Goal: Task Accomplishment & Management: Manage account settings

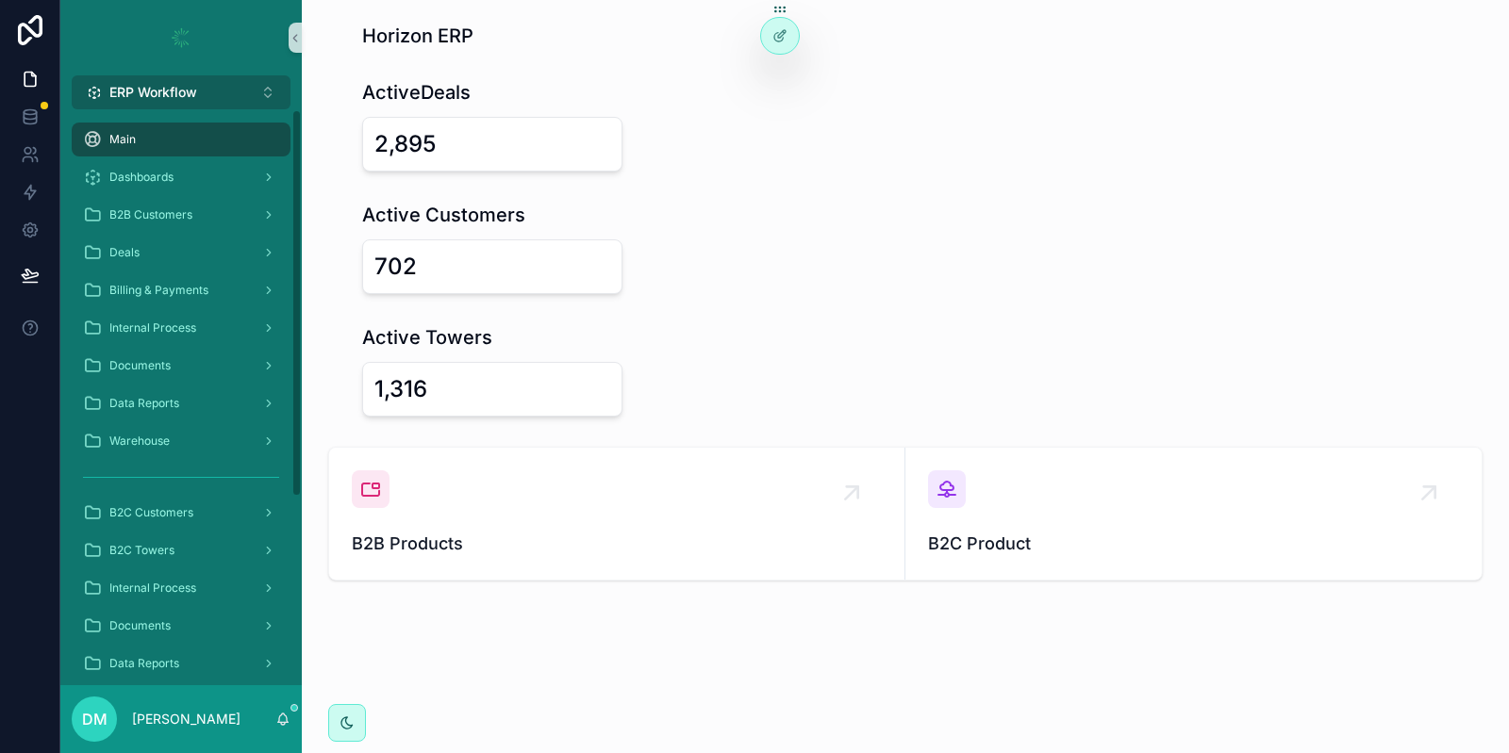
click at [182, 85] on span "ERP Workflow" at bounding box center [153, 92] width 88 height 19
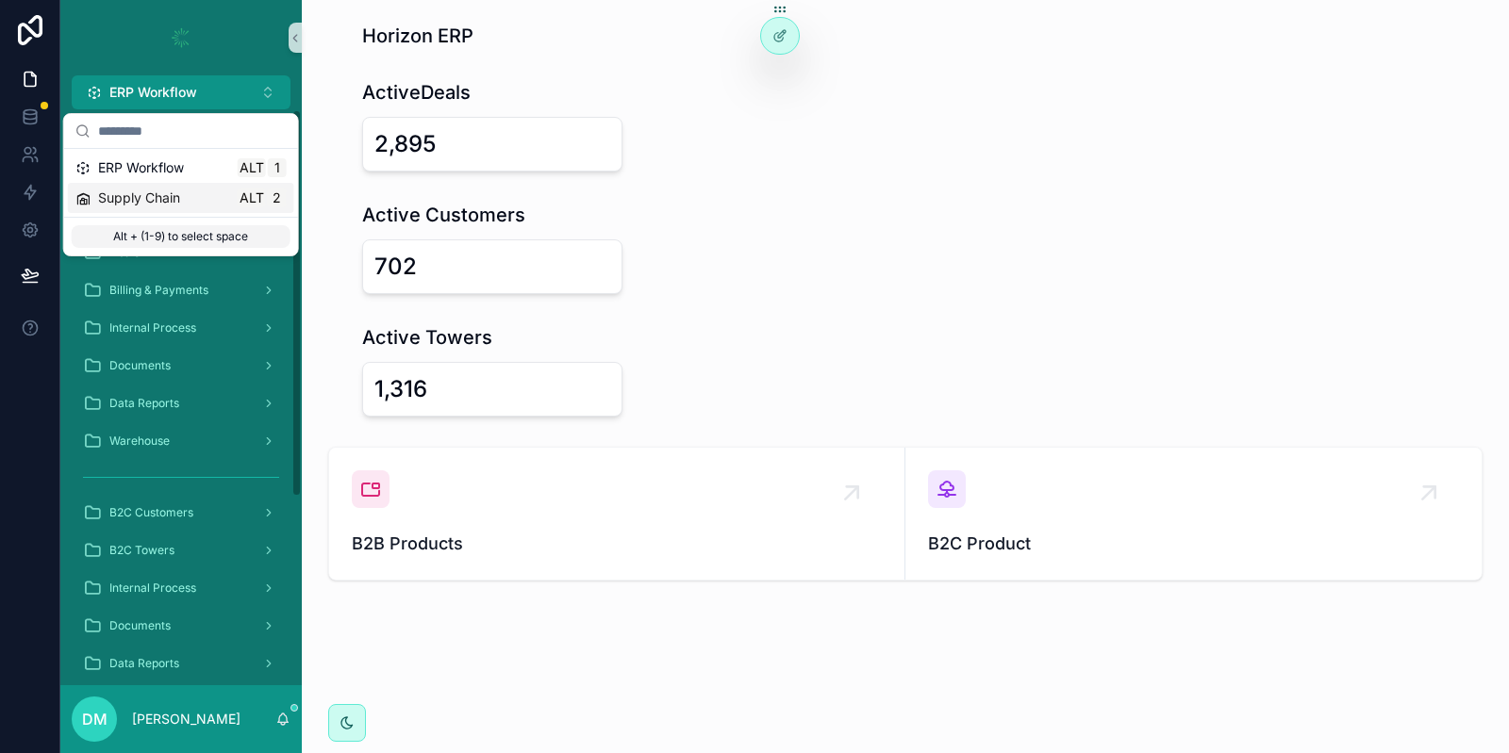
click at [133, 204] on span "Supply Chain" at bounding box center [139, 198] width 82 height 19
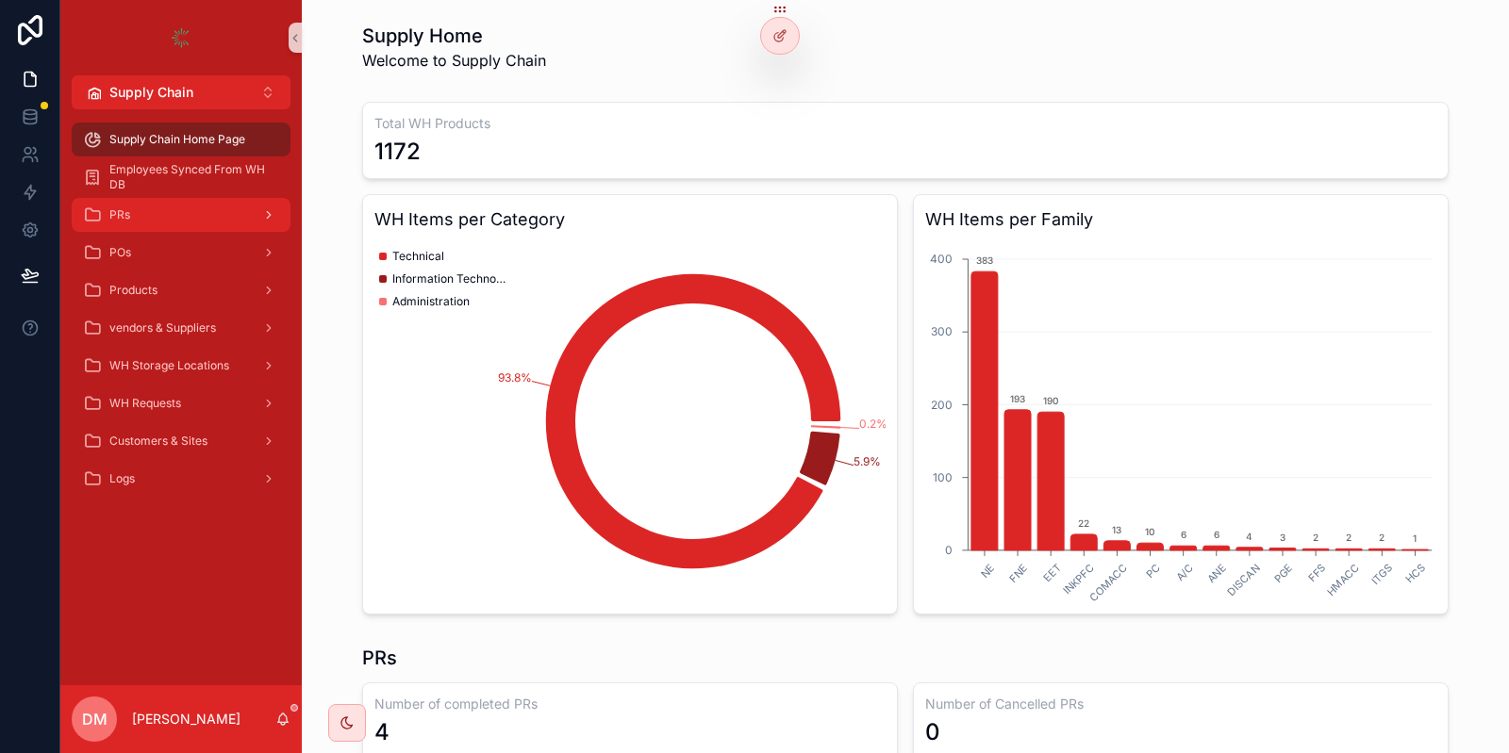
click at [198, 210] on div "PRs" at bounding box center [181, 215] width 196 height 30
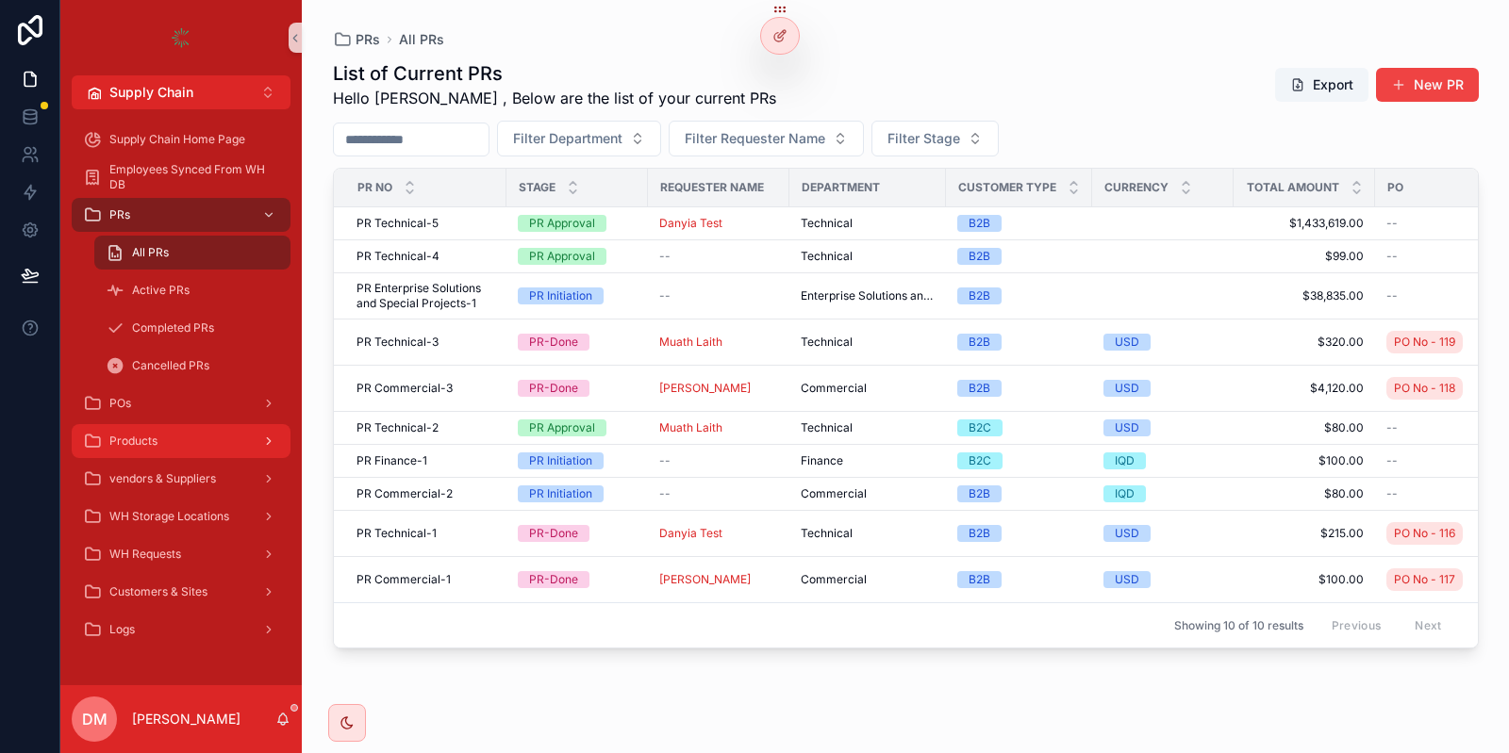
click at [167, 425] on link "Products" at bounding box center [181, 441] width 219 height 34
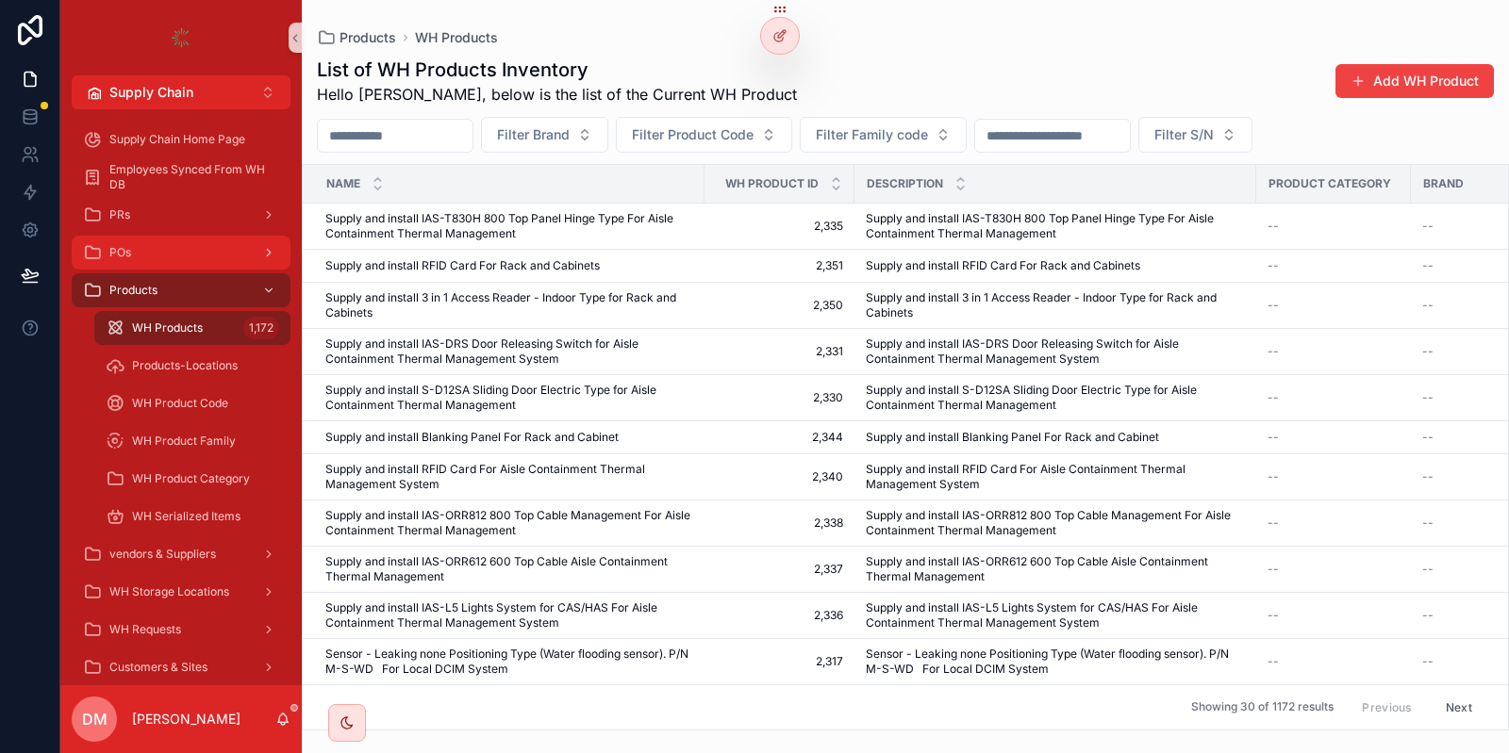
click at [215, 249] on div "POs" at bounding box center [181, 253] width 196 height 30
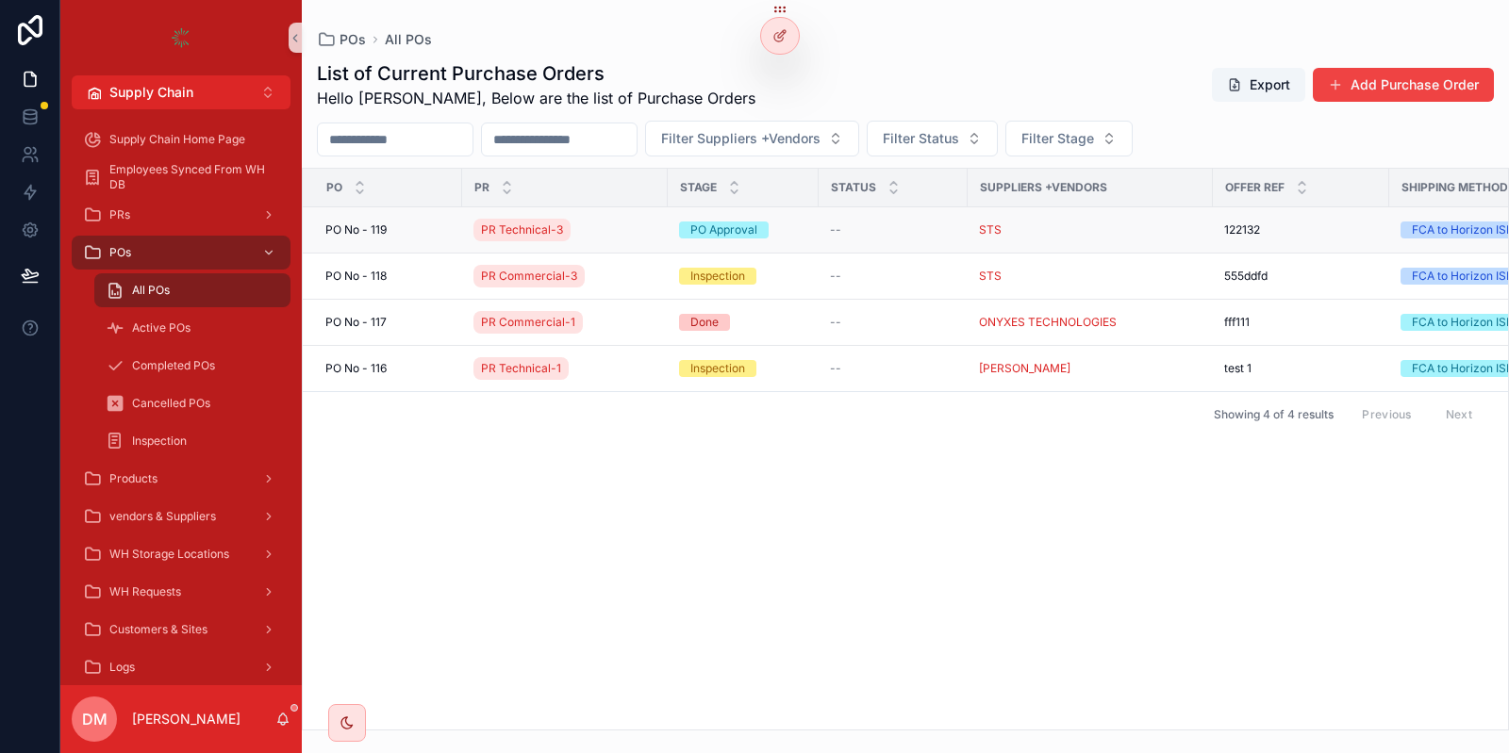
click at [389, 234] on div "PO No - 119 PO No - 119" at bounding box center [387, 230] width 125 height 15
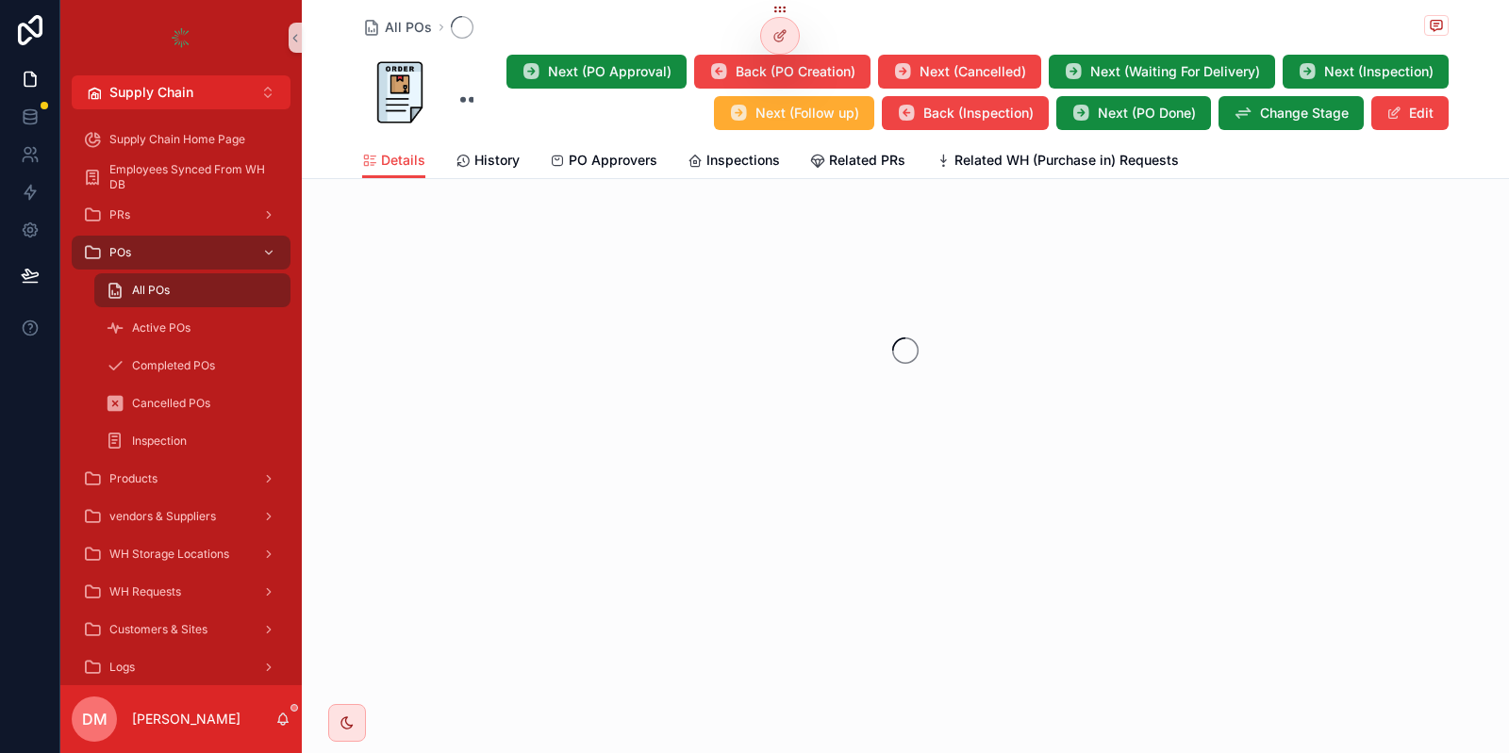
click at [766, 141] on div "All POs Next (PO Approval) Back (PO Creation) Next (Cancelled) Next (Waiting Fo…" at bounding box center [905, 71] width 1086 height 142
click at [744, 161] on span "Inspections" at bounding box center [743, 160] width 74 height 19
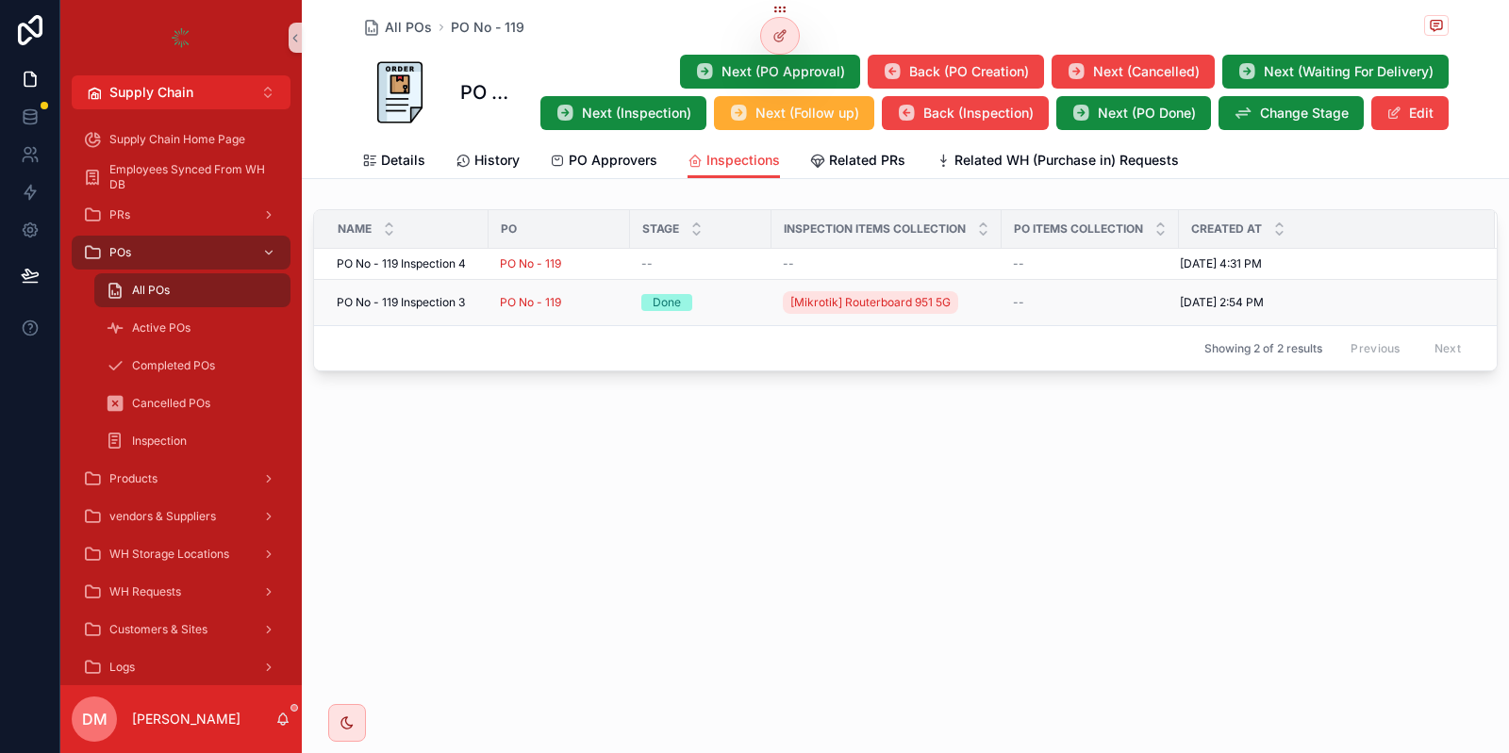
click at [576, 299] on div "PO No - 119" at bounding box center [559, 302] width 119 height 15
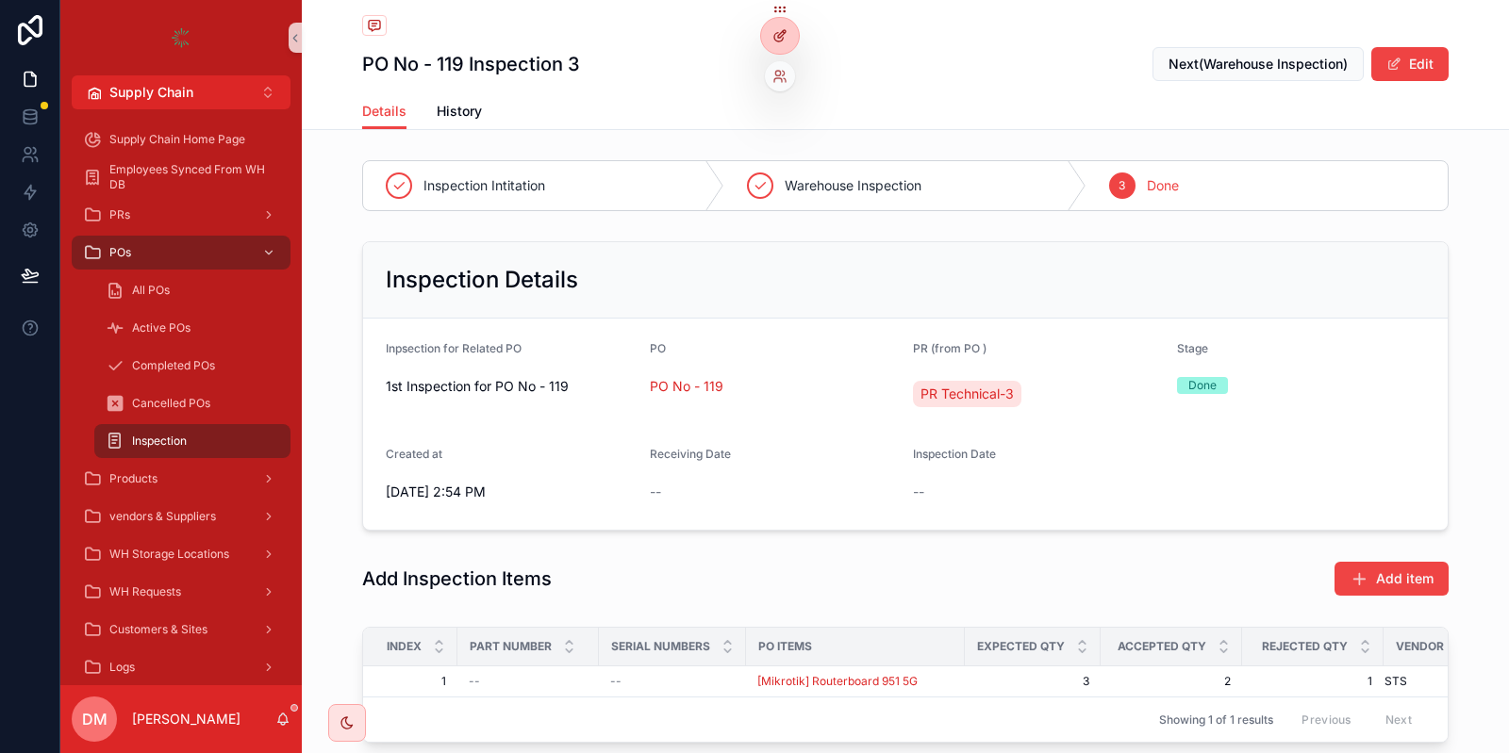
click at [777, 52] on div at bounding box center [780, 36] width 38 height 36
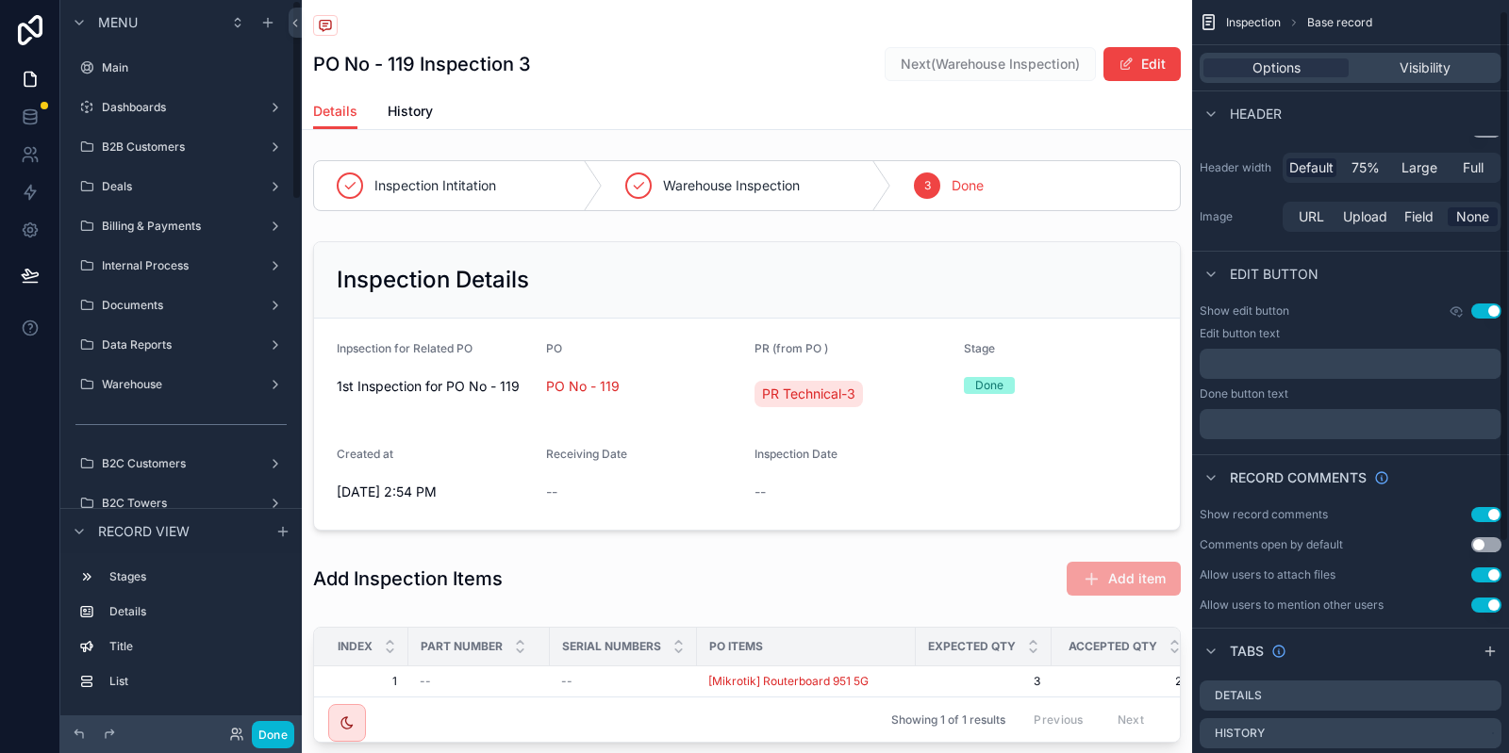
scroll to position [311, 0]
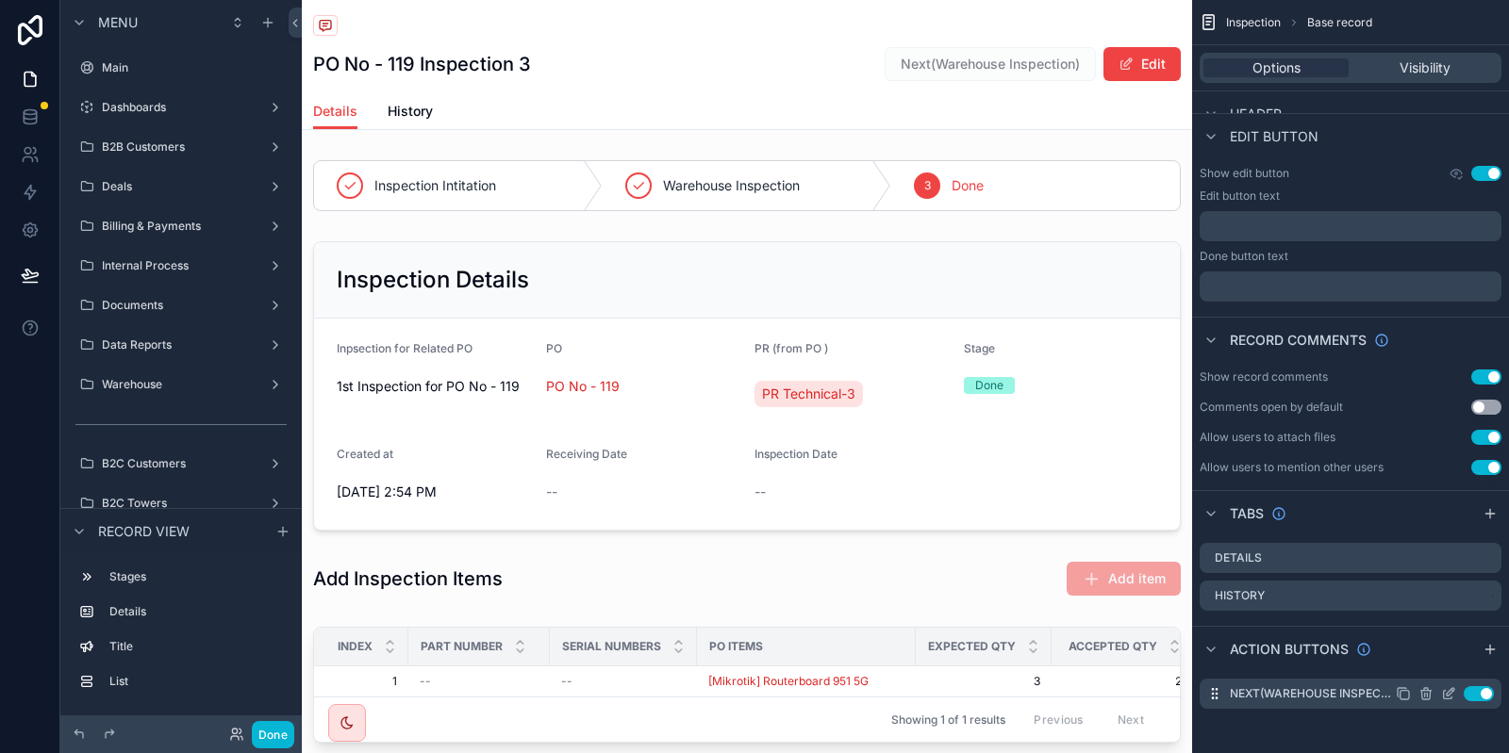
click at [1446, 696] on icon "scrollable content" at bounding box center [1448, 693] width 15 height 15
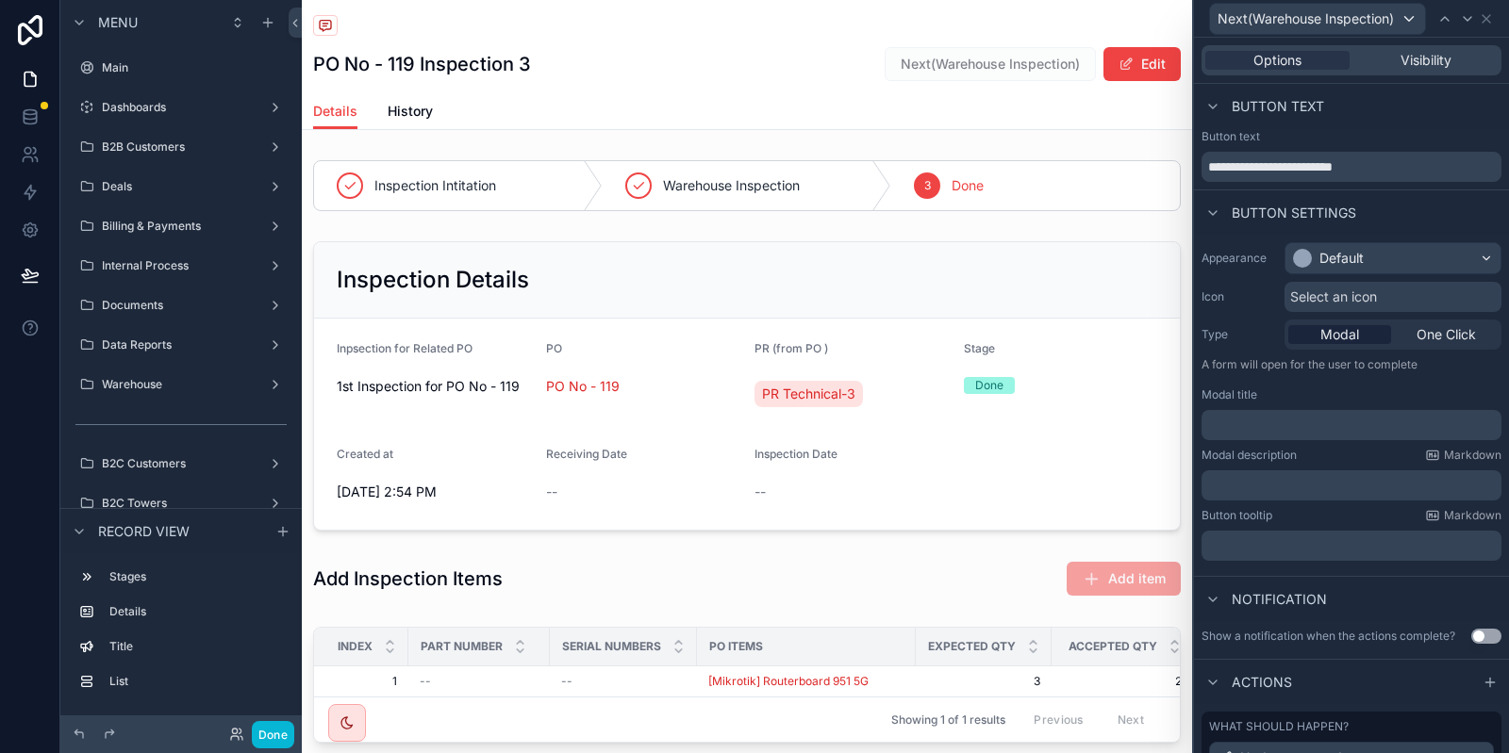
scroll to position [152, 0]
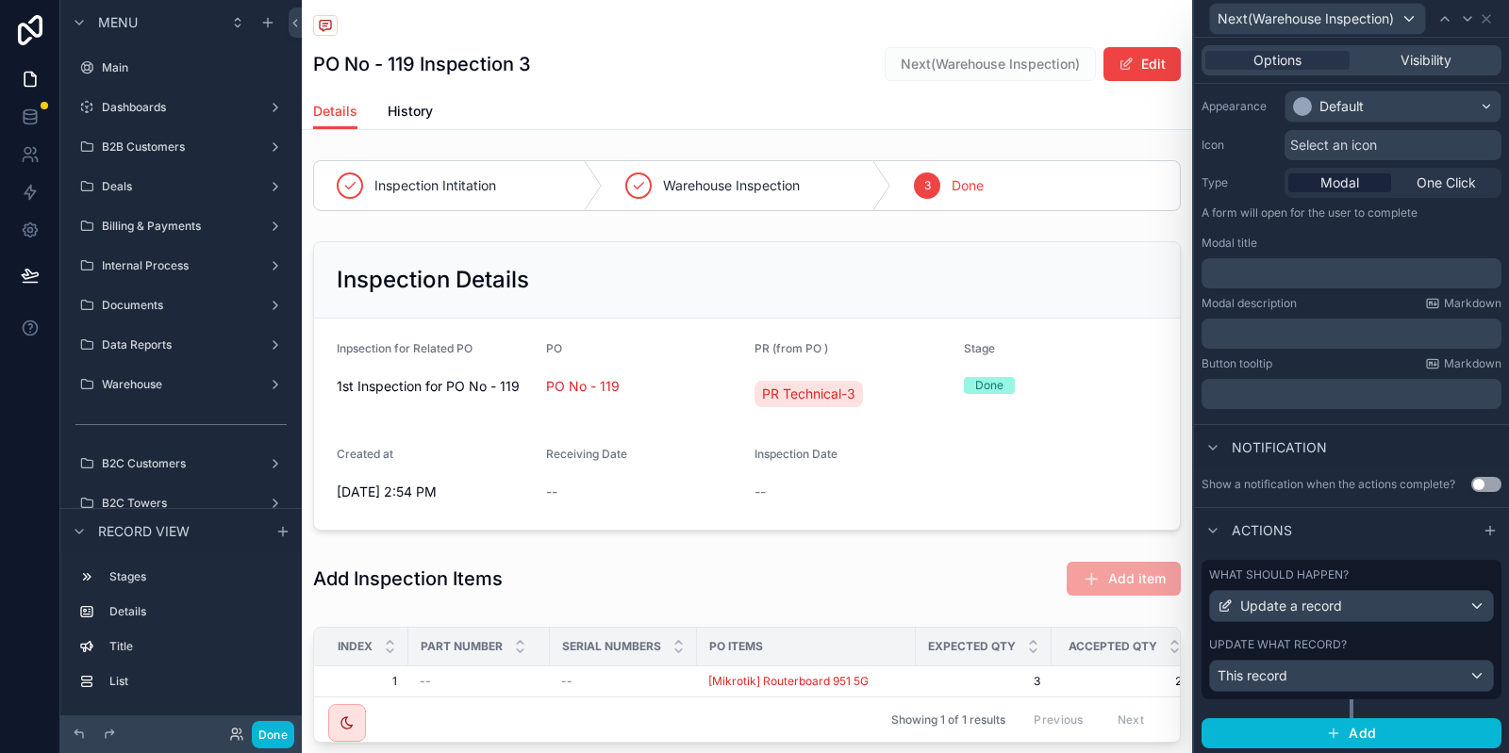
click at [1412, 649] on div "Update what record?" at bounding box center [1351, 644] width 285 height 15
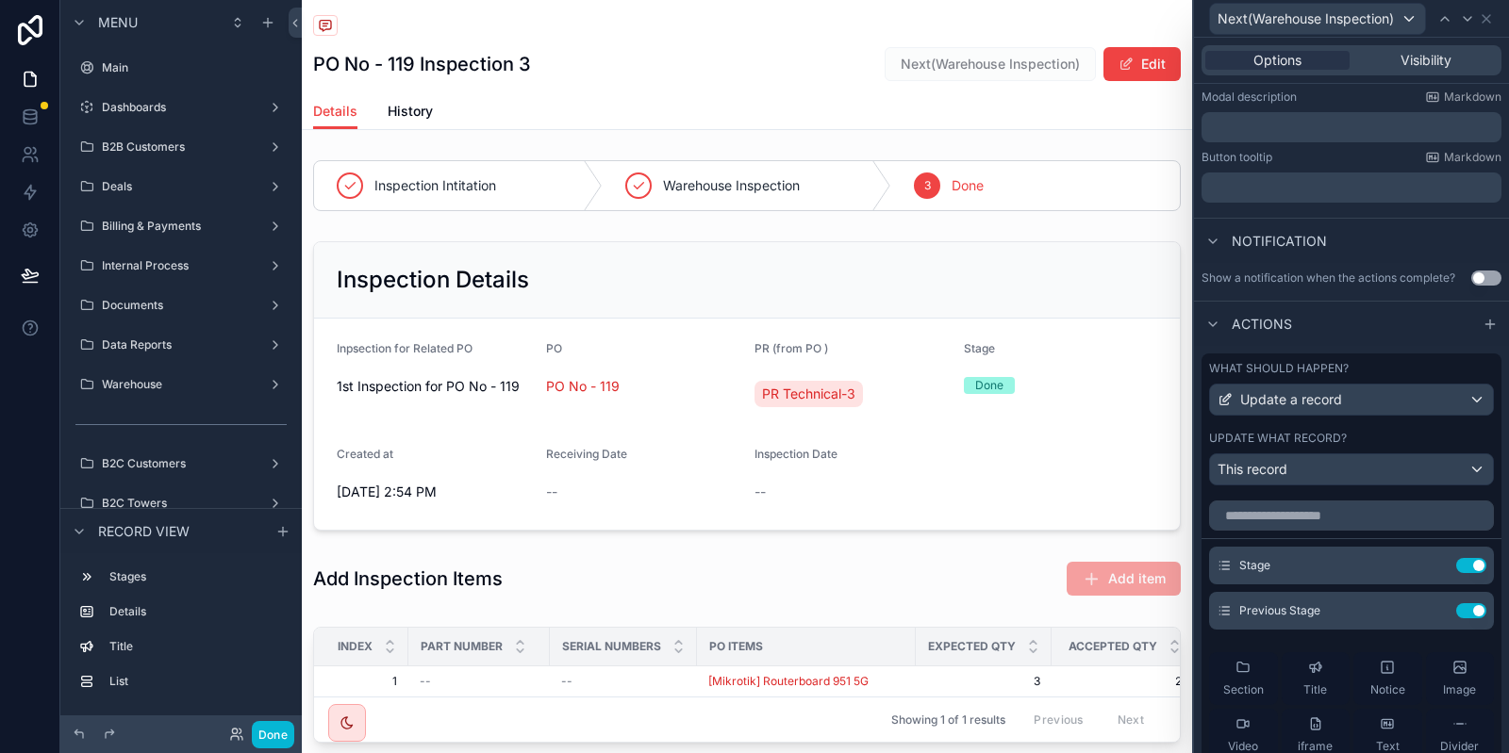
scroll to position [348, 0]
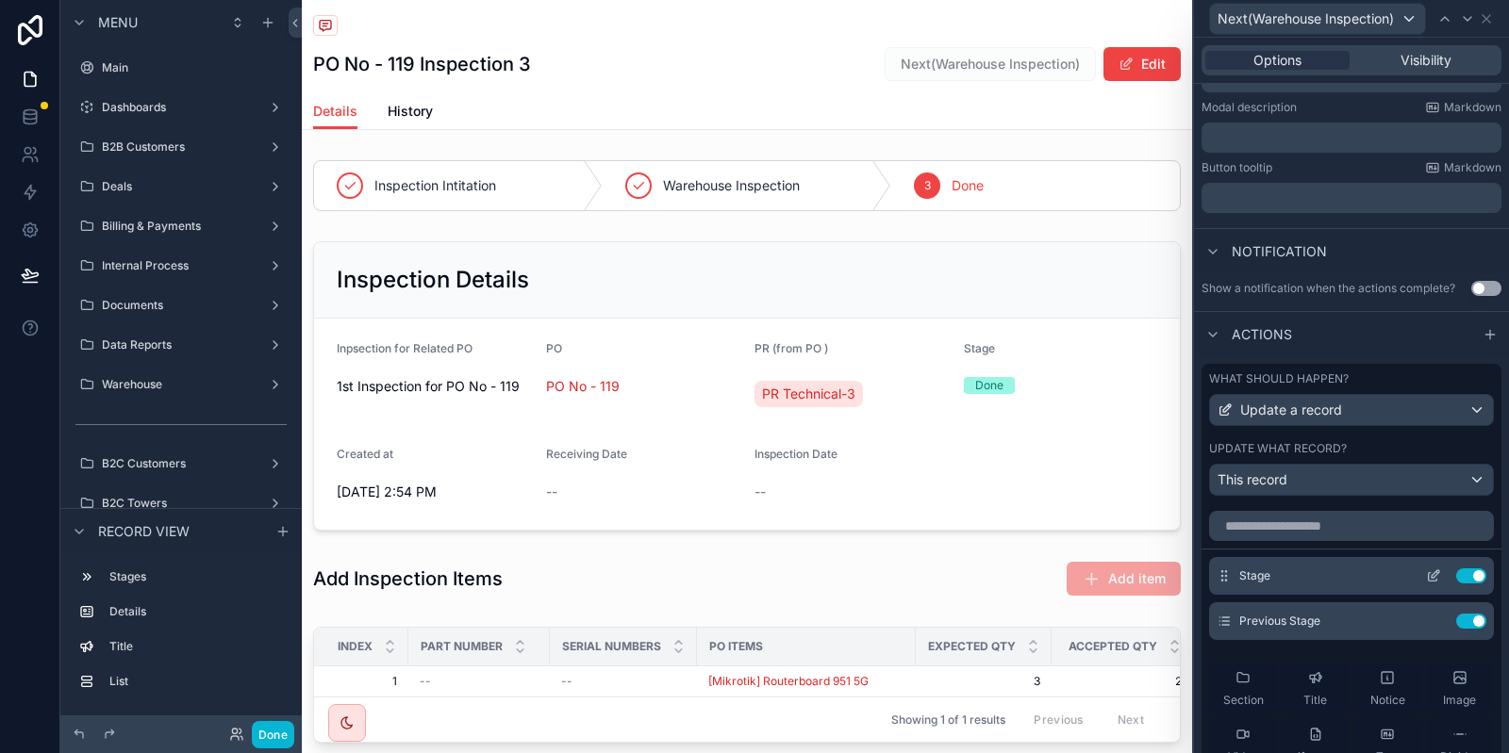
click at [1443, 582] on button at bounding box center [1433, 576] width 30 height 15
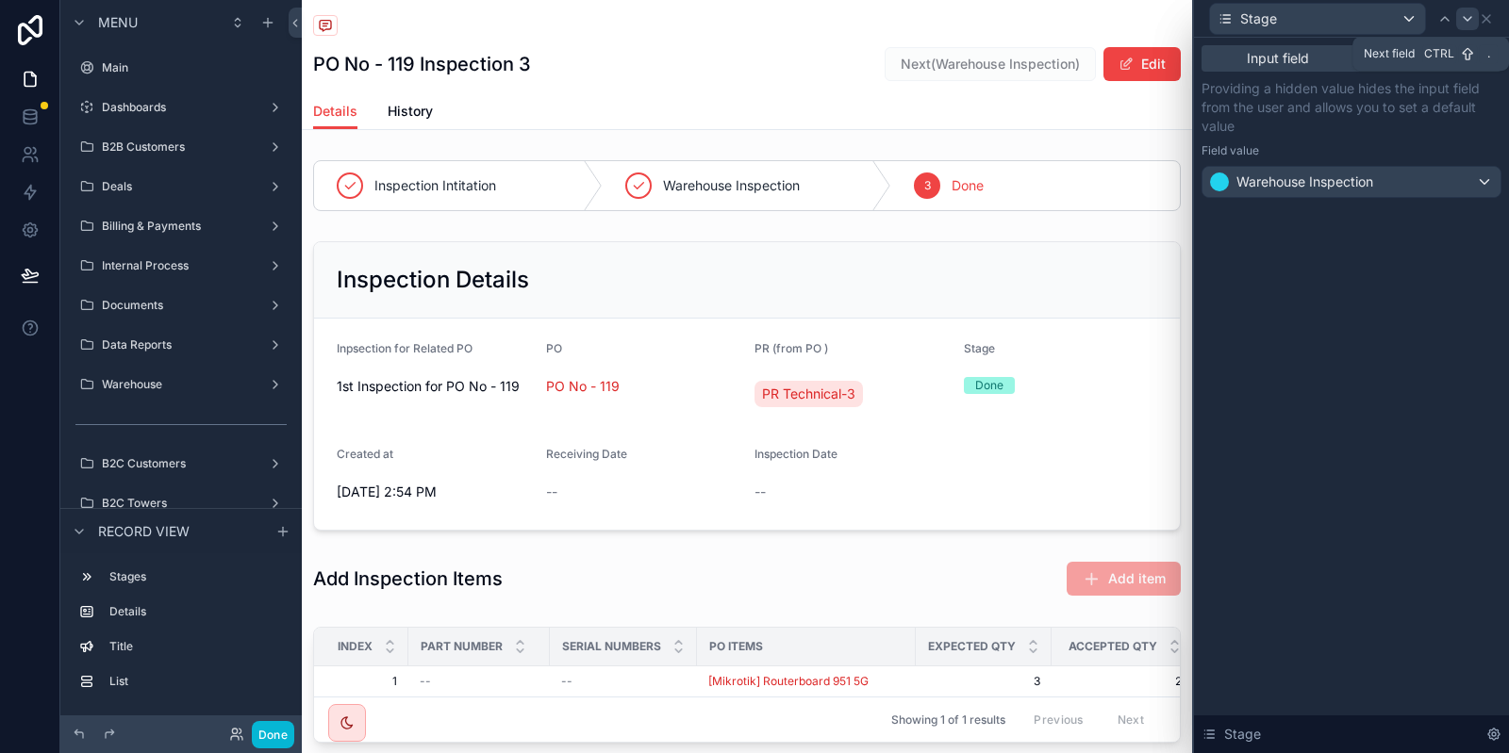
click at [1479, 22] on div at bounding box center [1467, 19] width 23 height 23
click at [1384, 193] on div at bounding box center [1351, 181] width 300 height 30
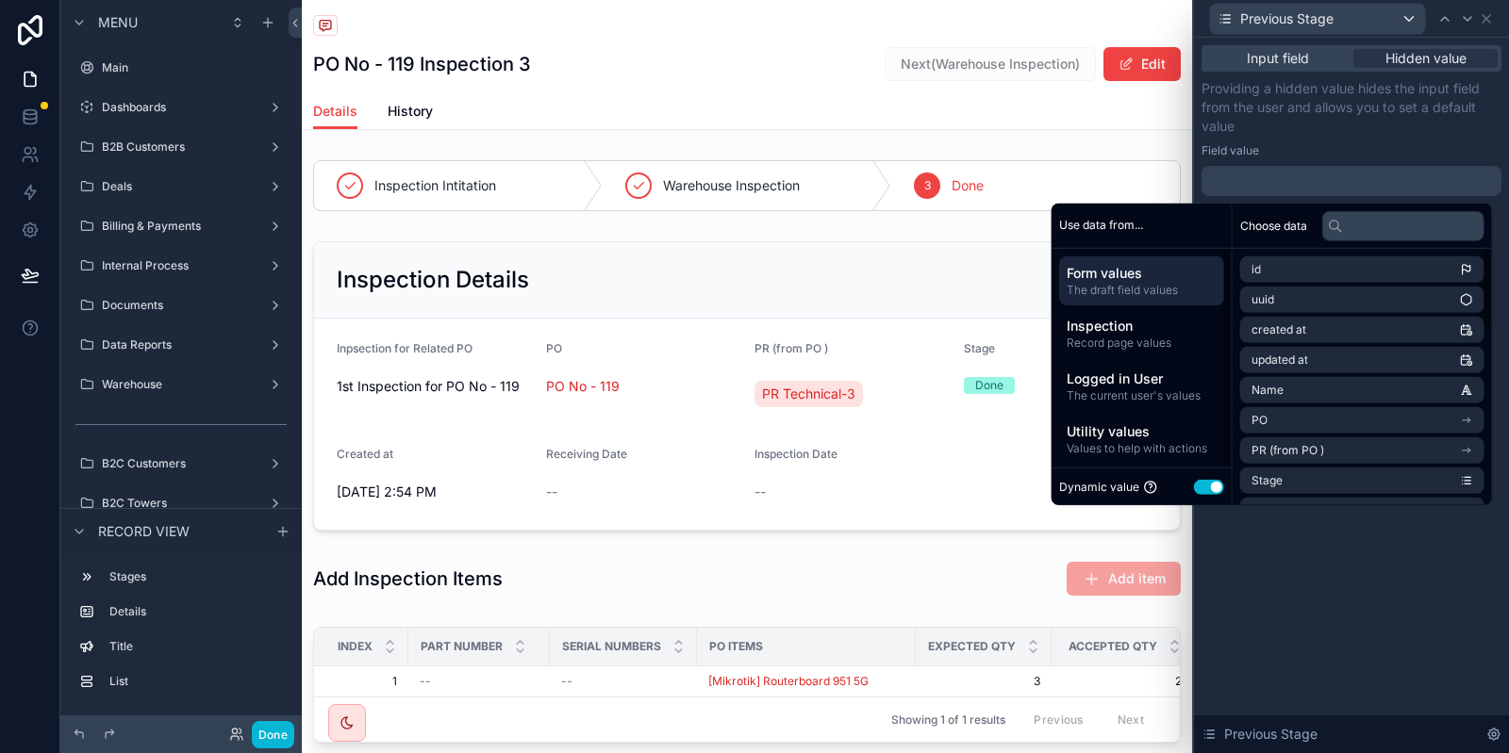
click at [1204, 471] on div "Dynamic value Use setting" at bounding box center [1141, 487] width 180 height 38
click at [1204, 484] on button "Use setting" at bounding box center [1209, 487] width 30 height 15
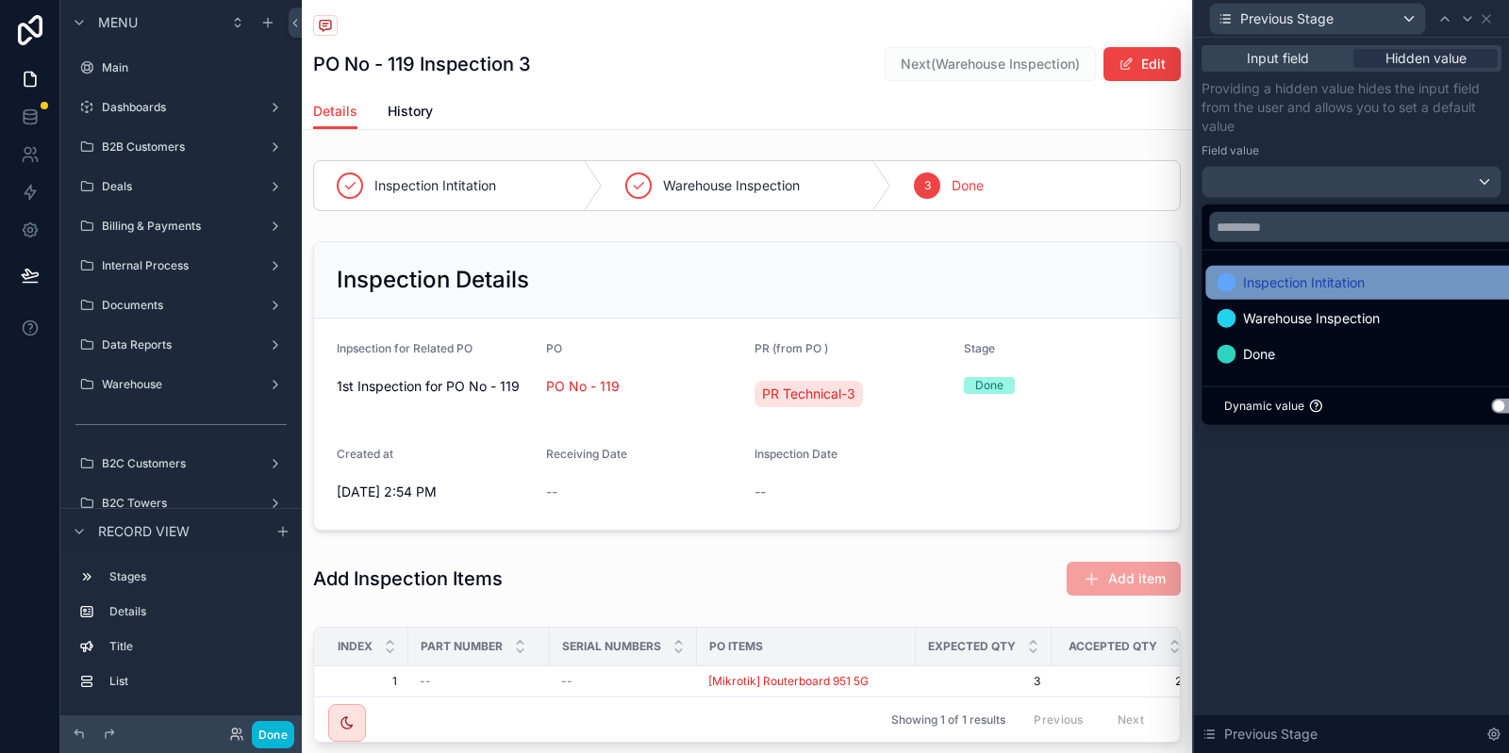
click at [1344, 287] on span "Inspection Intitation" at bounding box center [1304, 283] width 122 height 23
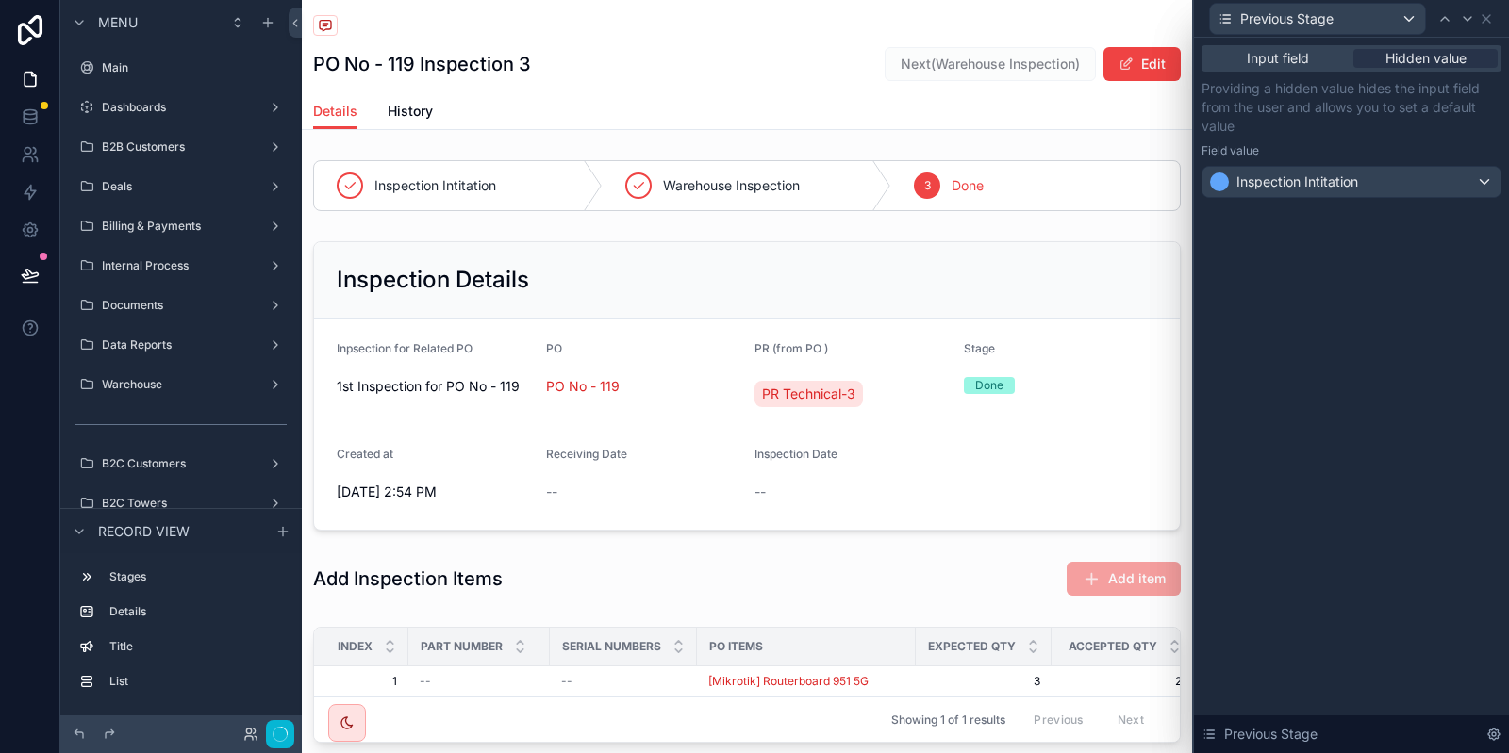
click at [1370, 135] on p "Providing a hidden value hides the input field from the user and allows you to …" at bounding box center [1351, 107] width 300 height 57
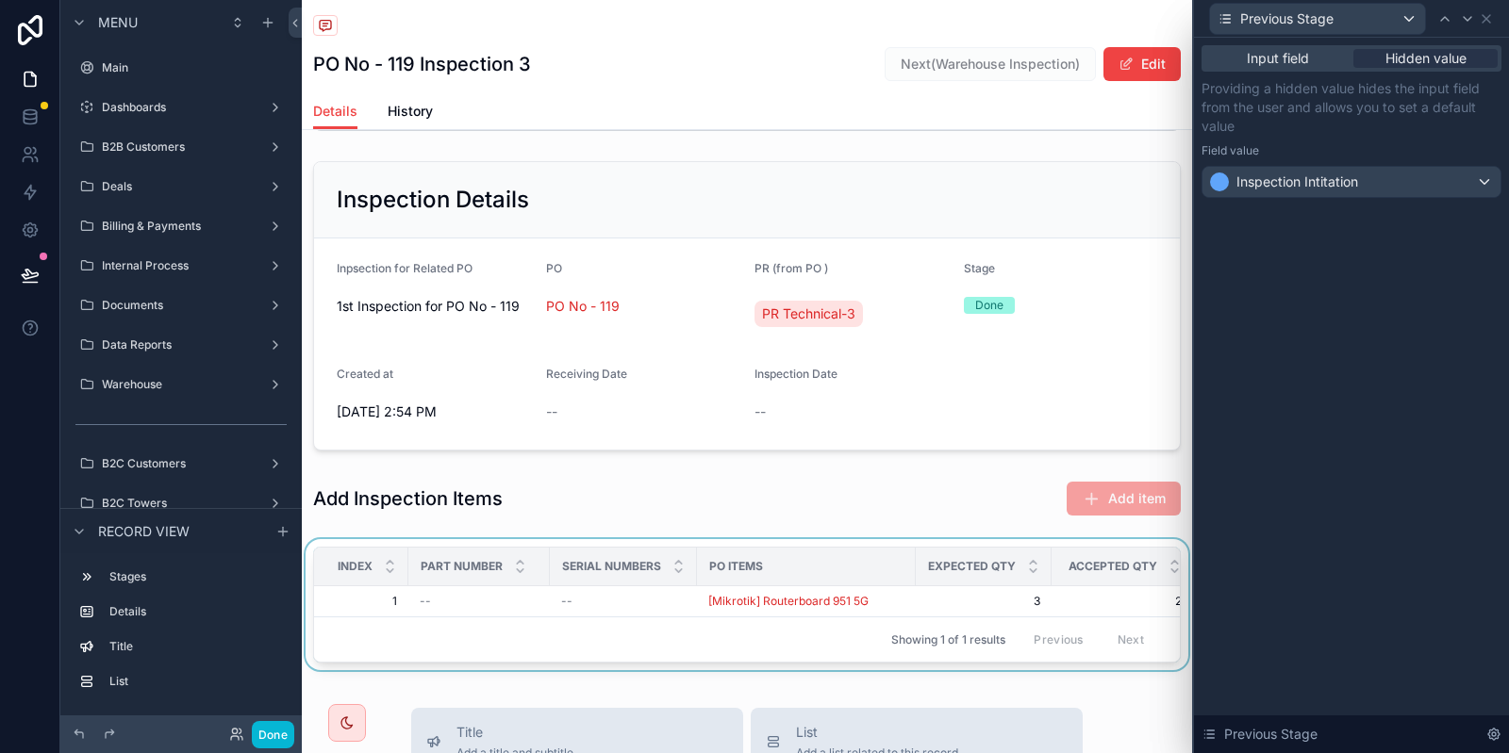
scroll to position [113, 0]
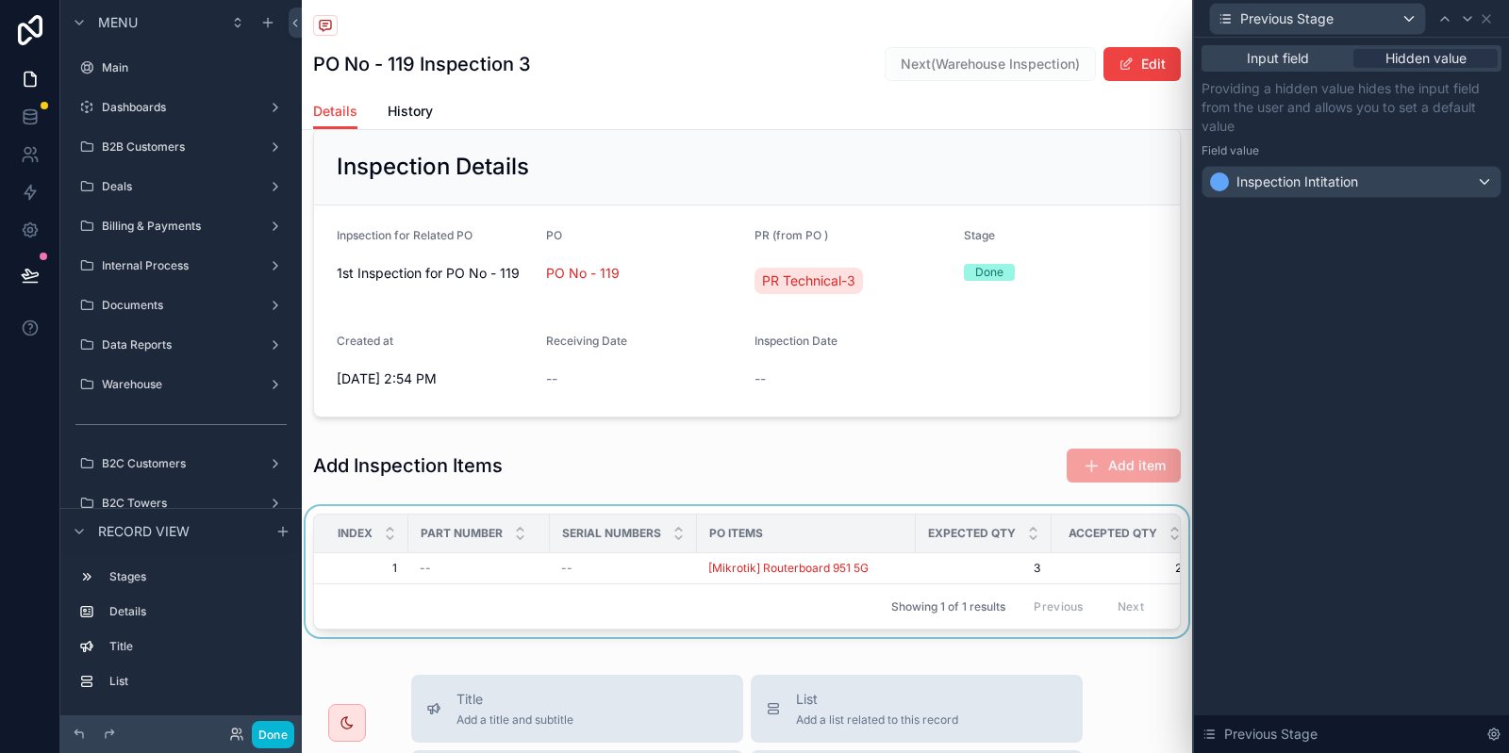
click at [847, 509] on div "scrollable content" at bounding box center [747, 575] width 890 height 139
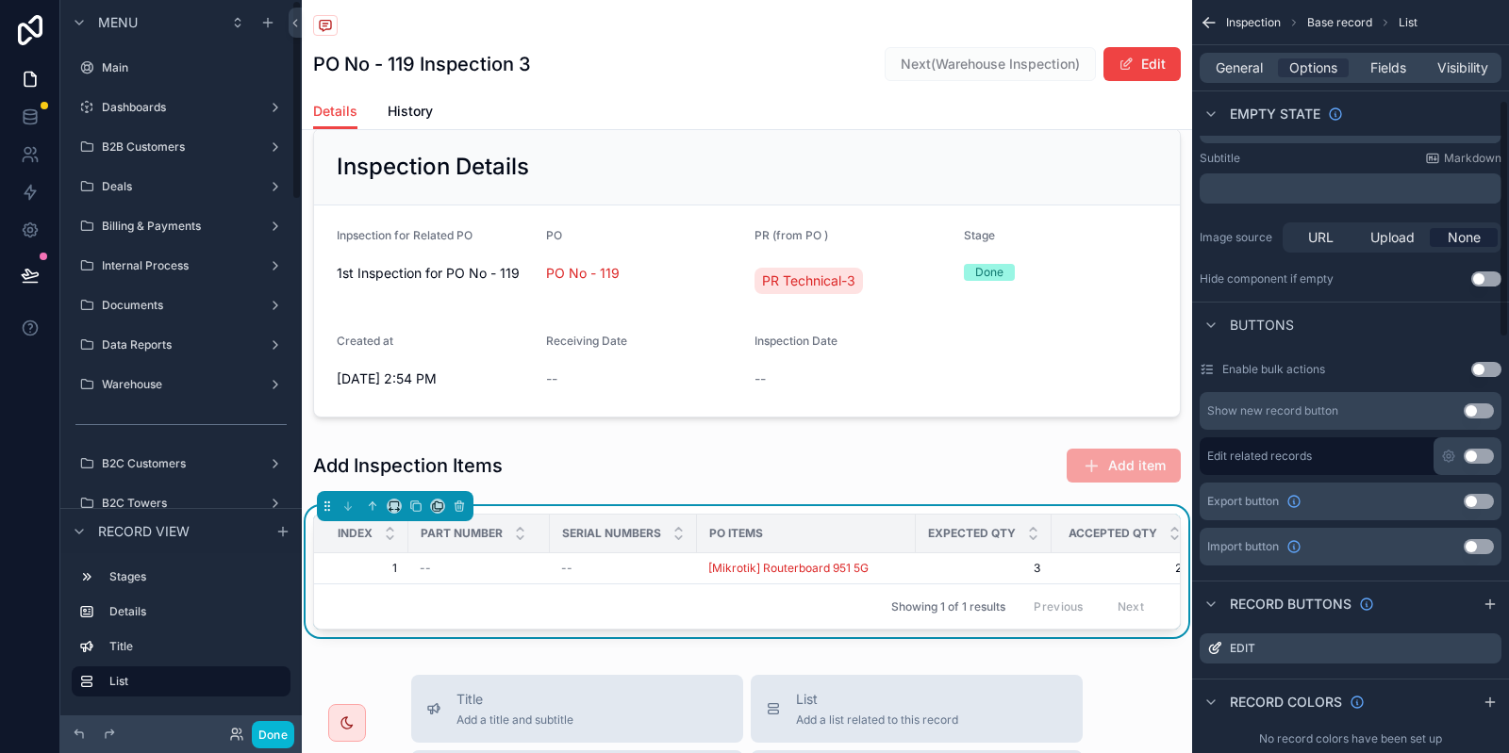
scroll to position [471, 0]
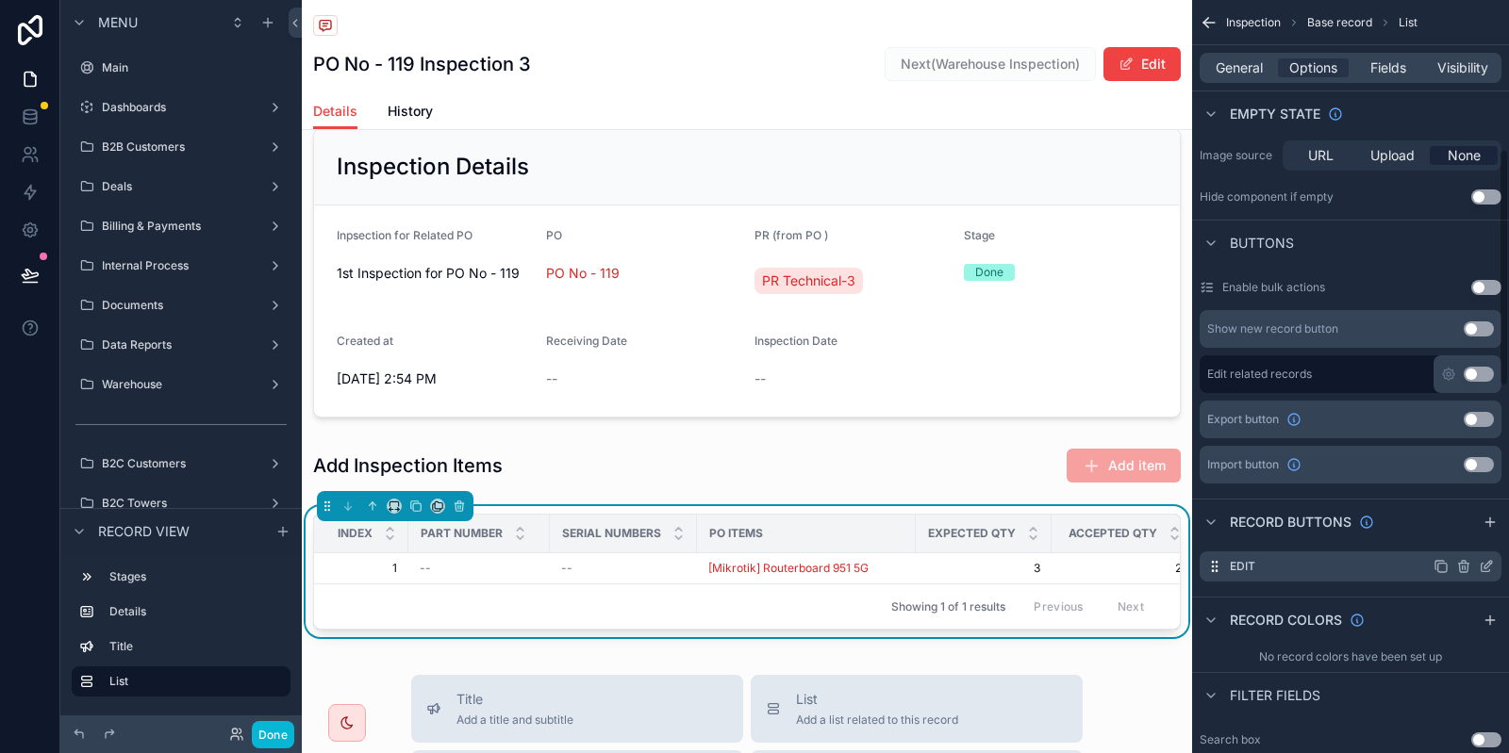
click at [1494, 564] on div "Edit" at bounding box center [1350, 567] width 302 height 30
click at [1487, 564] on icon "scrollable content" at bounding box center [1486, 566] width 15 height 15
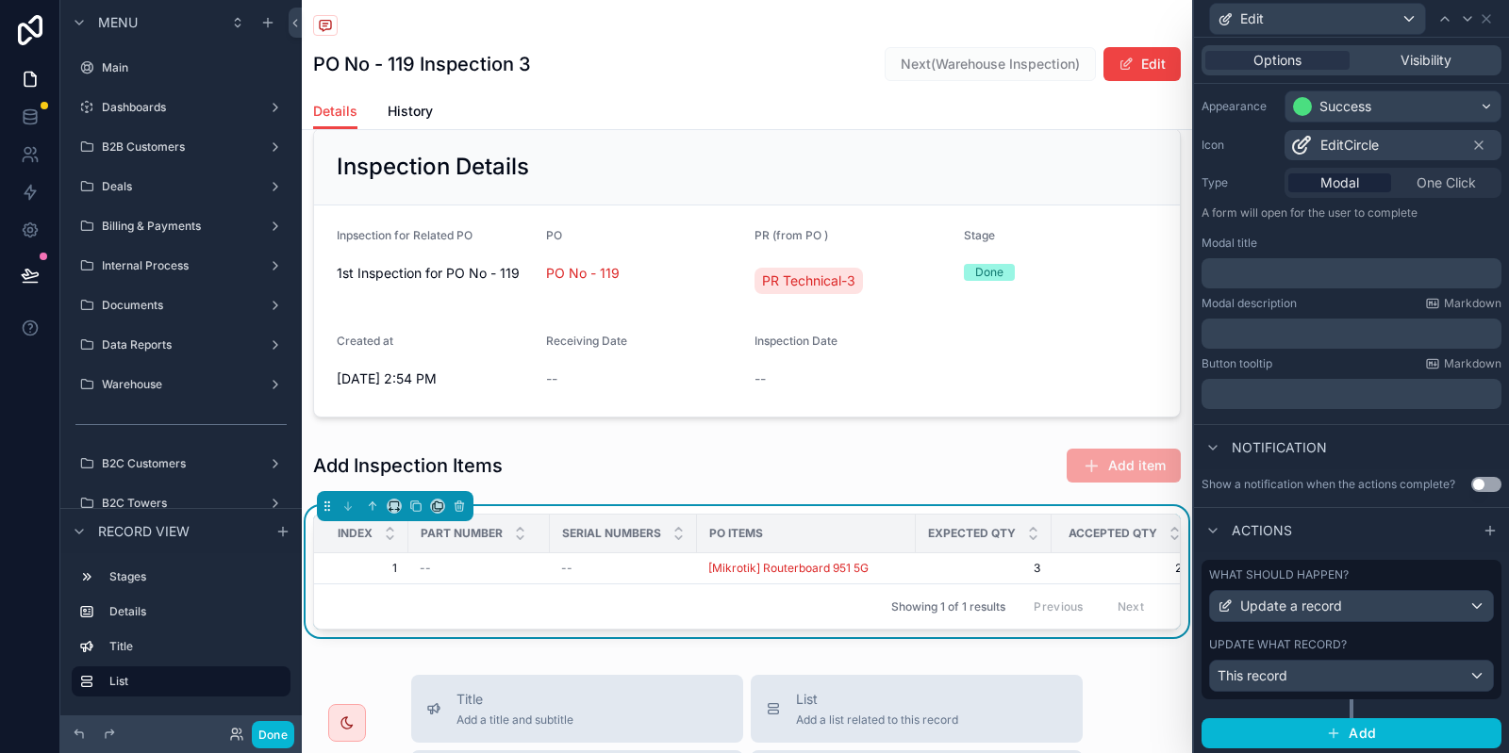
click at [1337, 637] on label "Update what record?" at bounding box center [1278, 644] width 138 height 15
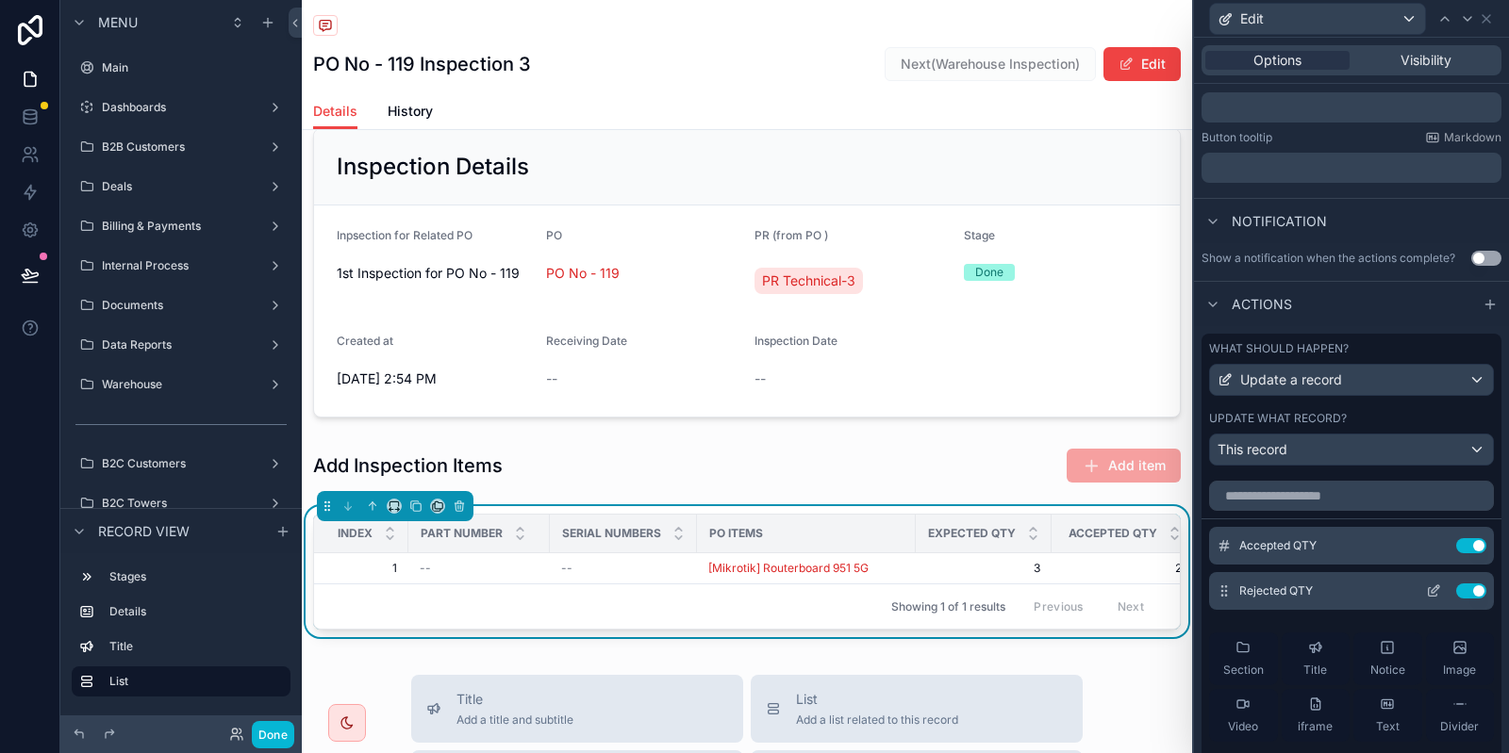
click at [1436, 595] on icon at bounding box center [1433, 591] width 15 height 15
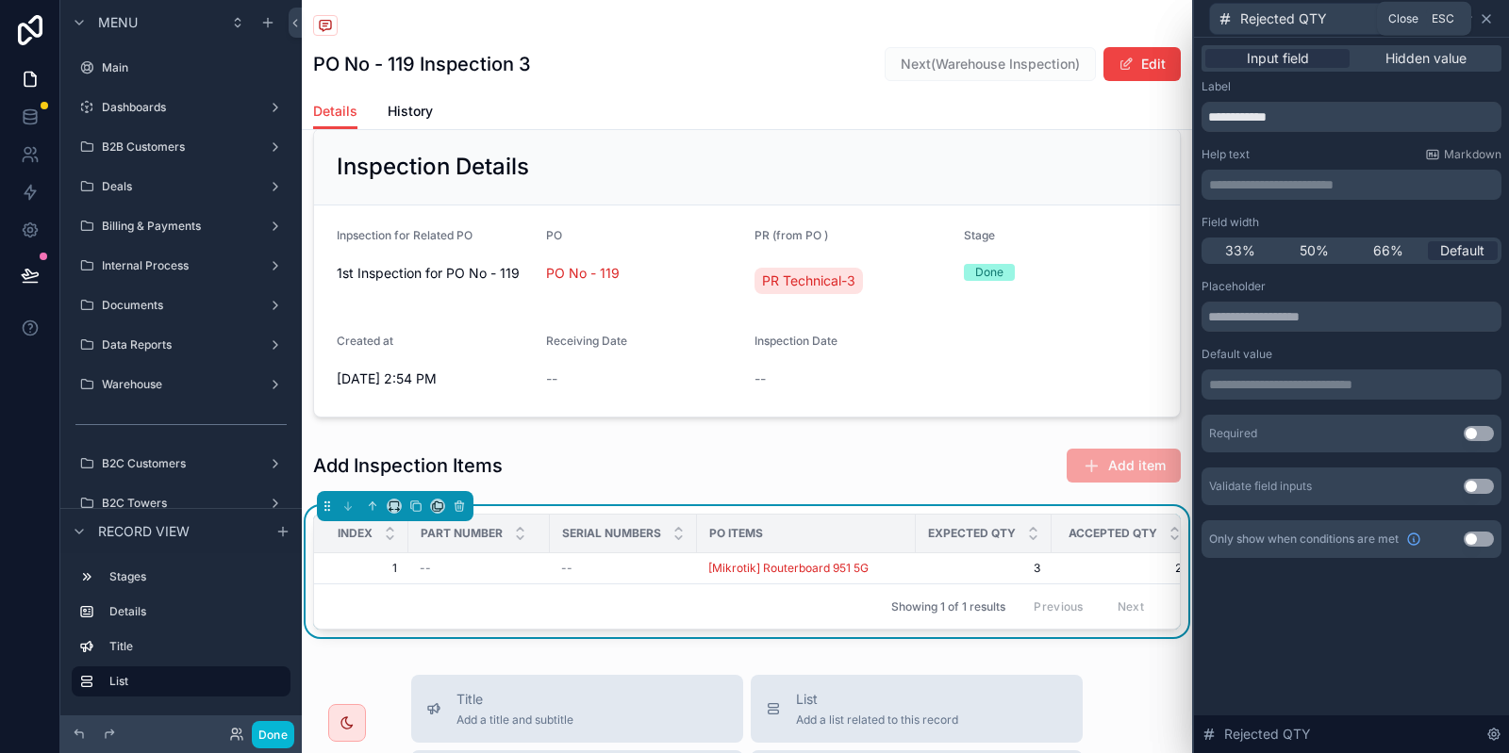
click at [1492, 17] on icon at bounding box center [1486, 18] width 15 height 15
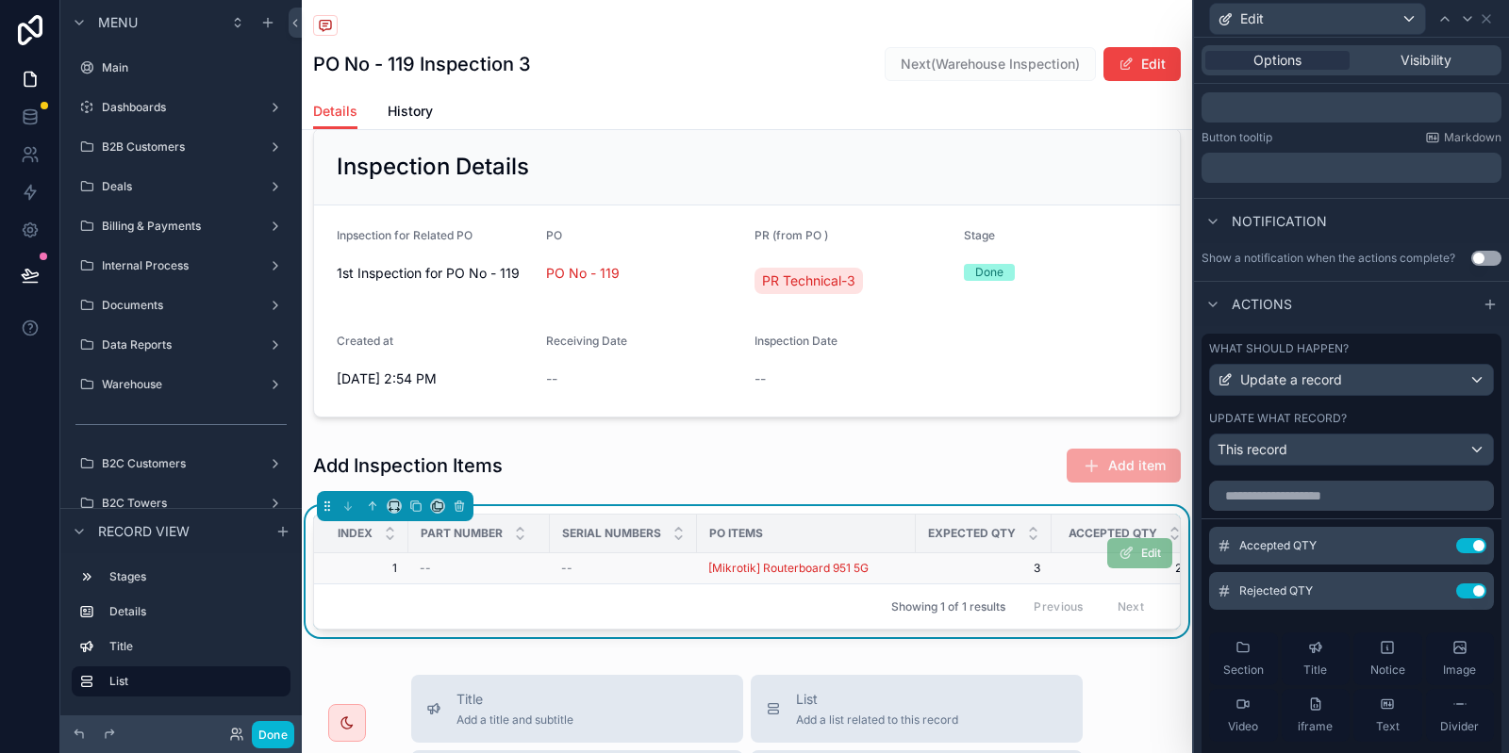
click at [1155, 554] on span "Edit" at bounding box center [1139, 555] width 65 height 14
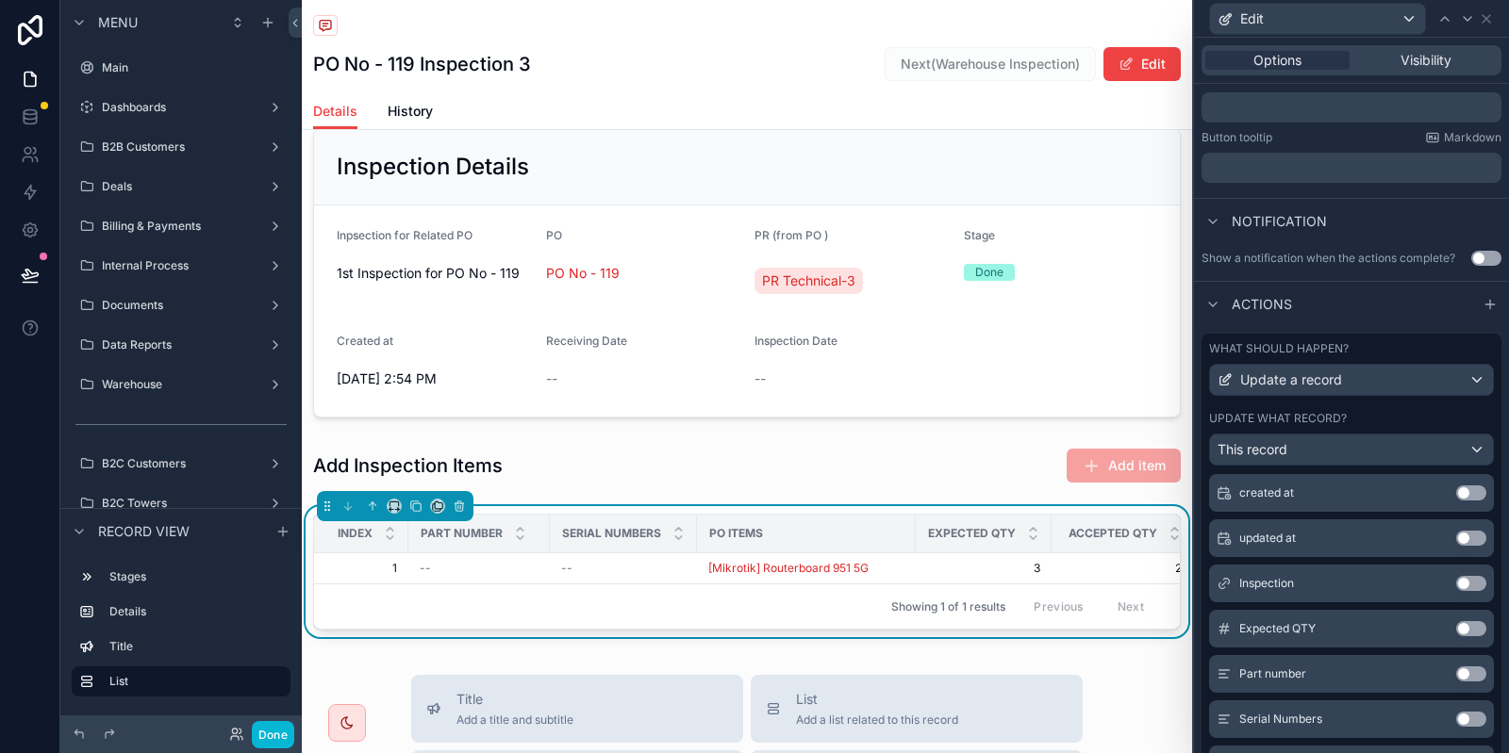
scroll to position [574, 0]
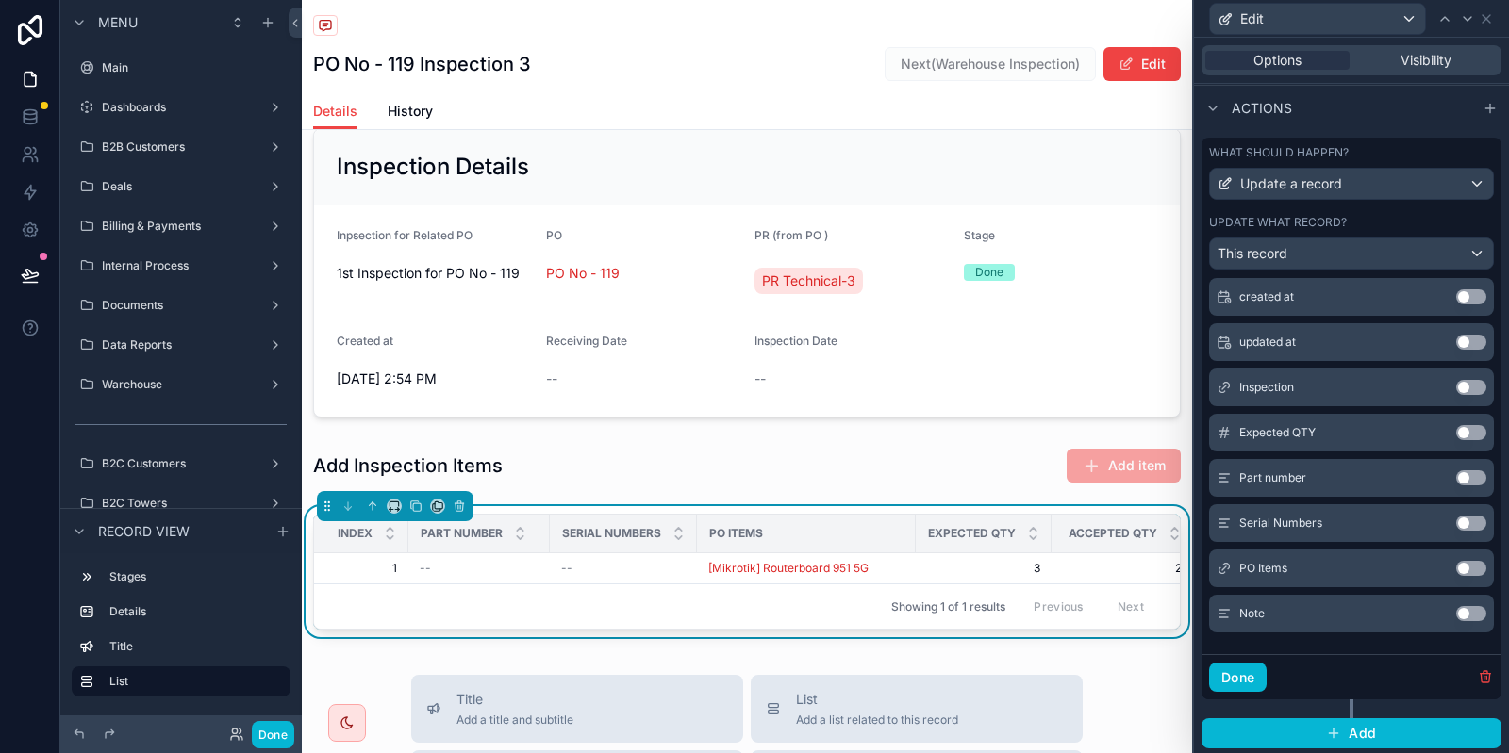
click at [1480, 608] on button "Use setting" at bounding box center [1471, 613] width 30 height 15
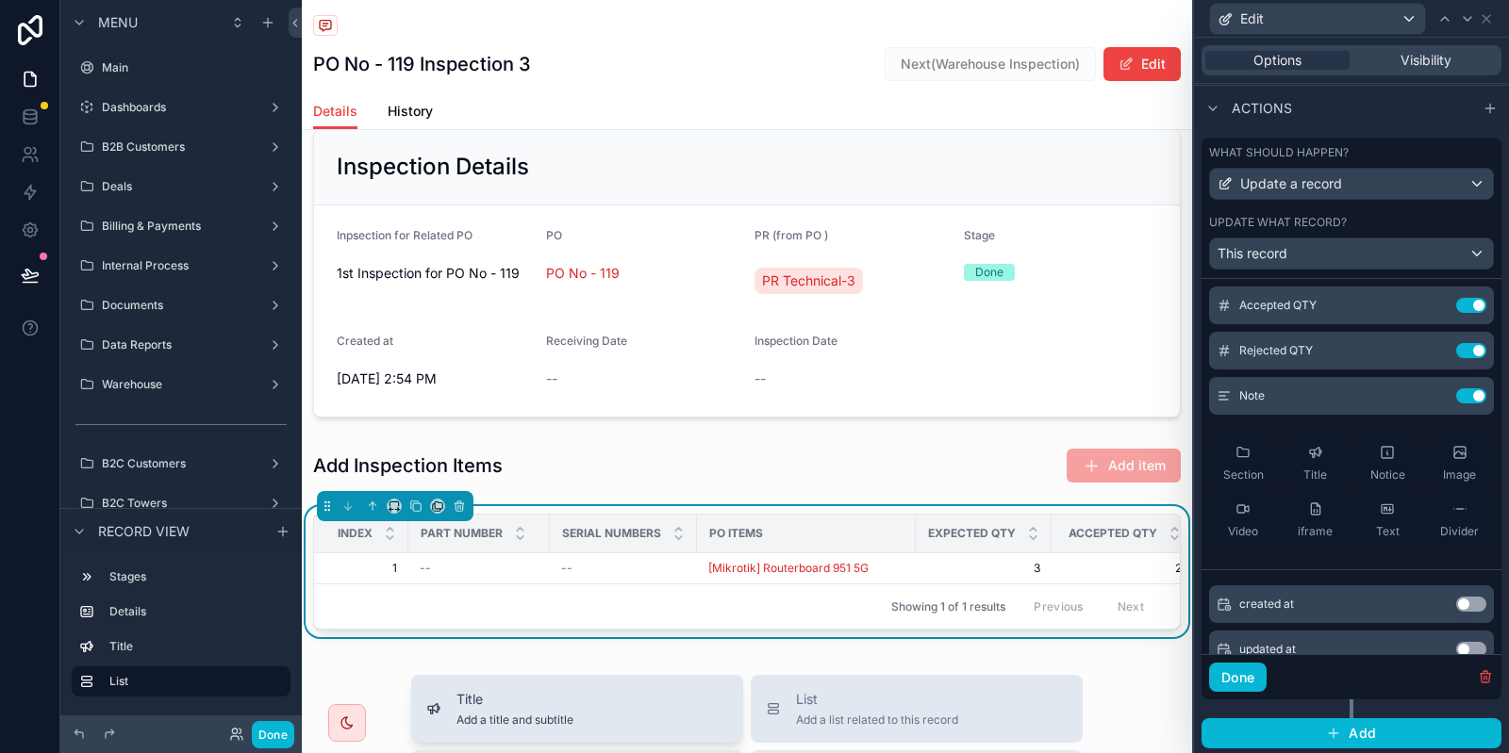
scroll to position [24, 0]
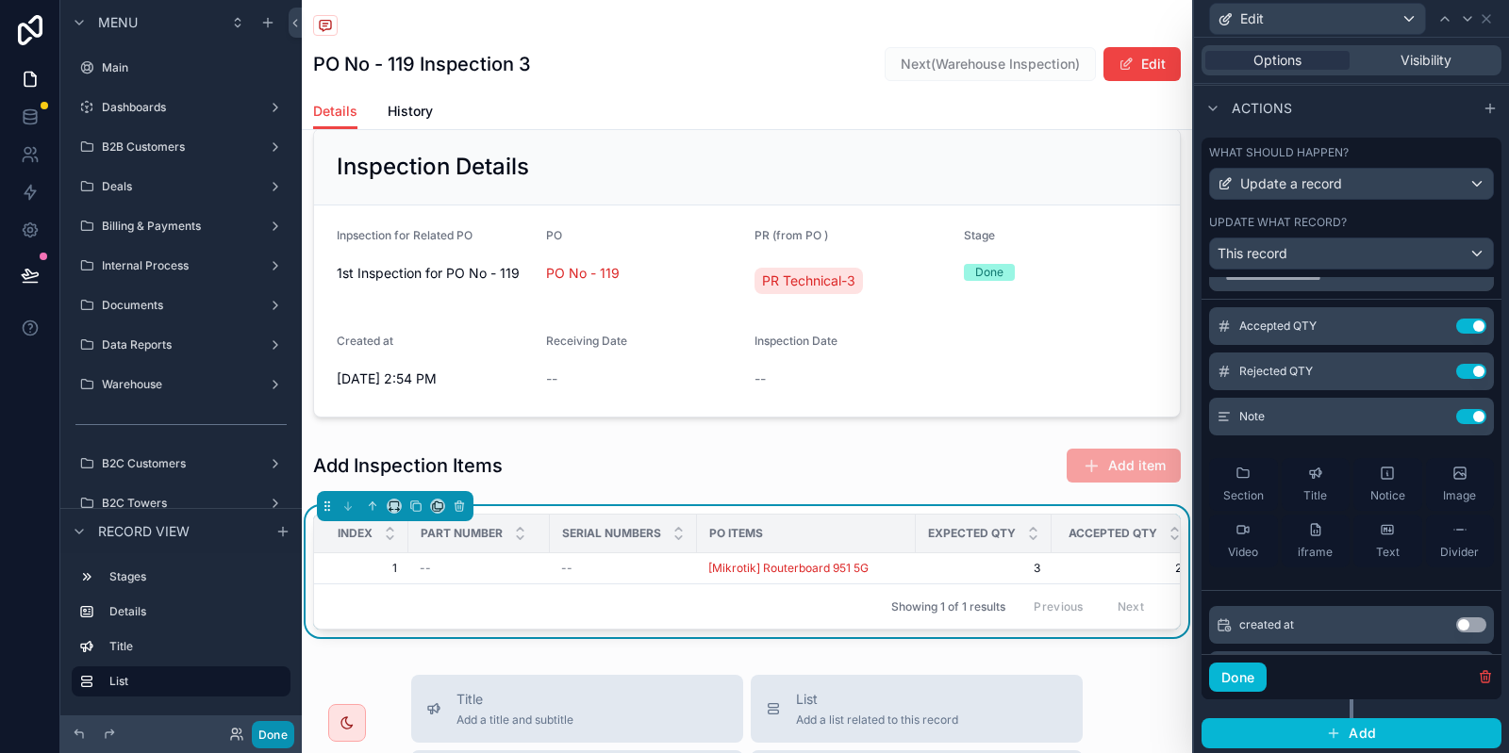
click at [286, 732] on button "Done" at bounding box center [273, 734] width 42 height 27
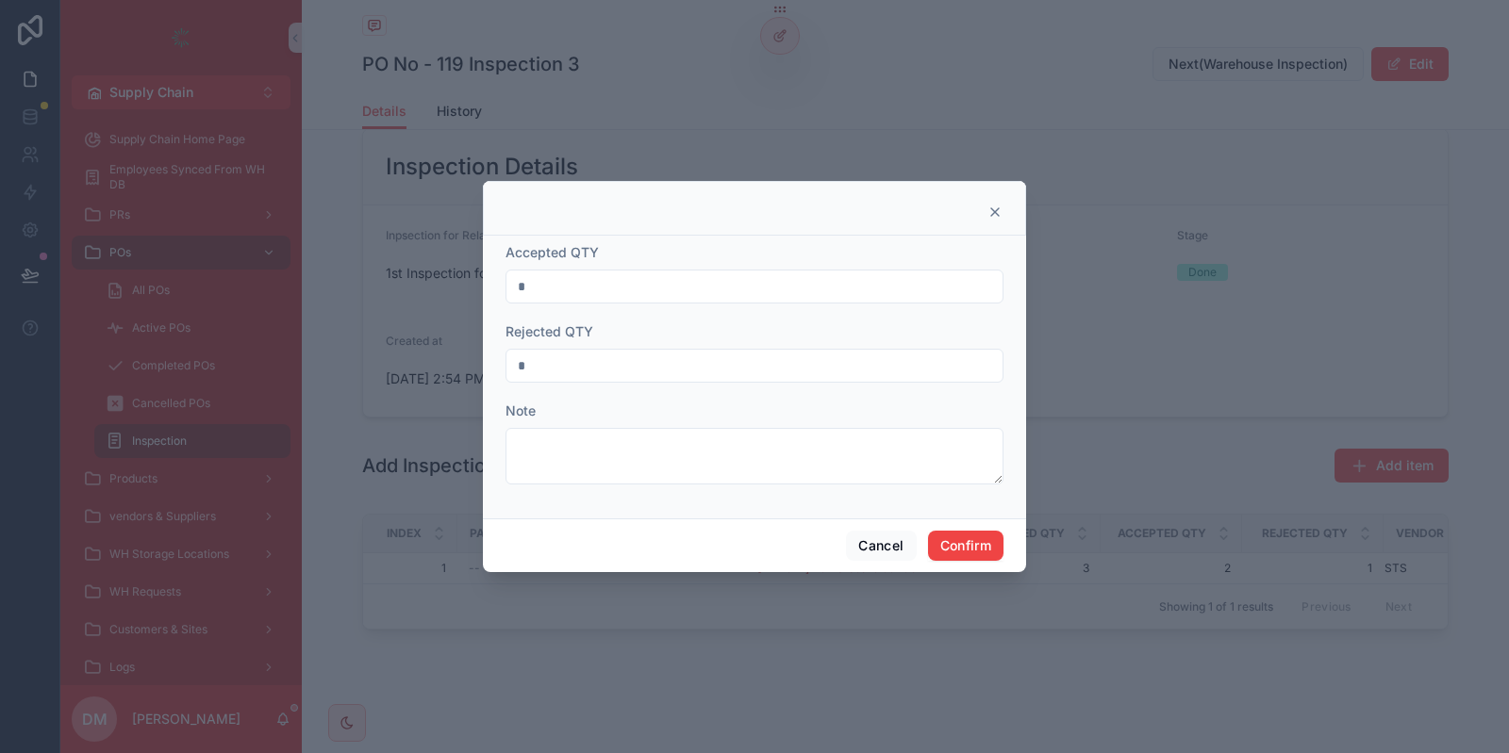
click at [581, 356] on input "*" at bounding box center [754, 366] width 496 height 26
click at [620, 256] on div "Accepted QTY" at bounding box center [754, 252] width 498 height 19
click at [614, 277] on input "*" at bounding box center [754, 286] width 496 height 26
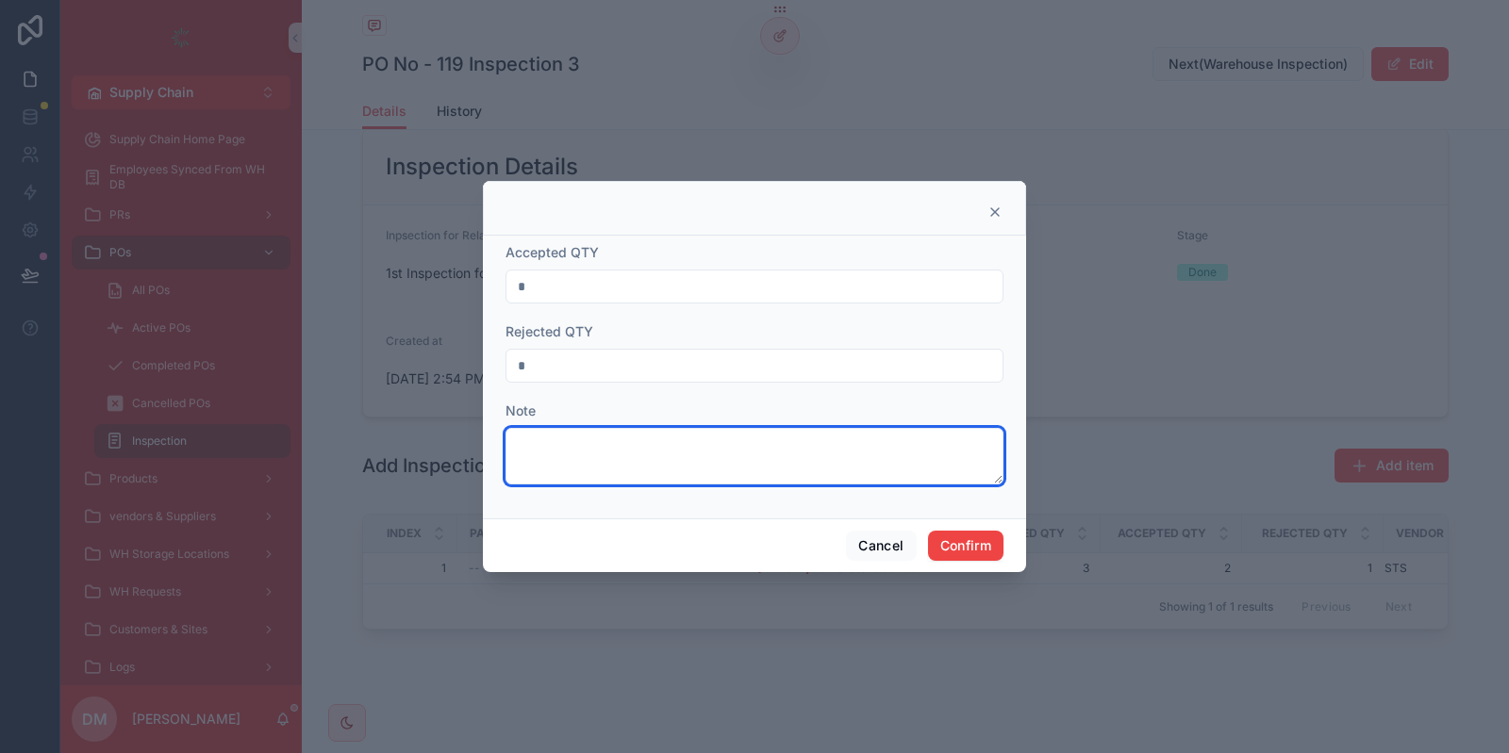
click at [589, 473] on textarea at bounding box center [754, 456] width 498 height 57
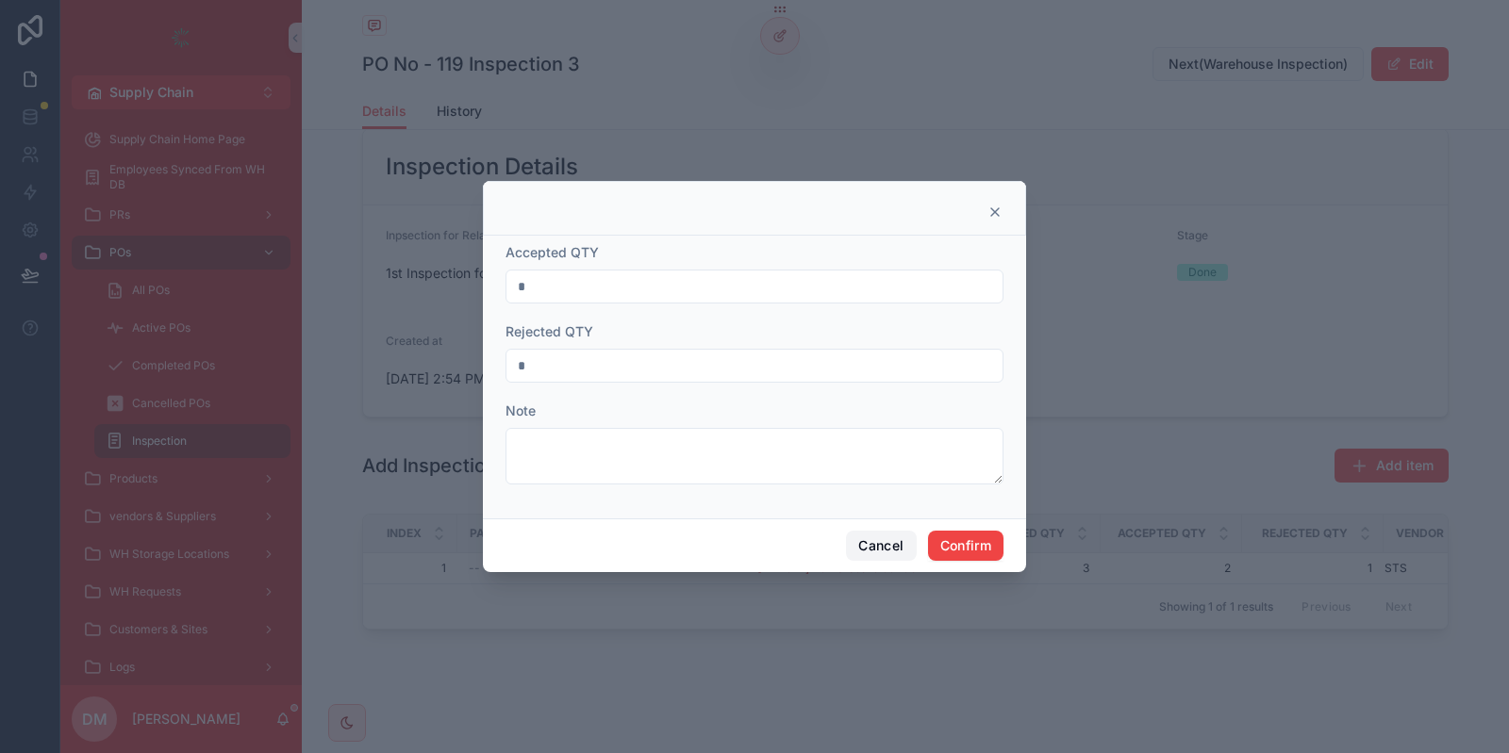
click at [879, 545] on button "Cancel" at bounding box center [881, 546] width 70 height 30
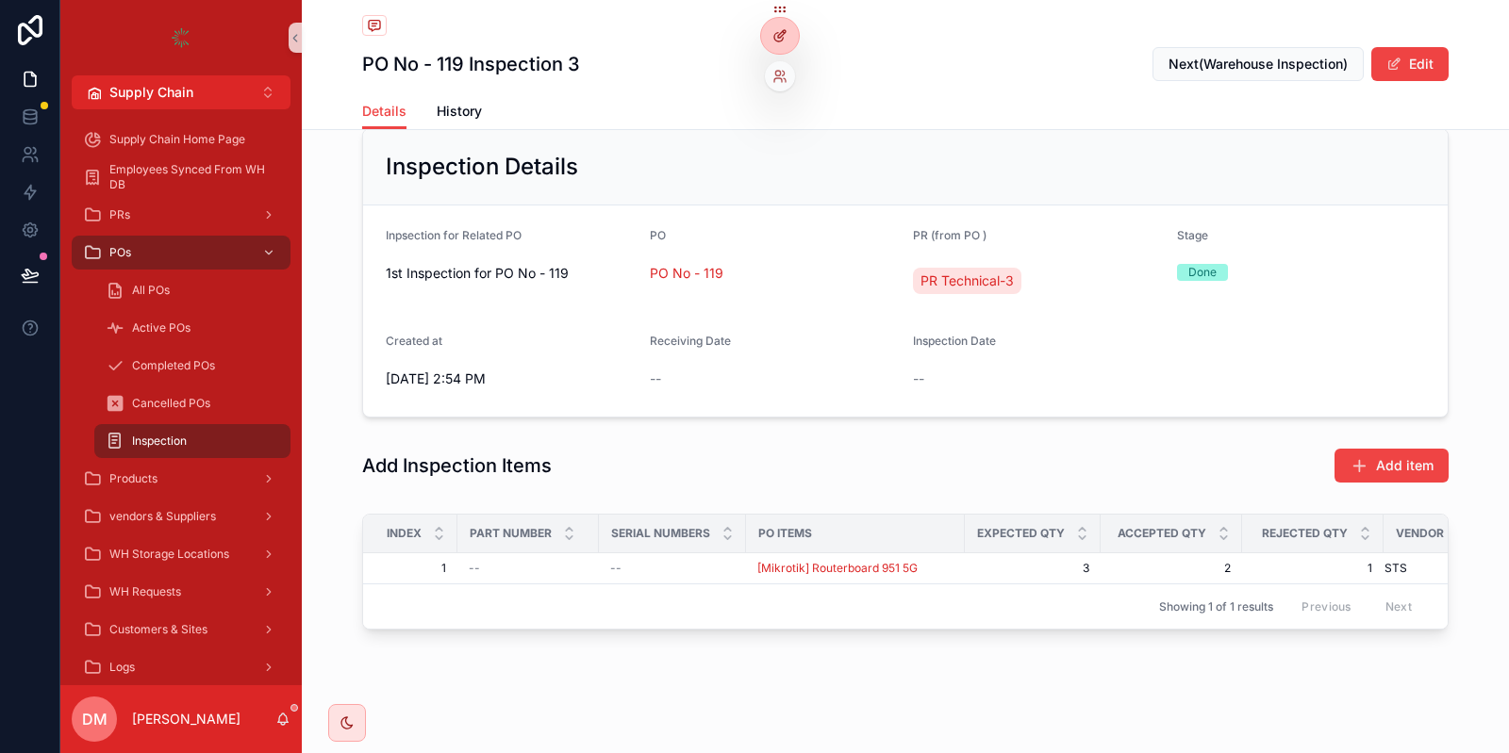
click at [782, 47] on div at bounding box center [780, 36] width 38 height 36
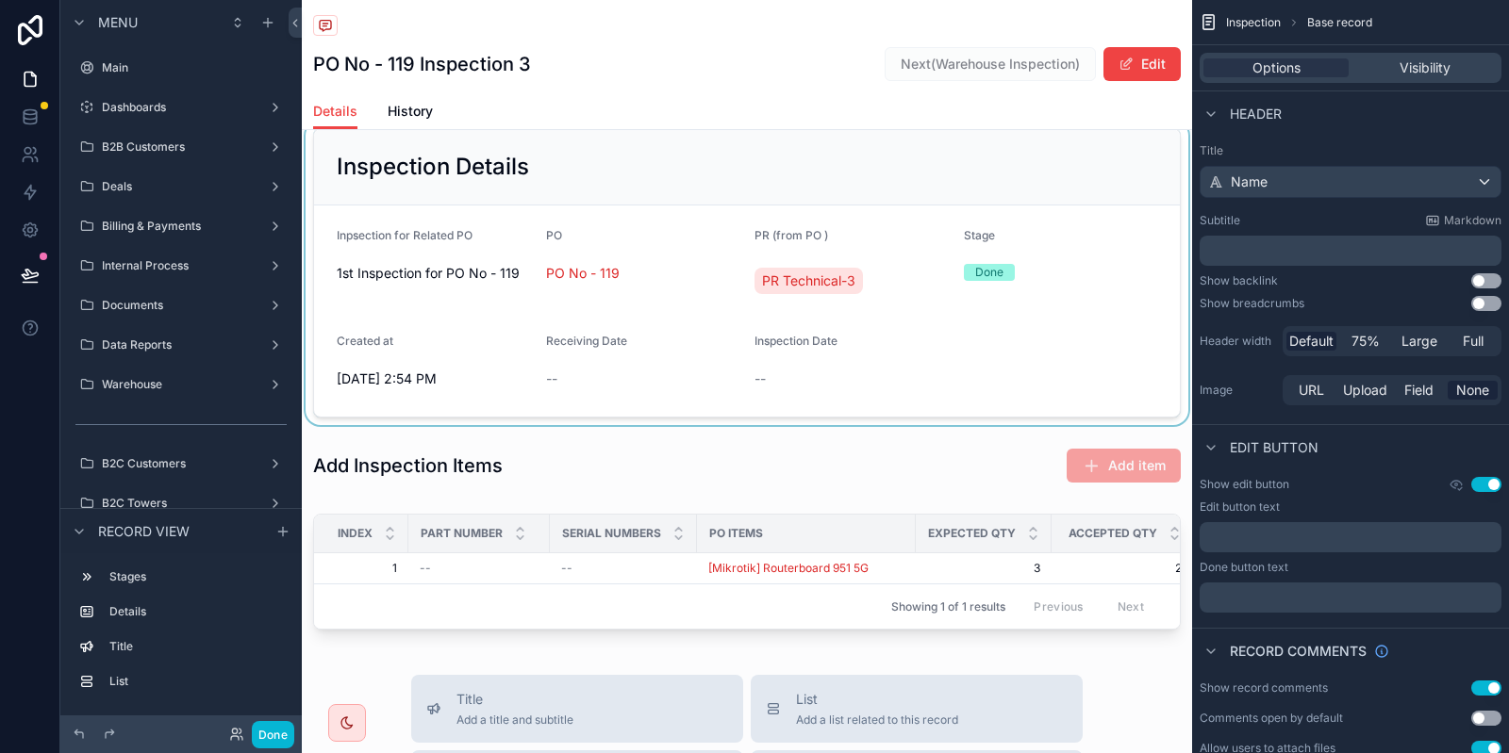
click at [899, 331] on div "scrollable content" at bounding box center [747, 273] width 890 height 305
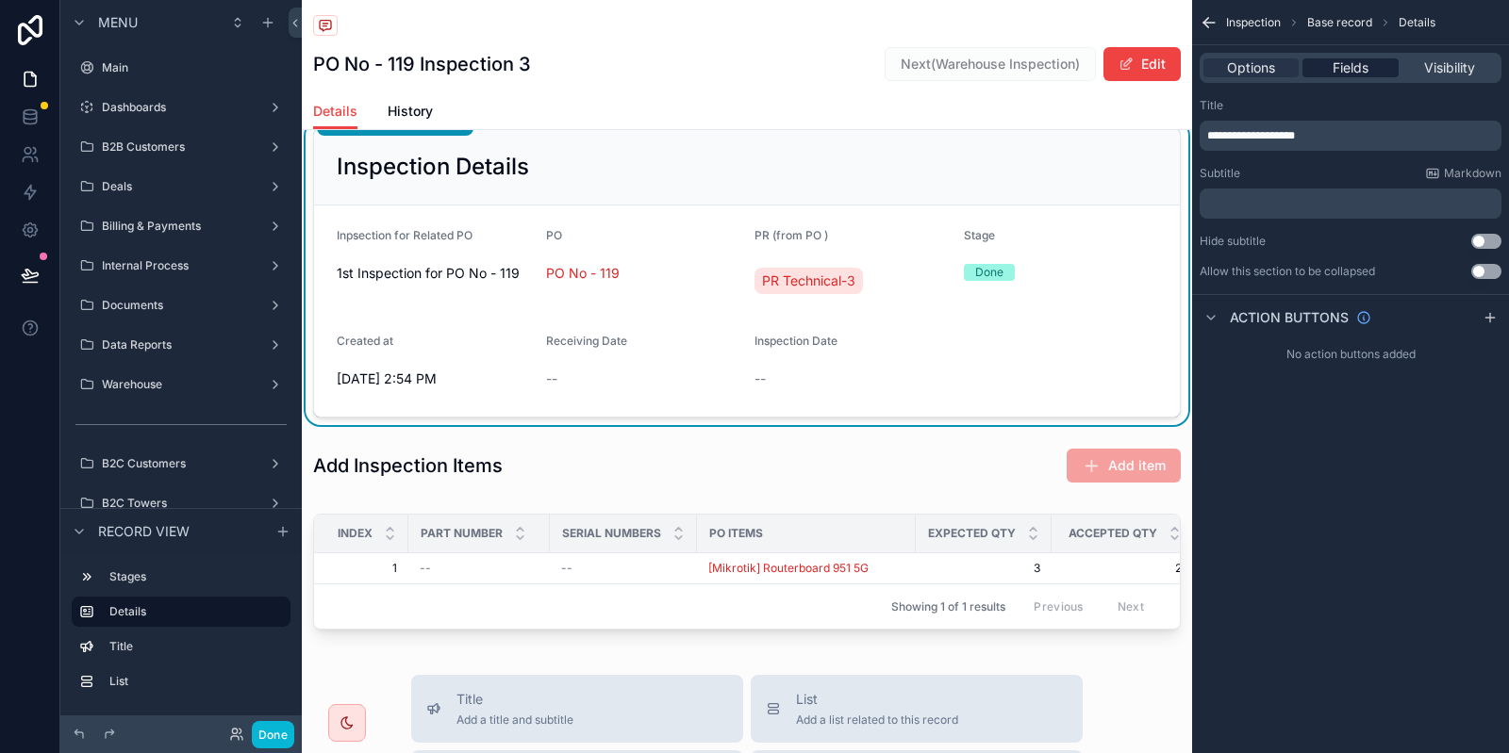
click at [1351, 61] on span "Fields" at bounding box center [1350, 67] width 36 height 19
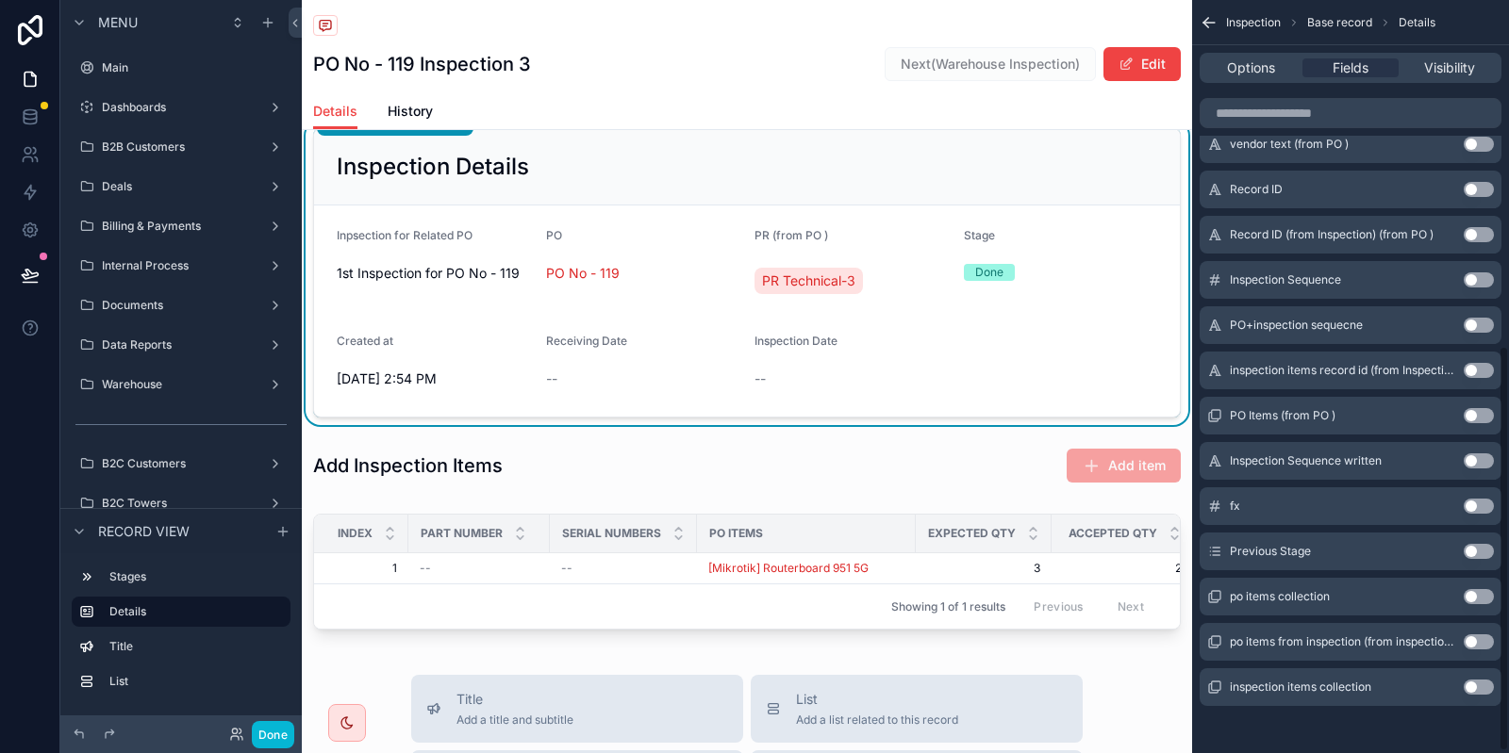
scroll to position [646, 0]
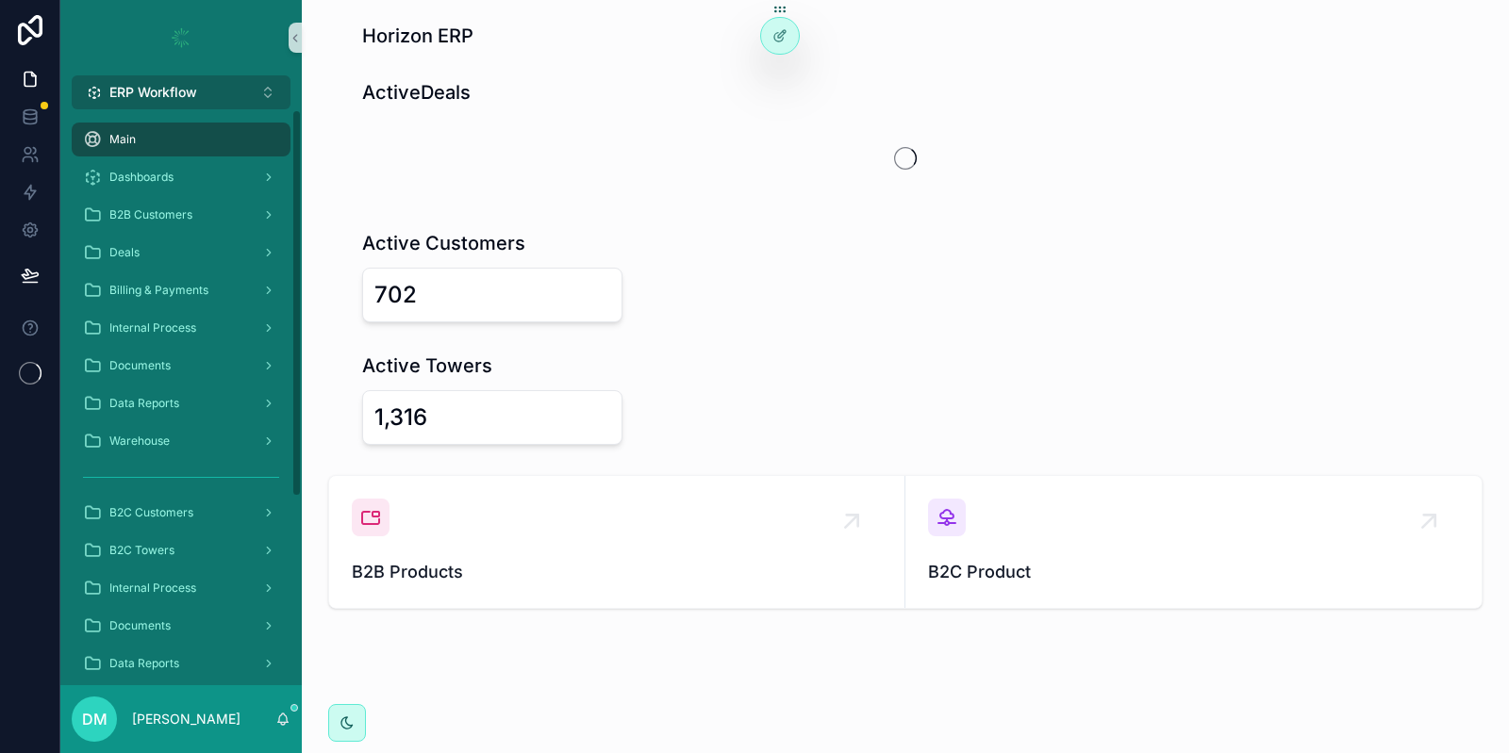
click at [226, 85] on button "ERP Workflow Alt 1" at bounding box center [181, 92] width 219 height 34
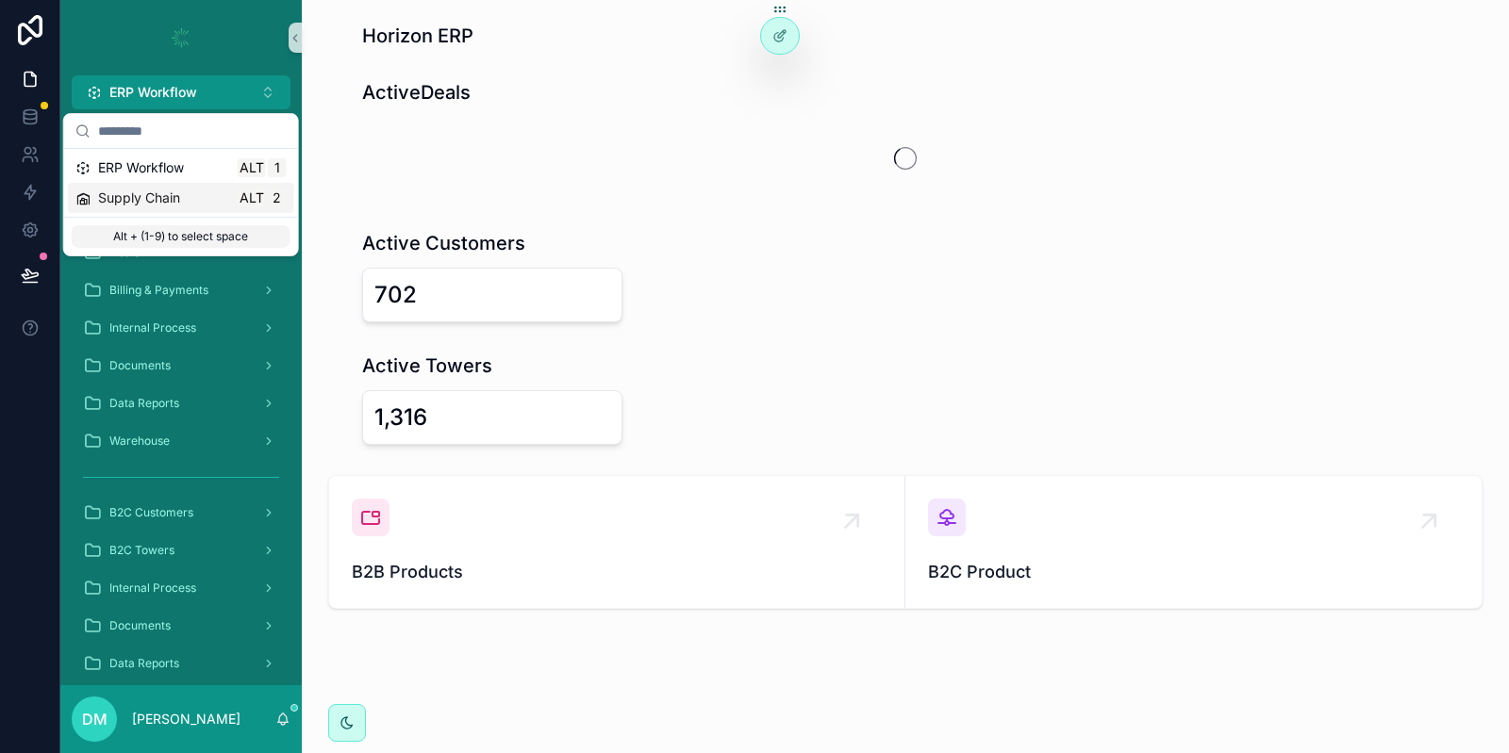
click at [248, 188] on div "Supply Chain Alt 2" at bounding box center [181, 198] width 226 height 30
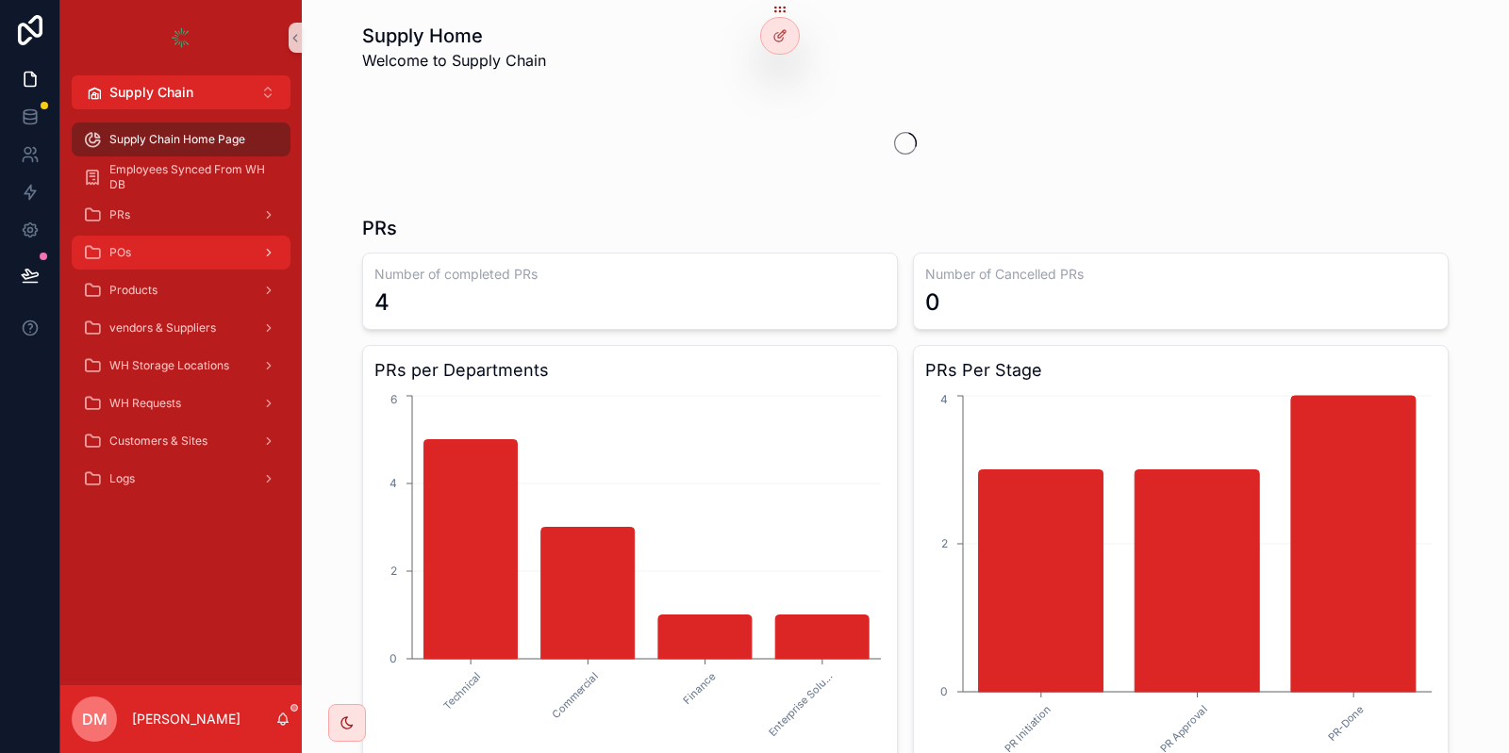
click at [185, 259] on div "POs" at bounding box center [181, 253] width 196 height 30
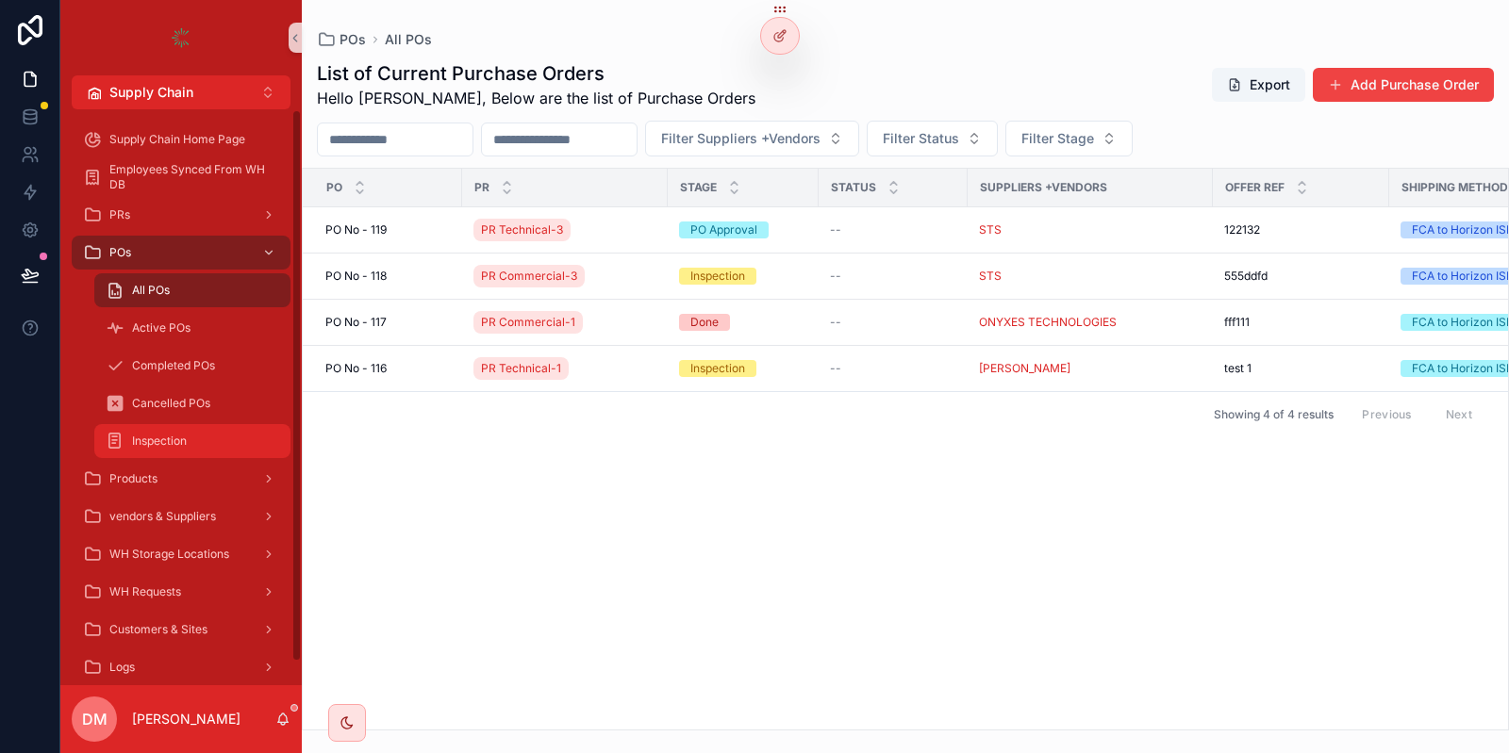
click at [220, 440] on div "Inspection" at bounding box center [193, 441] width 174 height 30
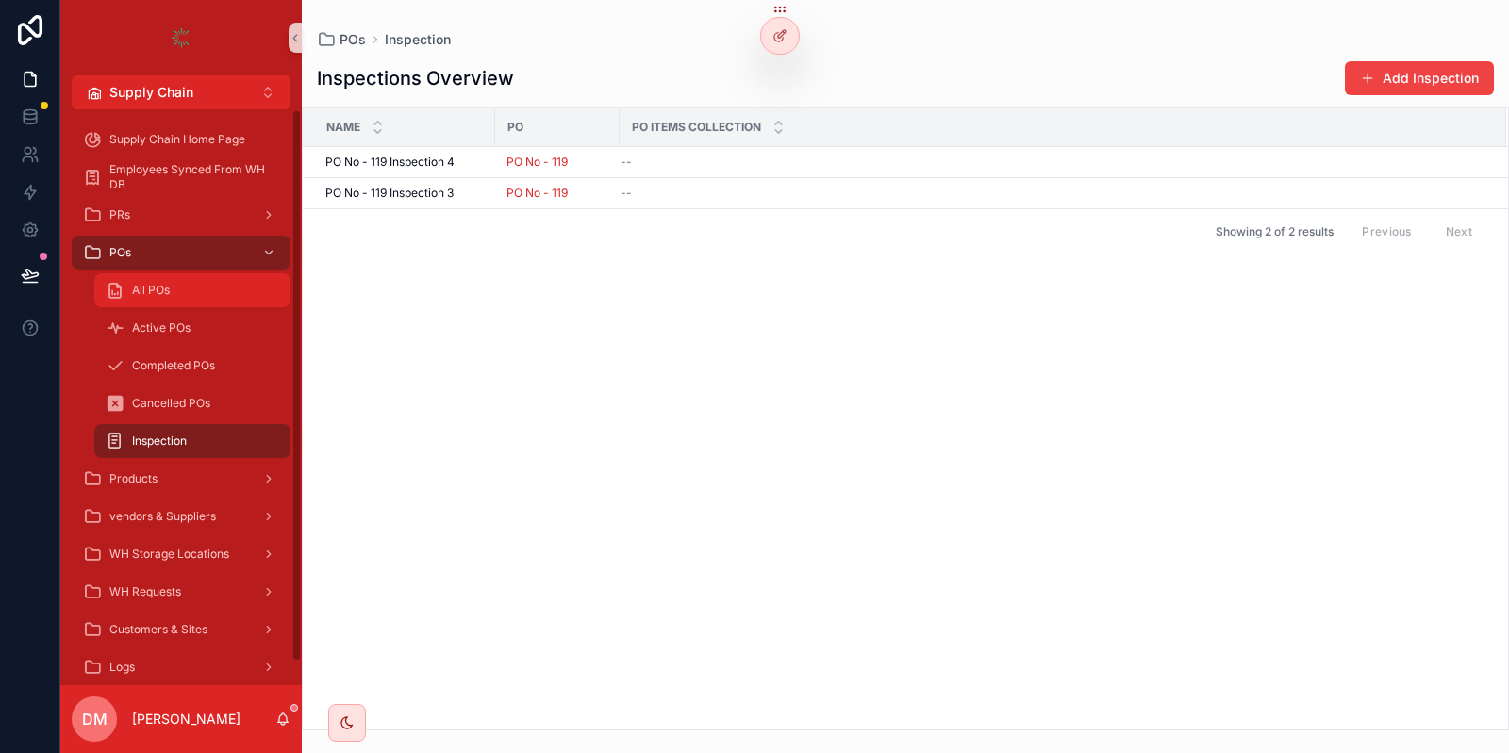
click at [115, 285] on icon "scrollable content" at bounding box center [115, 290] width 19 height 19
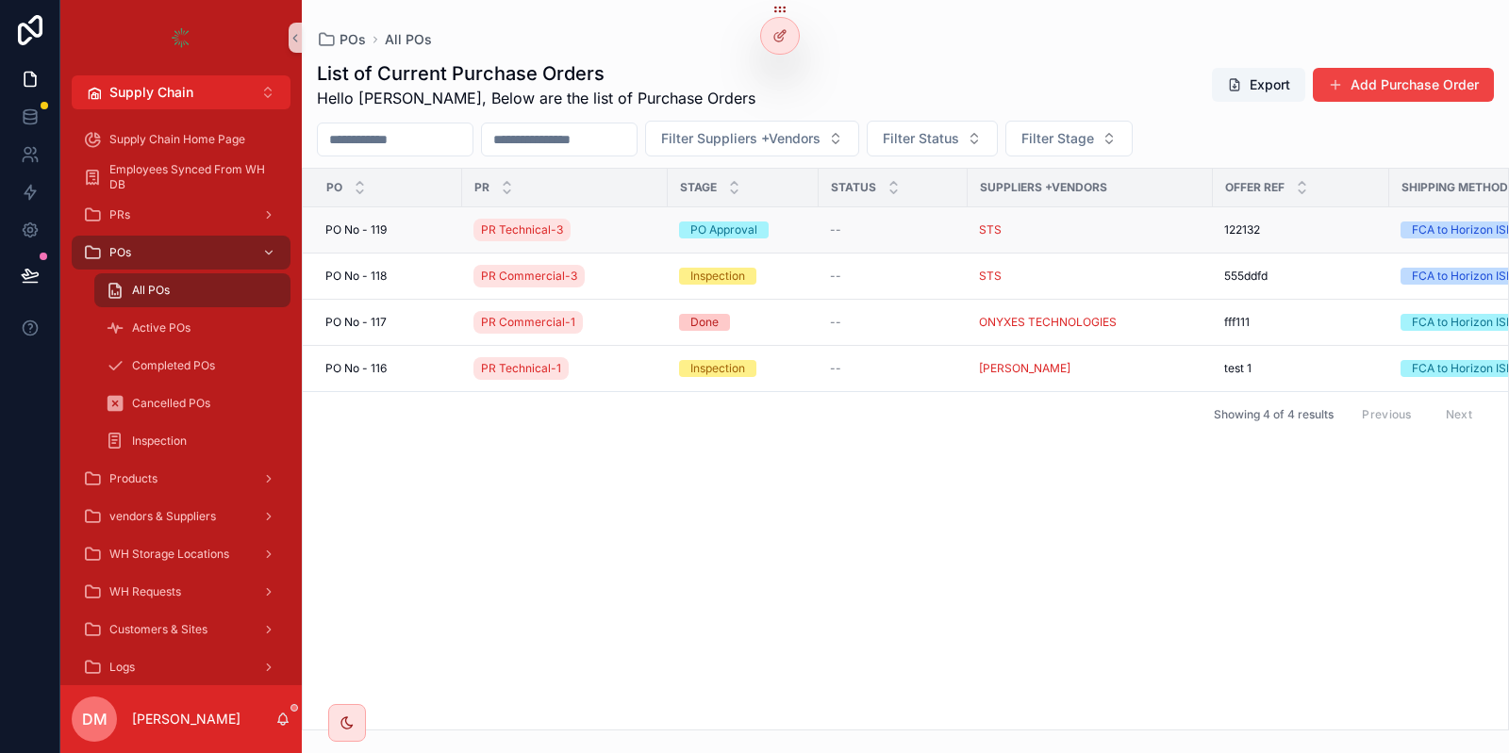
click at [436, 237] on div "PO No - 119 PO No - 119" at bounding box center [387, 230] width 125 height 15
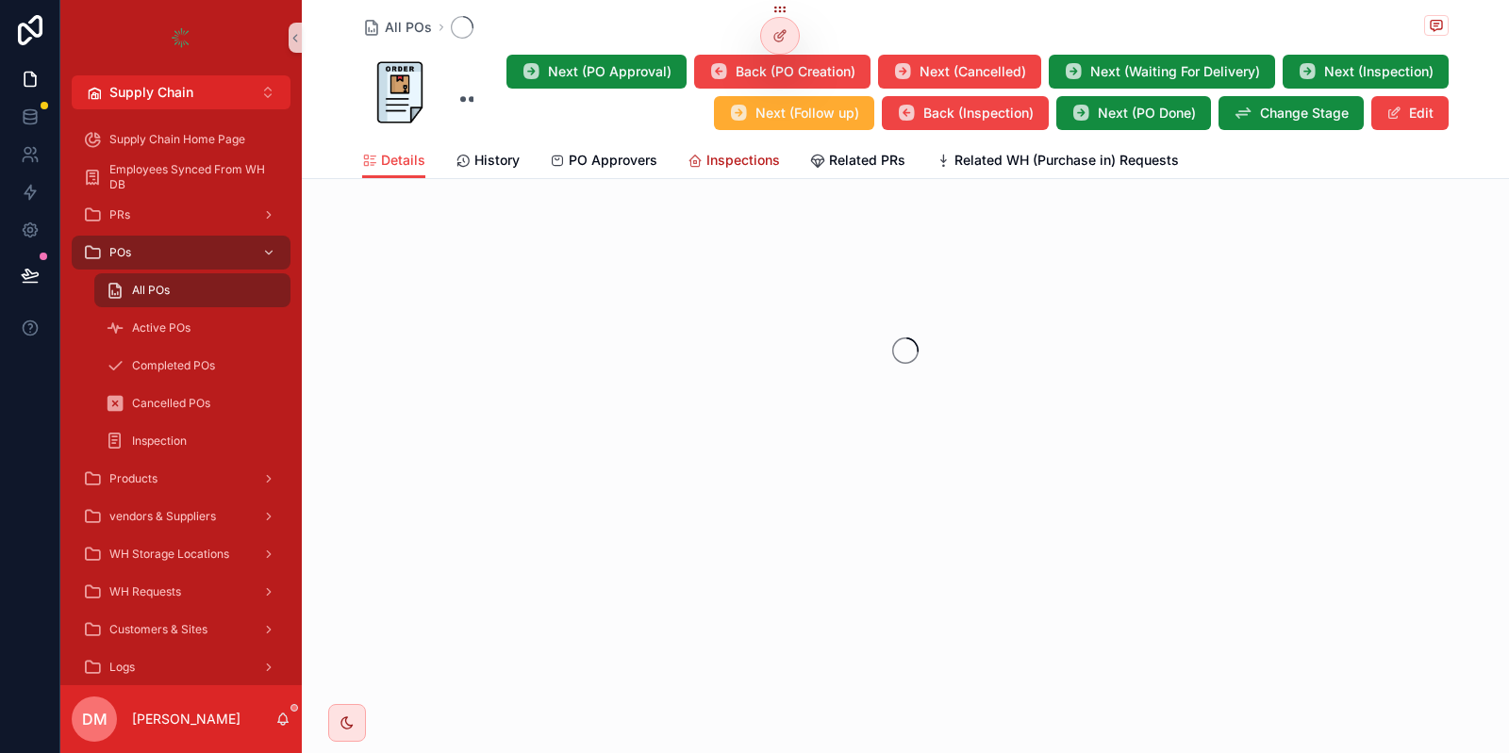
click at [736, 158] on span "Inspections" at bounding box center [743, 160] width 74 height 19
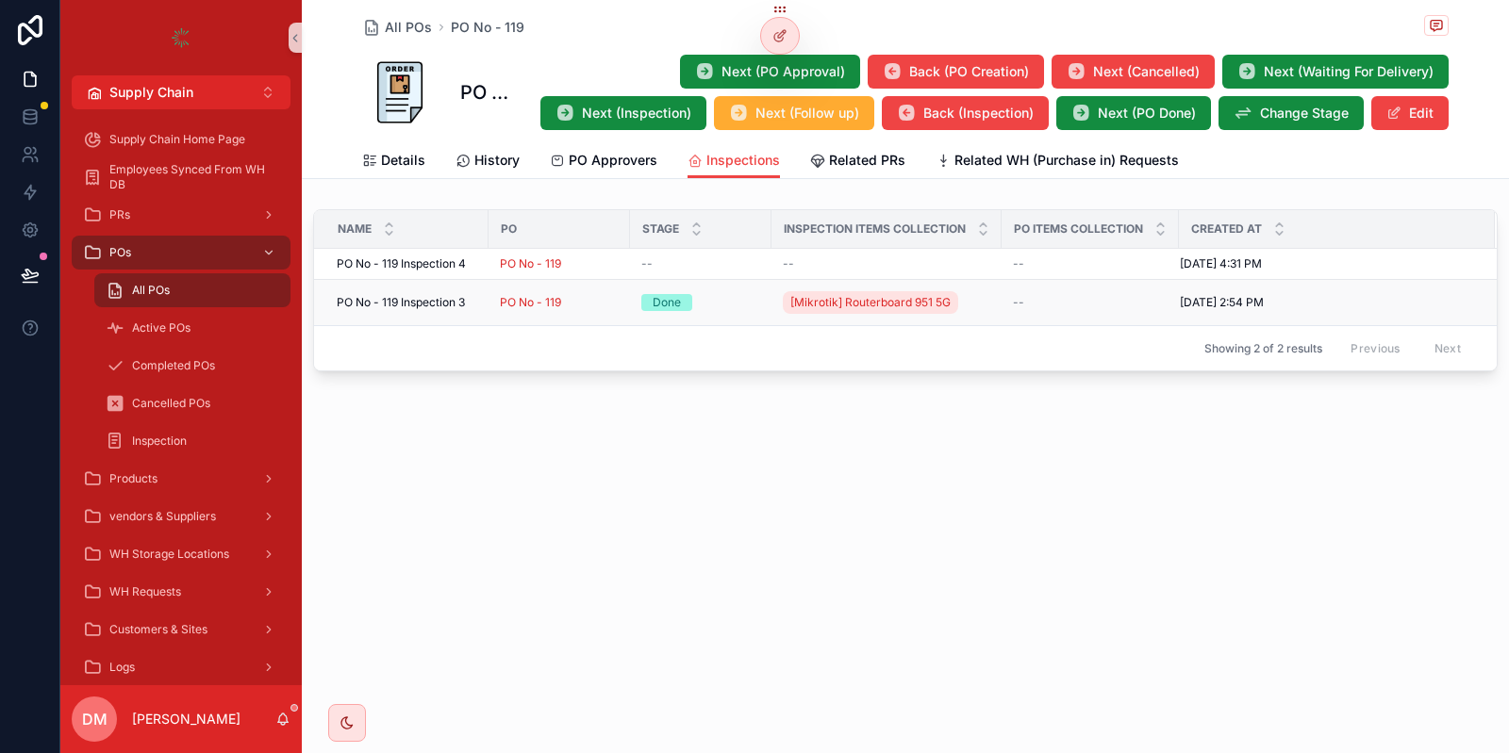
click at [599, 296] on div "PO No - 119" at bounding box center [559, 302] width 119 height 15
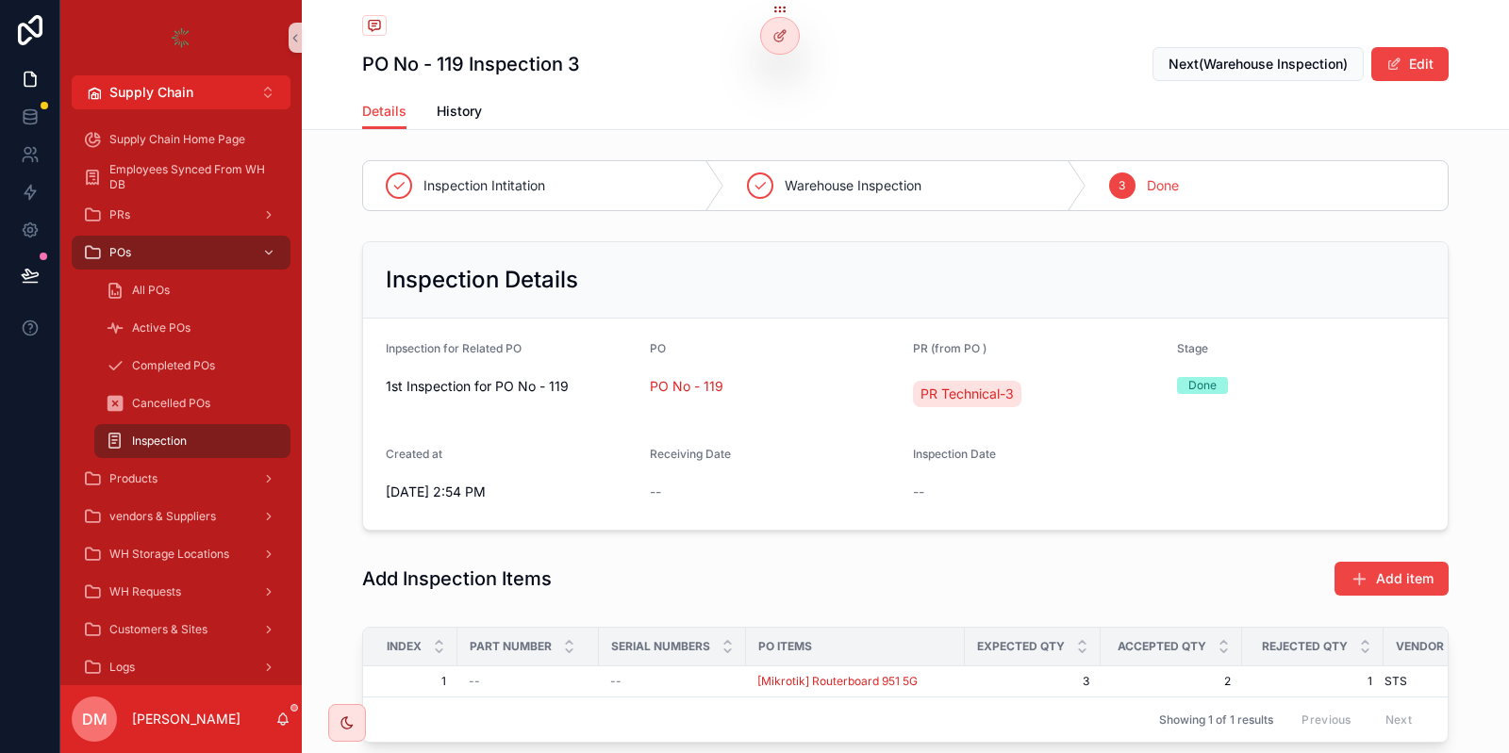
click at [809, 49] on div "PO No - 119 Inspection 3 Next(Warehouse Inspection) Edit" at bounding box center [905, 64] width 1086 height 36
click at [800, 47] on div at bounding box center [780, 28] width 40 height 53
click at [796, 47] on div at bounding box center [780, 28] width 40 height 53
click at [789, 39] on div at bounding box center [780, 36] width 38 height 36
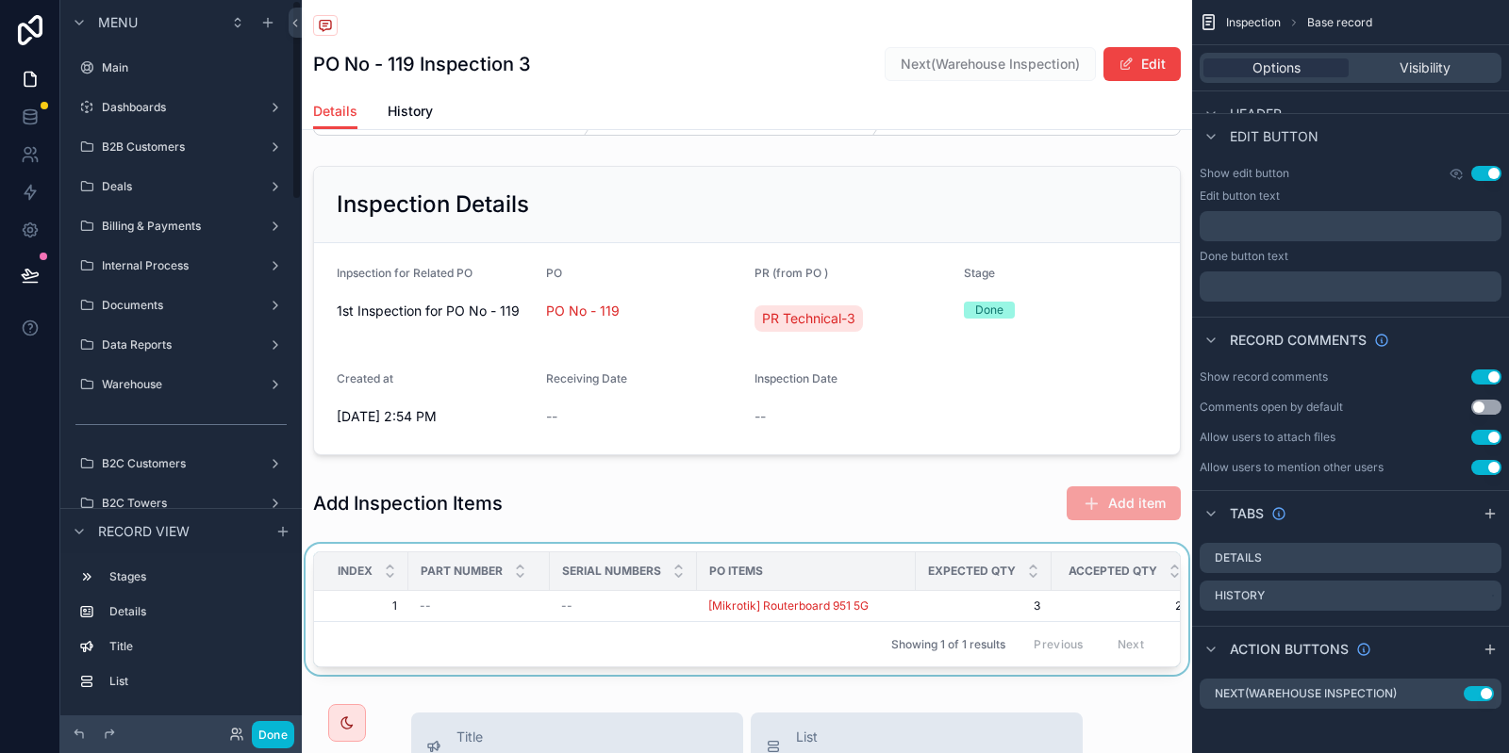
scroll to position [113, 0]
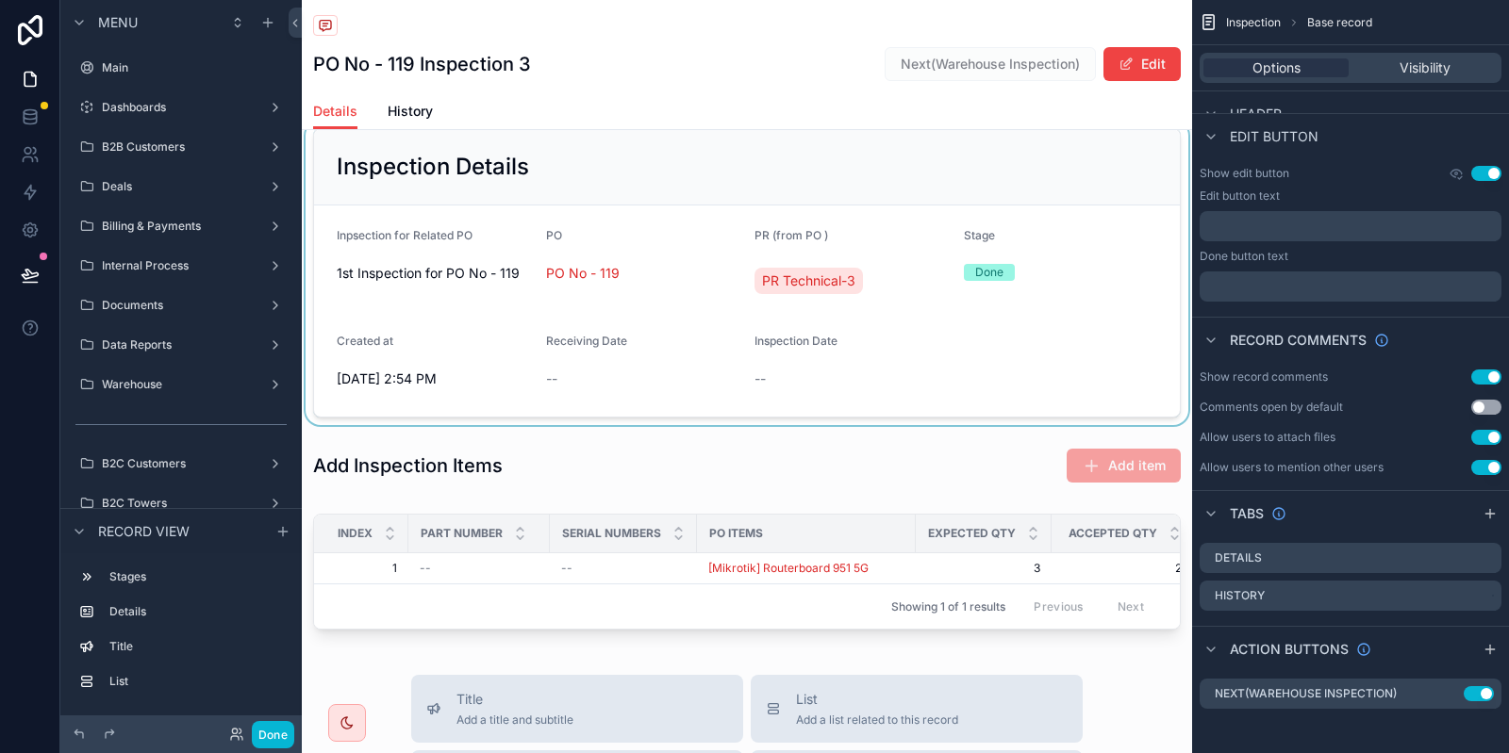
click at [945, 309] on div "scrollable content" at bounding box center [747, 273] width 890 height 305
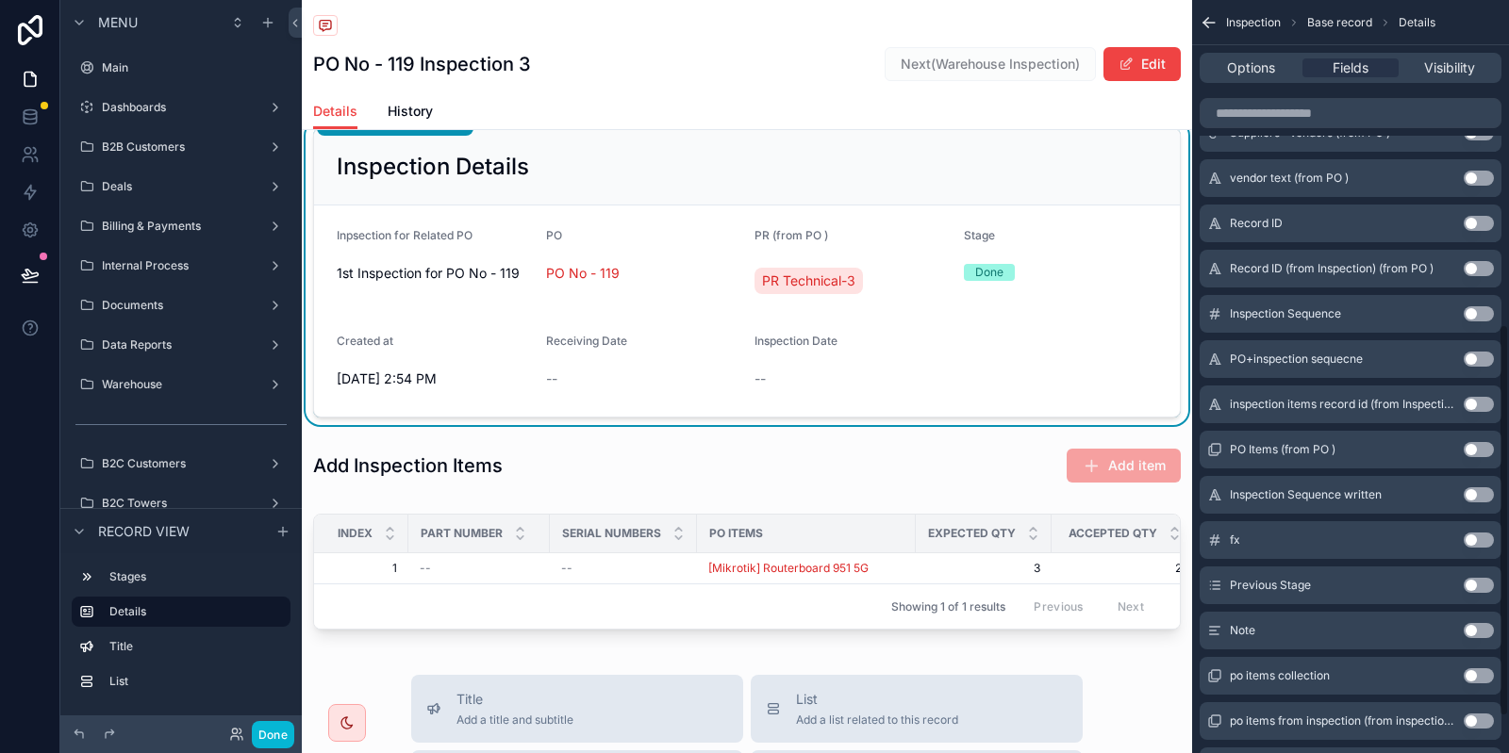
scroll to position [632, 0]
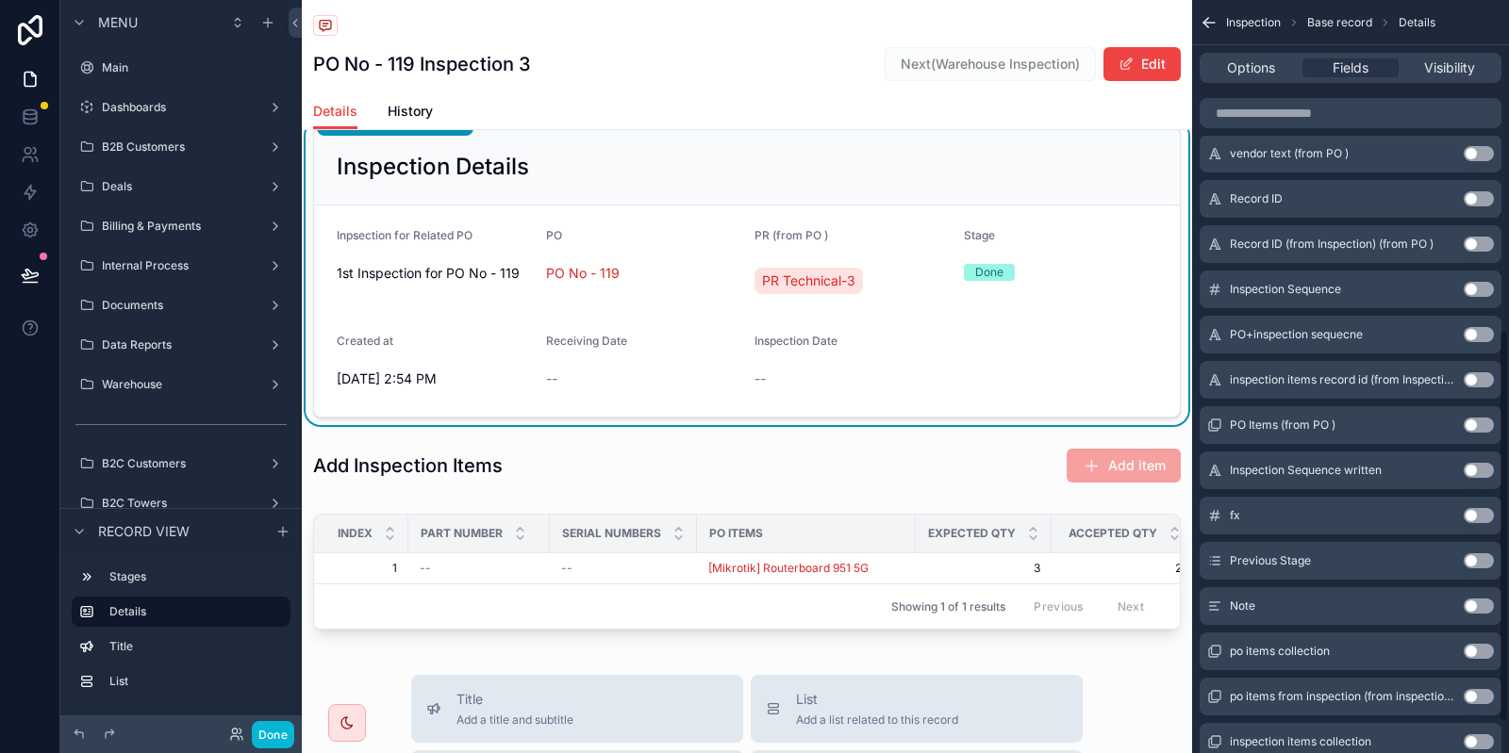
click at [1477, 605] on button "Use setting" at bounding box center [1478, 606] width 30 height 15
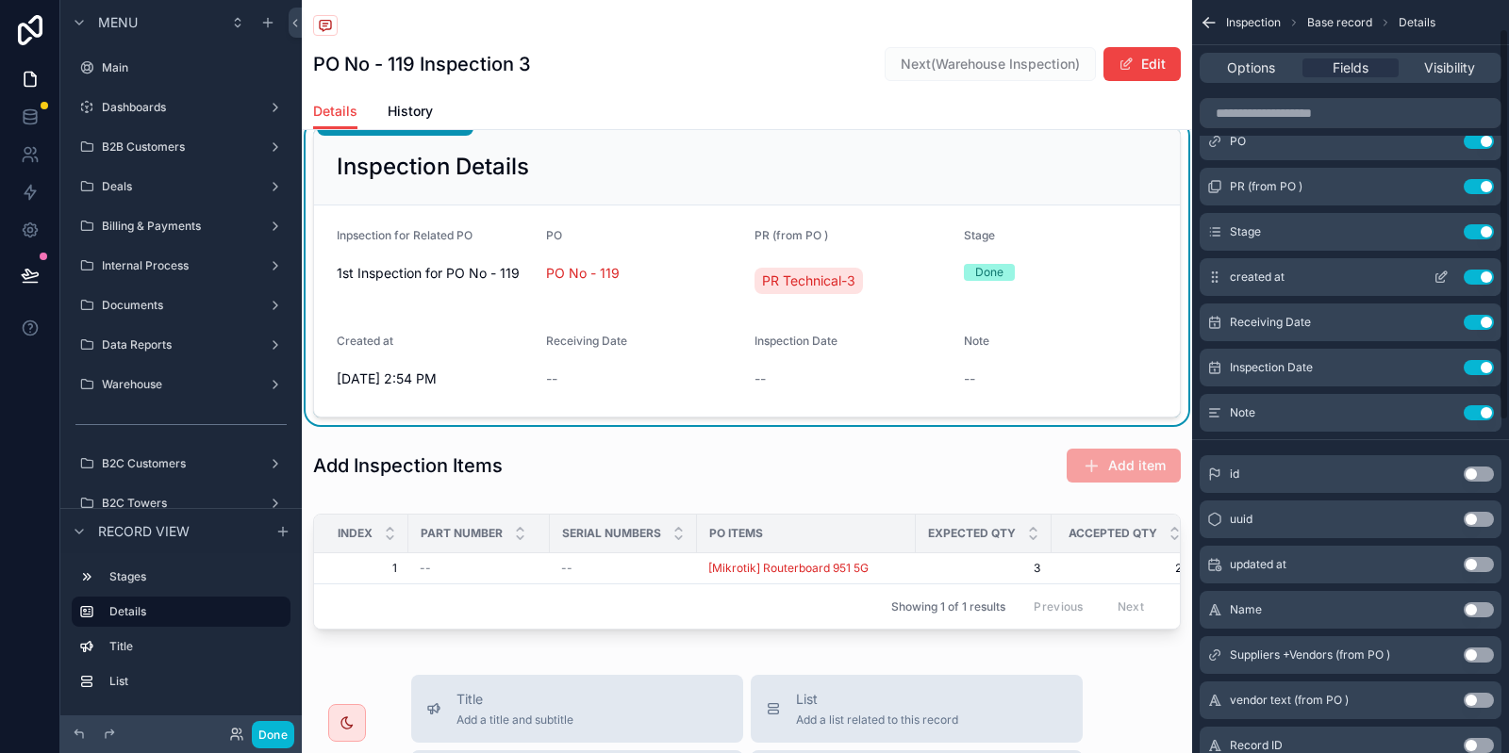
scroll to position [0, 0]
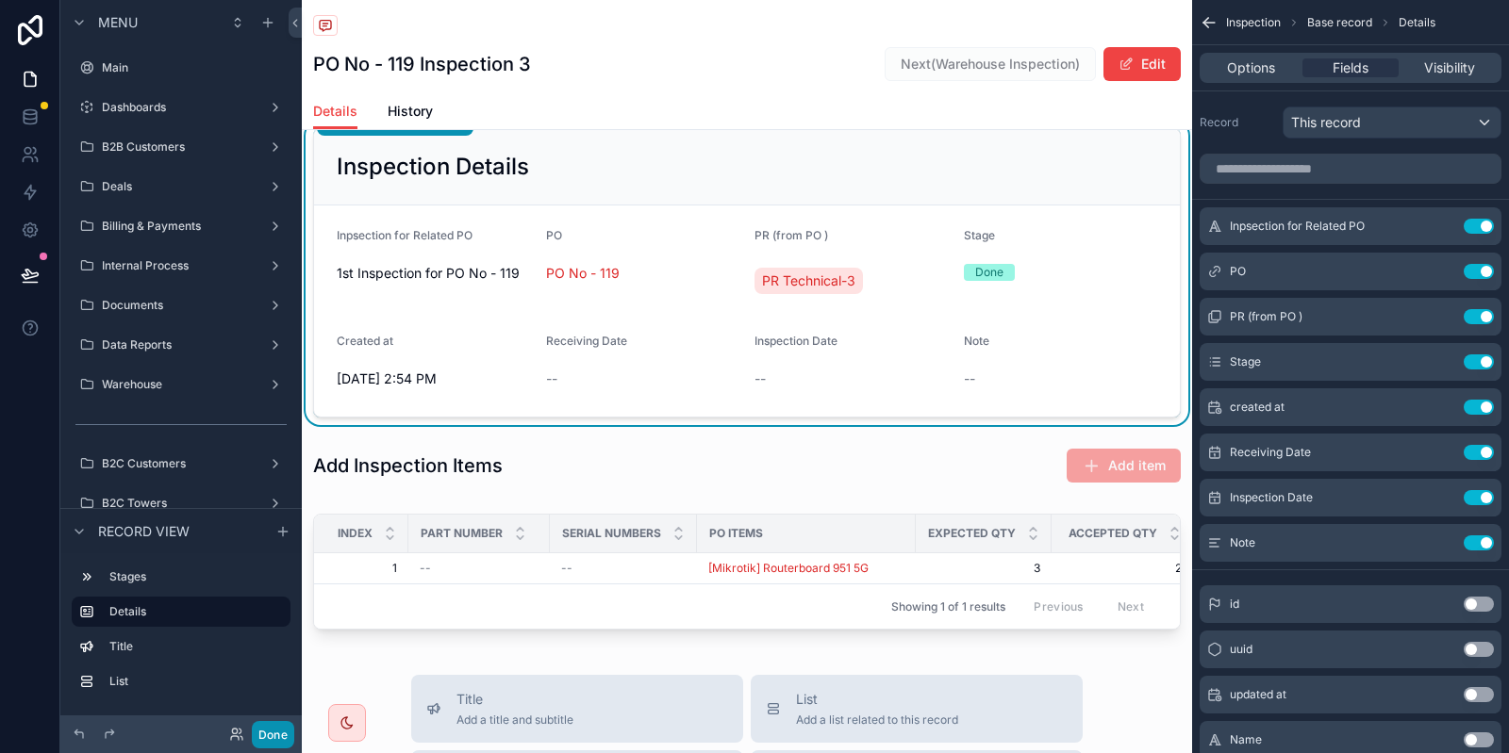
click at [287, 741] on button "Done" at bounding box center [273, 734] width 42 height 27
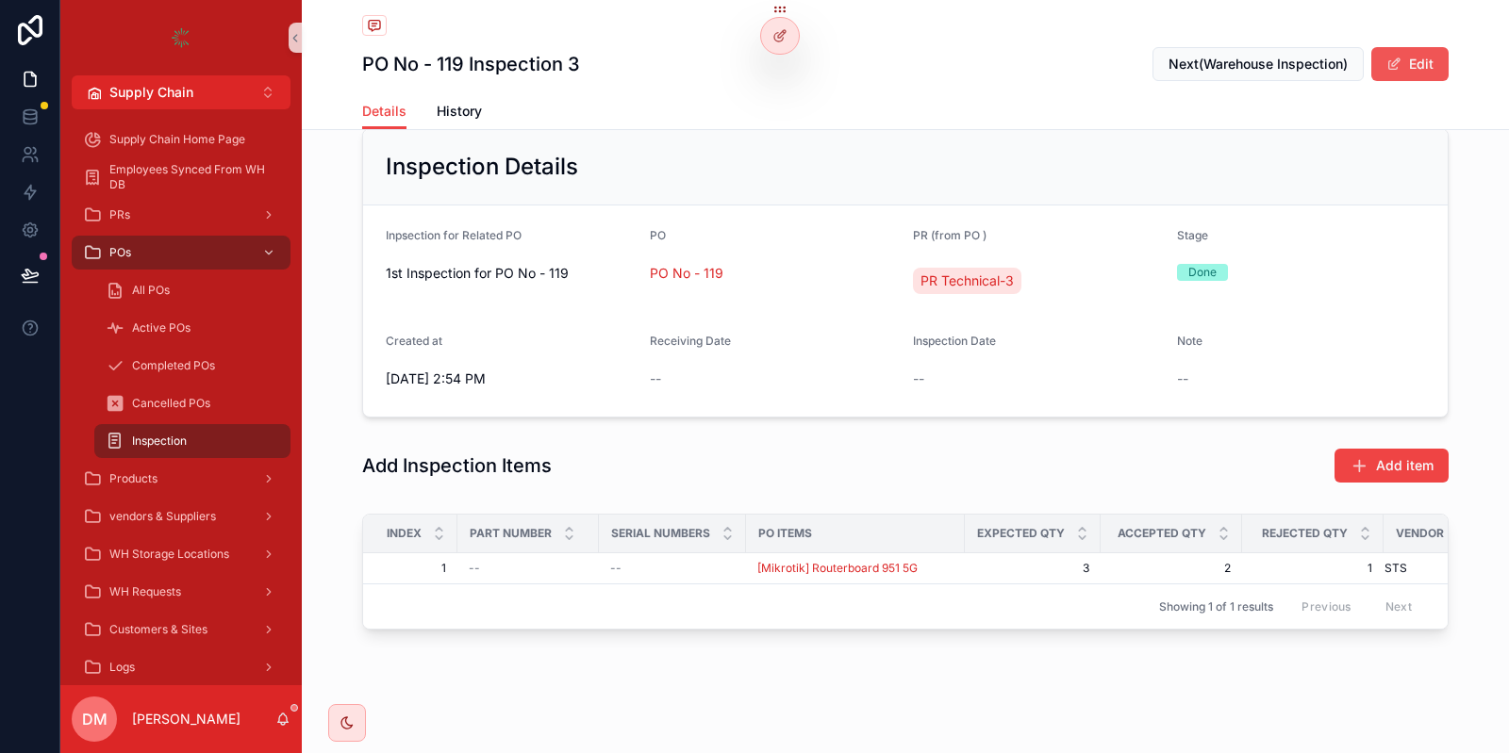
click at [1427, 59] on button "Edit" at bounding box center [1409, 64] width 77 height 34
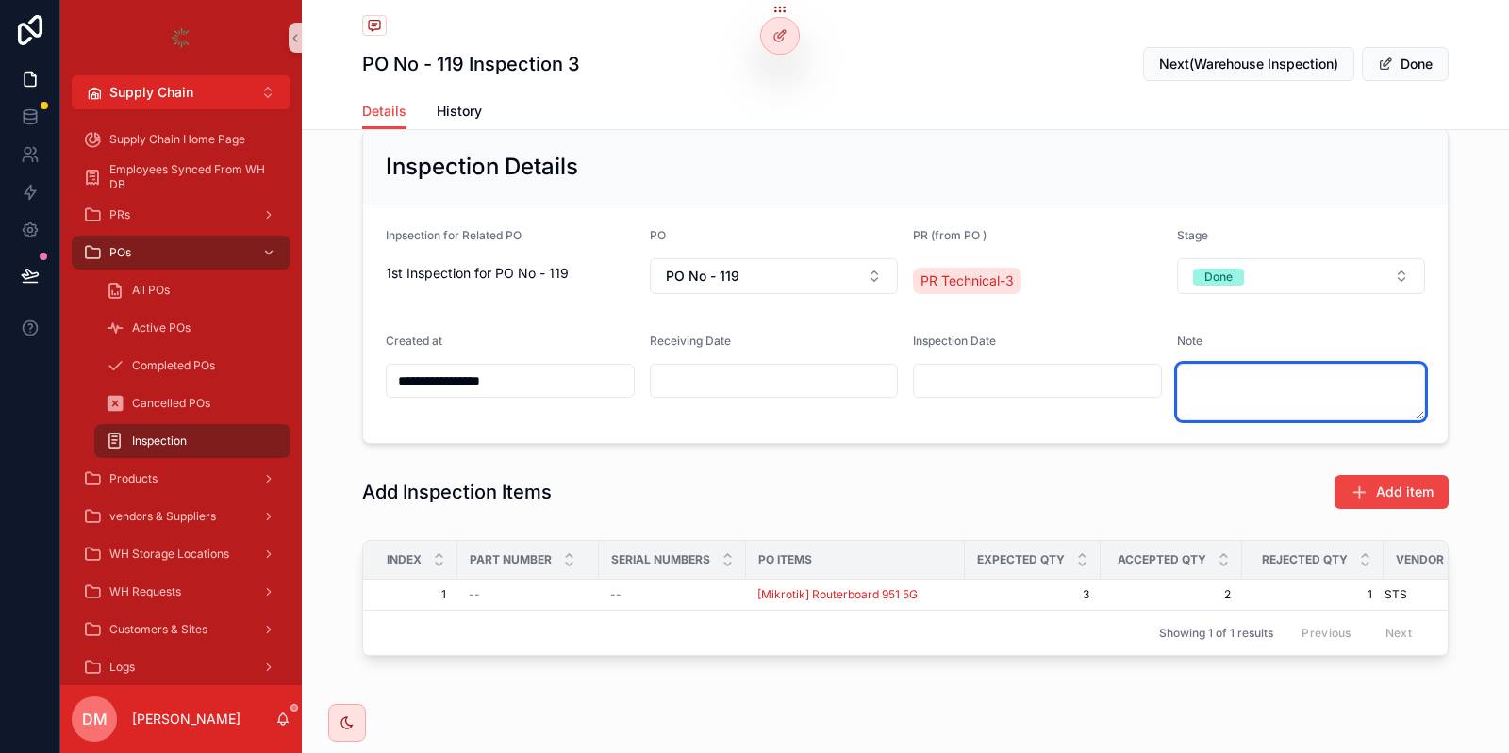
click at [1231, 390] on textarea "scrollable content" at bounding box center [1301, 392] width 249 height 57
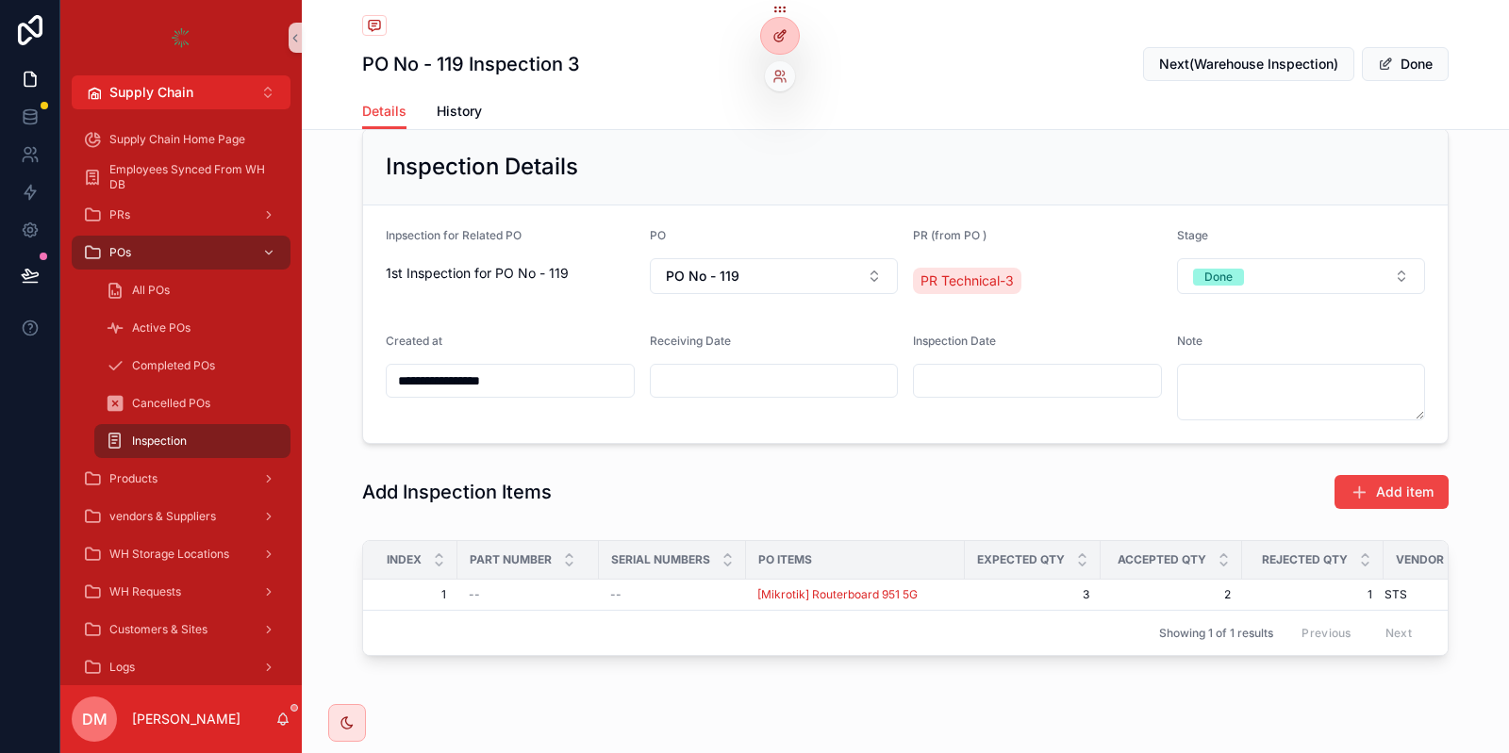
click at [763, 38] on div at bounding box center [780, 36] width 38 height 36
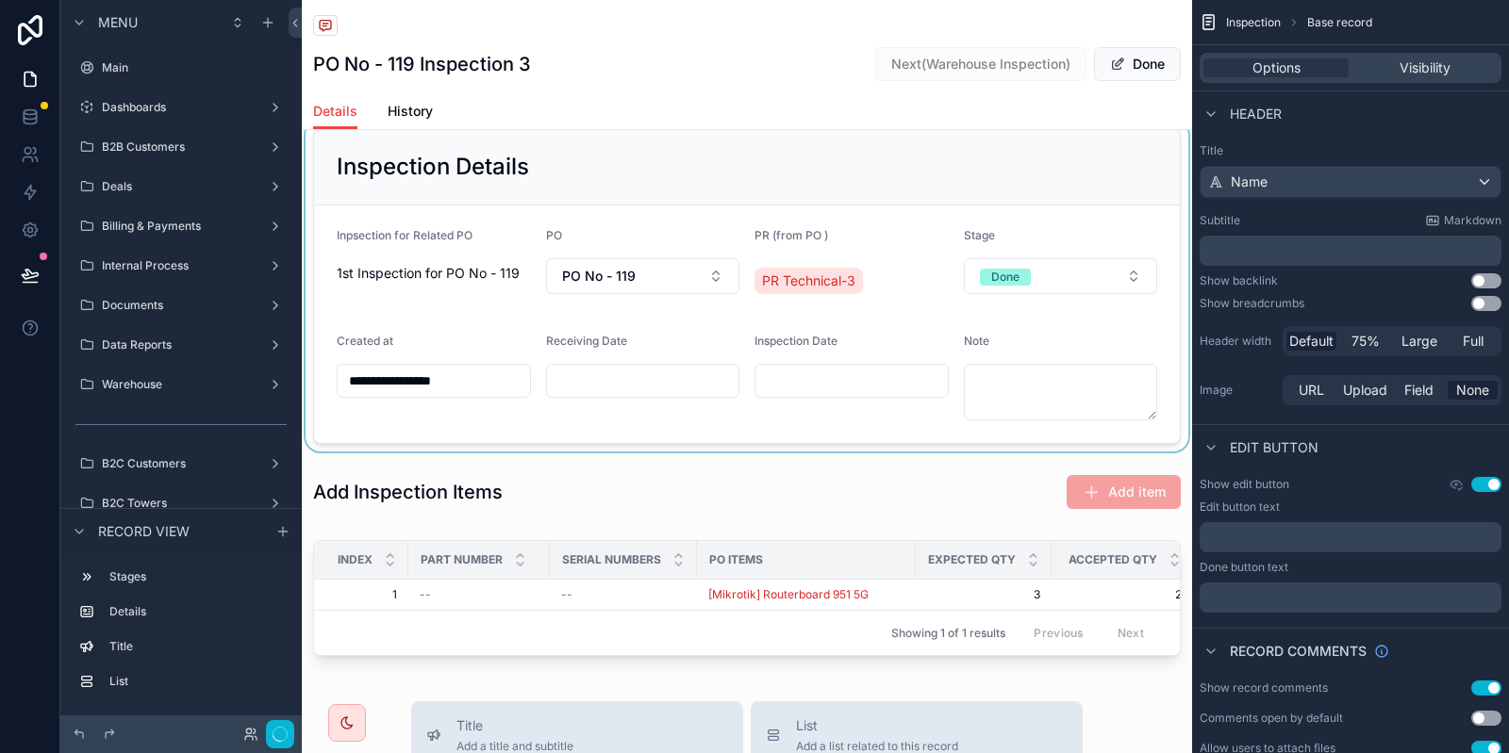
click at [842, 160] on div "scrollable content" at bounding box center [747, 286] width 890 height 331
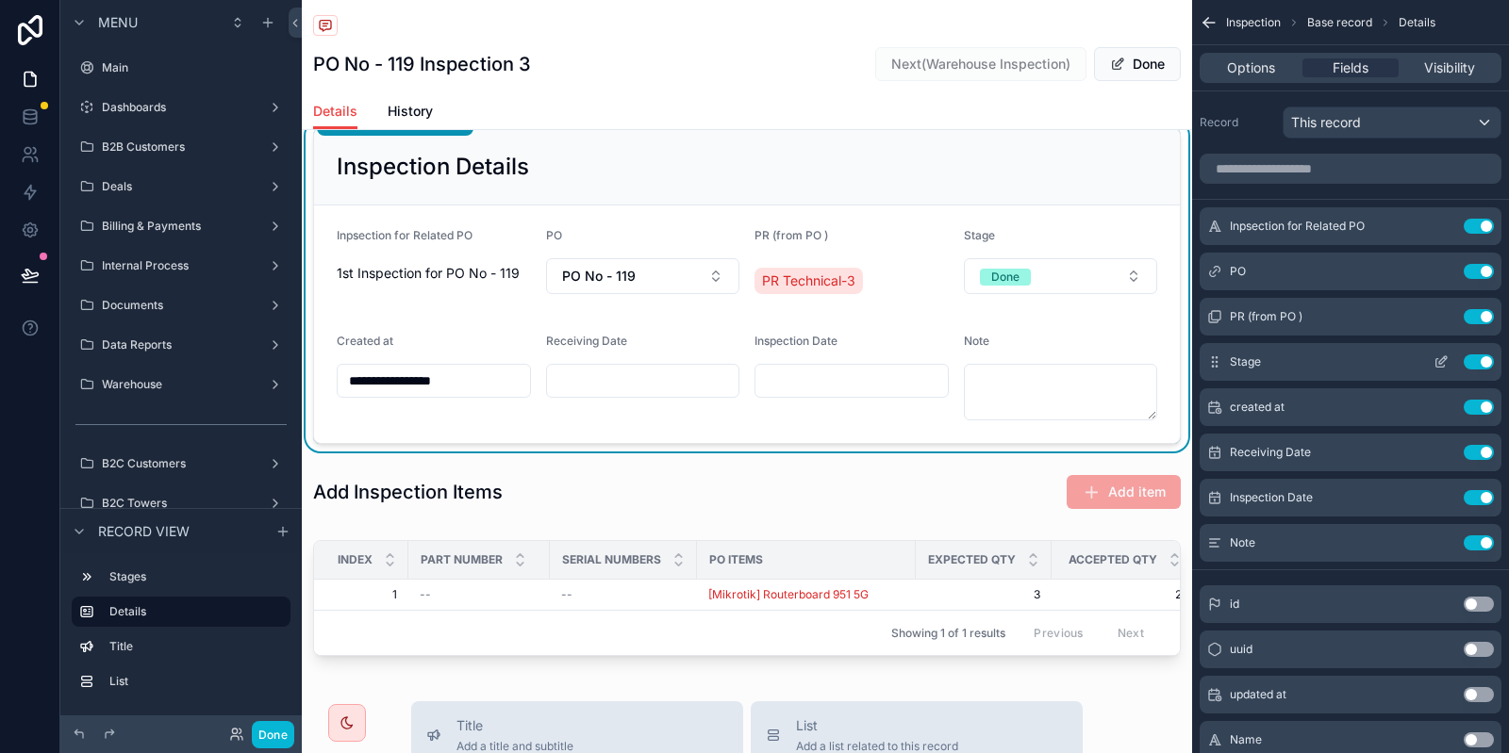
click at [1429, 358] on button "scrollable content" at bounding box center [1441, 362] width 30 height 15
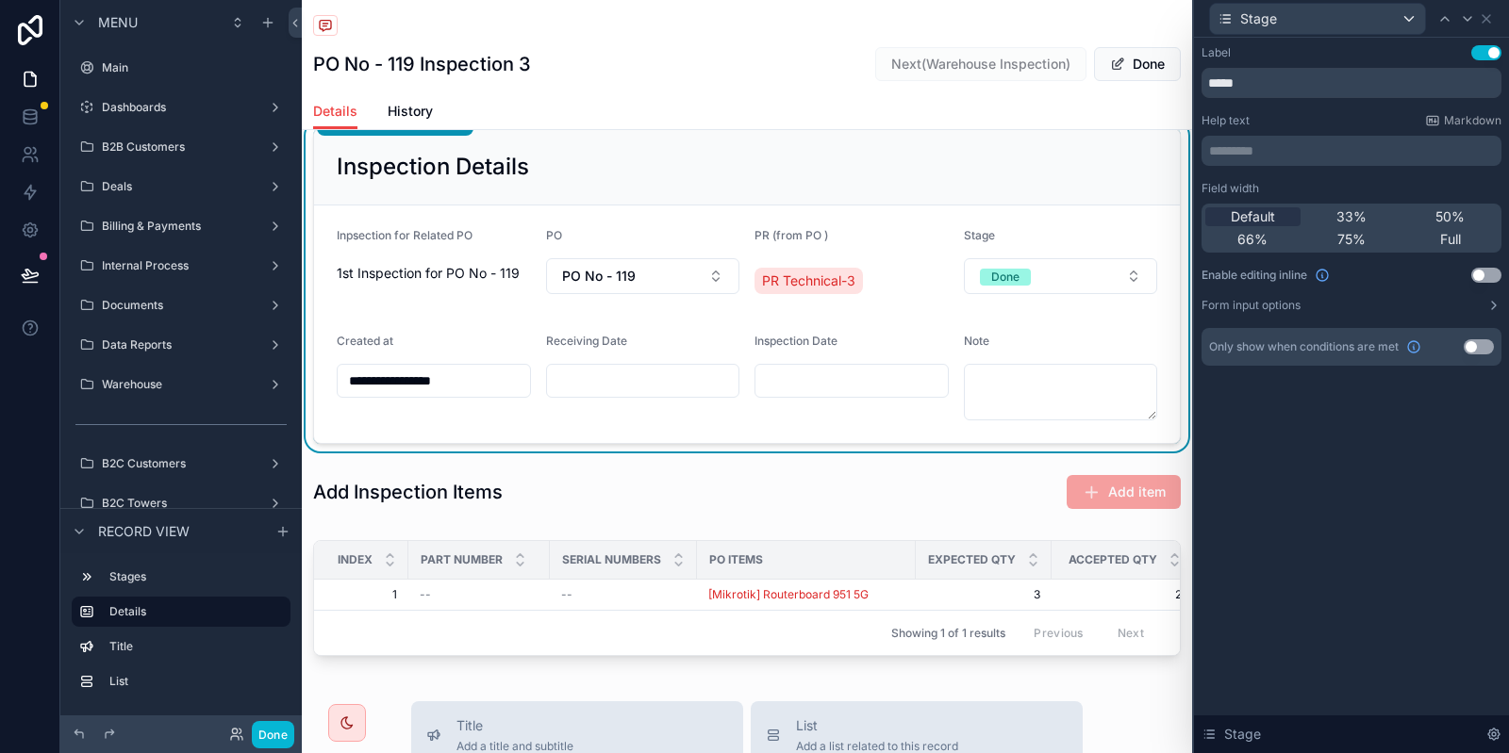
click at [1479, 277] on button "Use setting" at bounding box center [1486, 275] width 30 height 15
click at [1480, 273] on button "Use setting" at bounding box center [1486, 275] width 30 height 15
click at [1349, 314] on div "Label Use setting ***** Help text Markdown ********* ﻿ Field width Default 33% …" at bounding box center [1351, 205] width 300 height 321
click at [1462, 306] on button "Form input options" at bounding box center [1351, 305] width 300 height 15
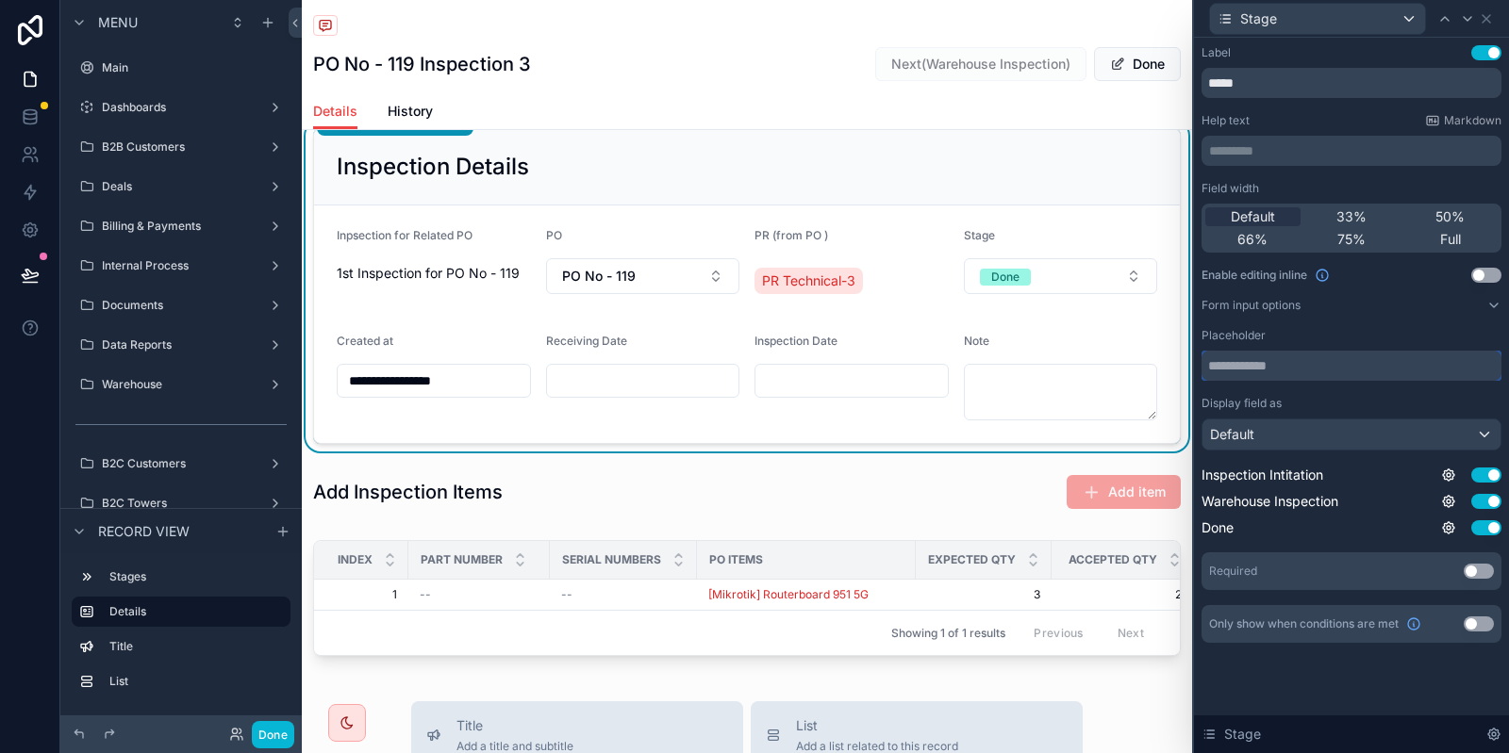
click at [1346, 365] on input "text" at bounding box center [1351, 366] width 300 height 30
click at [1332, 427] on div "Default" at bounding box center [1351, 435] width 298 height 30
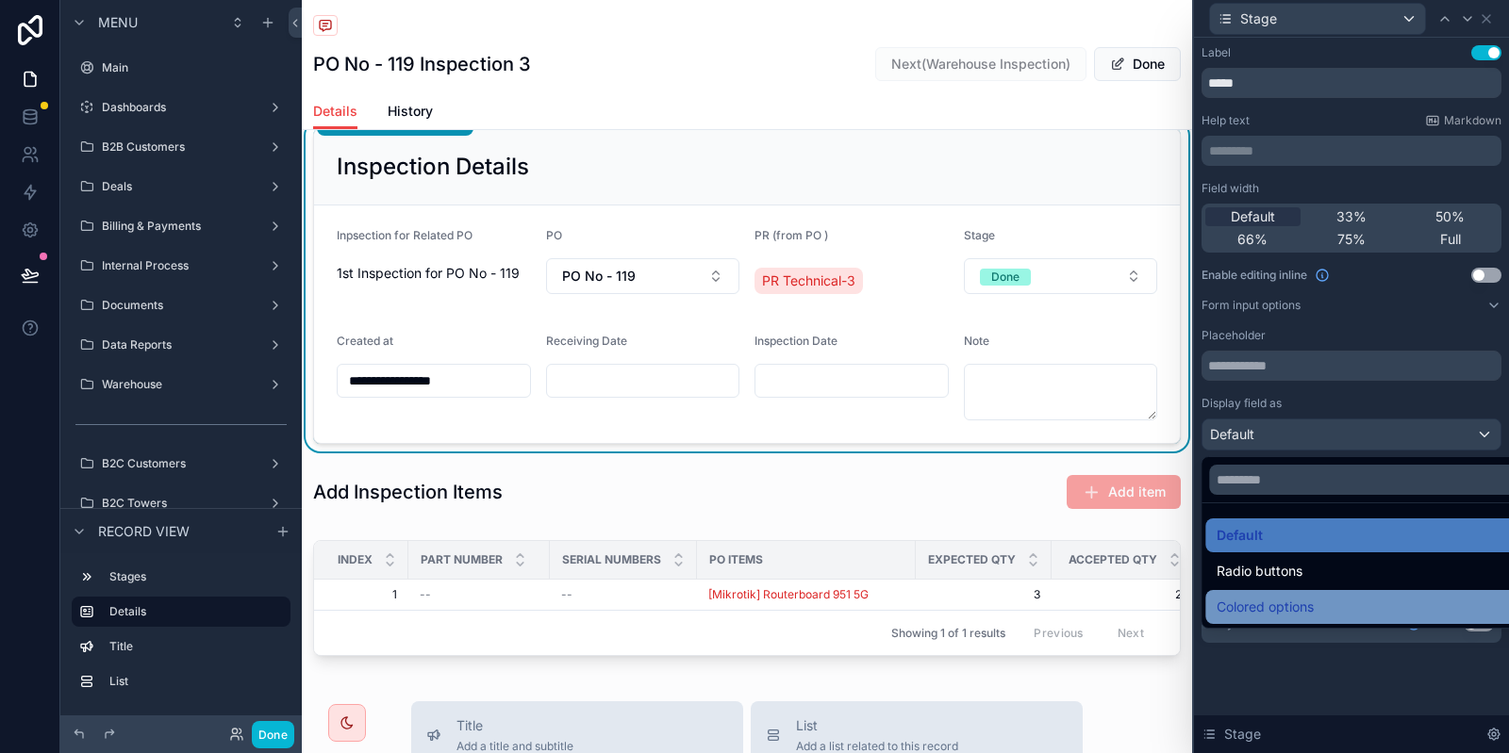
click at [1304, 611] on span "Colored options" at bounding box center [1264, 607] width 97 height 23
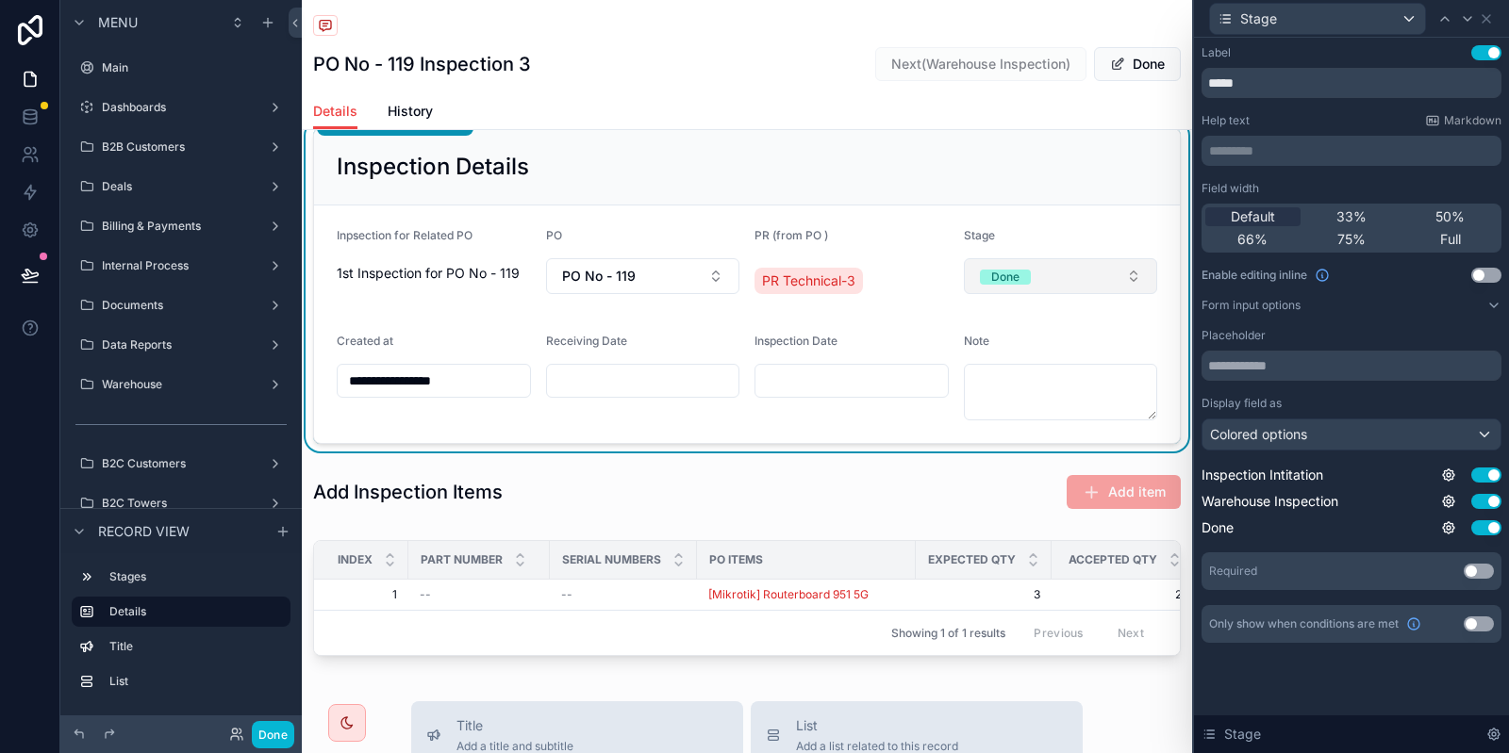
click at [1113, 258] on button "Done" at bounding box center [1061, 276] width 194 height 36
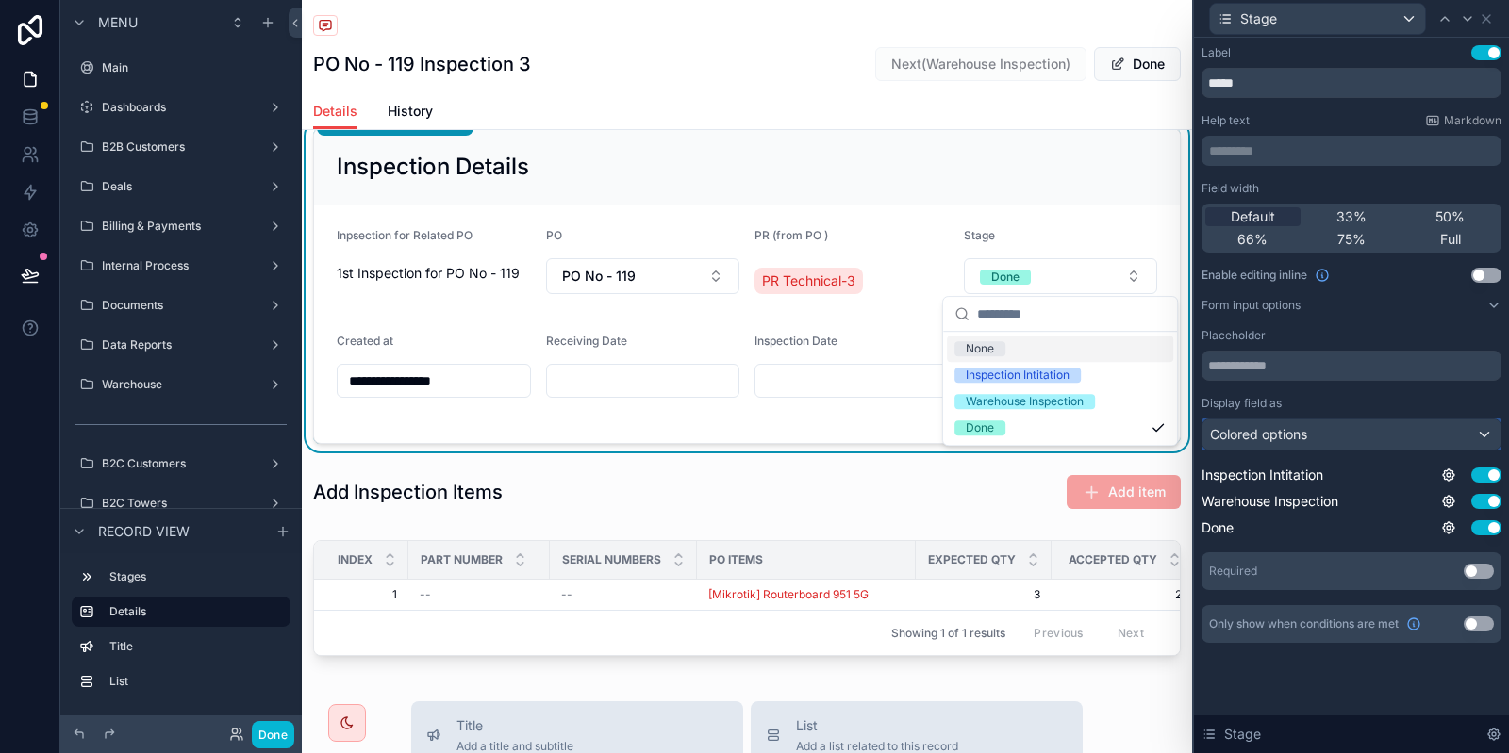
click at [1342, 432] on div "Colored options" at bounding box center [1351, 435] width 298 height 30
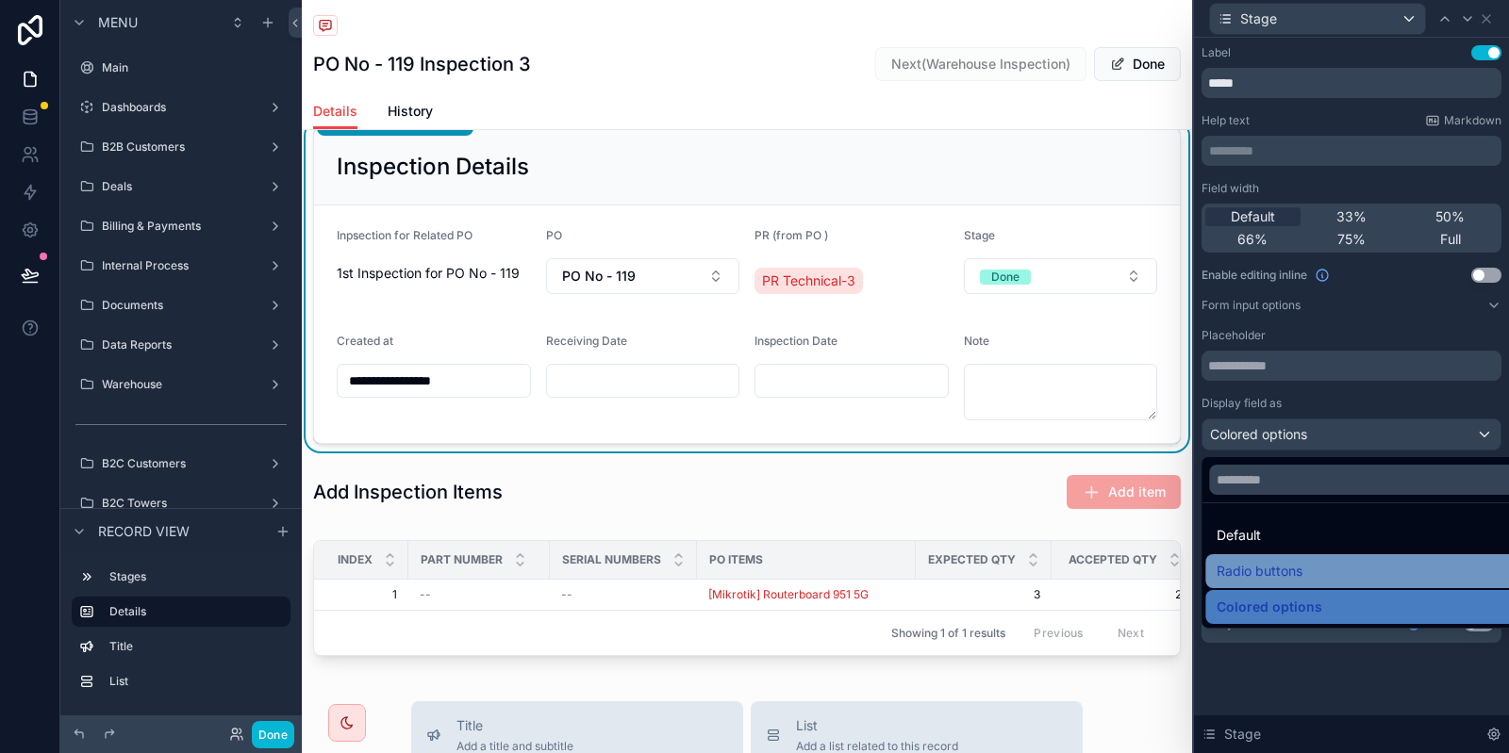
drag, startPoint x: 1299, startPoint y: 550, endPoint x: 1295, endPoint y: 561, distance: 12.3
click at [1295, 561] on ul "Default Radio buttons Colored options" at bounding box center [1372, 566] width 342 height 124
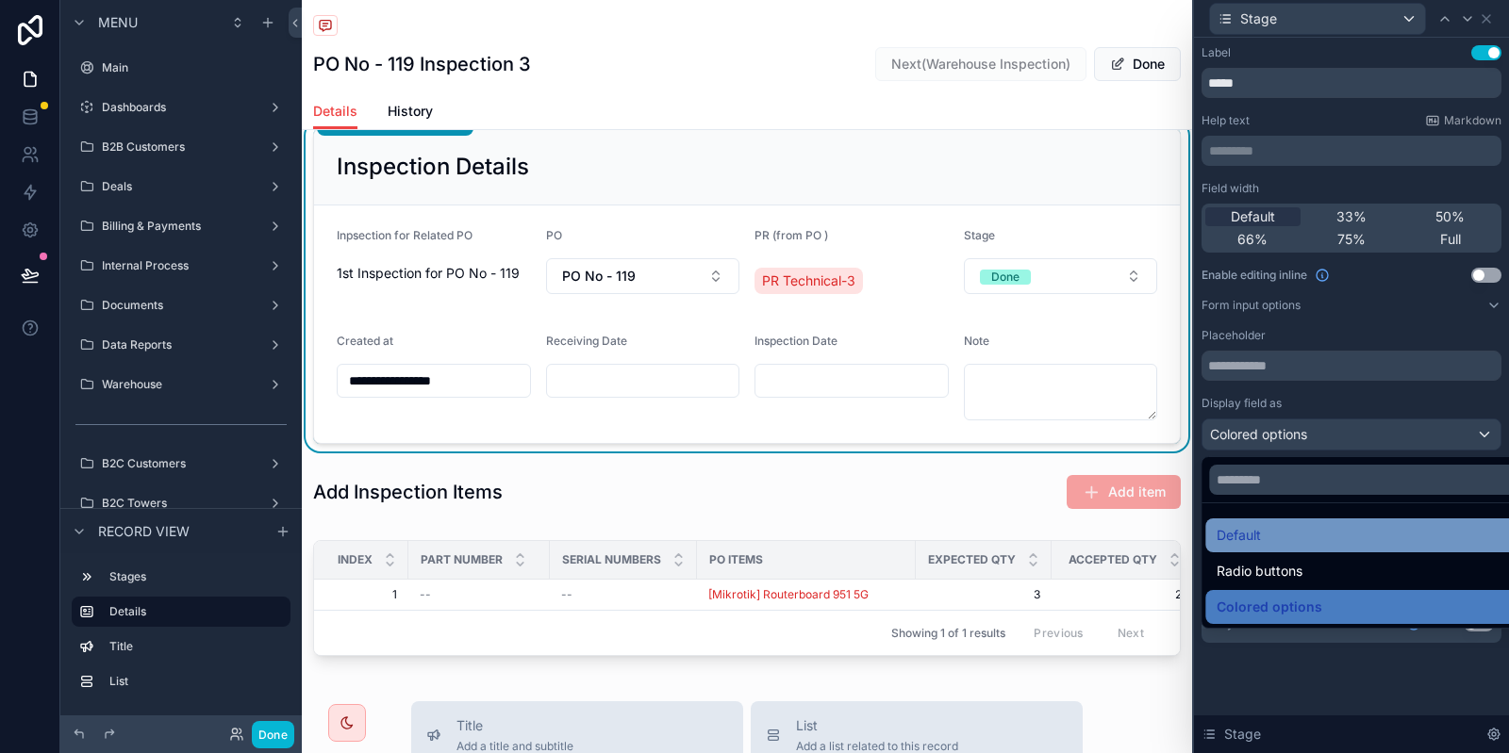
click at [1256, 528] on span "Default" at bounding box center [1238, 535] width 44 height 23
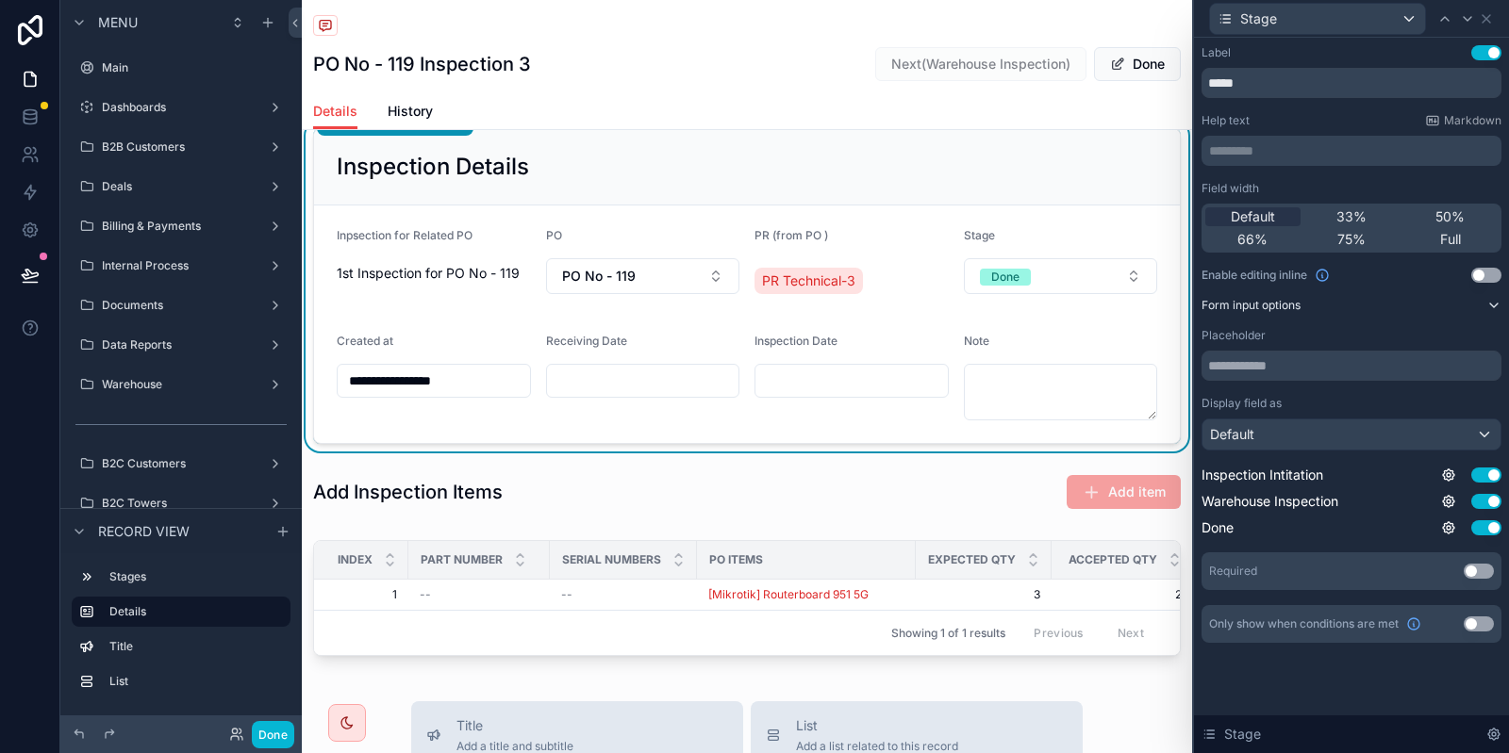
click at [1455, 302] on button "Form input options" at bounding box center [1351, 305] width 300 height 15
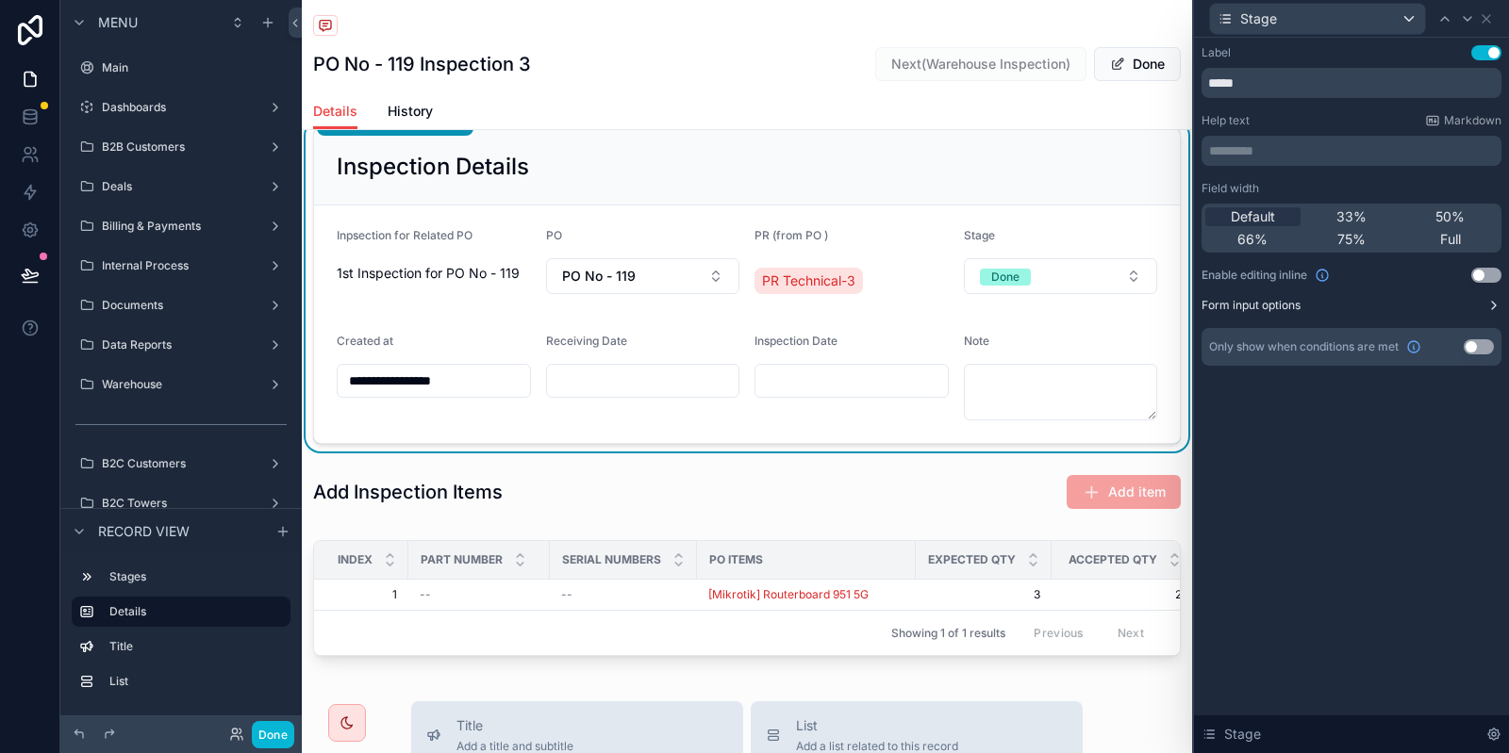
click at [1453, 304] on button "Form input options" at bounding box center [1351, 305] width 300 height 15
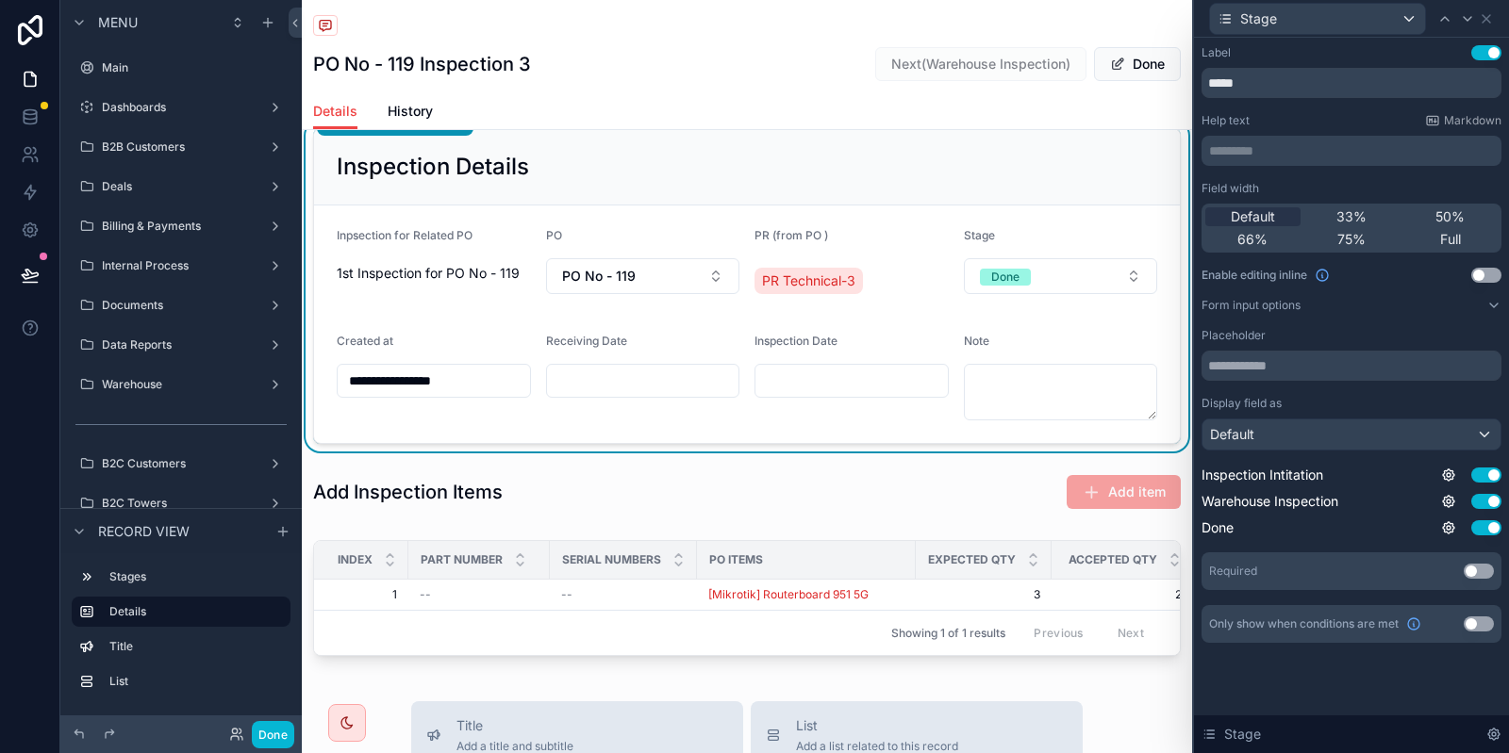
click at [1387, 141] on p "********* ﻿" at bounding box center [1353, 150] width 289 height 19
click at [1324, 111] on div "Label Use setting ***** Help text Markdown ********* ﻿ Field width Default 33% …" at bounding box center [1351, 344] width 300 height 598
click at [1284, 431] on div "Default" at bounding box center [1351, 435] width 298 height 30
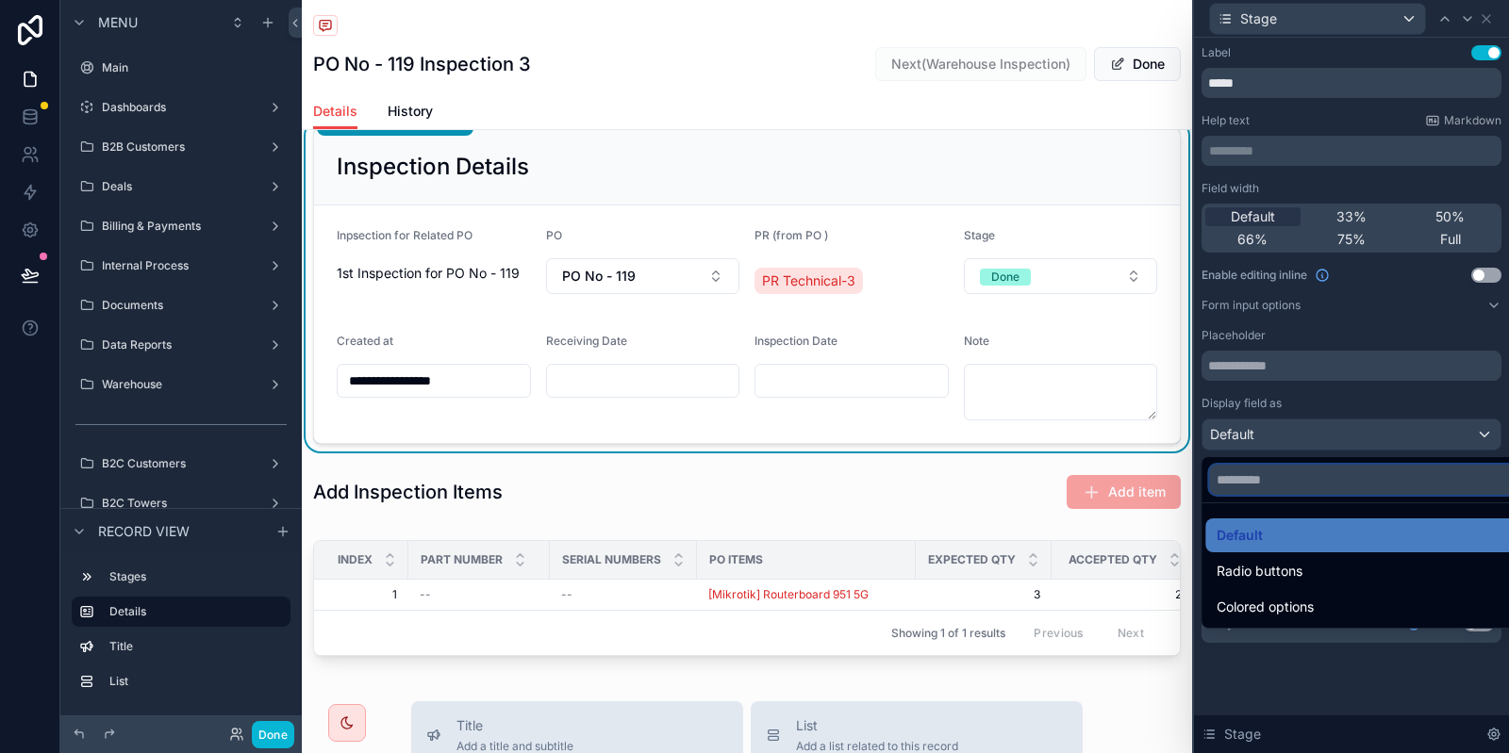
click at [1373, 479] on input "text" at bounding box center [1372, 480] width 327 height 30
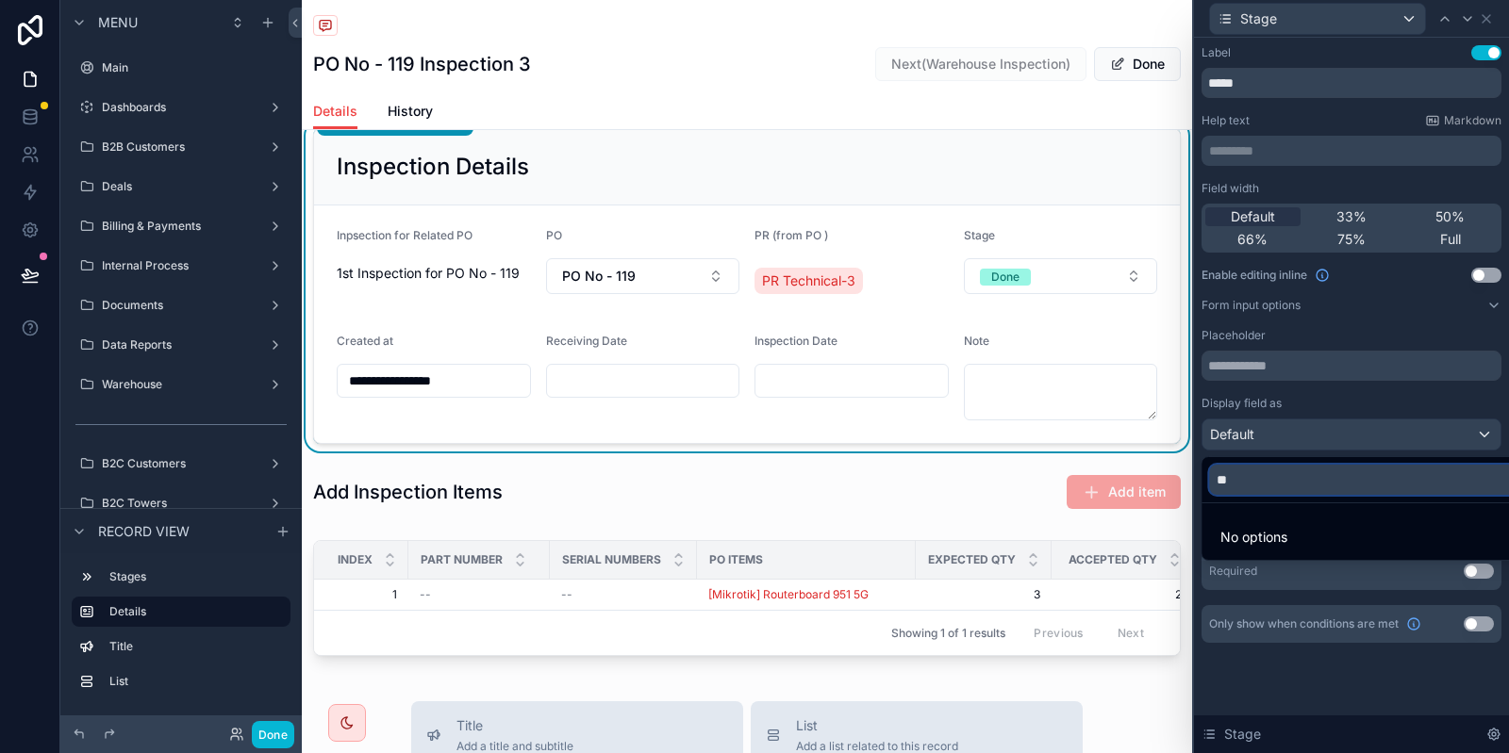
type input "*"
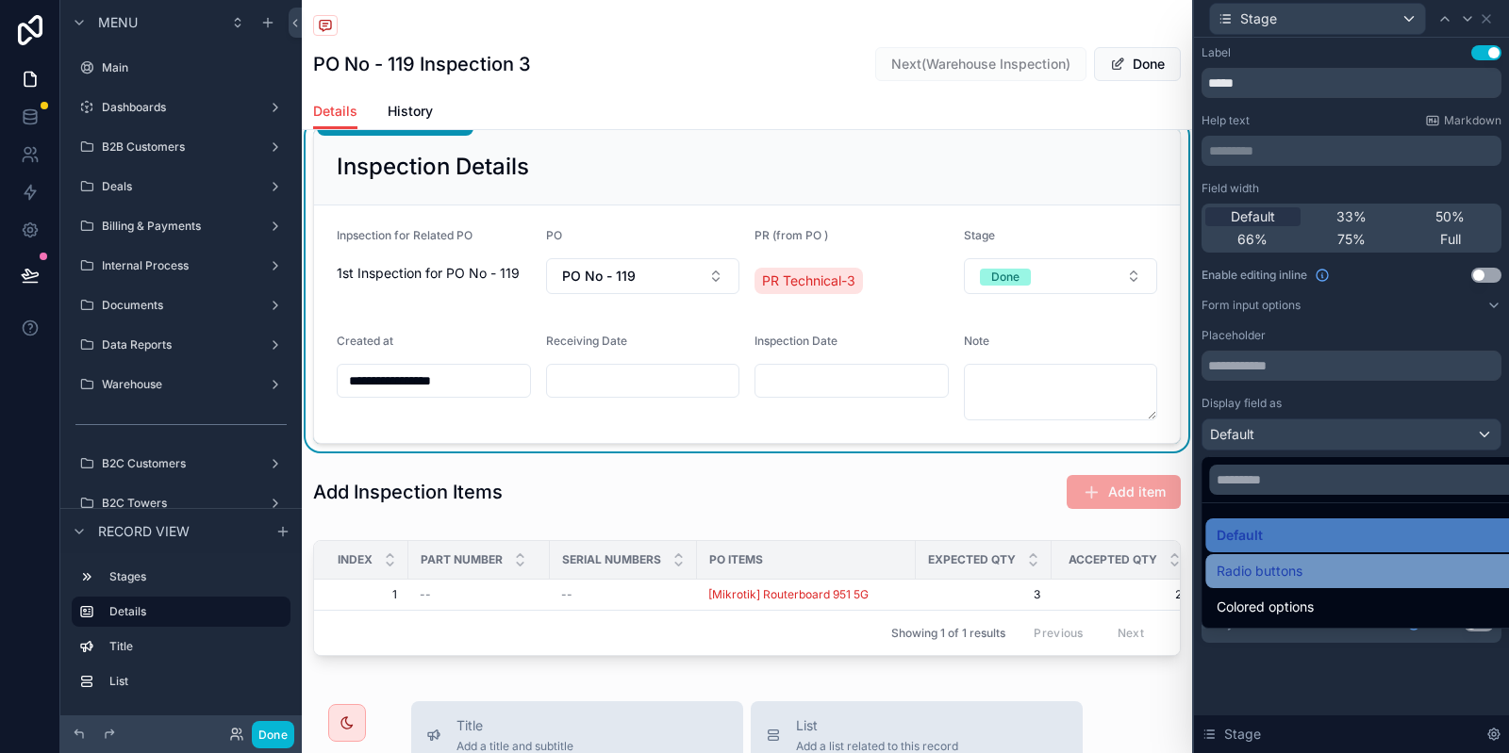
click at [1271, 564] on span "Radio buttons" at bounding box center [1259, 571] width 86 height 23
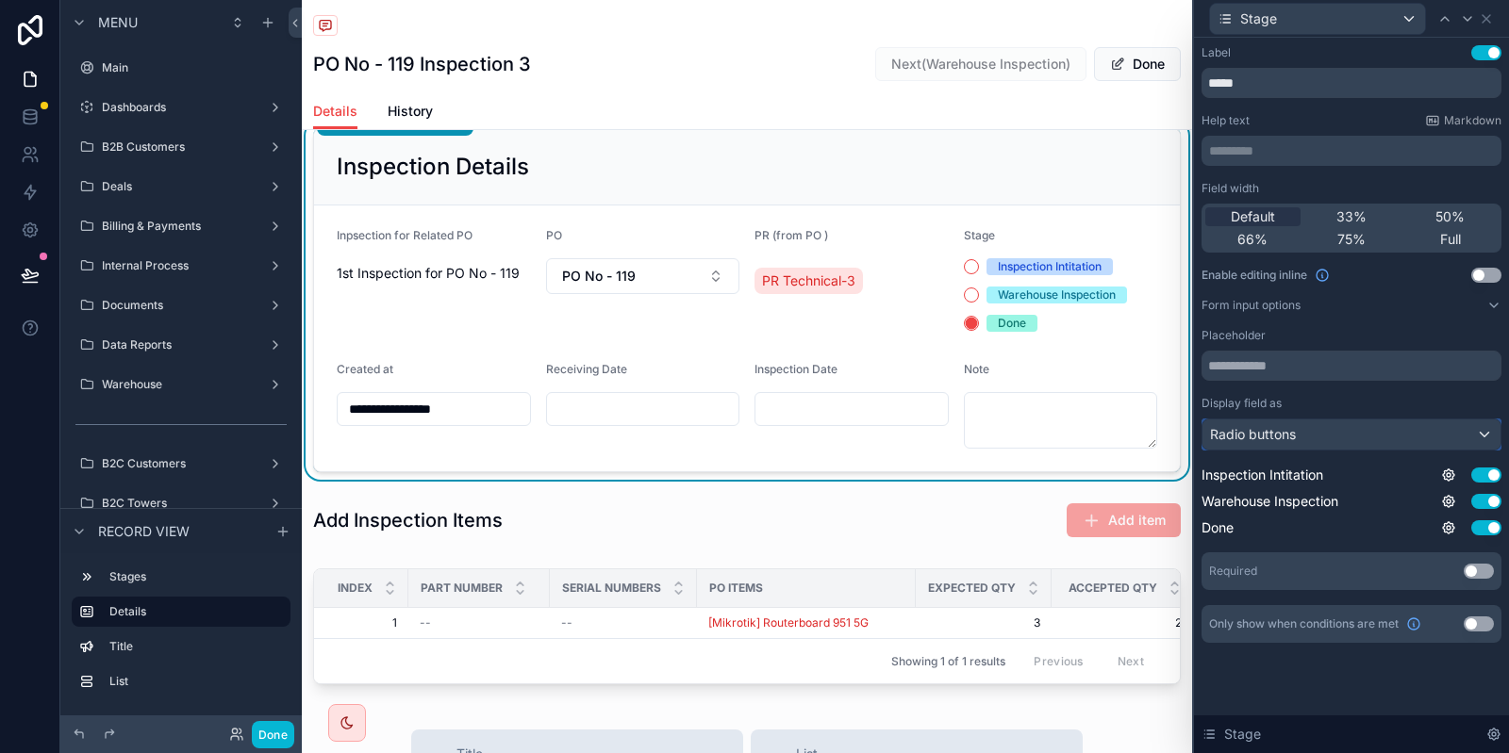
click at [1289, 435] on span "Radio buttons" at bounding box center [1253, 434] width 86 height 19
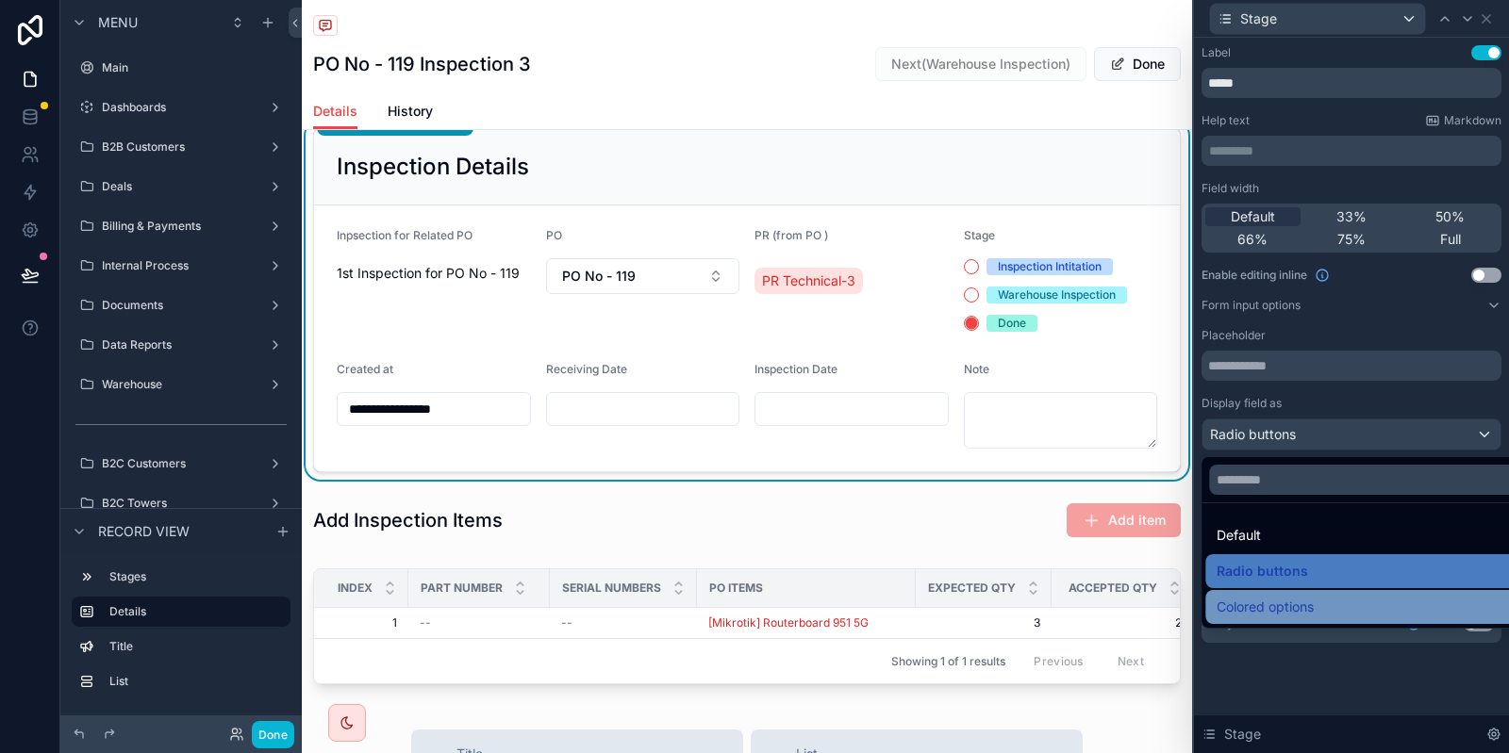
click at [1260, 599] on span "Colored options" at bounding box center [1264, 607] width 97 height 23
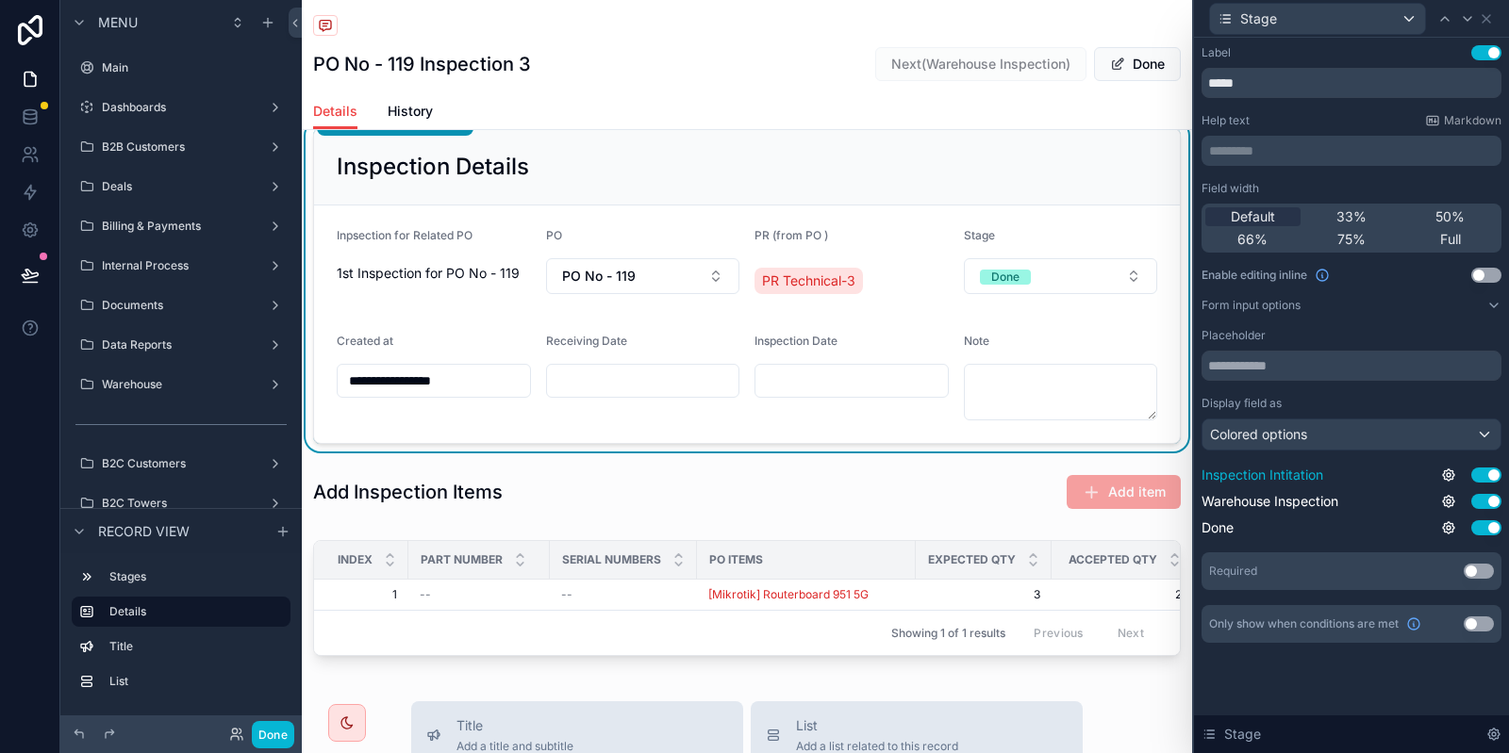
click at [1484, 481] on button "Use setting" at bounding box center [1486, 475] width 30 height 15
click at [1490, 16] on icon at bounding box center [1486, 19] width 8 height 8
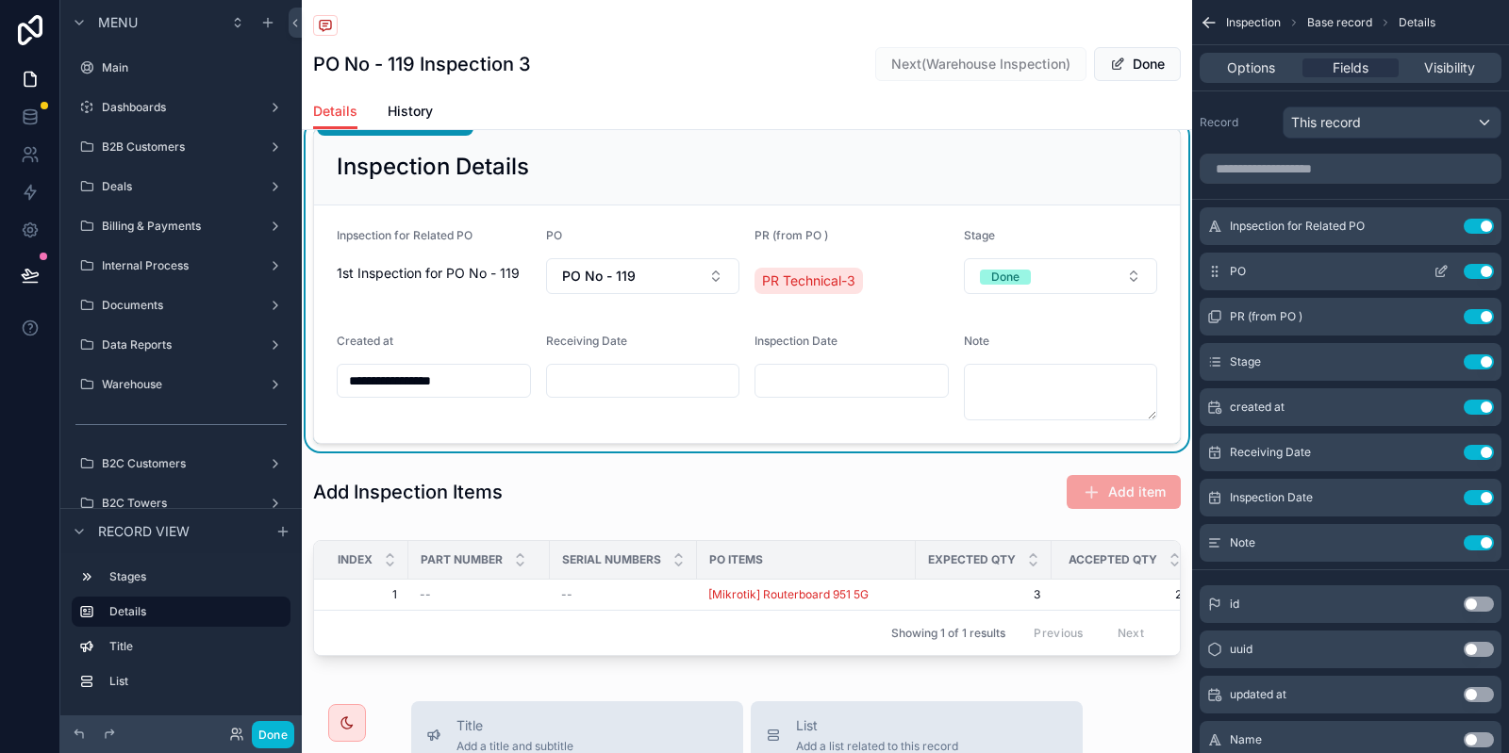
click at [1439, 271] on icon "scrollable content" at bounding box center [1443, 270] width 8 height 8
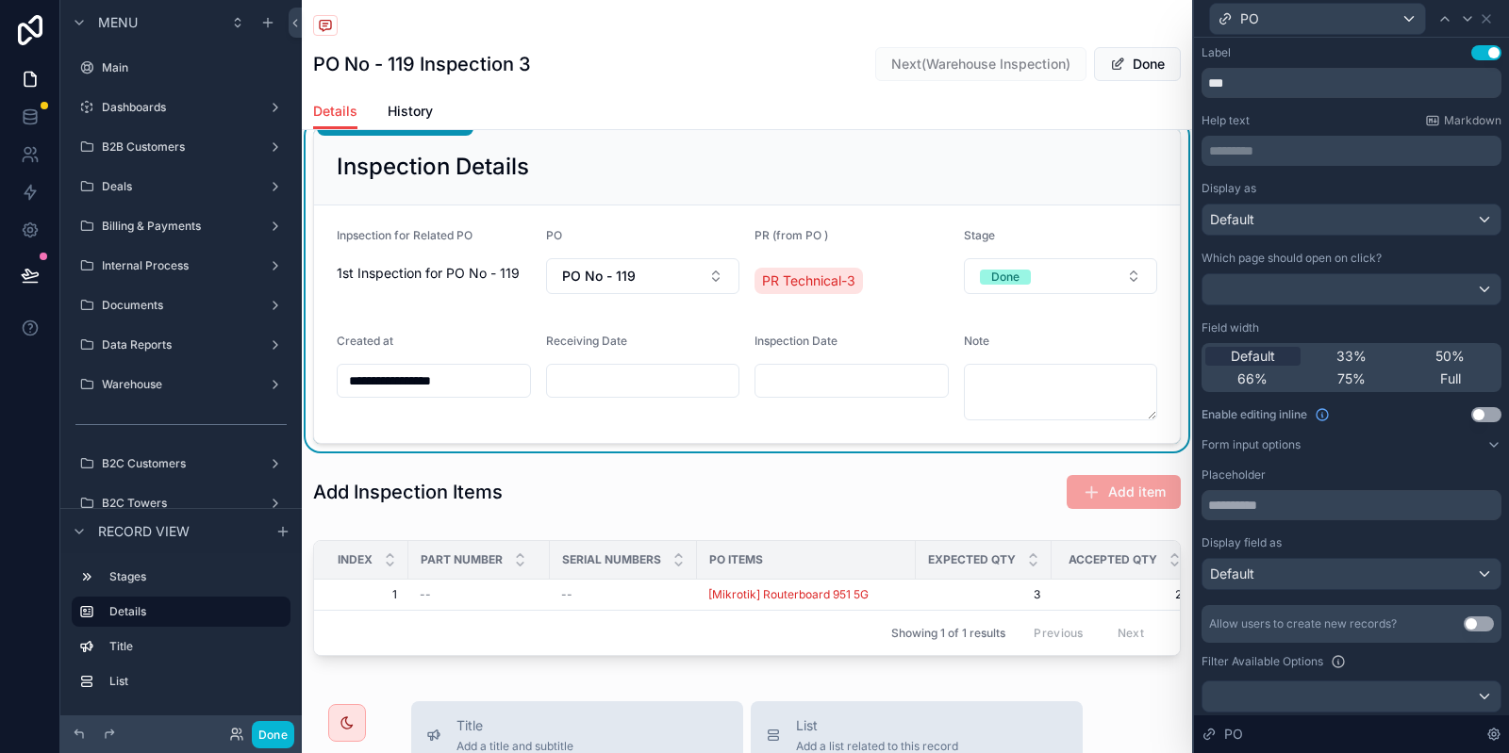
click at [1270, 556] on div "Display field as Default" at bounding box center [1351, 563] width 300 height 55
click at [1267, 571] on div "Default" at bounding box center [1351, 574] width 298 height 30
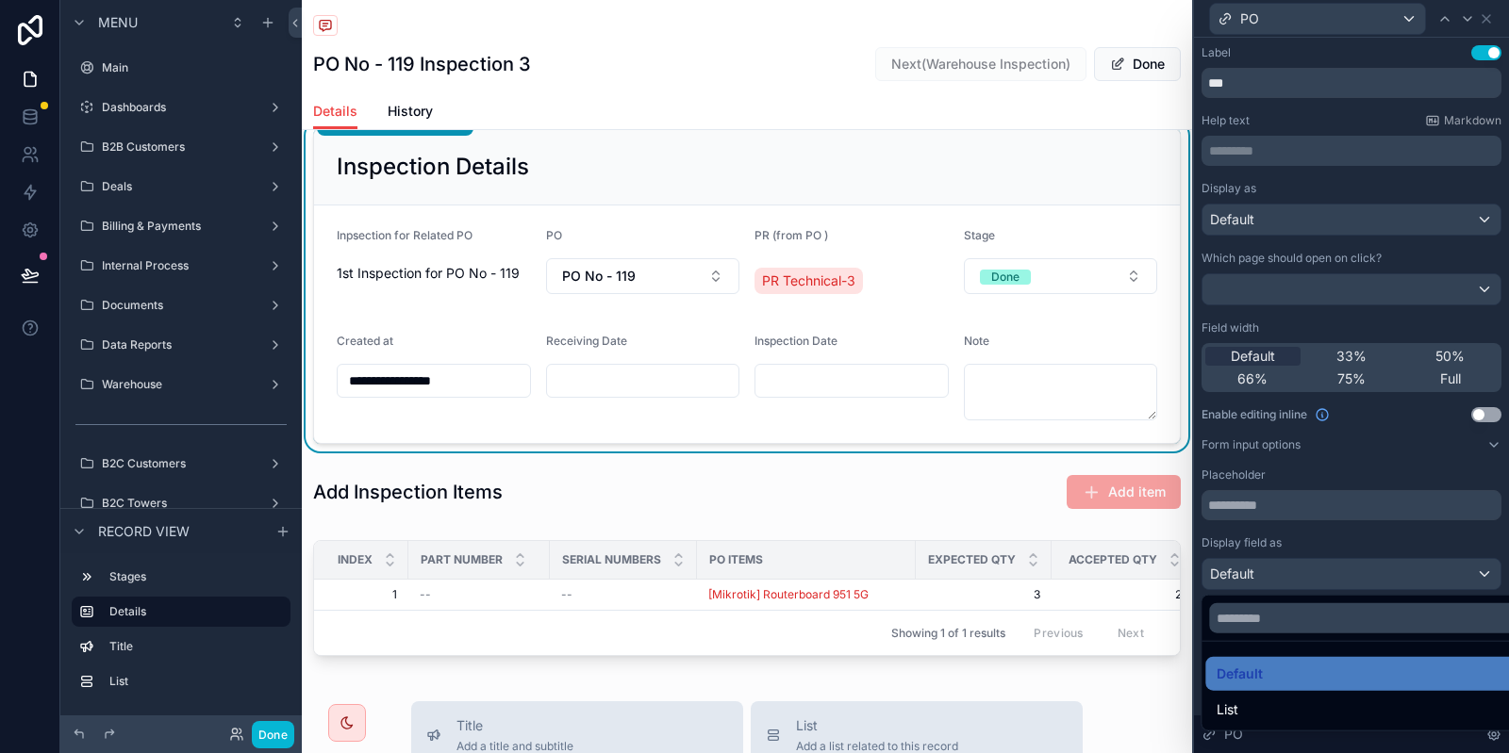
click at [1332, 539] on div at bounding box center [1351, 376] width 315 height 753
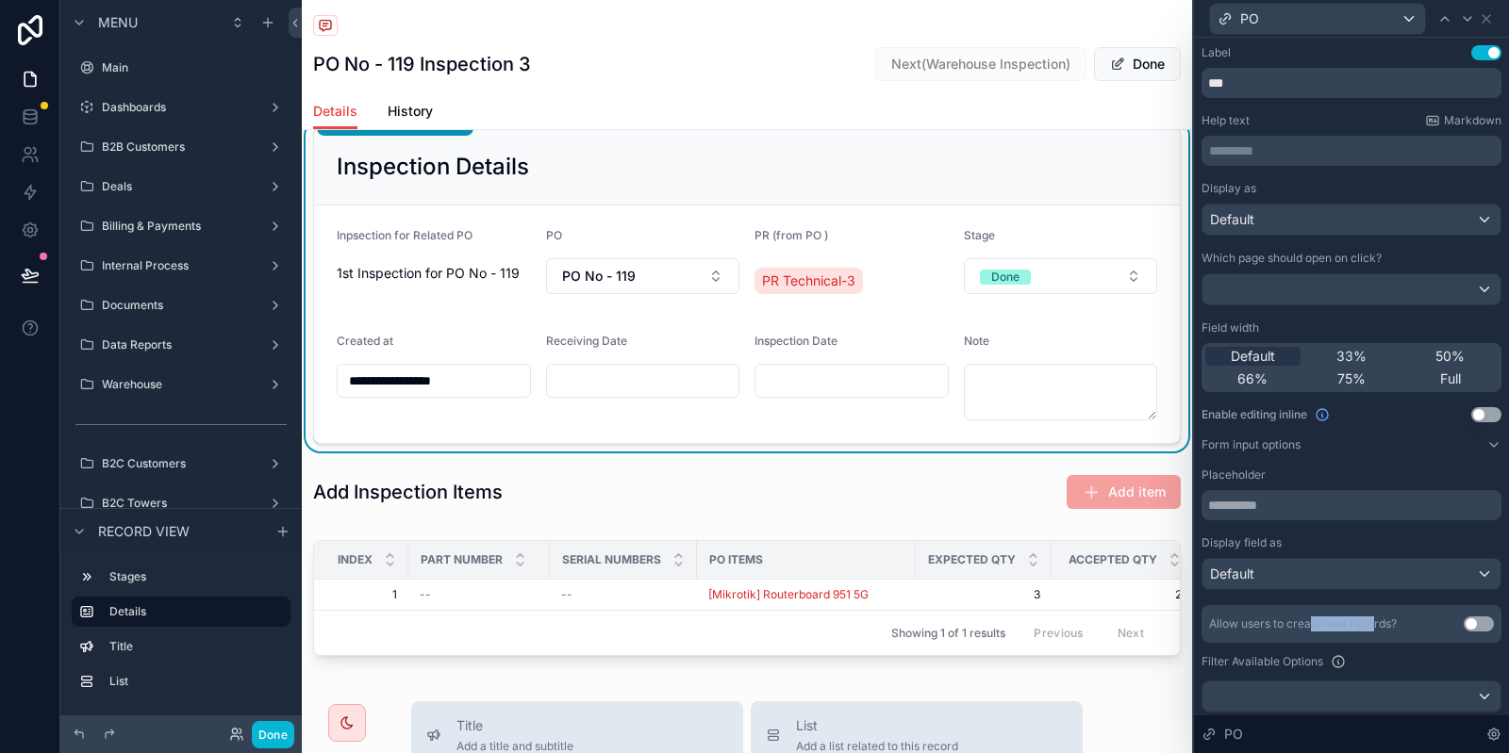
drag, startPoint x: 1309, startPoint y: 629, endPoint x: 1375, endPoint y: 627, distance: 66.0
click at [1375, 627] on div "Allow users to create new records?" at bounding box center [1303, 624] width 188 height 15
click at [1391, 647] on div "Allow users to create new records? Use setting Filter Available Options AND Con…" at bounding box center [1351, 731] width 300 height 253
click at [782, 375] on input "scrollable content" at bounding box center [851, 381] width 192 height 26
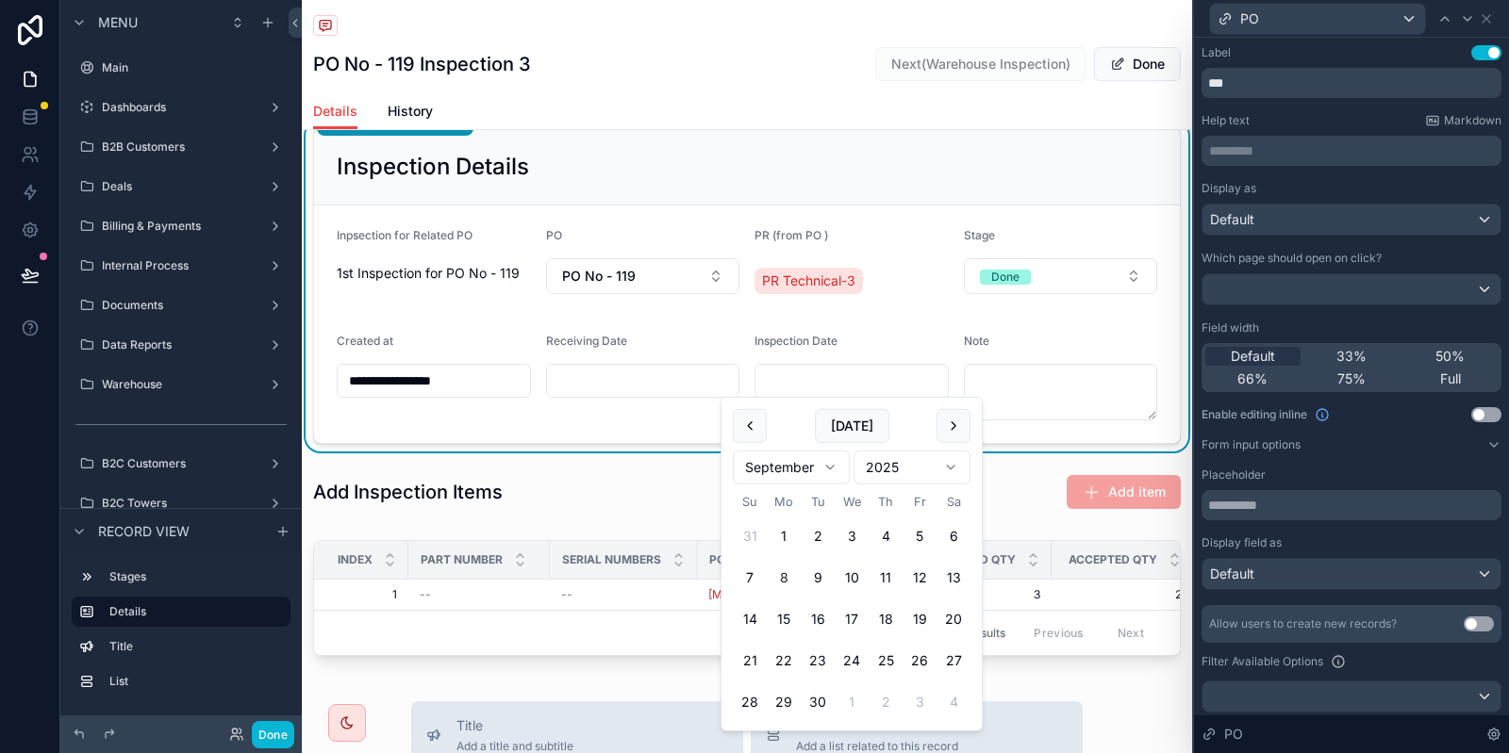
click at [628, 376] on input "scrollable content" at bounding box center [643, 381] width 192 height 26
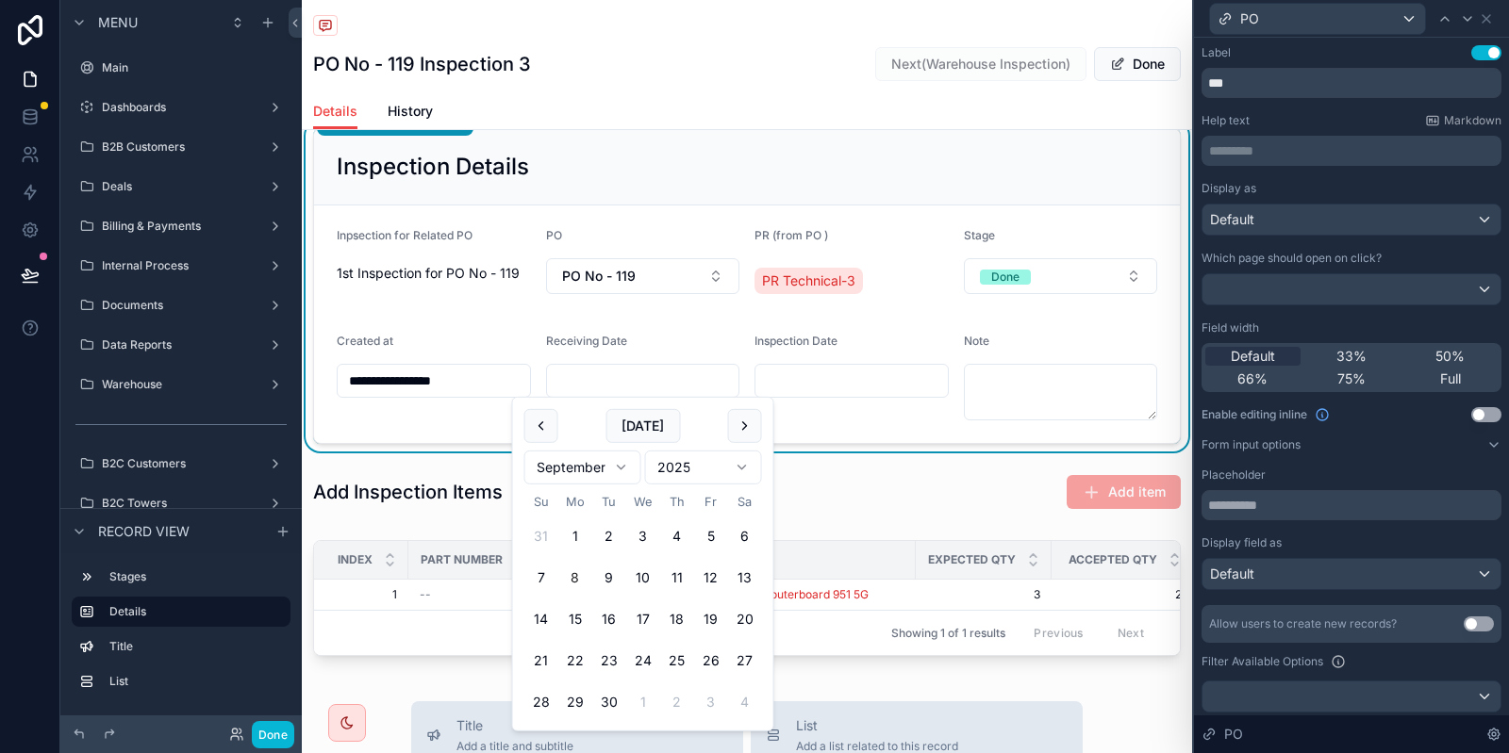
click at [526, 327] on form "**********" at bounding box center [747, 325] width 866 height 238
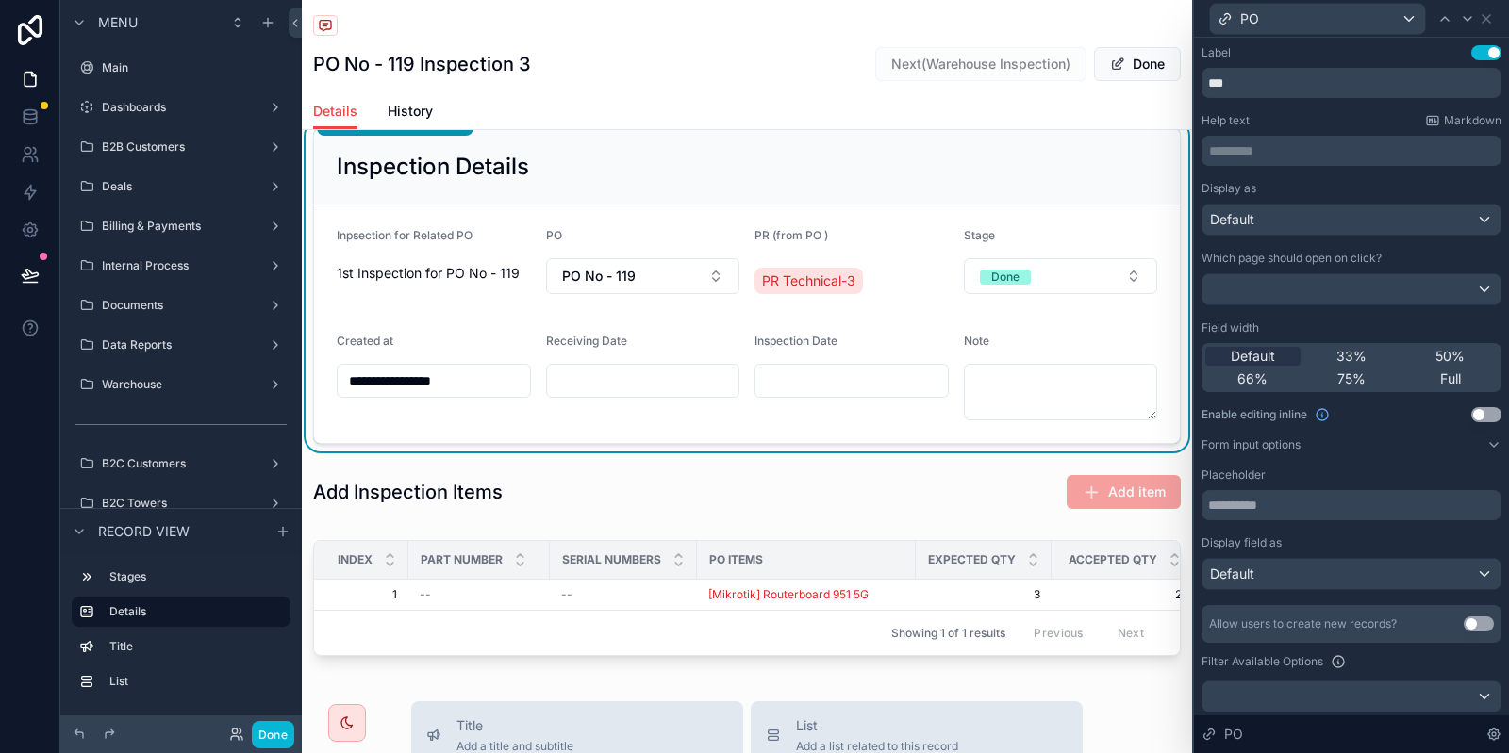
click at [486, 267] on span "1st Inspection for PO No - 119" at bounding box center [434, 273] width 194 height 19
click at [677, 271] on button "PO No - 119" at bounding box center [643, 276] width 194 height 36
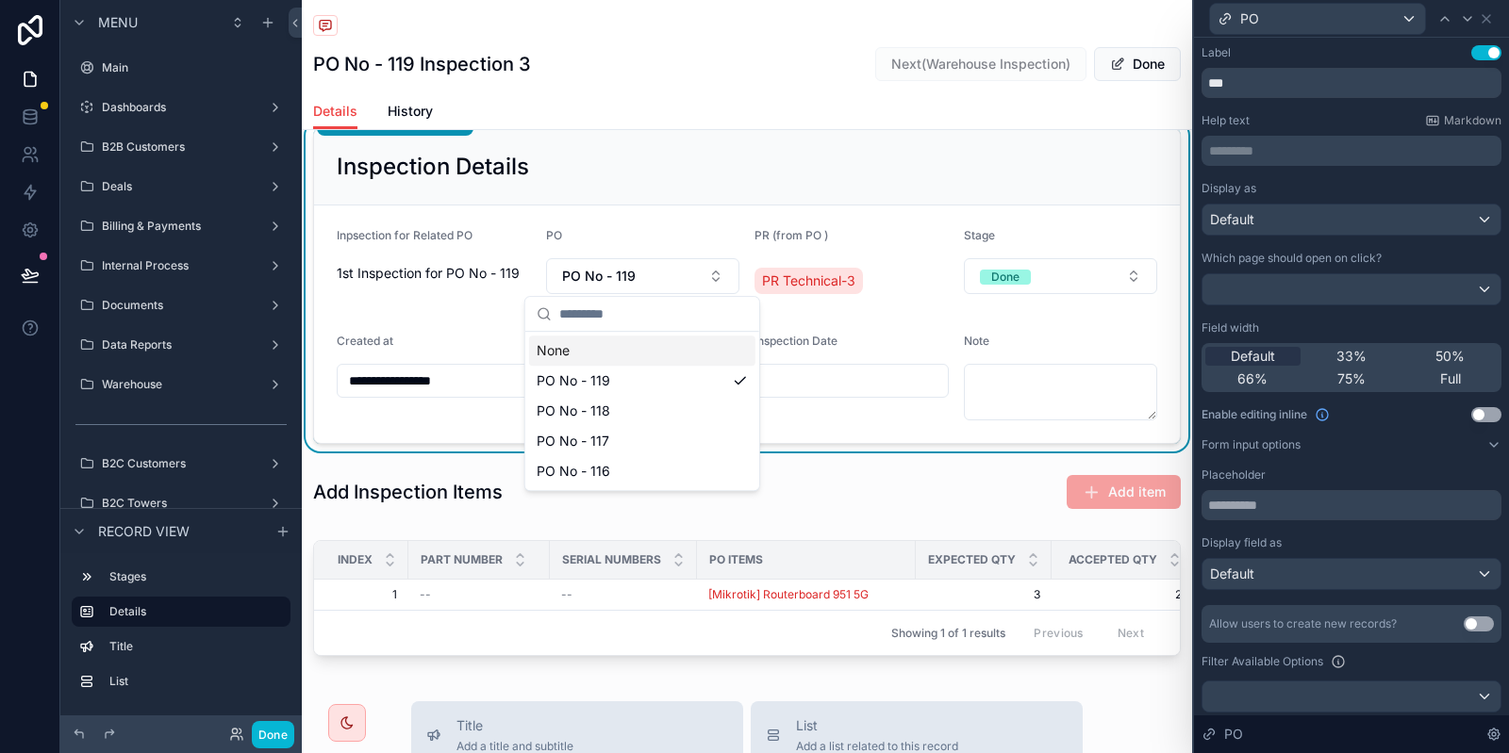
click at [678, 207] on form "**********" at bounding box center [747, 325] width 866 height 238
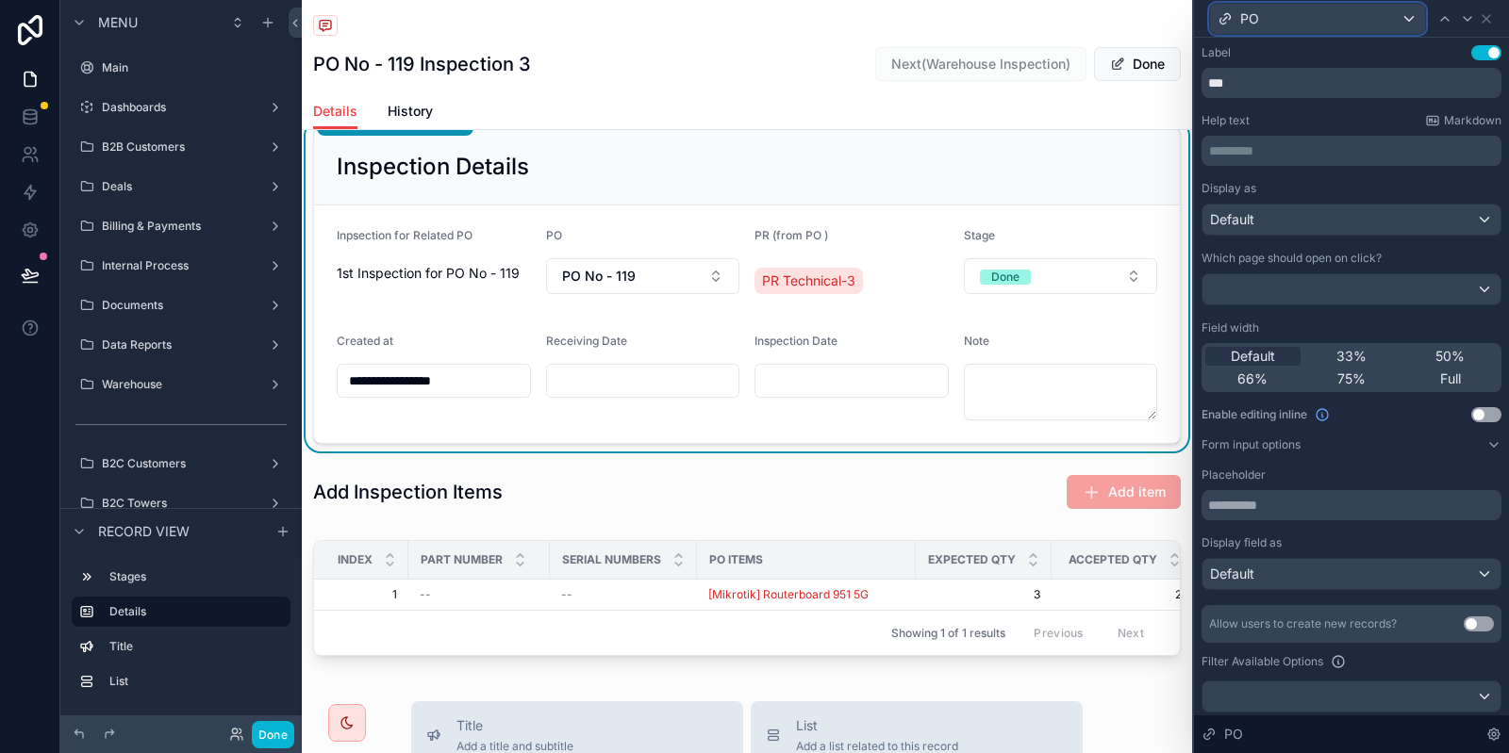
click at [1412, 20] on div "PO" at bounding box center [1317, 19] width 215 height 30
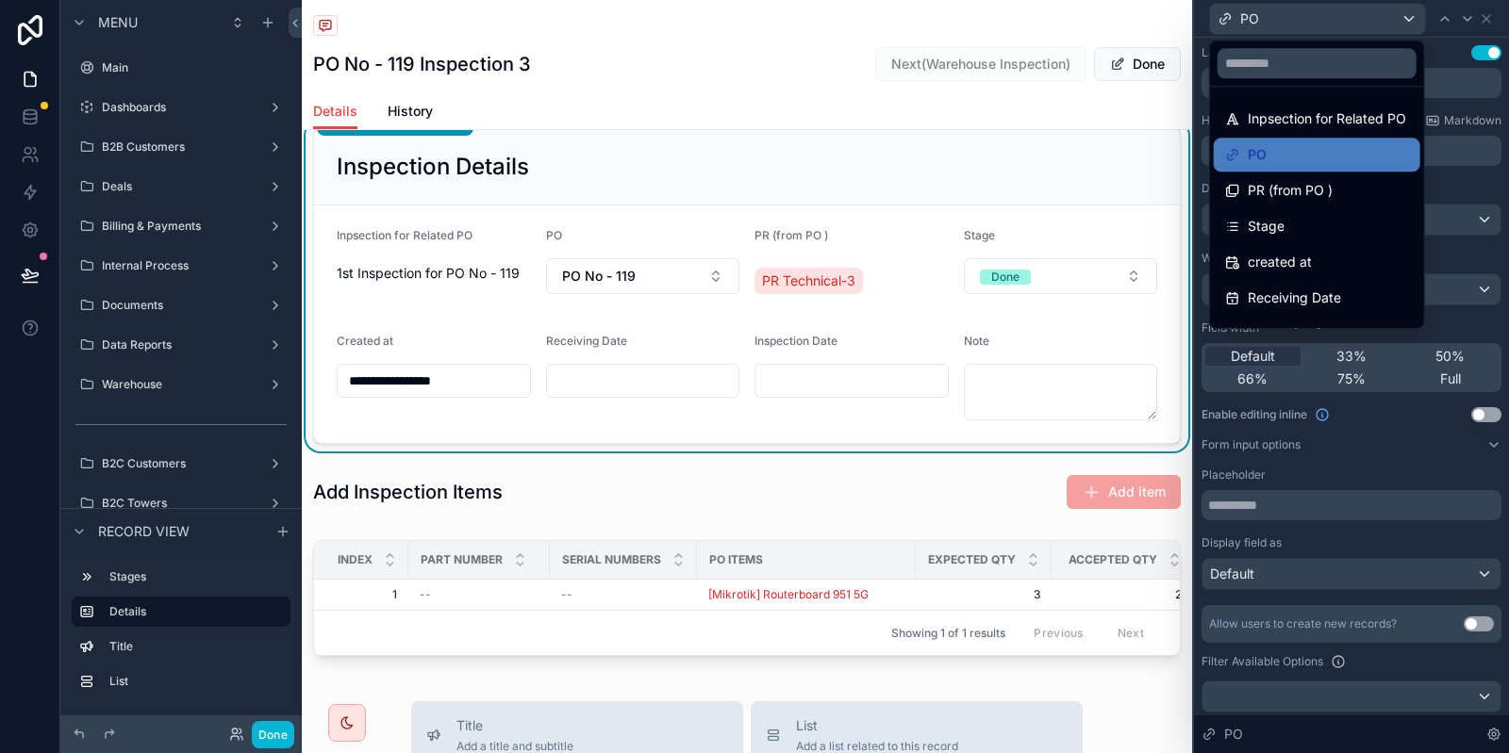
click at [1411, 20] on div at bounding box center [1351, 376] width 315 height 753
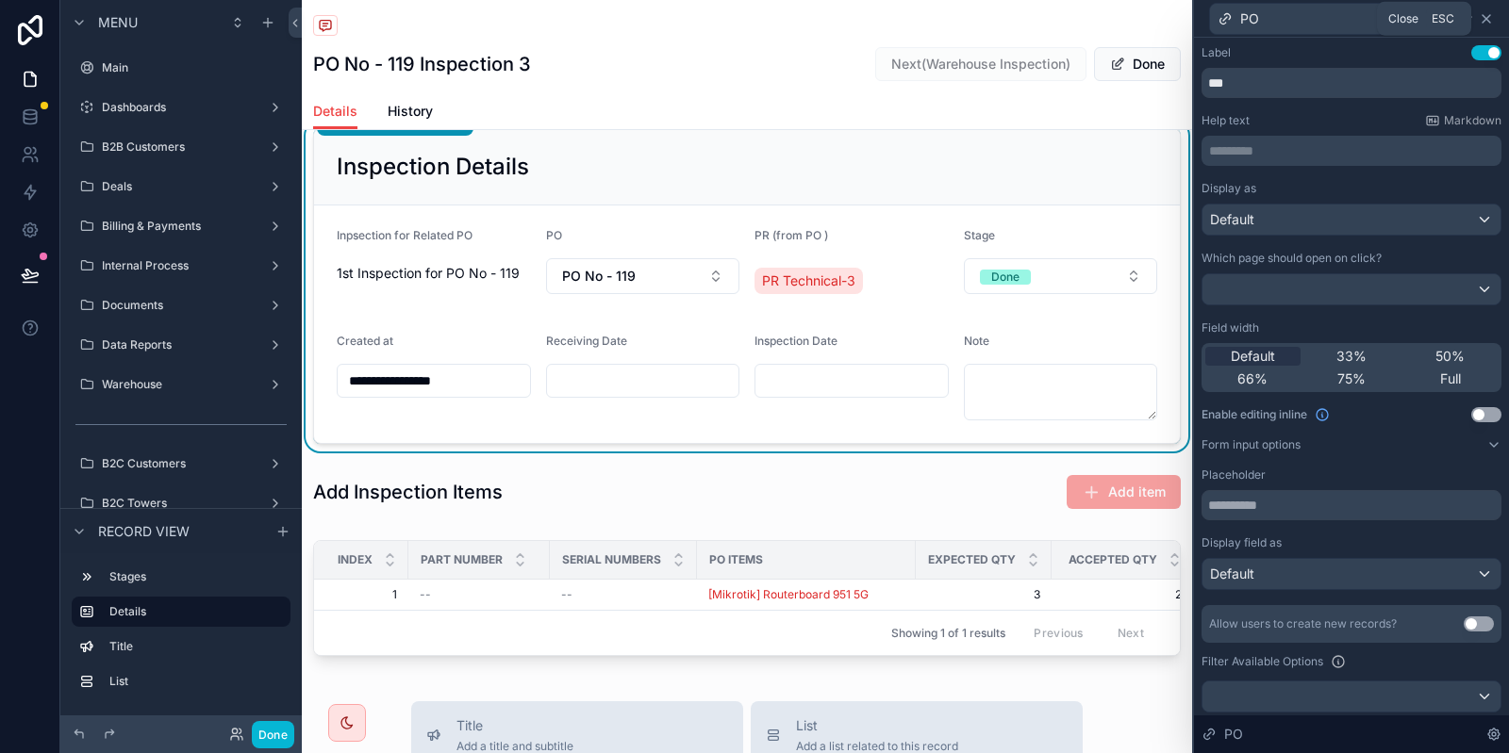
click at [1492, 16] on icon at bounding box center [1486, 18] width 15 height 15
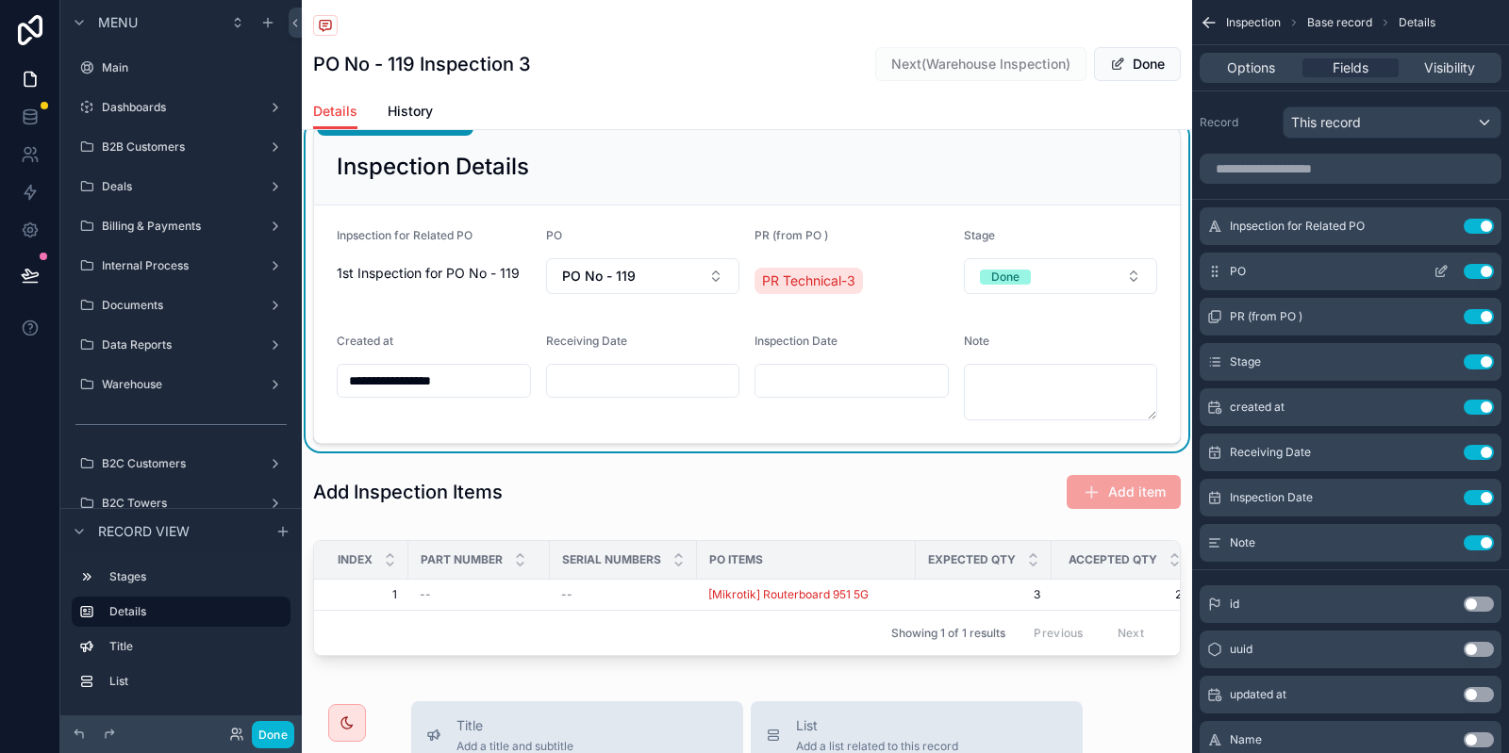
click at [1432, 273] on button "scrollable content" at bounding box center [1441, 271] width 30 height 15
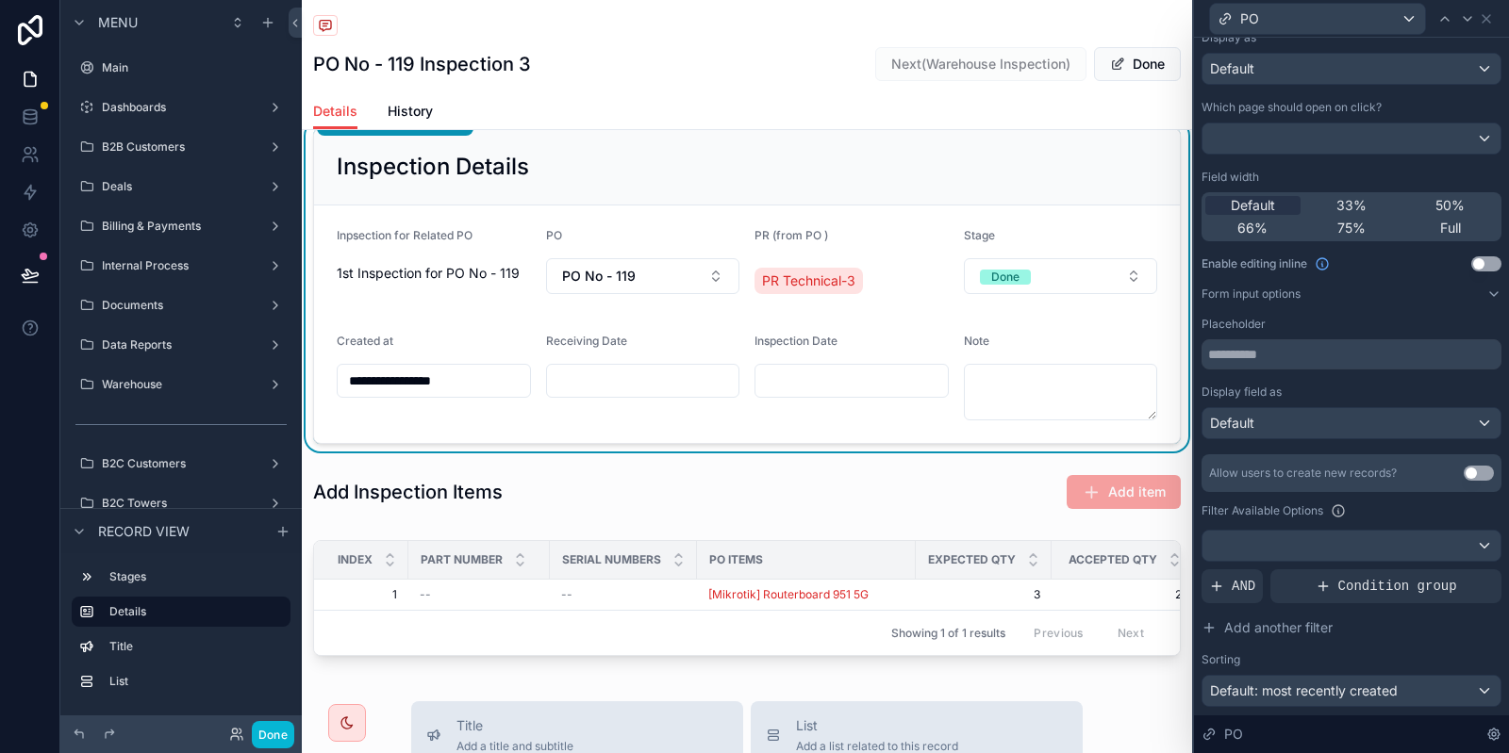
scroll to position [226, 0]
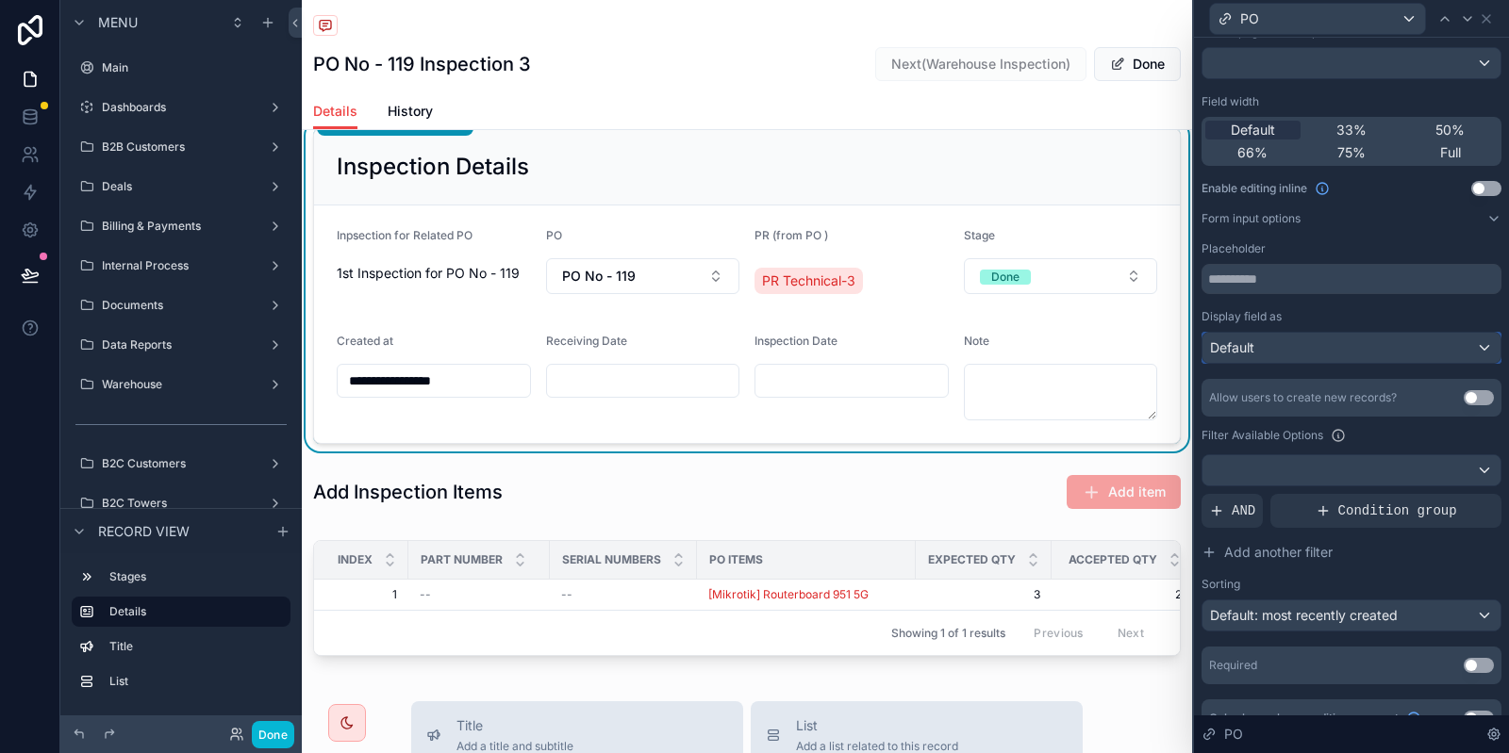
click at [1398, 345] on div "Default" at bounding box center [1351, 348] width 298 height 30
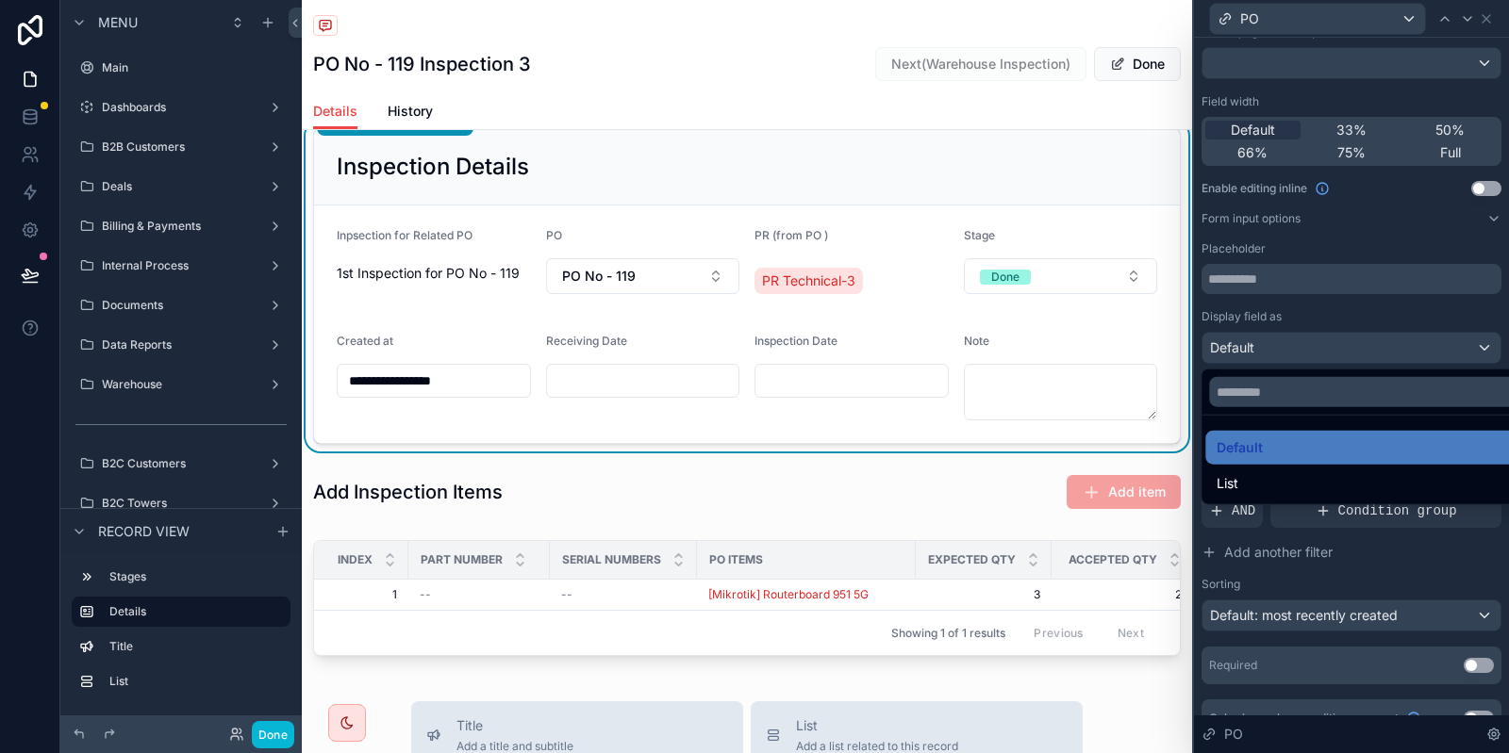
click at [1398, 345] on div at bounding box center [1351, 376] width 315 height 753
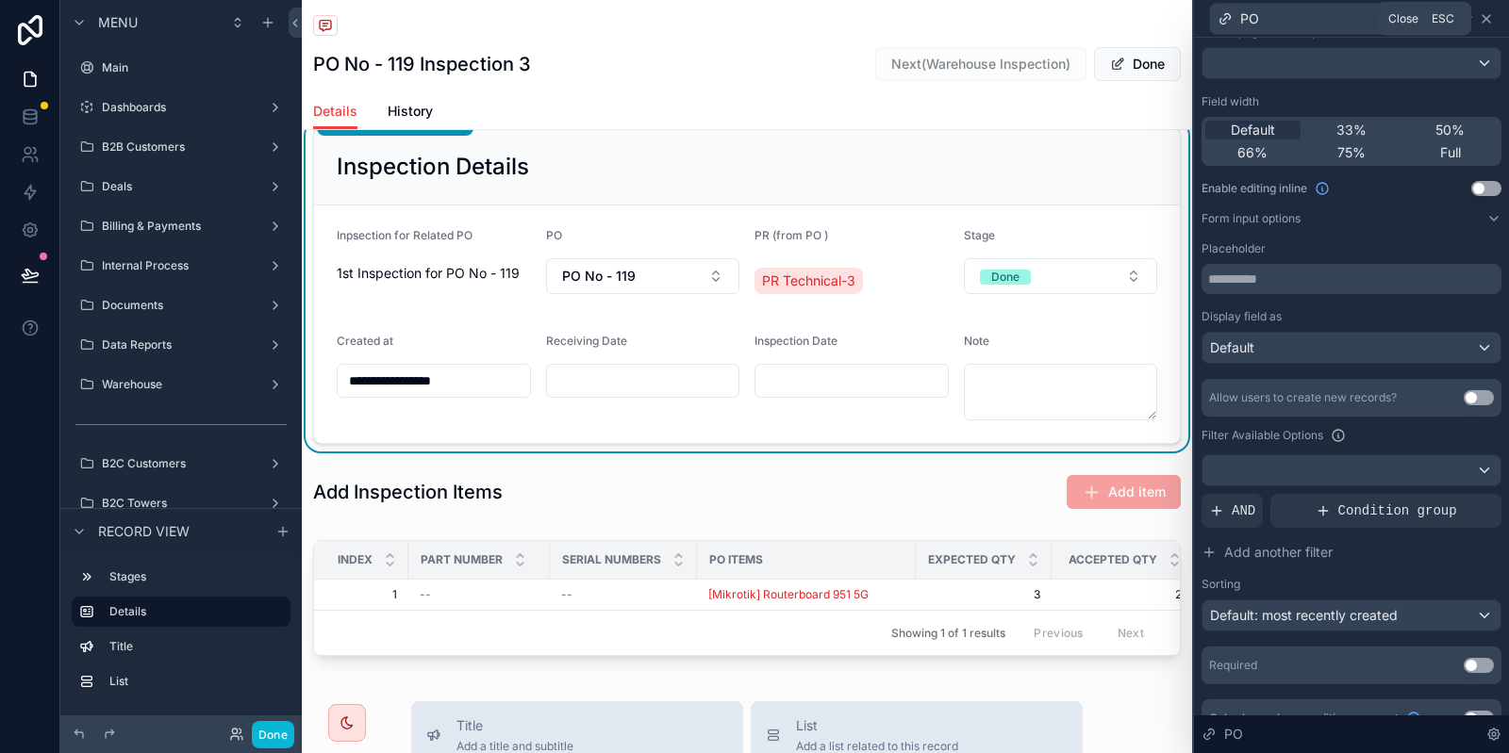
click at [1488, 25] on icon at bounding box center [1486, 18] width 15 height 15
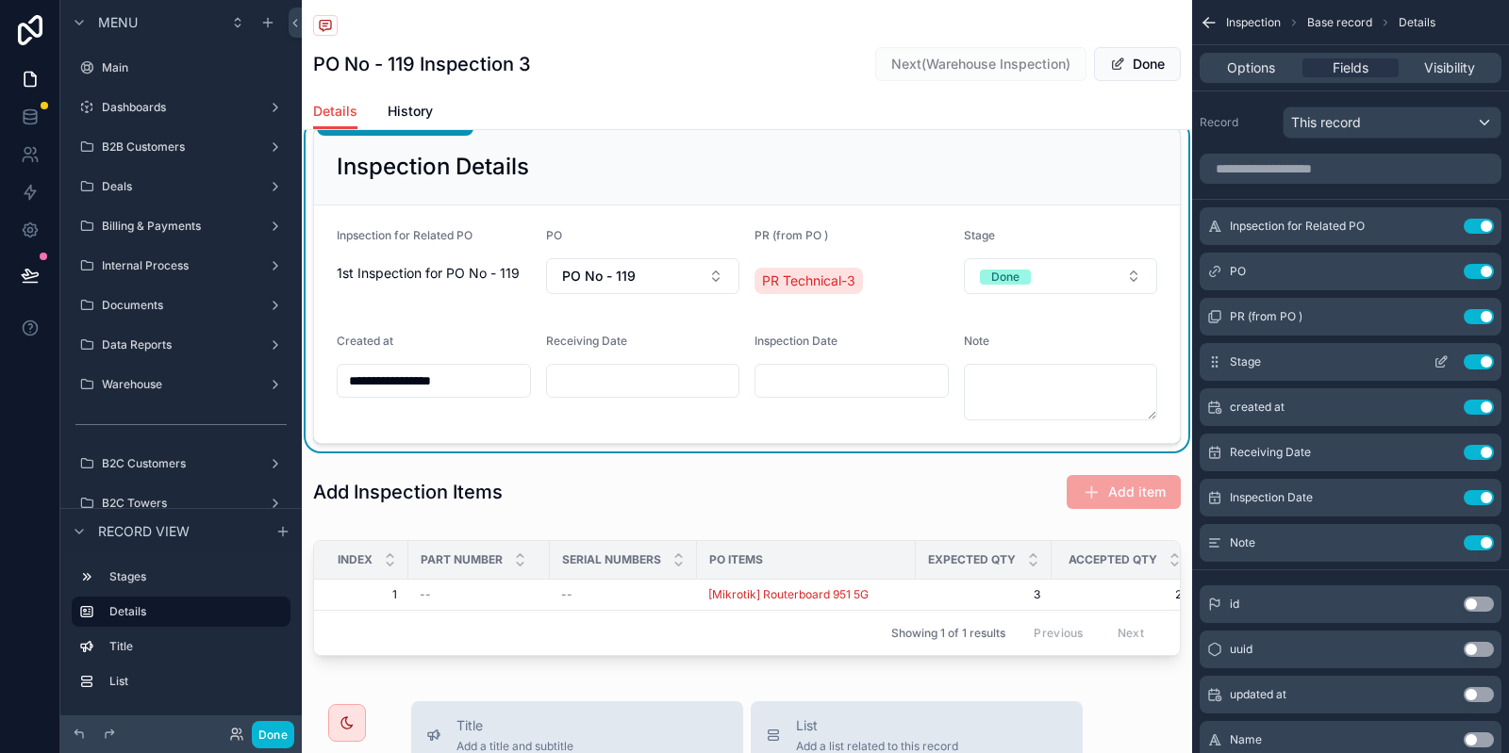
click at [1439, 355] on icon "scrollable content" at bounding box center [1440, 362] width 15 height 15
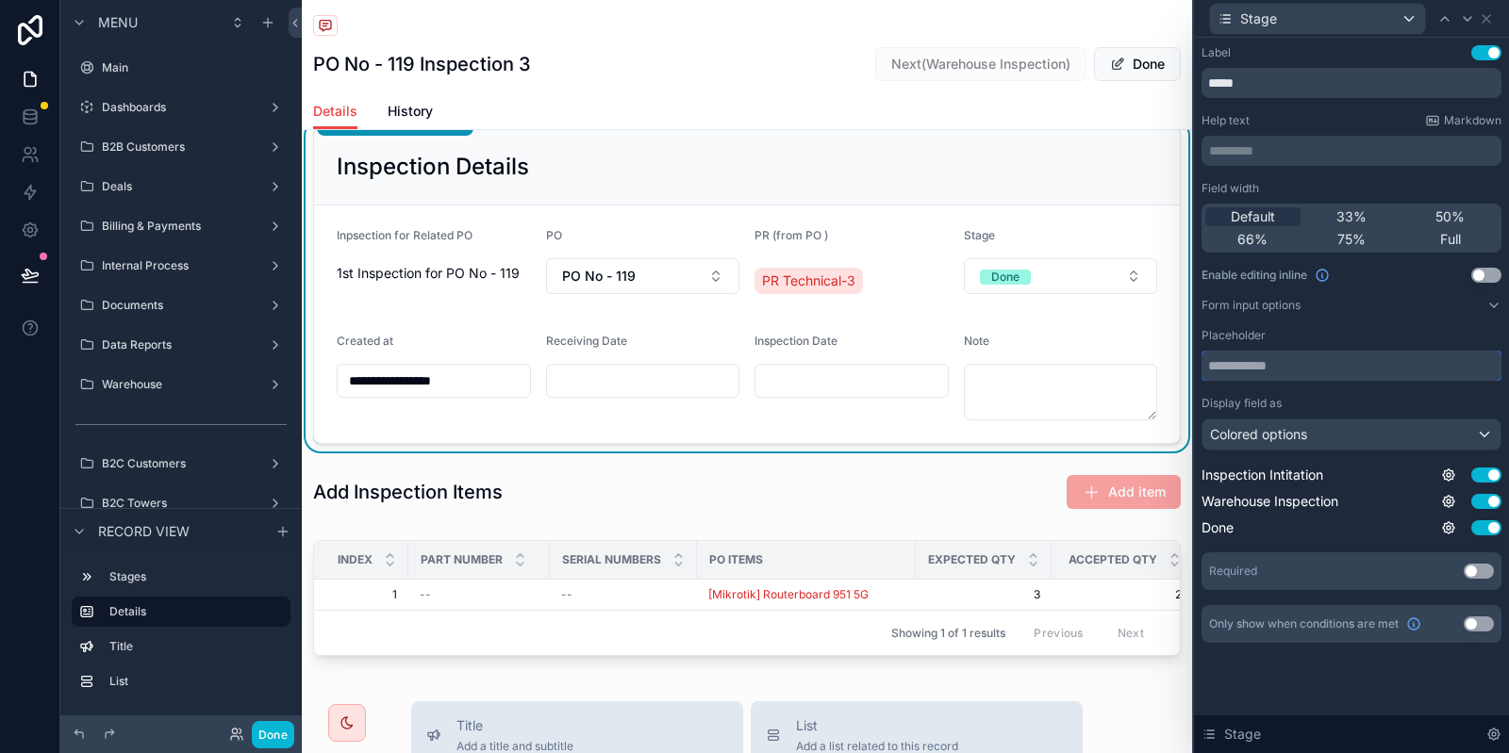
click at [1403, 356] on input "text" at bounding box center [1351, 366] width 300 height 30
click at [1326, 427] on div "Colored options" at bounding box center [1351, 435] width 298 height 30
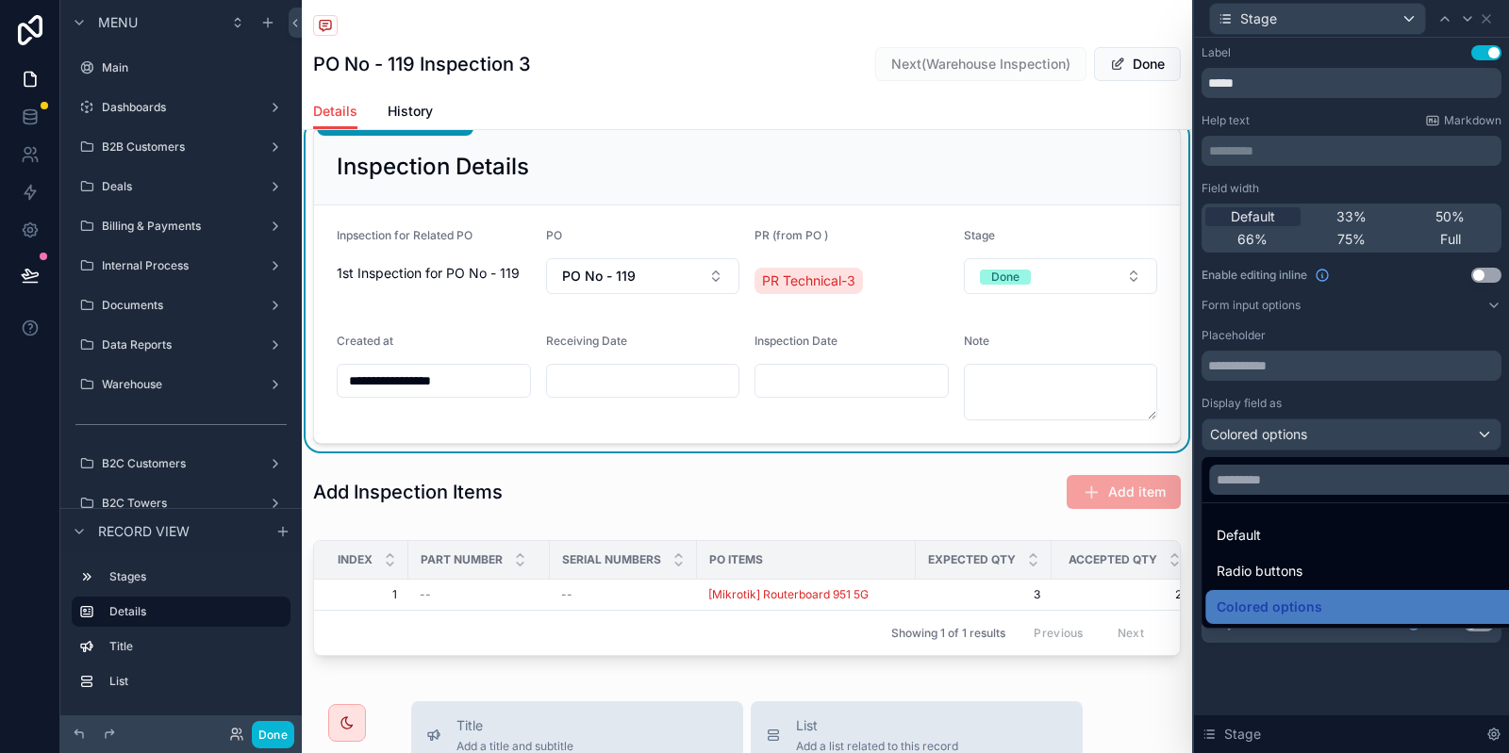
click at [1352, 395] on div at bounding box center [1351, 376] width 315 height 753
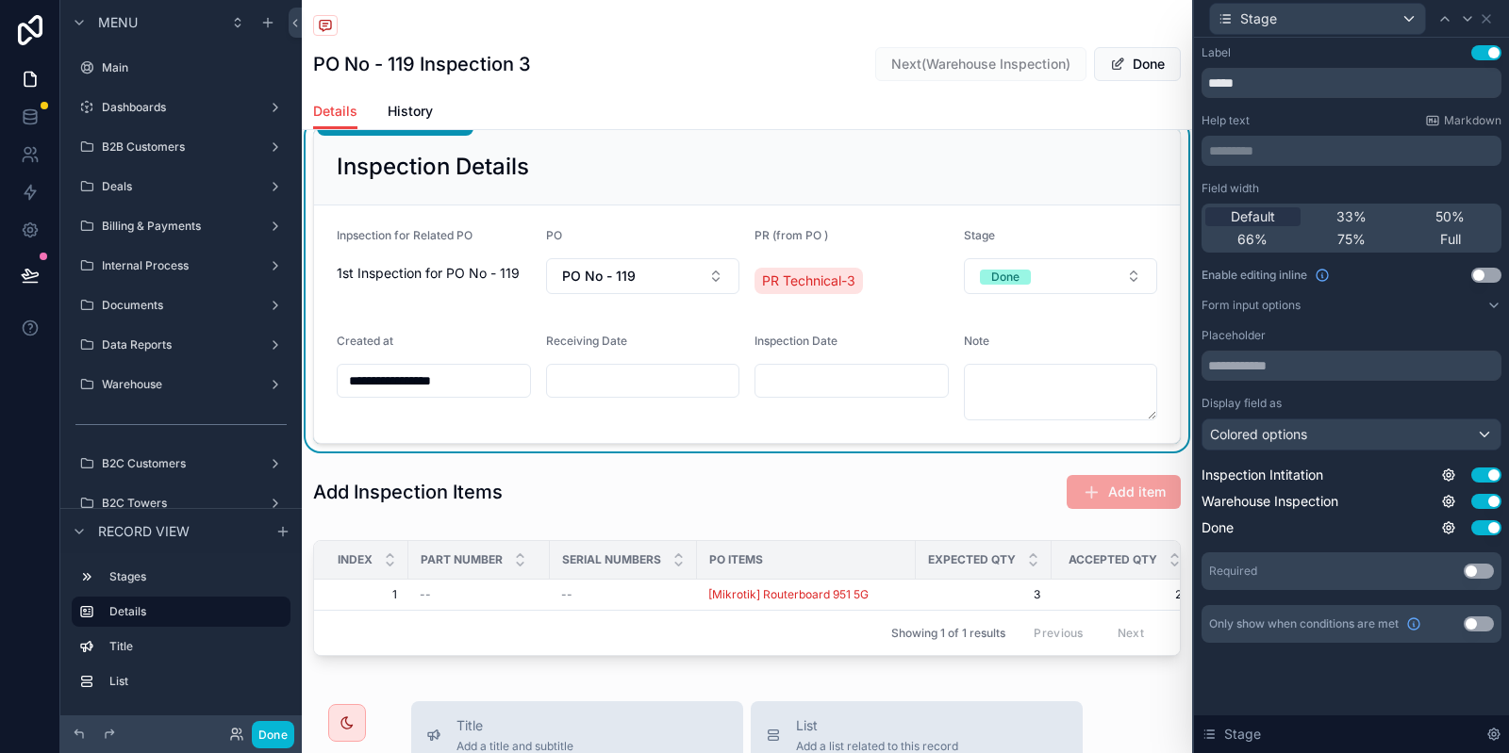
click at [1491, 273] on button "Use setting" at bounding box center [1486, 275] width 30 height 15
click at [1024, 283] on span "Done" at bounding box center [1005, 276] width 51 height 19
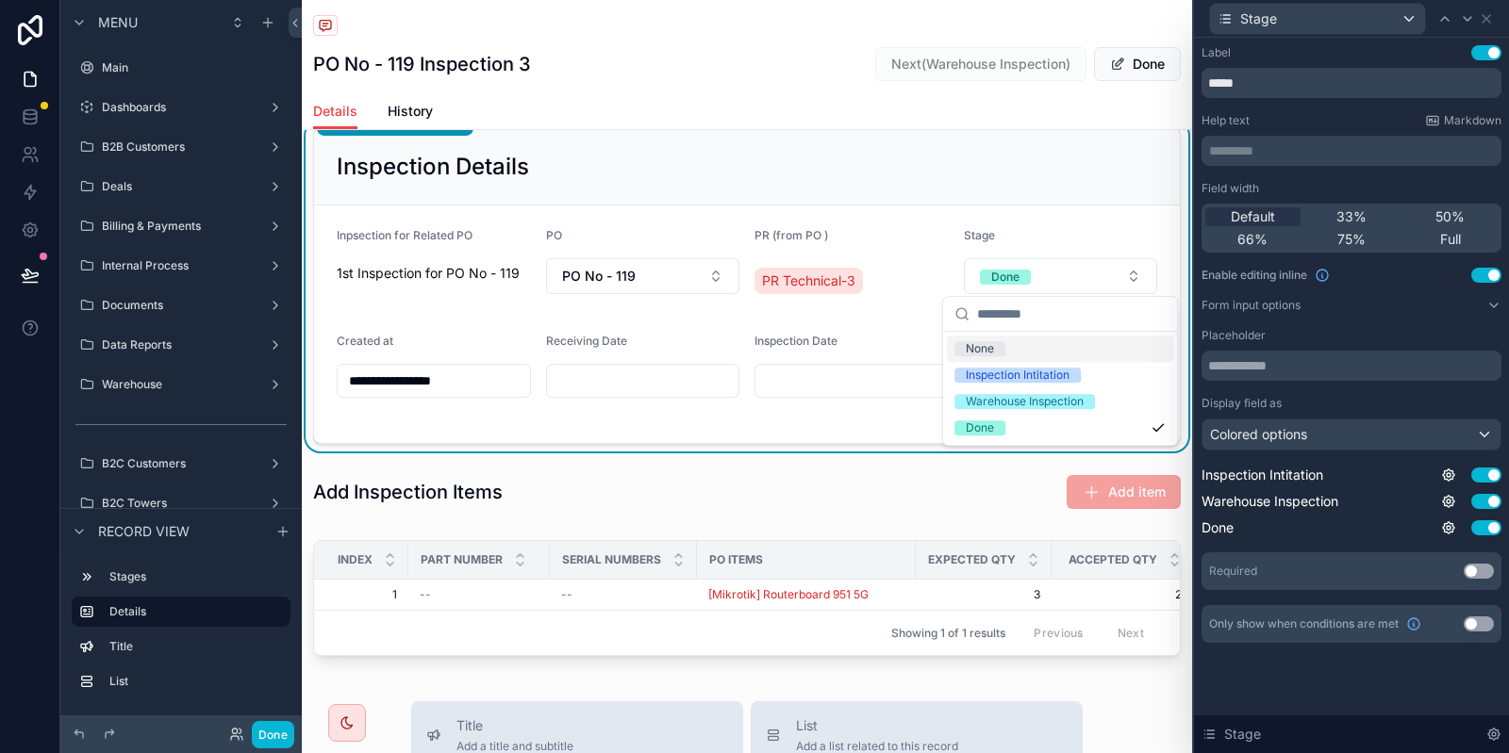
click at [1022, 196] on div "Inspection Details" at bounding box center [747, 167] width 866 height 76
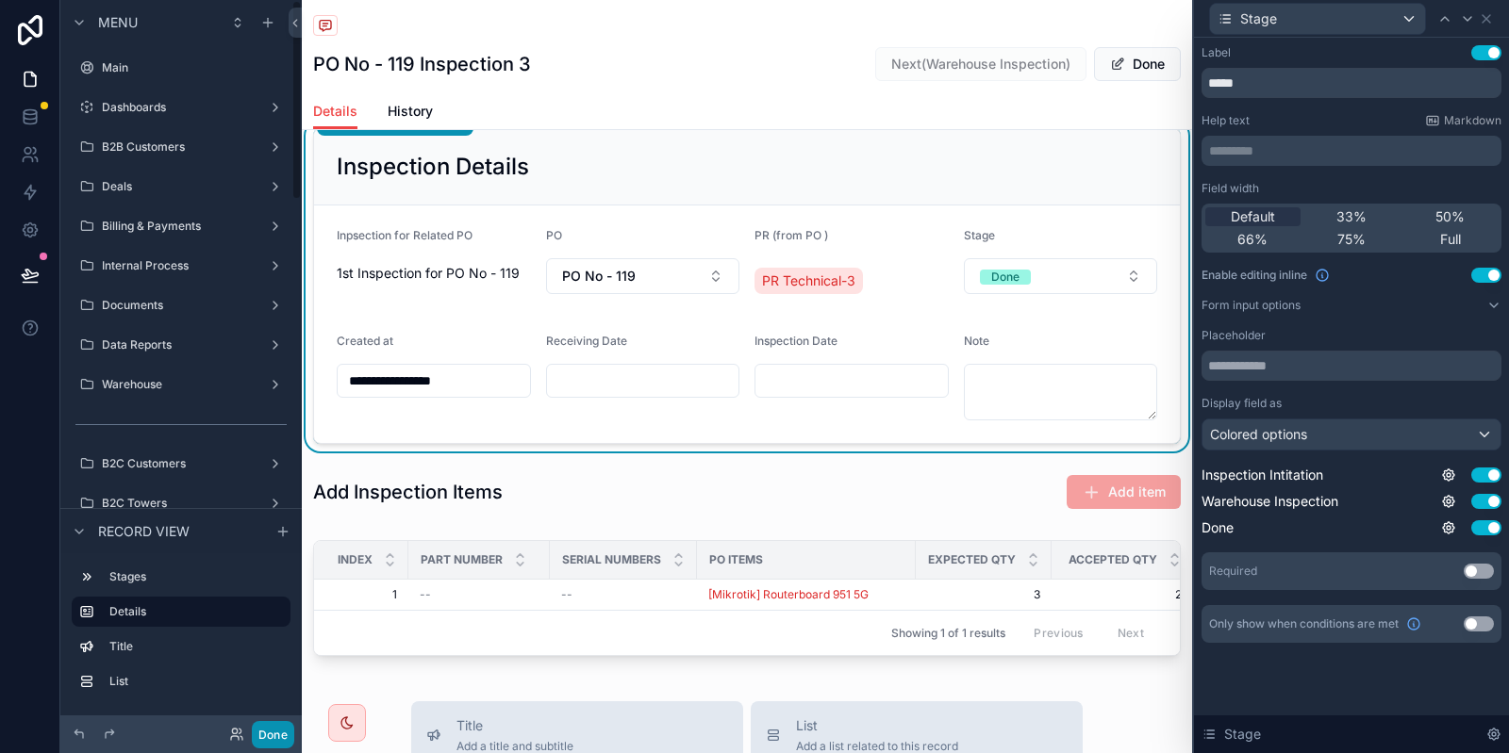
click at [273, 723] on button "Done" at bounding box center [273, 734] width 42 height 27
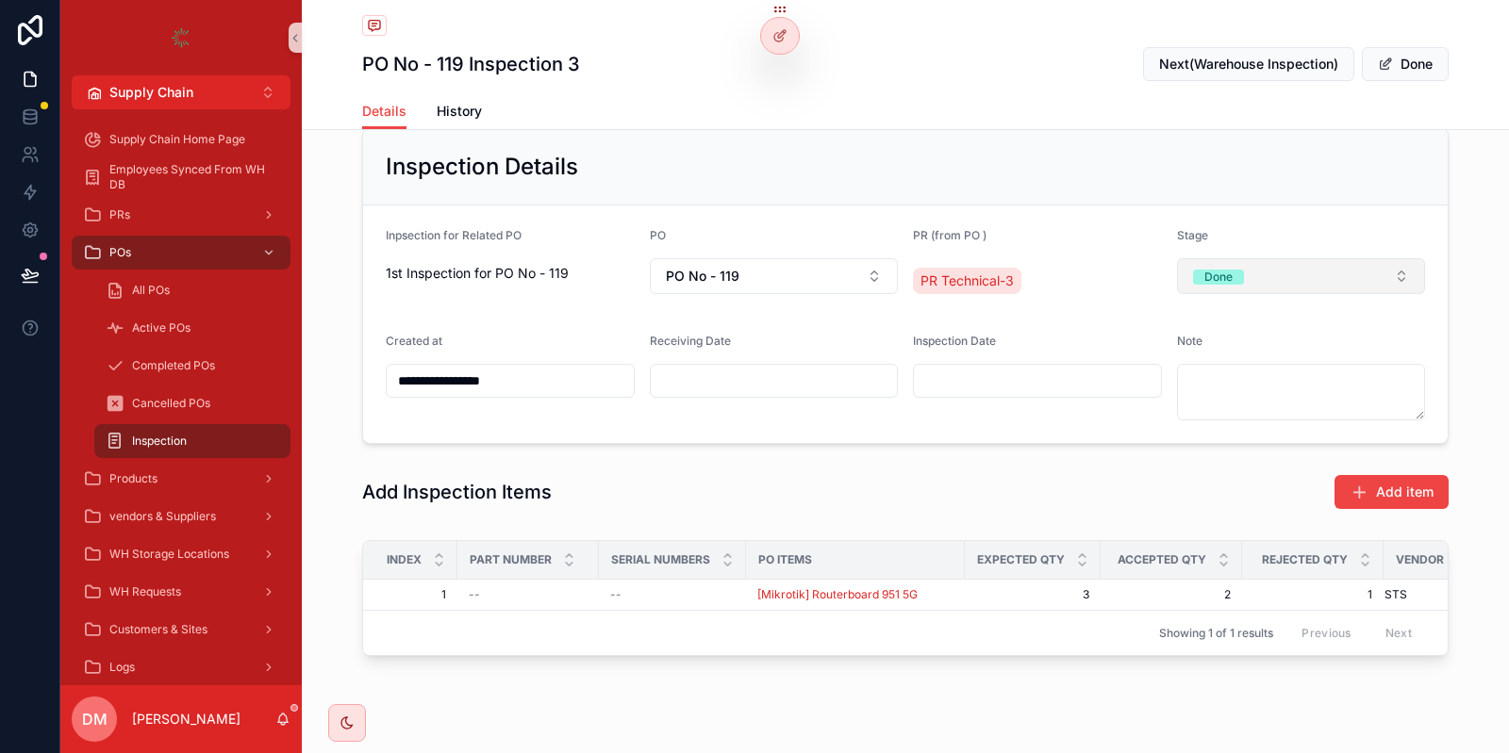
click at [1257, 272] on button "Done" at bounding box center [1301, 276] width 249 height 36
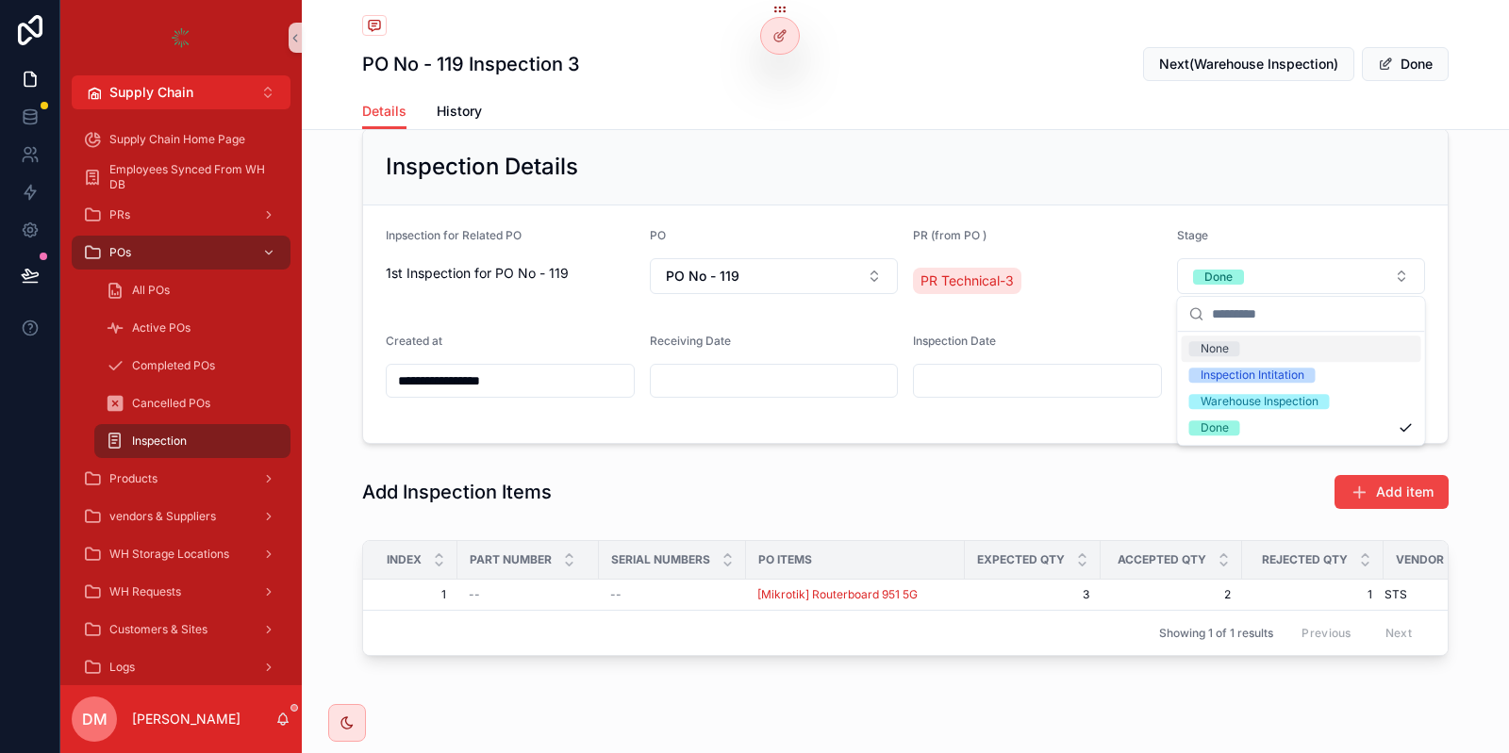
click at [1263, 235] on div "Stage" at bounding box center [1301, 239] width 249 height 23
drag, startPoint x: 1398, startPoint y: 83, endPoint x: 1406, endPoint y: 73, distance: 12.8
click at [1398, 83] on div "PO No - 119 Inspection 3 Next(Warehouse Inspection) Done" at bounding box center [905, 46] width 1086 height 93
click at [1408, 69] on button "Done" at bounding box center [1405, 64] width 87 height 34
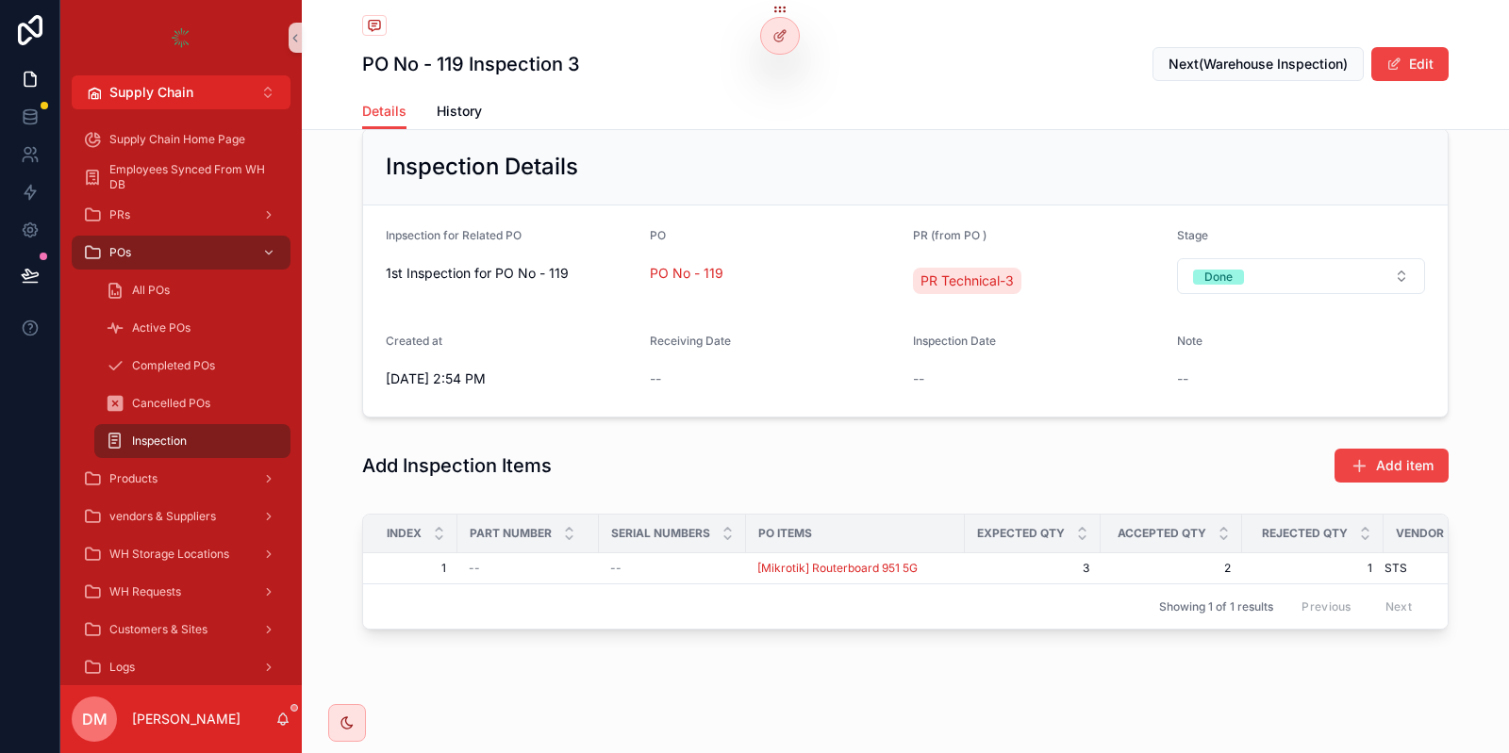
click at [1416, 378] on div "--" at bounding box center [1301, 379] width 249 height 19
click at [1399, 53] on button "Edit" at bounding box center [1409, 64] width 77 height 34
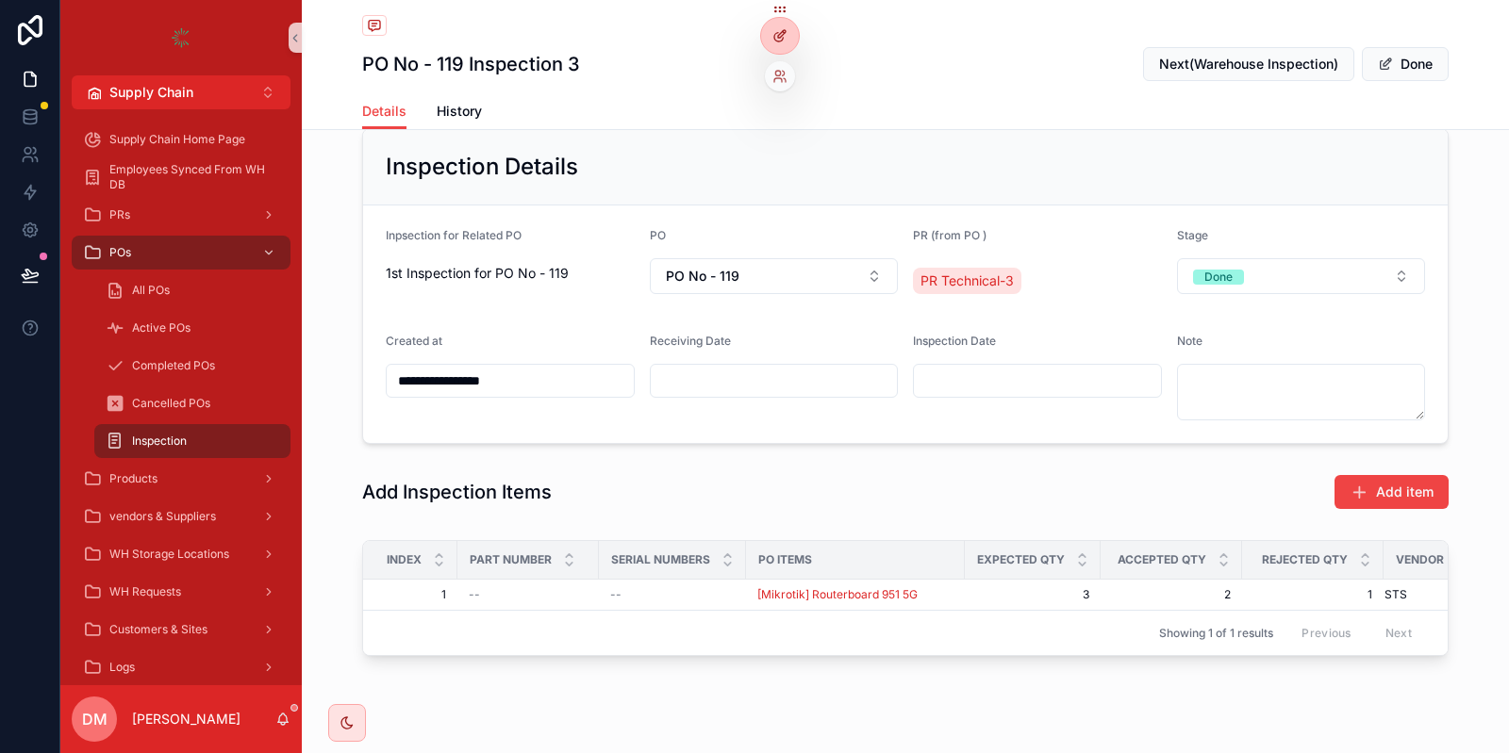
click at [787, 28] on div at bounding box center [780, 36] width 38 height 36
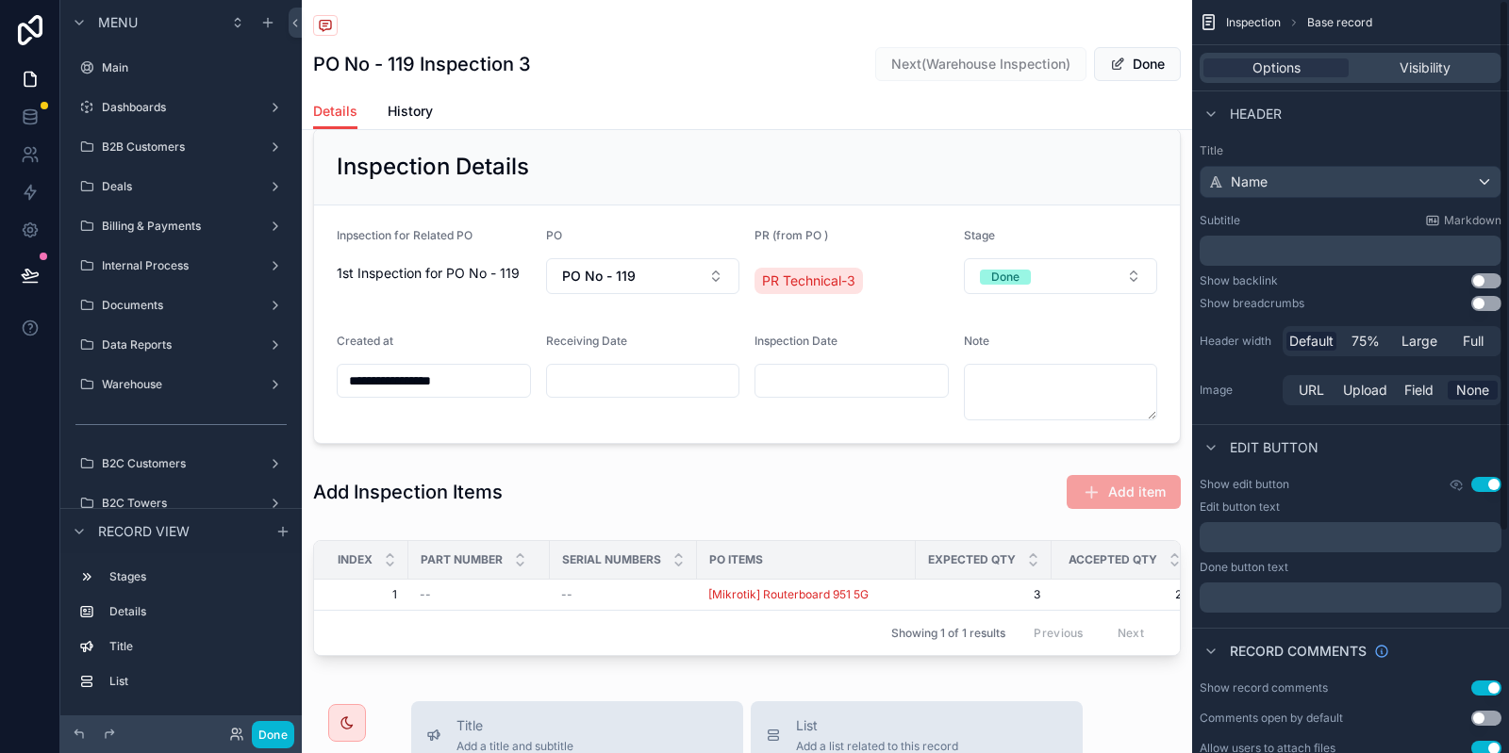
scroll to position [311, 0]
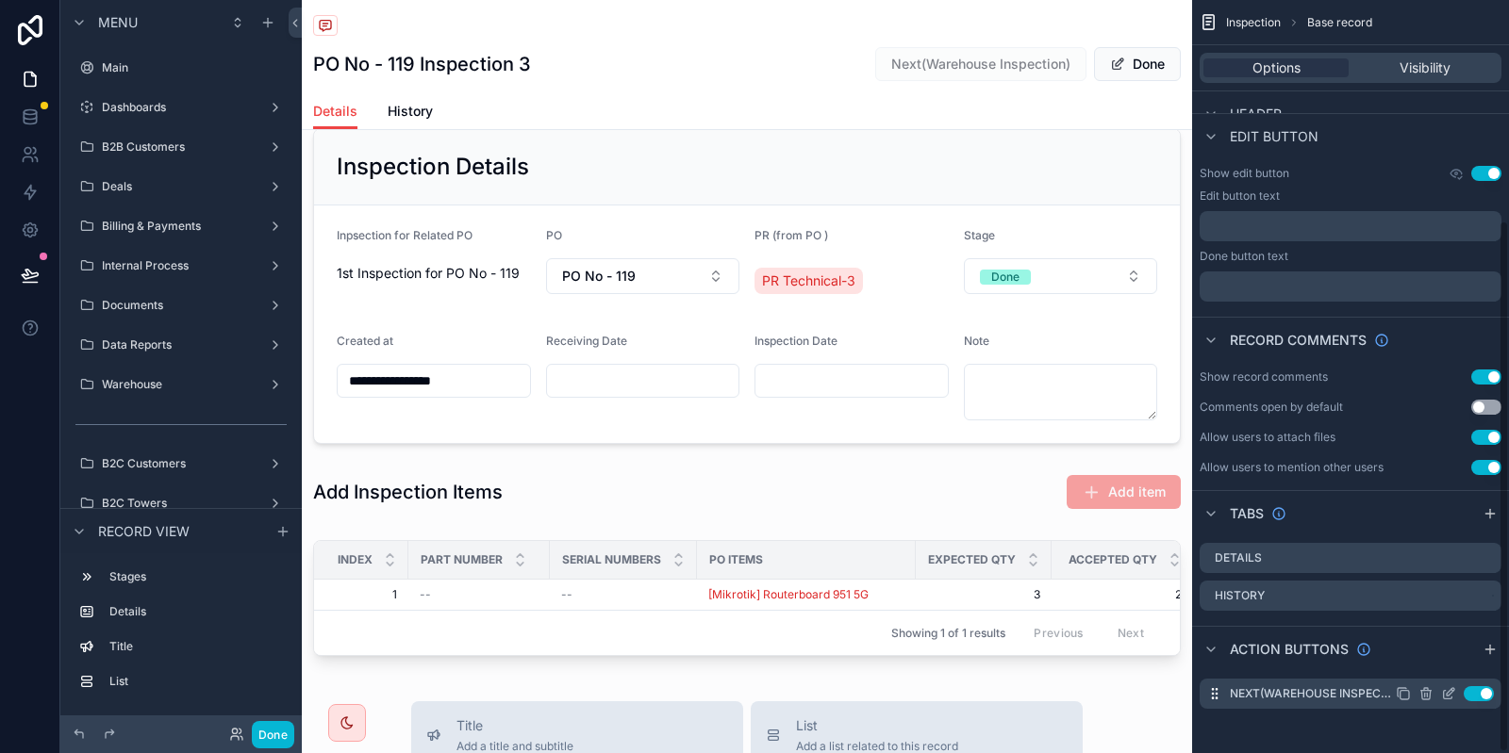
click at [1439, 690] on div "Use setting" at bounding box center [1445, 693] width 98 height 15
click at [1445, 695] on icon "scrollable content" at bounding box center [1448, 695] width 8 height 8
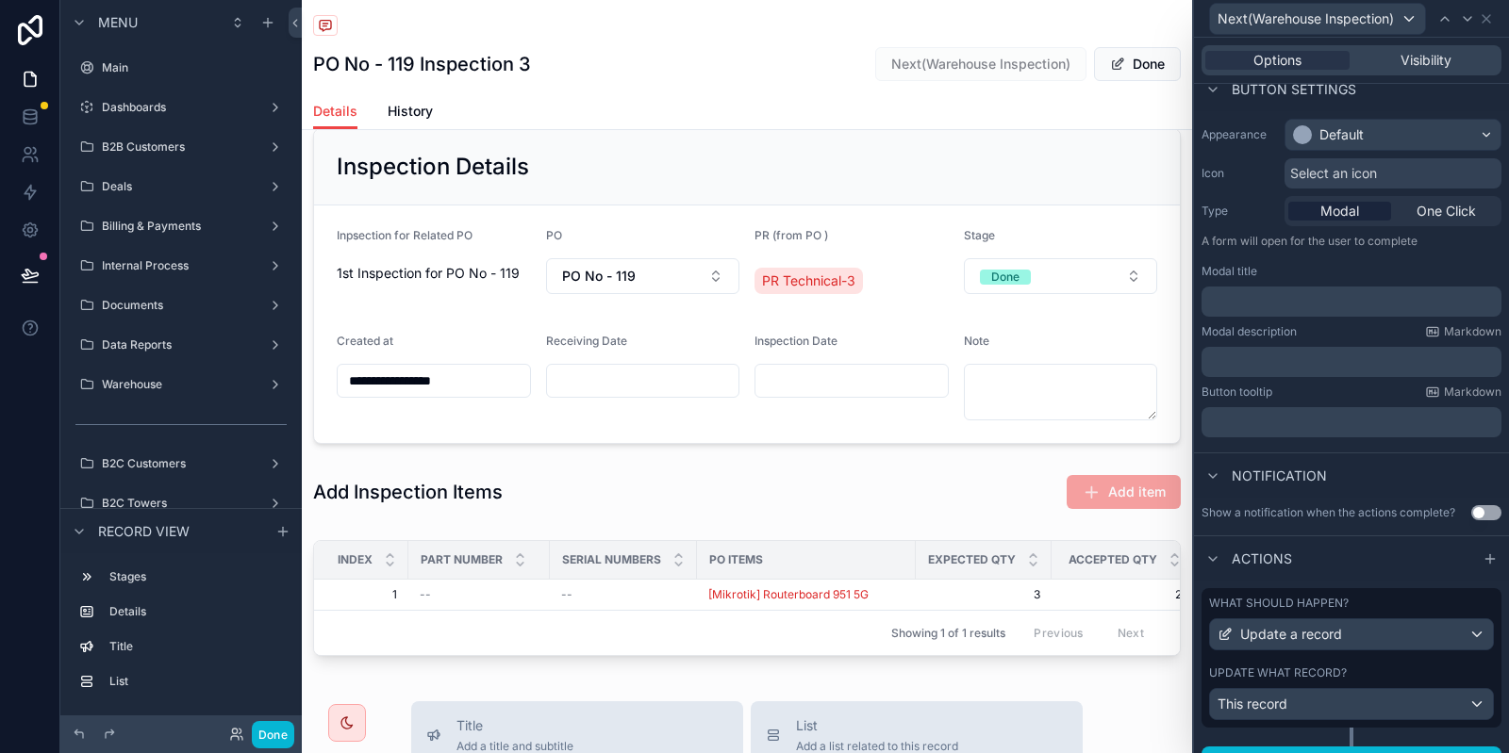
scroll to position [152, 0]
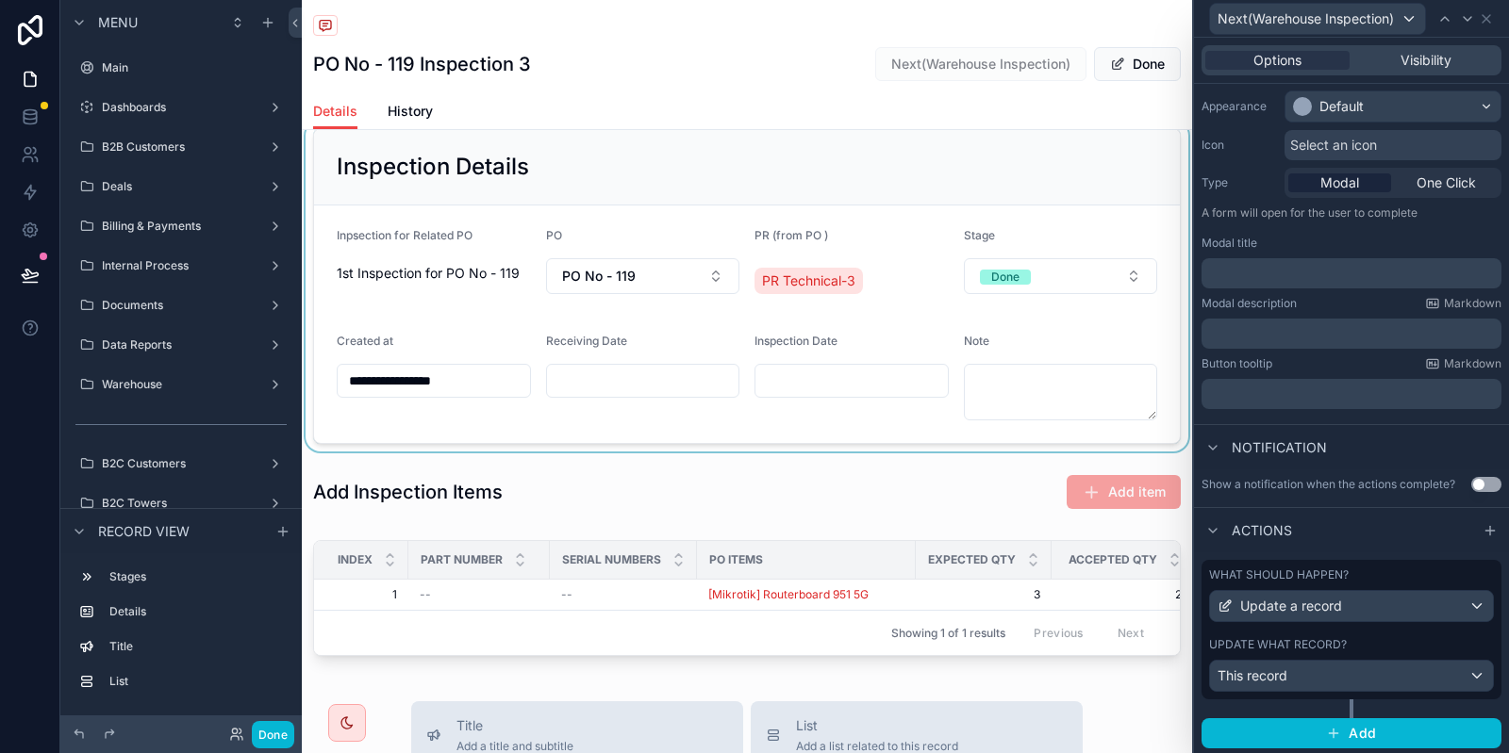
click at [929, 229] on div "scrollable content" at bounding box center [747, 286] width 890 height 331
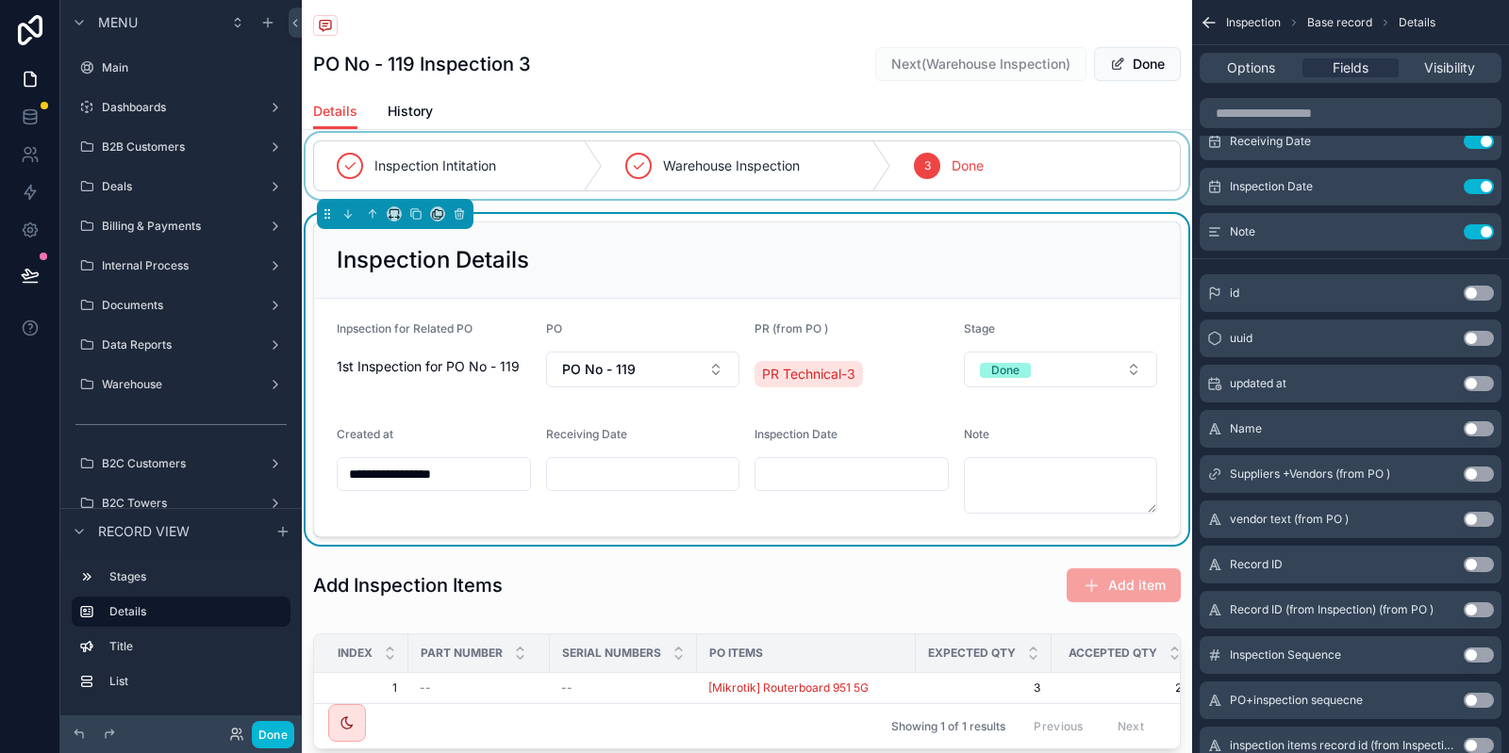
scroll to position [0, 0]
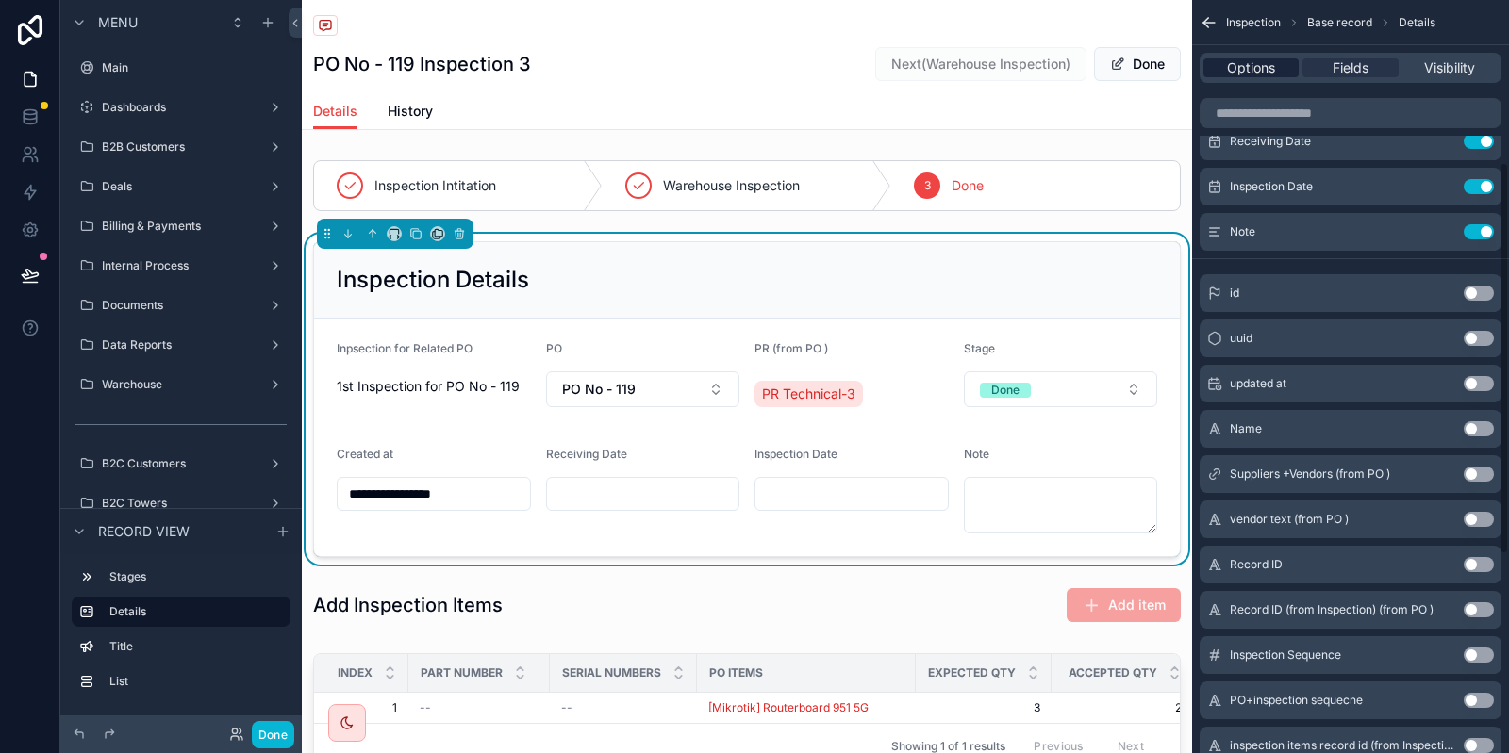
click at [1265, 64] on span "Options" at bounding box center [1251, 67] width 48 height 19
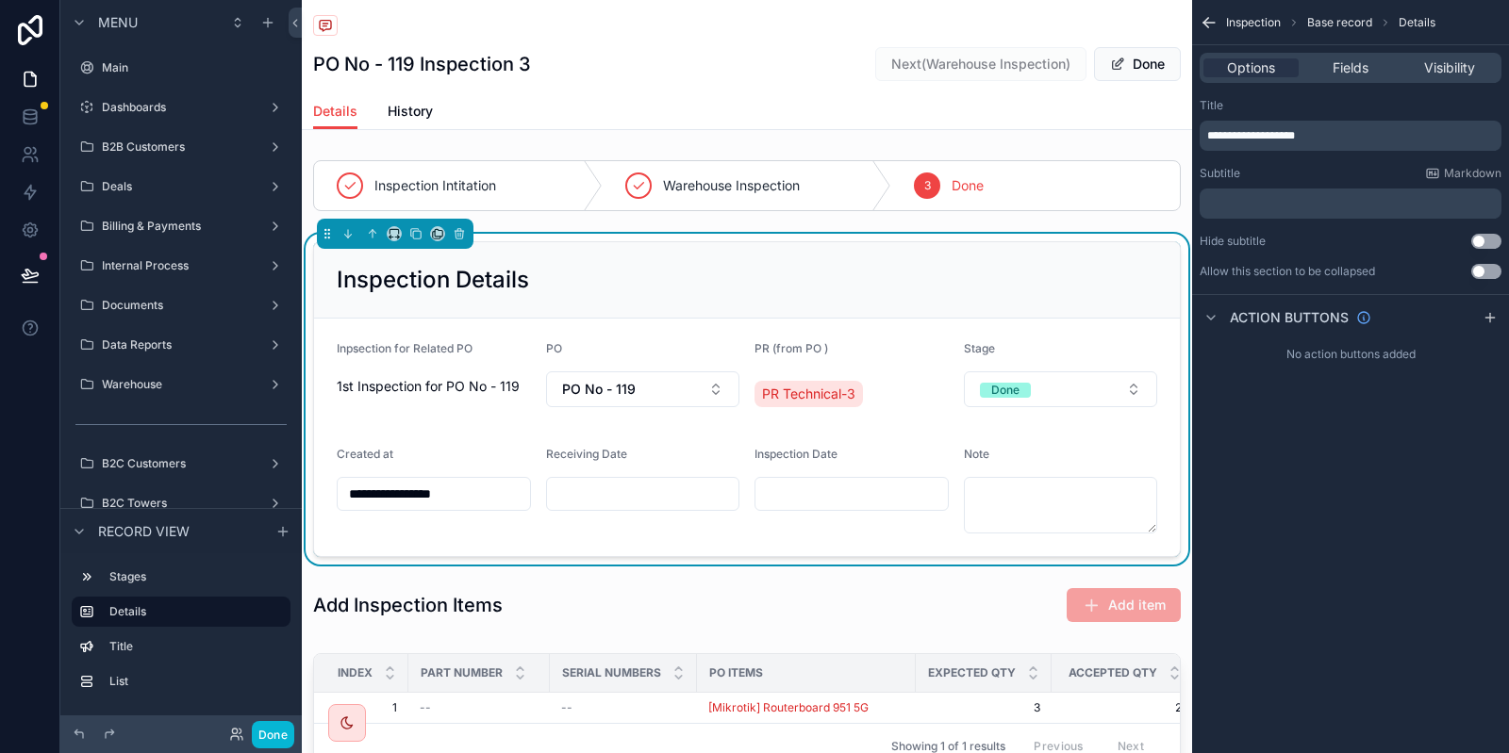
click at [1208, 21] on icon "scrollable content" at bounding box center [1208, 22] width 19 height 19
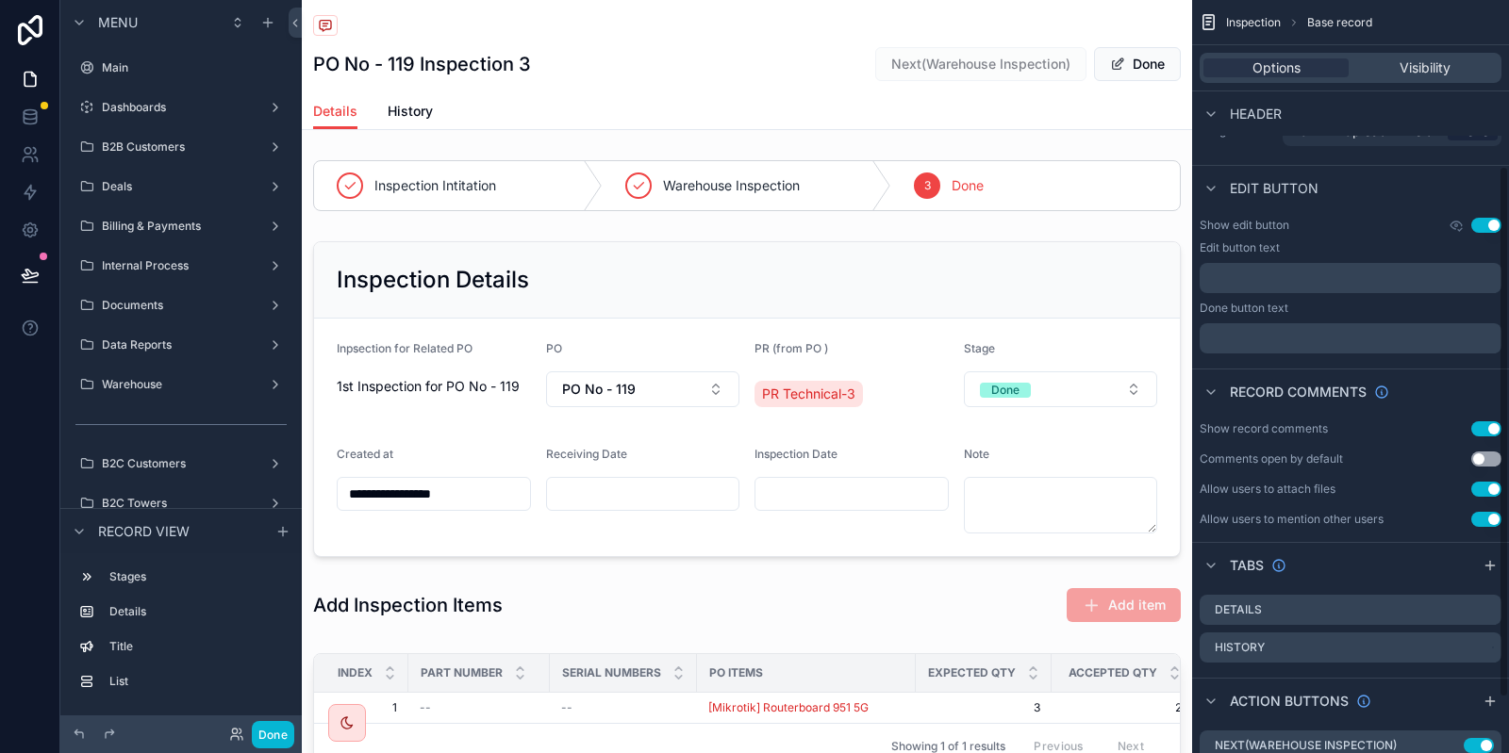
scroll to position [231, 0]
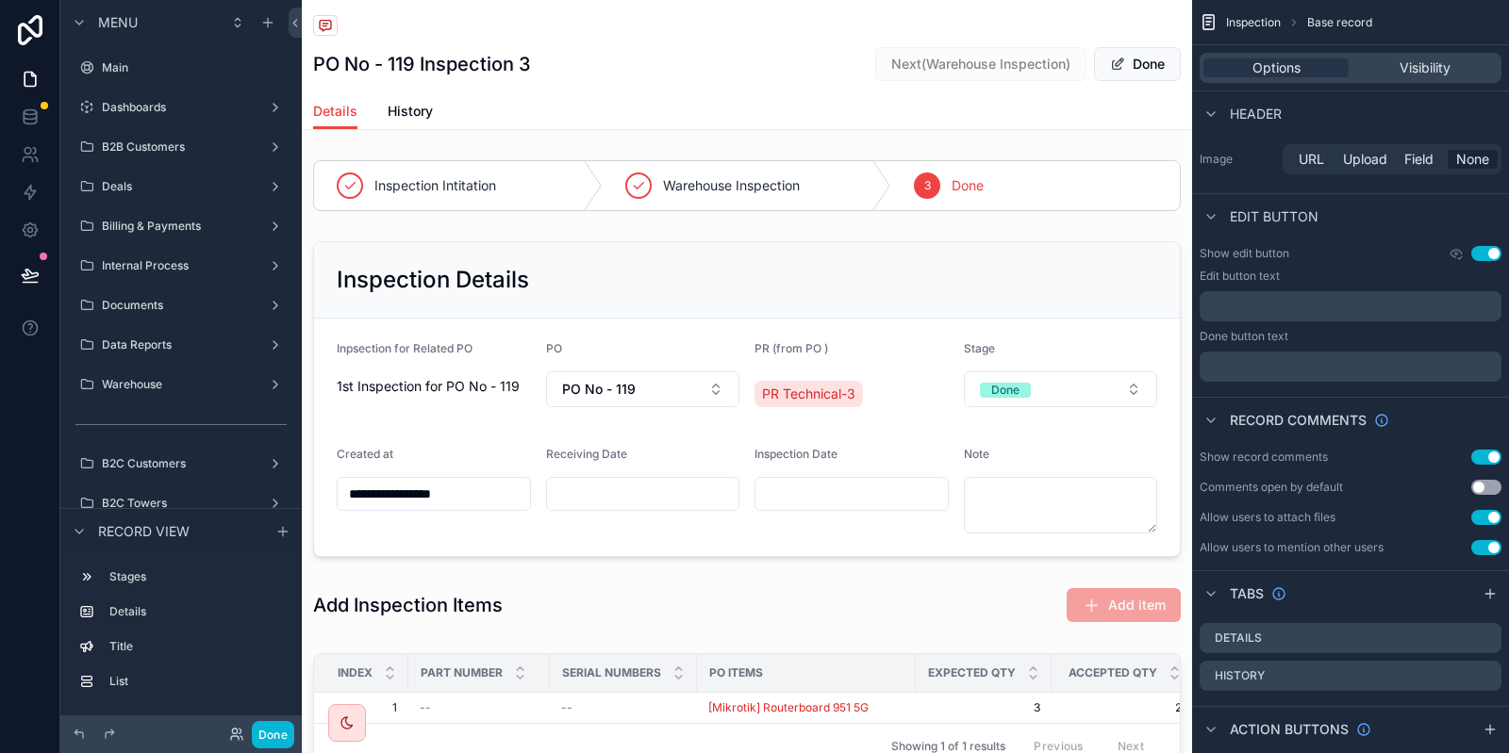
click at [1238, 277] on label "Edit button text" at bounding box center [1239, 276] width 80 height 15
click at [1263, 361] on p "﻿" at bounding box center [1352, 366] width 290 height 15
click at [1389, 398] on div "Record comments" at bounding box center [1350, 419] width 317 height 45
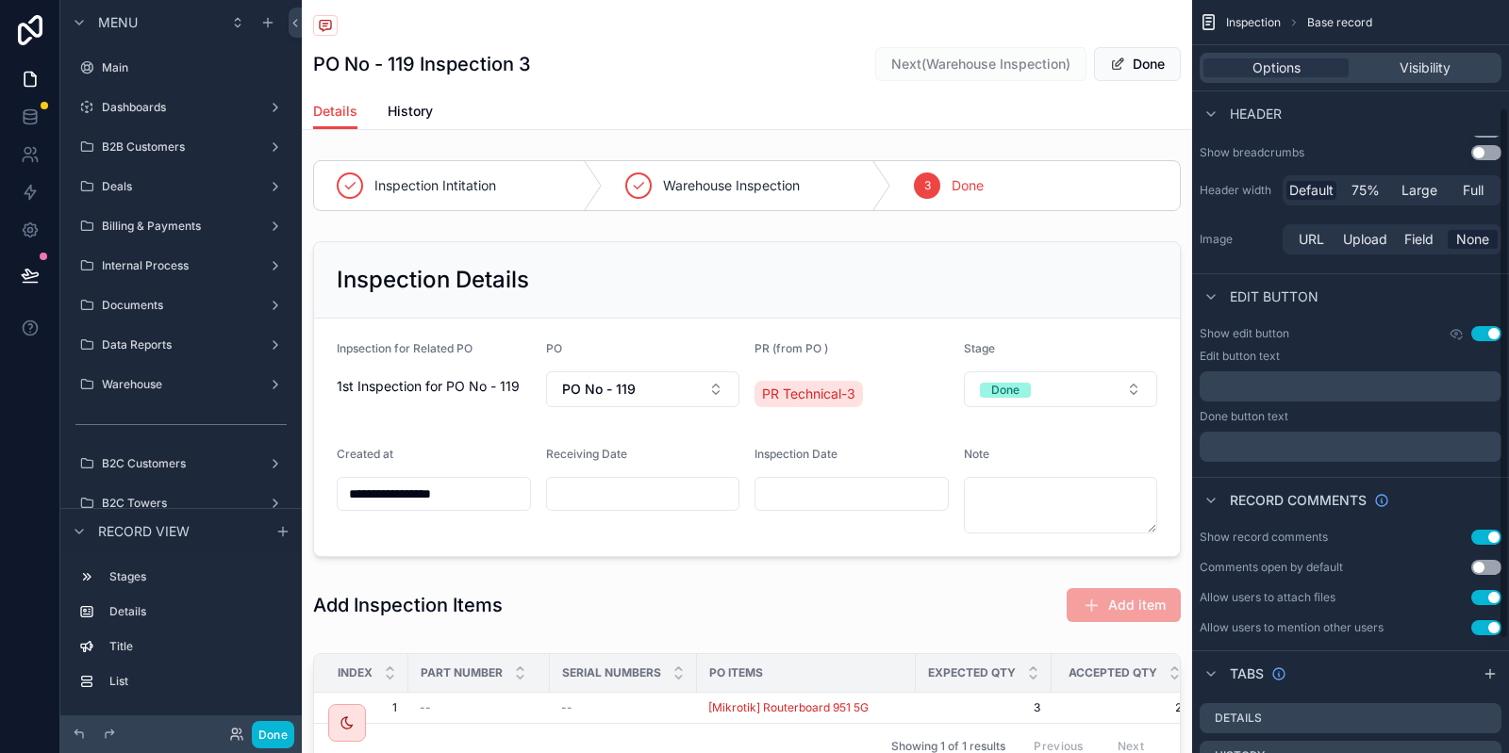
scroll to position [71, 0]
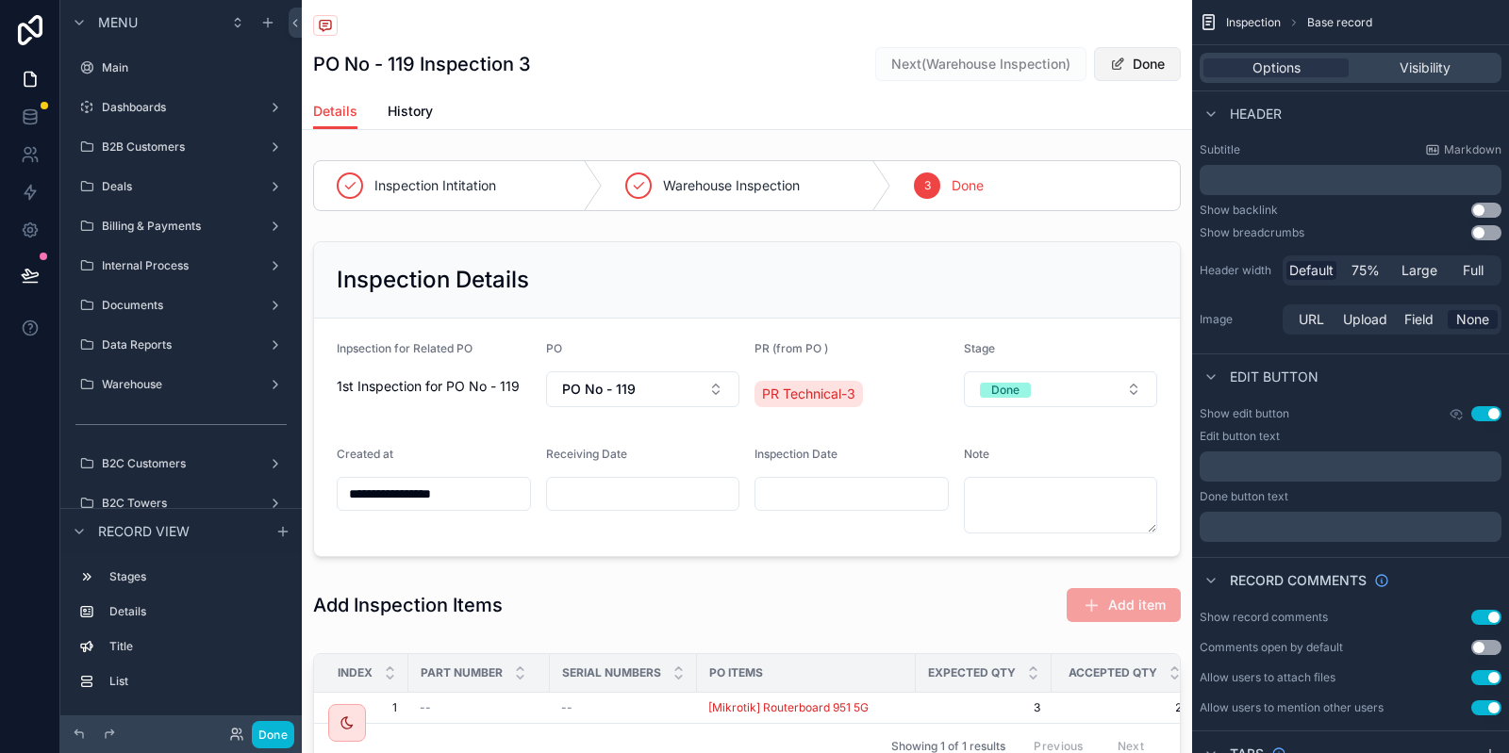
click at [1140, 64] on button "Done" at bounding box center [1137, 64] width 87 height 34
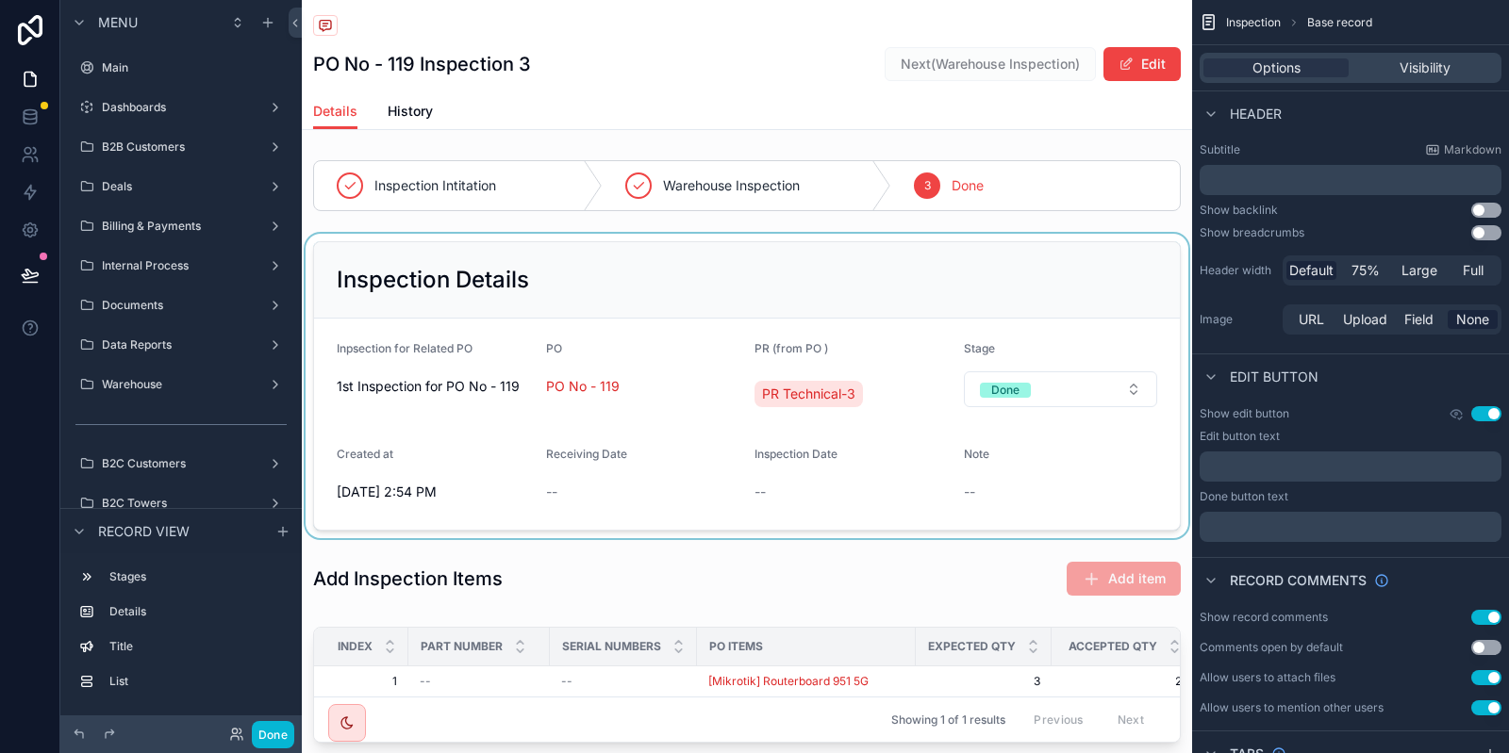
click at [1111, 302] on div "scrollable content" at bounding box center [747, 386] width 890 height 305
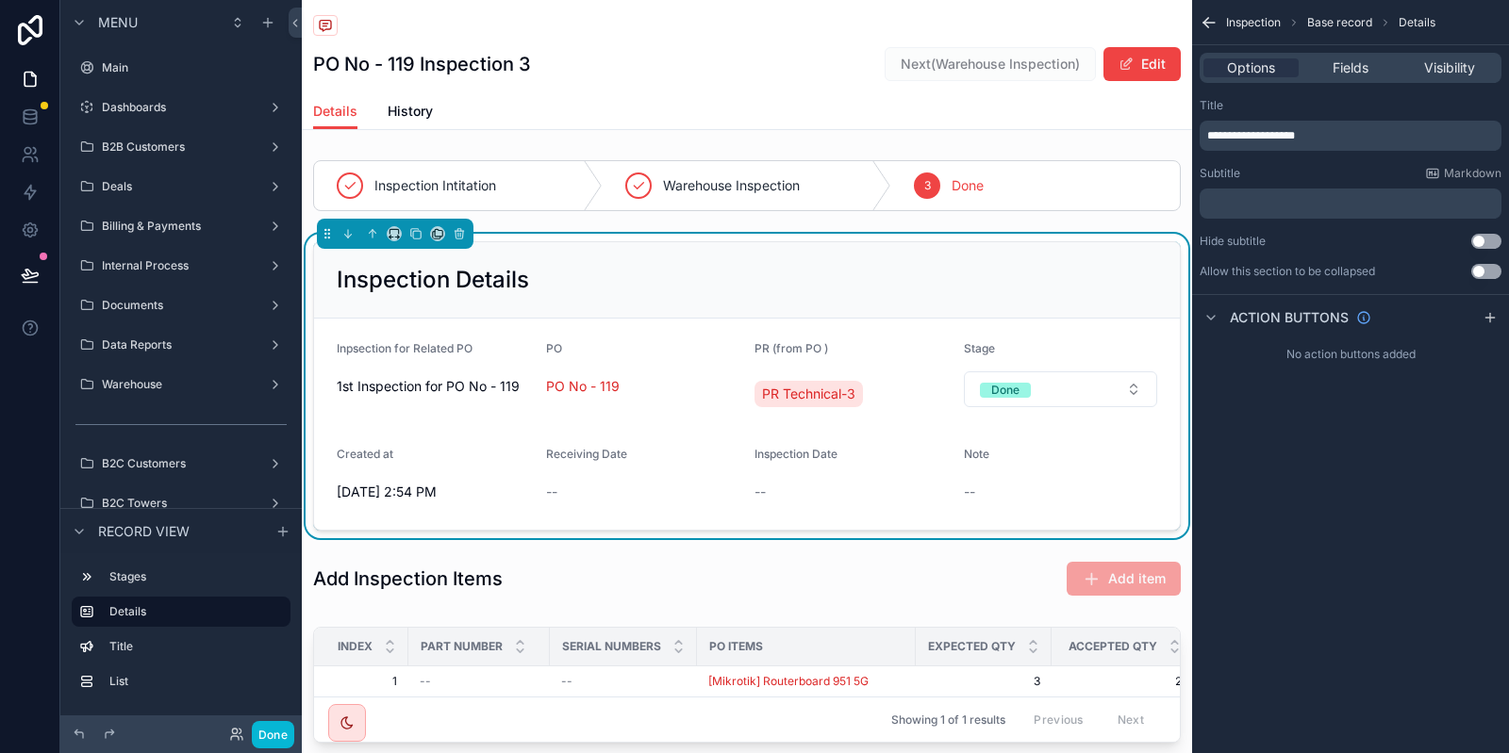
scroll to position [0, 0]
click at [1367, 59] on span "Fields" at bounding box center [1350, 67] width 36 height 19
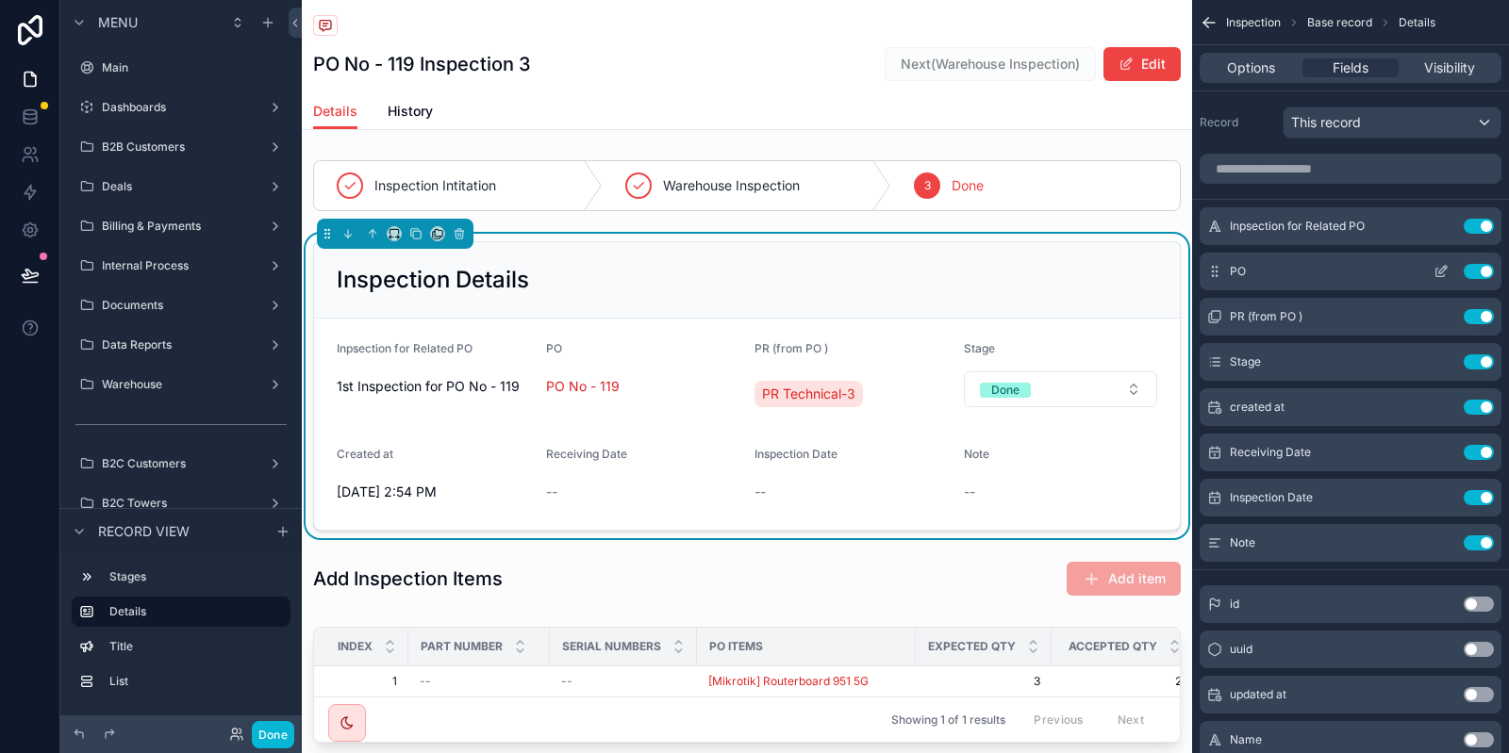
click at [1430, 269] on button "scrollable content" at bounding box center [1441, 271] width 30 height 15
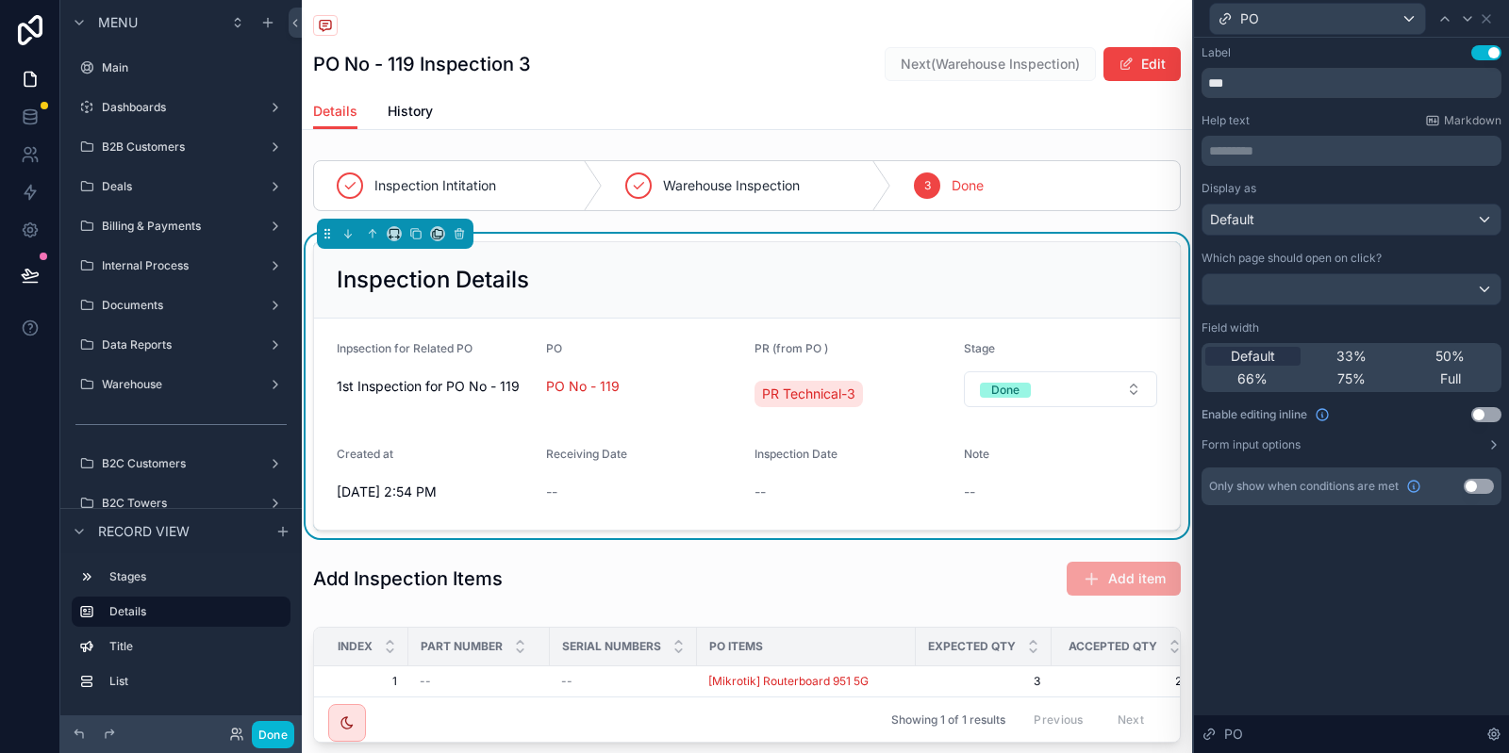
click at [1496, 437] on div "Display as Default Which page should open on click? Field width Default 33% 50%…" at bounding box center [1351, 317] width 300 height 272
click at [1493, 448] on icon at bounding box center [1494, 445] width 4 height 8
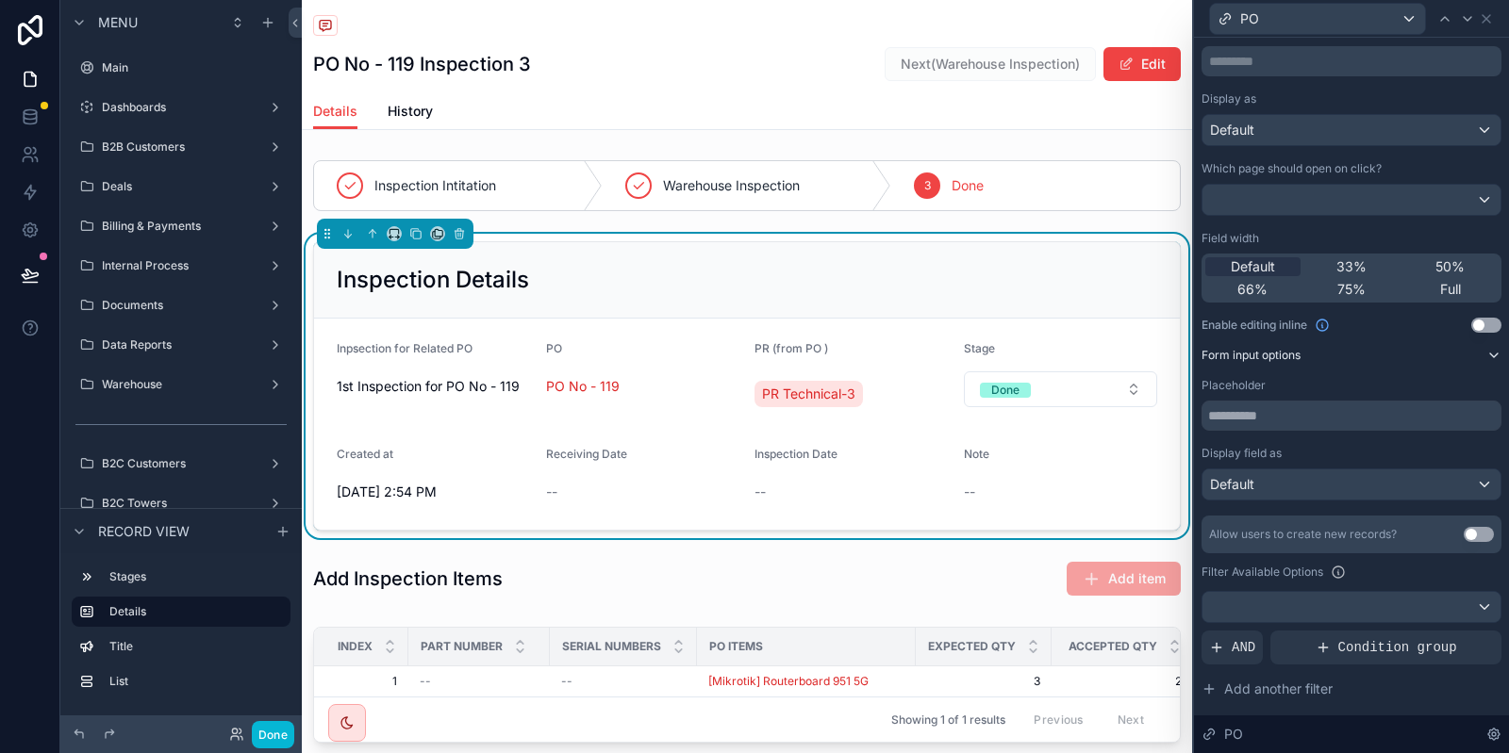
scroll to position [113, 0]
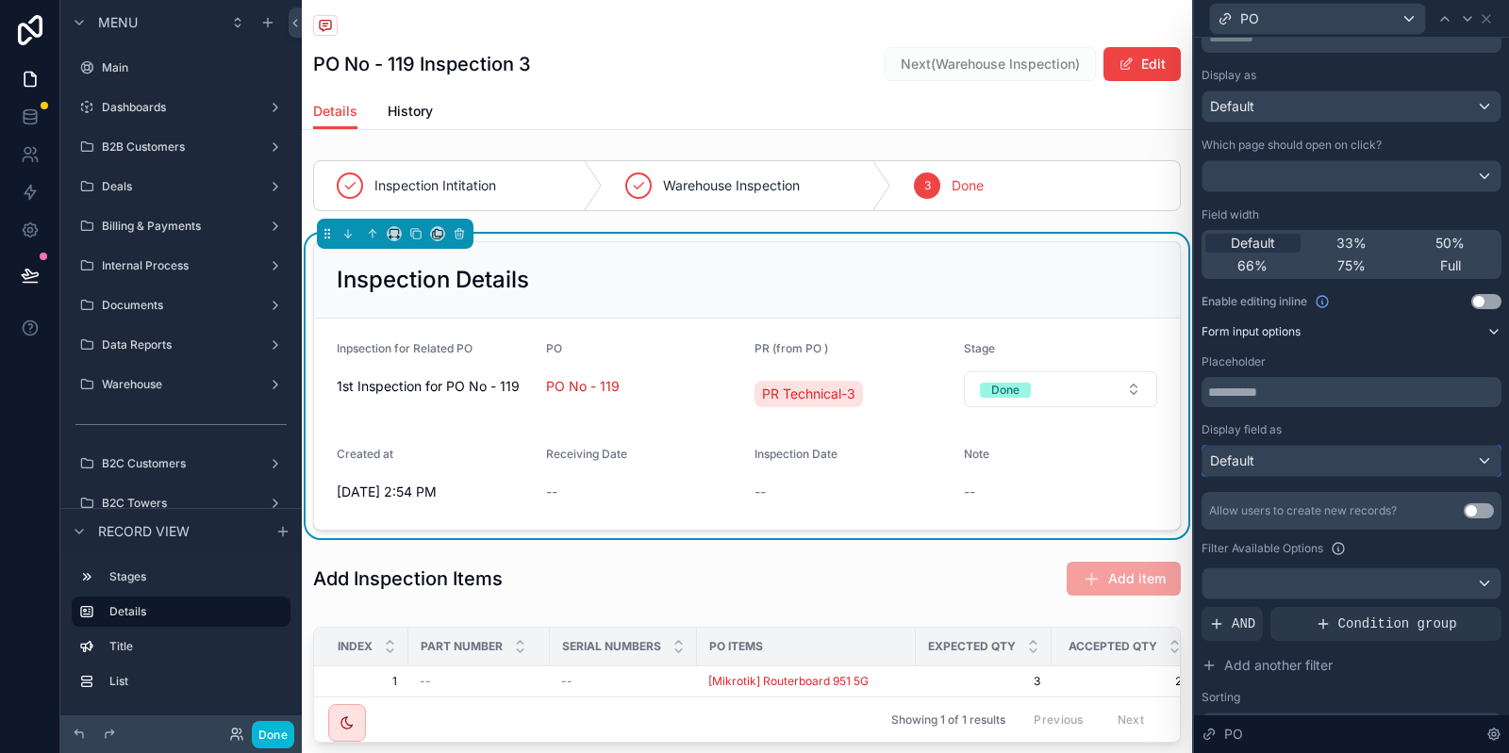
click at [1330, 457] on div "Default" at bounding box center [1351, 461] width 298 height 30
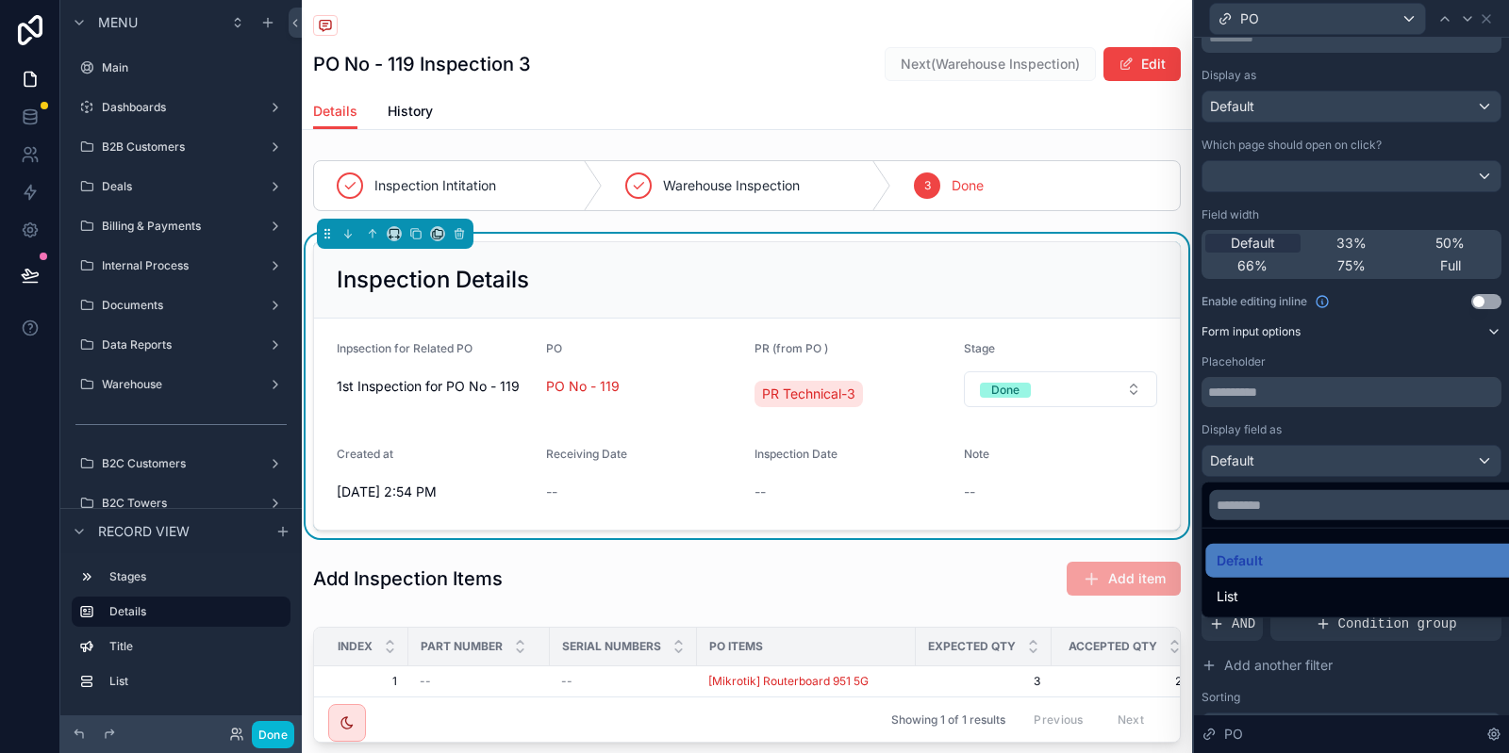
click at [1330, 457] on div at bounding box center [1351, 376] width 315 height 753
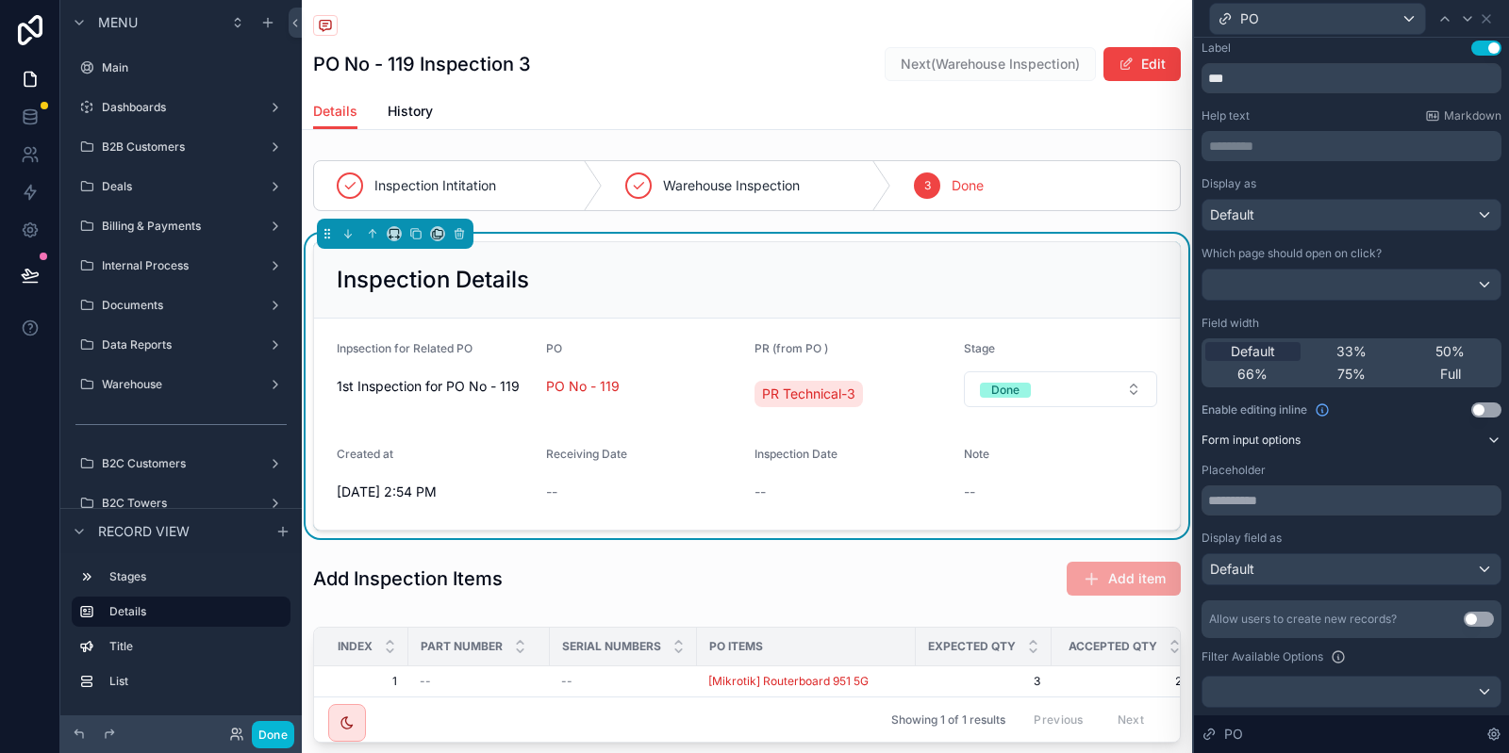
scroll to position [0, 0]
click at [1484, 22] on icon at bounding box center [1486, 18] width 15 height 15
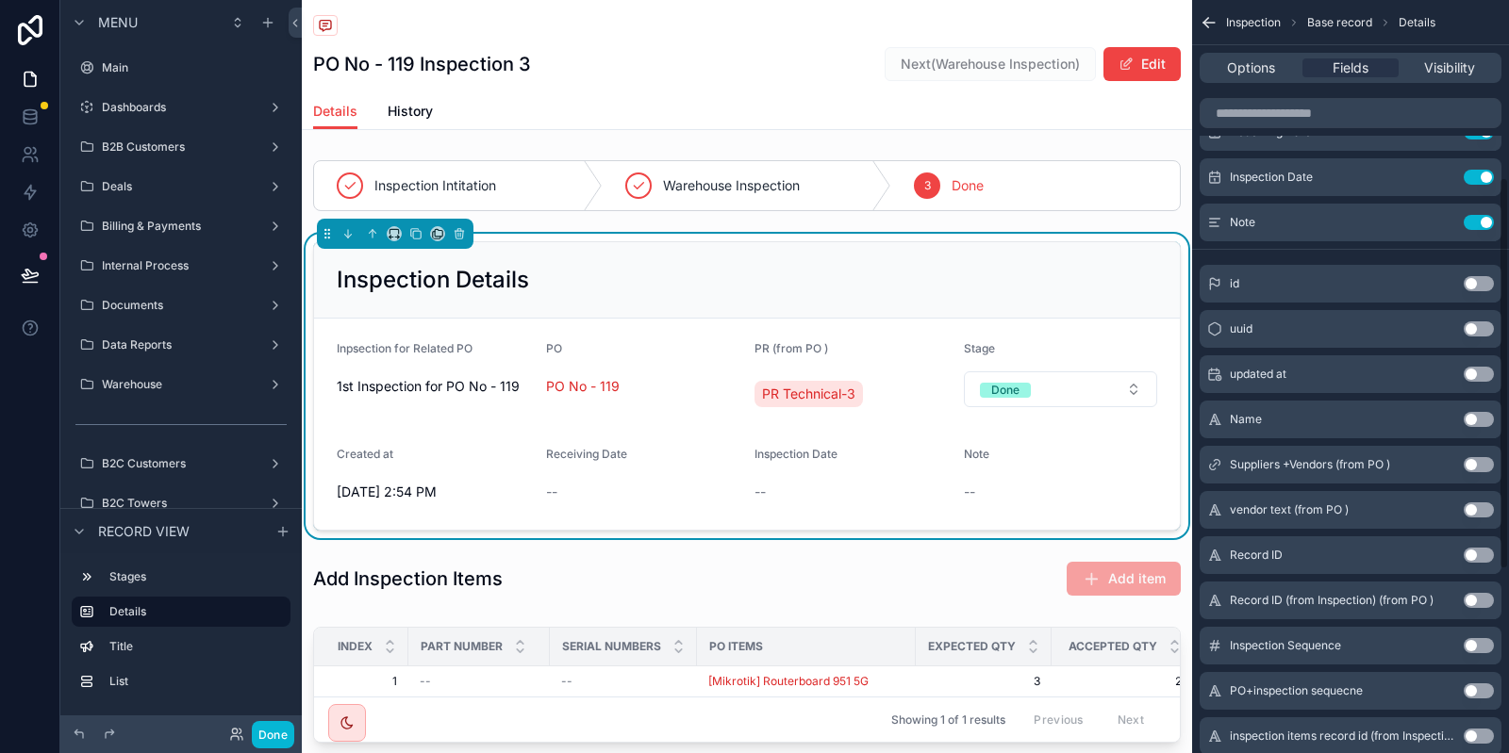
scroll to position [401, 0]
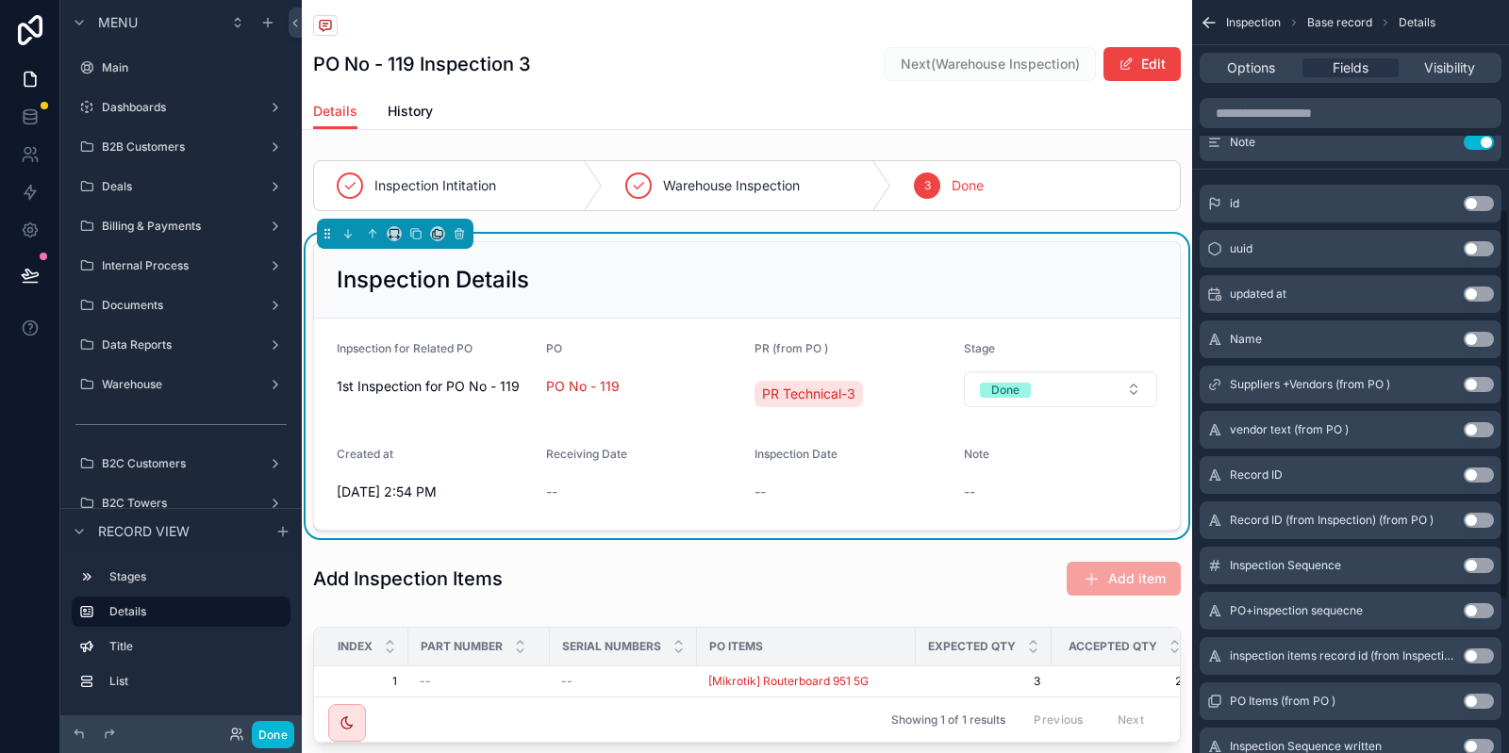
click at [1472, 611] on button "Use setting" at bounding box center [1478, 610] width 30 height 15
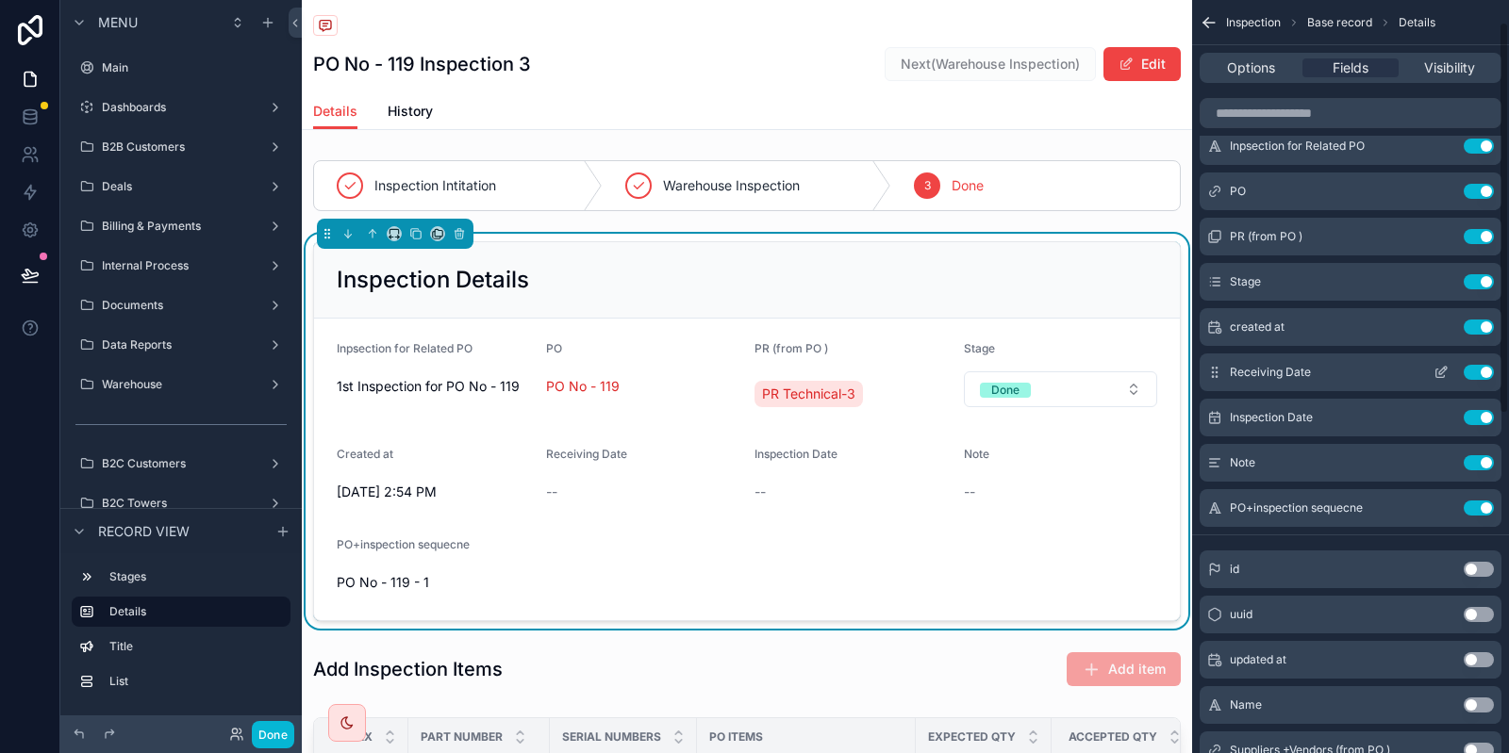
scroll to position [0, 0]
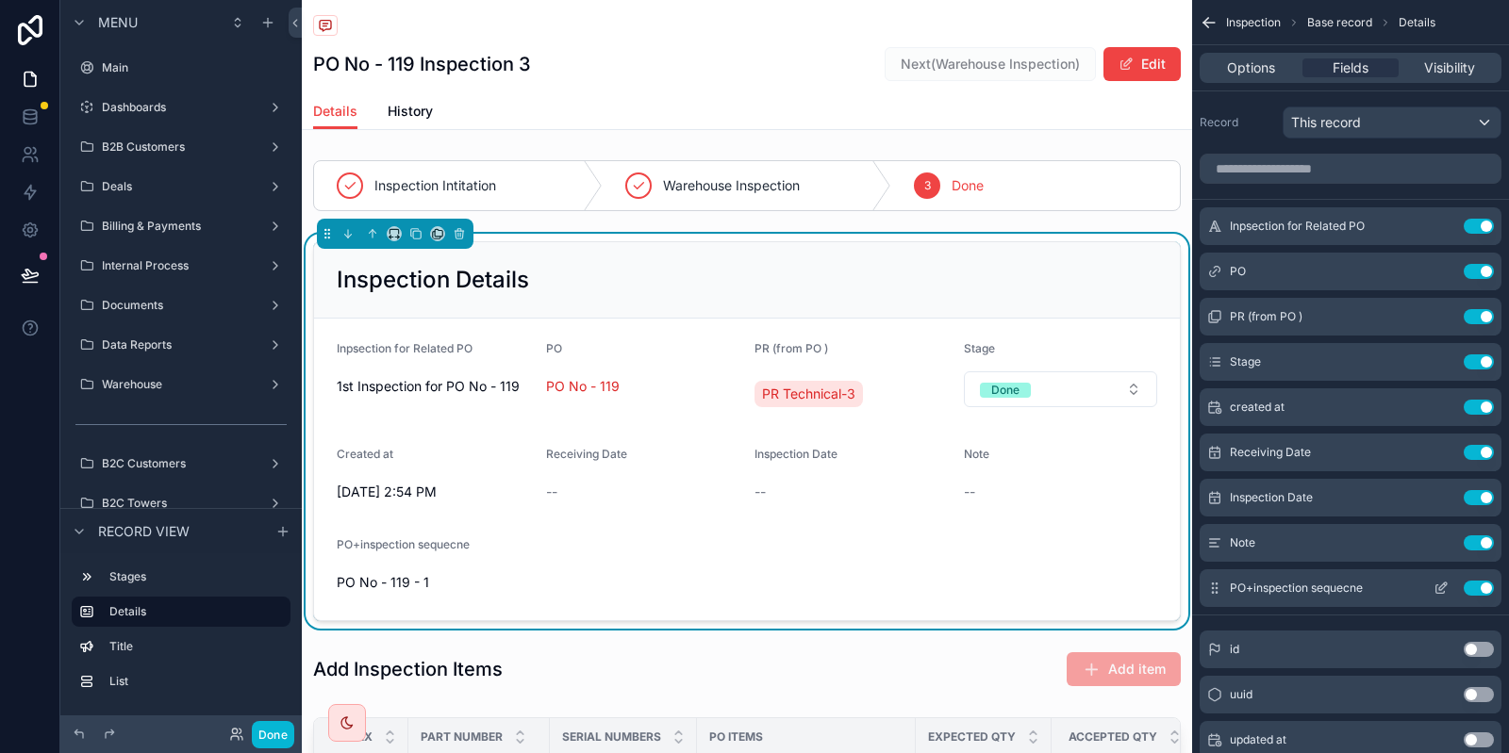
click at [1481, 587] on button "Use setting" at bounding box center [1478, 588] width 30 height 15
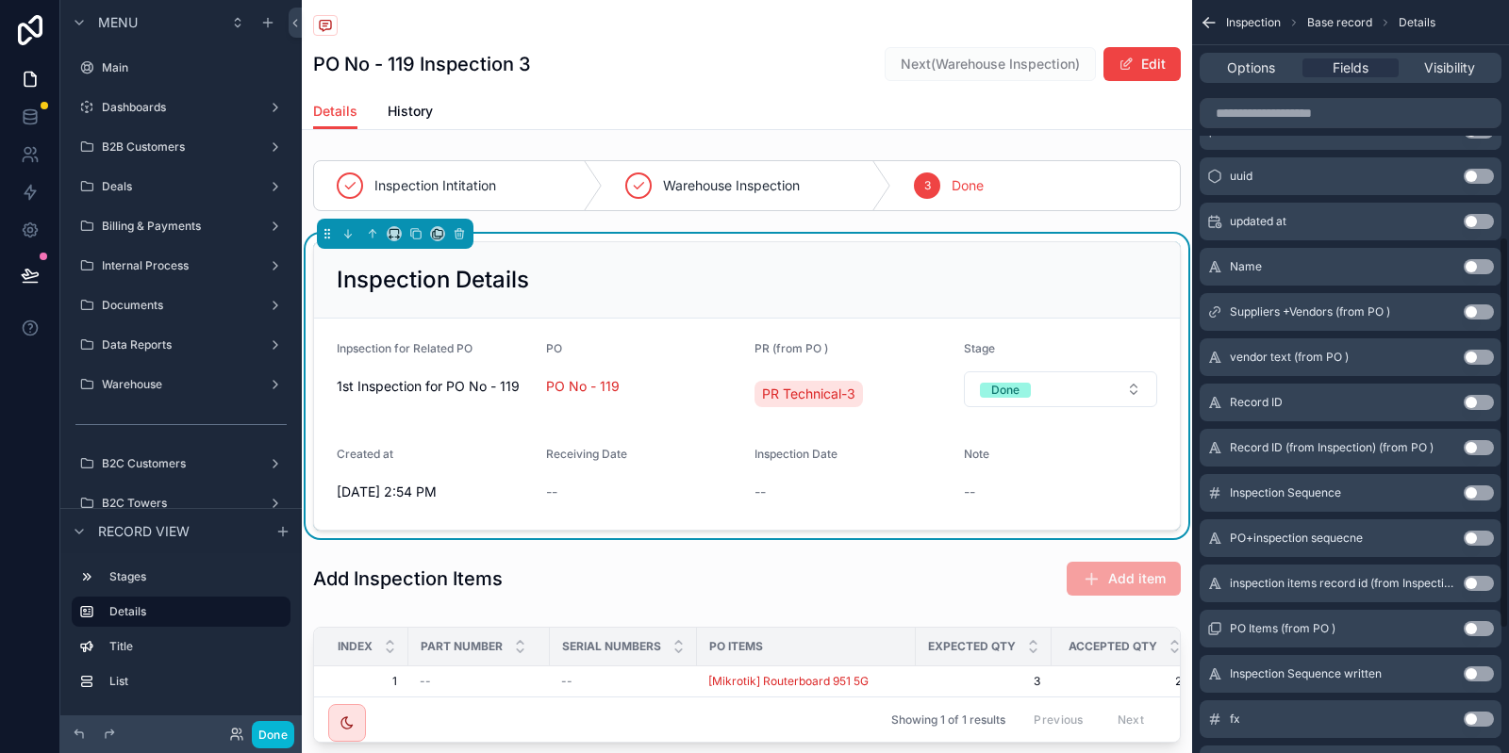
scroll to position [451, 0]
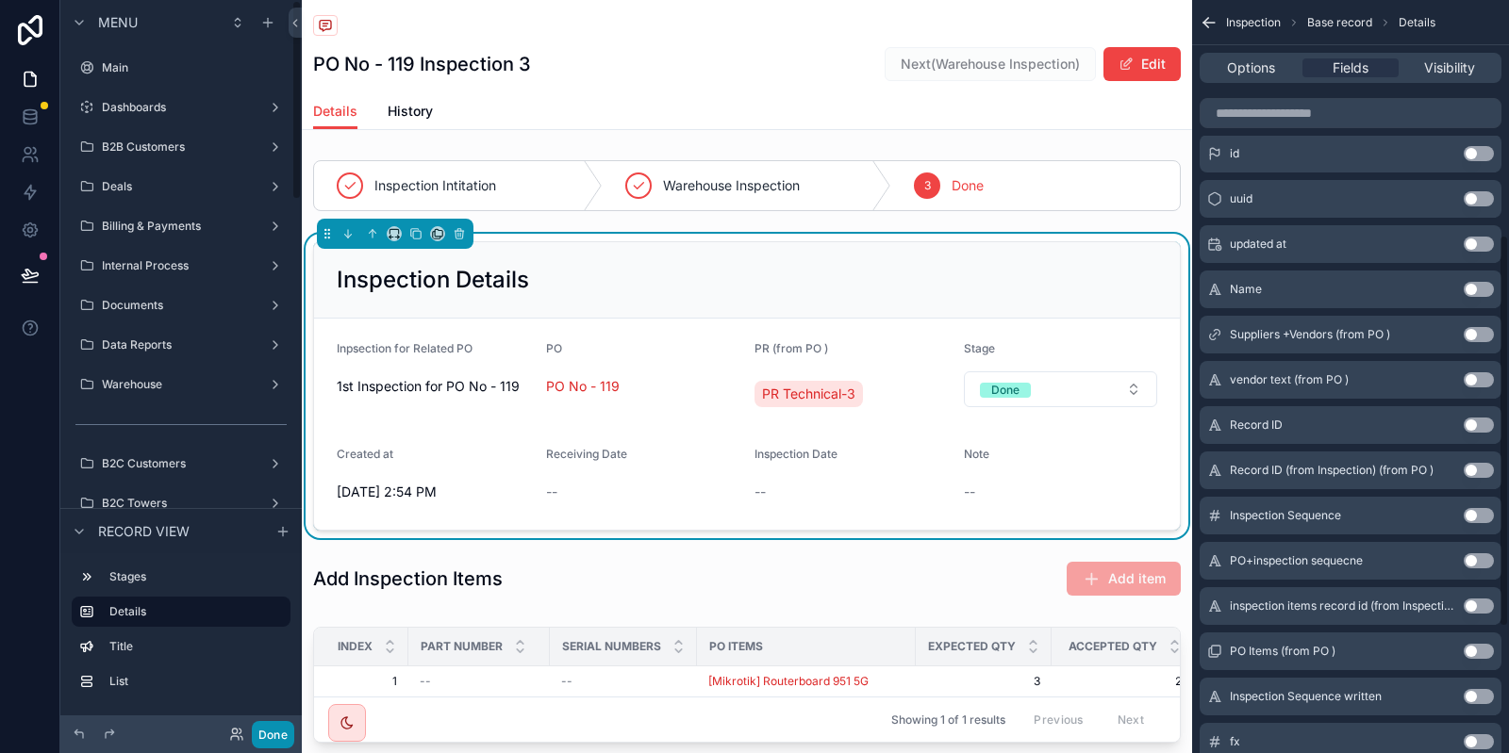
click at [265, 738] on button "Done" at bounding box center [273, 734] width 42 height 27
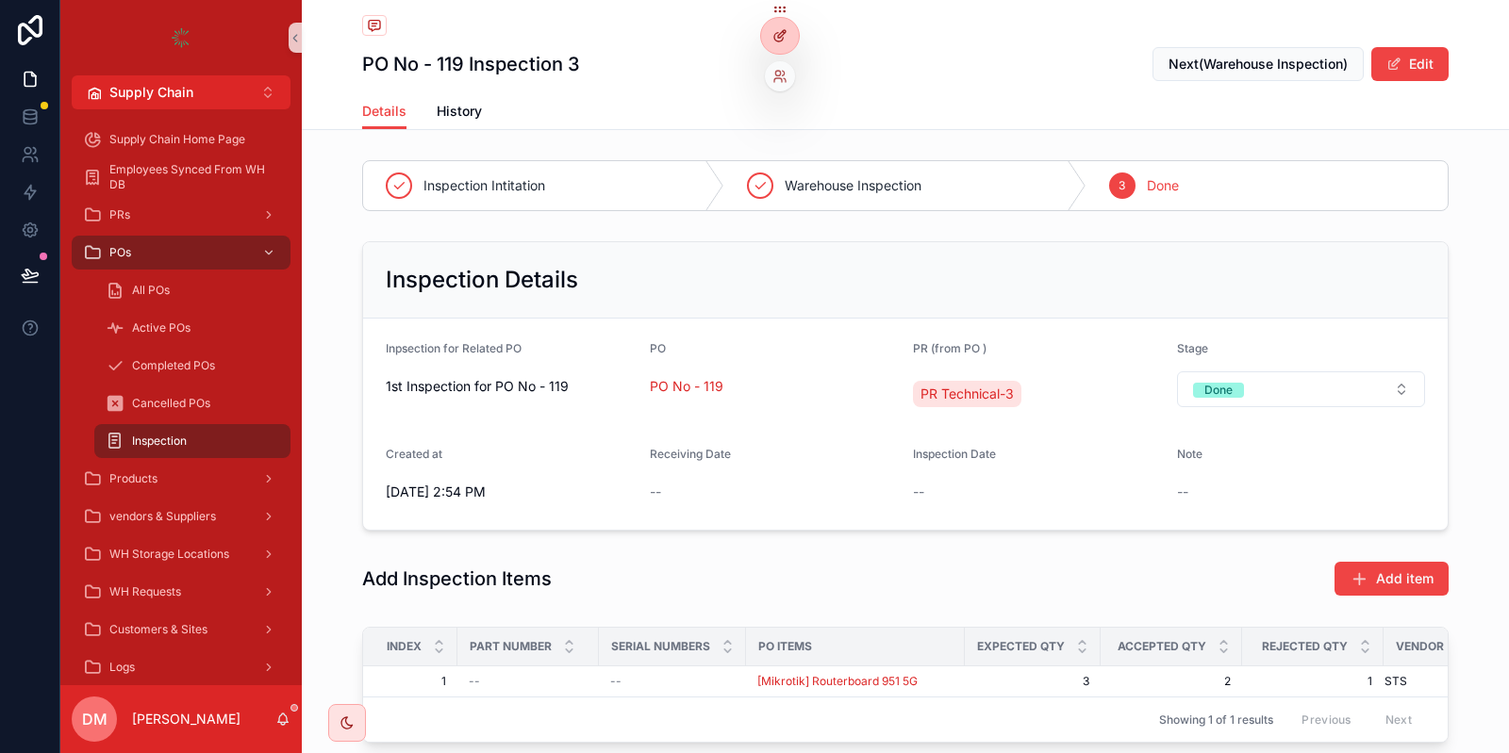
click at [775, 46] on div at bounding box center [780, 36] width 38 height 36
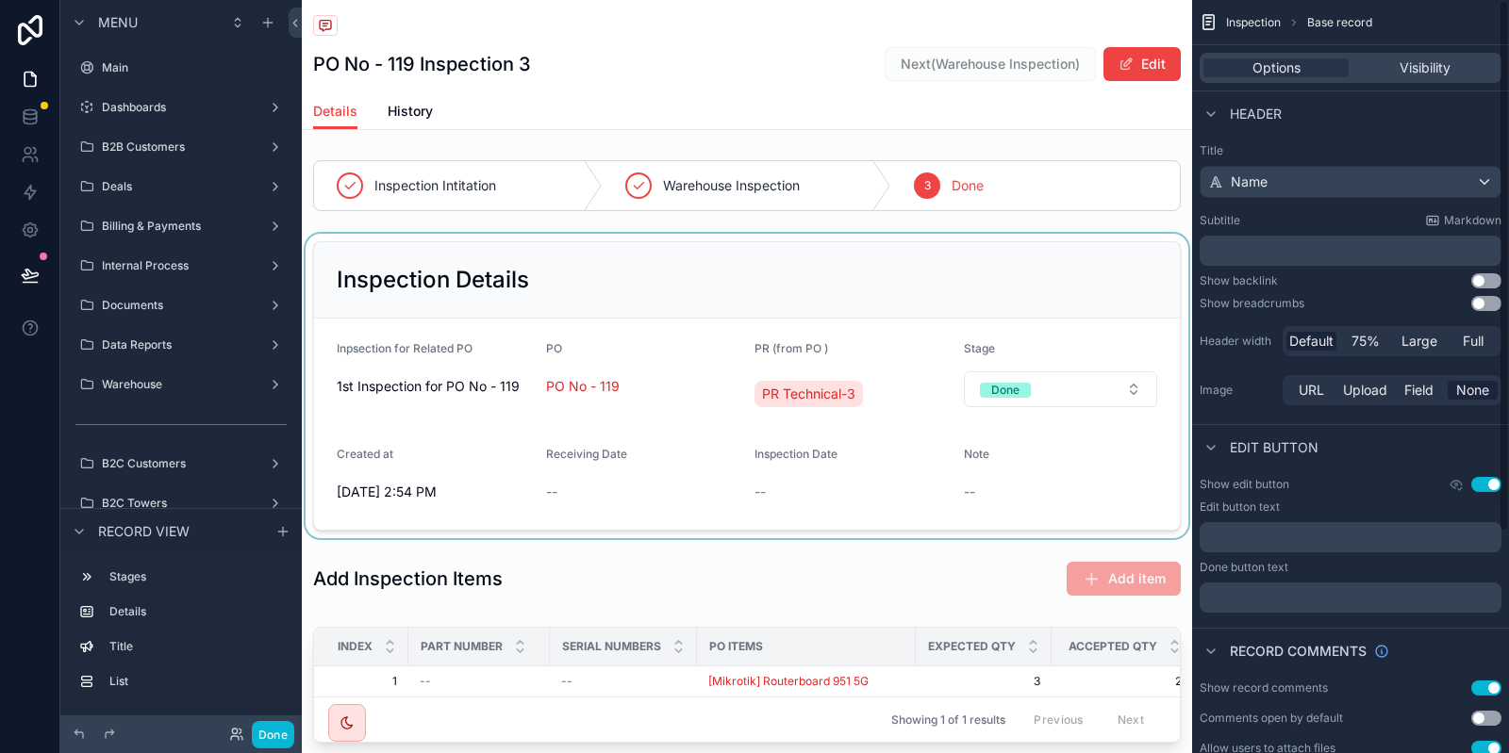
click at [706, 380] on div "scrollable content" at bounding box center [747, 386] width 890 height 305
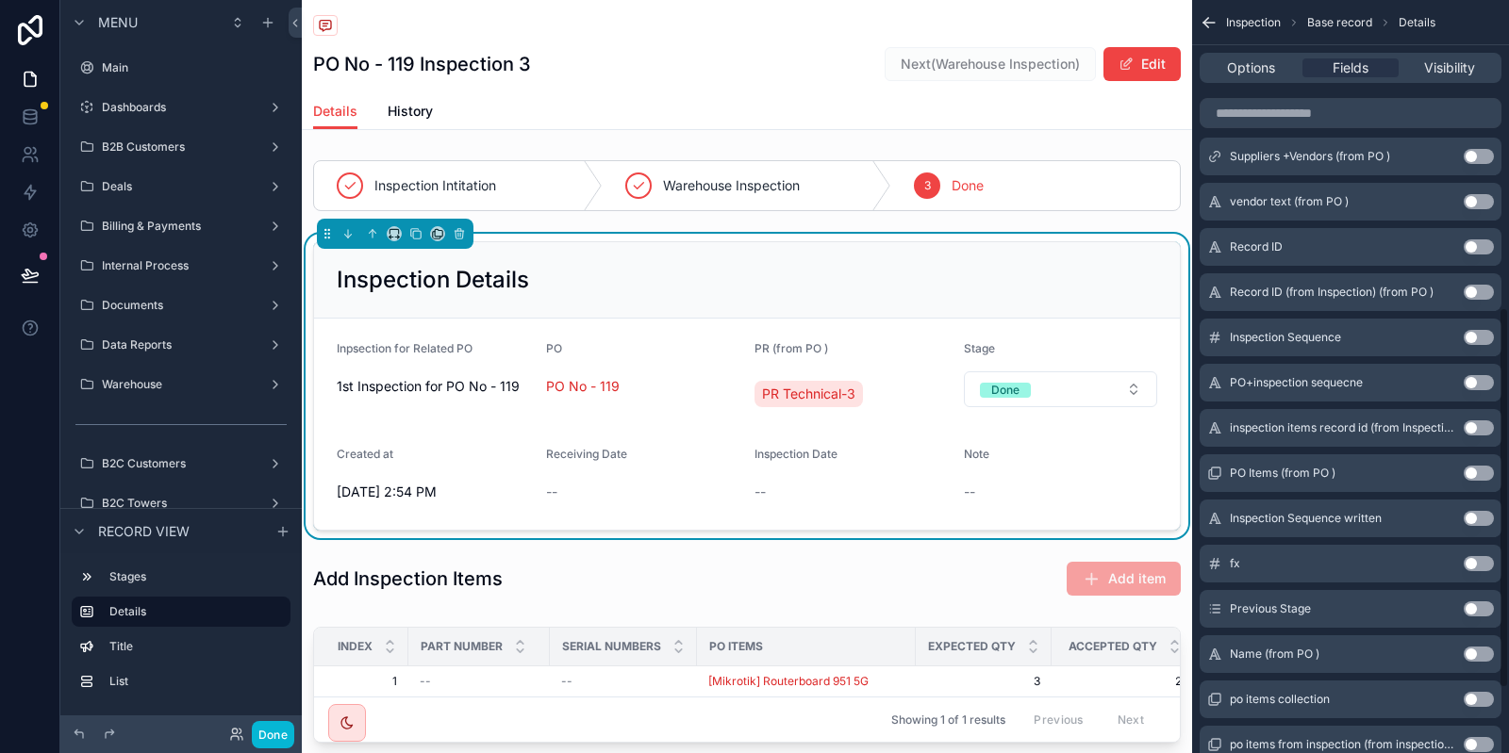
scroll to position [736, 0]
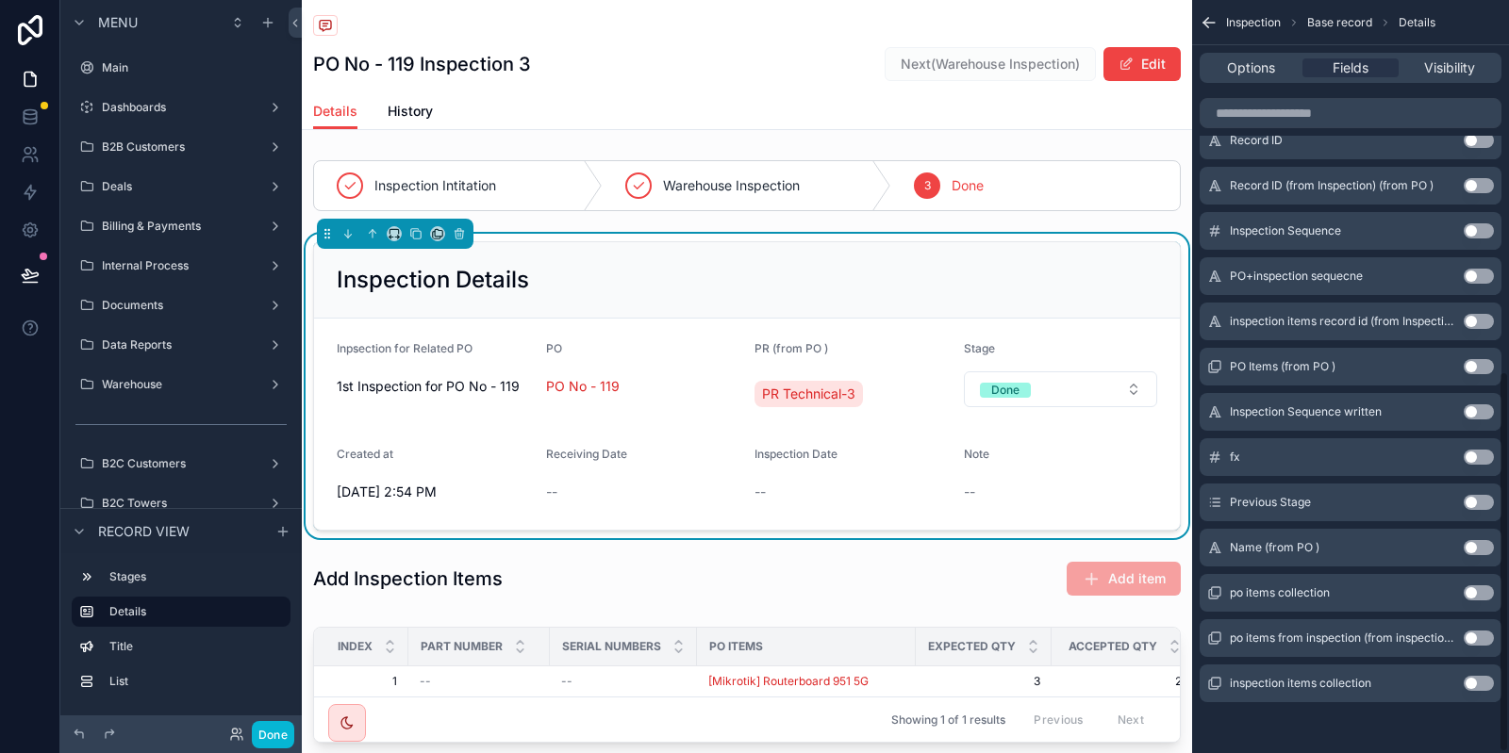
click at [1480, 552] on button "Use setting" at bounding box center [1478, 547] width 30 height 15
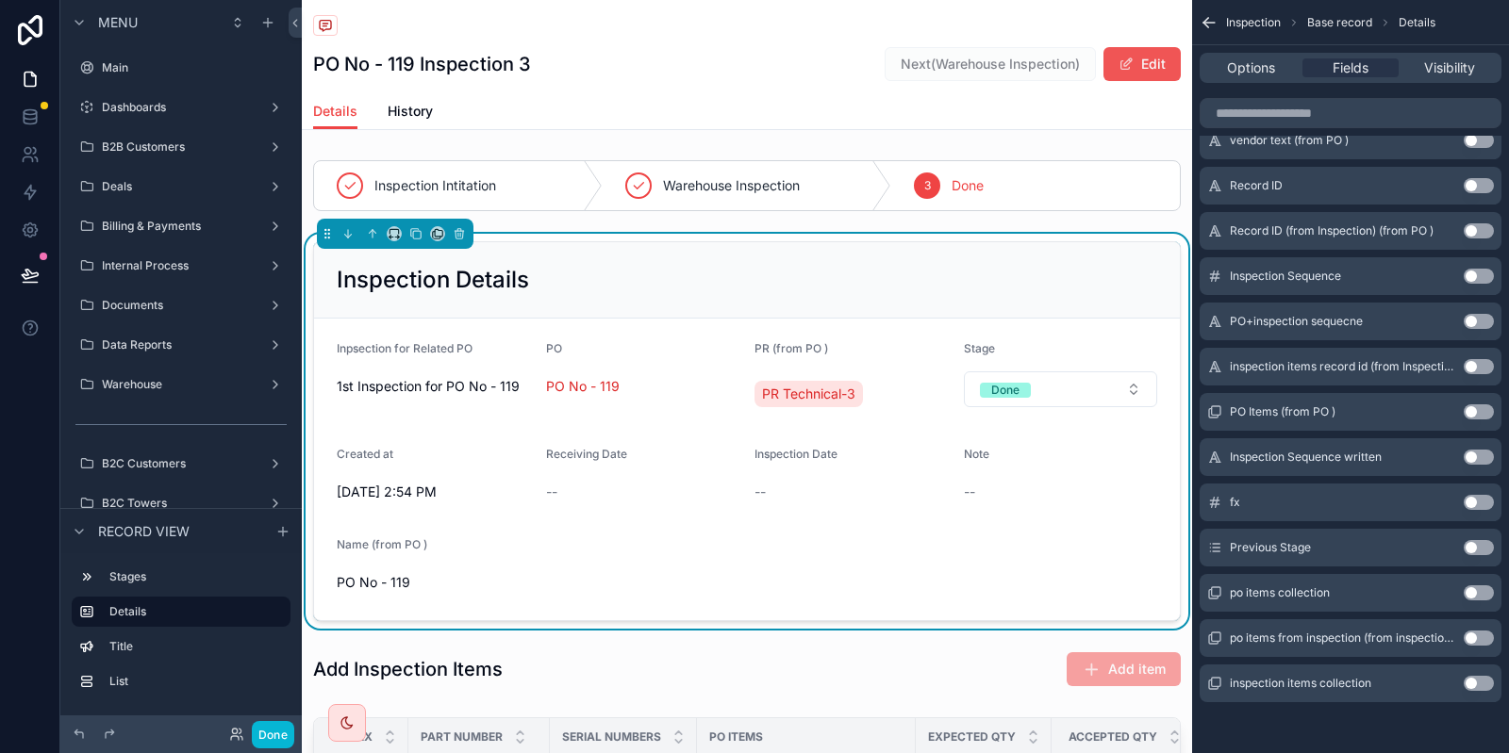
click at [1158, 58] on button "Edit" at bounding box center [1141, 64] width 77 height 34
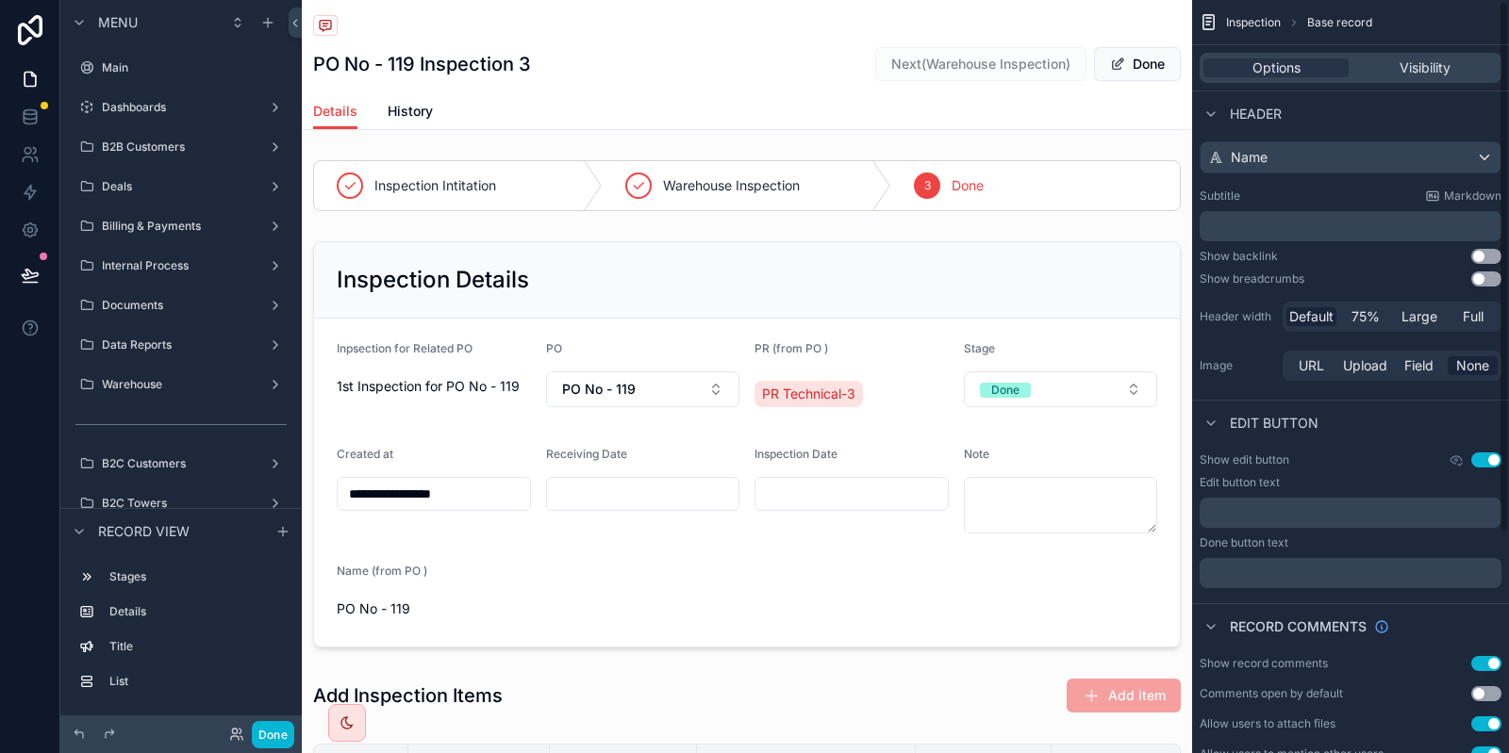
scroll to position [0, 0]
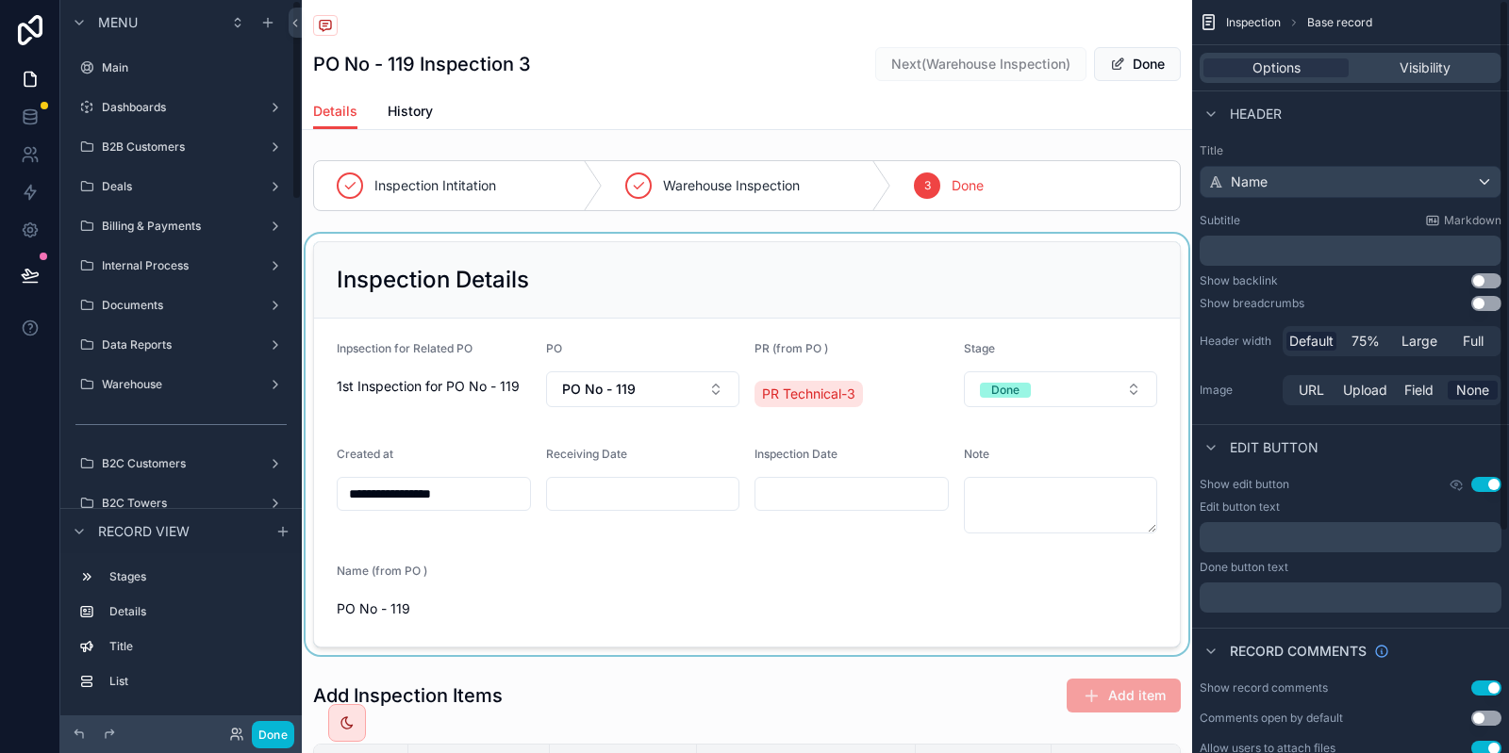
click at [732, 277] on div "scrollable content" at bounding box center [747, 445] width 890 height 422
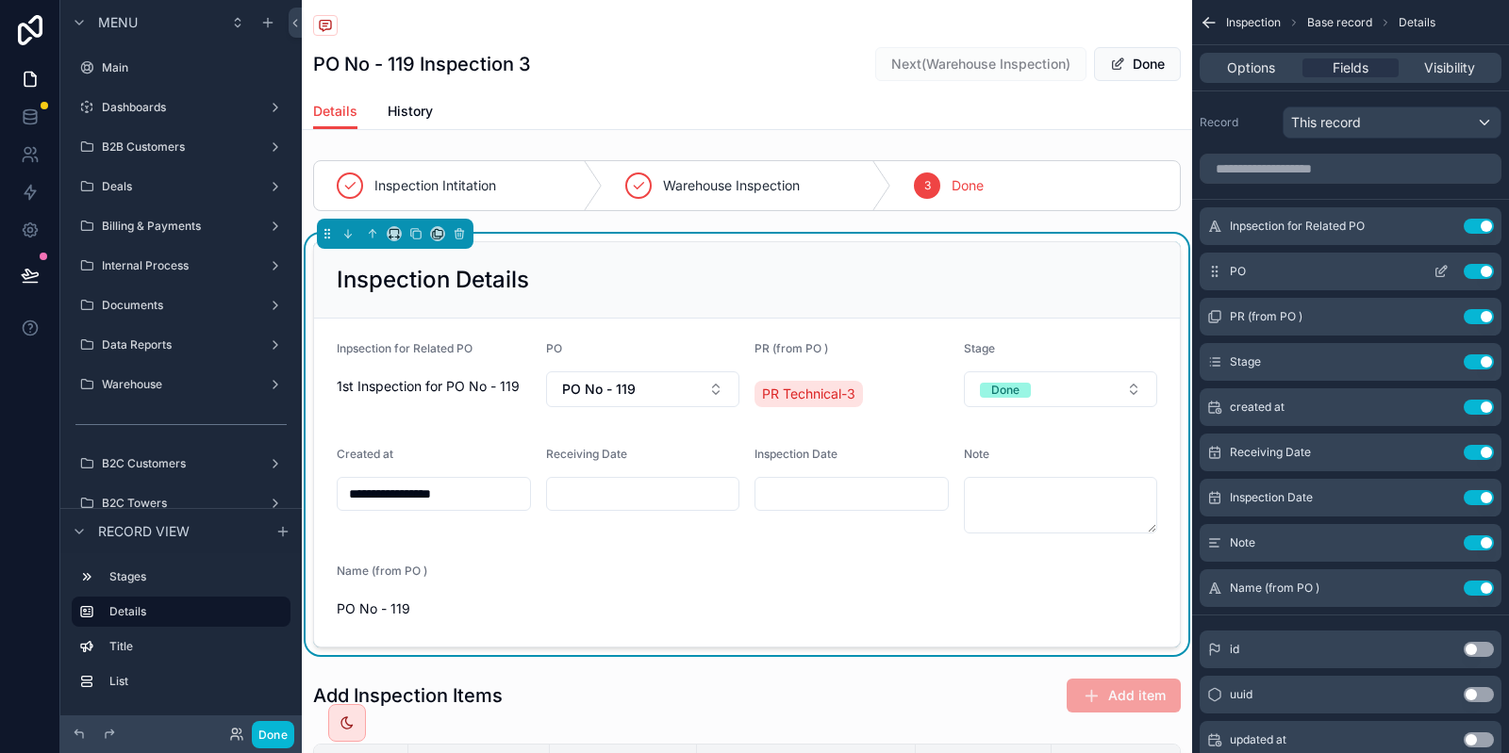
click at [1430, 267] on button "scrollable content" at bounding box center [1441, 271] width 30 height 15
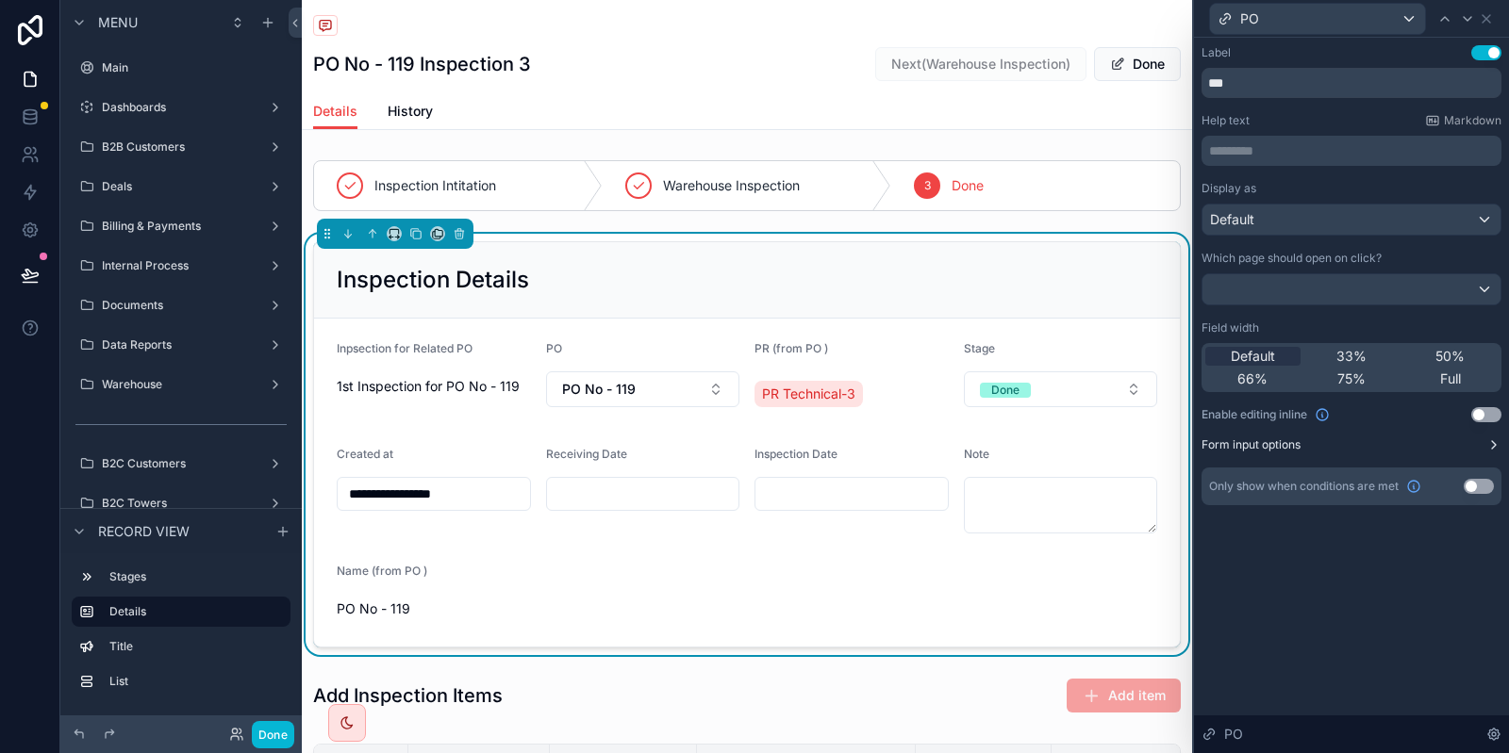
click at [1252, 444] on label "Form input options" at bounding box center [1250, 445] width 99 height 15
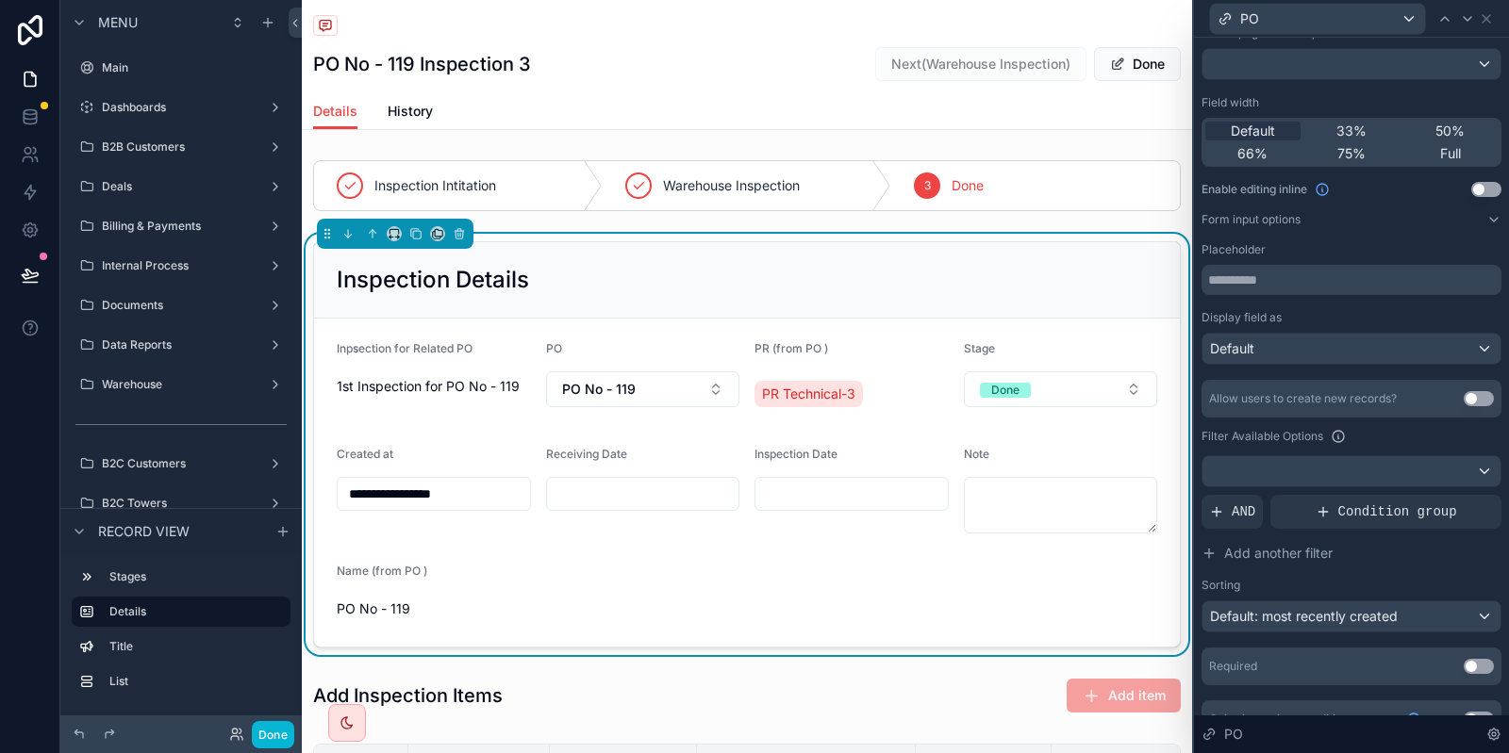
scroll to position [226, 0]
click at [1335, 337] on div "Default" at bounding box center [1351, 348] width 298 height 30
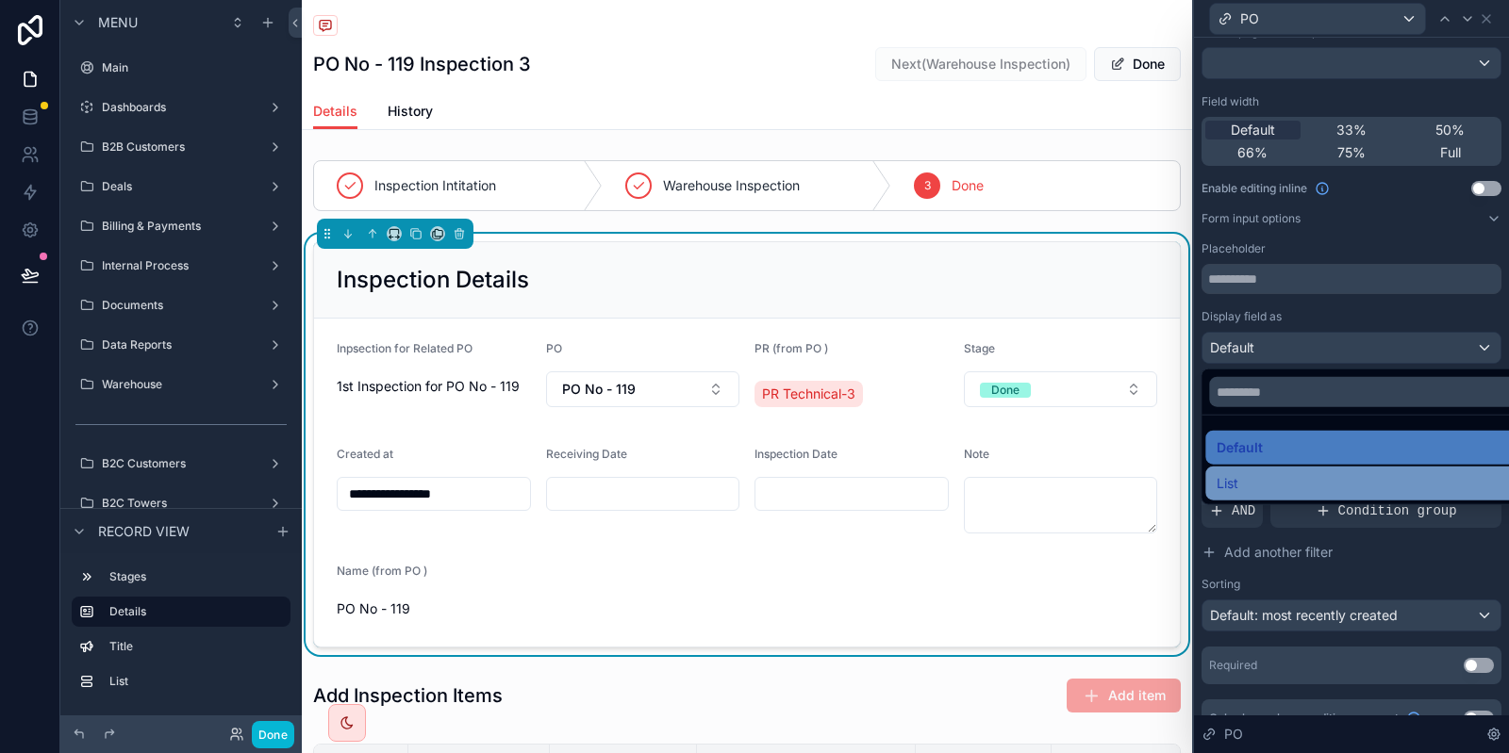
click at [1307, 483] on div "List" at bounding box center [1372, 483] width 312 height 23
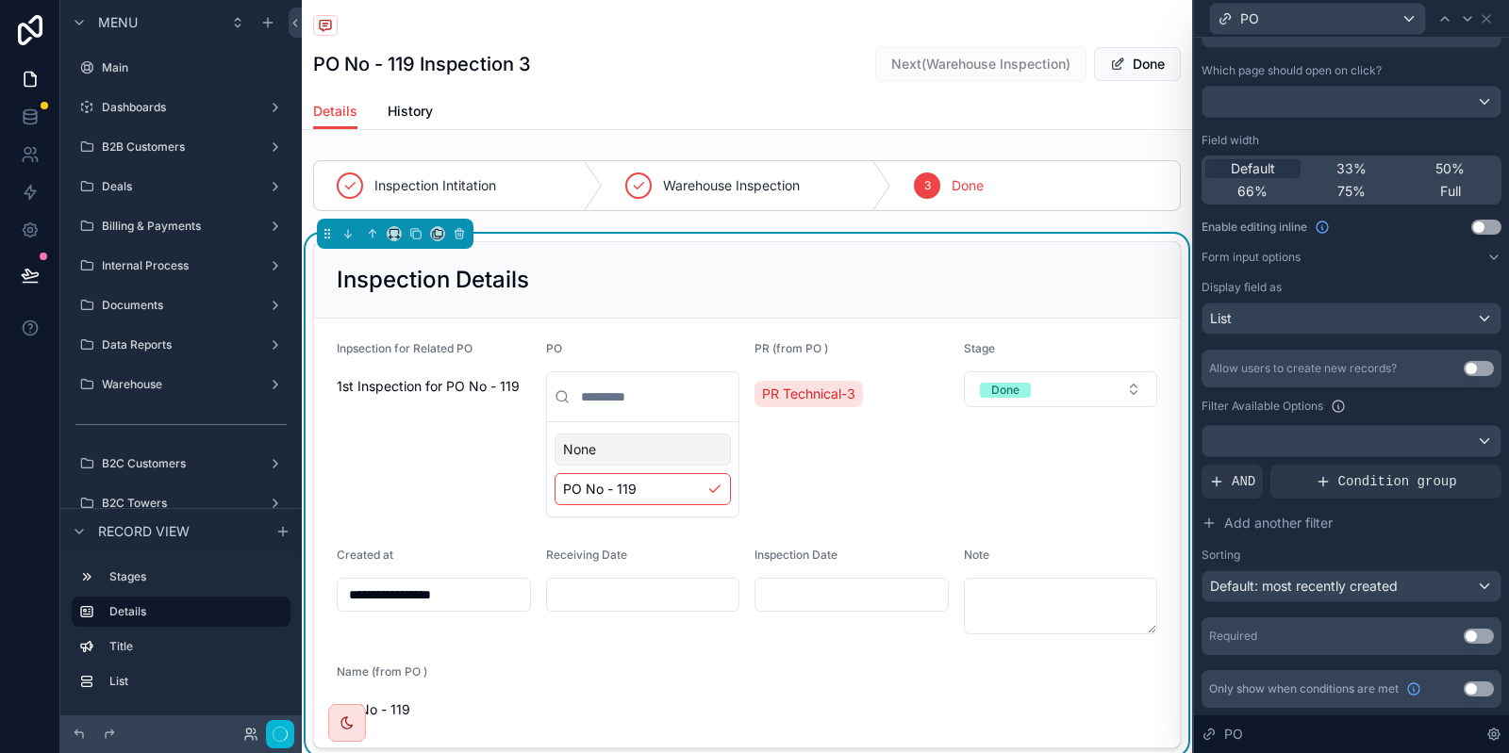
scroll to position [186, 0]
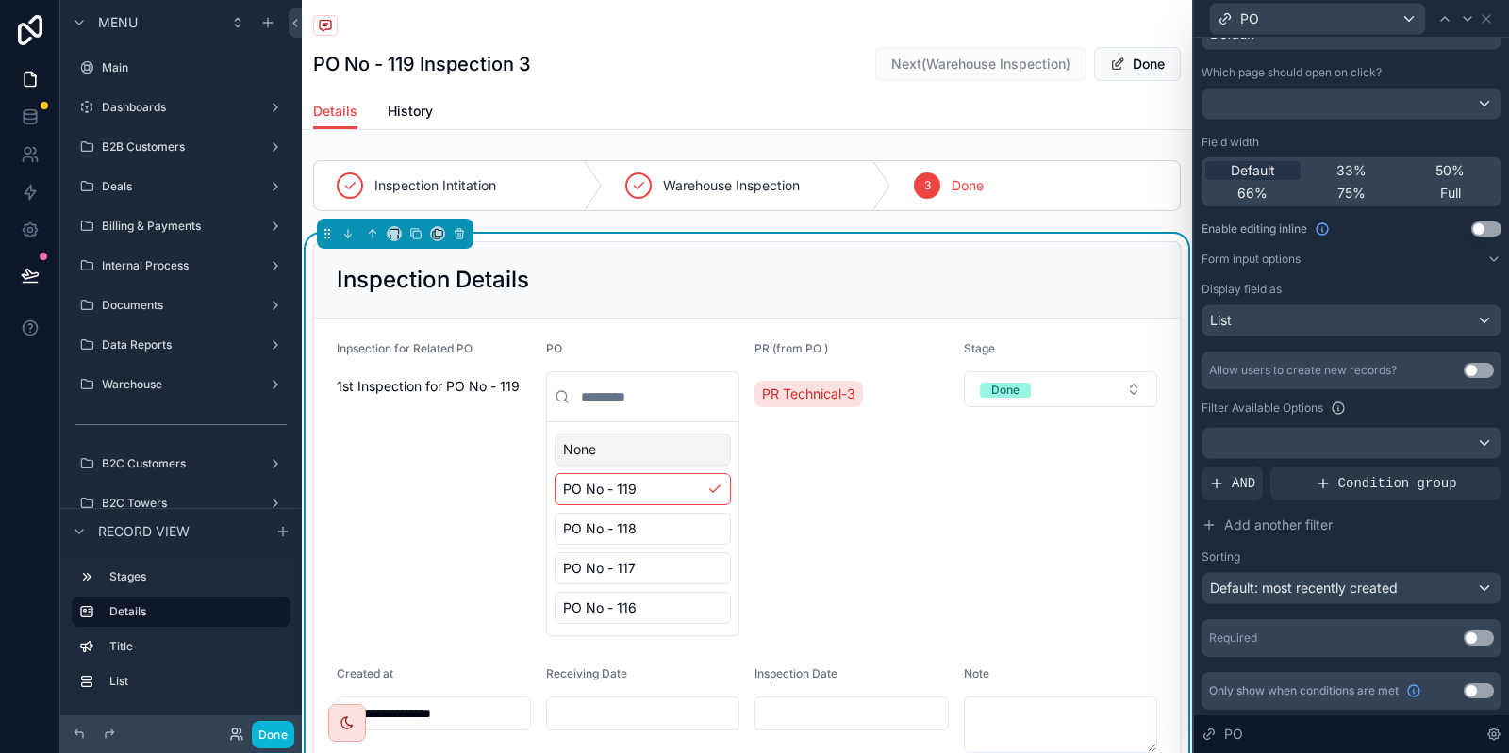
click at [730, 317] on div "Inspection Details" at bounding box center [747, 280] width 866 height 76
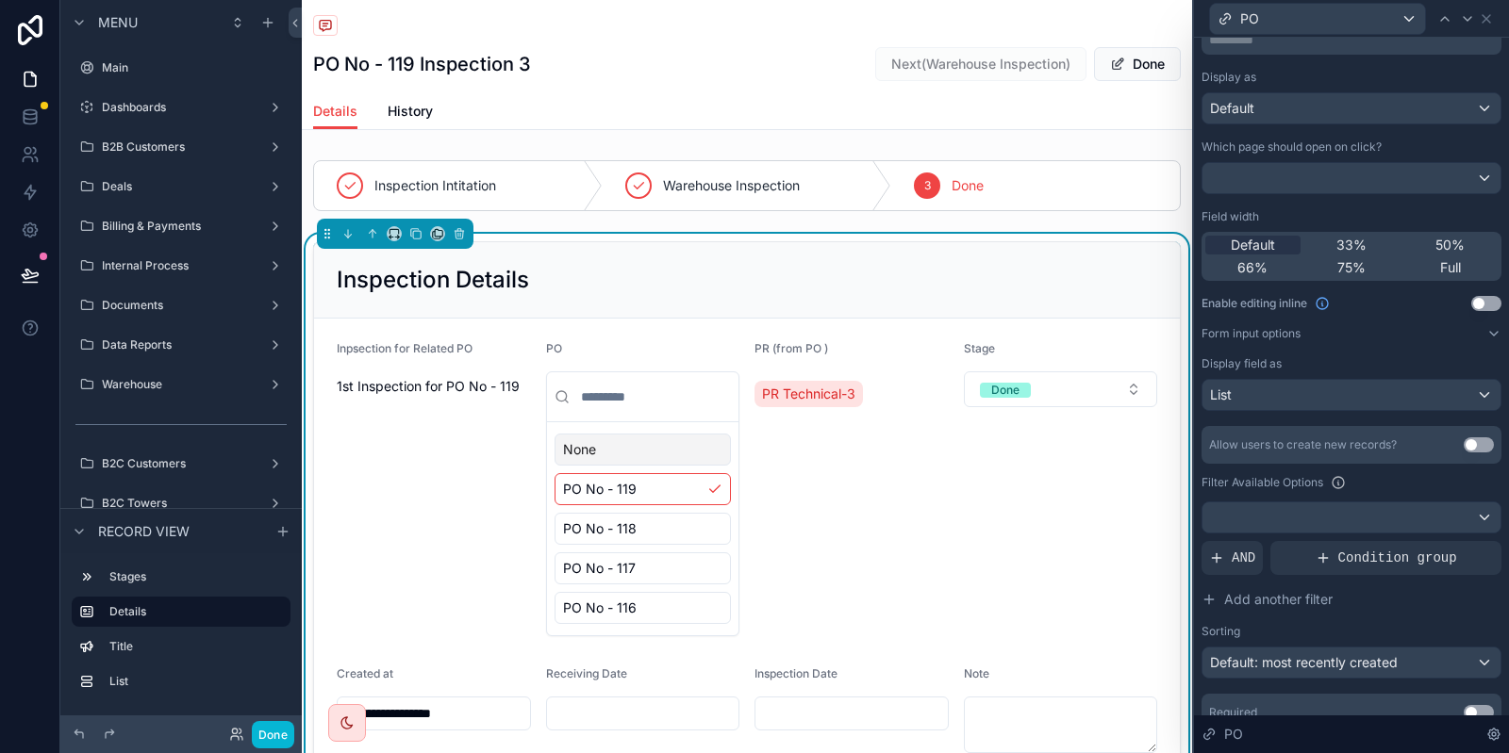
scroll to position [0, 0]
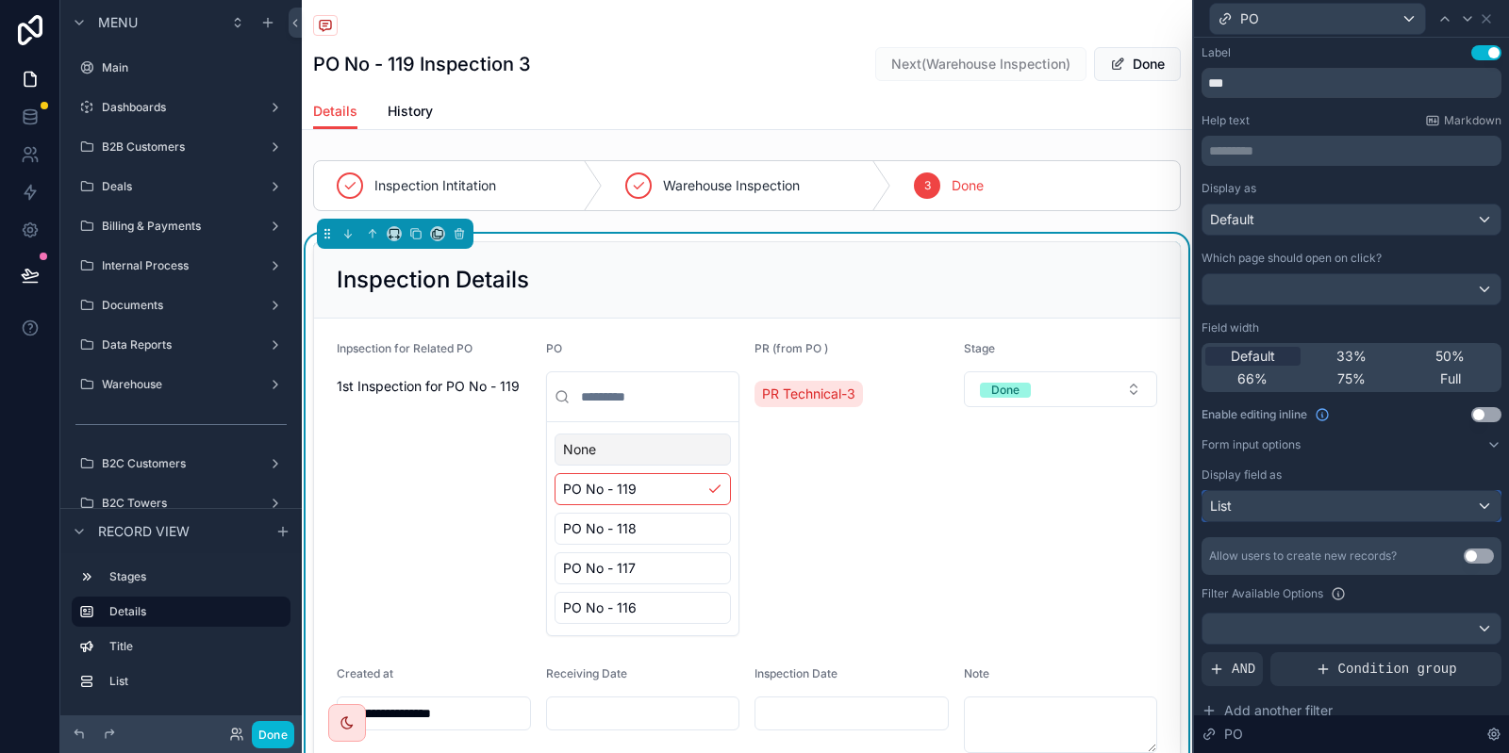
click at [1428, 517] on div "List" at bounding box center [1351, 506] width 298 height 30
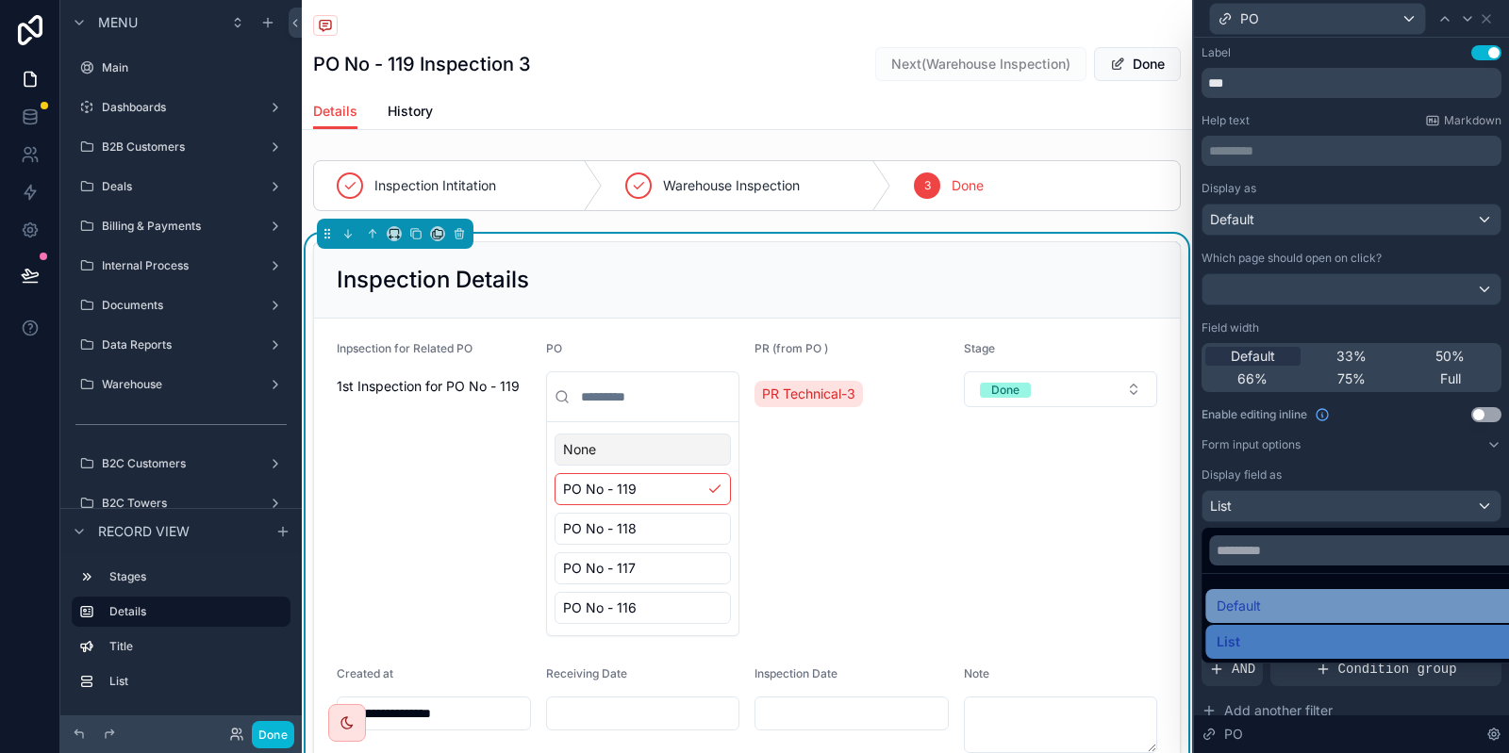
click at [1301, 618] on div "Default" at bounding box center [1372, 606] width 335 height 34
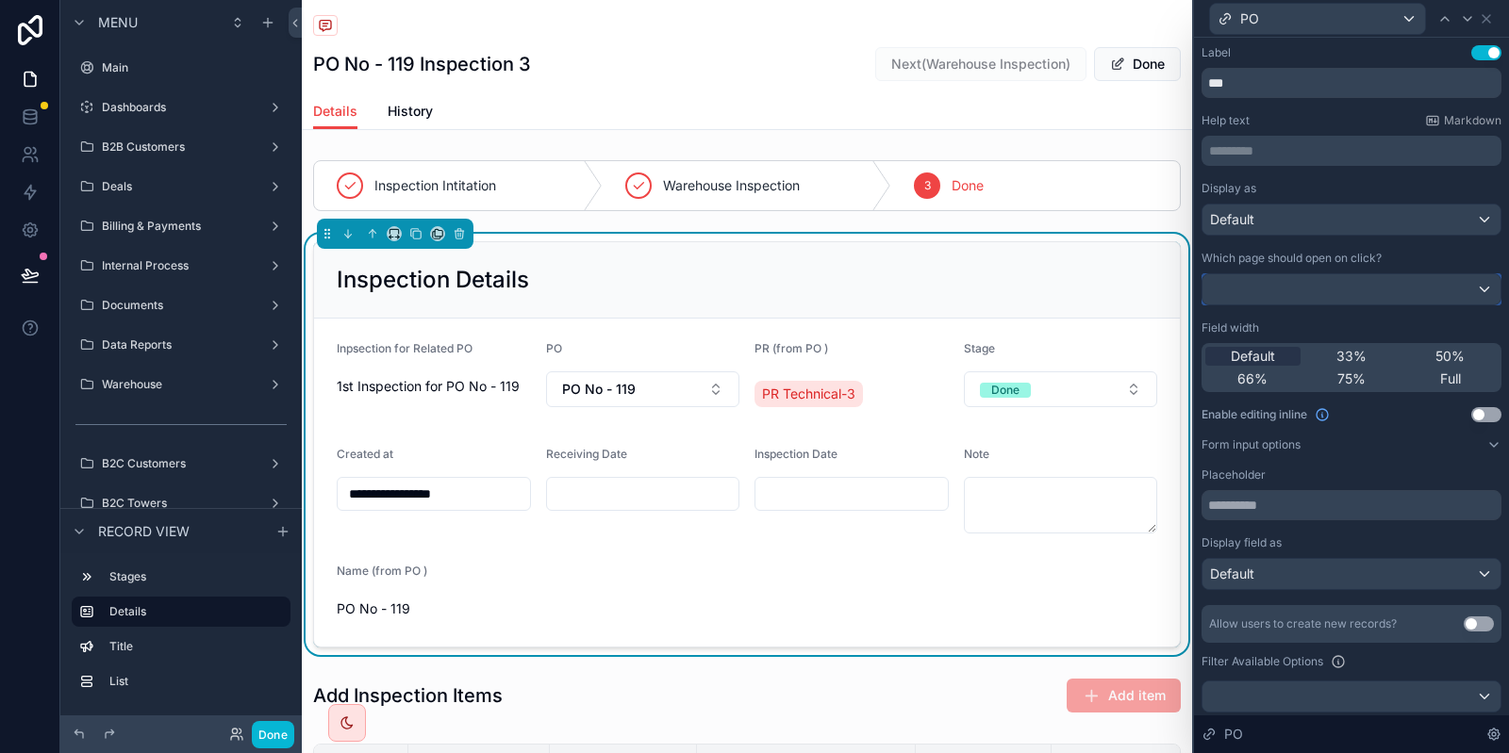
click at [1363, 282] on div at bounding box center [1351, 289] width 298 height 30
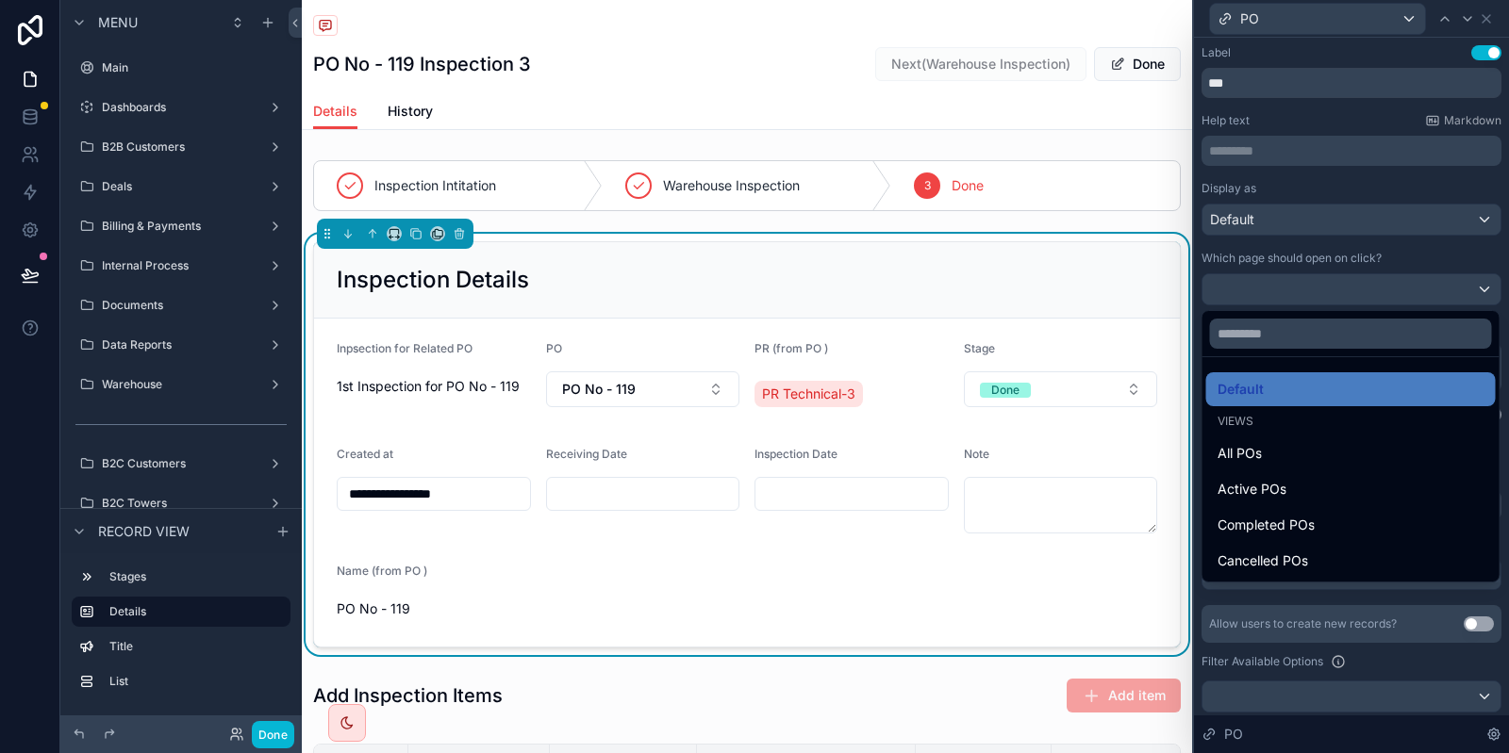
click at [1363, 282] on div at bounding box center [1351, 376] width 315 height 753
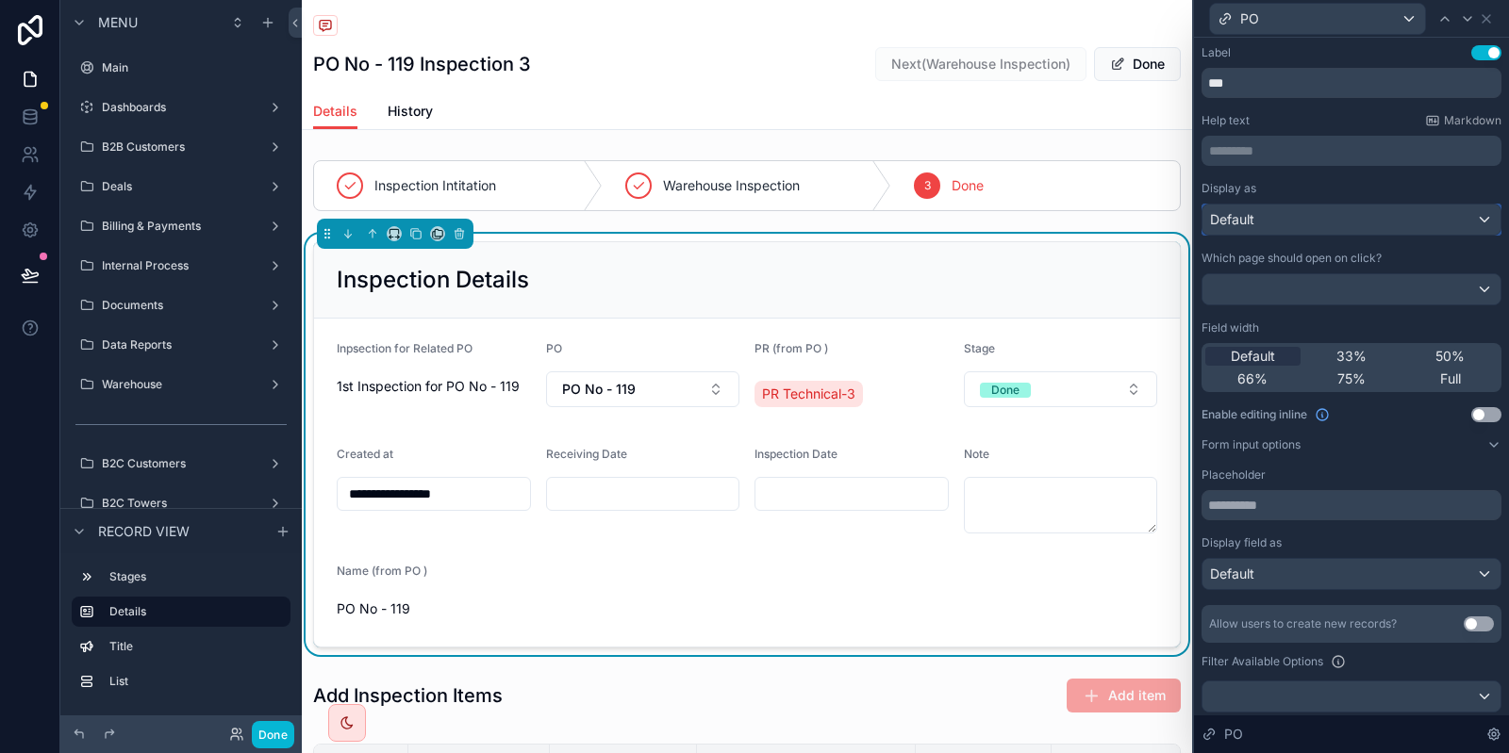
click at [1303, 231] on div "Default" at bounding box center [1351, 220] width 298 height 30
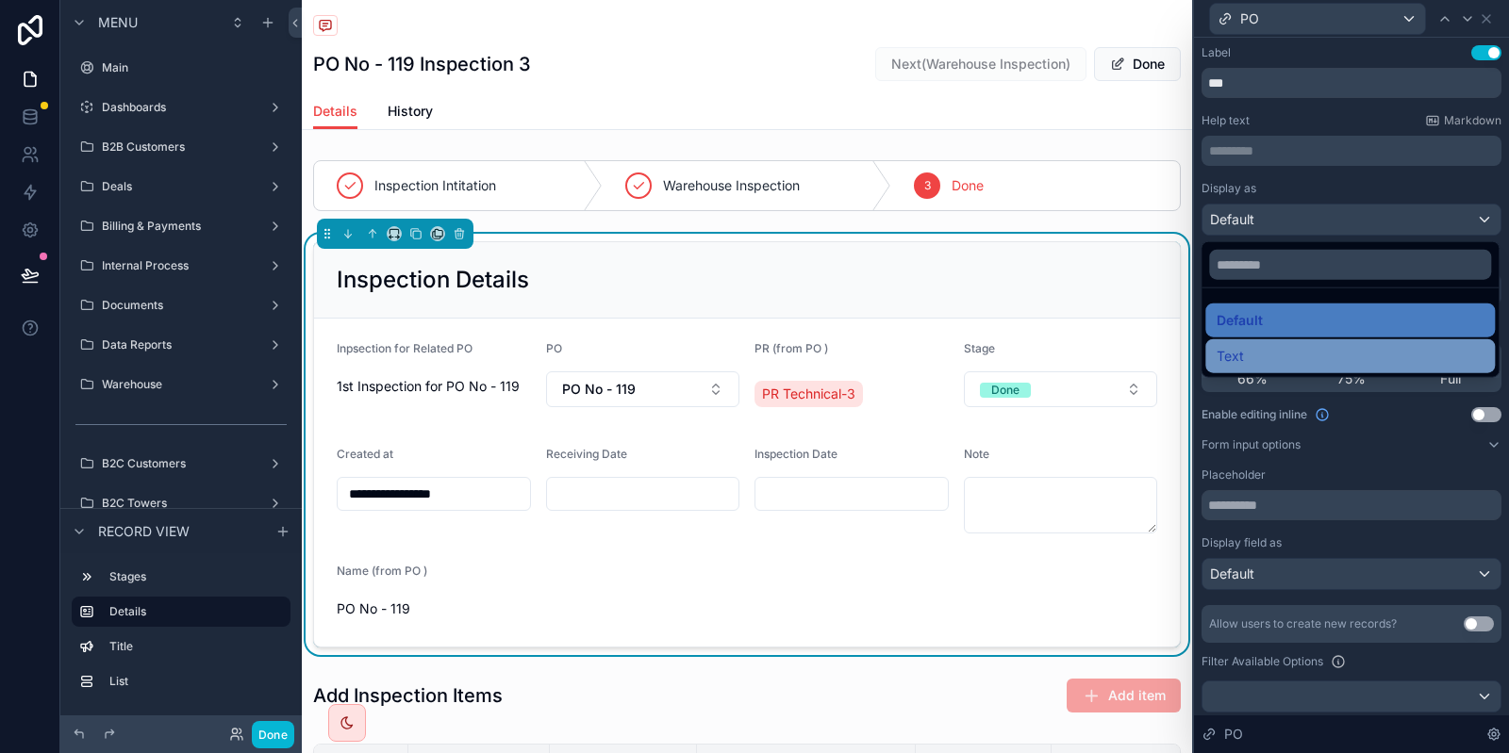
click at [1265, 341] on div "Text" at bounding box center [1349, 356] width 289 height 34
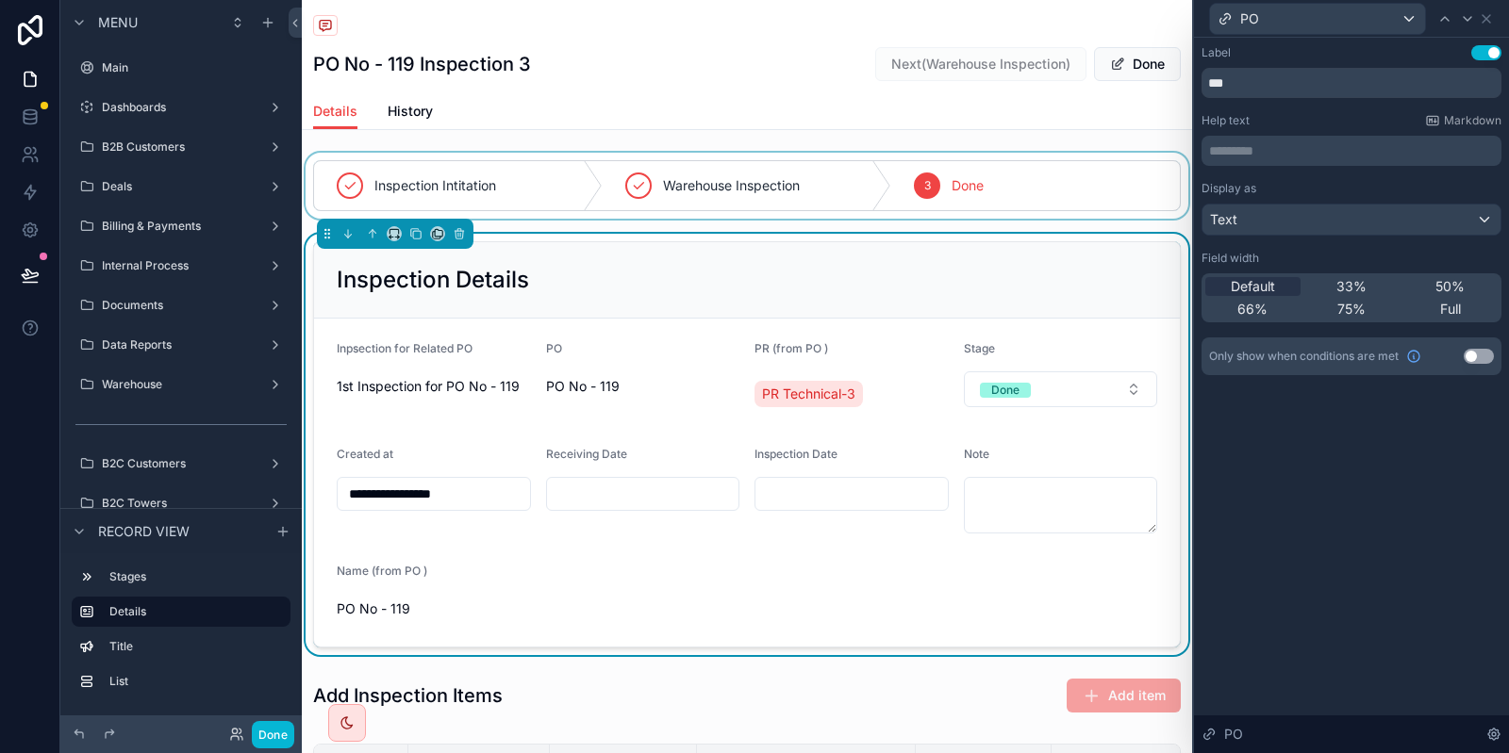
click at [1118, 63] on span "scrollable content" at bounding box center [1117, 64] width 15 height 15
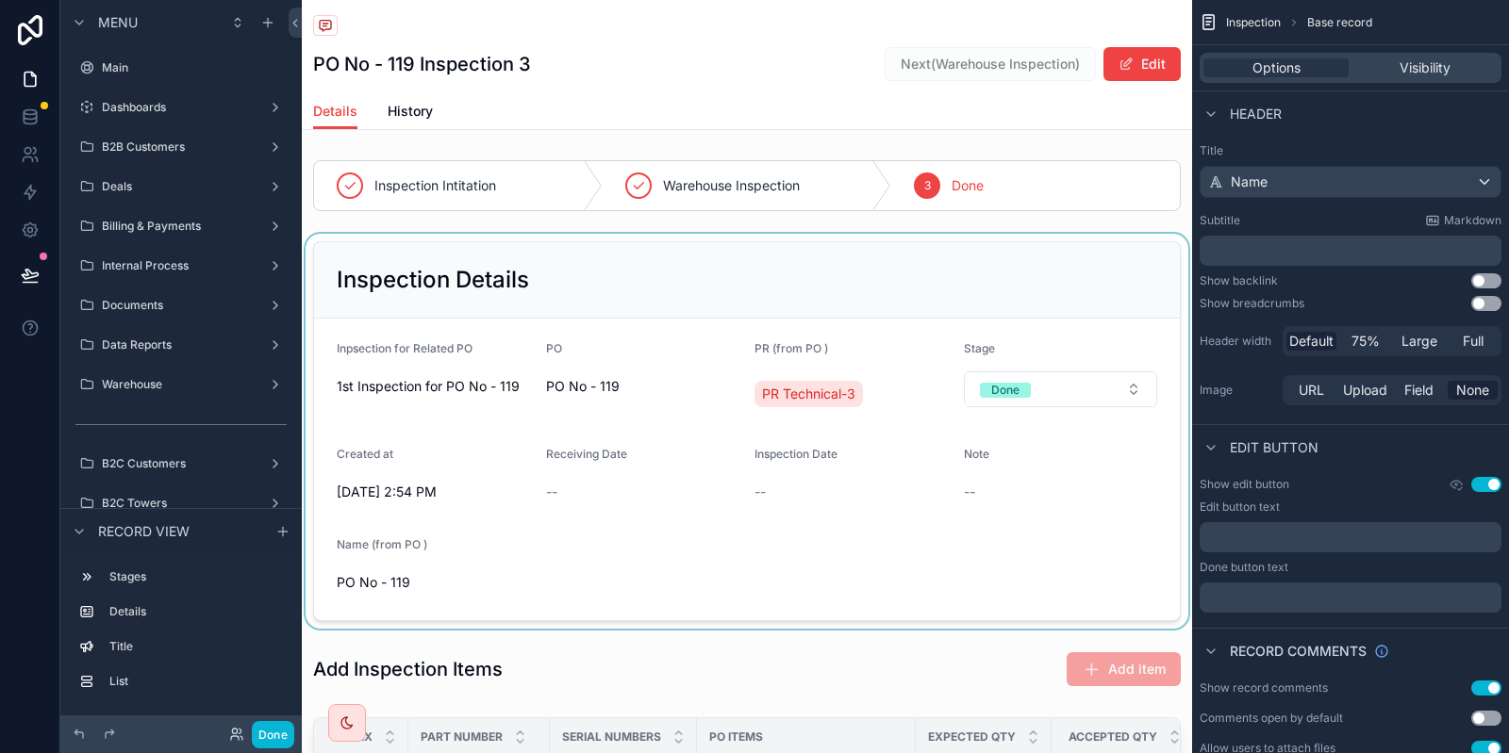
click at [829, 269] on div "scrollable content" at bounding box center [747, 431] width 890 height 395
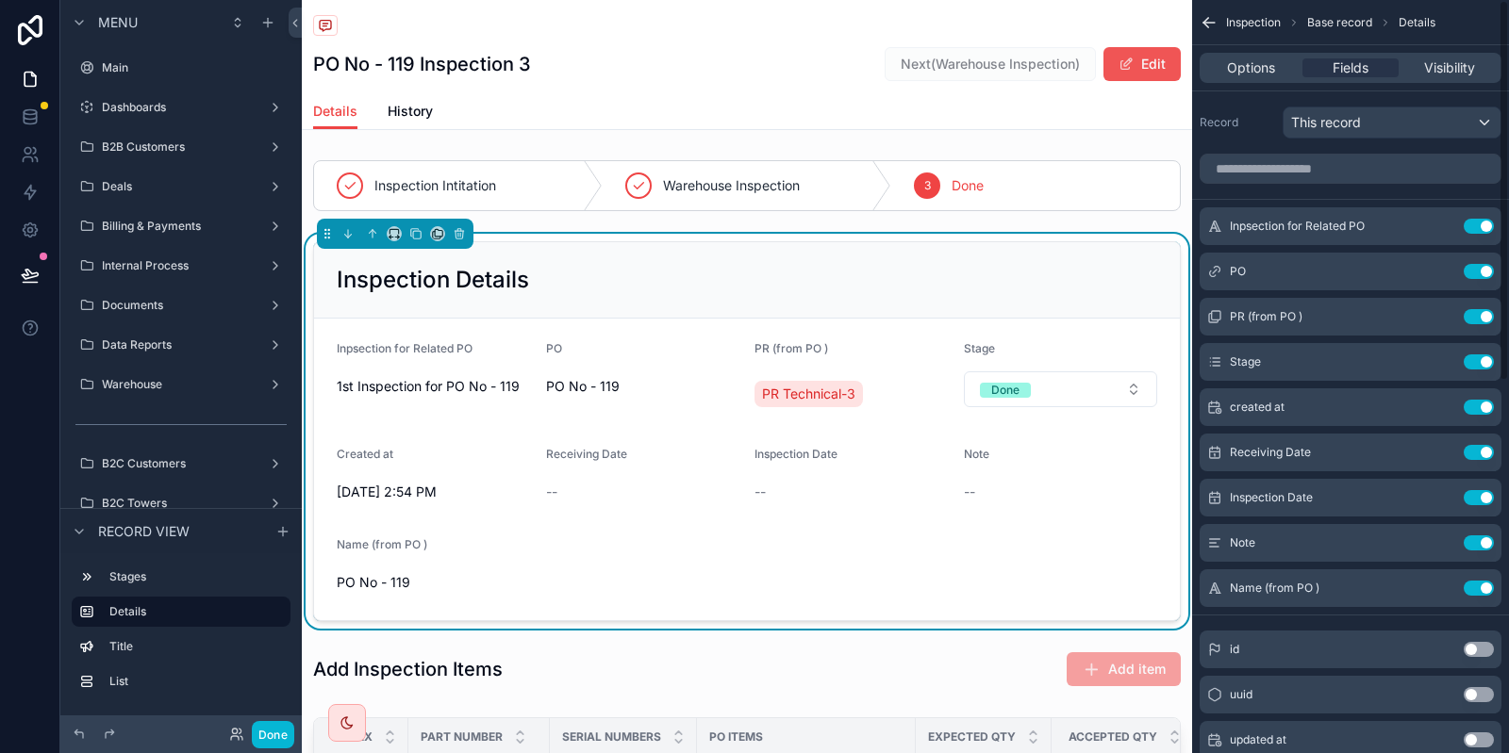
click at [1155, 80] on button "Edit" at bounding box center [1141, 64] width 77 height 34
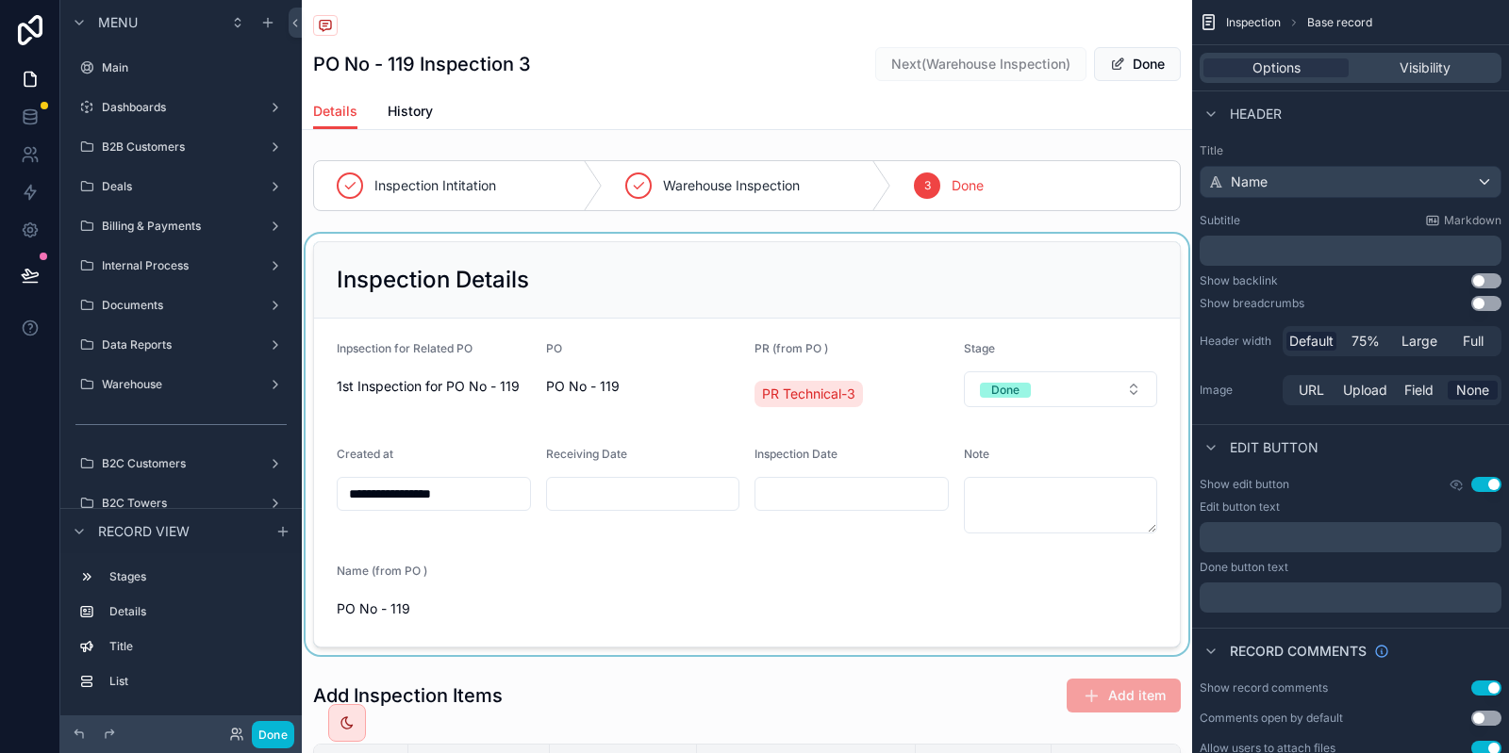
click at [992, 310] on div "scrollable content" at bounding box center [747, 445] width 890 height 422
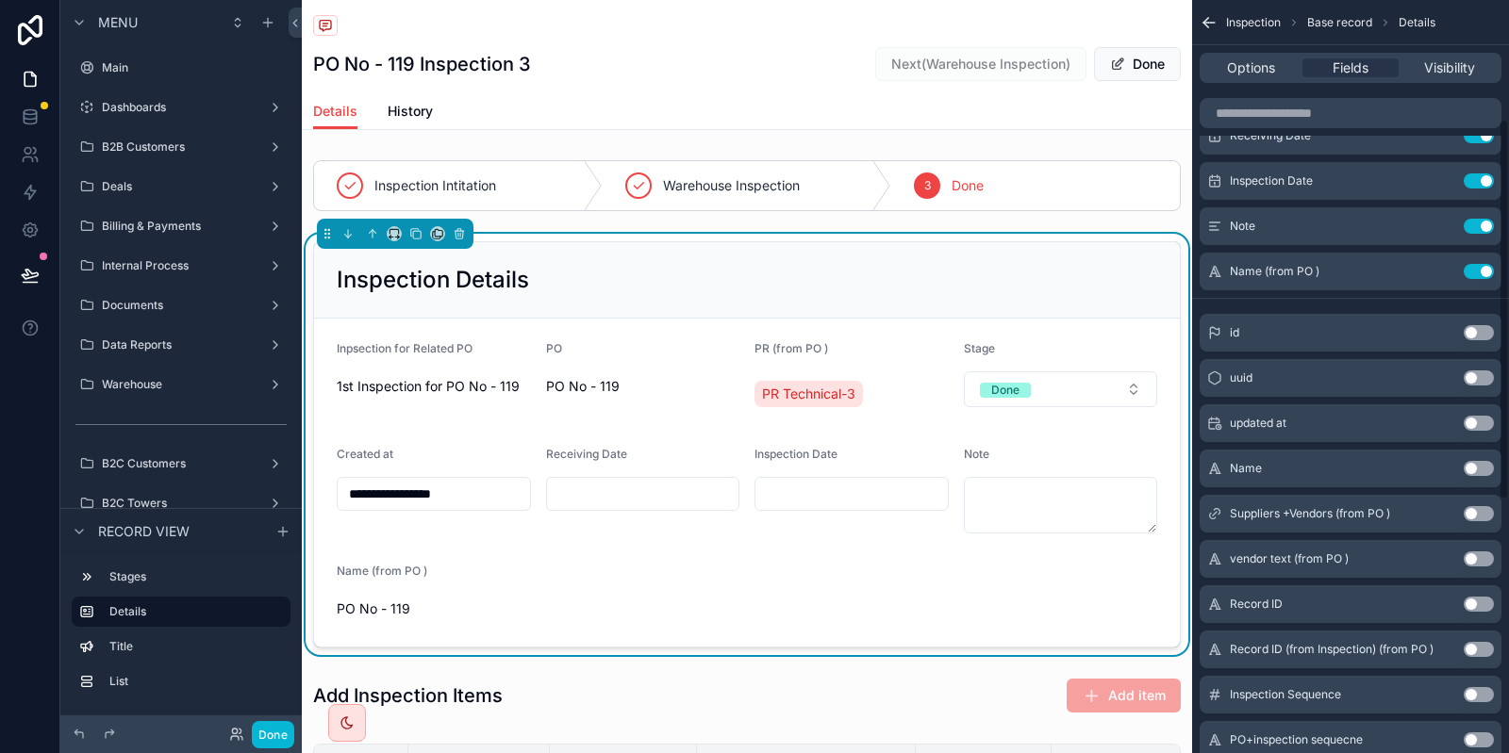
scroll to position [401, 0]
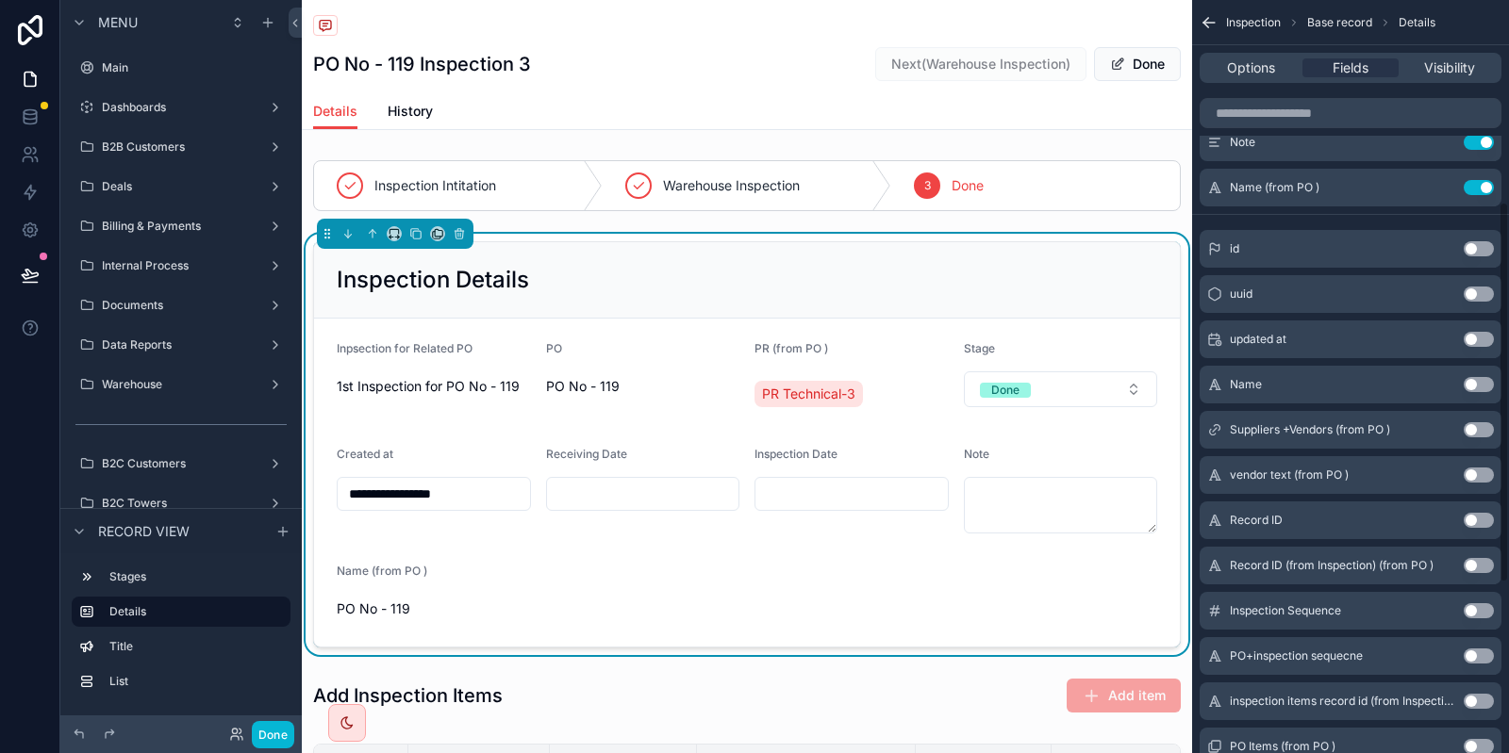
click at [1264, 80] on div "Options Fields Visibility" at bounding box center [1350, 68] width 302 height 30
click at [1257, 74] on span "Options" at bounding box center [1251, 67] width 48 height 19
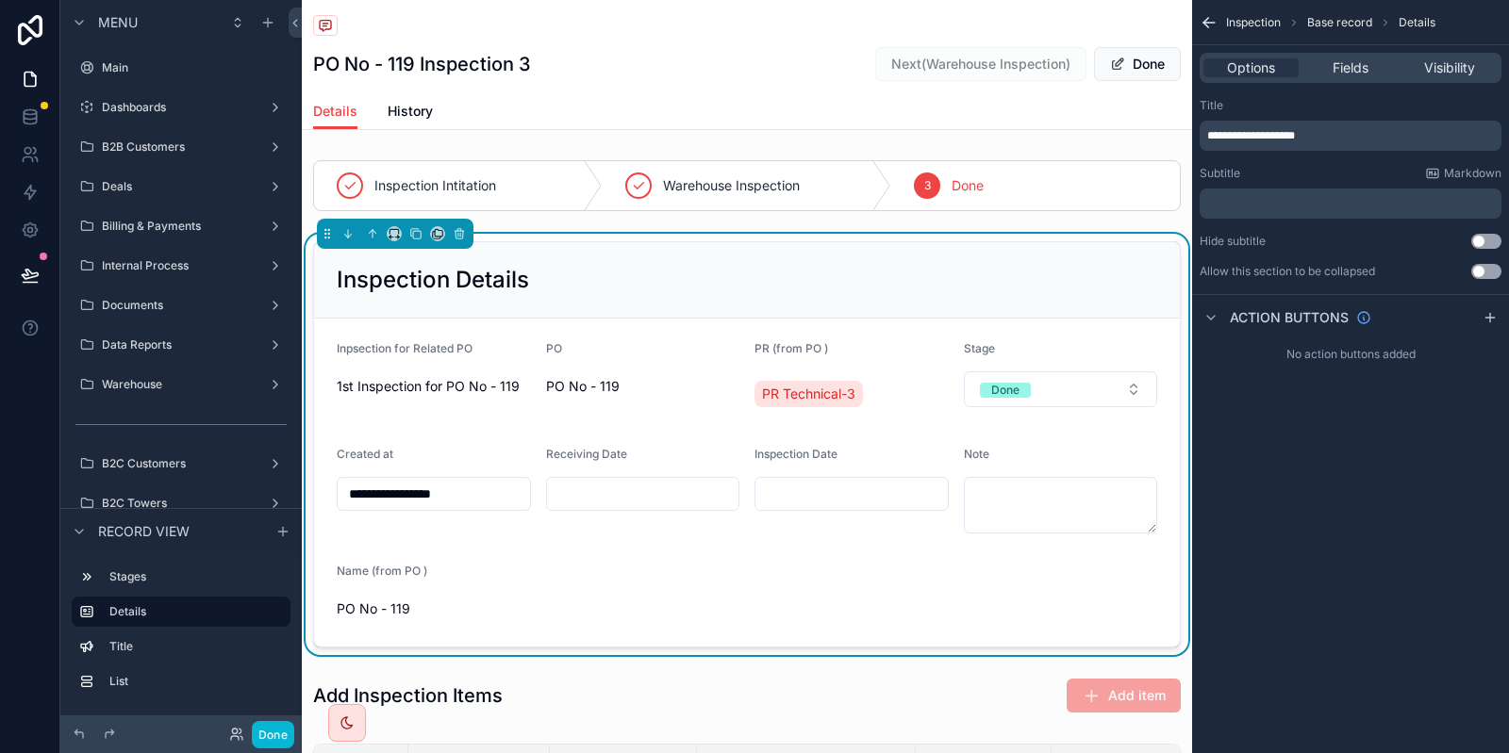
click at [948, 5] on div "PO No - 119 Inspection 3 Next(Warehouse Inspection) Done" at bounding box center [747, 46] width 868 height 93
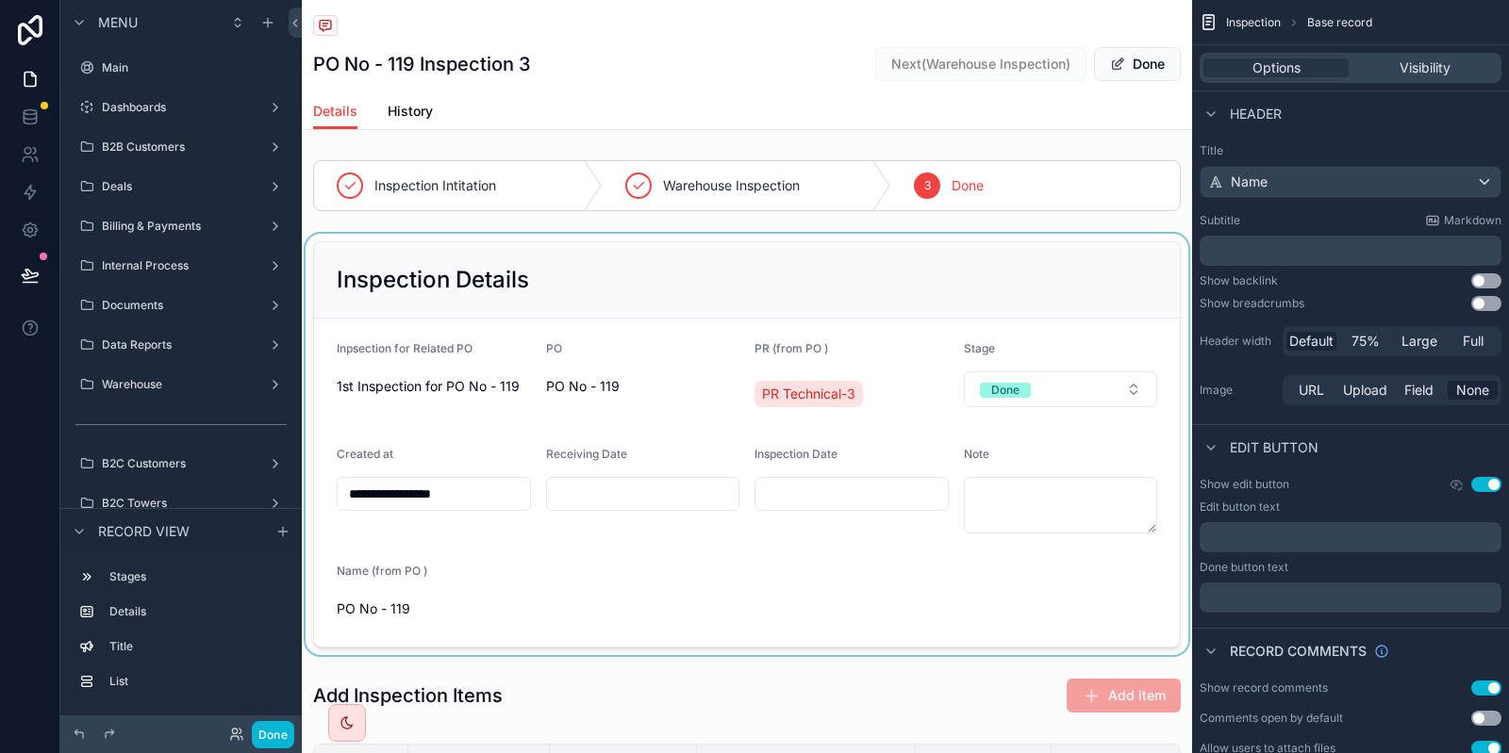
click at [740, 78] on div "PO No - 119 Inspection 3 Next(Warehouse Inspection) Done" at bounding box center [747, 64] width 868 height 36
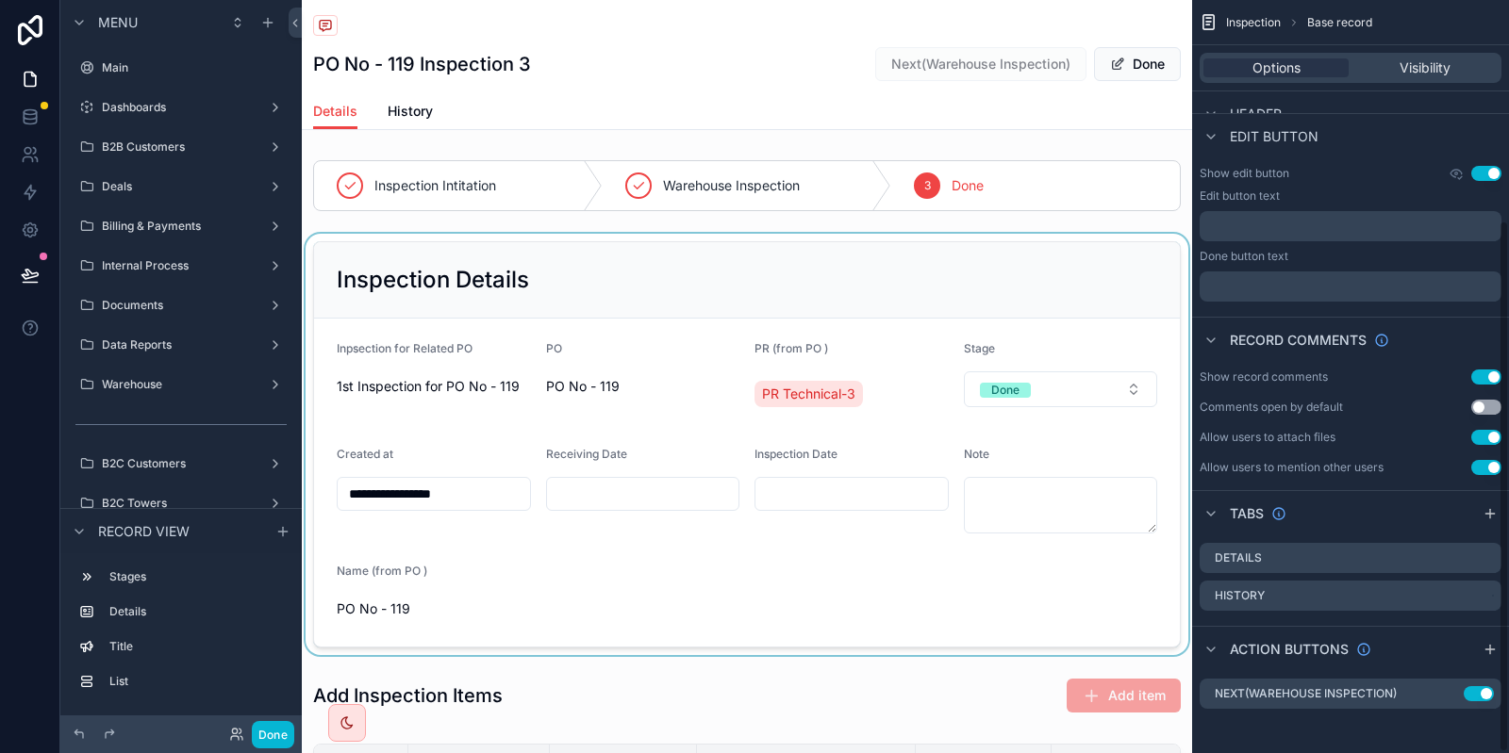
click at [1478, 168] on button "Use setting" at bounding box center [1486, 173] width 30 height 15
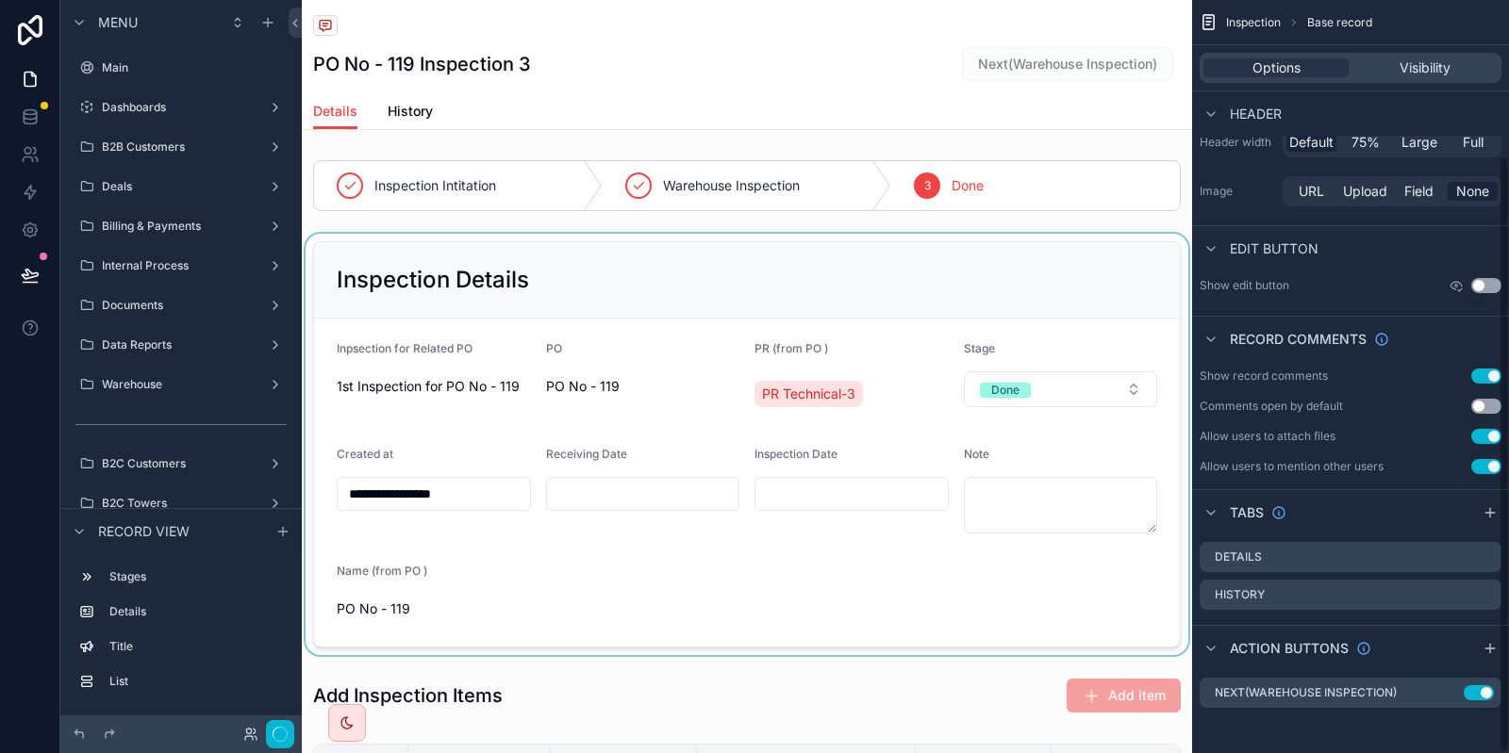
scroll to position [198, 0]
click at [1091, 286] on div "scrollable content" at bounding box center [747, 445] width 890 height 422
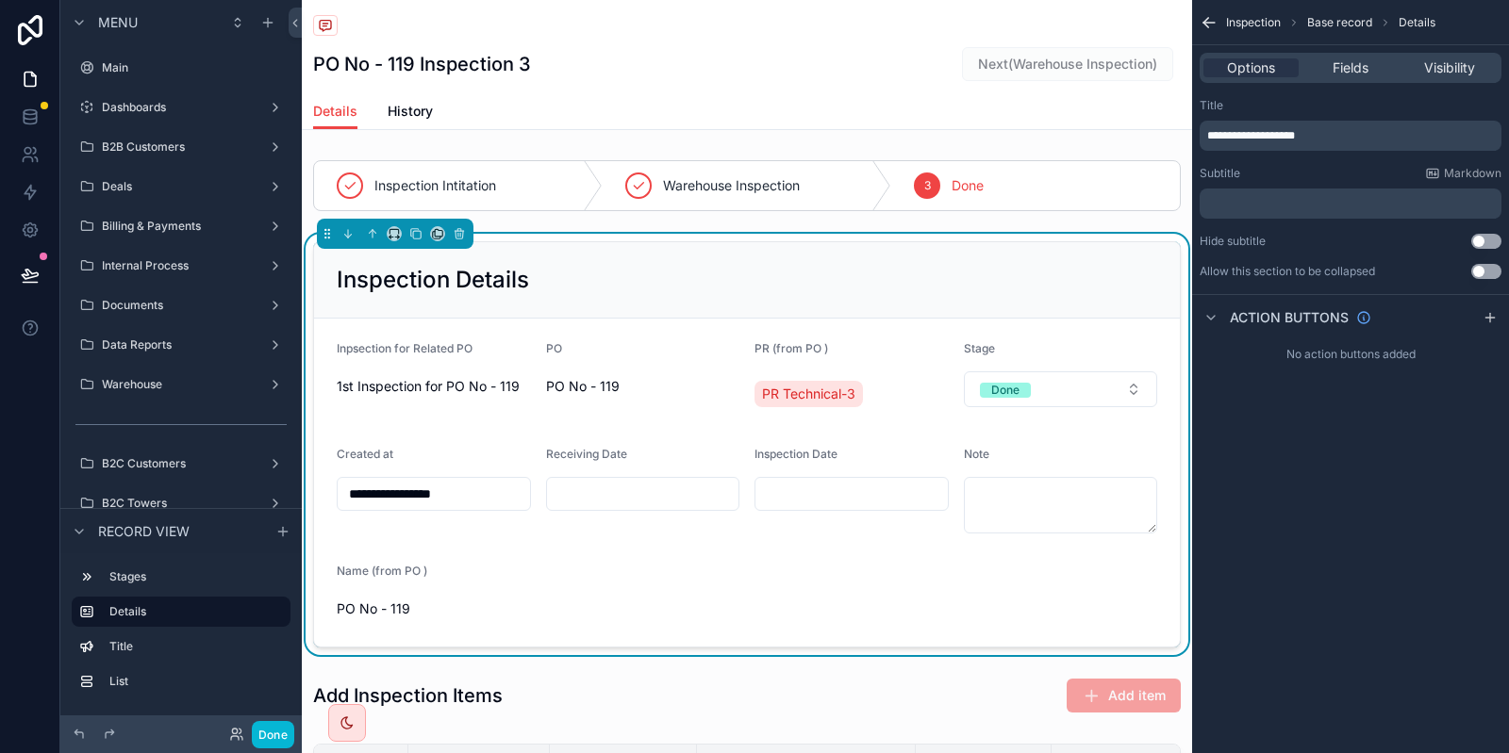
scroll to position [0, 0]
click at [1482, 317] on div "scrollable content" at bounding box center [1490, 317] width 23 height 23
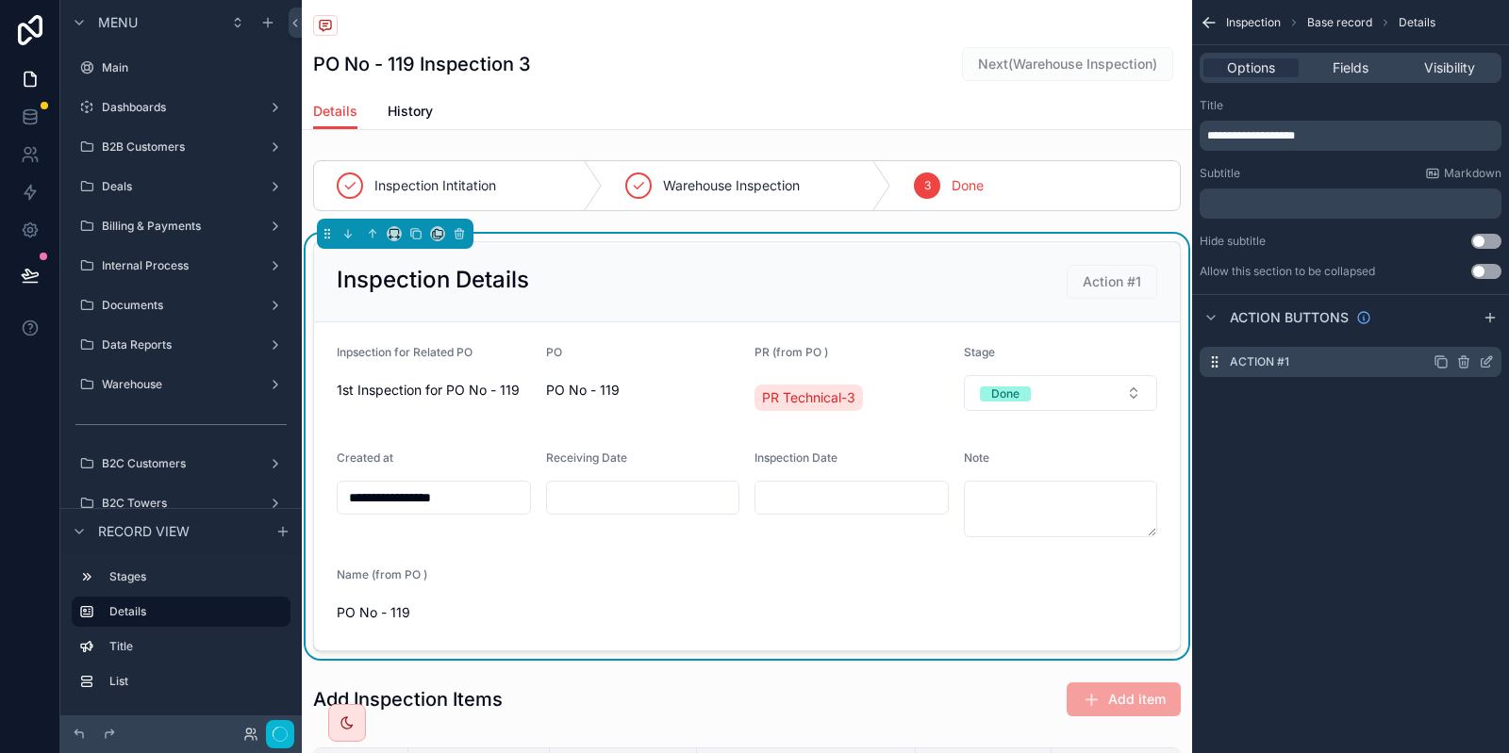
click at [1494, 363] on div "Action #1" at bounding box center [1350, 362] width 302 height 30
click at [1486, 363] on icon "scrollable content" at bounding box center [1486, 362] width 15 height 15
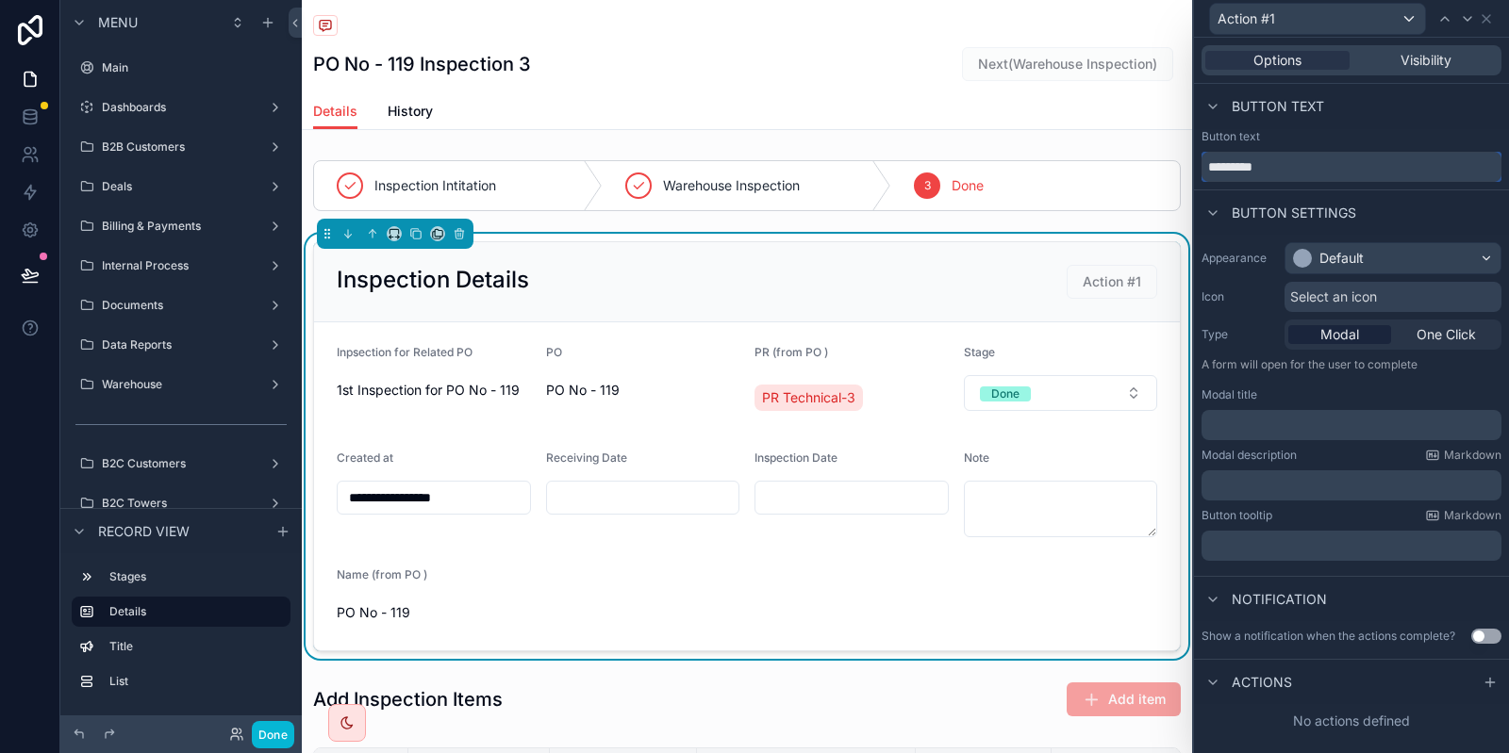
click at [1275, 174] on input "*********" at bounding box center [1351, 167] width 300 height 30
type input "****"
click at [1480, 684] on div at bounding box center [1490, 682] width 23 height 23
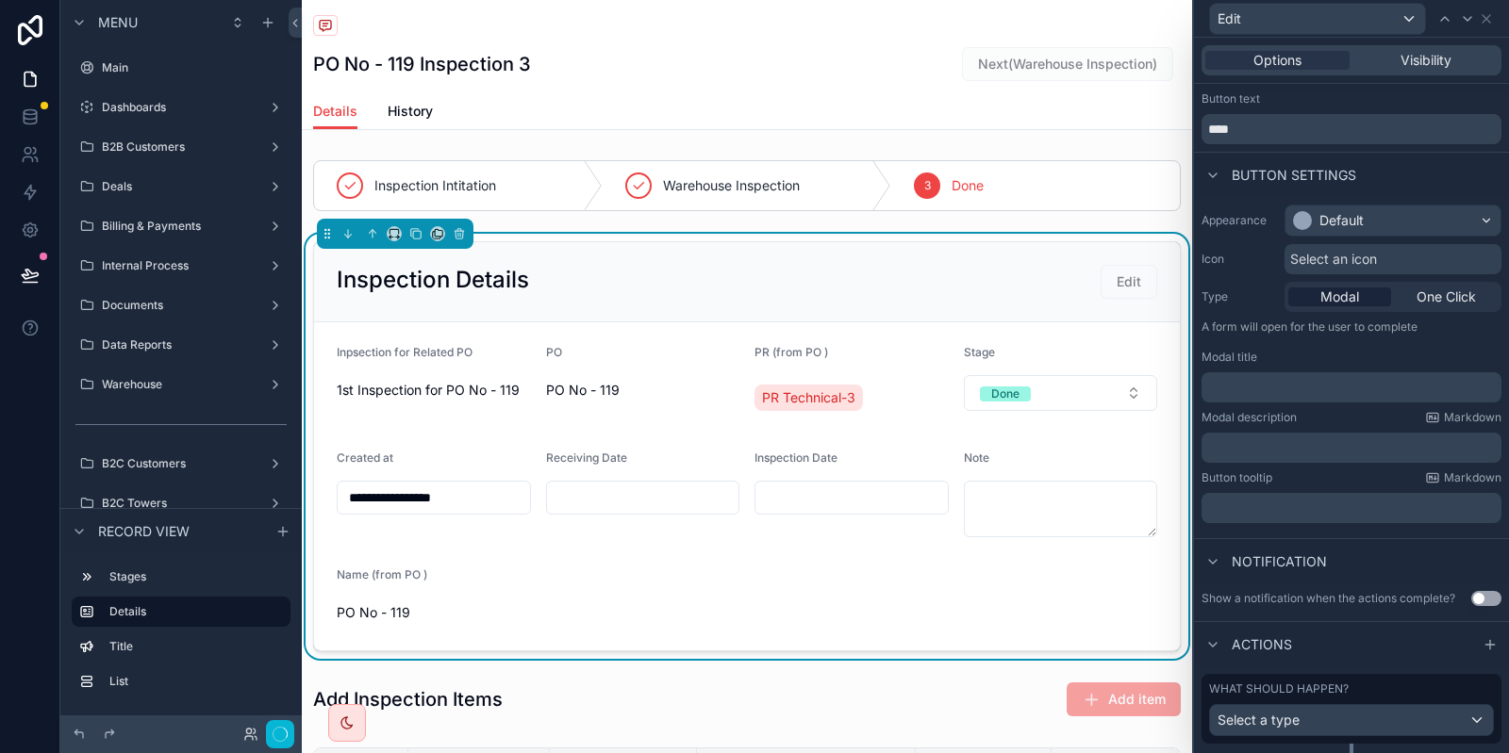
scroll to position [83, 0]
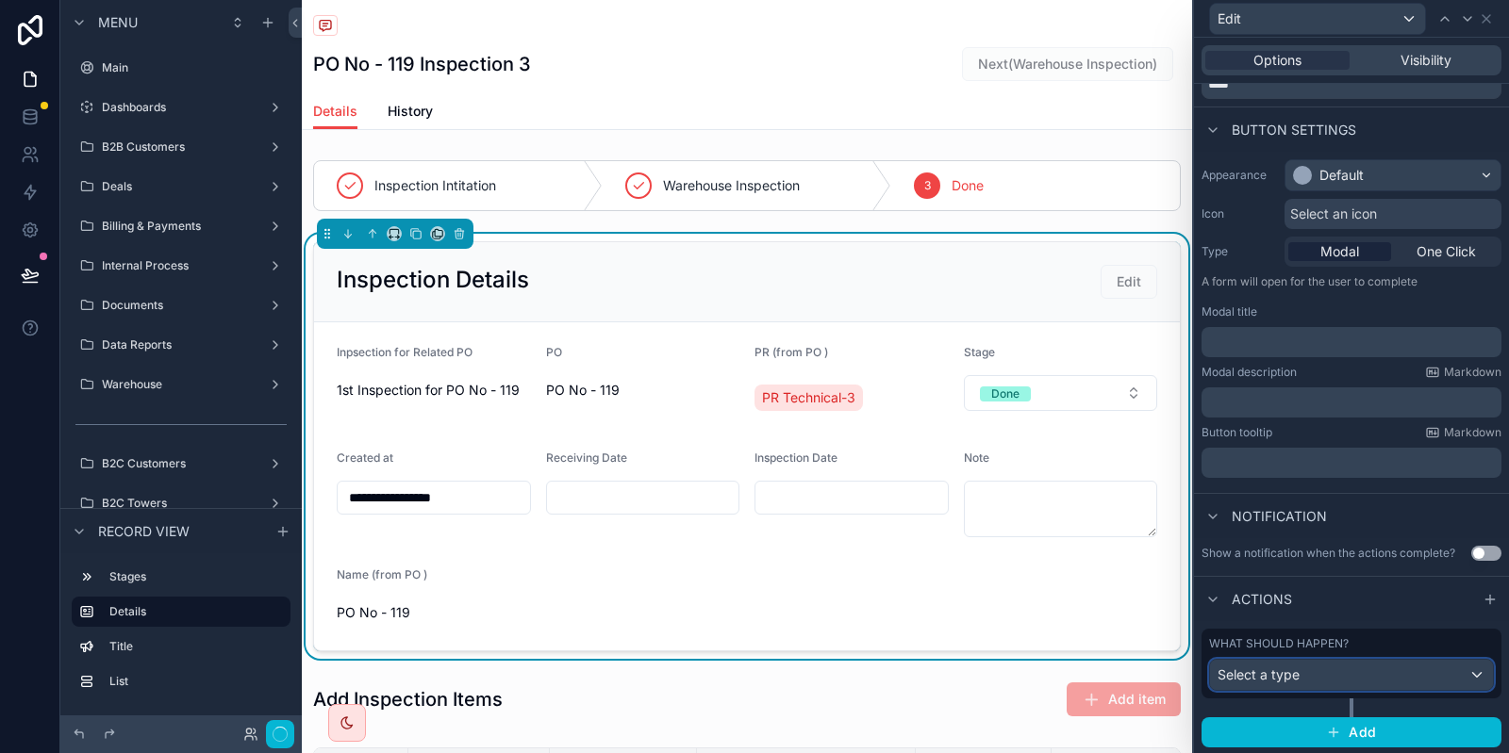
click at [1300, 689] on div "Select a type" at bounding box center [1351, 675] width 283 height 30
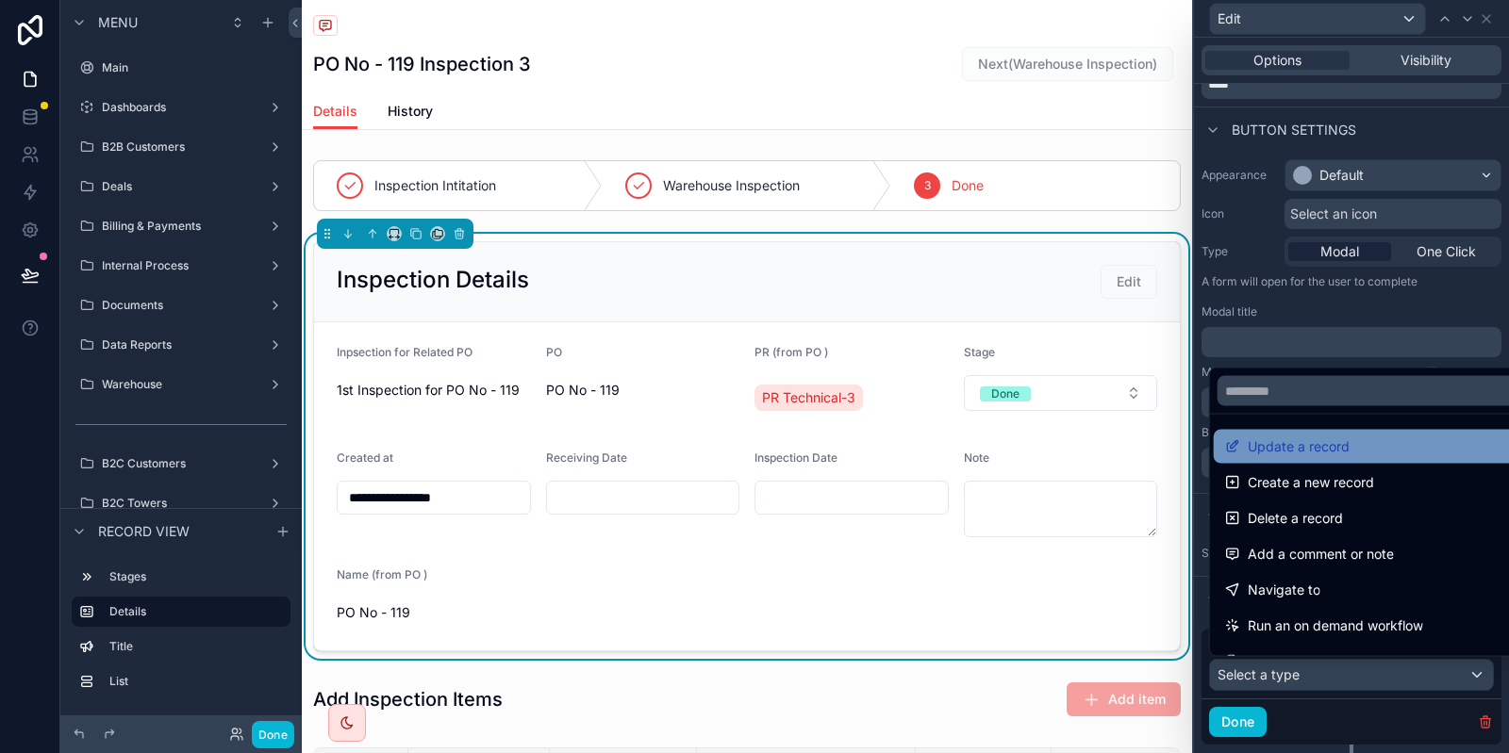
click at [1330, 455] on span "Update a record" at bounding box center [1299, 447] width 102 height 23
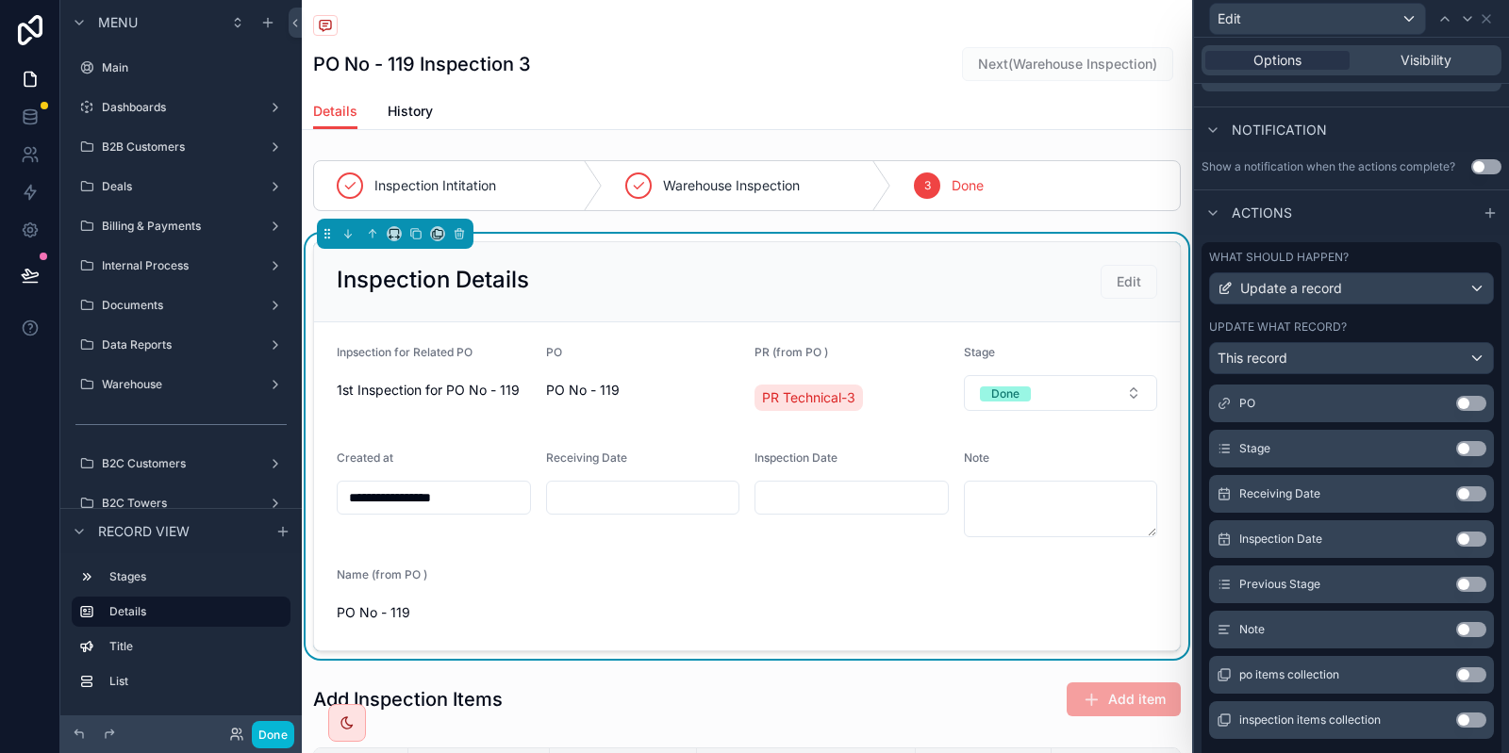
scroll to position [291, 0]
click at [1468, 485] on button "Use setting" at bounding box center [1471, 491] width 30 height 15
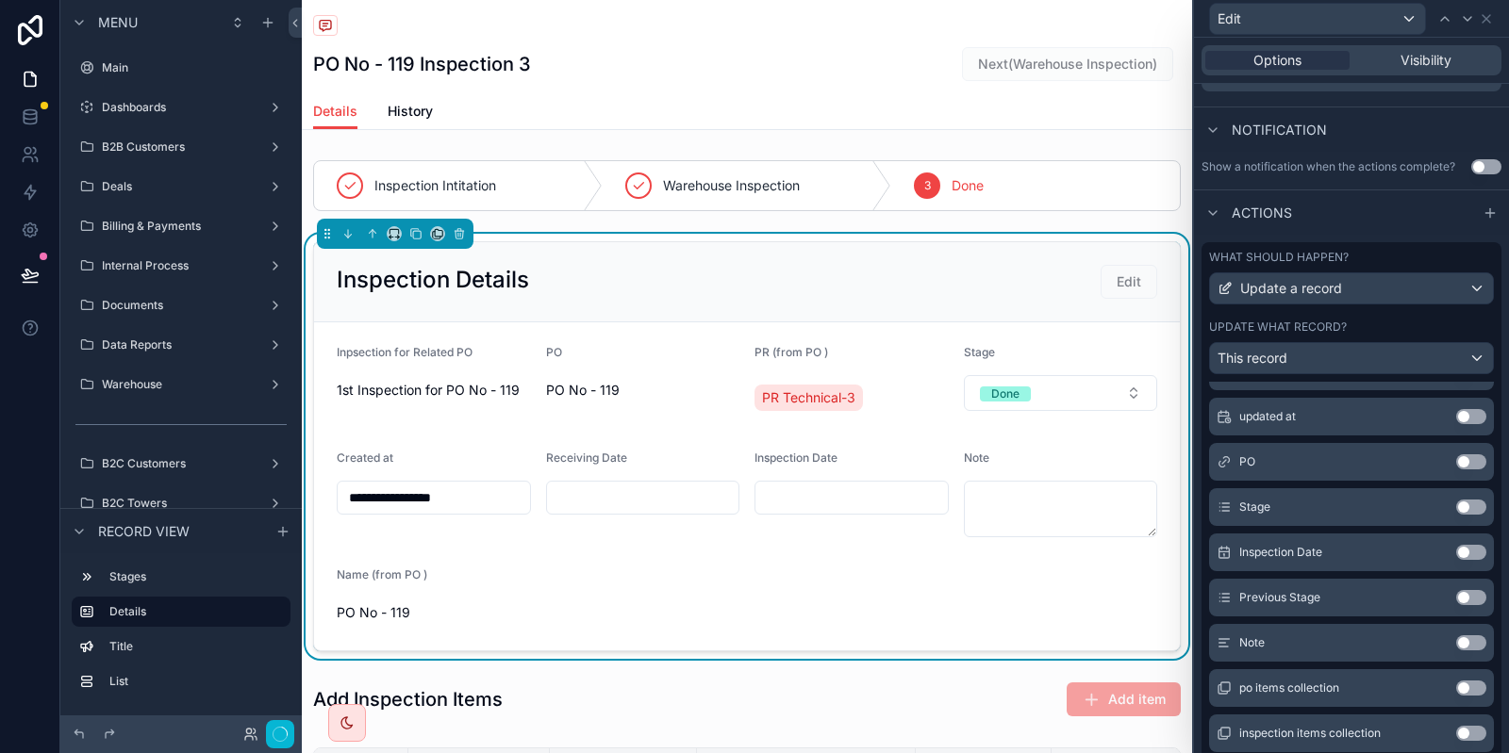
scroll to position [306, 0]
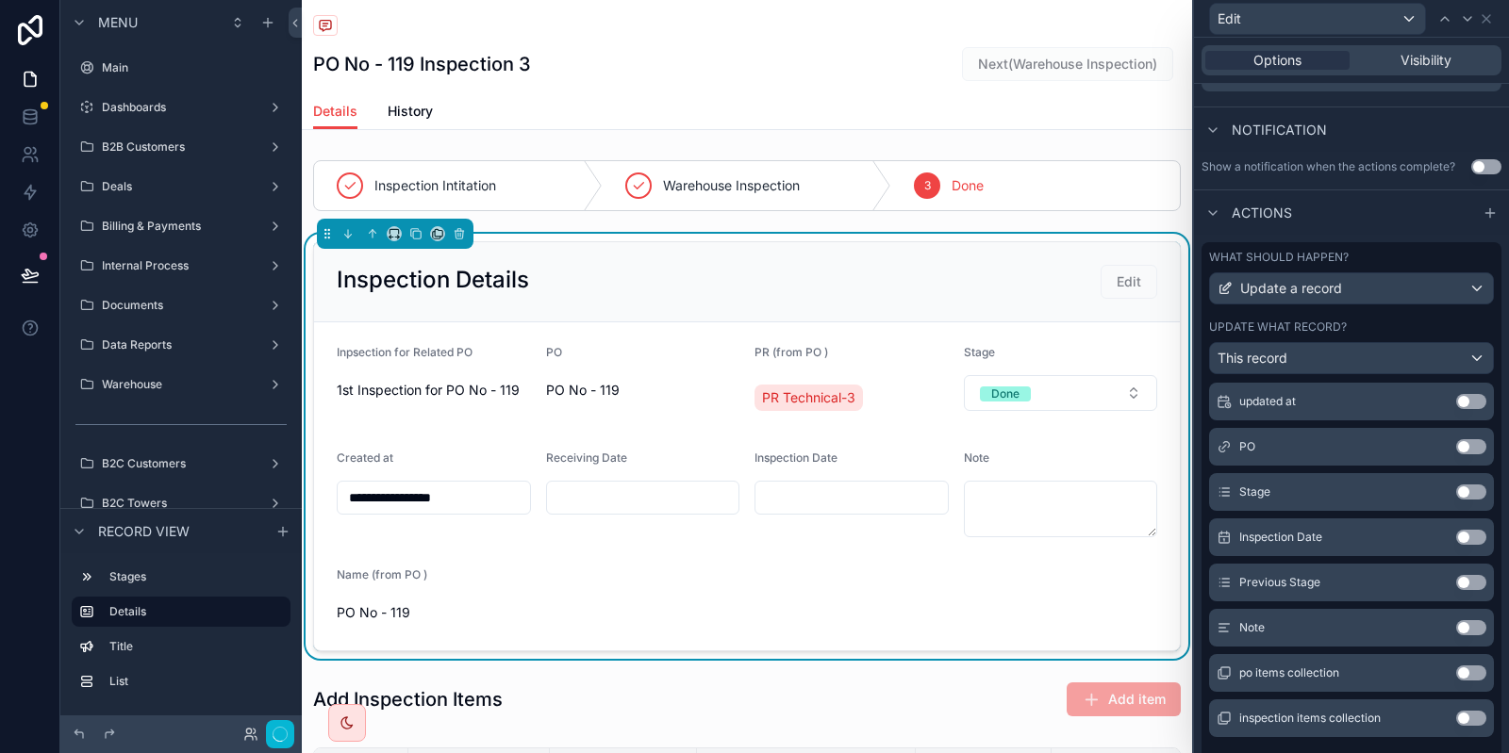
click at [1474, 534] on button "Use setting" at bounding box center [1471, 537] width 30 height 15
click at [1476, 630] on button "Use setting" at bounding box center [1471, 627] width 30 height 15
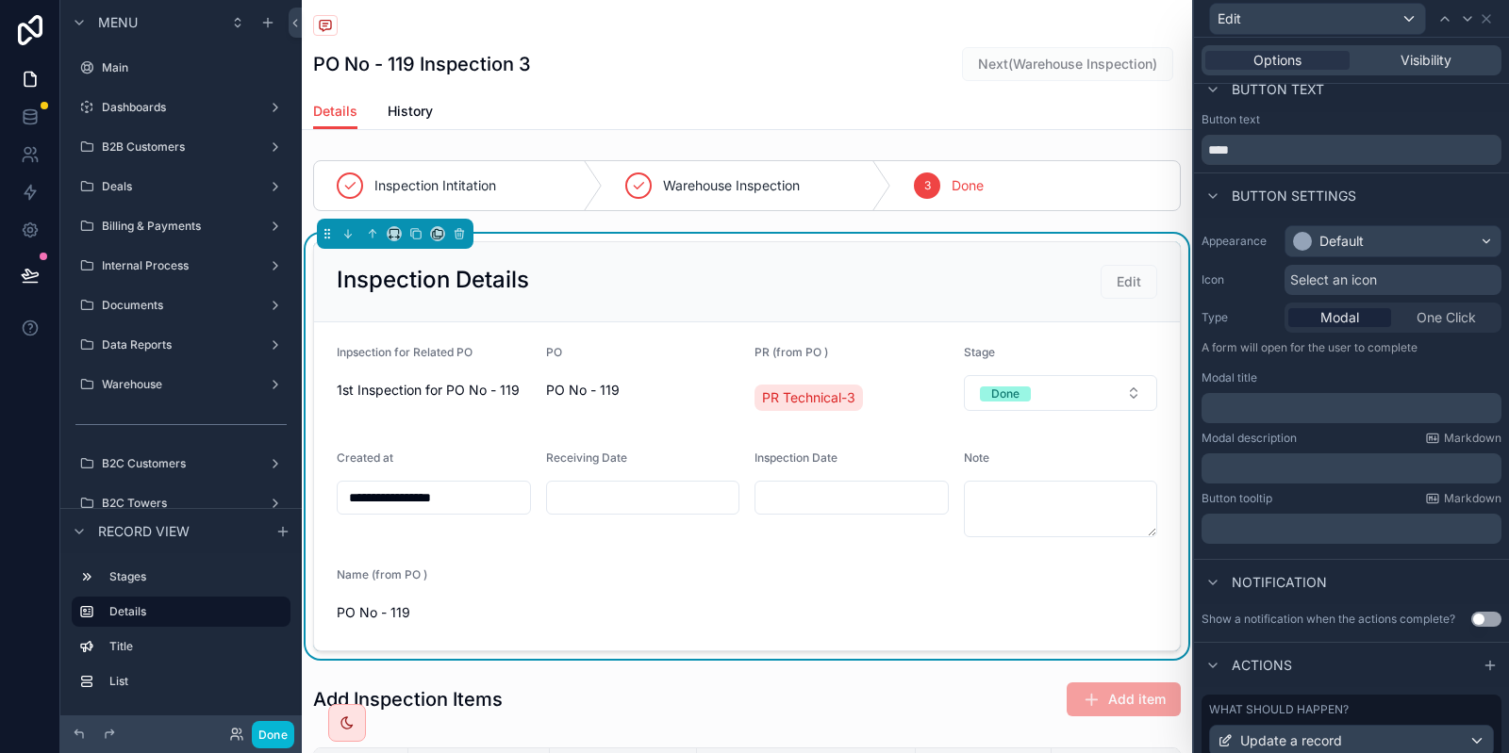
scroll to position [0, 0]
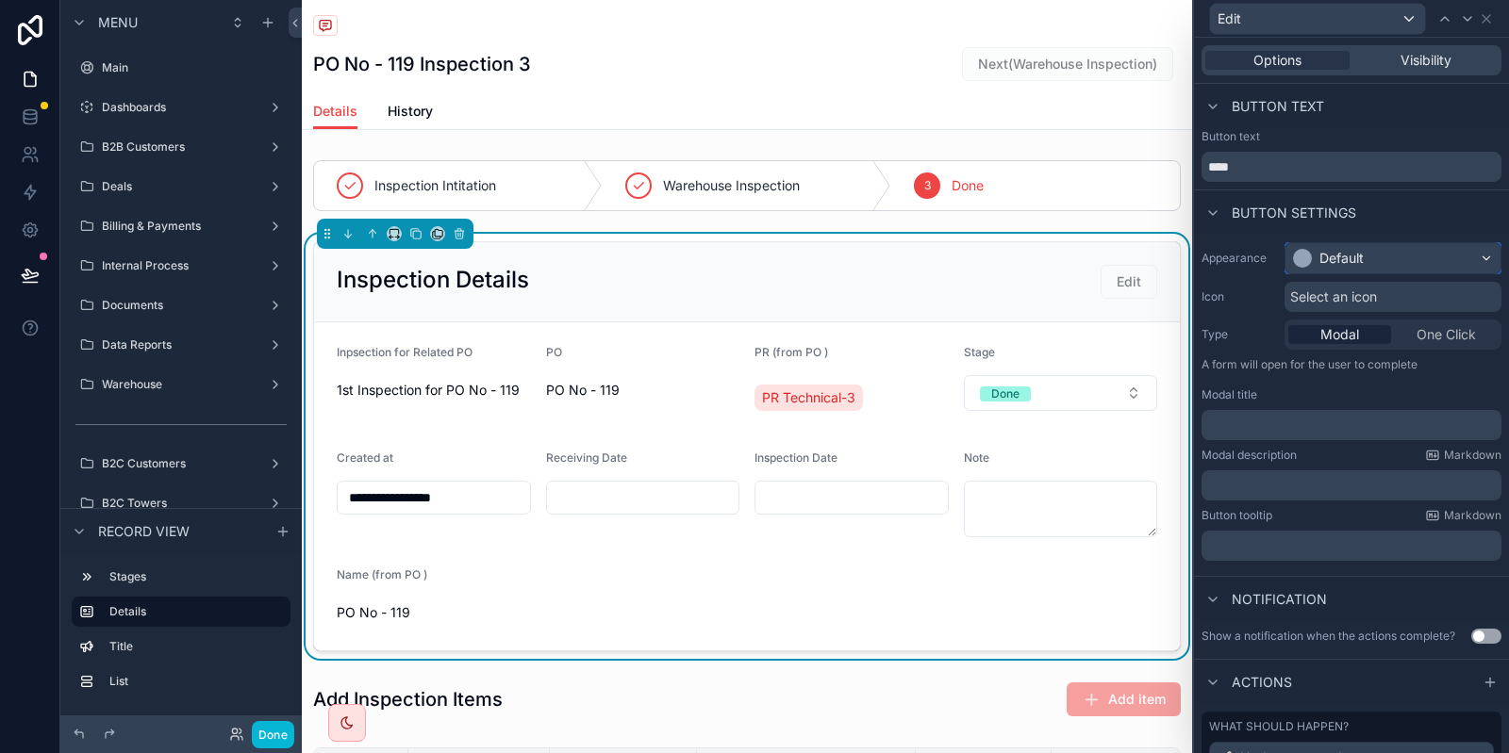
click at [1361, 247] on div "Default" at bounding box center [1392, 258] width 215 height 30
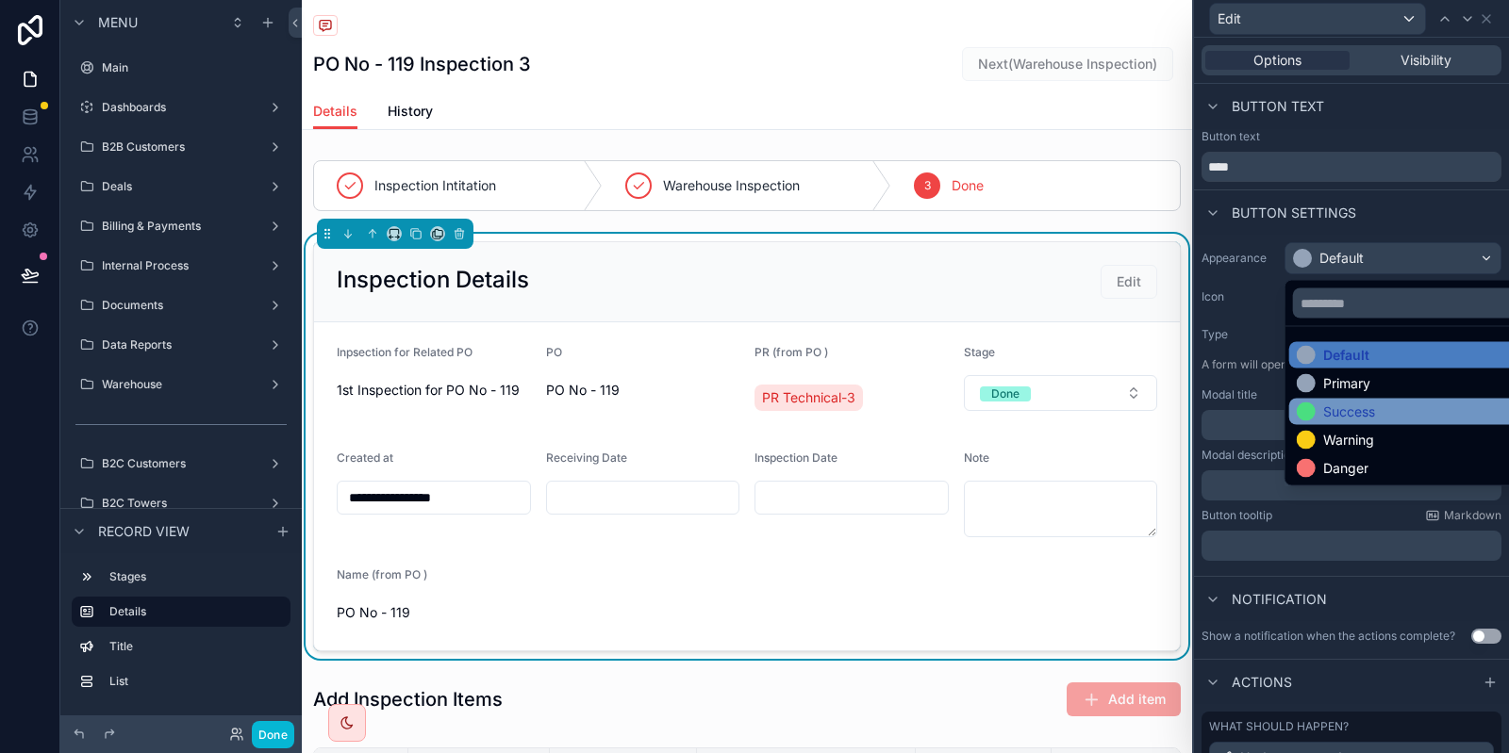
click at [1332, 406] on div "Success" at bounding box center [1349, 412] width 52 height 19
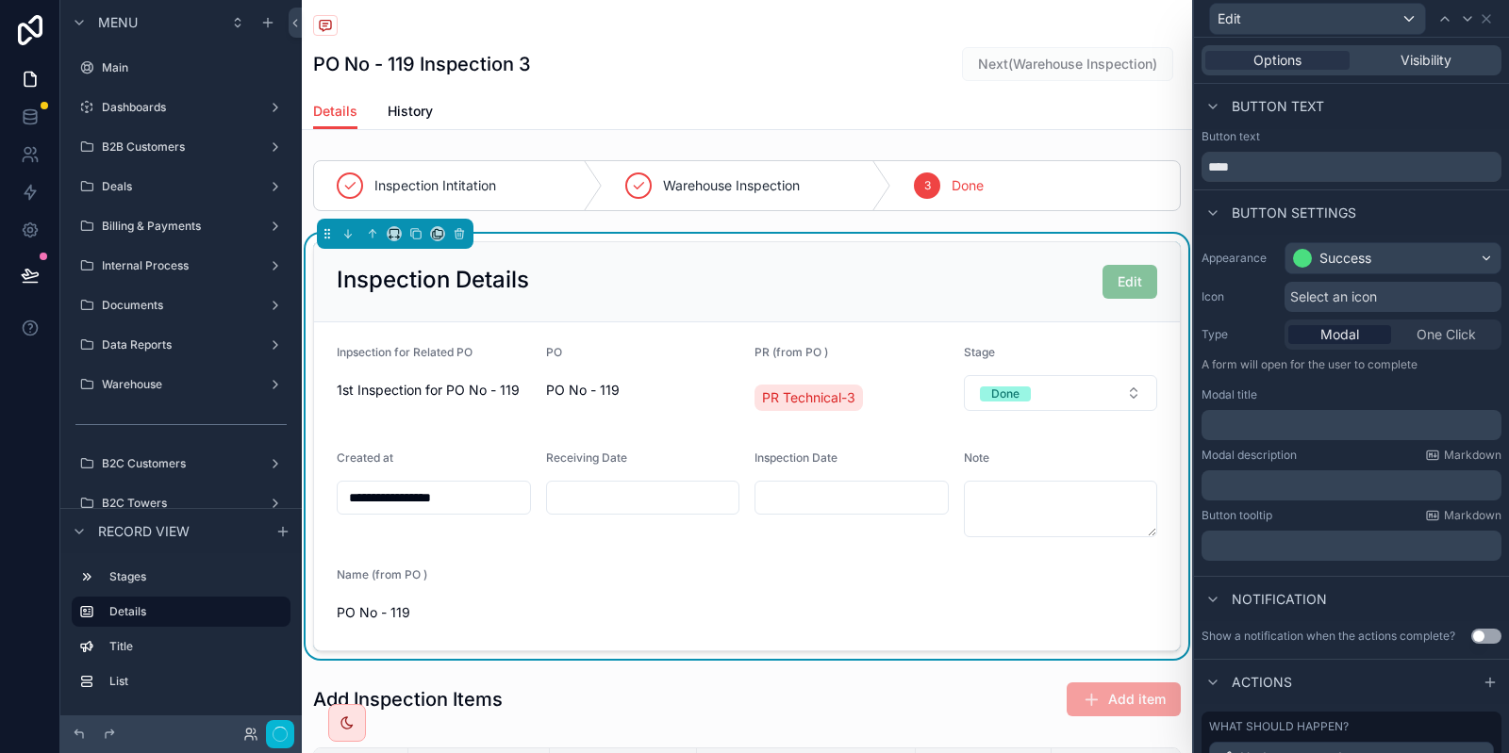
click at [1351, 300] on span "Select an icon" at bounding box center [1333, 297] width 87 height 19
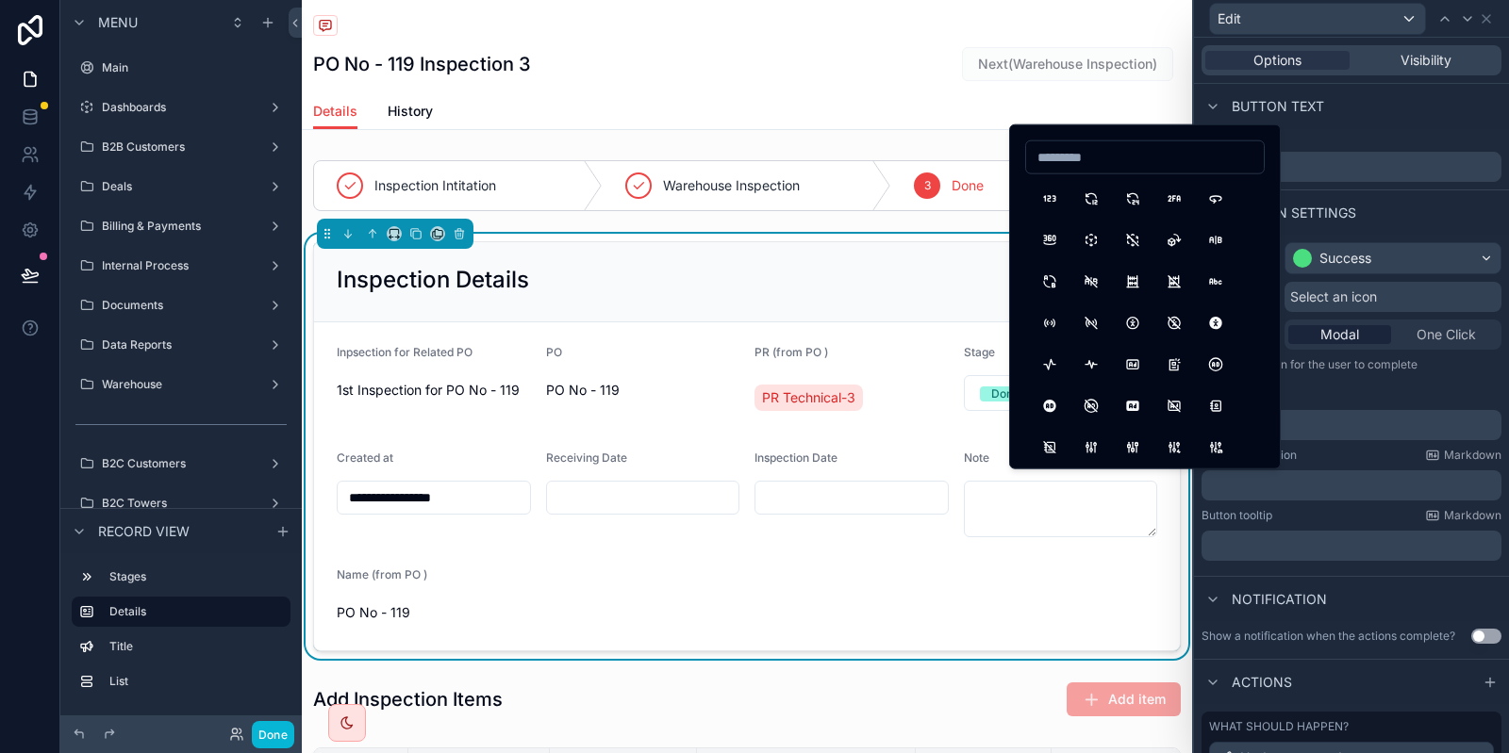
click at [1139, 154] on input at bounding box center [1145, 157] width 238 height 26
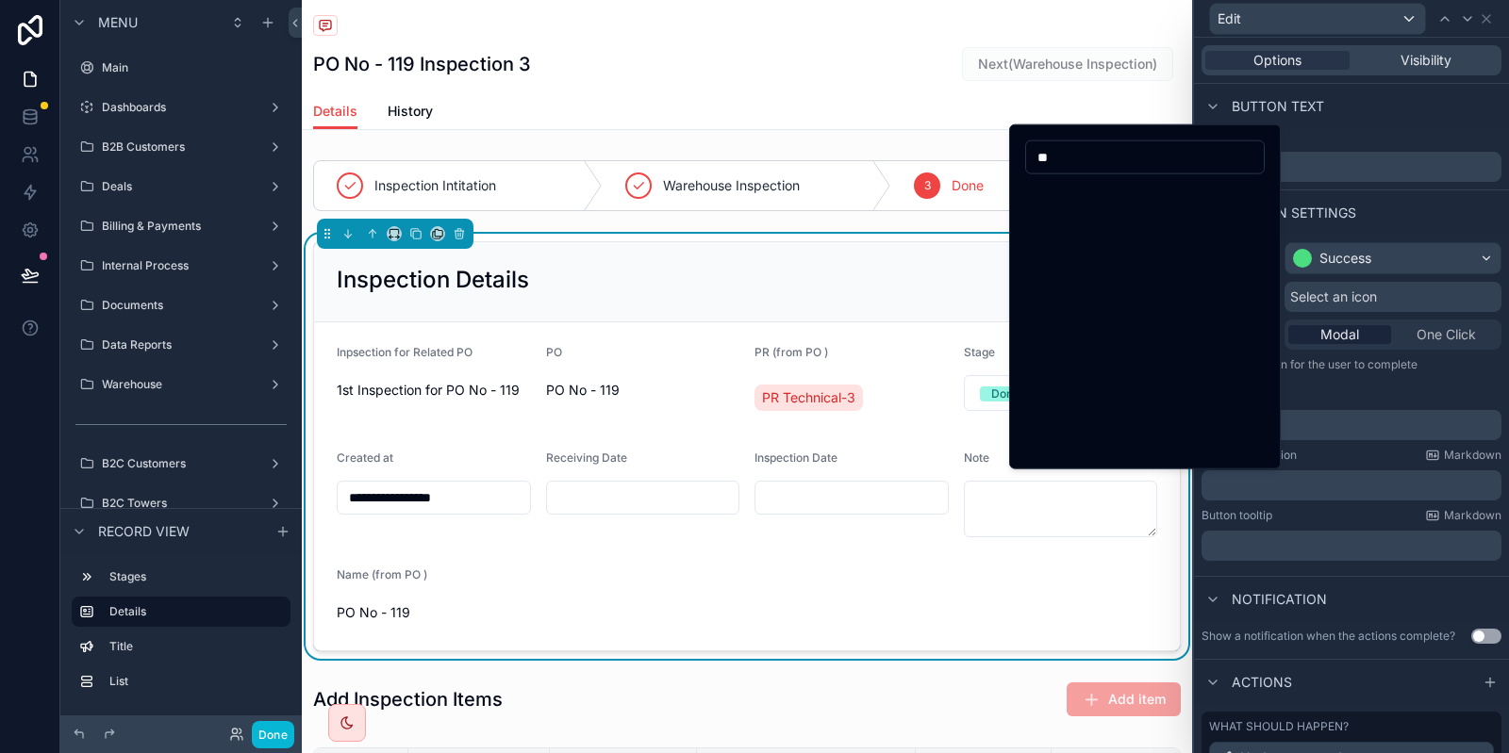
type input "*"
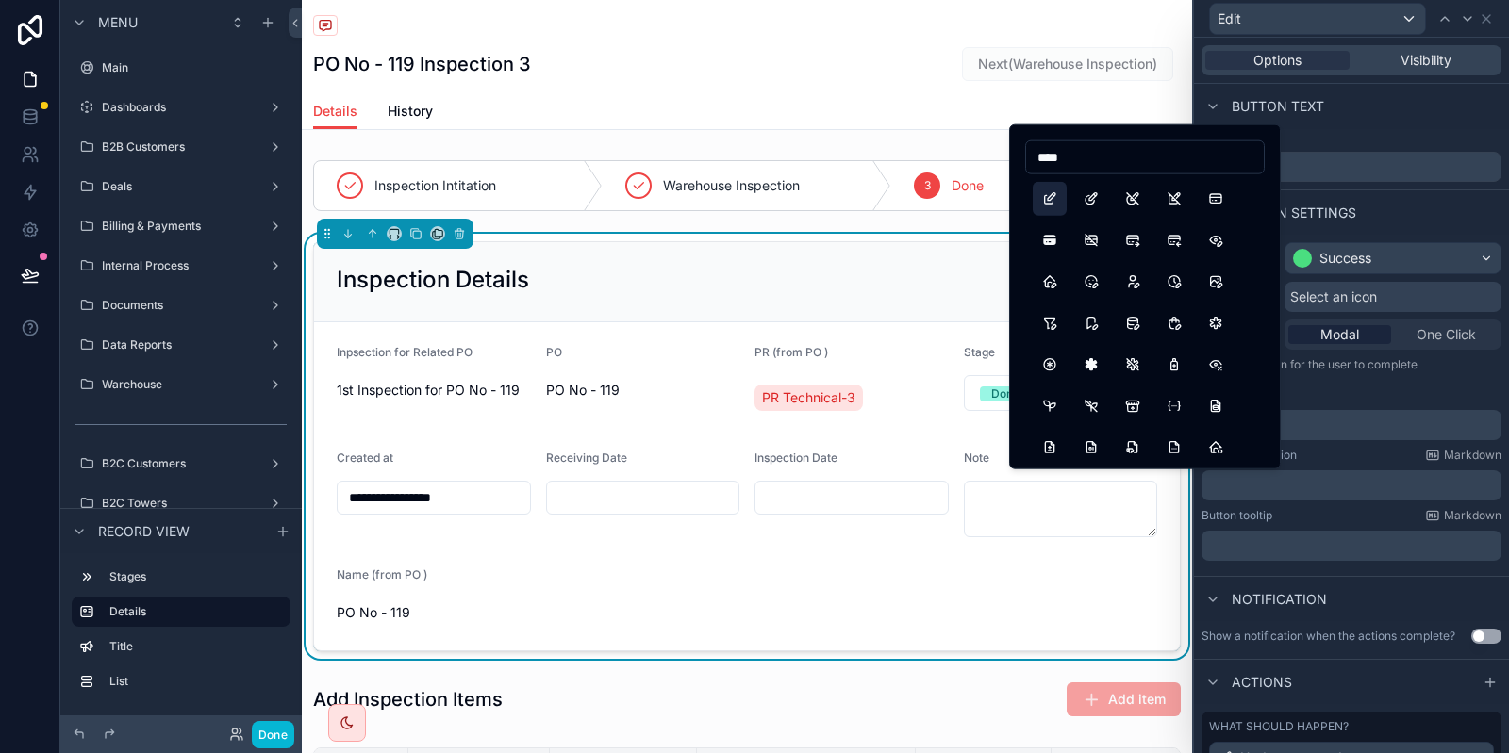
type input "****"
click at [1040, 208] on button "Edit" at bounding box center [1050, 199] width 34 height 34
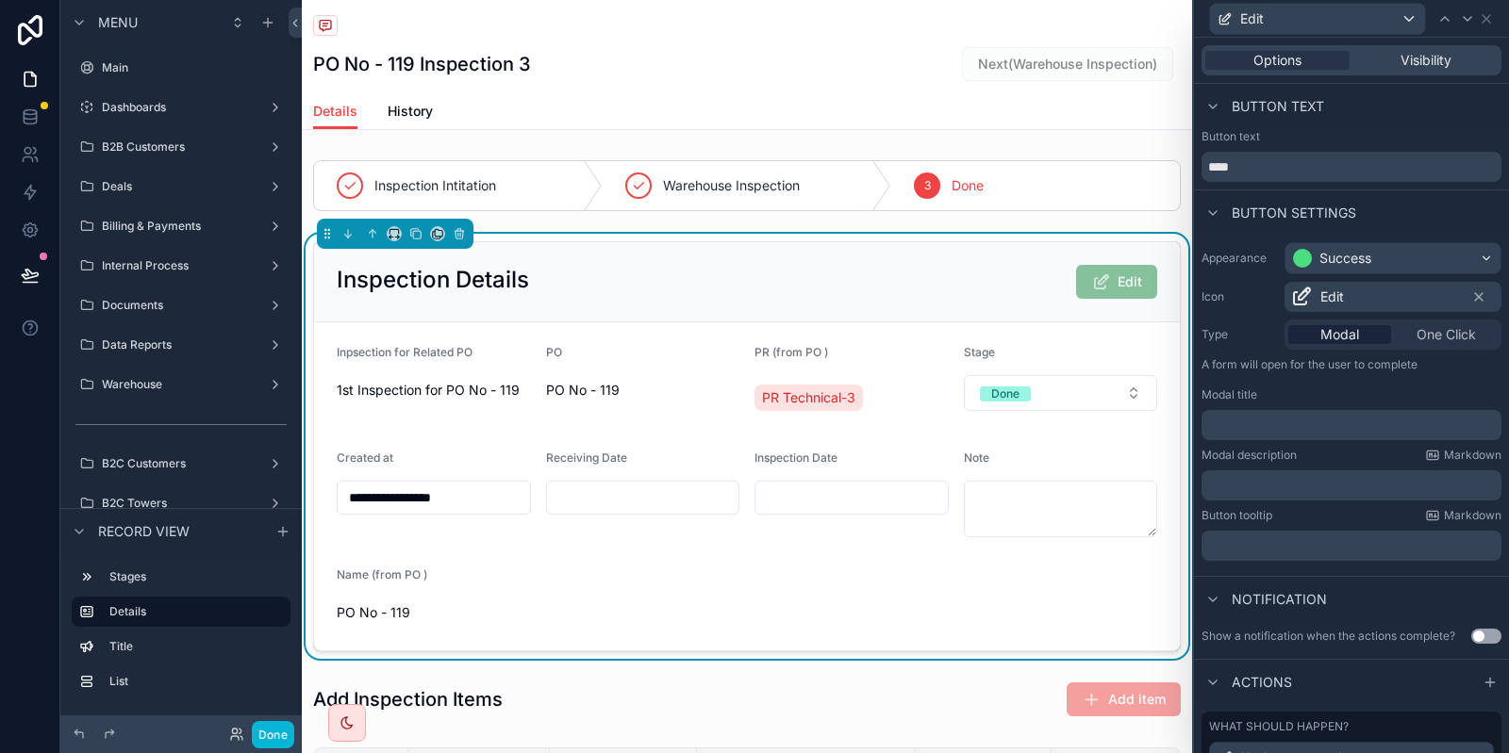
click at [1358, 379] on p "A form will open for the user to complete" at bounding box center [1351, 368] width 300 height 23
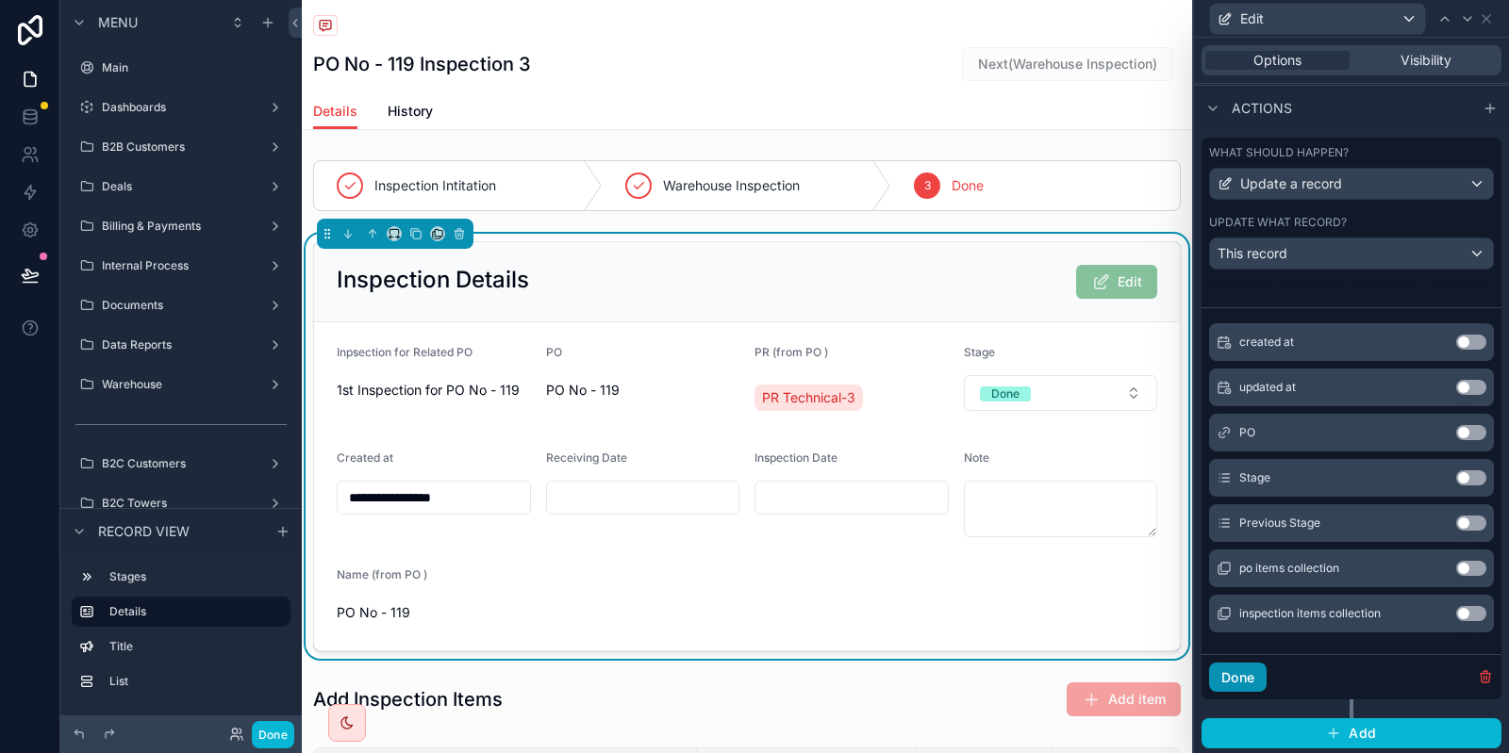
click at [1256, 676] on button "Done" at bounding box center [1238, 678] width 58 height 30
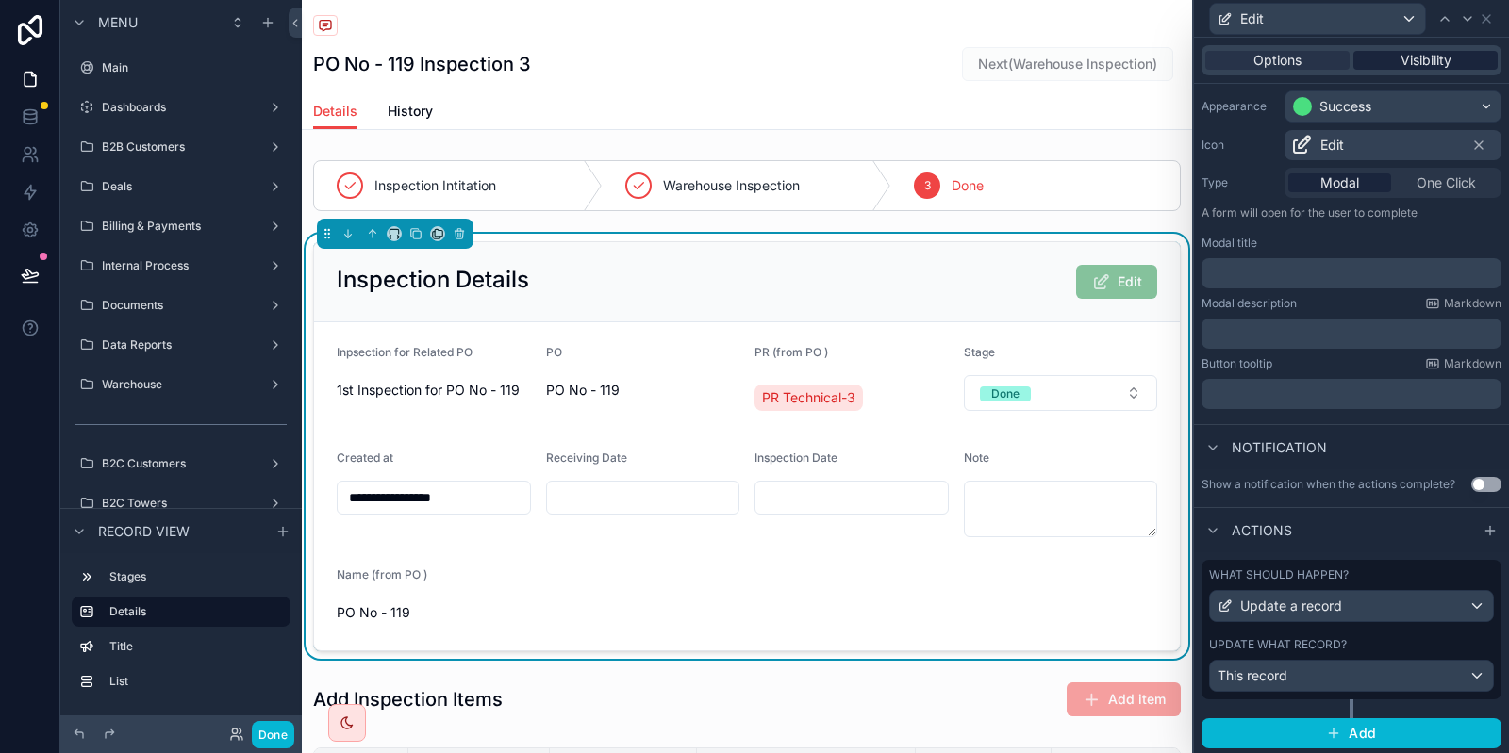
click at [1443, 64] on span "Visibility" at bounding box center [1425, 60] width 51 height 19
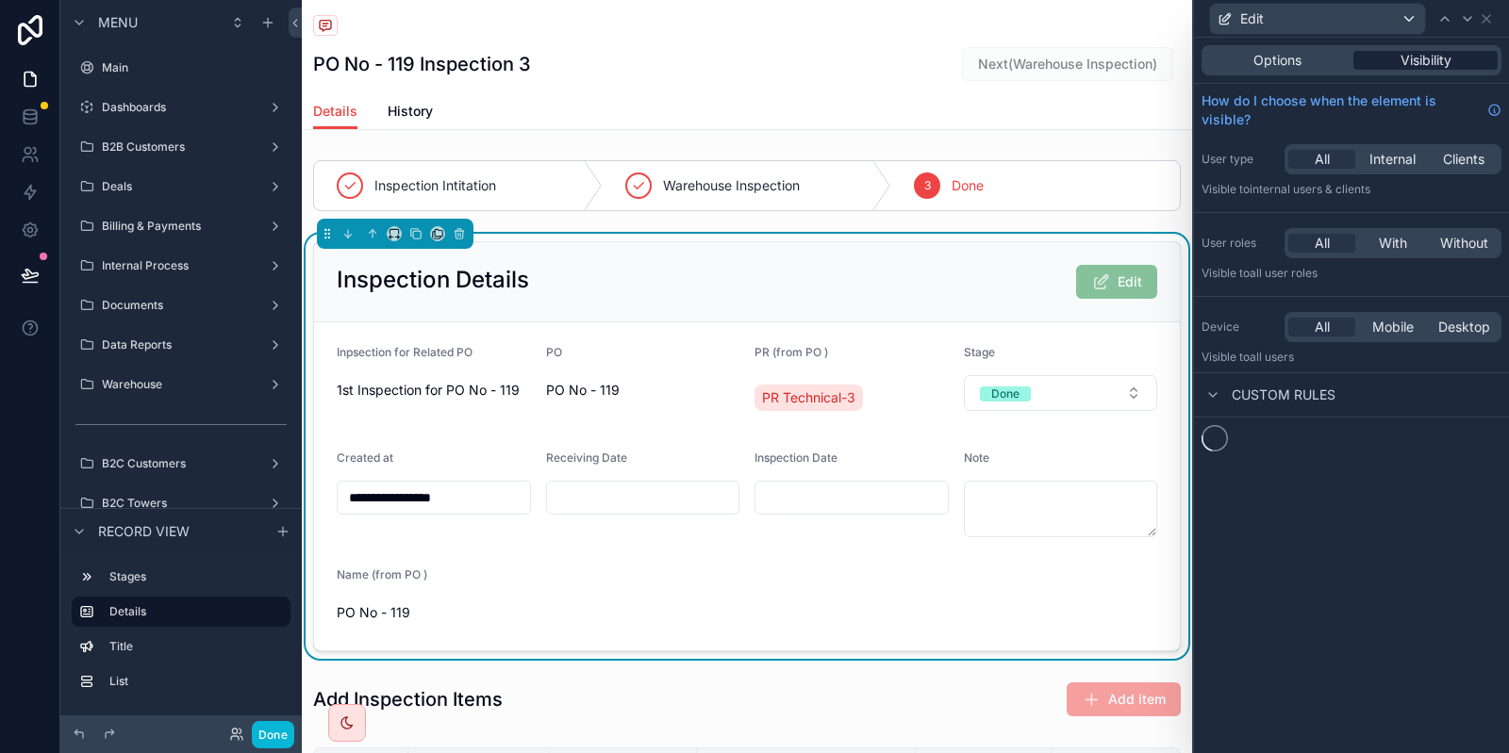
scroll to position [0, 0]
click at [1238, 460] on button "New rule" at bounding box center [1250, 448] width 99 height 30
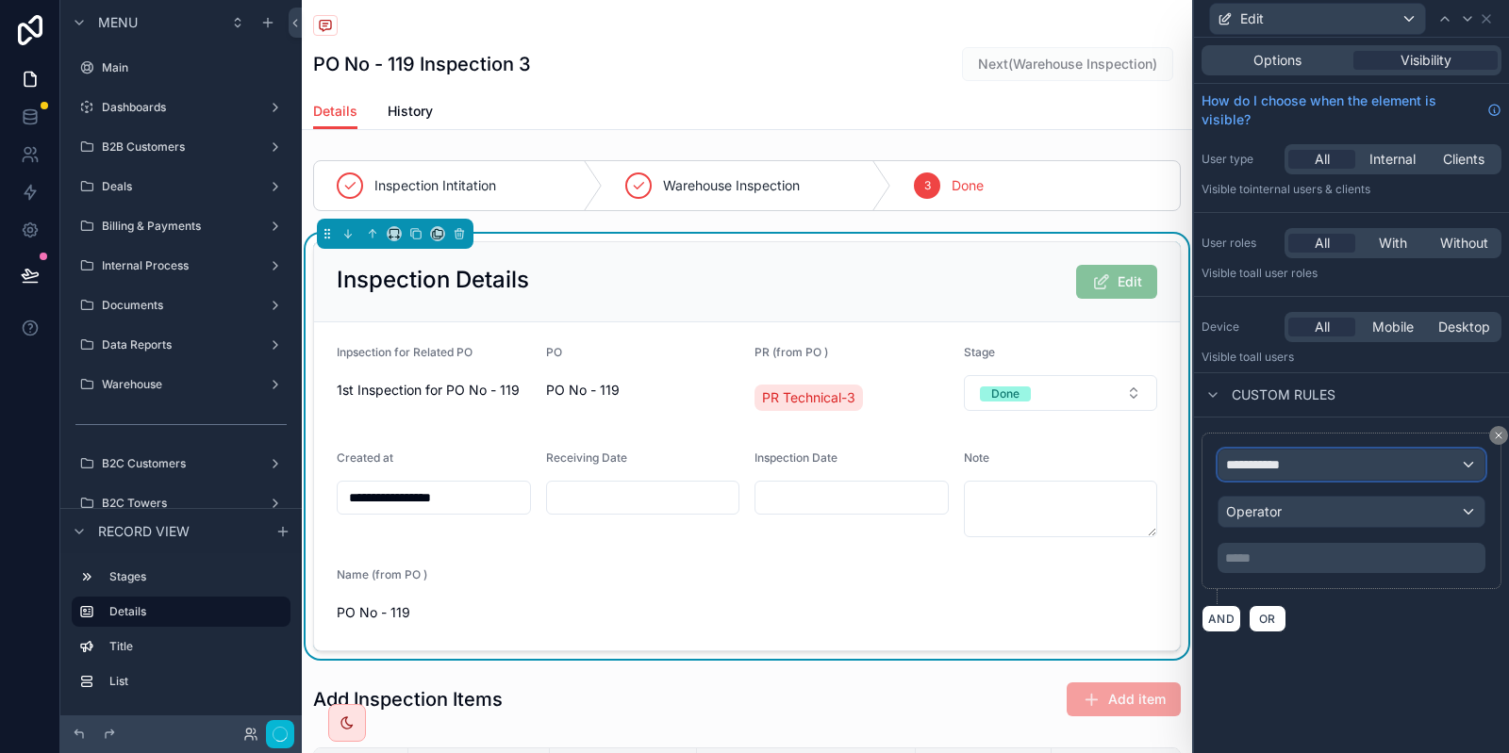
click at [1292, 477] on div "**********" at bounding box center [1351, 465] width 266 height 30
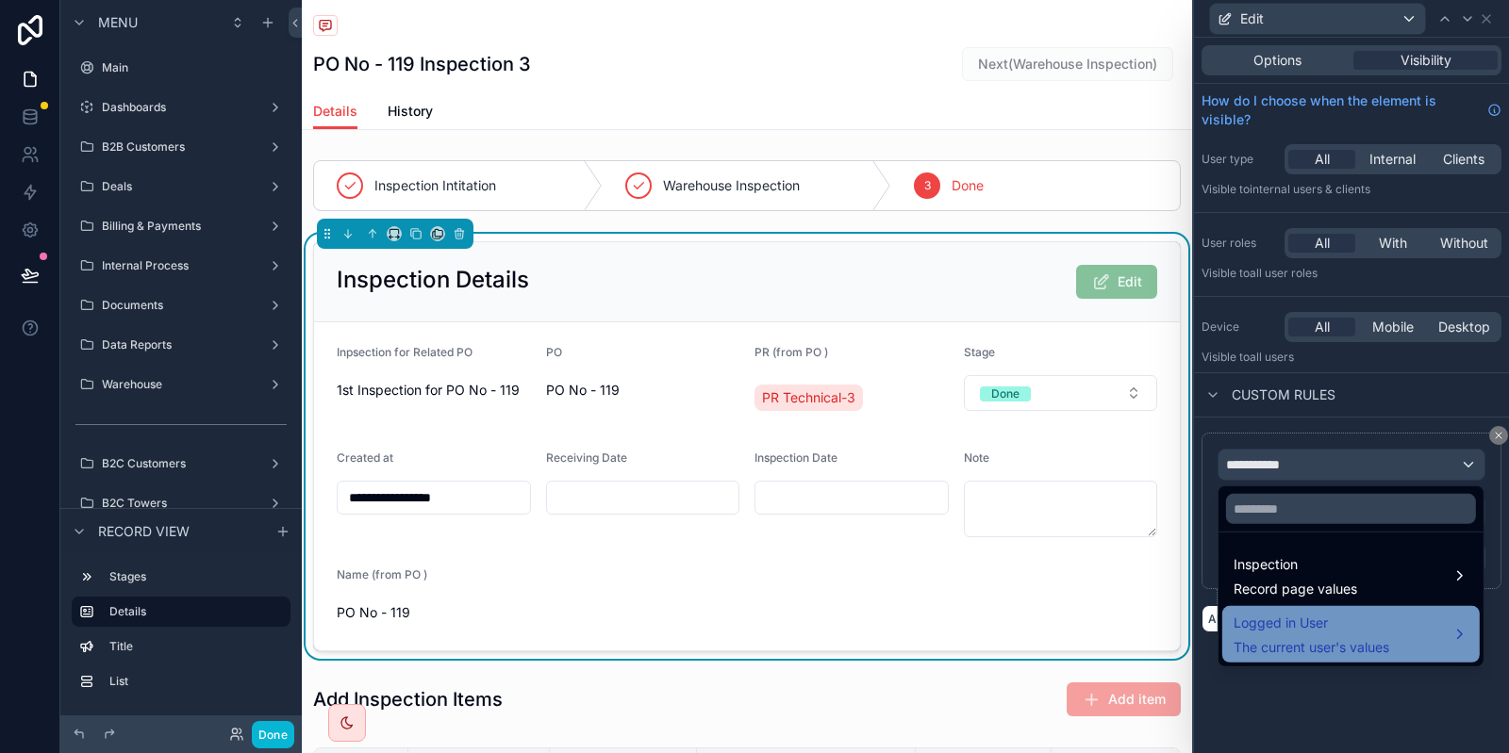
click at [1318, 631] on span "Logged in User" at bounding box center [1311, 623] width 156 height 23
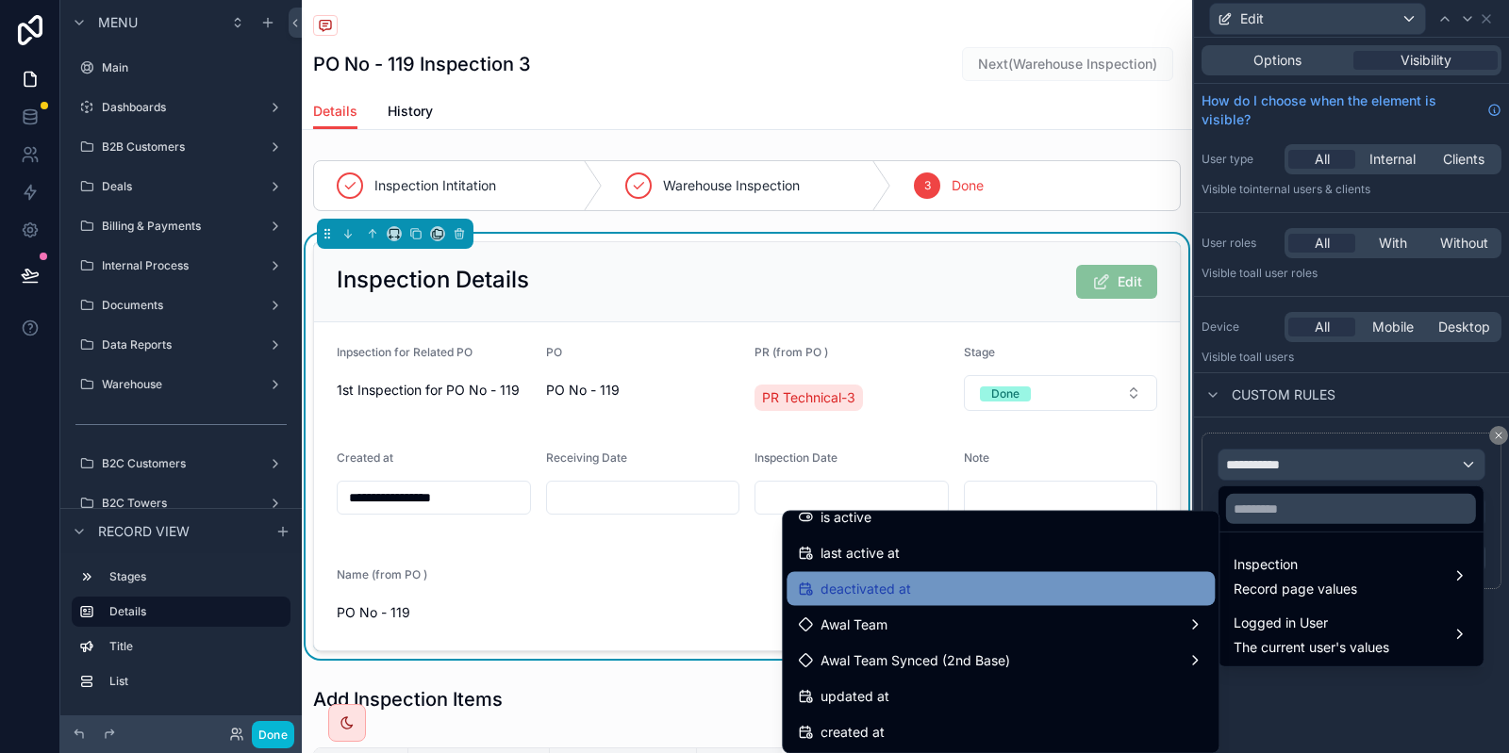
scroll to position [377, 0]
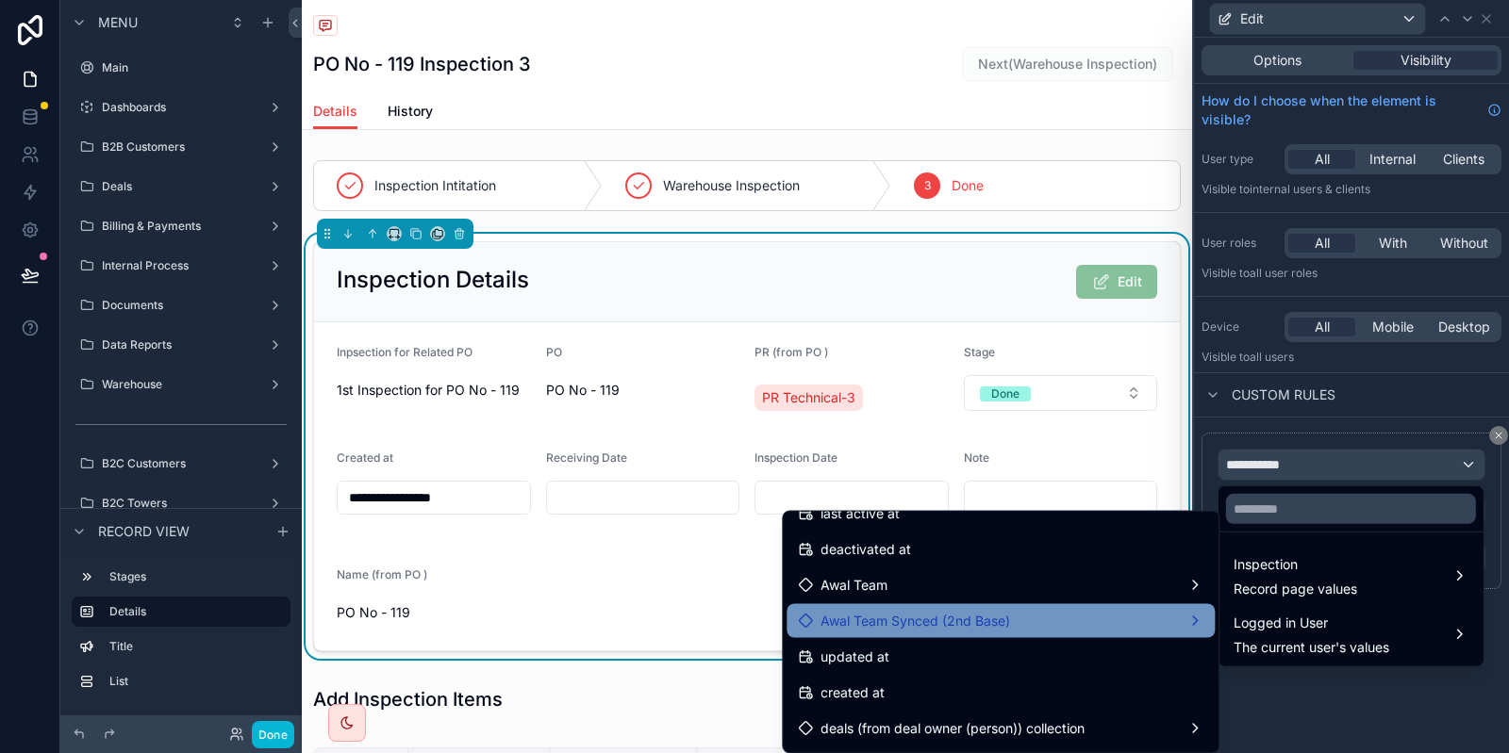
click at [1050, 614] on div "Awal Team Synced (2nd Base)" at bounding box center [1000, 621] width 405 height 23
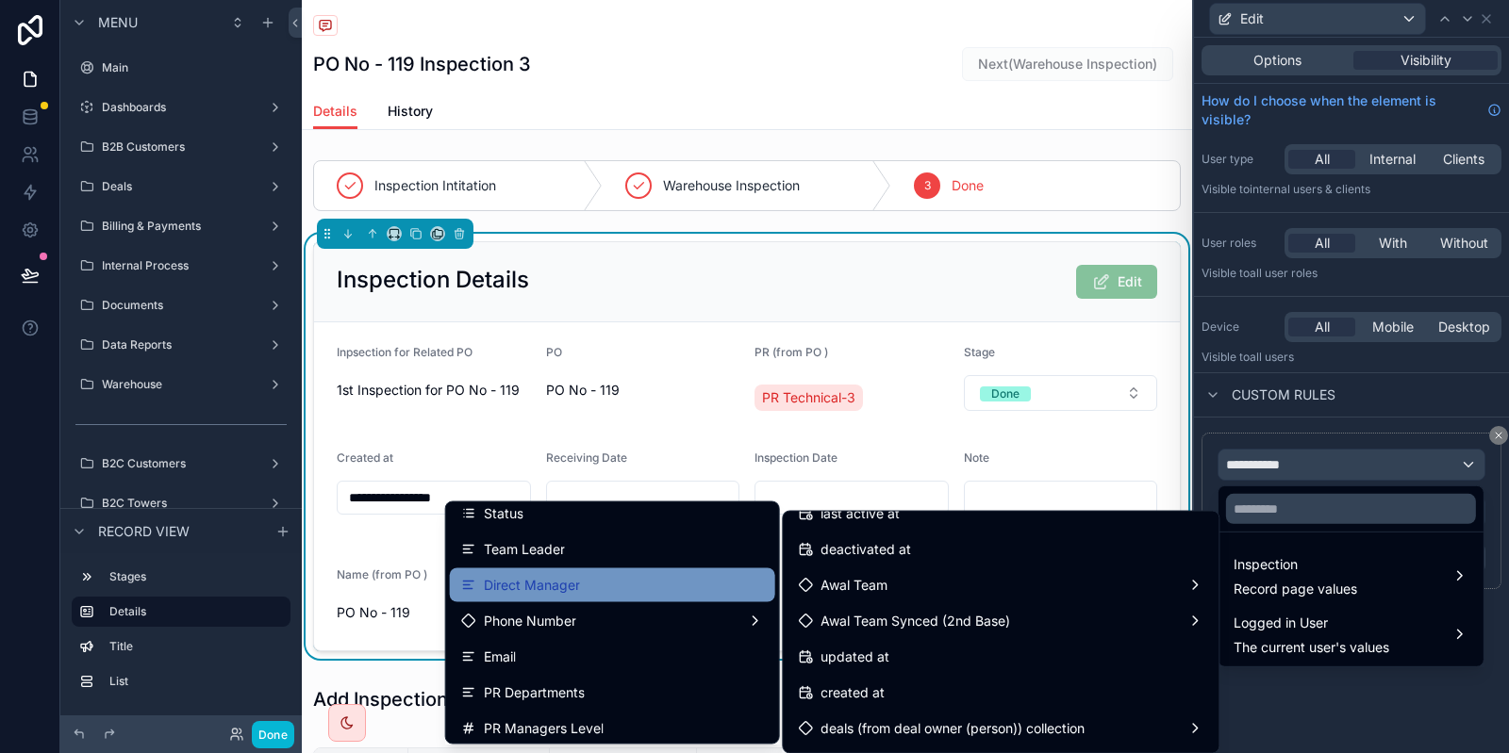
scroll to position [94, 0]
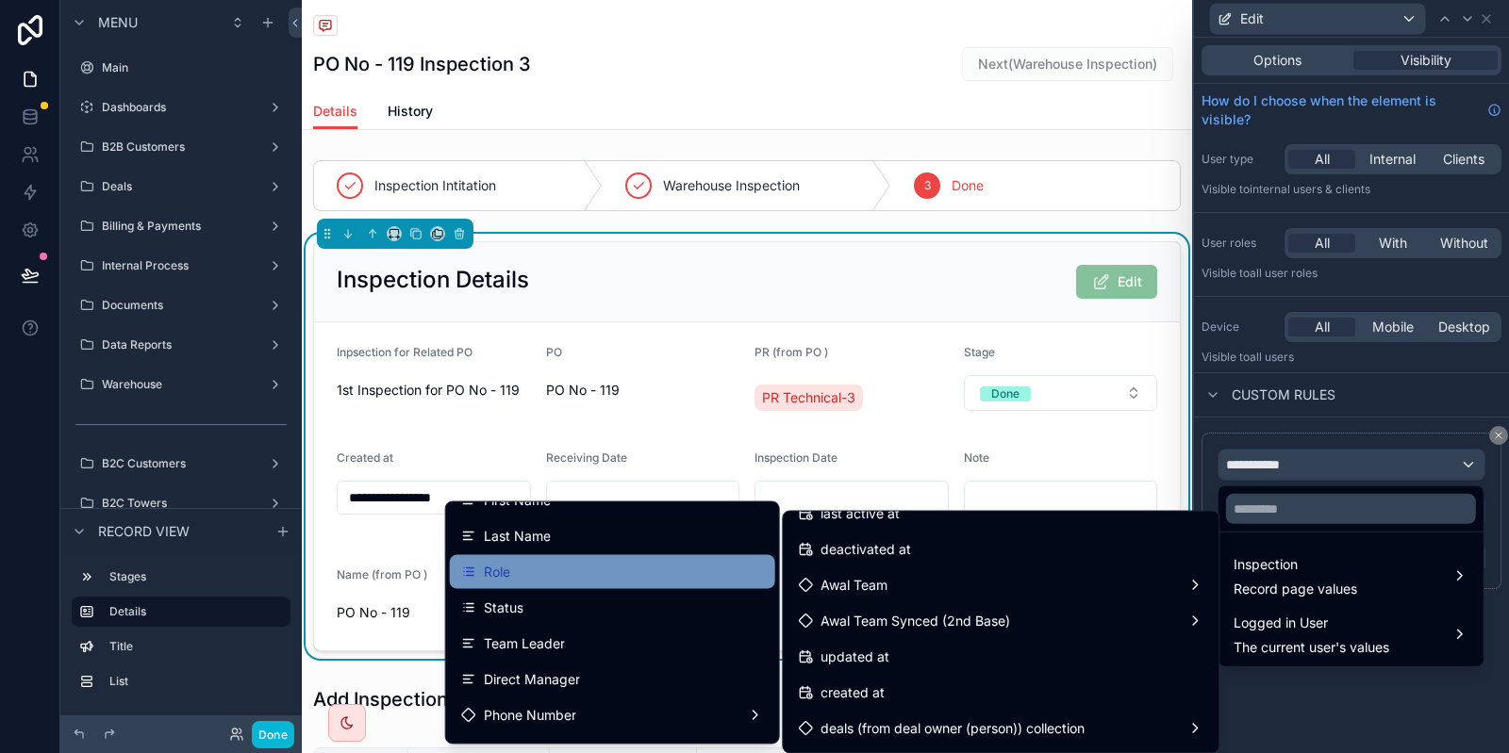
click at [555, 582] on div "Role" at bounding box center [612, 572] width 303 height 23
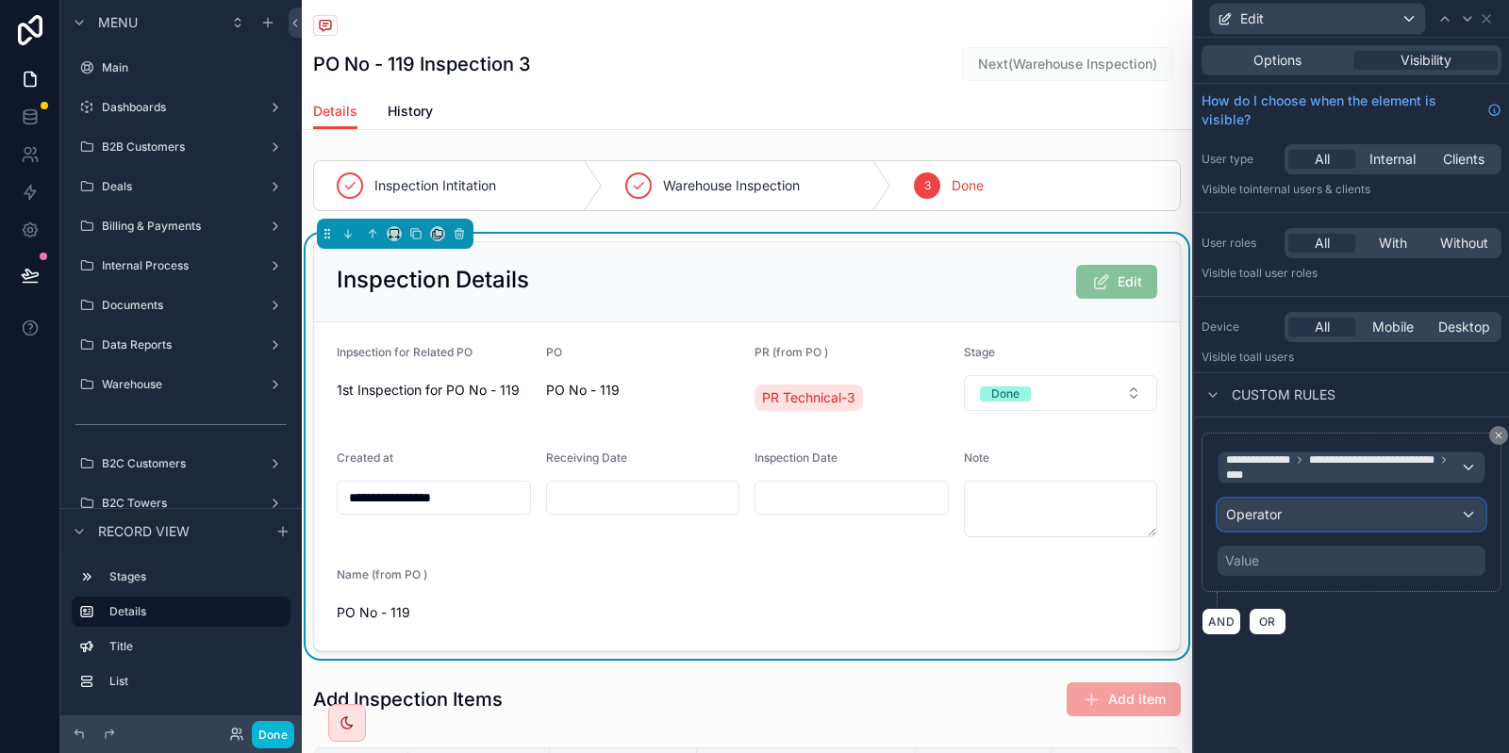
click at [1359, 521] on div "Operator" at bounding box center [1351, 515] width 266 height 30
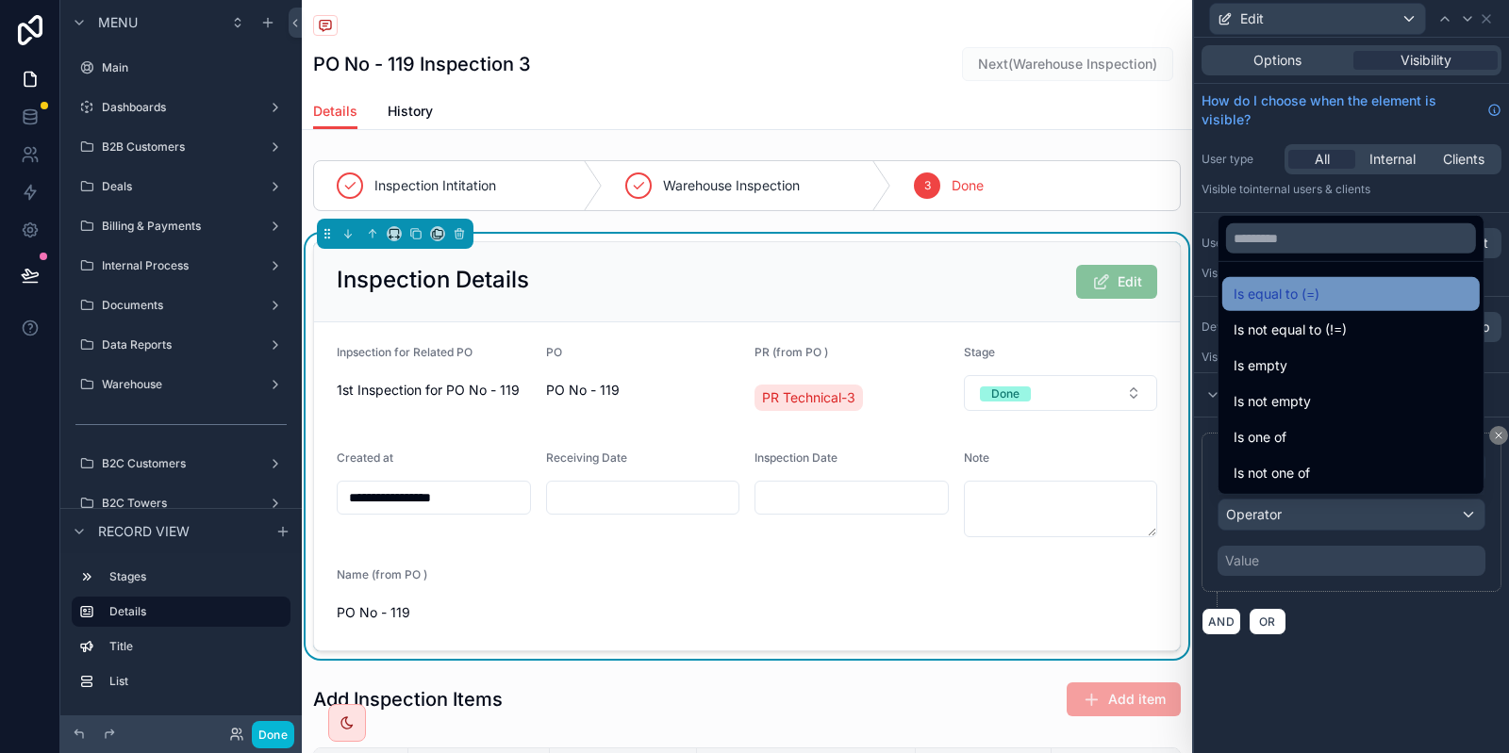
click at [1351, 301] on div "Is equal to (=)" at bounding box center [1350, 294] width 235 height 23
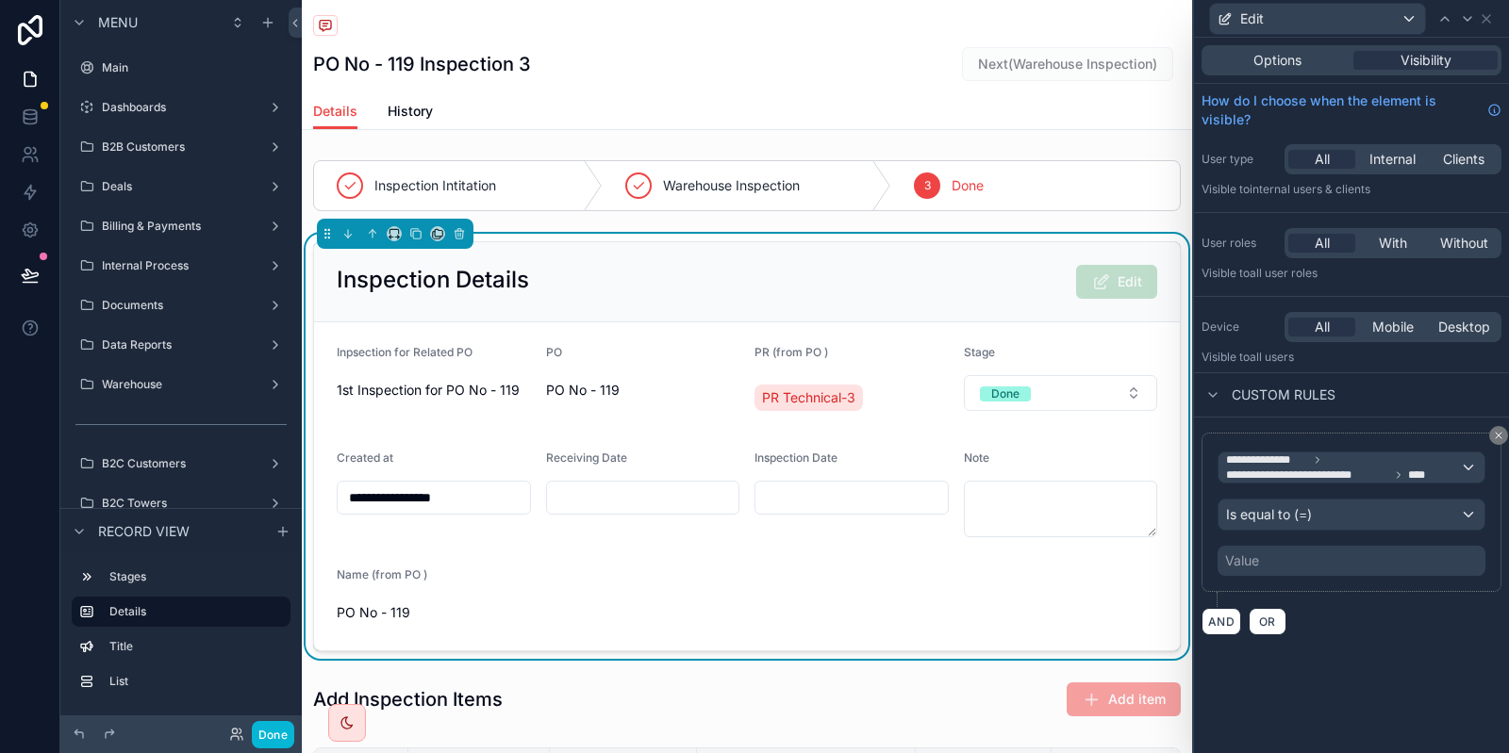
click at [1248, 554] on div "Value" at bounding box center [1242, 561] width 34 height 19
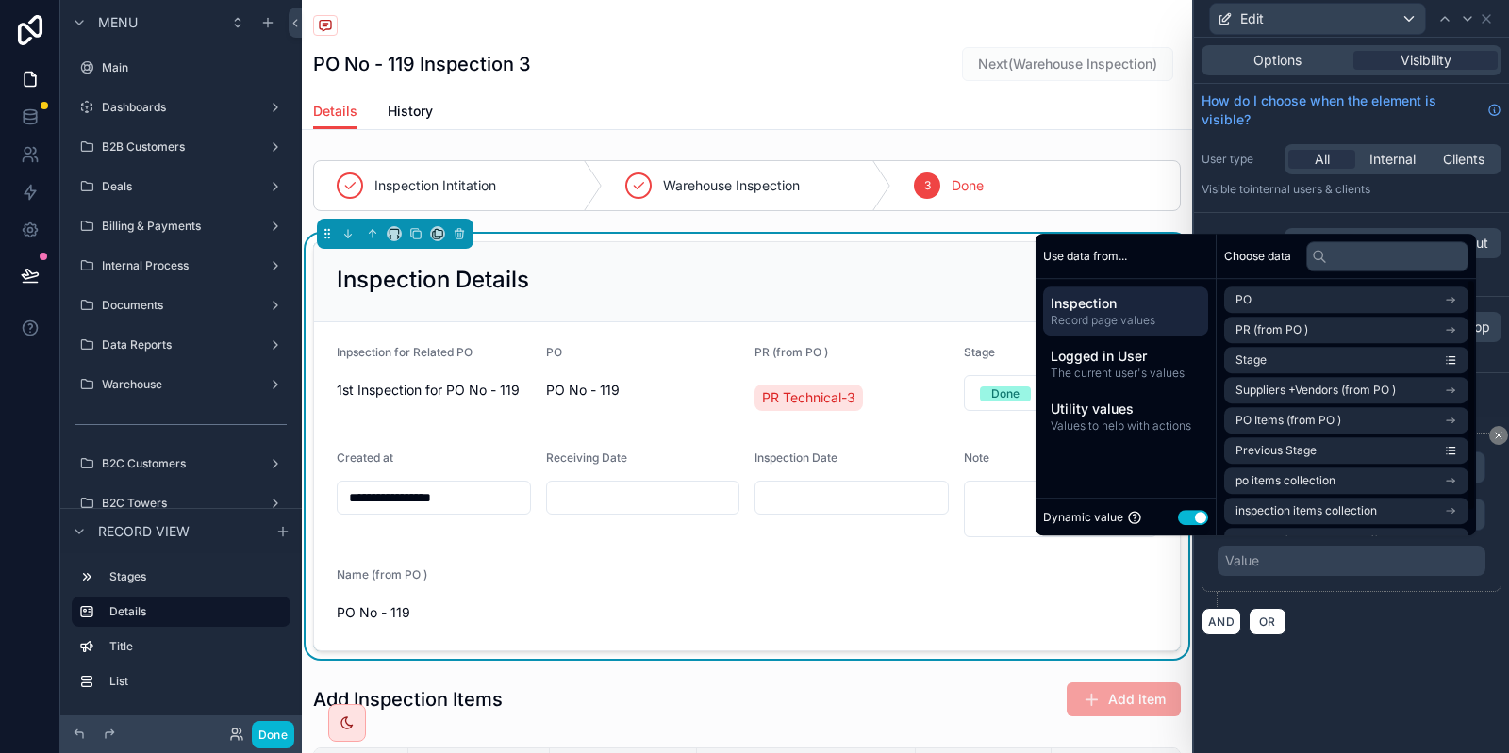
click at [1176, 512] on div "Dynamic value Use setting" at bounding box center [1125, 517] width 165 height 22
click at [1178, 512] on button "Use setting" at bounding box center [1193, 517] width 30 height 15
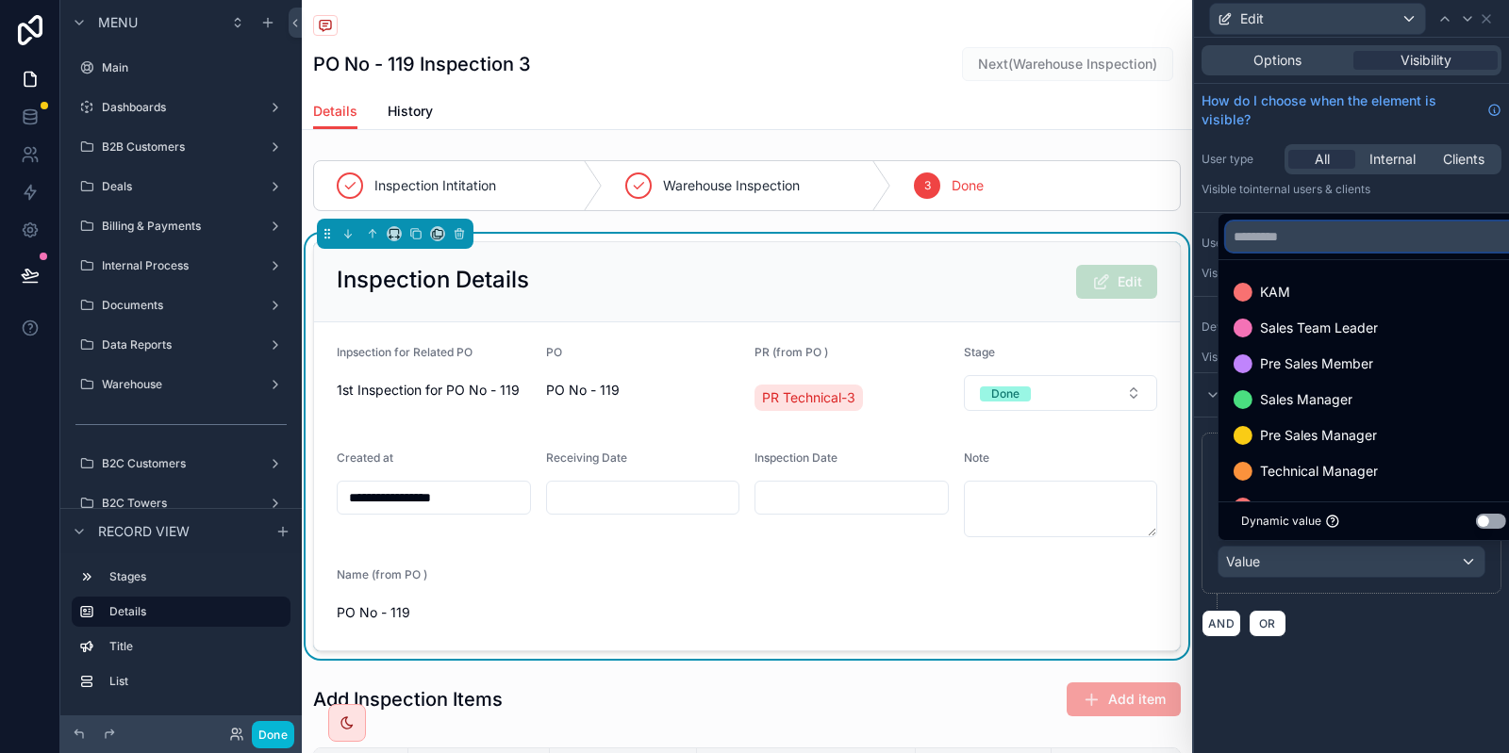
click at [1341, 232] on input "text" at bounding box center [1373, 237] width 295 height 30
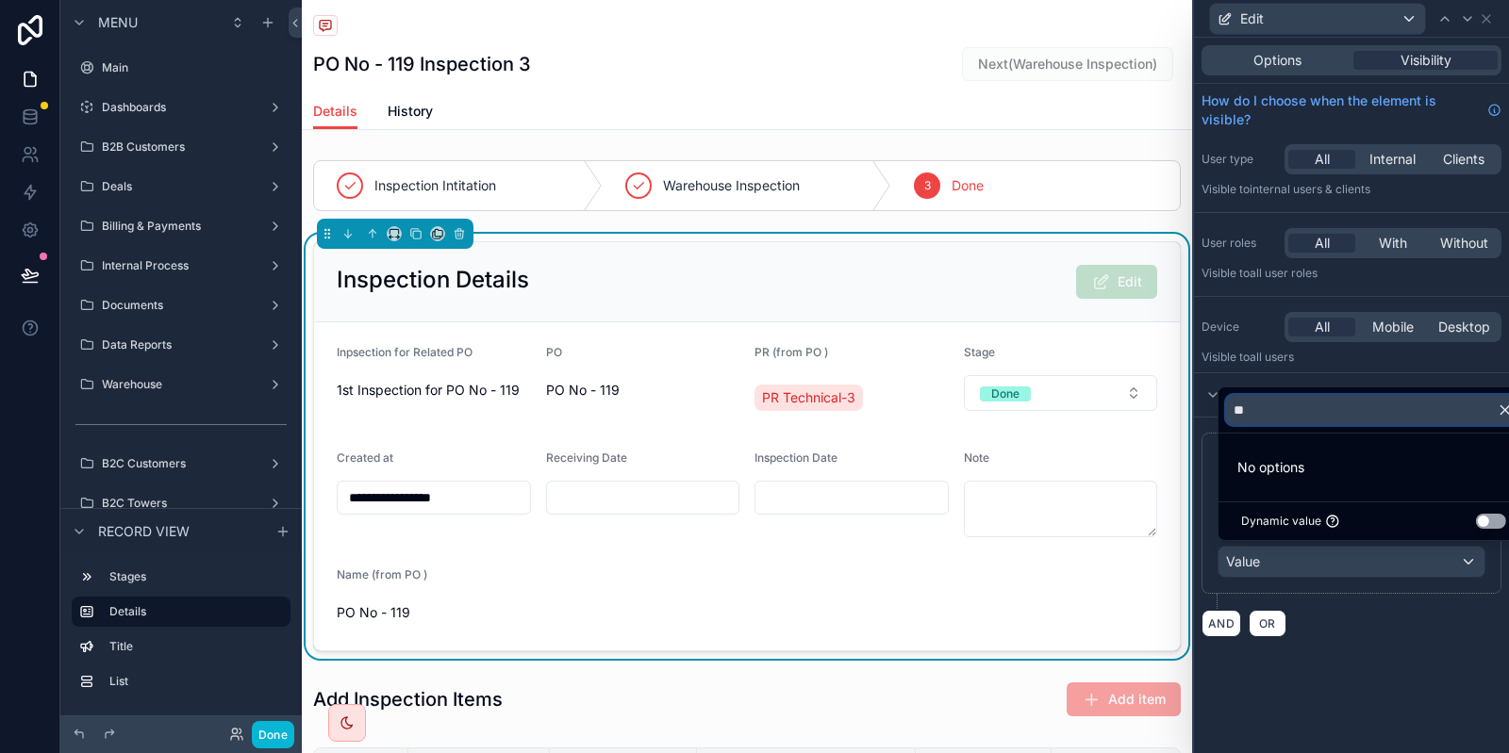
type input "*"
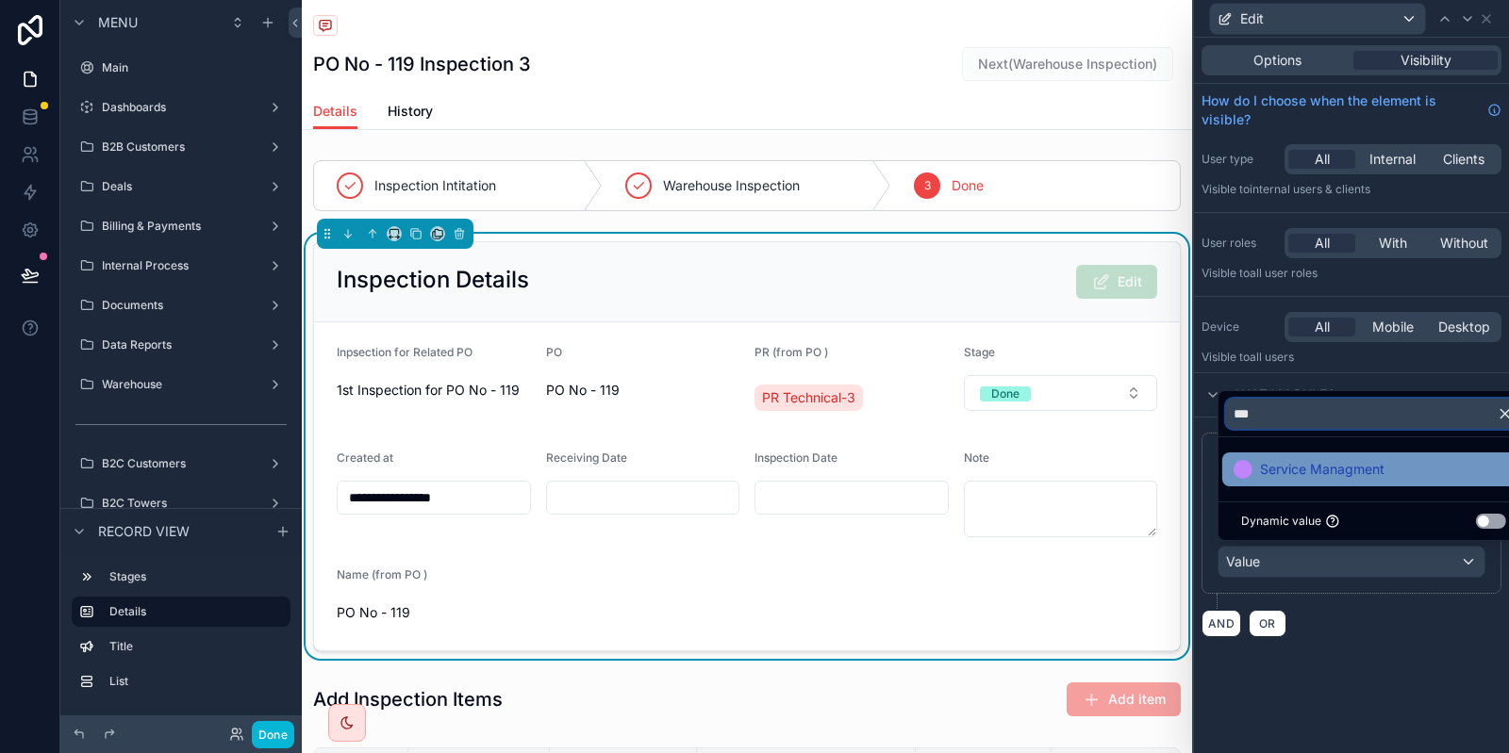
type input "***"
click at [1318, 457] on div "Service Managment" at bounding box center [1373, 470] width 303 height 34
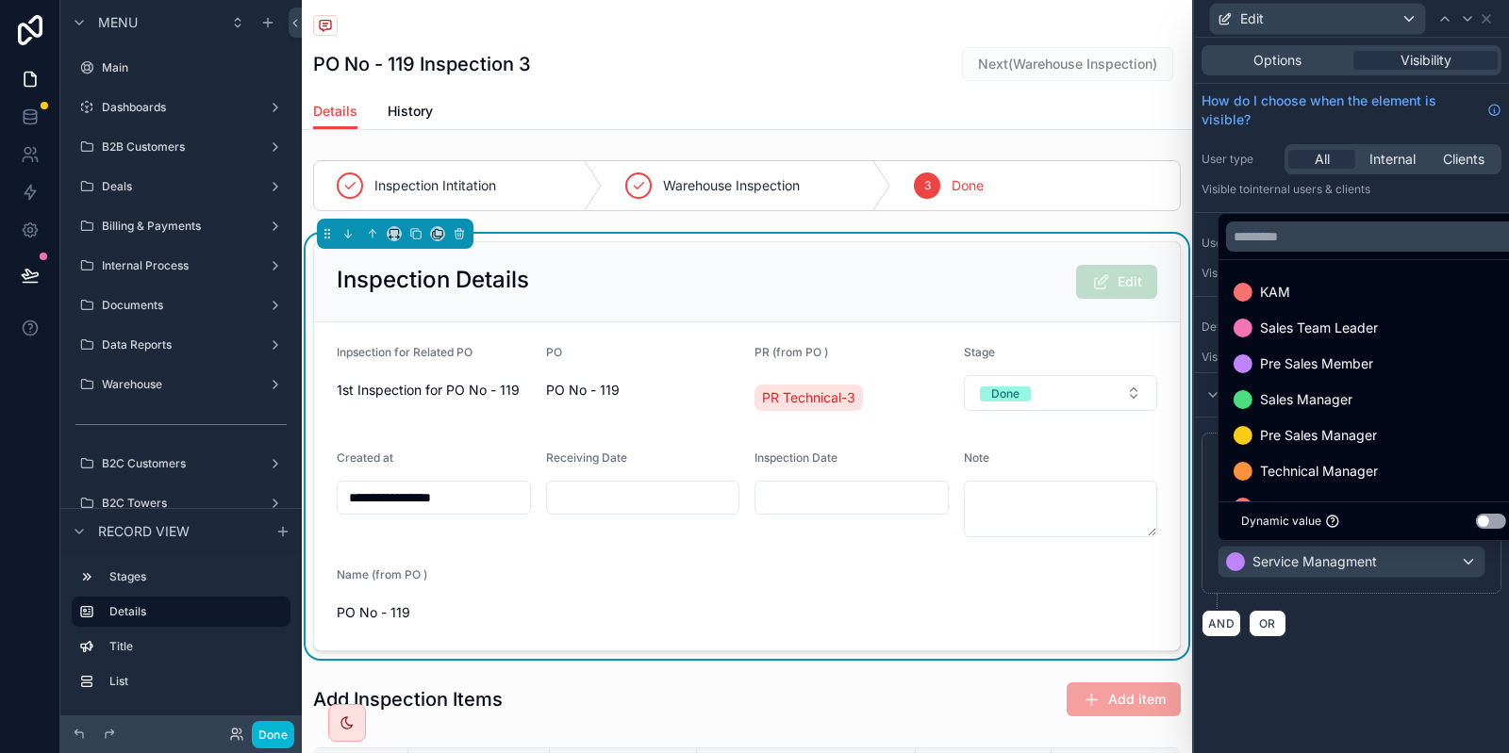
click at [1398, 633] on div "AND OR" at bounding box center [1351, 623] width 300 height 28
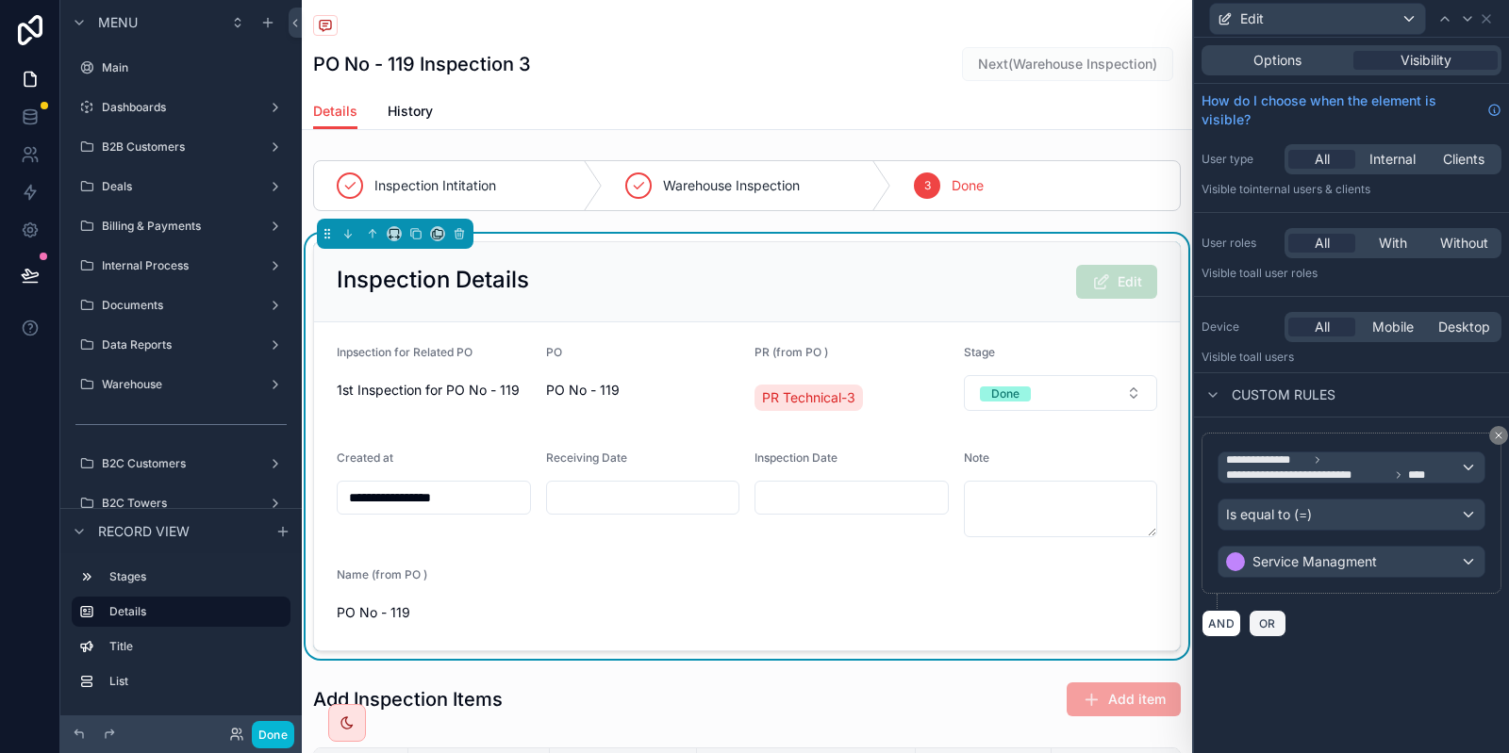
click at [1274, 623] on span "OR" at bounding box center [1267, 624] width 25 height 14
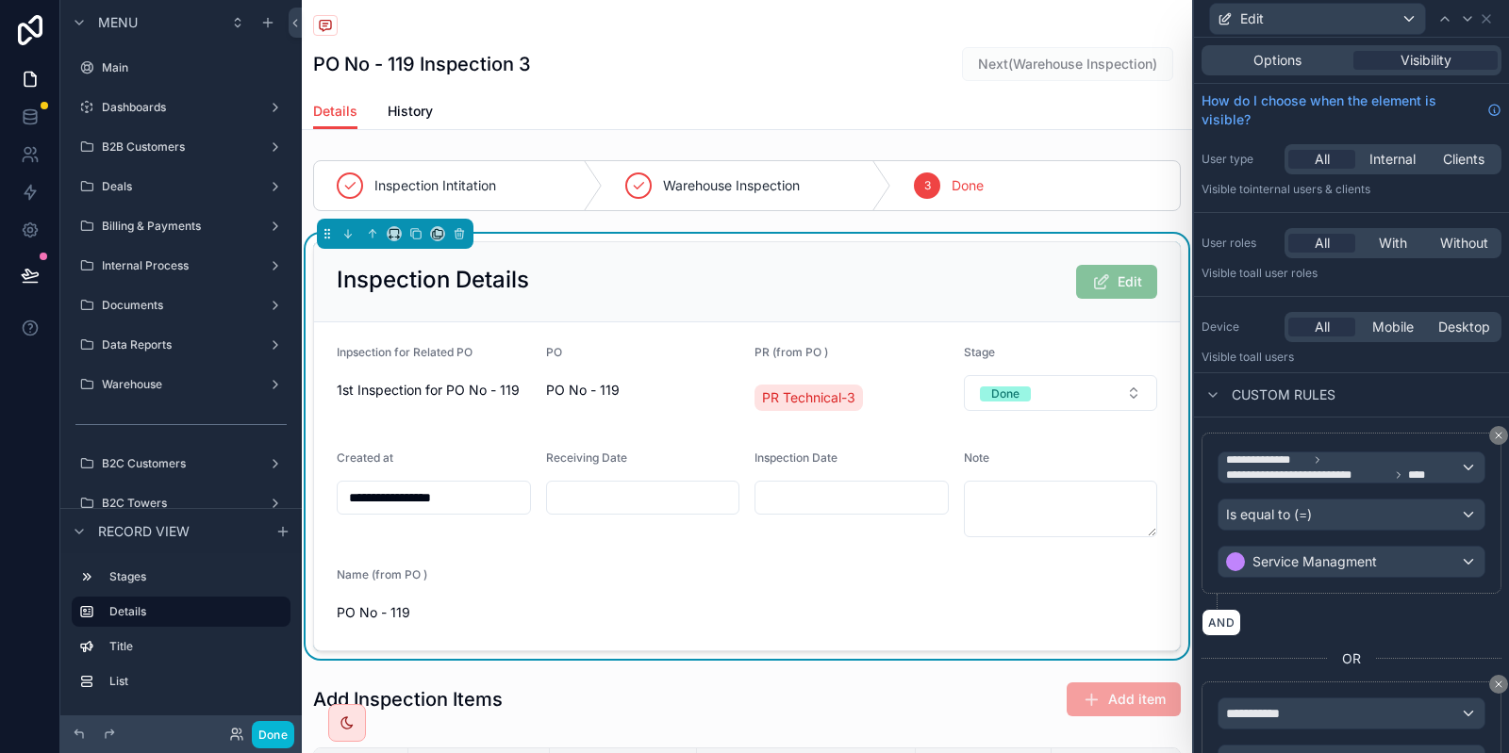
scroll to position [138, 0]
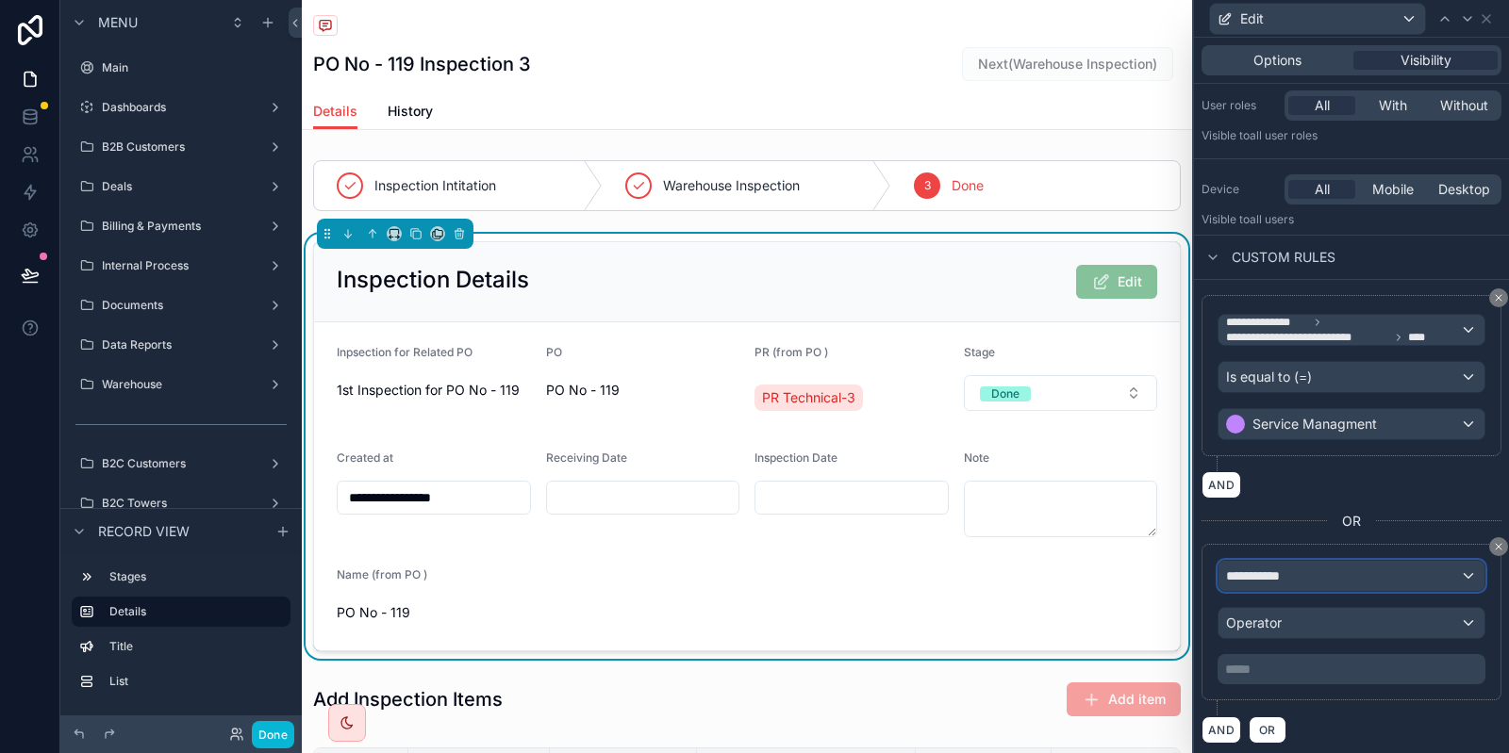
click at [1243, 573] on span "**********" at bounding box center [1261, 576] width 70 height 19
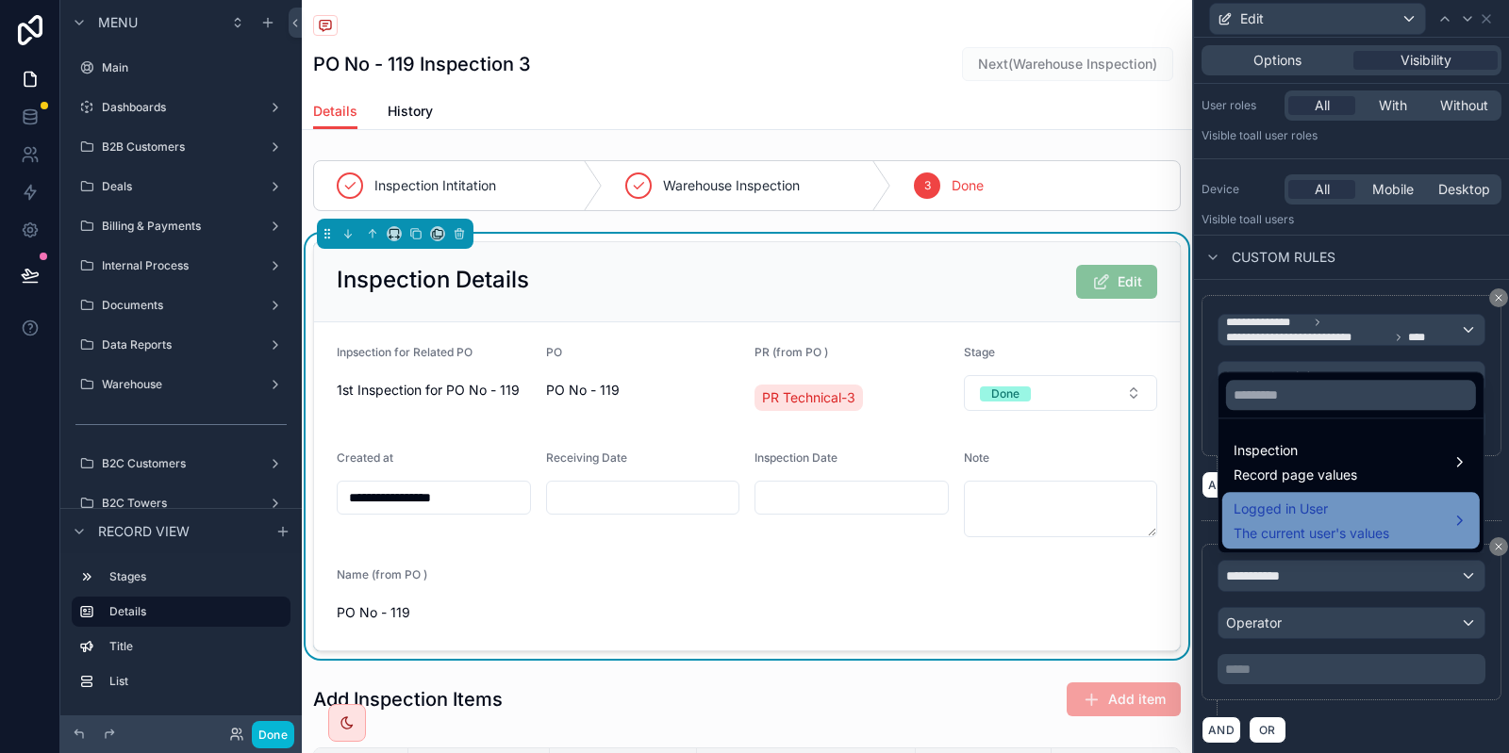
click at [1304, 529] on span "The current user's values" at bounding box center [1311, 533] width 156 height 19
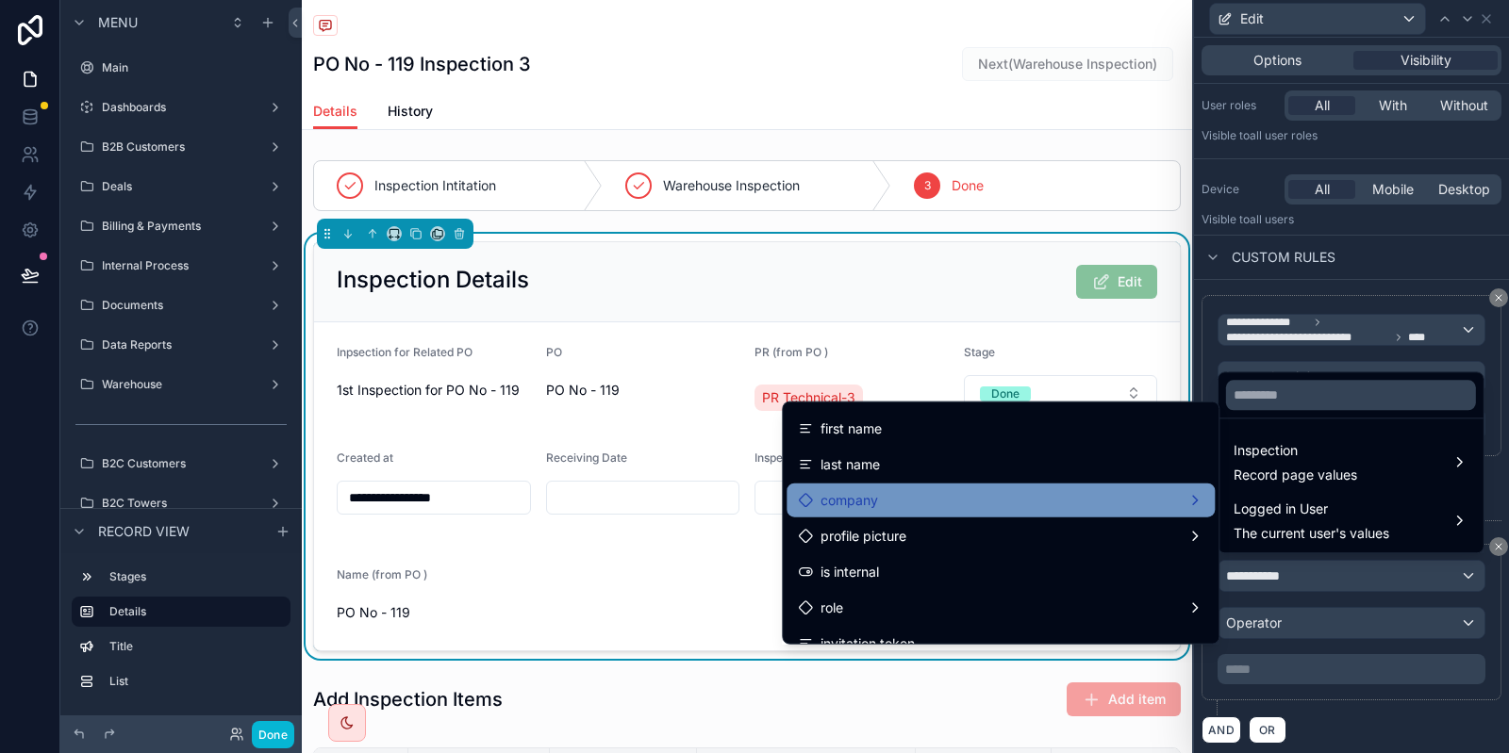
scroll to position [94, 0]
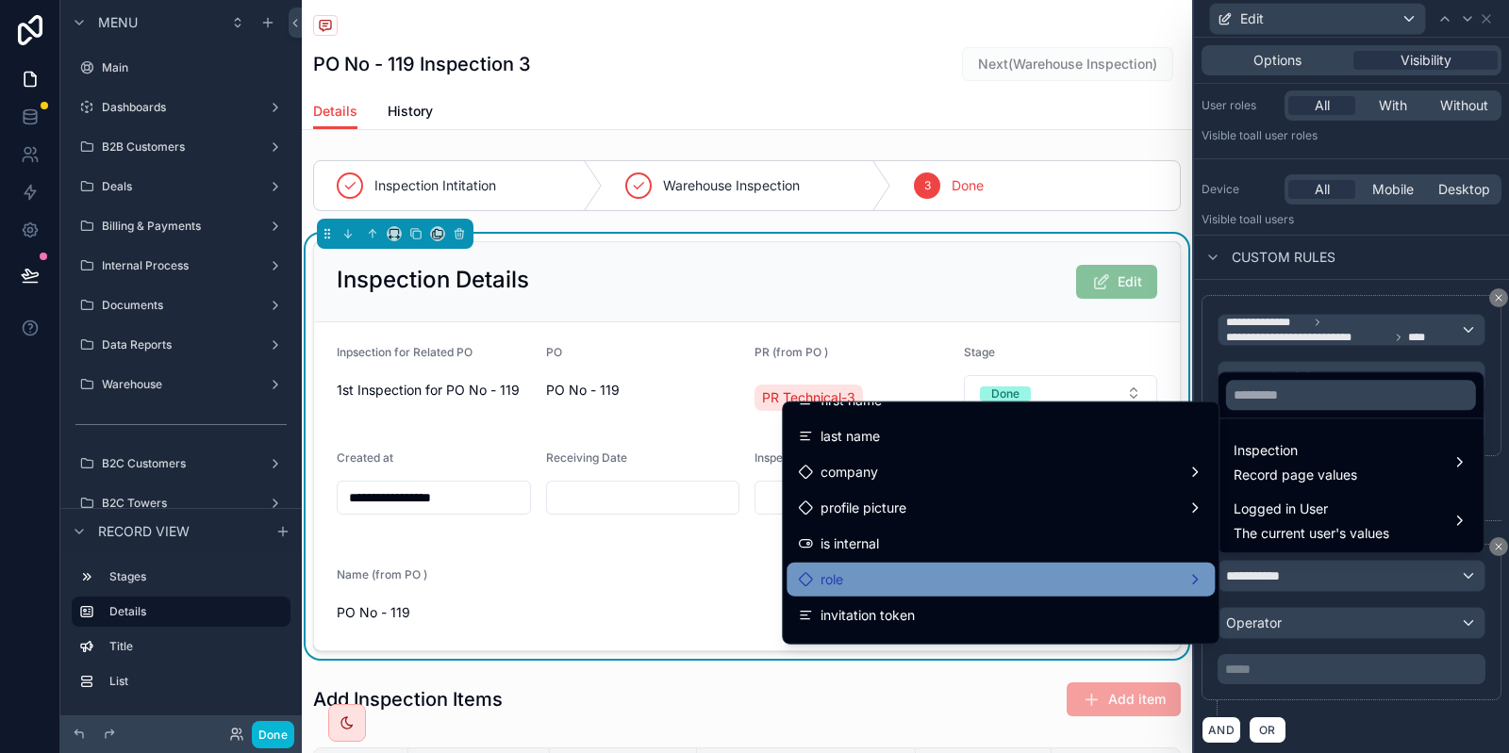
click at [875, 575] on div "role" at bounding box center [1000, 580] width 405 height 23
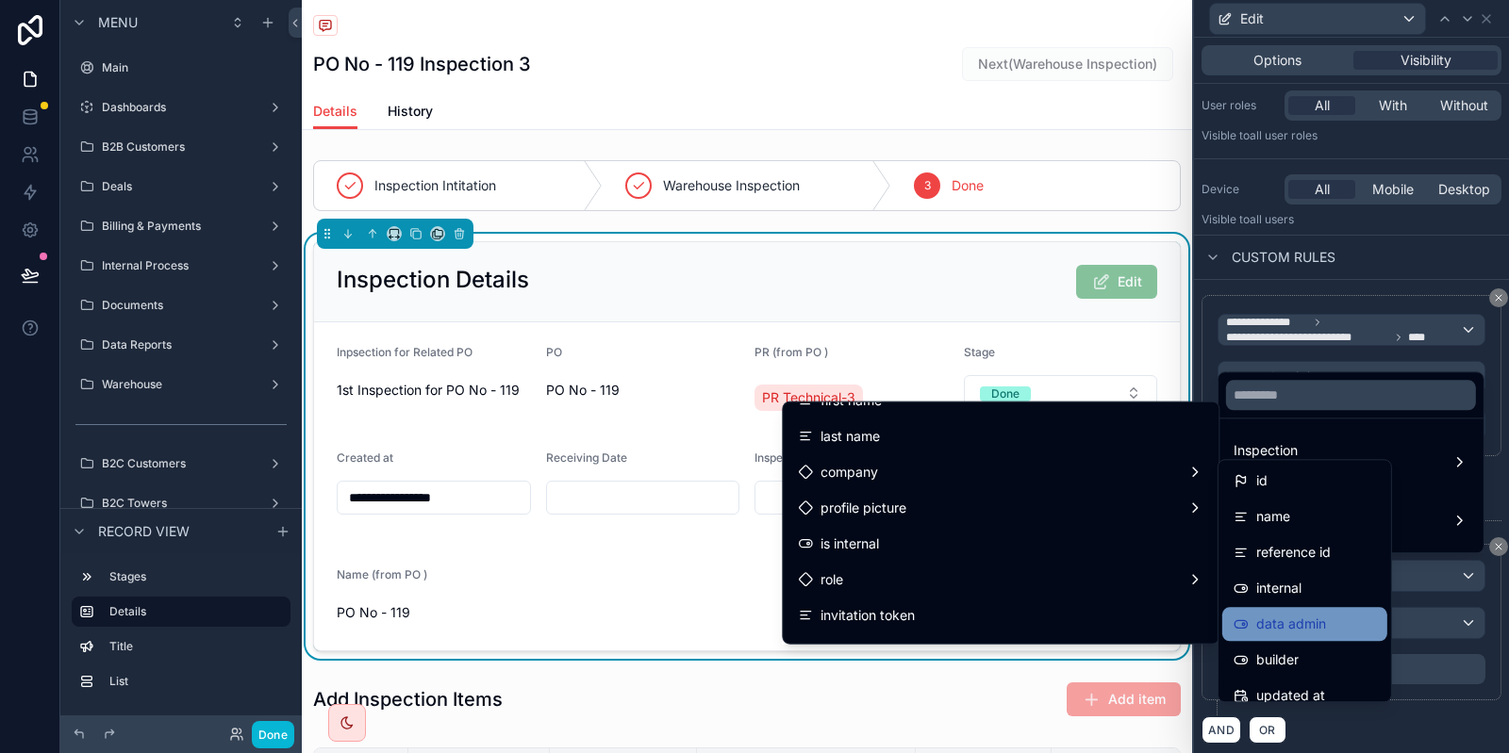
scroll to position [123, 0]
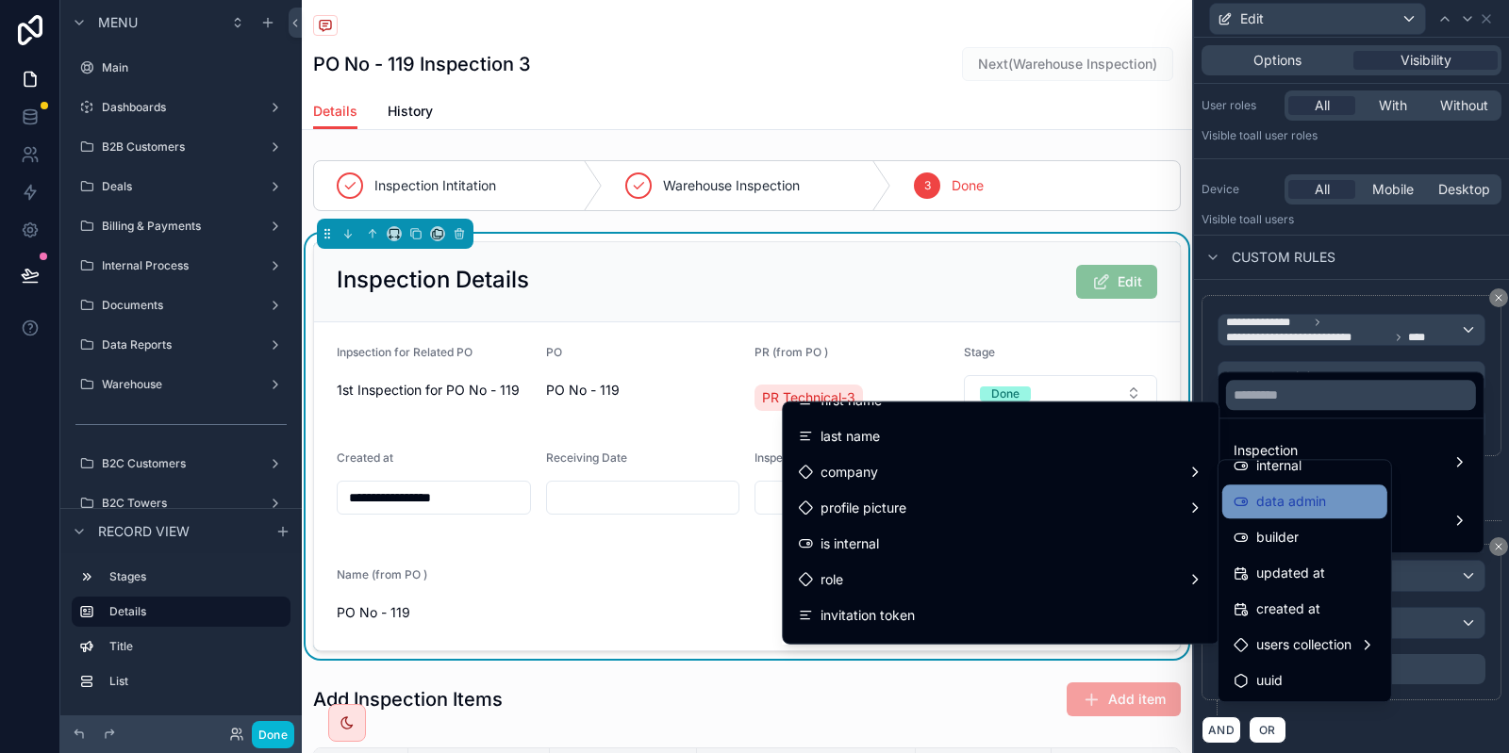
click at [1322, 488] on div "data admin" at bounding box center [1304, 502] width 165 height 34
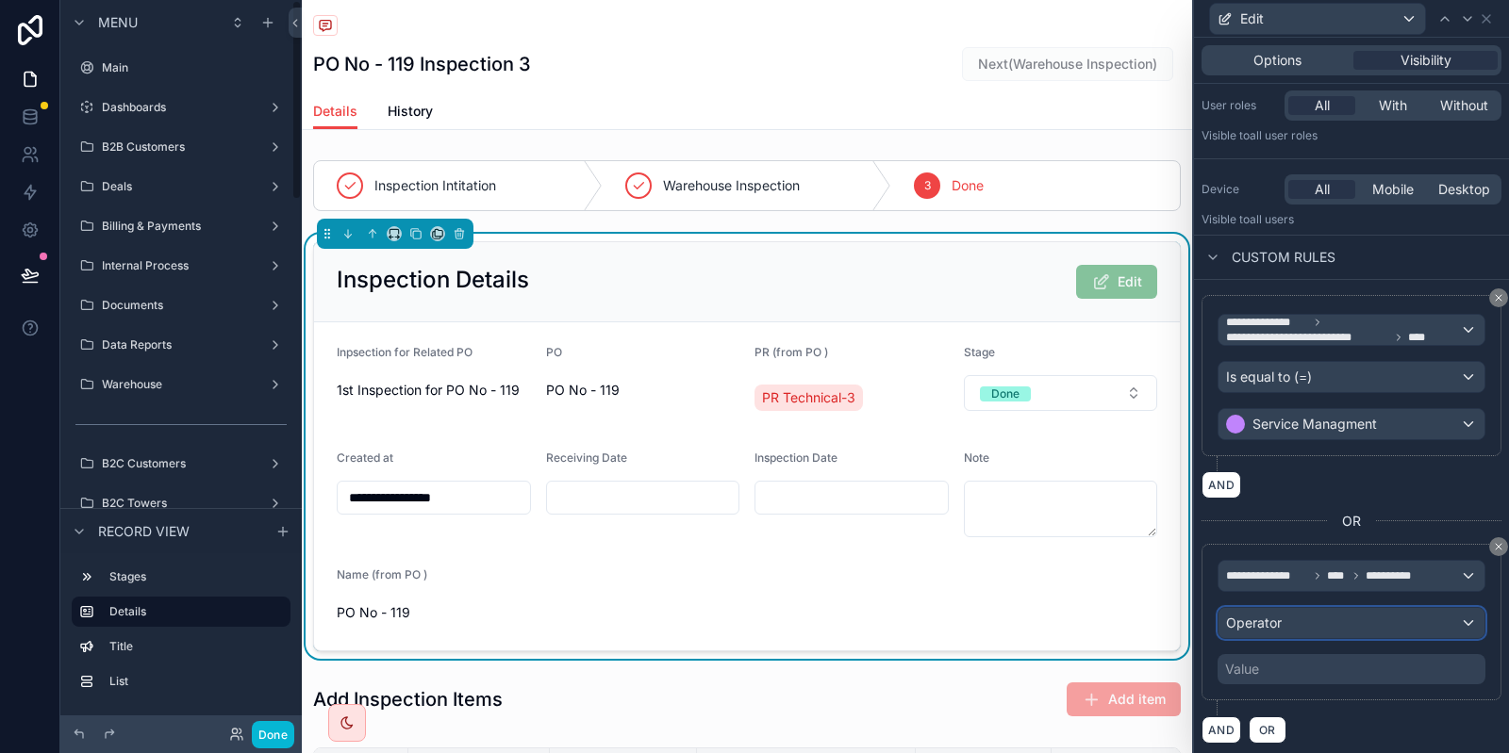
click at [1287, 627] on div "Operator" at bounding box center [1351, 623] width 266 height 30
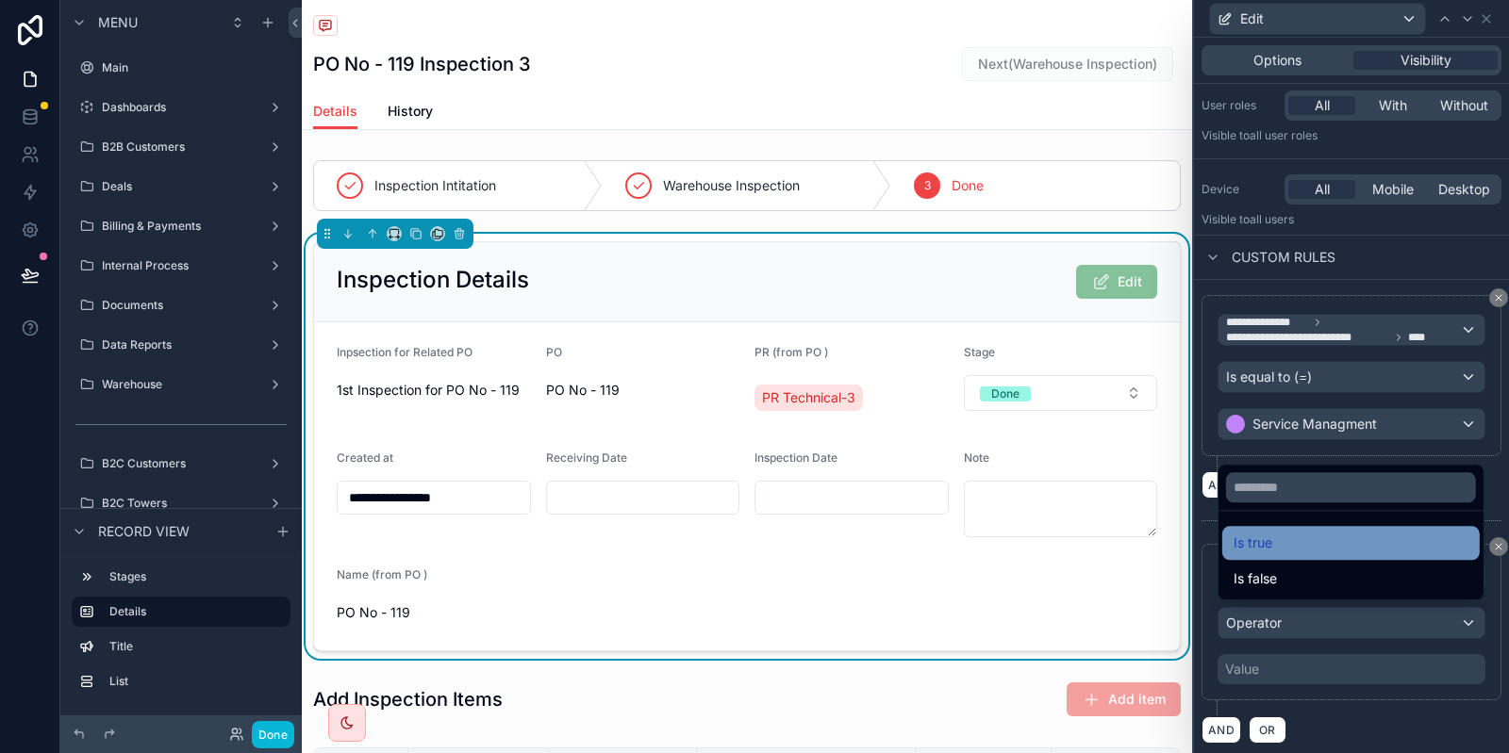
click at [1320, 550] on div "Is true" at bounding box center [1350, 543] width 235 height 23
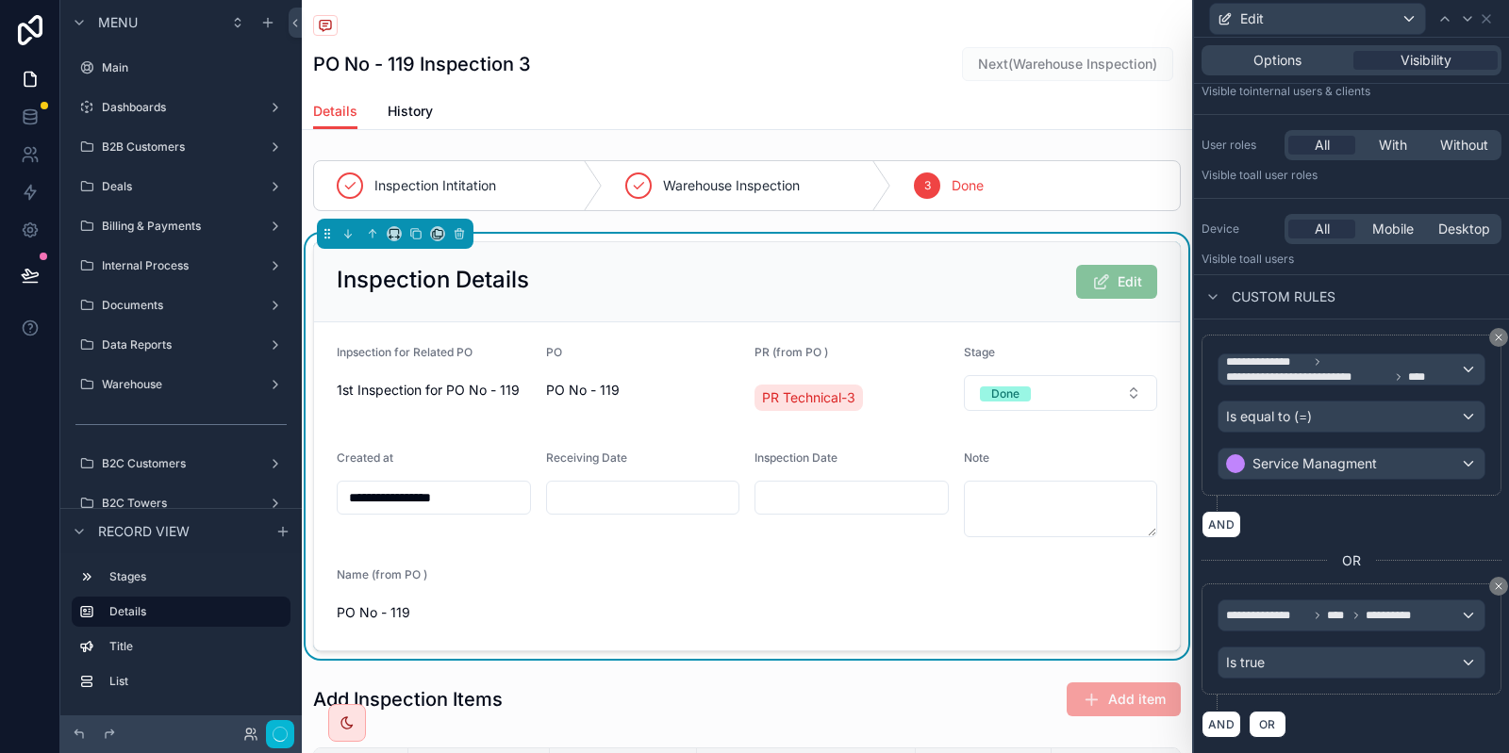
scroll to position [93, 0]
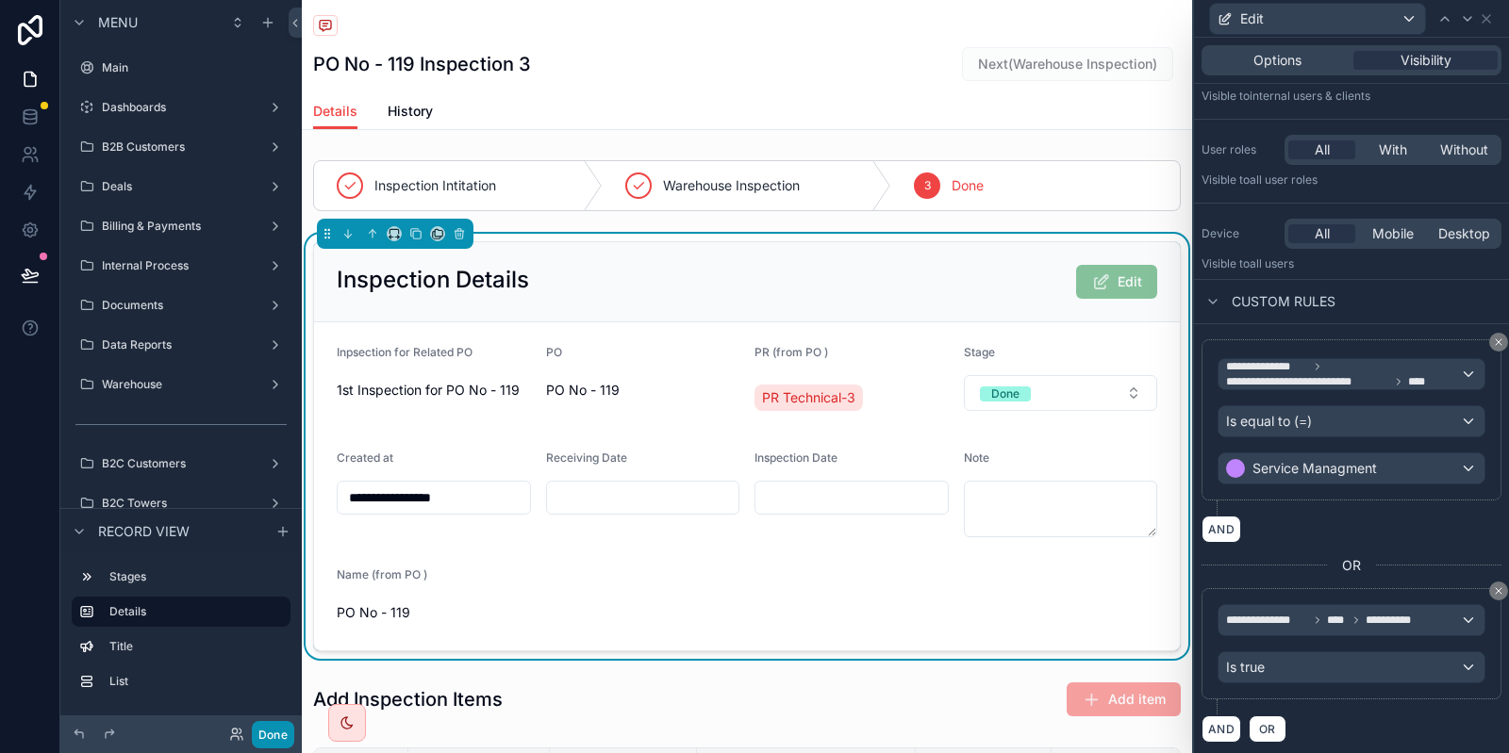
click at [281, 745] on button "Done" at bounding box center [273, 734] width 42 height 27
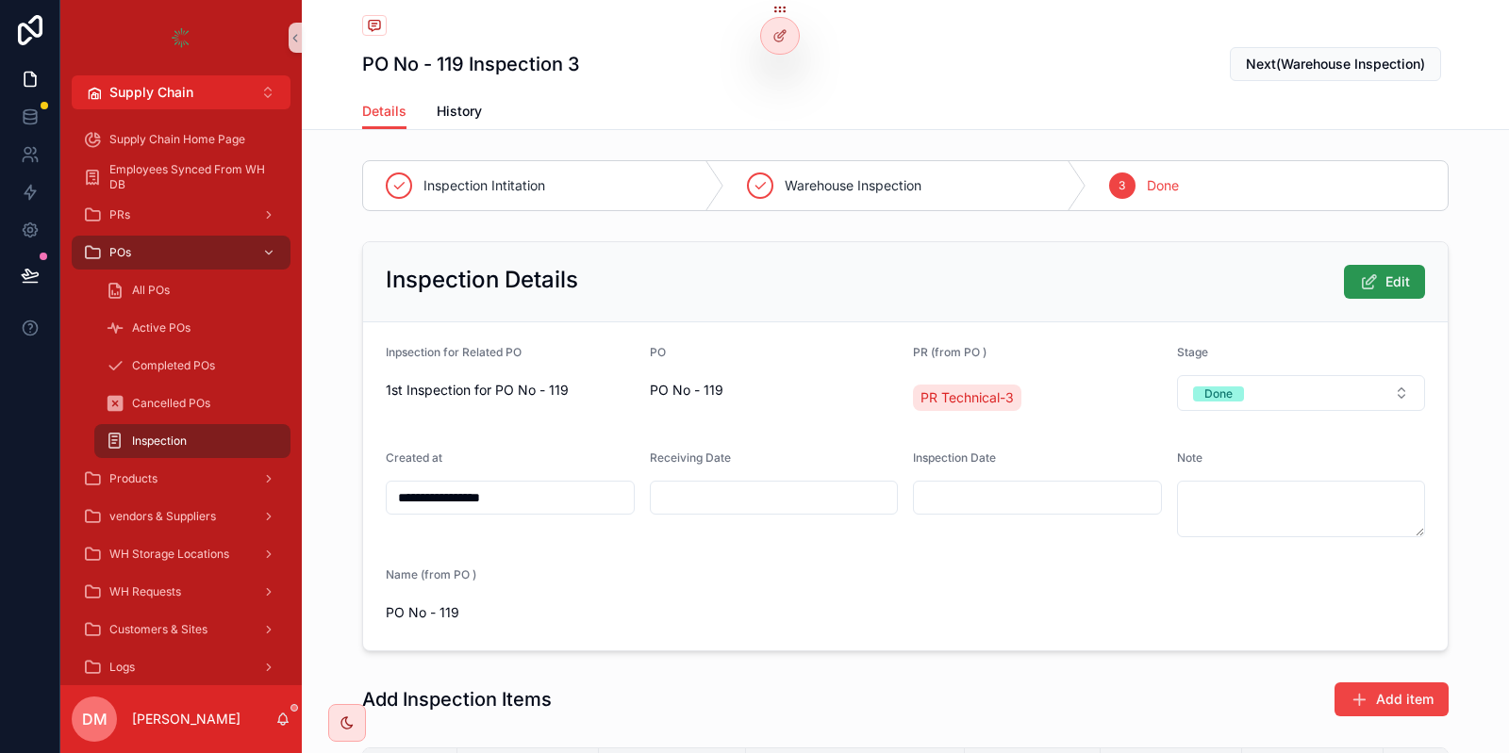
click at [1397, 289] on span "Edit" at bounding box center [1397, 282] width 25 height 19
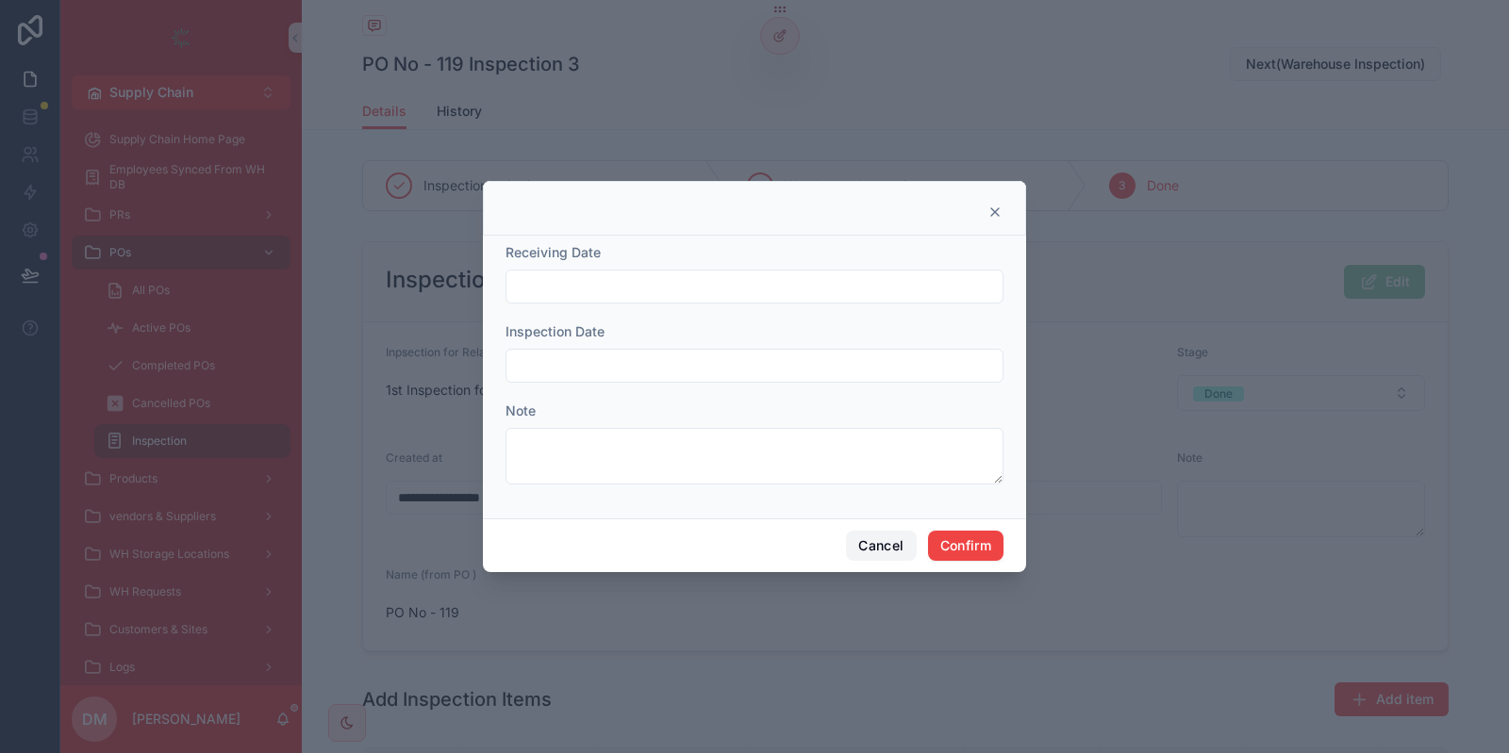
click at [868, 539] on button "Cancel" at bounding box center [881, 546] width 70 height 30
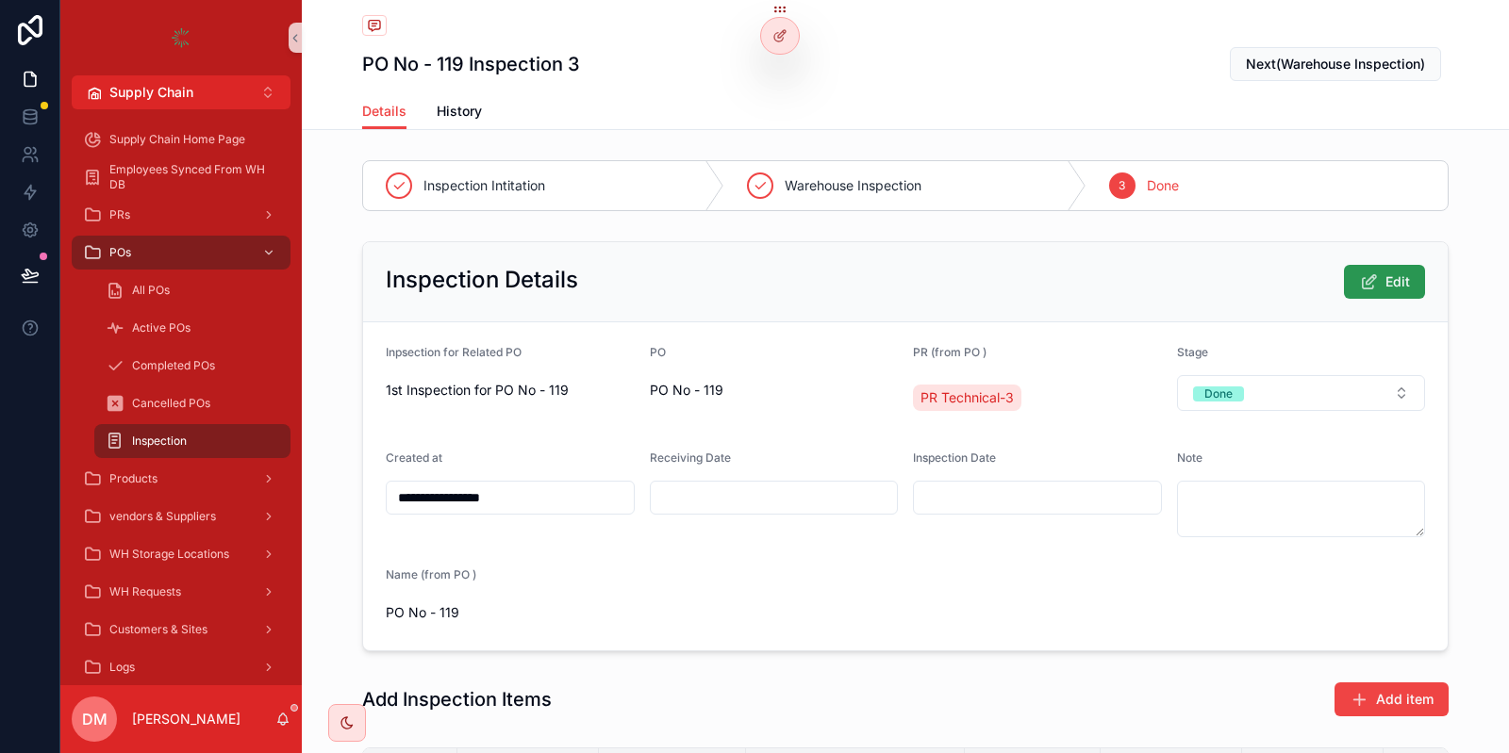
click at [1375, 281] on icon "scrollable content" at bounding box center [1369, 282] width 20 height 19
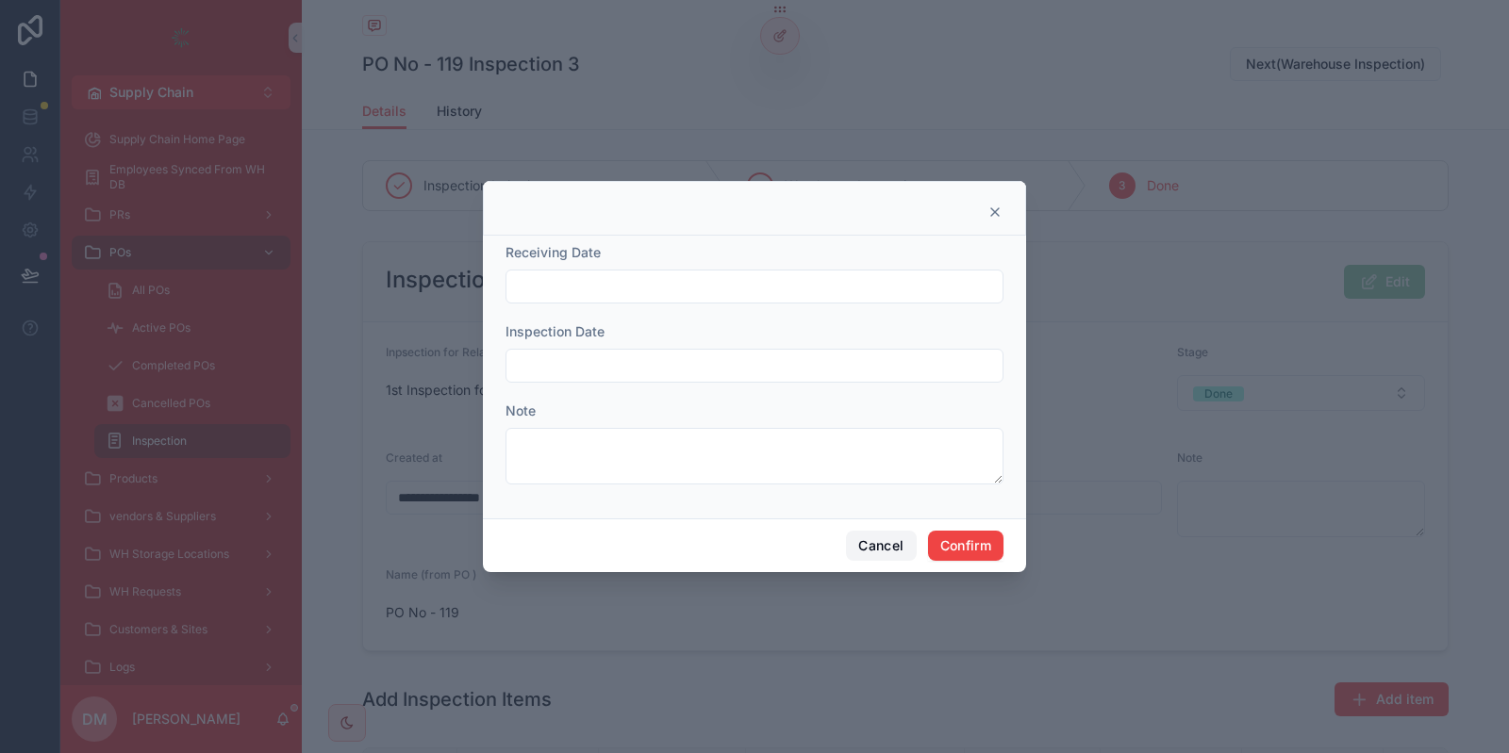
click at [875, 548] on button "Cancel" at bounding box center [881, 546] width 70 height 30
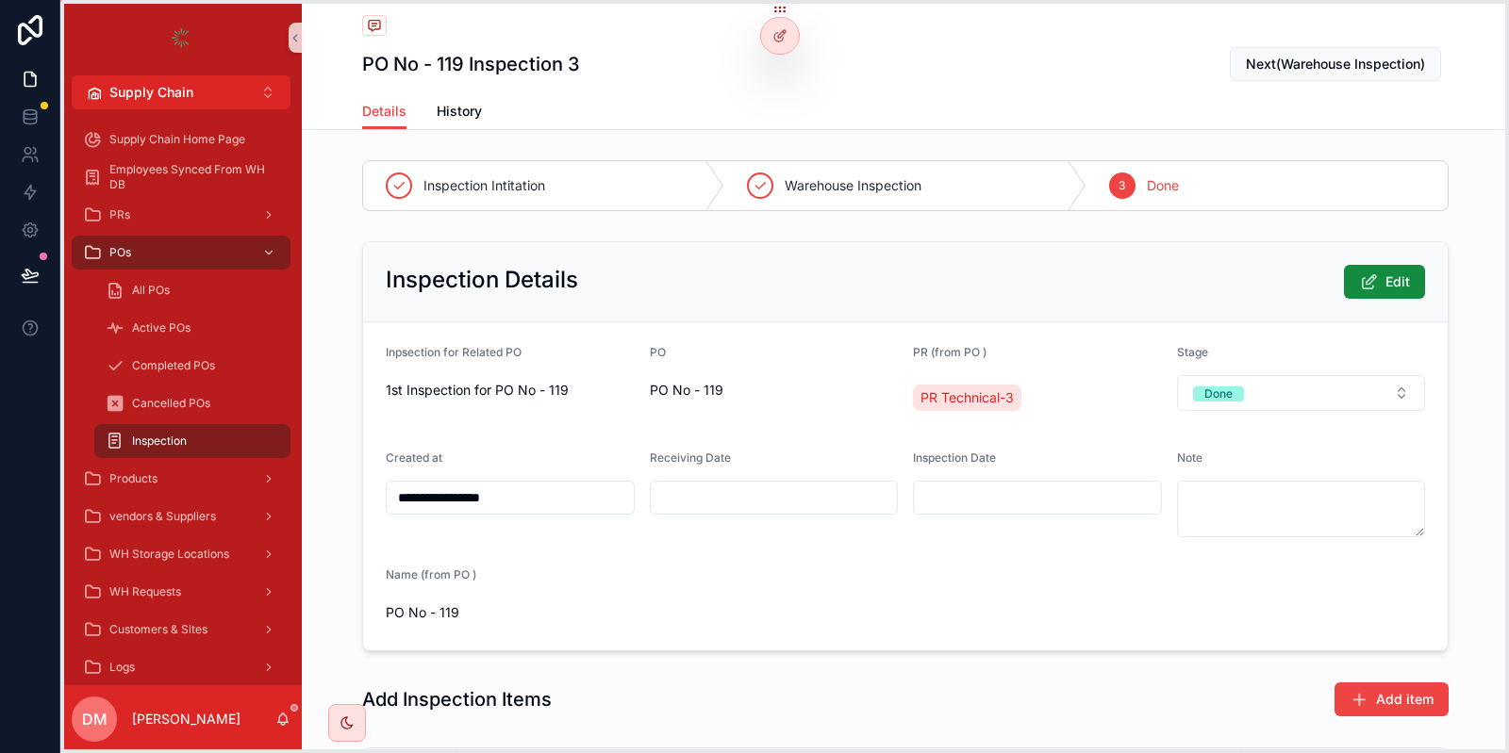
click at [774, 14] on icon at bounding box center [779, 9] width 15 height 15
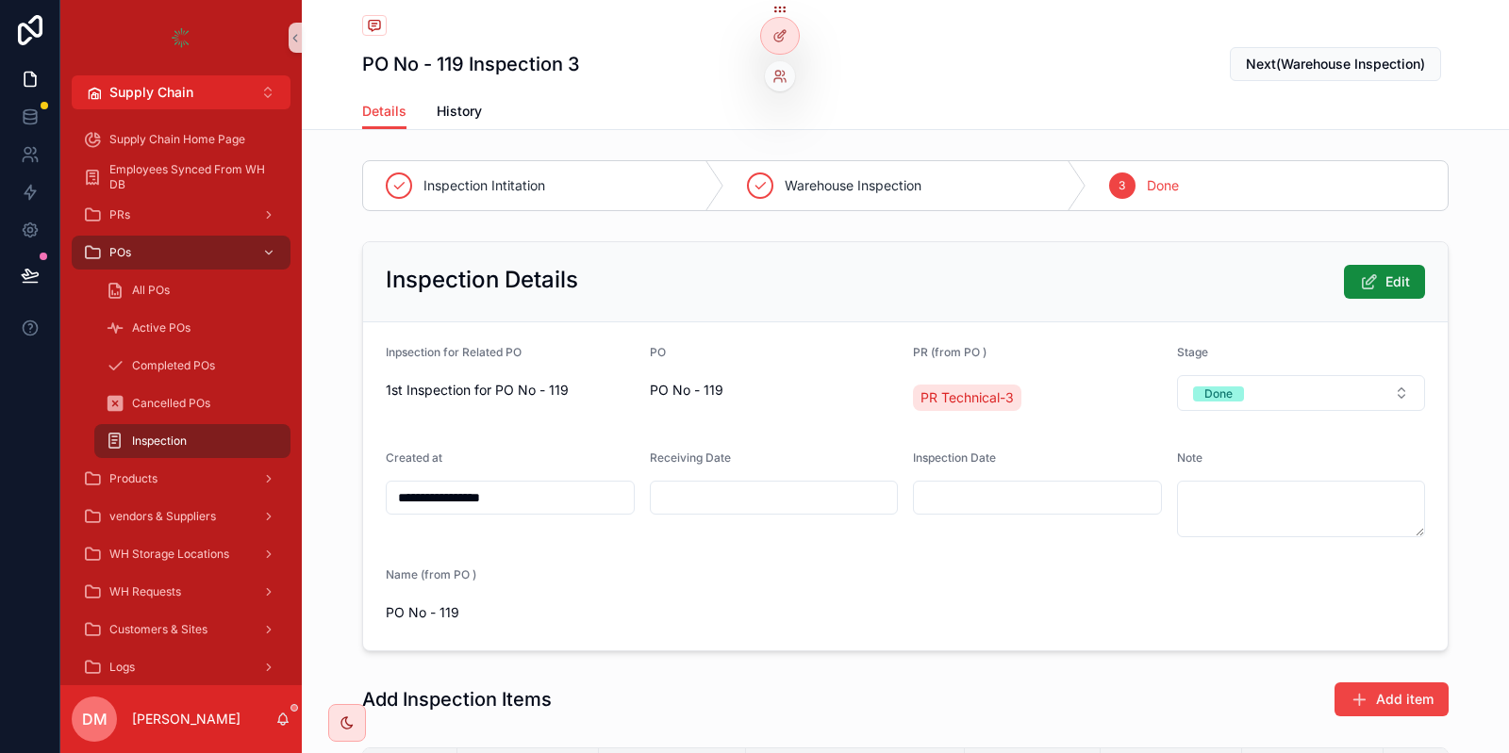
click at [778, 19] on div at bounding box center [780, 36] width 38 height 36
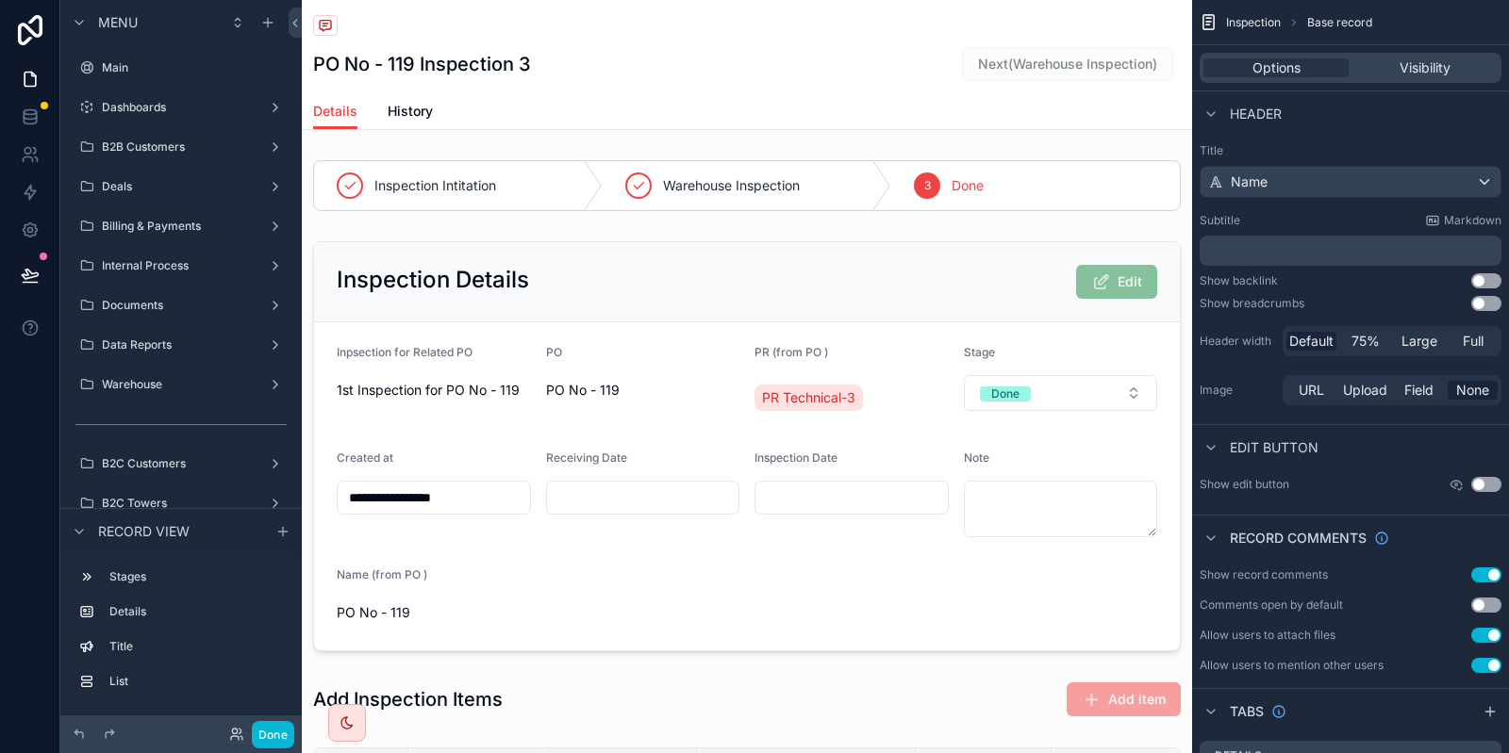
click at [714, 344] on div "scrollable content" at bounding box center [747, 446] width 890 height 425
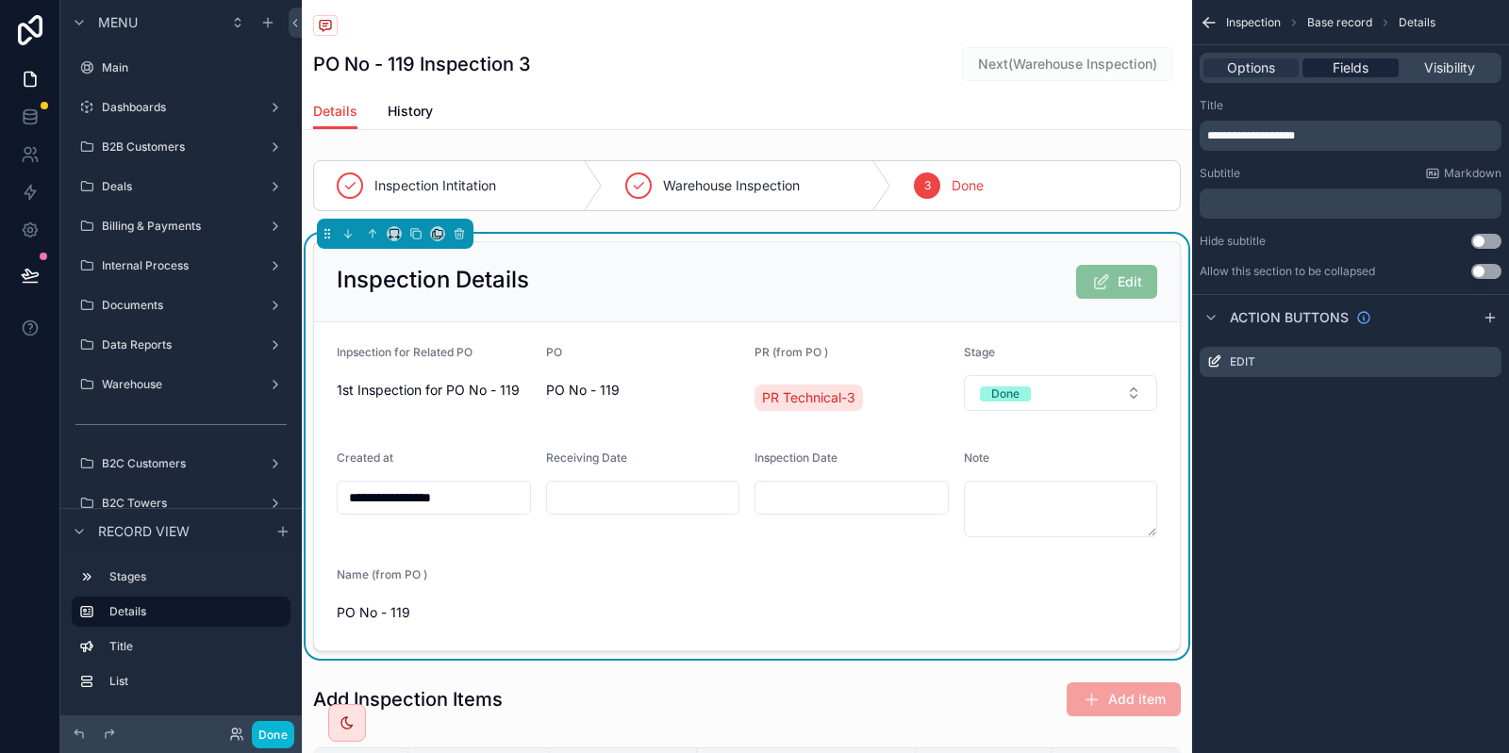
click at [1370, 68] on div "Fields" at bounding box center [1349, 67] width 95 height 19
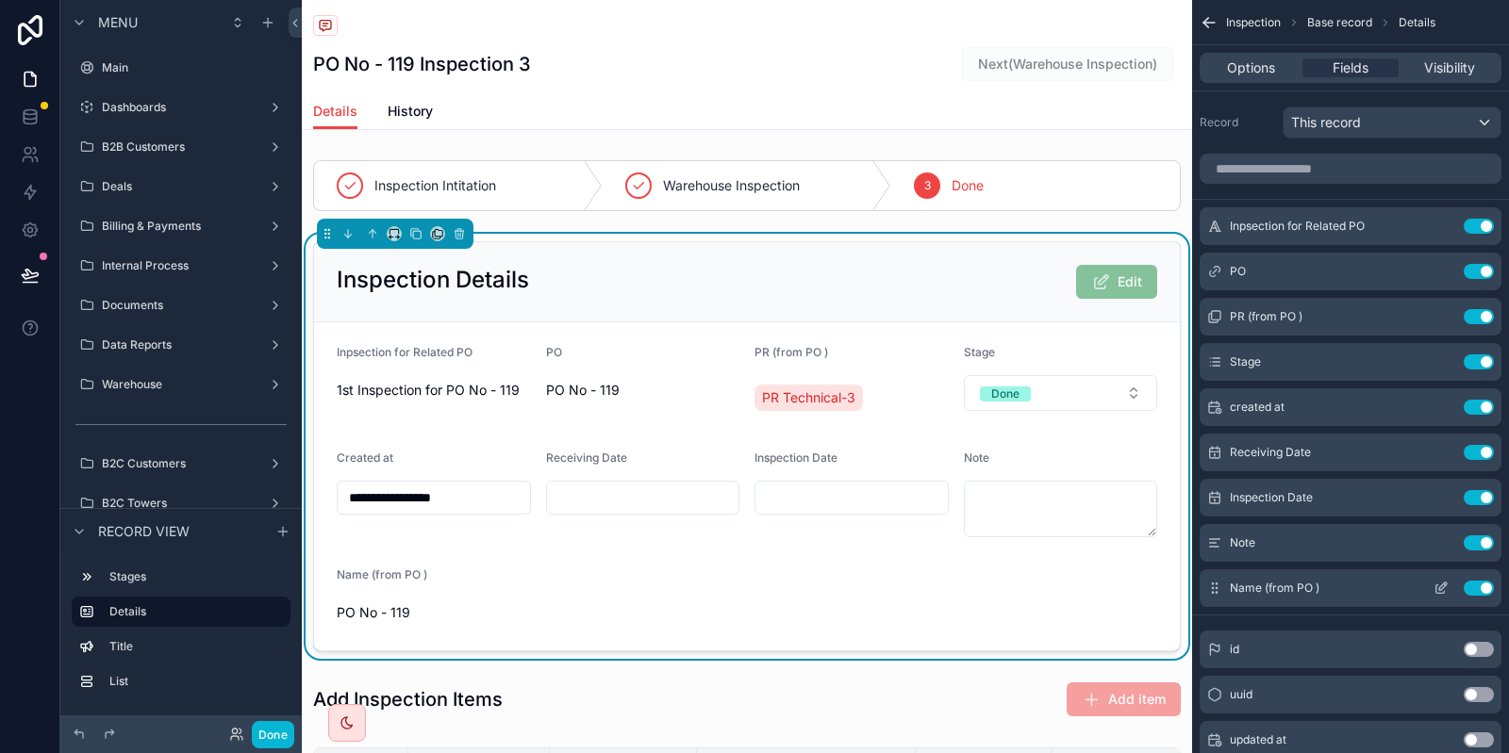
click at [1474, 582] on button "Use setting" at bounding box center [1478, 588] width 30 height 15
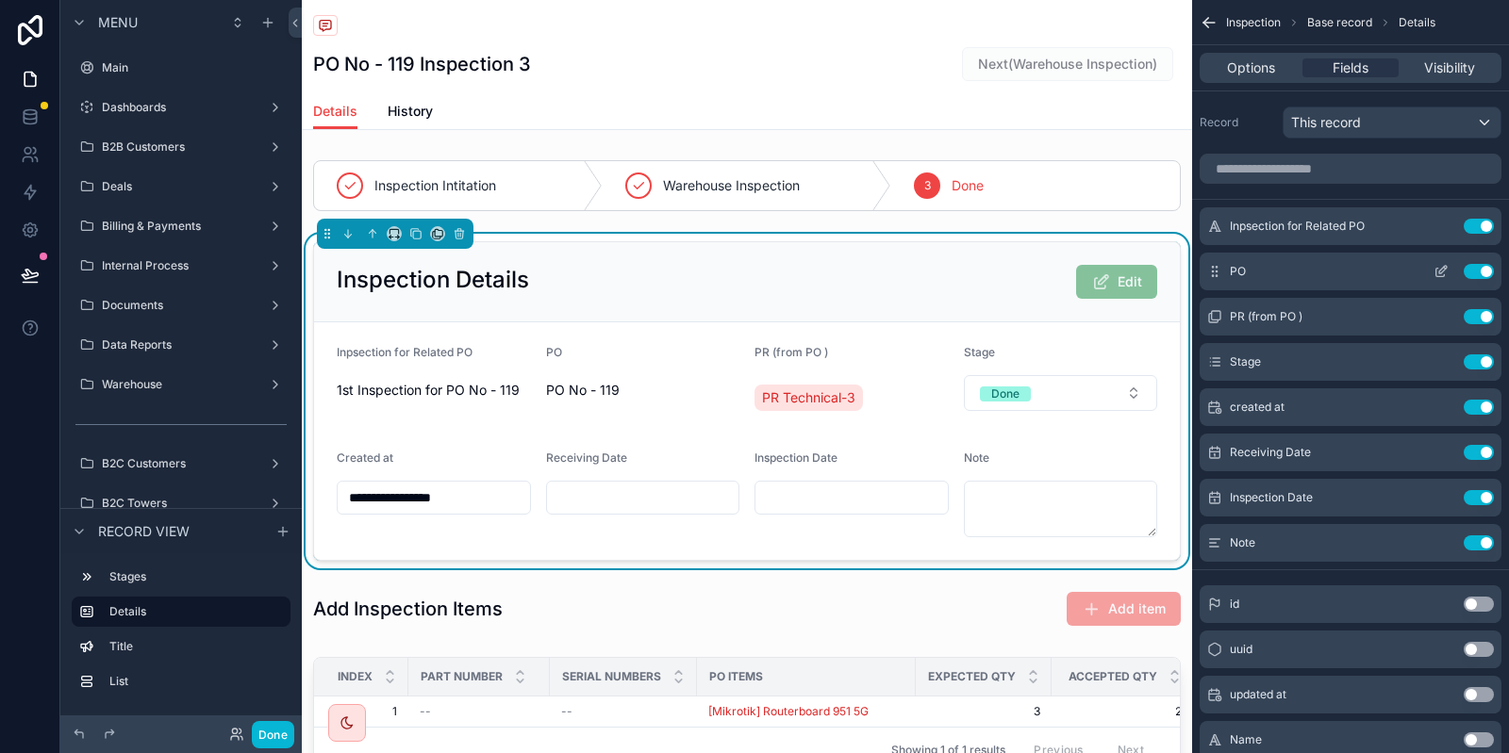
click at [1441, 273] on icon "scrollable content" at bounding box center [1443, 270] width 8 height 8
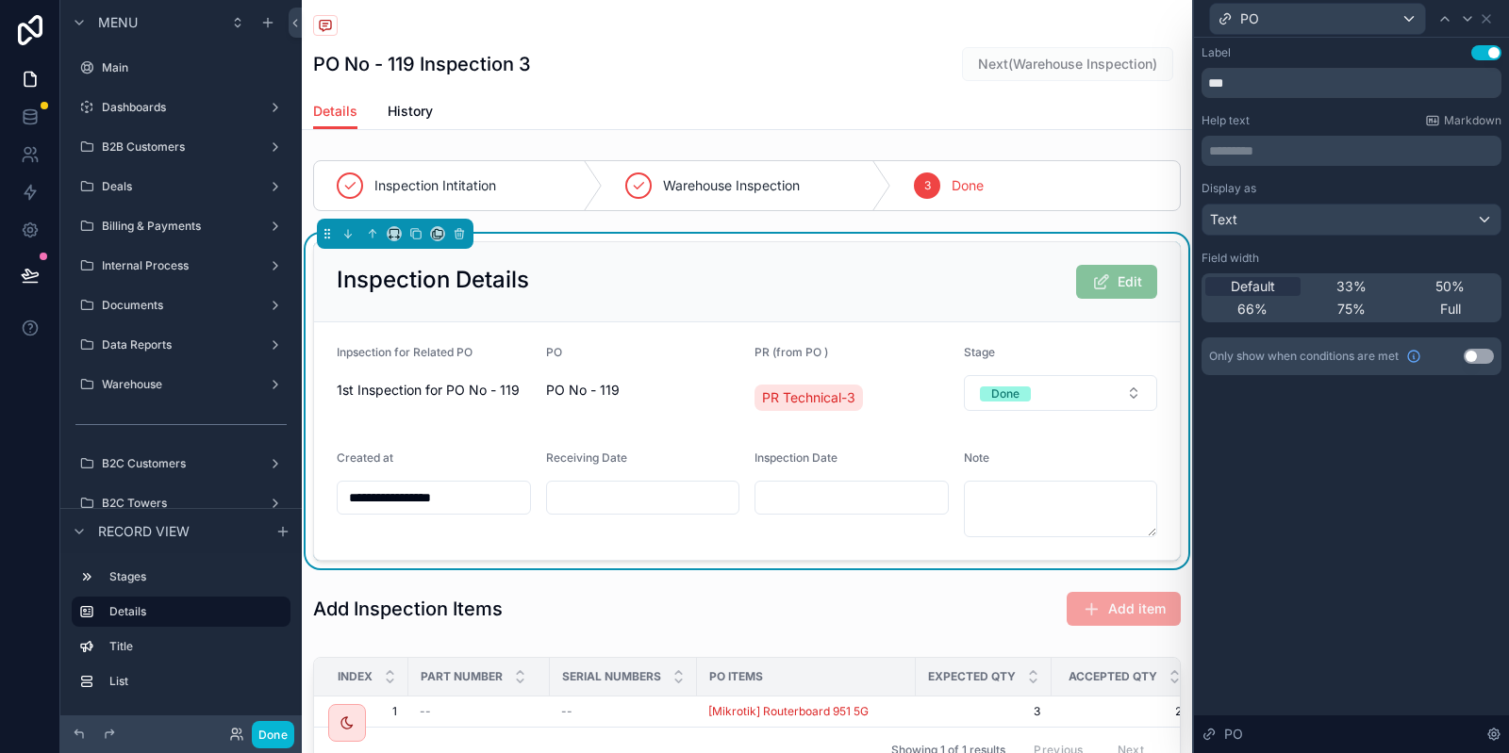
click at [1294, 153] on p "********* ﻿" at bounding box center [1353, 150] width 289 height 19
click at [1292, 124] on div "Help text Markdown" at bounding box center [1351, 120] width 300 height 15
click at [1276, 210] on div "Text" at bounding box center [1351, 220] width 298 height 30
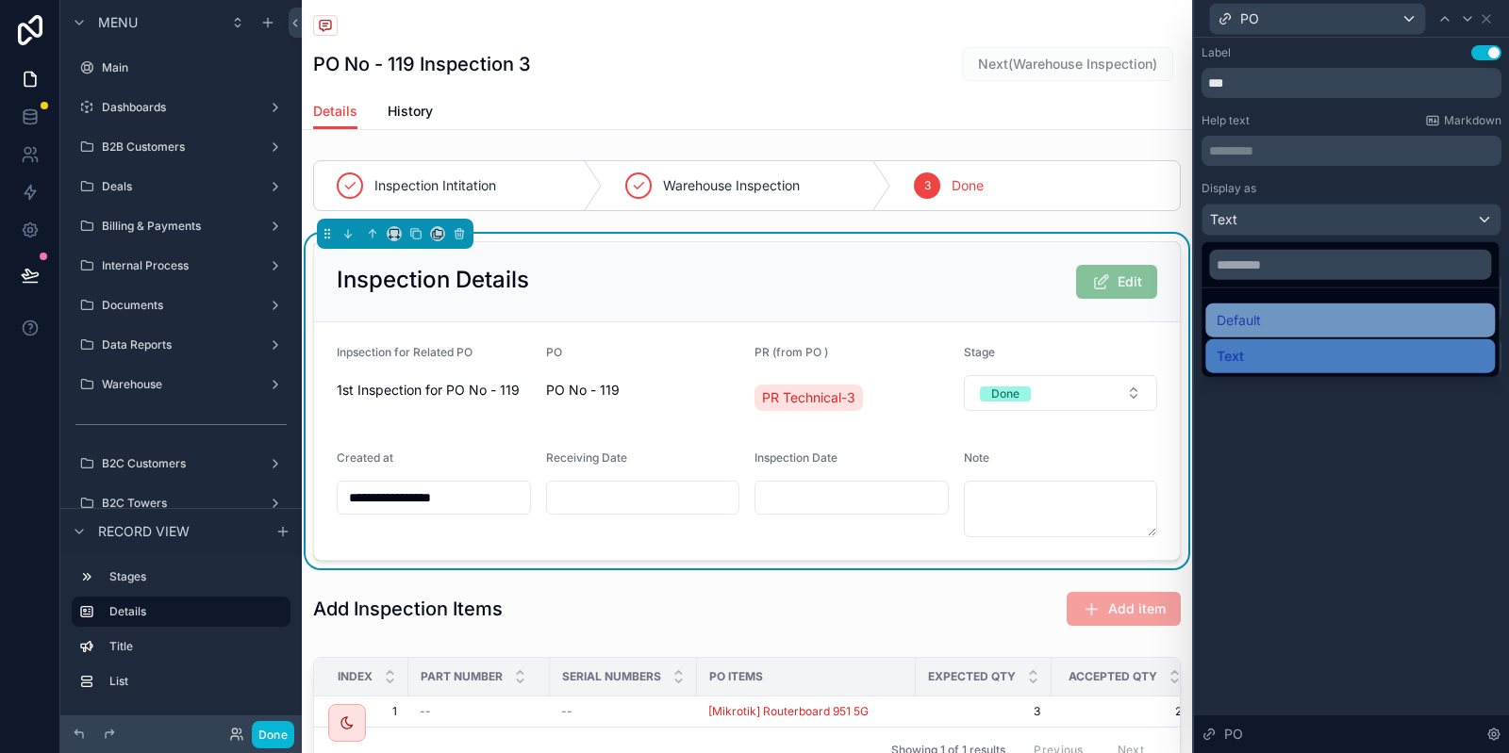
click at [1267, 307] on div "Default" at bounding box center [1349, 321] width 289 height 34
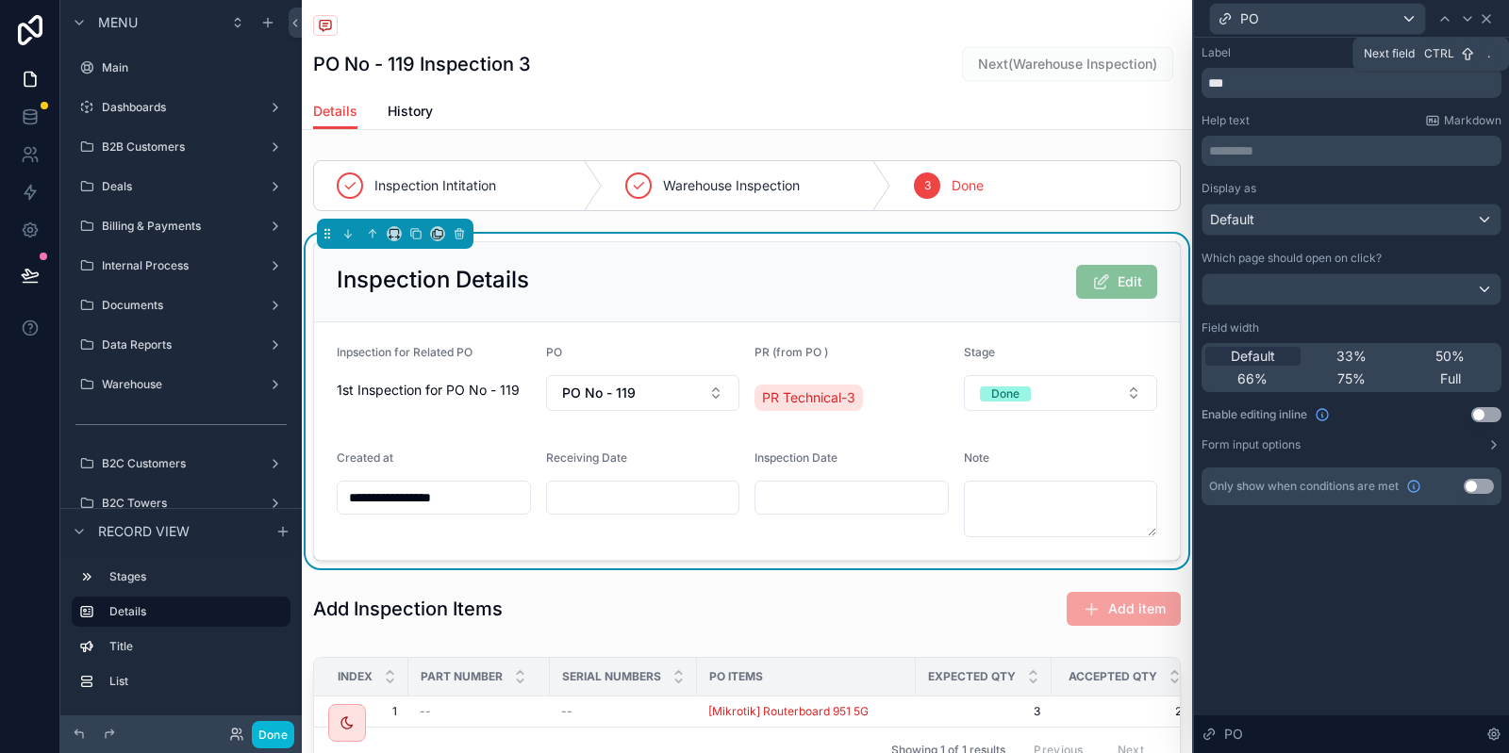
click at [1488, 19] on icon at bounding box center [1486, 18] width 15 height 15
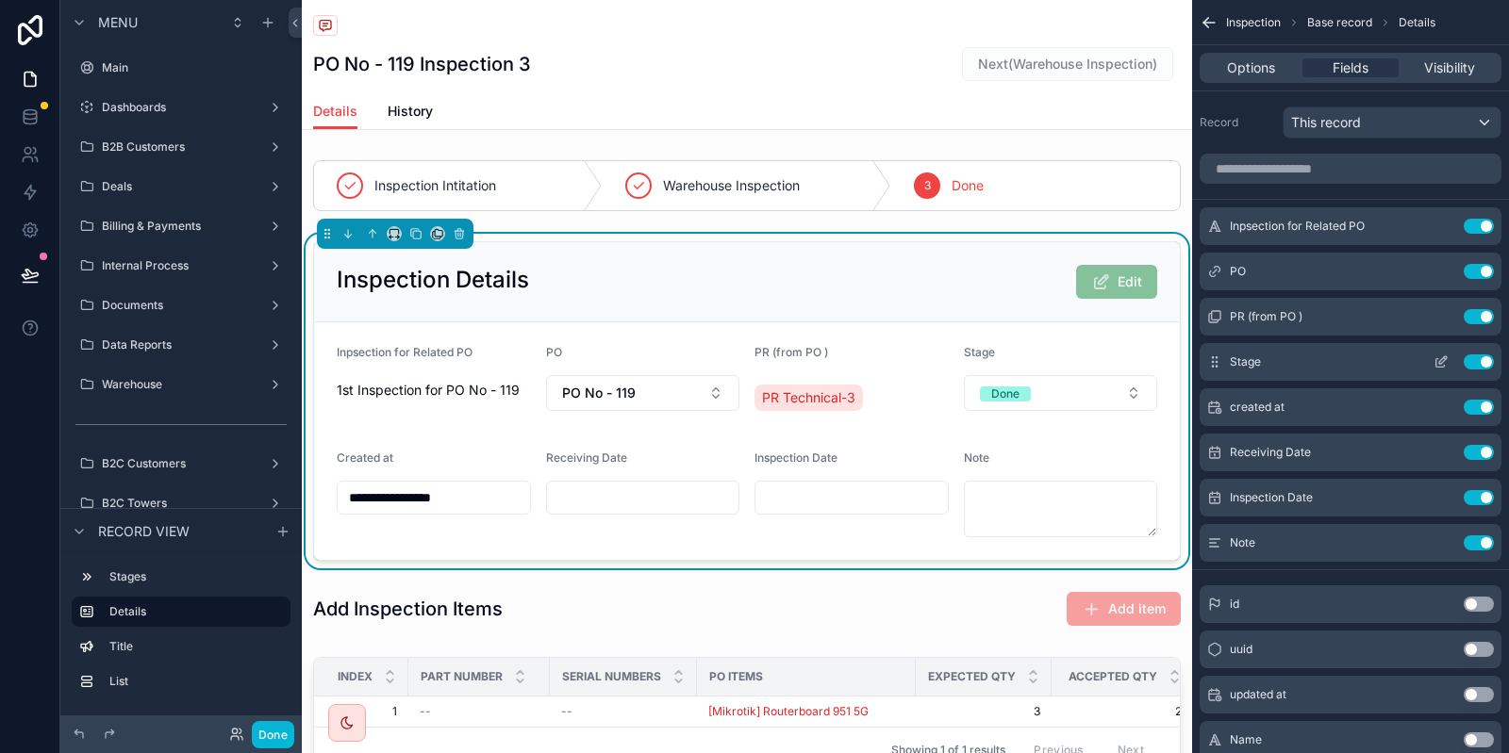
click at [1440, 356] on icon "scrollable content" at bounding box center [1440, 362] width 15 height 15
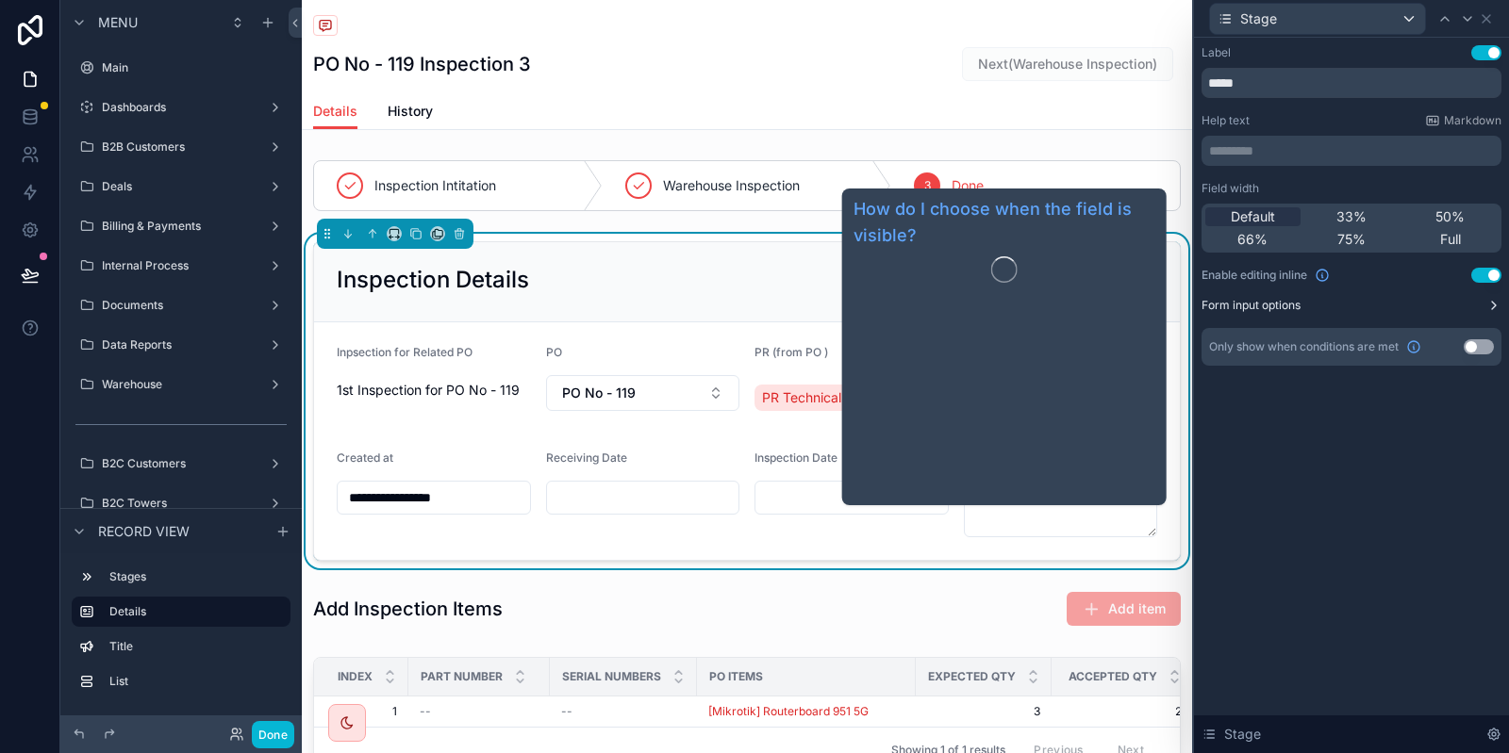
click at [1388, 300] on button "Form input options" at bounding box center [1351, 305] width 300 height 15
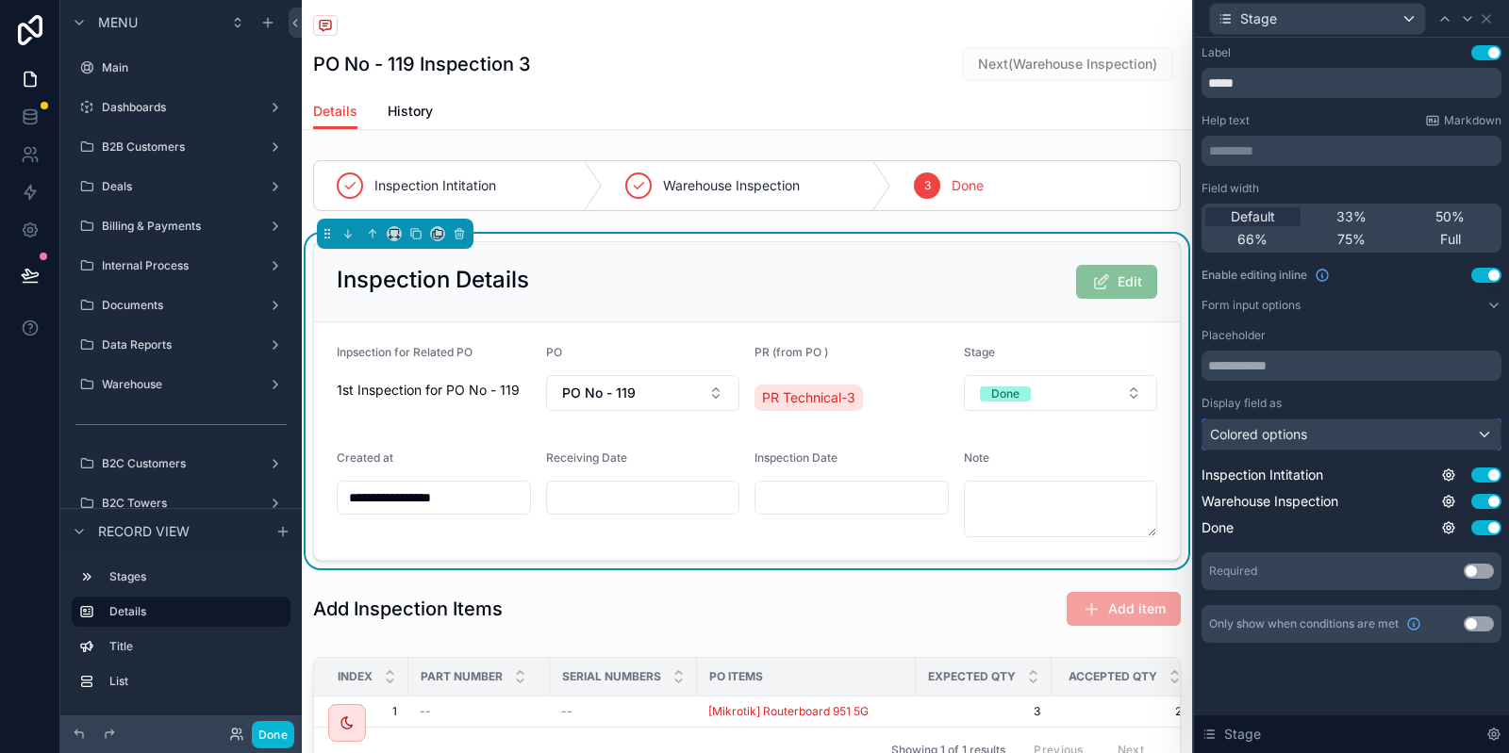
click at [1320, 439] on div "Colored options" at bounding box center [1351, 435] width 298 height 30
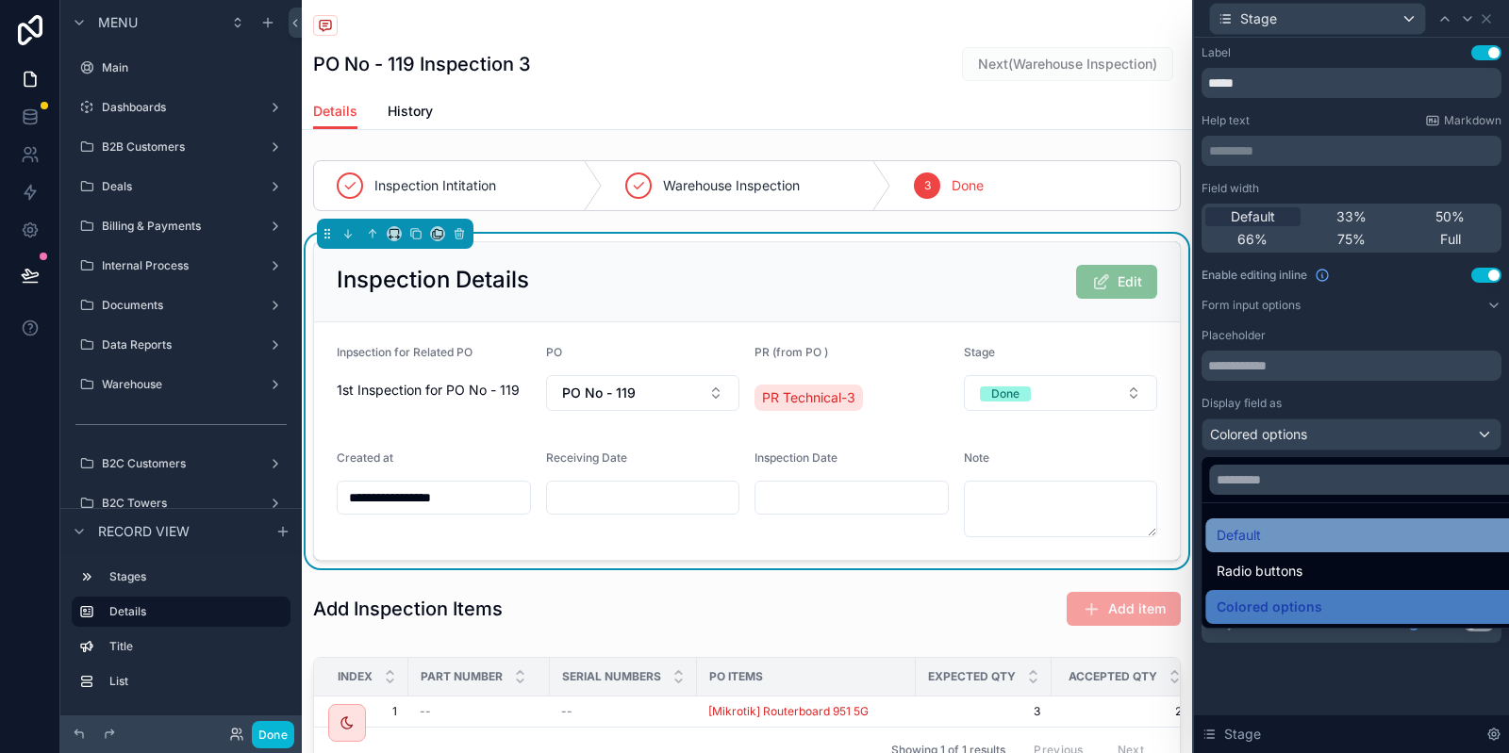
click at [1304, 523] on div "Default" at bounding box center [1372, 536] width 335 height 34
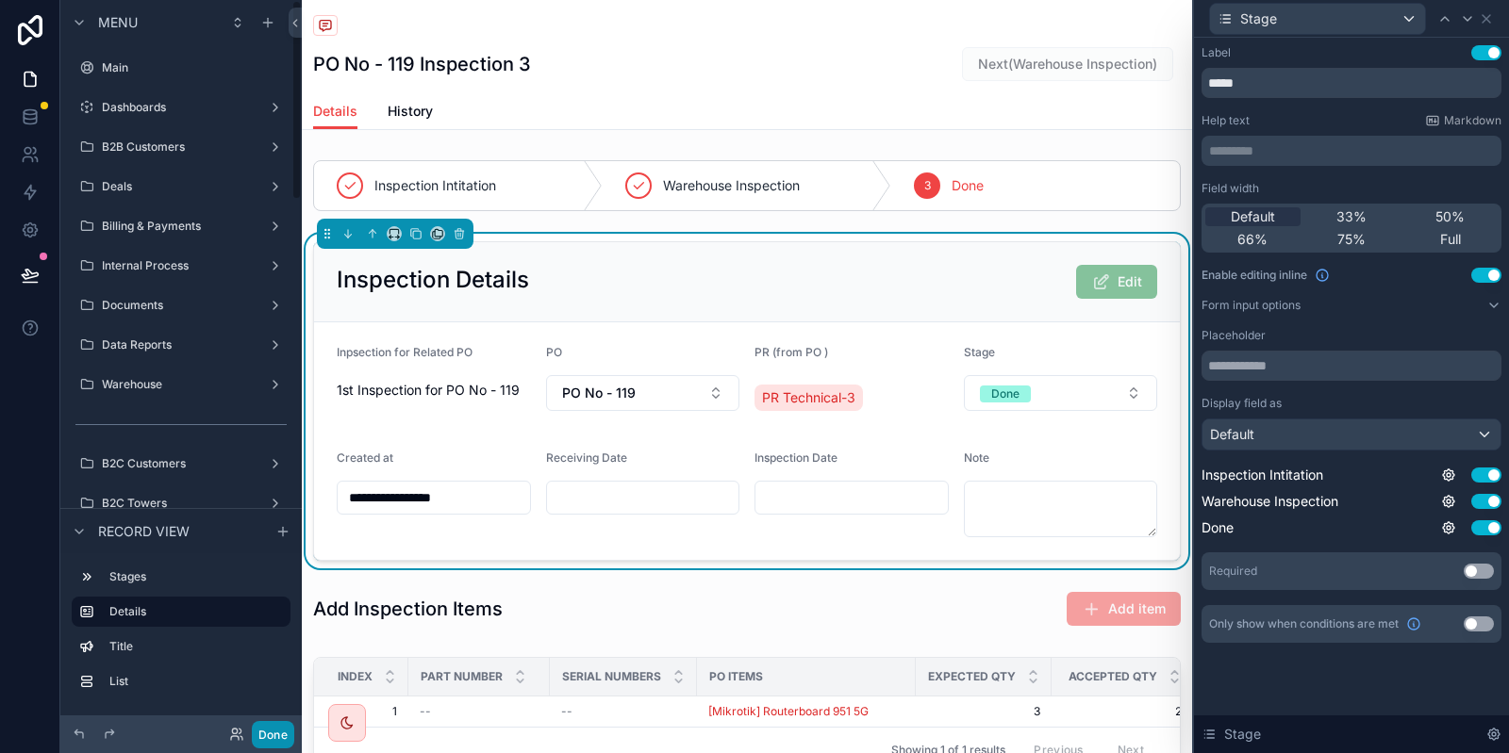
click at [273, 741] on button "Done" at bounding box center [273, 734] width 42 height 27
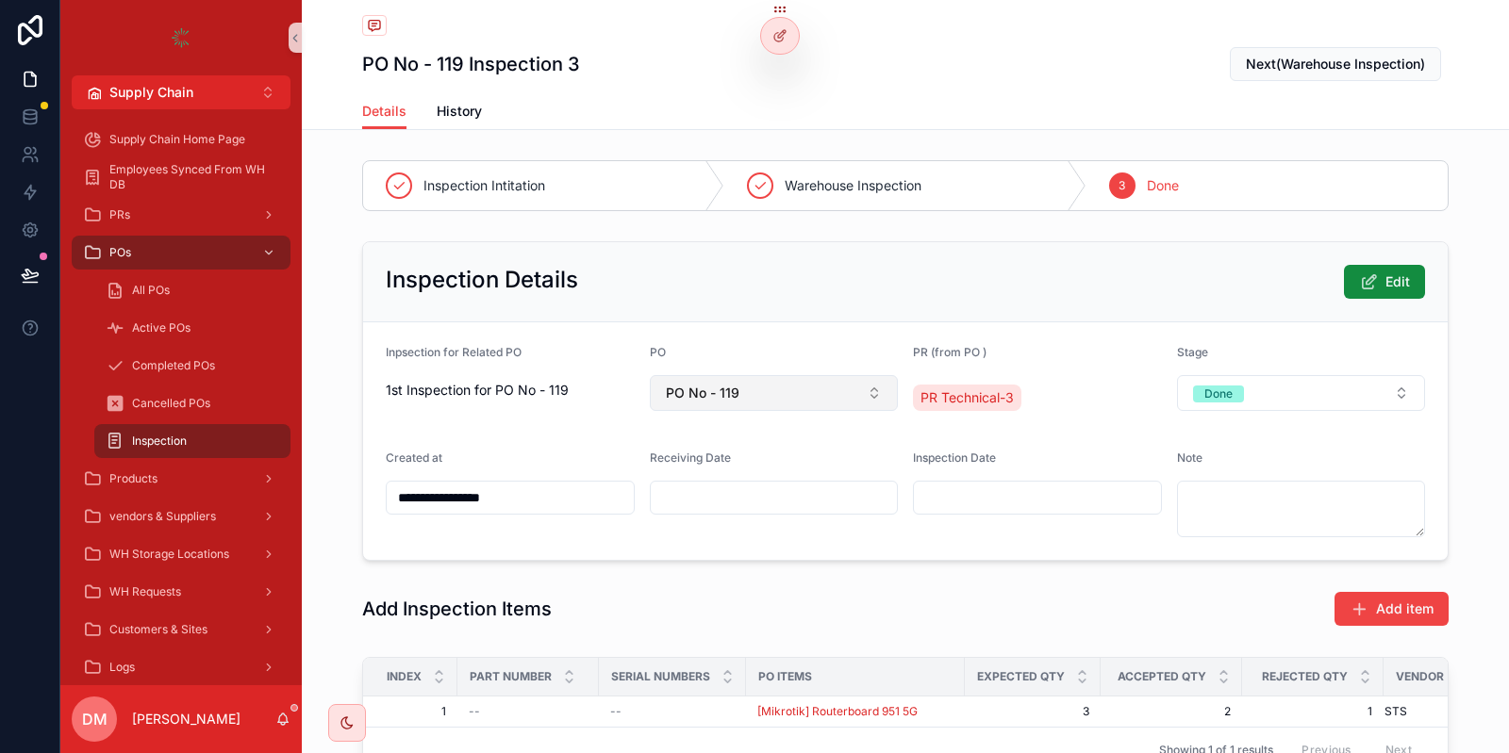
click at [875, 389] on button "PO No - 119" at bounding box center [774, 393] width 249 height 36
click at [883, 366] on div "PO" at bounding box center [774, 356] width 249 height 23
click at [1404, 281] on span "Edit" at bounding box center [1397, 282] width 25 height 19
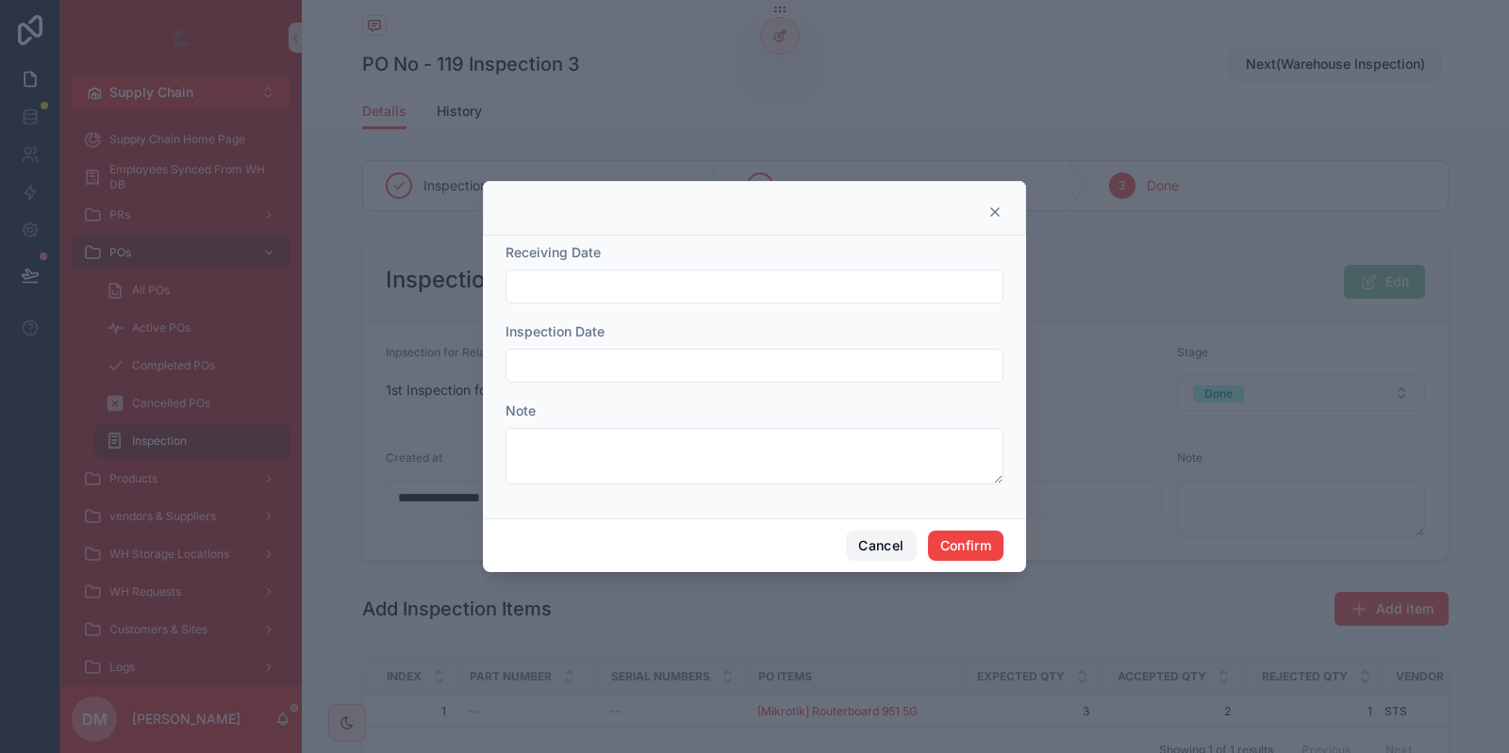
click at [901, 556] on button "Cancel" at bounding box center [881, 546] width 70 height 30
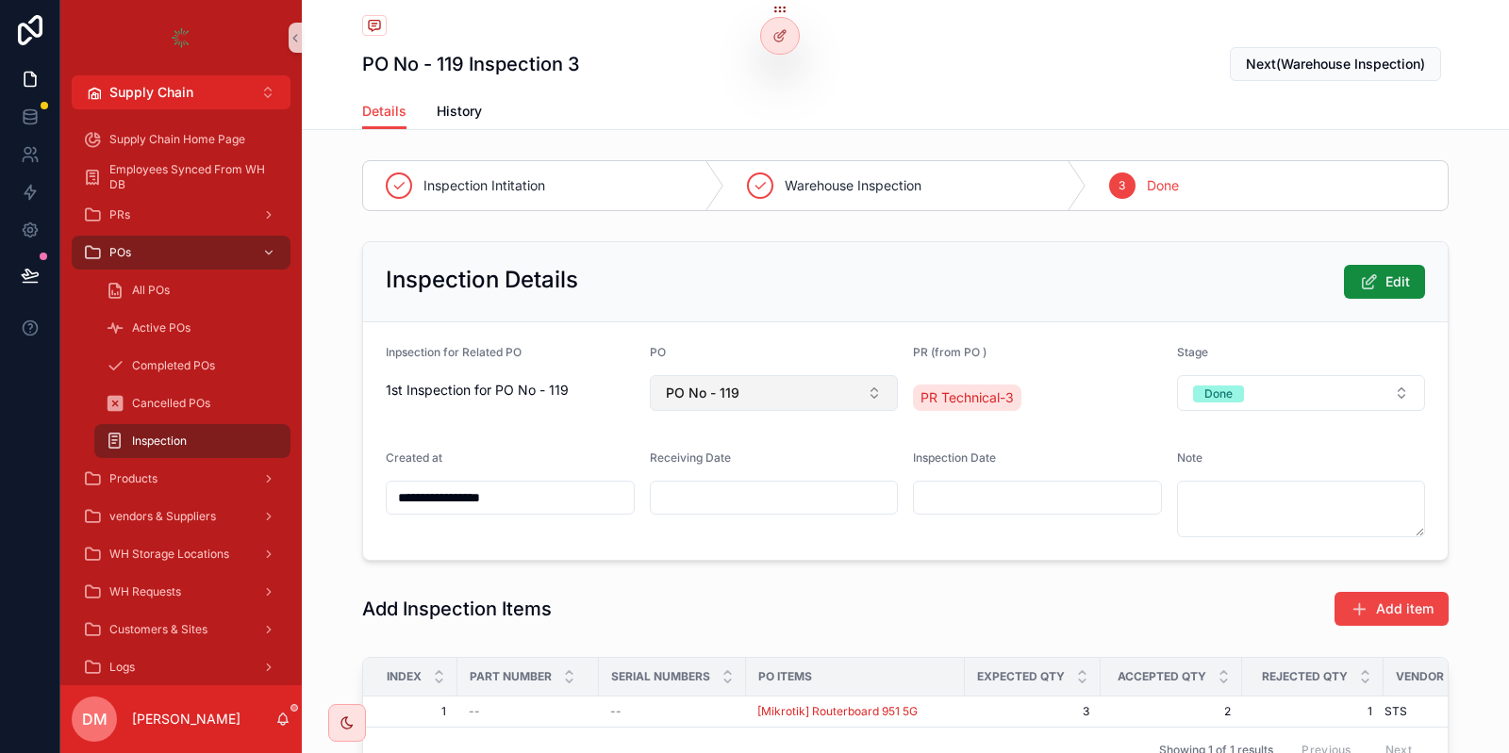
click at [763, 403] on button "PO No - 119" at bounding box center [774, 393] width 249 height 36
click at [836, 319] on div "Inspection Details Edit" at bounding box center [905, 282] width 1084 height 80
click at [790, 43] on div at bounding box center [780, 36] width 38 height 36
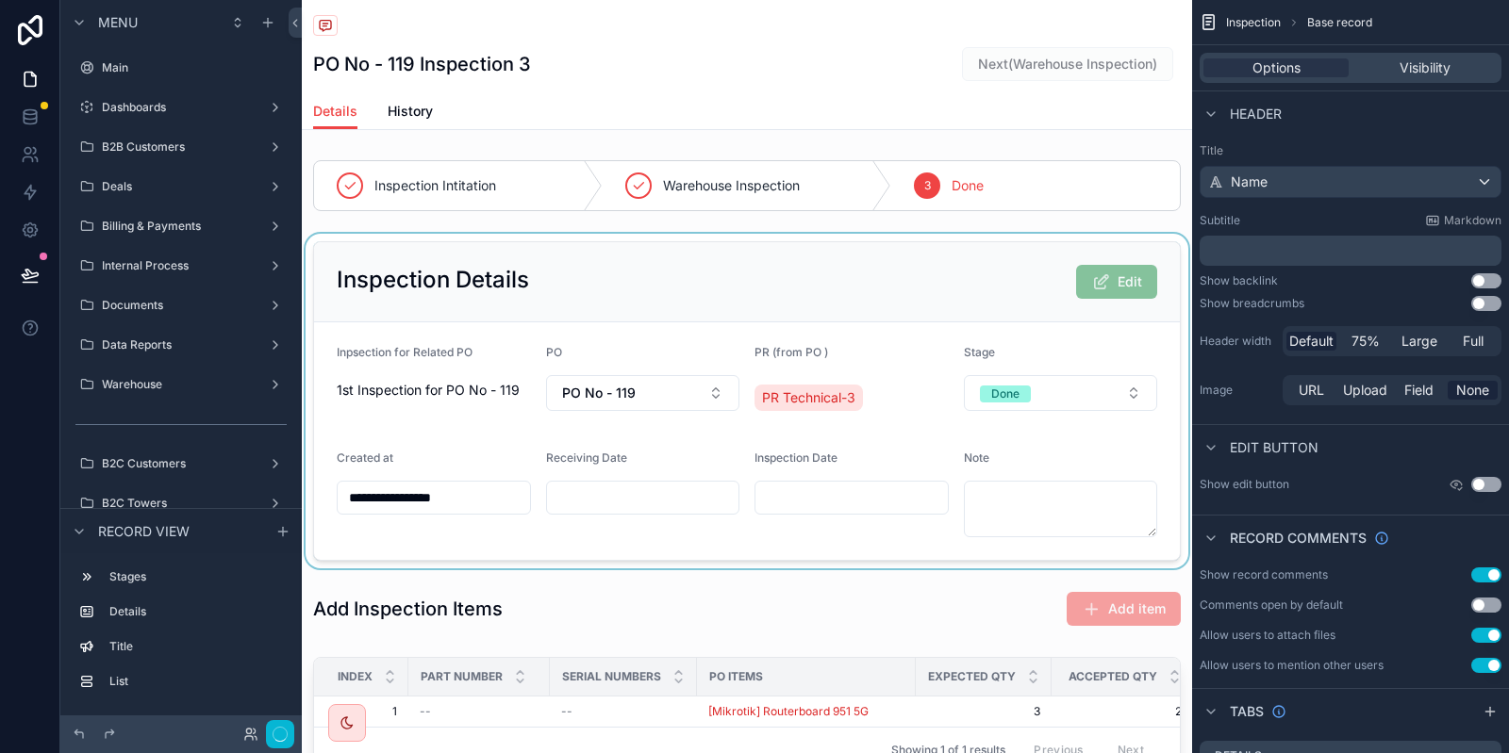
click at [574, 374] on div "scrollable content" at bounding box center [747, 401] width 890 height 335
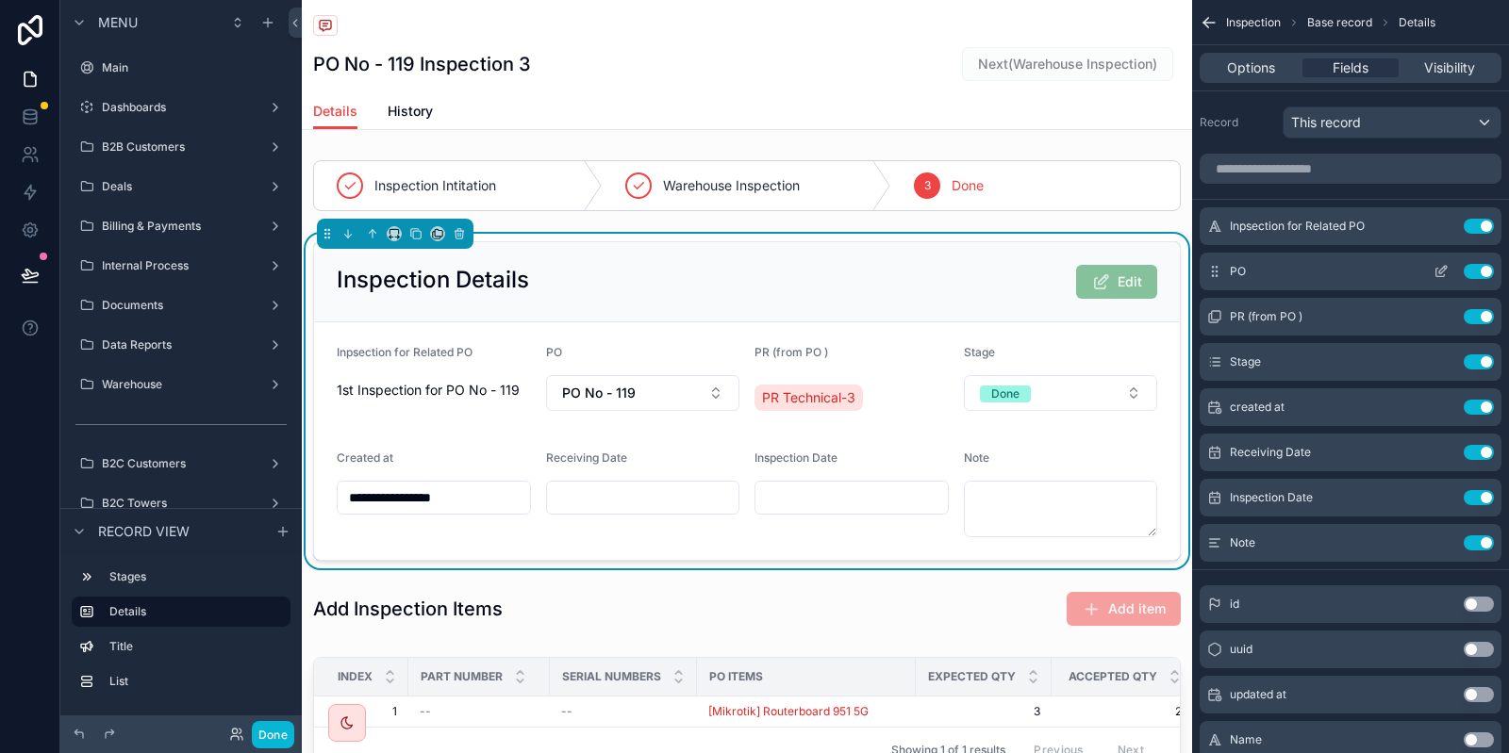
click at [1443, 274] on icon "scrollable content" at bounding box center [1440, 271] width 15 height 15
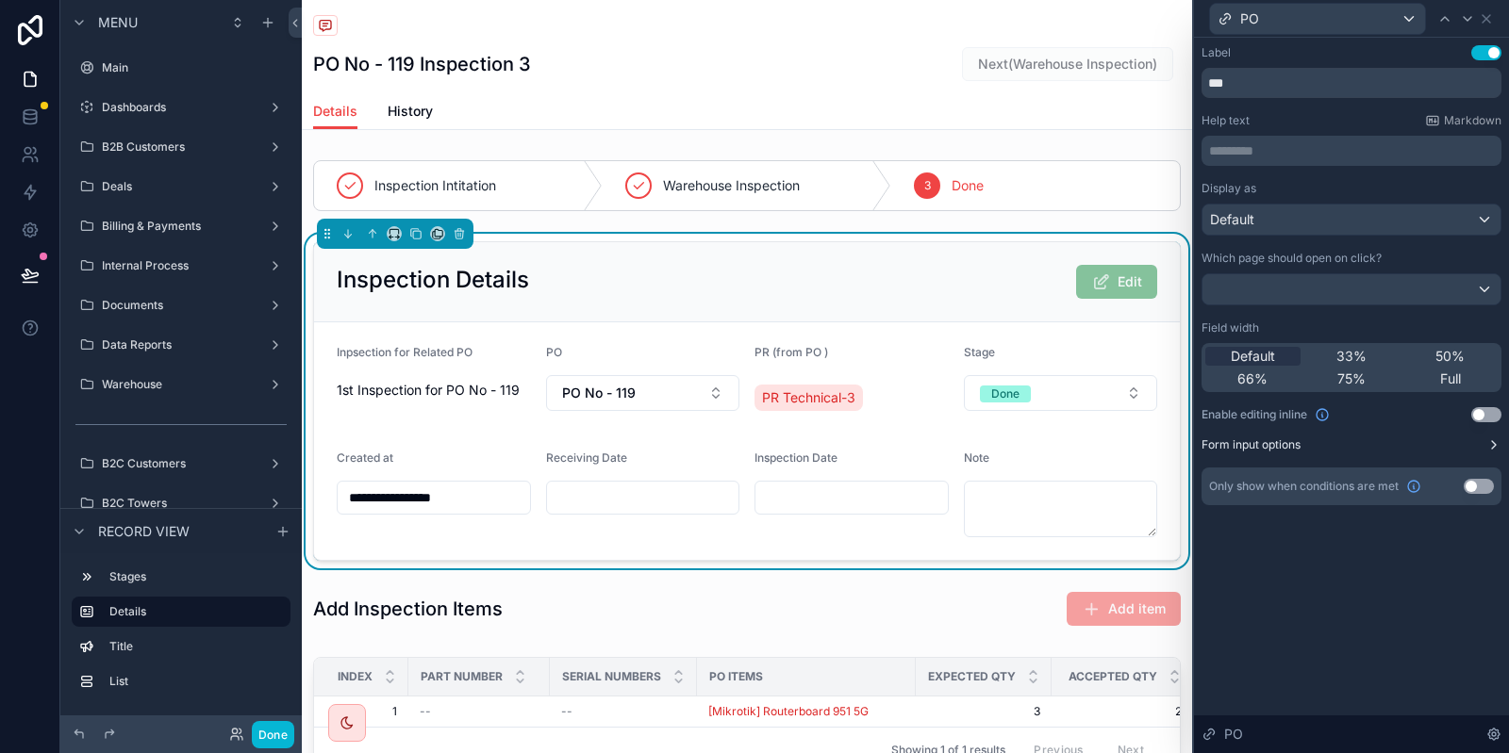
click at [1308, 451] on button "Form input options" at bounding box center [1351, 445] width 300 height 15
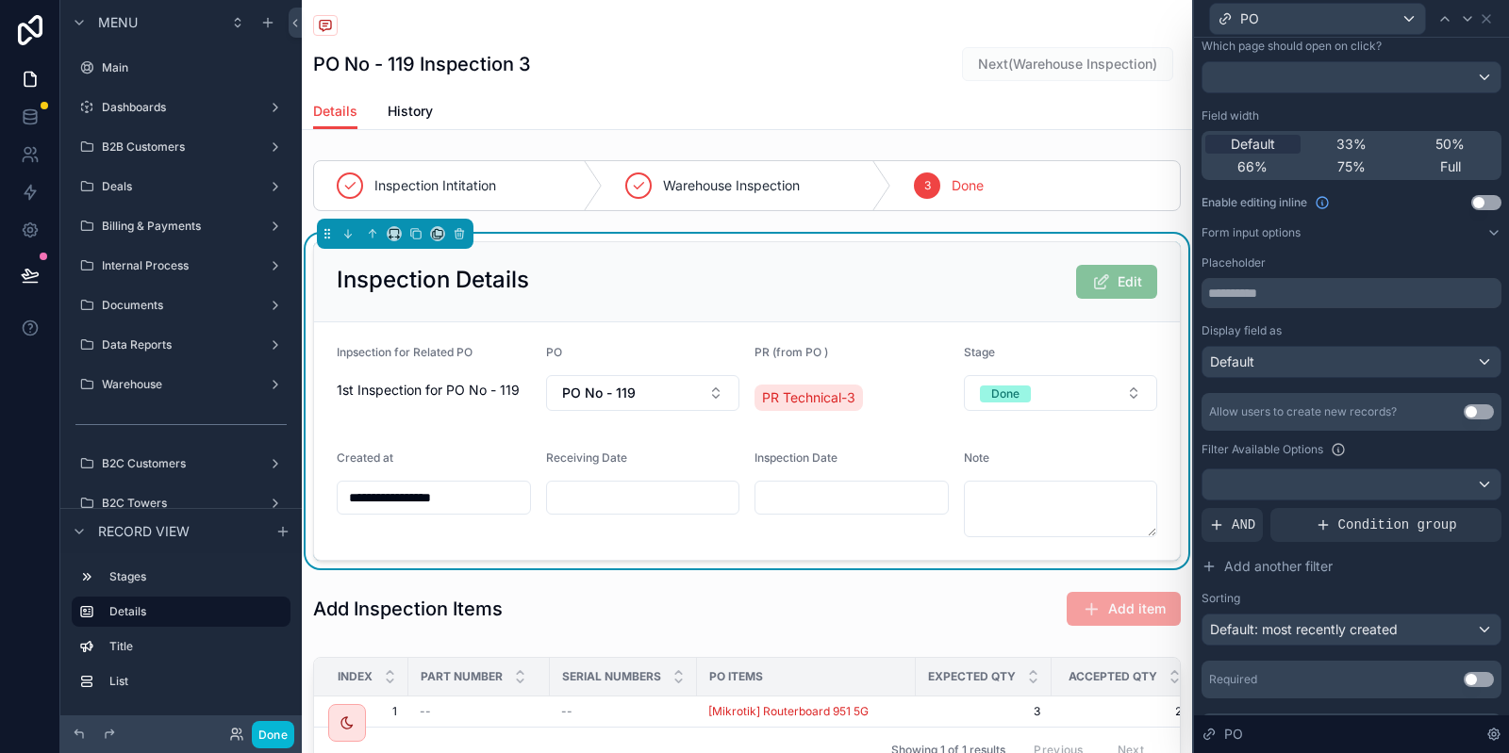
scroll to position [226, 0]
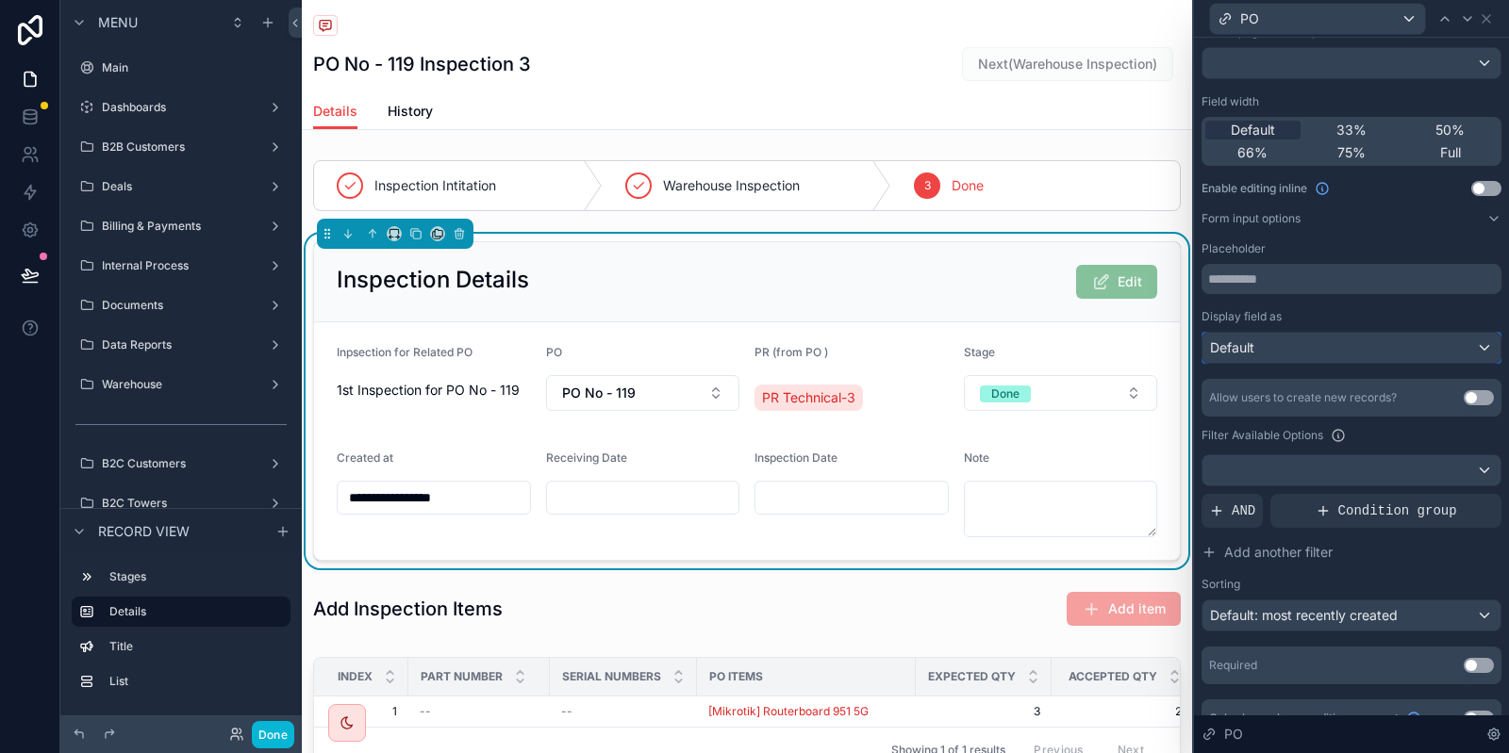
click at [1377, 345] on div "Default" at bounding box center [1351, 348] width 298 height 30
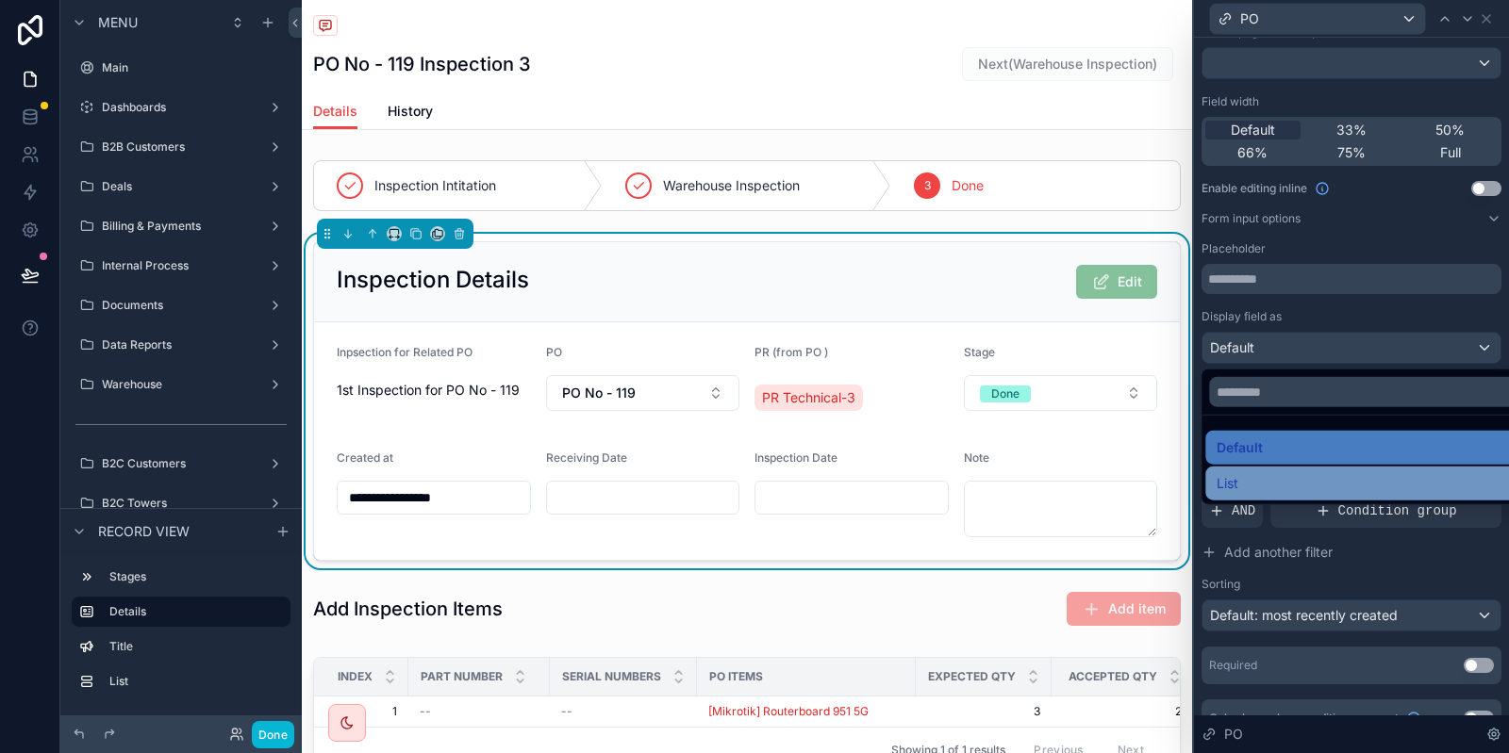
click at [1284, 479] on div "List" at bounding box center [1372, 483] width 312 height 23
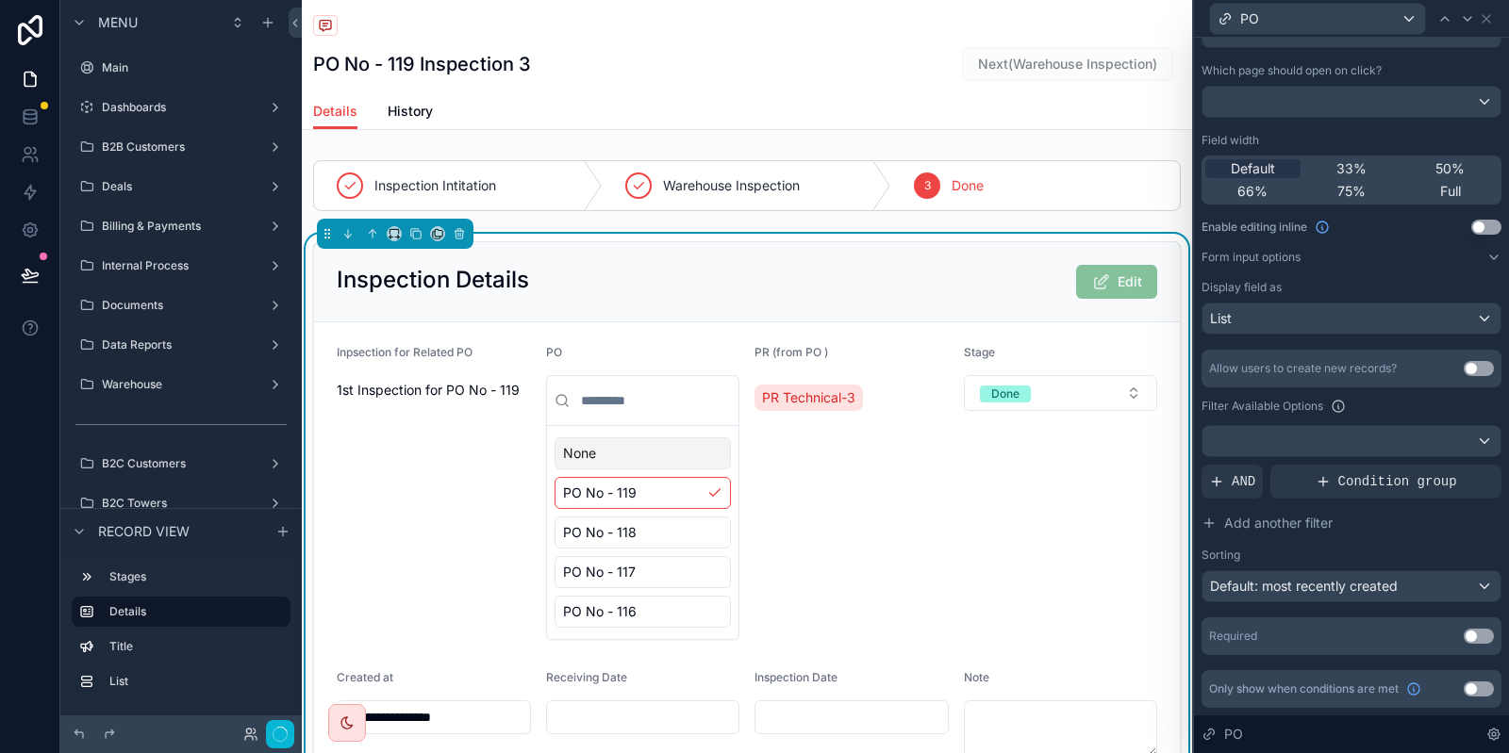
scroll to position [186, 0]
click at [1304, 317] on div "List" at bounding box center [1351, 321] width 298 height 30
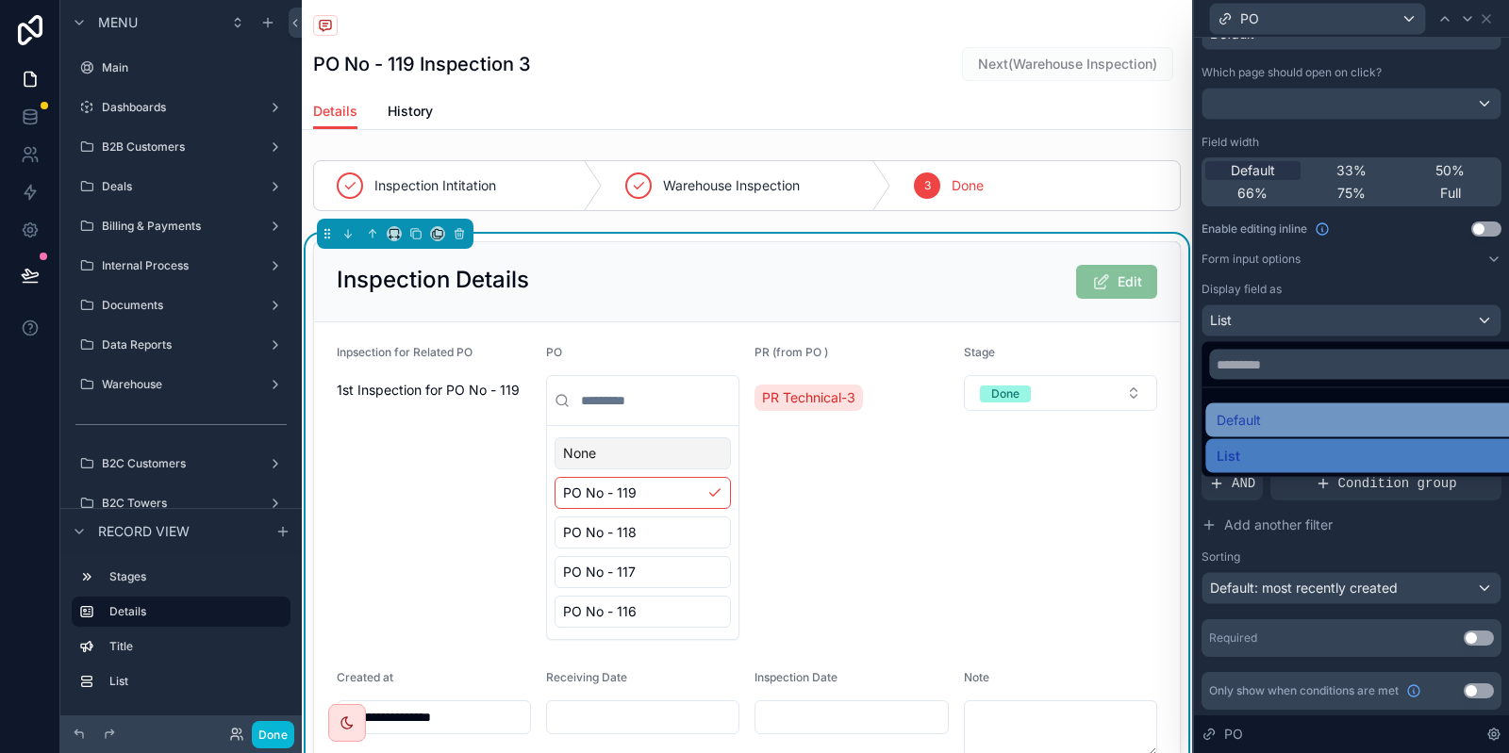
click at [1252, 413] on span "Default" at bounding box center [1238, 420] width 44 height 23
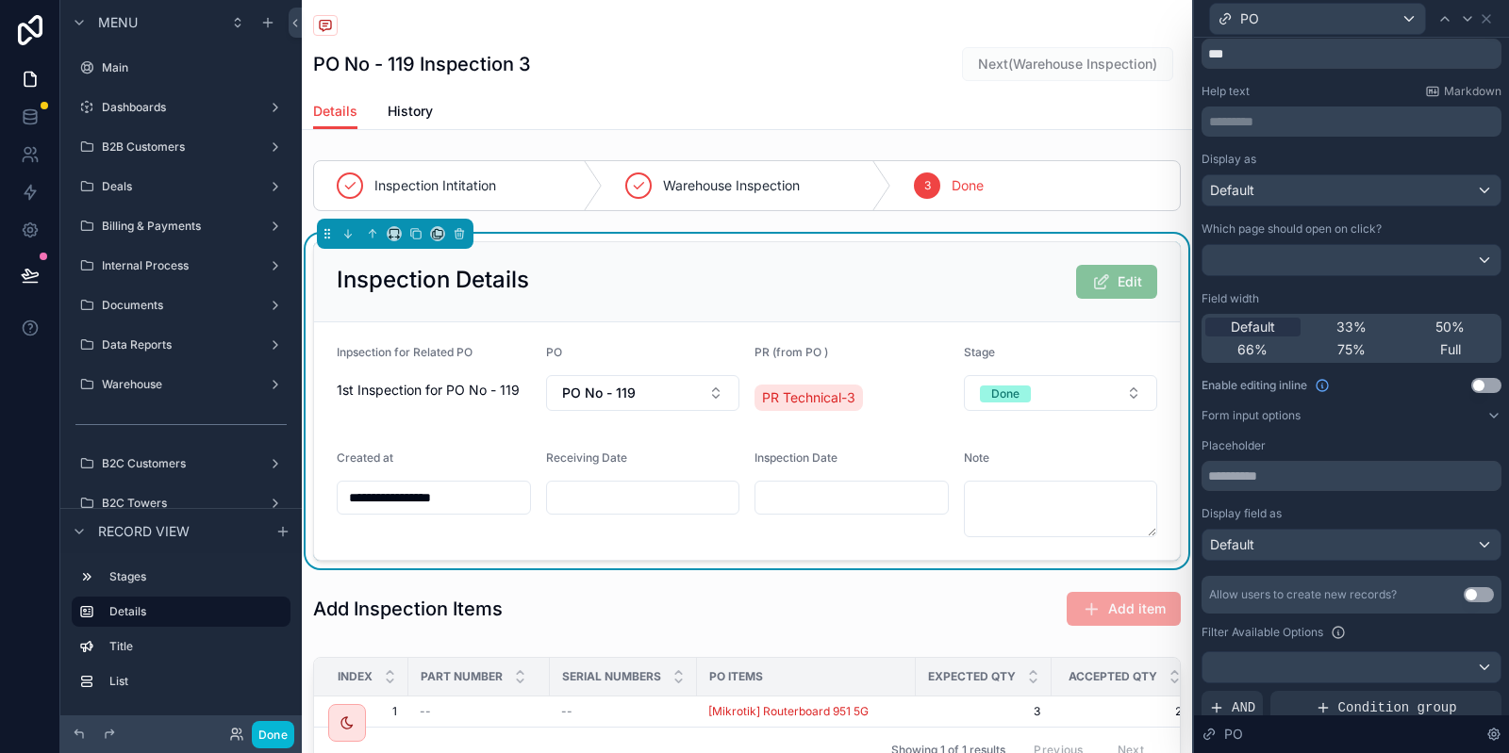
scroll to position [27, 0]
click at [1378, 191] on div "Default" at bounding box center [1351, 192] width 298 height 30
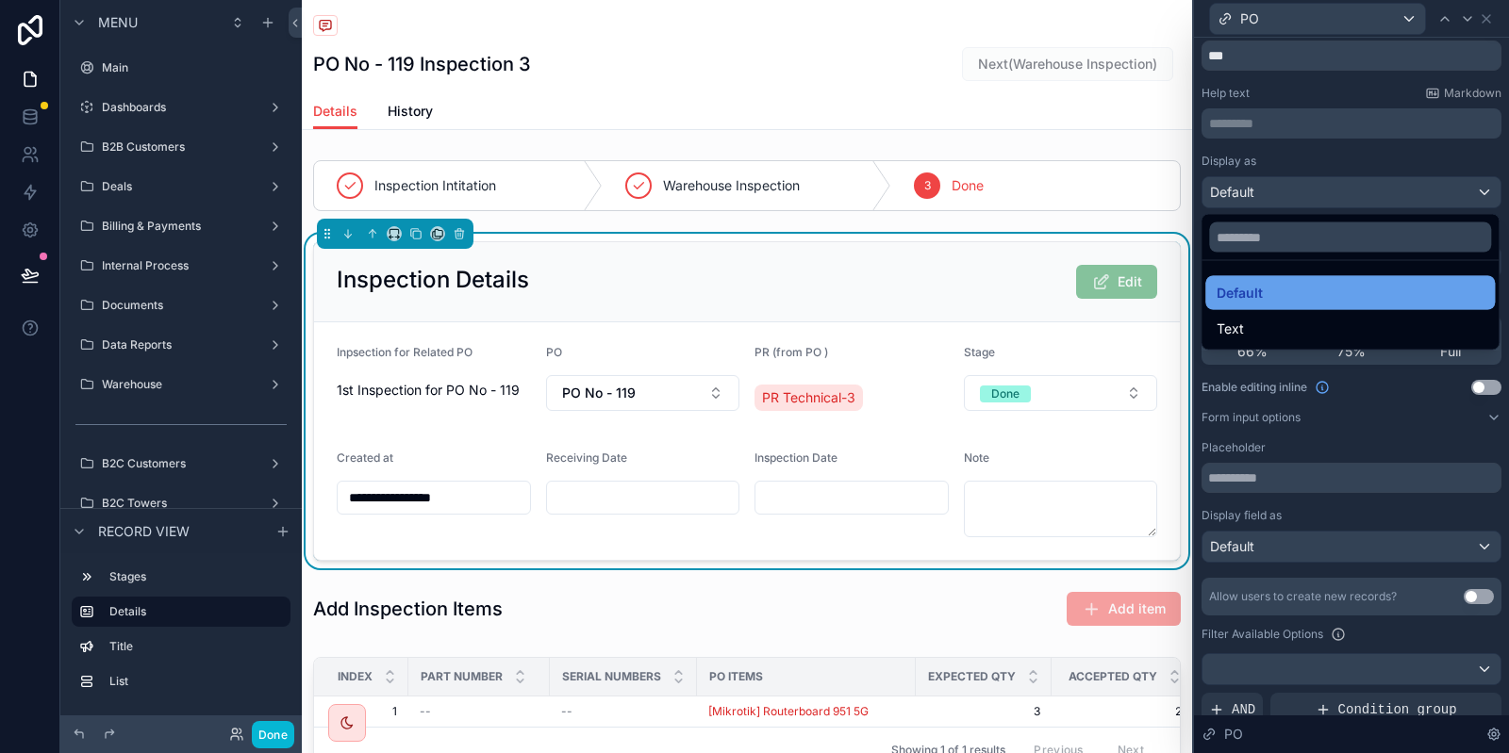
click at [1308, 295] on div "Default" at bounding box center [1349, 293] width 267 height 23
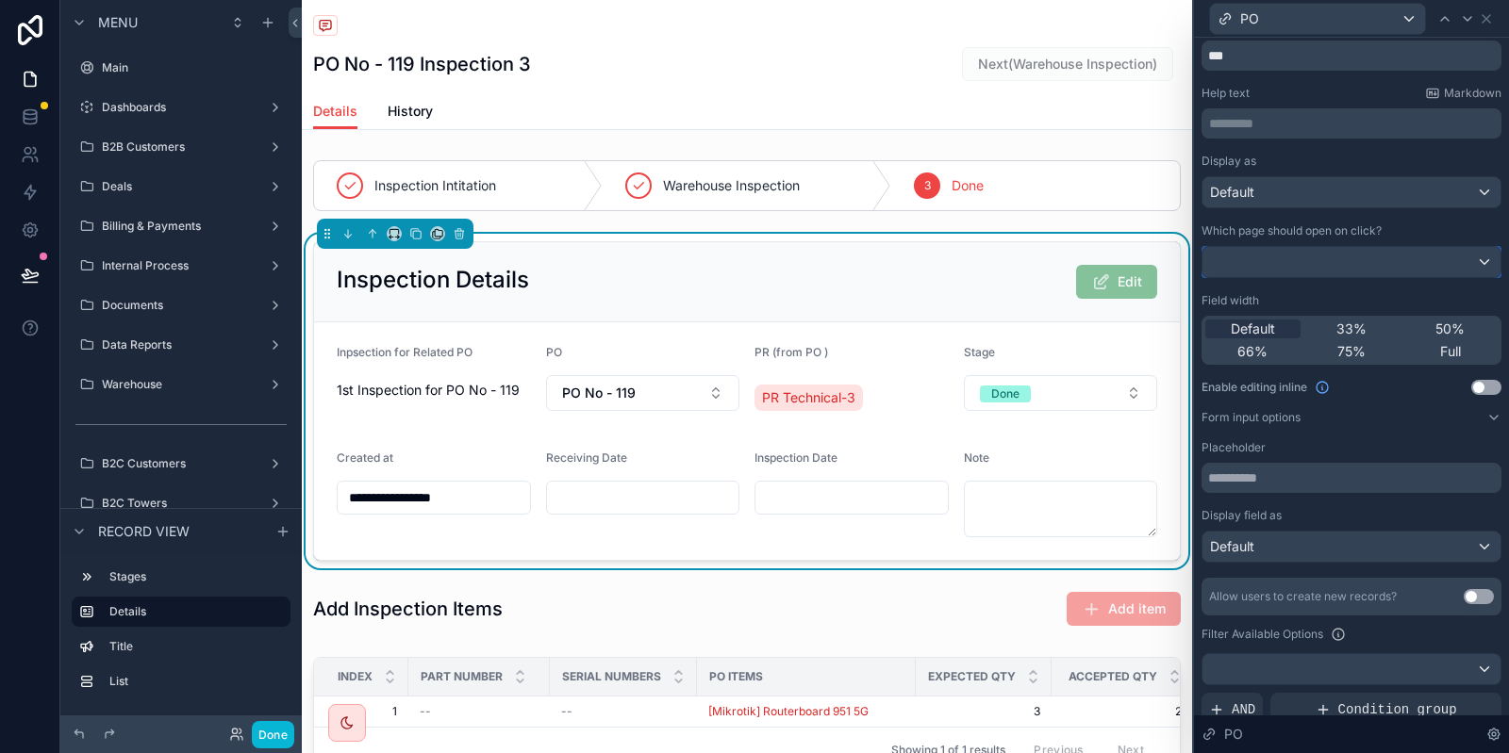
click at [1304, 261] on div at bounding box center [1351, 262] width 298 height 30
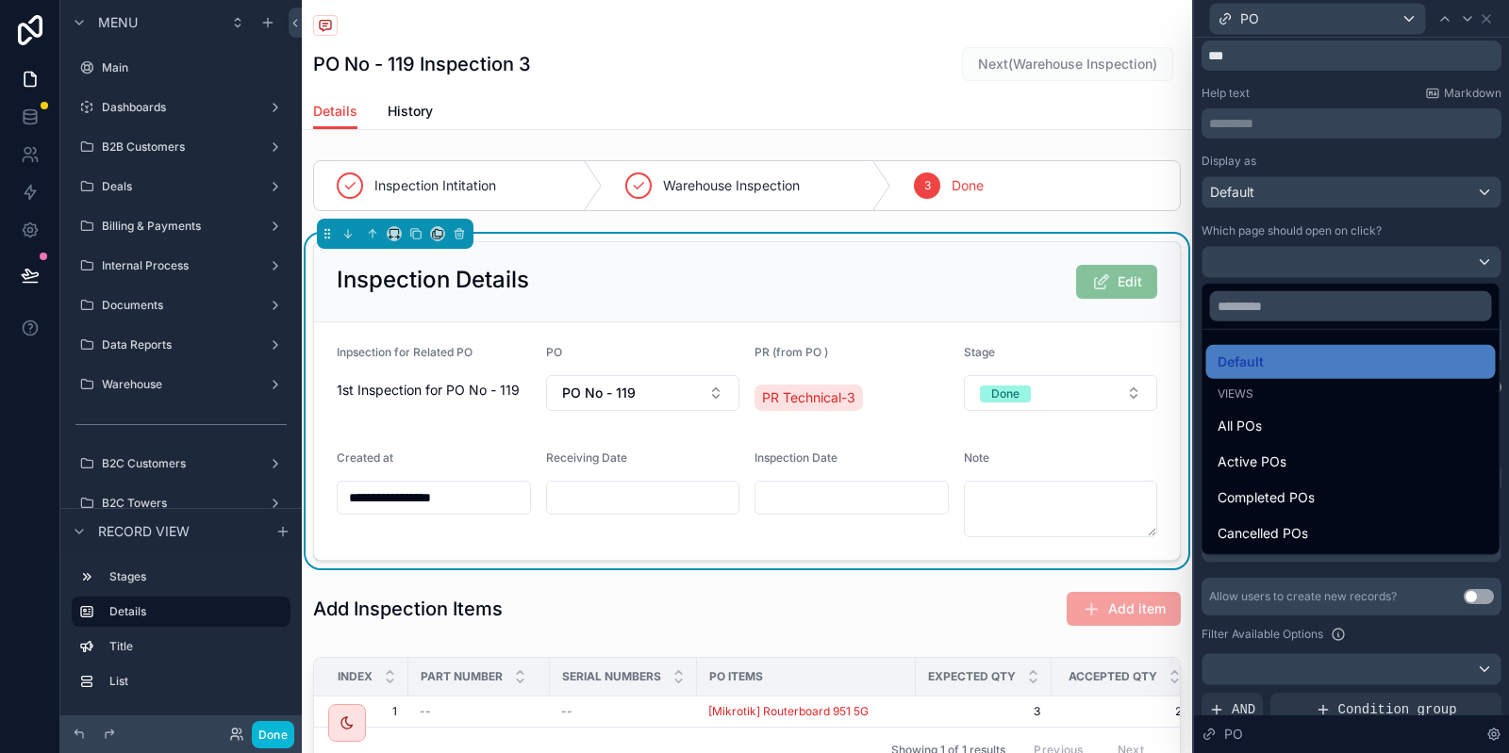
click at [1280, 352] on div "Default" at bounding box center [1350, 362] width 289 height 34
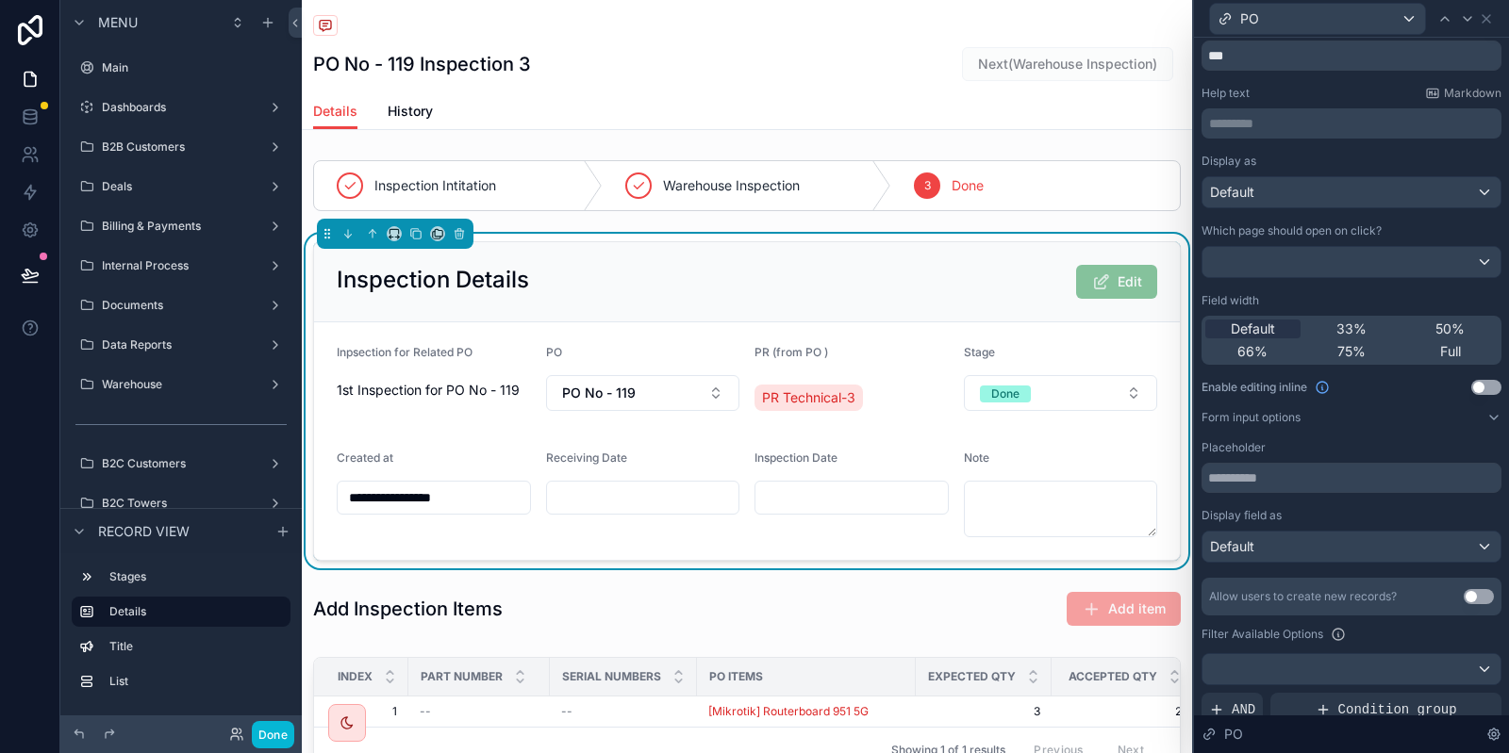
click at [1302, 138] on div "********* ﻿" at bounding box center [1351, 123] width 300 height 30
click at [1302, 132] on p "********* ﻿" at bounding box center [1353, 123] width 289 height 19
click at [1341, 83] on div "Label Use setting ** Help text Markdown ********* ﻿ Display as Default Which pa…" at bounding box center [1351, 477] width 300 height 918
click at [286, 729] on button "Done" at bounding box center [273, 734] width 42 height 27
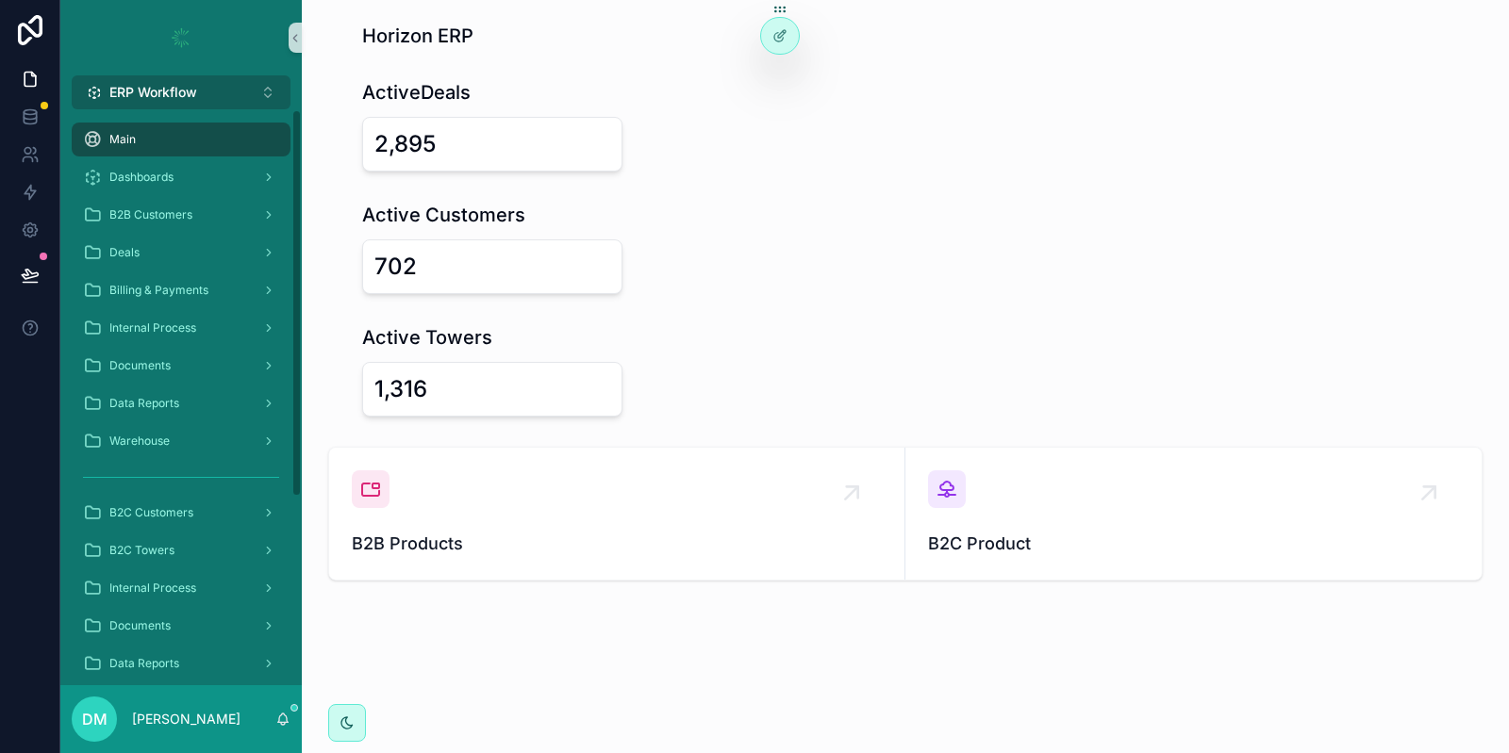
click at [205, 91] on button "ERP Workflow Alt 1" at bounding box center [181, 92] width 219 height 34
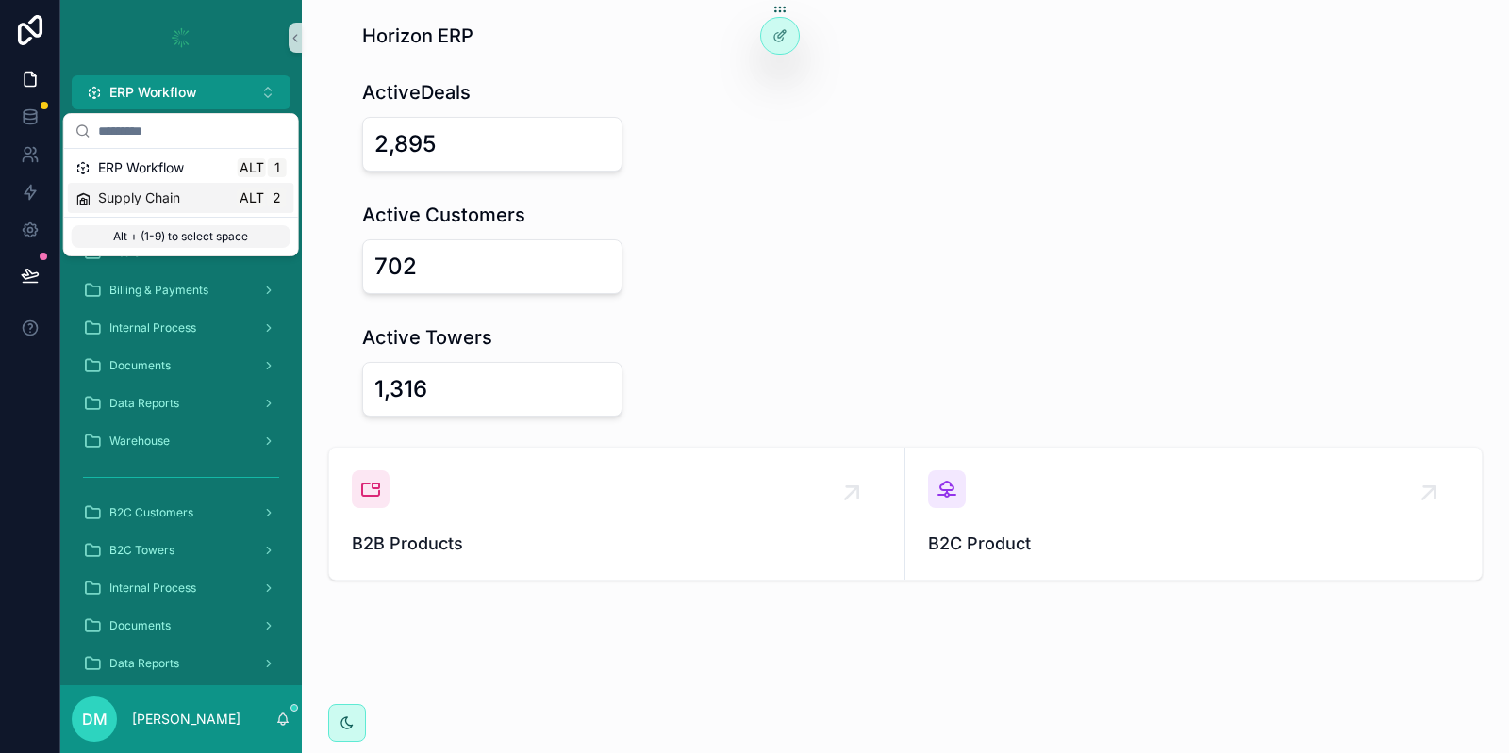
click at [170, 207] on span "Supply Chain" at bounding box center [139, 198] width 82 height 19
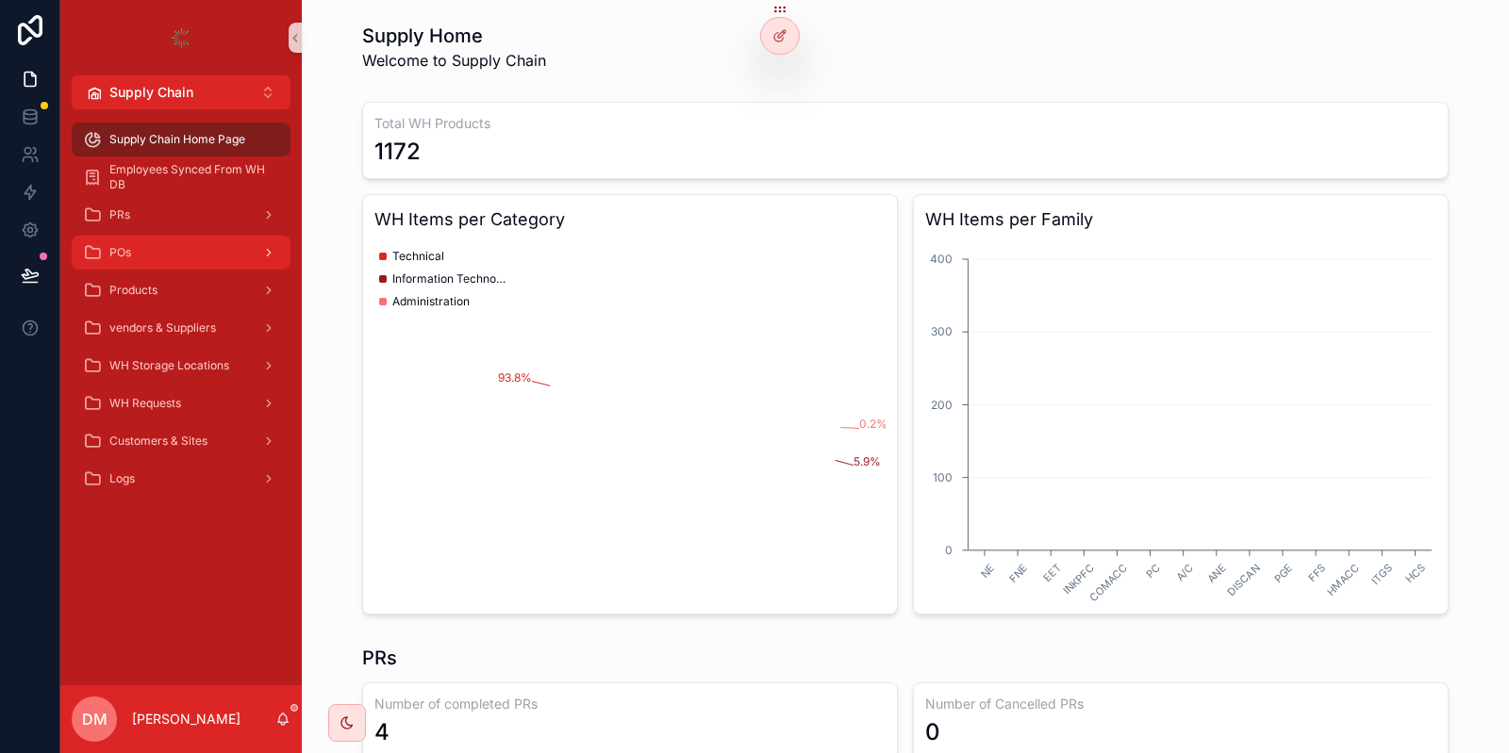
click at [149, 259] on div "POs" at bounding box center [181, 253] width 196 height 30
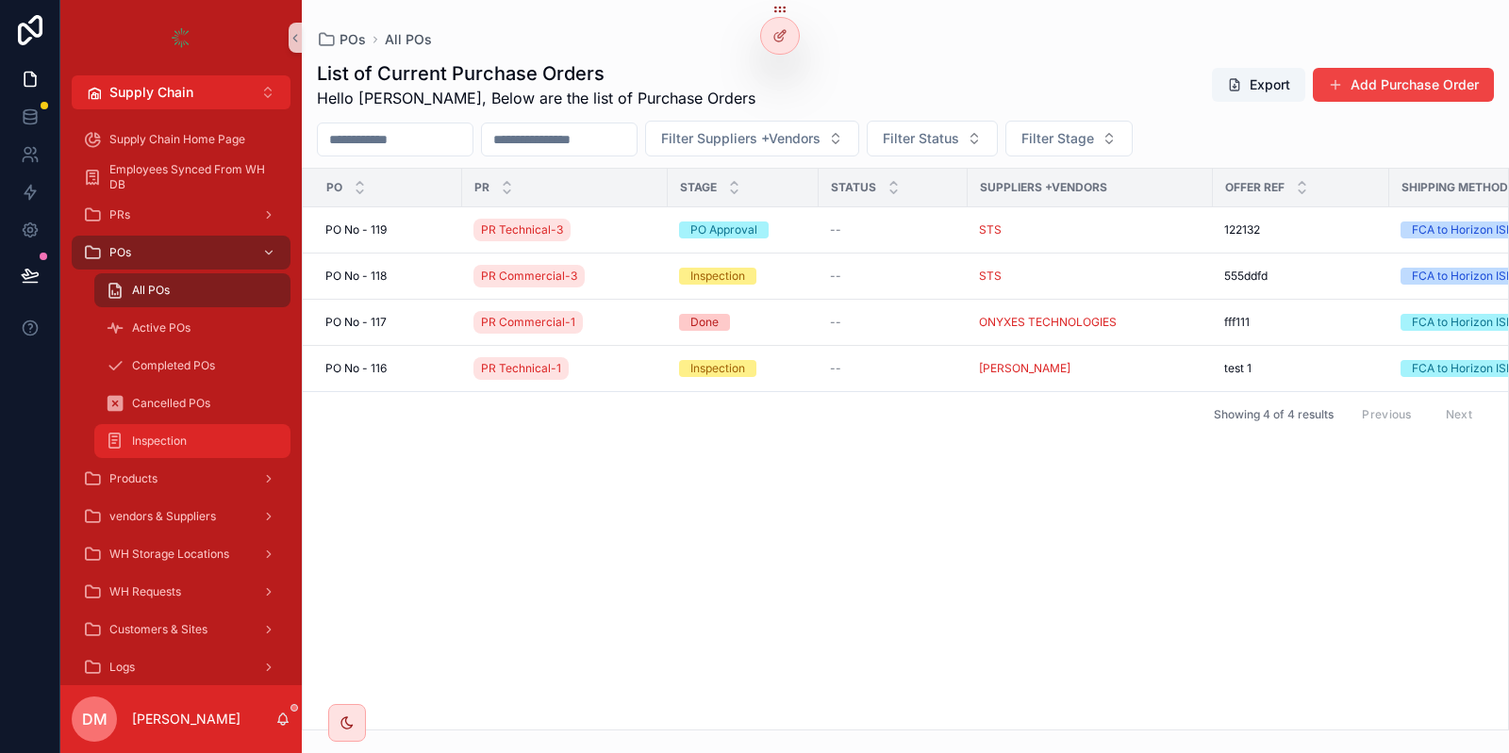
click at [186, 438] on span "Inspection" at bounding box center [159, 441] width 55 height 15
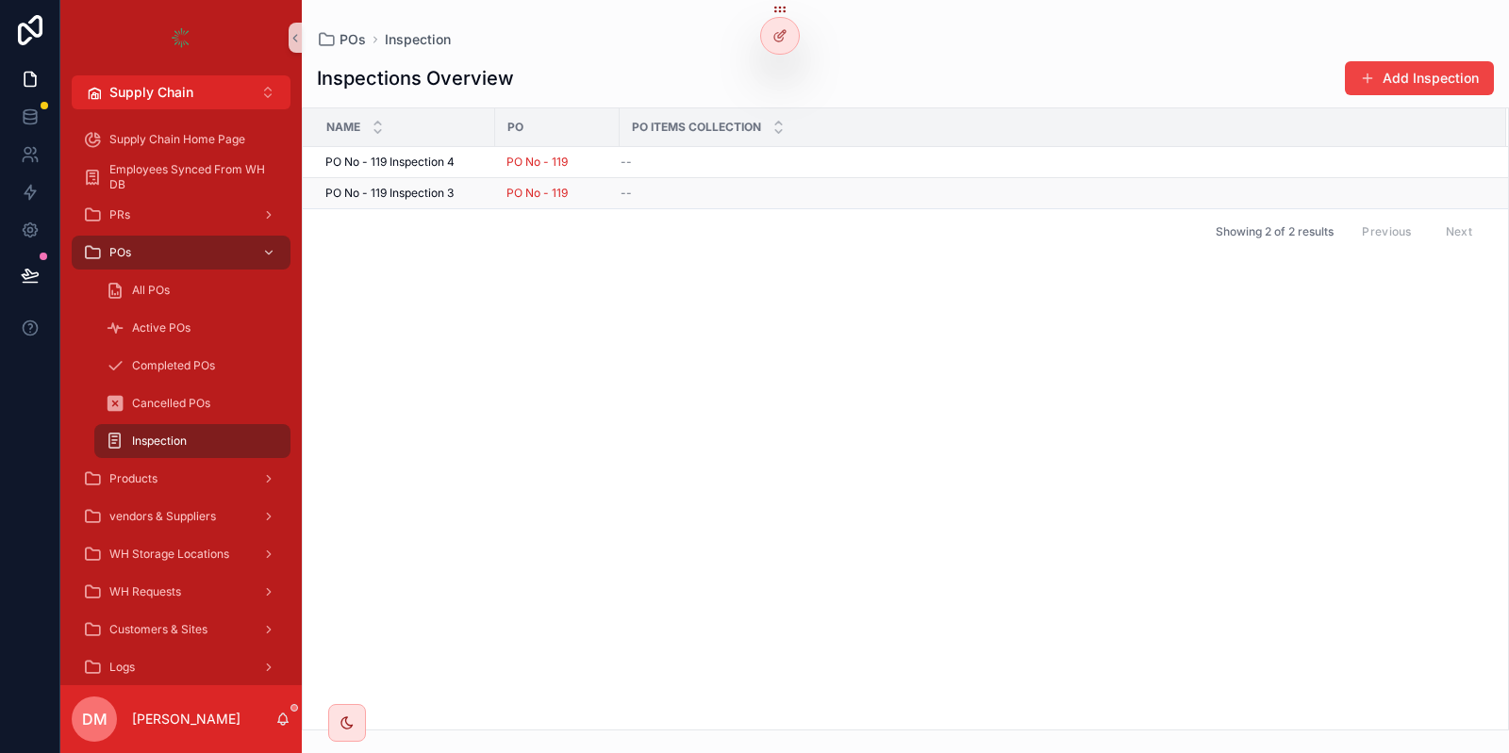
click at [462, 193] on div "PO No - 119 Inspection 3 PO No - 119 Inspection 3" at bounding box center [404, 193] width 158 height 15
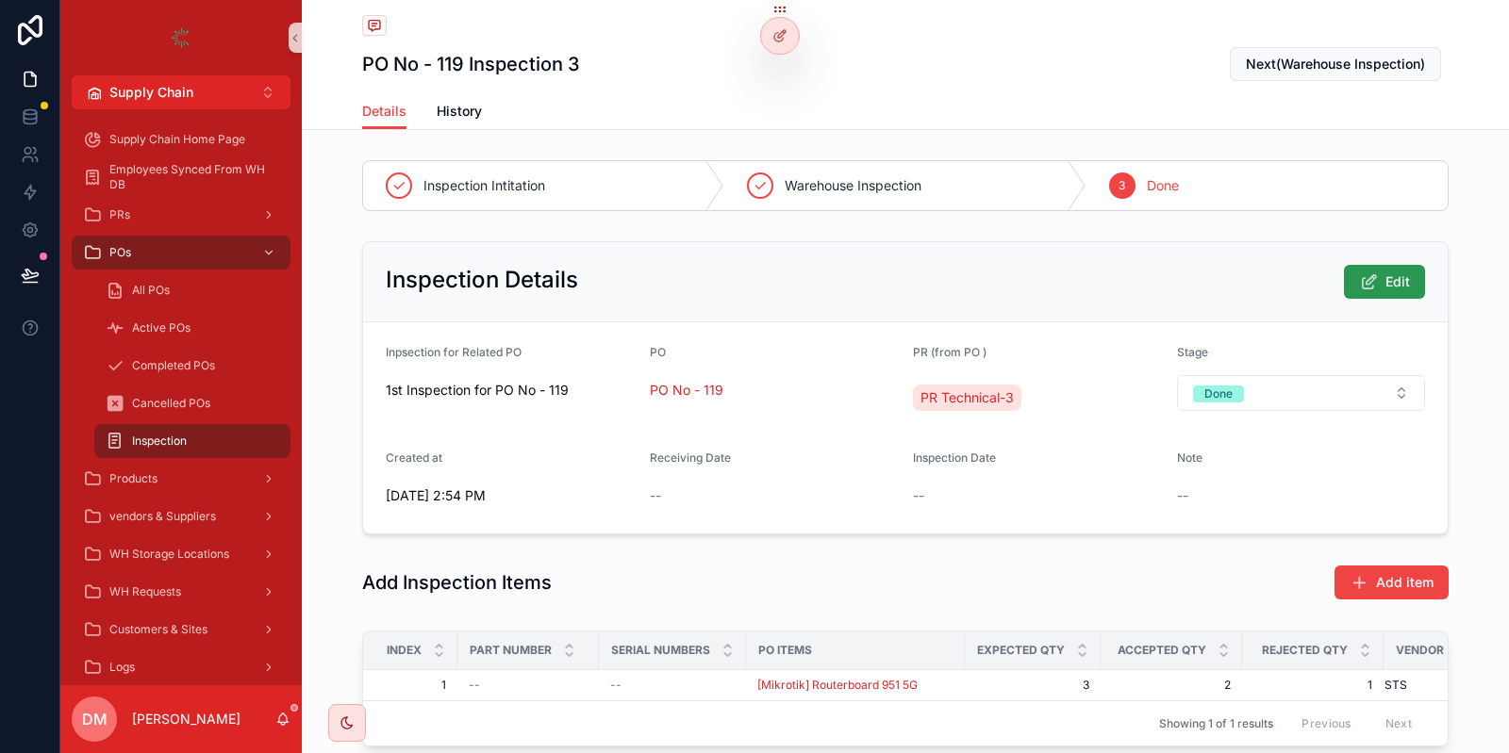
click at [1370, 294] on button "Edit" at bounding box center [1384, 282] width 81 height 34
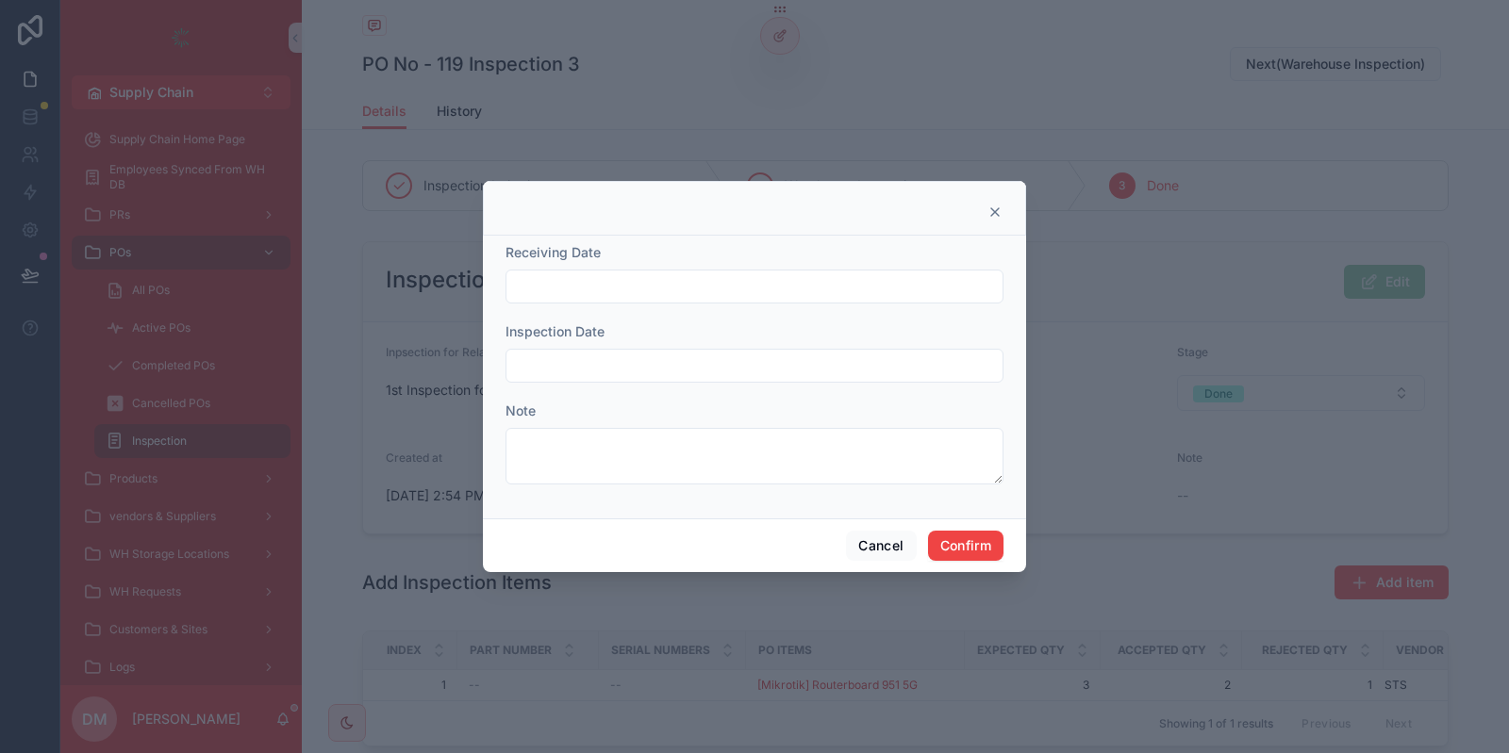
click at [573, 298] on input "text" at bounding box center [754, 286] width 496 height 26
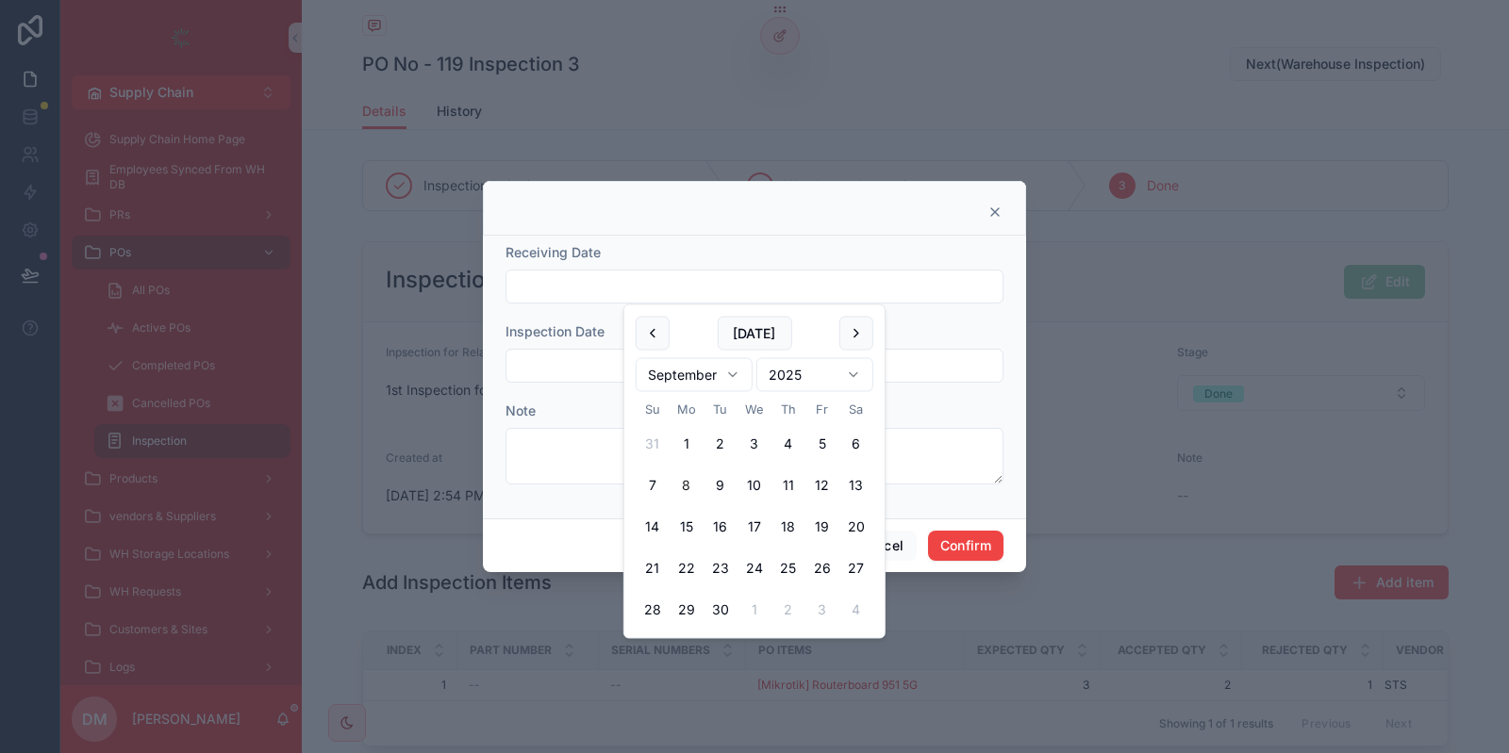
click at [833, 220] on div at bounding box center [754, 212] width 496 height 15
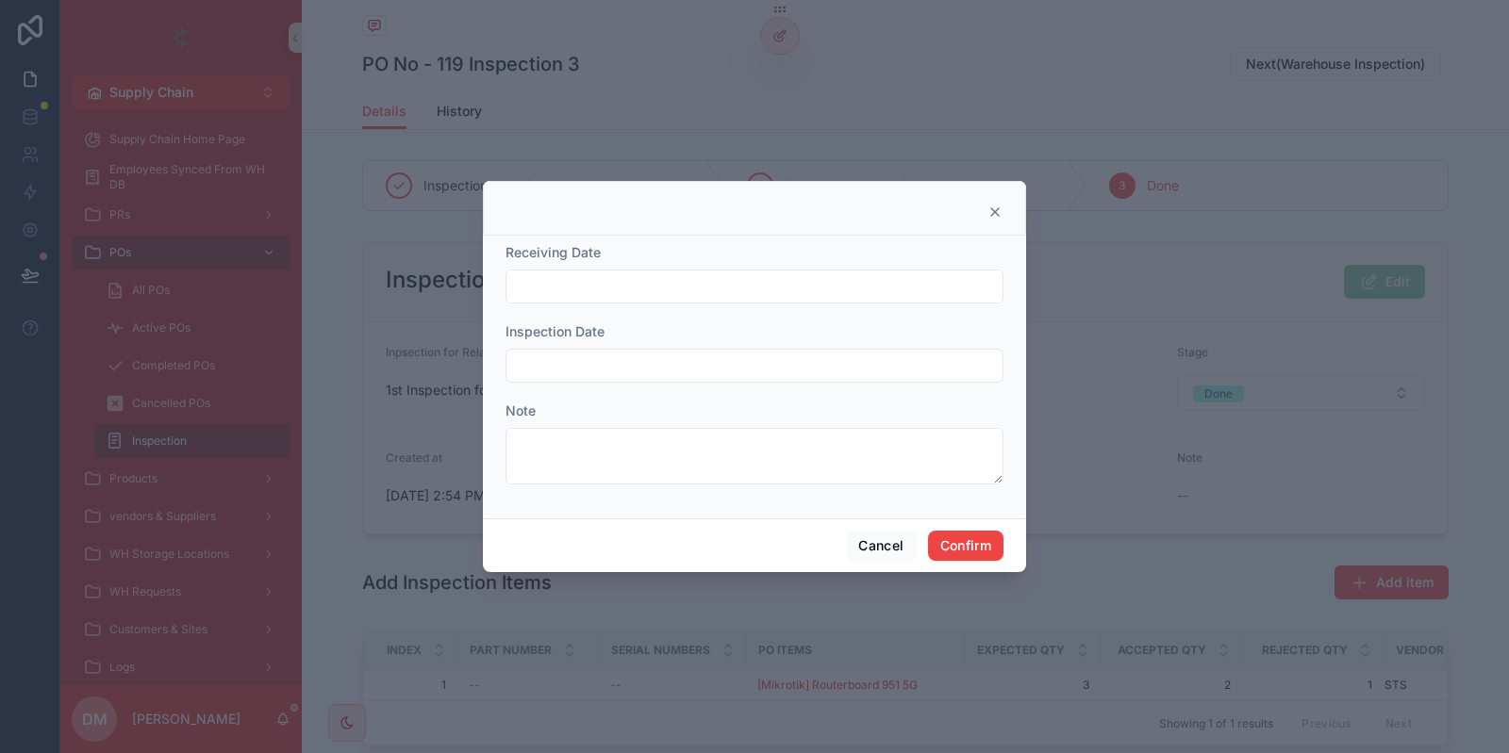
click at [730, 288] on input "text" at bounding box center [754, 286] width 496 height 26
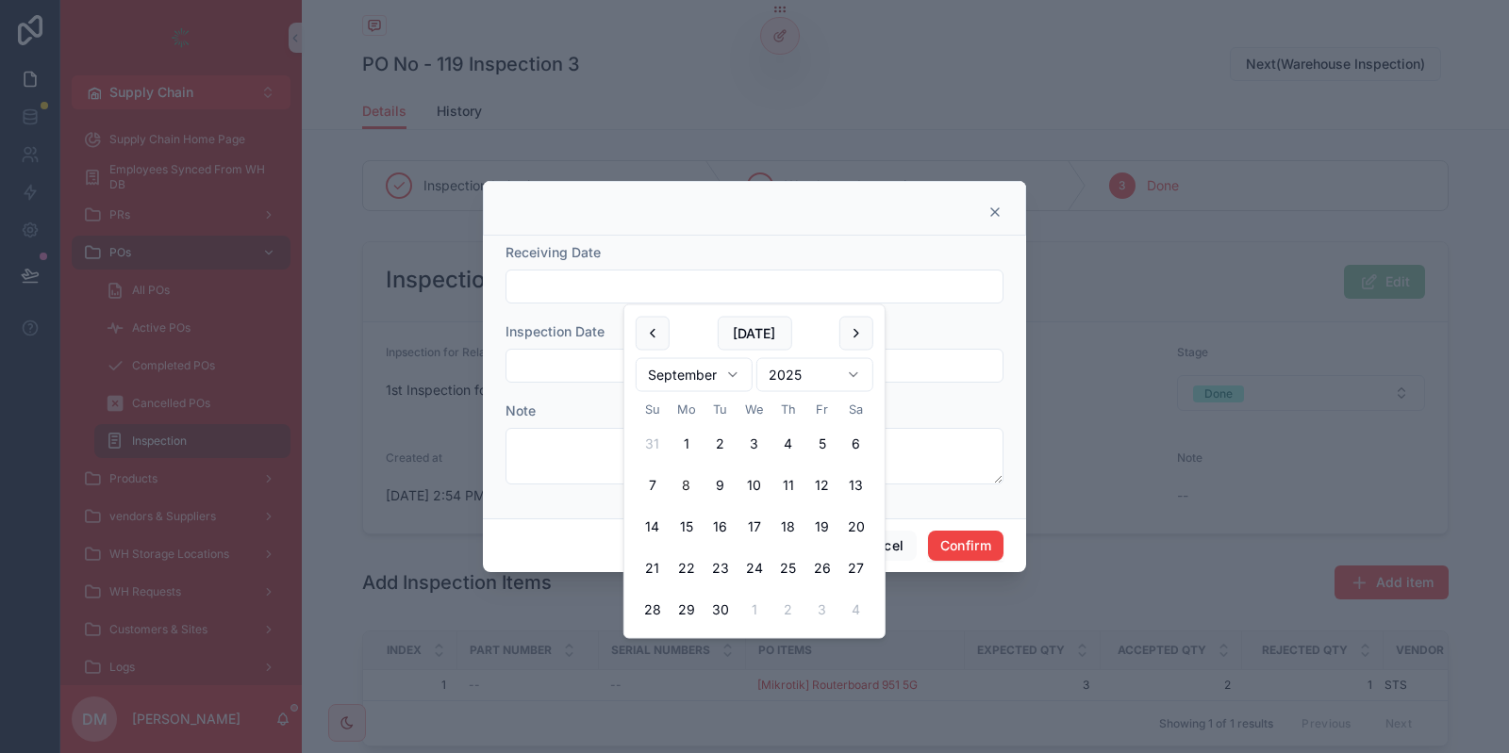
click at [804, 233] on div at bounding box center [754, 208] width 543 height 55
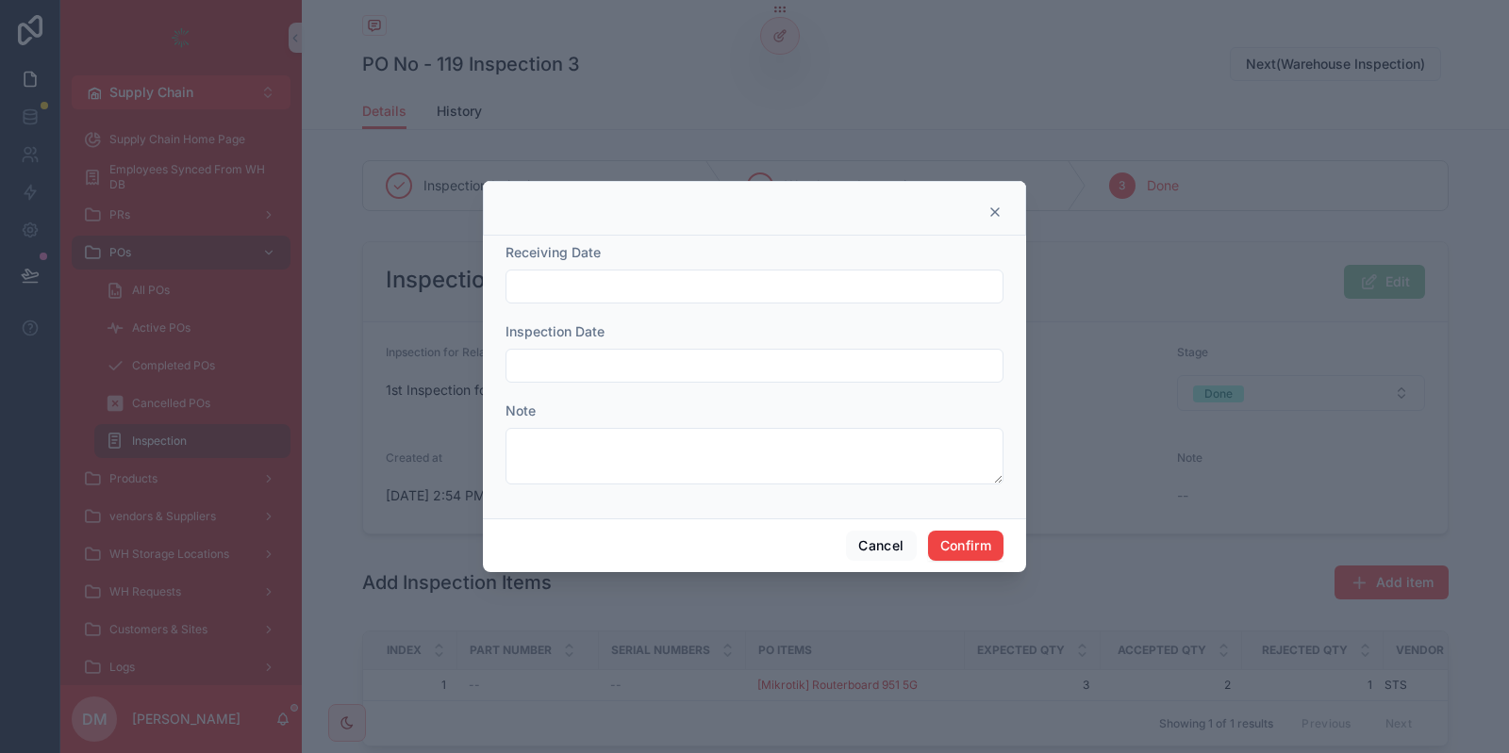
drag, startPoint x: 774, startPoint y: 395, endPoint x: 779, endPoint y: 379, distance: 16.7
click at [774, 392] on form "Receiving Date Inspection Date Note" at bounding box center [754, 373] width 498 height 260
click at [779, 379] on input "text" at bounding box center [754, 366] width 496 height 26
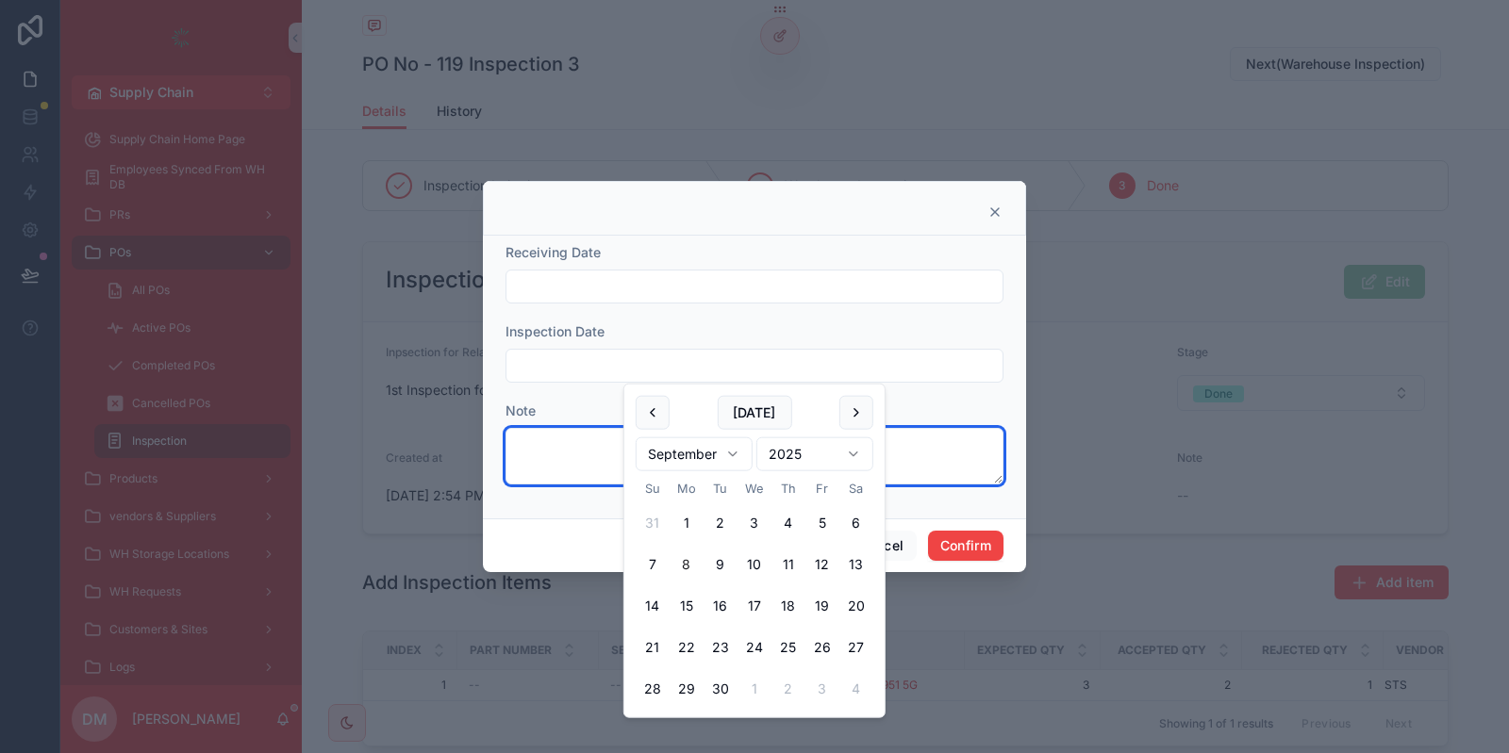
click at [535, 450] on textarea at bounding box center [754, 456] width 498 height 57
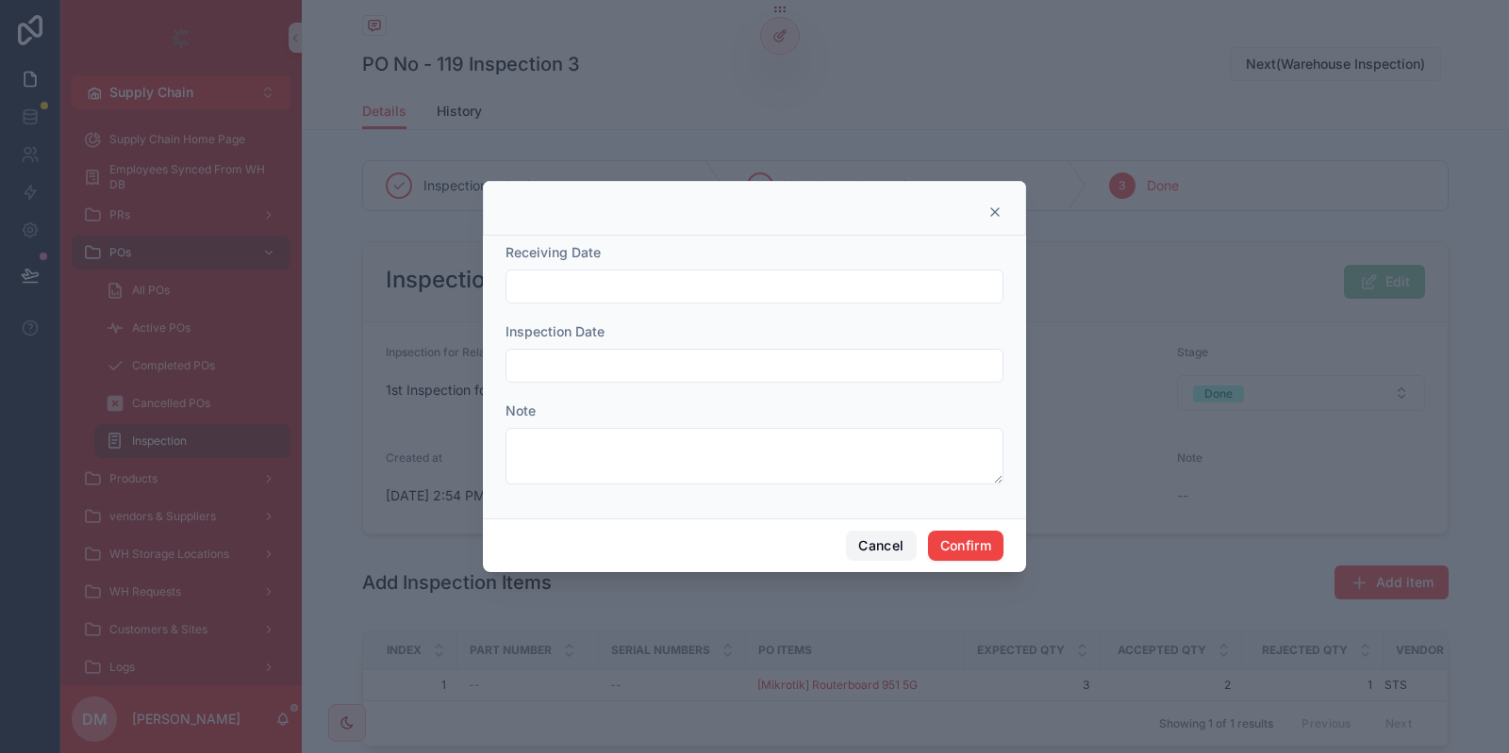
click at [876, 538] on button "Cancel" at bounding box center [881, 546] width 70 height 30
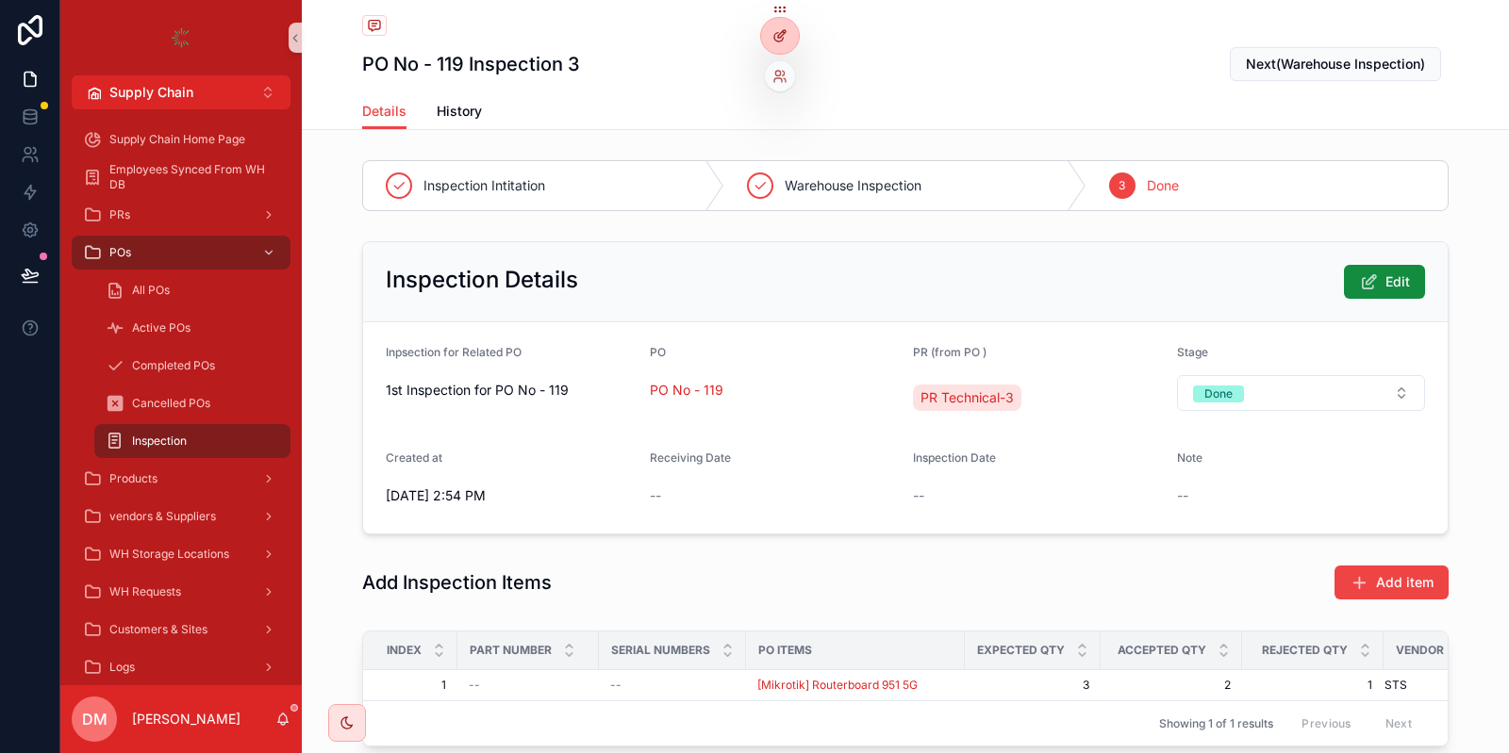
click at [770, 41] on div at bounding box center [780, 36] width 38 height 36
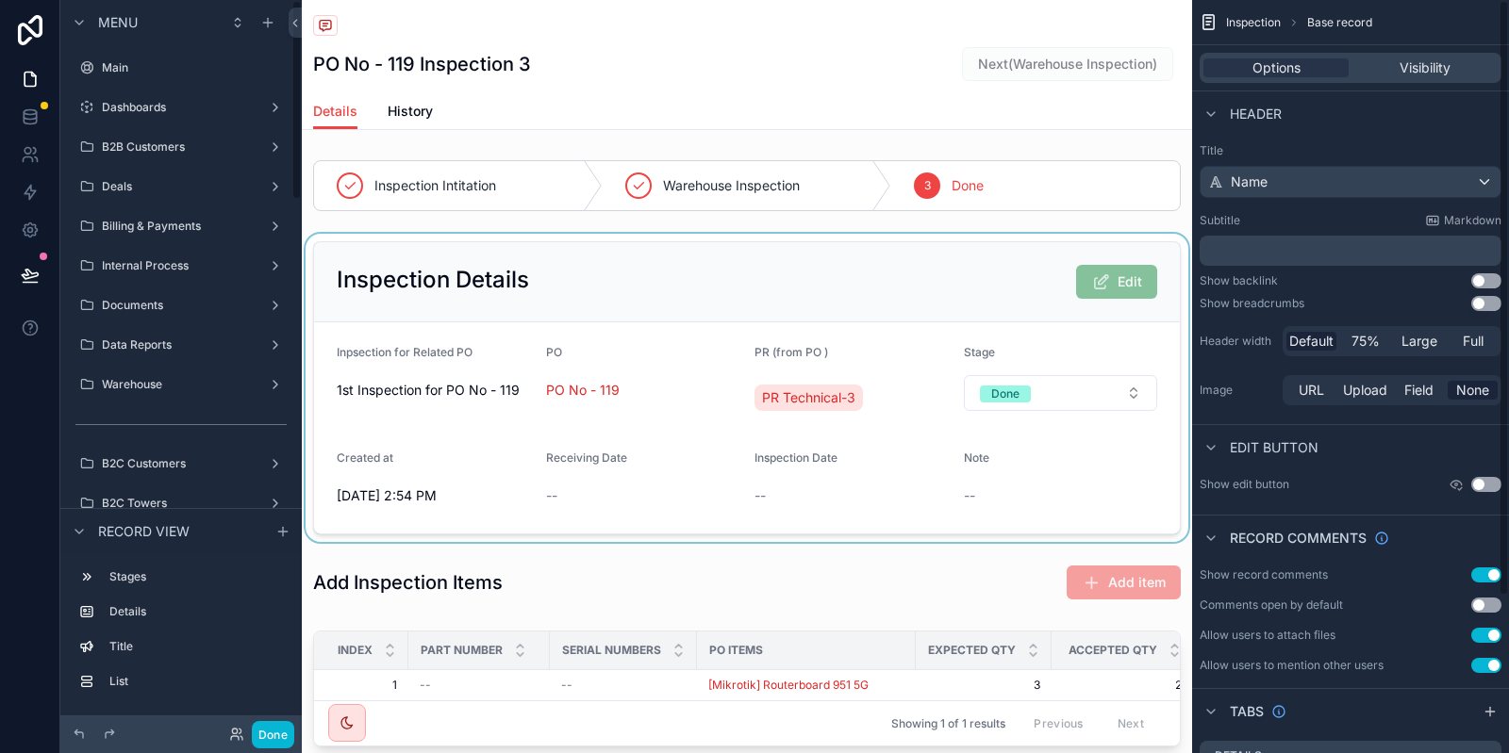
click at [733, 264] on div "scrollable content" at bounding box center [747, 388] width 890 height 308
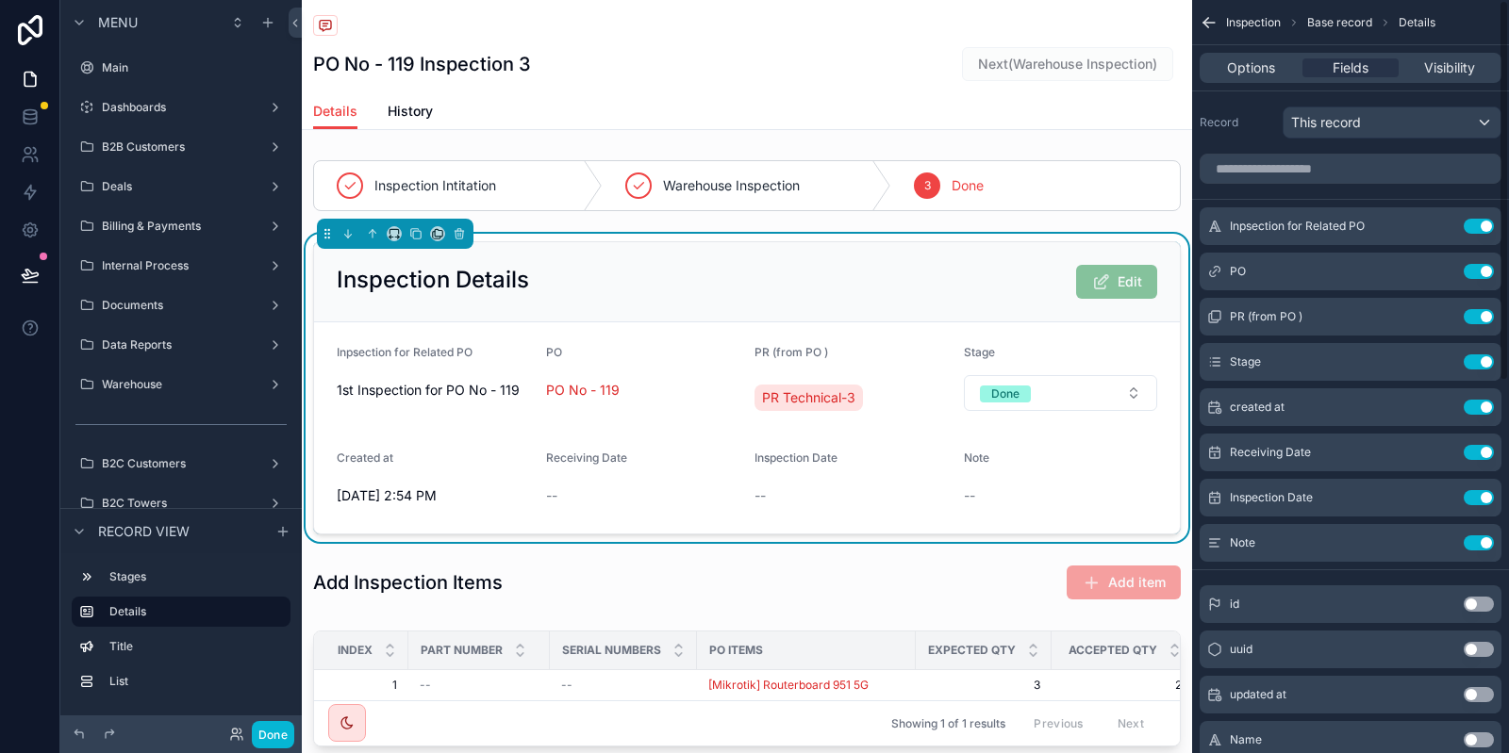
click at [1279, 58] on div "Options Fields Visibility" at bounding box center [1350, 68] width 302 height 30
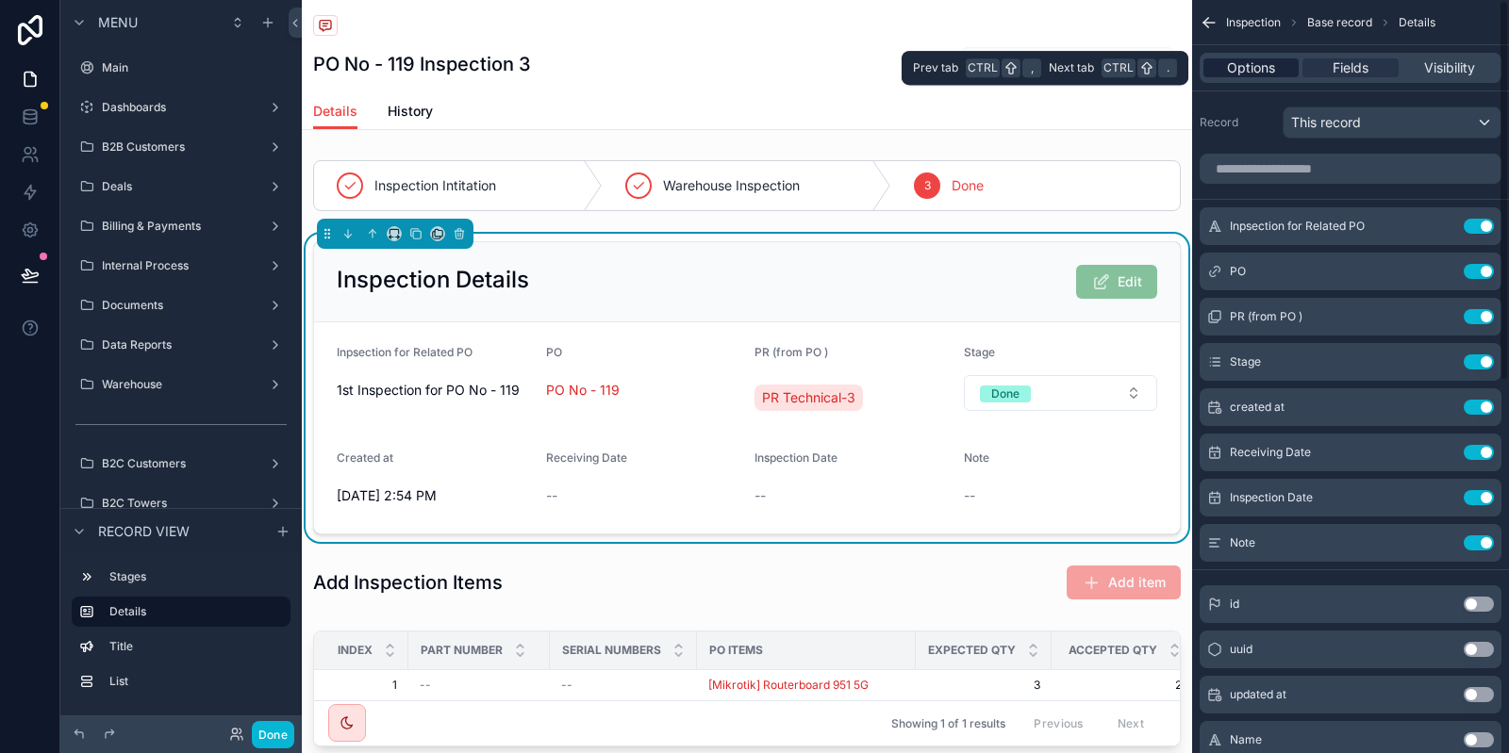
click at [1269, 64] on span "Options" at bounding box center [1251, 67] width 48 height 19
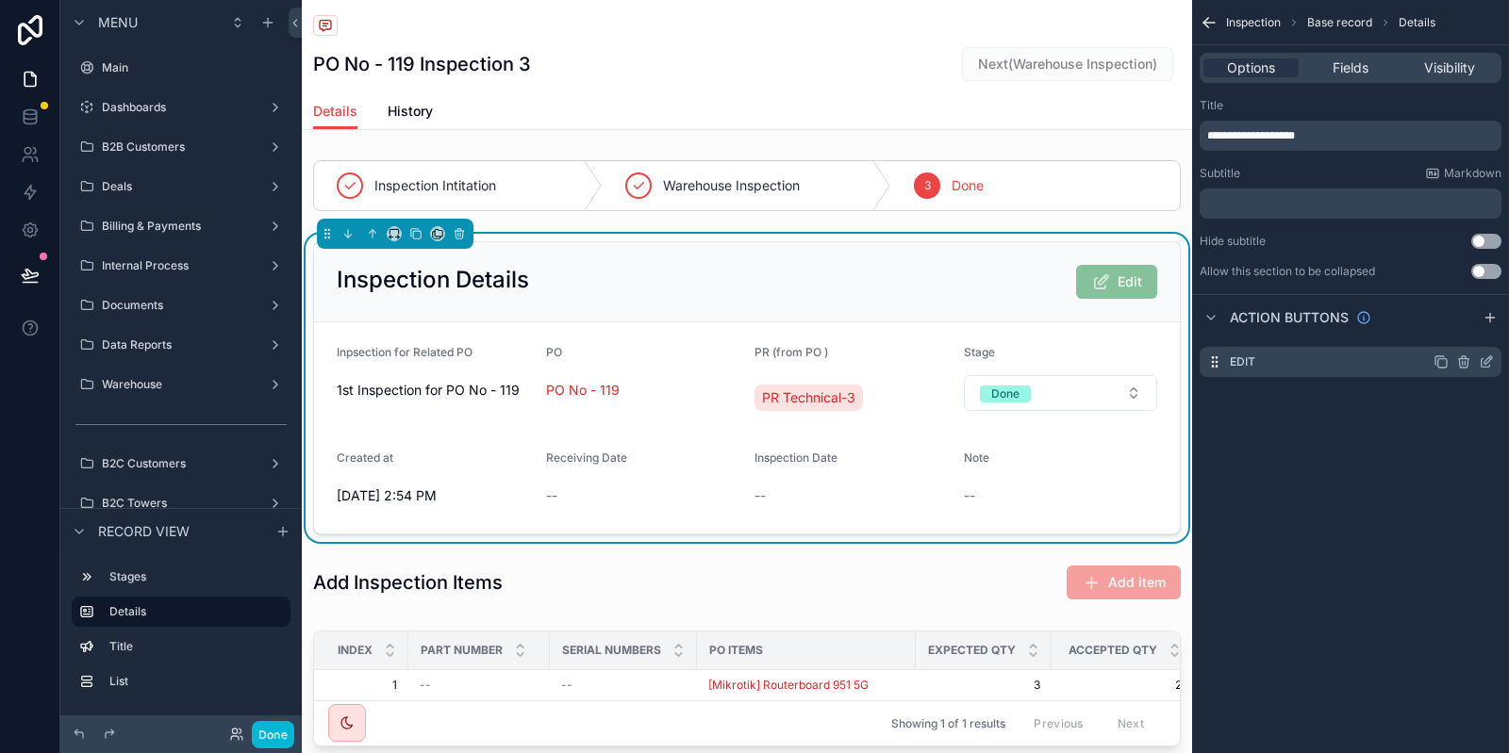
click at [1489, 356] on icon "scrollable content" at bounding box center [1488, 360] width 8 height 8
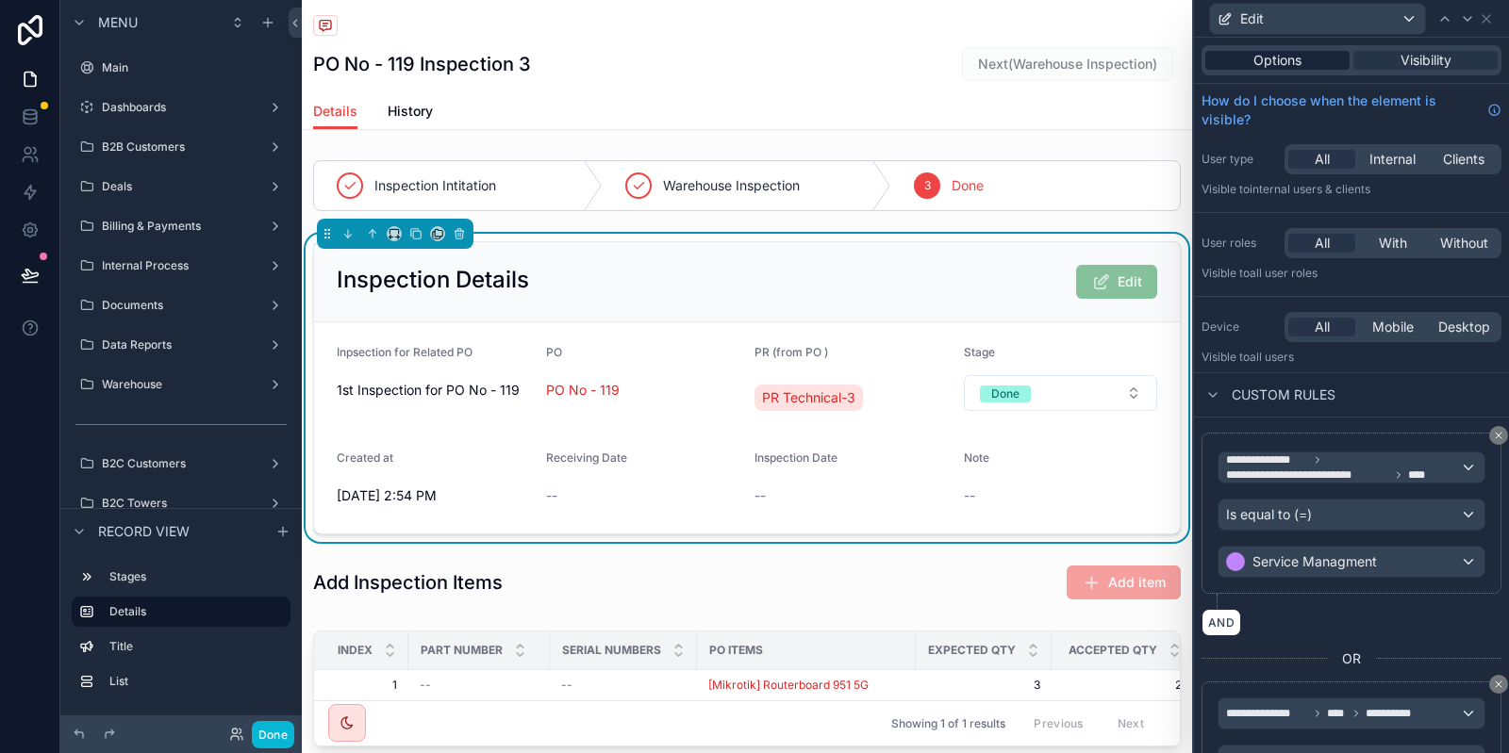
click at [1304, 67] on div "Options" at bounding box center [1277, 60] width 144 height 19
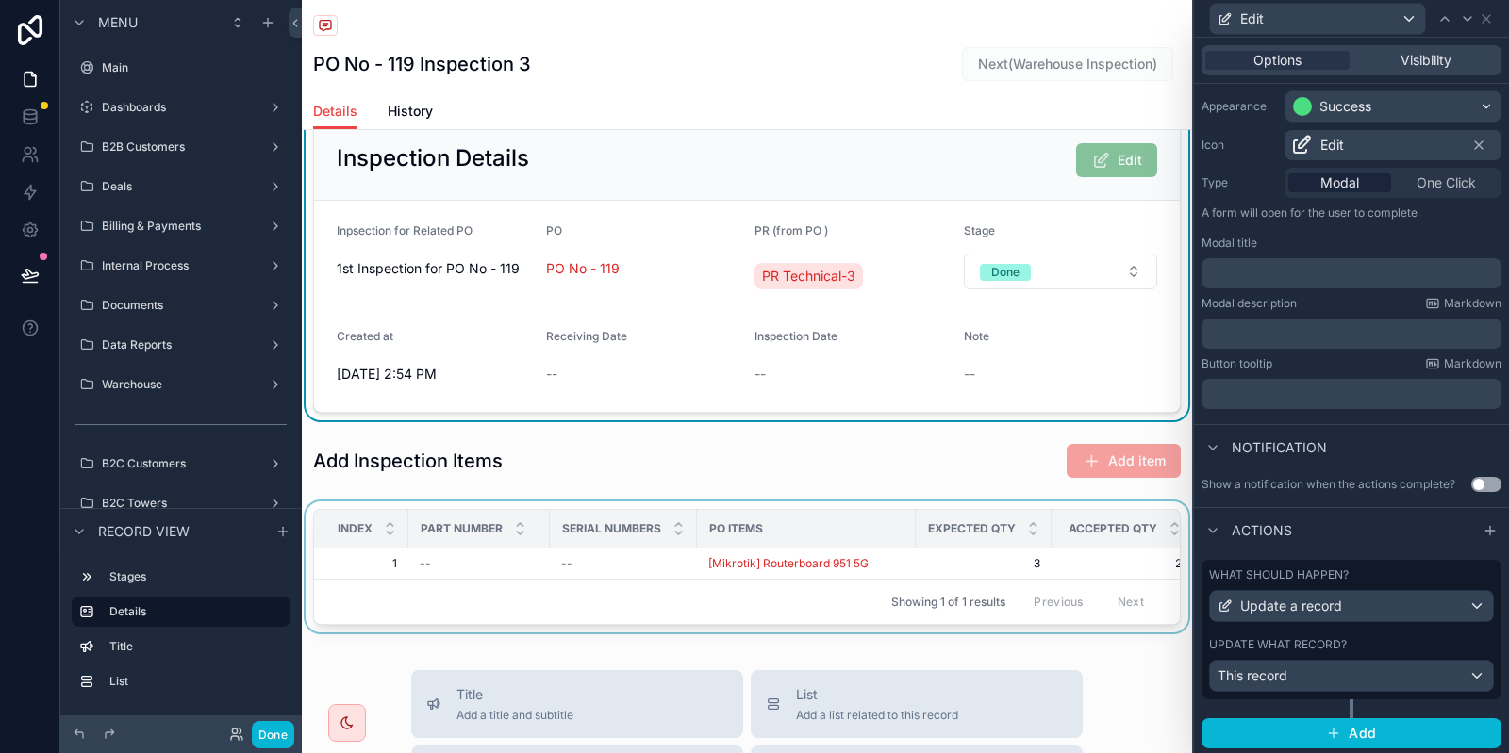
scroll to position [226, 0]
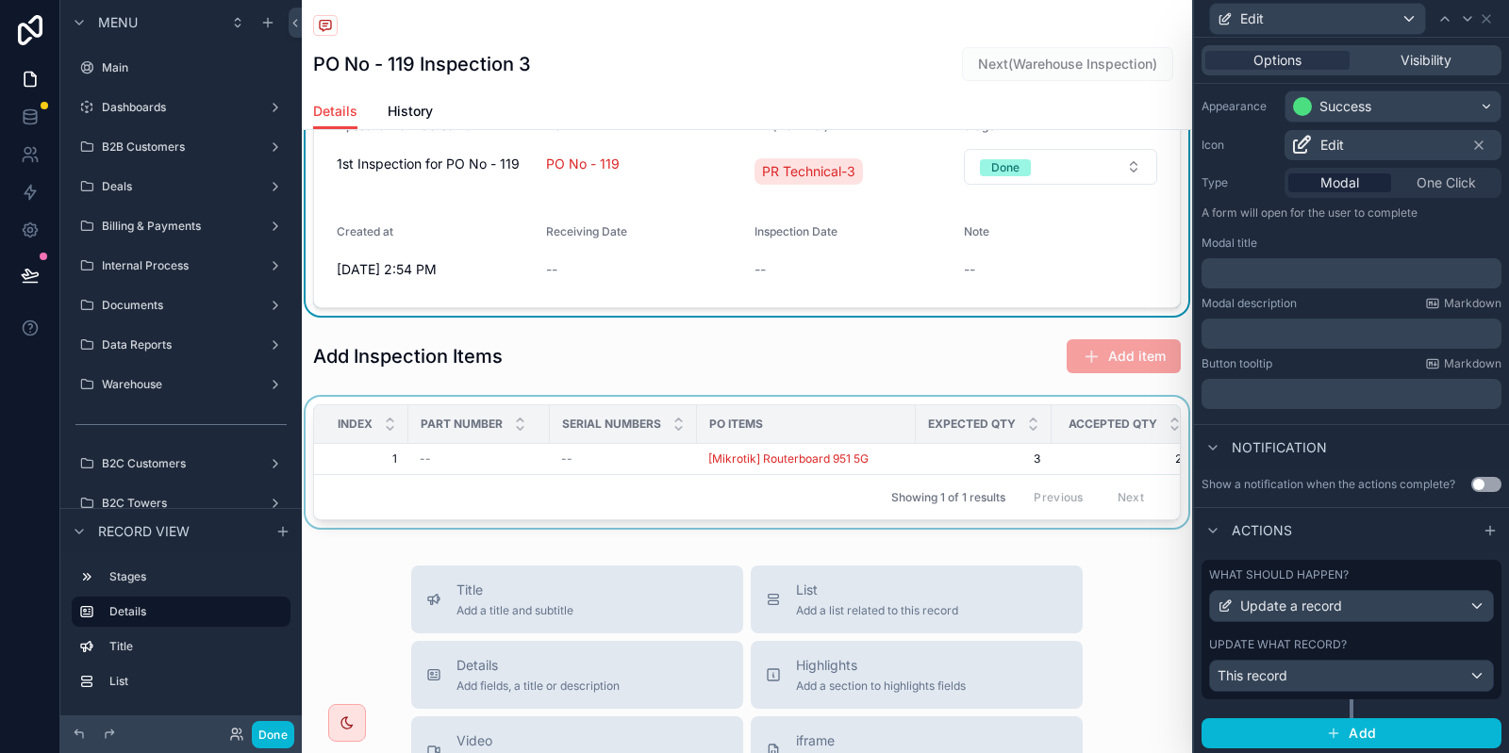
click at [707, 411] on div "PO Items" at bounding box center [806, 424] width 217 height 30
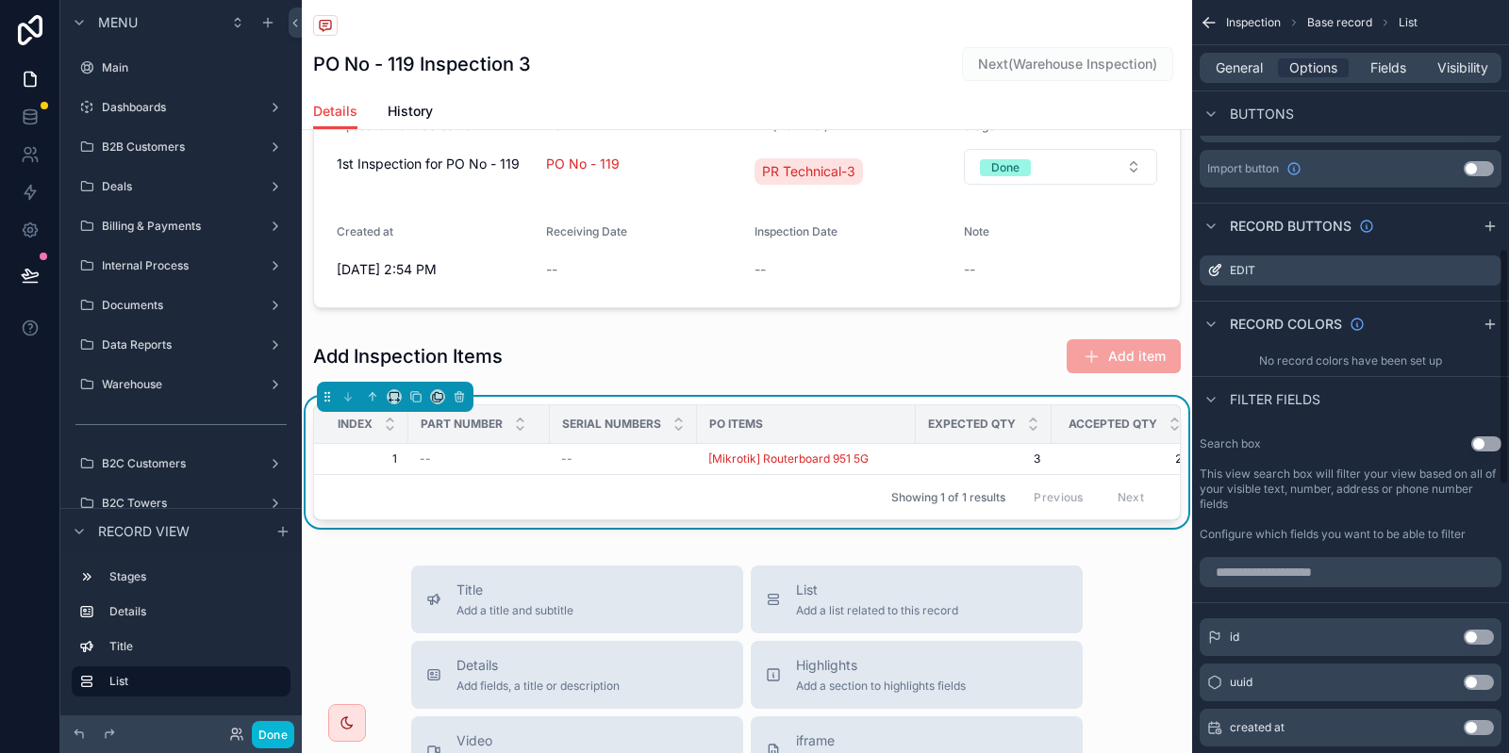
scroll to position [802, 0]
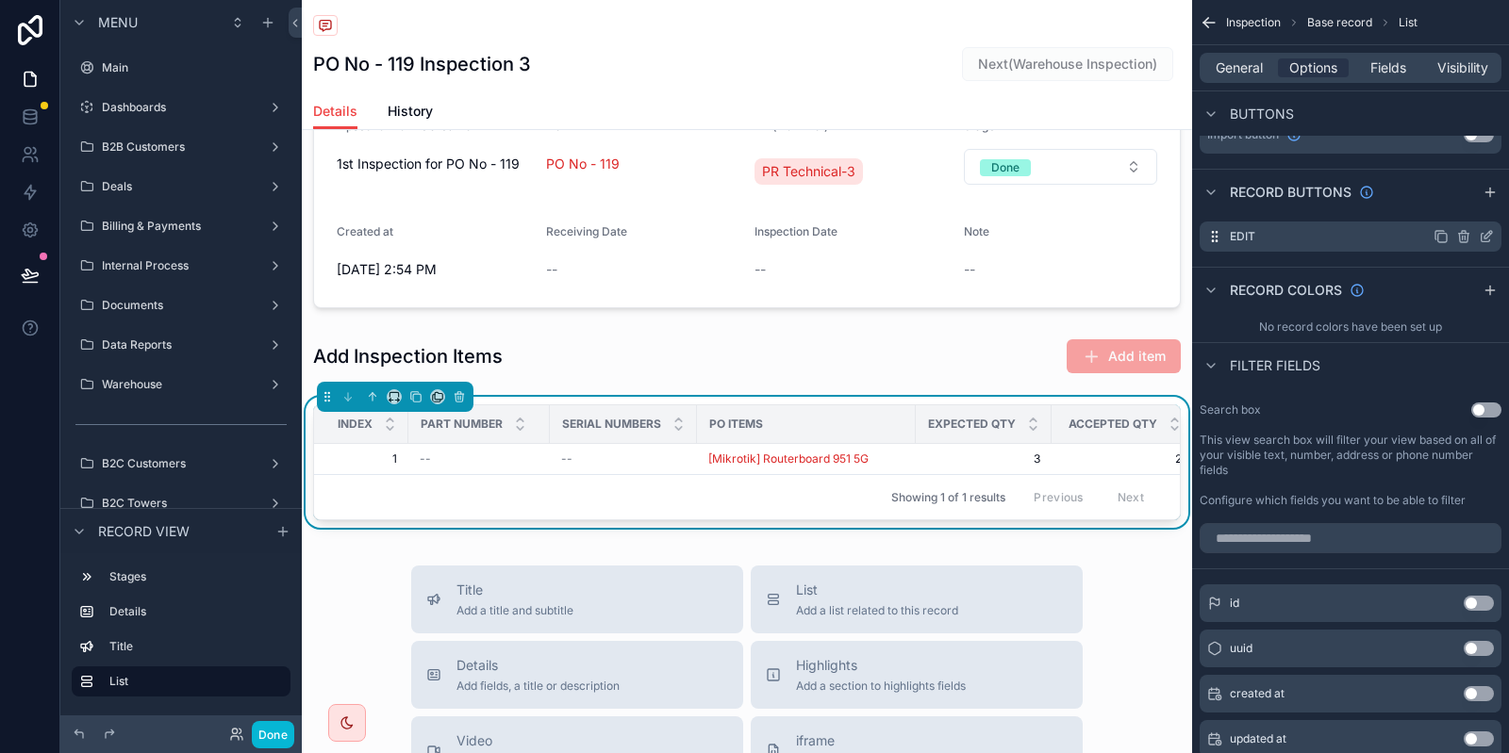
click at [1489, 229] on icon "scrollable content" at bounding box center [1486, 236] width 15 height 15
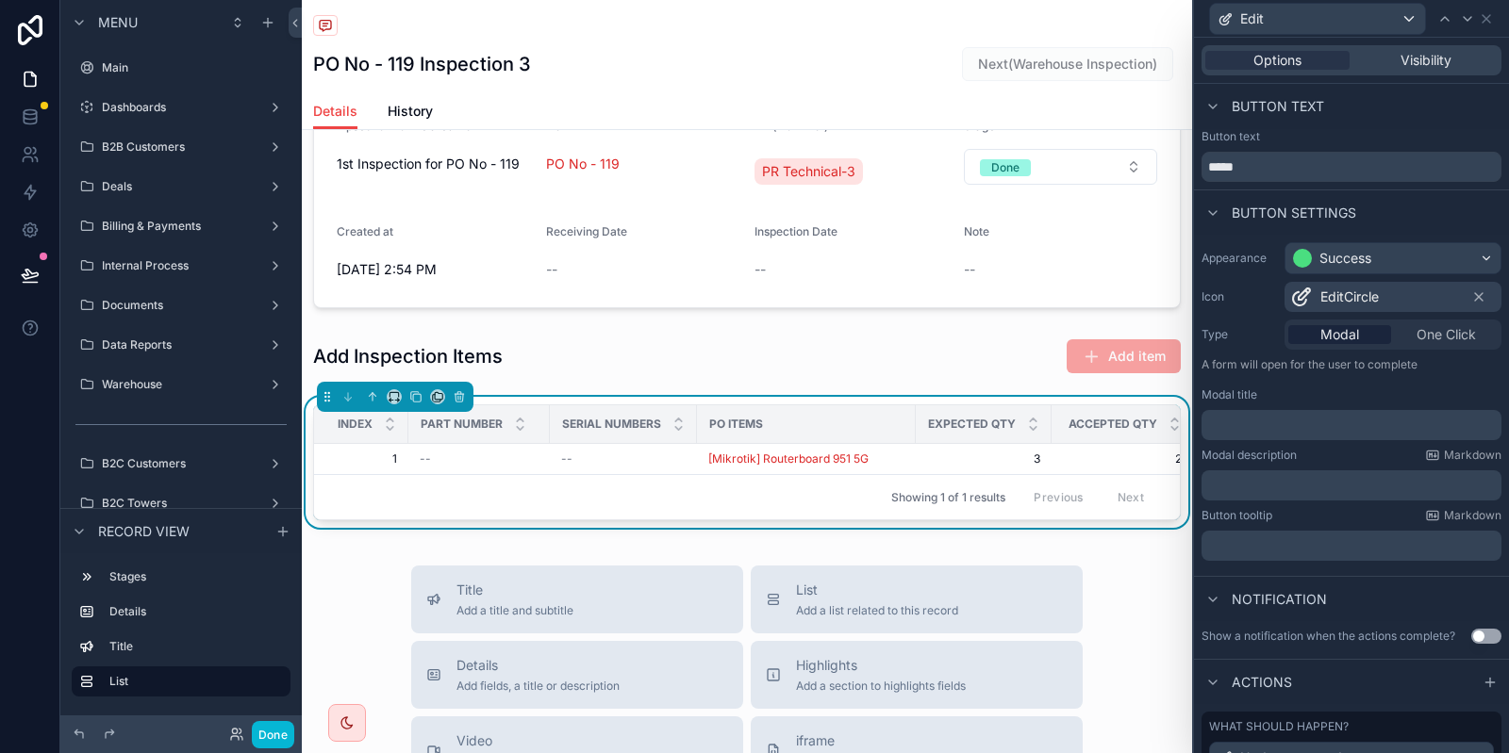
scroll to position [152, 0]
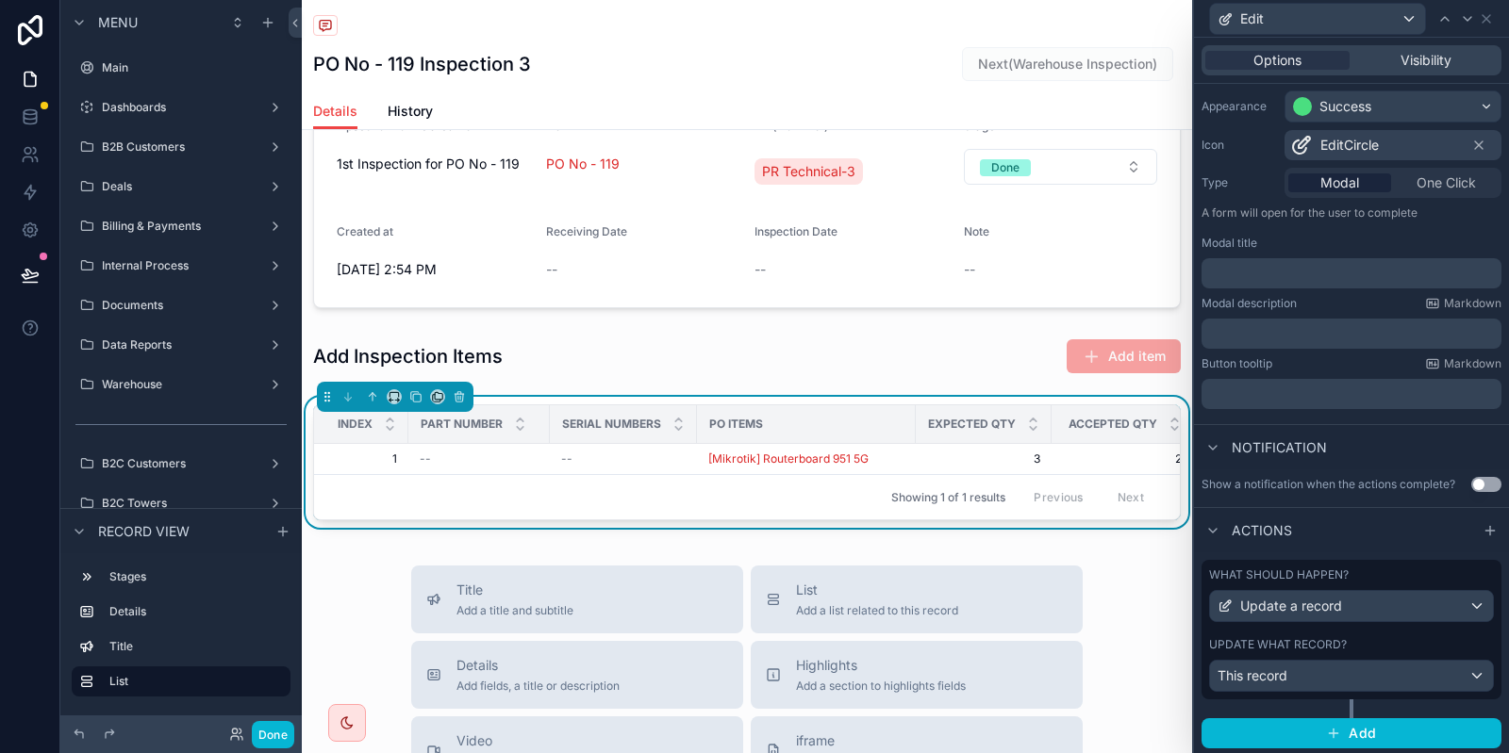
click at [1346, 639] on div "Update what record?" at bounding box center [1351, 644] width 285 height 15
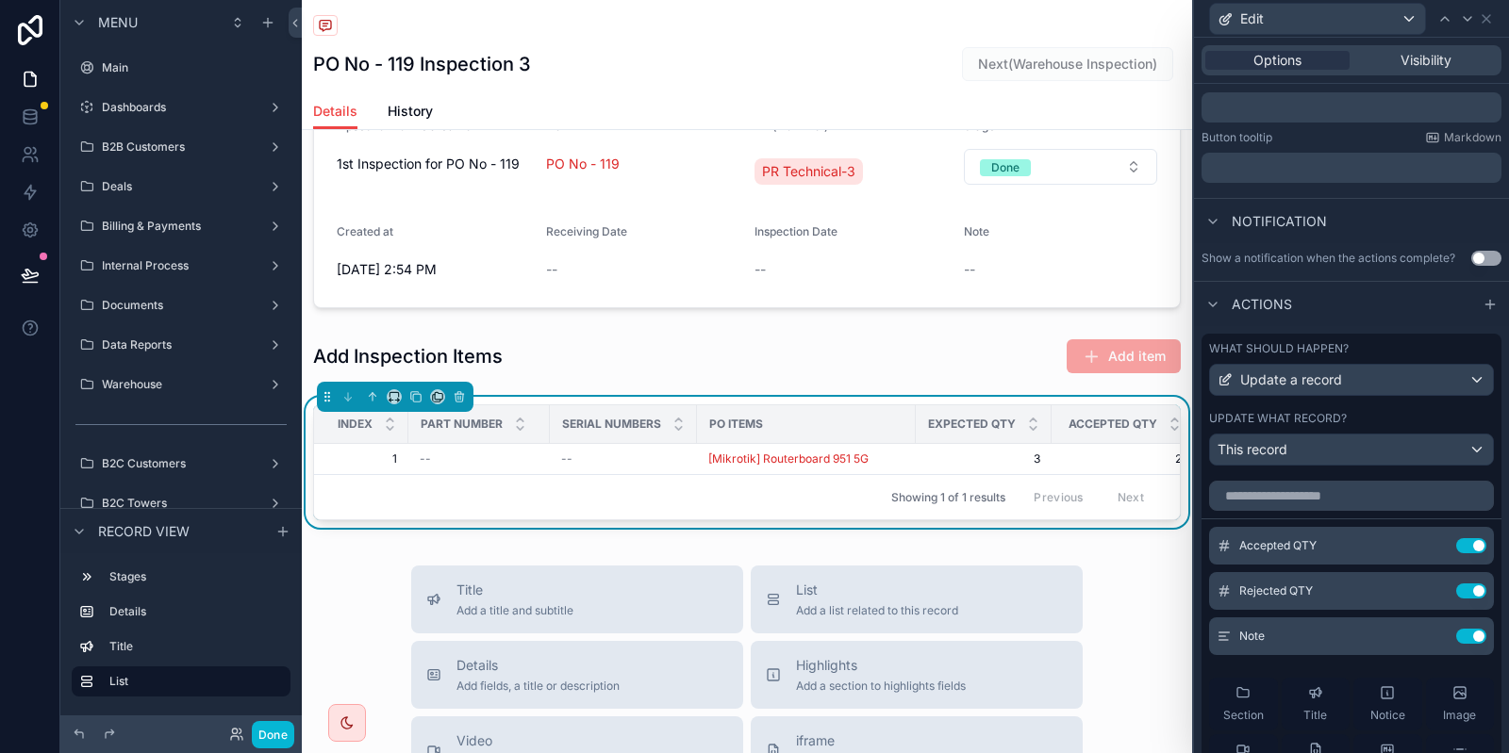
click at [1447, 74] on div "Options Visibility" at bounding box center [1351, 60] width 300 height 30
click at [1446, 66] on span "Visibility" at bounding box center [1425, 60] width 51 height 19
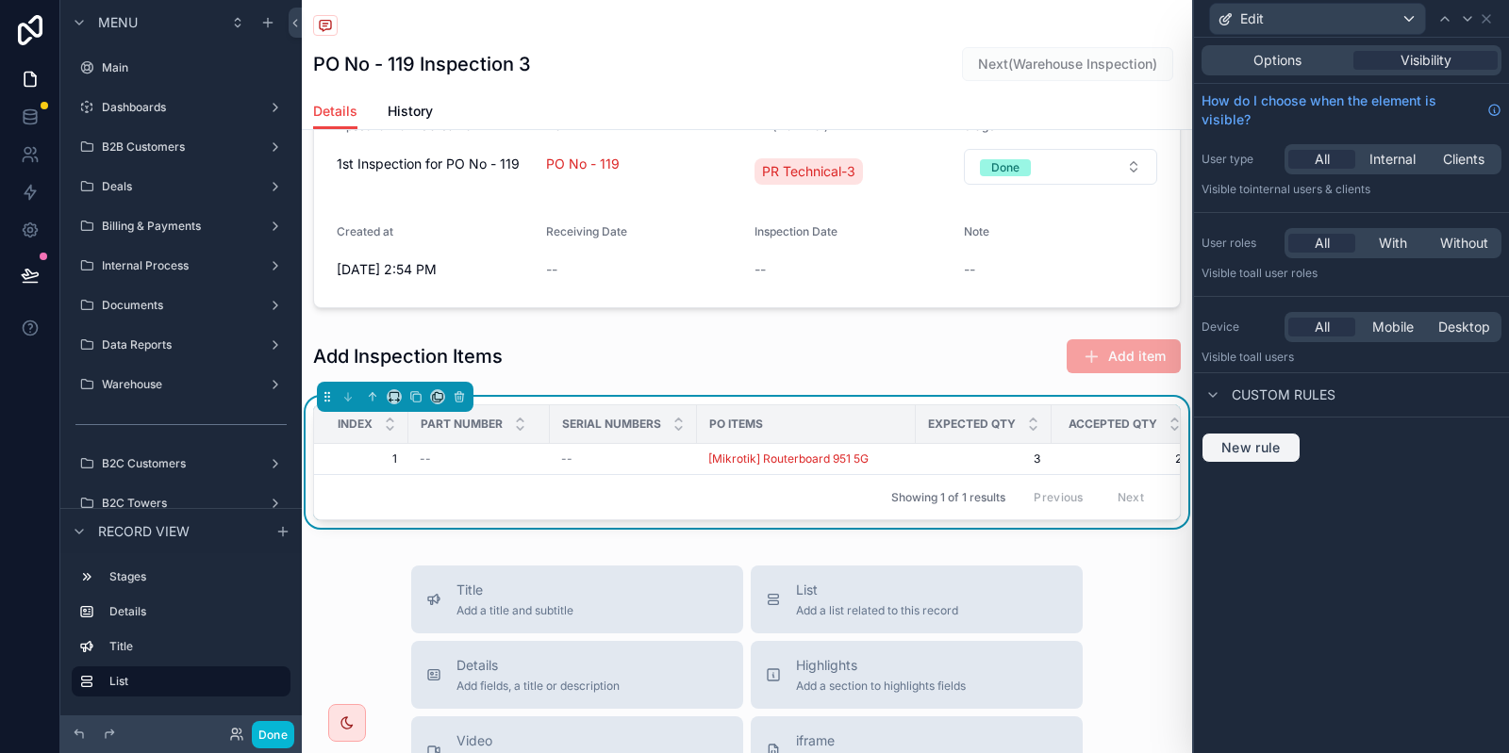
click at [1268, 442] on span "New rule" at bounding box center [1251, 447] width 74 height 17
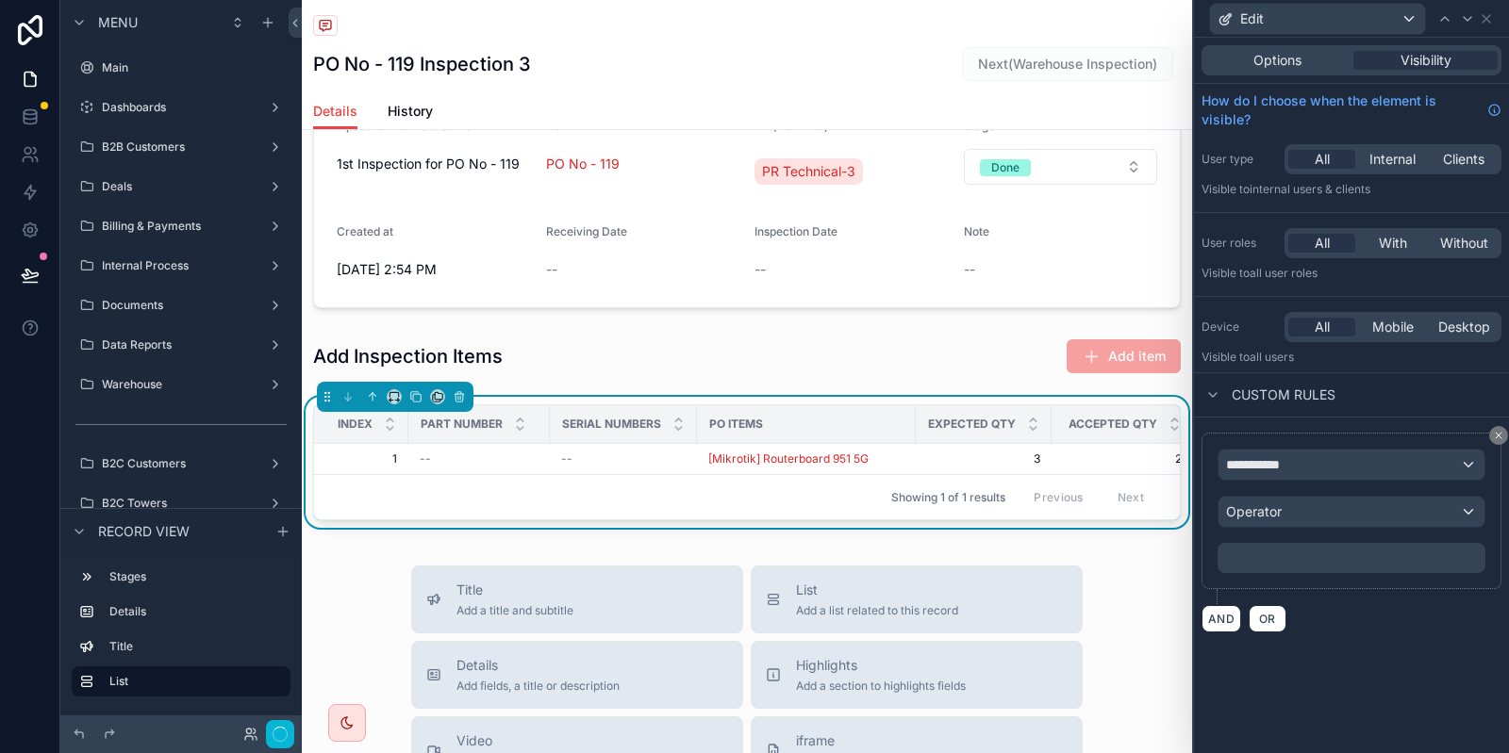
click at [1310, 435] on div "**********" at bounding box center [1351, 511] width 300 height 157
click at [1291, 452] on div "**********" at bounding box center [1351, 465] width 266 height 30
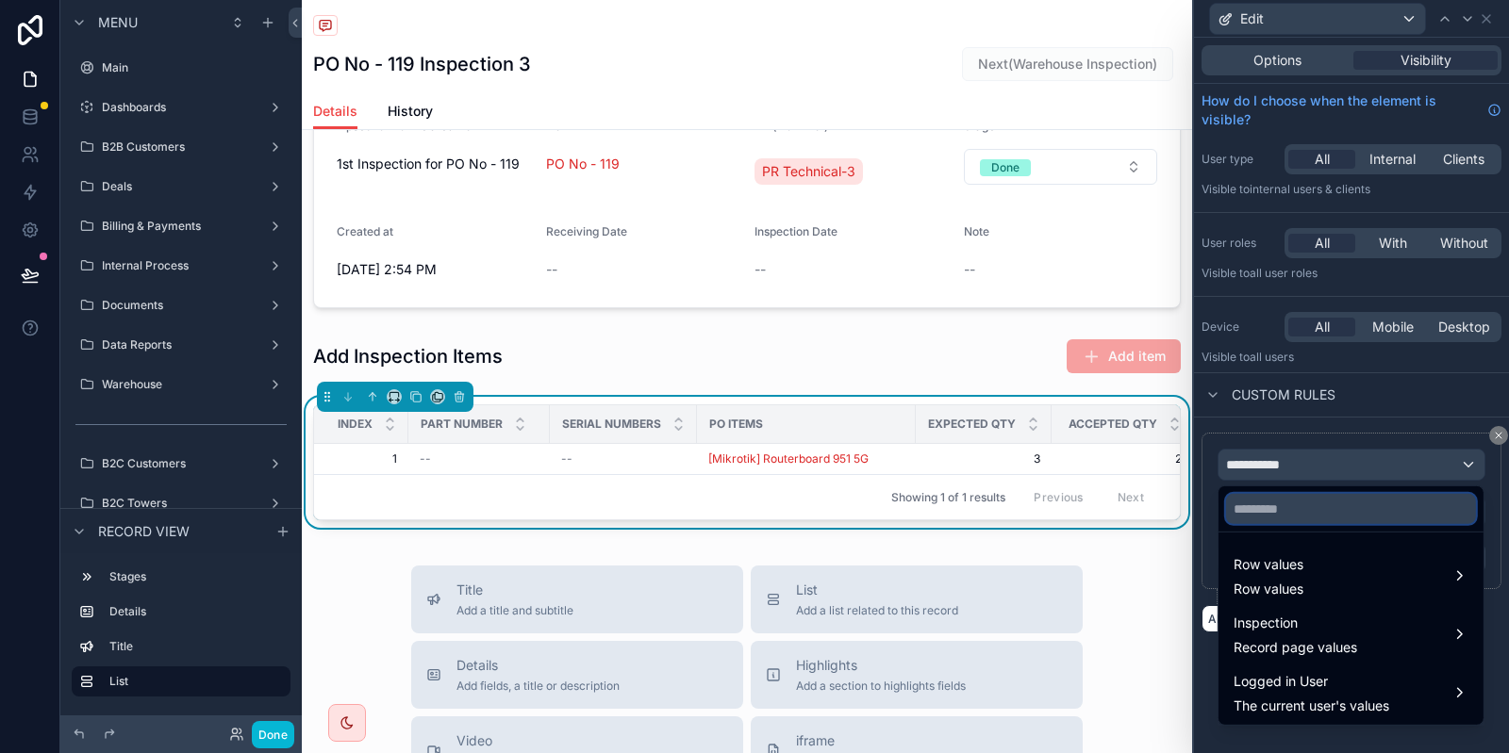
click at [1299, 502] on input "text" at bounding box center [1351, 509] width 250 height 30
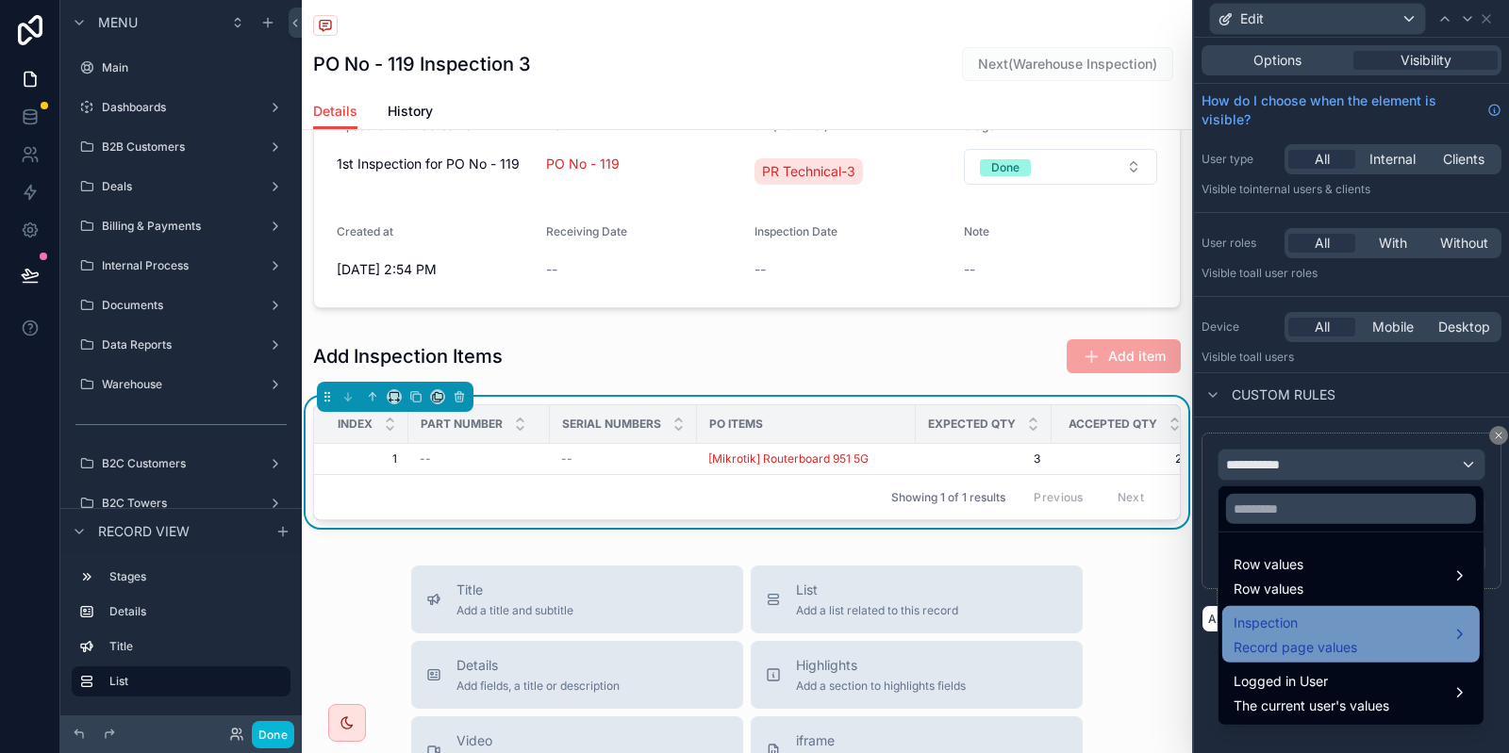
click at [1337, 636] on div "Inspection Record page values" at bounding box center [1295, 634] width 124 height 45
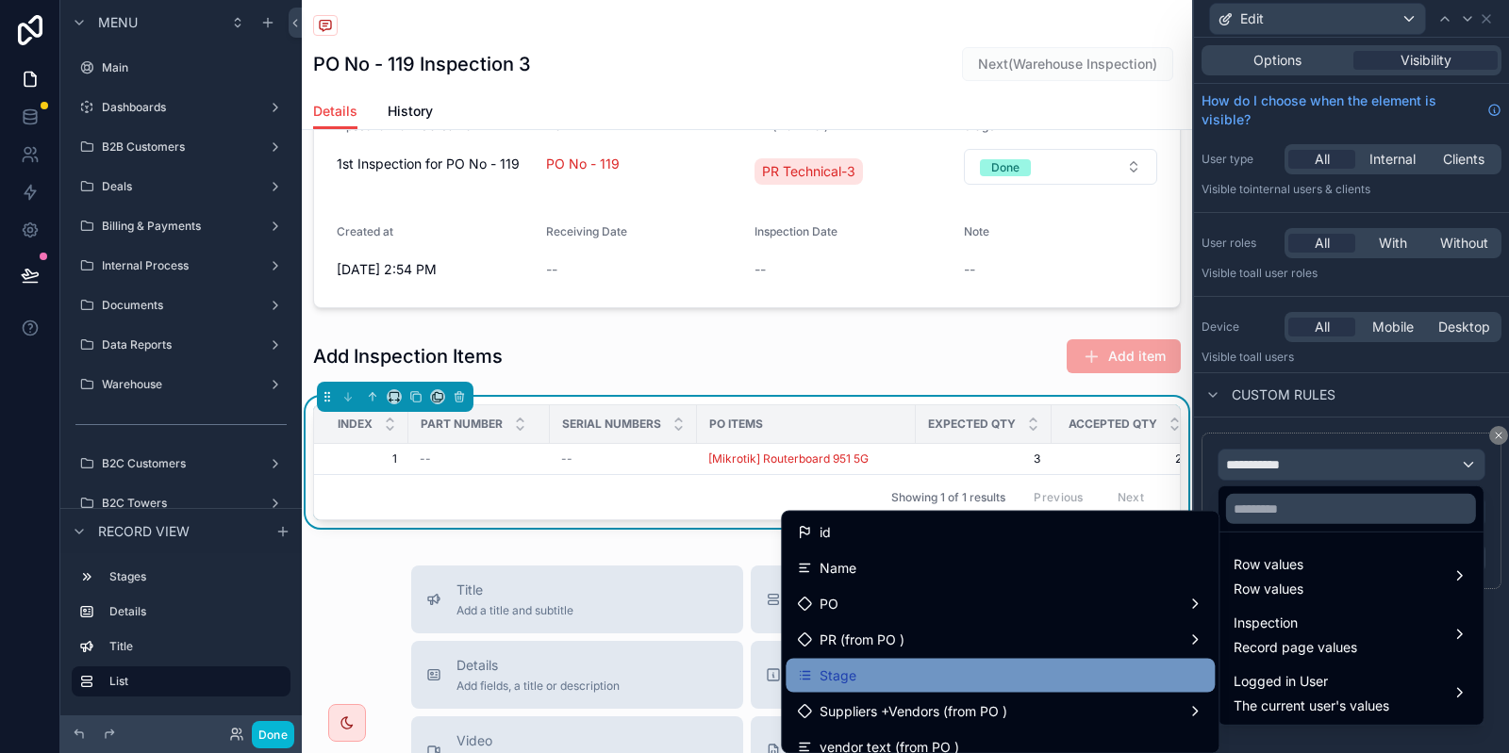
scroll to position [94, 0]
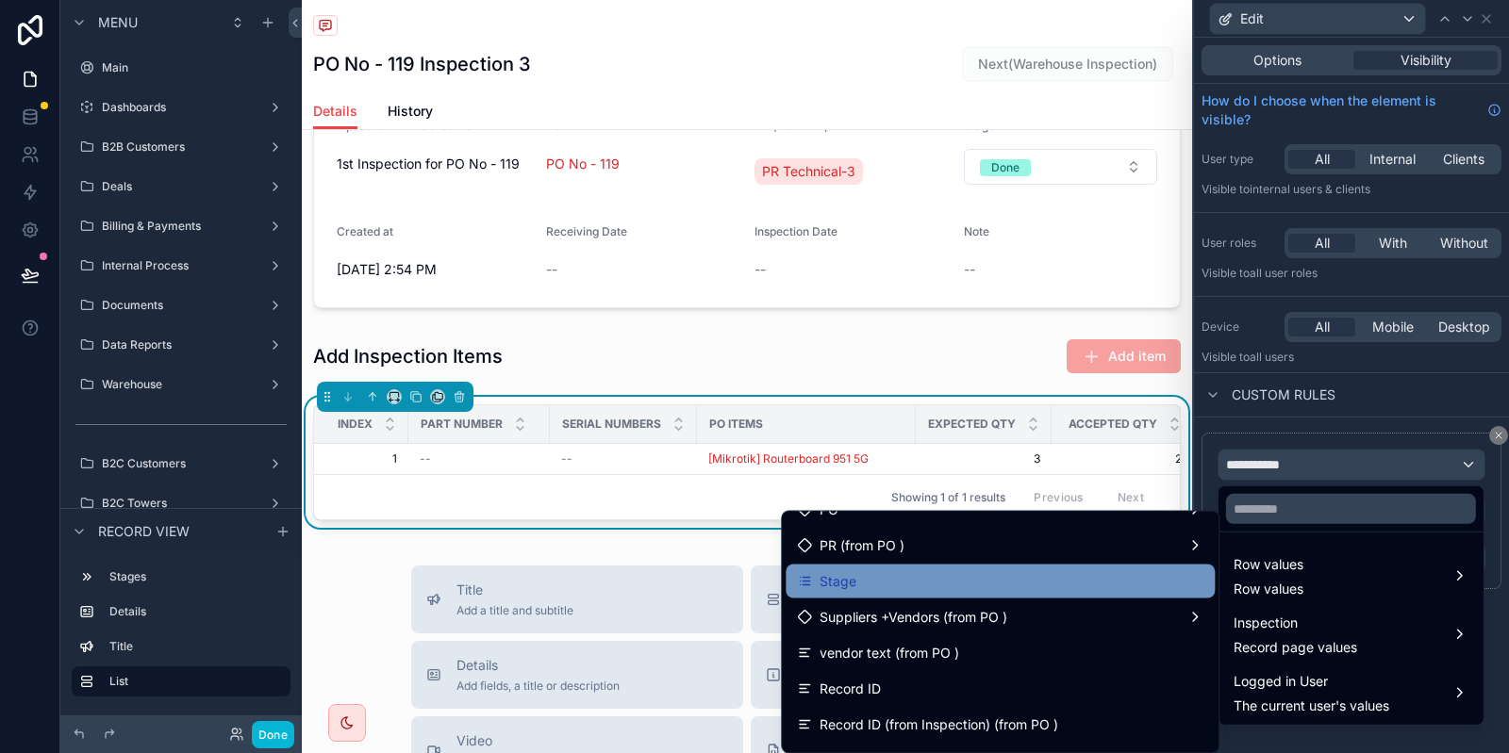
click at [934, 585] on div "Stage" at bounding box center [1000, 581] width 406 height 23
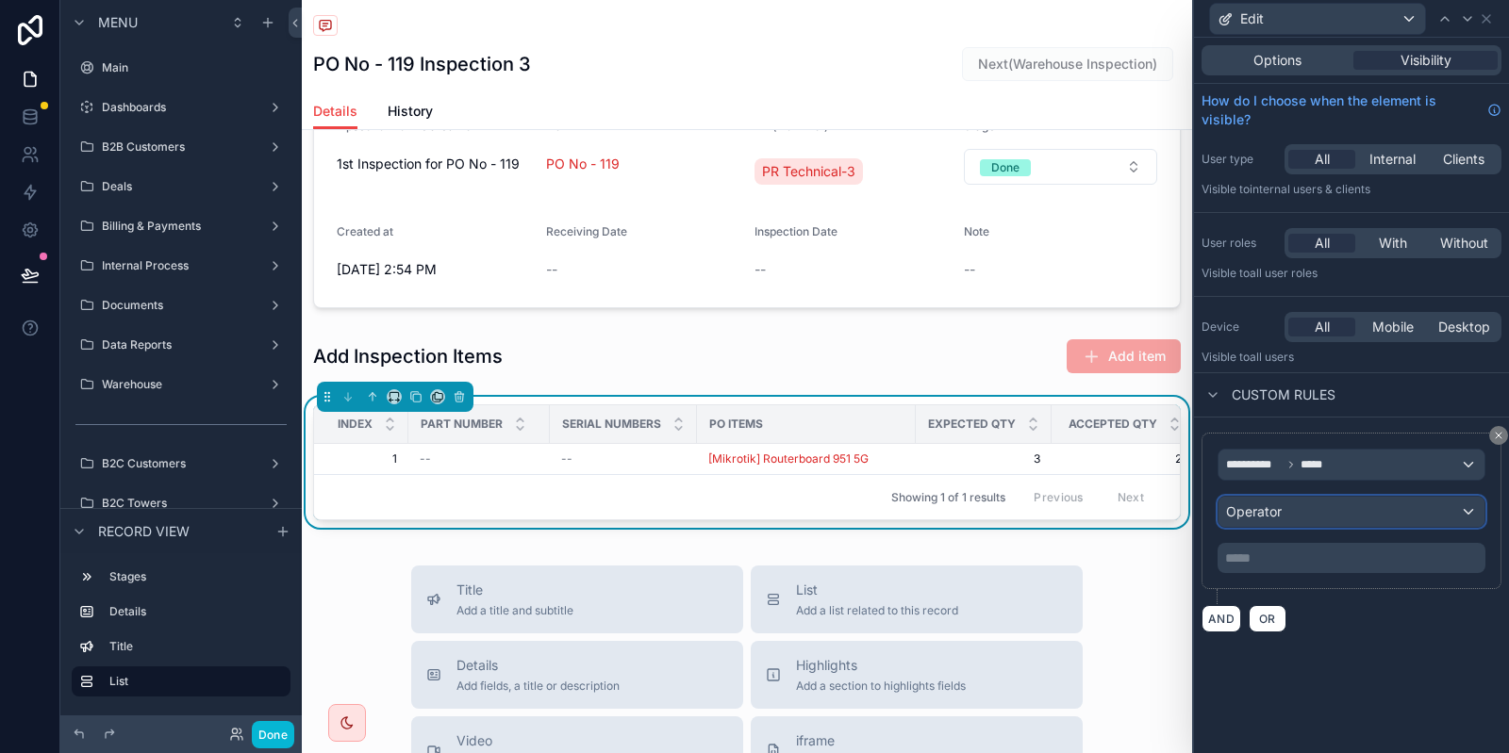
click at [1299, 507] on div "Operator" at bounding box center [1351, 512] width 266 height 30
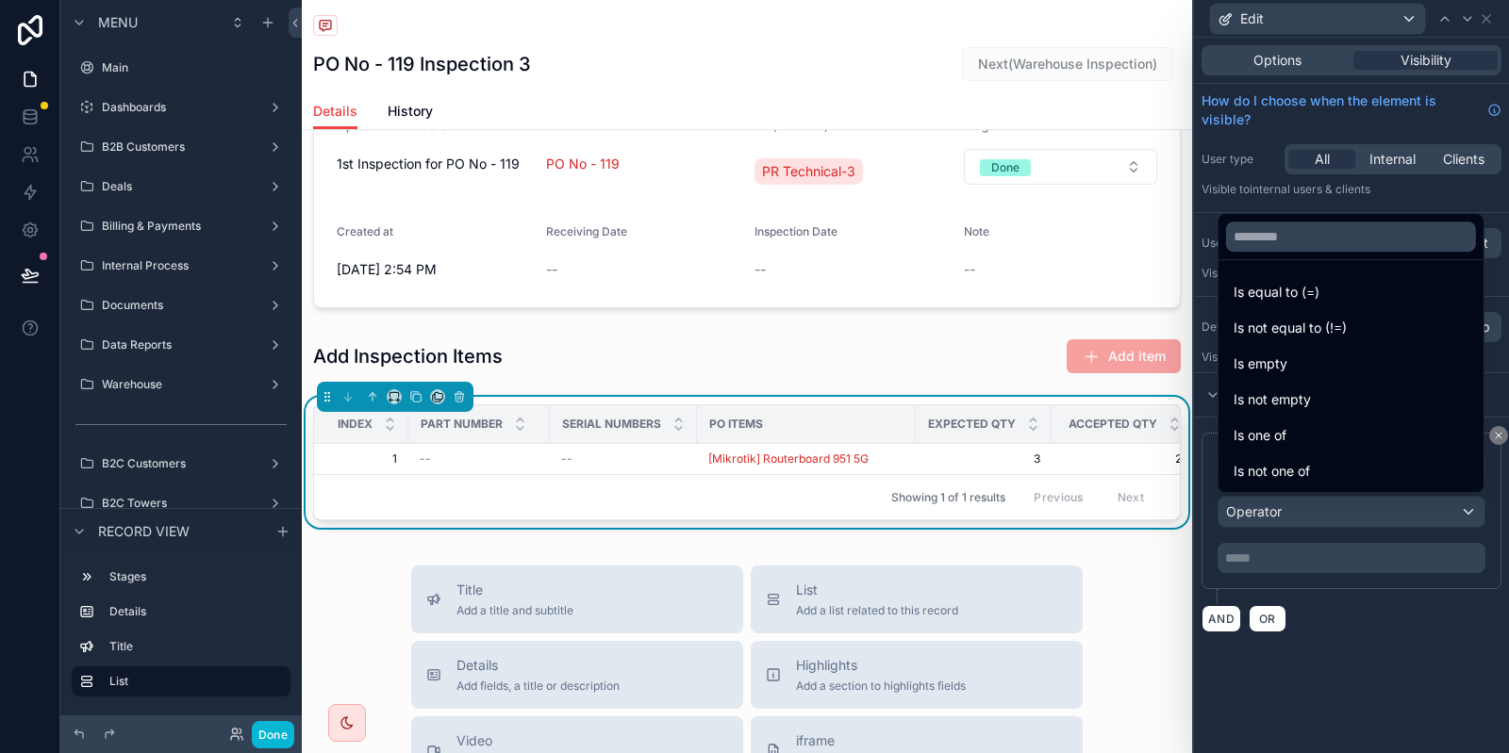
drag, startPoint x: 1318, startPoint y: 304, endPoint x: 1284, endPoint y: 593, distance: 291.5
click at [1318, 303] on span "Is equal to (=)" at bounding box center [1276, 292] width 86 height 23
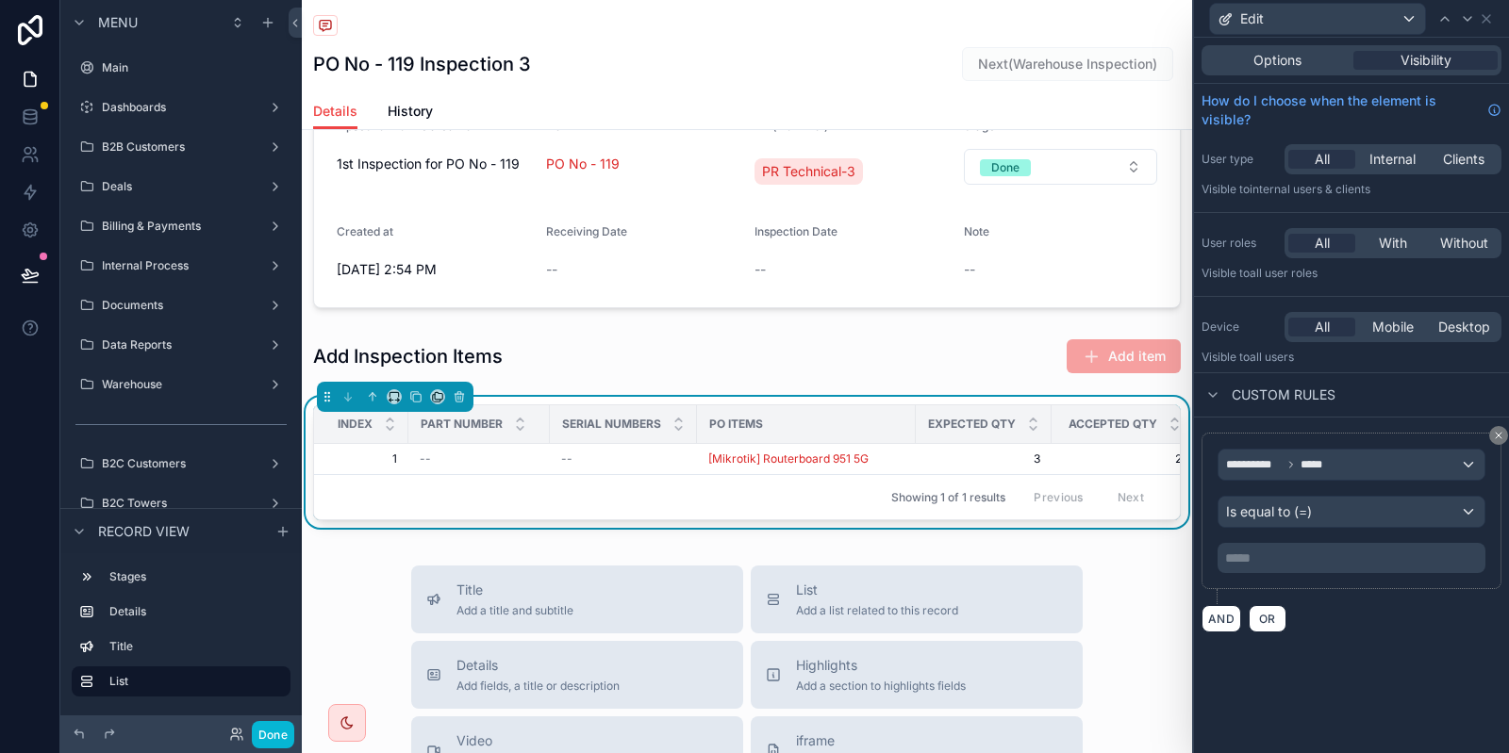
click at [1298, 552] on p "***** ﻿" at bounding box center [1353, 558] width 256 height 19
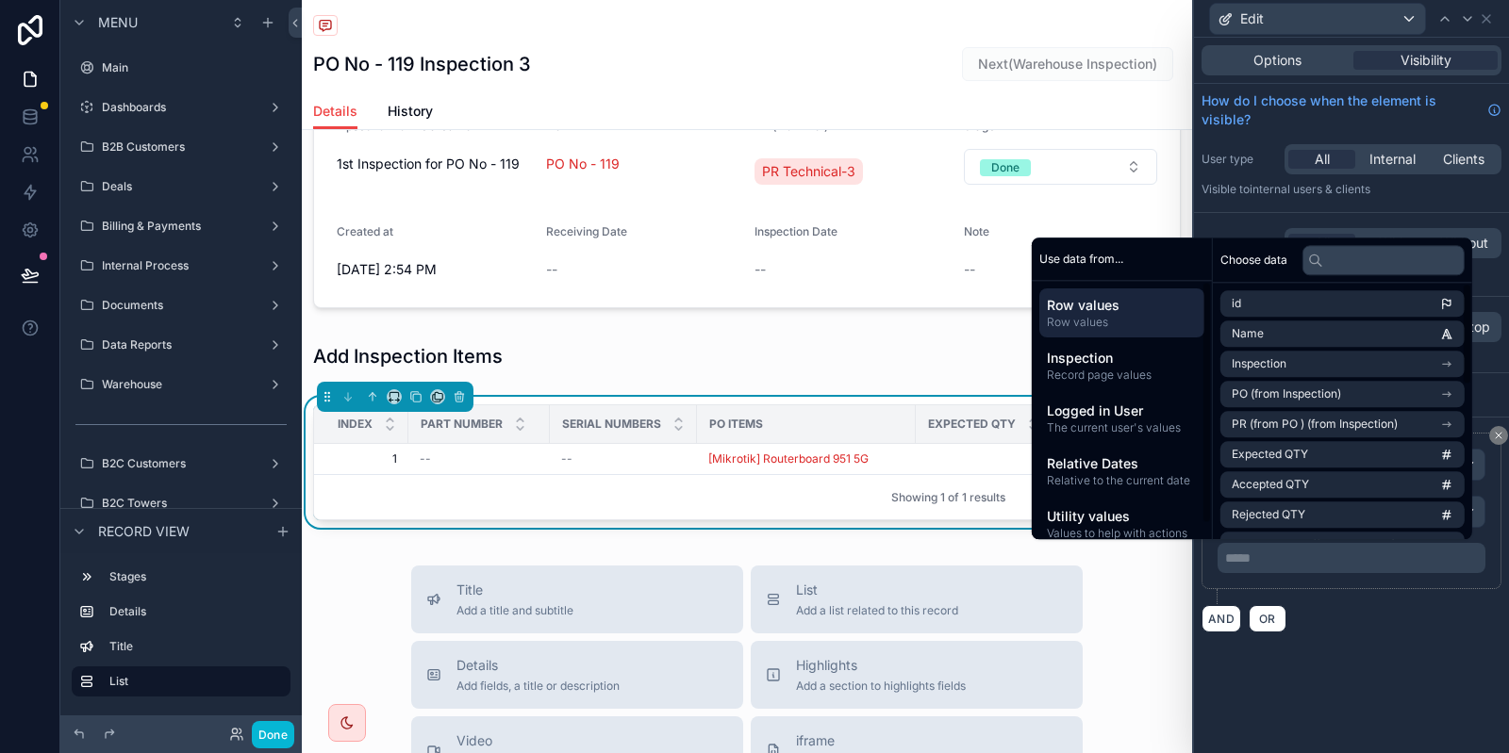
click at [1377, 632] on div "**********" at bounding box center [1351, 533] width 315 height 230
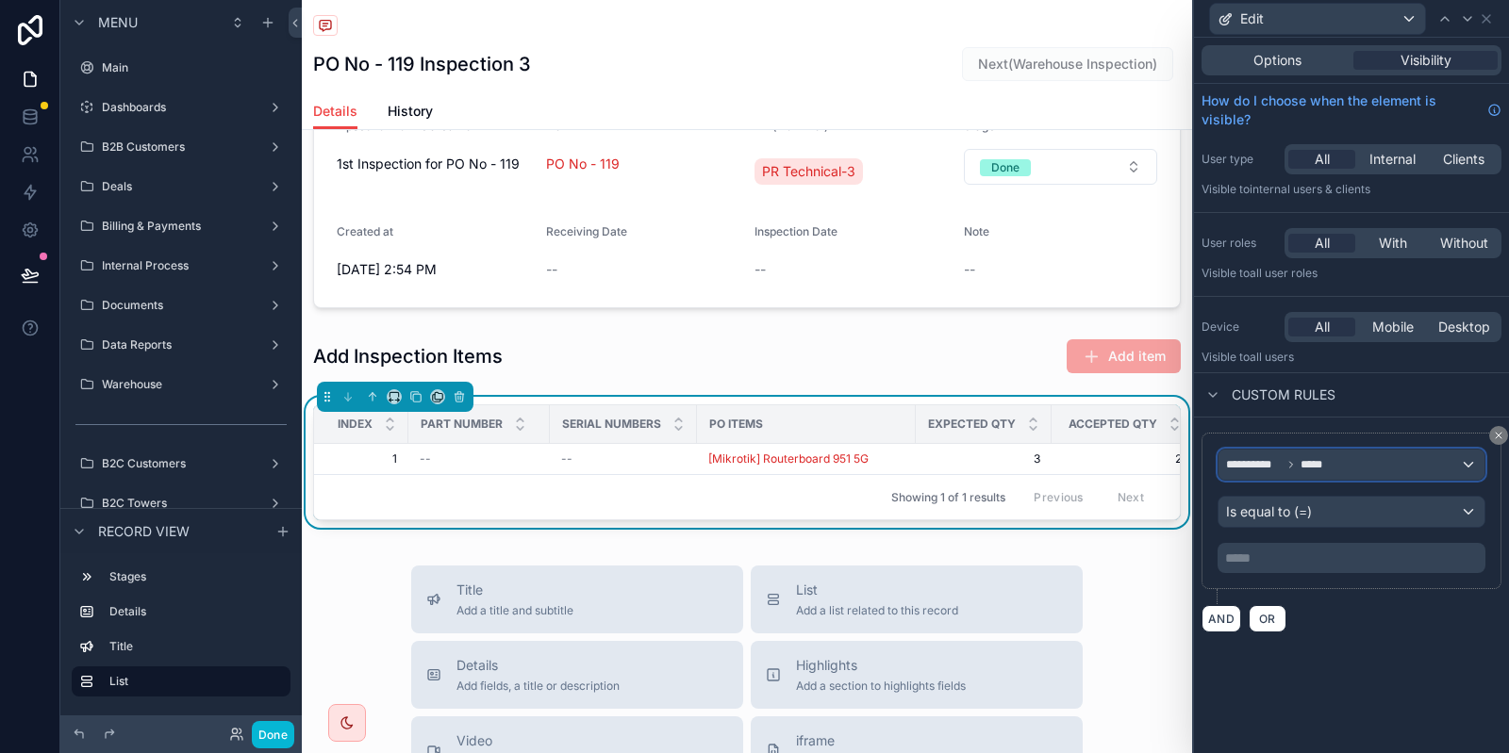
click at [1355, 455] on div "**********" at bounding box center [1351, 465] width 266 height 30
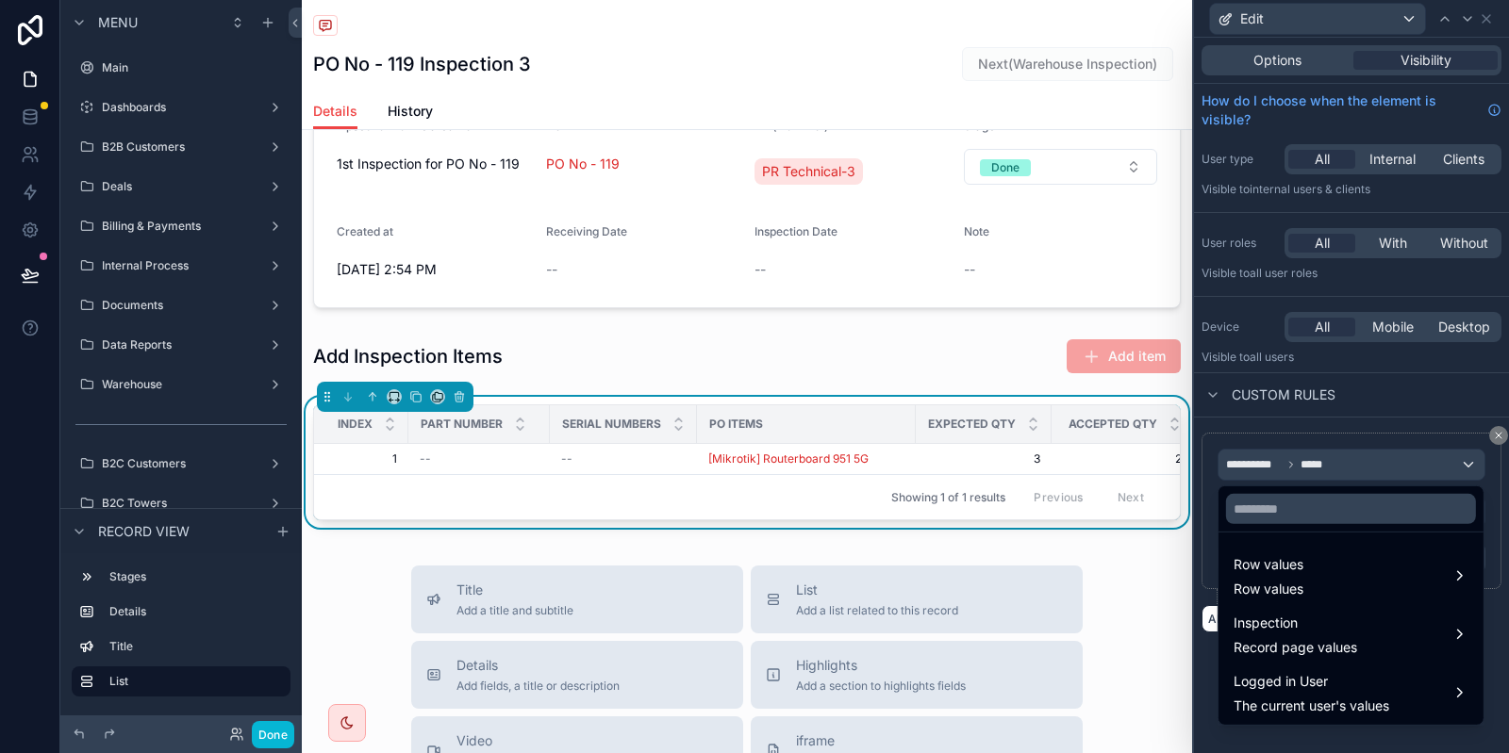
click at [1308, 470] on div at bounding box center [1351, 376] width 315 height 753
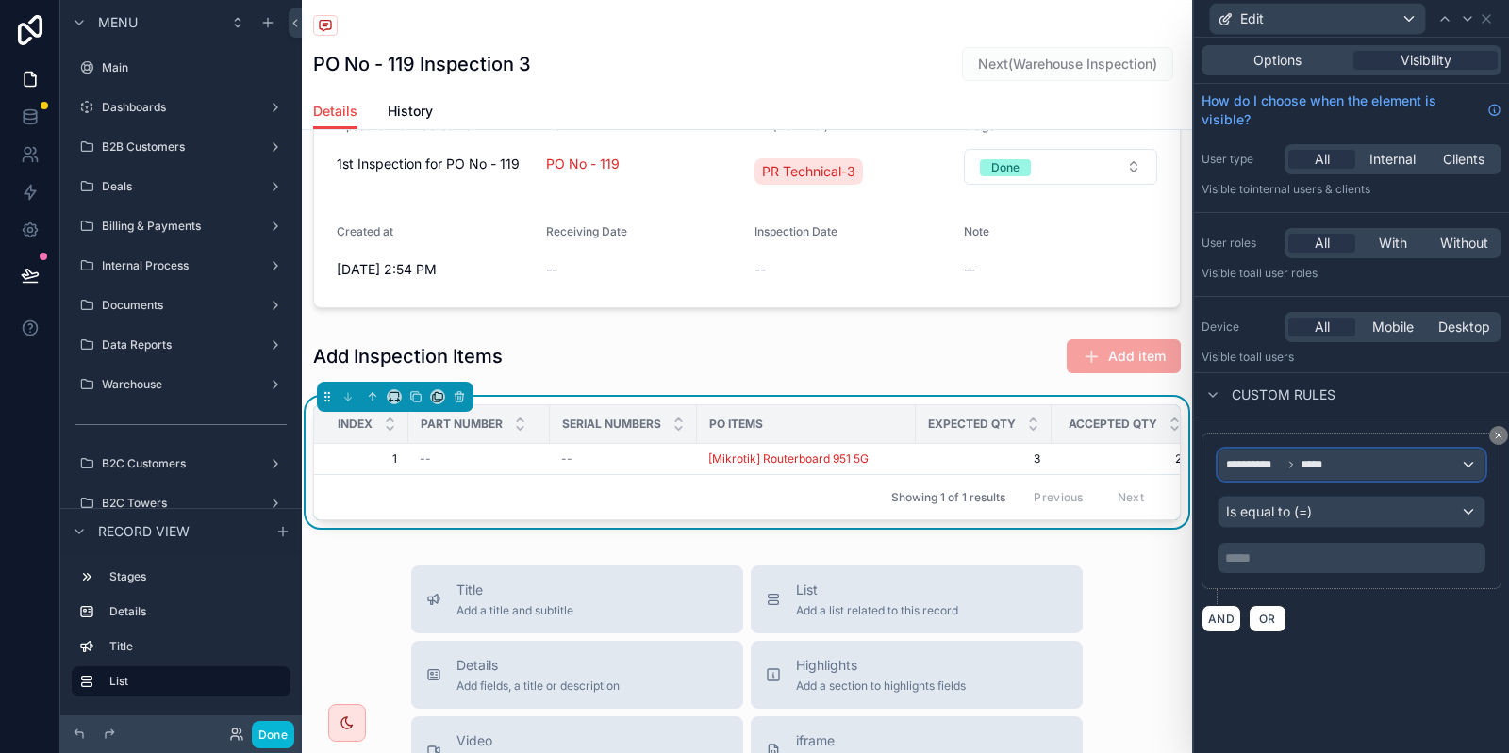
click at [1308, 470] on span "*****" at bounding box center [1315, 464] width 31 height 15
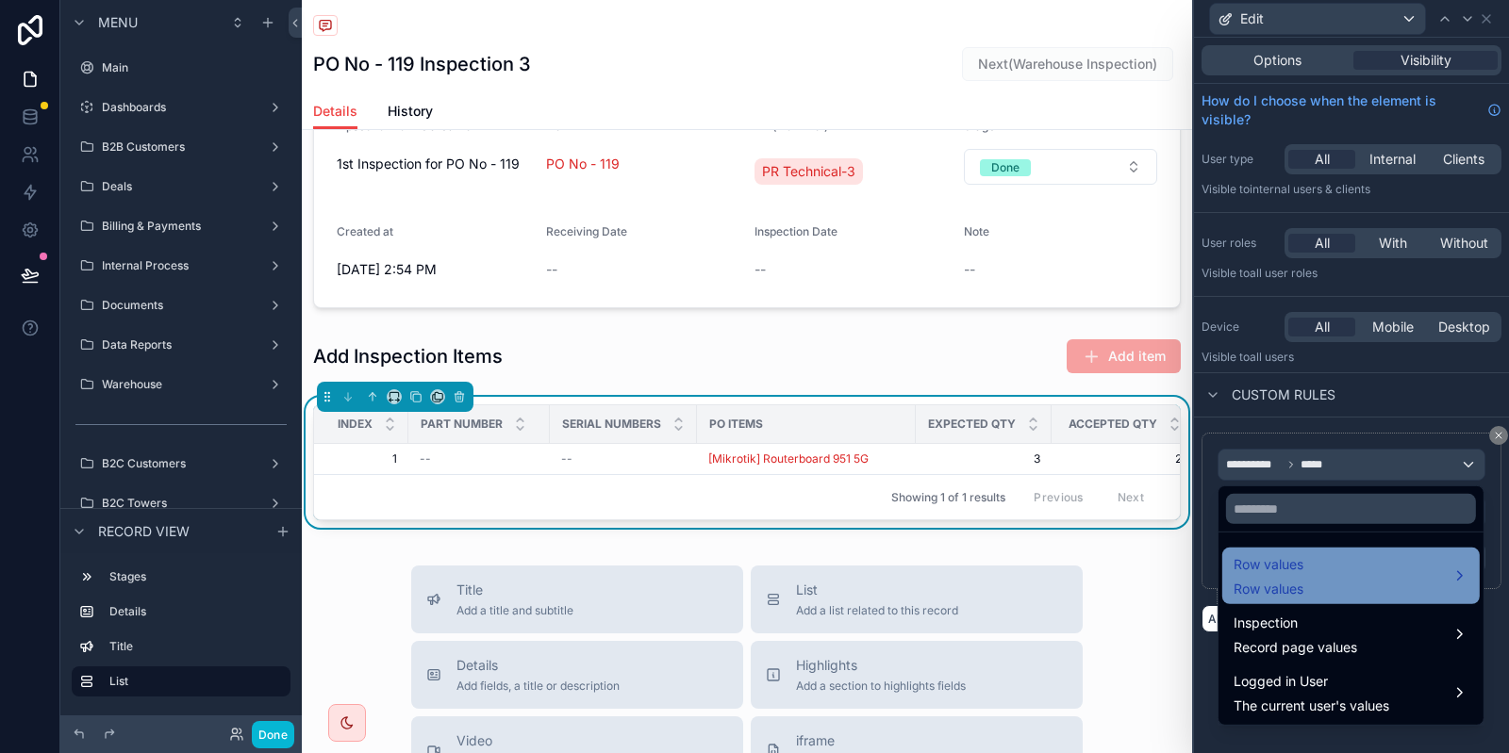
click at [1265, 573] on span "Row values" at bounding box center [1268, 565] width 70 height 23
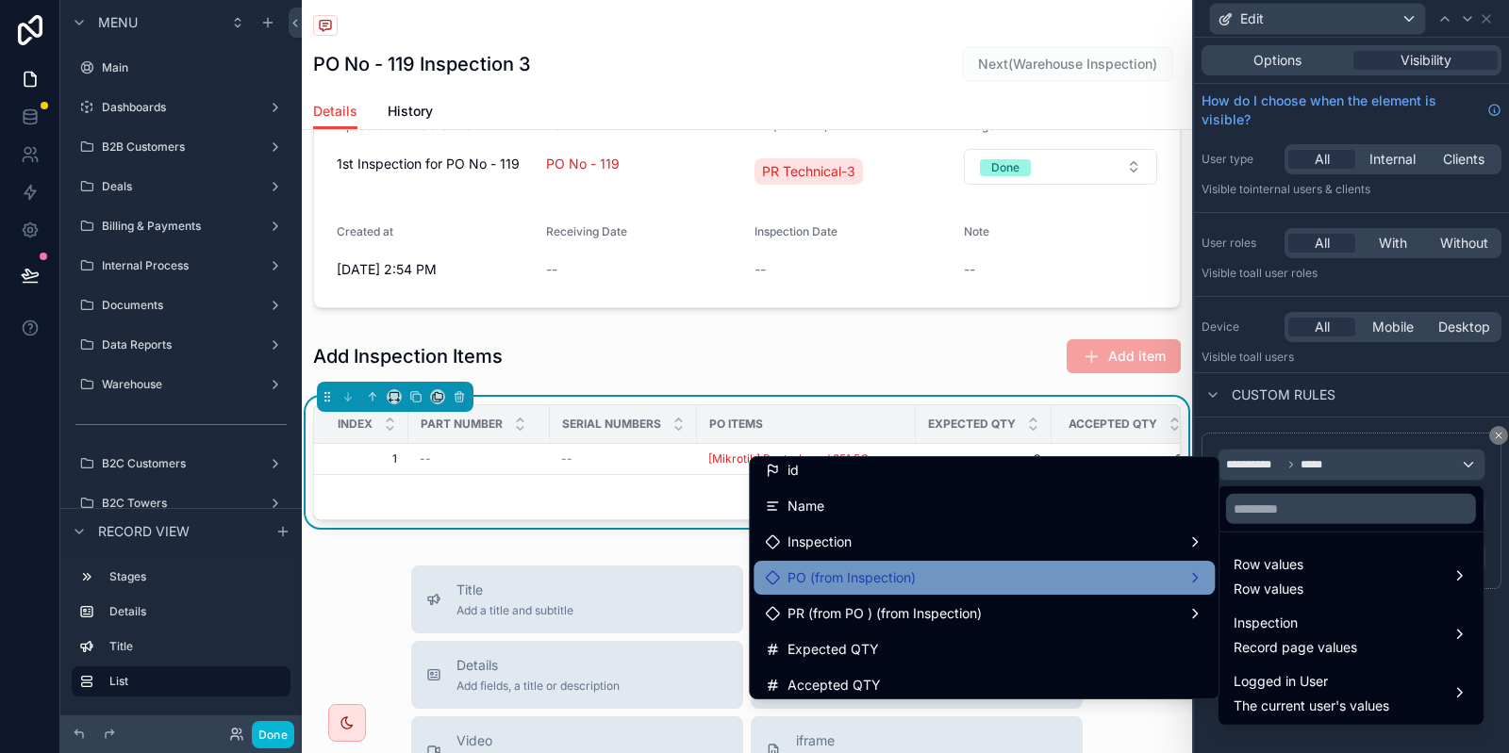
scroll to position [0, 0]
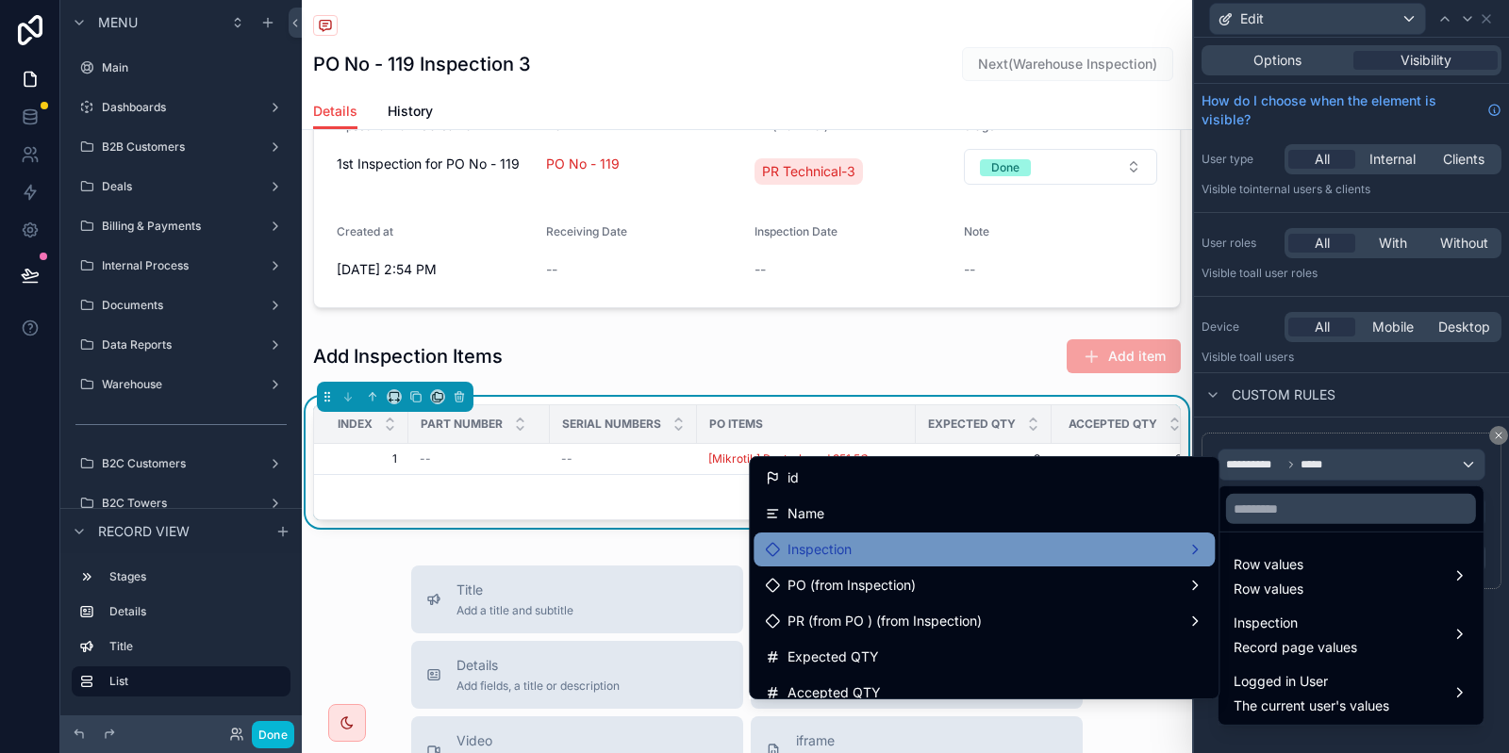
click at [960, 557] on div "Inspection" at bounding box center [984, 549] width 438 height 23
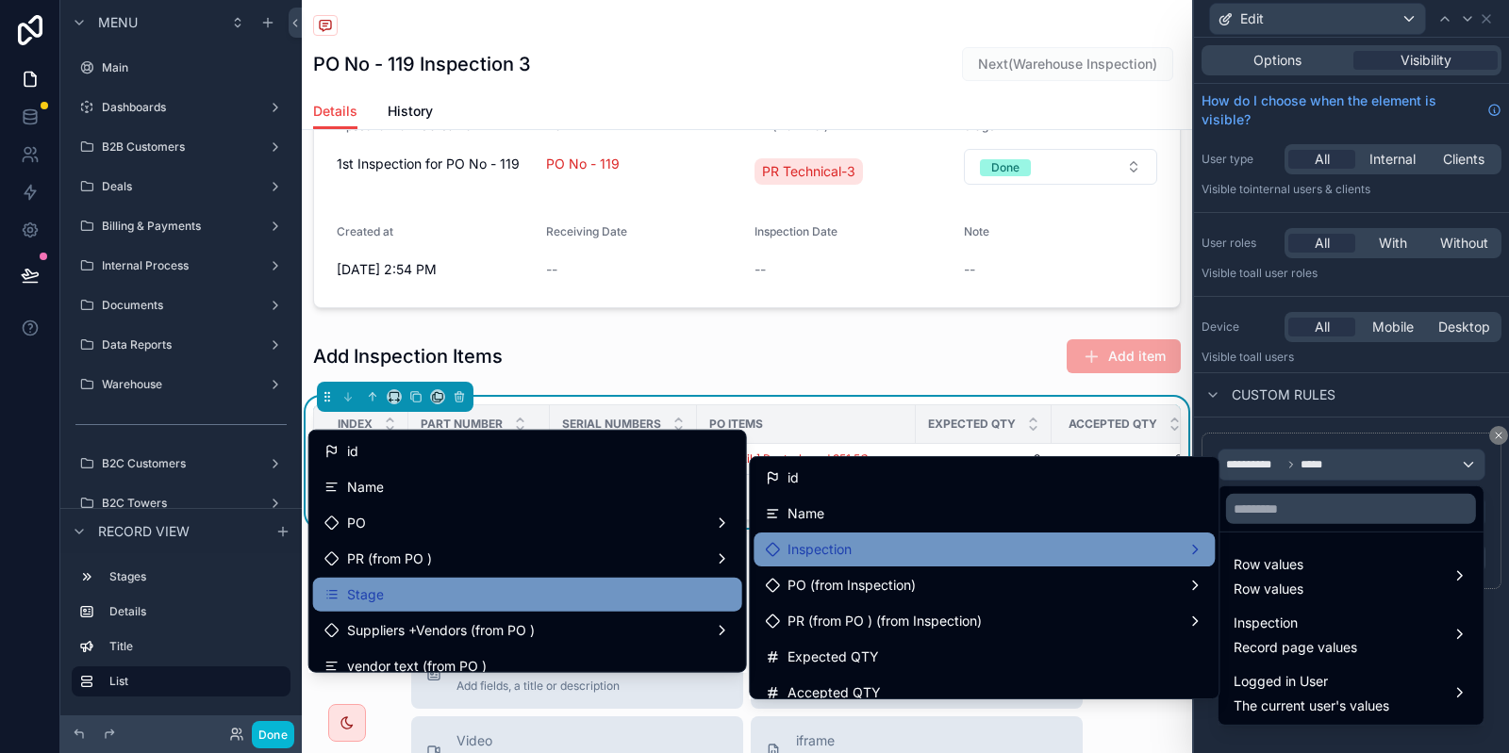
click at [504, 578] on div "Stage" at bounding box center [527, 595] width 429 height 34
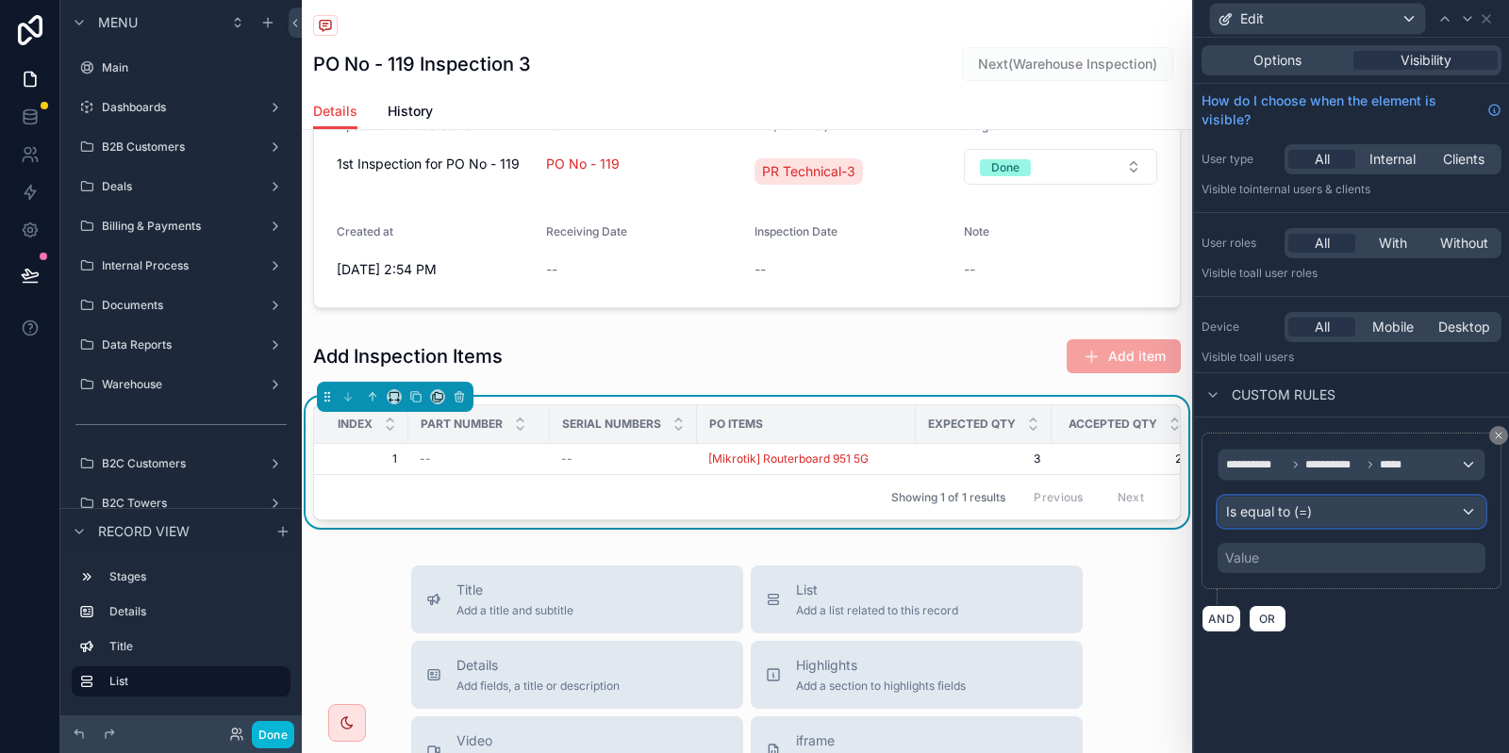
click at [1306, 515] on span "Is equal to (=)" at bounding box center [1269, 512] width 86 height 19
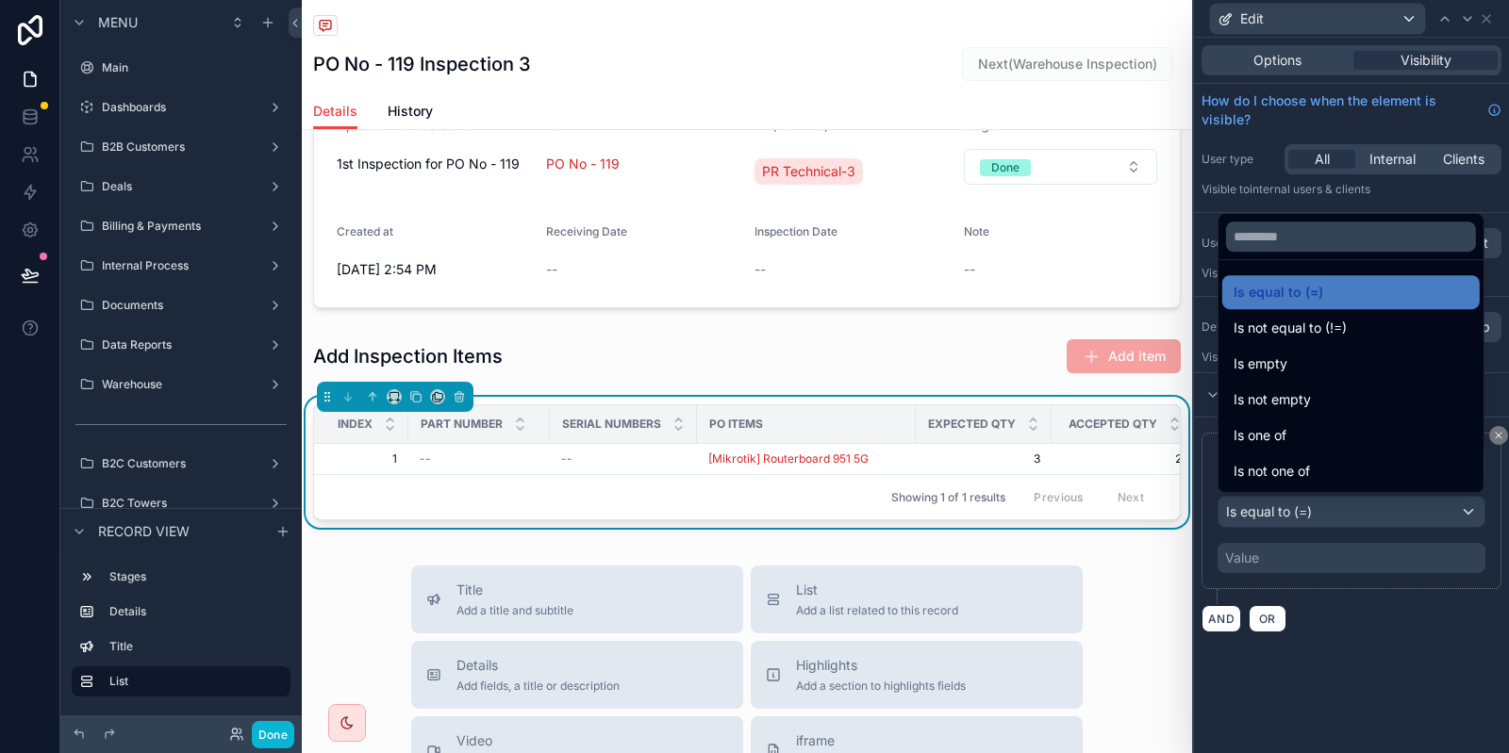
click at [1310, 554] on div at bounding box center [1351, 376] width 315 height 753
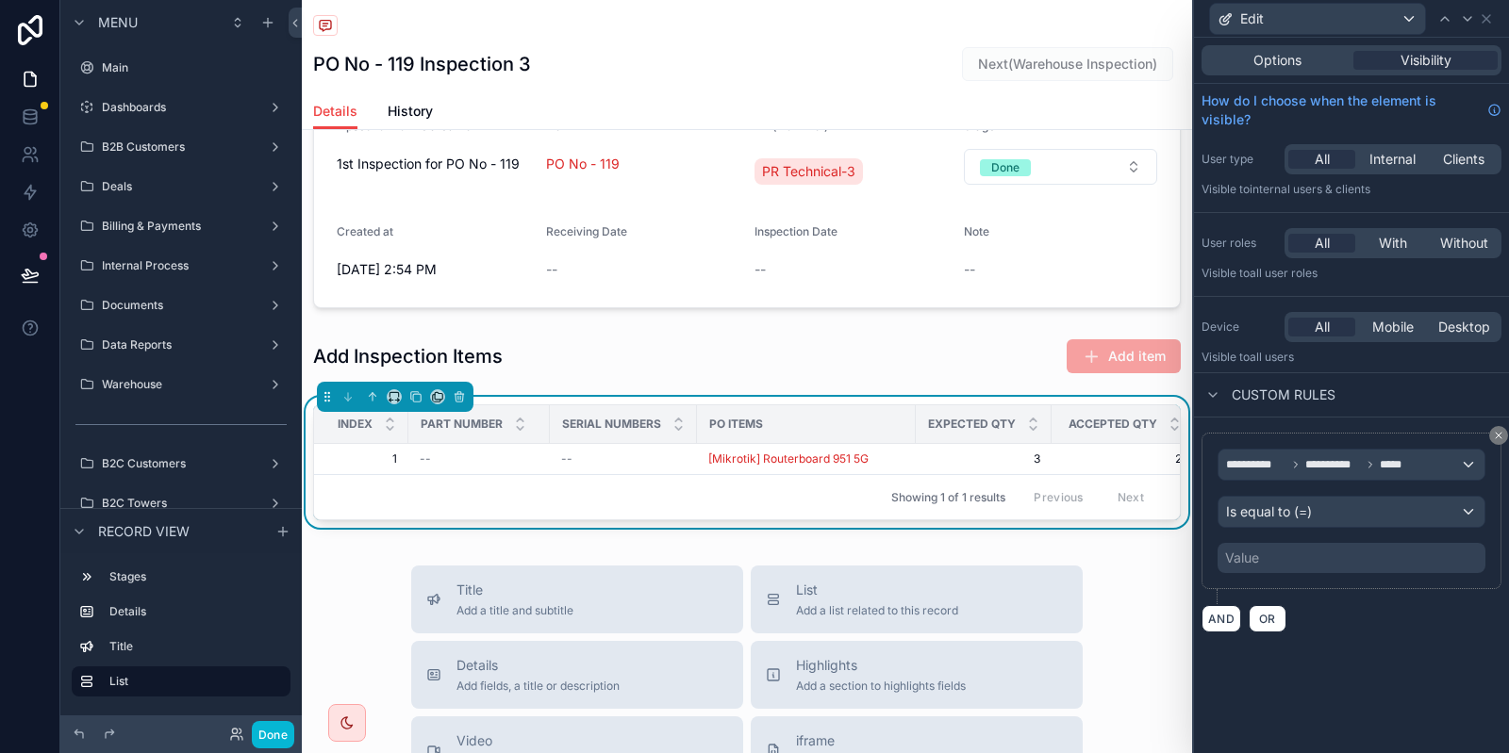
click at [1304, 565] on div "Value" at bounding box center [1351, 558] width 268 height 30
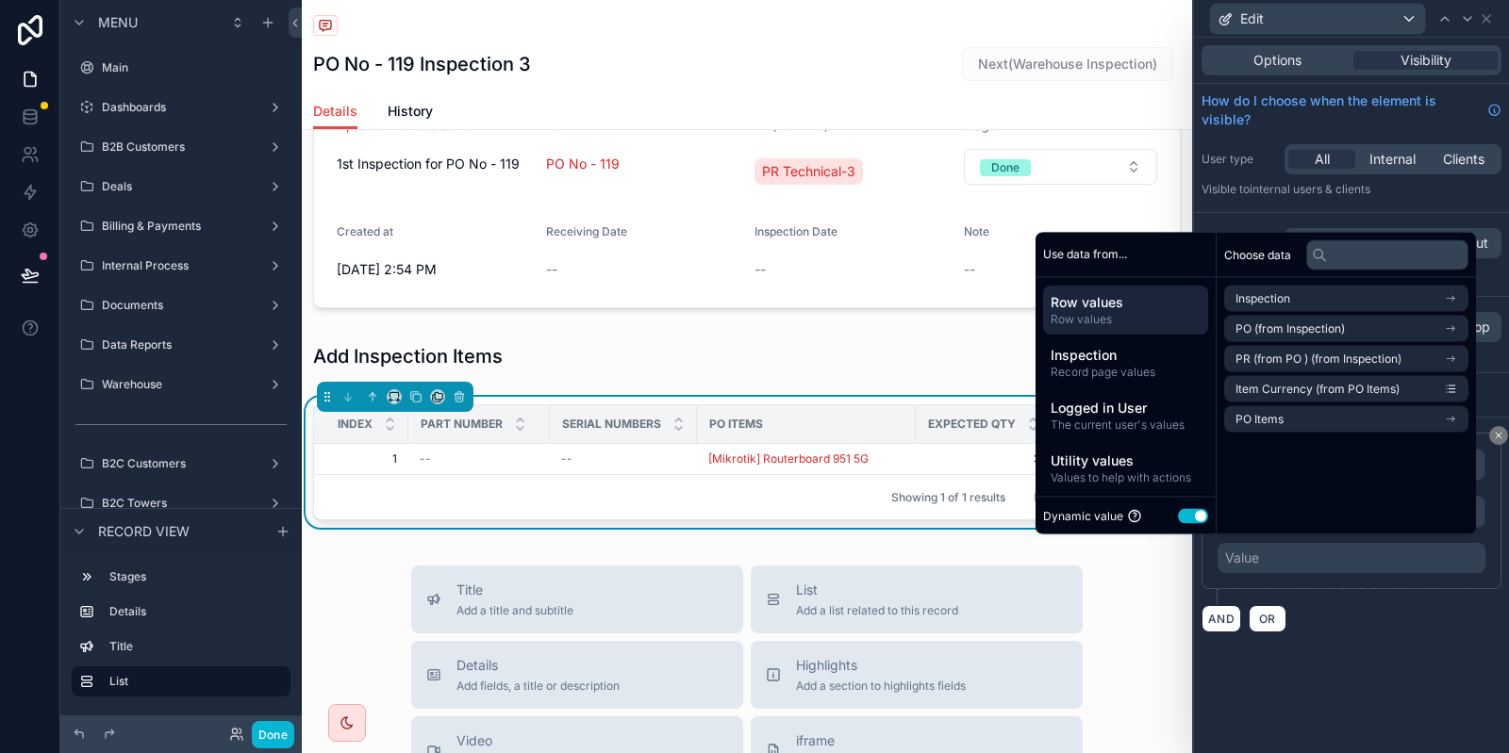
click at [1178, 514] on button "Use setting" at bounding box center [1193, 515] width 30 height 15
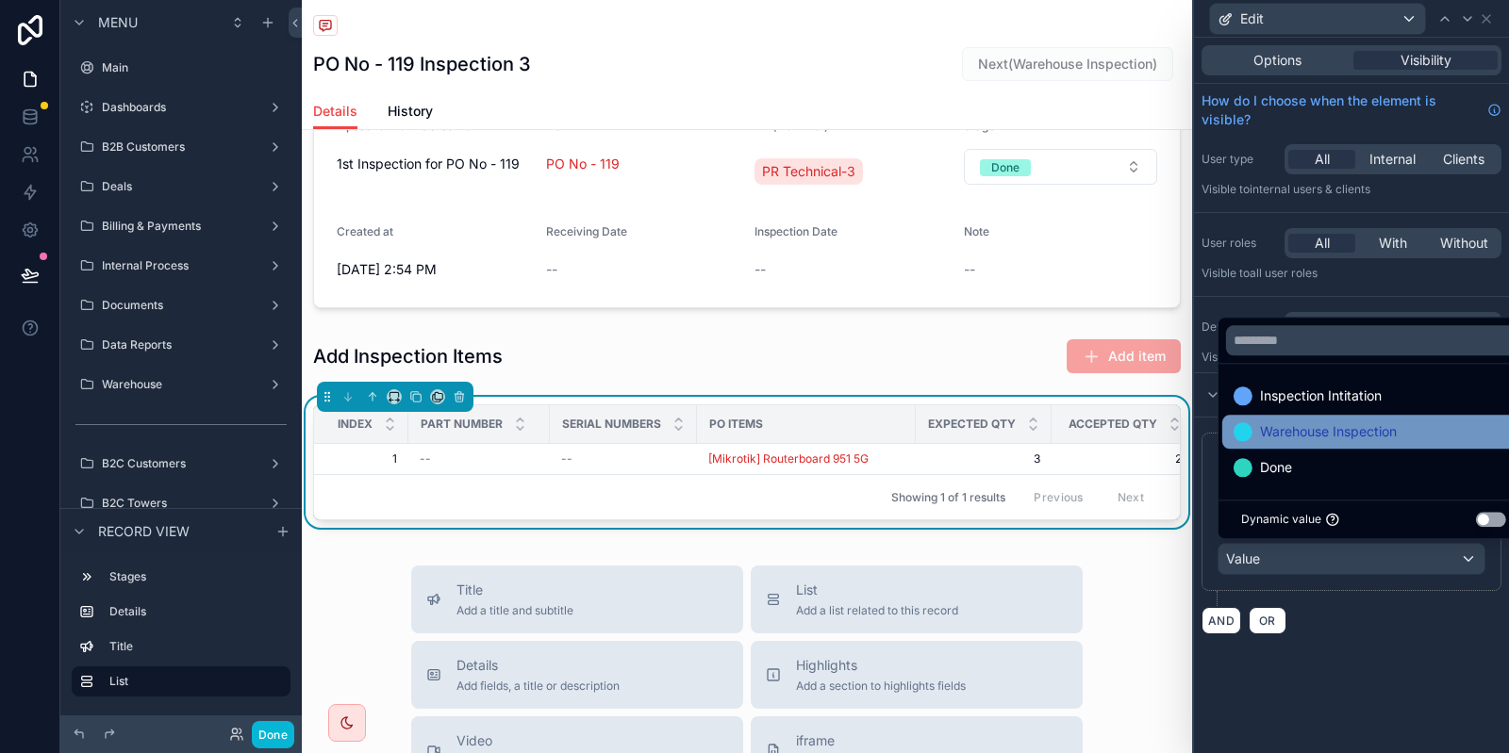
click at [1323, 434] on span "Warehouse Inspection" at bounding box center [1328, 432] width 137 height 23
click at [1503, 644] on div "**********" at bounding box center [1351, 534] width 315 height 232
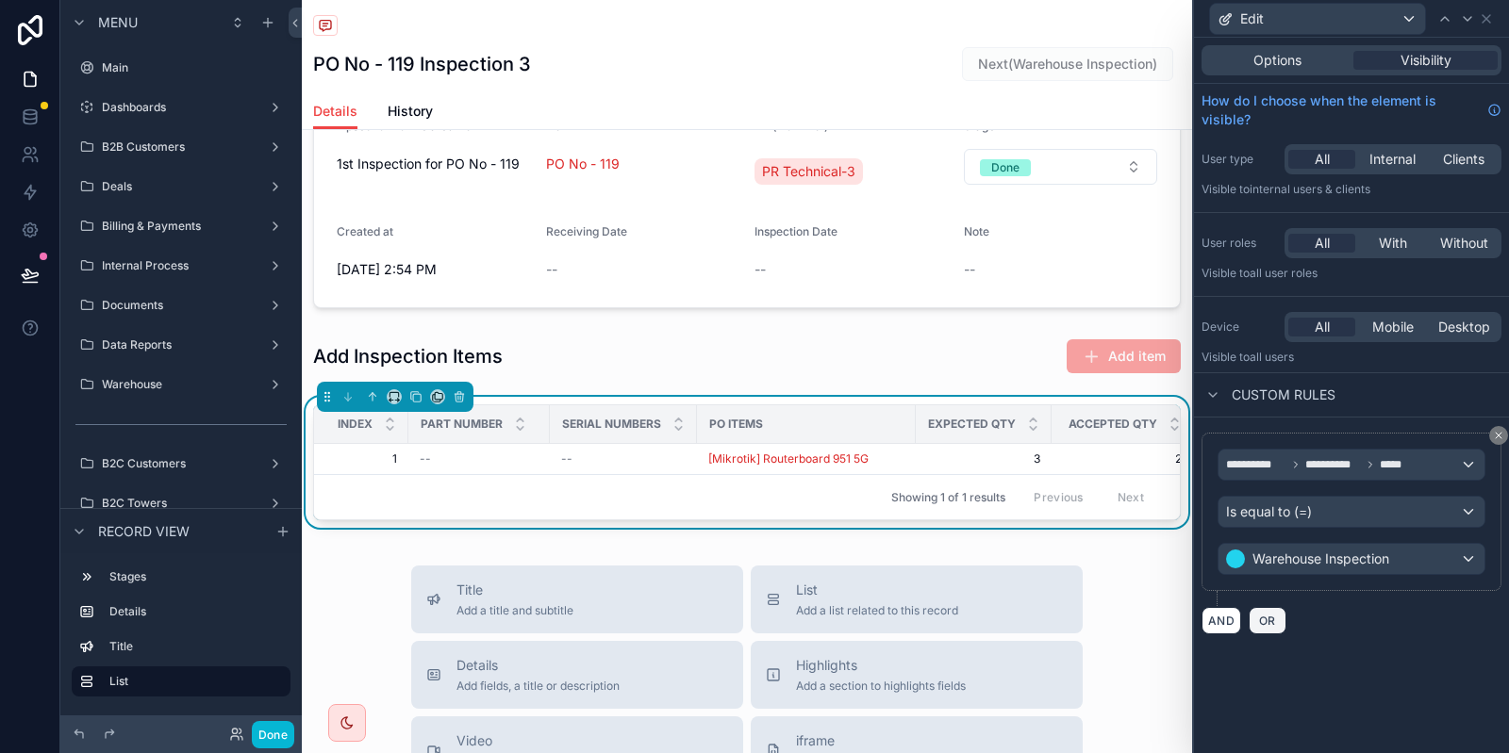
click at [1267, 623] on span "OR" at bounding box center [1267, 621] width 25 height 14
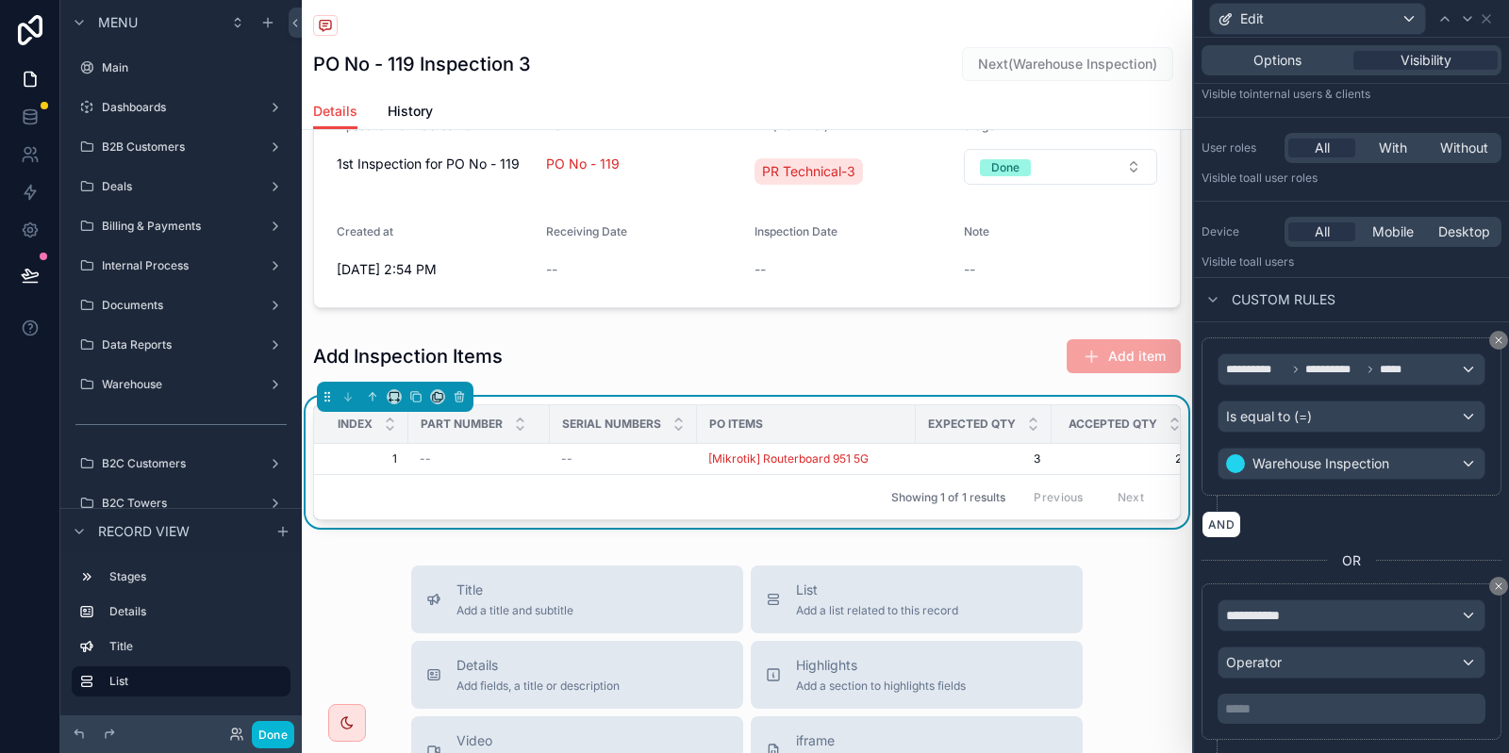
scroll to position [137, 0]
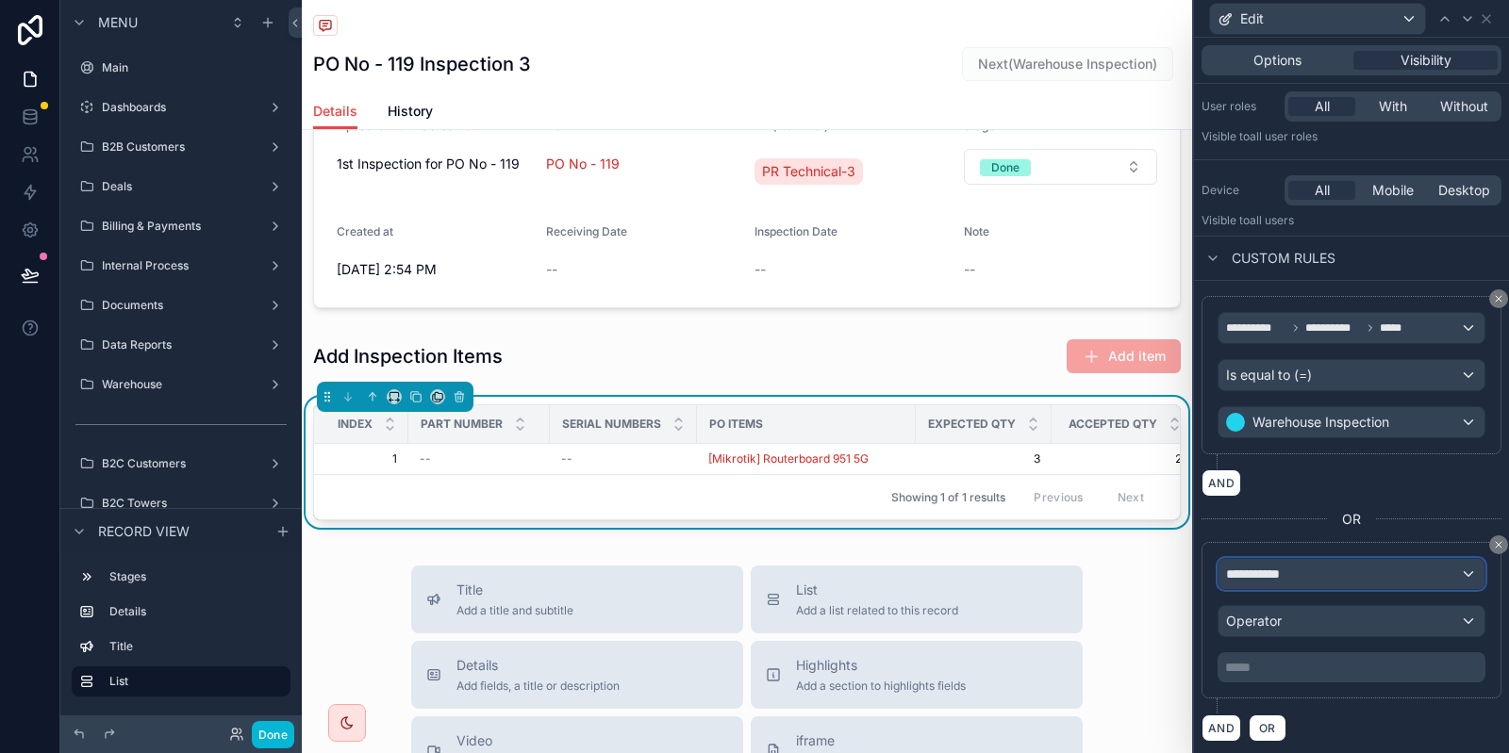
click at [1278, 573] on span "**********" at bounding box center [1261, 574] width 70 height 19
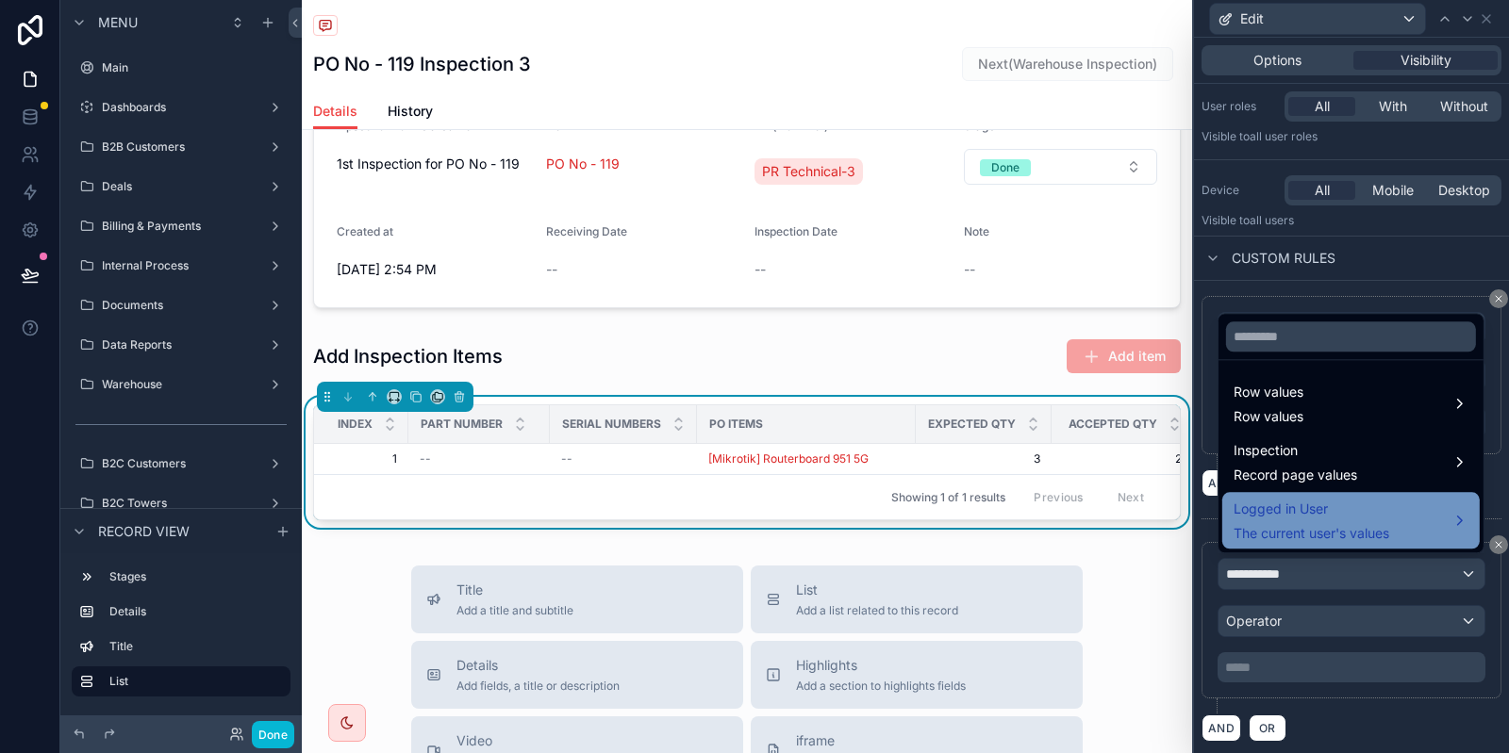
click at [1291, 509] on span "Logged in User" at bounding box center [1311, 509] width 156 height 23
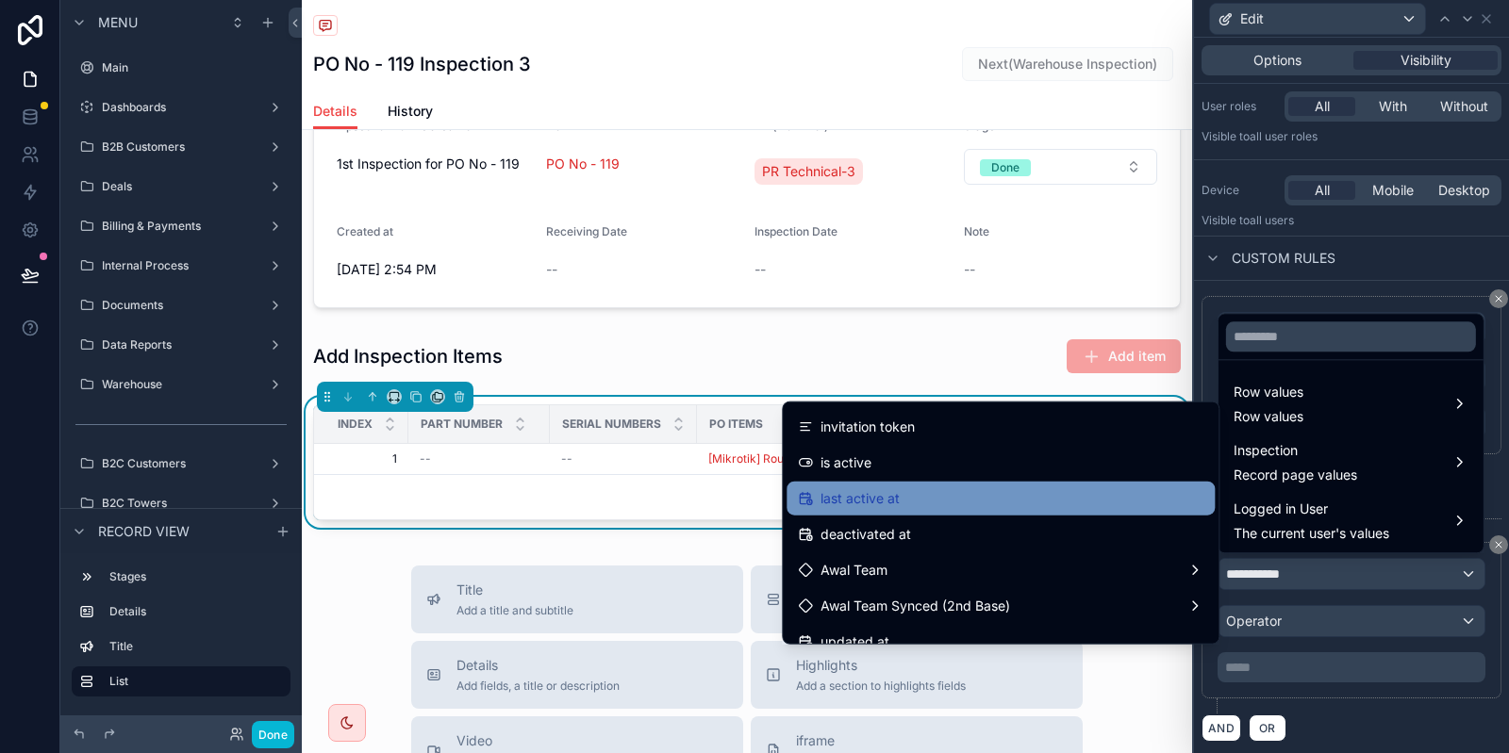
scroll to position [189, 0]
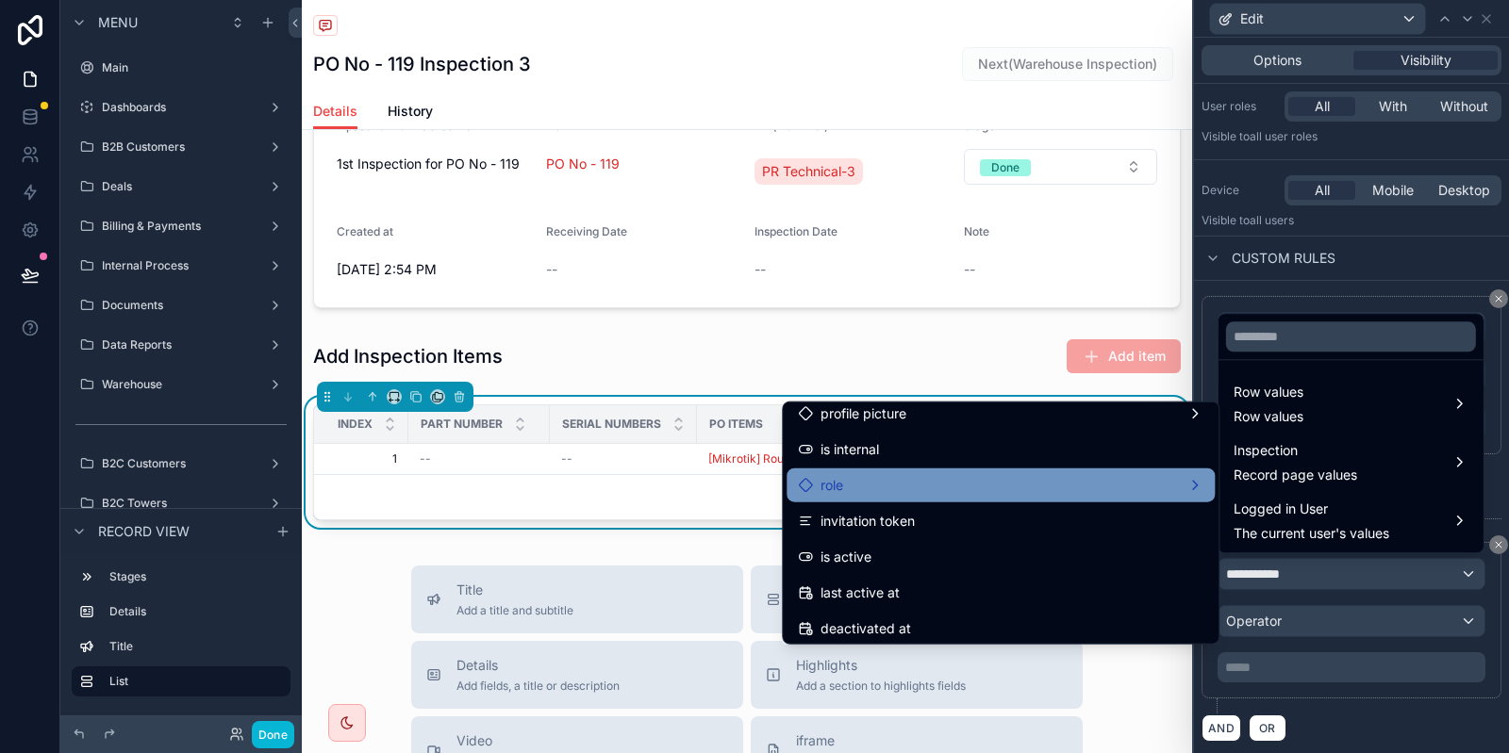
click at [950, 475] on div "role" at bounding box center [1000, 485] width 405 height 23
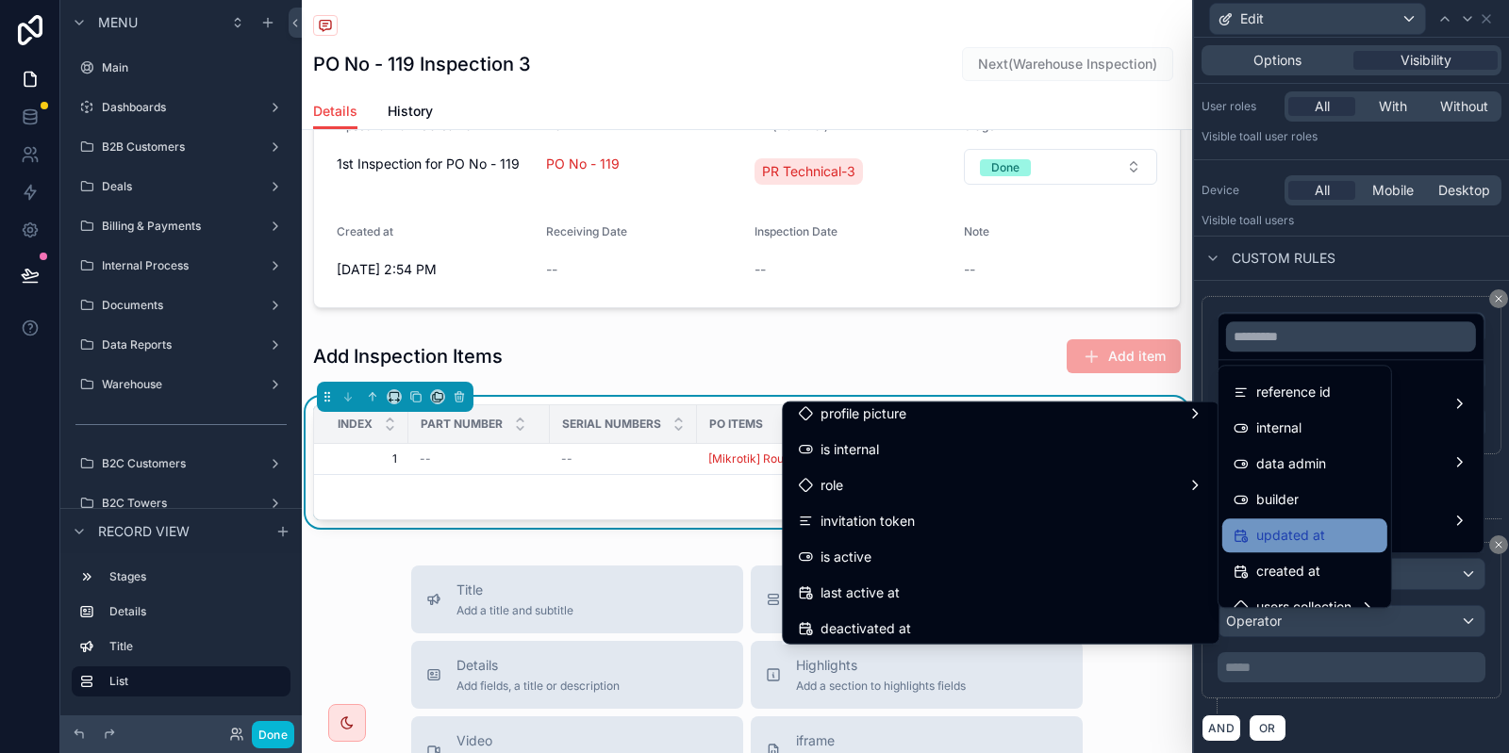
scroll to position [94, 0]
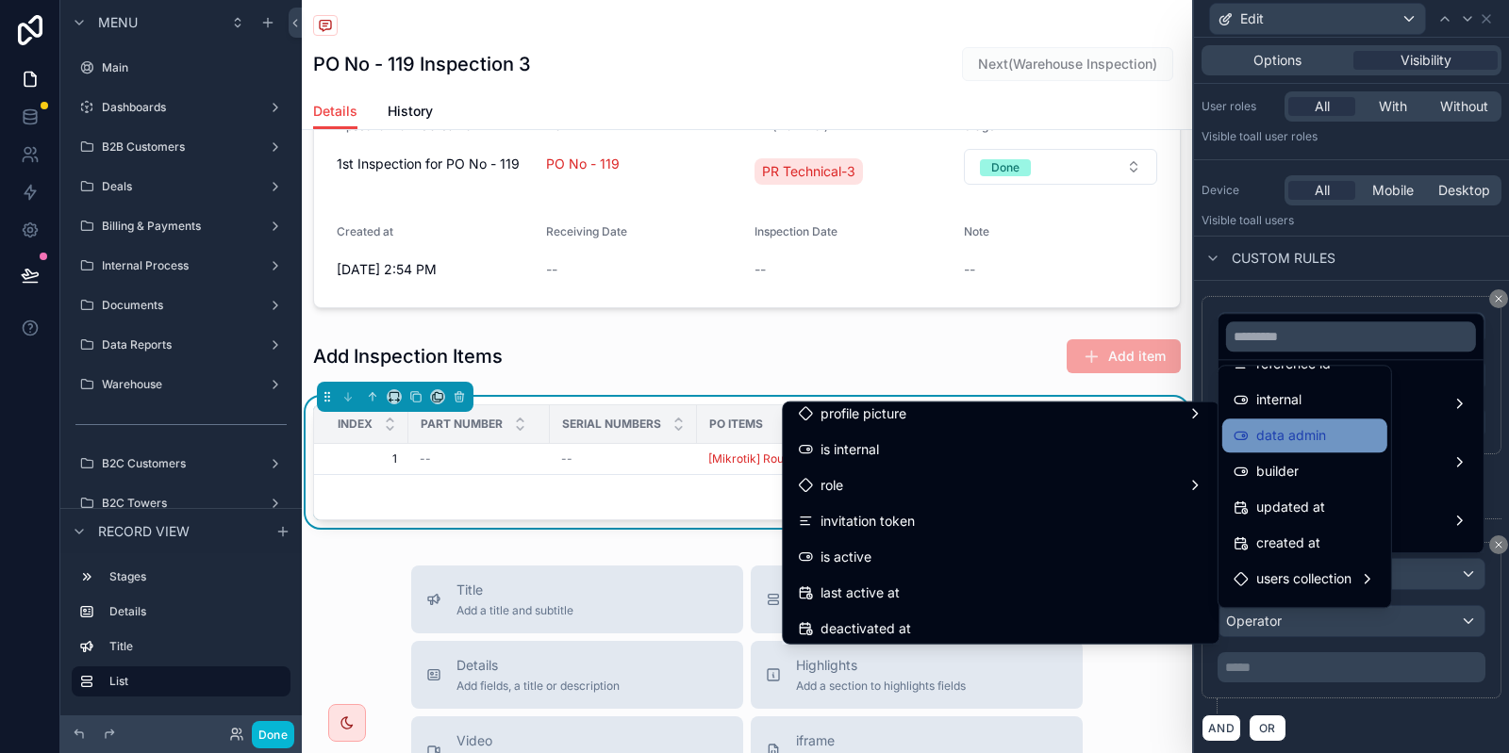
click at [1296, 442] on span "data admin" at bounding box center [1291, 435] width 70 height 23
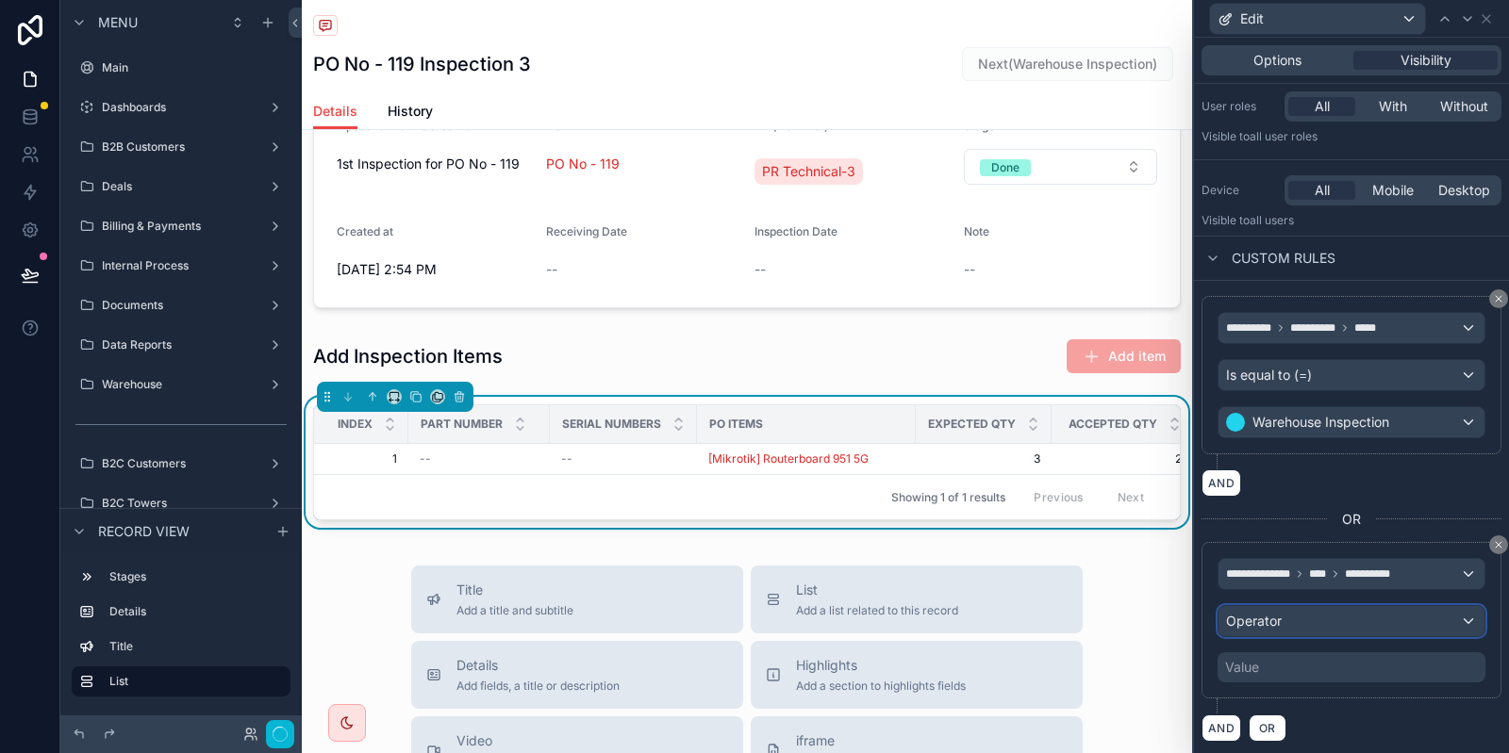
click at [1265, 629] on div "Operator" at bounding box center [1351, 621] width 266 height 30
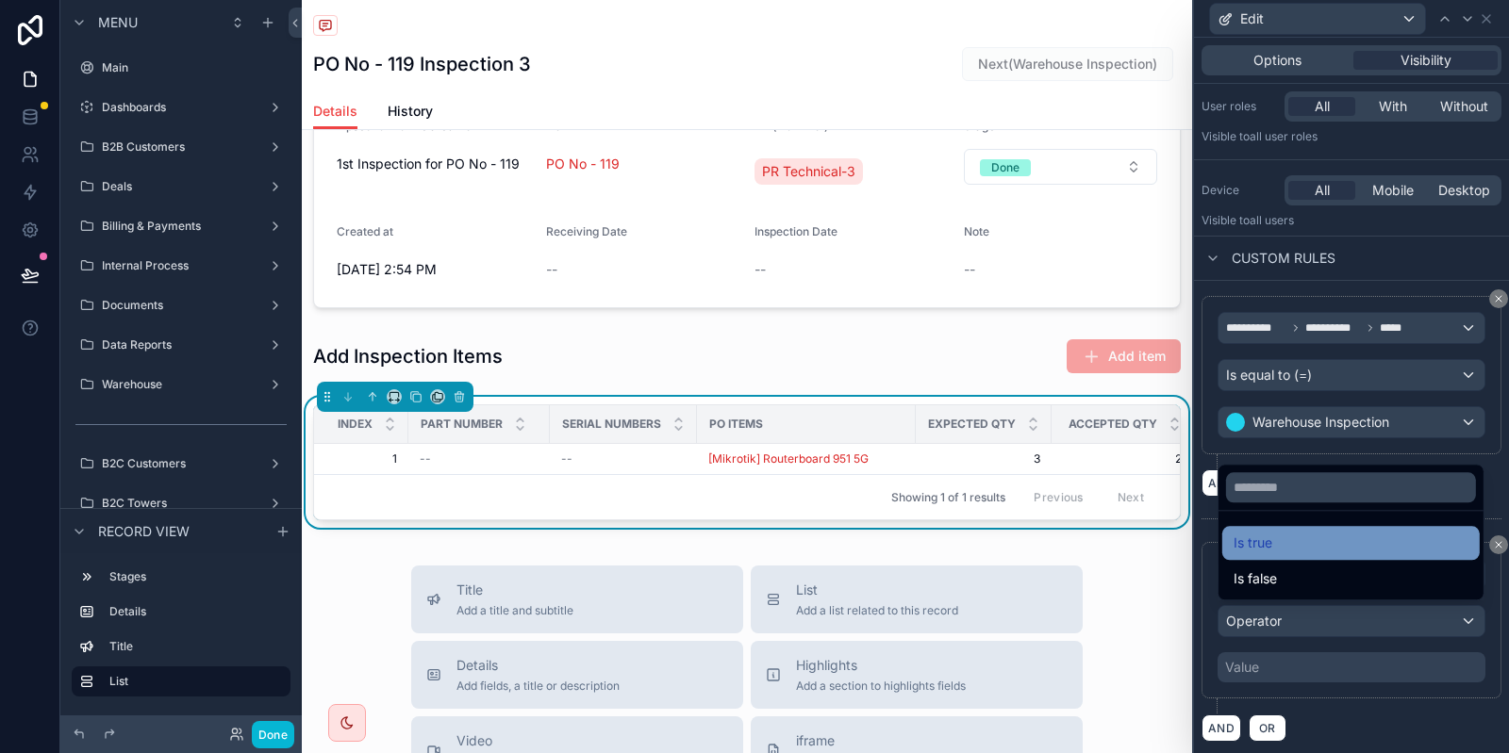
click at [1323, 541] on div "Is true" at bounding box center [1350, 543] width 235 height 23
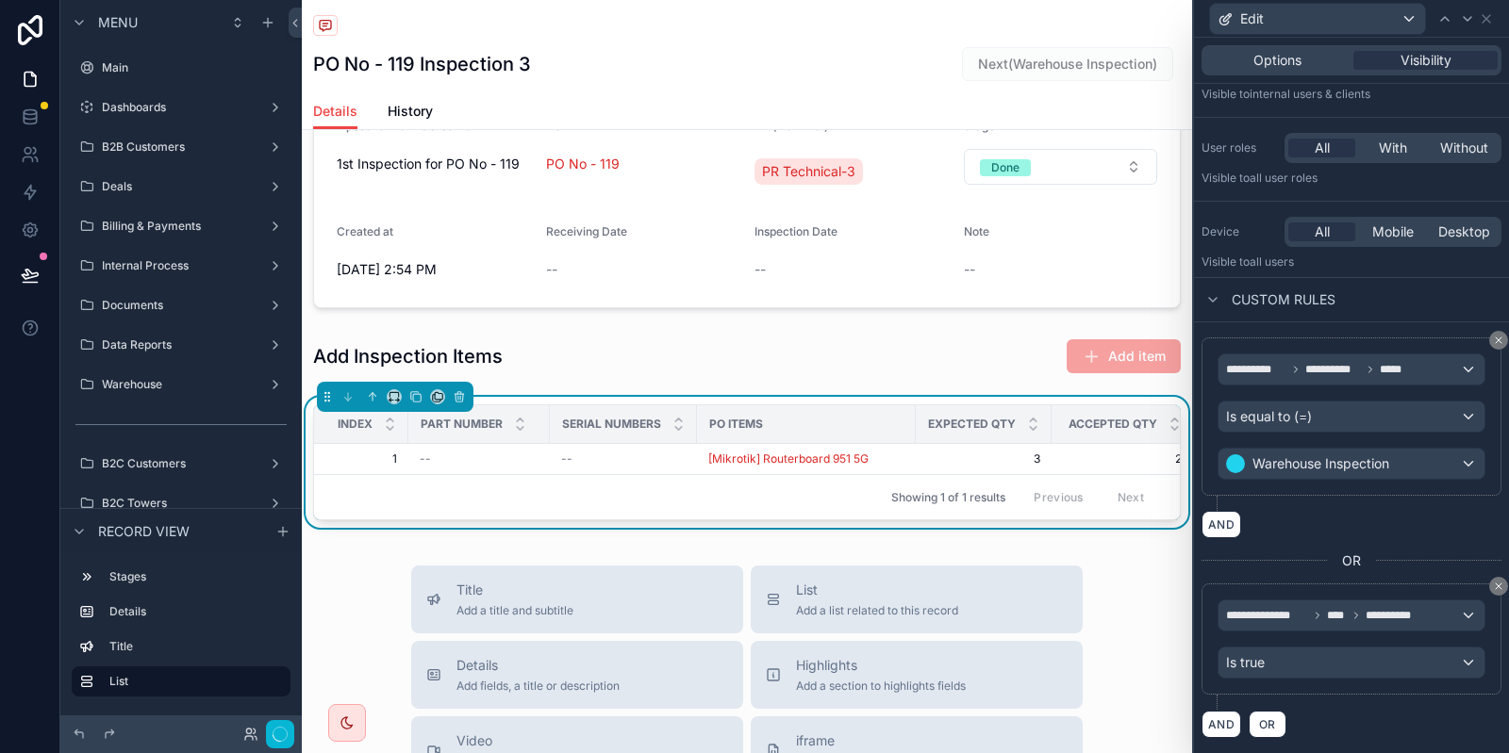
scroll to position [91, 0]
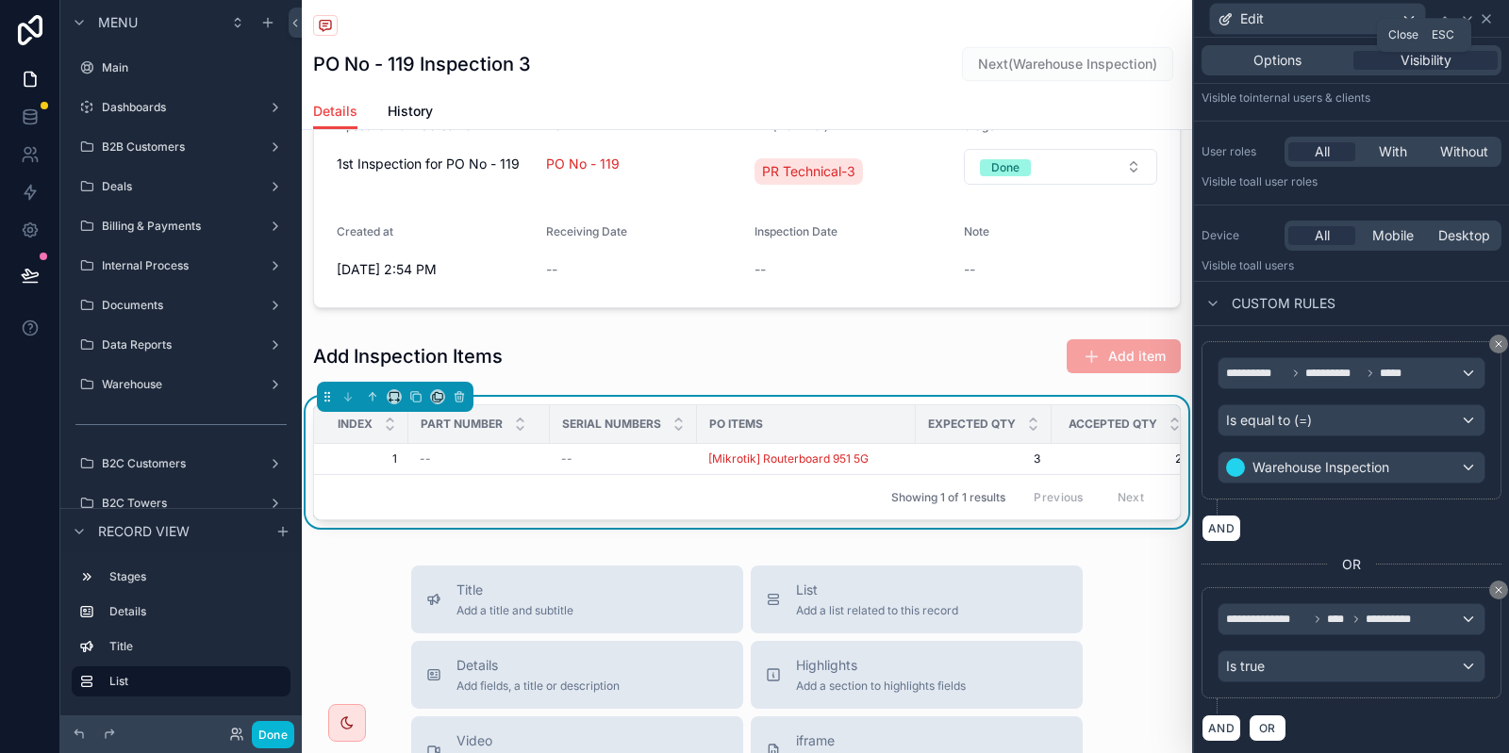
click at [1487, 19] on icon at bounding box center [1486, 19] width 8 height 8
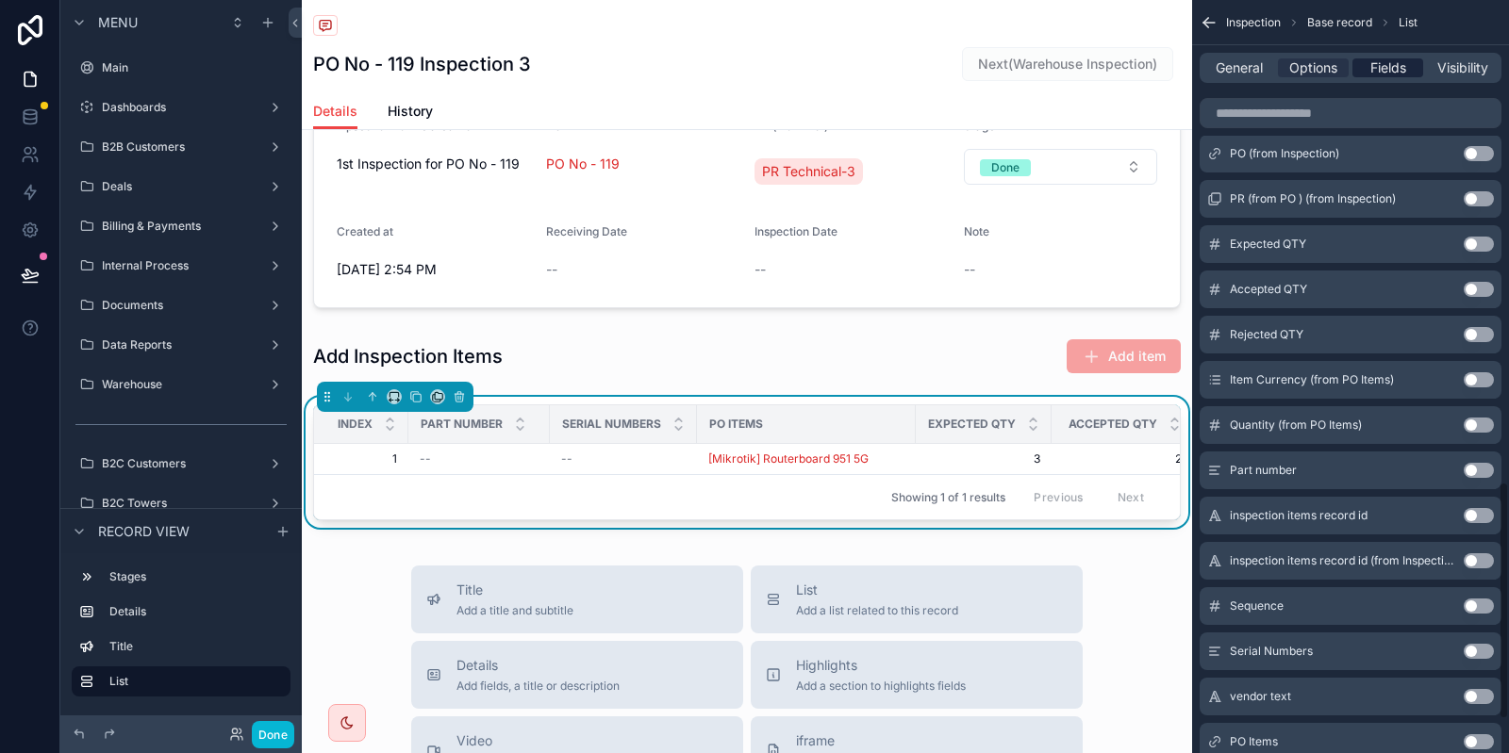
click at [1398, 69] on span "Fields" at bounding box center [1388, 67] width 36 height 19
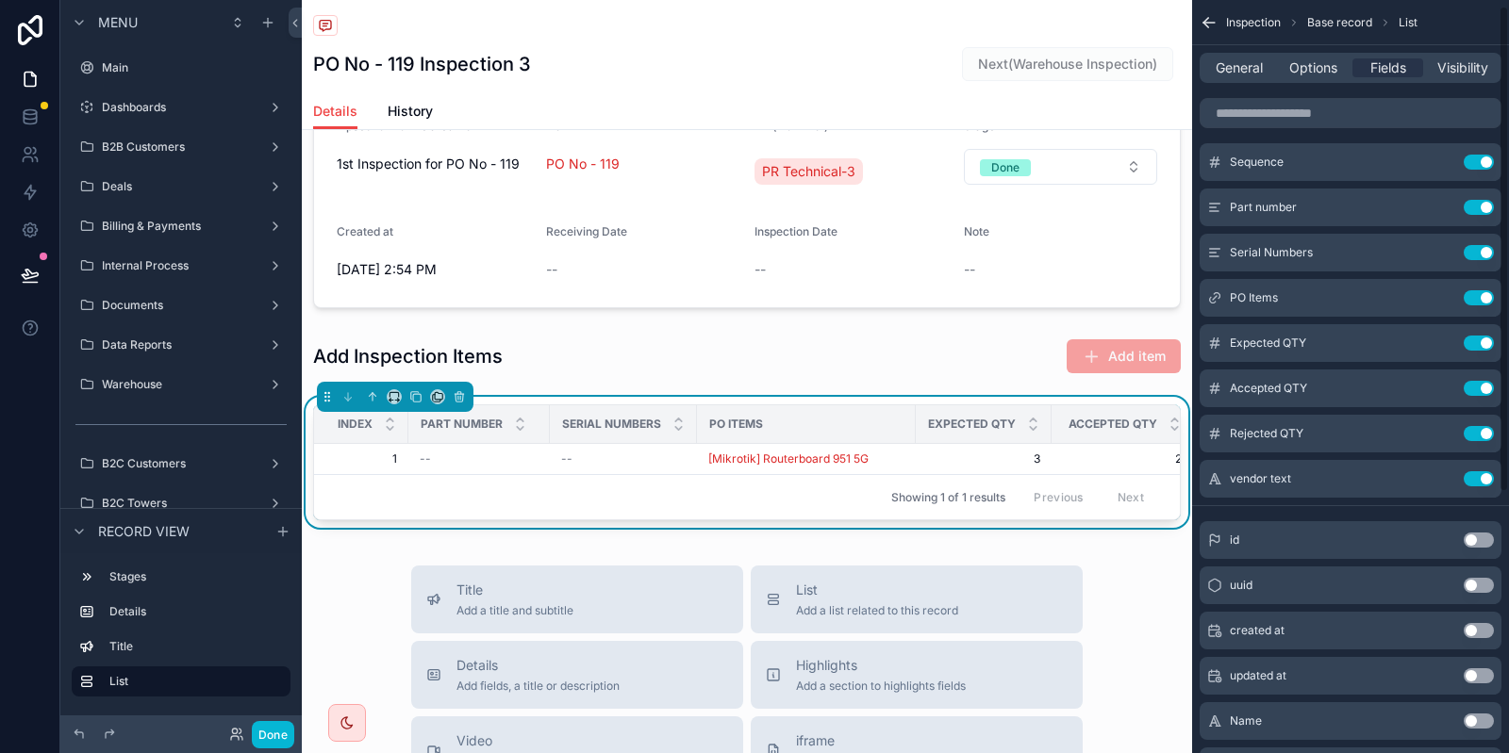
scroll to position [0, 0]
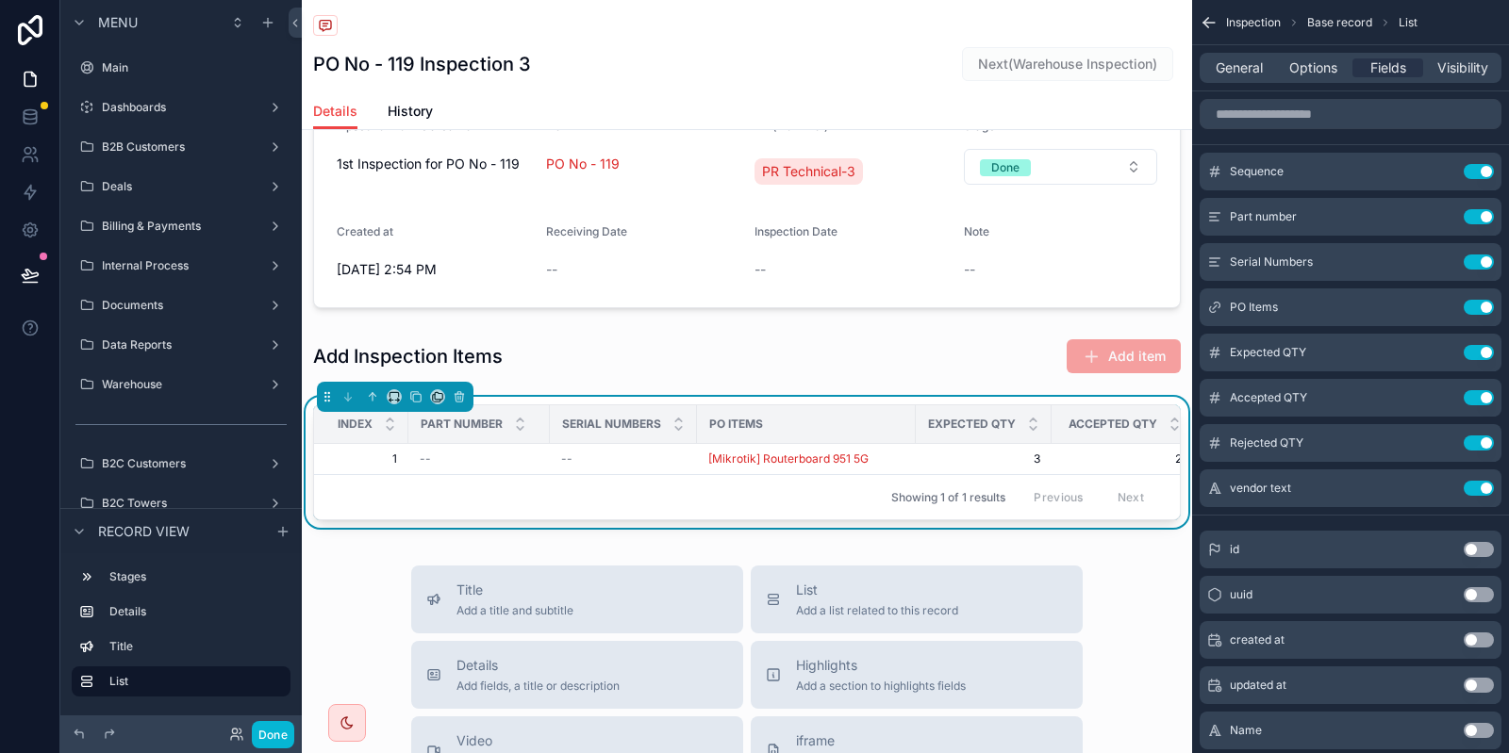
click at [1011, 441] on th "Expected QTY" at bounding box center [984, 424] width 136 height 39
click at [1248, 62] on span "General" at bounding box center [1238, 67] width 47 height 19
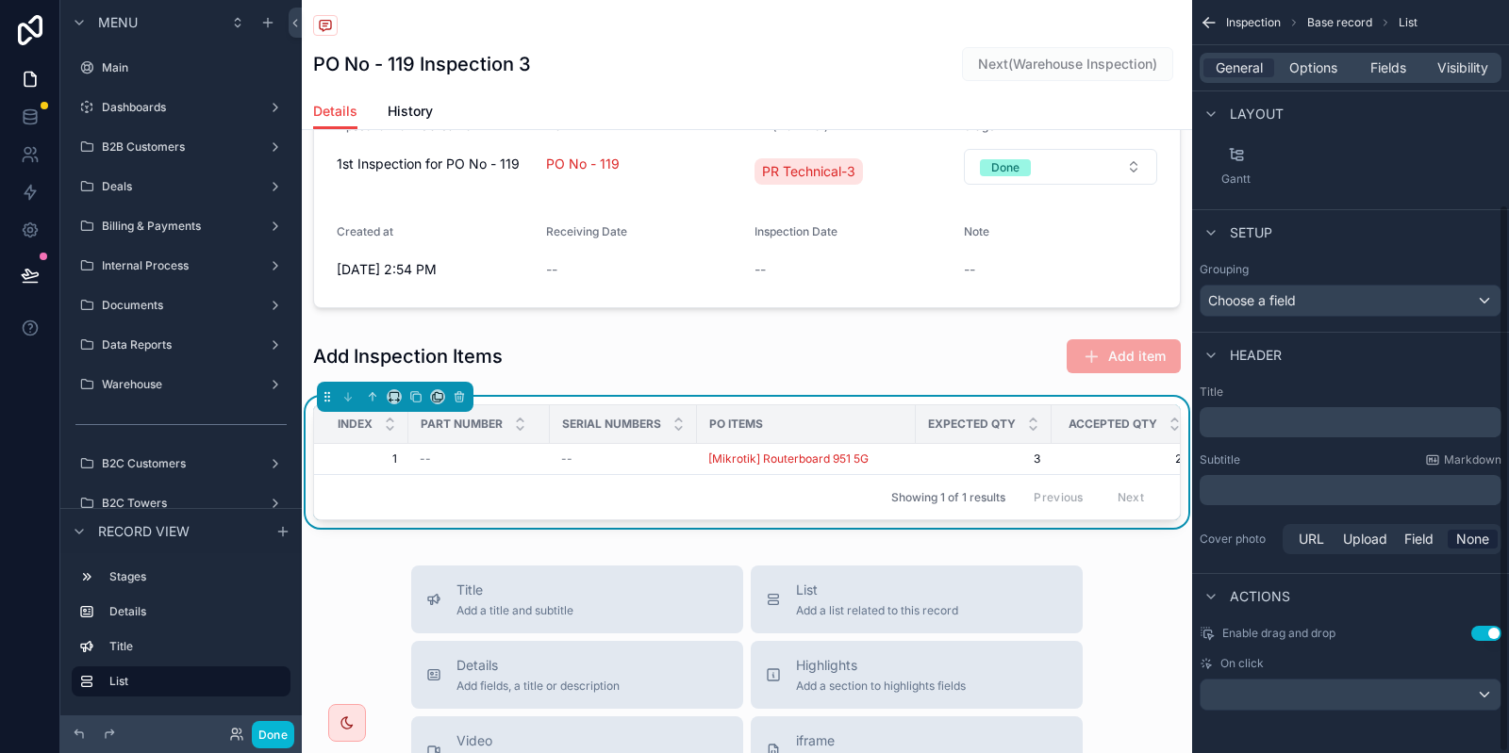
scroll to position [281, 0]
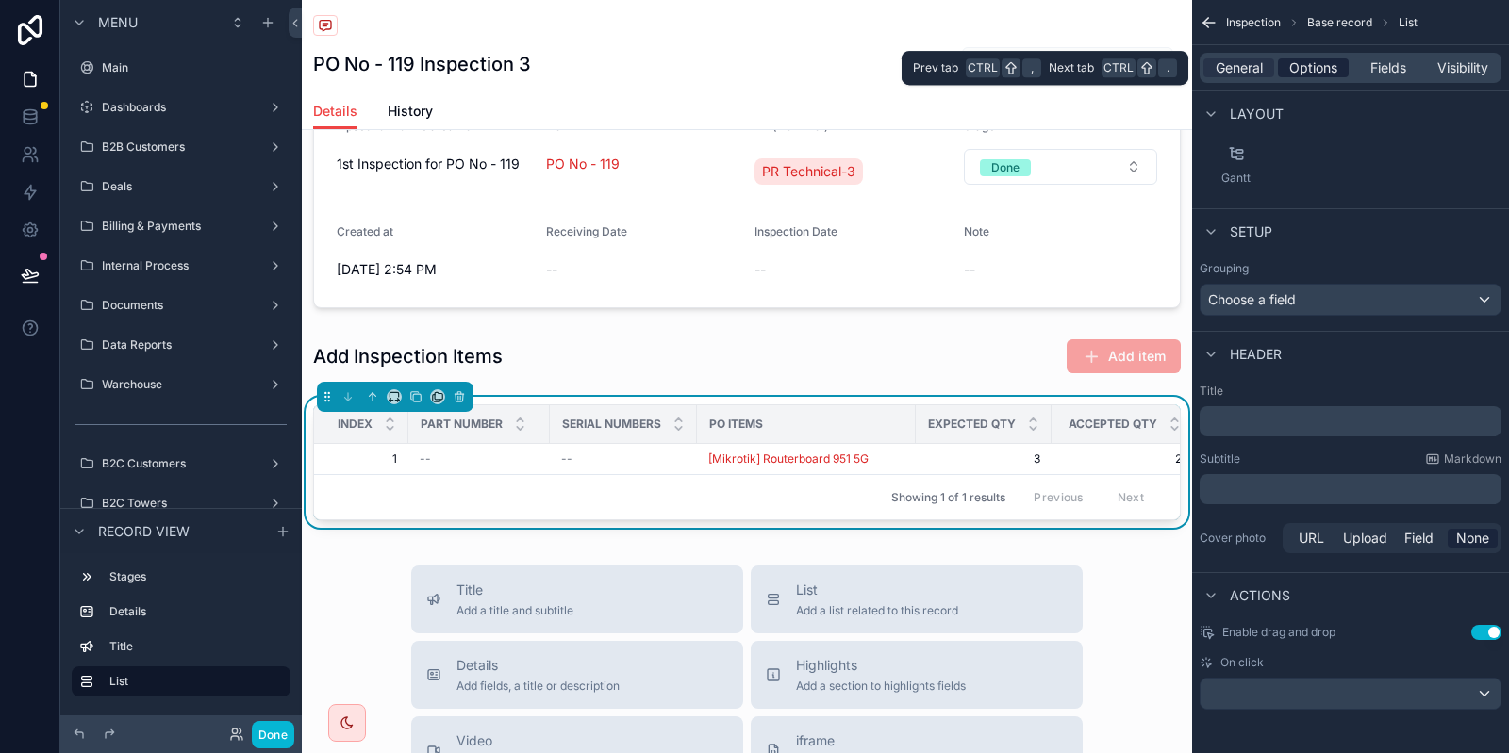
click at [1300, 67] on span "Options" at bounding box center [1313, 67] width 48 height 19
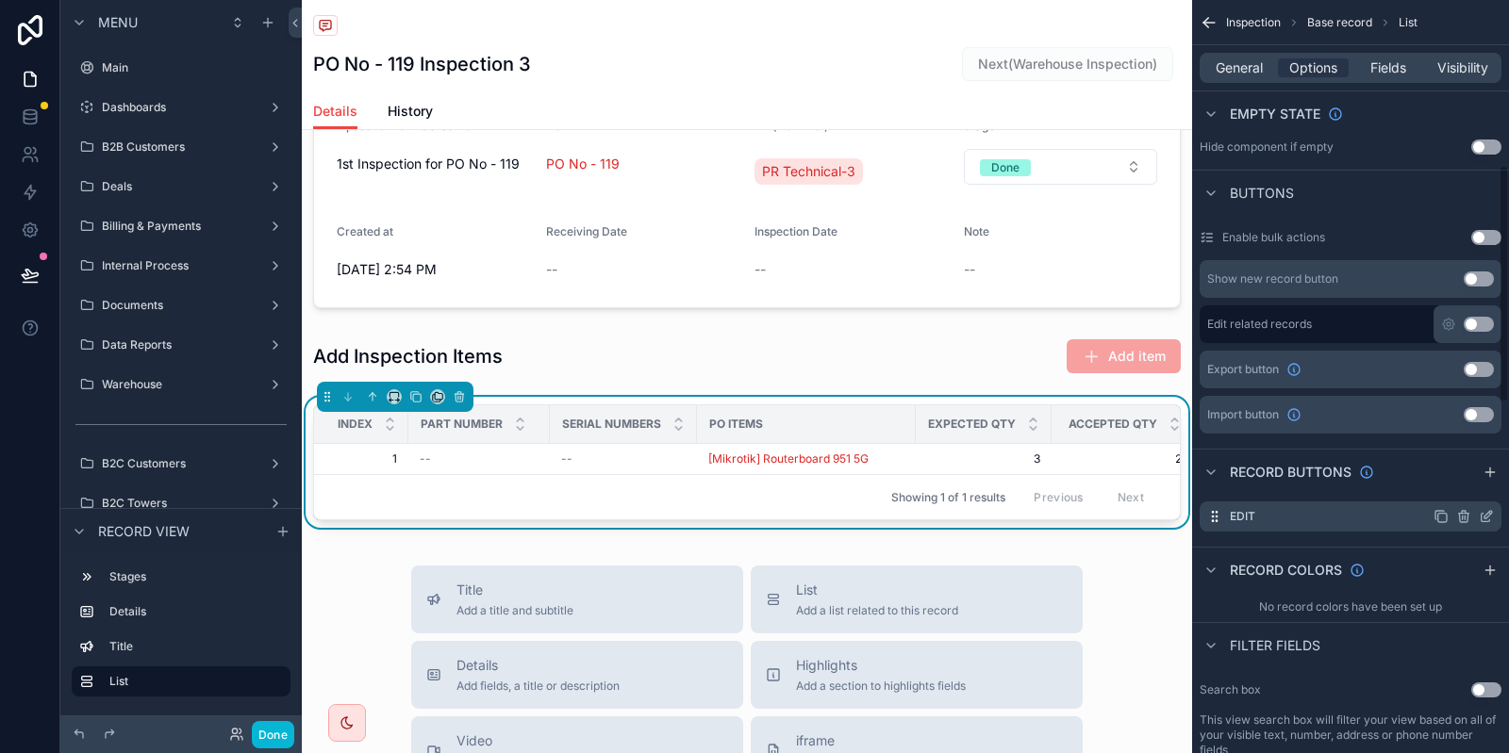
scroll to position [602, 0]
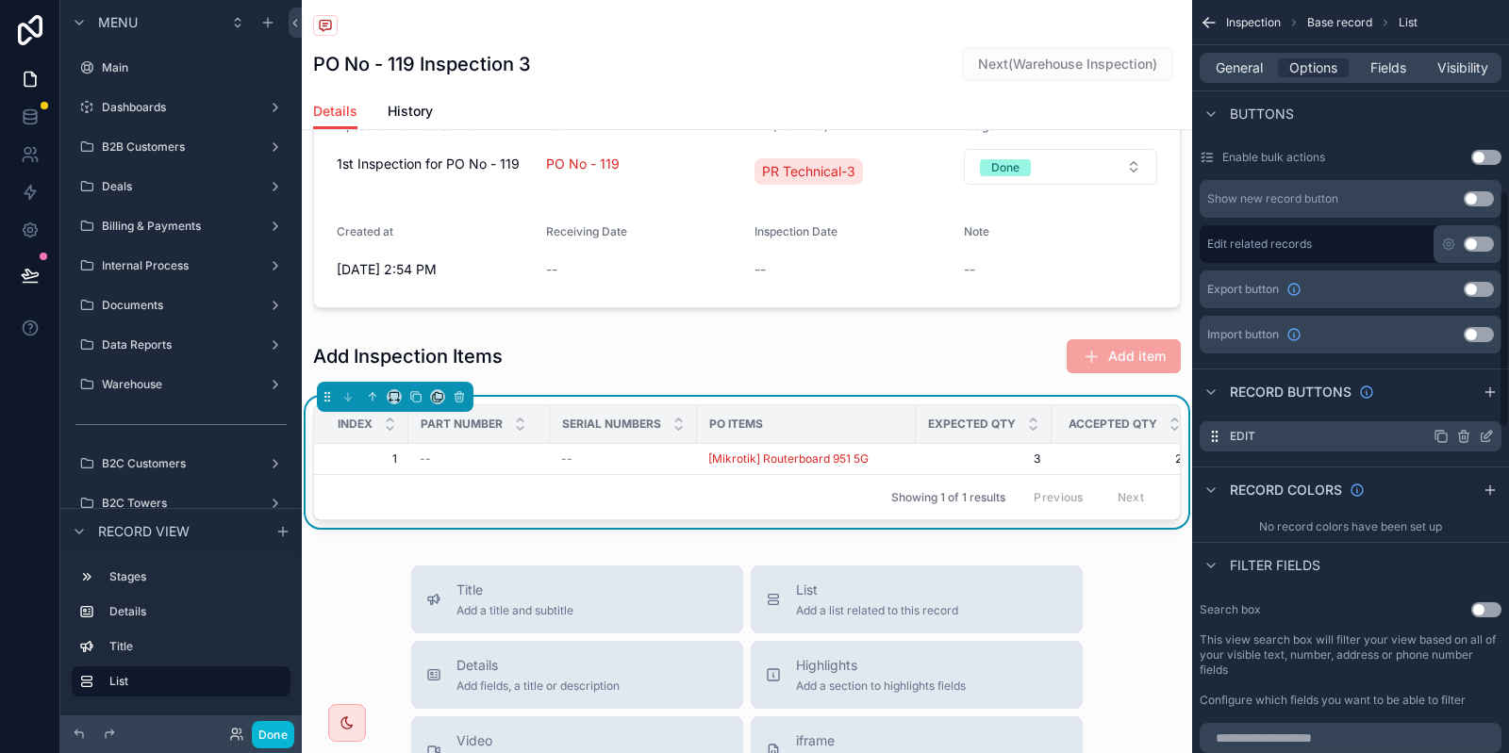
click at [1481, 431] on icon "scrollable content" at bounding box center [1486, 436] width 15 height 15
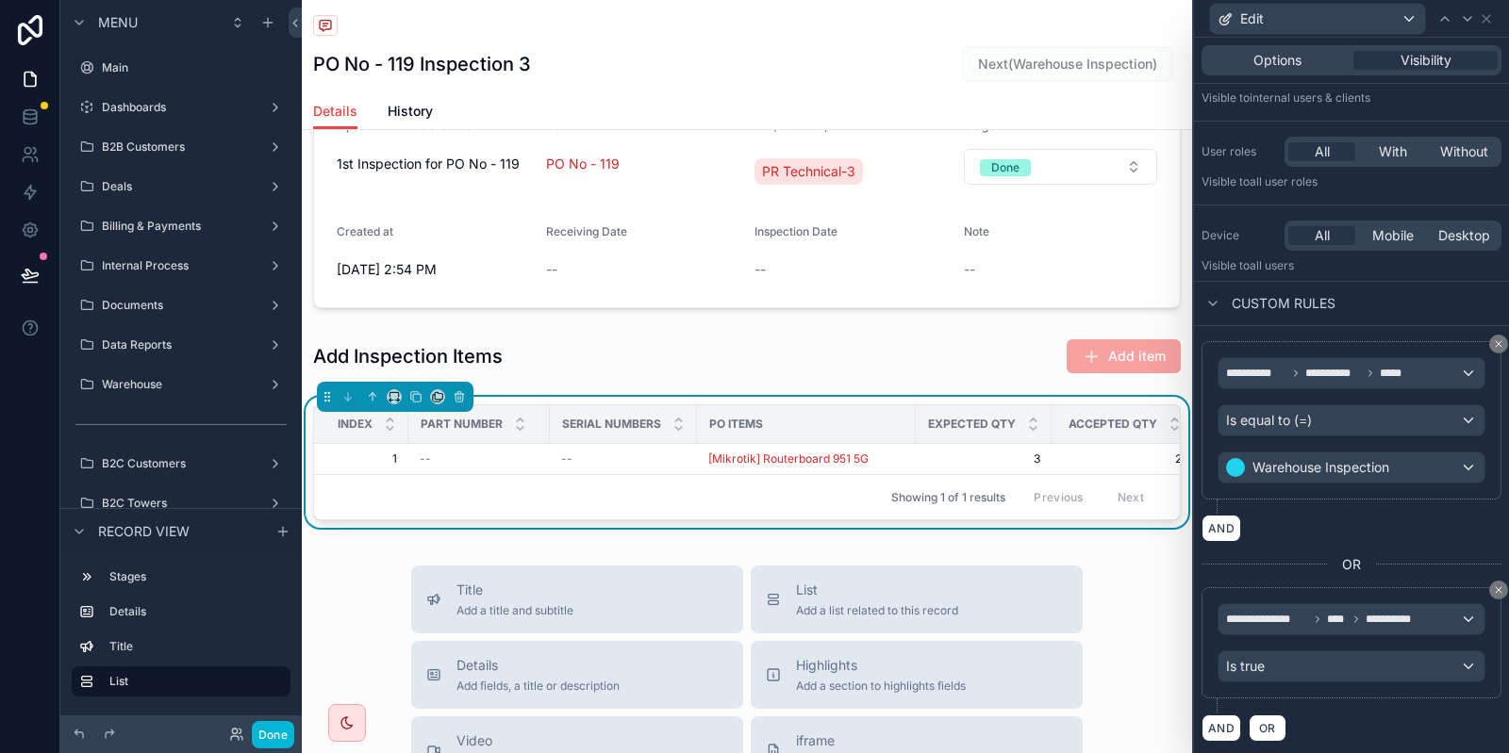
scroll to position [0, 0]
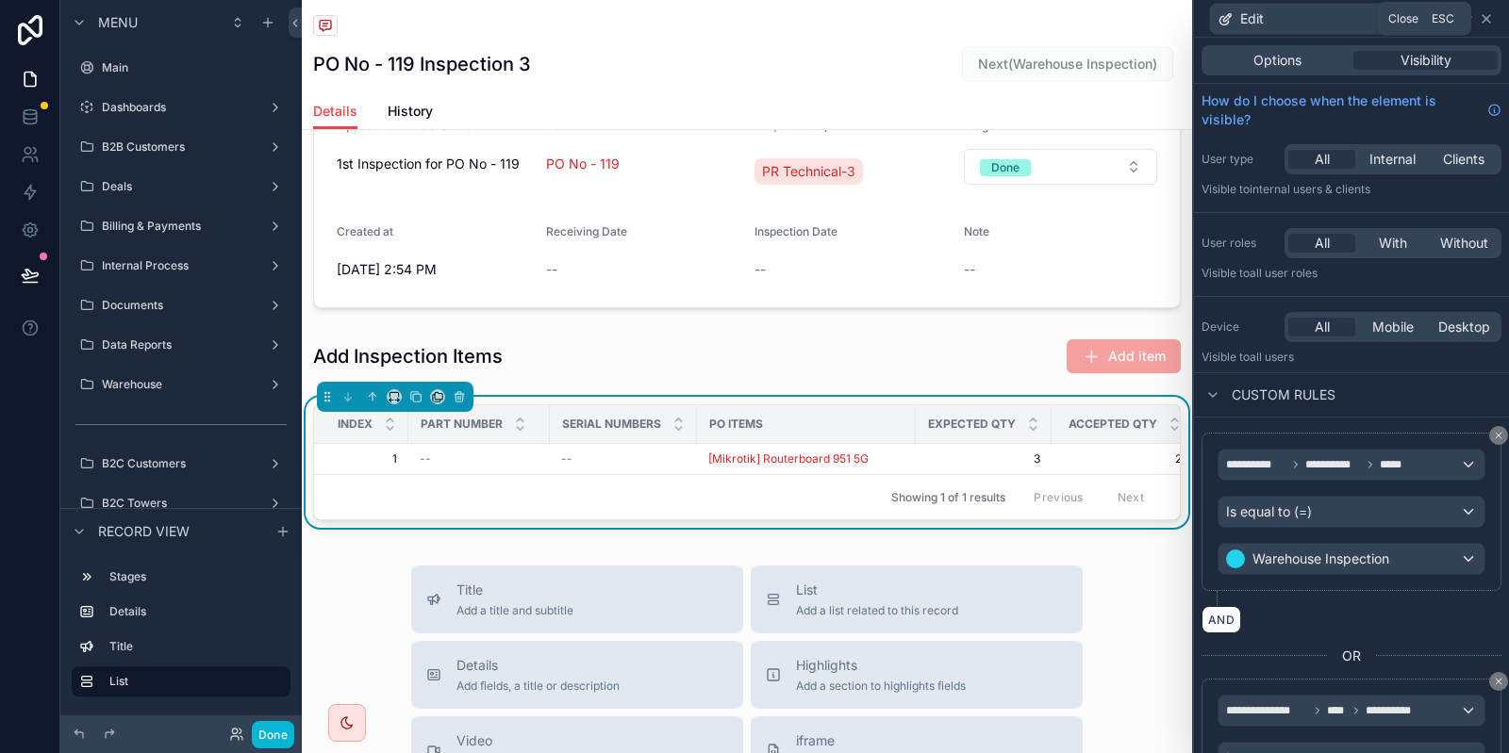
click at [1490, 23] on icon at bounding box center [1486, 19] width 8 height 8
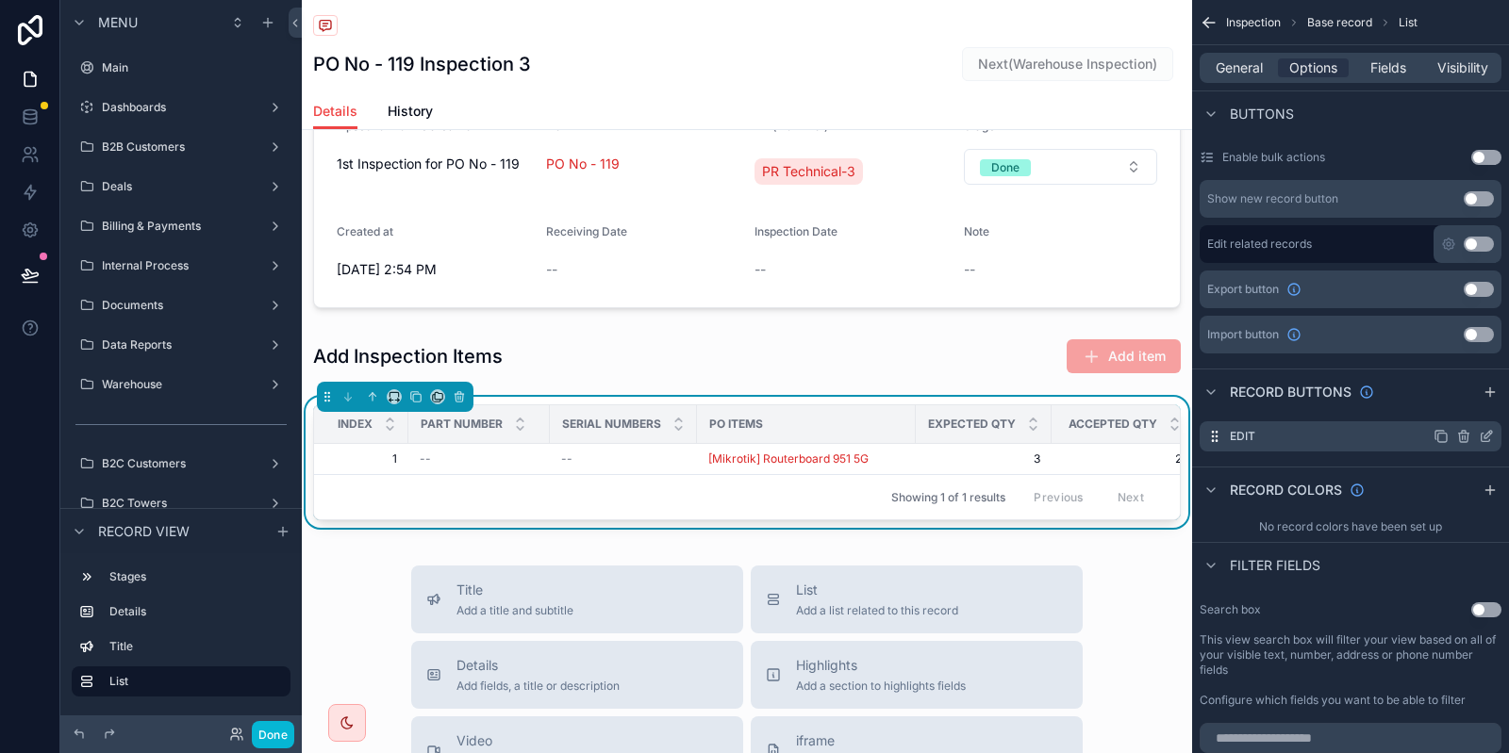
click at [1443, 439] on icon "scrollable content" at bounding box center [1440, 436] width 15 height 15
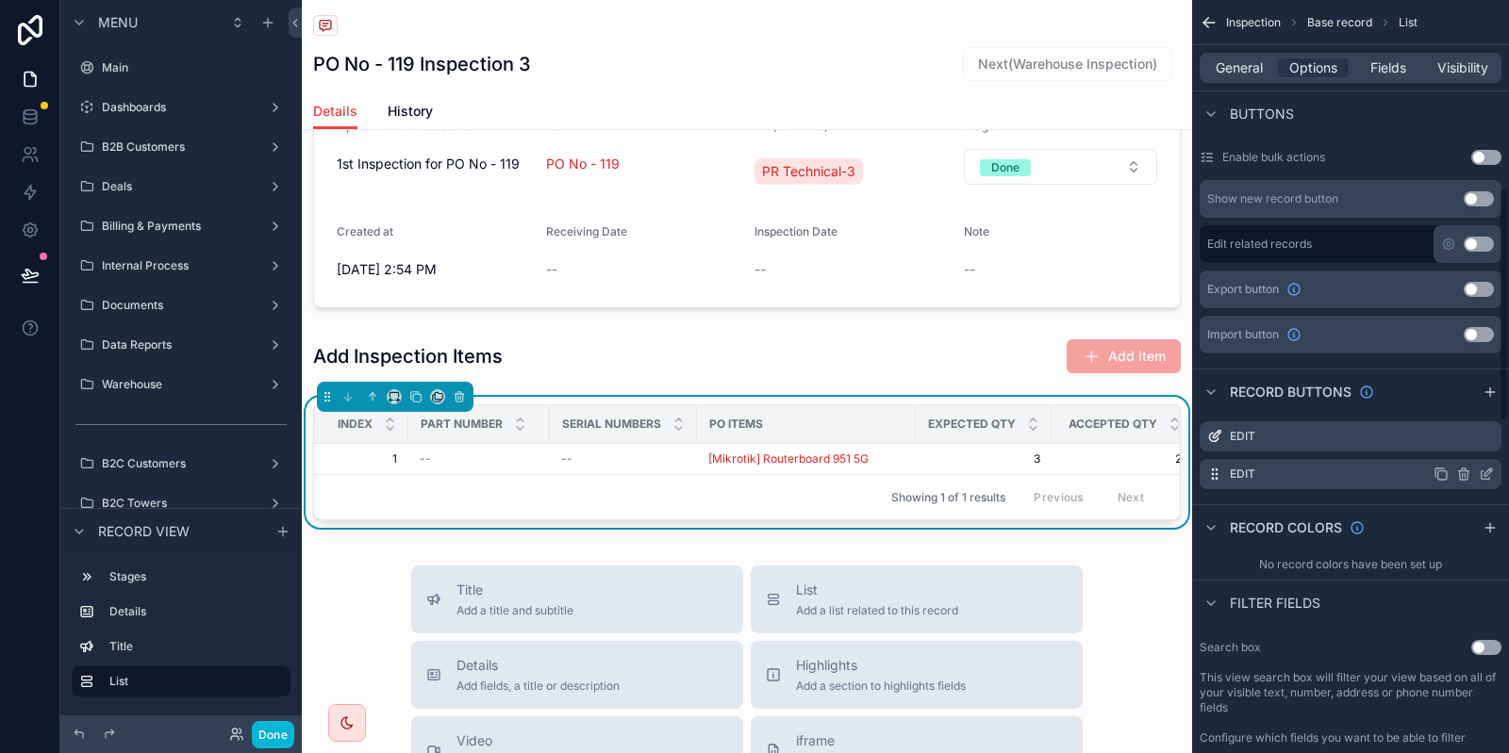
click at [1492, 473] on icon "scrollable content" at bounding box center [1486, 474] width 15 height 15
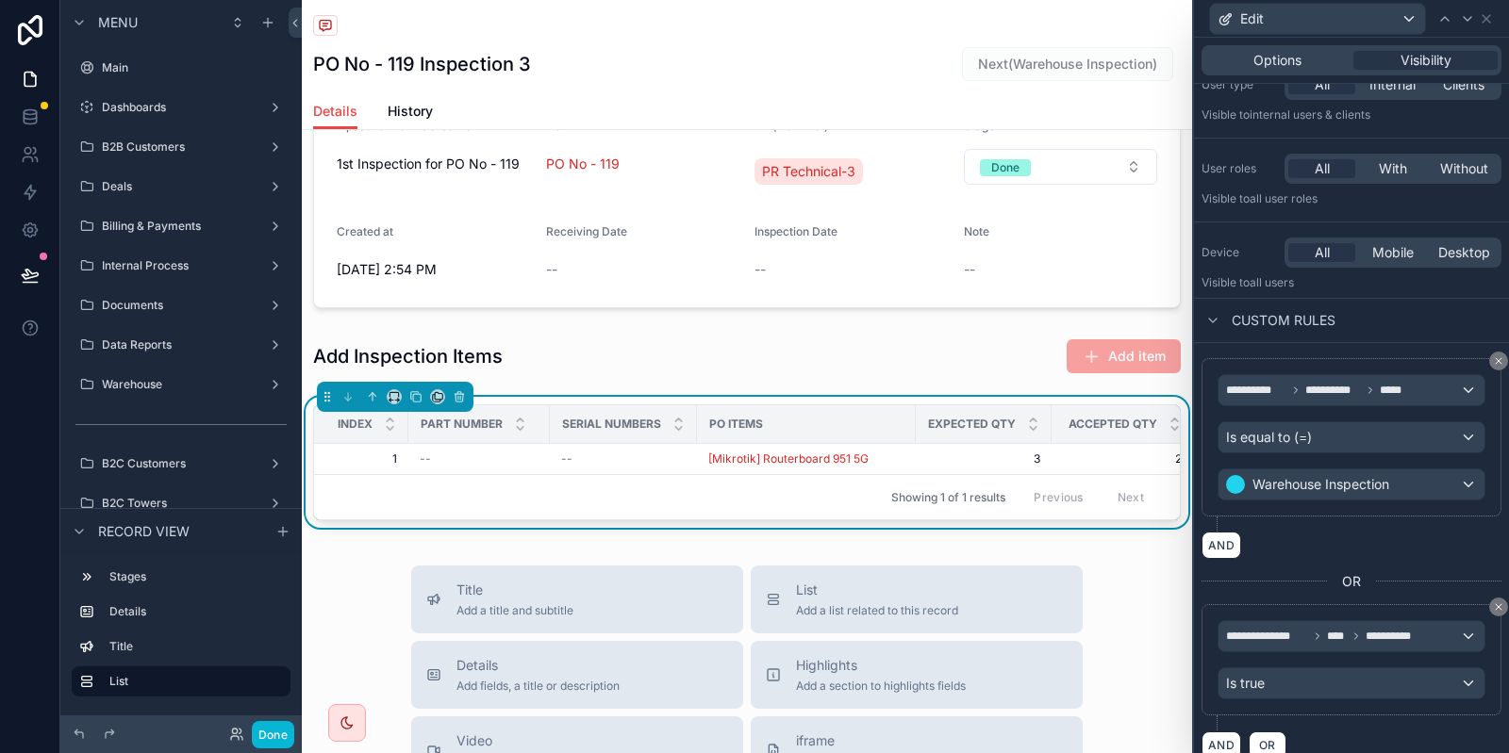
scroll to position [91, 0]
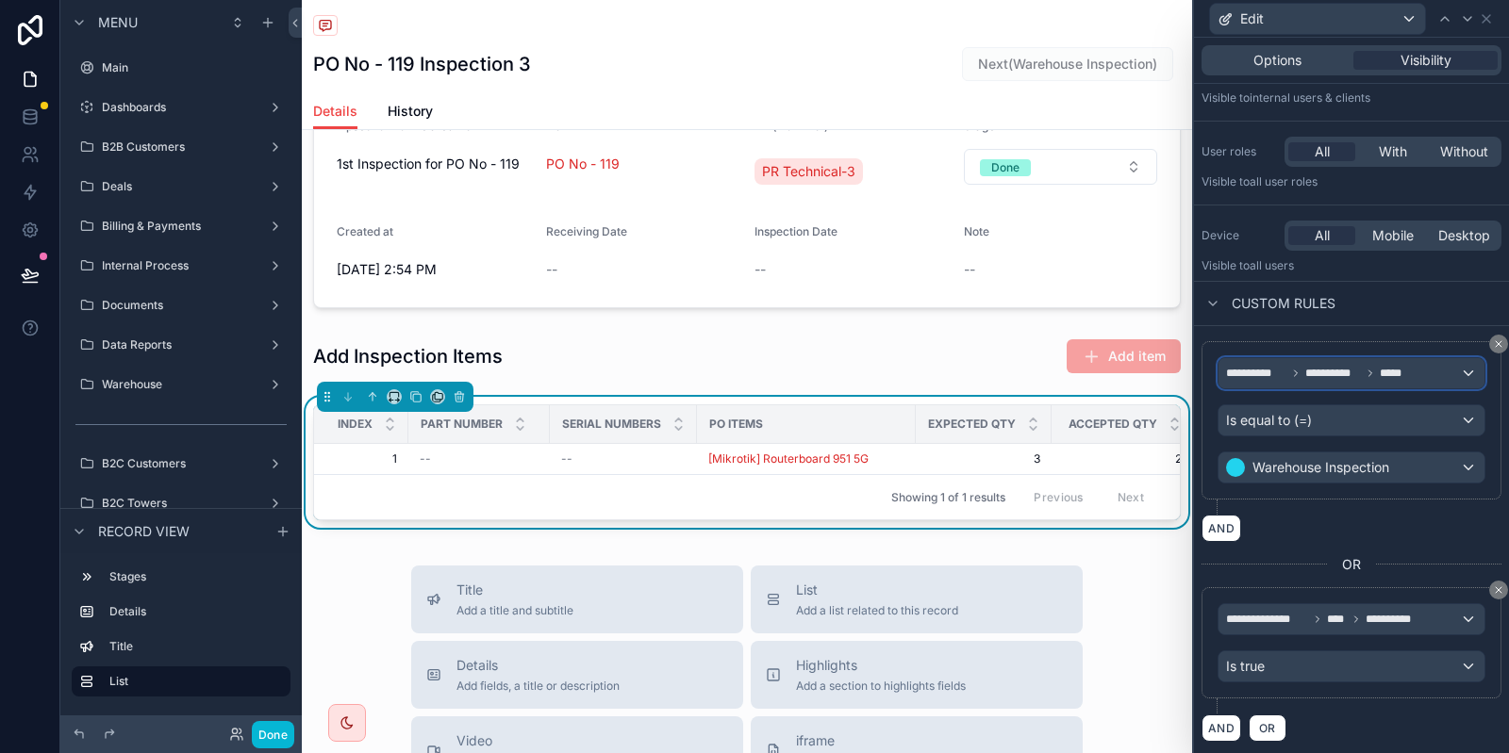
click at [1361, 376] on span "**********" at bounding box center [1318, 373] width 185 height 15
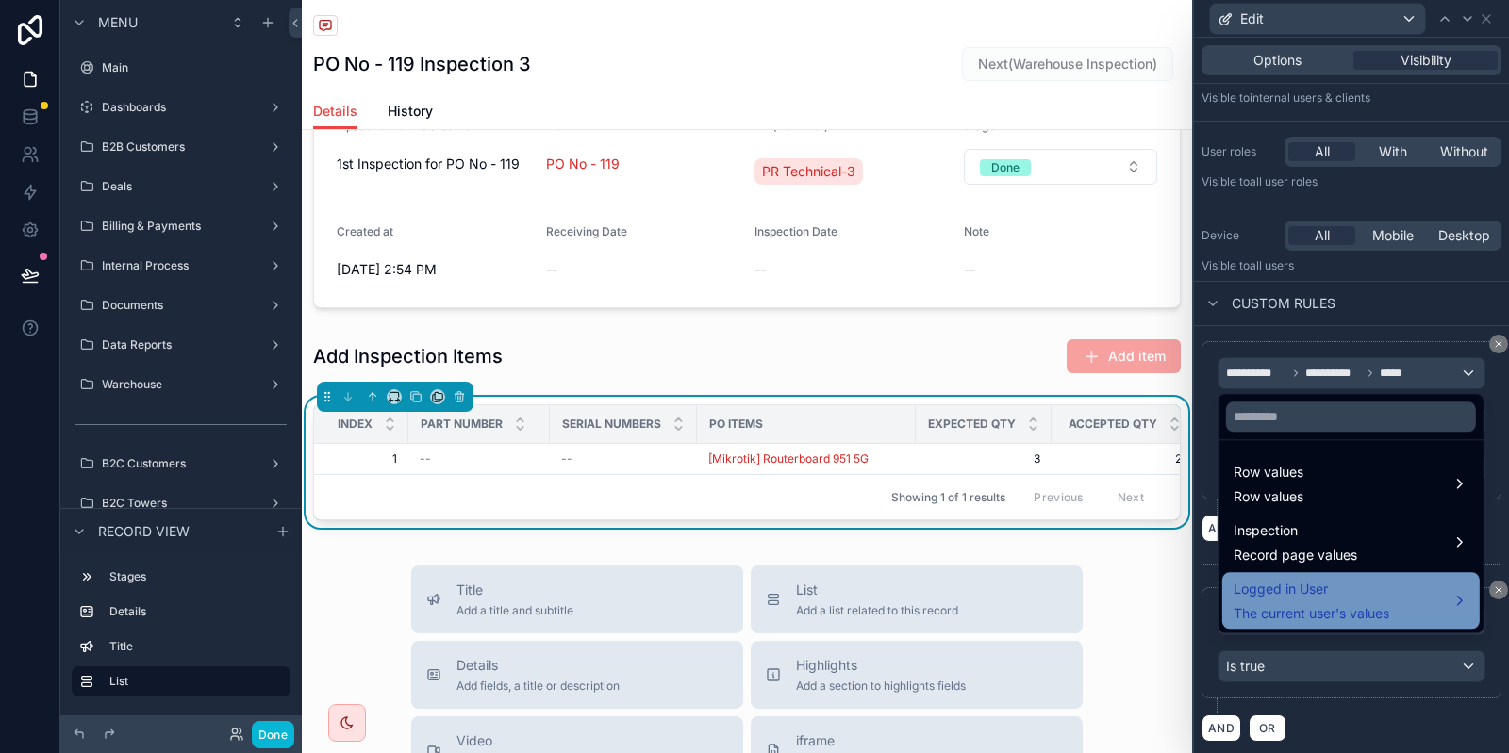
click at [1263, 590] on span "Logged in User" at bounding box center [1311, 589] width 156 height 23
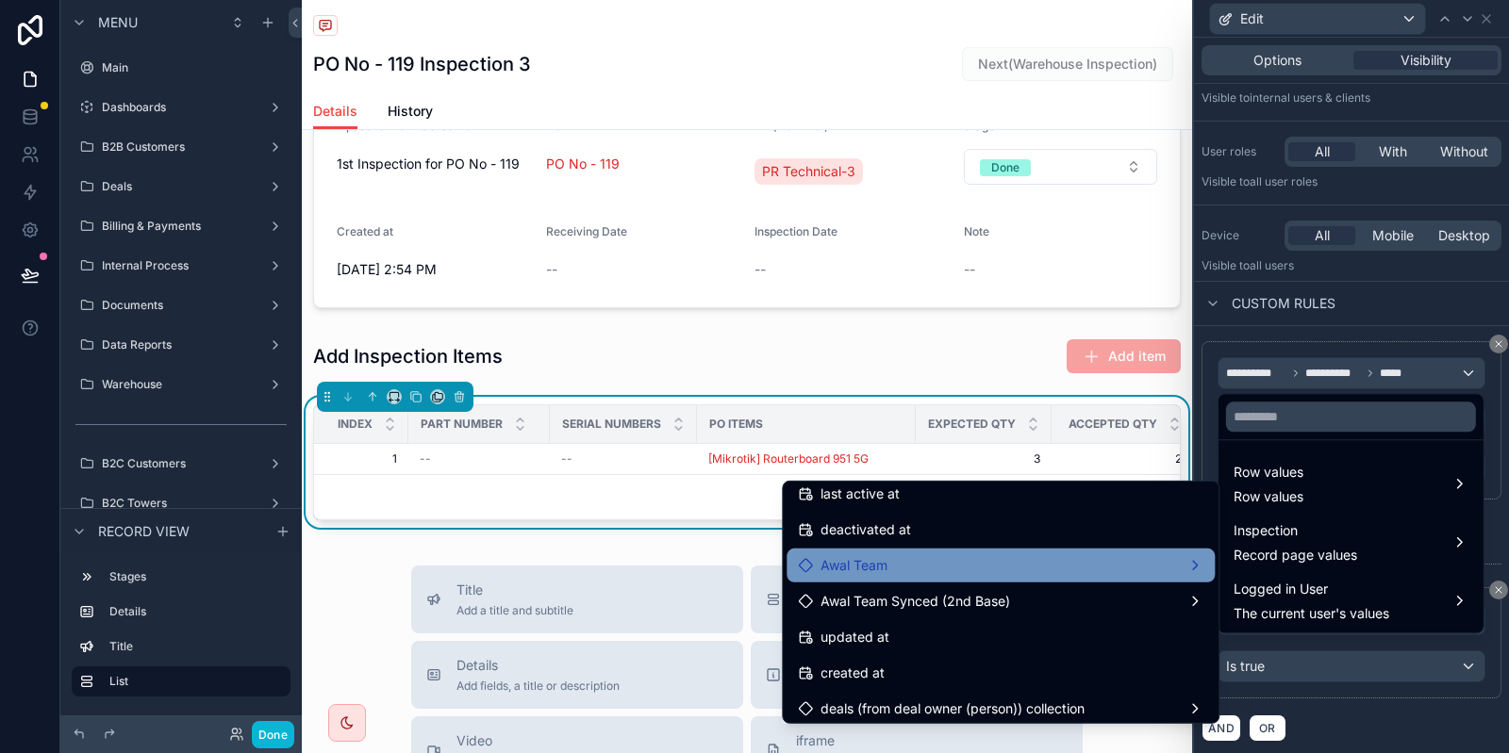
scroll to position [377, 0]
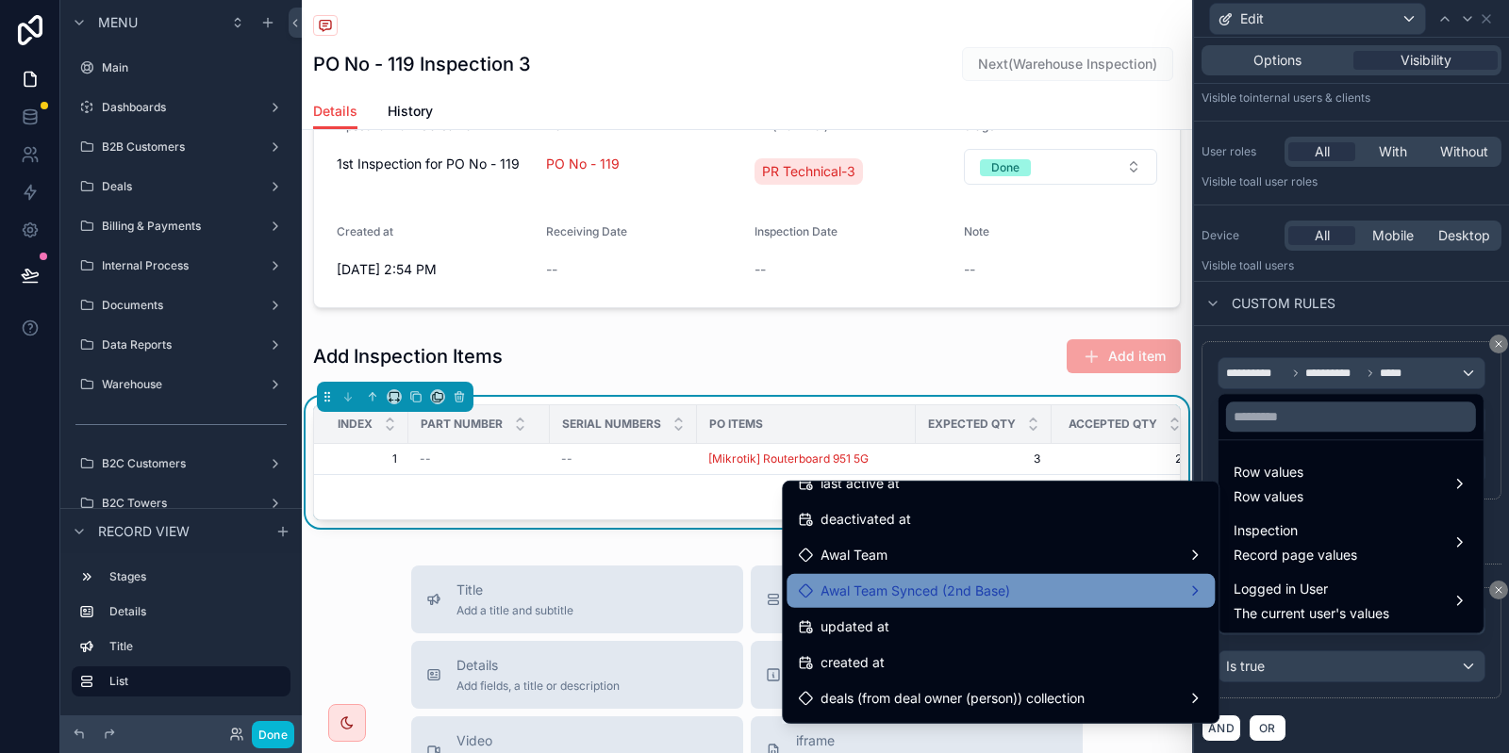
click at [927, 596] on span "Awal Team Synced (2nd Base)" at bounding box center [915, 591] width 190 height 23
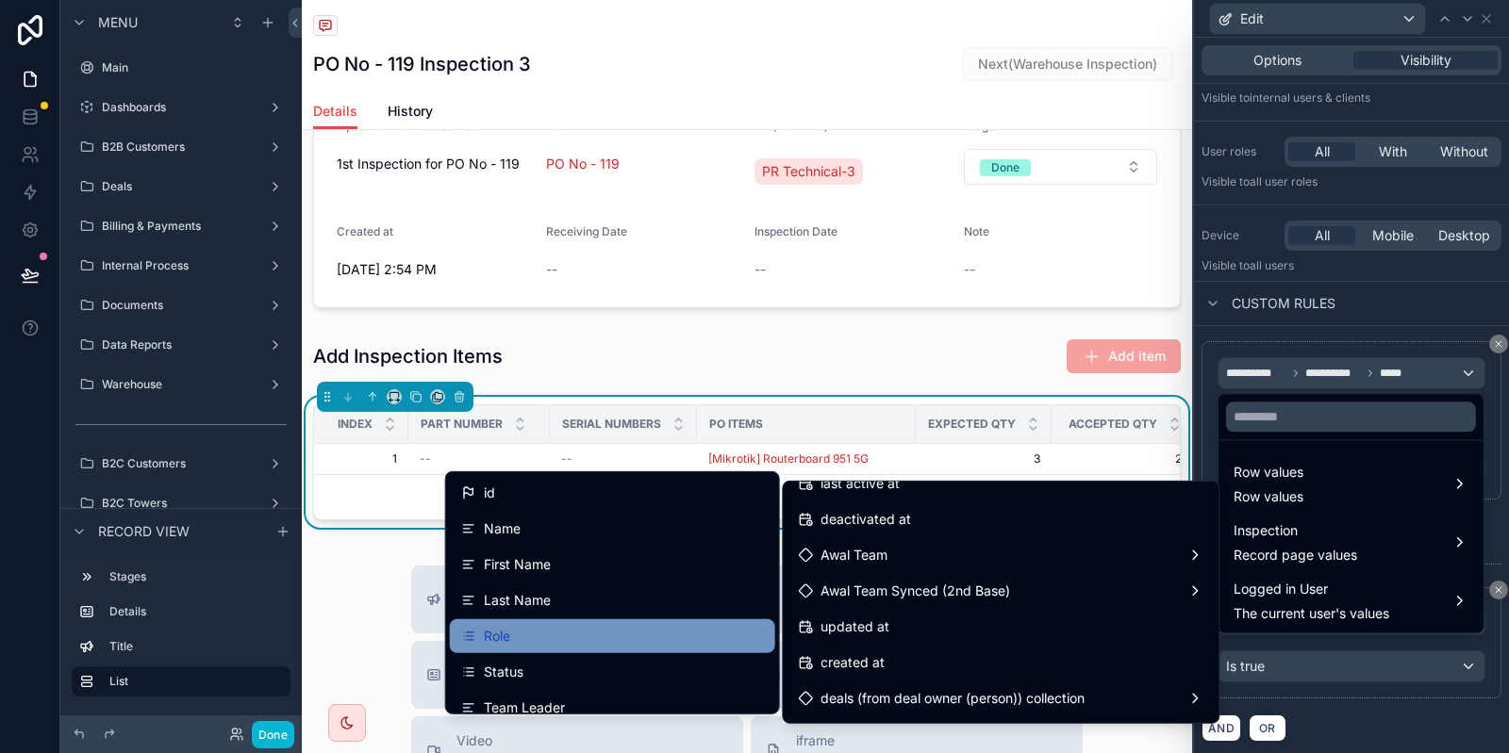
click at [550, 629] on div "Role" at bounding box center [612, 636] width 303 height 23
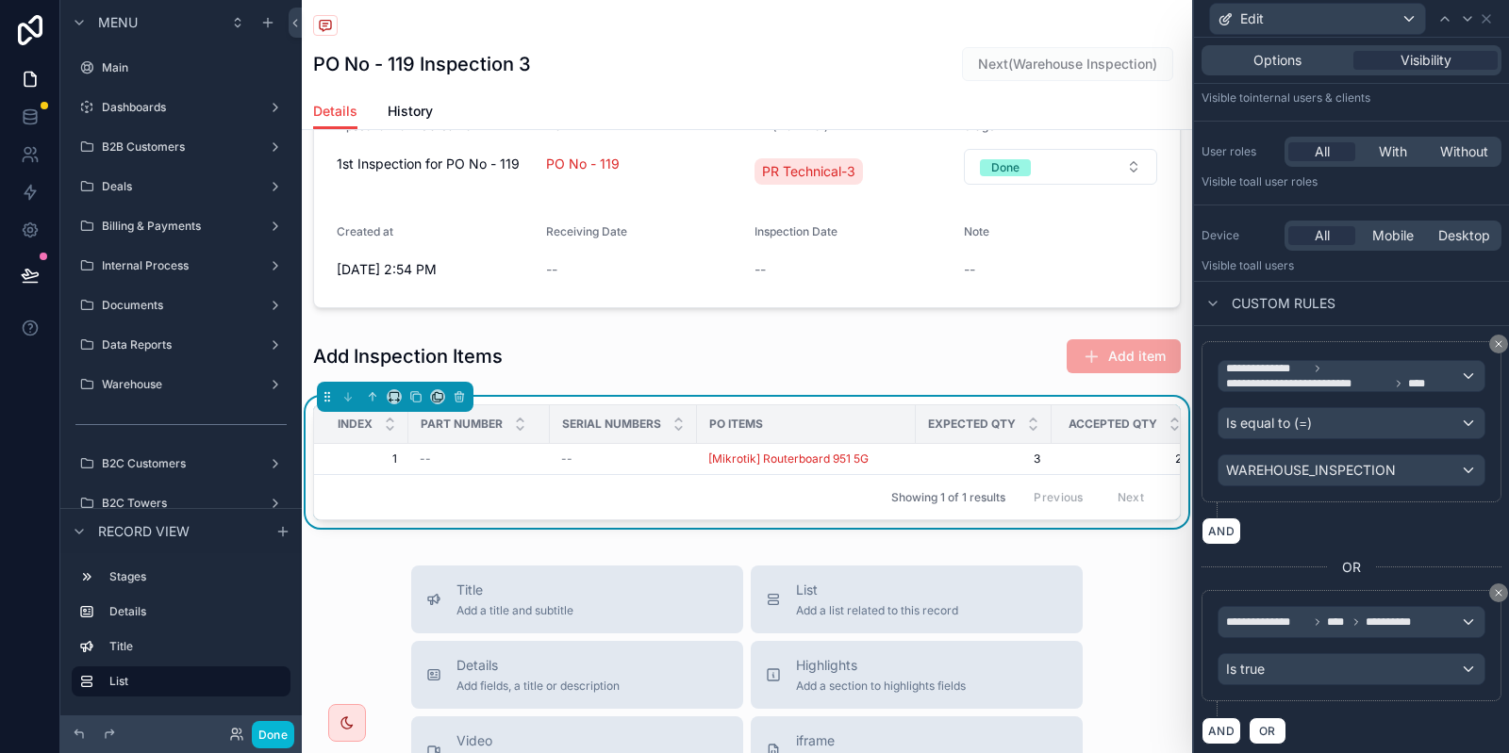
click at [1334, 439] on div "**********" at bounding box center [1351, 421] width 268 height 129
click at [1309, 414] on span "Is equal to (=)" at bounding box center [1269, 423] width 86 height 19
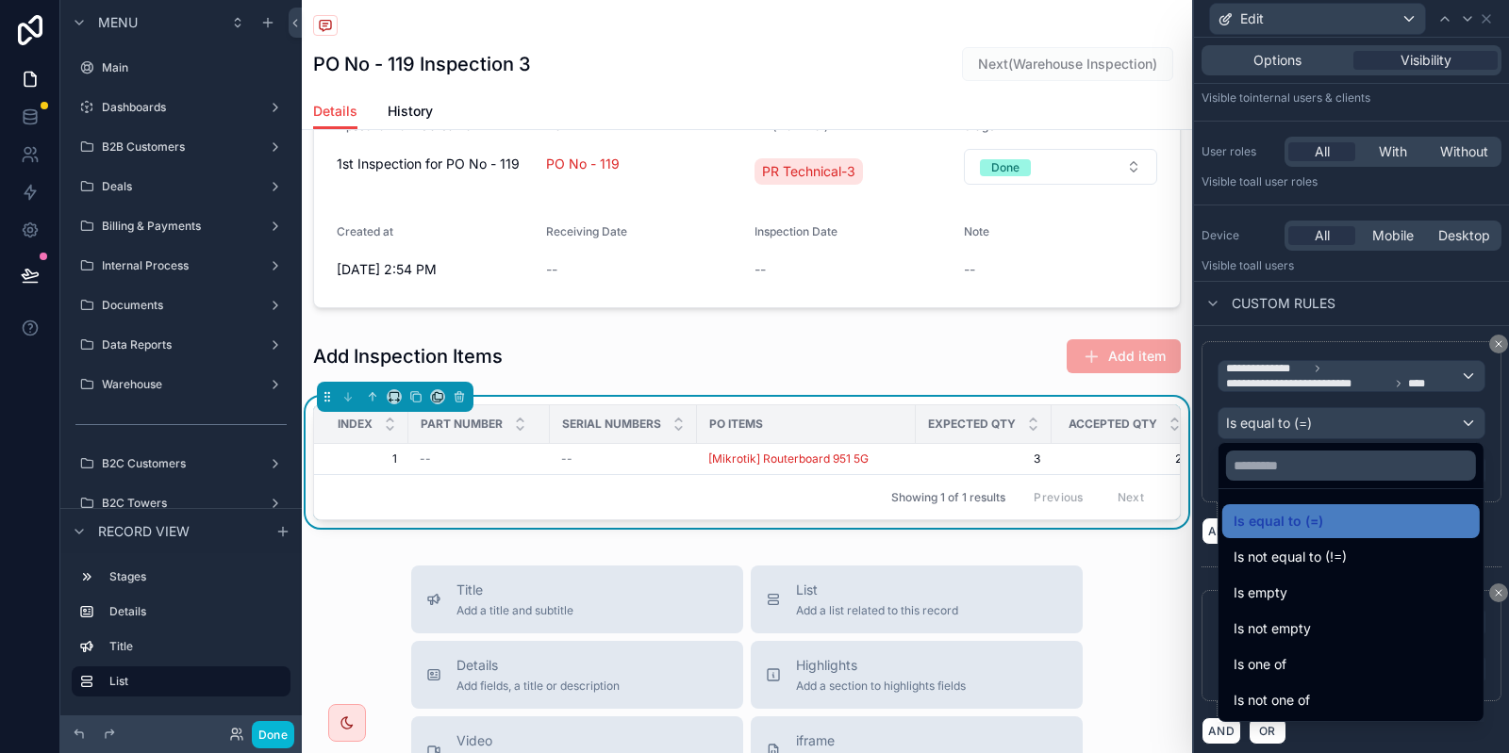
click at [1384, 355] on div at bounding box center [1351, 376] width 315 height 753
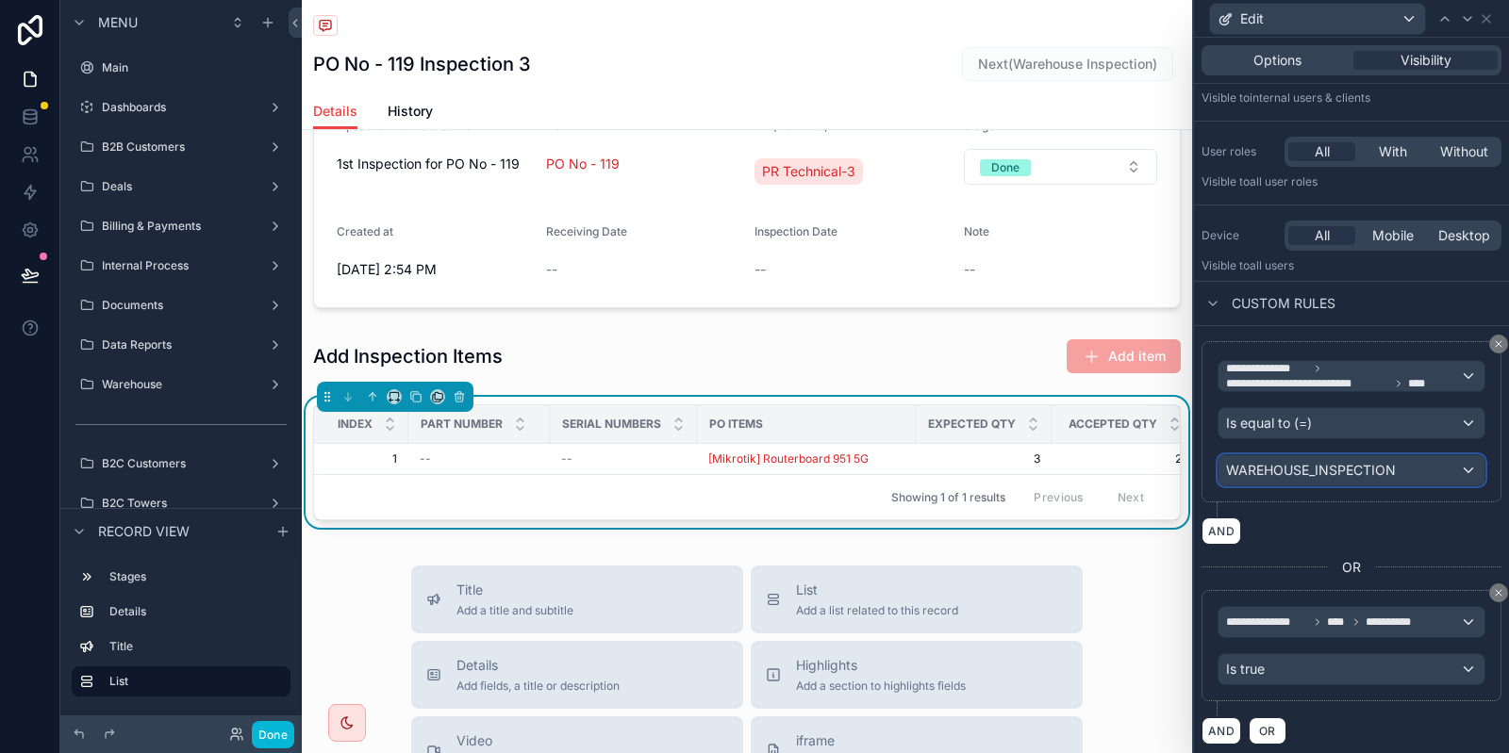
click at [1364, 469] on span "WAREHOUSE_INSPECTION" at bounding box center [1311, 470] width 170 height 19
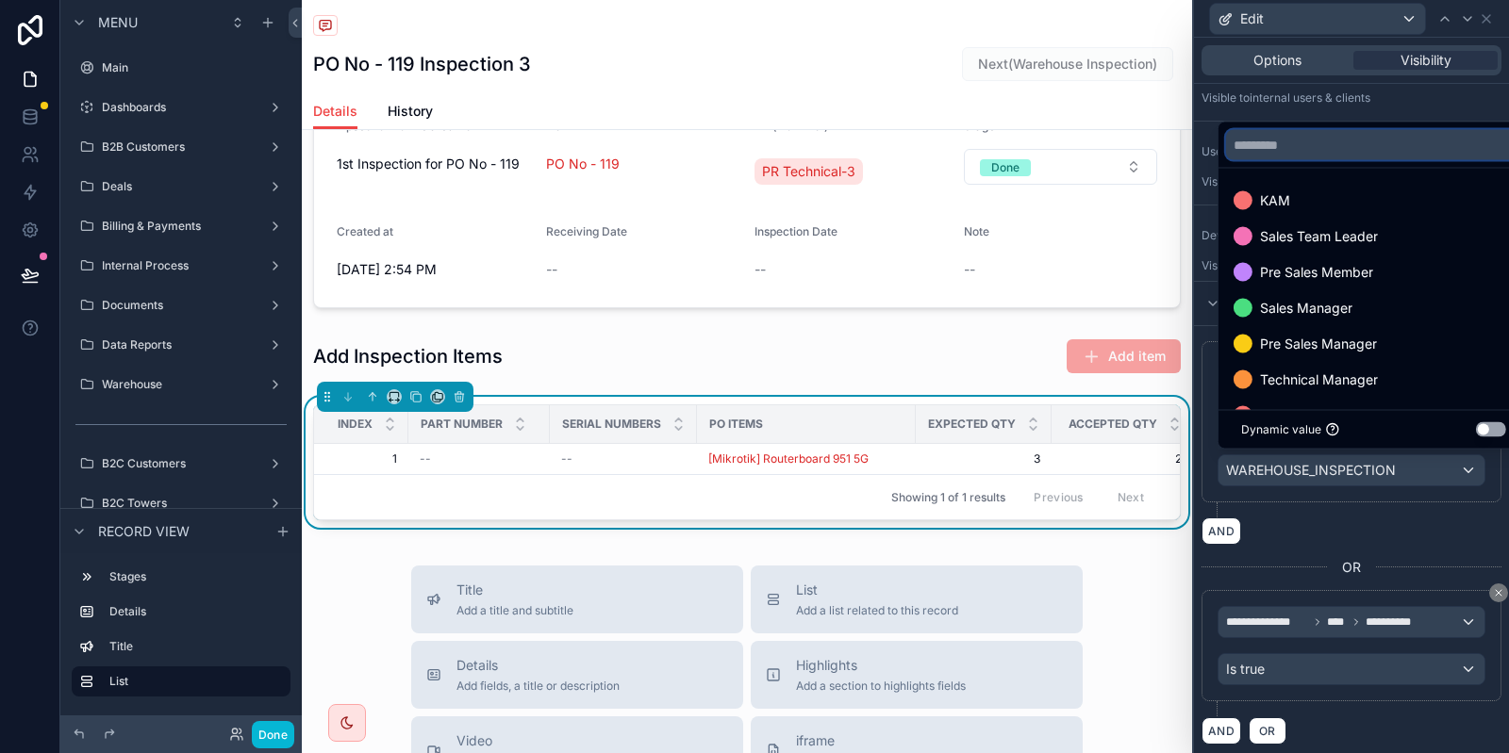
click at [1296, 146] on input "text" at bounding box center [1373, 145] width 295 height 30
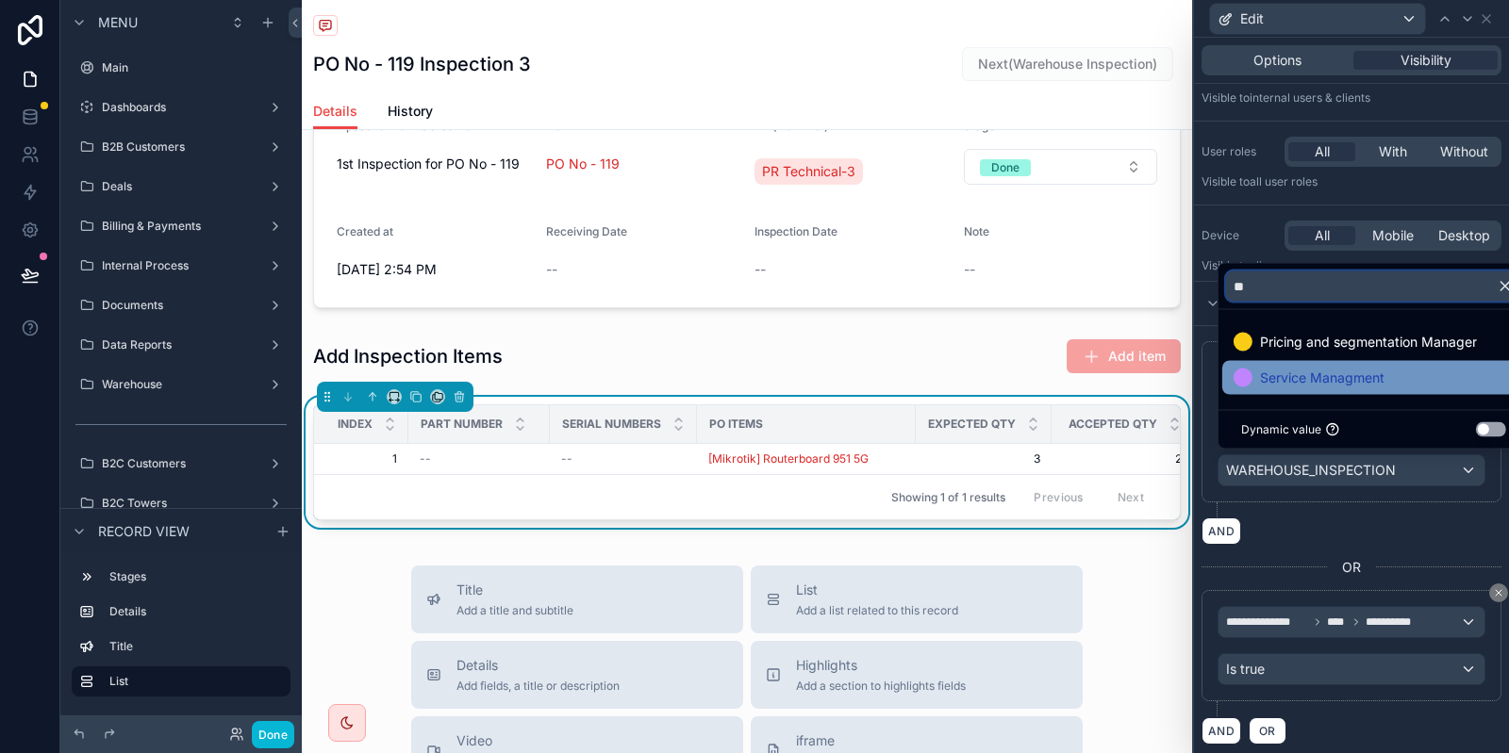
type input "**"
click at [1301, 388] on span "Service Managment" at bounding box center [1322, 378] width 124 height 23
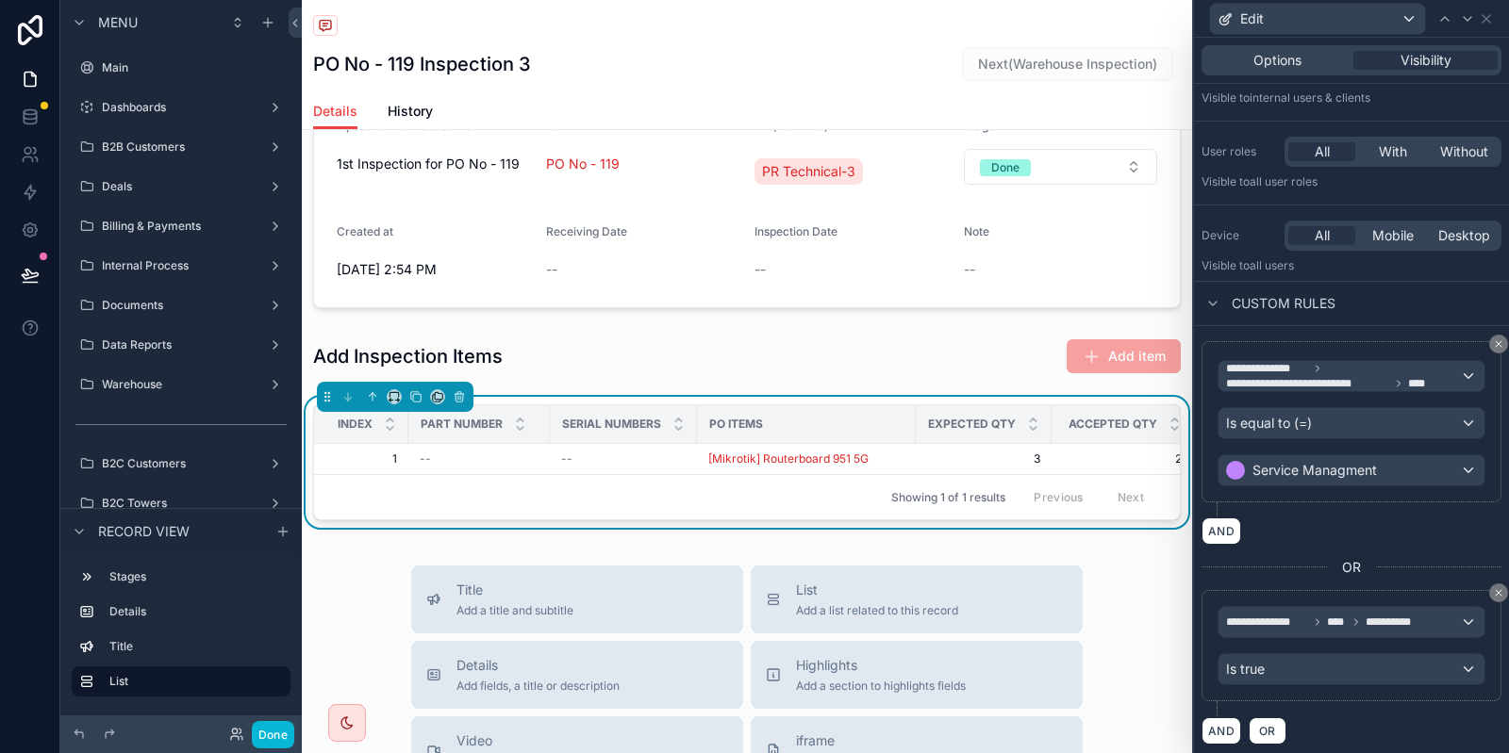
click at [1420, 497] on div "**********" at bounding box center [1351, 421] width 300 height 161
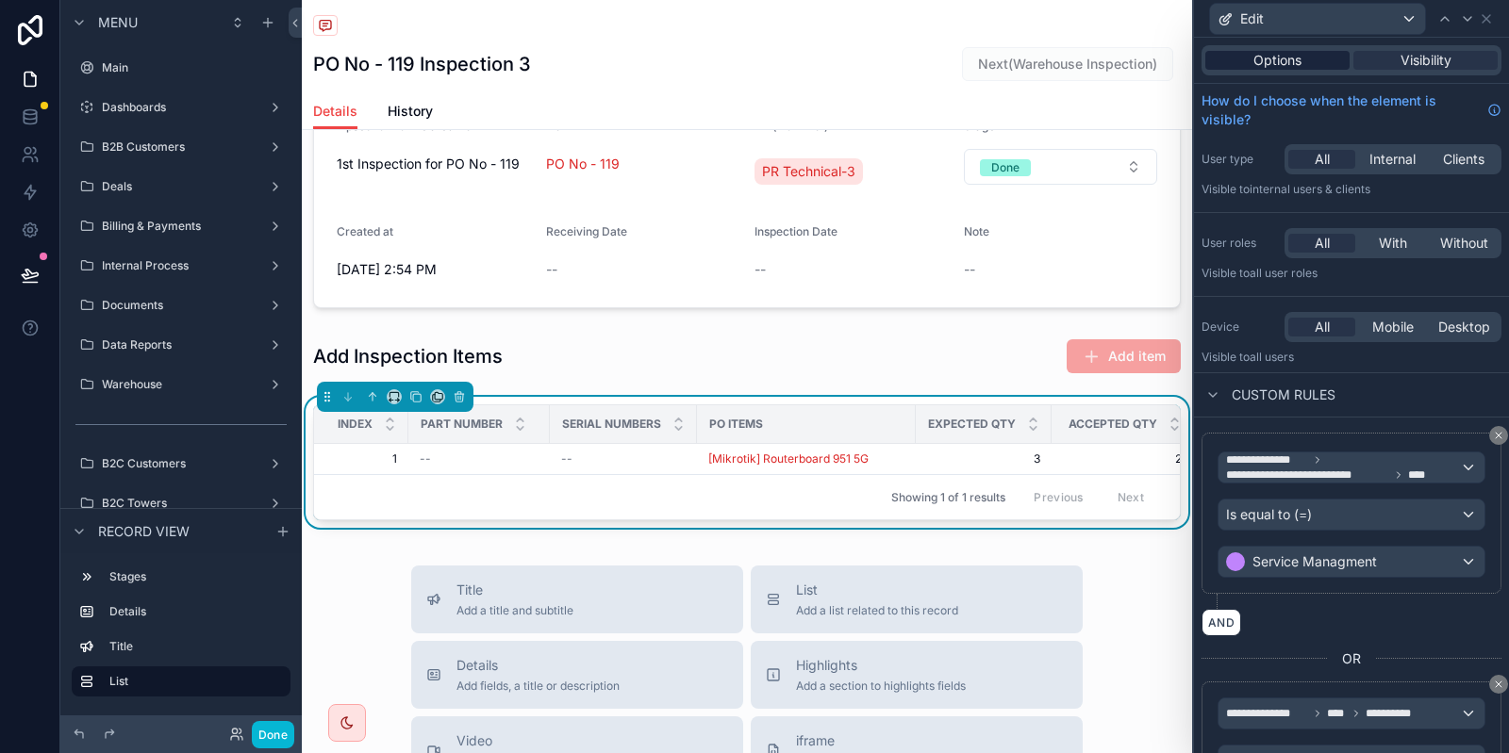
click at [1264, 60] on span "Options" at bounding box center [1277, 60] width 48 height 19
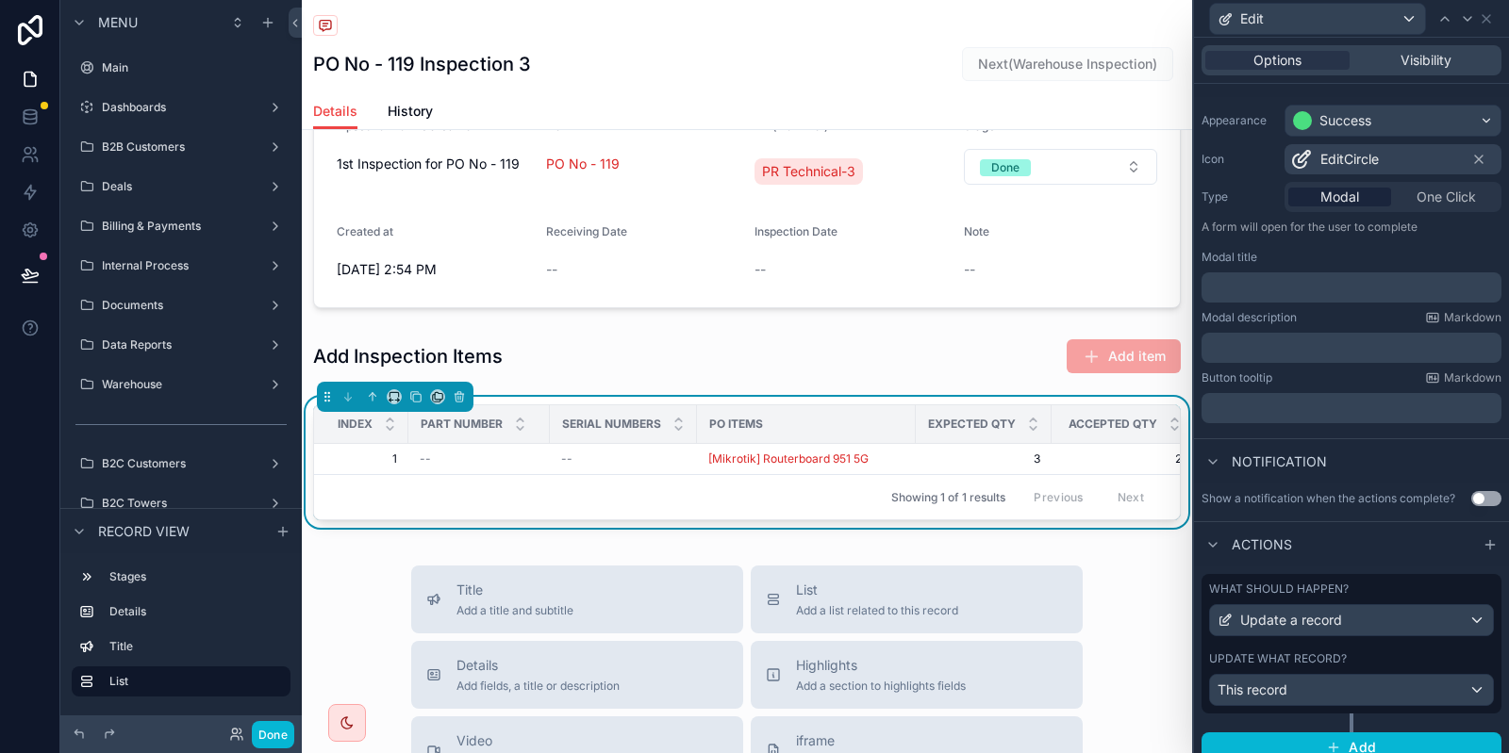
scroll to position [152, 0]
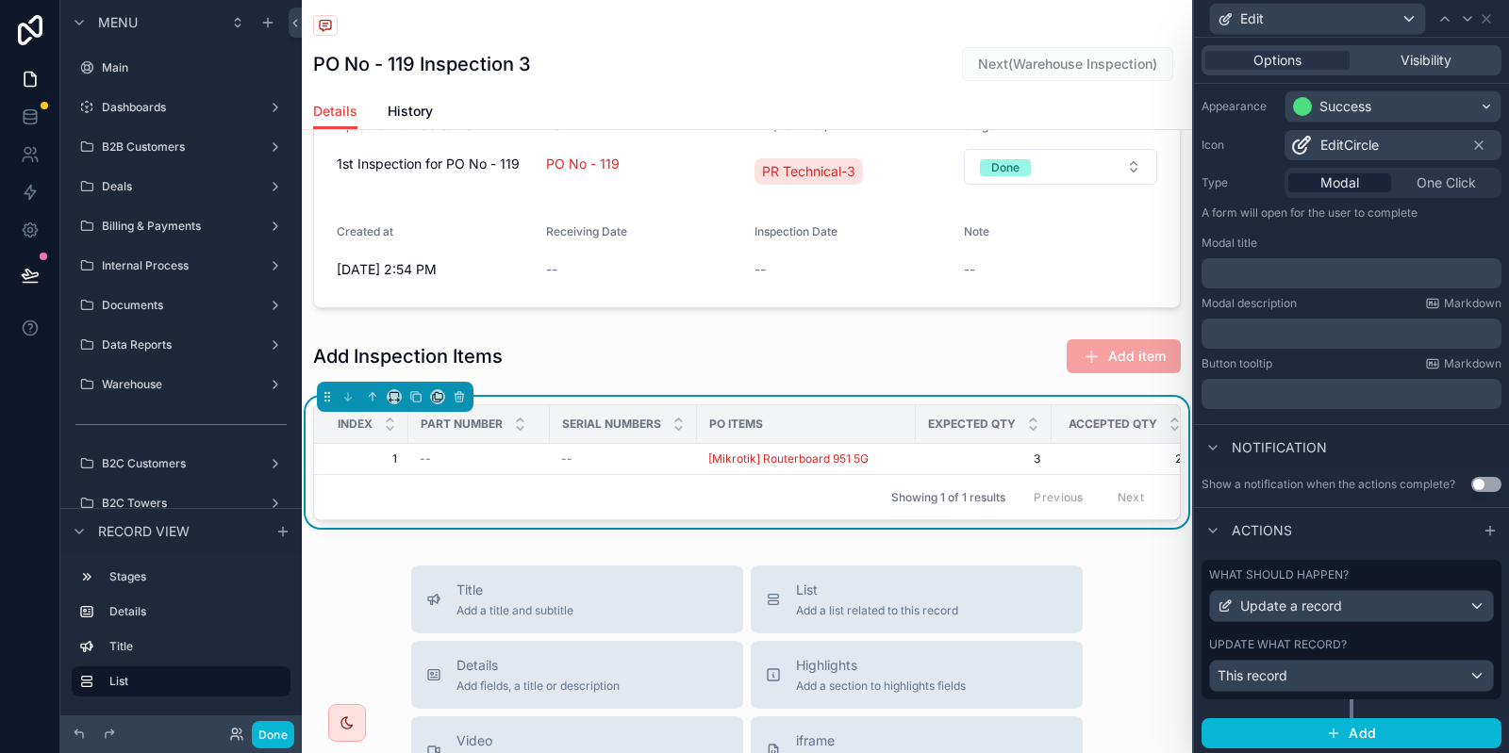
click at [1374, 639] on div "Update what record?" at bounding box center [1351, 644] width 285 height 15
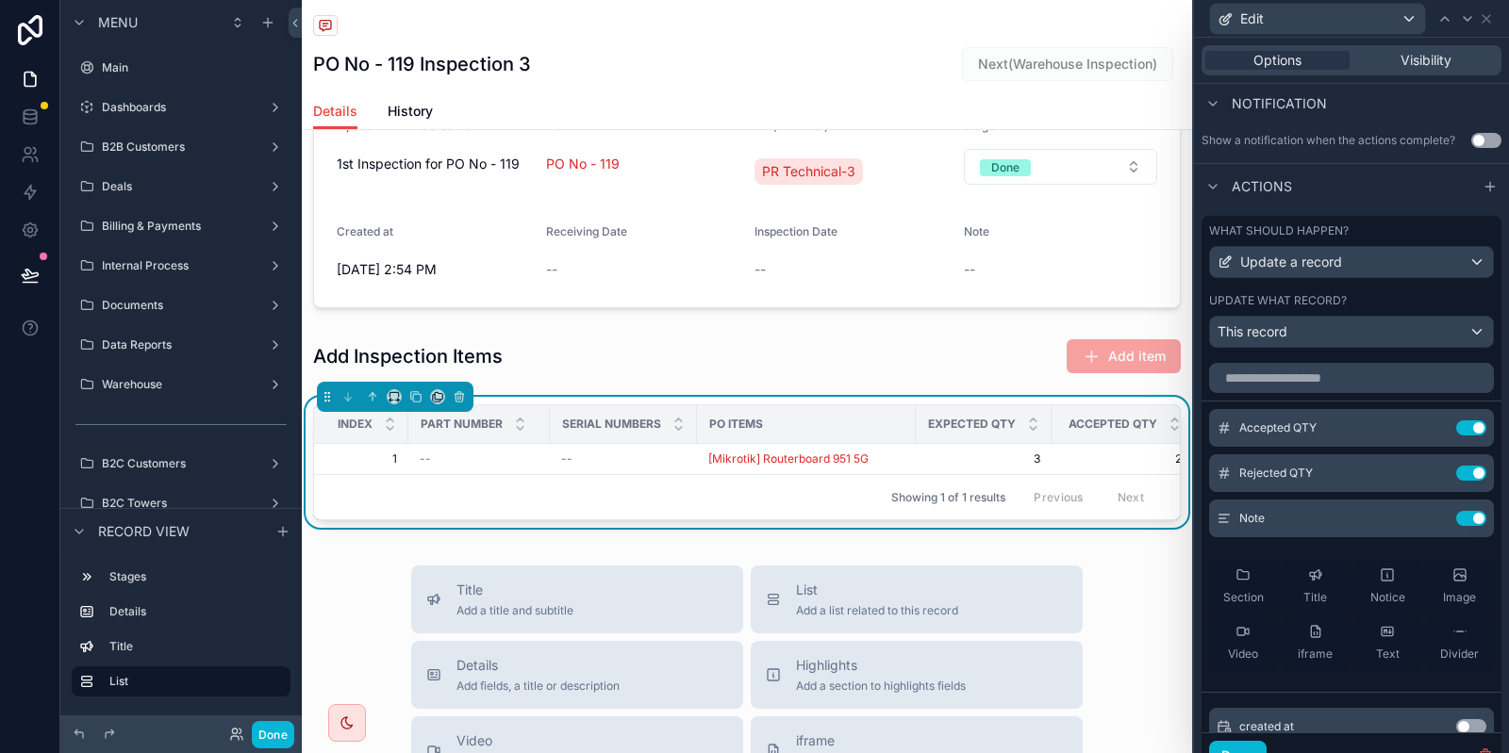
scroll to position [510, 0]
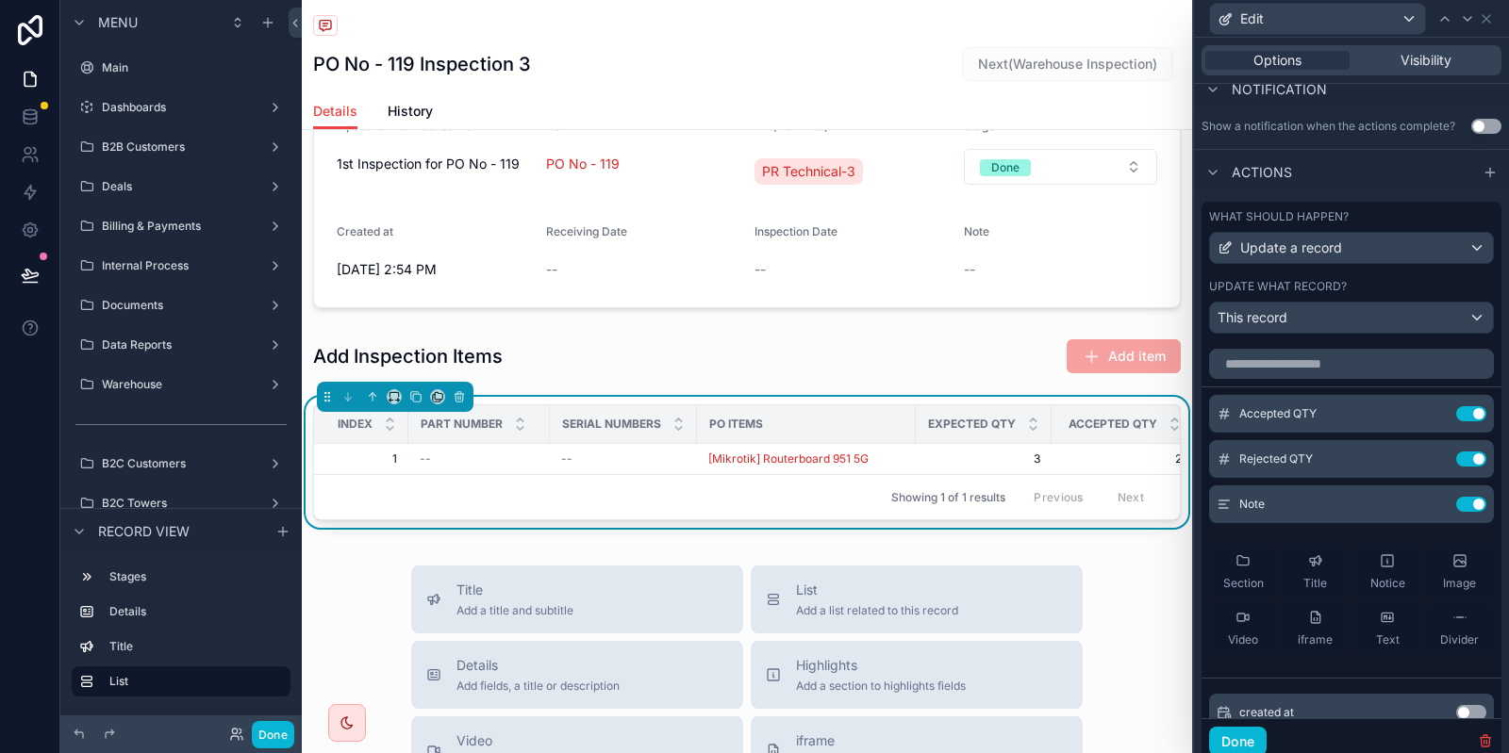
drag, startPoint x: 1479, startPoint y: 410, endPoint x: 1471, endPoint y: 437, distance: 27.5
click at [1477, 410] on button "Use setting" at bounding box center [1471, 413] width 30 height 15
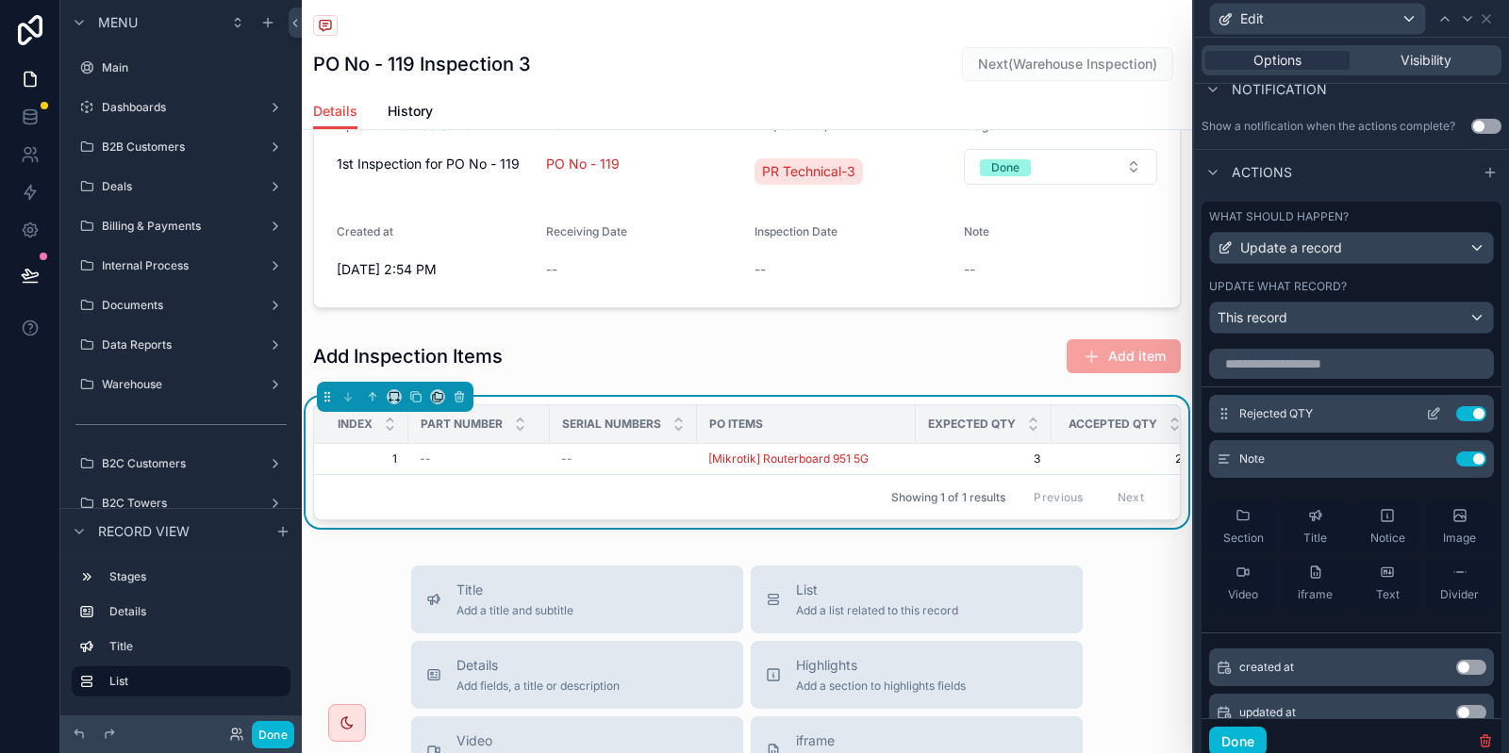
click at [1469, 411] on button "Use setting" at bounding box center [1471, 413] width 30 height 15
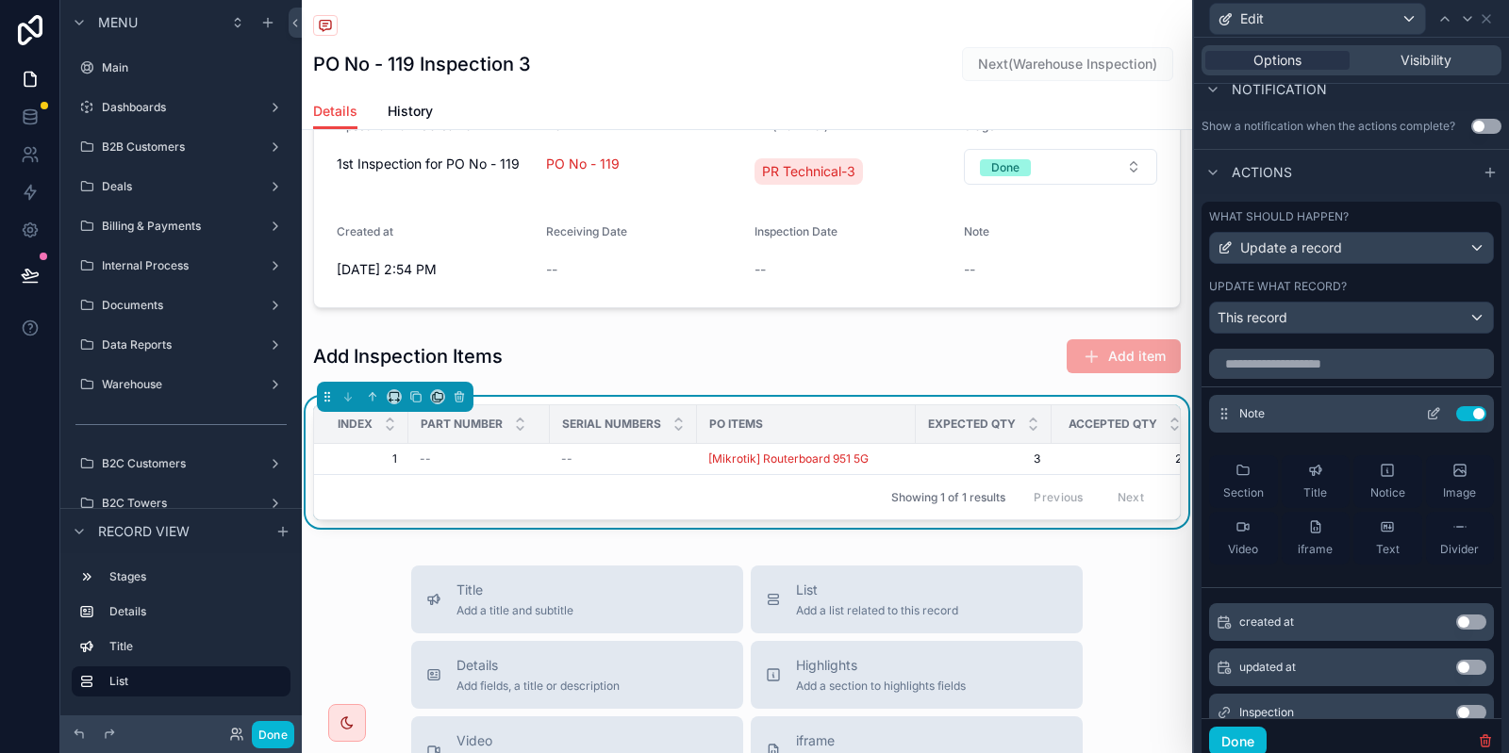
click at [1467, 413] on button "Use setting" at bounding box center [1471, 413] width 30 height 15
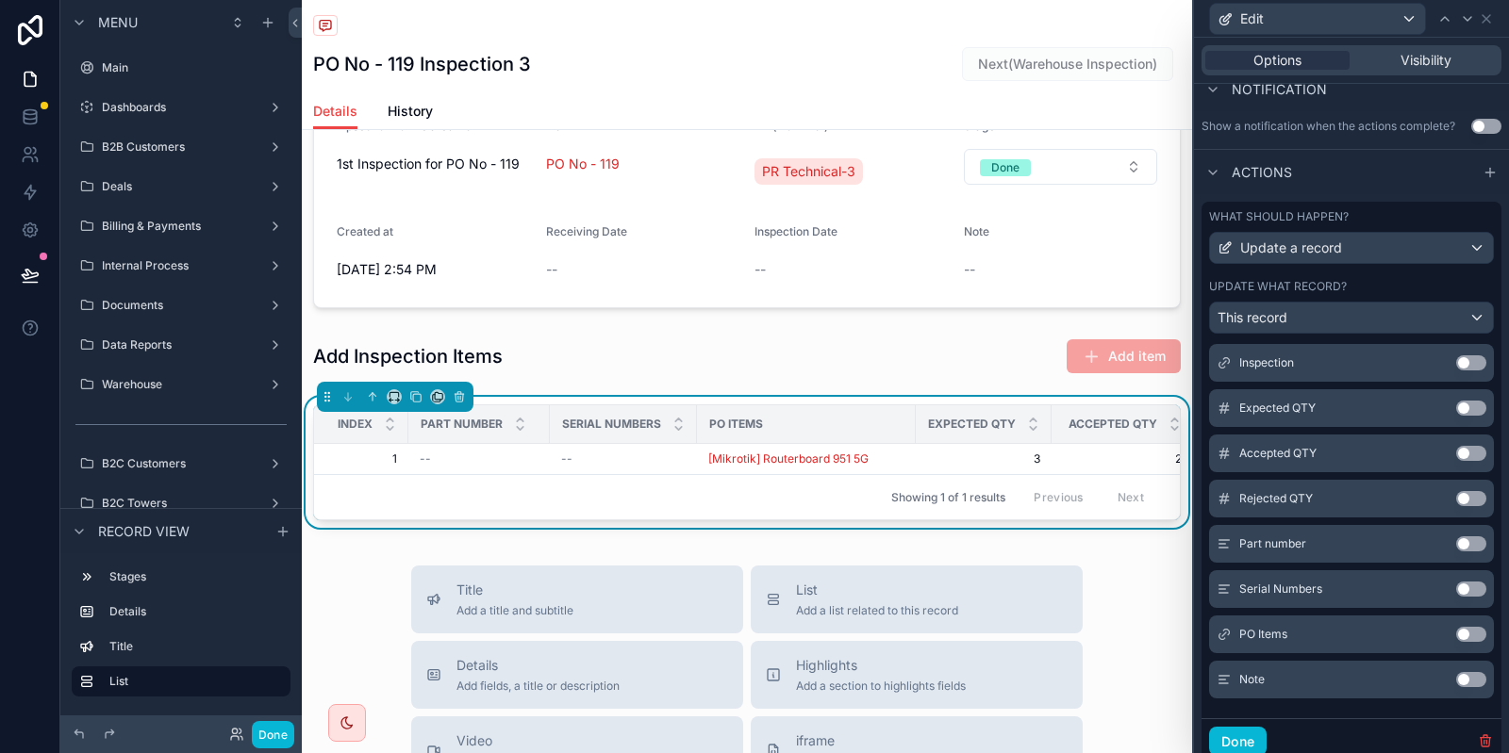
scroll to position [291, 0]
click at [1473, 626] on button "Use setting" at bounding box center [1471, 631] width 30 height 15
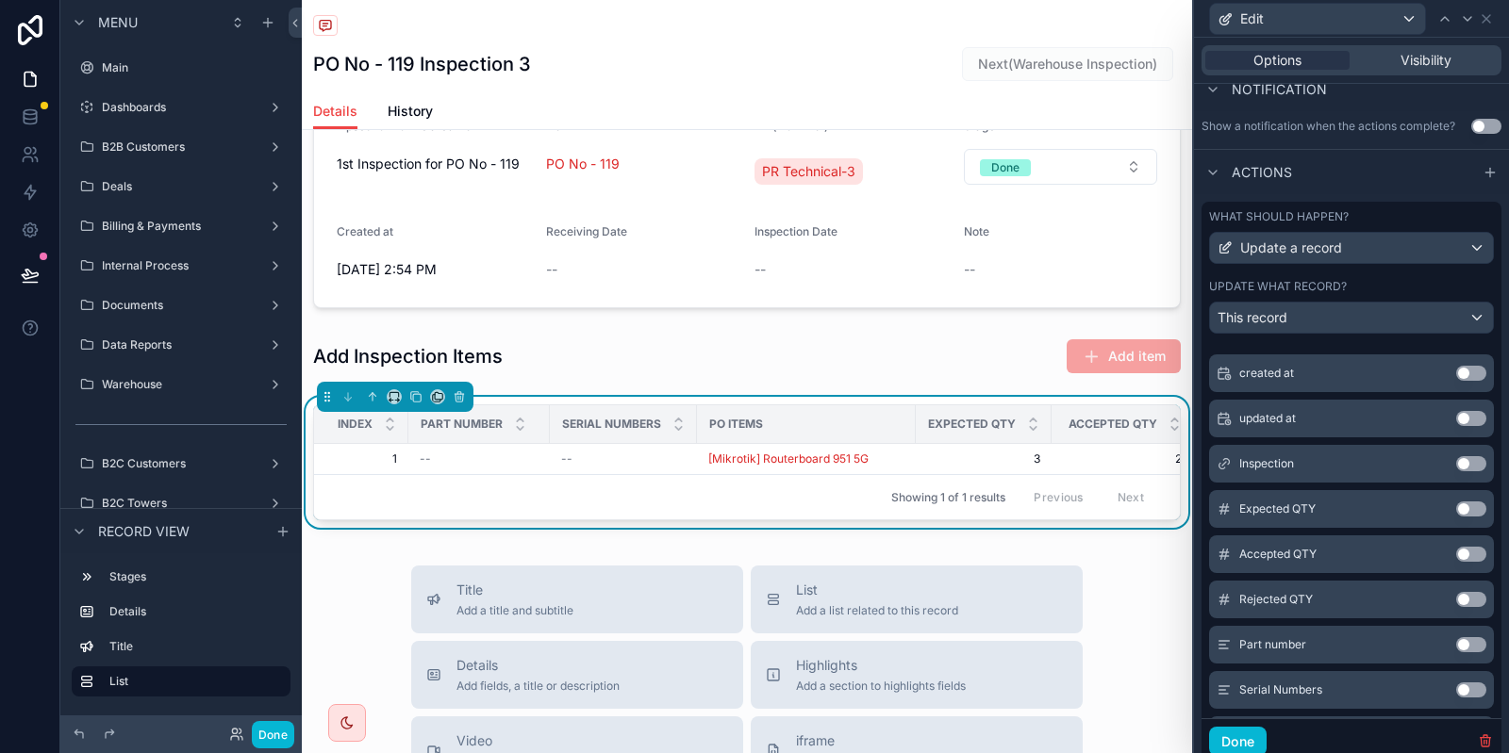
scroll to position [283, 0]
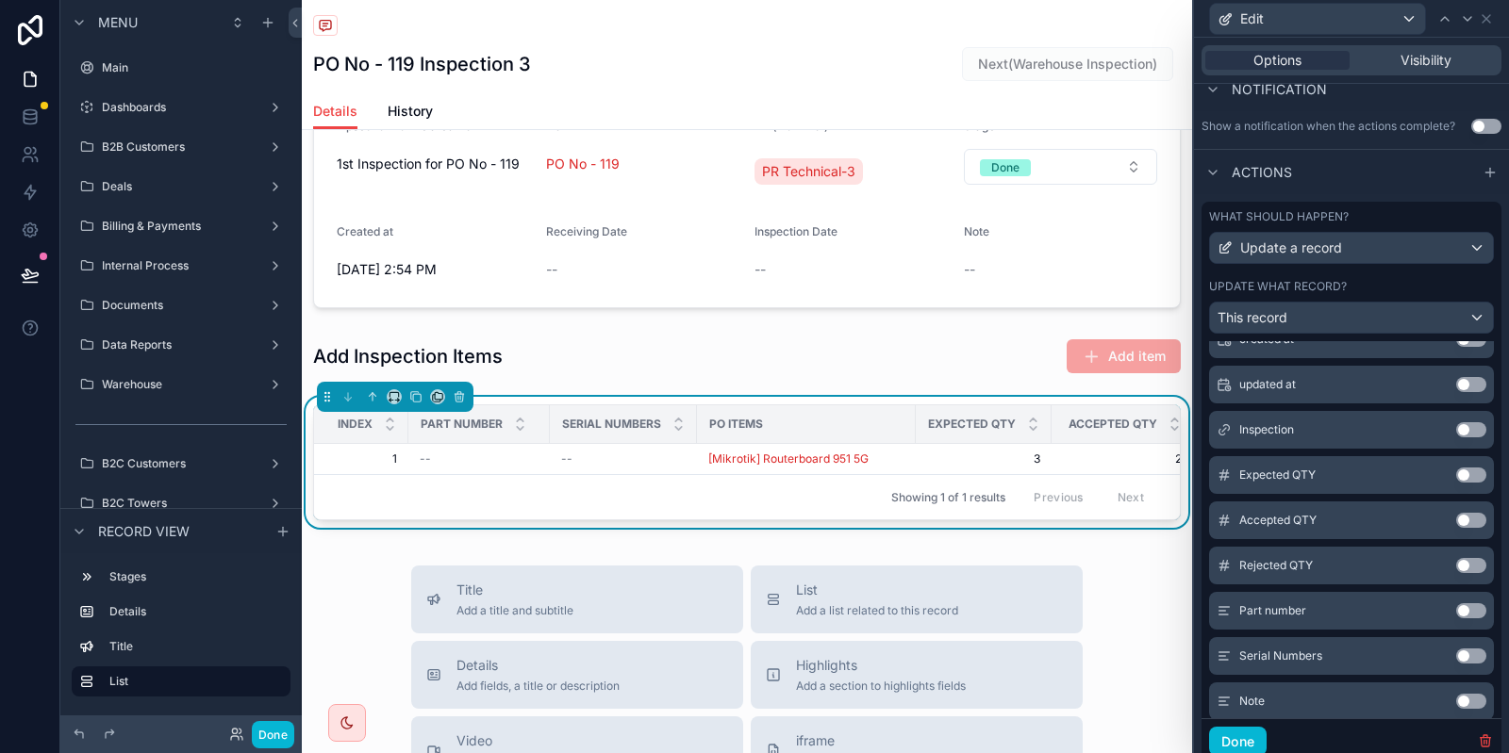
click at [1473, 480] on button "Use setting" at bounding box center [1471, 475] width 30 height 15
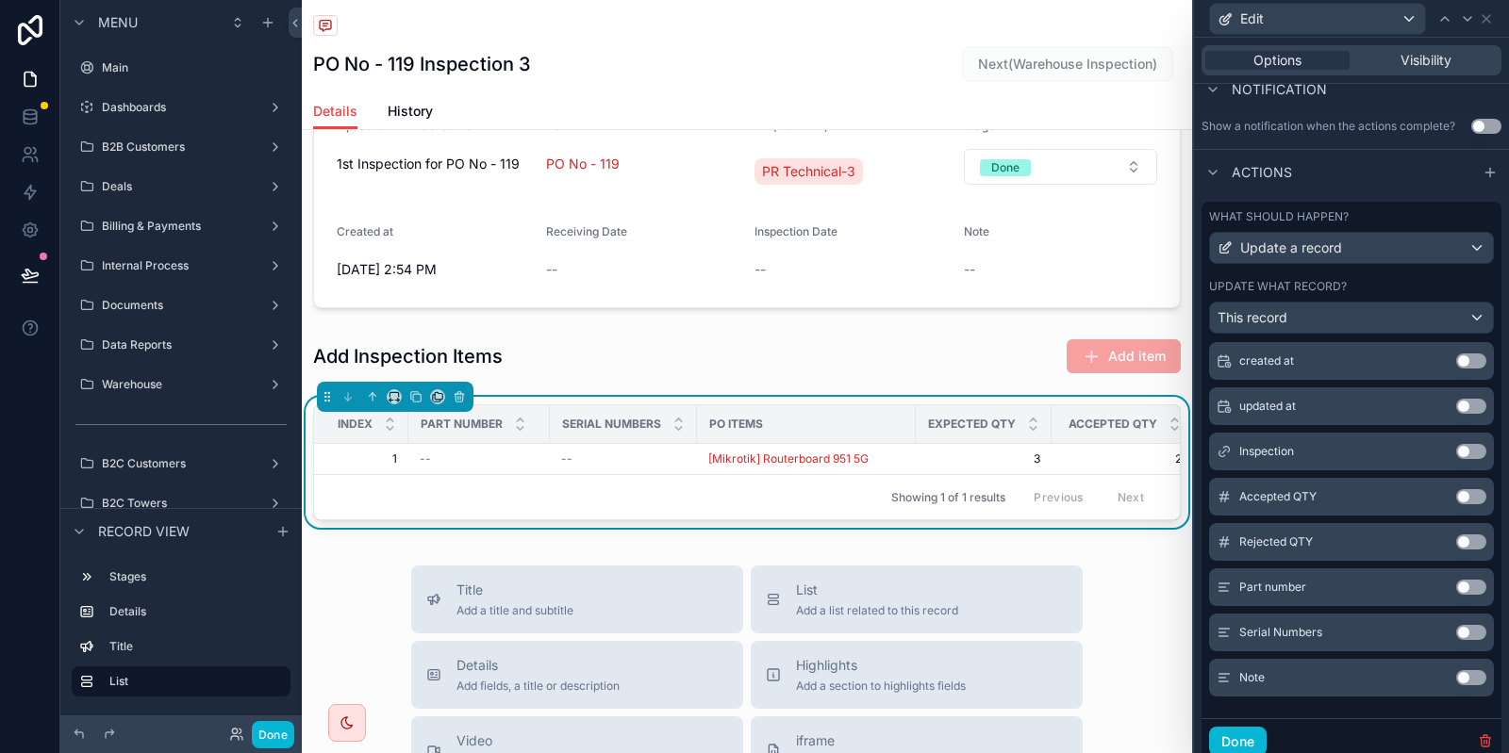
click at [1468, 585] on button "Use setting" at bounding box center [1471, 587] width 30 height 15
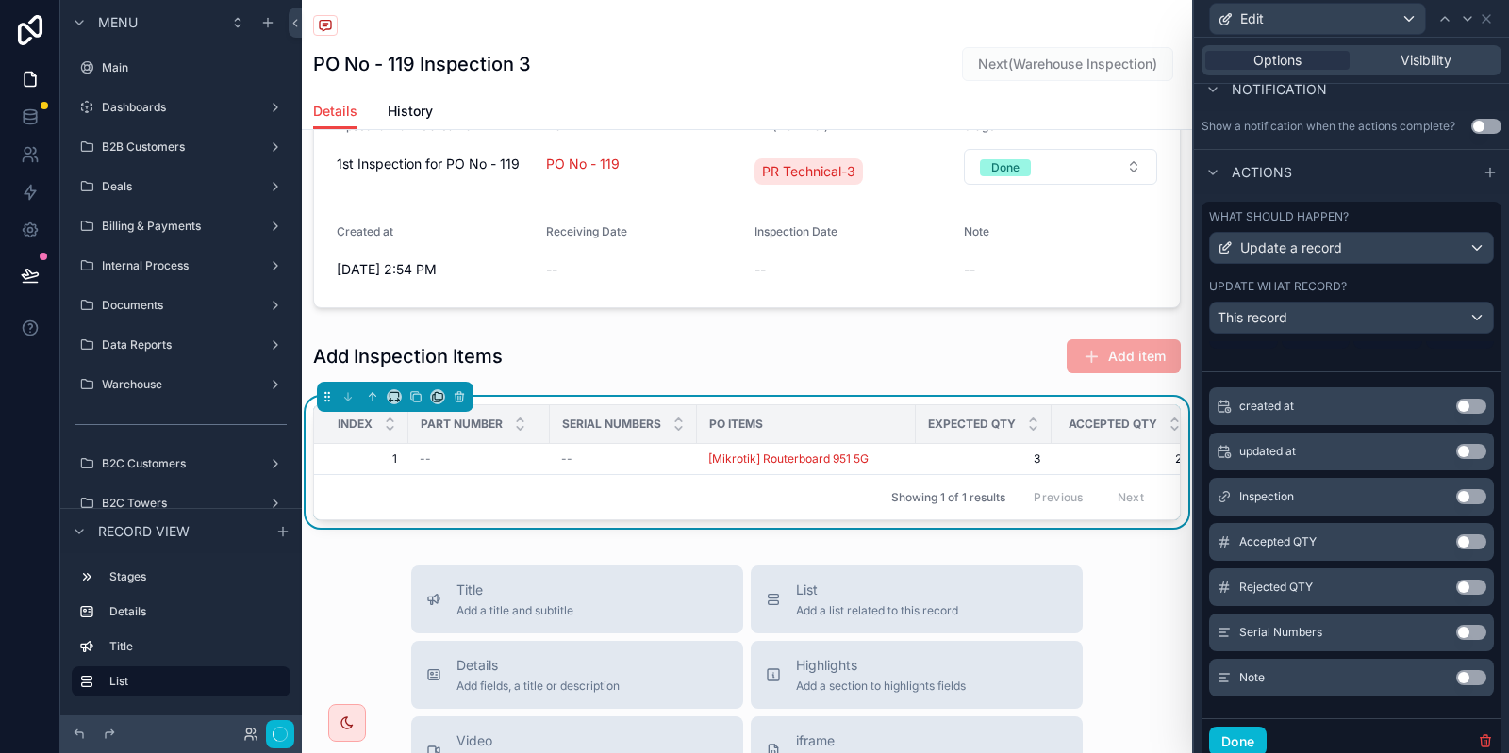
click at [1477, 626] on button "Use setting" at bounding box center [1471, 632] width 30 height 15
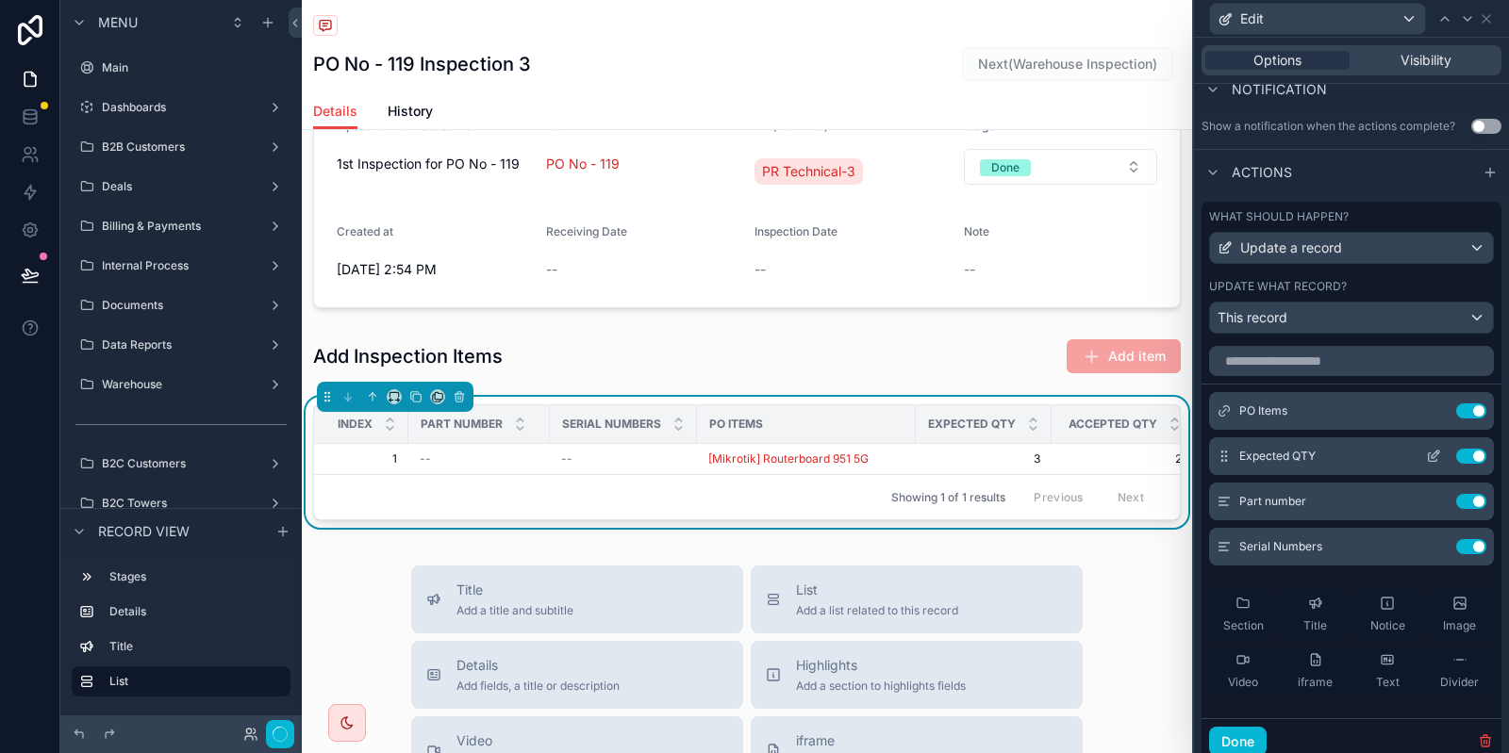
scroll to position [0, 0]
click at [1433, 416] on icon at bounding box center [1433, 413] width 15 height 15
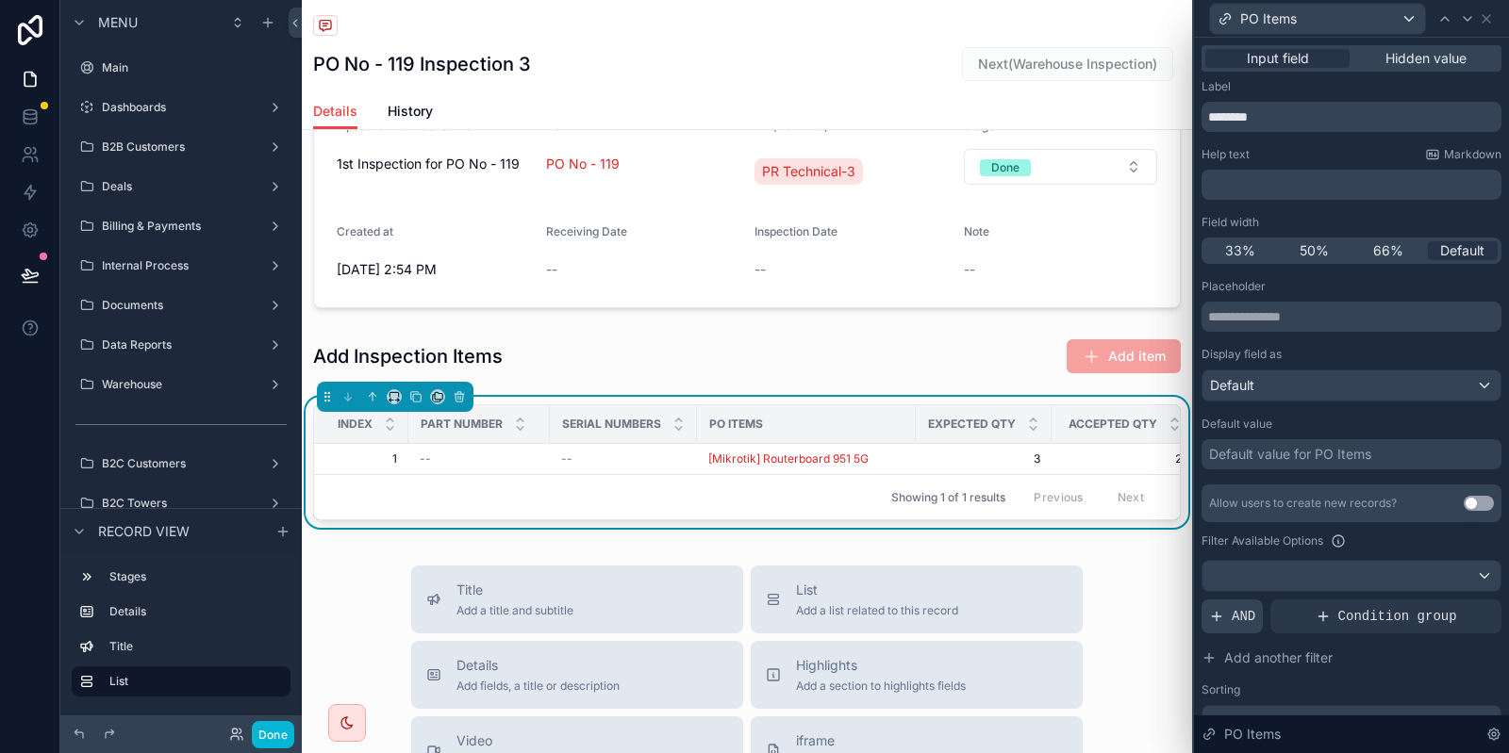
scroll to position [133, 0]
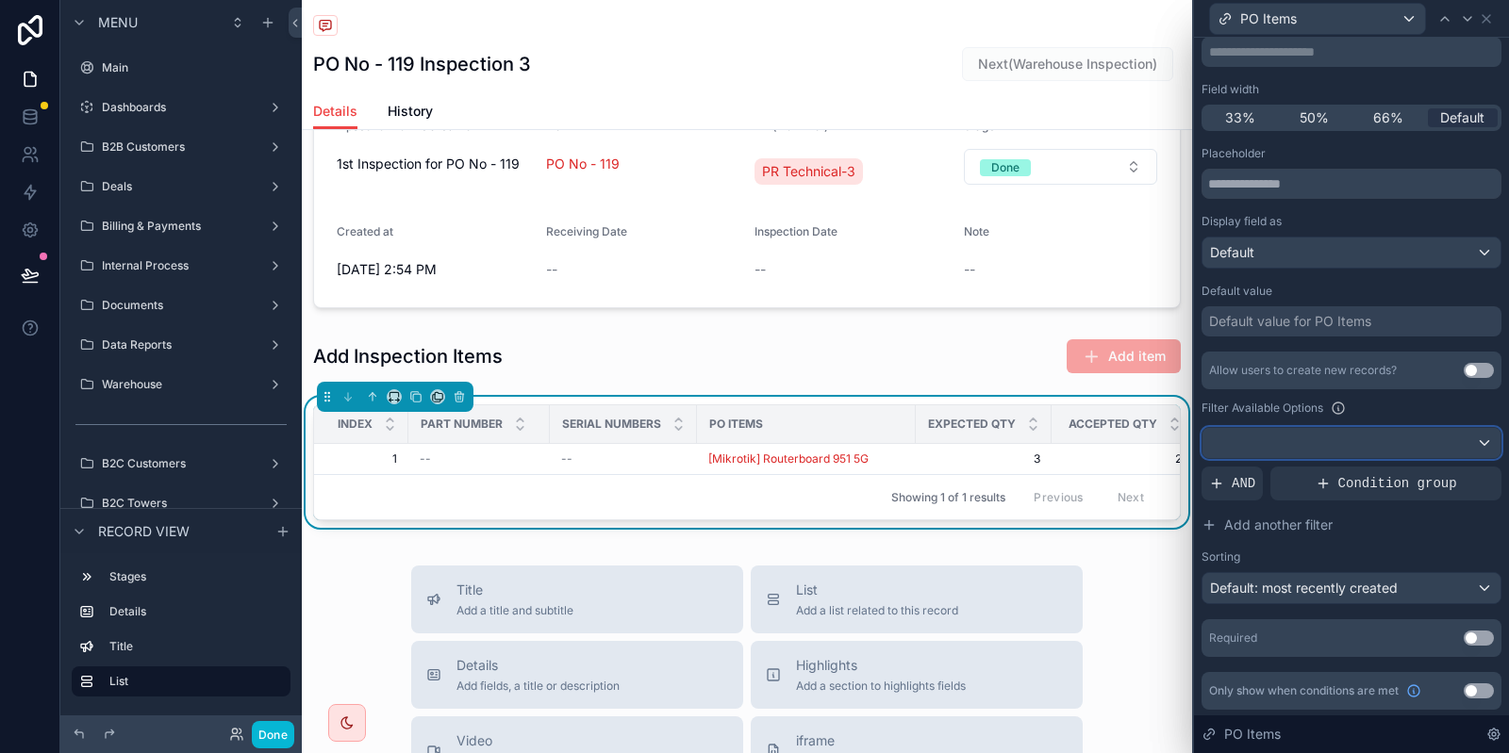
click at [1279, 446] on div at bounding box center [1351, 443] width 298 height 30
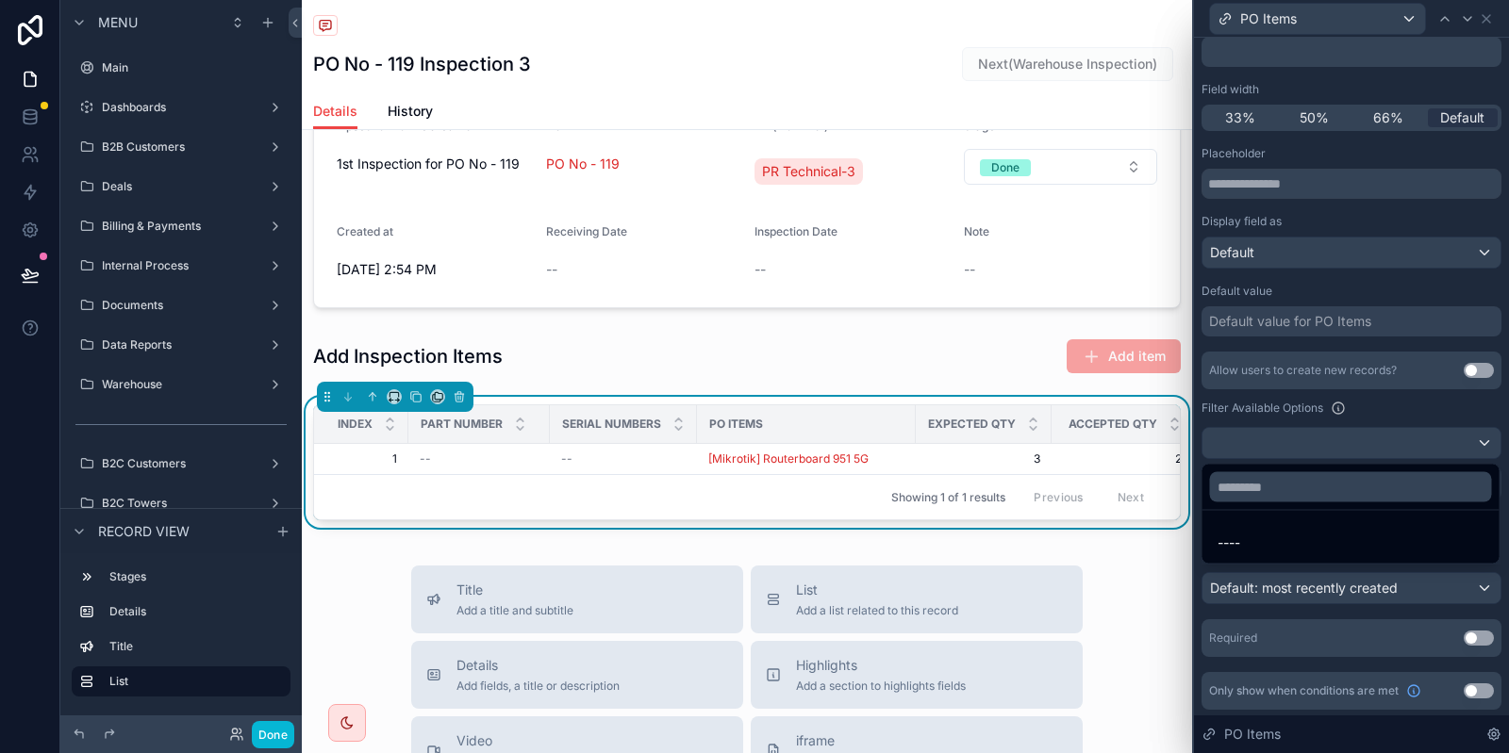
click at [1284, 417] on div at bounding box center [1351, 376] width 315 height 753
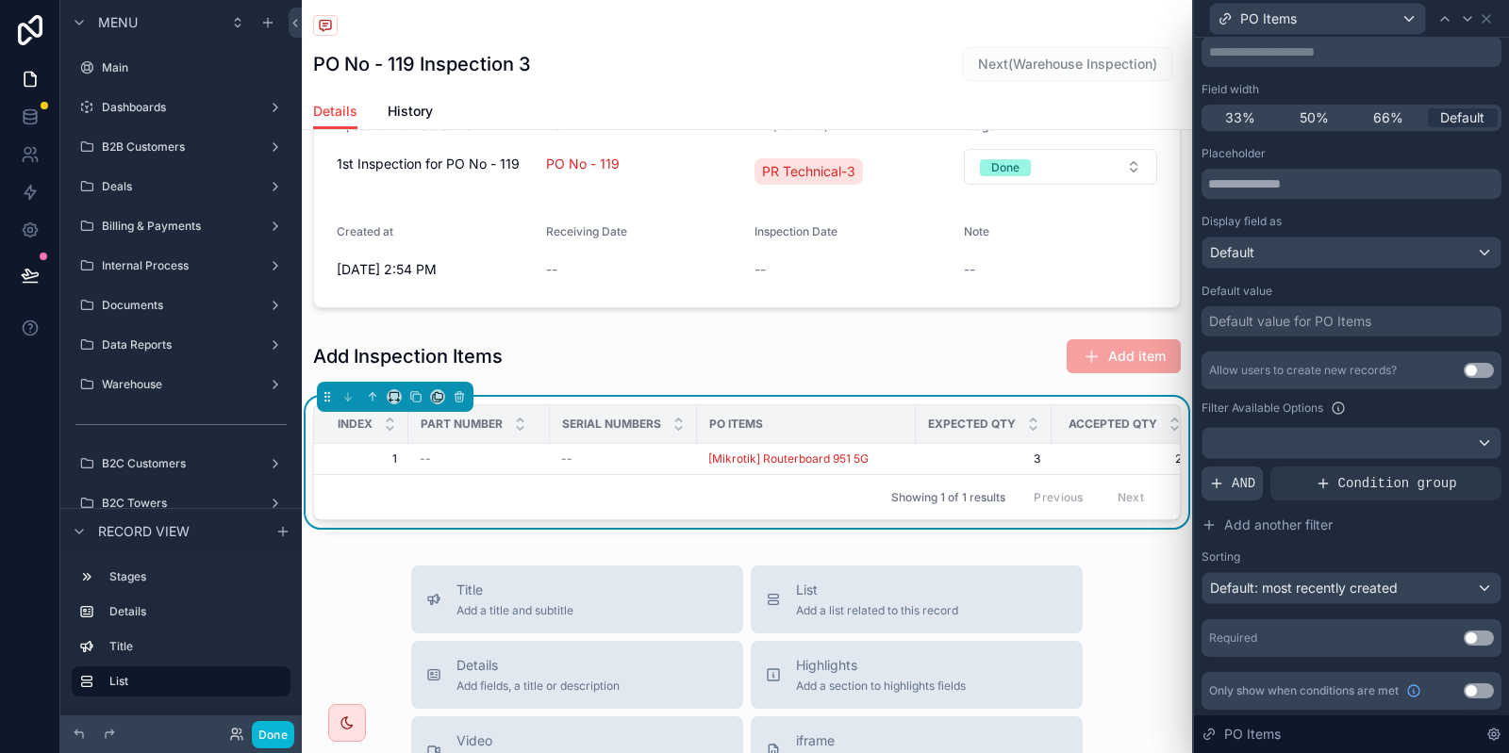
click at [1224, 493] on div "AND" at bounding box center [1231, 484] width 61 height 34
click at [1455, 470] on icon at bounding box center [1456, 467] width 6 height 6
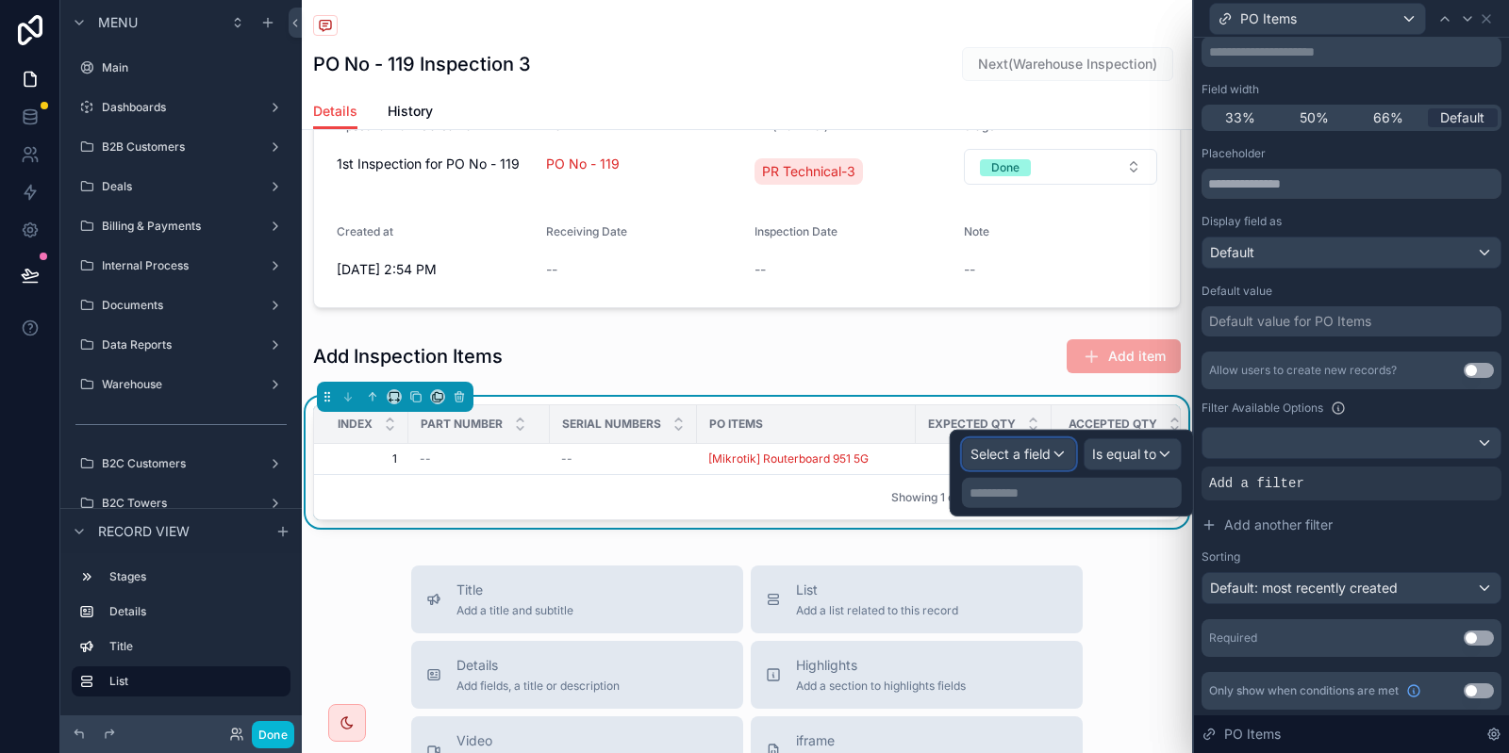
click at [1017, 455] on span "Select a field" at bounding box center [1010, 454] width 80 height 16
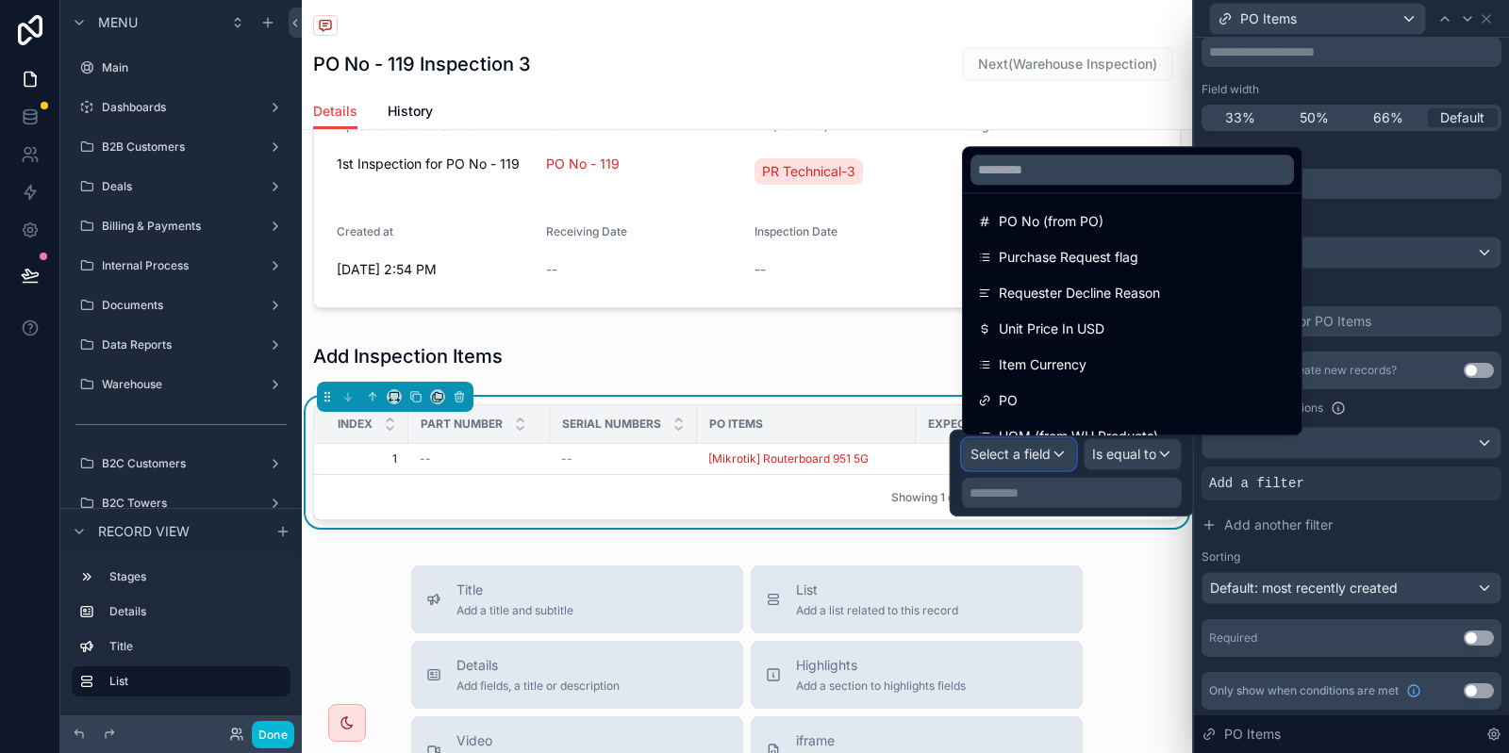
scroll to position [1037, 0]
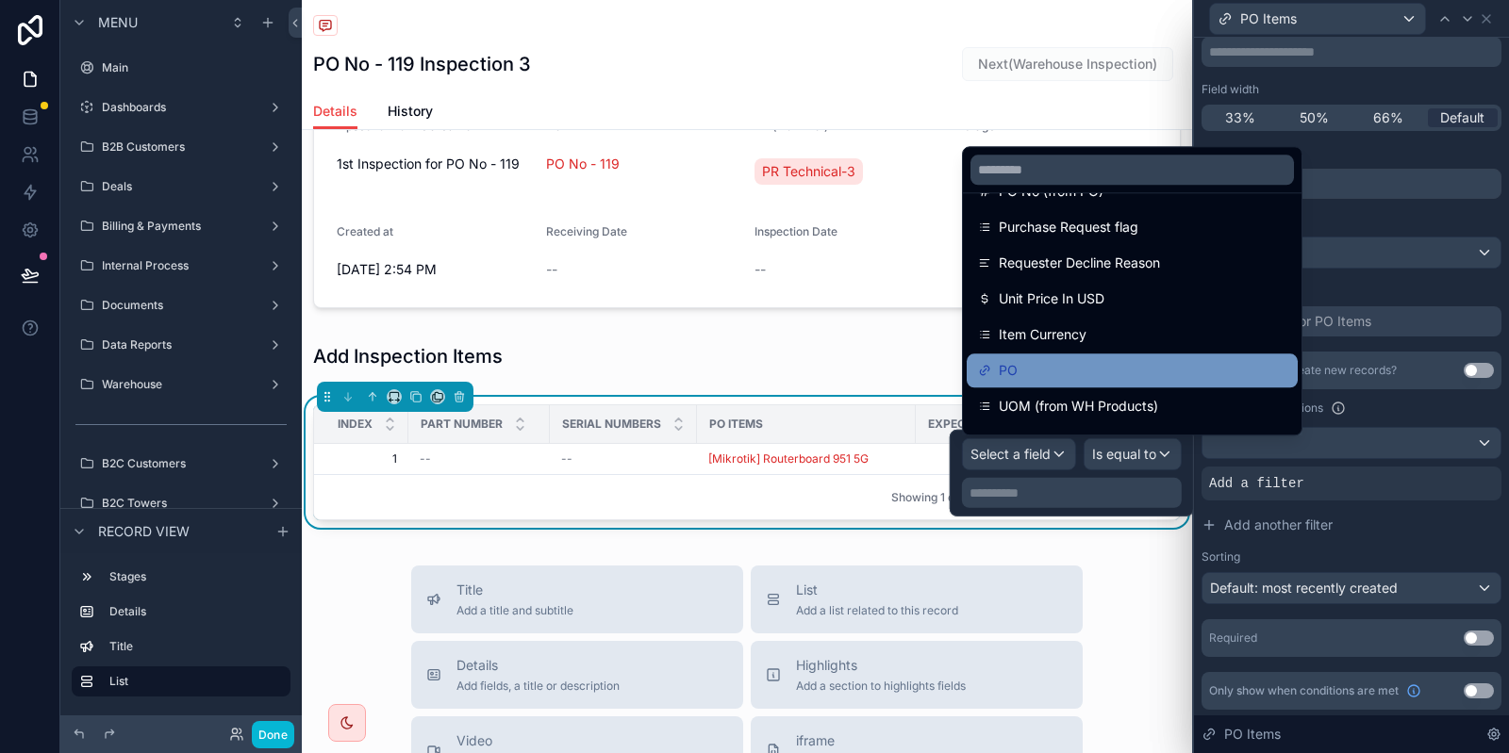
click at [1066, 368] on div "PO" at bounding box center [1132, 370] width 308 height 23
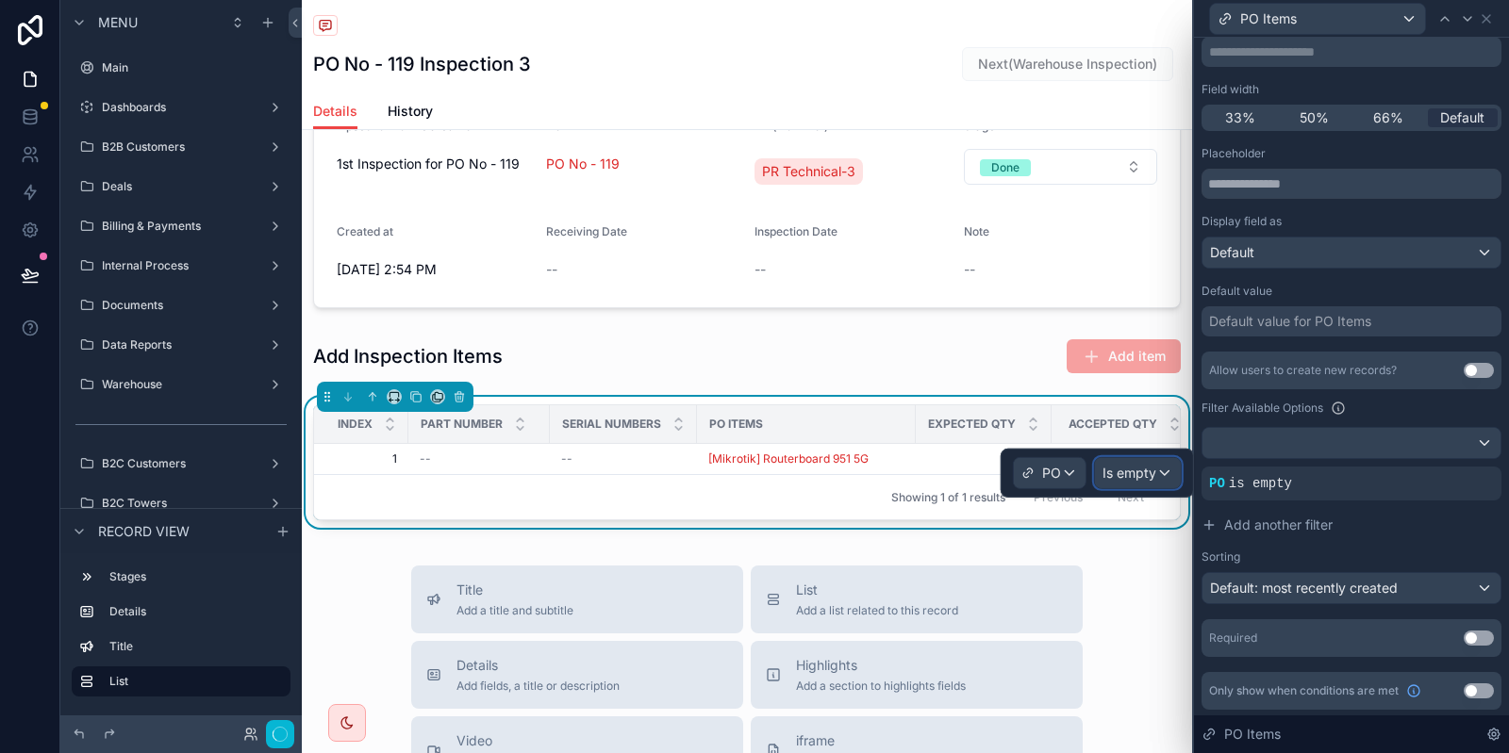
click at [1139, 488] on div "Is empty" at bounding box center [1138, 473] width 86 height 30
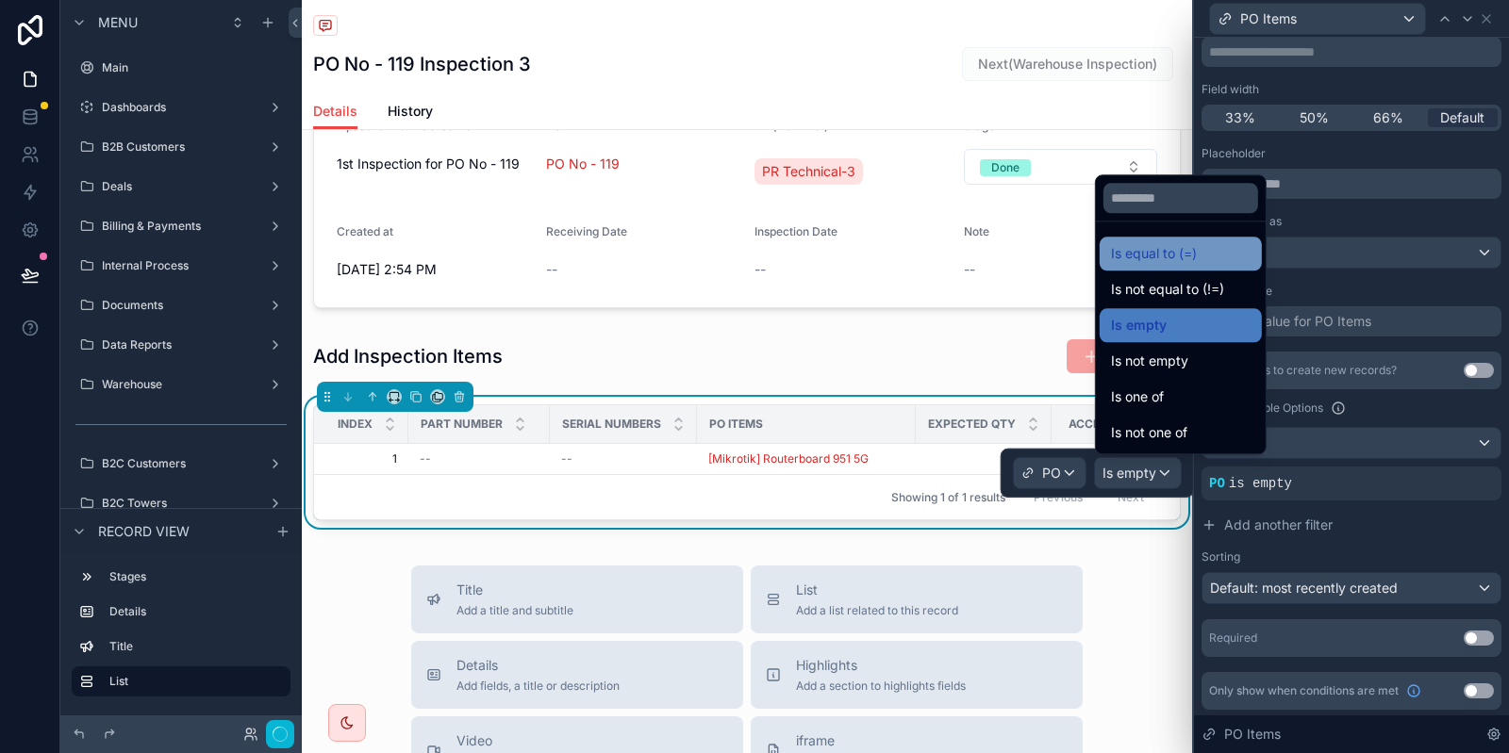
click at [1173, 253] on span "Is equal to (=)" at bounding box center [1154, 253] width 86 height 23
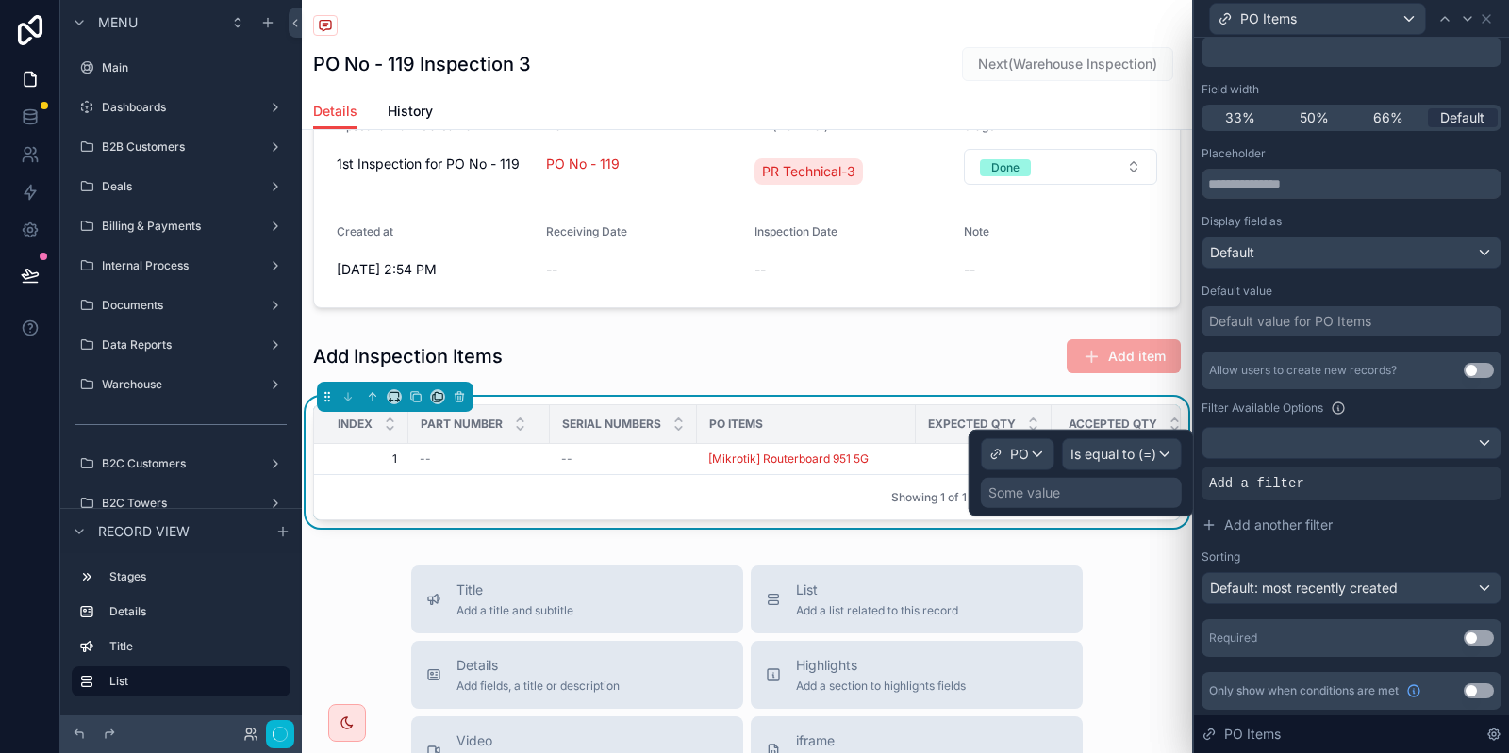
click at [1029, 485] on div "Some value" at bounding box center [1024, 493] width 72 height 19
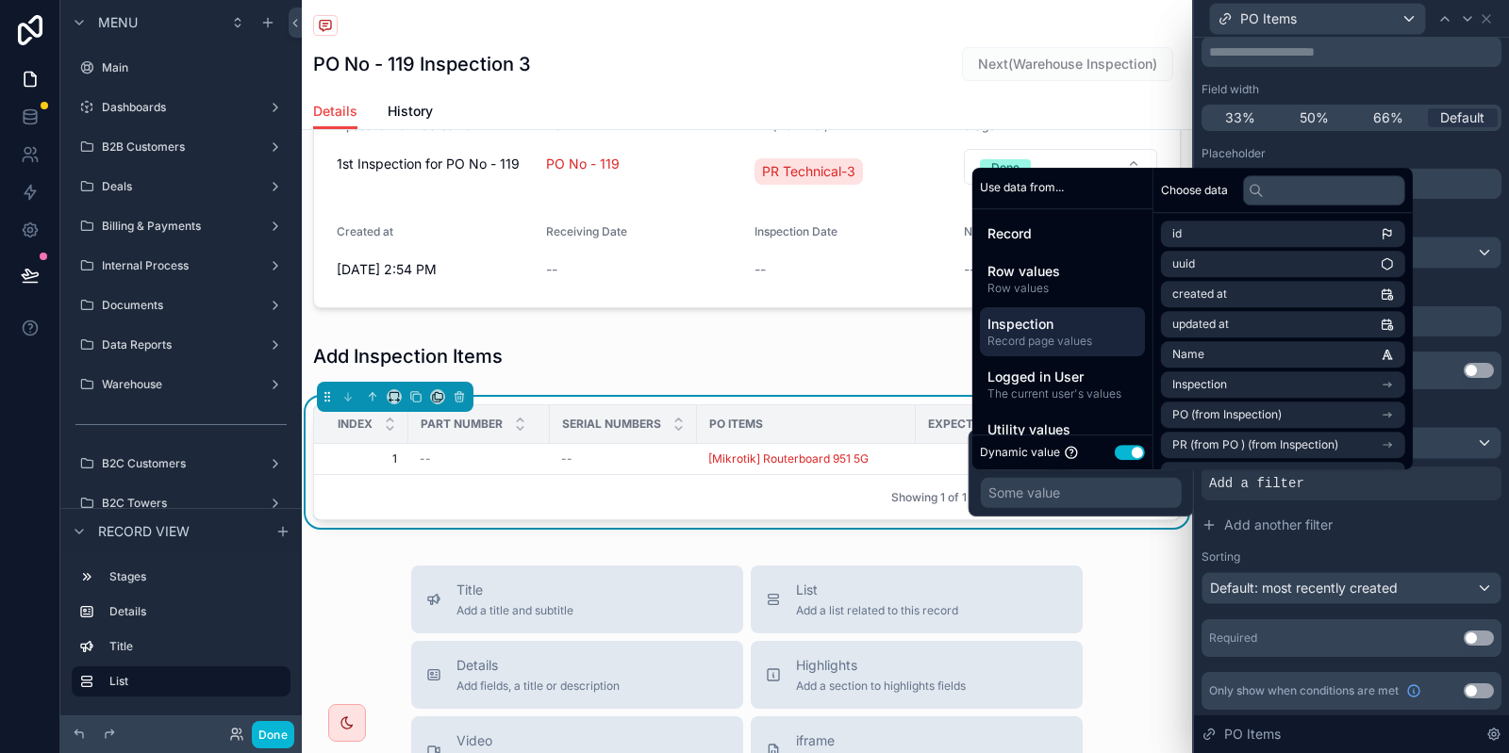
click at [1054, 338] on span "Record page values" at bounding box center [1062, 341] width 150 height 15
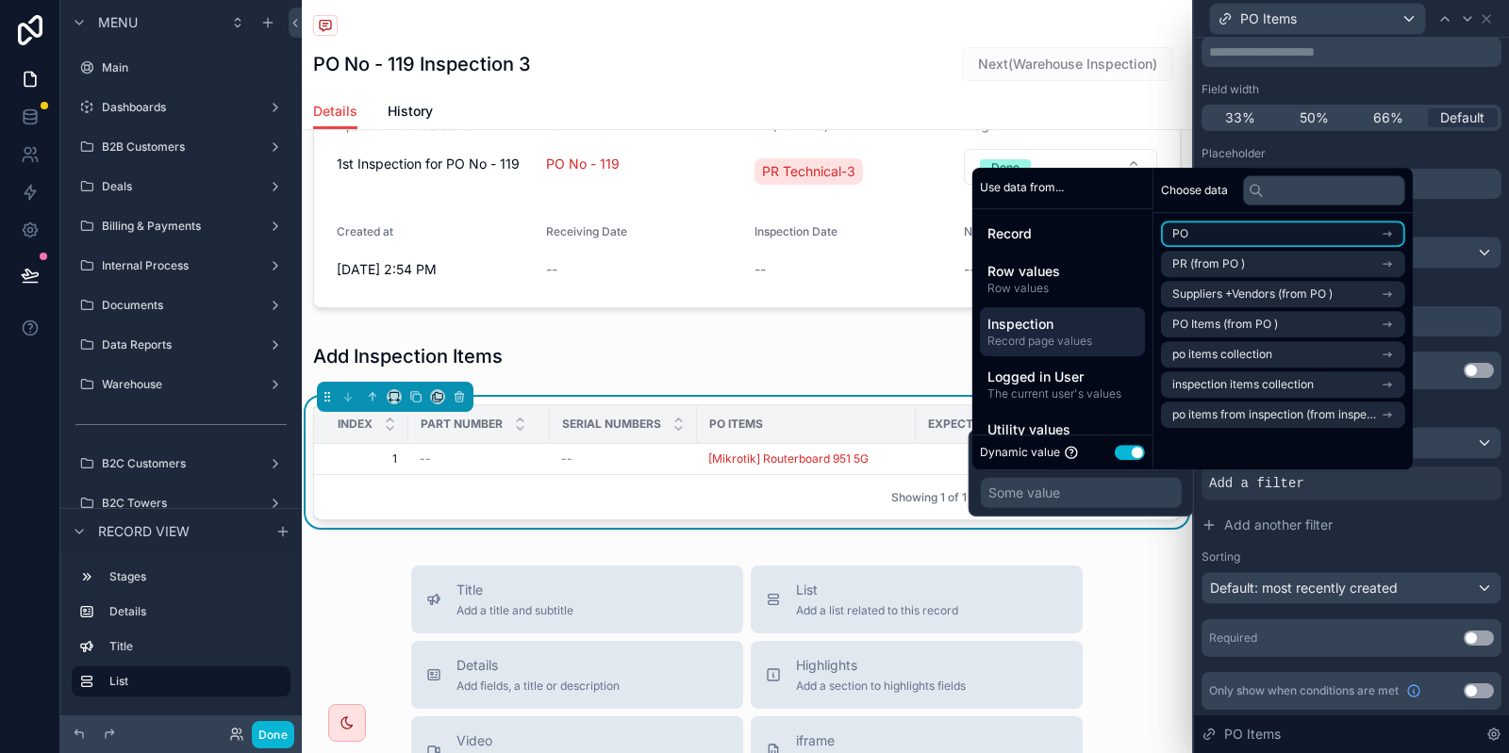
click at [1239, 237] on li "PO" at bounding box center [1283, 234] width 244 height 26
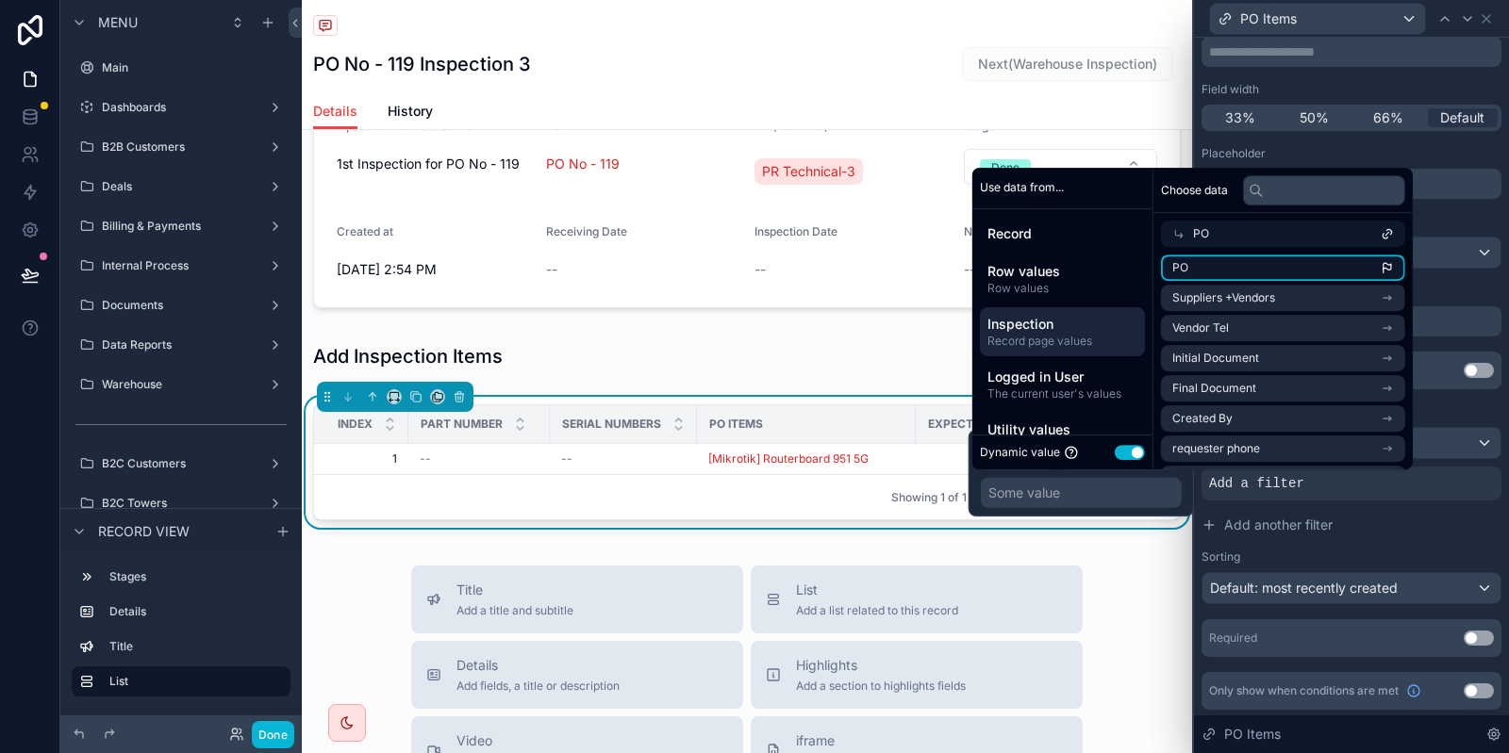
click at [1229, 276] on li "PO" at bounding box center [1283, 268] width 244 height 26
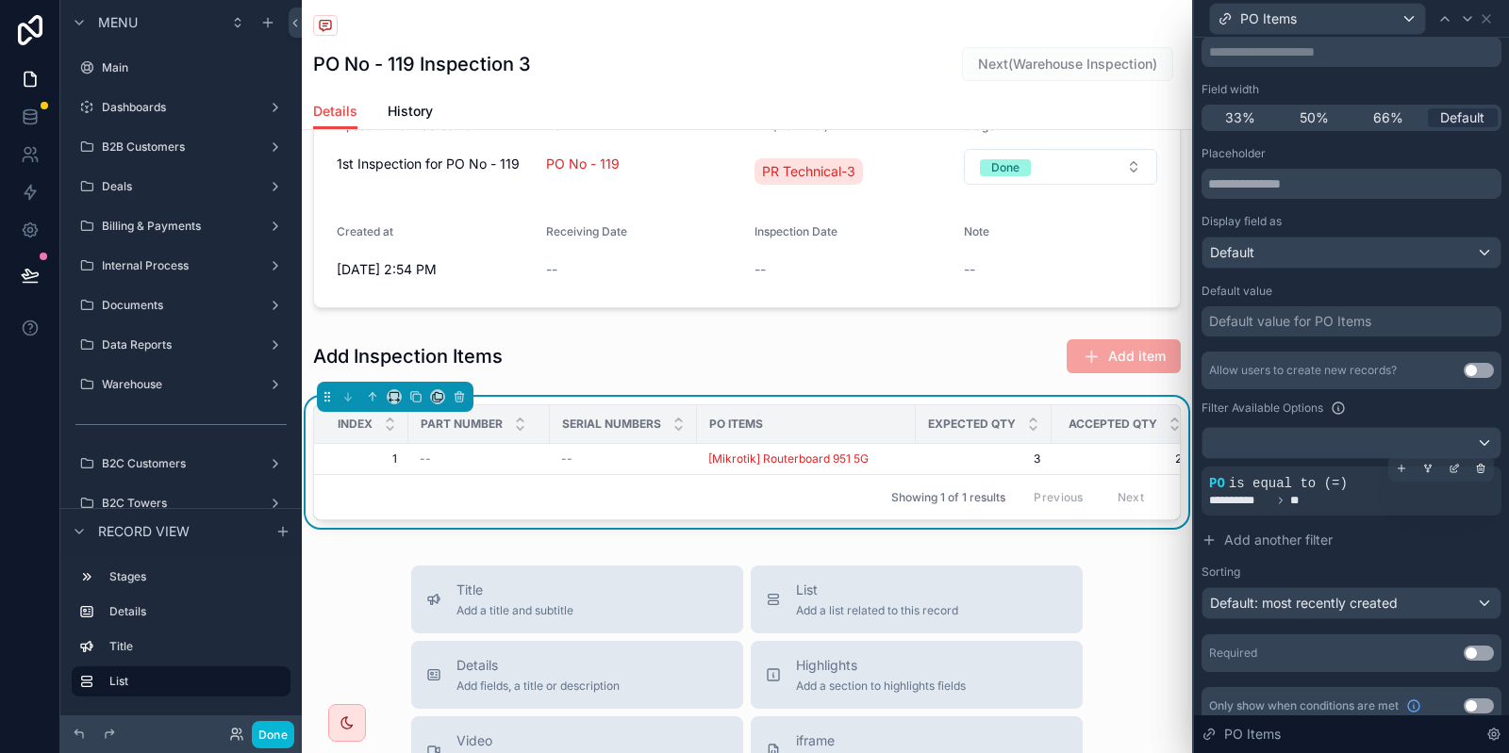
click at [1359, 510] on div "**********" at bounding box center [1351, 491] width 300 height 49
click at [282, 738] on button "Done" at bounding box center [273, 734] width 42 height 27
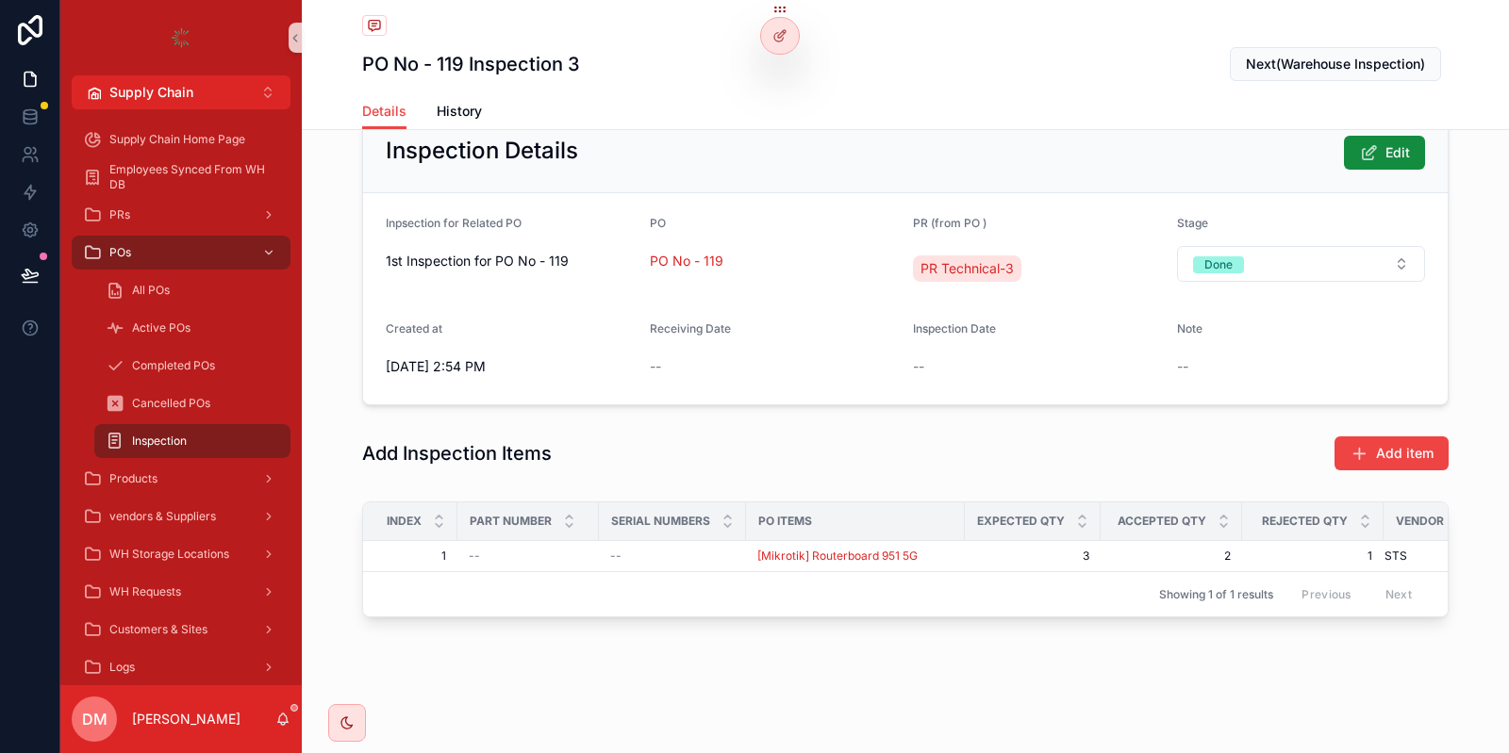
scroll to position [126, 0]
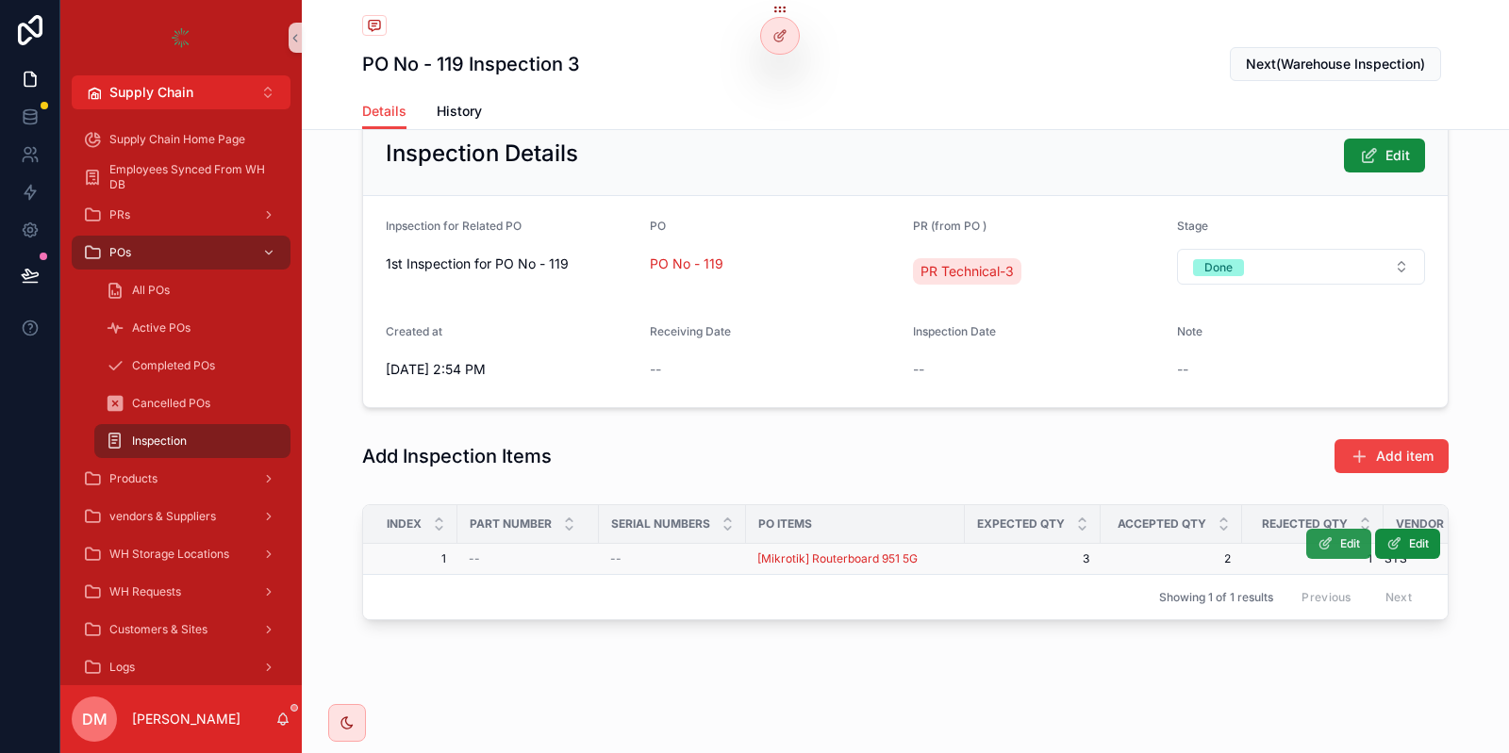
click at [1335, 543] on button "Edit" at bounding box center [1338, 544] width 65 height 30
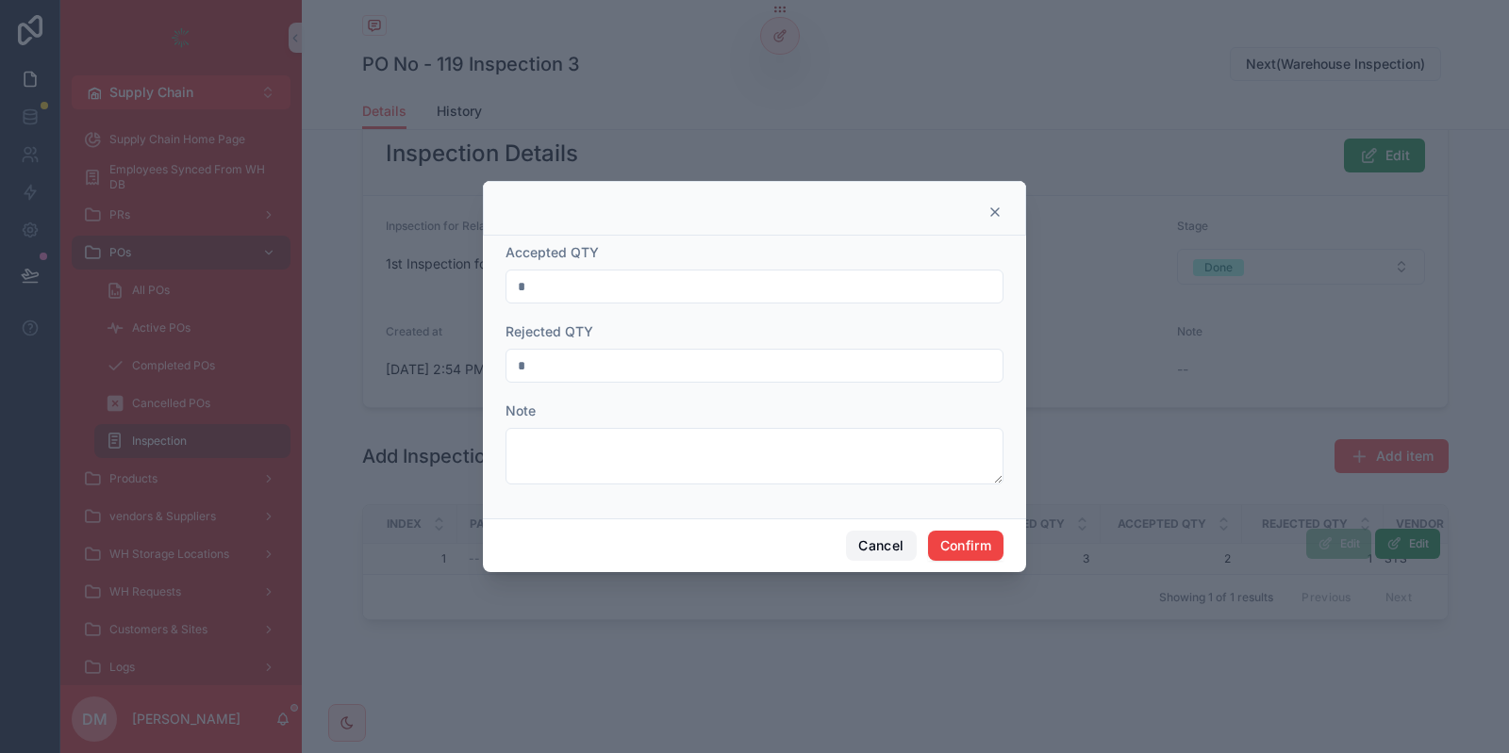
click at [894, 546] on button "Cancel" at bounding box center [881, 546] width 70 height 30
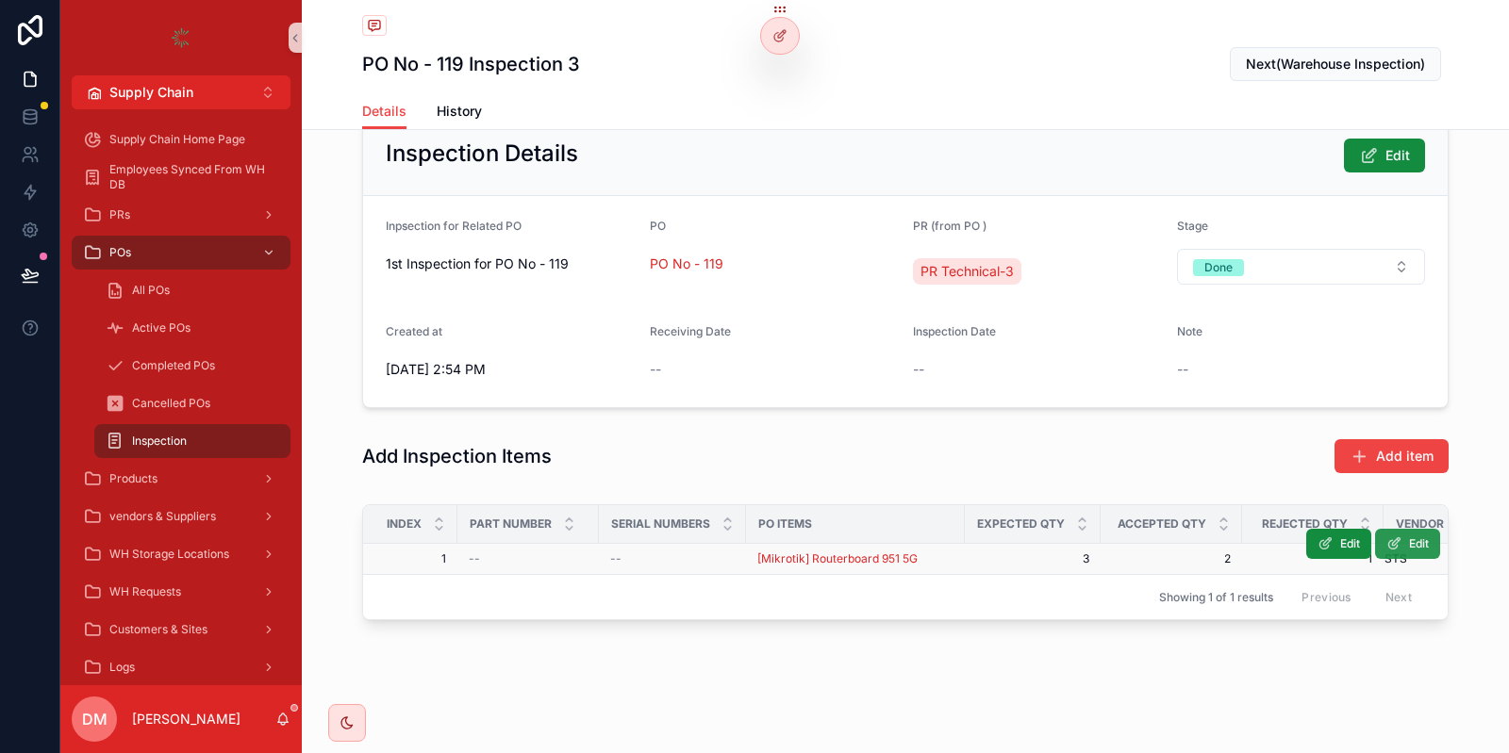
click at [1427, 537] on span "Edit" at bounding box center [1419, 544] width 20 height 15
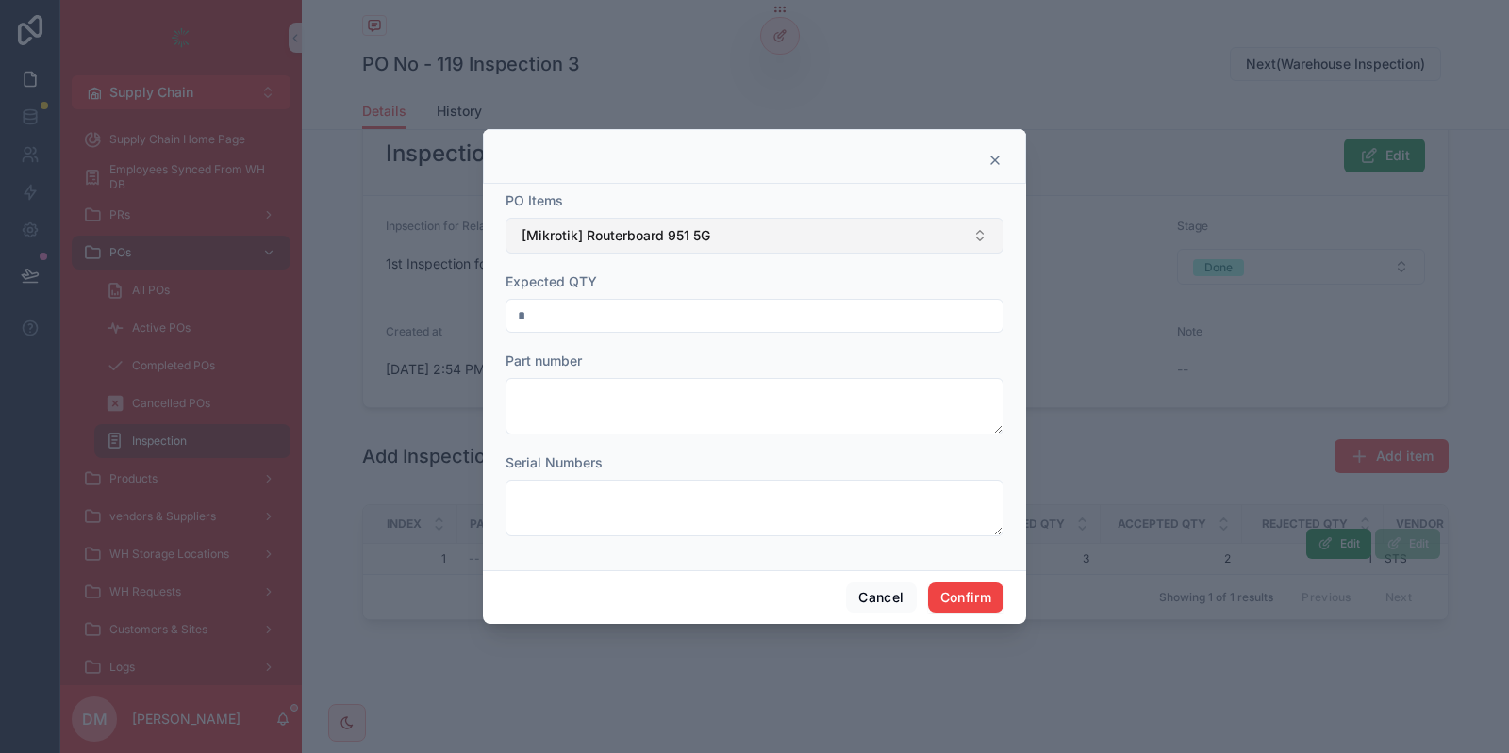
click at [620, 239] on span "[Mikrotik] Routerboard 951 5G" at bounding box center [615, 235] width 189 height 19
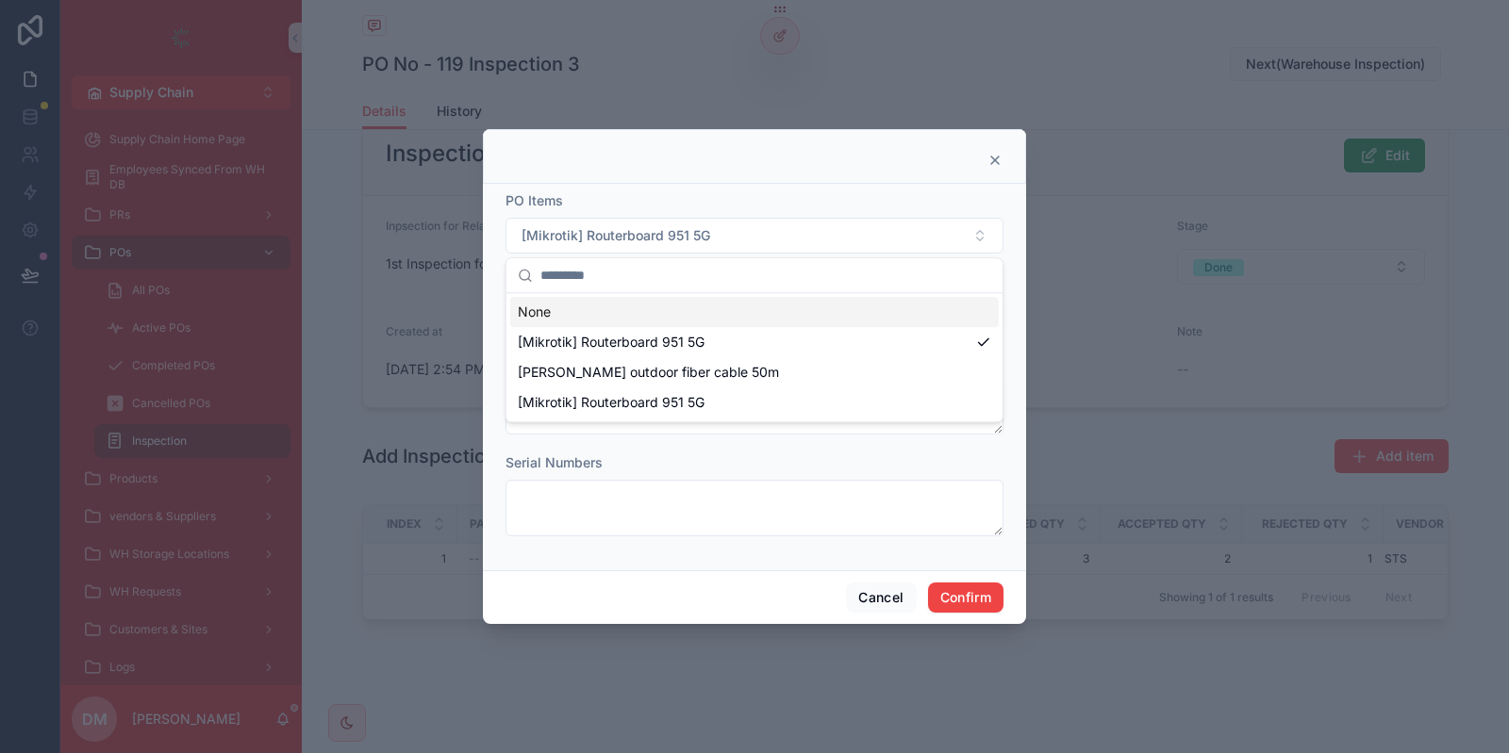
click at [748, 157] on div at bounding box center [754, 160] width 496 height 15
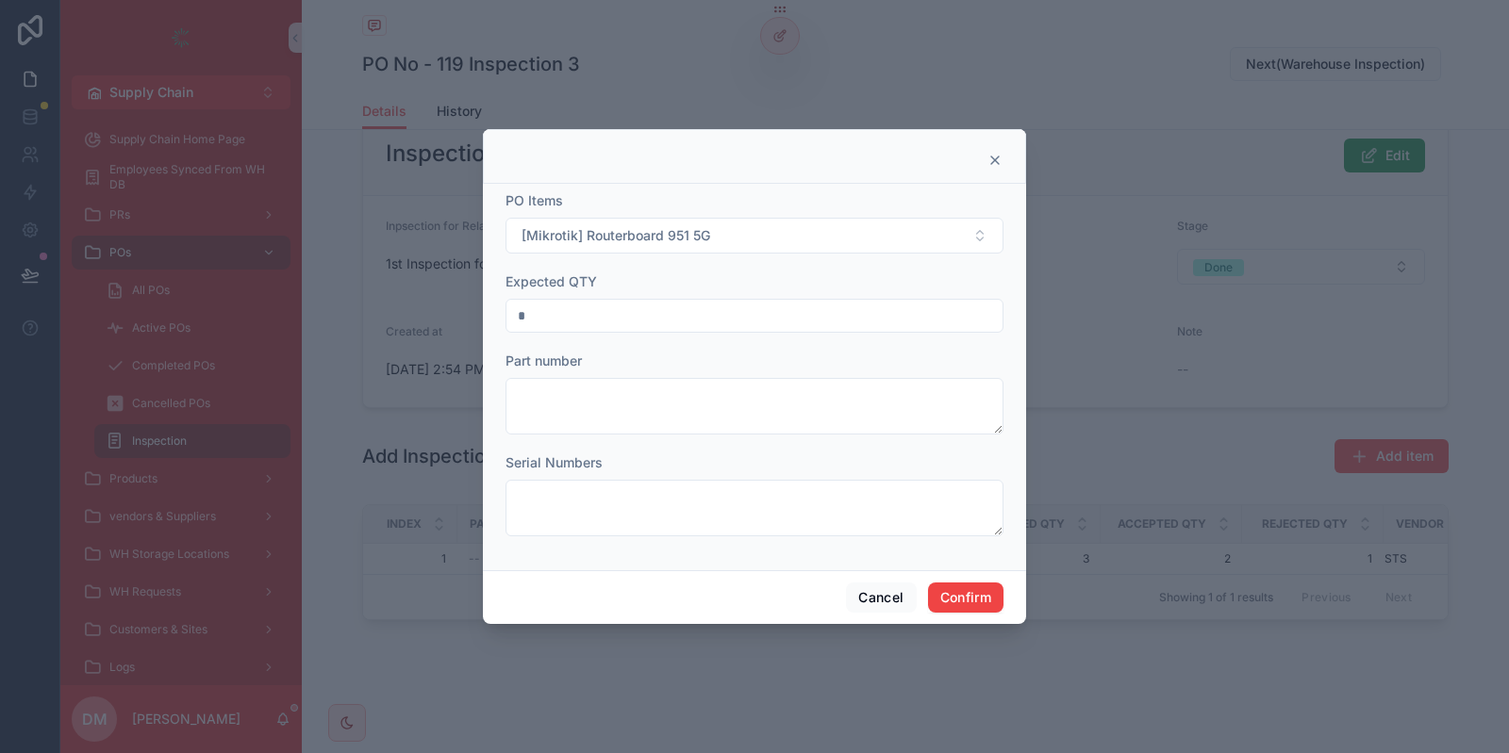
click at [988, 154] on icon at bounding box center [994, 160] width 15 height 15
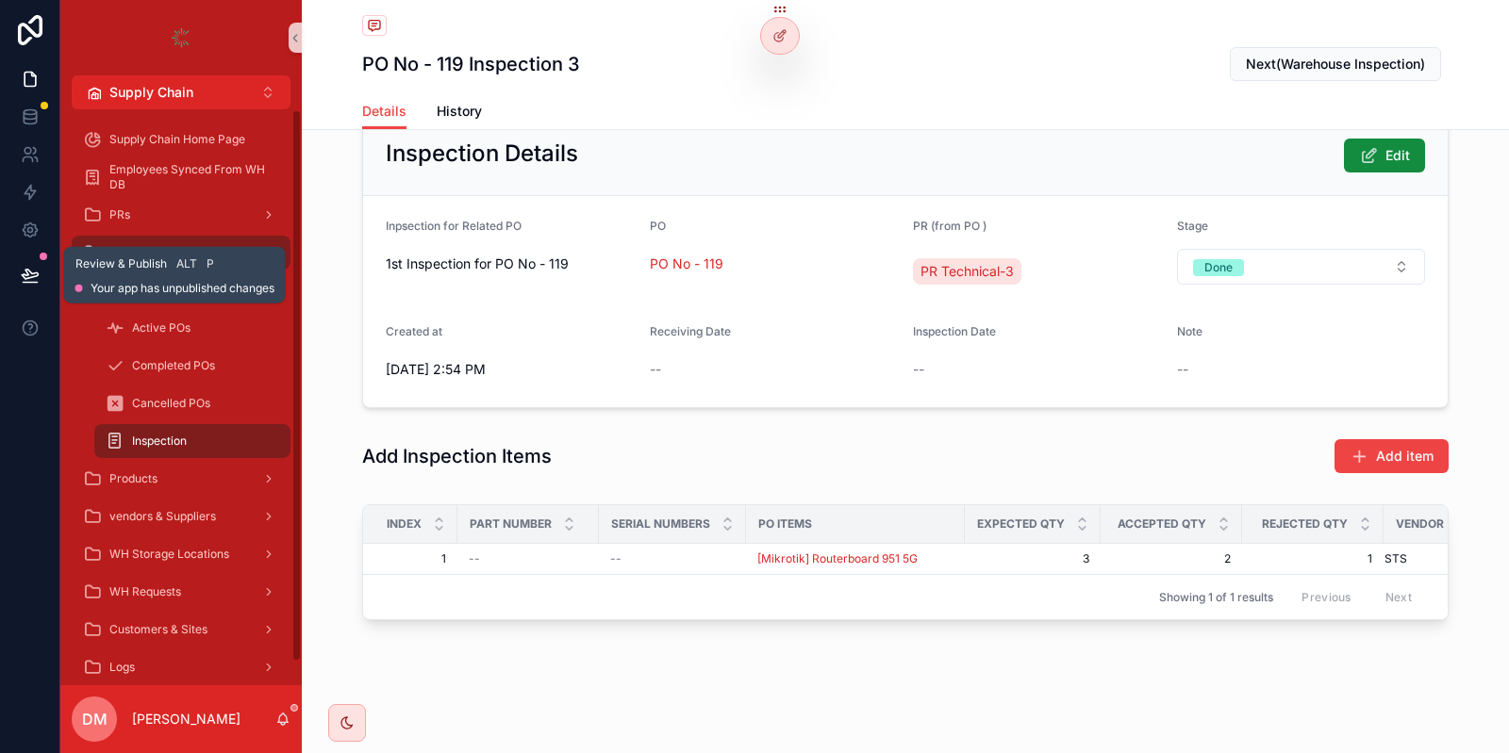
click at [26, 261] on button at bounding box center [29, 275] width 41 height 53
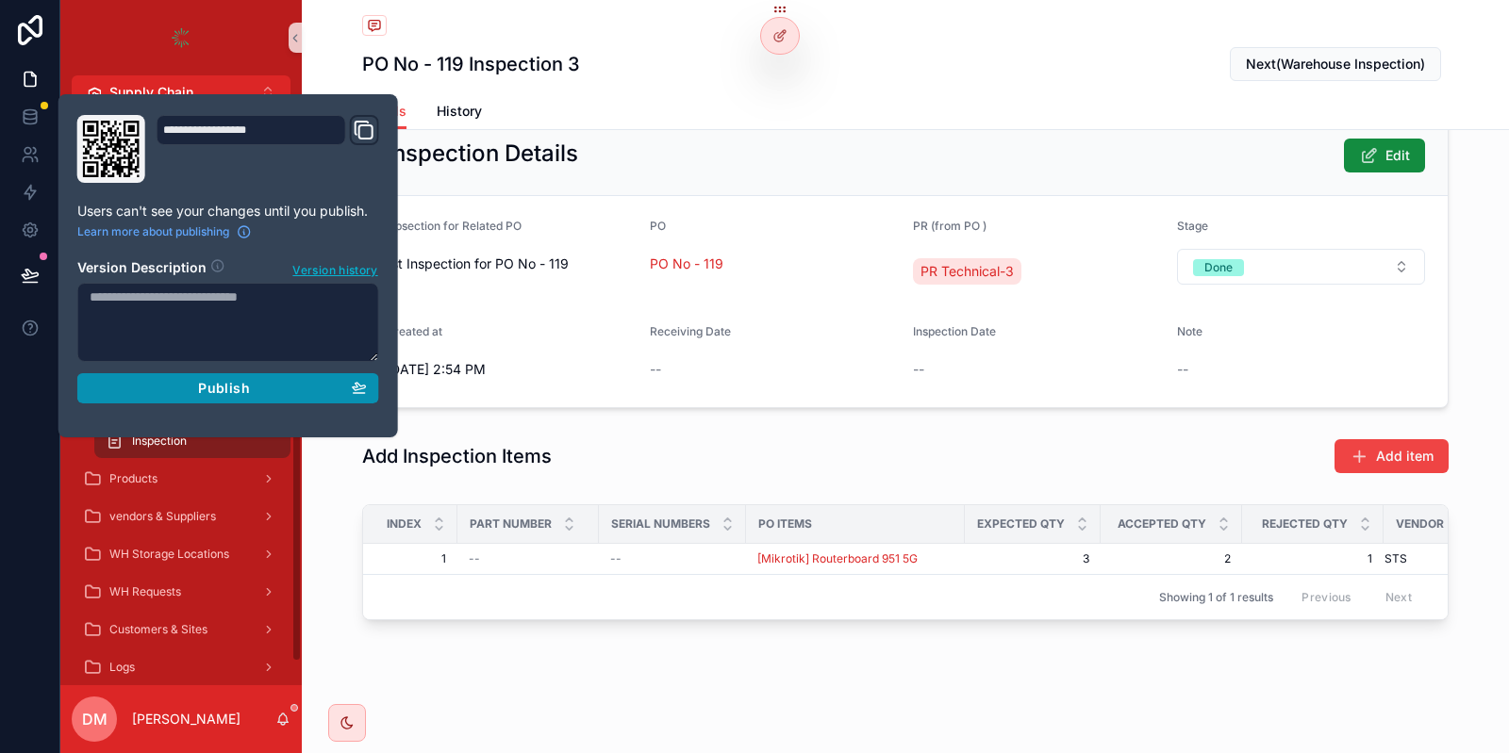
click at [220, 375] on button "Publish" at bounding box center [228, 388] width 302 height 30
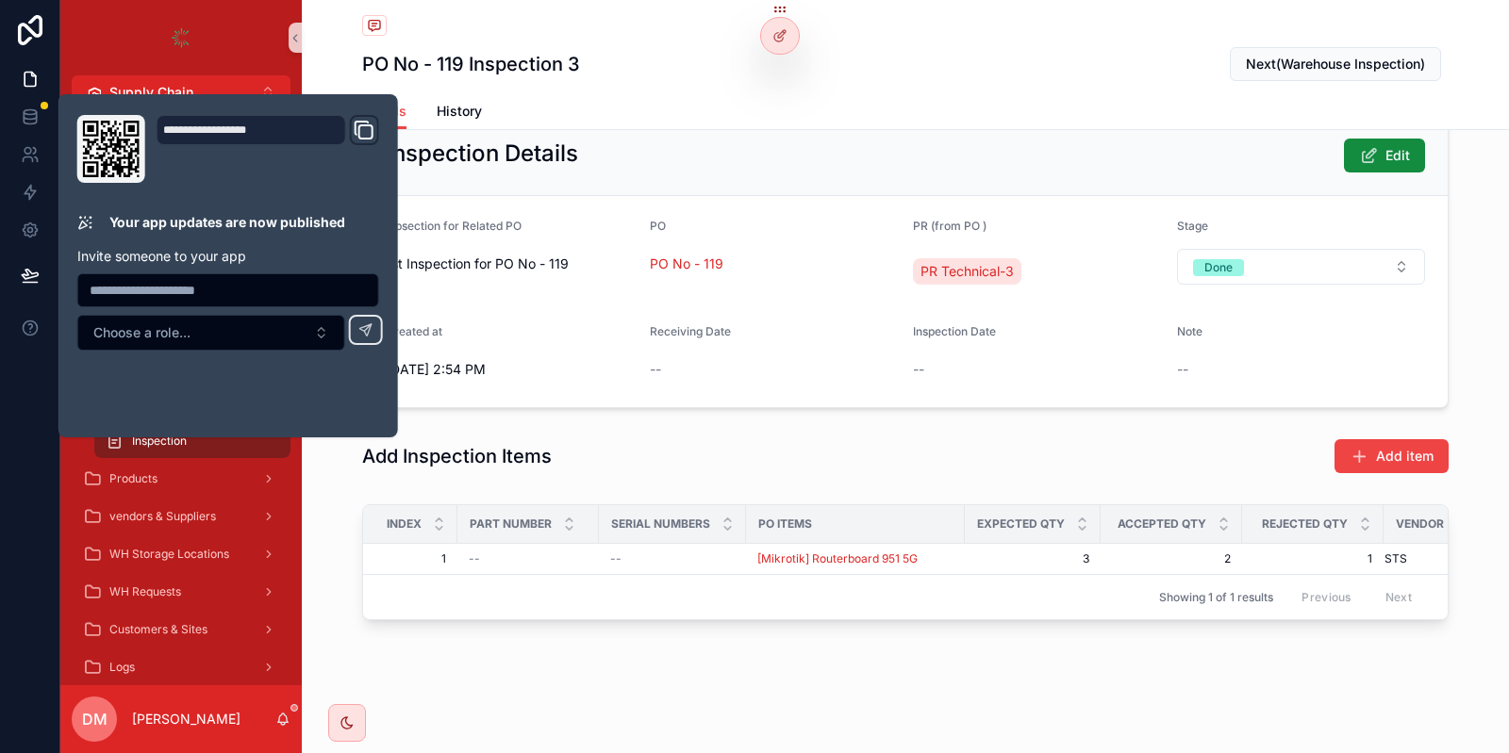
click at [660, 107] on div "Details History" at bounding box center [905, 111] width 1086 height 36
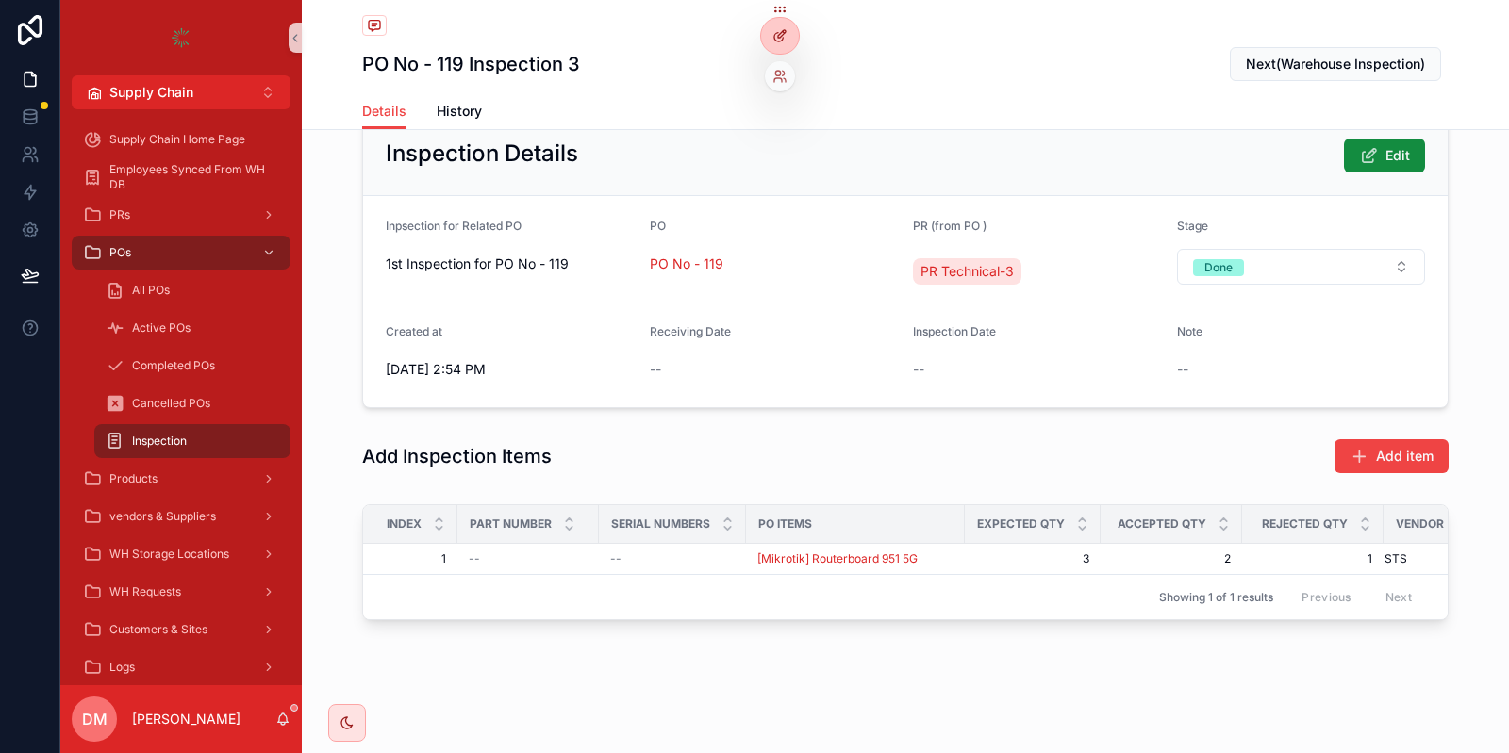
click at [789, 33] on div at bounding box center [780, 36] width 38 height 36
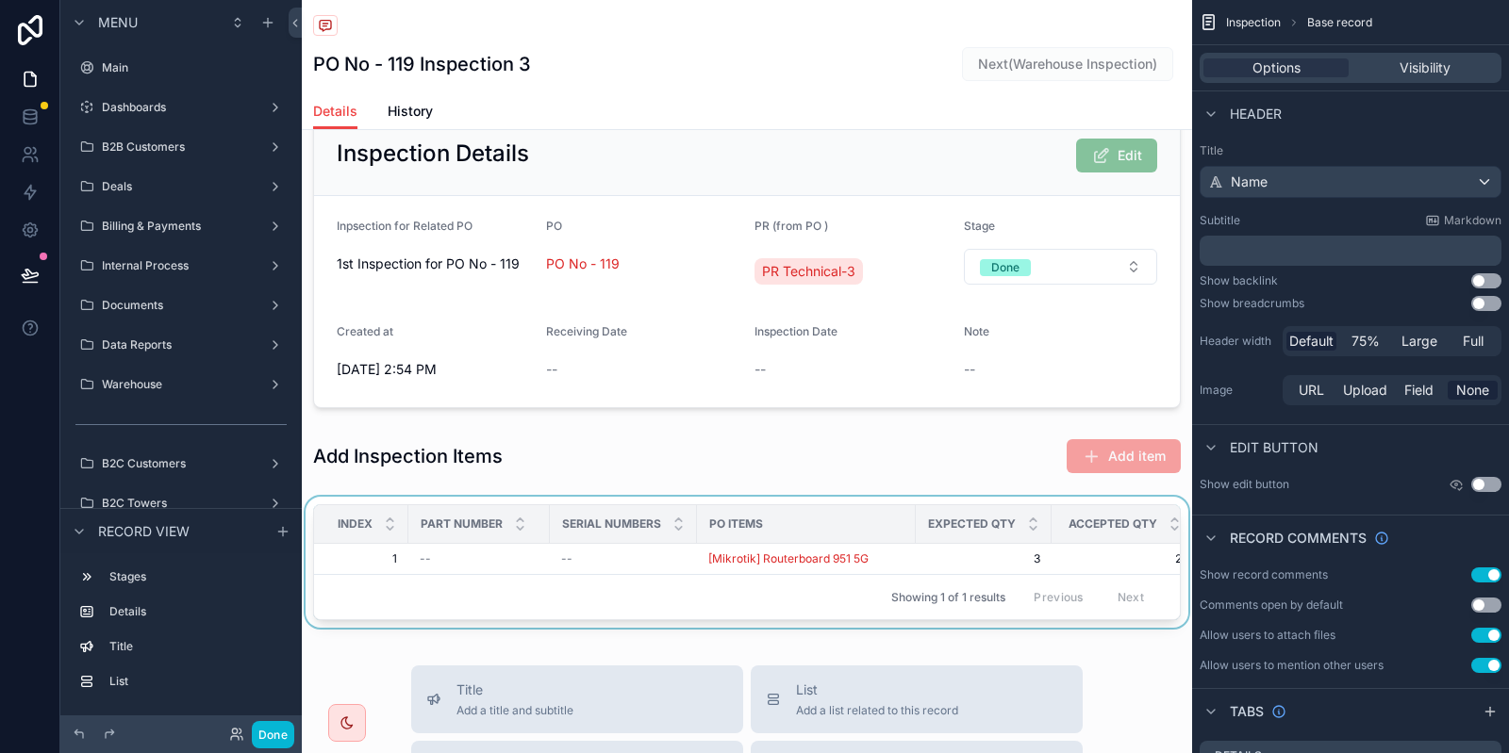
click at [1117, 533] on div "Accepted QTY" at bounding box center [1122, 524] width 140 height 36
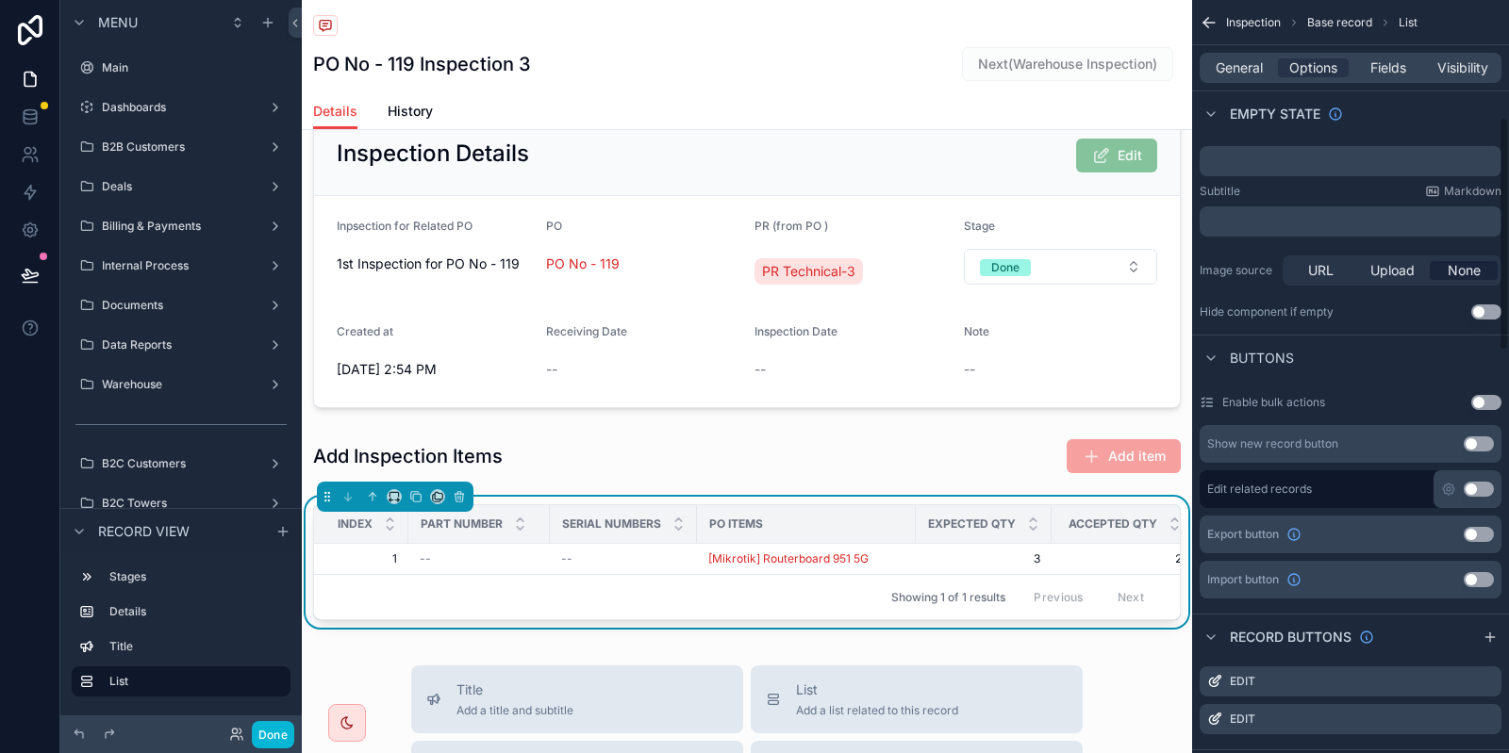
scroll to position [401, 0]
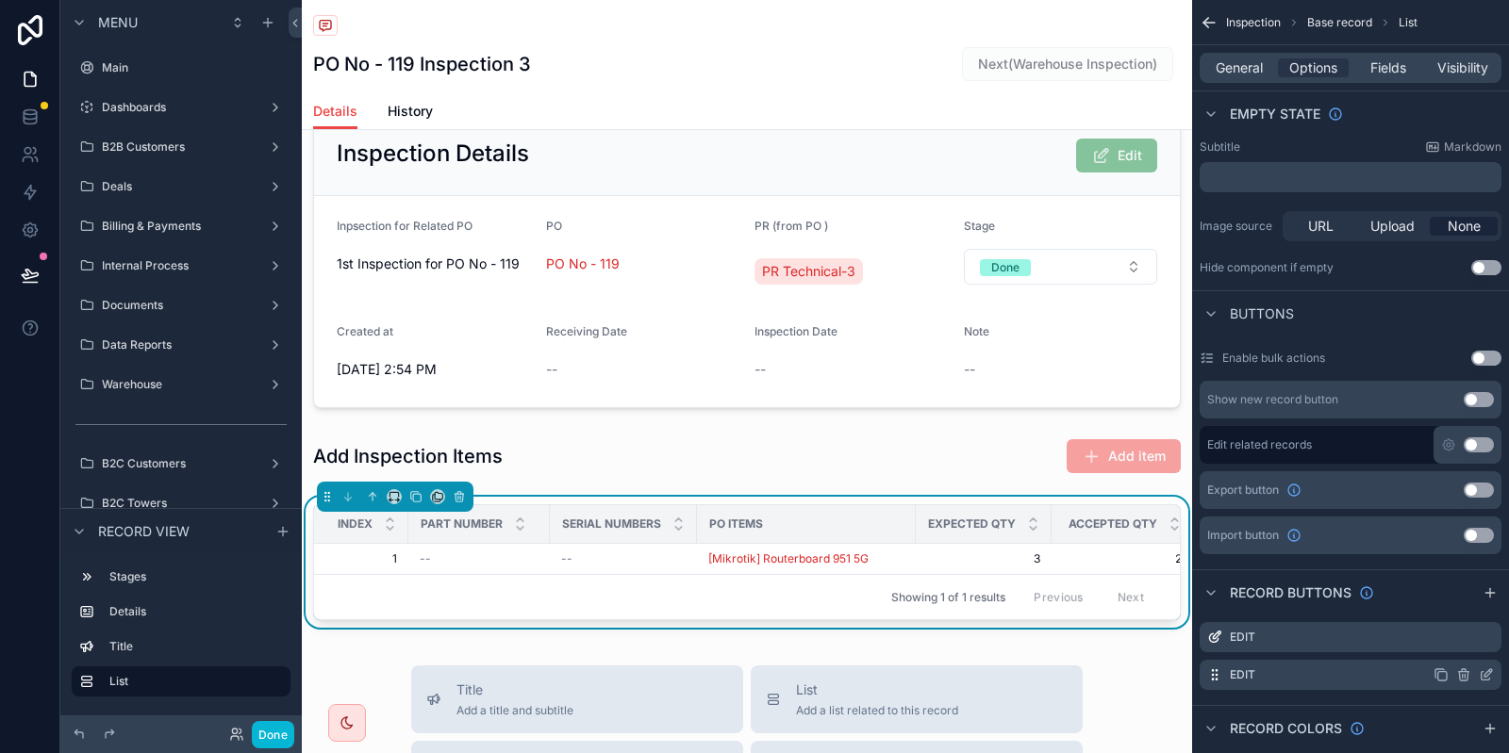
click at [1483, 684] on div "Edit" at bounding box center [1350, 675] width 302 height 30
click at [1485, 678] on icon "scrollable content" at bounding box center [1486, 675] width 15 height 15
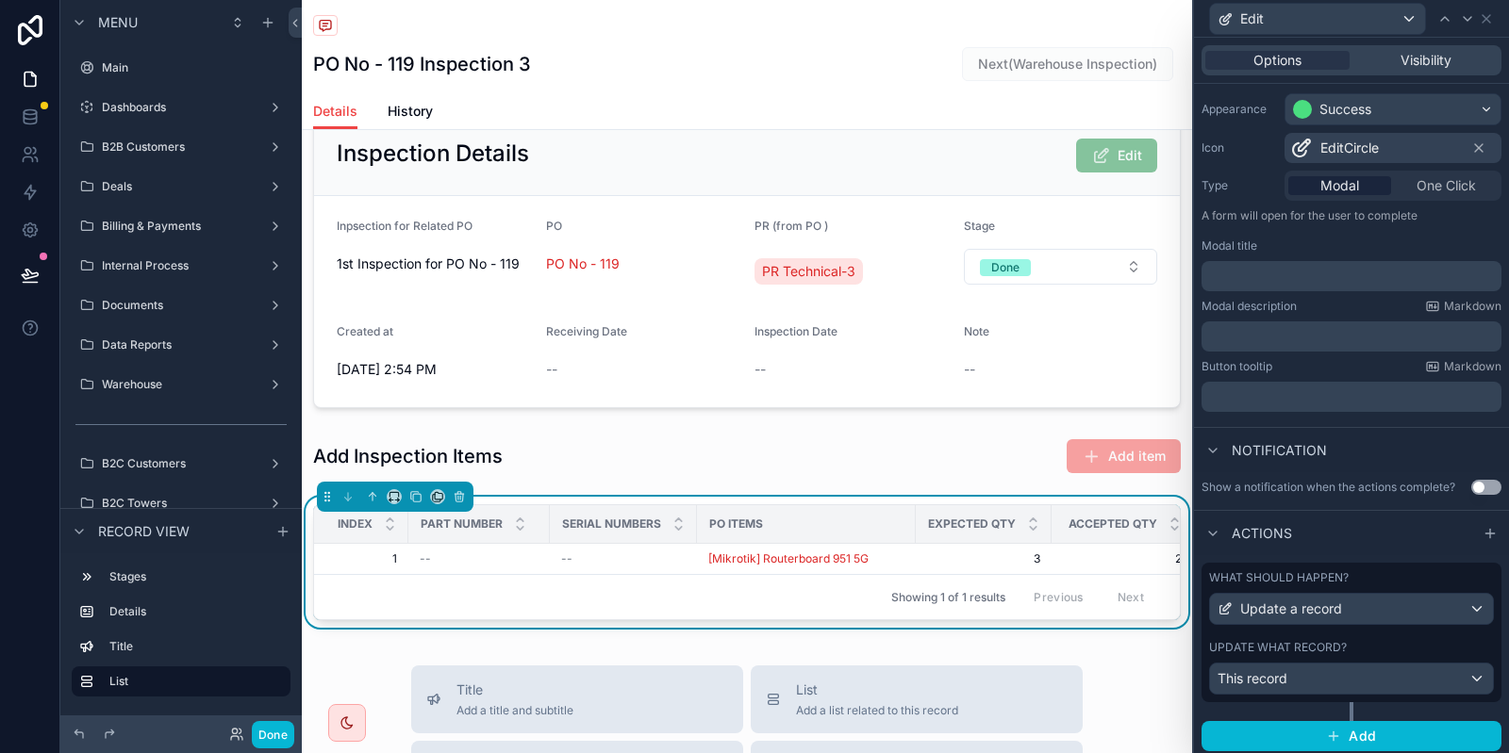
scroll to position [152, 0]
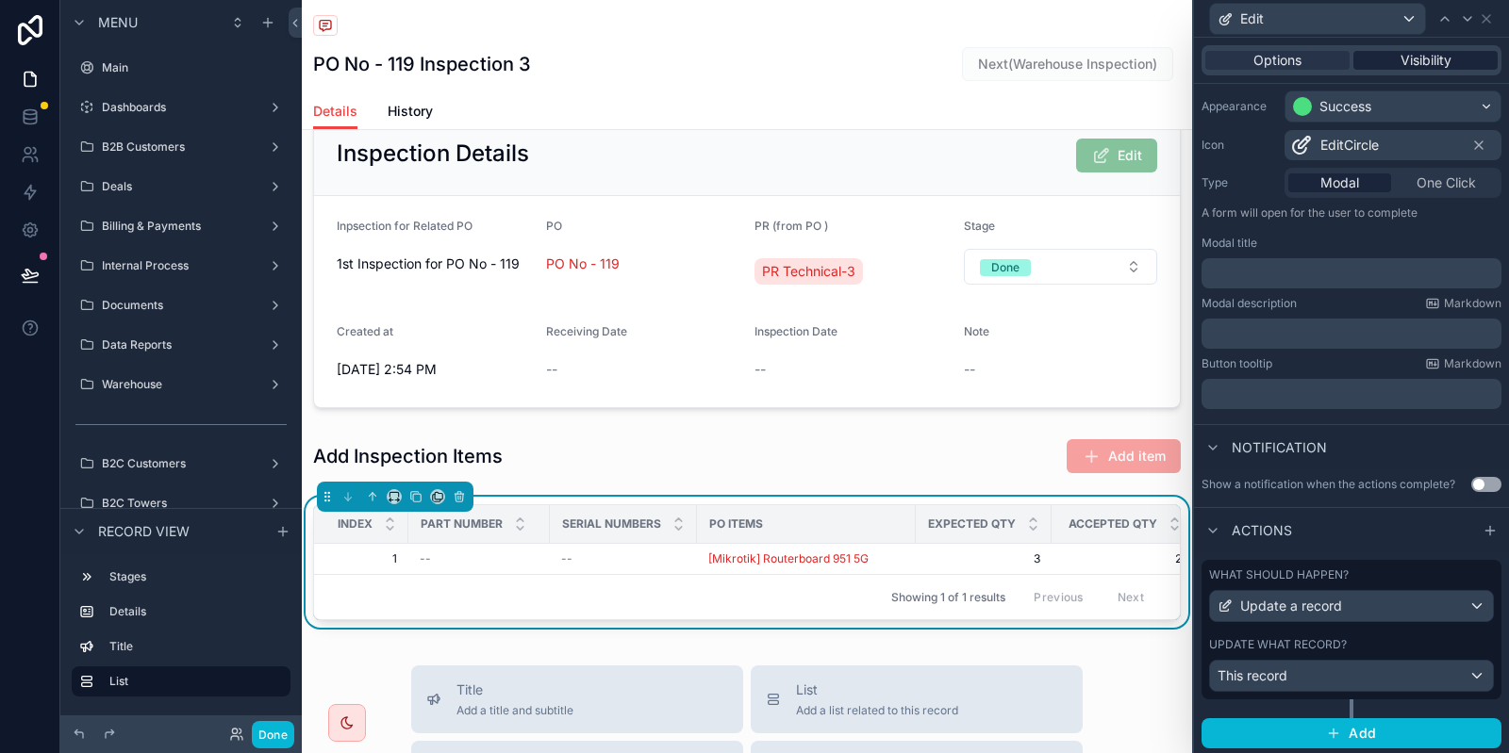
click at [1461, 67] on div "Visibility" at bounding box center [1425, 60] width 144 height 19
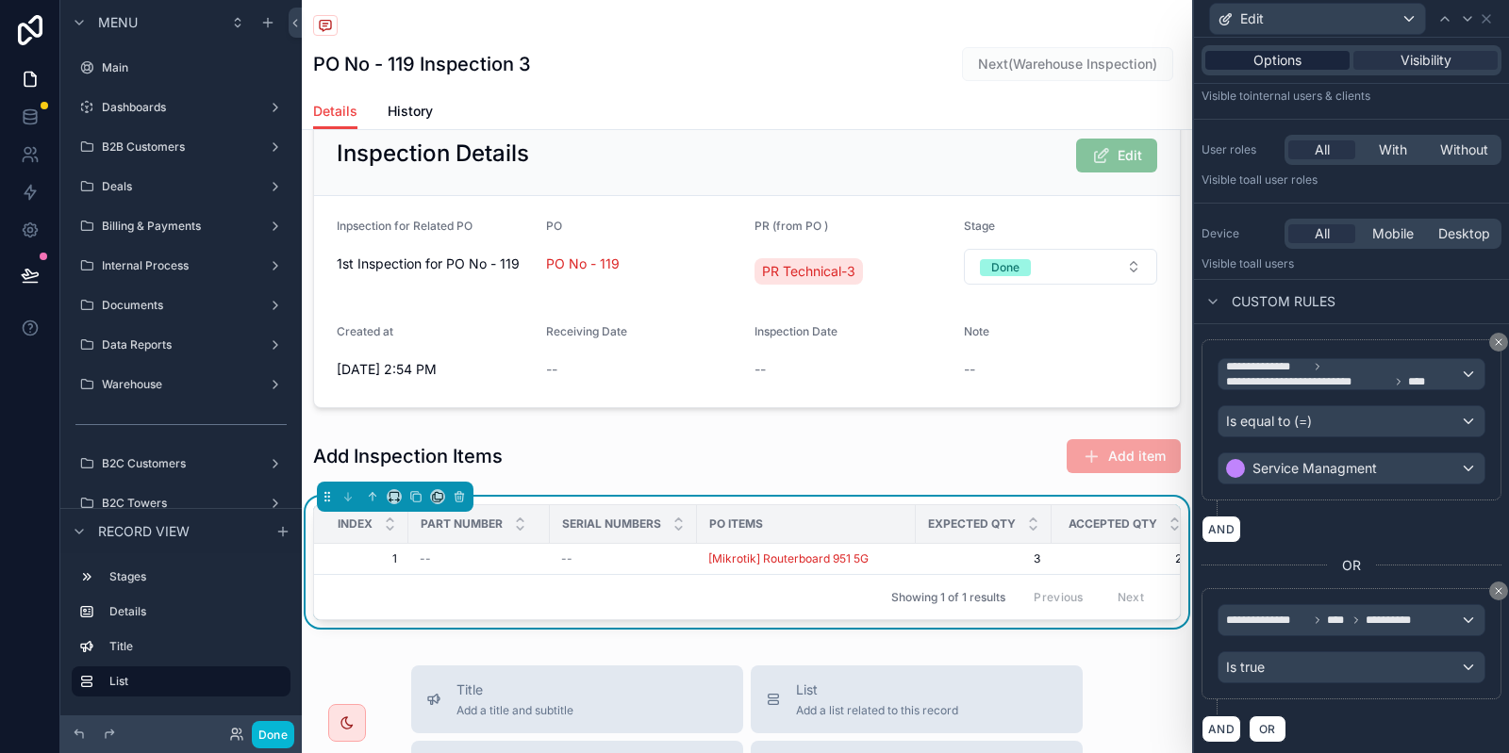
click at [1230, 58] on div "Options" at bounding box center [1277, 60] width 144 height 19
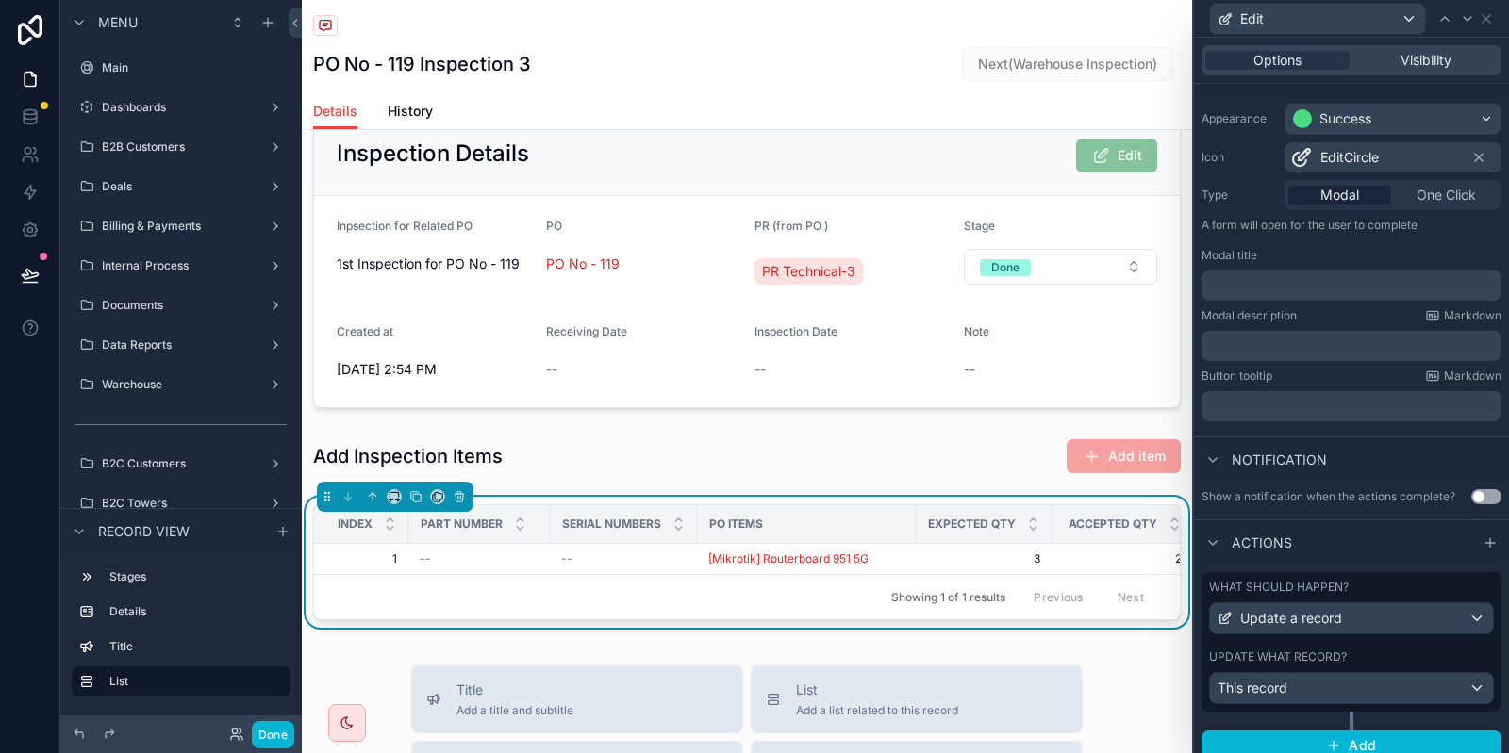
scroll to position [152, 0]
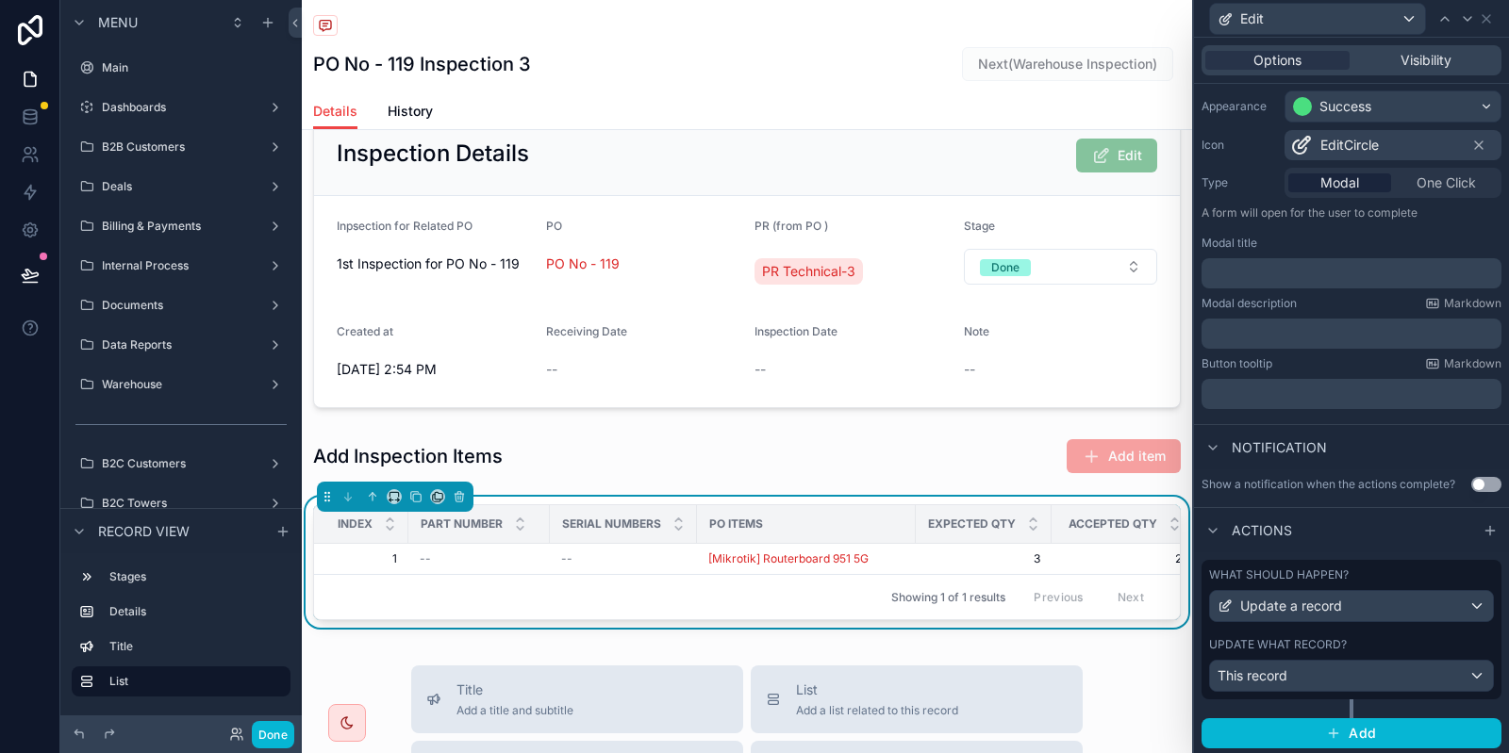
click at [1482, 9] on div "Edit" at bounding box center [1351, 18] width 300 height 37
click at [1483, 26] on icon at bounding box center [1486, 18] width 15 height 15
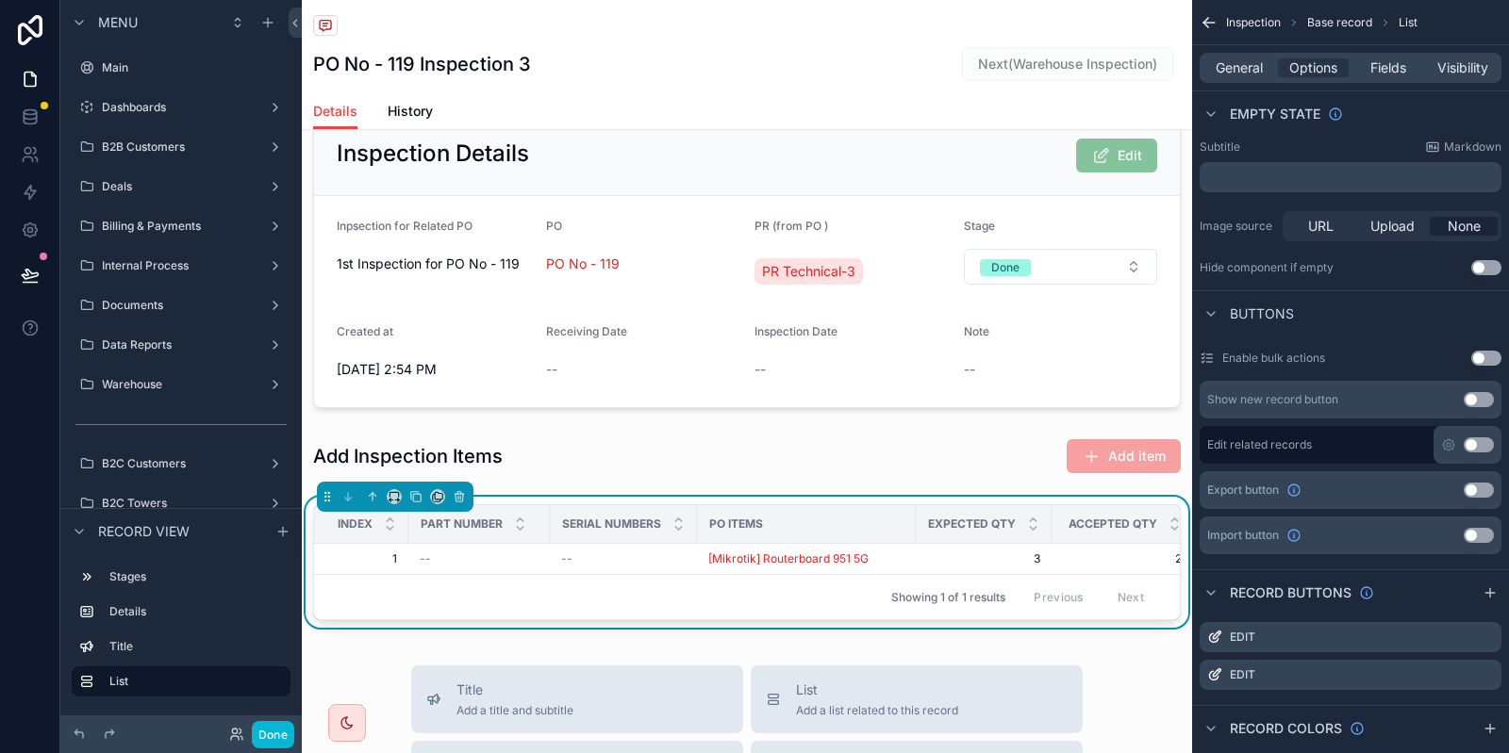
click at [1214, 23] on icon "scrollable content" at bounding box center [1208, 23] width 11 height 0
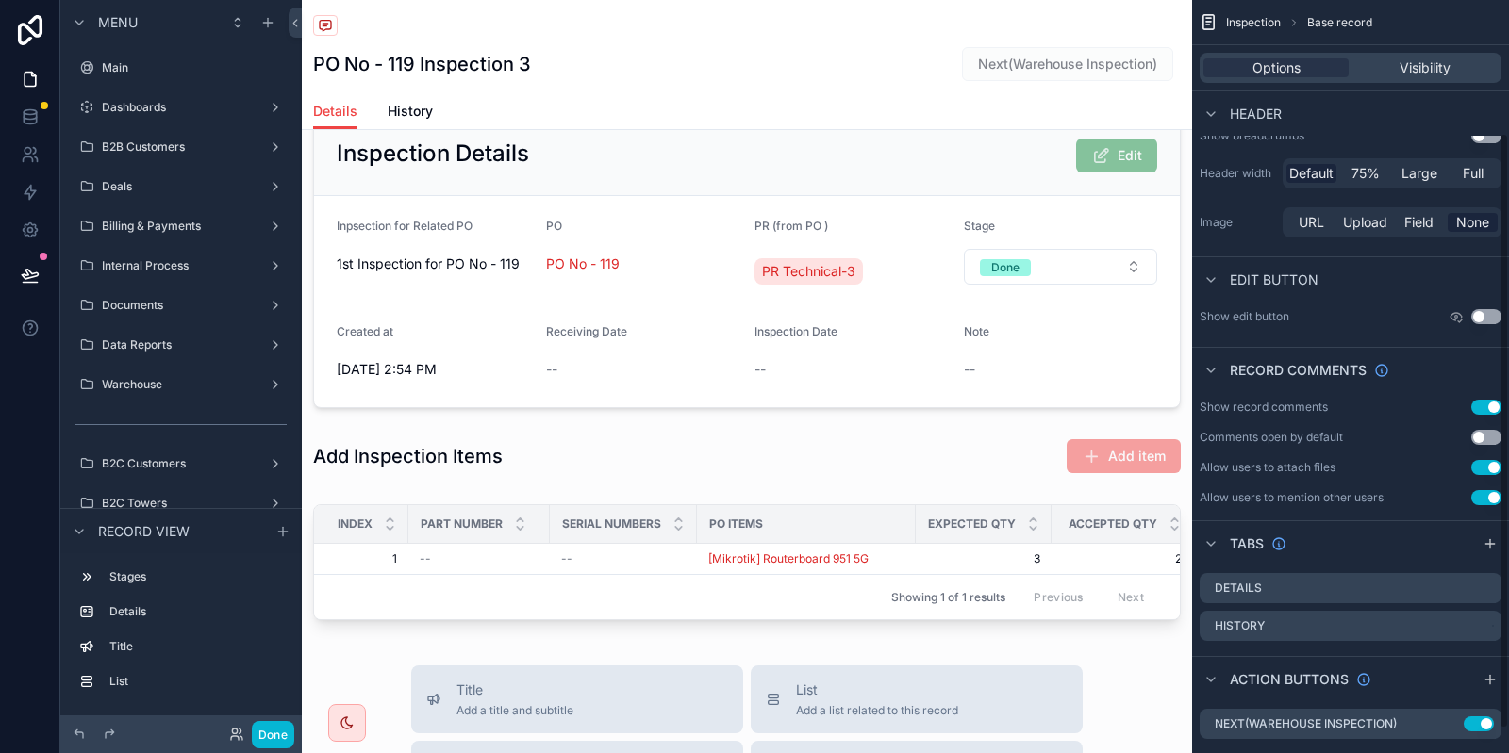
scroll to position [198, 0]
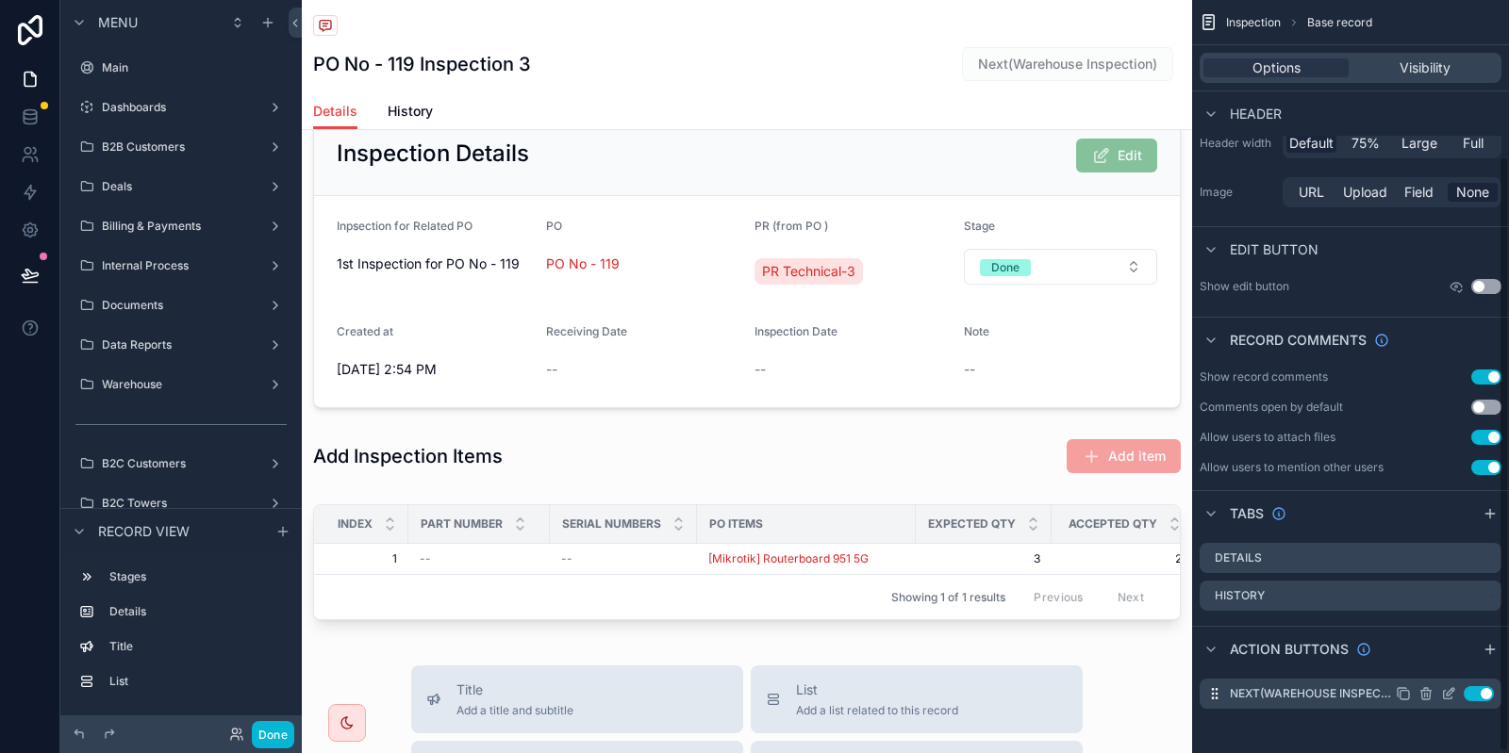
click at [1444, 681] on div "Next(Warehouse Inspection) Use setting" at bounding box center [1350, 694] width 302 height 30
click at [1447, 689] on icon "scrollable content" at bounding box center [1448, 693] width 15 height 15
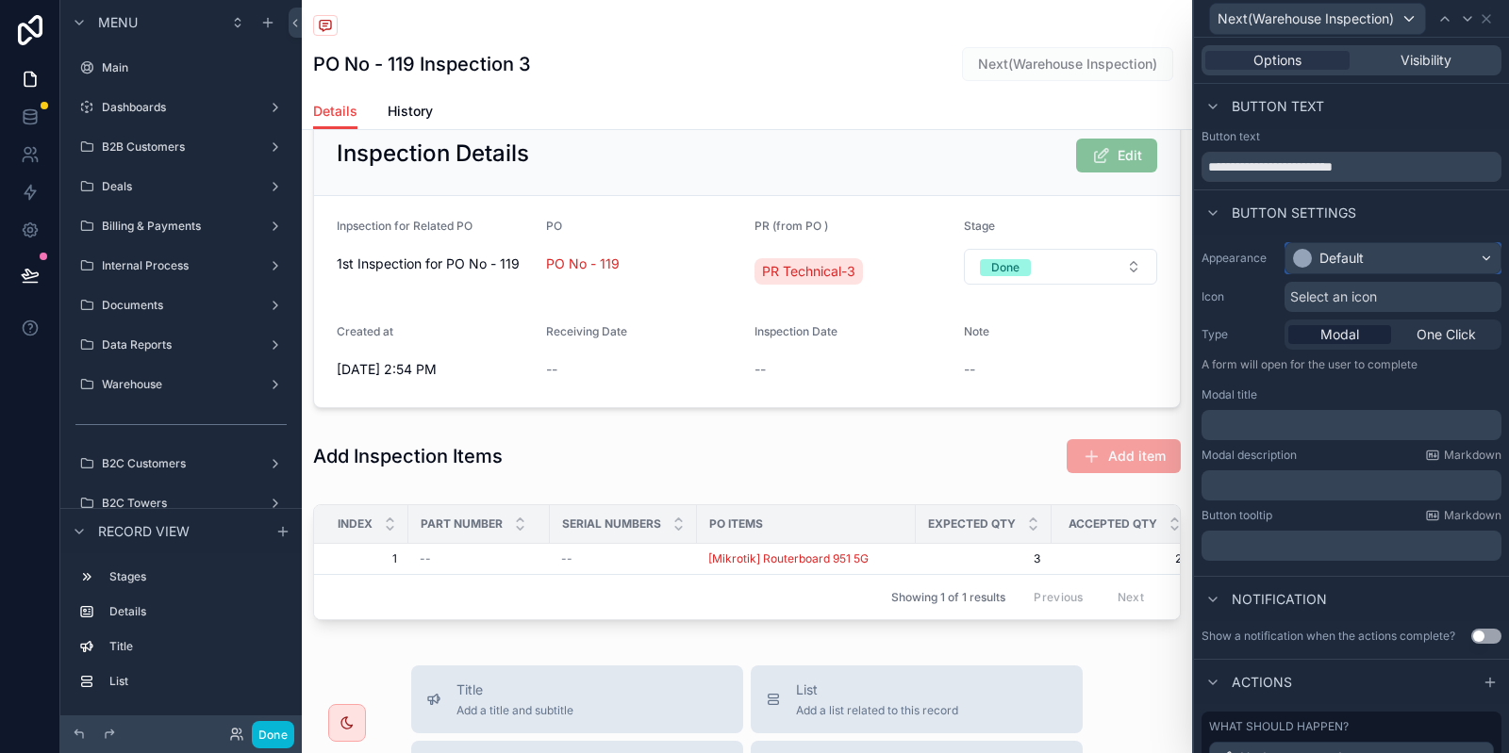
click at [1360, 256] on div "Default" at bounding box center [1341, 258] width 44 height 19
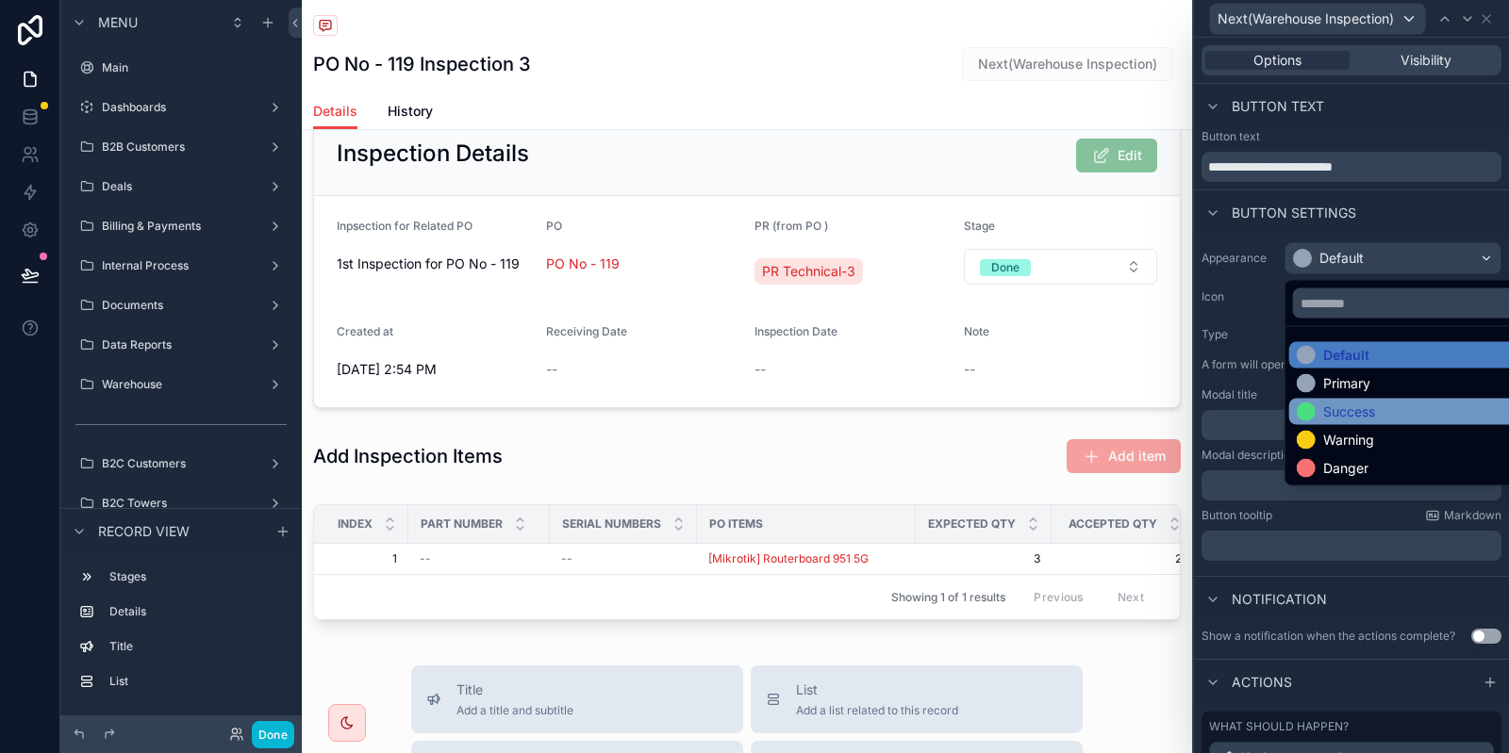
click at [1354, 420] on div "Success" at bounding box center [1349, 412] width 52 height 19
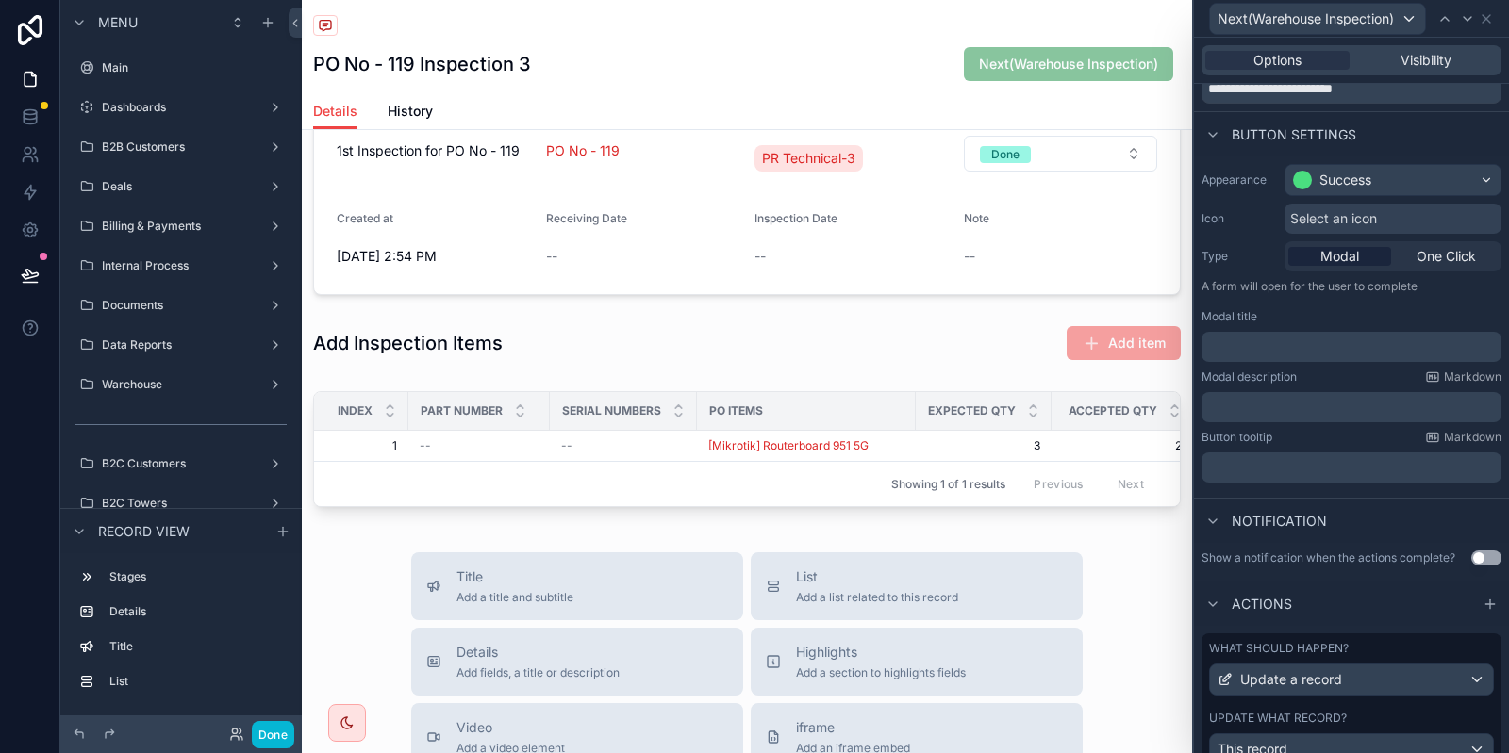
scroll to position [39, 0]
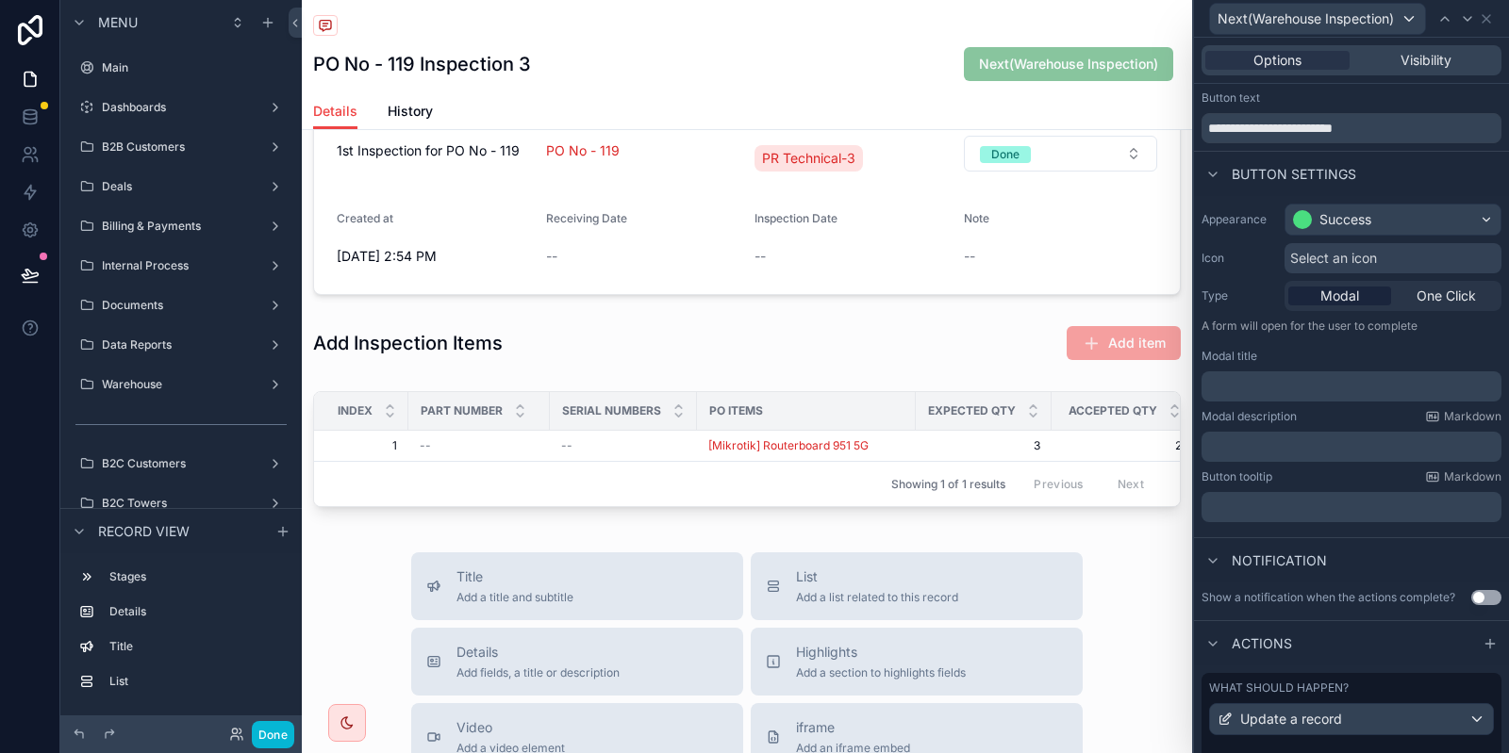
click at [1339, 257] on span "Select an icon" at bounding box center [1333, 258] width 87 height 19
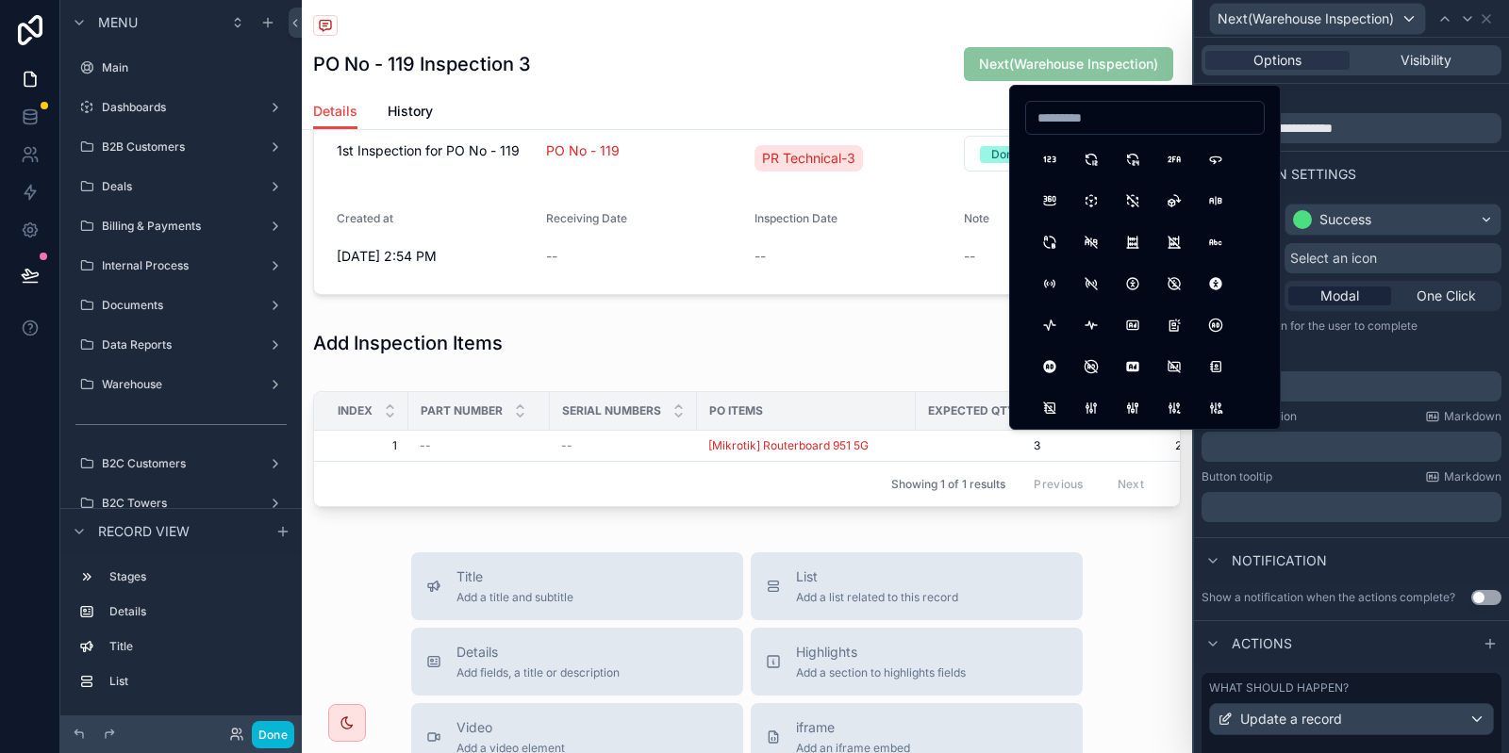
type input "*"
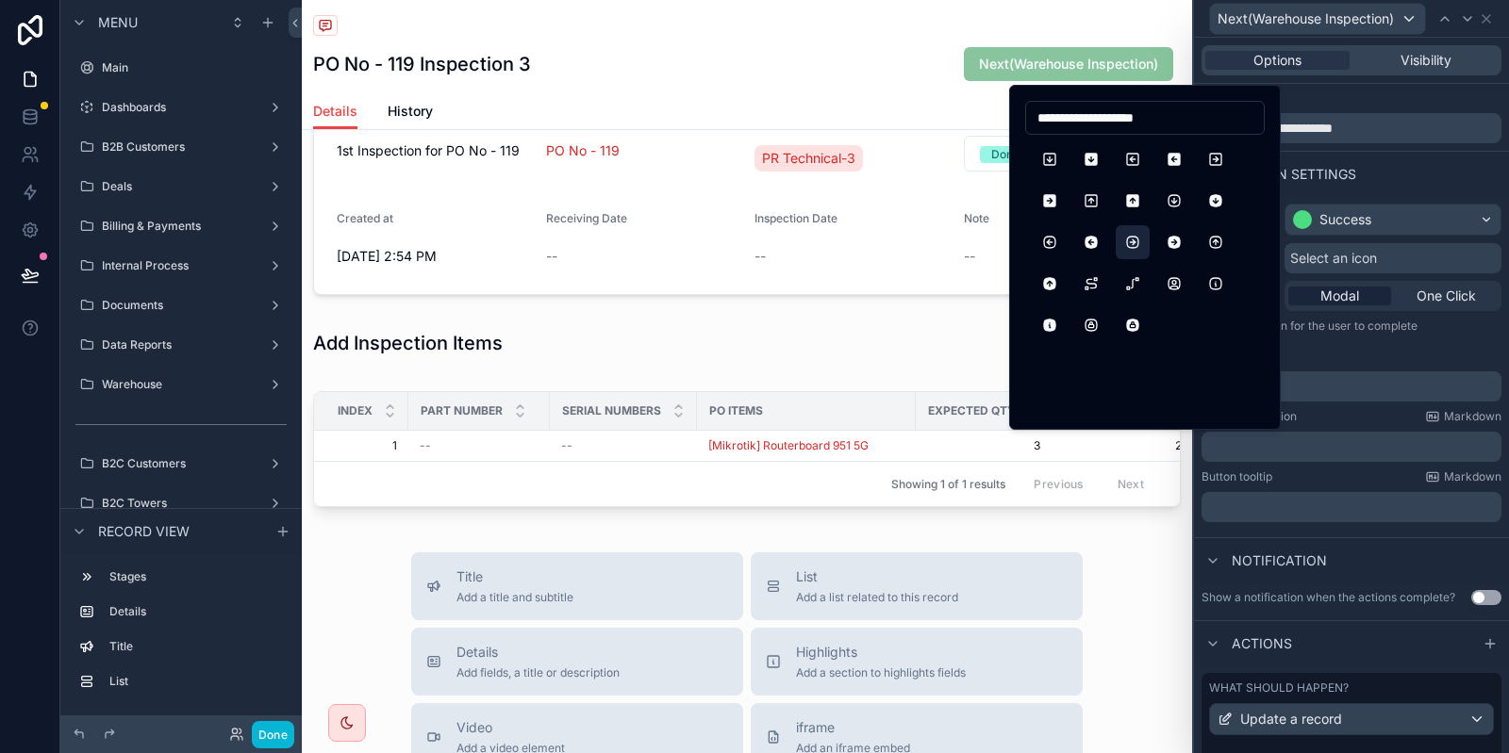
type input "**********"
click at [1125, 245] on button "SquareRoundedArrowRight" at bounding box center [1133, 242] width 34 height 34
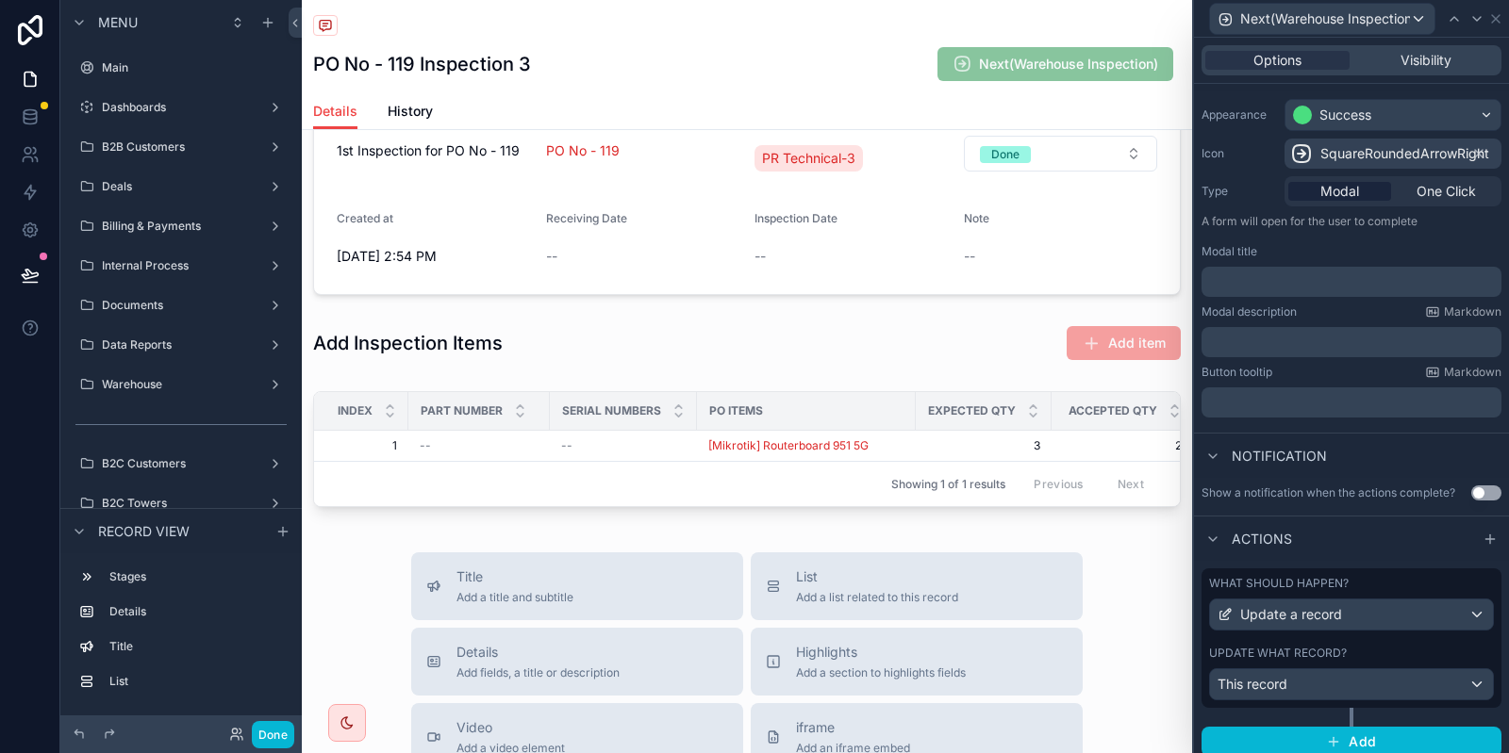
scroll to position [152, 0]
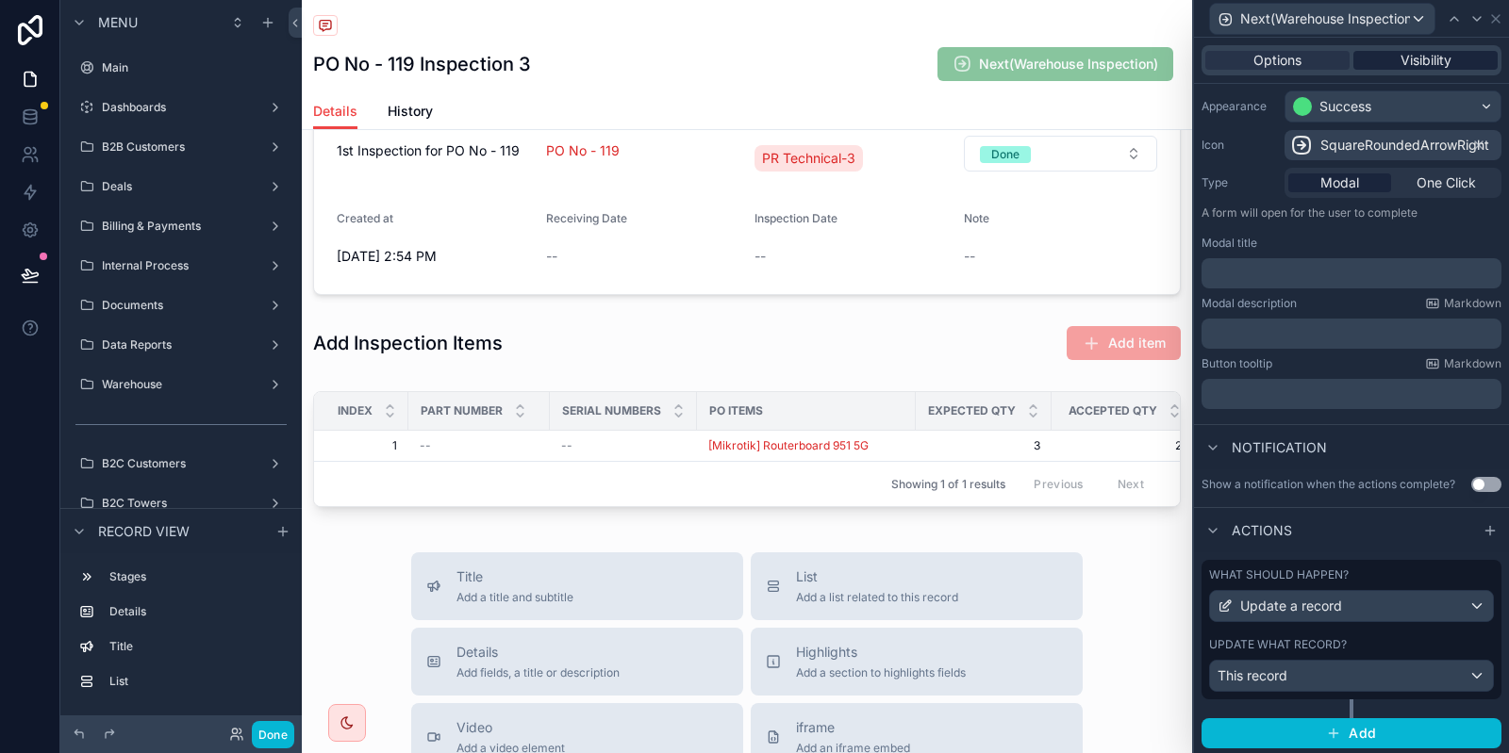
click at [1450, 64] on span "Visibility" at bounding box center [1425, 60] width 51 height 19
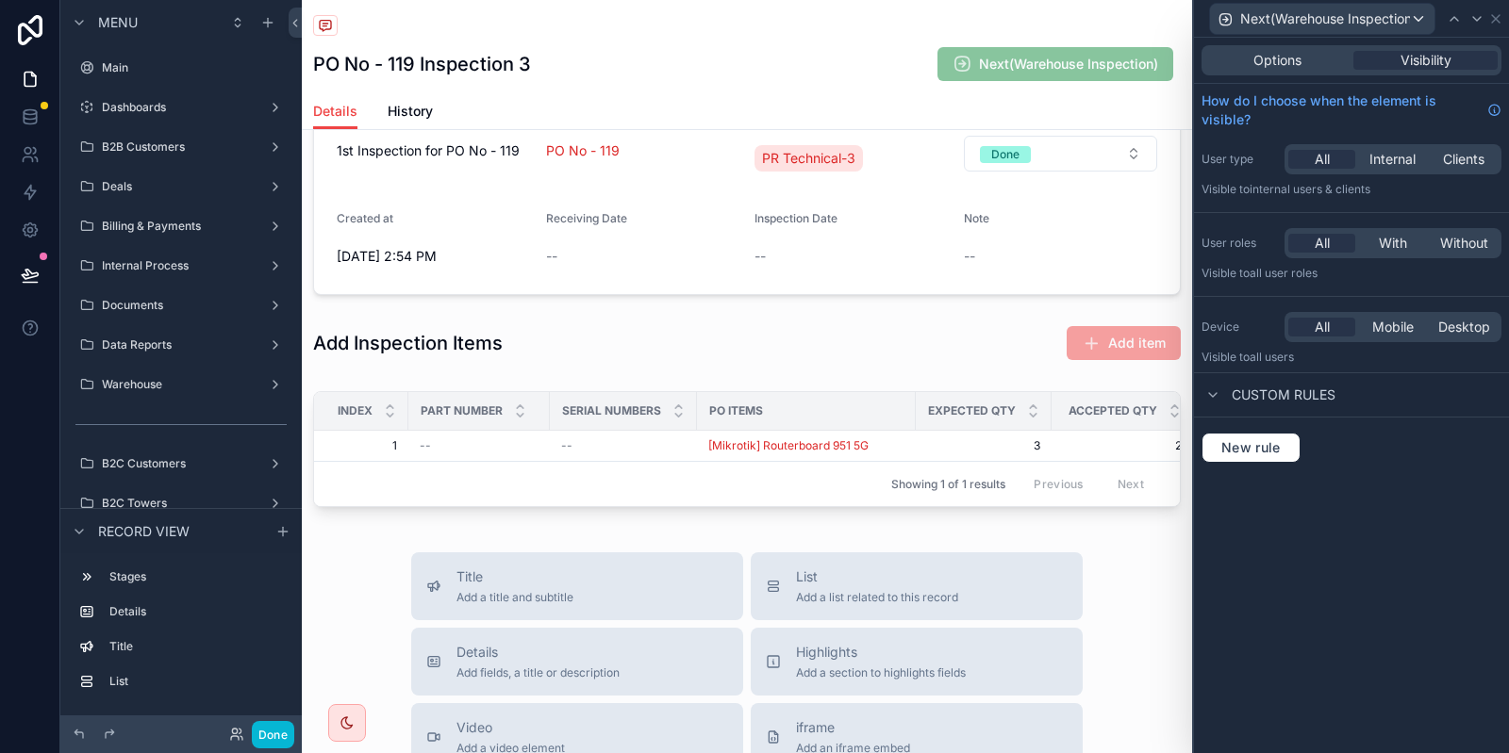
click at [1304, 440] on div "New rule" at bounding box center [1351, 448] width 300 height 30
click at [1294, 443] on button "New rule" at bounding box center [1250, 448] width 99 height 30
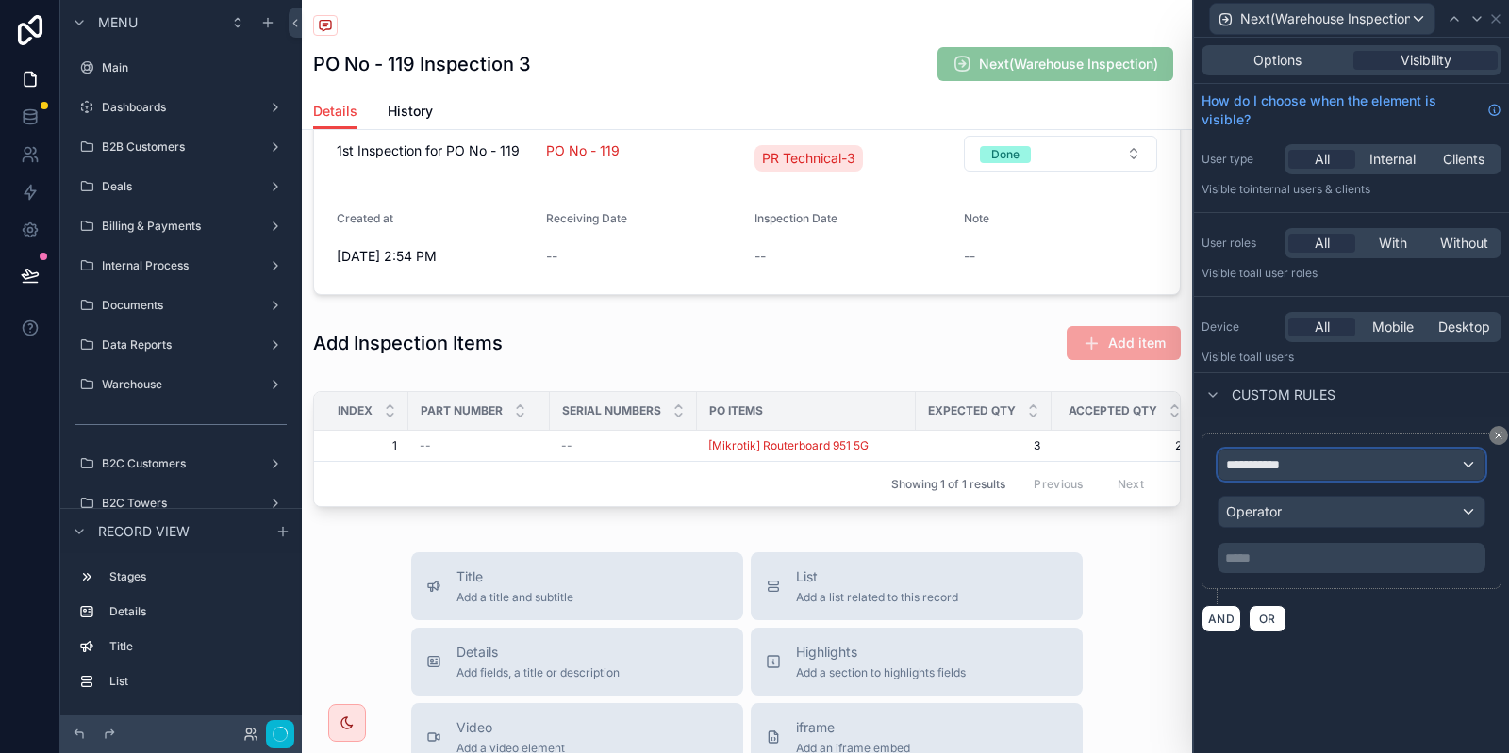
click at [1331, 455] on div "**********" at bounding box center [1351, 465] width 266 height 30
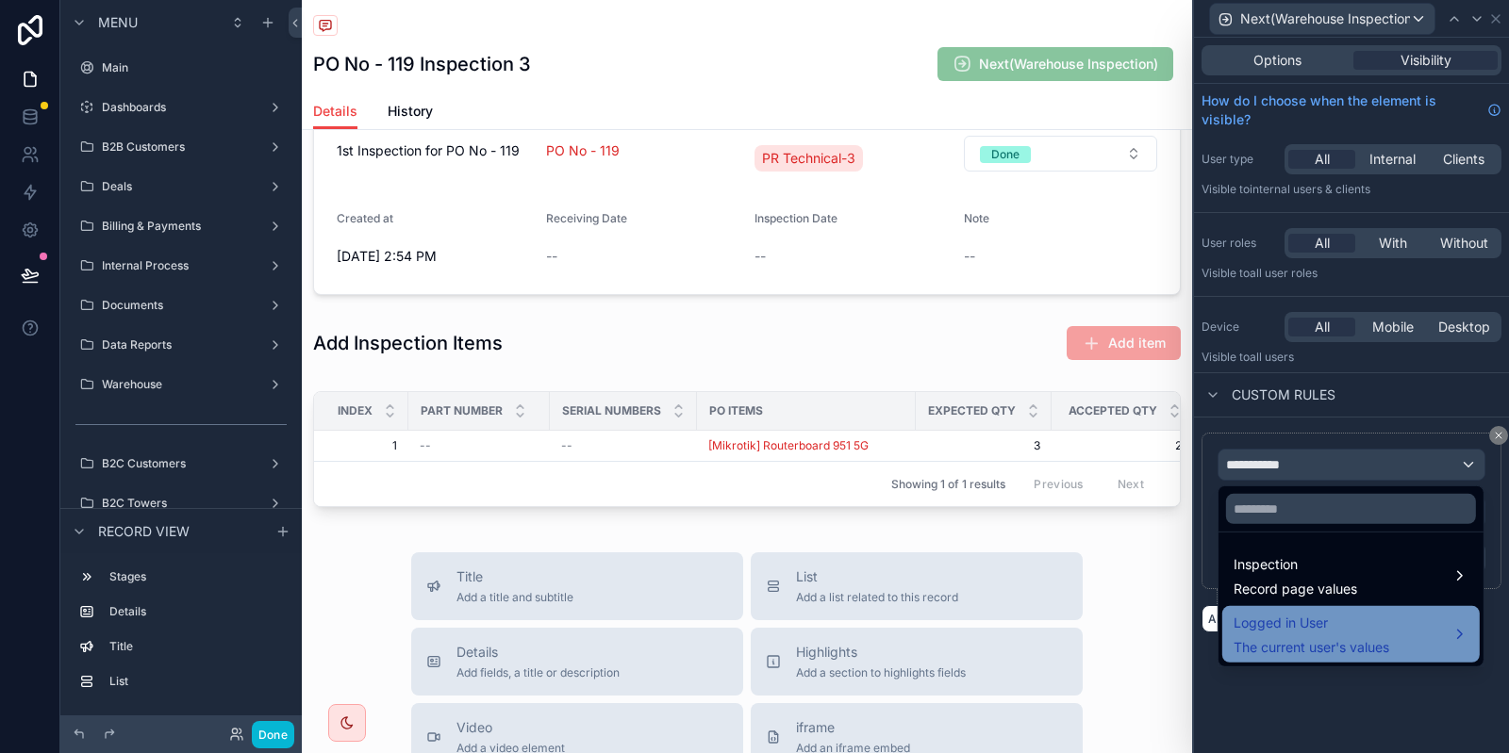
click at [1356, 625] on span "Logged in User" at bounding box center [1311, 623] width 156 height 23
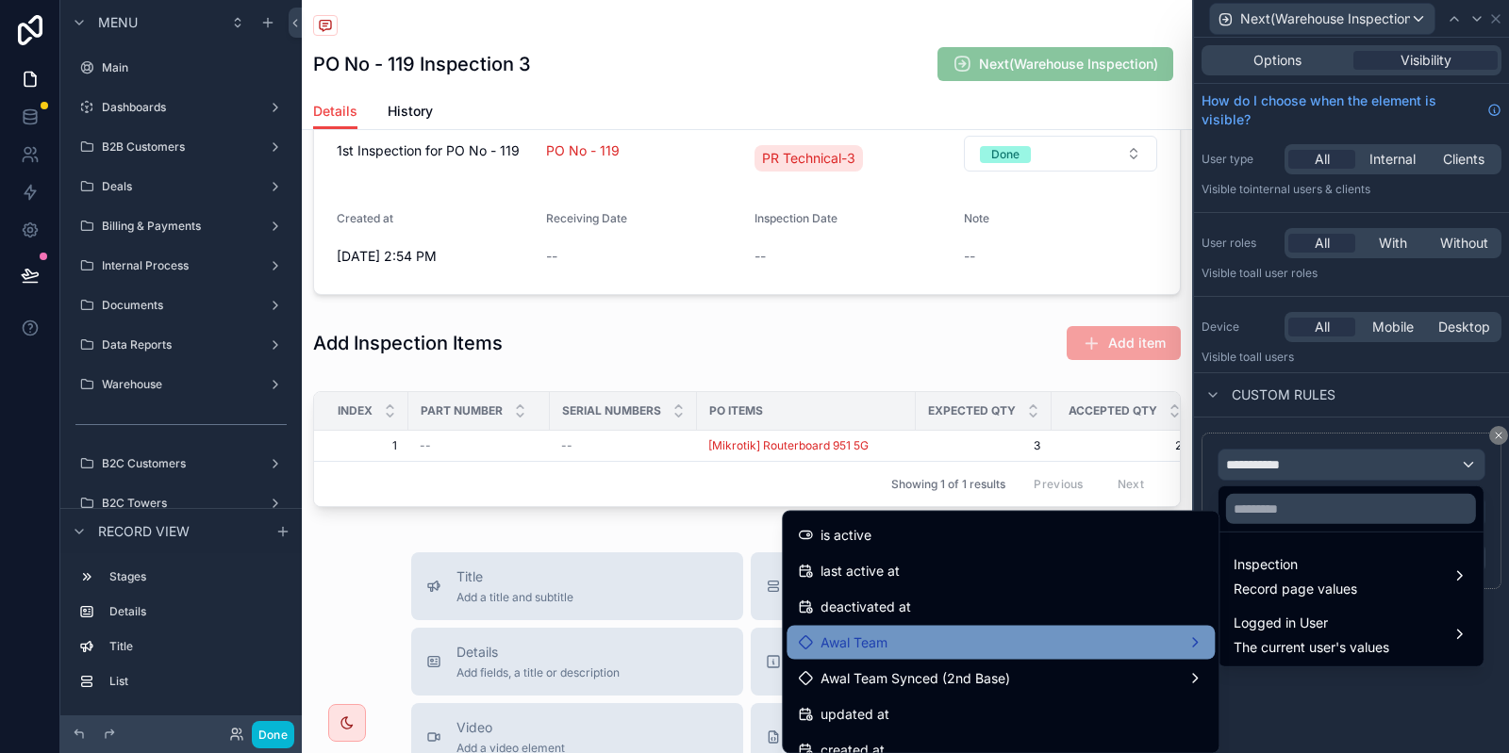
scroll to position [377, 0]
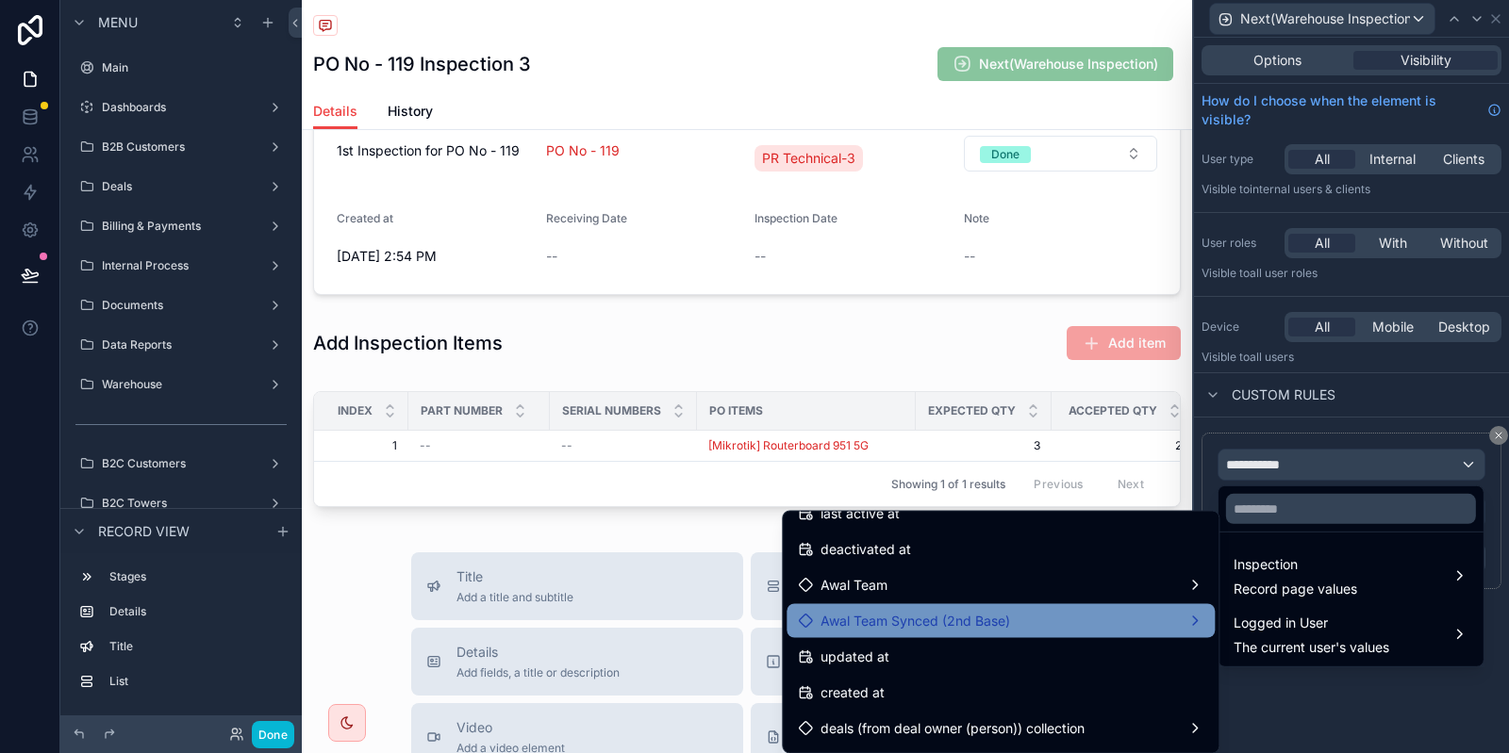
click at [1078, 620] on div "Awal Team Synced (2nd Base)" at bounding box center [1000, 621] width 405 height 23
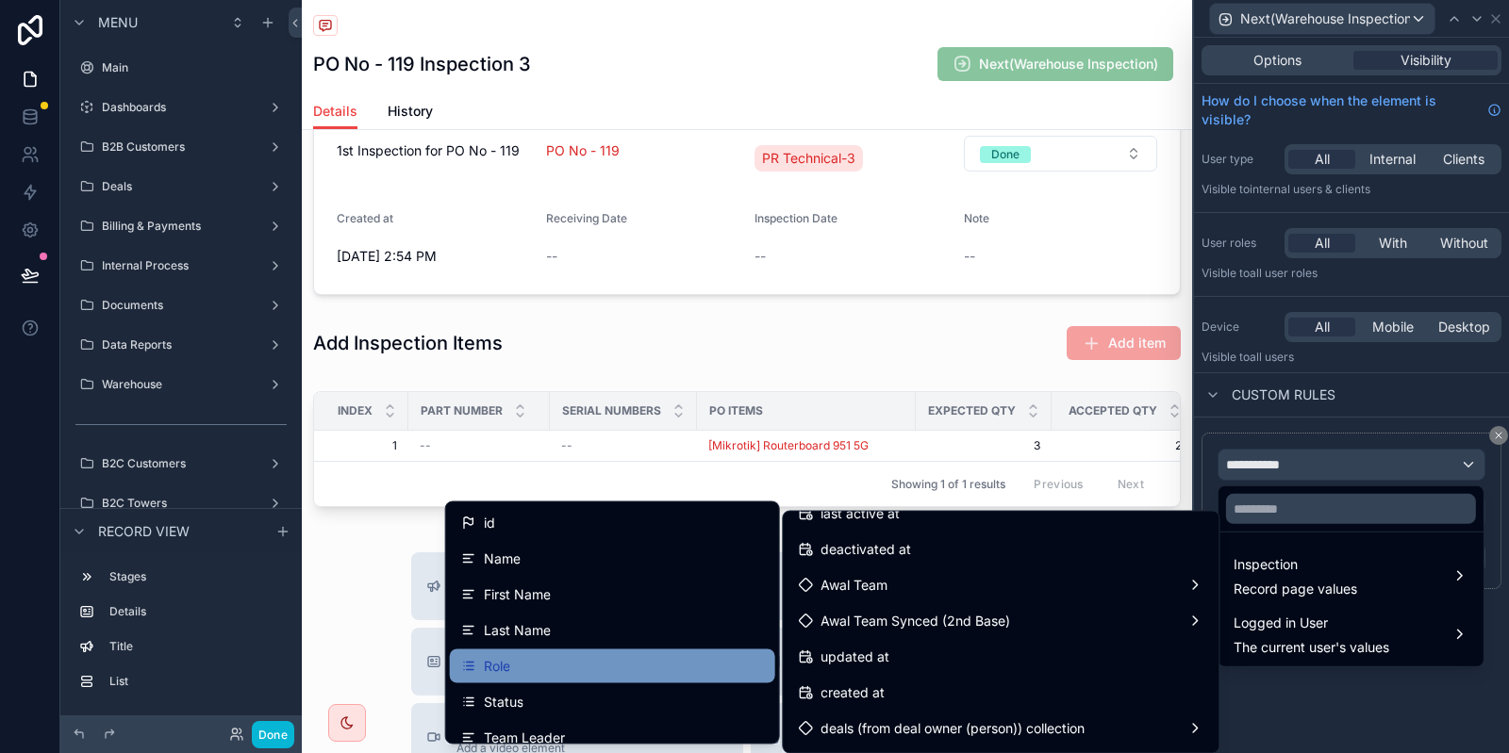
click at [597, 666] on div "Role" at bounding box center [612, 666] width 303 height 23
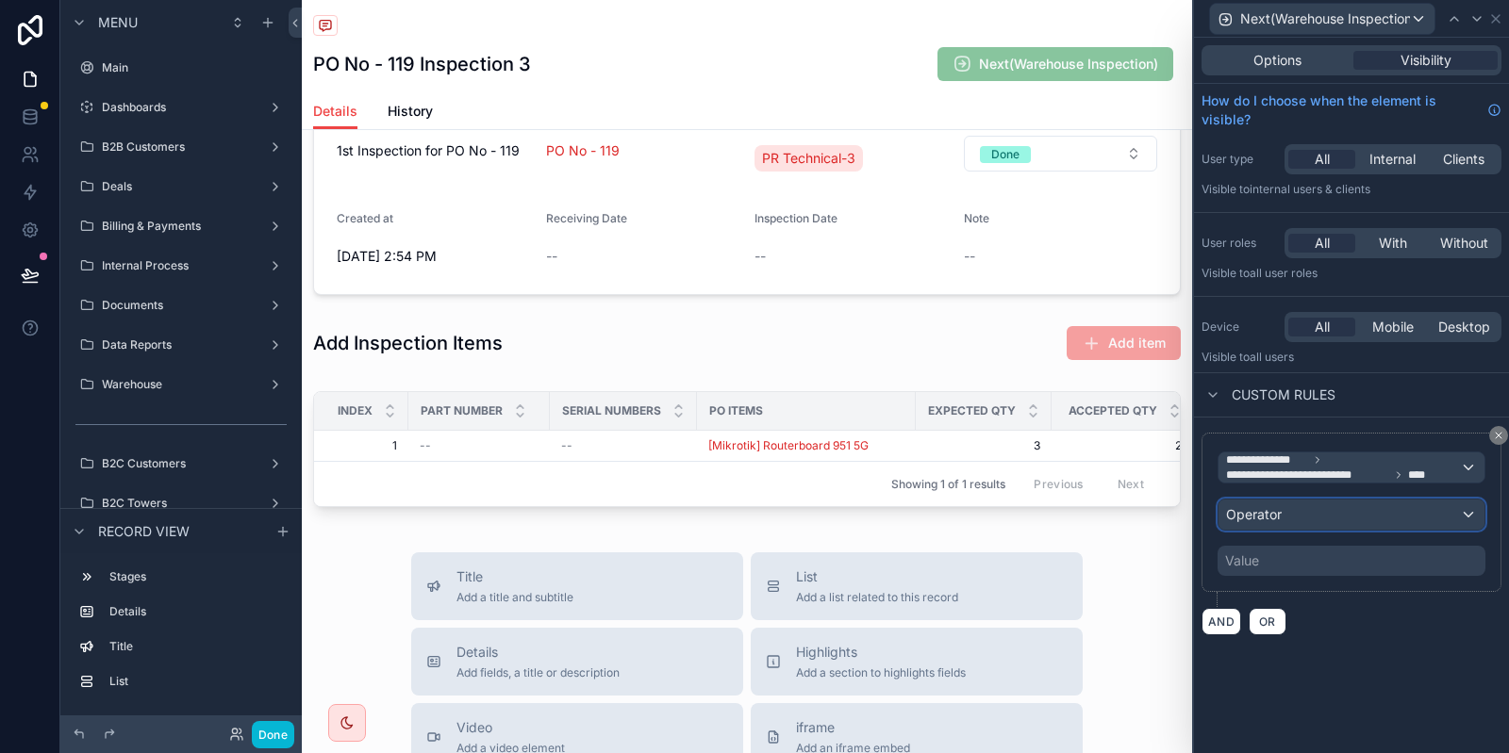
click at [1328, 509] on div "Operator" at bounding box center [1351, 515] width 266 height 30
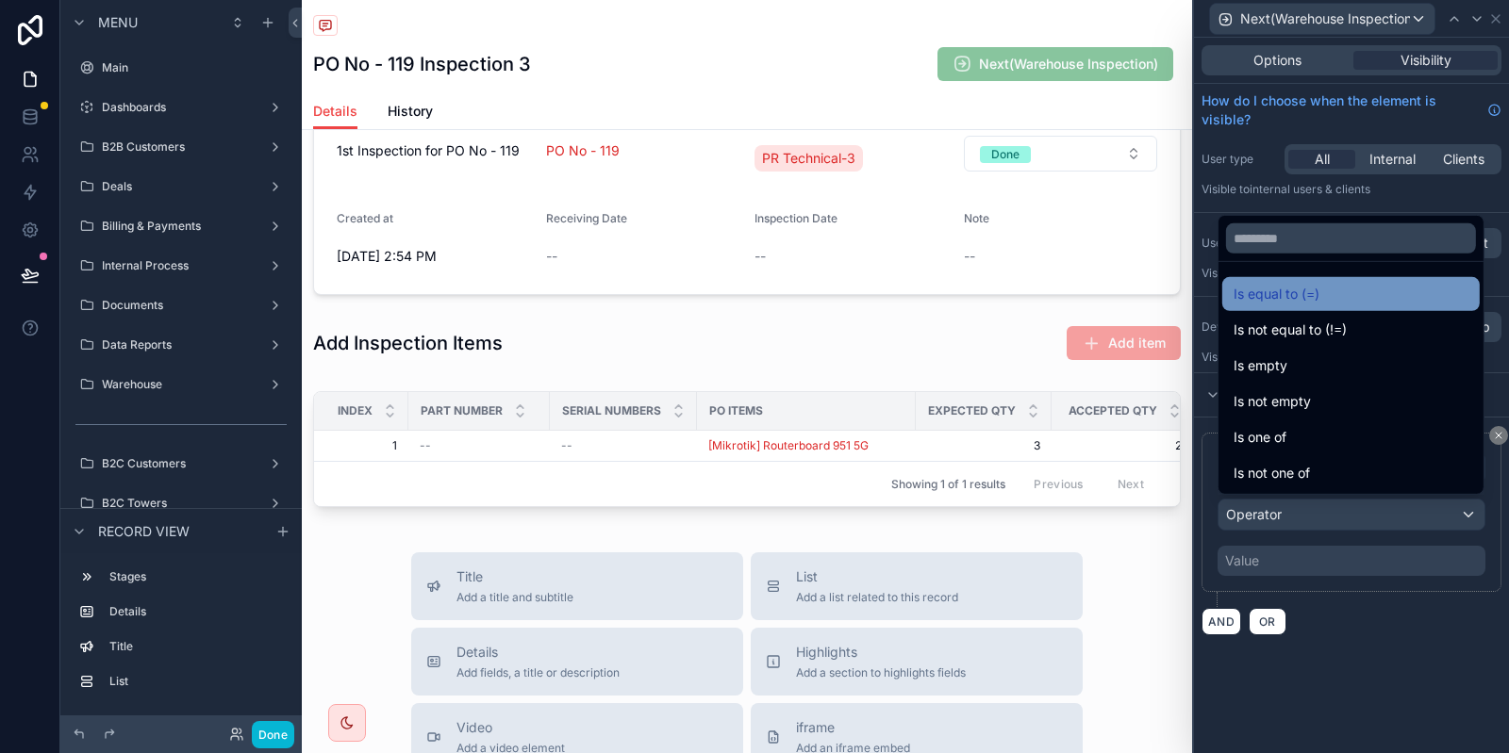
click at [1314, 290] on span "Is equal to (=)" at bounding box center [1276, 294] width 86 height 23
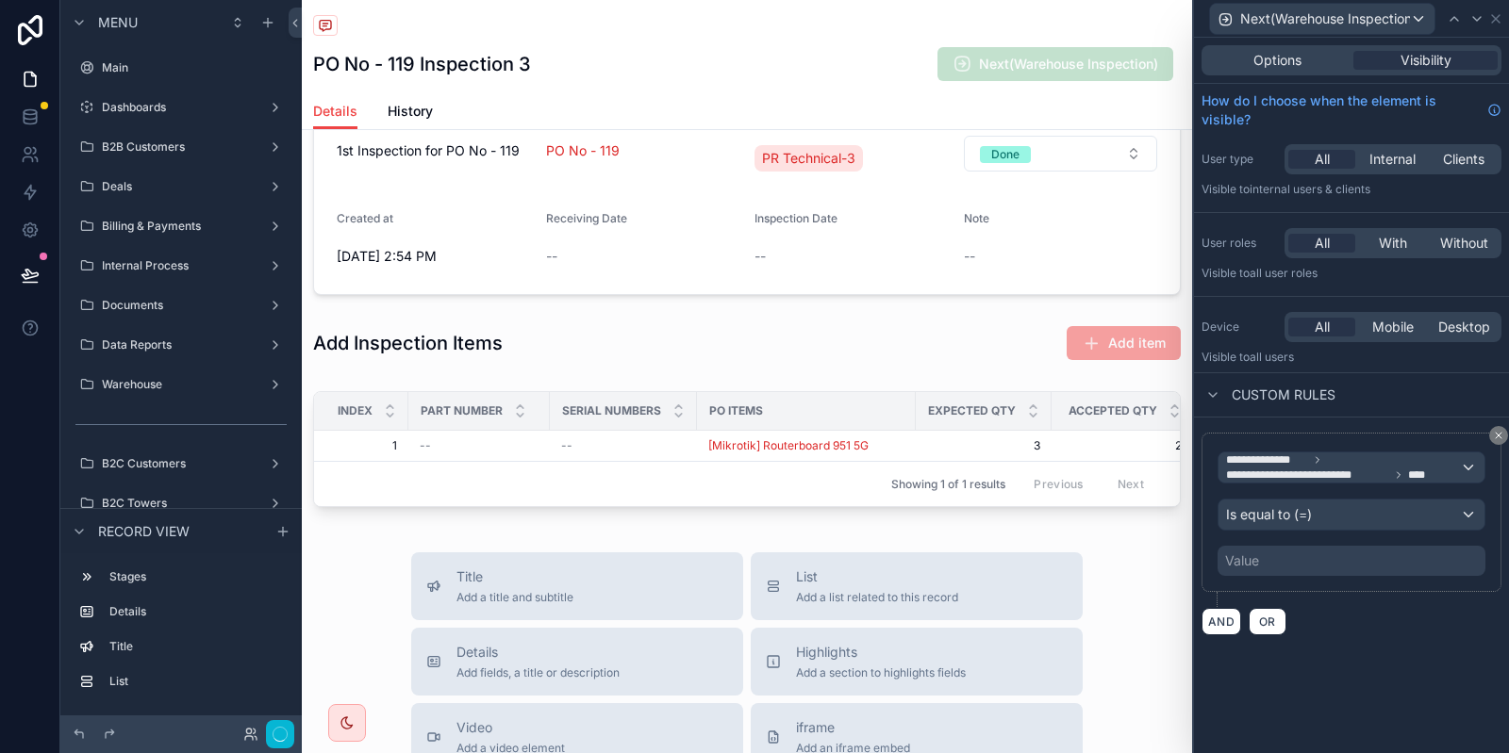
click at [1337, 559] on div "Value" at bounding box center [1351, 561] width 268 height 30
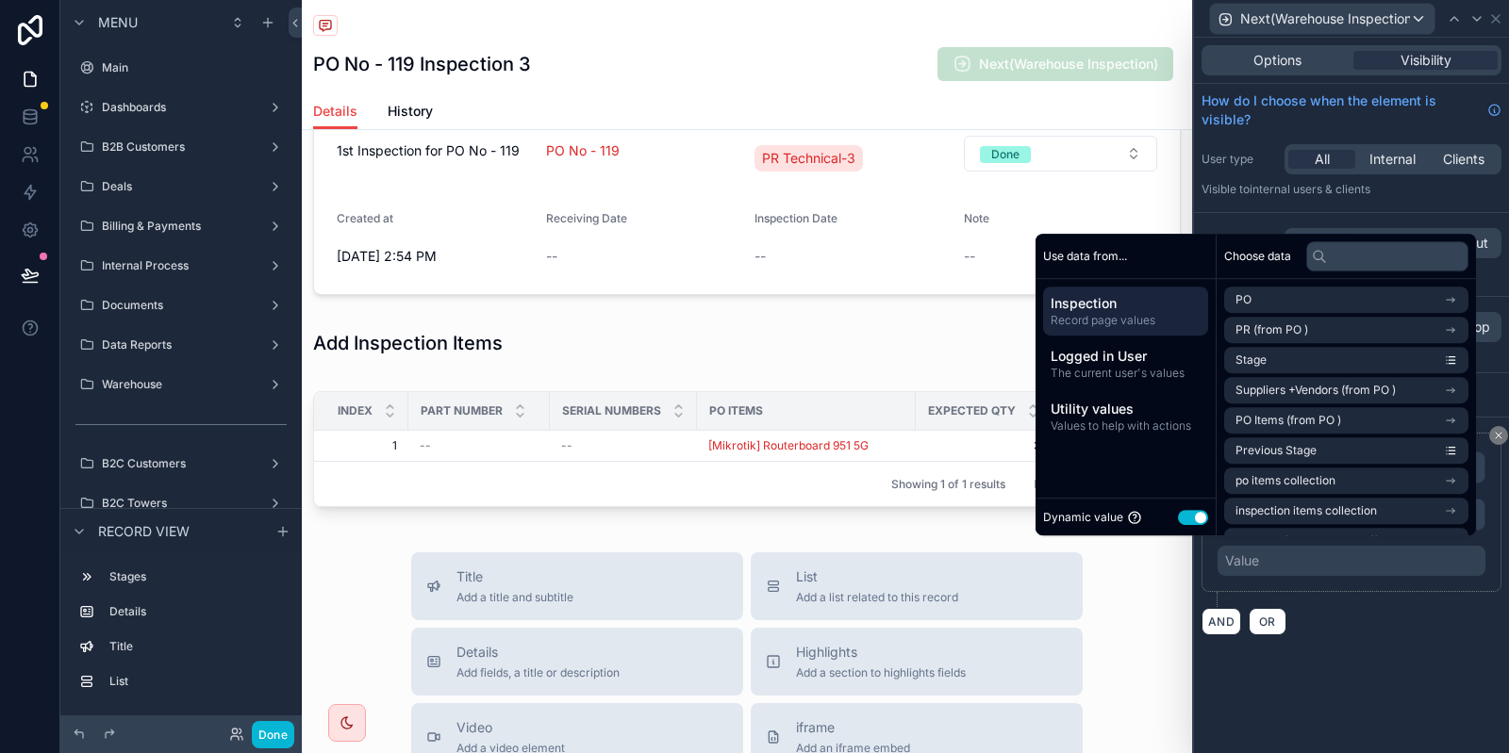
click at [1178, 513] on button "Use setting" at bounding box center [1193, 517] width 30 height 15
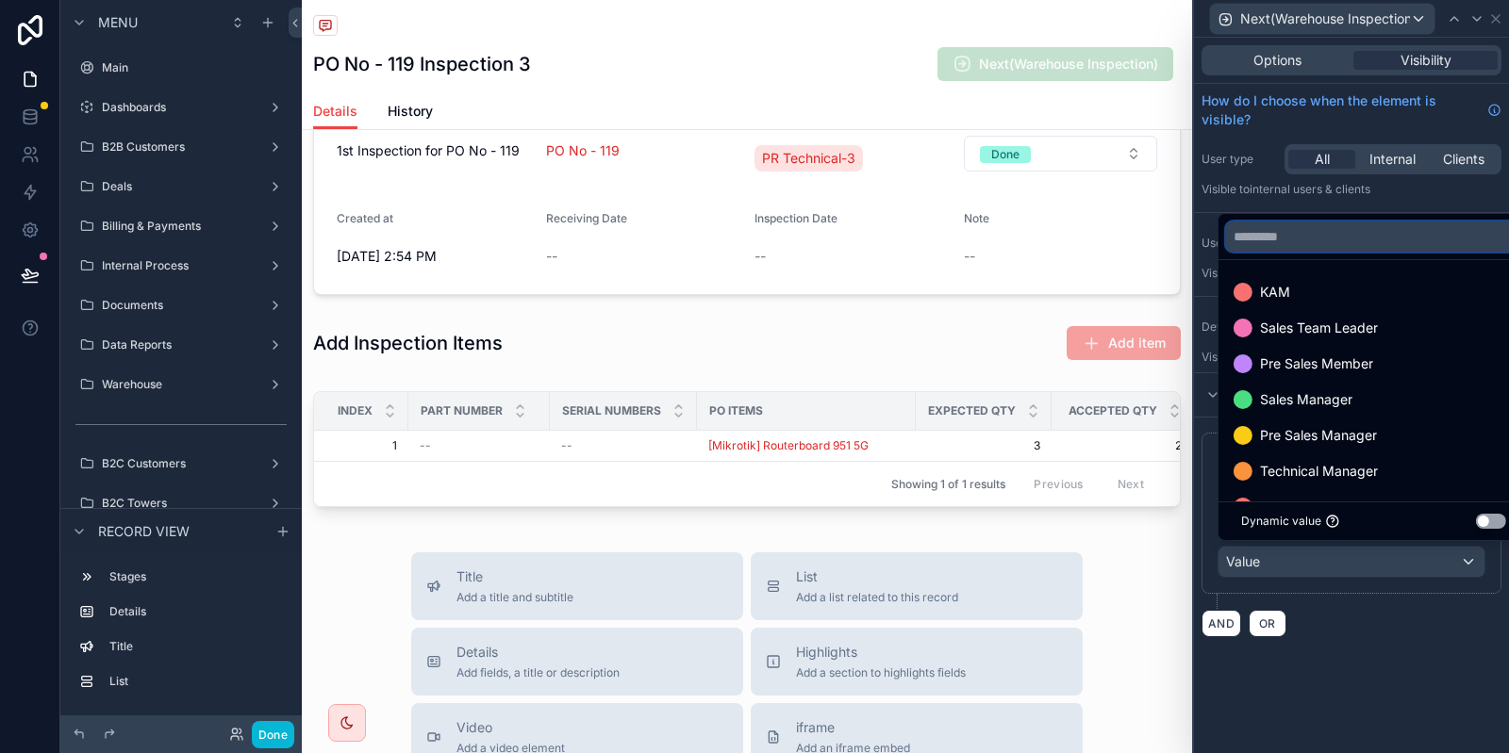
click at [1328, 240] on input "text" at bounding box center [1373, 237] width 295 height 30
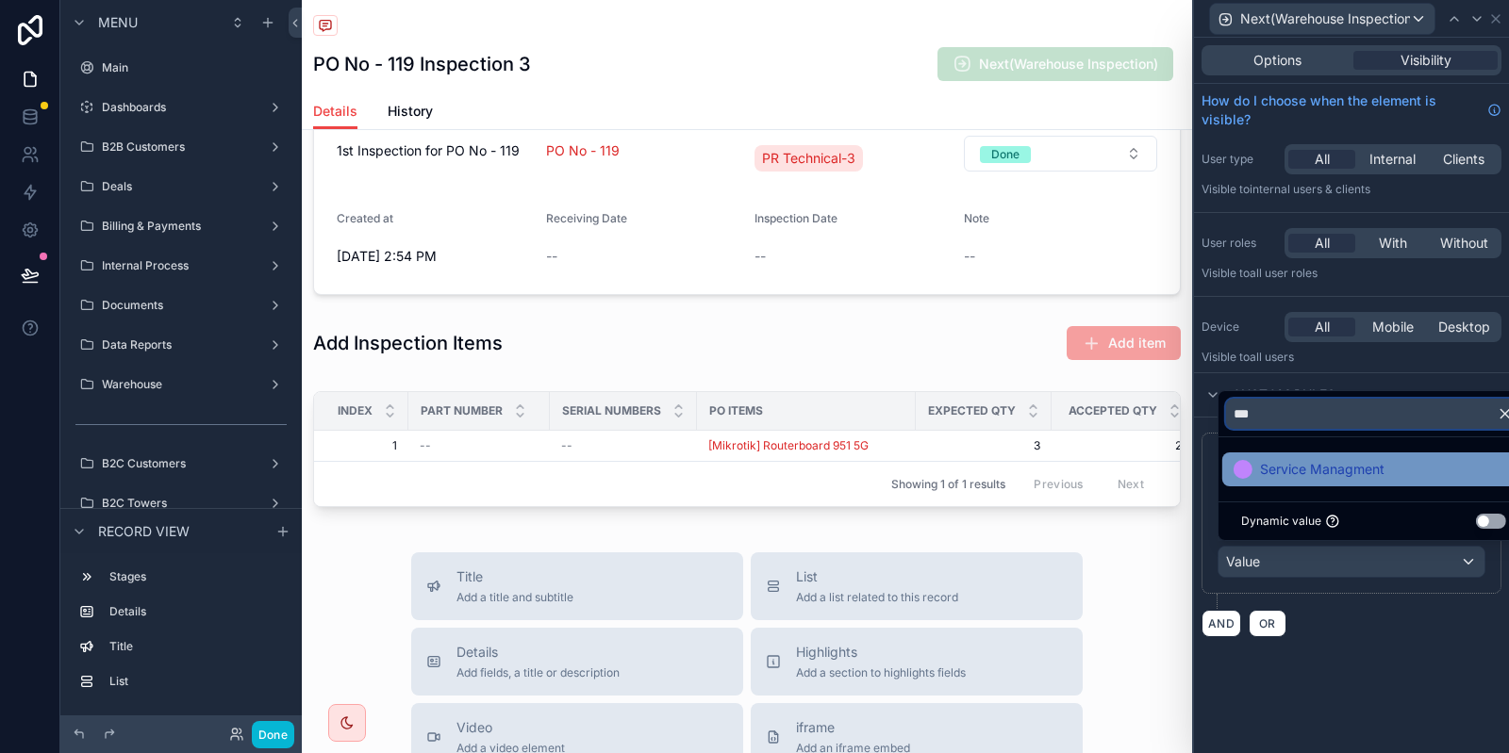
type input "***"
click at [1324, 458] on div "Service Managment" at bounding box center [1373, 470] width 303 height 34
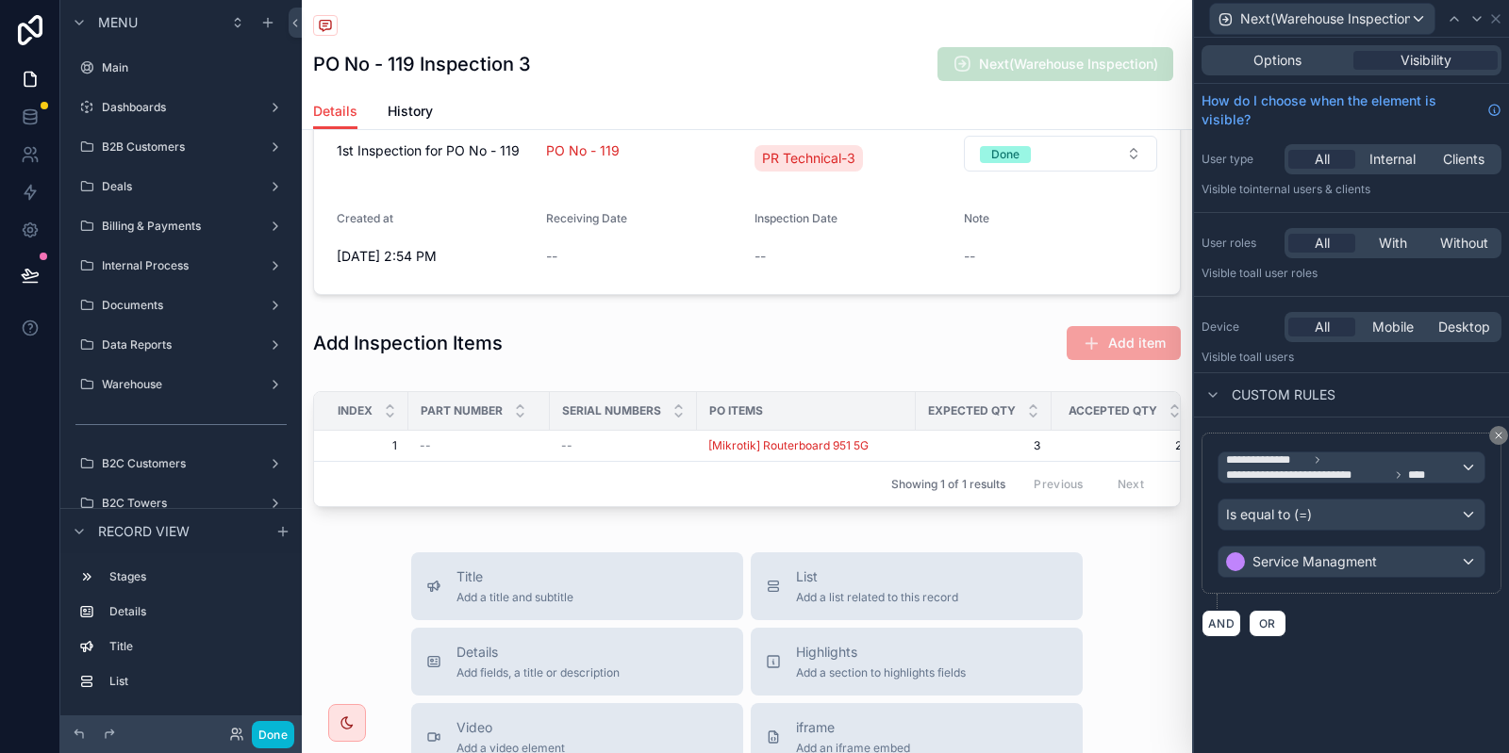
click at [1351, 621] on div "AND OR" at bounding box center [1351, 623] width 300 height 28
drag, startPoint x: 1211, startPoint y: 627, endPoint x: 1262, endPoint y: 488, distance: 147.7
click at [1262, 488] on div "**********" at bounding box center [1351, 535] width 300 height 205
click at [1295, 611] on div "AND OR" at bounding box center [1351, 623] width 300 height 28
click at [1274, 623] on span "OR" at bounding box center [1267, 624] width 25 height 14
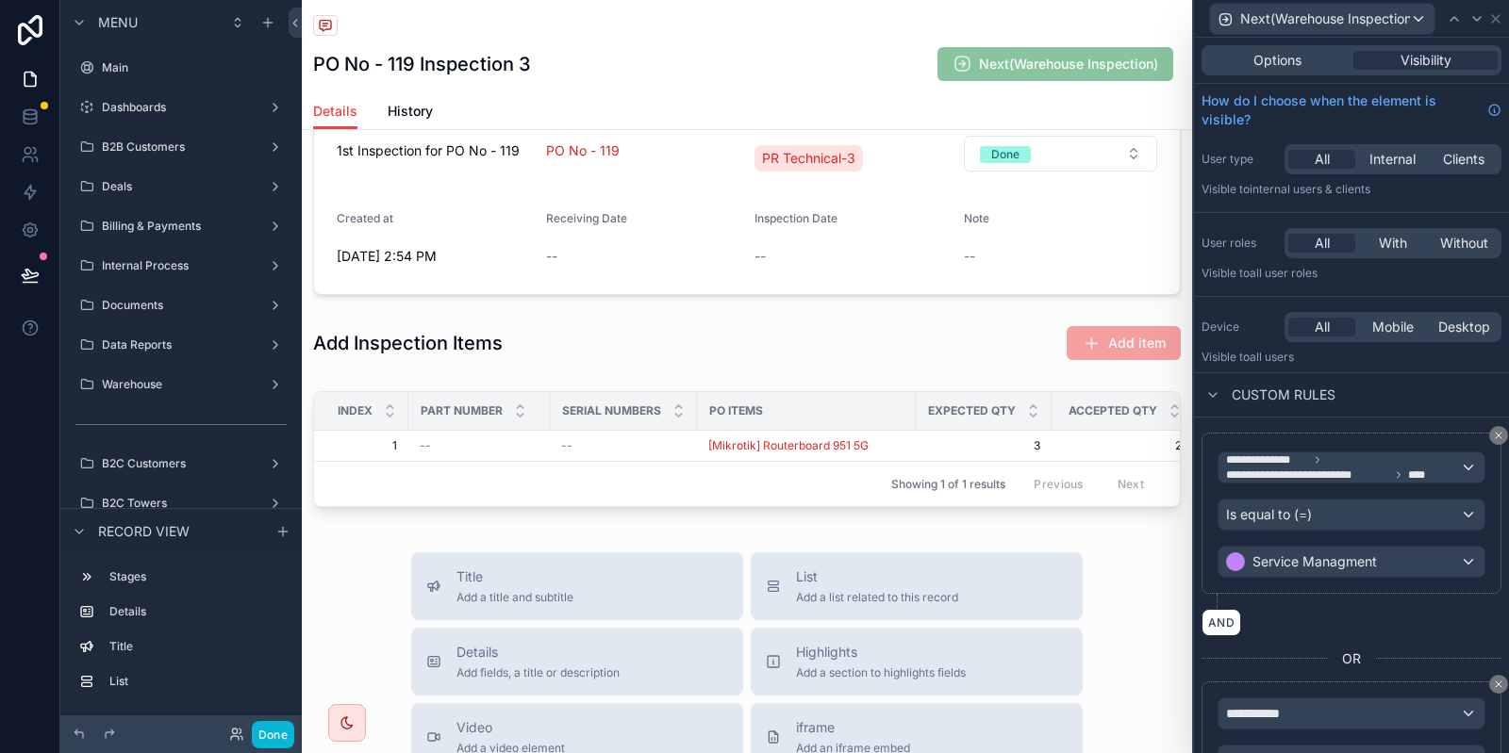
scroll to position [138, 0]
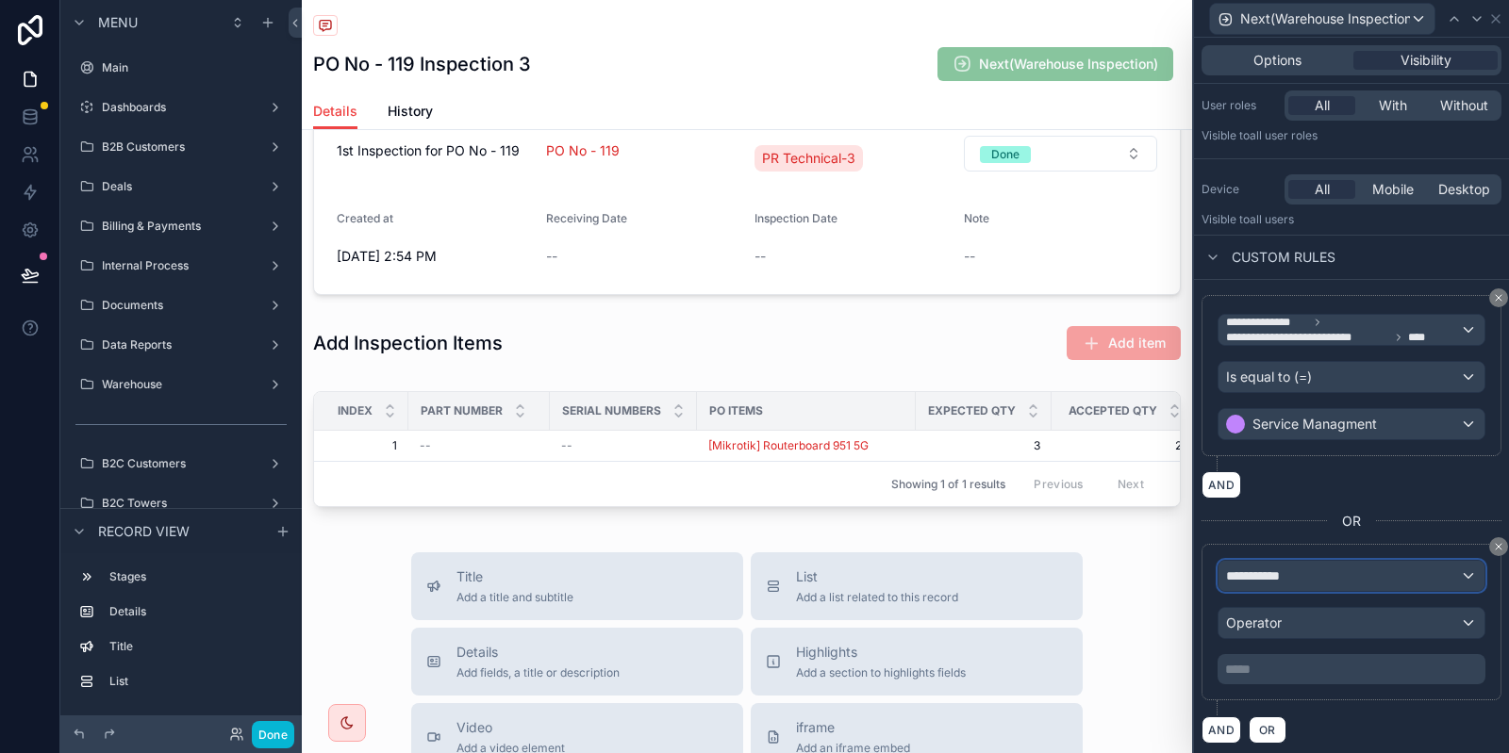
click at [1303, 578] on div "**********" at bounding box center [1351, 576] width 266 height 30
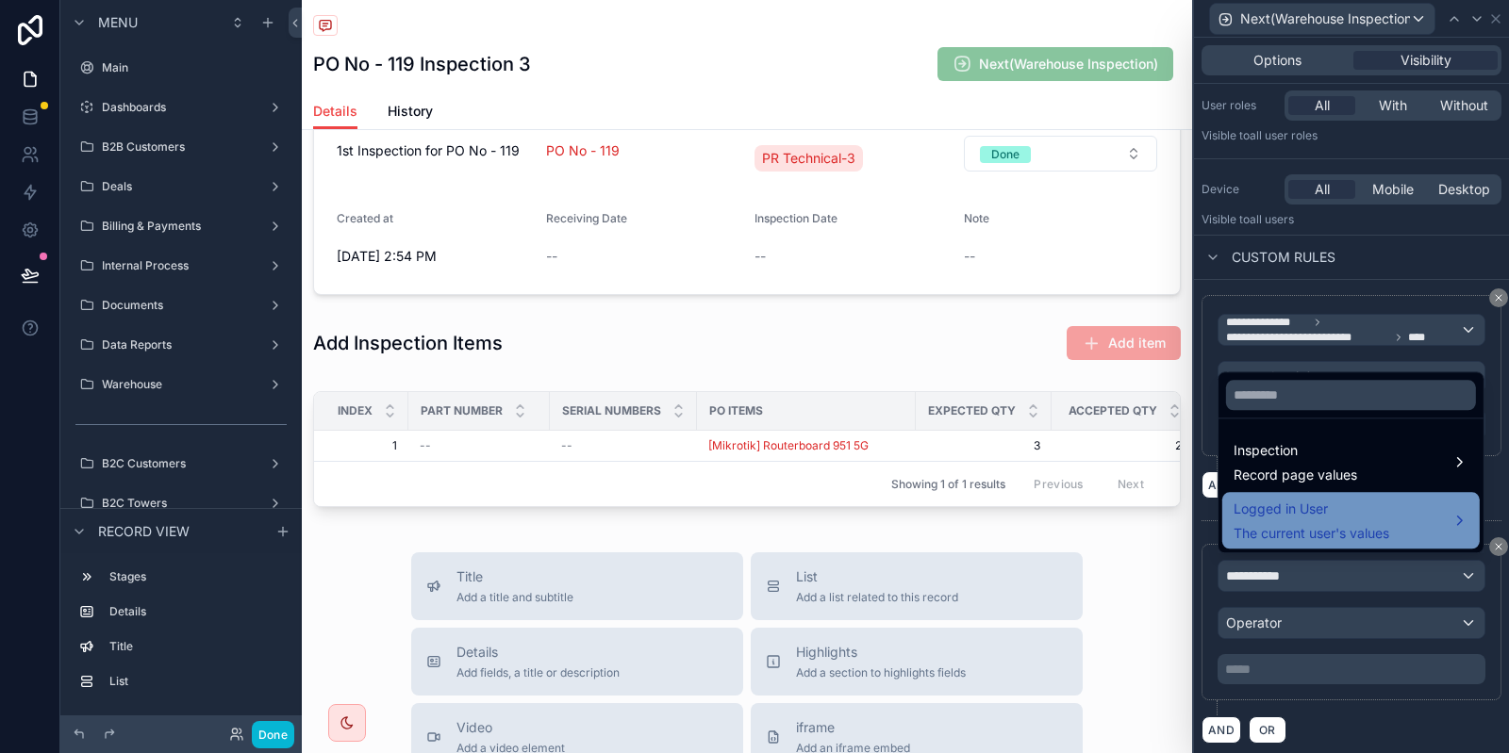
click at [1296, 525] on span "The current user's values" at bounding box center [1311, 533] width 156 height 19
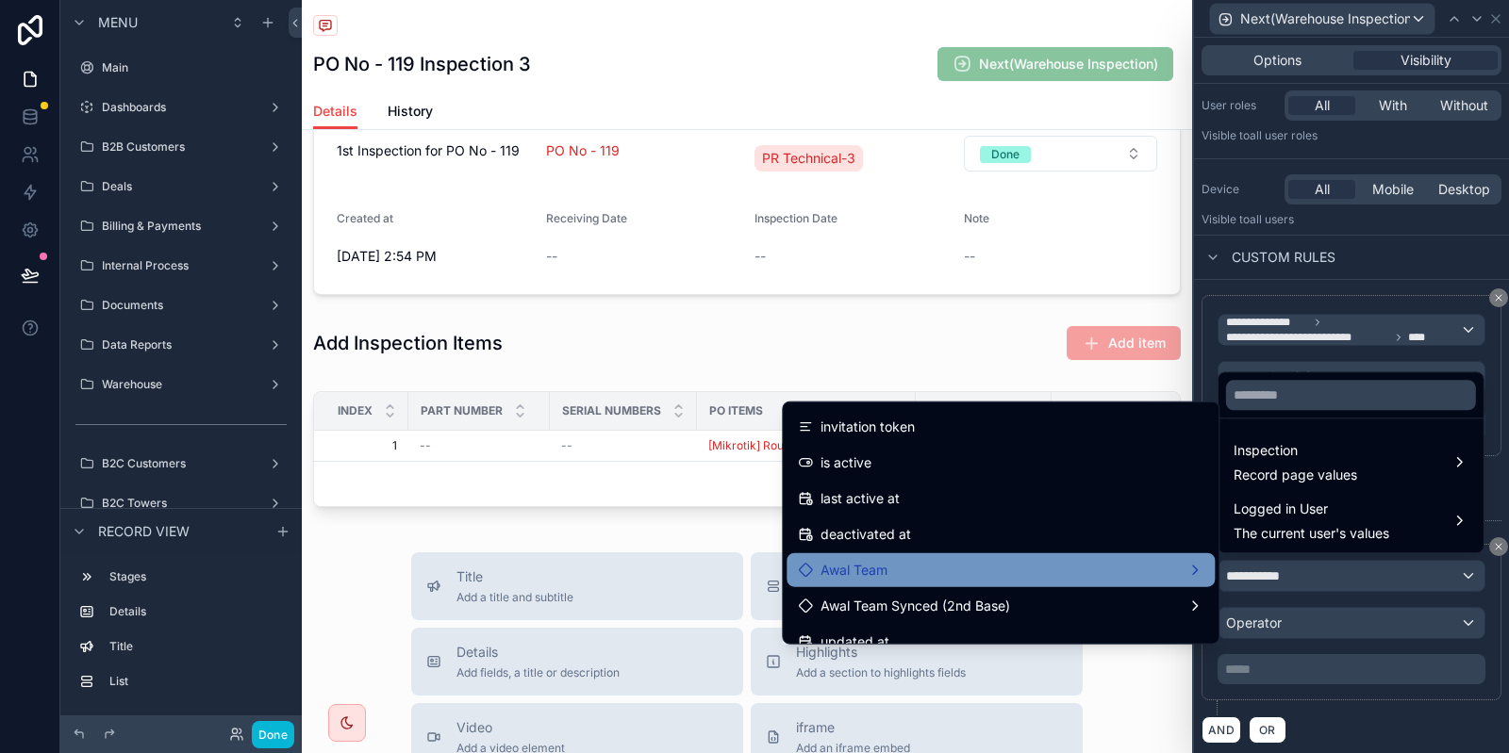
scroll to position [189, 0]
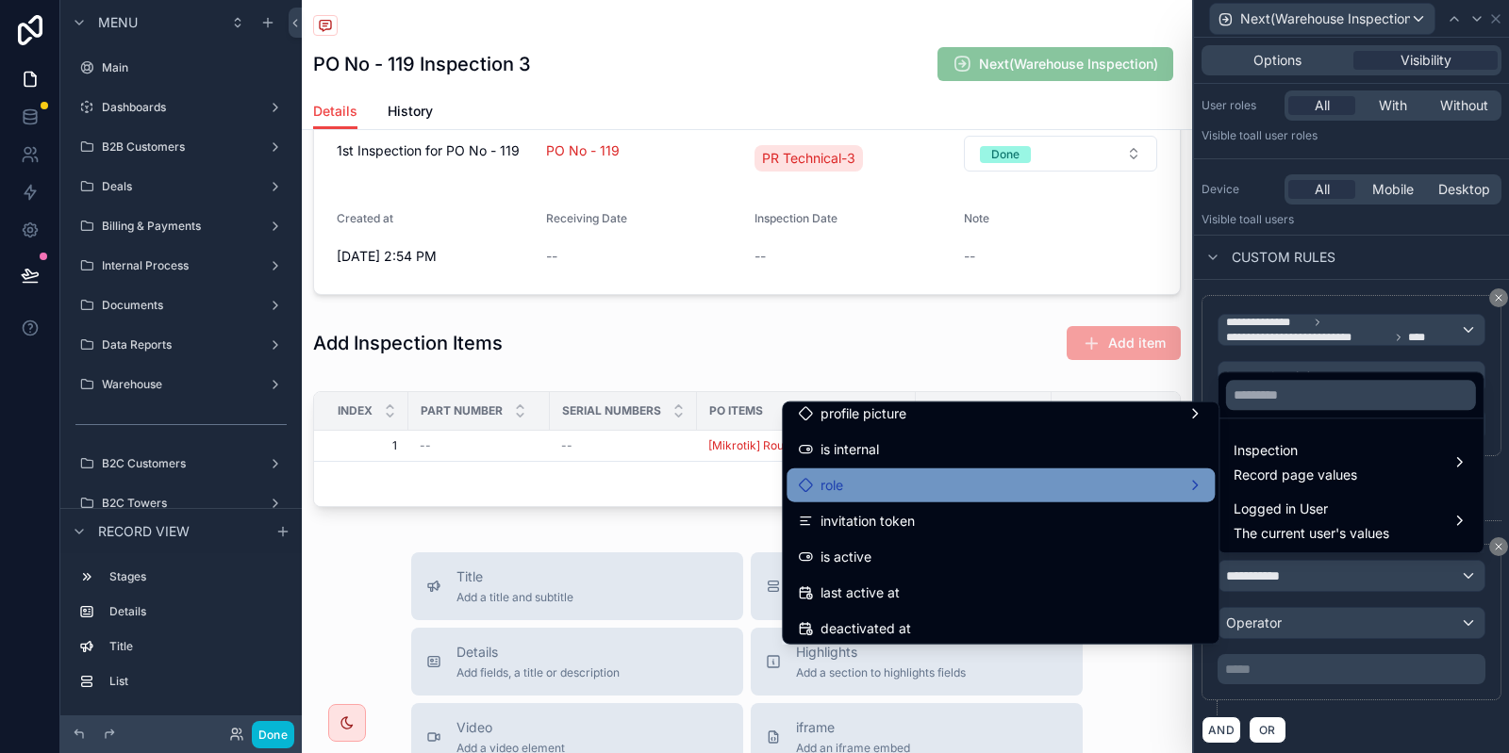
click at [913, 480] on div "role" at bounding box center [1000, 485] width 405 height 23
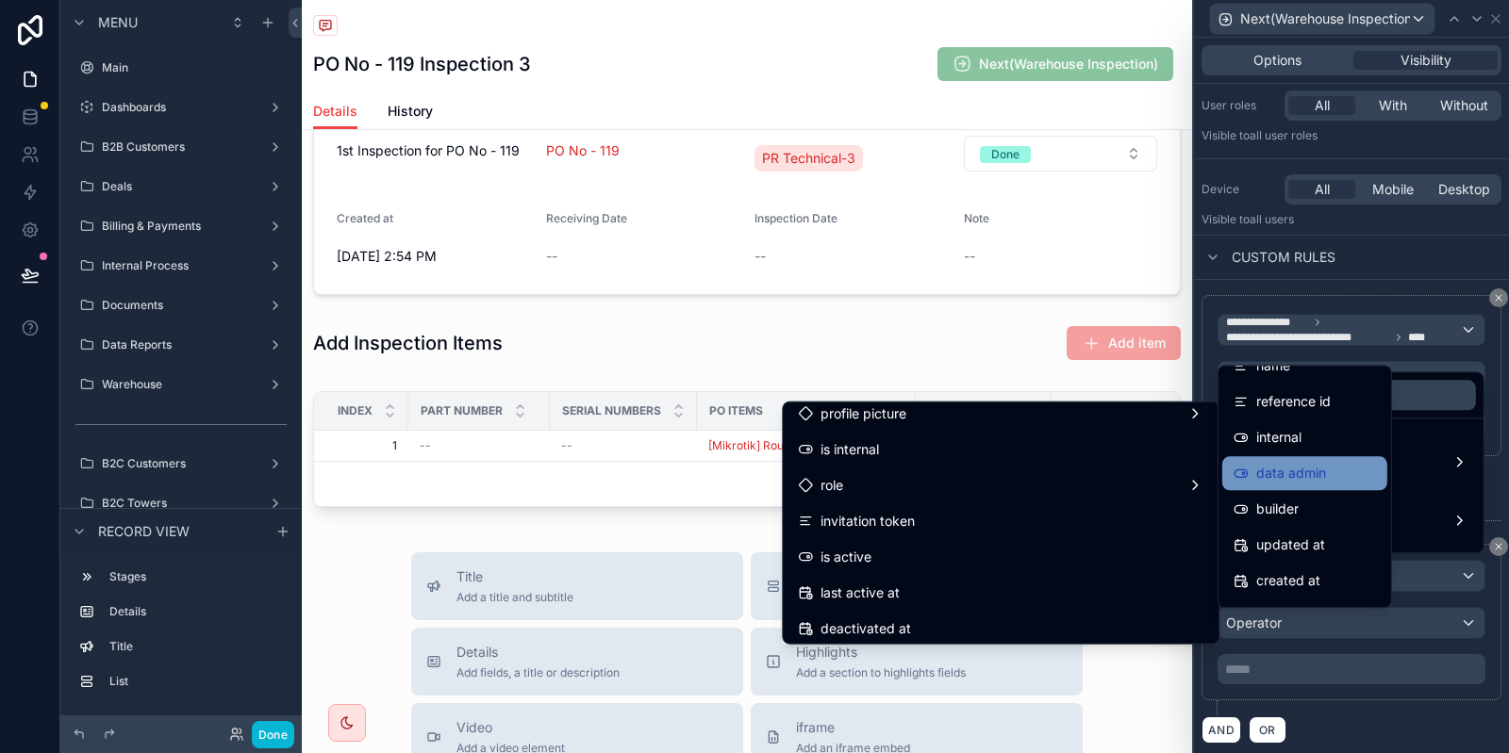
scroll to position [28, 0]
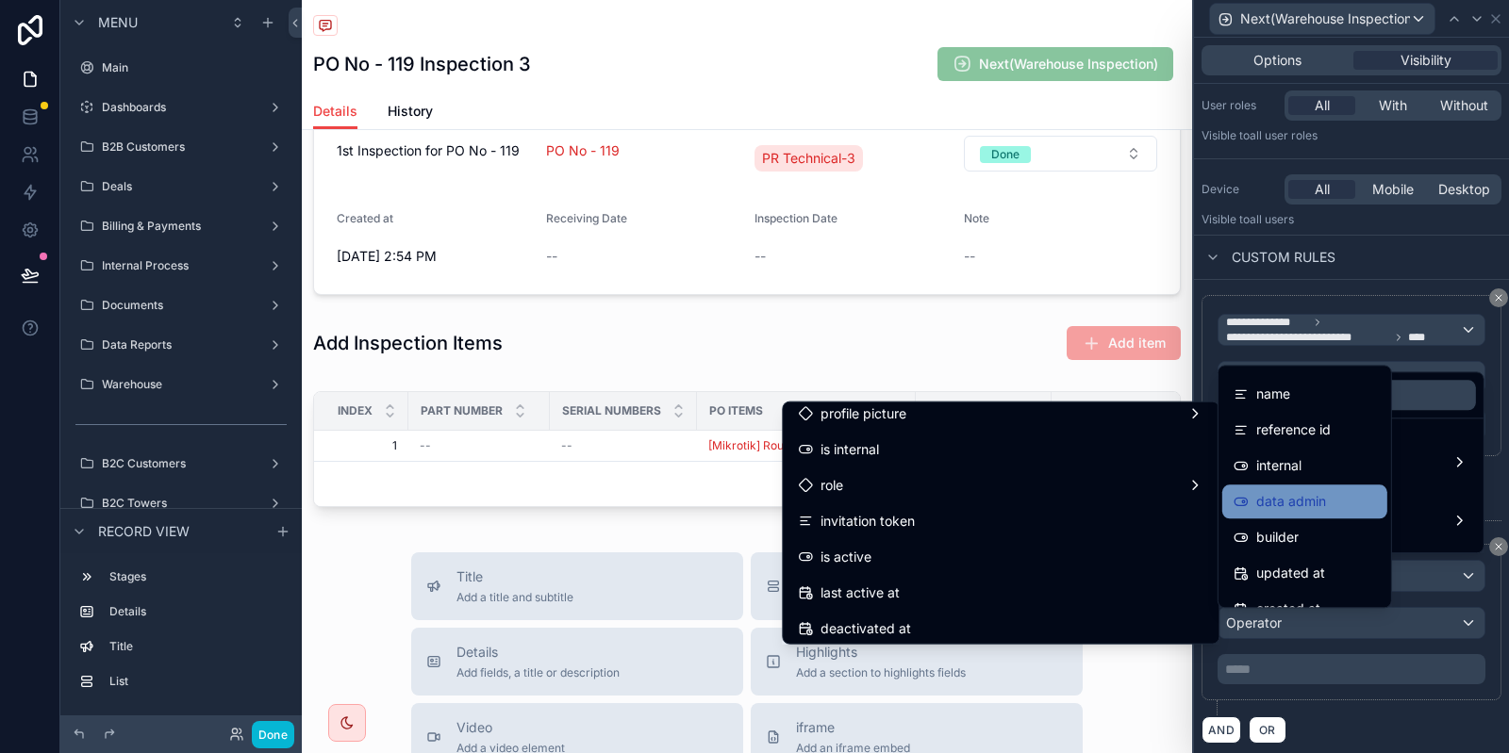
click at [1307, 508] on span "data admin" at bounding box center [1291, 501] width 70 height 23
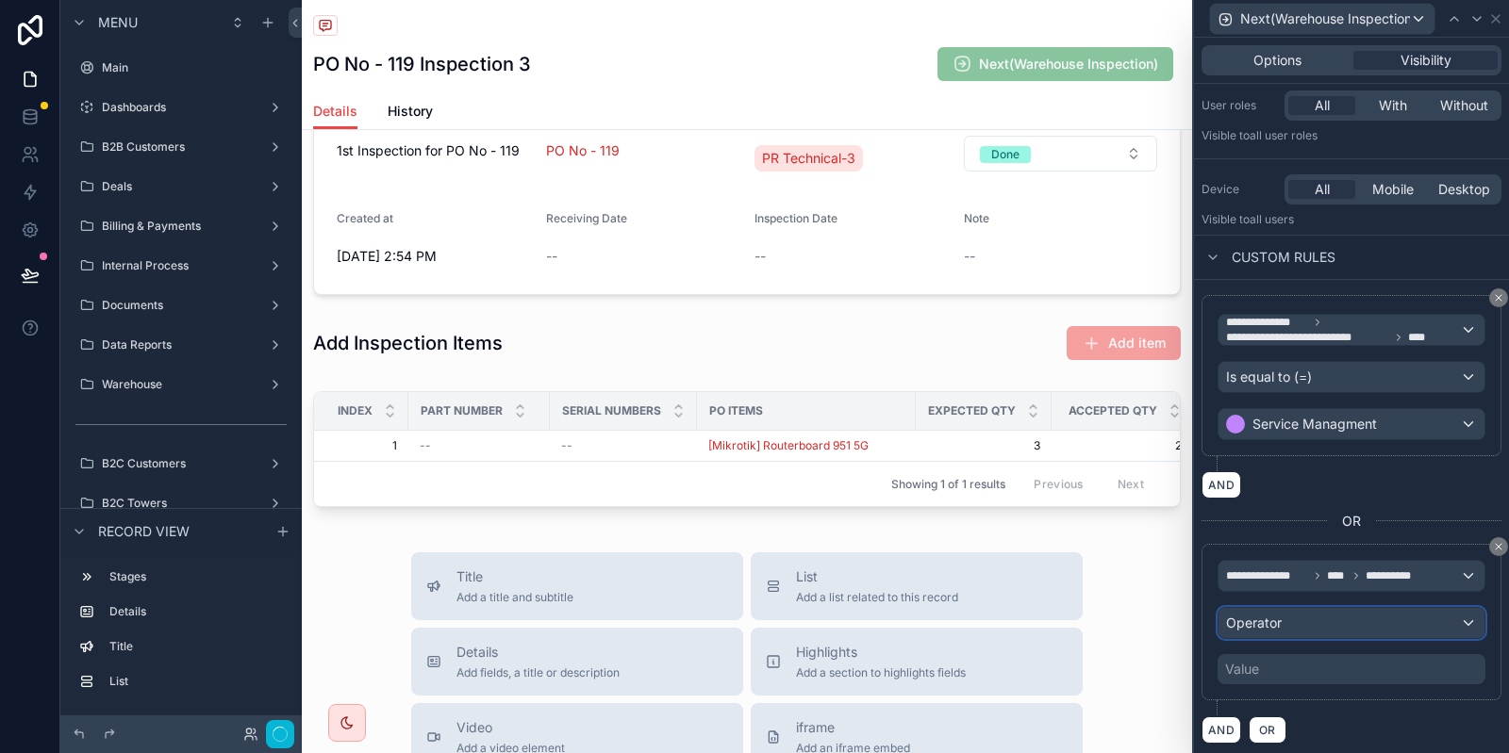
click at [1415, 627] on div "Operator" at bounding box center [1351, 623] width 266 height 30
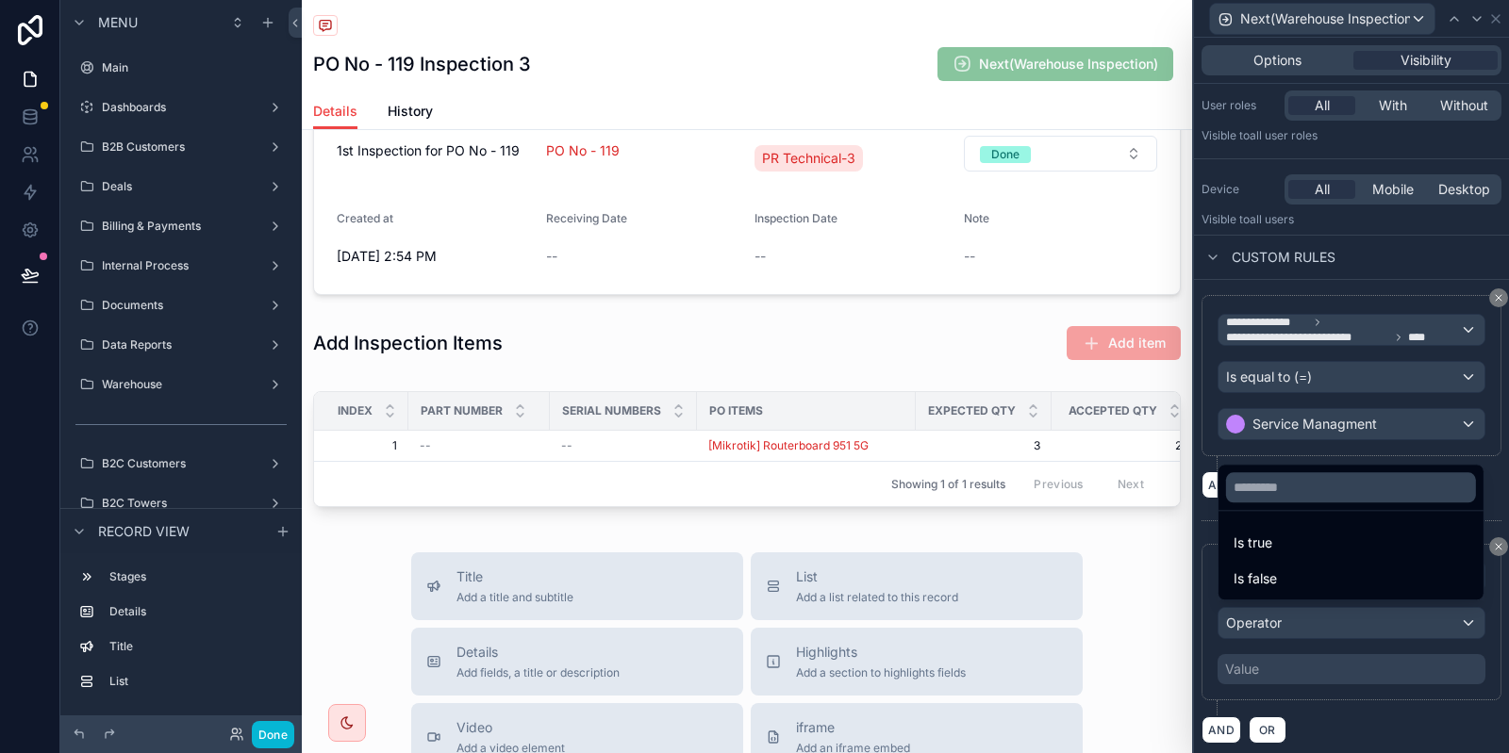
click at [1318, 526] on ul "Is true Is false" at bounding box center [1350, 555] width 265 height 89
click at [1306, 536] on div "Is true" at bounding box center [1350, 543] width 235 height 23
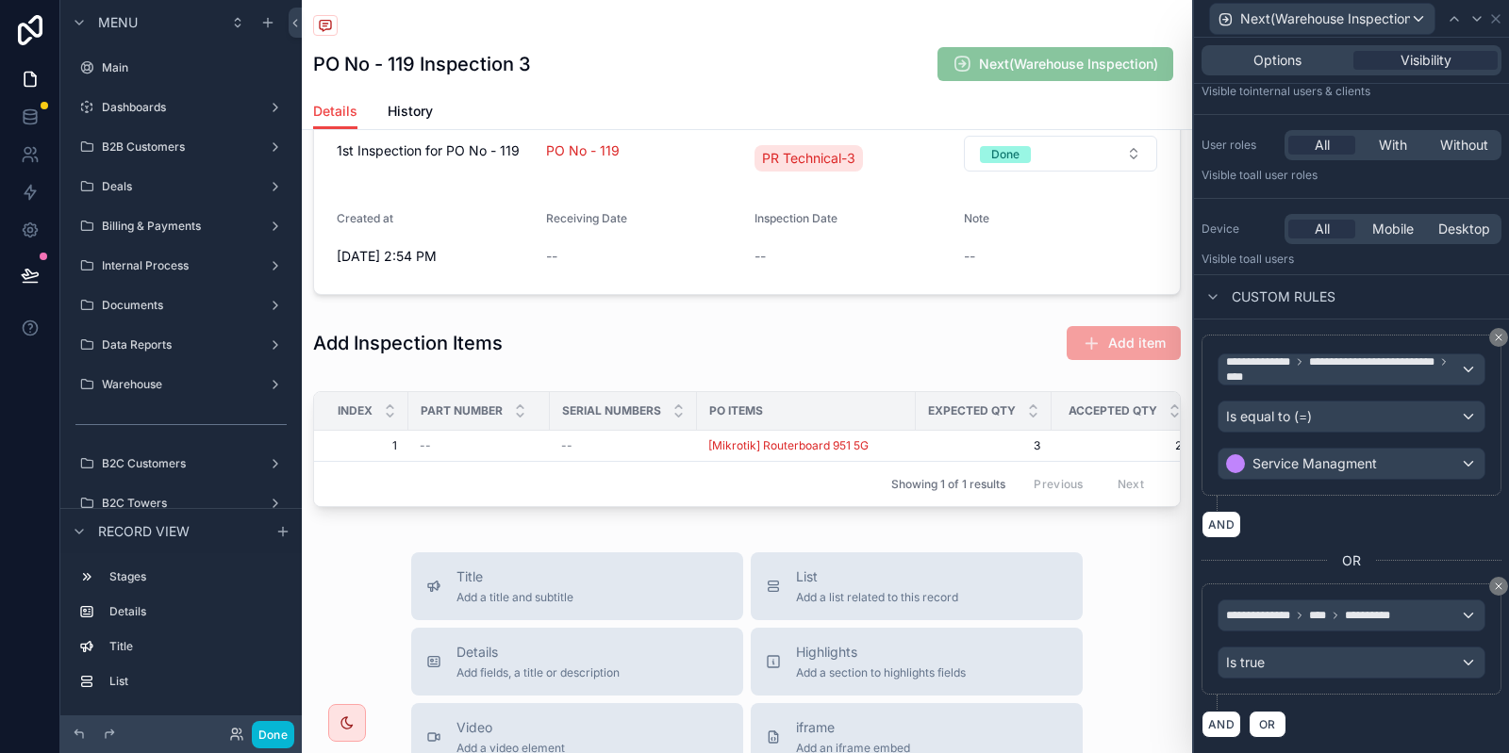
scroll to position [93, 0]
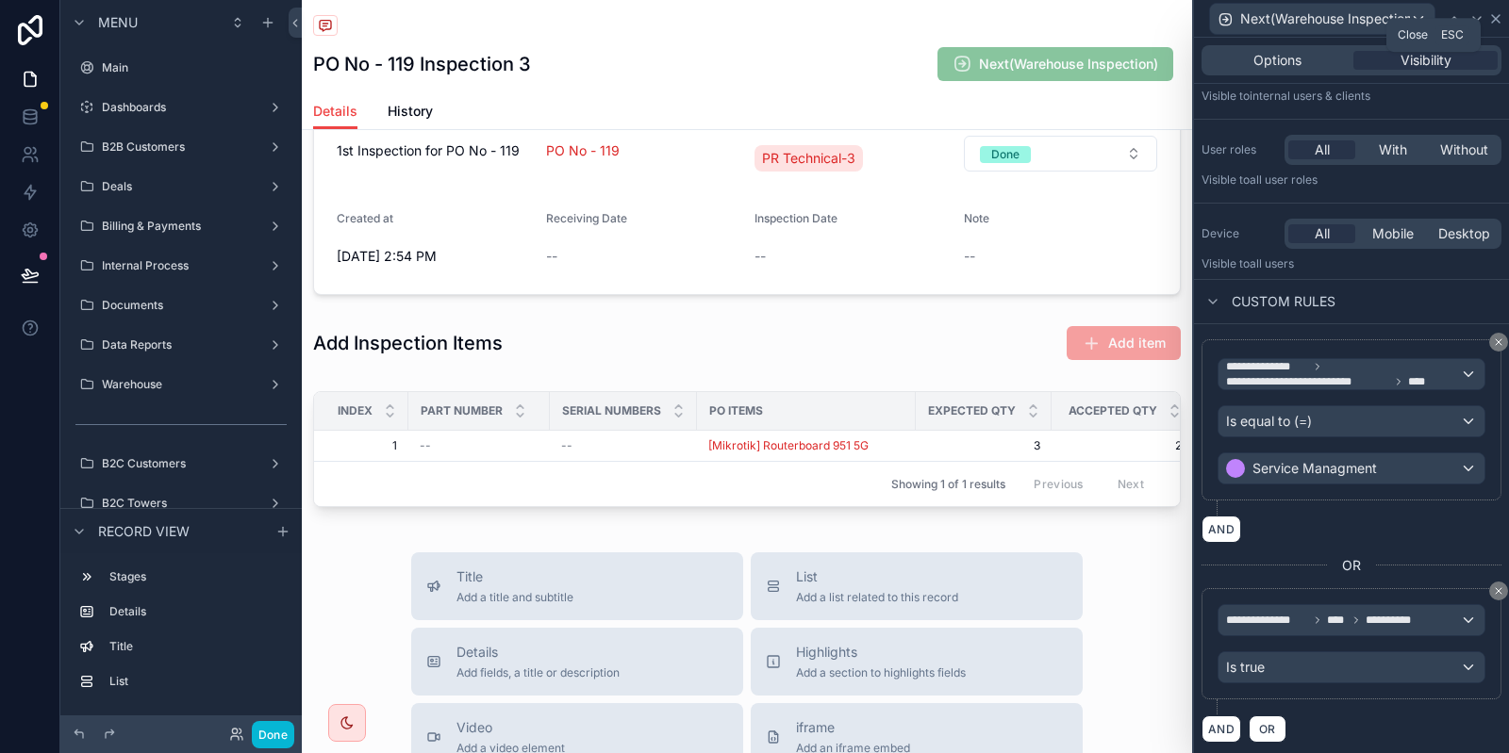
click at [1493, 18] on icon at bounding box center [1495, 18] width 15 height 15
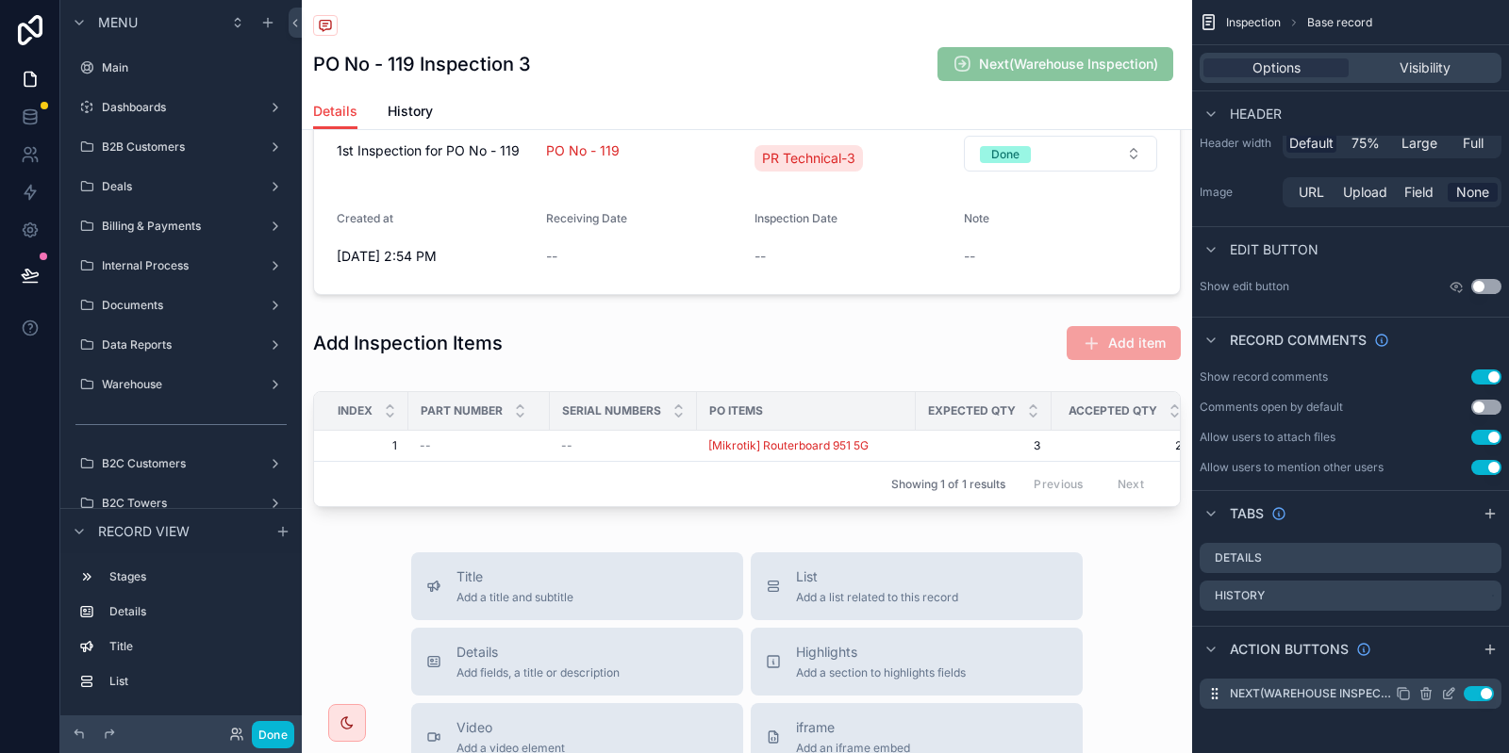
click at [1404, 695] on icon "scrollable content" at bounding box center [1403, 693] width 15 height 15
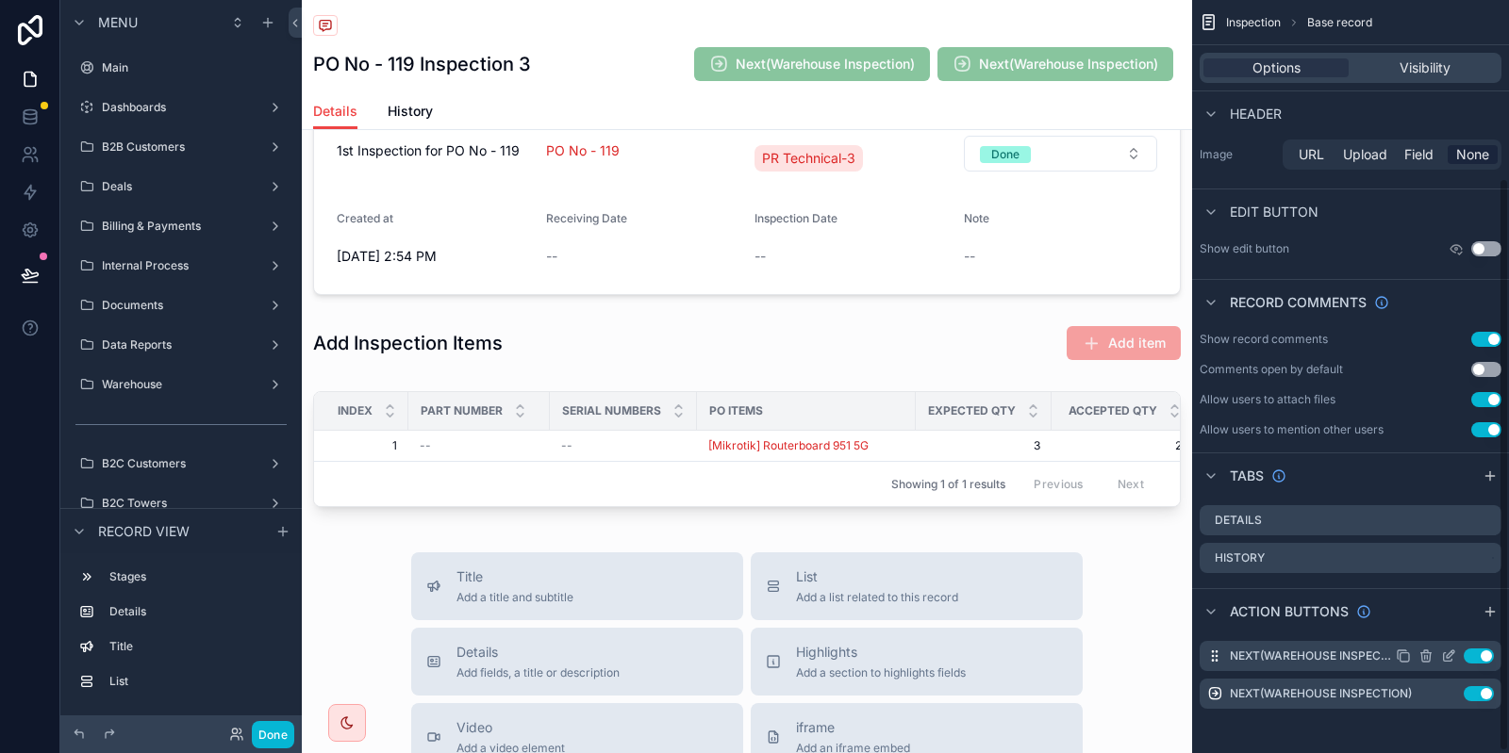
scroll to position [236, 0]
click at [1454, 688] on icon "scrollable content" at bounding box center [1450, 692] width 8 height 8
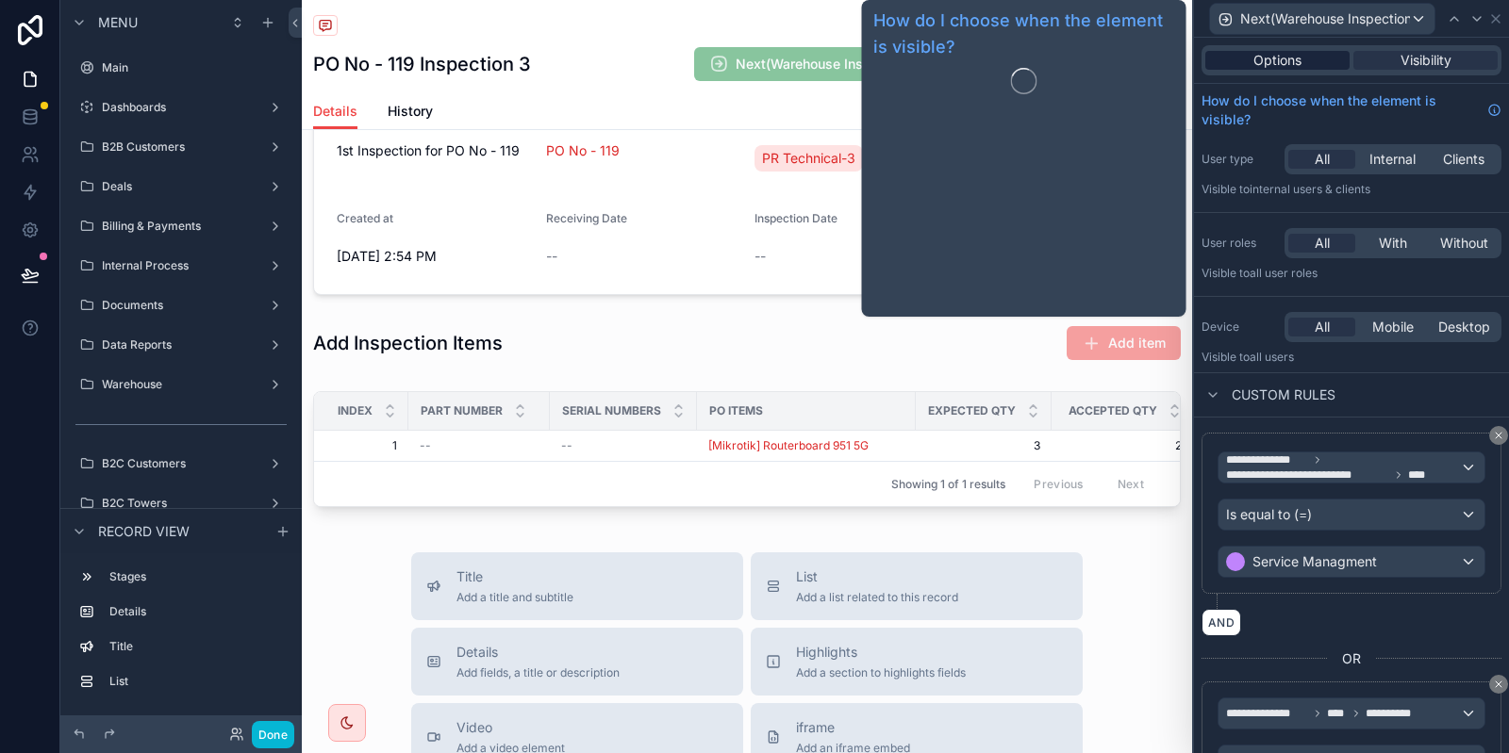
click at [1276, 62] on span "Options" at bounding box center [1277, 60] width 48 height 19
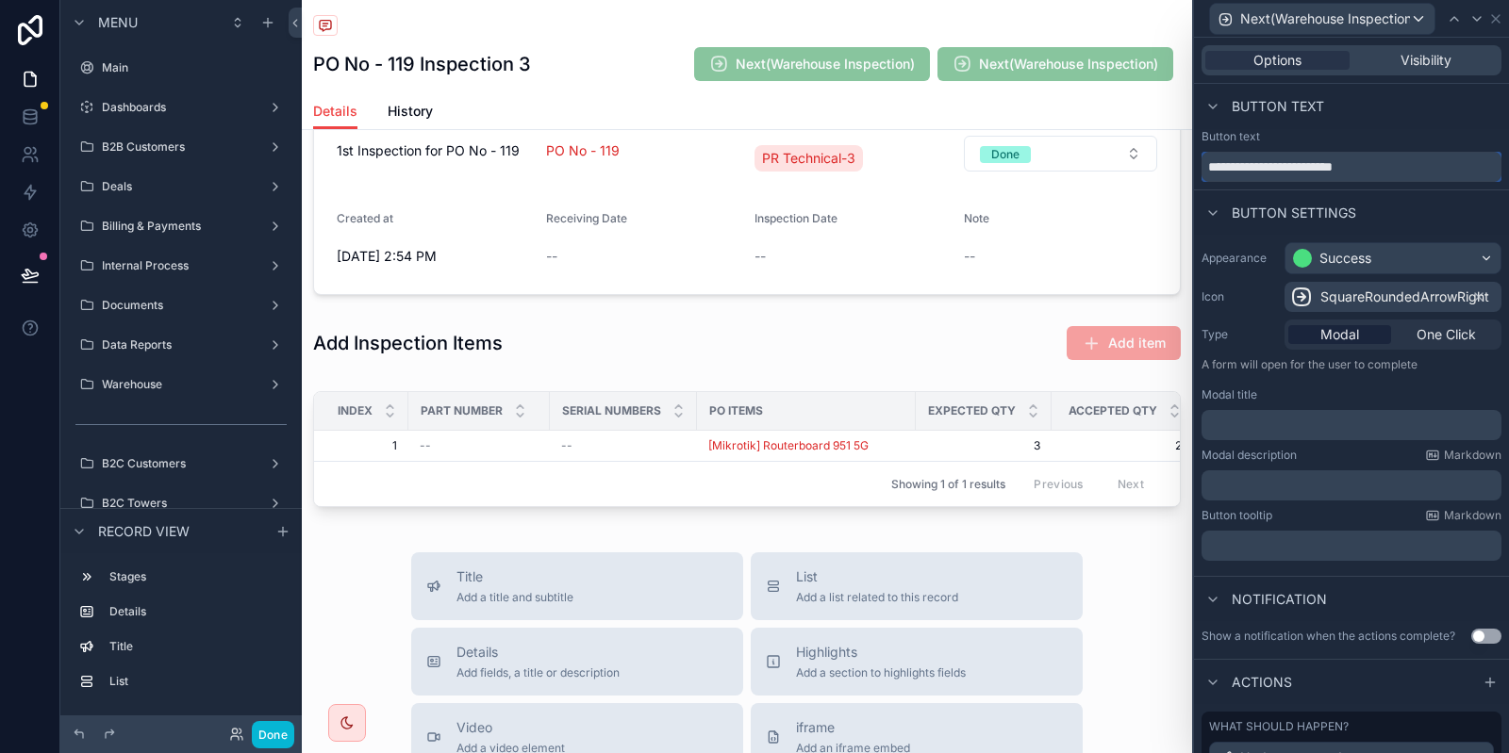
drag, startPoint x: 1381, startPoint y: 168, endPoint x: 1241, endPoint y: 169, distance: 140.5
click at [1241, 169] on input "**********" at bounding box center [1351, 167] width 300 height 30
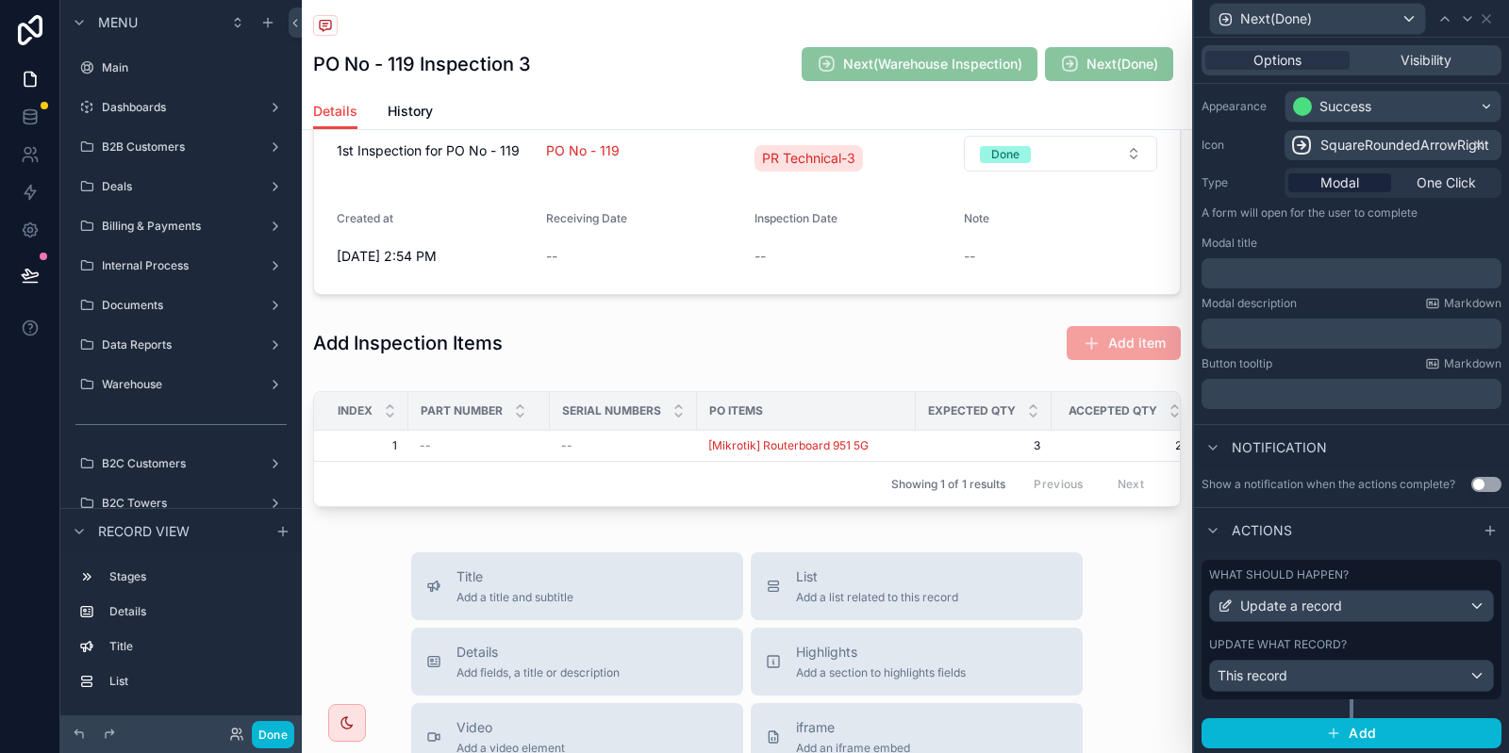
type input "**********"
click at [1379, 629] on div "What should happen? Update a record Update what record? This record" at bounding box center [1351, 630] width 300 height 140
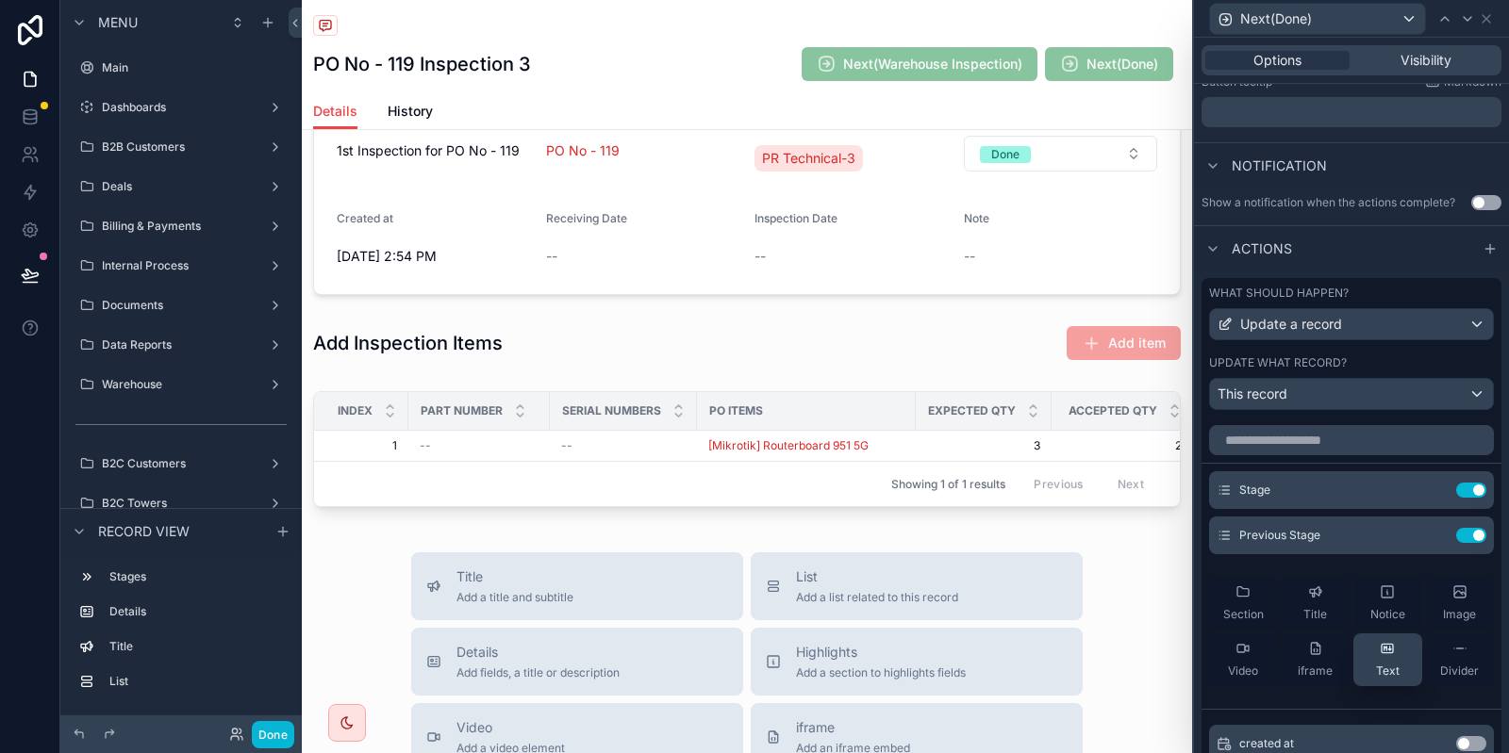
scroll to position [491, 0]
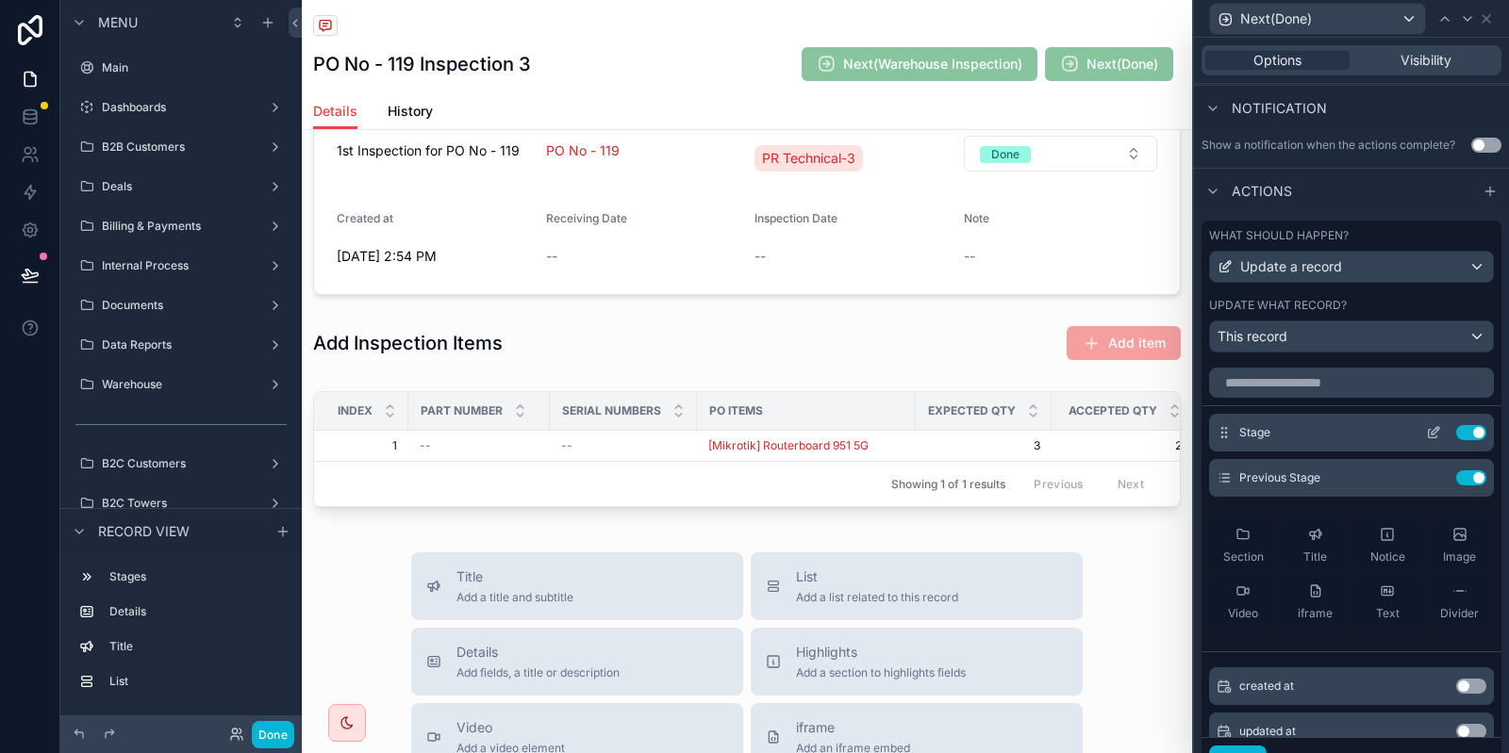
click at [1435, 427] on icon at bounding box center [1433, 432] width 15 height 15
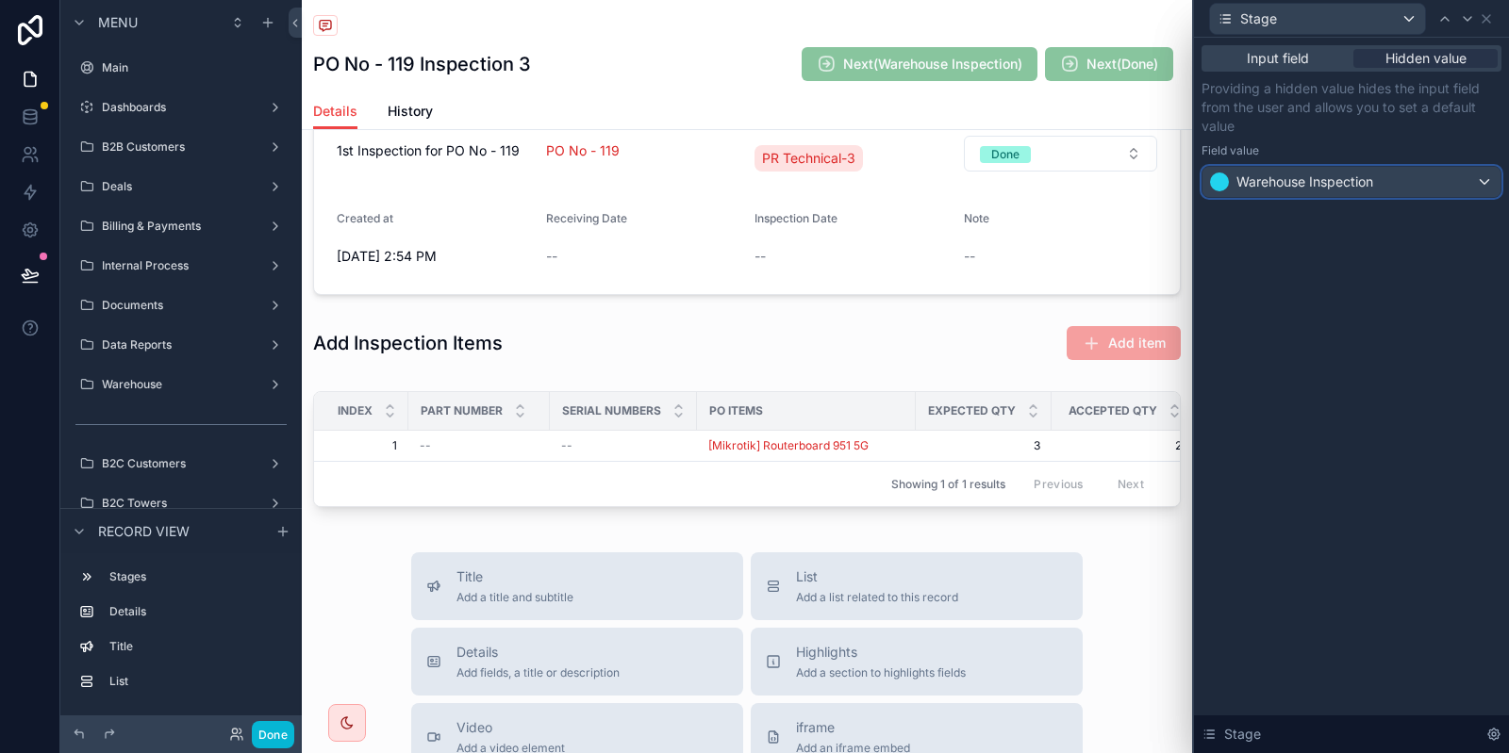
click at [1349, 167] on button "Warehouse Inspection" at bounding box center [1351, 182] width 300 height 32
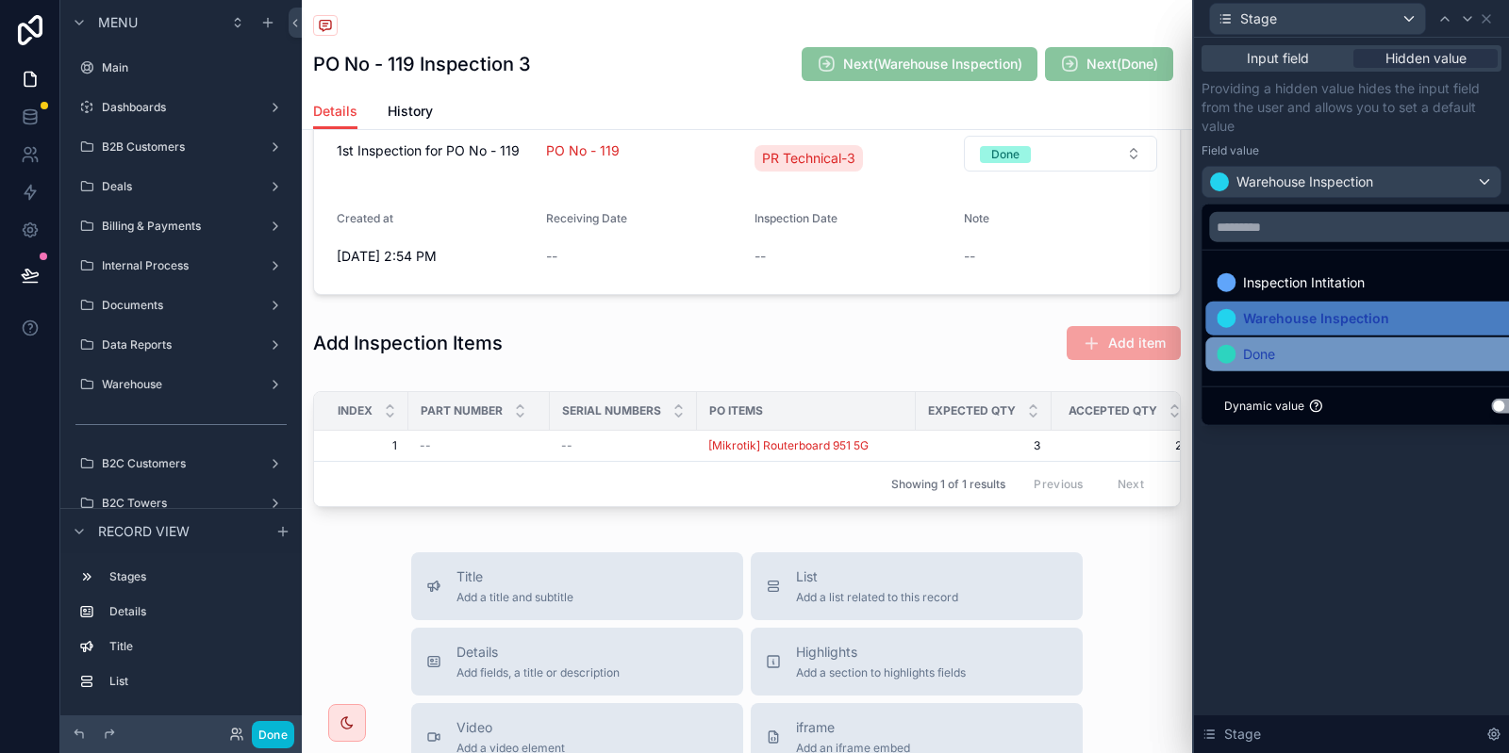
click at [1301, 347] on div "Done" at bounding box center [1372, 354] width 312 height 23
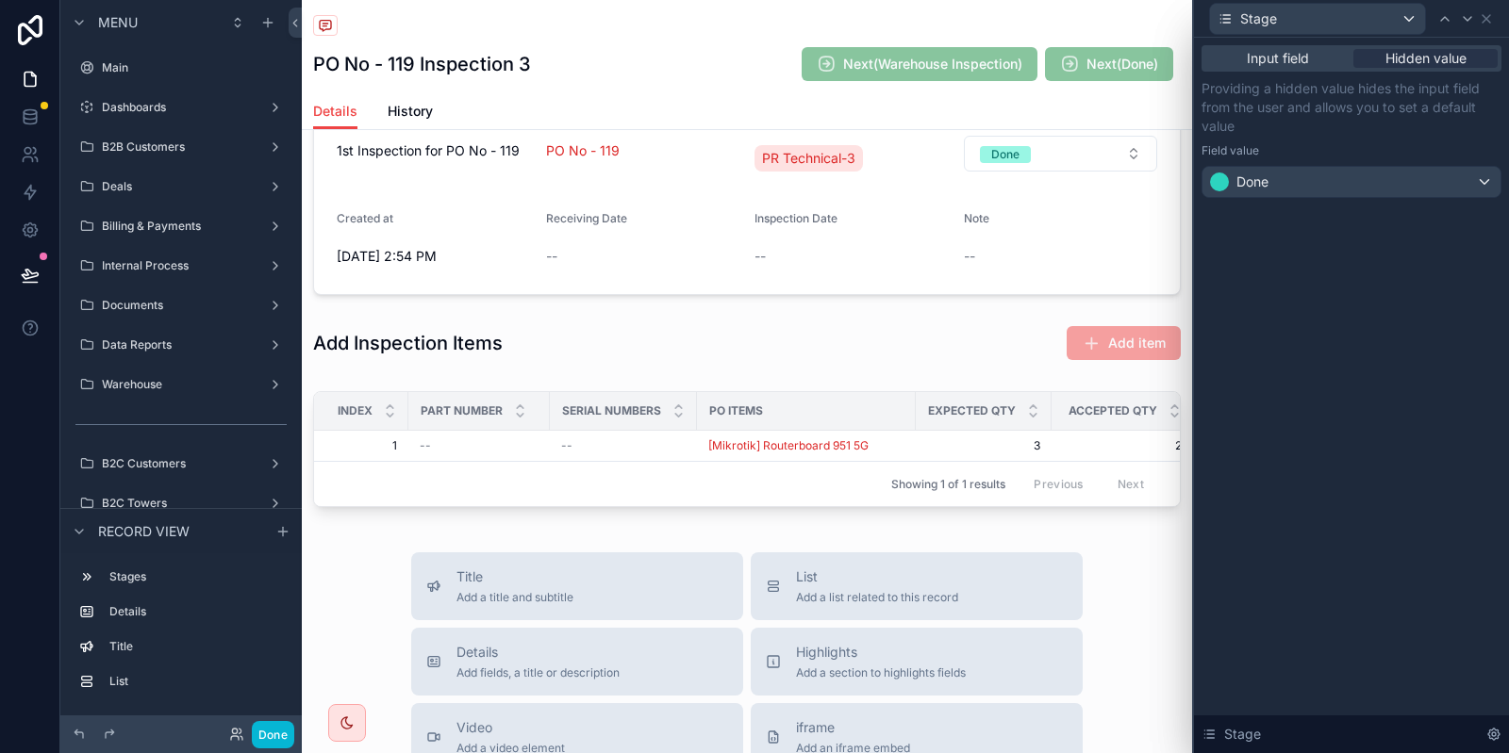
click at [1469, 18] on icon at bounding box center [1467, 18] width 15 height 15
click at [1346, 183] on span "Inspection Intitation" at bounding box center [1297, 182] width 122 height 19
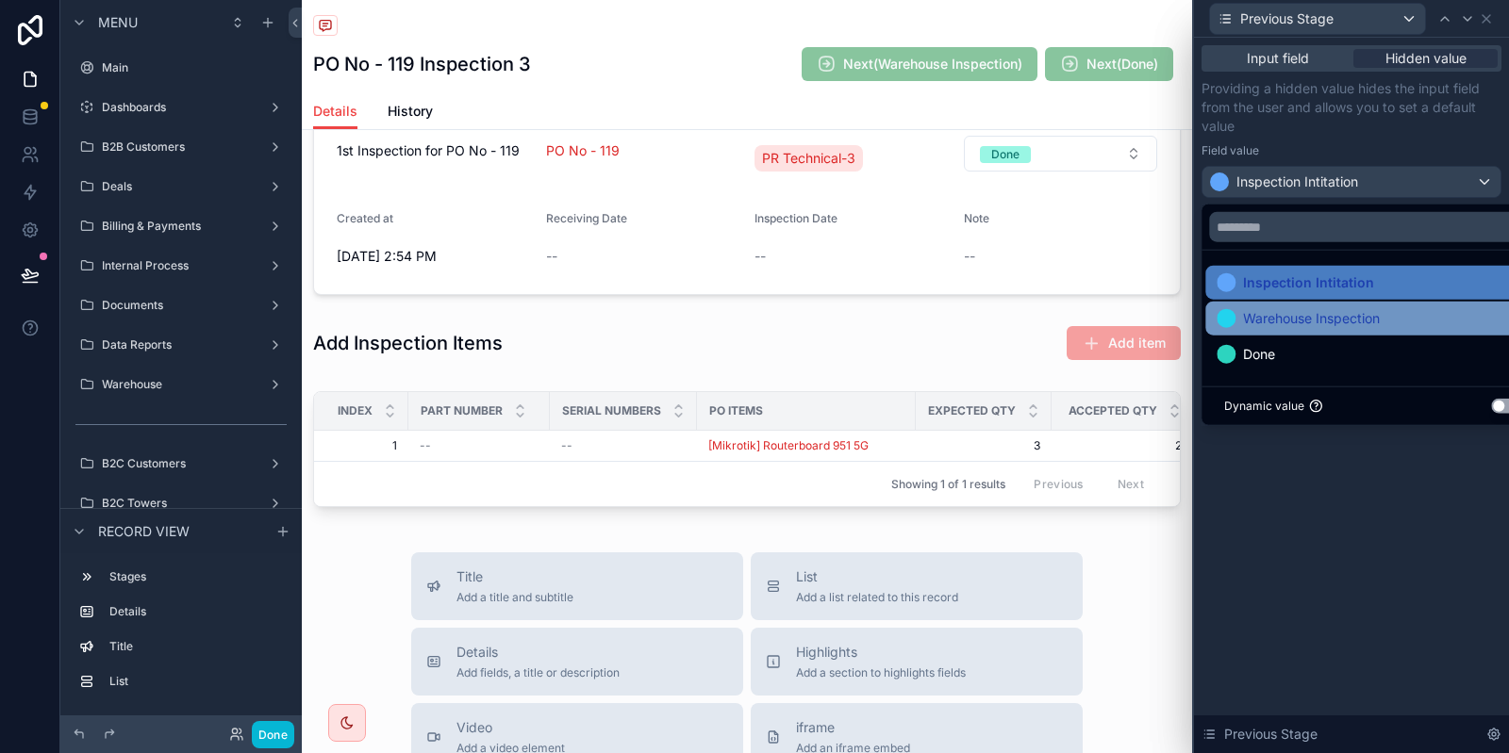
click at [1322, 330] on div "Warehouse Inspection" at bounding box center [1372, 319] width 335 height 34
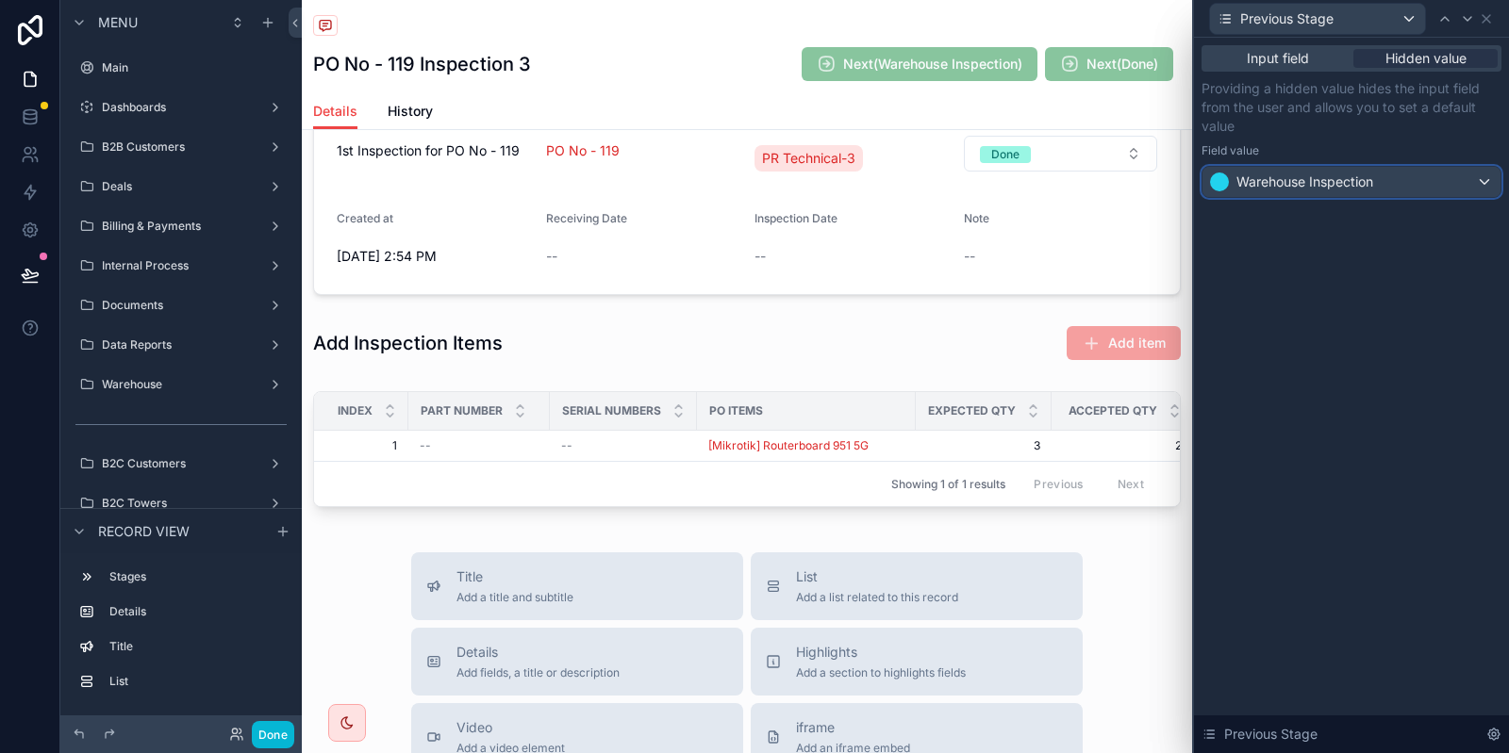
click at [1318, 177] on span "Warehouse Inspection" at bounding box center [1304, 182] width 137 height 19
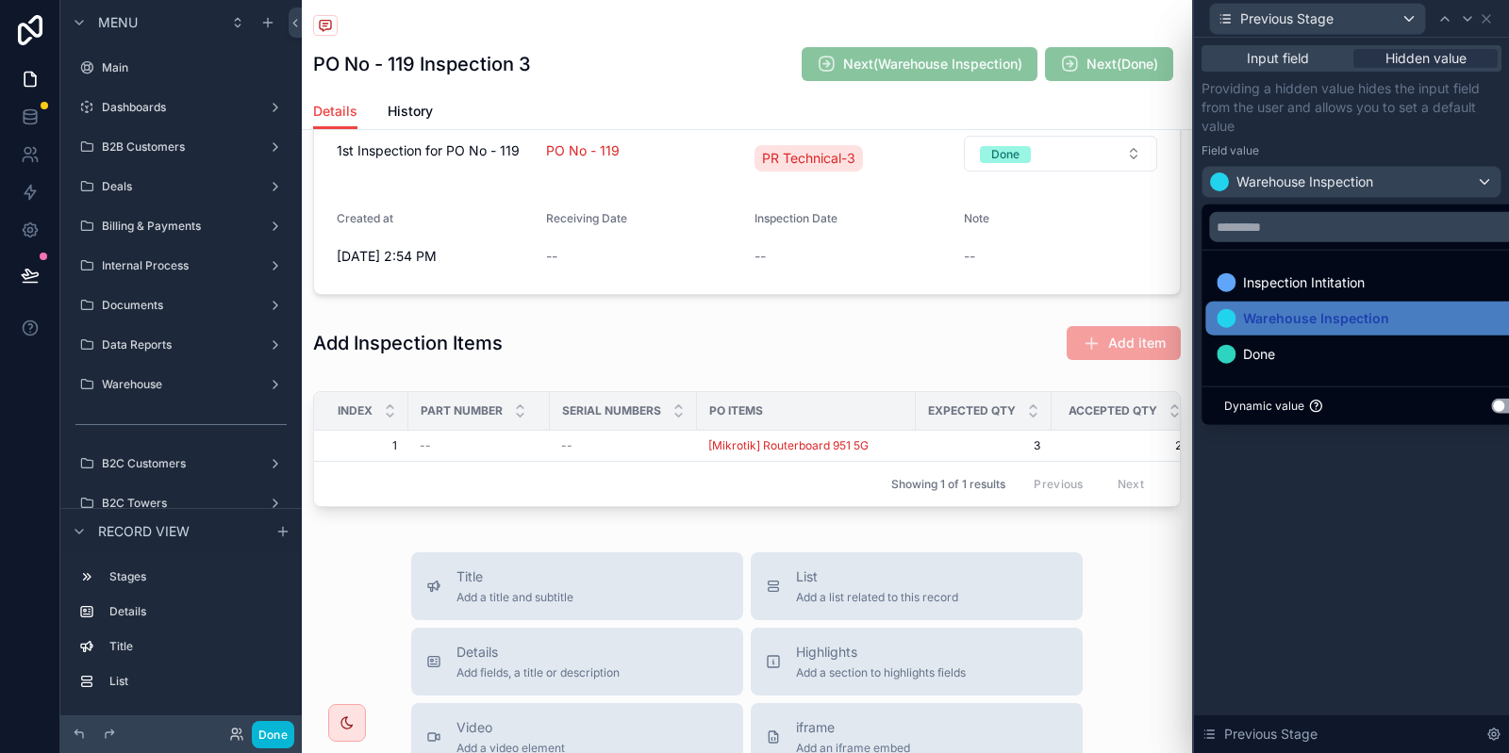
click at [1355, 151] on div at bounding box center [1351, 376] width 315 height 753
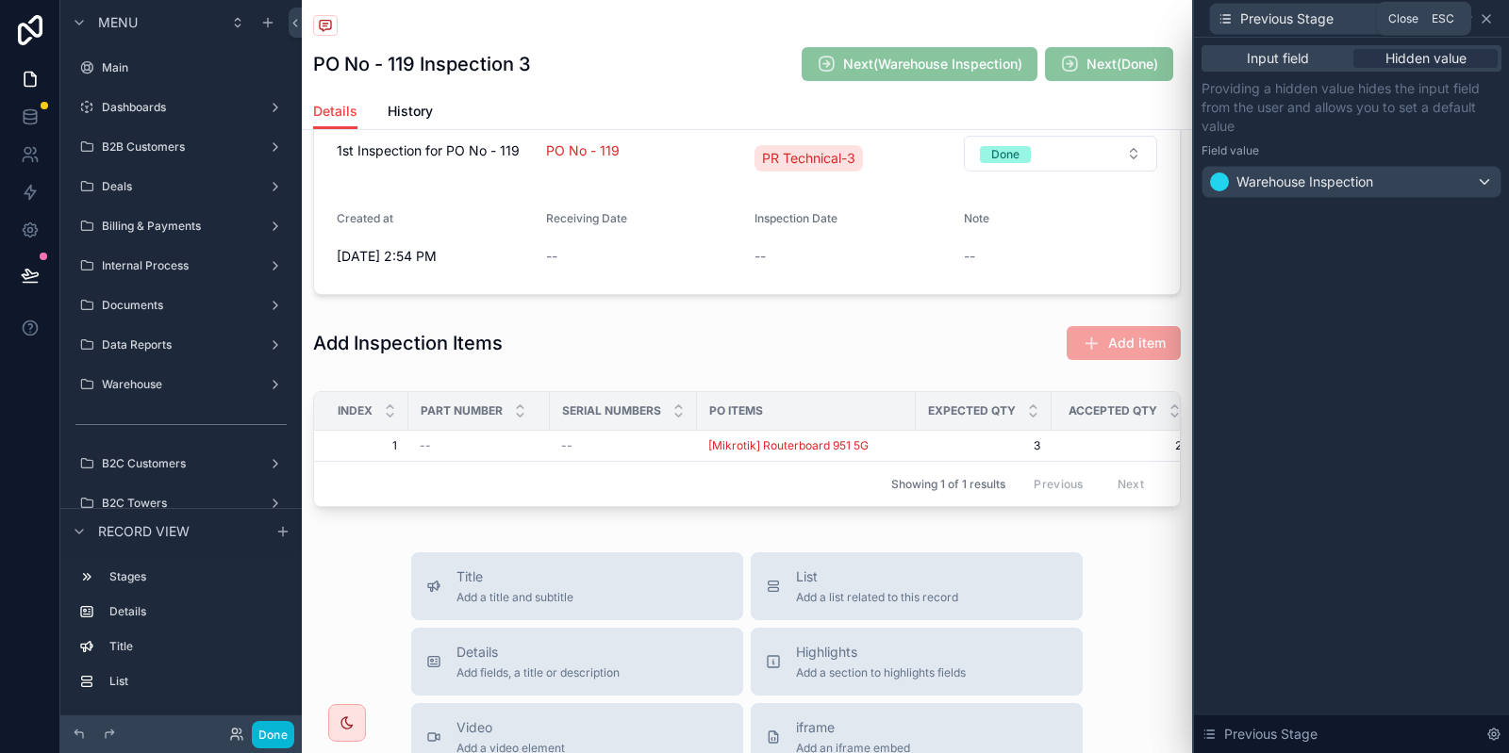
click at [1485, 13] on icon at bounding box center [1486, 18] width 15 height 15
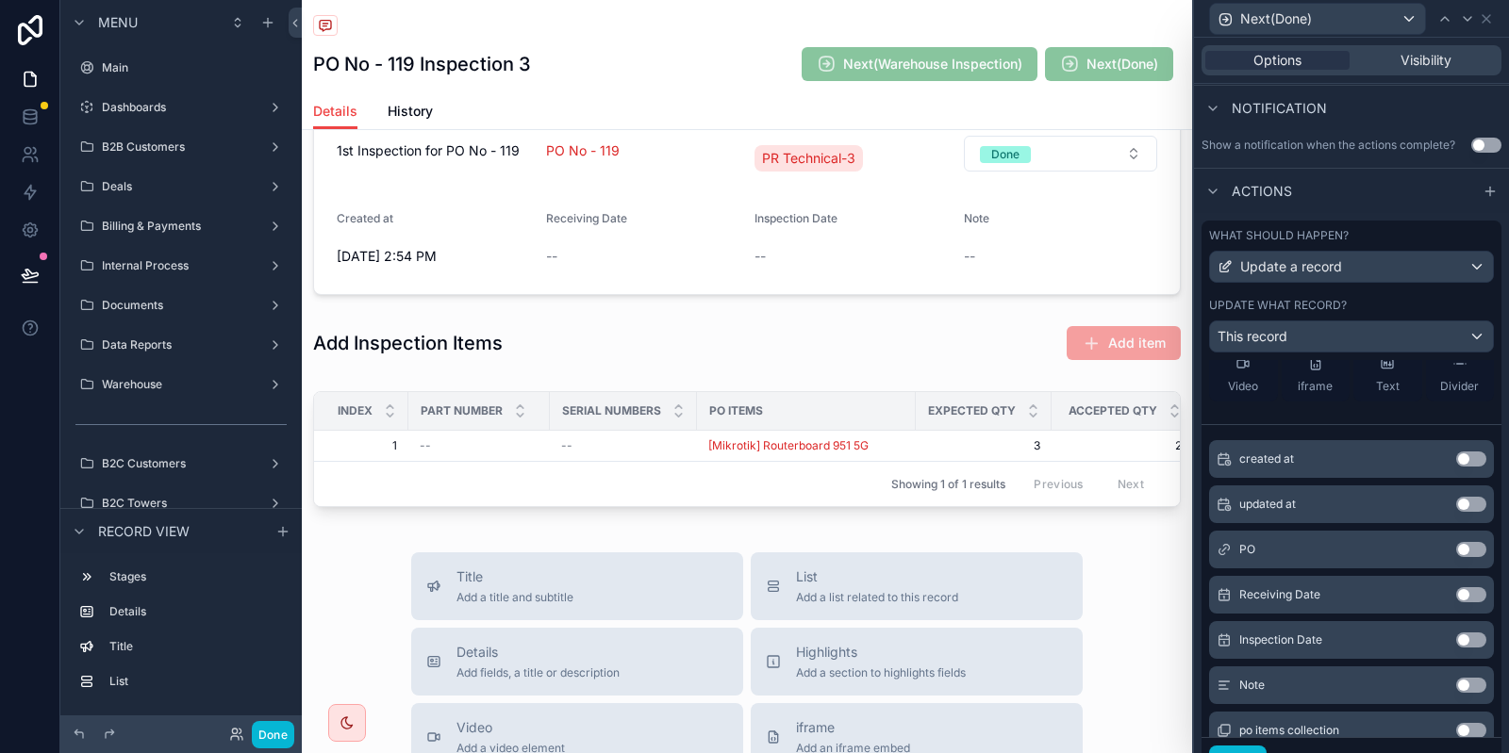
scroll to position [306, 0]
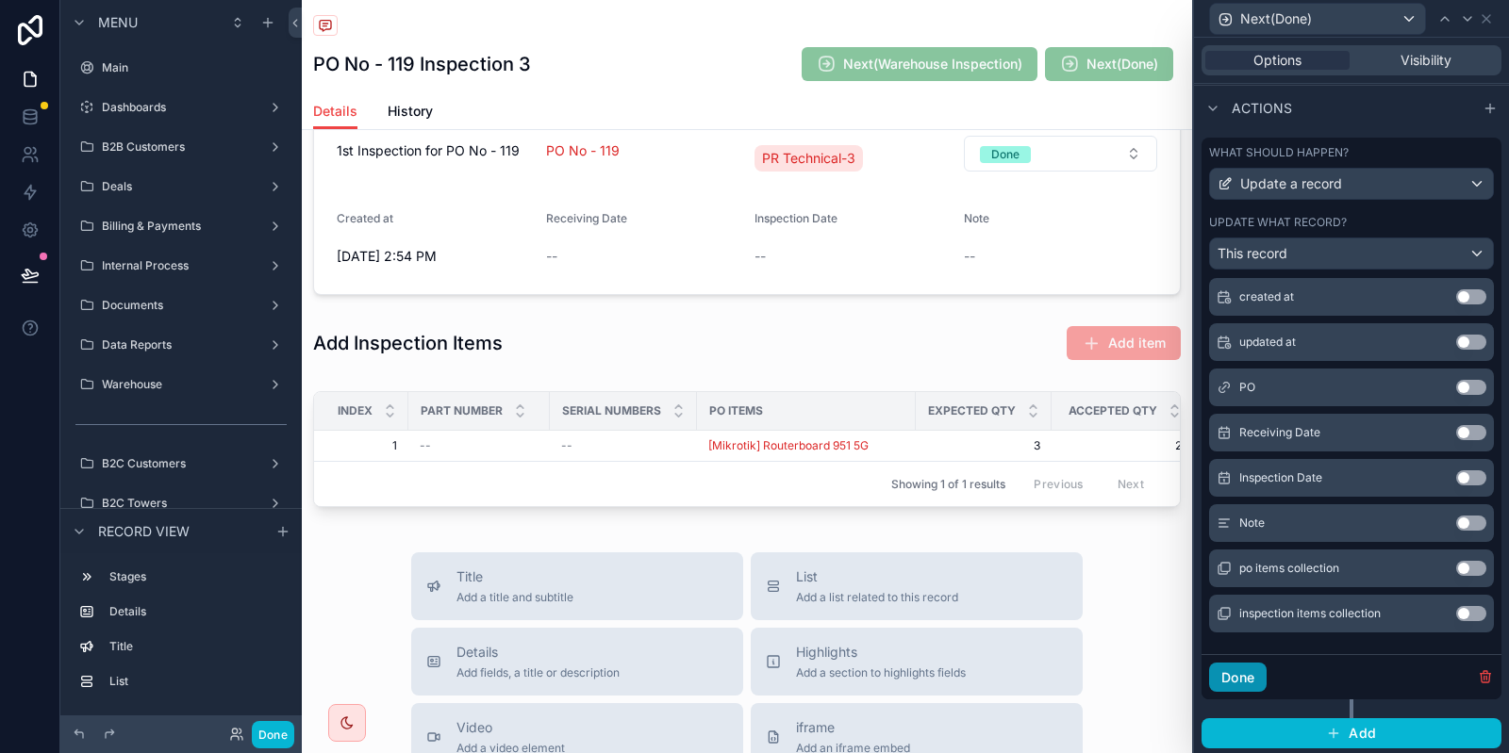
click at [1252, 681] on button "Done" at bounding box center [1238, 678] width 58 height 30
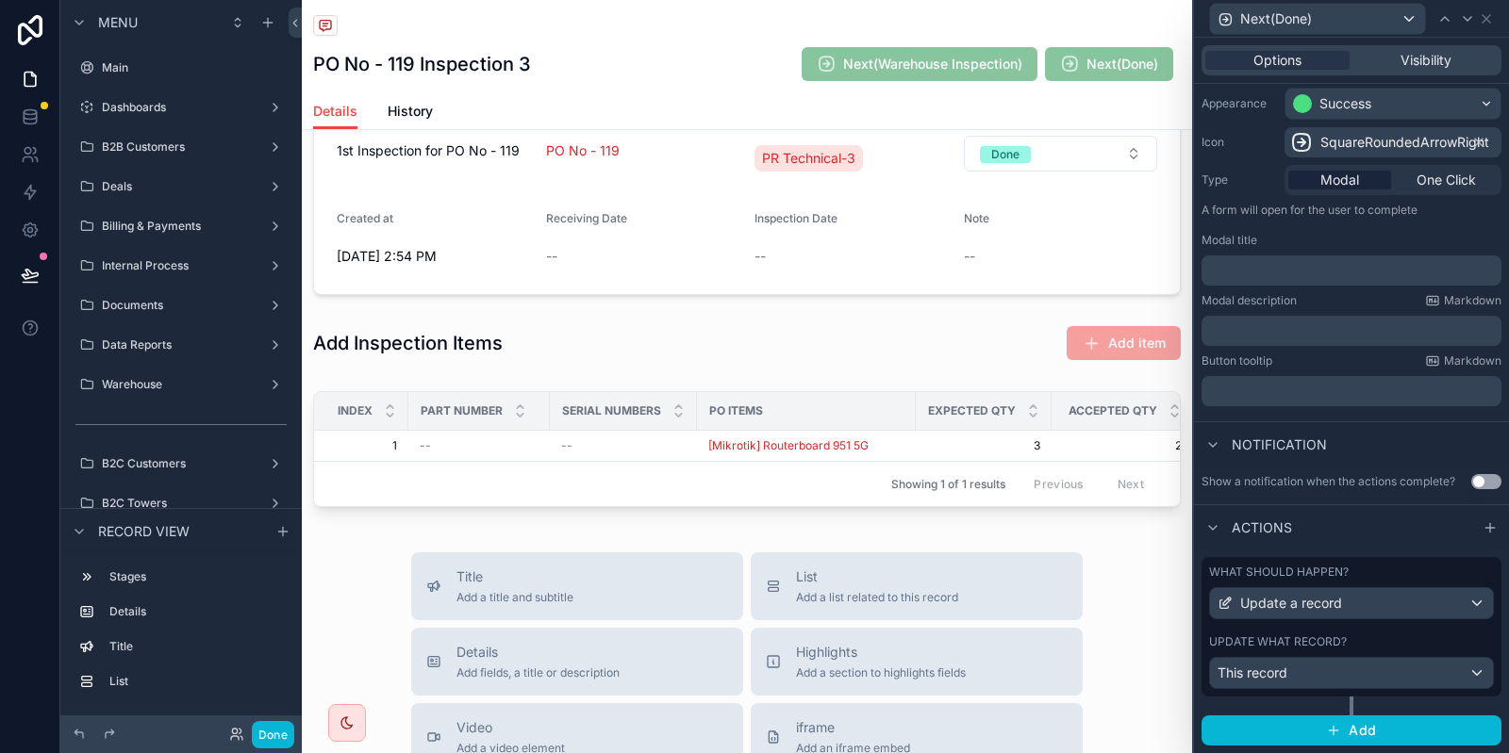
scroll to position [152, 0]
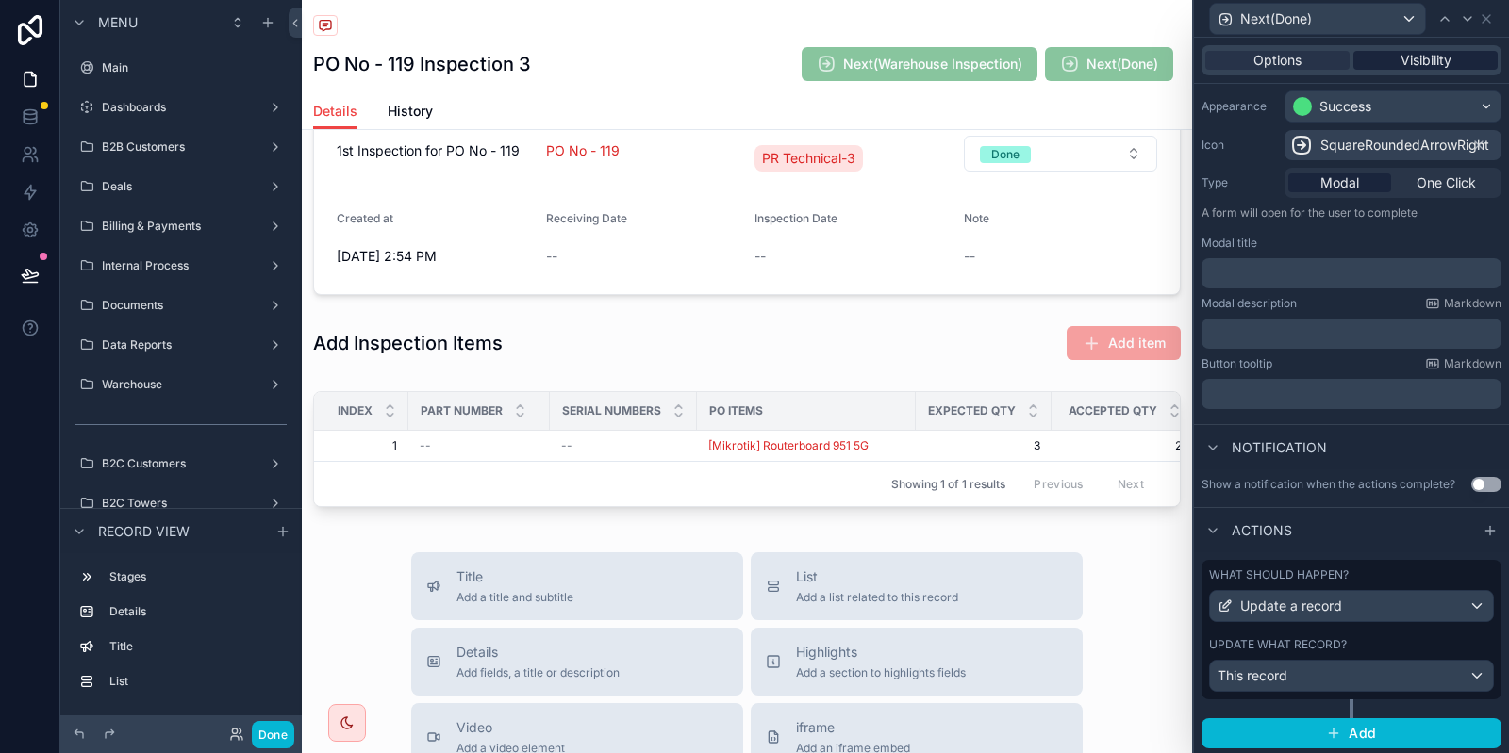
click at [1456, 59] on div "Visibility" at bounding box center [1425, 60] width 144 height 19
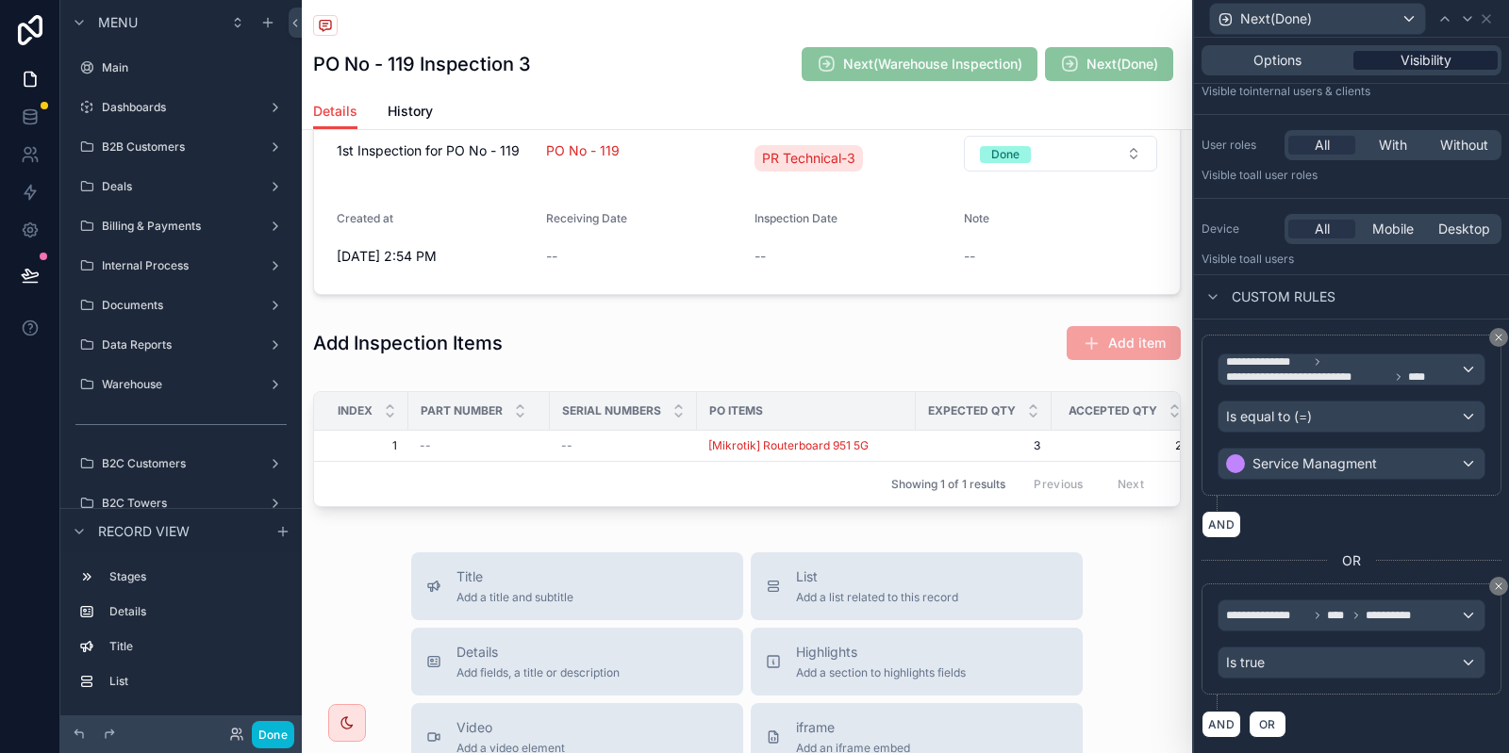
scroll to position [93, 0]
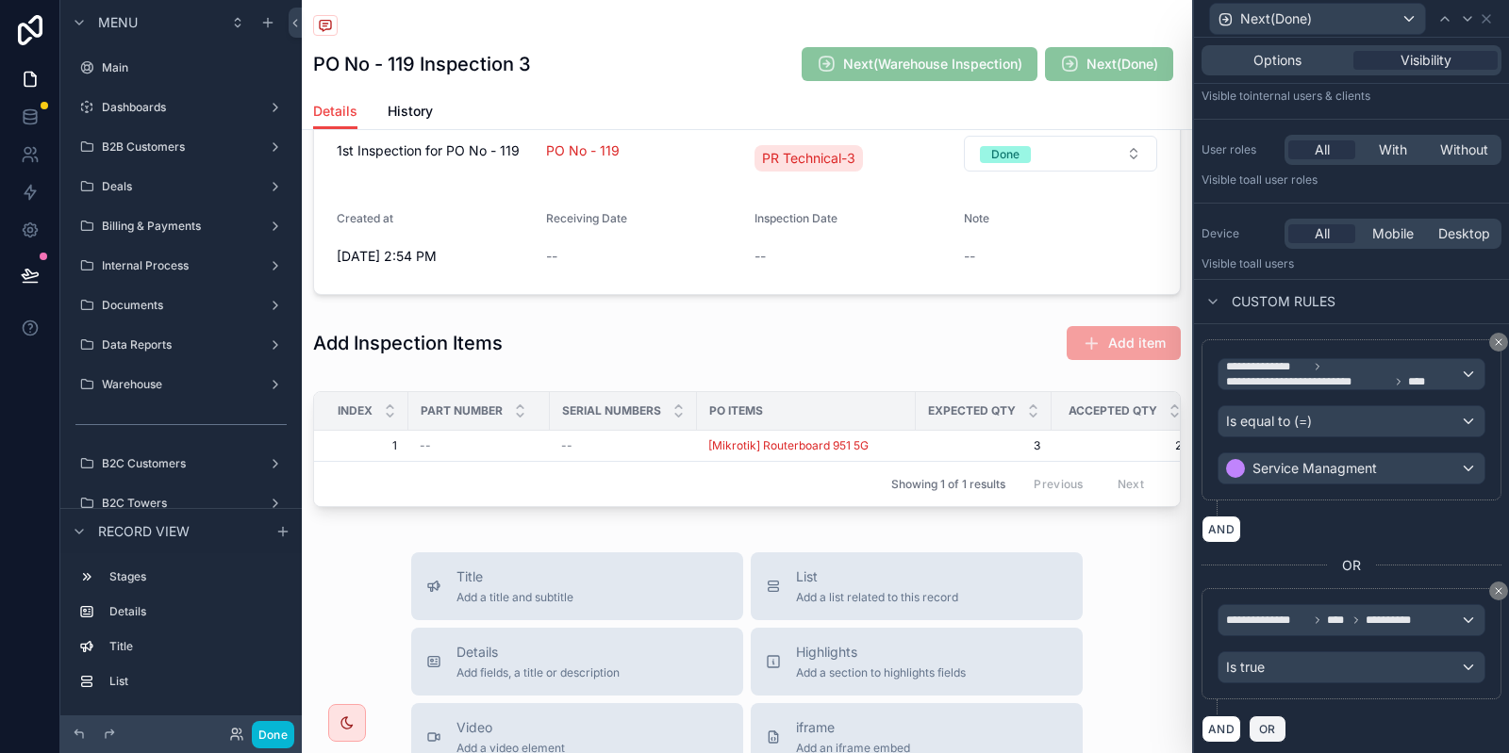
click at [1258, 716] on button "OR" at bounding box center [1267, 729] width 38 height 27
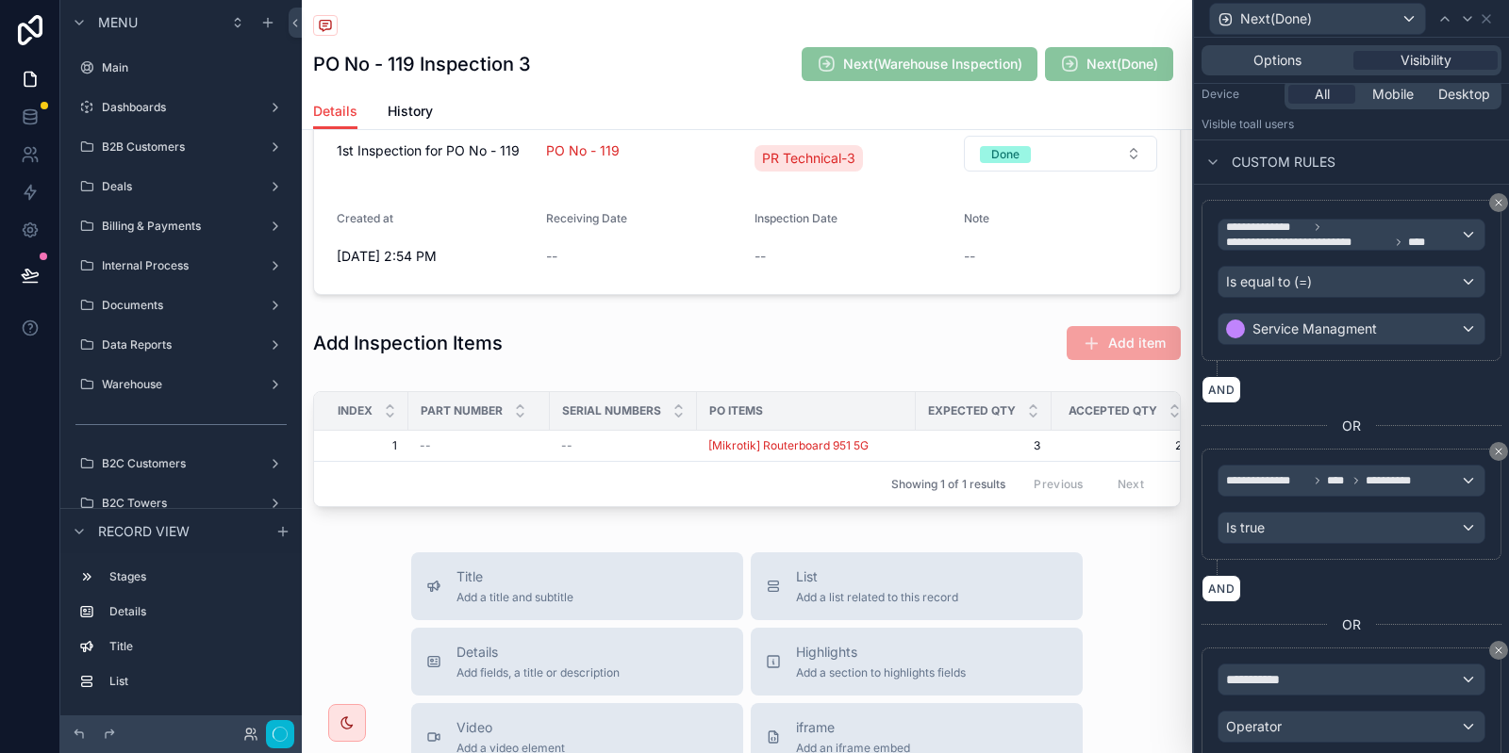
scroll to position [320, 0]
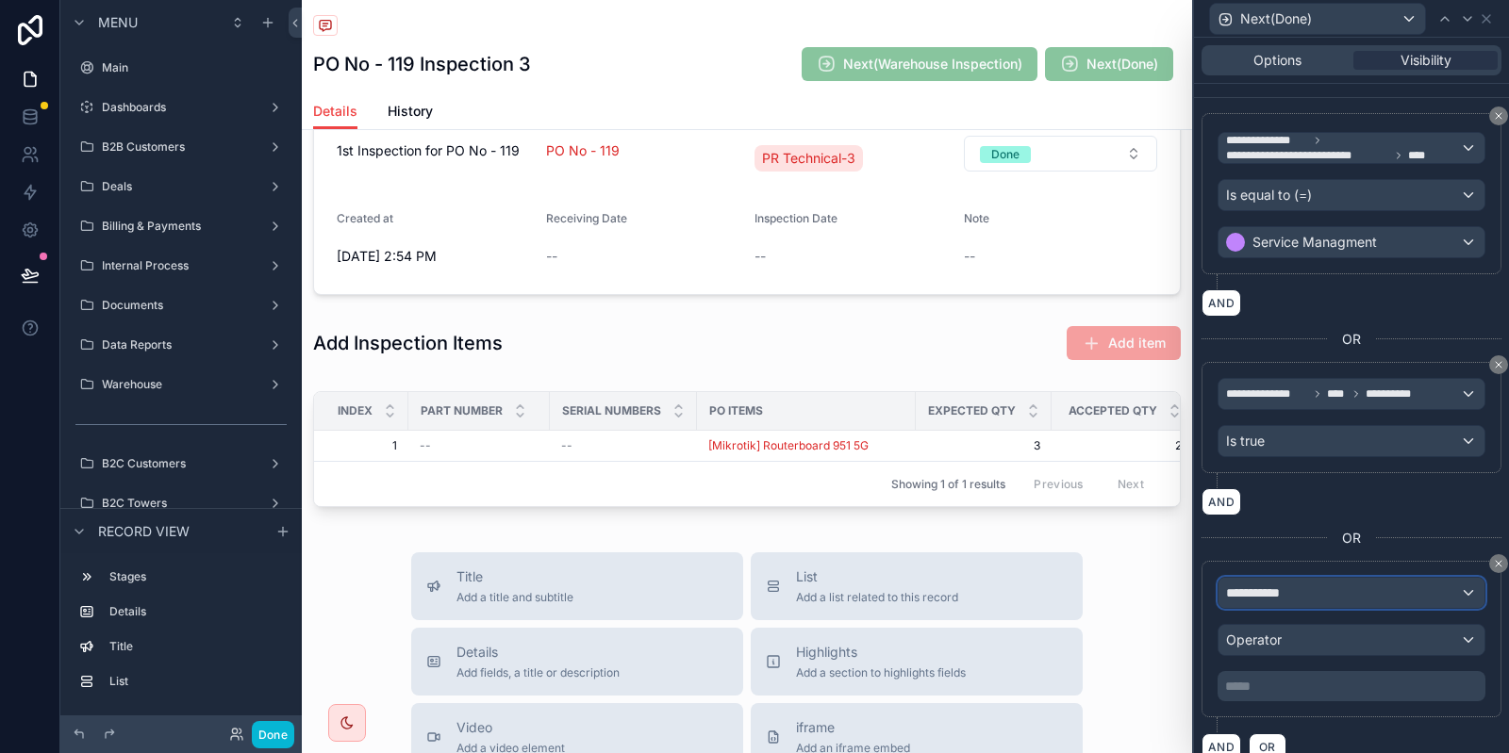
click at [1351, 581] on div "**********" at bounding box center [1351, 593] width 266 height 30
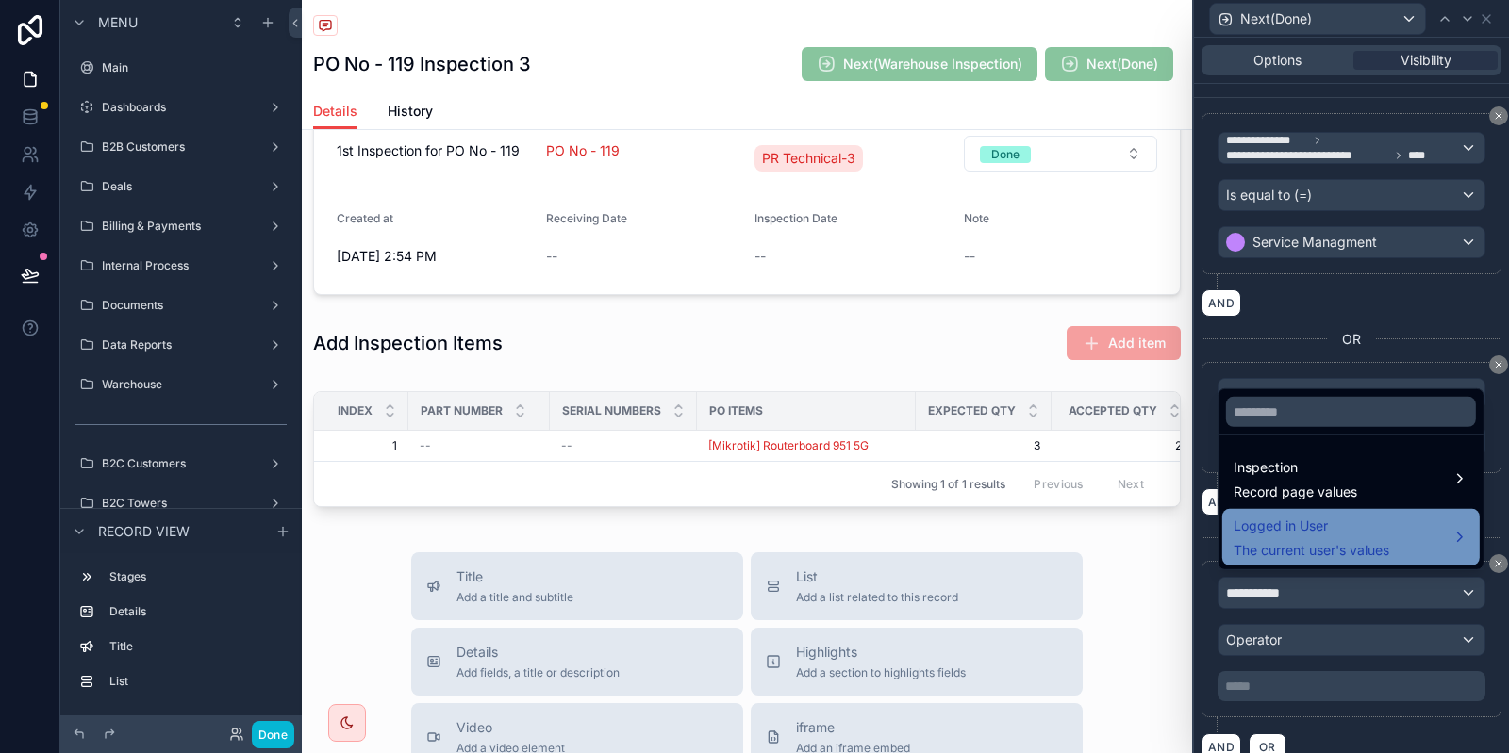
click at [1341, 555] on span "The current user's values" at bounding box center [1311, 550] width 156 height 19
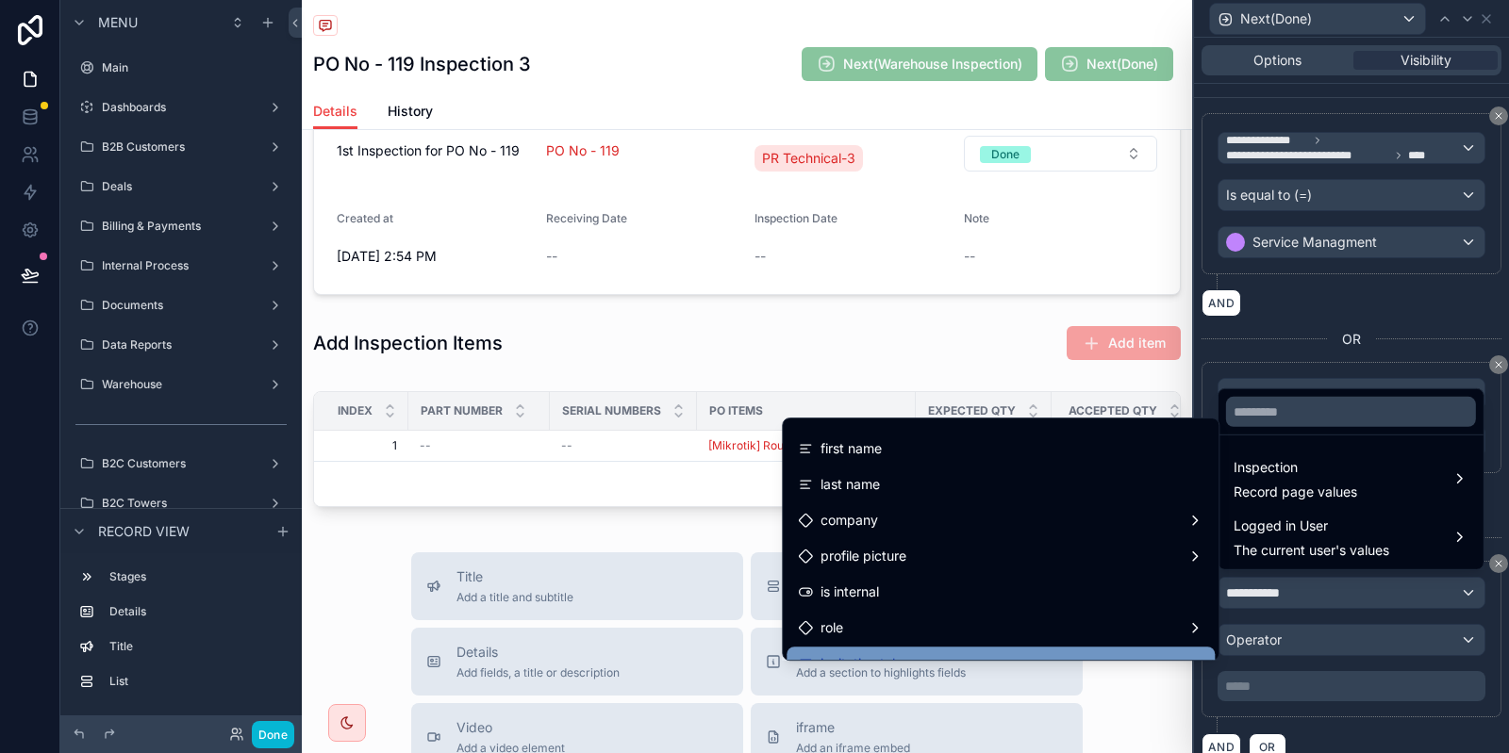
scroll to position [94, 0]
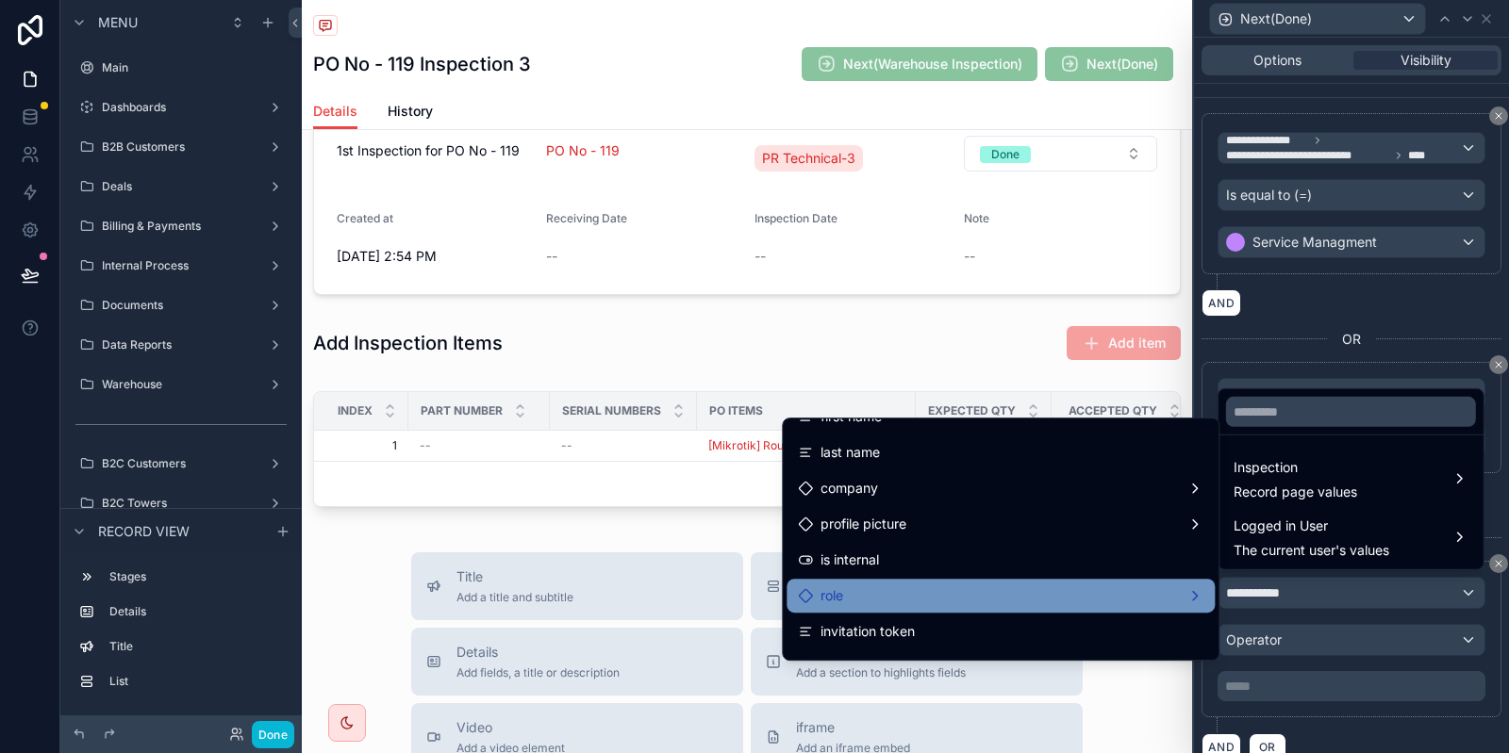
click at [1079, 605] on div "role" at bounding box center [1000, 596] width 405 height 23
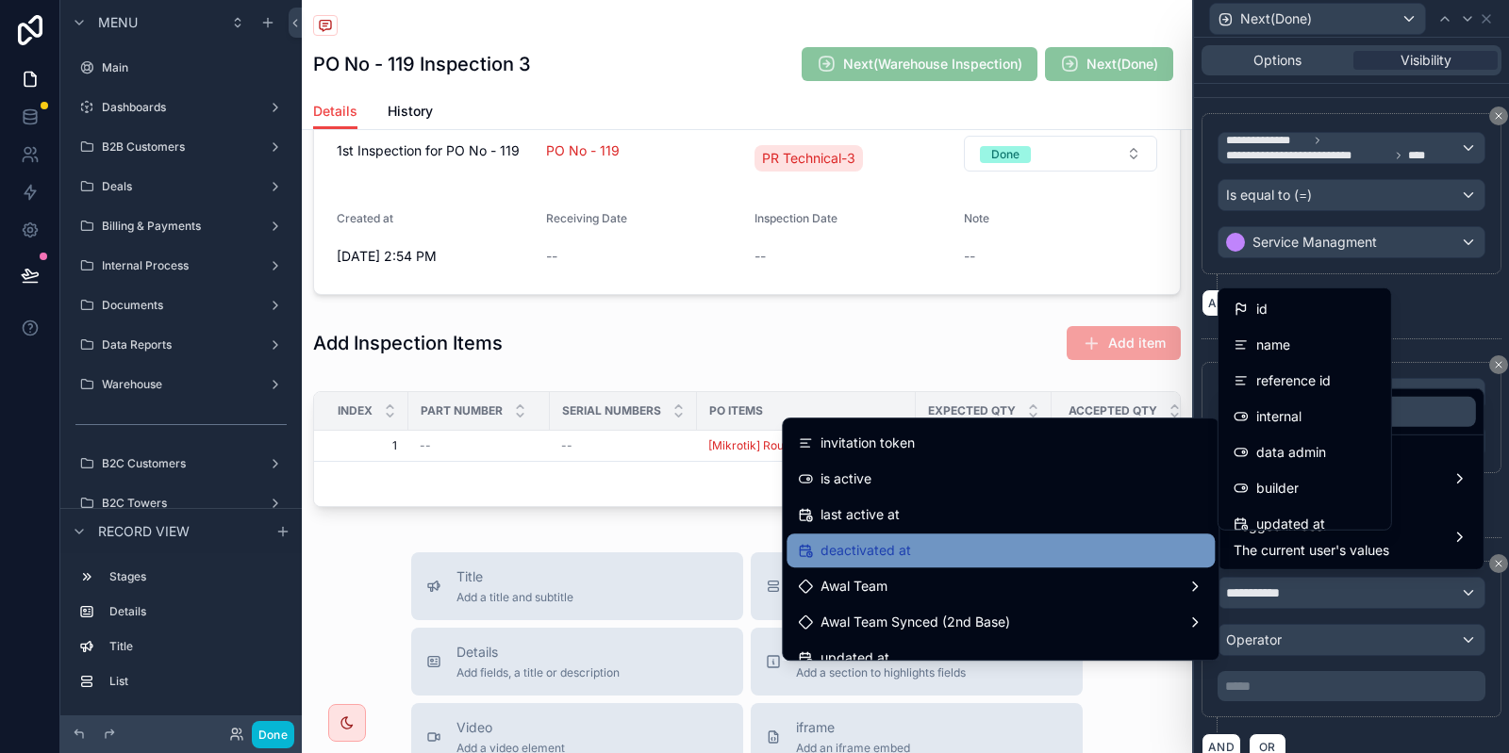
scroll to position [377, 0]
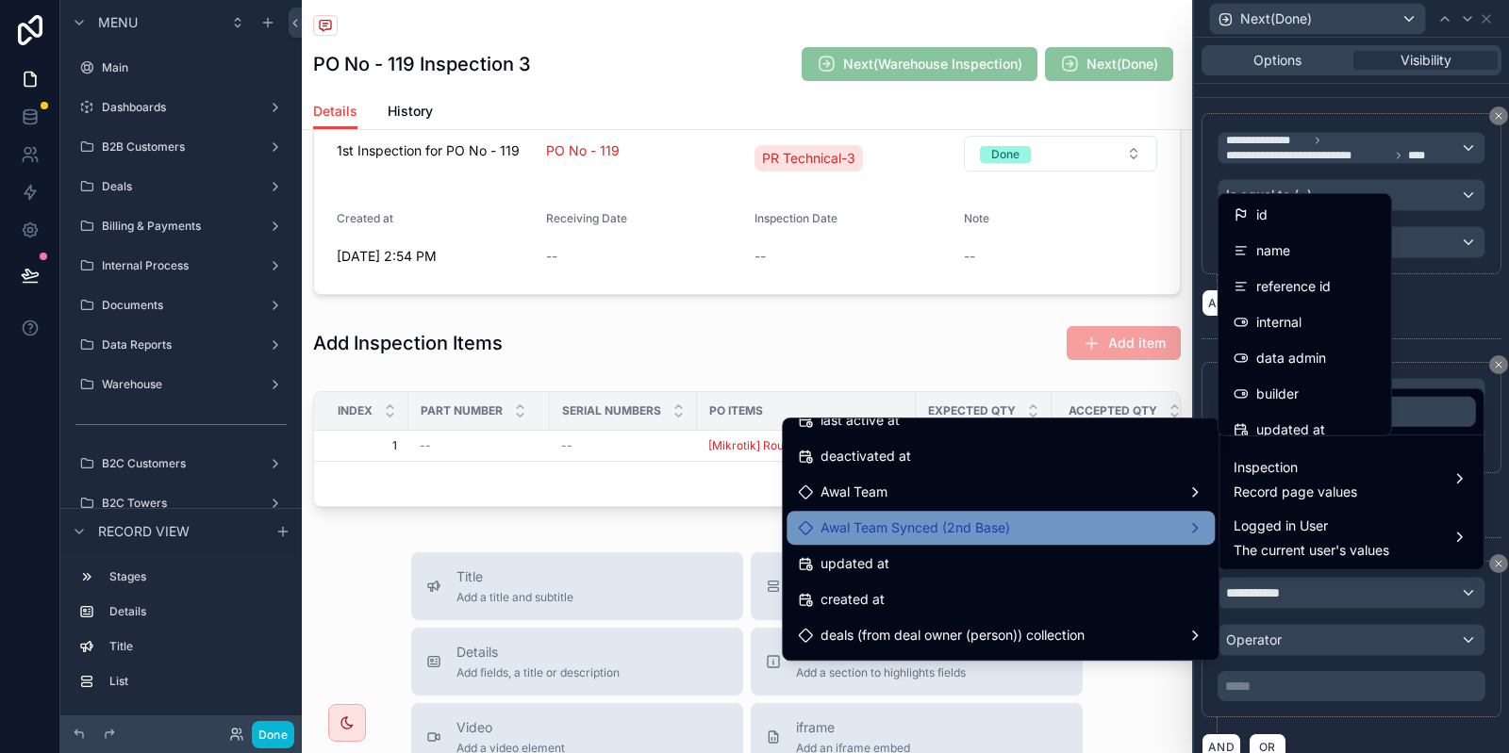
click at [1034, 537] on div "Awal Team Synced (2nd Base)" at bounding box center [1000, 528] width 405 height 23
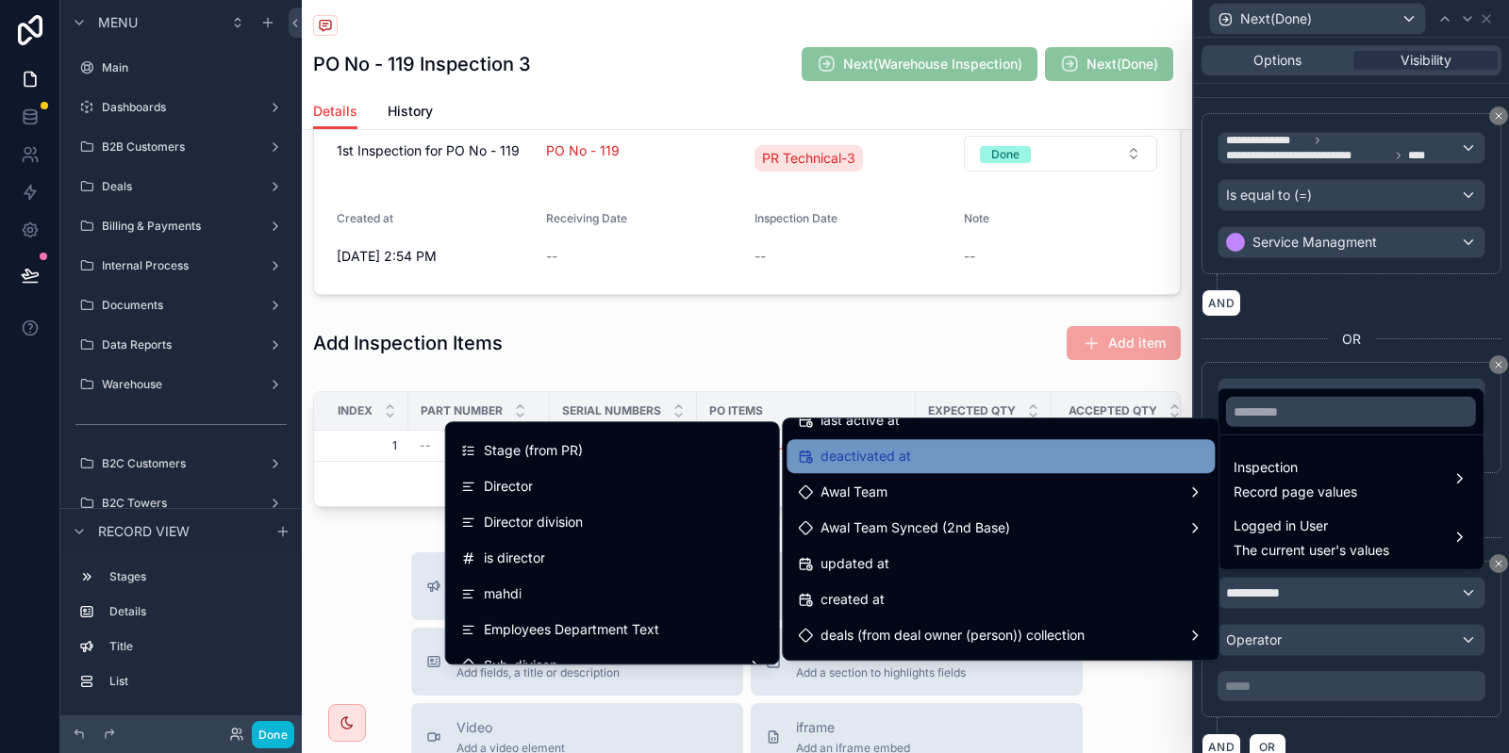
scroll to position [283, 0]
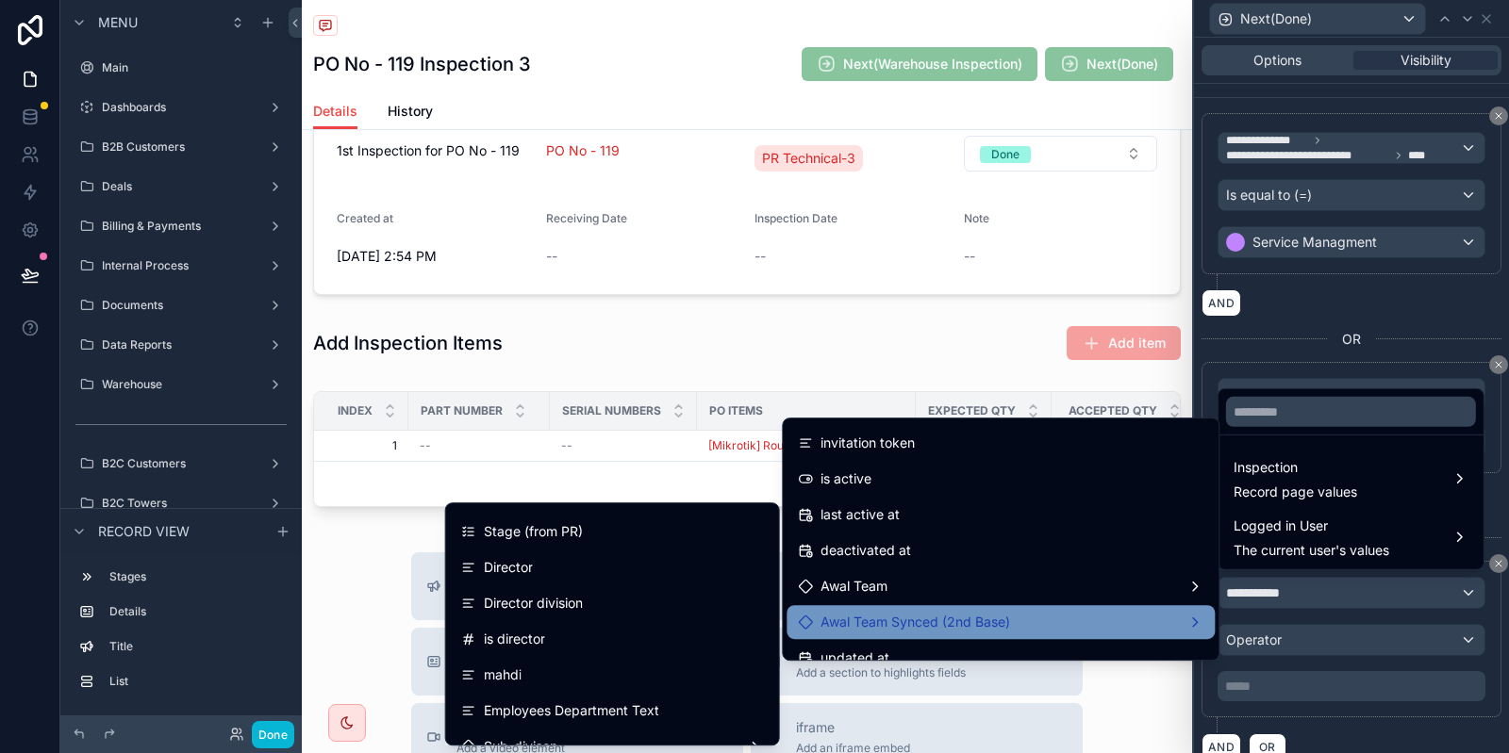
click at [942, 616] on span "Awal Team Synced (2nd Base)" at bounding box center [915, 622] width 190 height 23
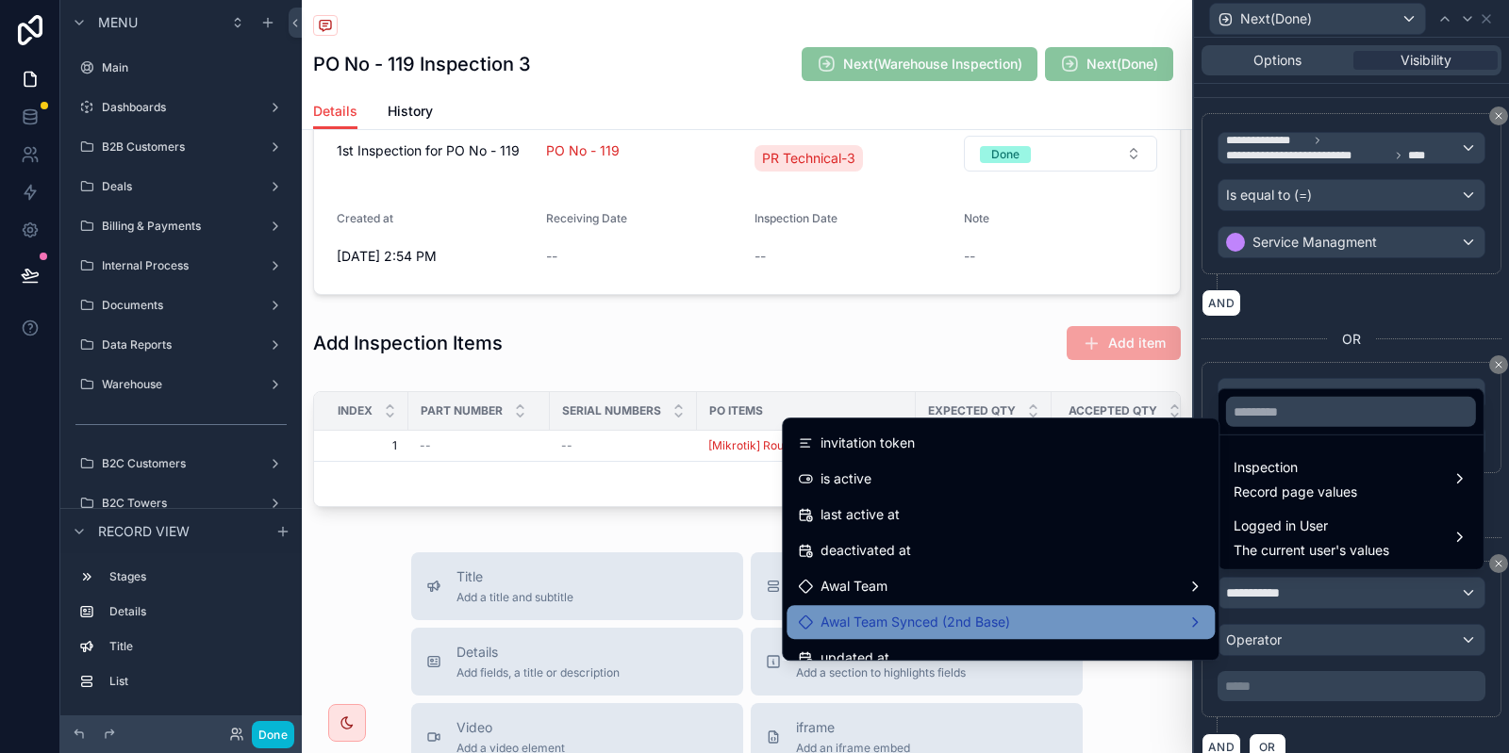
click at [942, 616] on span "Awal Team Synced (2nd Base)" at bounding box center [915, 622] width 190 height 23
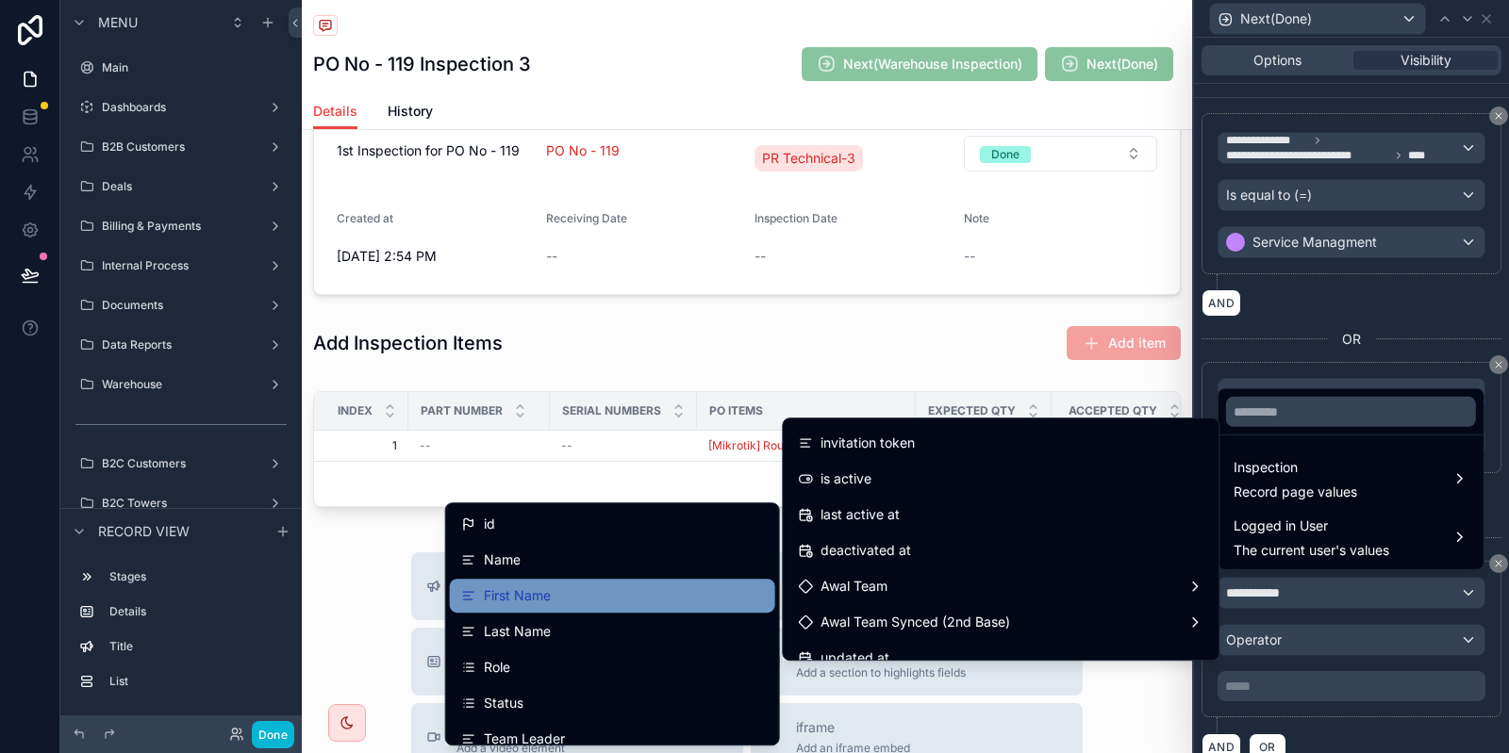
scroll to position [94, 0]
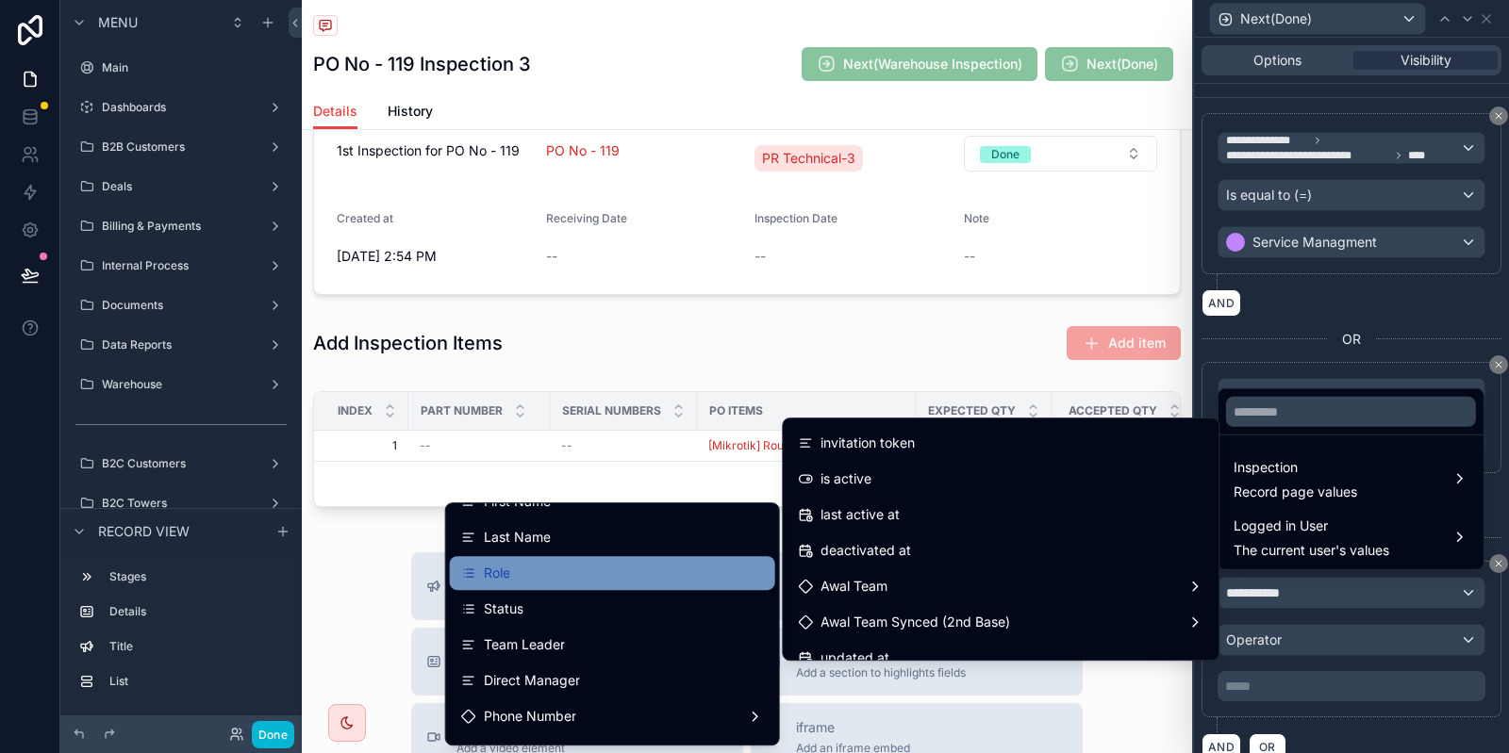
click at [531, 577] on div "Role" at bounding box center [612, 573] width 303 height 23
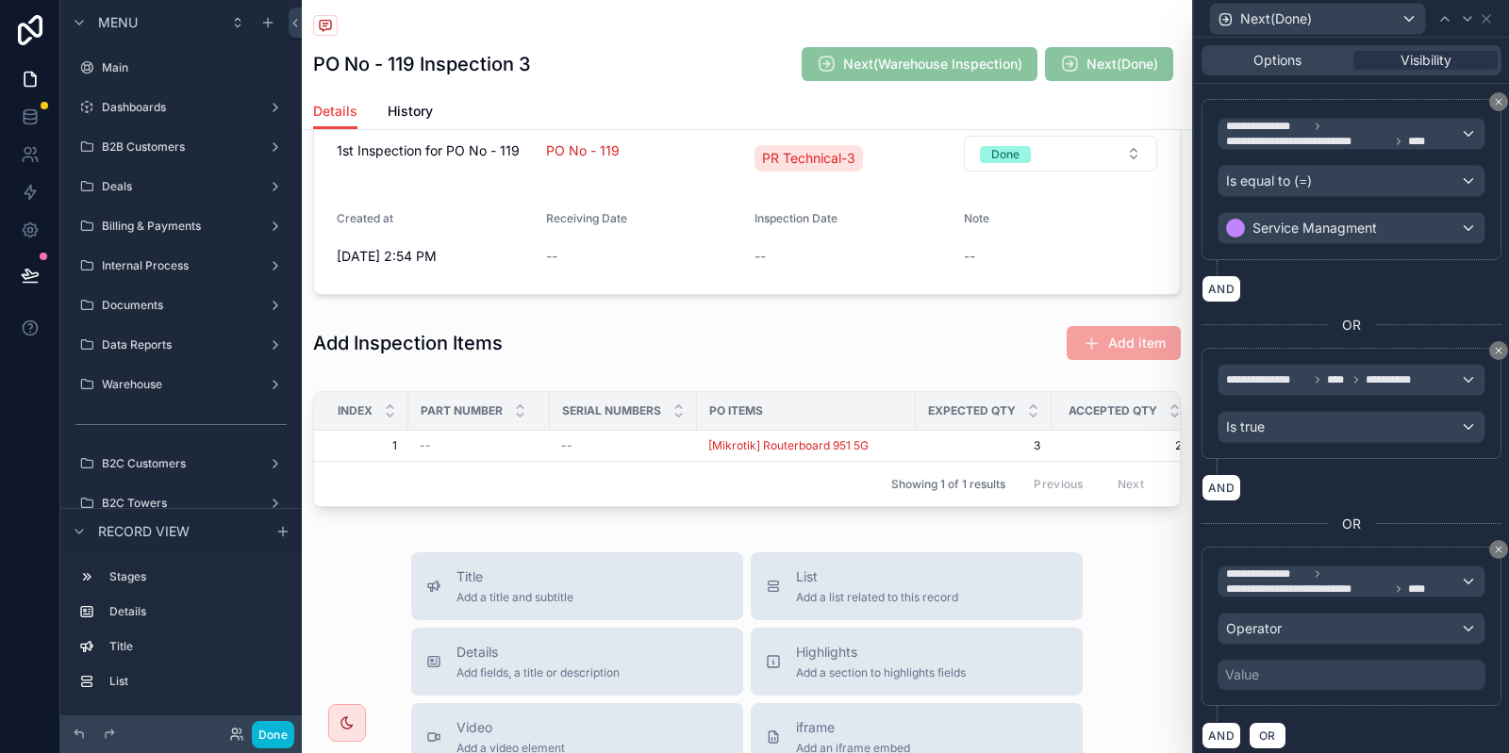
scroll to position [338, 0]
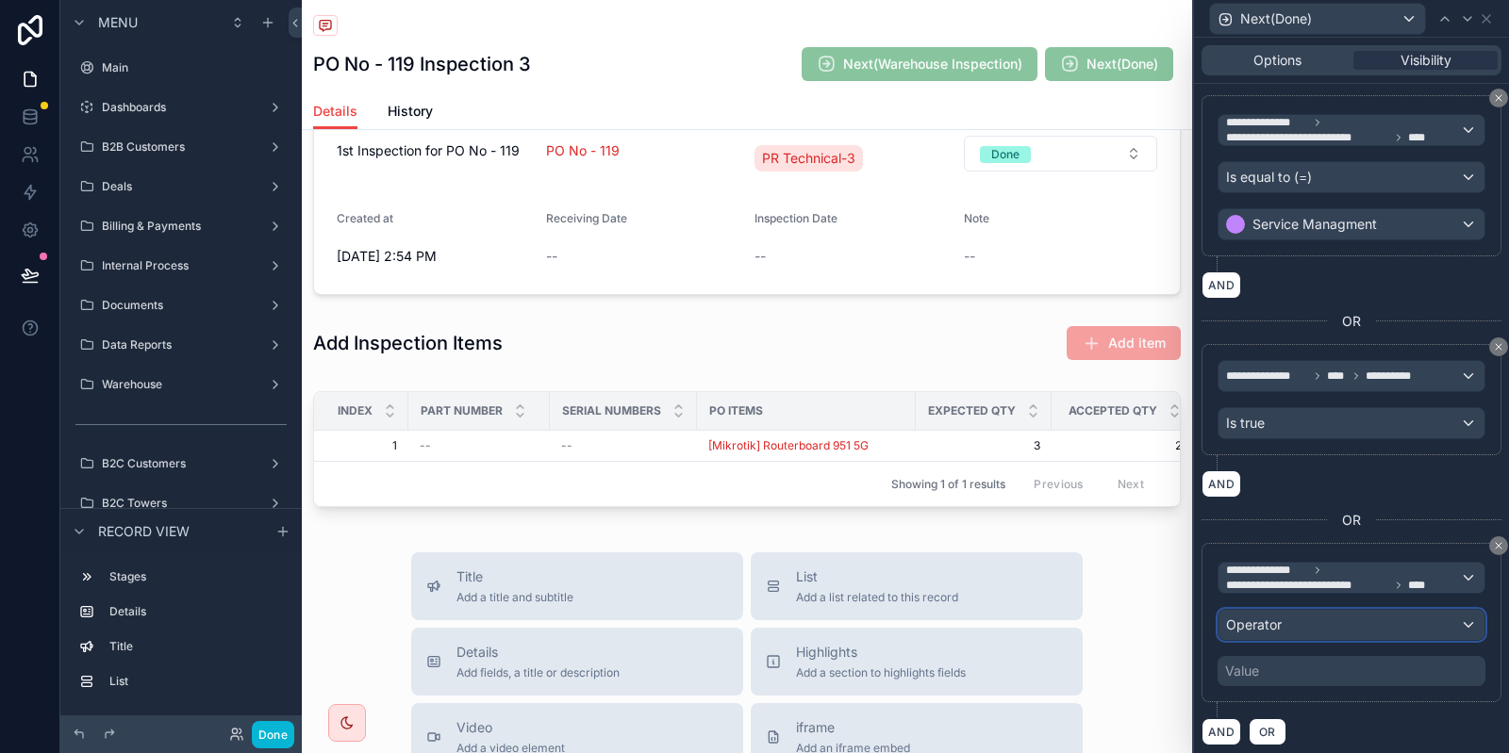
click at [1338, 630] on div "Operator" at bounding box center [1351, 625] width 266 height 30
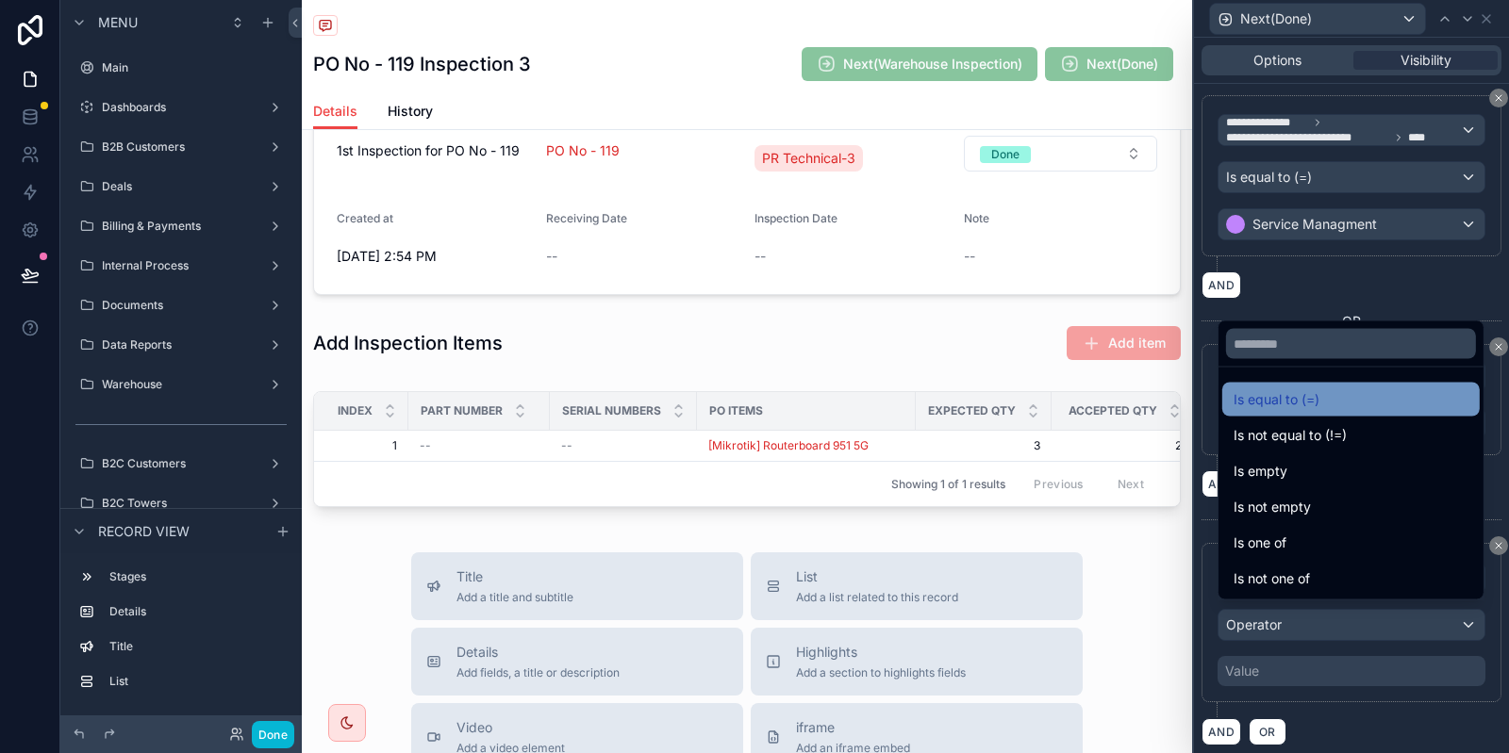
click at [1302, 401] on span "Is equal to (=)" at bounding box center [1276, 399] width 86 height 23
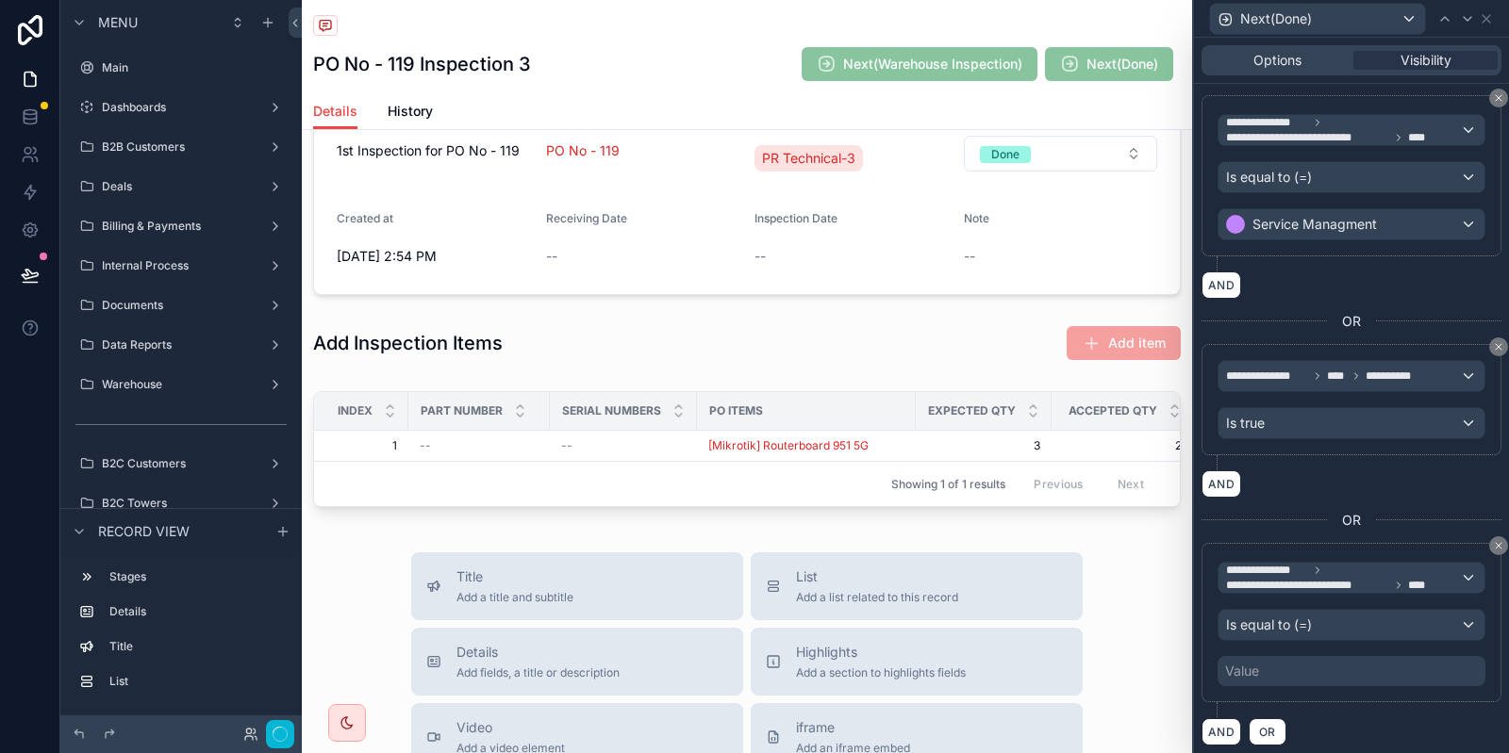
click at [1317, 663] on div "Value" at bounding box center [1351, 671] width 268 height 30
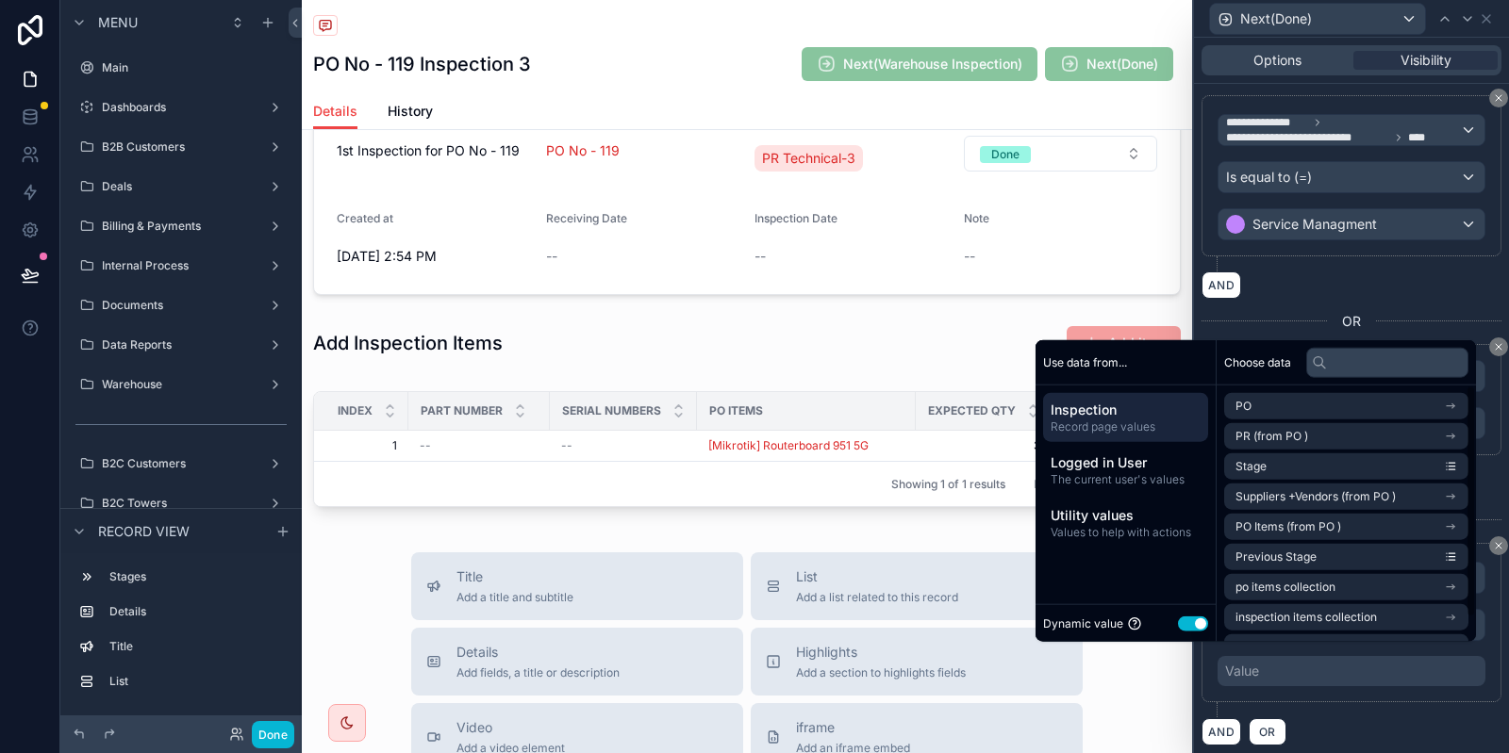
click at [1178, 621] on button "Use setting" at bounding box center [1193, 623] width 30 height 15
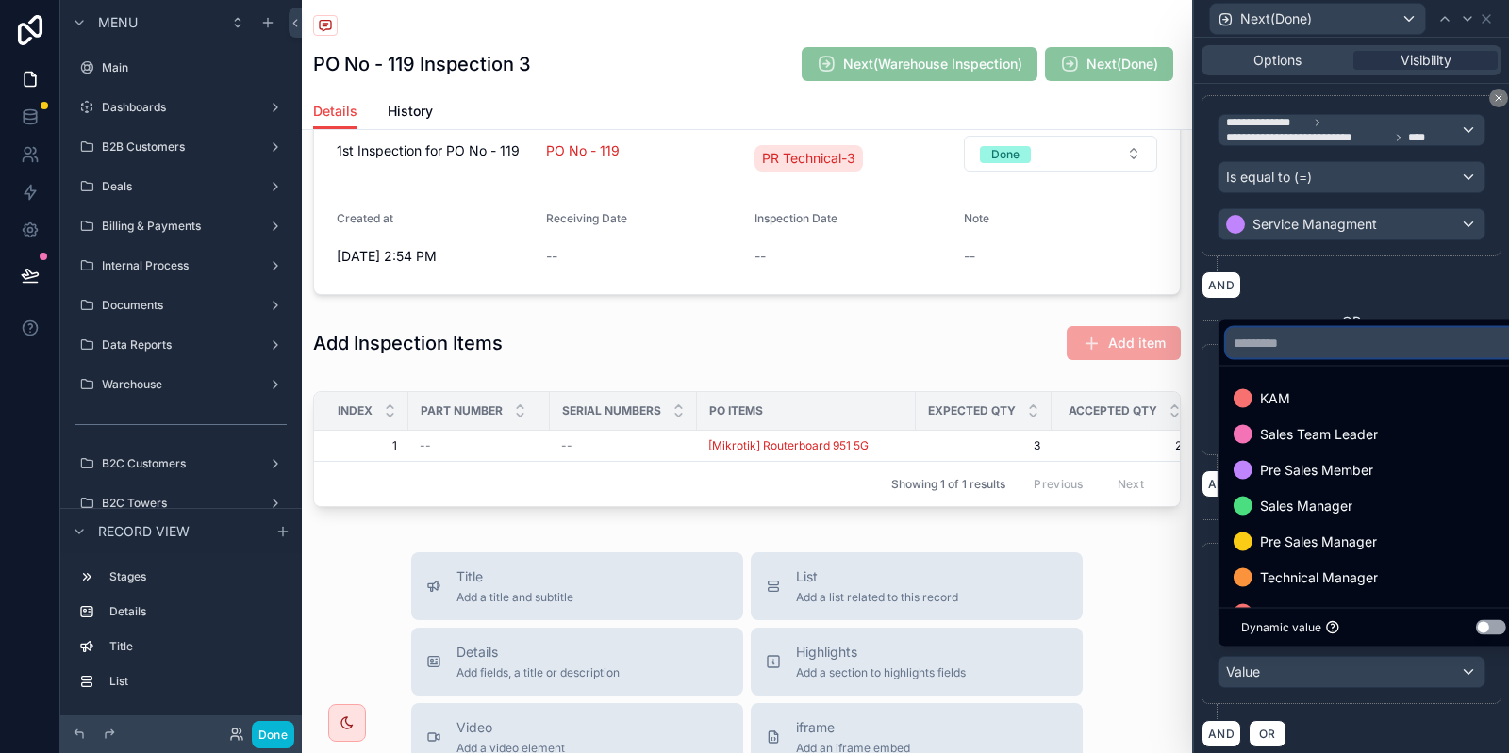
click at [1281, 336] on input "text" at bounding box center [1373, 343] width 295 height 30
click at [1276, 339] on input "text" at bounding box center [1373, 343] width 295 height 30
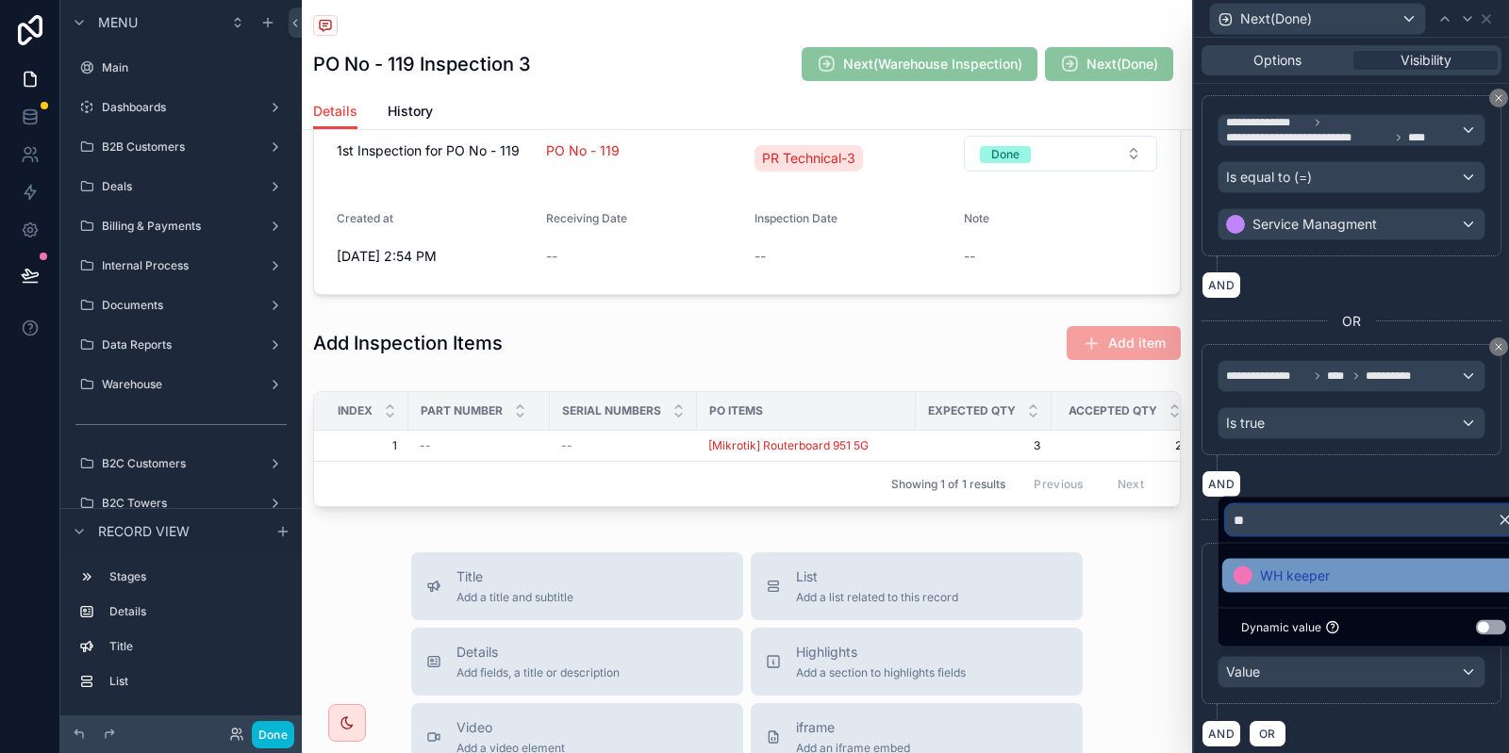
type input "*"
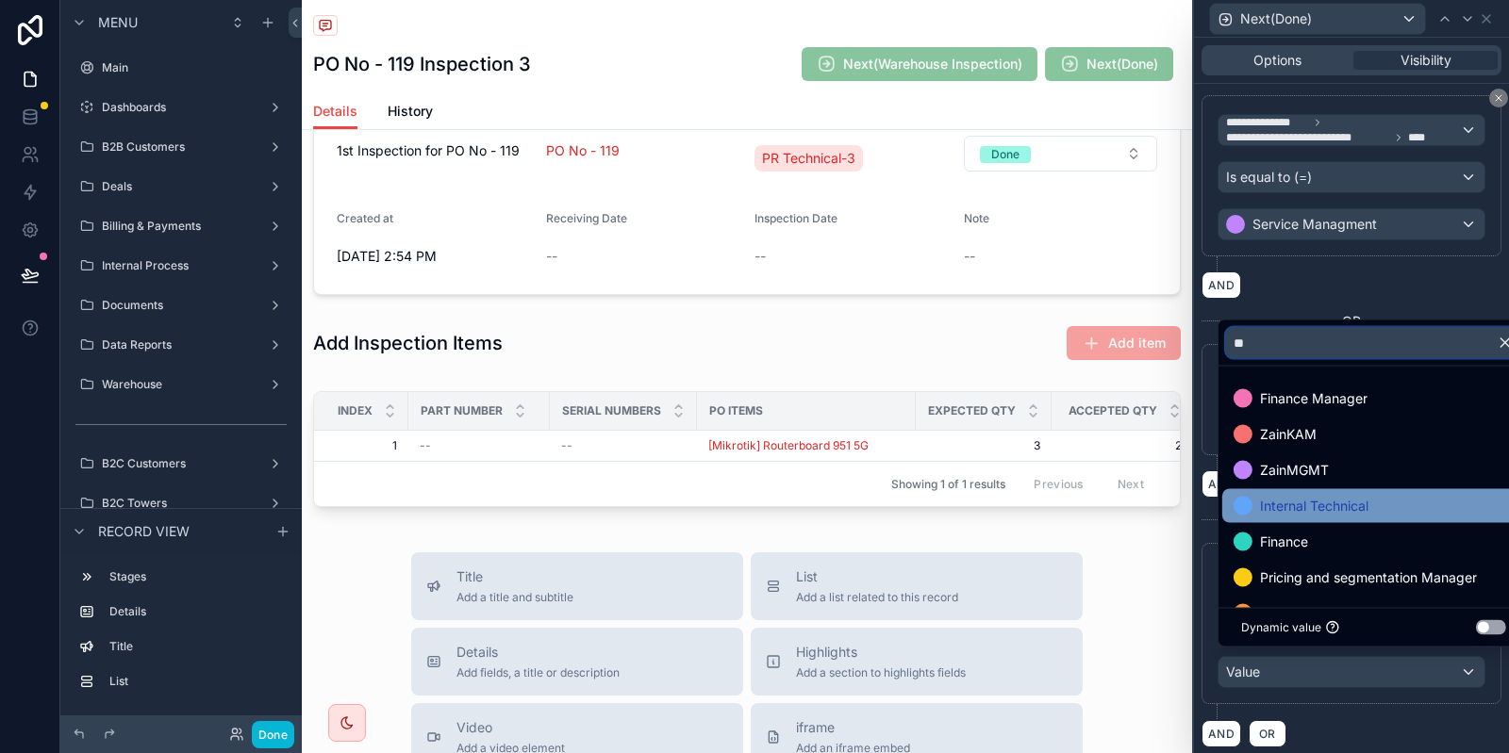
scroll to position [144, 0]
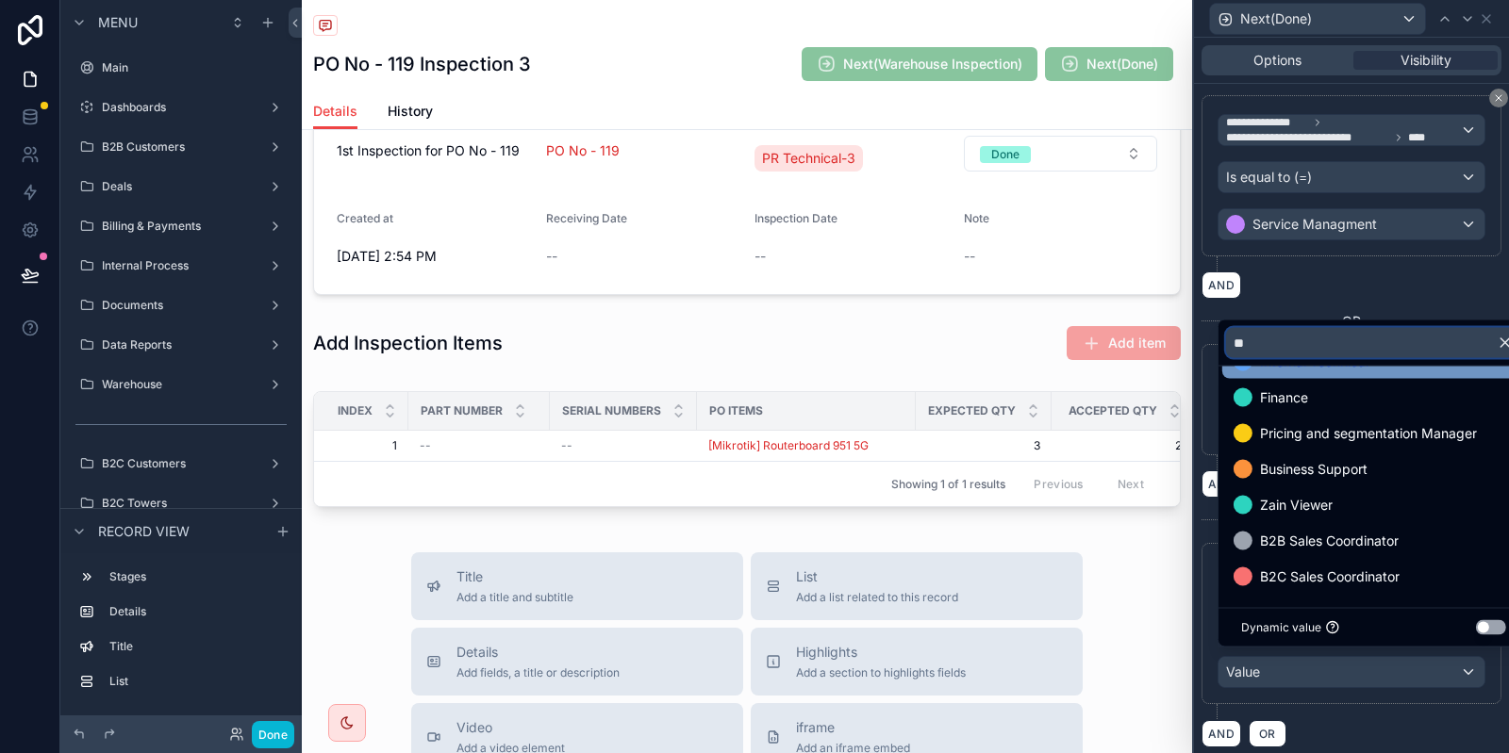
type input "*"
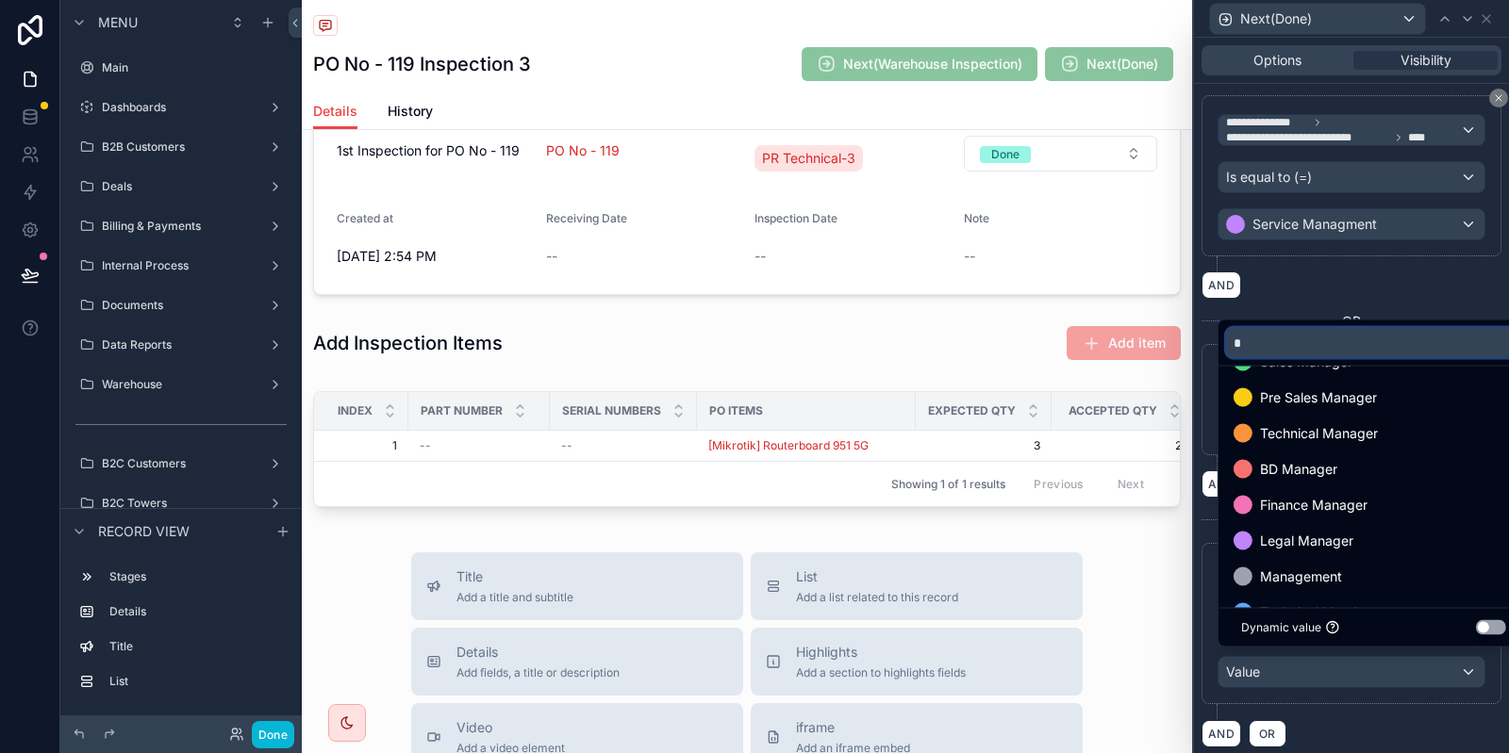
scroll to position [0, 0]
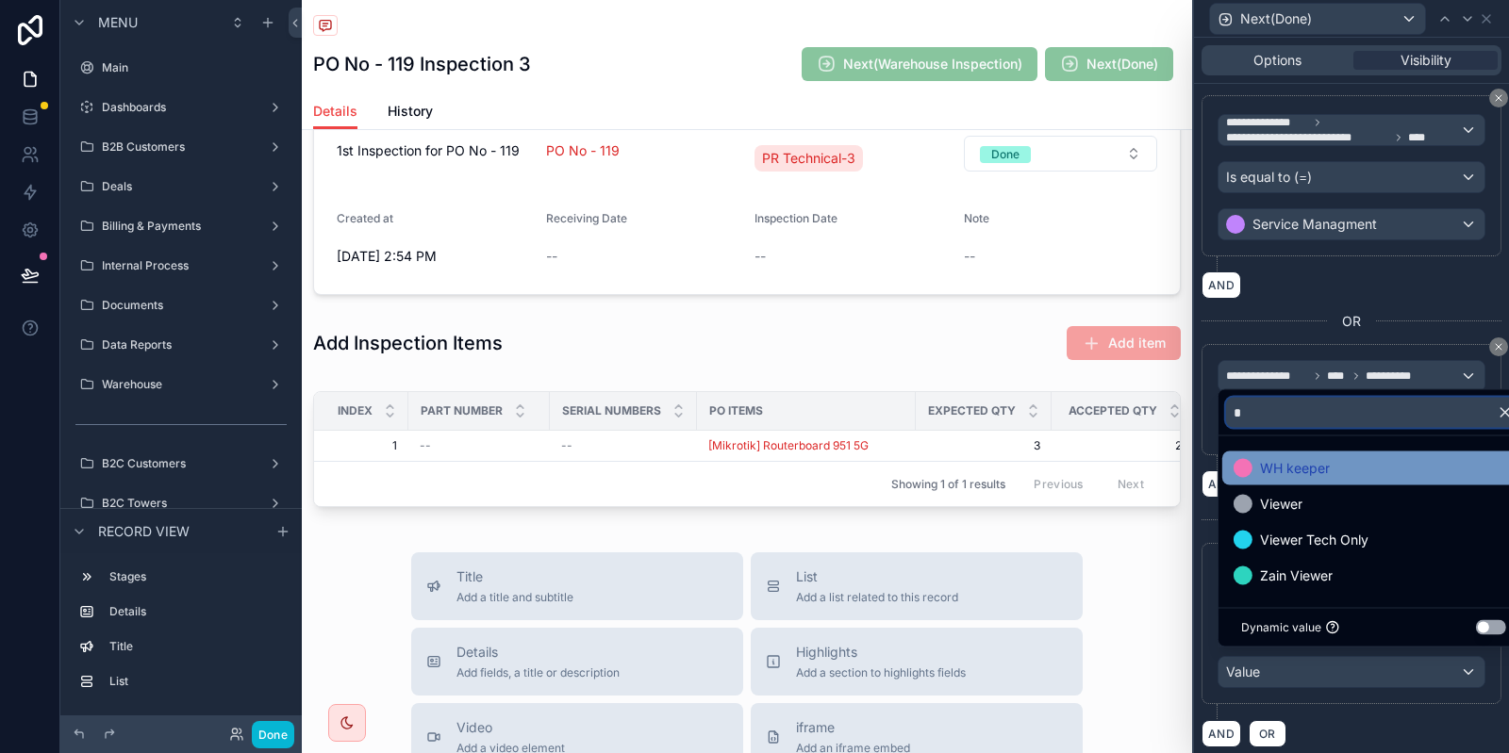
type input "*"
click at [1303, 460] on span "WH keeper" at bounding box center [1295, 468] width 70 height 23
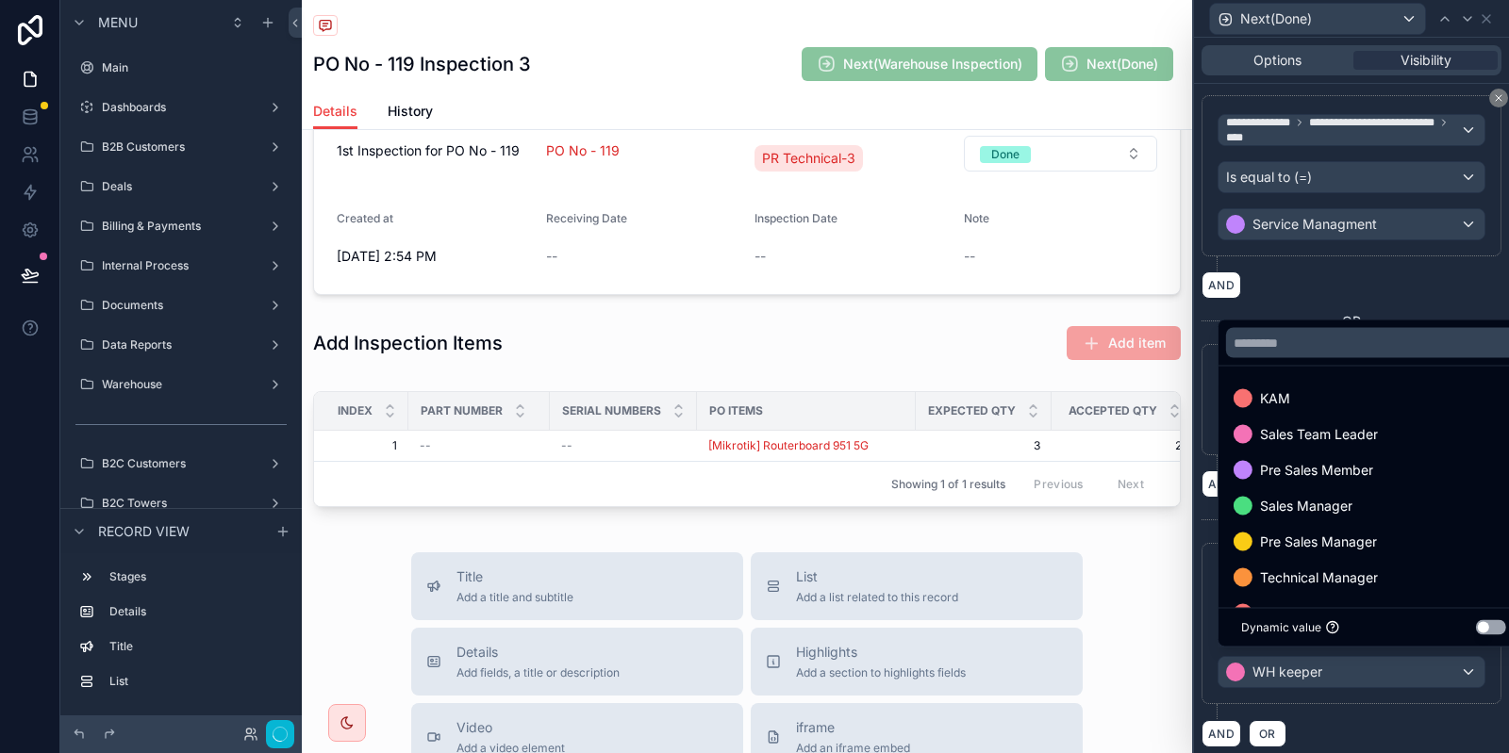
click at [1268, 297] on div "**********" at bounding box center [1351, 421] width 300 height 653
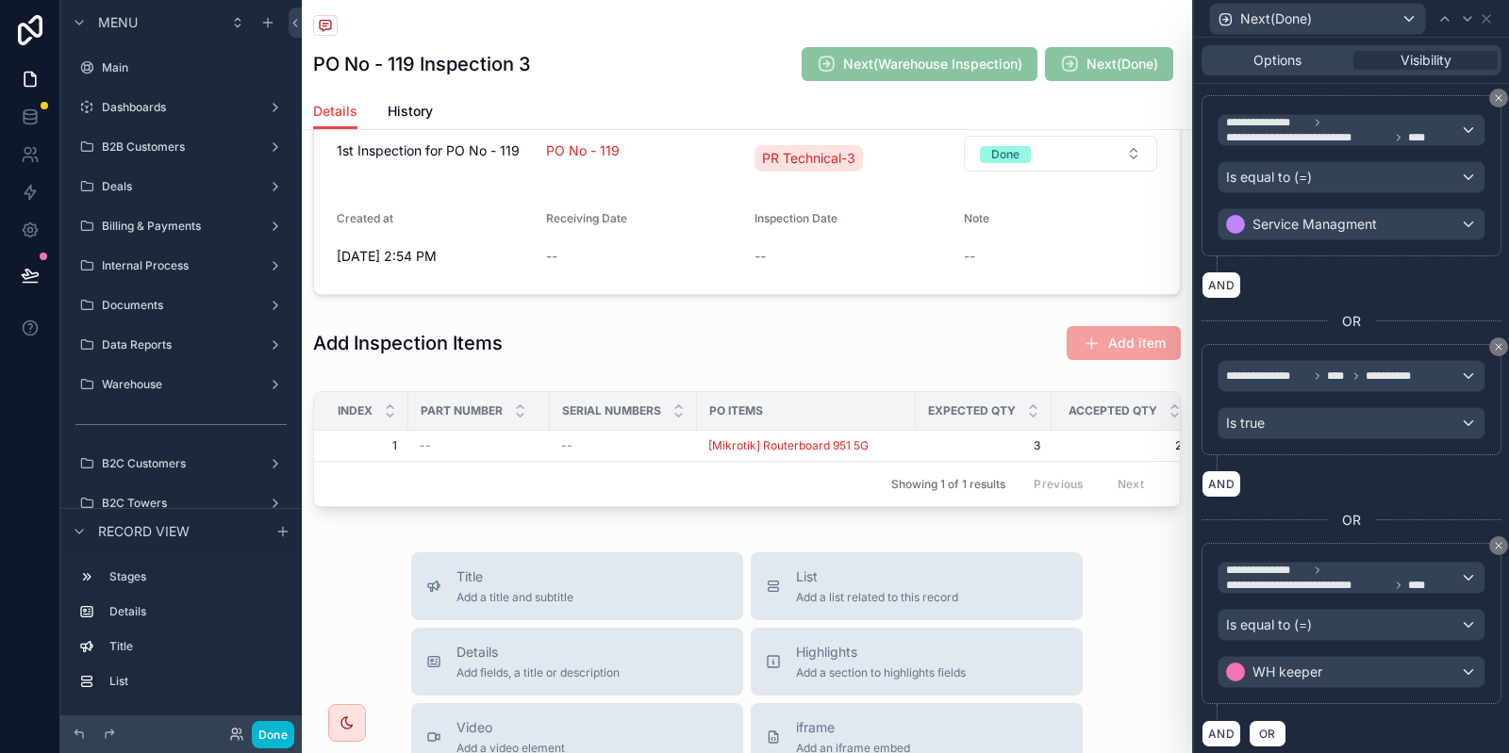
scroll to position [339, 0]
click at [1221, 727] on button "AND" at bounding box center [1221, 732] width 40 height 27
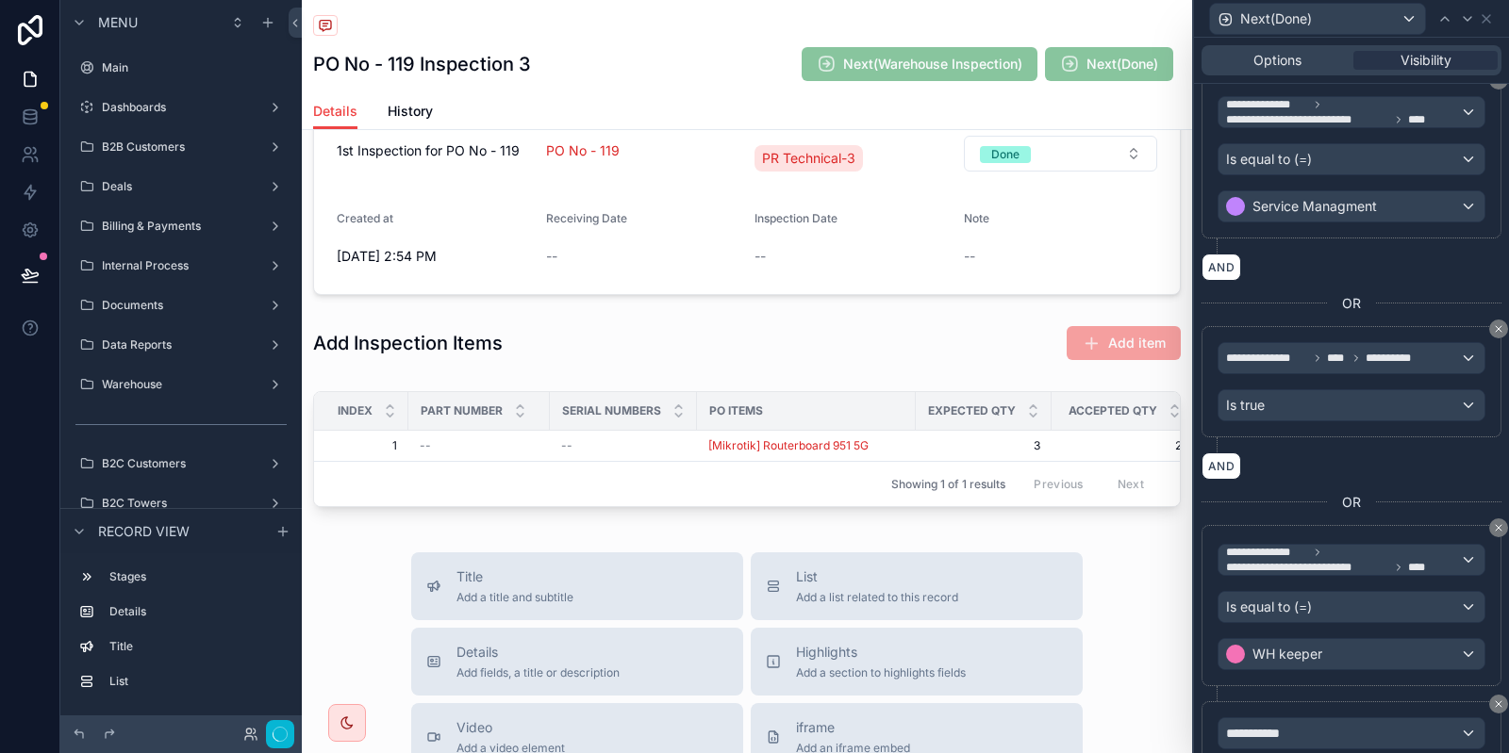
scroll to position [509, 0]
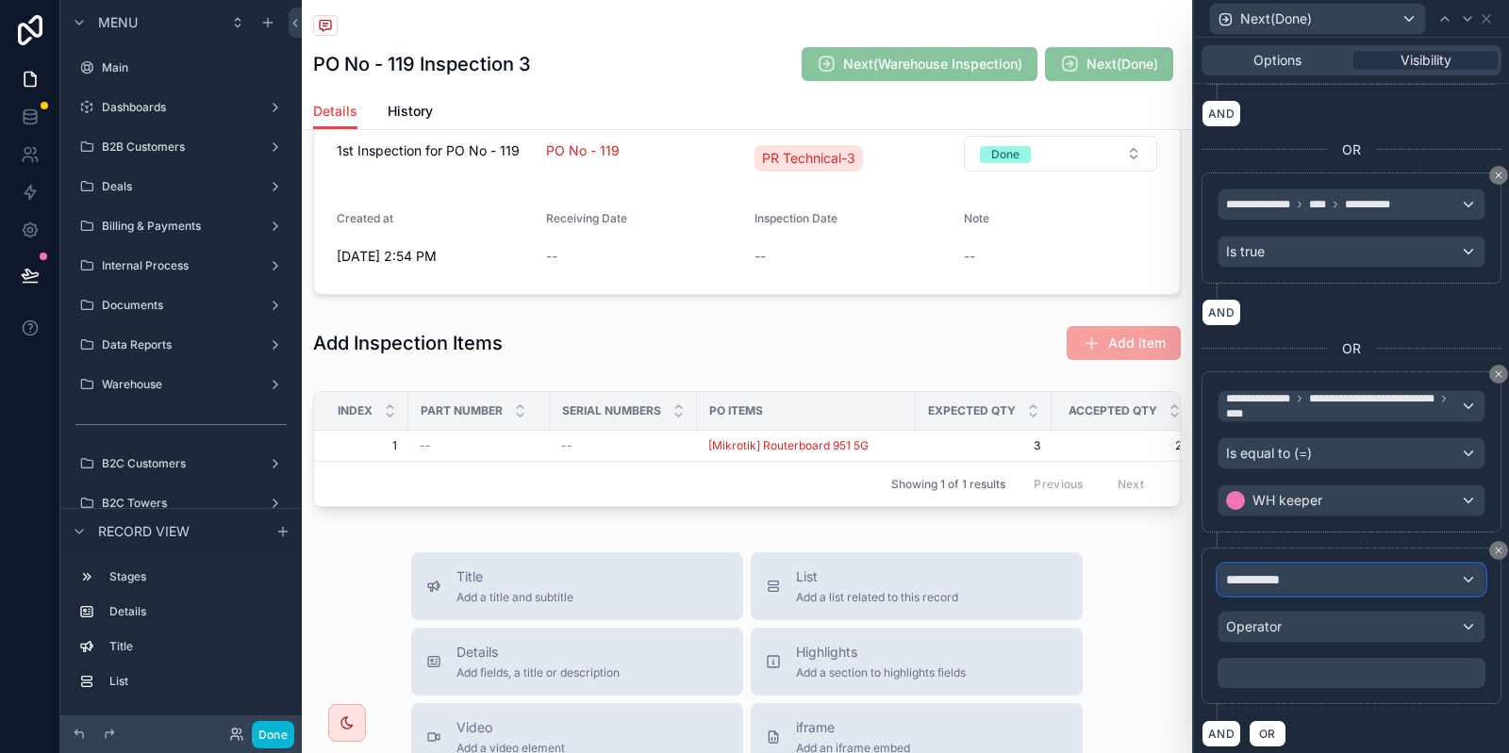
click at [1301, 570] on div "**********" at bounding box center [1351, 580] width 266 height 30
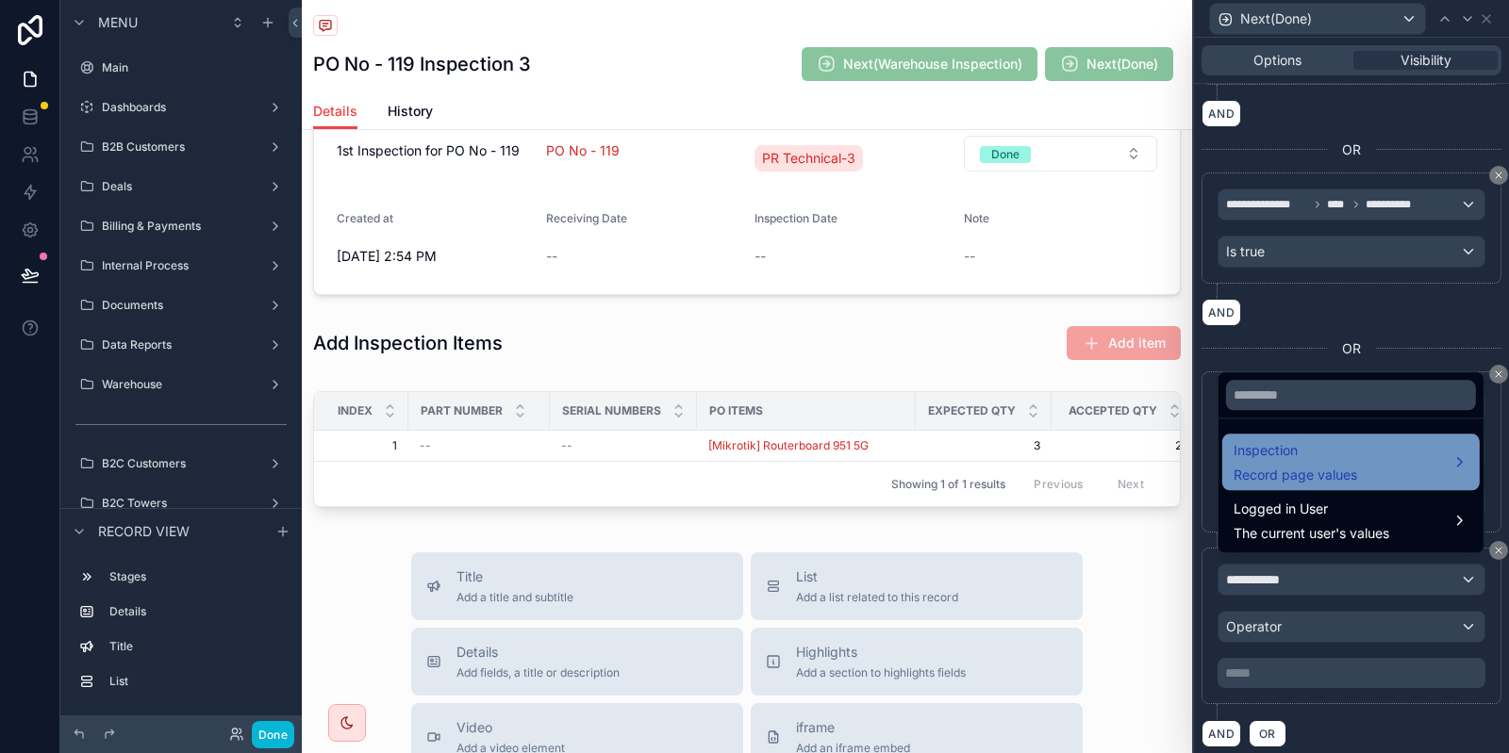
click at [1322, 462] on span "Inspection" at bounding box center [1295, 450] width 124 height 23
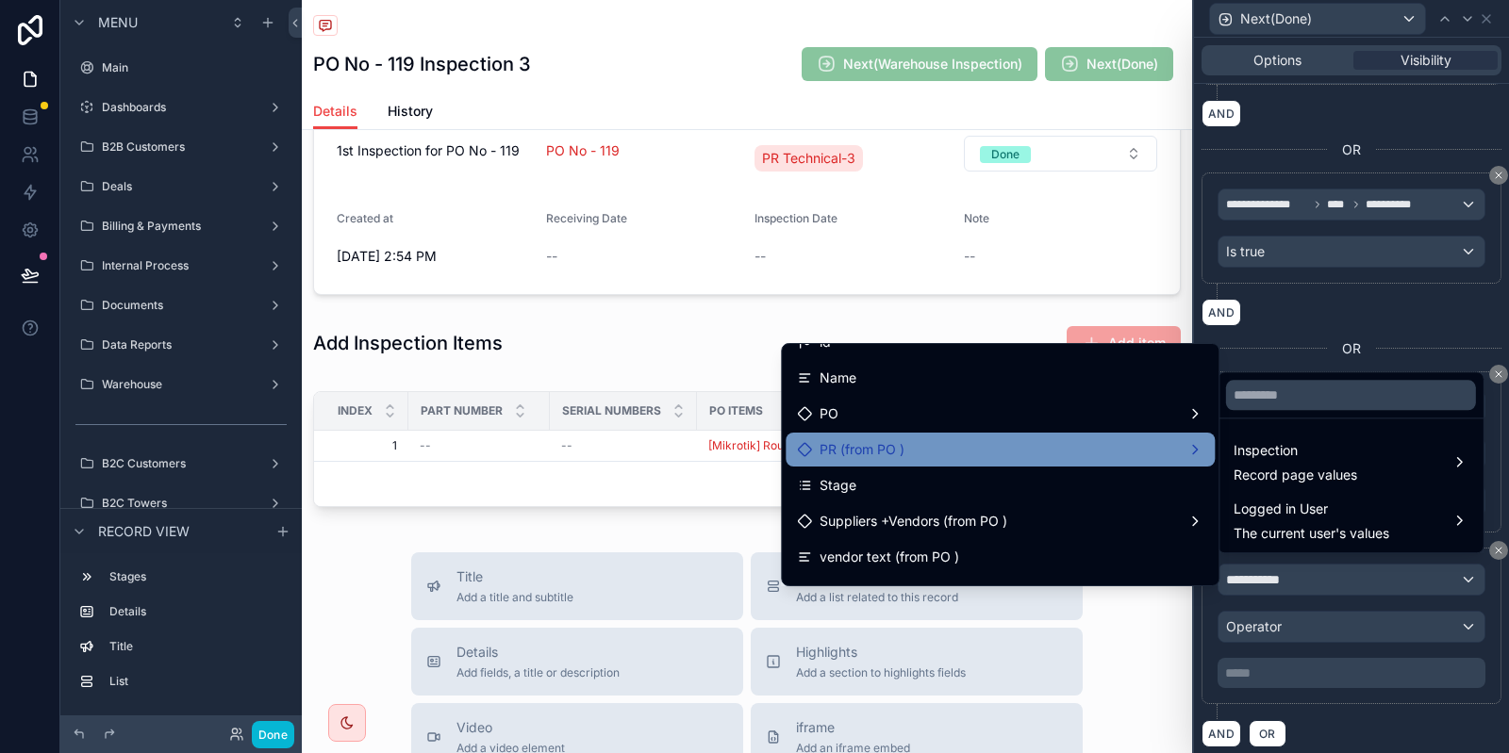
scroll to position [24, 0]
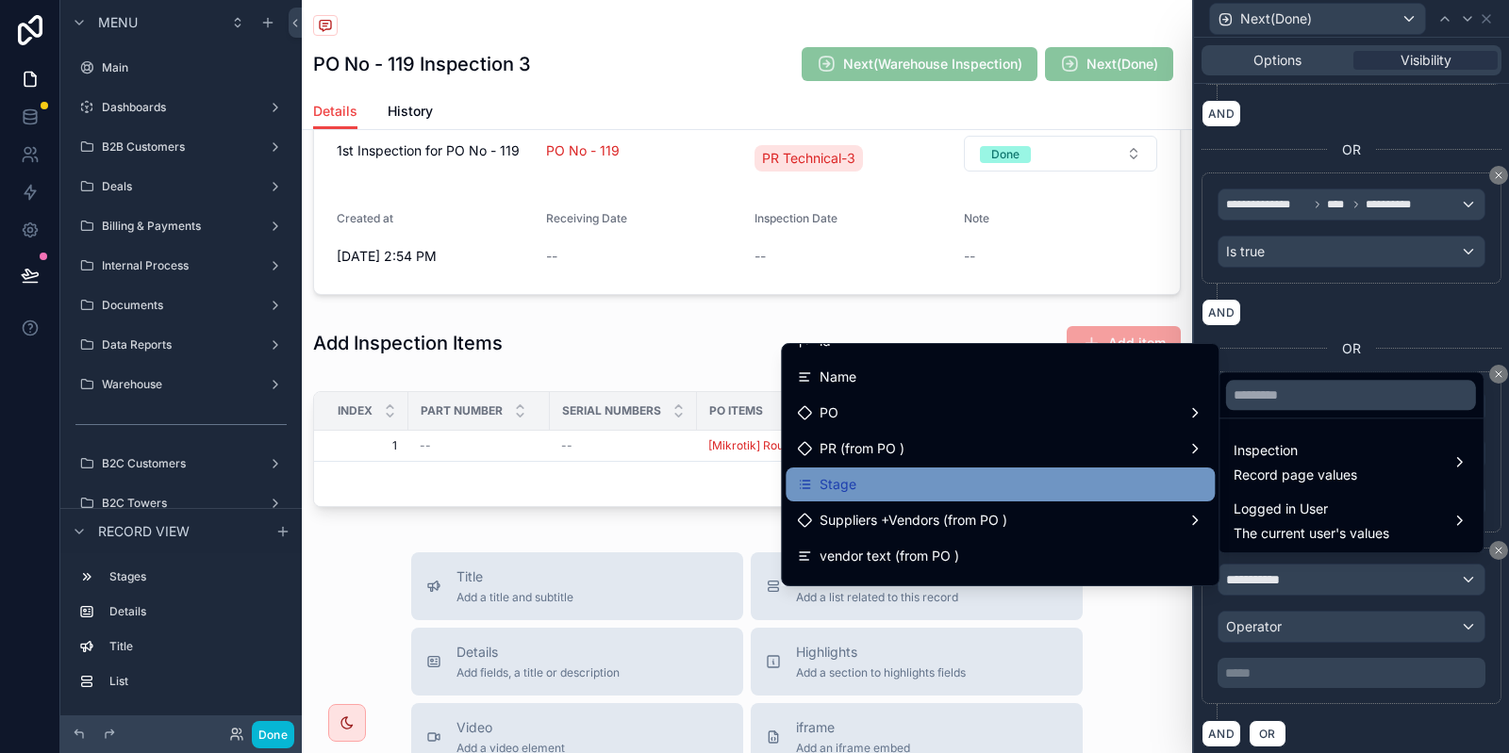
click at [883, 479] on div "Stage" at bounding box center [1000, 484] width 406 height 23
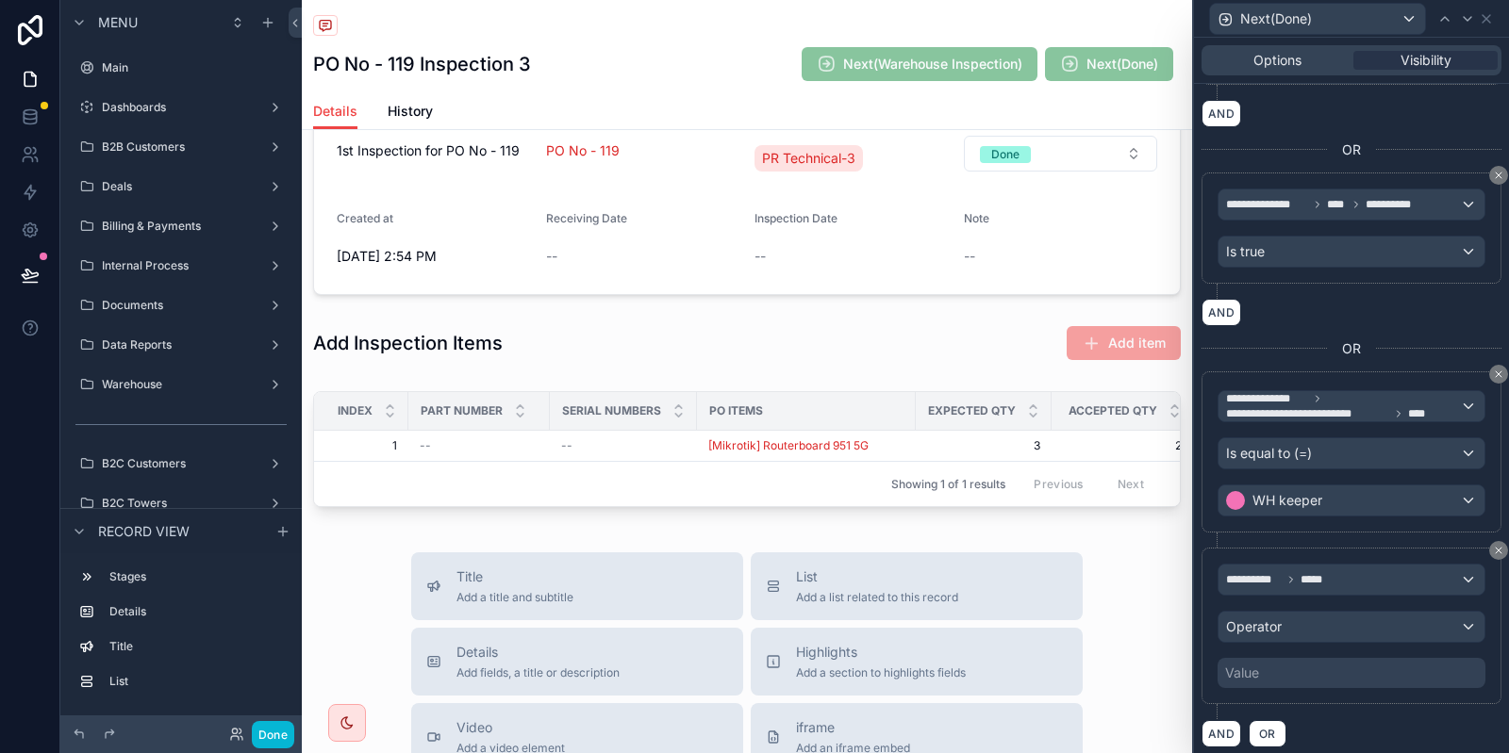
click at [1299, 670] on div "Value" at bounding box center [1351, 673] width 268 height 30
click at [1284, 669] on div "Value" at bounding box center [1351, 673] width 268 height 30
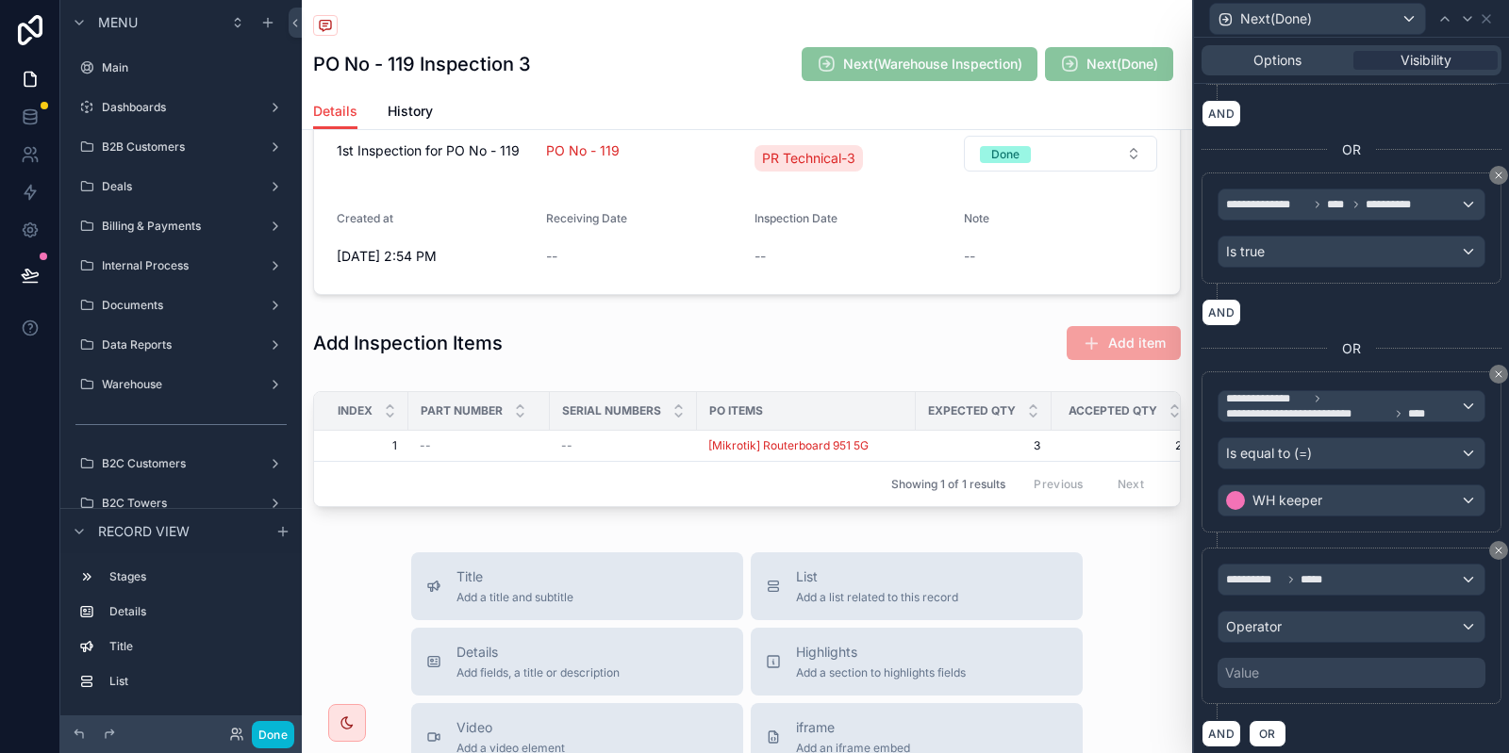
click at [1284, 669] on div "Value" at bounding box center [1351, 673] width 268 height 30
click at [1314, 612] on div "Operator" at bounding box center [1351, 627] width 266 height 30
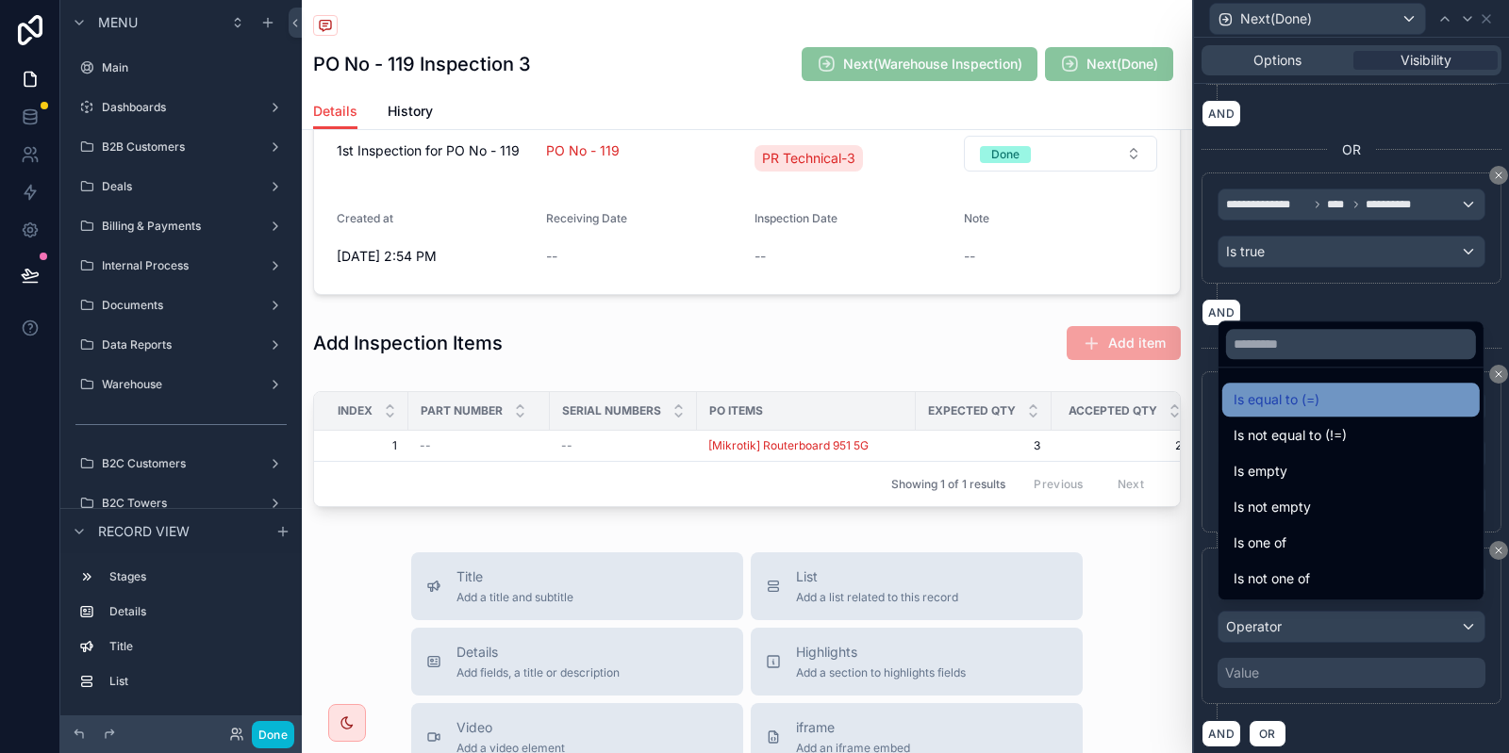
click at [1292, 388] on div "Is equal to (=)" at bounding box center [1350, 400] width 257 height 34
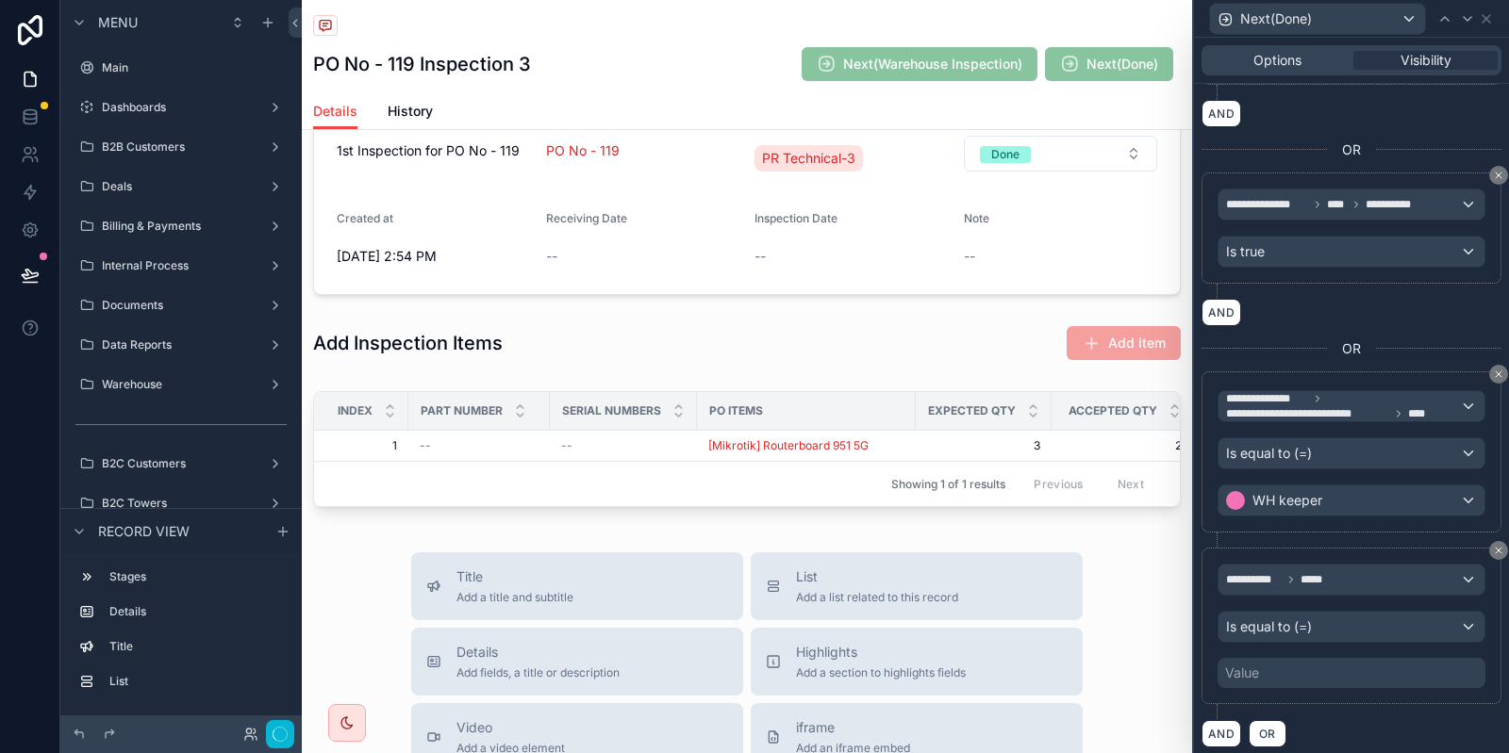
click at [1299, 658] on div "Value" at bounding box center [1351, 673] width 268 height 30
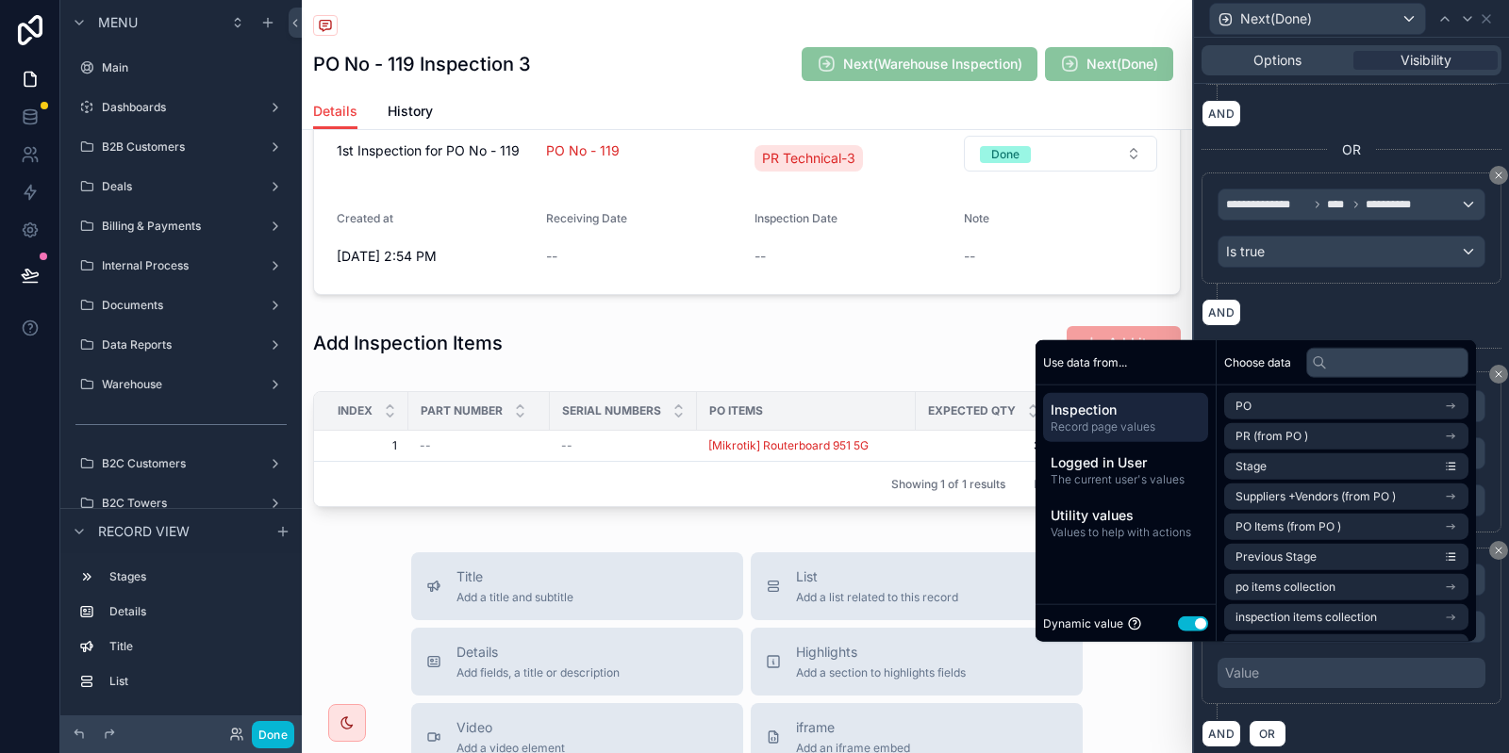
click at [1186, 622] on button "Use setting" at bounding box center [1193, 623] width 30 height 15
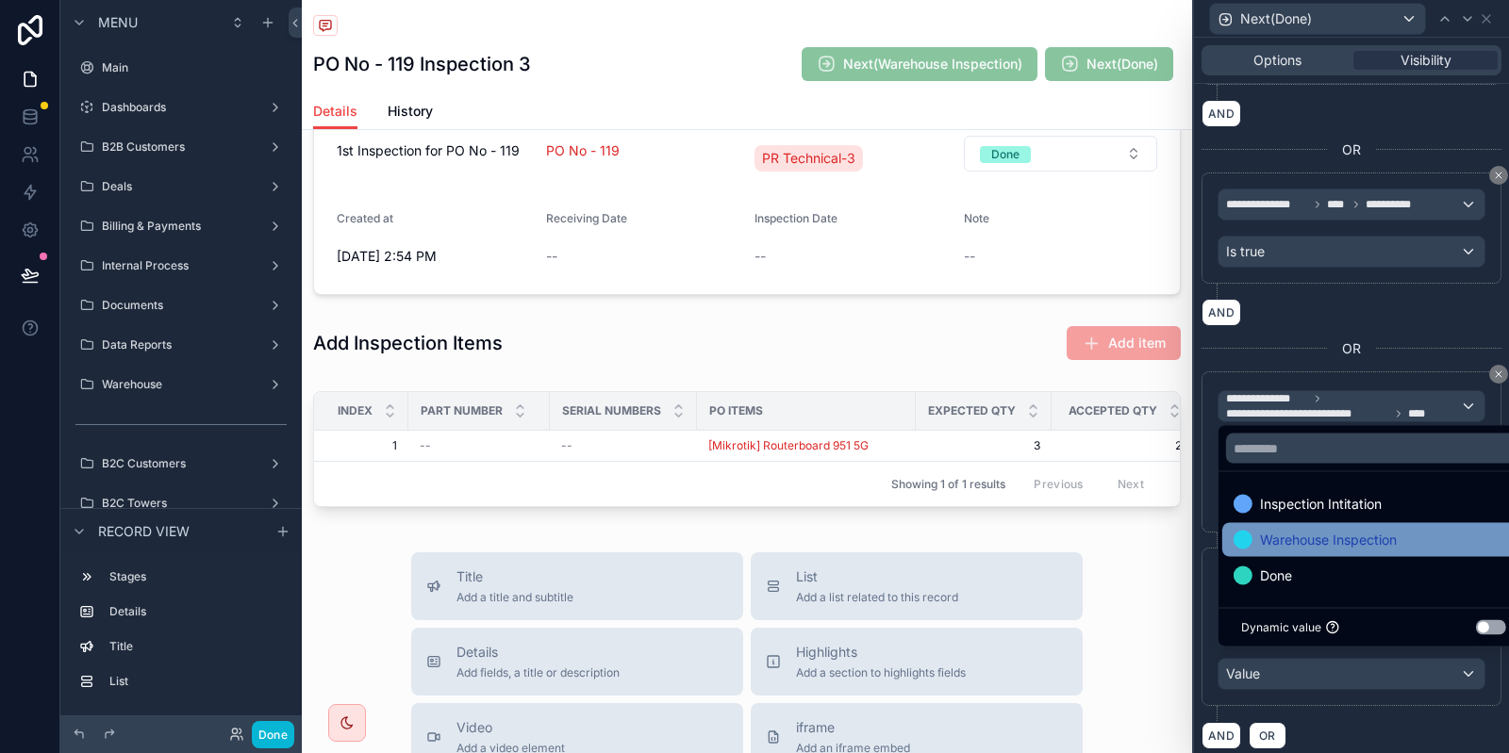
click at [1334, 549] on span "Warehouse Inspection" at bounding box center [1328, 540] width 137 height 23
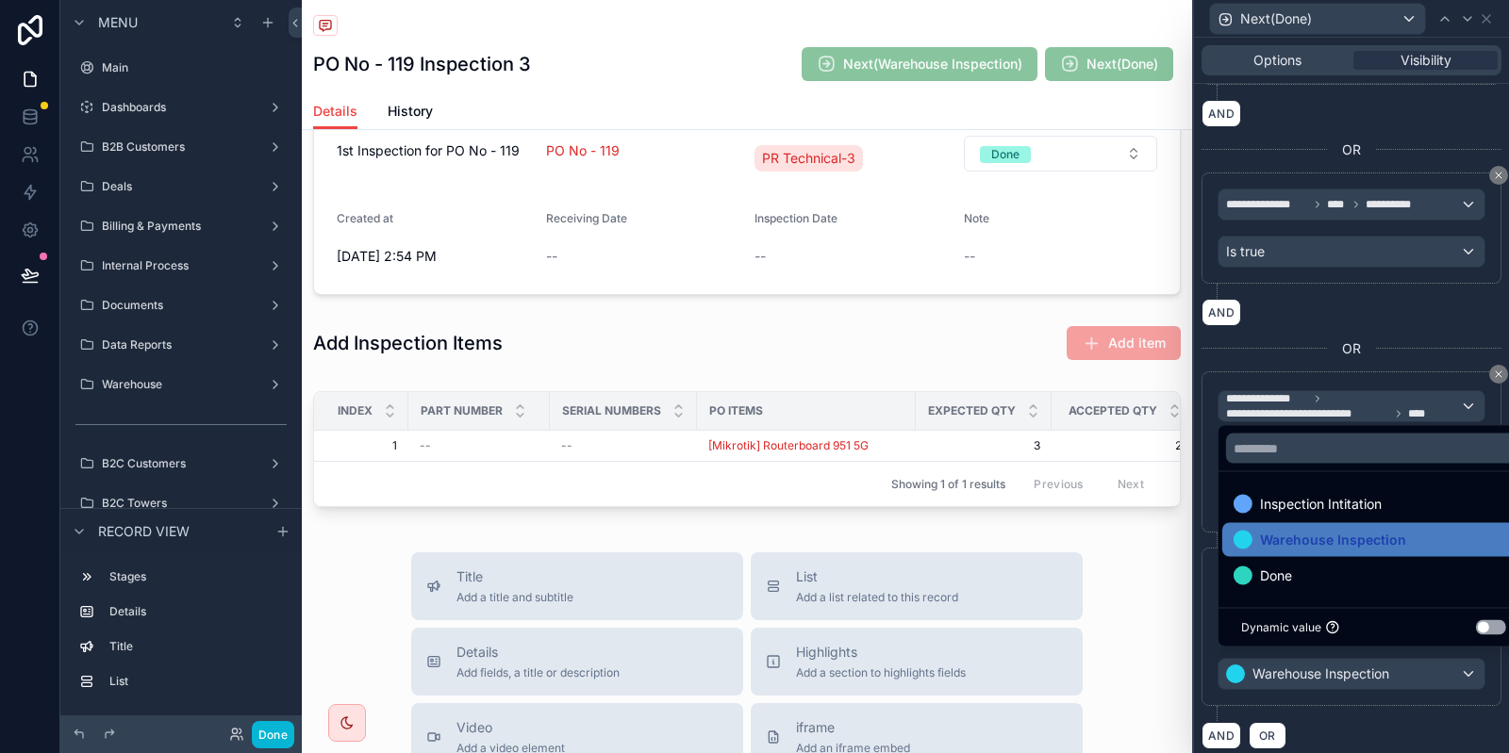
click at [1389, 706] on div "**********" at bounding box center [1351, 635] width 300 height 174
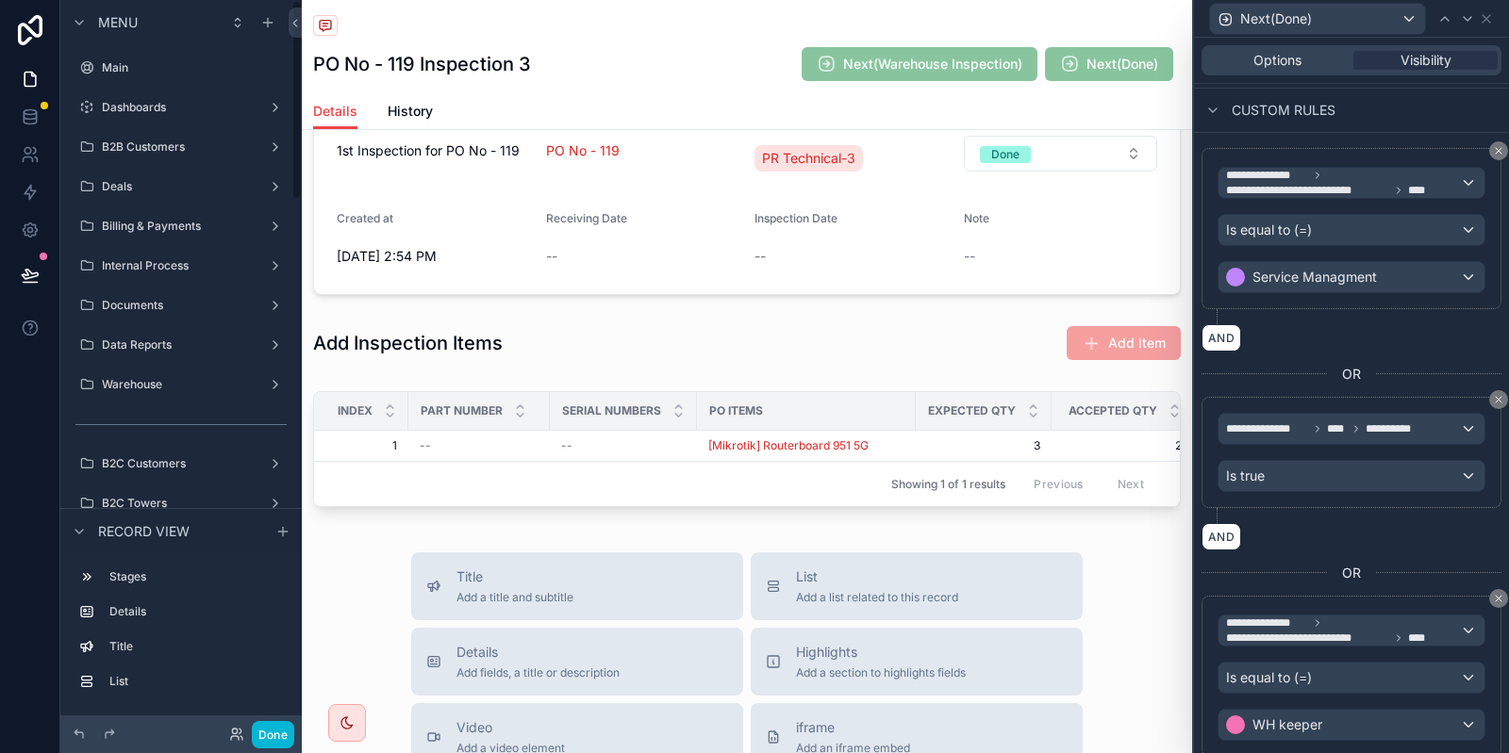
scroll to position [126, 0]
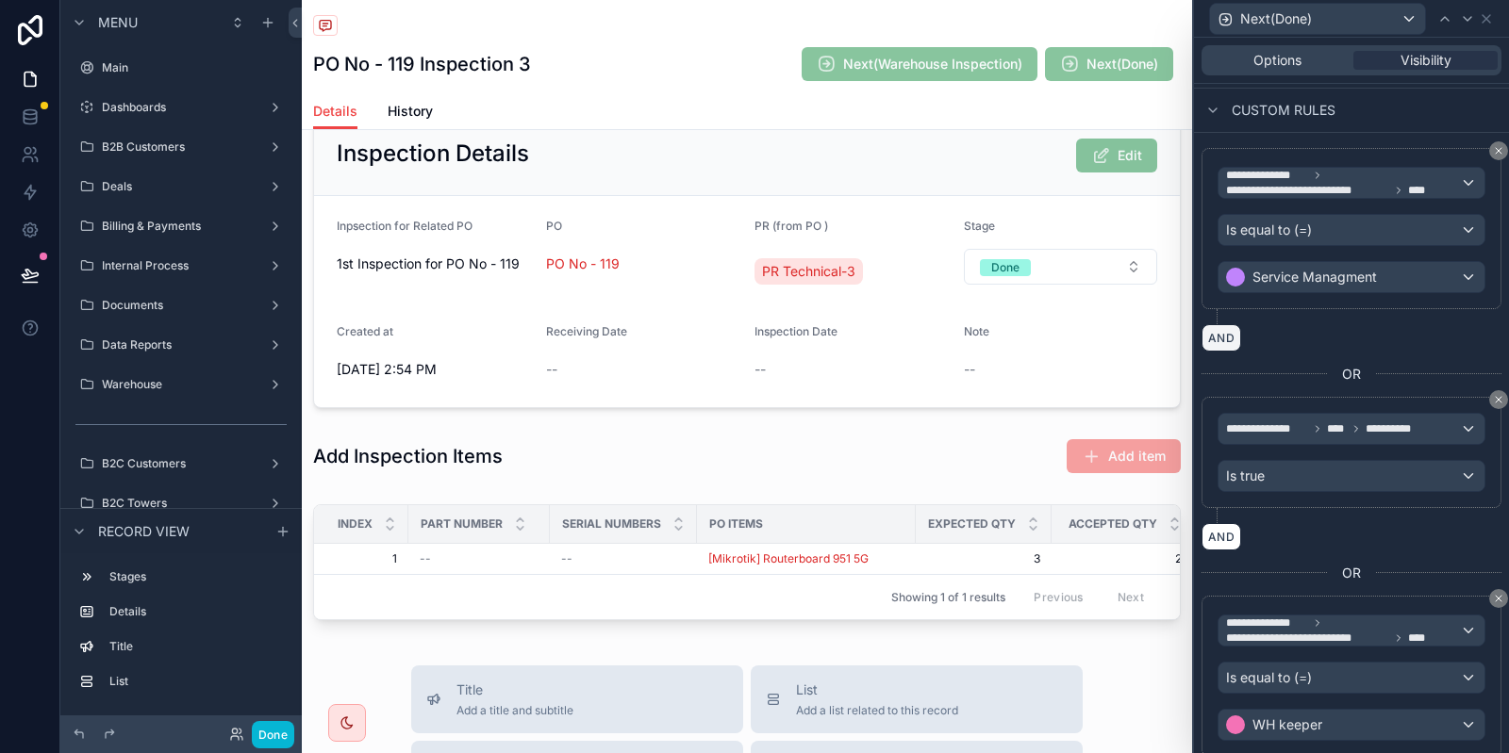
click at [1231, 332] on button "AND" at bounding box center [1221, 337] width 40 height 27
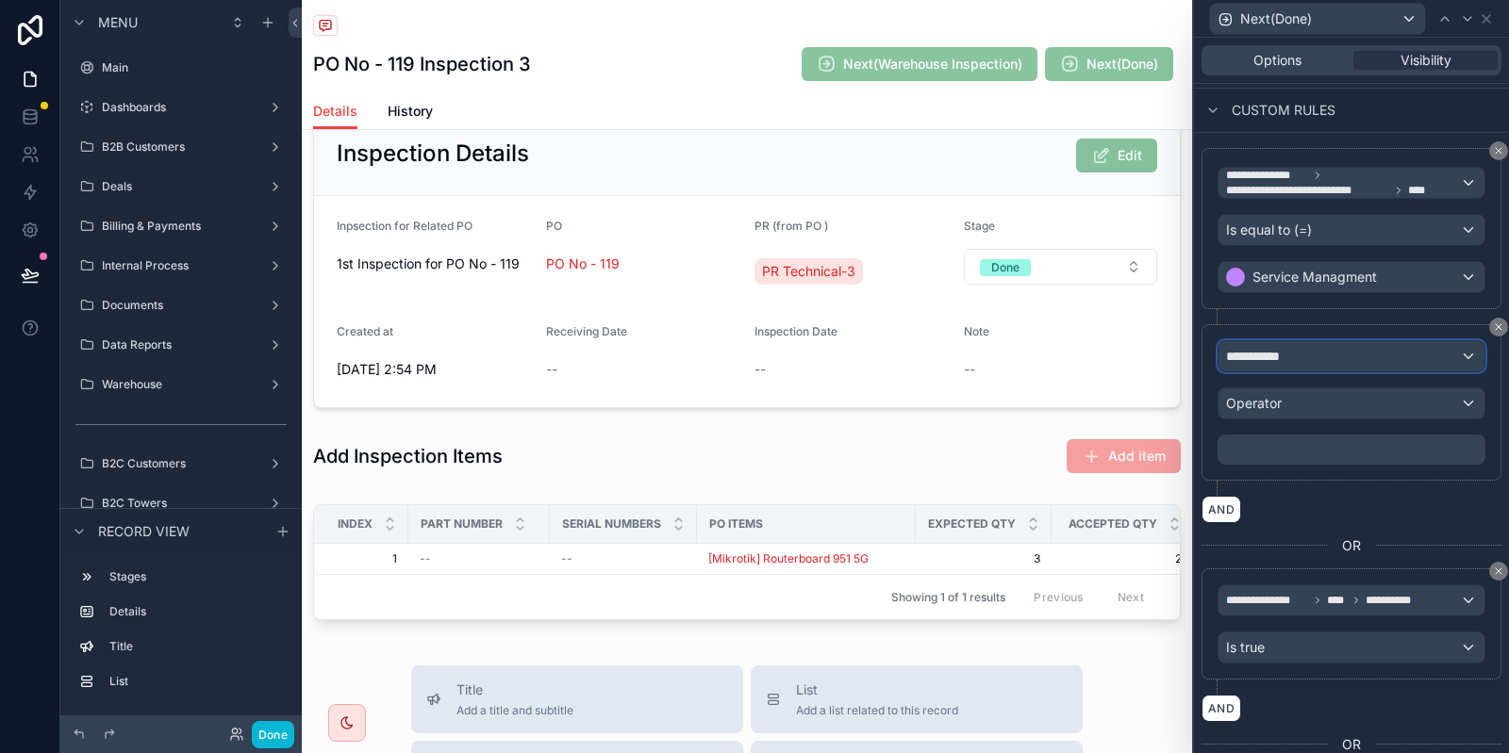
click at [1275, 342] on div "**********" at bounding box center [1351, 356] width 266 height 30
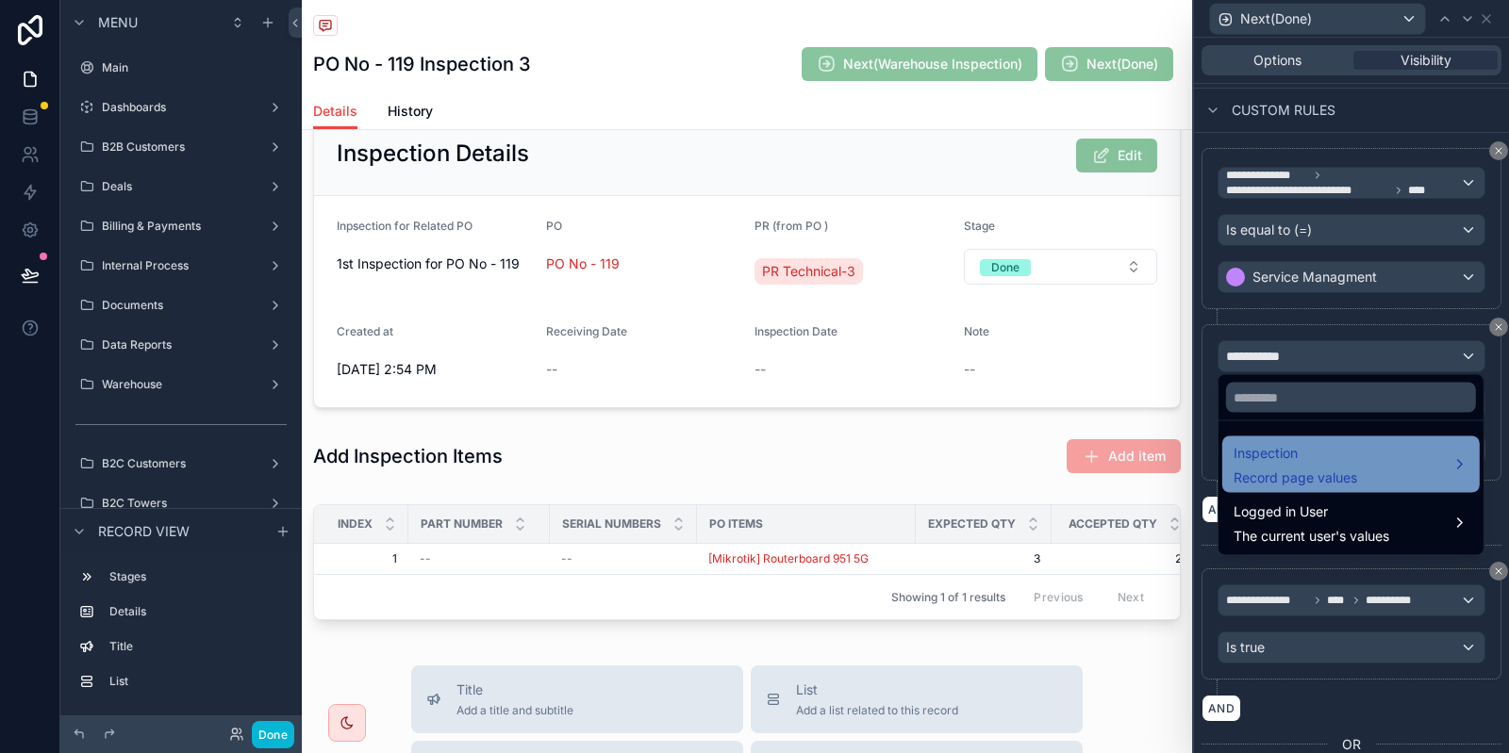
click at [1315, 465] on div "Inspection Record page values" at bounding box center [1295, 464] width 124 height 45
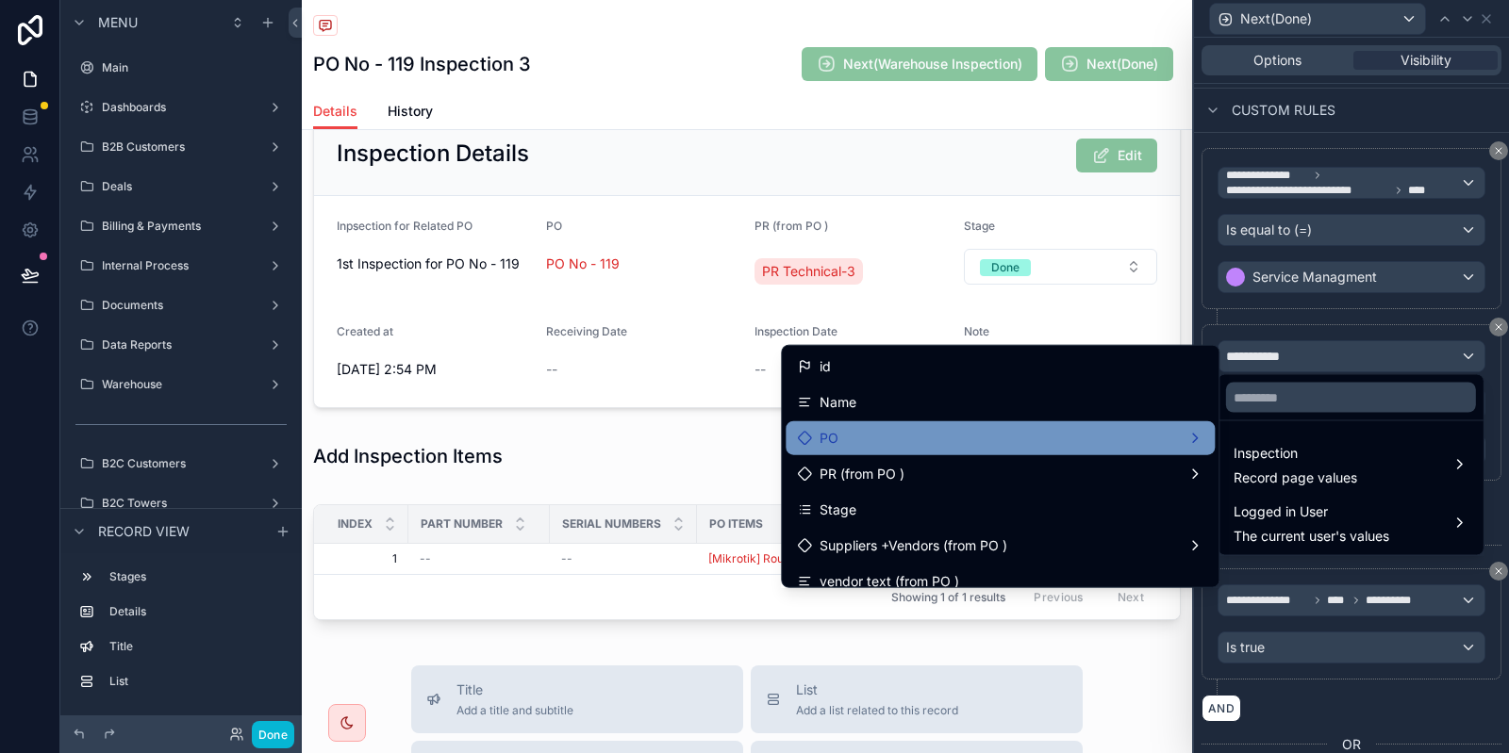
click at [929, 443] on div "PO" at bounding box center [1000, 438] width 406 height 23
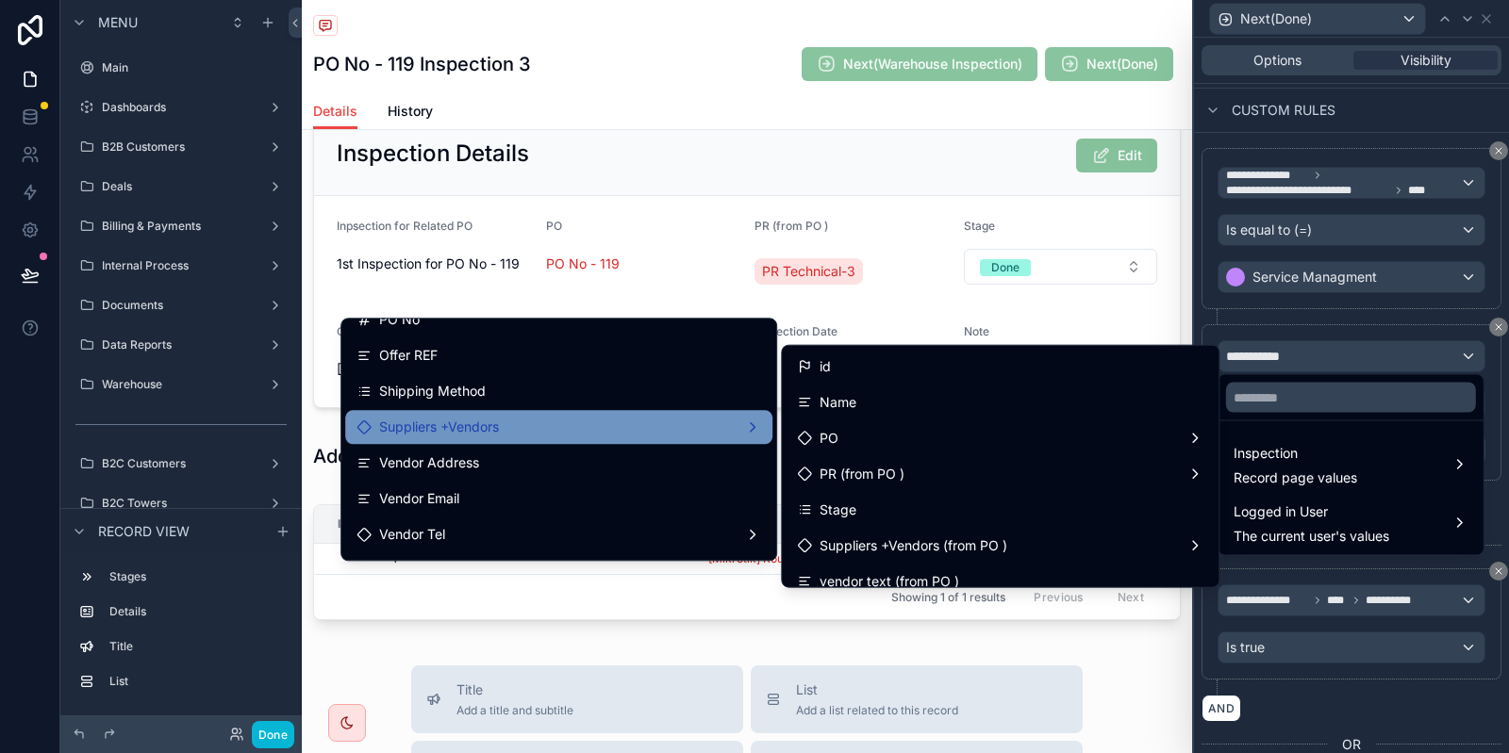
scroll to position [94, 0]
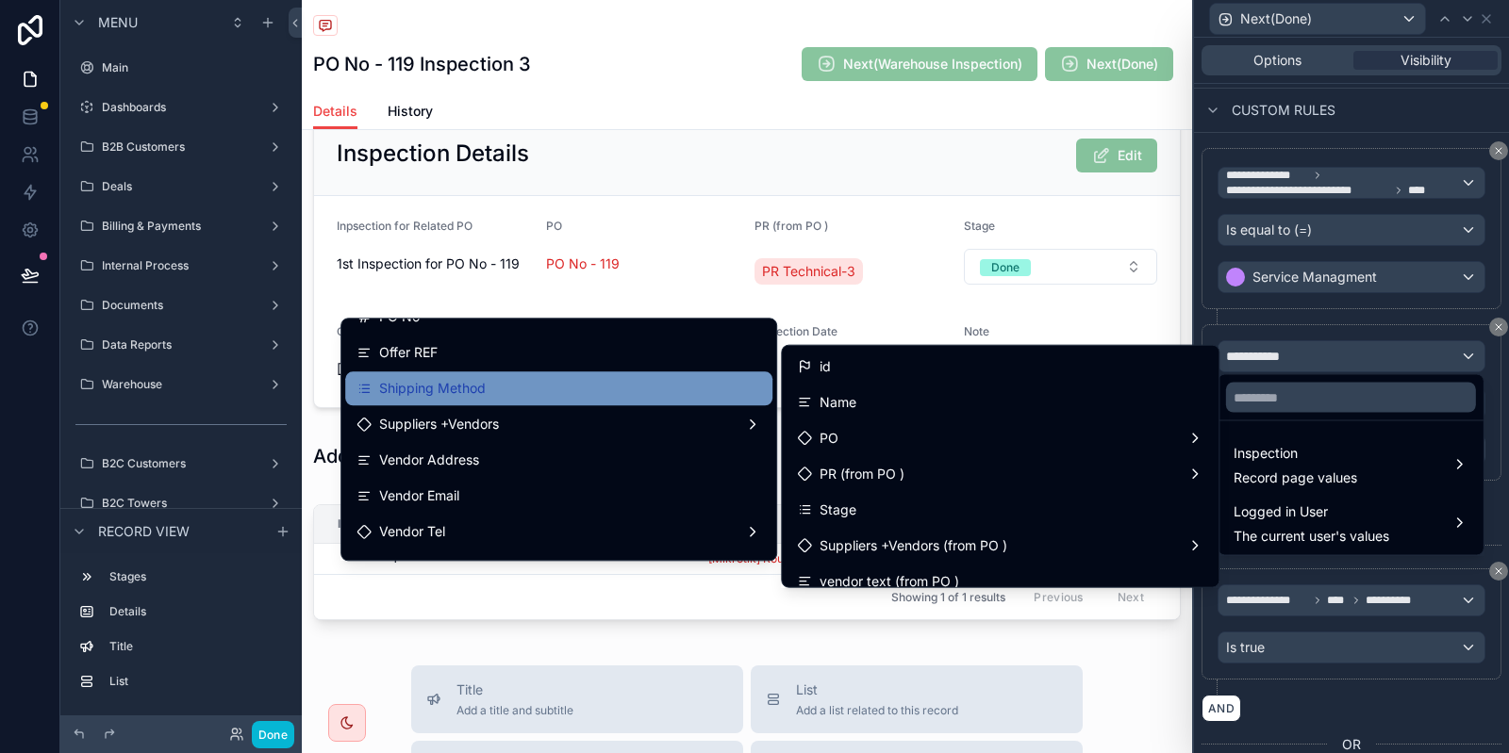
click at [472, 385] on span "Shipping Method" at bounding box center [432, 388] width 107 height 23
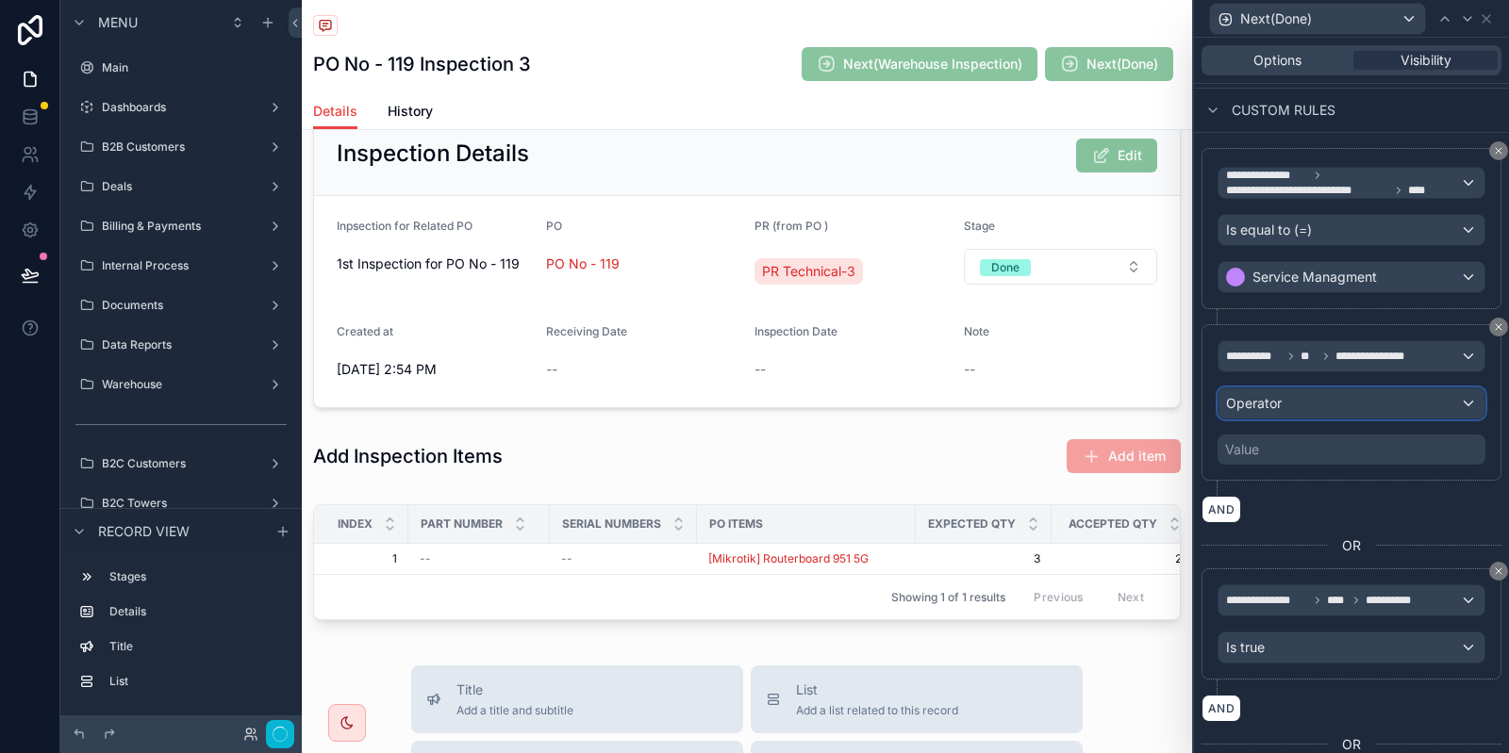
click at [1292, 407] on div "Operator" at bounding box center [1351, 403] width 266 height 30
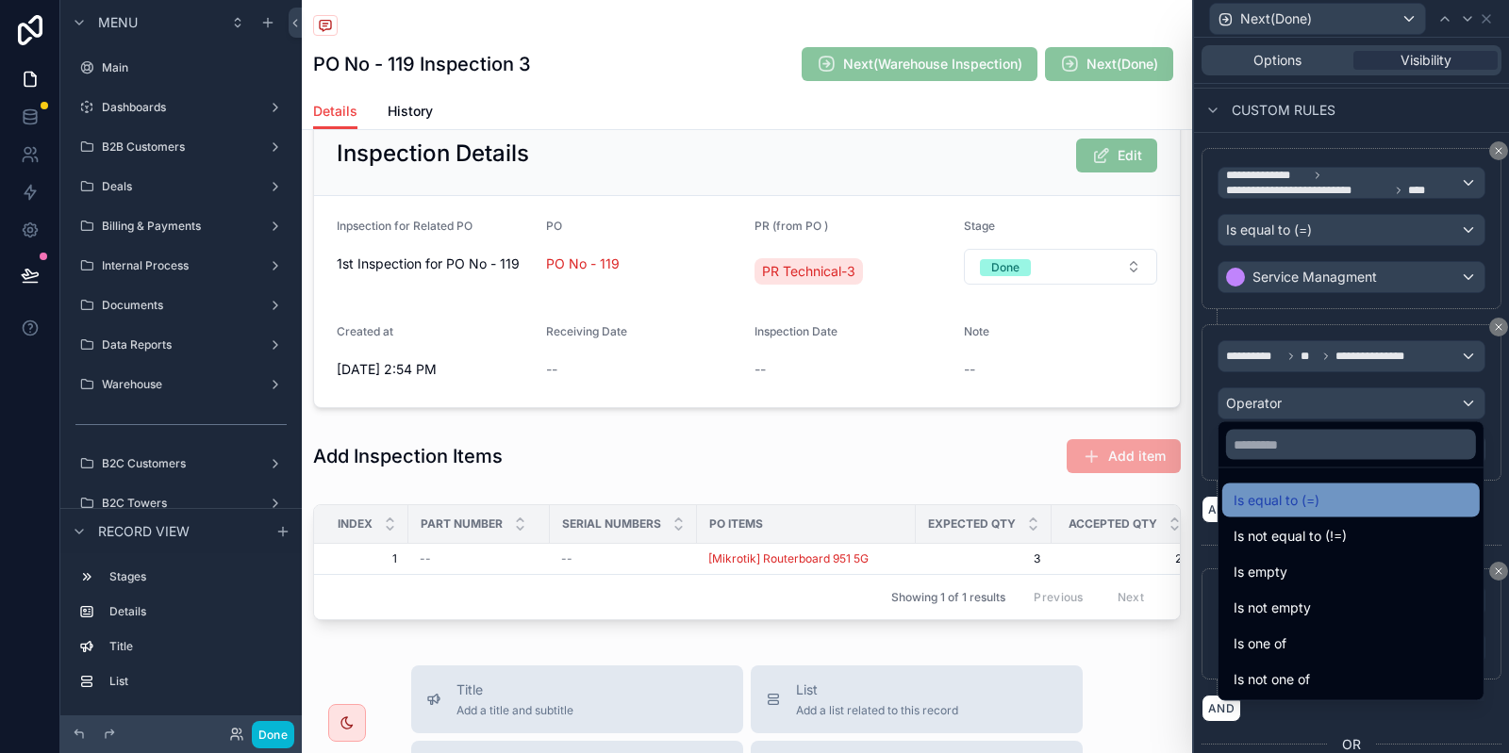
click at [1304, 493] on span "Is equal to (=)" at bounding box center [1276, 500] width 86 height 23
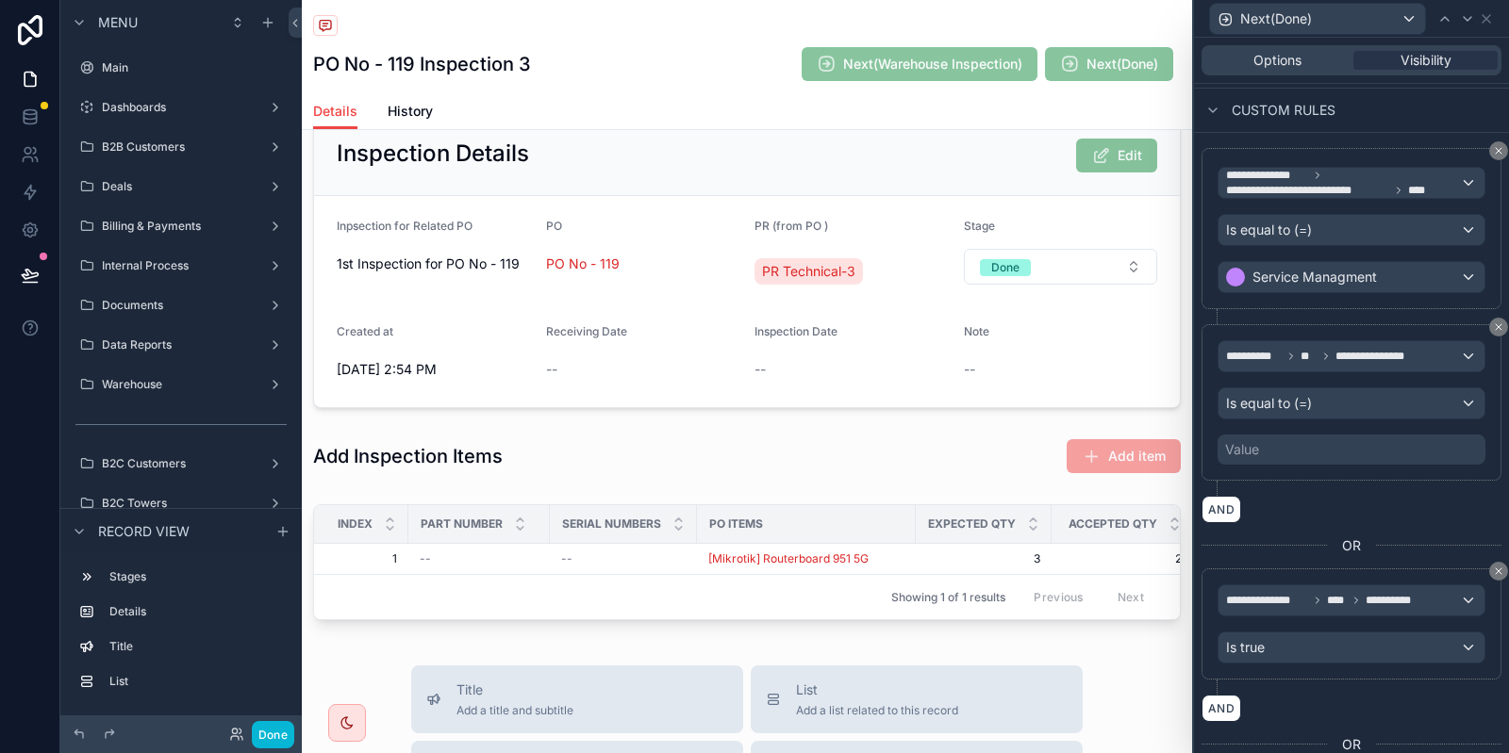
click at [1270, 446] on div "Value" at bounding box center [1351, 450] width 268 height 30
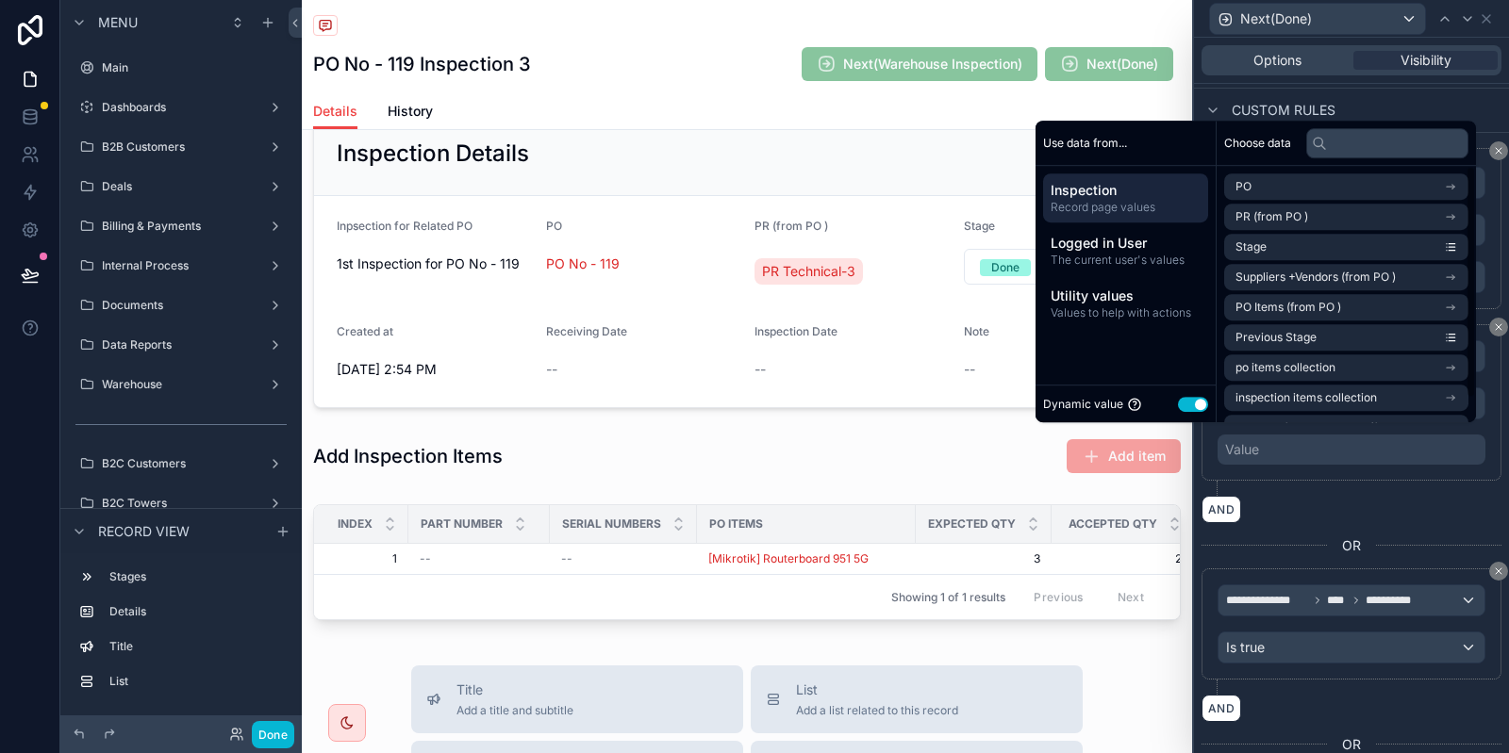
click at [1178, 406] on button "Use setting" at bounding box center [1193, 404] width 30 height 15
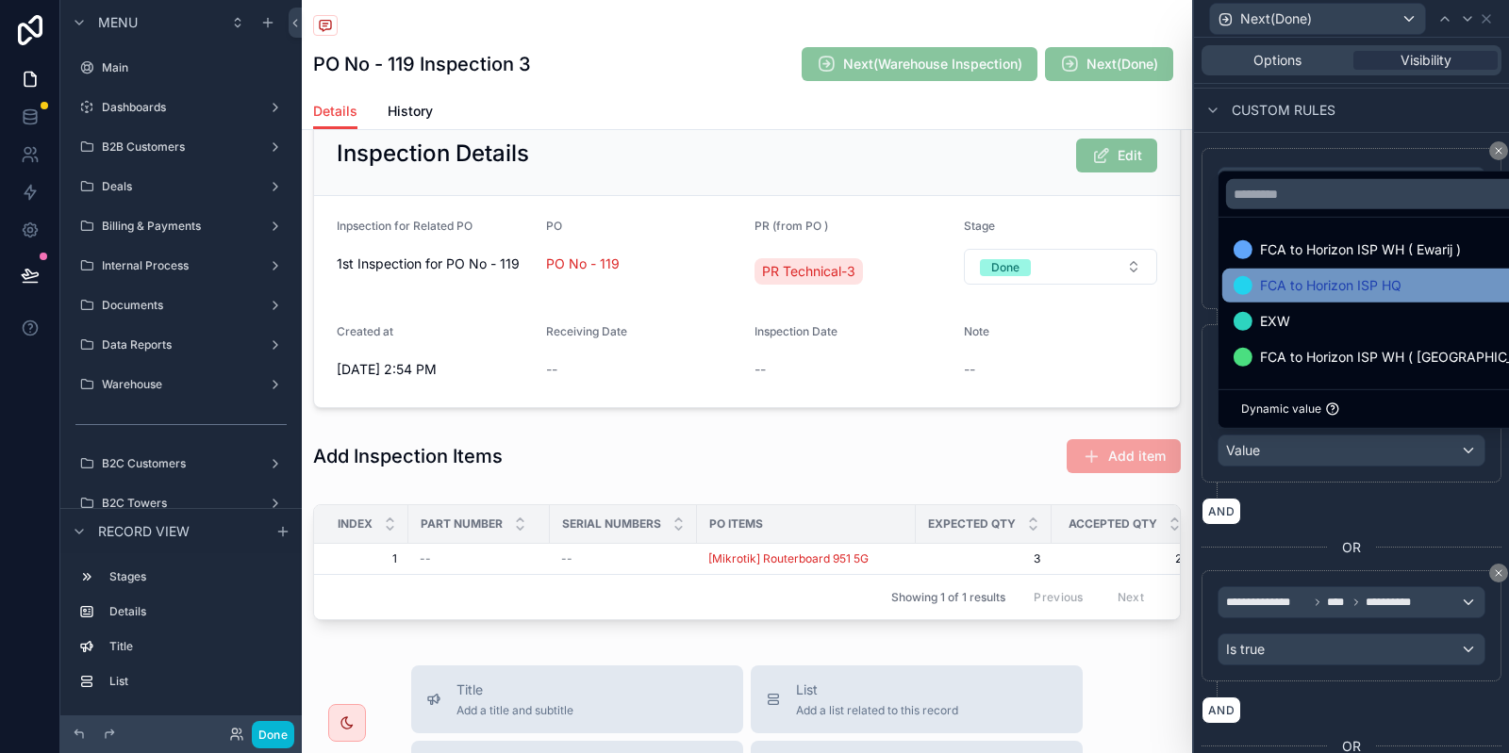
click at [1414, 284] on div "FCA to Horizon ISP HQ" at bounding box center [1394, 285] width 322 height 23
click at [1333, 484] on div "**********" at bounding box center [1351, 411] width 300 height 174
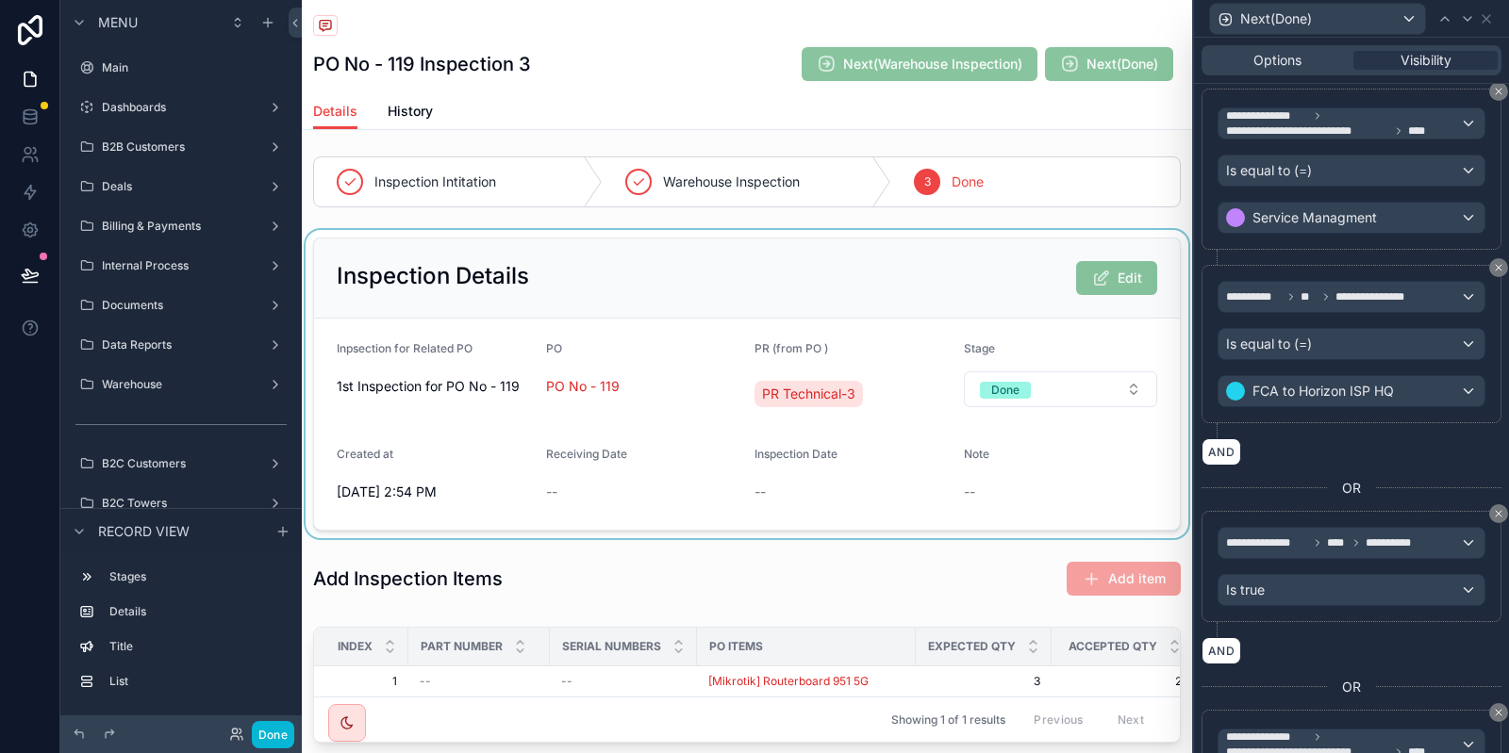
scroll to position [0, 0]
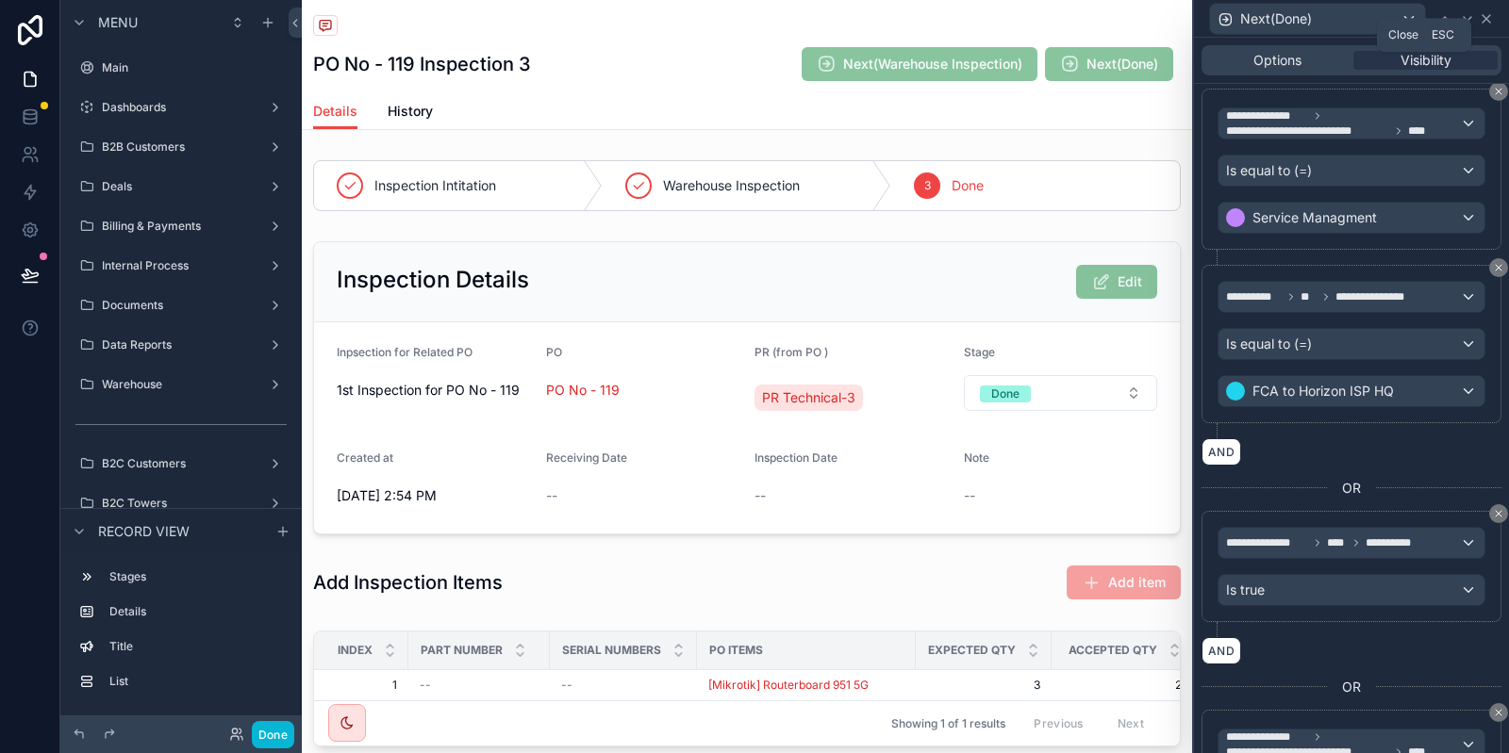
click at [1488, 16] on icon at bounding box center [1486, 18] width 15 height 15
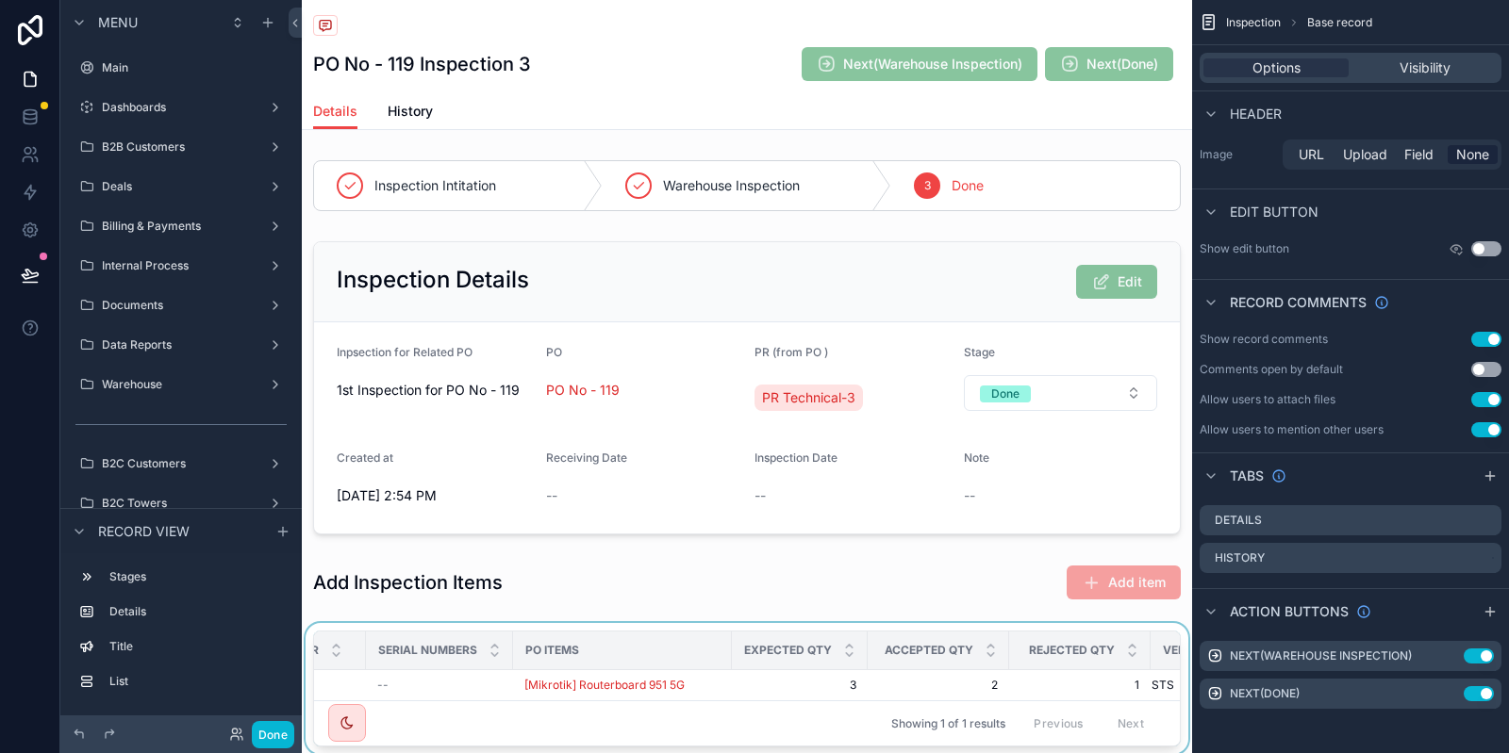
scroll to position [0, 212]
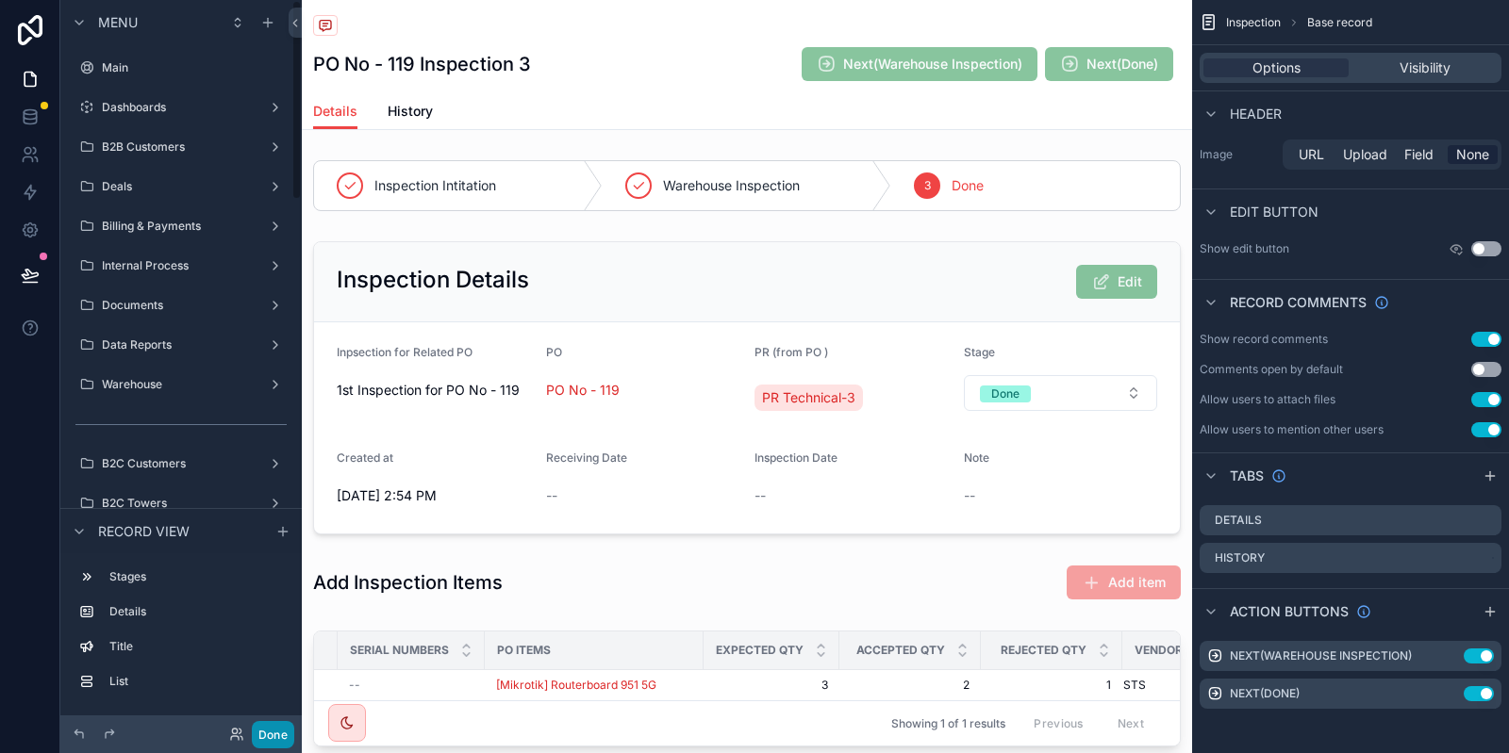
click at [284, 731] on button "Done" at bounding box center [273, 734] width 42 height 27
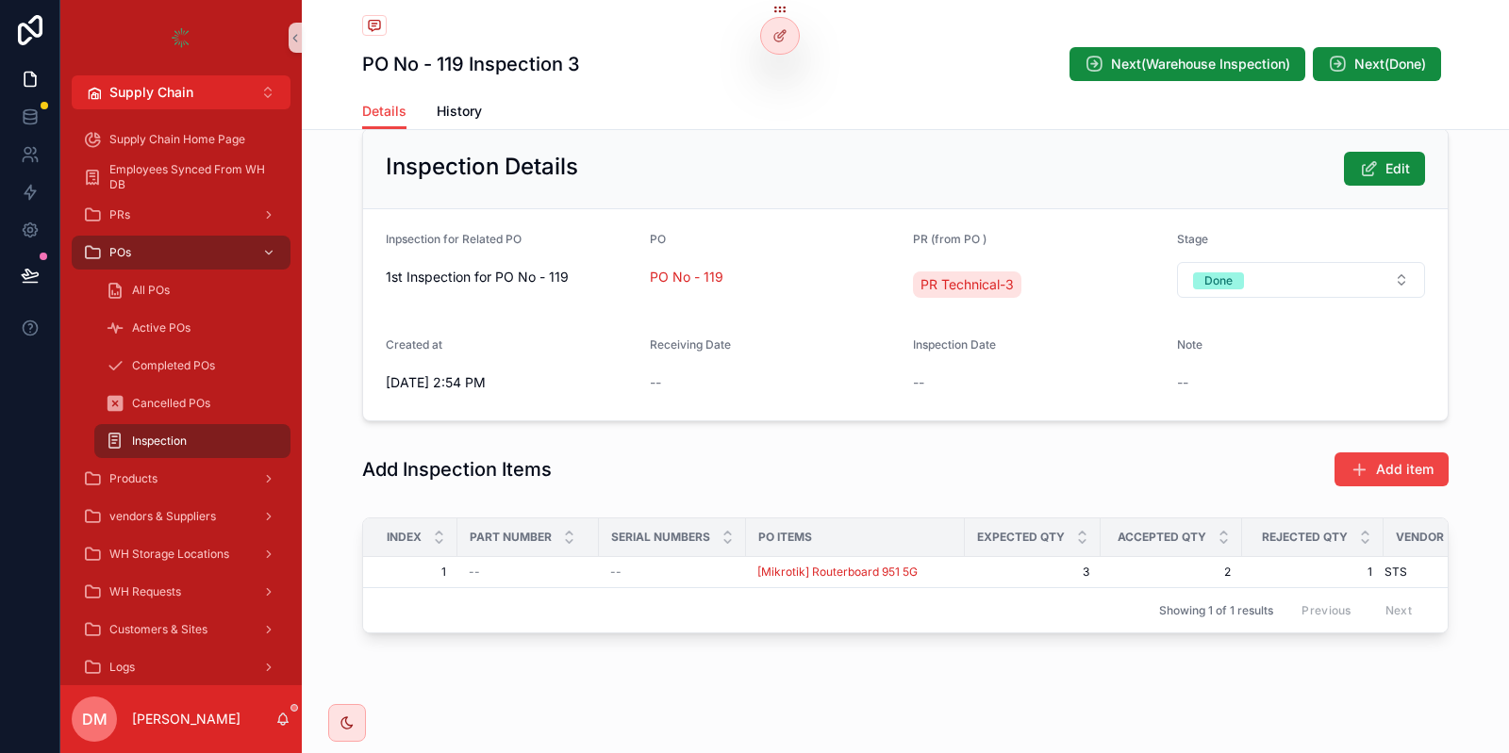
scroll to position [0, 0]
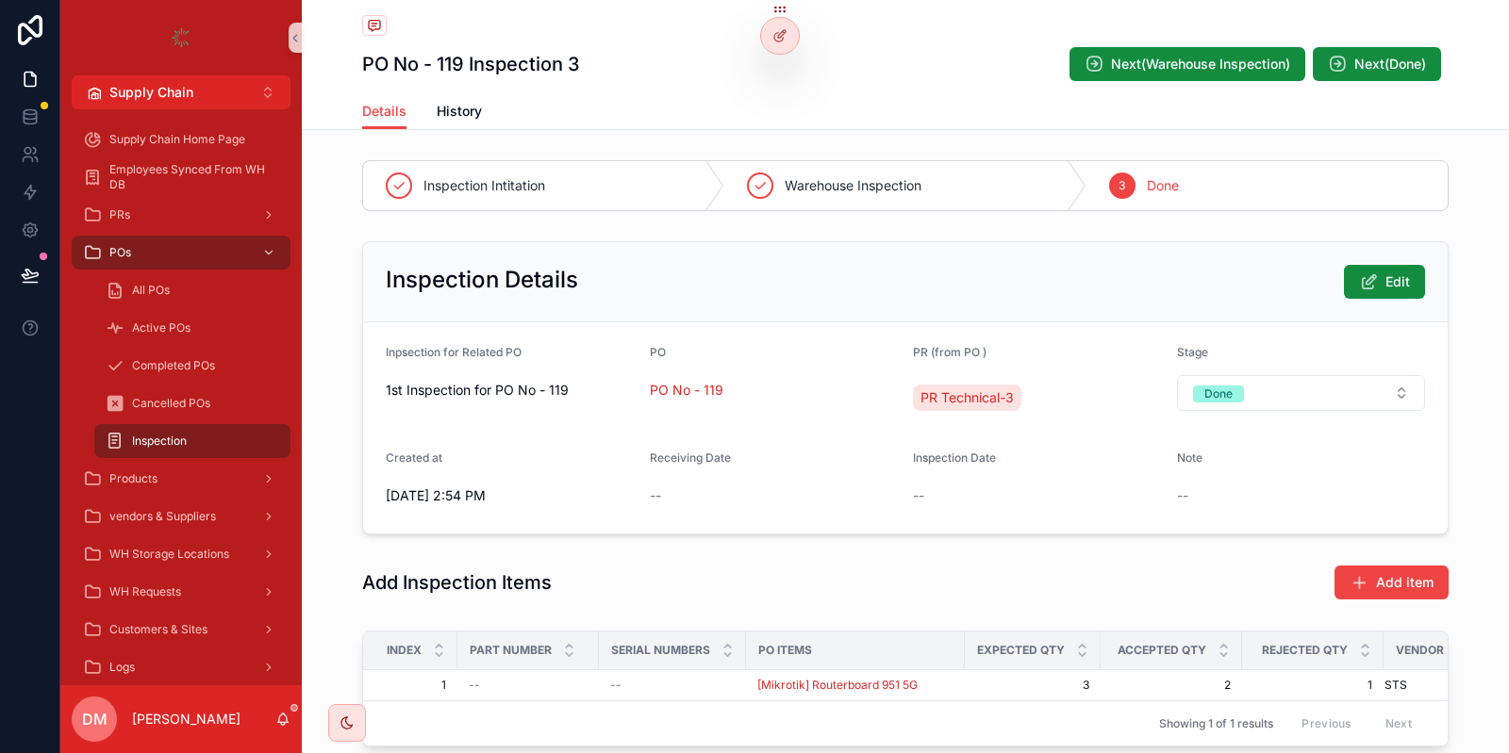
click at [537, 66] on h1 "PO No - 119 Inspection 3" at bounding box center [471, 64] width 218 height 26
click at [536, 64] on h1 "PO No - 119 Inspection 3" at bounding box center [471, 64] width 218 height 26
click at [472, 72] on h1 "PO No - 119 Inspection 3" at bounding box center [471, 64] width 218 height 26
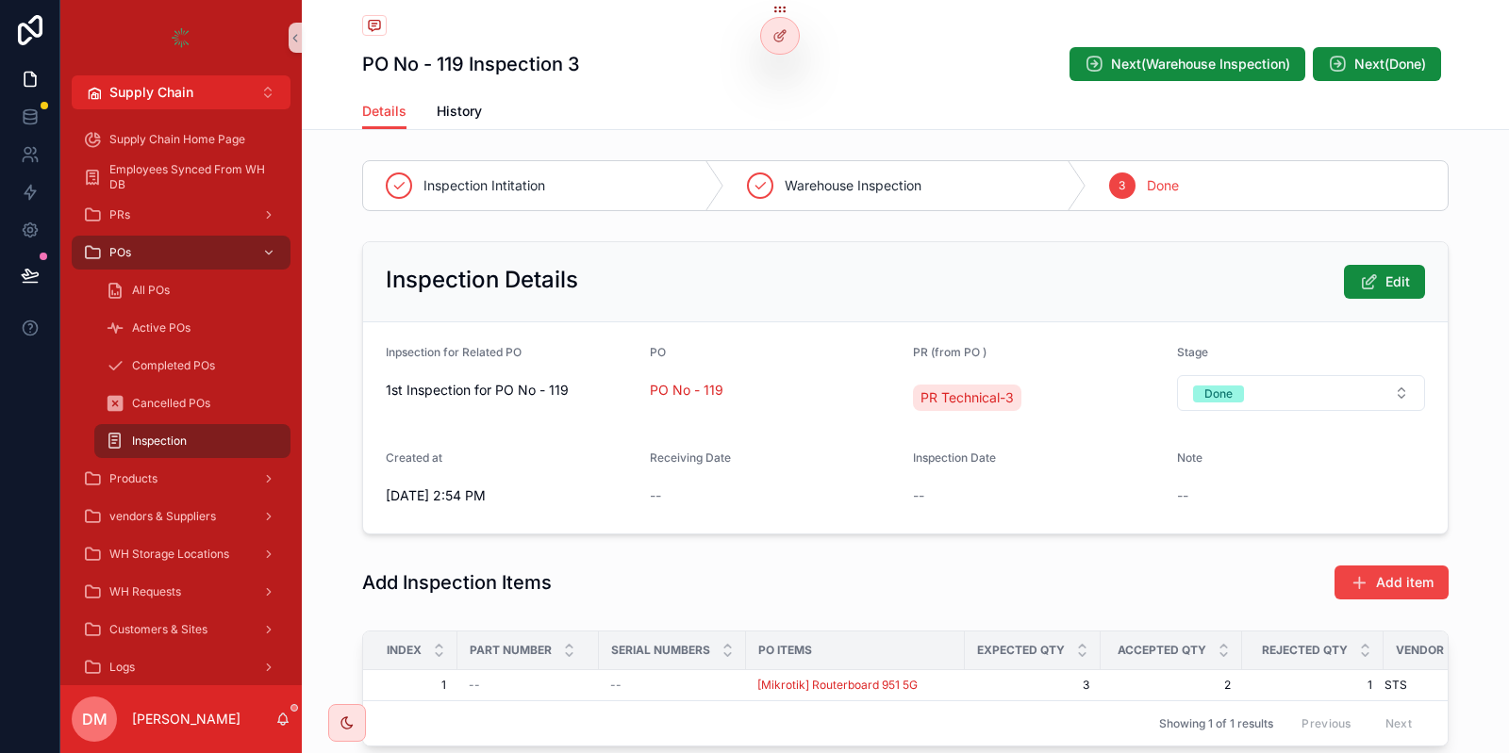
click at [472, 72] on h1 "PO No - 119 Inspection 3" at bounding box center [471, 64] width 218 height 26
click at [1480, 79] on div "Next(Warehouse Inspection) Next(Done) Details Details History" at bounding box center [905, 65] width 1207 height 130
click at [791, 23] on div at bounding box center [780, 36] width 38 height 36
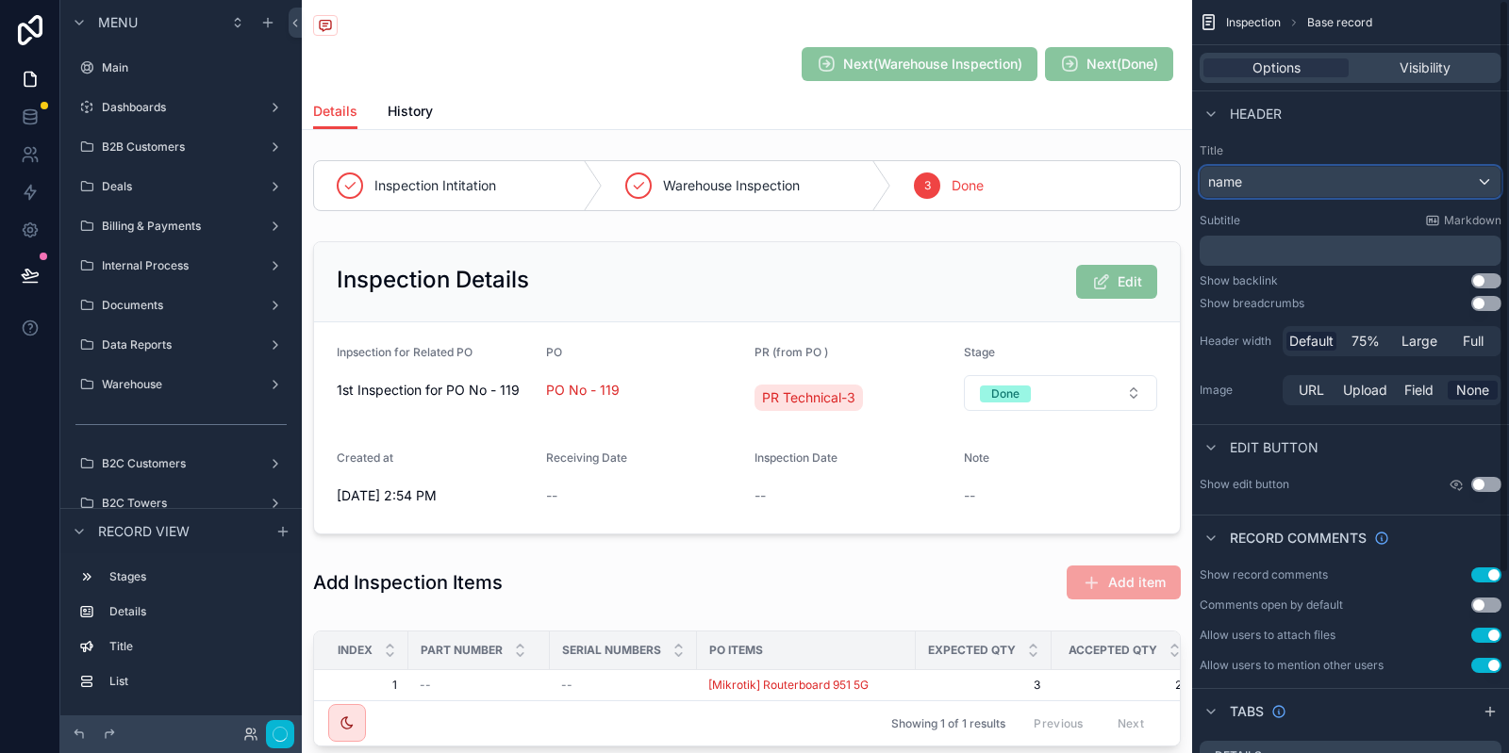
click at [1343, 183] on div "name" at bounding box center [1350, 182] width 300 height 30
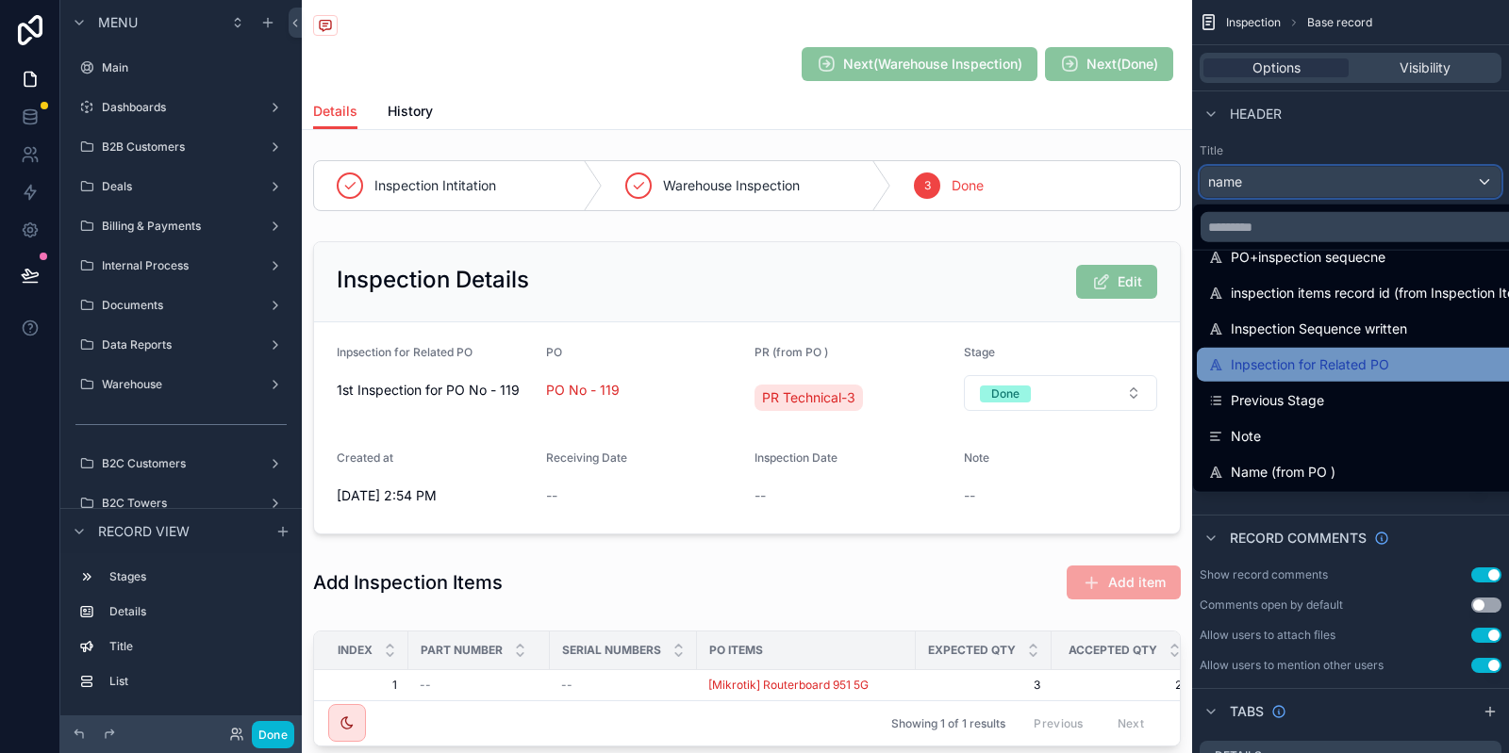
scroll to position [182, 0]
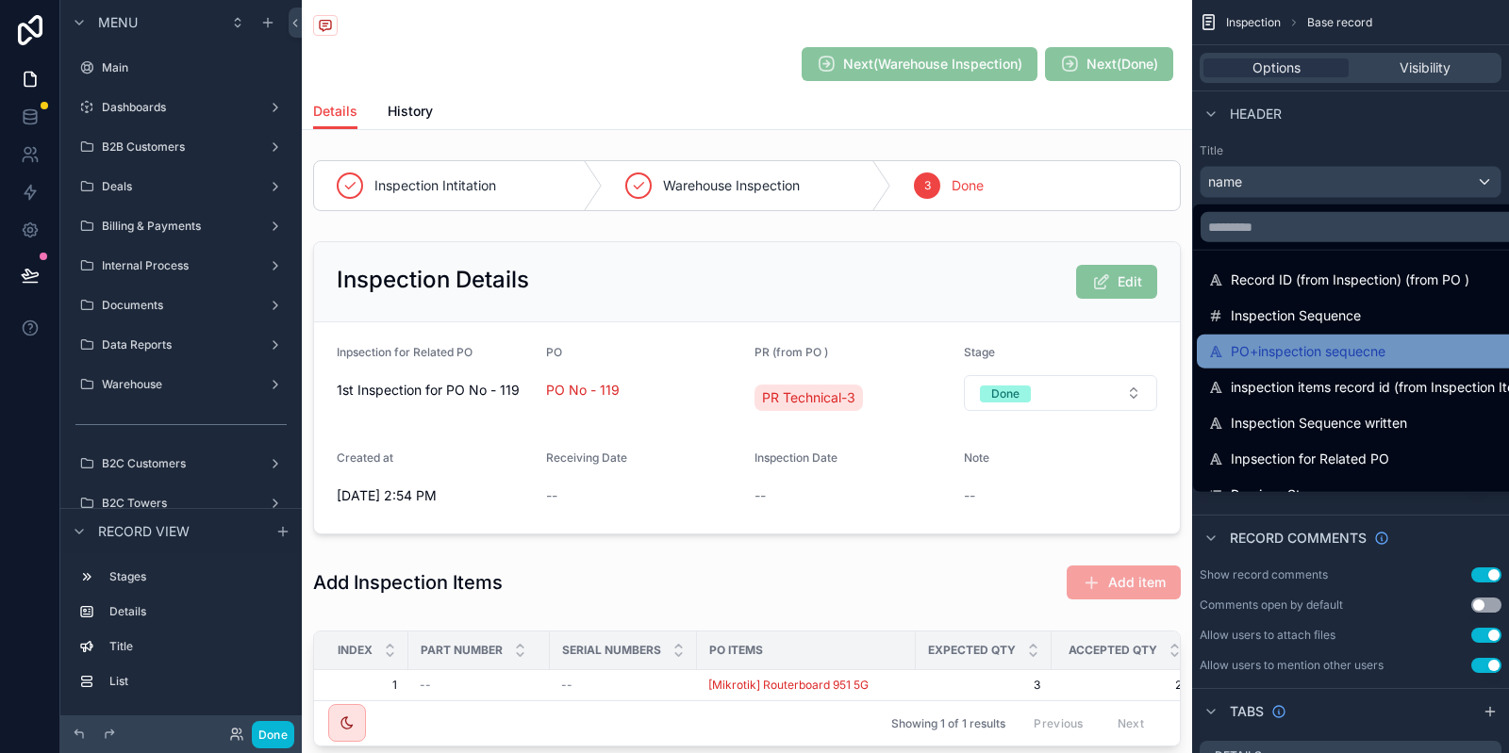
click at [1358, 341] on span "PO+inspection sequecne" at bounding box center [1308, 351] width 155 height 23
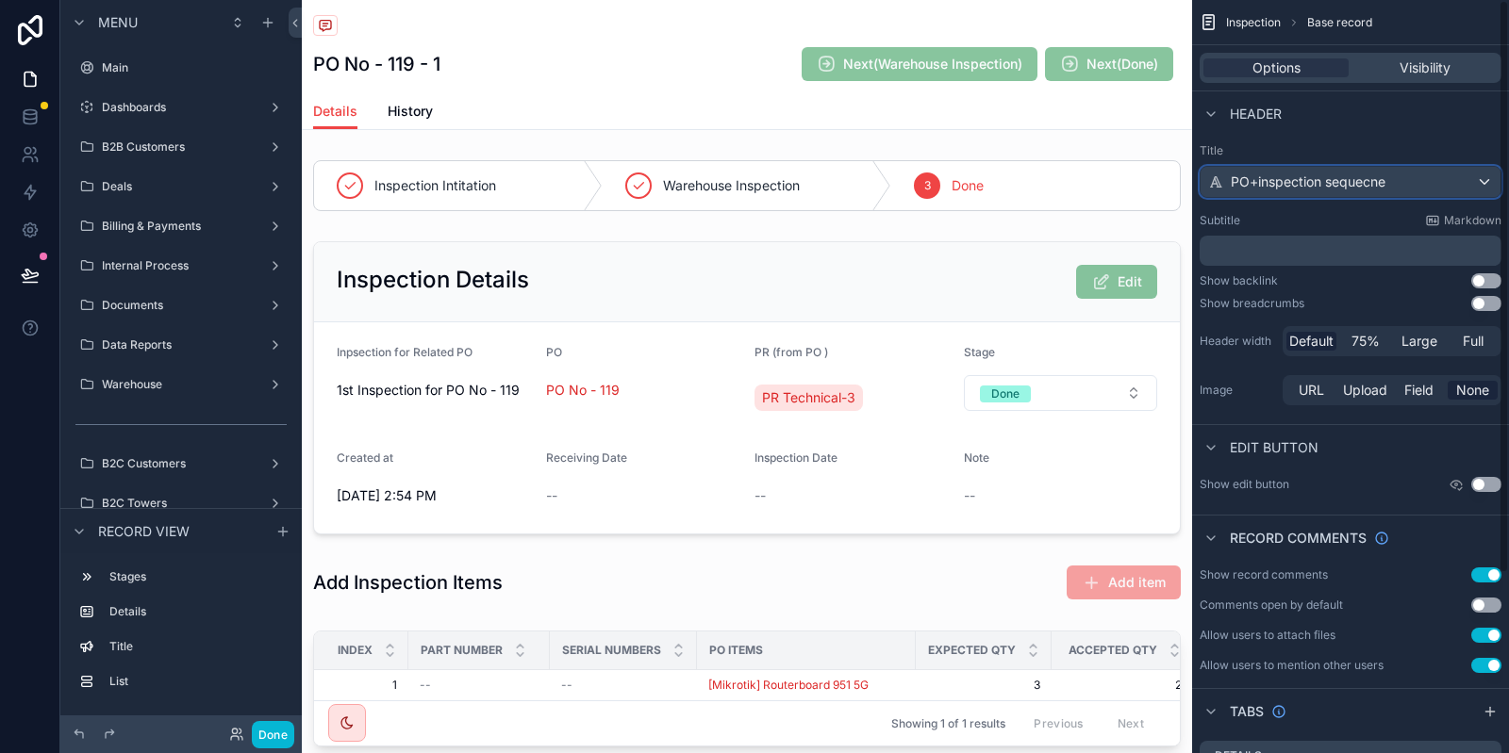
click at [1318, 189] on span "PO+inspection sequecne" at bounding box center [1308, 182] width 155 height 19
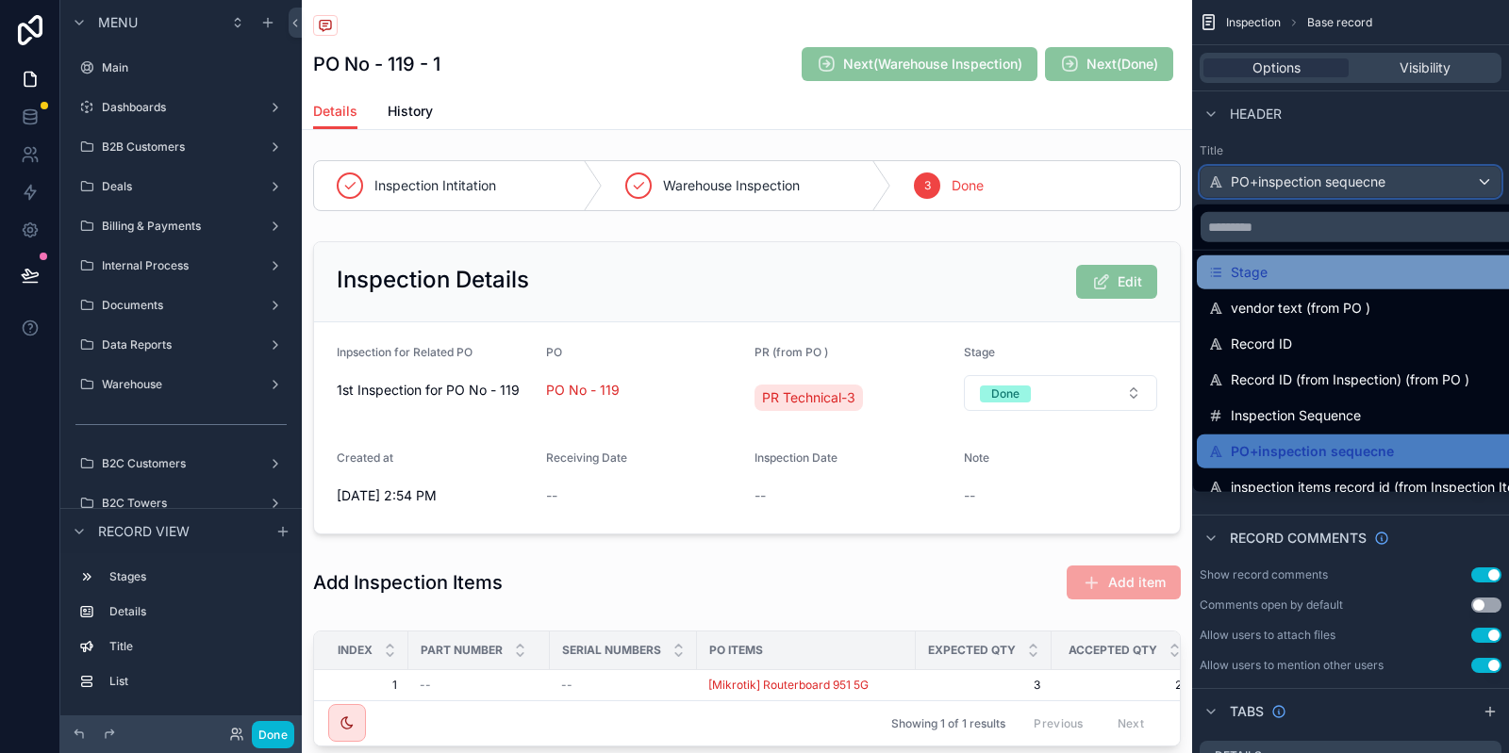
scroll to position [189, 0]
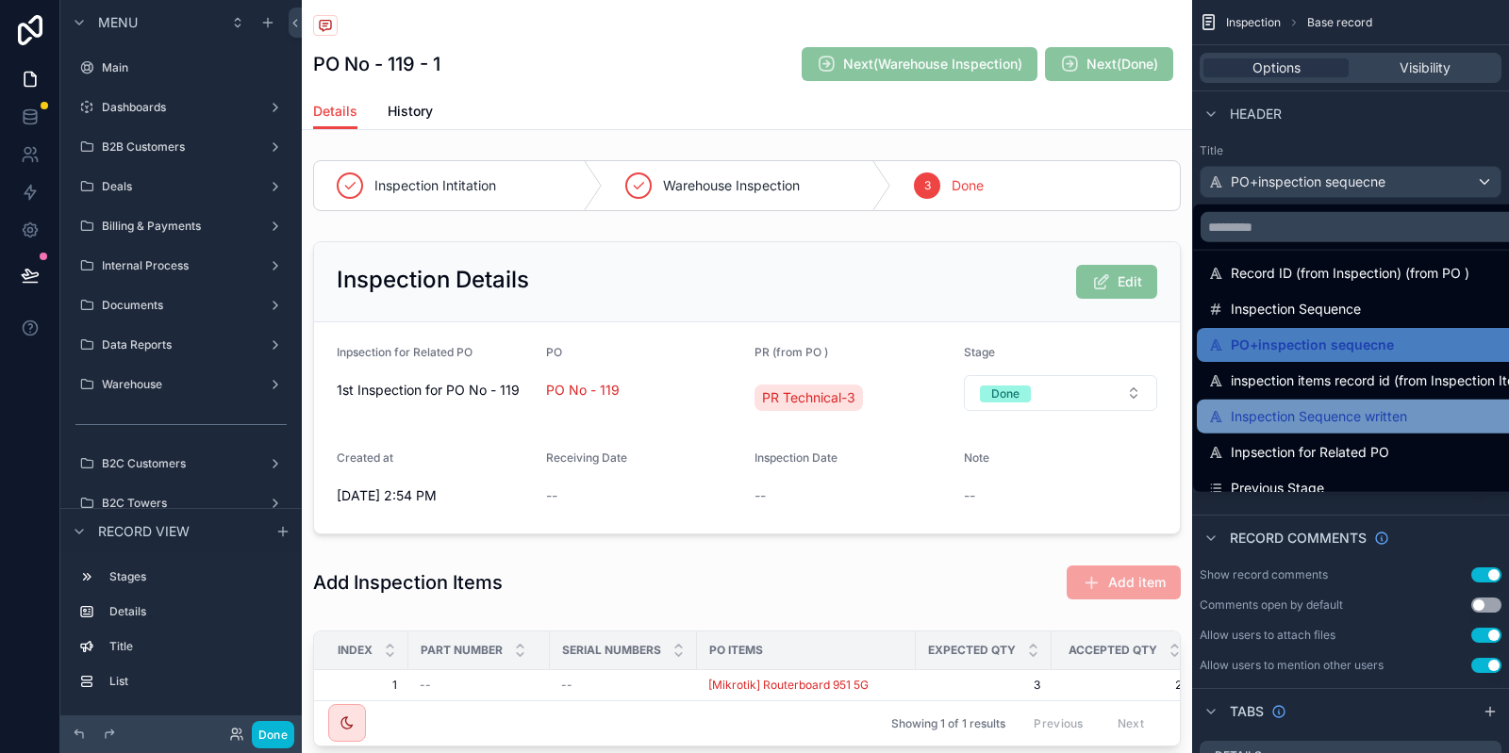
click at [1280, 421] on span "Inspection Sequence written" at bounding box center [1319, 416] width 176 height 23
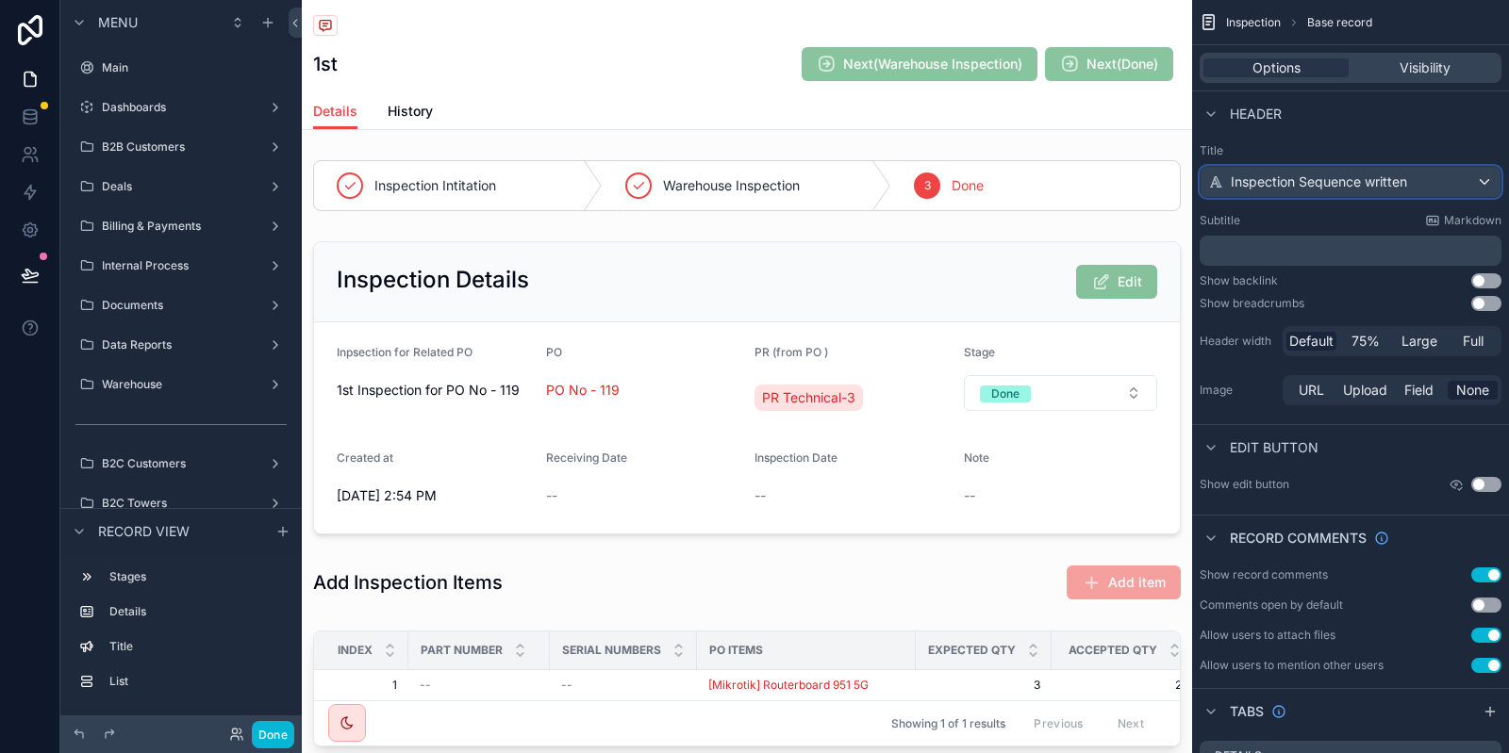
click at [1289, 187] on span "Inspection Sequence written" at bounding box center [1319, 182] width 176 height 19
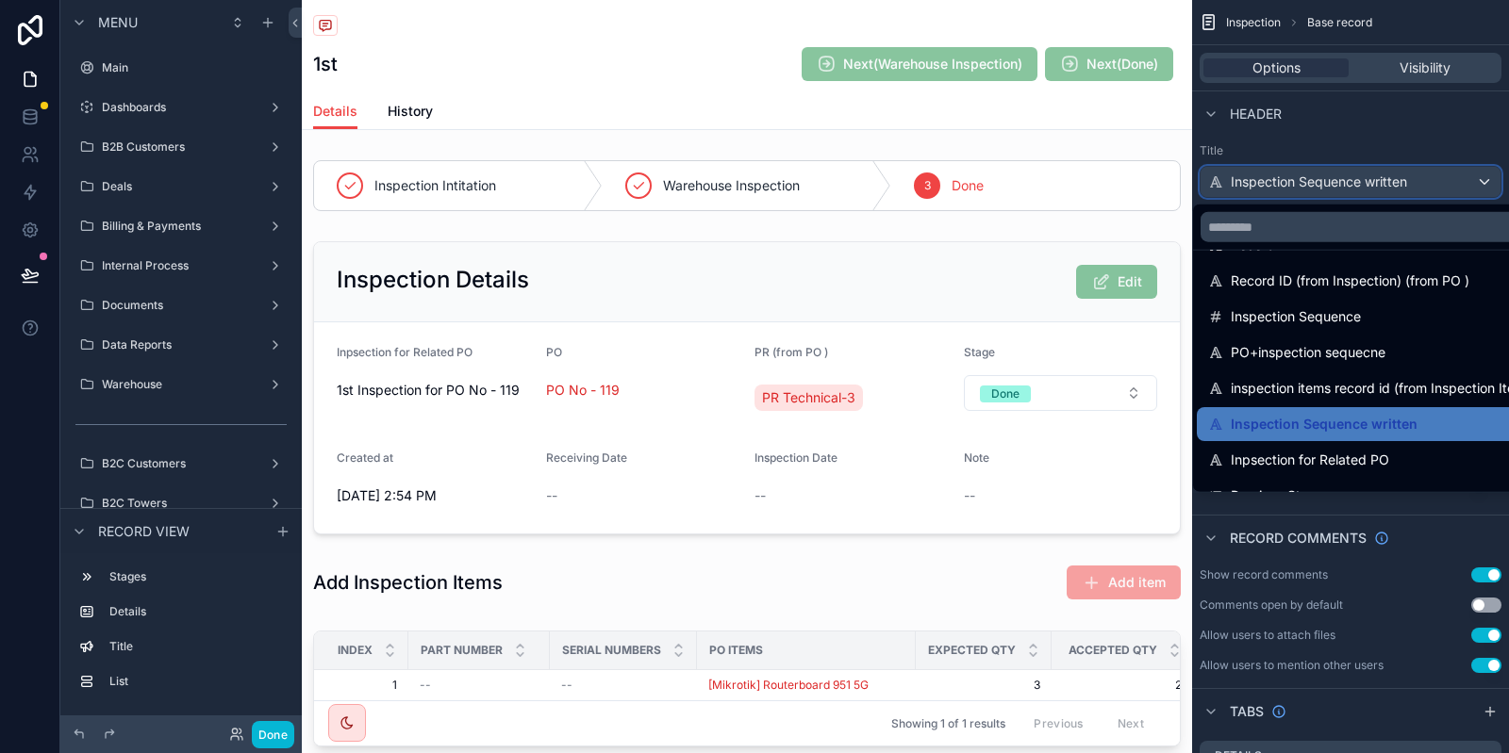
scroll to position [276, 0]
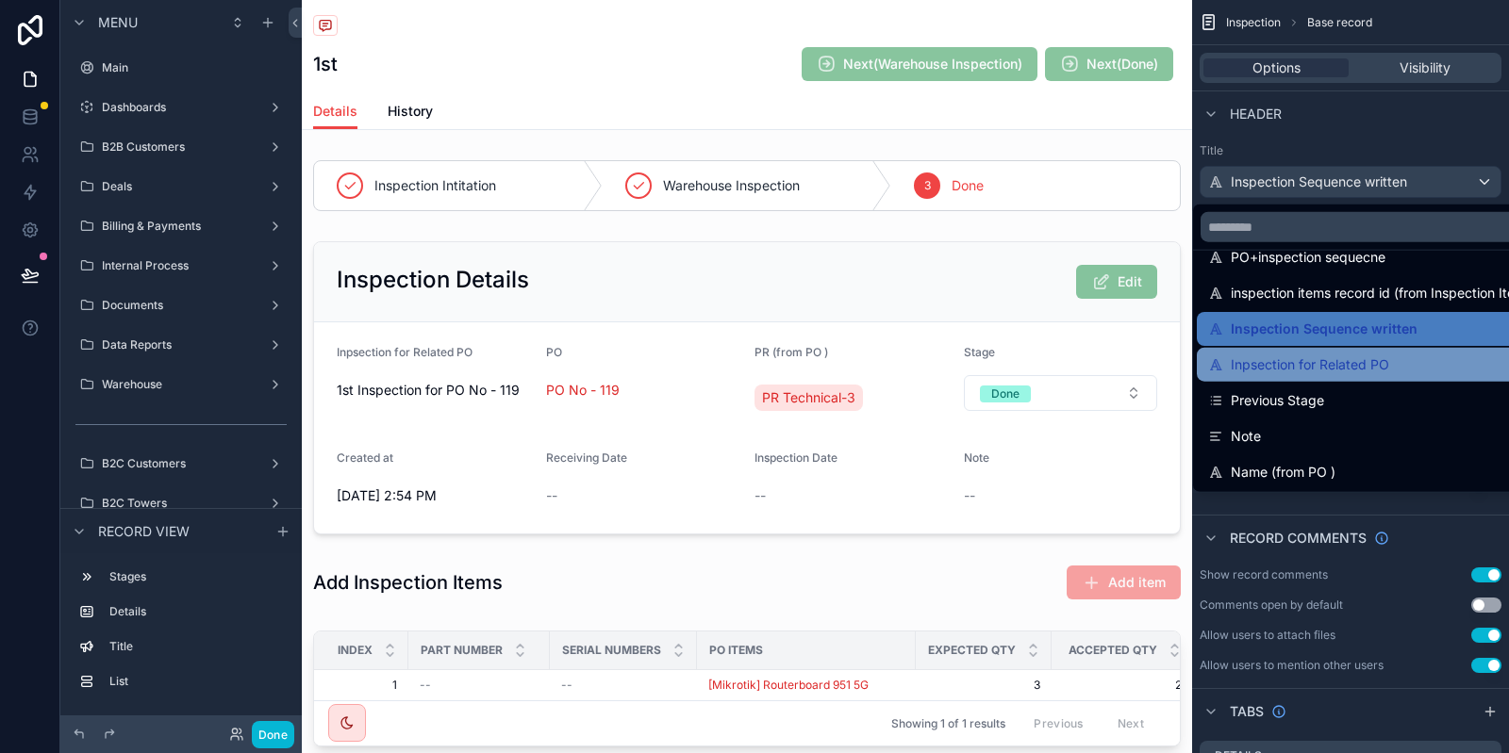
click at [1370, 365] on span "Inpsection for Related PO" at bounding box center [1310, 365] width 158 height 23
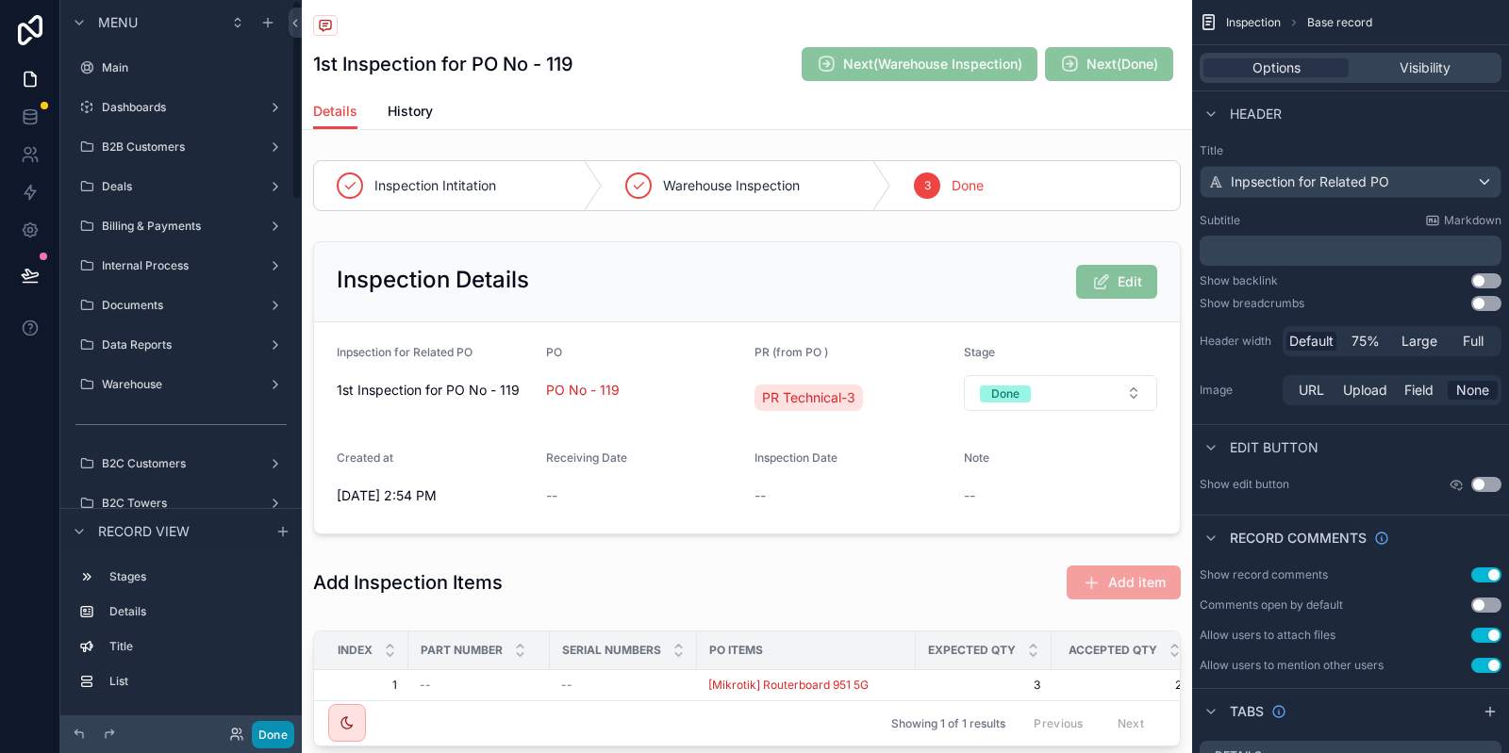
click at [278, 730] on button "Done" at bounding box center [273, 734] width 42 height 27
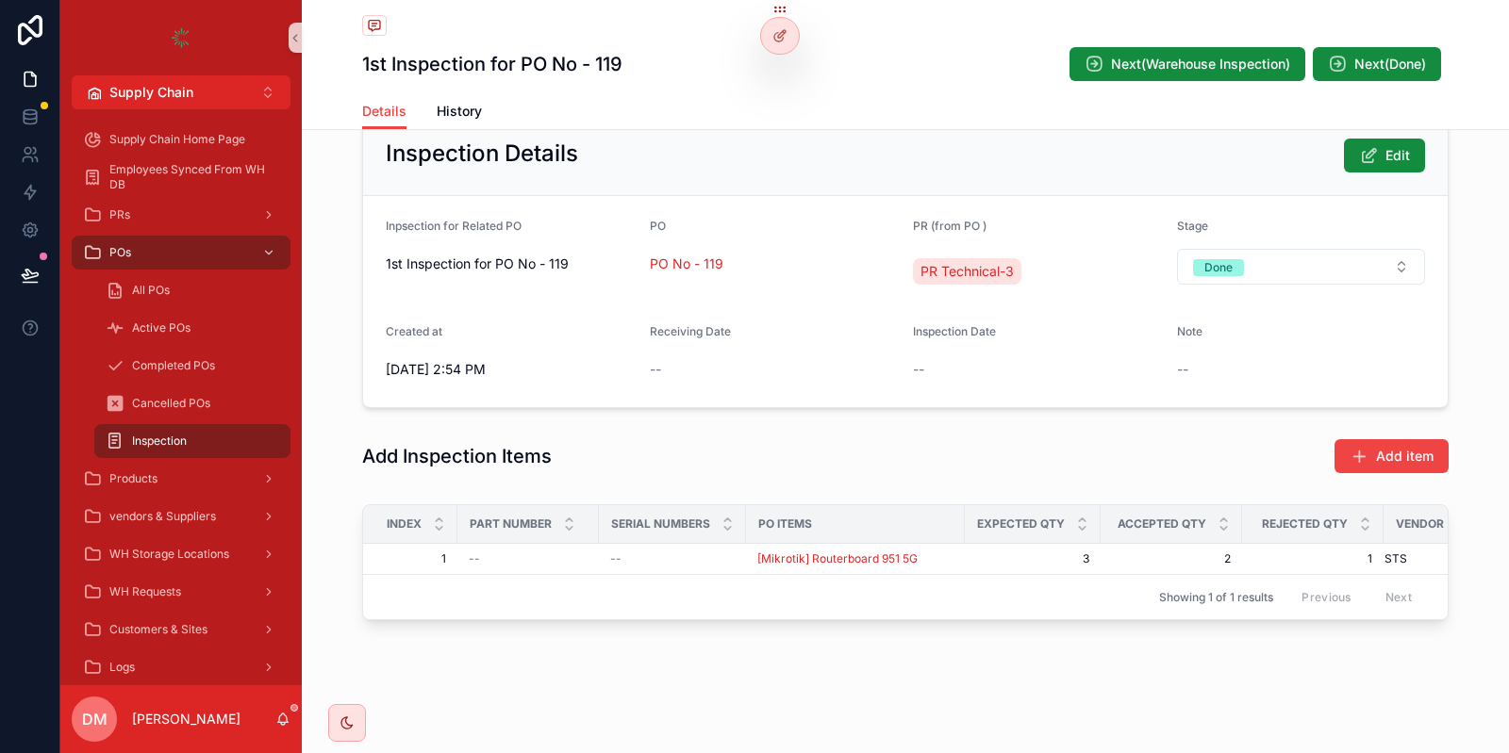
scroll to position [0, 79]
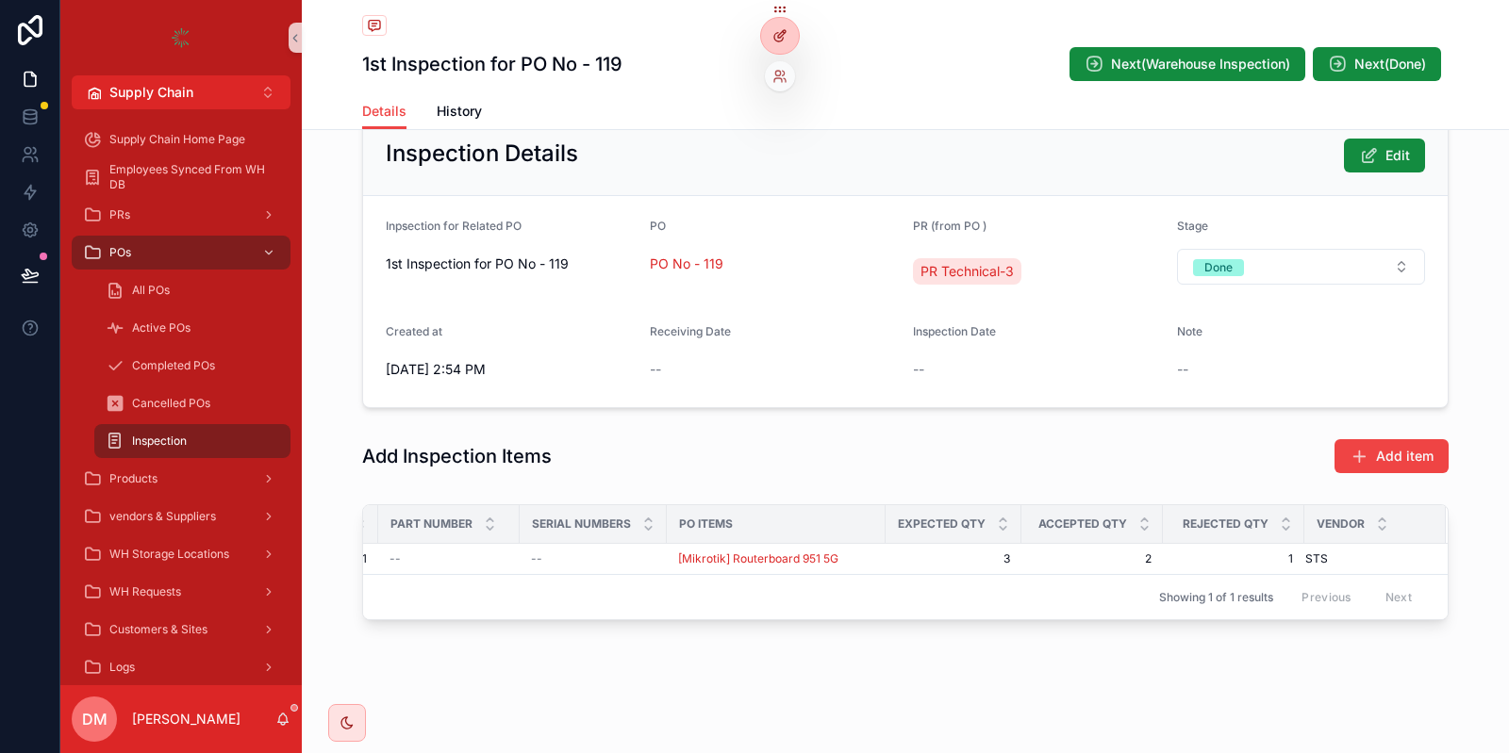
click at [785, 33] on icon at bounding box center [784, 32] width 2 height 2
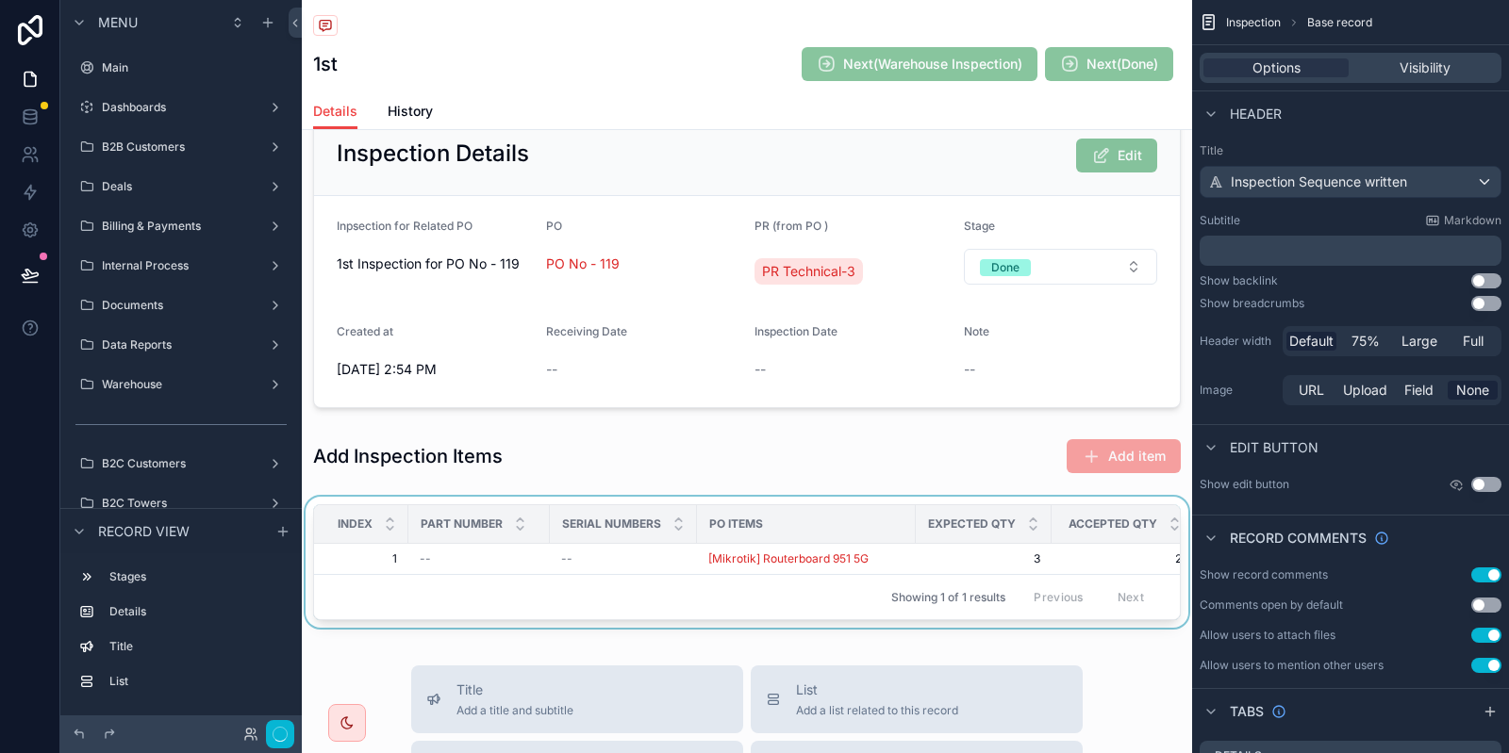
click at [745, 547] on div "scrollable content" at bounding box center [747, 566] width 890 height 139
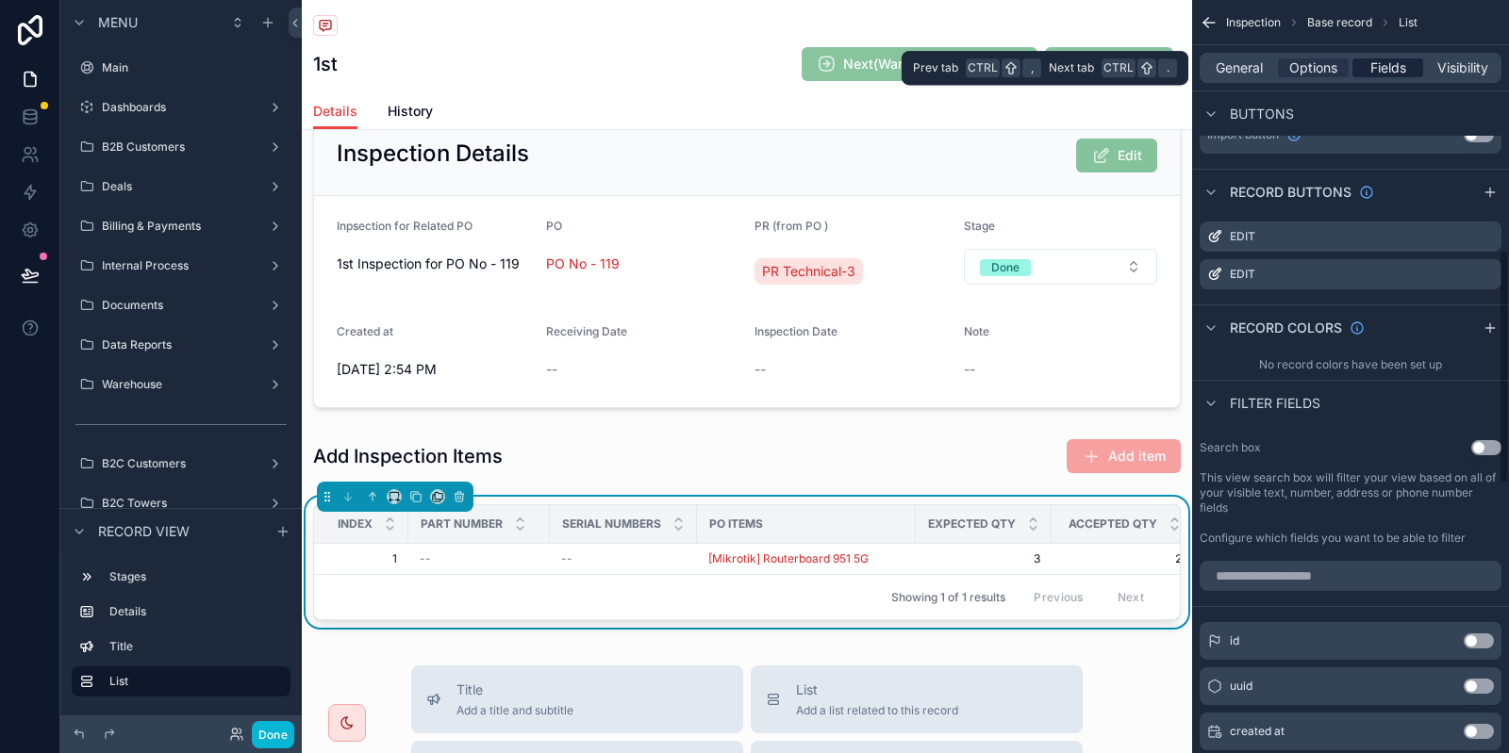
click at [1385, 59] on span "Fields" at bounding box center [1388, 67] width 36 height 19
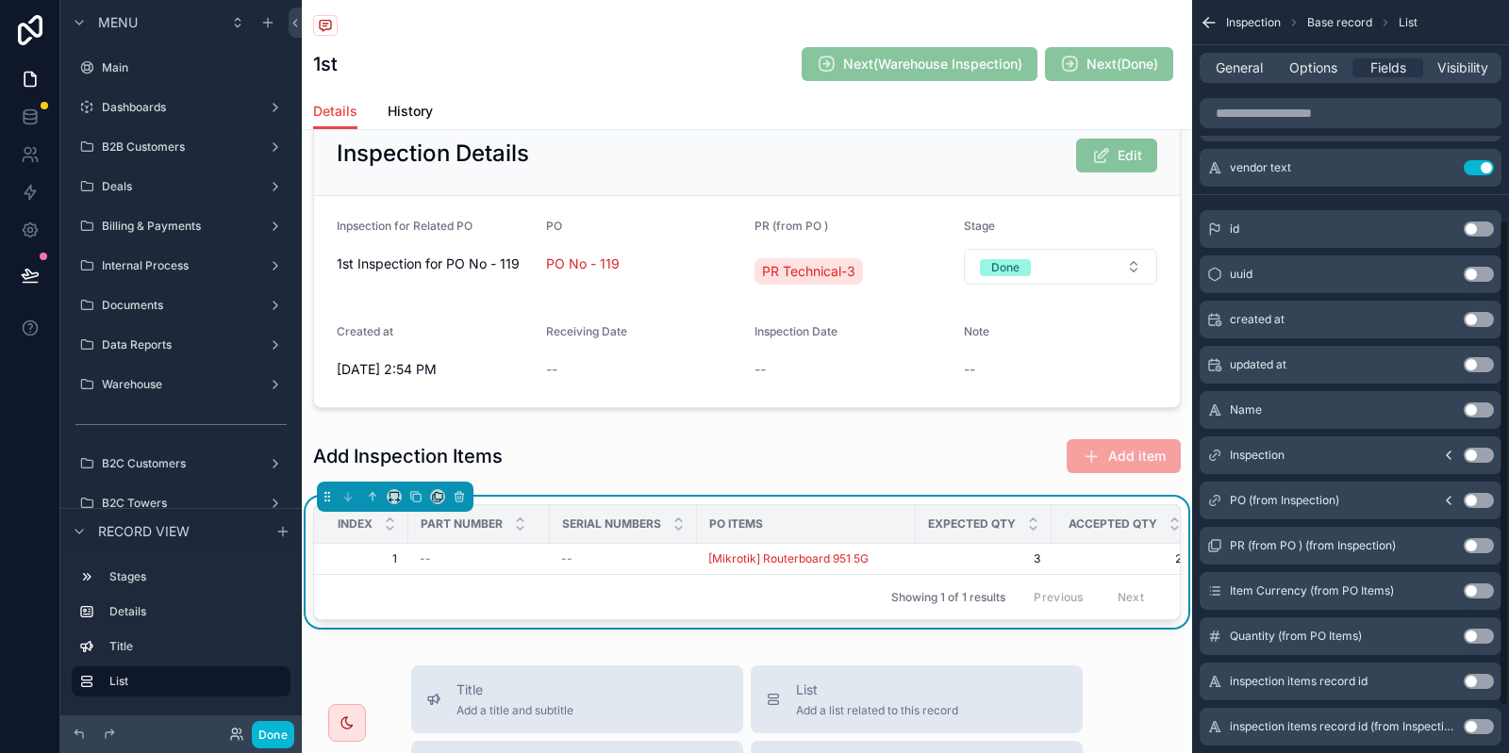
scroll to position [410, 0]
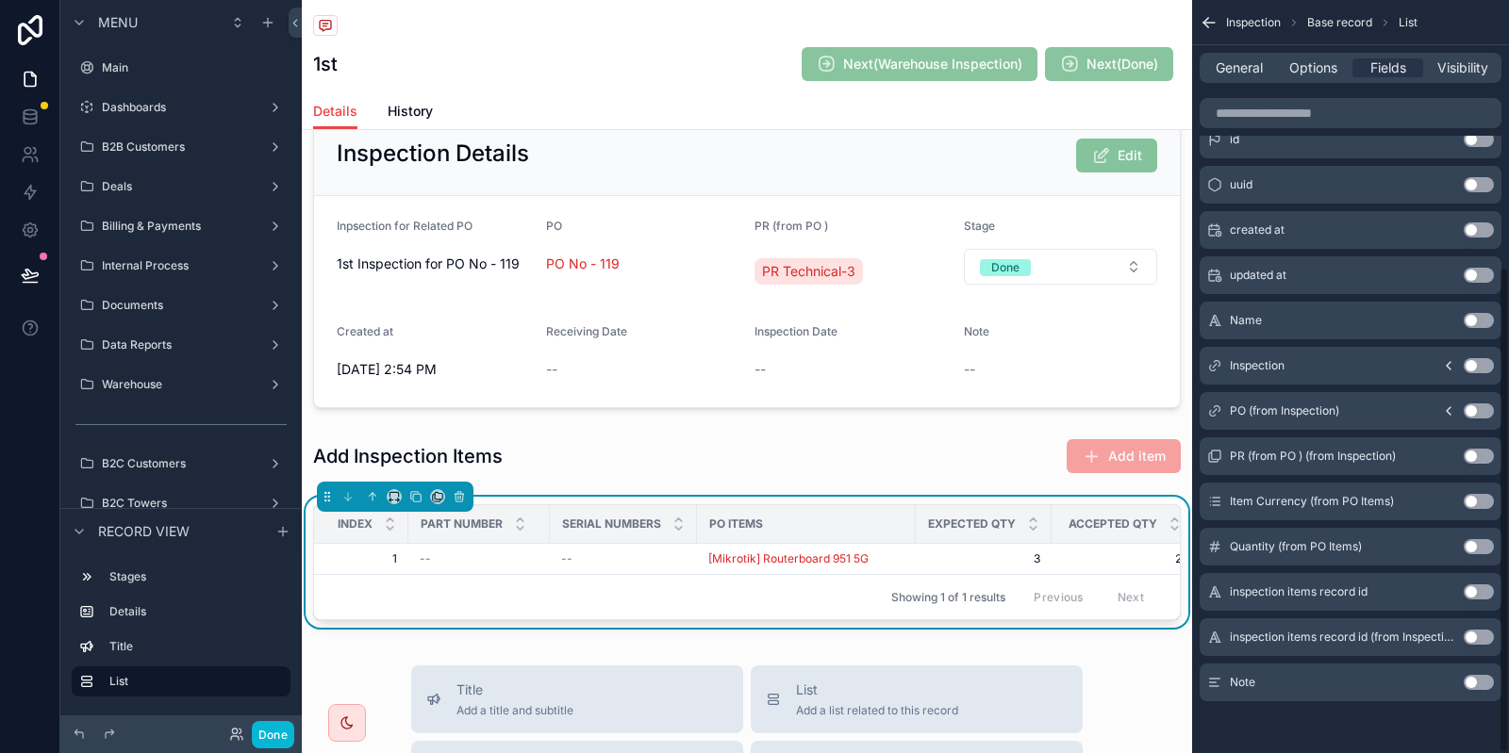
click at [1480, 677] on button "Use setting" at bounding box center [1478, 682] width 30 height 15
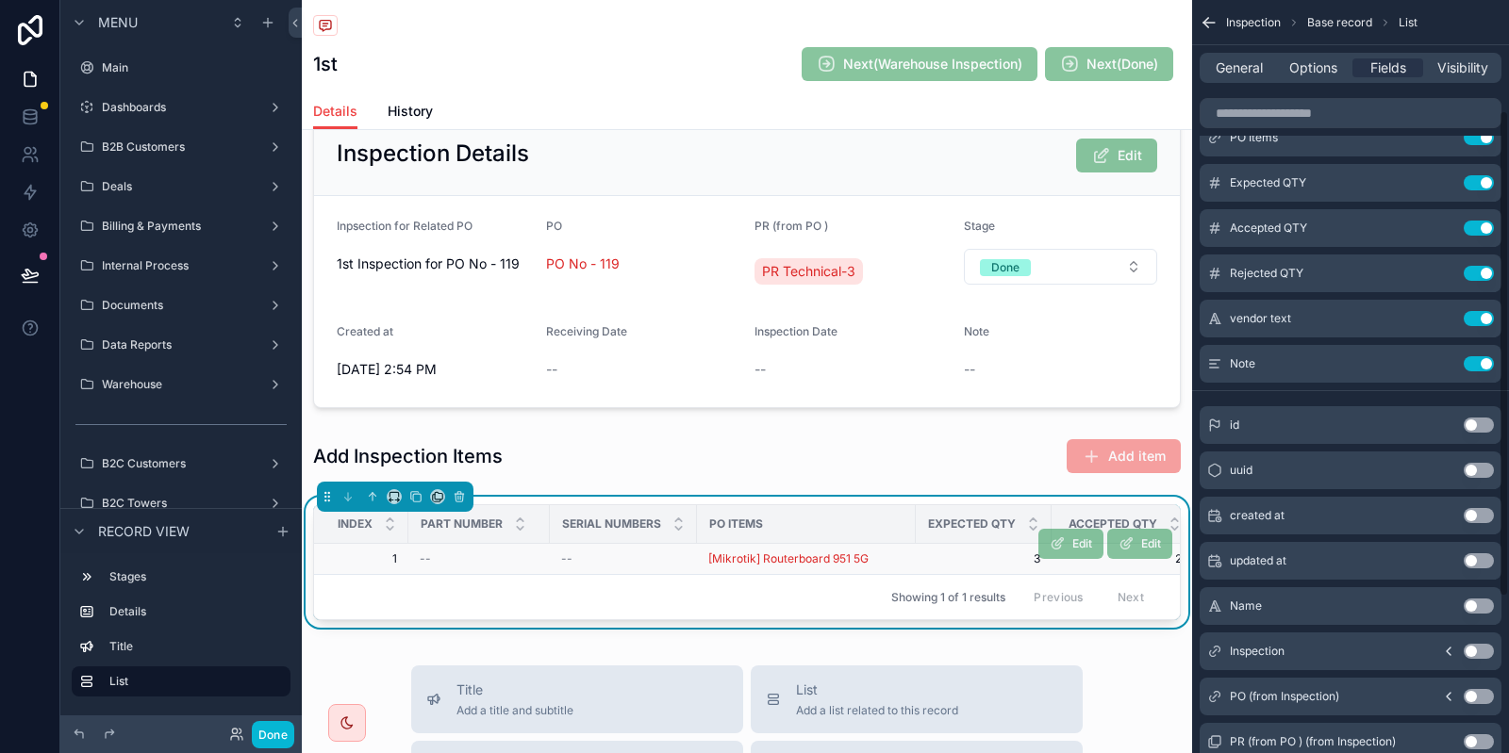
scroll to position [0, 438]
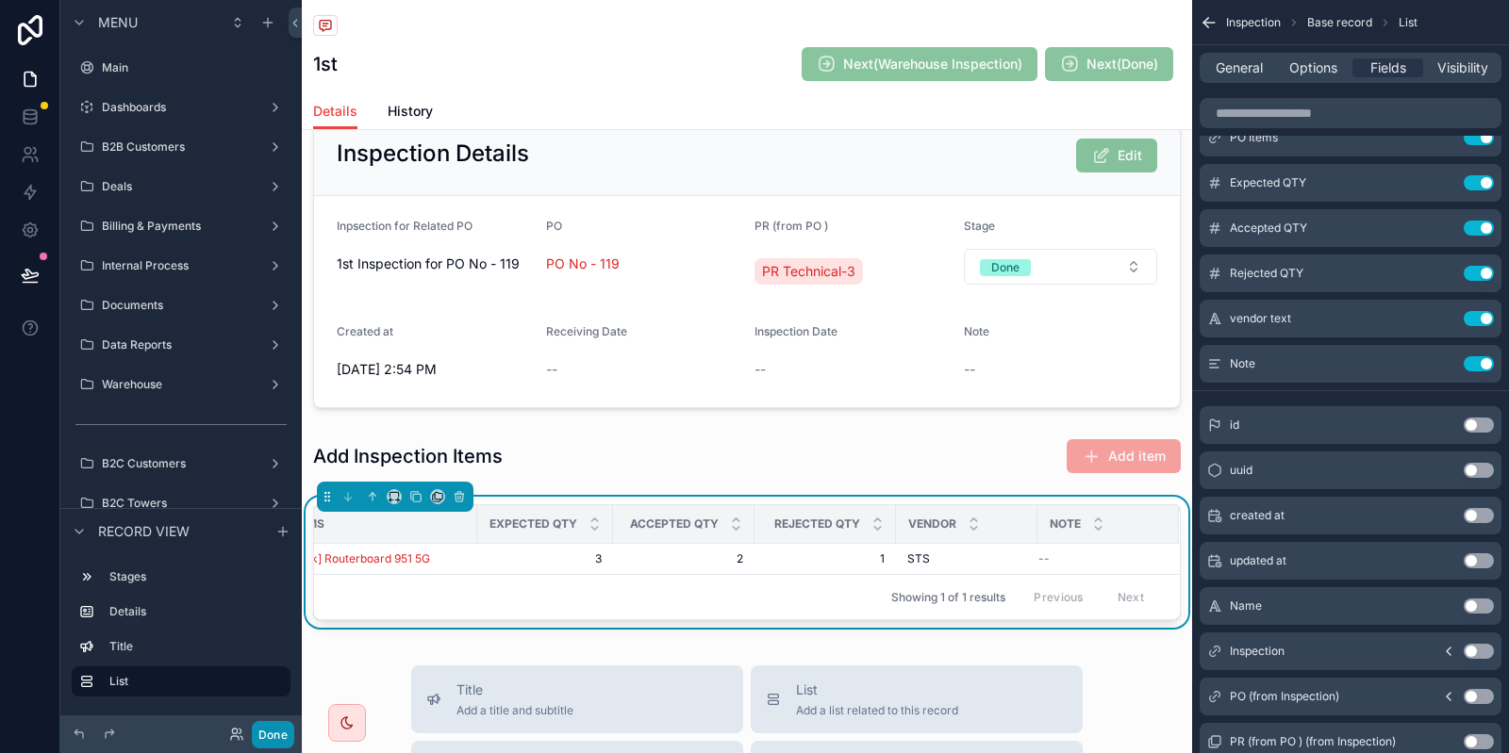
click at [276, 736] on button "Done" at bounding box center [273, 734] width 42 height 27
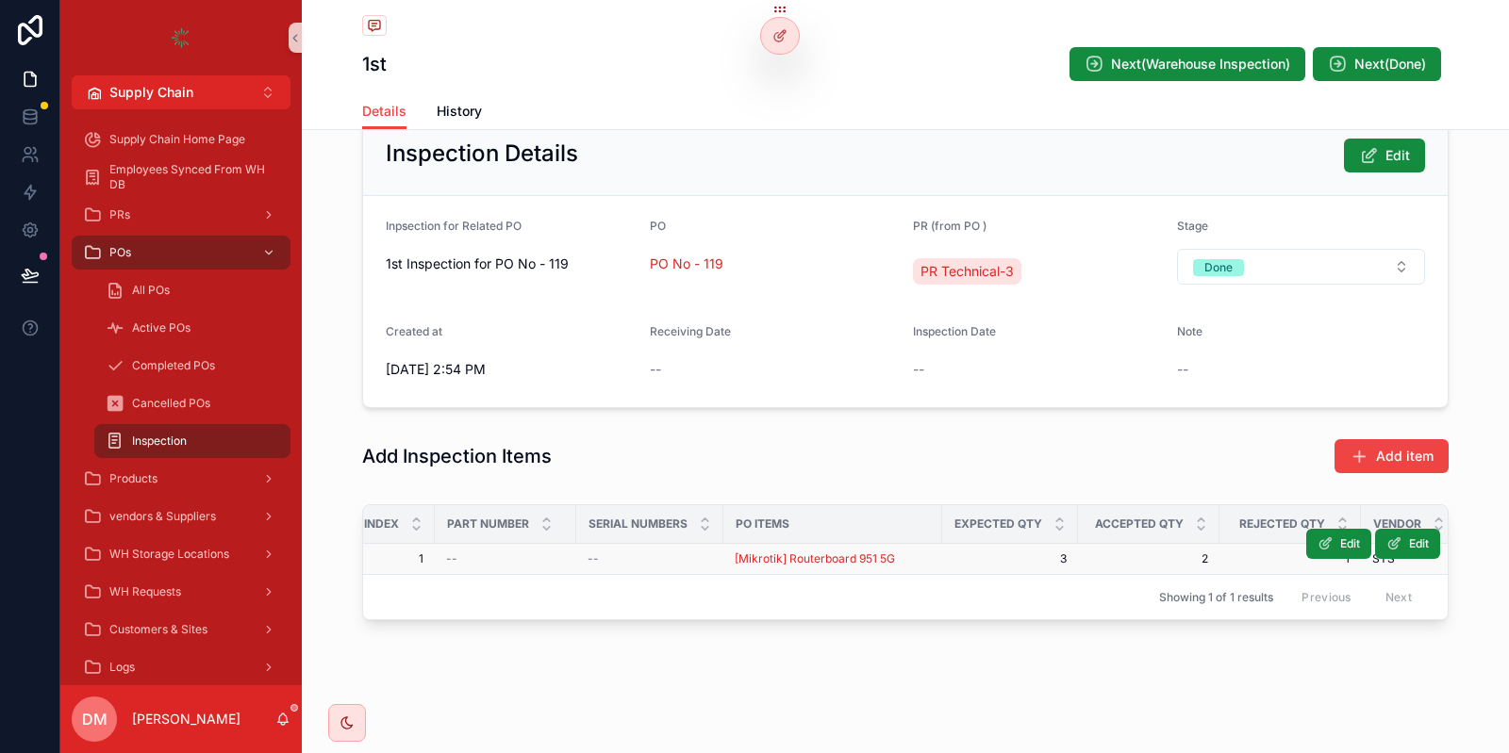
scroll to position [0, 20]
click at [777, 48] on div at bounding box center [780, 36] width 38 height 36
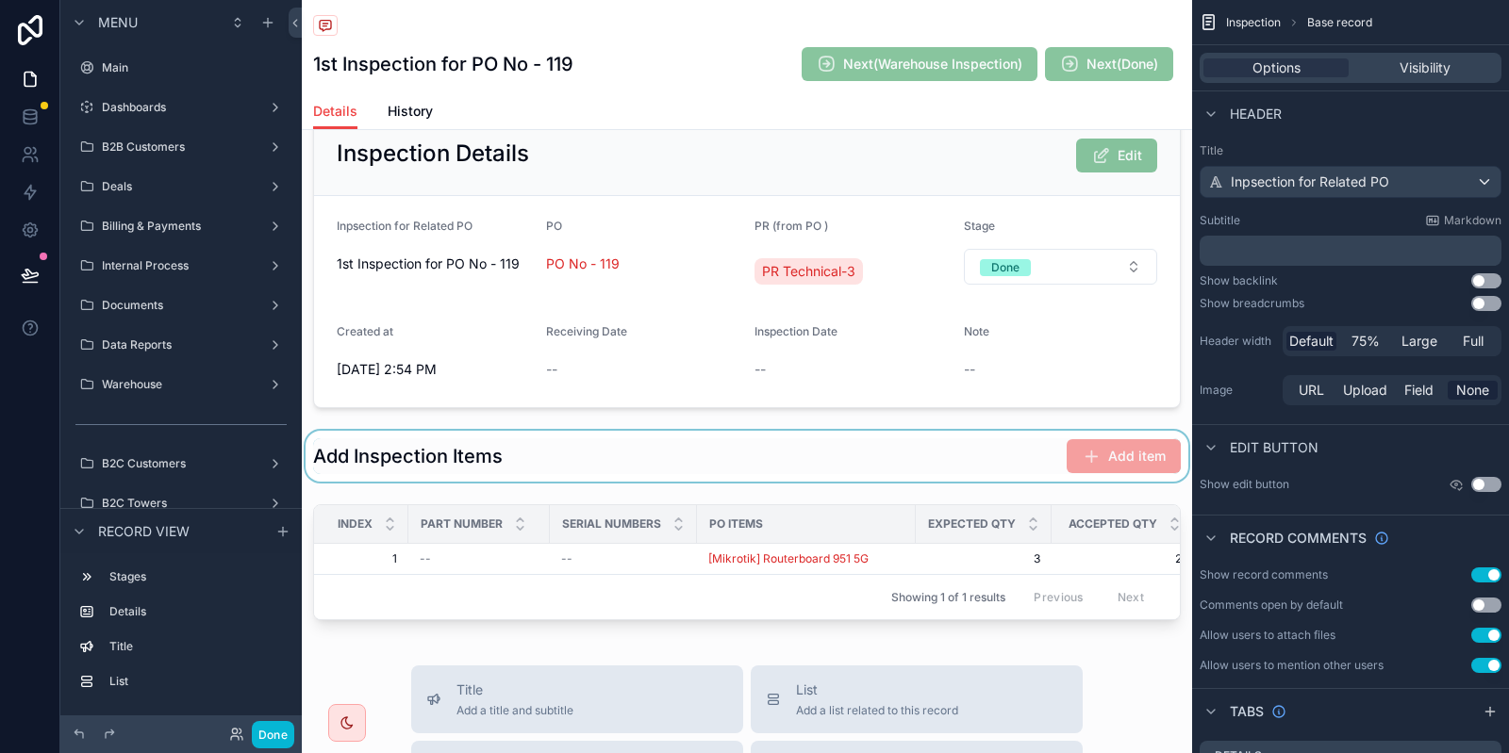
click at [990, 451] on div "scrollable content" at bounding box center [747, 456] width 890 height 51
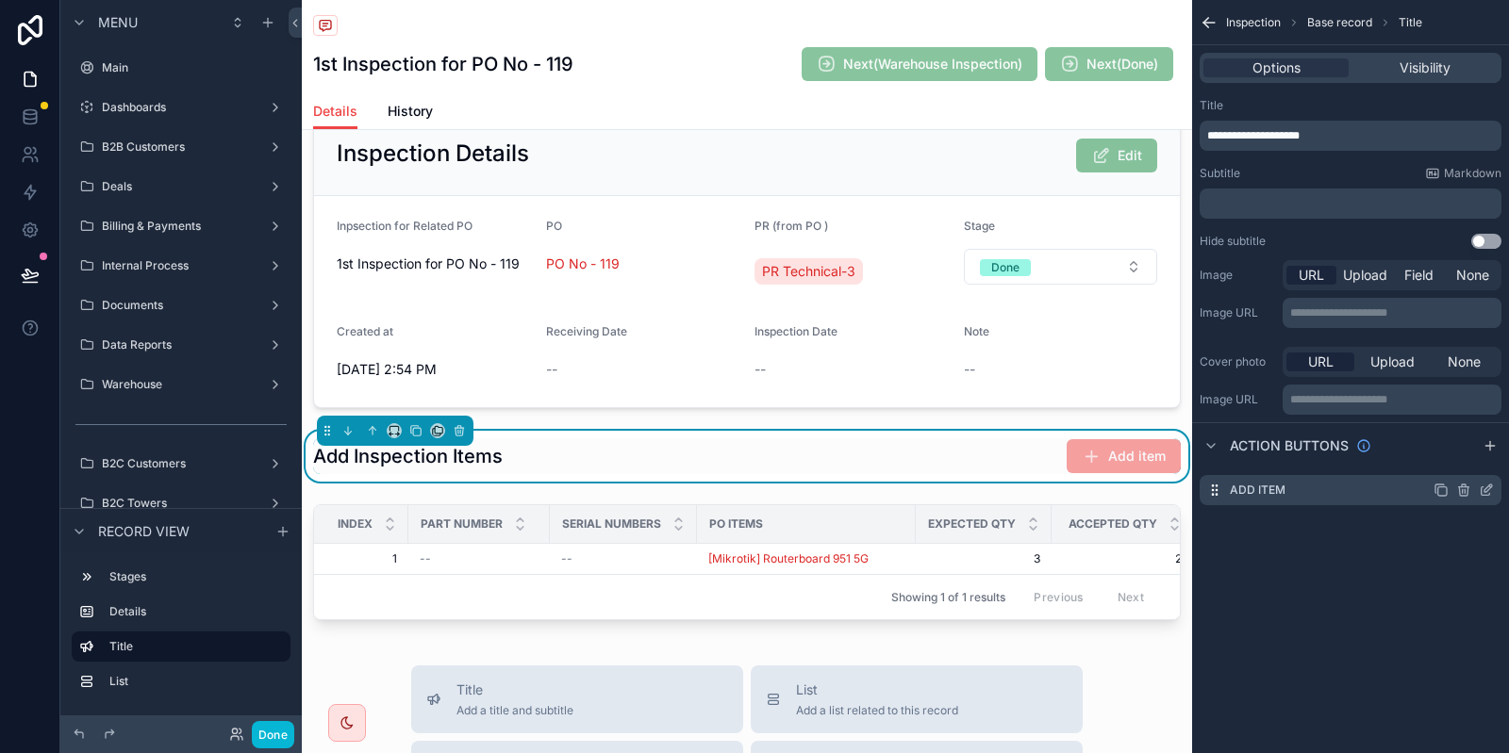
click at [1492, 488] on icon "scrollable content" at bounding box center [1488, 489] width 8 height 8
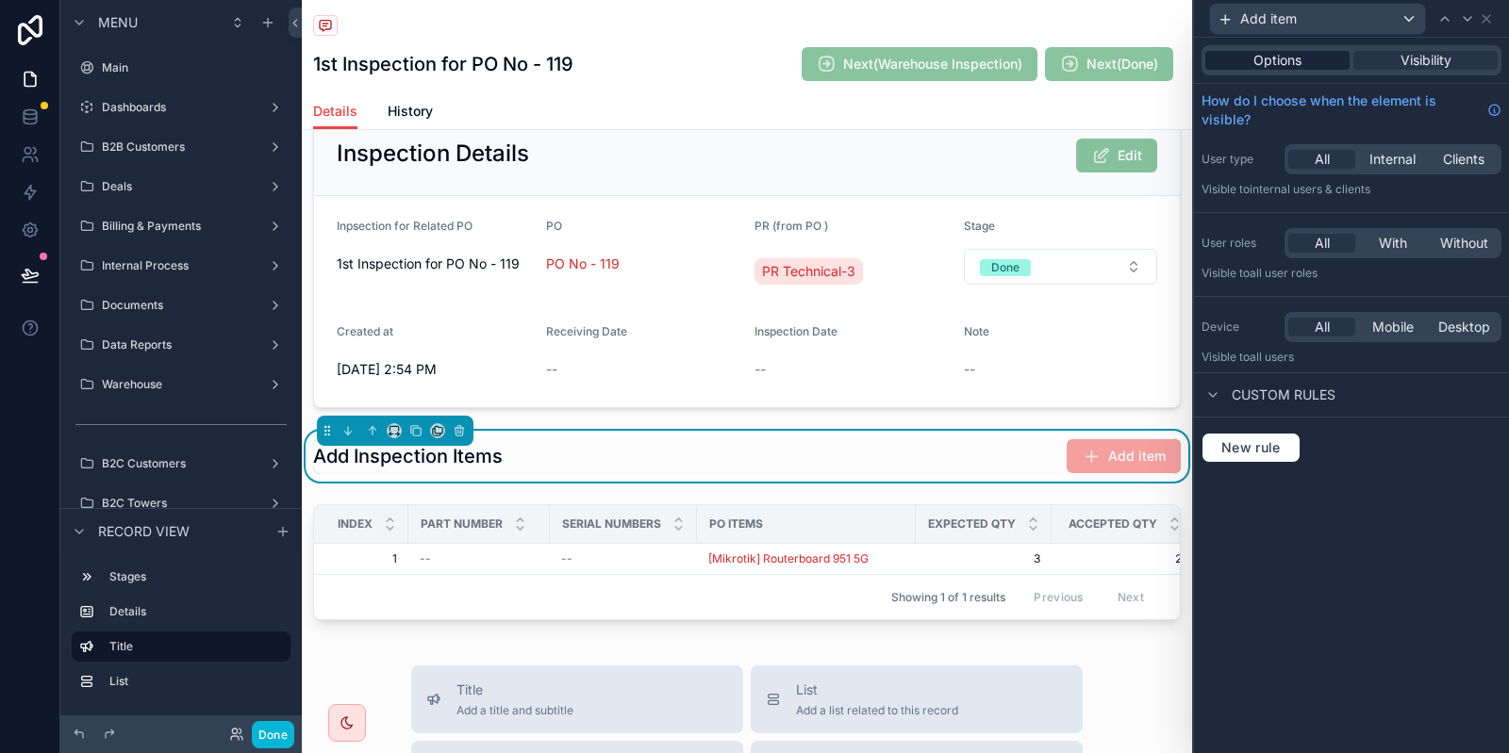
click at [1285, 55] on span "Options" at bounding box center [1277, 60] width 48 height 19
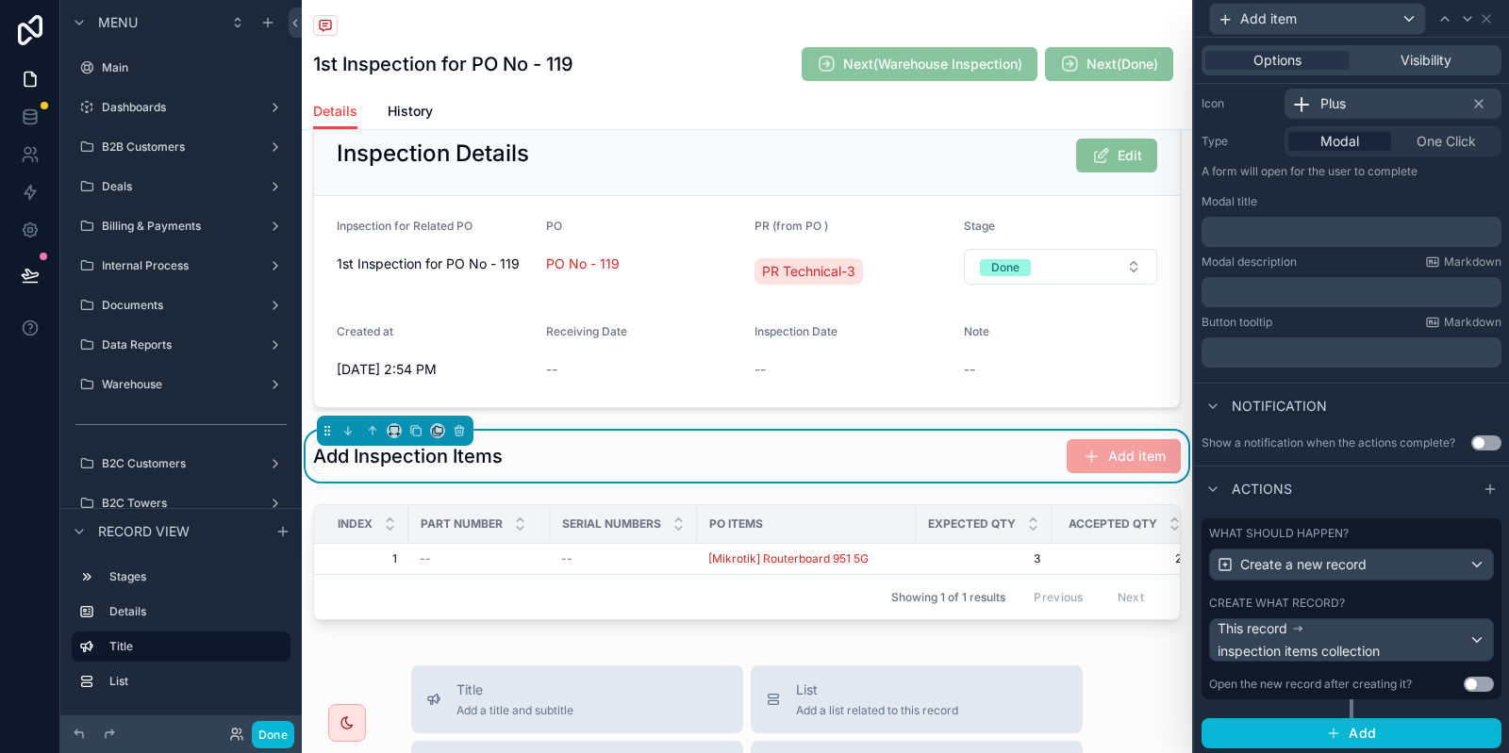
scroll to position [193, 0]
click at [1402, 75] on div "Options Visibility" at bounding box center [1351, 60] width 315 height 45
click at [1412, 63] on span "Visibility" at bounding box center [1425, 60] width 51 height 19
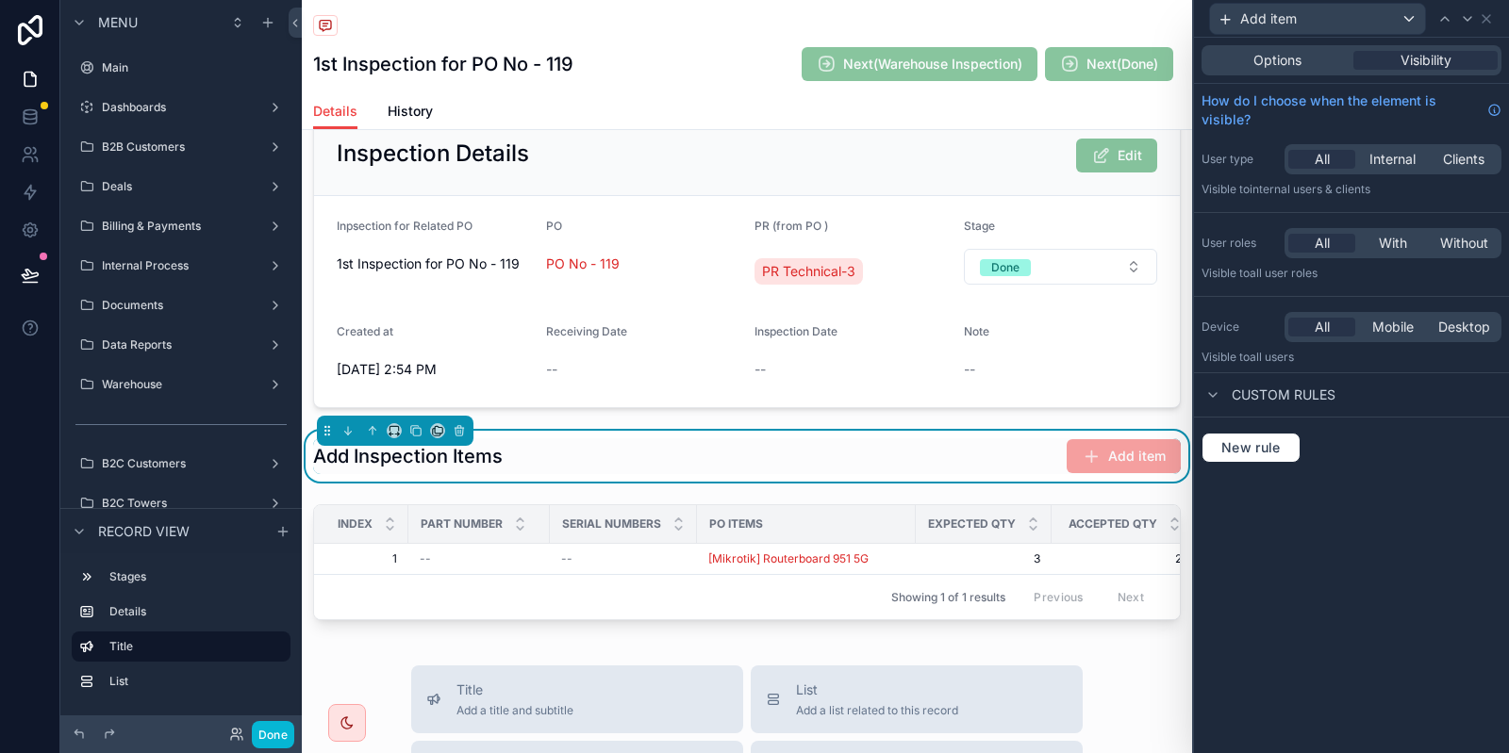
click at [1265, 432] on div "New rule" at bounding box center [1351, 448] width 315 height 60
click at [1265, 441] on span "New rule" at bounding box center [1251, 447] width 74 height 17
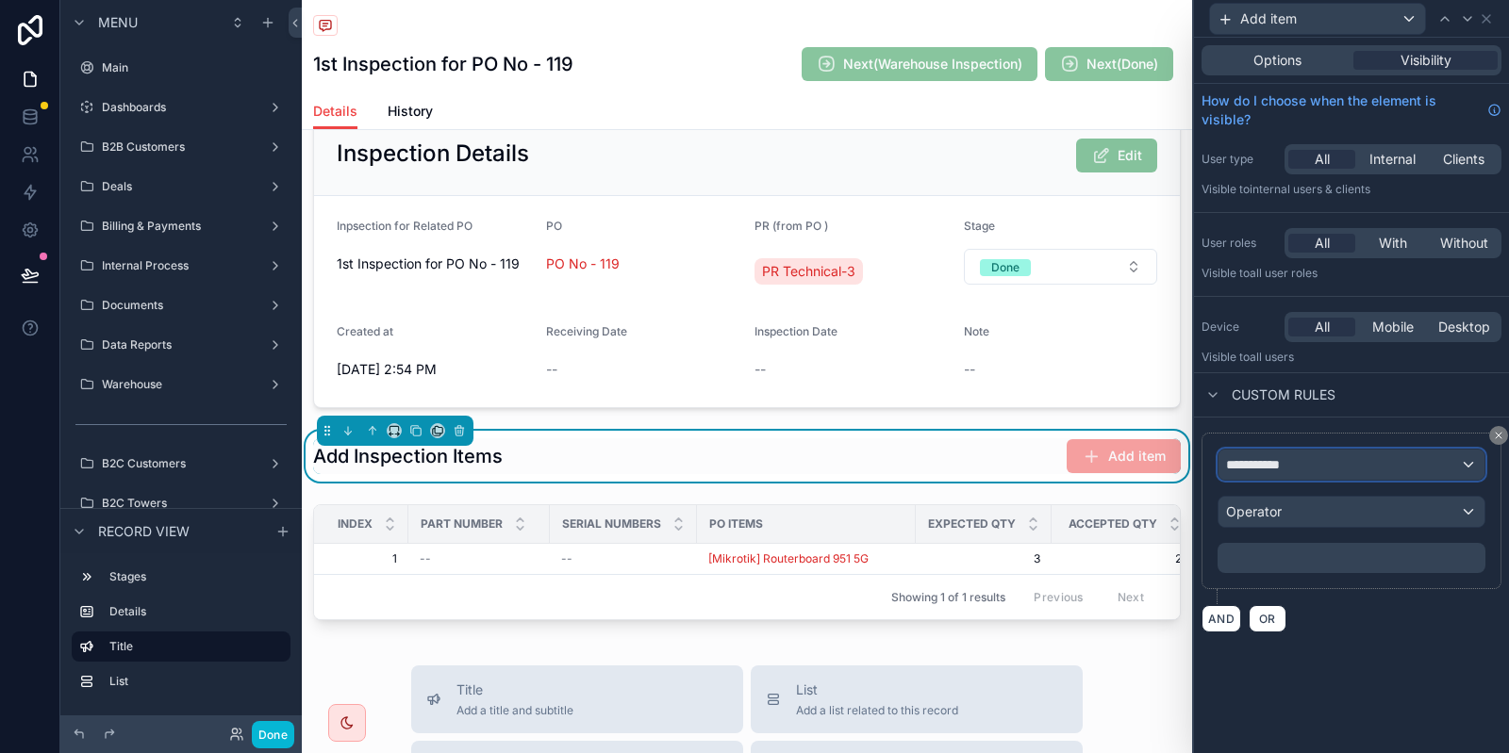
click at [1347, 459] on div "**********" at bounding box center [1351, 465] width 266 height 30
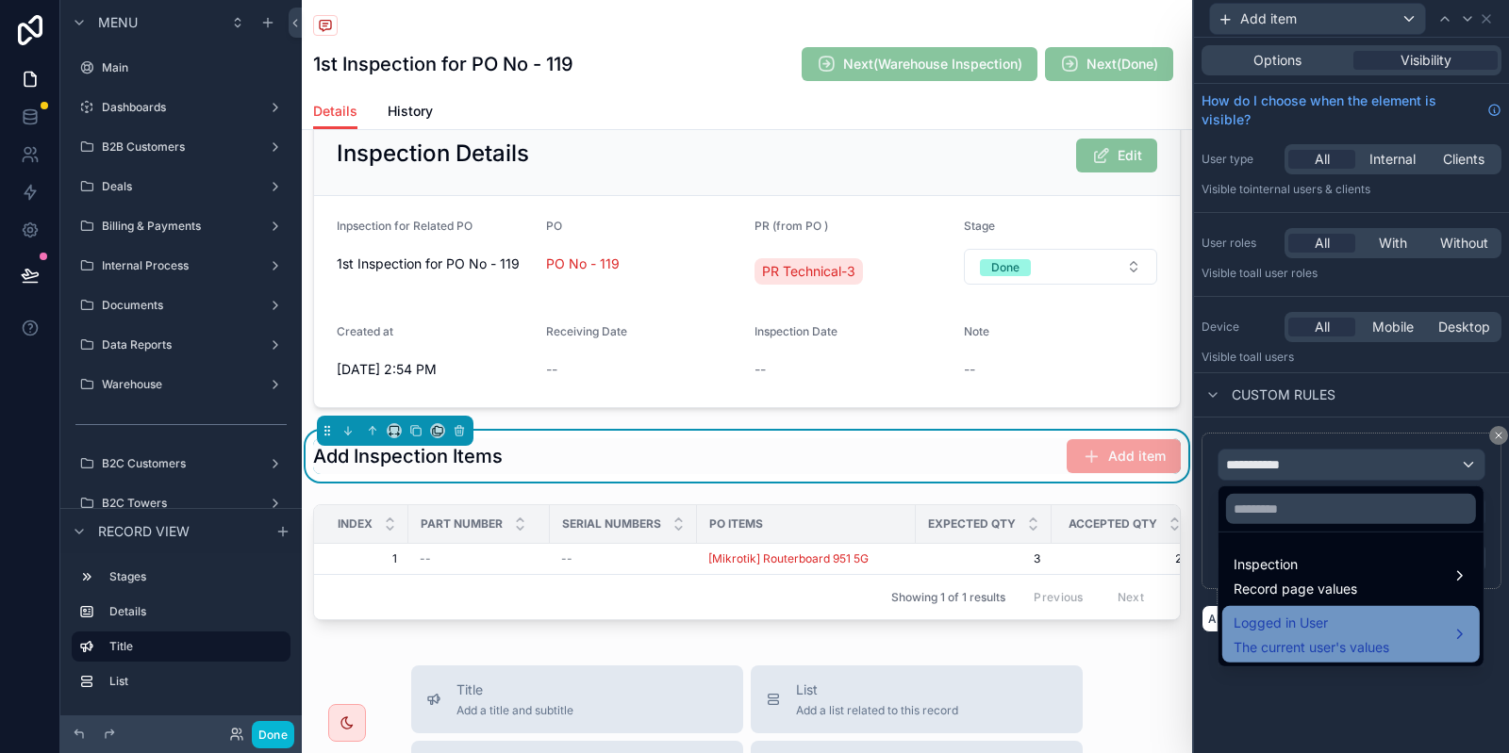
click at [1339, 620] on span "Logged in User" at bounding box center [1311, 623] width 156 height 23
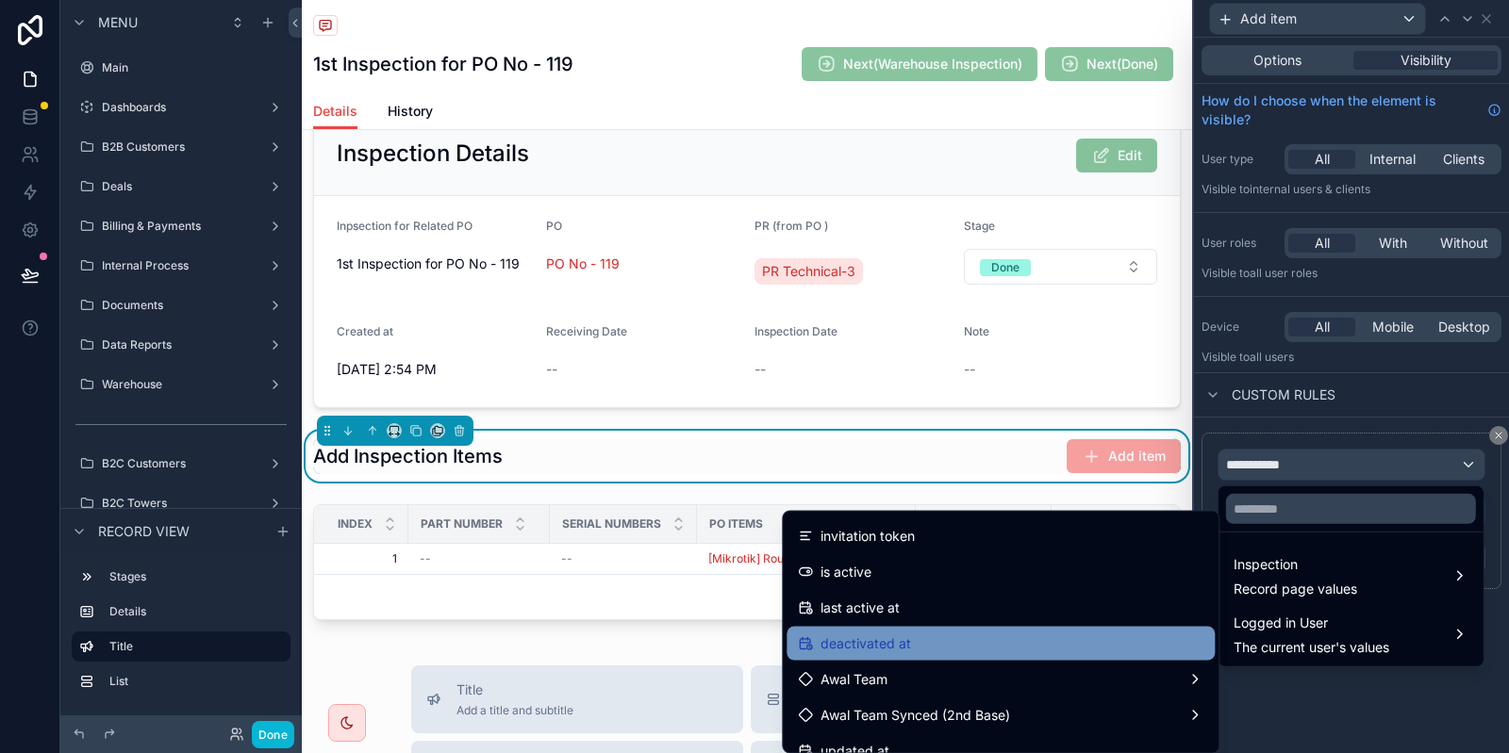
scroll to position [377, 0]
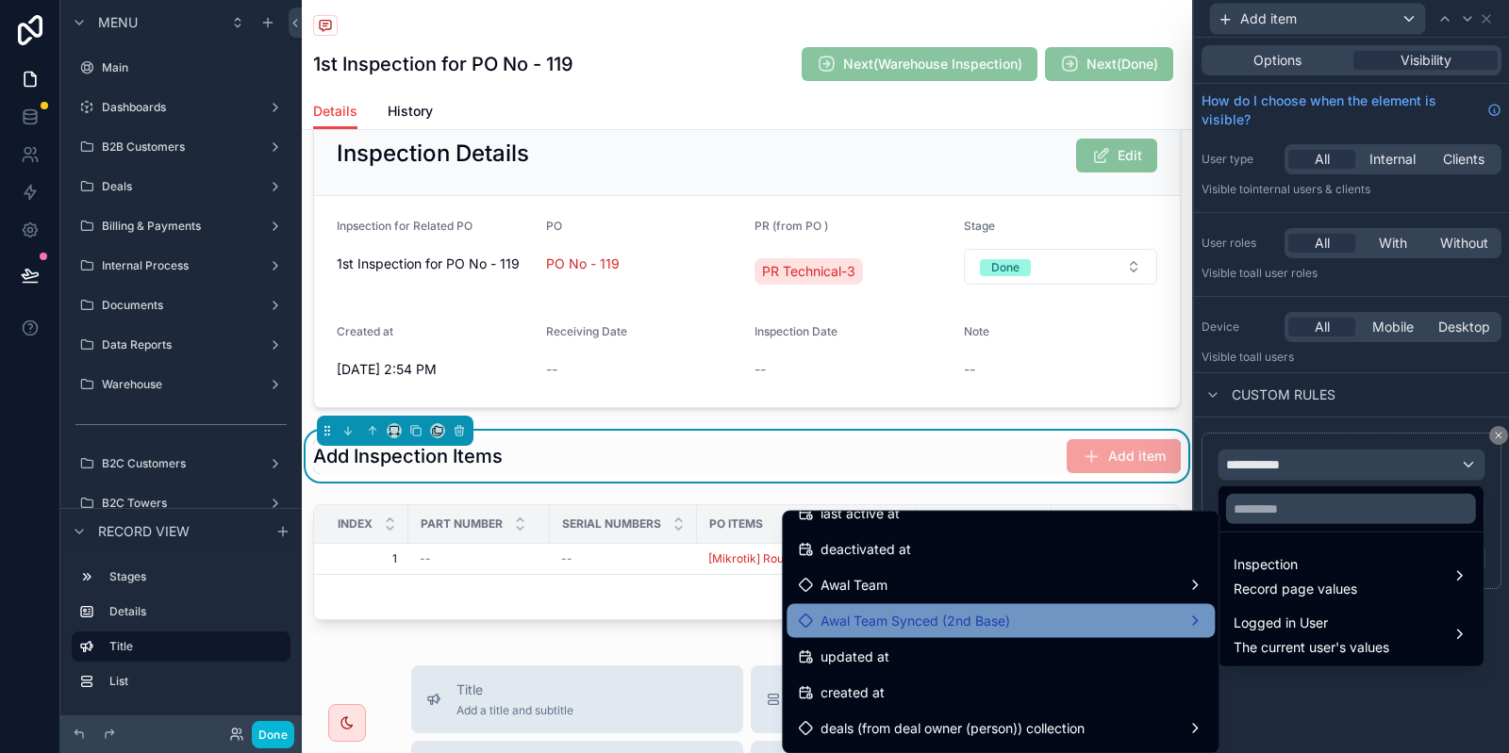
click at [896, 625] on span "Awal Team Synced (2nd Base)" at bounding box center [915, 621] width 190 height 23
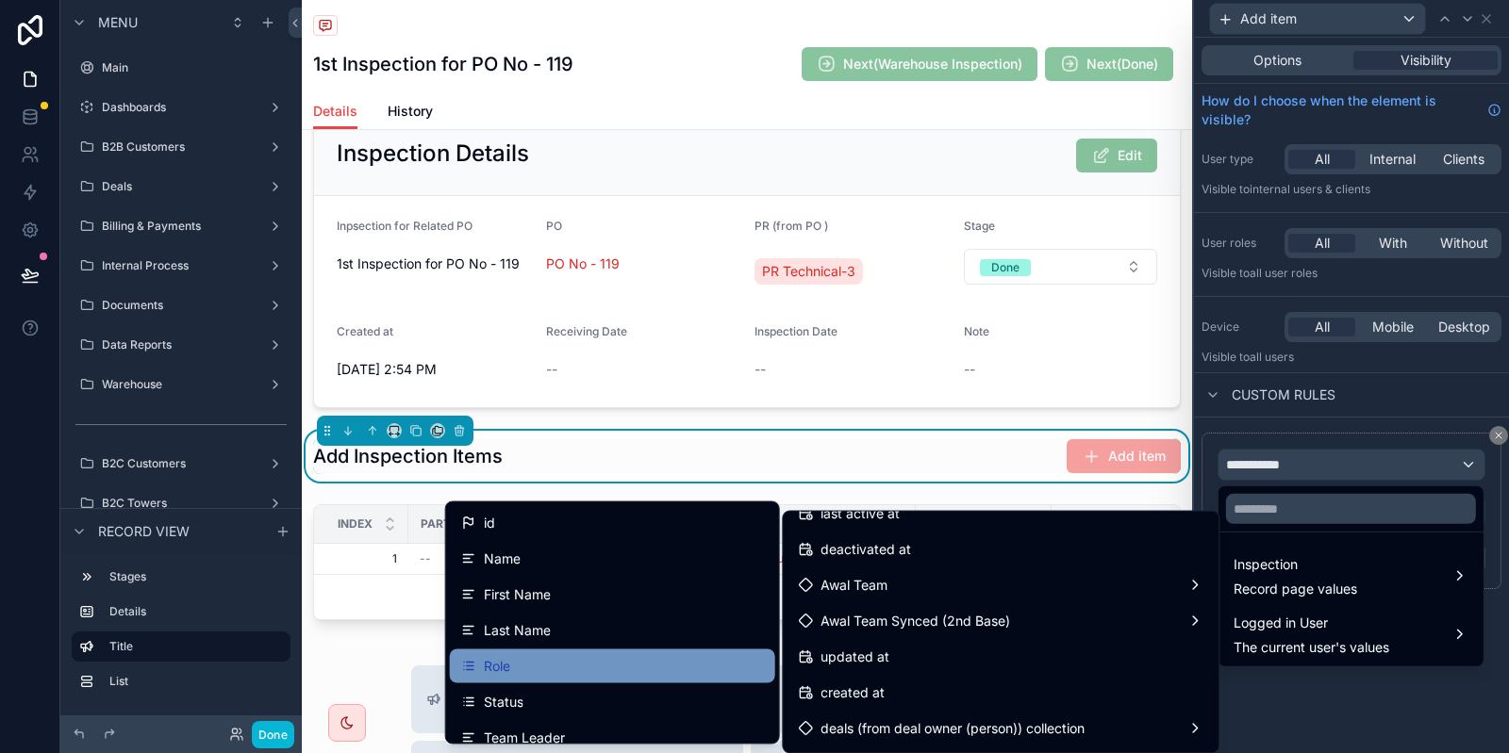
click at [567, 668] on div "Role" at bounding box center [612, 666] width 303 height 23
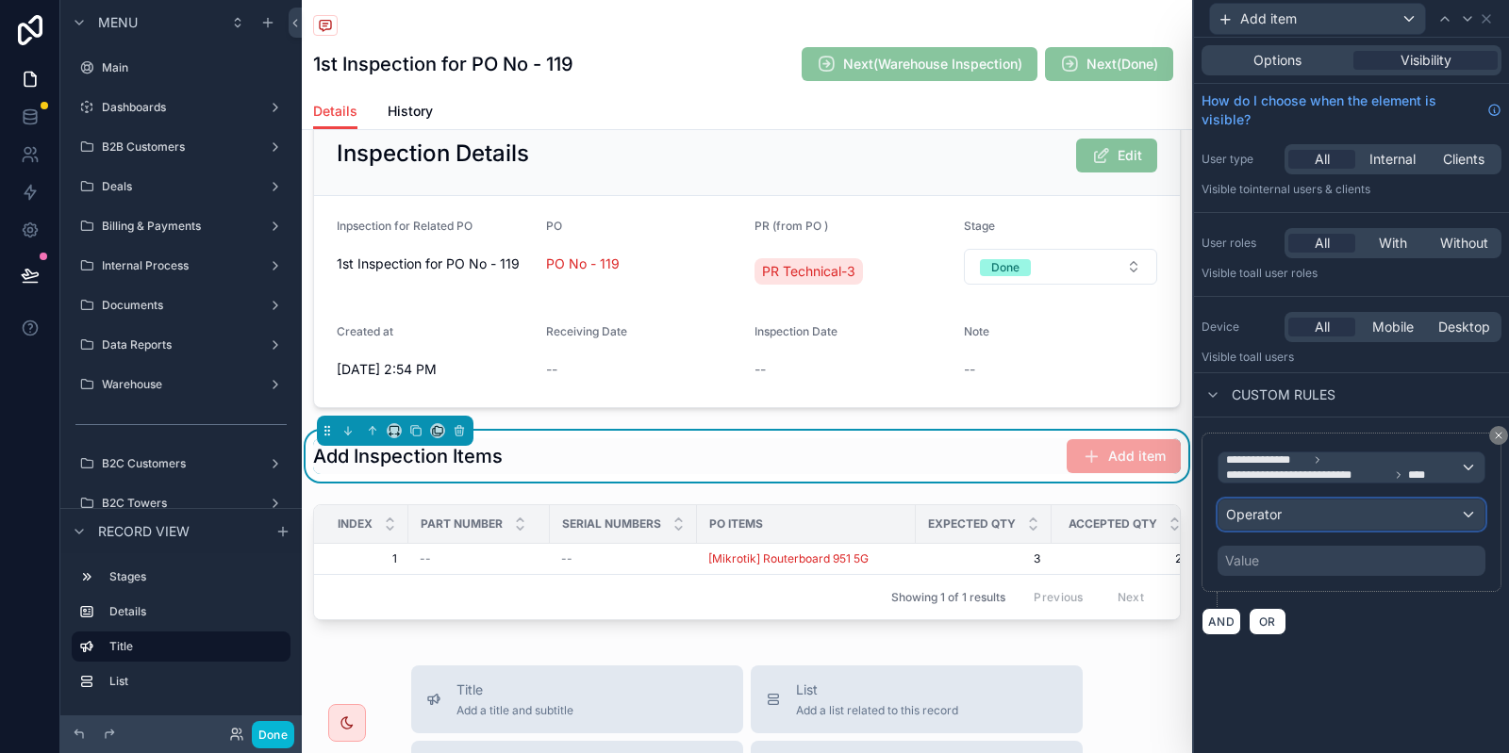
click at [1277, 514] on span "Operator" at bounding box center [1254, 514] width 56 height 16
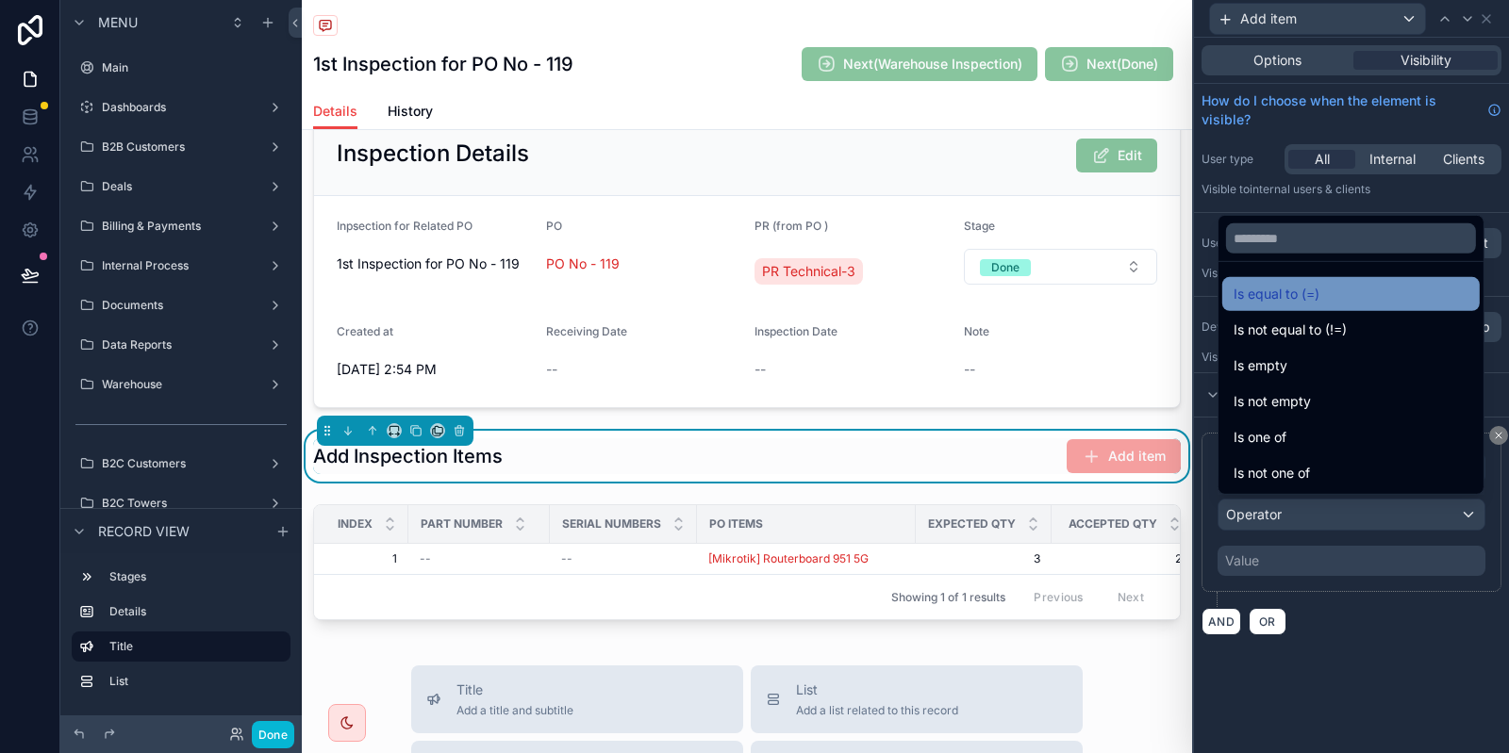
click at [1278, 305] on span "Is equal to (=)" at bounding box center [1276, 294] width 86 height 23
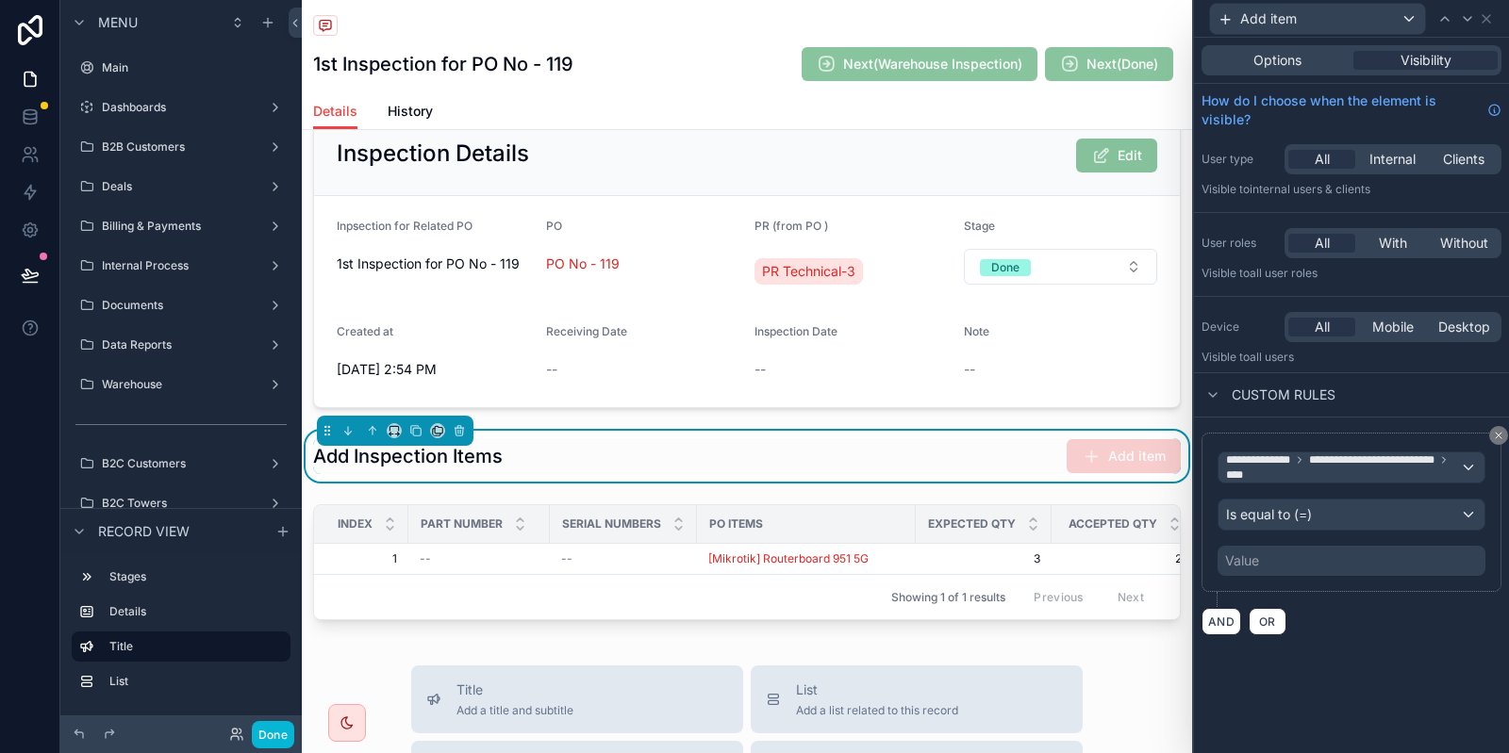
click at [1304, 560] on div "Value" at bounding box center [1351, 561] width 268 height 30
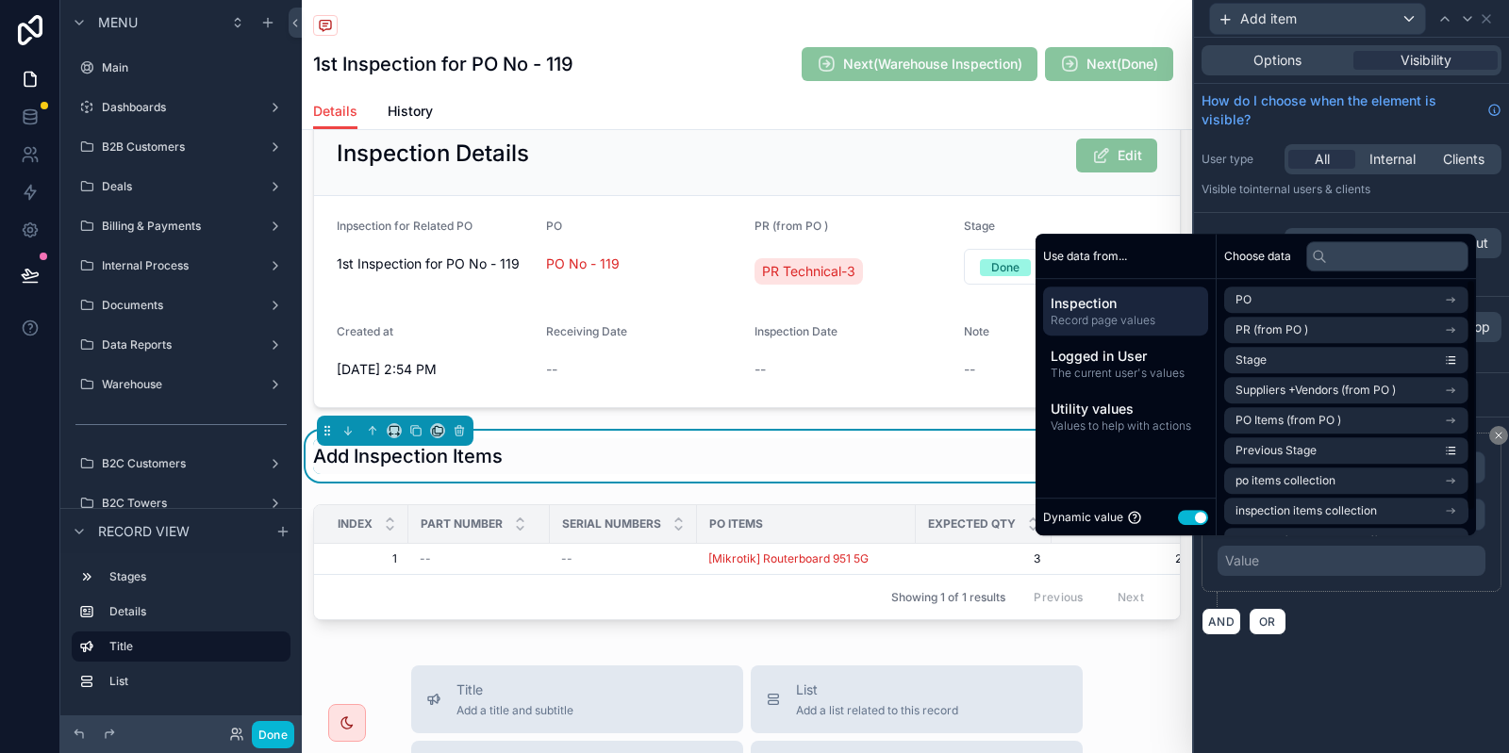
click at [1191, 515] on button "Use setting" at bounding box center [1193, 517] width 30 height 15
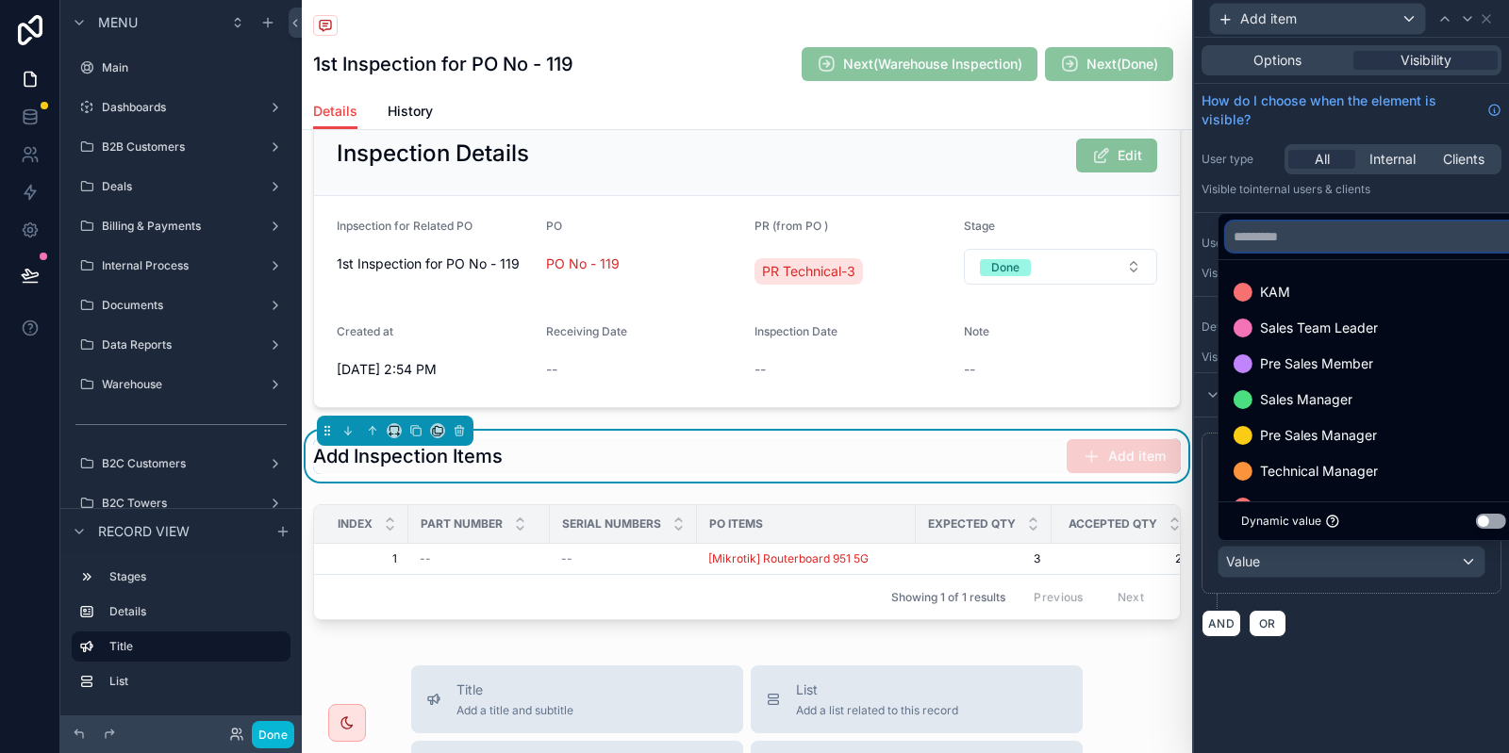
click at [1317, 230] on input "text" at bounding box center [1373, 237] width 295 height 30
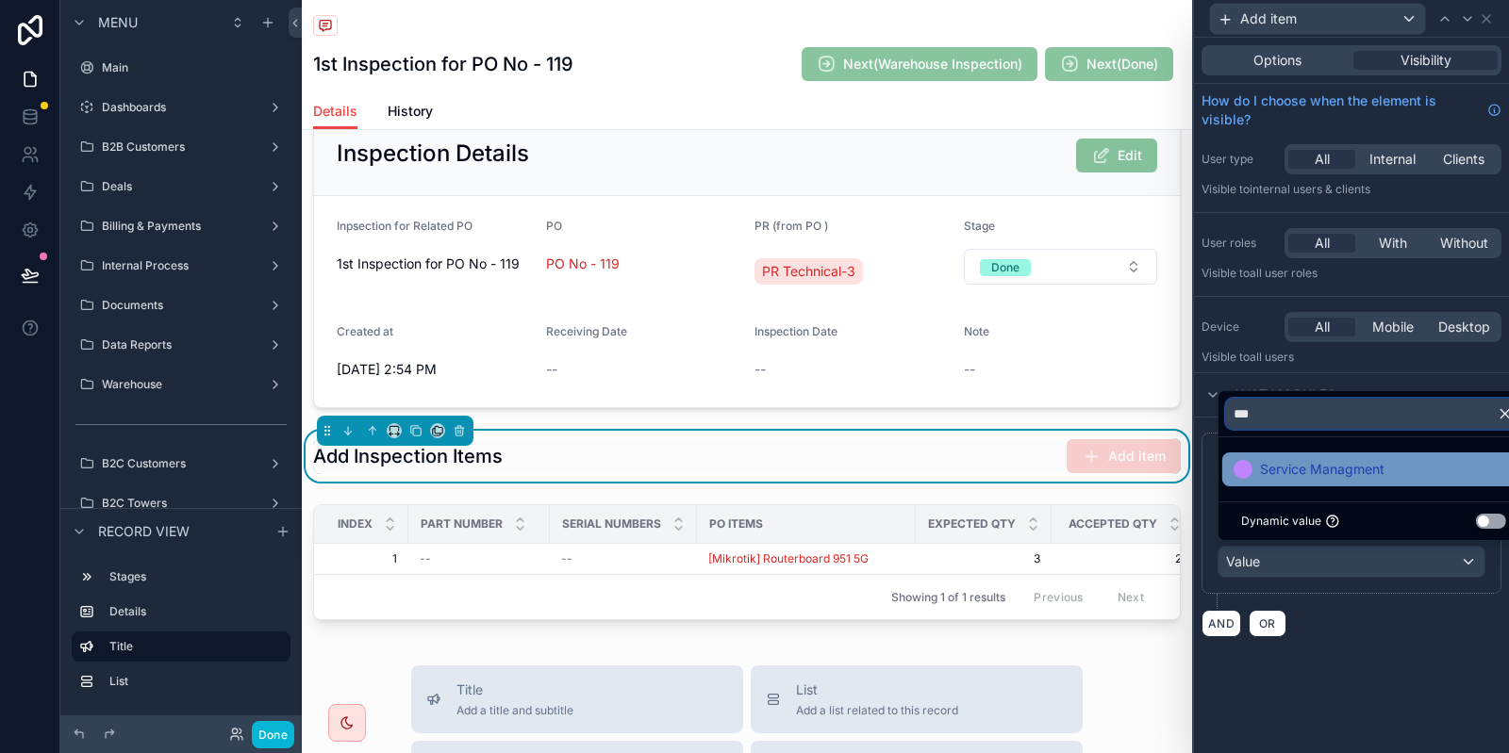
type input "***"
click at [1291, 474] on span "Service Managment" at bounding box center [1322, 469] width 124 height 23
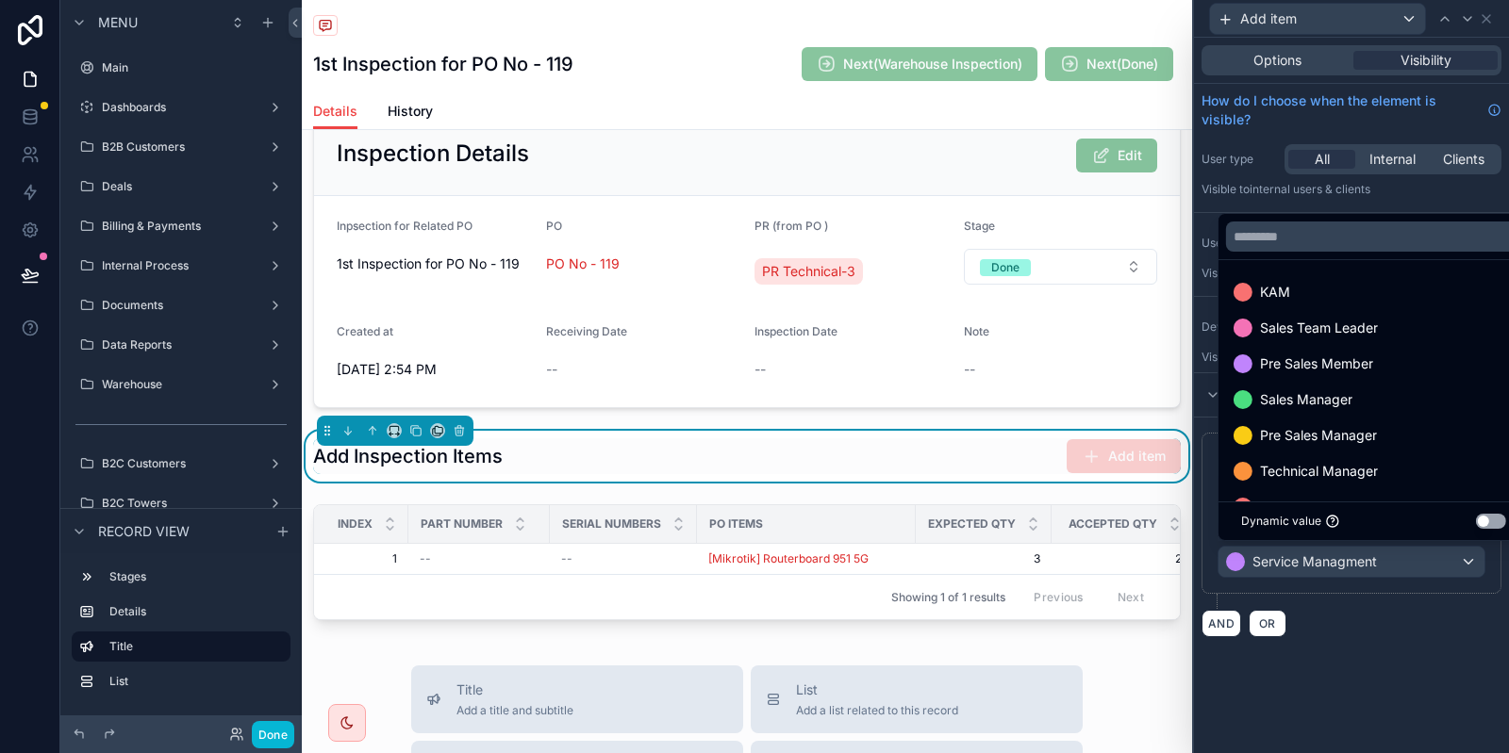
click at [1389, 633] on div "AND OR" at bounding box center [1351, 623] width 300 height 28
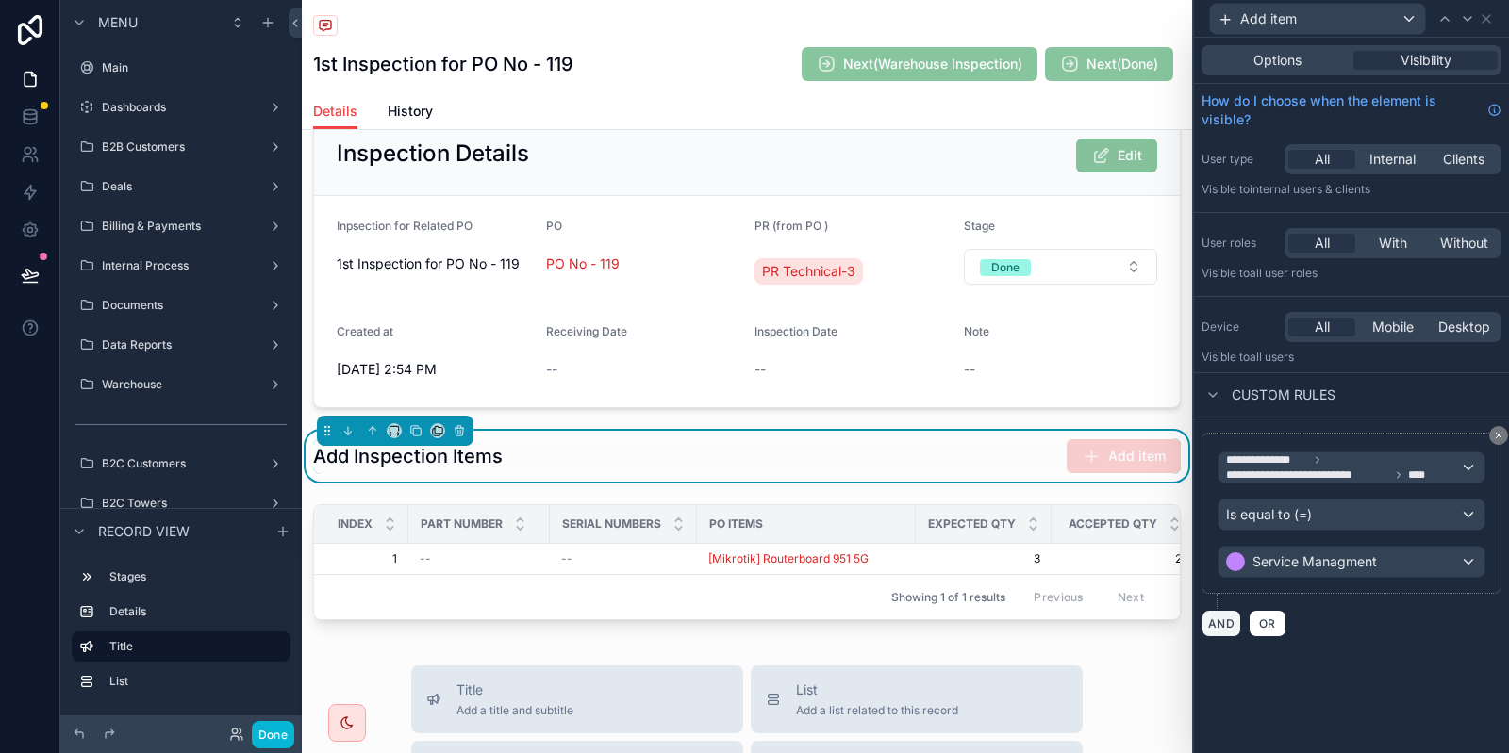
click at [1207, 614] on button "AND" at bounding box center [1221, 623] width 40 height 27
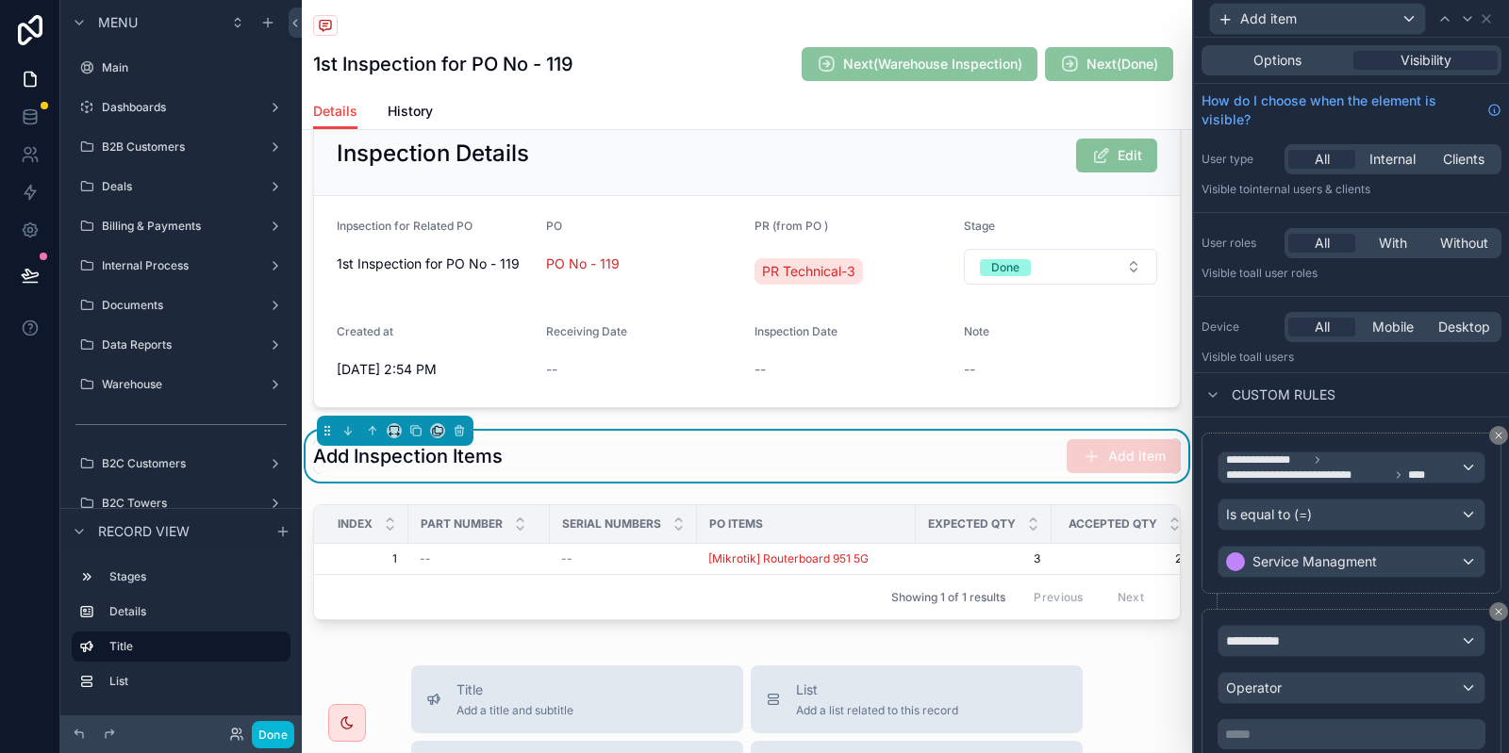
scroll to position [66, 0]
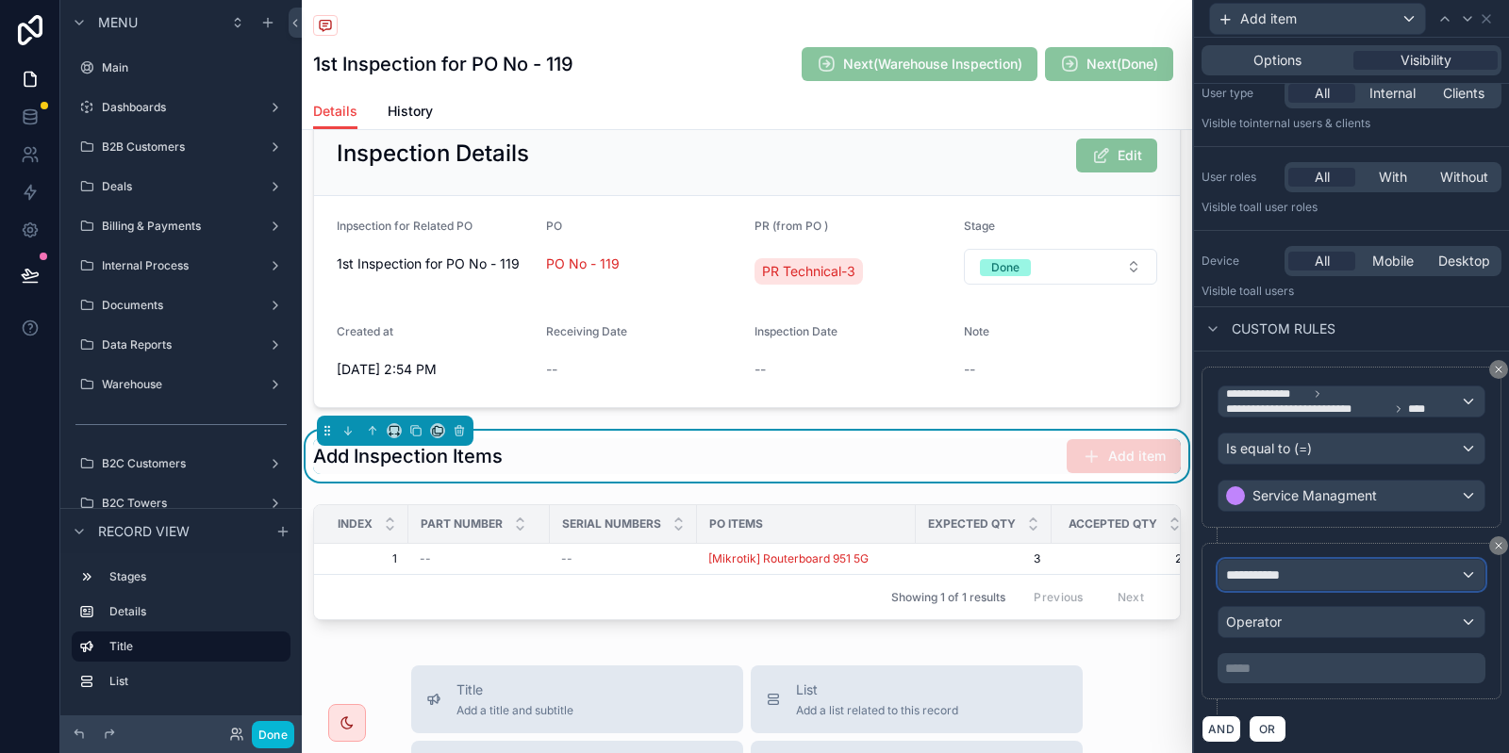
click at [1346, 563] on div "**********" at bounding box center [1351, 575] width 266 height 30
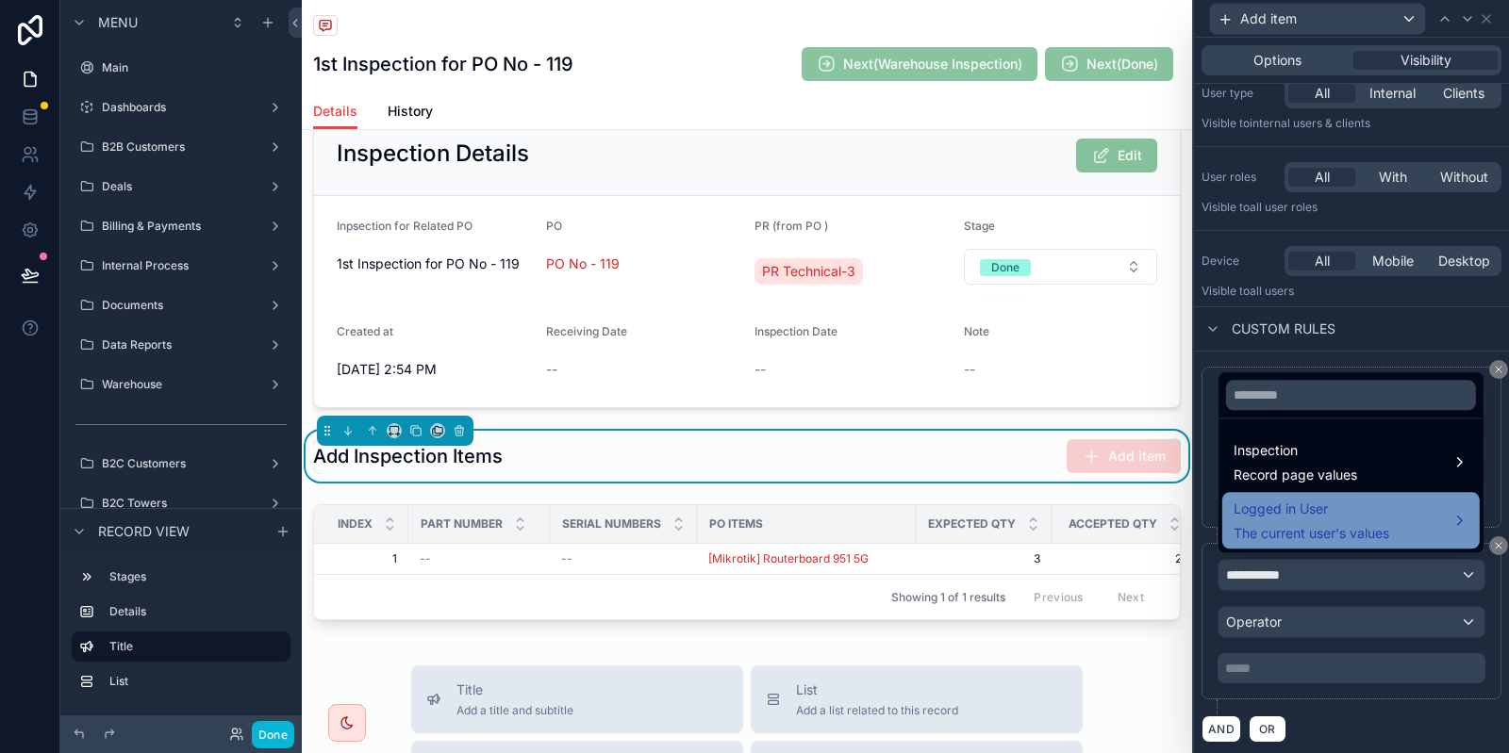
click at [1287, 504] on span "Logged in User" at bounding box center [1311, 509] width 156 height 23
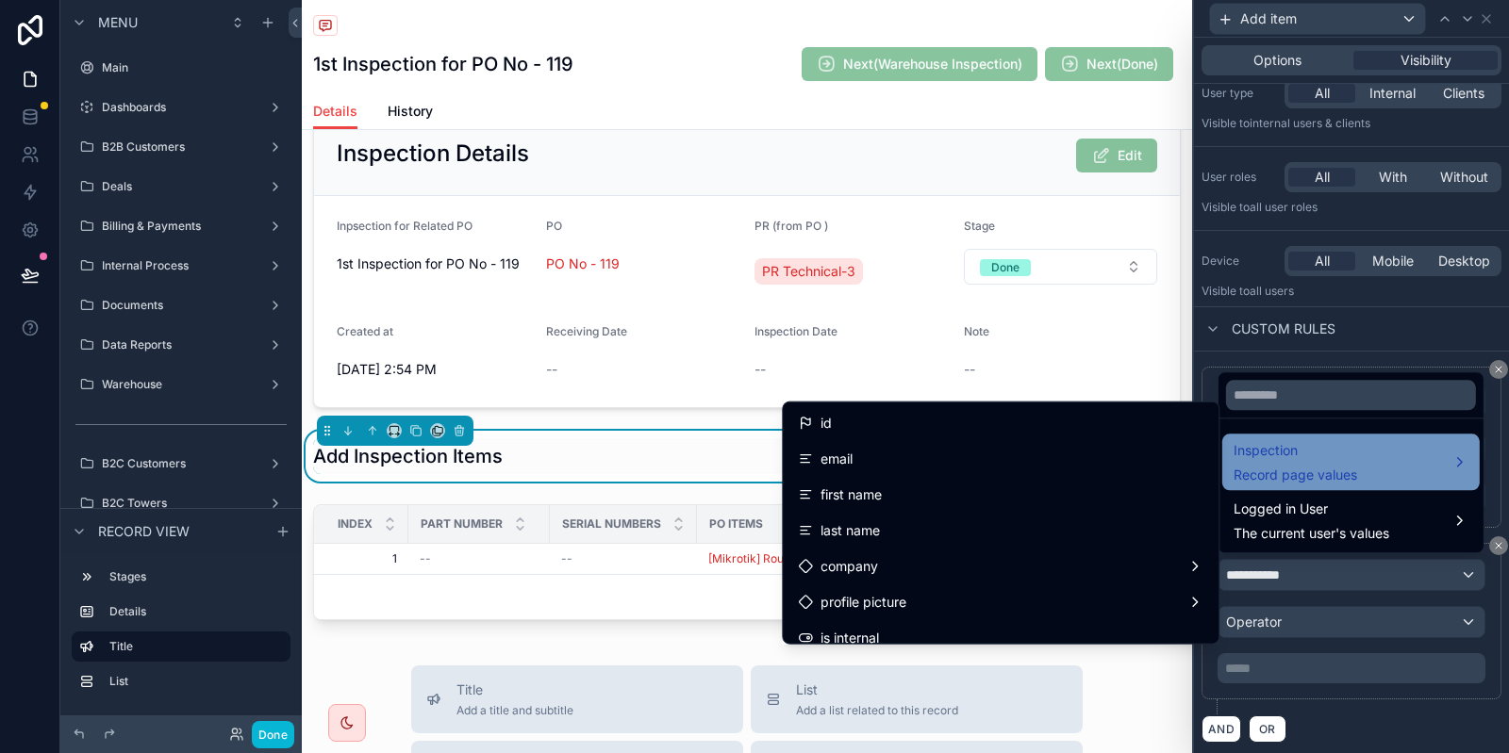
click at [1314, 467] on span "Record page values" at bounding box center [1295, 475] width 124 height 19
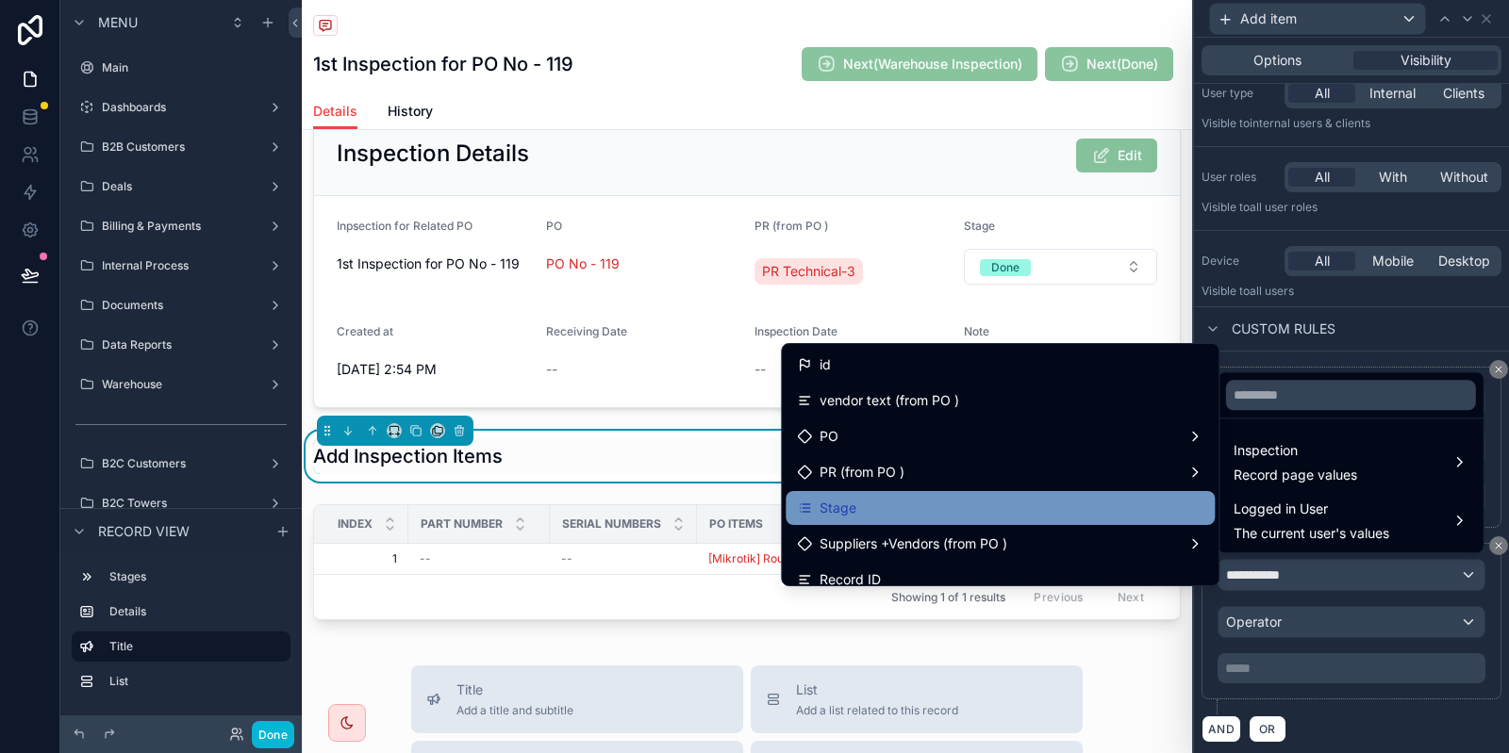
click at [961, 501] on div "Stage" at bounding box center [1000, 508] width 406 height 23
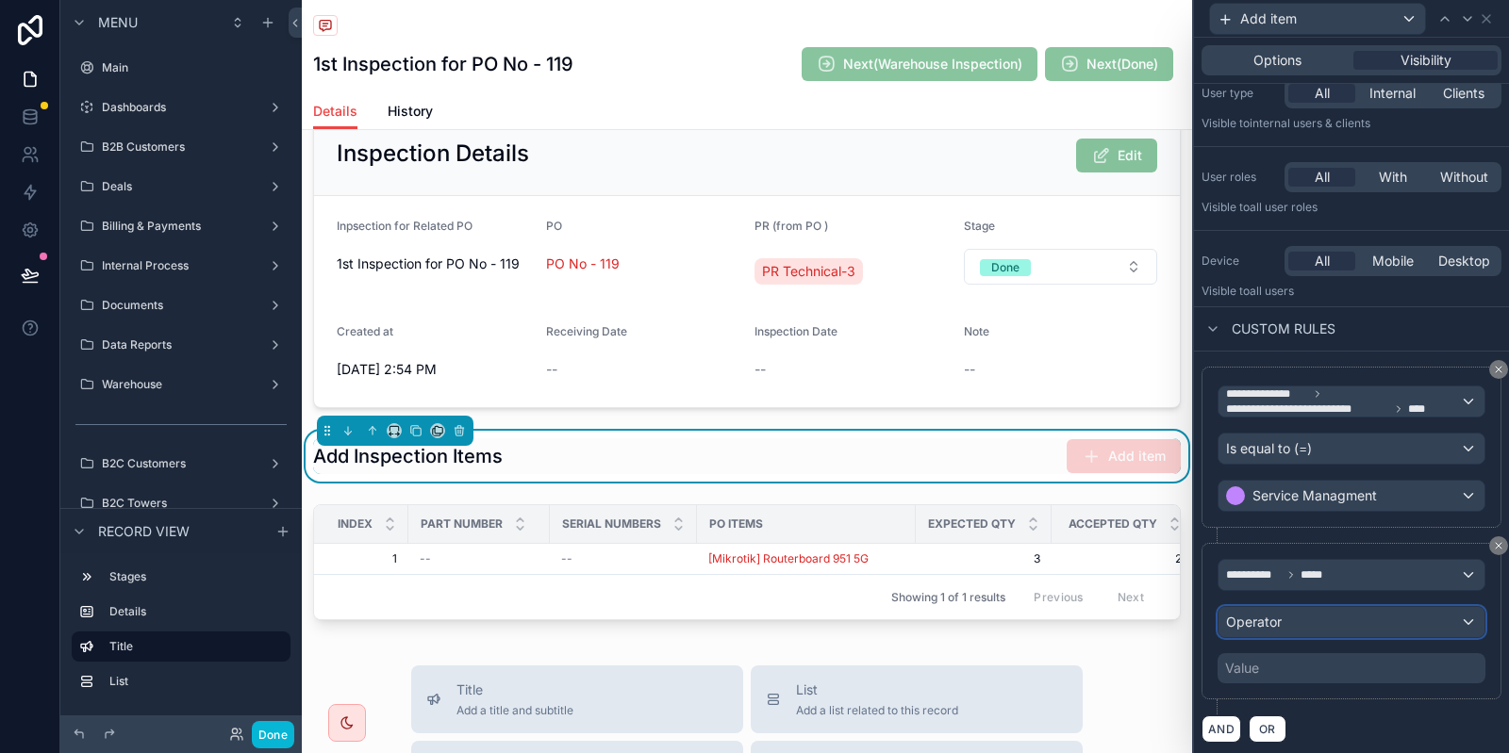
click at [1304, 624] on div "Operator" at bounding box center [1351, 622] width 266 height 30
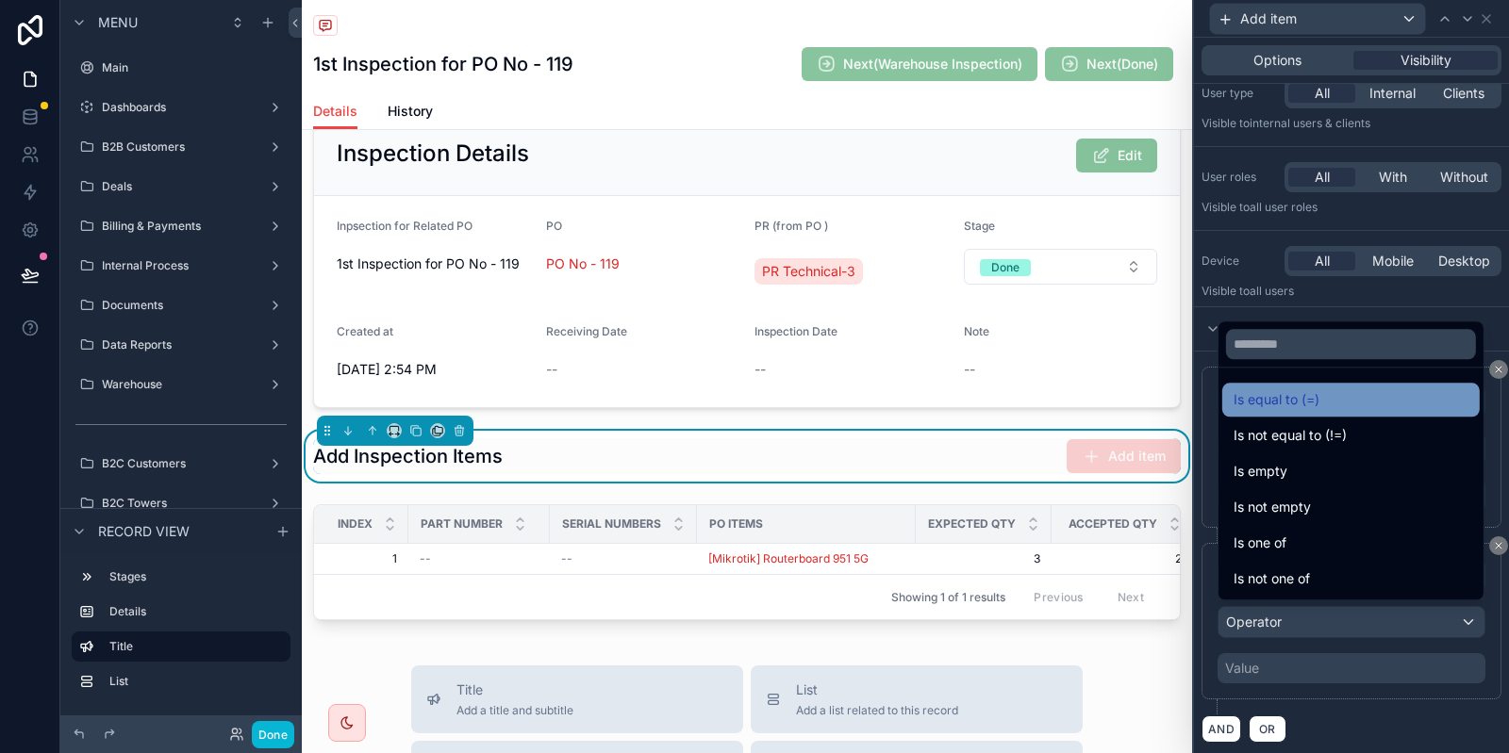
click at [1363, 396] on div "Is equal to (=)" at bounding box center [1350, 399] width 235 height 23
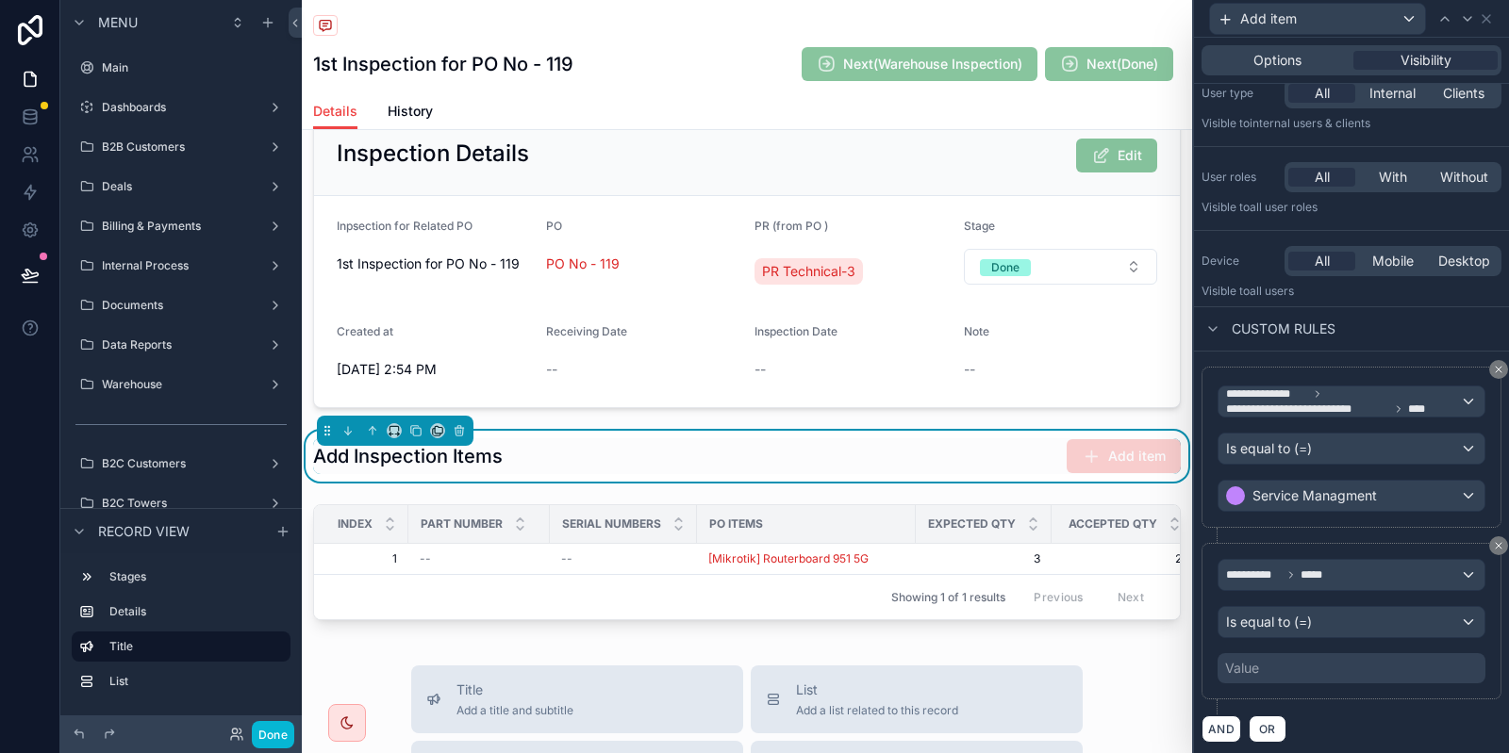
click at [1294, 653] on div "Value" at bounding box center [1351, 668] width 268 height 30
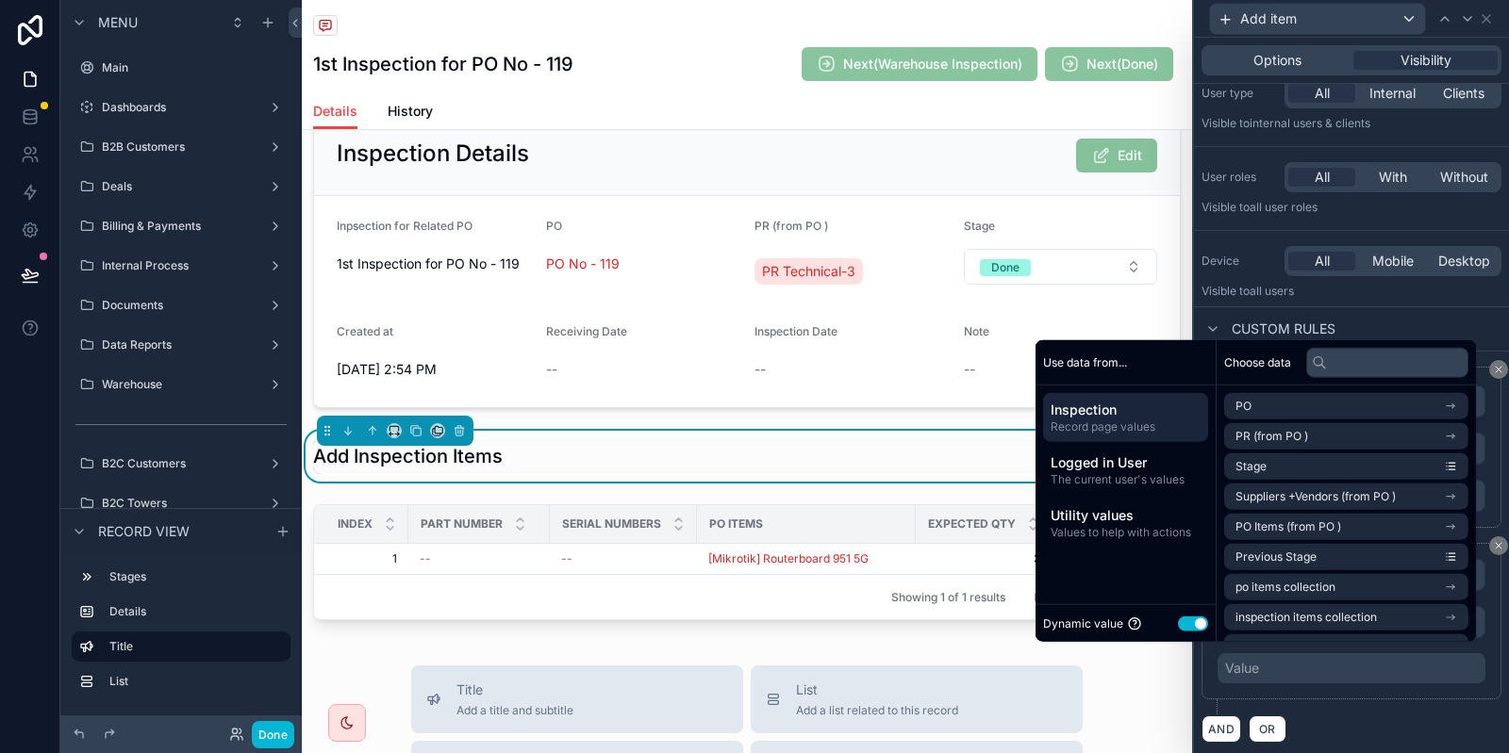
click at [1183, 617] on button "Use setting" at bounding box center [1193, 623] width 30 height 15
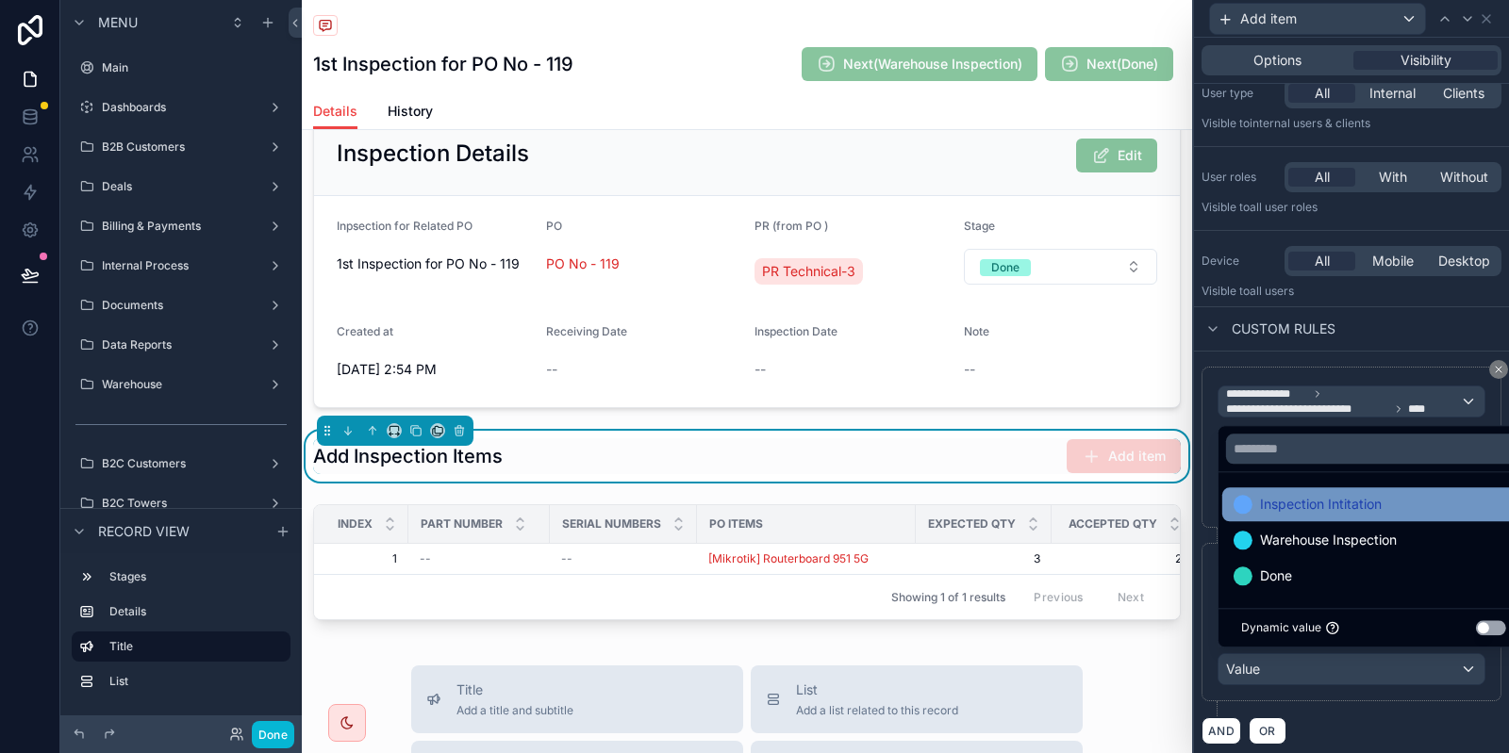
click at [1325, 512] on span "Inspection Intitation" at bounding box center [1321, 504] width 122 height 23
click at [1342, 705] on div "**********" at bounding box center [1351, 630] width 300 height 174
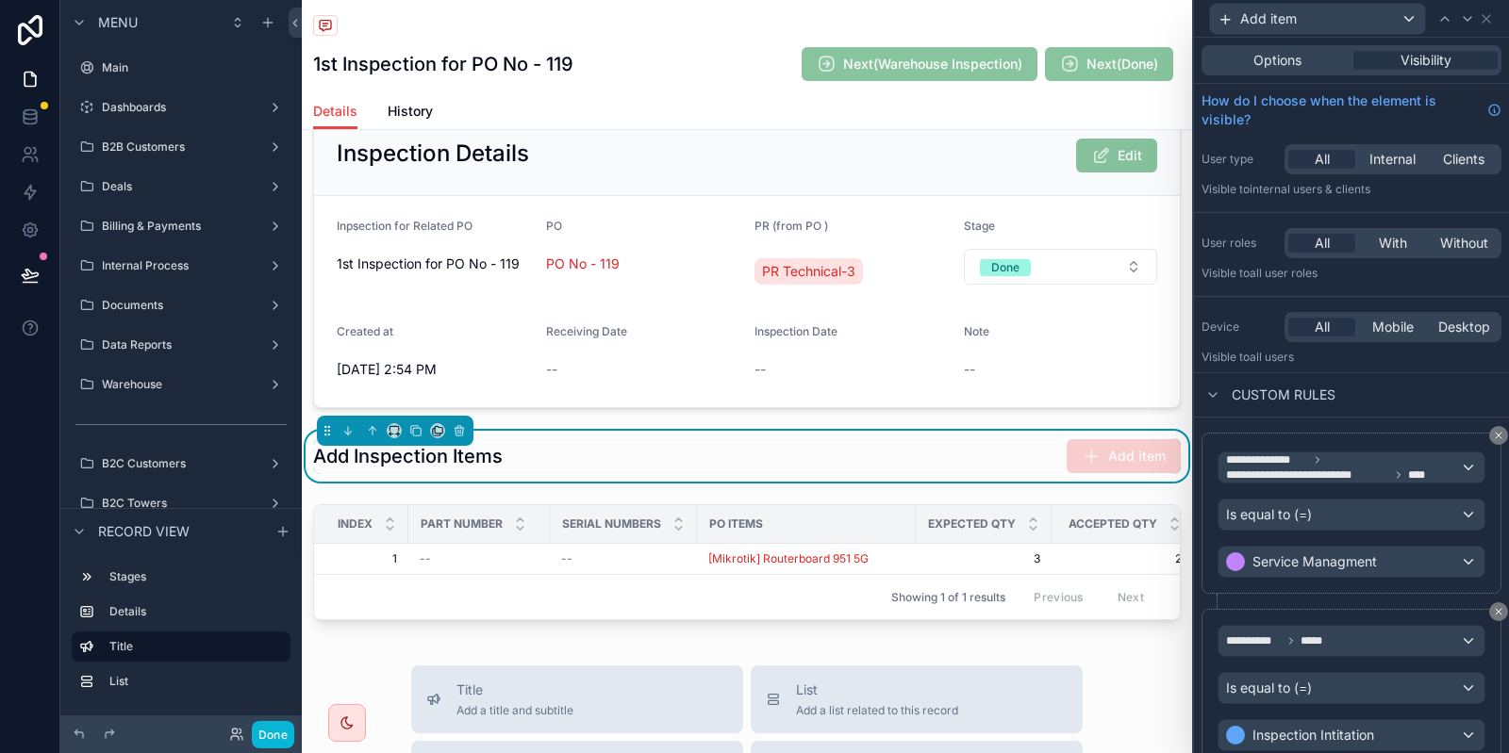
scroll to position [67, 0]
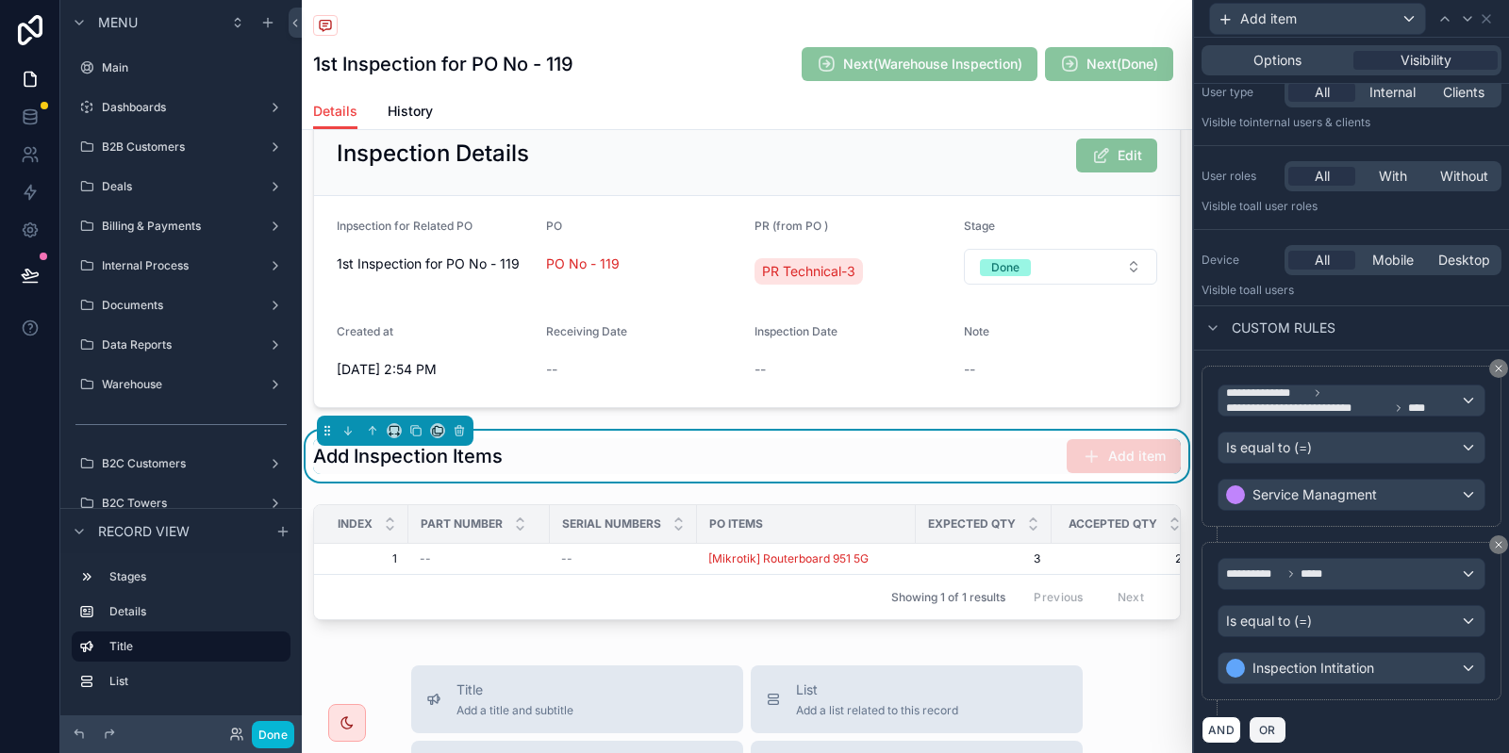
click at [1255, 727] on span "OR" at bounding box center [1267, 730] width 25 height 14
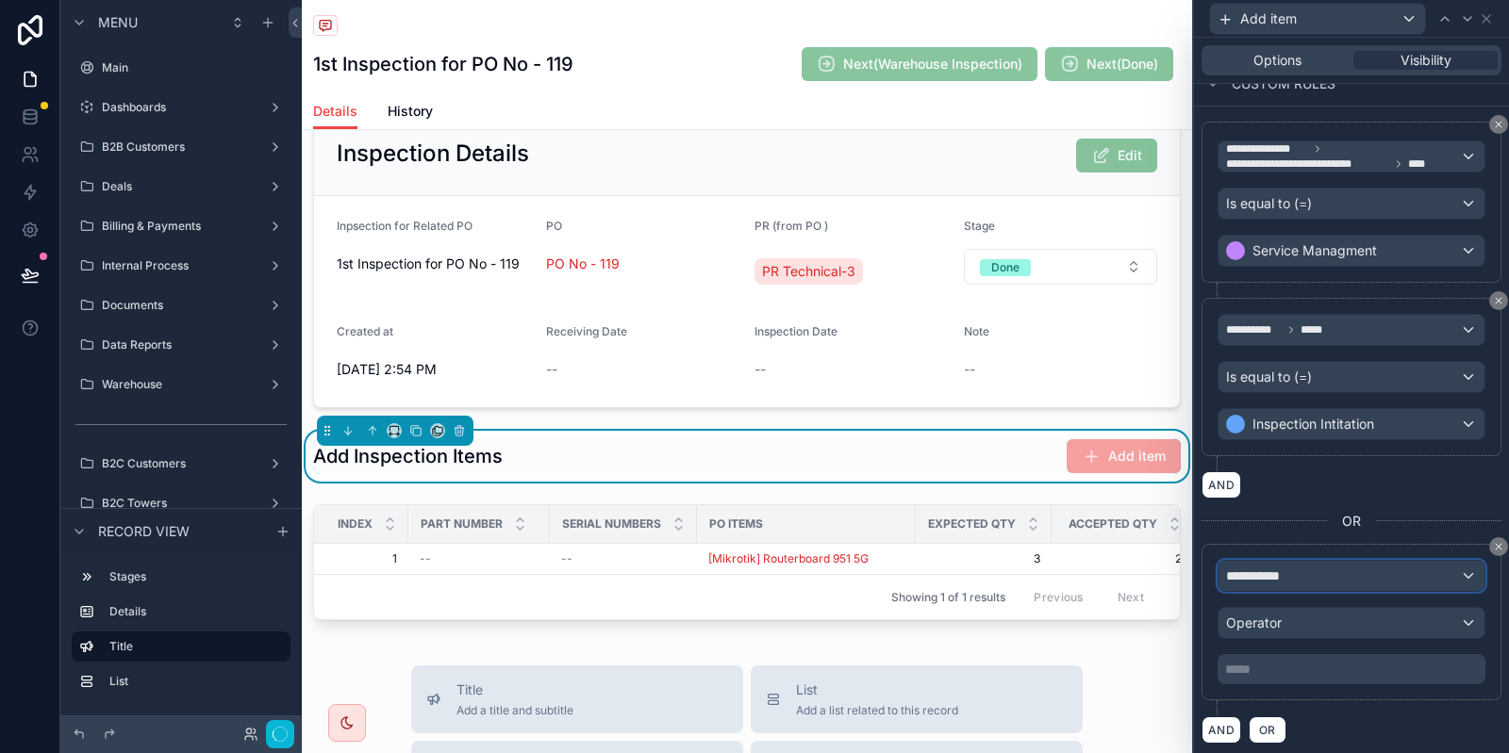
click at [1351, 573] on div "**********" at bounding box center [1351, 576] width 266 height 30
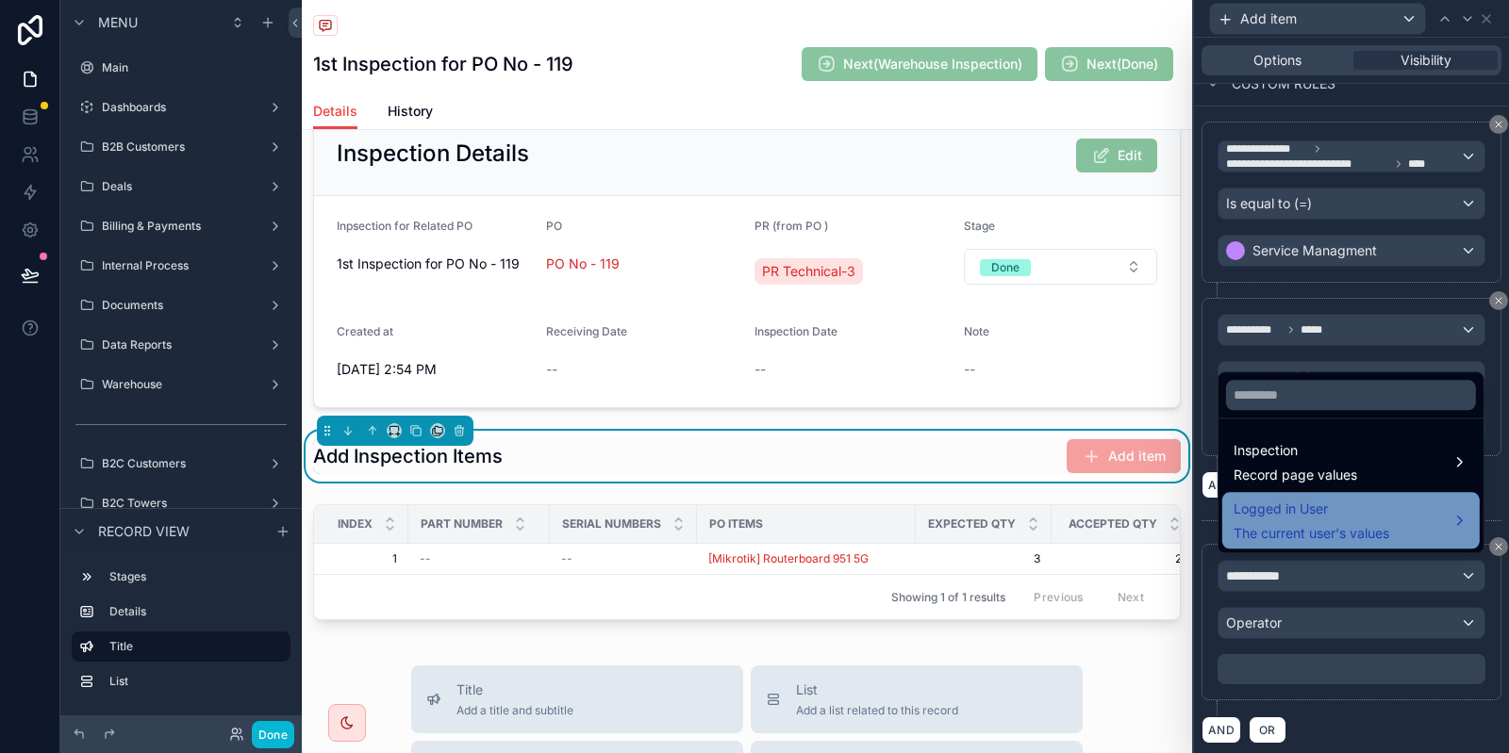
click at [1295, 534] on span "The current user's values" at bounding box center [1311, 533] width 156 height 19
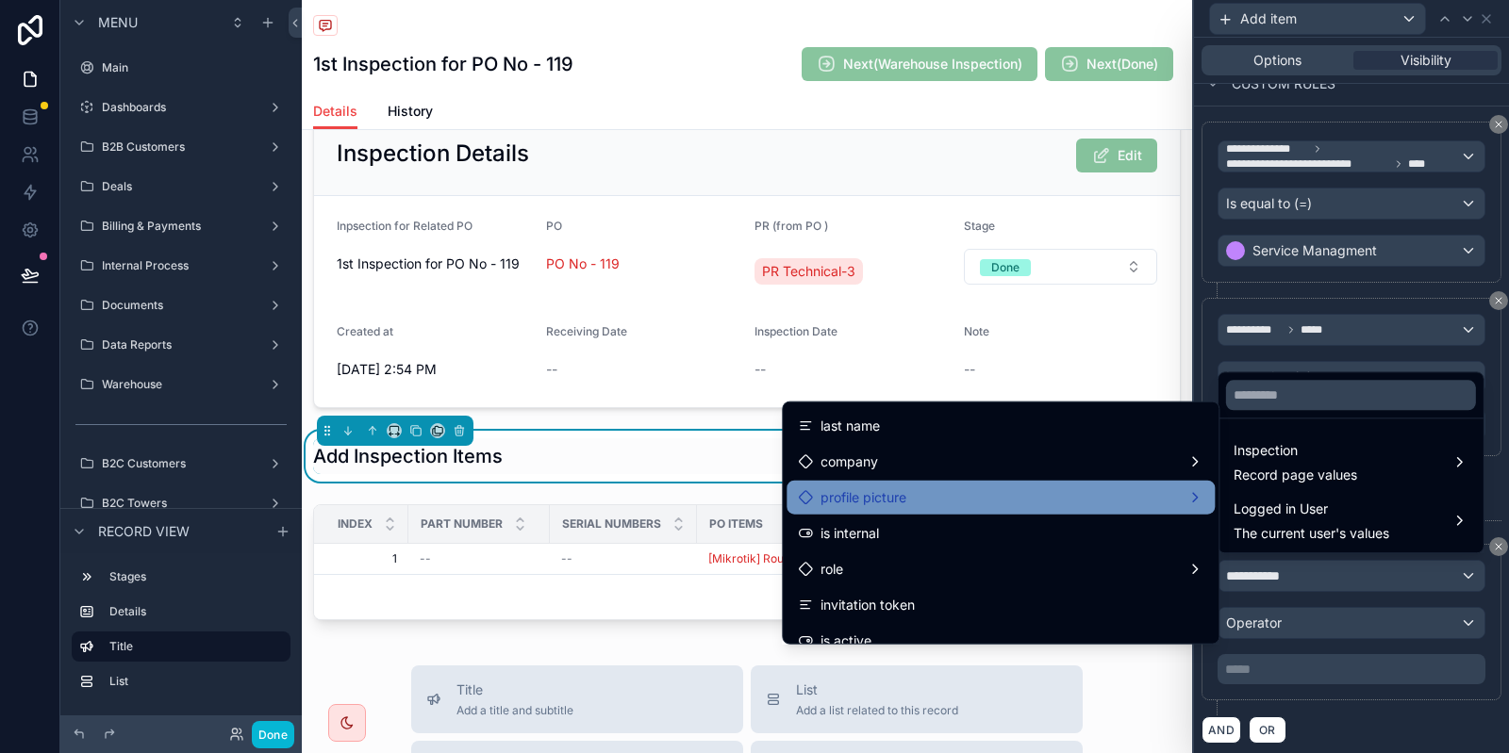
scroll to position [124, 0]
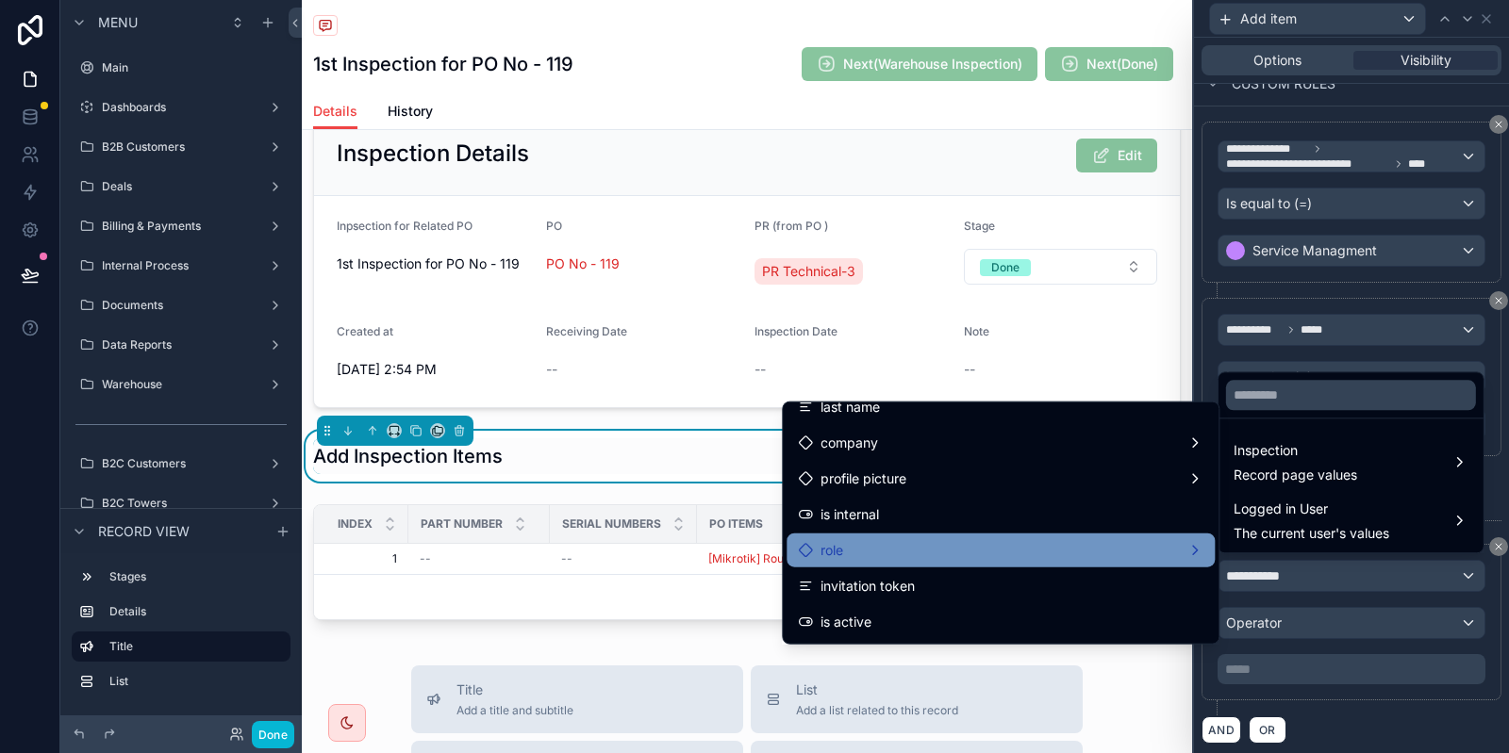
click at [1000, 558] on div "role" at bounding box center [1000, 550] width 405 height 23
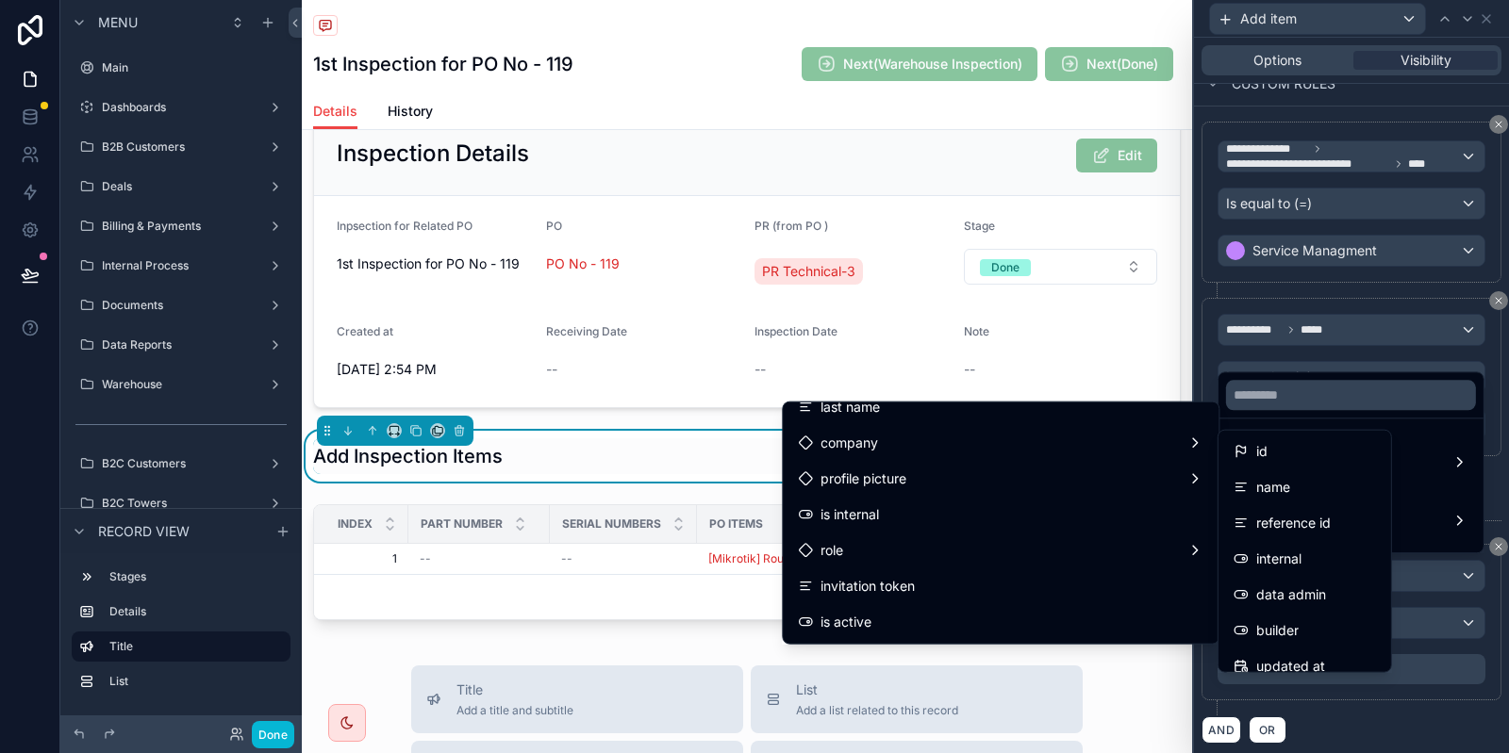
drag, startPoint x: 1254, startPoint y: 603, endPoint x: 1327, endPoint y: 623, distance: 75.5
click at [1256, 603] on div "data admin" at bounding box center [1279, 595] width 92 height 23
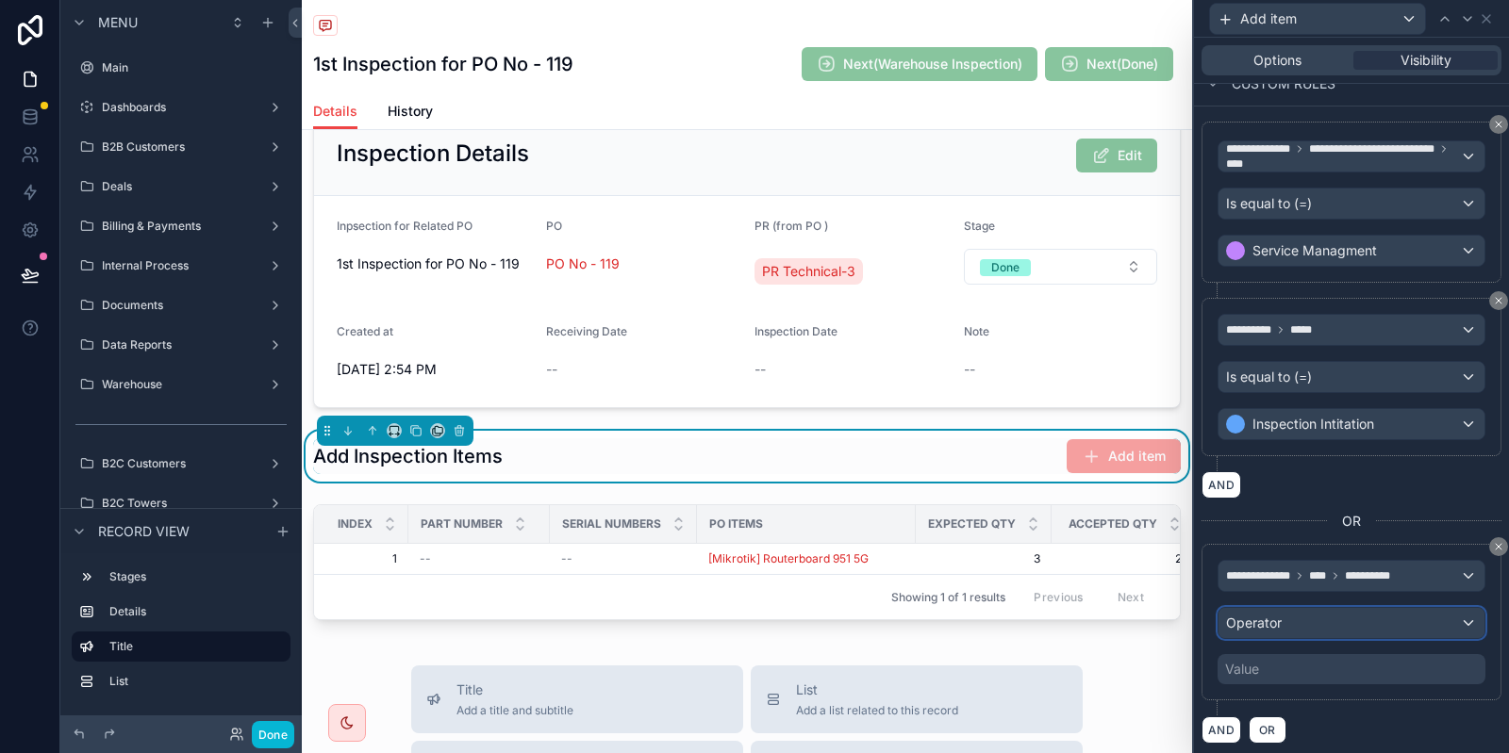
click at [1350, 621] on div "Operator" at bounding box center [1351, 623] width 266 height 30
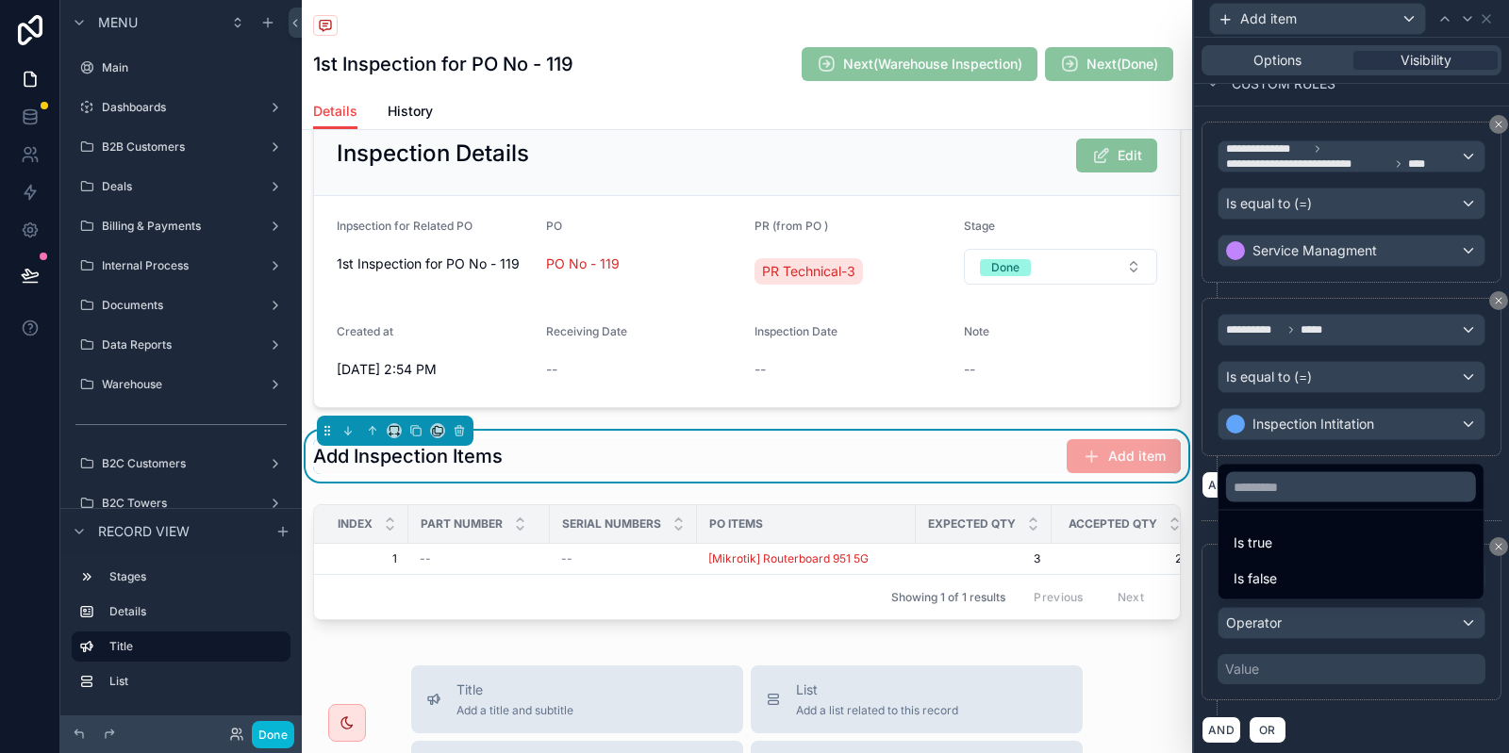
click at [1302, 537] on div "Is true" at bounding box center [1350, 543] width 235 height 23
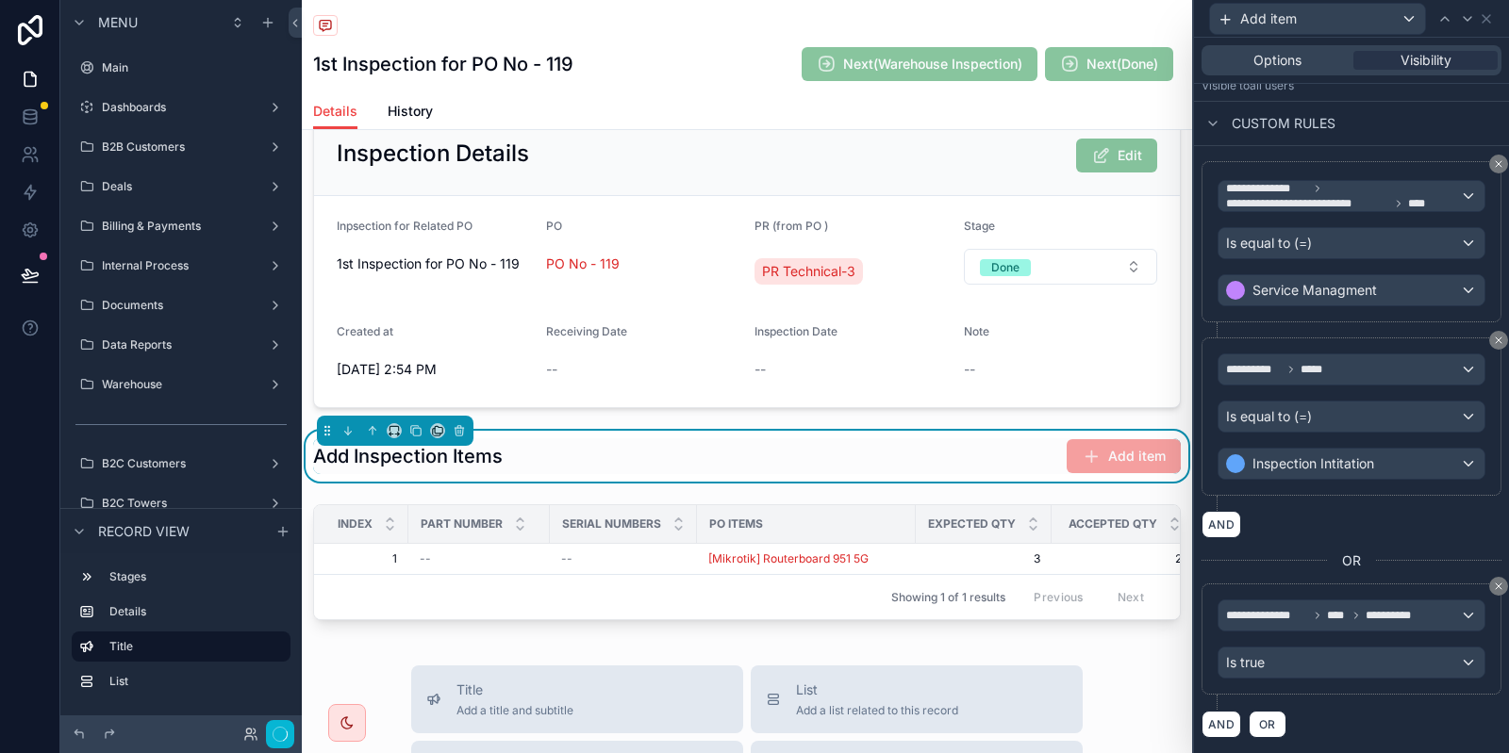
scroll to position [265, 0]
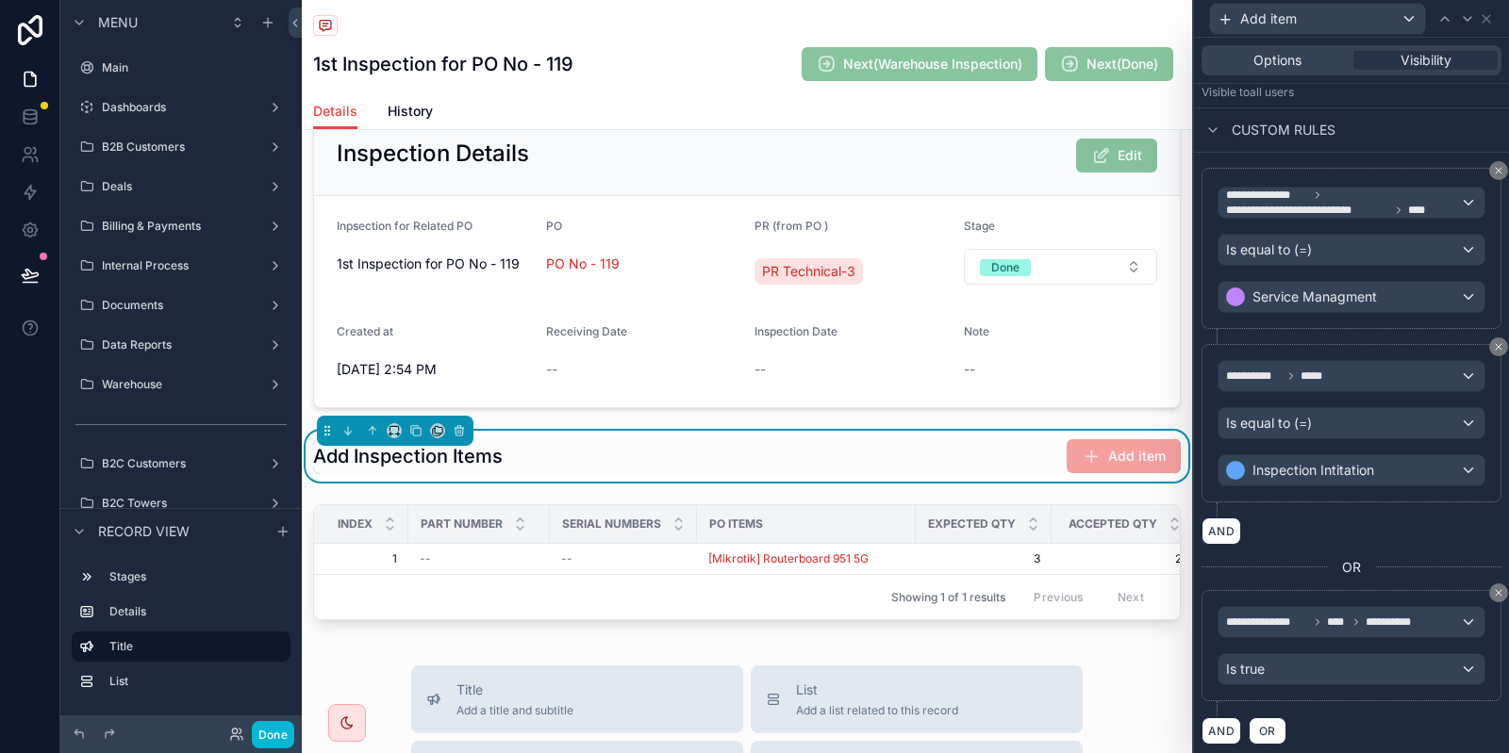
click at [1360, 696] on div "**********" at bounding box center [1351, 653] width 300 height 126
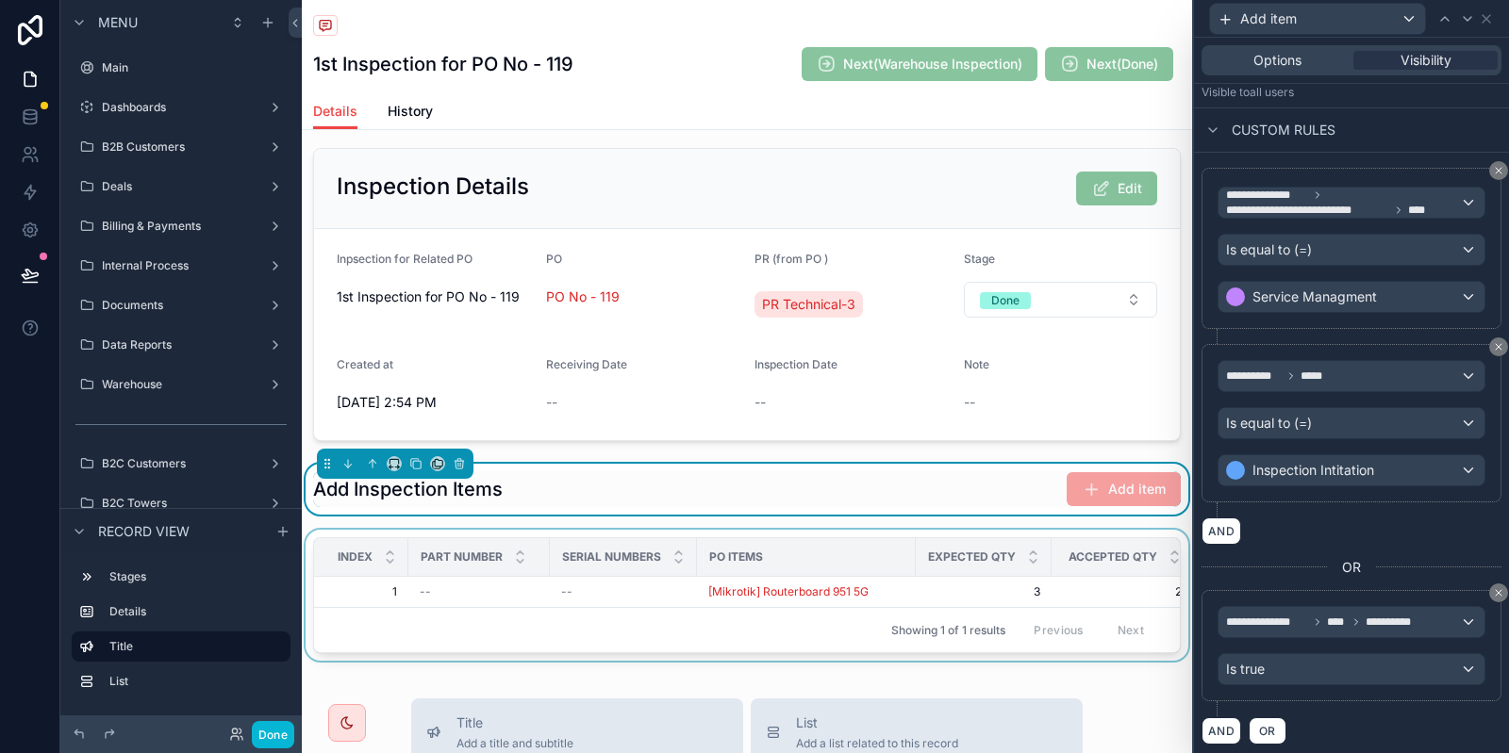
scroll to position [0, 0]
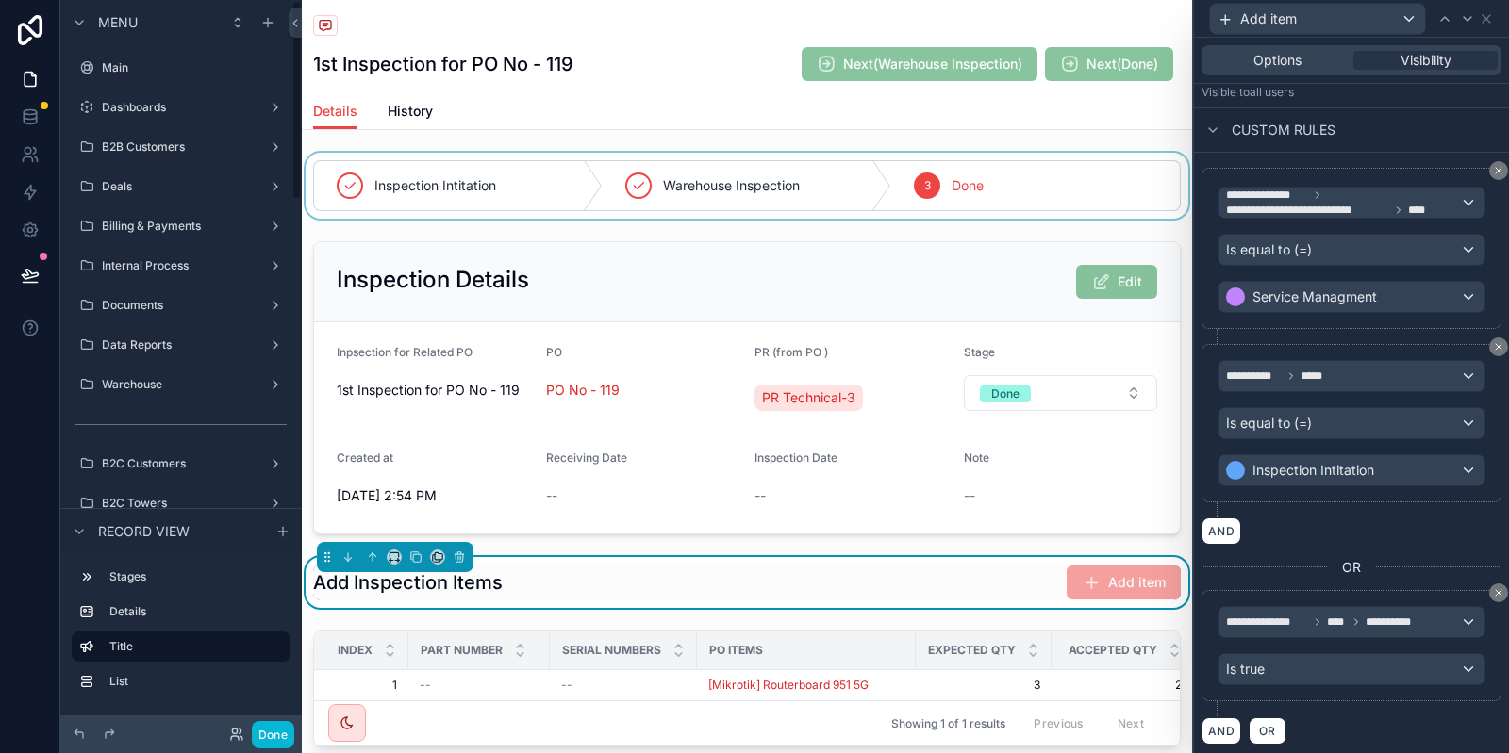
click at [617, 205] on div "scrollable content" at bounding box center [747, 186] width 890 height 66
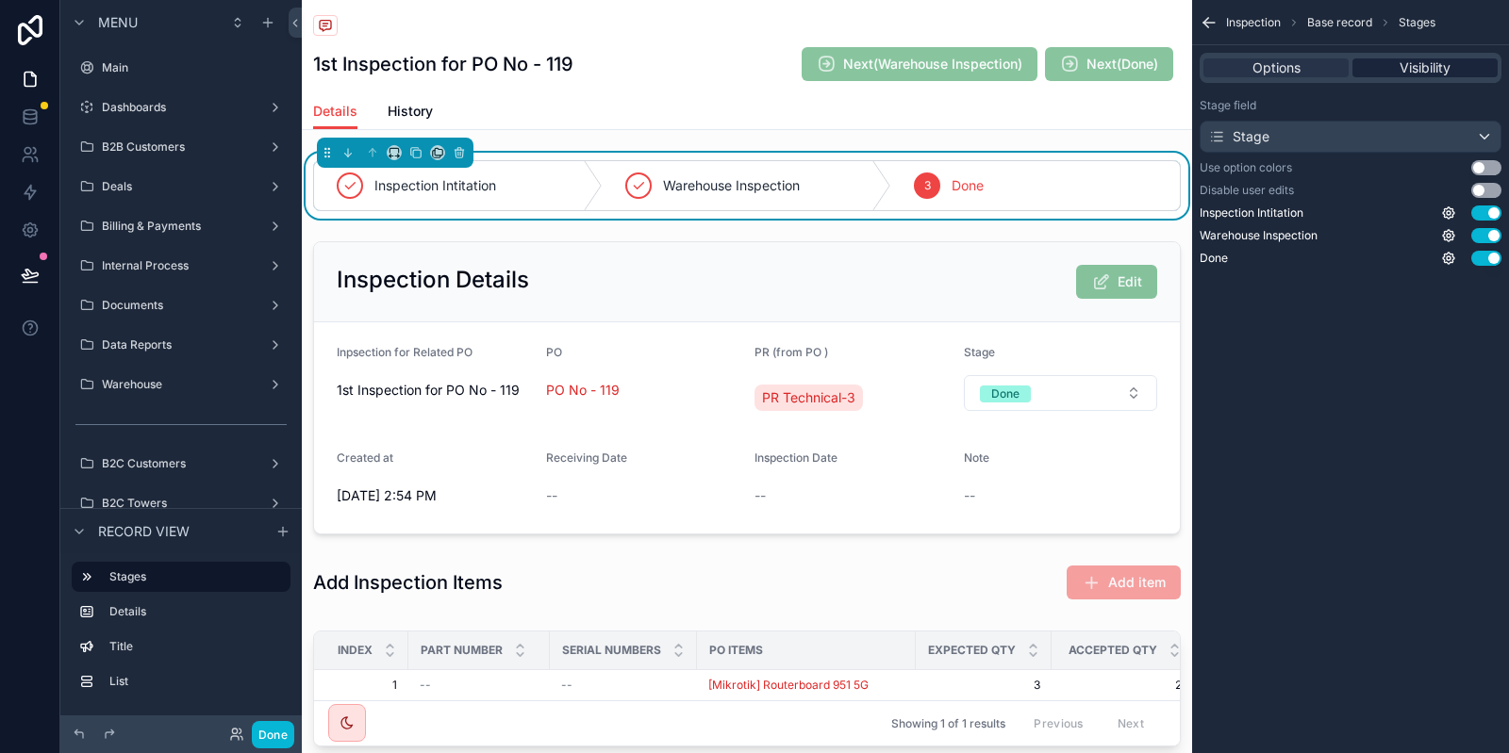
click at [1417, 69] on span "Visibility" at bounding box center [1424, 67] width 51 height 19
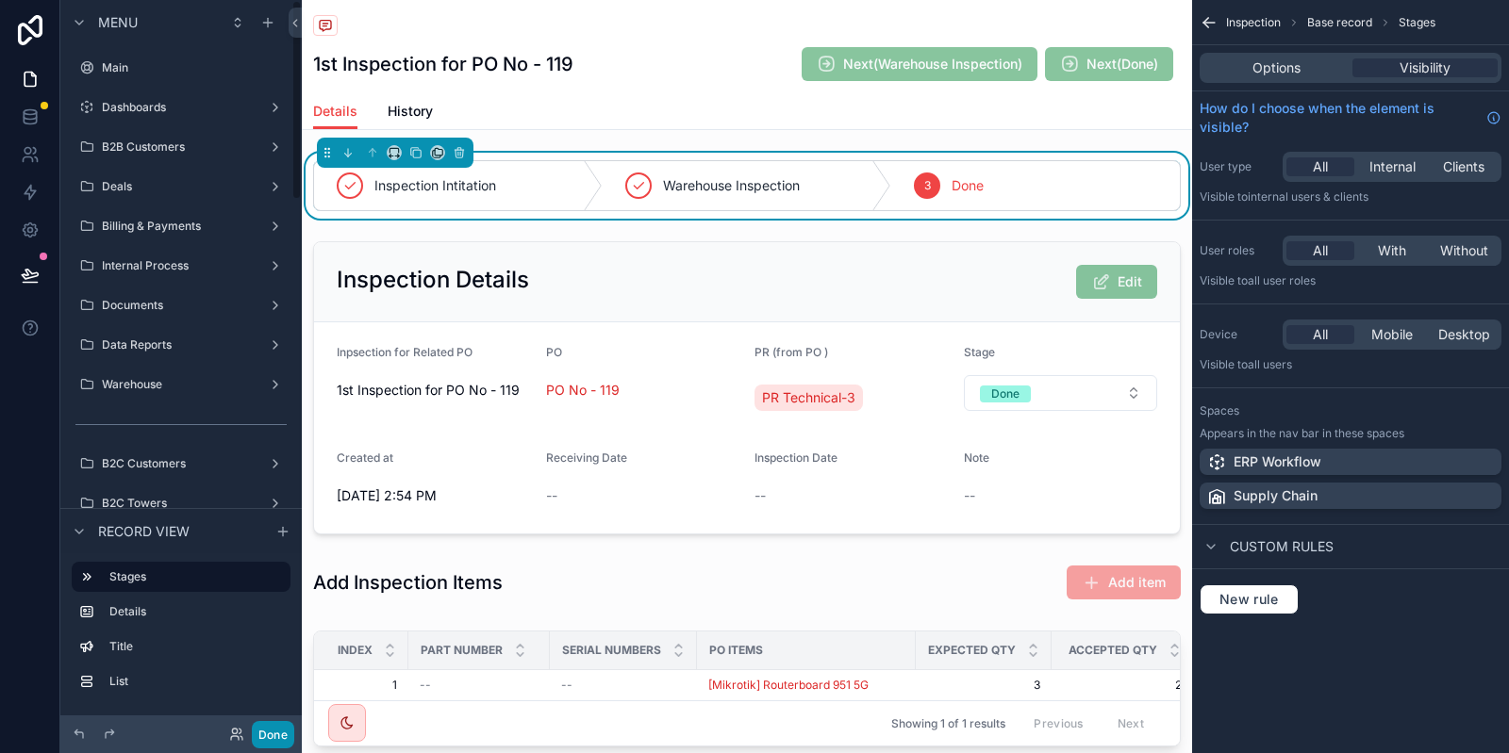
click at [282, 732] on button "Done" at bounding box center [273, 734] width 42 height 27
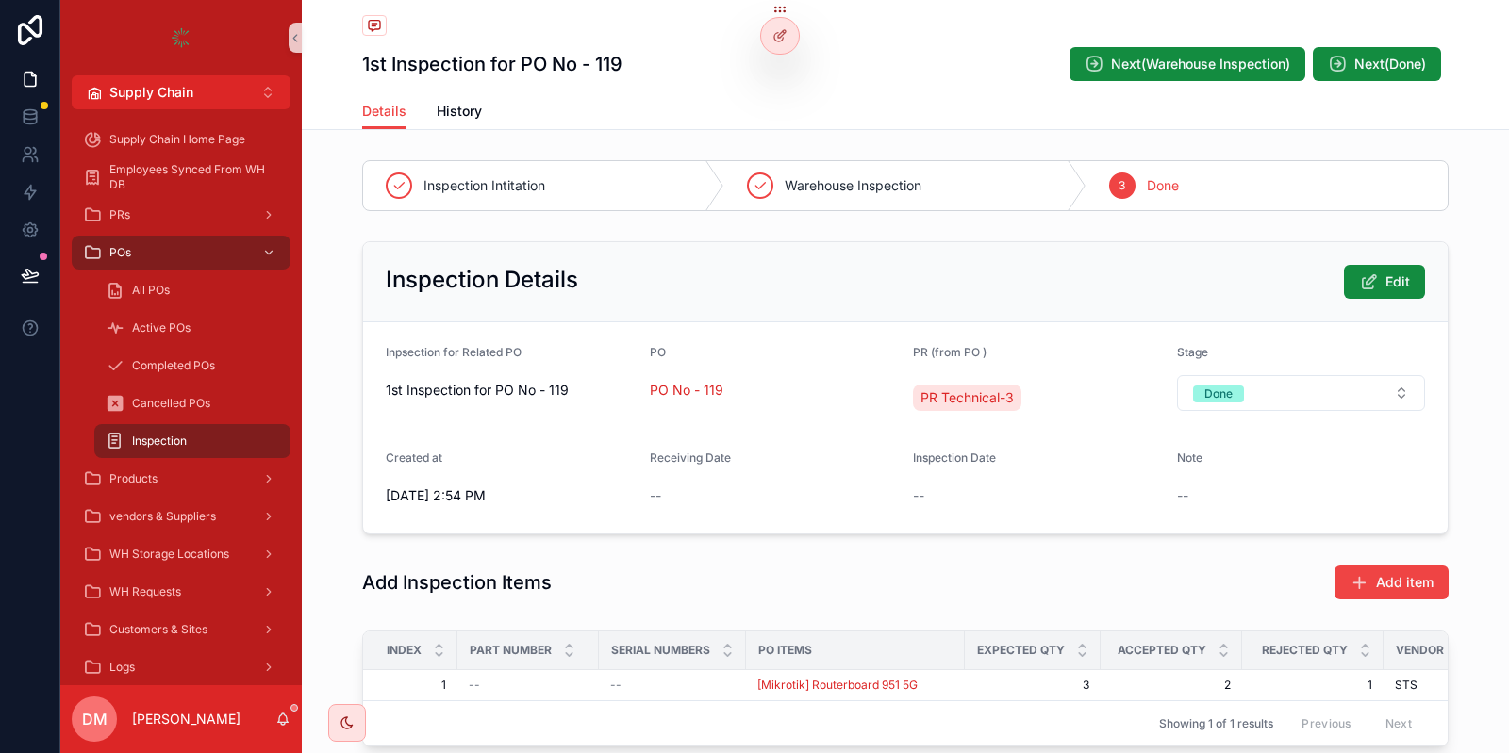
scroll to position [126, 0]
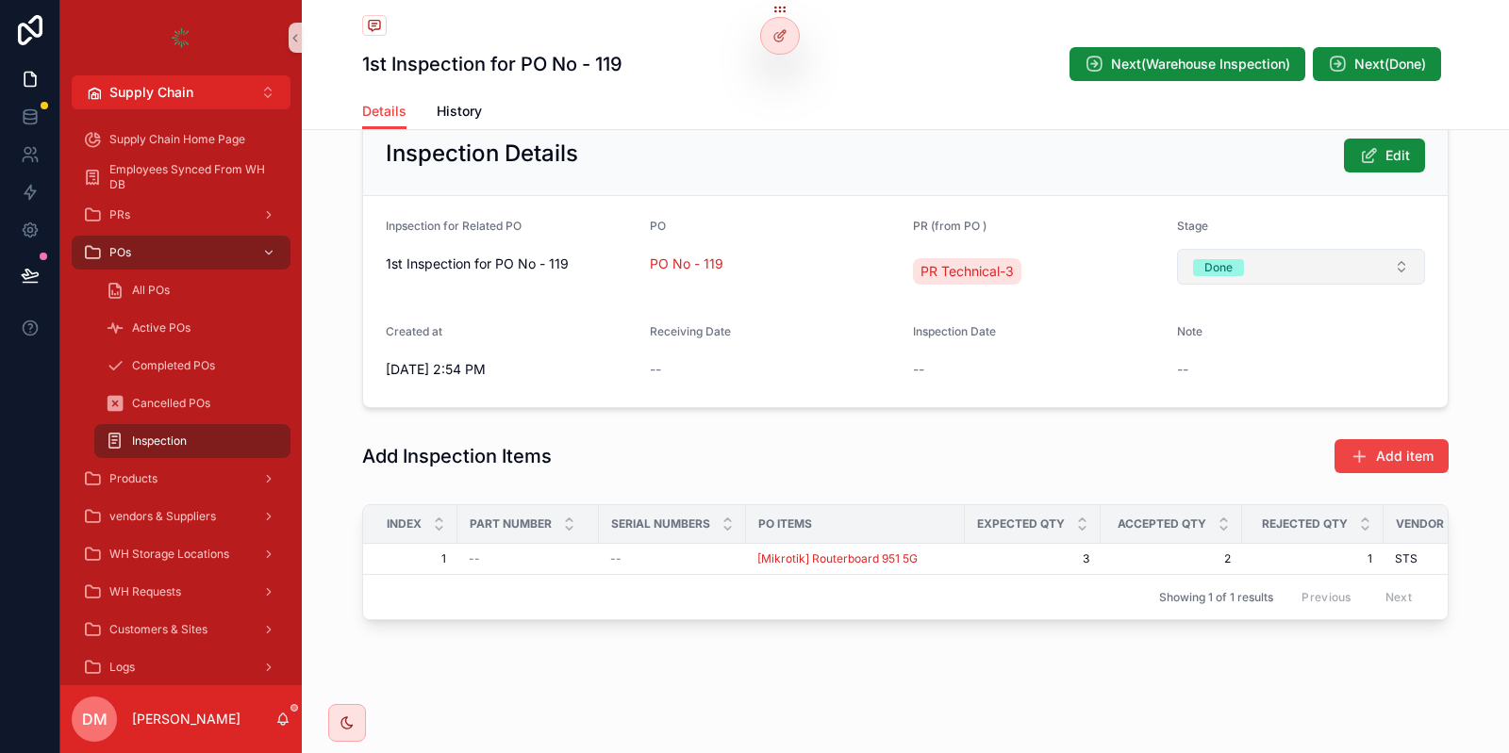
click at [1299, 268] on button "Done" at bounding box center [1301, 267] width 249 height 36
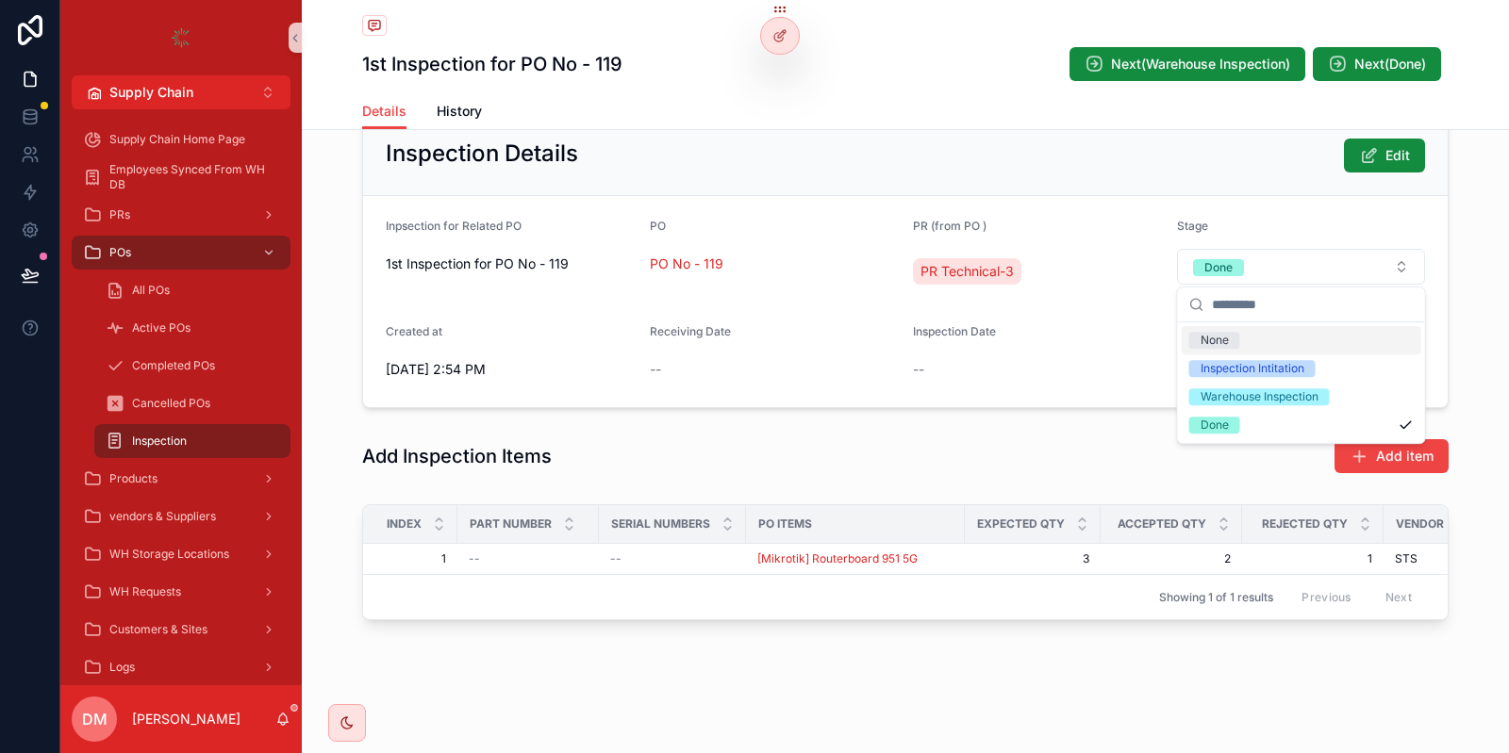
click at [1304, 225] on div "Stage" at bounding box center [1301, 230] width 249 height 23
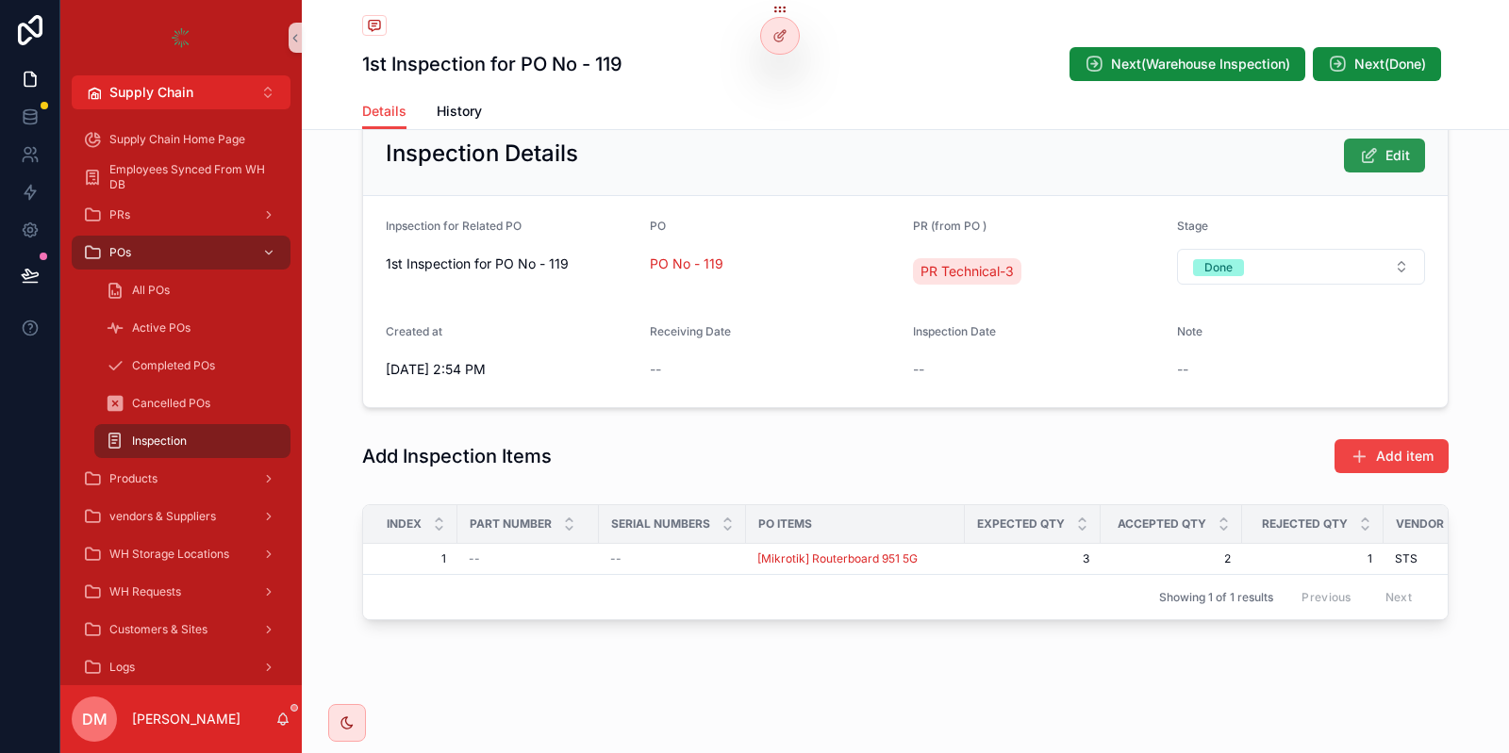
click at [1384, 154] on button "Edit" at bounding box center [1384, 156] width 81 height 34
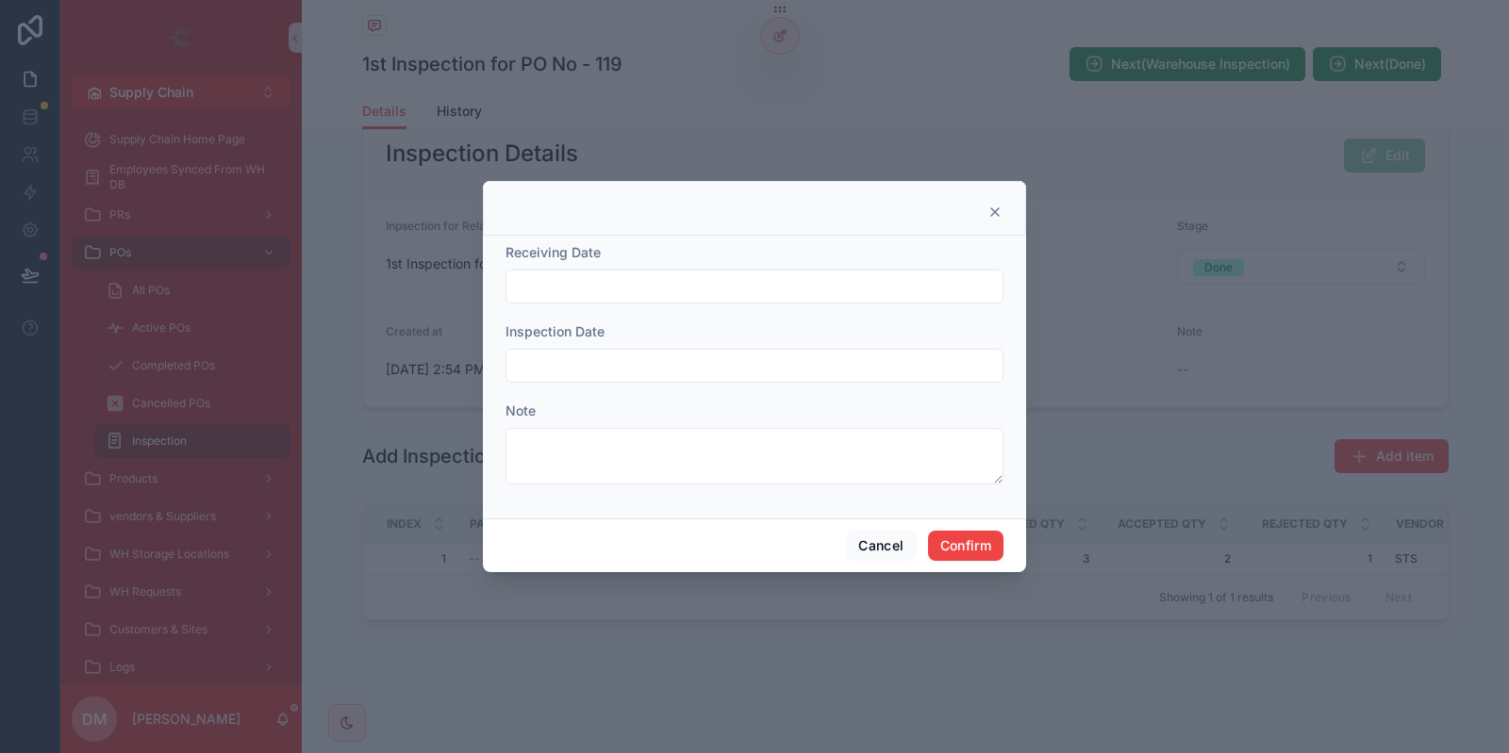
click at [1000, 215] on icon at bounding box center [994, 212] width 15 height 15
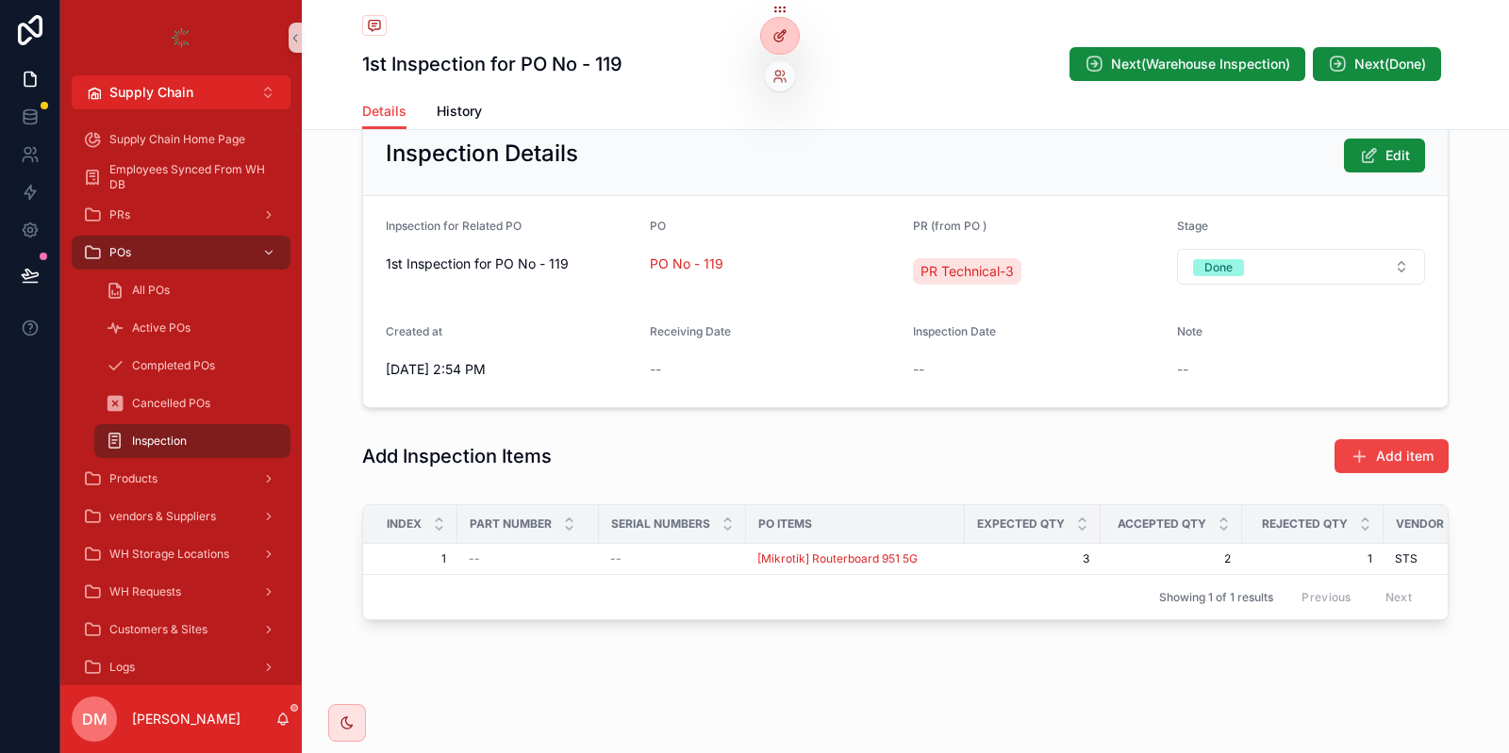
click at [773, 41] on icon at bounding box center [779, 35] width 15 height 15
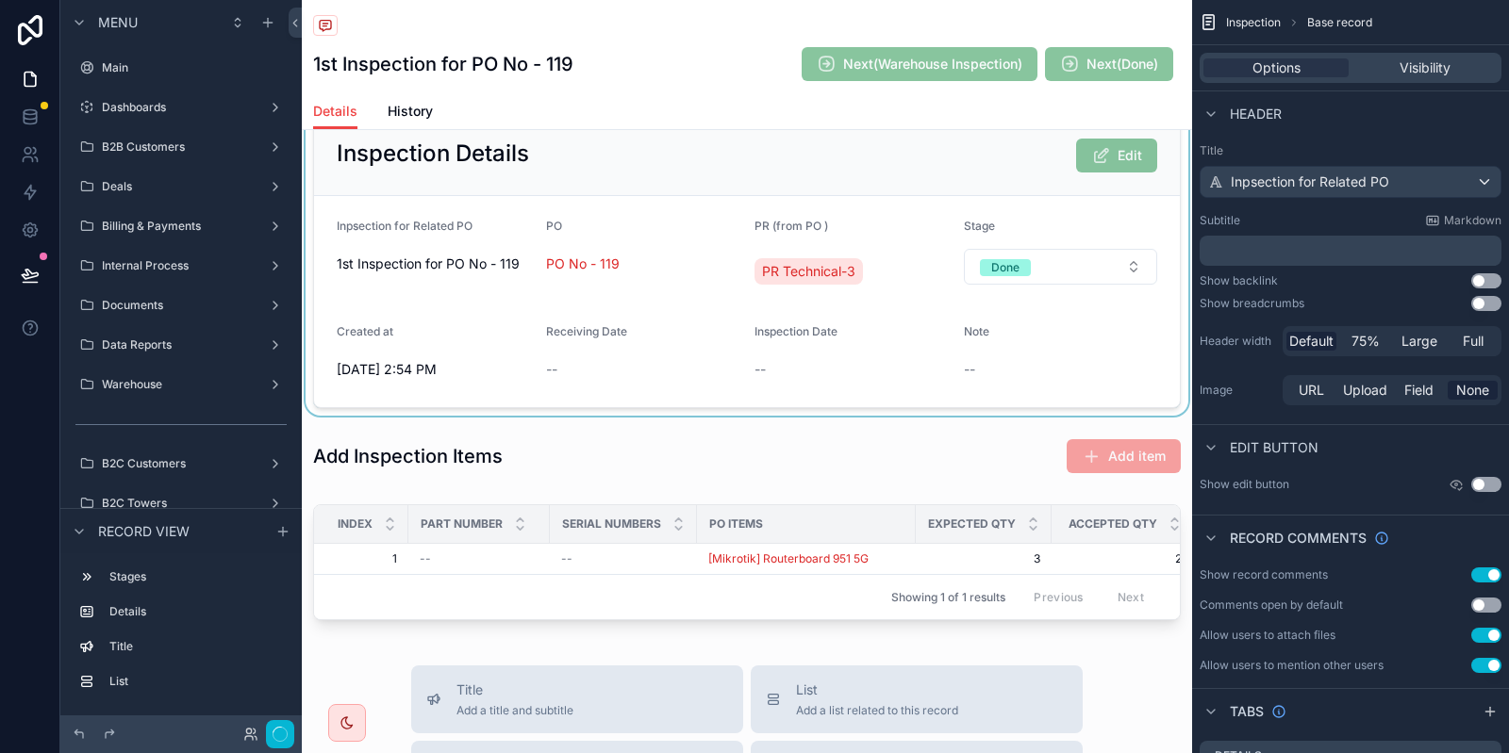
click at [766, 187] on div "scrollable content" at bounding box center [747, 261] width 890 height 308
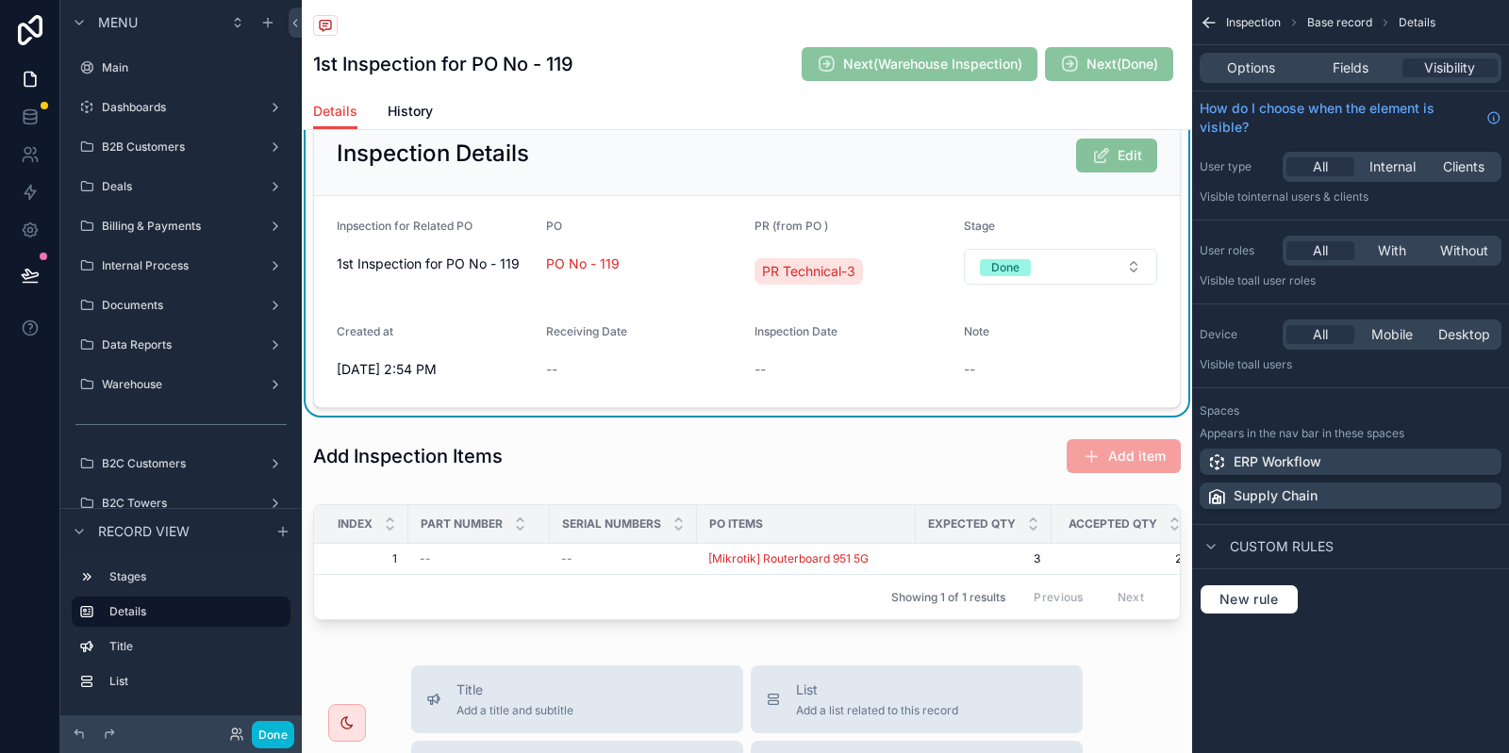
click at [1333, 58] on div "Options Fields Visibility" at bounding box center [1350, 68] width 302 height 30
click at [1342, 61] on span "Fields" at bounding box center [1350, 67] width 36 height 19
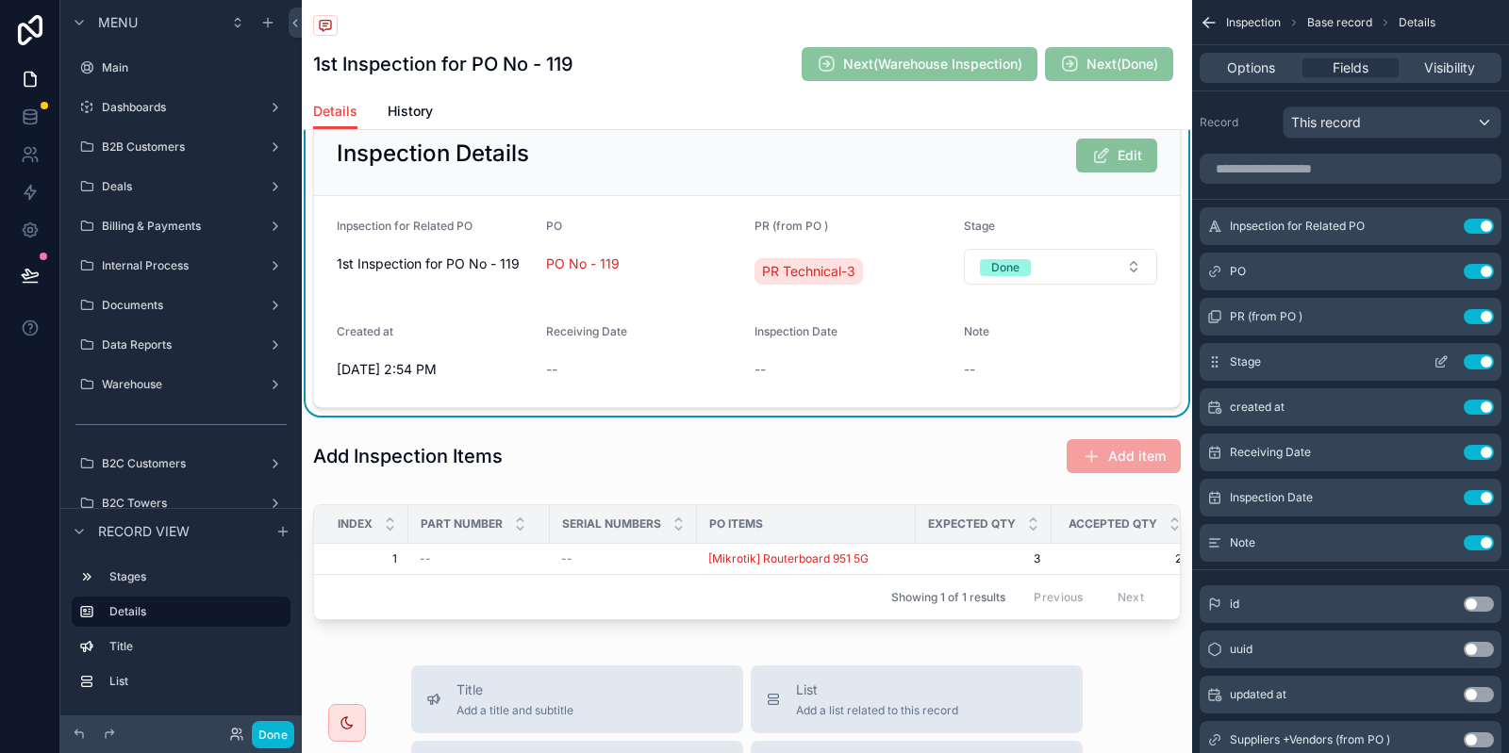
click at [1439, 361] on icon "scrollable content" at bounding box center [1443, 360] width 8 height 8
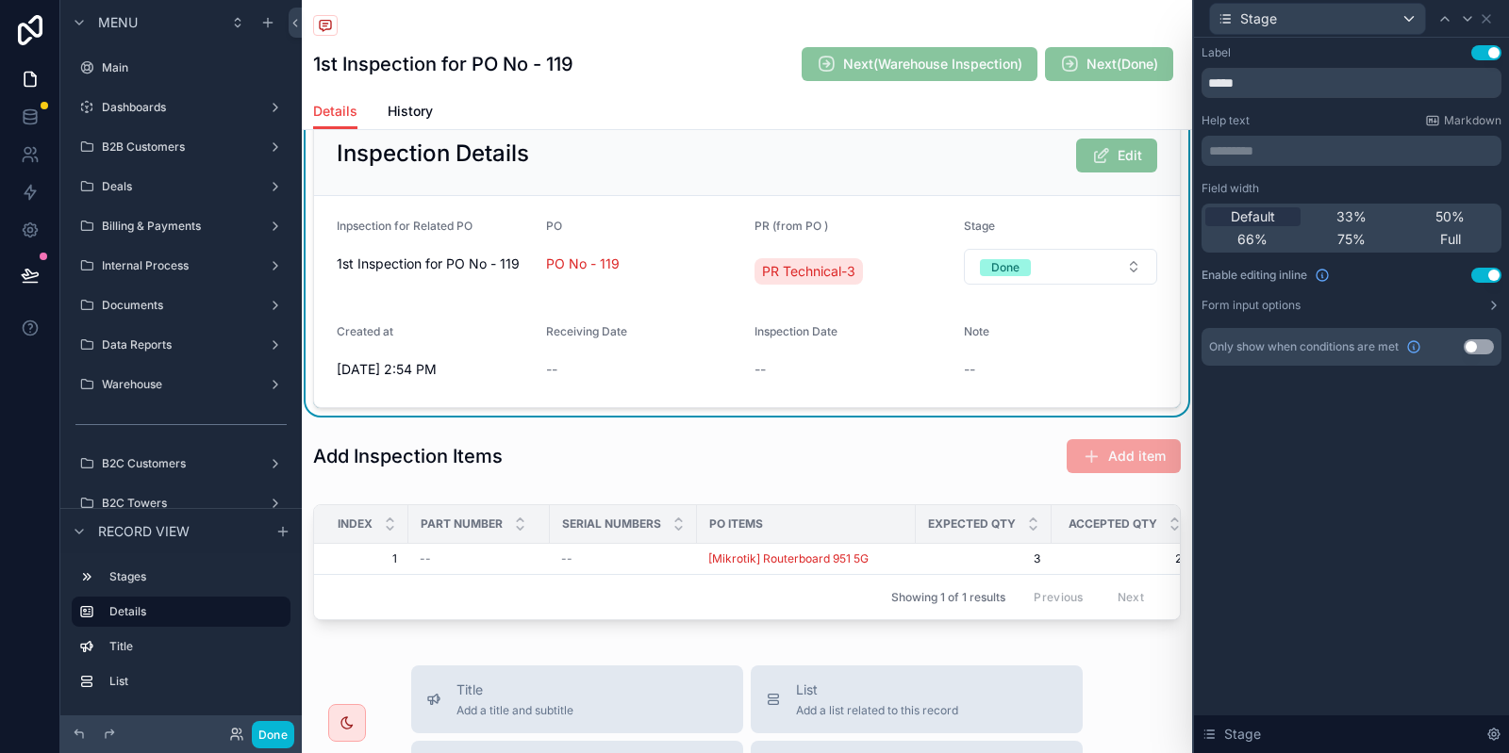
click at [1493, 276] on button "Use setting" at bounding box center [1486, 275] width 30 height 15
click at [273, 743] on button "Done" at bounding box center [273, 734] width 42 height 27
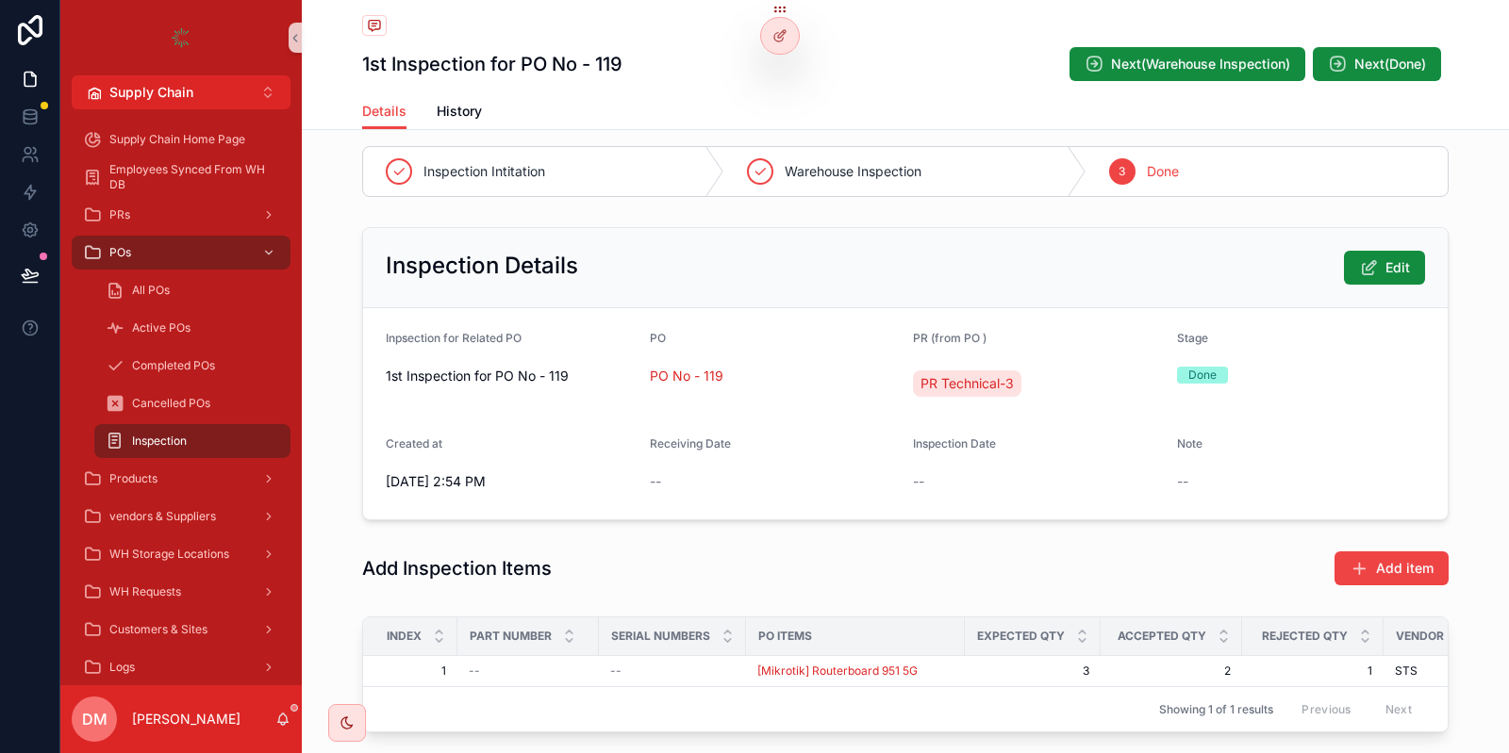
scroll to position [0, 0]
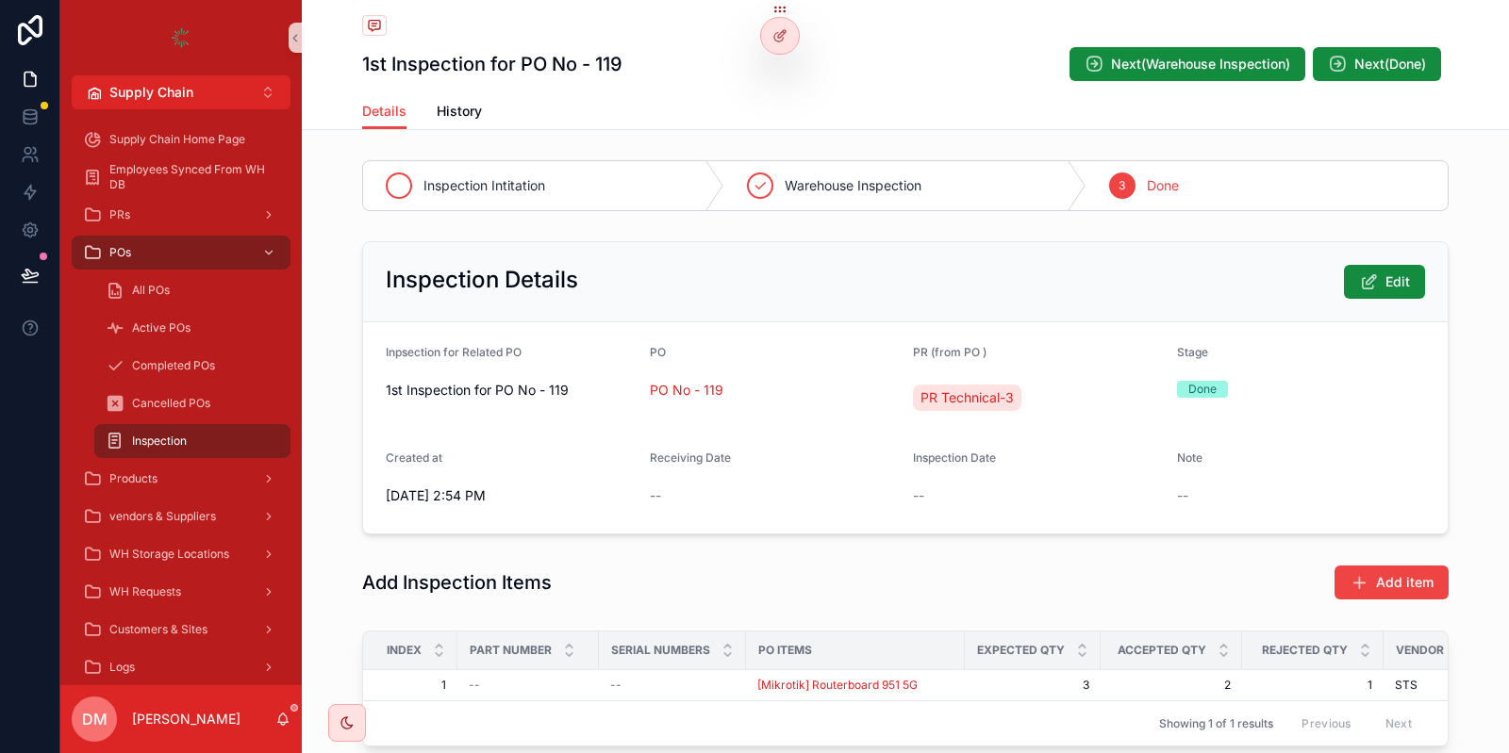
click at [540, 206] on div "Inspection Intitation" at bounding box center [543, 185] width 361 height 49
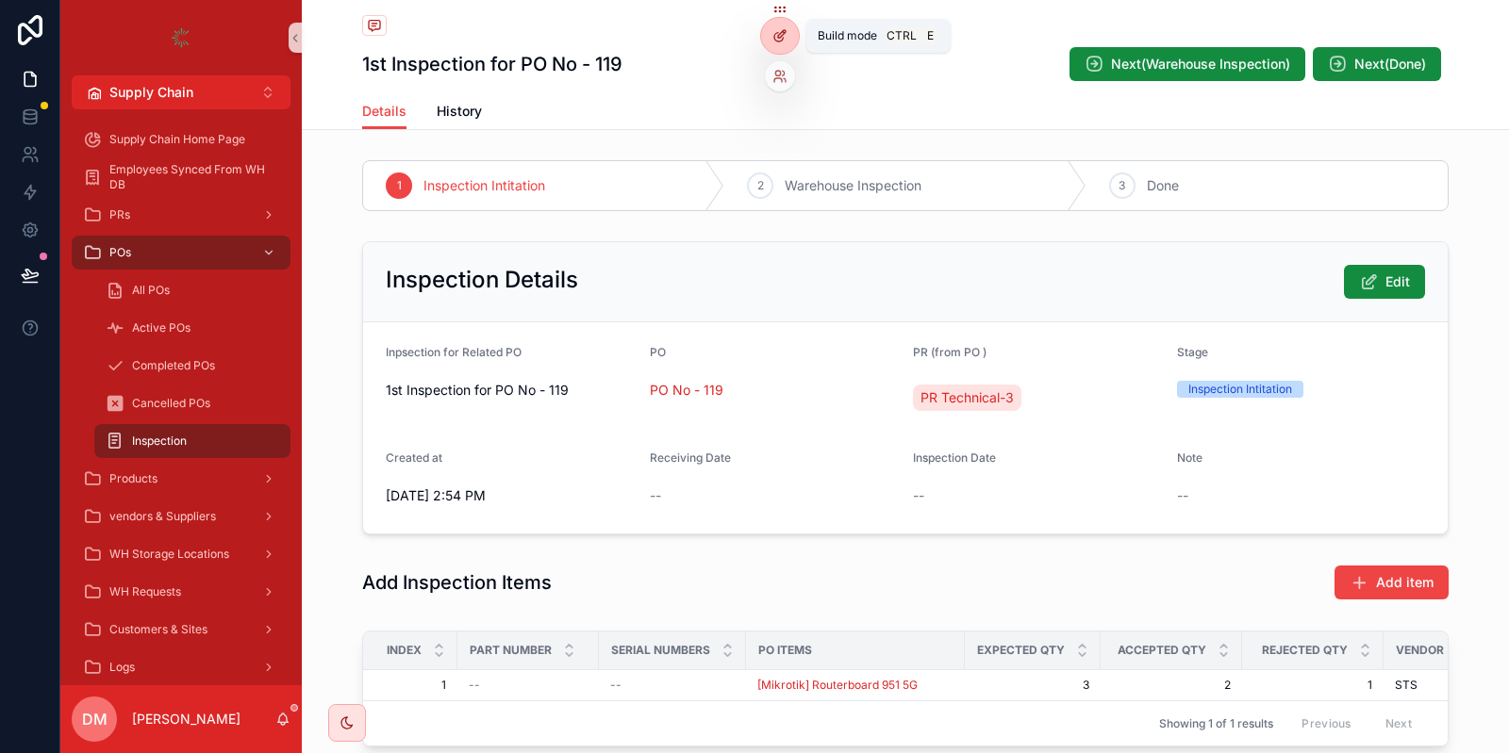
click at [791, 41] on div at bounding box center [780, 36] width 38 height 36
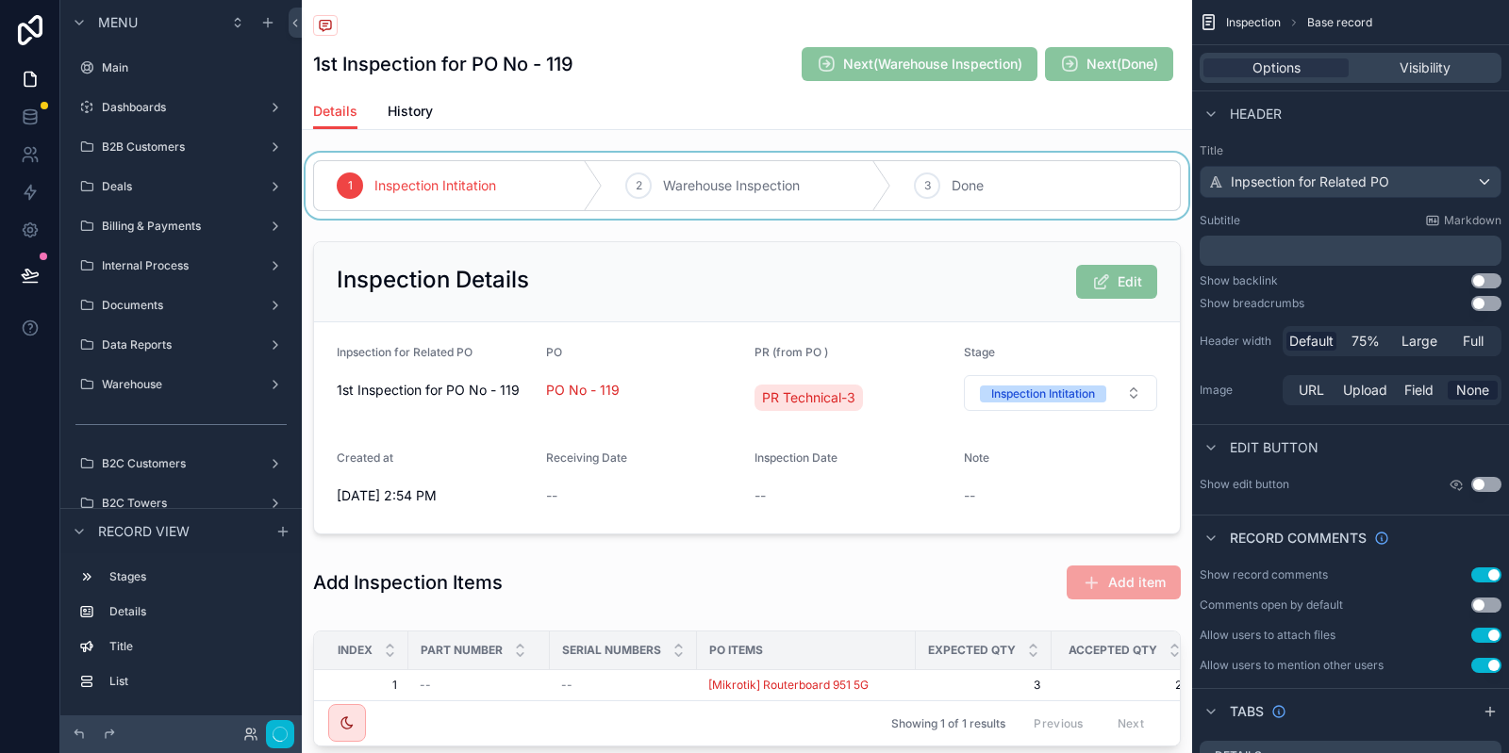
click at [721, 173] on div "scrollable content" at bounding box center [747, 186] width 890 height 66
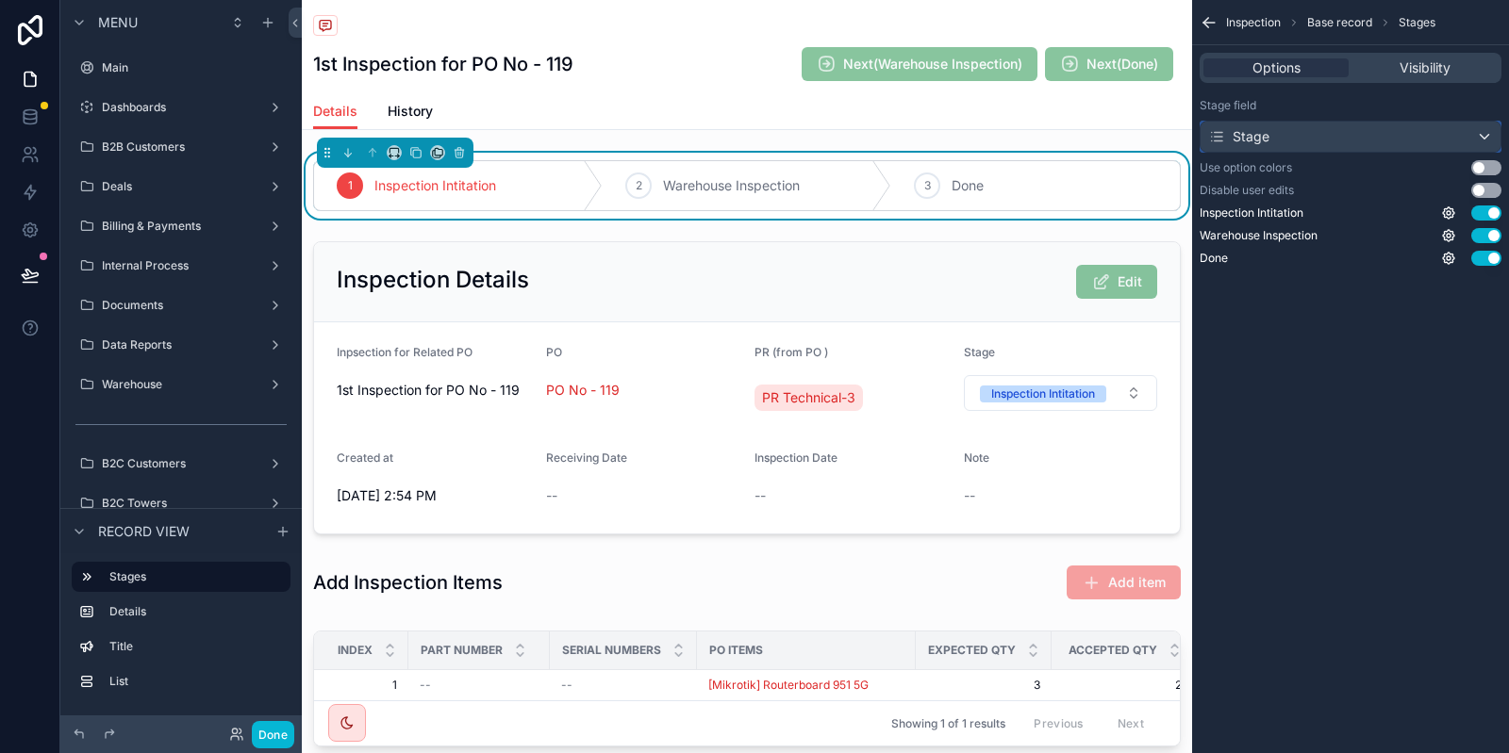
click at [1365, 128] on div "Stage" at bounding box center [1350, 137] width 300 height 30
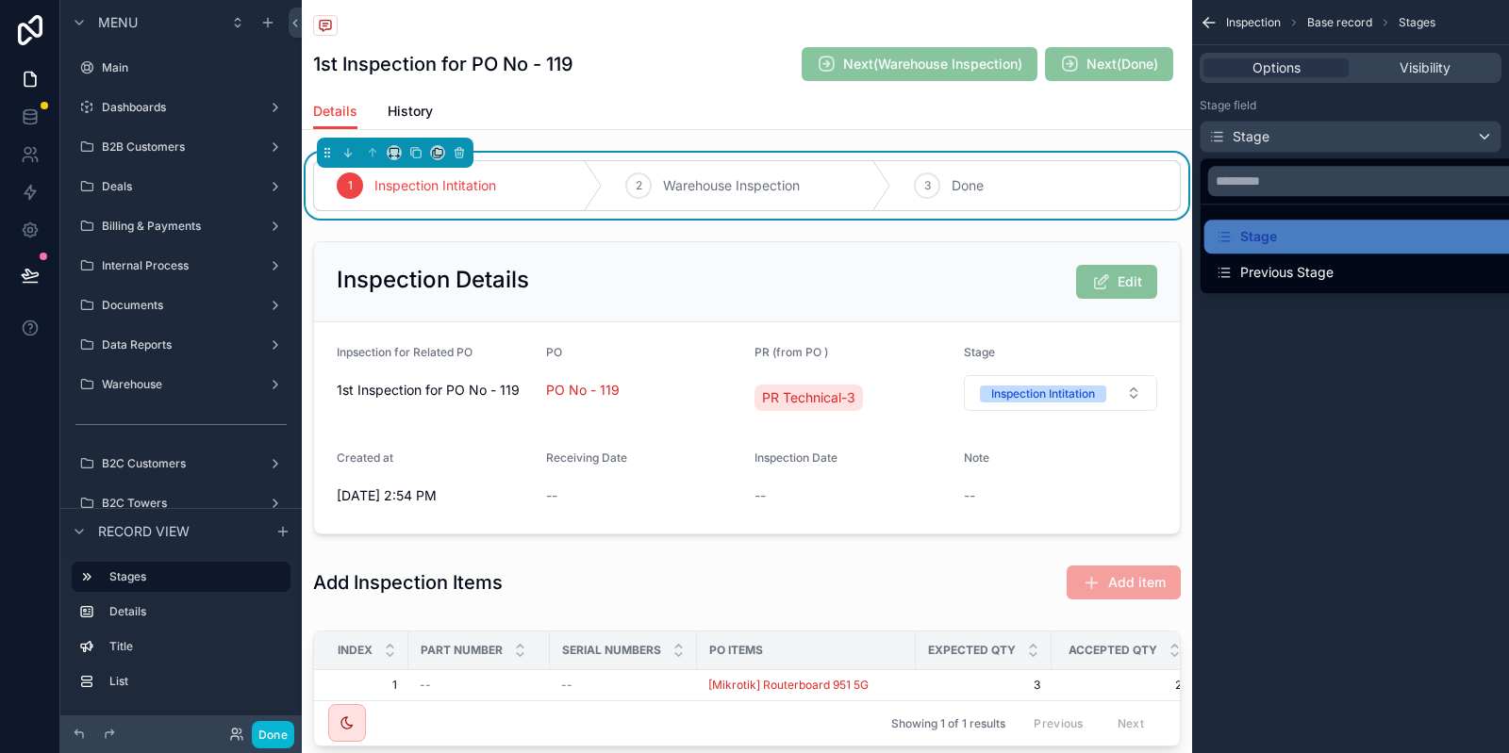
click at [1365, 128] on div "scrollable content" at bounding box center [754, 376] width 1509 height 753
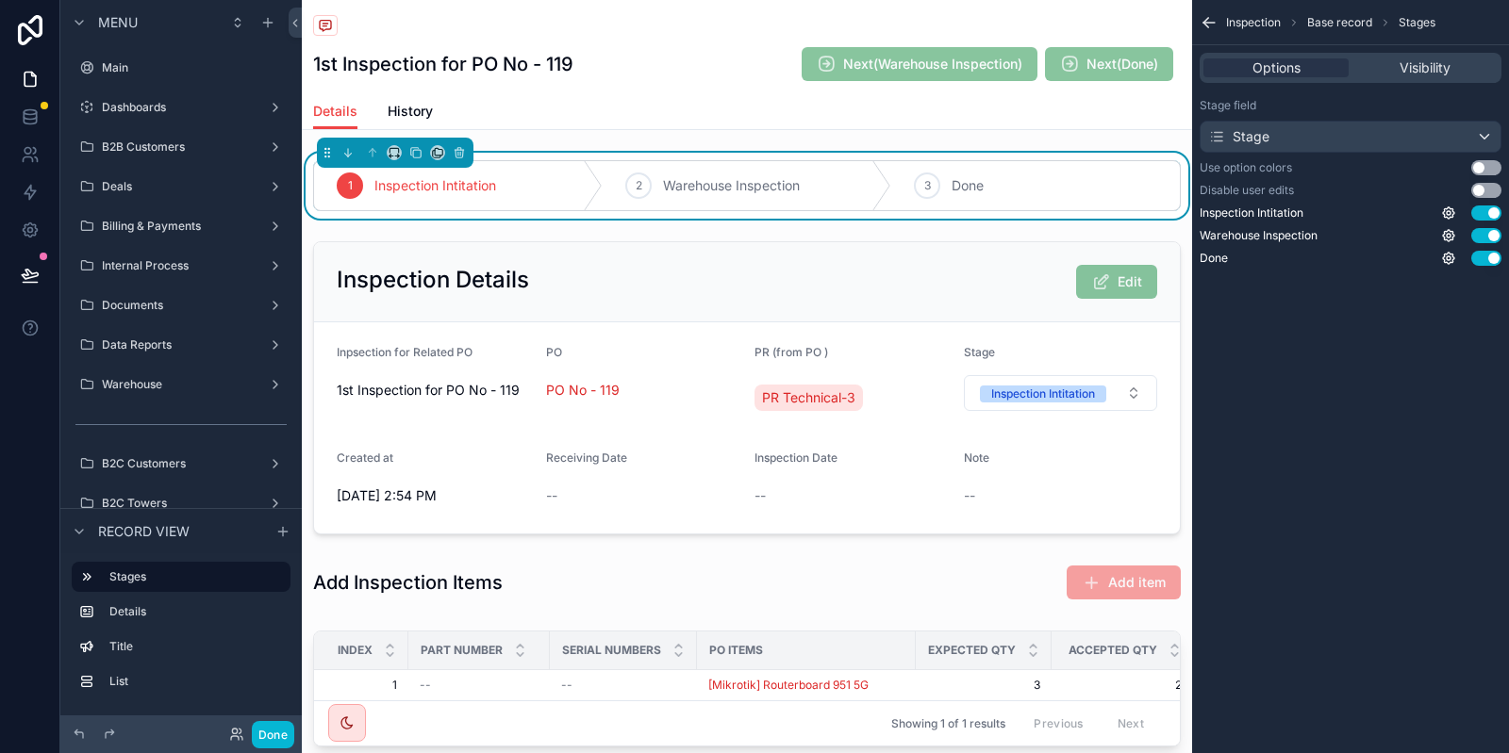
click at [1289, 168] on label "Use option colors" at bounding box center [1245, 167] width 92 height 15
click at [1489, 188] on button "Use setting" at bounding box center [1486, 190] width 30 height 15
click at [267, 740] on button "Done" at bounding box center [273, 734] width 42 height 27
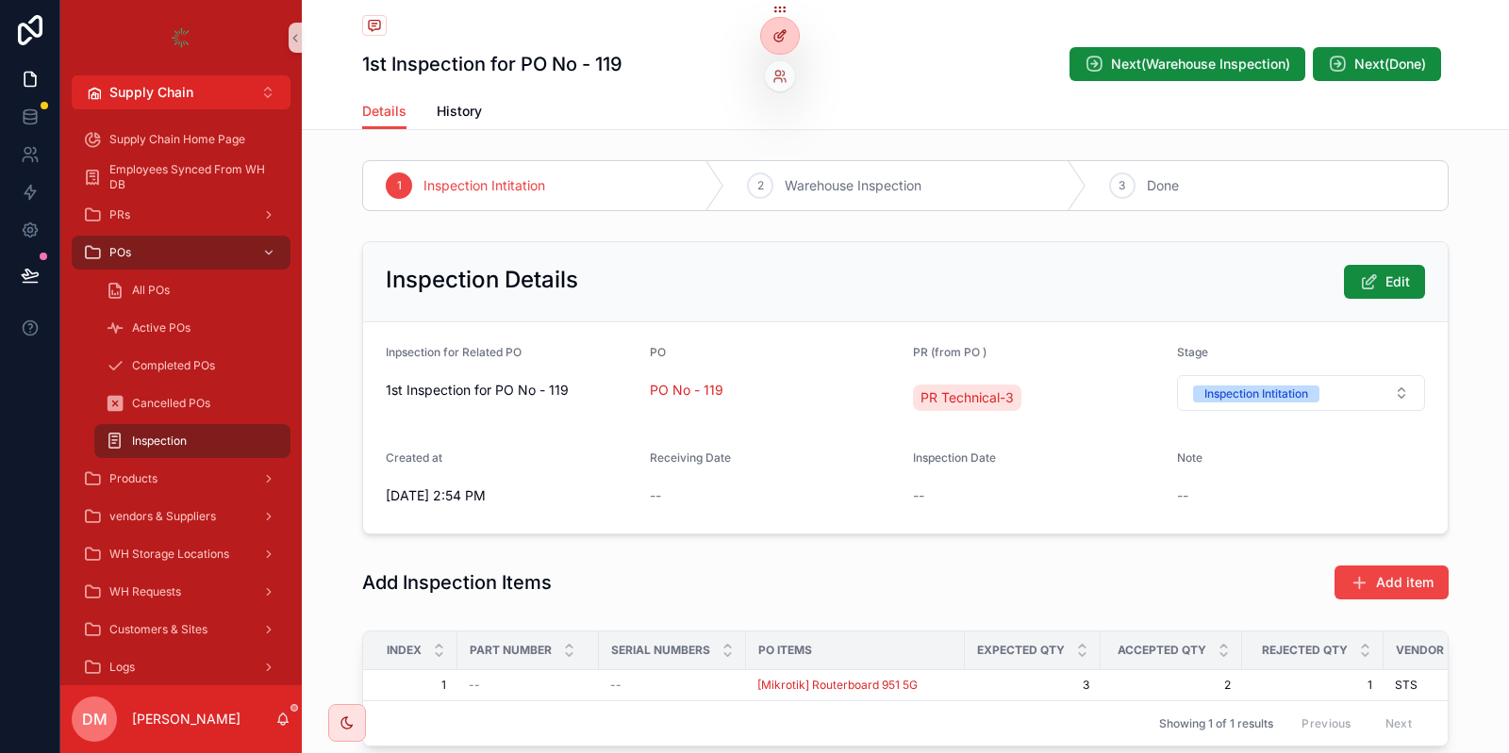
click at [781, 38] on icon at bounding box center [782, 34] width 8 height 8
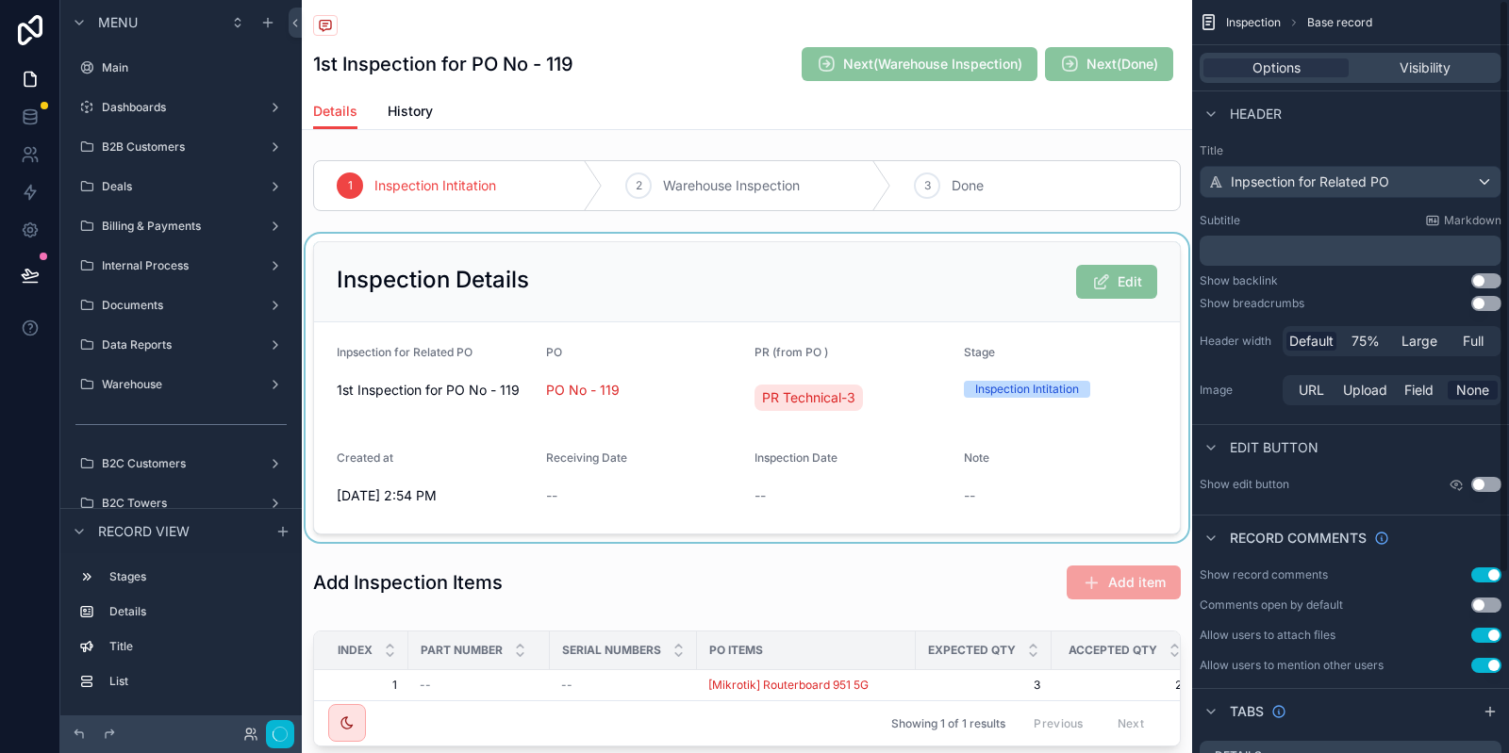
click at [967, 290] on div "scrollable content" at bounding box center [747, 388] width 890 height 308
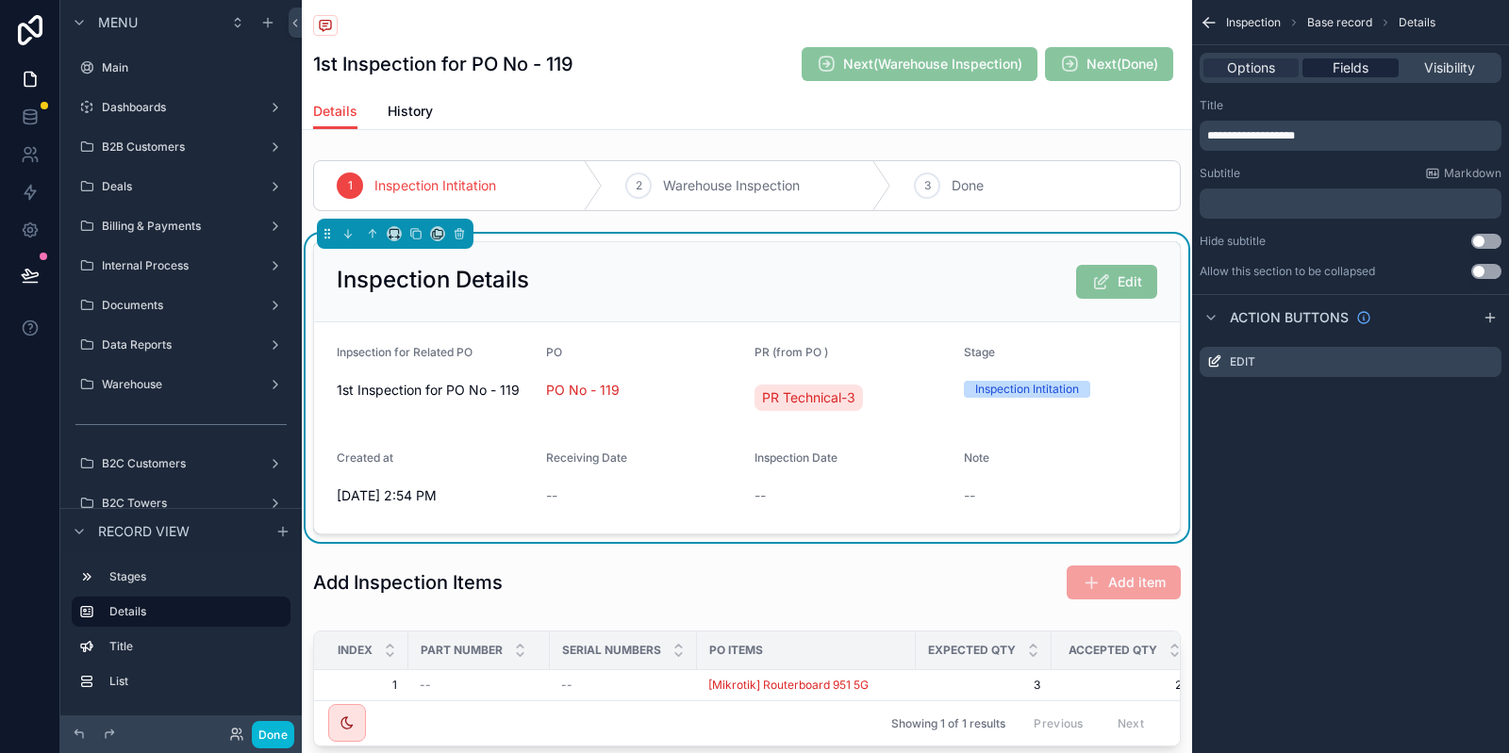
click at [1365, 67] on span "Fields" at bounding box center [1350, 67] width 36 height 19
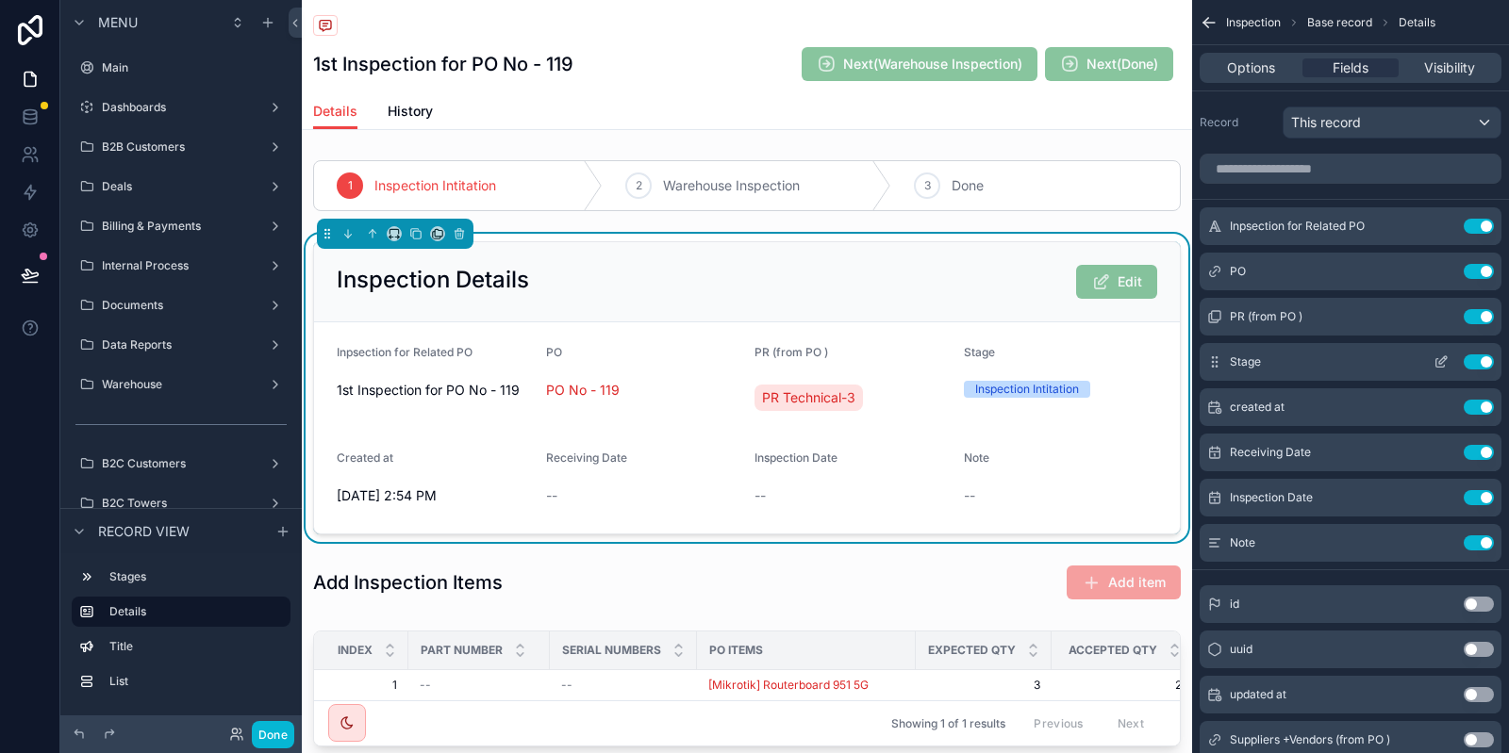
click at [1431, 359] on button "scrollable content" at bounding box center [1441, 362] width 30 height 15
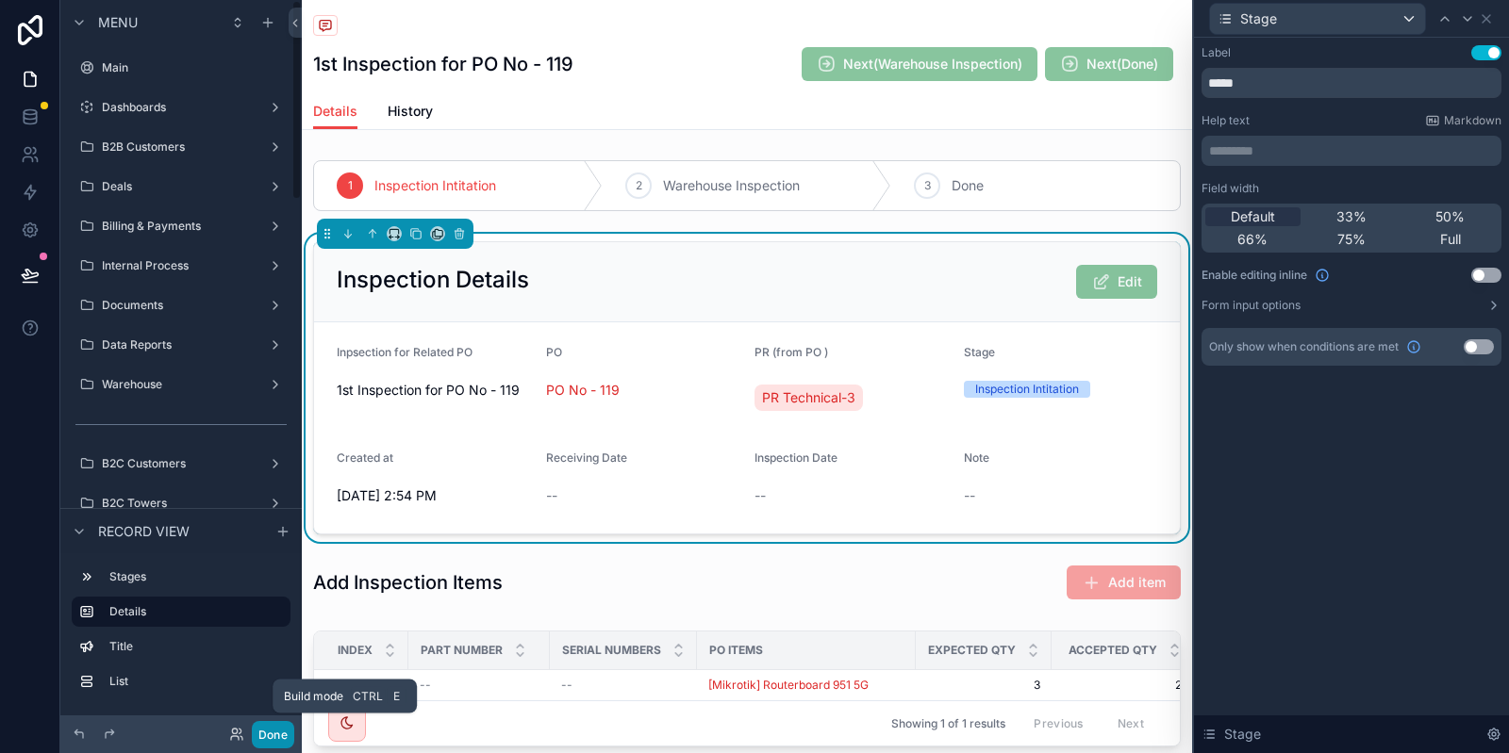
click at [268, 730] on button "Done" at bounding box center [273, 734] width 42 height 27
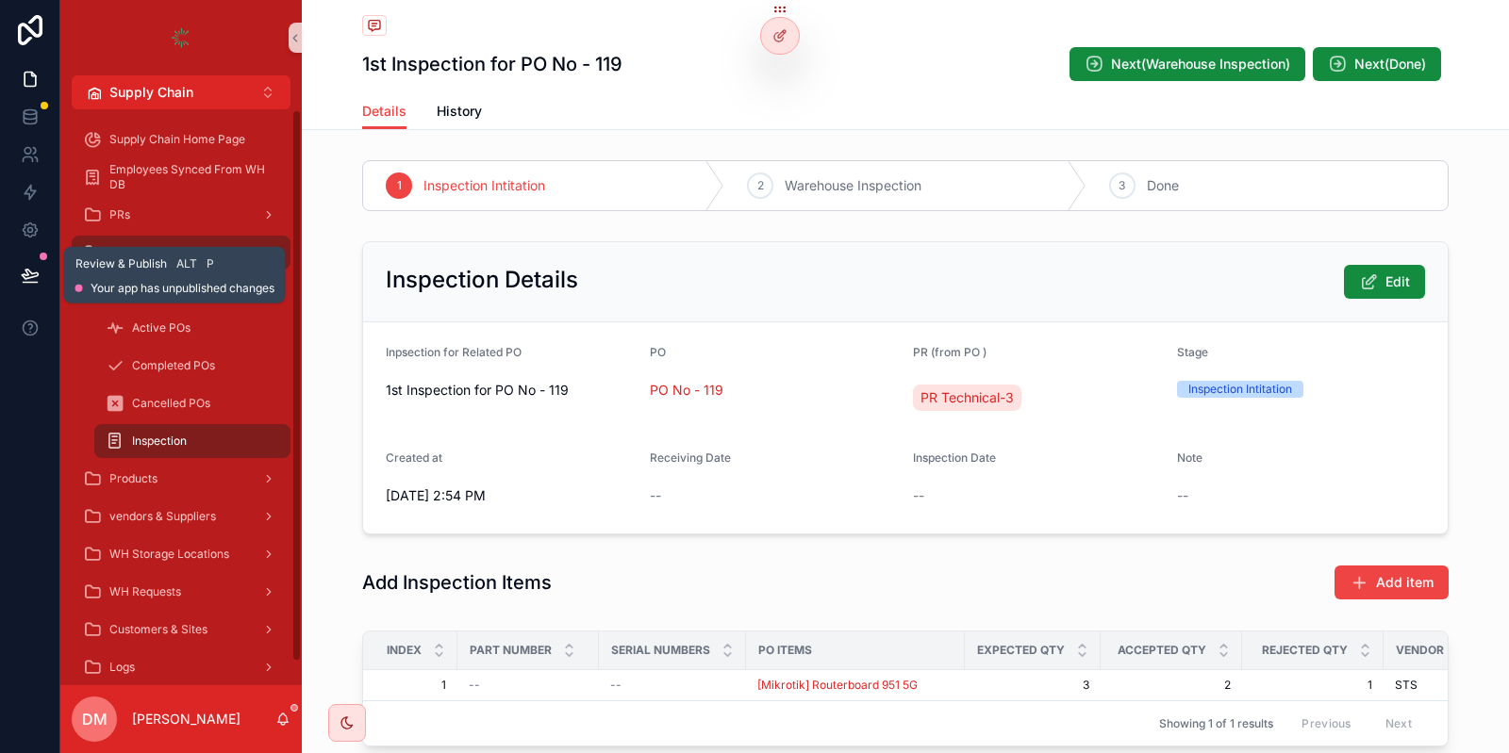
click at [15, 270] on button at bounding box center [29, 275] width 41 height 53
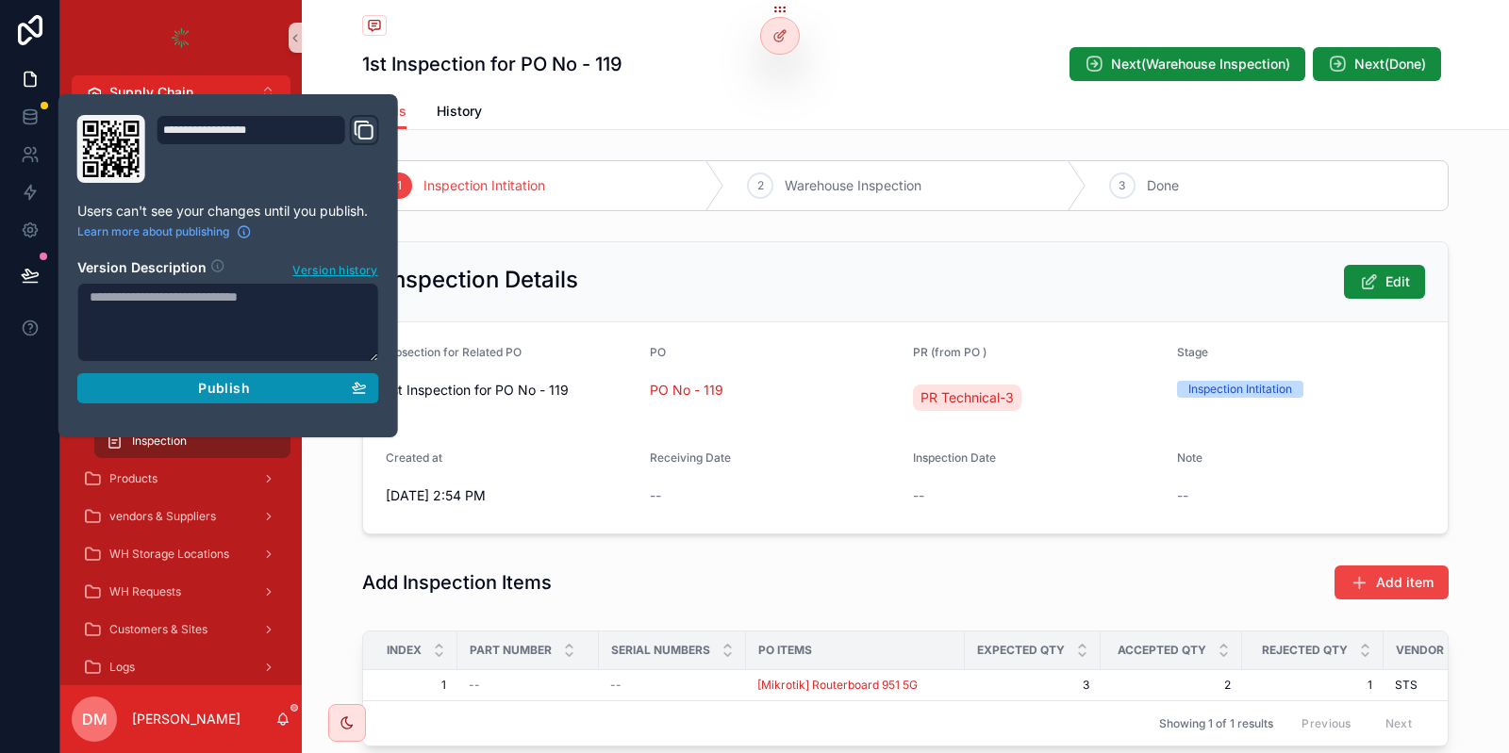
click at [252, 381] on div "Publish" at bounding box center [228, 388] width 277 height 17
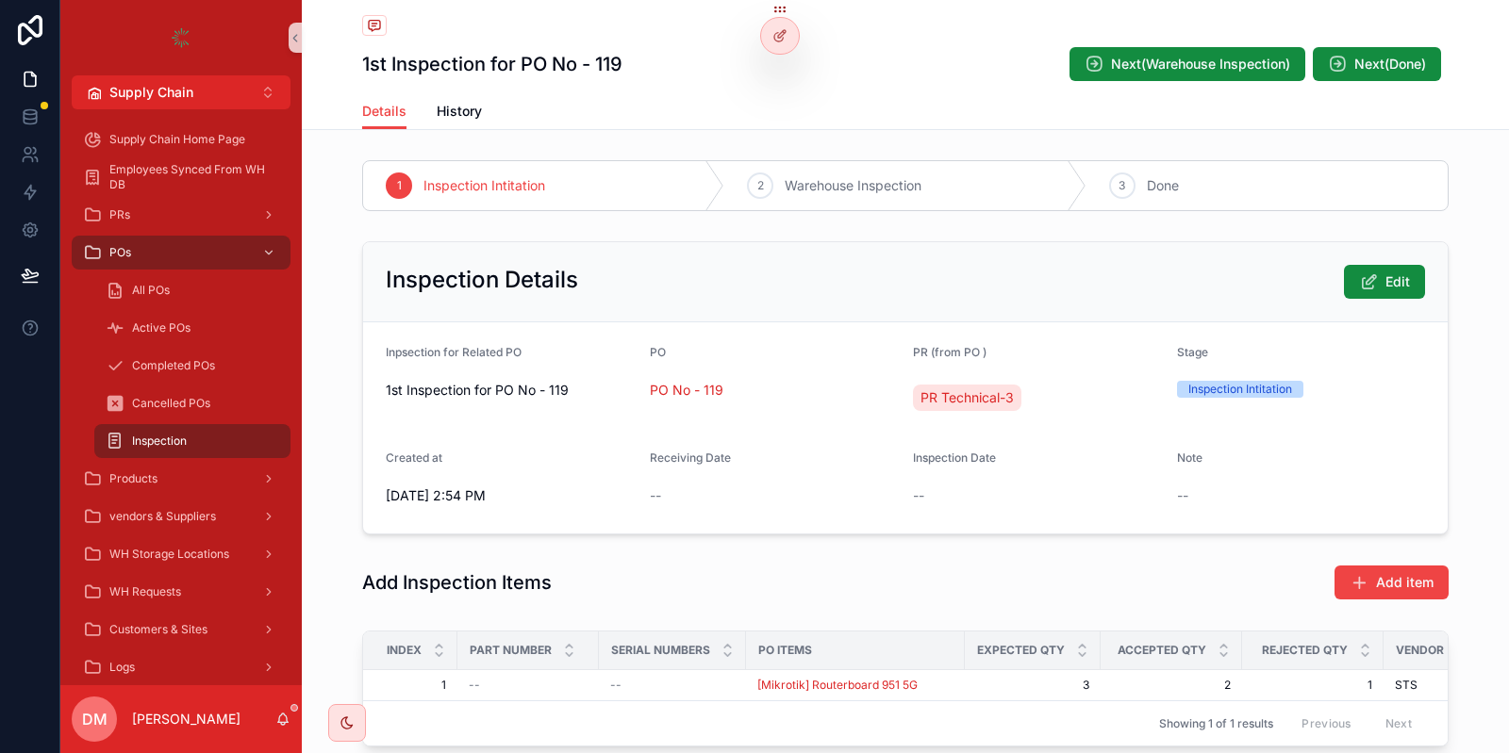
click at [947, 375] on div "PR Technical-3" at bounding box center [1037, 397] width 249 height 45
click at [782, 41] on icon at bounding box center [779, 35] width 15 height 15
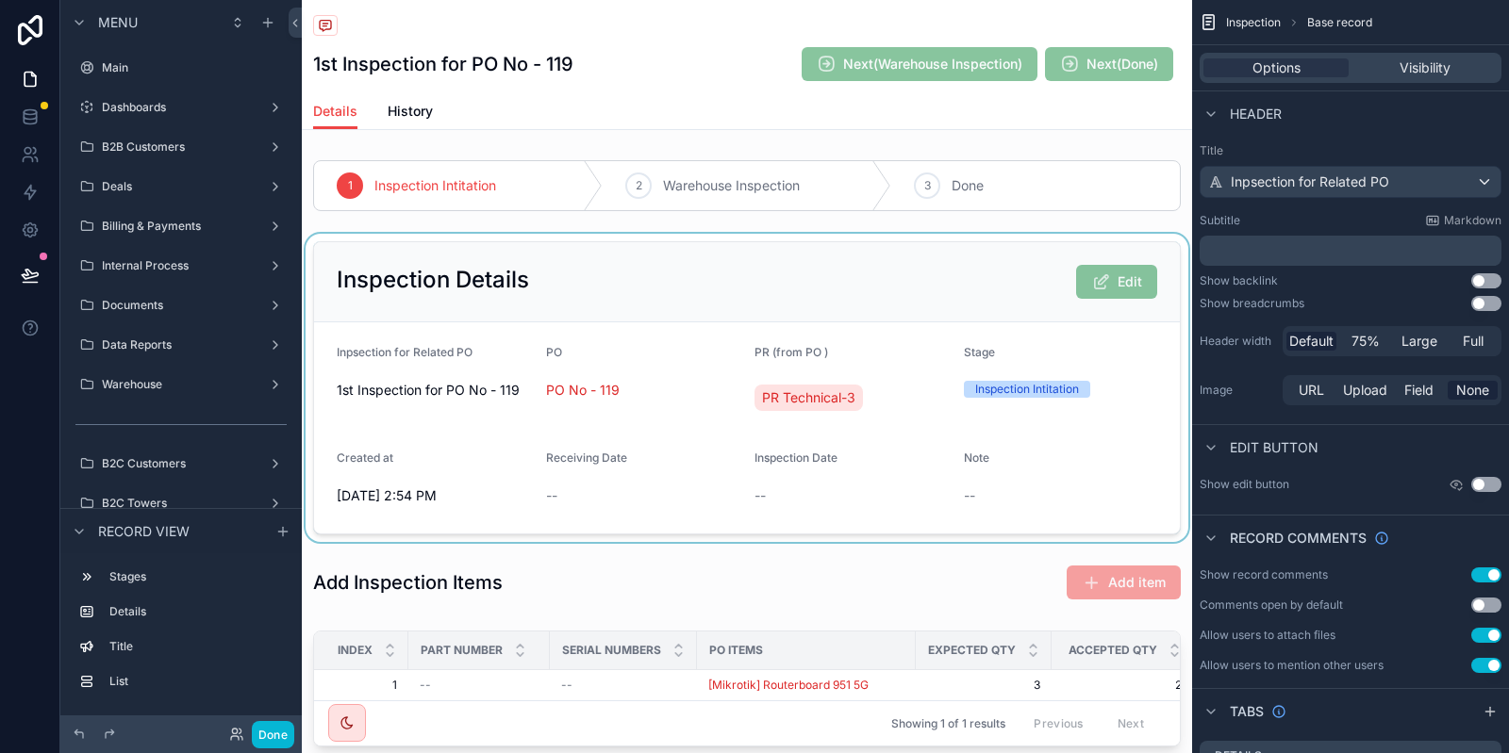
click at [817, 298] on div "scrollable content" at bounding box center [747, 388] width 890 height 308
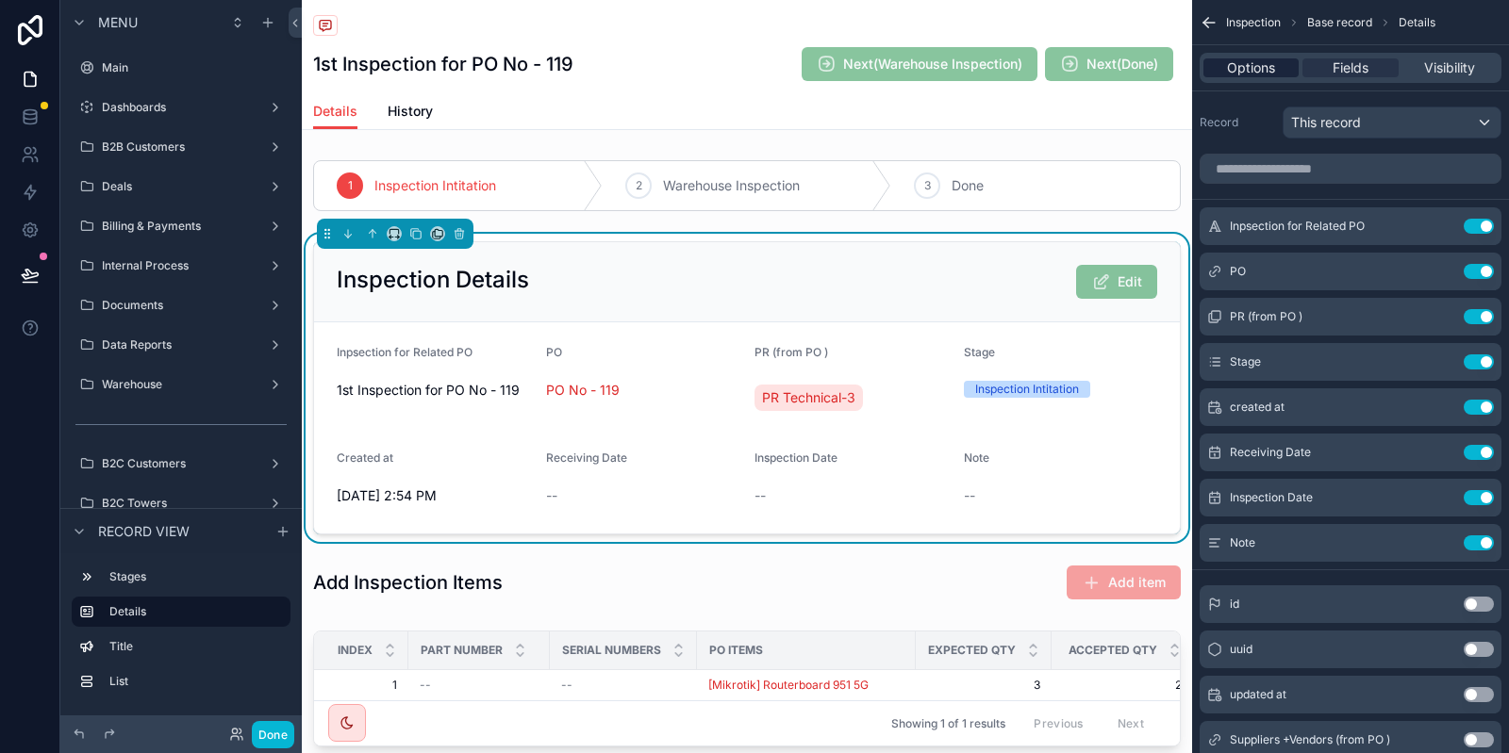
click at [1235, 69] on span "Options" at bounding box center [1251, 67] width 48 height 19
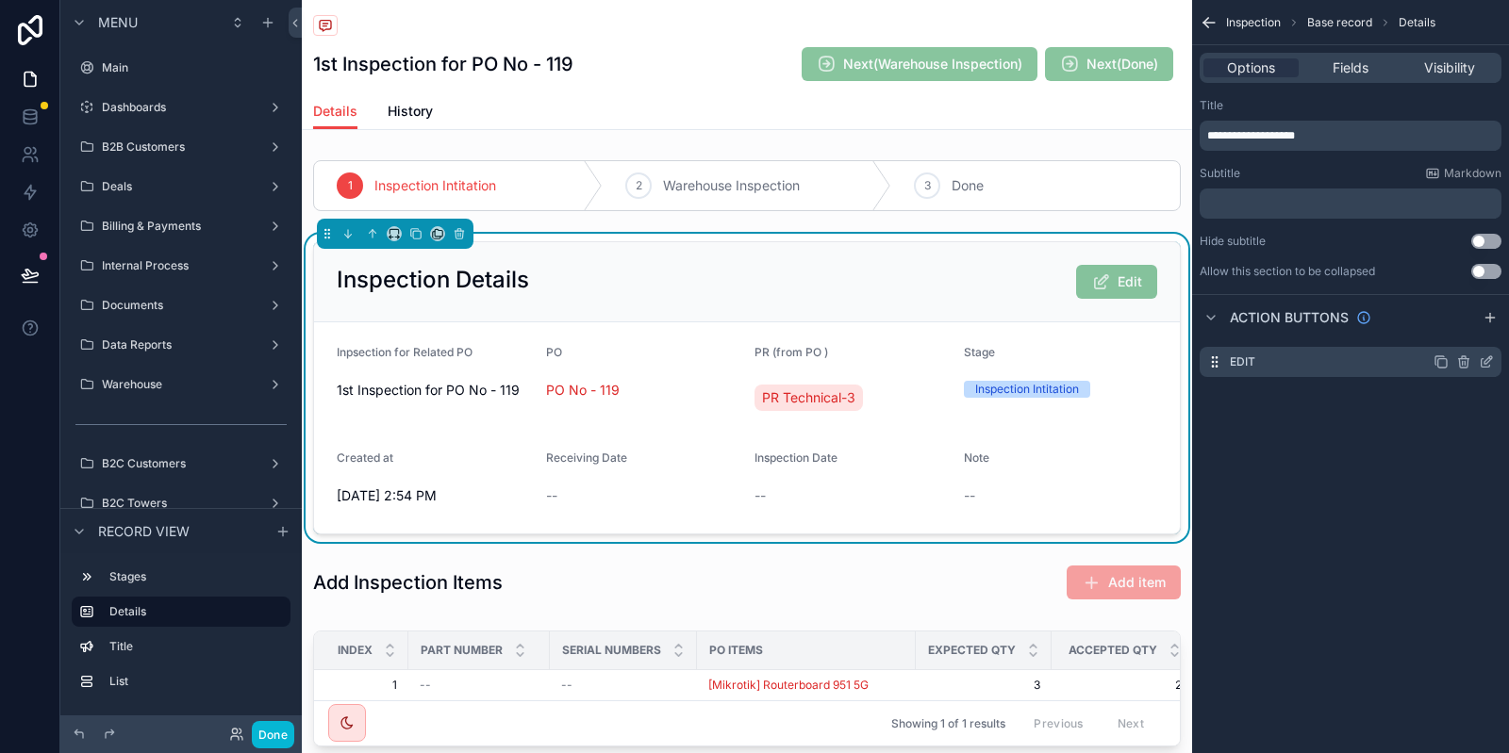
click at [1488, 364] on icon "scrollable content" at bounding box center [1486, 362] width 15 height 15
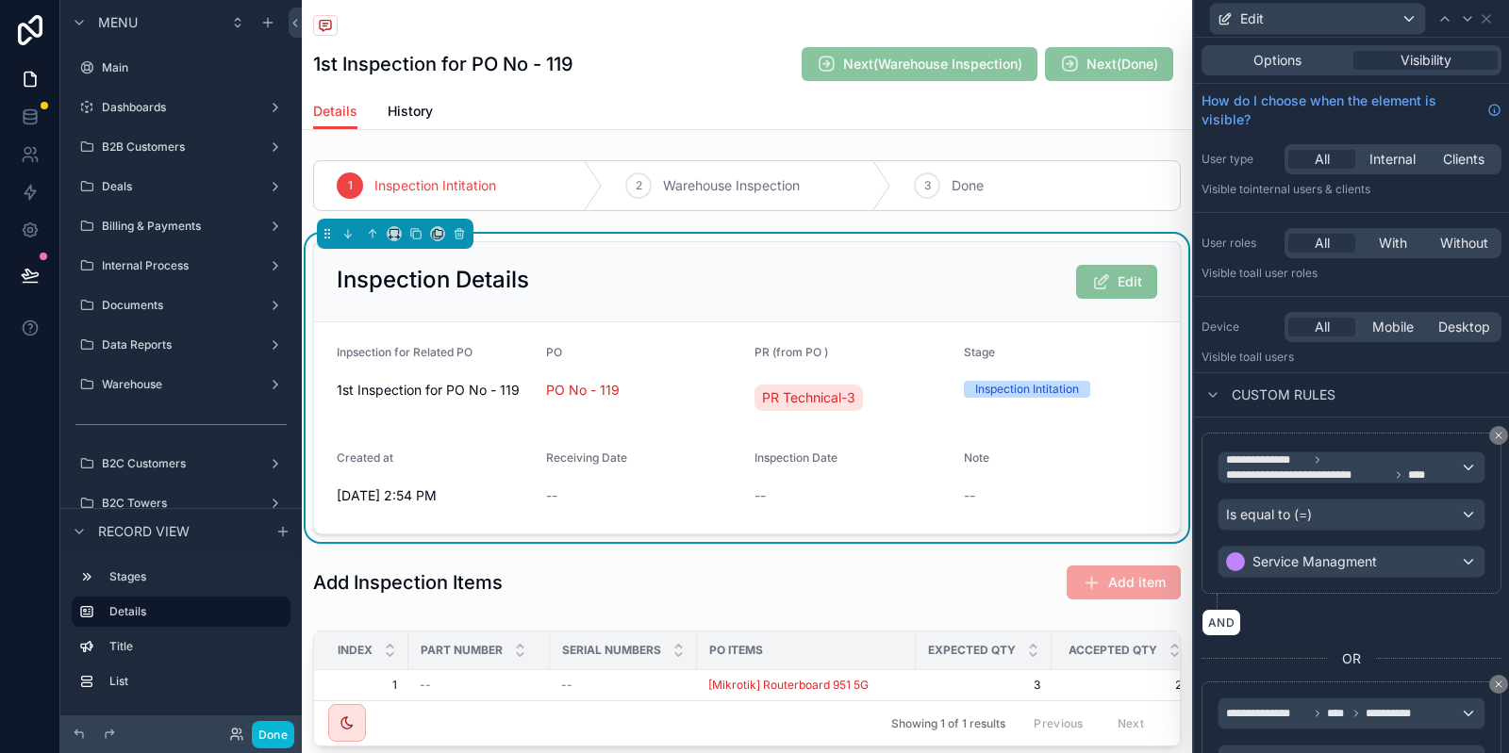
scroll to position [93, 0]
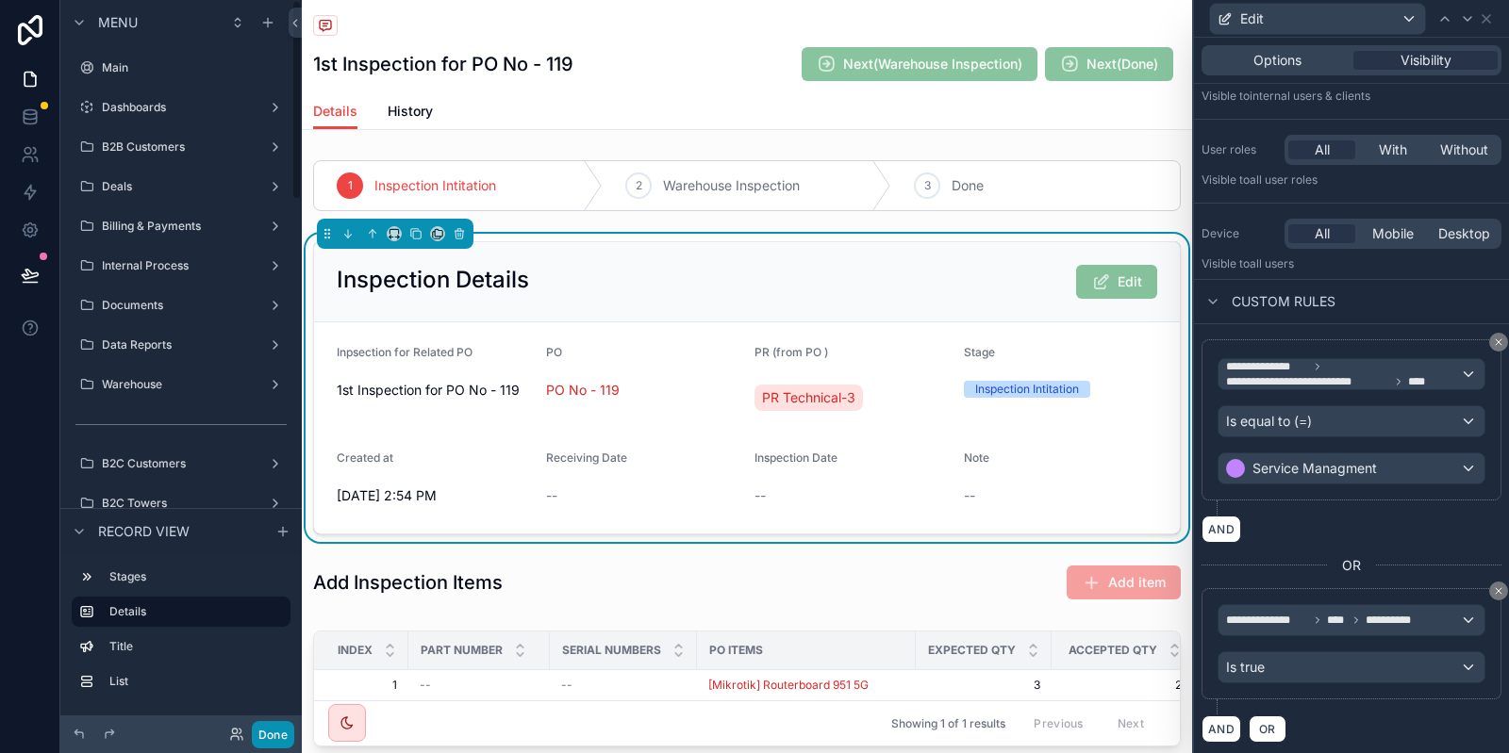
click at [266, 729] on button "Done" at bounding box center [273, 734] width 42 height 27
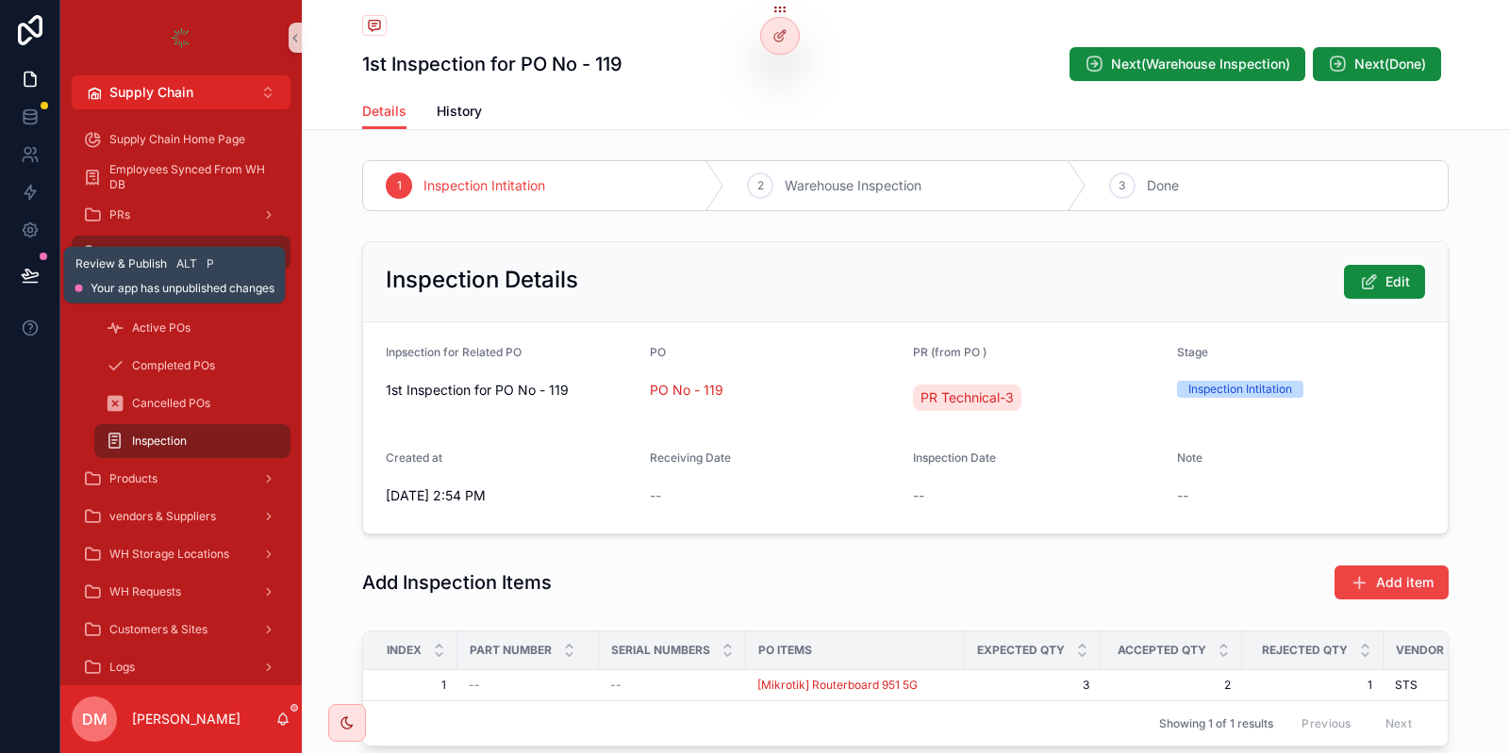
click at [25, 272] on icon at bounding box center [30, 274] width 16 height 9
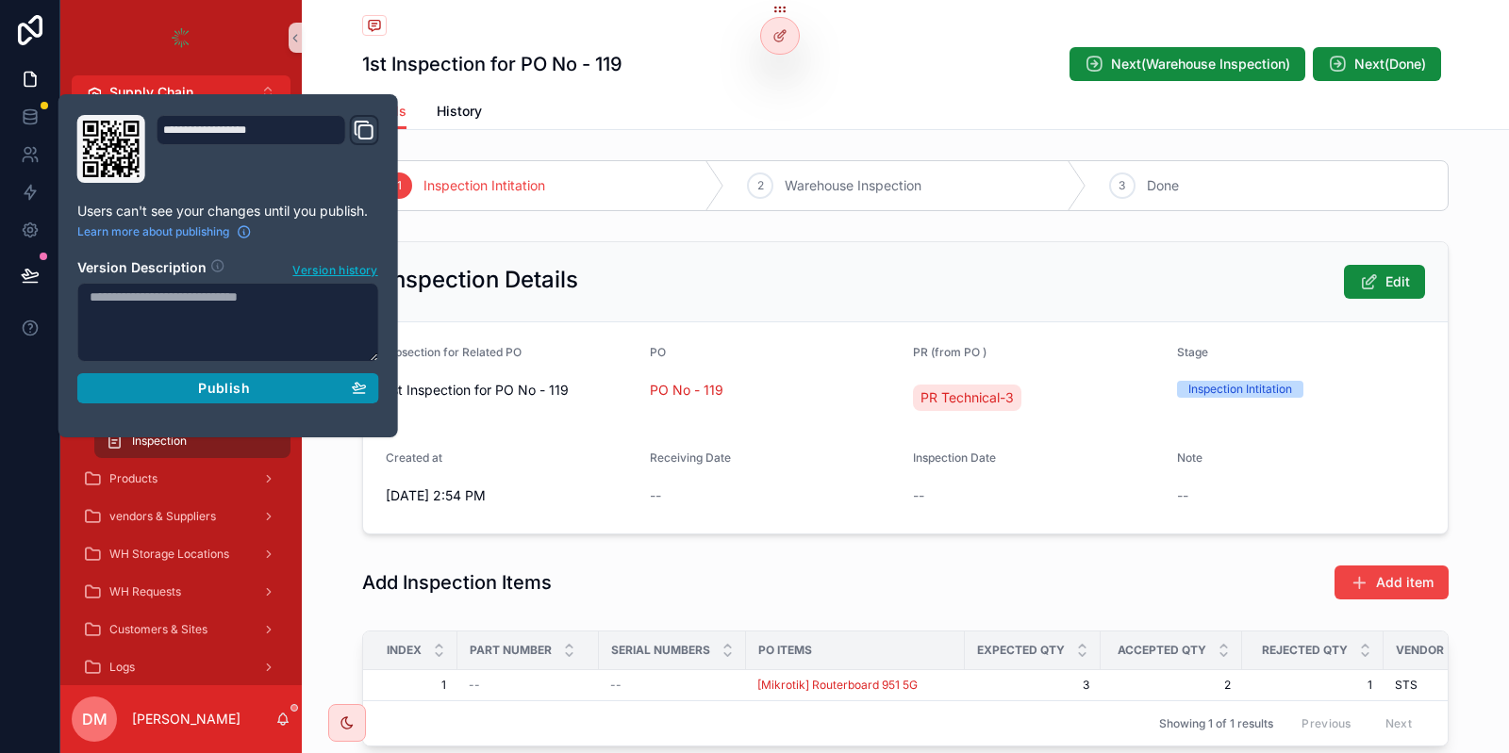
click at [356, 395] on button "Publish" at bounding box center [228, 388] width 302 height 30
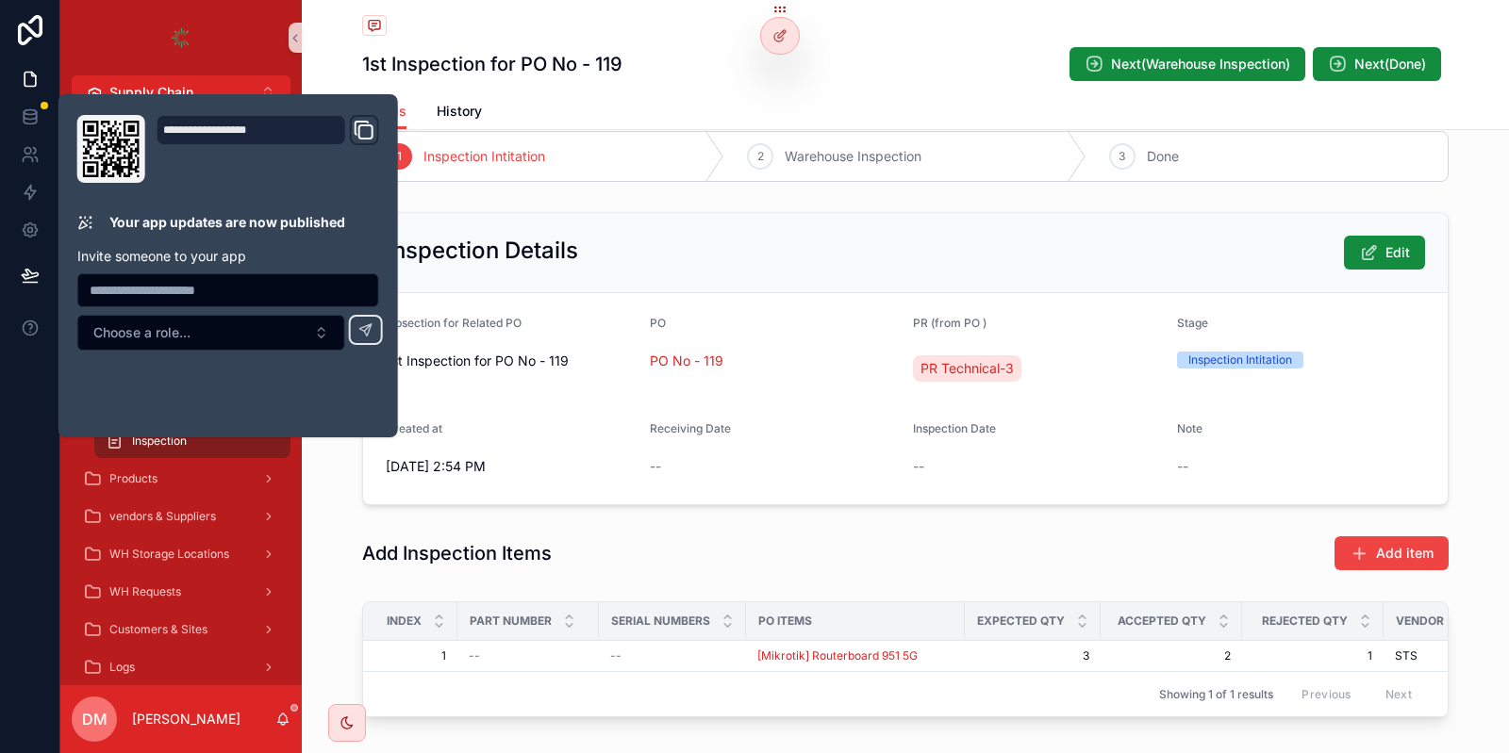
scroll to position [126, 0]
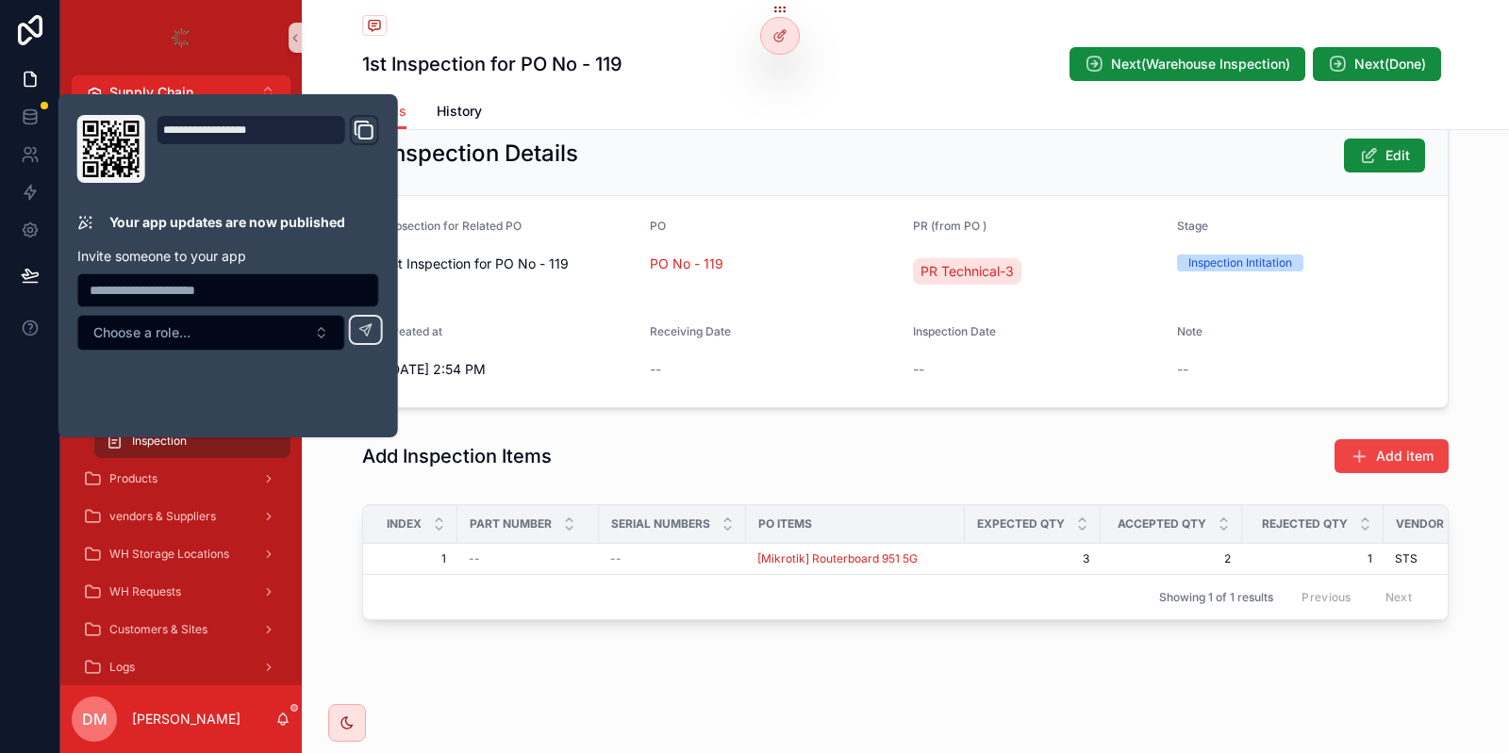
click at [681, 441] on div "Add Inspection Items Add item" at bounding box center [905, 456] width 1086 height 36
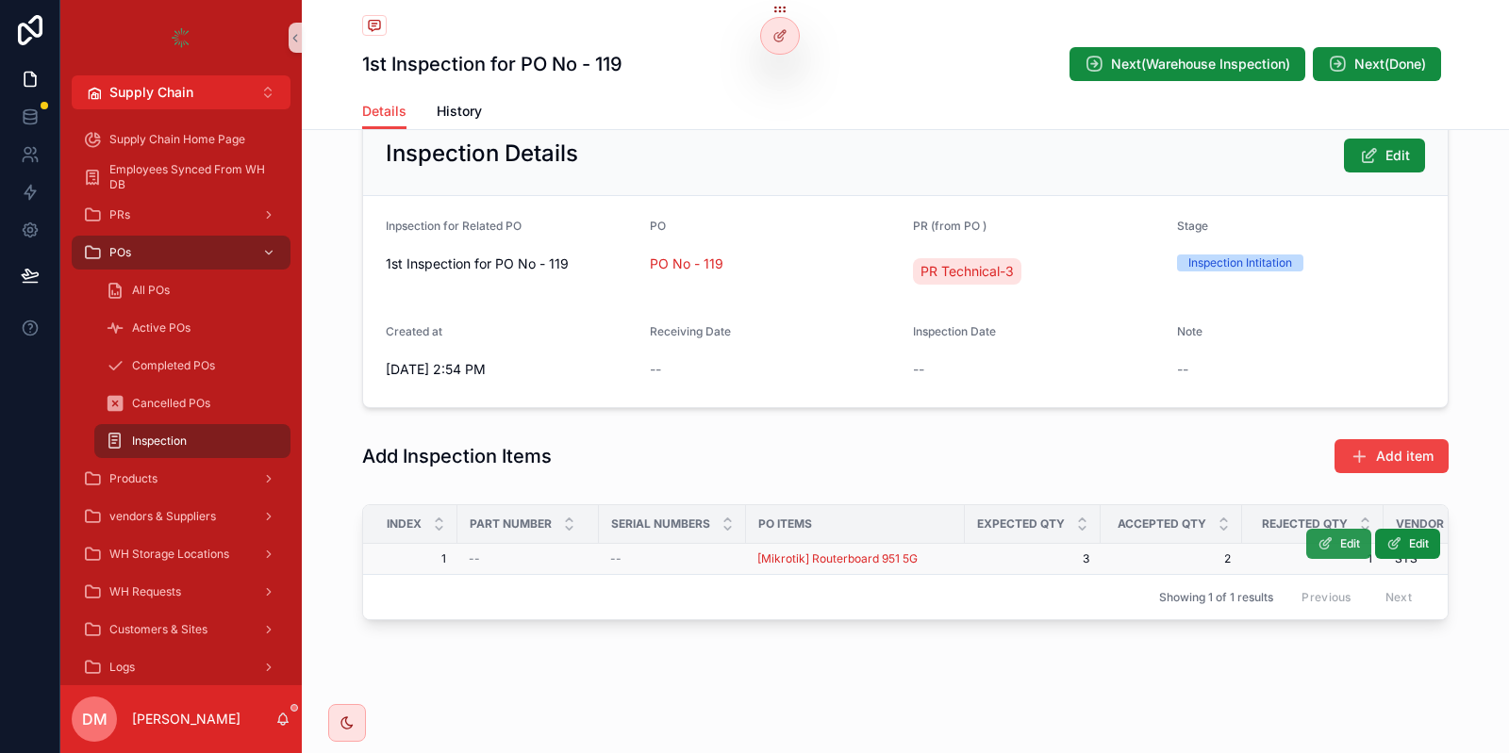
click at [1364, 549] on button "Edit" at bounding box center [1338, 544] width 65 height 30
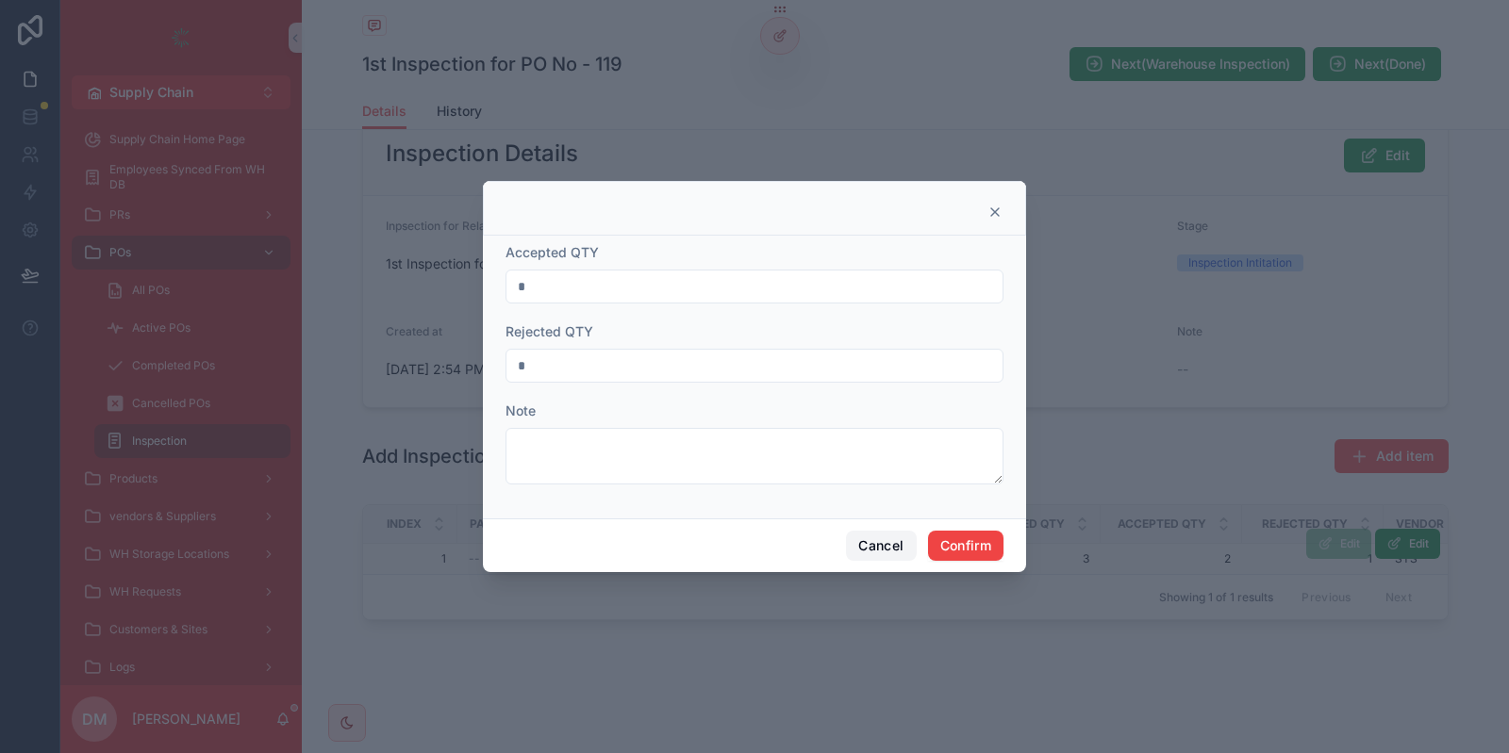
click at [875, 552] on button "Cancel" at bounding box center [881, 546] width 70 height 30
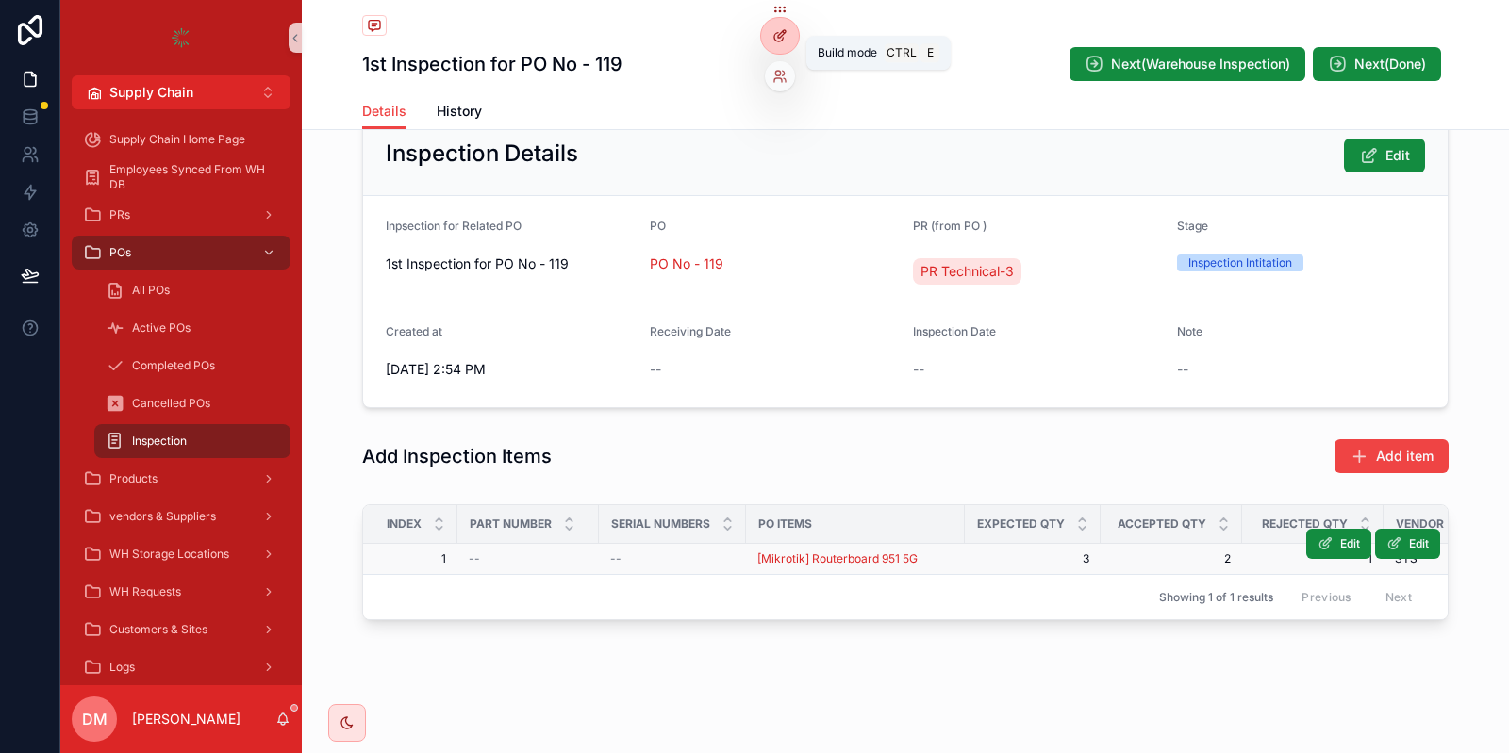
click at [770, 29] on div at bounding box center [780, 36] width 38 height 36
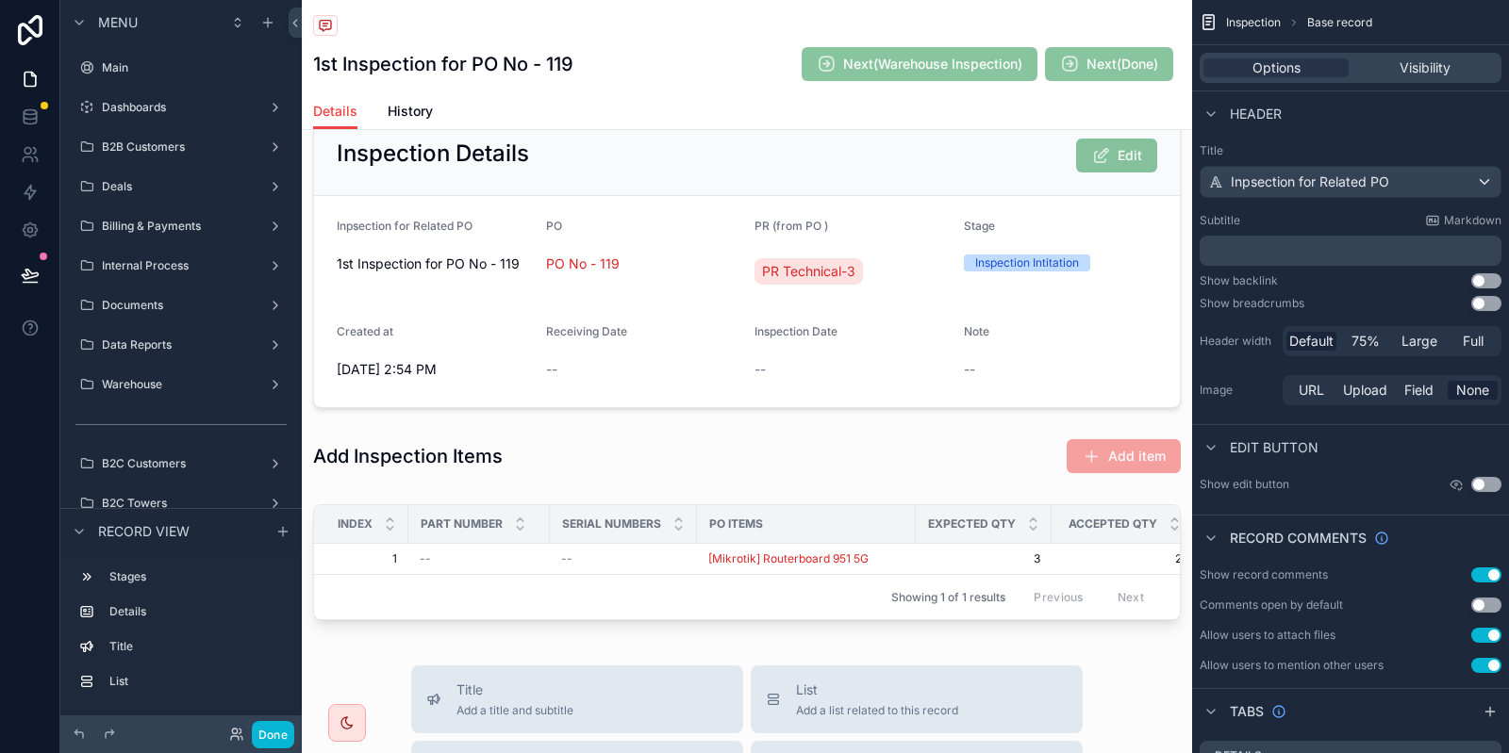
scroll to position [236, 0]
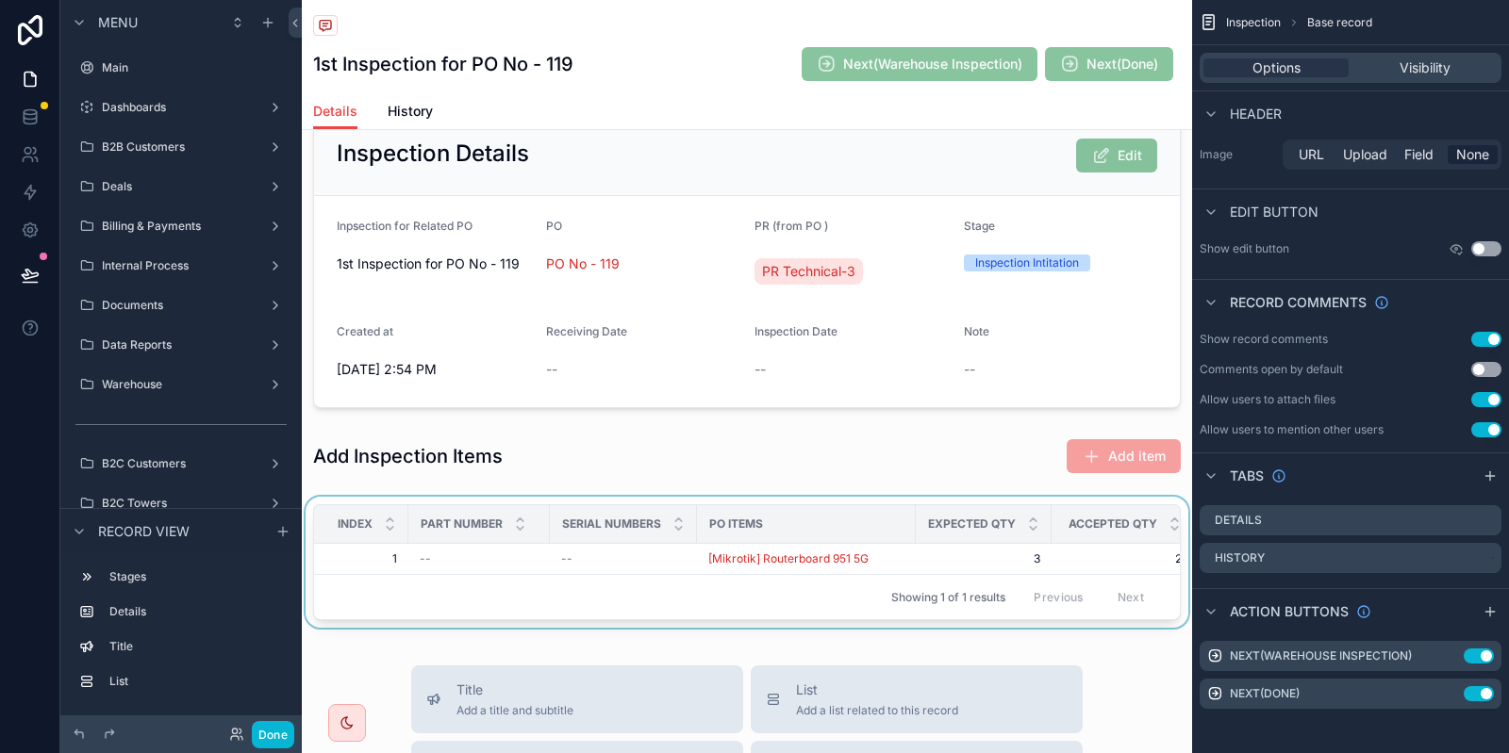
click at [984, 529] on span "Expected QTY" at bounding box center [972, 524] width 88 height 15
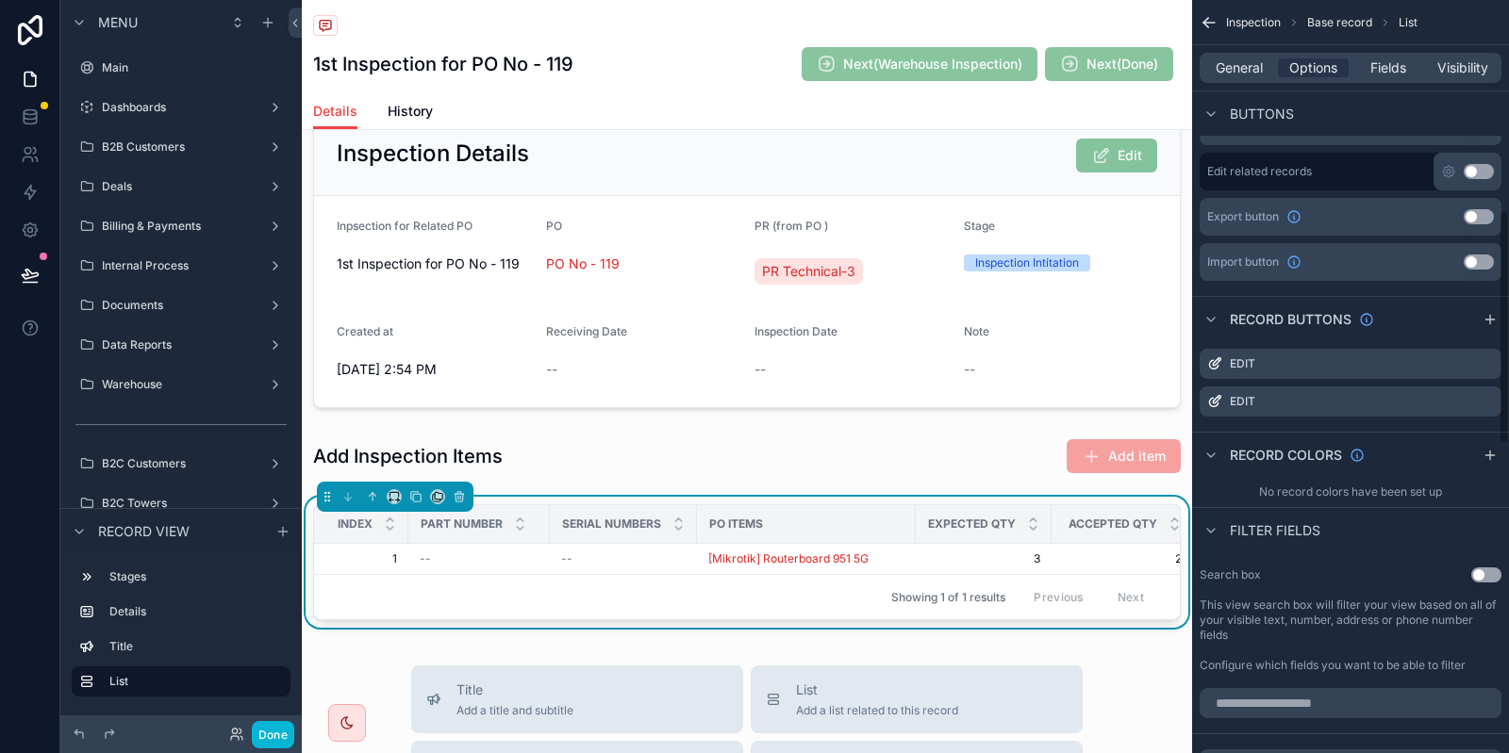
scroll to position [1103, 0]
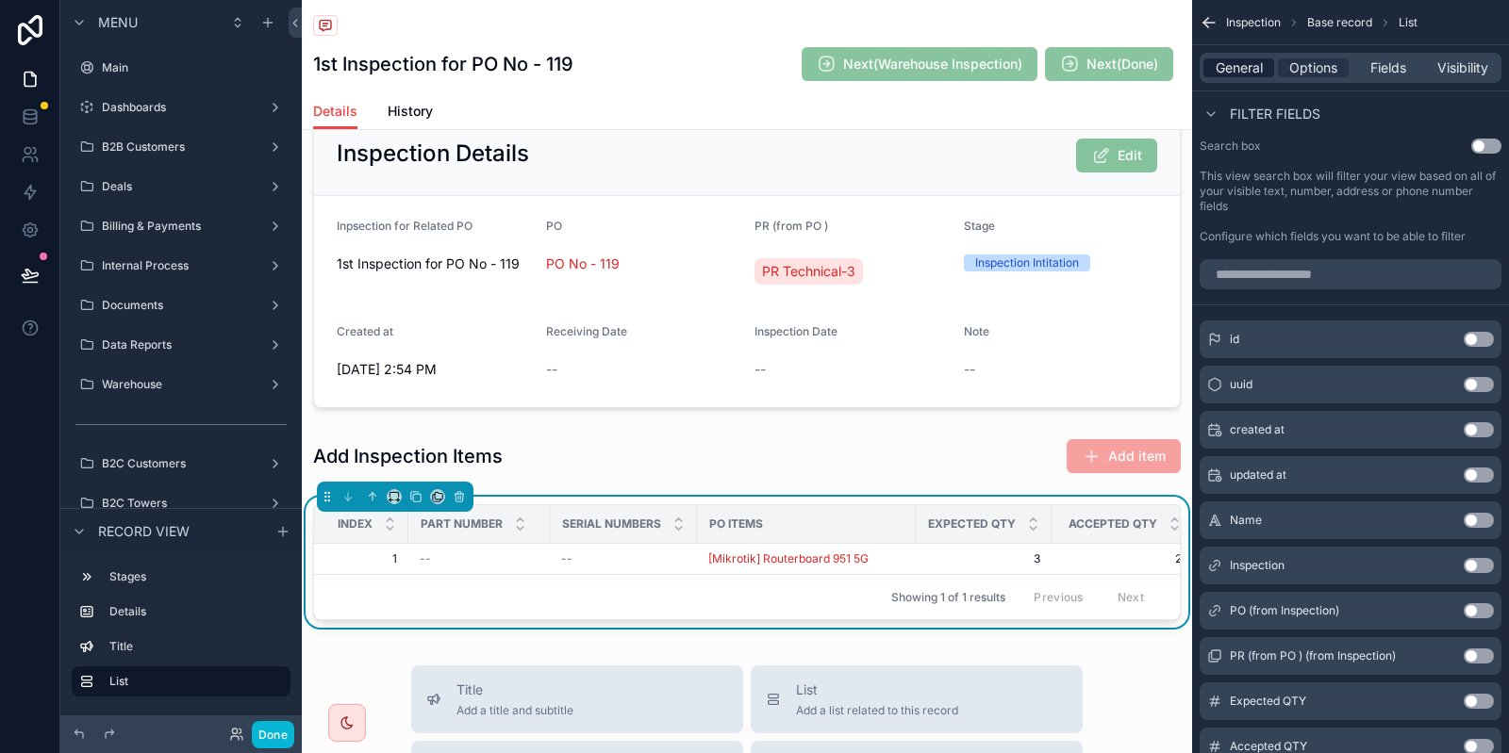
click at [1252, 68] on span "General" at bounding box center [1238, 67] width 47 height 19
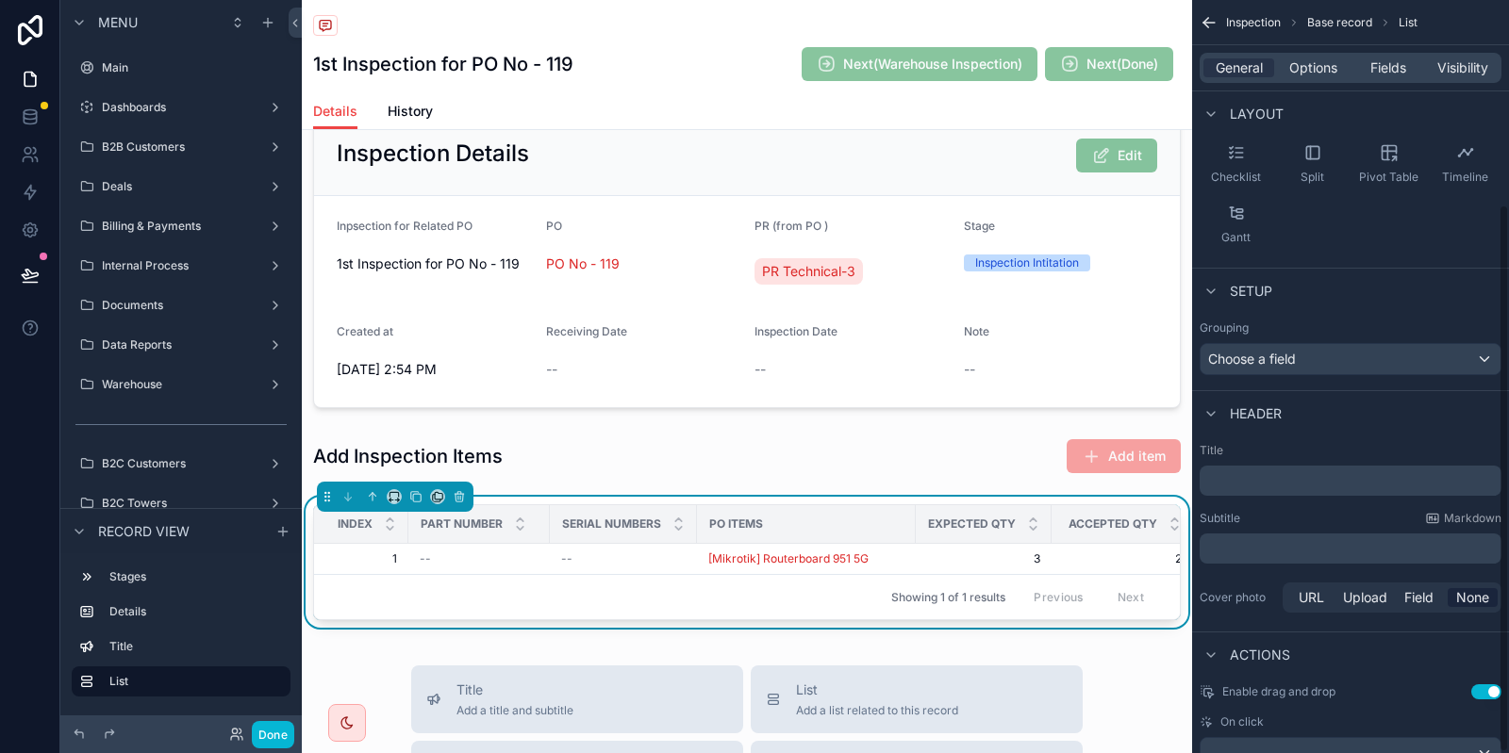
scroll to position [281, 0]
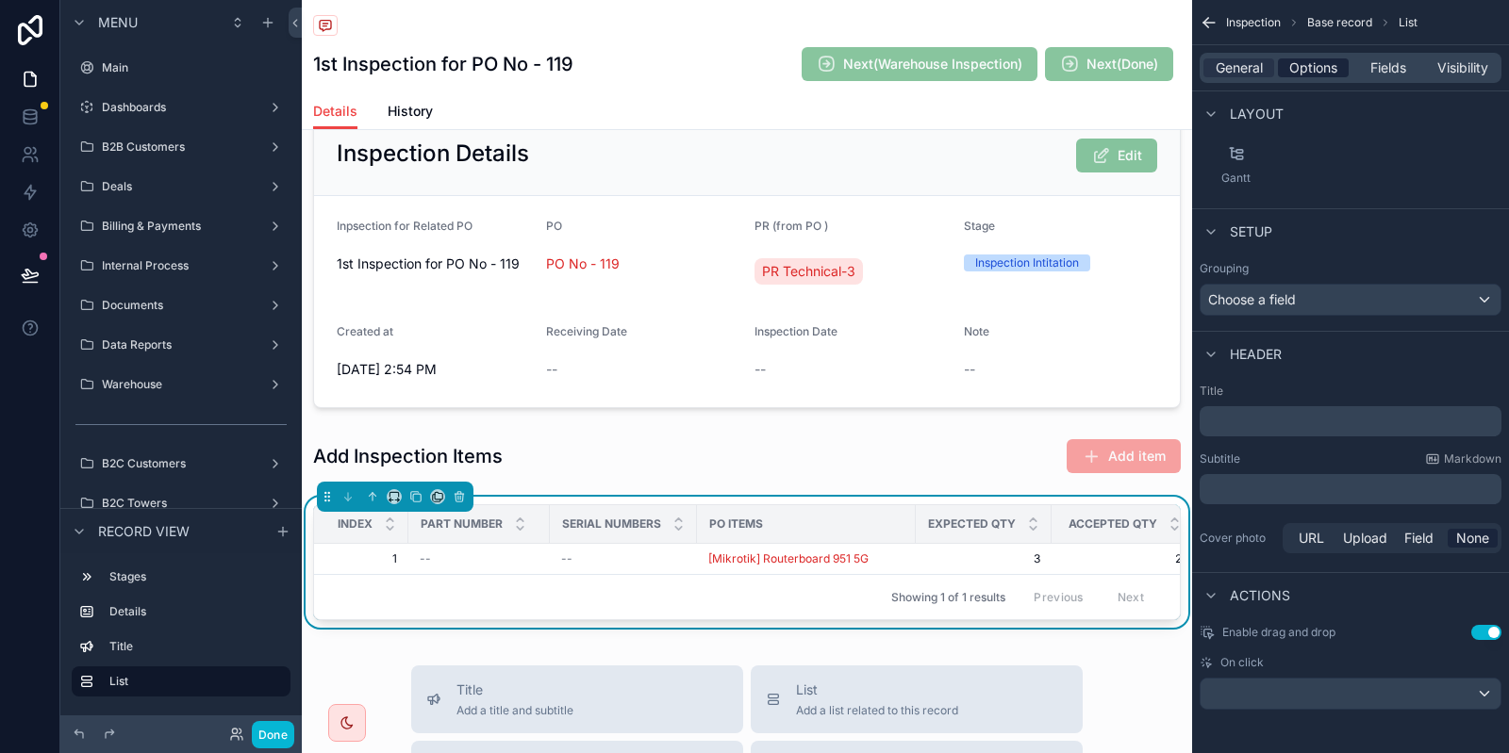
click at [1325, 59] on span "Options" at bounding box center [1313, 67] width 48 height 19
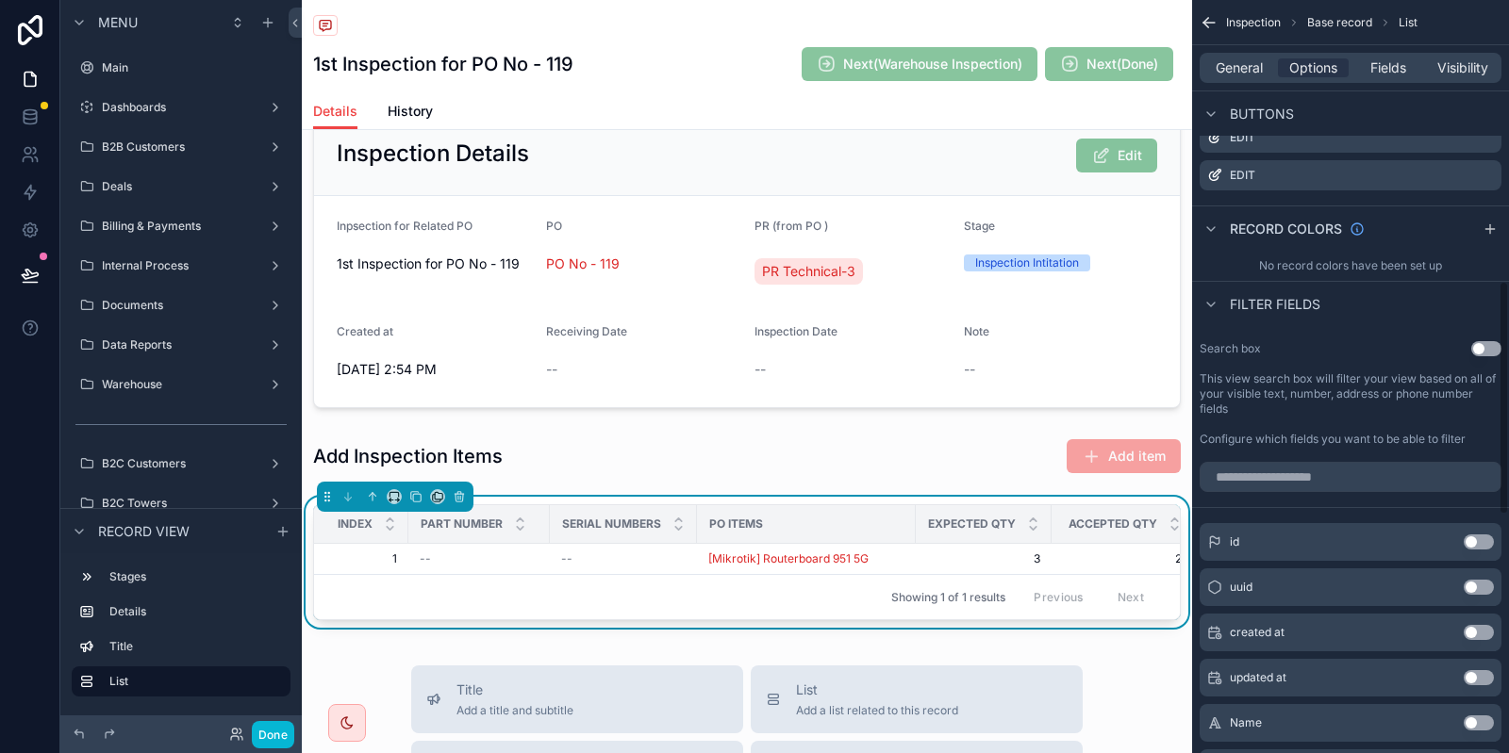
scroll to position [585, 0]
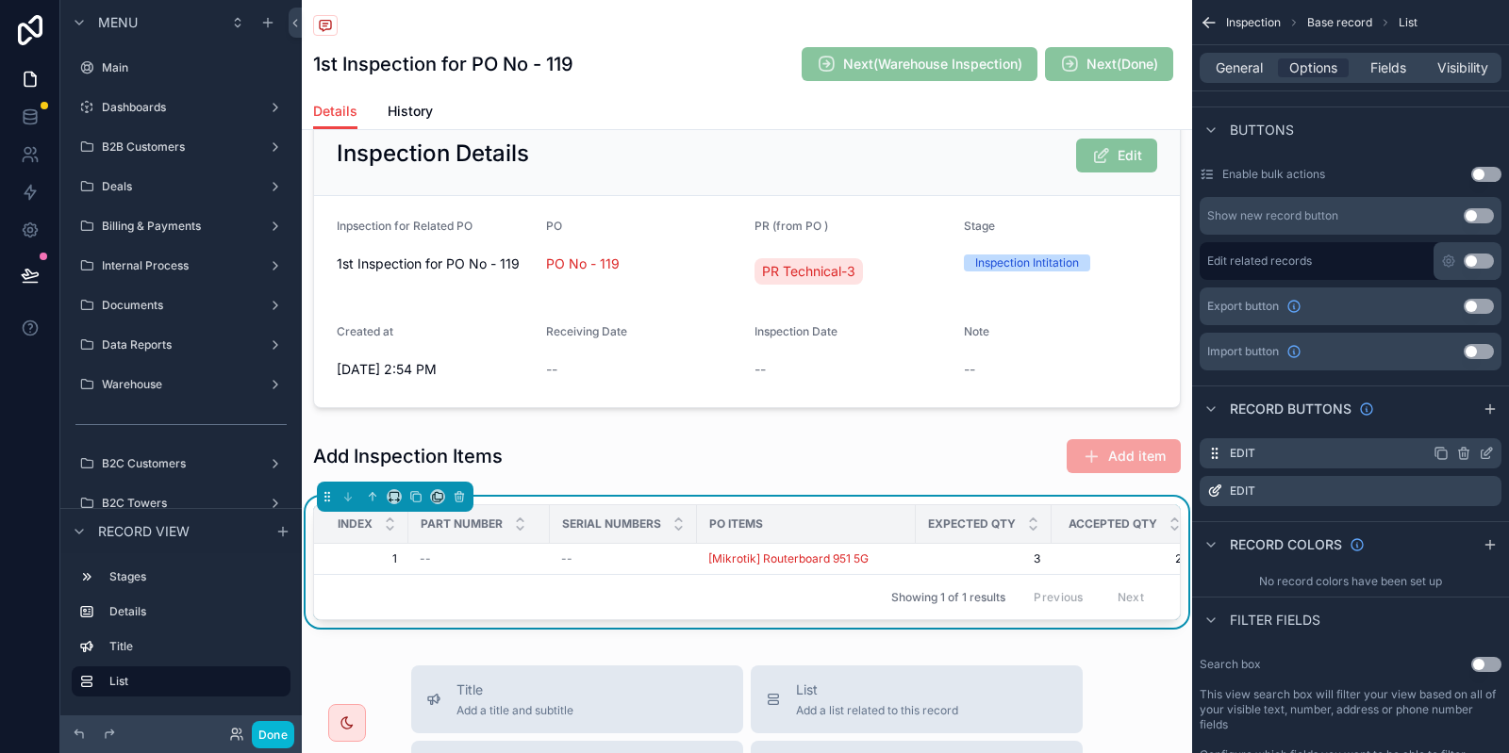
click at [1483, 446] on icon "scrollable content" at bounding box center [1486, 453] width 15 height 15
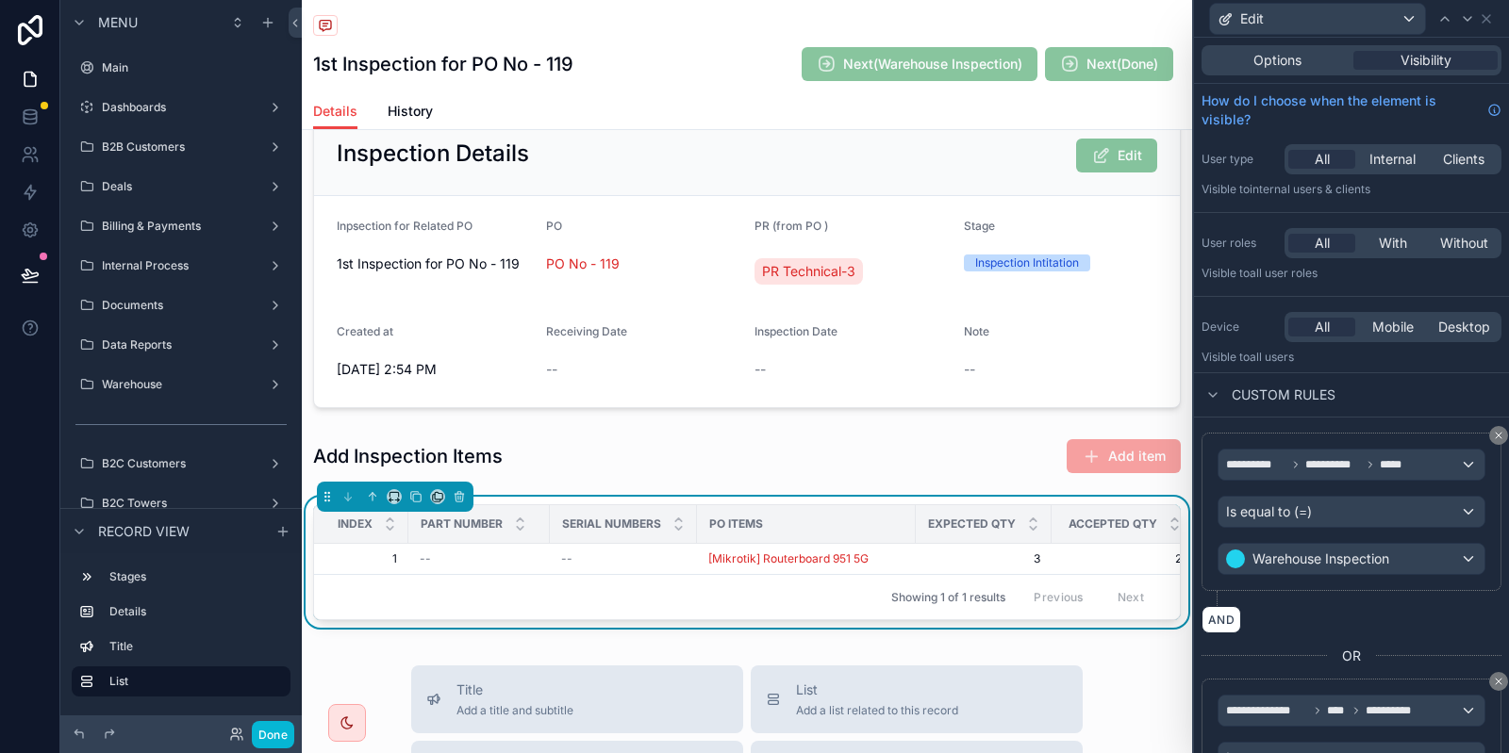
scroll to position [91, 0]
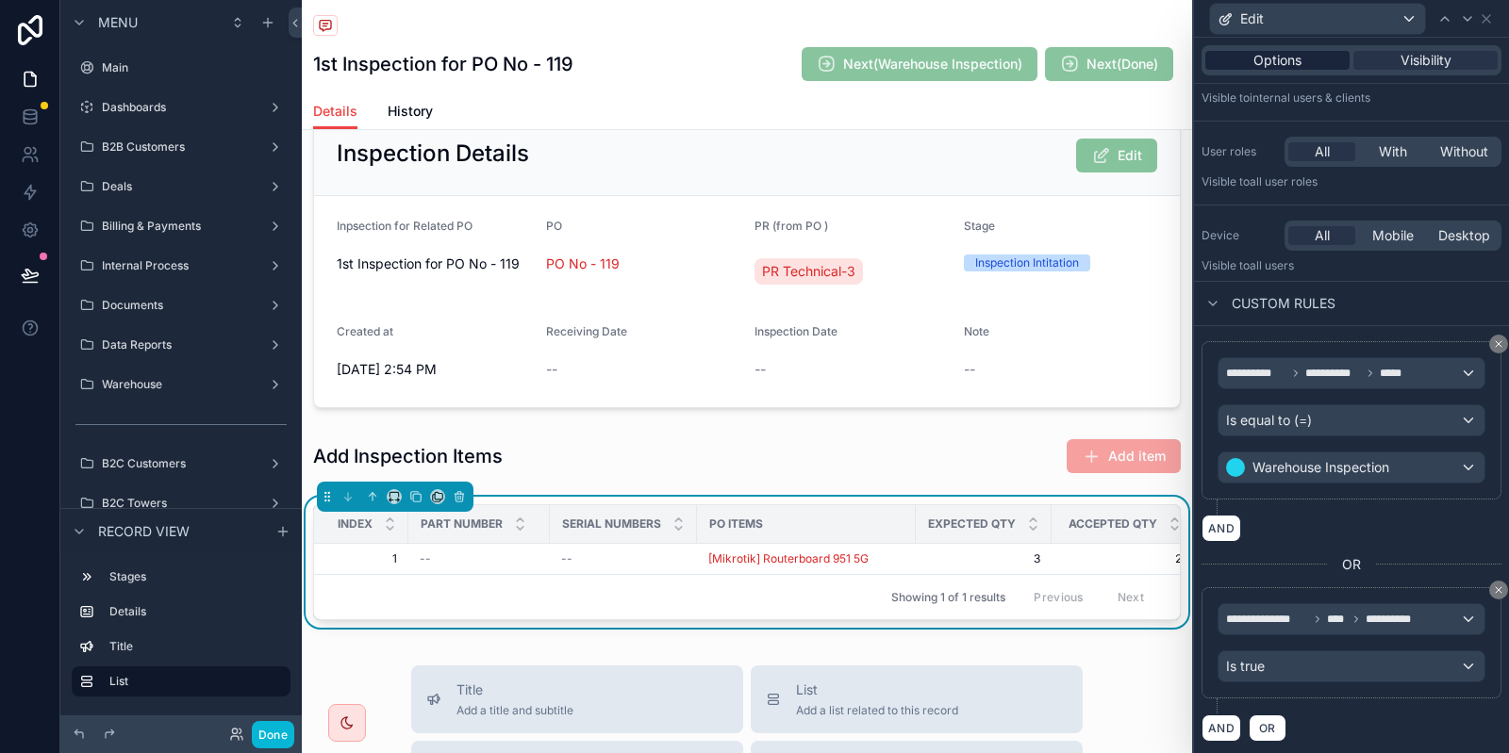
click at [1276, 64] on span "Options" at bounding box center [1277, 60] width 48 height 19
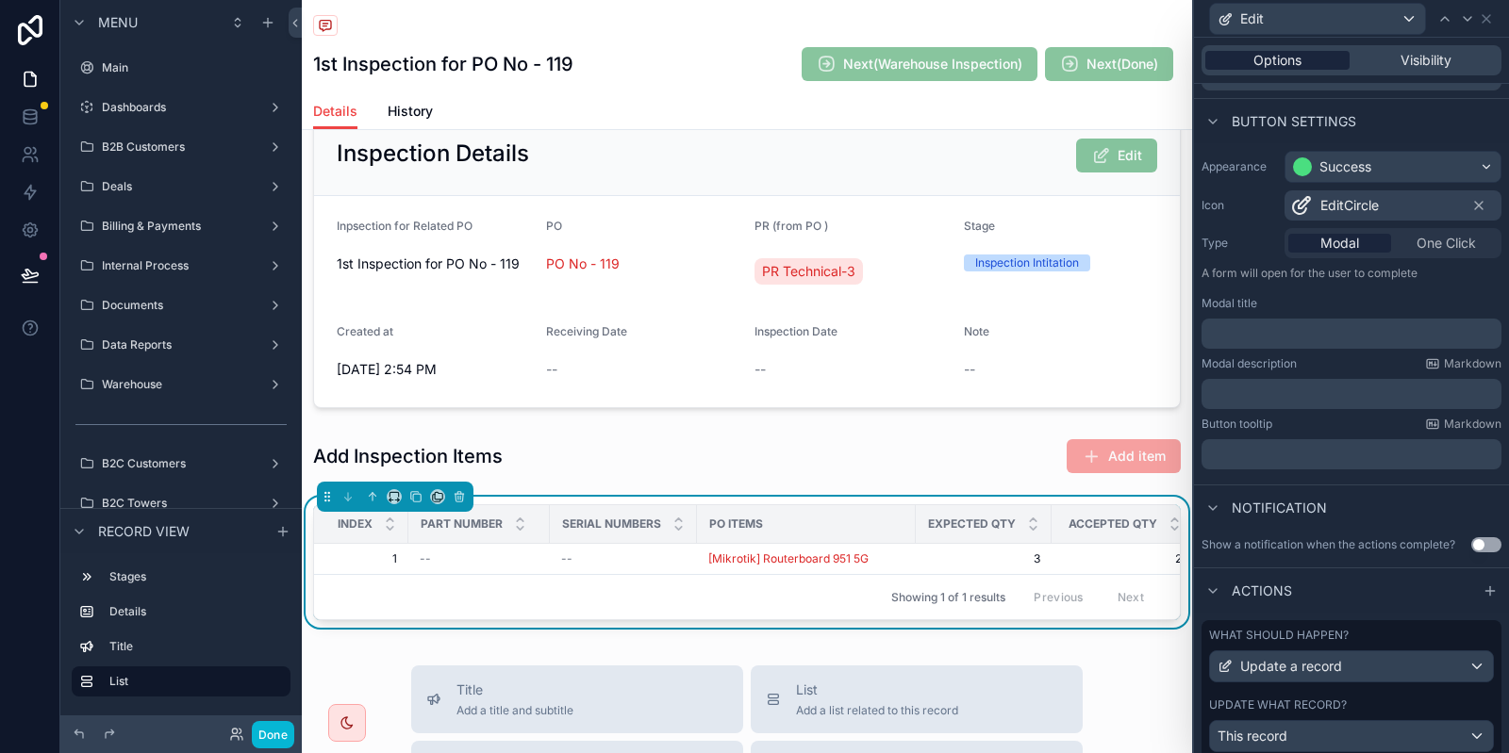
scroll to position [61, 0]
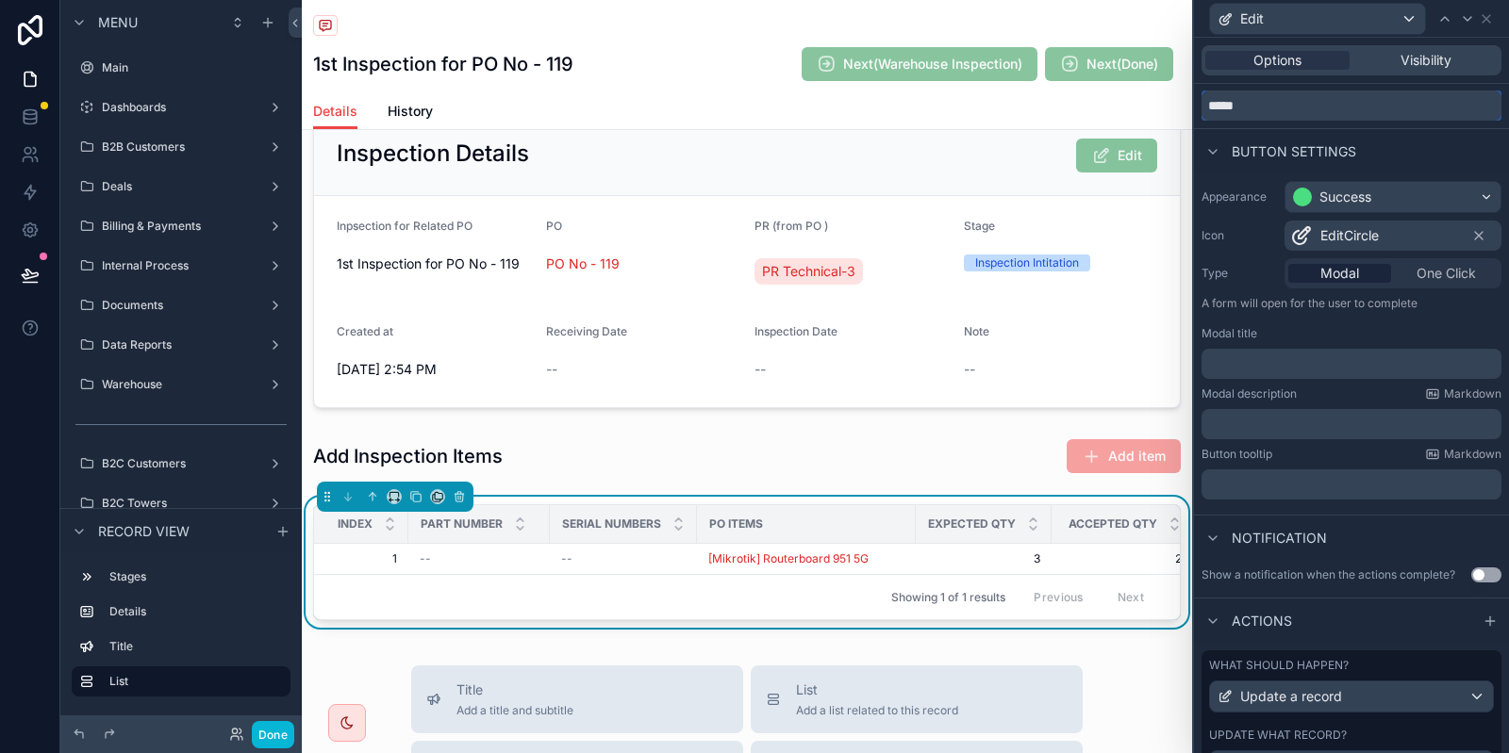
click at [1245, 100] on input "****" at bounding box center [1351, 106] width 300 height 30
type input "*"
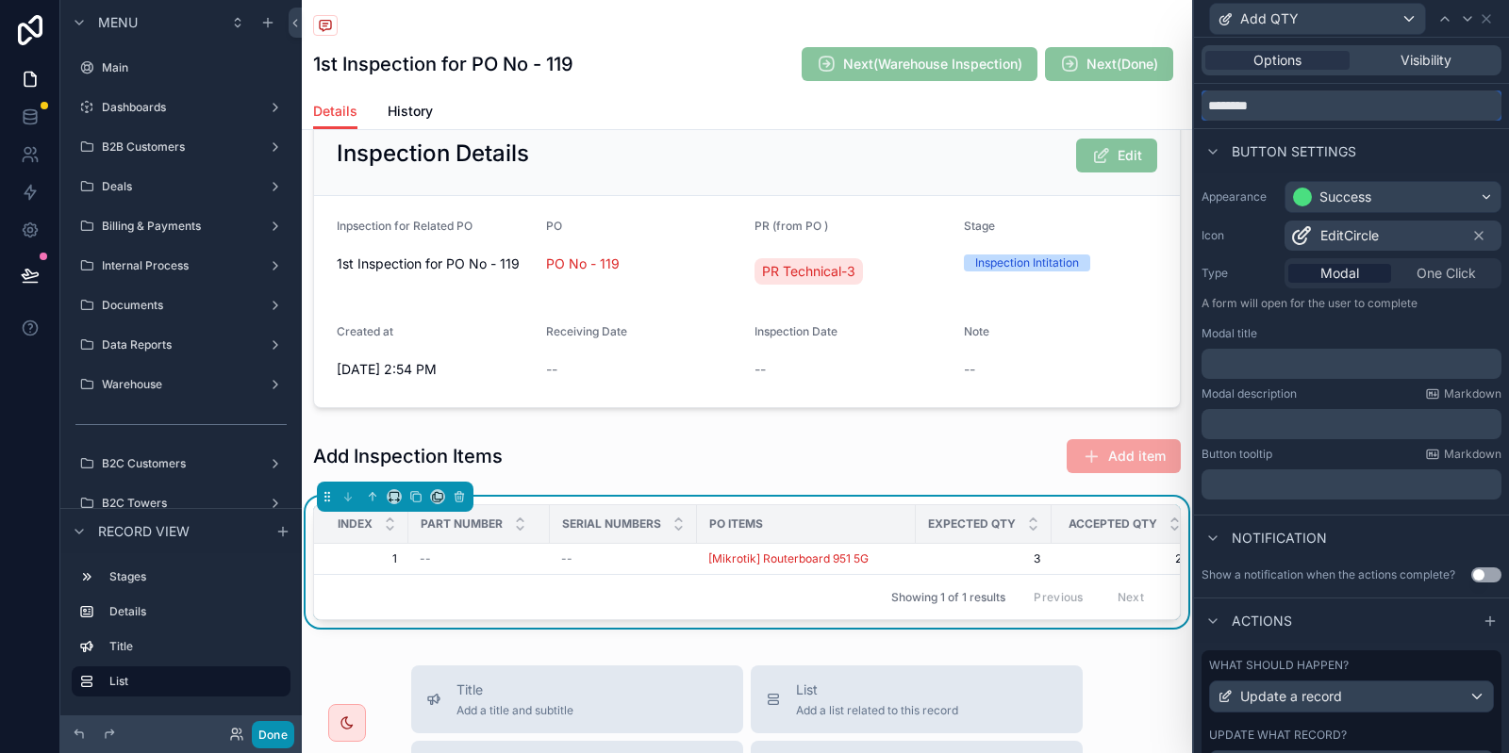
type input "*******"
click at [261, 736] on button "Done" at bounding box center [273, 734] width 42 height 27
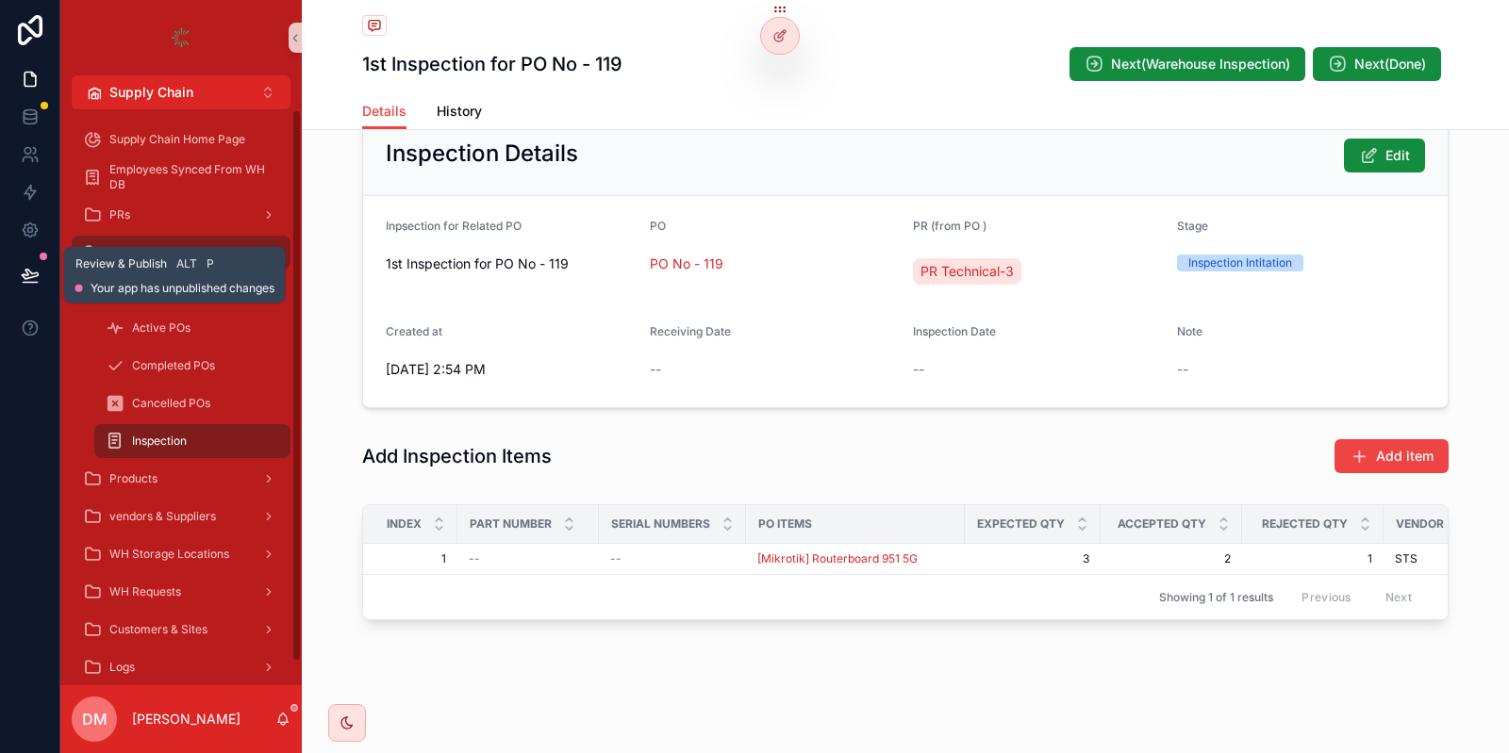
click at [17, 283] on button at bounding box center [29, 275] width 41 height 53
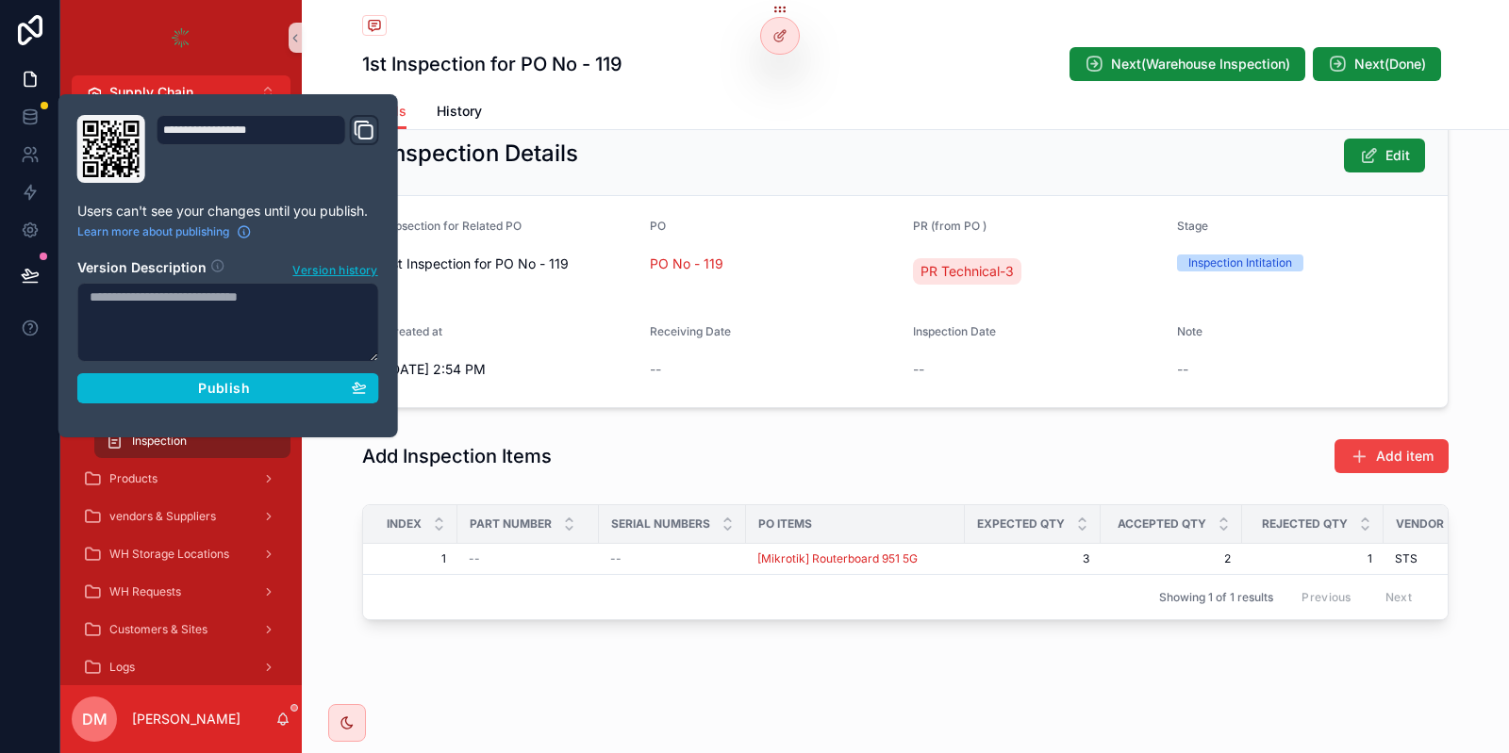
click at [205, 404] on div "**********" at bounding box center [228, 266] width 317 height 302
click at [217, 389] on span "Publish" at bounding box center [223, 388] width 51 height 17
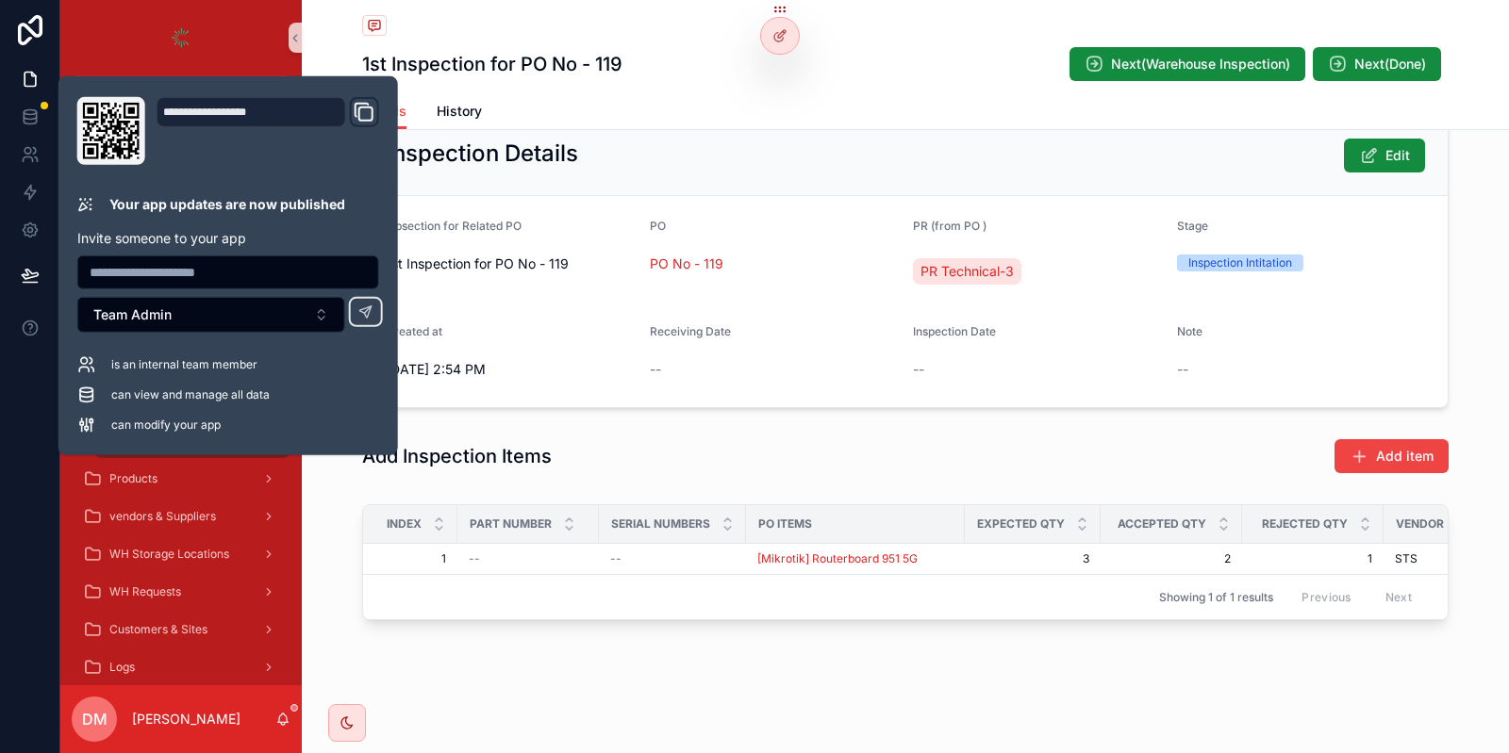
click at [725, 216] on form "Inpsection for Related PO 1st Inspection for PO No - 119 PO PO No - 119 PR (fro…" at bounding box center [905, 301] width 1084 height 211
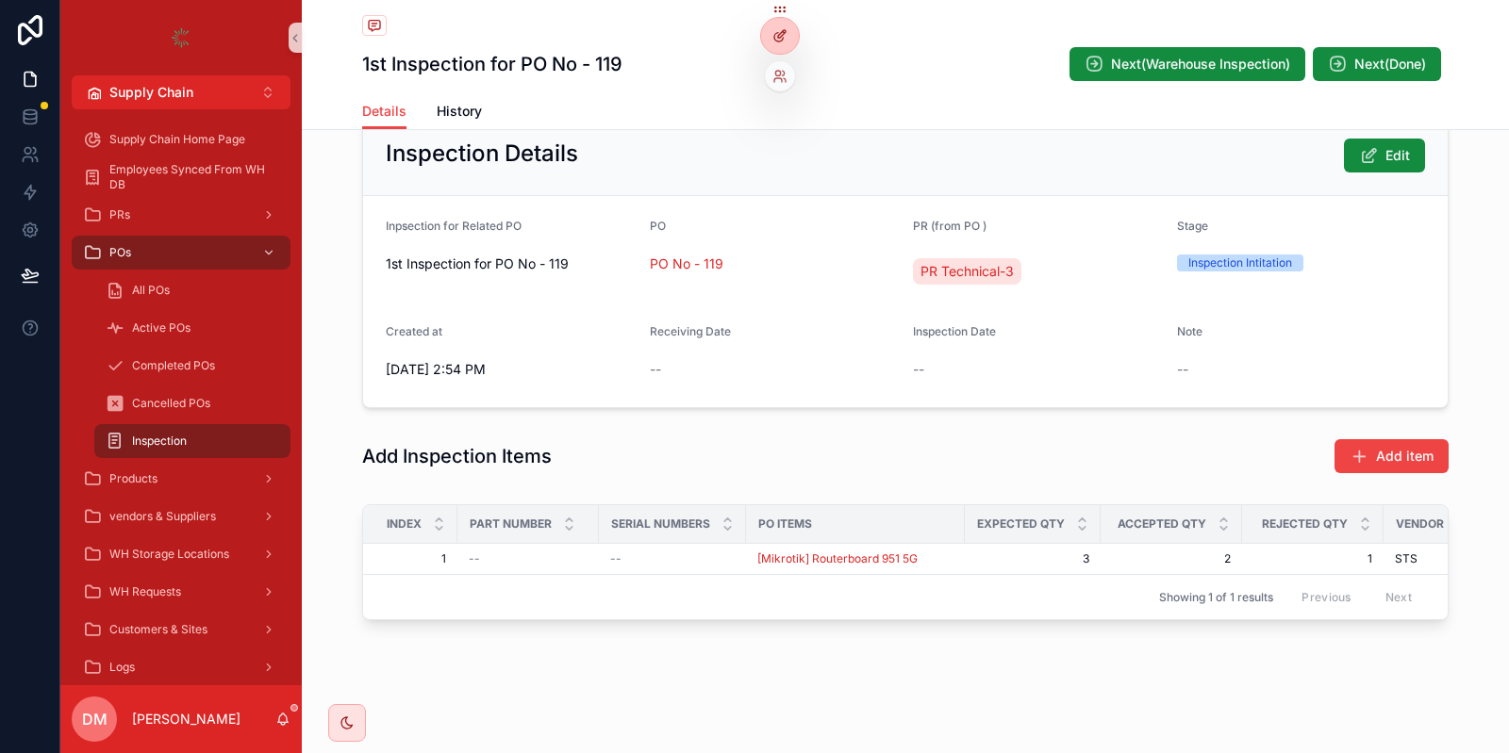
click at [785, 42] on icon at bounding box center [779, 35] width 15 height 15
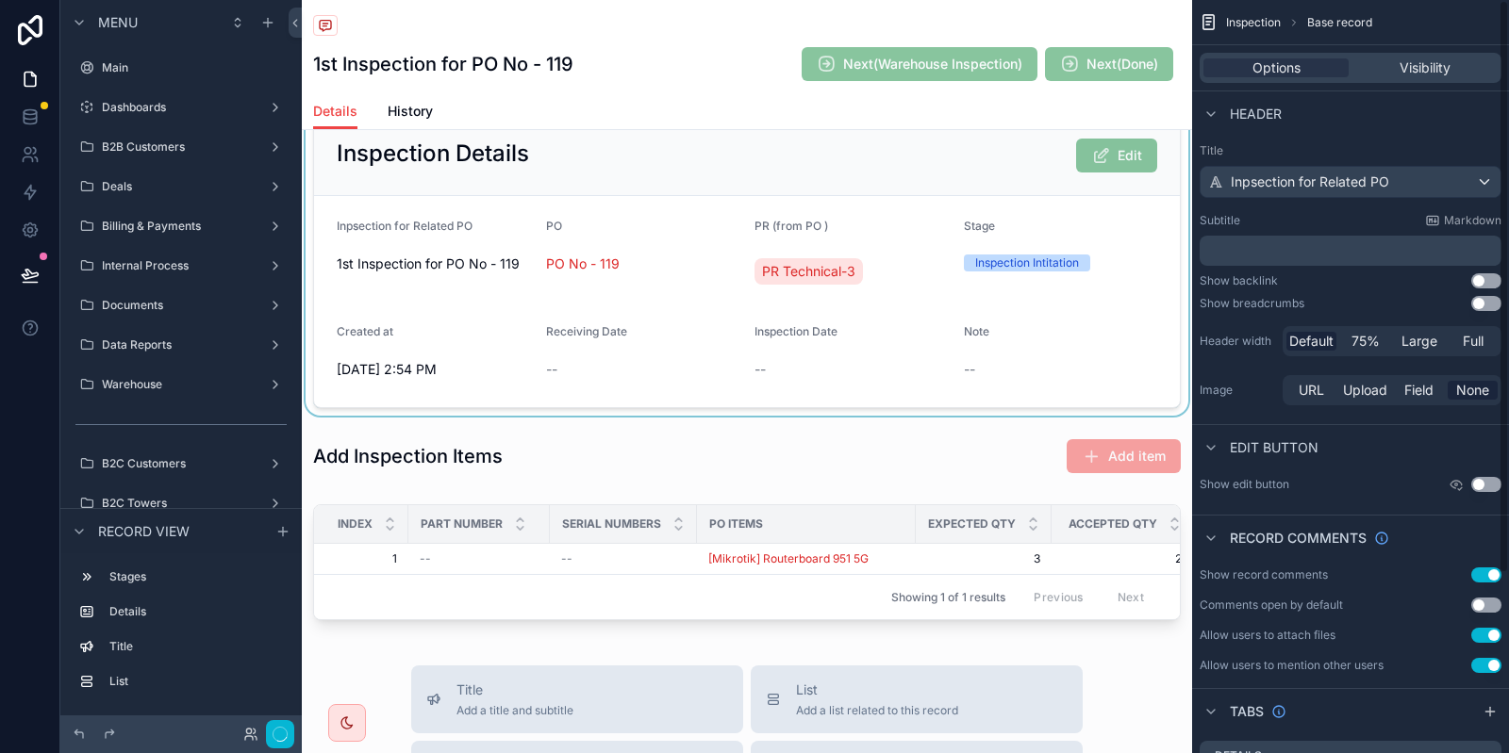
click at [955, 246] on div "scrollable content" at bounding box center [747, 261] width 890 height 308
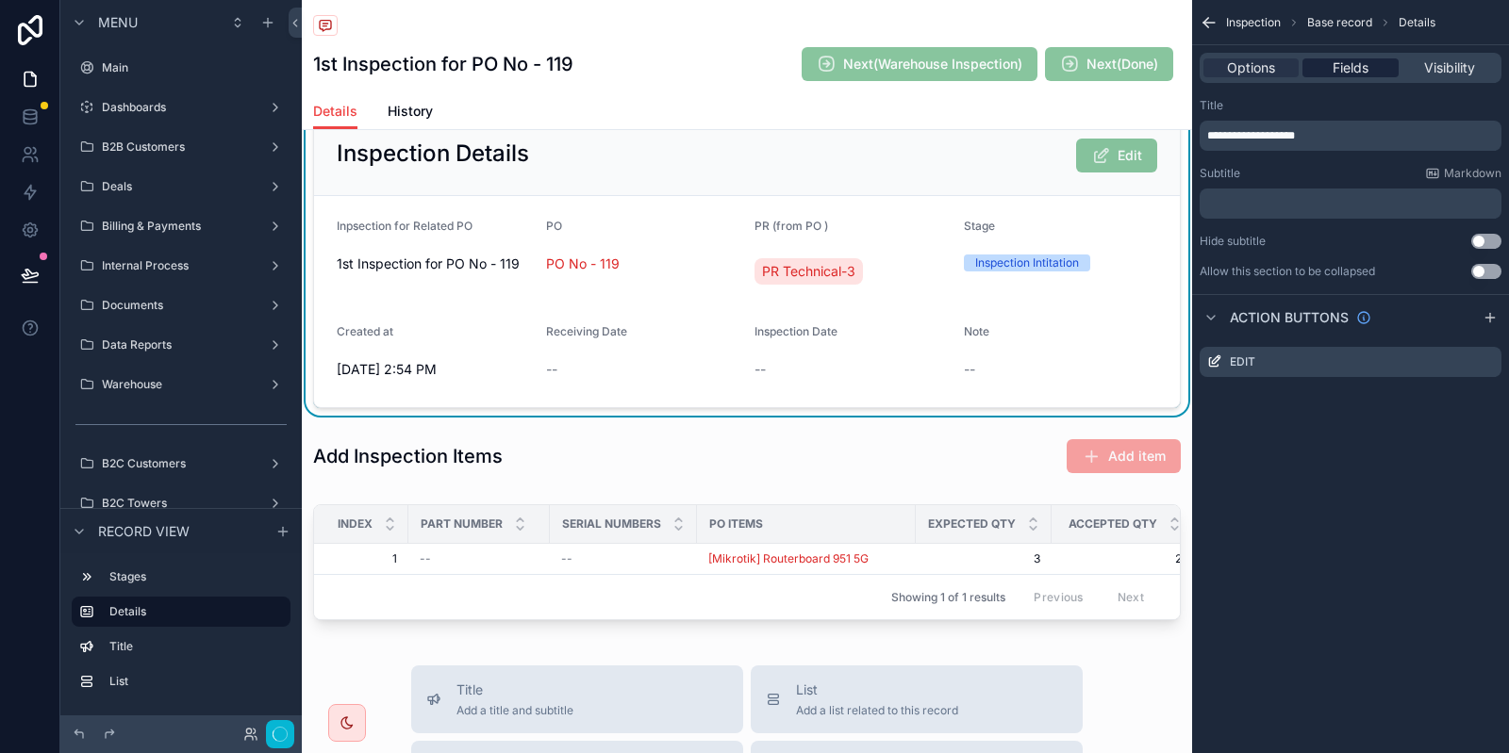
click at [1351, 71] on span "Fields" at bounding box center [1350, 67] width 36 height 19
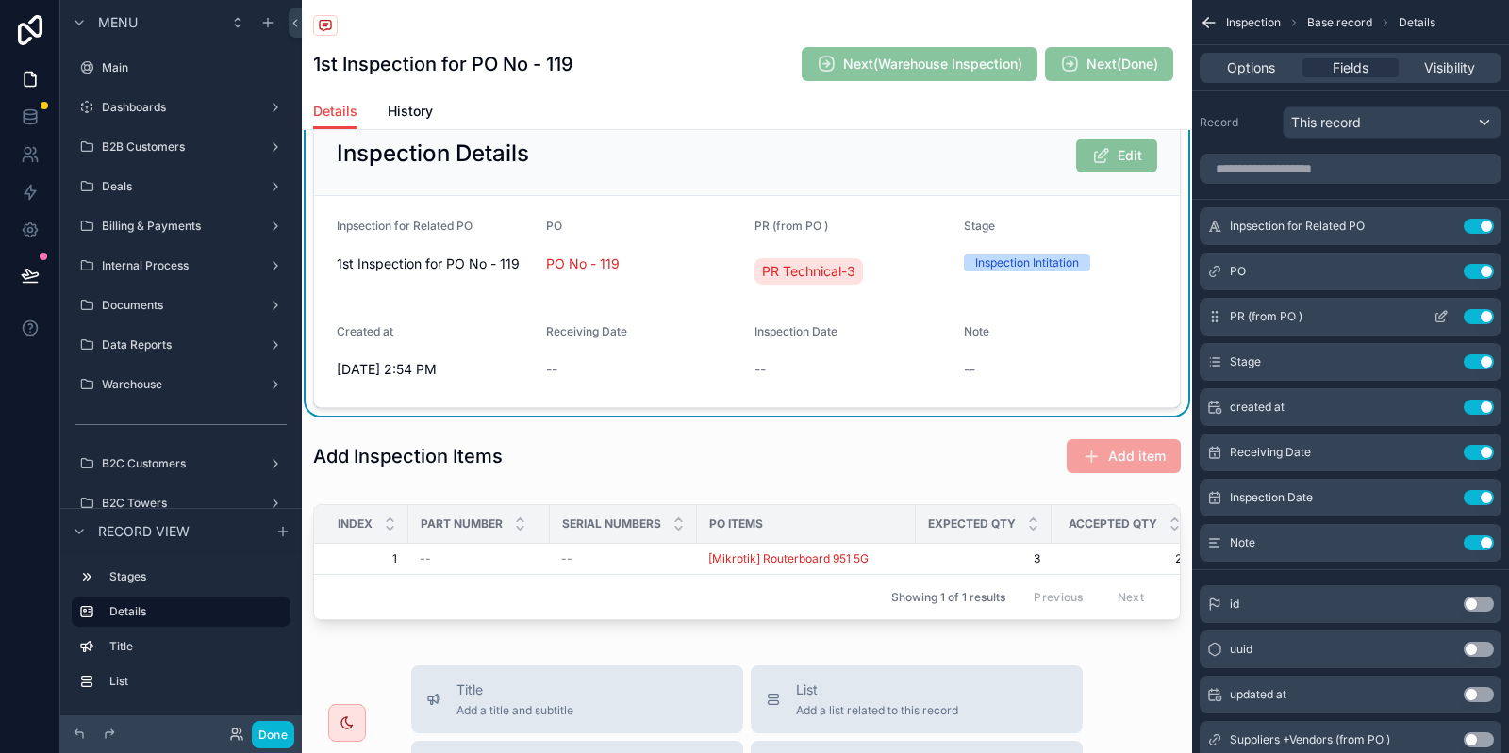
click at [1437, 312] on icon "scrollable content" at bounding box center [1440, 316] width 15 height 15
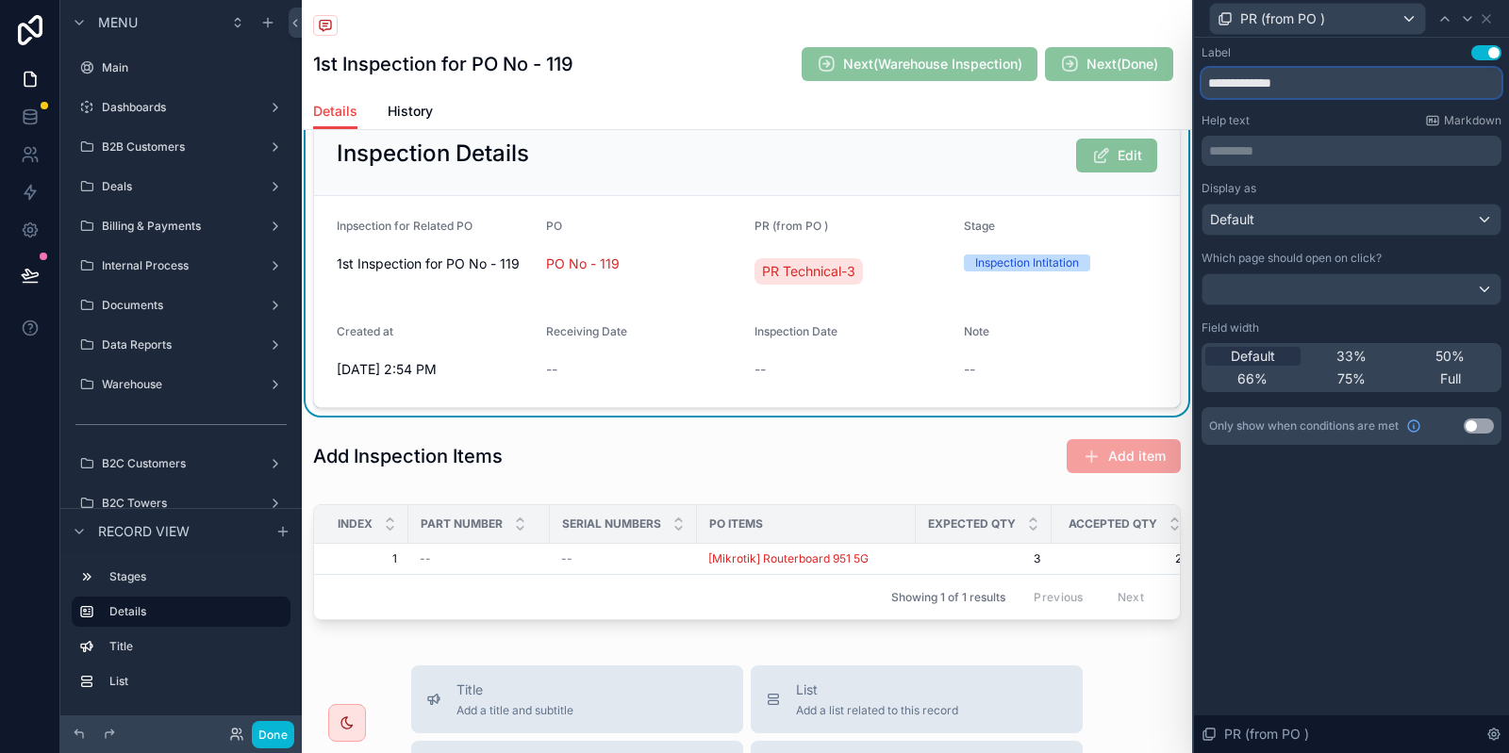
drag, startPoint x: 1314, startPoint y: 91, endPoint x: 1230, endPoint y: 94, distance: 84.9
click at [1230, 94] on input "**********" at bounding box center [1351, 83] width 300 height 30
type input "**"
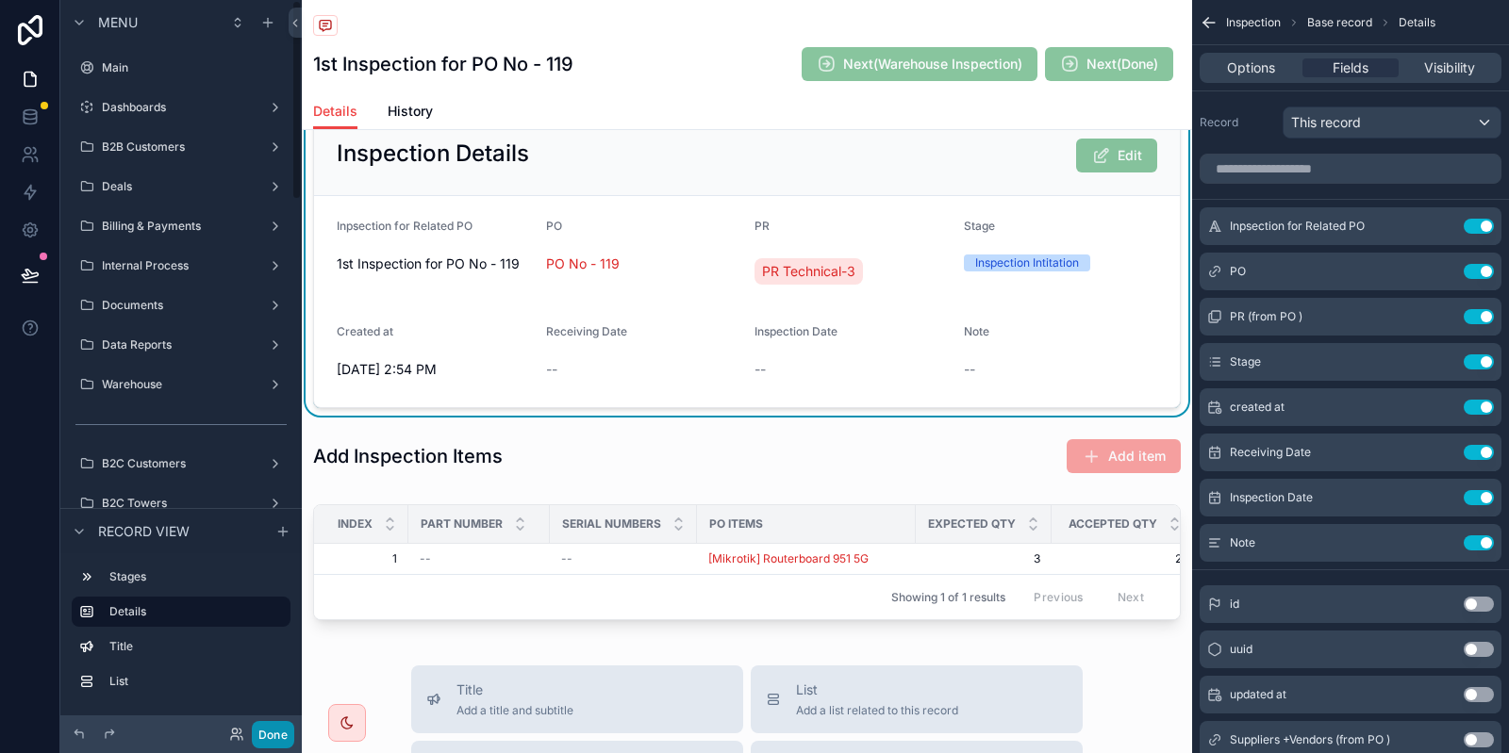
click at [286, 730] on button "Done" at bounding box center [273, 734] width 42 height 27
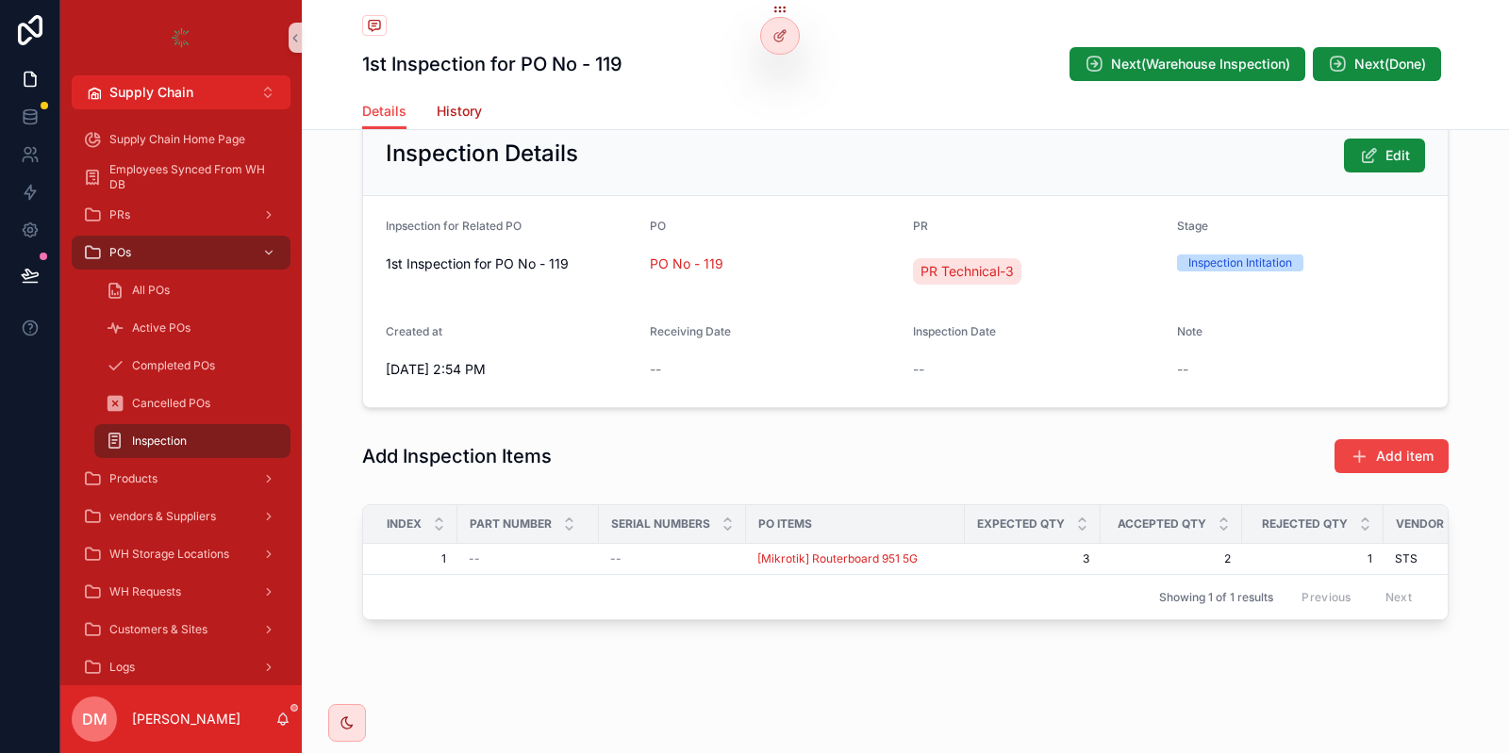
click at [470, 107] on span "History" at bounding box center [459, 111] width 45 height 19
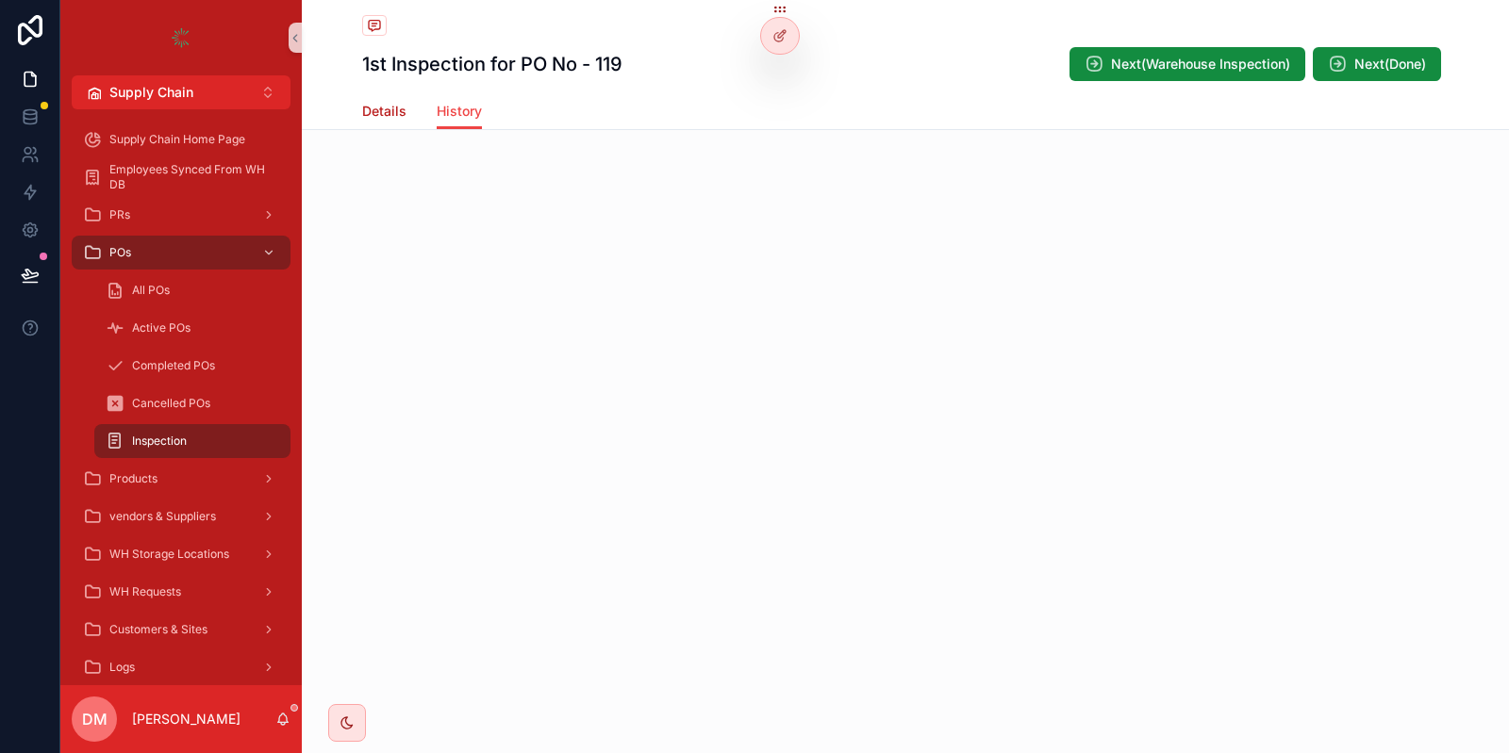
click at [385, 111] on span "Details" at bounding box center [384, 111] width 44 height 19
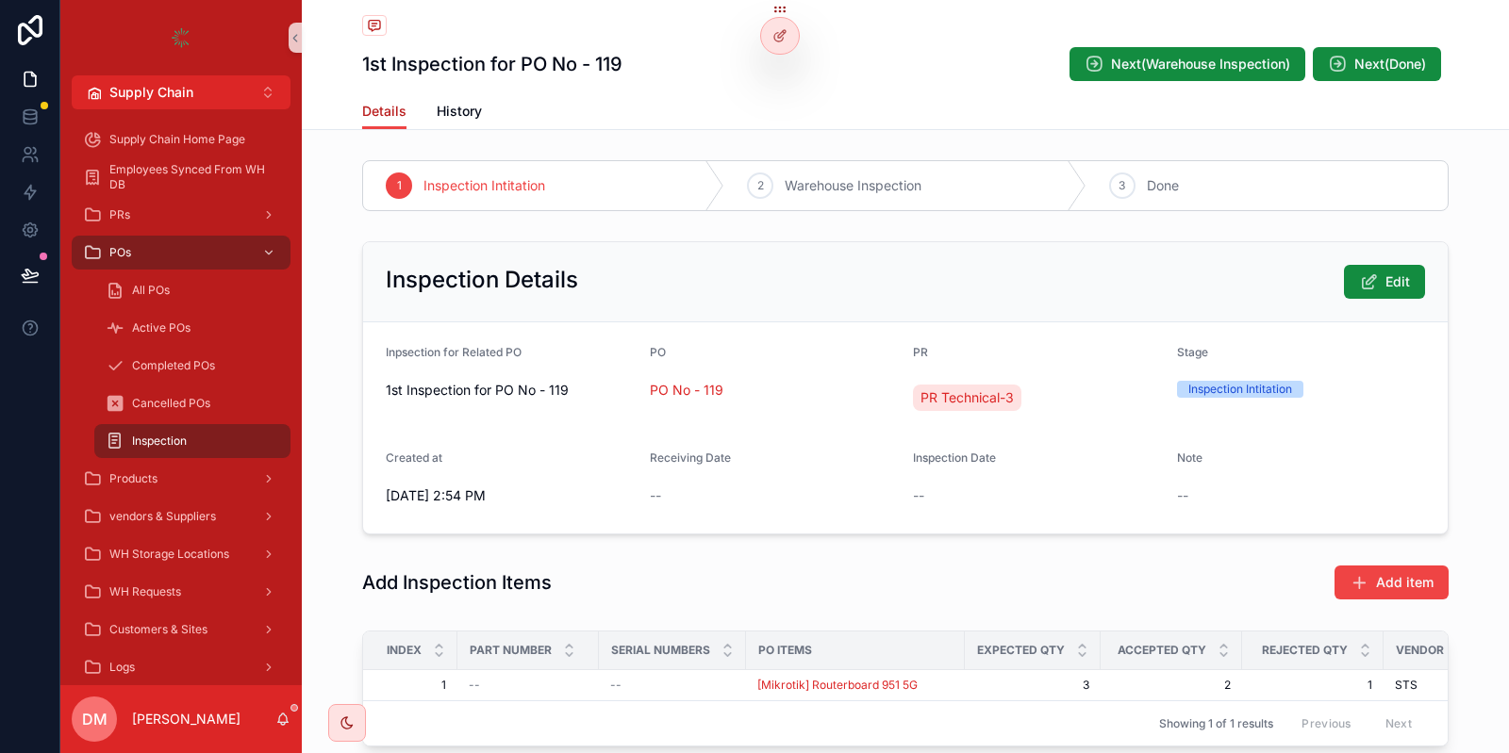
scroll to position [126, 0]
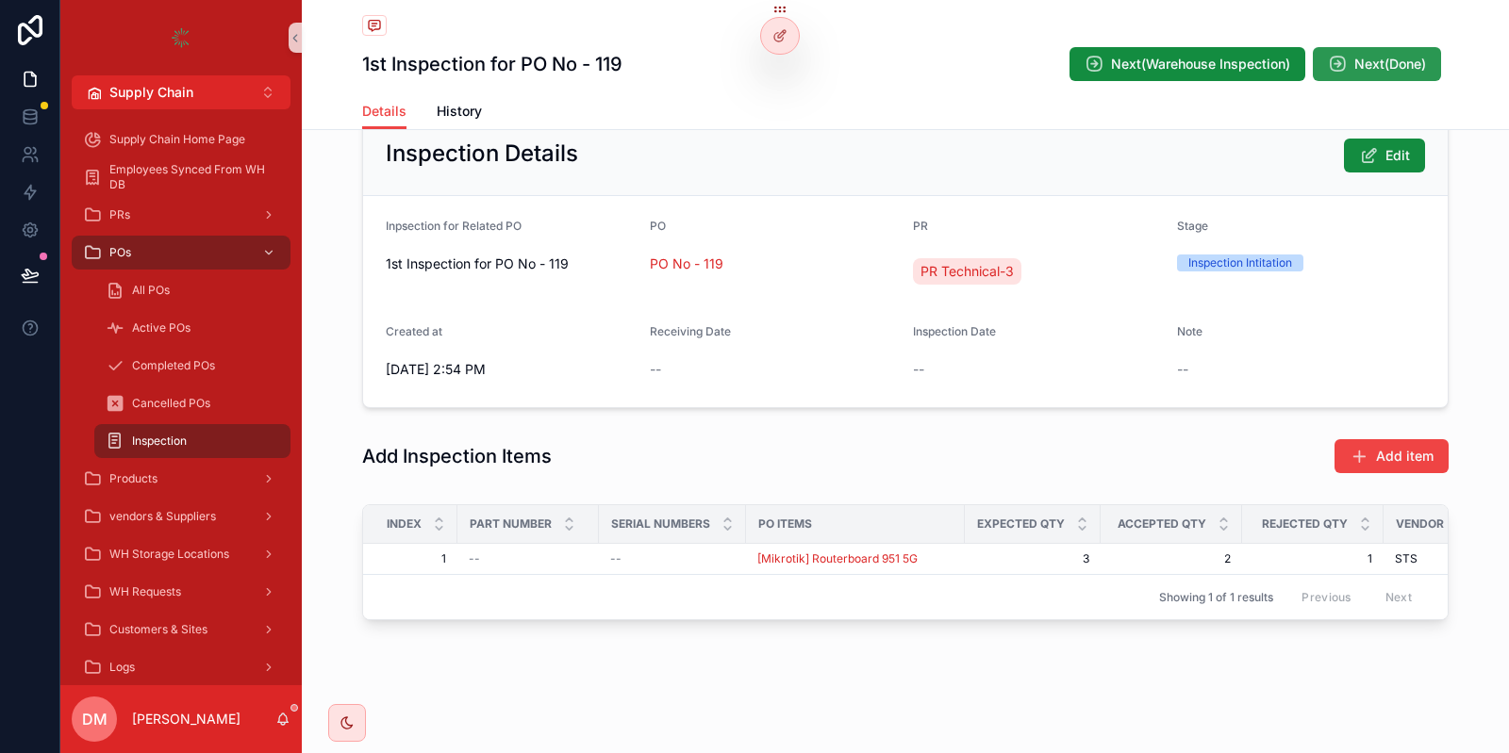
click at [1357, 53] on button "Next(Done)" at bounding box center [1377, 64] width 128 height 34
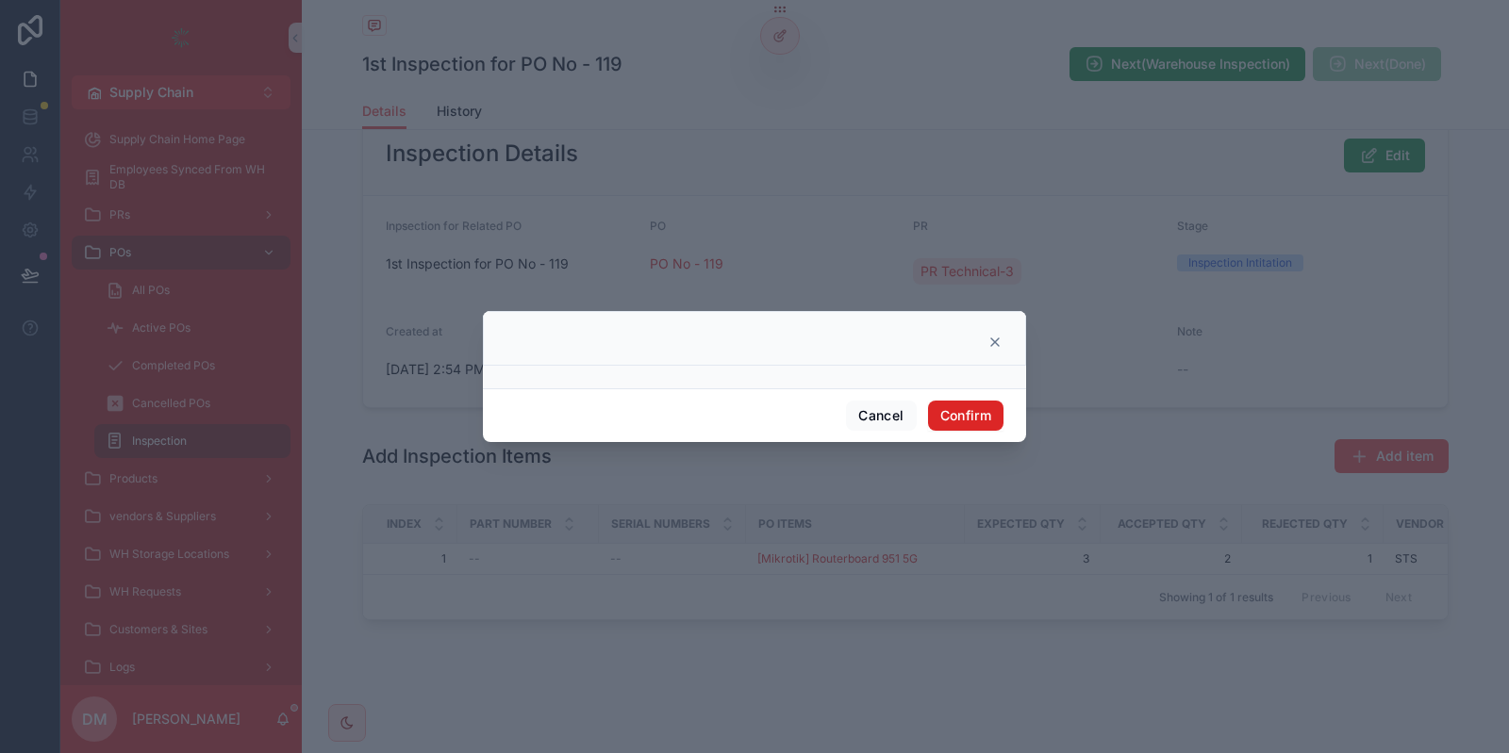
click at [965, 406] on button "Confirm" at bounding box center [965, 416] width 75 height 30
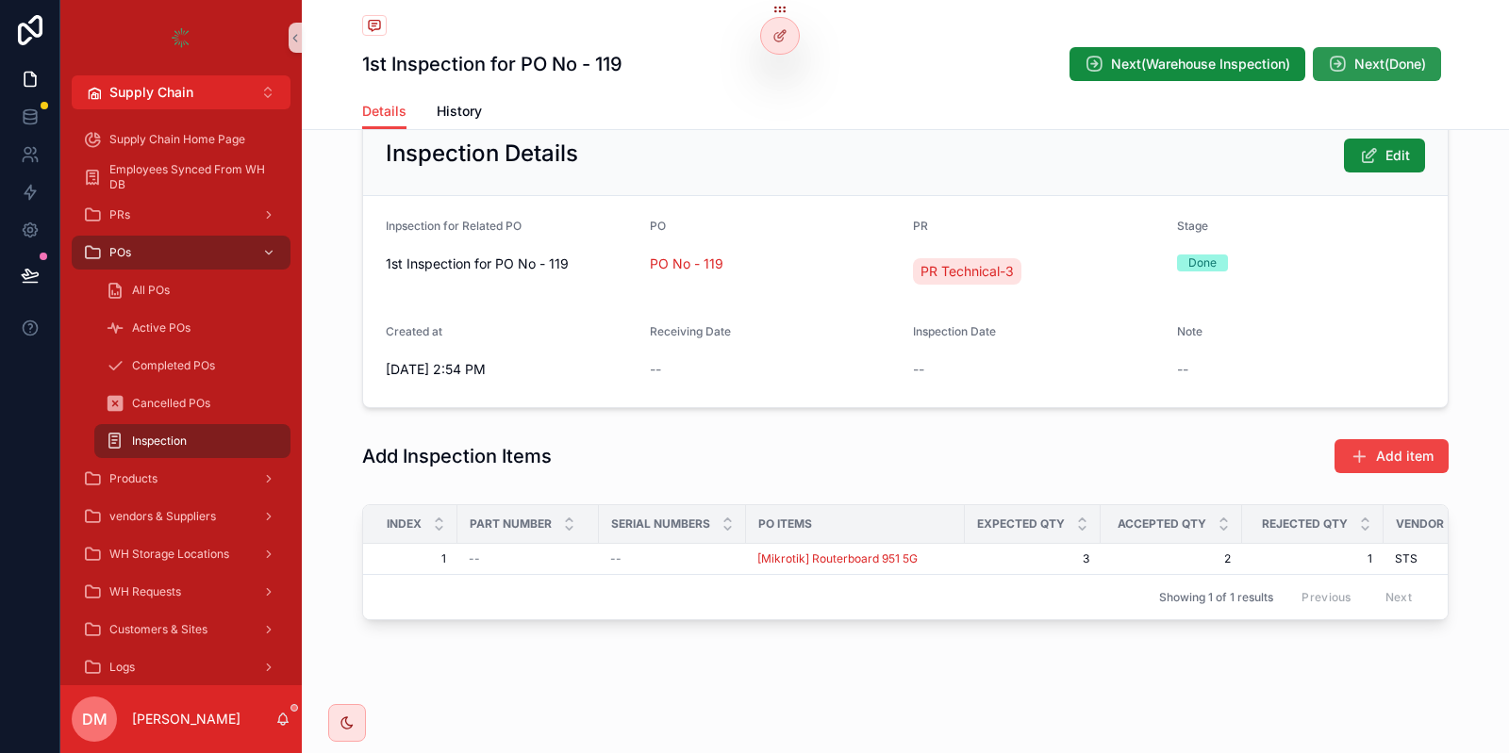
click at [1354, 65] on span "Next(Done)" at bounding box center [1390, 64] width 72 height 19
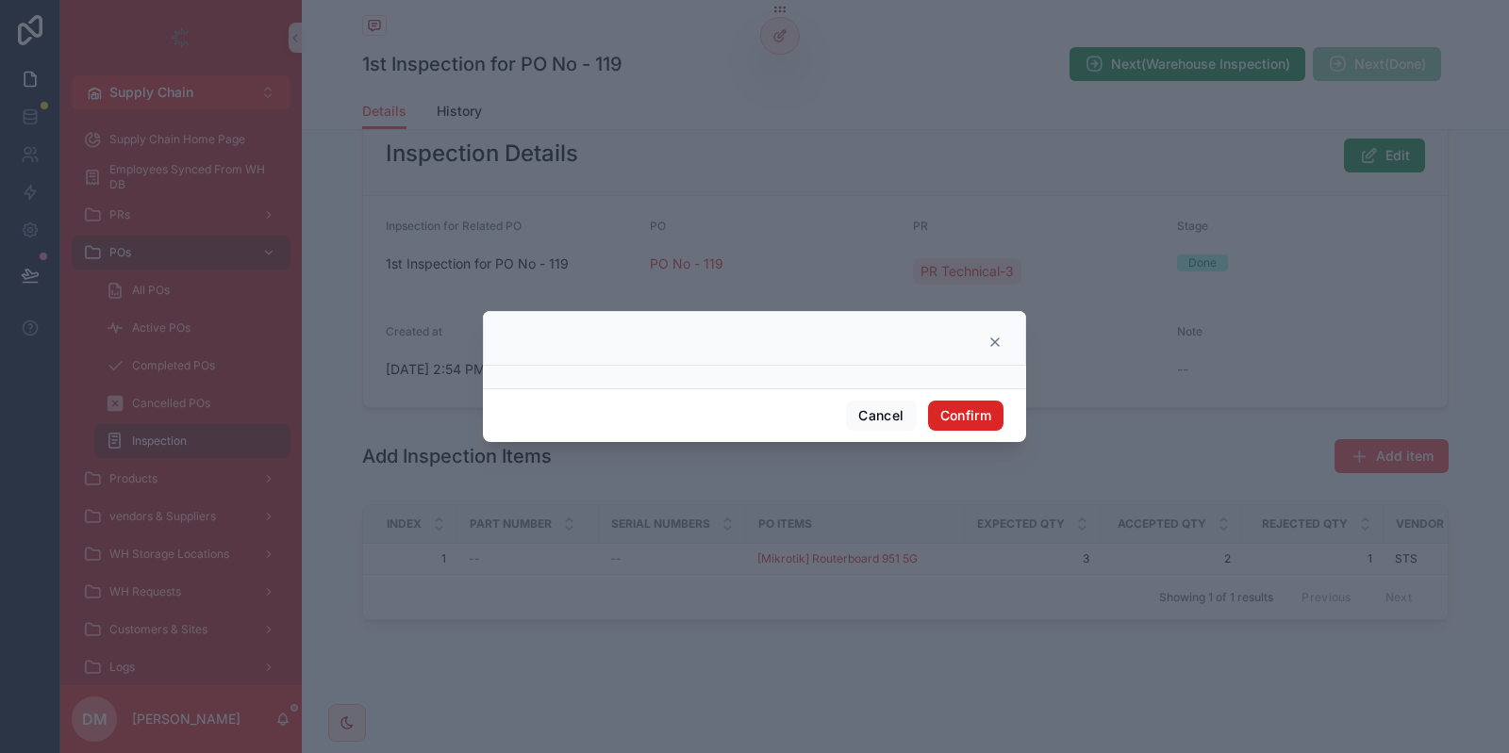
click at [992, 411] on button "Confirm" at bounding box center [965, 416] width 75 height 30
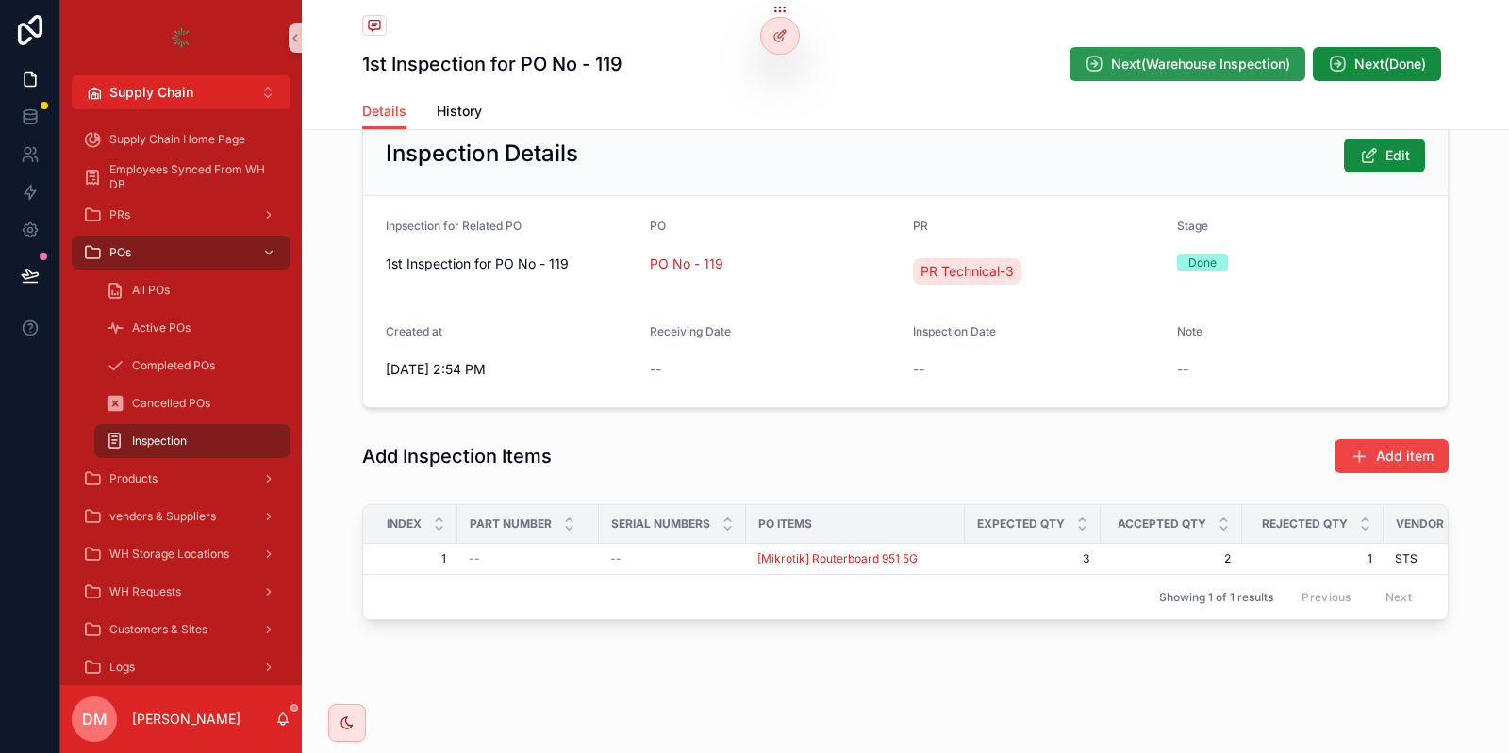
click at [1278, 67] on span "Next(Warehouse Inspection)" at bounding box center [1200, 64] width 179 height 19
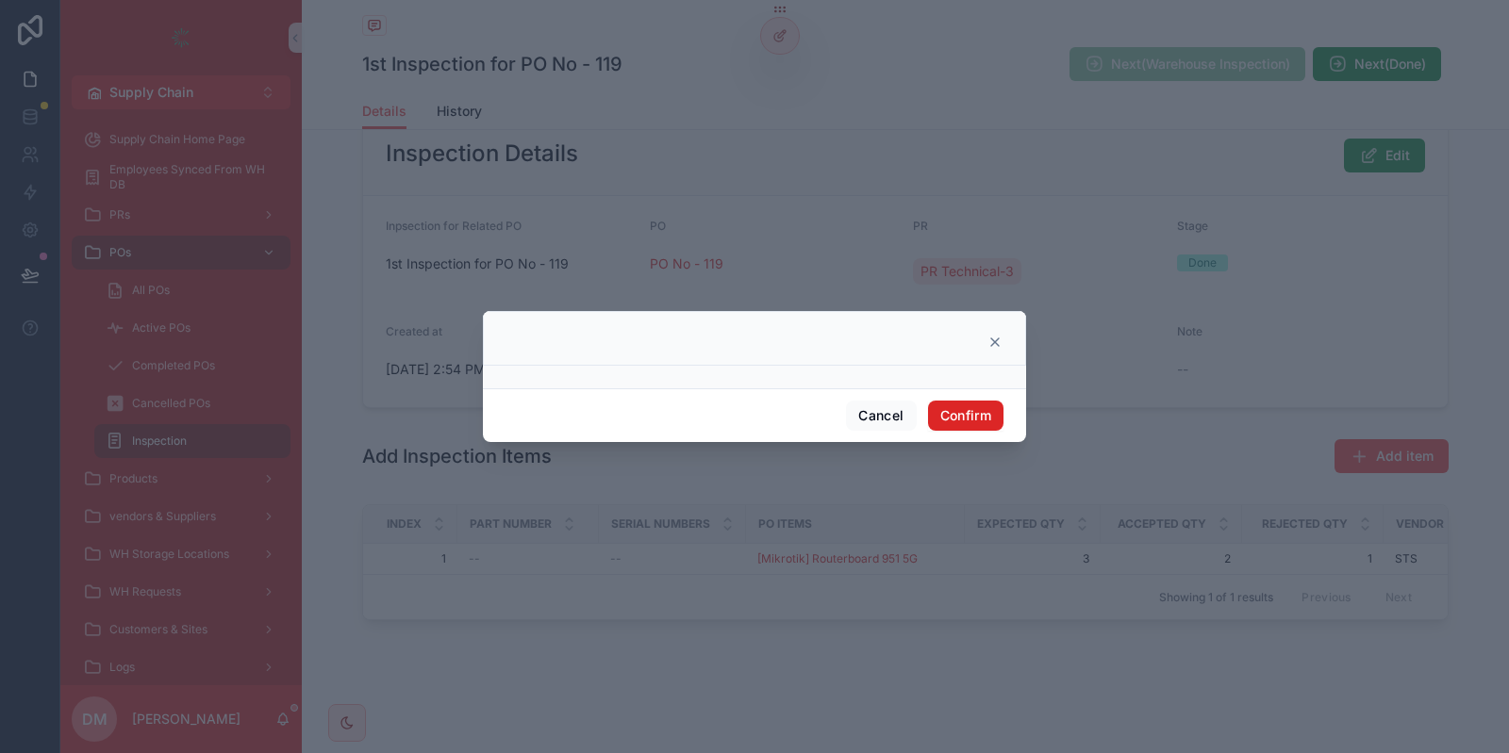
click at [952, 410] on button "Confirm" at bounding box center [965, 416] width 75 height 30
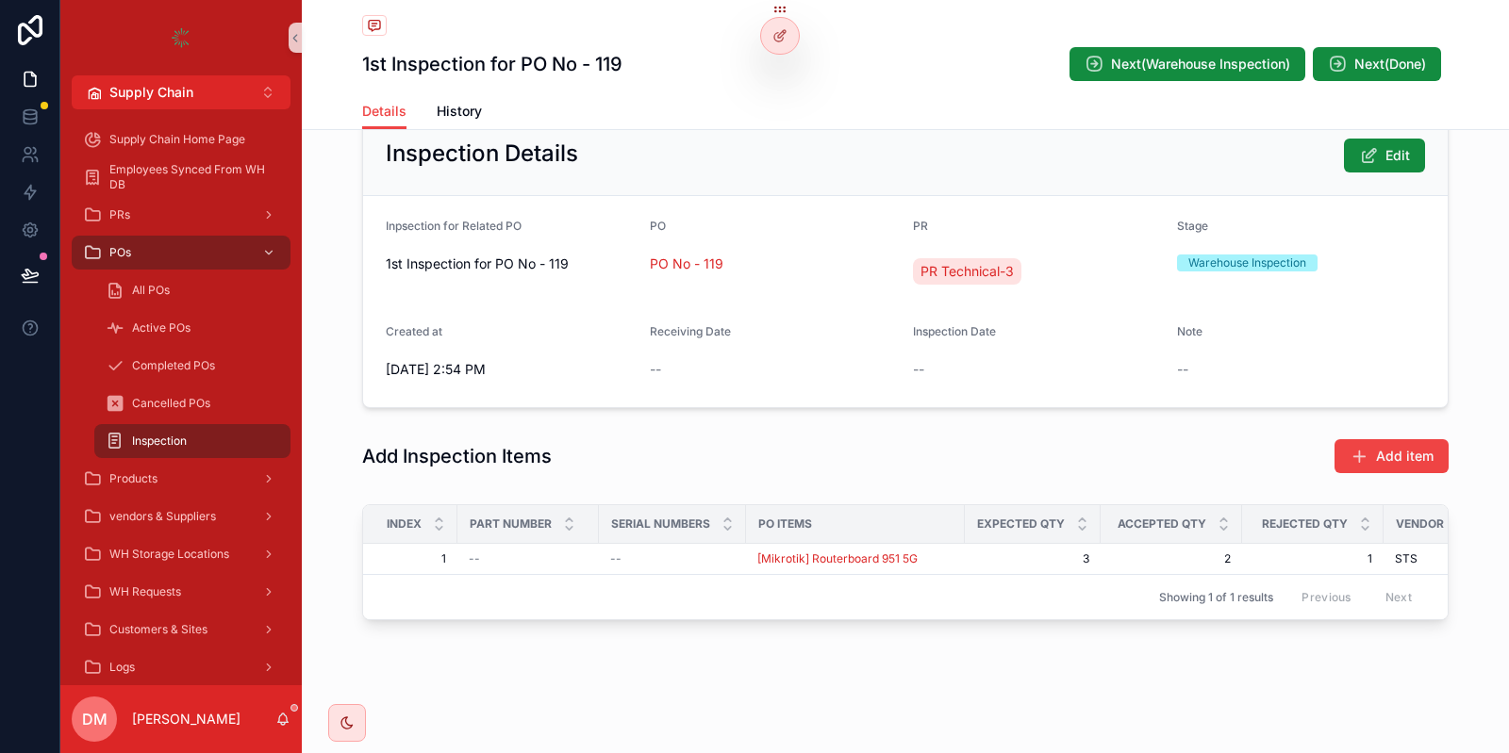
click at [998, 85] on div "1st Inspection for PO No - 119 Next(Warehouse Inspection) Next(Done)" at bounding box center [905, 46] width 1086 height 93
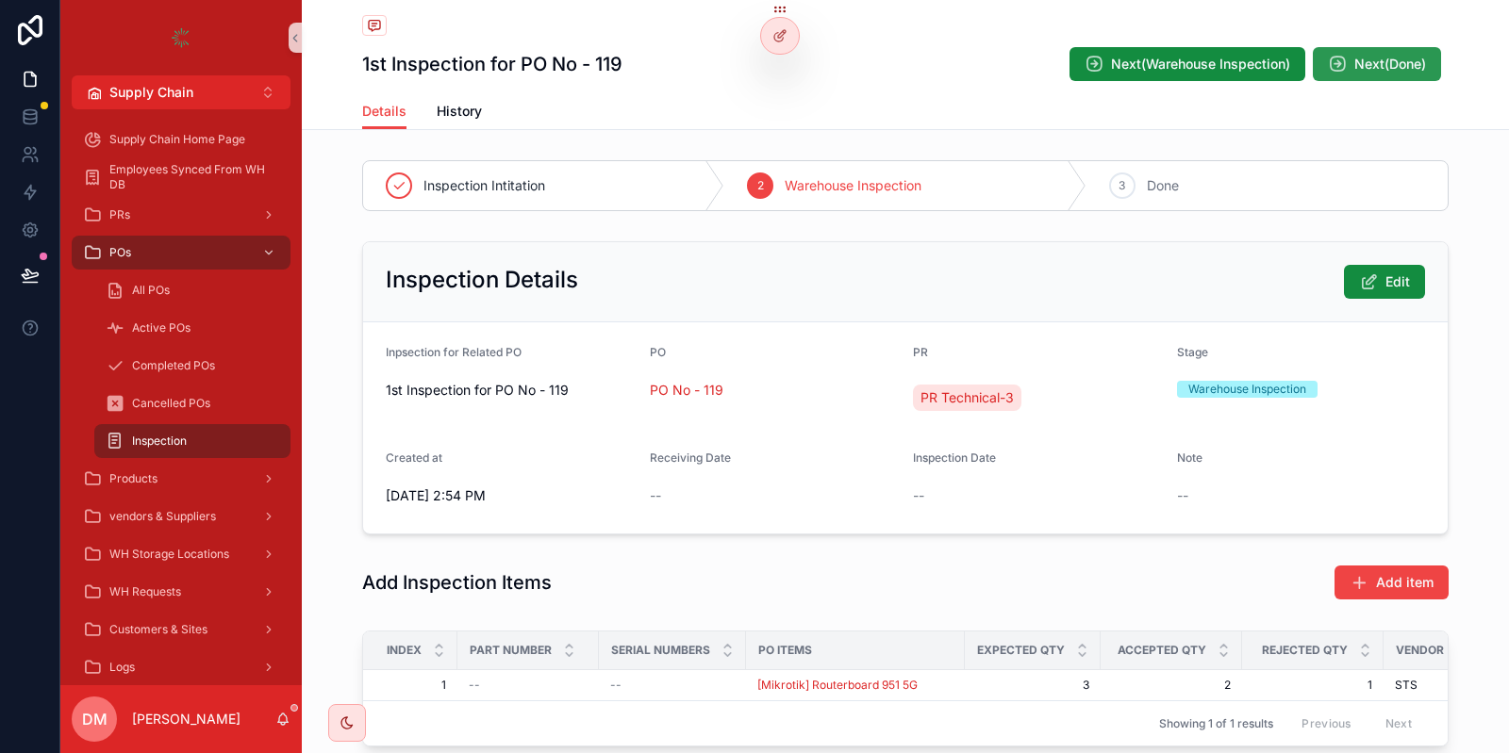
click at [1359, 75] on button "Next(Done)" at bounding box center [1377, 64] width 128 height 34
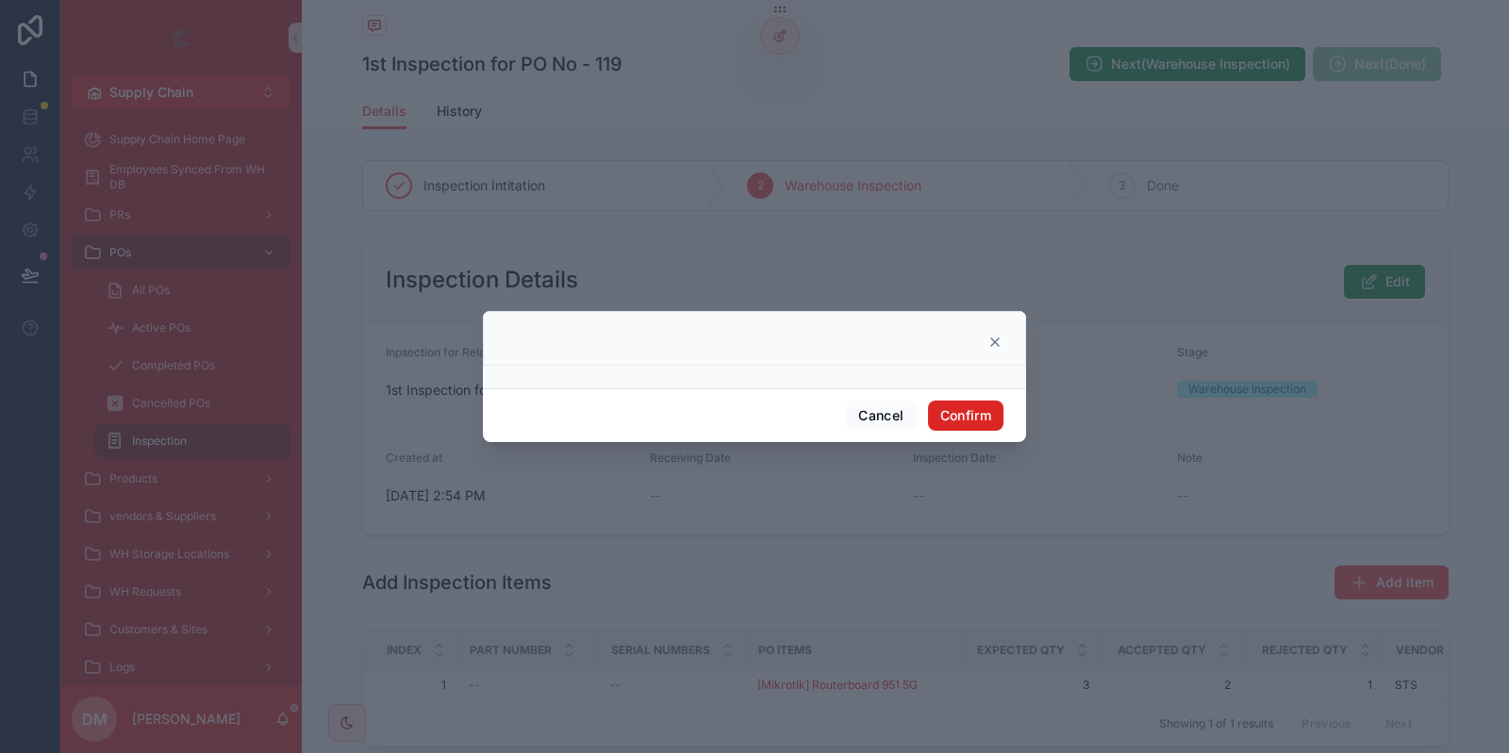
click at [969, 405] on button "Confirm" at bounding box center [965, 416] width 75 height 30
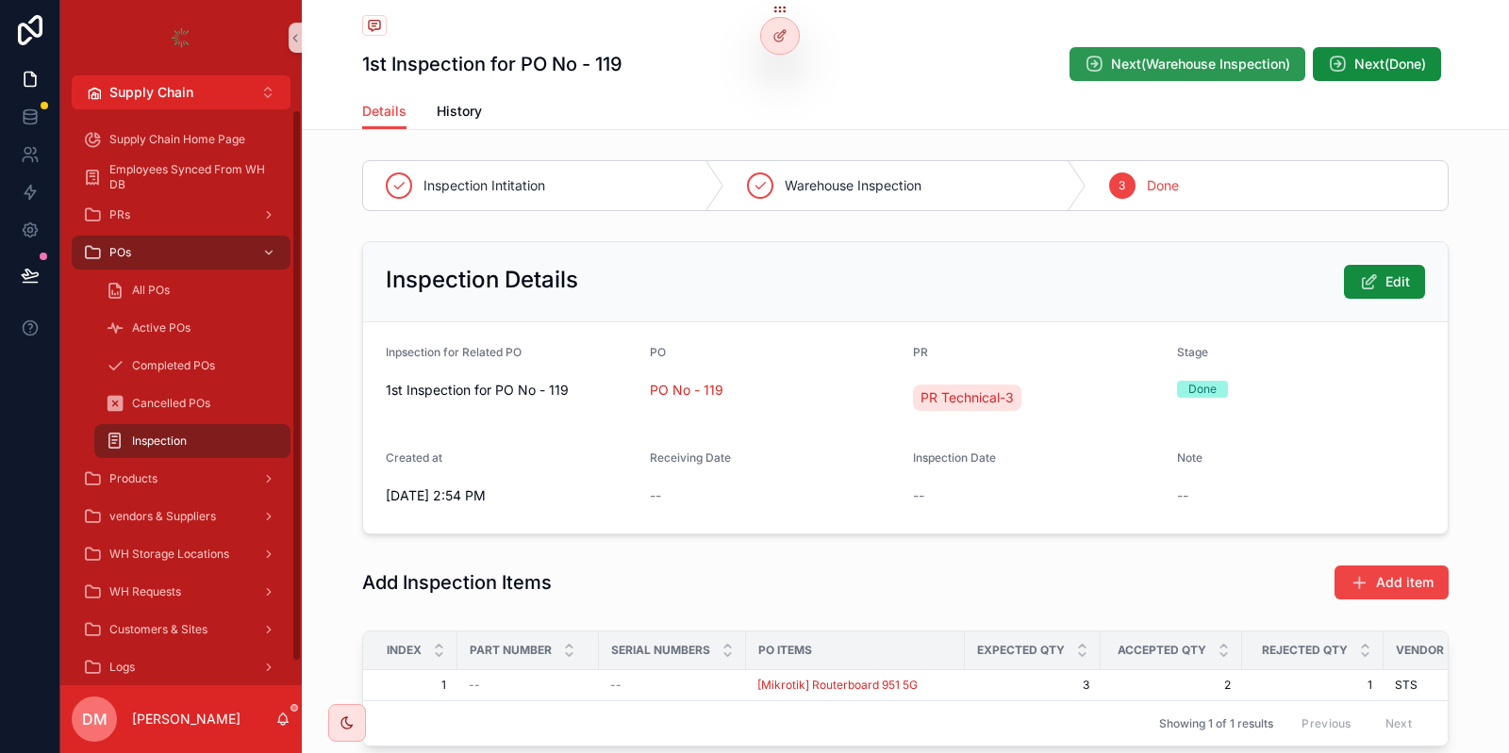
click at [1223, 58] on span "Next(Warehouse Inspection)" at bounding box center [1200, 64] width 179 height 19
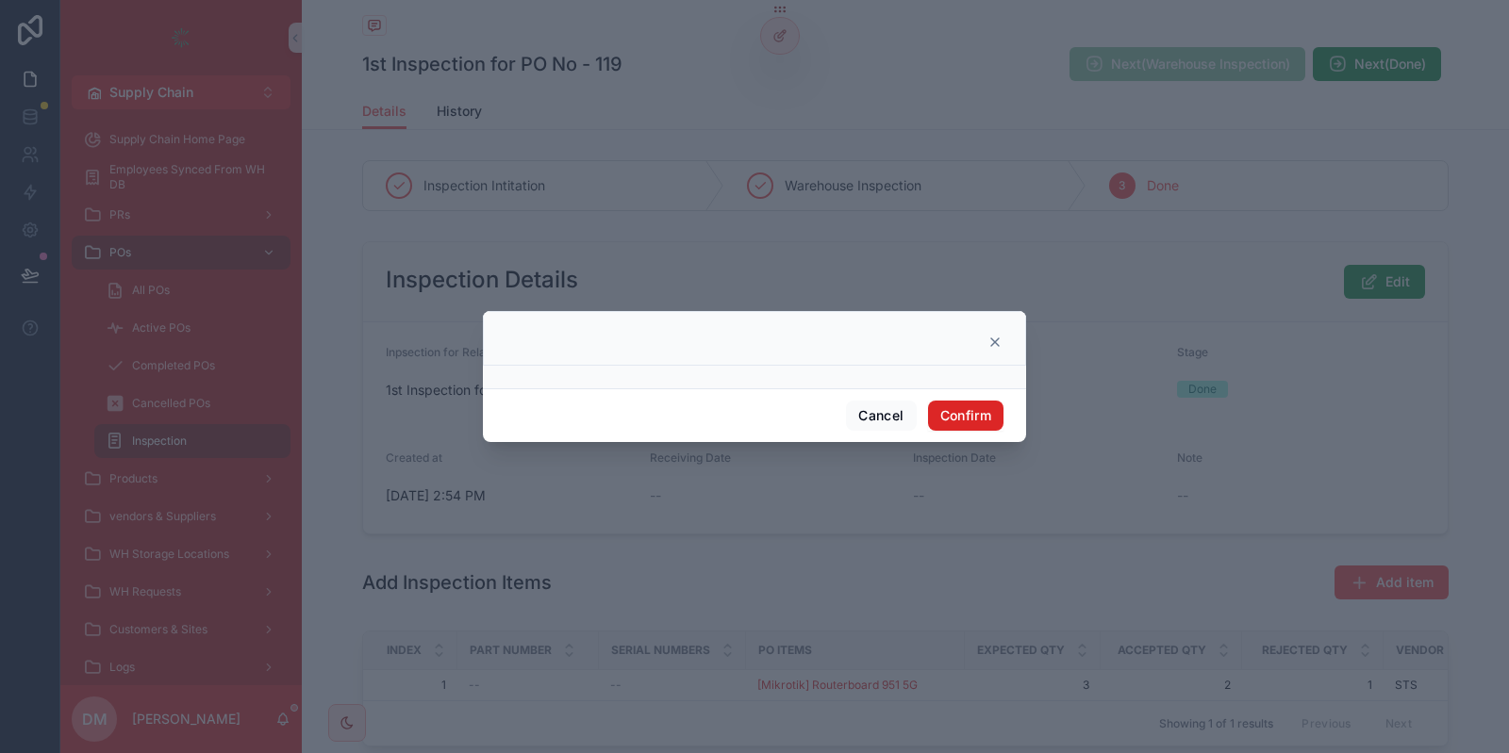
click at [959, 407] on button "Confirm" at bounding box center [965, 416] width 75 height 30
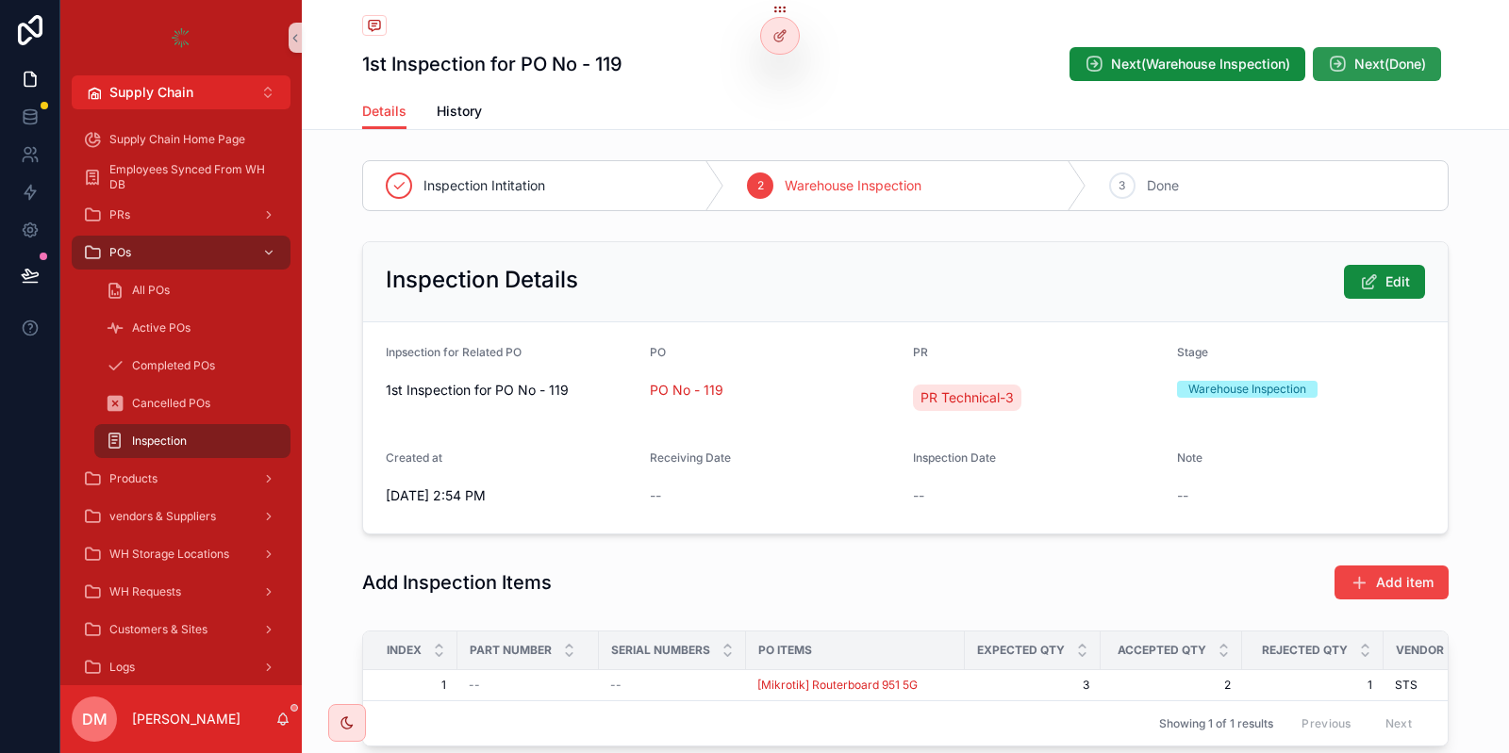
click at [1366, 52] on button "Next(Done)" at bounding box center [1377, 64] width 128 height 34
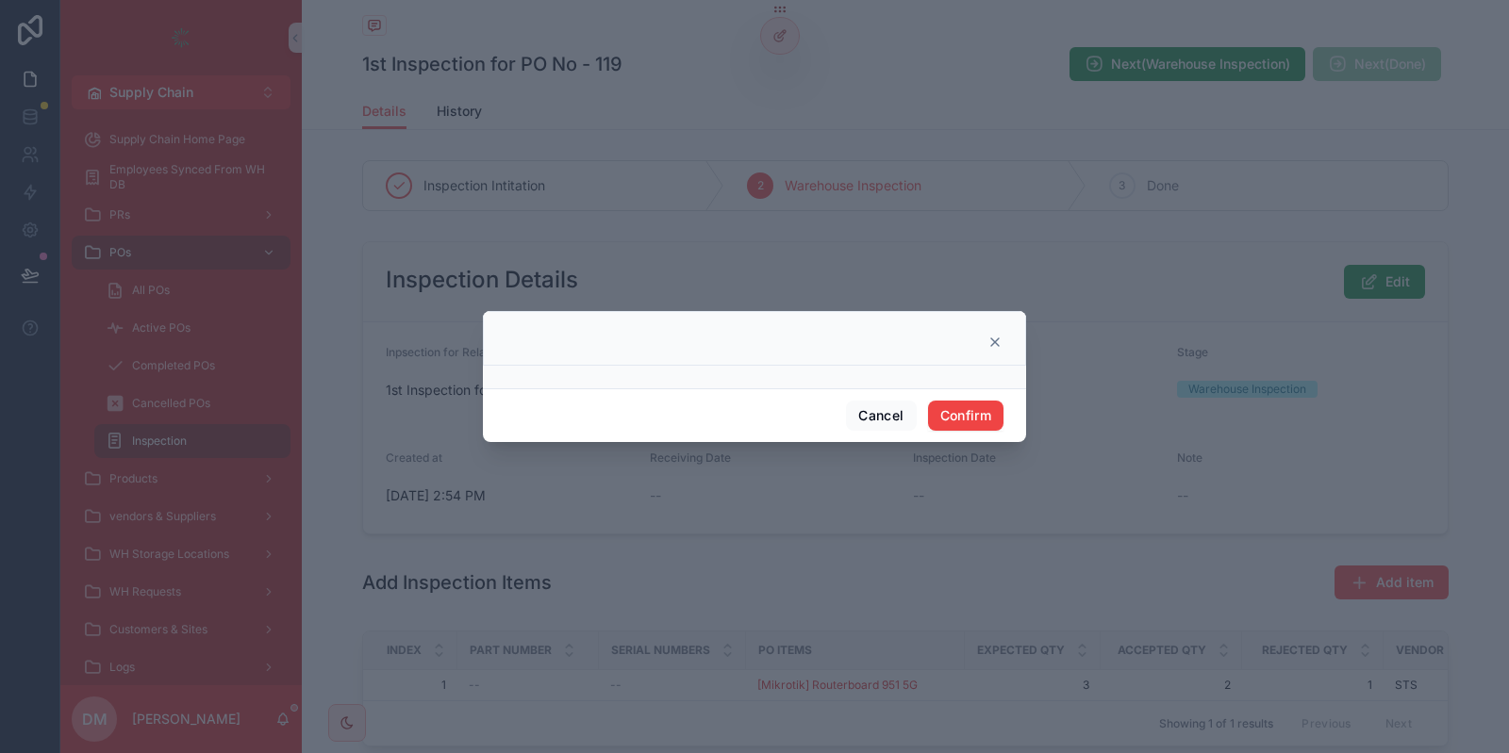
click at [954, 401] on div "Cancel Confirm" at bounding box center [754, 415] width 543 height 54
click at [951, 422] on button "Confirm" at bounding box center [965, 416] width 75 height 30
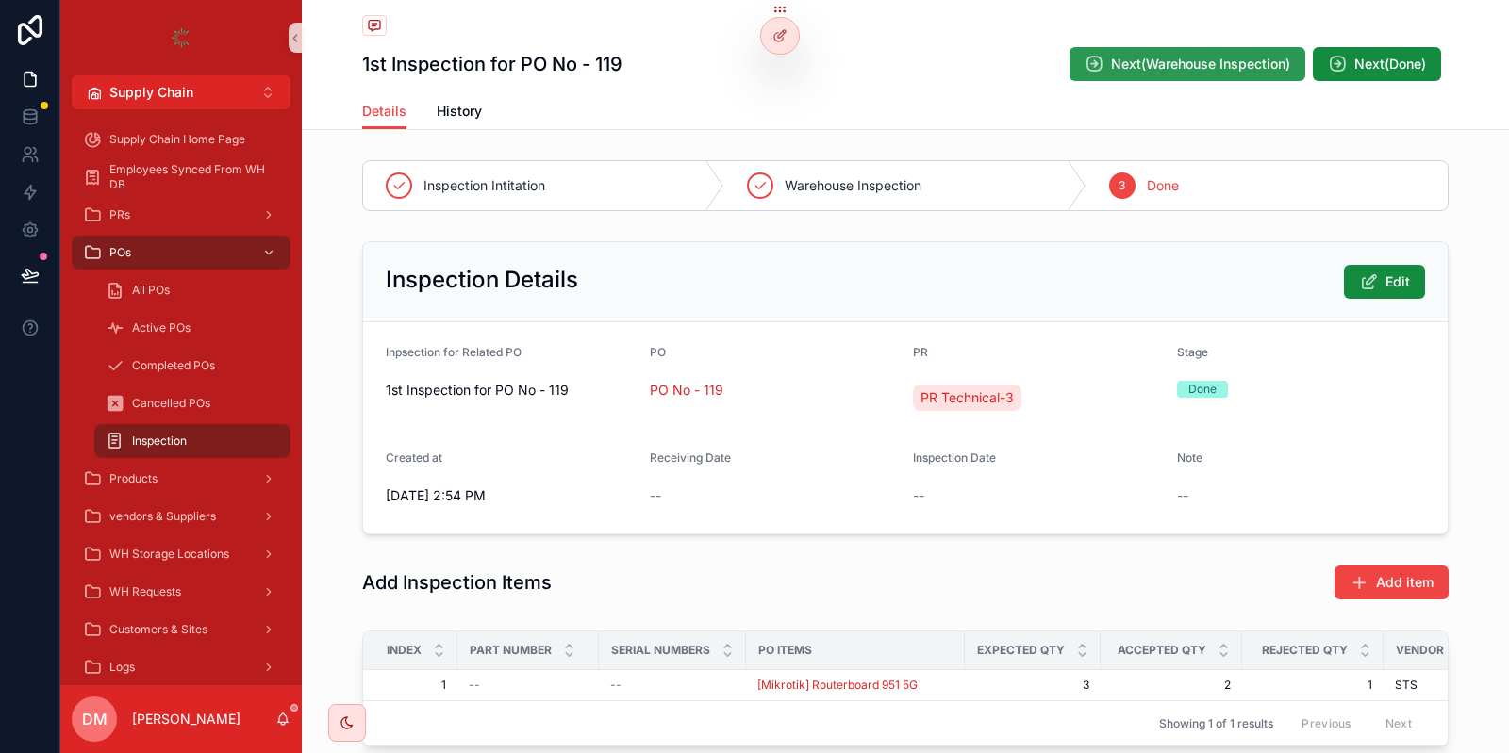
click at [1178, 57] on span "Next(Warehouse Inspection)" at bounding box center [1200, 64] width 179 height 19
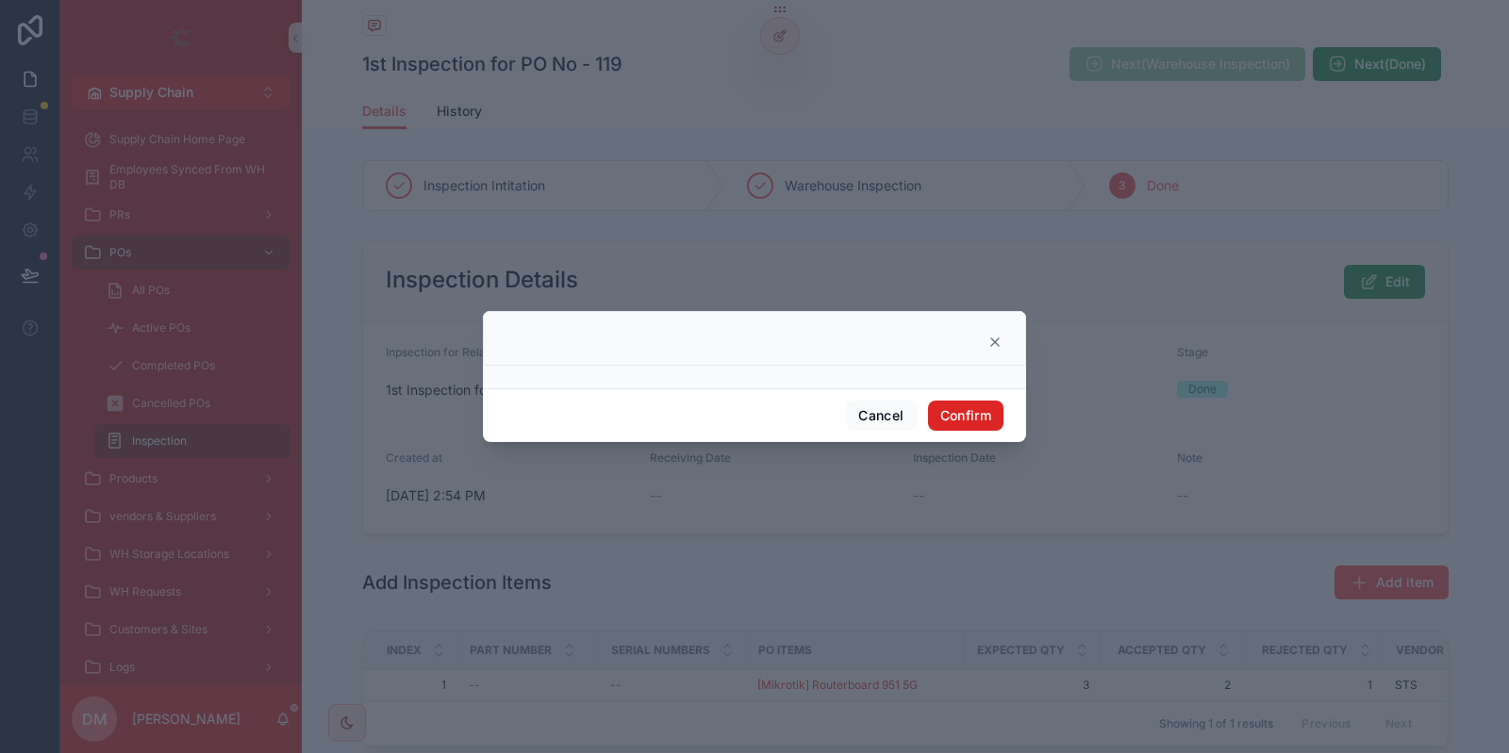
click at [984, 403] on button "Confirm" at bounding box center [965, 416] width 75 height 30
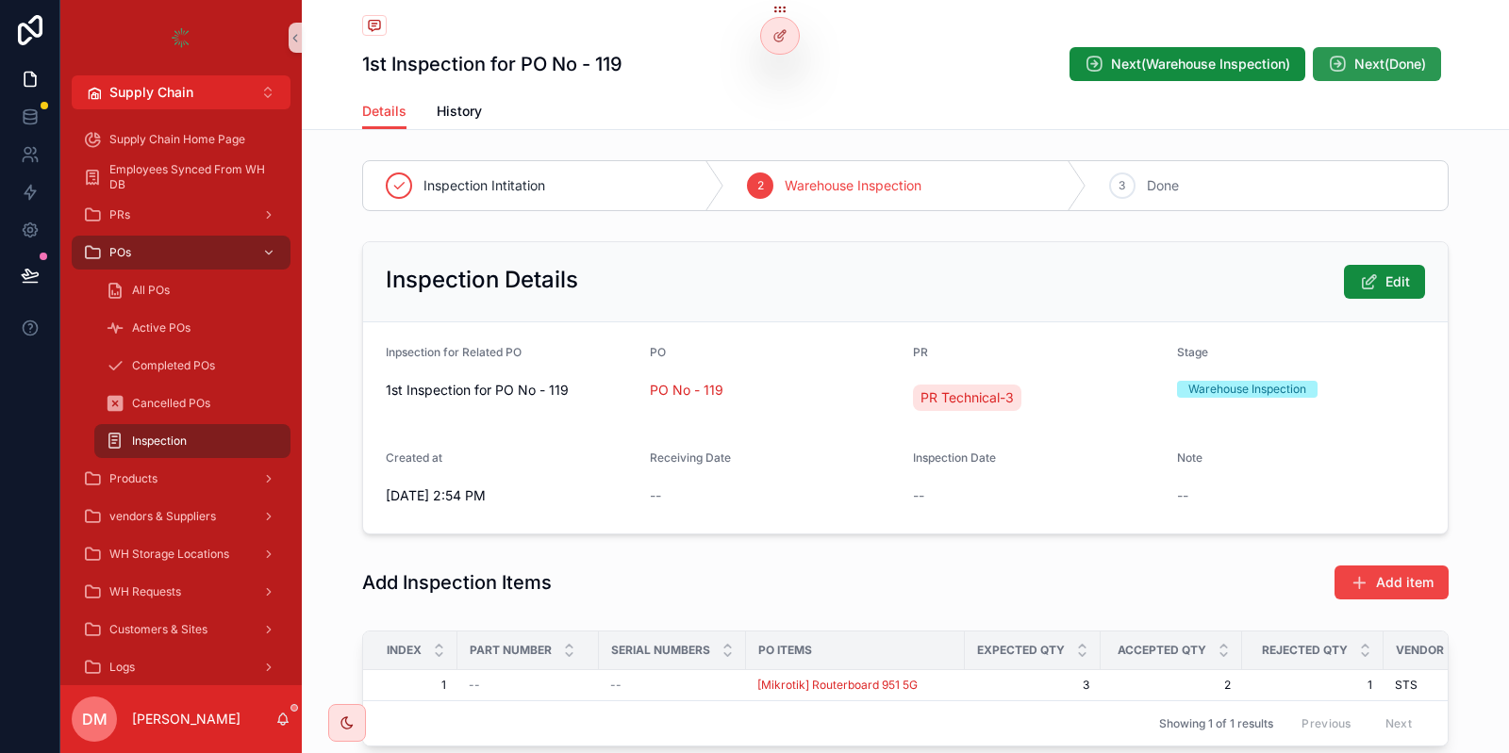
click at [1432, 69] on button "Next(Done)" at bounding box center [1377, 64] width 128 height 34
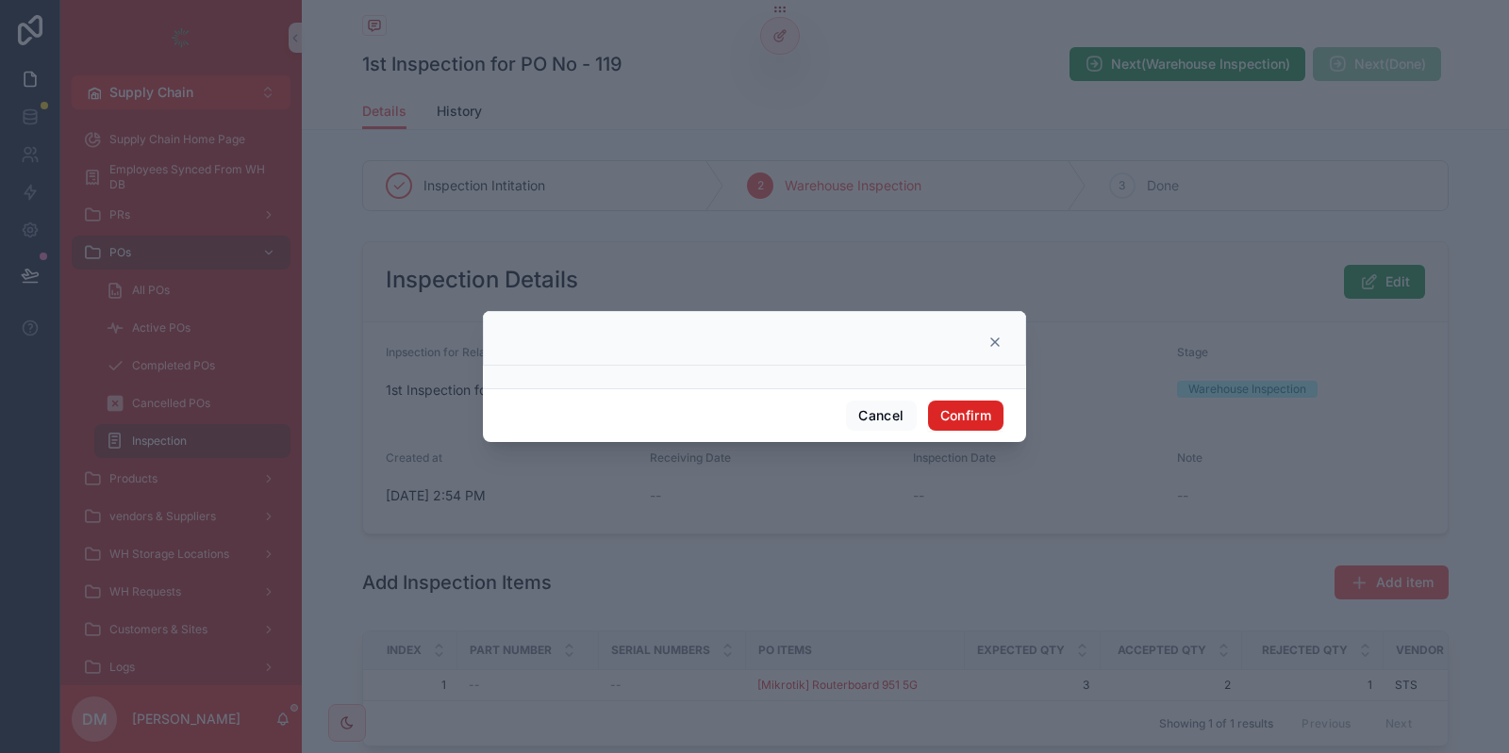
click at [967, 426] on button "Confirm" at bounding box center [965, 416] width 75 height 30
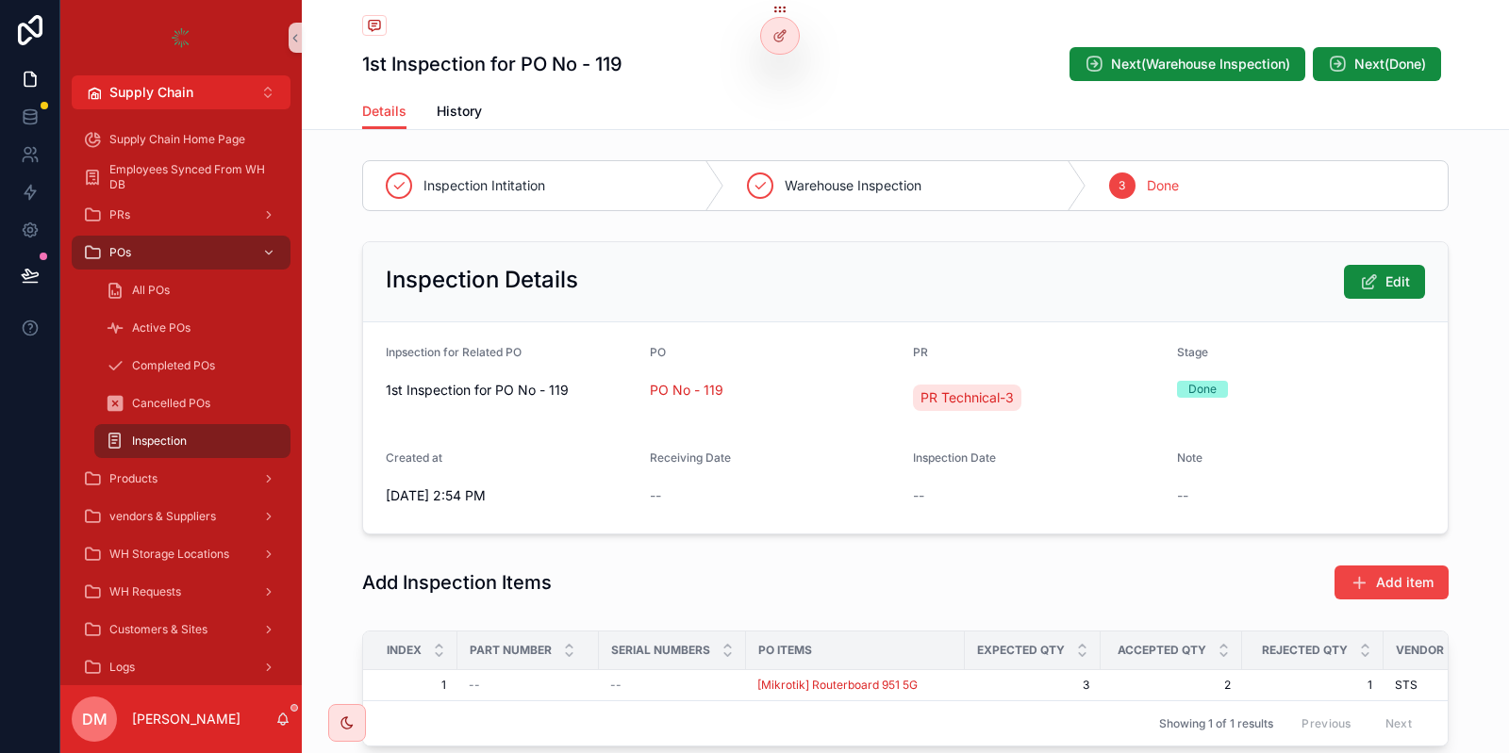
click at [1205, 45] on div "1st Inspection for PO No - 119 Next(Warehouse Inspection) Next(Done)" at bounding box center [905, 46] width 1086 height 93
click at [1211, 51] on button "Next(Warehouse Inspection)" at bounding box center [1187, 64] width 236 height 34
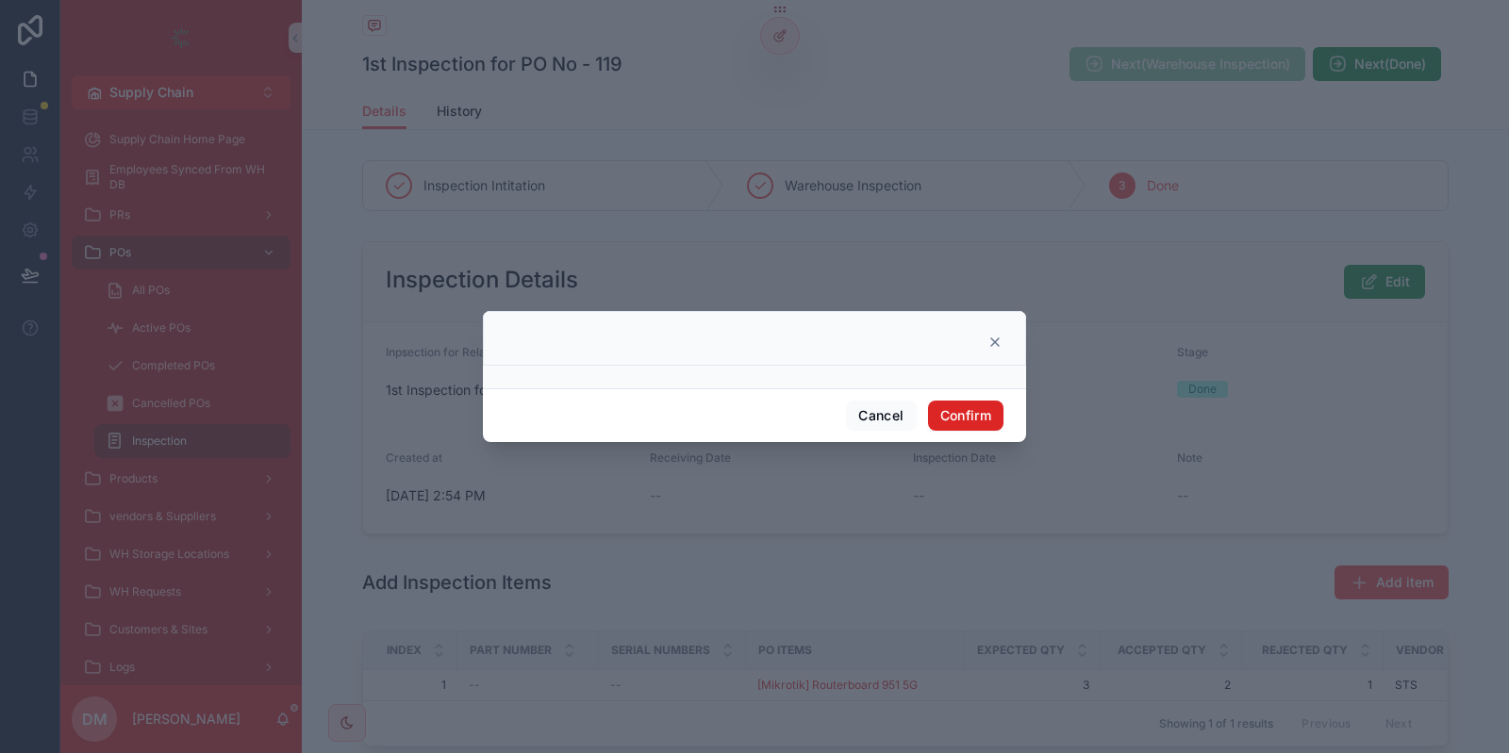
click at [977, 404] on button "Confirm" at bounding box center [965, 416] width 75 height 30
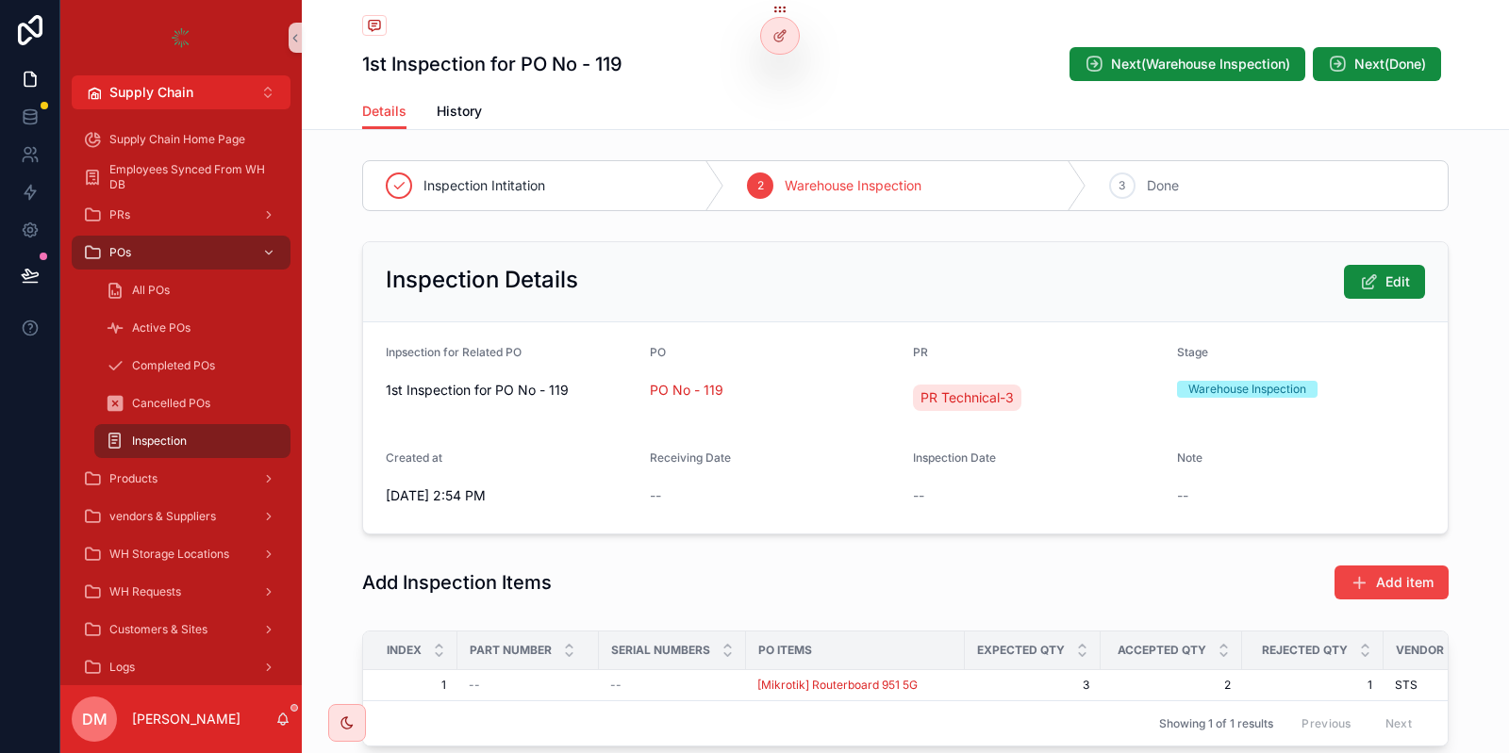
scroll to position [126, 0]
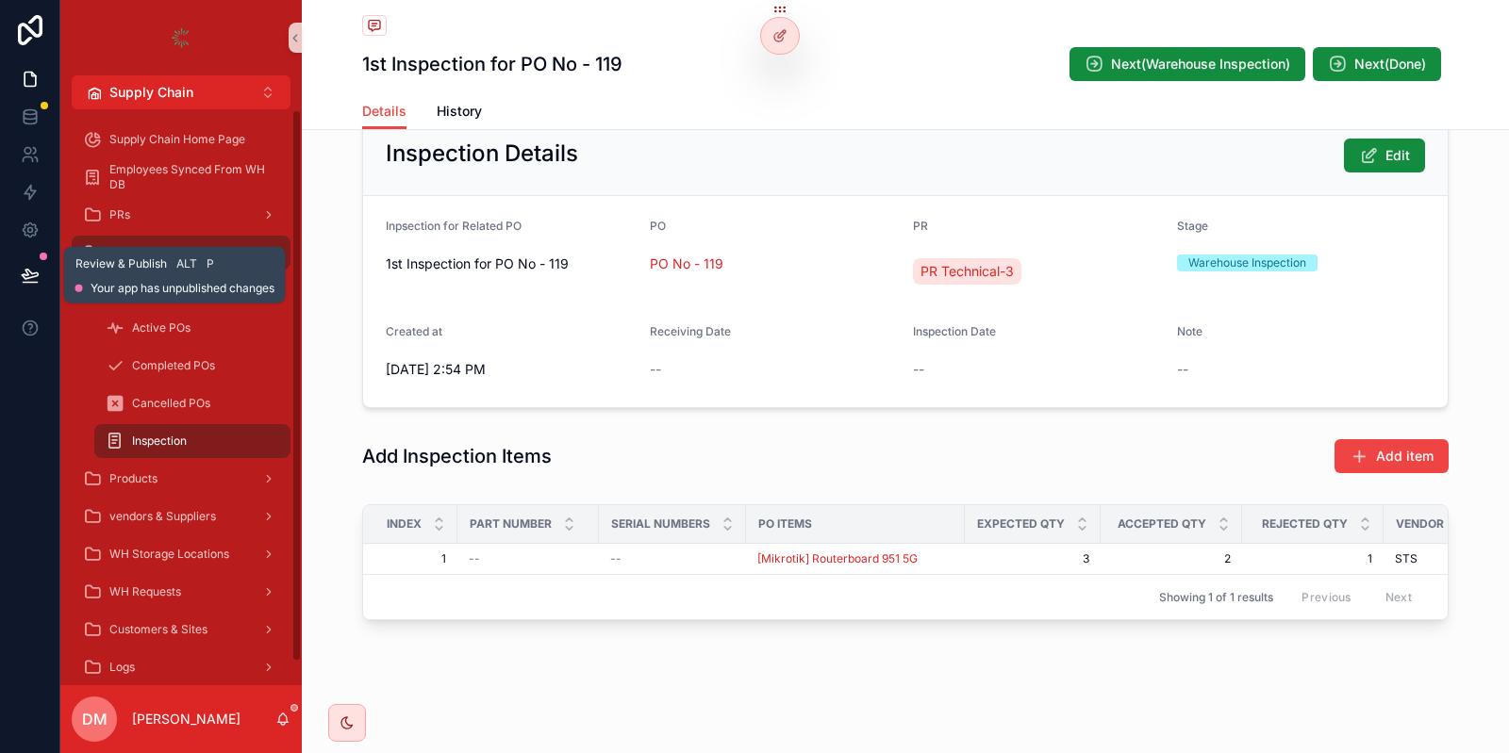
click at [36, 272] on icon at bounding box center [30, 275] width 19 height 19
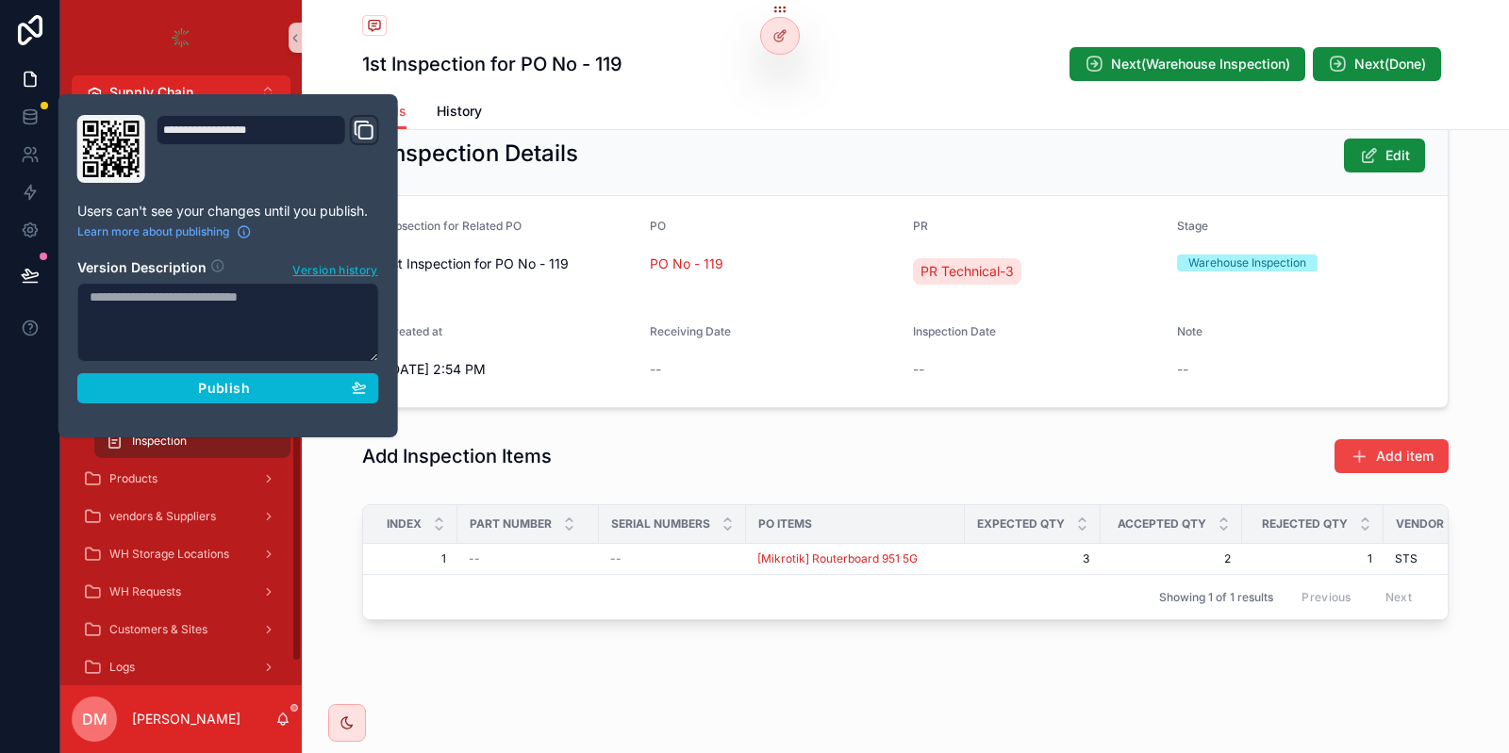
click at [155, 372] on section "Version Description Version history Publish" at bounding box center [228, 325] width 302 height 157
click at [172, 389] on div "Publish" at bounding box center [228, 388] width 277 height 17
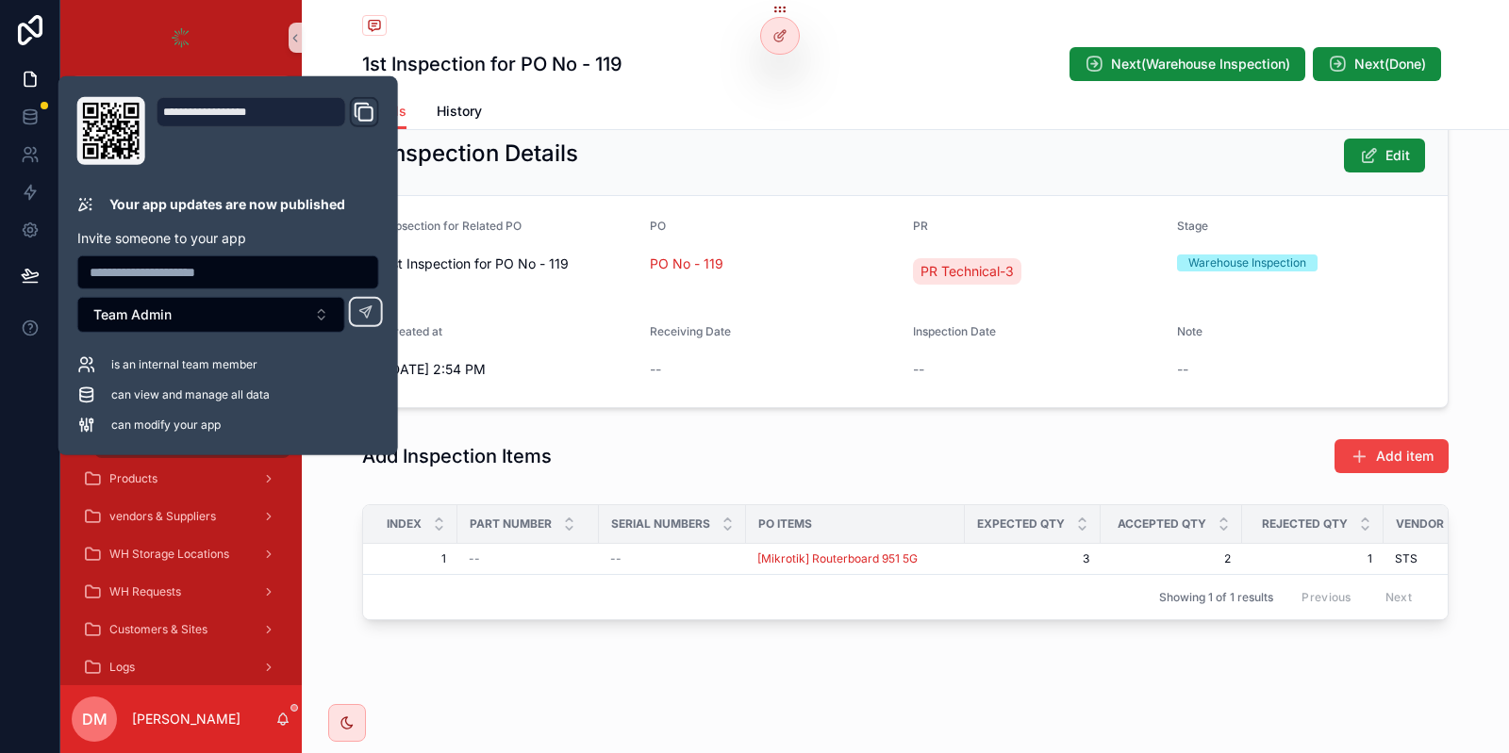
click at [797, 428] on div "Inspection Intitation 2 Warehouse Inspection 3 Done Inspection Details Edit Inp…" at bounding box center [905, 330] width 1207 height 609
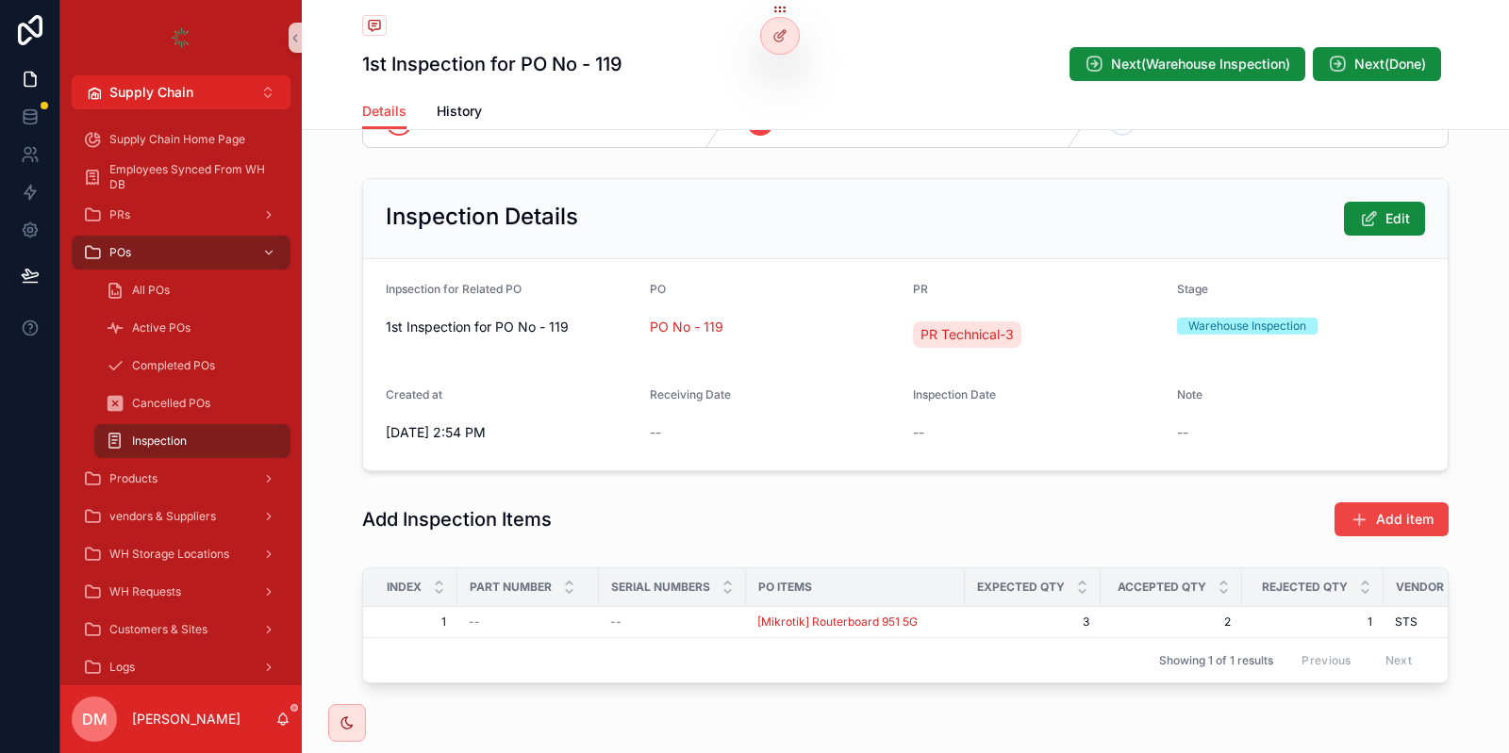
scroll to position [61, 0]
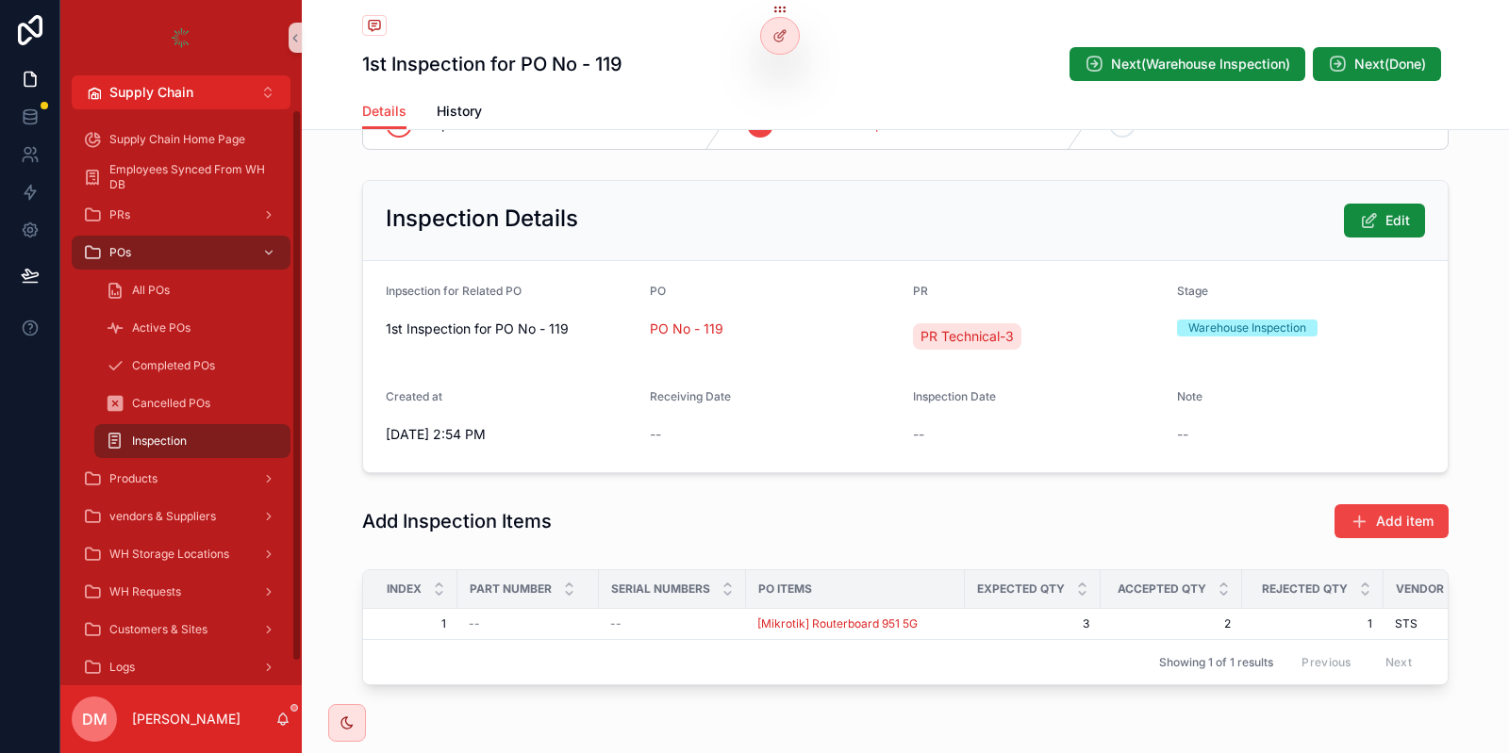
click at [219, 436] on div "Inspection" at bounding box center [193, 441] width 174 height 30
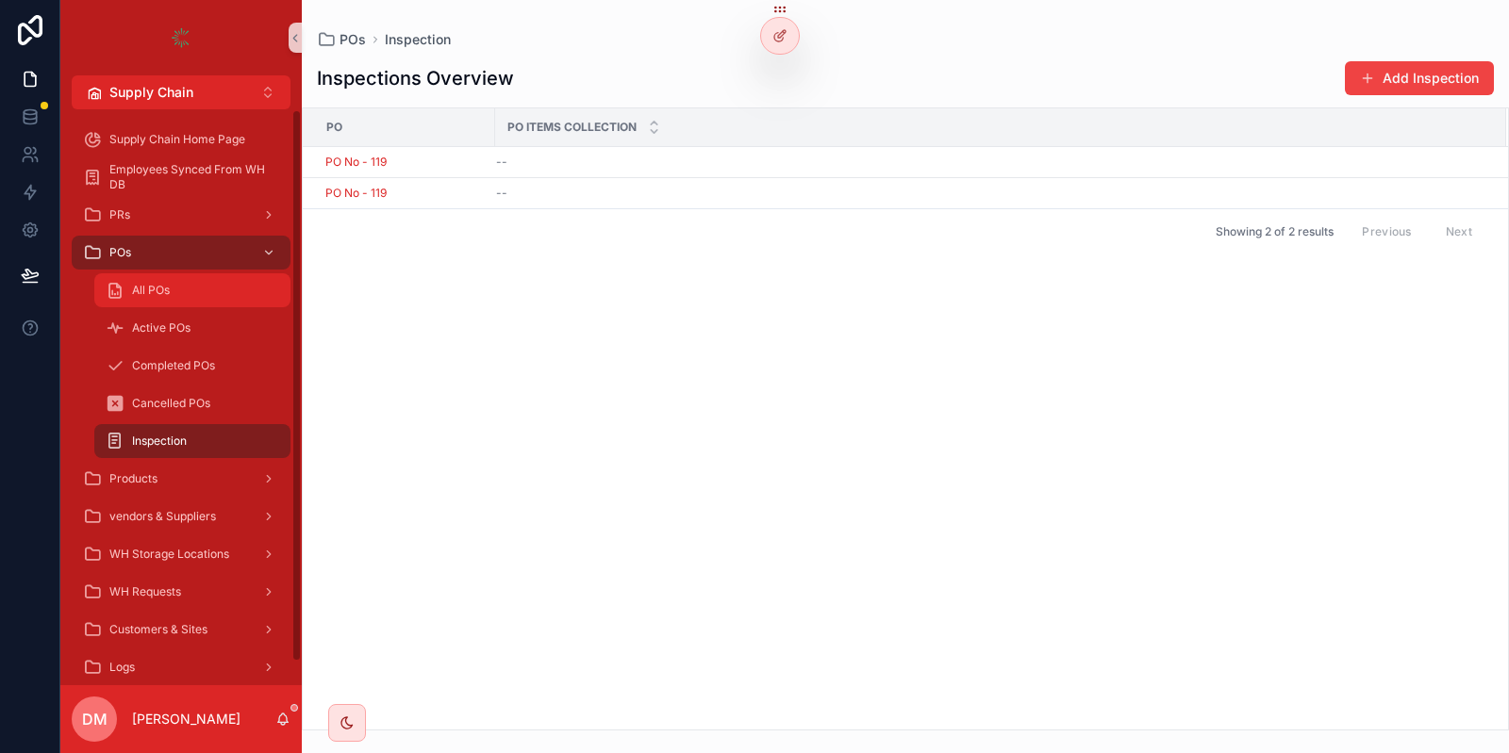
click at [202, 300] on div "All POs" at bounding box center [193, 290] width 174 height 30
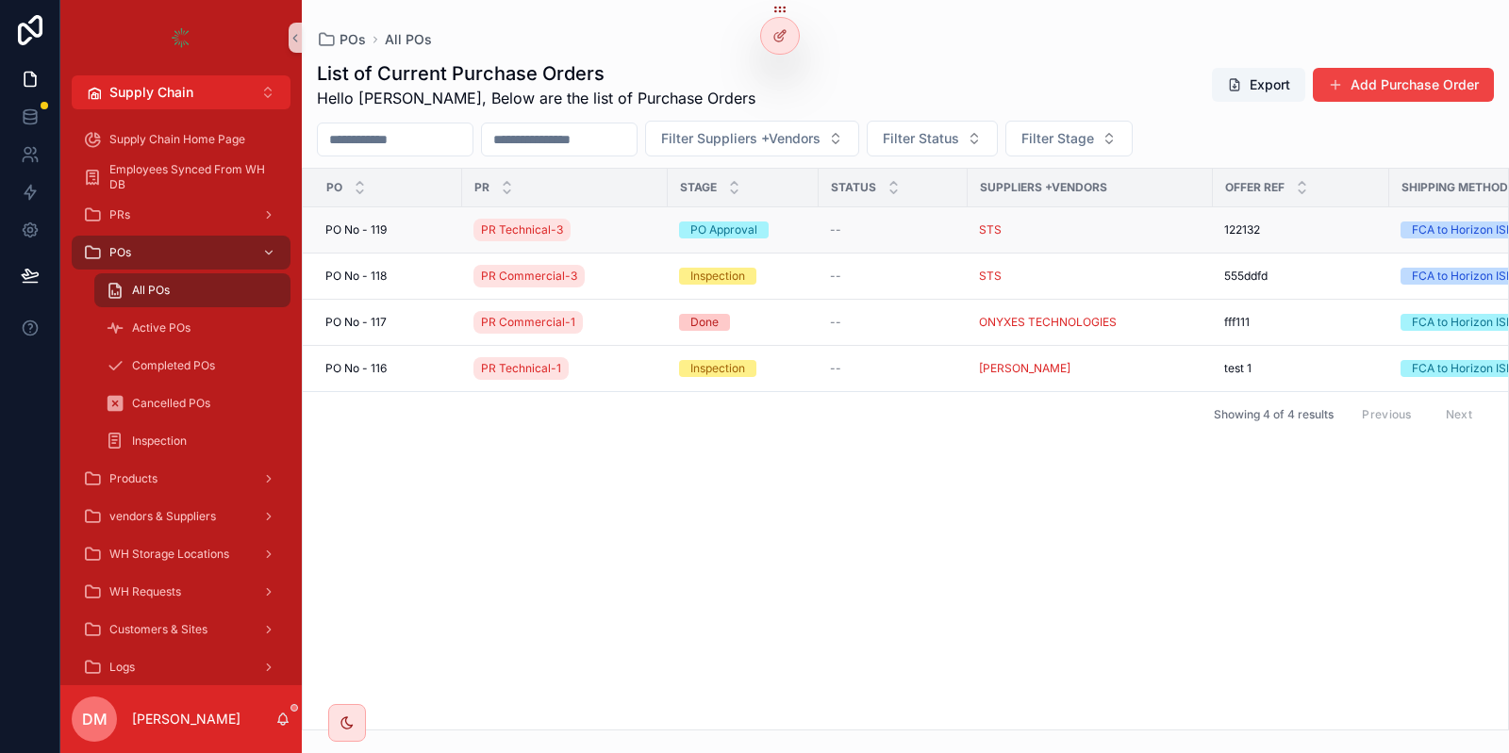
click at [374, 234] on span "PO No - 119" at bounding box center [355, 230] width 61 height 15
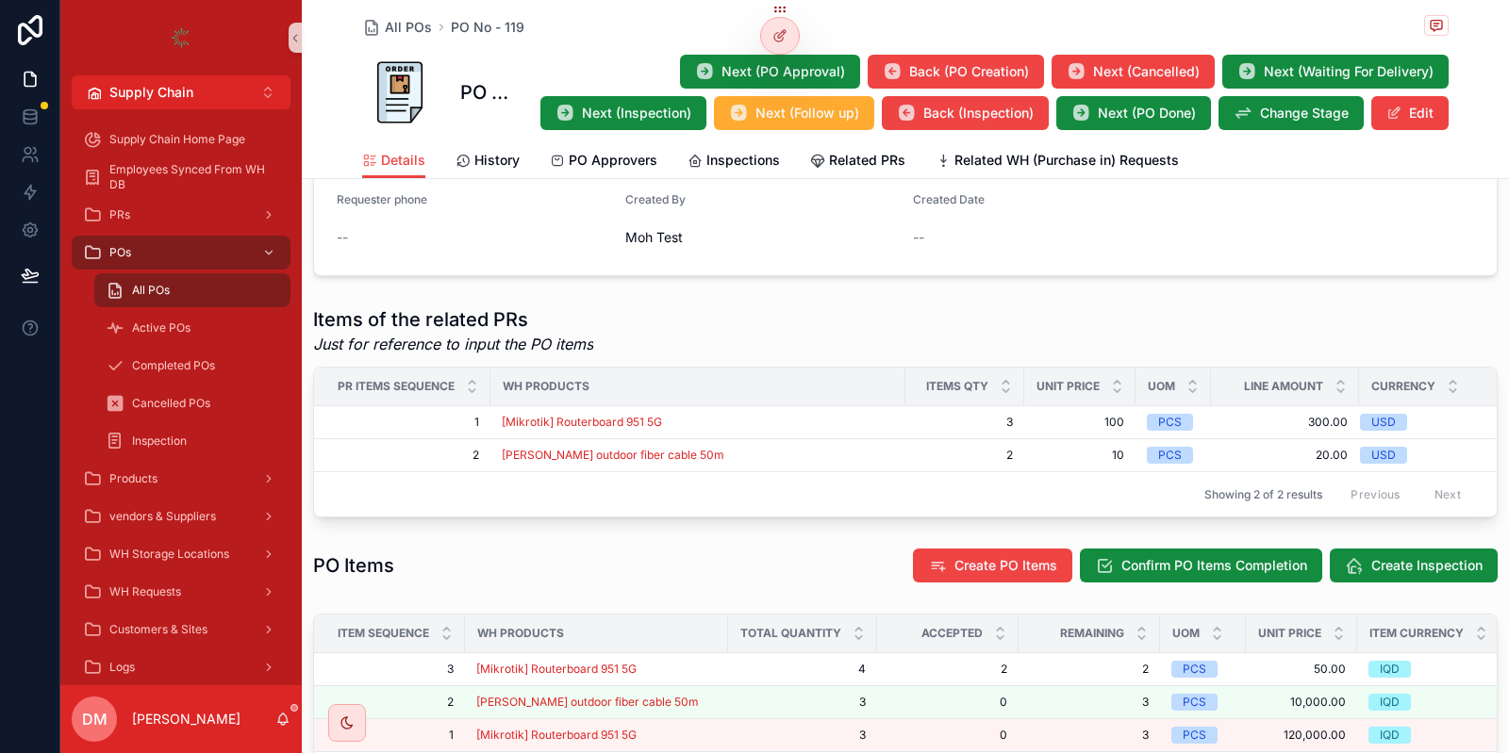
scroll to position [763, 0]
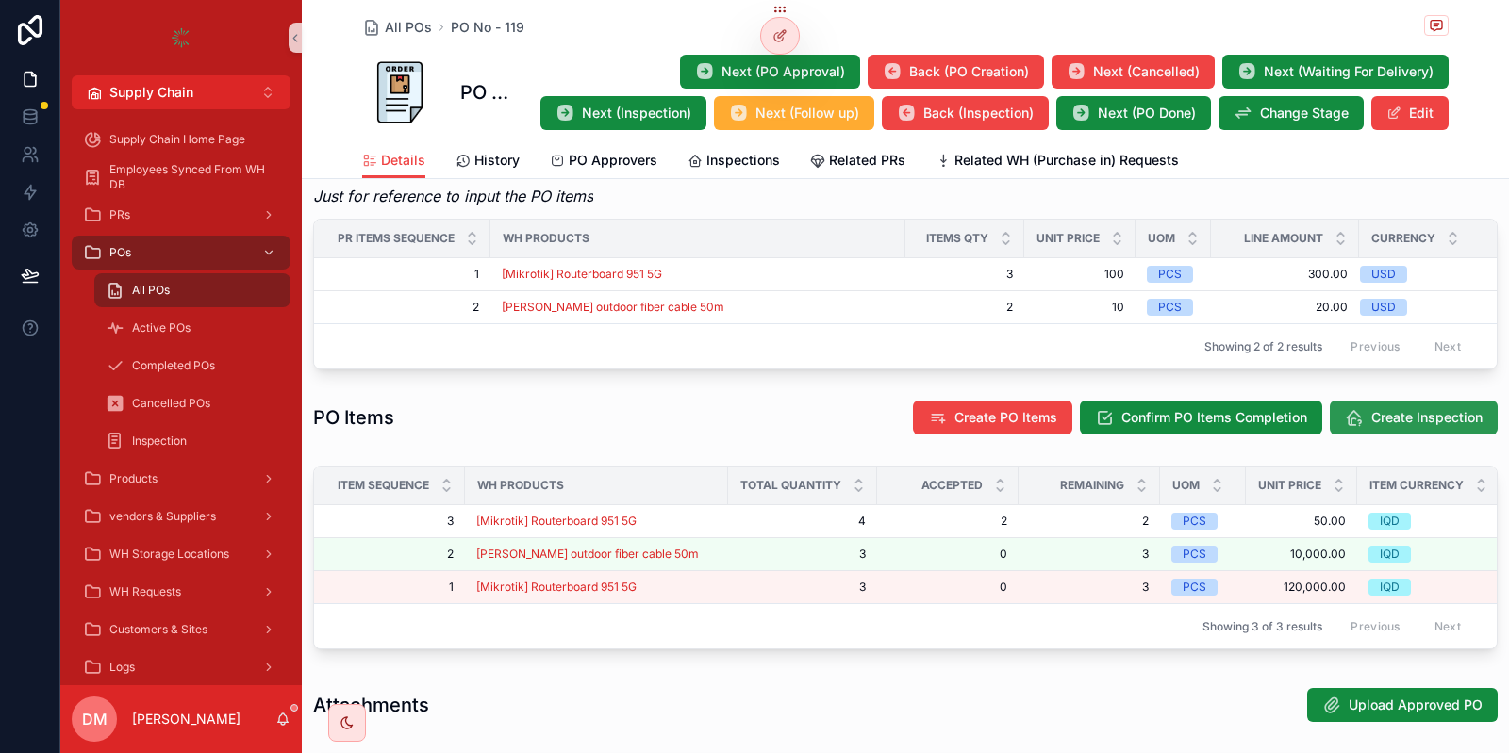
click at [1398, 417] on span "Create Inspection" at bounding box center [1426, 417] width 111 height 19
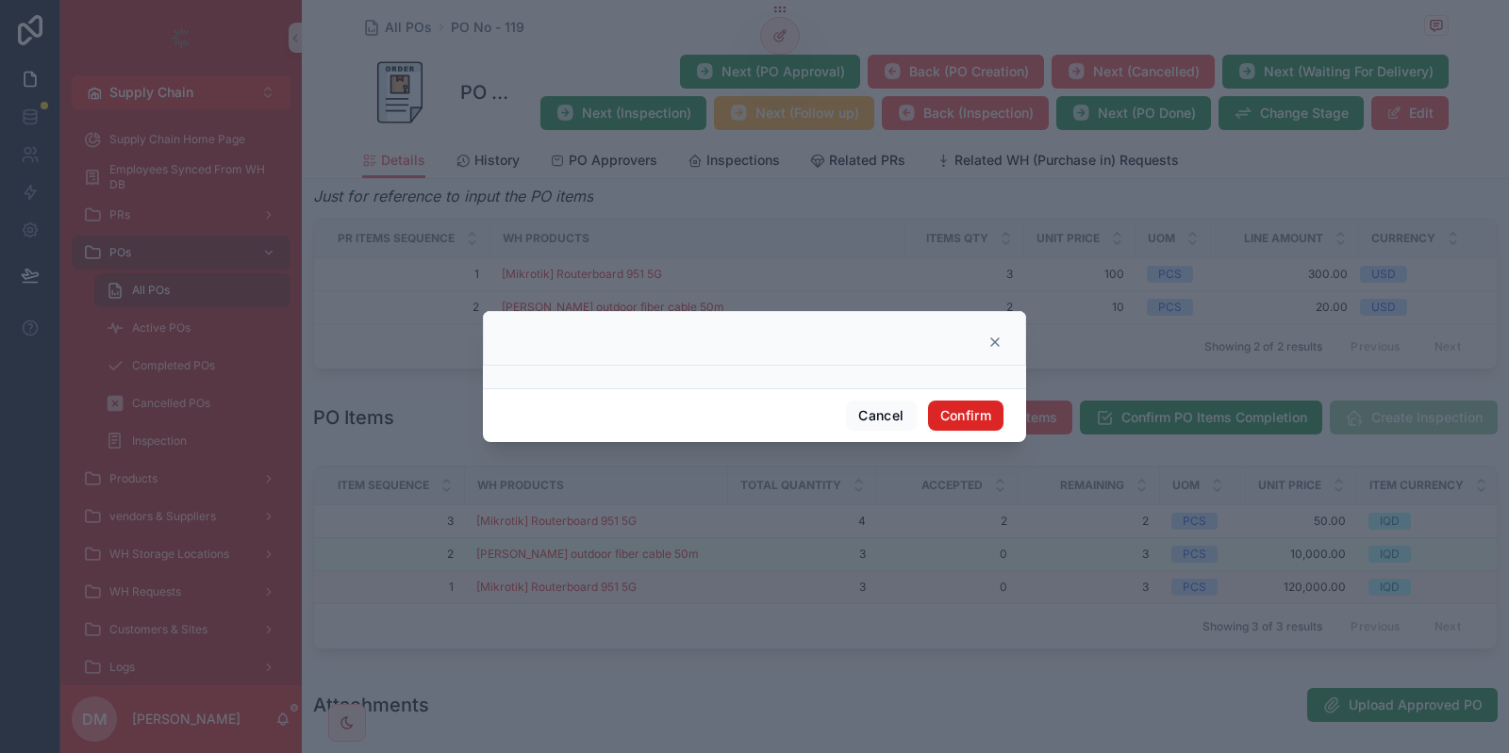
click at [969, 425] on button "Confirm" at bounding box center [965, 416] width 75 height 30
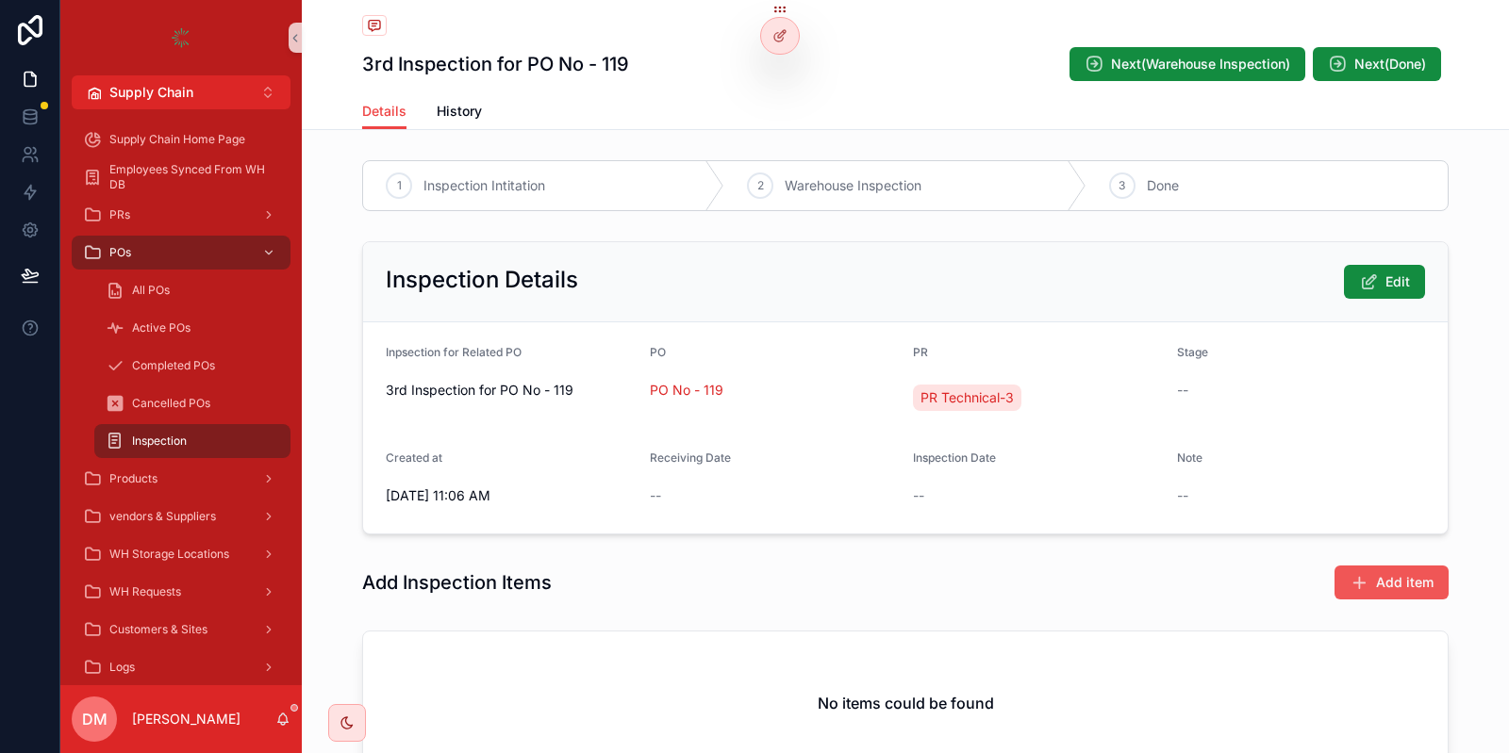
click at [1398, 576] on span "Add item" at bounding box center [1405, 582] width 58 height 19
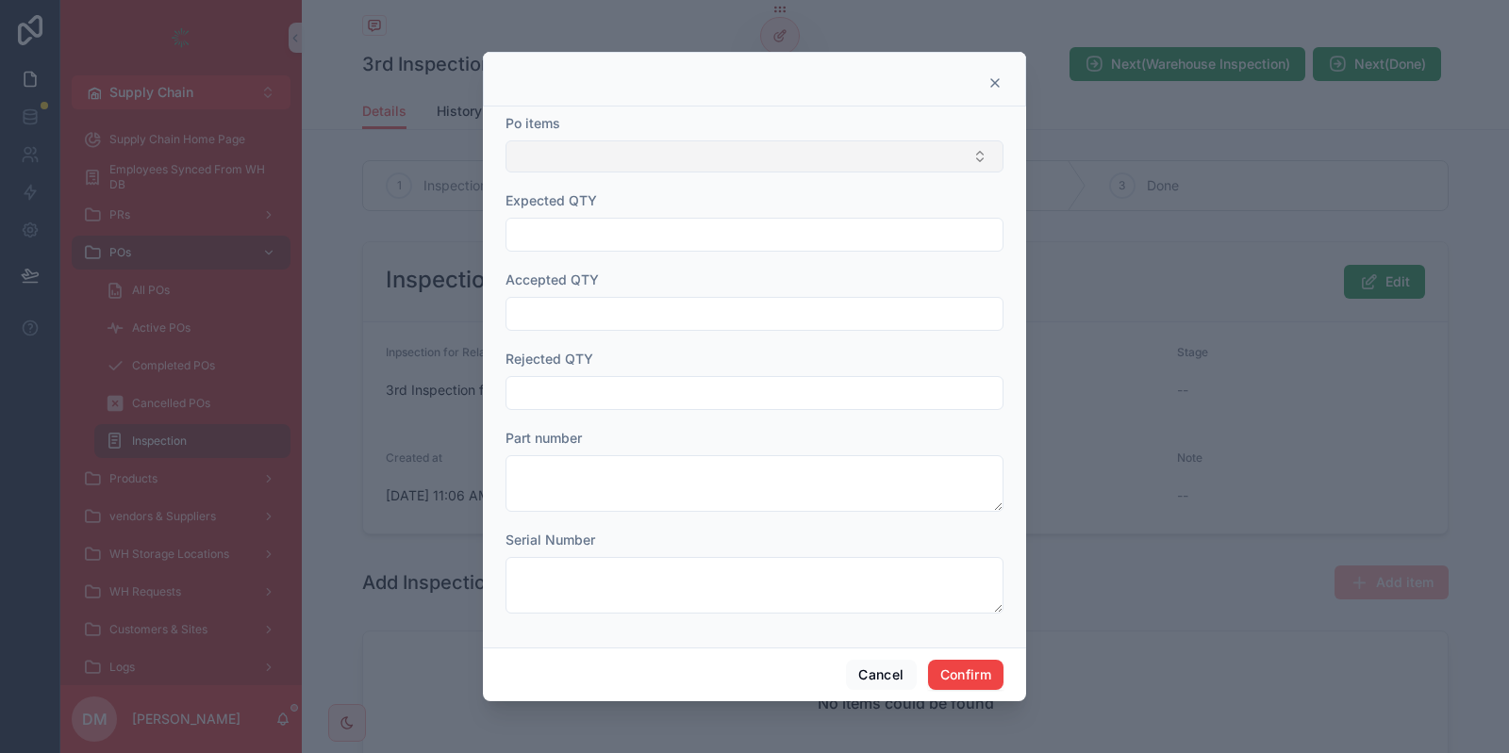
click at [612, 143] on button "Select Button" at bounding box center [754, 157] width 498 height 32
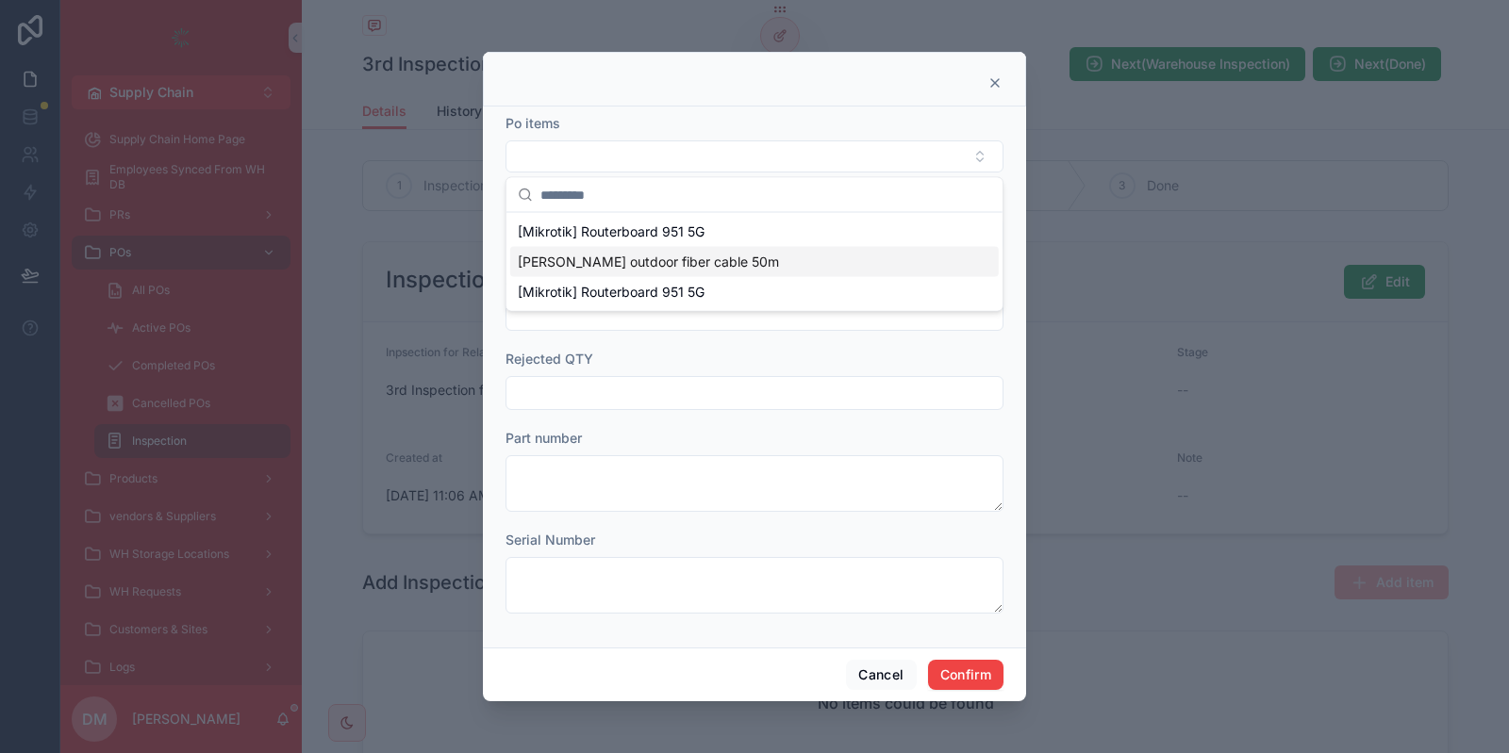
click at [653, 253] on span "[PERSON_NAME] outdoor fiber cable 50m" at bounding box center [648, 262] width 261 height 19
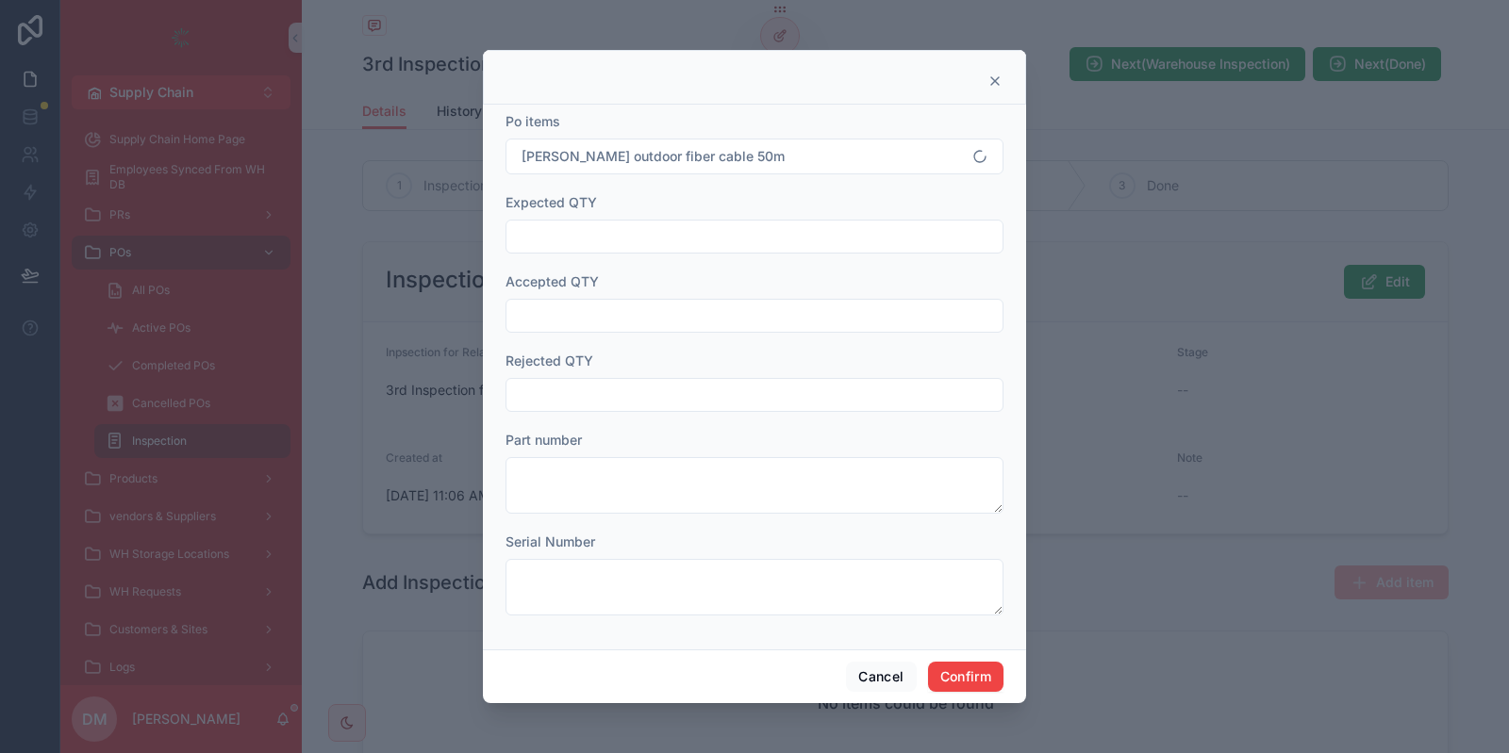
click at [625, 226] on input "text" at bounding box center [754, 236] width 496 height 26
type input "**"
click at [614, 311] on input "text" at bounding box center [754, 316] width 496 height 26
type input "**"
click at [877, 686] on button "Cancel" at bounding box center [881, 677] width 70 height 30
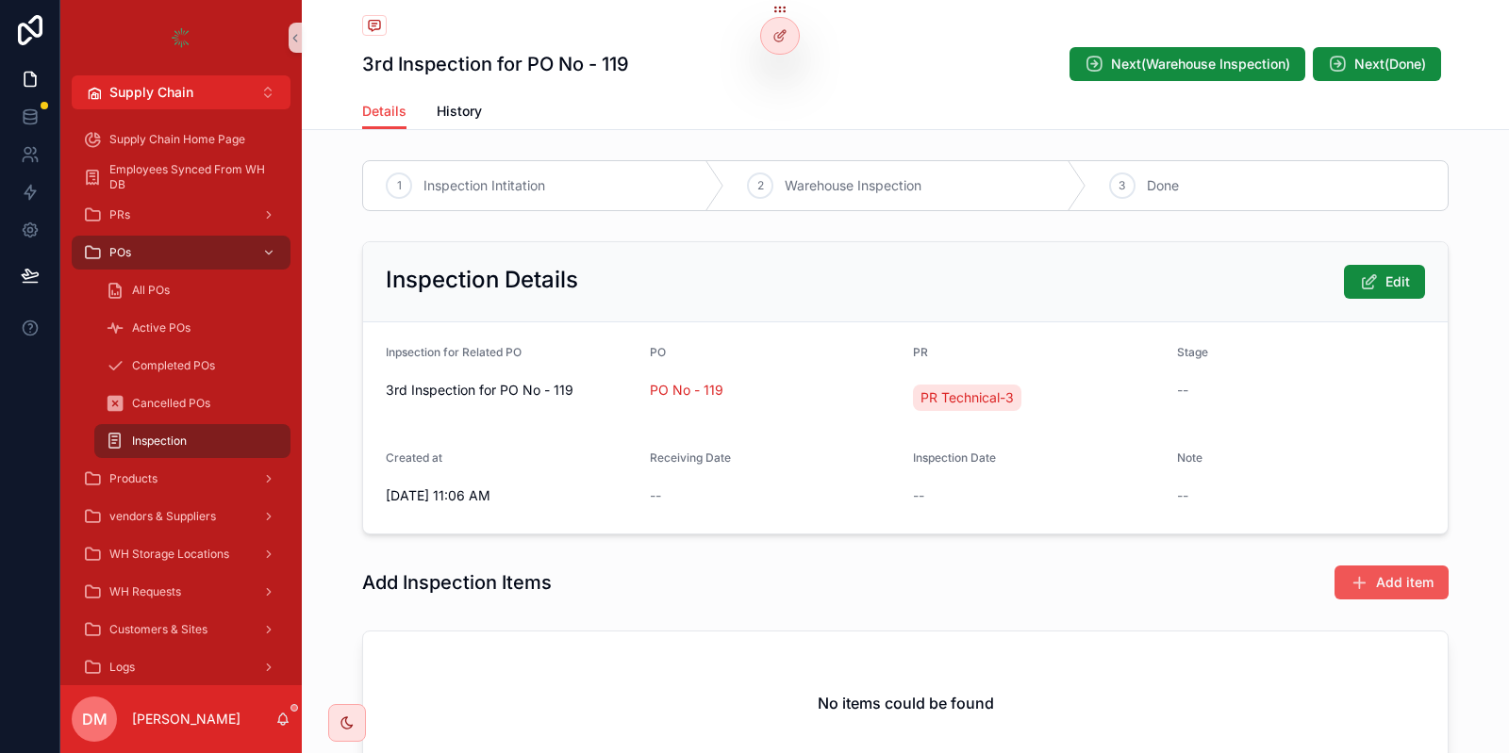
click at [1420, 573] on span "Add item" at bounding box center [1405, 582] width 58 height 19
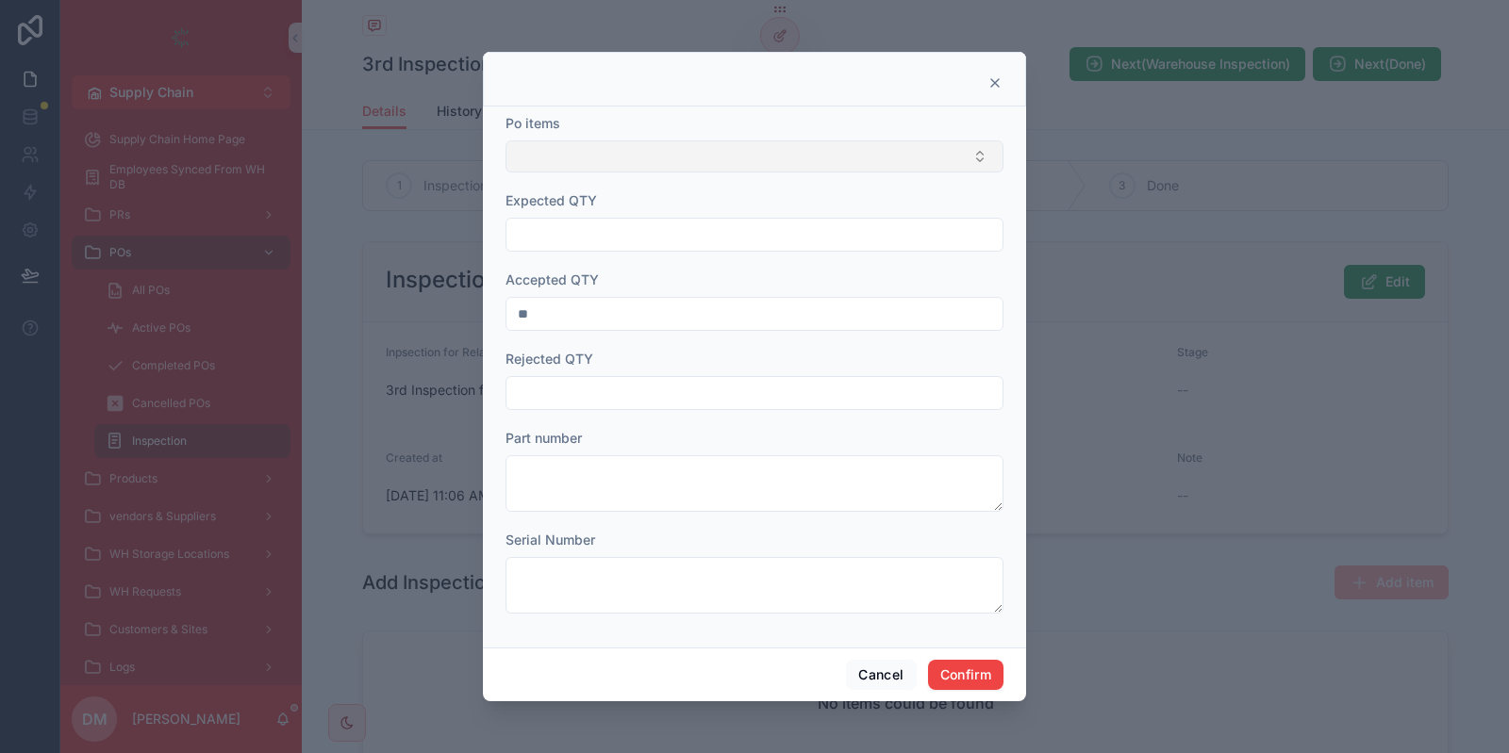
click at [606, 149] on button "Select Button" at bounding box center [754, 157] width 498 height 32
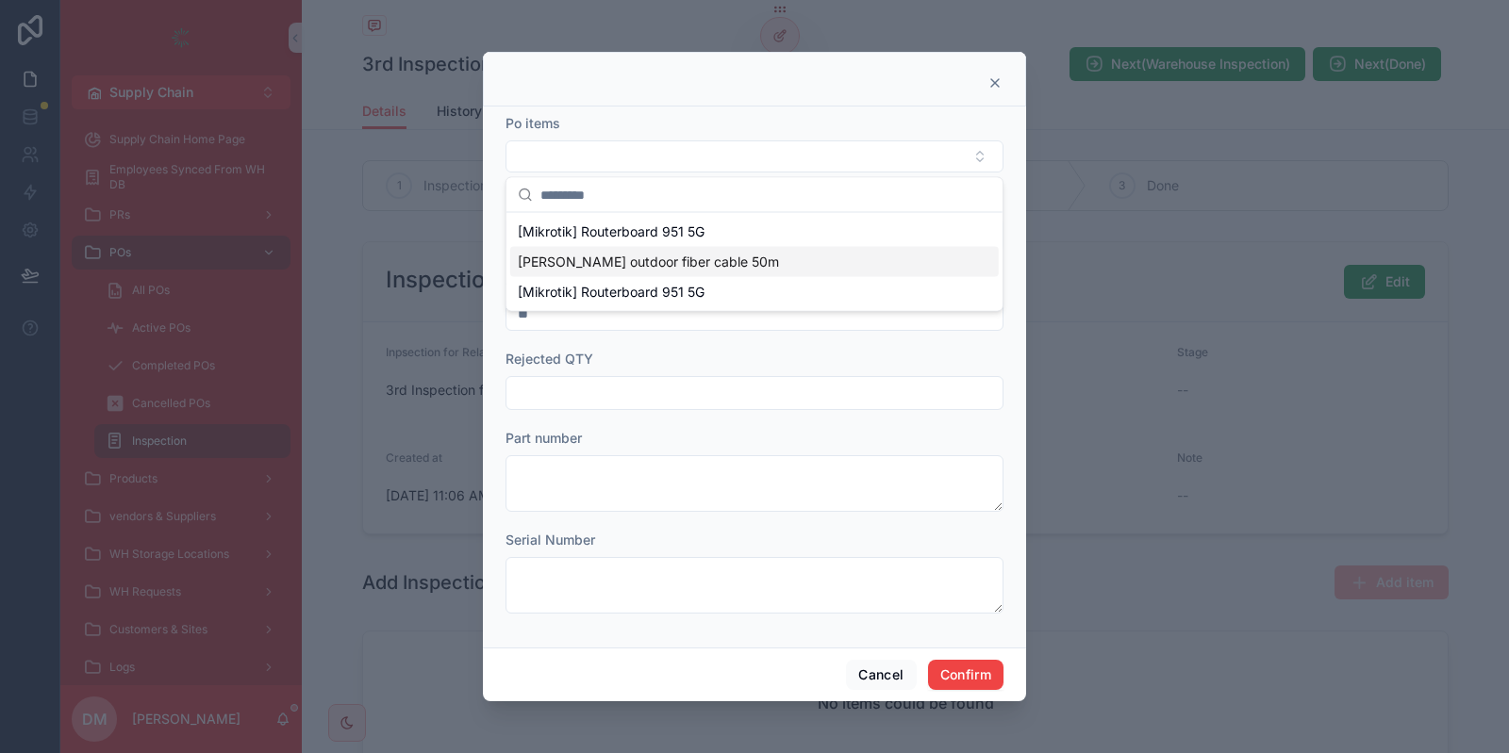
click at [580, 260] on span "[PERSON_NAME] outdoor fiber cable 50m" at bounding box center [648, 262] width 261 height 19
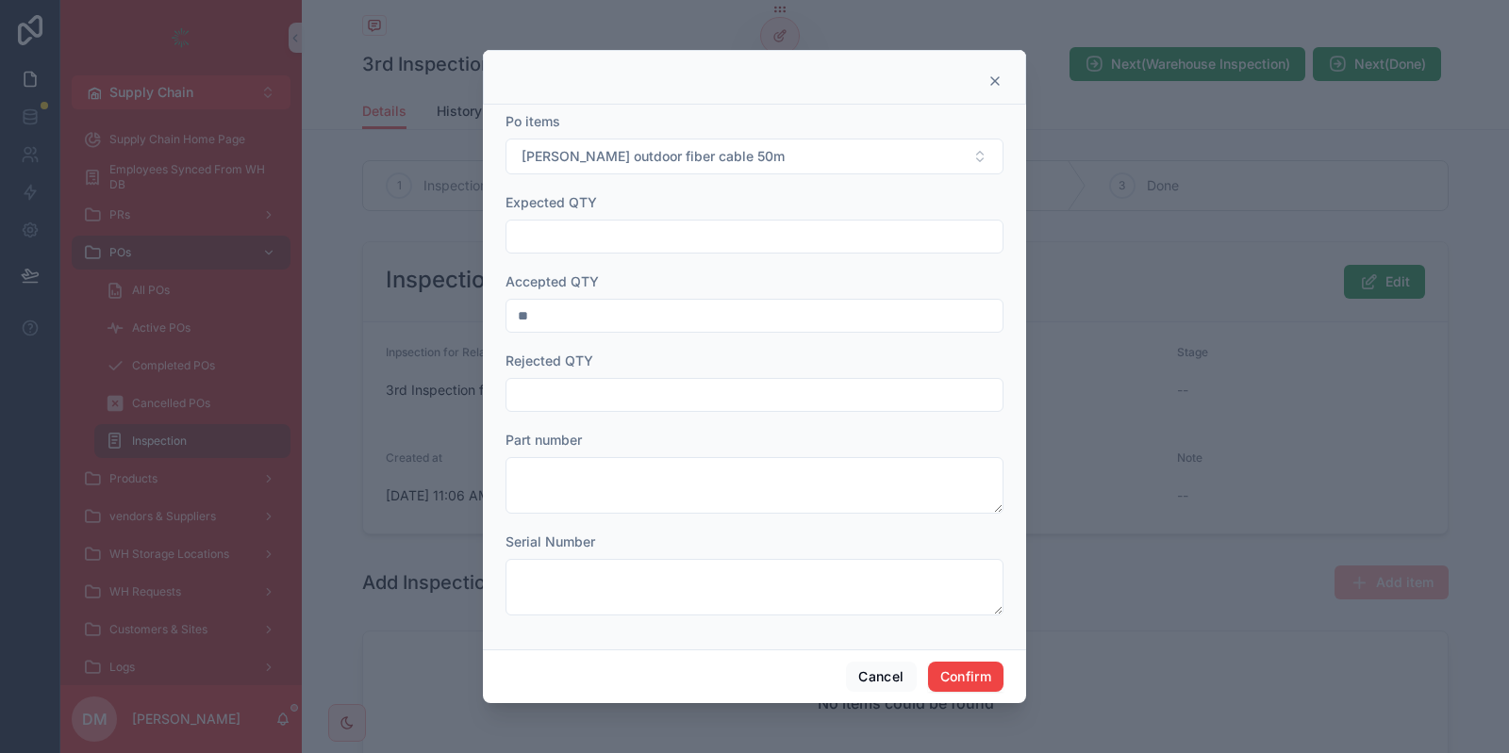
click at [559, 240] on input "text" at bounding box center [754, 236] width 496 height 26
type input "**"
click at [555, 390] on input "text" at bounding box center [754, 395] width 496 height 26
type input "*"
click at [964, 683] on button "Confirm" at bounding box center [965, 677] width 75 height 30
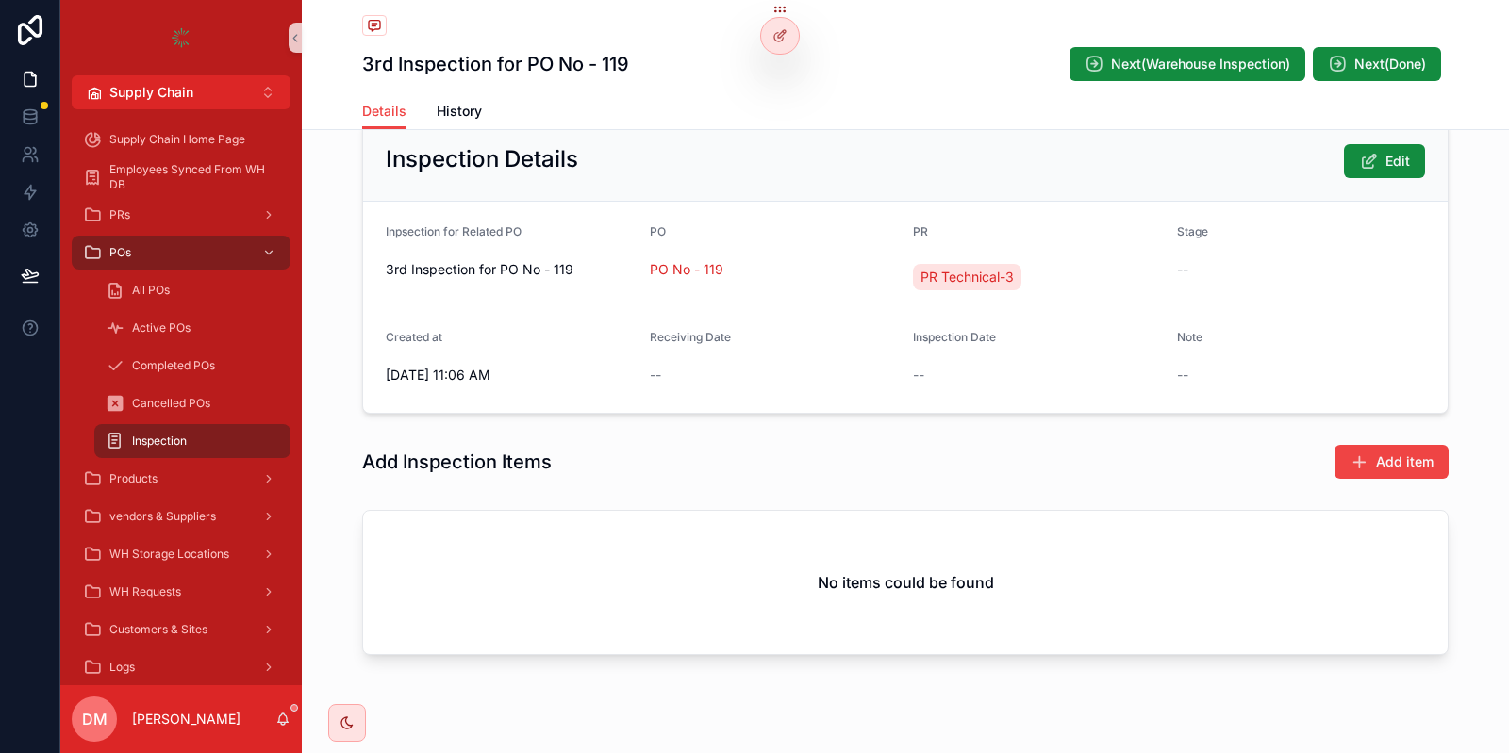
scroll to position [126, 0]
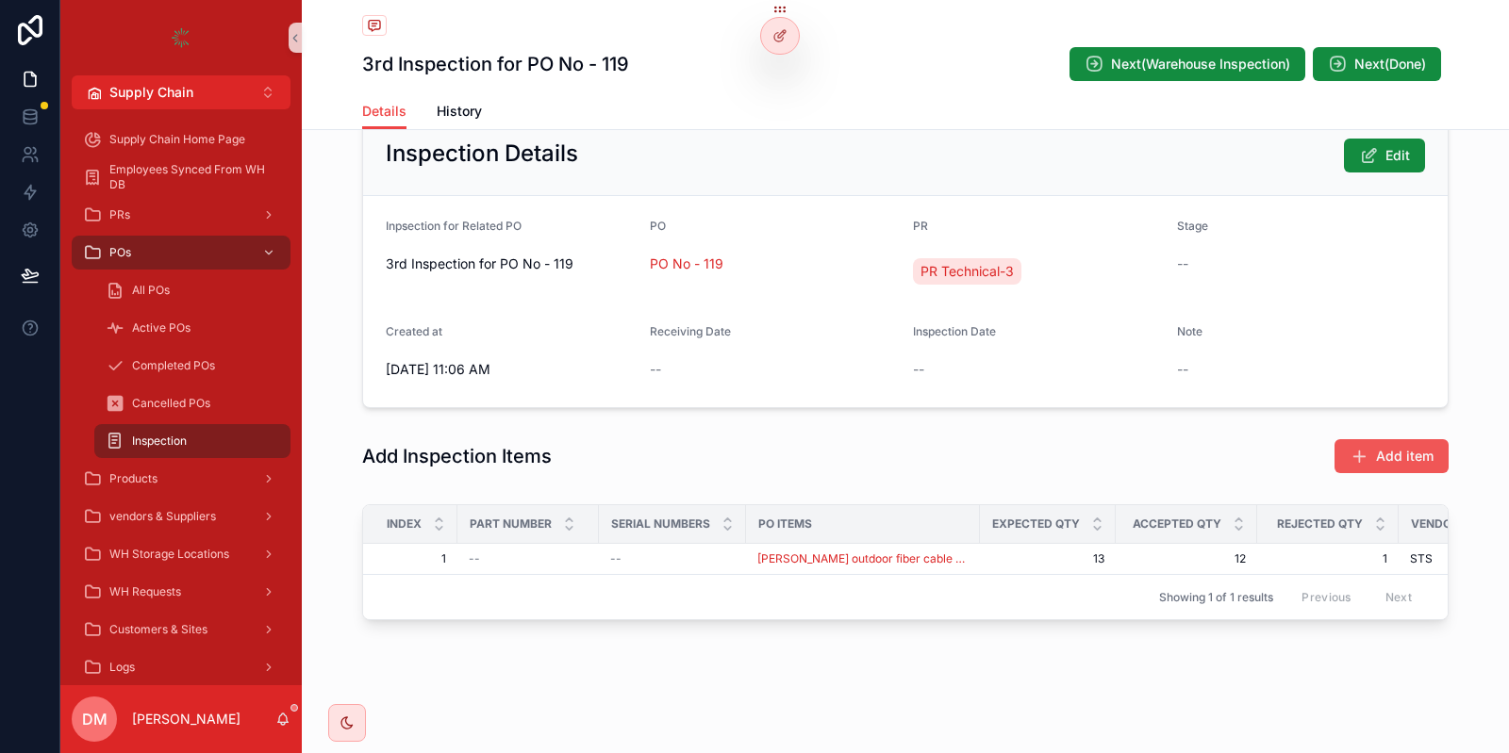
click at [1379, 454] on span "Add item" at bounding box center [1405, 456] width 58 height 19
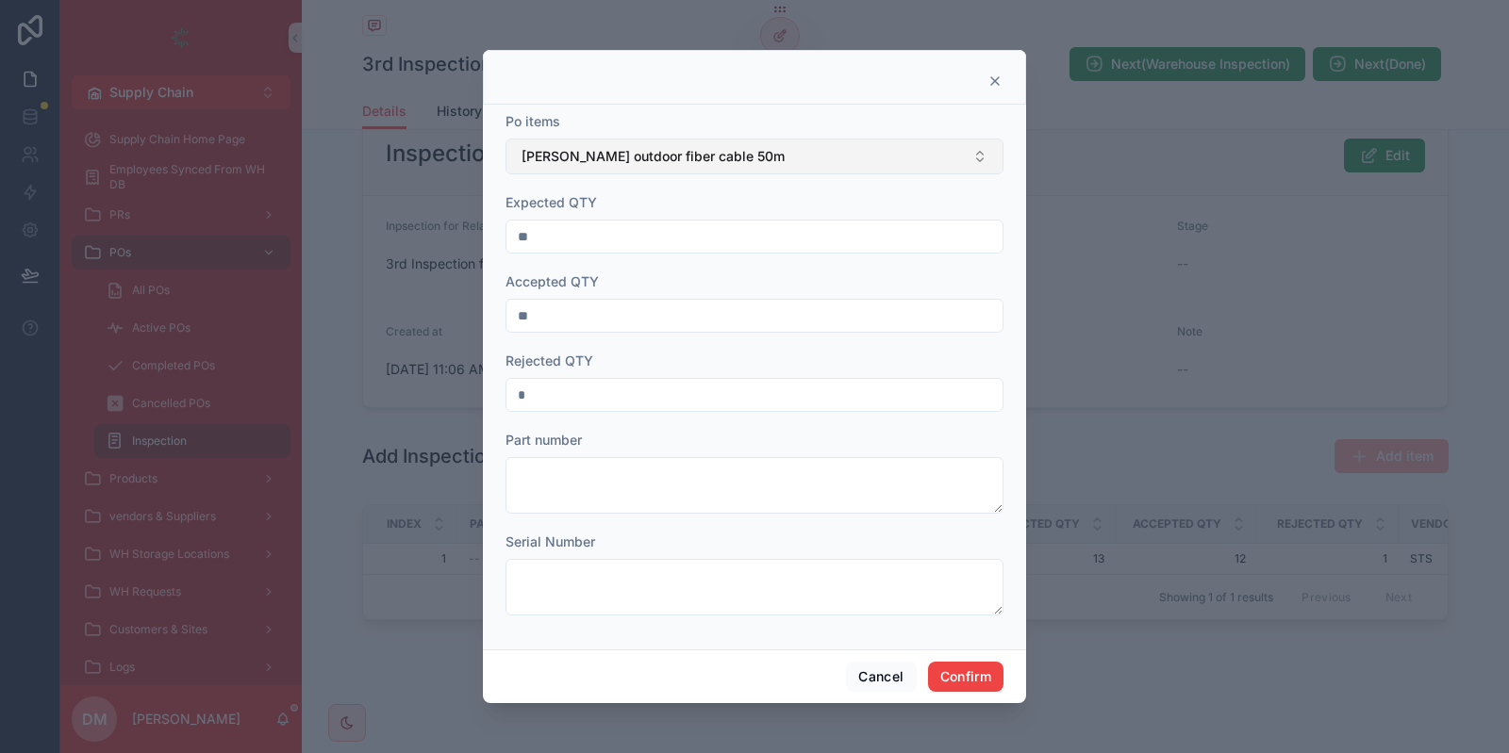
click at [600, 160] on span "[PERSON_NAME] outdoor fiber cable 50m" at bounding box center [652, 156] width 263 height 19
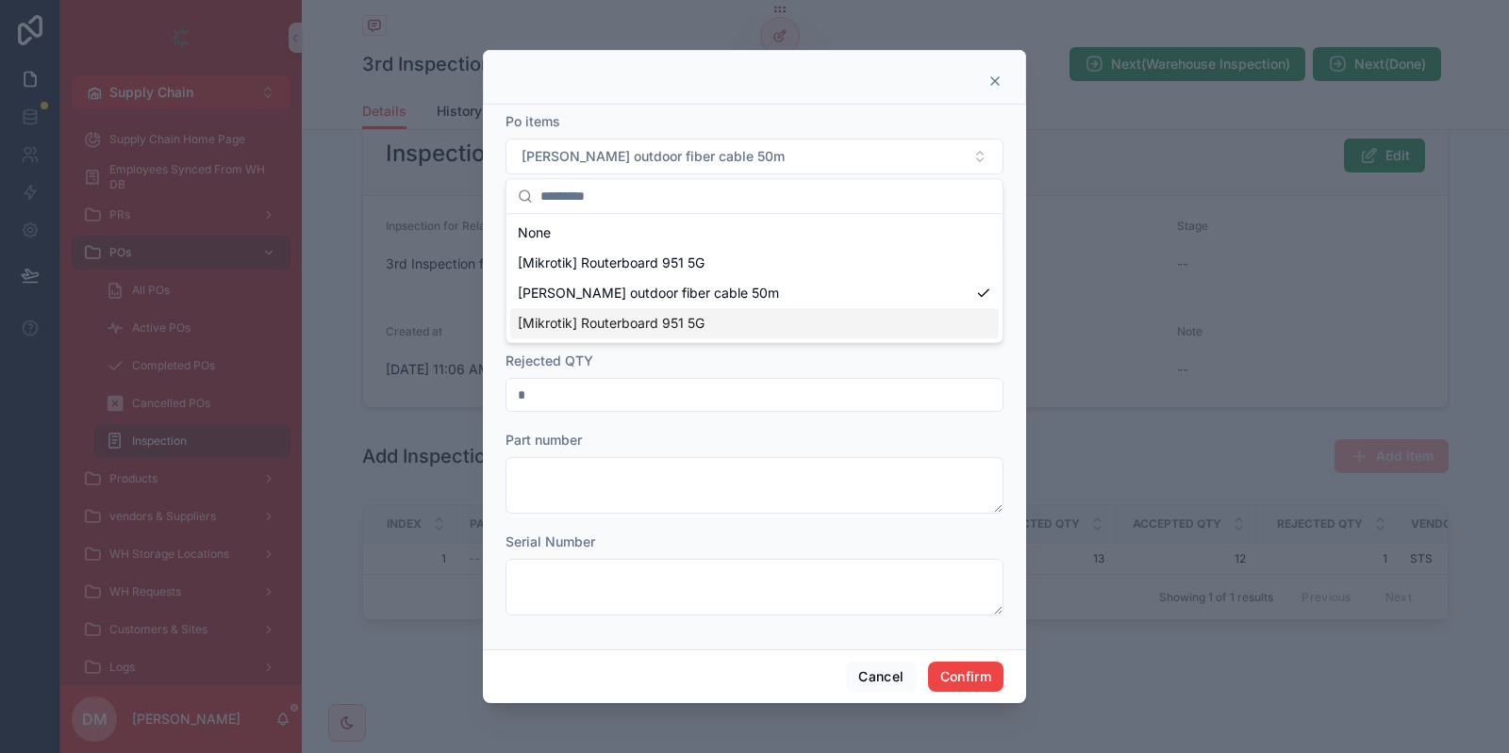
click at [559, 319] on span "[Mikrotik] Routerboard 951 5G" at bounding box center [611, 323] width 187 height 19
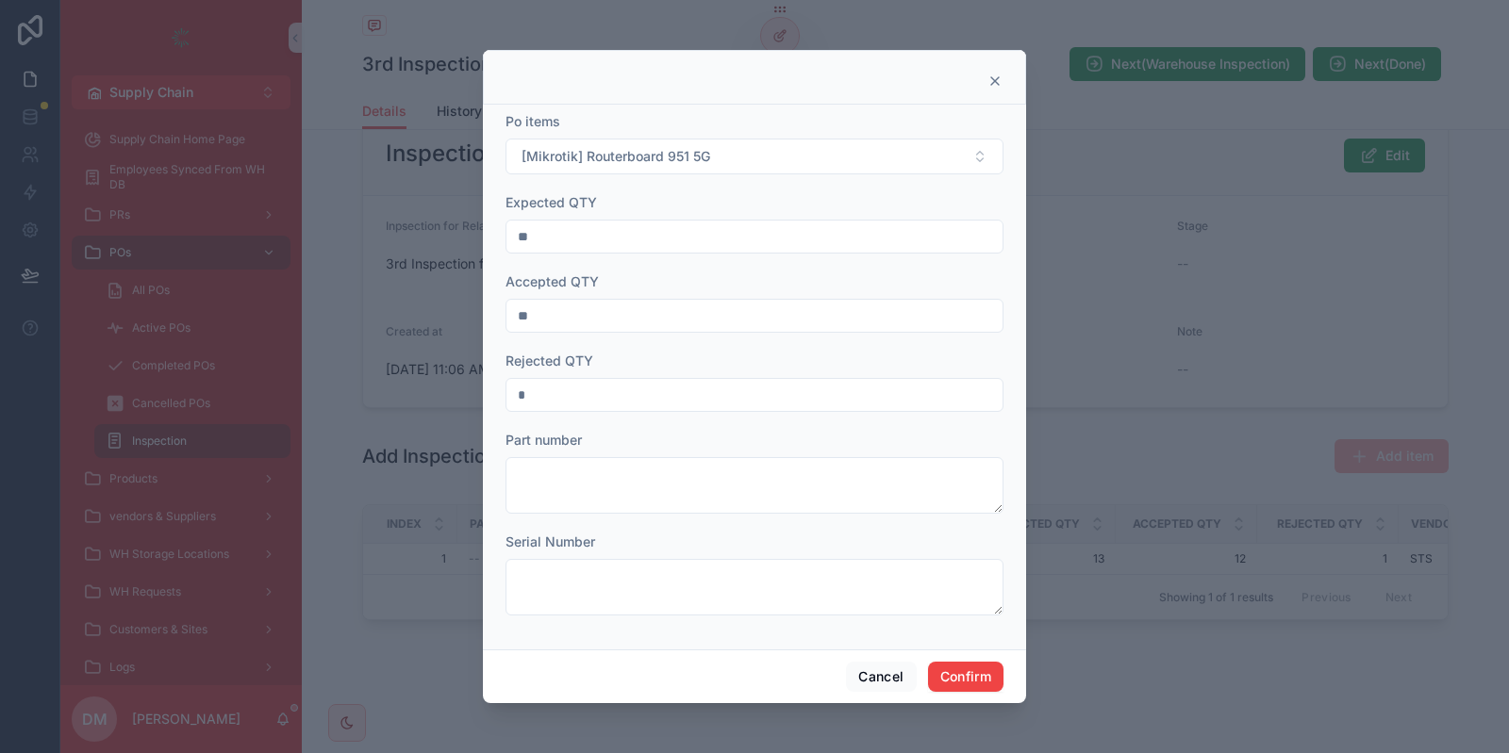
click at [631, 239] on input "**" at bounding box center [754, 236] width 496 height 26
type input "**"
click at [580, 318] on input "**" at bounding box center [754, 316] width 496 height 26
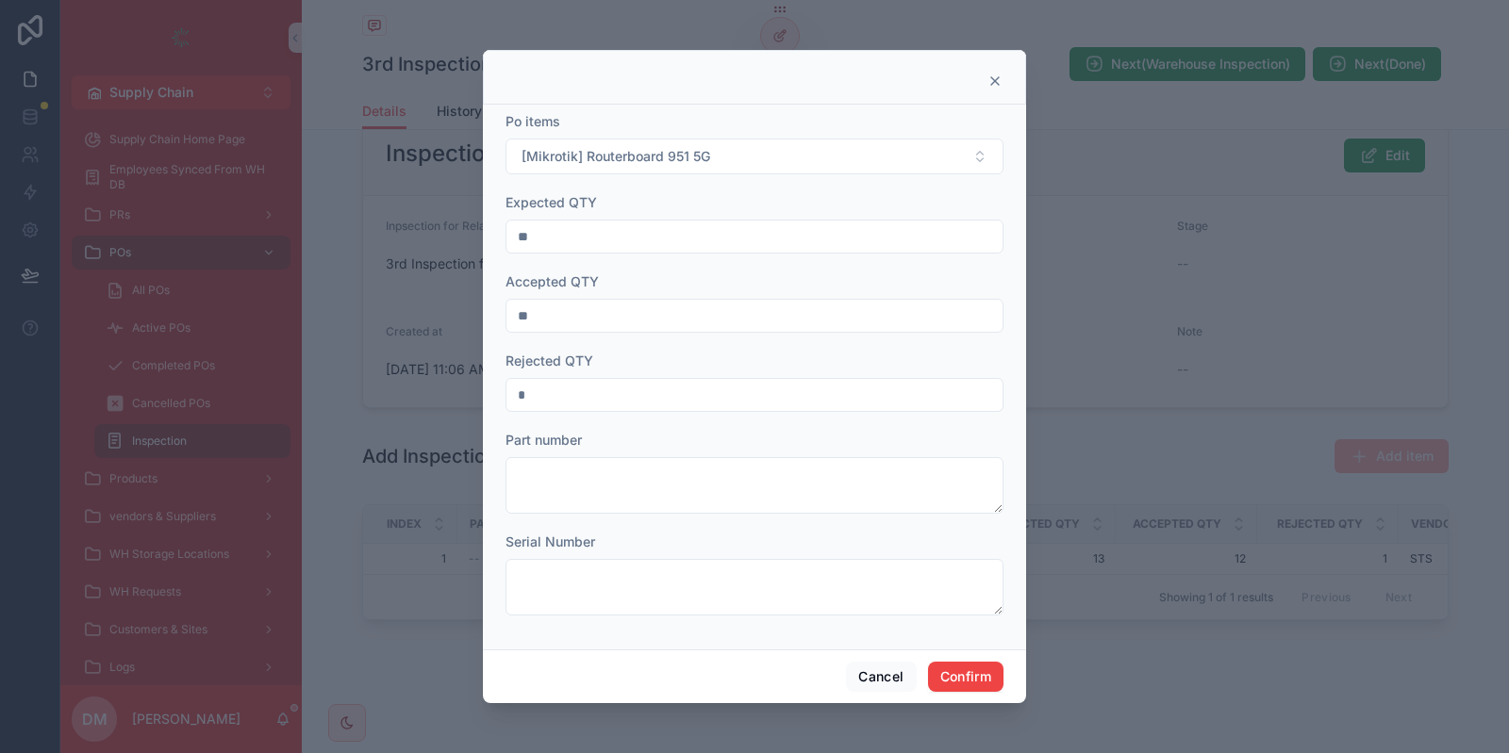
click at [564, 404] on input "*" at bounding box center [754, 395] width 496 height 26
type input "*"
click at [935, 661] on div "Cancel Confirm" at bounding box center [754, 677] width 543 height 54
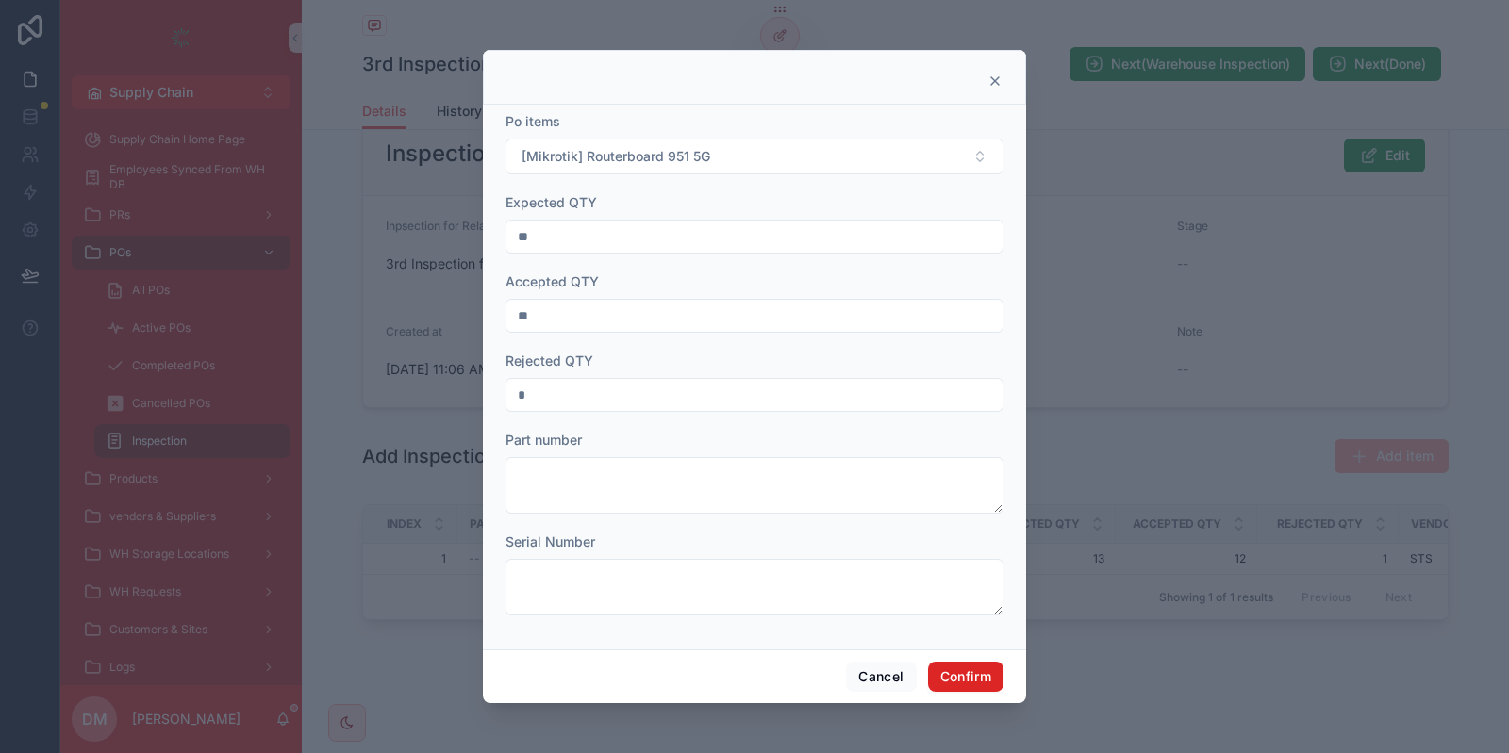
click at [945, 663] on button "Confirm" at bounding box center [965, 677] width 75 height 30
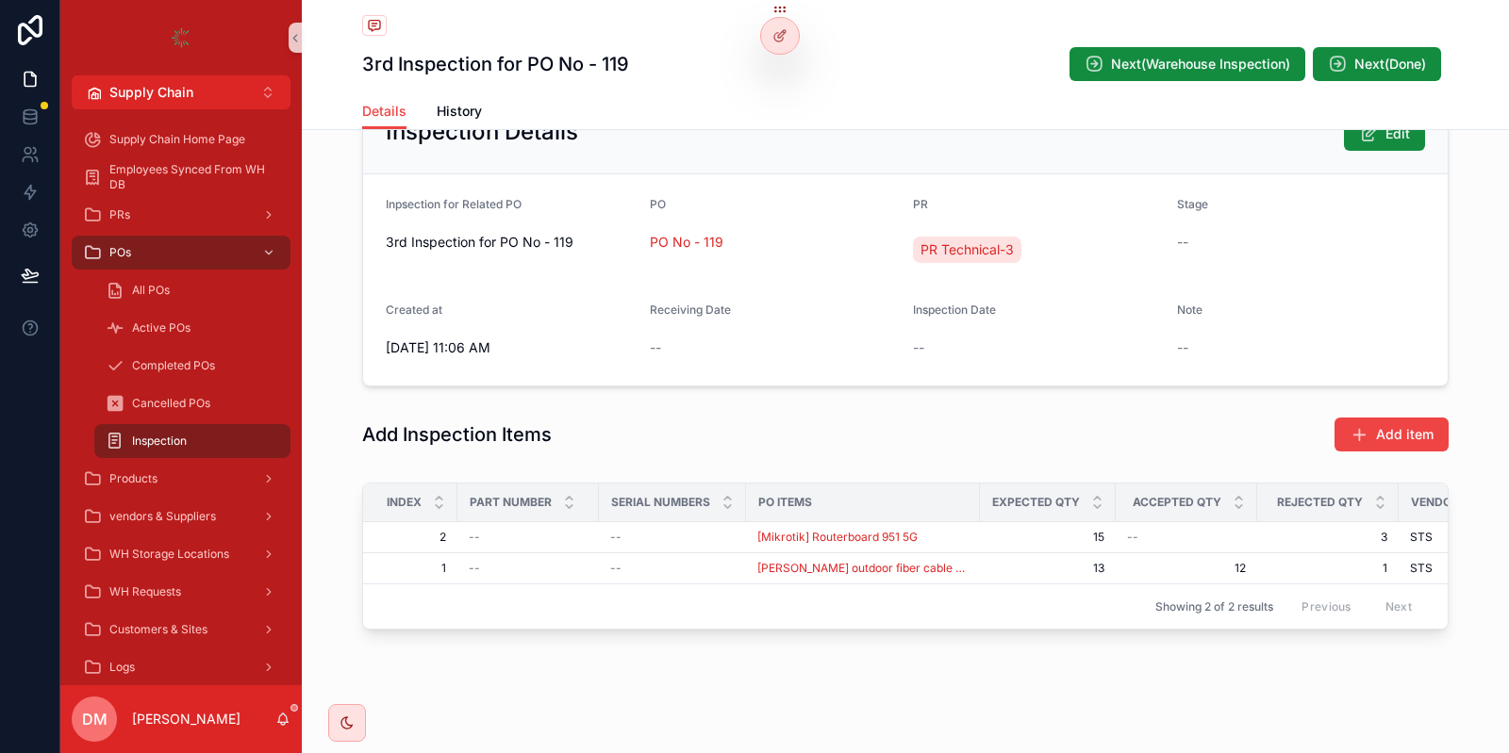
scroll to position [157, 0]
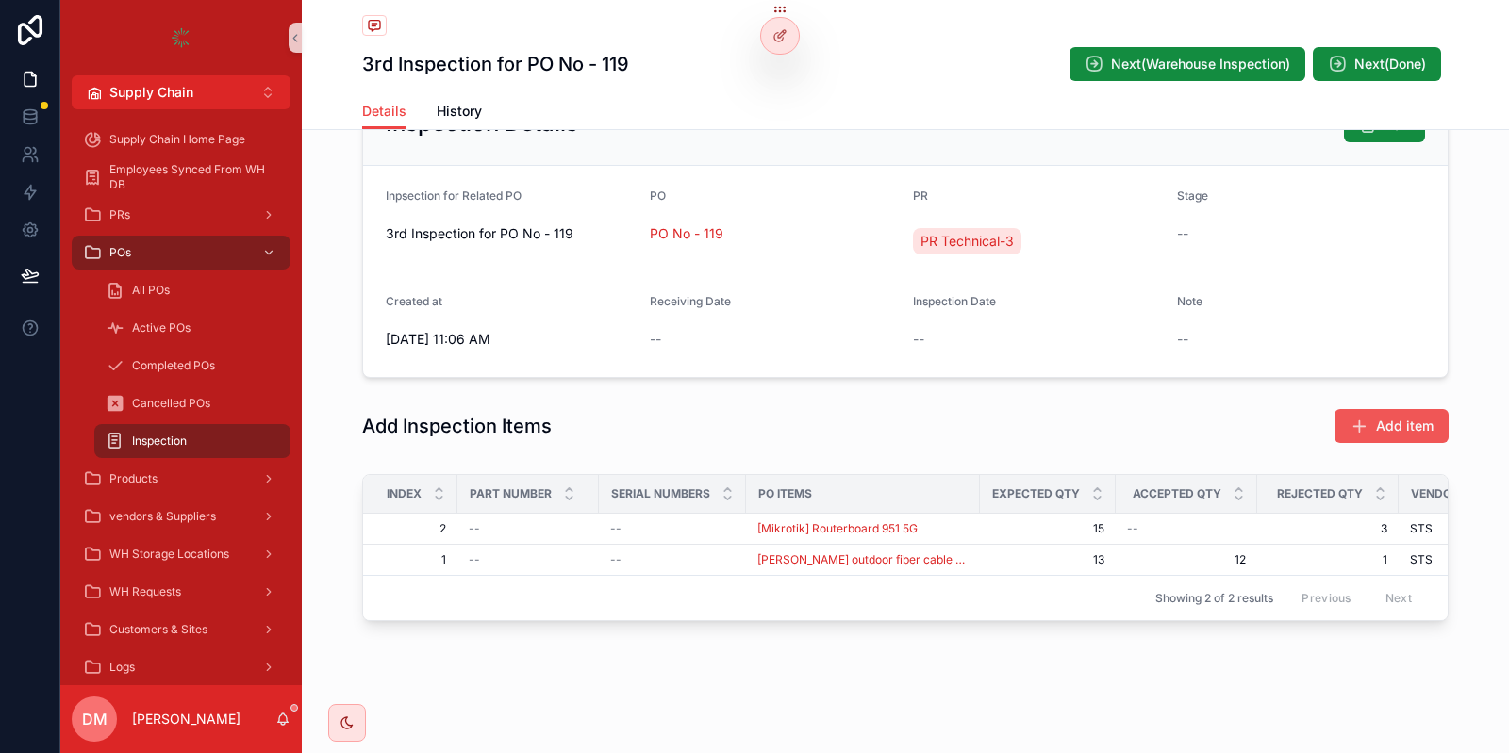
click at [1357, 432] on icon "scrollable content" at bounding box center [1358, 426] width 19 height 19
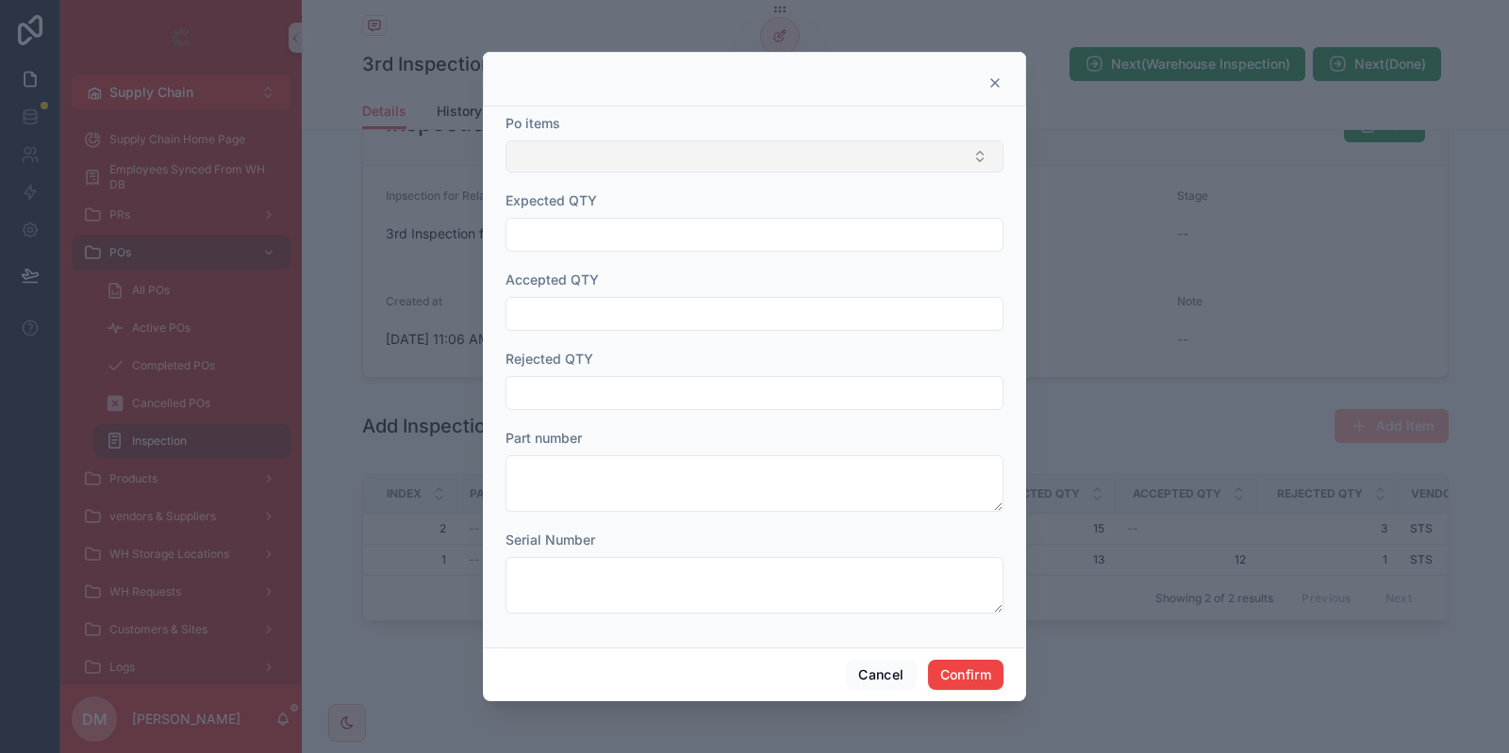
click at [654, 160] on button "Select Button" at bounding box center [754, 157] width 498 height 32
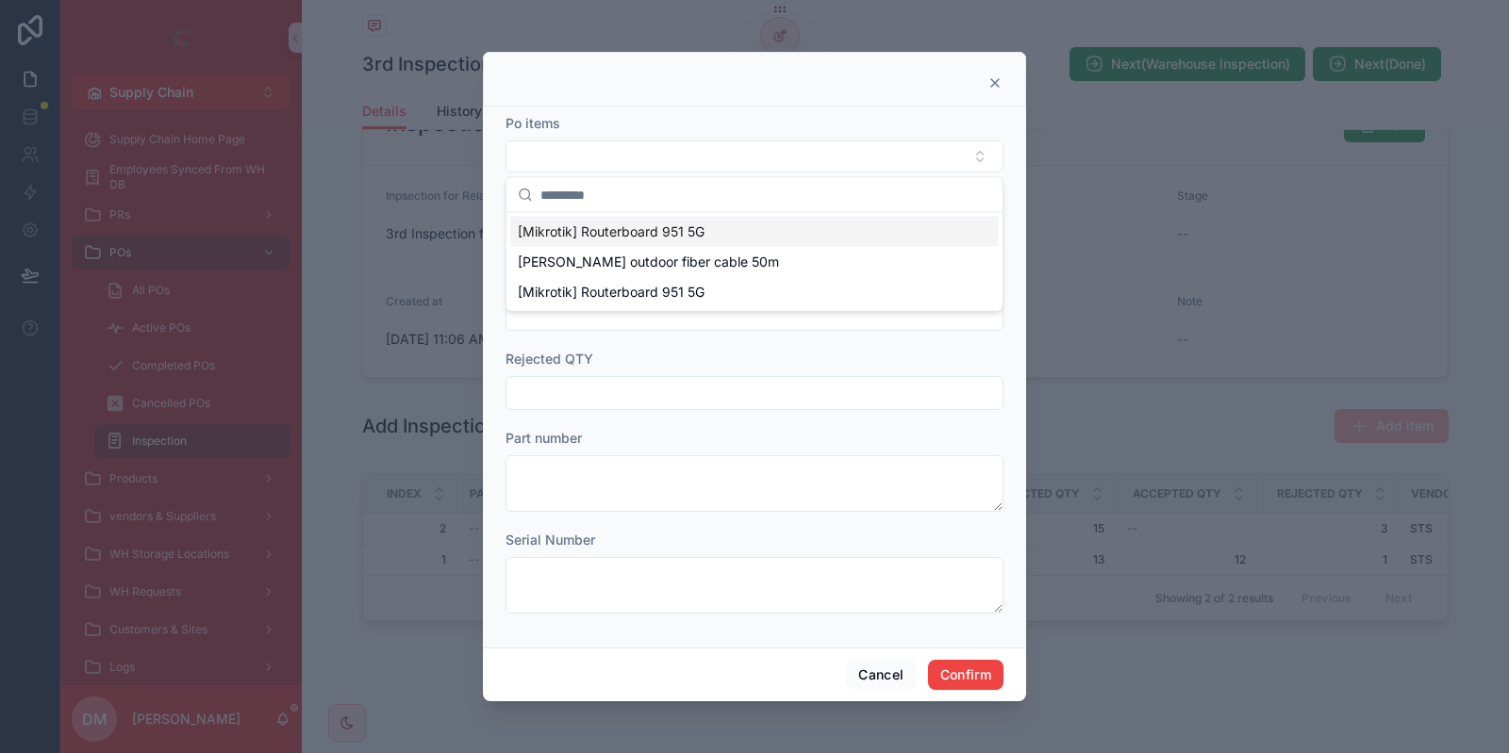
click at [613, 241] on div "[Mikrotik] Routerboard 951 5G" at bounding box center [754, 232] width 488 height 30
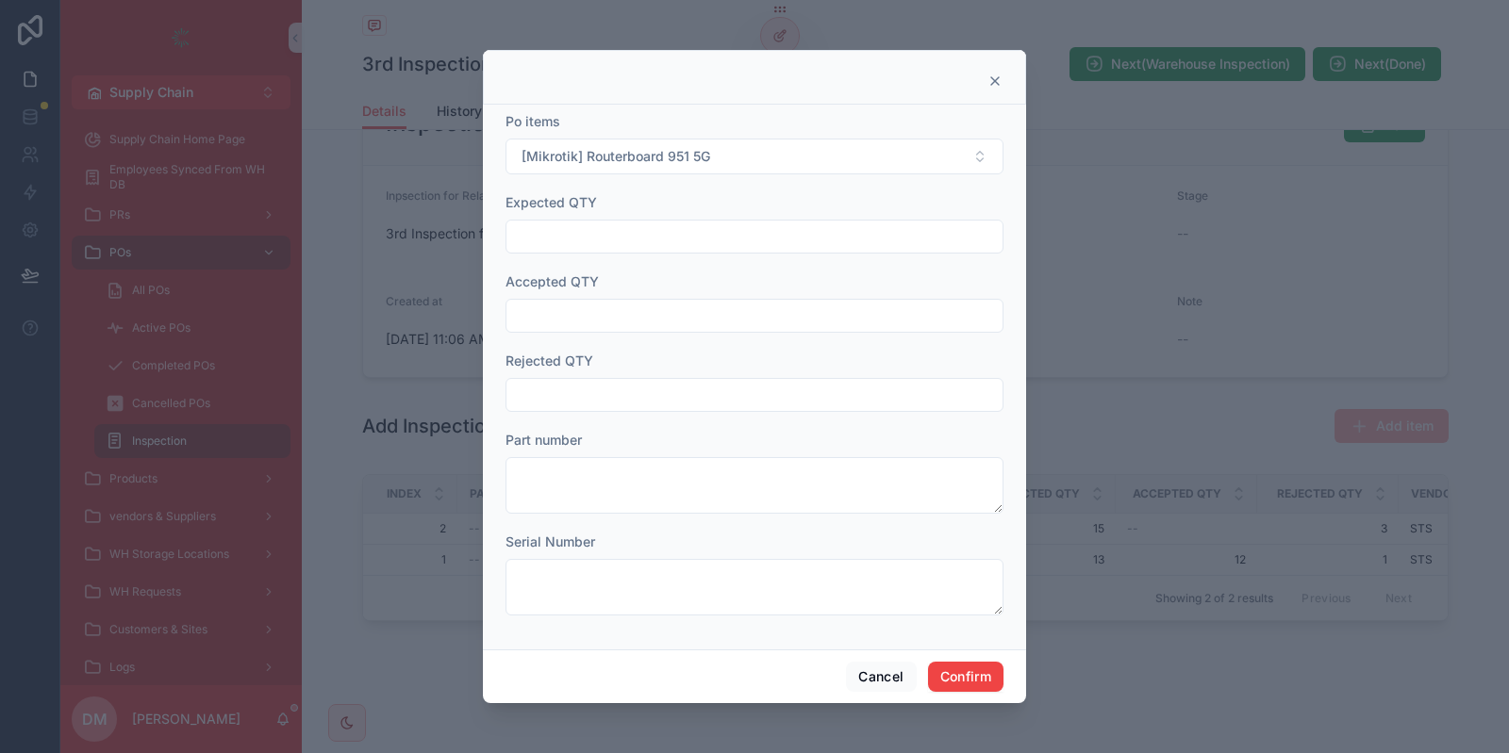
click at [1021, 73] on div at bounding box center [754, 77] width 543 height 55
click at [985, 89] on div at bounding box center [754, 81] width 496 height 15
click at [609, 240] on input "text" at bounding box center [754, 236] width 496 height 26
type input "**"
click at [595, 309] on input "text" at bounding box center [754, 316] width 496 height 26
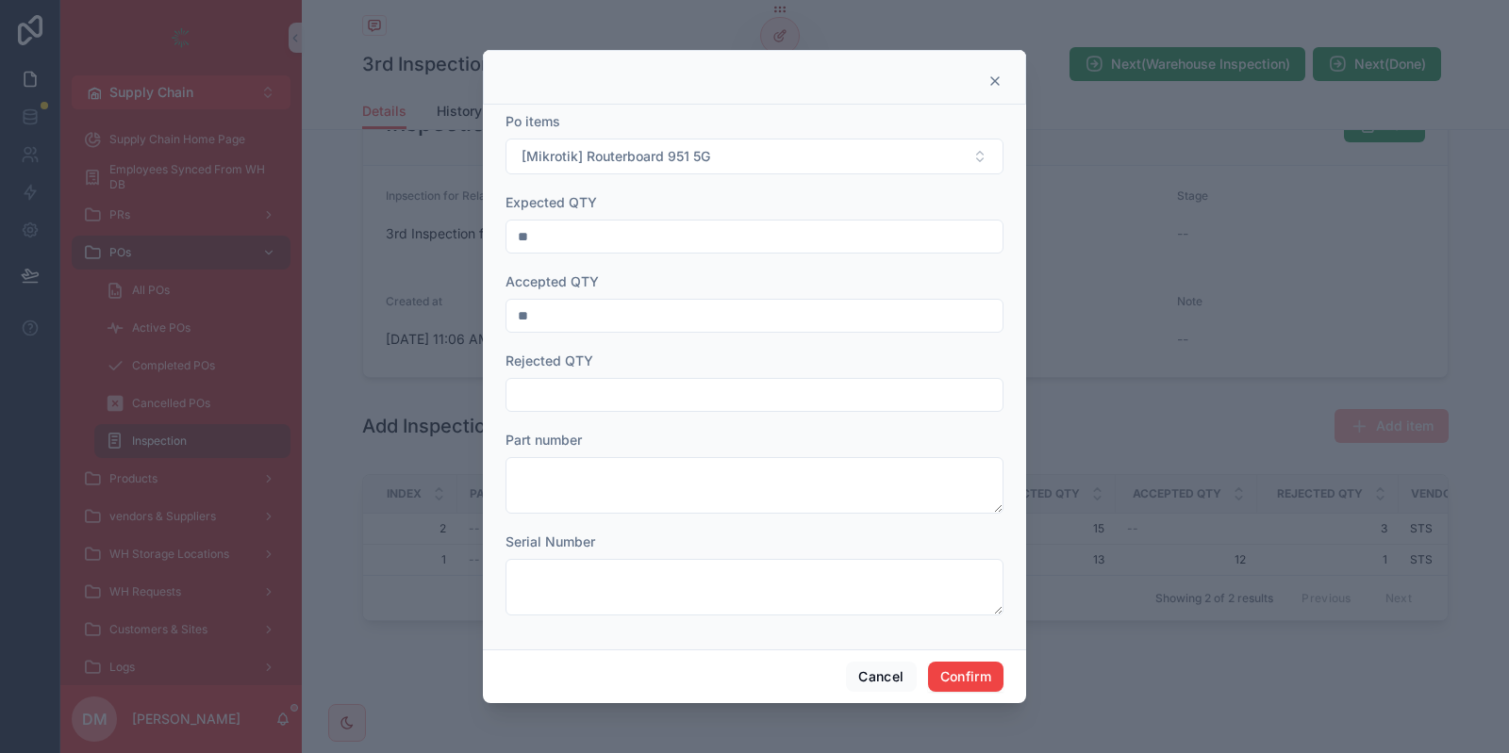
type input "**"
click at [589, 410] on div at bounding box center [754, 395] width 498 height 34
click at [593, 405] on input "text" at bounding box center [754, 395] width 496 height 26
type input "*"
click at [955, 675] on button "Confirm" at bounding box center [965, 677] width 75 height 30
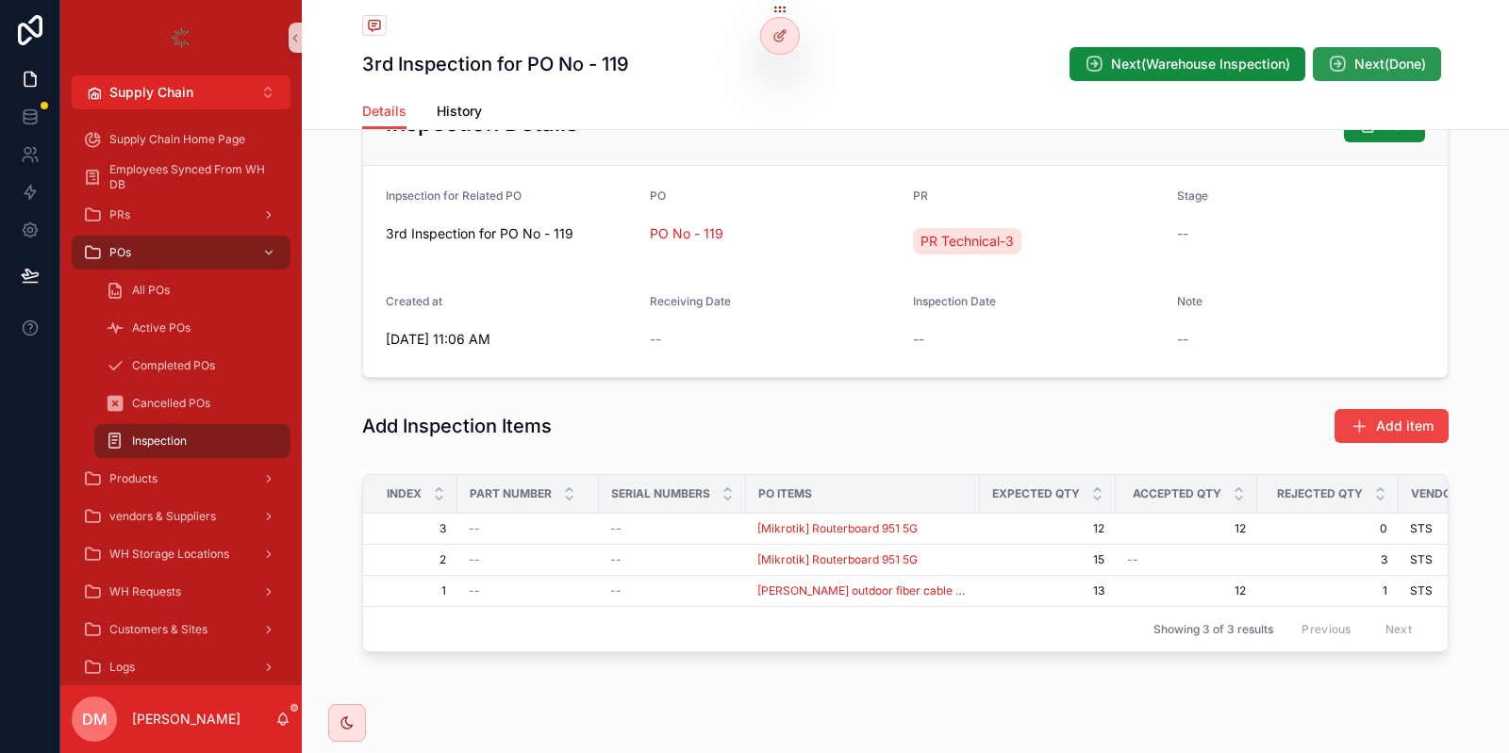
click at [1399, 65] on span "Next(Done)" at bounding box center [1390, 64] width 72 height 19
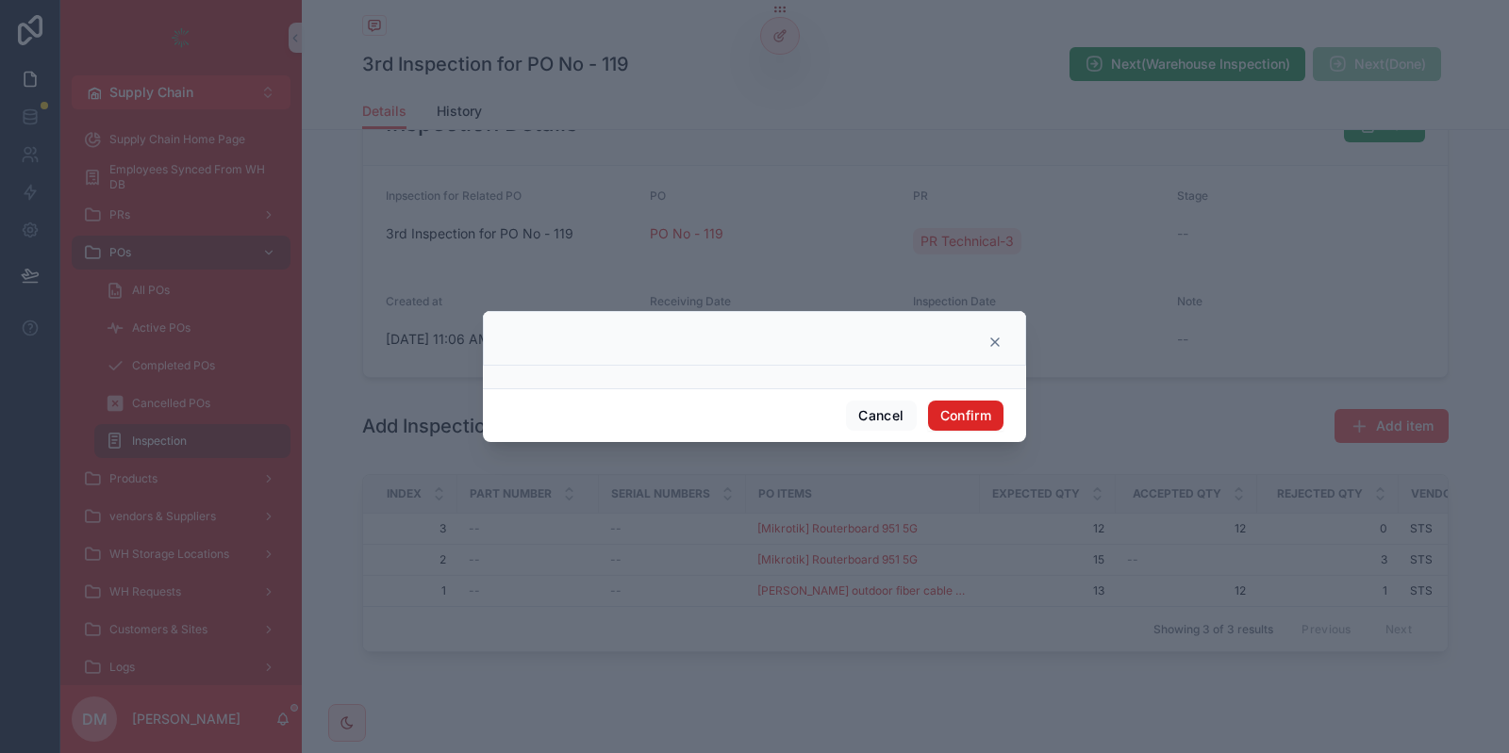
click at [966, 423] on button "Confirm" at bounding box center [965, 416] width 75 height 30
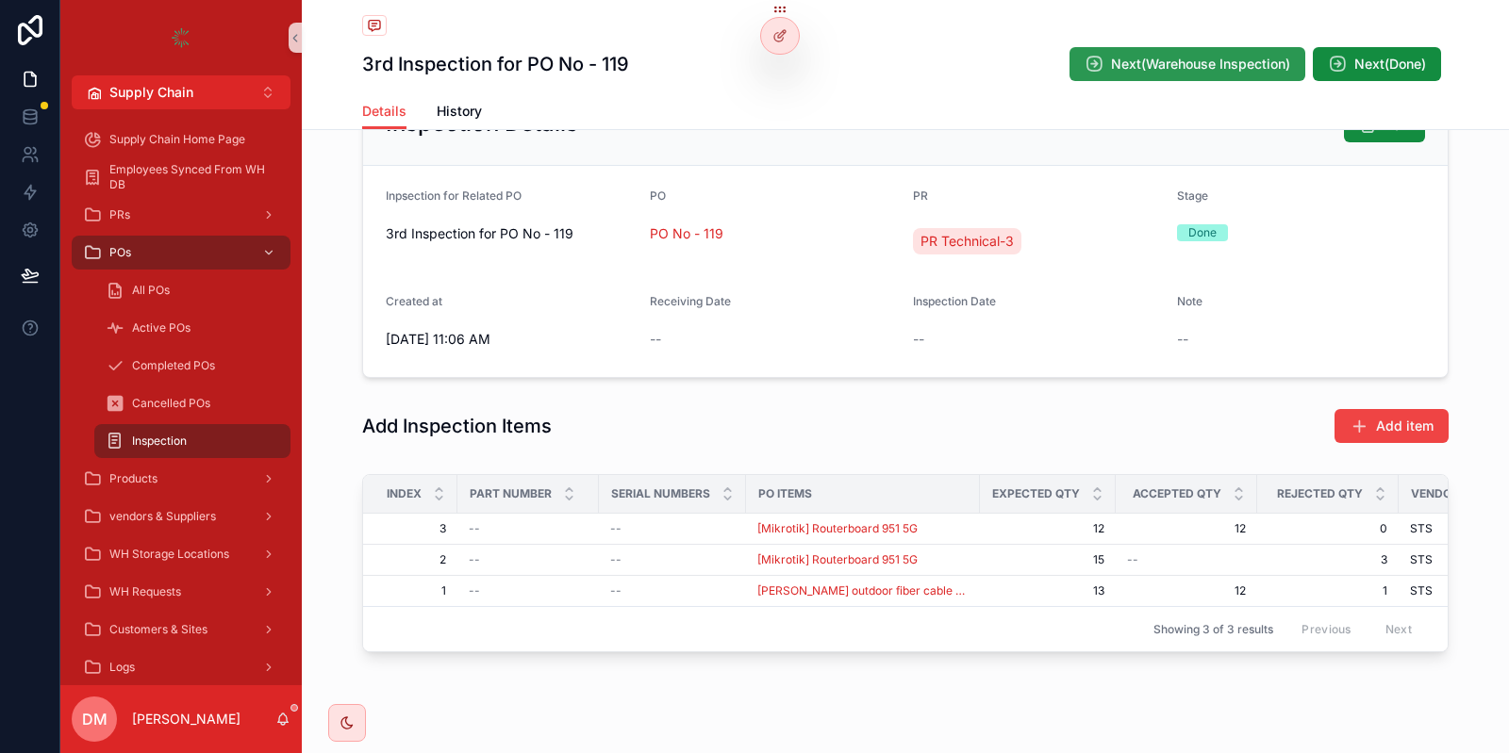
click at [1198, 74] on button "Next(Warehouse Inspection)" at bounding box center [1187, 64] width 236 height 34
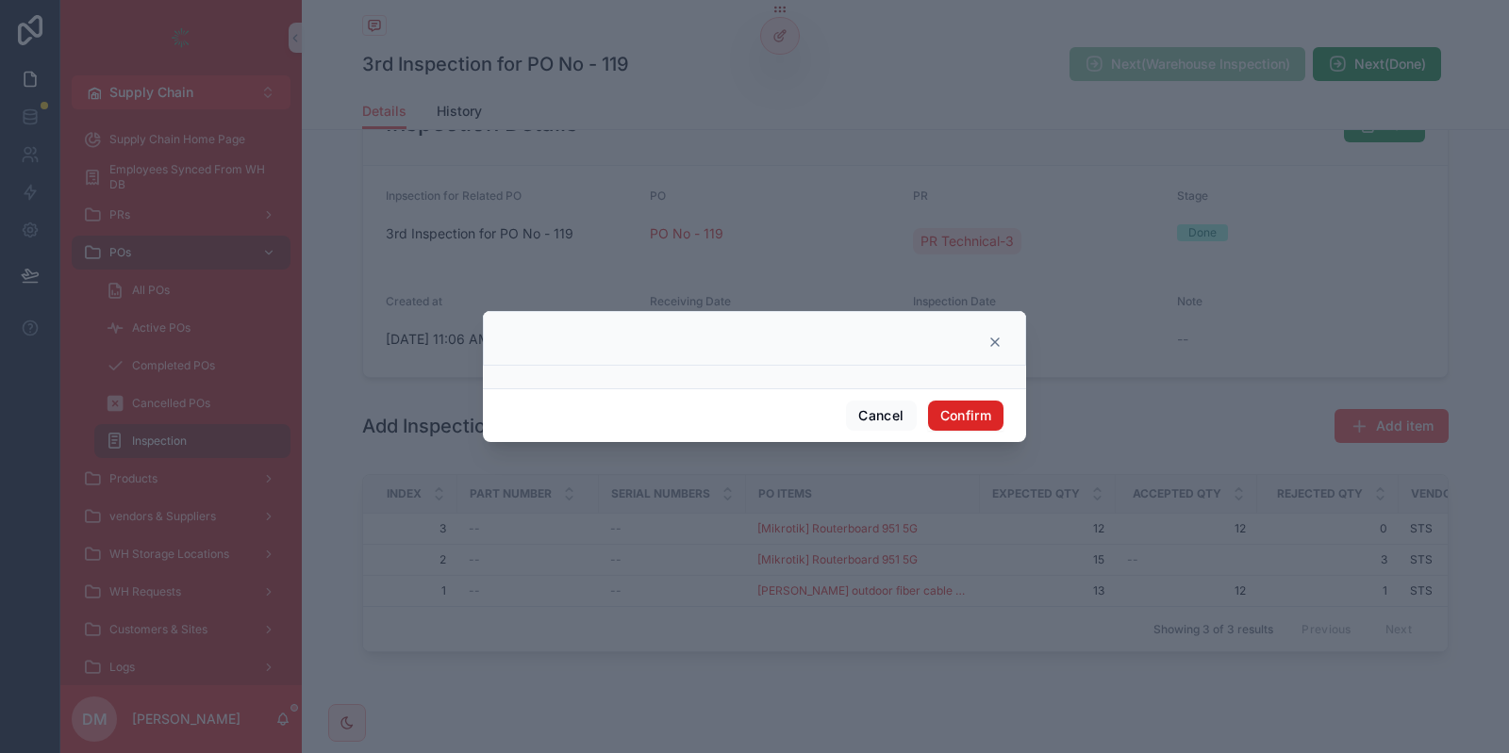
click at [973, 422] on button "Confirm" at bounding box center [965, 416] width 75 height 30
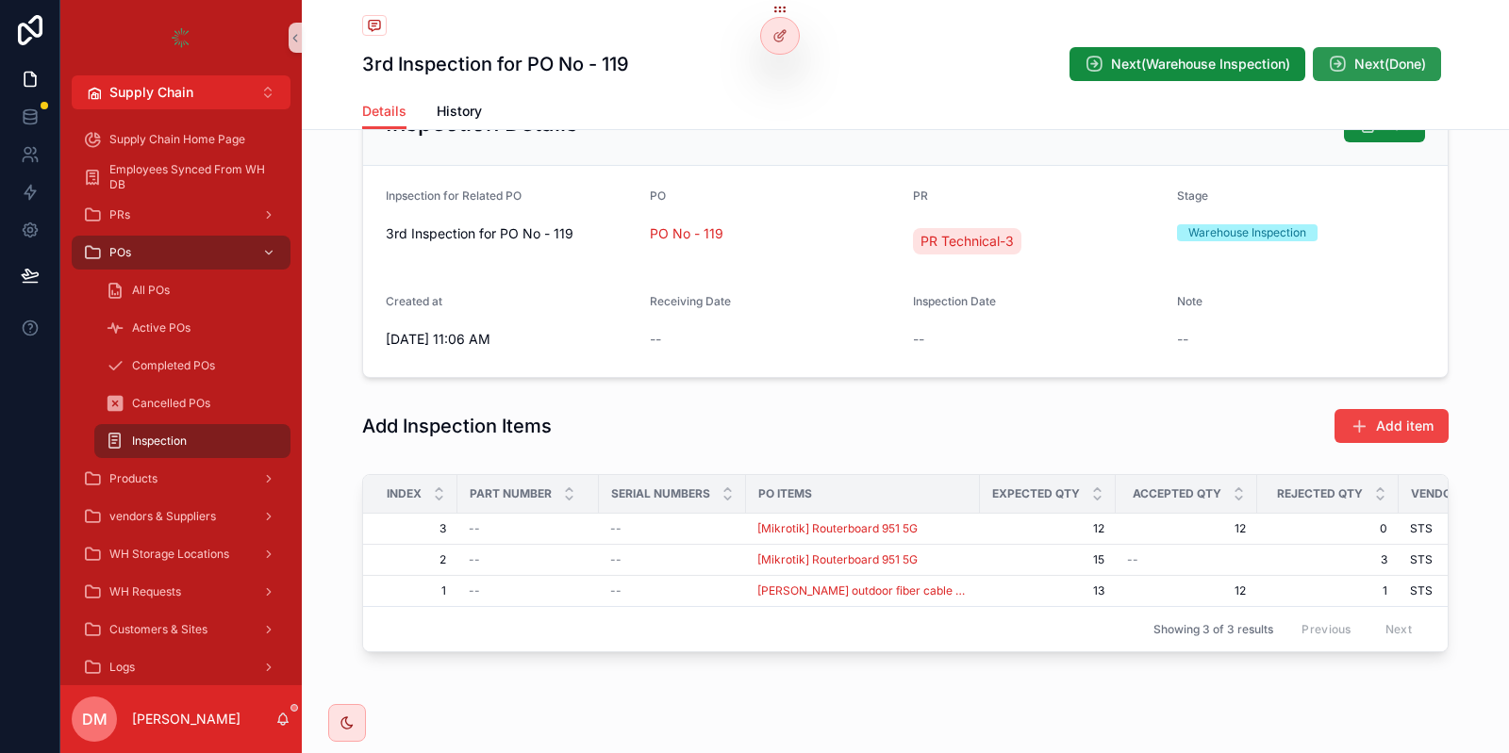
click at [1359, 60] on span "Next(Done)" at bounding box center [1390, 64] width 72 height 19
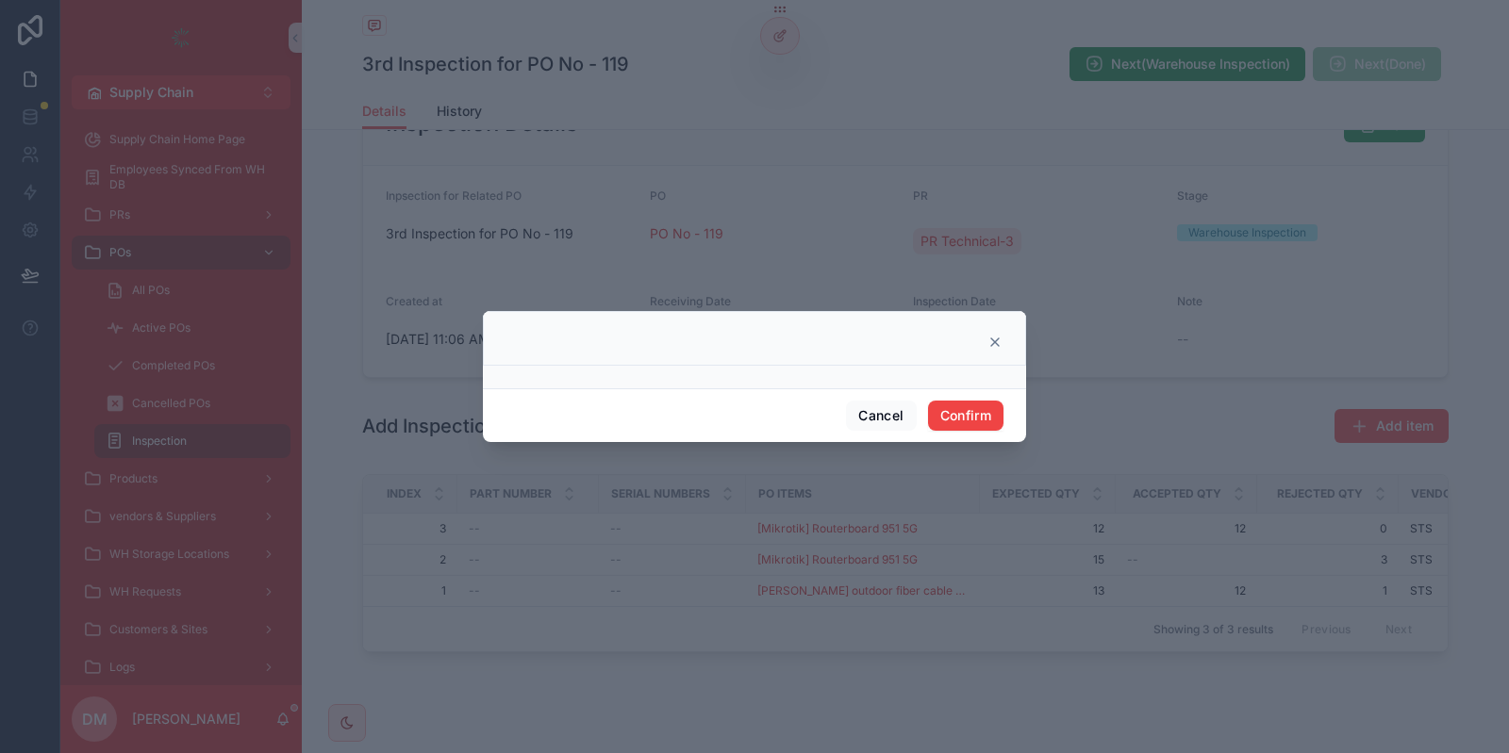
click at [988, 434] on div "Cancel Confirm" at bounding box center [754, 415] width 543 height 54
click at [984, 422] on button "Confirm" at bounding box center [965, 416] width 75 height 30
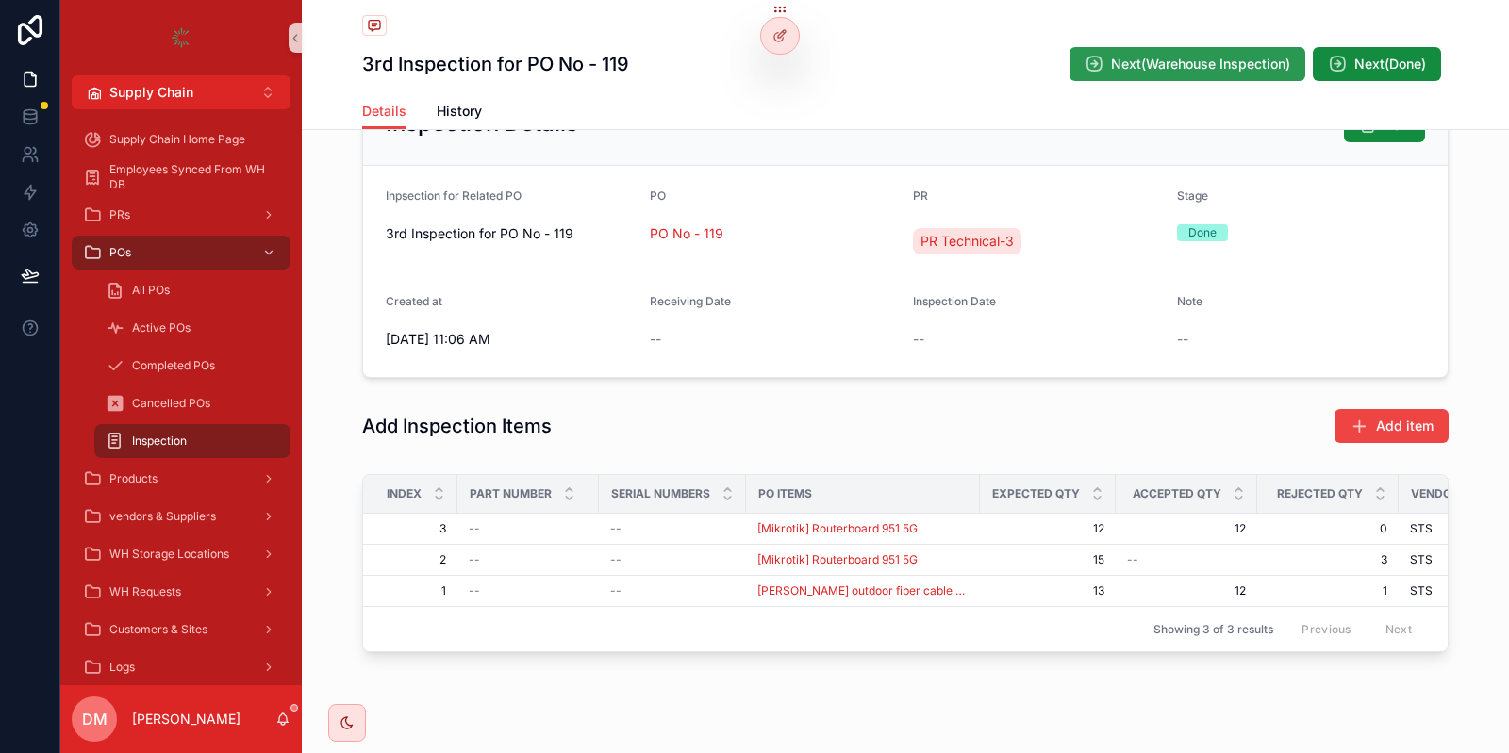
click at [1172, 69] on span "Next(Warehouse Inspection)" at bounding box center [1200, 64] width 179 height 19
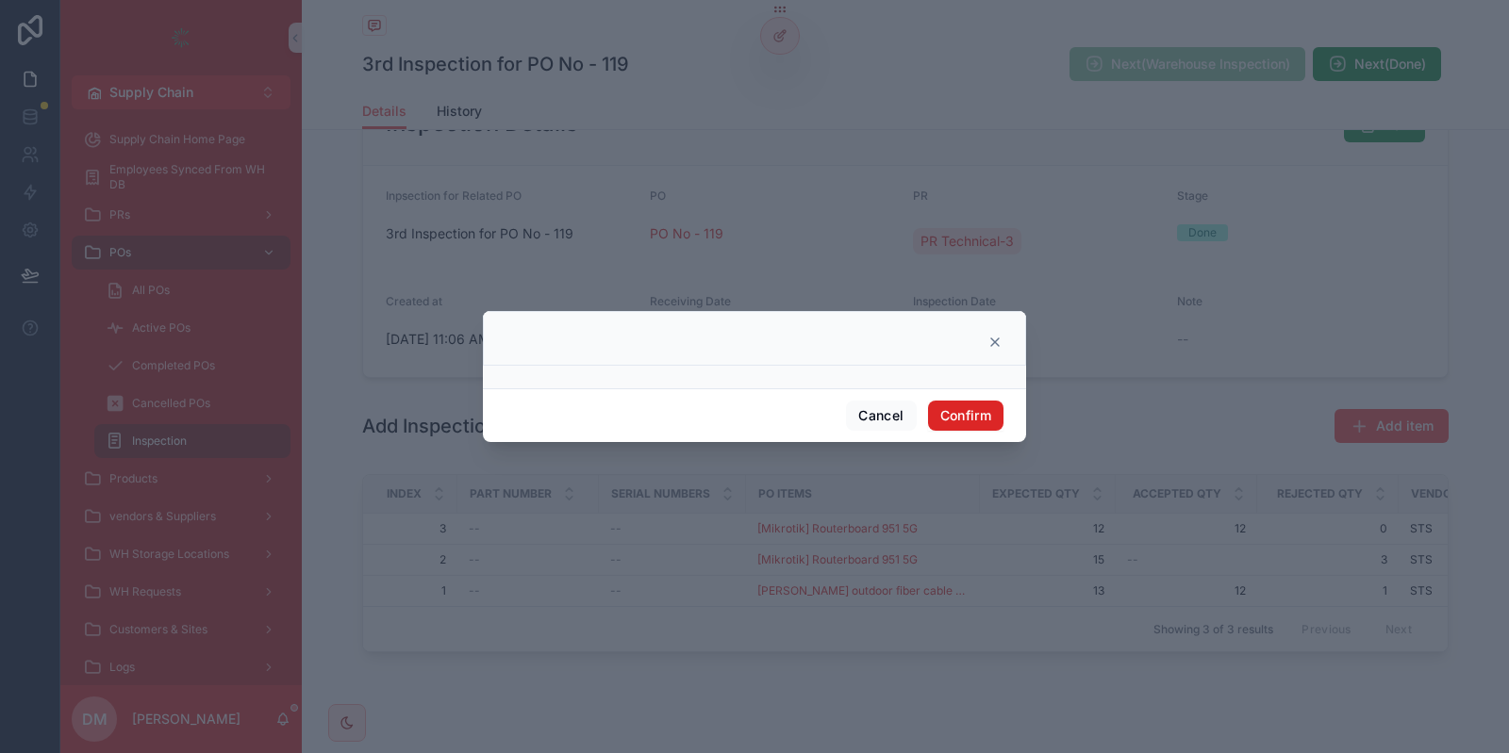
click at [968, 410] on button "Confirm" at bounding box center [965, 416] width 75 height 30
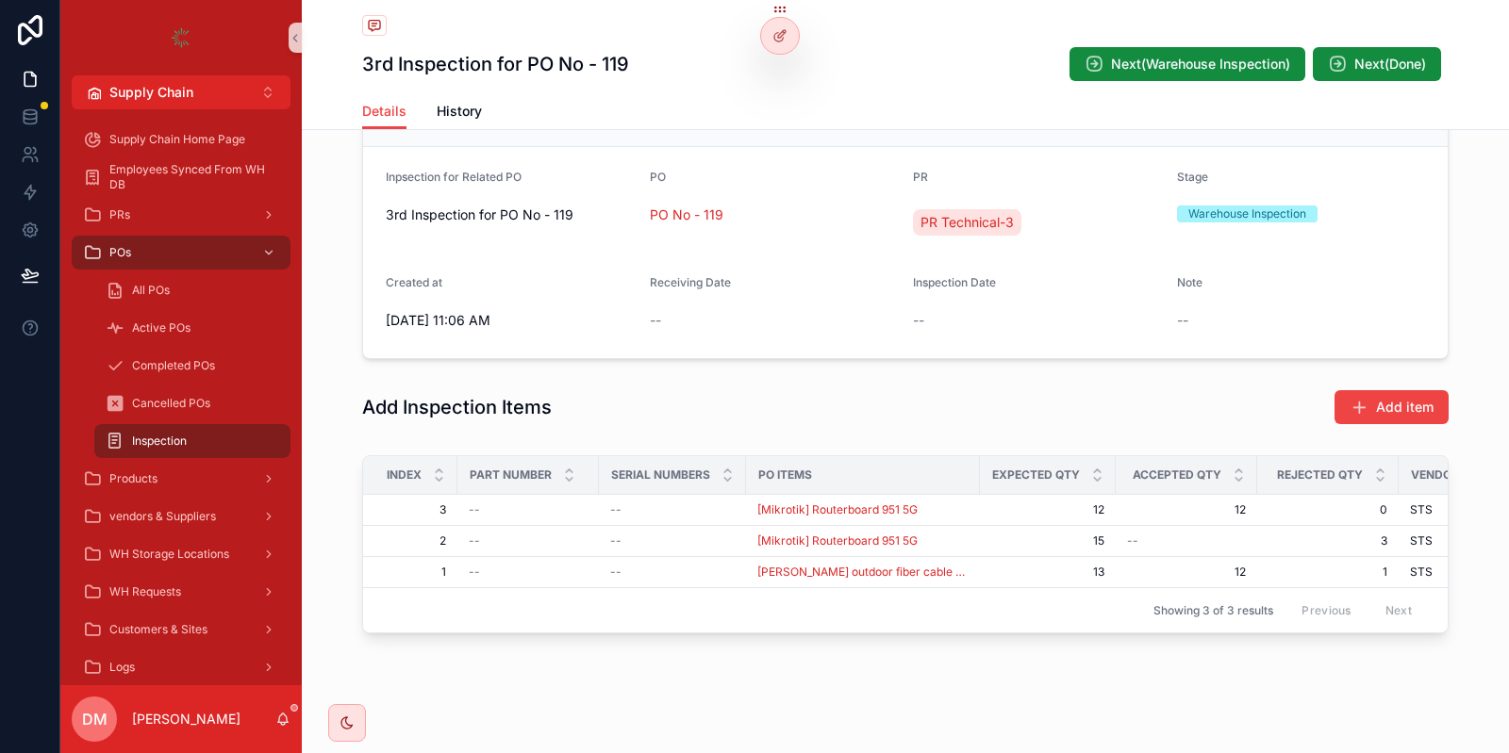
scroll to position [0, 0]
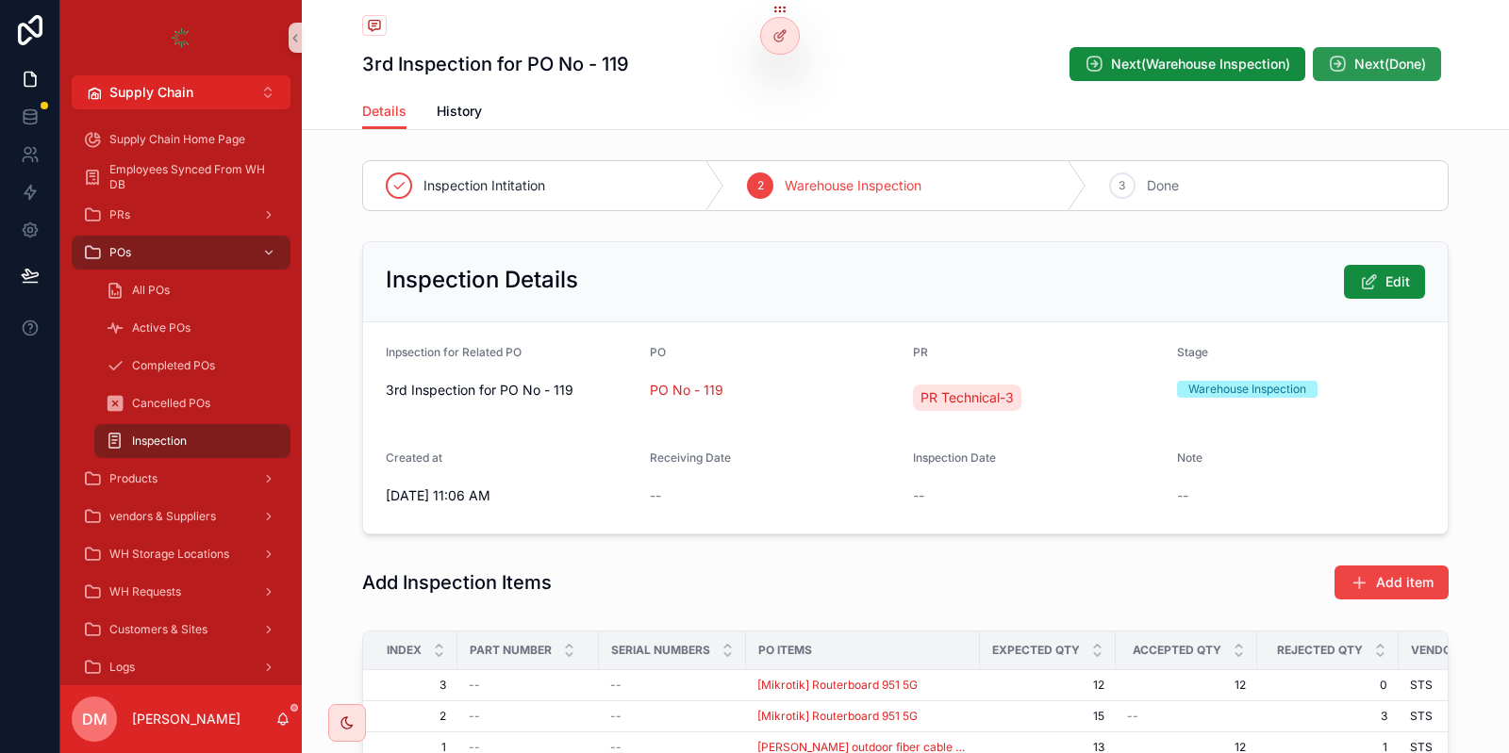
click at [1362, 77] on button "Next(Done)" at bounding box center [1377, 64] width 128 height 34
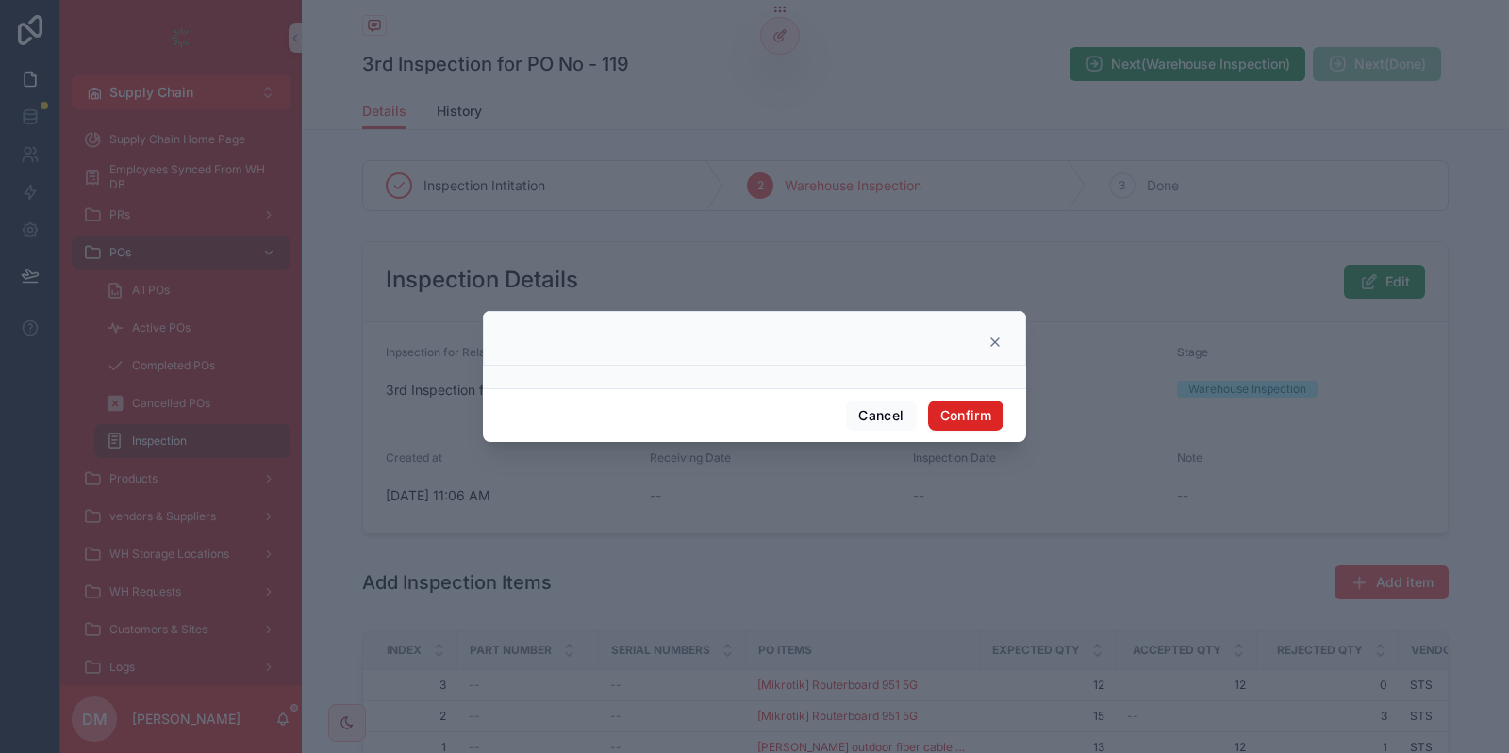
click at [977, 406] on button "Confirm" at bounding box center [965, 416] width 75 height 30
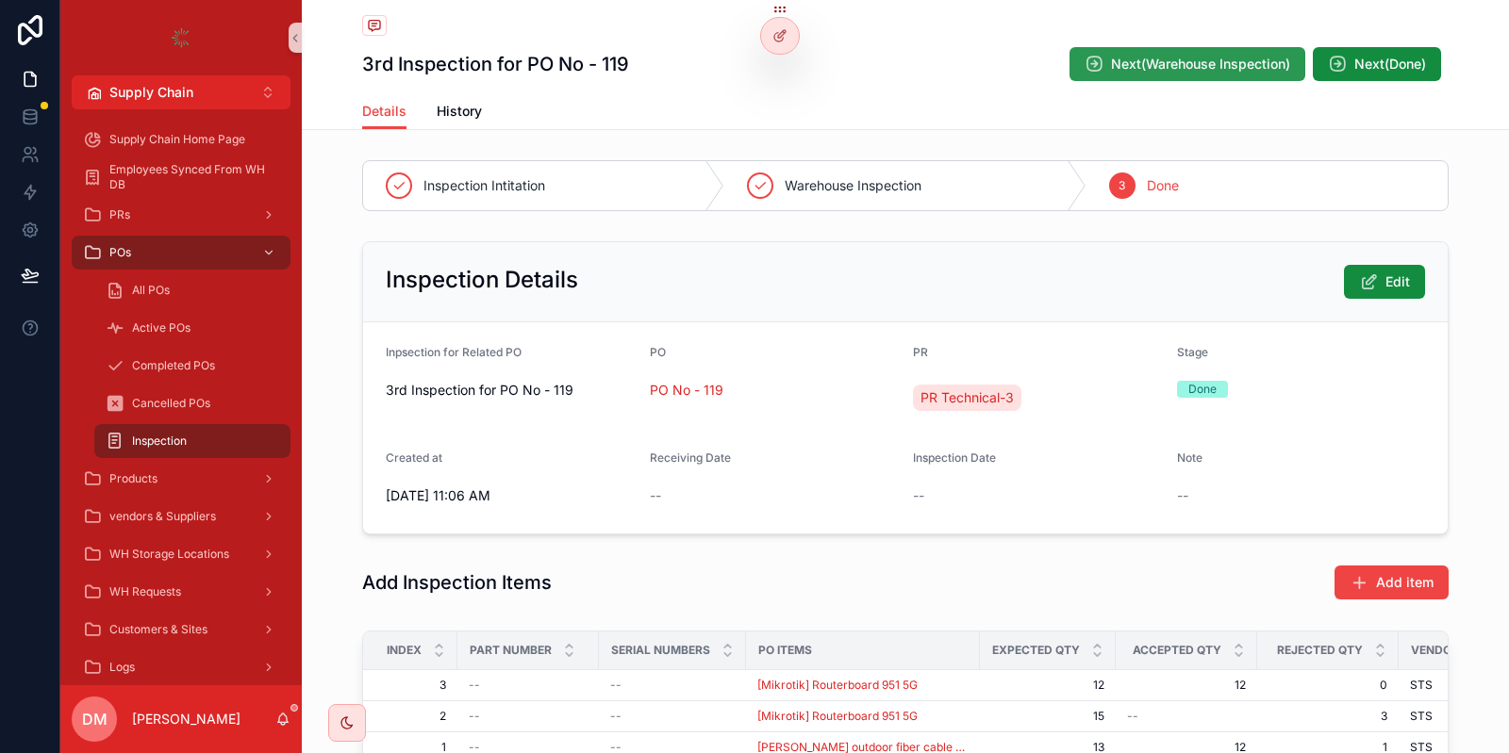
click at [1111, 59] on span "Next(Warehouse Inspection)" at bounding box center [1200, 64] width 179 height 19
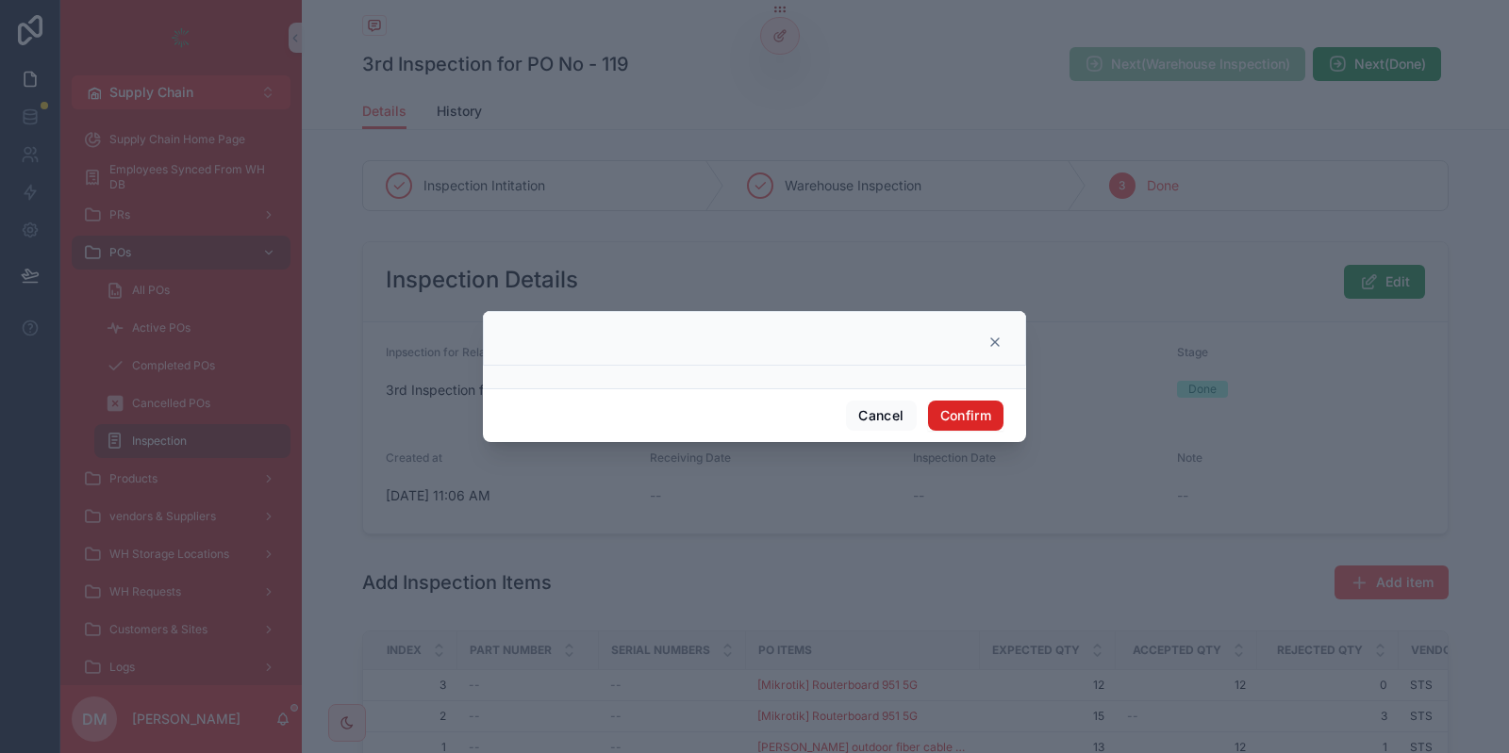
click at [962, 420] on button "Confirm" at bounding box center [965, 416] width 75 height 30
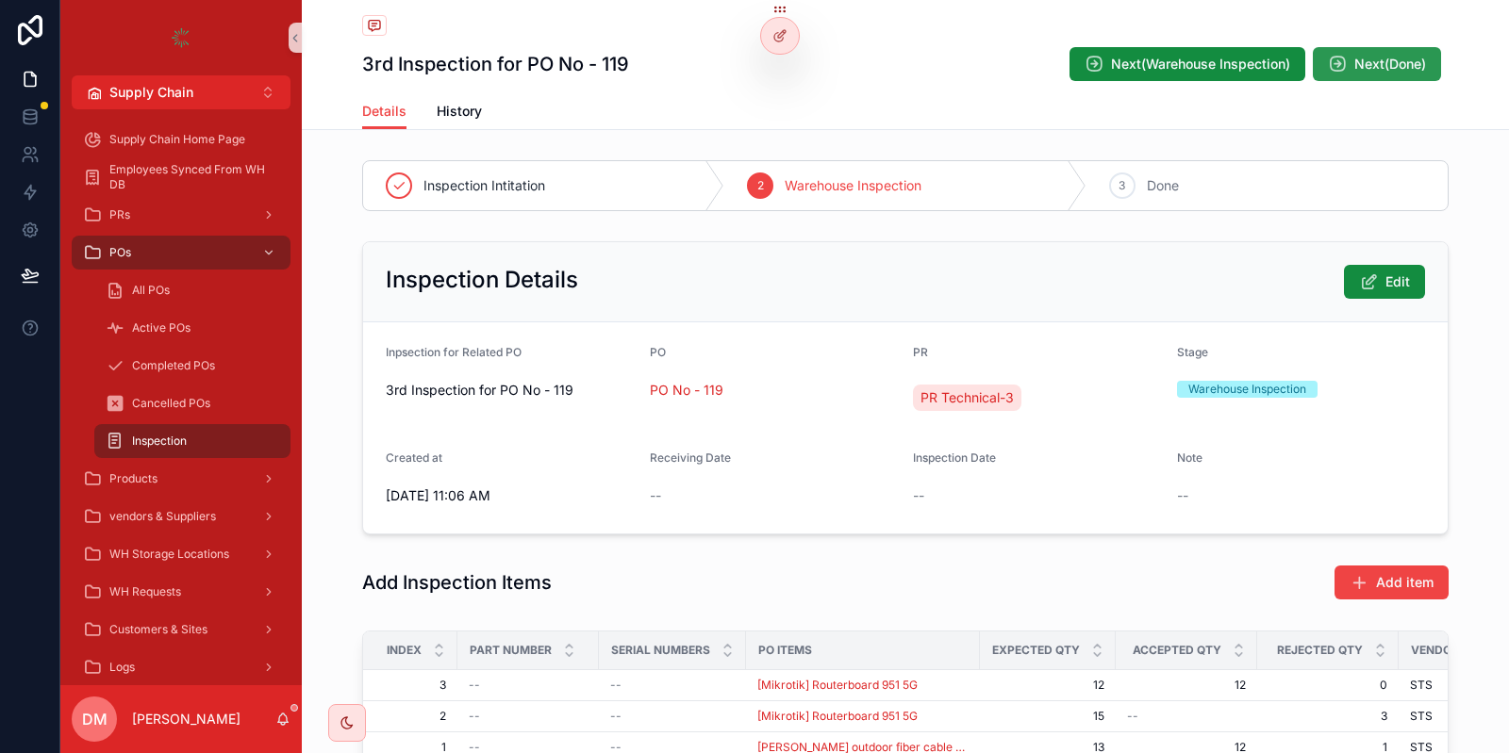
click at [1398, 80] on button "Next(Done)" at bounding box center [1377, 64] width 128 height 34
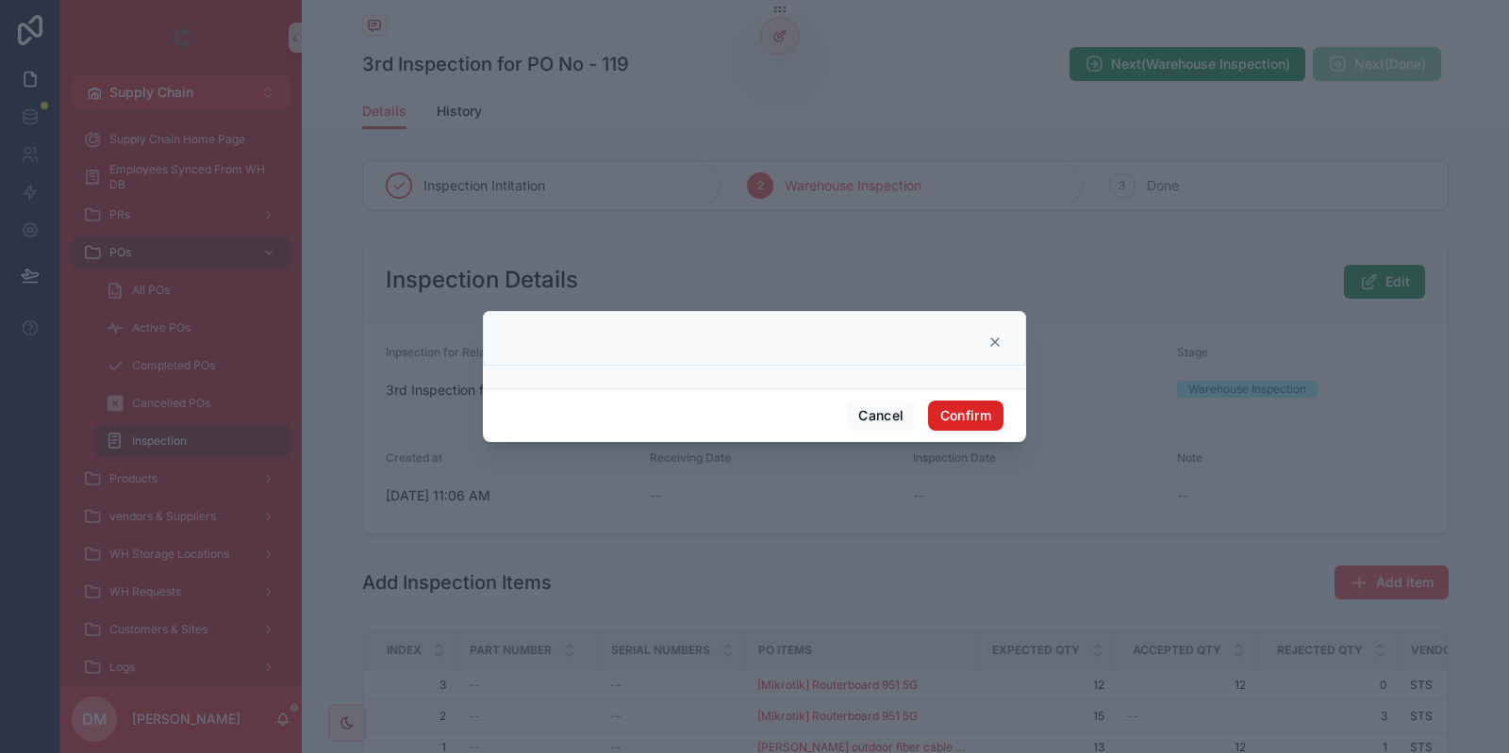
click at [990, 417] on button "Confirm" at bounding box center [965, 416] width 75 height 30
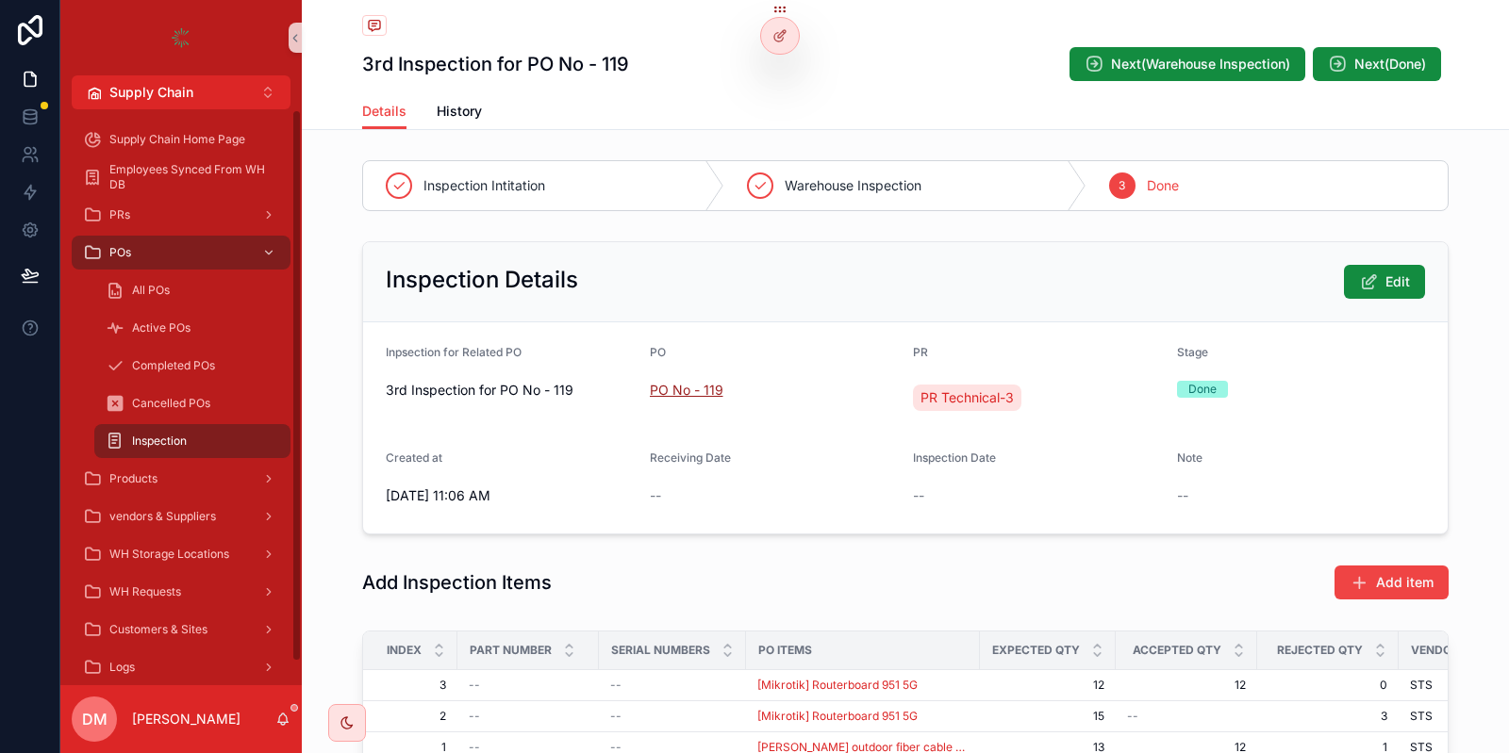
click at [654, 381] on span "PO No - 119" at bounding box center [687, 390] width 74 height 19
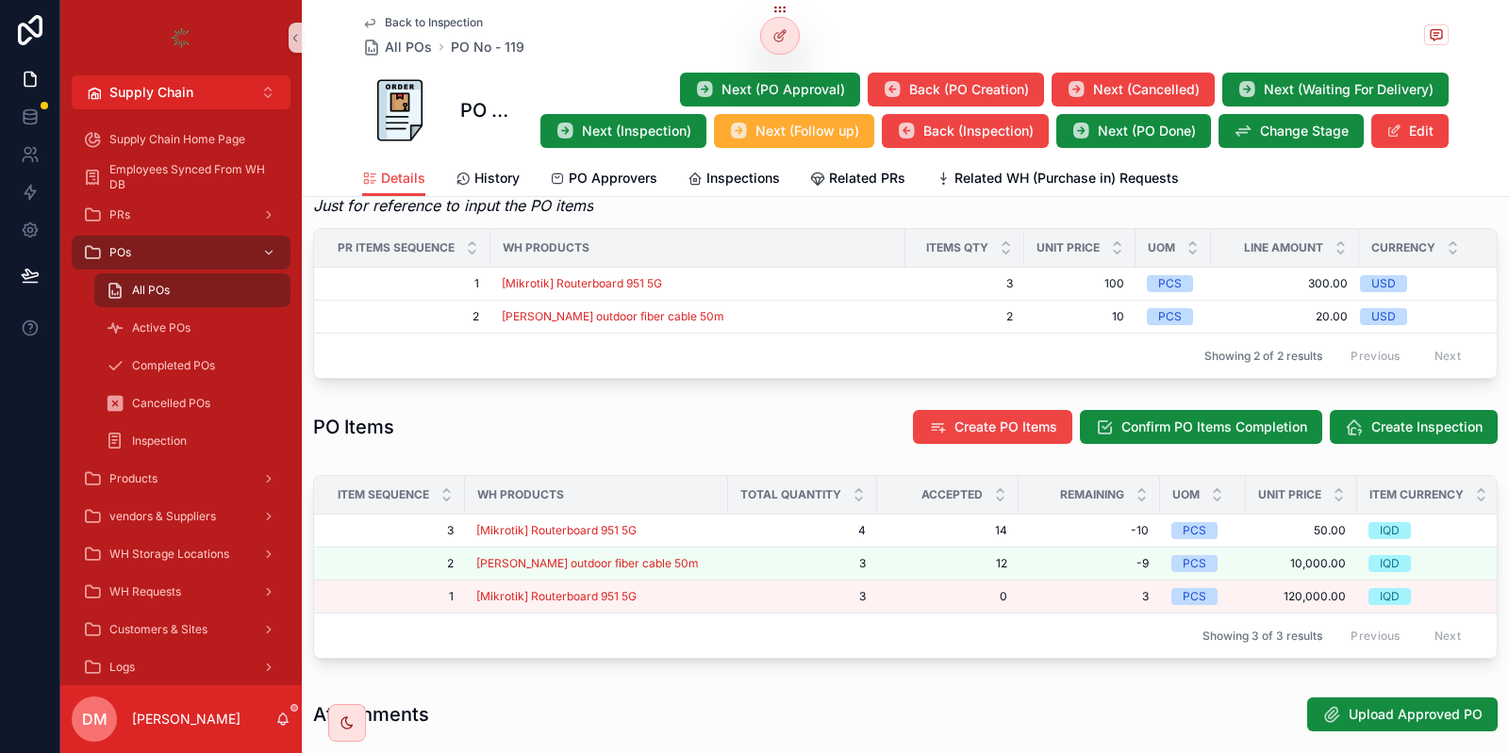
scroll to position [792, 0]
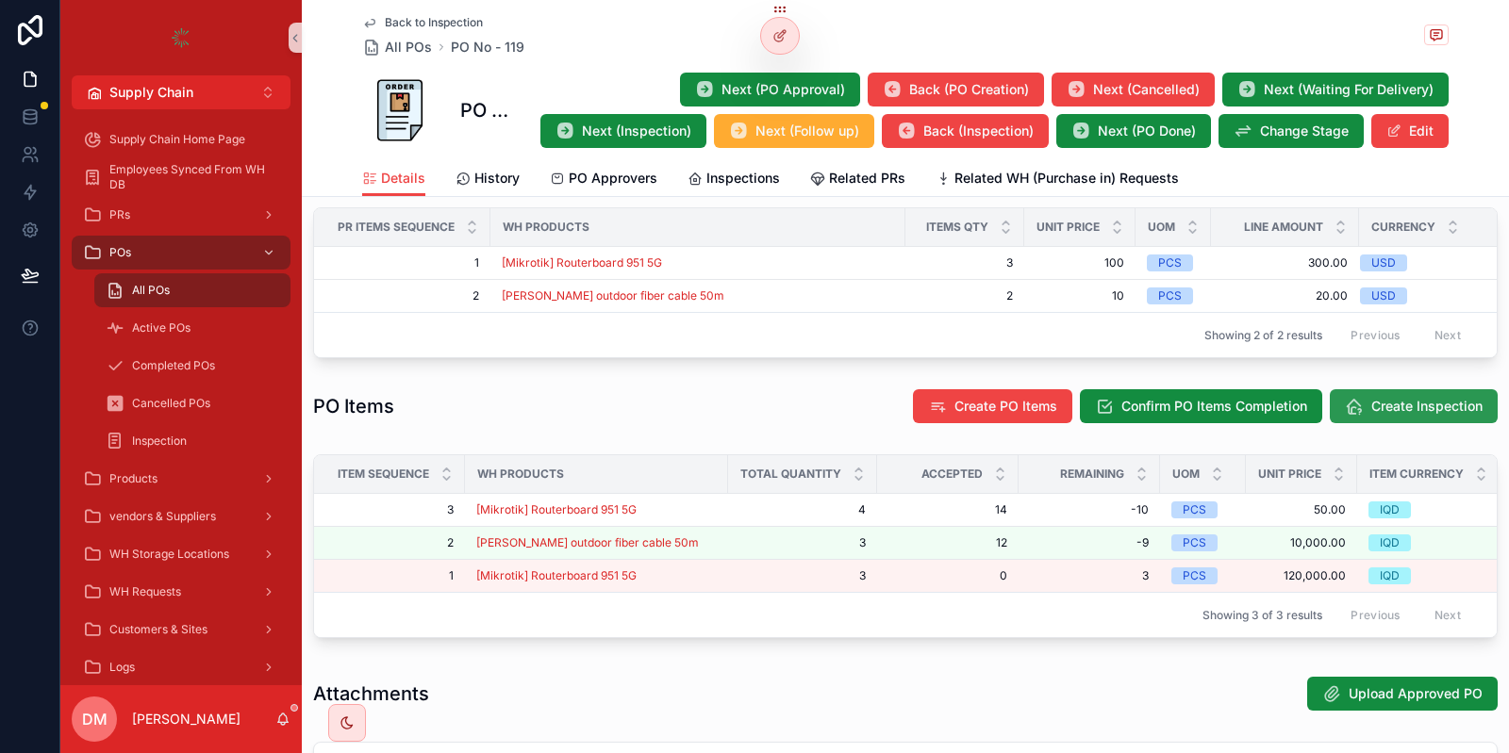
click at [1446, 406] on span "Create Inspection" at bounding box center [1426, 406] width 111 height 19
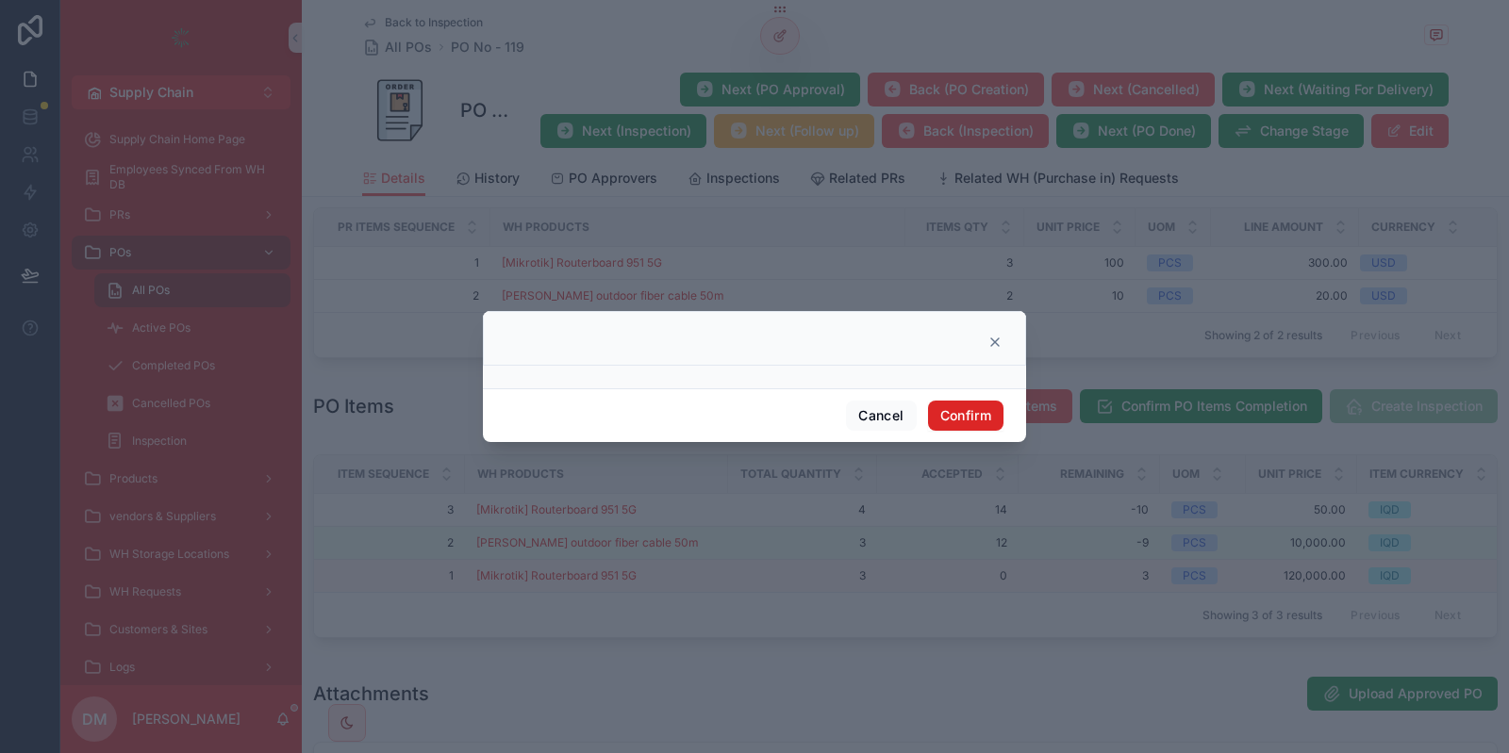
click at [965, 406] on button "Confirm" at bounding box center [965, 416] width 75 height 30
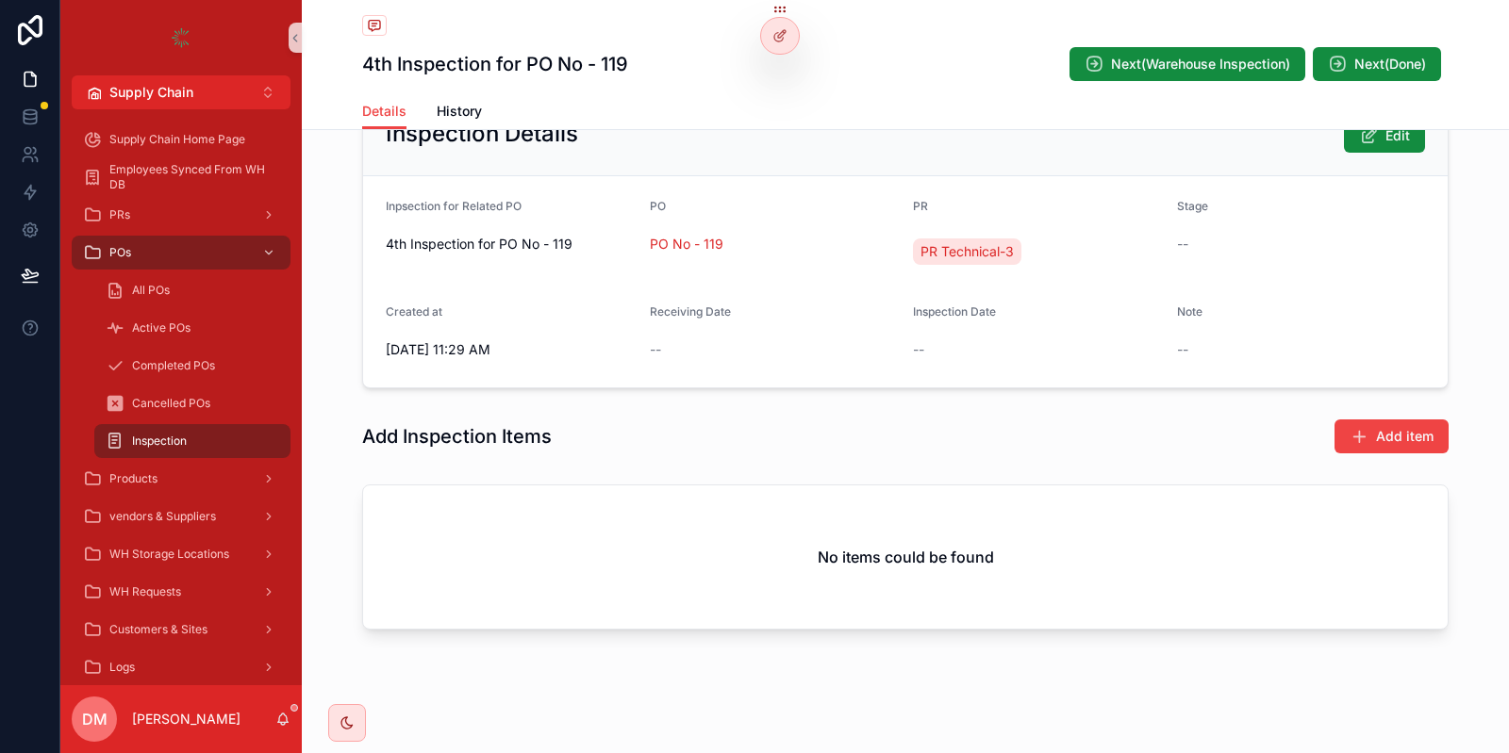
scroll to position [156, 0]
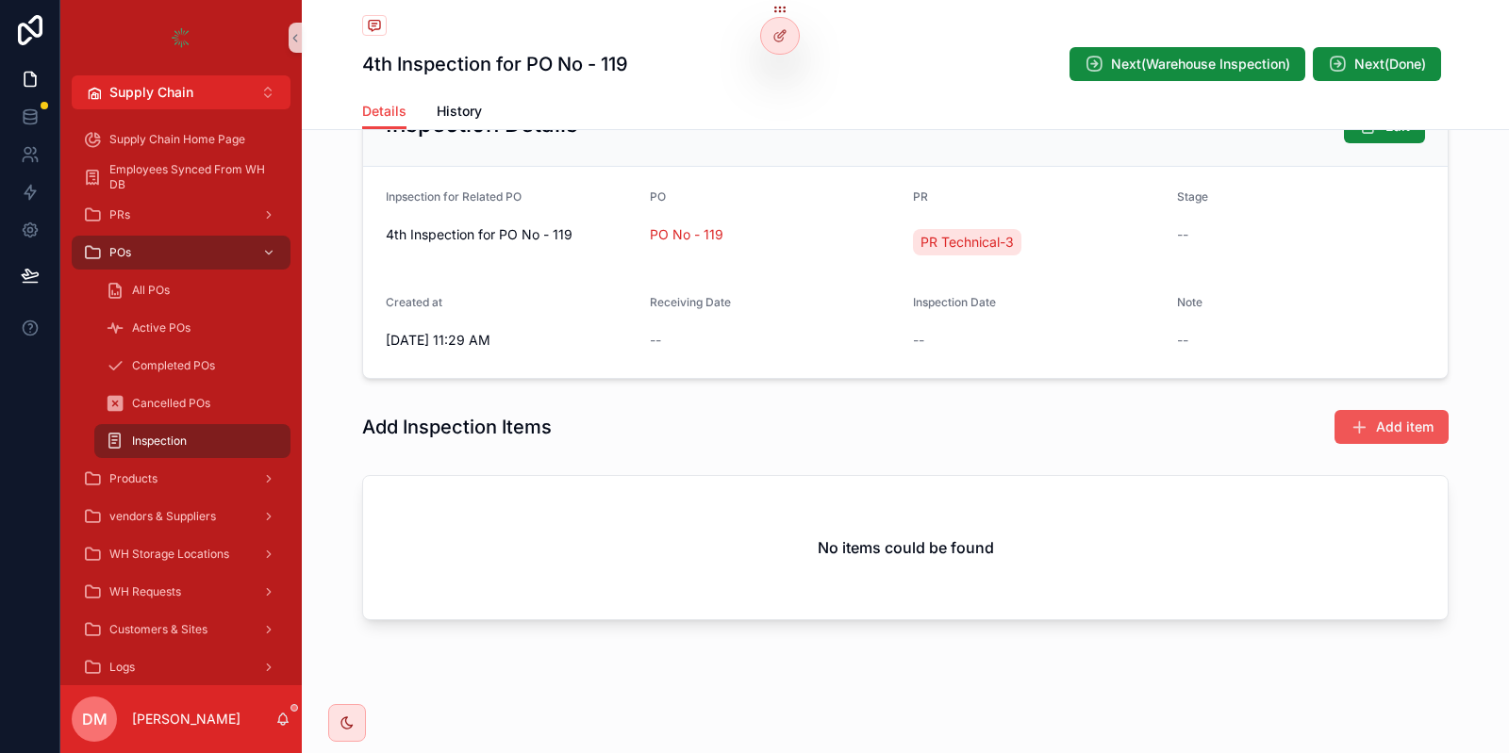
click at [1414, 430] on span "Add item" at bounding box center [1405, 427] width 58 height 19
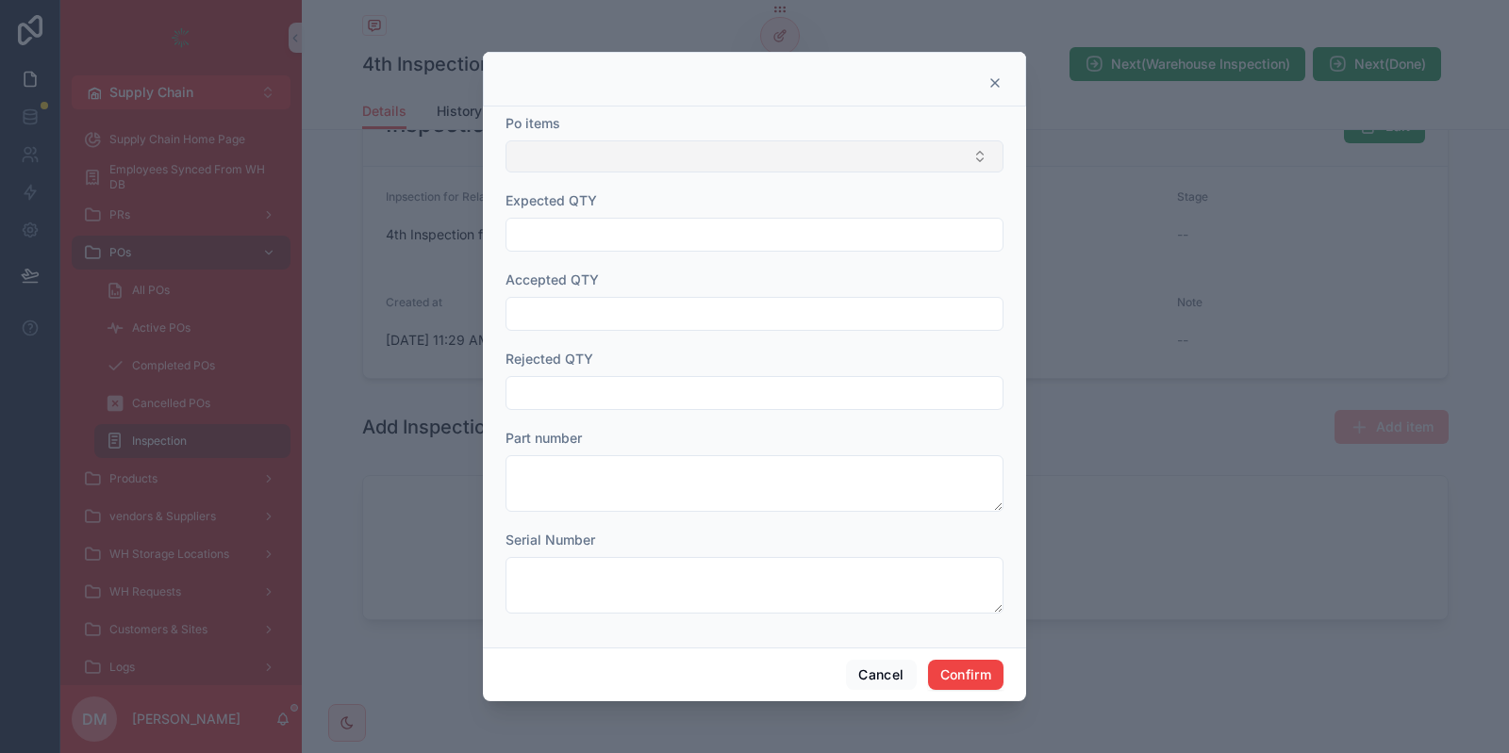
click at [597, 149] on button "Select Button" at bounding box center [754, 157] width 498 height 32
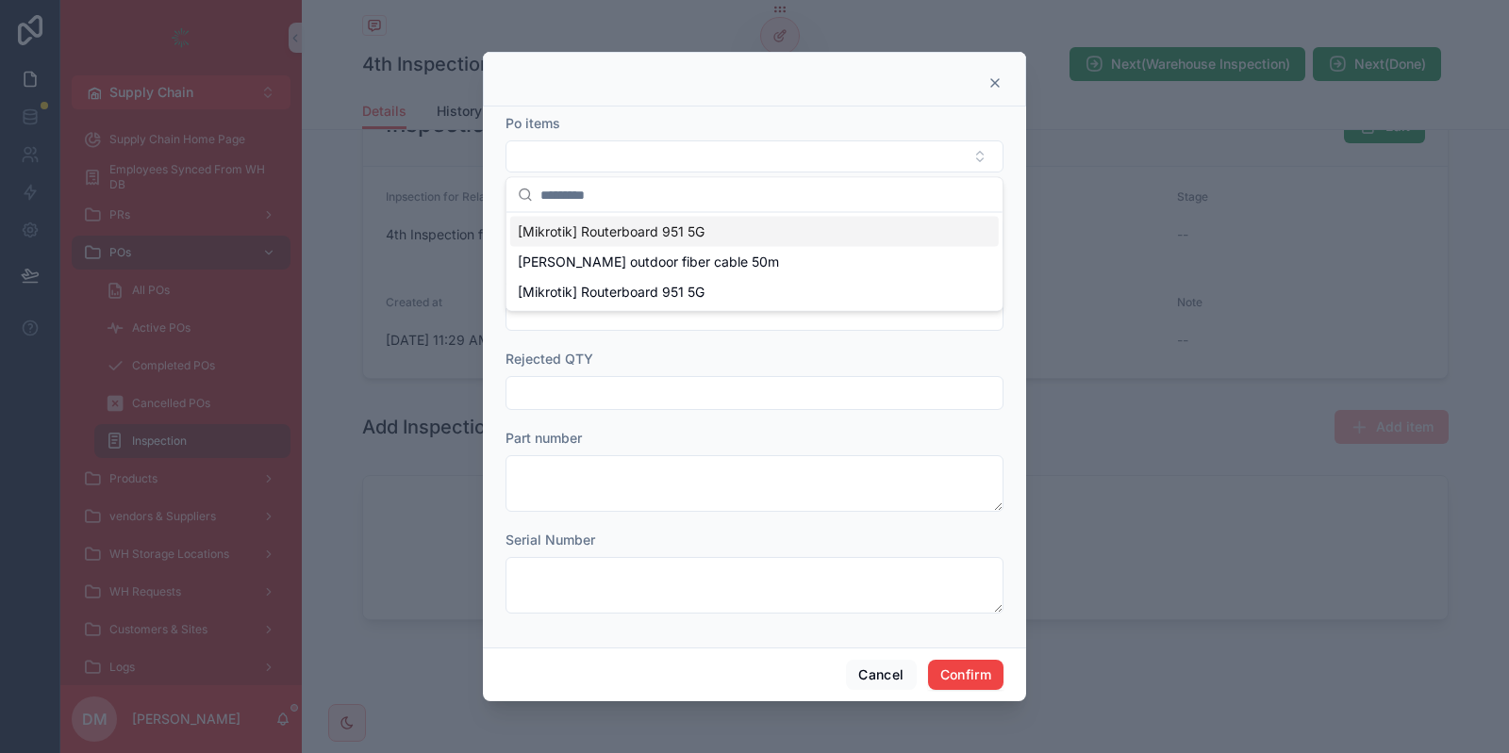
click at [597, 234] on span "[Mikrotik] Routerboard 951 5G" at bounding box center [611, 232] width 187 height 19
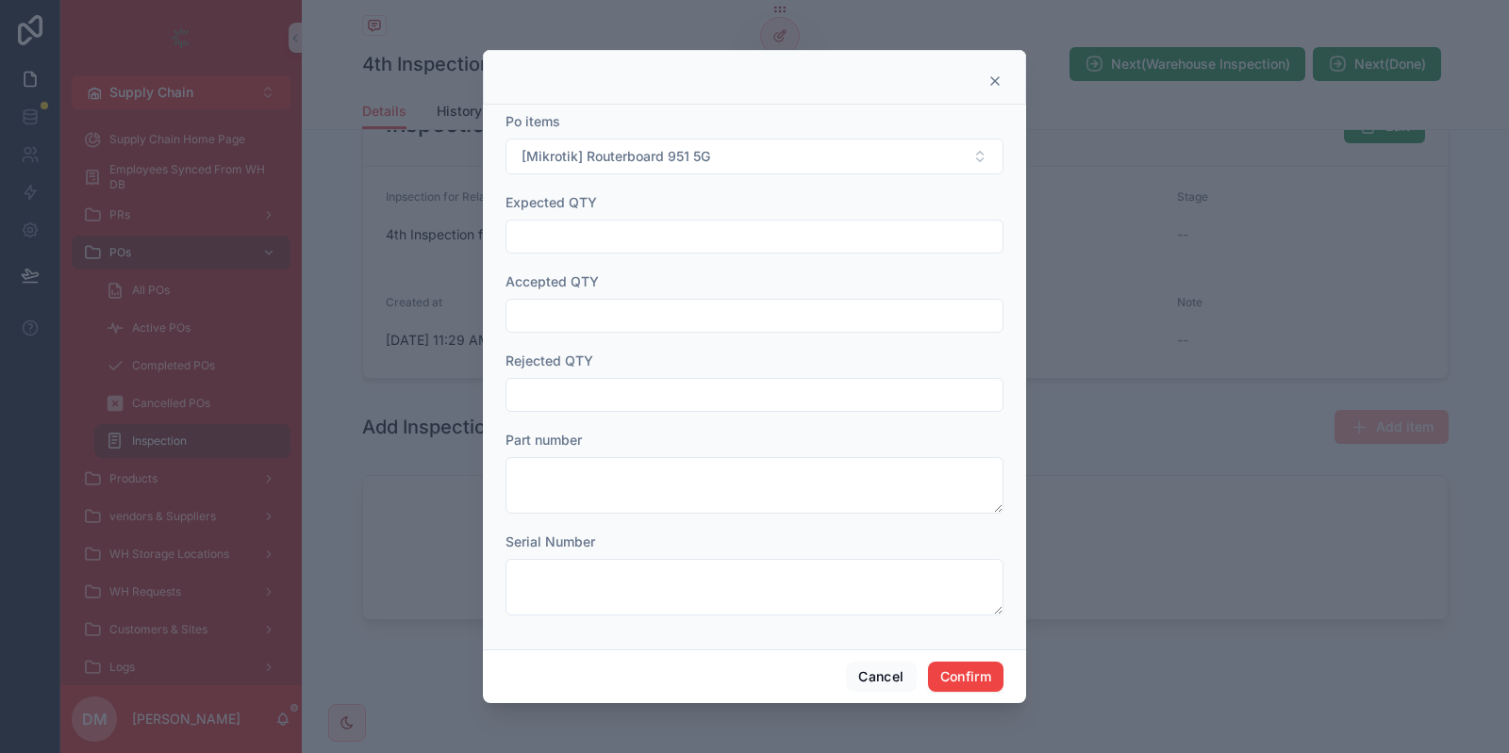
click at [583, 240] on input "text" at bounding box center [754, 236] width 496 height 26
click at [583, 323] on input "text" at bounding box center [754, 316] width 496 height 26
type input "**"
click at [991, 661] on div "Cancel Confirm" at bounding box center [754, 677] width 543 height 54
click at [991, 666] on button "Confirm" at bounding box center [965, 677] width 75 height 30
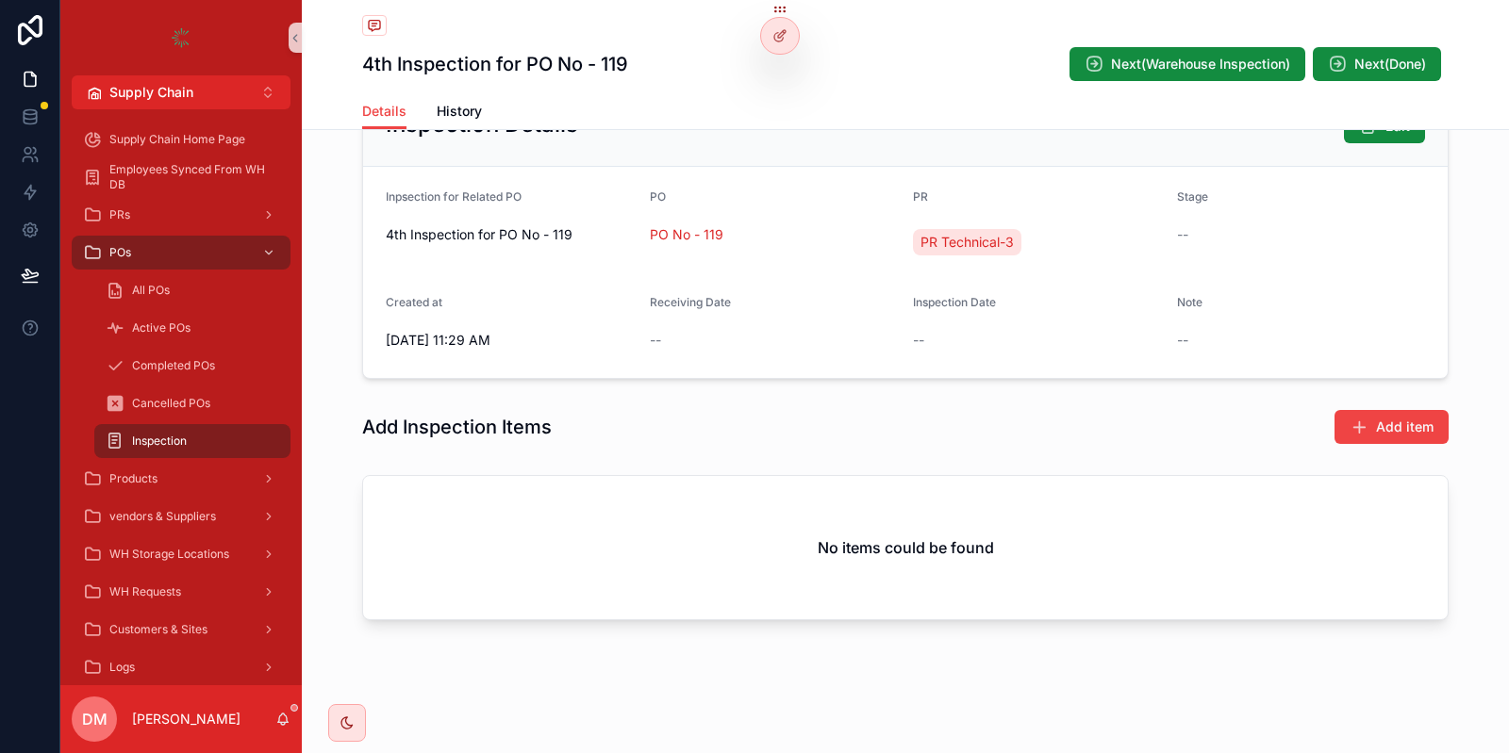
scroll to position [126, 0]
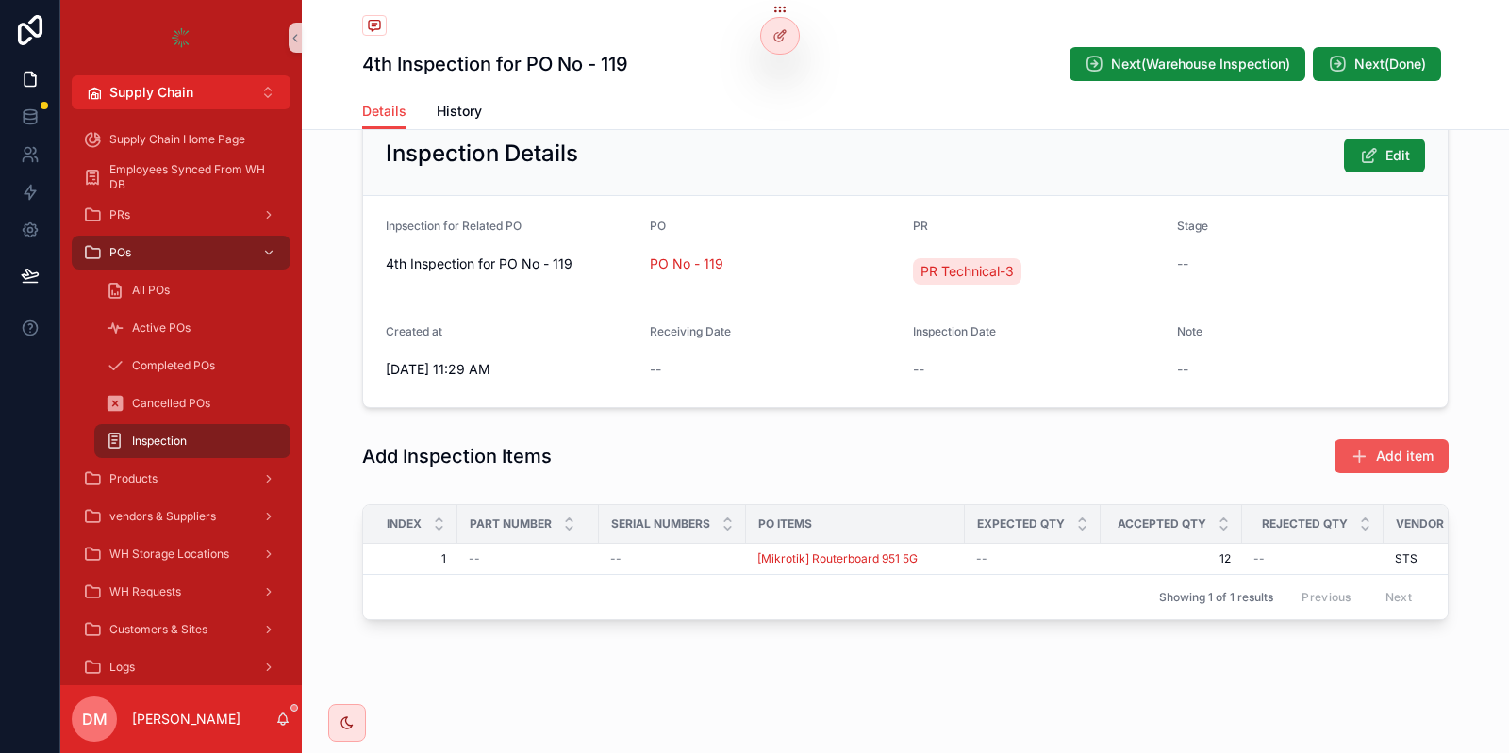
click at [1391, 454] on span "Add item" at bounding box center [1405, 456] width 58 height 19
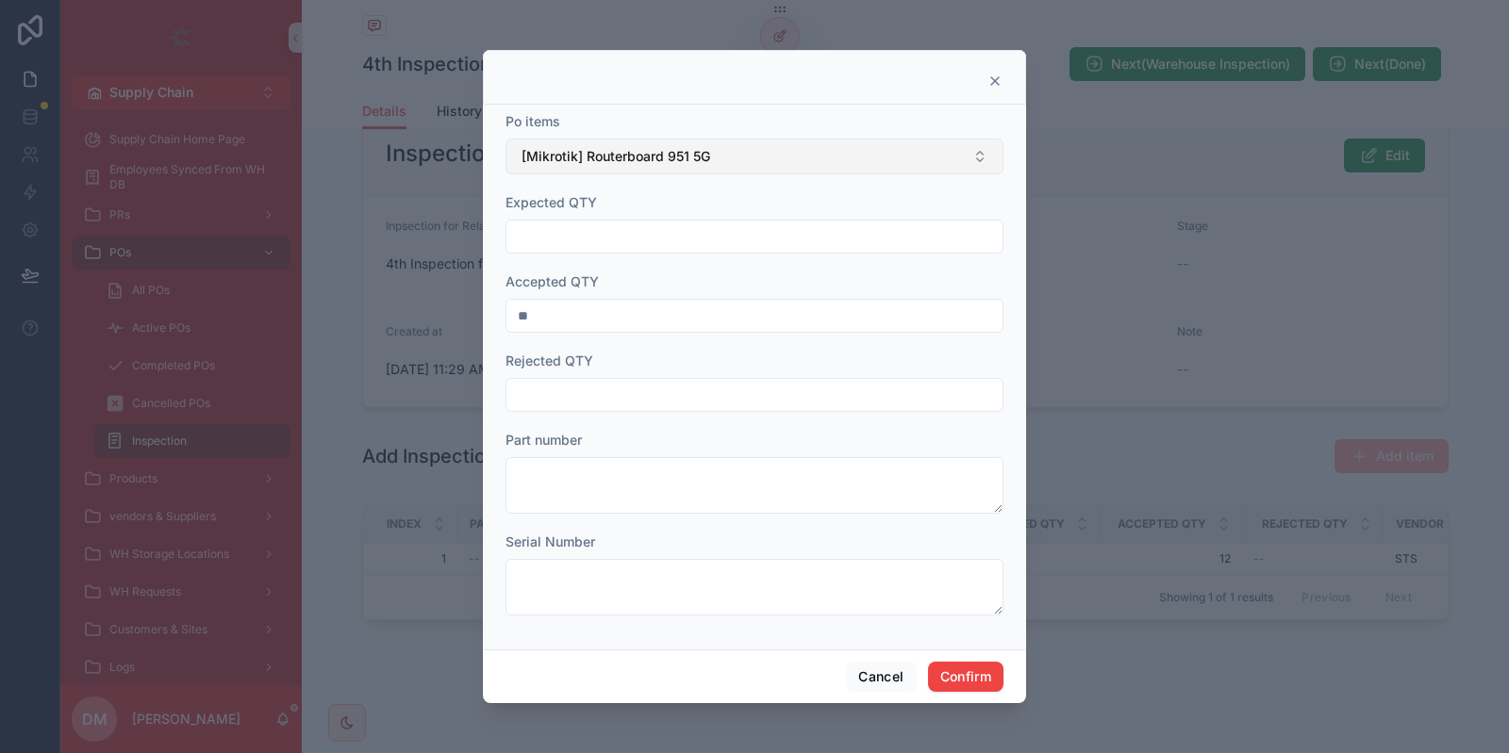
click at [661, 170] on button "[Mikrotik] Routerboard 951 5G" at bounding box center [754, 157] width 498 height 36
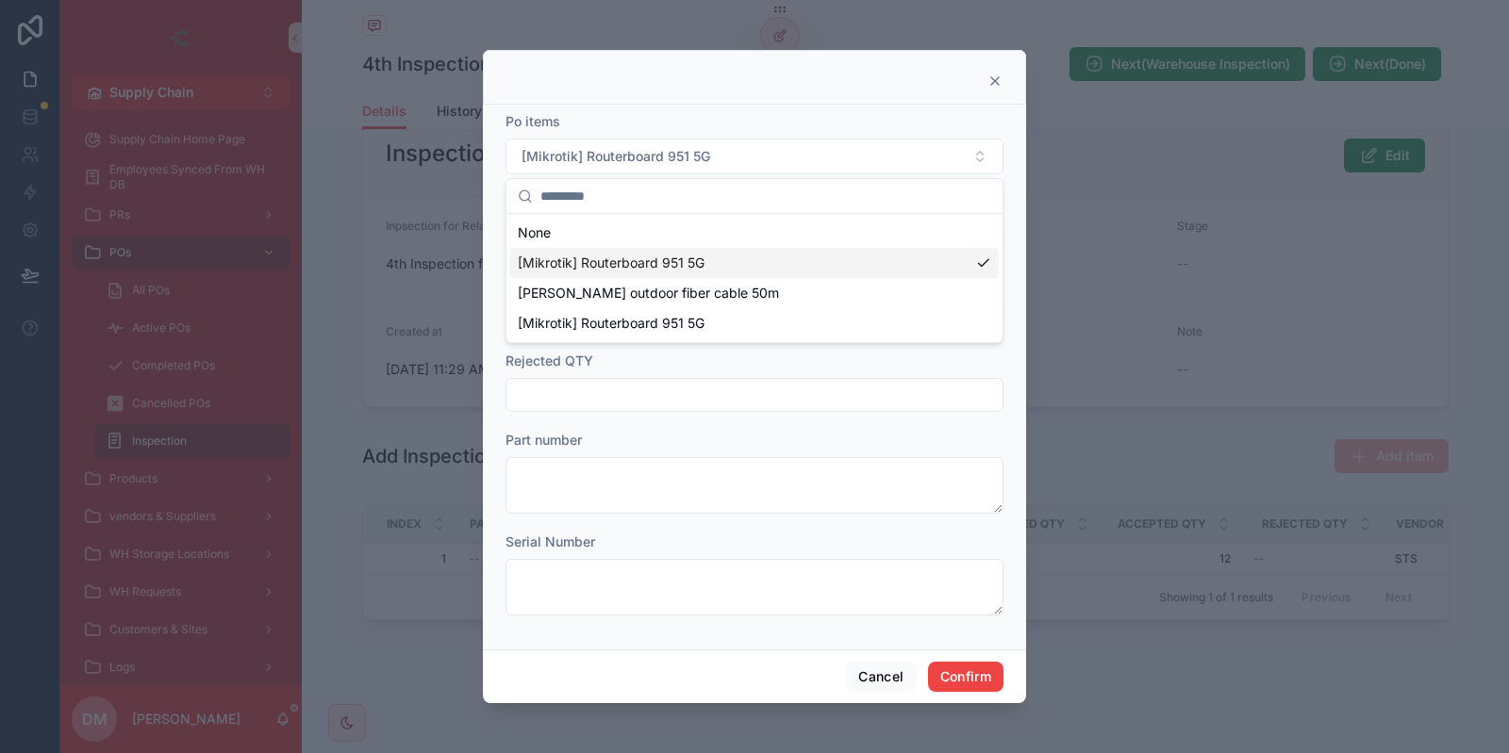
click at [599, 276] on div "[Mikrotik] Routerboard 951 5G" at bounding box center [754, 263] width 488 height 30
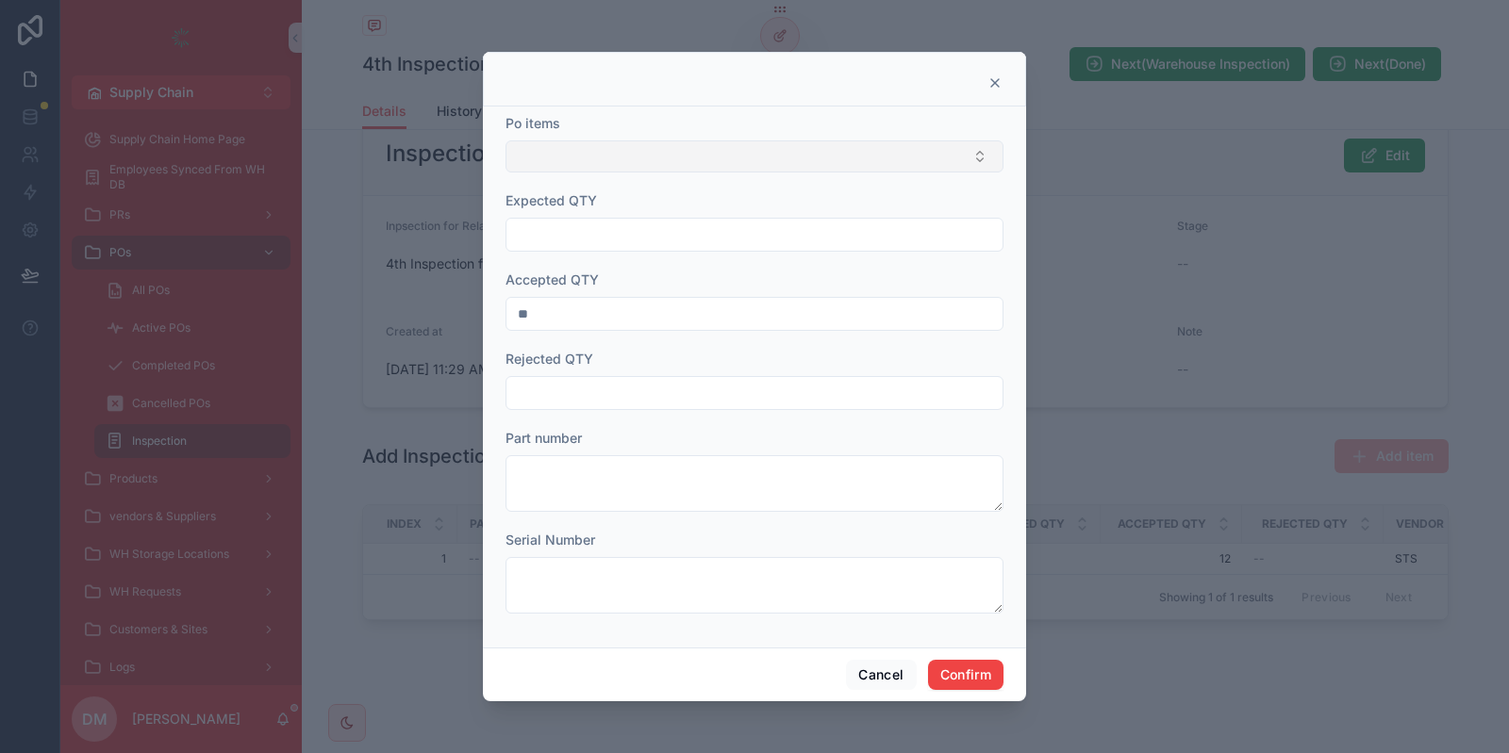
click at [611, 159] on button "Select Button" at bounding box center [754, 157] width 498 height 32
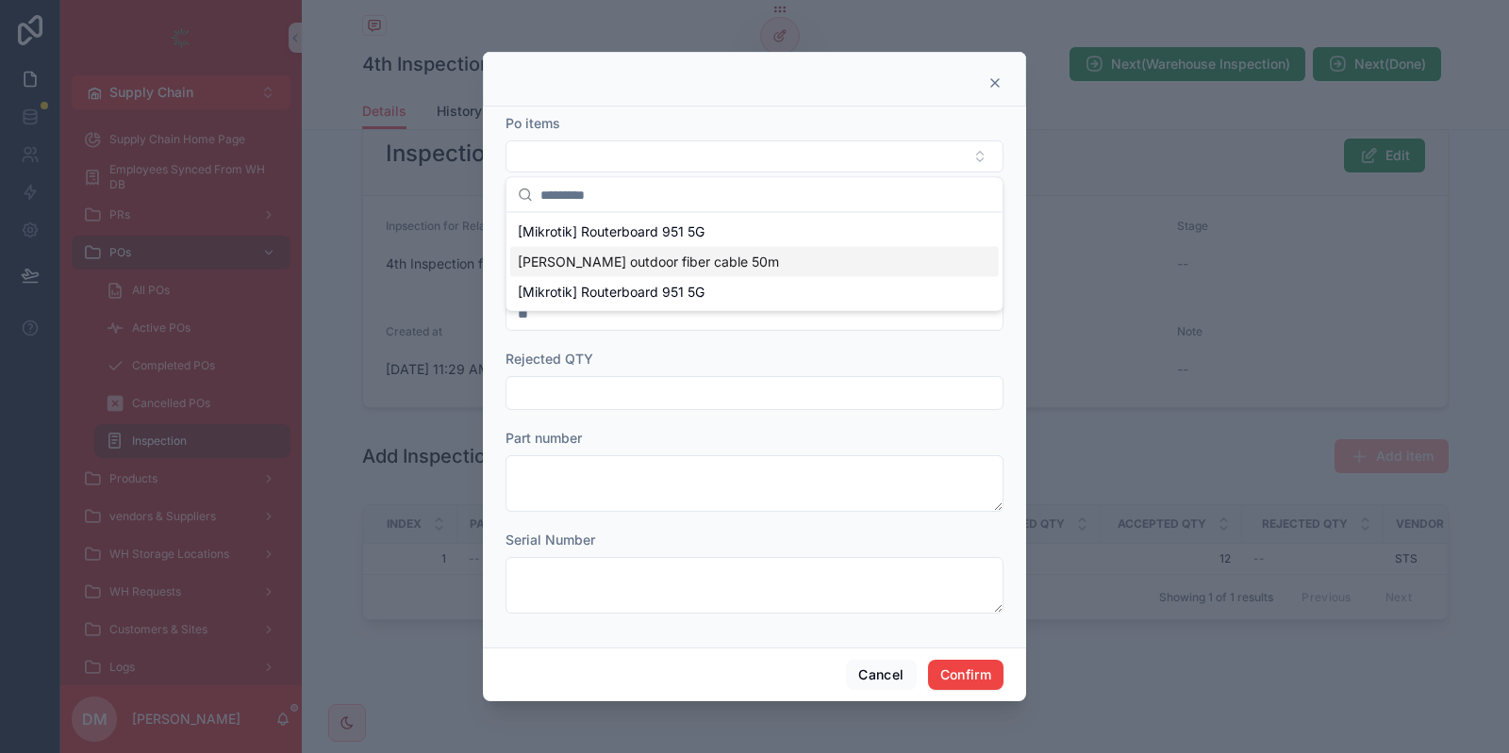
click at [600, 257] on span "LC-LC outdoor fiber cable 50m" at bounding box center [648, 262] width 261 height 19
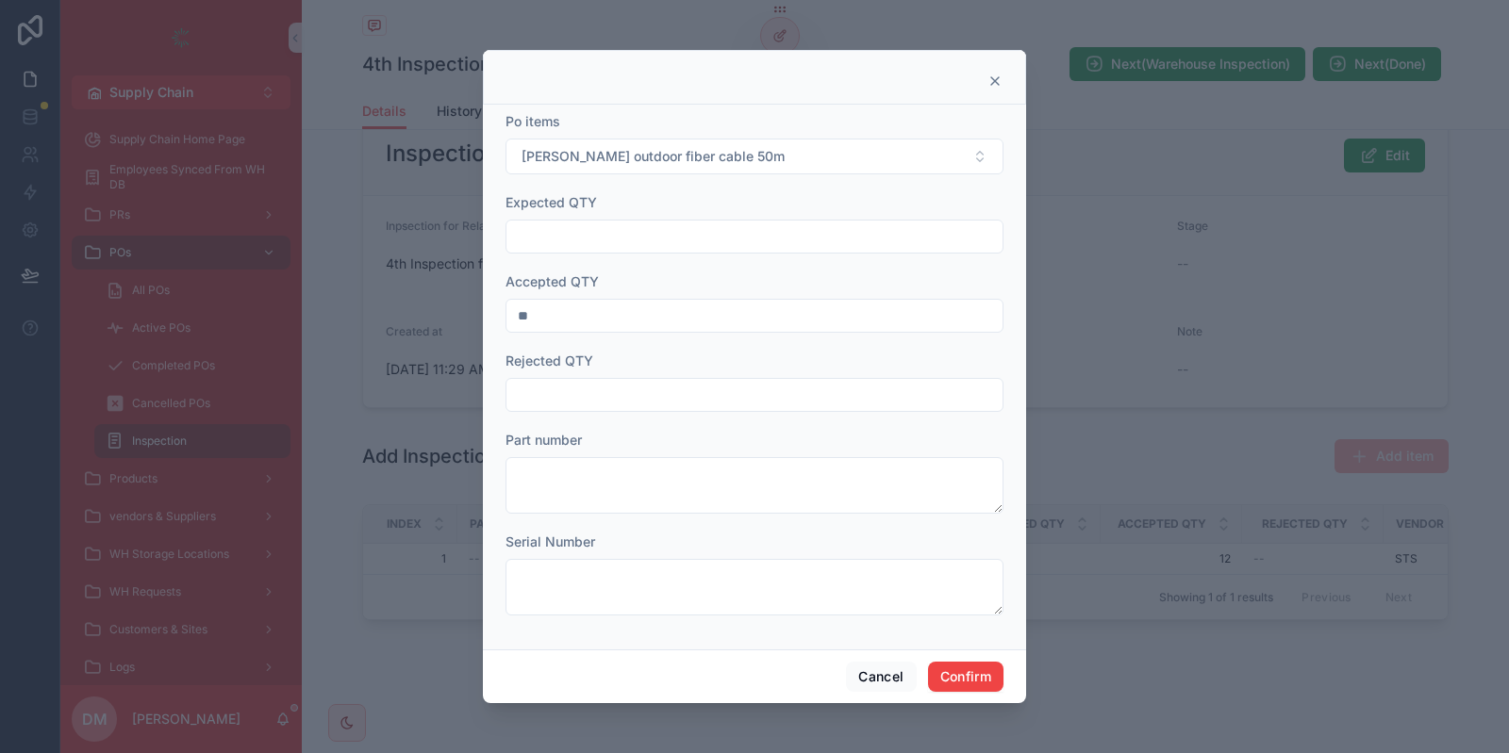
click at [521, 317] on input "**" at bounding box center [754, 316] width 496 height 26
type input "*"
type input "**"
drag, startPoint x: 965, startPoint y: 683, endPoint x: 968, endPoint y: 671, distance: 11.9
click at [965, 682] on button "Confirm" at bounding box center [965, 677] width 75 height 30
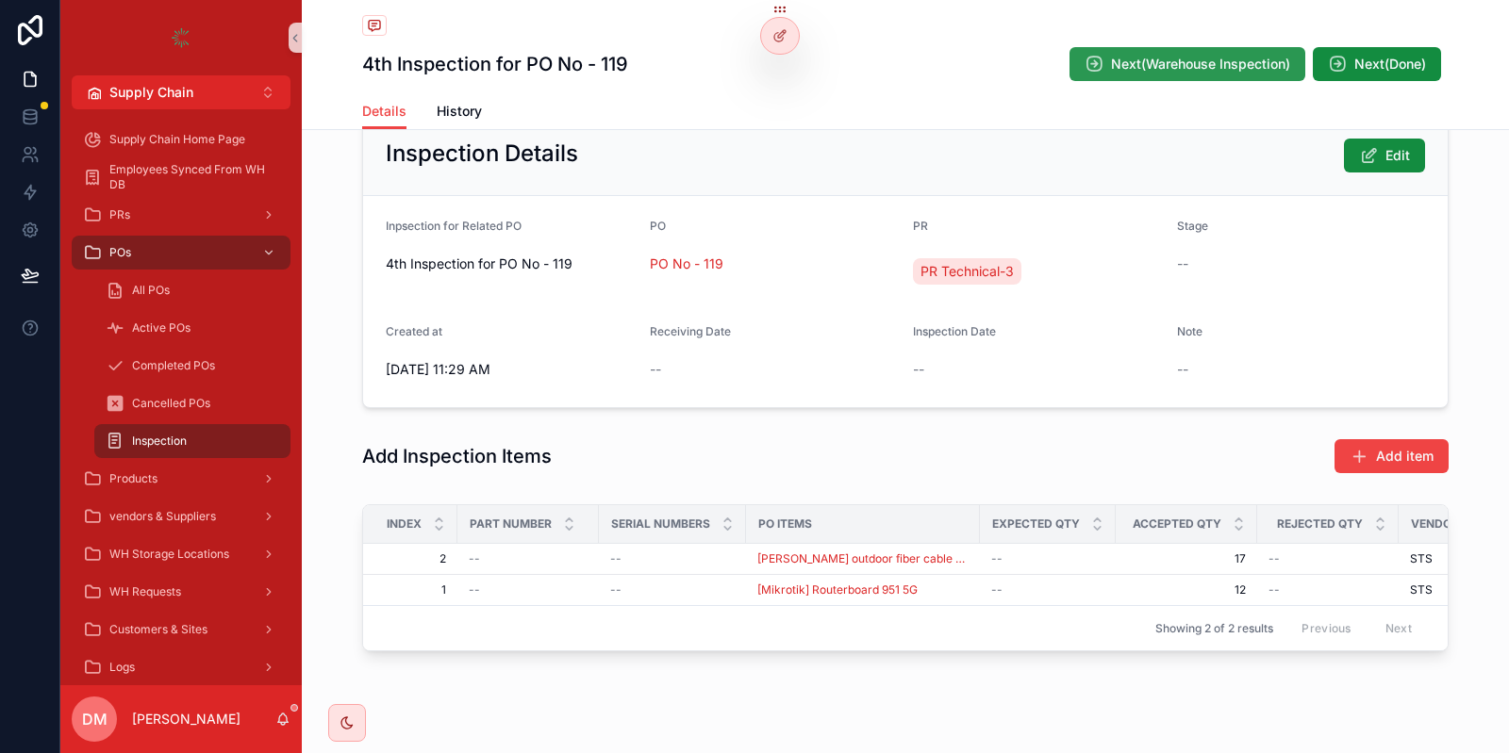
click at [1164, 65] on span "Next(Warehouse Inspection)" at bounding box center [1200, 64] width 179 height 19
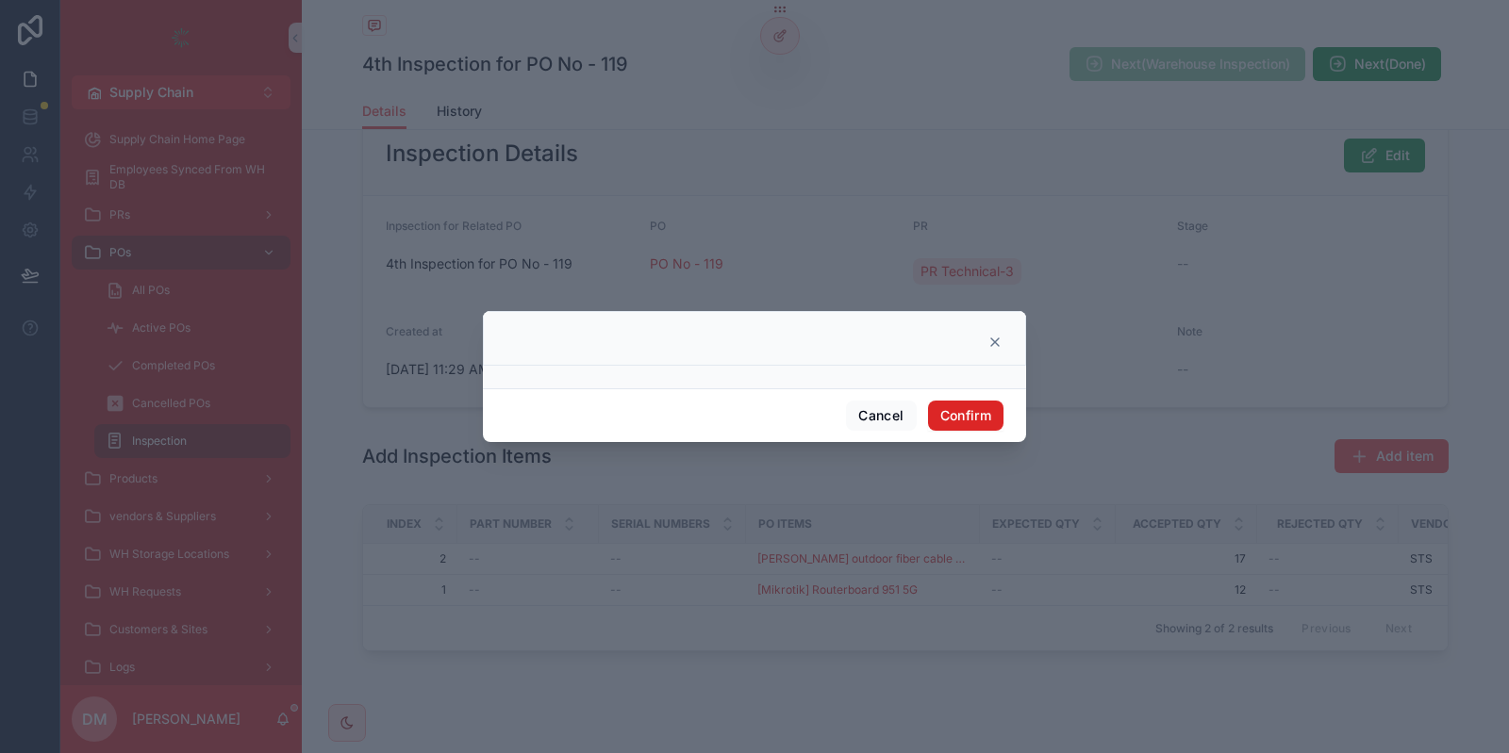
click at [967, 418] on button "Confirm" at bounding box center [965, 416] width 75 height 30
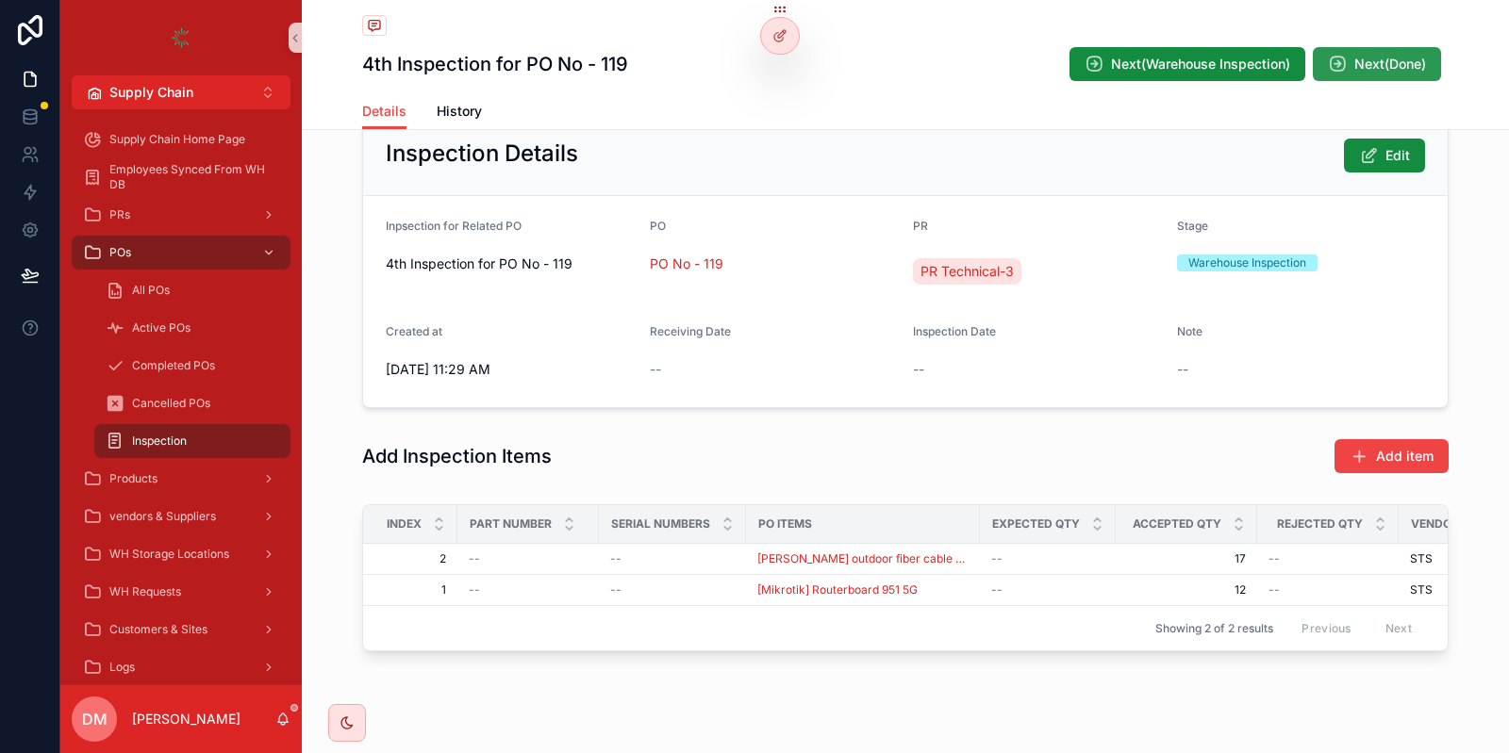
click at [1413, 64] on span "Next(Done)" at bounding box center [1390, 64] width 72 height 19
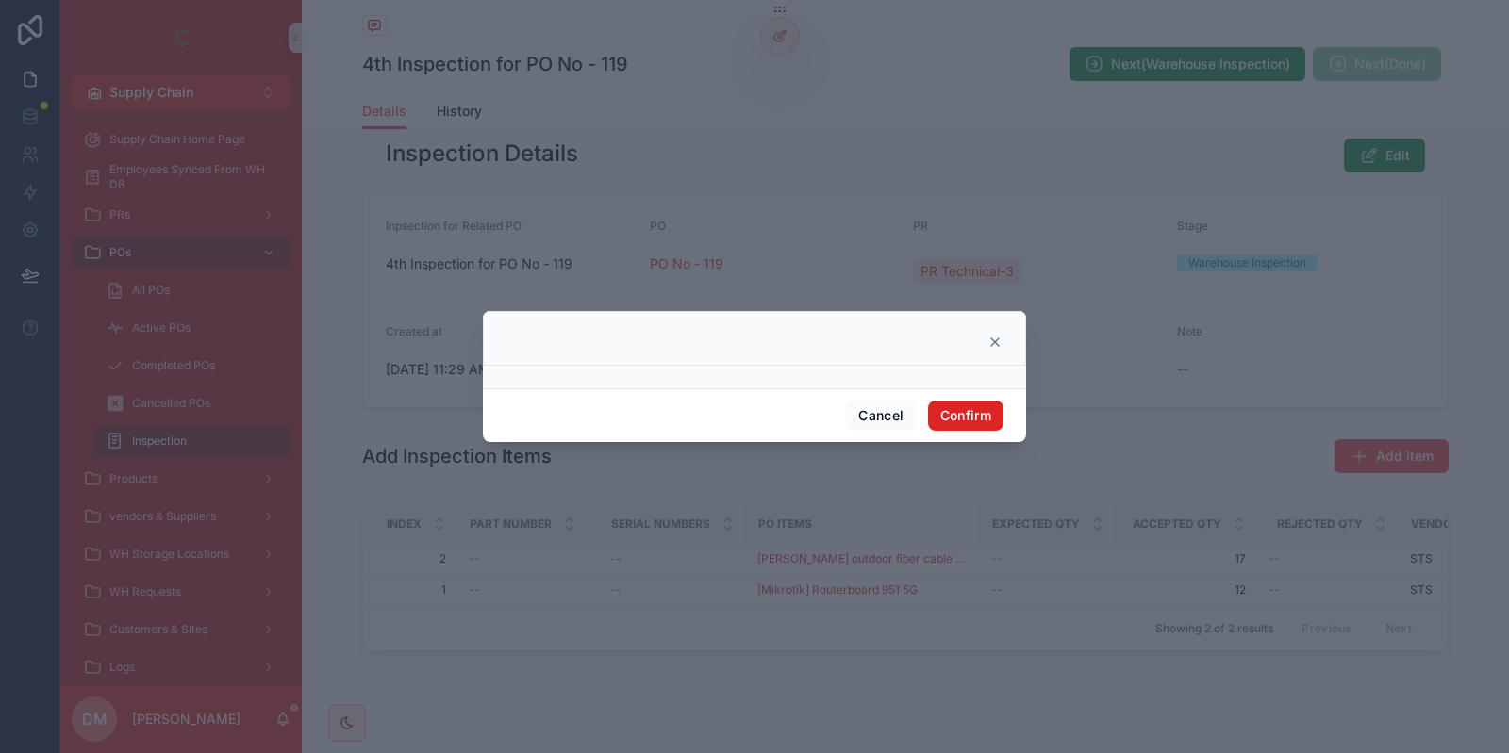
click at [975, 413] on button "Confirm" at bounding box center [965, 416] width 75 height 30
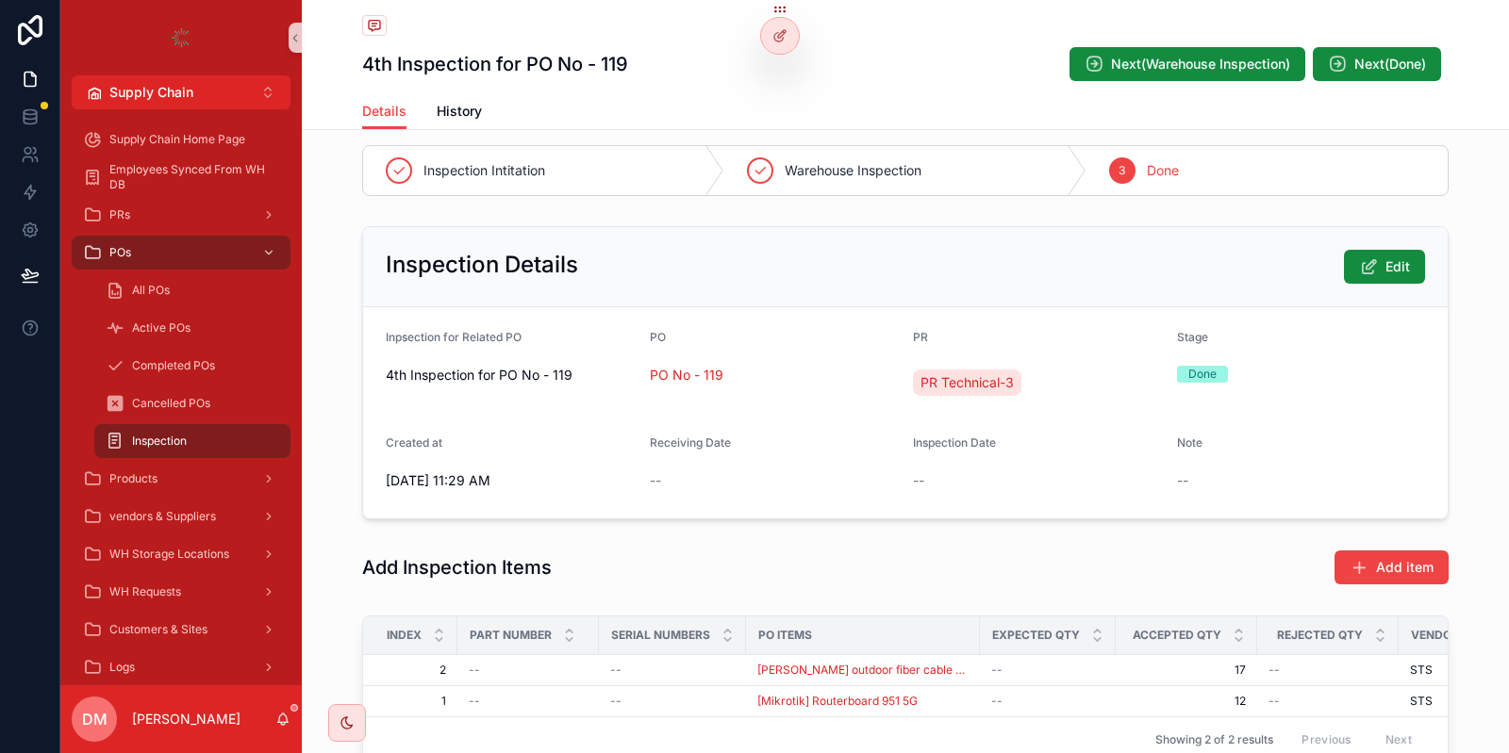
scroll to position [0, 0]
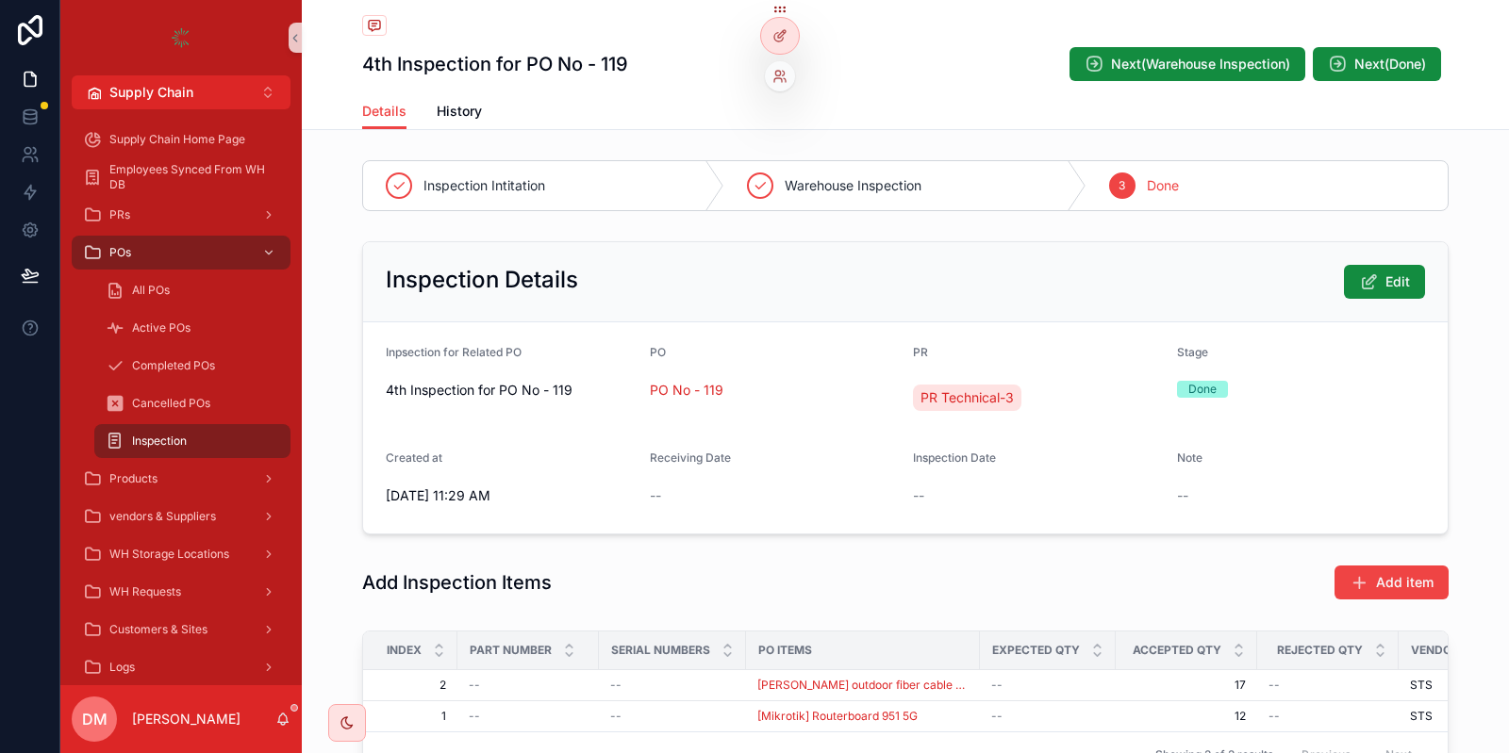
click at [792, 21] on div at bounding box center [780, 28] width 40 height 53
click at [791, 23] on div at bounding box center [780, 36] width 38 height 36
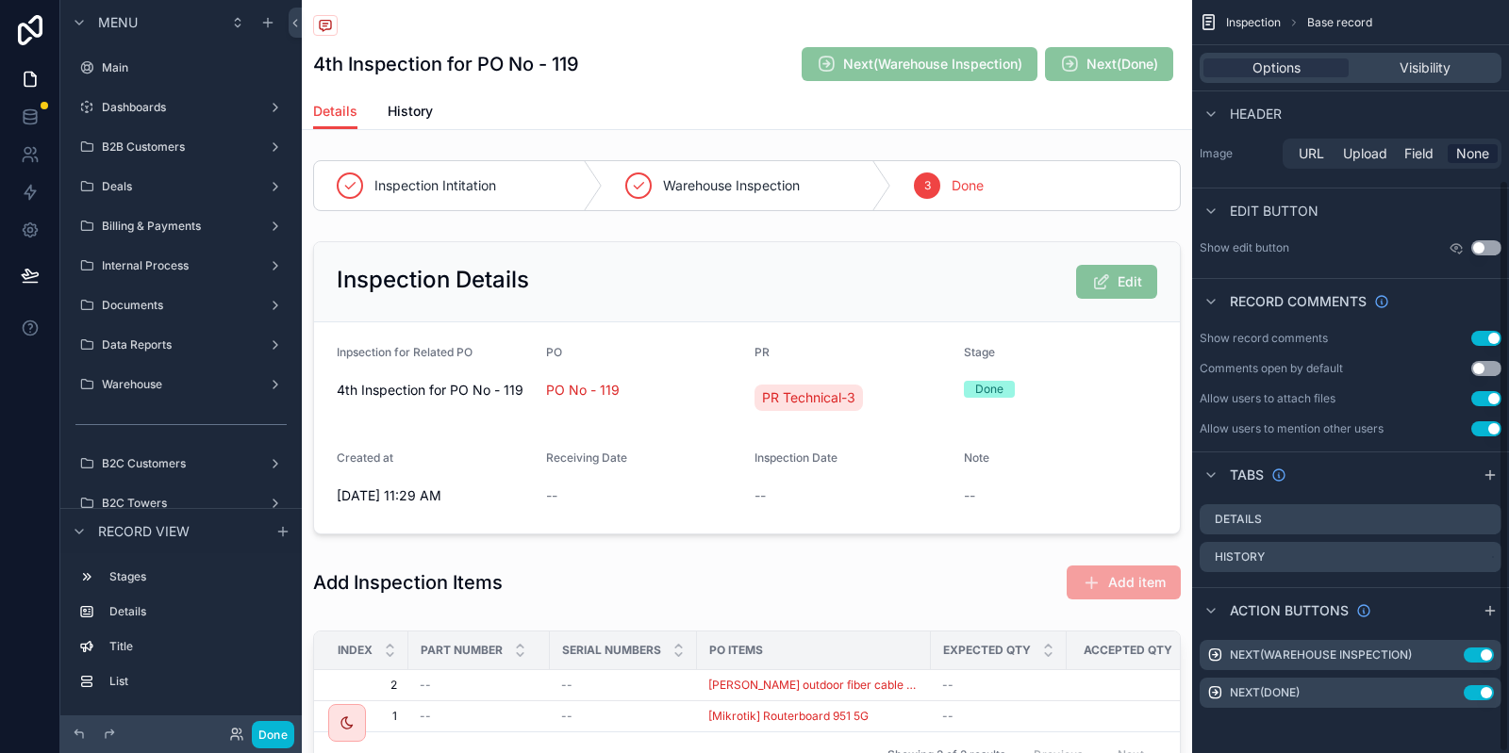
scroll to position [236, 0]
click at [1446, 655] on icon "scrollable content" at bounding box center [1448, 656] width 15 height 15
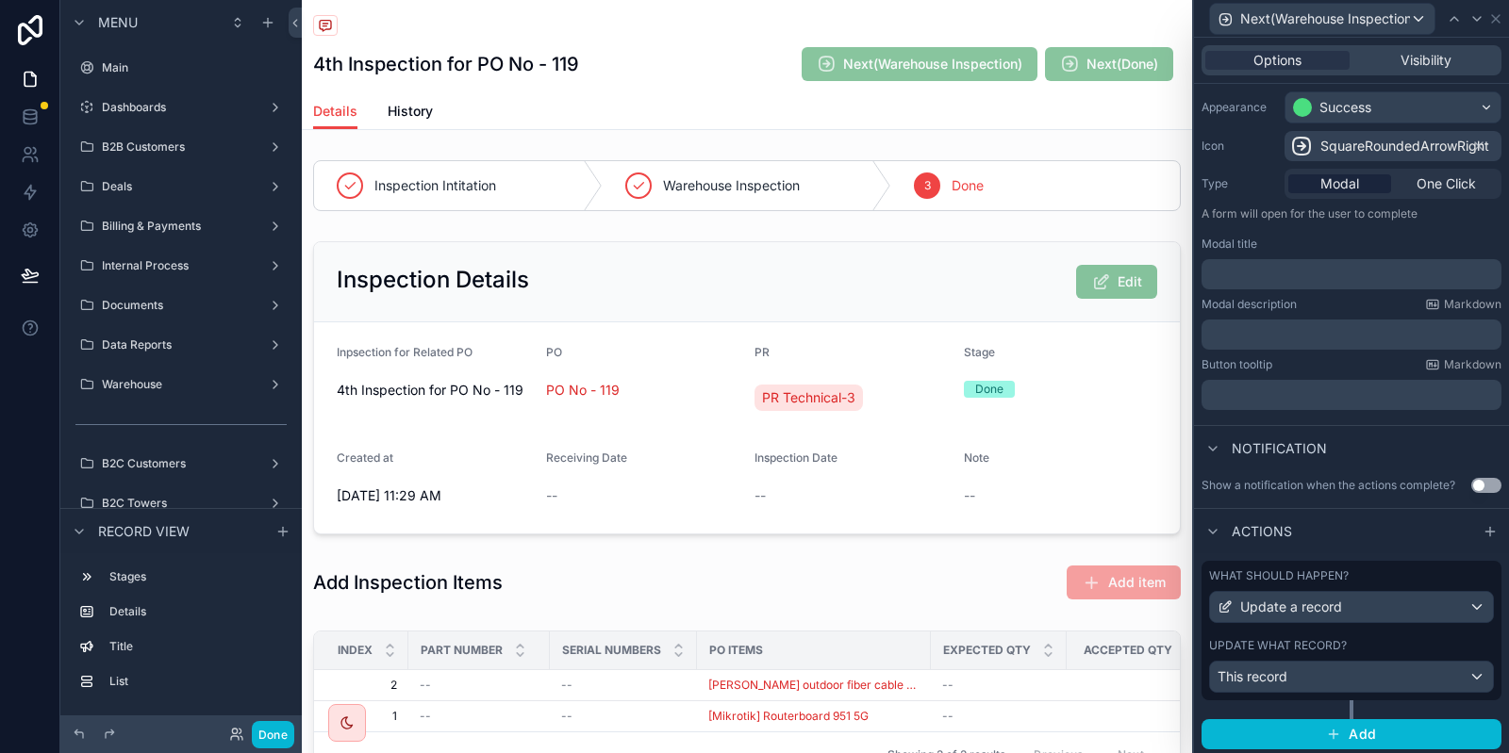
scroll to position [152, 0]
click at [1368, 738] on span "Add" at bounding box center [1361, 733] width 27 height 17
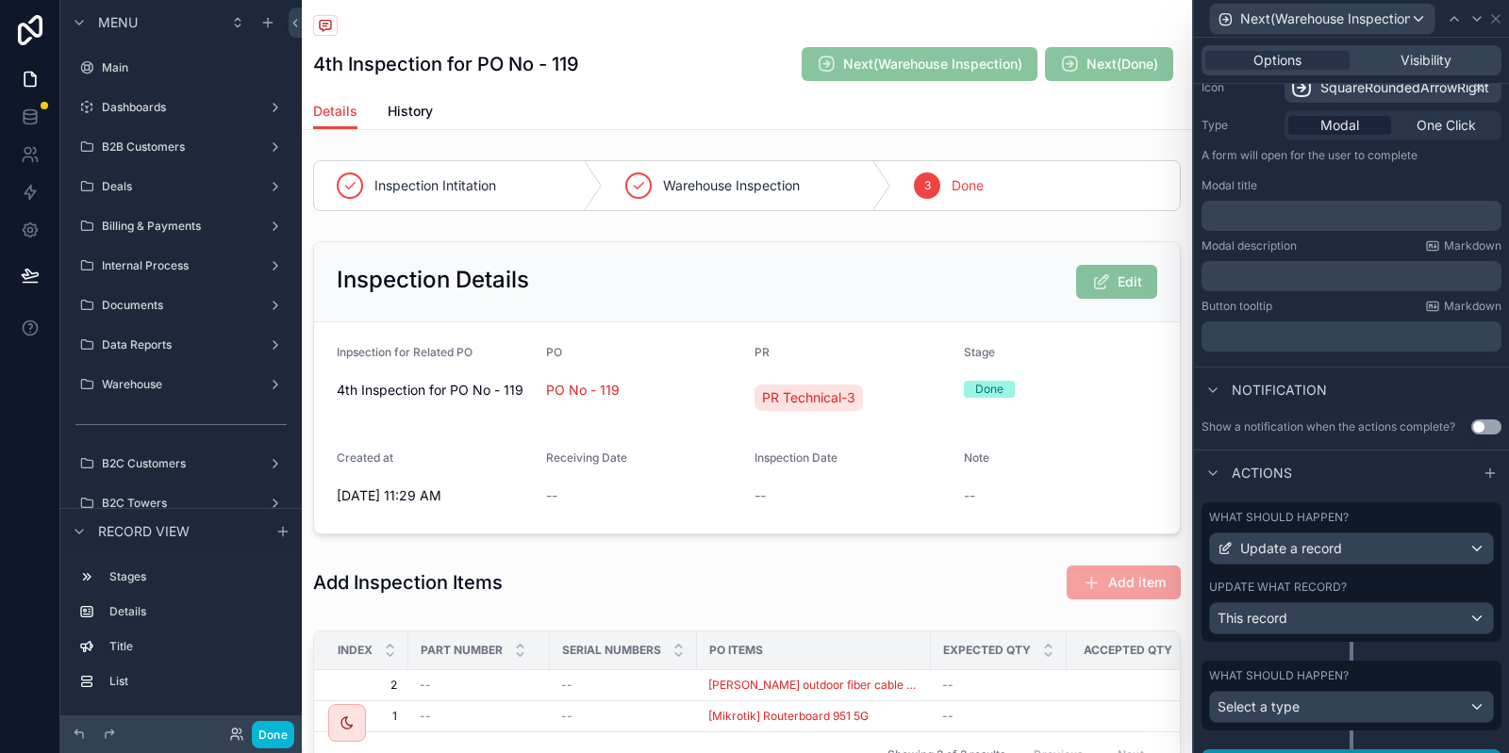
scroll to position [240, 0]
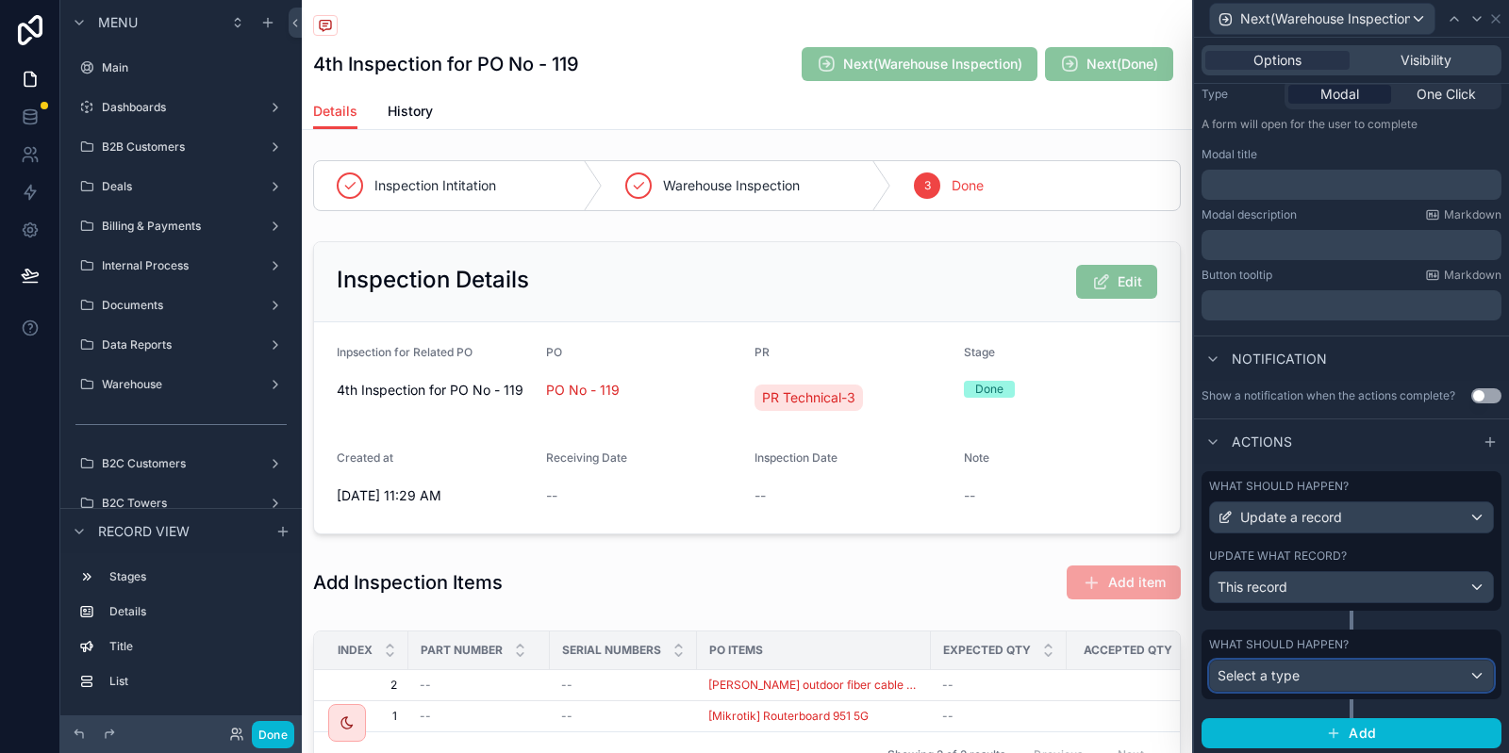
click at [1316, 674] on div "Select a type" at bounding box center [1351, 676] width 283 height 30
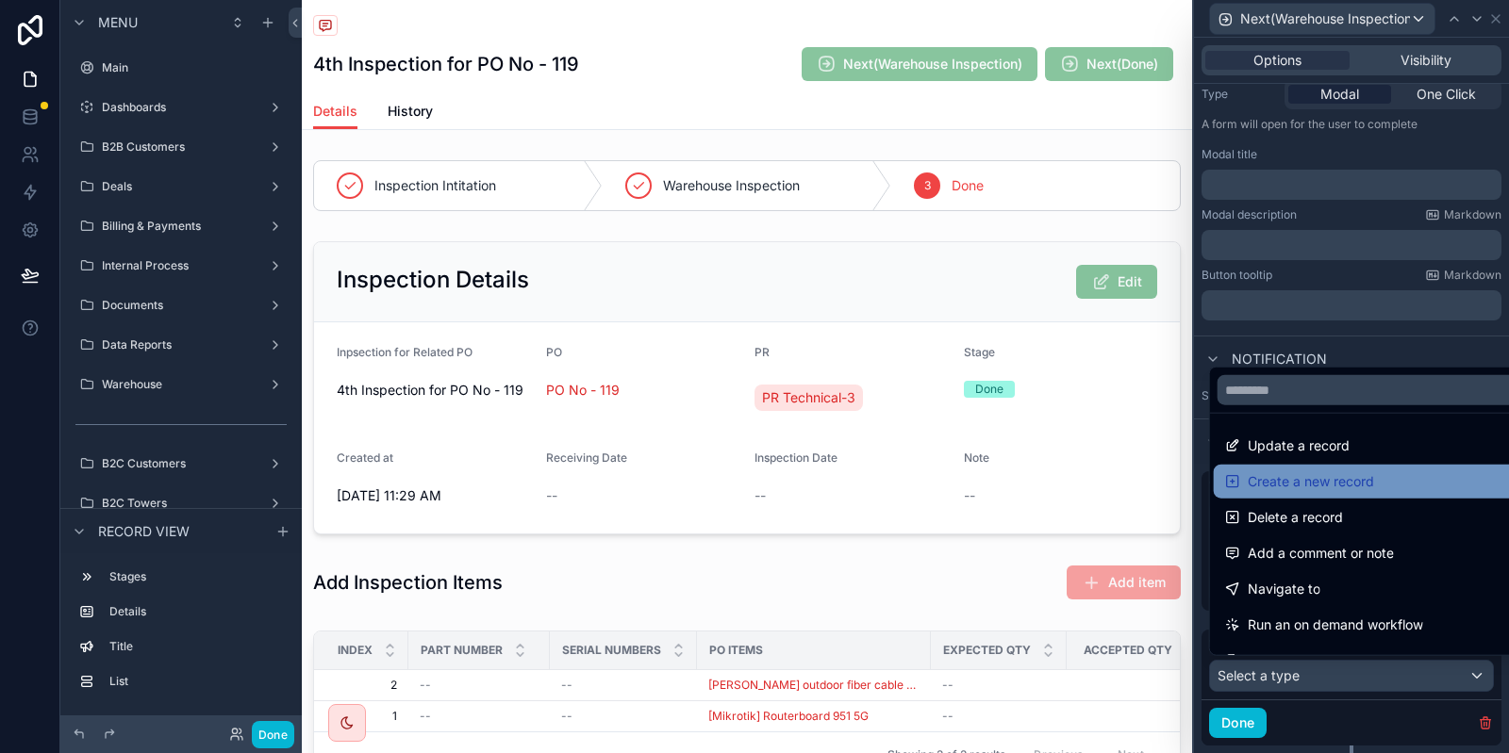
click at [1341, 479] on span "Create a new record" at bounding box center [1311, 482] width 126 height 23
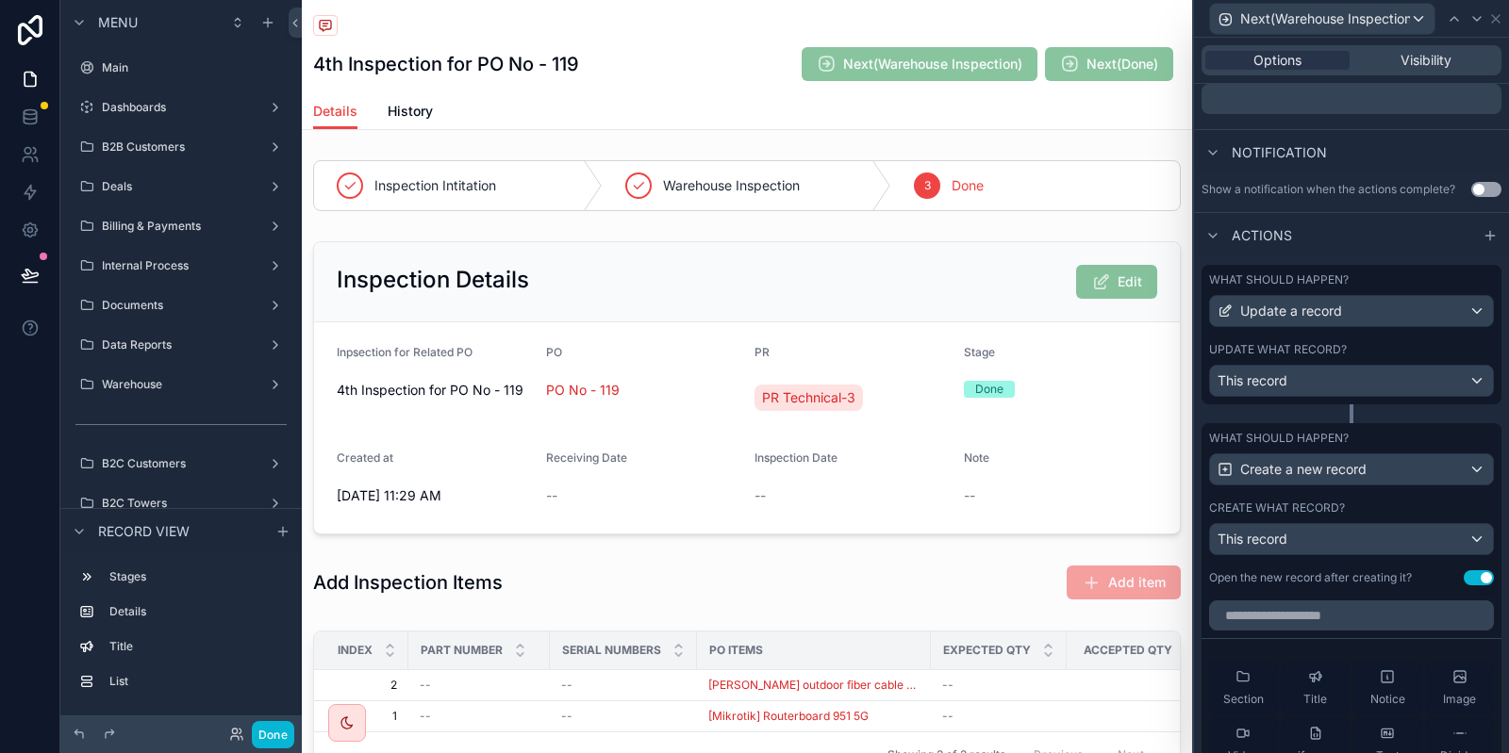
scroll to position [467, 0]
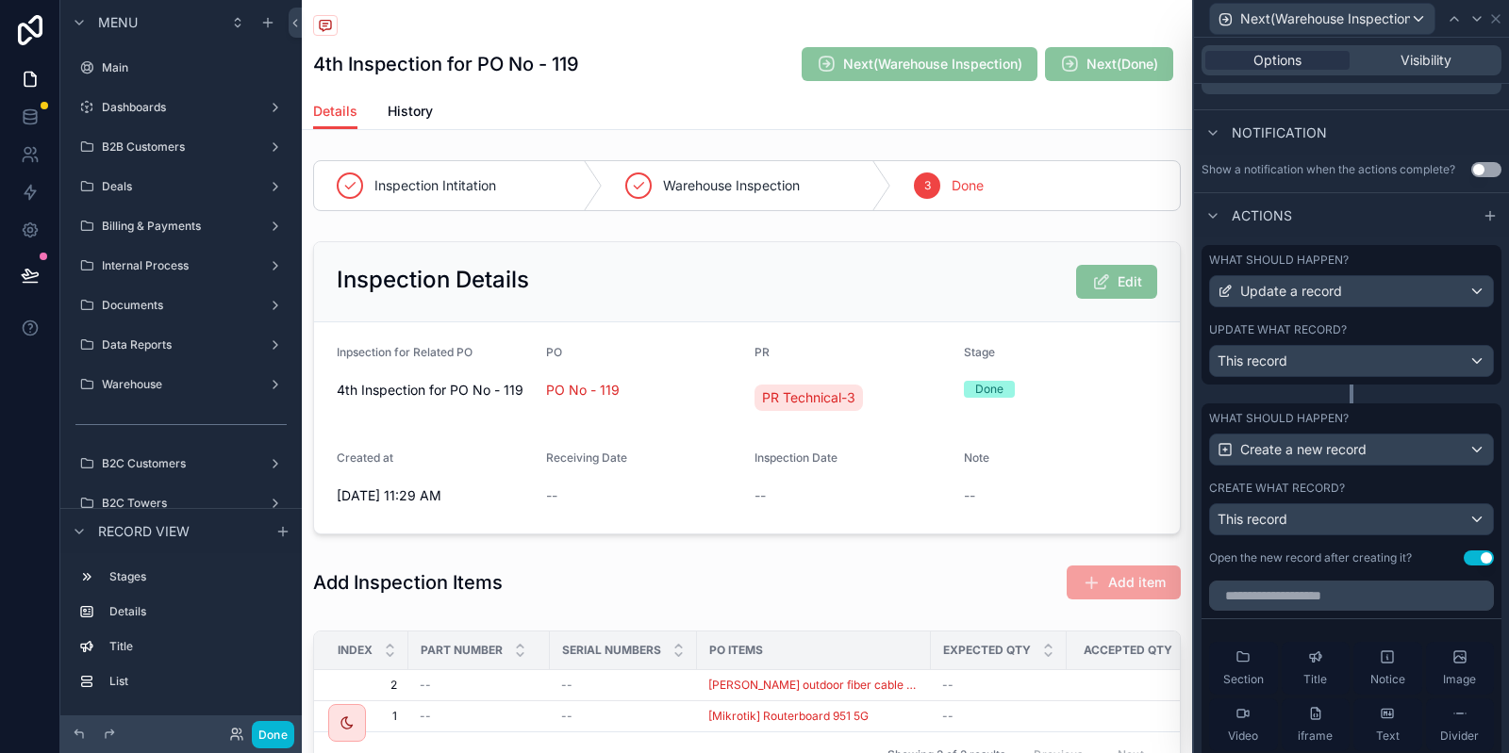
drag, startPoint x: 1480, startPoint y: 550, endPoint x: 1328, endPoint y: 513, distance: 157.1
click at [1480, 551] on button "Use setting" at bounding box center [1478, 558] width 30 height 15
click at [1302, 513] on div "This record" at bounding box center [1351, 519] width 283 height 30
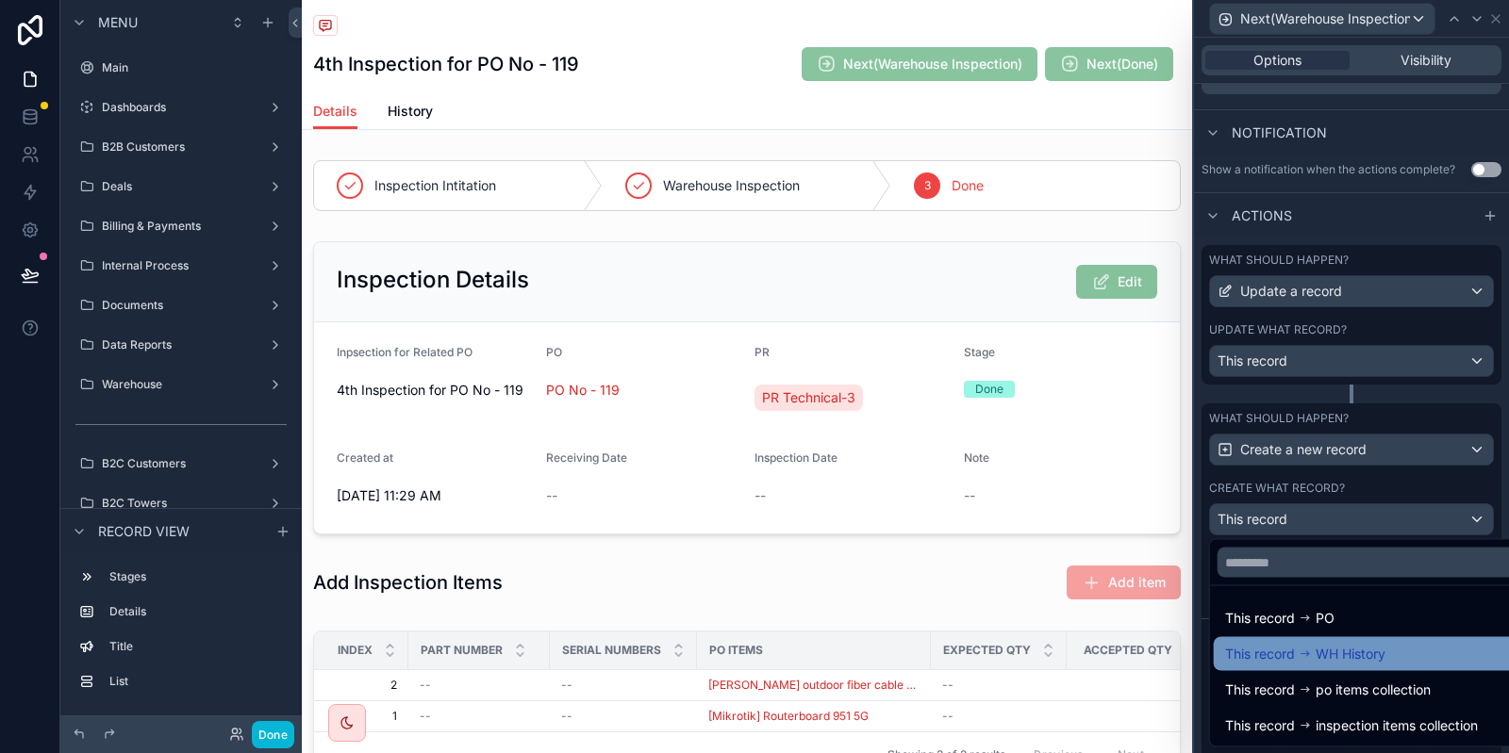
click at [1368, 647] on span "WH History" at bounding box center [1350, 654] width 70 height 23
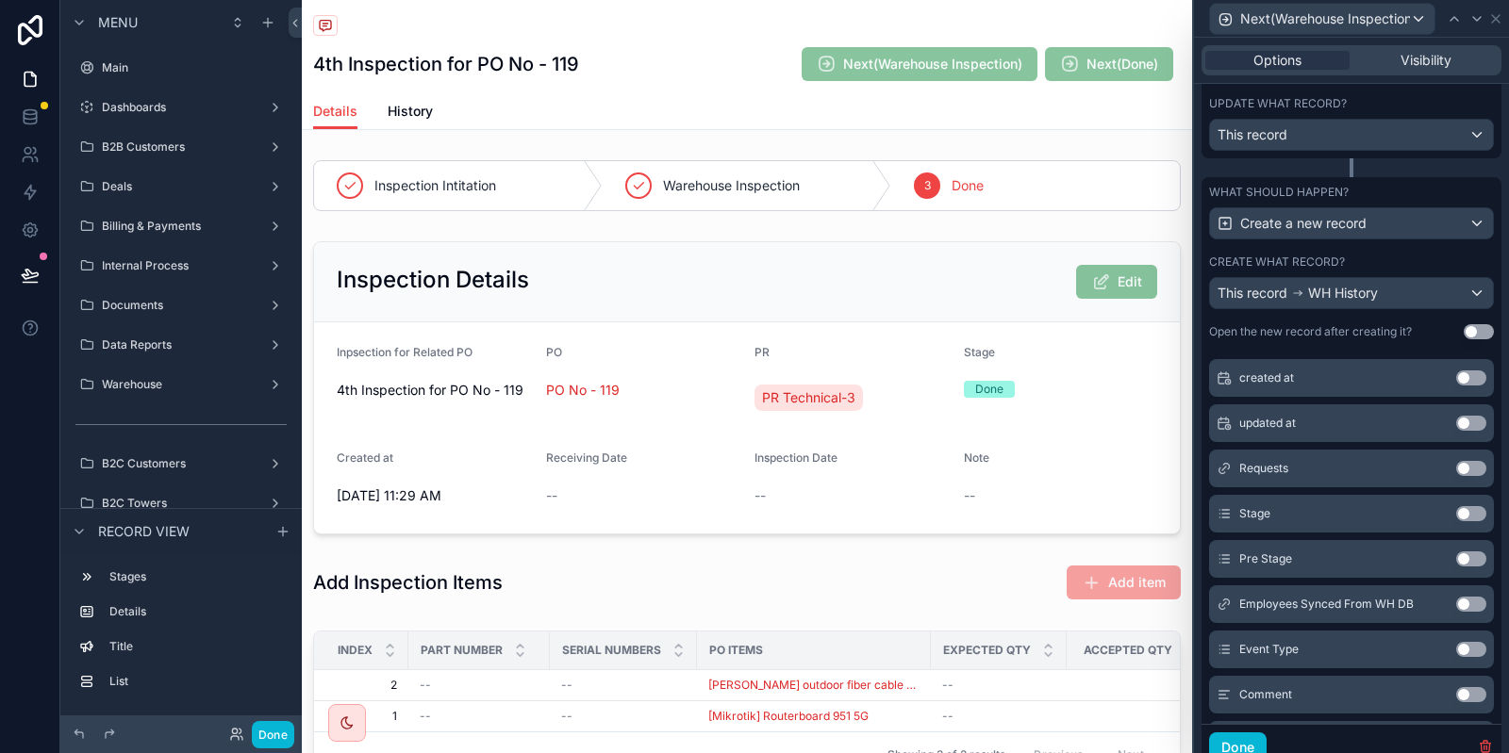
scroll to position [283, 0]
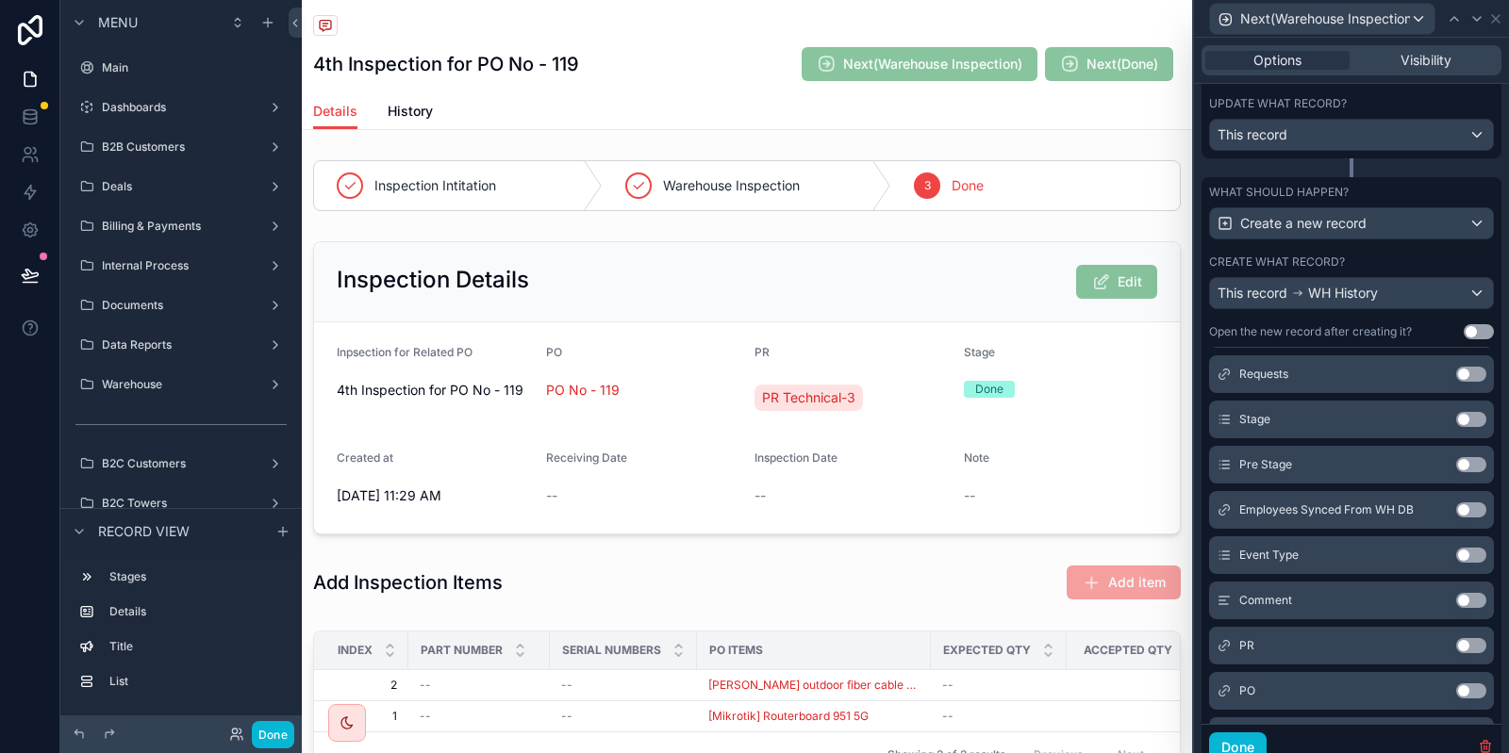
click at [1467, 557] on button "Use setting" at bounding box center [1471, 555] width 30 height 15
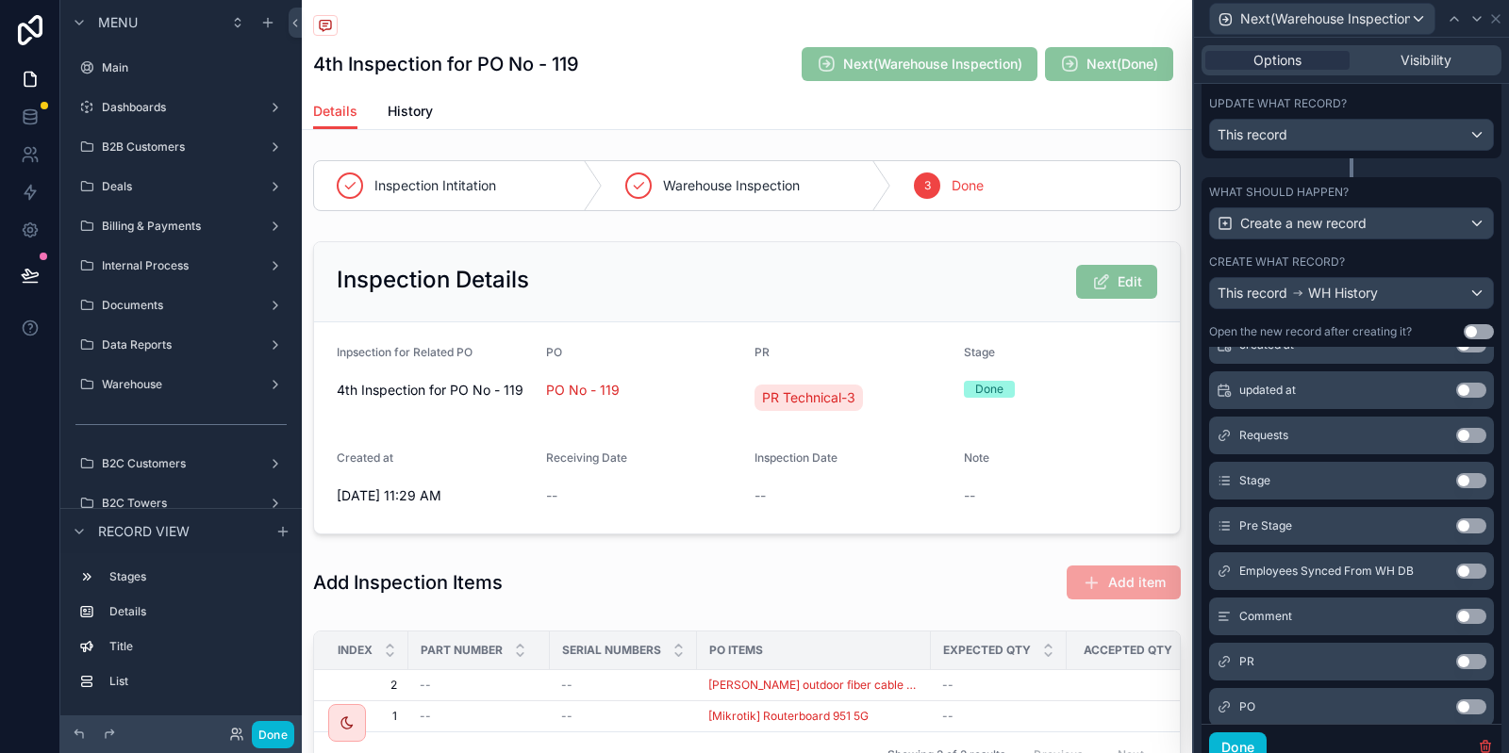
scroll to position [343, 0]
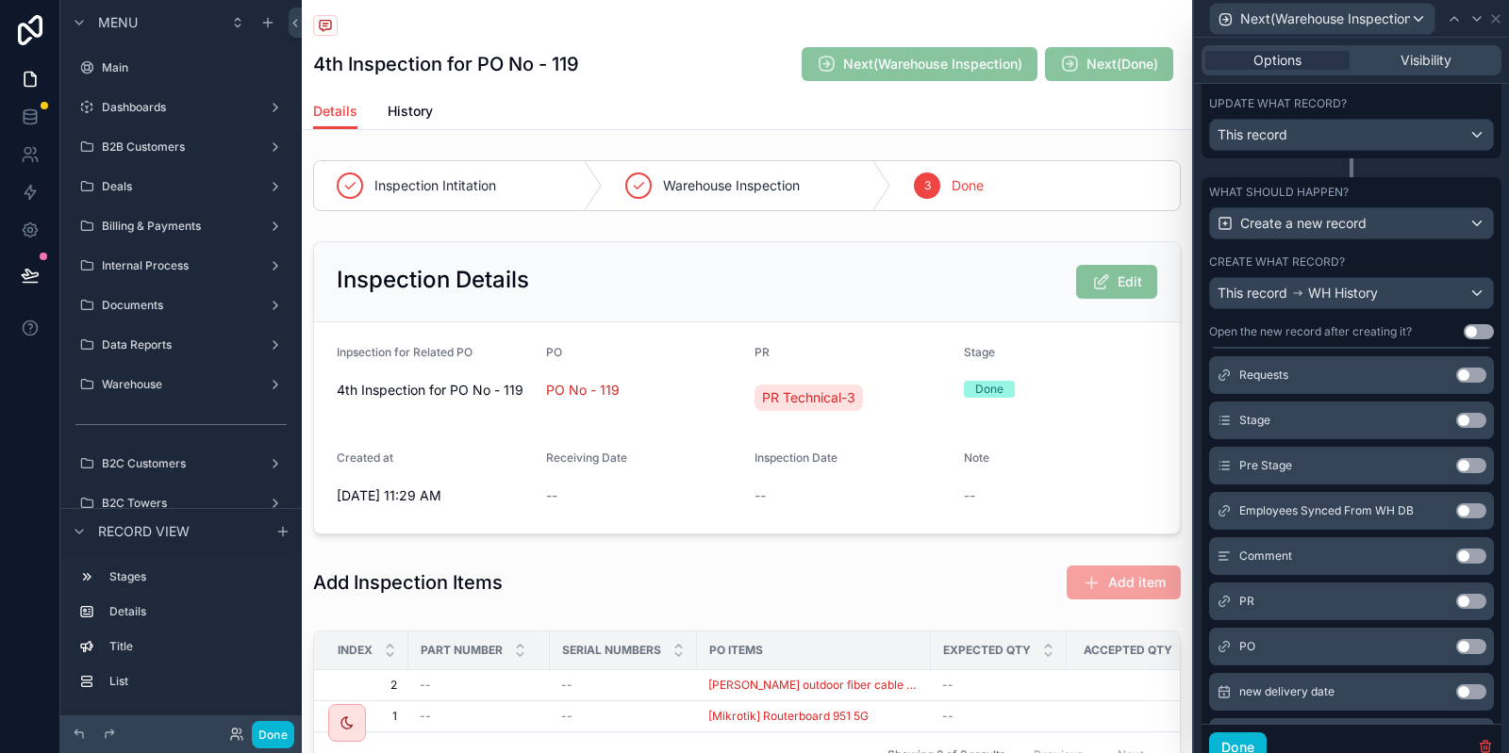
click at [1467, 420] on button "Use setting" at bounding box center [1471, 420] width 30 height 15
click at [1466, 415] on button "Use setting" at bounding box center [1471, 420] width 30 height 15
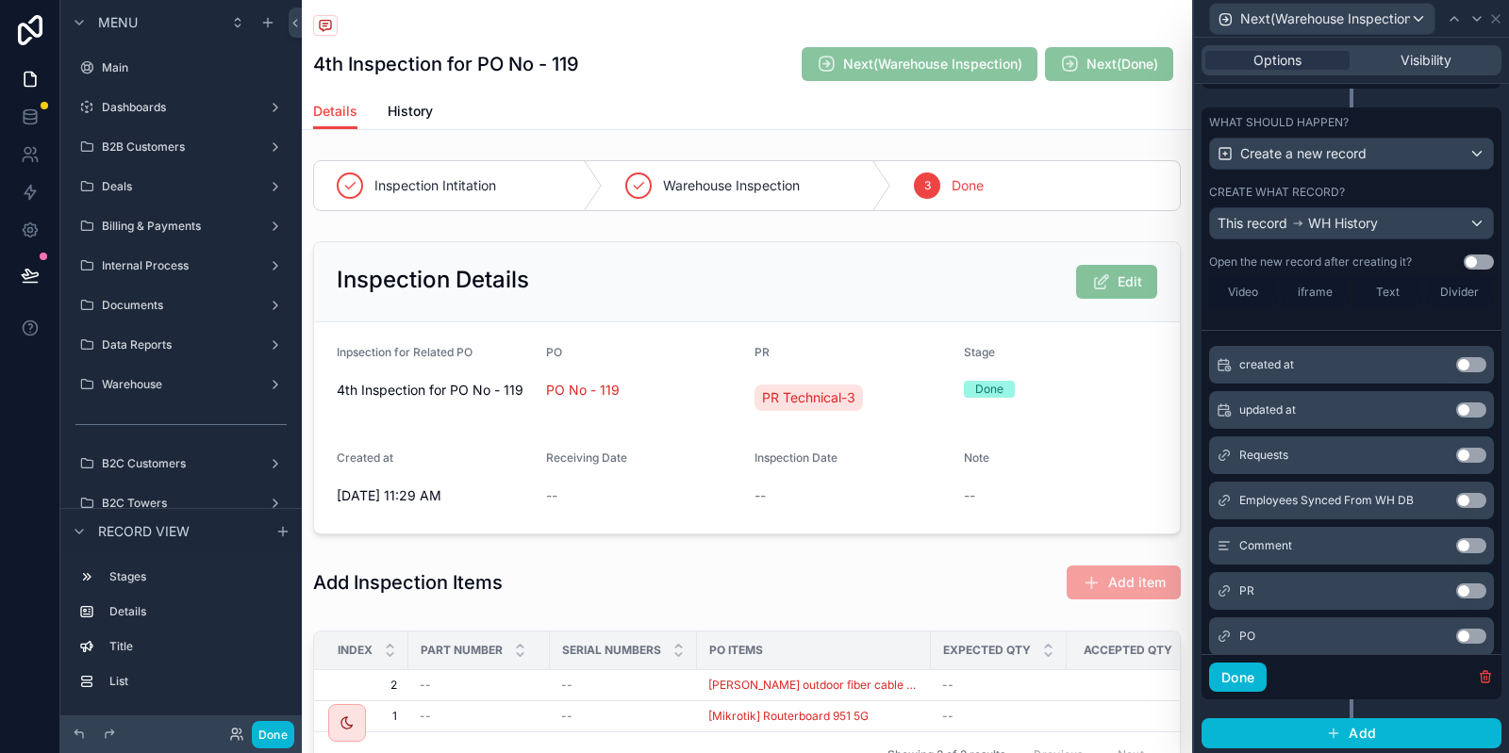
scroll to position [269, 0]
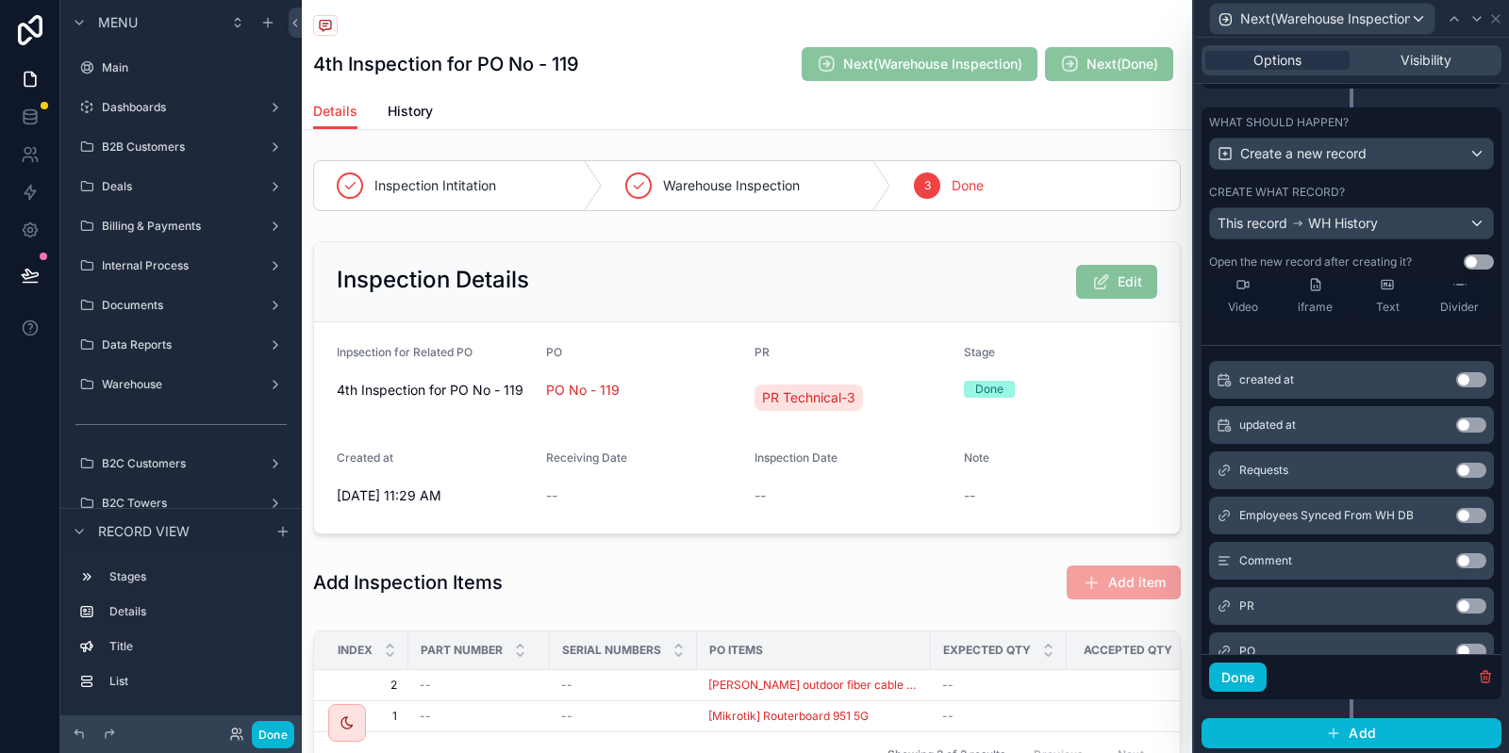
click at [1476, 515] on button "Use setting" at bounding box center [1471, 515] width 30 height 15
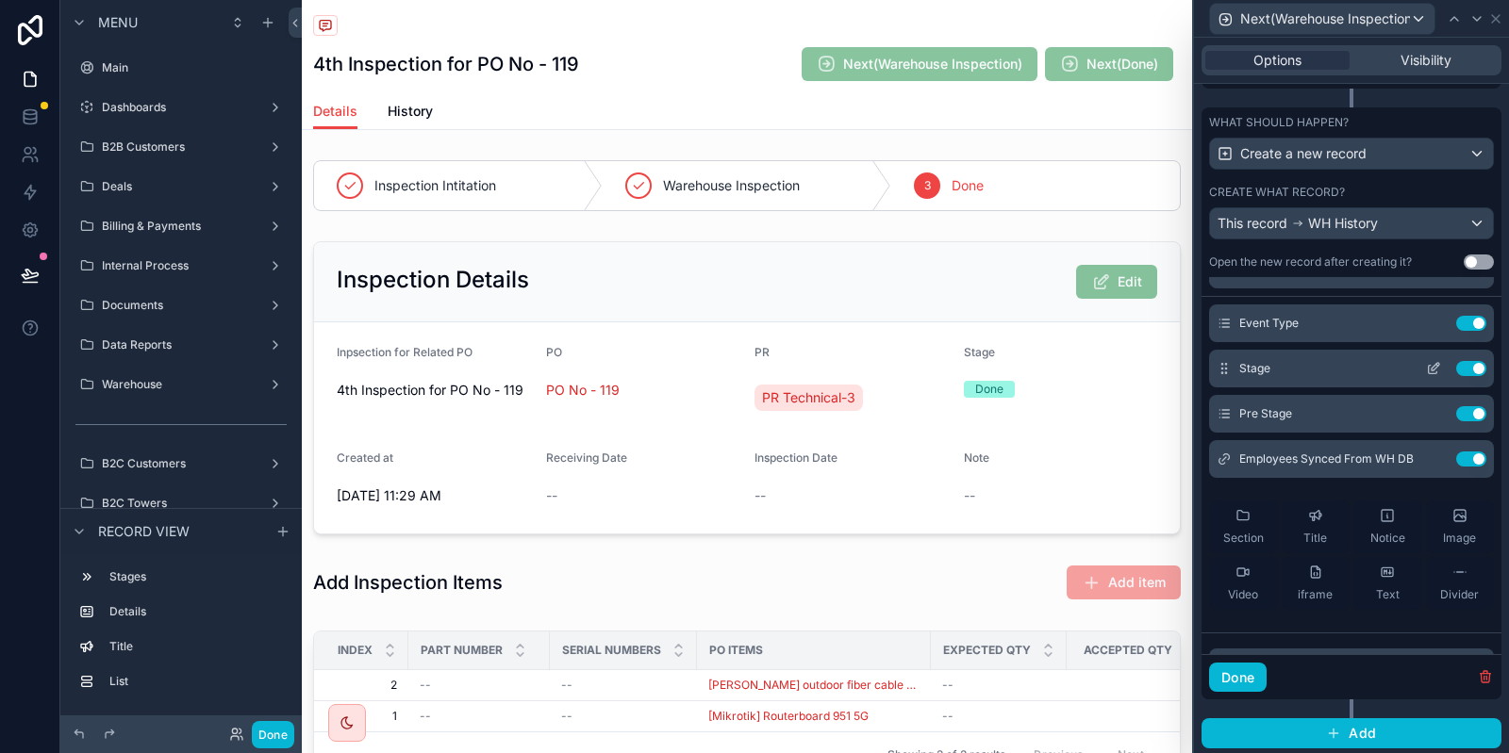
scroll to position [0, 0]
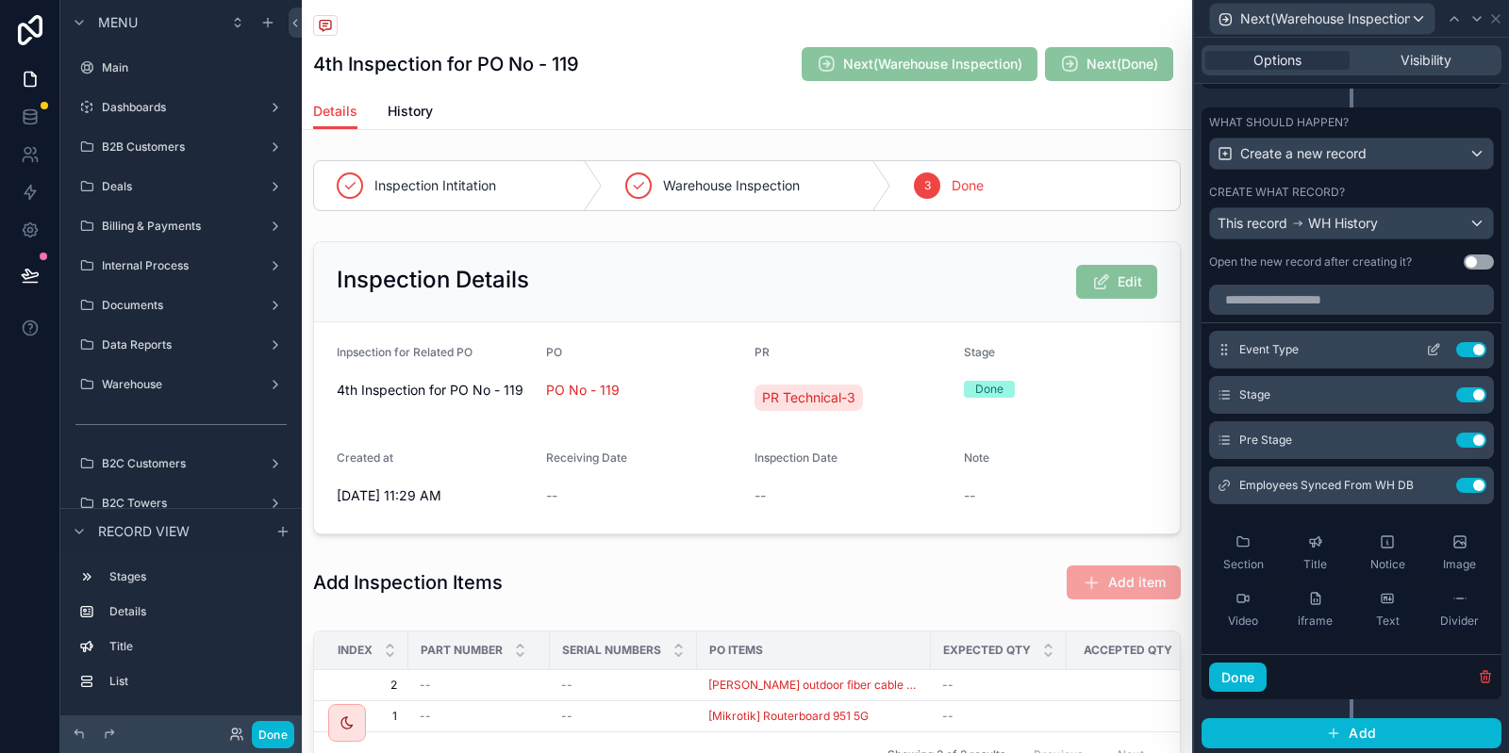
click at [1430, 348] on icon at bounding box center [1433, 351] width 8 height 8
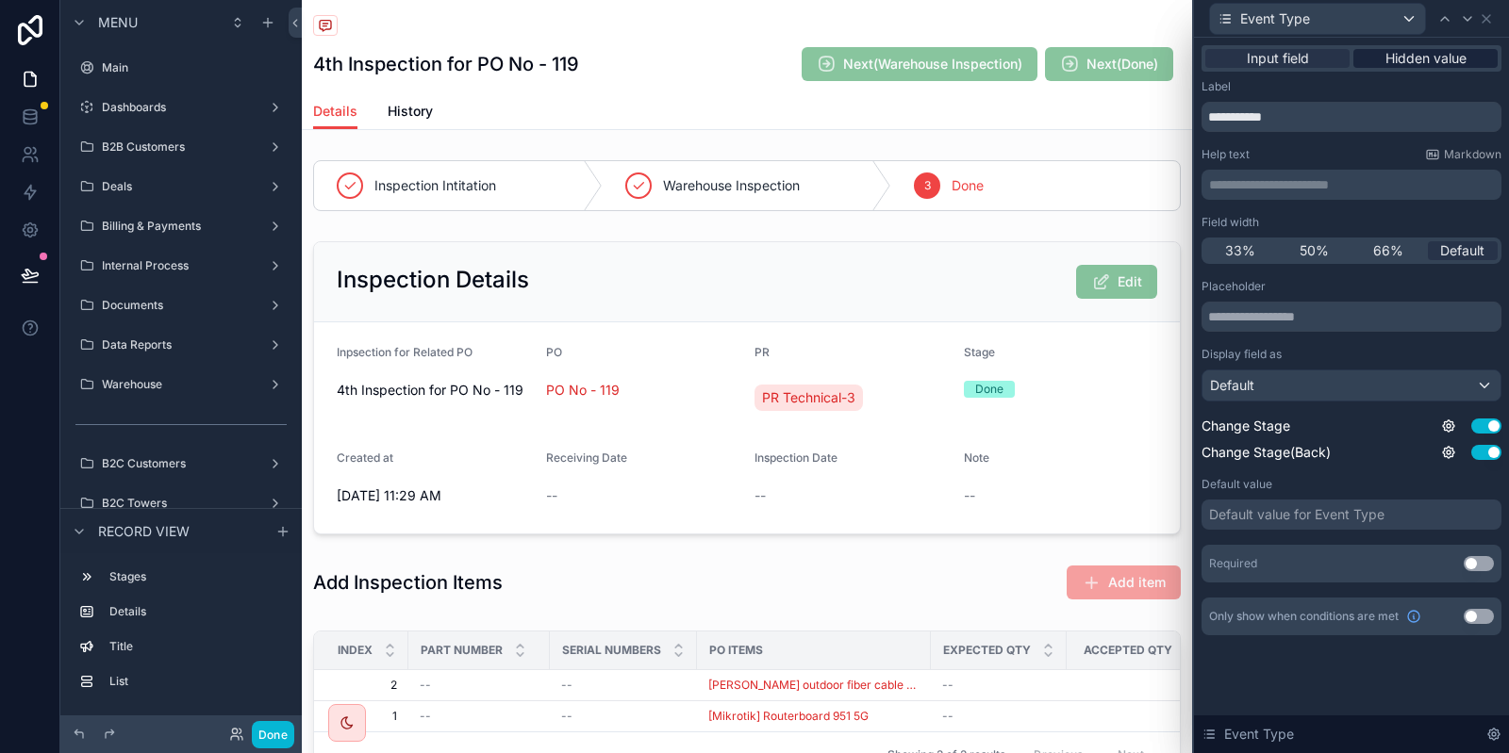
click at [1410, 56] on span "Hidden value" at bounding box center [1425, 58] width 81 height 19
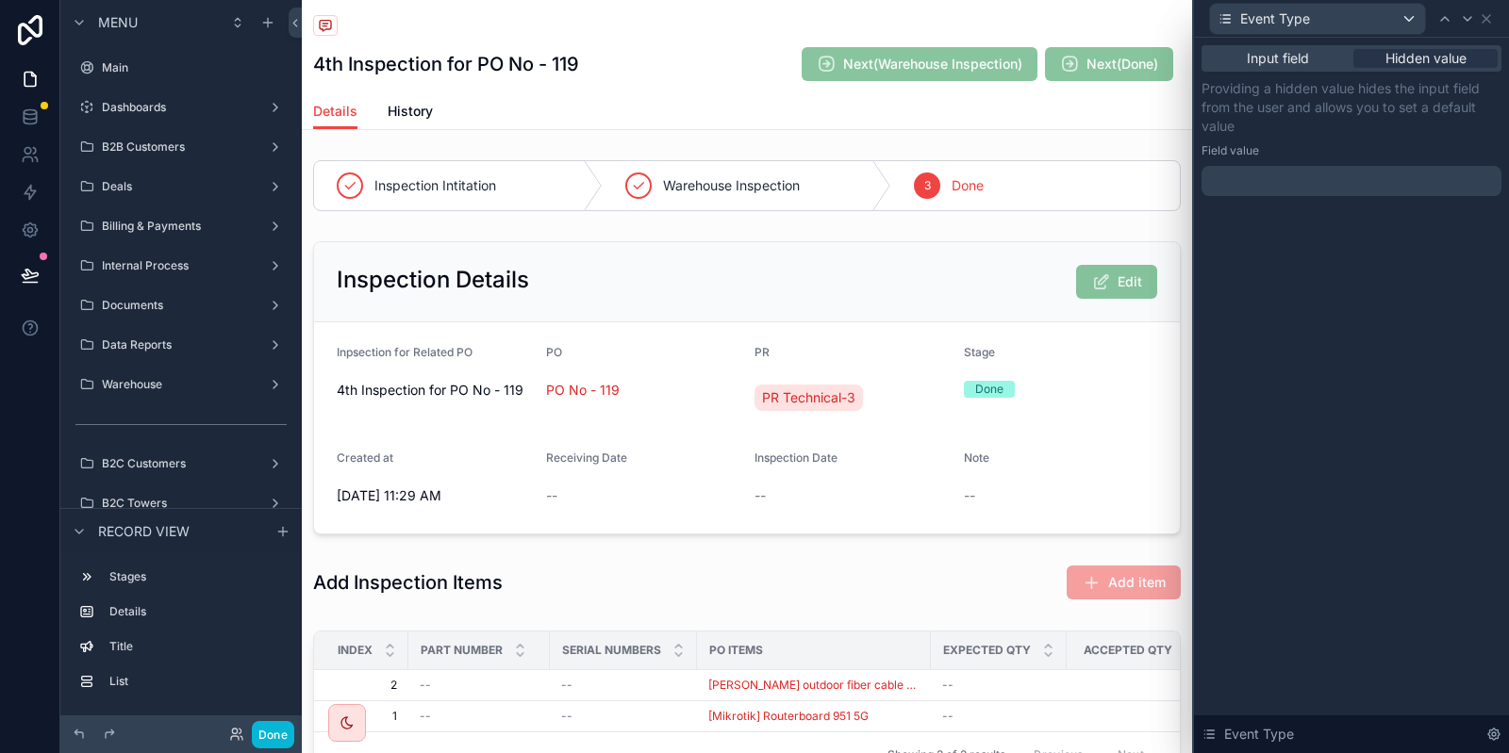
click at [1288, 170] on div at bounding box center [1351, 181] width 300 height 30
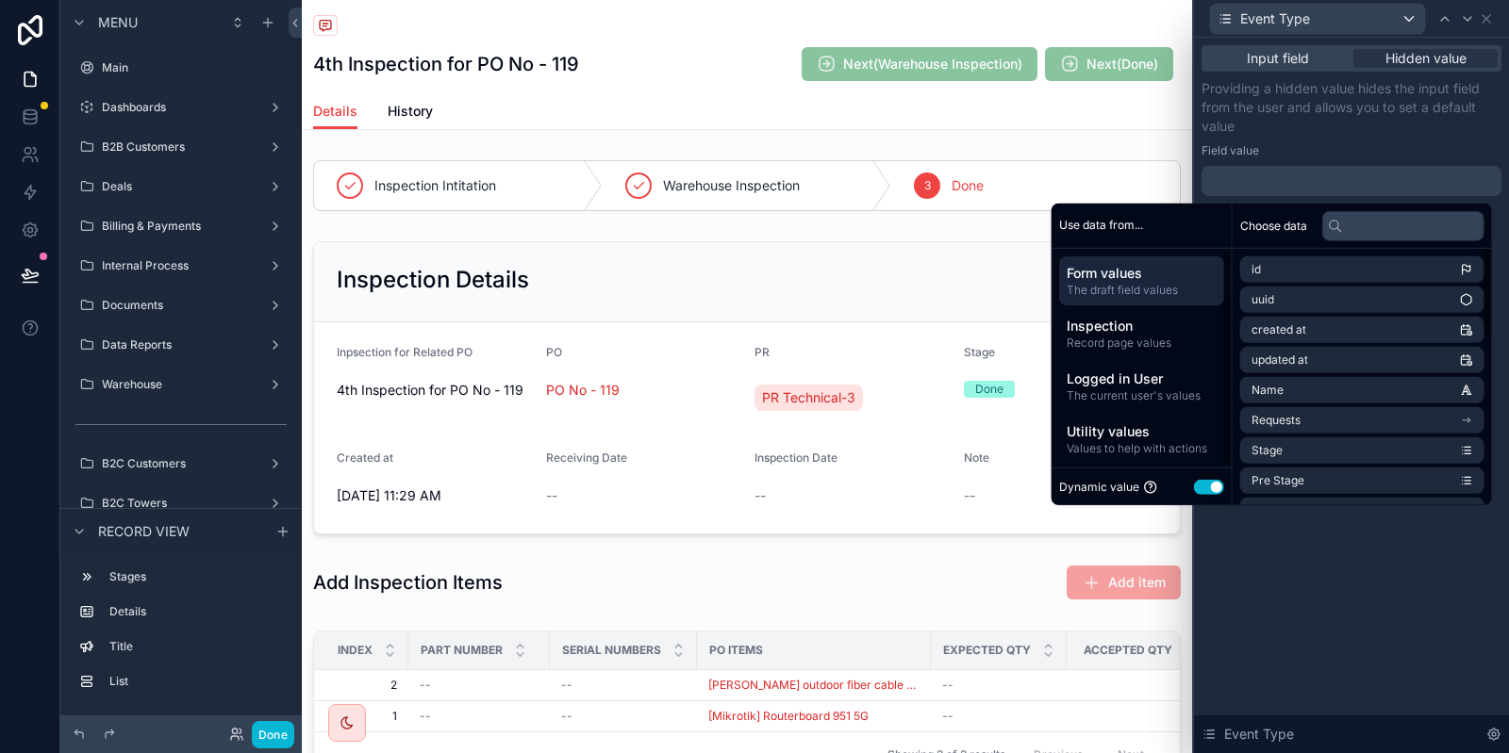
click at [1207, 486] on button "Use setting" at bounding box center [1209, 487] width 30 height 15
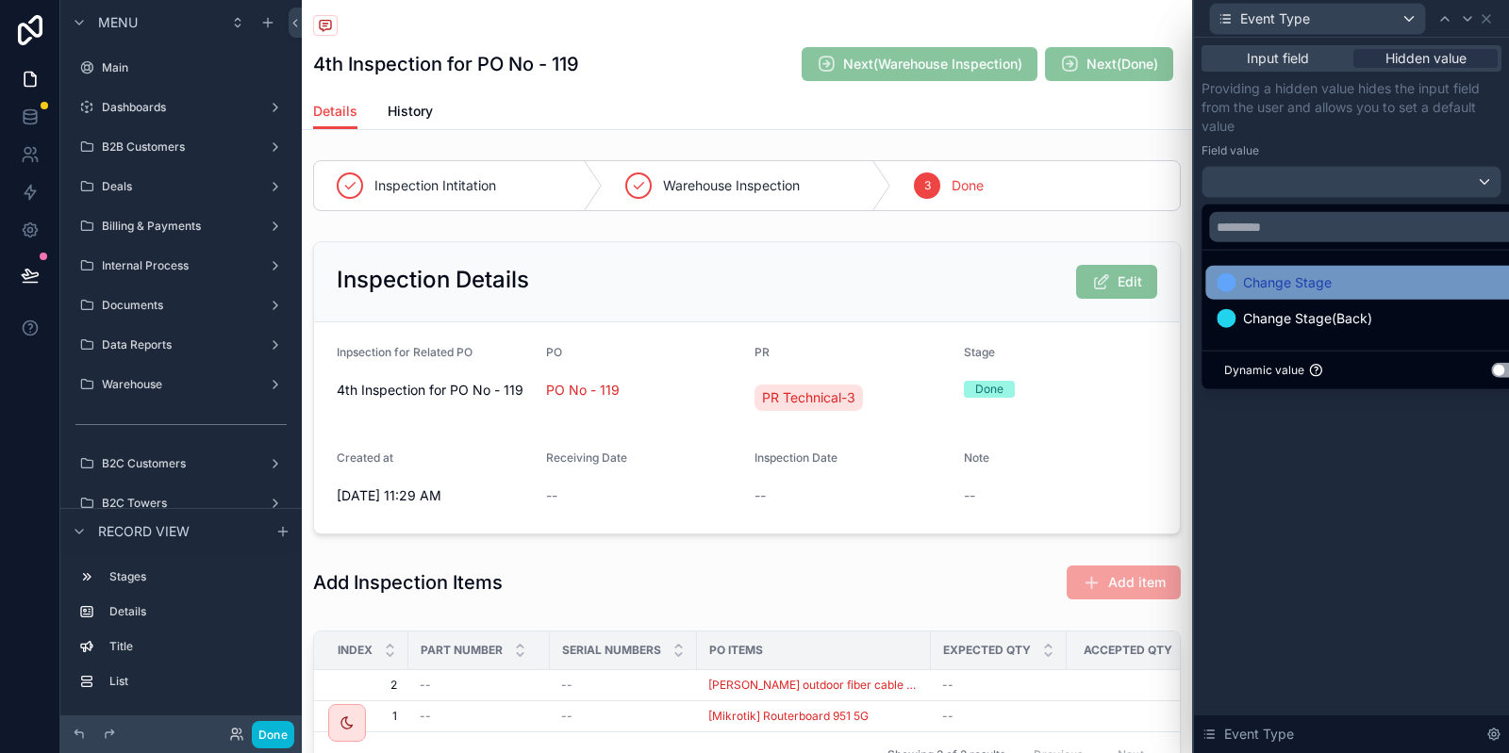
click at [1354, 293] on div "Change Stage" at bounding box center [1372, 283] width 312 height 23
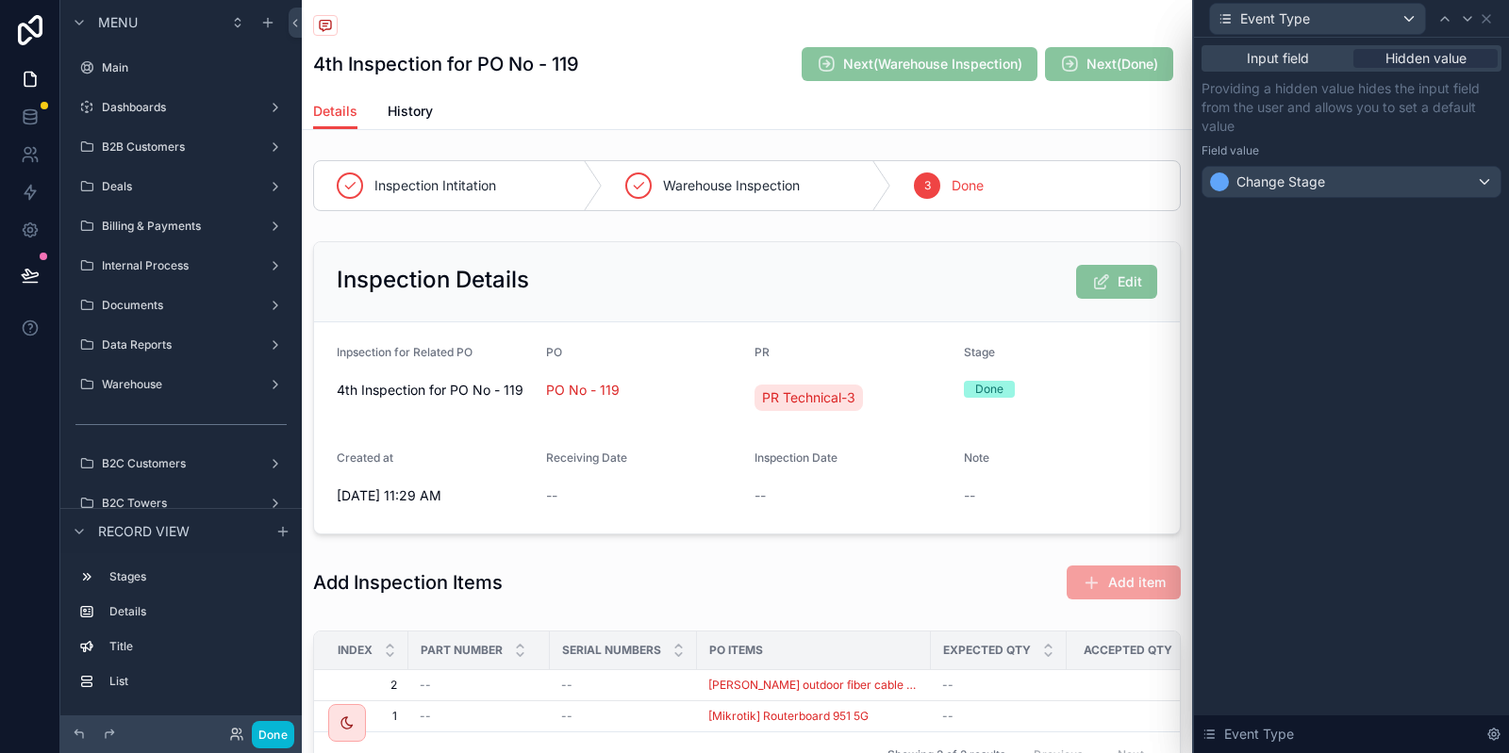
click at [1380, 462] on div "Input field Hidden value Providing a hidden value hides the input field from th…" at bounding box center [1351, 396] width 315 height 716
click at [1465, 13] on icon at bounding box center [1467, 18] width 15 height 15
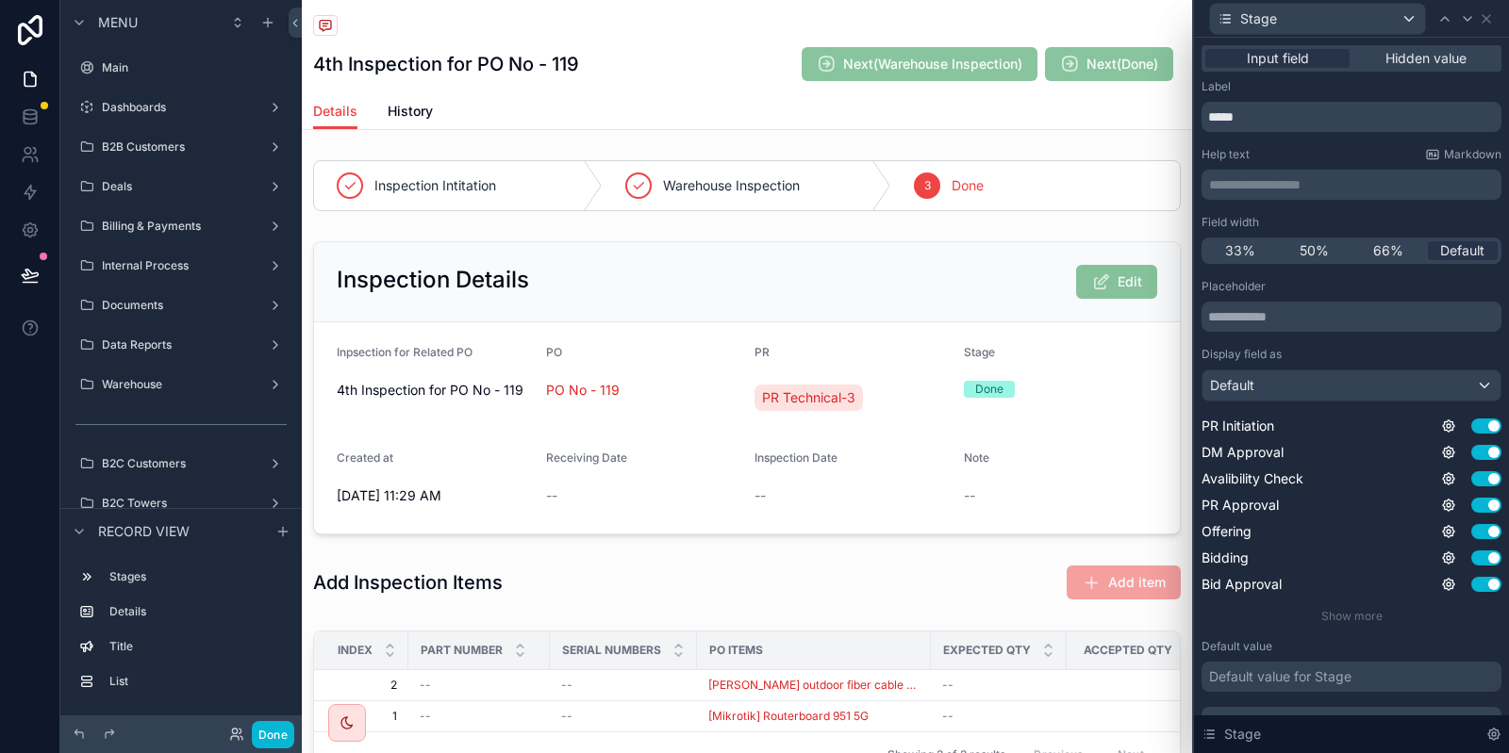
click at [1449, 69] on div "Input field Hidden value" at bounding box center [1351, 58] width 300 height 26
click at [1421, 55] on span "Hidden value" at bounding box center [1425, 58] width 81 height 19
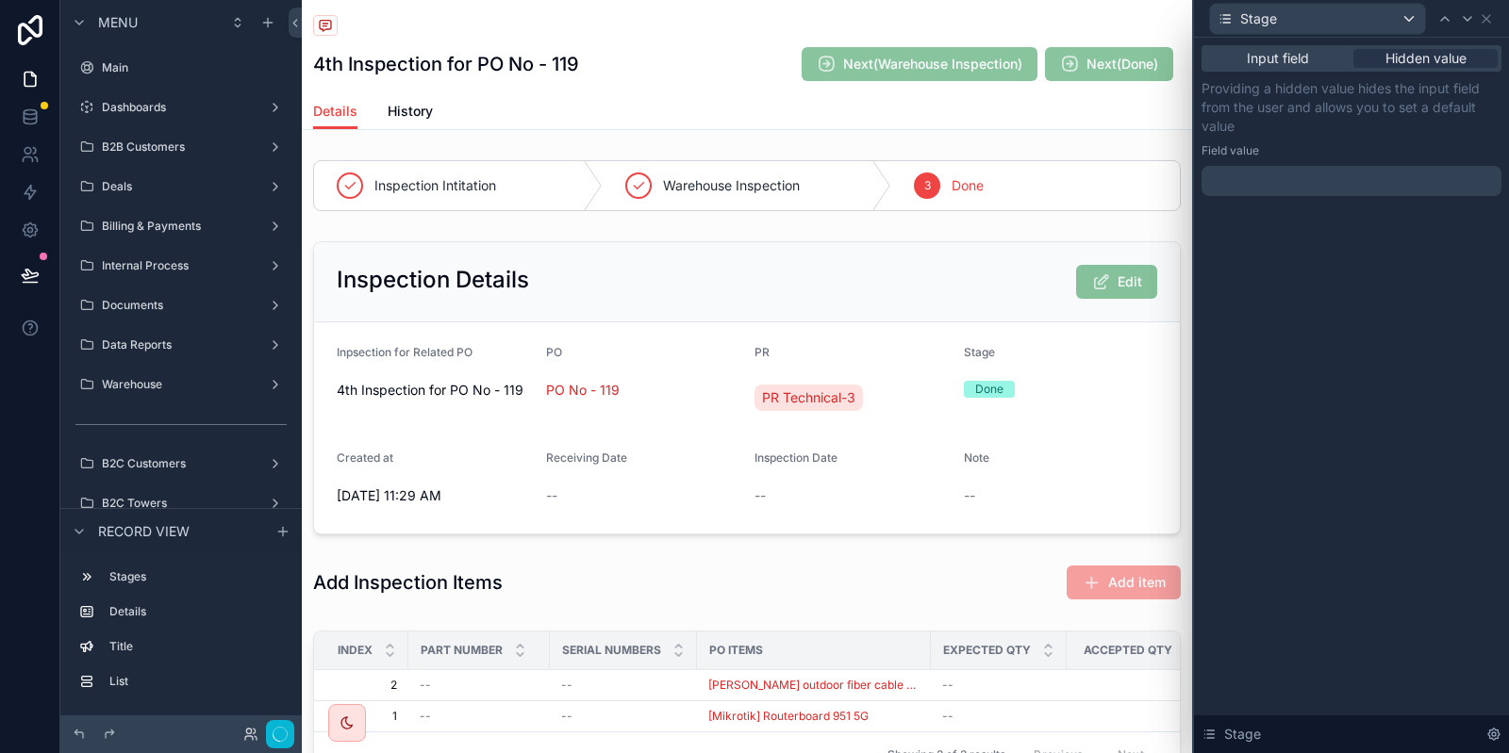
click at [1248, 168] on div at bounding box center [1351, 181] width 300 height 30
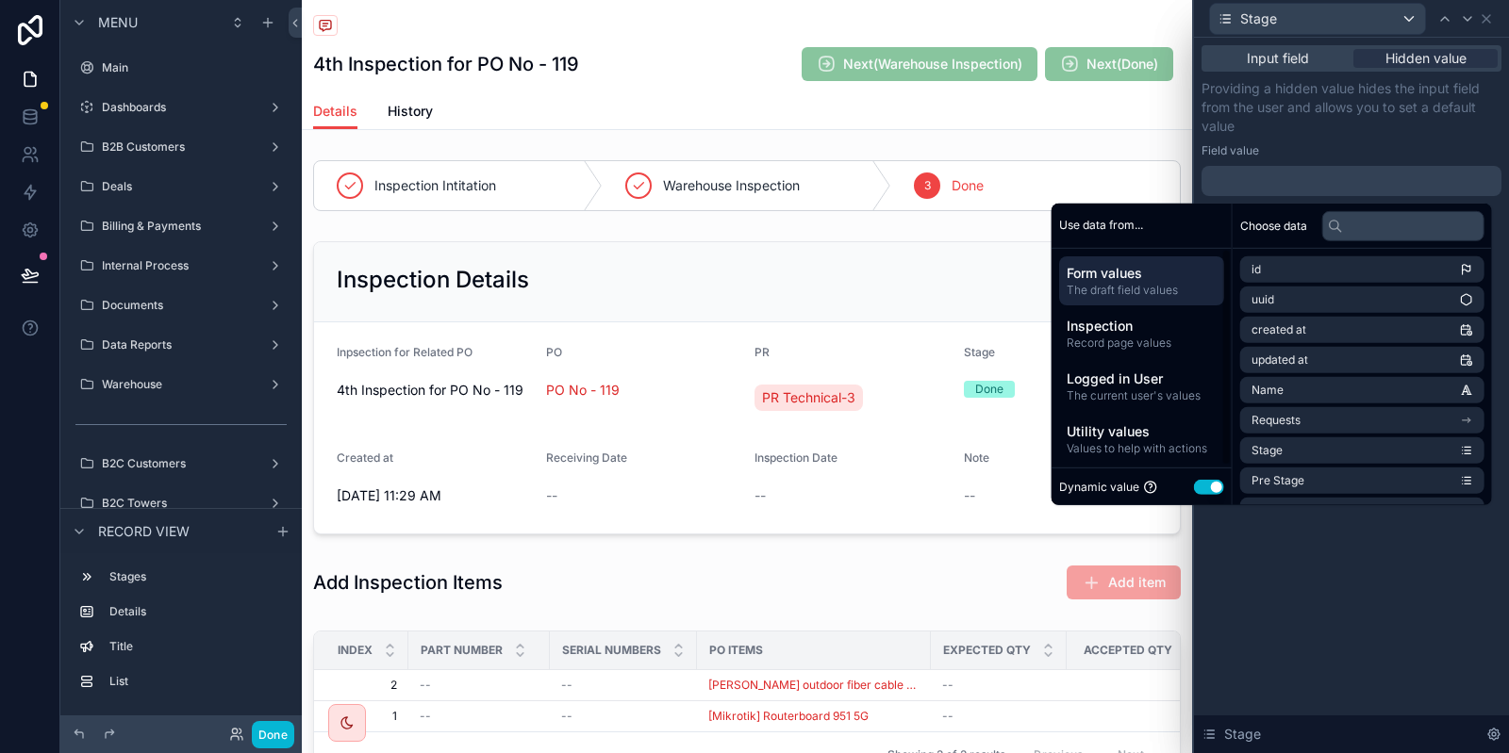
click at [1198, 488] on button "Use setting" at bounding box center [1209, 487] width 30 height 15
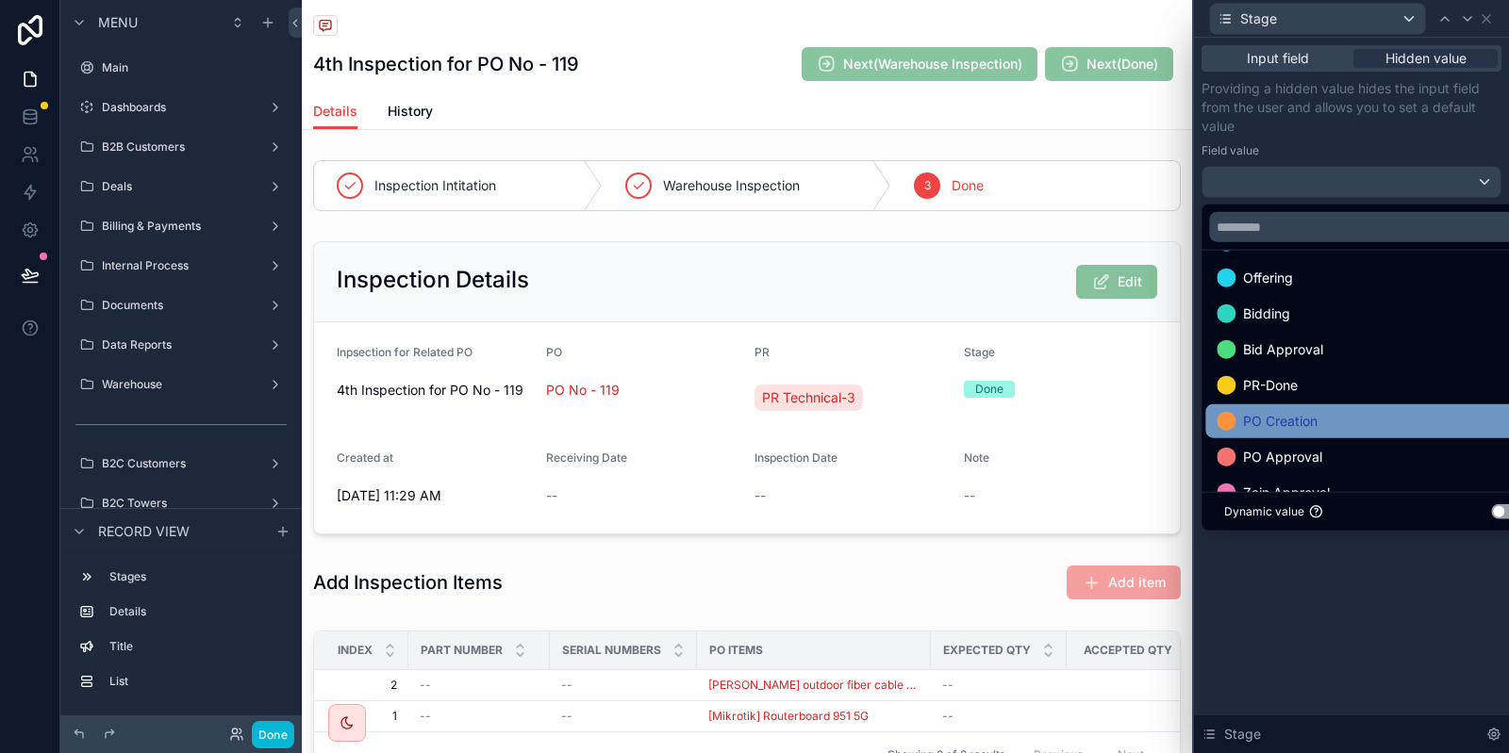
scroll to position [189, 0]
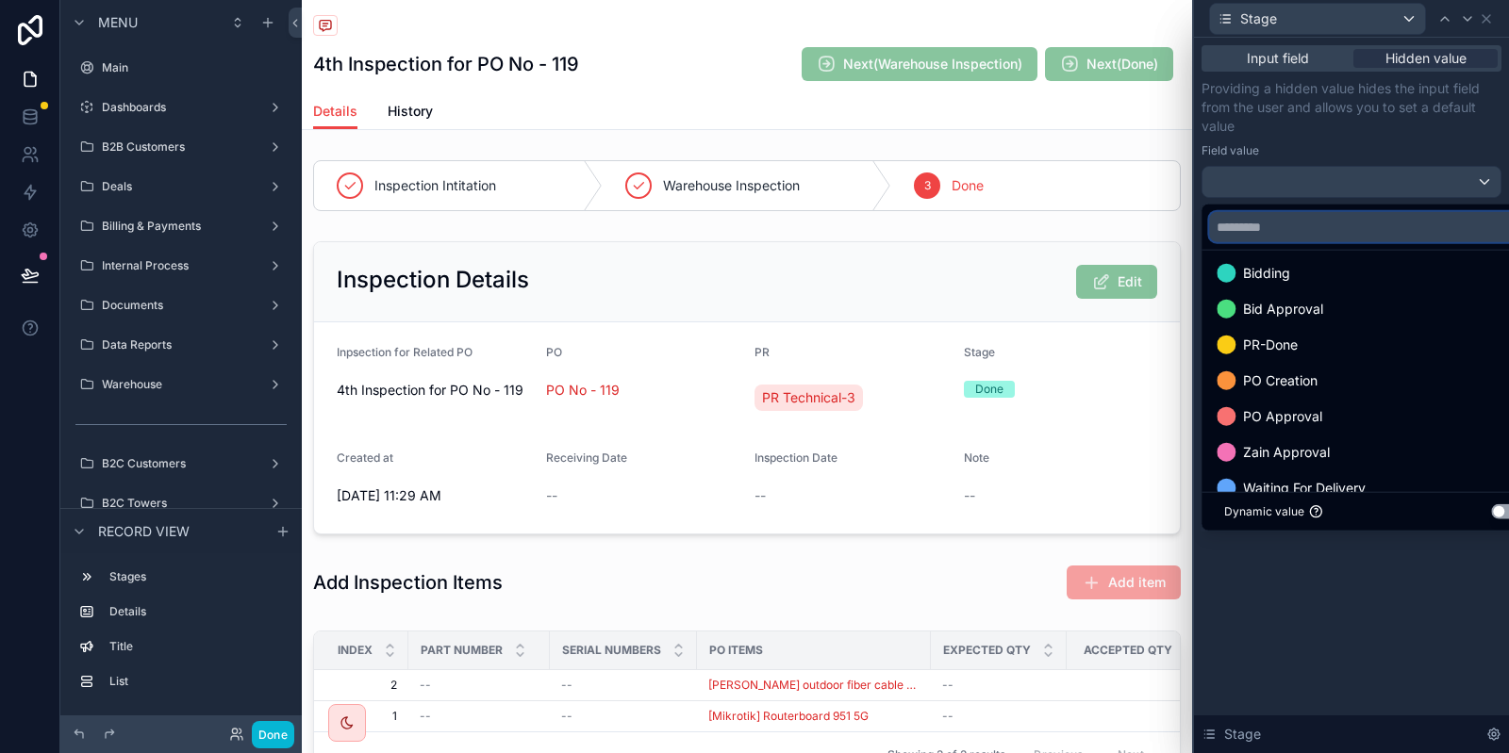
click at [1324, 220] on input "text" at bounding box center [1372, 227] width 327 height 30
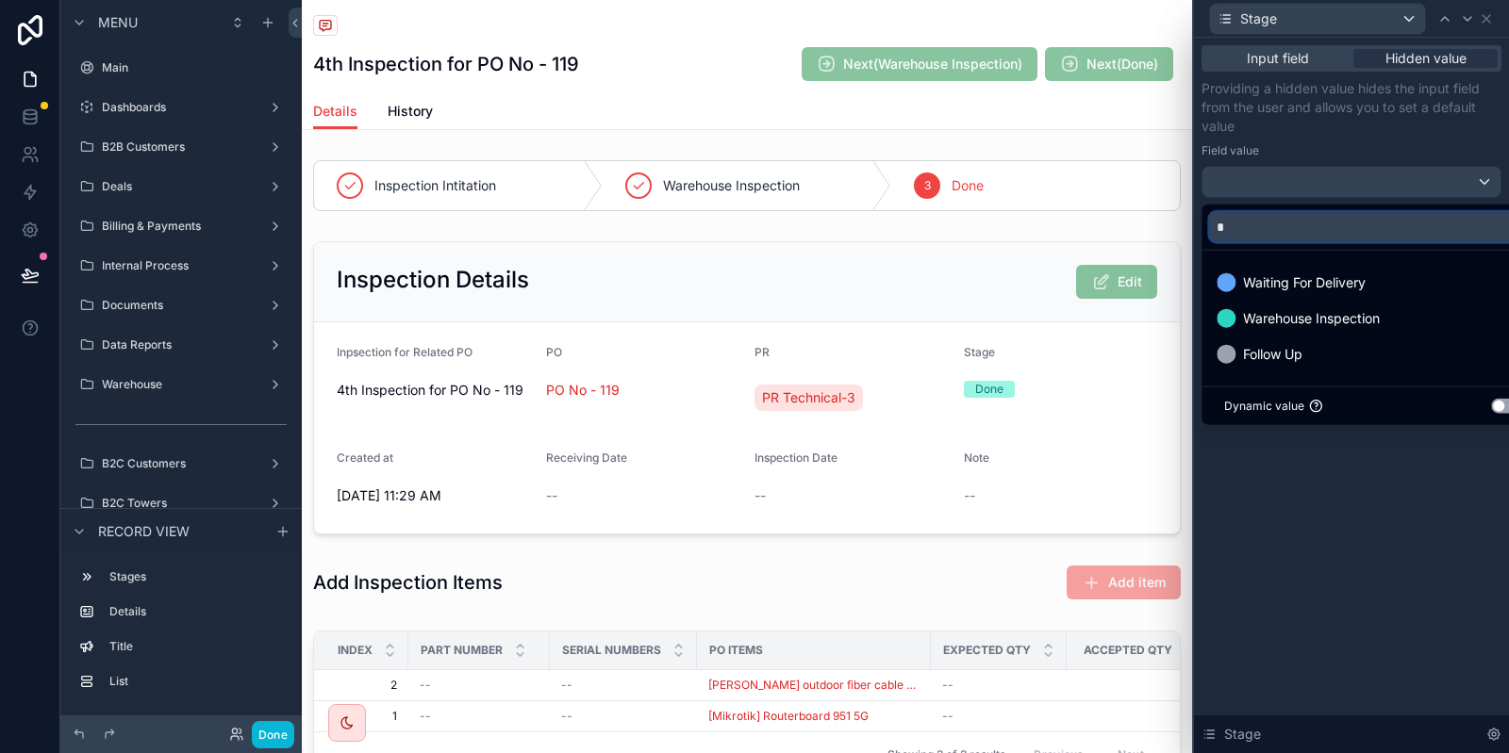
scroll to position [0, 0]
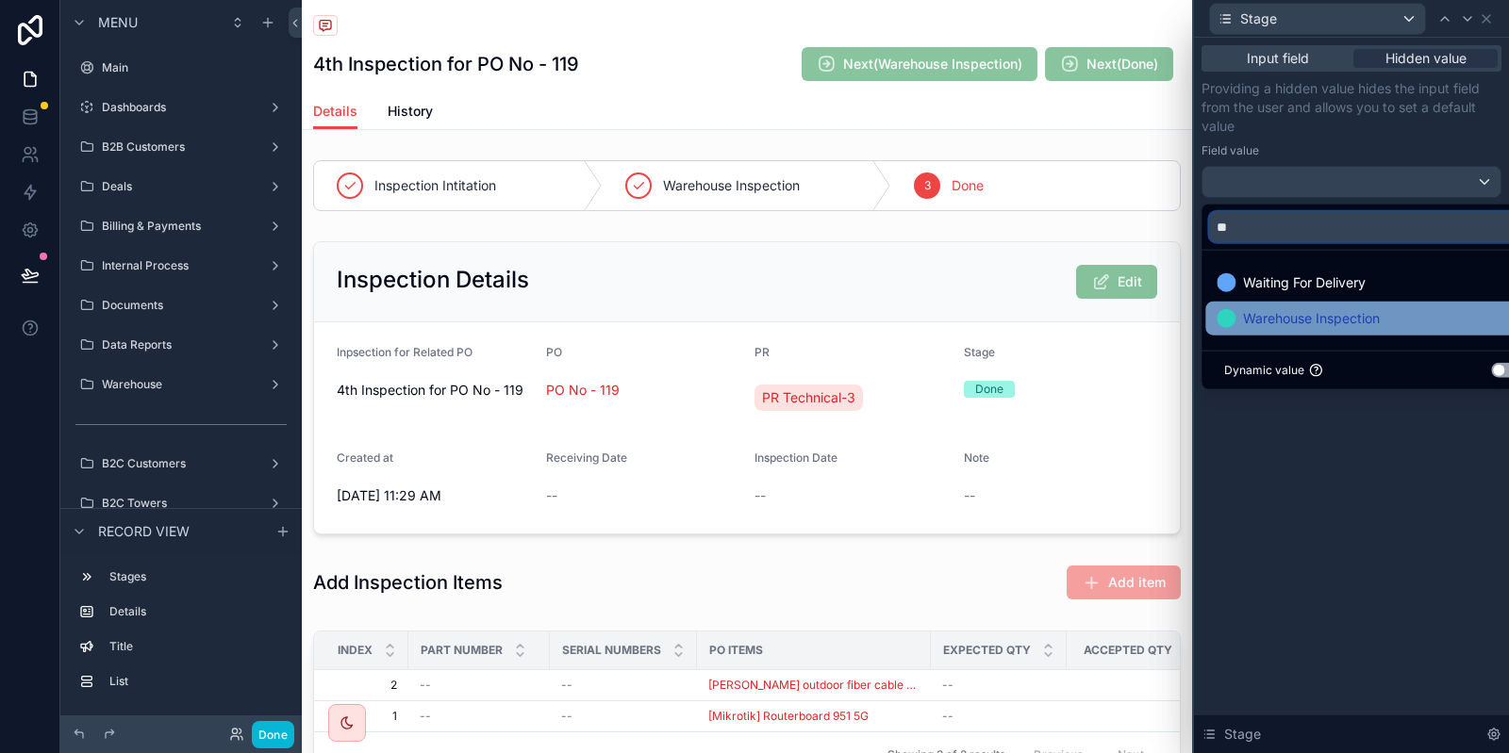
type input "**"
click at [1323, 327] on span "Warehouse Inspection" at bounding box center [1311, 318] width 137 height 23
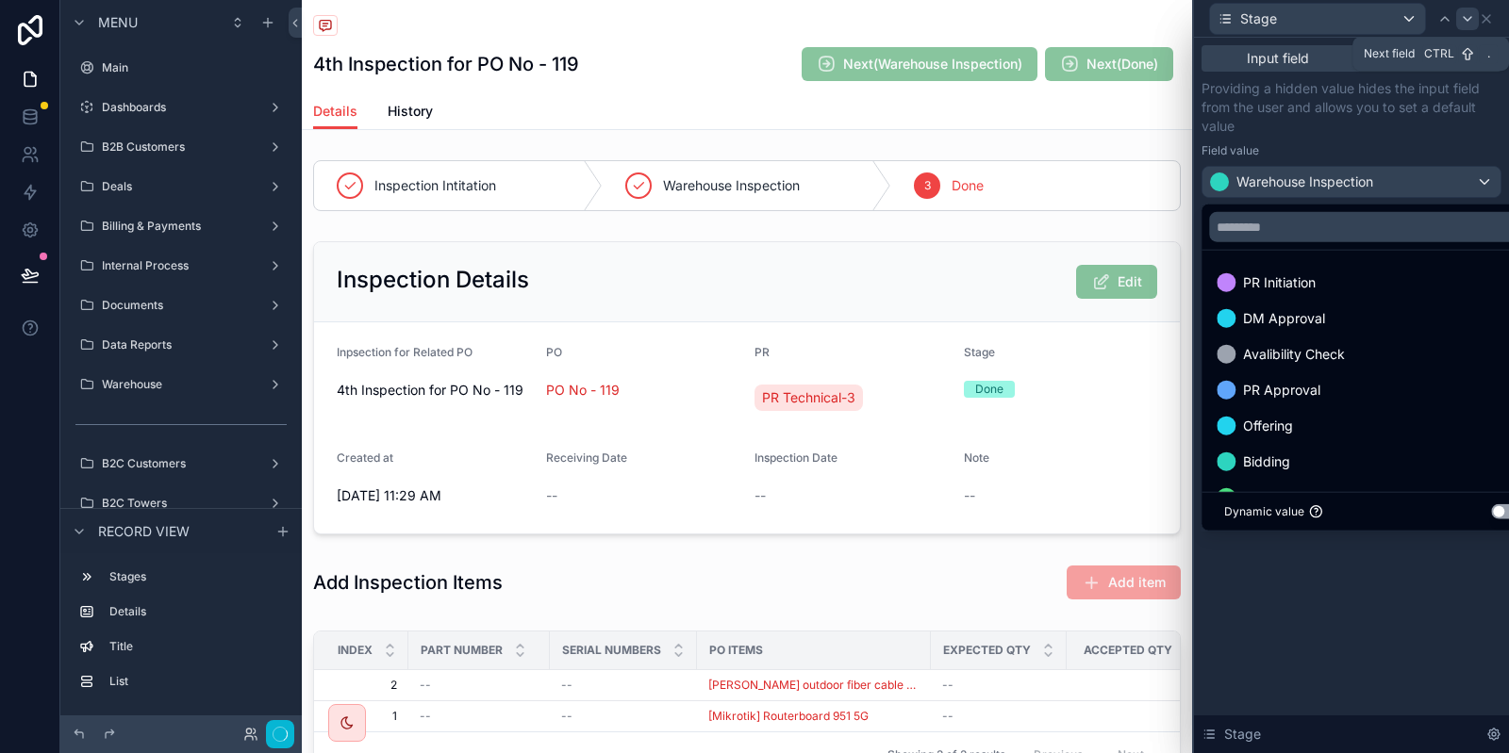
click at [1471, 18] on icon at bounding box center [1467, 18] width 15 height 15
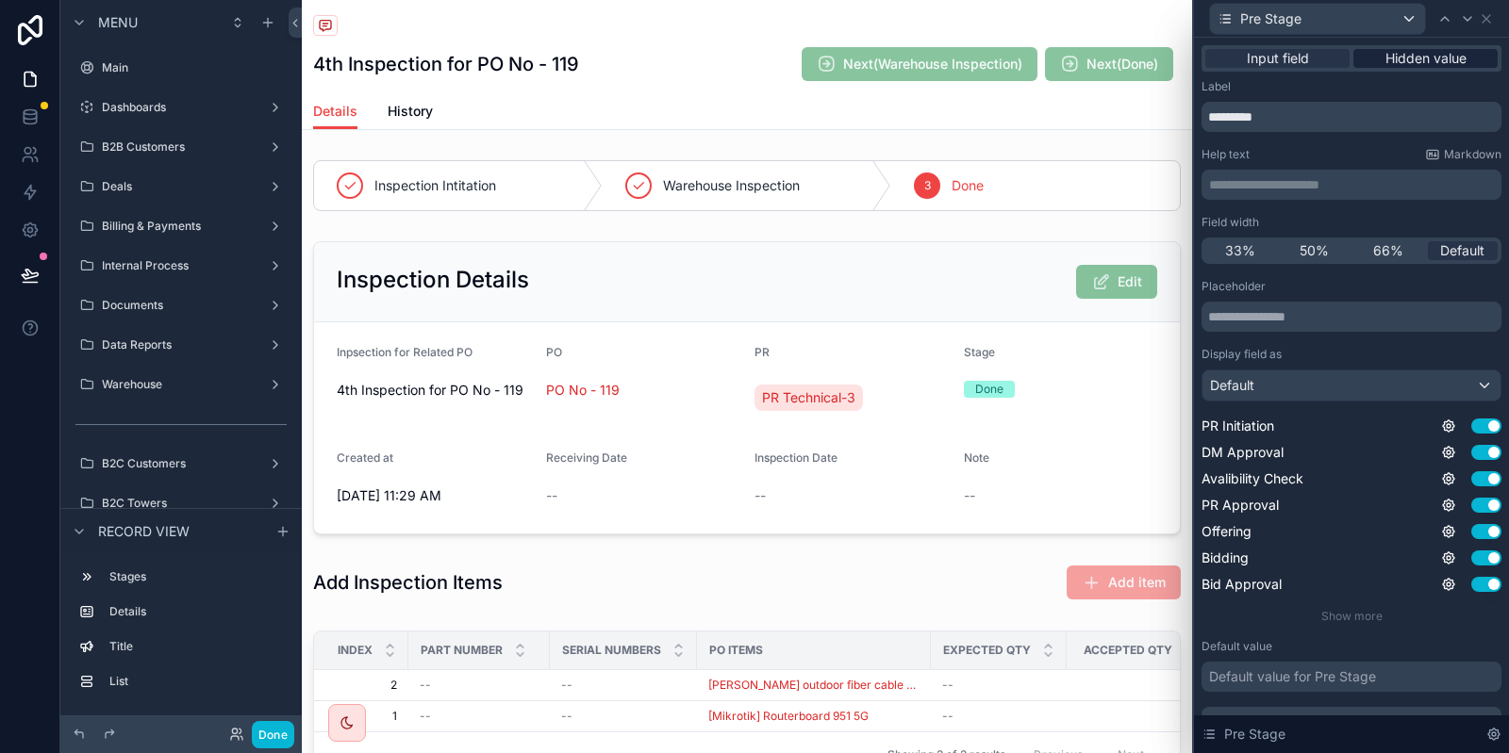
click at [1426, 63] on span "Hidden value" at bounding box center [1425, 58] width 81 height 19
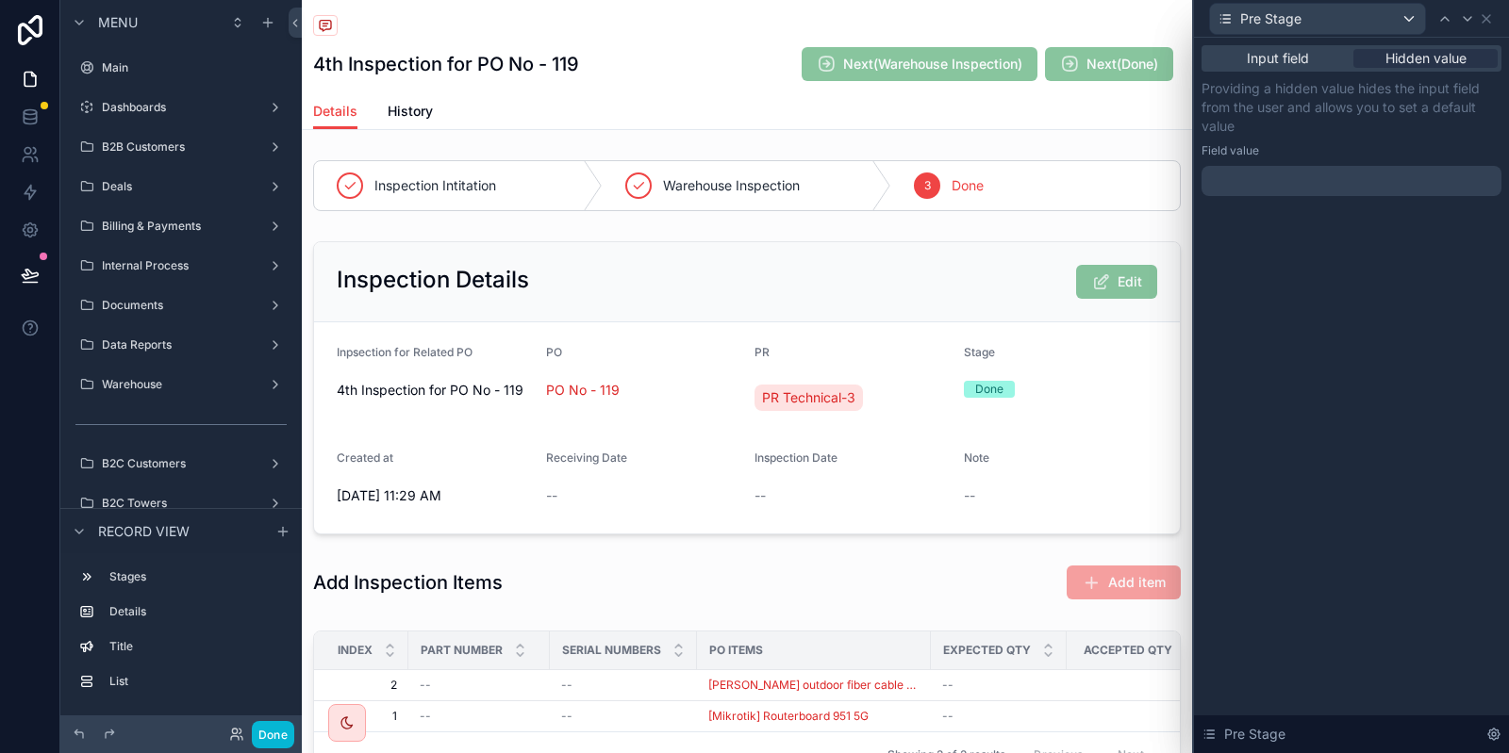
click at [1245, 173] on div at bounding box center [1351, 181] width 300 height 30
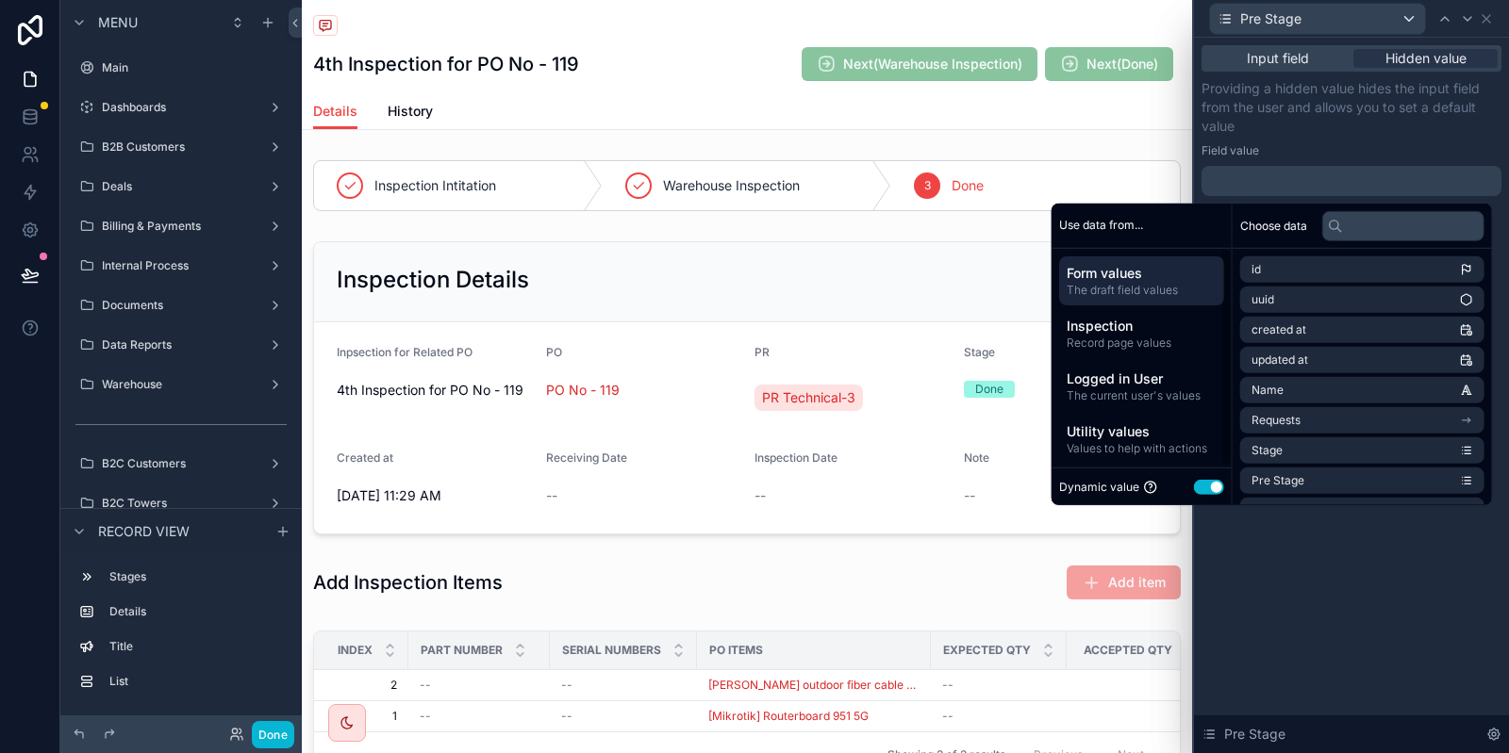
click at [1194, 487] on button "Use setting" at bounding box center [1209, 487] width 30 height 15
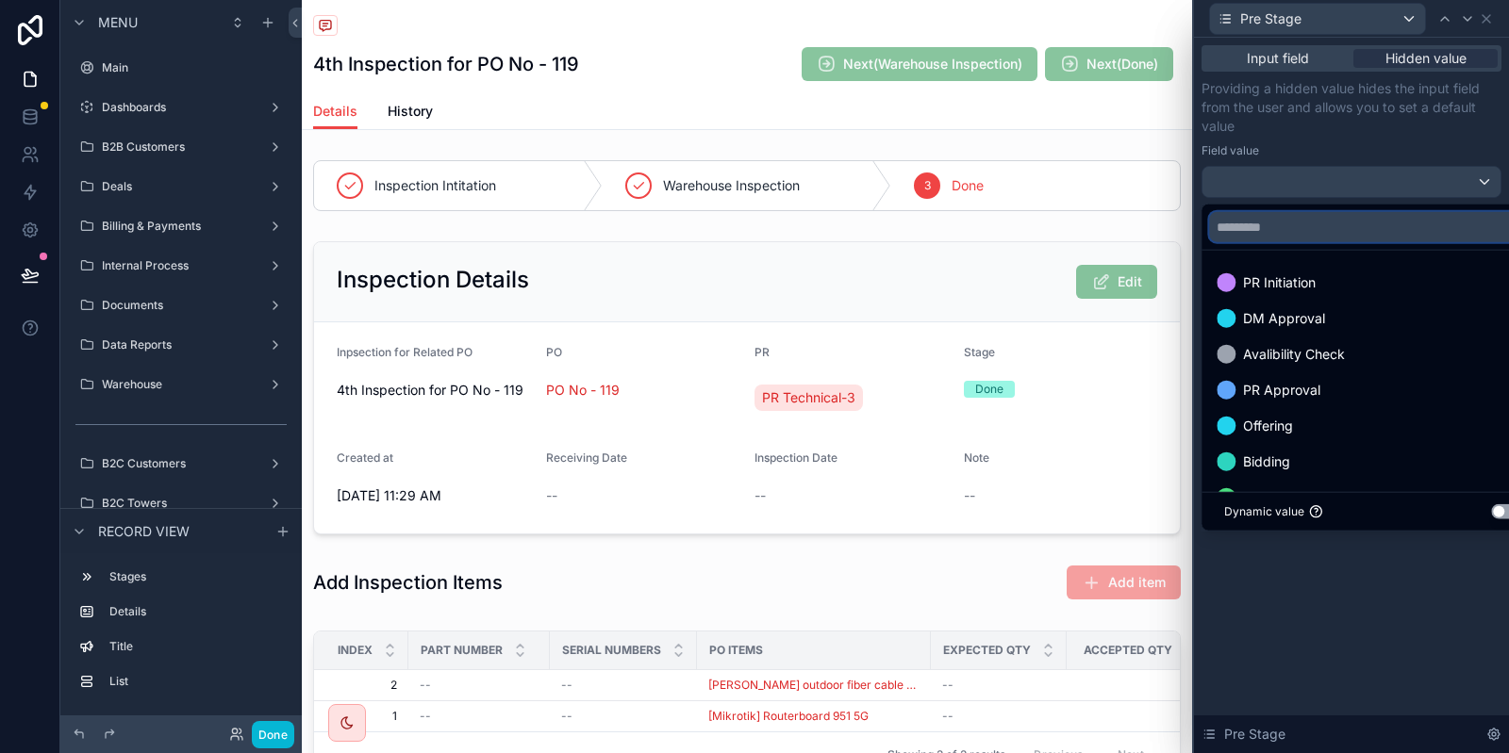
click at [1355, 227] on input "text" at bounding box center [1372, 227] width 327 height 30
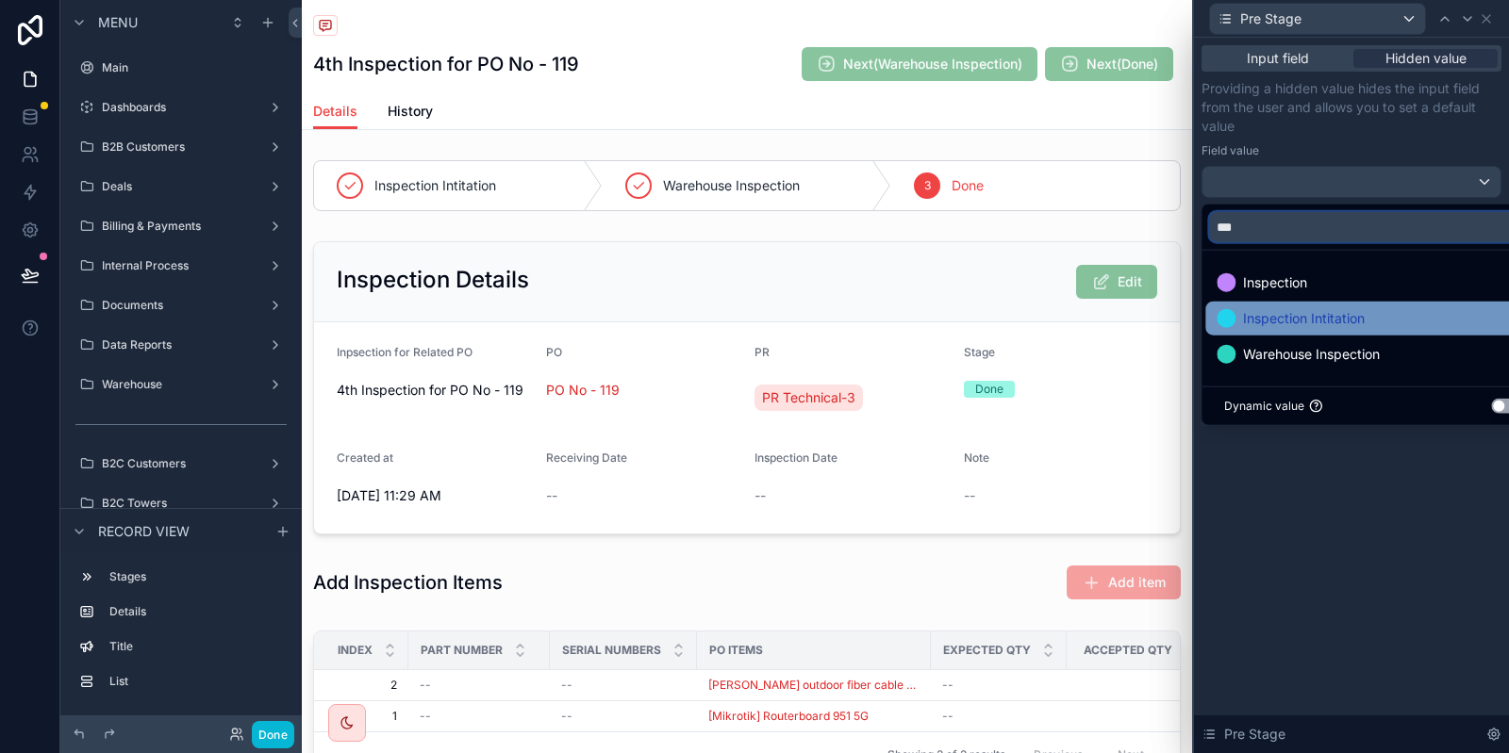
type input "***"
click at [1347, 307] on span "Inspection Intitation" at bounding box center [1304, 318] width 122 height 23
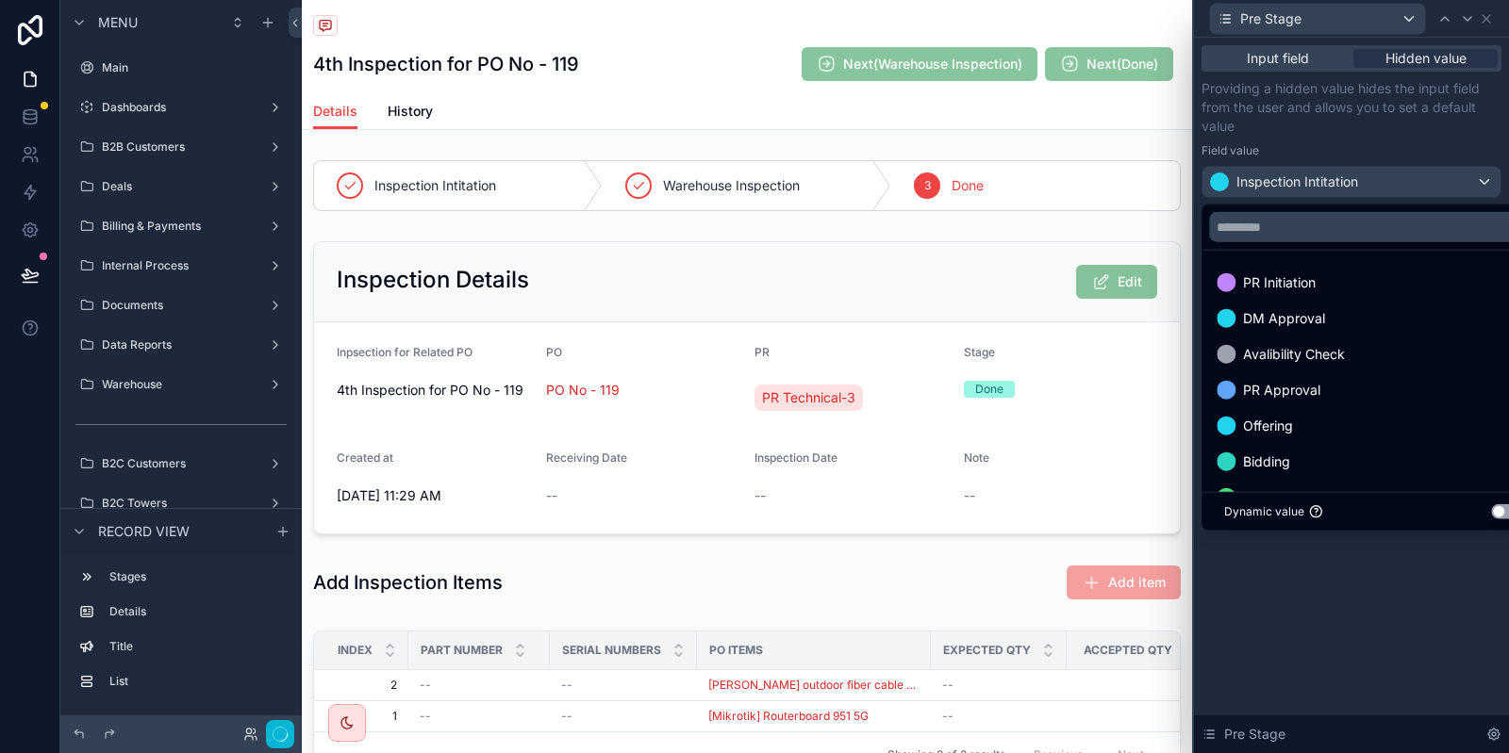
click at [1387, 158] on div "Providing a hidden value hides the input field from the user and allows you to …" at bounding box center [1351, 138] width 300 height 119
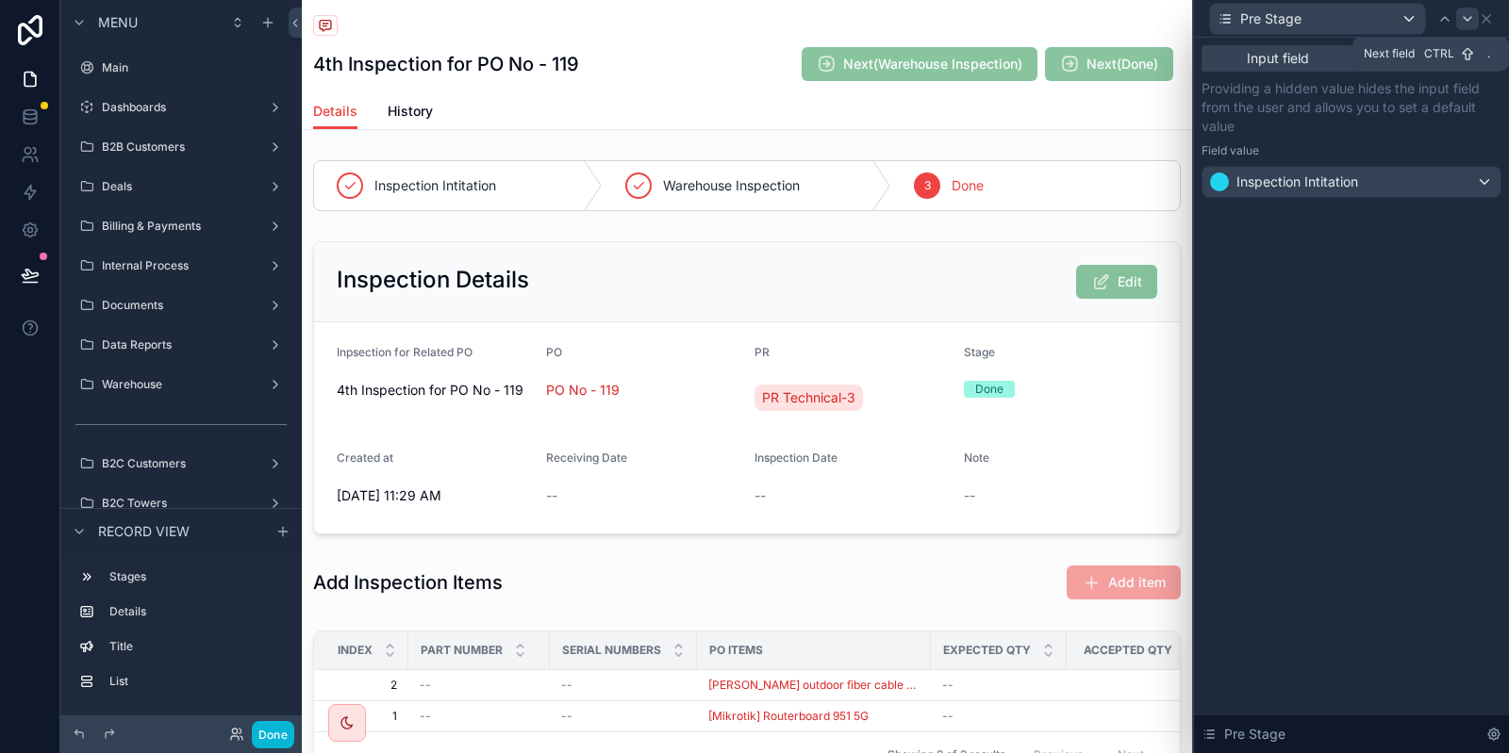
click at [1460, 22] on icon at bounding box center [1467, 18] width 15 height 15
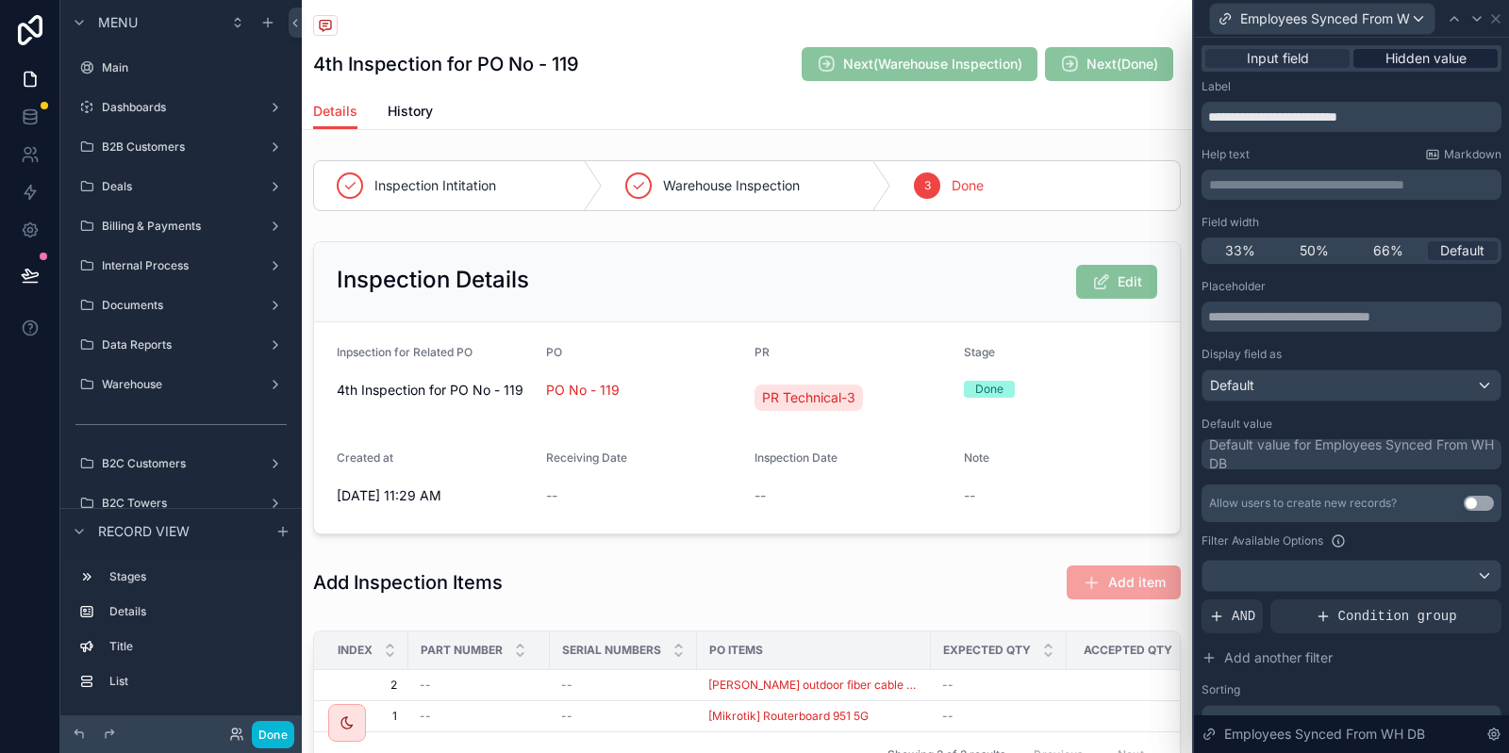
click at [1450, 62] on span "Hidden value" at bounding box center [1425, 58] width 81 height 19
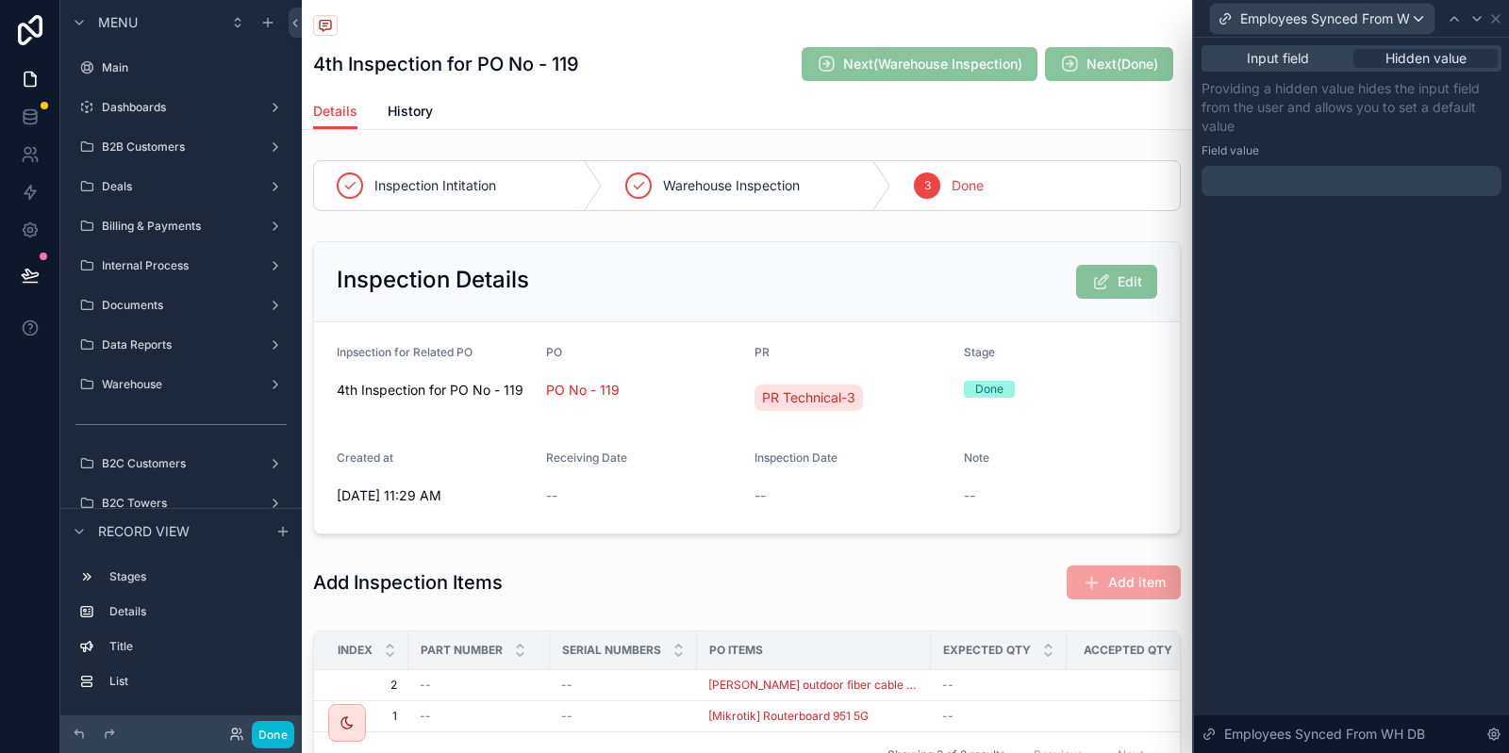
click at [1352, 177] on div at bounding box center [1351, 181] width 300 height 30
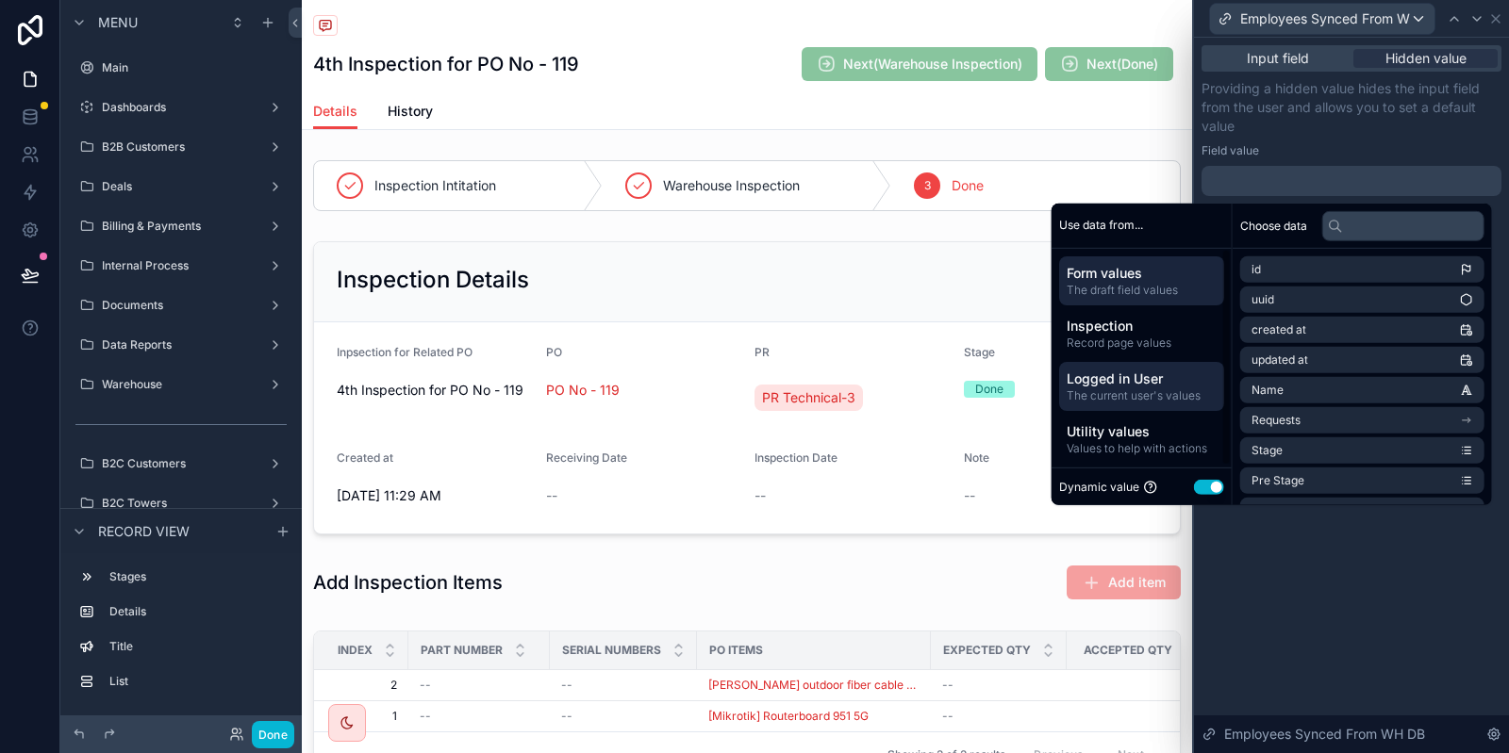
click at [1178, 398] on span "The current user's values" at bounding box center [1141, 395] width 150 height 15
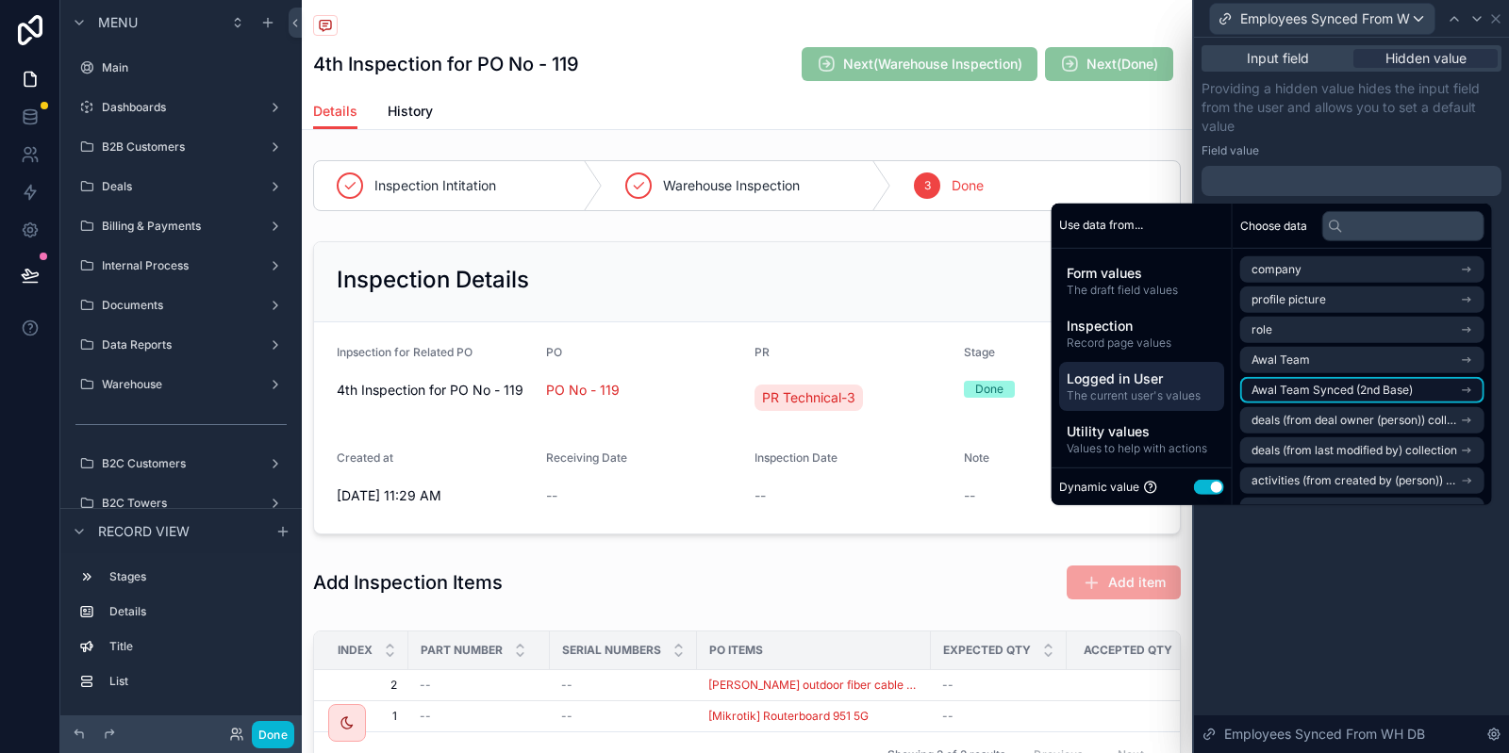
click at [1392, 396] on span "Awal Team Synced (2nd Base)" at bounding box center [1331, 390] width 161 height 15
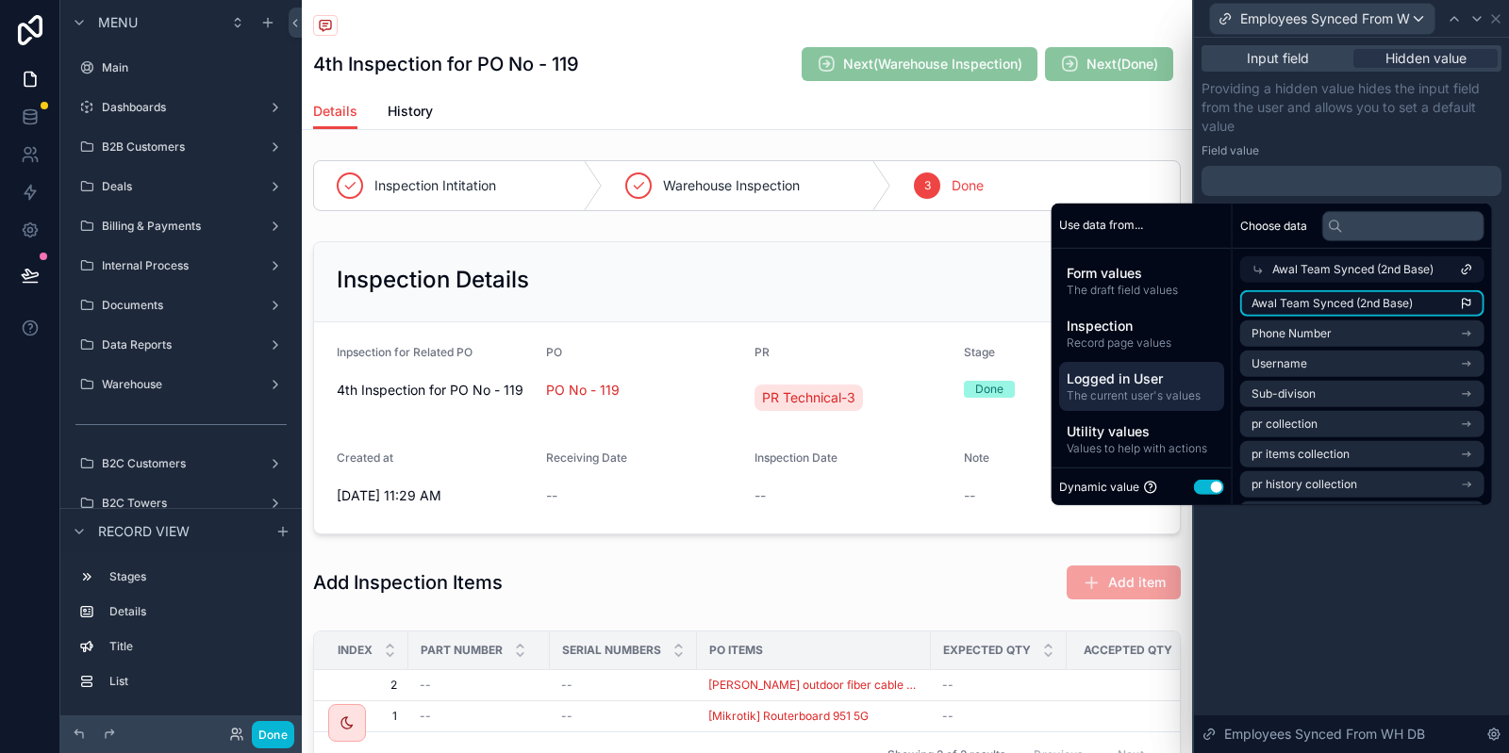
click at [1414, 293] on li "Awal Team Synced (2nd Base)" at bounding box center [1362, 303] width 244 height 26
click at [1356, 140] on div "**********" at bounding box center [1351, 137] width 300 height 117
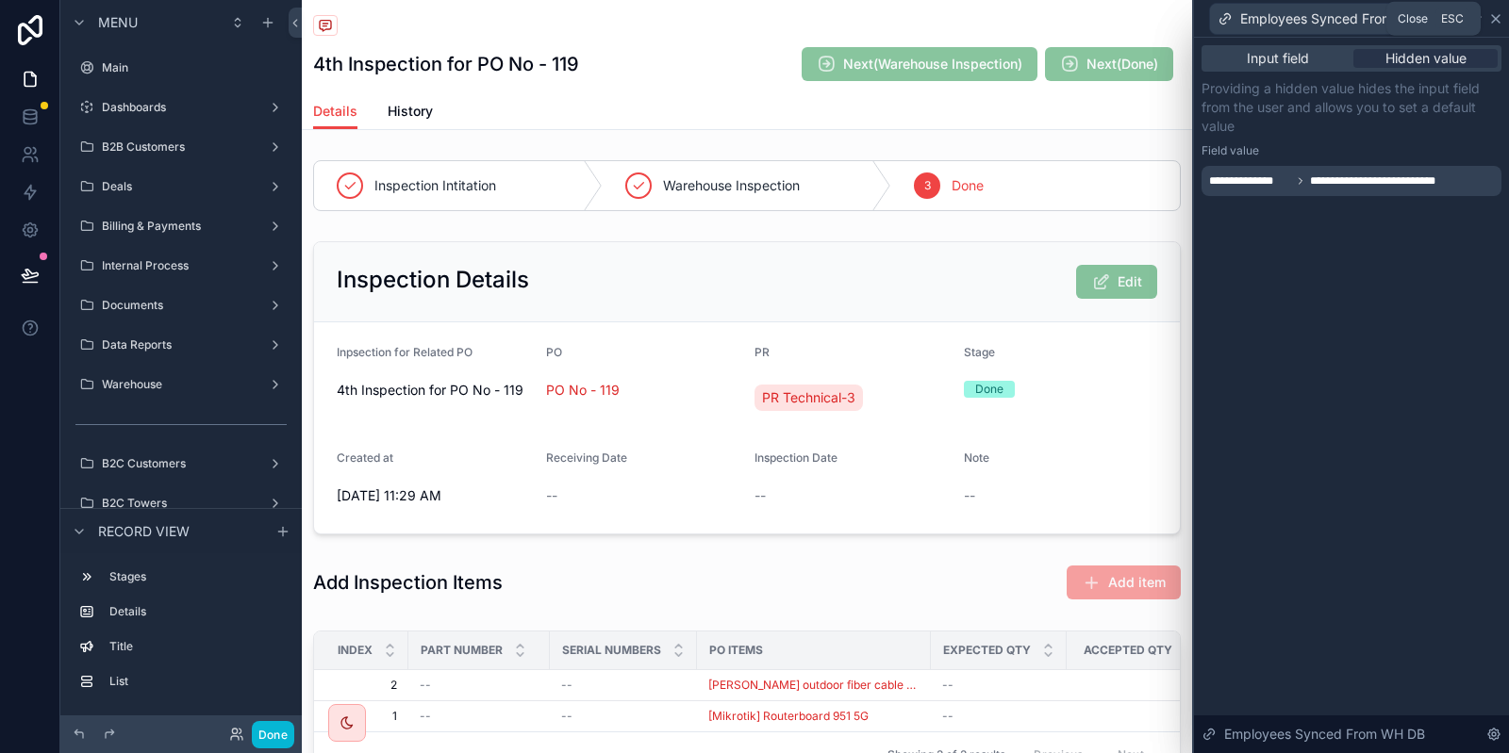
click at [1489, 18] on icon at bounding box center [1495, 18] width 15 height 15
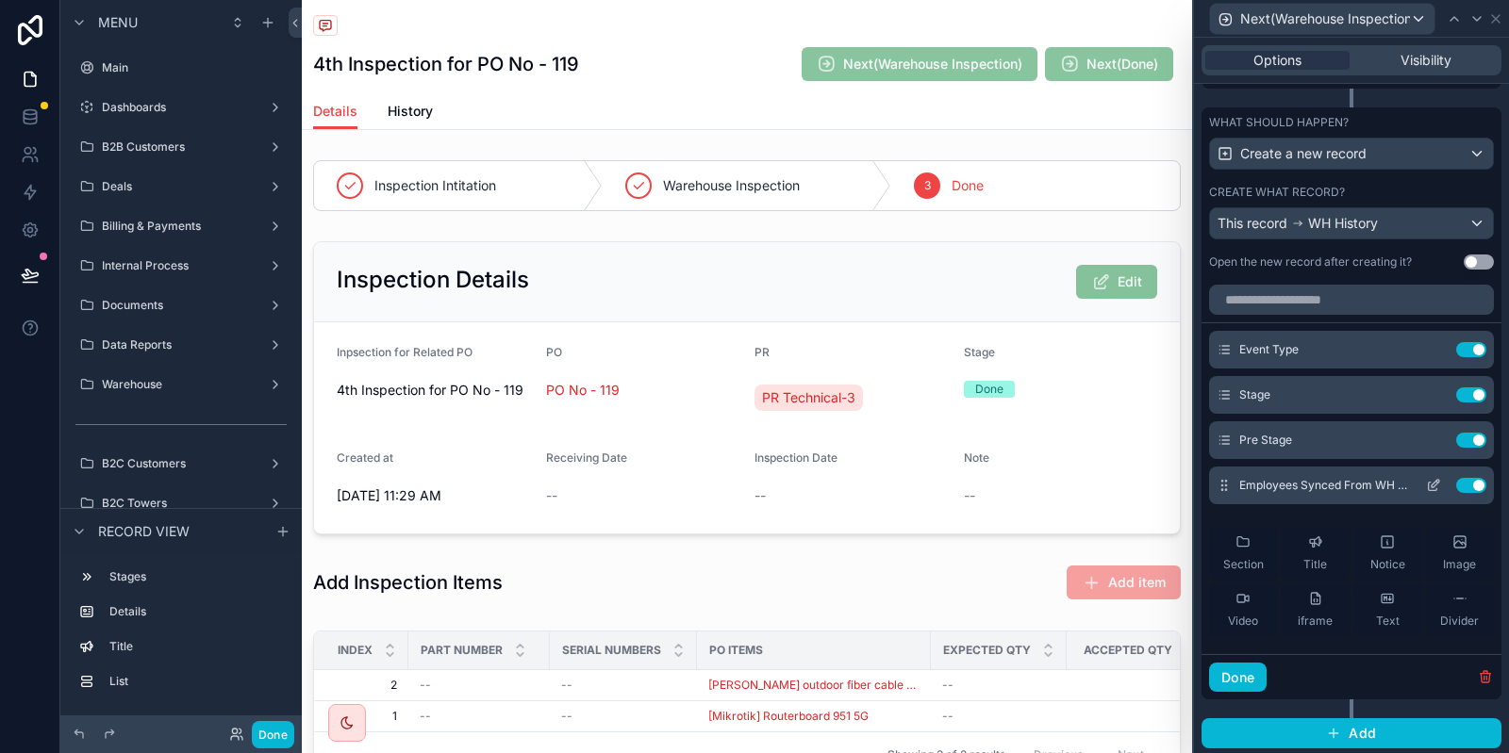
click at [1436, 482] on icon at bounding box center [1433, 485] width 15 height 15
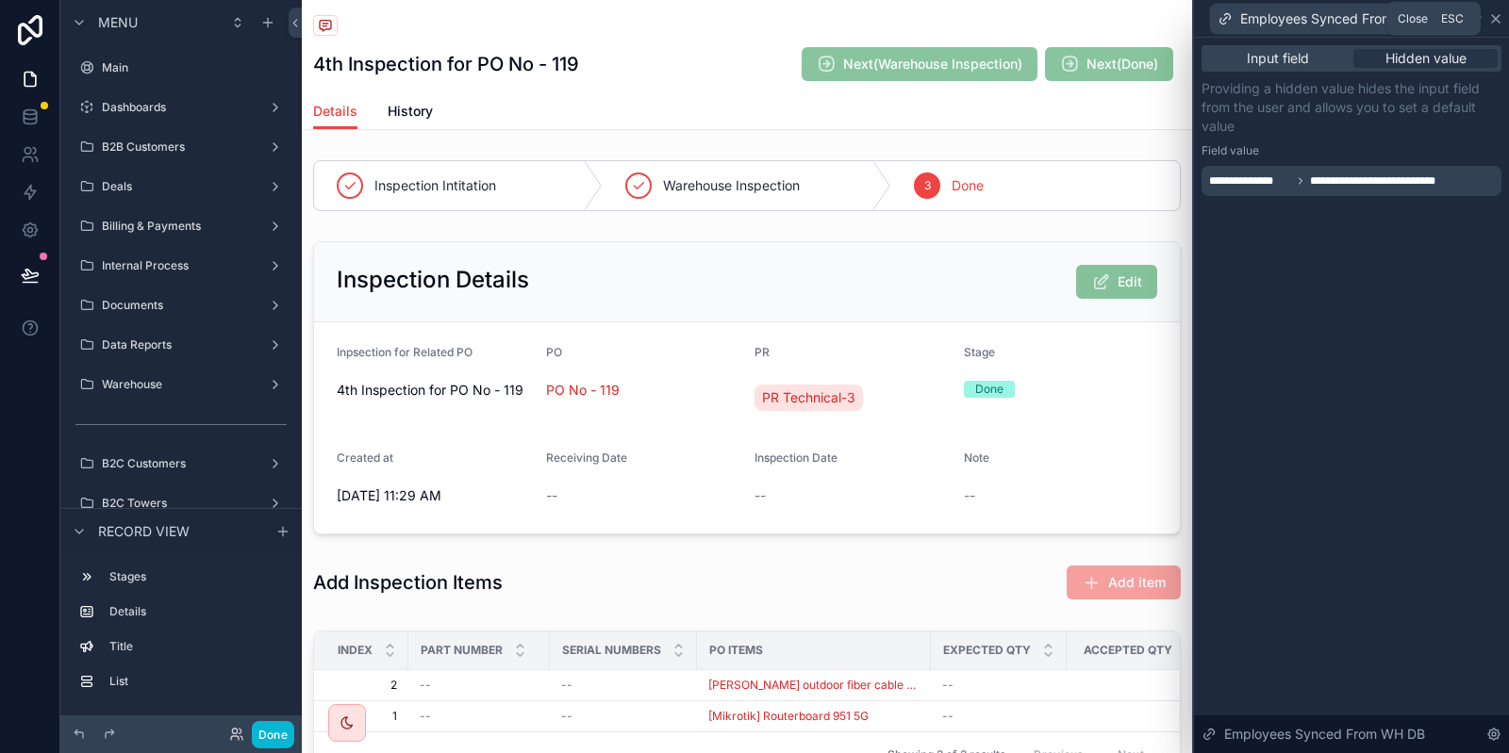
click at [1496, 22] on icon at bounding box center [1495, 18] width 15 height 15
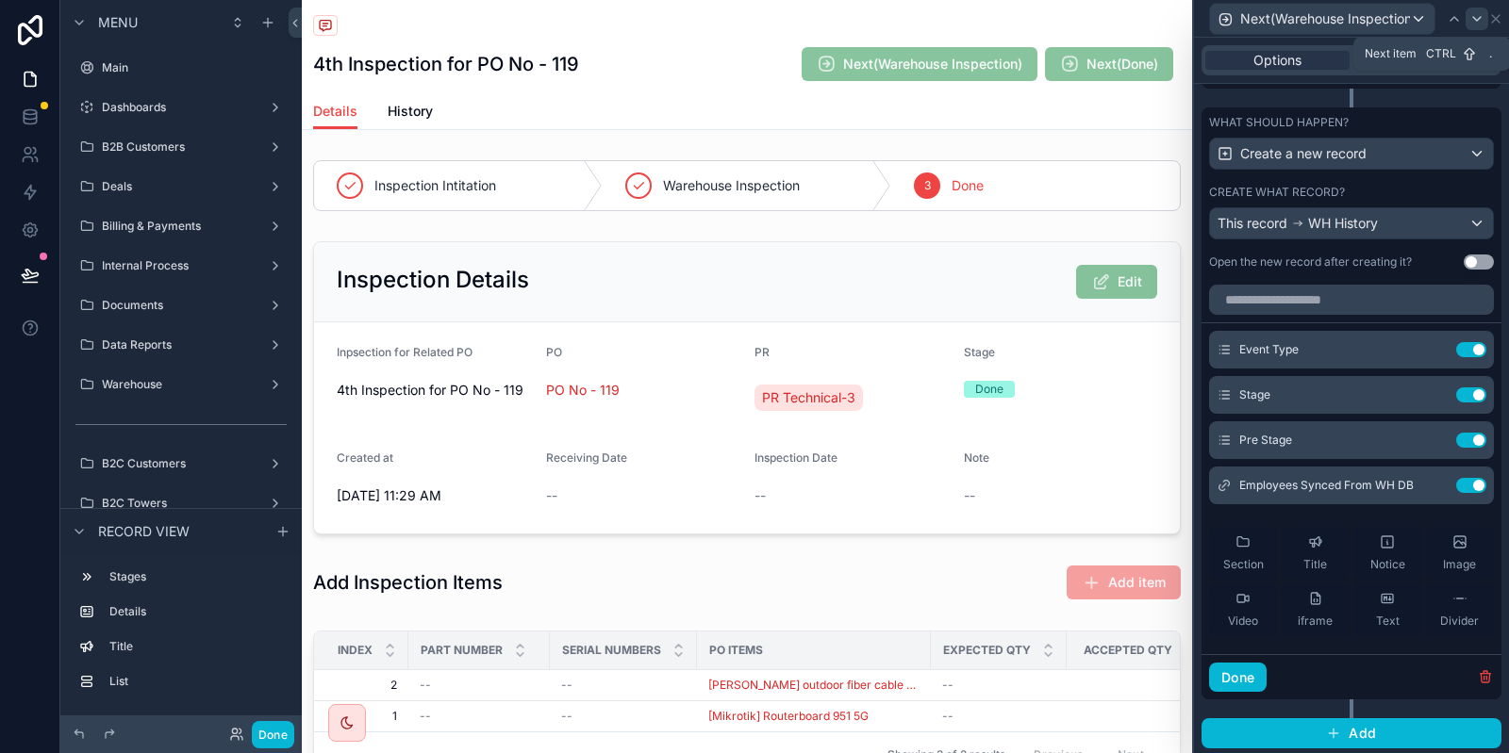
click at [1480, 12] on icon at bounding box center [1476, 18] width 15 height 15
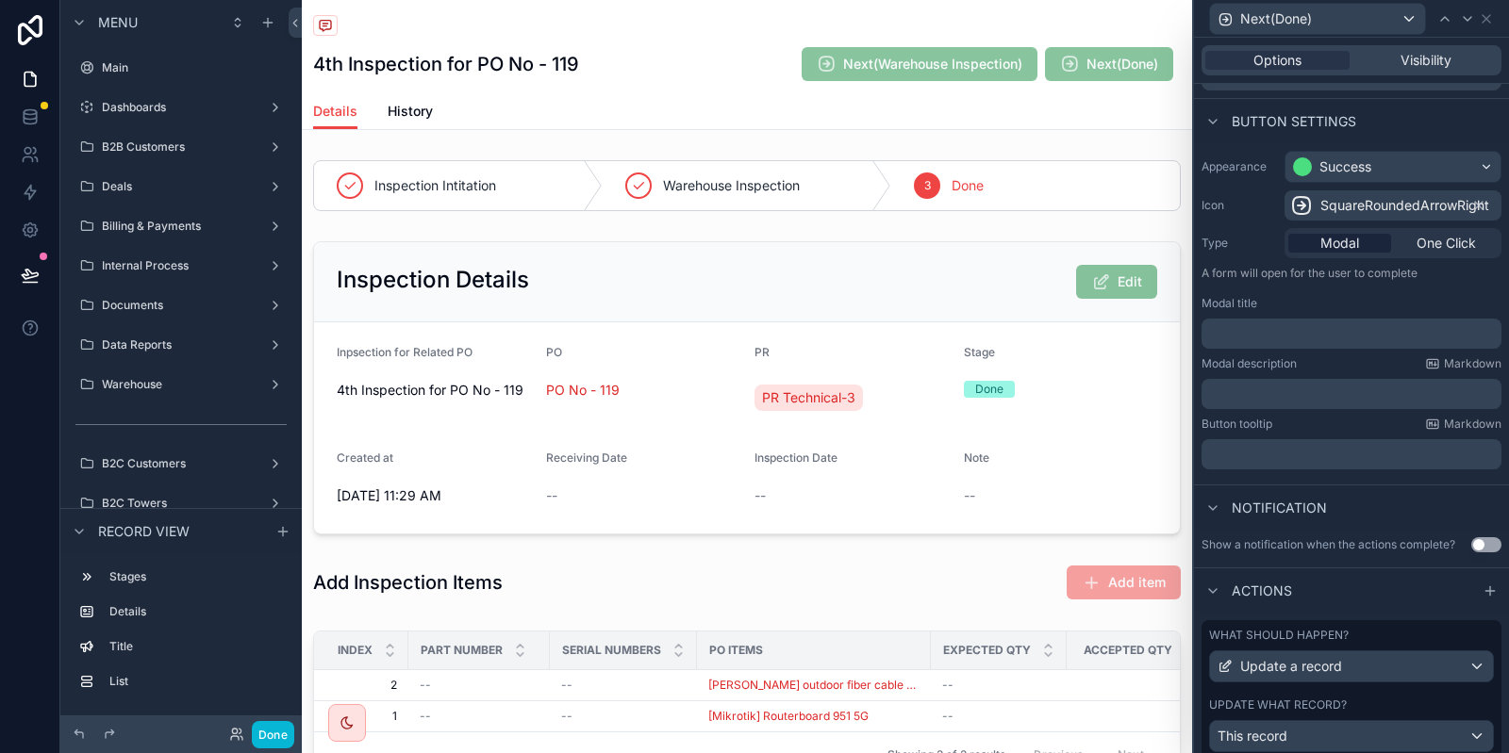
scroll to position [152, 0]
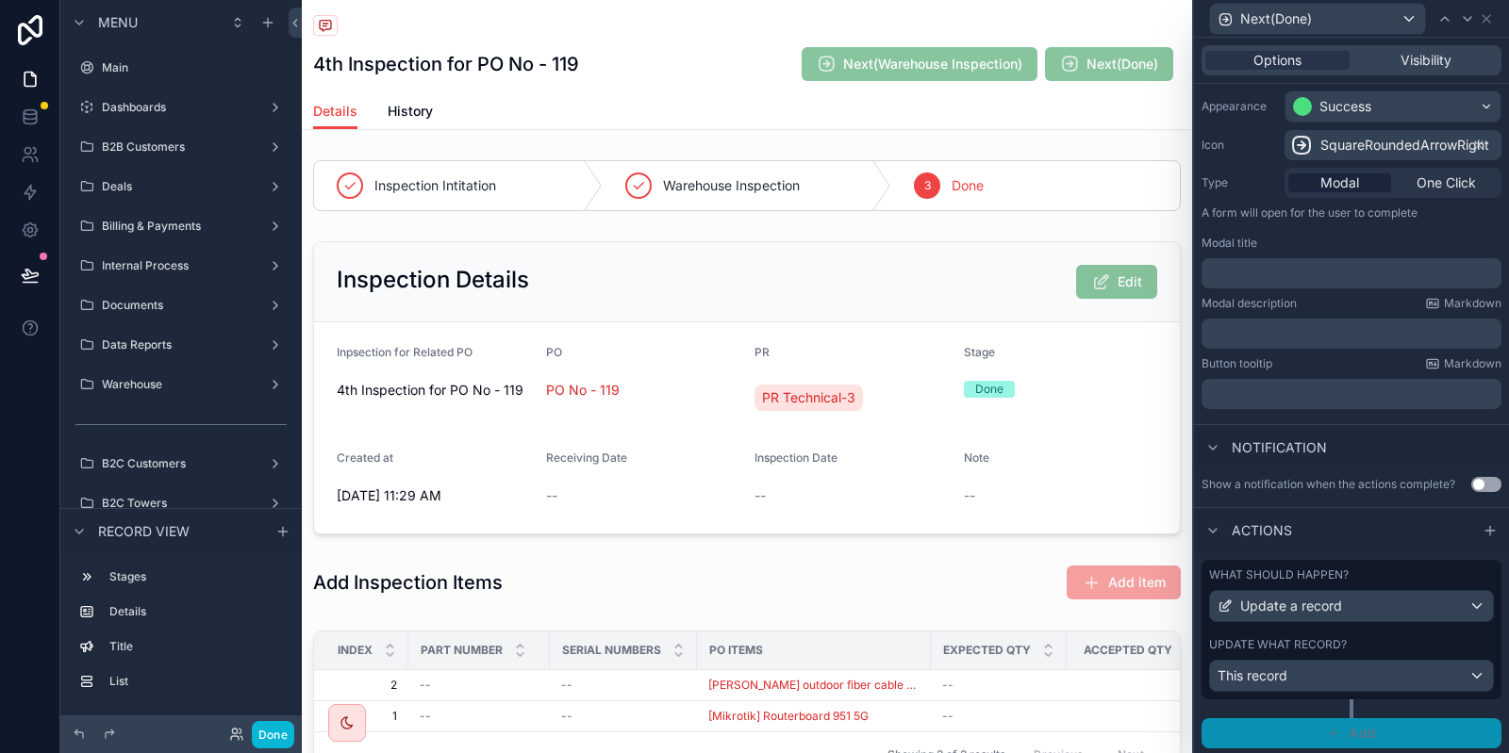
click at [1311, 734] on button "Add" at bounding box center [1351, 734] width 300 height 30
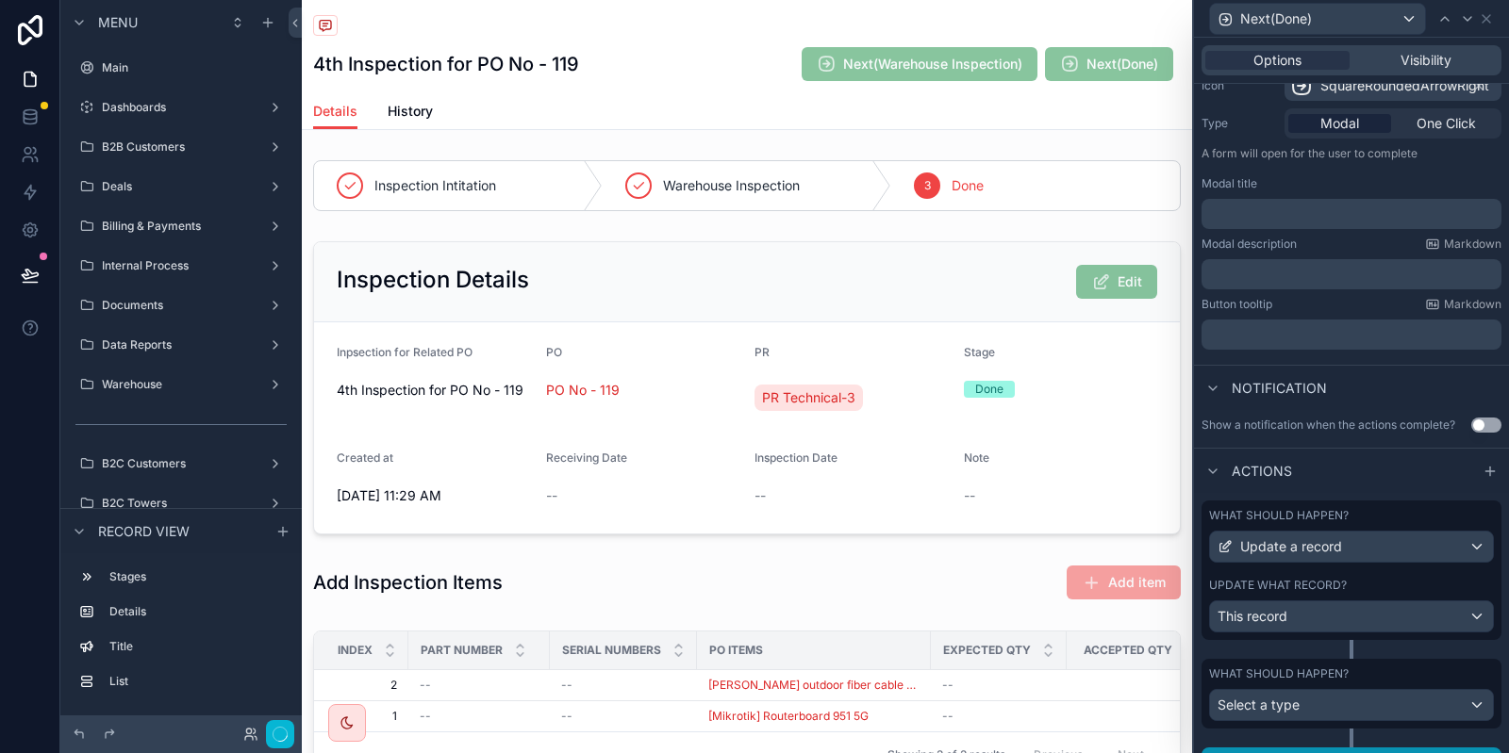
scroll to position [240, 0]
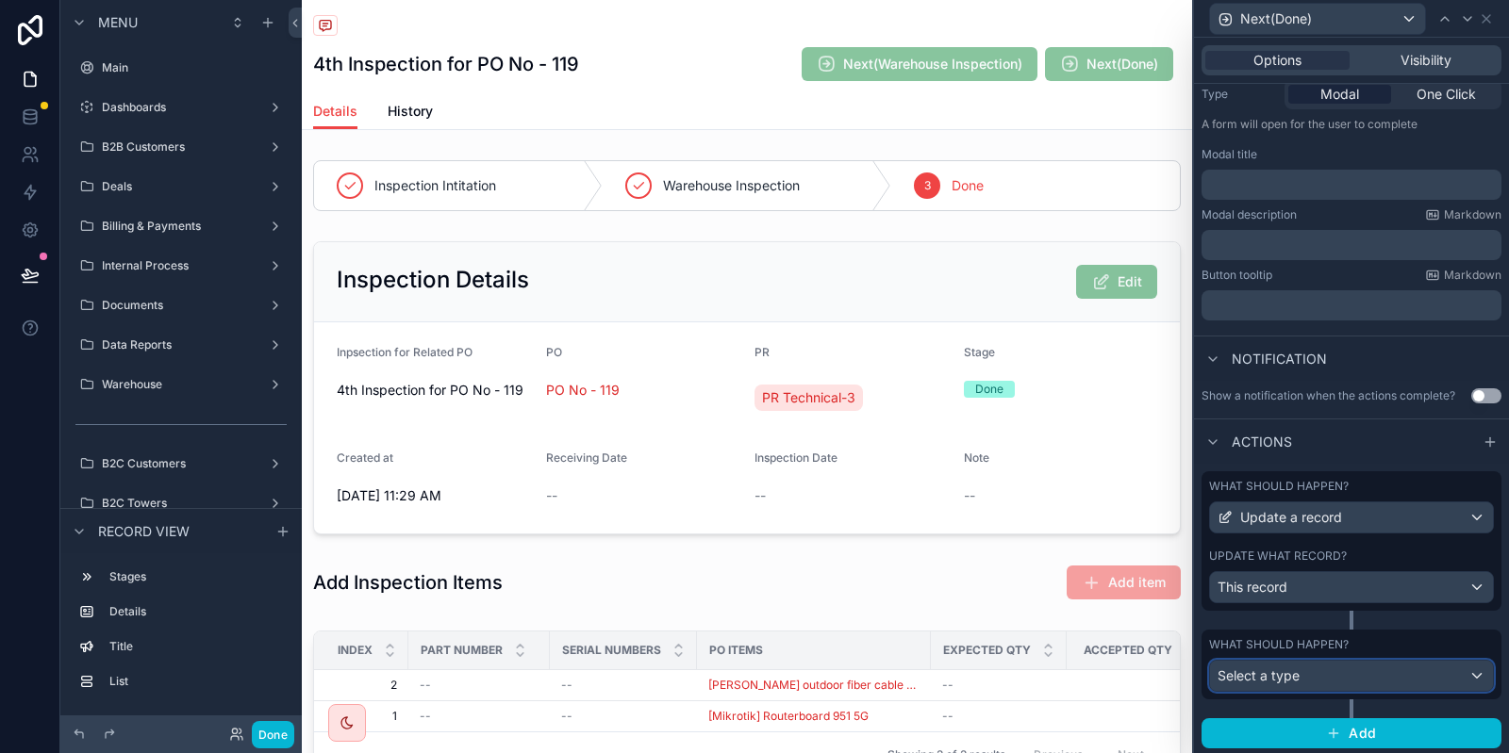
click at [1330, 668] on div "Select a type" at bounding box center [1351, 676] width 283 height 30
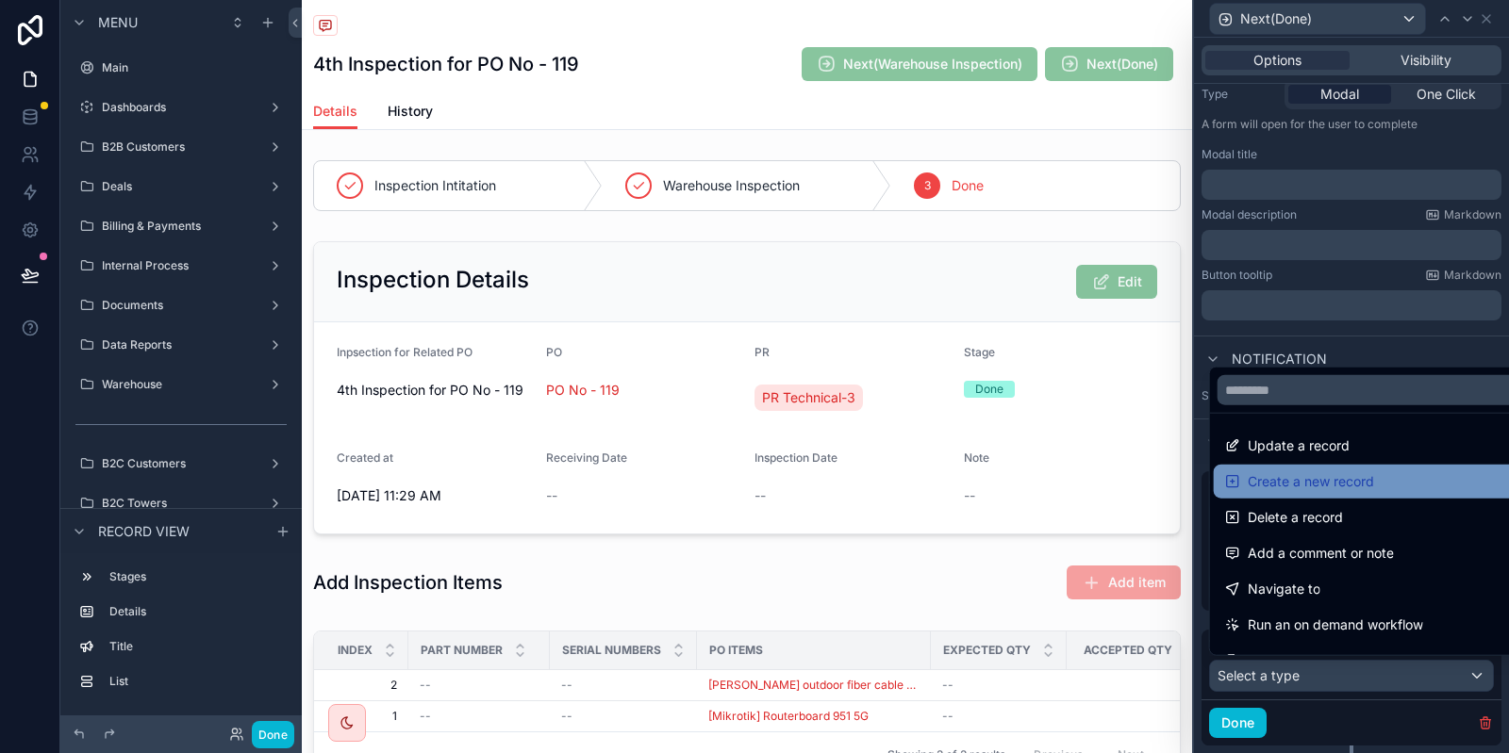
click at [1287, 494] on div "Create a new record" at bounding box center [1374, 482] width 320 height 34
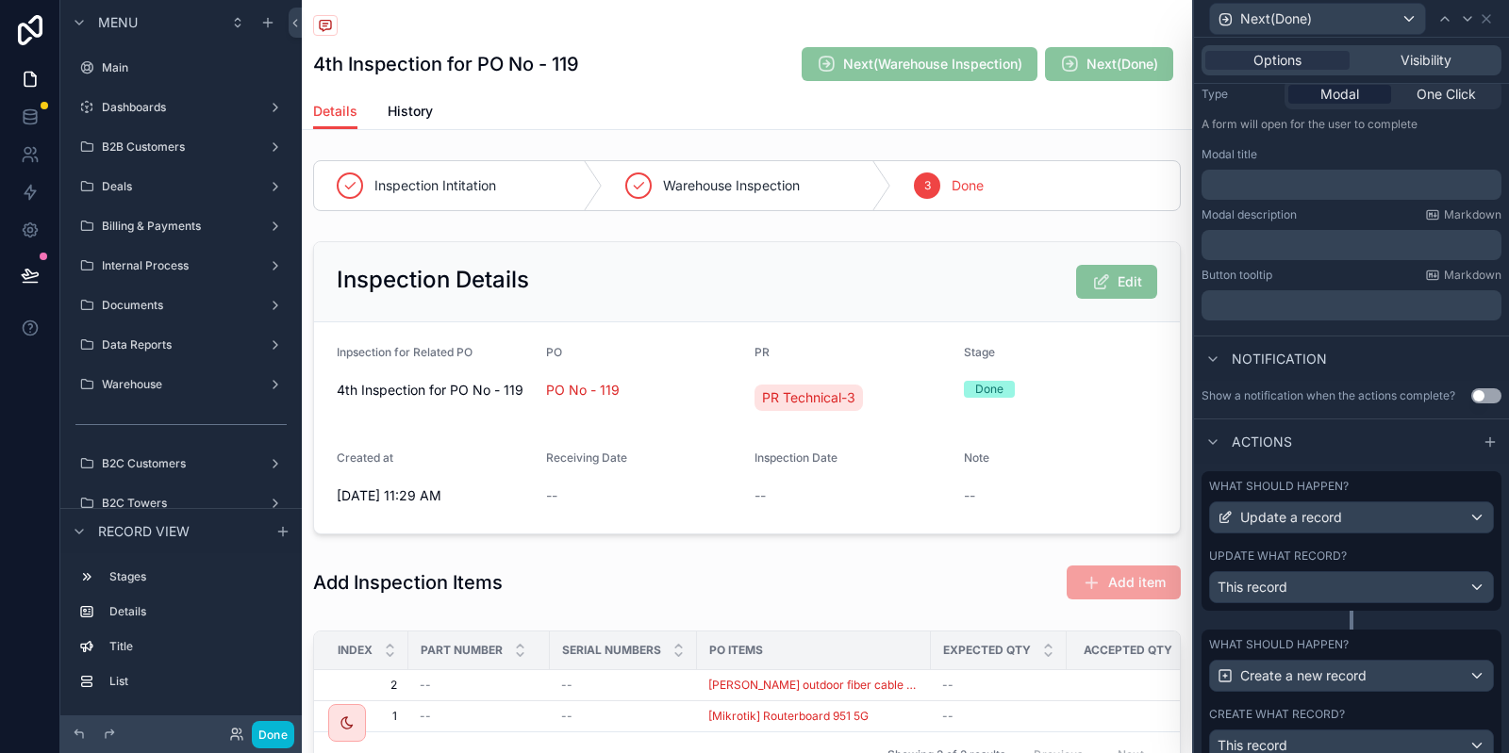
scroll to position [512, 0]
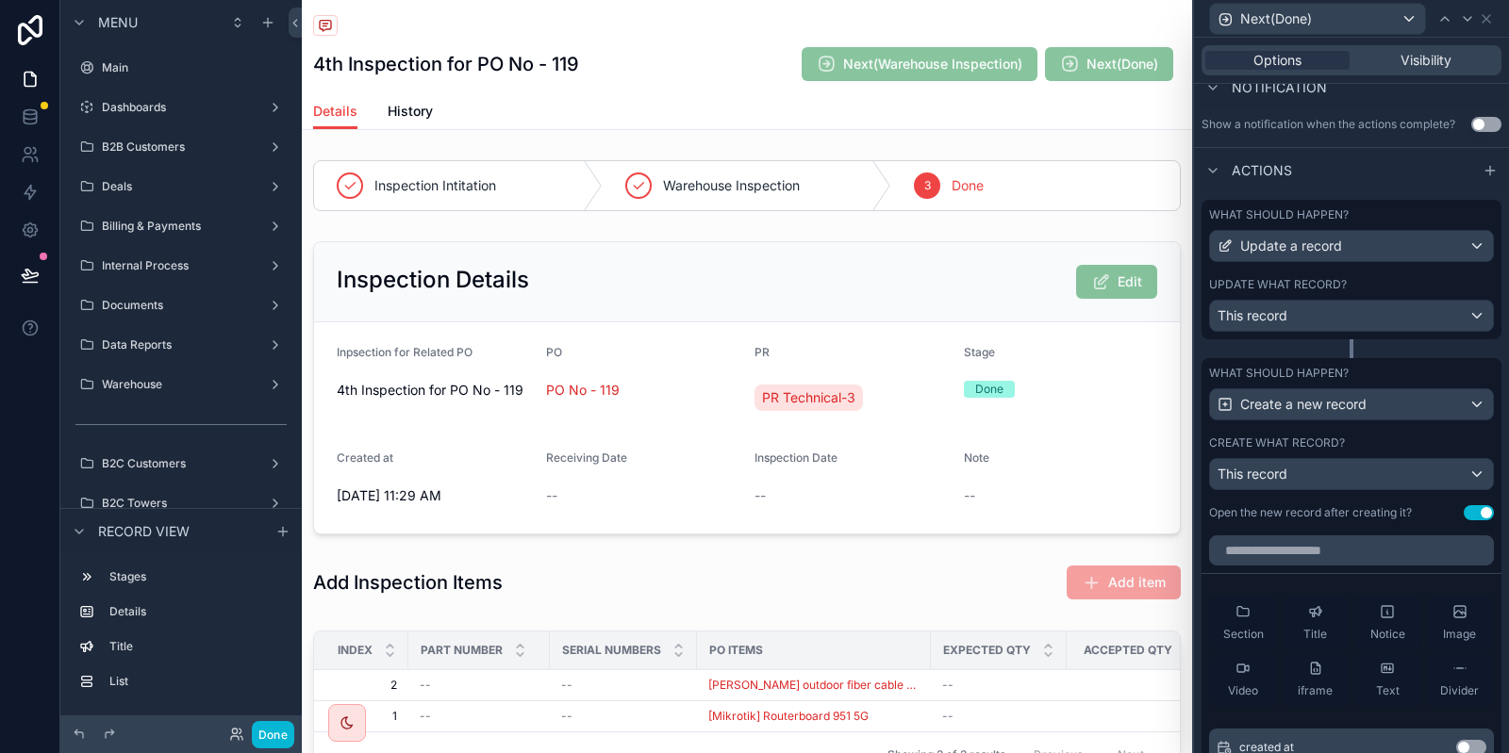
click at [1476, 506] on button "Use setting" at bounding box center [1478, 512] width 30 height 15
click at [1285, 483] on div "This record" at bounding box center [1351, 474] width 283 height 30
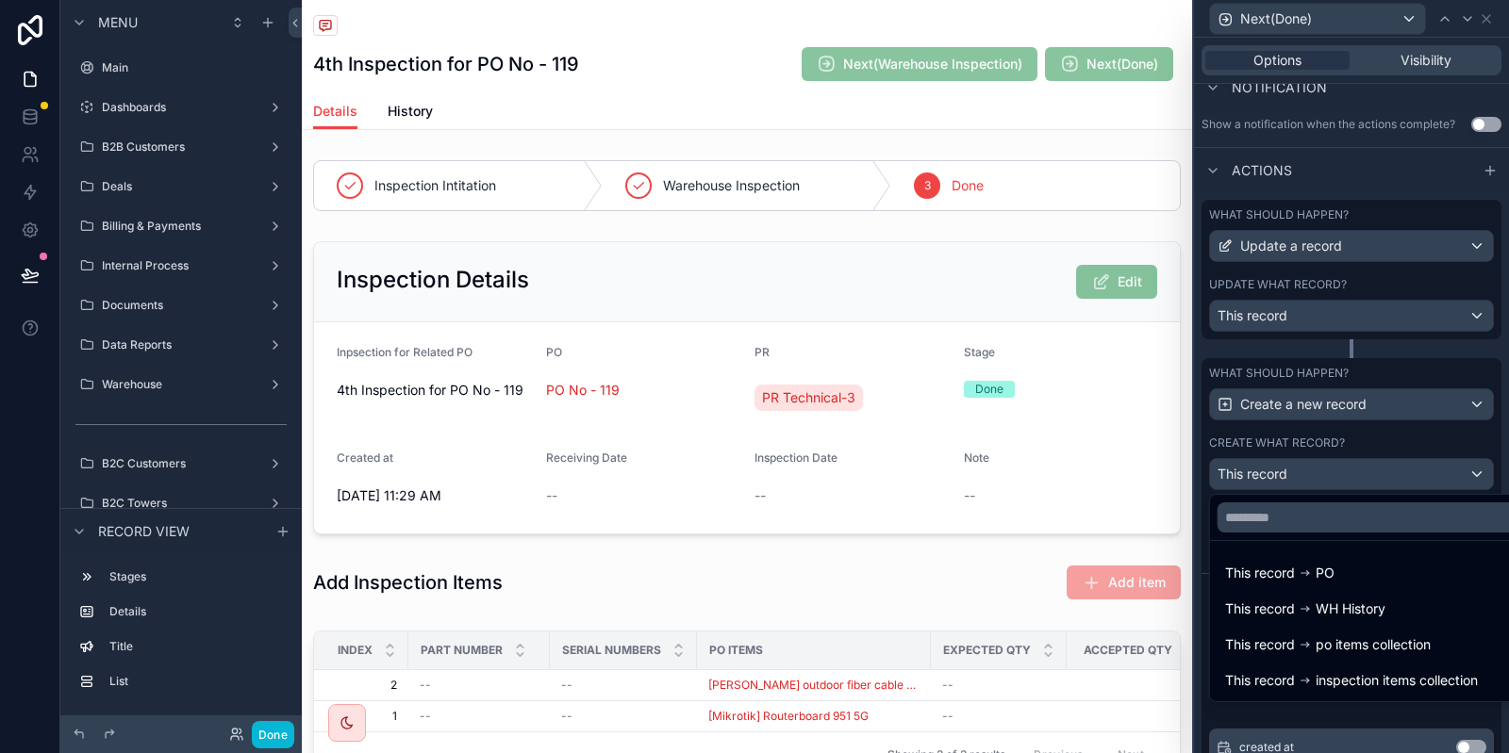
click at [1312, 603] on icon at bounding box center [1304, 609] width 13 height 13
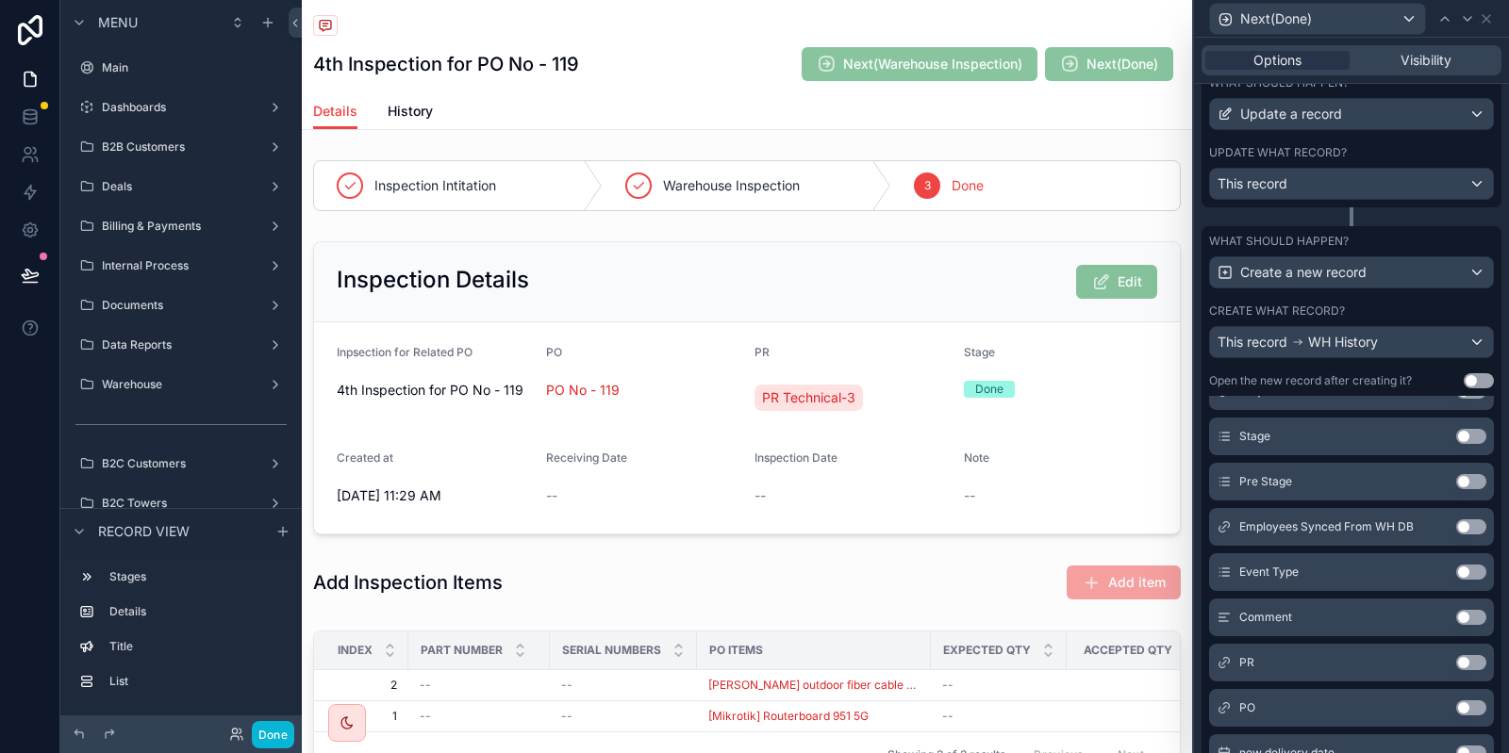
scroll to position [283, 0]
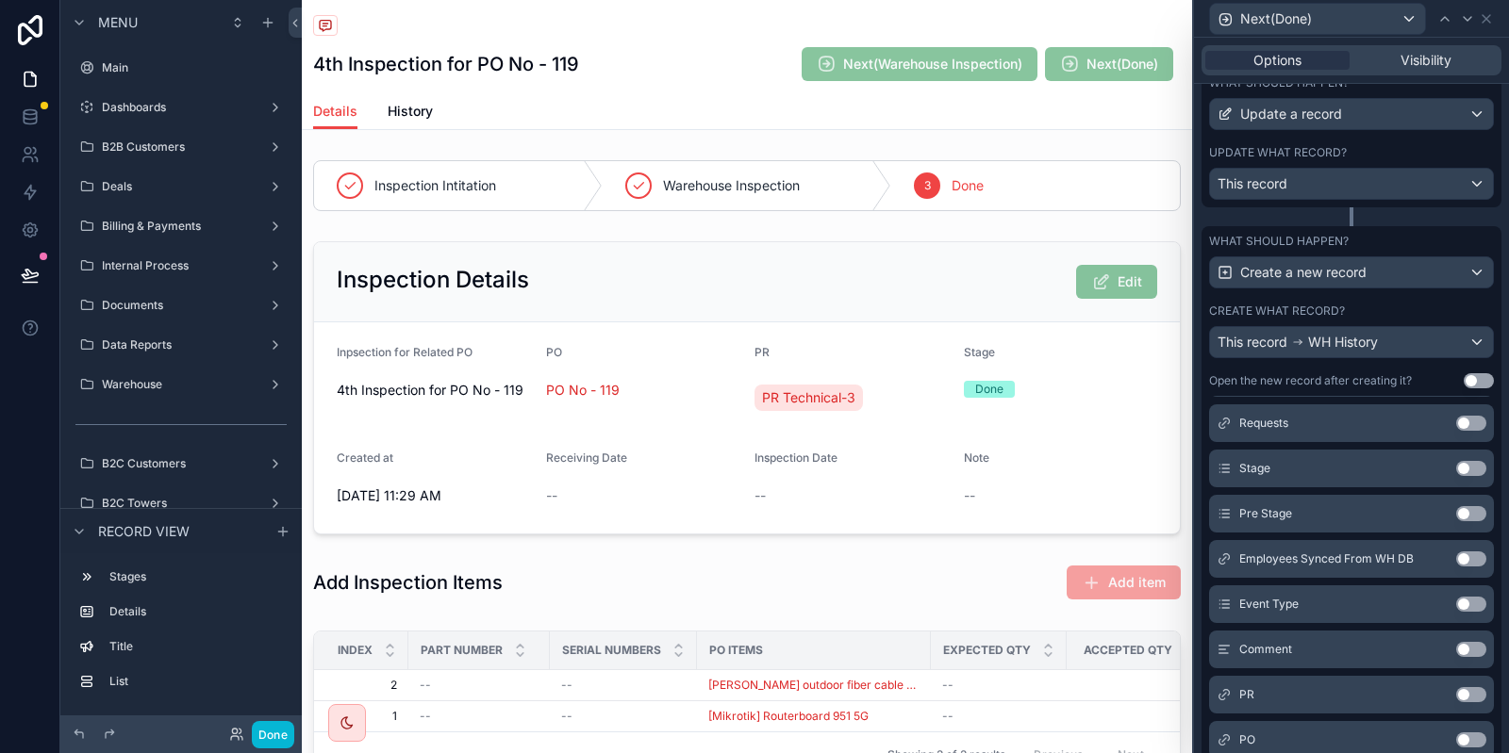
click at [1466, 467] on button "Use setting" at bounding box center [1471, 468] width 30 height 15
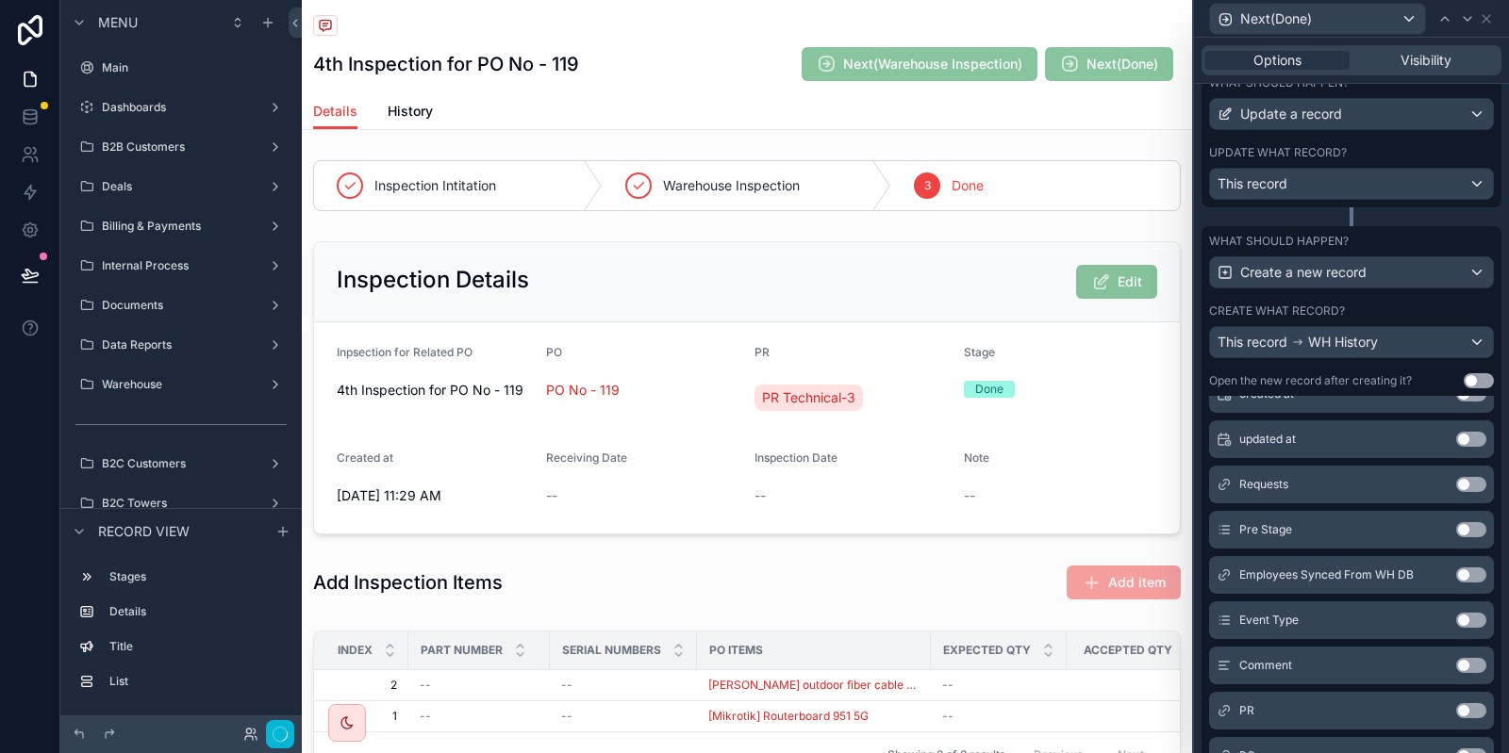
scroll to position [343, 0]
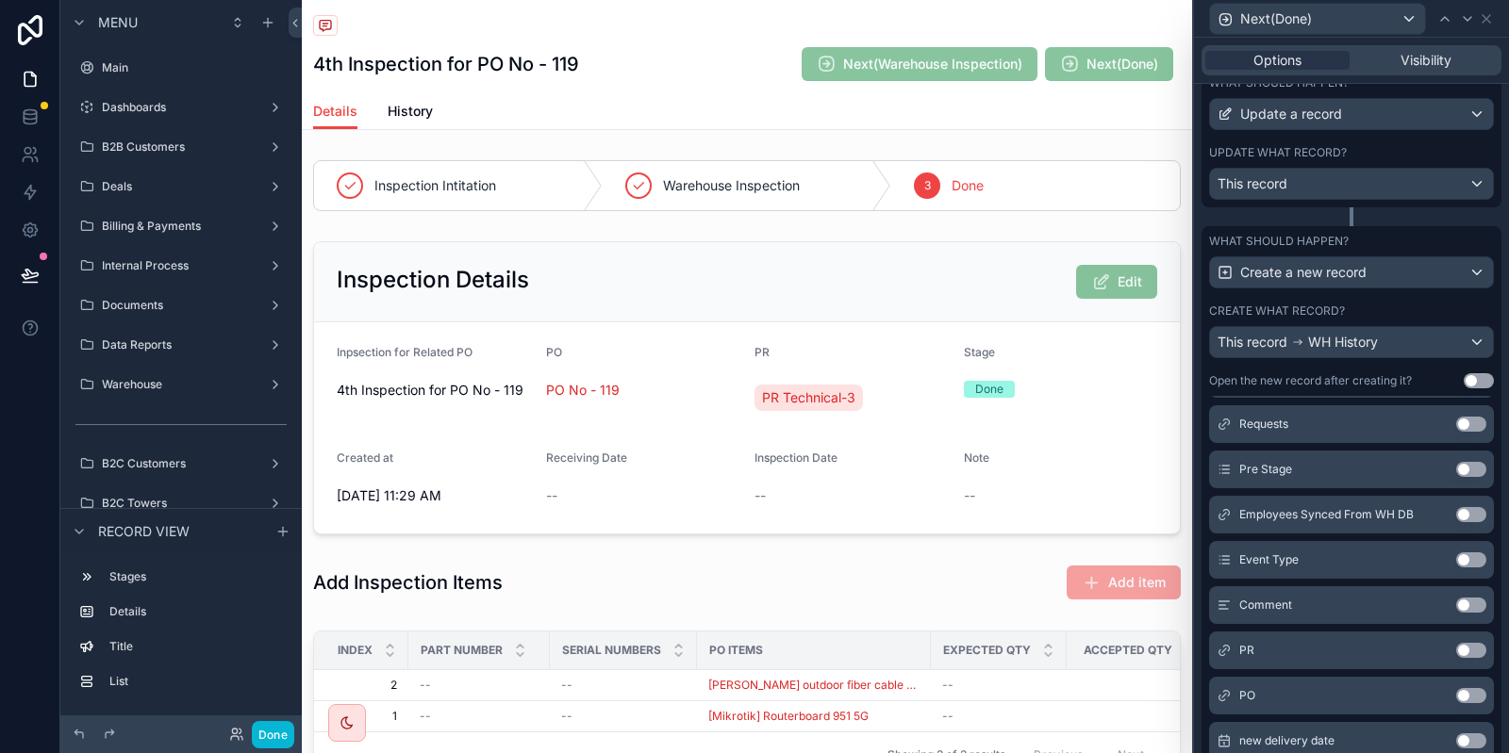
click at [1467, 464] on button "Use setting" at bounding box center [1471, 469] width 30 height 15
click at [1460, 469] on button "Use setting" at bounding box center [1471, 469] width 30 height 15
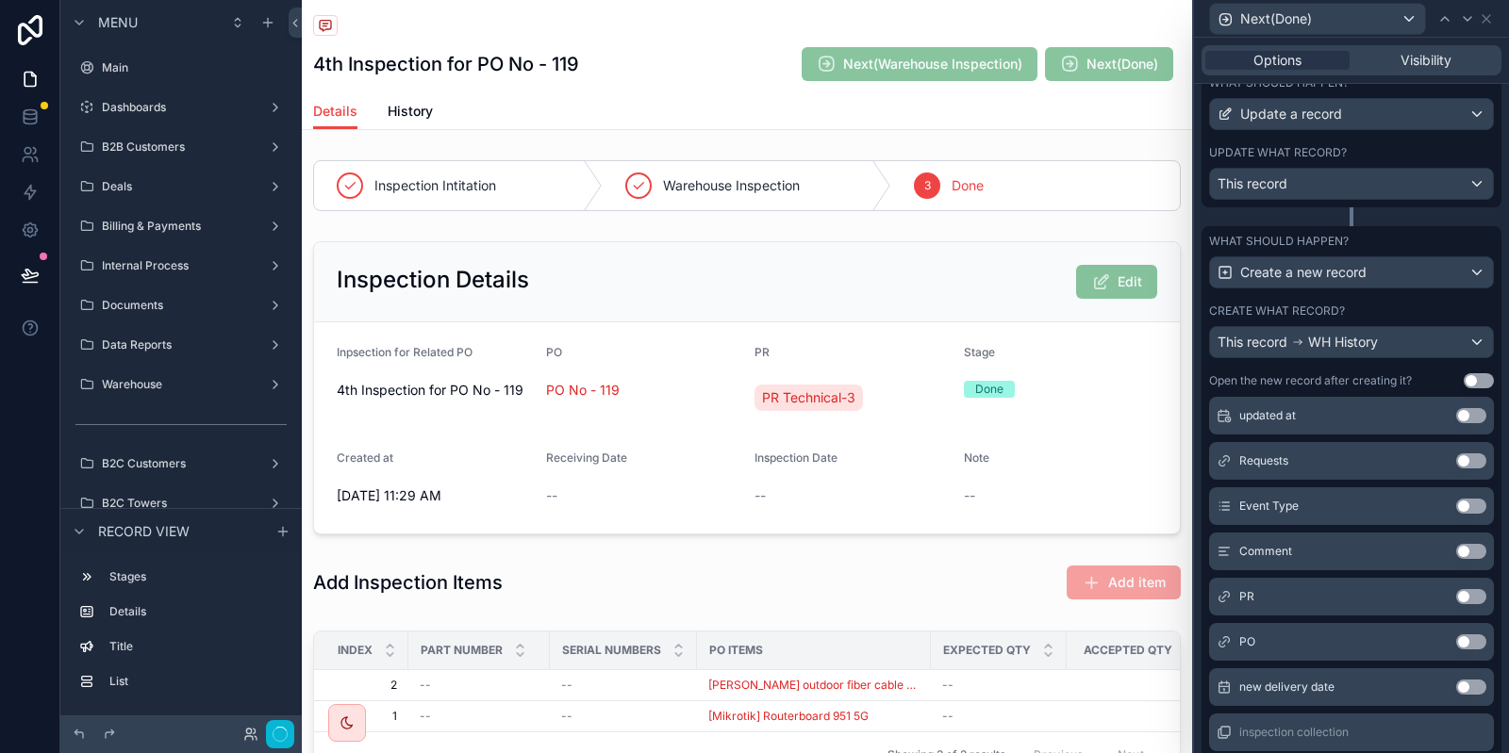
click at [1483, 503] on button "Use setting" at bounding box center [1471, 506] width 30 height 15
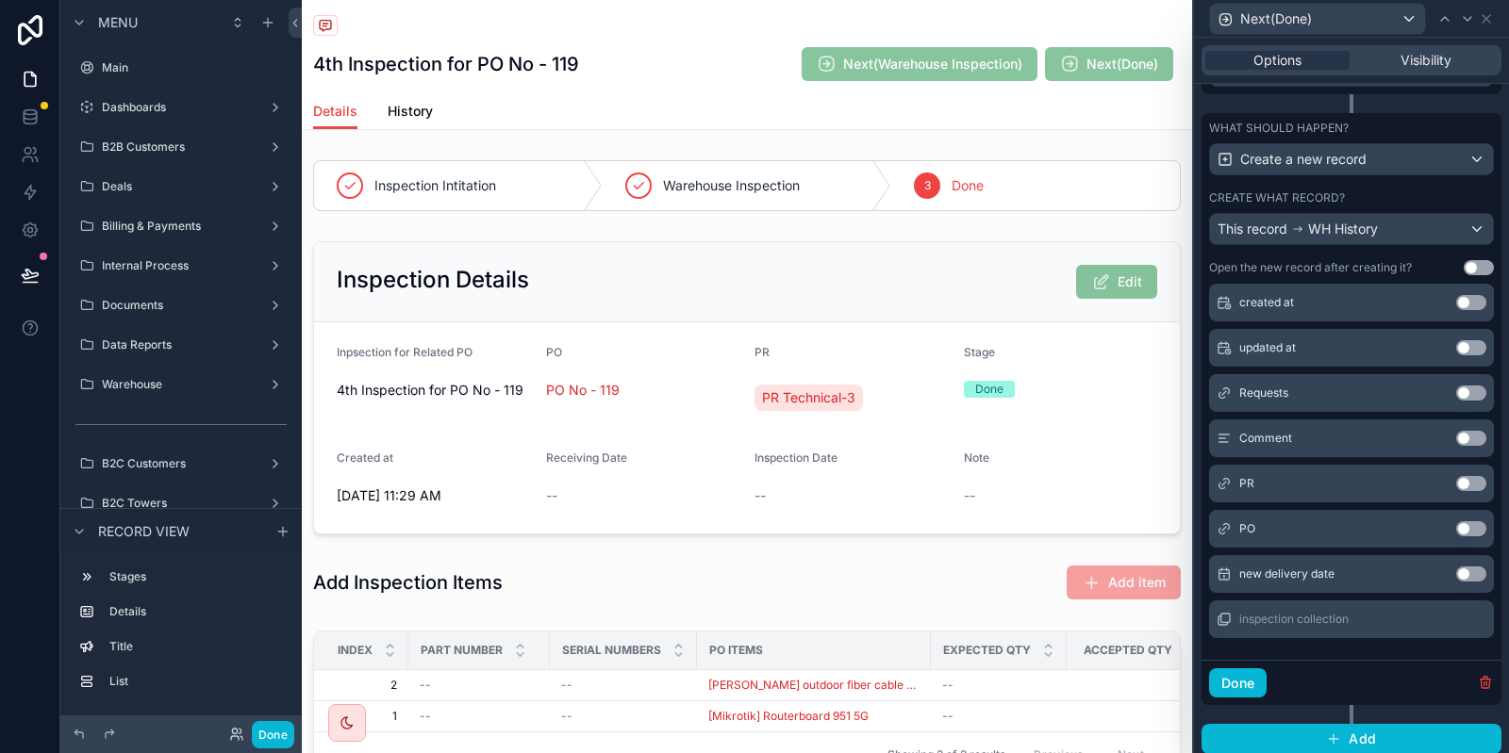
click at [1468, 436] on button "Use setting" at bounding box center [1471, 438] width 30 height 15
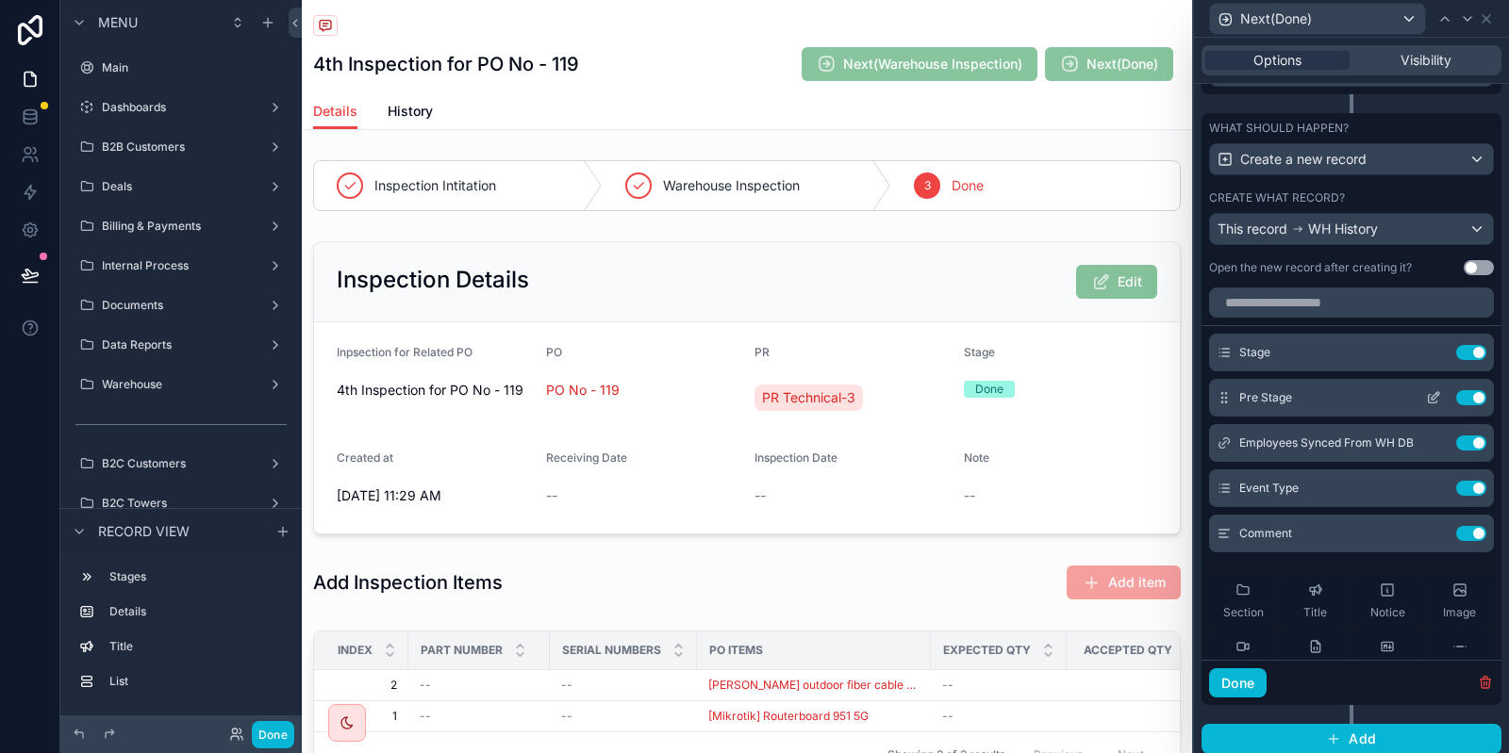
scroll to position [0, 0]
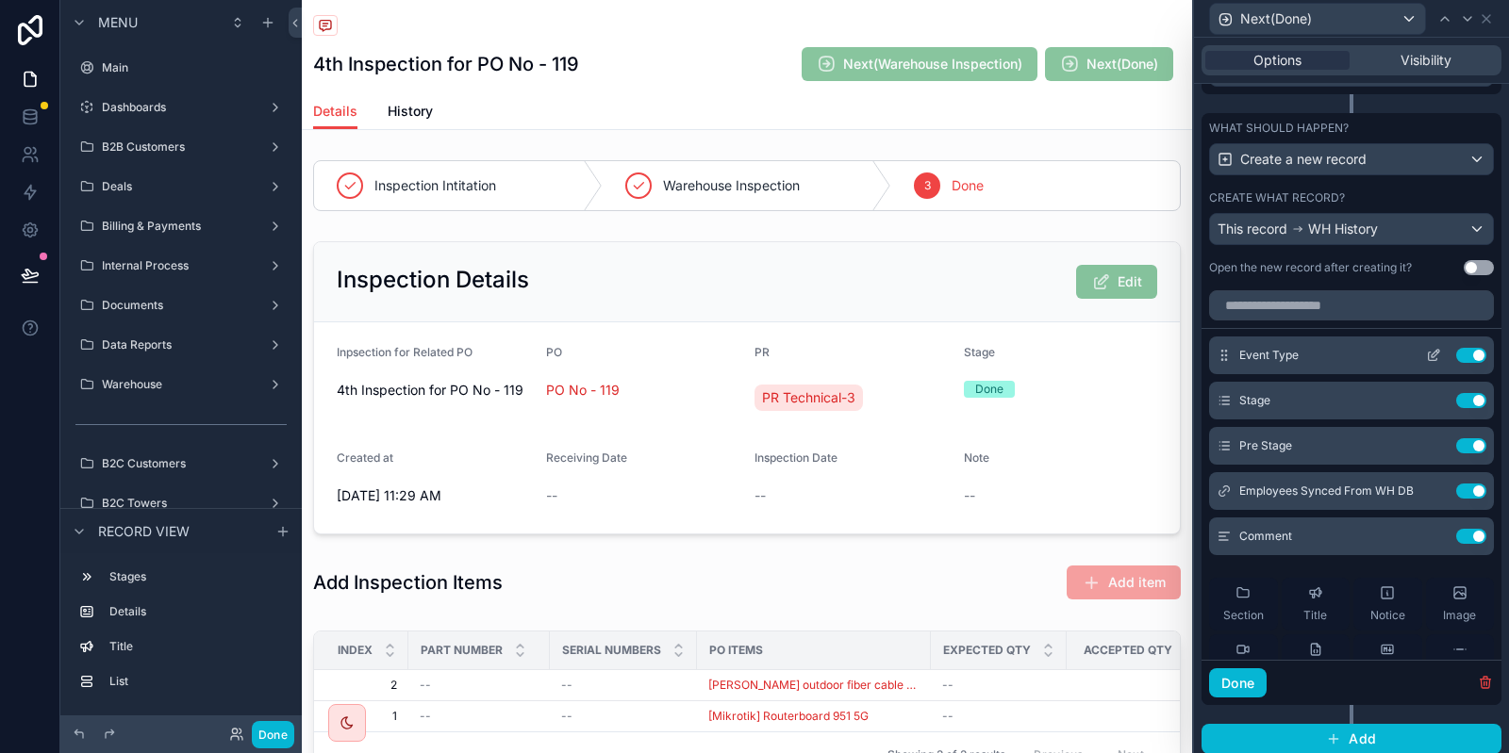
click at [1423, 352] on button at bounding box center [1433, 355] width 30 height 15
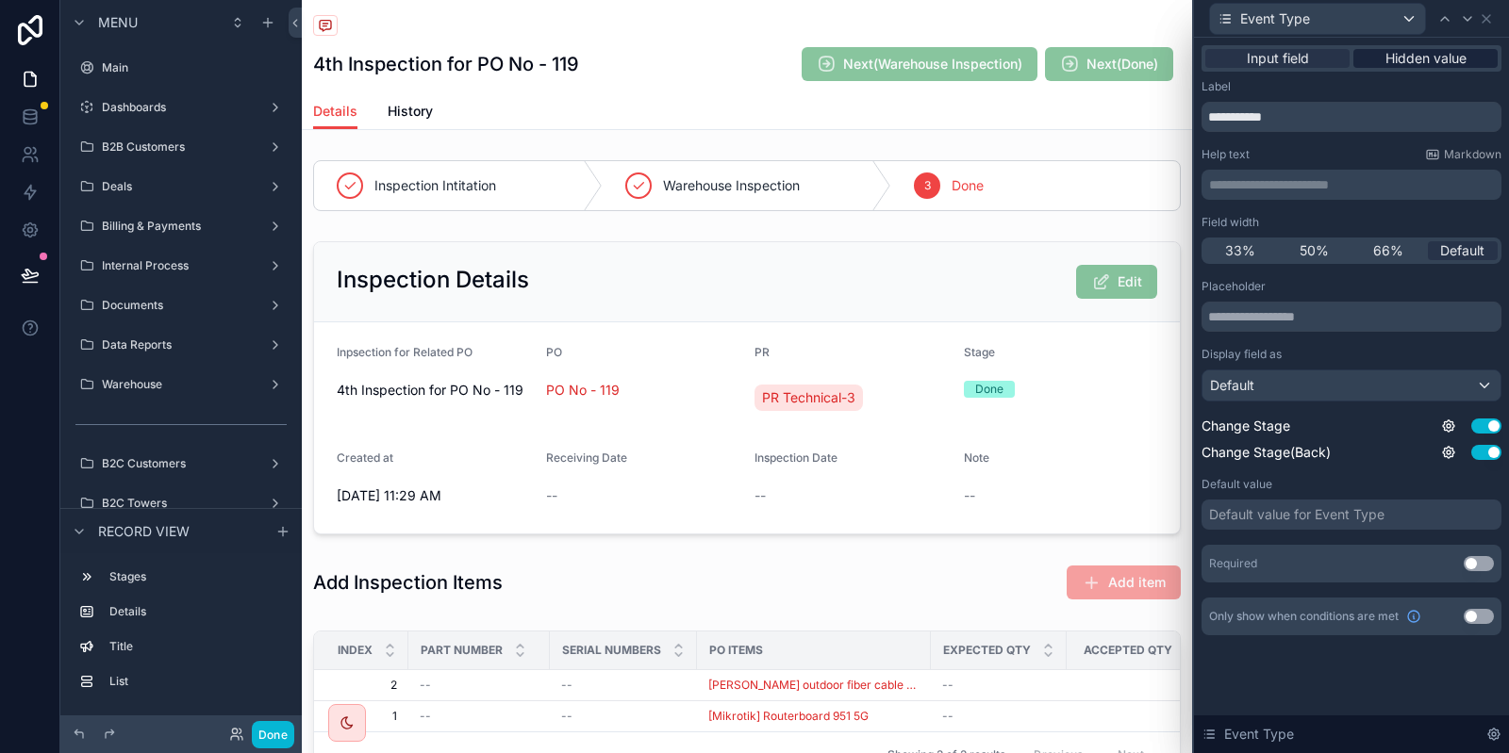
click at [1426, 60] on span "Hidden value" at bounding box center [1425, 58] width 81 height 19
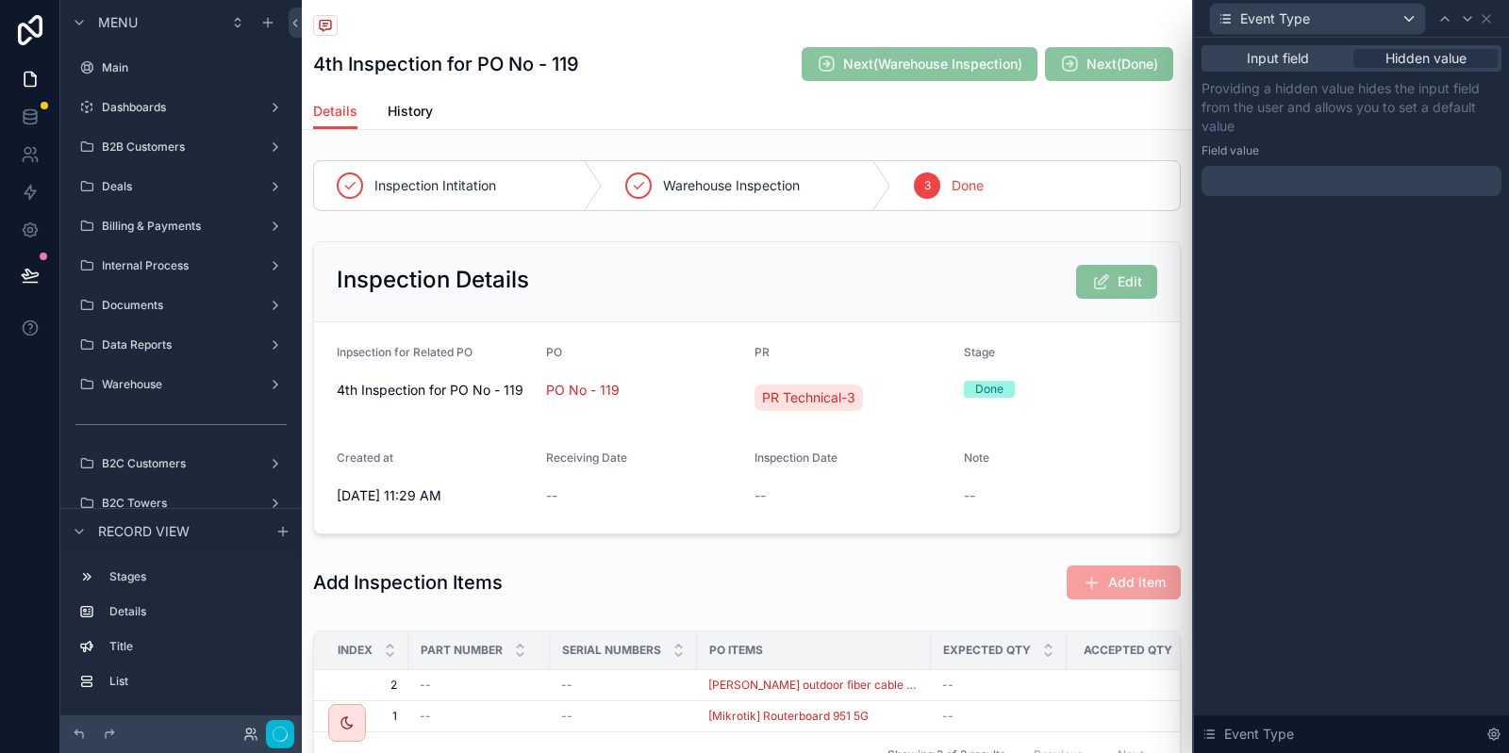
click at [1276, 181] on div at bounding box center [1351, 181] width 300 height 30
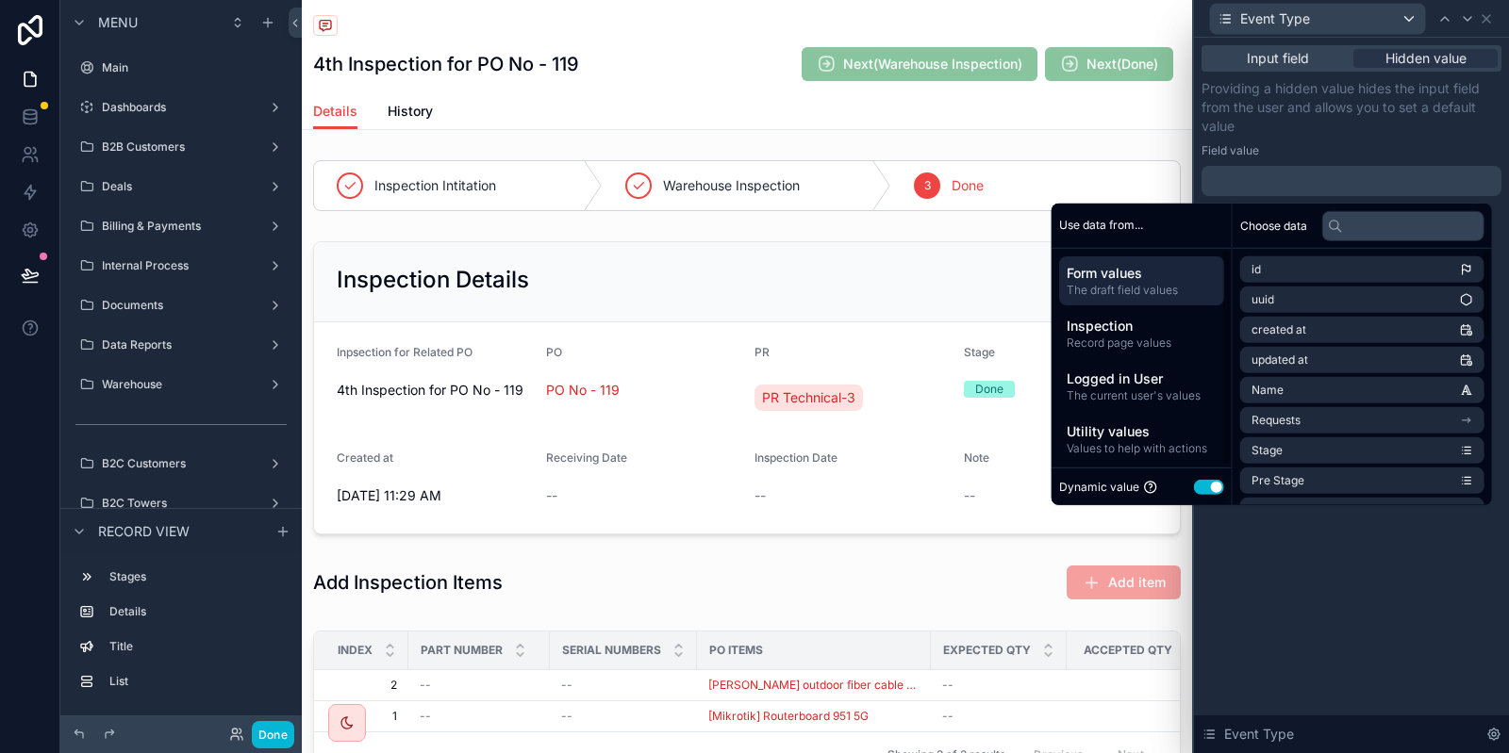
click at [1200, 486] on button "Use setting" at bounding box center [1209, 487] width 30 height 15
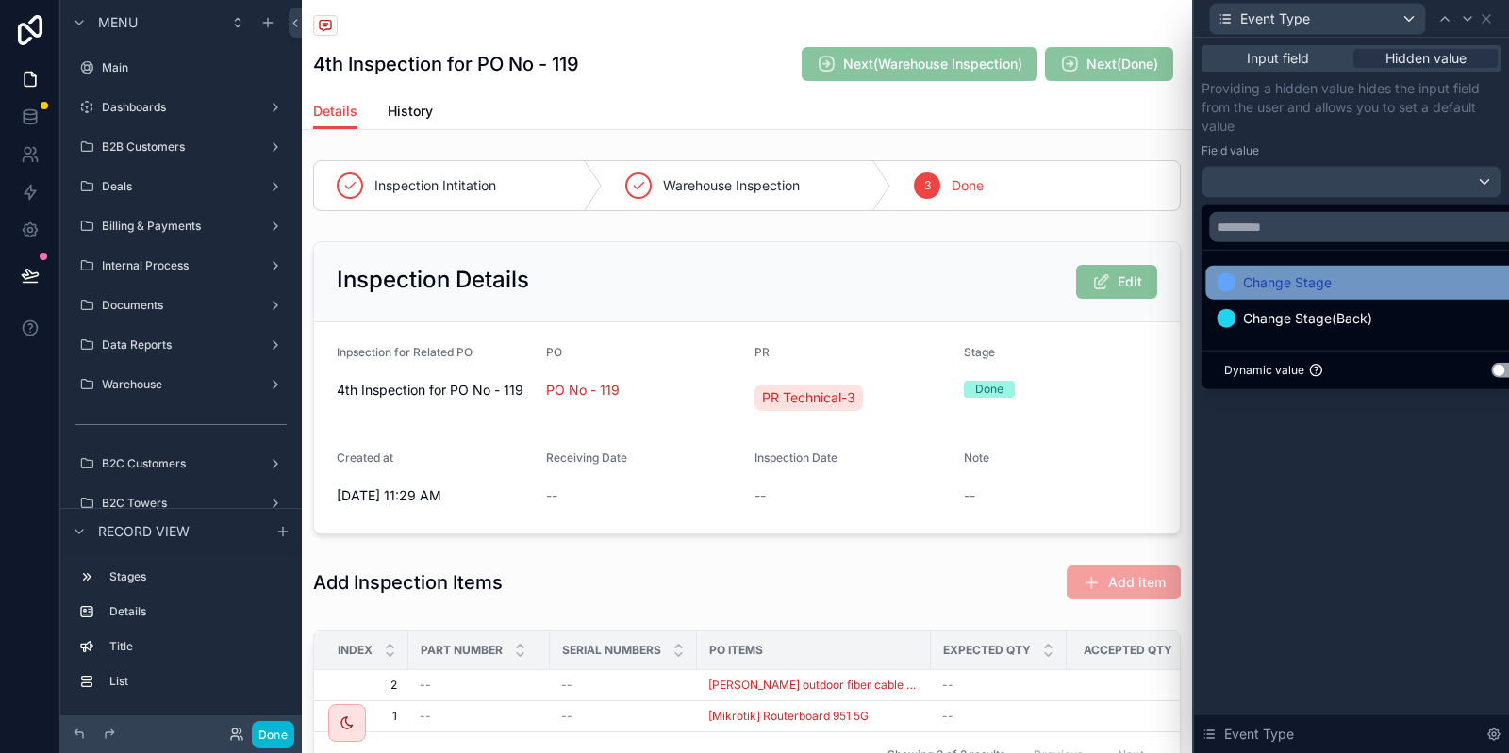
click at [1331, 291] on span "Change Stage" at bounding box center [1287, 283] width 89 height 23
click at [1431, 127] on p "Providing a hidden value hides the input field from the user and allows you to …" at bounding box center [1351, 107] width 300 height 57
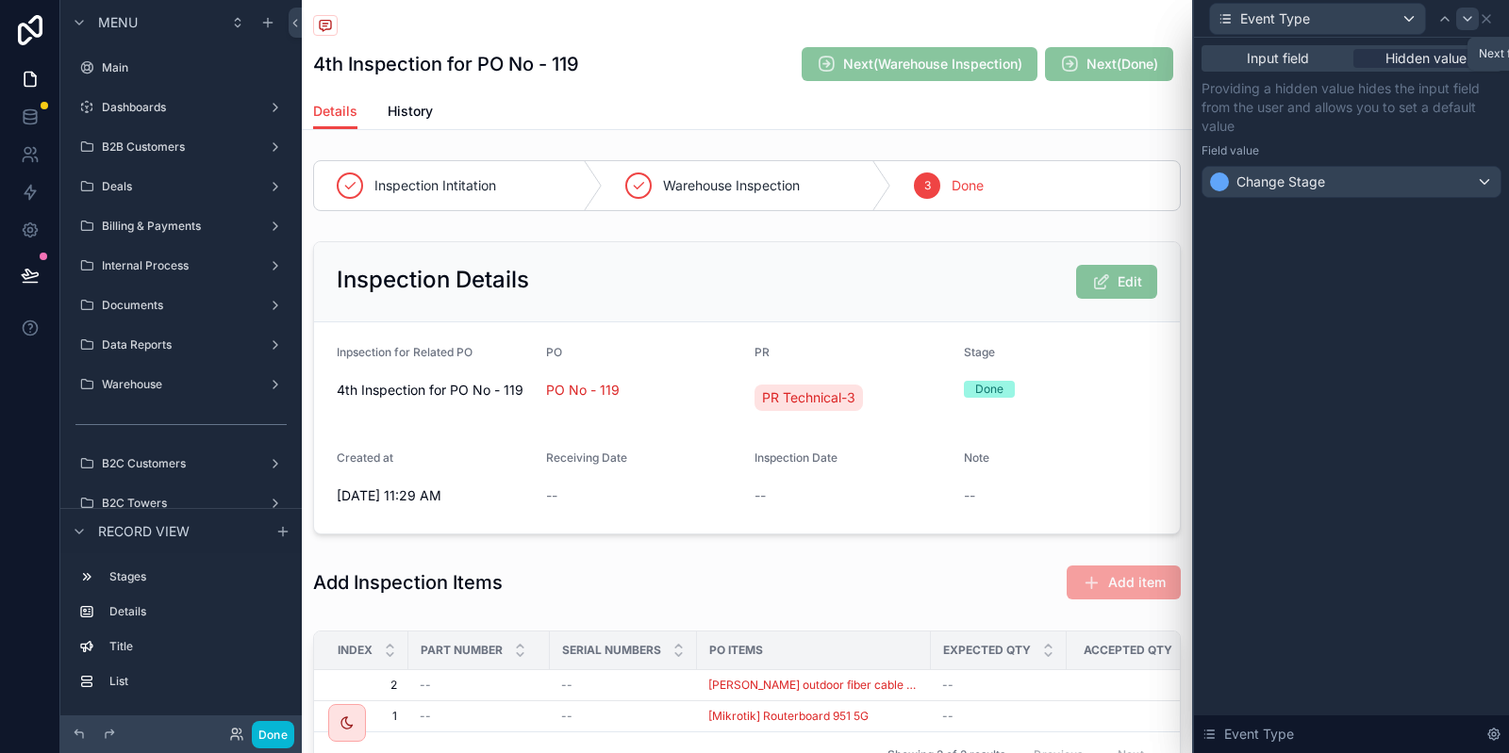
click at [1469, 12] on icon at bounding box center [1467, 18] width 15 height 15
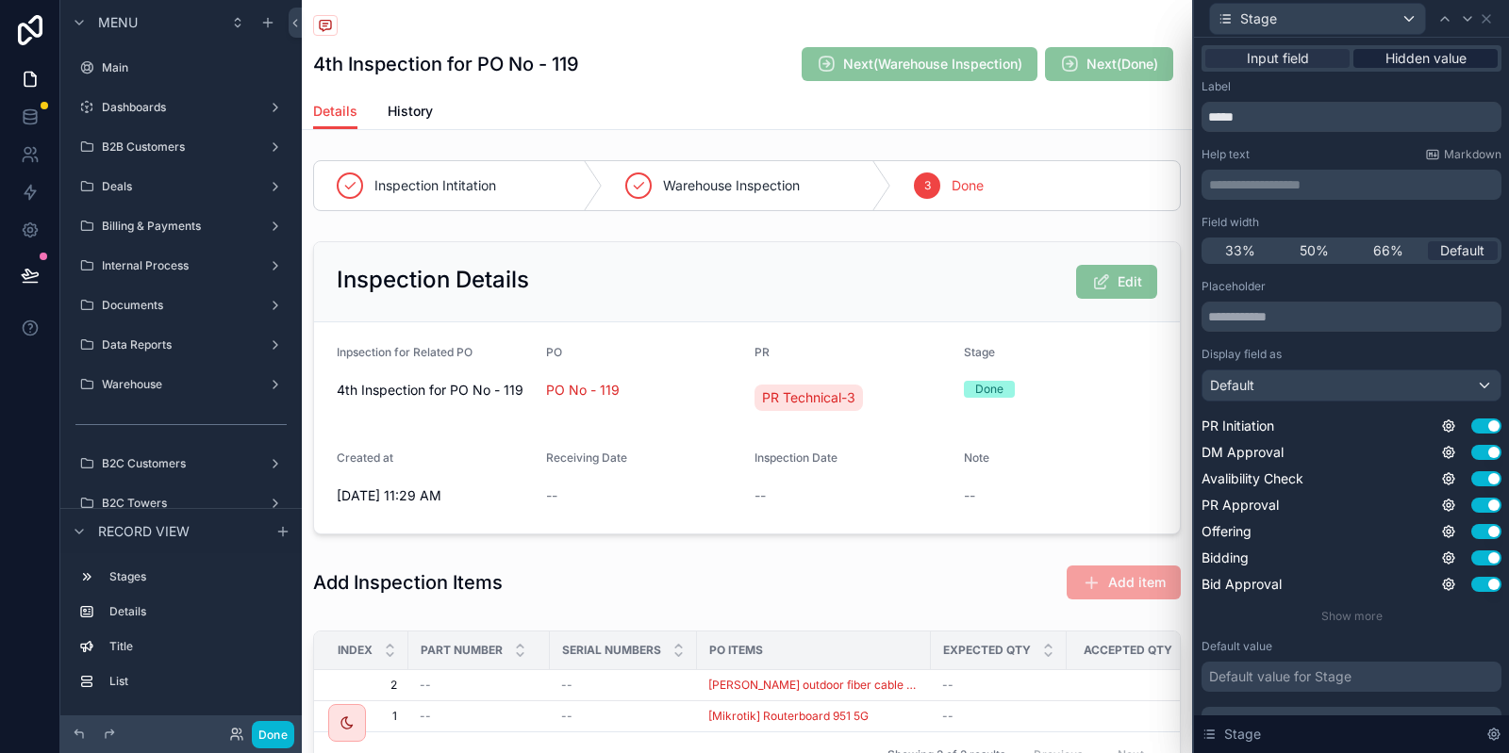
click at [1405, 55] on span "Hidden value" at bounding box center [1425, 58] width 81 height 19
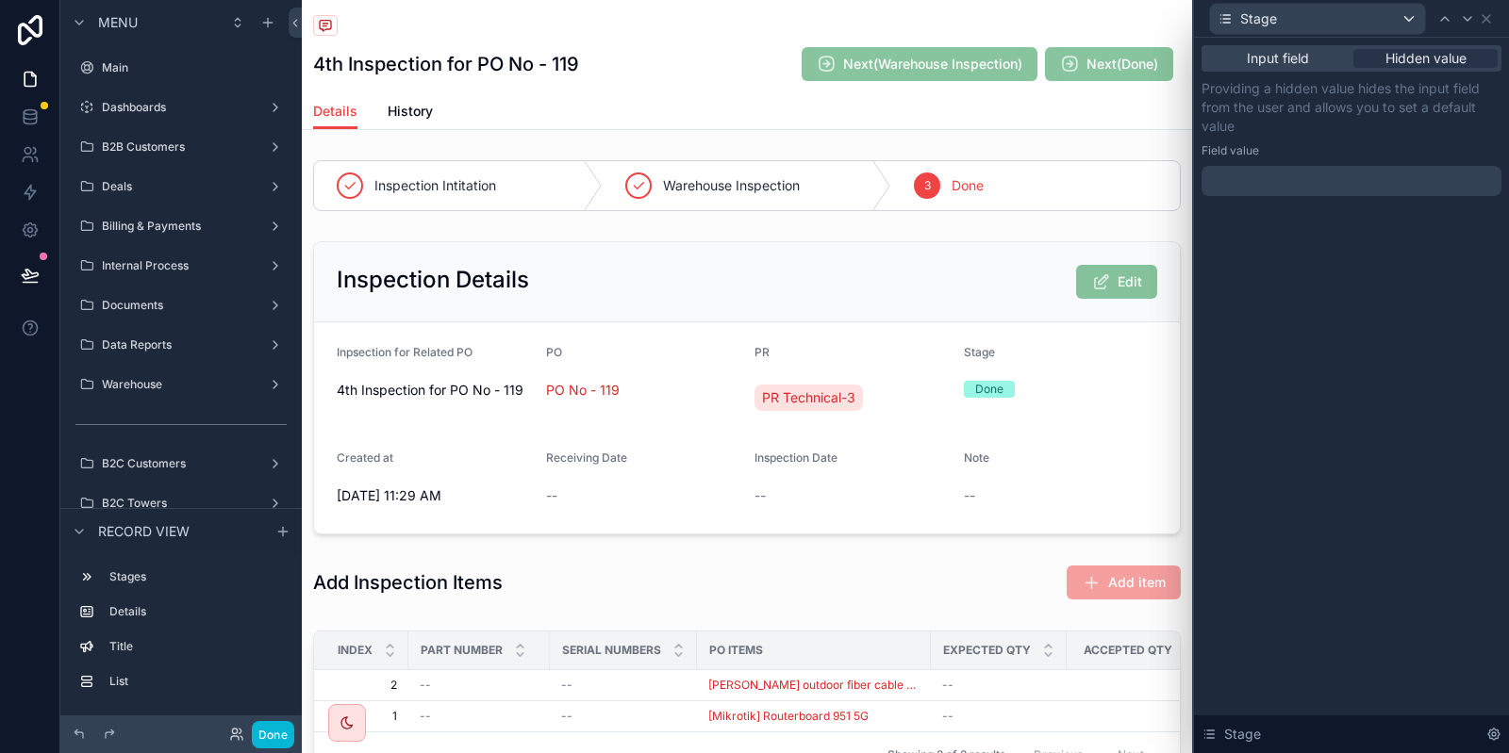
click at [1266, 170] on div at bounding box center [1351, 181] width 300 height 30
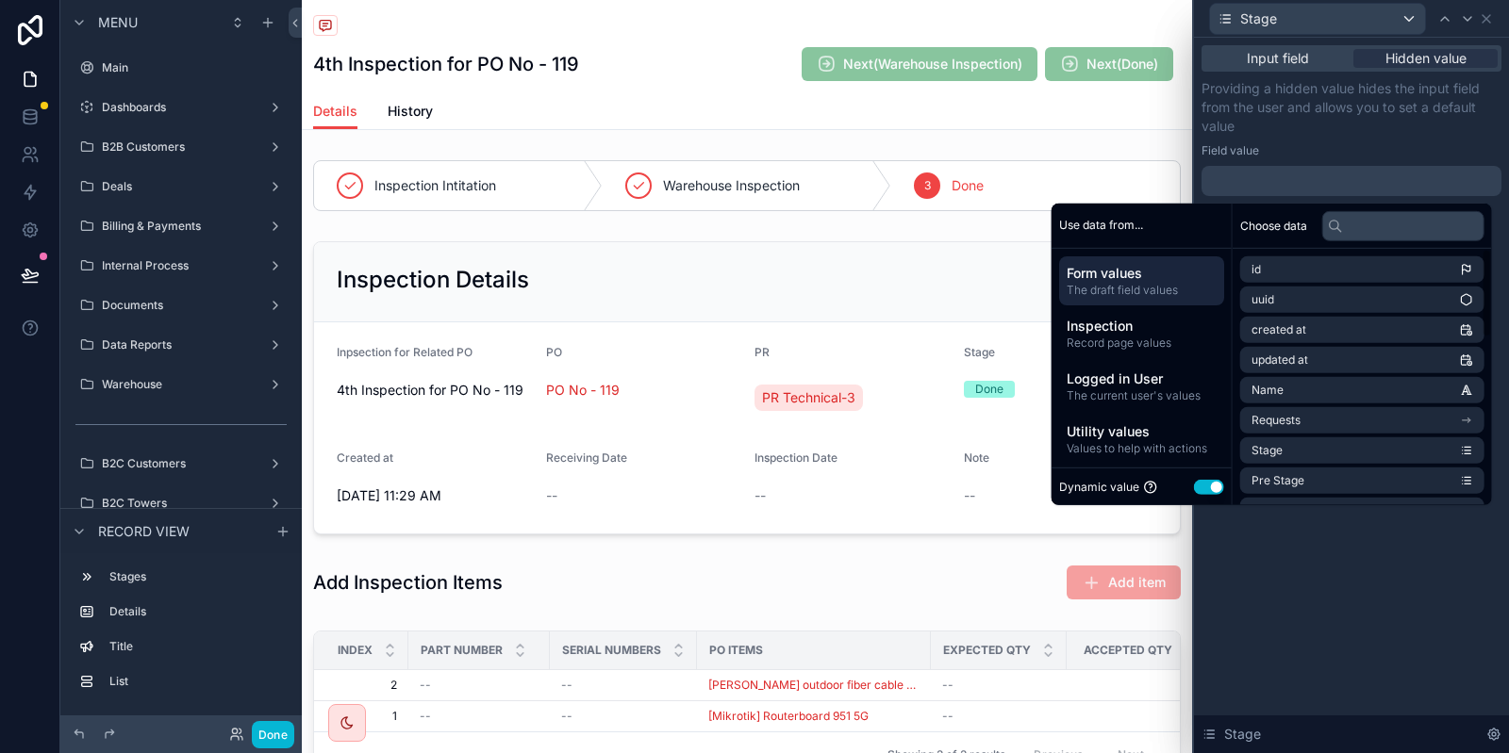
click at [1205, 485] on button "Use setting" at bounding box center [1209, 487] width 30 height 15
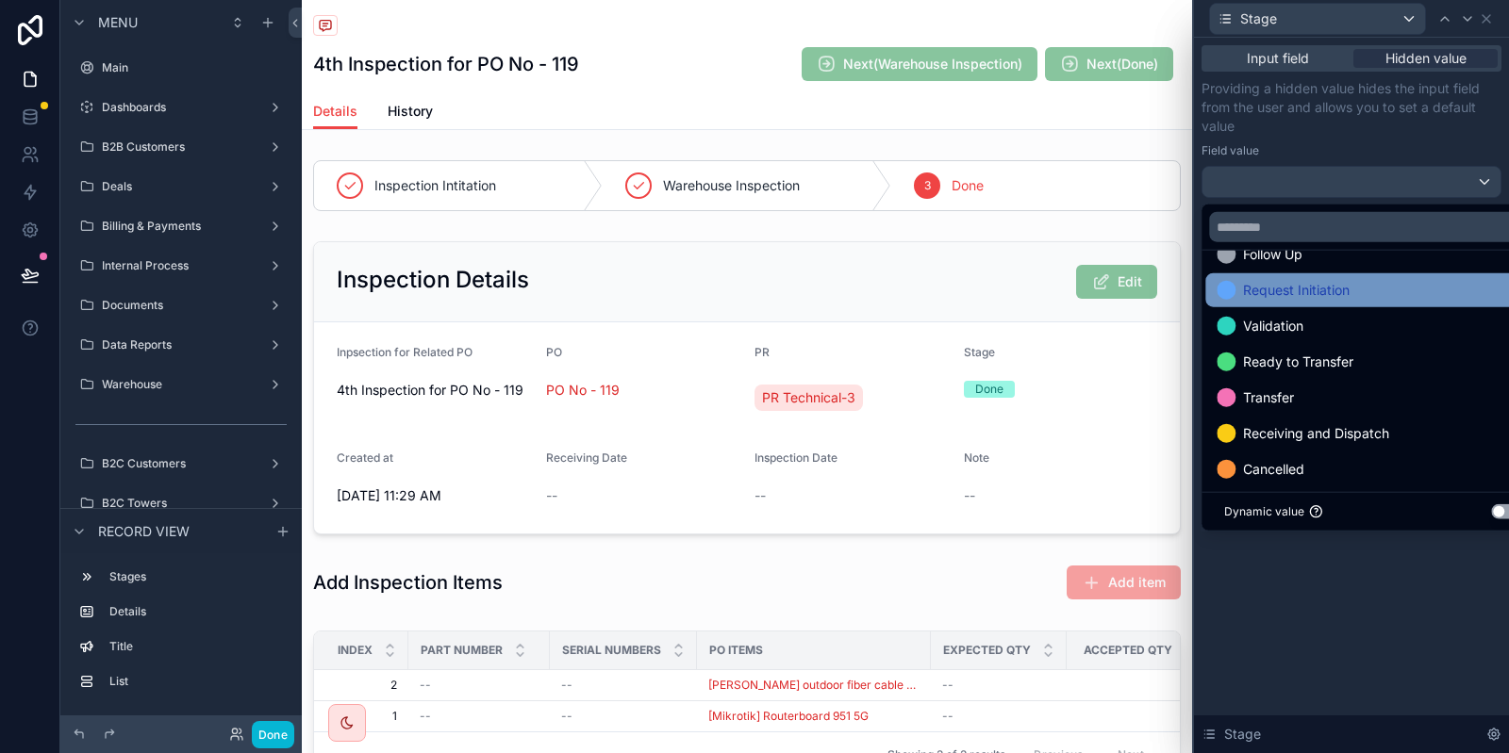
scroll to position [610, 0]
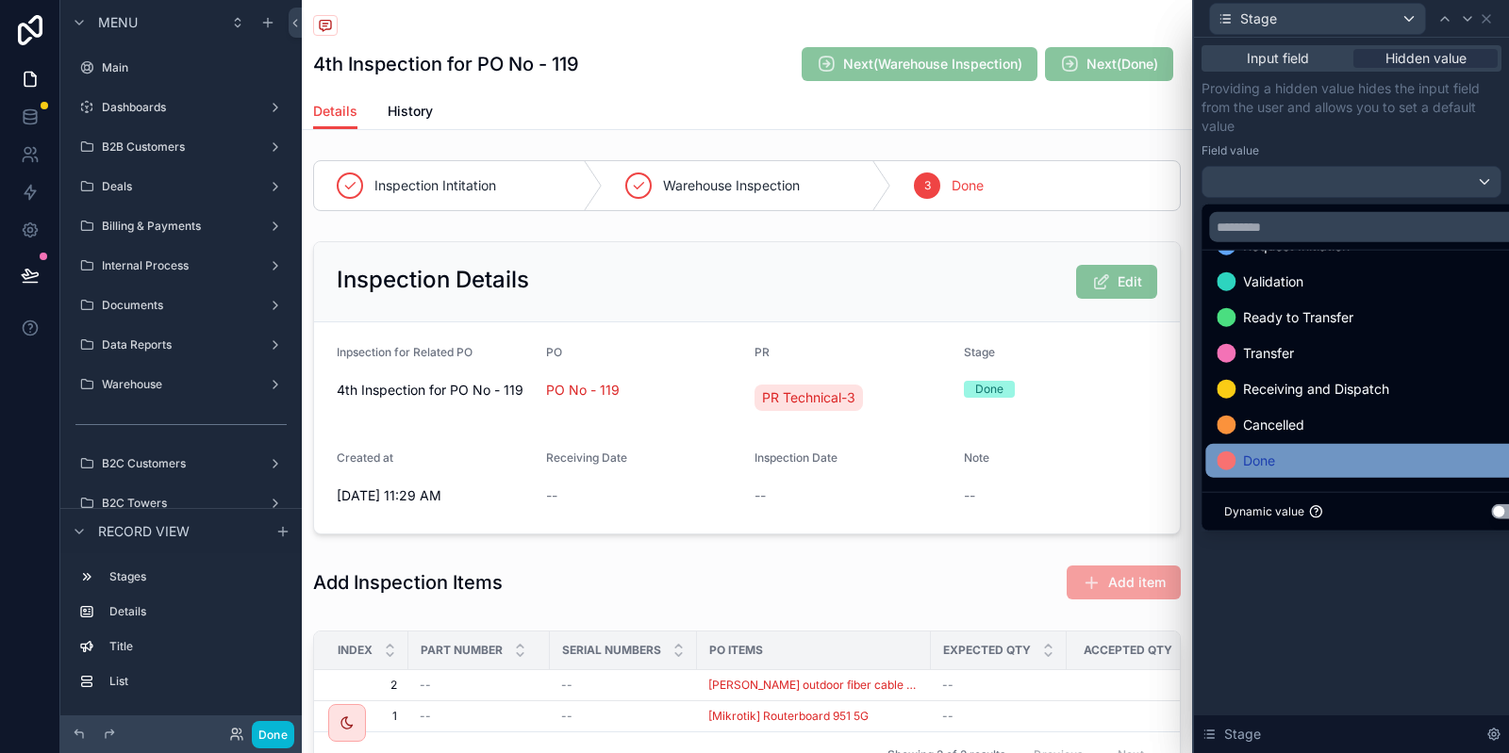
click at [1264, 454] on span "Done" at bounding box center [1259, 461] width 32 height 23
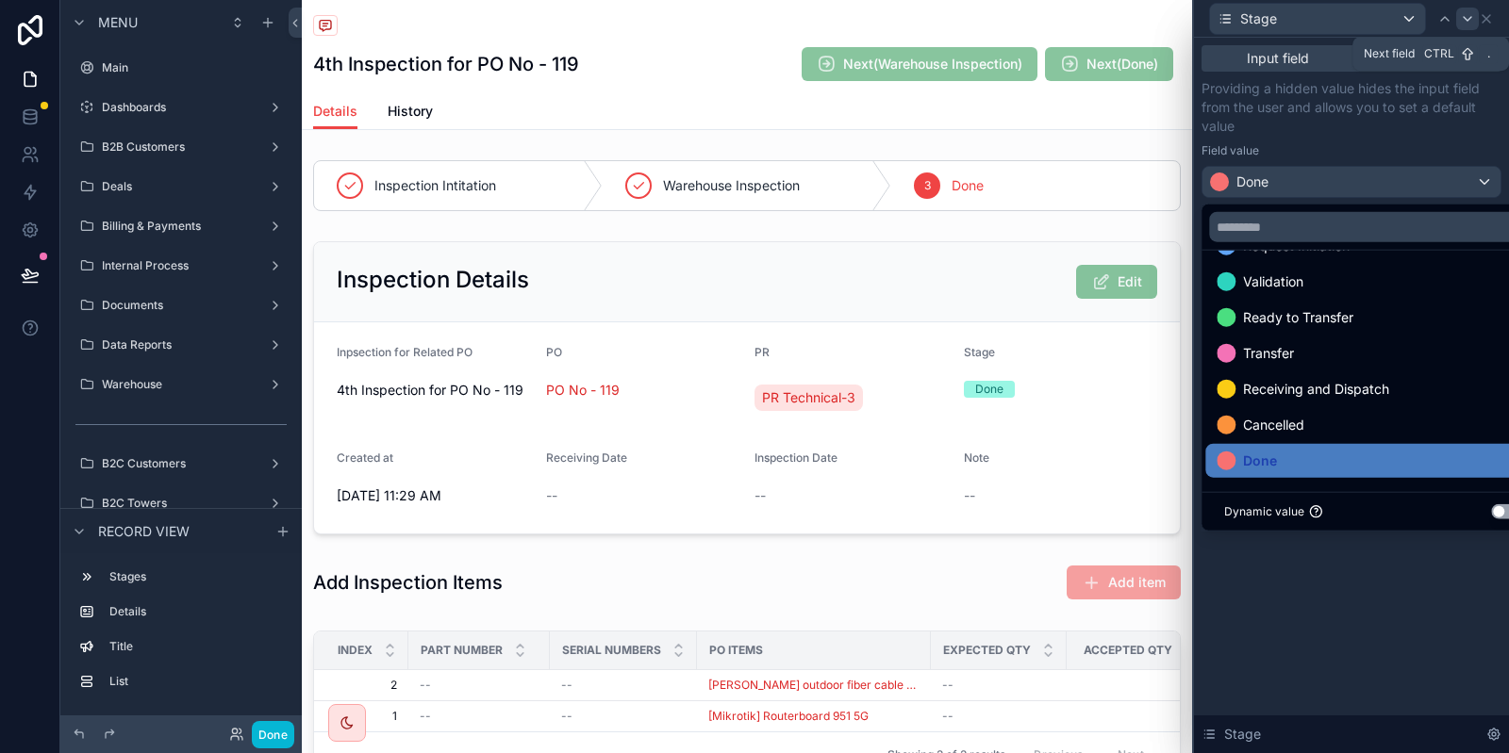
click at [1460, 18] on icon at bounding box center [1467, 18] width 15 height 15
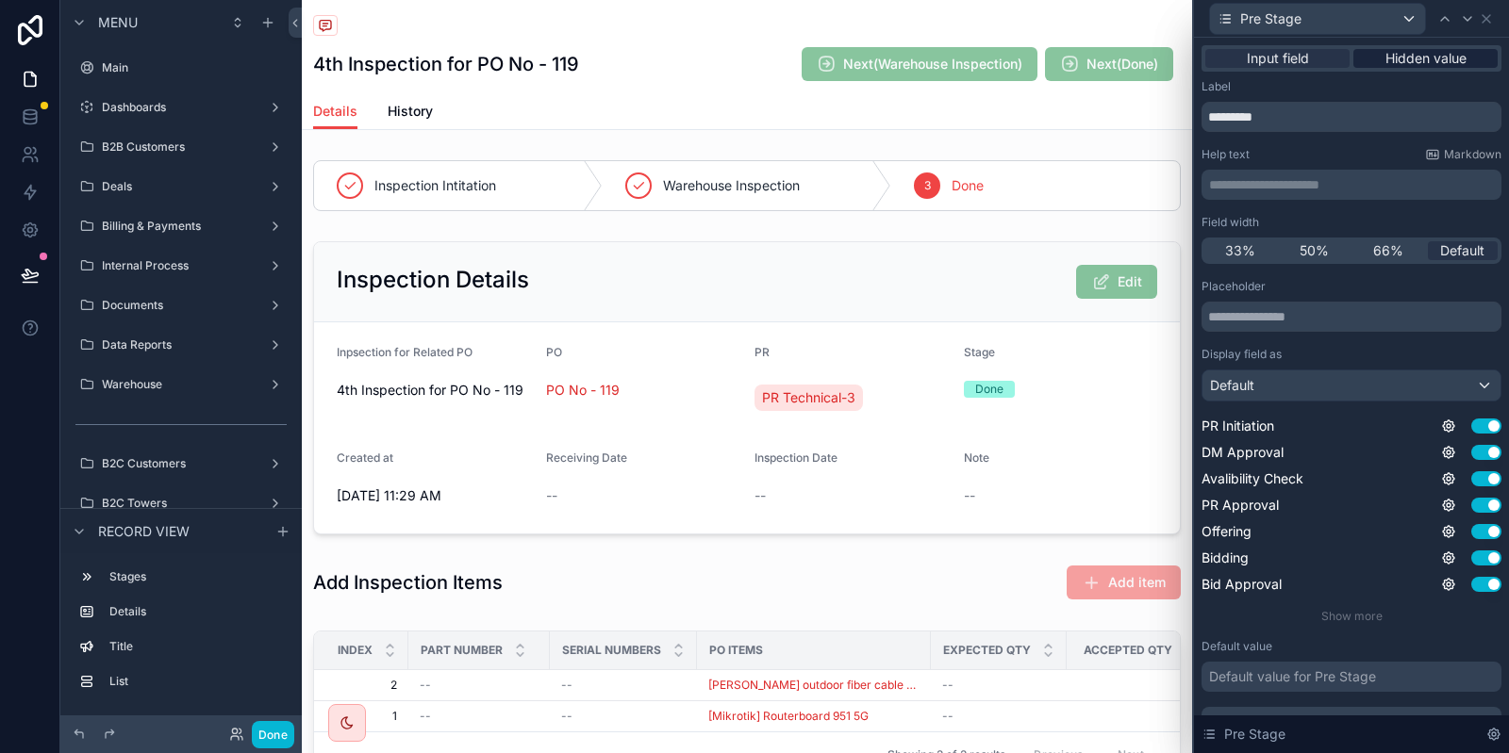
click at [1414, 61] on div "Input field Hidden value" at bounding box center [1351, 58] width 300 height 26
click at [1414, 59] on span "Hidden value" at bounding box center [1425, 58] width 81 height 19
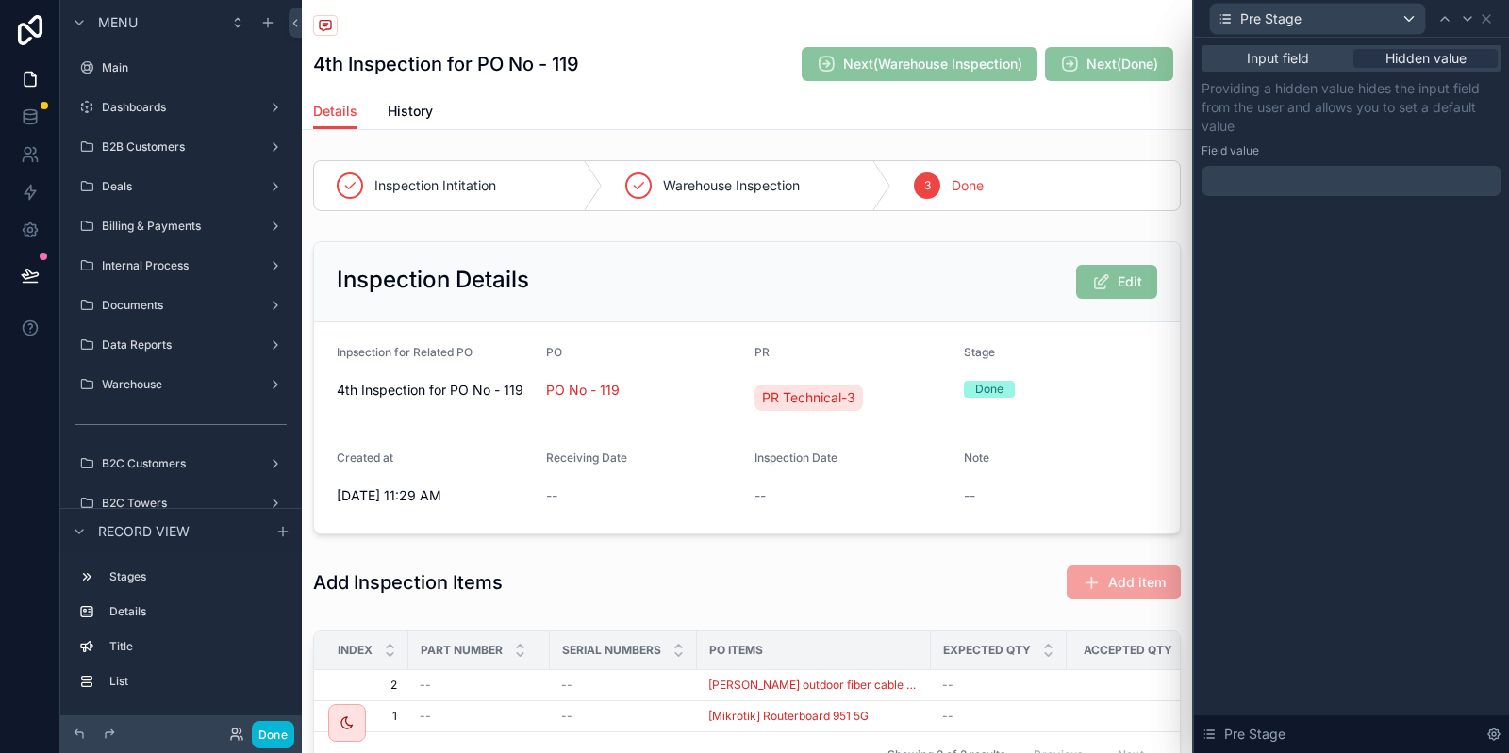
click at [1293, 168] on div at bounding box center [1351, 181] width 300 height 30
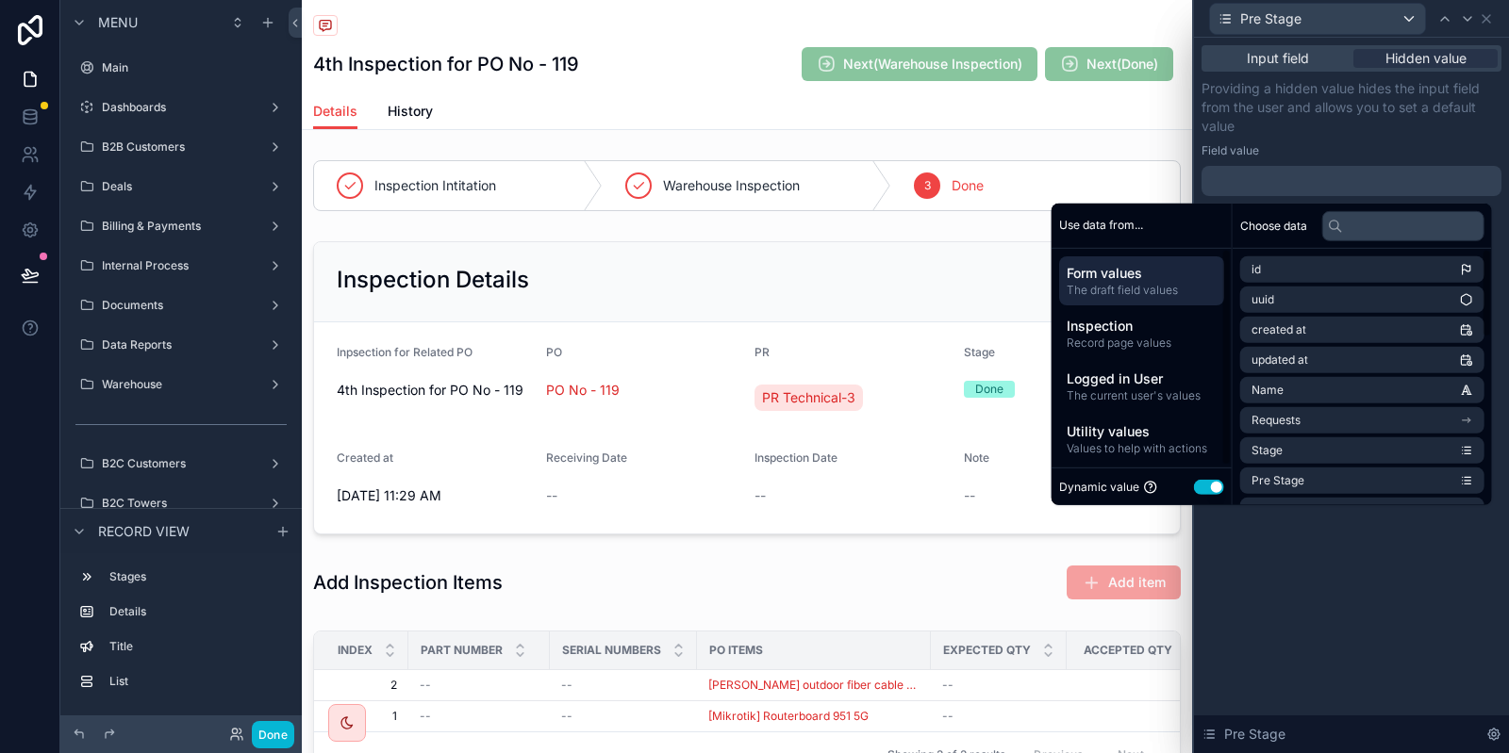
click at [1203, 481] on button "Use setting" at bounding box center [1209, 487] width 30 height 15
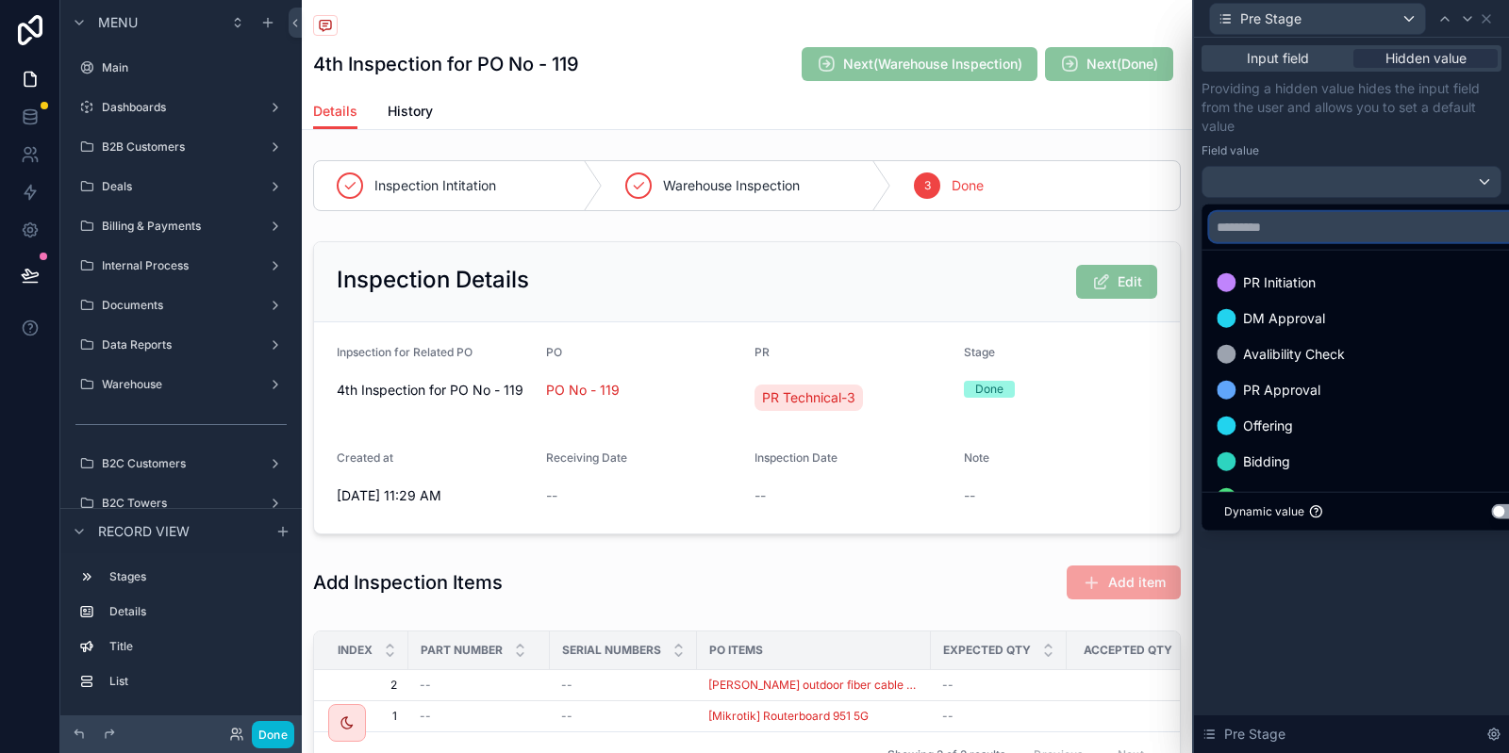
click at [1328, 226] on input "text" at bounding box center [1372, 227] width 327 height 30
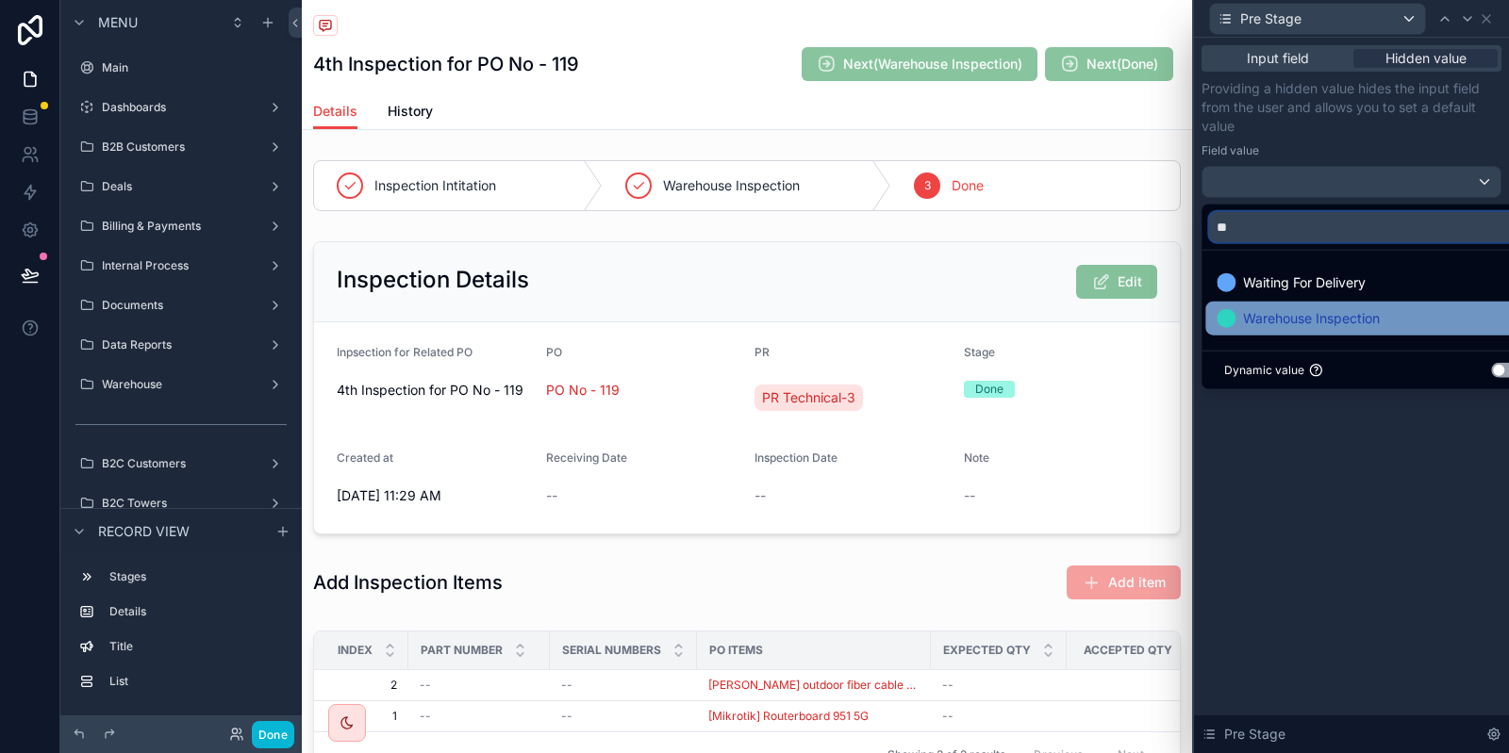
type input "**"
click at [1341, 313] on span "Warehouse Inspection" at bounding box center [1311, 318] width 137 height 23
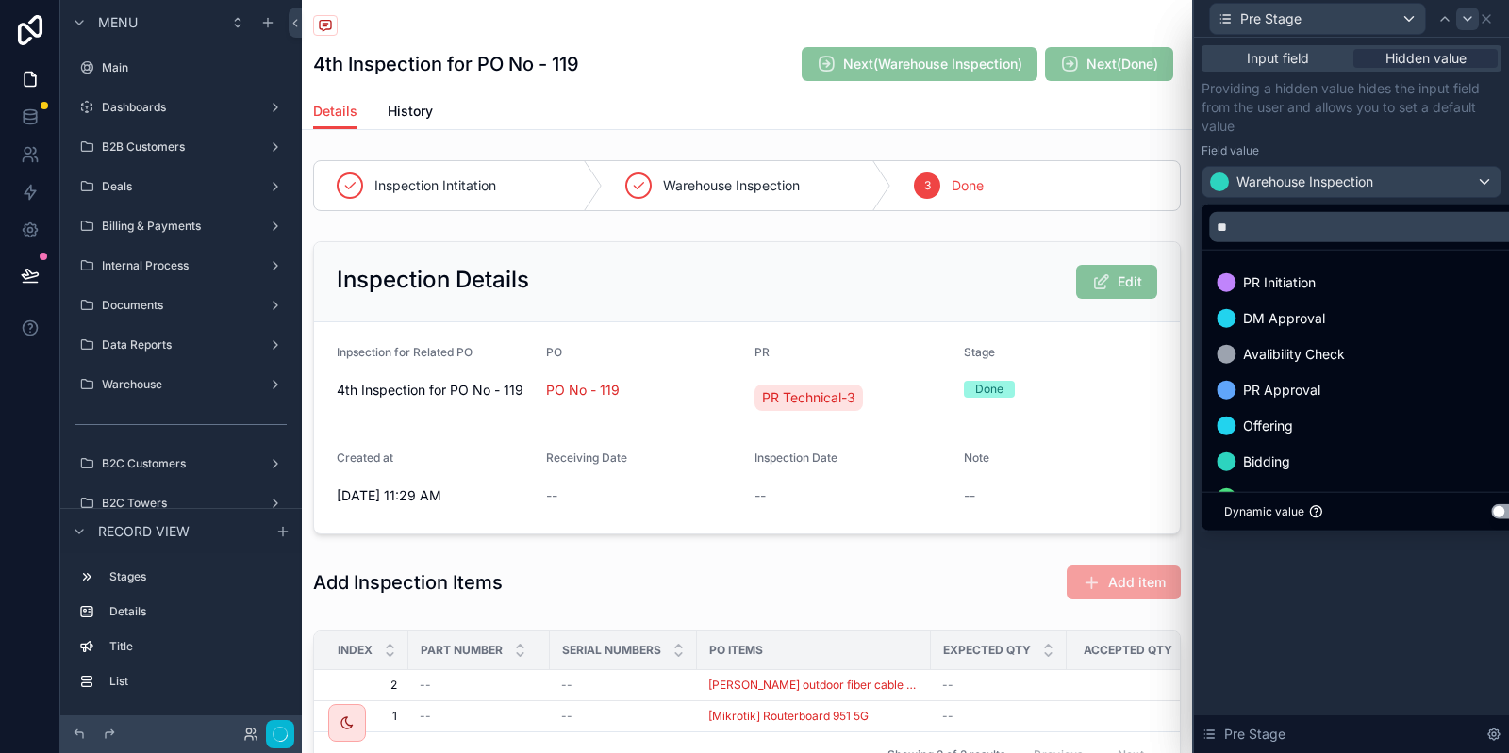
click at [1465, 13] on icon at bounding box center [1467, 18] width 15 height 15
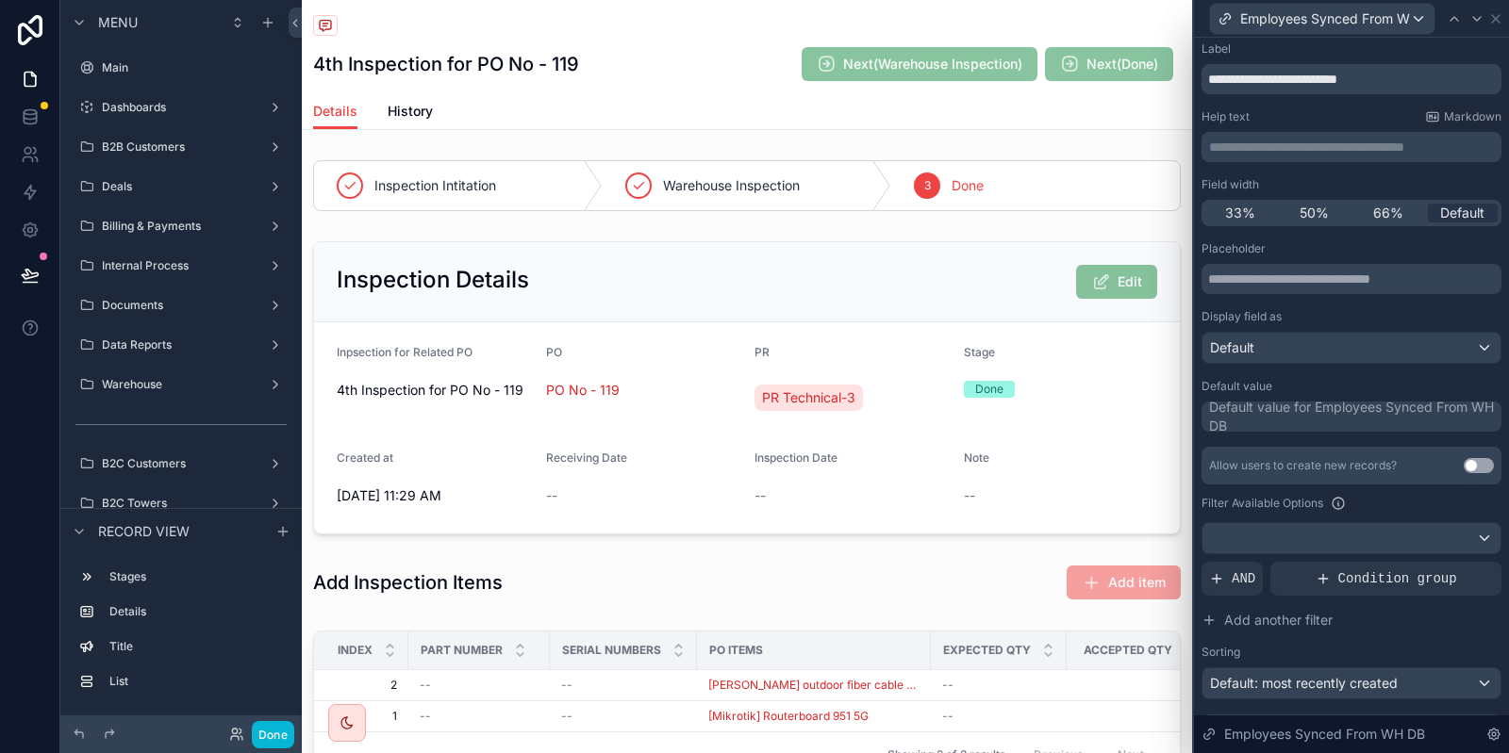
scroll to position [0, 0]
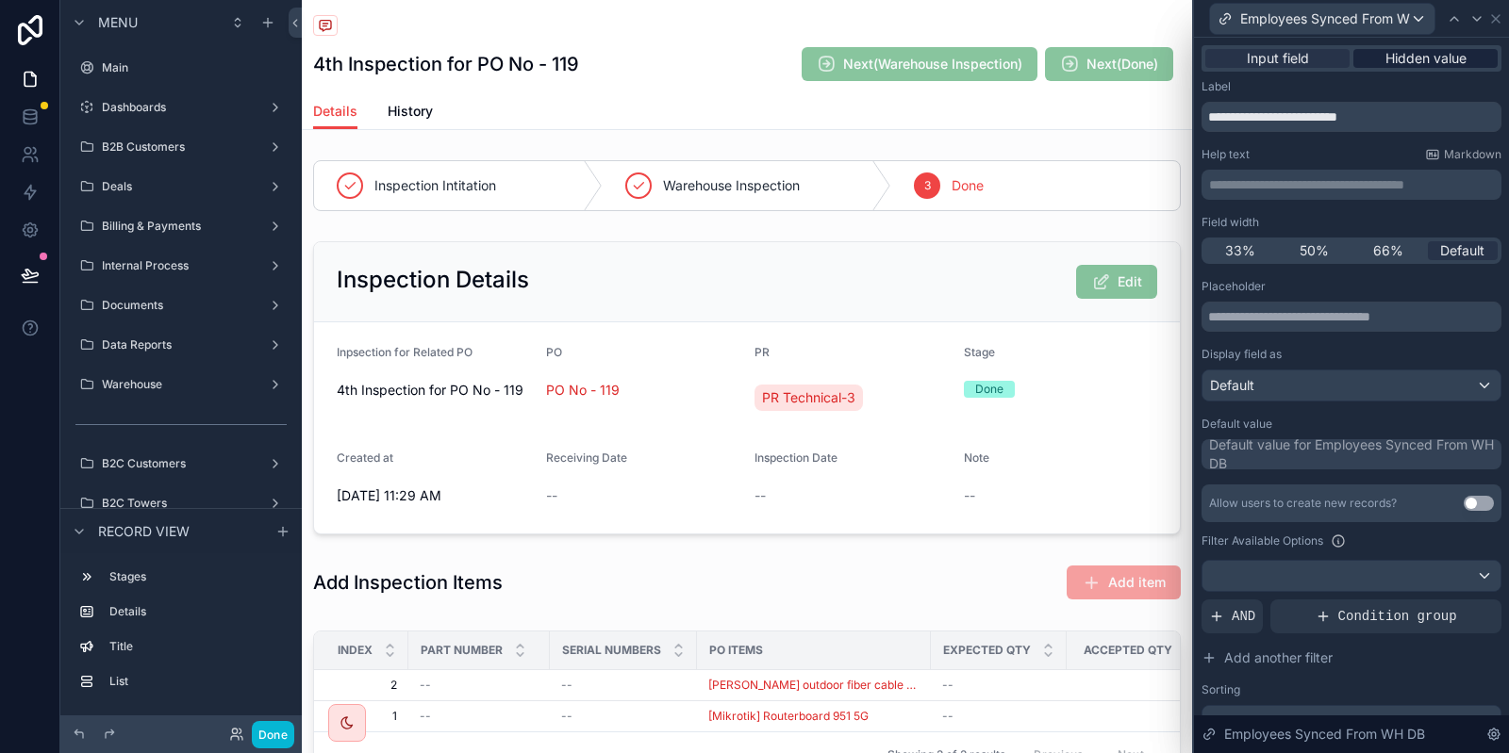
click at [1454, 64] on span "Hidden value" at bounding box center [1425, 58] width 81 height 19
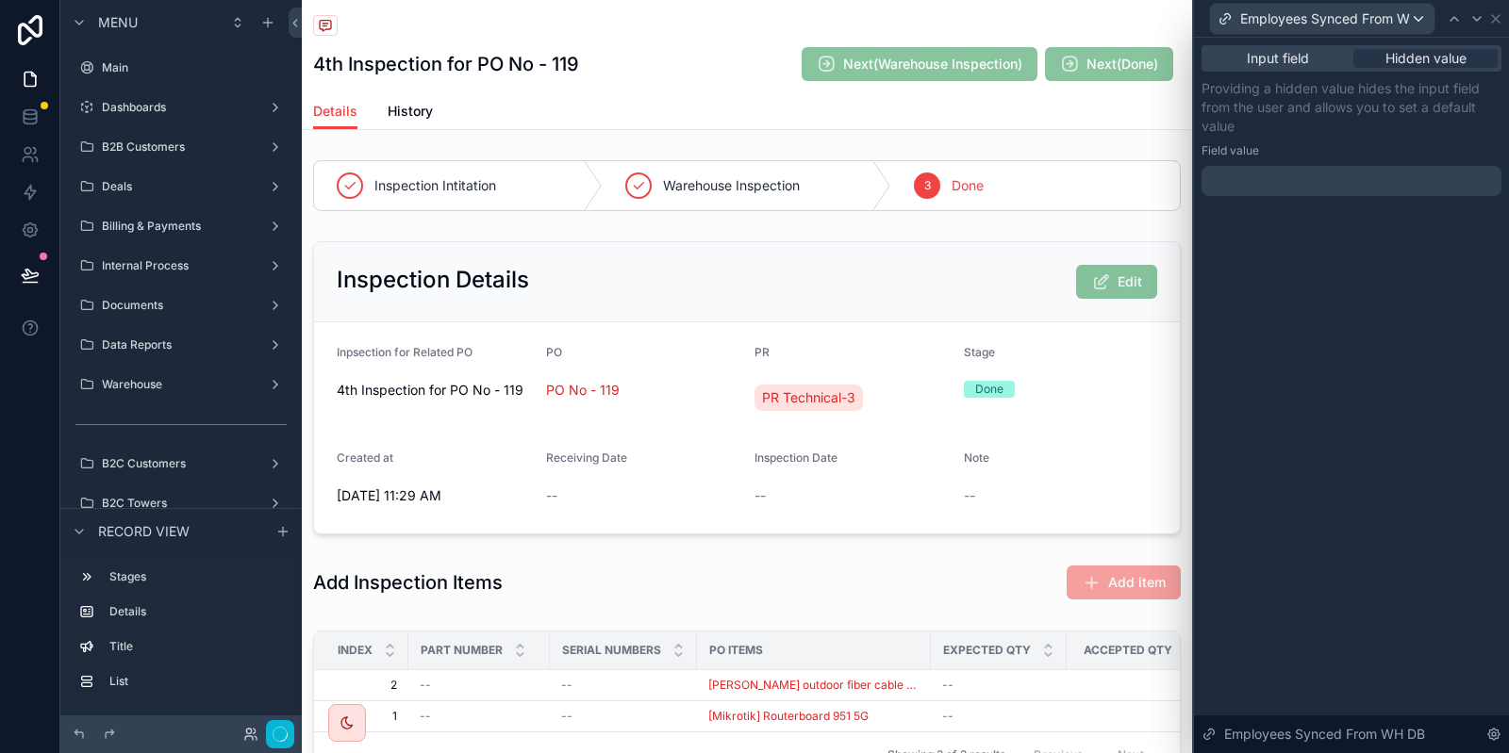
click at [1312, 190] on div at bounding box center [1351, 181] width 300 height 30
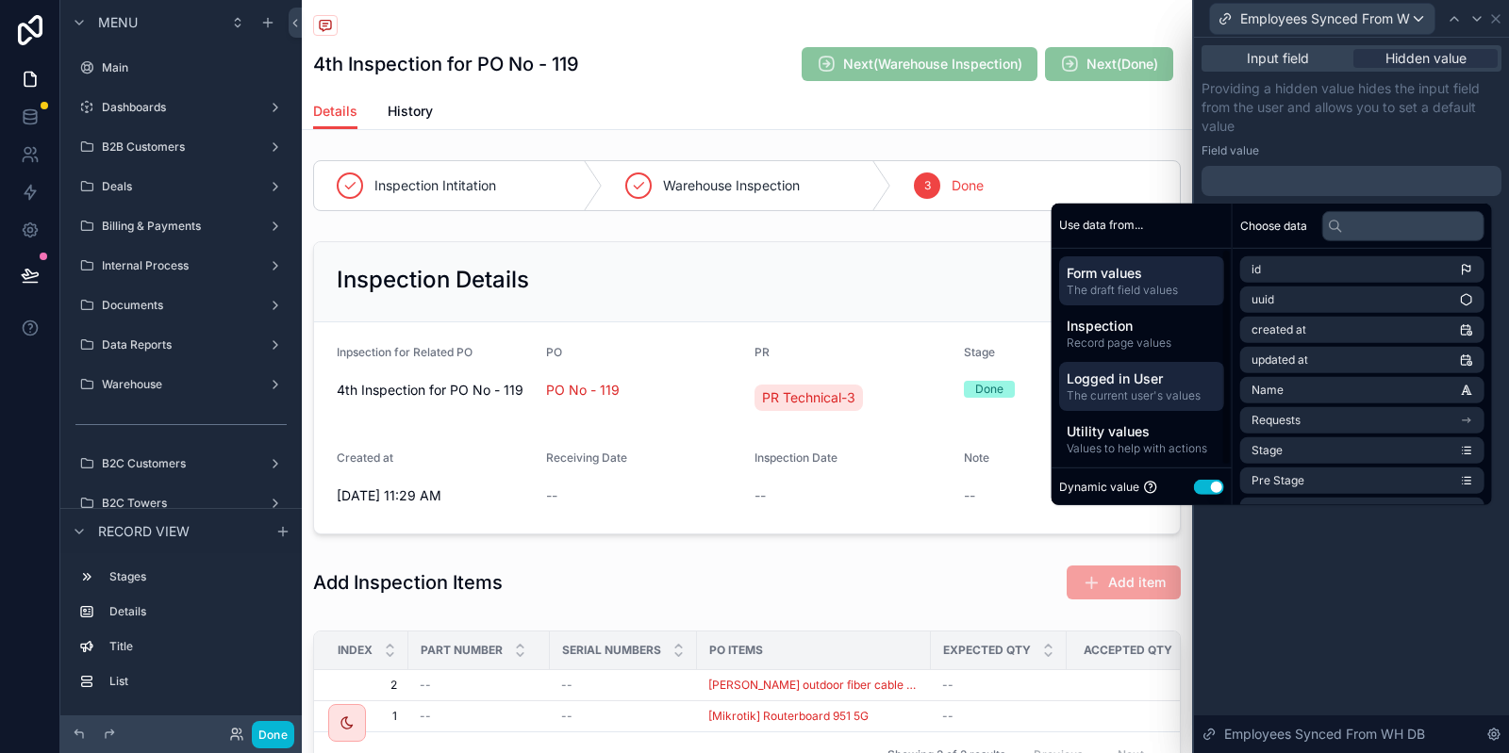
click at [1131, 388] on span "The current user's values" at bounding box center [1141, 395] width 150 height 15
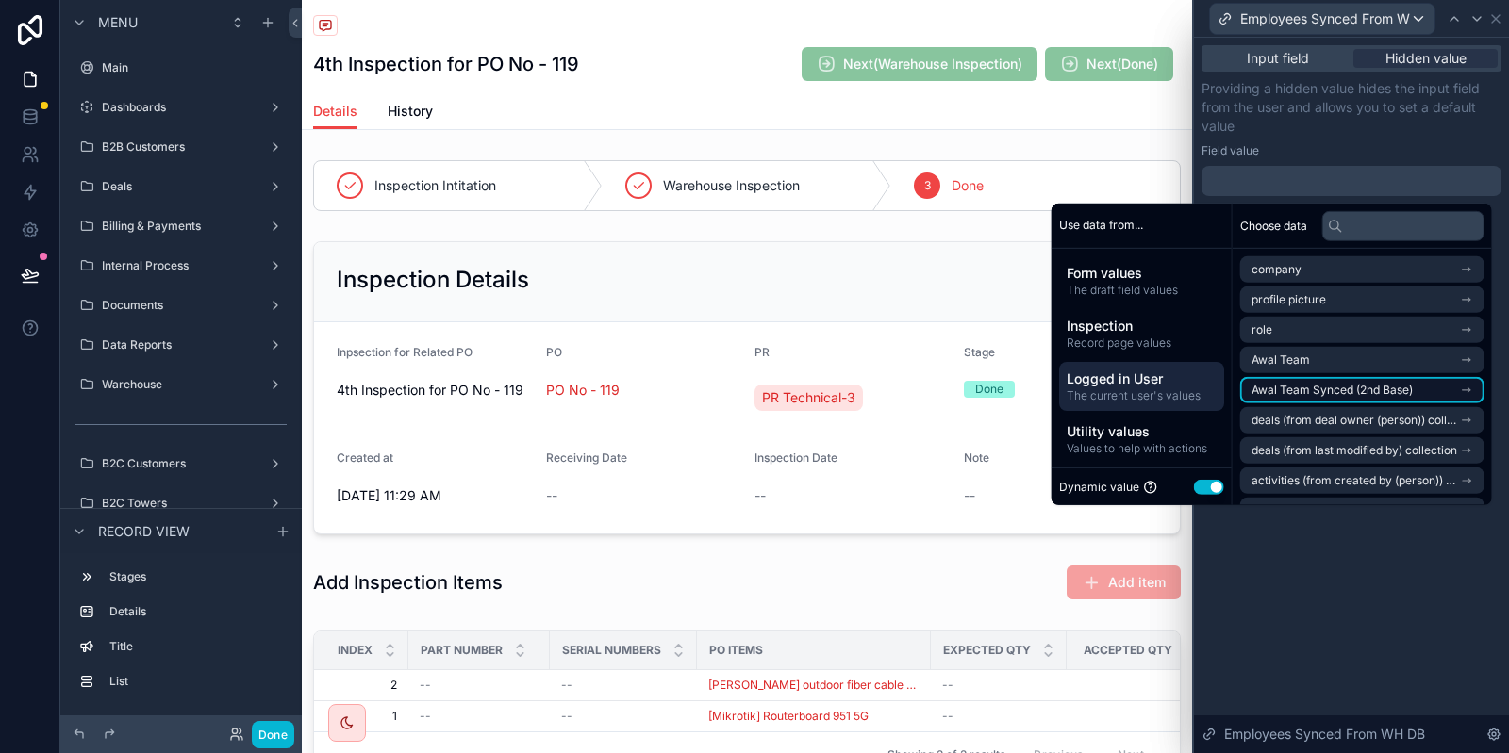
click at [1352, 388] on span "Awal Team Synced (2nd Base)" at bounding box center [1331, 390] width 161 height 15
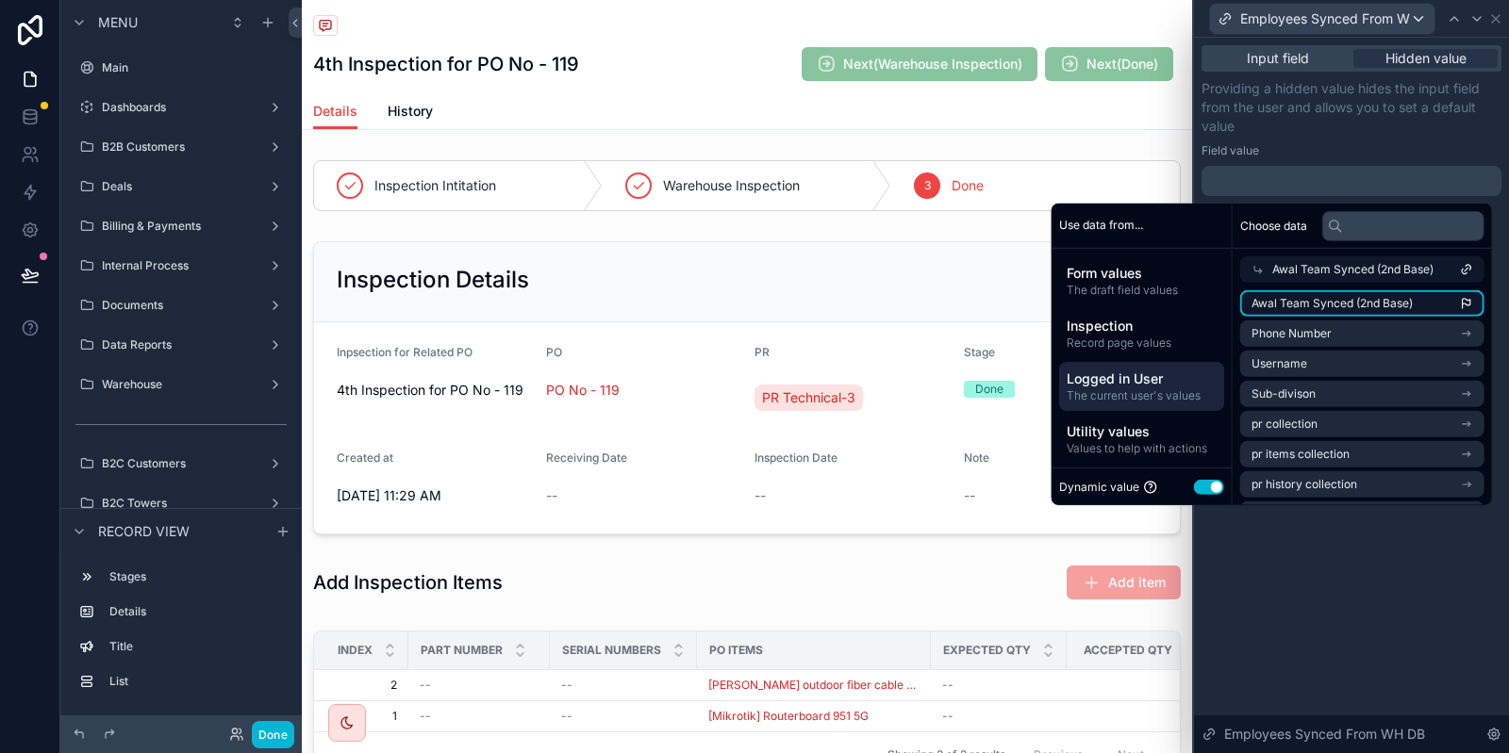
click at [1411, 309] on li "Awal Team Synced (2nd Base)" at bounding box center [1362, 303] width 244 height 26
click at [1400, 609] on div "**********" at bounding box center [1351, 396] width 315 height 716
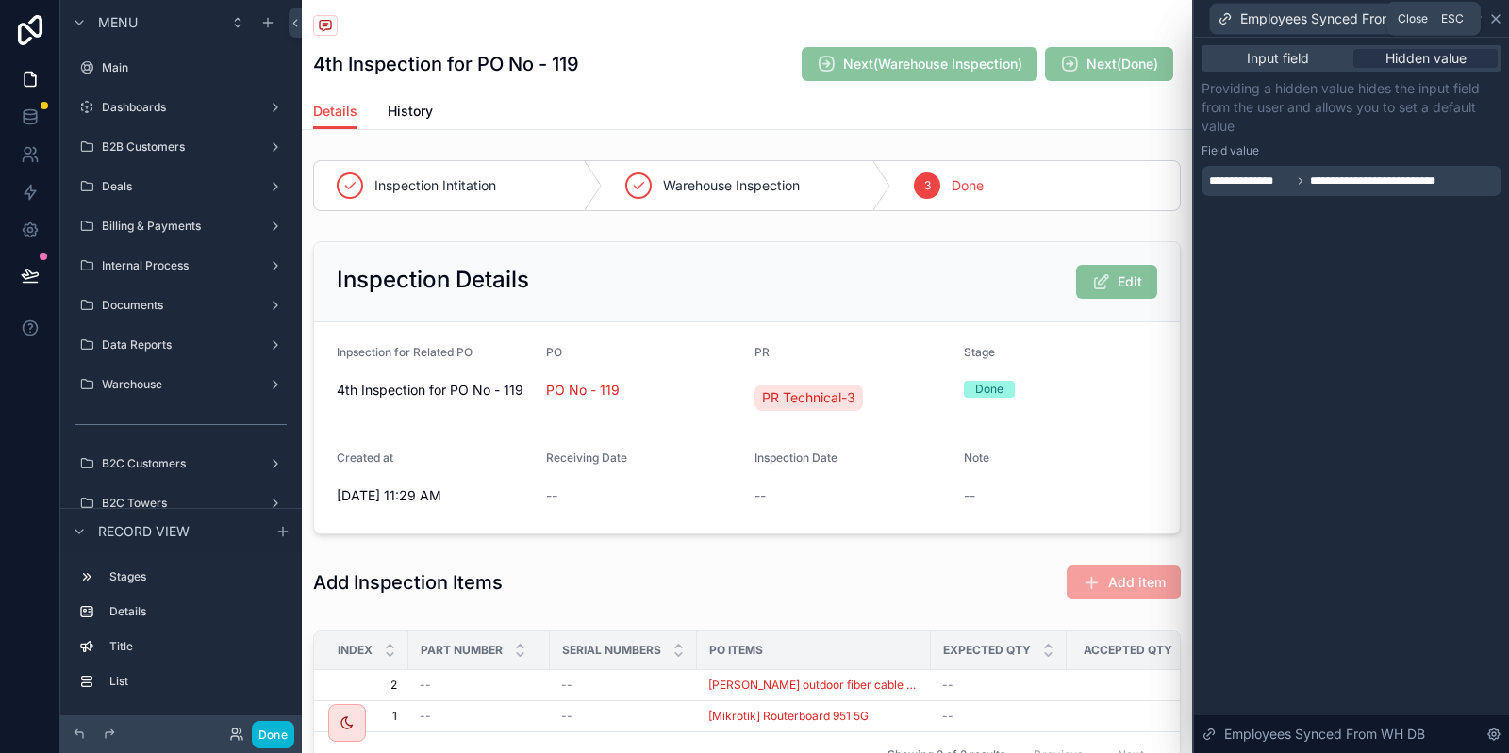
click at [1497, 19] on icon at bounding box center [1495, 18] width 15 height 15
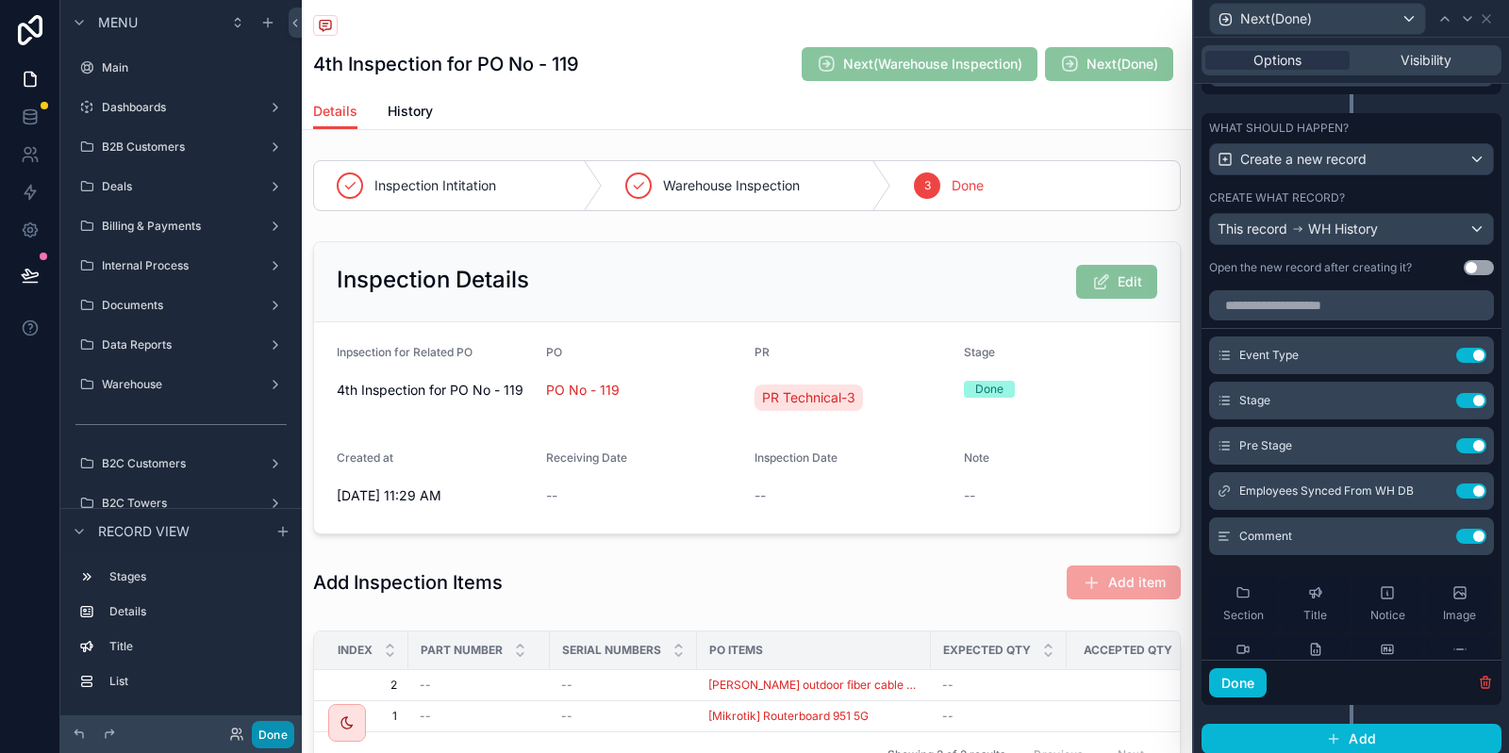
click at [274, 730] on button "Done" at bounding box center [273, 734] width 42 height 27
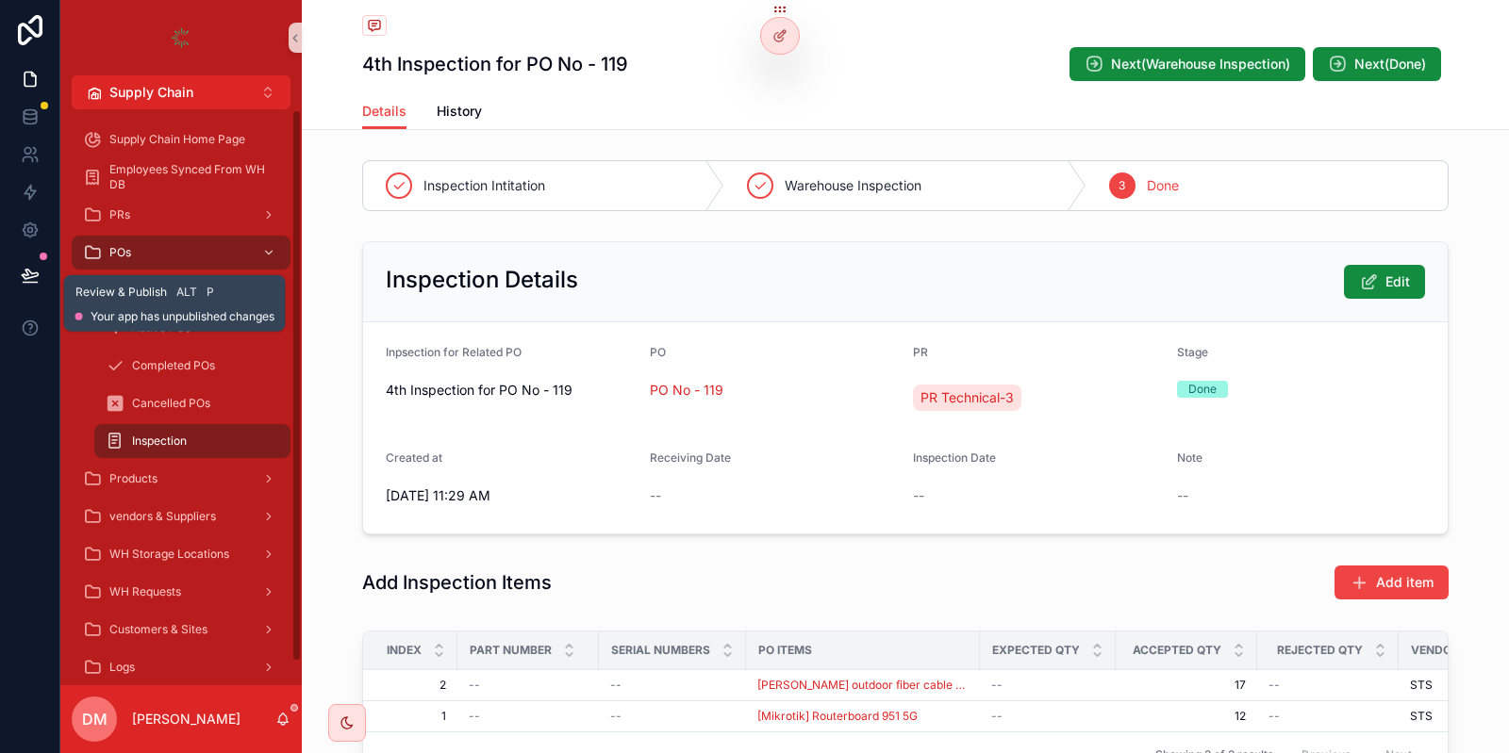
click at [36, 264] on button at bounding box center [29, 275] width 41 height 53
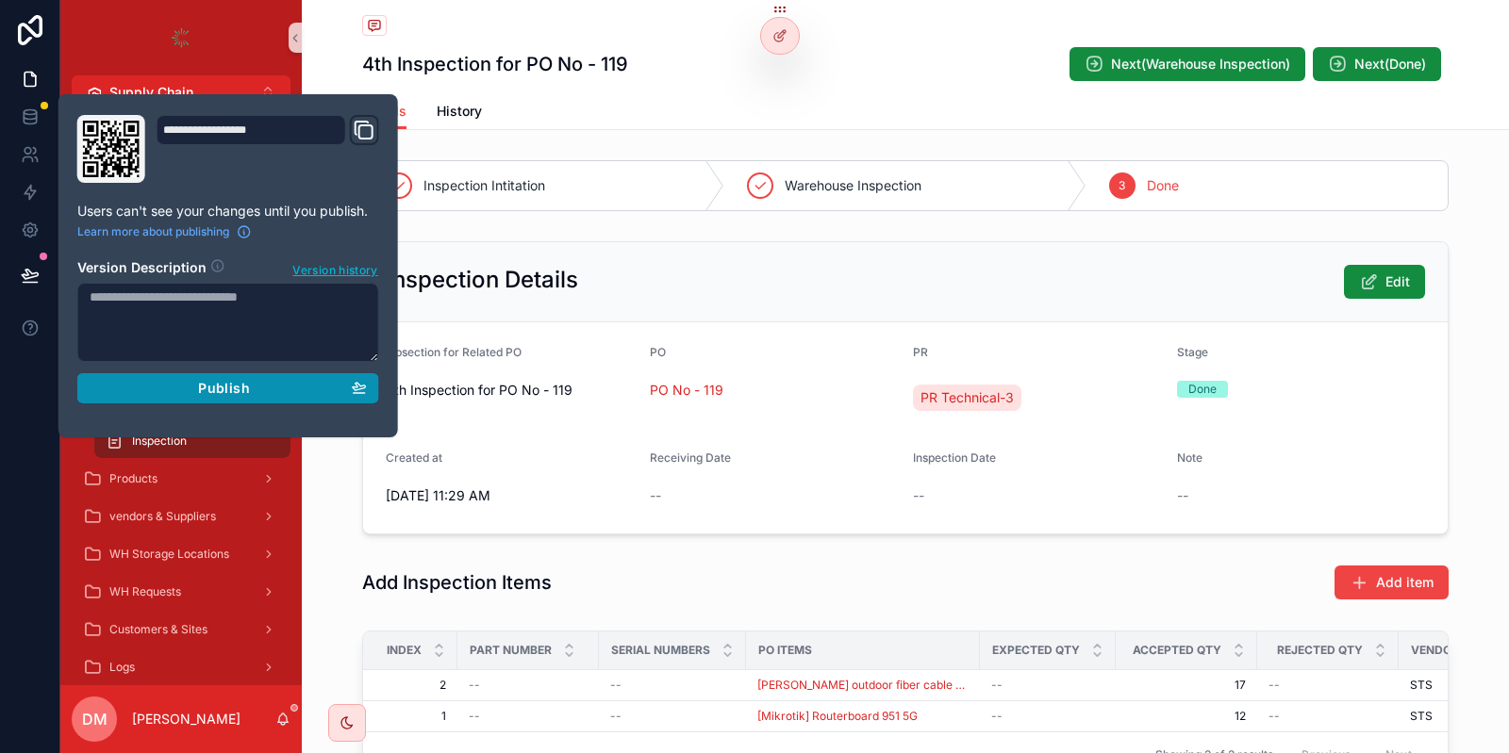
click at [323, 382] on div "Publish" at bounding box center [228, 388] width 277 height 17
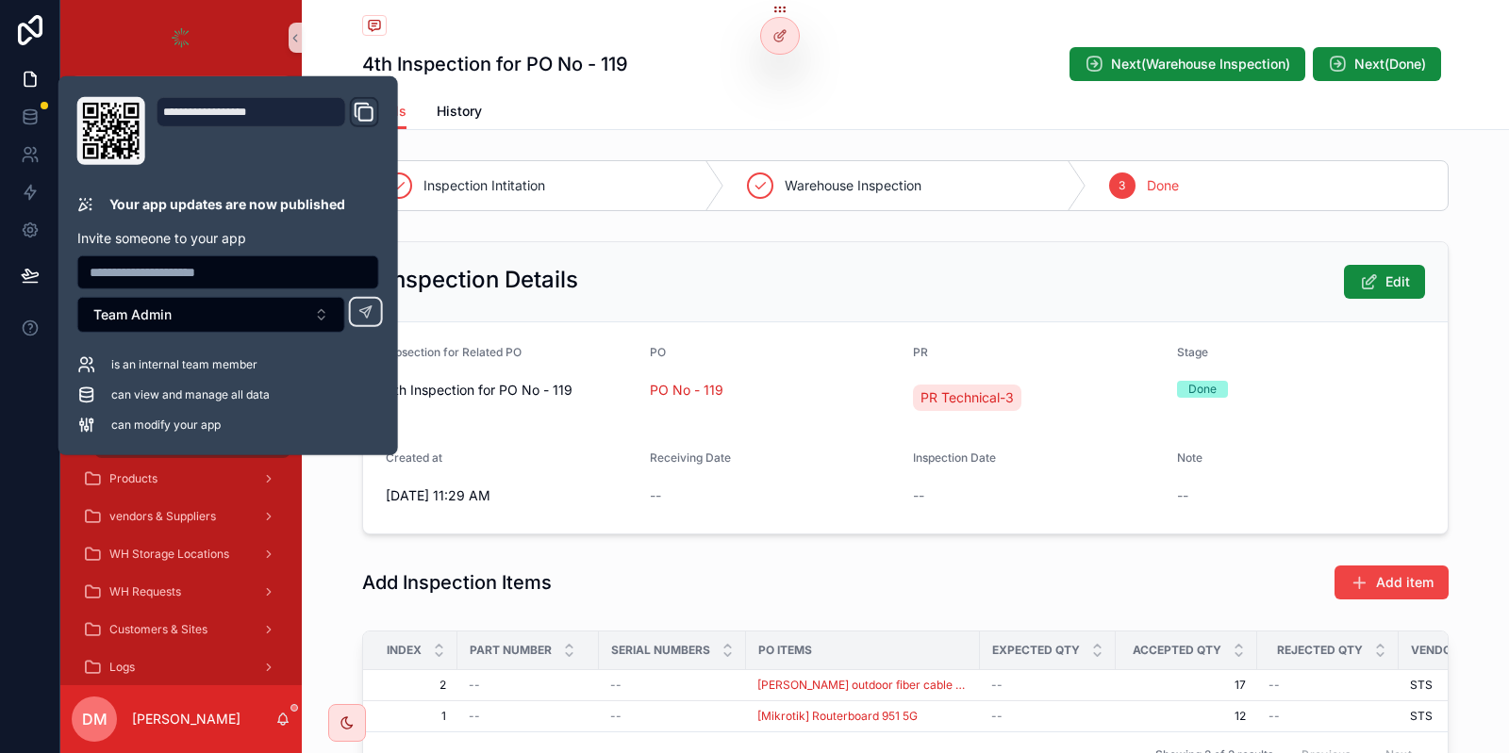
scroll to position [157, 0]
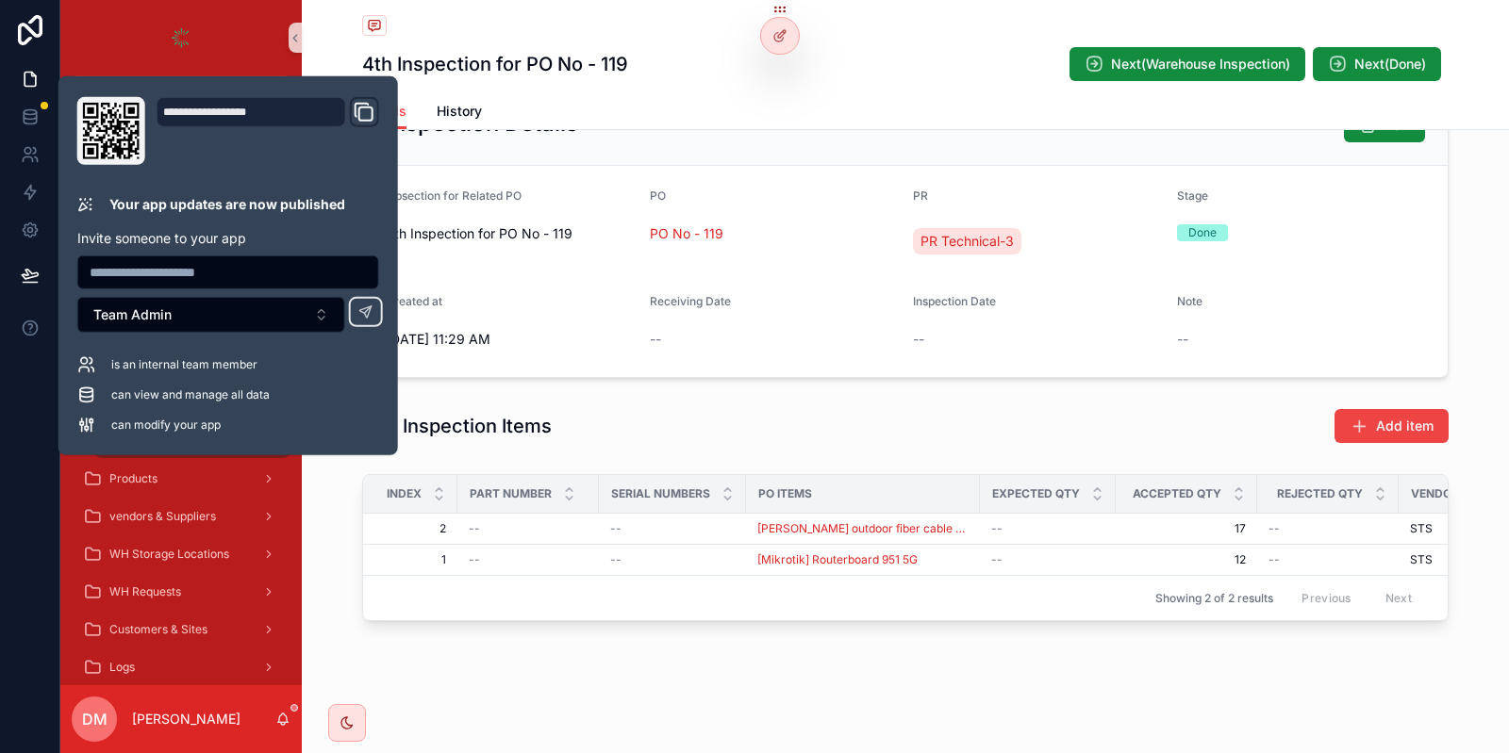
click at [703, 108] on div "Details History" at bounding box center [905, 111] width 1086 height 36
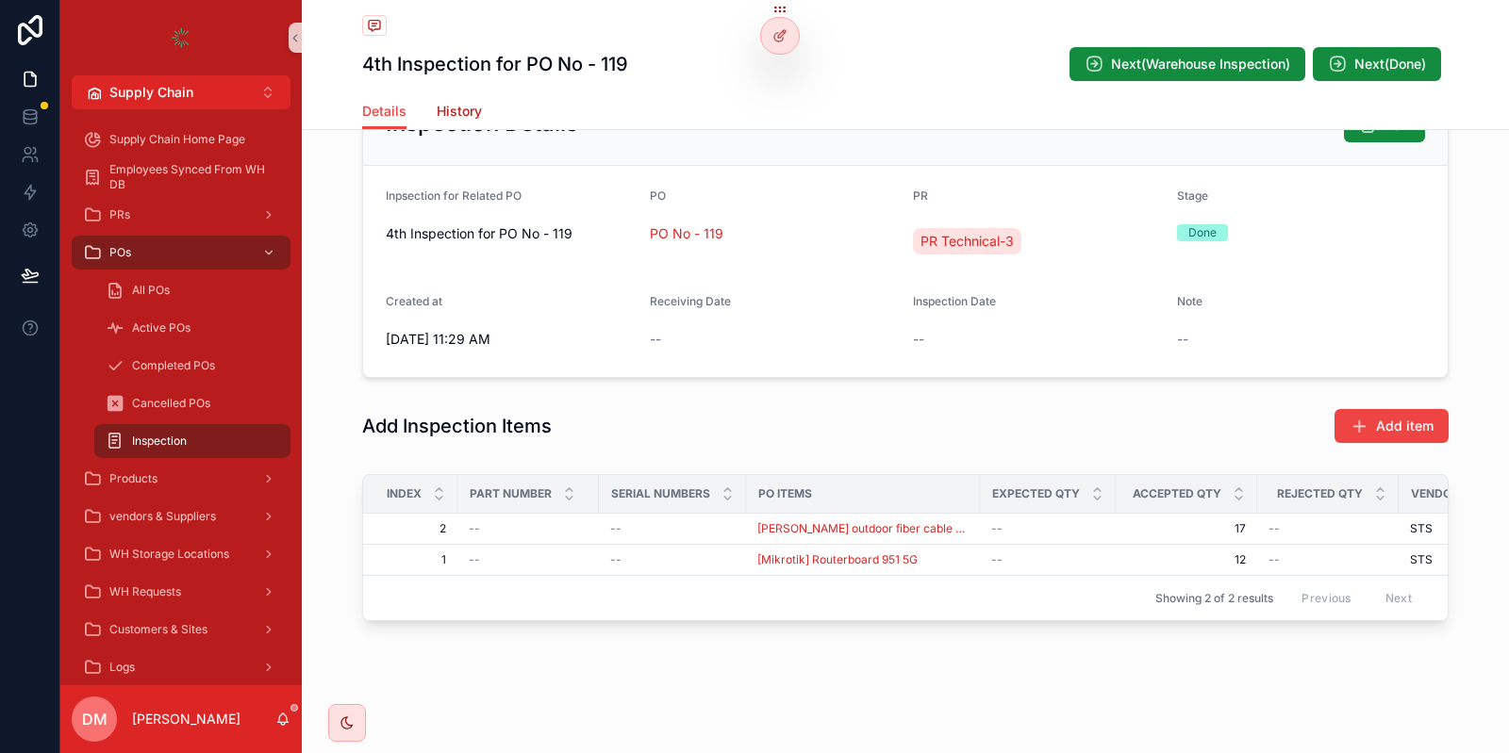
click at [444, 108] on span "History" at bounding box center [459, 111] width 45 height 19
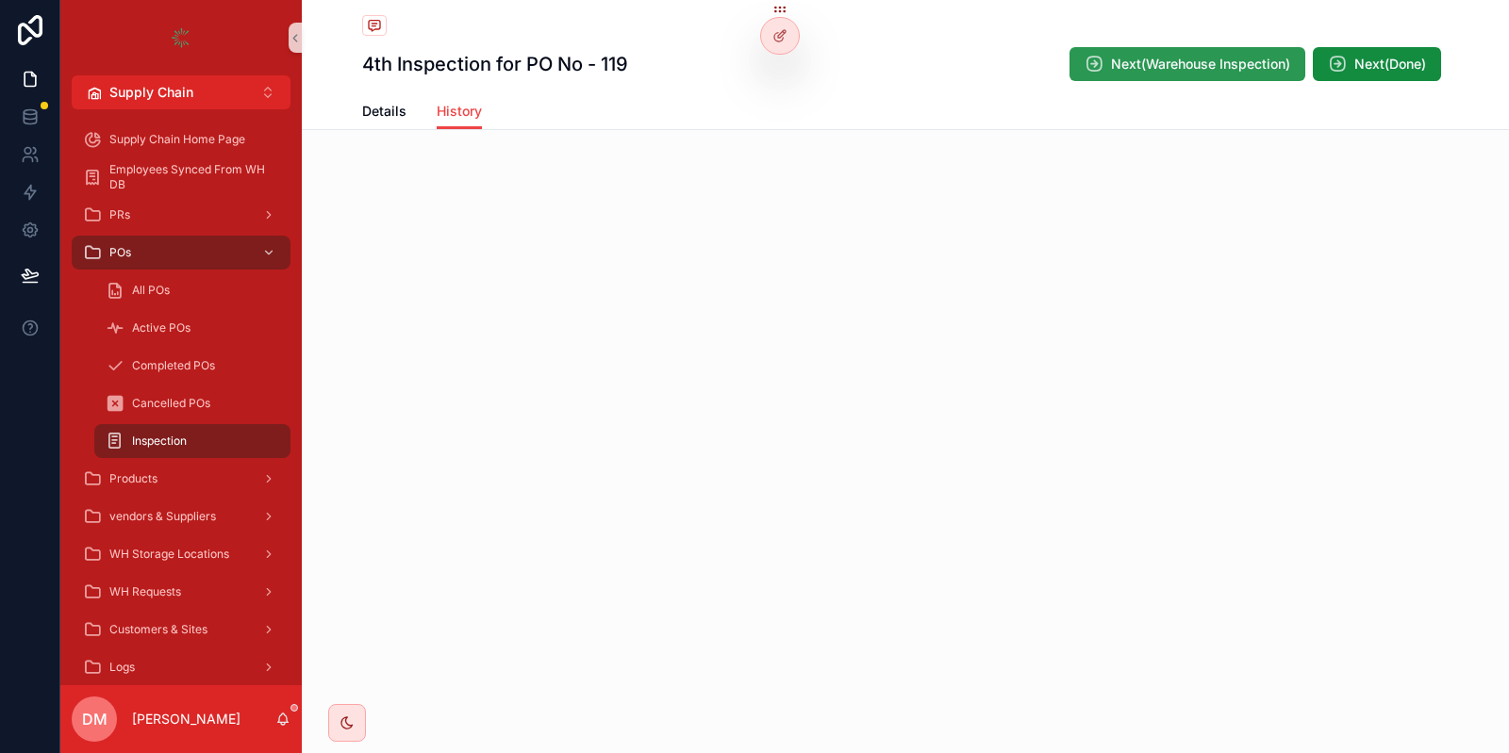
click at [1193, 61] on span "Next(Warehouse Inspection)" at bounding box center [1200, 64] width 179 height 19
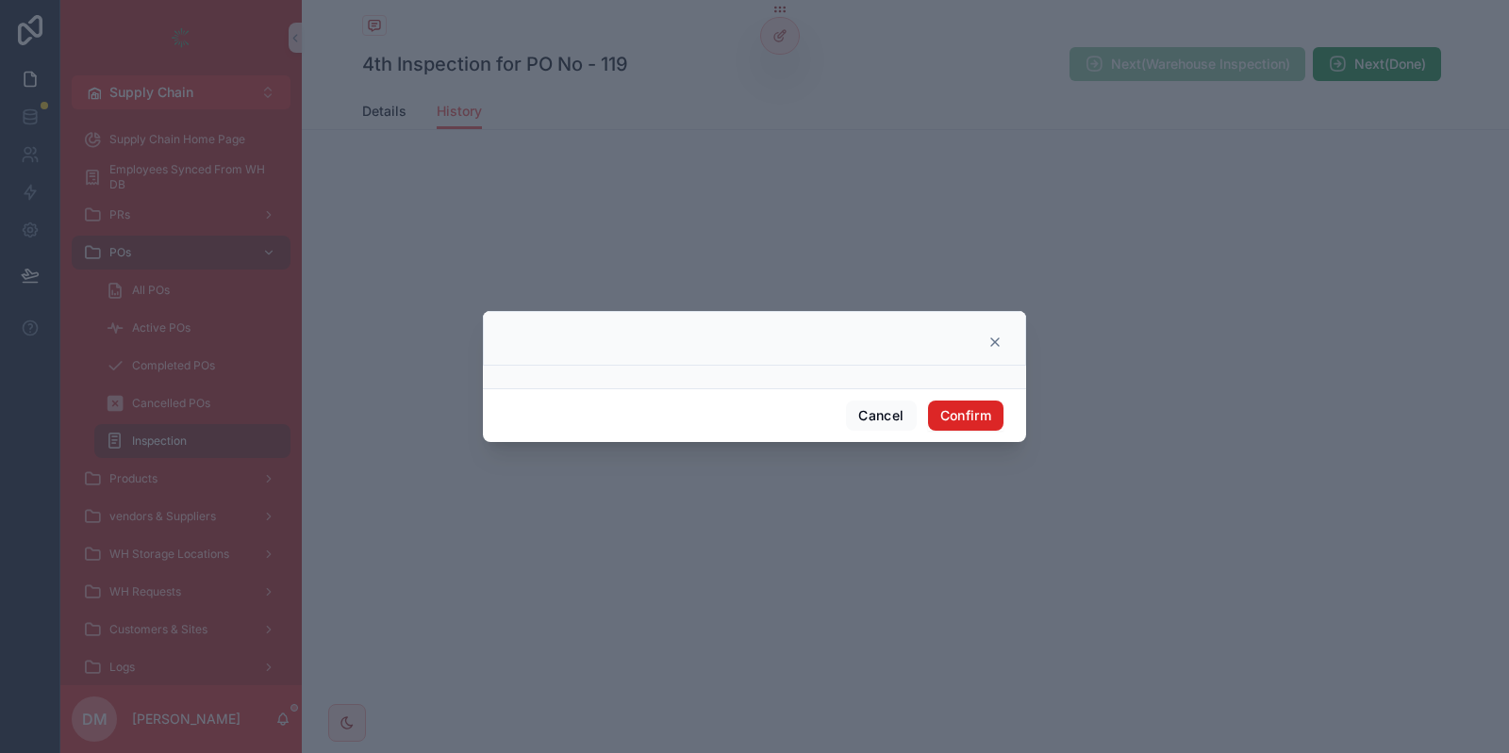
click at [966, 416] on button "Confirm" at bounding box center [965, 416] width 75 height 30
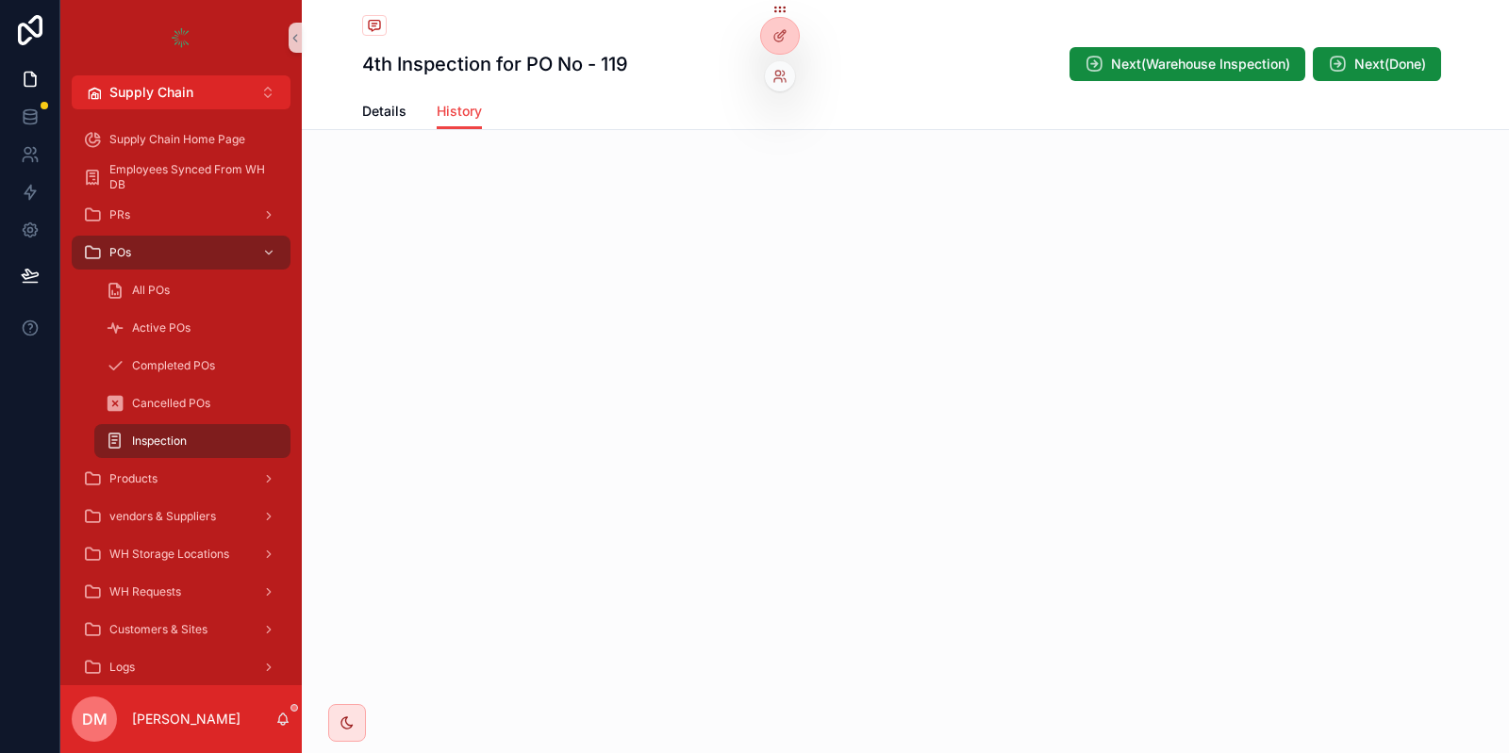
click at [778, 56] on div at bounding box center [780, 73] width 30 height 38
click at [778, 40] on icon at bounding box center [779, 35] width 15 height 15
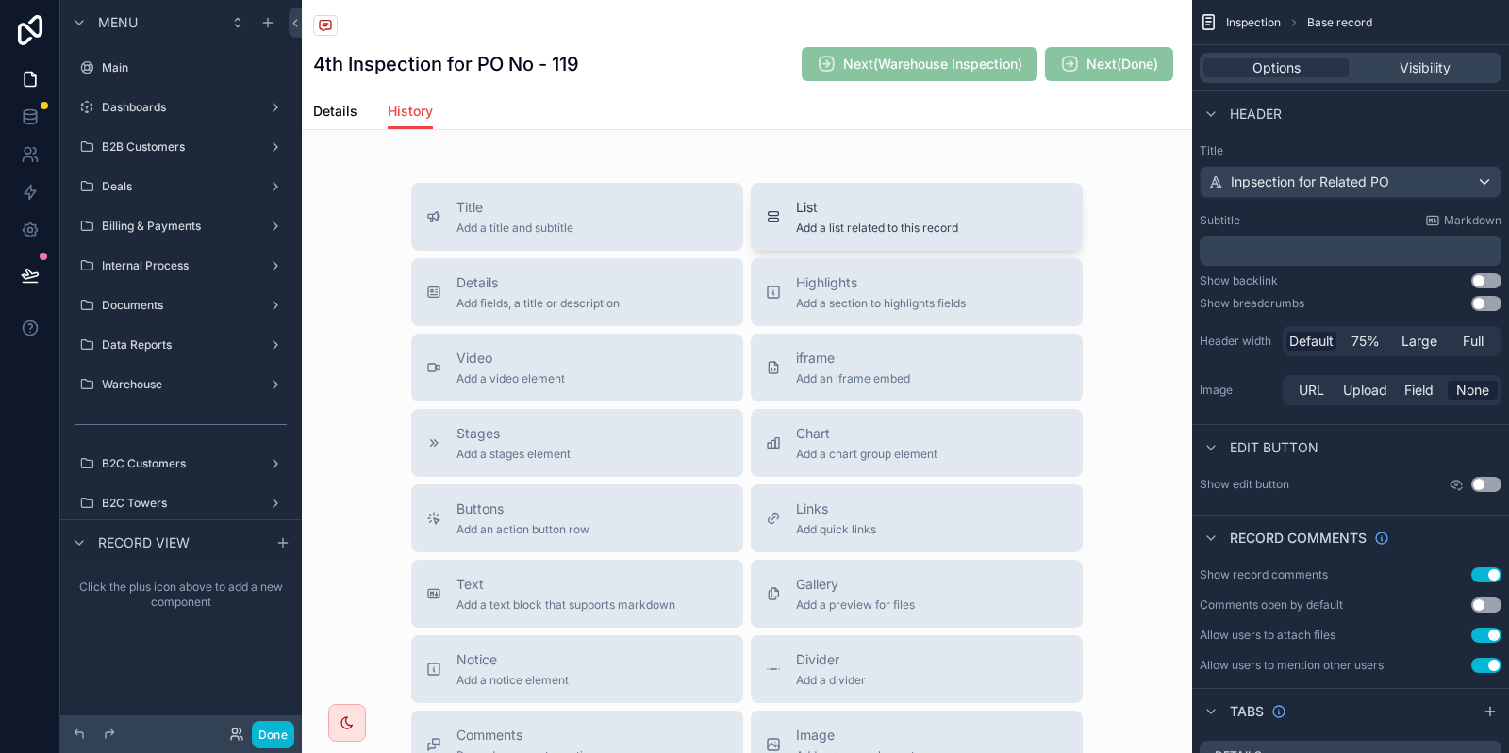
click at [1005, 227] on div "List Add a list related to this record" at bounding box center [917, 217] width 302 height 38
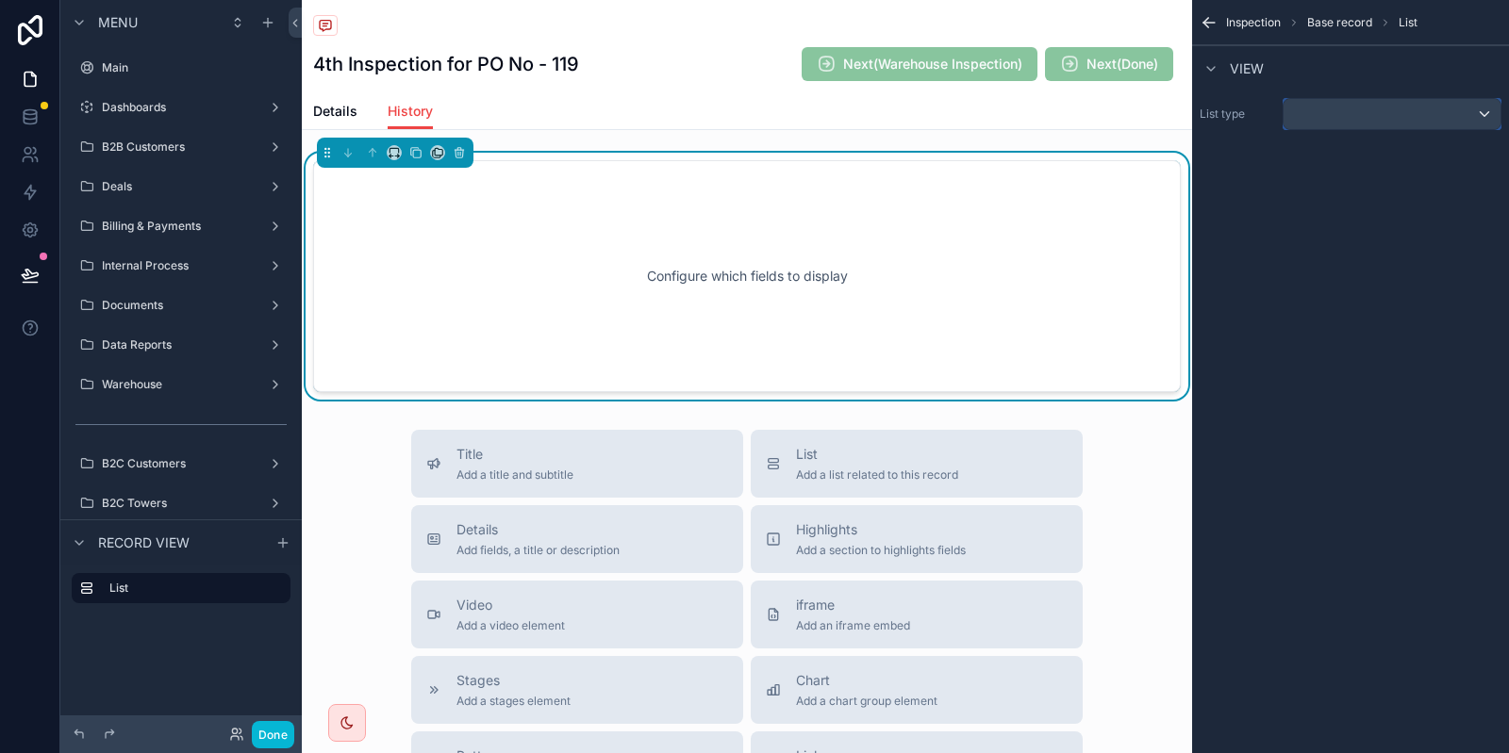
click at [1459, 112] on div "scrollable content" at bounding box center [1391, 114] width 217 height 30
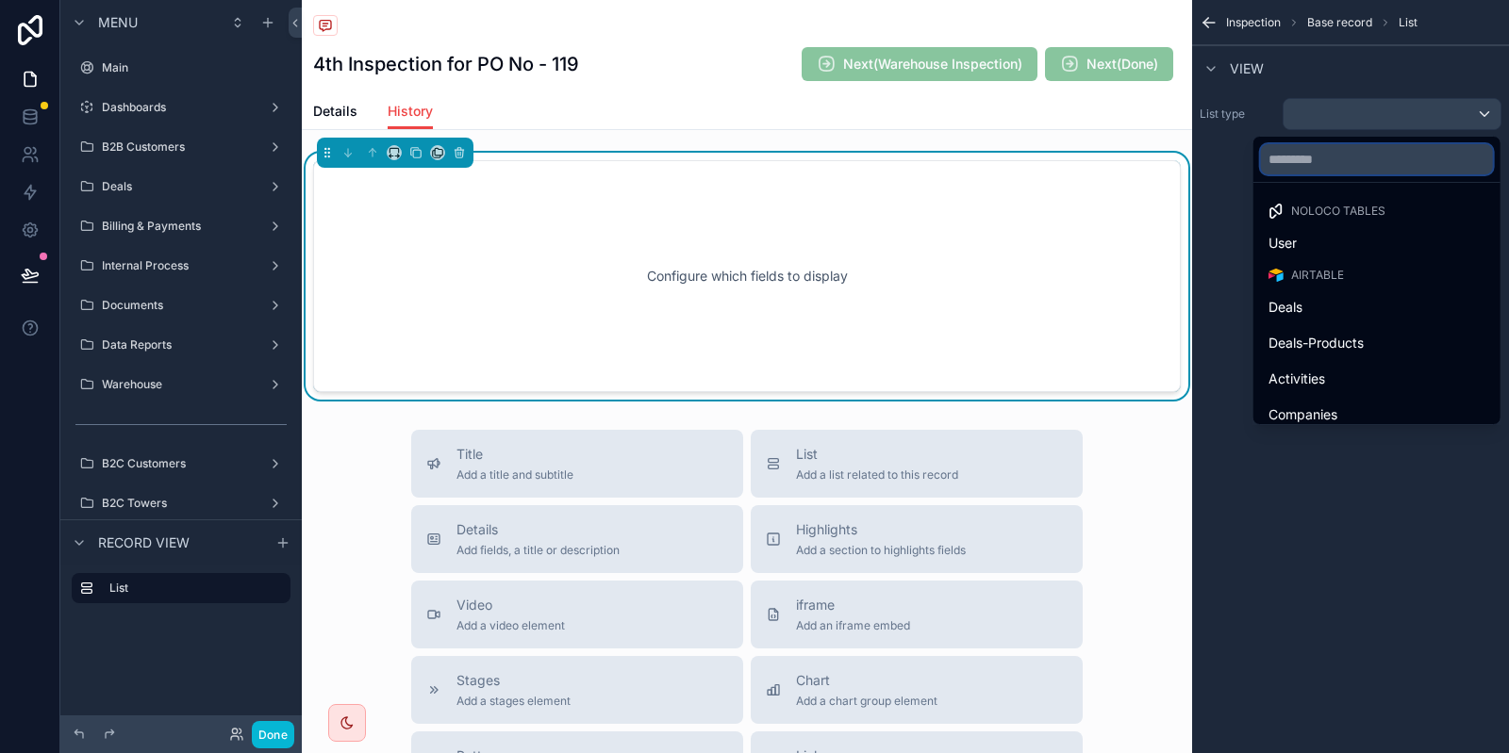
click at [1396, 151] on input "text" at bounding box center [1377, 159] width 232 height 30
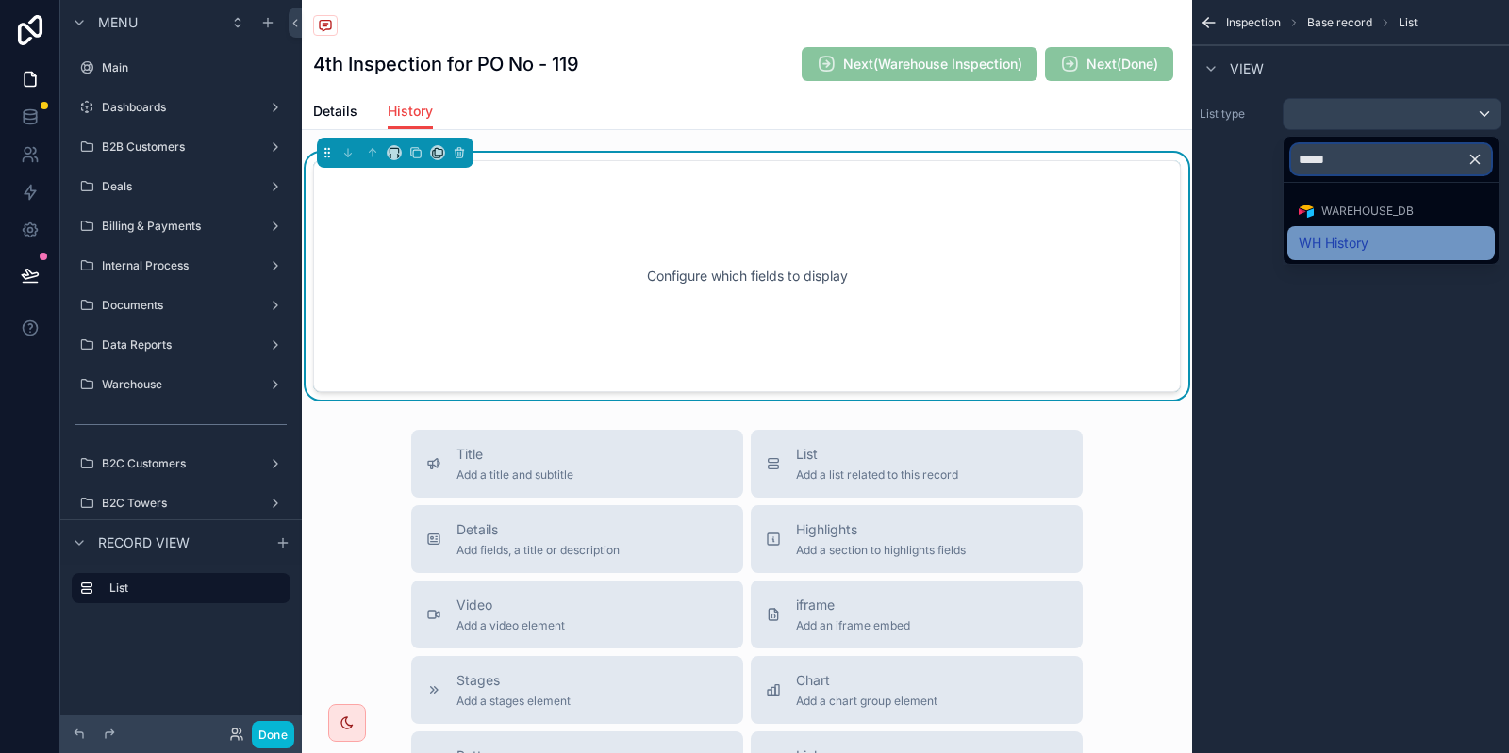
type input "*****"
click at [1365, 234] on span "WH History" at bounding box center [1333, 243] width 70 height 23
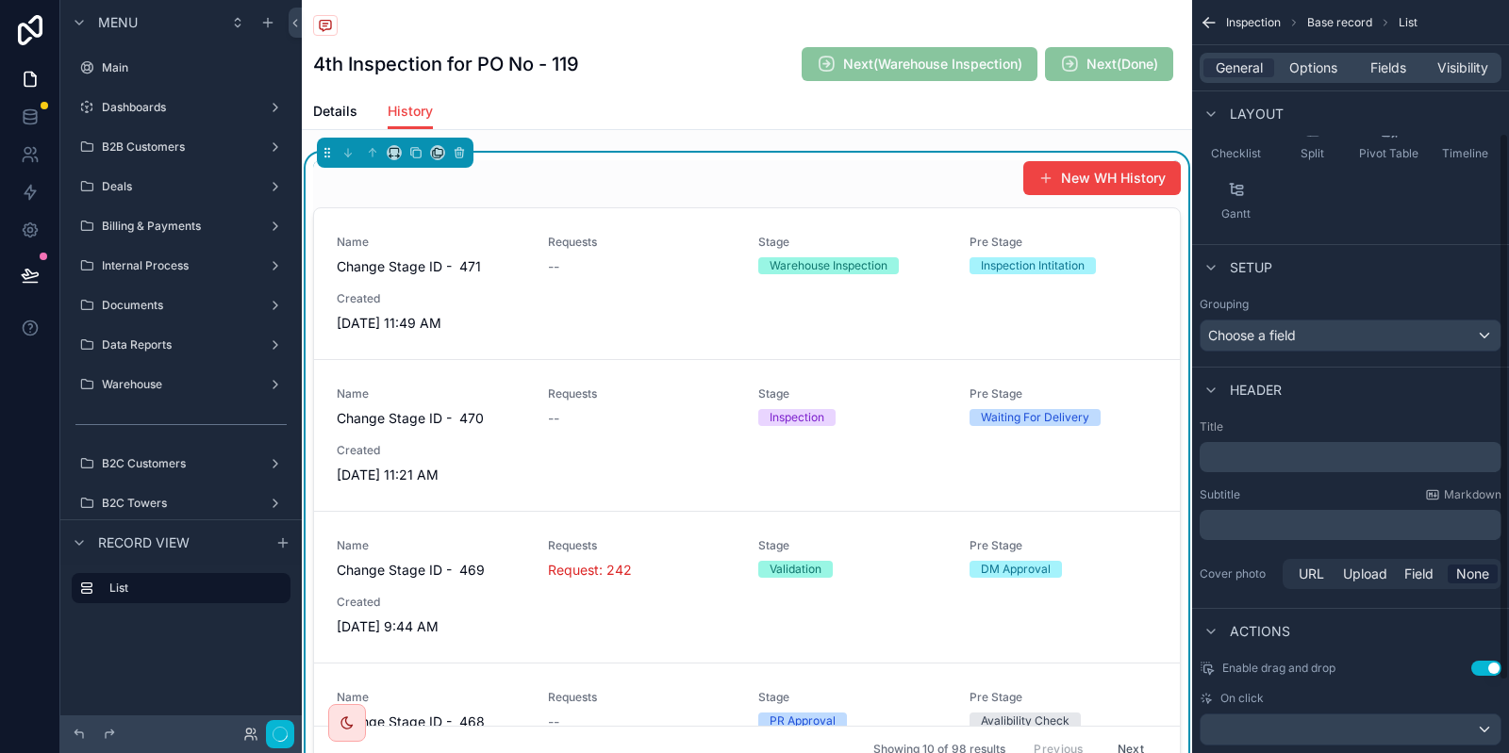
scroll to position [281, 0]
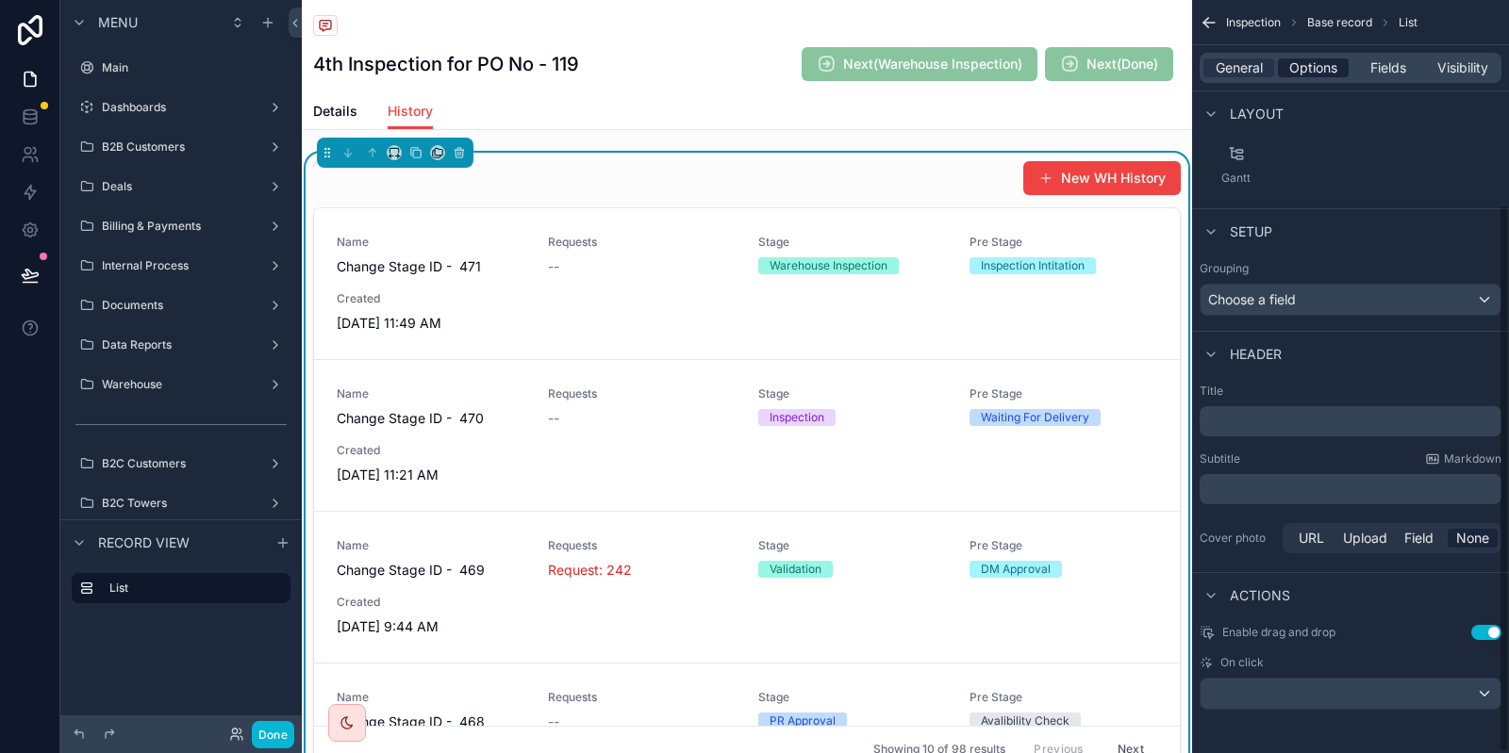
click at [1313, 71] on span "Options" at bounding box center [1313, 67] width 48 height 19
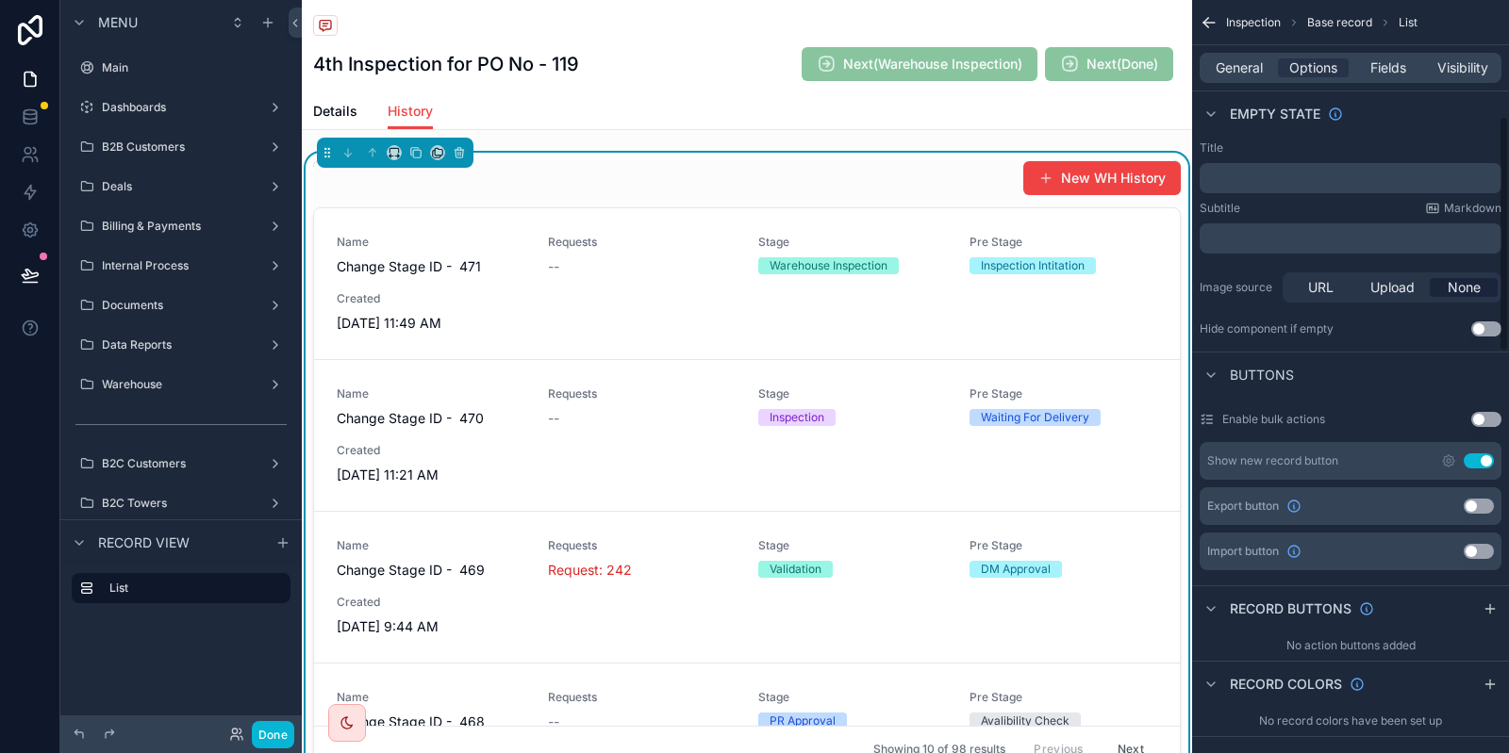
scroll to position [441, 0]
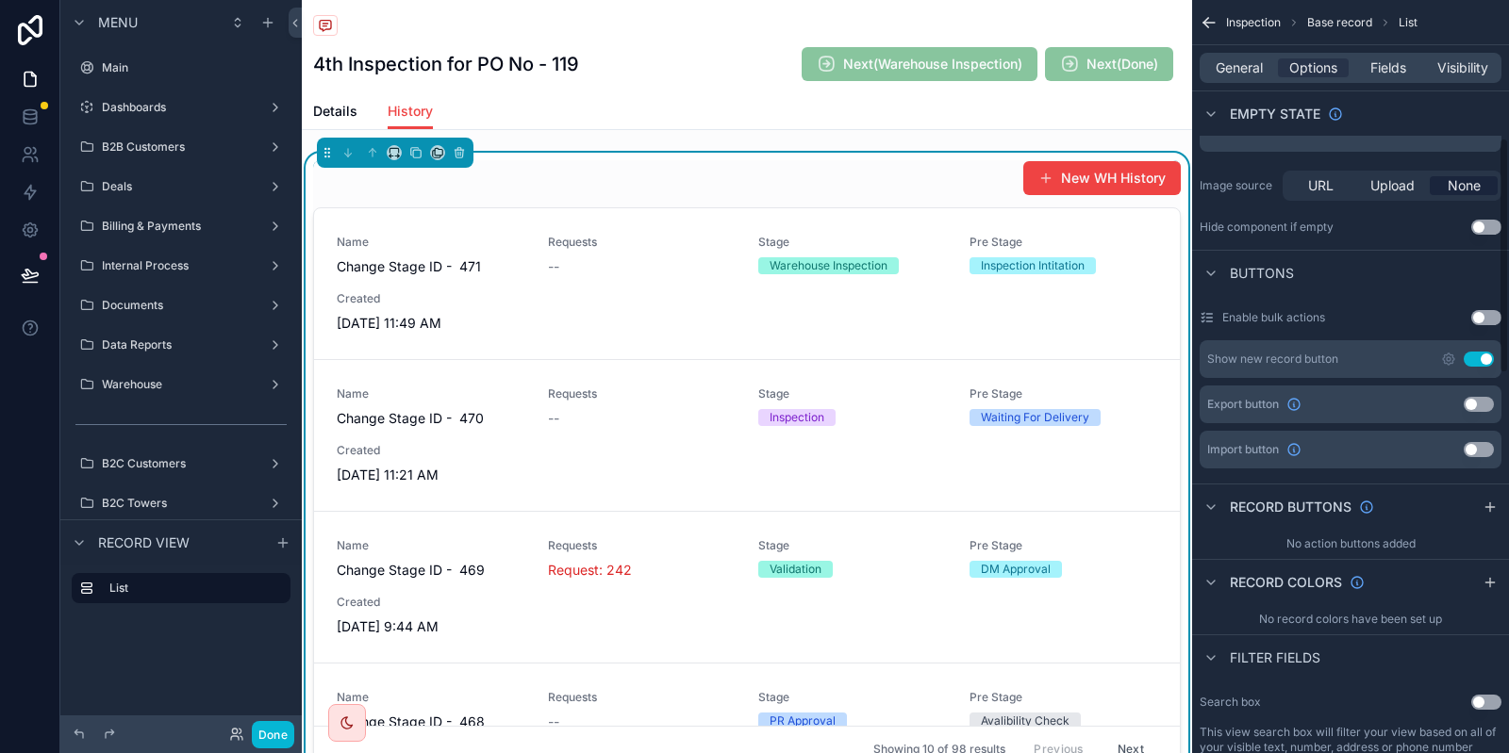
click at [1471, 350] on div "Show new record button Use setting" at bounding box center [1350, 359] width 302 height 38
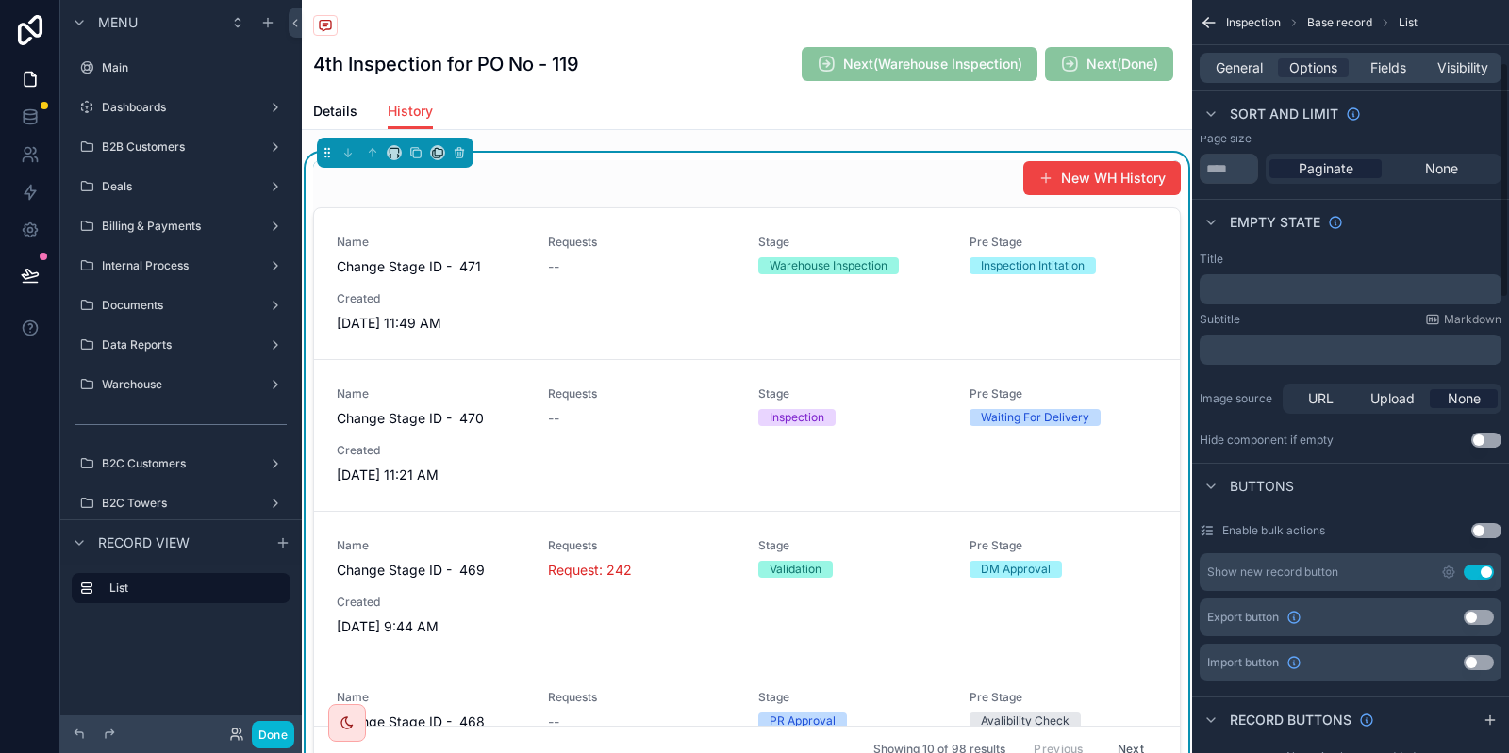
scroll to position [201, 0]
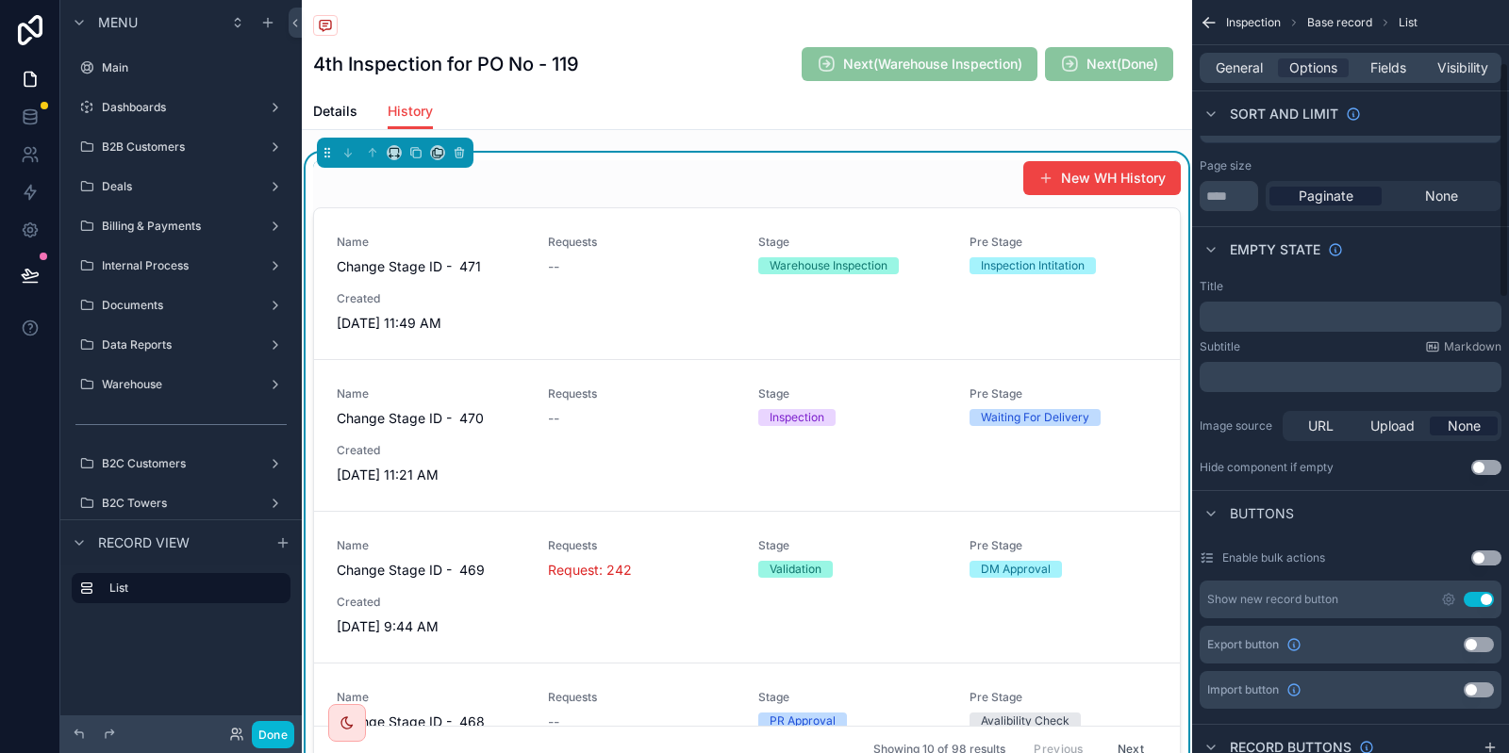
click at [1391, 79] on div "General Options Fields Visibility" at bounding box center [1350, 68] width 302 height 30
click at [1391, 69] on span "Fields" at bounding box center [1388, 67] width 36 height 19
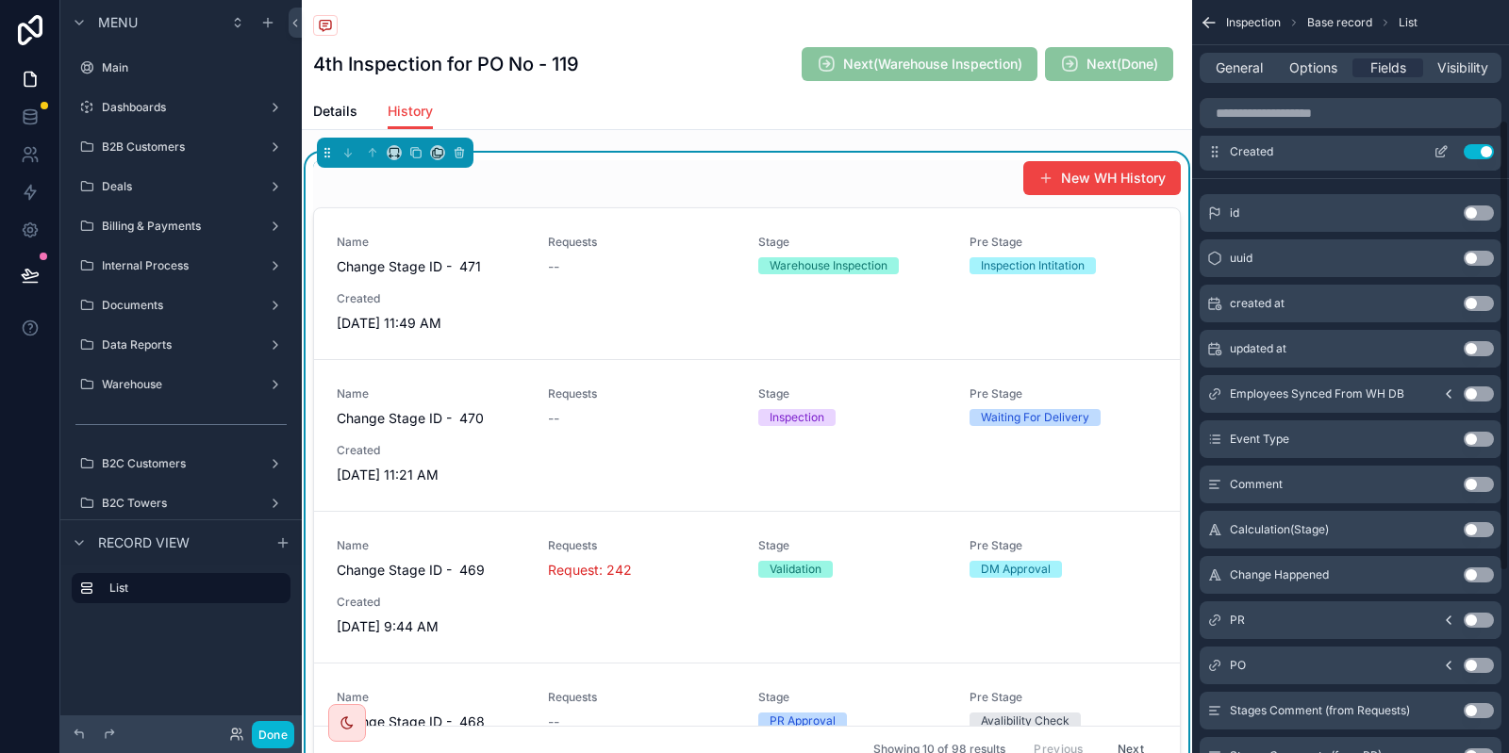
scroll to position [0, 0]
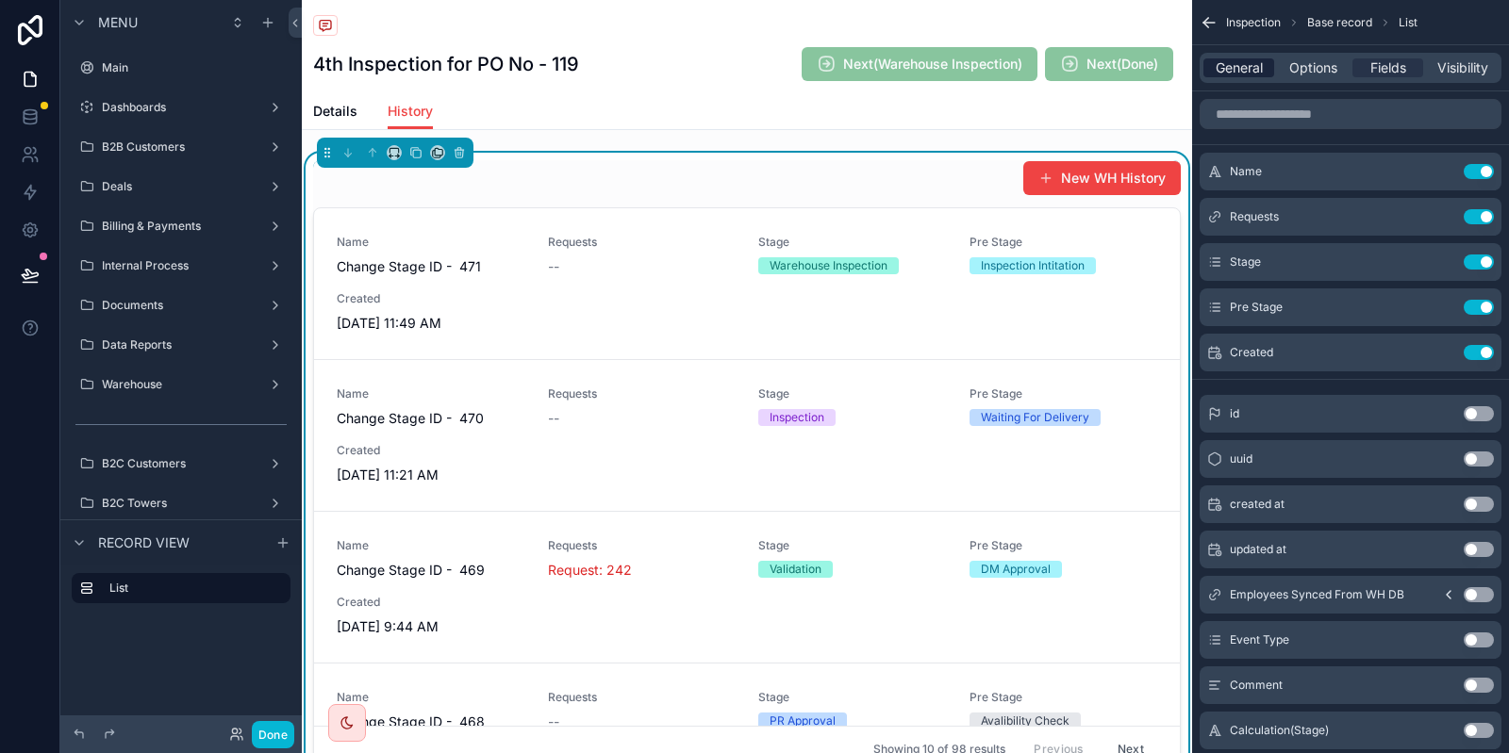
click at [1248, 65] on span "General" at bounding box center [1238, 67] width 47 height 19
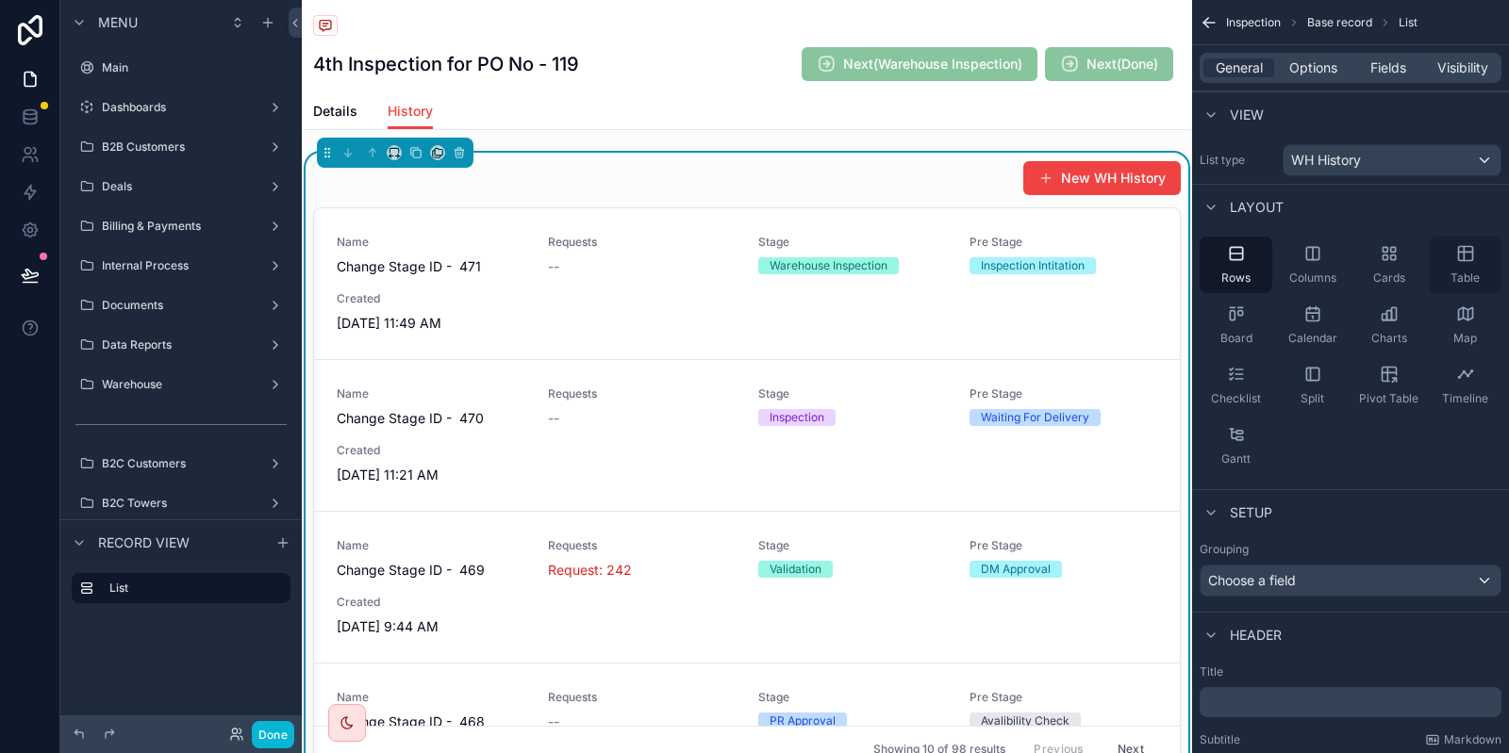
click at [1456, 262] on icon "scrollable content" at bounding box center [1465, 253] width 19 height 19
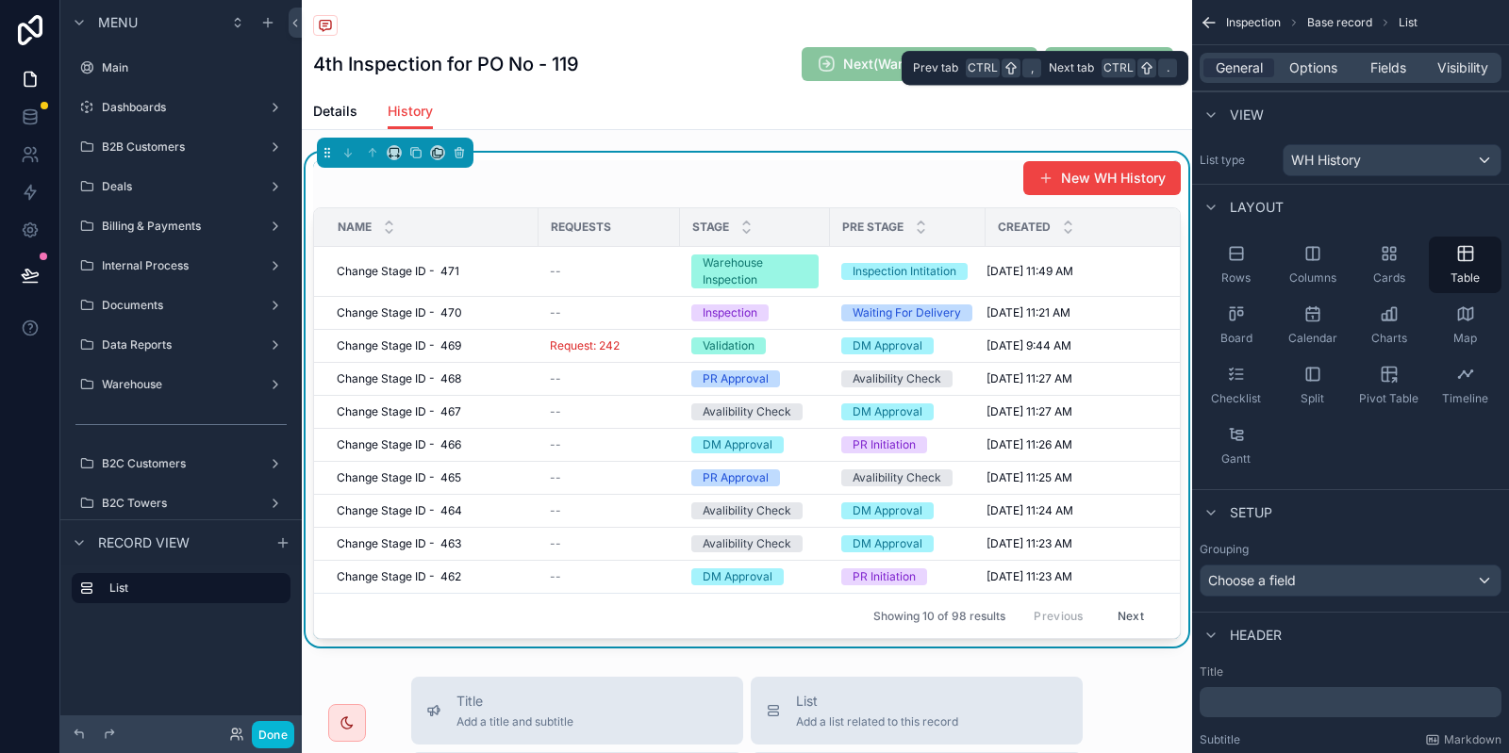
click at [1316, 78] on div "General Options Fields Visibility" at bounding box center [1350, 68] width 302 height 30
click at [1332, 80] on div "General Options Fields Visibility" at bounding box center [1350, 68] width 302 height 30
click at [1320, 63] on span "Options" at bounding box center [1313, 67] width 48 height 19
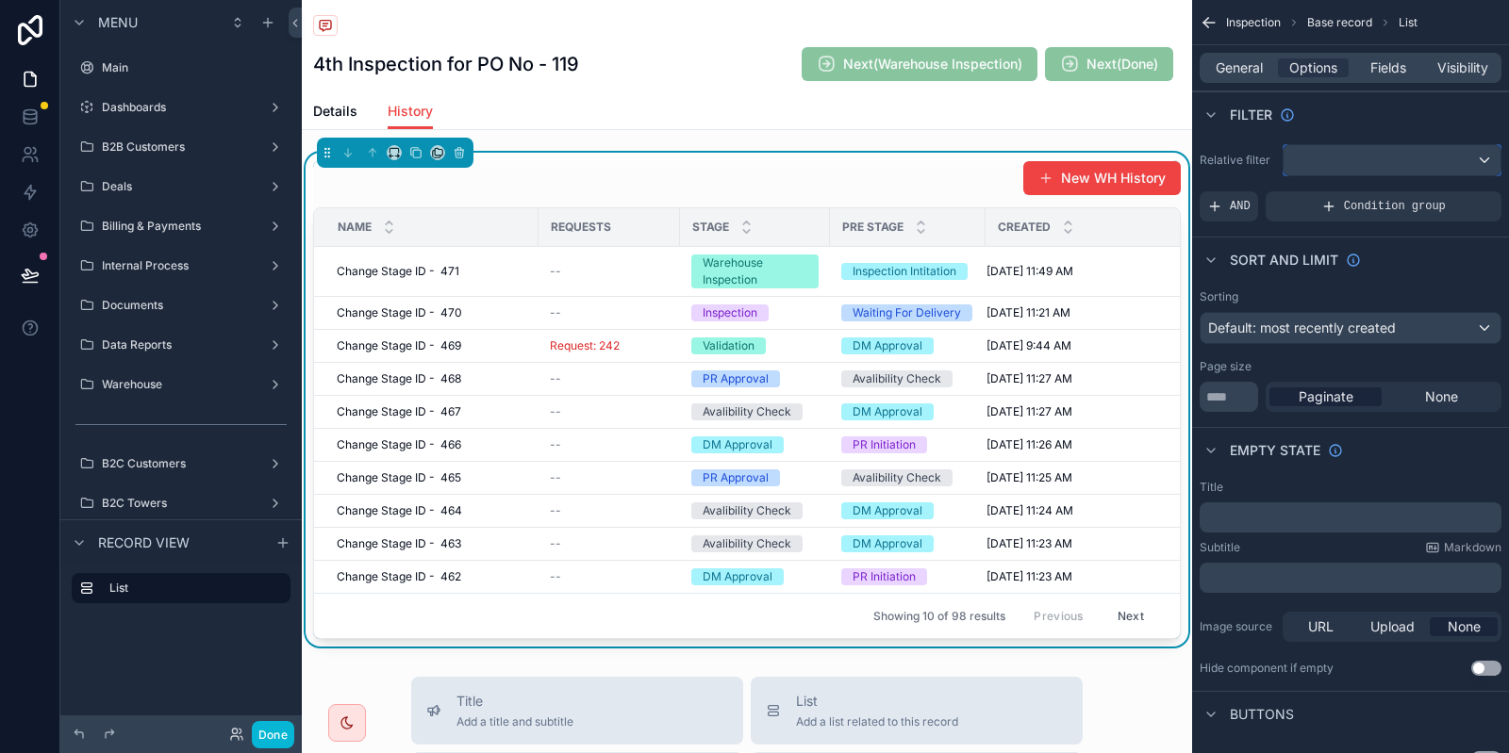
click at [1364, 162] on div "scrollable content" at bounding box center [1391, 160] width 217 height 30
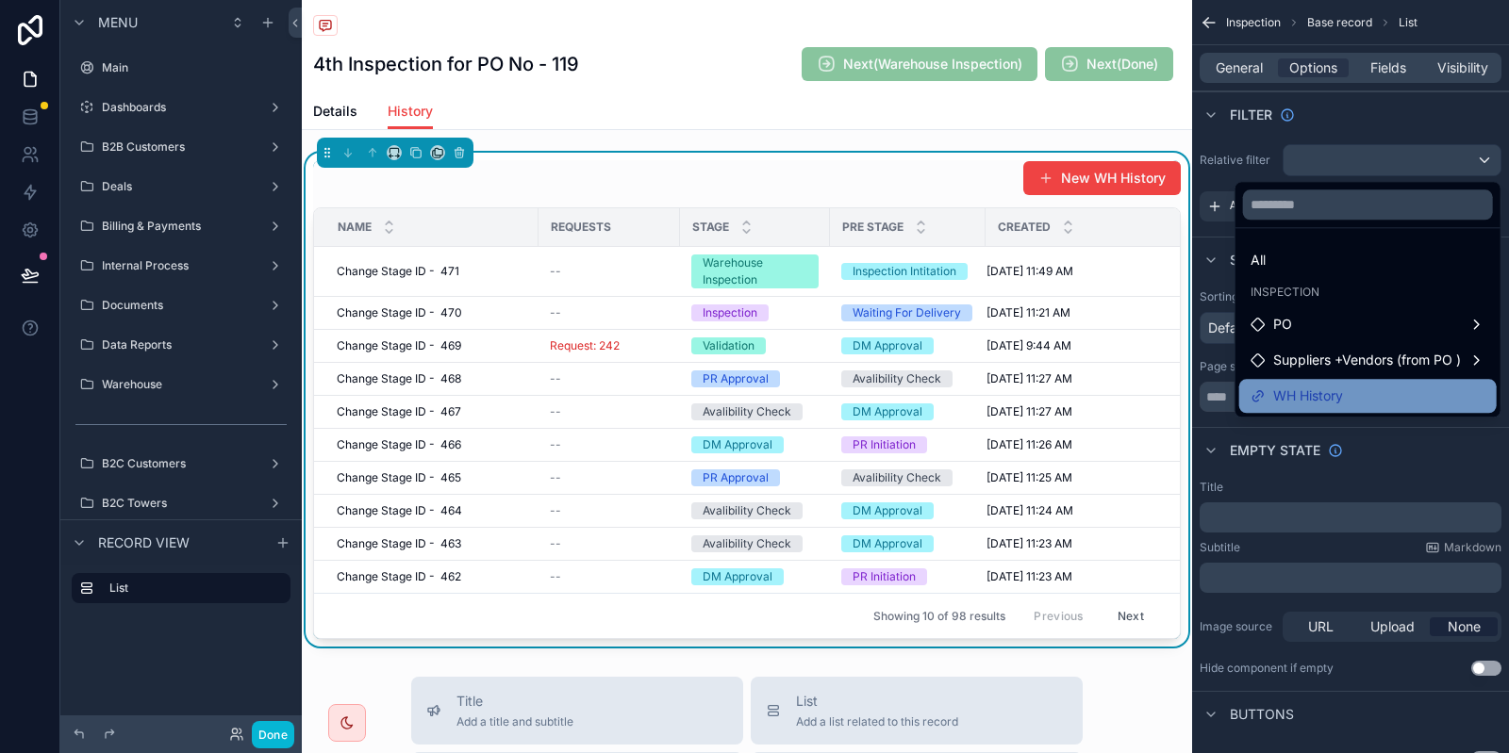
click at [1309, 399] on span "WH History" at bounding box center [1308, 396] width 70 height 23
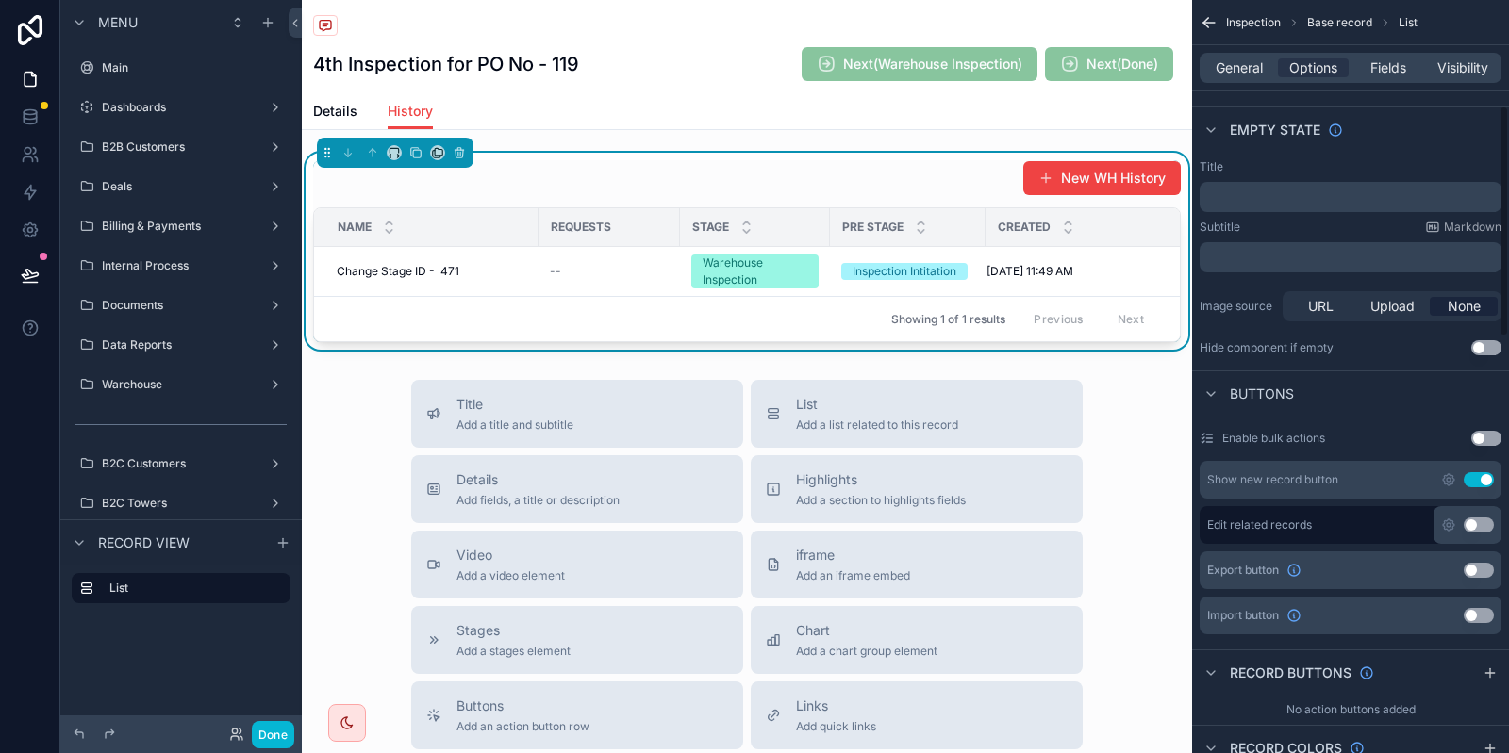
scroll to position [401, 0]
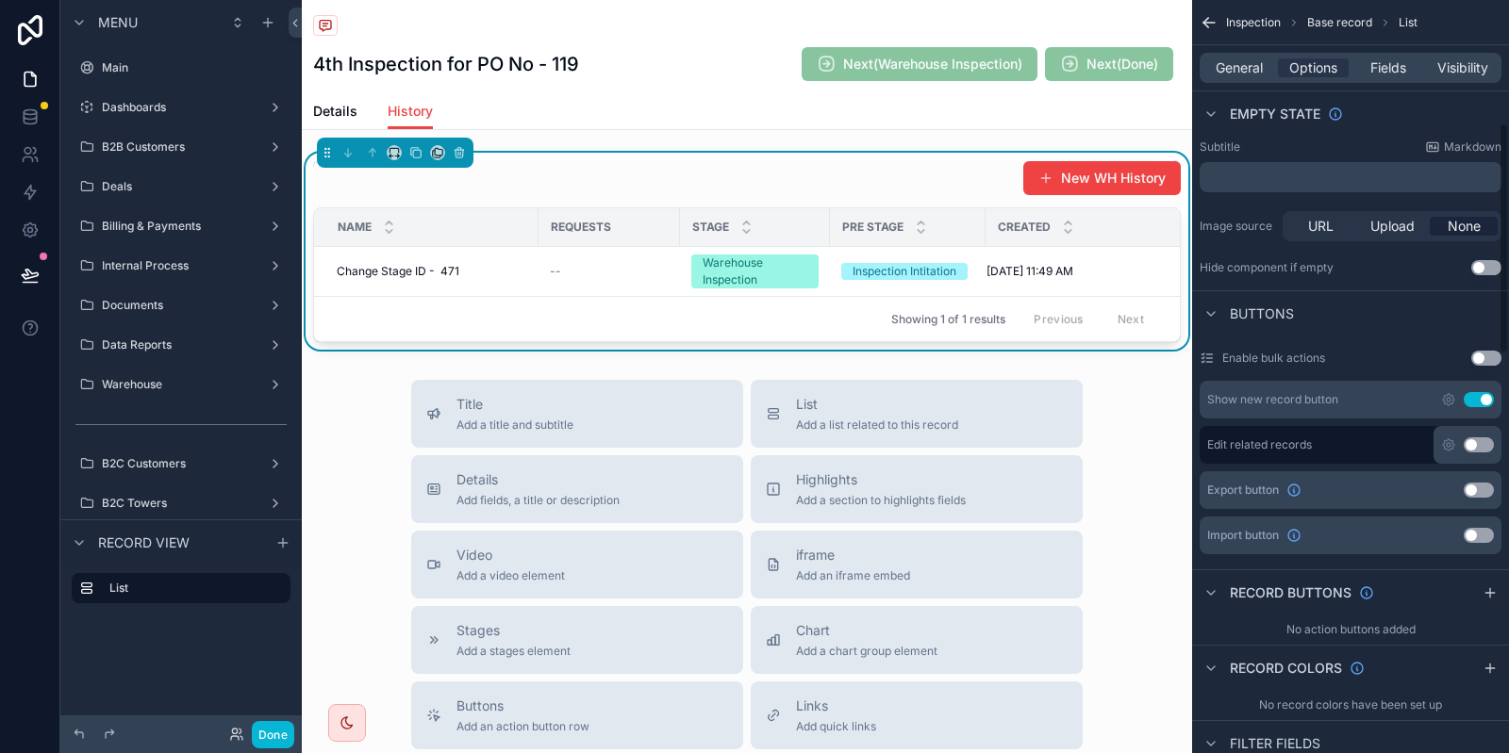
click at [1486, 395] on button "Use setting" at bounding box center [1478, 399] width 30 height 15
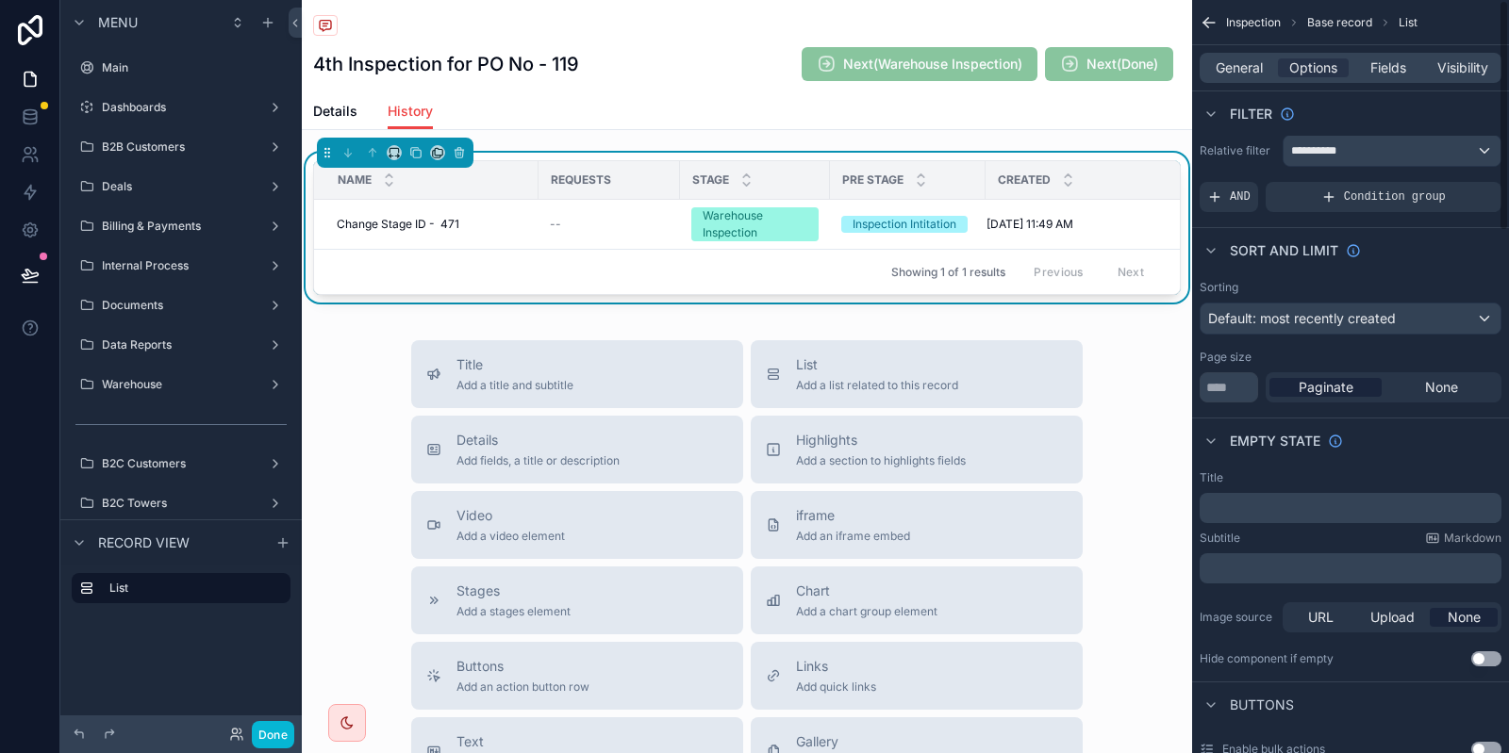
scroll to position [0, 0]
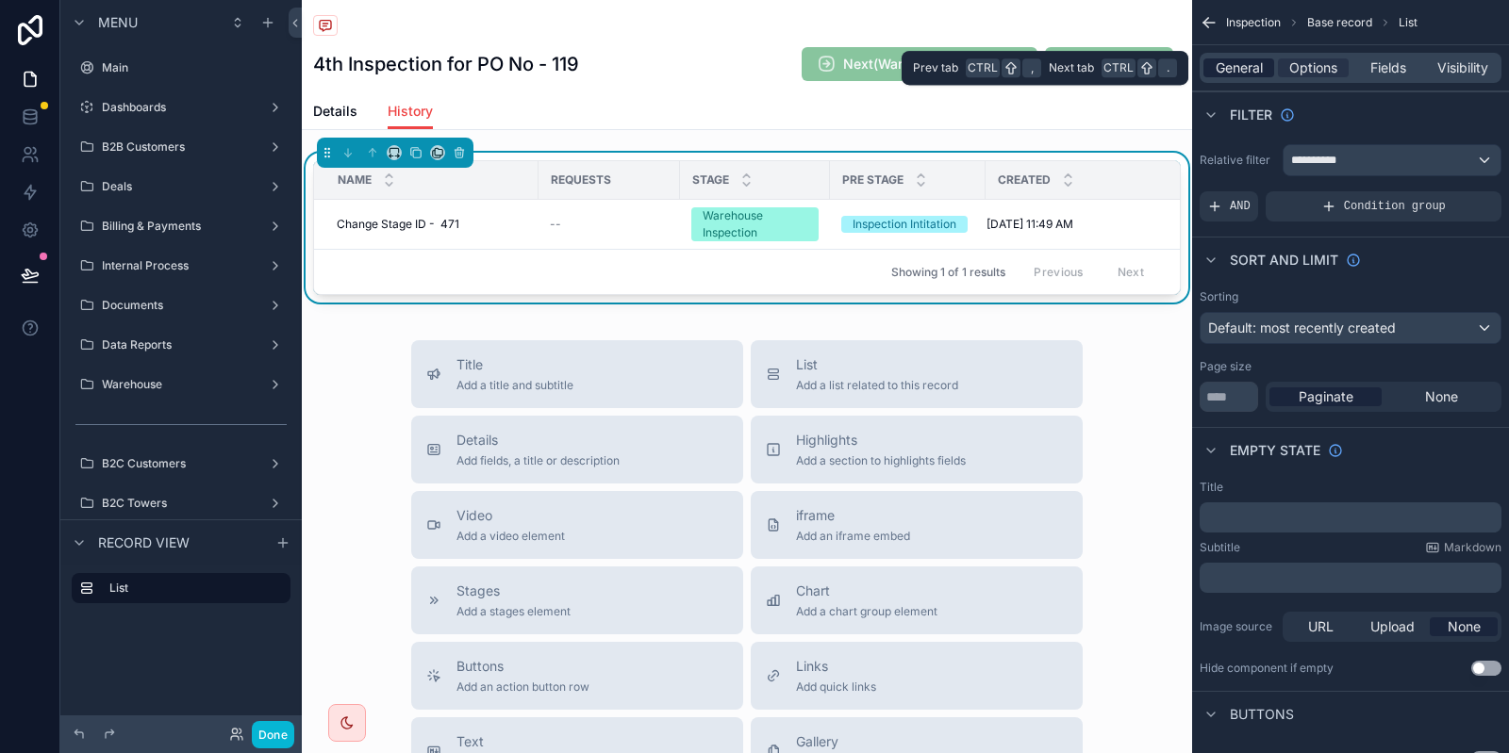
click at [1255, 73] on span "General" at bounding box center [1238, 67] width 47 height 19
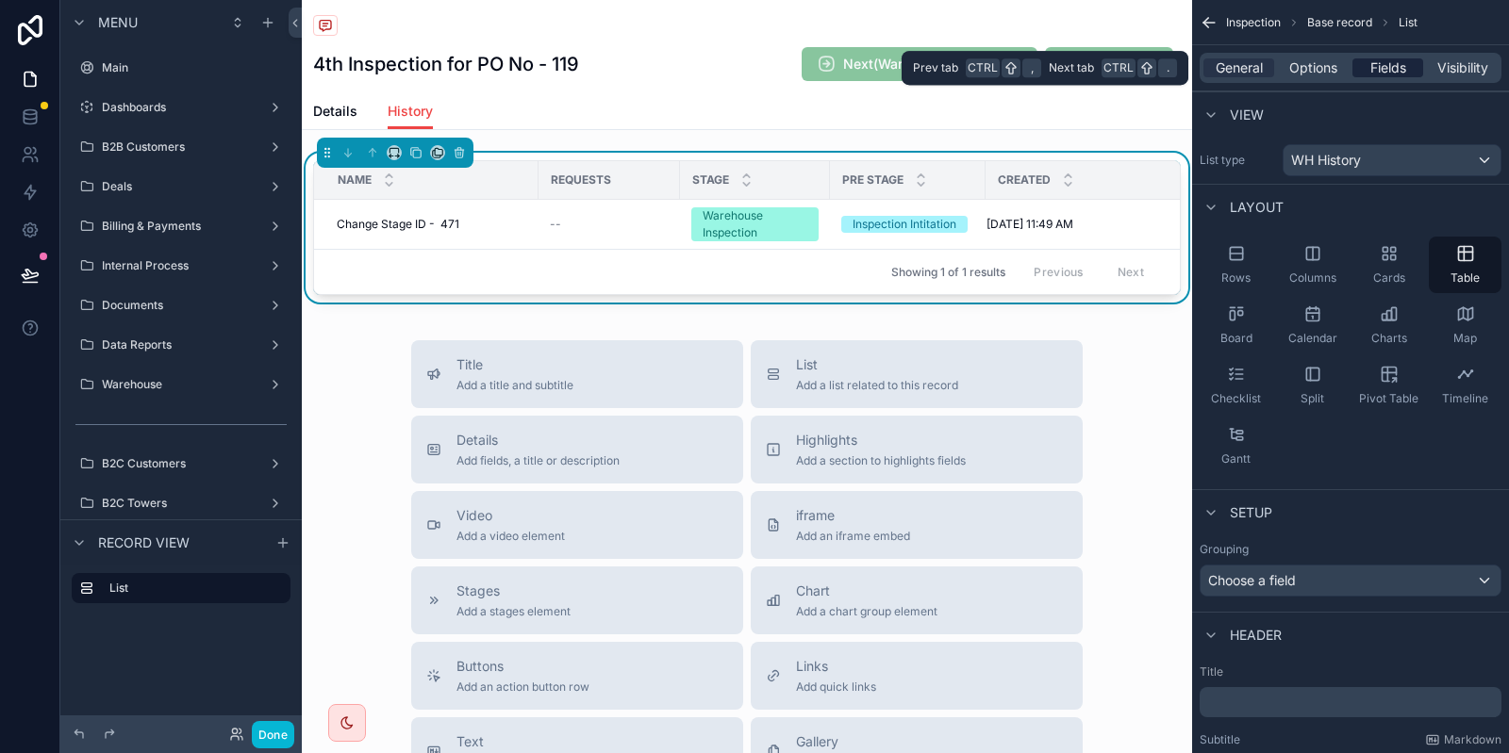
click at [1370, 65] on span "Fields" at bounding box center [1388, 67] width 36 height 19
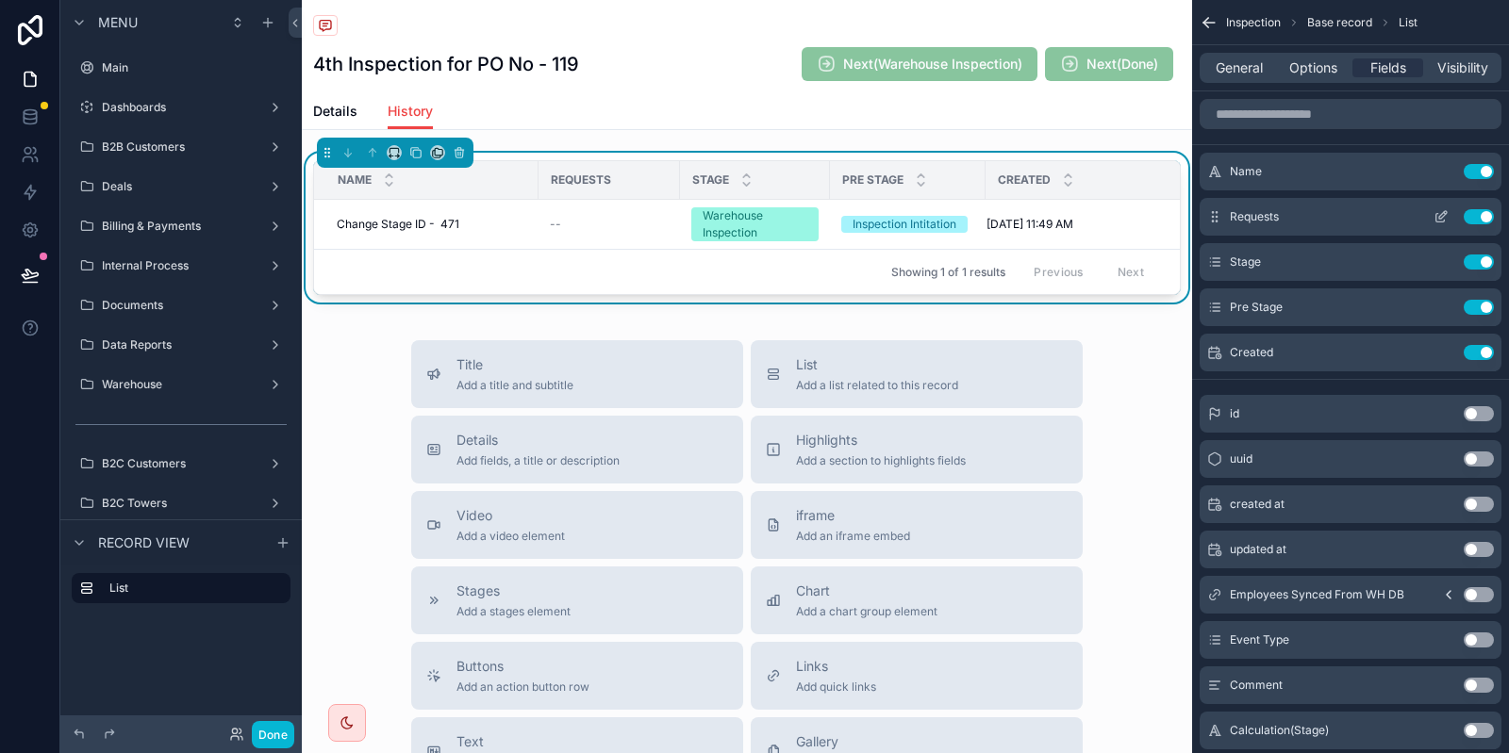
click at [1471, 218] on button "Use setting" at bounding box center [1478, 216] width 30 height 15
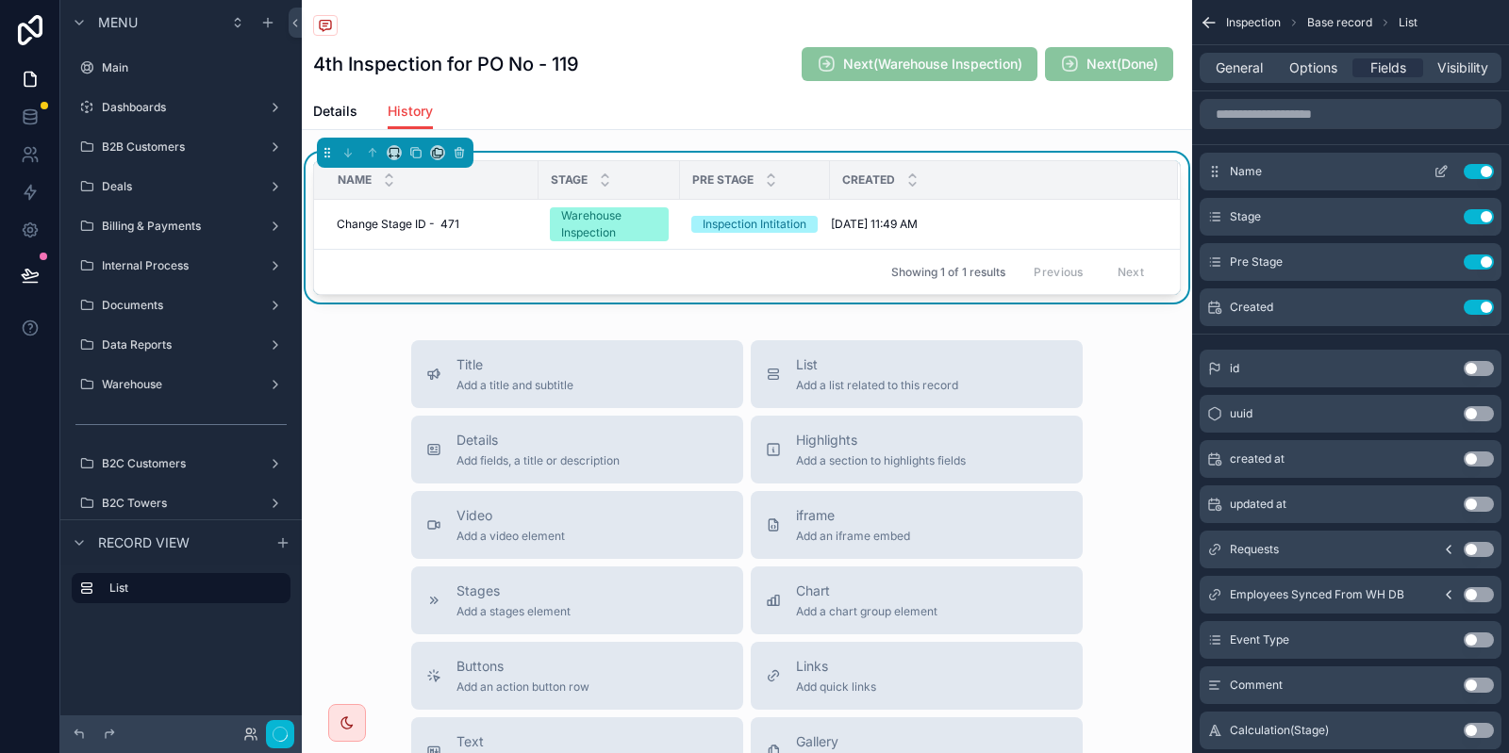
click at [1470, 173] on button "Use setting" at bounding box center [1478, 171] width 30 height 15
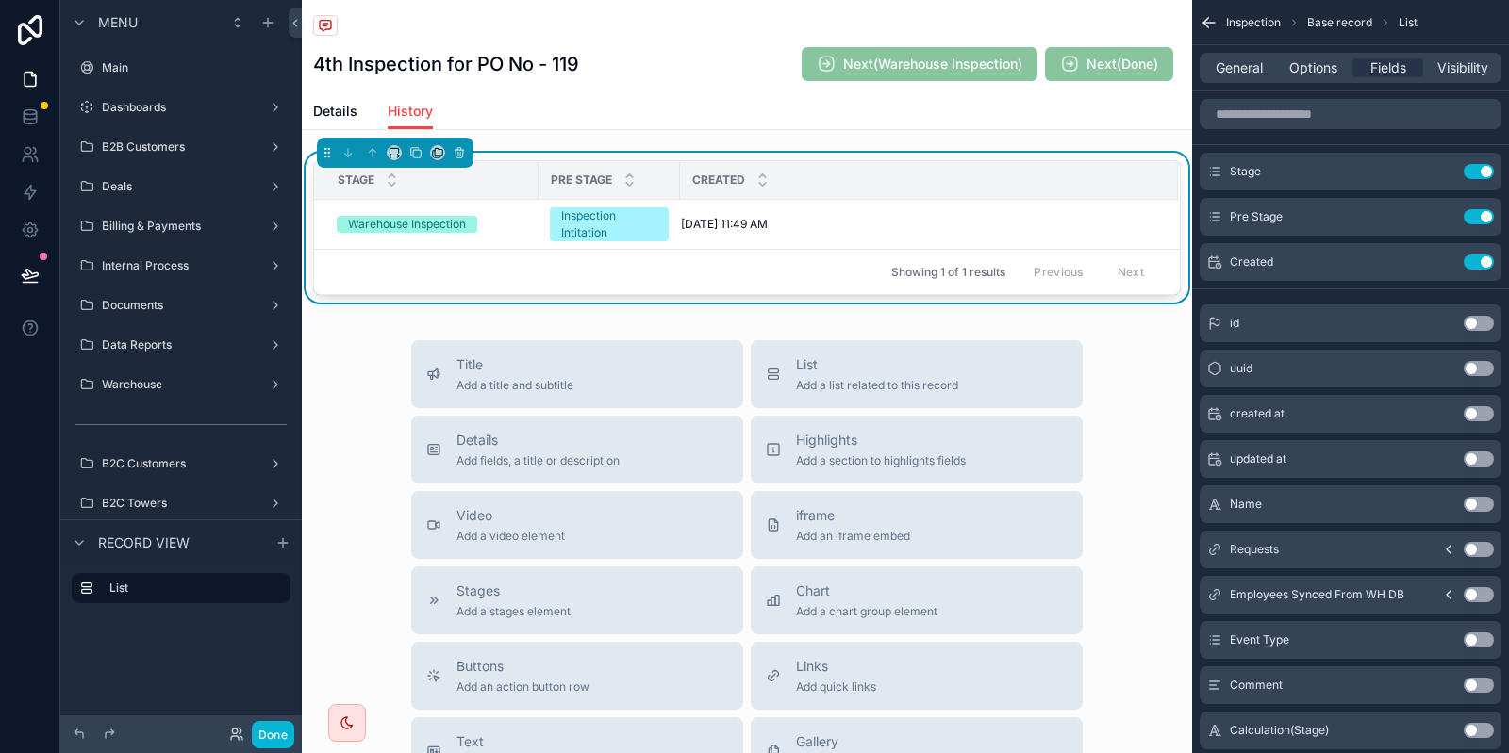
scroll to position [80, 0]
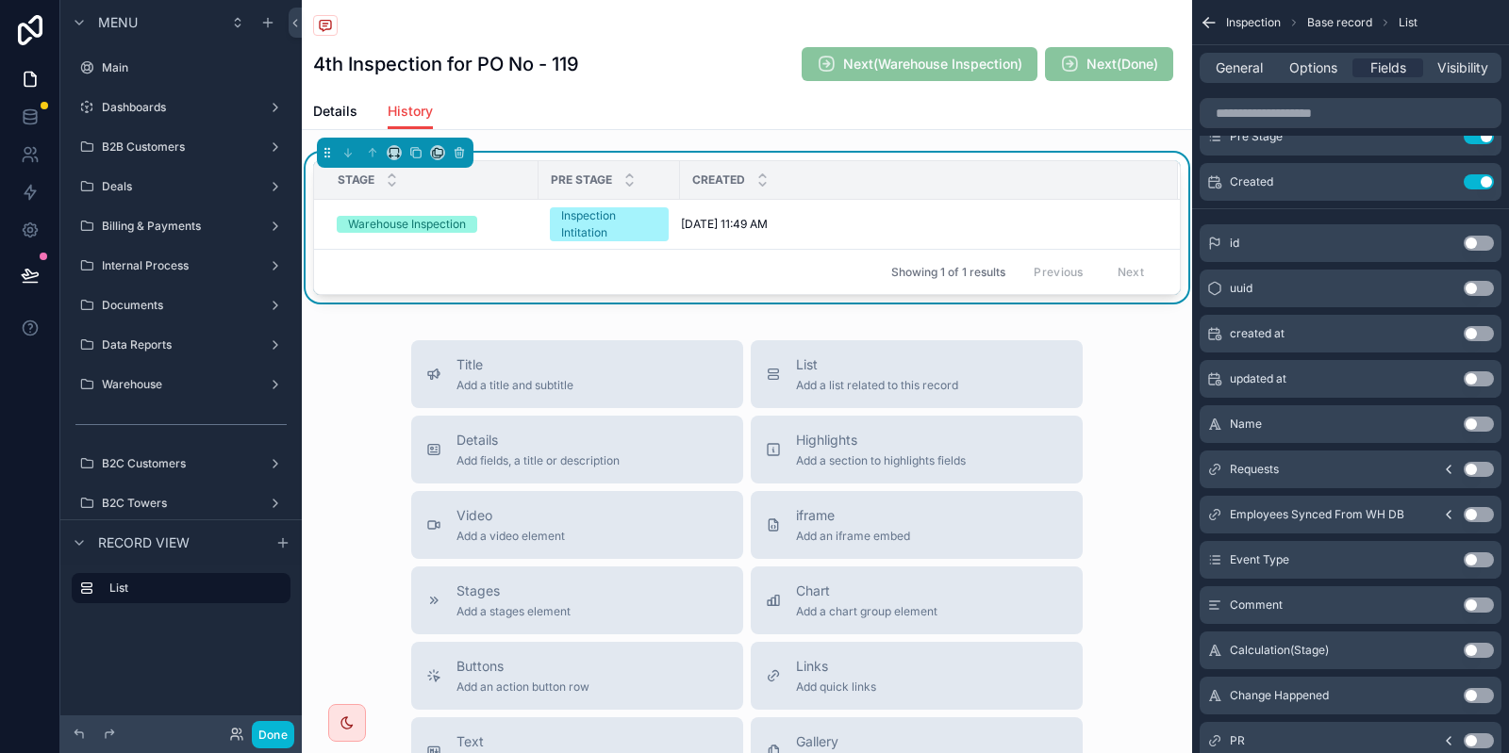
click at [1483, 554] on button "Use setting" at bounding box center [1478, 560] width 30 height 15
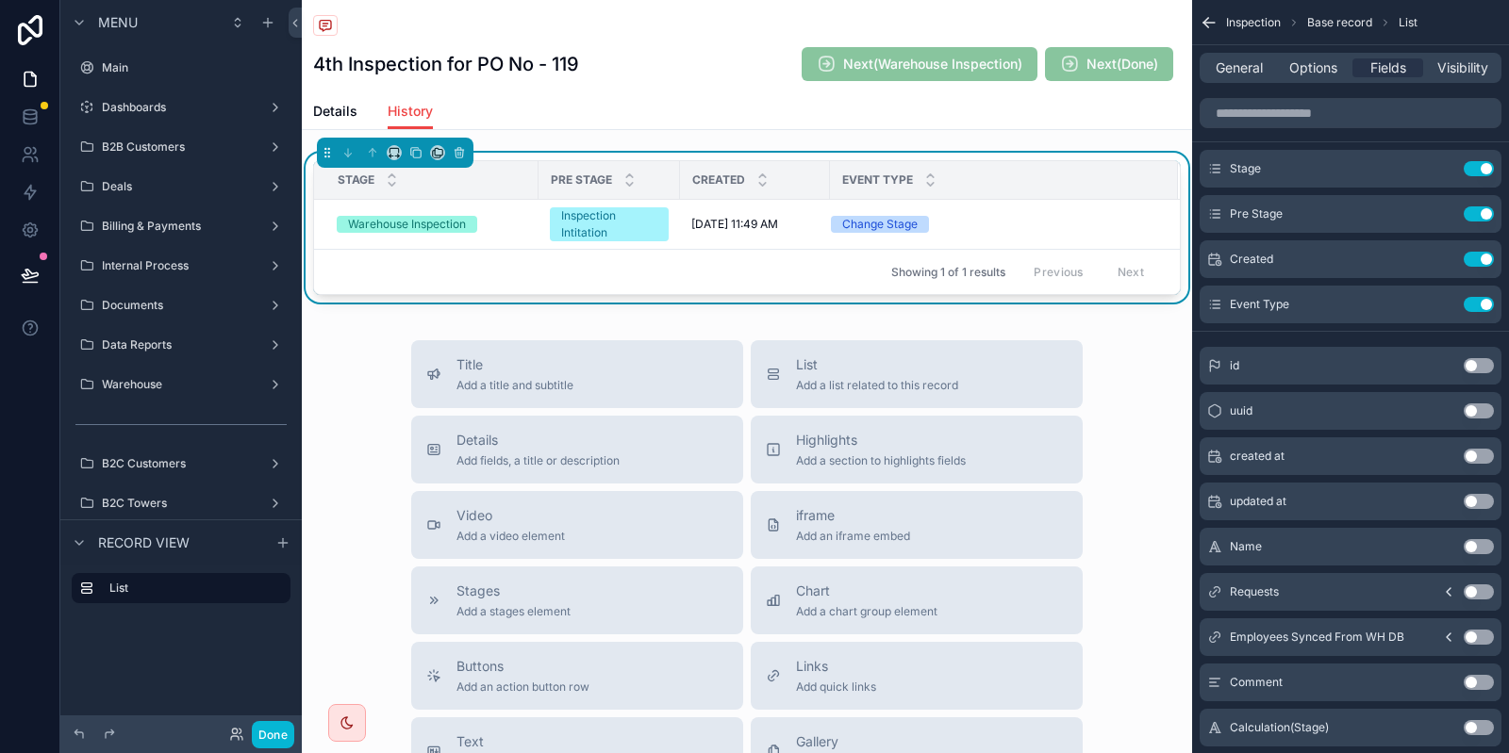
scroll to position [0, 0]
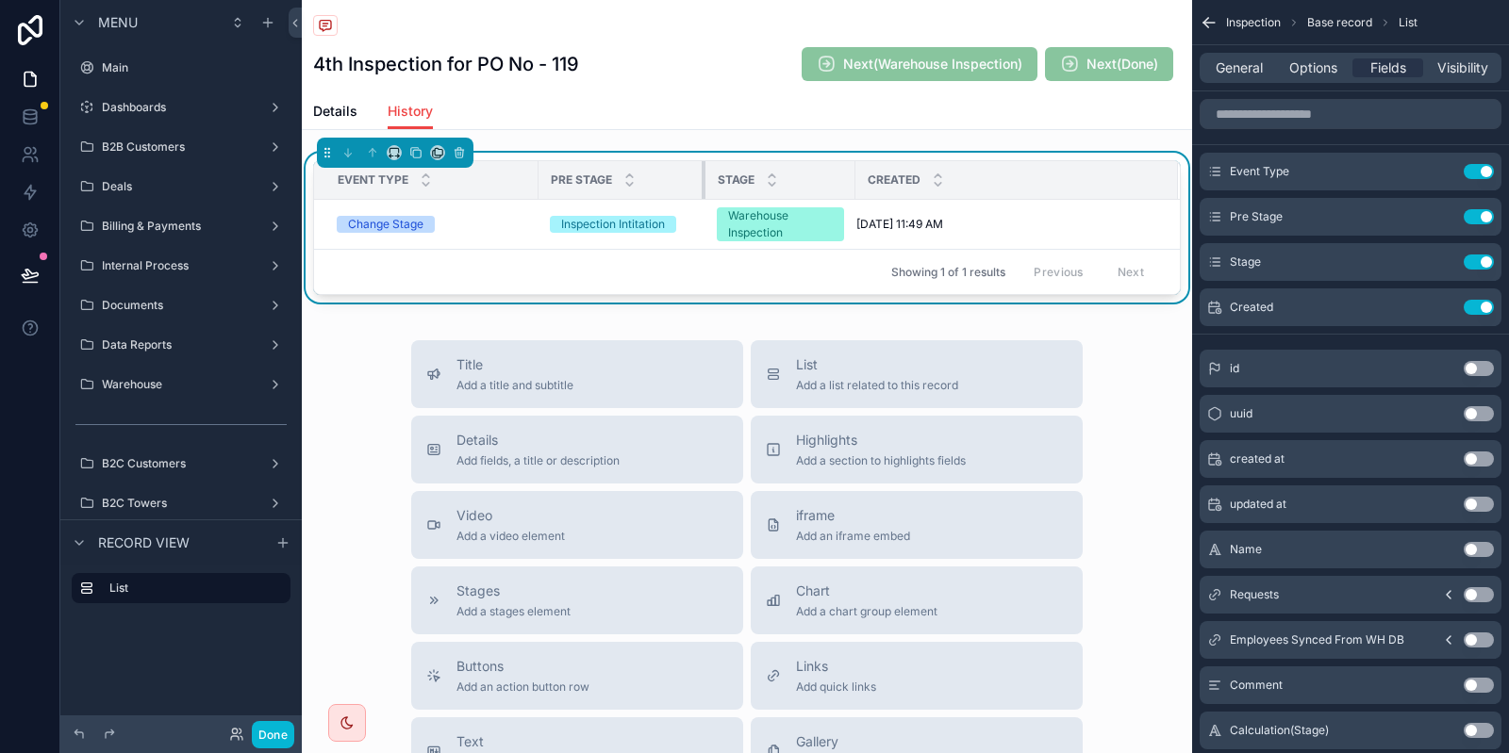
drag, startPoint x: 677, startPoint y: 172, endPoint x: 870, endPoint y: 169, distance: 193.3
click at [705, 172] on div "scrollable content" at bounding box center [706, 180] width 8 height 38
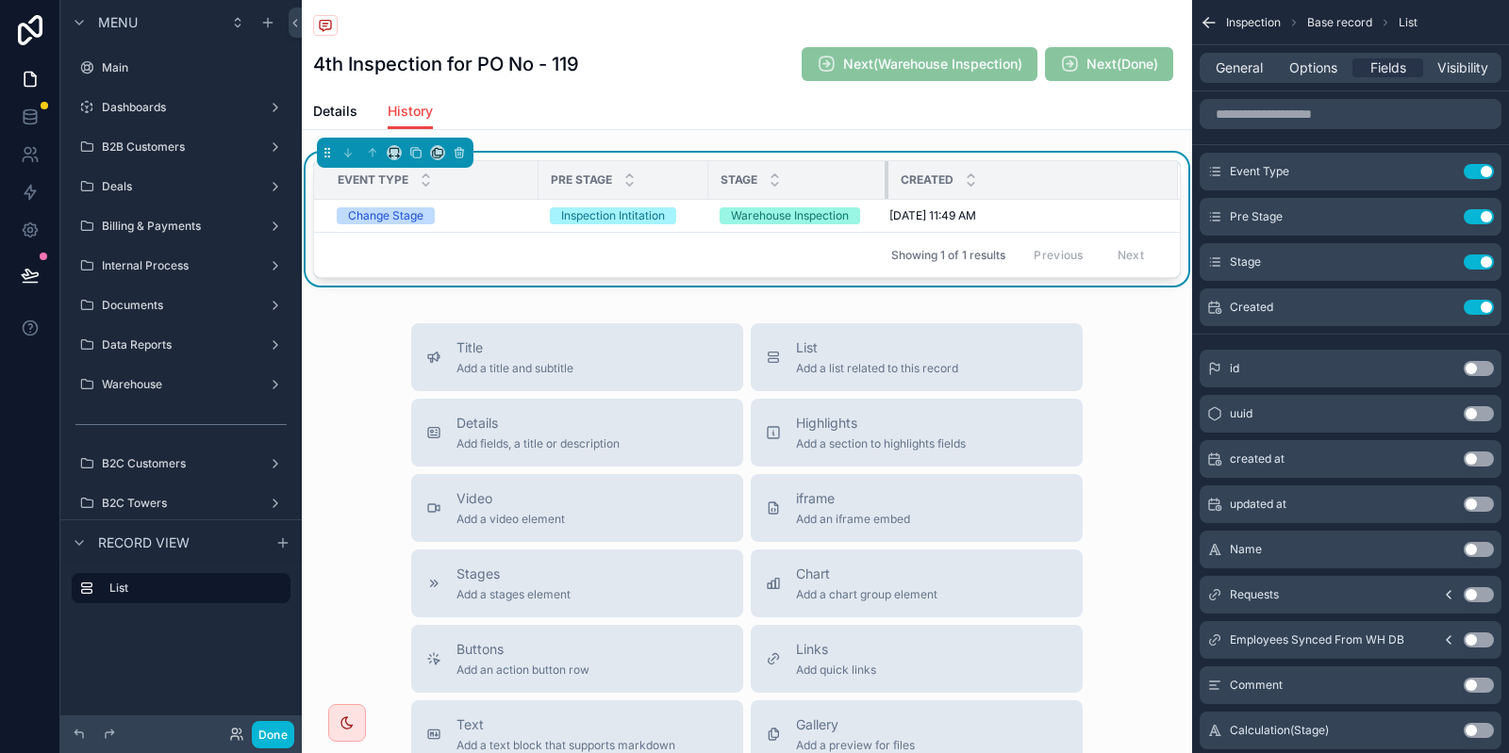
drag, startPoint x: 857, startPoint y: 172, endPoint x: 888, endPoint y: 173, distance: 31.1
click at [888, 173] on div "scrollable content" at bounding box center [888, 180] width 8 height 38
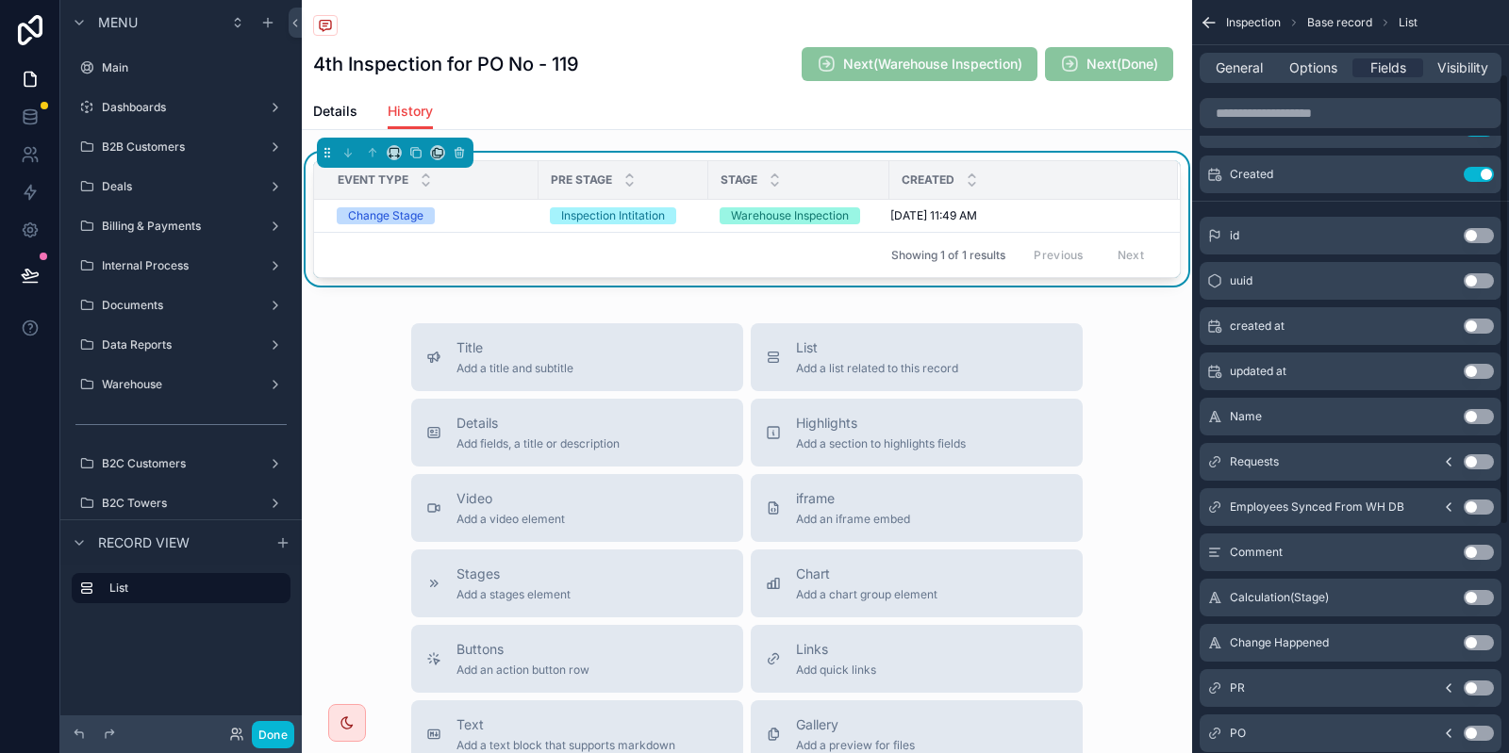
scroll to position [160, 0]
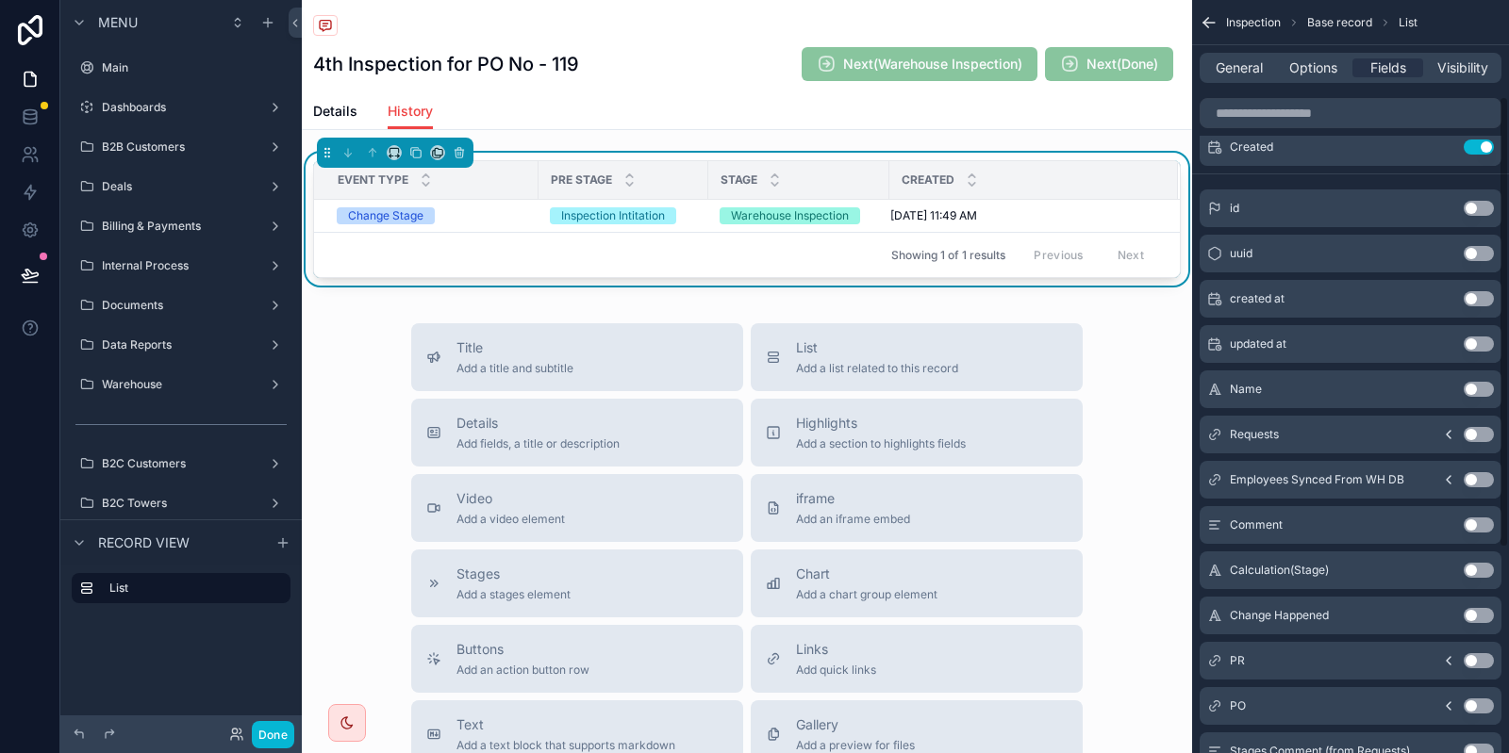
click at [1463, 468] on div "Employees Synced From WH DB Use setting" at bounding box center [1350, 480] width 302 height 38
click at [1480, 477] on button "Use setting" at bounding box center [1478, 479] width 30 height 15
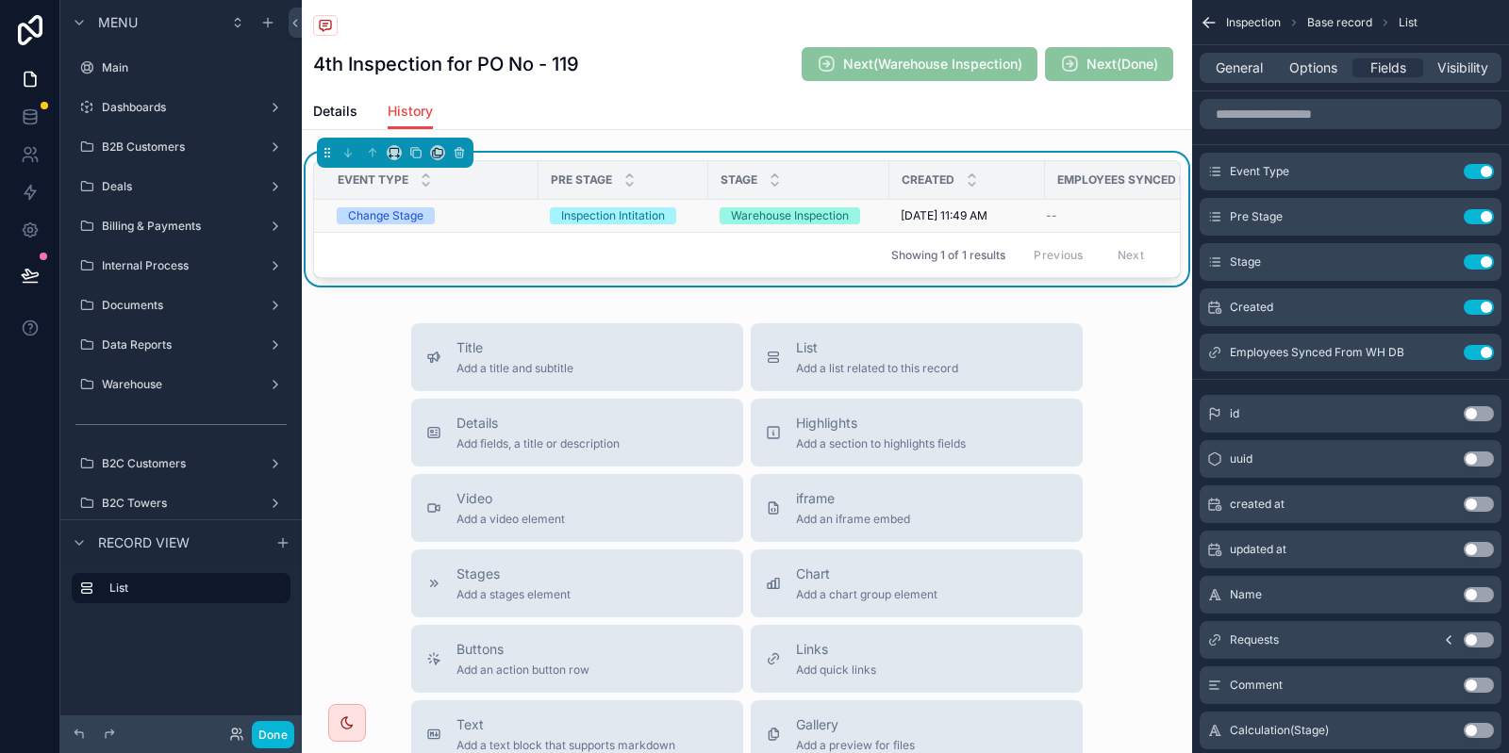
scroll to position [0, 67]
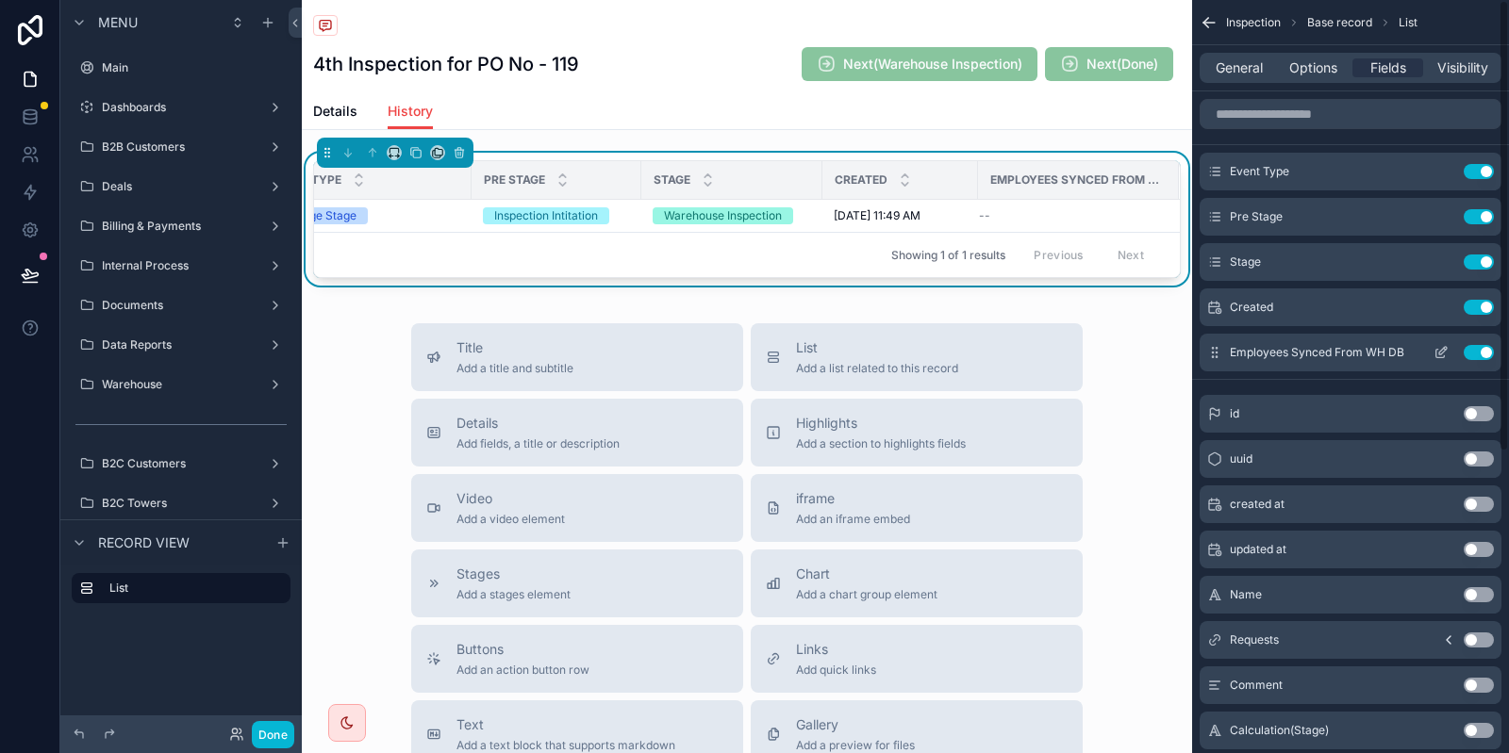
click at [1434, 357] on icon "scrollable content" at bounding box center [1440, 352] width 15 height 15
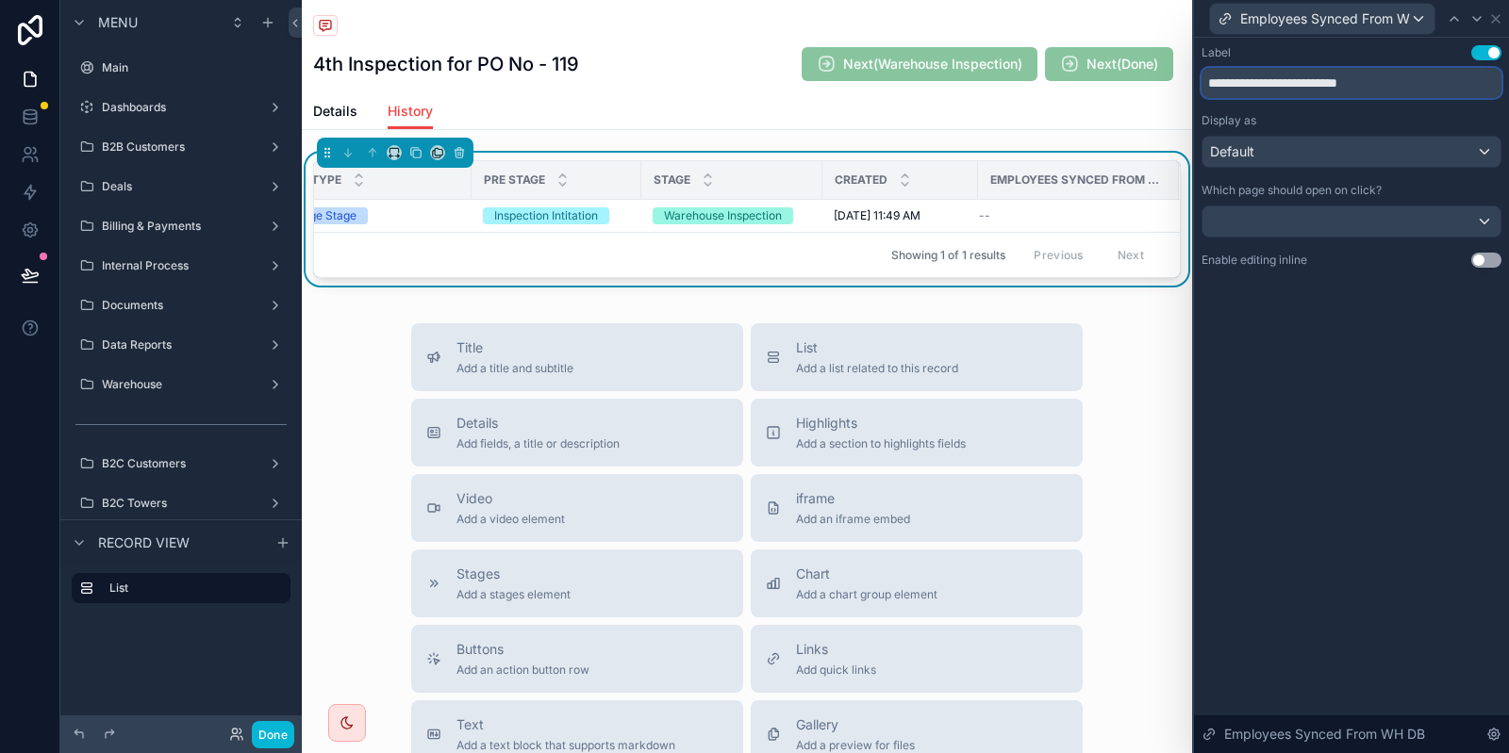
click at [1271, 85] on input "**********" at bounding box center [1351, 83] width 300 height 30
click at [1271, 88] on input "**********" at bounding box center [1351, 83] width 300 height 30
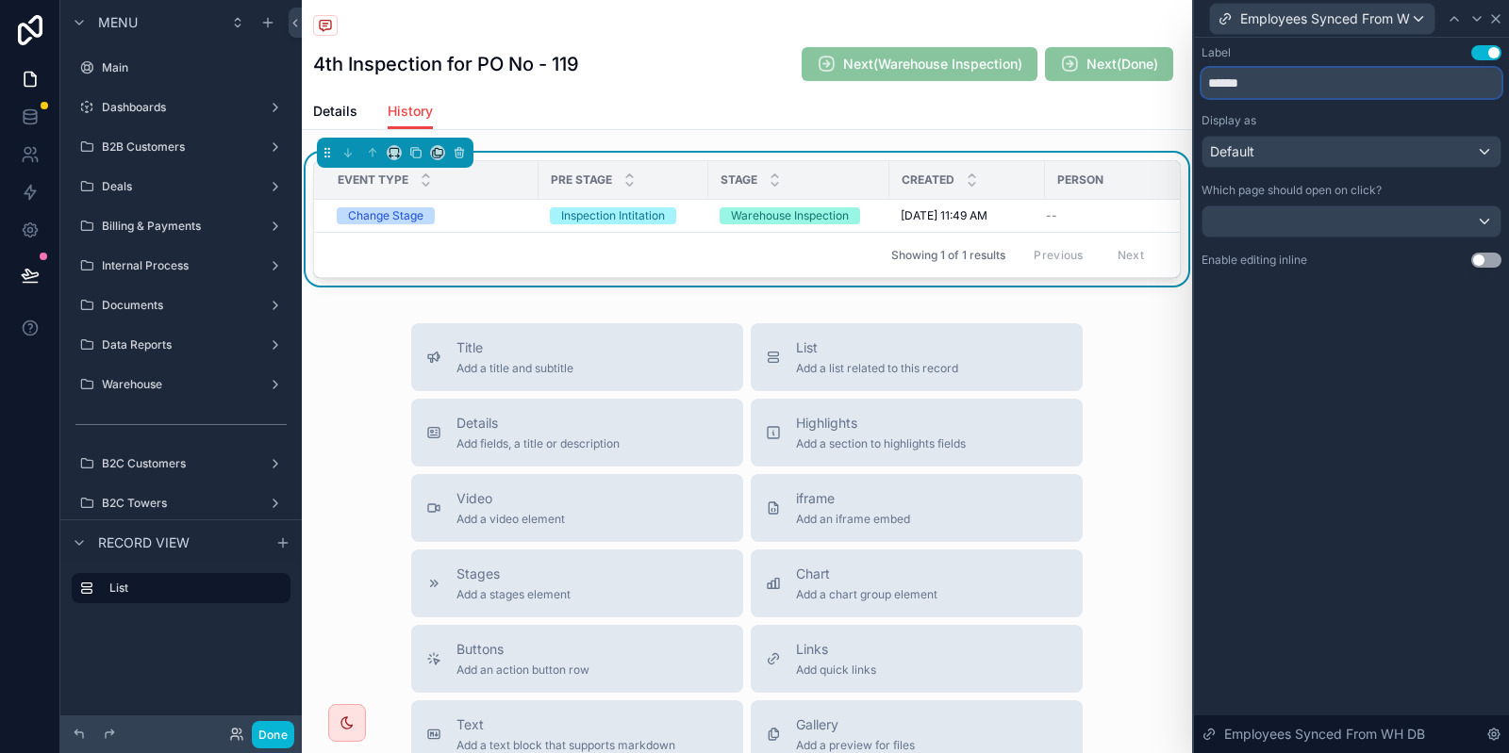
type input "******"
click at [1497, 20] on icon at bounding box center [1496, 19] width 8 height 8
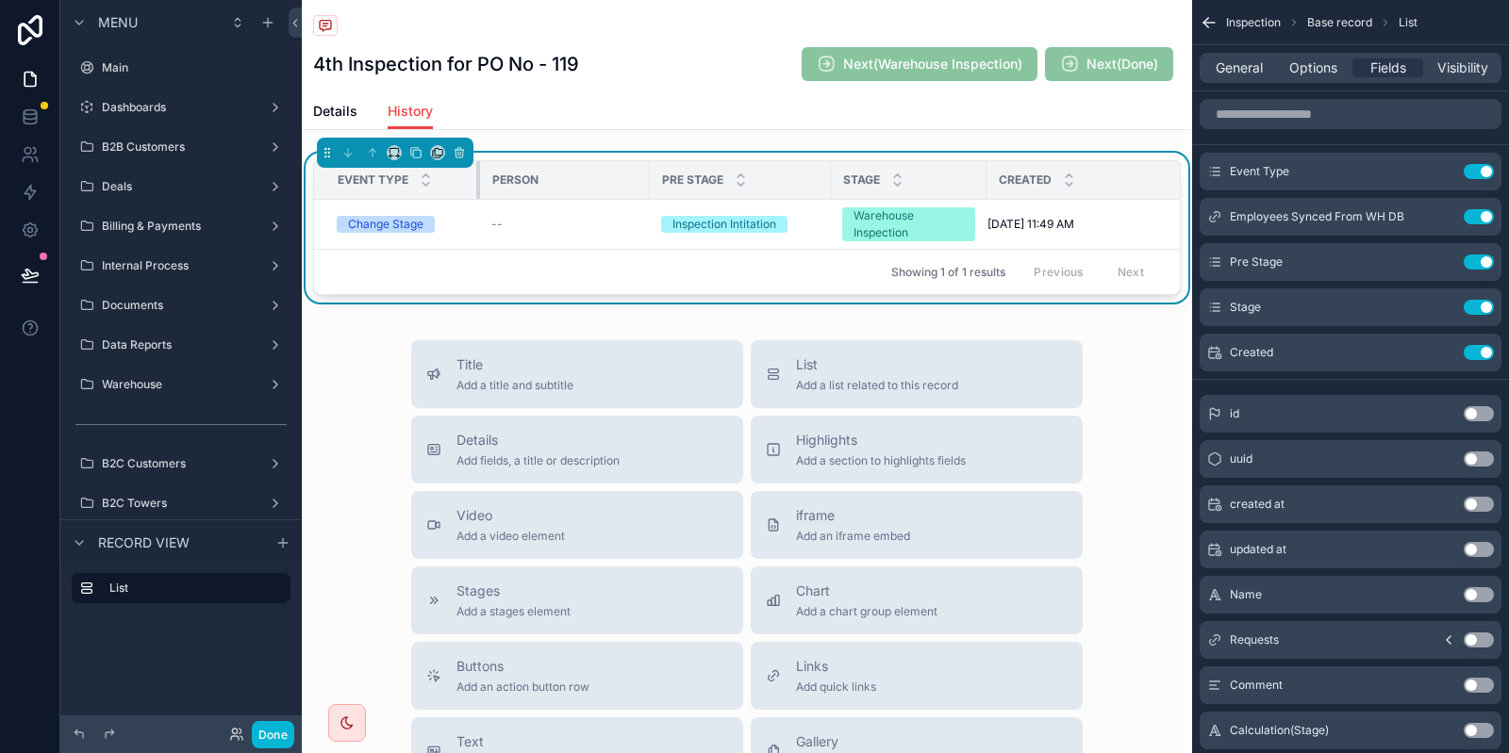
drag, startPoint x: 537, startPoint y: 171, endPoint x: 479, endPoint y: 173, distance: 58.5
click at [479, 173] on div "scrollable content" at bounding box center [480, 180] width 8 height 38
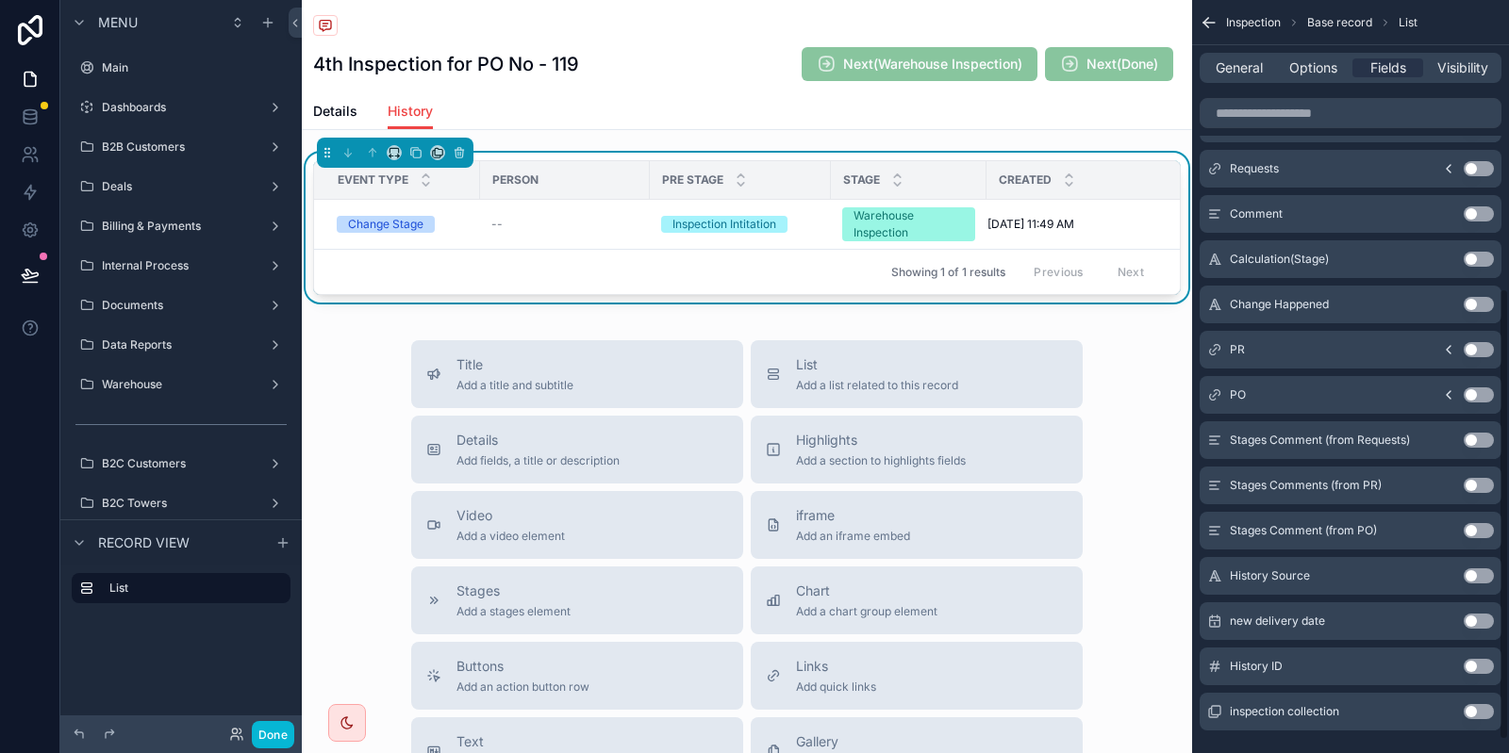
scroll to position [481, 0]
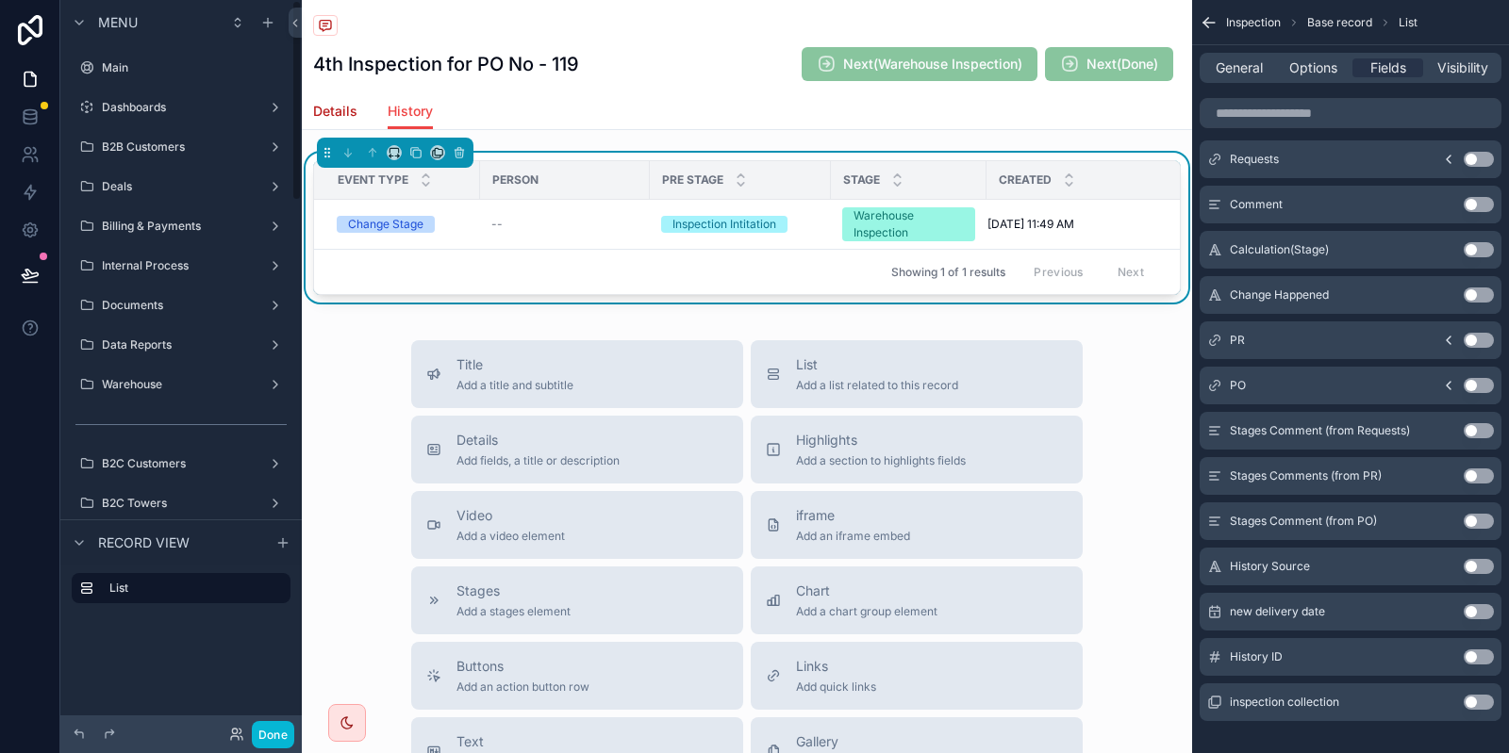
click at [346, 107] on span "Details" at bounding box center [335, 111] width 44 height 19
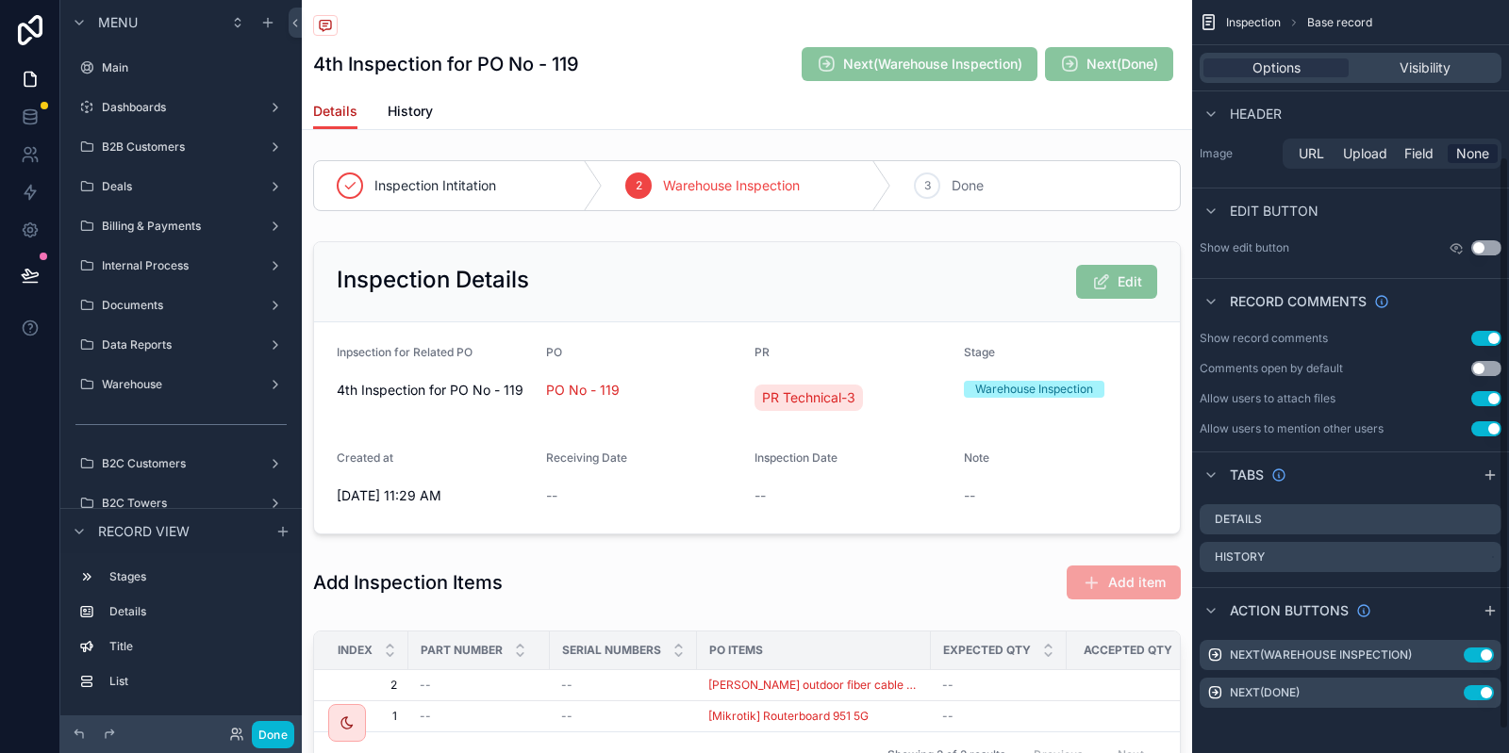
scroll to position [206, 0]
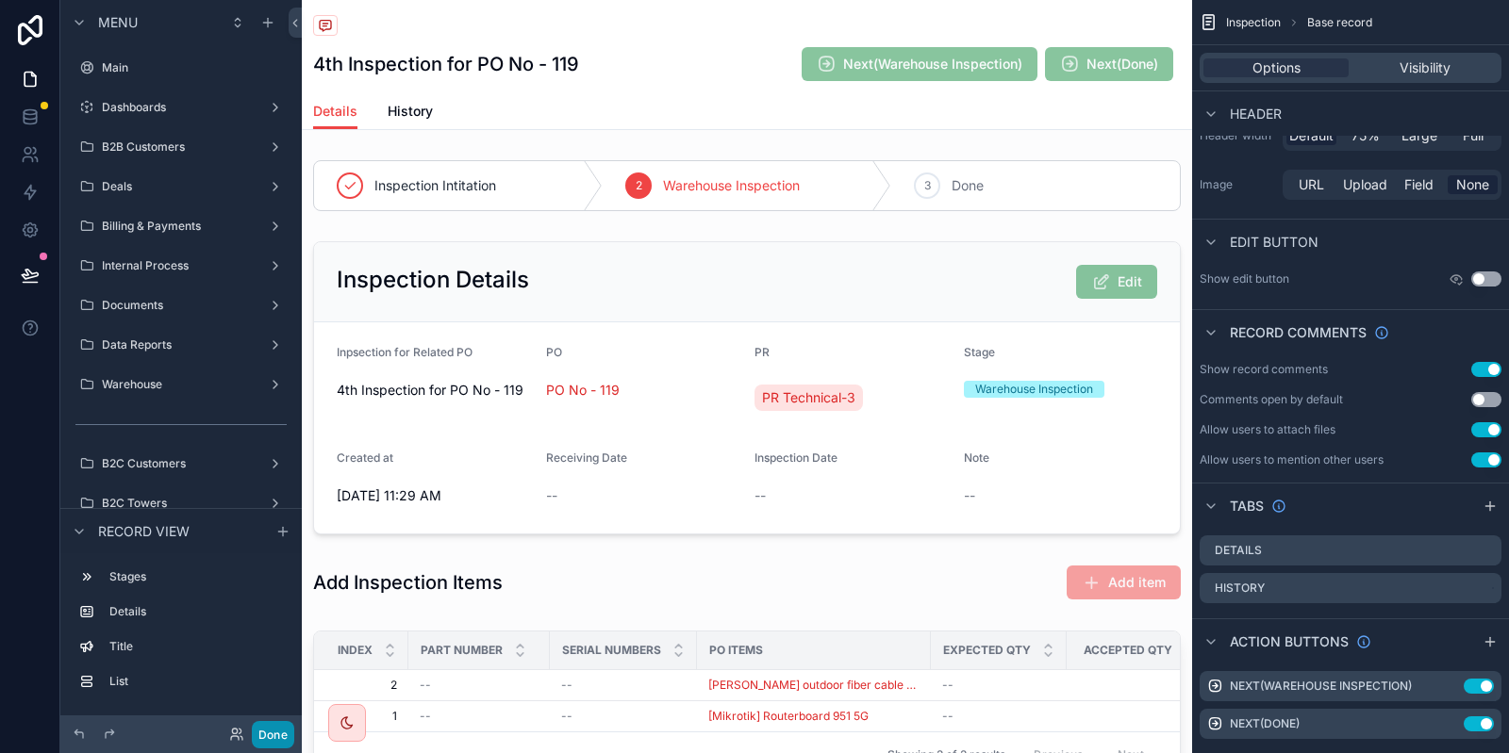
click at [286, 732] on button "Done" at bounding box center [273, 734] width 42 height 27
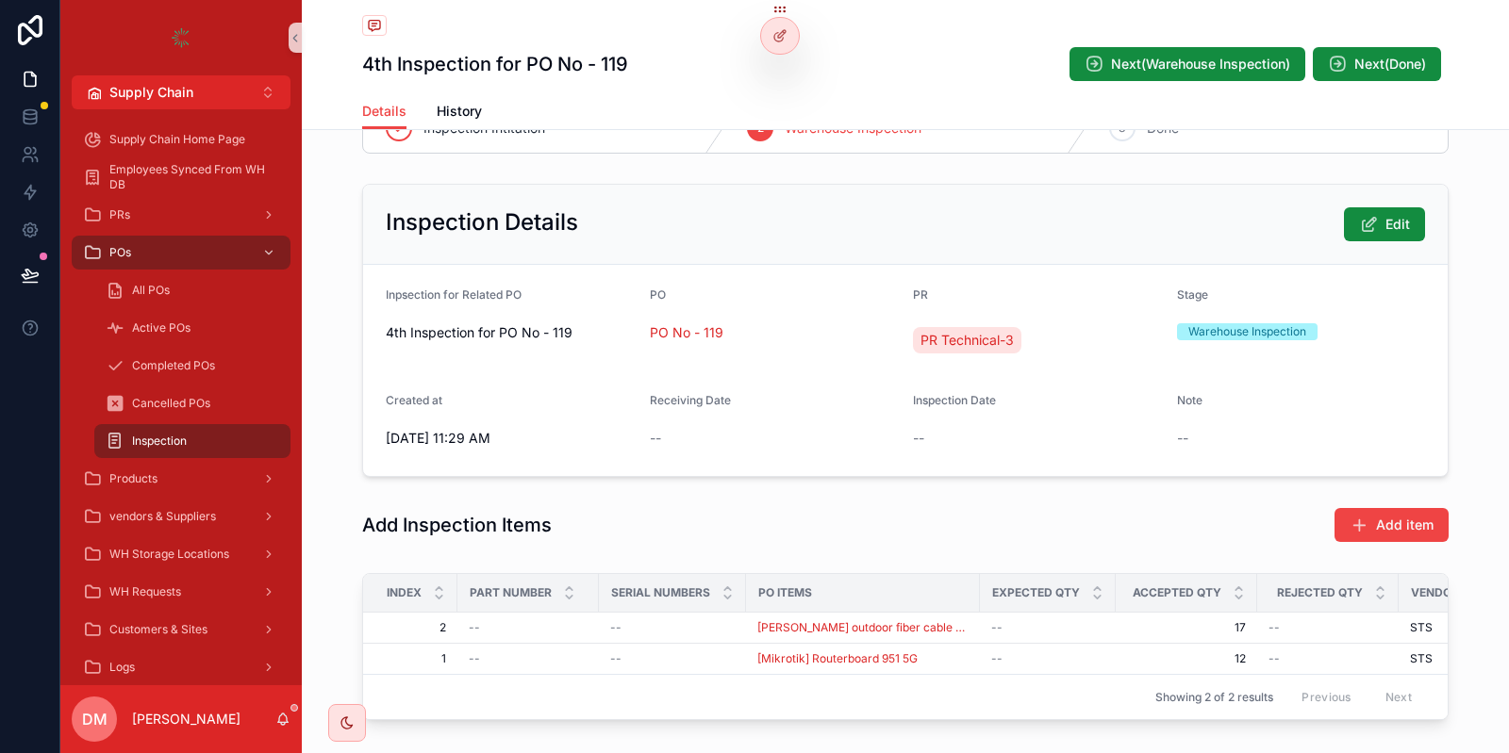
scroll to position [0, 0]
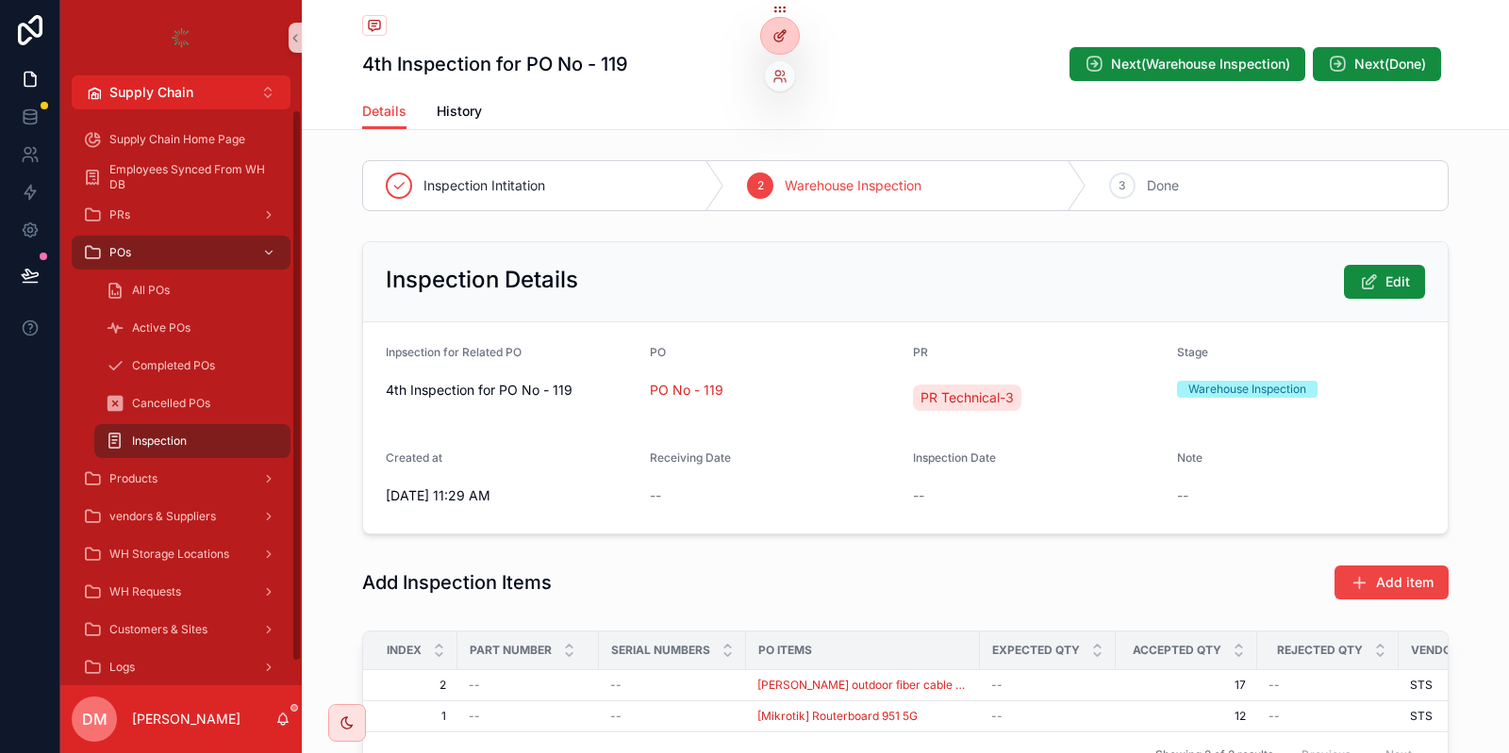
click at [776, 44] on div at bounding box center [780, 36] width 38 height 36
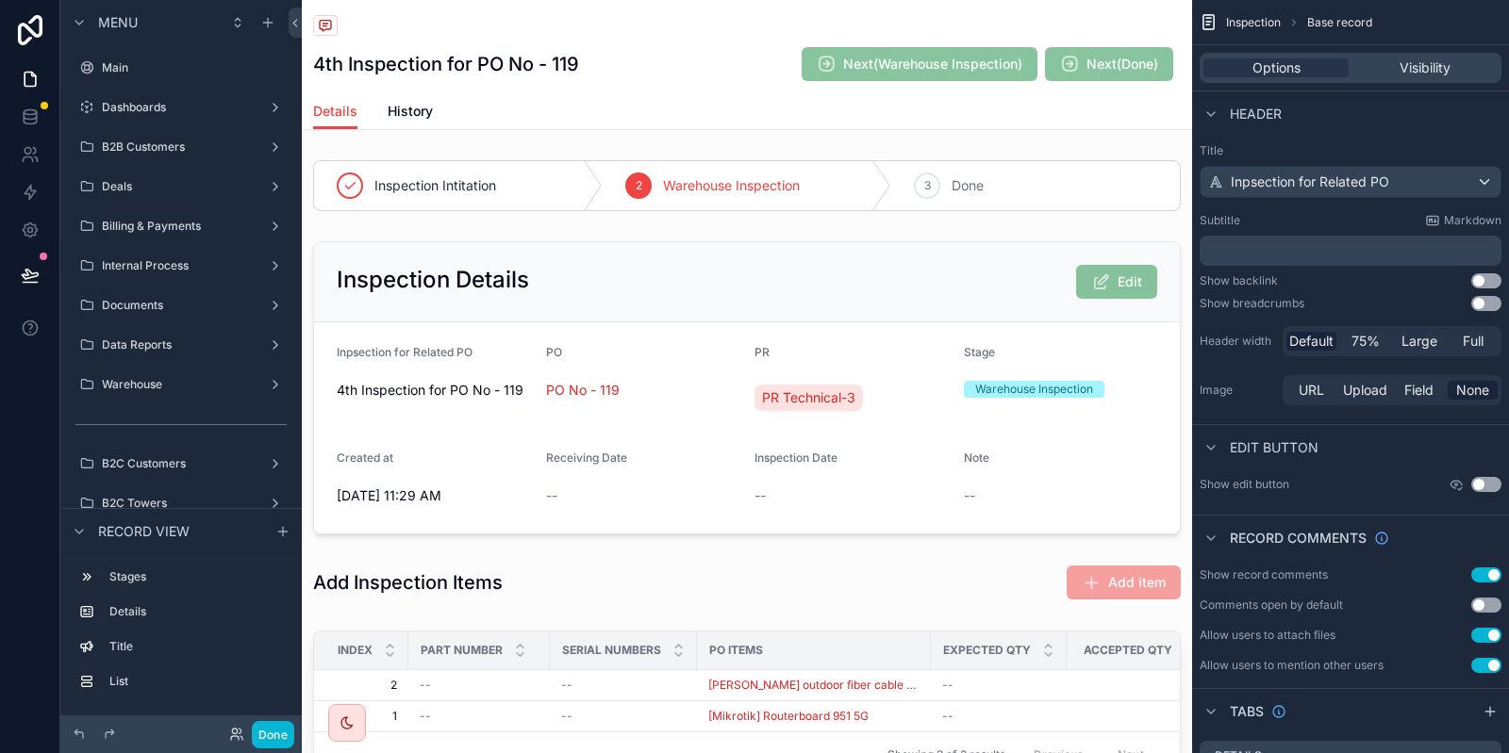
scroll to position [236, 0]
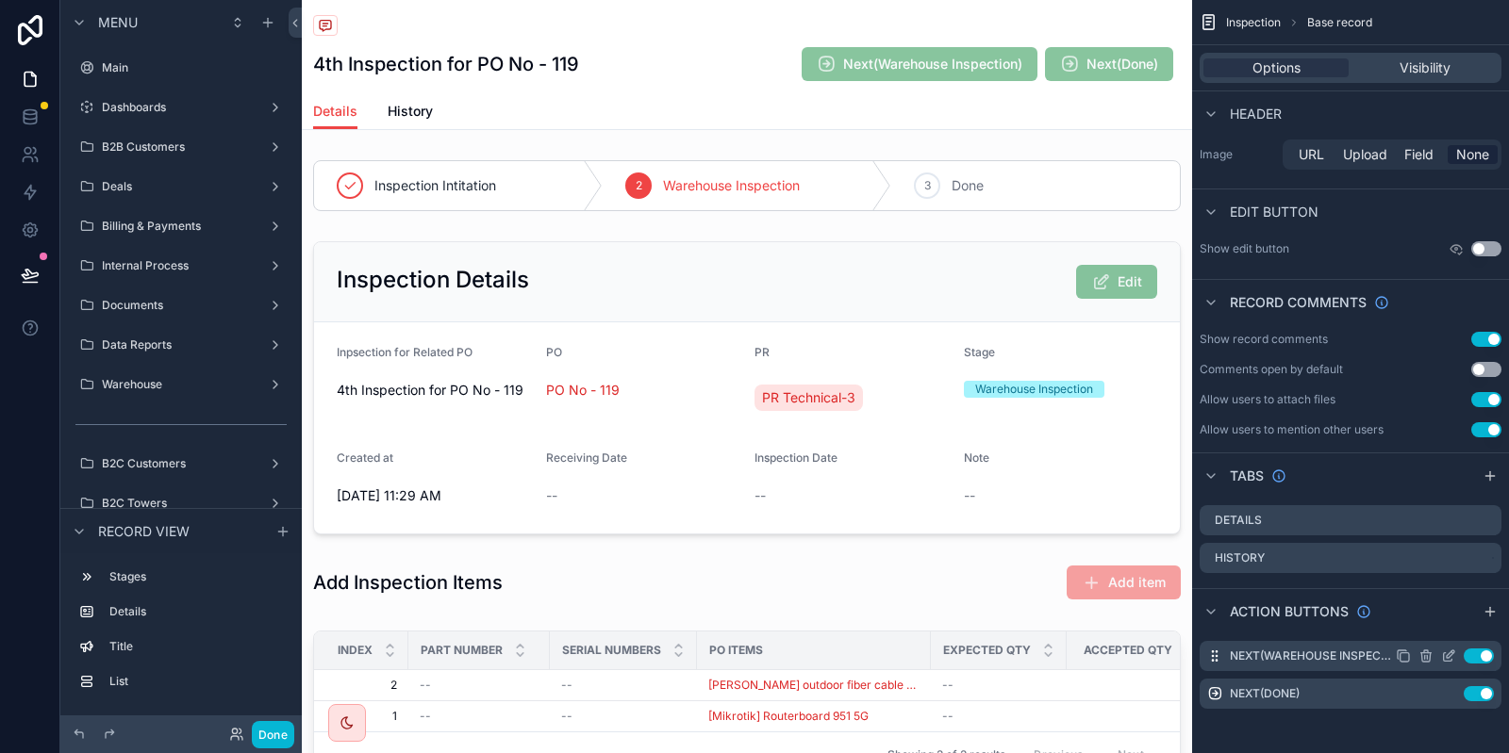
click at [1450, 653] on icon "scrollable content" at bounding box center [1448, 656] width 15 height 15
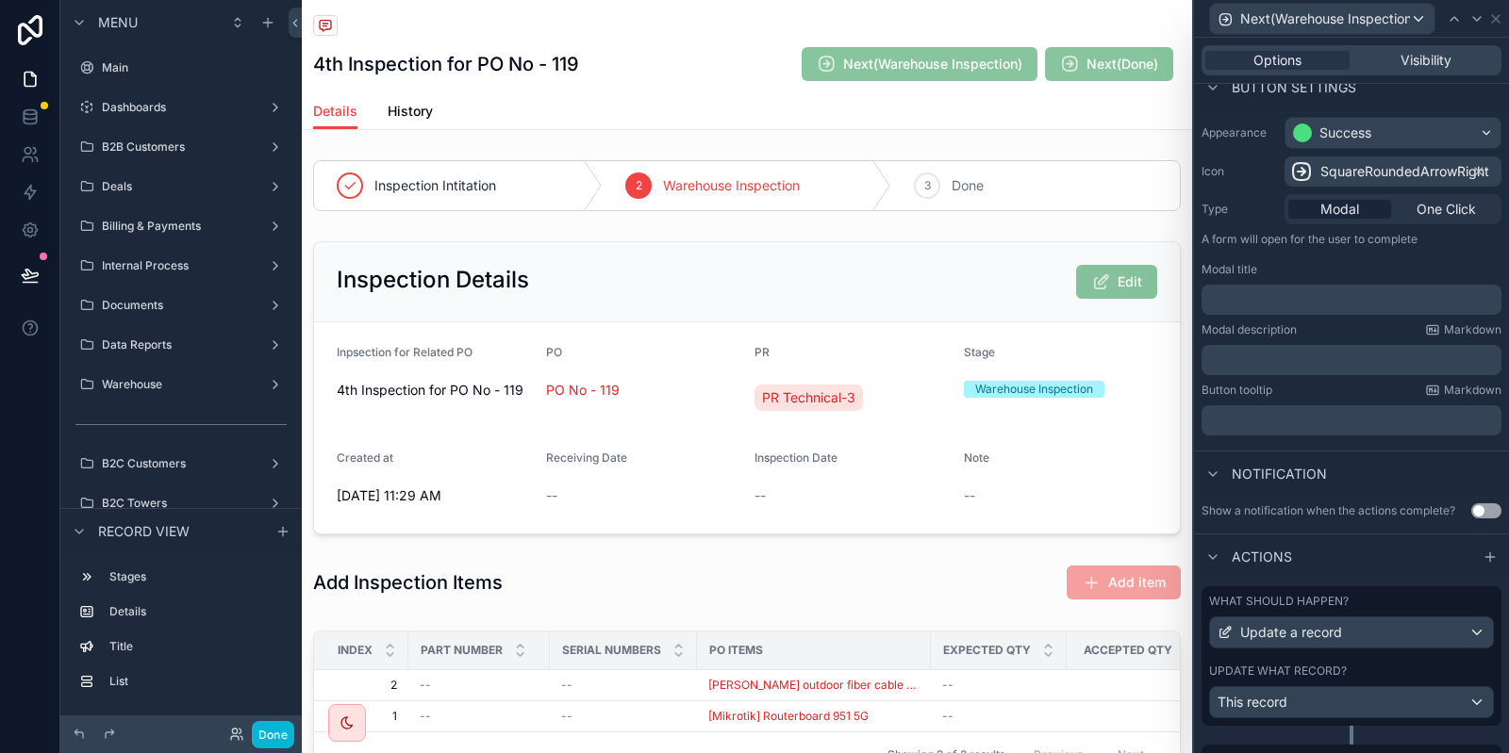
scroll to position [339, 0]
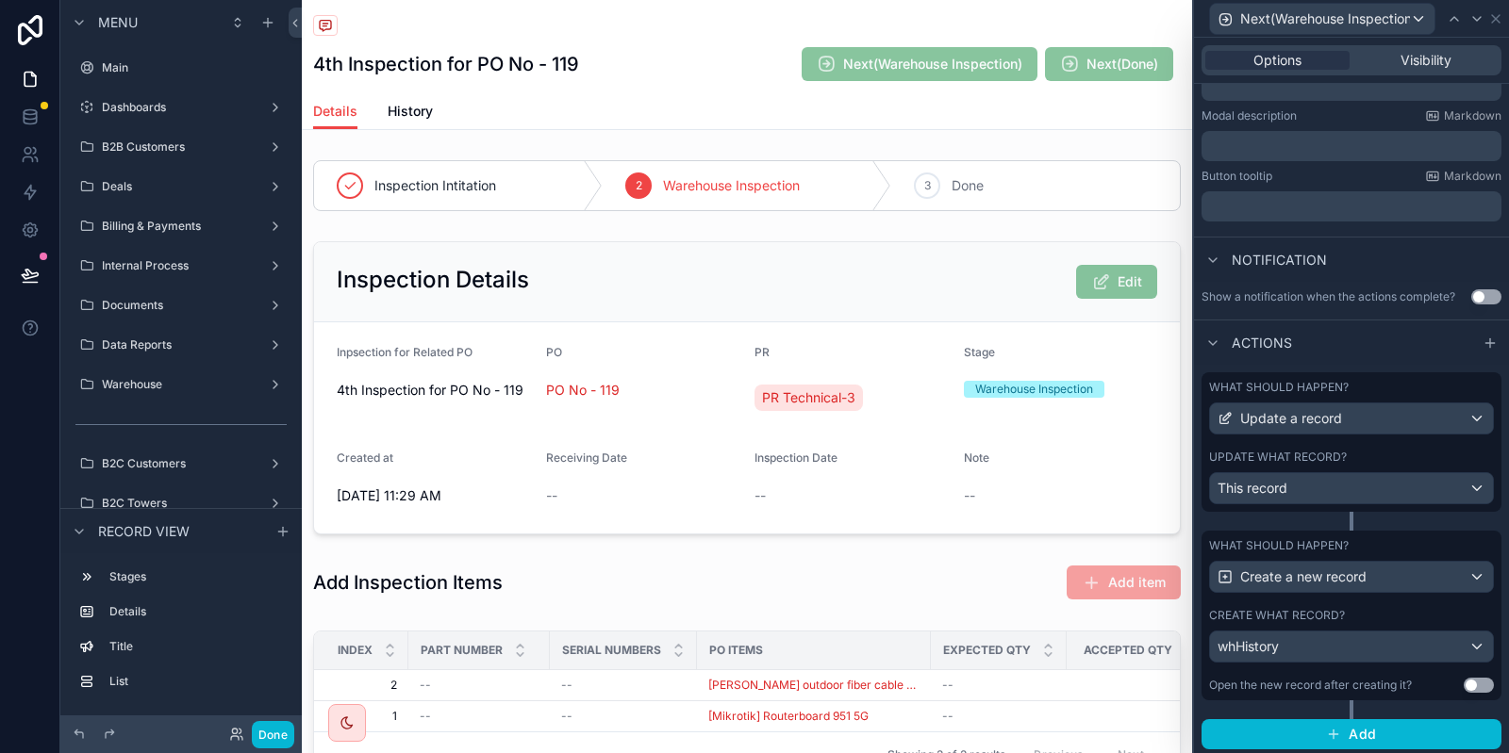
click at [1351, 447] on div "What should happen? Update a record Update what record? This record" at bounding box center [1351, 442] width 300 height 140
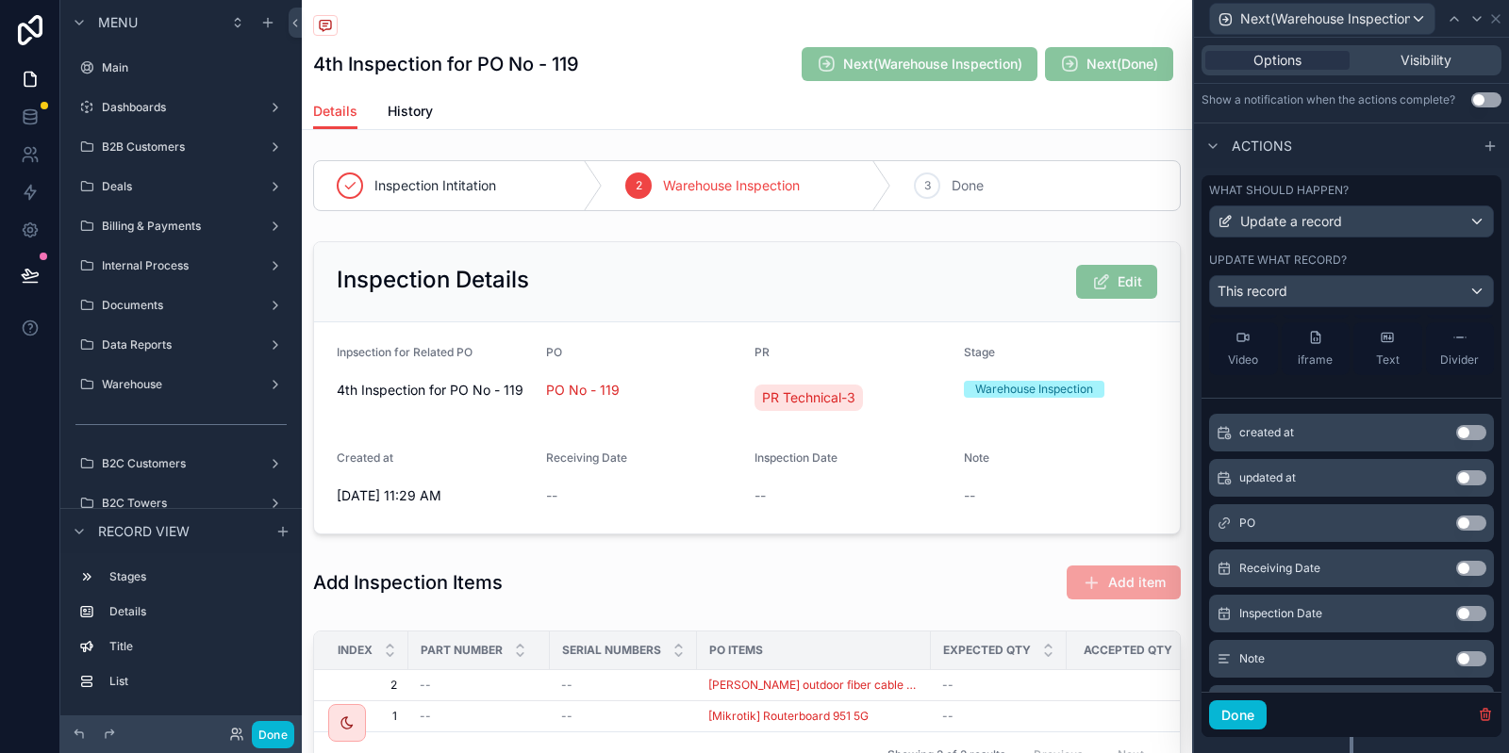
scroll to position [20, 0]
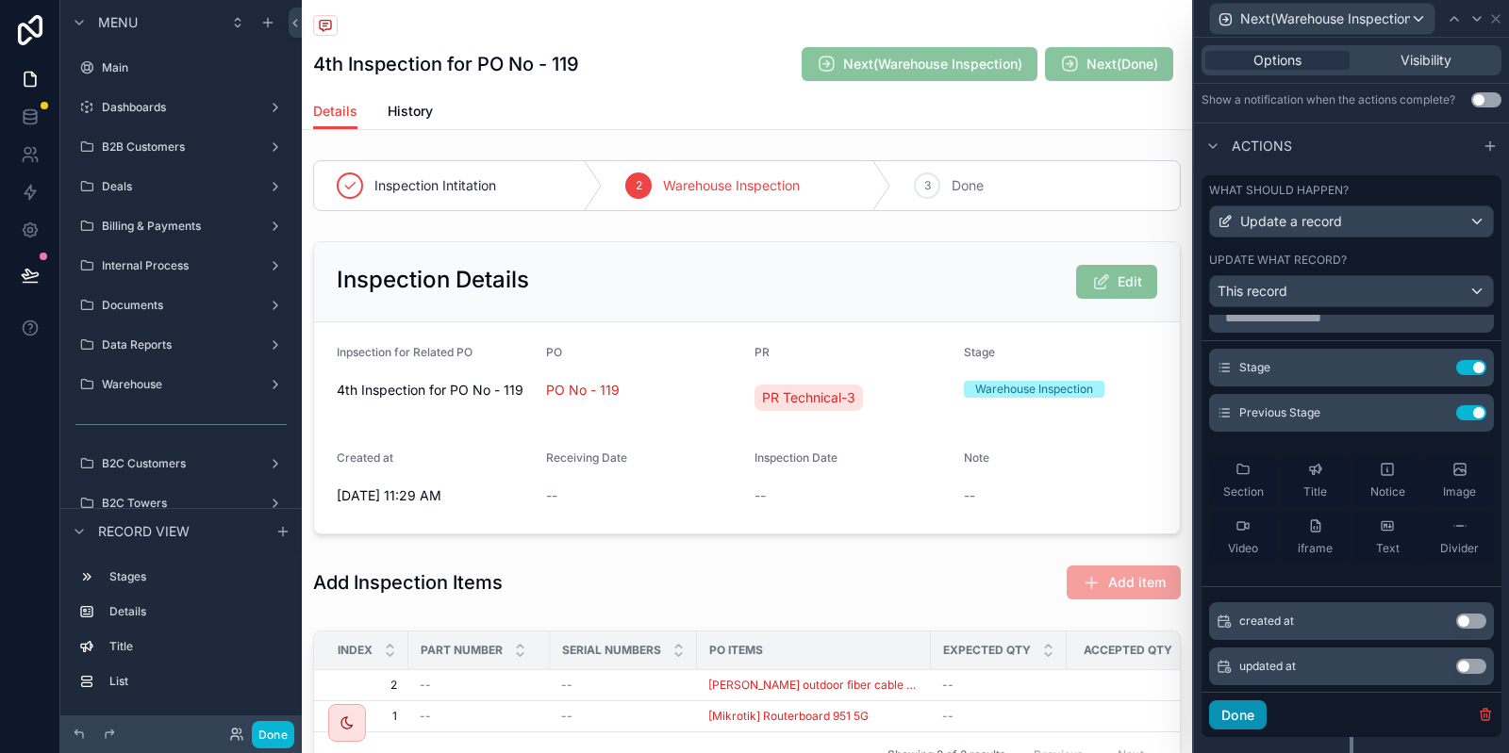
click at [1224, 714] on button "Done" at bounding box center [1238, 716] width 58 height 30
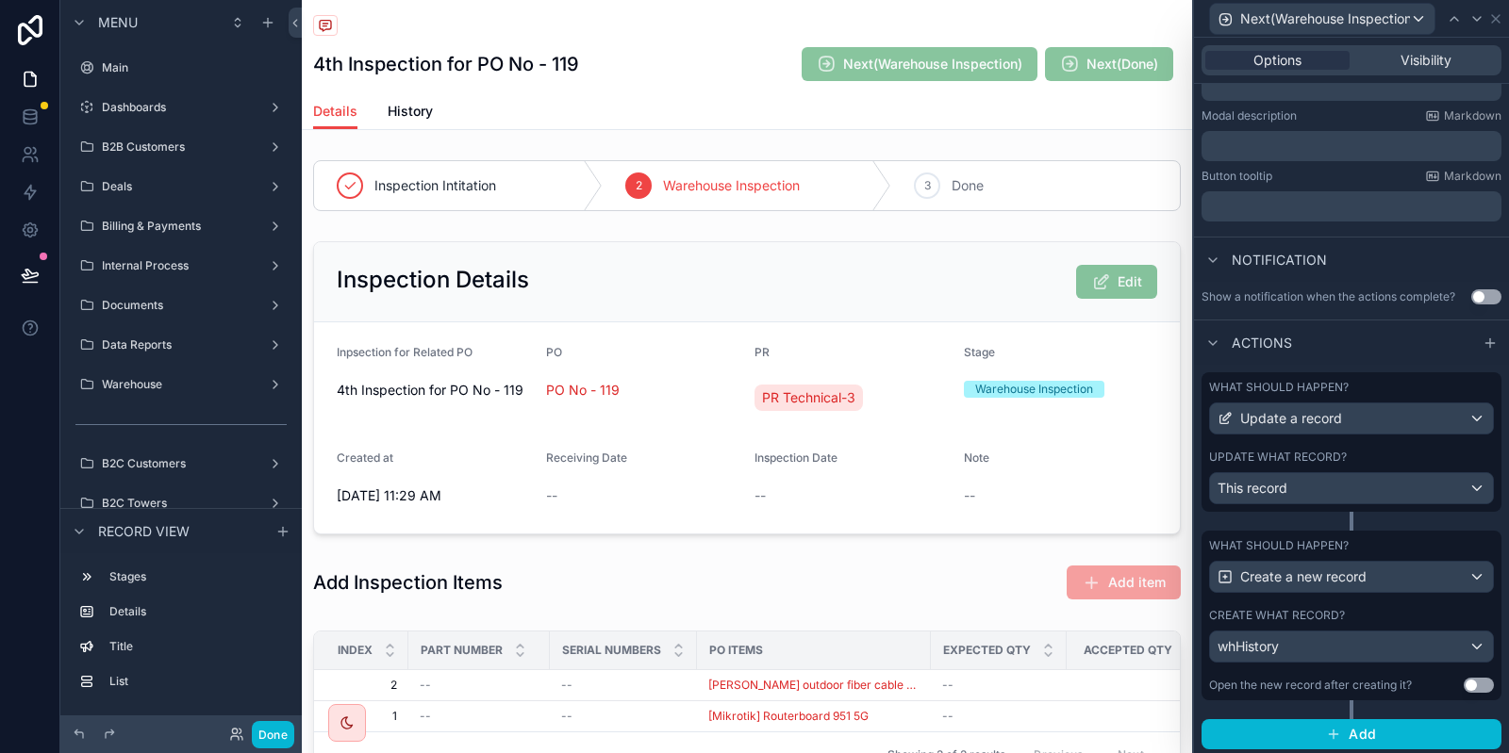
click at [1365, 600] on div "What should happen? Create a new record Create what record? whHistory Open the …" at bounding box center [1351, 616] width 300 height 170
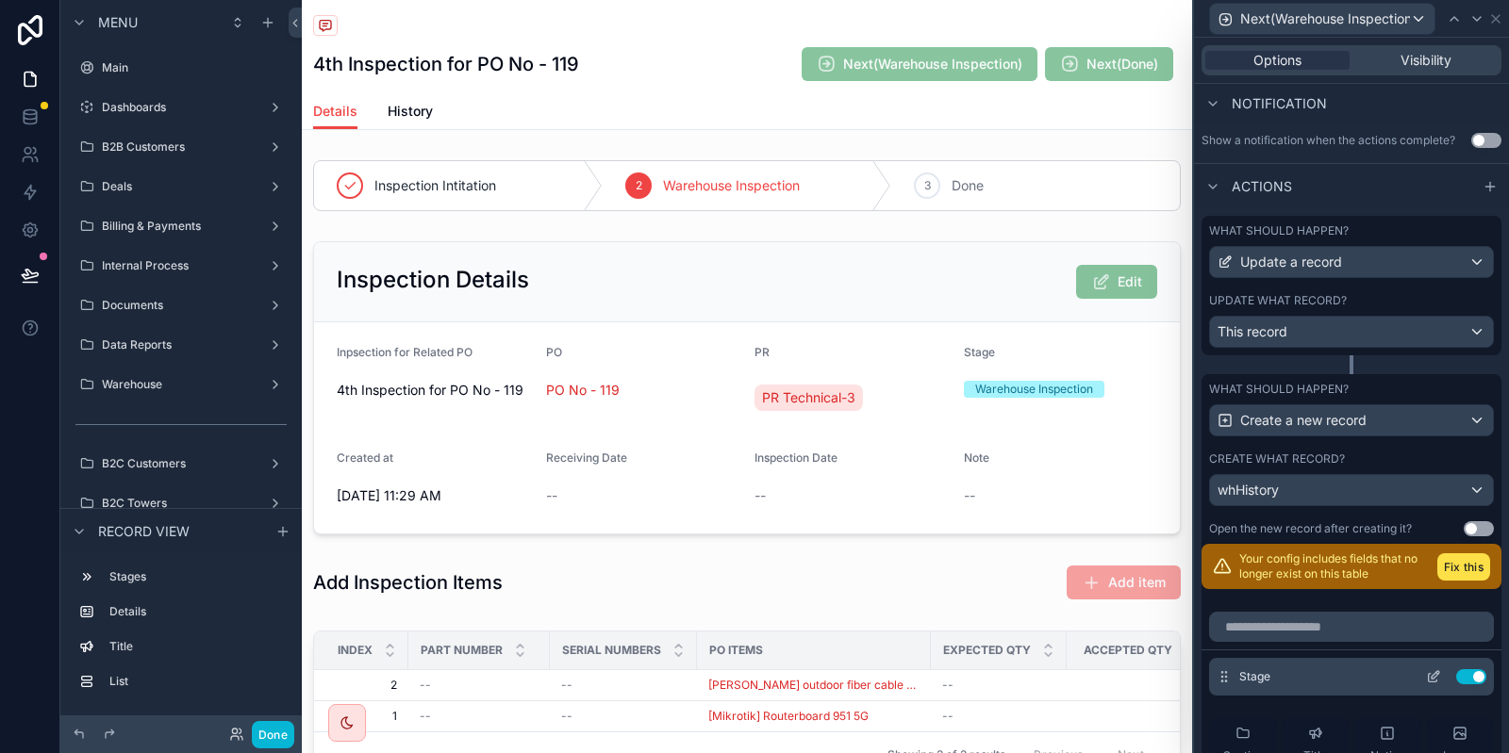
scroll to position [566, 0]
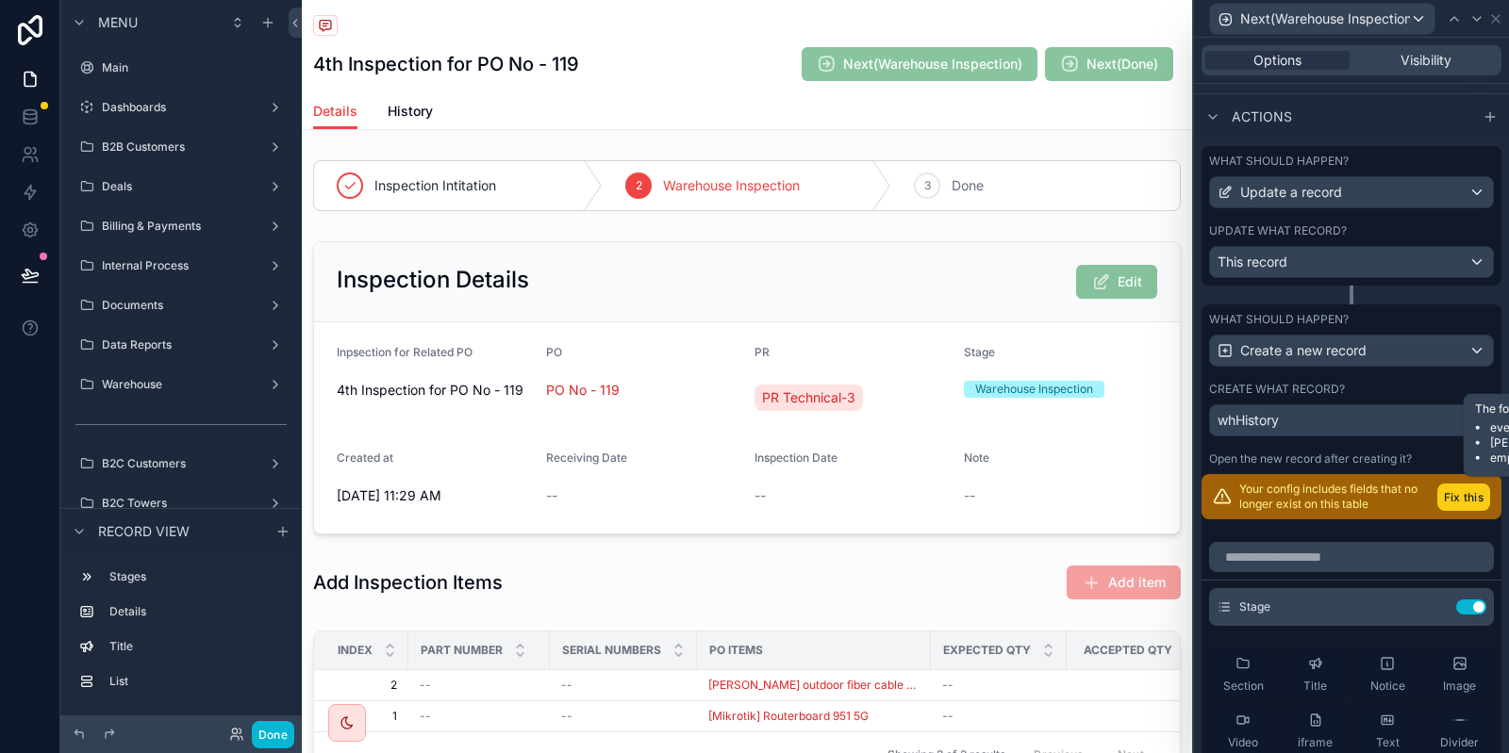
click at [1469, 499] on button "Fix this" at bounding box center [1463, 497] width 53 height 27
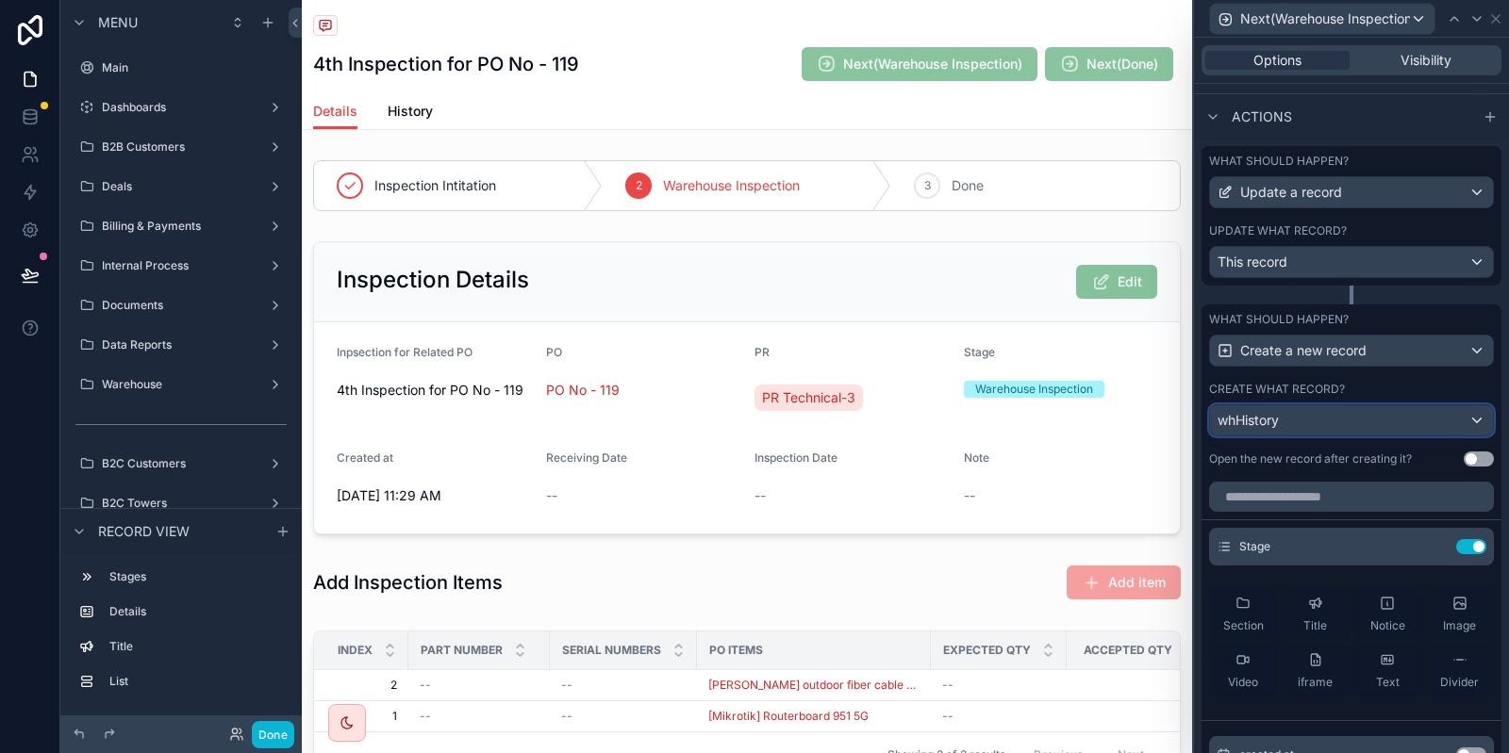
click at [1337, 417] on div "whHistory" at bounding box center [1351, 420] width 283 height 30
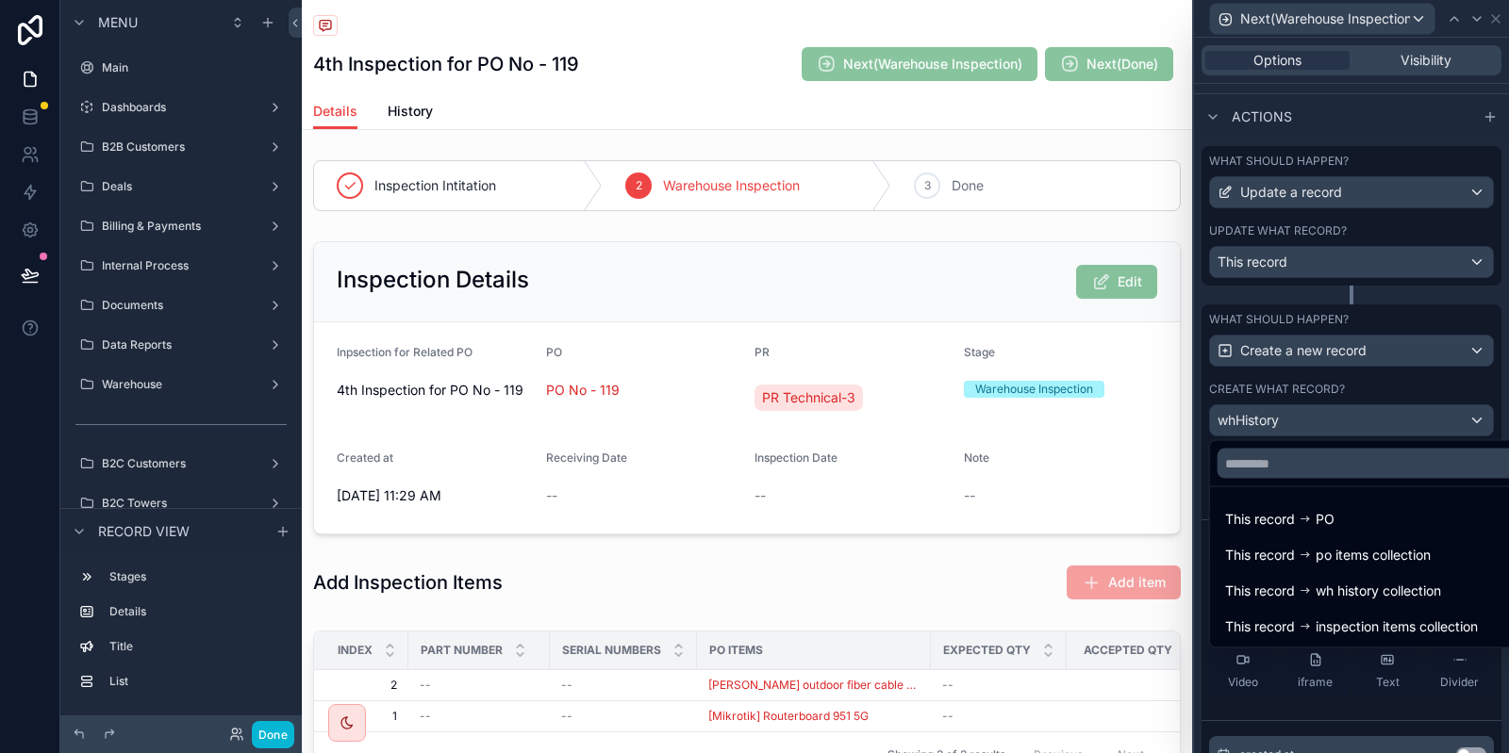
click at [1375, 392] on div at bounding box center [1351, 376] width 315 height 753
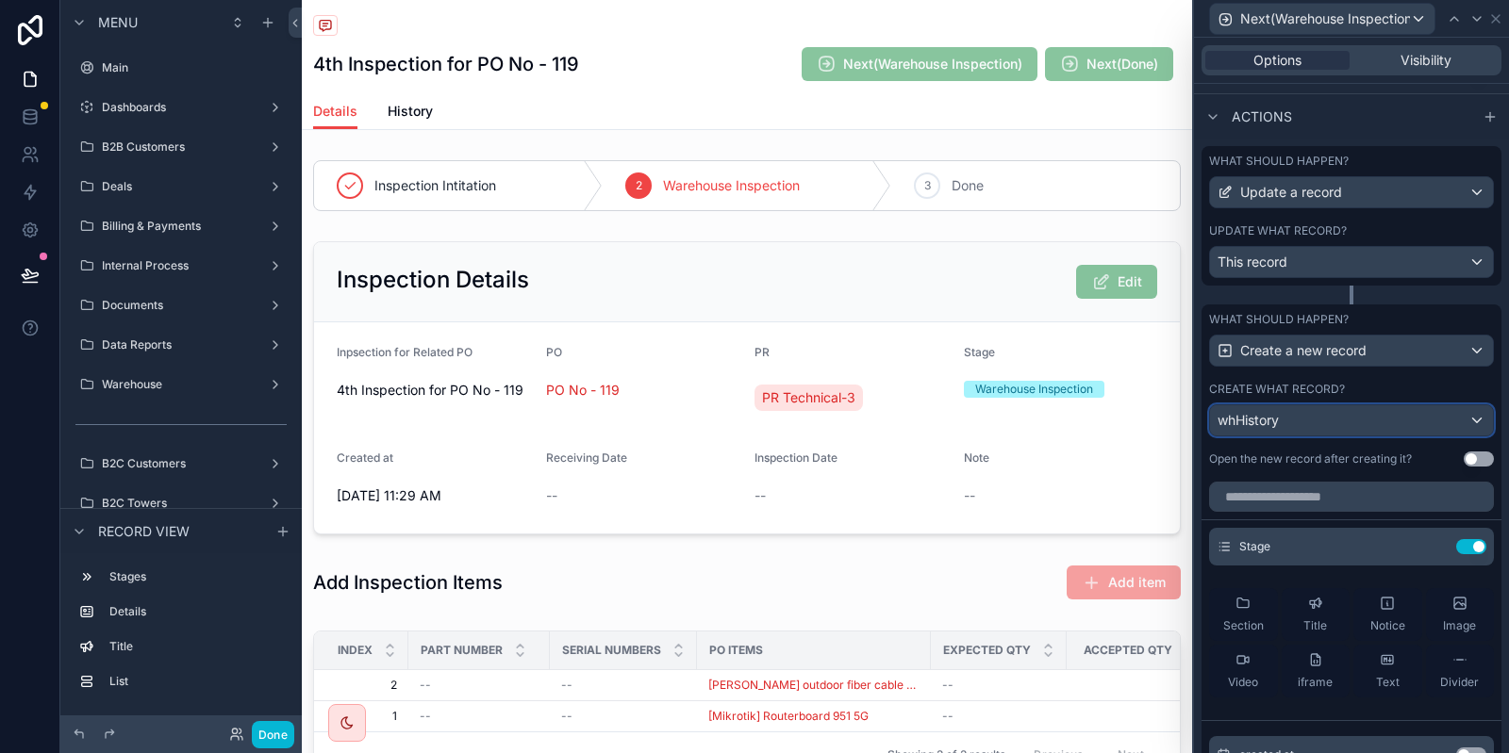
click at [1347, 424] on div "whHistory" at bounding box center [1351, 420] width 283 height 30
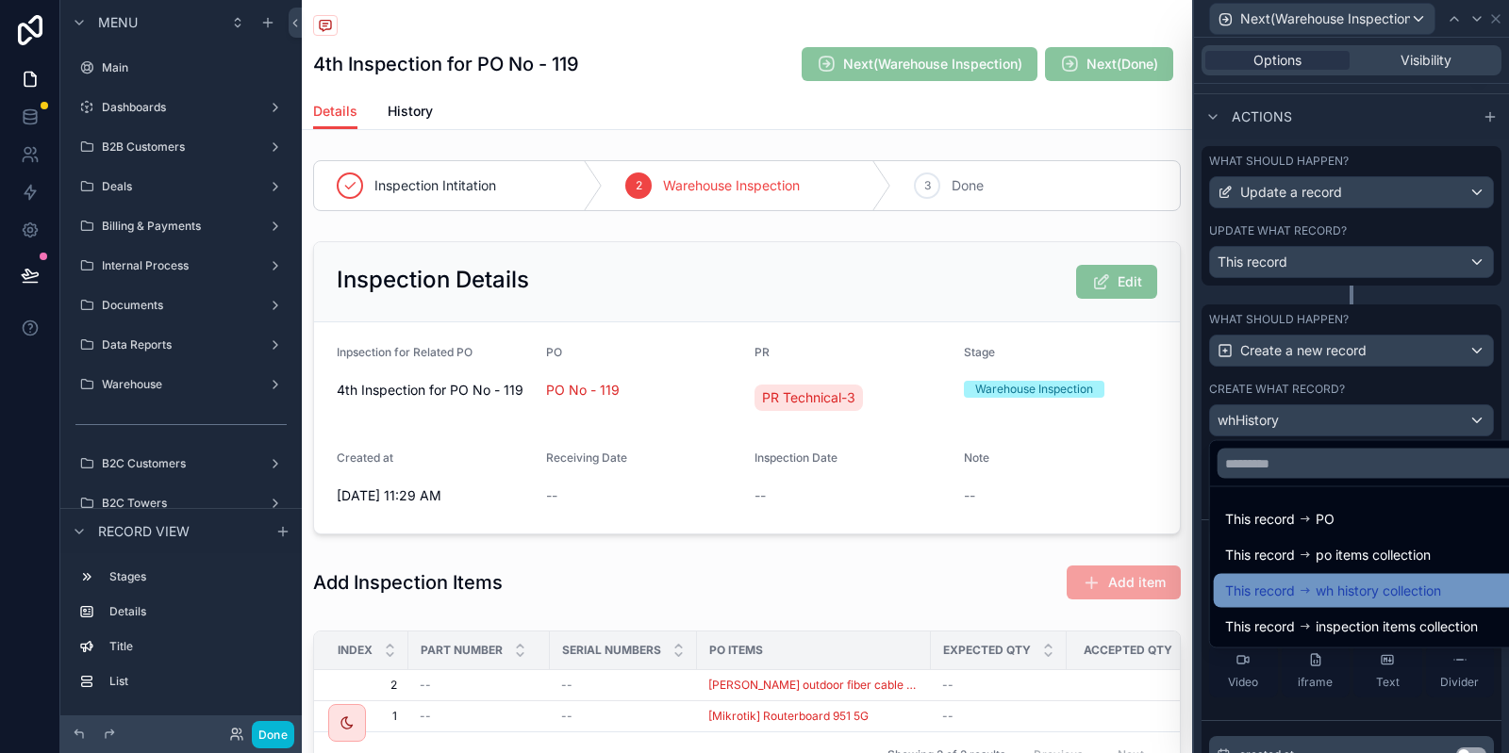
click at [1350, 598] on span "wh history collection" at bounding box center [1377, 591] width 125 height 23
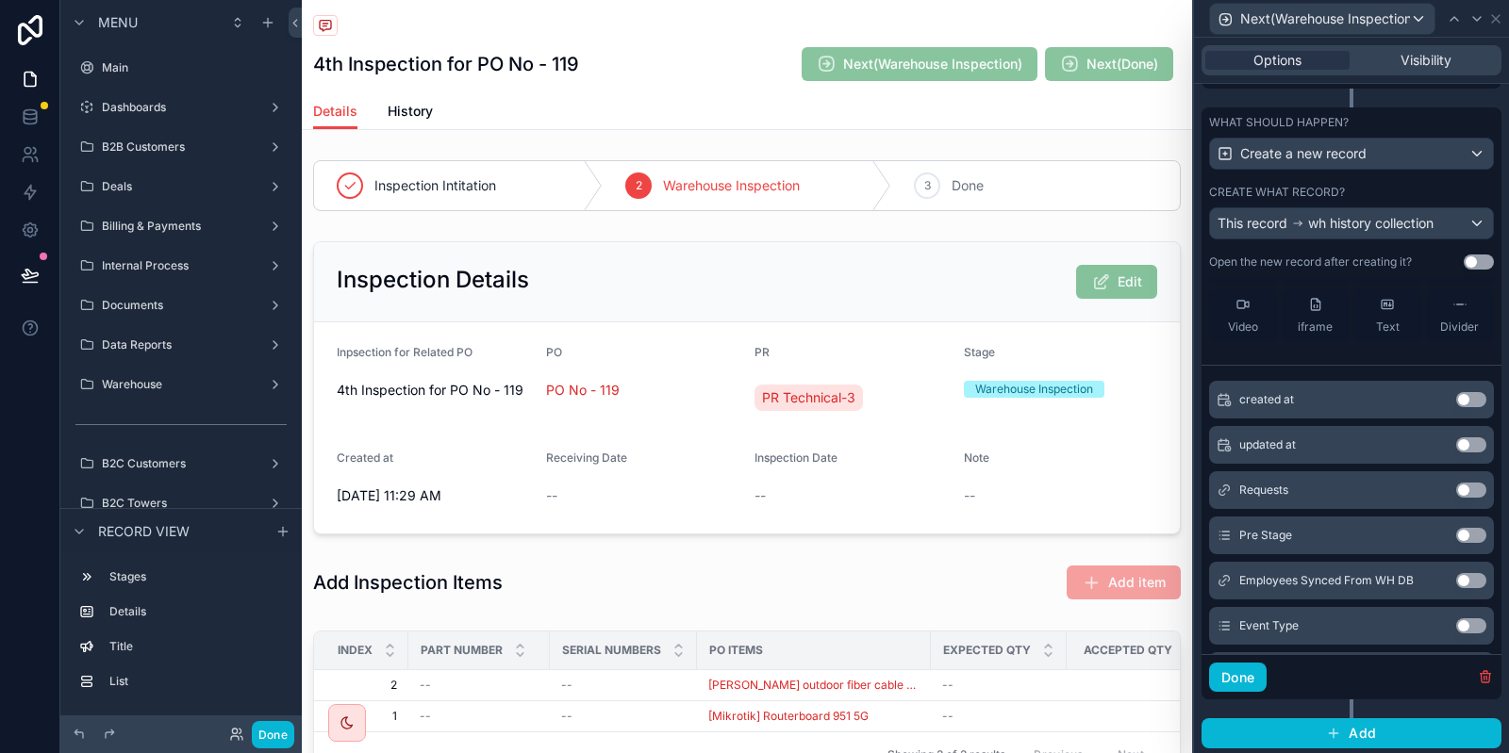
scroll to position [189, 0]
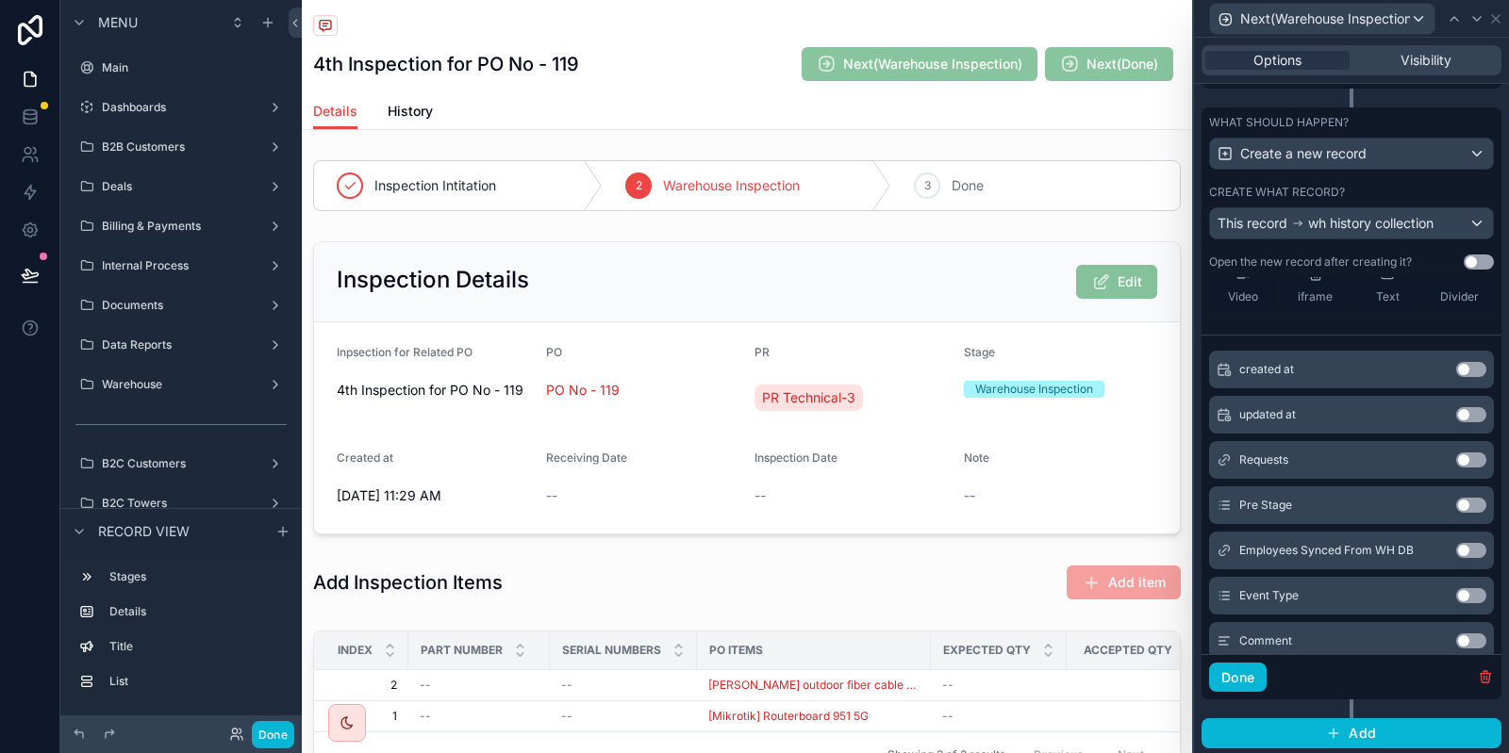
click at [1474, 502] on button "Use setting" at bounding box center [1471, 505] width 30 height 15
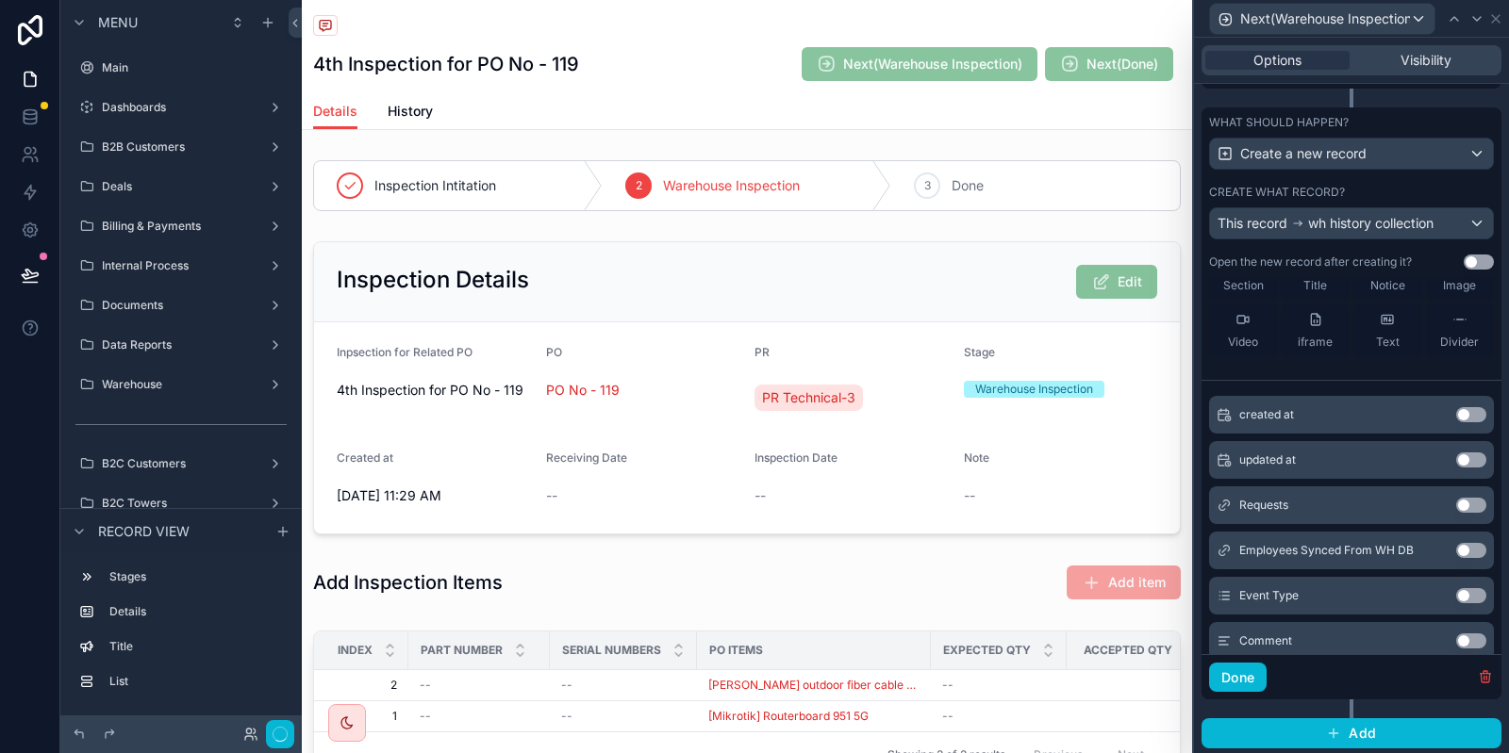
scroll to position [234, 0]
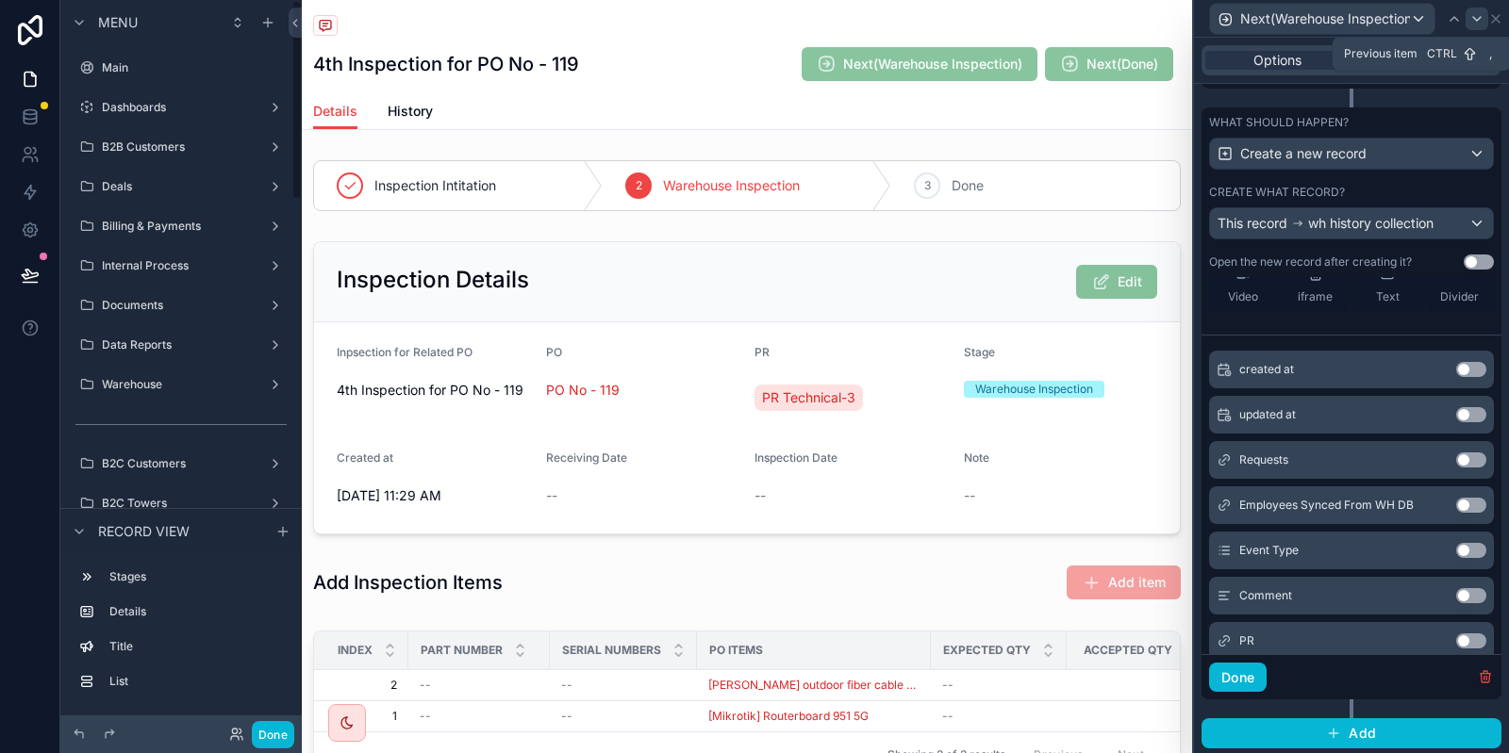
click at [1472, 17] on icon at bounding box center [1476, 18] width 15 height 15
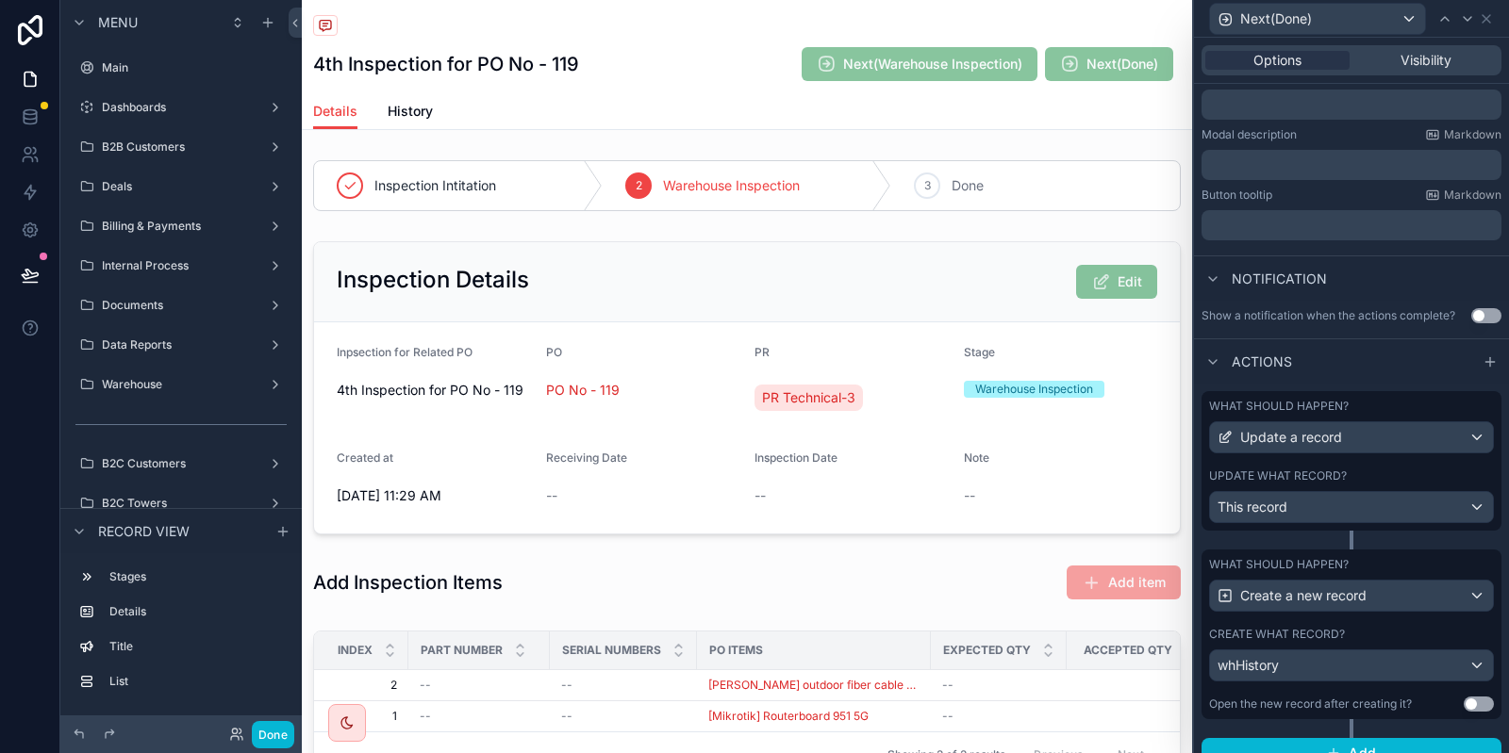
scroll to position [339, 0]
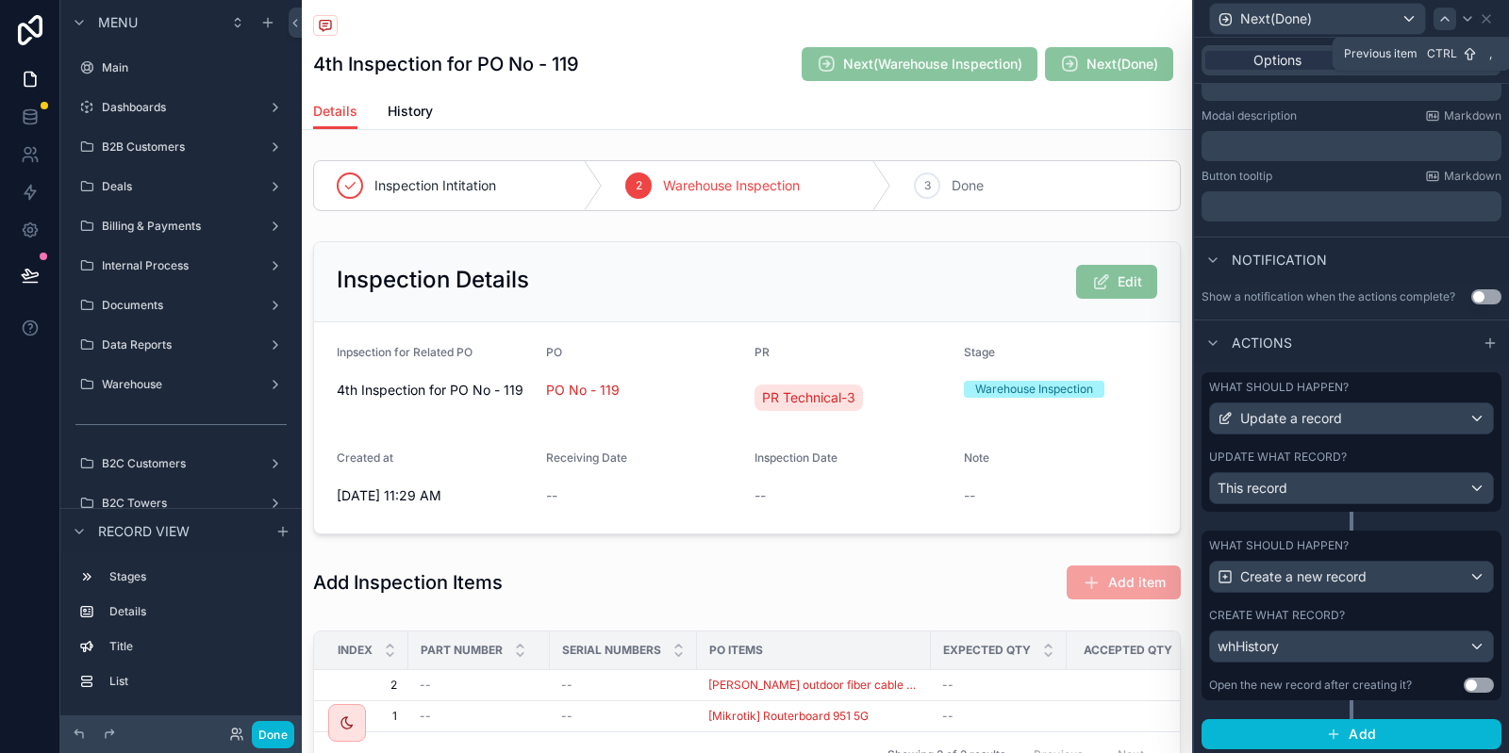
click at [1441, 23] on icon at bounding box center [1444, 18] width 15 height 15
click at [1454, 12] on icon at bounding box center [1453, 18] width 15 height 15
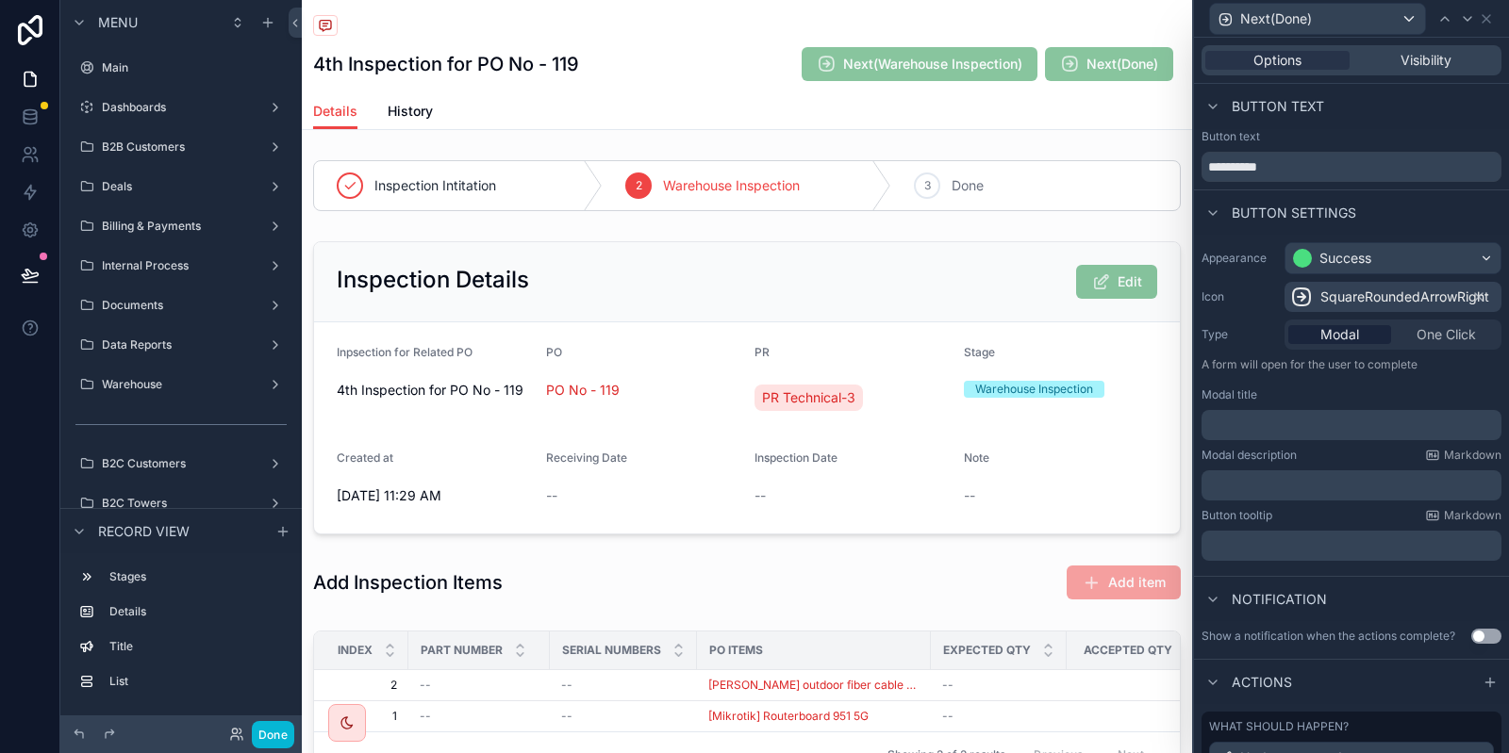
scroll to position [113, 0]
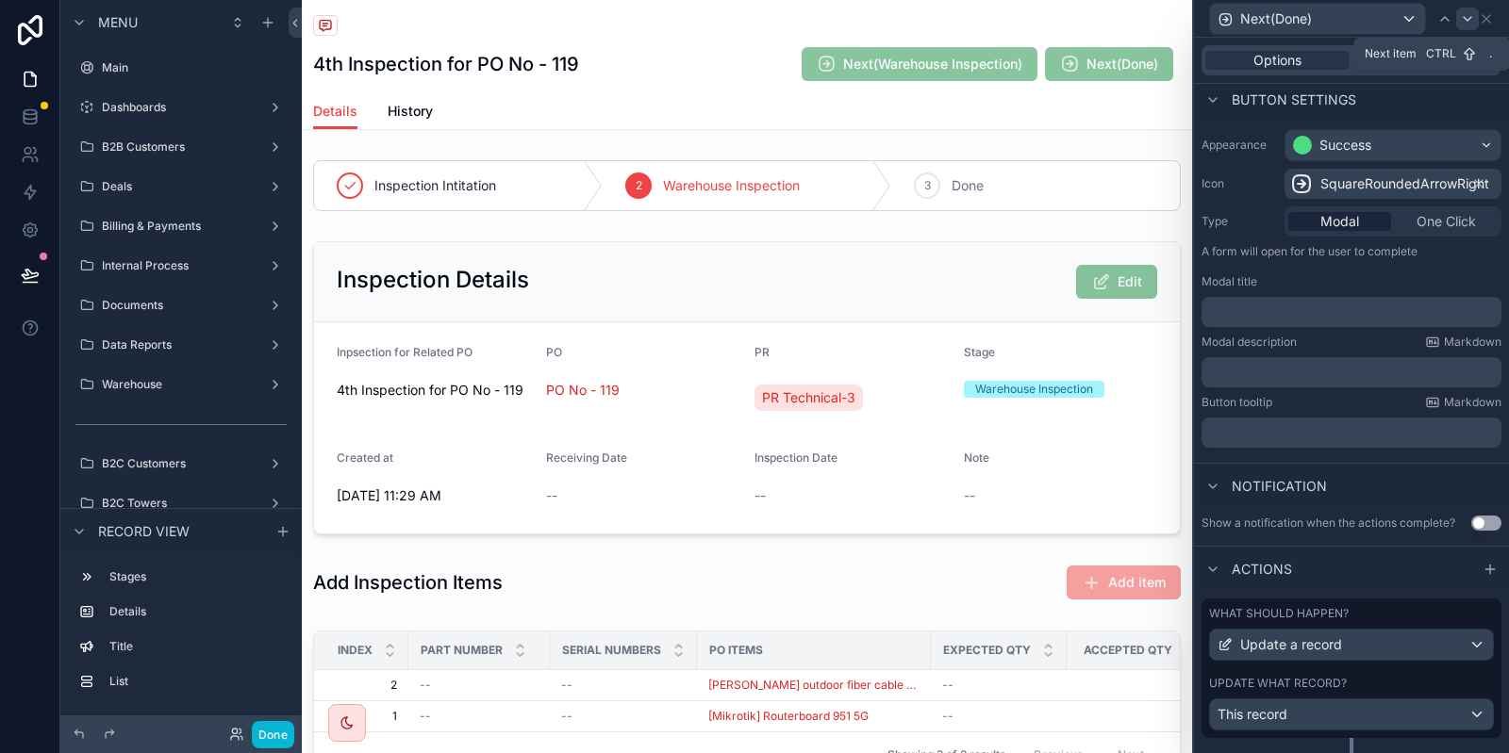
click at [1465, 26] on div at bounding box center [1467, 19] width 23 height 23
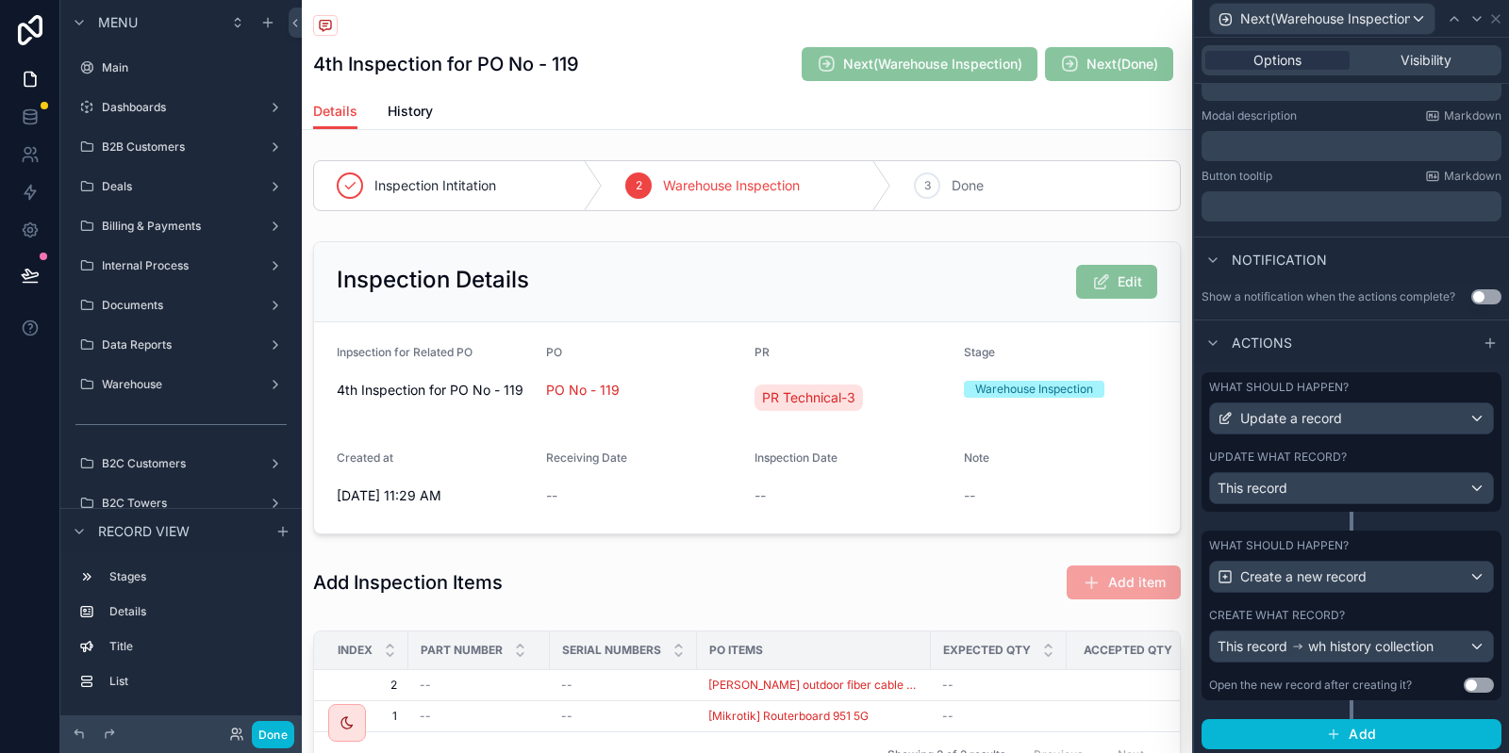
click at [1342, 592] on div "What should happen? Create a new record Create what record? This record wh hist…" at bounding box center [1351, 616] width 300 height 170
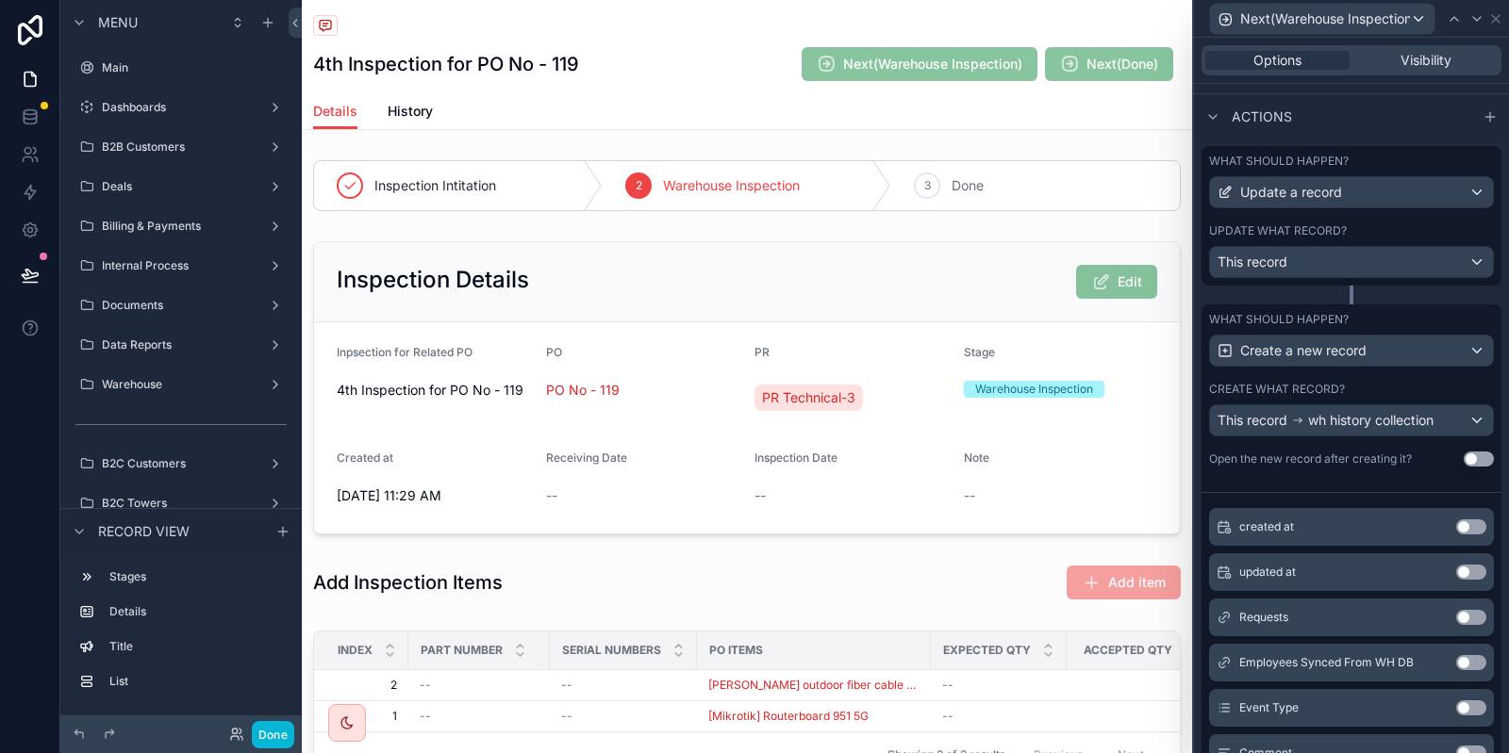
scroll to position [377, 0]
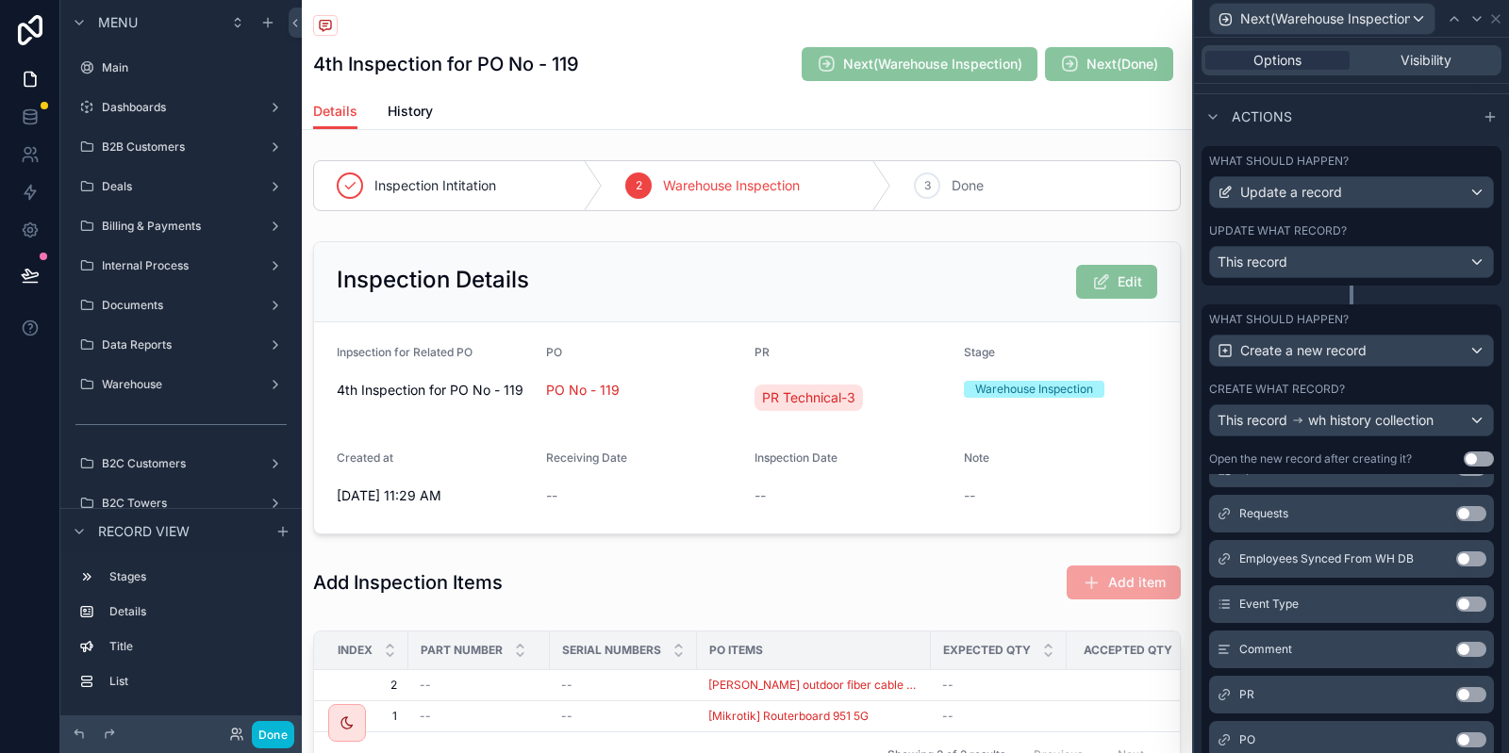
click at [1471, 603] on button "Use setting" at bounding box center [1471, 604] width 30 height 15
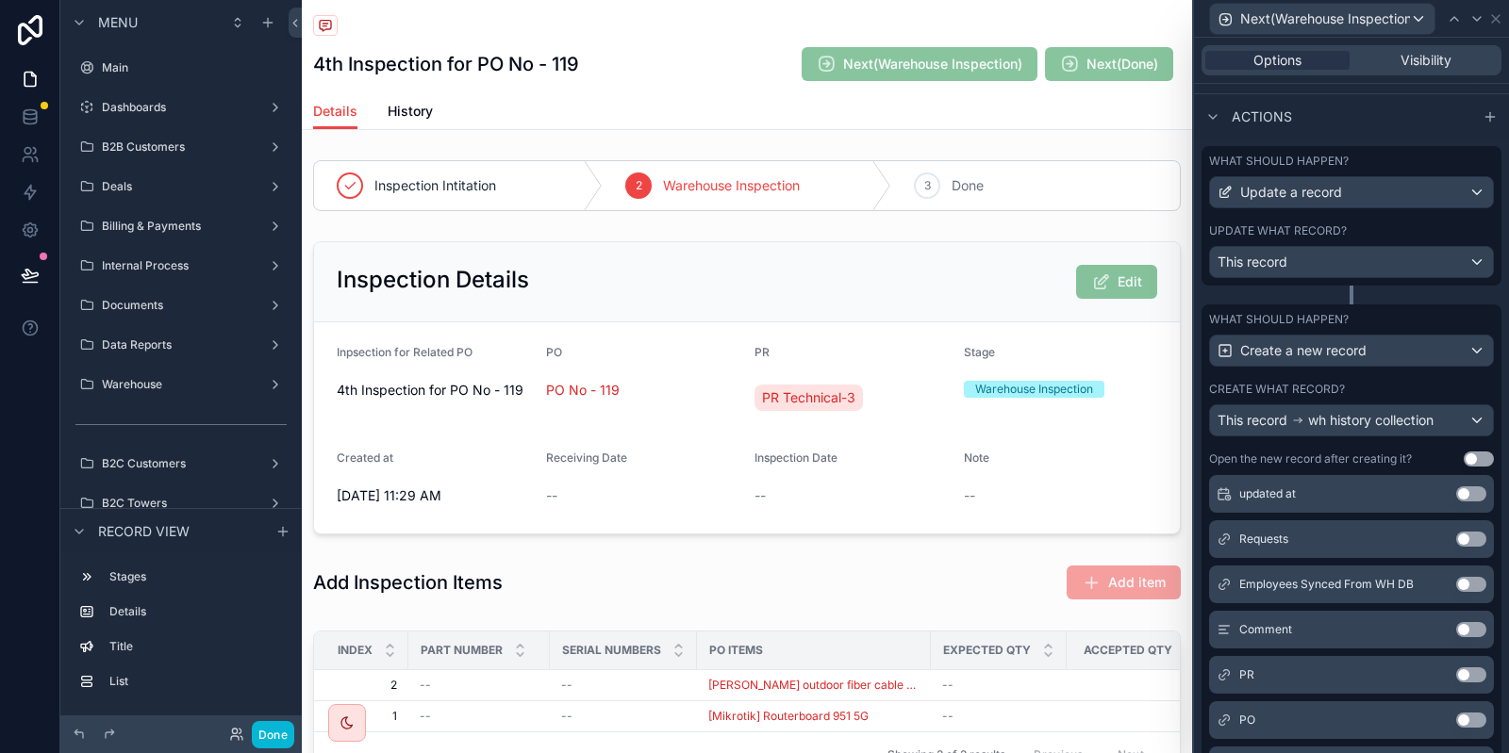
click at [1479, 625] on button "Use setting" at bounding box center [1471, 629] width 30 height 15
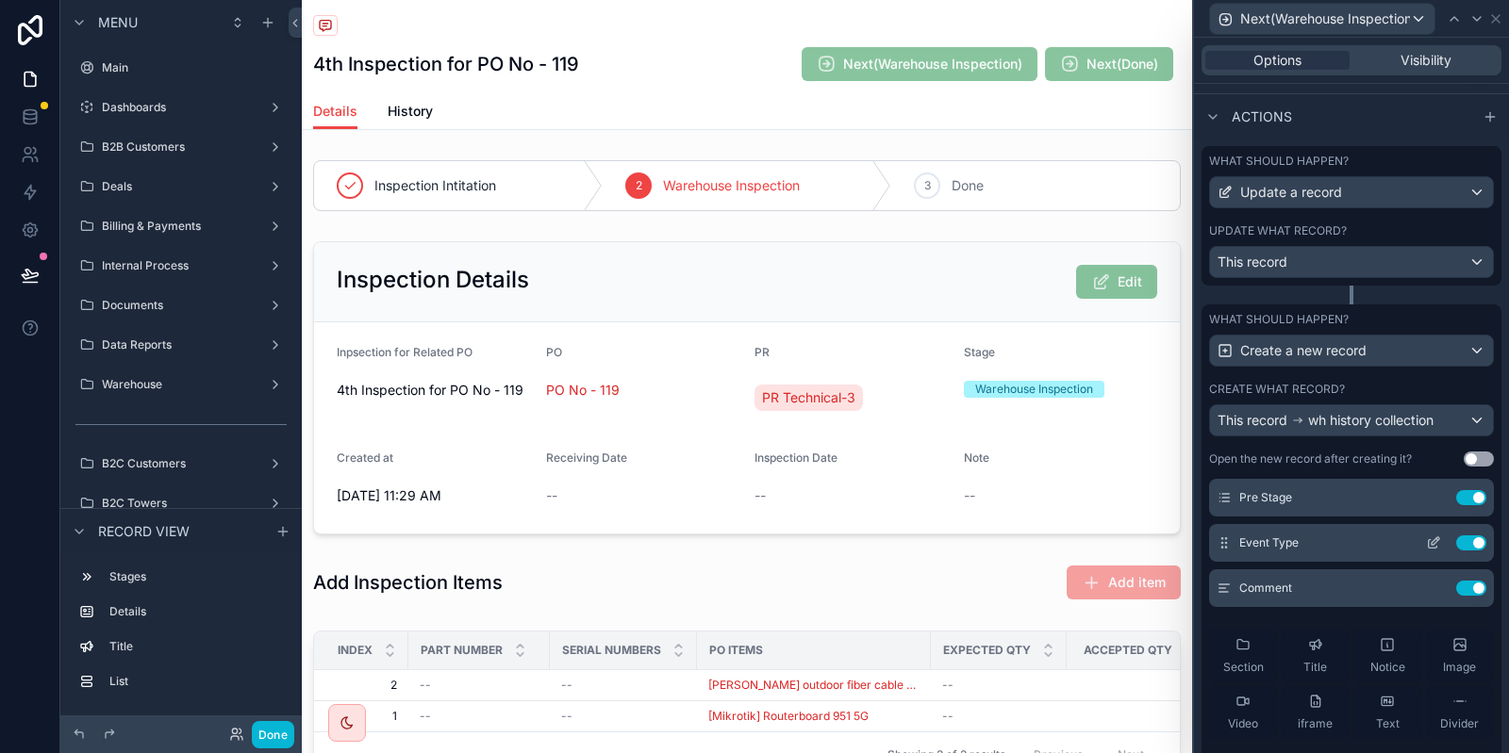
scroll to position [0, 0]
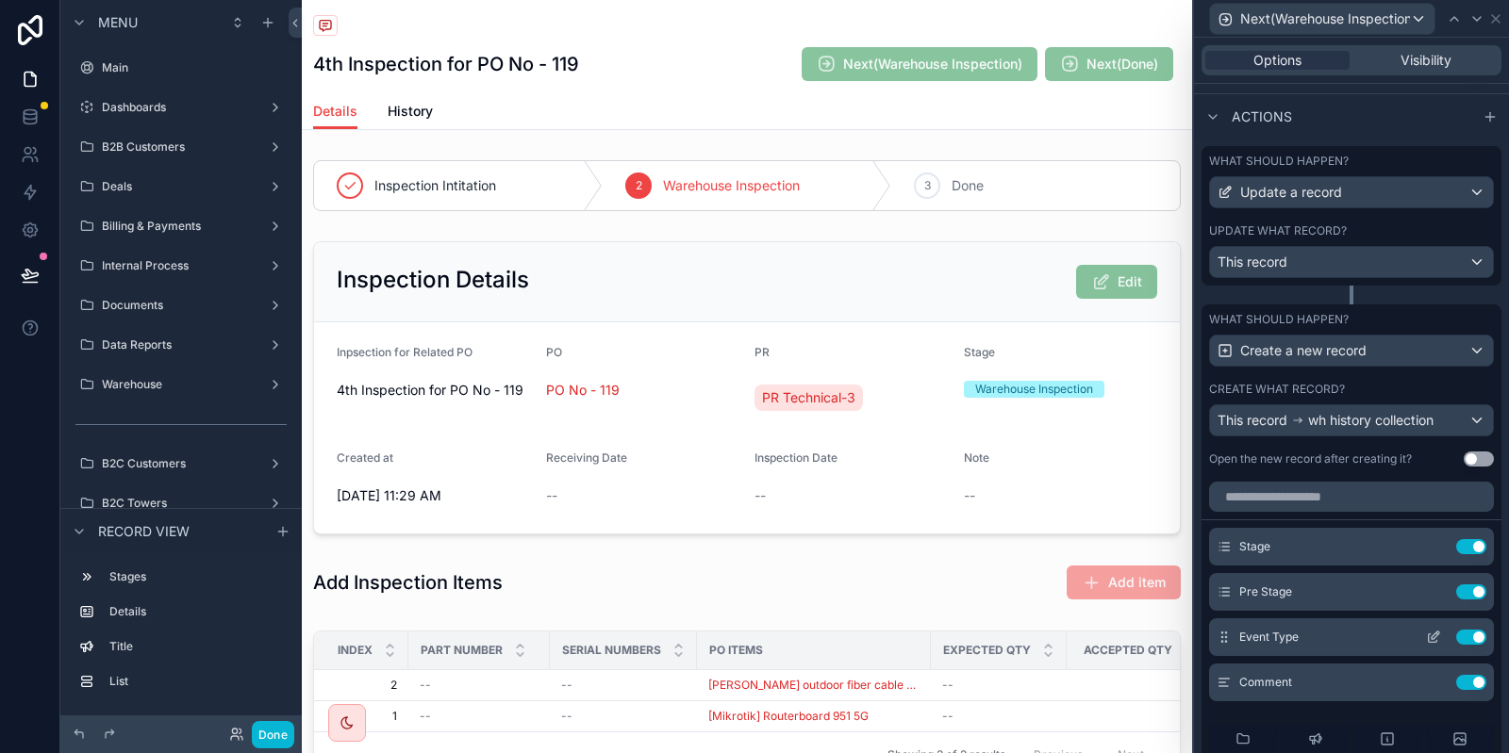
click at [1214, 632] on div "Event Type Use setting" at bounding box center [1351, 638] width 285 height 38
click at [1426, 547] on button at bounding box center [1433, 546] width 30 height 15
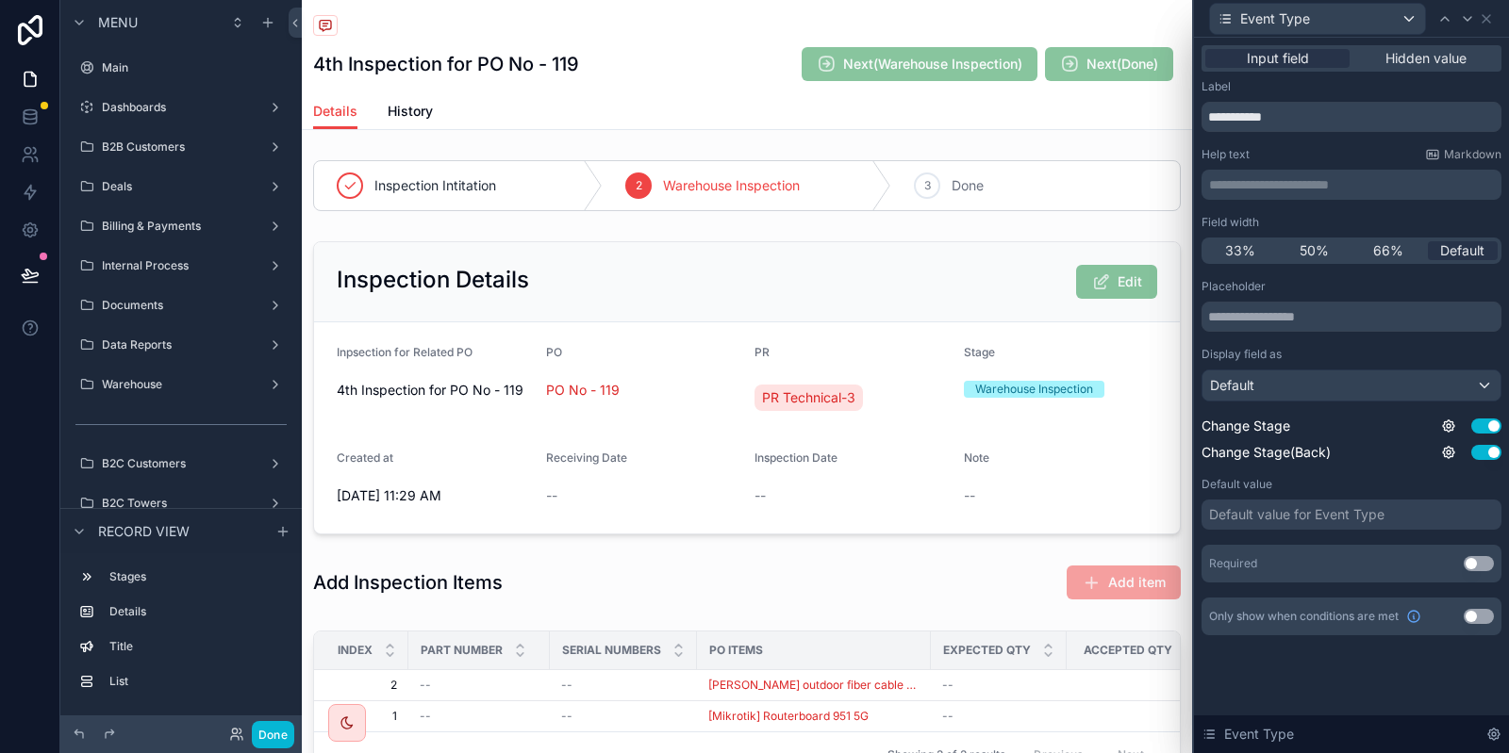
click at [1399, 45] on div "Input field Hidden value" at bounding box center [1351, 58] width 300 height 26
click at [1394, 60] on span "Hidden value" at bounding box center [1425, 58] width 81 height 19
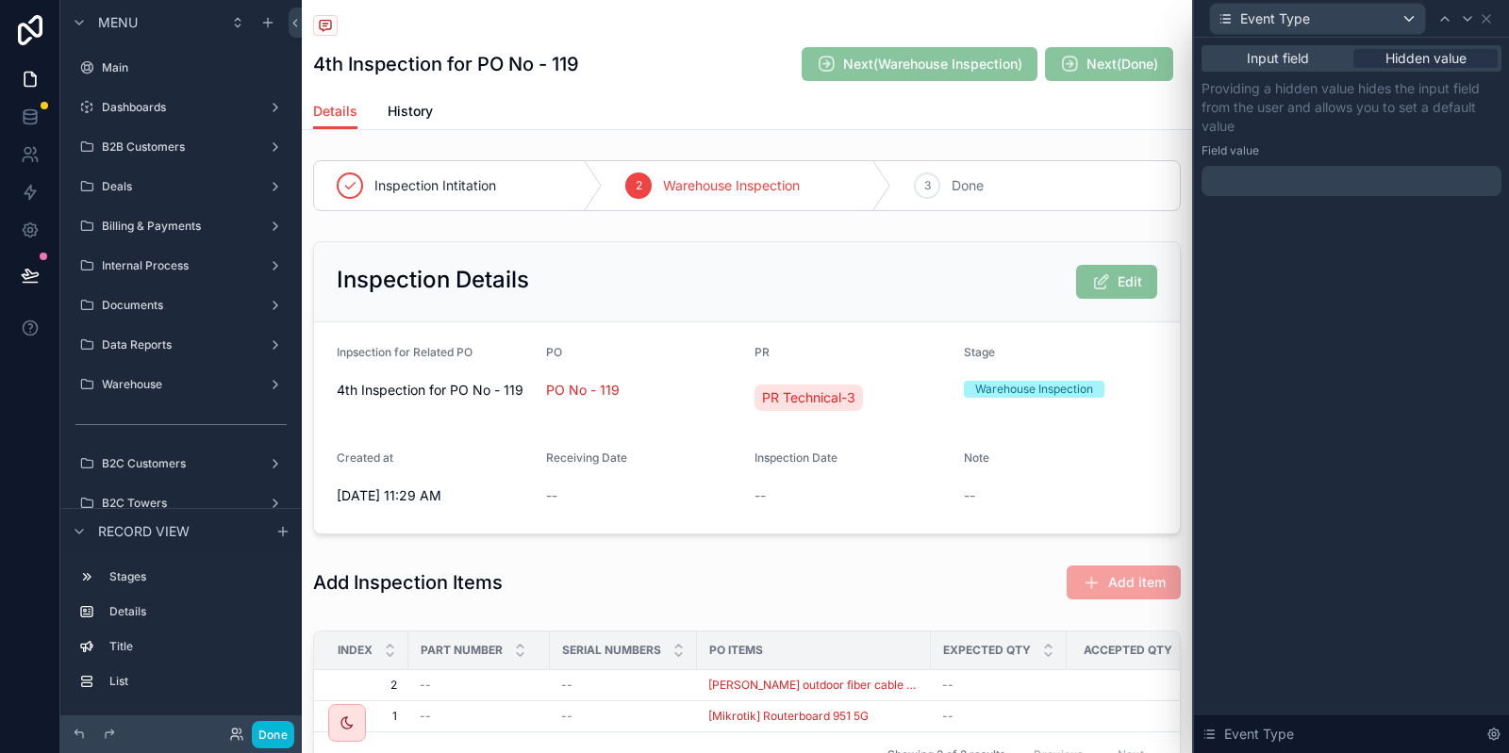
click at [1258, 182] on div at bounding box center [1351, 181] width 300 height 30
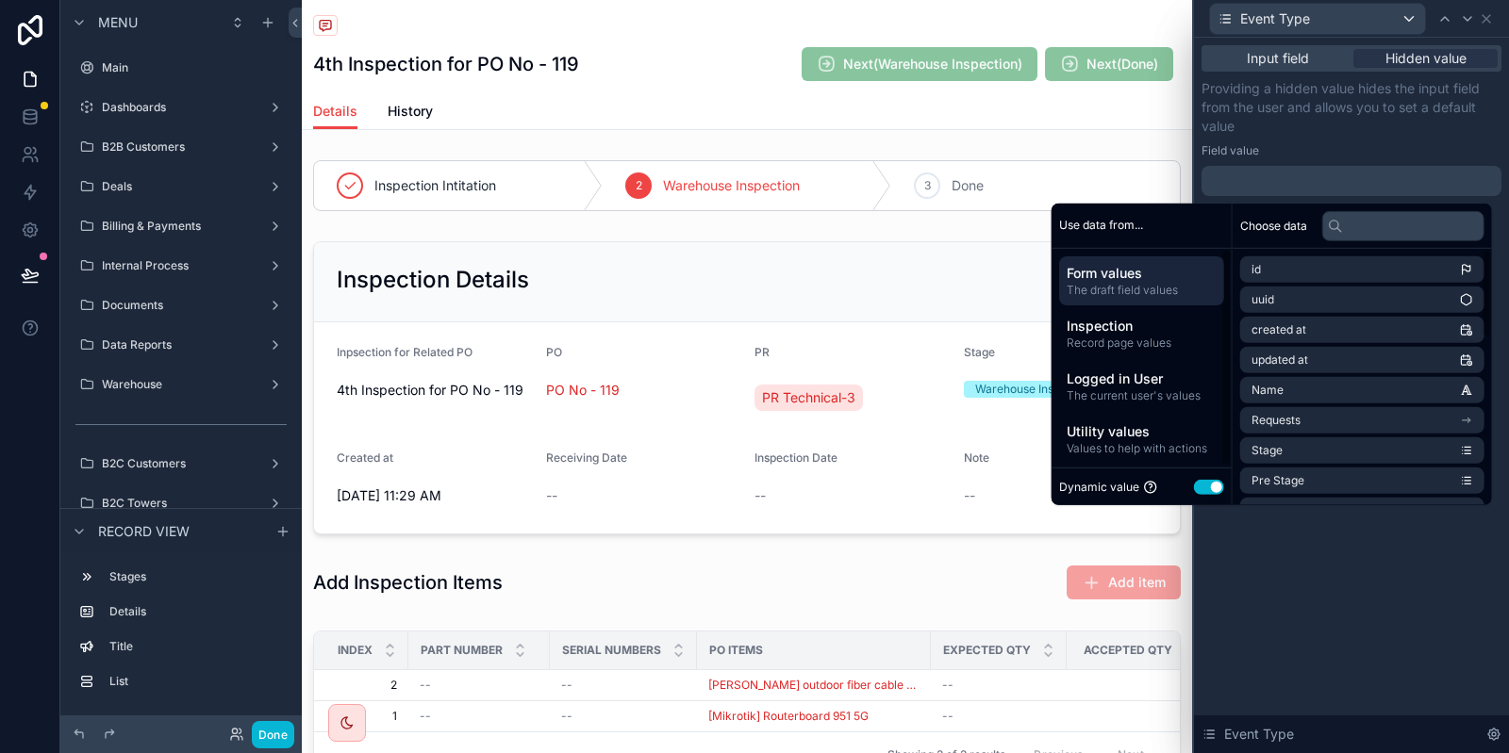
click at [1196, 480] on button "Use setting" at bounding box center [1209, 487] width 30 height 15
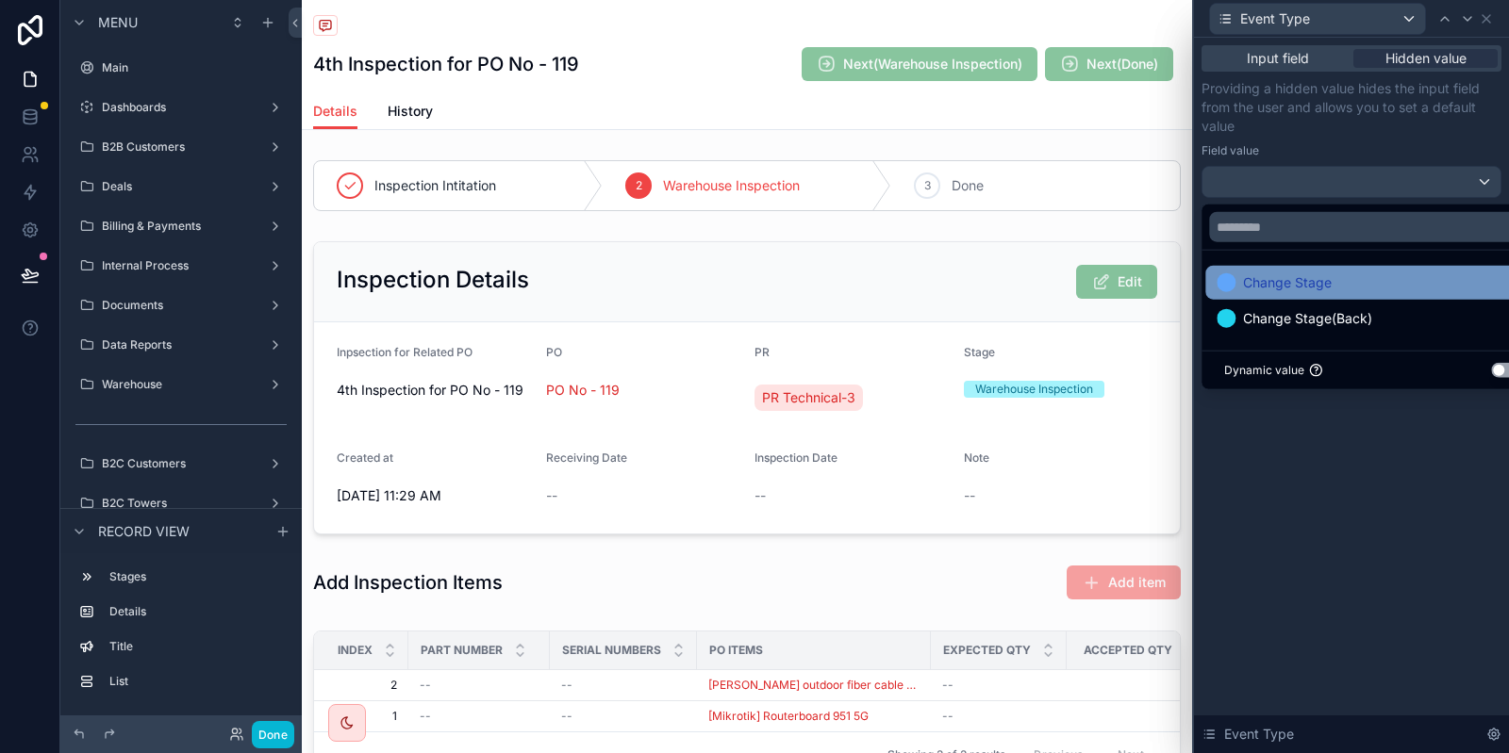
click at [1312, 284] on span "Change Stage" at bounding box center [1287, 283] width 89 height 23
click at [1365, 141] on div "Providing a hidden value hides the input field from the user and allows you to …" at bounding box center [1351, 138] width 300 height 119
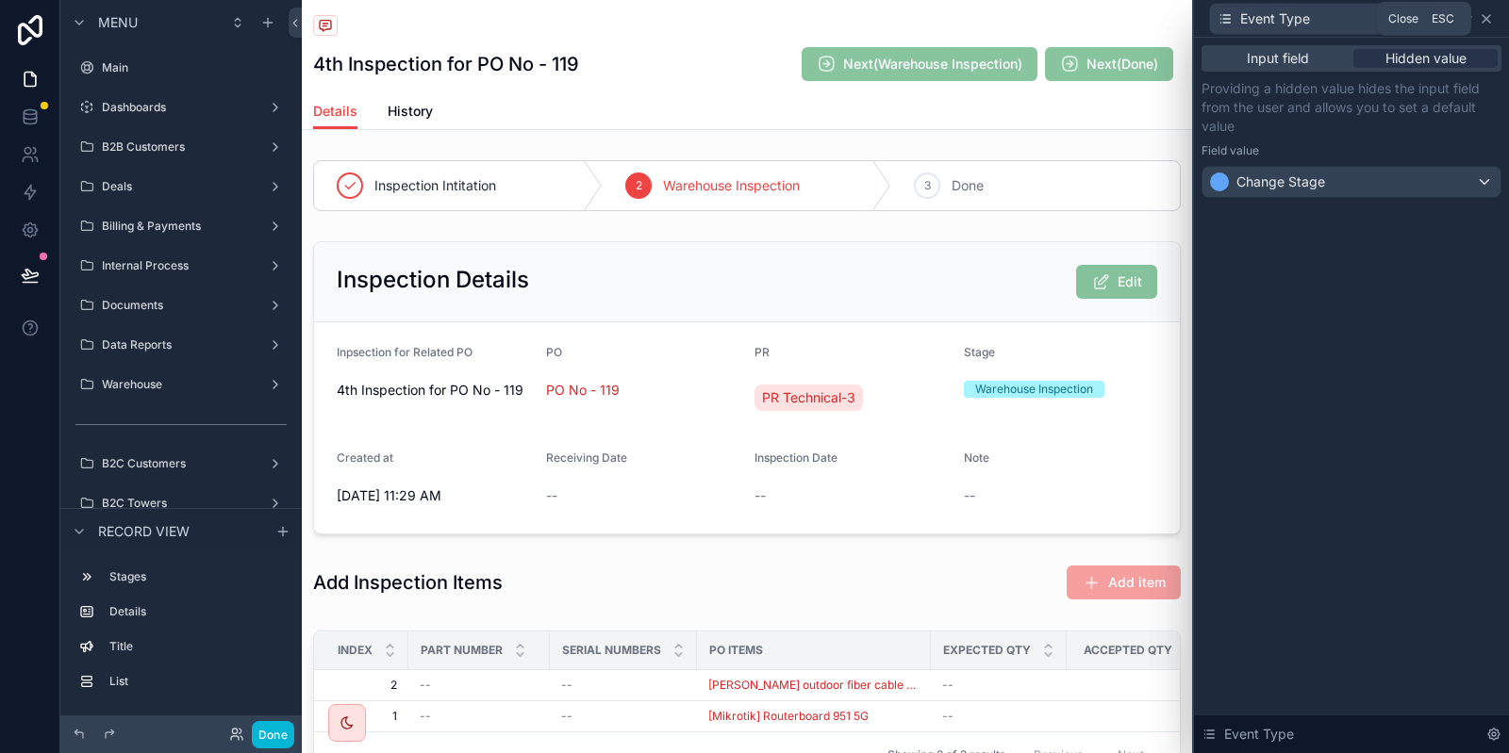
click at [1487, 19] on icon at bounding box center [1486, 19] width 8 height 8
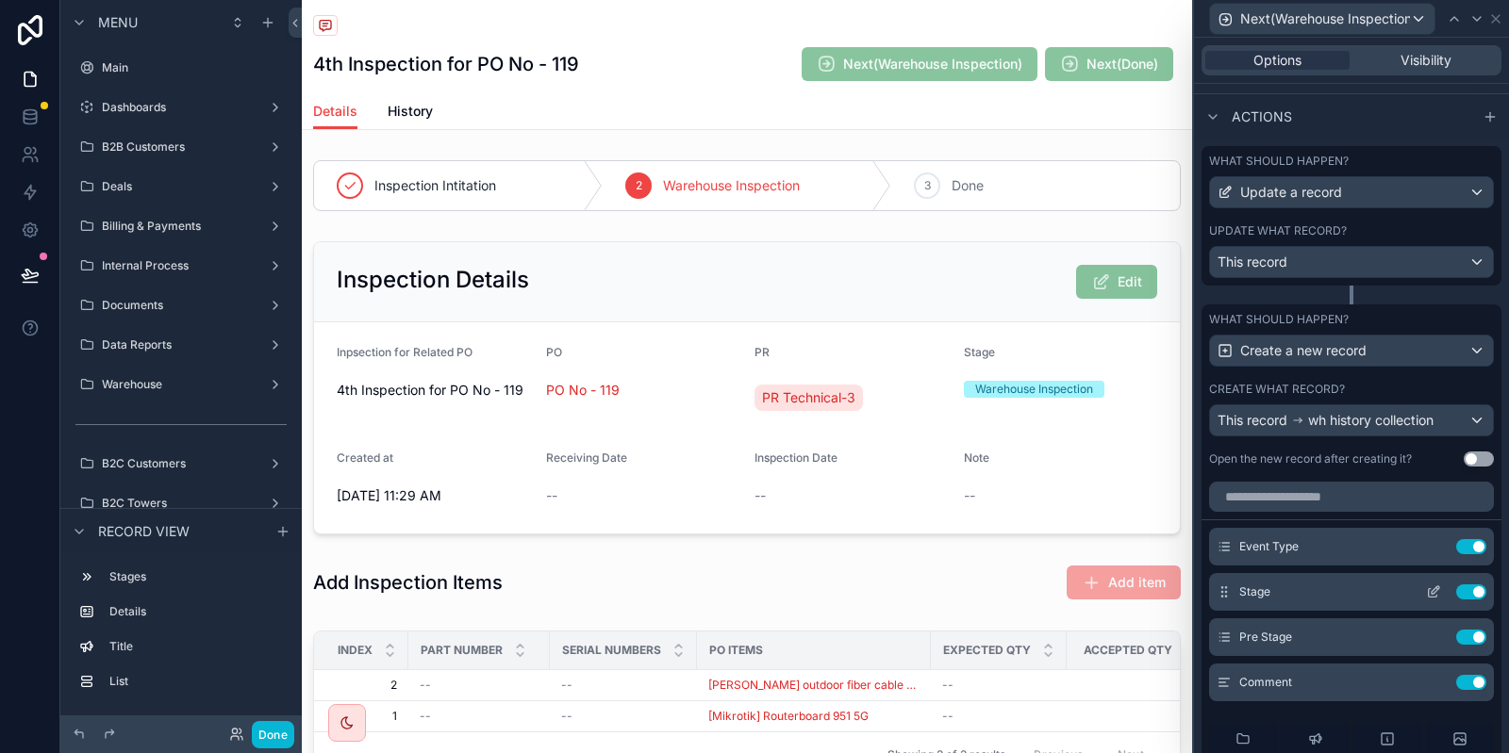
click at [1424, 597] on button at bounding box center [1433, 592] width 30 height 15
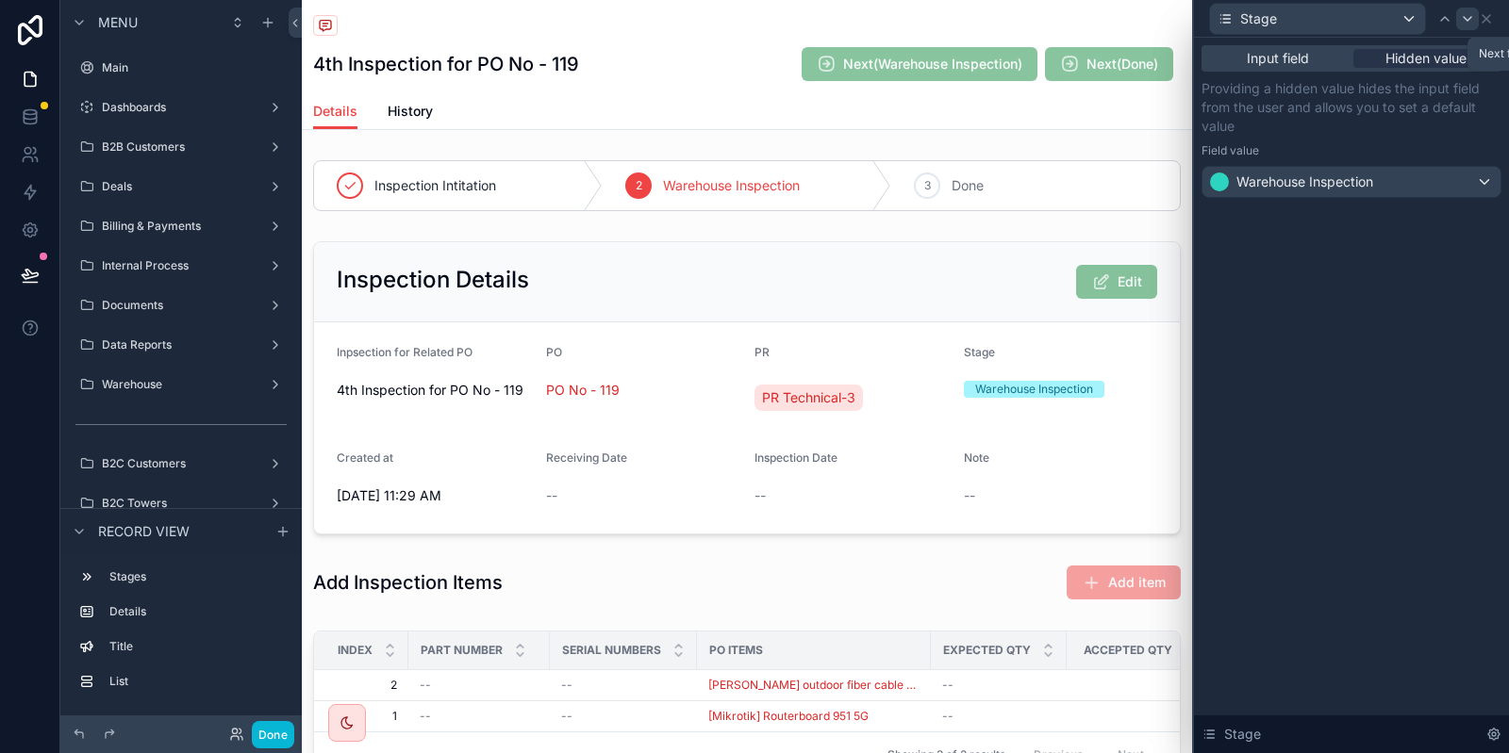
click at [1470, 13] on icon at bounding box center [1467, 18] width 15 height 15
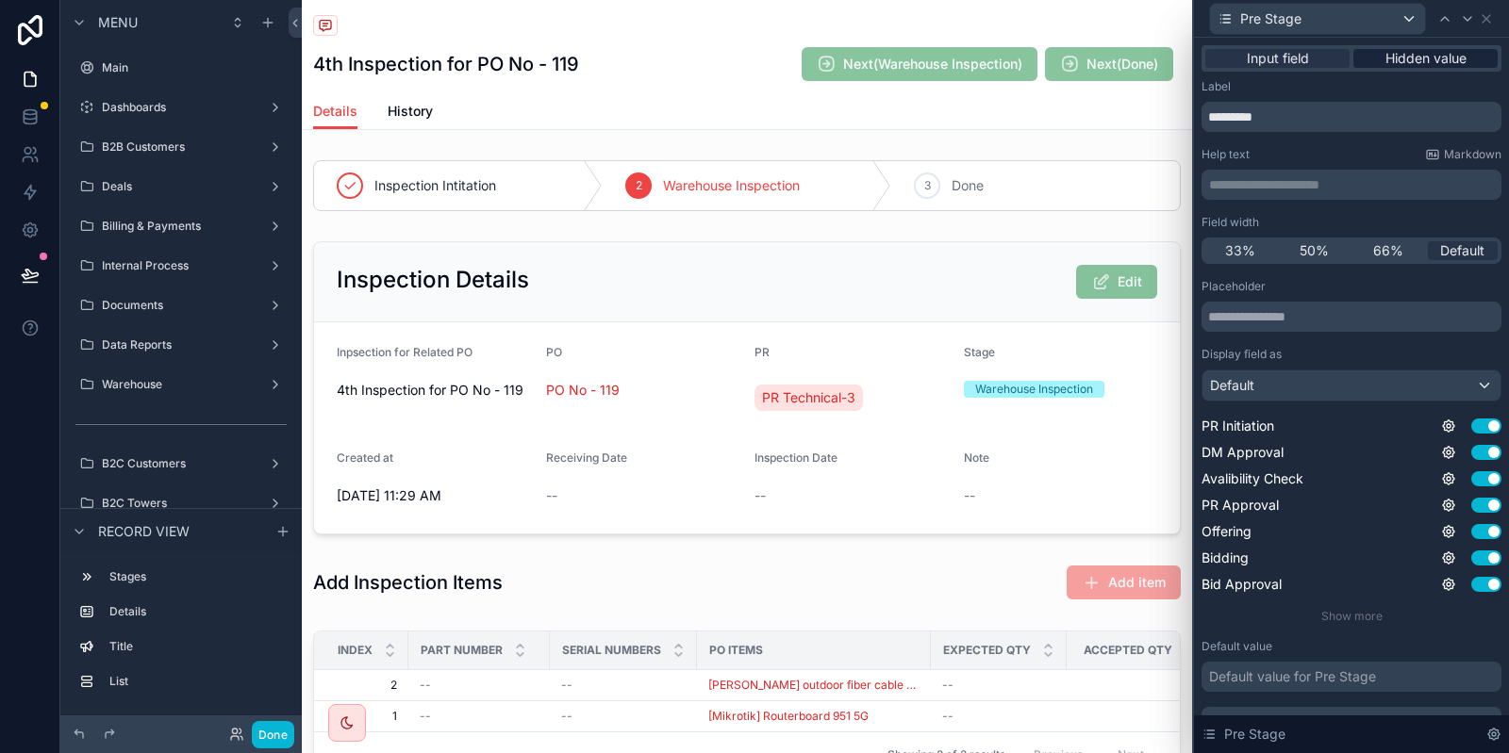
click at [1413, 58] on span "Hidden value" at bounding box center [1425, 58] width 81 height 19
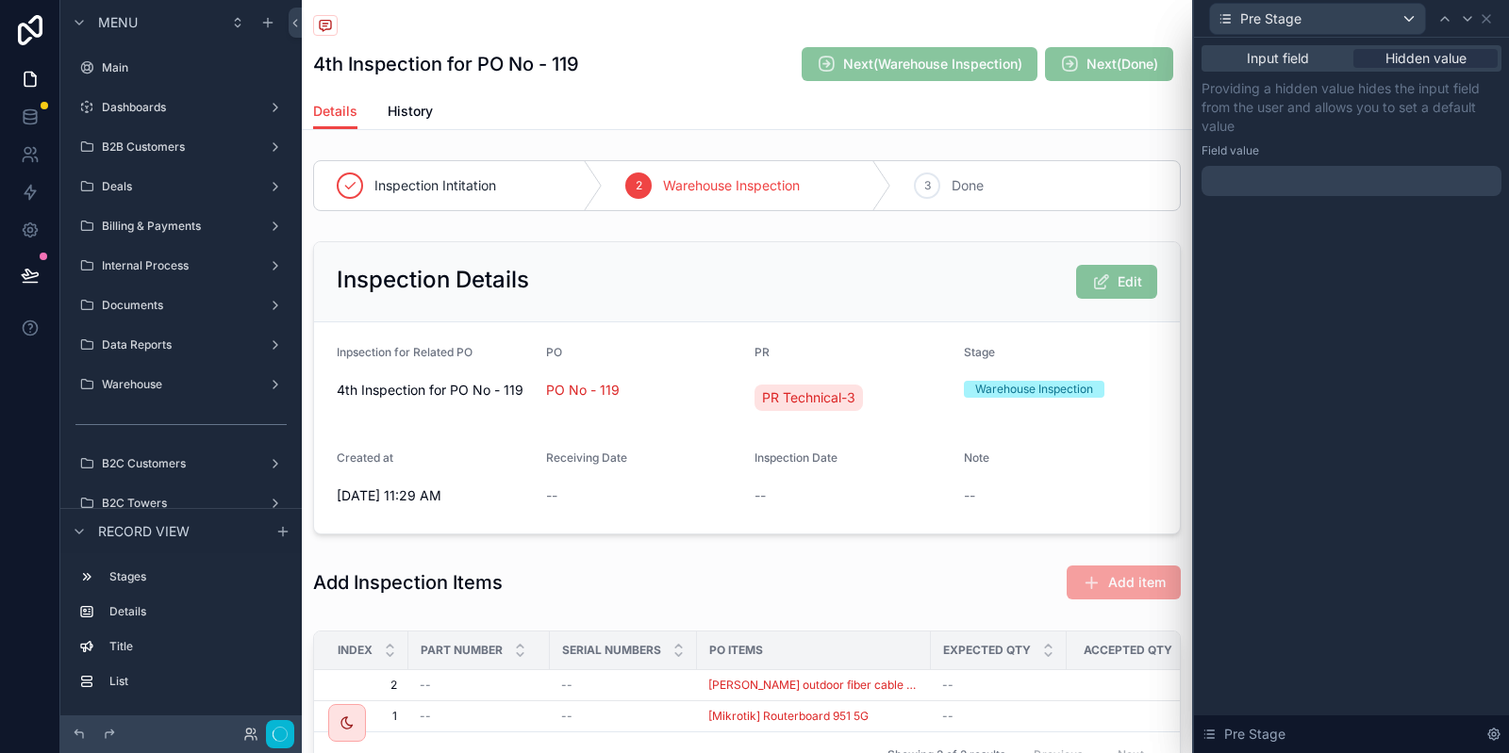
click at [1314, 176] on div at bounding box center [1351, 181] width 300 height 30
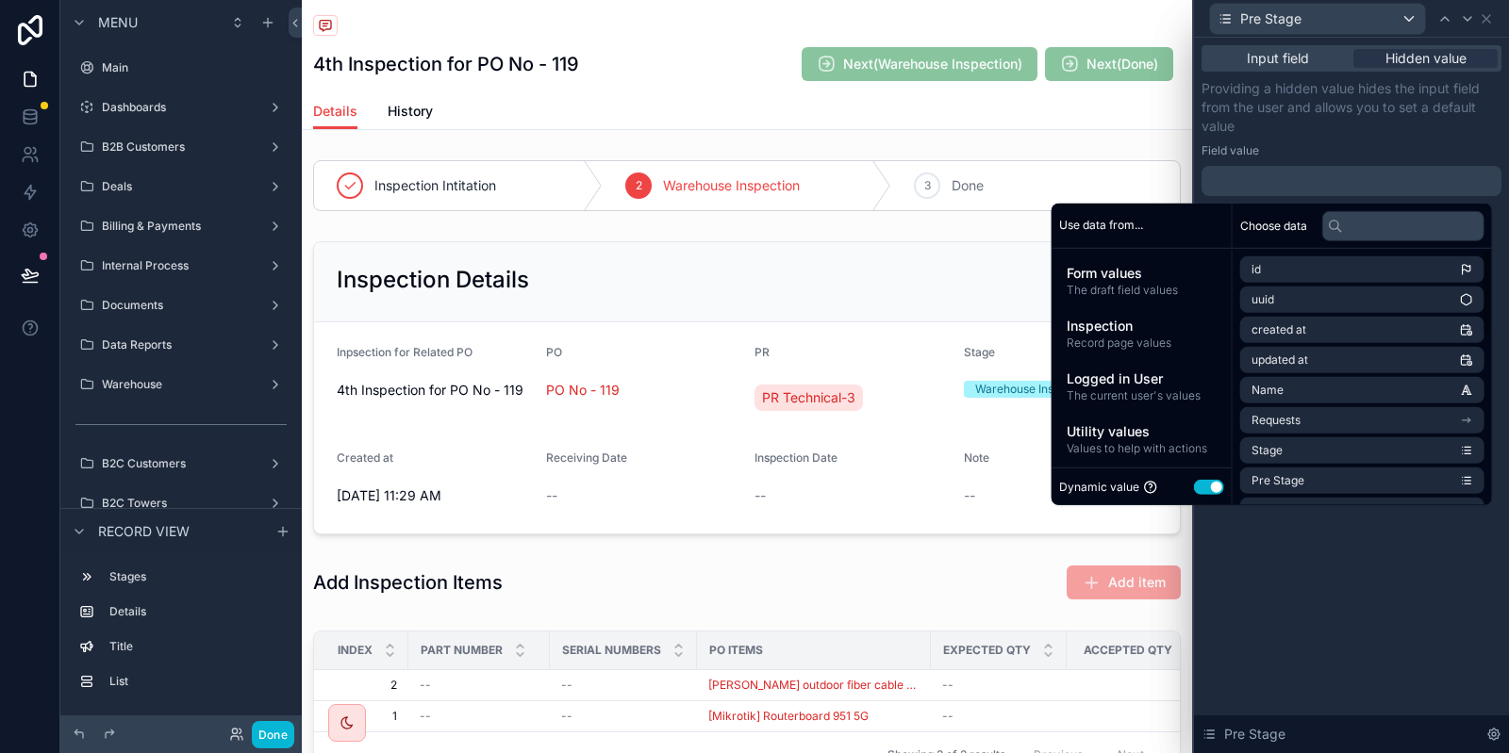
click at [1199, 488] on button "Use setting" at bounding box center [1209, 487] width 30 height 15
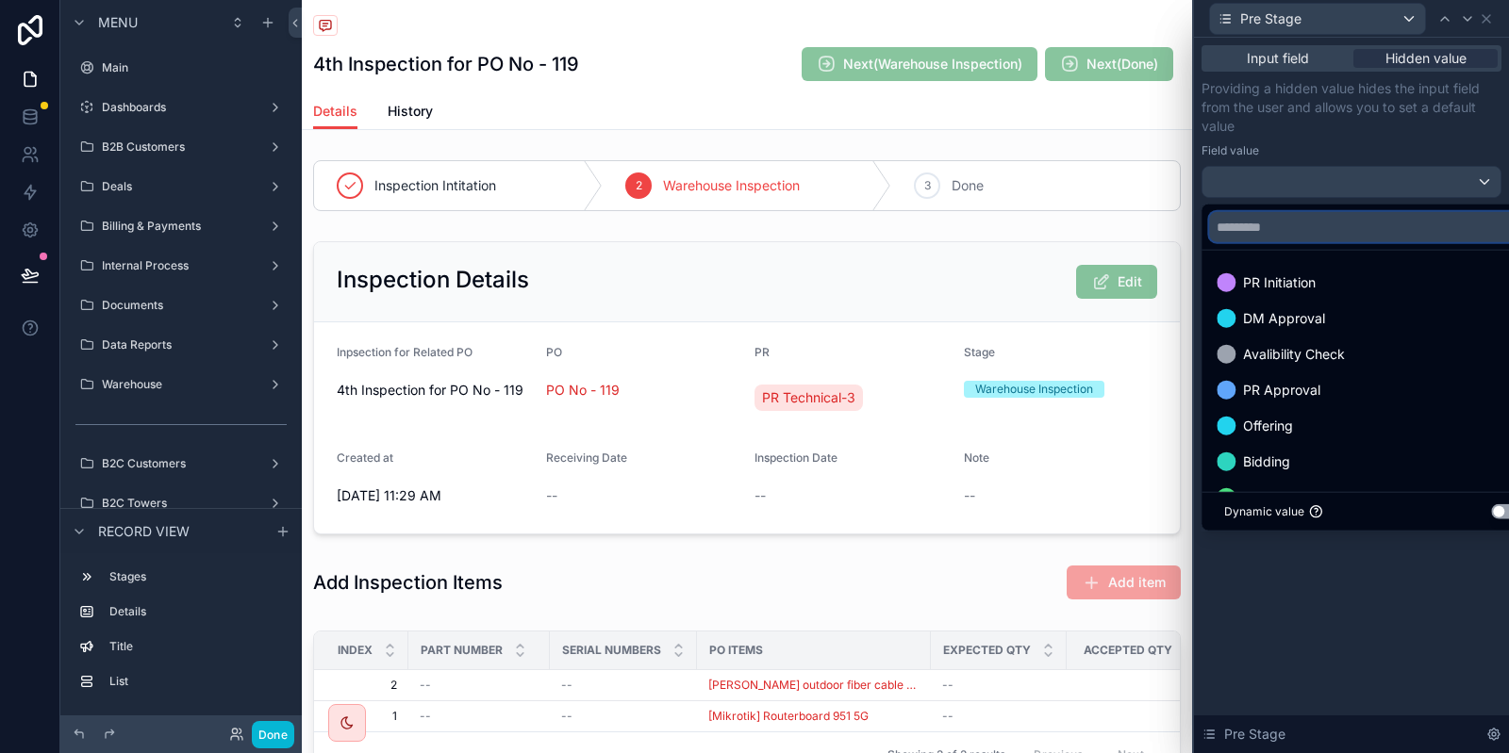
click at [1336, 240] on input "text" at bounding box center [1372, 227] width 327 height 30
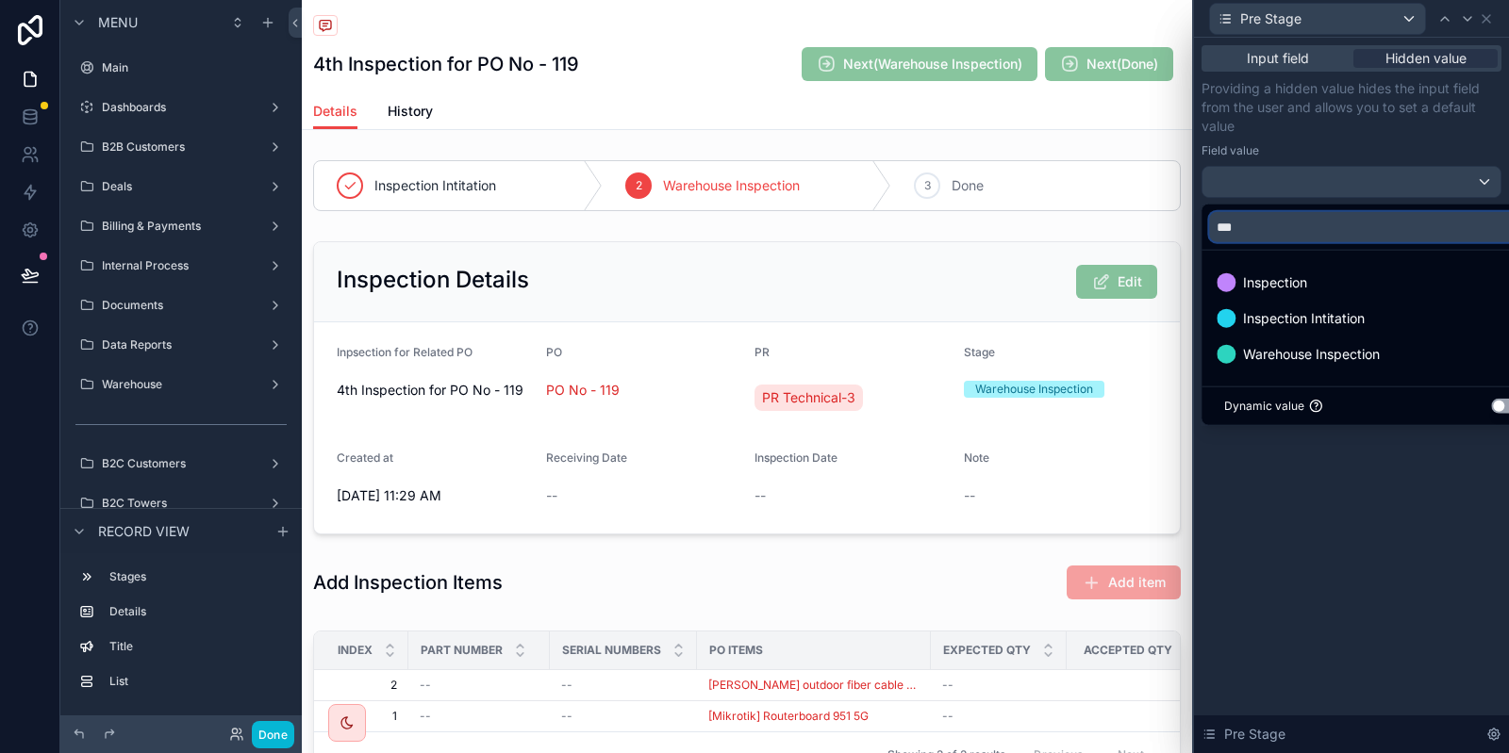
type input "***"
click at [1413, 316] on div "Inspection Intitation" at bounding box center [1372, 318] width 312 height 23
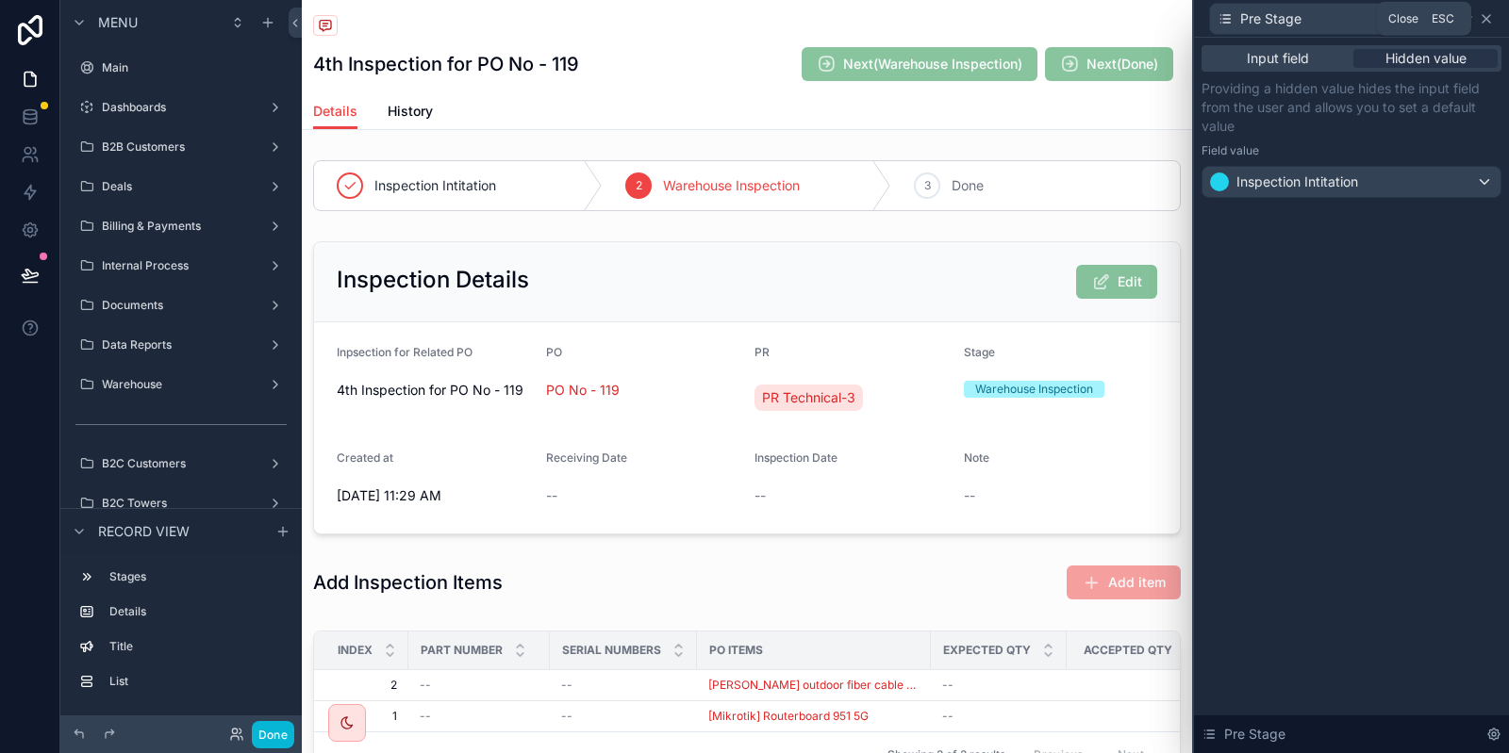
click at [1482, 23] on icon at bounding box center [1486, 18] width 15 height 15
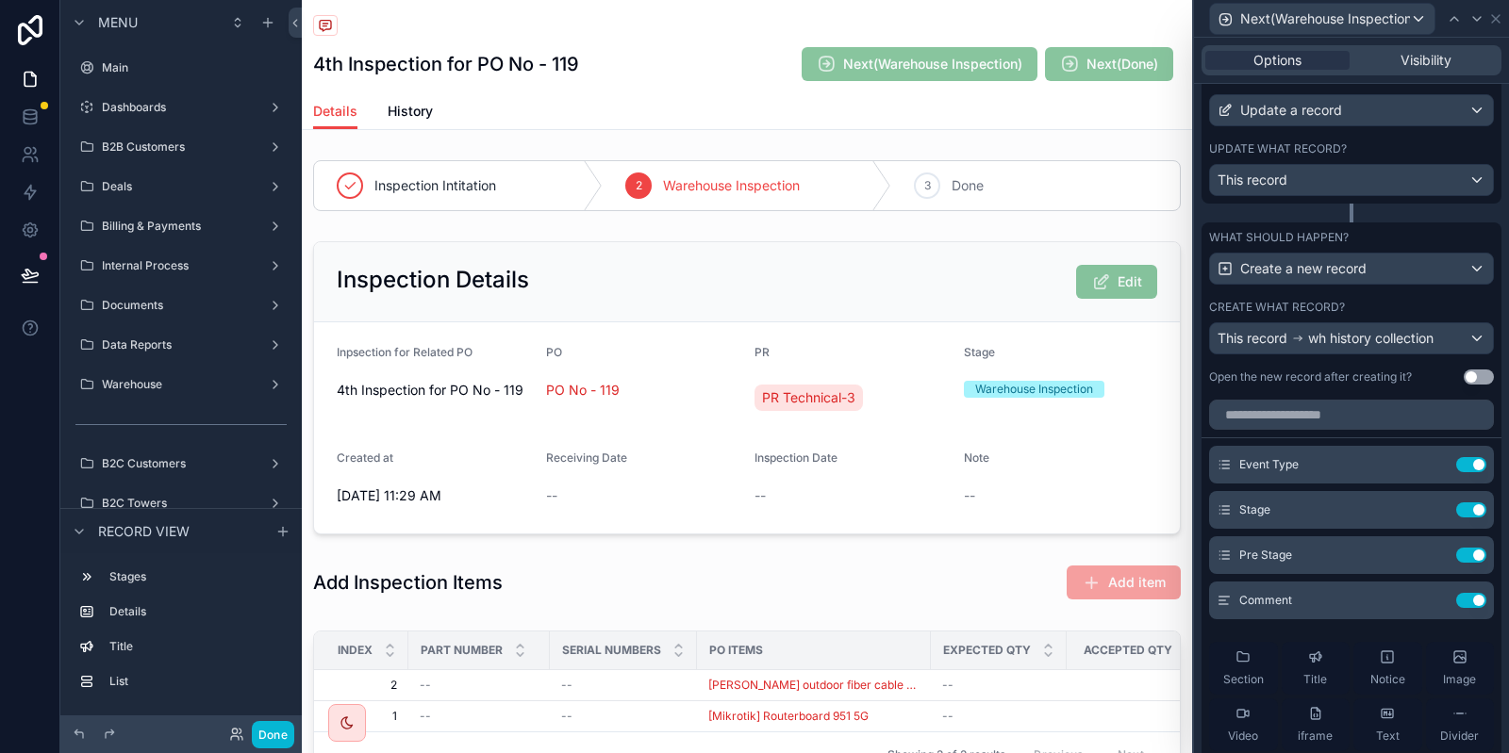
scroll to position [679, 0]
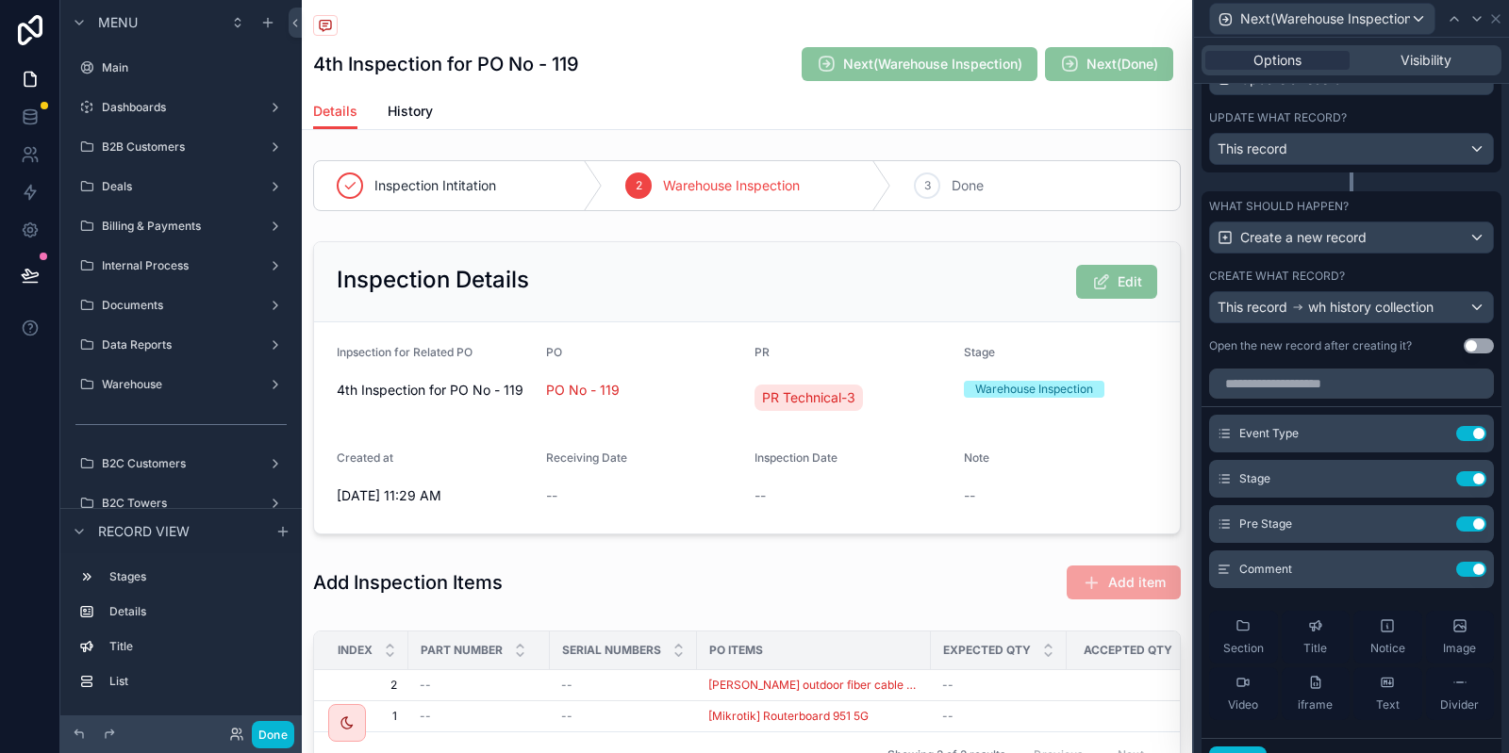
click at [1496, 26] on div "Next(Warehouse Inspection)" at bounding box center [1351, 18] width 300 height 37
click at [1496, 15] on icon at bounding box center [1495, 18] width 15 height 15
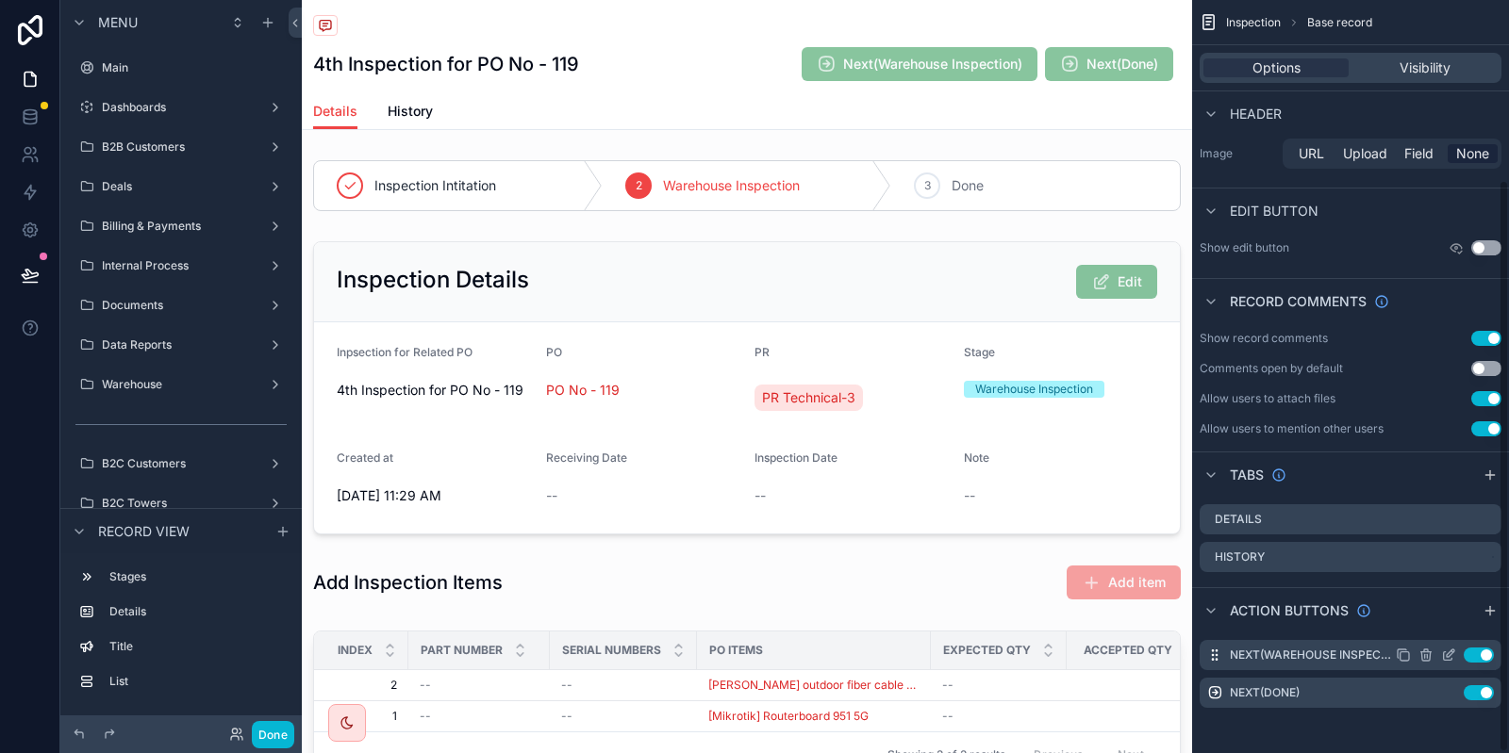
scroll to position [236, 0]
click at [1451, 694] on icon "scrollable content" at bounding box center [1448, 693] width 15 height 15
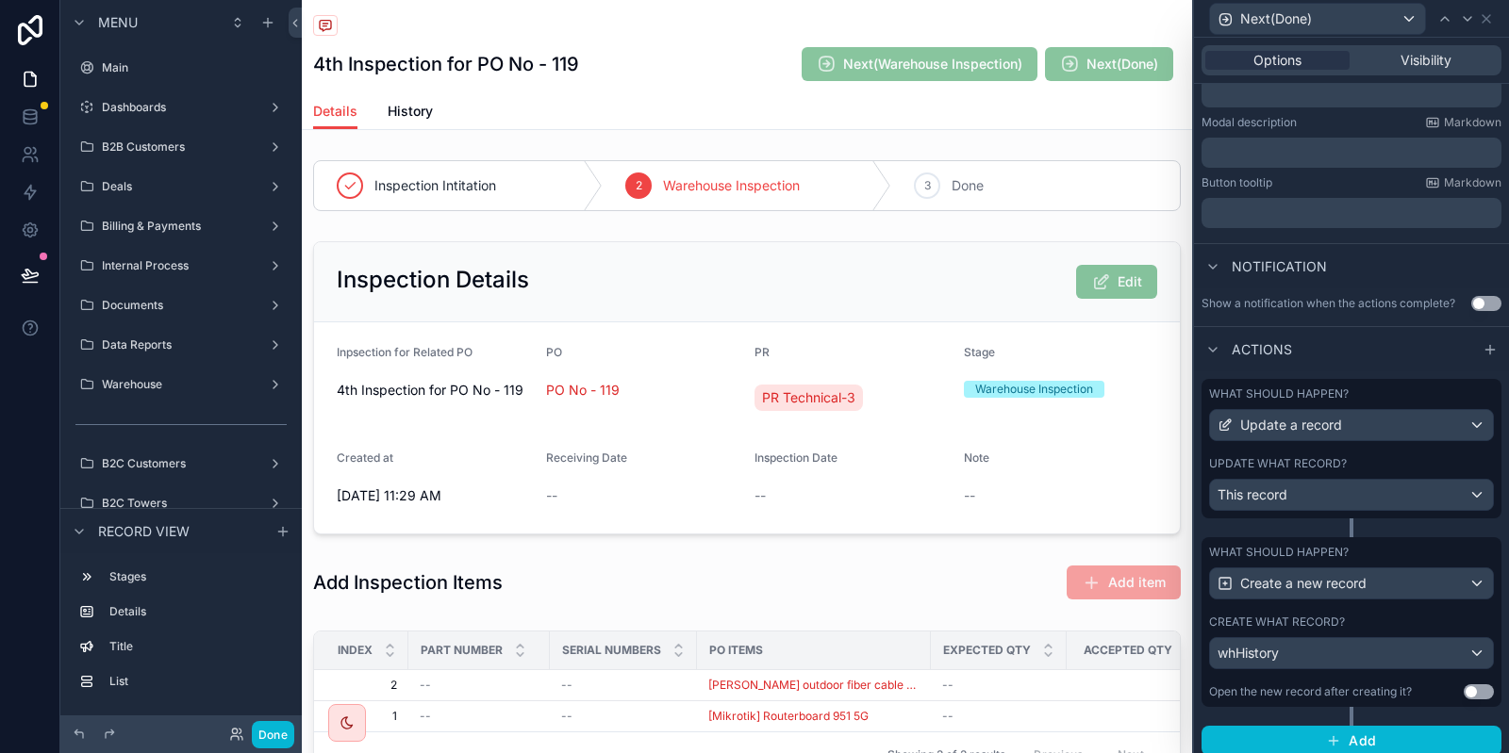
scroll to position [339, 0]
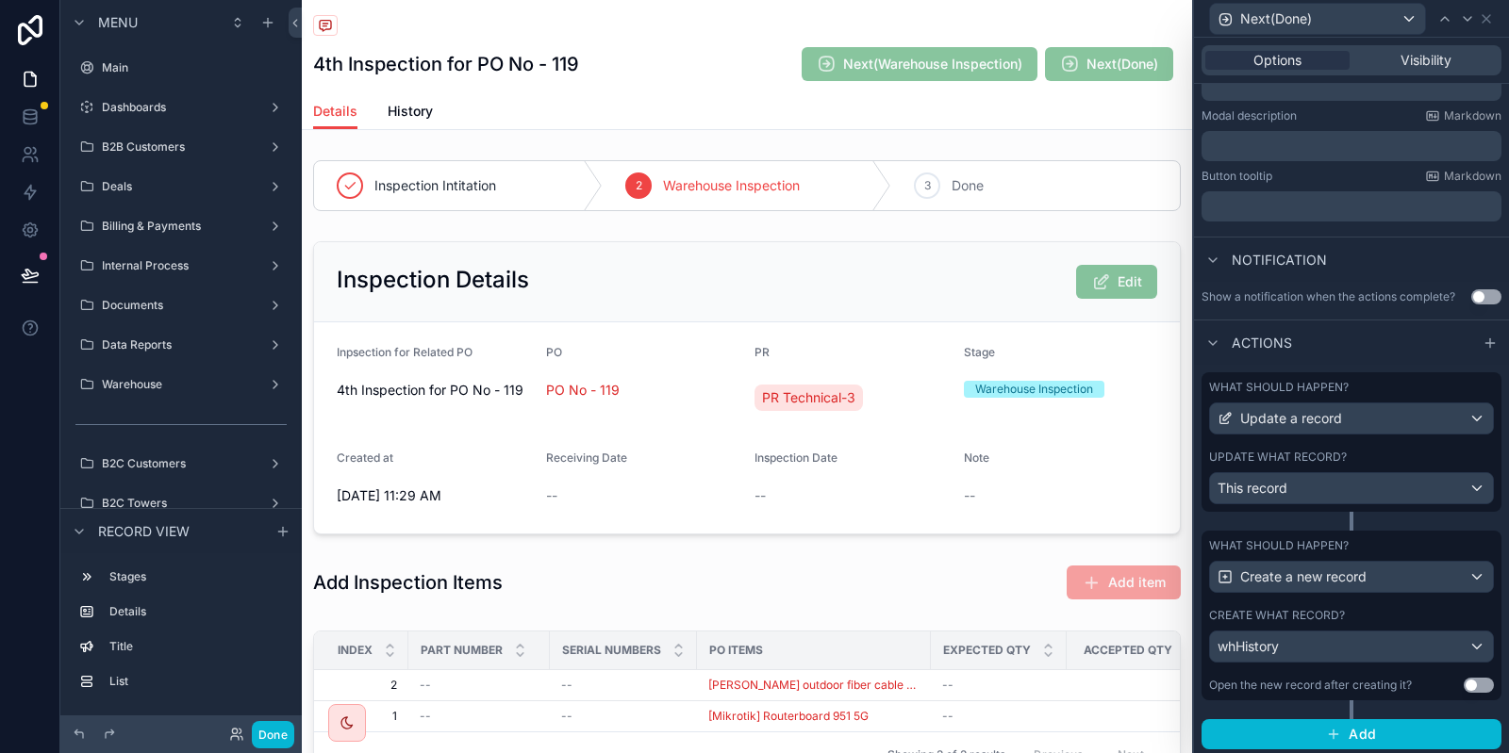
click at [1338, 623] on div "Create what record? whHistory" at bounding box center [1351, 635] width 285 height 55
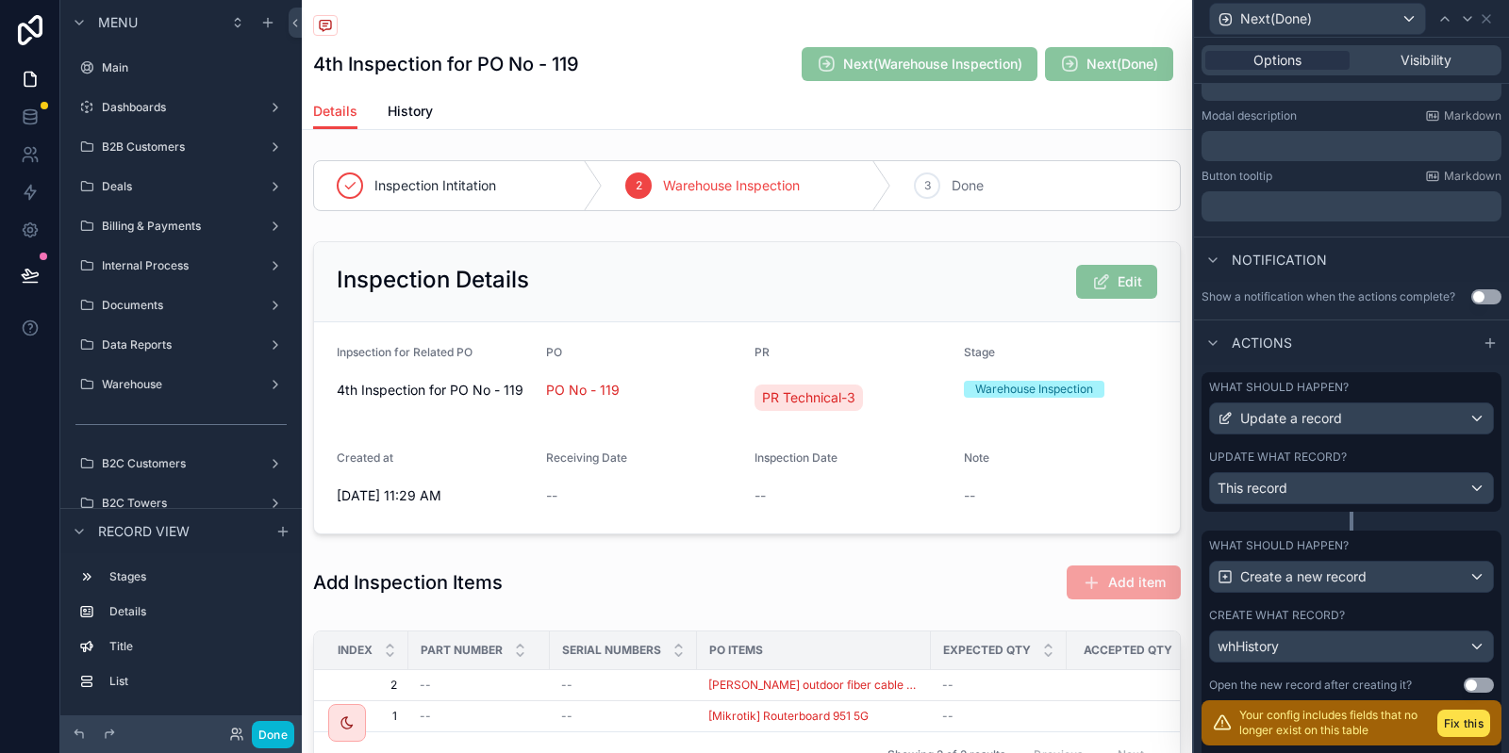
scroll to position [566, 0]
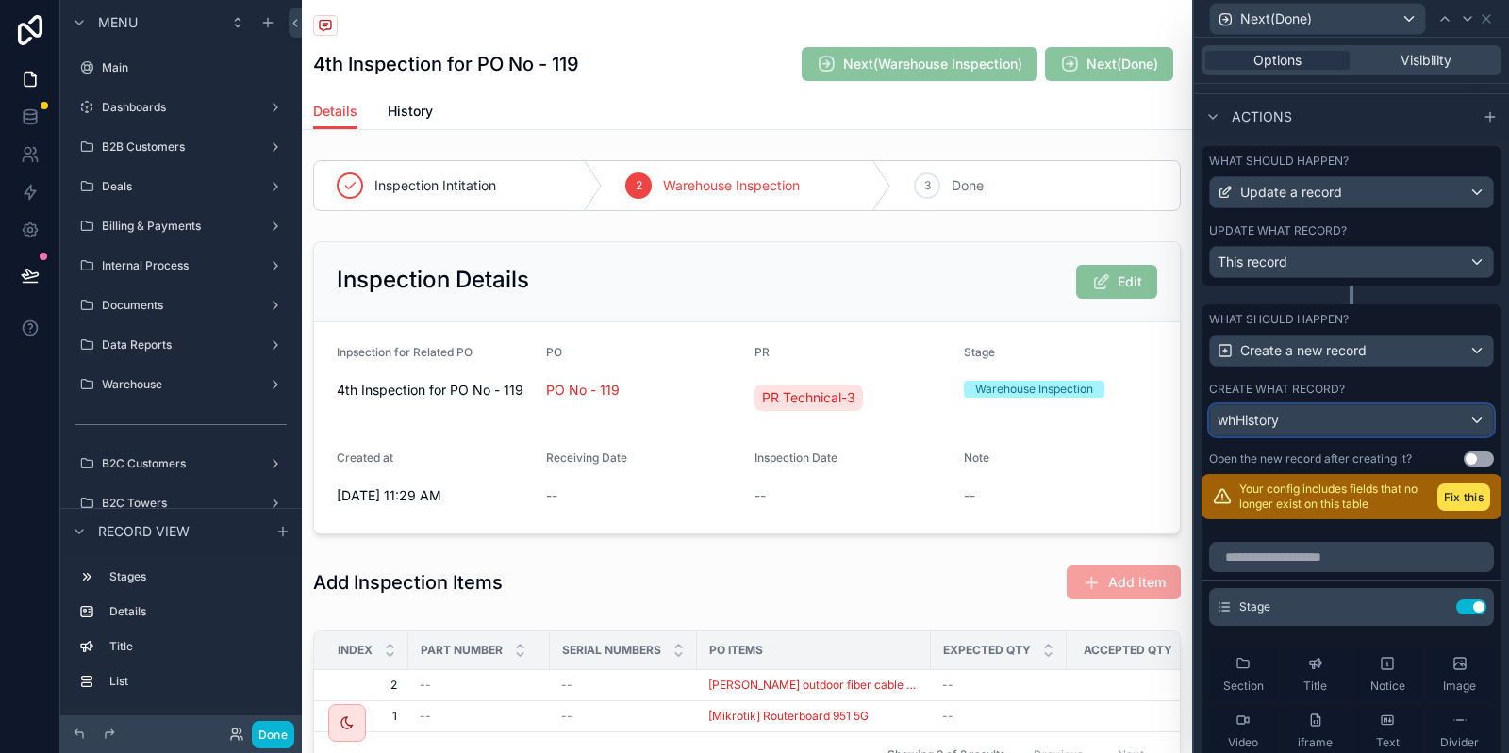
click at [1300, 422] on div "whHistory" at bounding box center [1351, 420] width 283 height 30
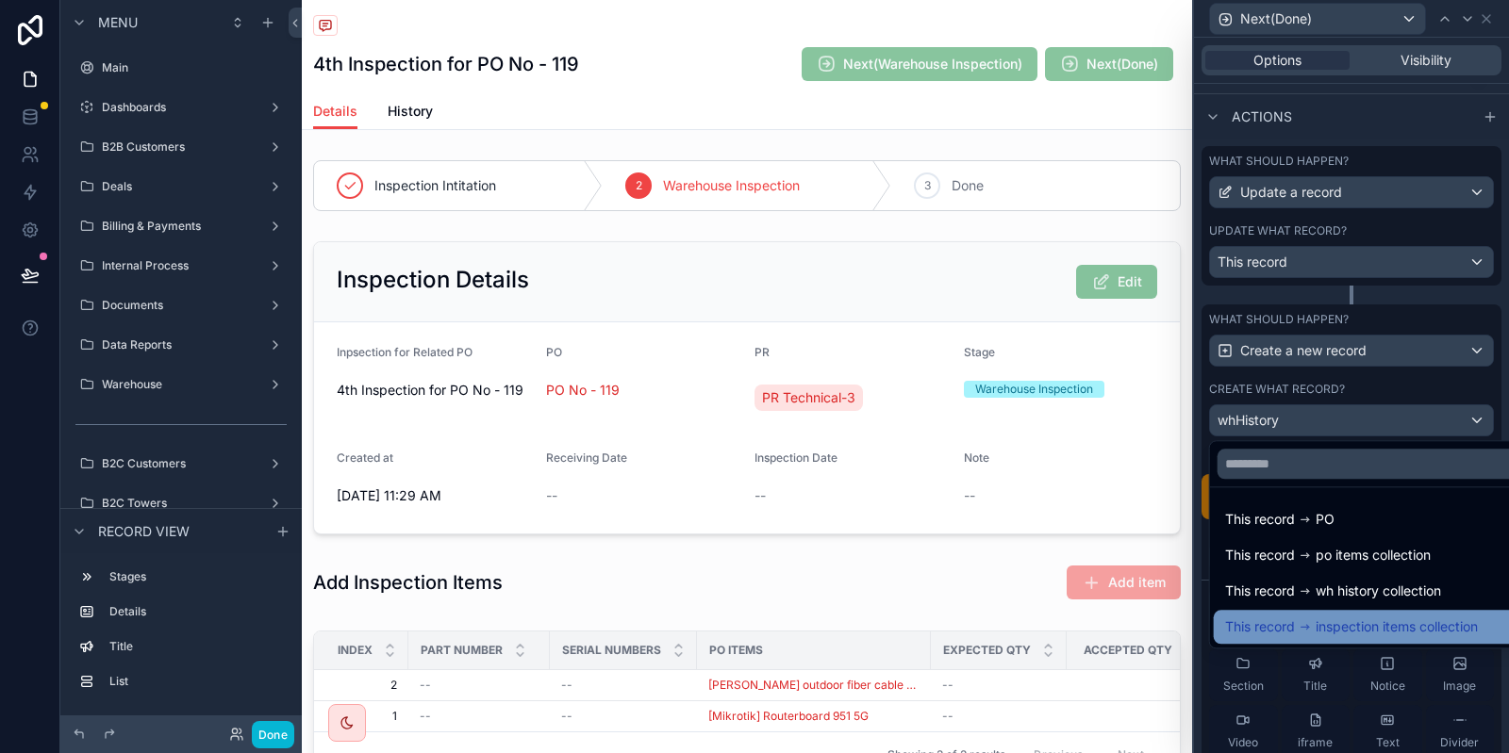
click at [1350, 624] on span "inspection items collection" at bounding box center [1396, 627] width 162 height 23
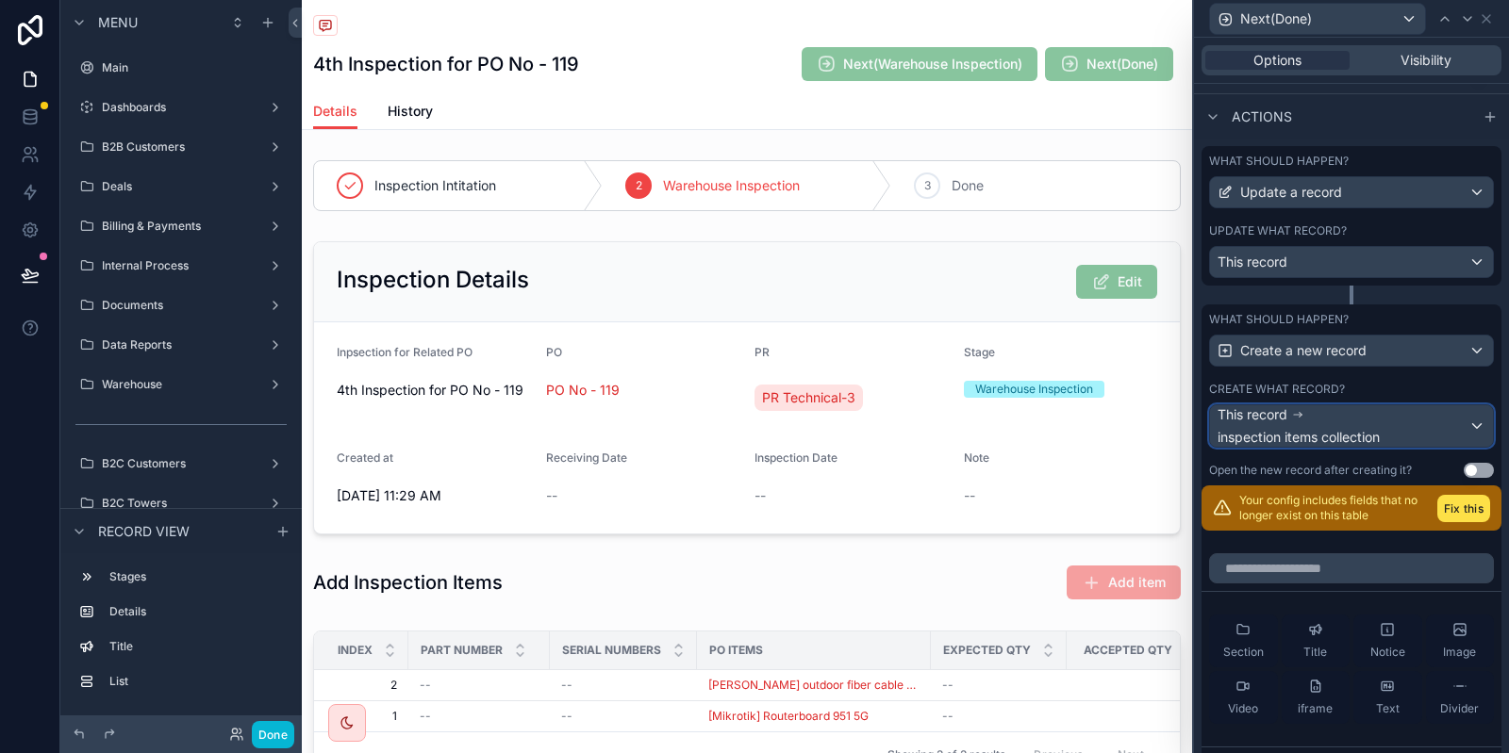
click at [1399, 438] on div "This record inspection items collection" at bounding box center [1342, 425] width 251 height 41
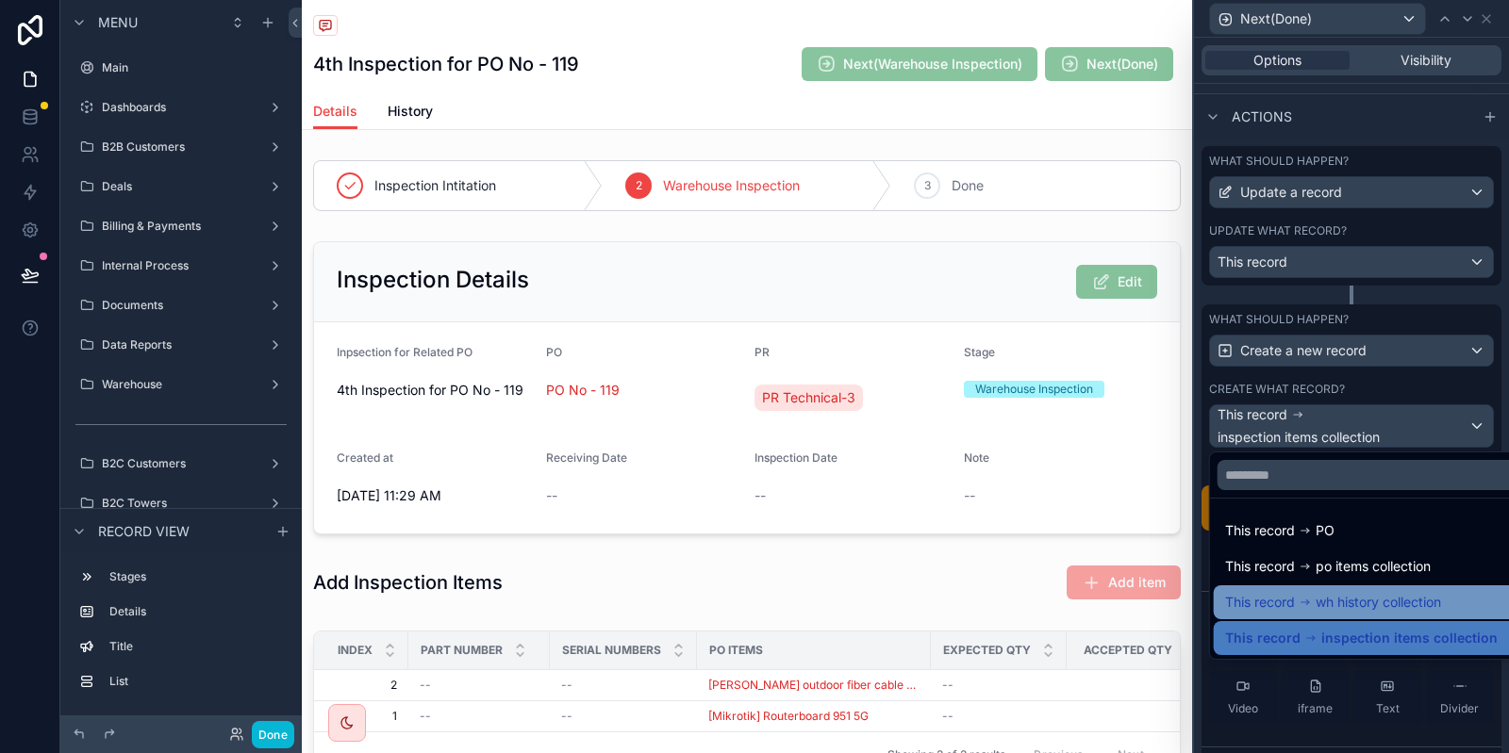
click at [1314, 606] on div "This record wh history collection" at bounding box center [1333, 602] width 216 height 23
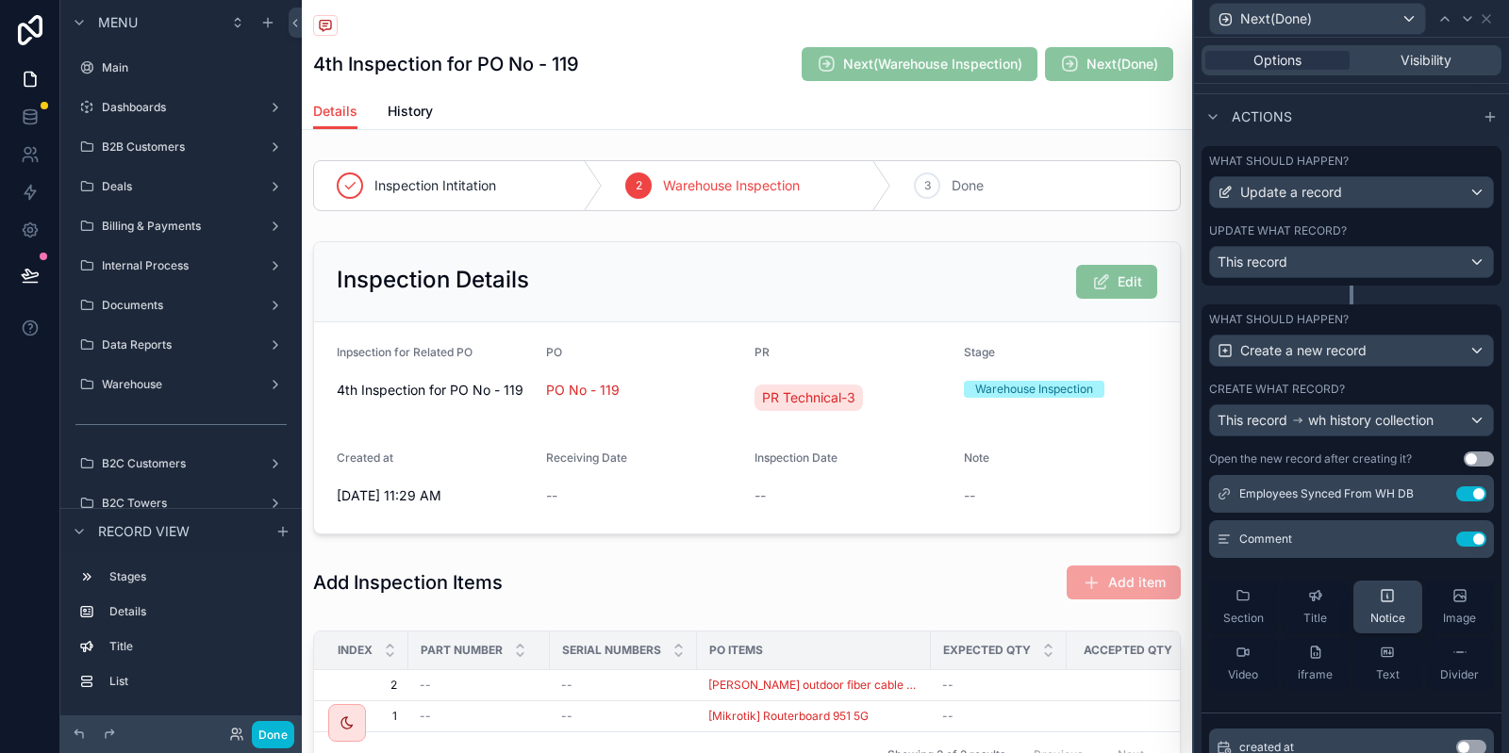
scroll to position [0, 0]
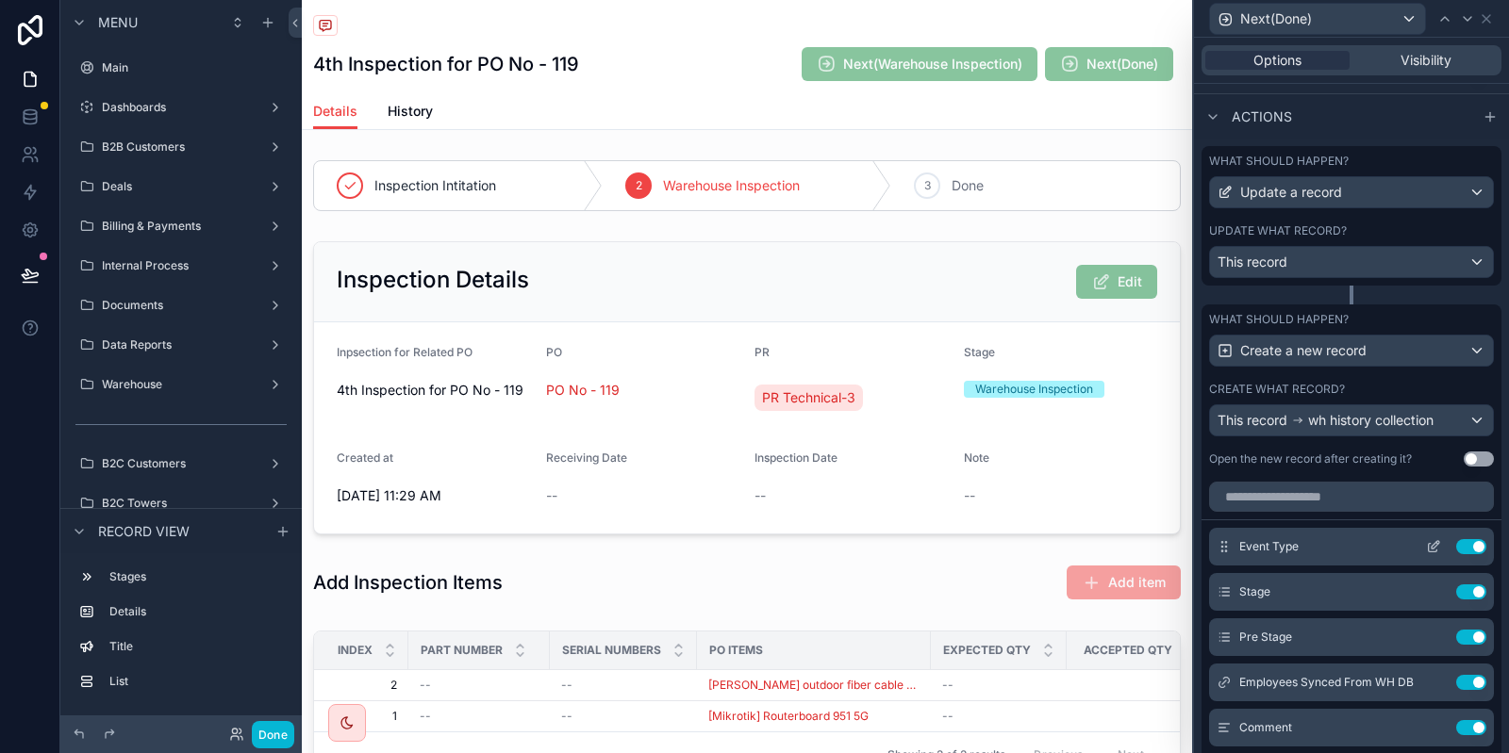
click at [1427, 548] on icon at bounding box center [1433, 546] width 15 height 15
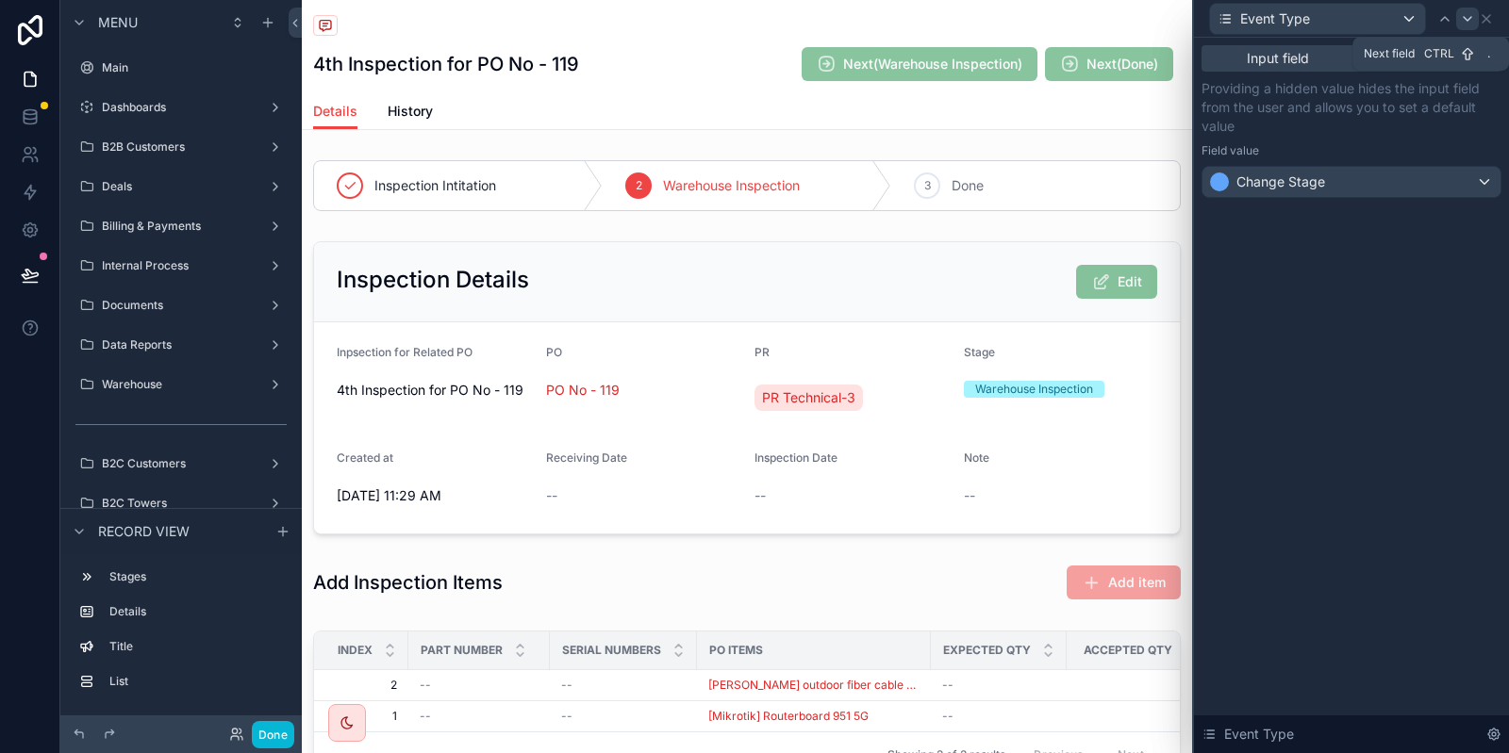
click at [1461, 23] on icon at bounding box center [1467, 18] width 15 height 15
click at [1461, 23] on icon at bounding box center [1453, 18] width 15 height 15
click at [1484, 25] on icon at bounding box center [1486, 18] width 15 height 15
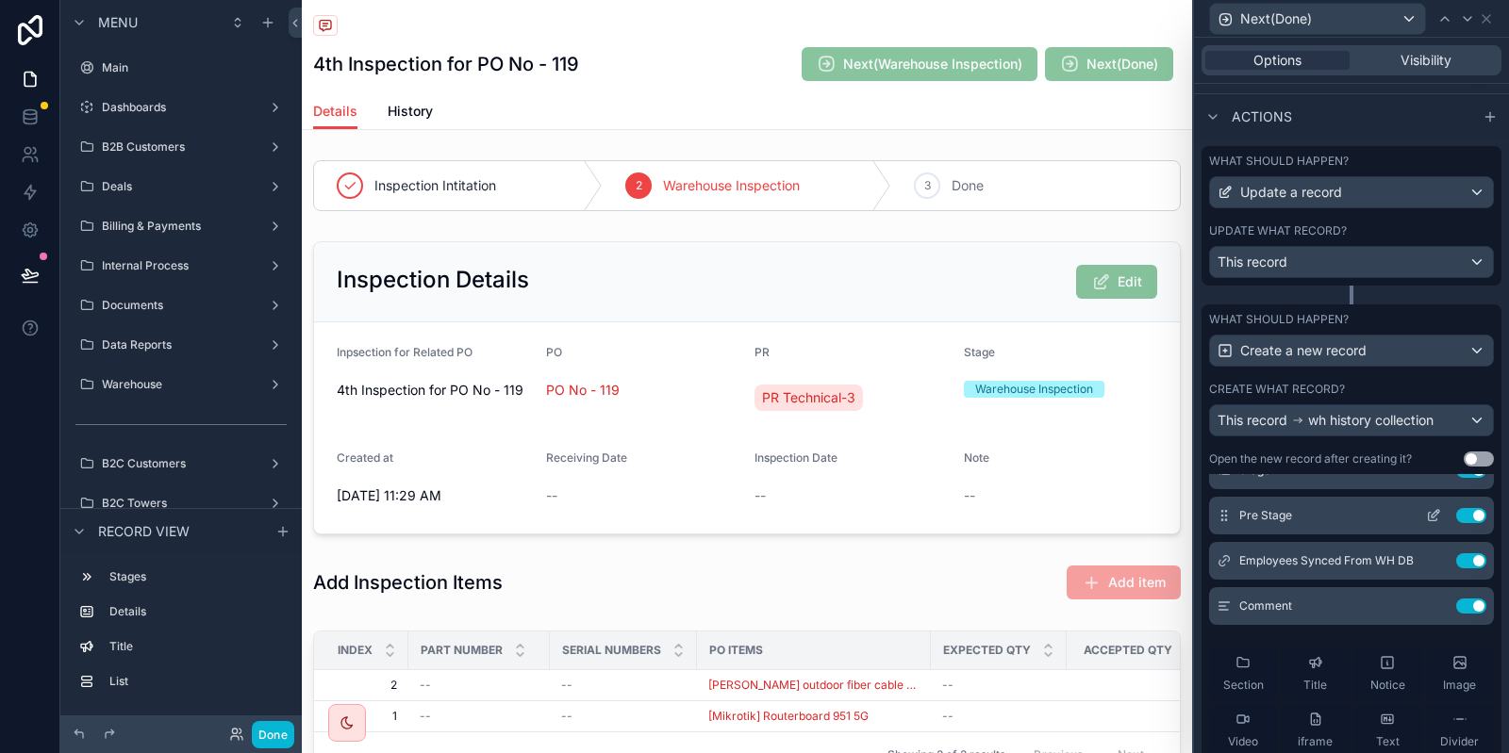
scroll to position [94, 0]
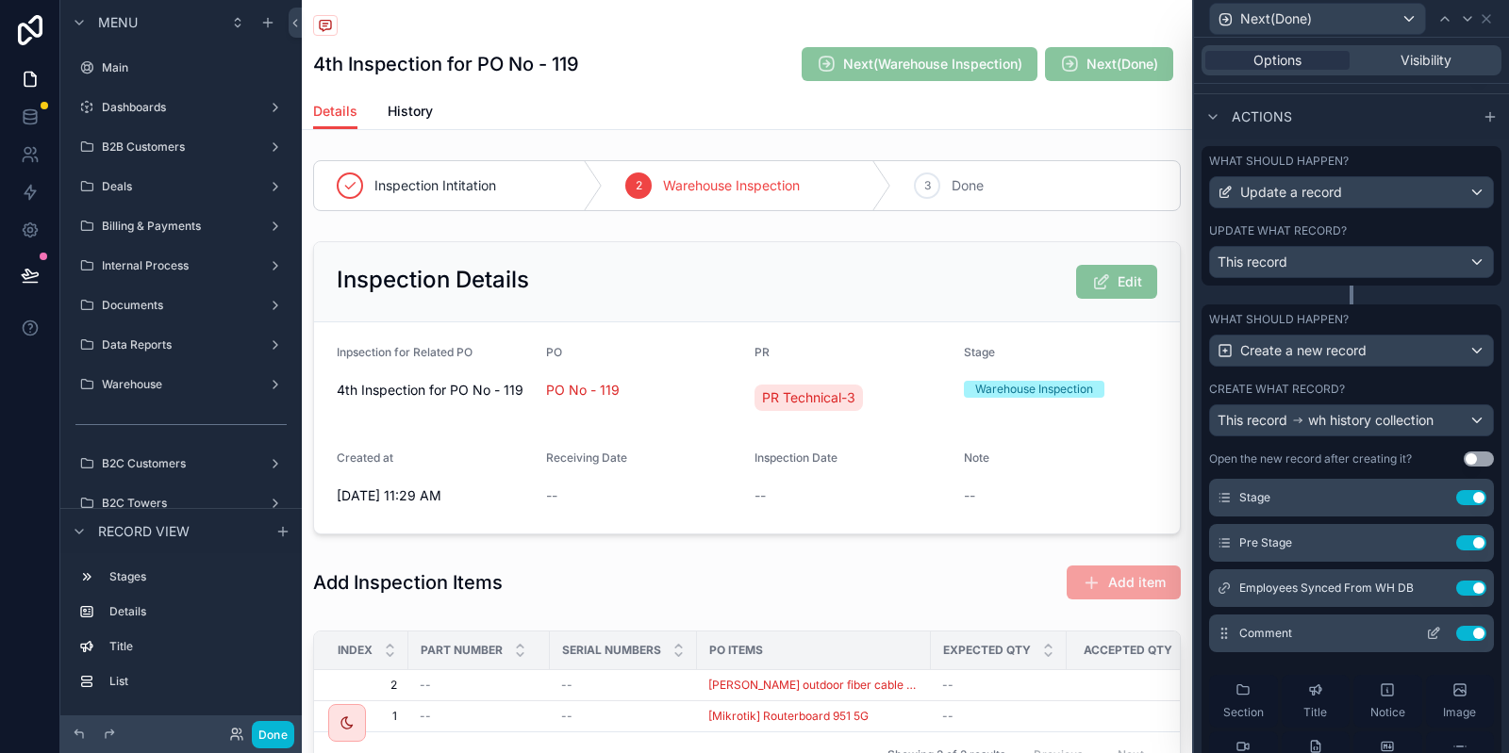
click at [1427, 635] on icon at bounding box center [1433, 633] width 15 height 15
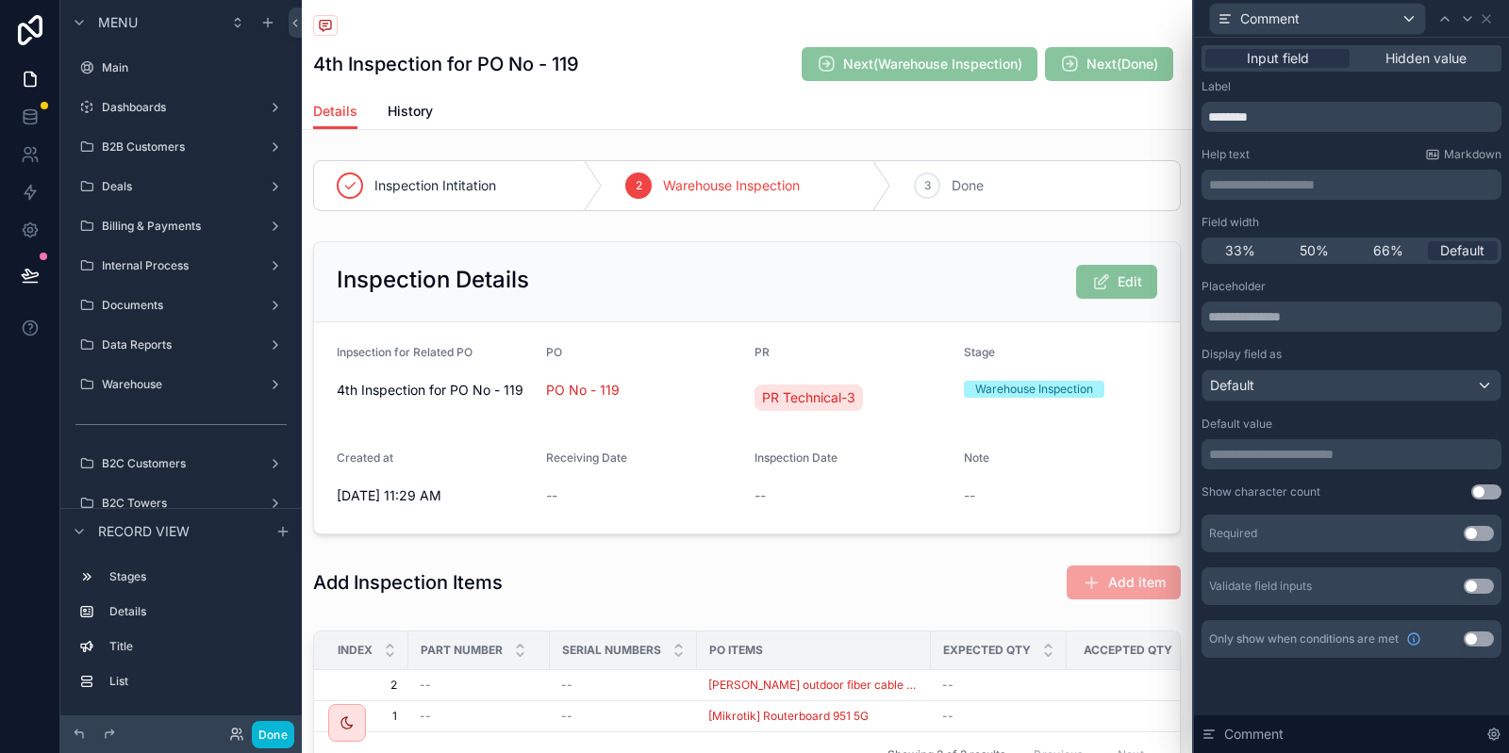
click at [1501, 16] on div "Comment" at bounding box center [1351, 18] width 300 height 37
click at [1492, 16] on icon at bounding box center [1486, 18] width 15 height 15
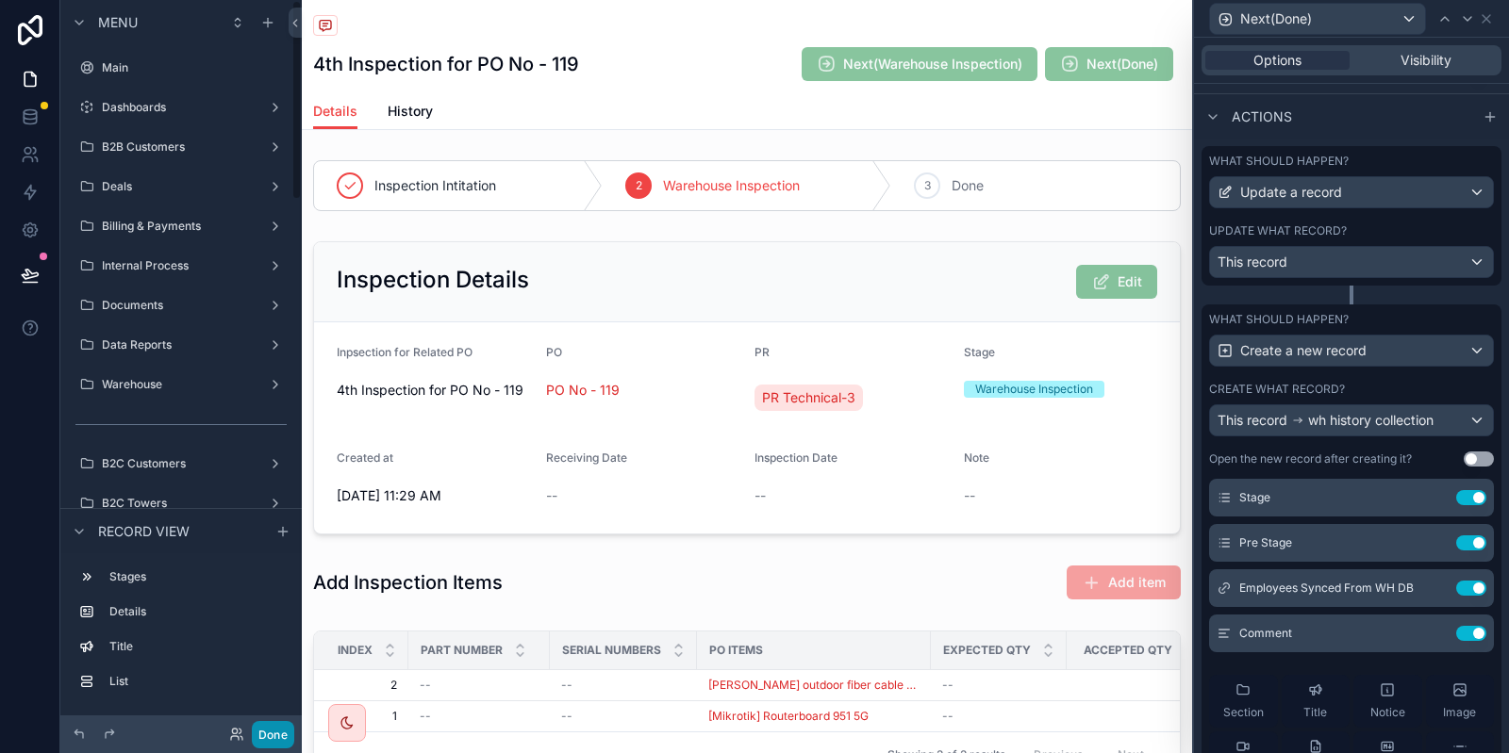
click at [276, 736] on button "Done" at bounding box center [273, 734] width 42 height 27
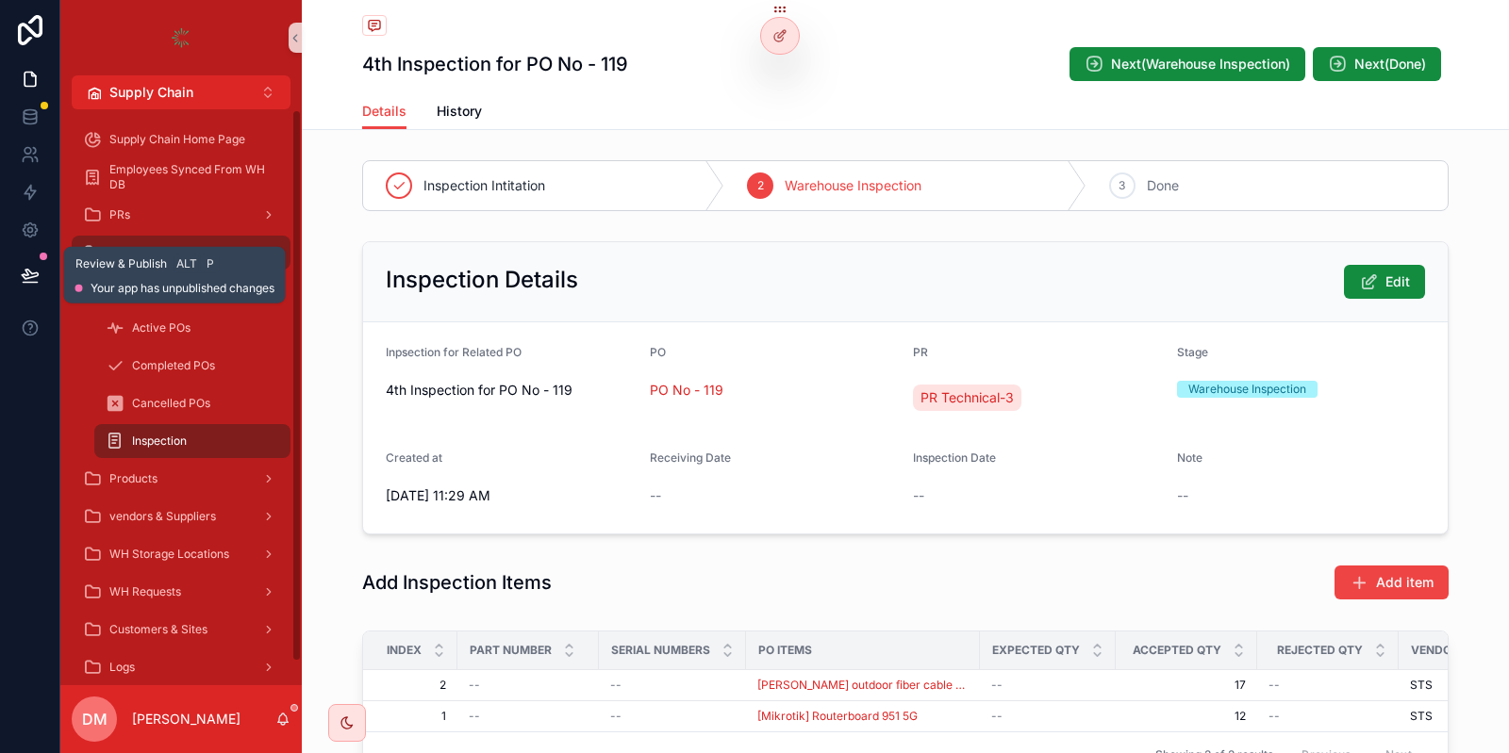
click at [28, 277] on icon at bounding box center [30, 274] width 16 height 9
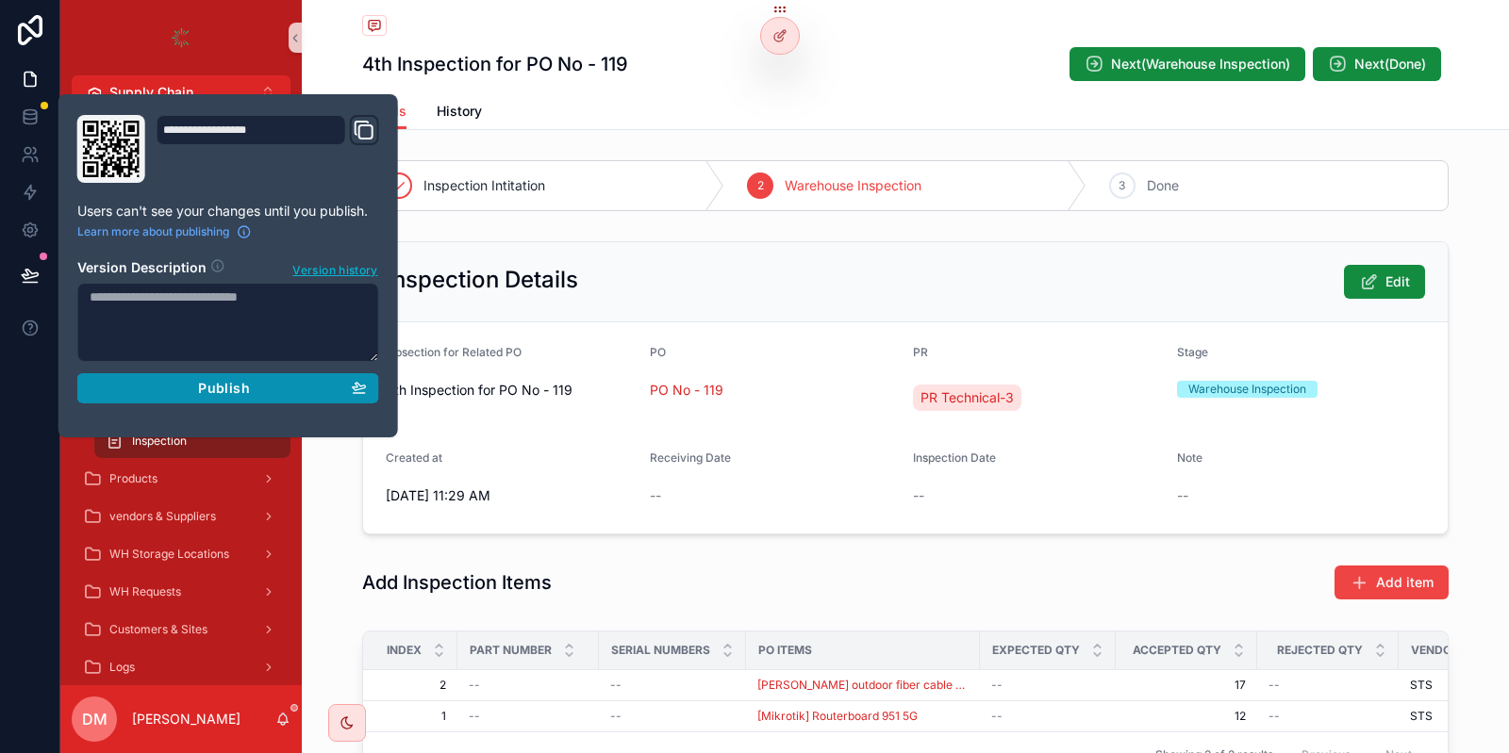
click at [291, 395] on div "Publish" at bounding box center [228, 388] width 277 height 17
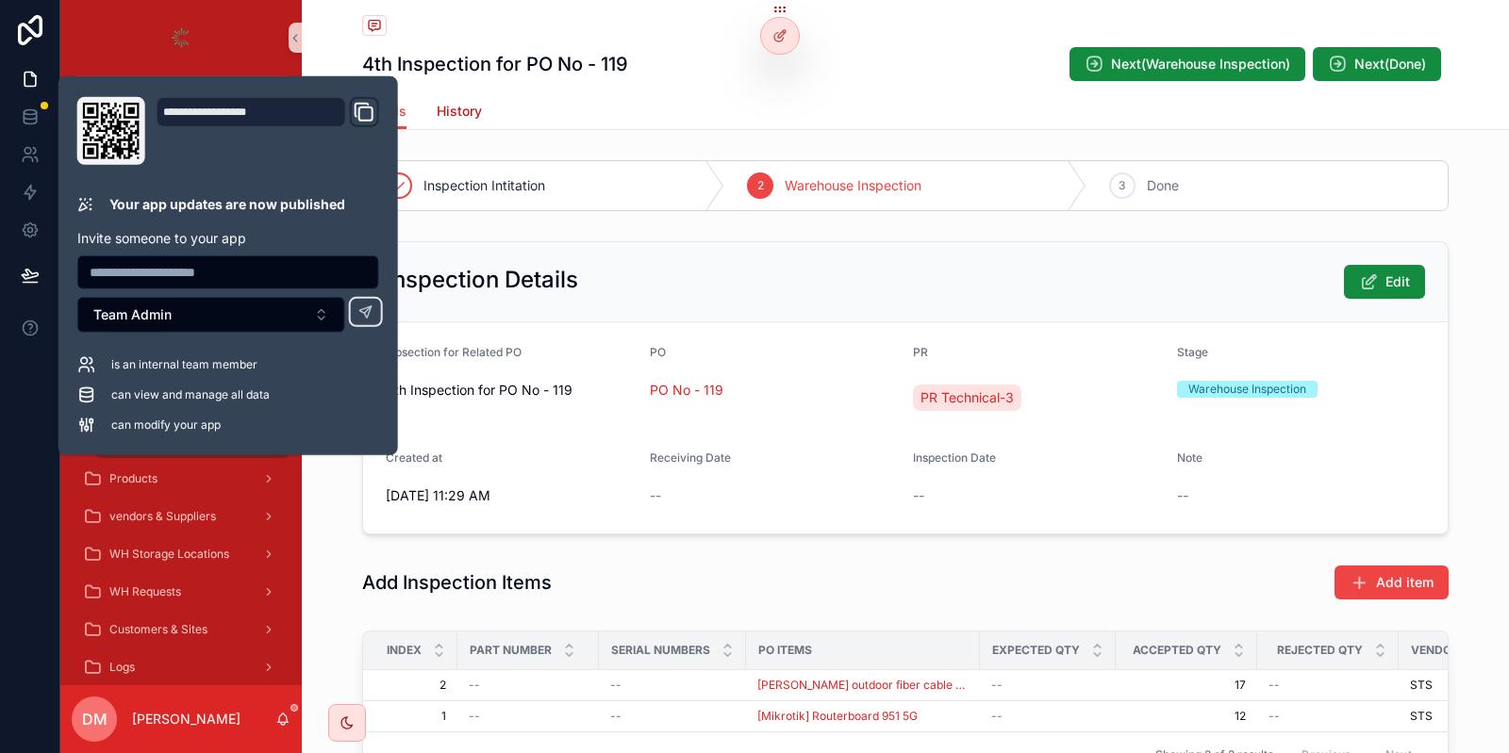
click at [471, 119] on span "History" at bounding box center [459, 111] width 45 height 19
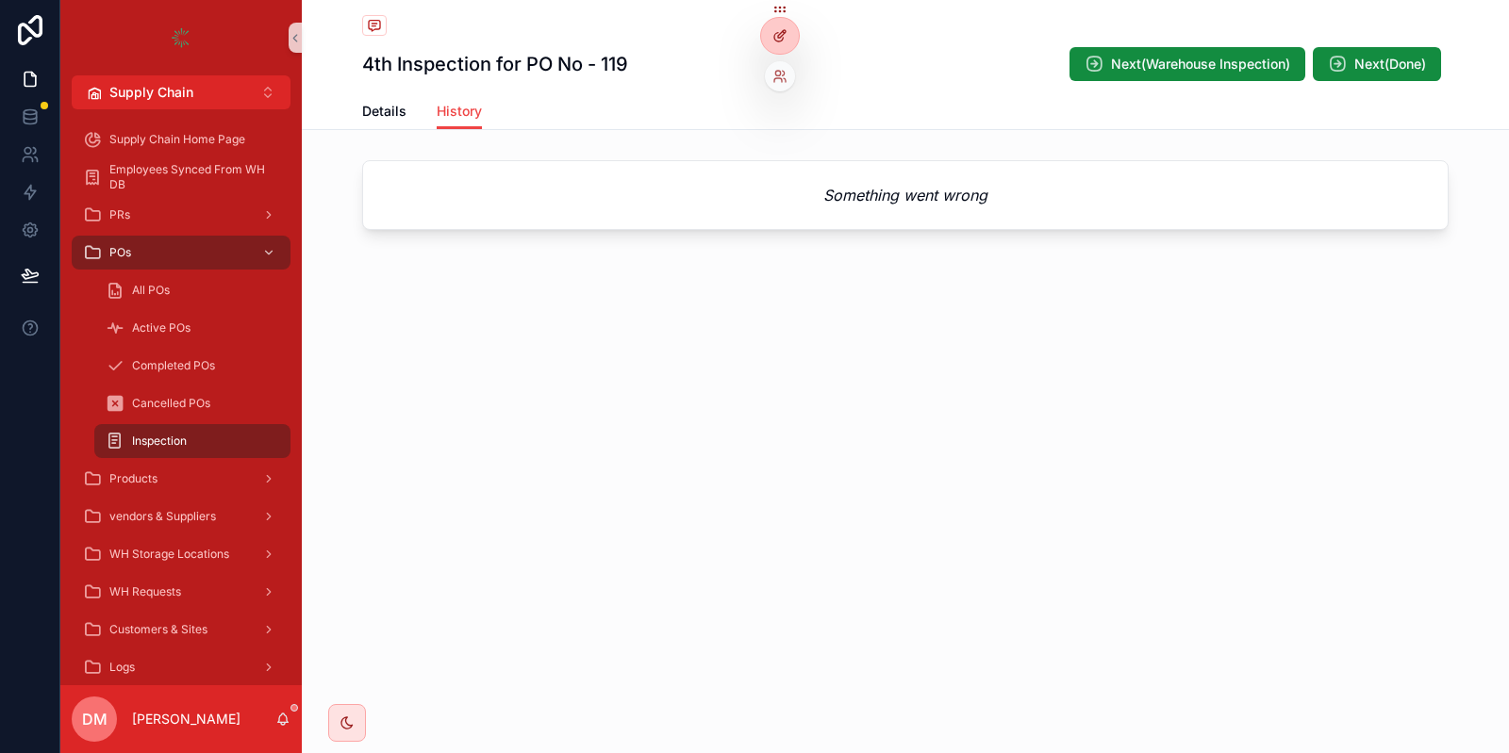
click at [770, 44] on div at bounding box center [780, 36] width 38 height 36
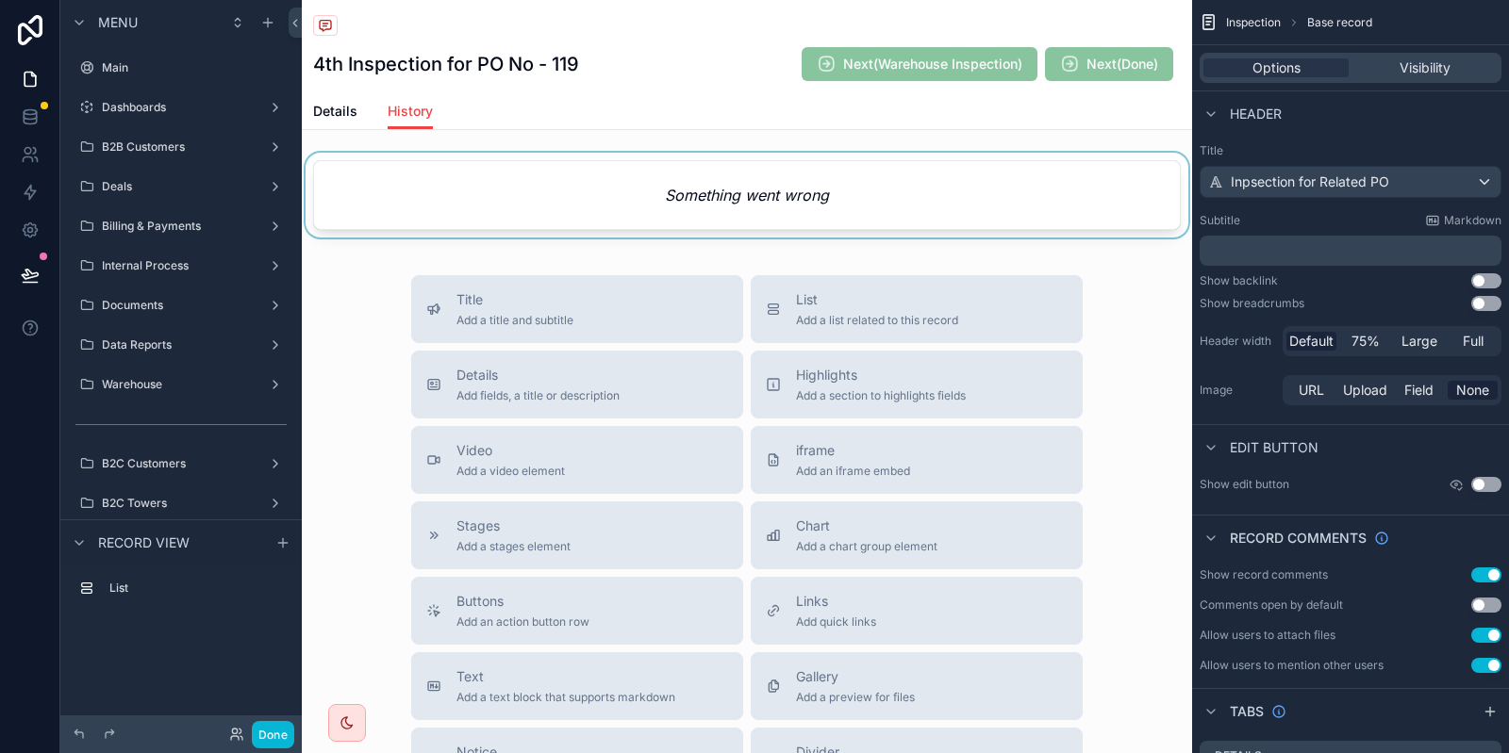
click at [684, 189] on div "scrollable content" at bounding box center [747, 199] width 890 height 92
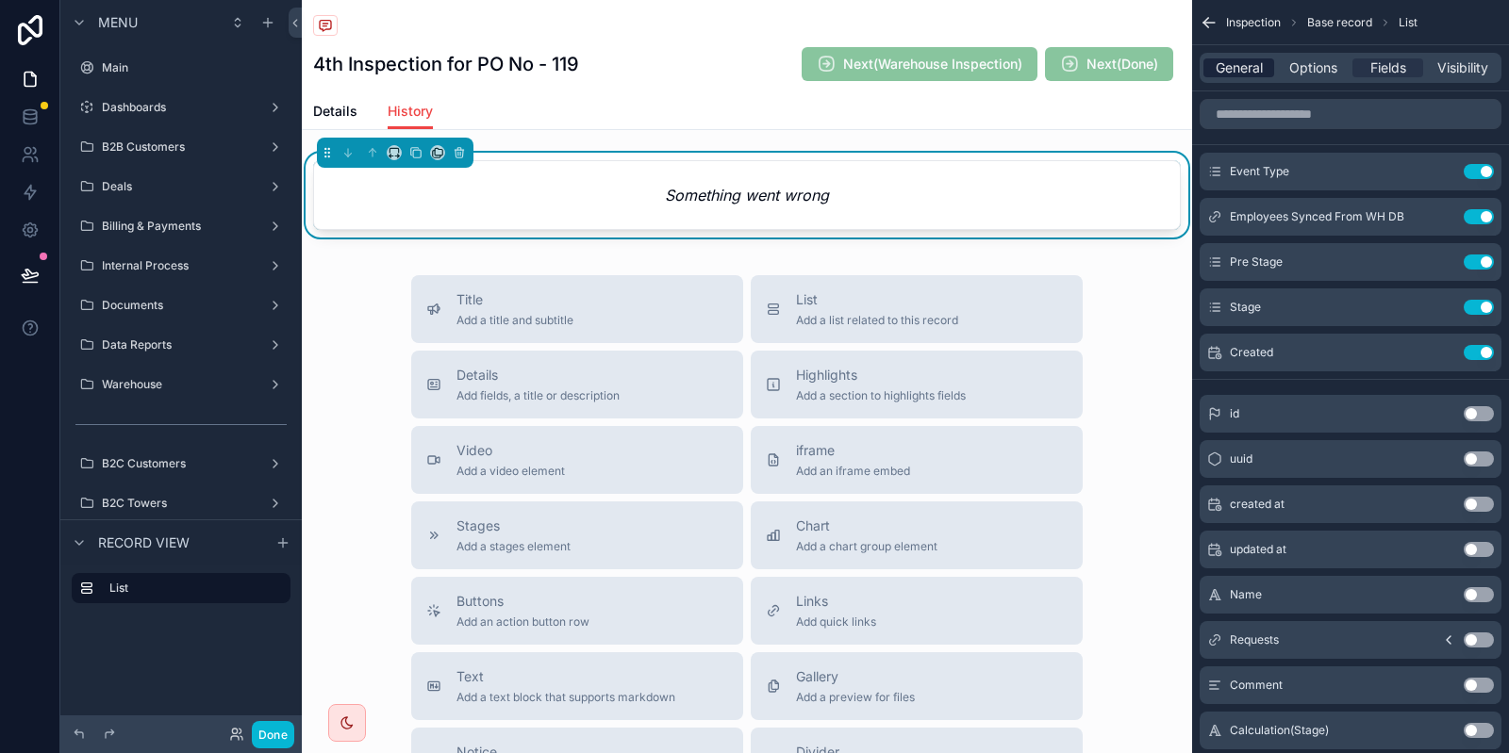
click at [1239, 67] on span "General" at bounding box center [1238, 67] width 47 height 19
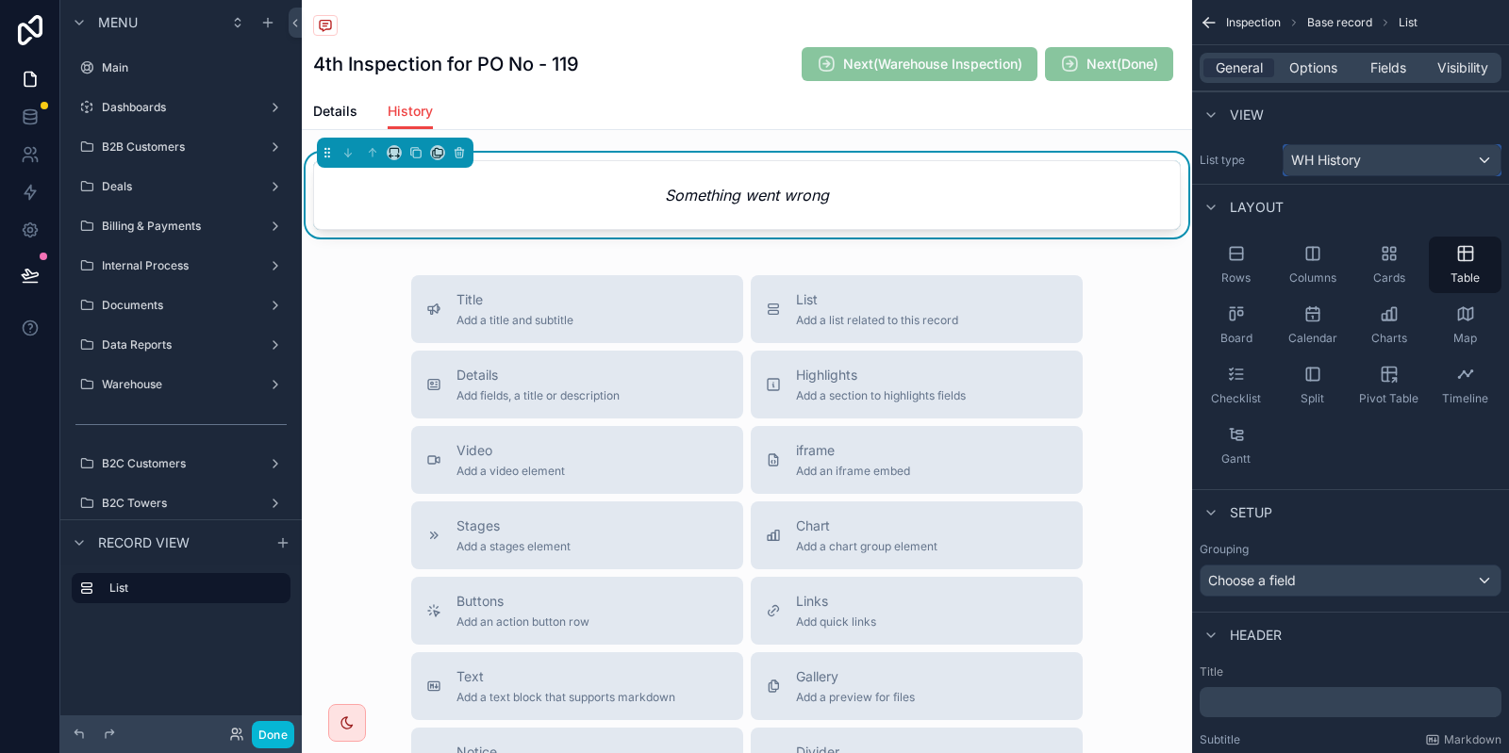
click at [1347, 163] on span "WH History" at bounding box center [1326, 160] width 70 height 19
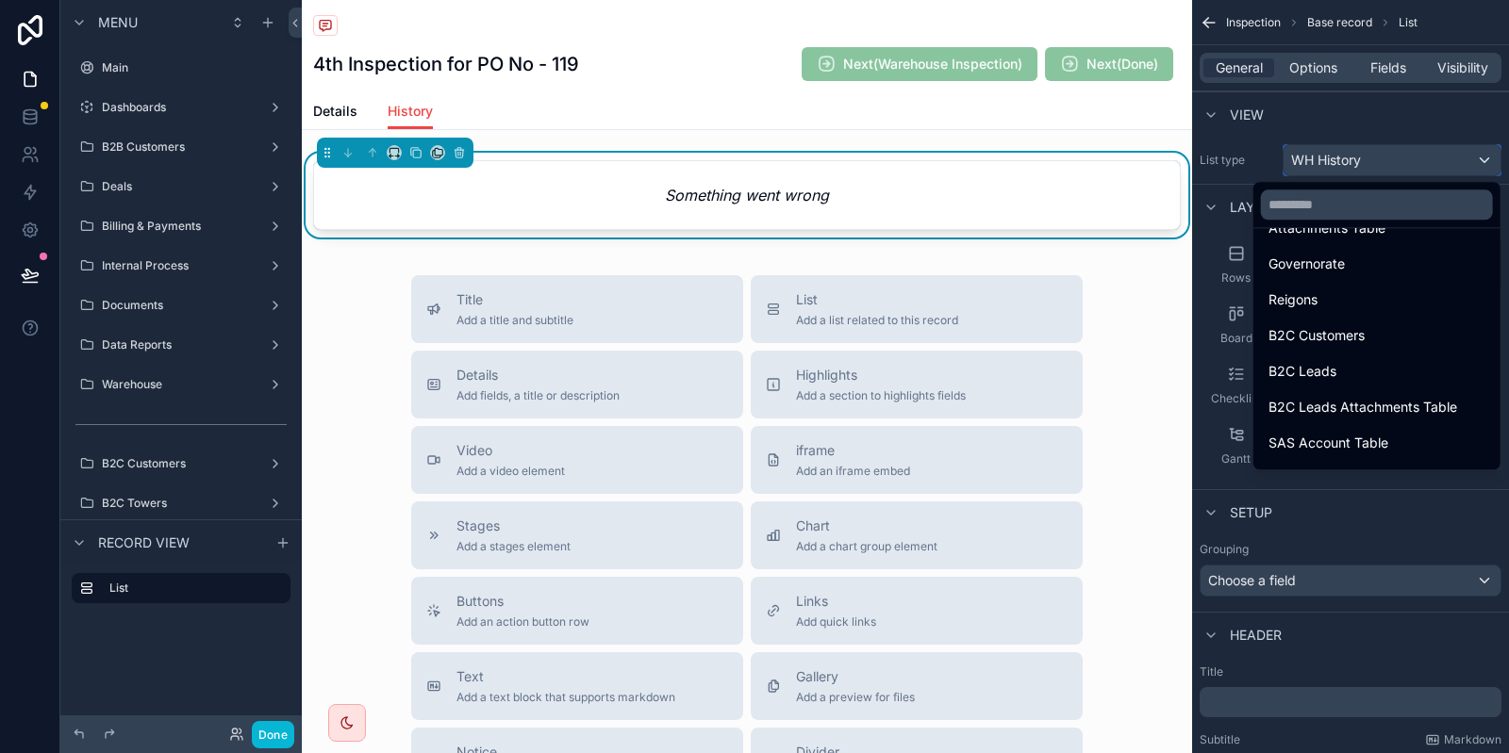
scroll to position [1792, 0]
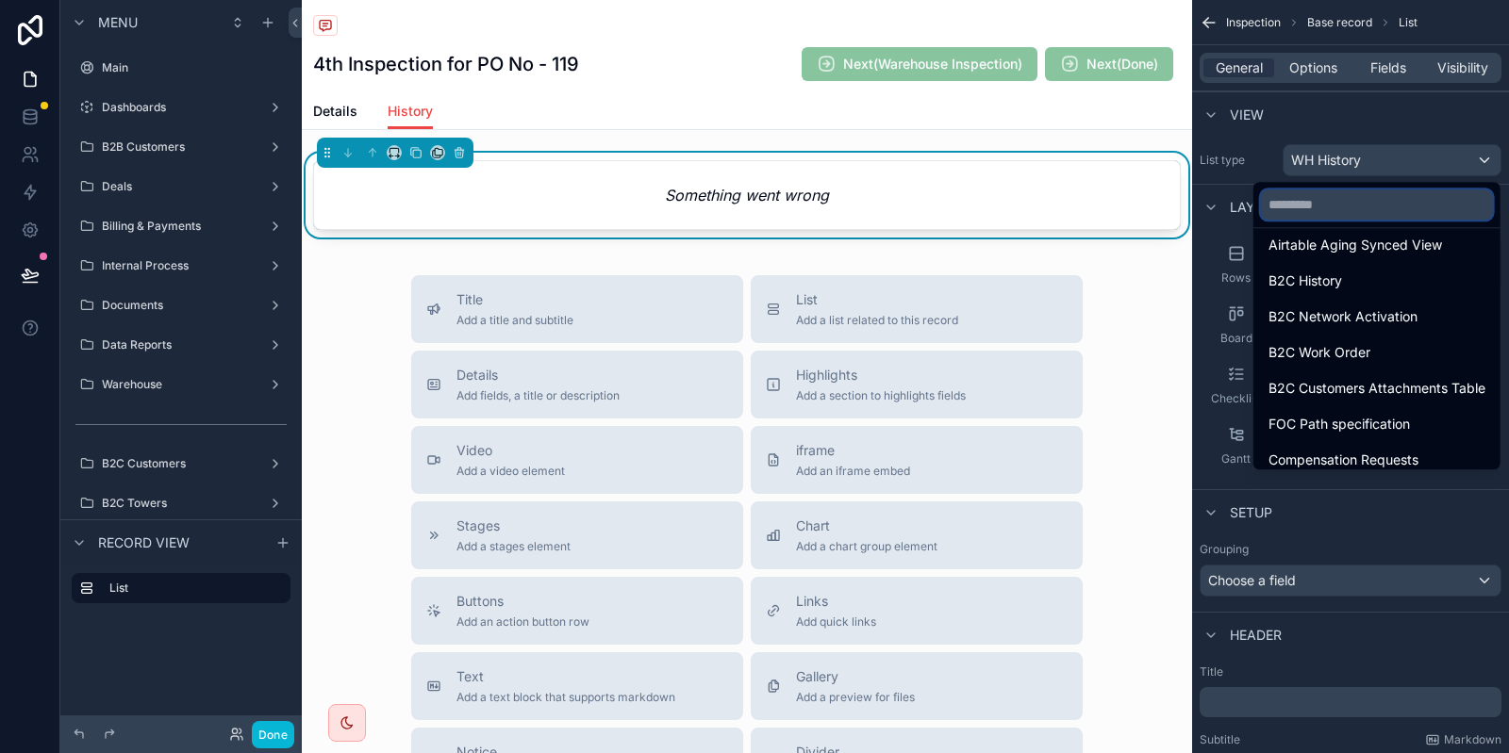
click at [1359, 193] on input "text" at bounding box center [1377, 205] width 232 height 30
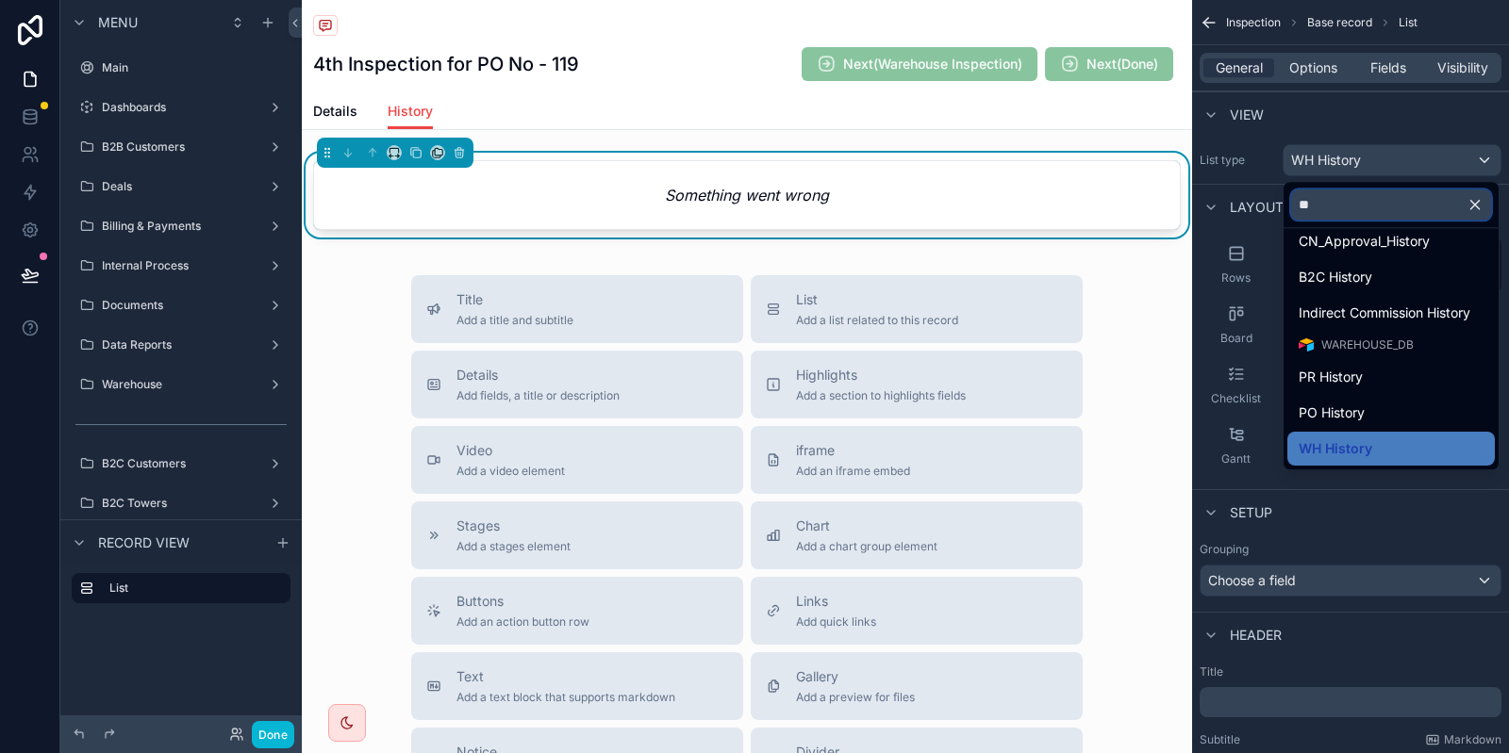
scroll to position [82, 0]
type input "***"
click at [1358, 443] on span "WH History" at bounding box center [1335, 449] width 74 height 23
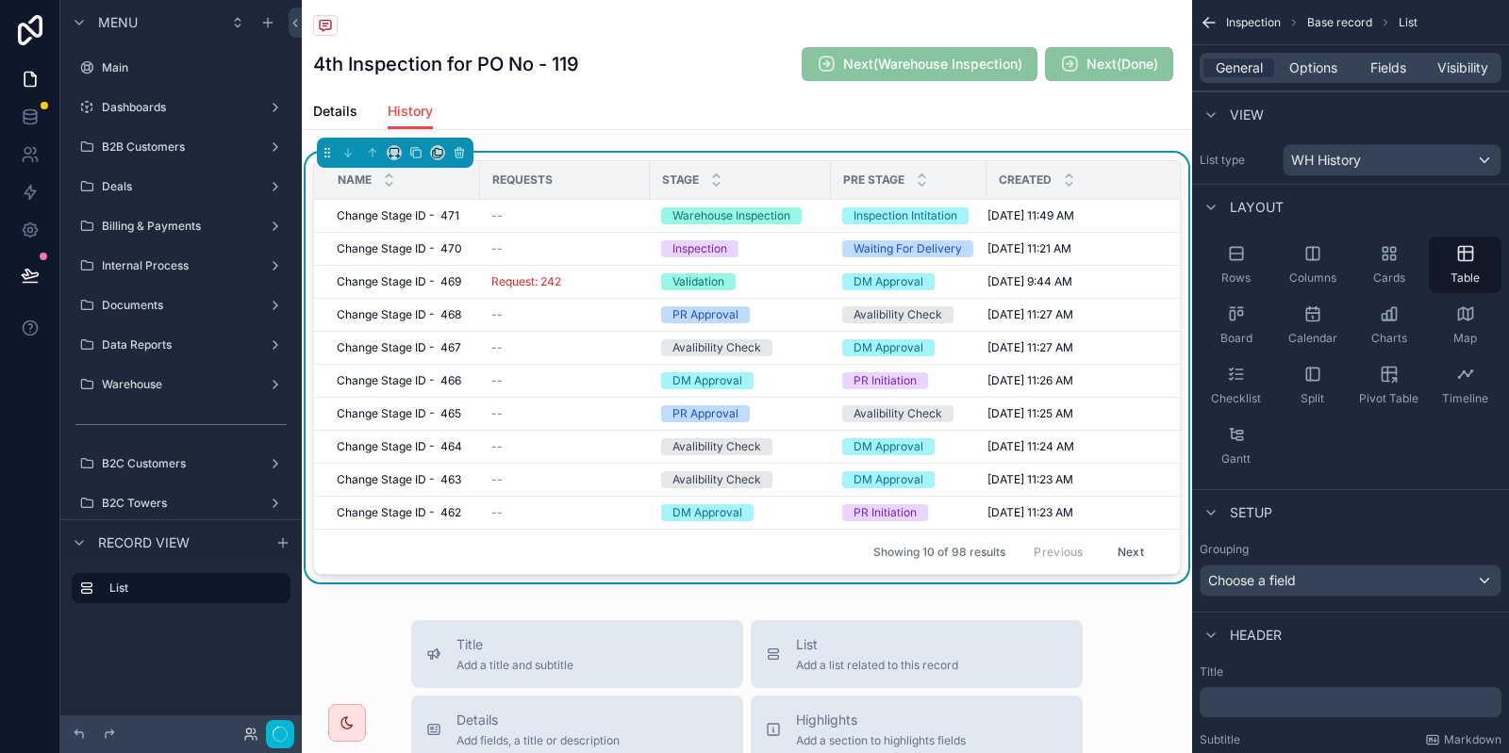
click at [1318, 58] on div "General Options Fields Visibility" at bounding box center [1350, 68] width 302 height 30
click at [1323, 83] on div "General Options Fields Visibility" at bounding box center [1350, 68] width 302 height 30
click at [1322, 67] on span "Options" at bounding box center [1313, 67] width 48 height 19
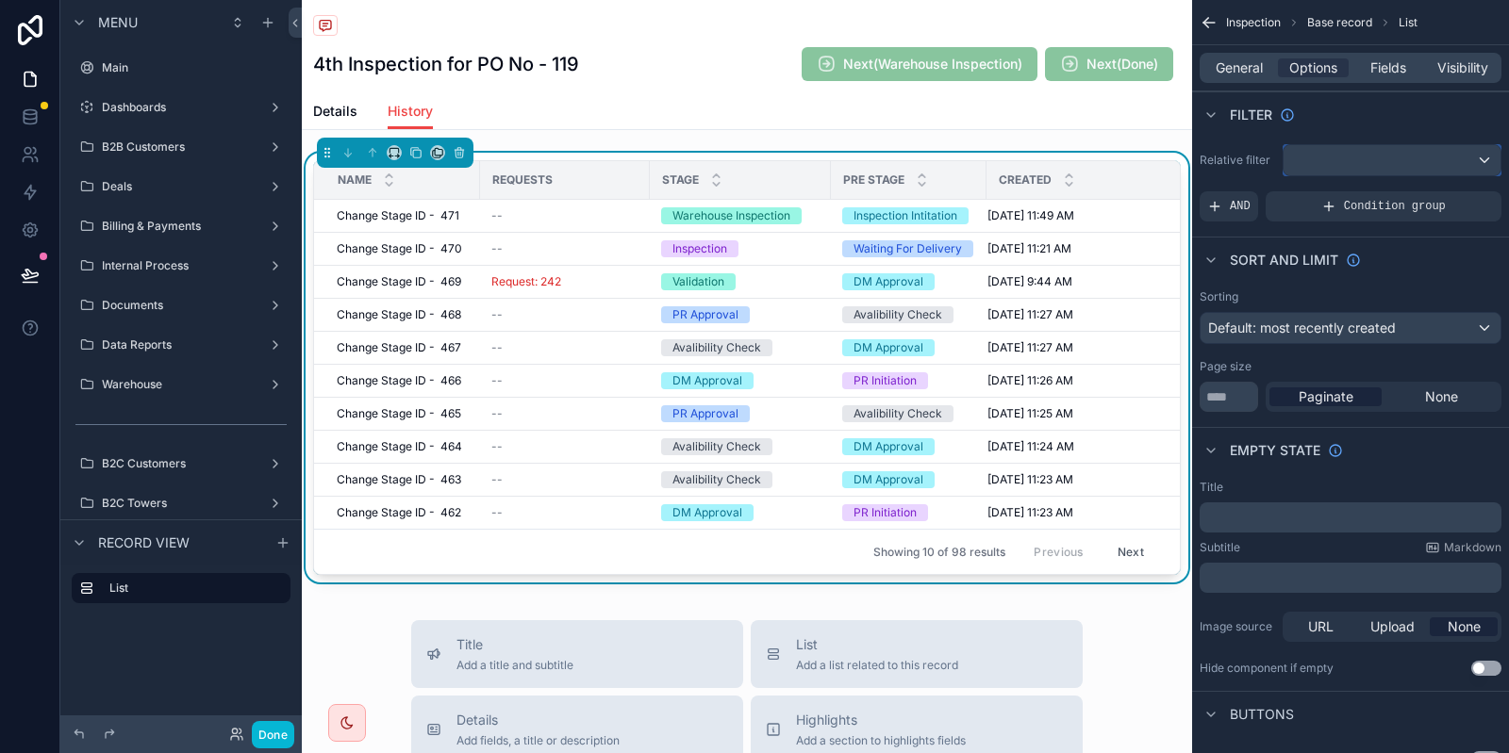
click at [1368, 156] on div "scrollable content" at bounding box center [1391, 160] width 217 height 30
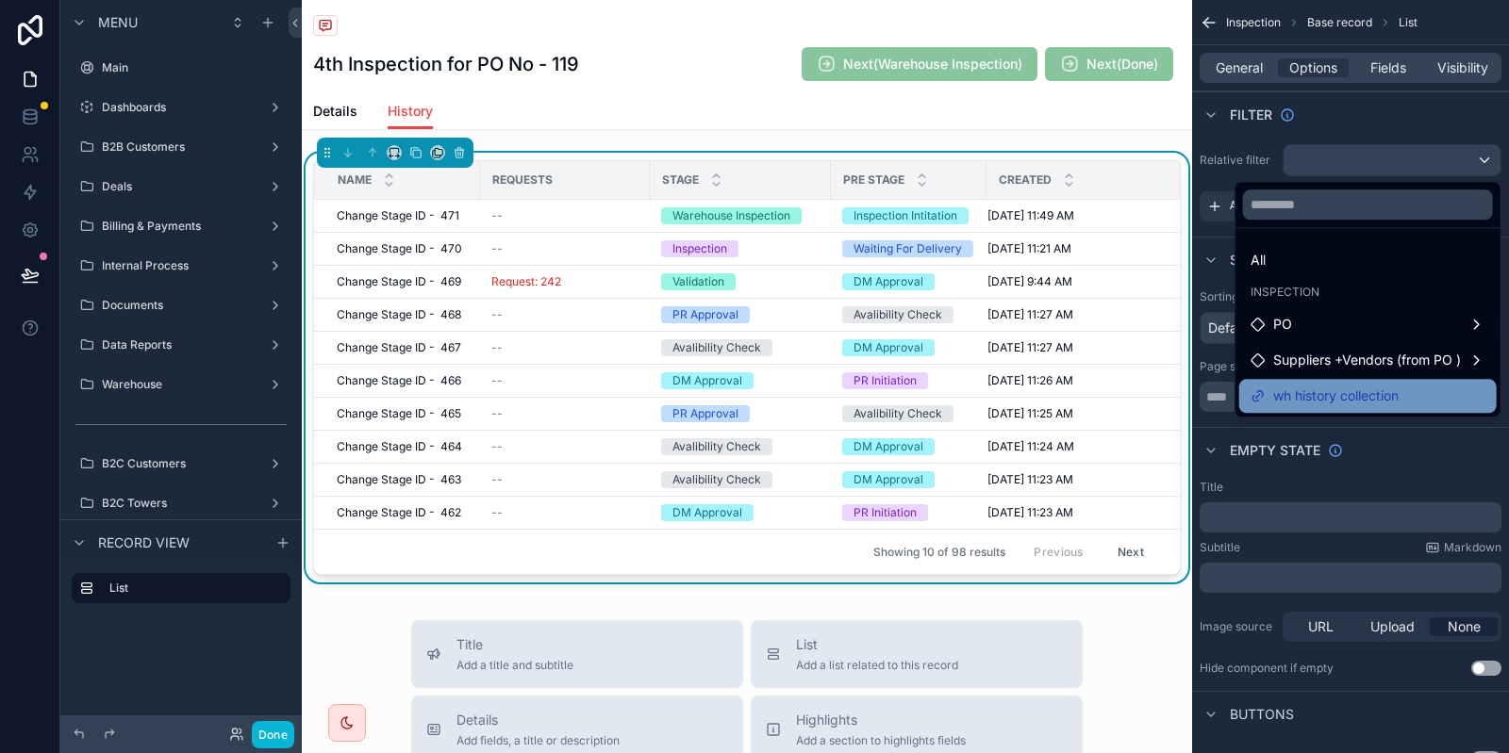
click at [1313, 389] on span "wh history collection" at bounding box center [1335, 396] width 125 height 23
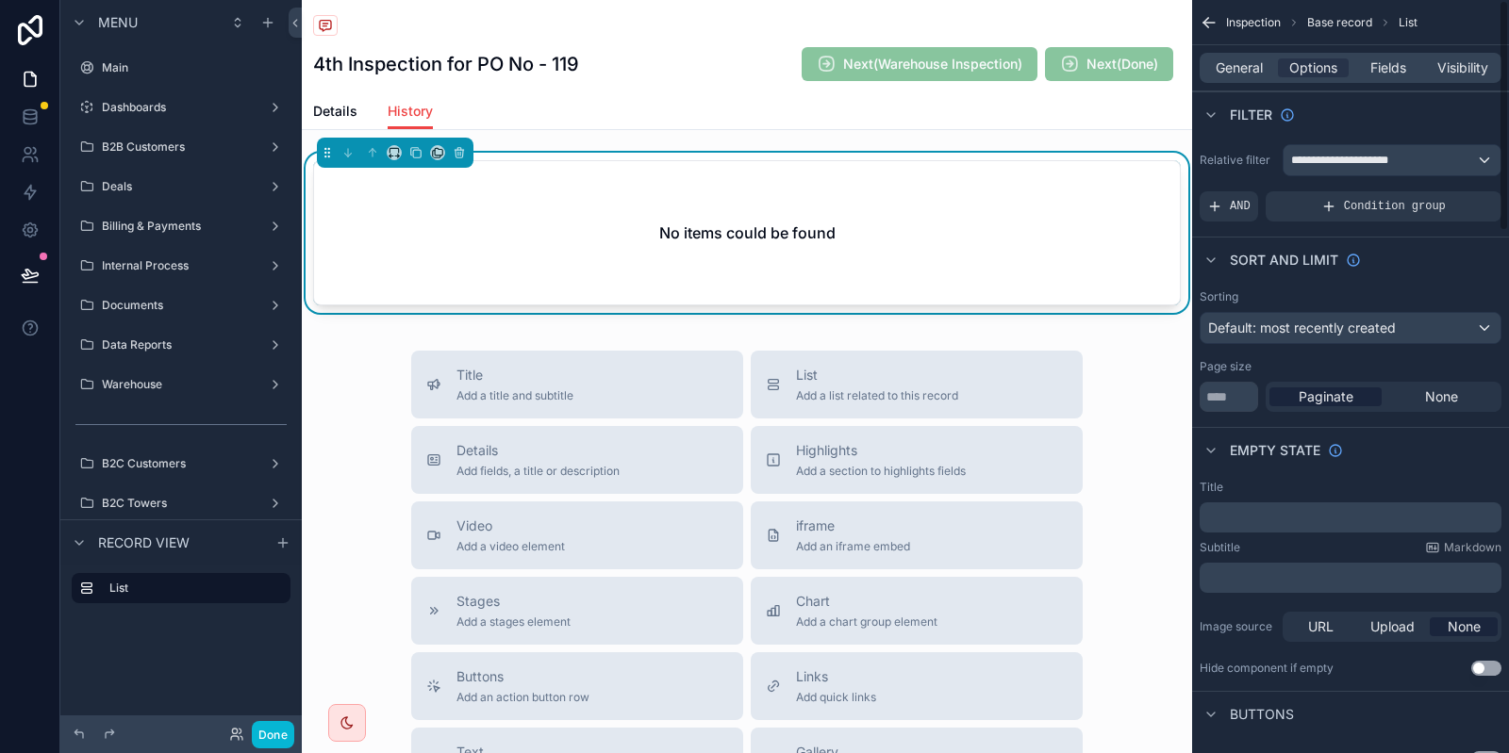
click at [902, 254] on div "No items could be found" at bounding box center [747, 232] width 866 height 143
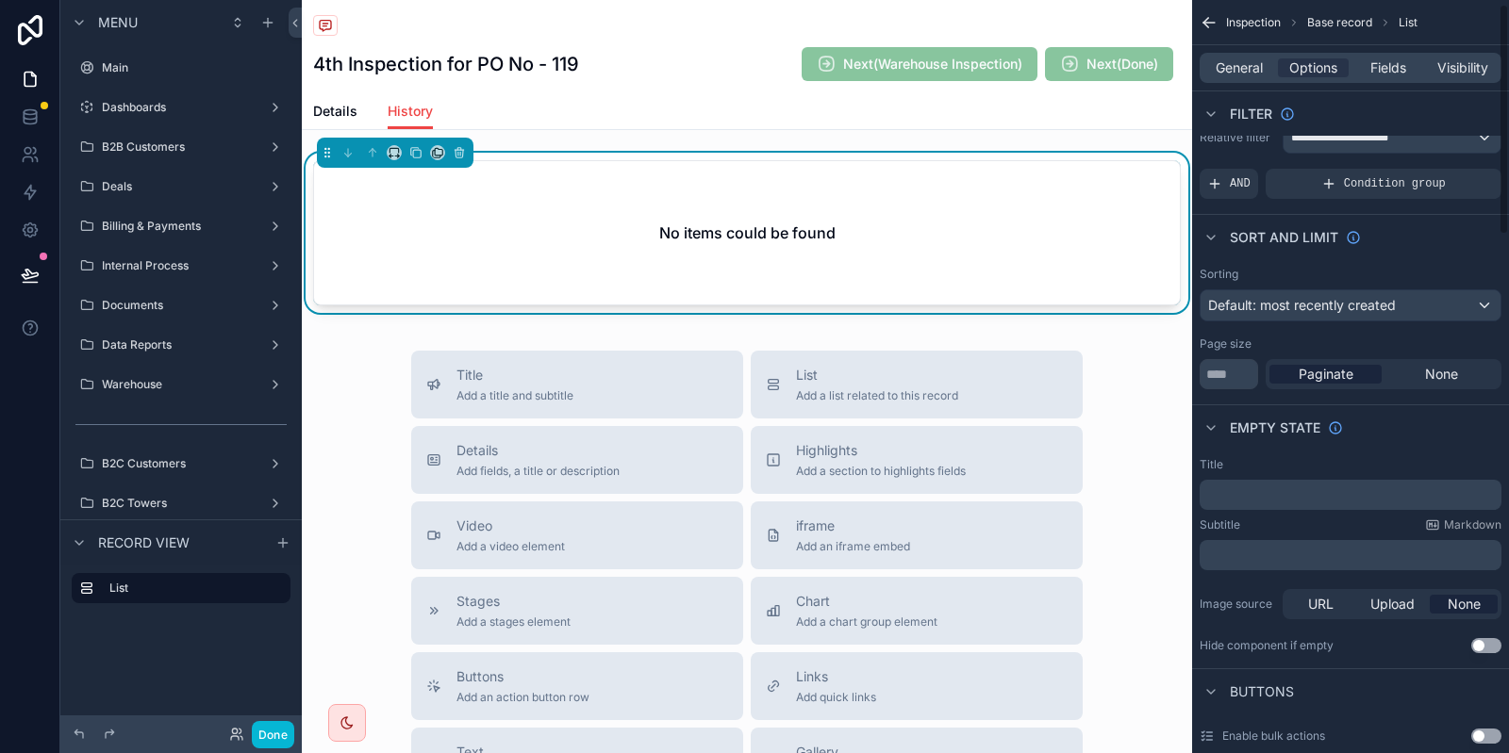
scroll to position [0, 0]
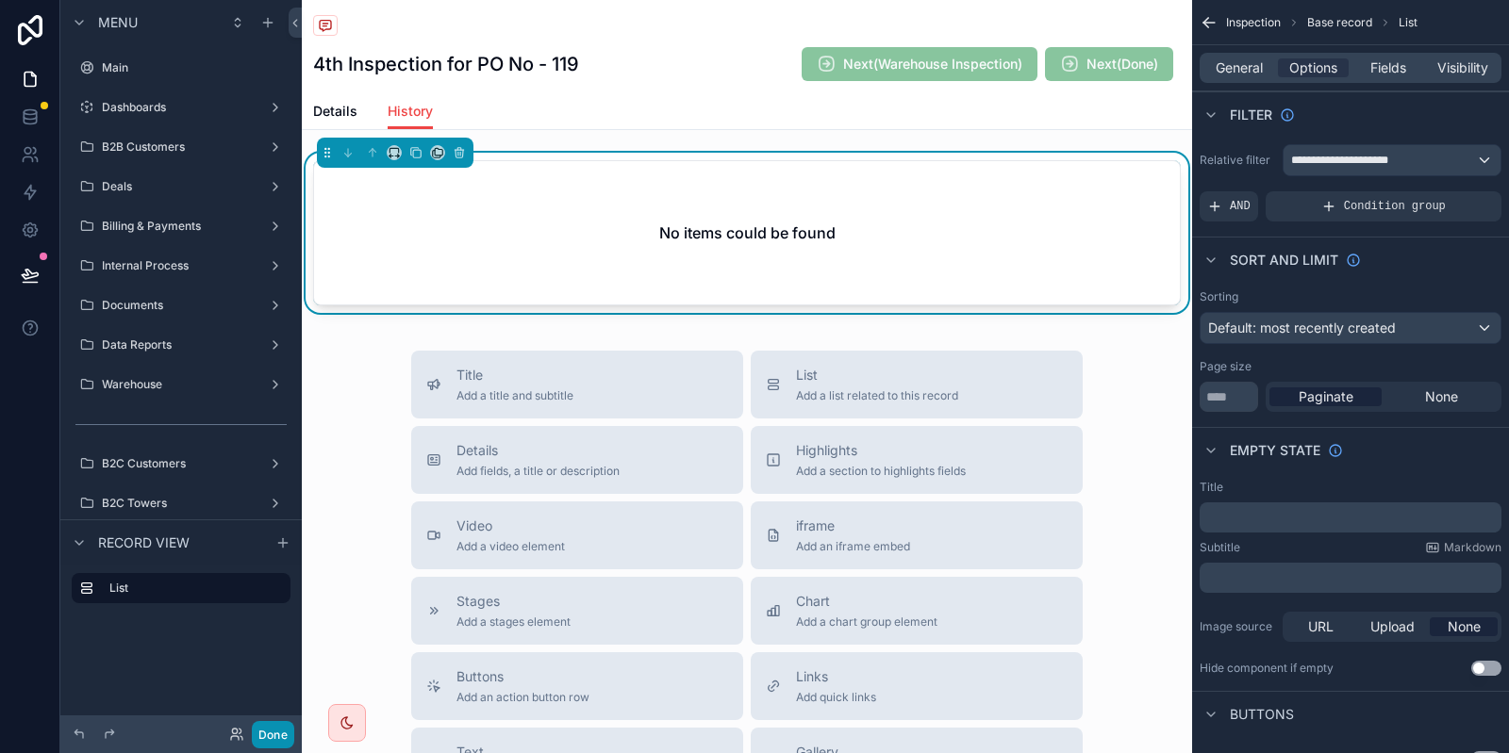
click at [276, 737] on button "Done" at bounding box center [273, 734] width 42 height 27
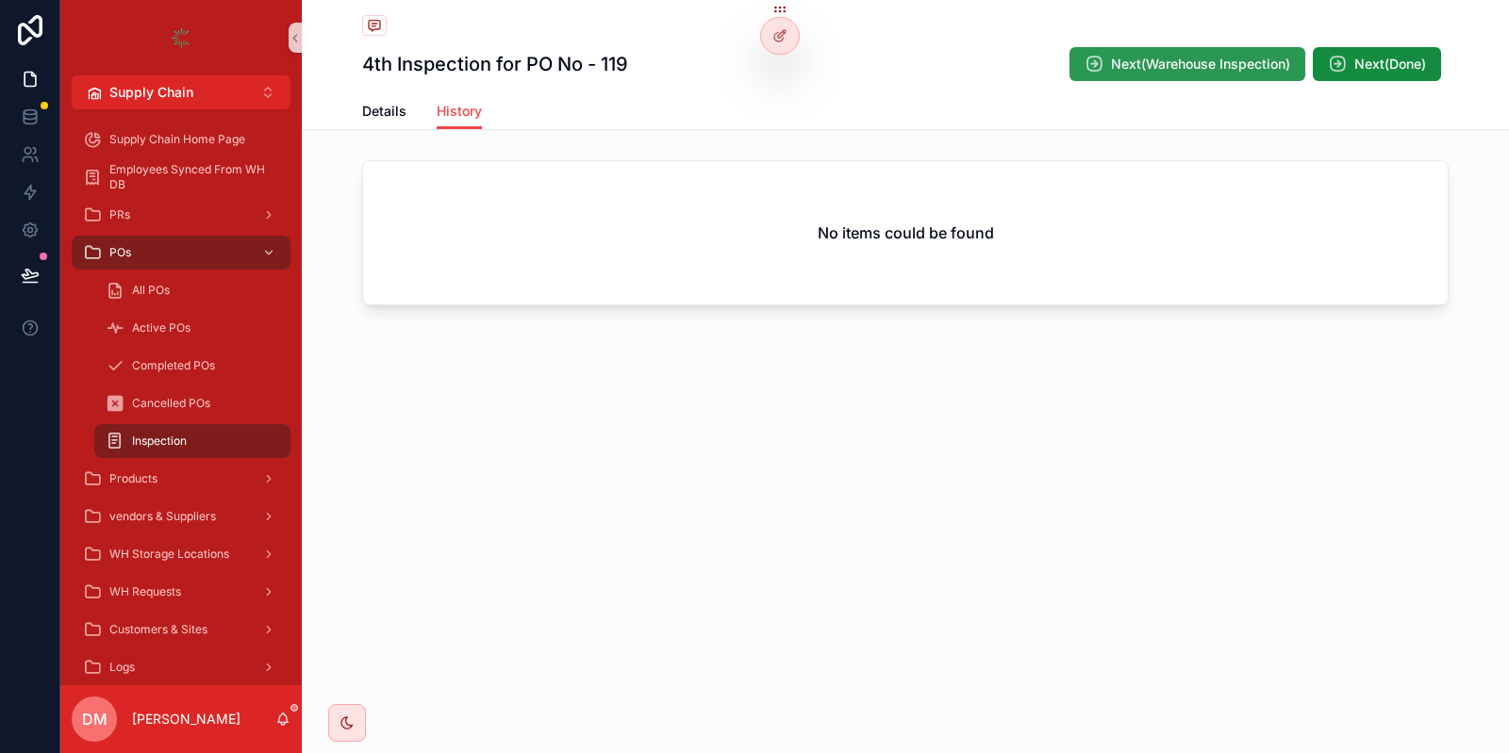
click at [1158, 56] on span "Next(Warehouse Inspection)" at bounding box center [1200, 64] width 179 height 19
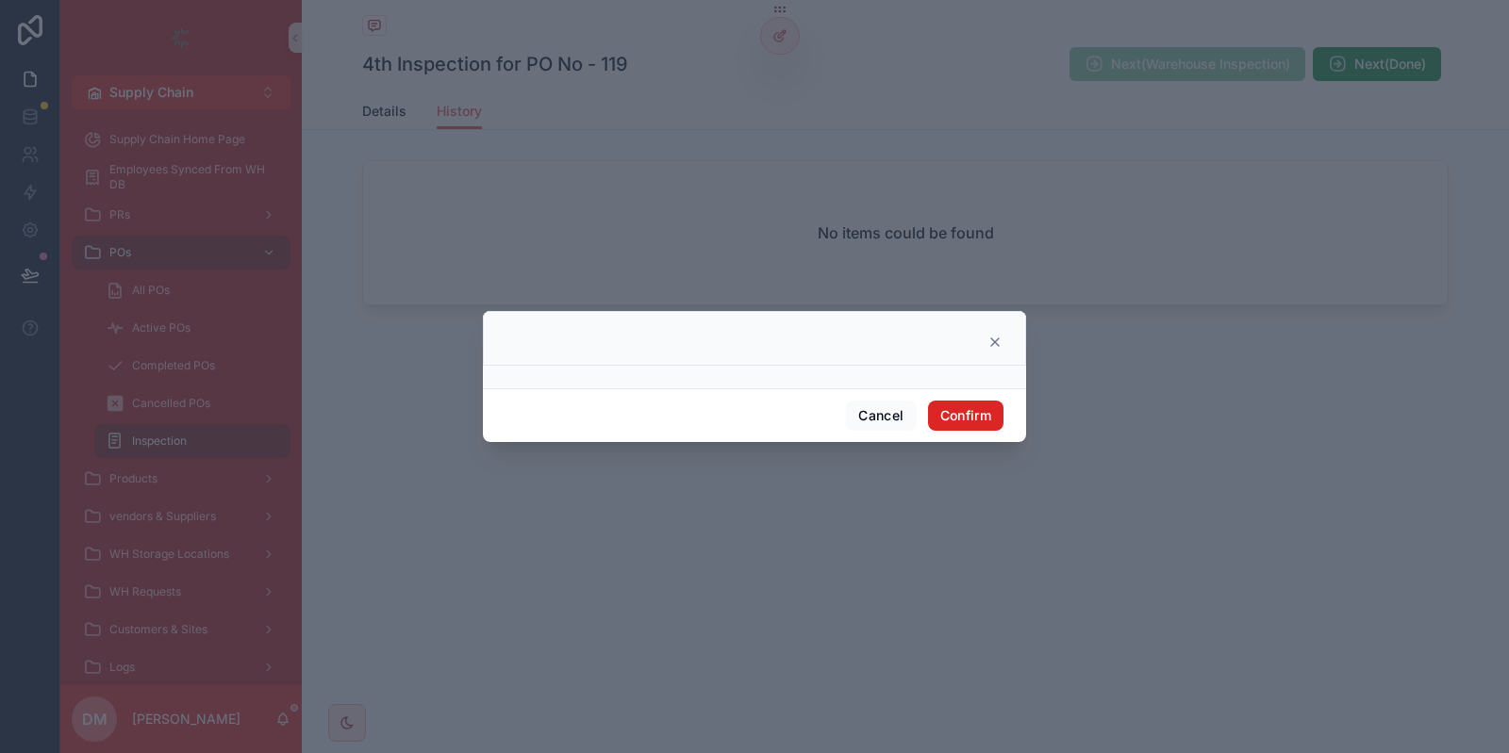
click at [960, 421] on button "Confirm" at bounding box center [965, 416] width 75 height 30
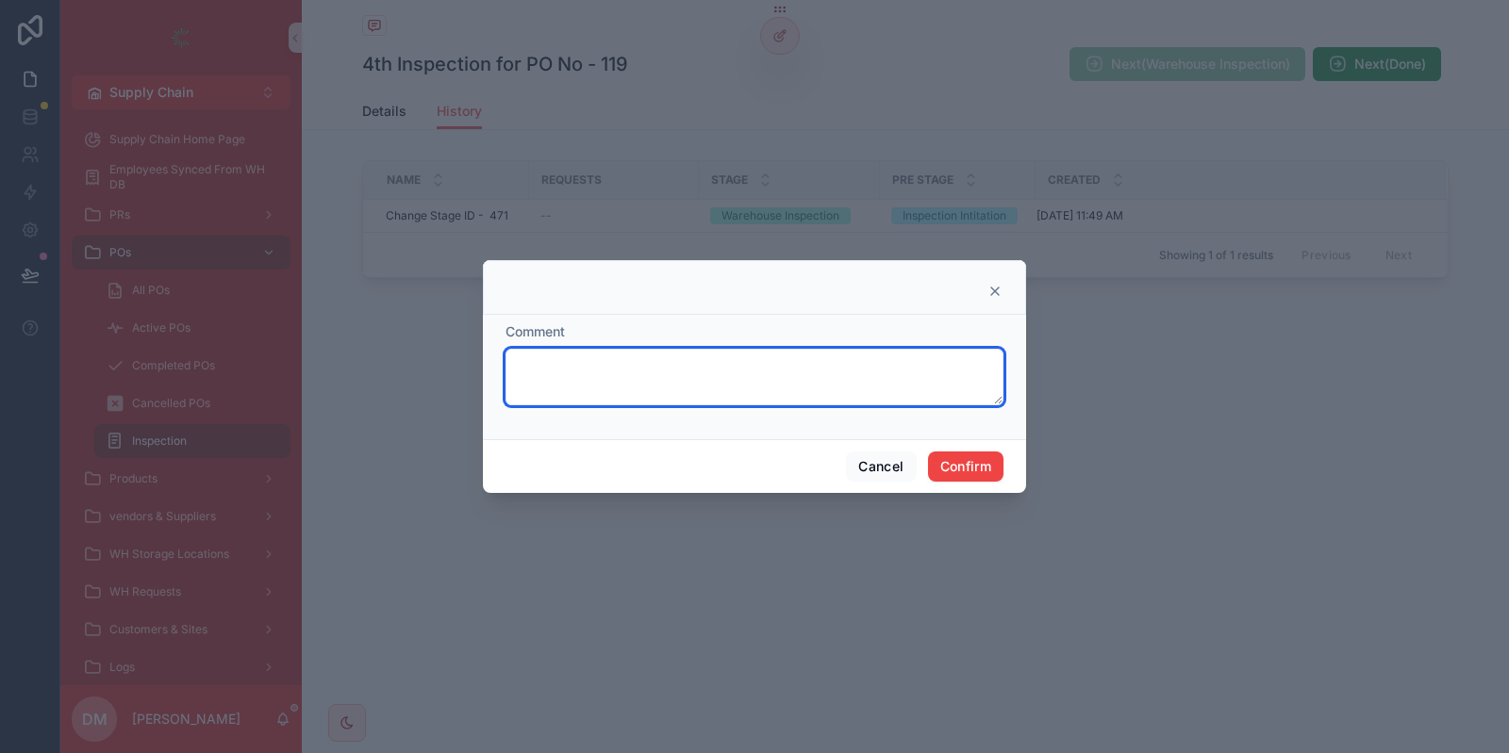
click at [860, 377] on textarea at bounding box center [754, 377] width 498 height 57
type textarea "***"
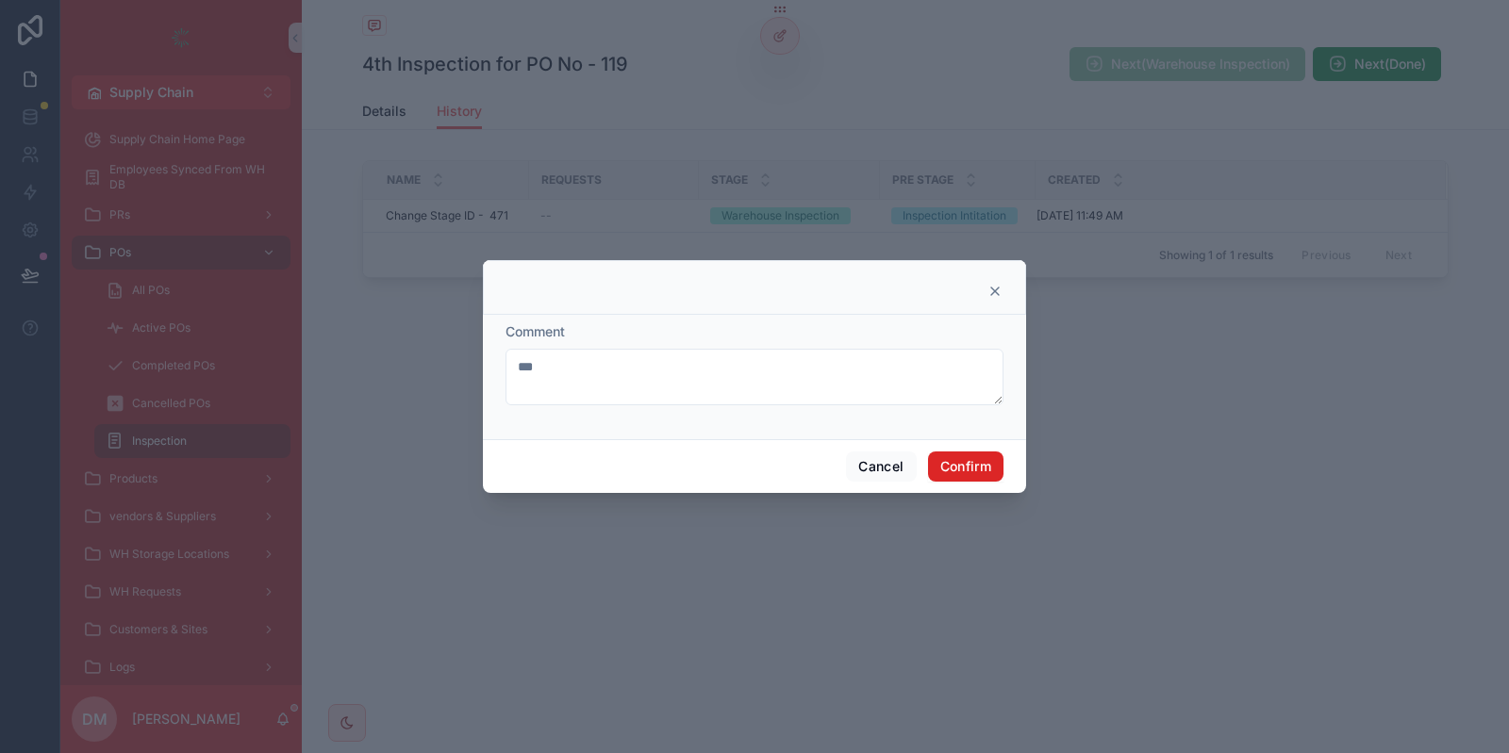
click at [995, 453] on button "Confirm" at bounding box center [965, 467] width 75 height 30
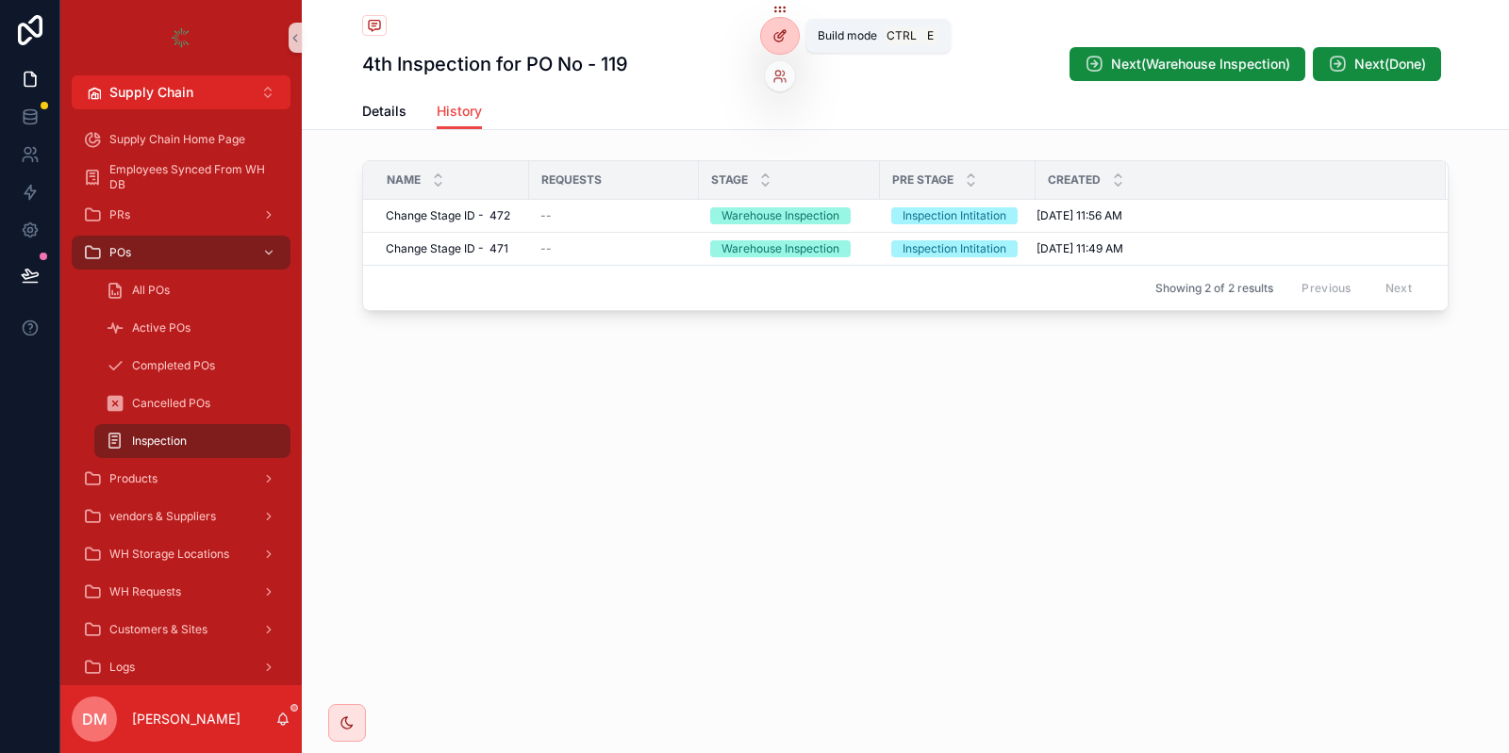
click at [775, 36] on icon at bounding box center [778, 37] width 8 height 8
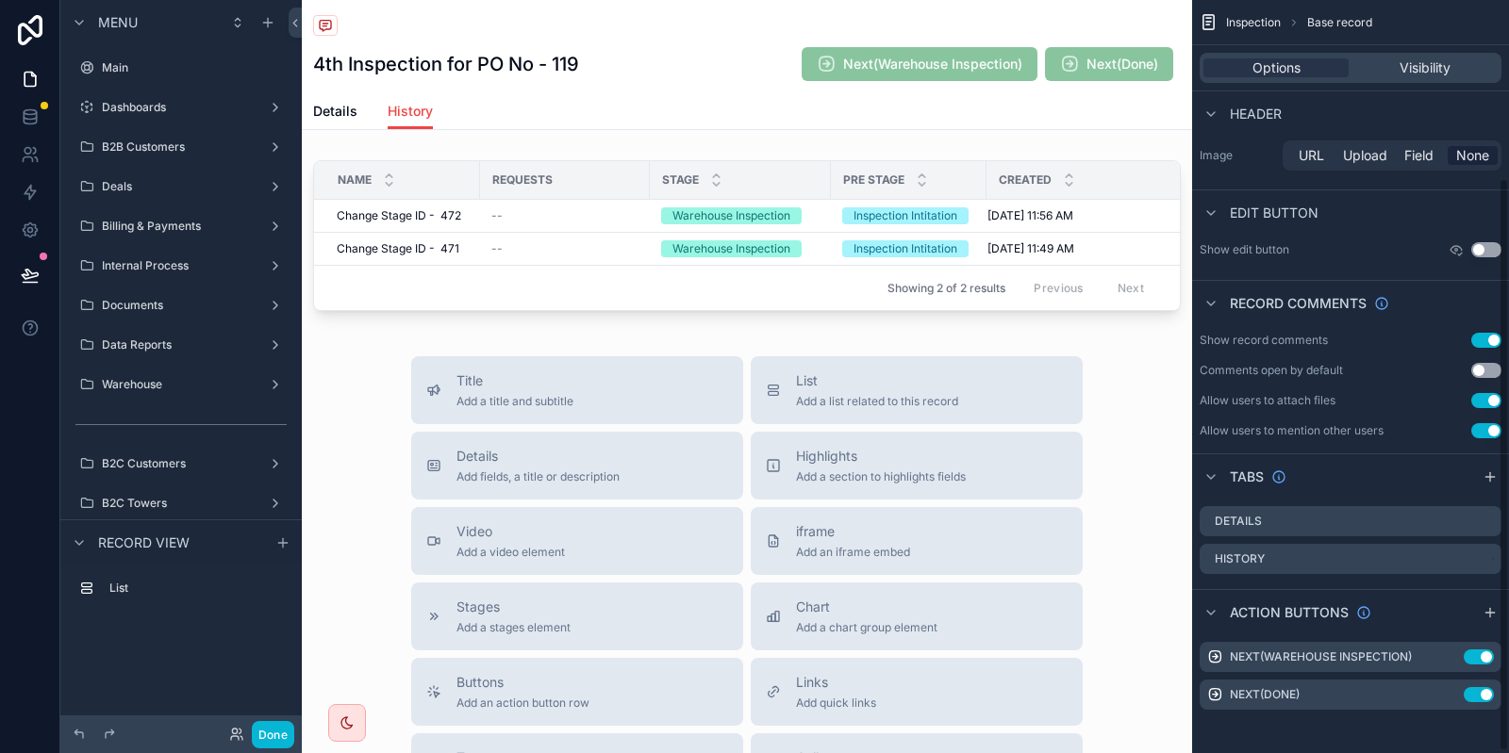
scroll to position [236, 0]
click at [1445, 648] on div "Next(Warehouse Inspection) Use setting" at bounding box center [1350, 656] width 302 height 30
click at [1448, 653] on icon "scrollable content" at bounding box center [1448, 656] width 15 height 15
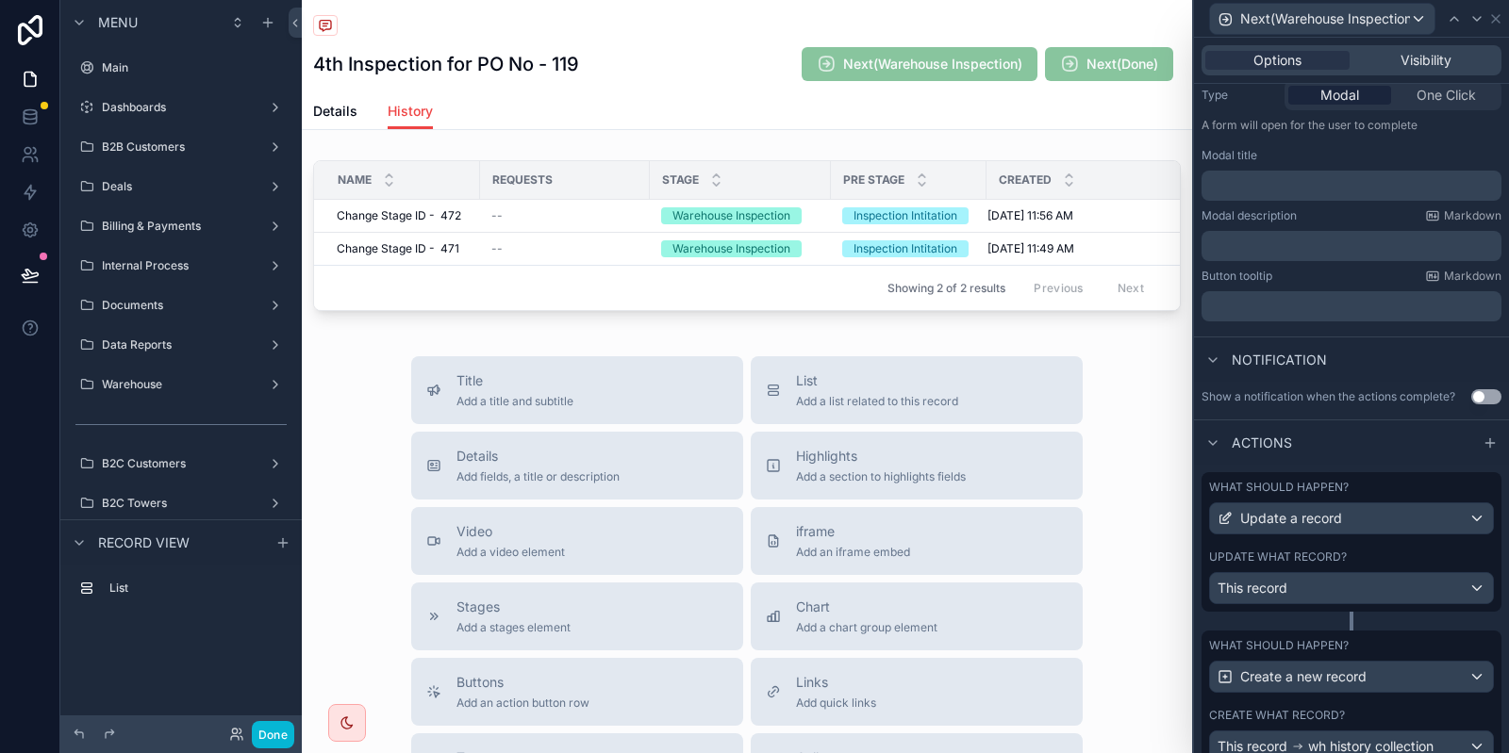
scroll to position [339, 0]
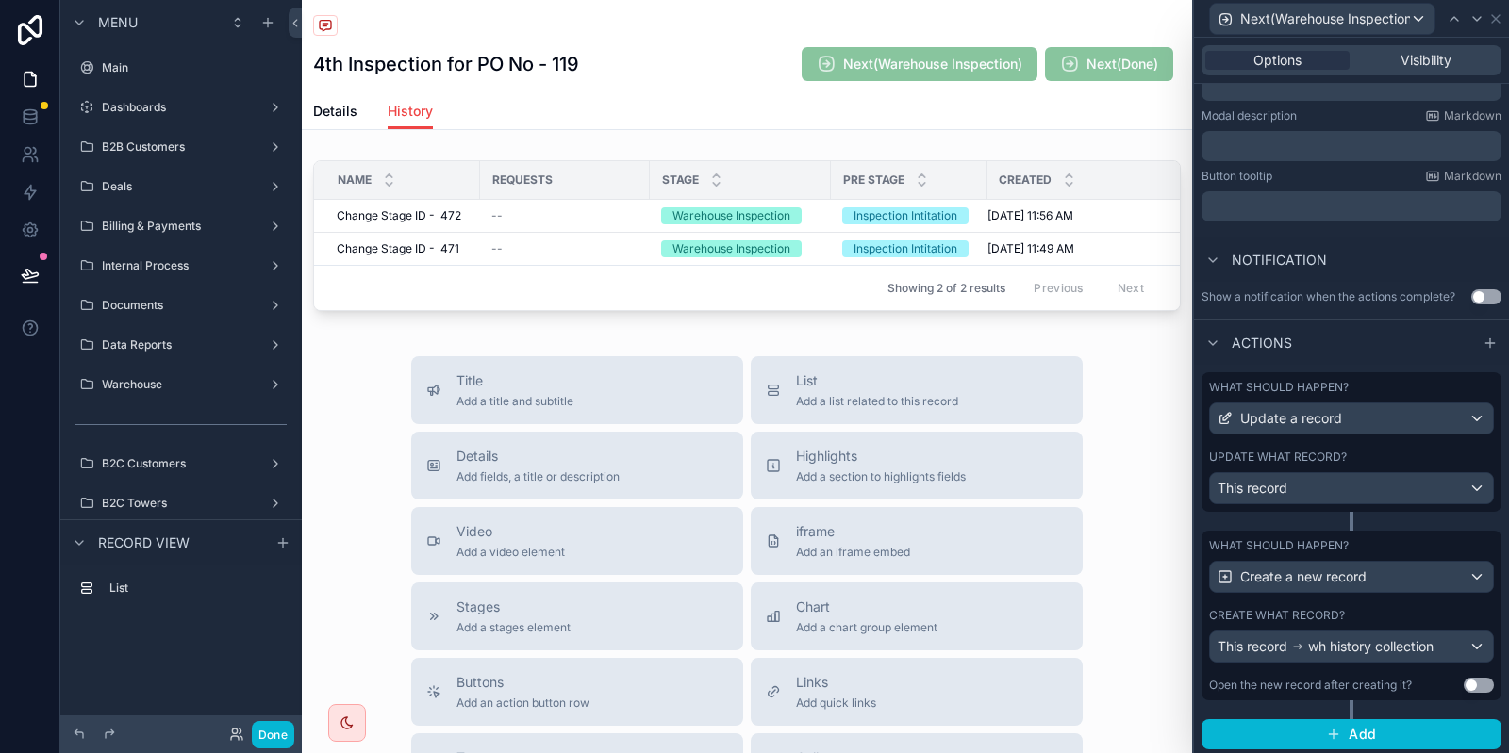
click at [1379, 451] on div "Update what record?" at bounding box center [1351, 457] width 285 height 15
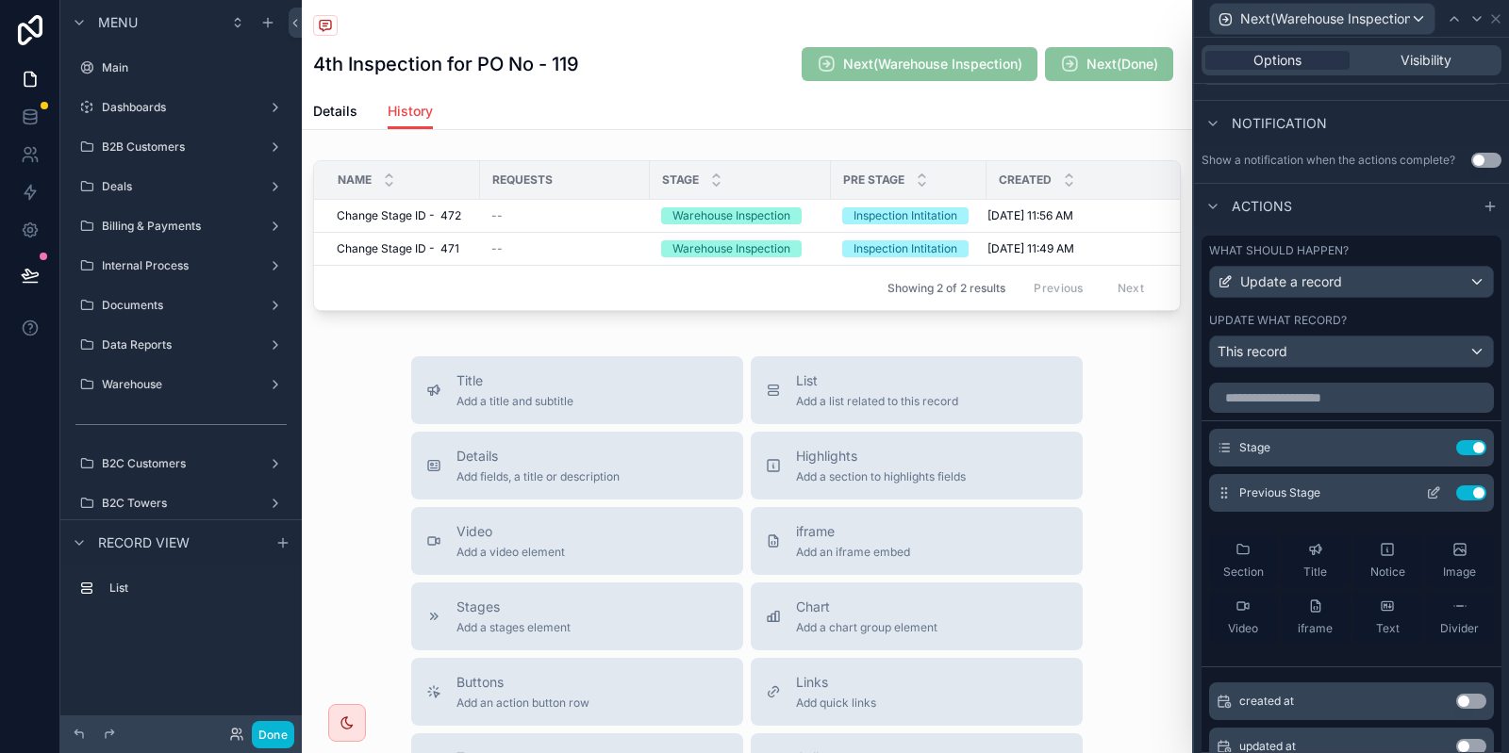
scroll to position [566, 0]
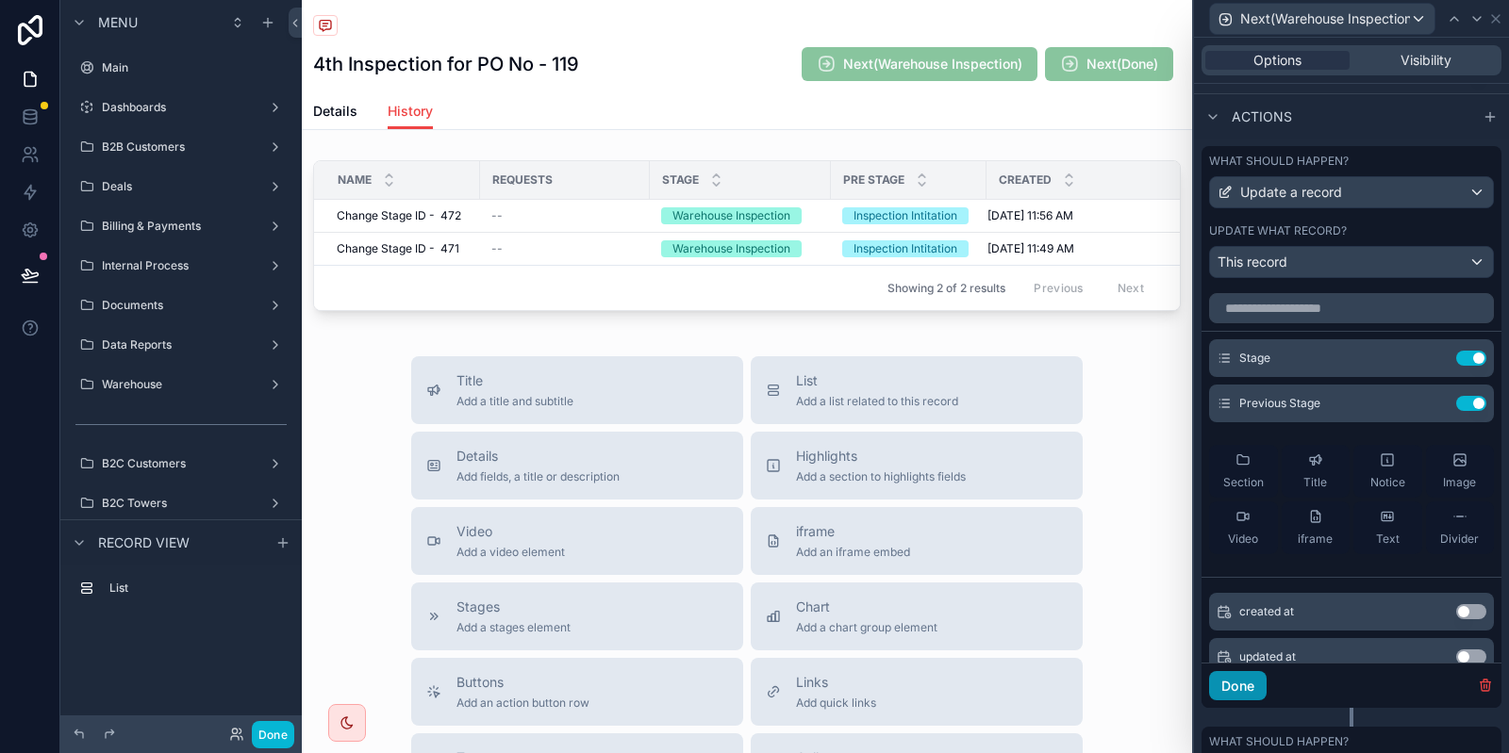
click at [1244, 685] on button "Done" at bounding box center [1238, 686] width 58 height 30
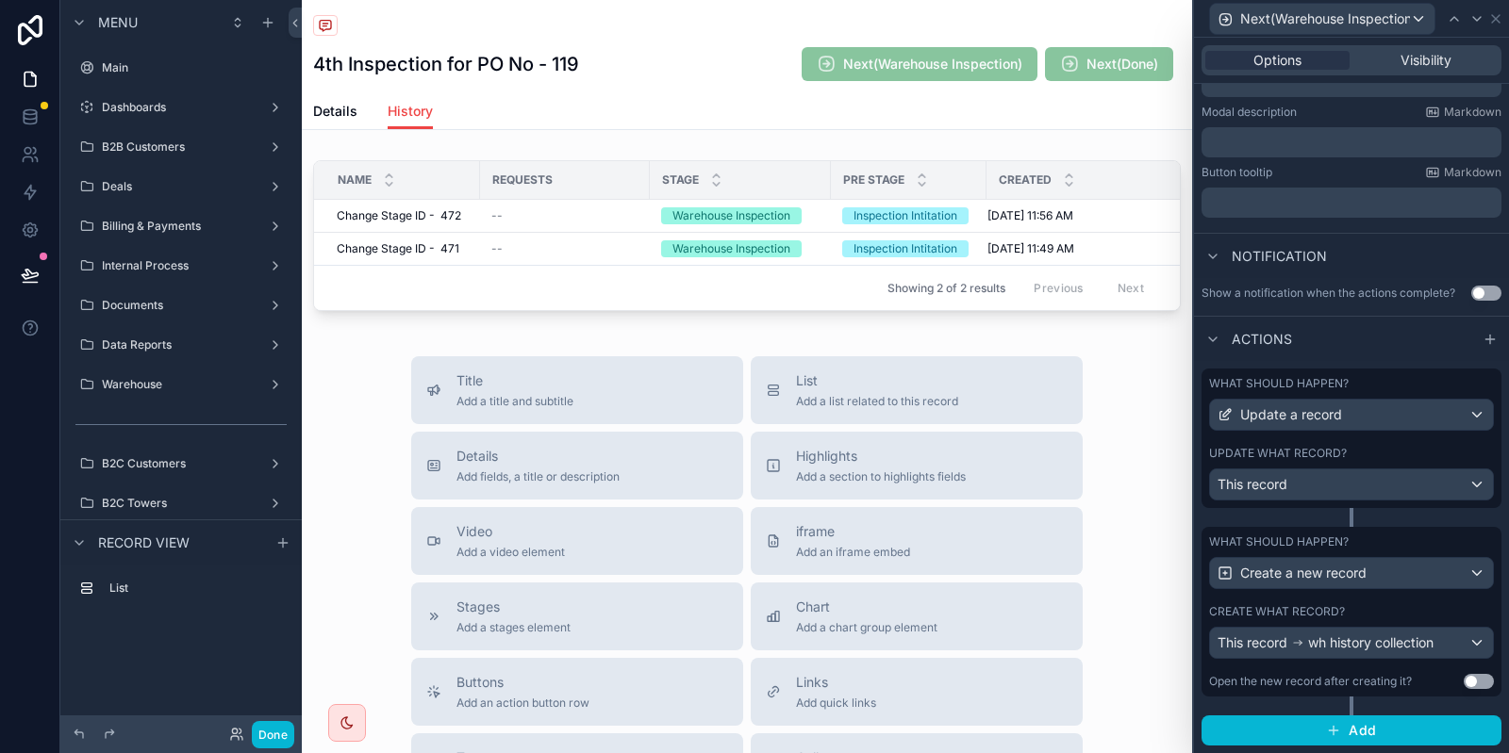
scroll to position [339, 0]
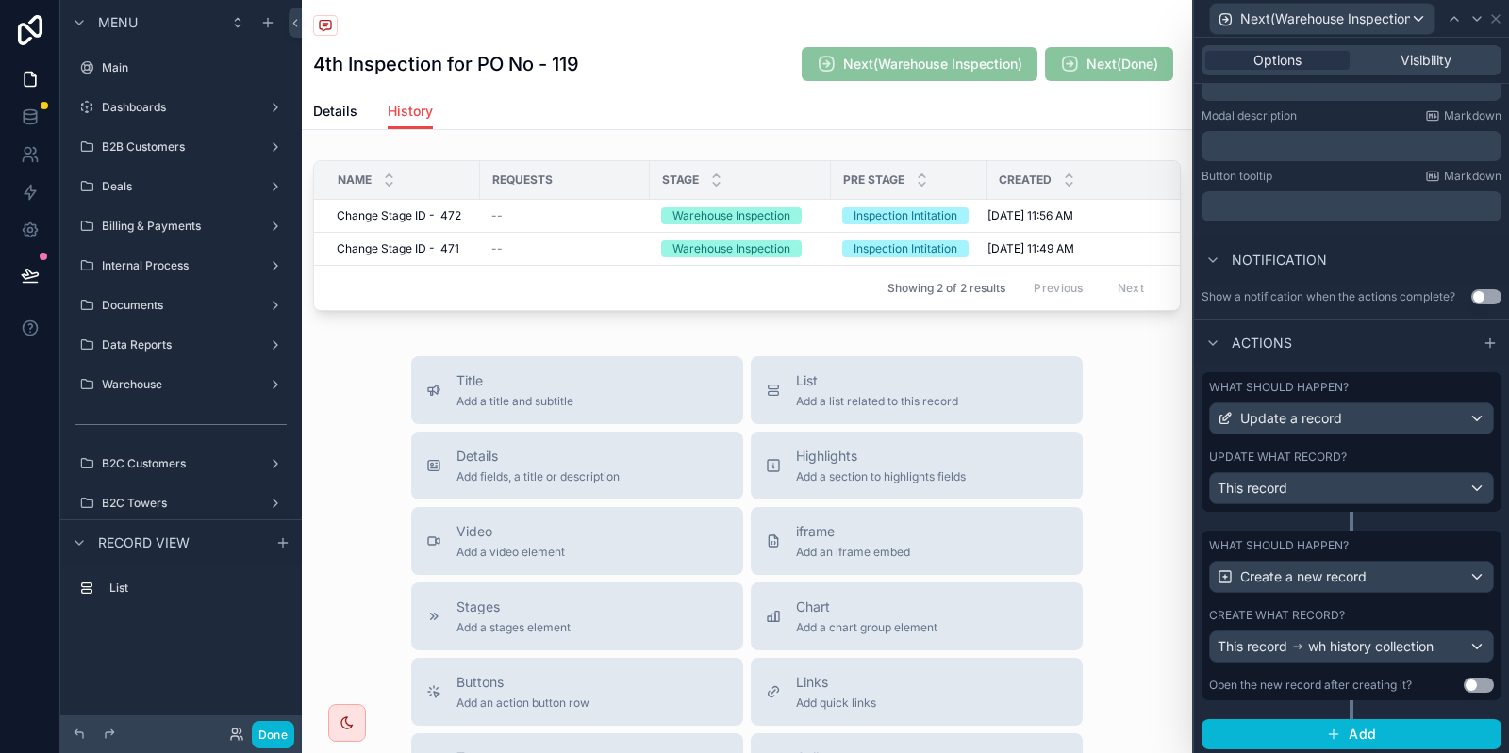
click at [1412, 612] on div "Create what record?" at bounding box center [1351, 615] width 285 height 15
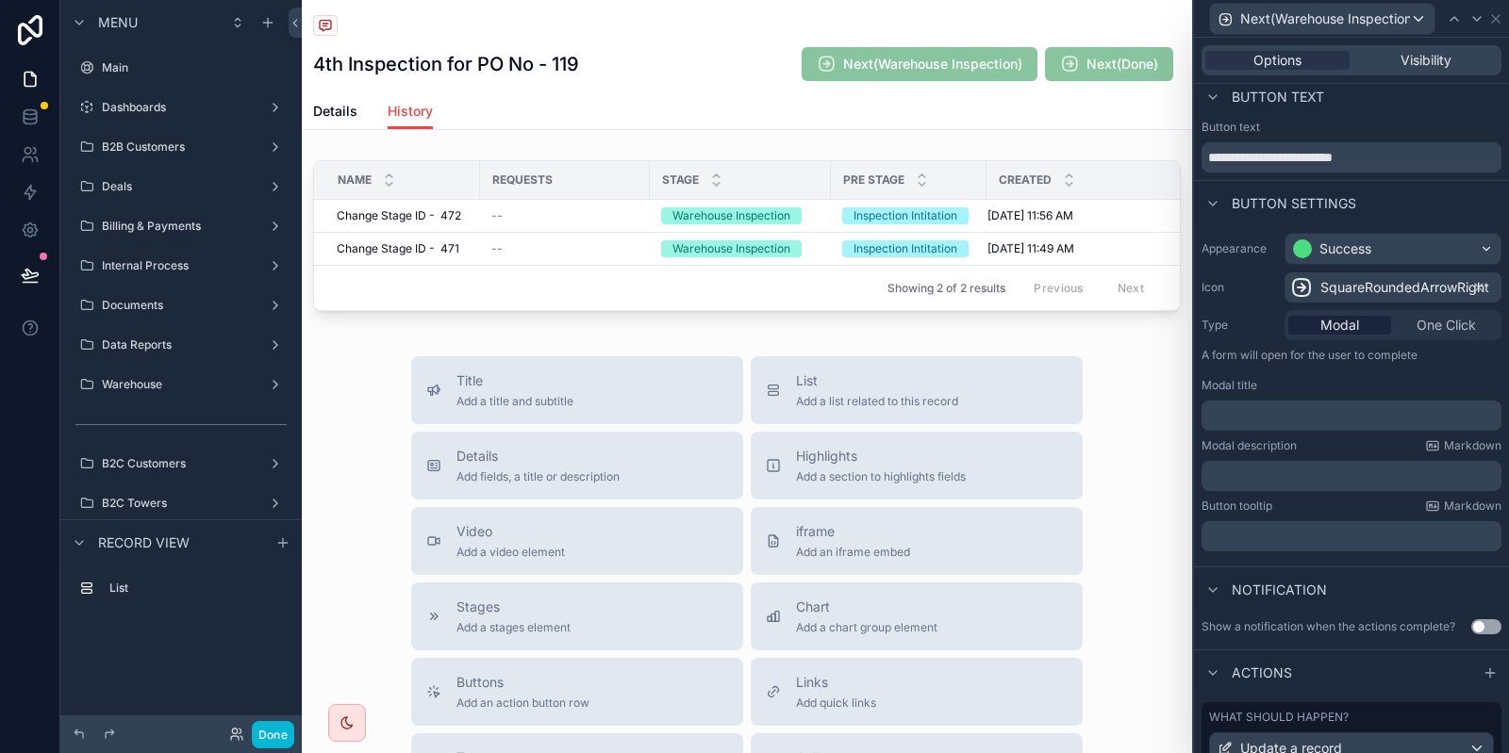
scroll to position [0, 0]
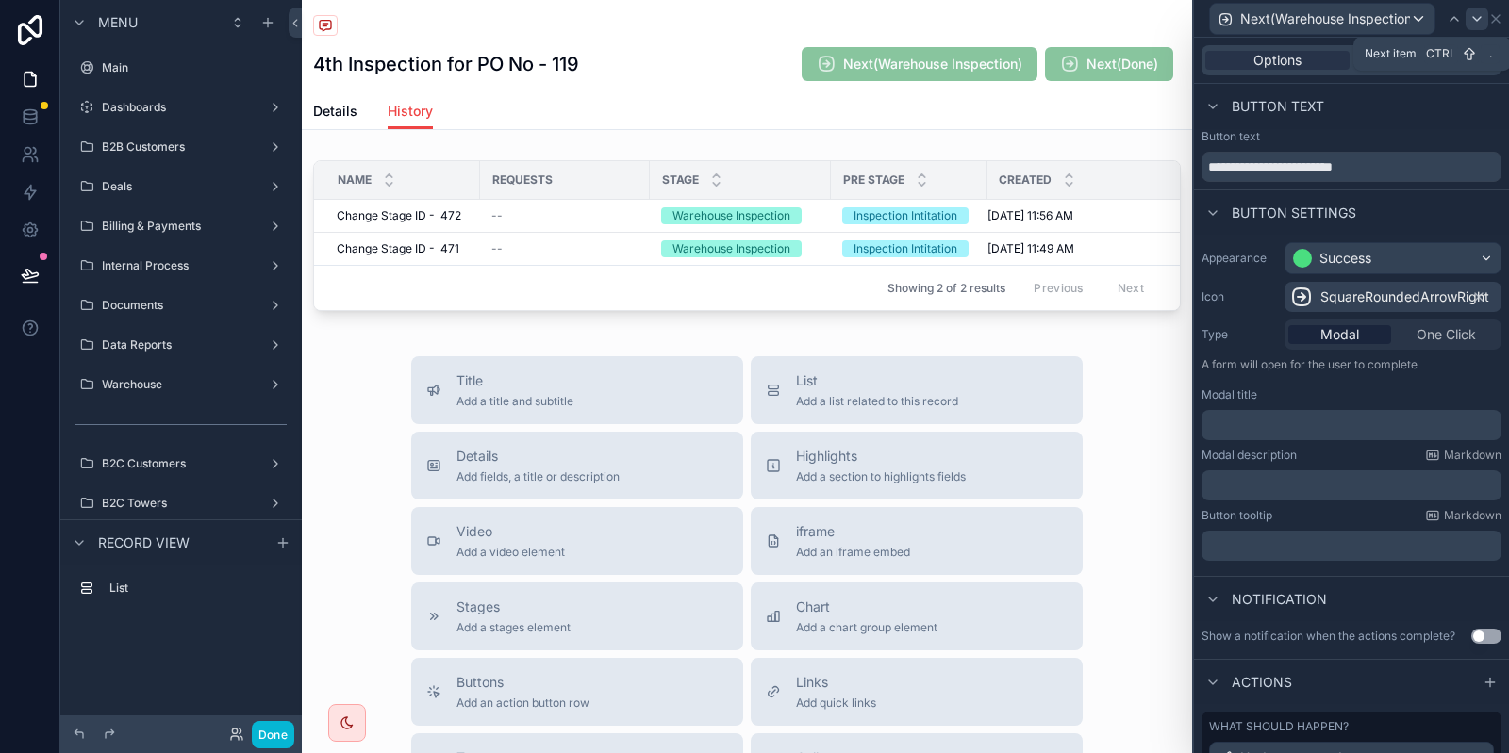
click at [1478, 16] on icon at bounding box center [1476, 18] width 15 height 15
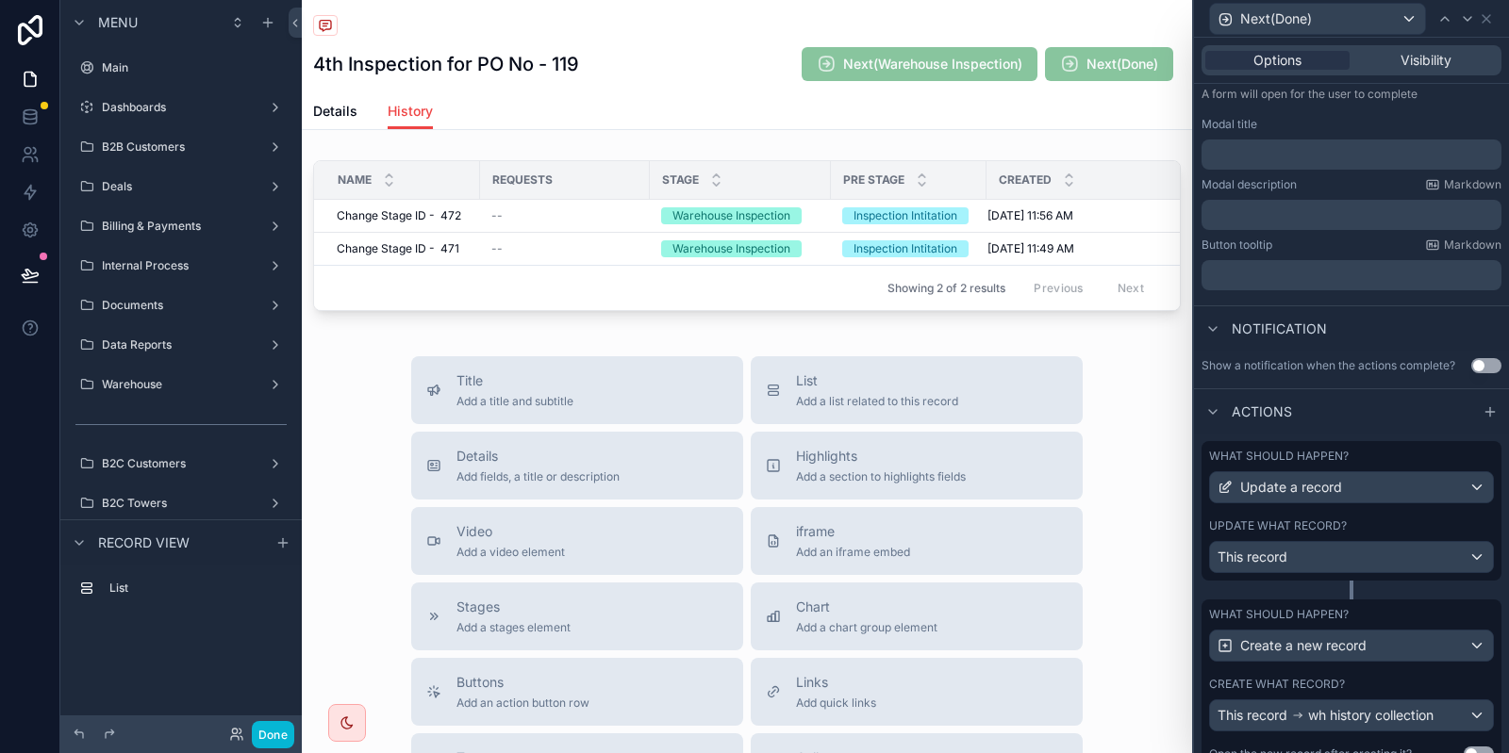
scroll to position [339, 0]
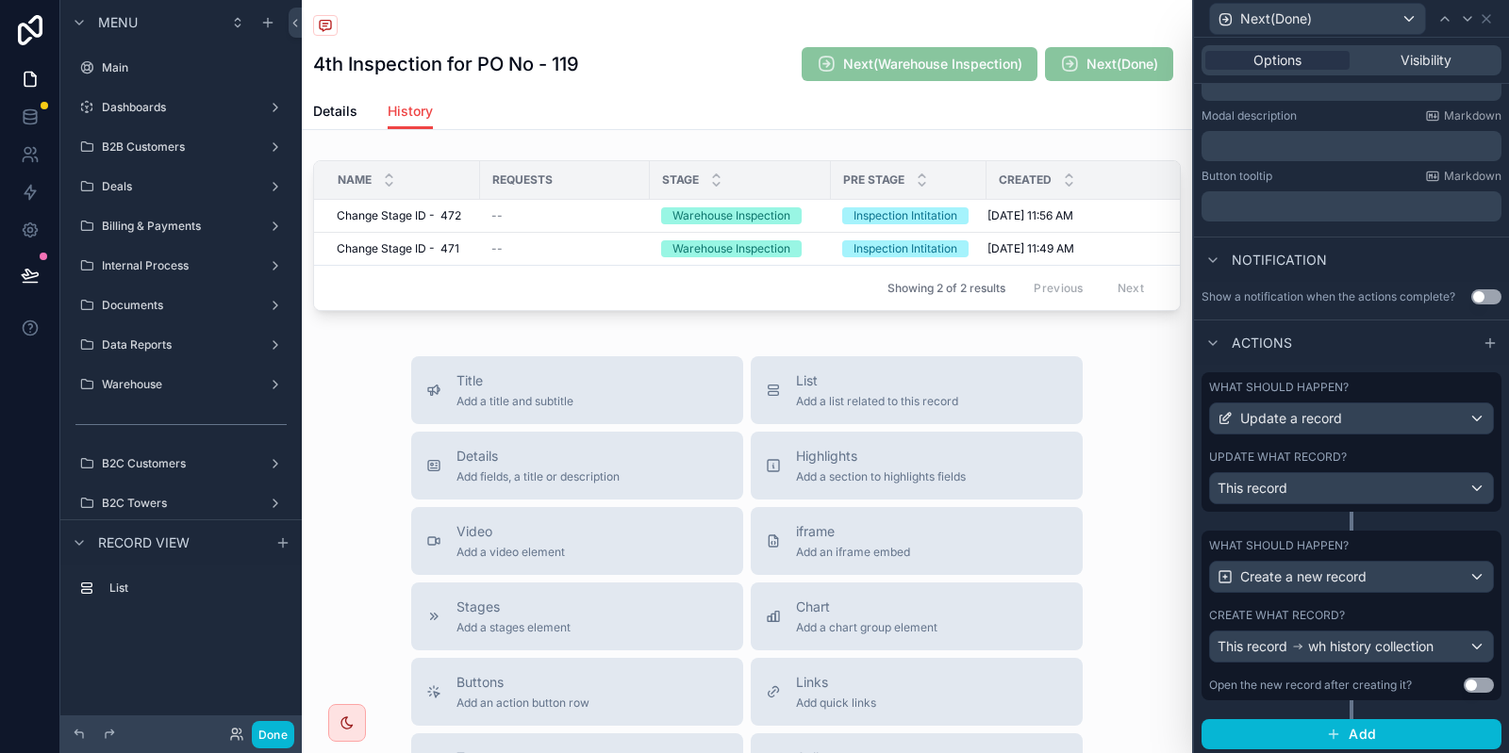
click at [242, 746] on div "Done" at bounding box center [256, 734] width 75 height 27
click at [280, 742] on button "Done" at bounding box center [273, 734] width 42 height 27
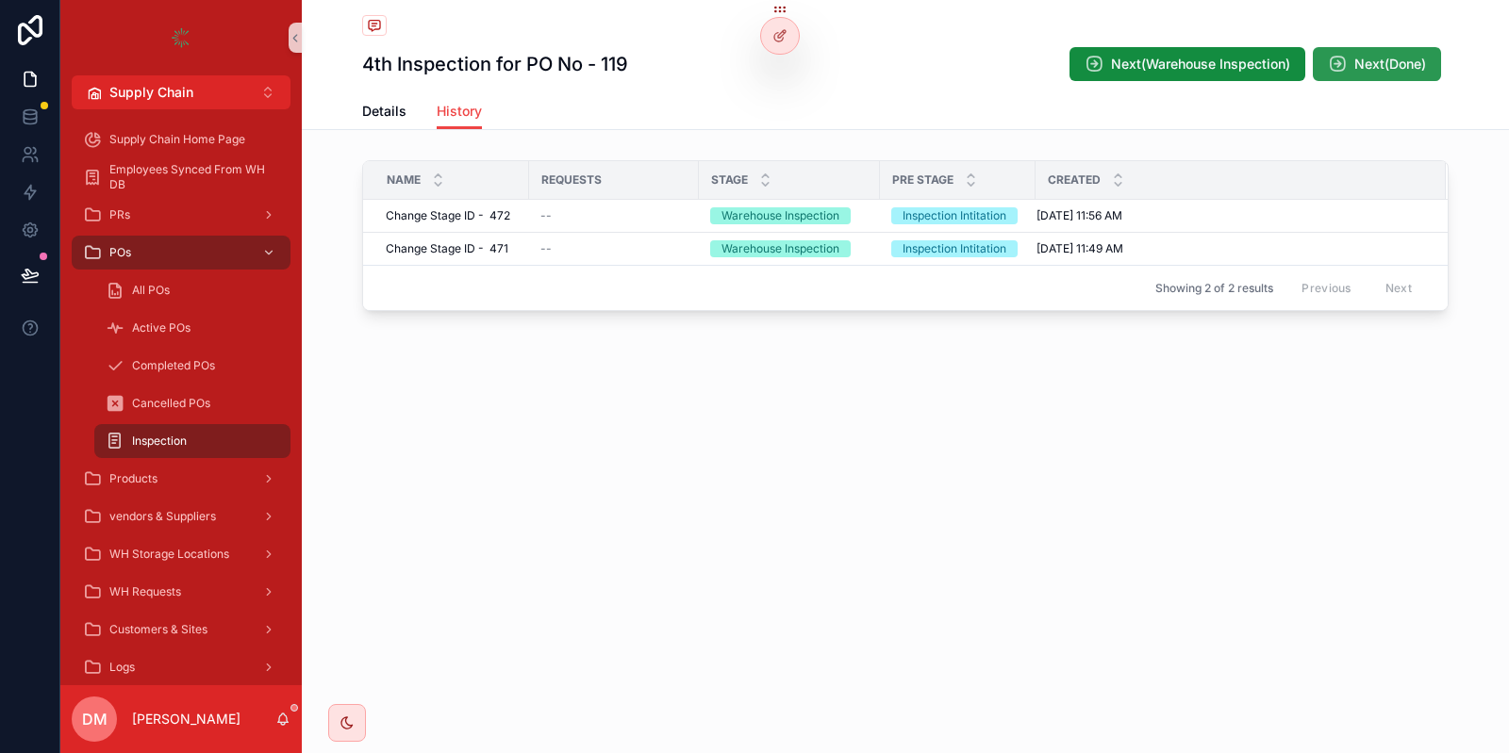
click at [1374, 79] on button "Next(Done)" at bounding box center [1377, 64] width 128 height 34
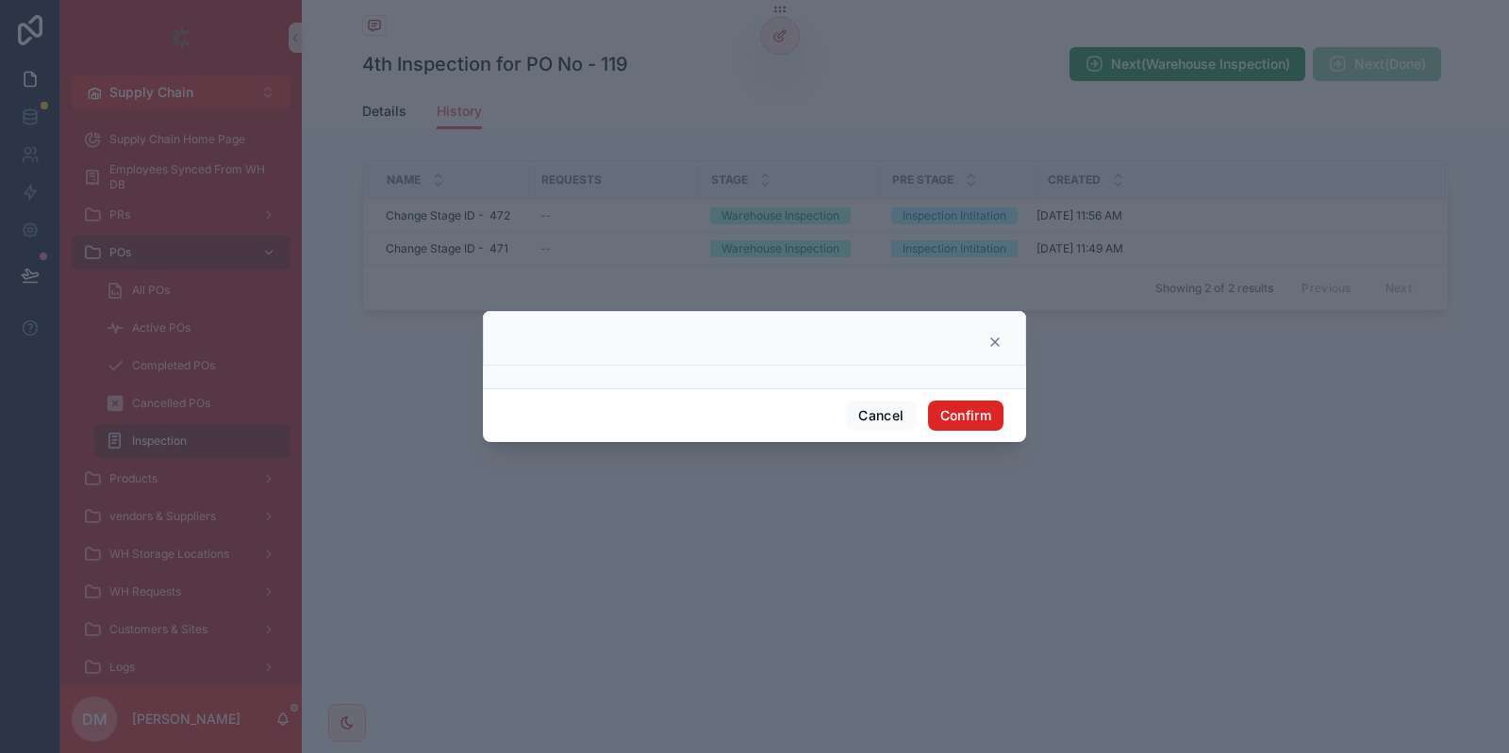
click at [957, 422] on button "Confirm" at bounding box center [965, 416] width 75 height 30
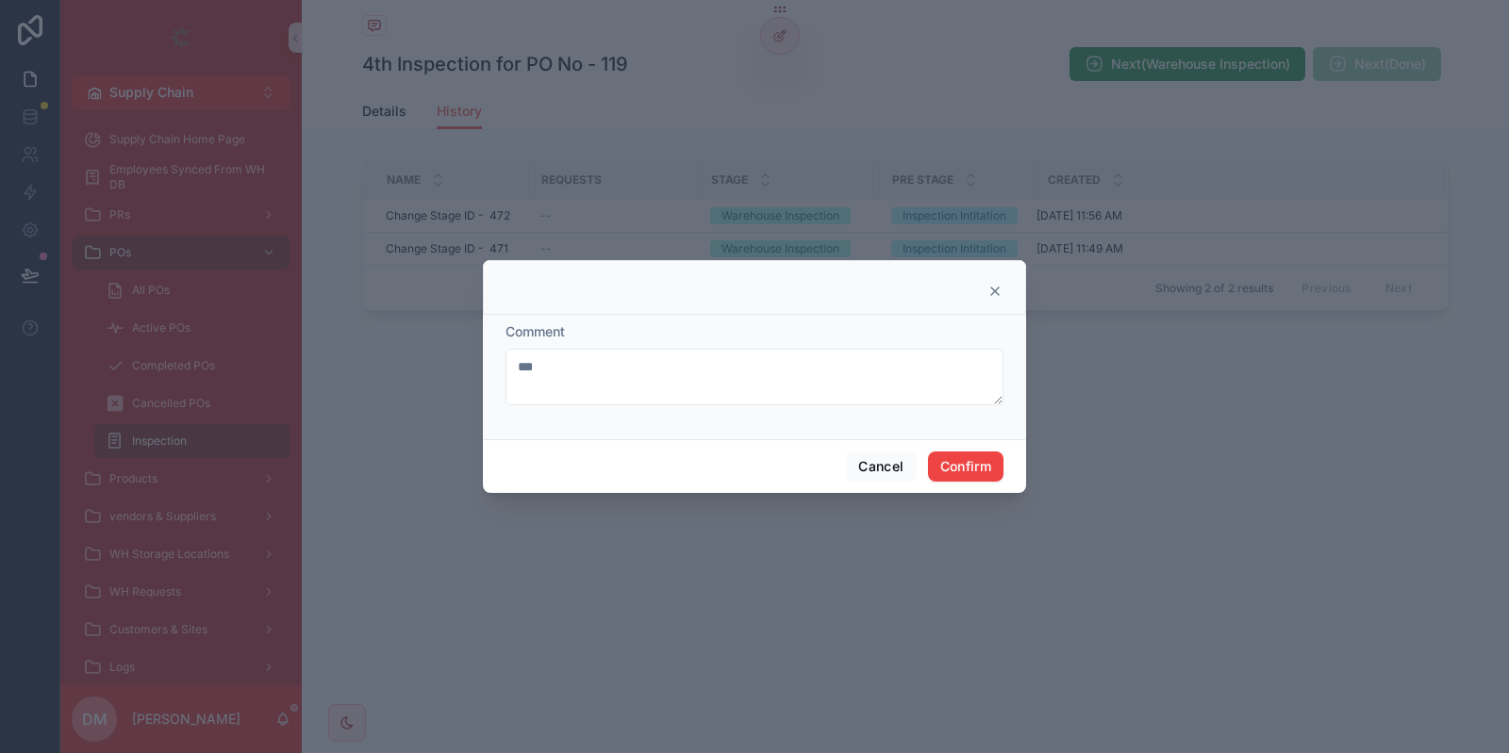
click at [849, 452] on div "Cancel Confirm" at bounding box center [754, 466] width 543 height 54
click at [853, 455] on button "Cancel" at bounding box center [881, 467] width 70 height 30
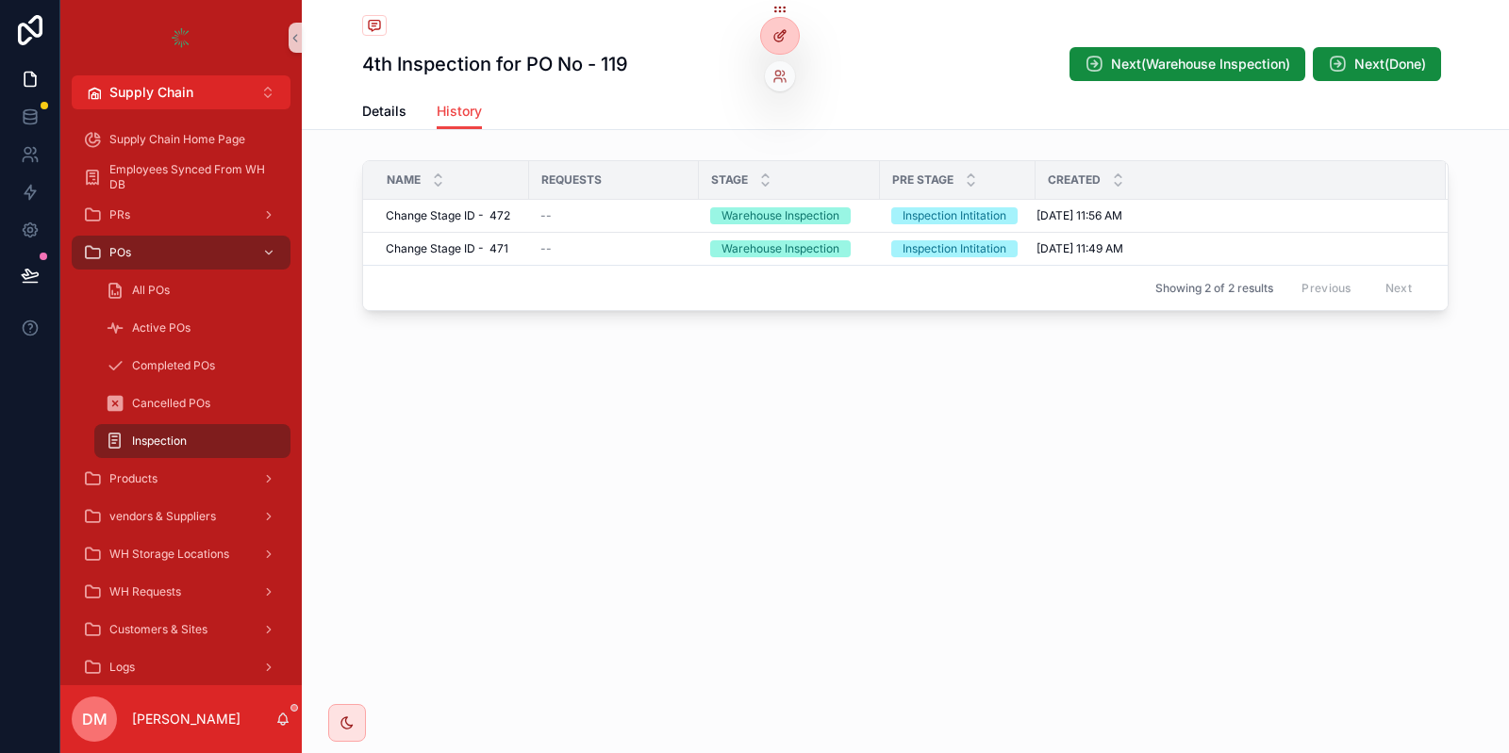
click at [778, 37] on icon at bounding box center [782, 34] width 8 height 8
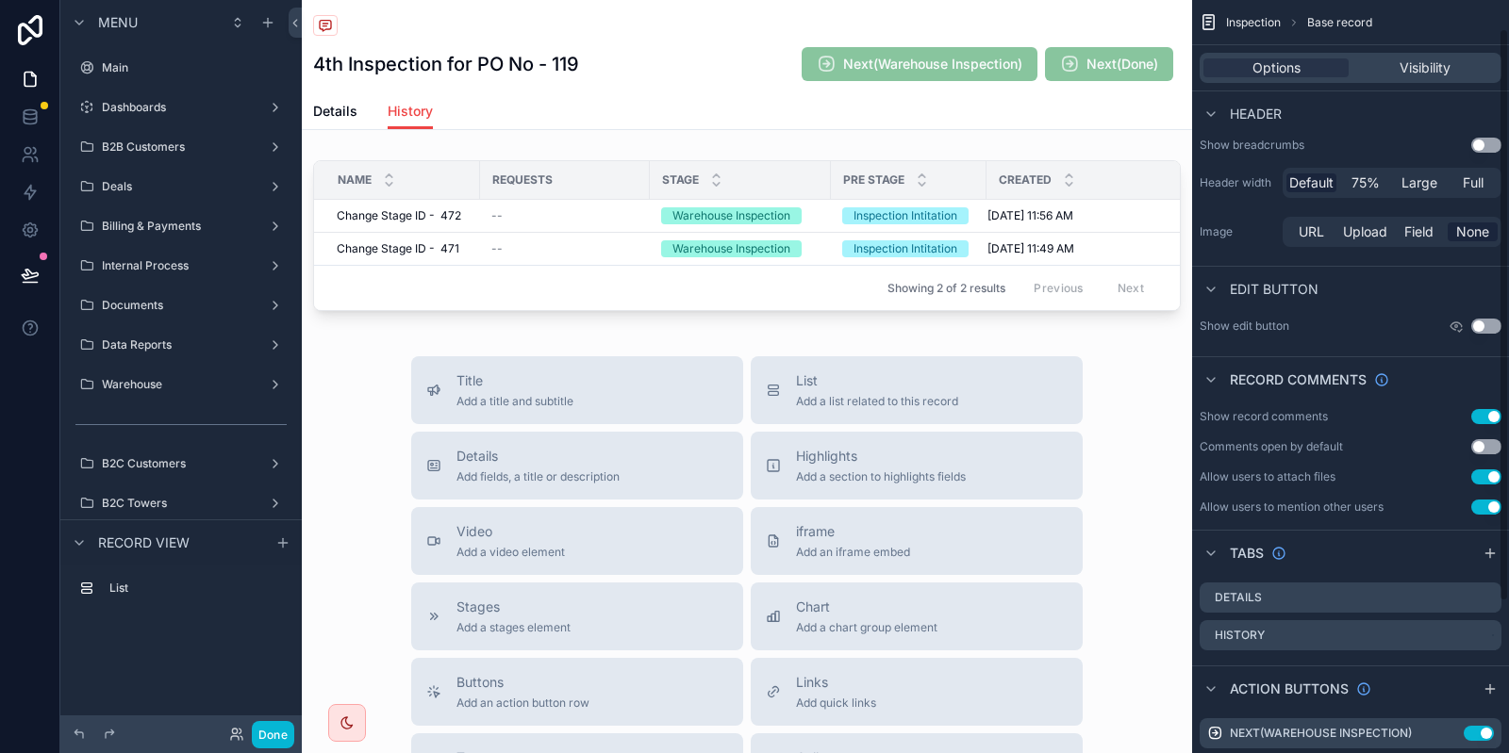
scroll to position [236, 0]
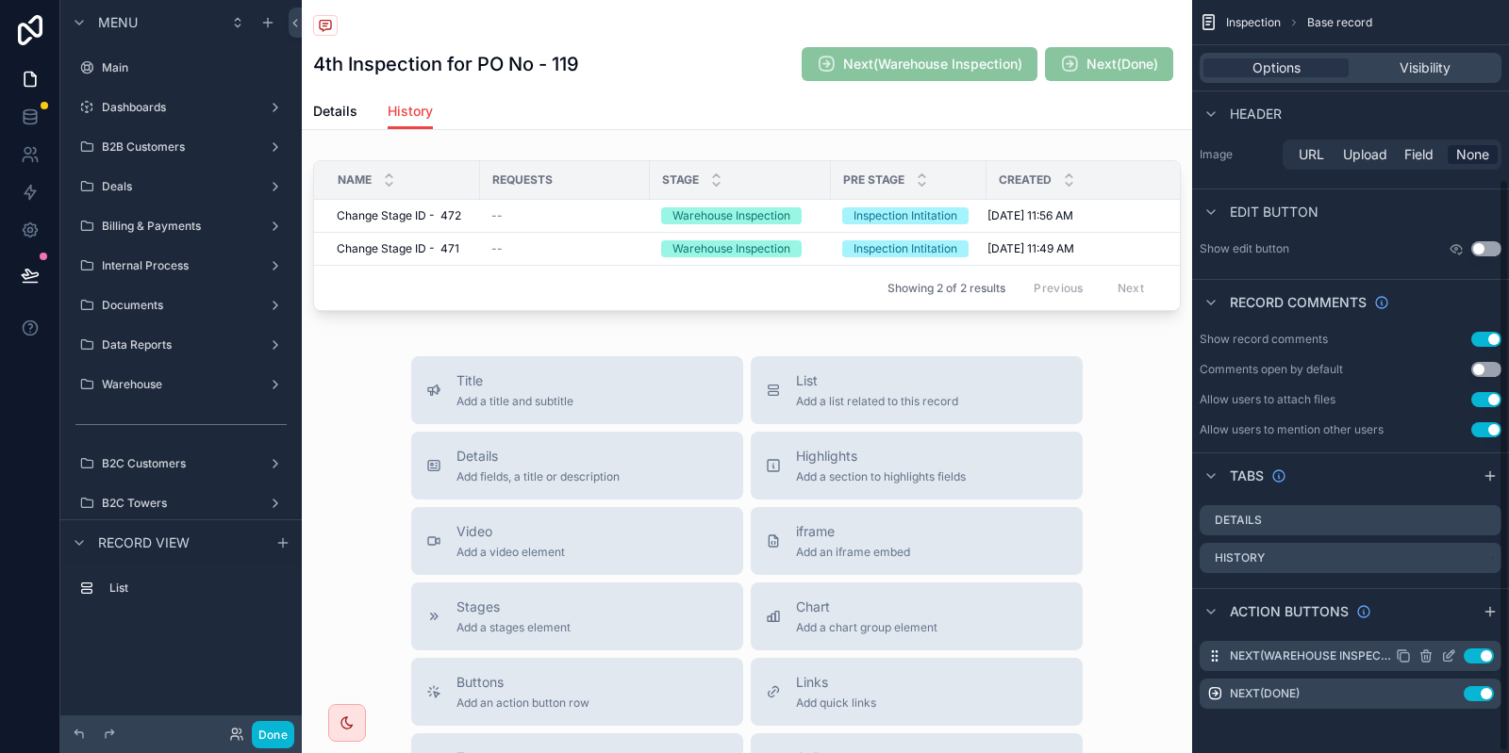
click at [1449, 657] on icon "scrollable content" at bounding box center [1450, 655] width 8 height 8
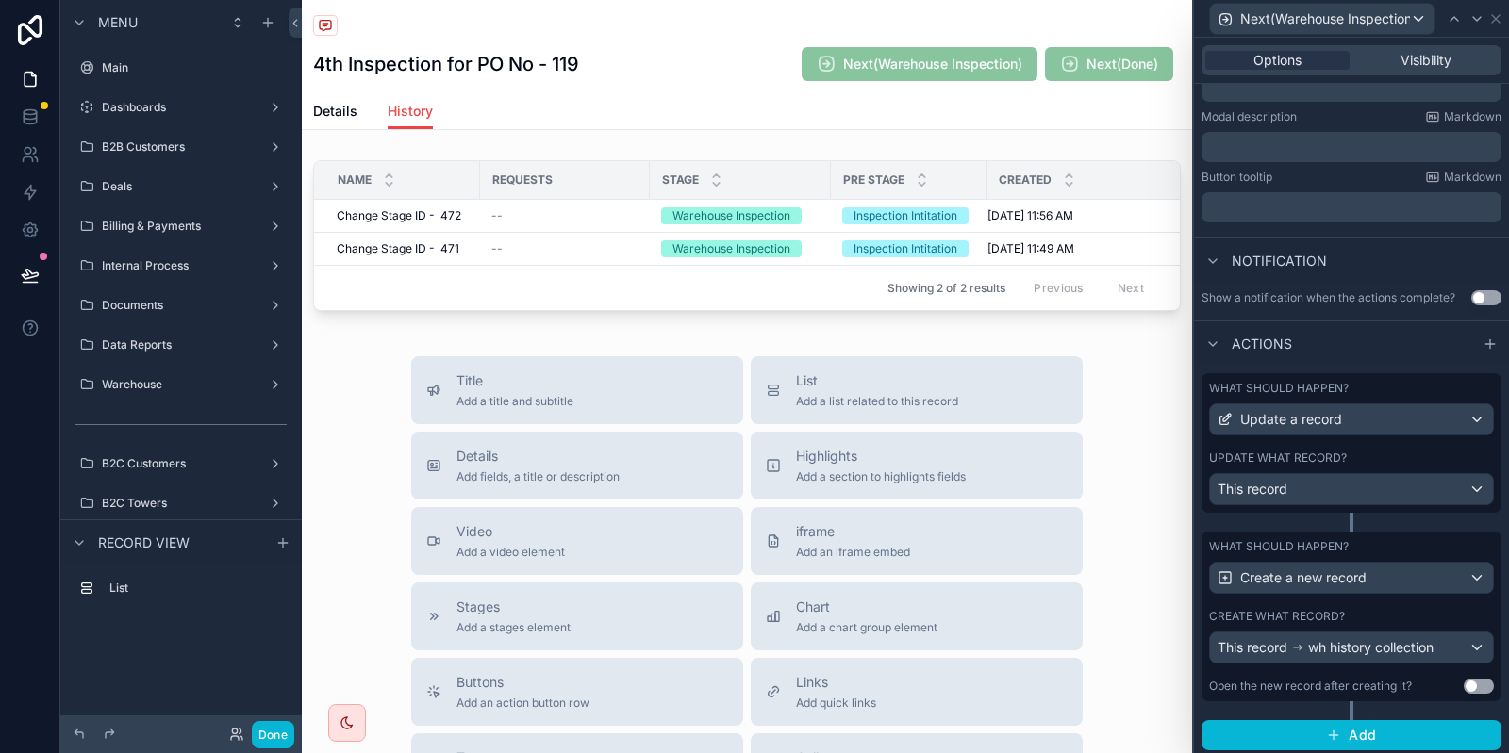
scroll to position [339, 0]
click at [1368, 452] on div "Update what record?" at bounding box center [1351, 457] width 285 height 15
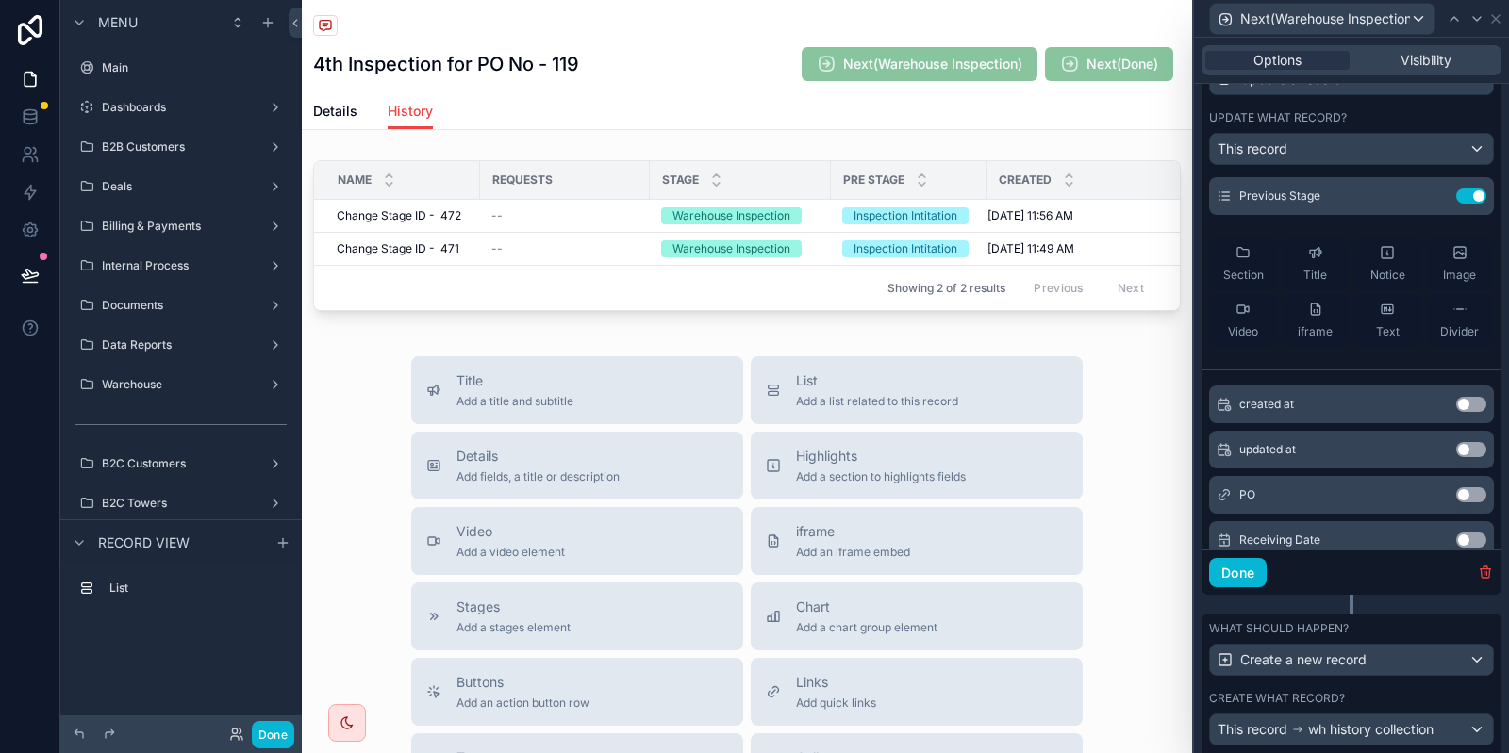
scroll to position [397, 0]
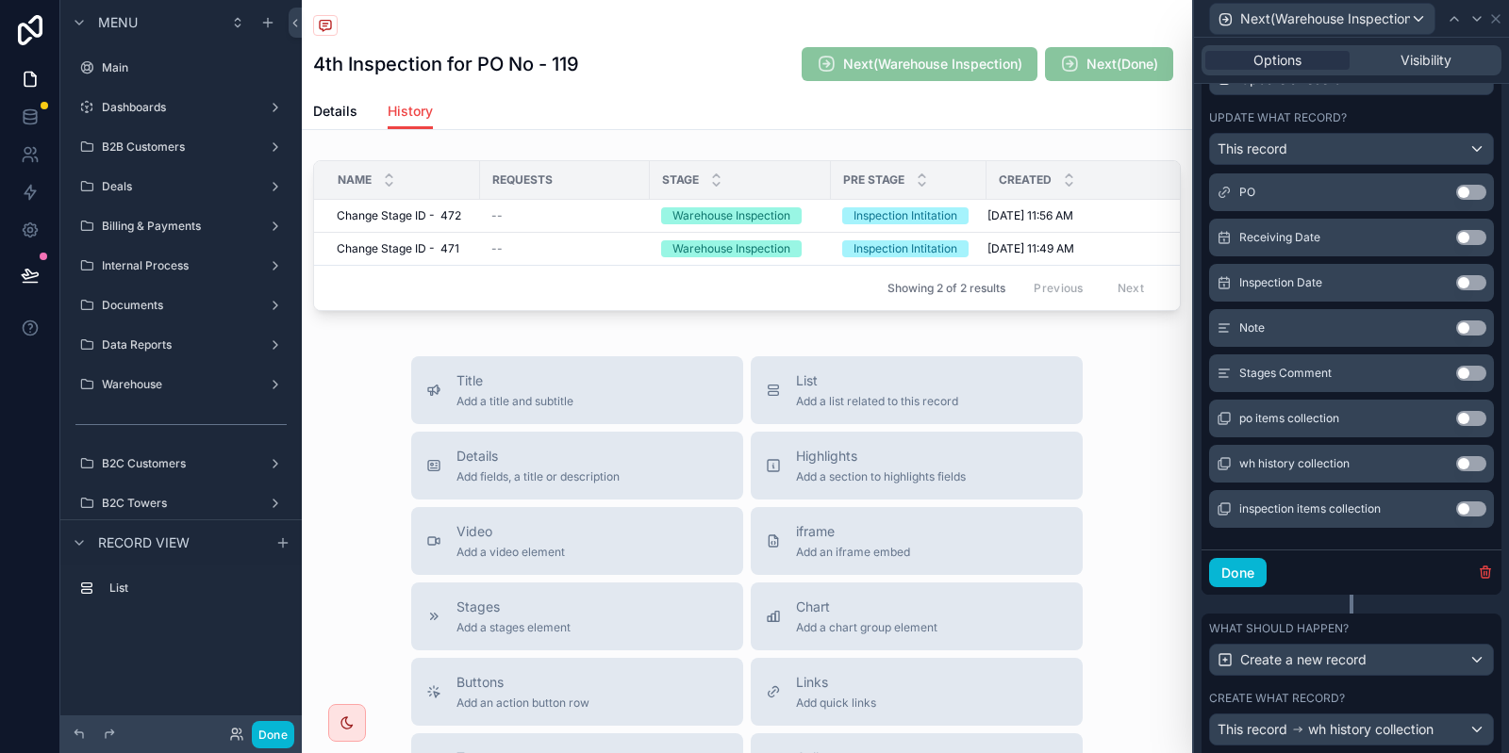
click at [1474, 371] on button "Use setting" at bounding box center [1471, 373] width 30 height 15
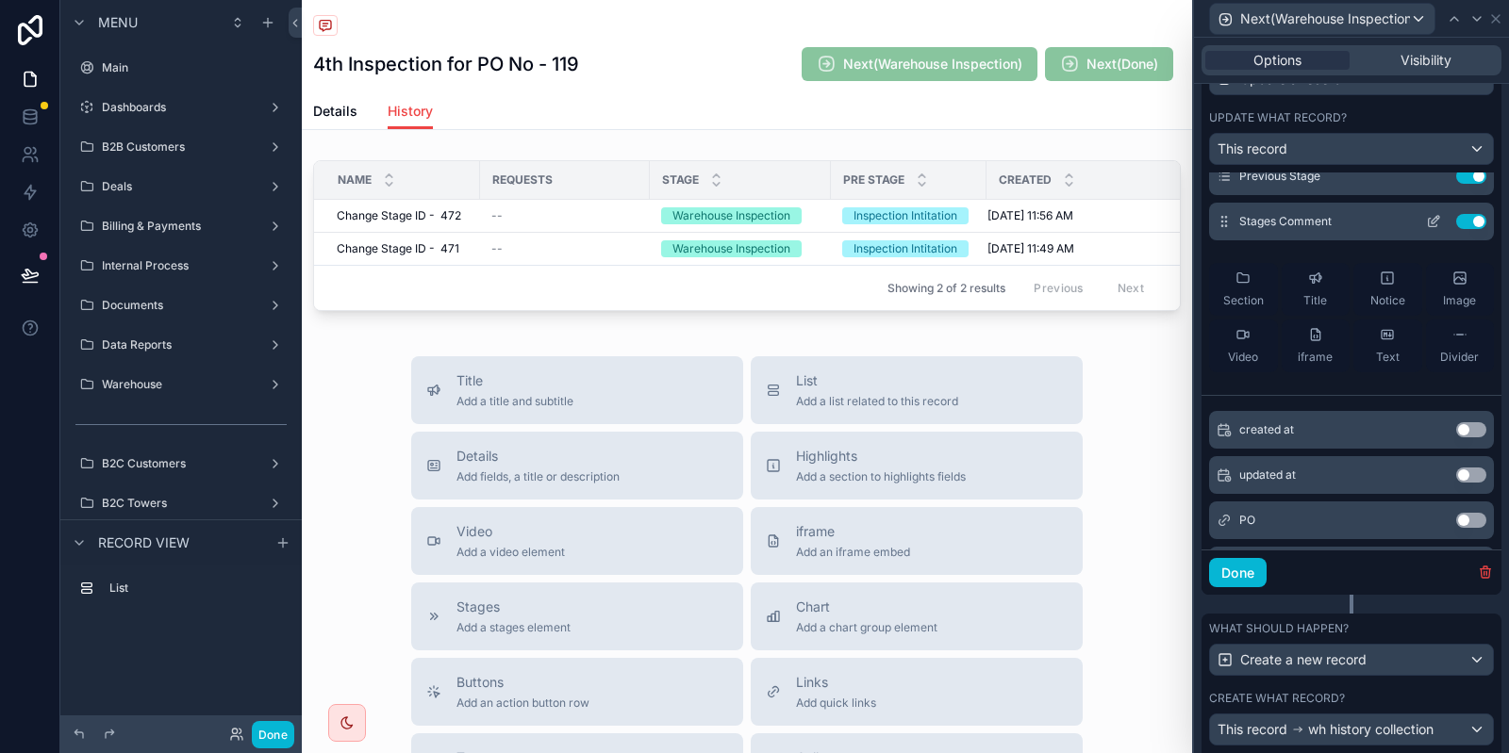
scroll to position [0, 0]
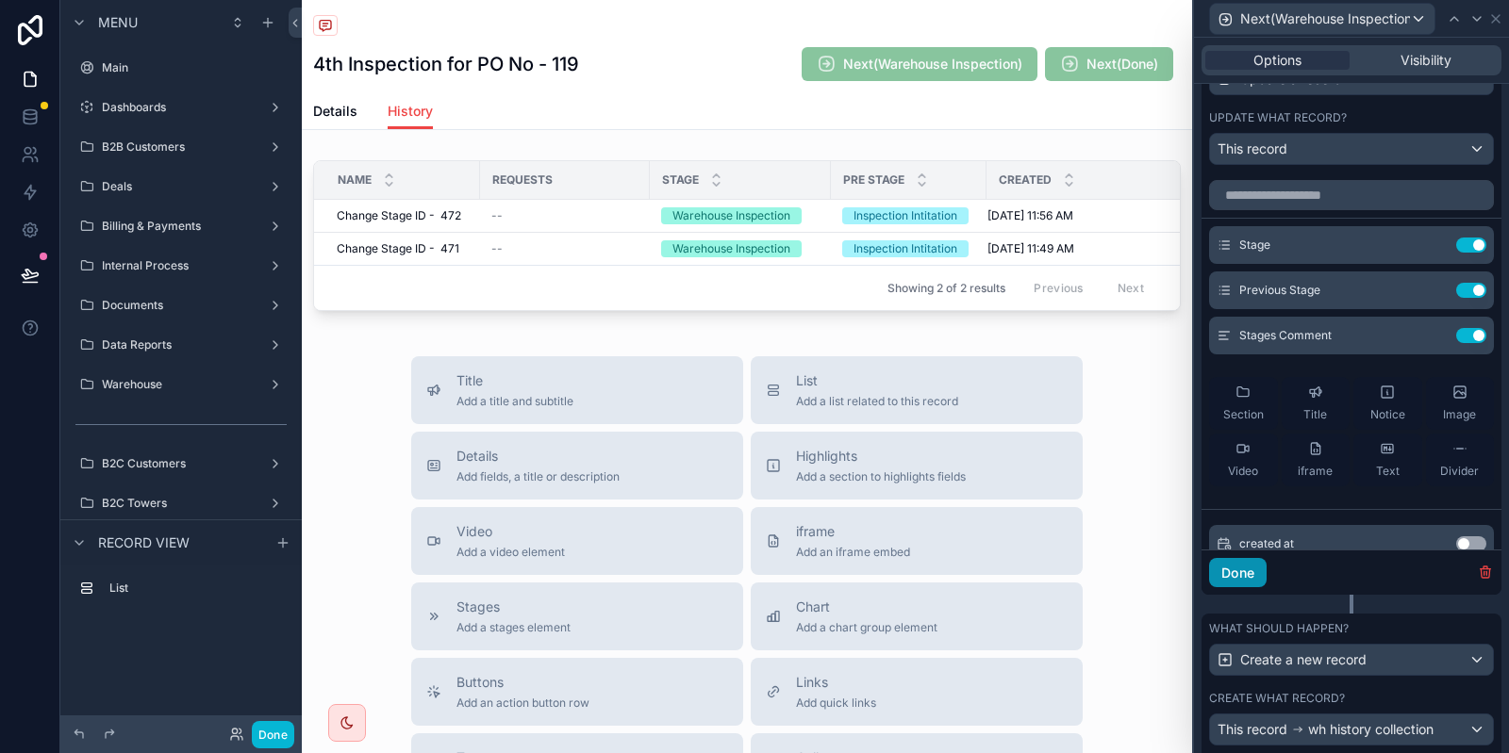
click at [1232, 570] on button "Done" at bounding box center [1238, 573] width 58 height 30
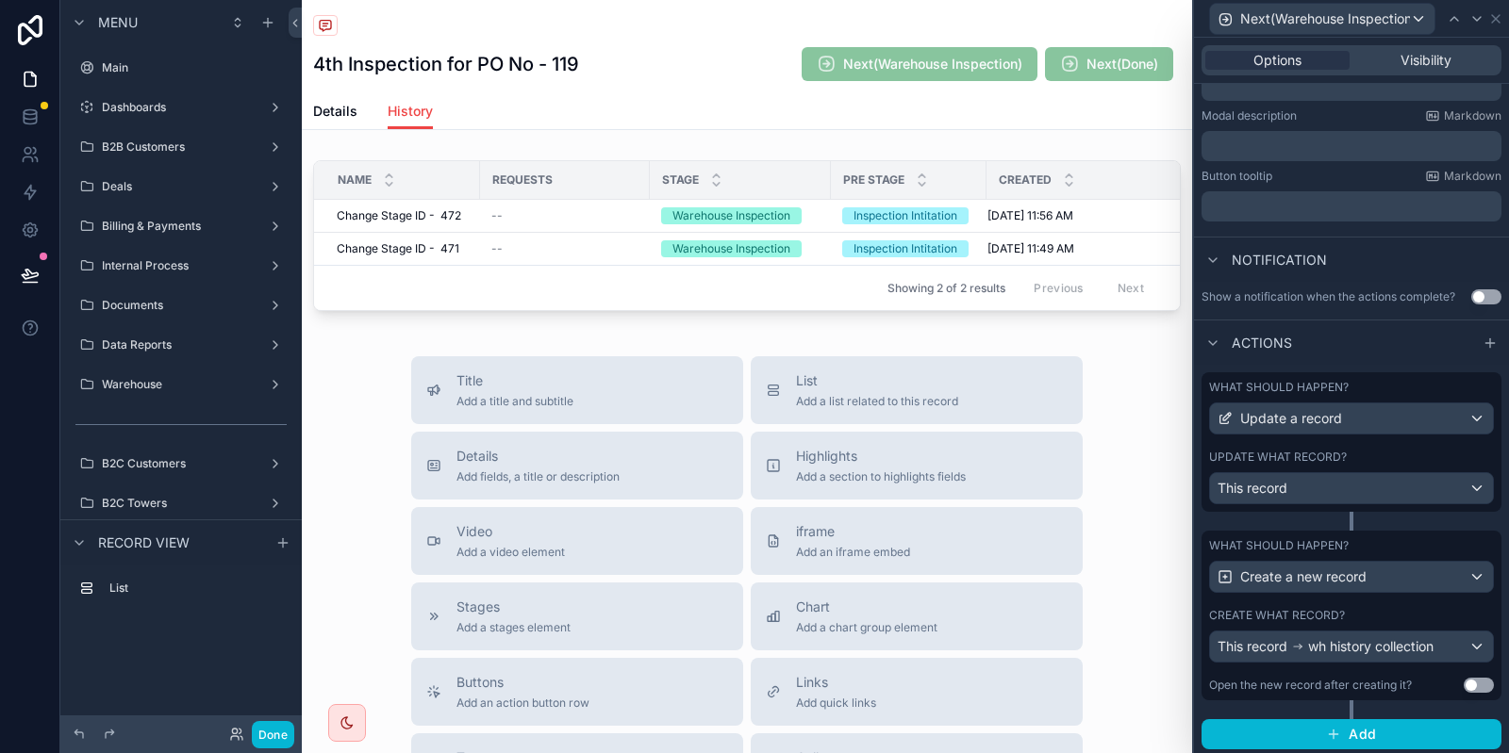
click at [1371, 620] on div "Create what record?" at bounding box center [1351, 615] width 285 height 15
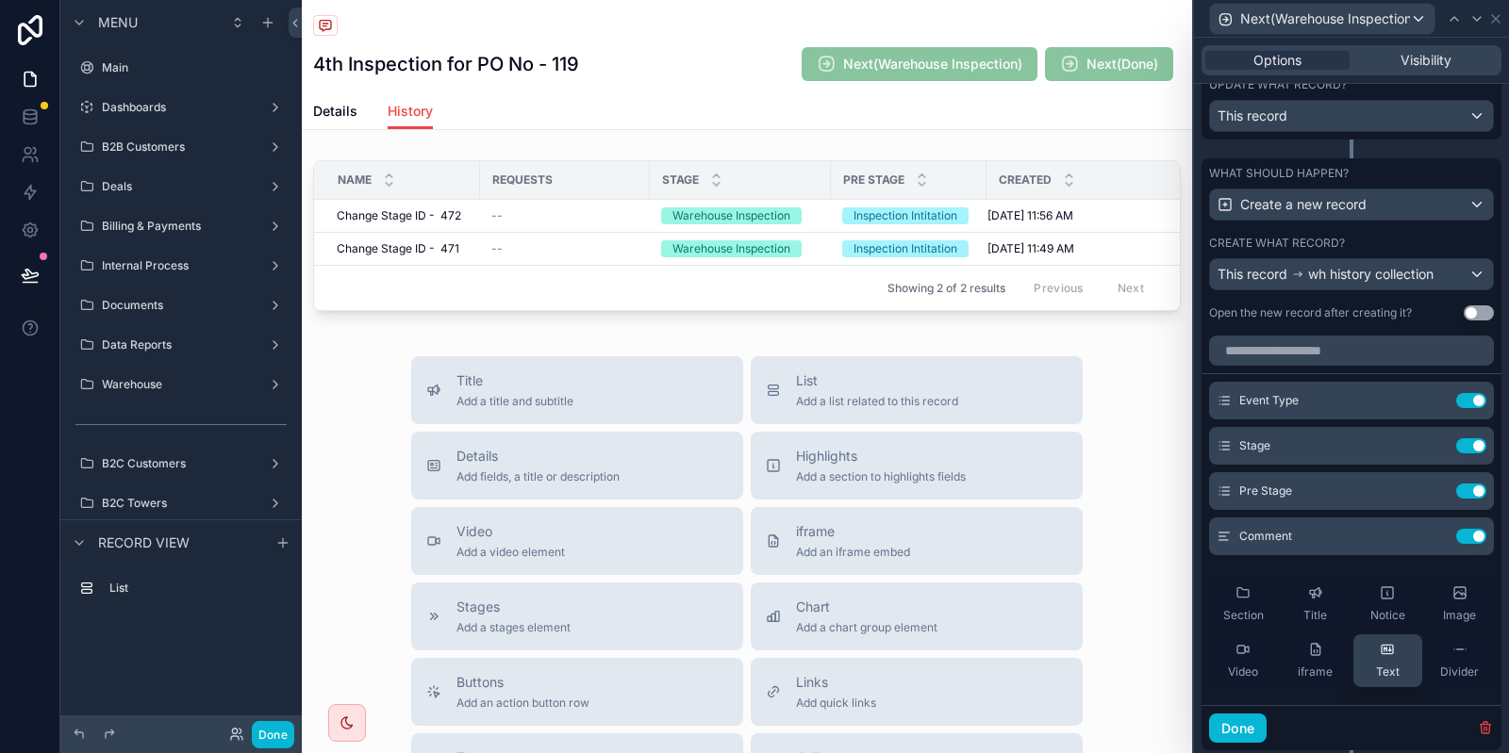
scroll to position [763, 0]
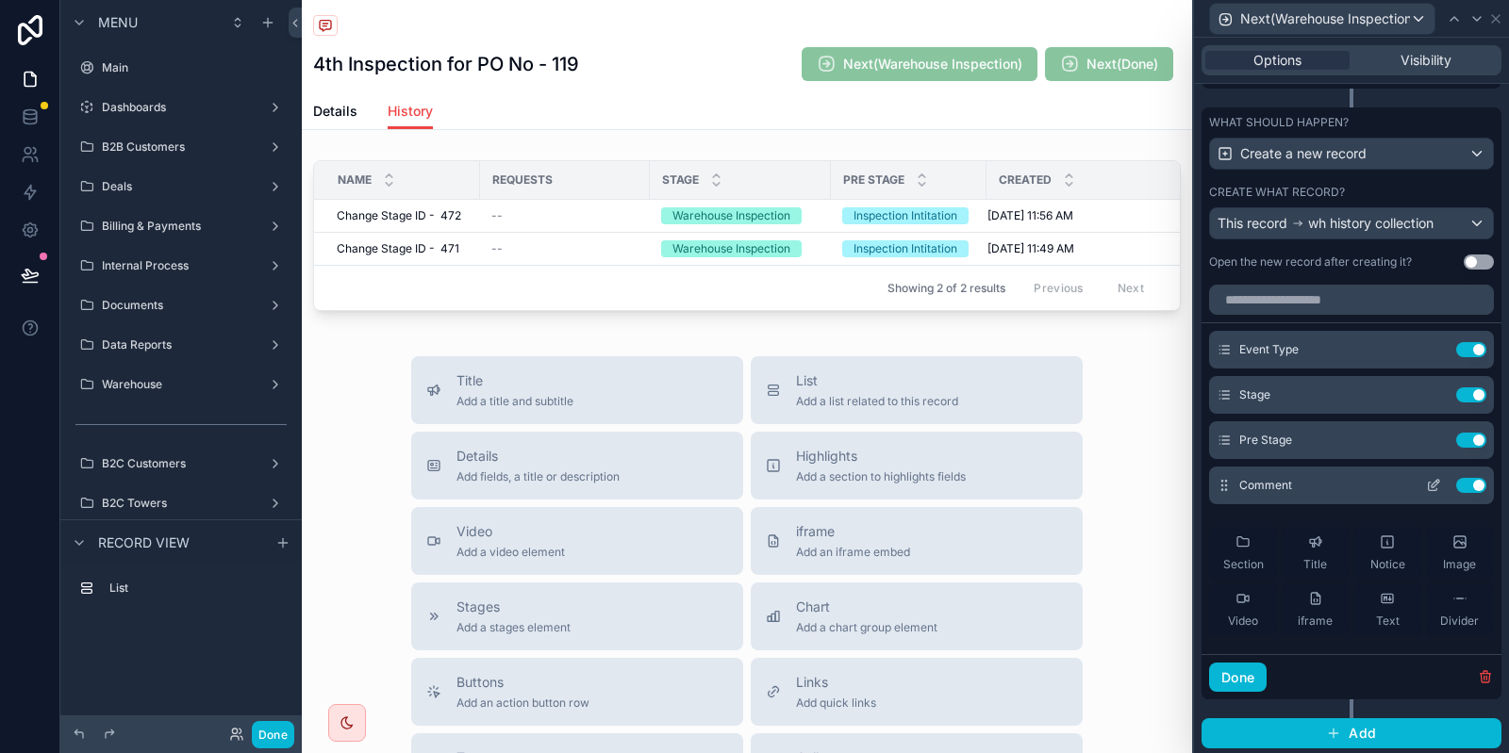
click at [1475, 490] on button "Use setting" at bounding box center [1471, 485] width 30 height 15
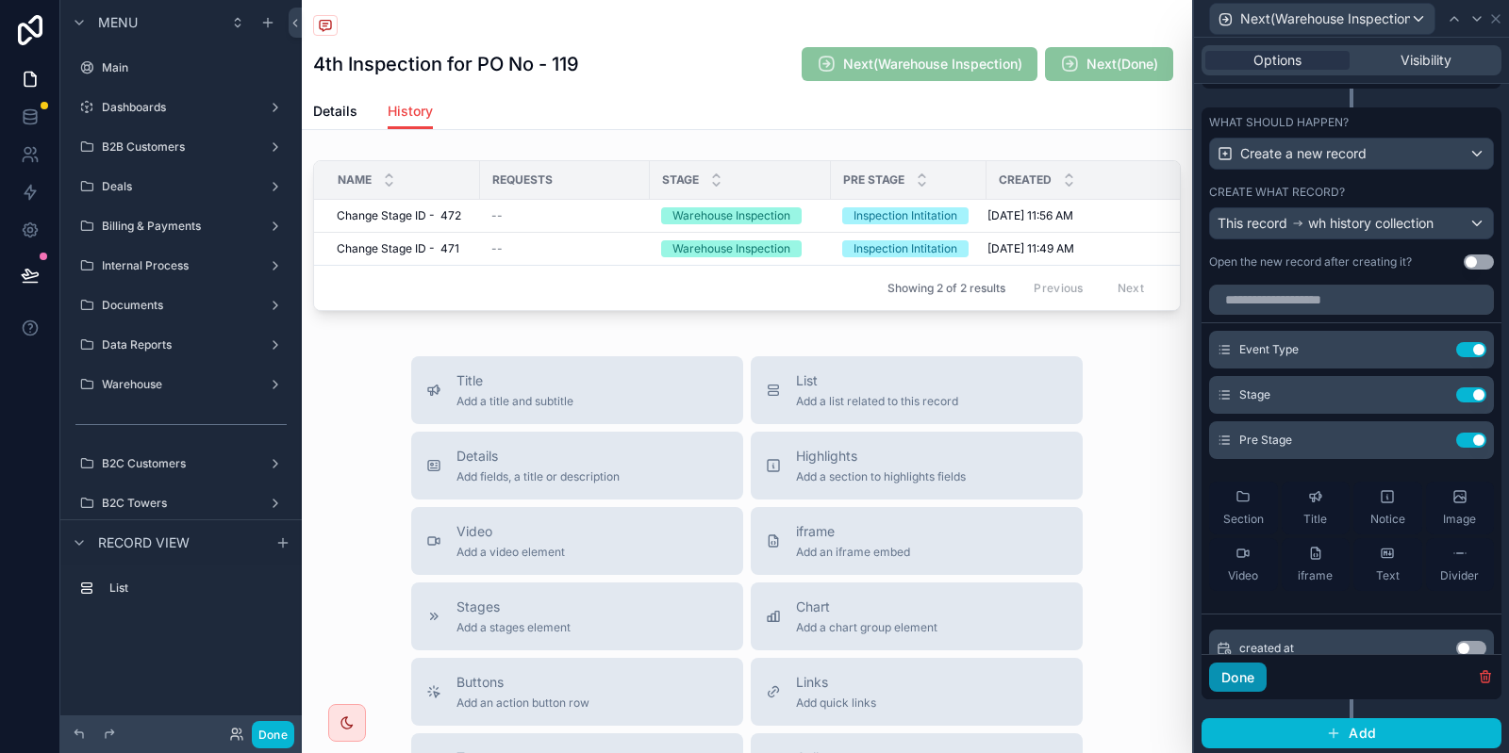
click at [1236, 677] on button "Done" at bounding box center [1238, 678] width 58 height 30
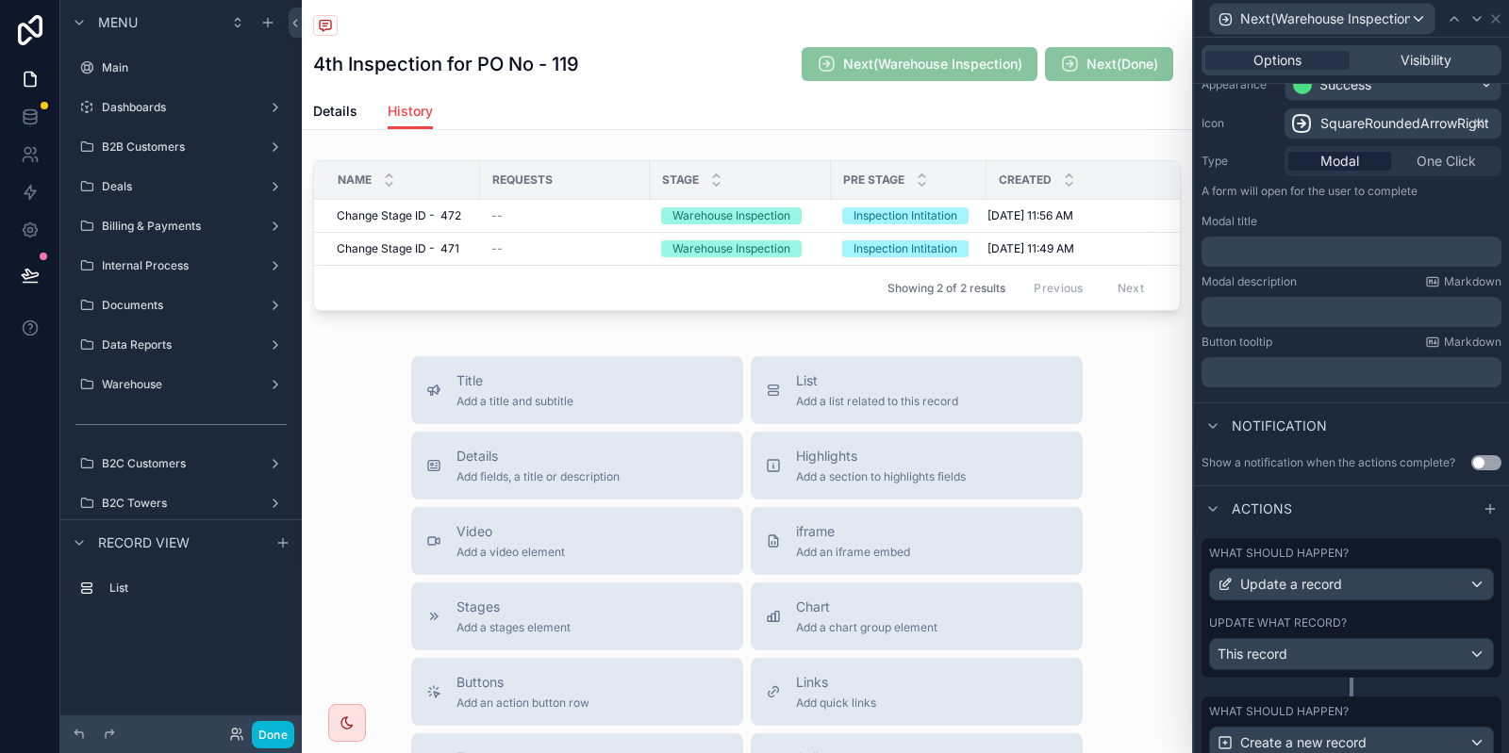
scroll to position [113, 0]
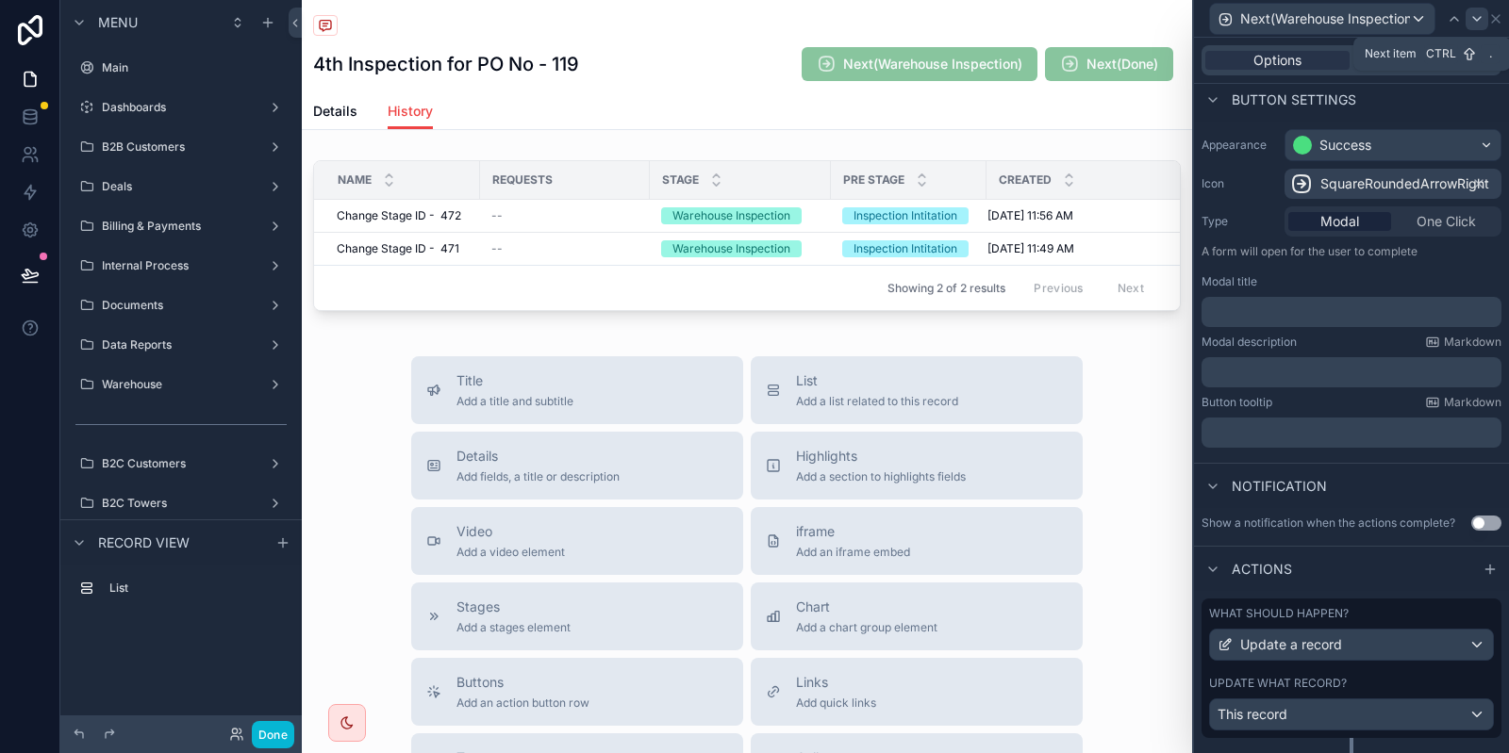
click at [1474, 17] on icon at bounding box center [1476, 18] width 15 height 15
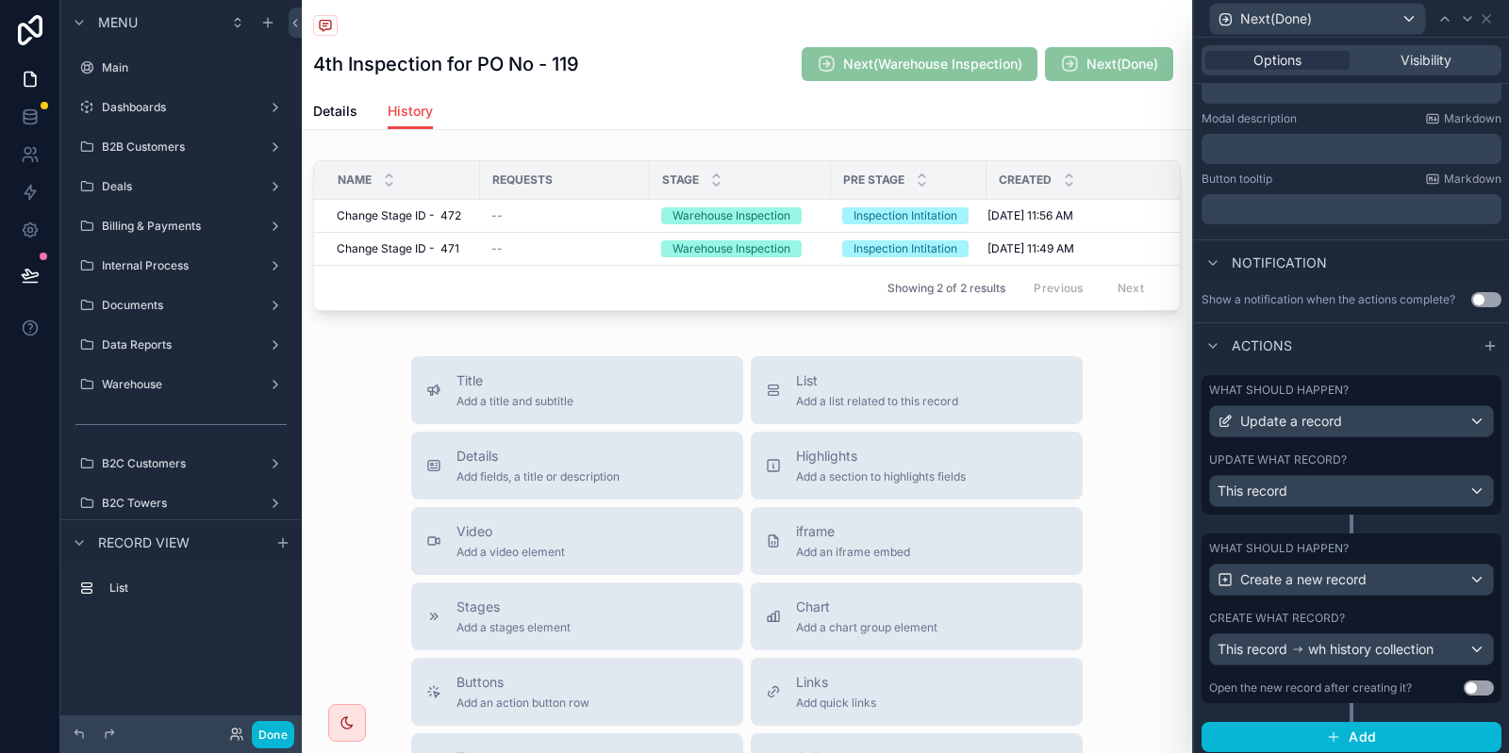
scroll to position [339, 0]
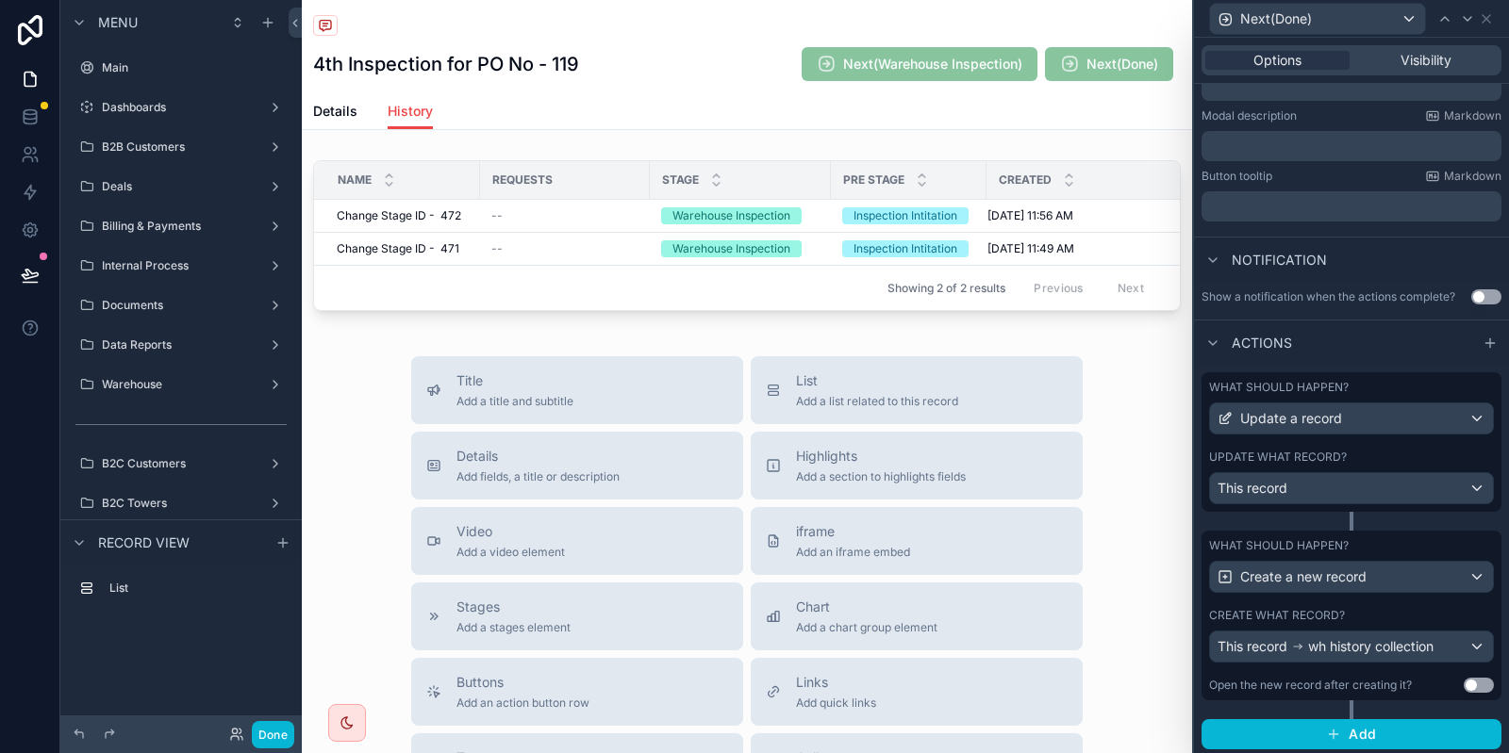
click at [1302, 619] on label "Create what record?" at bounding box center [1277, 615] width 136 height 15
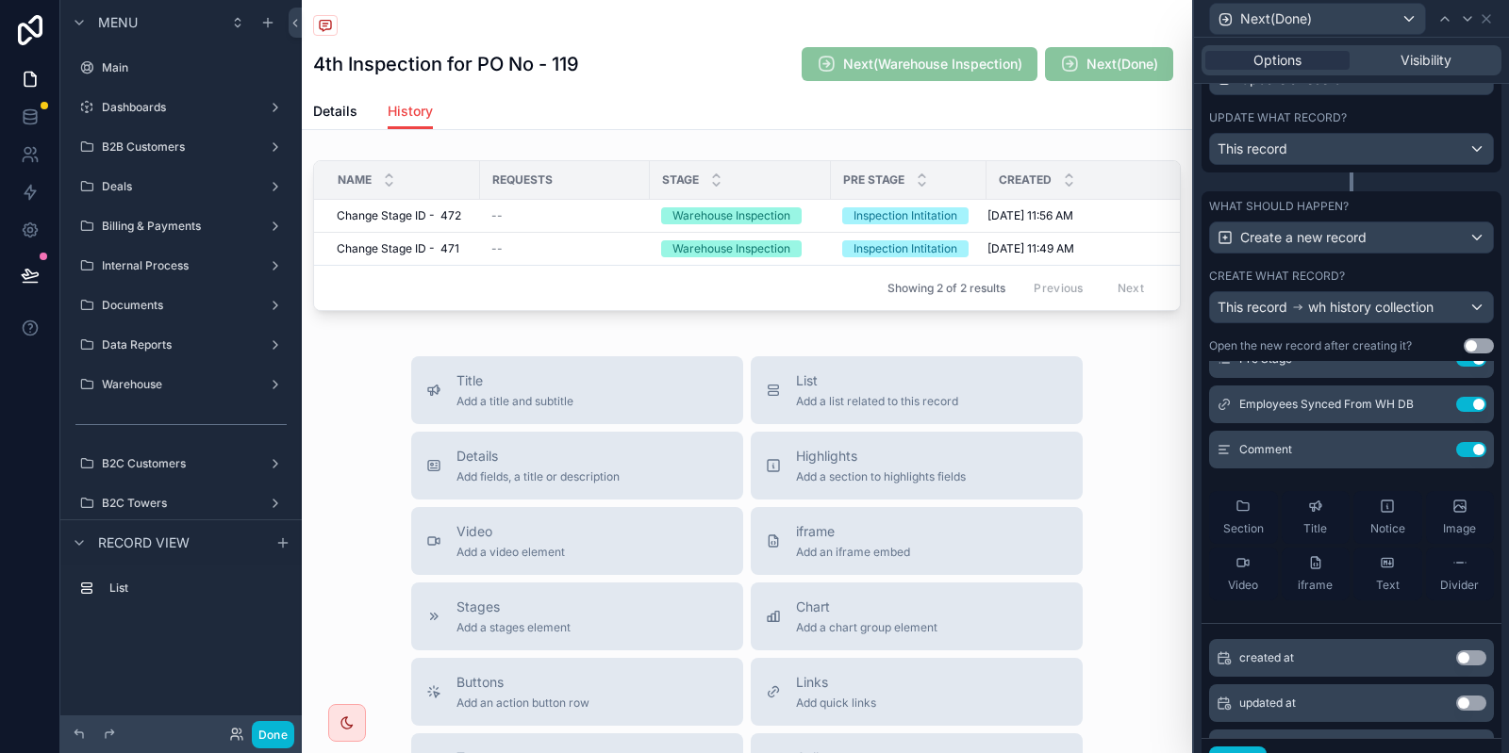
scroll to position [94, 0]
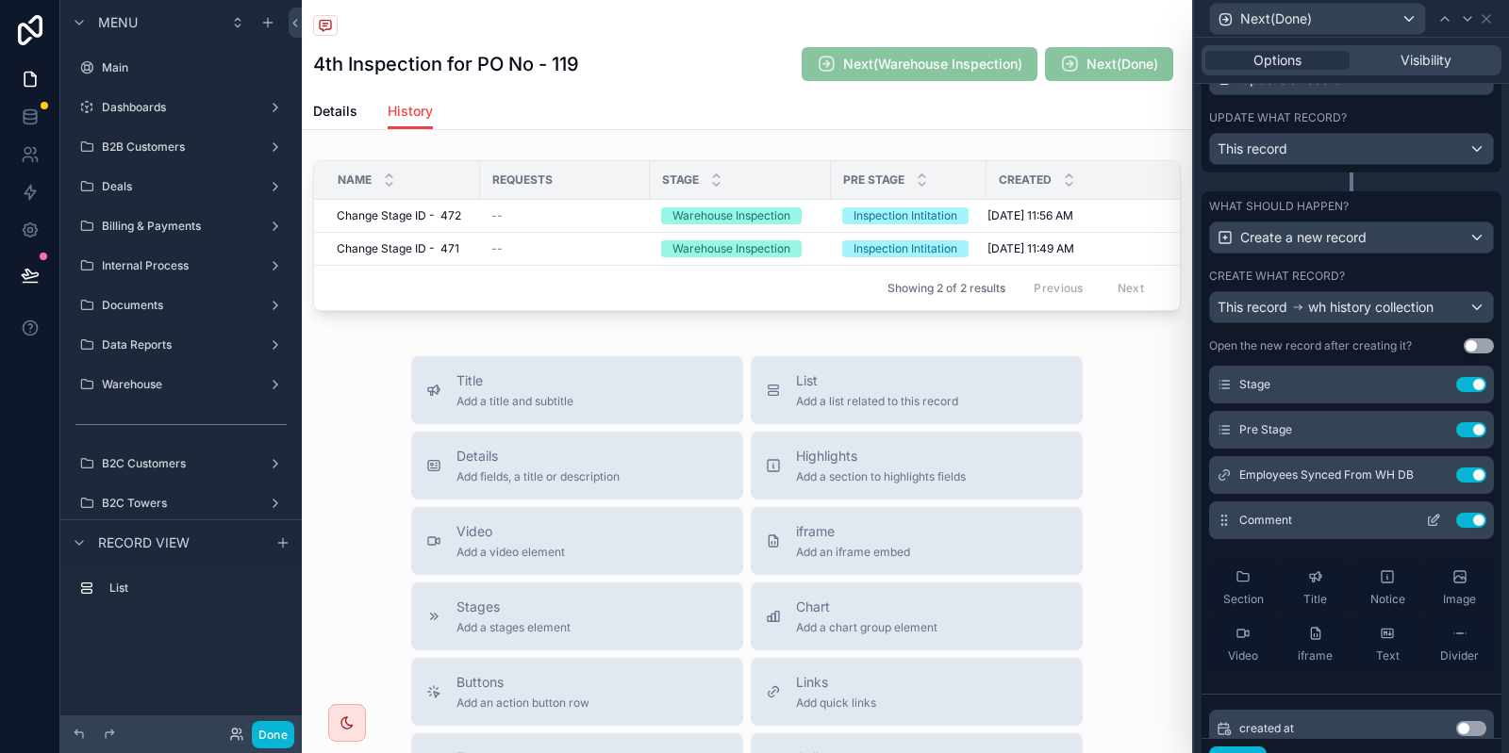
click at [1466, 517] on button "Use setting" at bounding box center [1471, 520] width 30 height 15
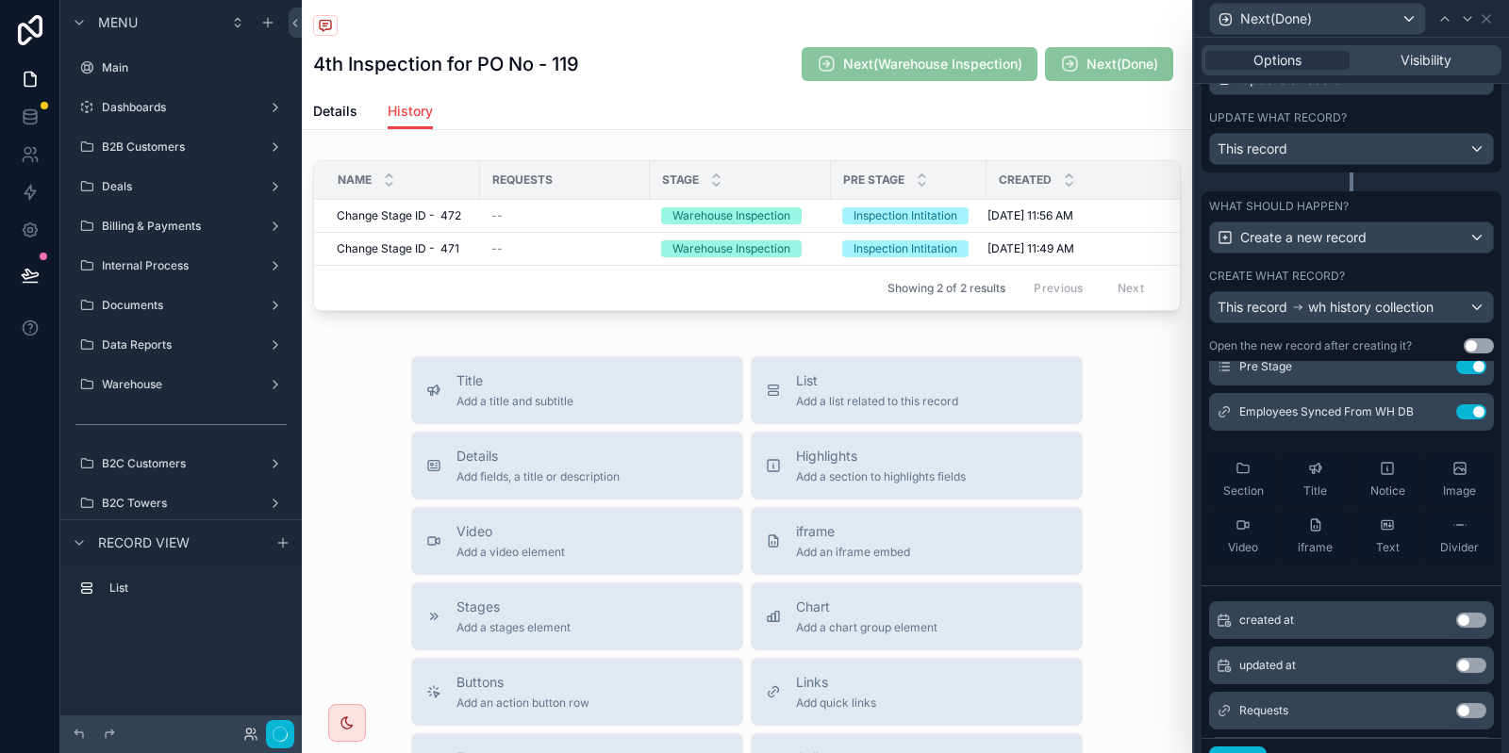
scroll to position [189, 0]
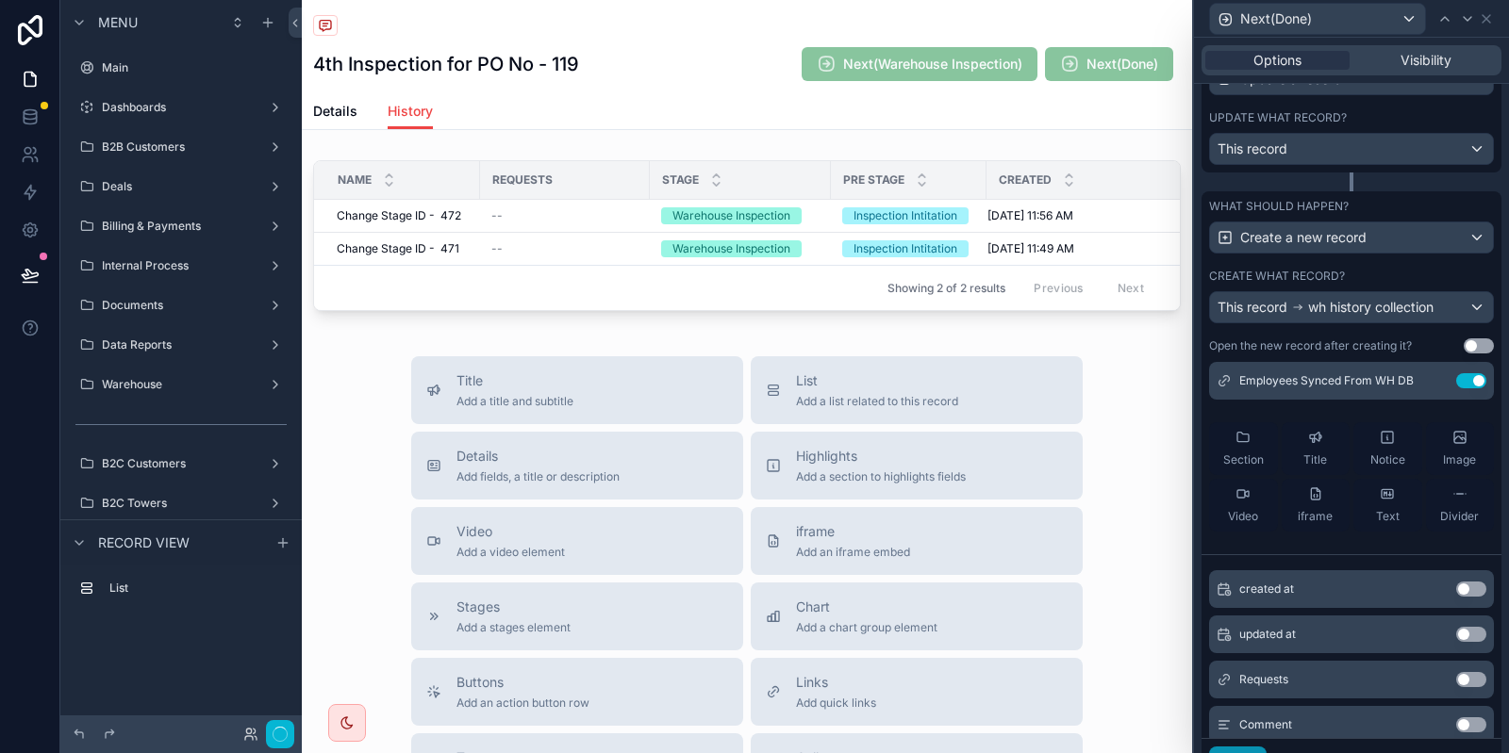
click at [1230, 749] on button "Done" at bounding box center [1238, 762] width 58 height 30
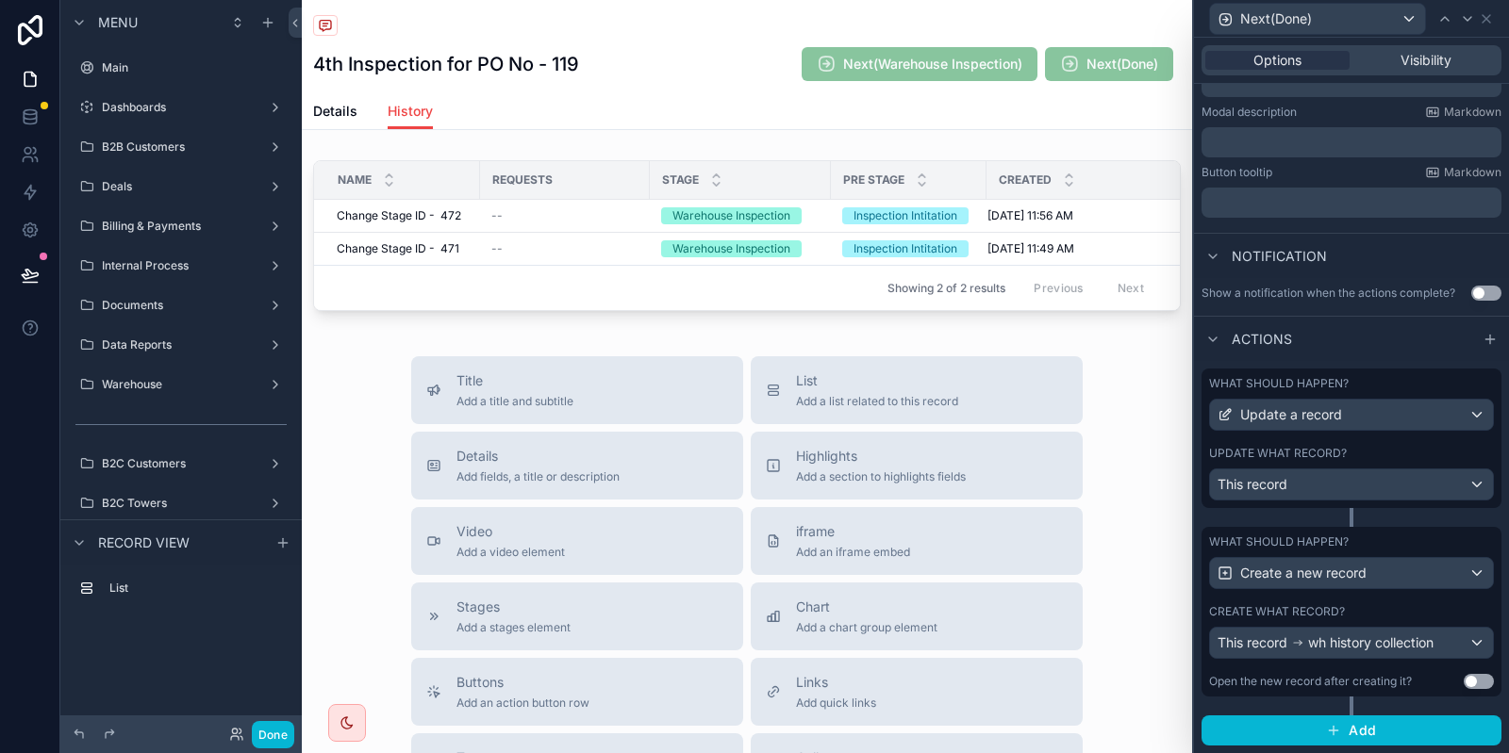
scroll to position [339, 0]
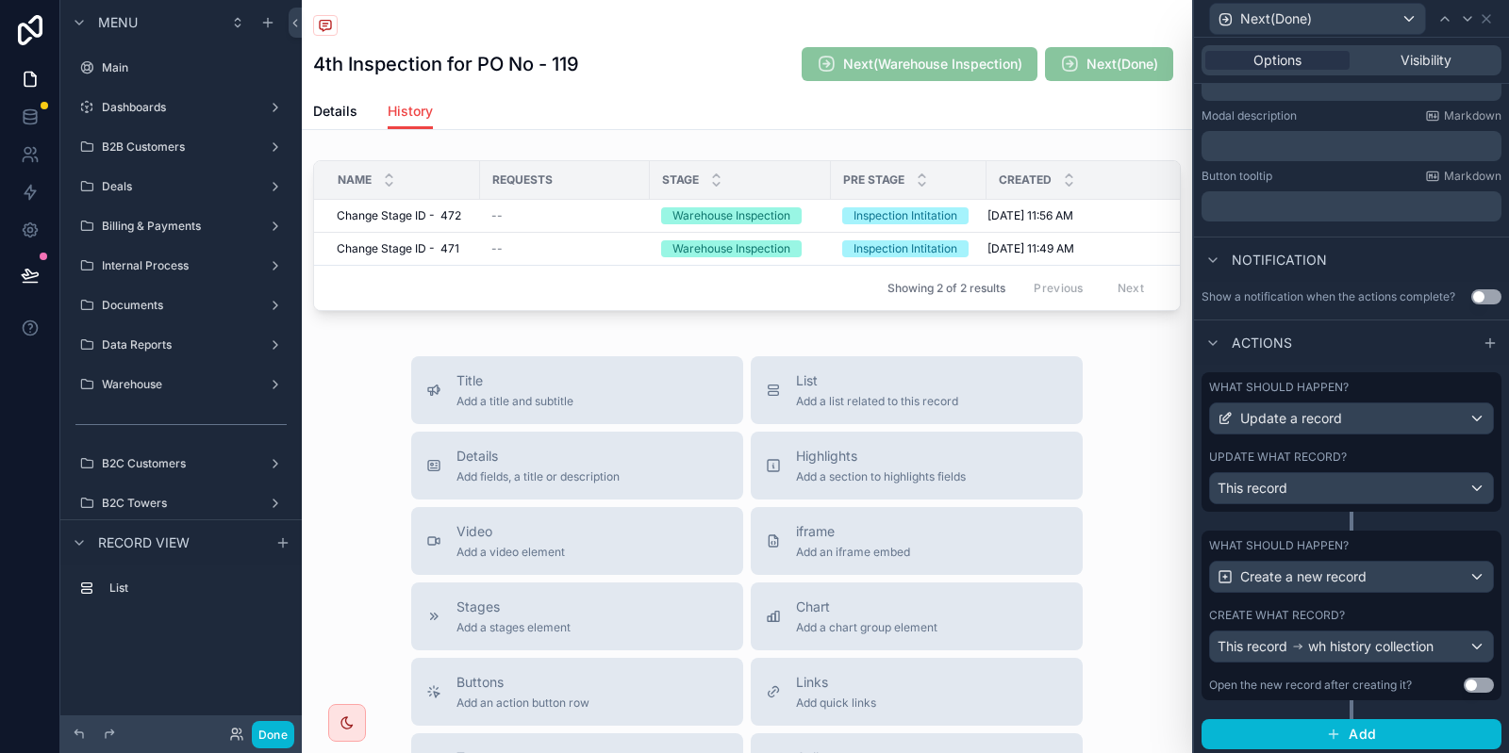
click at [1370, 453] on div "Update what record?" at bounding box center [1351, 457] width 285 height 15
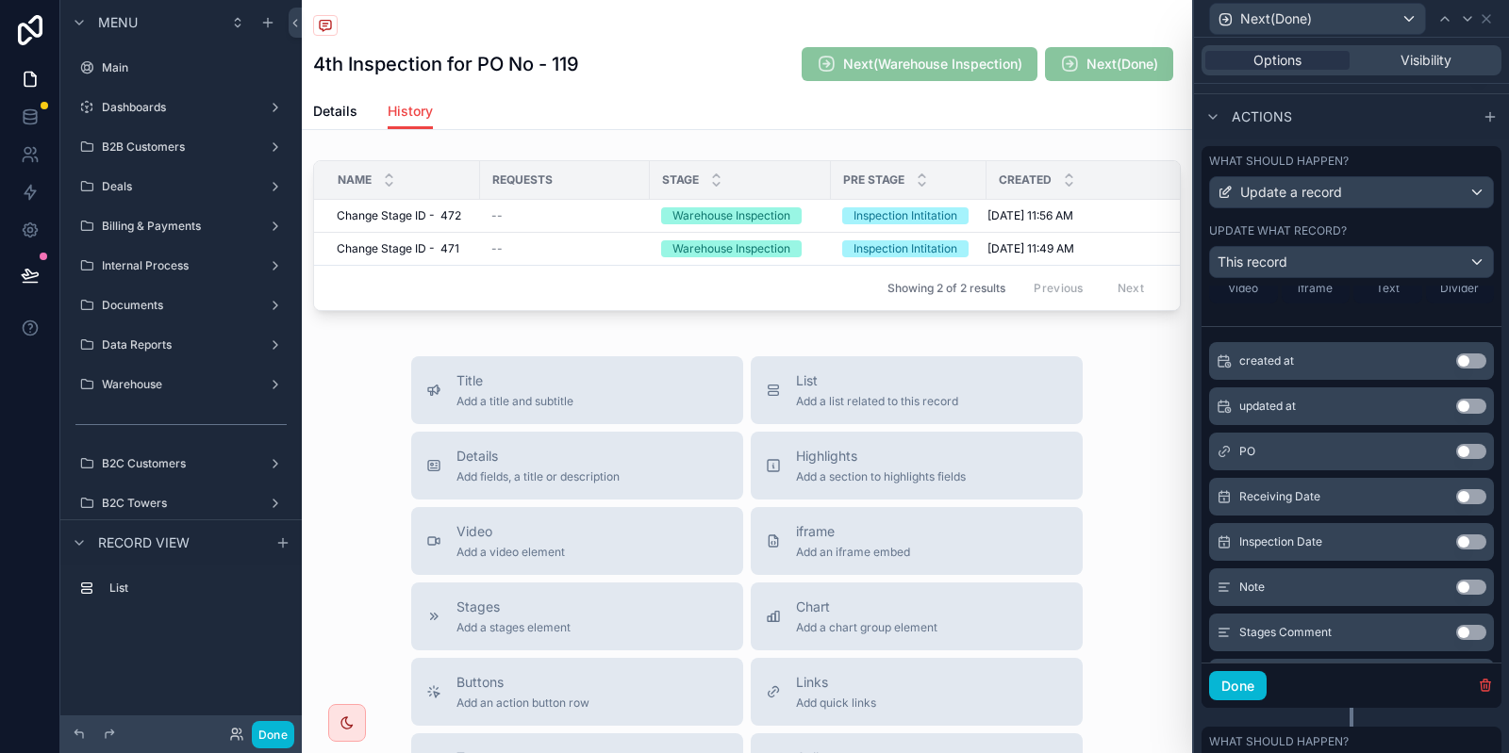
scroll to position [283, 0]
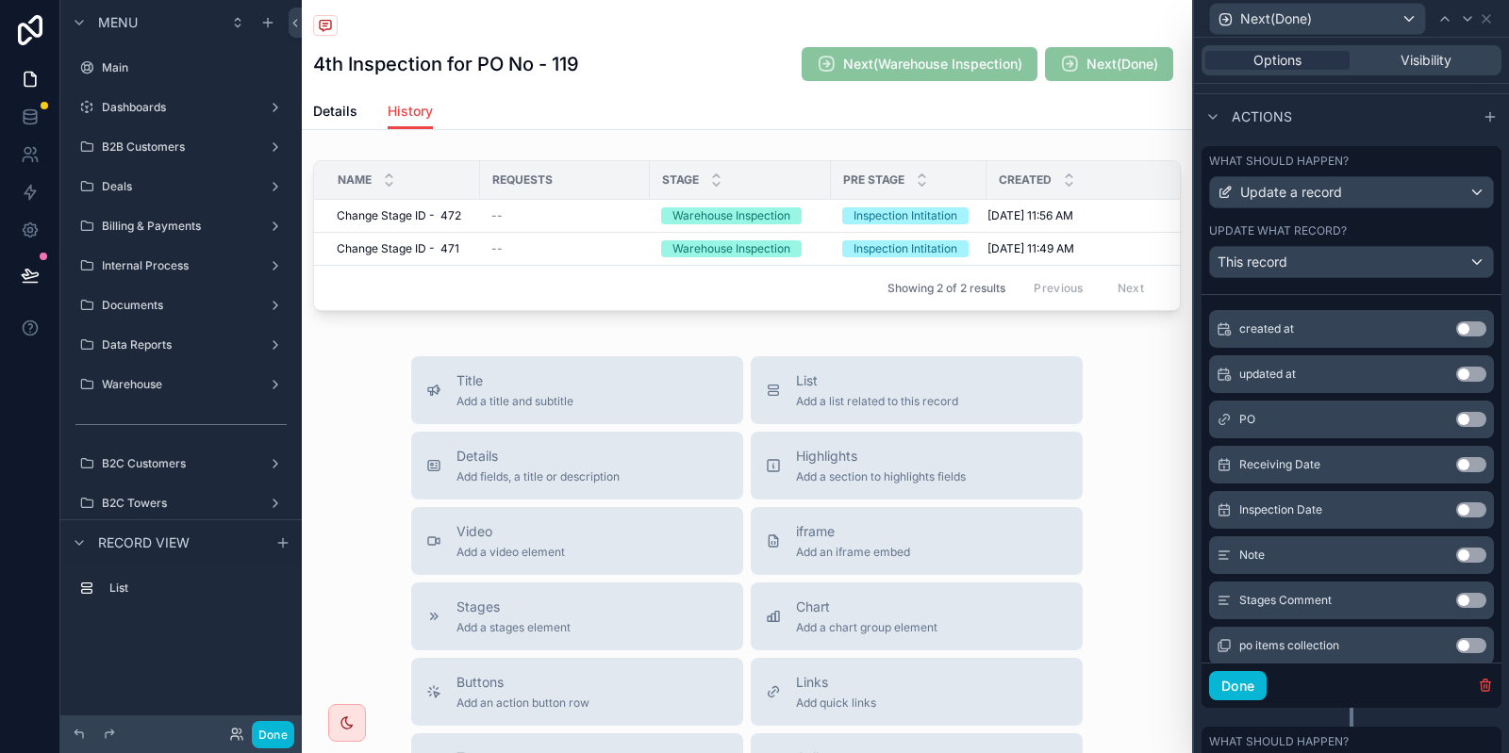
click at [1477, 597] on button "Use setting" at bounding box center [1471, 600] width 30 height 15
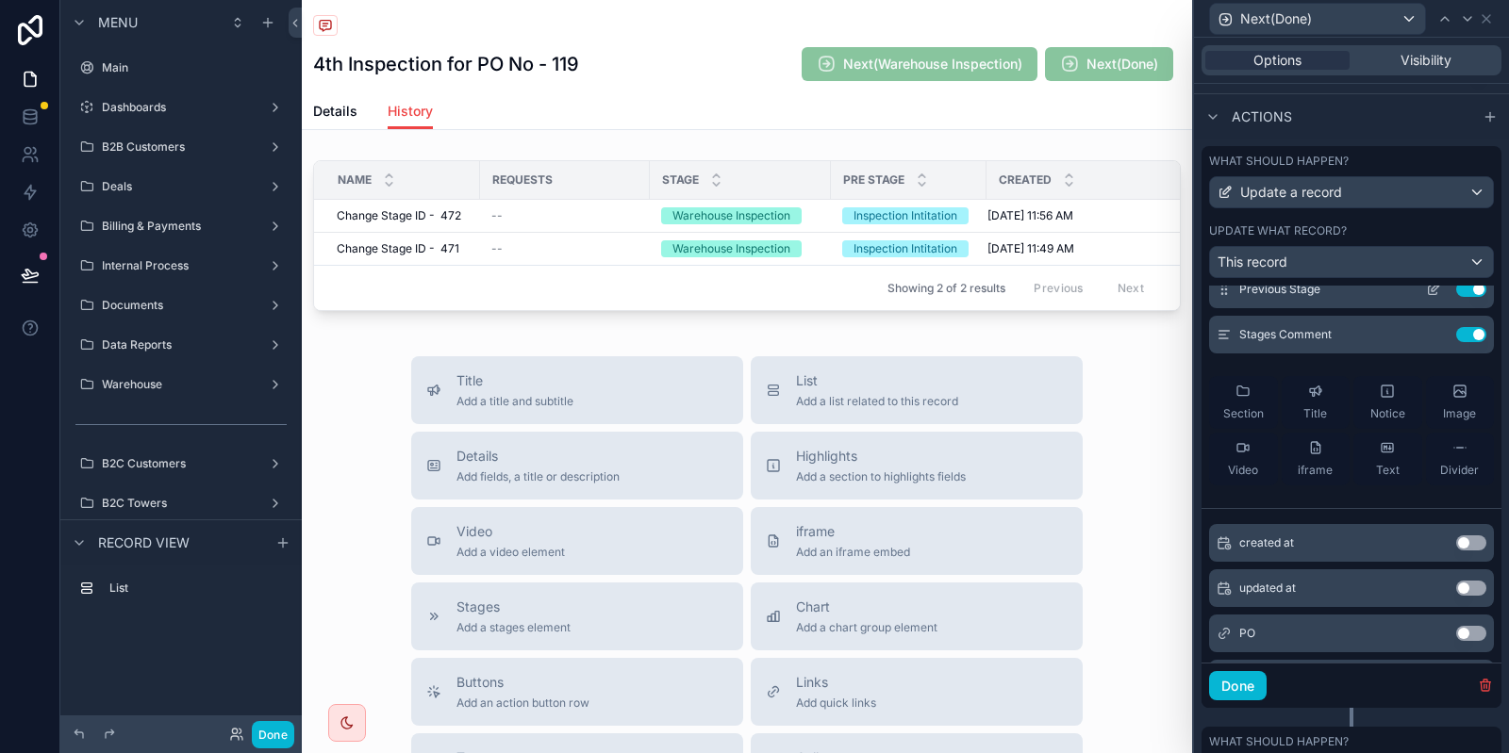
scroll to position [0, 0]
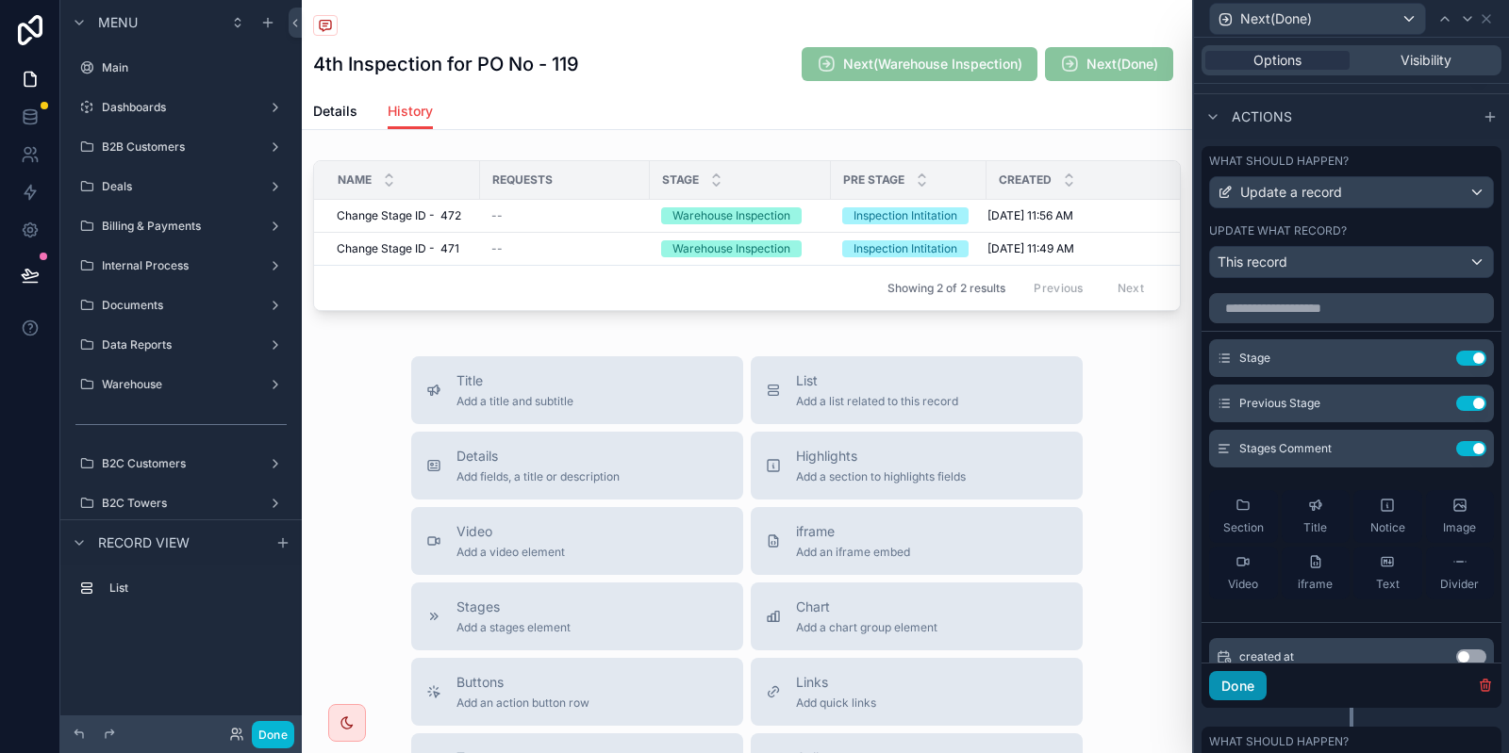
click at [1232, 678] on button "Done" at bounding box center [1238, 686] width 58 height 30
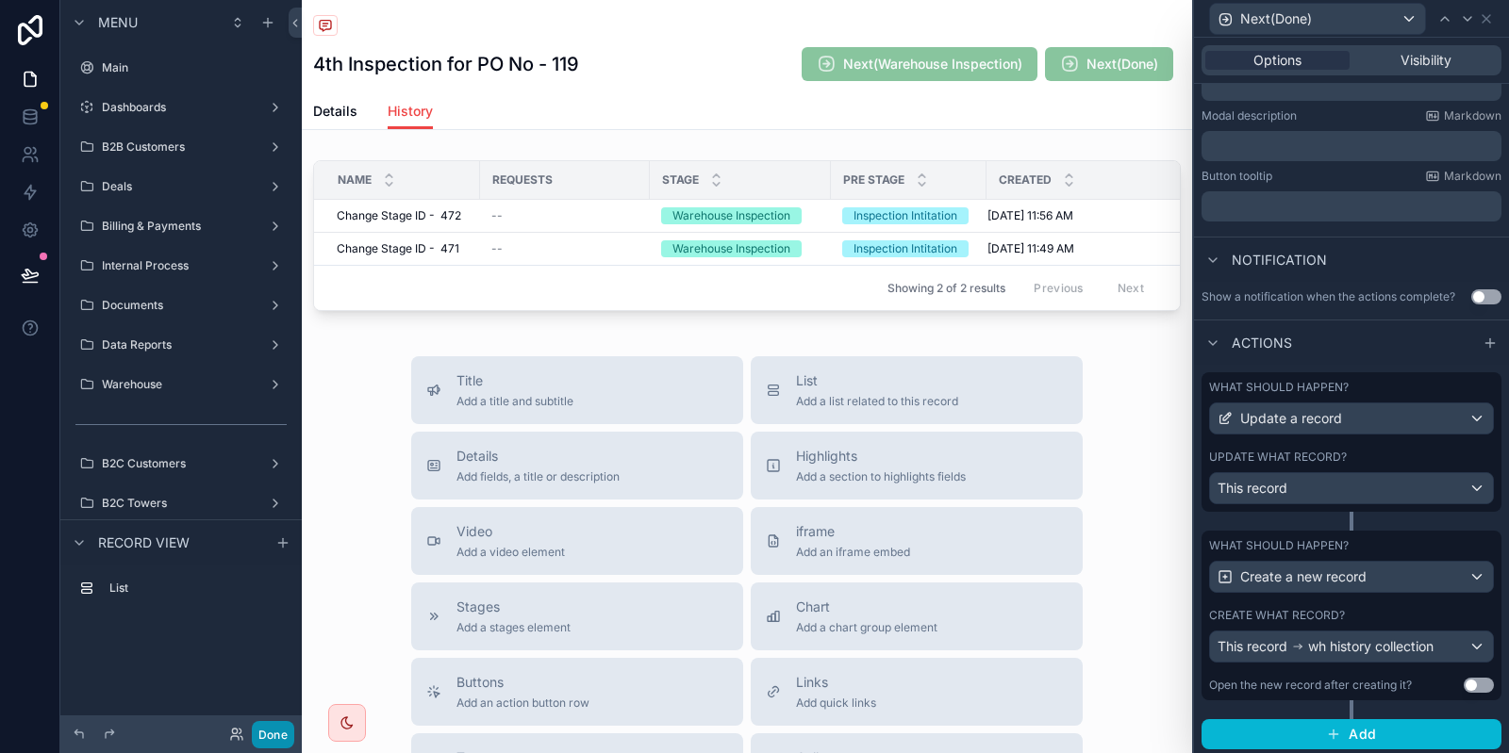
click at [275, 737] on button "Done" at bounding box center [273, 734] width 42 height 27
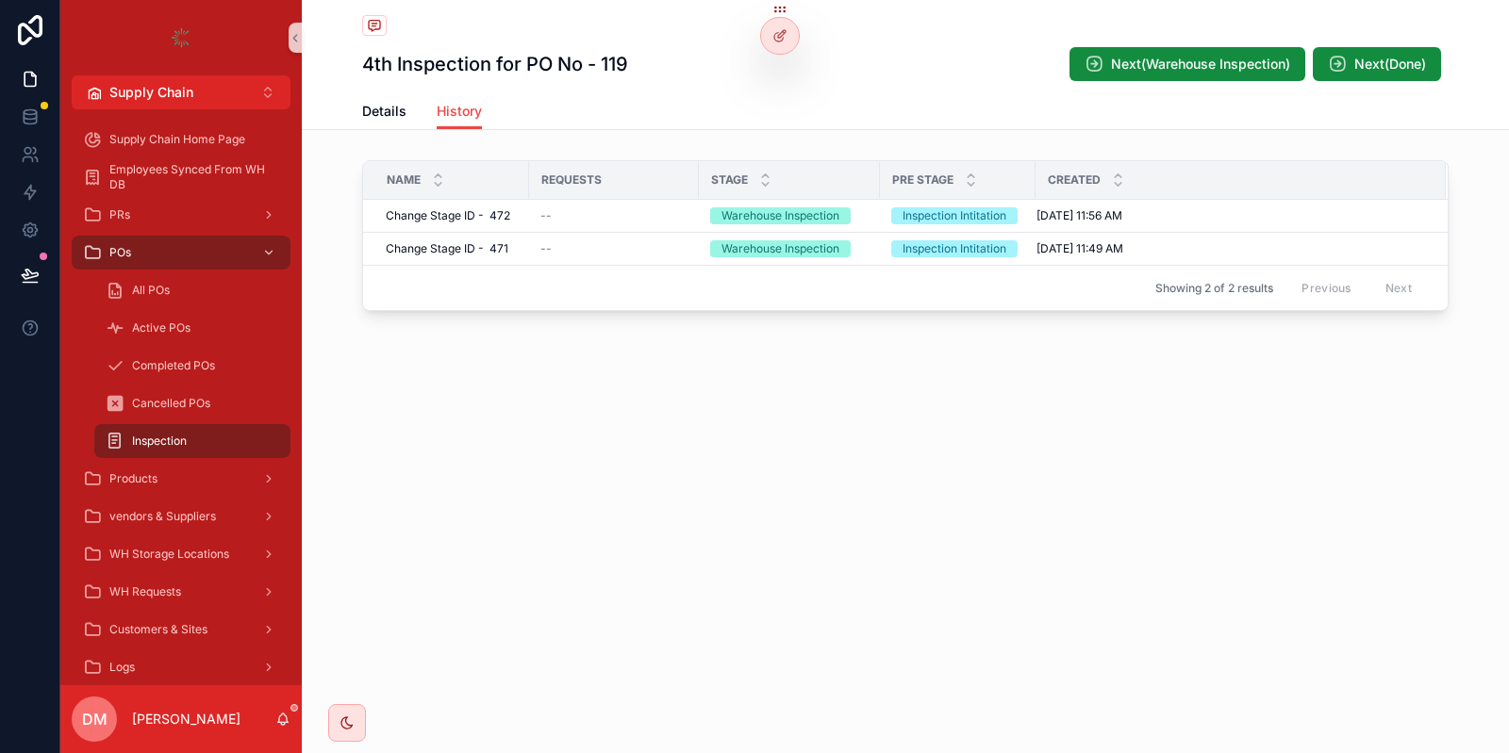
click at [1187, 40] on div "4th Inspection for PO No - 119 Next(Warehouse Inspection) Next(Done)" at bounding box center [905, 46] width 1086 height 93
click at [1172, 63] on span "Next(Warehouse Inspection)" at bounding box center [1200, 64] width 179 height 19
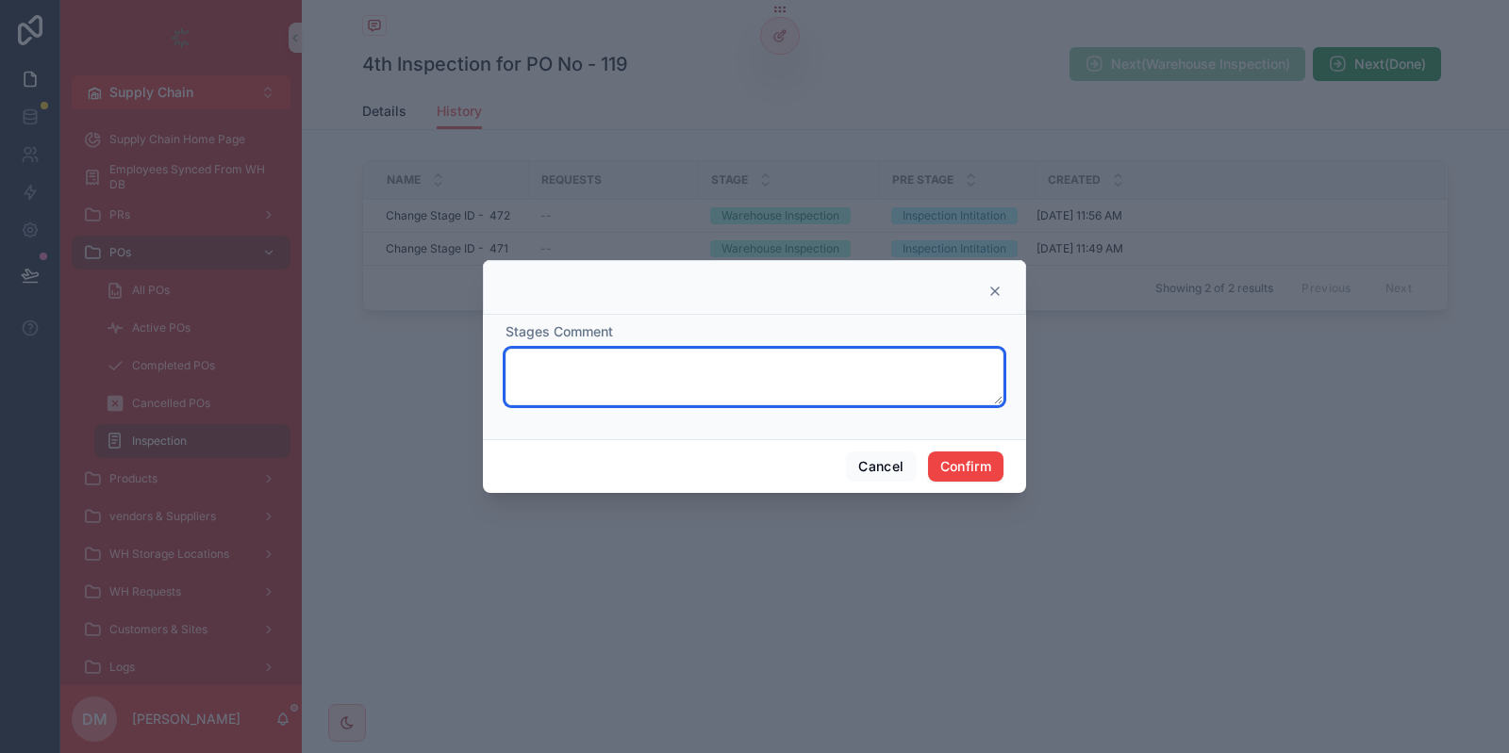
click at [594, 397] on textarea at bounding box center [754, 377] width 498 height 57
type textarea "**********"
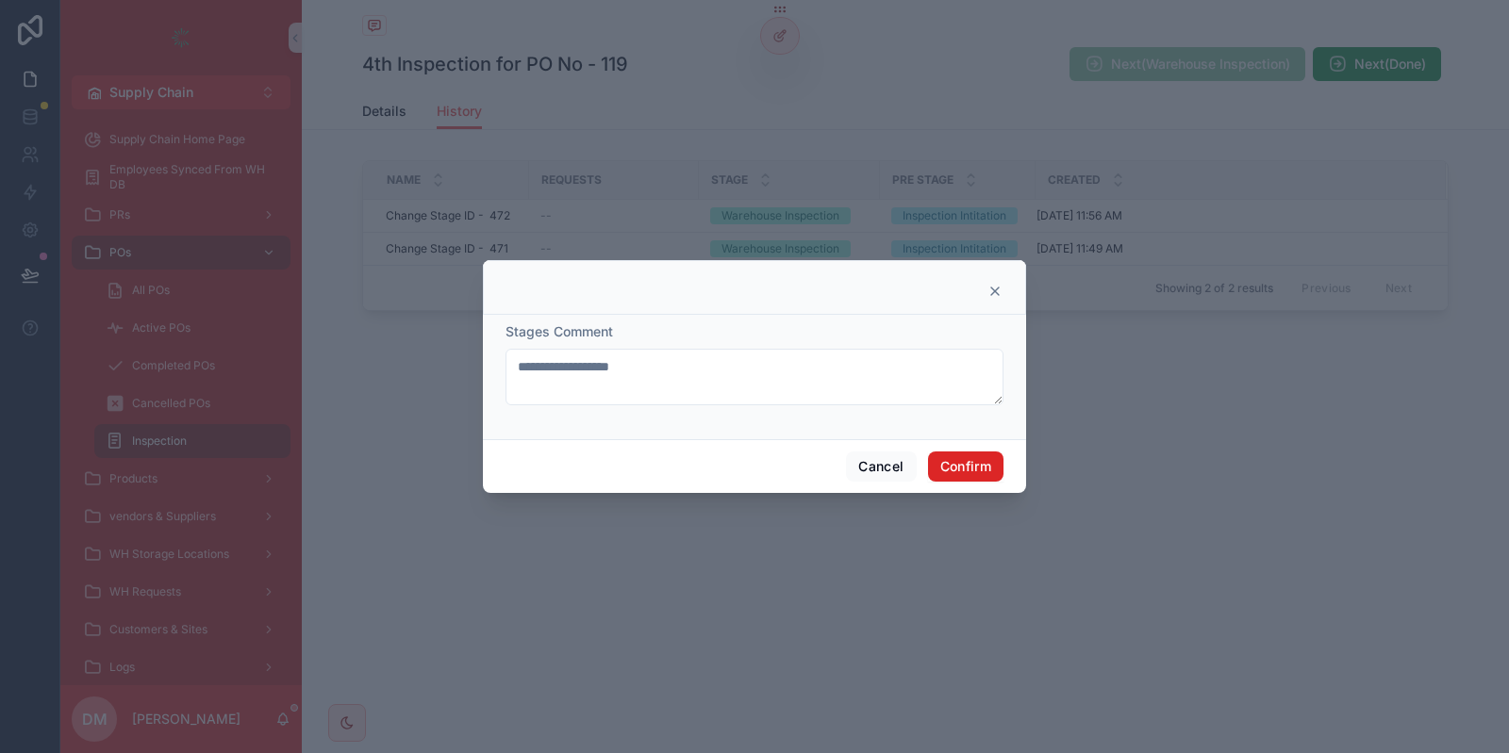
click at [971, 452] on span "Confirm" at bounding box center [965, 467] width 75 height 30
click at [953, 463] on button "Confirm" at bounding box center [965, 467] width 75 height 30
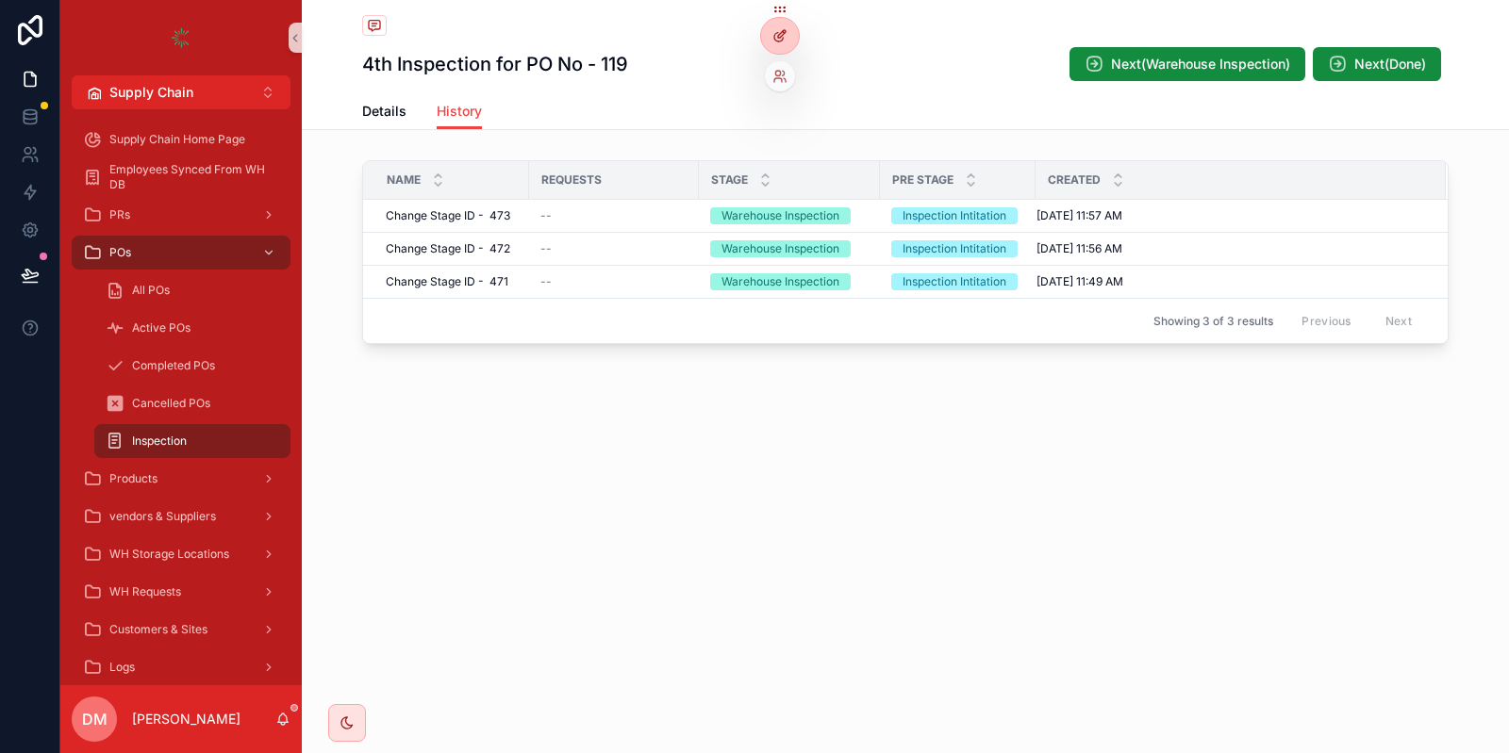
click at [785, 31] on icon at bounding box center [782, 34] width 8 height 8
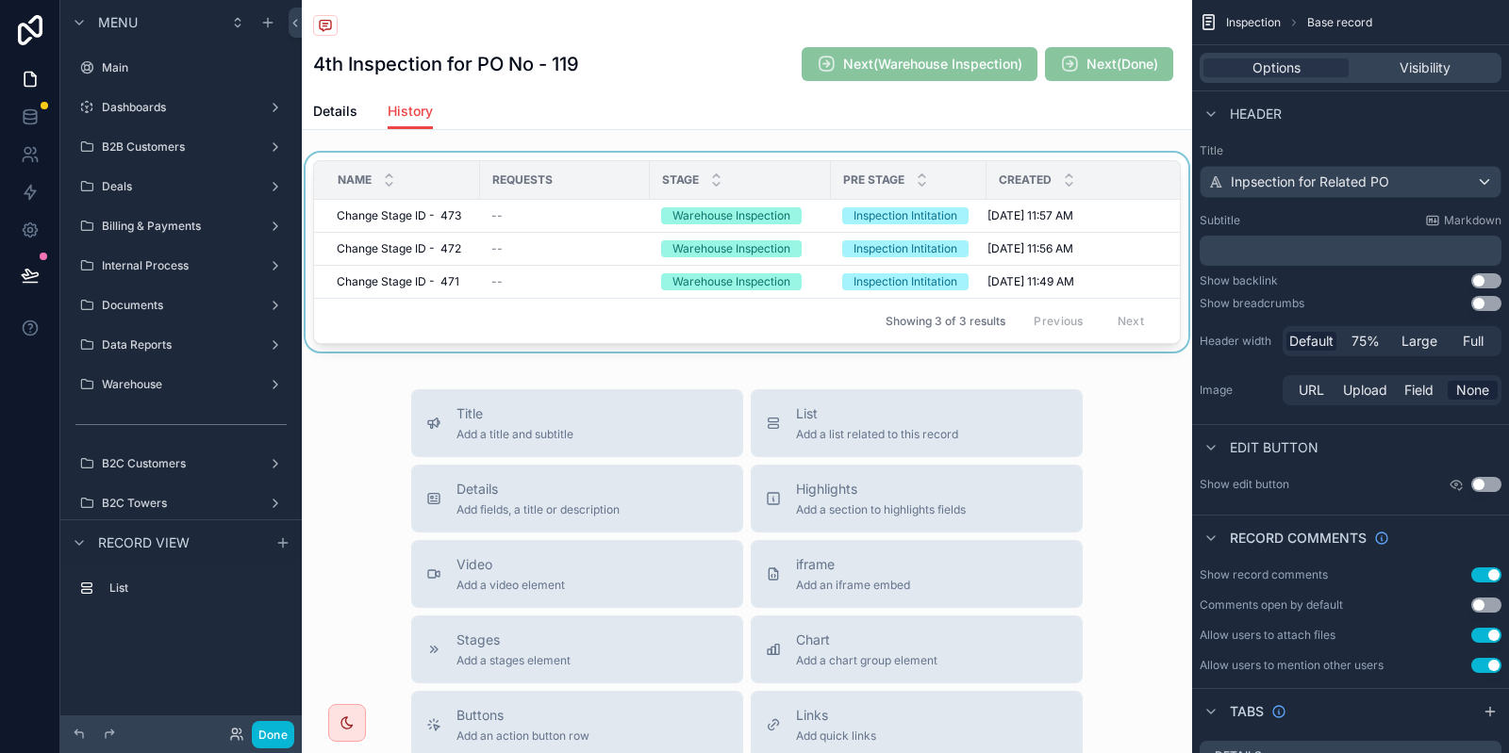
click at [769, 198] on th "Stage" at bounding box center [740, 180] width 181 height 39
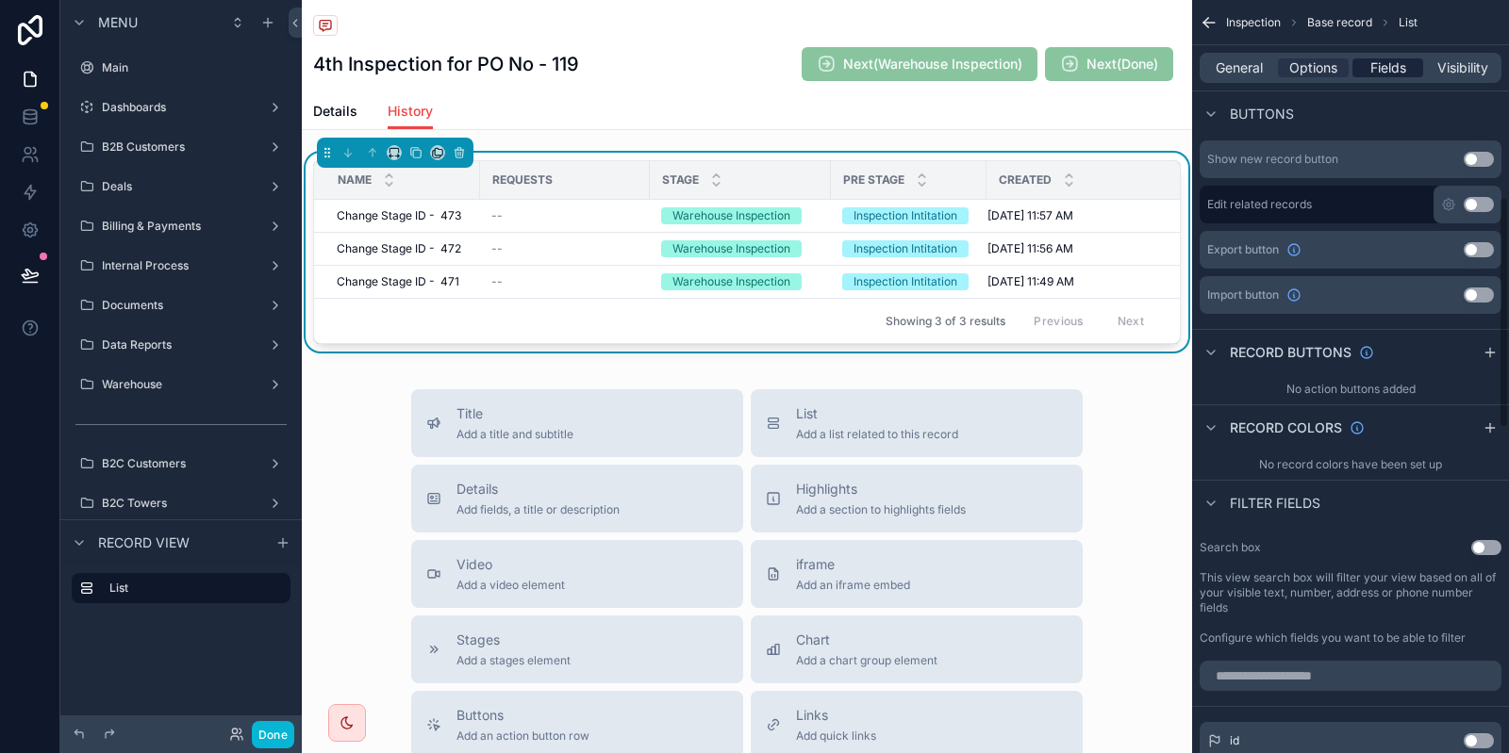
click at [1403, 66] on span "Fields" at bounding box center [1388, 67] width 36 height 19
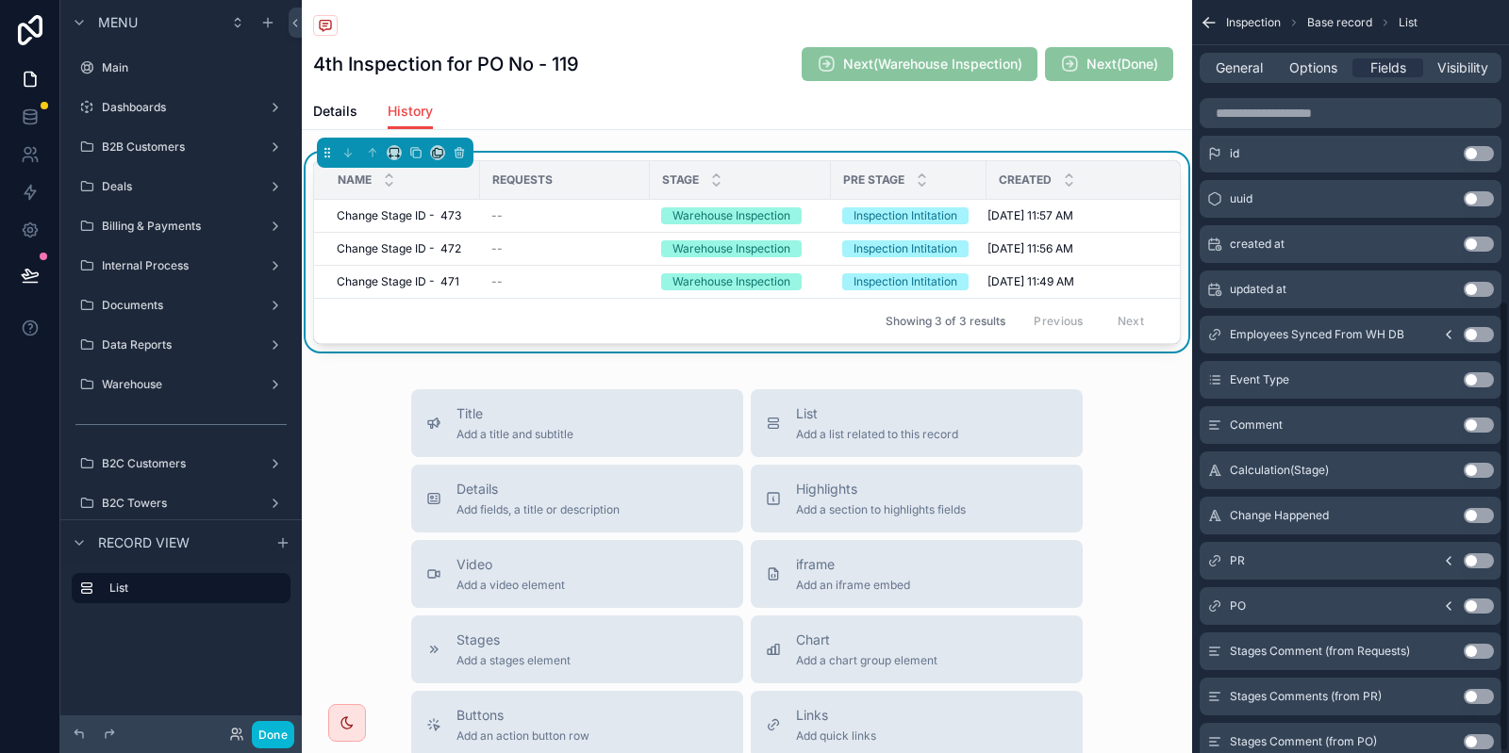
scroll to position [501, 0]
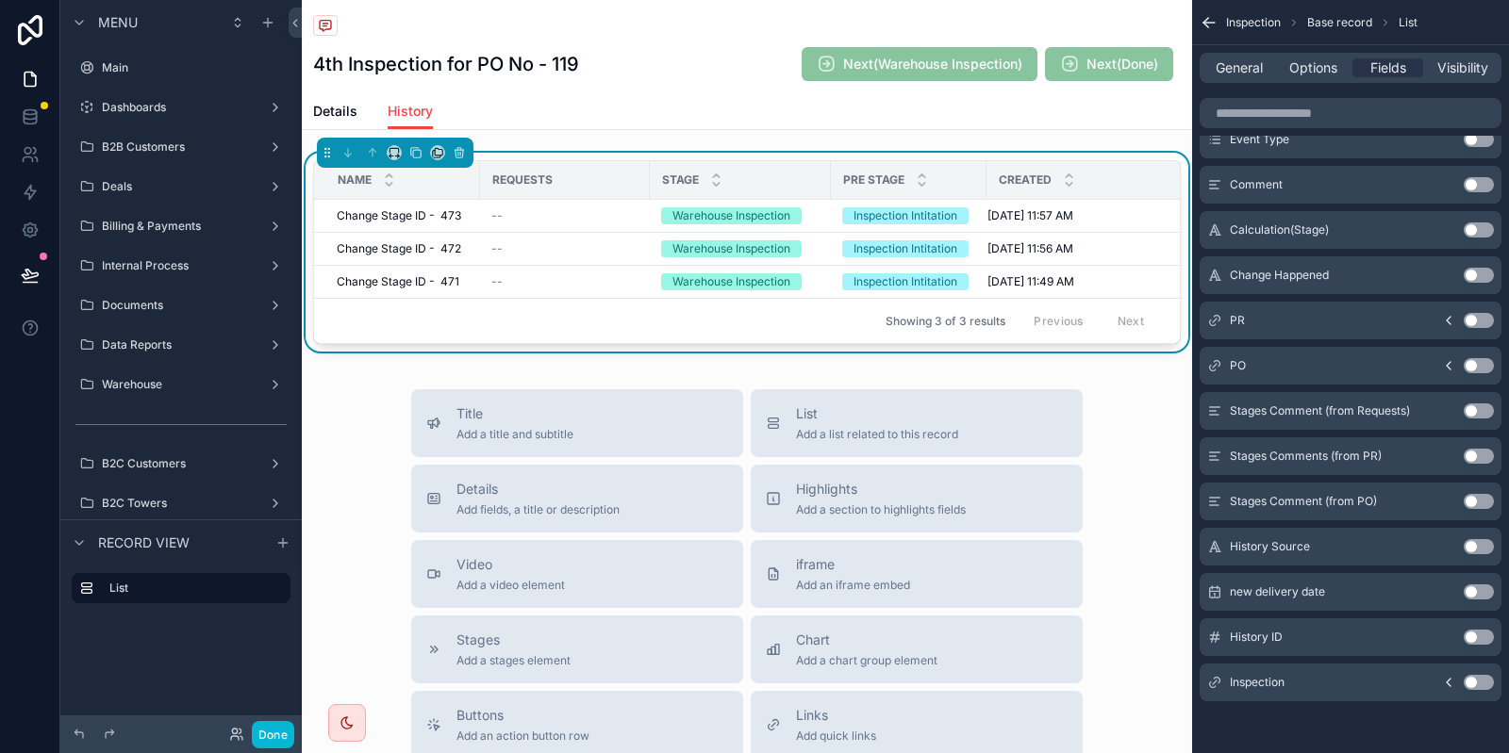
click at [1310, 701] on div "Name Use setting Requests Use setting Stage Use setting Pre Stage Use setting C…" at bounding box center [1350, 157] width 317 height 1133
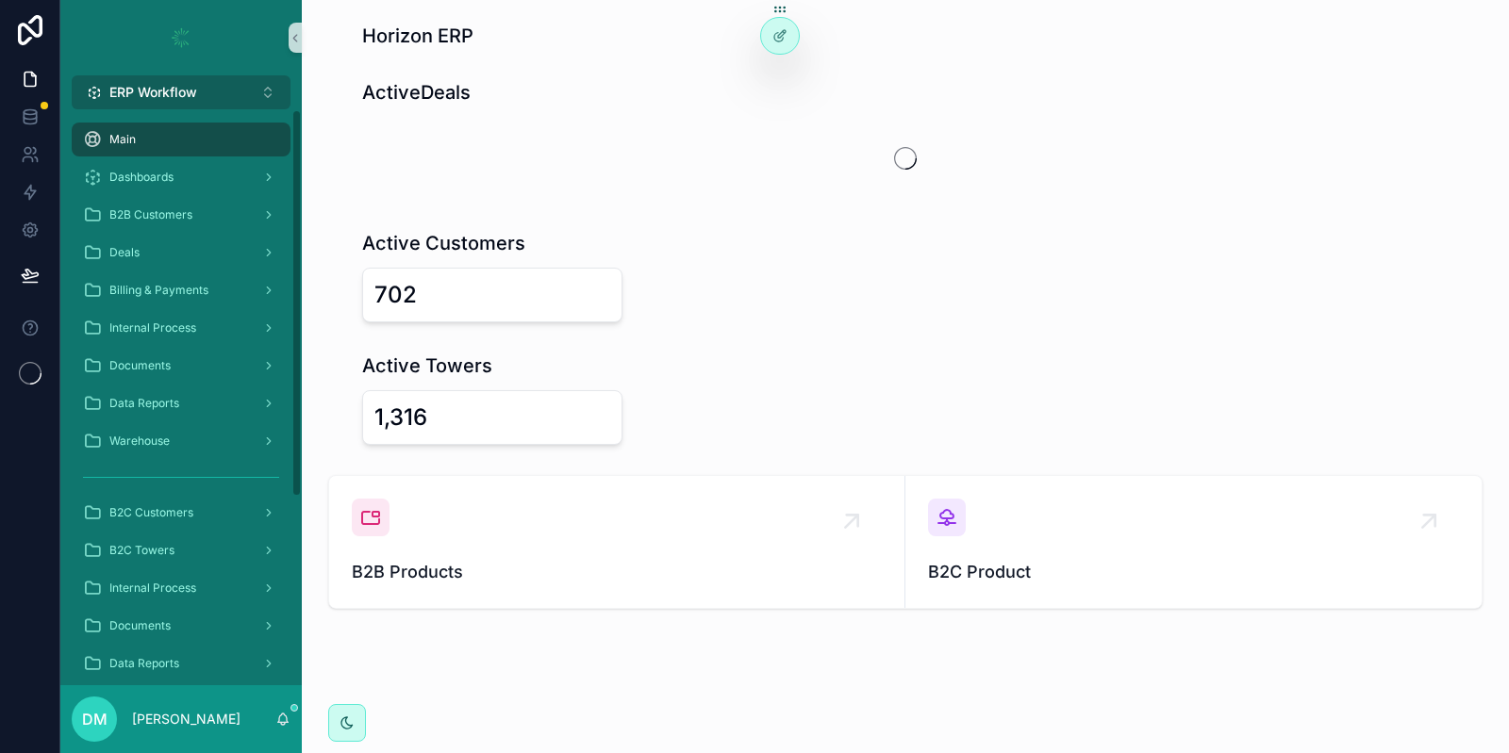
click at [195, 91] on span "ERP Workflow" at bounding box center [153, 92] width 88 height 19
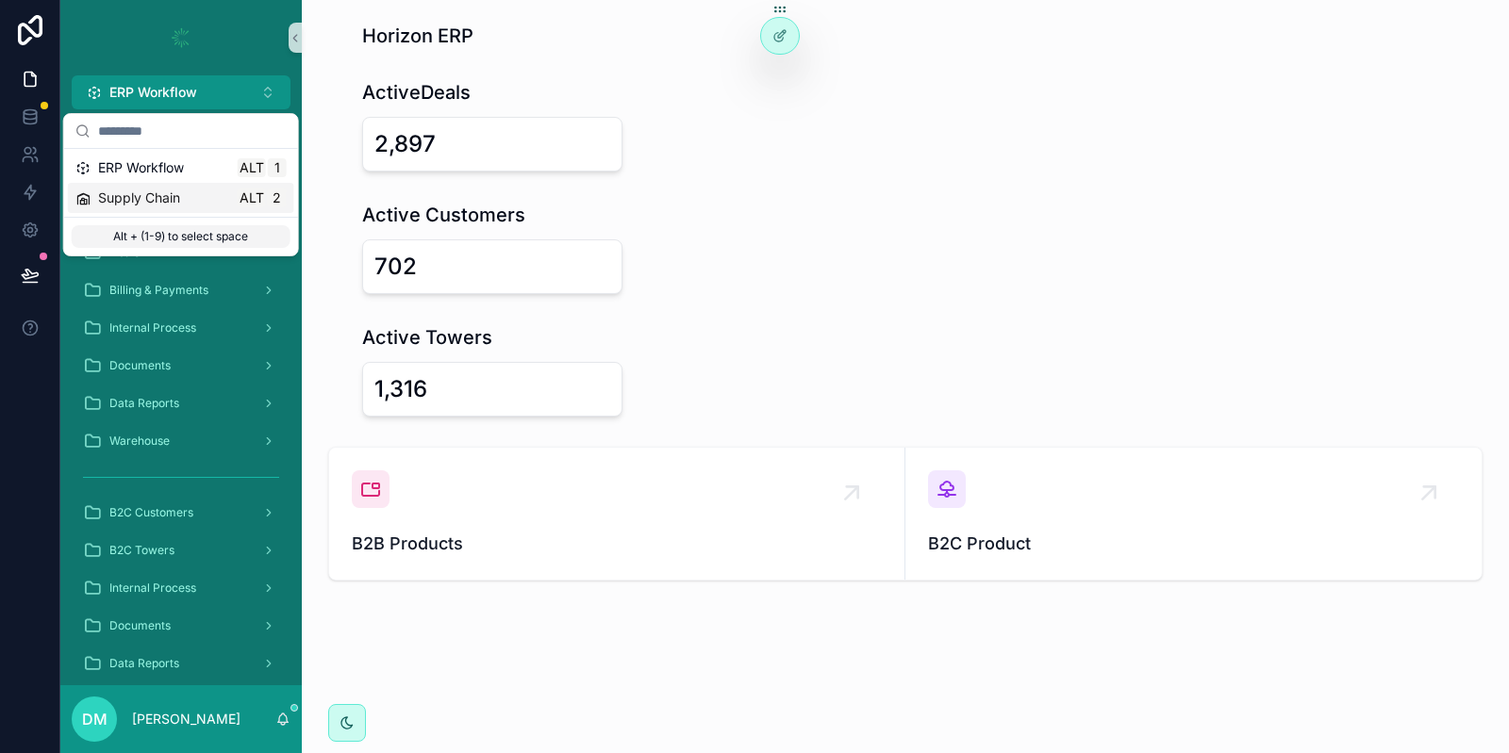
click at [149, 207] on div "Supply Chain Alt 2" at bounding box center [181, 198] width 226 height 30
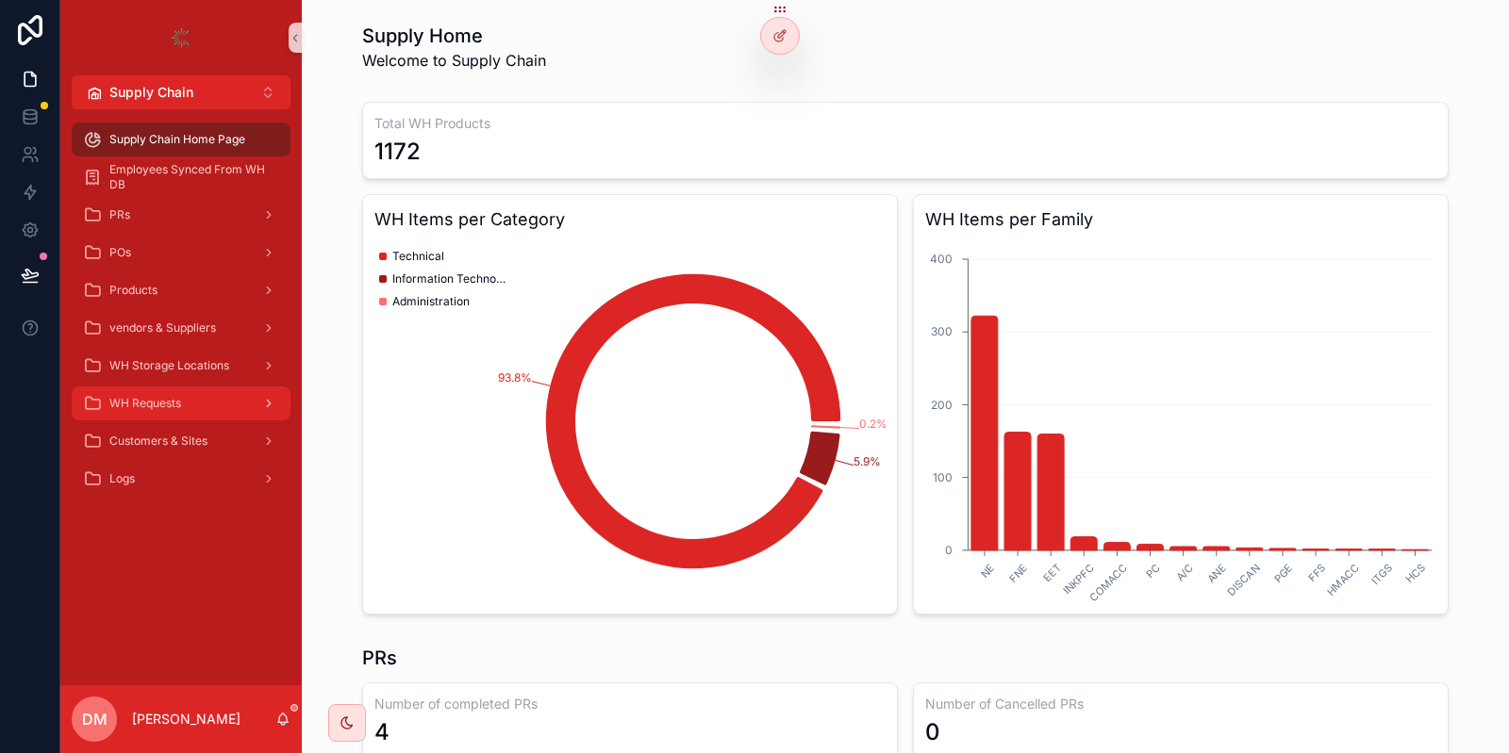
click at [160, 390] on div "WH Requests" at bounding box center [181, 403] width 196 height 30
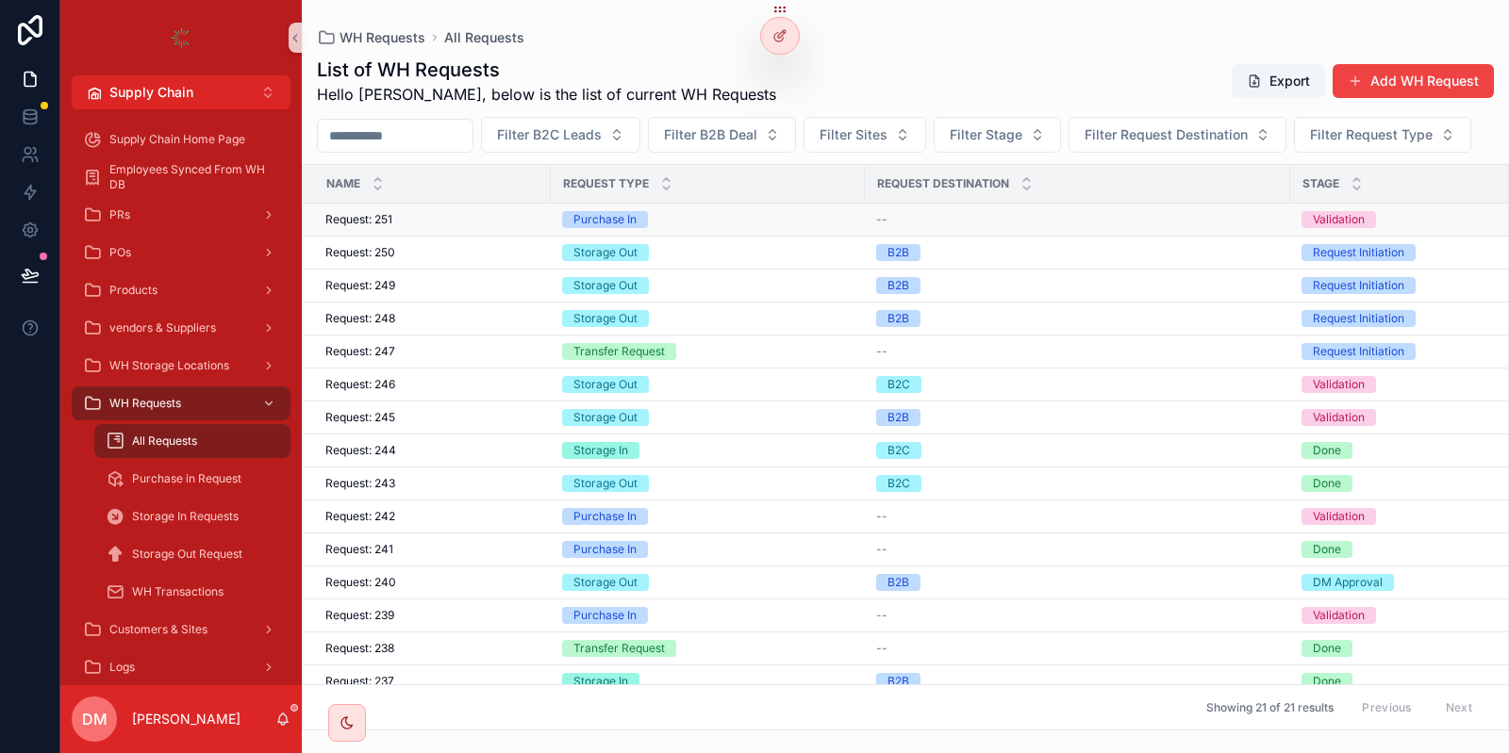
click at [432, 227] on div "Request: 251 Request: 251" at bounding box center [432, 219] width 214 height 15
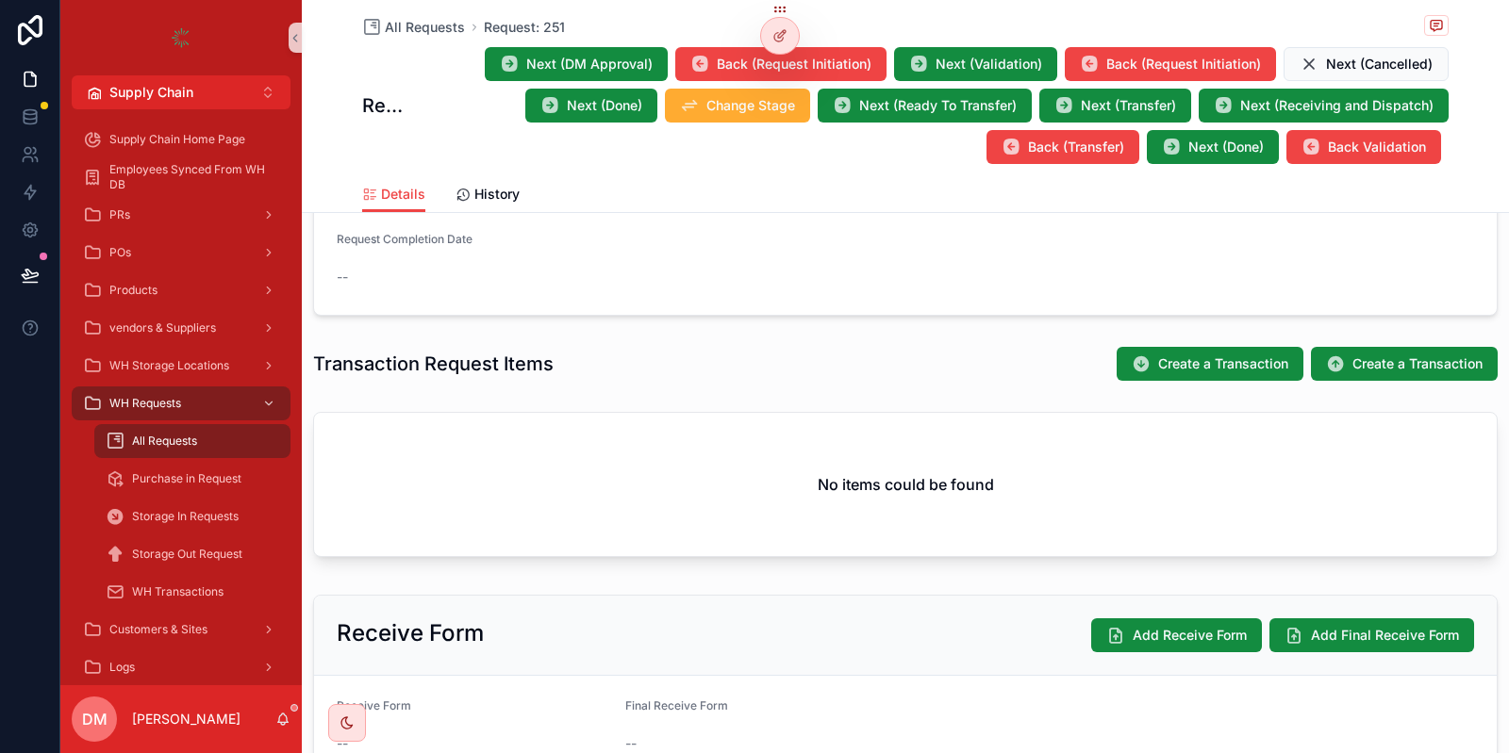
scroll to position [500, 0]
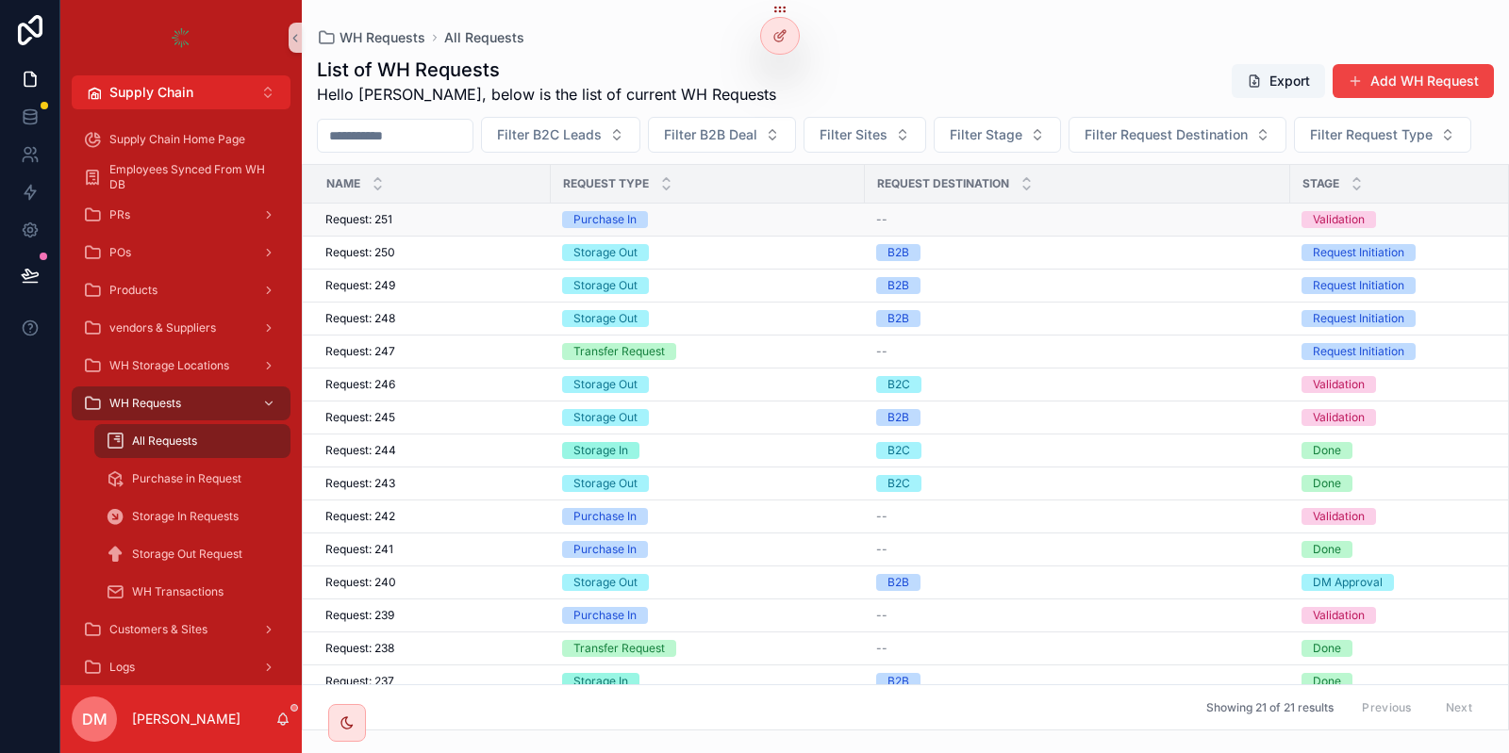
click at [446, 227] on div "Request: 251 Request: 251" at bounding box center [432, 219] width 214 height 15
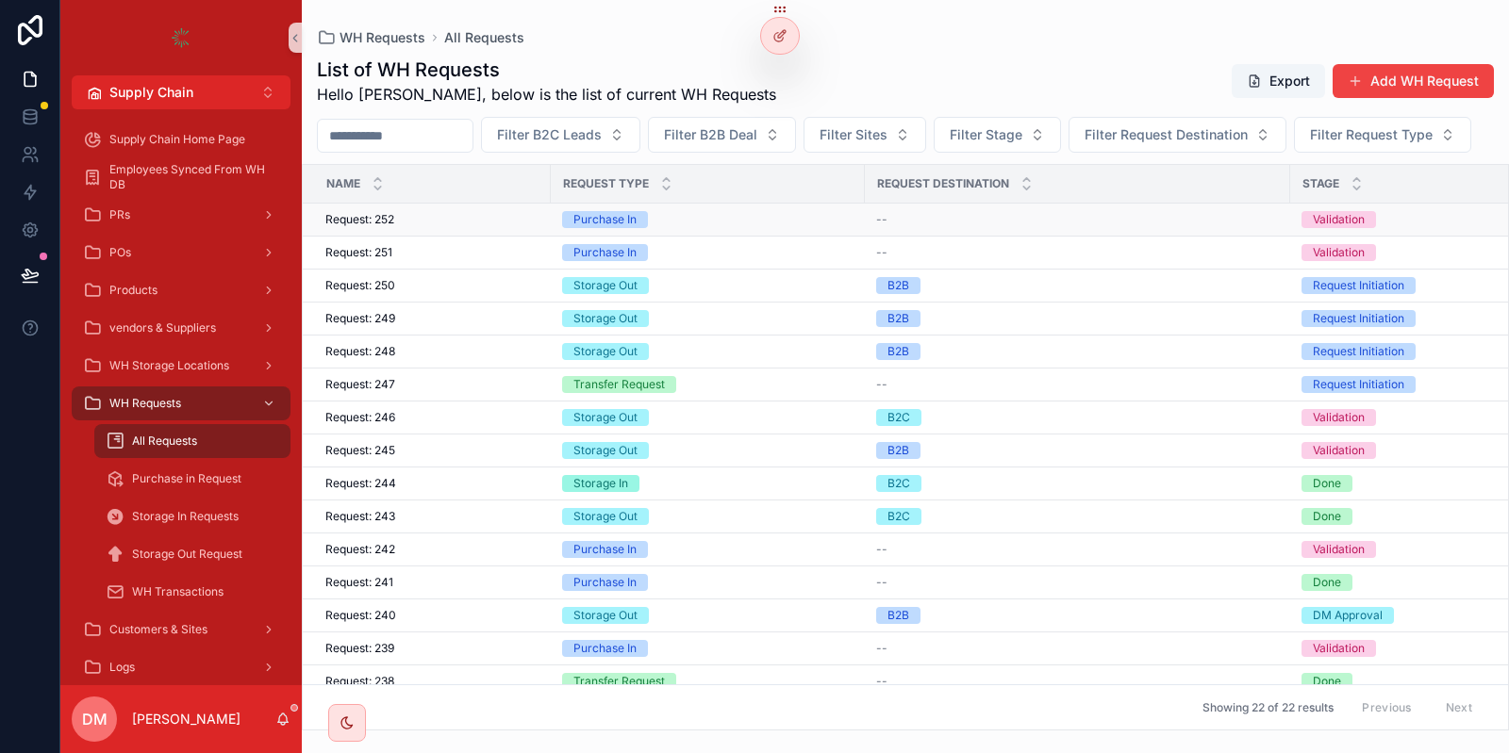
click at [429, 227] on div "Request: 252 Request: 252" at bounding box center [432, 219] width 214 height 15
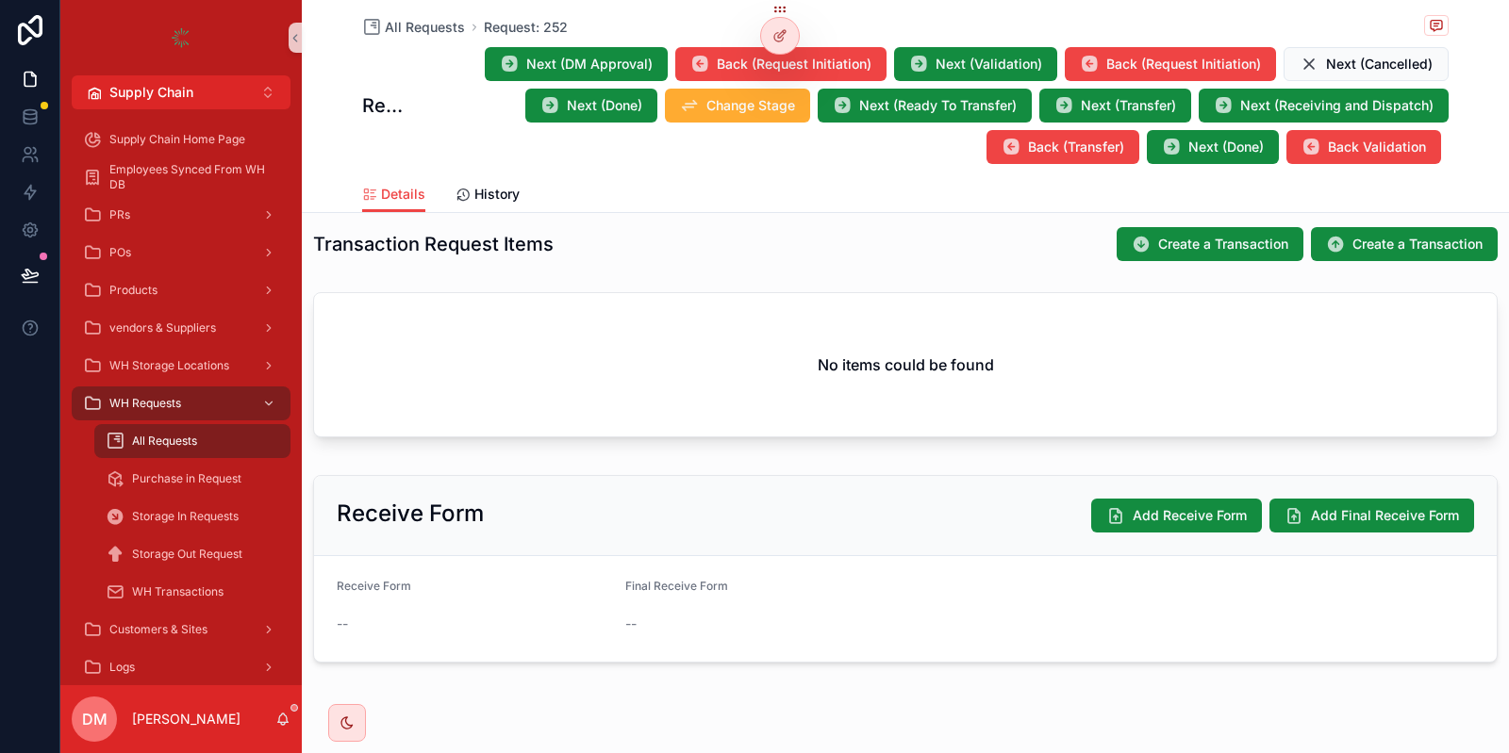
scroll to position [490, 0]
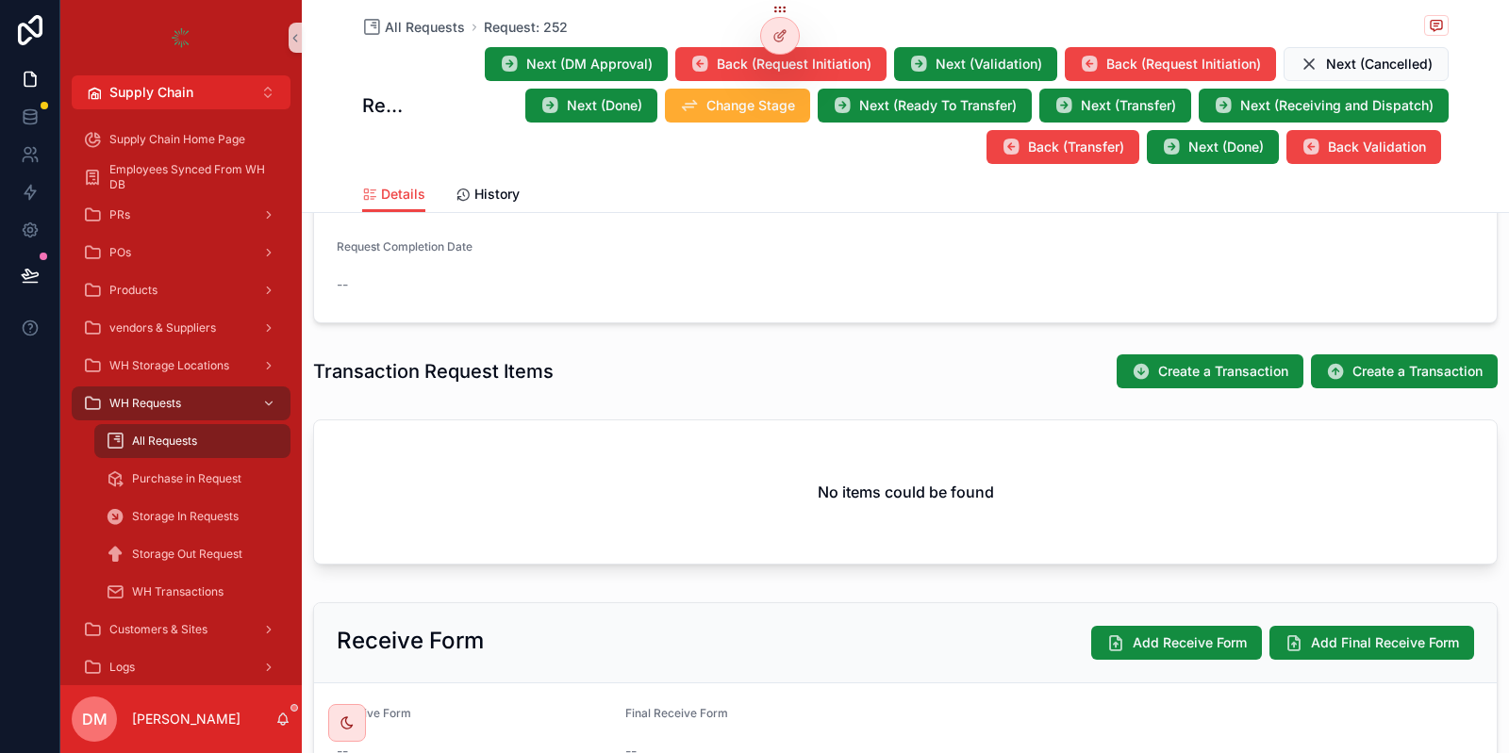
click at [473, 499] on div "No items could be found" at bounding box center [905, 492] width 1182 height 143
drag, startPoint x: 473, startPoint y: 499, endPoint x: 582, endPoint y: -133, distance: 641.0
click at [582, 420] on div "No items could be found" at bounding box center [905, 492] width 1184 height 145
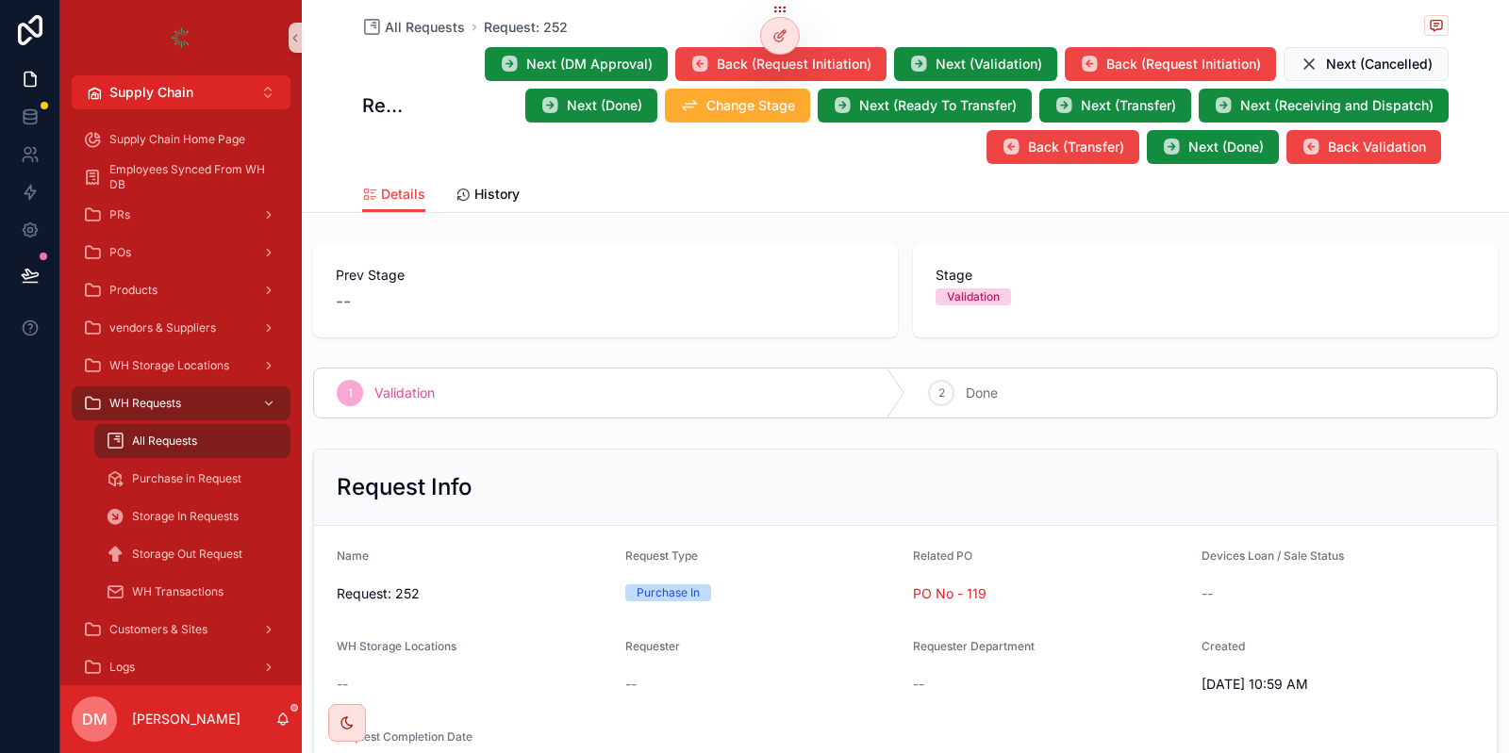
click at [1061, 394] on div "2 Done" at bounding box center [1200, 393] width 591 height 49
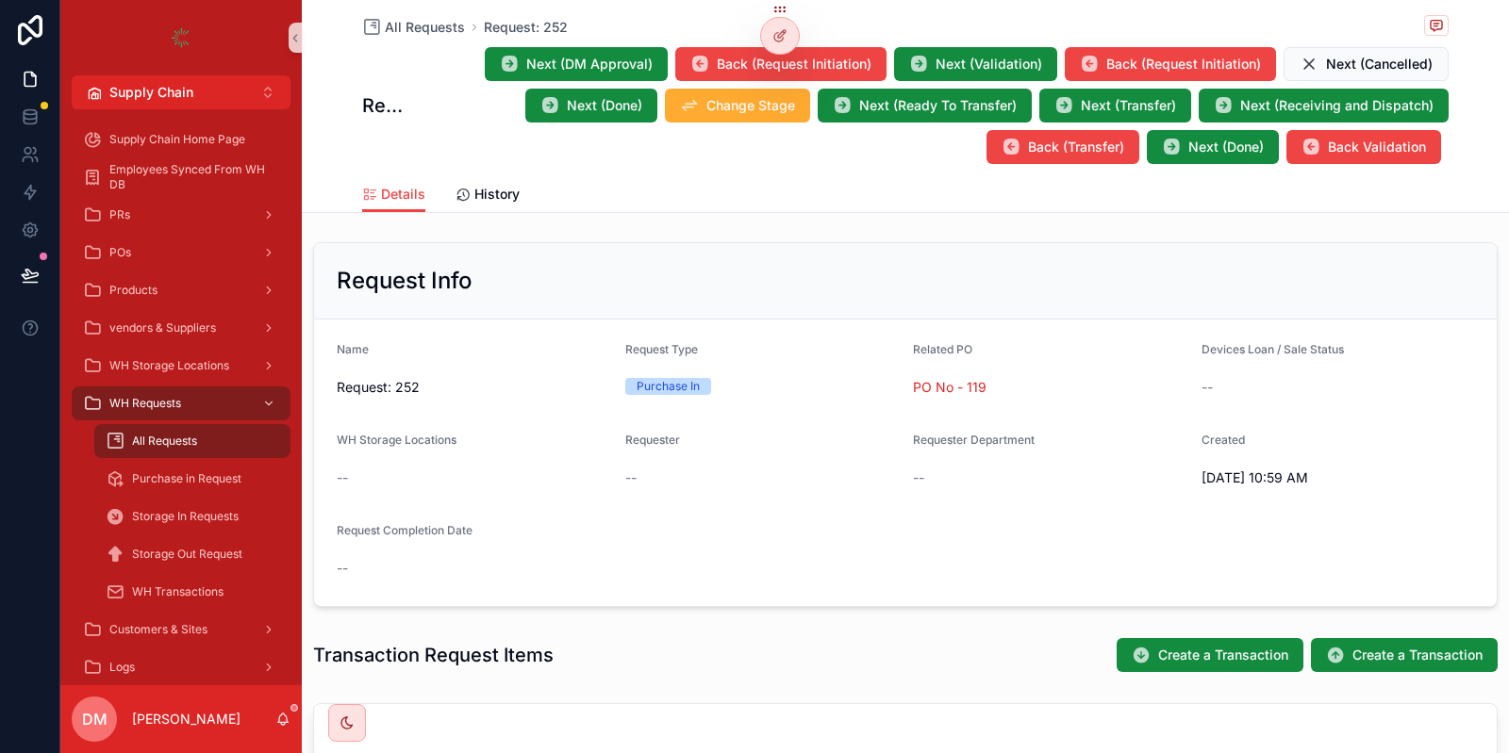
scroll to position [339, 0]
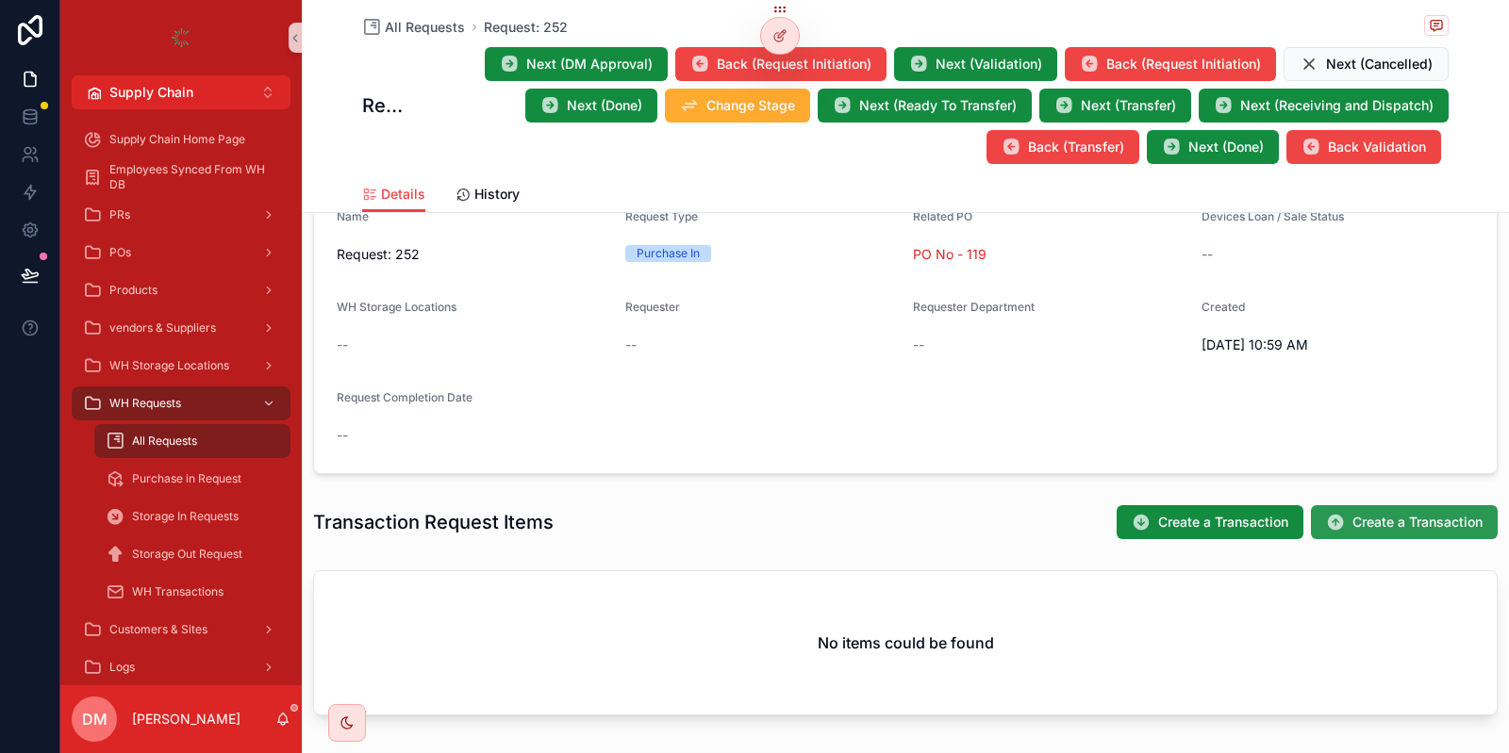
click at [1433, 529] on span "Create a Transaction" at bounding box center [1417, 522] width 130 height 19
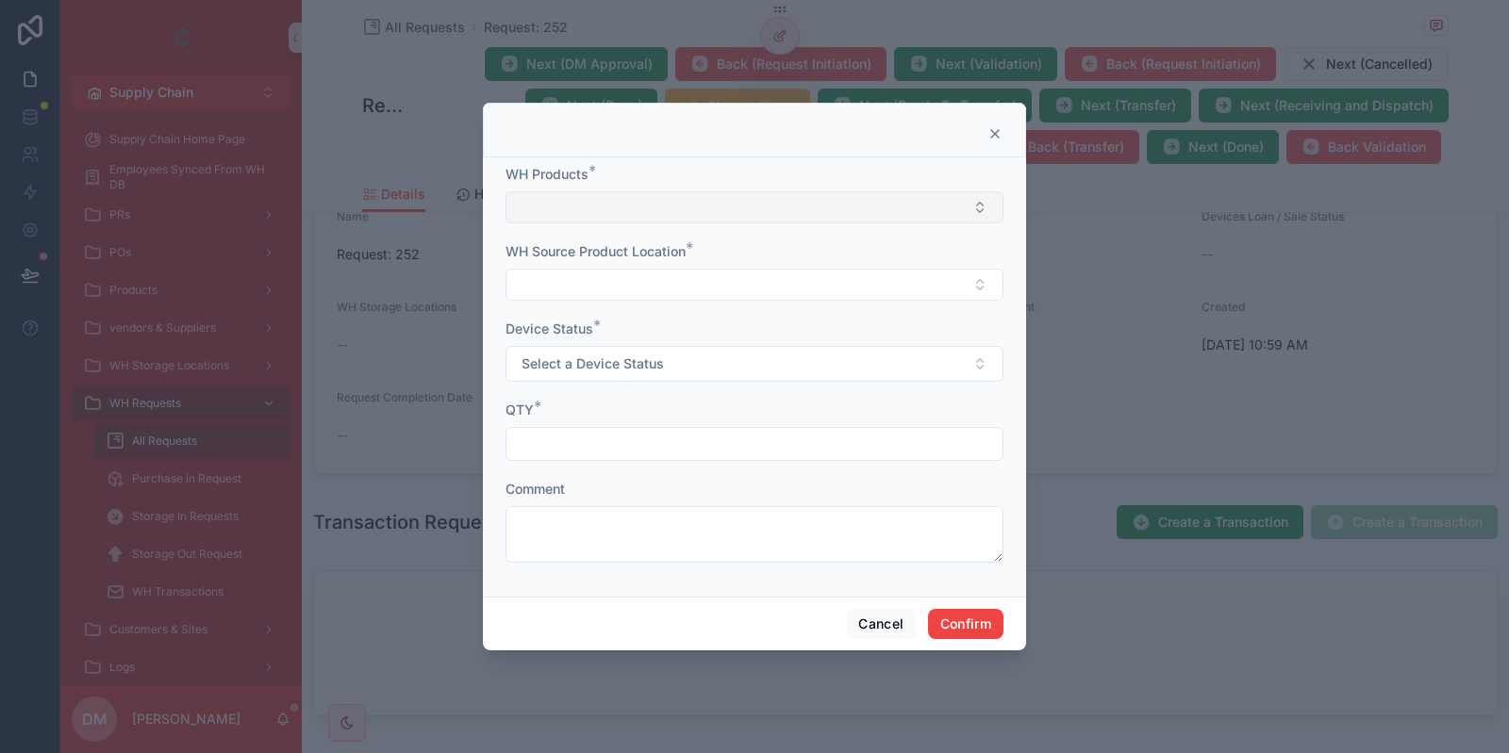
click at [674, 207] on button "Select Button" at bounding box center [754, 207] width 498 height 32
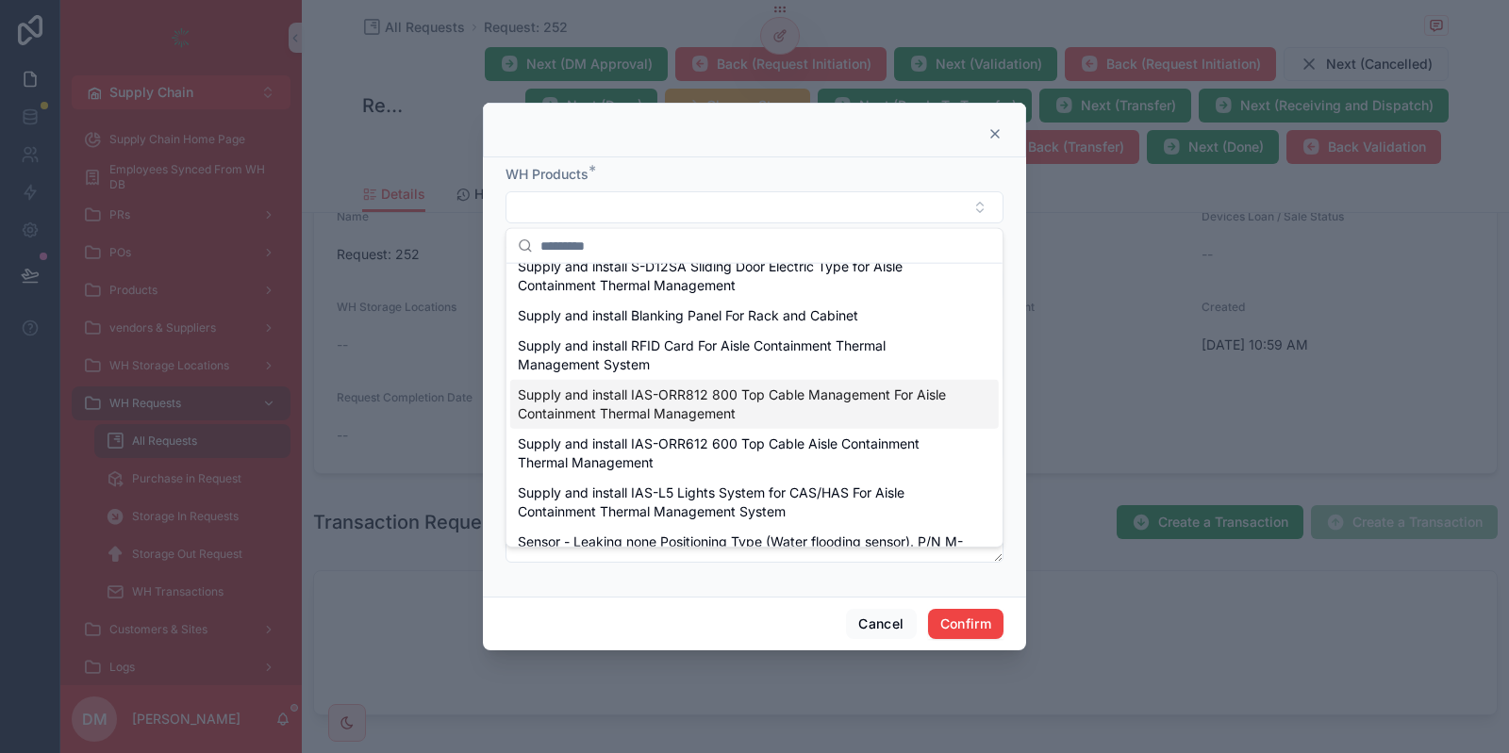
scroll to position [226, 0]
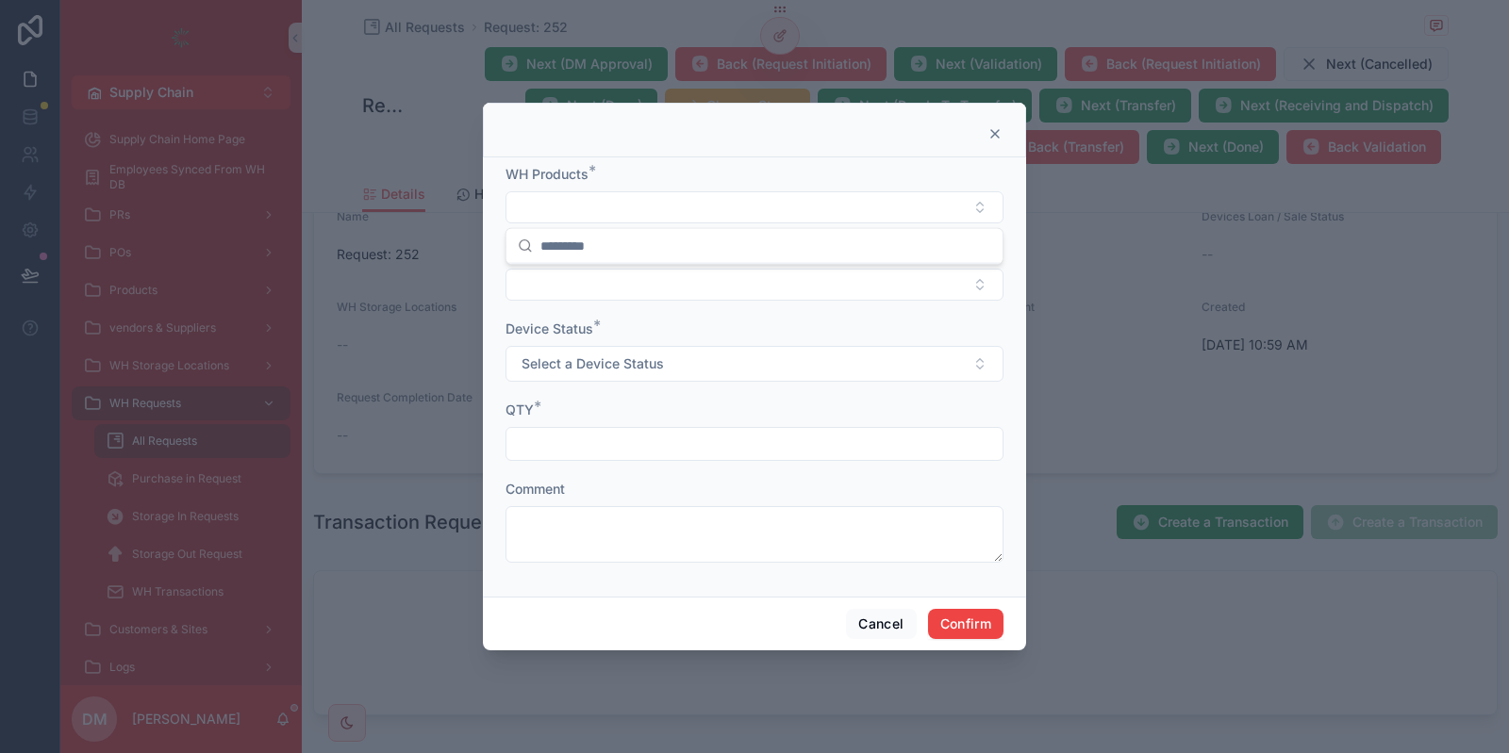
click at [866, 606] on div "Cancel Confirm" at bounding box center [754, 624] width 543 height 54
click at [721, 281] on button "Select Button" at bounding box center [754, 285] width 498 height 32
click at [872, 616] on button "Cancel" at bounding box center [881, 624] width 70 height 30
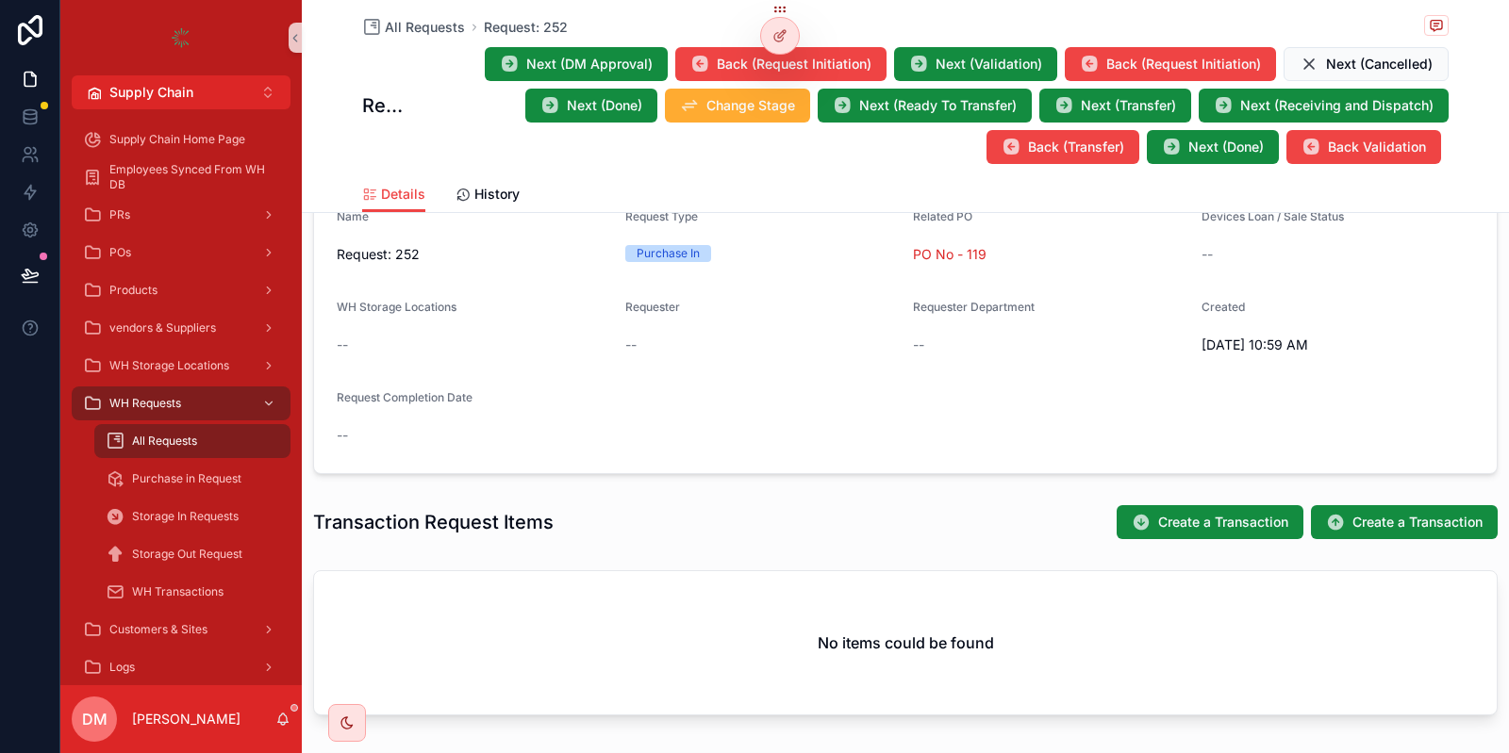
click at [404, 11] on div "All Requests Request: 252 Request: 252 Next (DM Approval) Back (Request Initiat…" at bounding box center [905, 88] width 1086 height 176
click at [404, 20] on span "All Requests" at bounding box center [425, 27] width 80 height 19
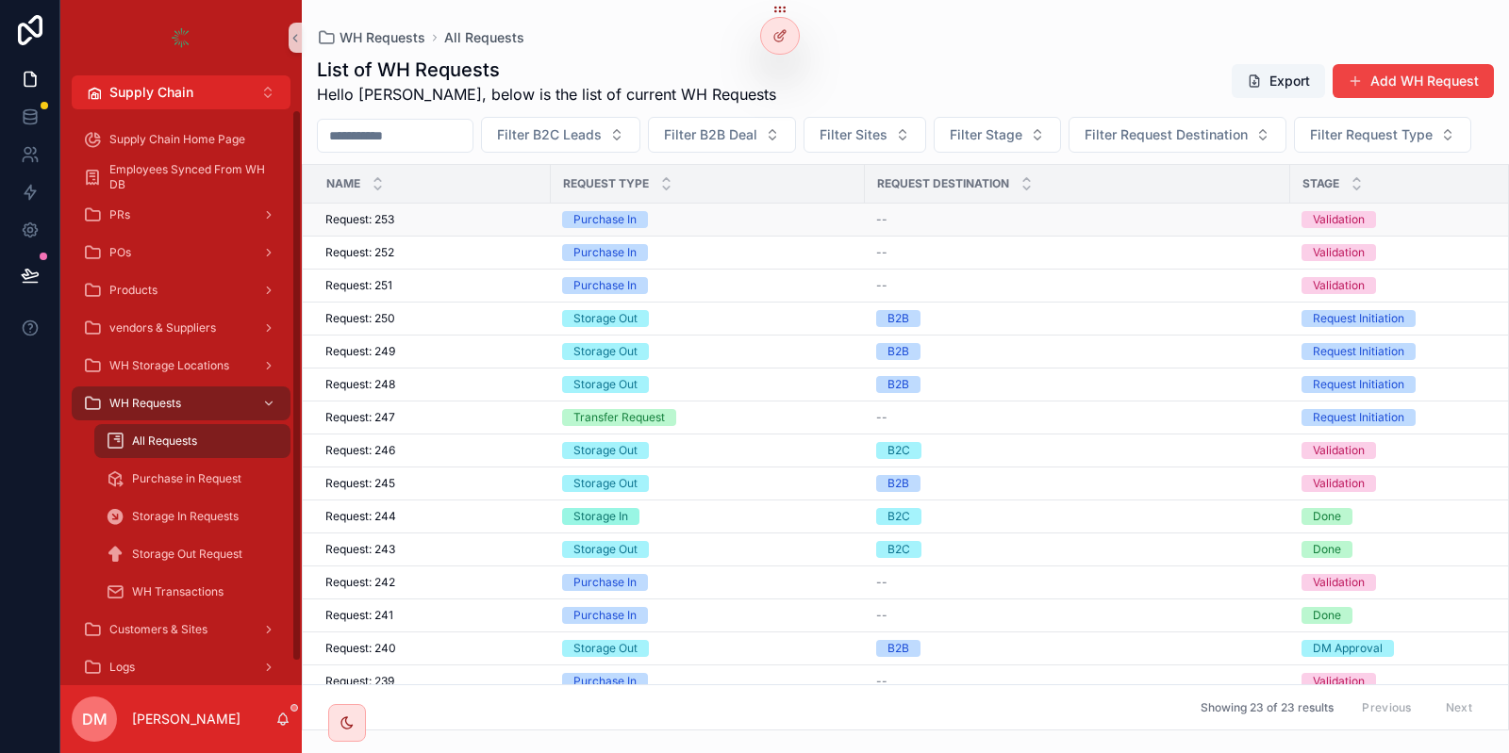
click at [428, 237] on td "Request: 253 Request: 253" at bounding box center [427, 220] width 248 height 33
click at [424, 227] on div "Request: 253 Request: 253" at bounding box center [432, 219] width 214 height 15
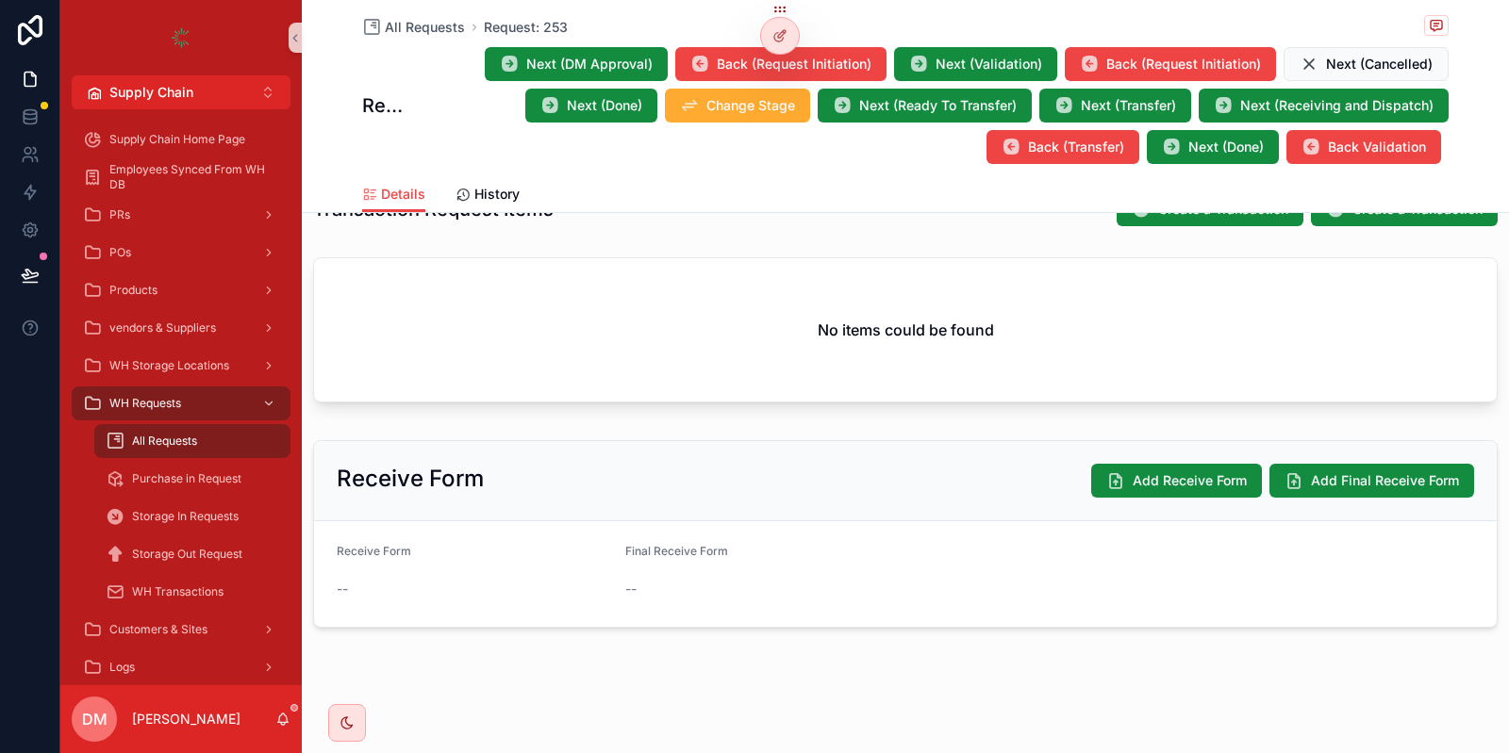
scroll to position [539, 0]
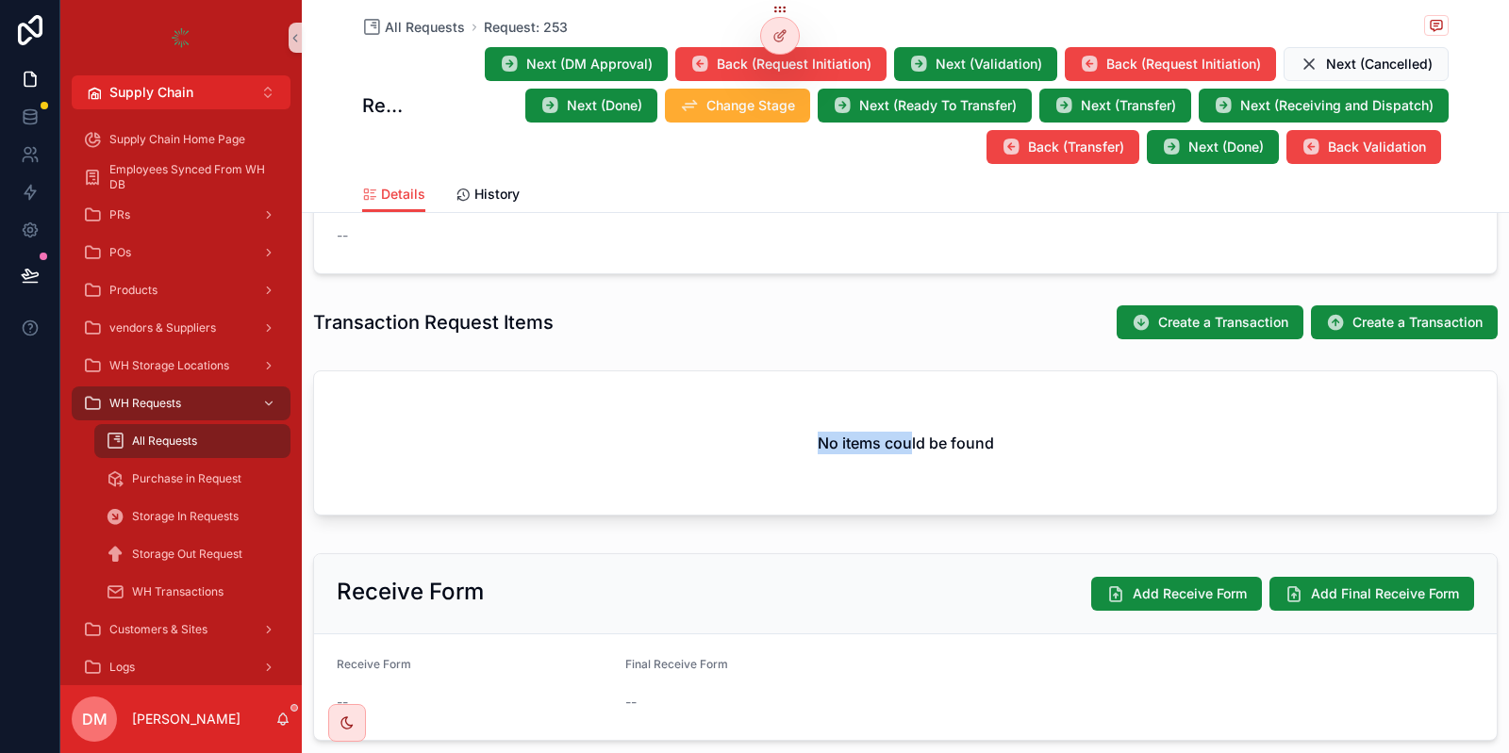
drag, startPoint x: 852, startPoint y: 434, endPoint x: 728, endPoint y: 434, distance: 124.5
click at [728, 434] on div "No items could be found" at bounding box center [905, 443] width 1182 height 143
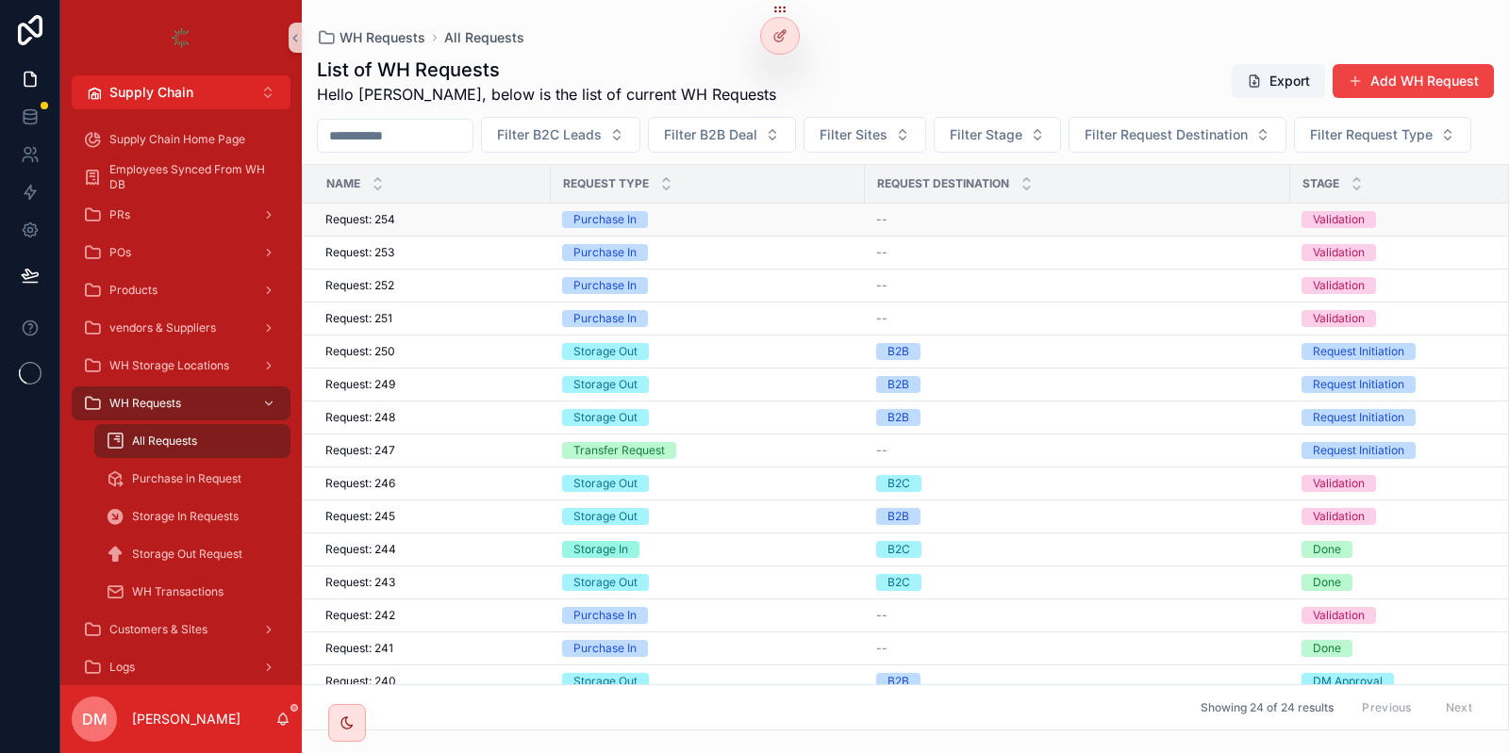
click at [429, 227] on div "Request: 254 Request: 254" at bounding box center [432, 219] width 214 height 15
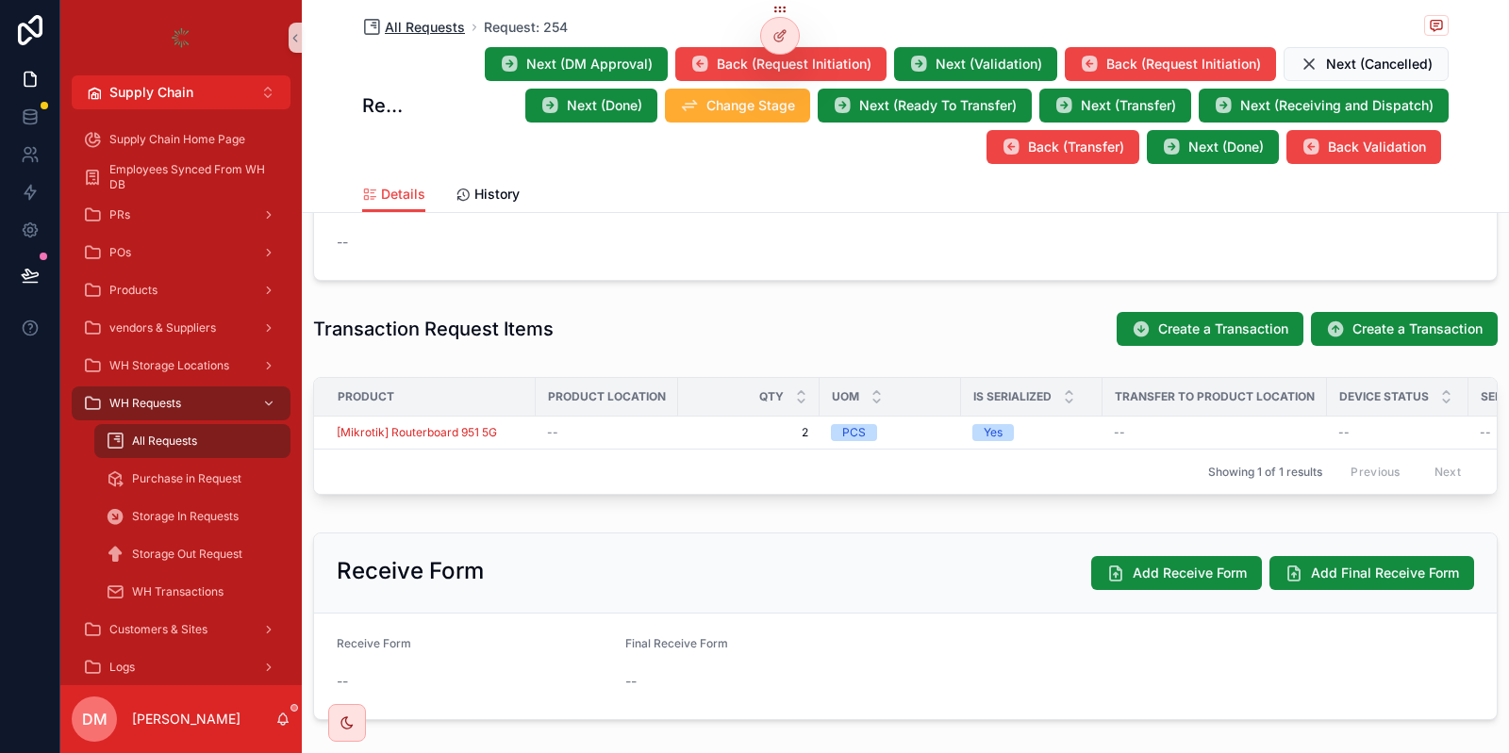
click at [403, 34] on span "All Requests" at bounding box center [425, 27] width 80 height 19
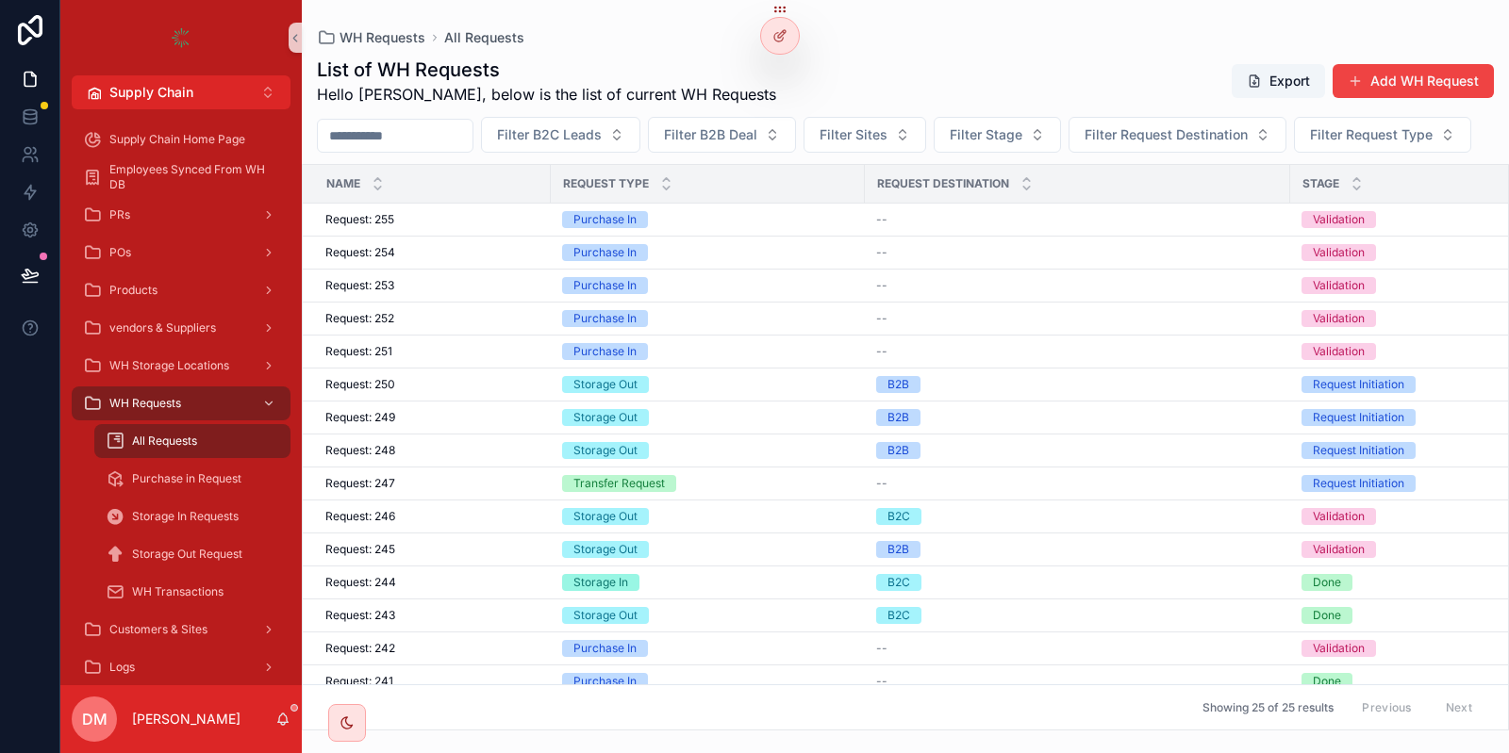
click at [460, 202] on div "Name" at bounding box center [427, 184] width 246 height 36
click at [442, 227] on div "Request: 255 Request: 255" at bounding box center [432, 219] width 214 height 15
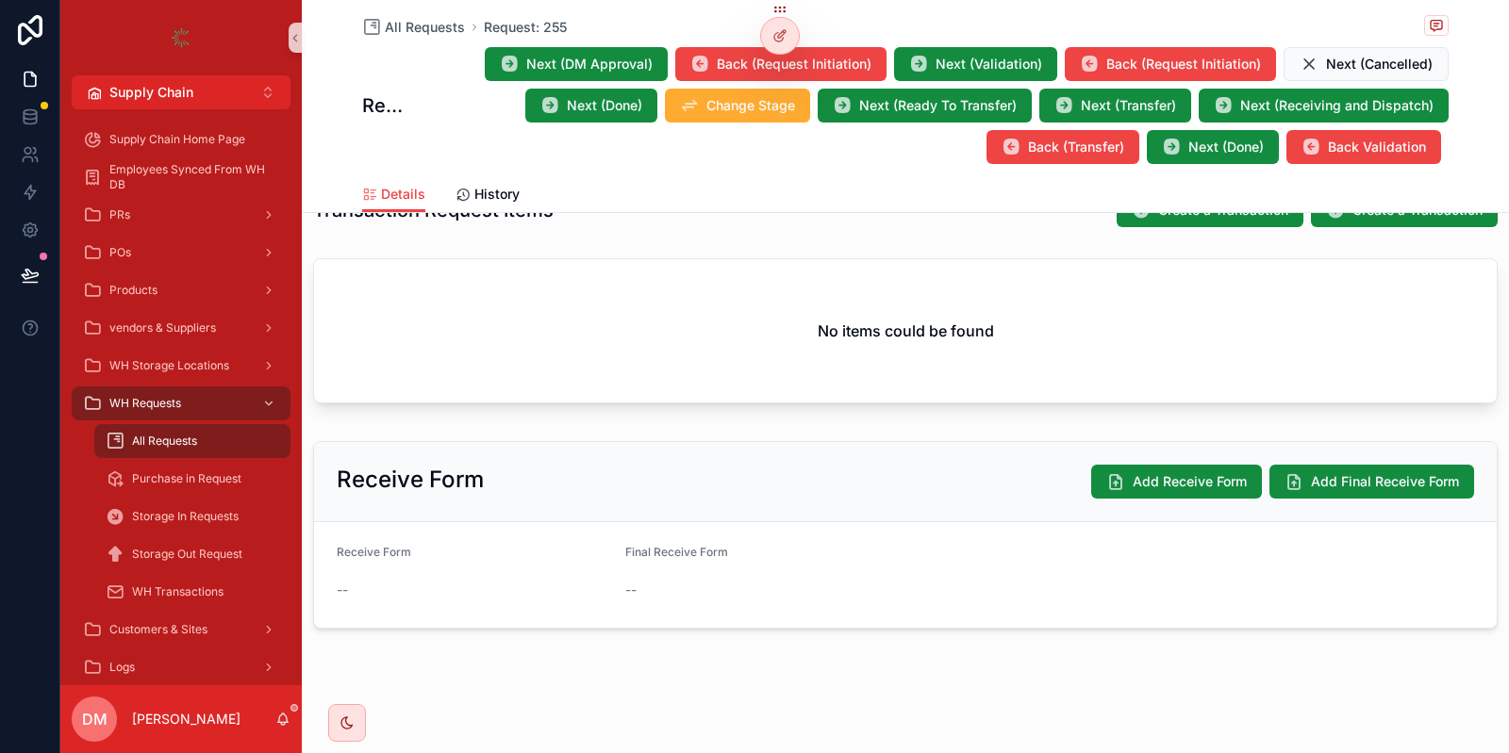
scroll to position [653, 0]
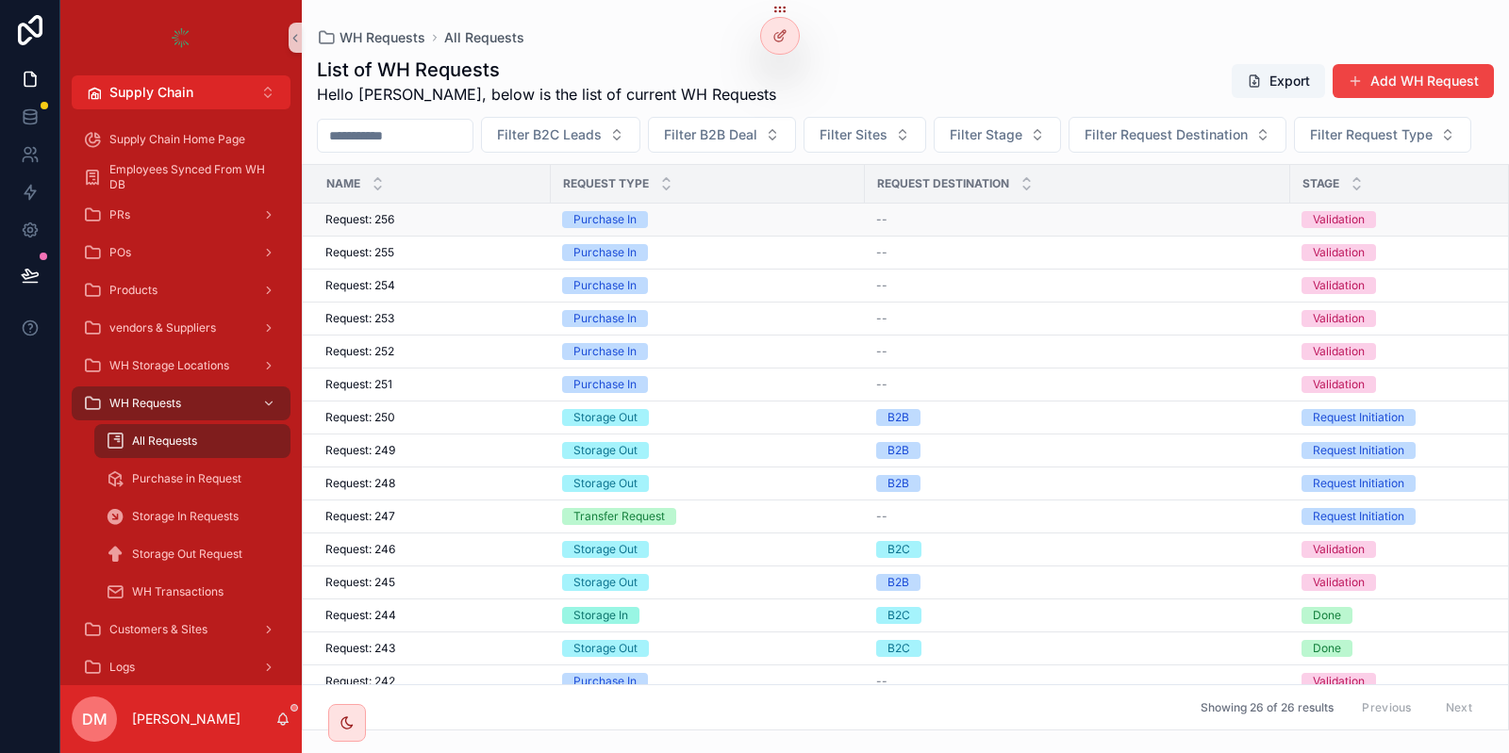
click at [498, 227] on div "Request: 256 Request: 256" at bounding box center [432, 219] width 214 height 15
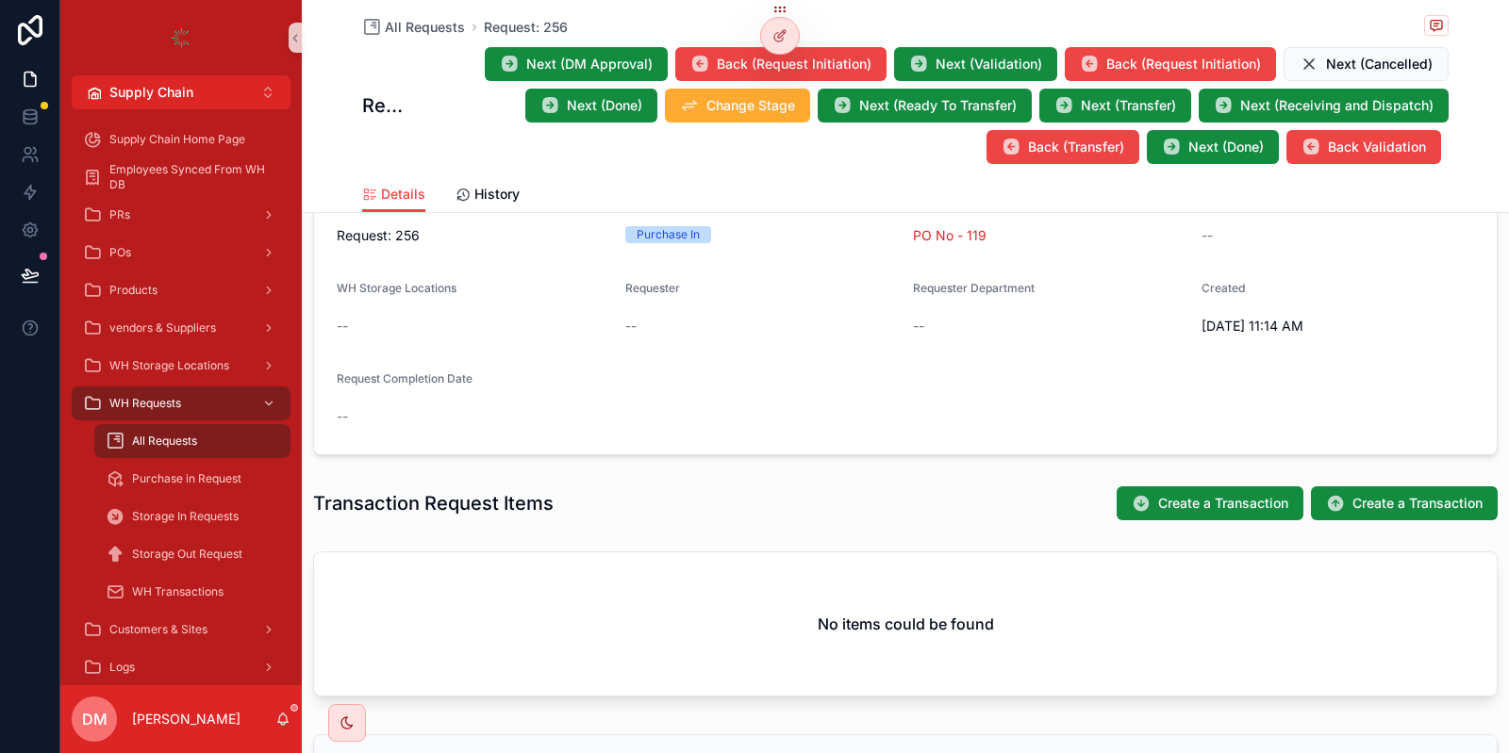
scroll to position [453, 0]
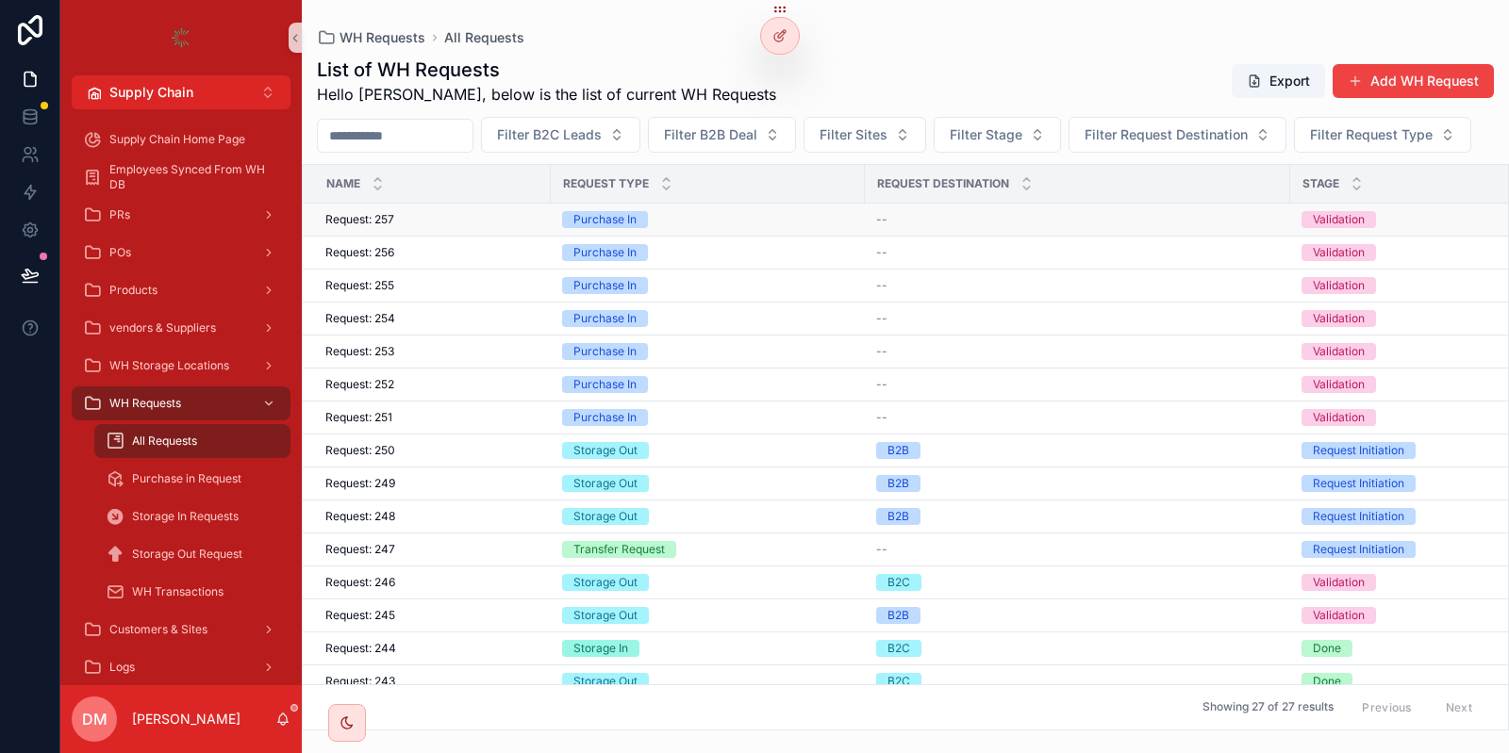
click at [446, 227] on div "Request: 257 Request: 257" at bounding box center [432, 219] width 214 height 15
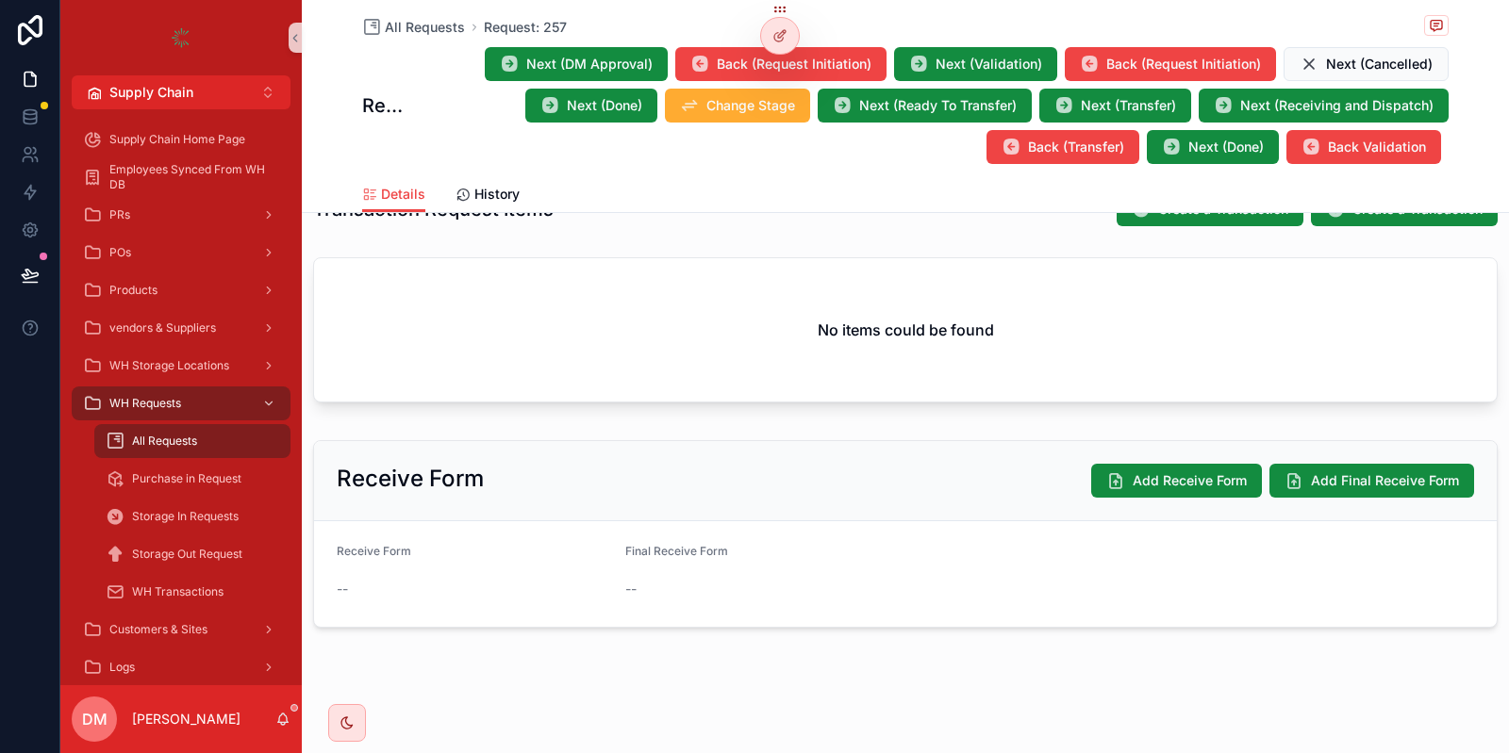
scroll to position [457, 0]
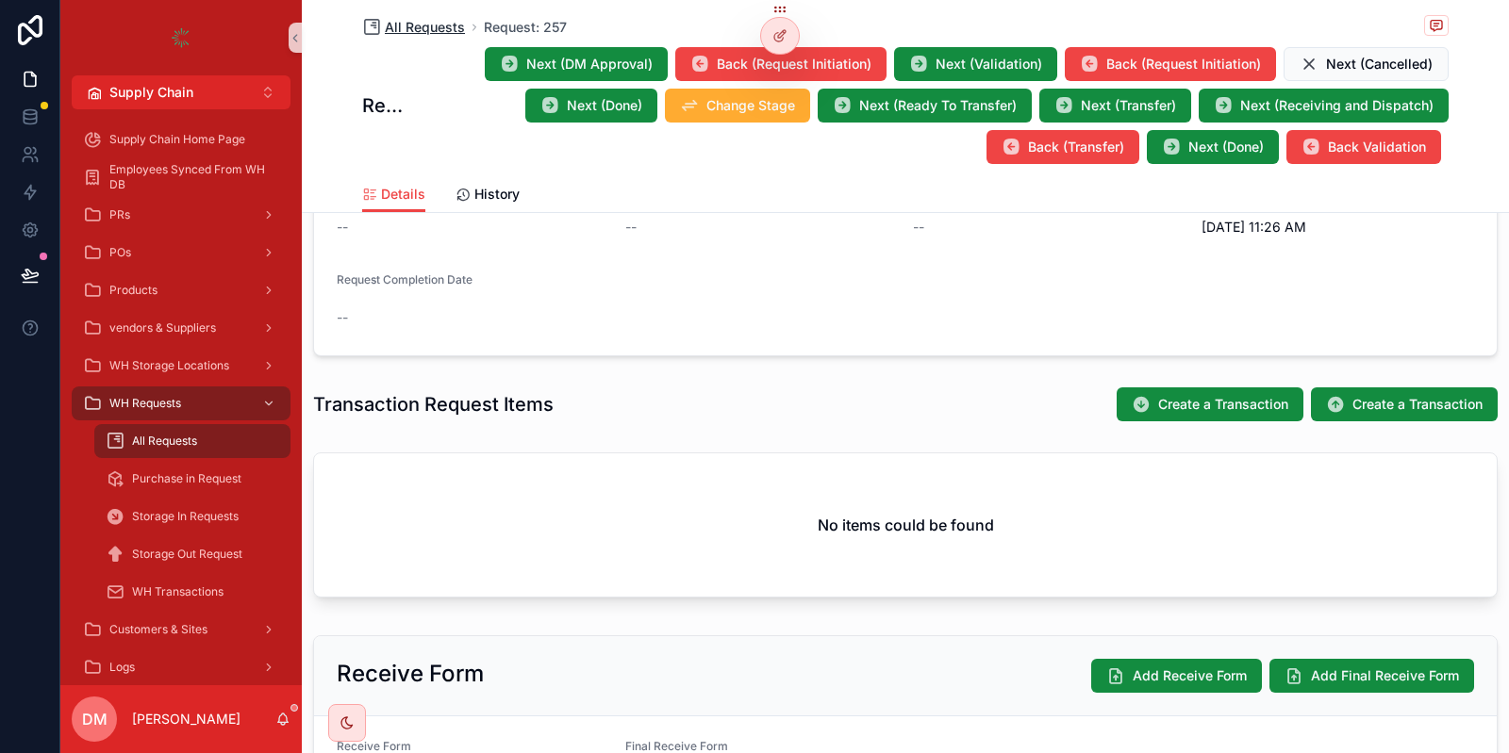
click at [430, 23] on span "All Requests" at bounding box center [425, 27] width 80 height 19
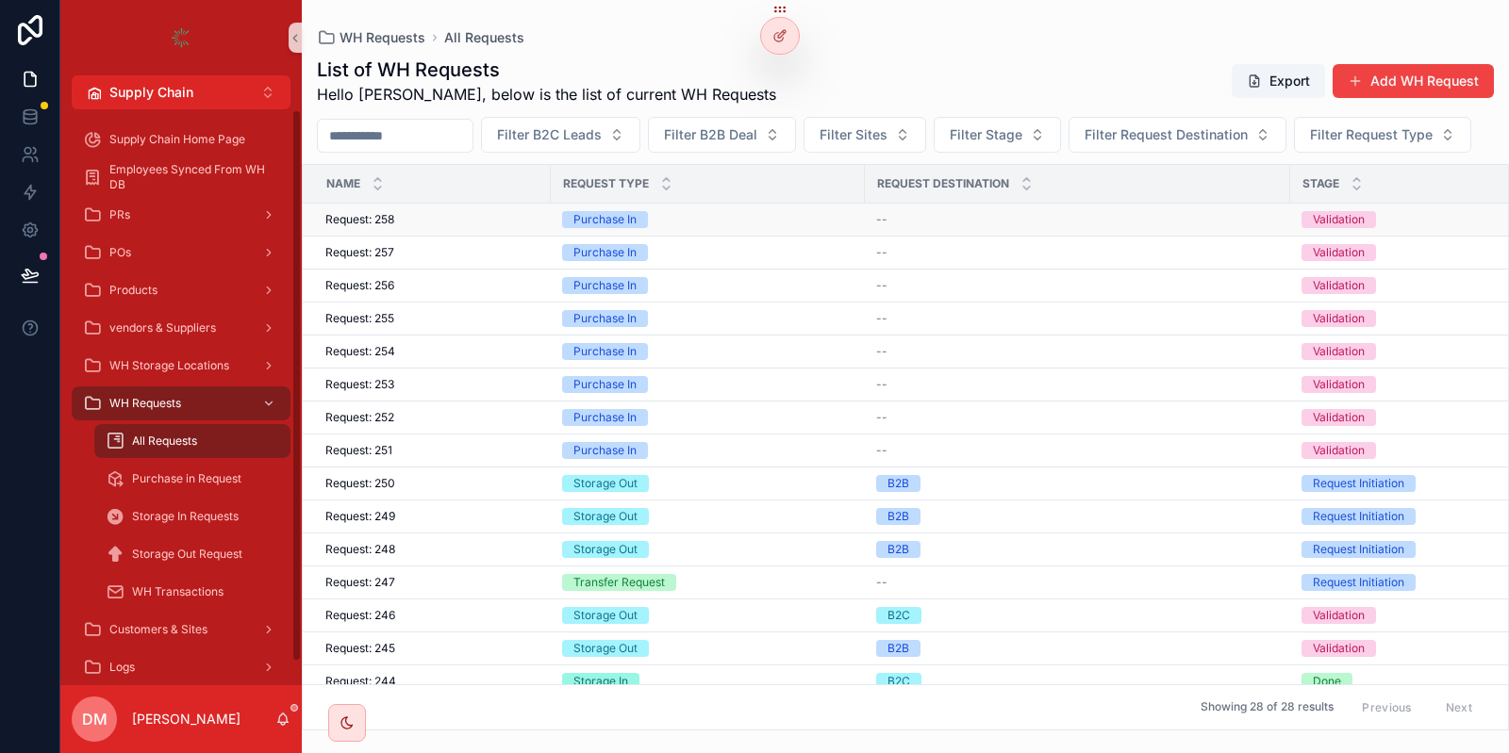
click at [482, 227] on div "Request: 258 Request: 258" at bounding box center [432, 219] width 214 height 15
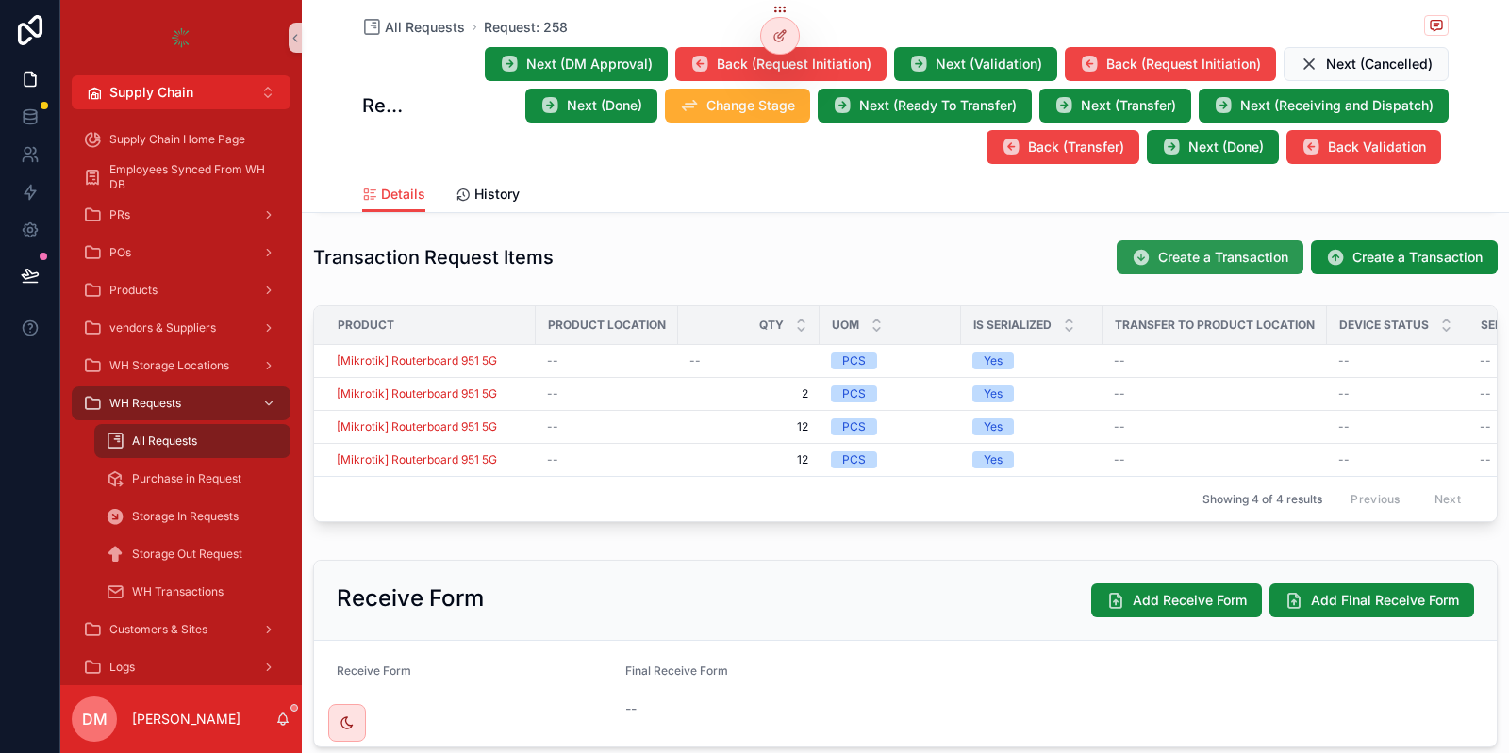
scroll to position [566, 0]
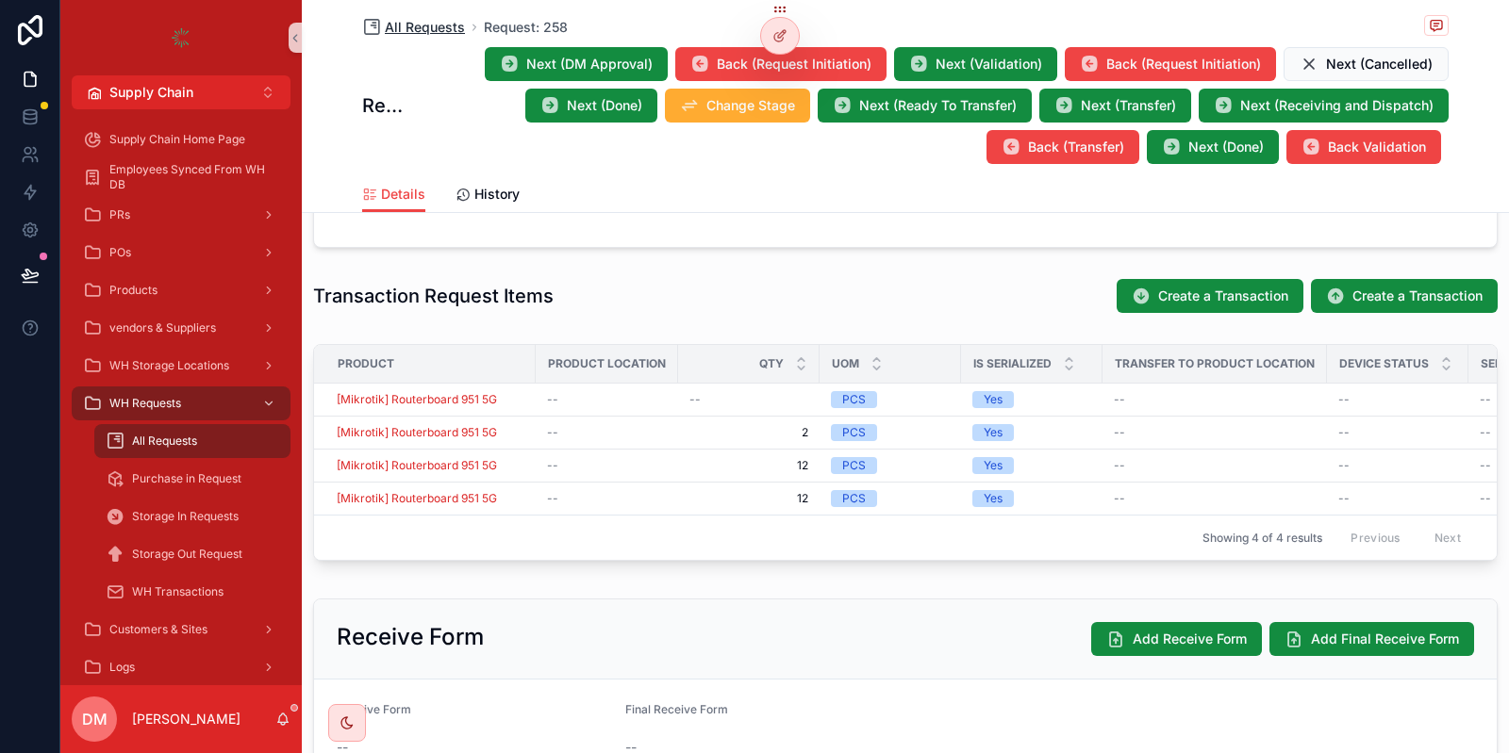
click at [438, 26] on span "All Requests" at bounding box center [425, 27] width 80 height 19
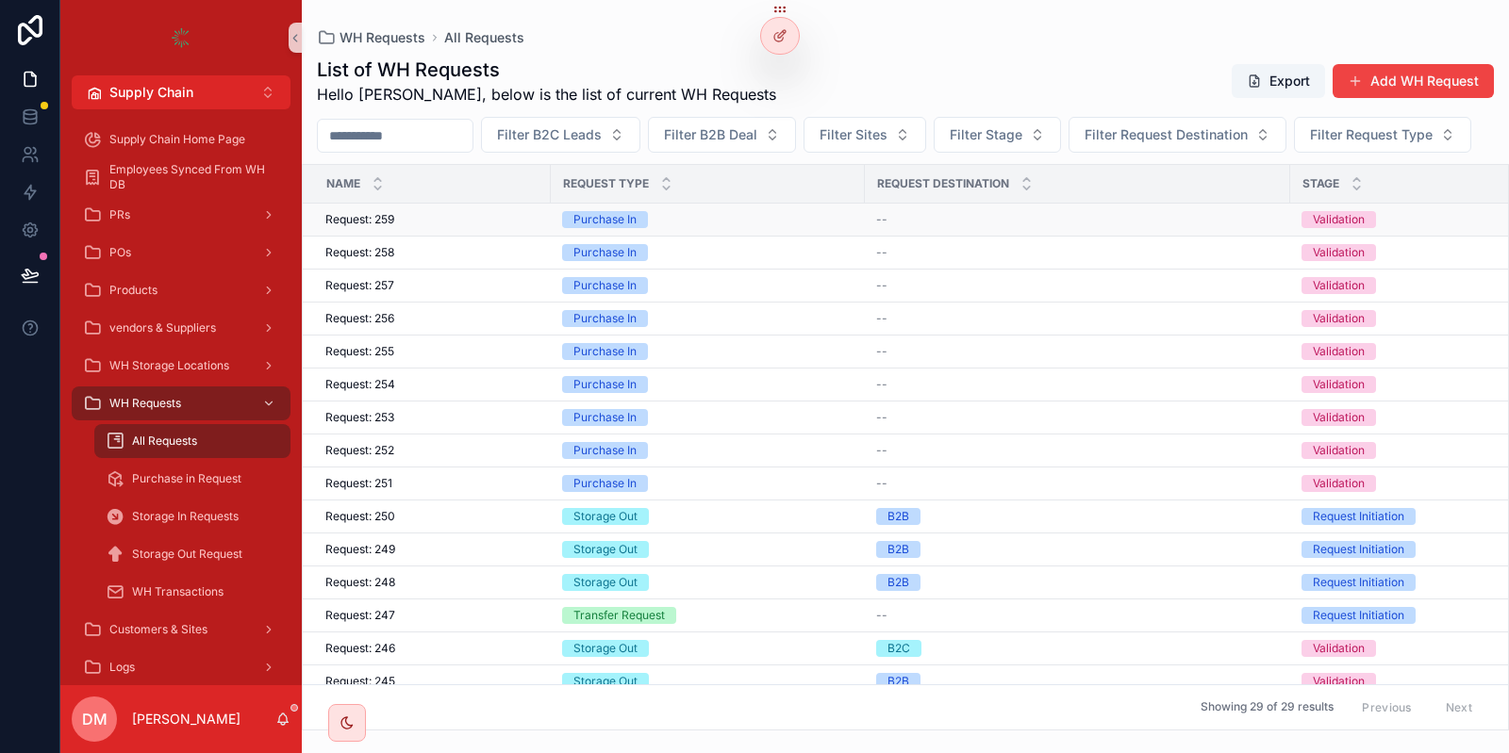
click at [521, 227] on div "Request: 259 Request: 259" at bounding box center [432, 219] width 214 height 15
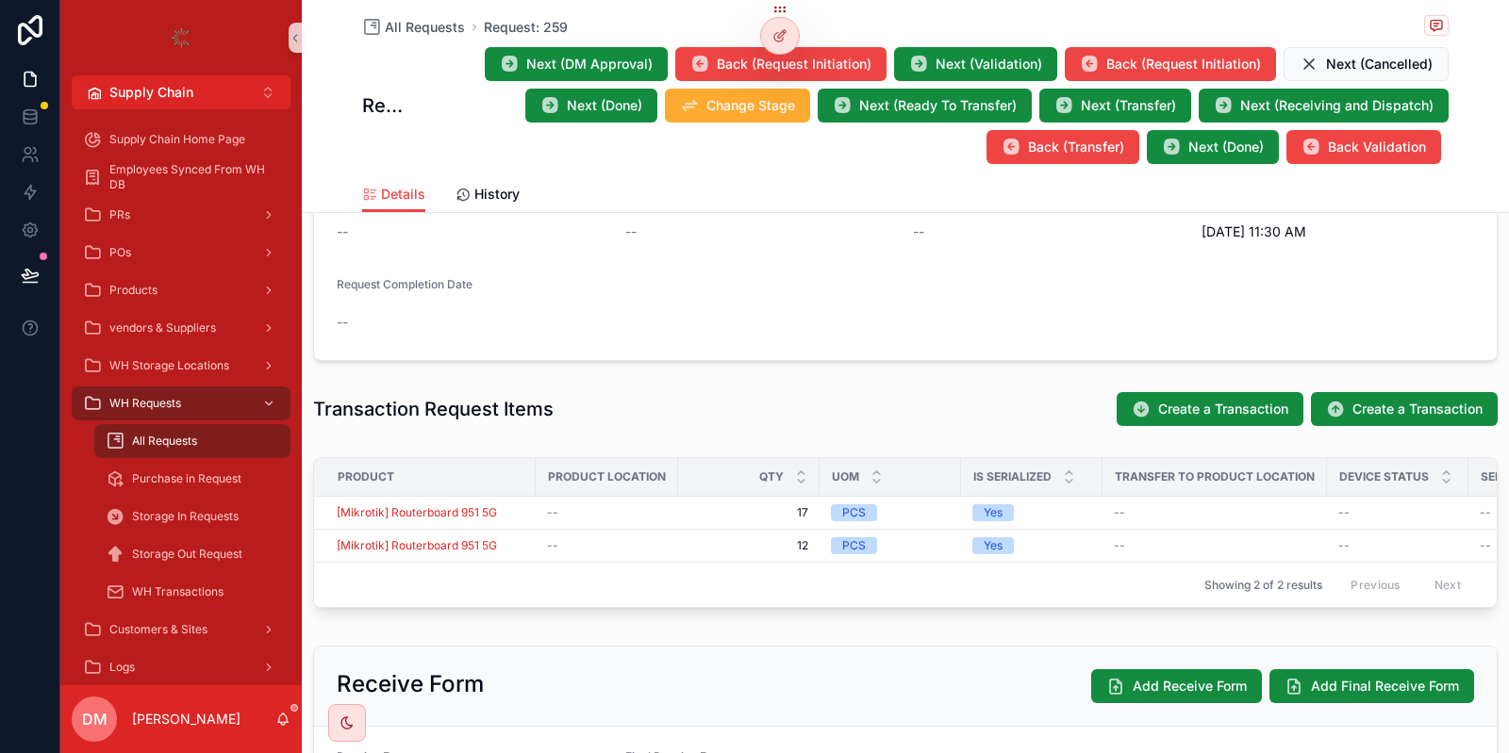
scroll to position [566, 0]
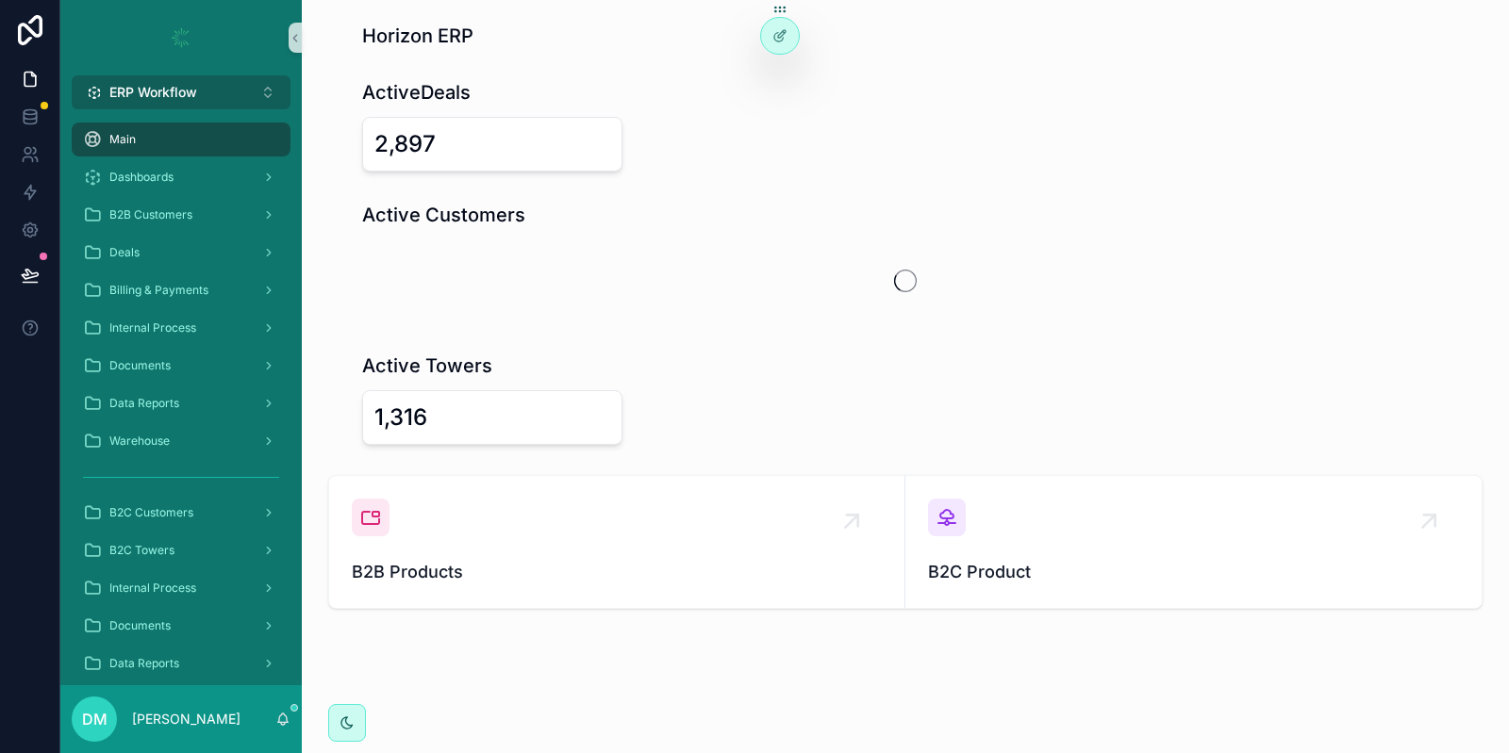
click at [169, 100] on span "ERP Workflow" at bounding box center [153, 92] width 88 height 19
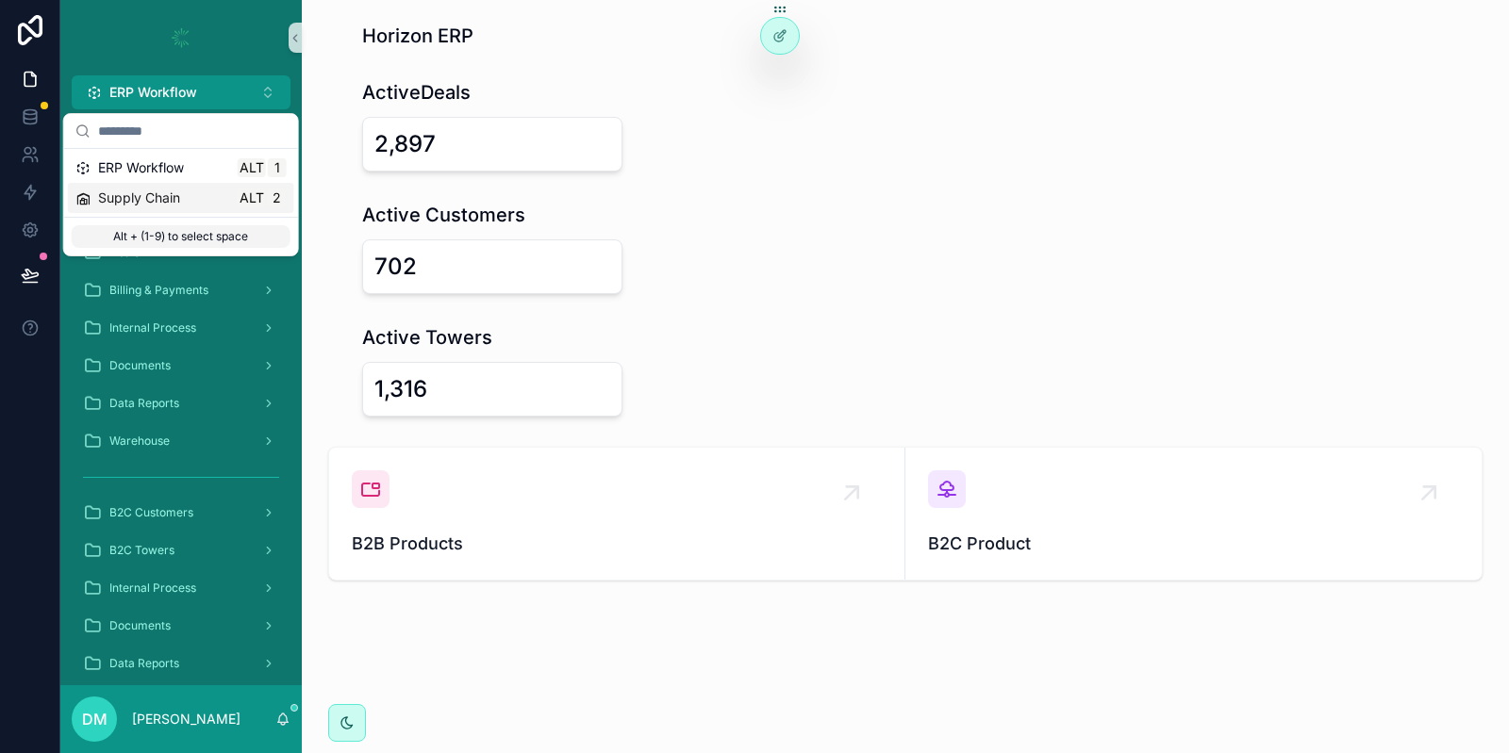
click at [158, 197] on span "Supply Chain" at bounding box center [139, 198] width 82 height 19
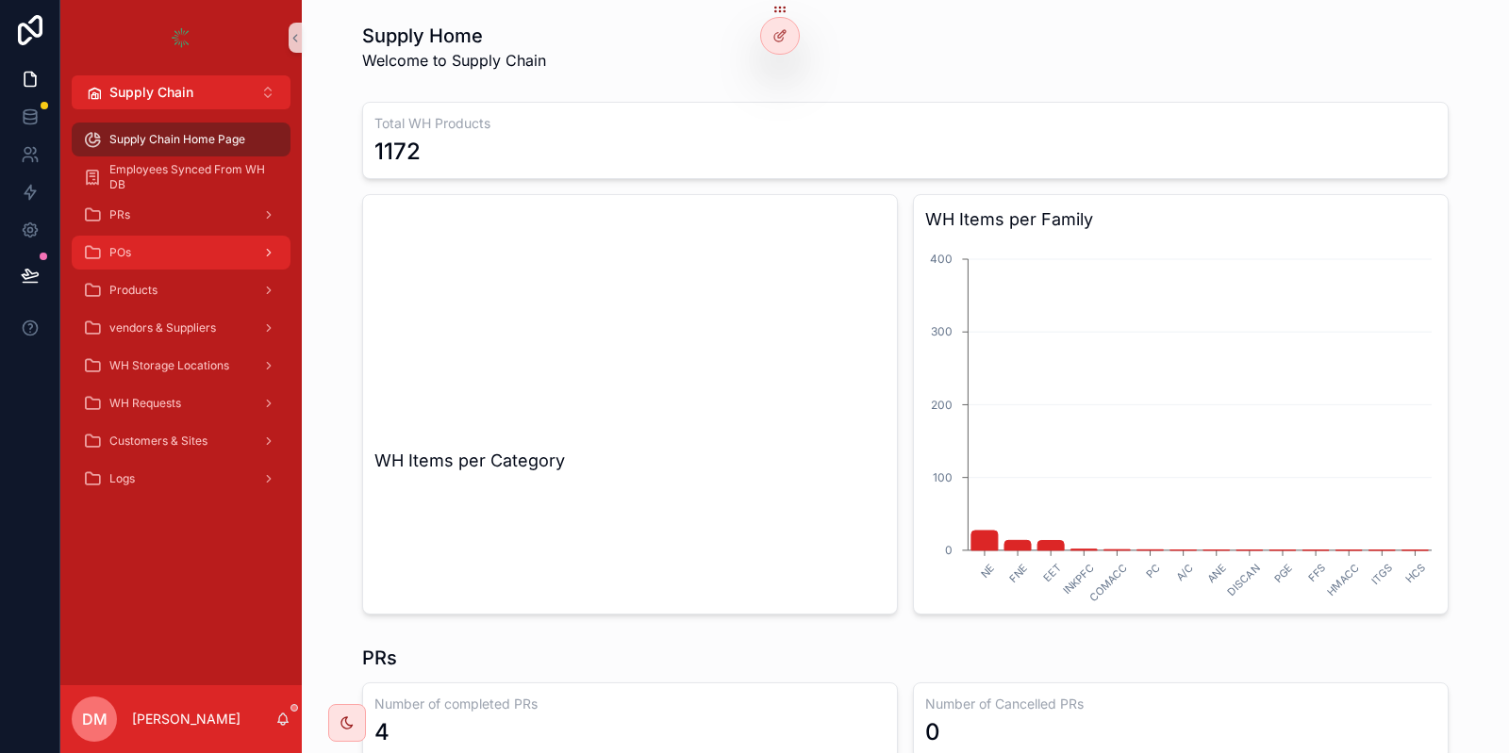
click at [149, 247] on div "POs" at bounding box center [181, 253] width 196 height 30
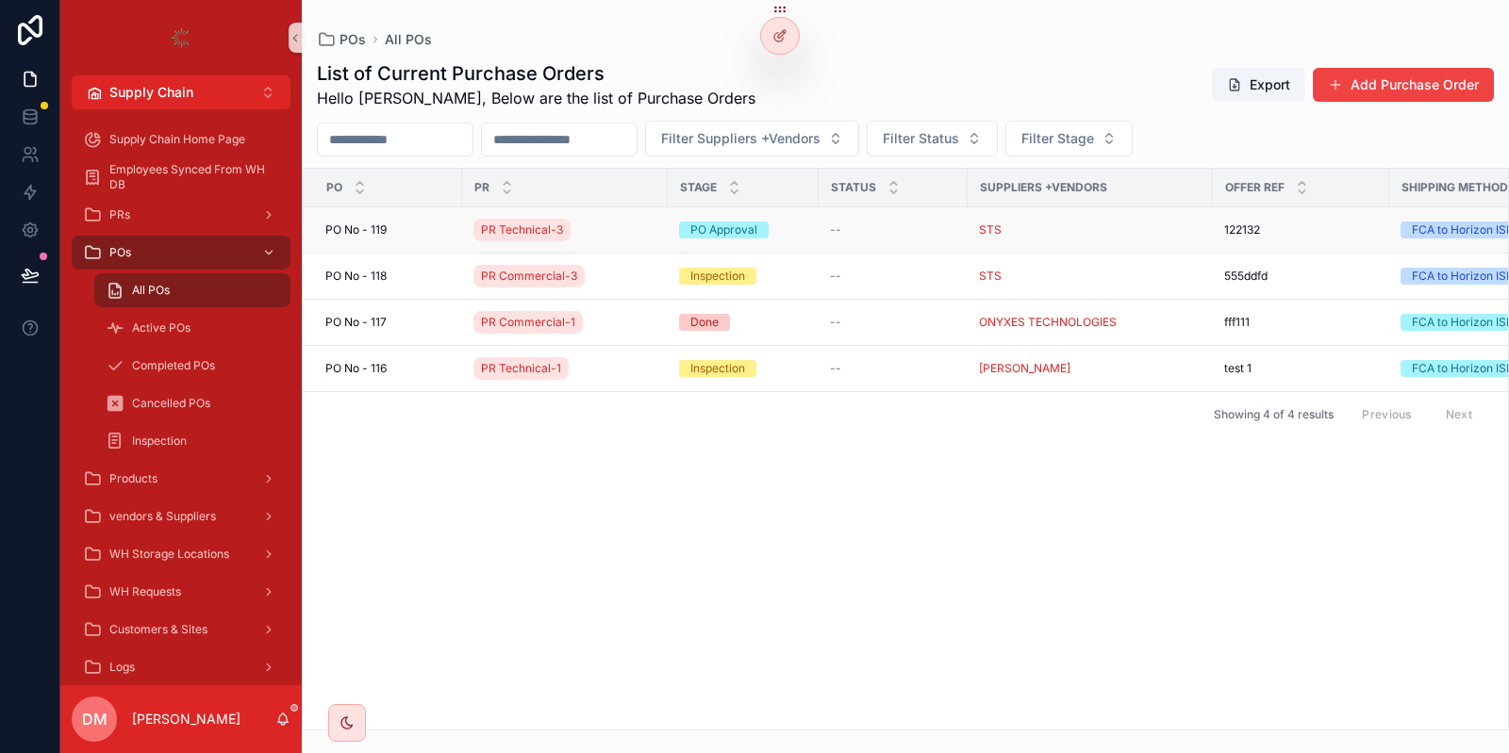
click at [406, 224] on div "[STREET_ADDRESS]" at bounding box center [387, 230] width 125 height 15
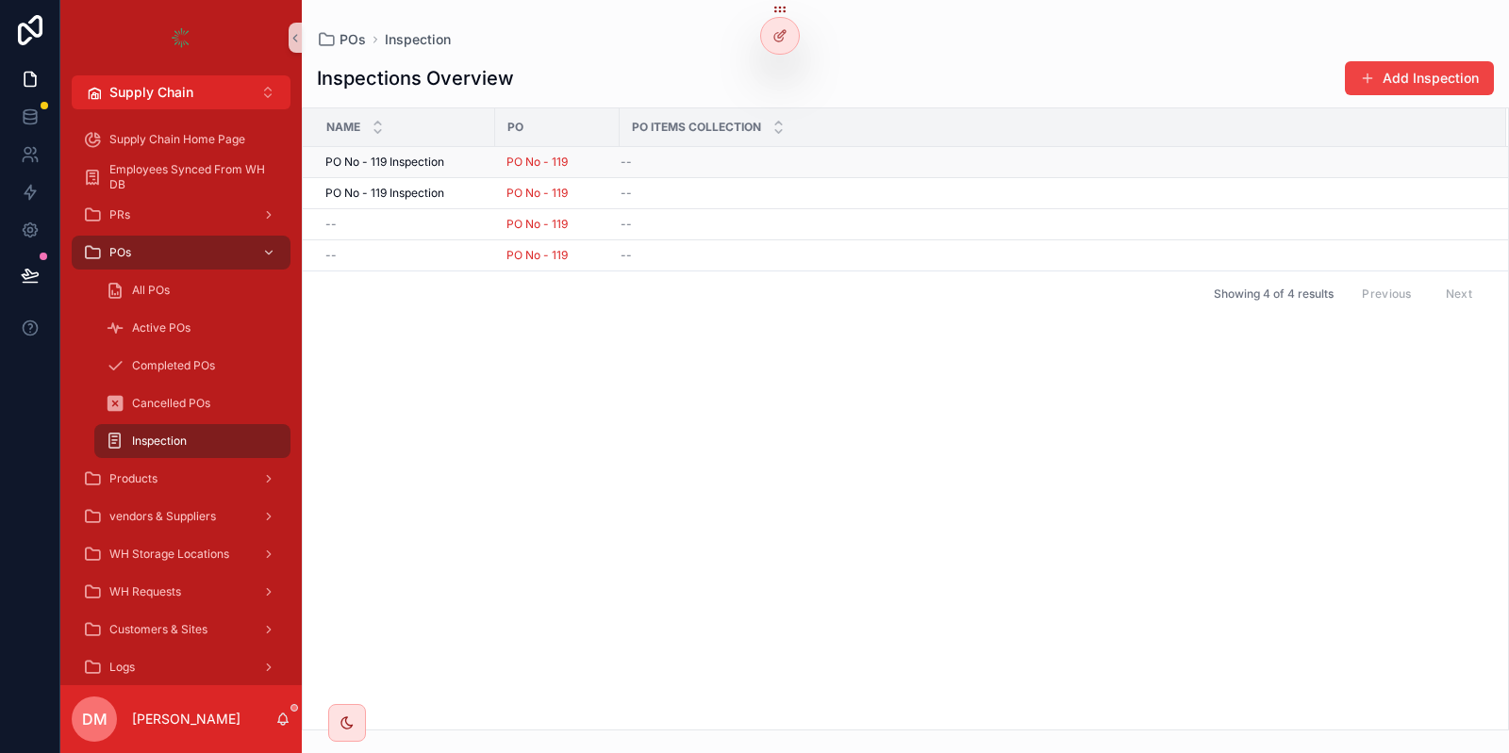
click at [435, 163] on span "PO No - 119 Inspection" at bounding box center [384, 162] width 119 height 15
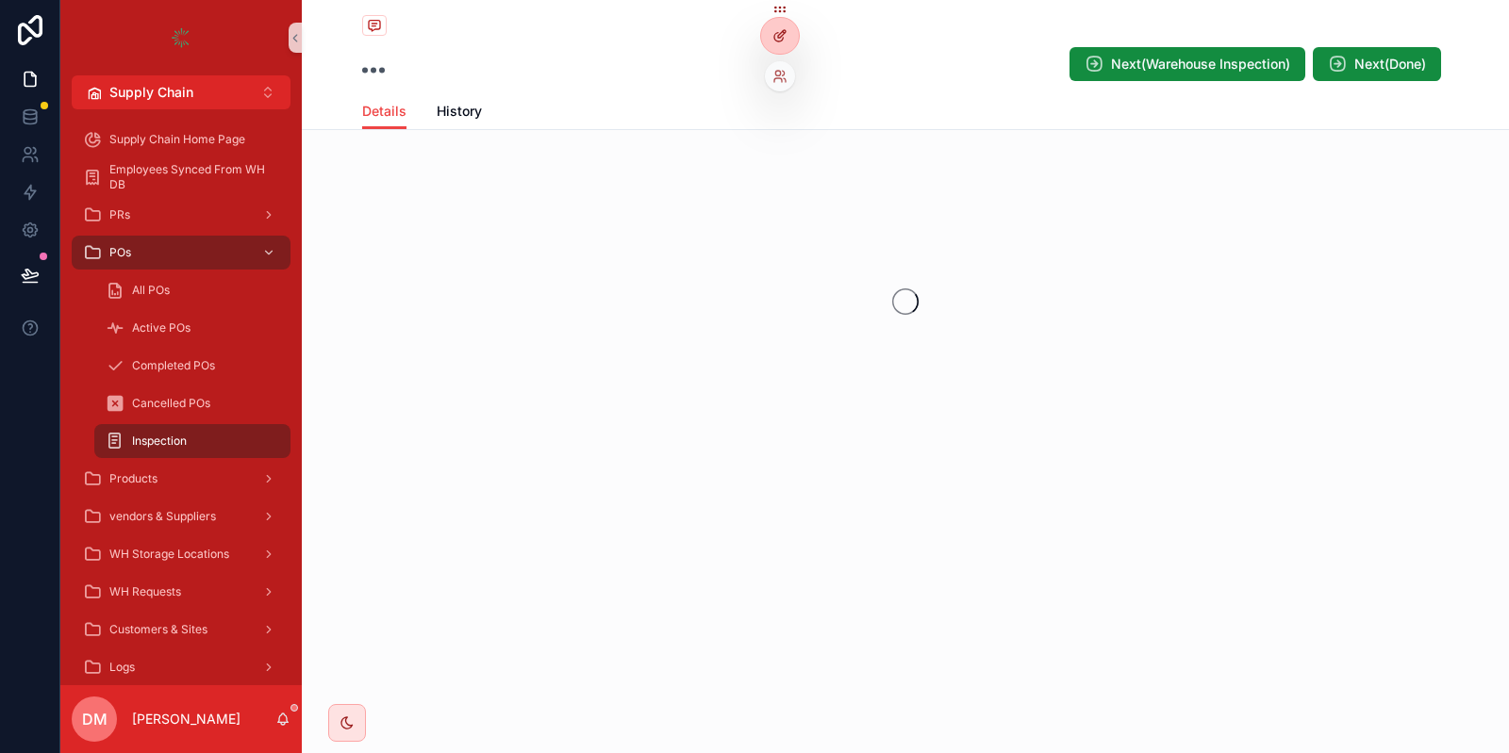
click at [782, 19] on div at bounding box center [780, 36] width 38 height 36
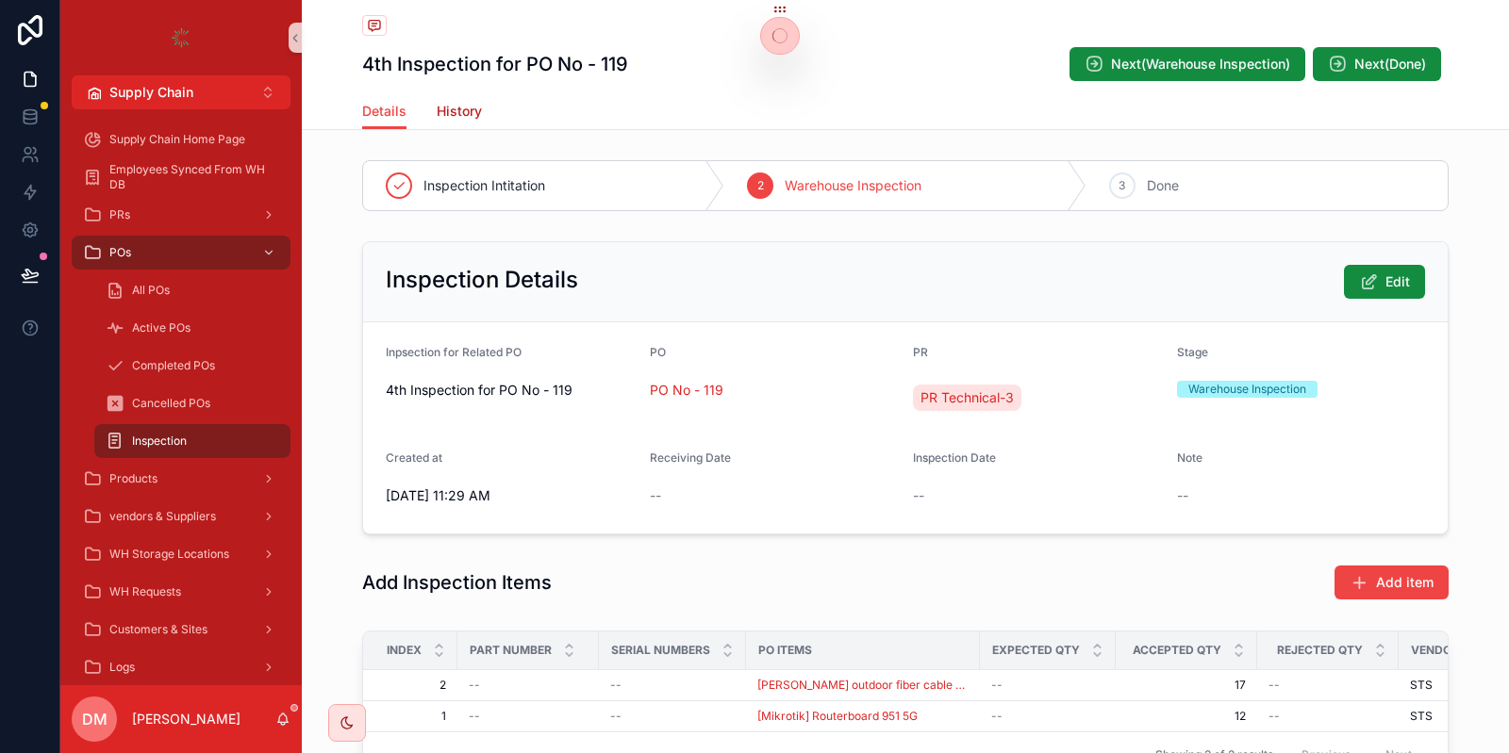
click at [458, 117] on span "History" at bounding box center [459, 111] width 45 height 19
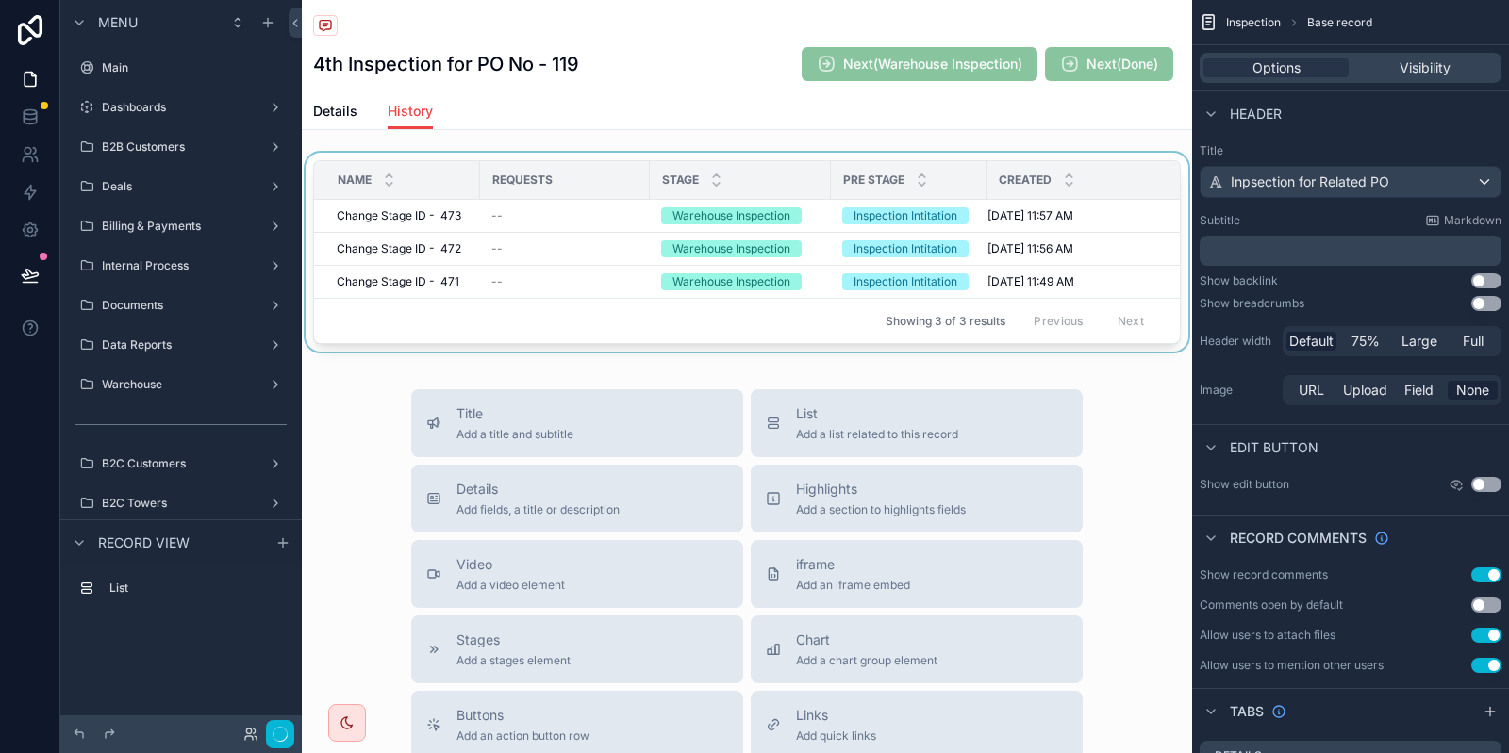
click at [991, 229] on div "scrollable content" at bounding box center [747, 256] width 890 height 207
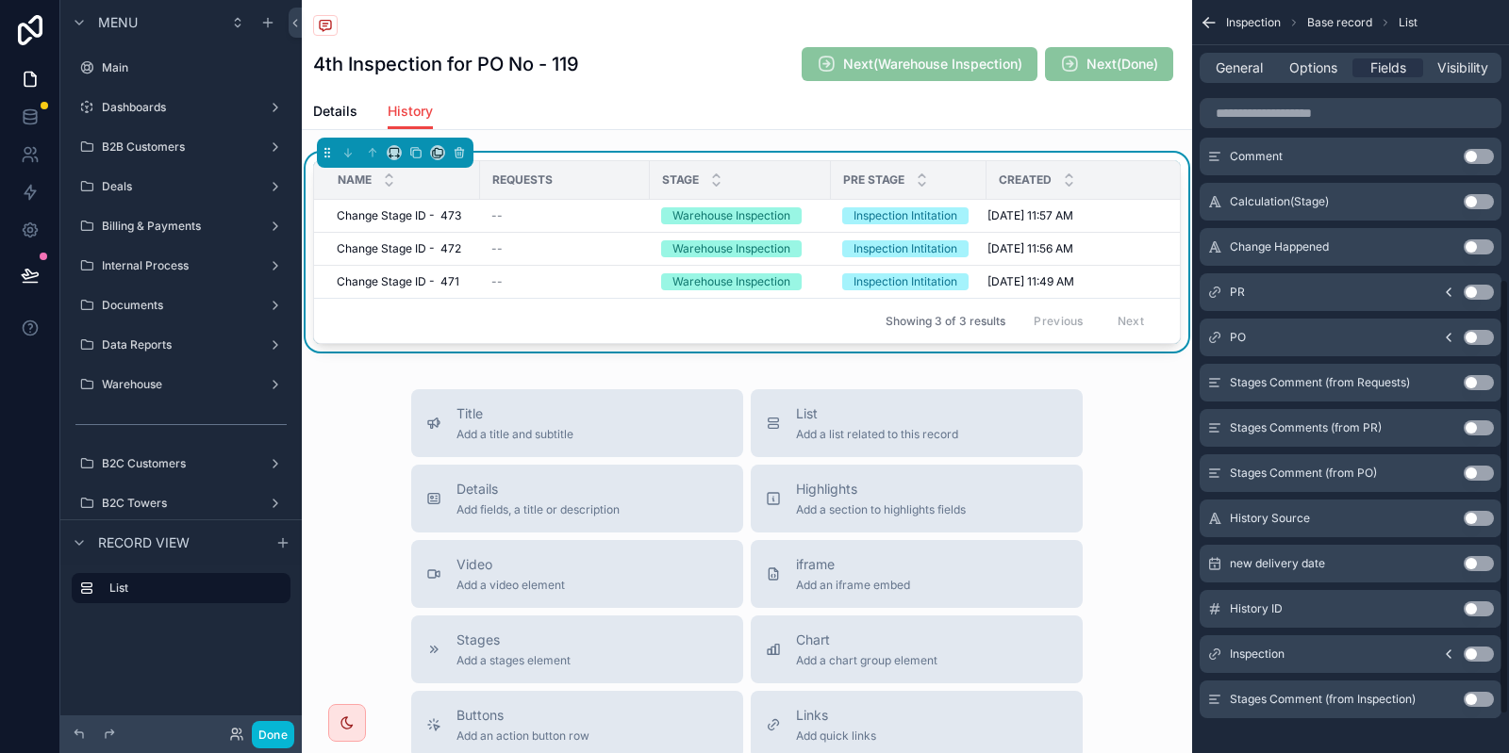
scroll to position [546, 0]
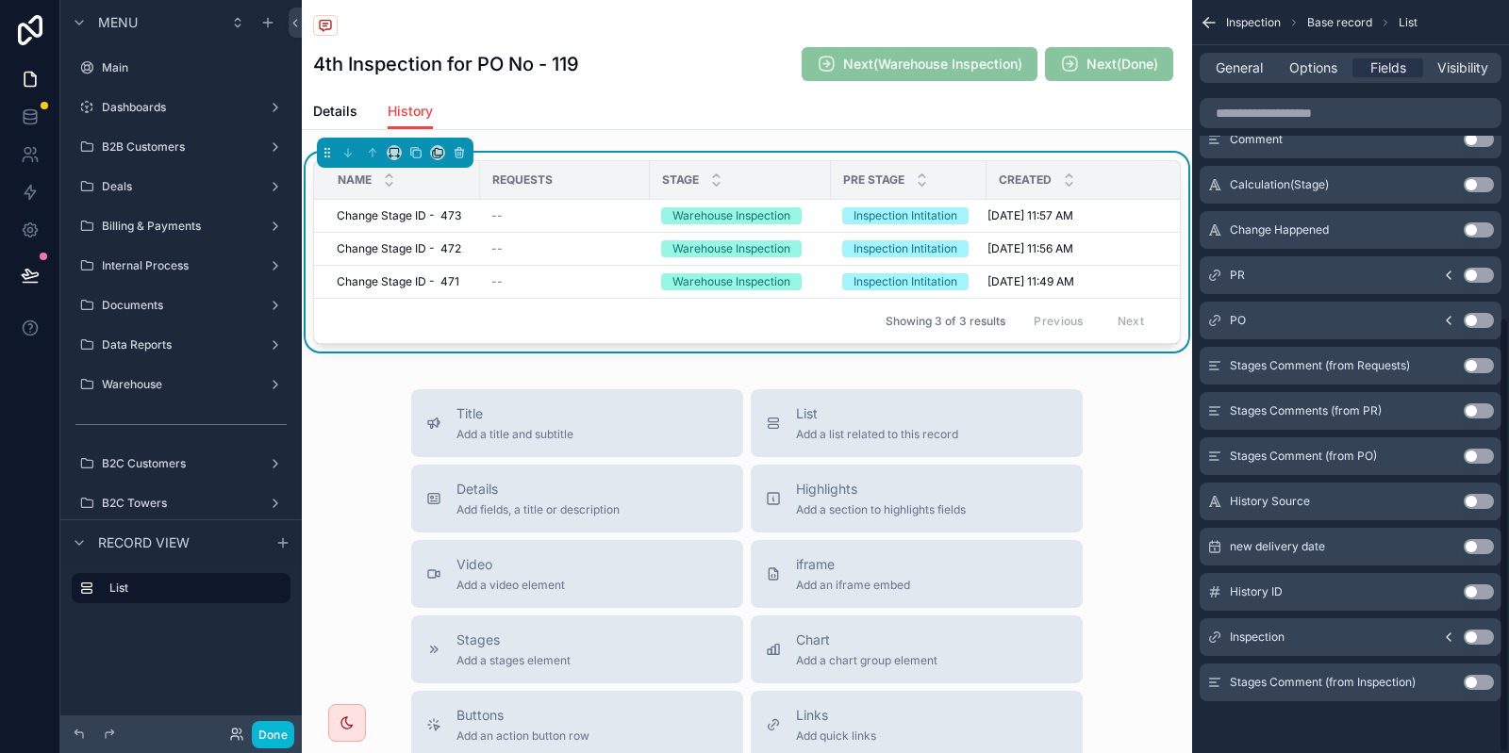
click at [1479, 686] on button "Use setting" at bounding box center [1478, 682] width 30 height 15
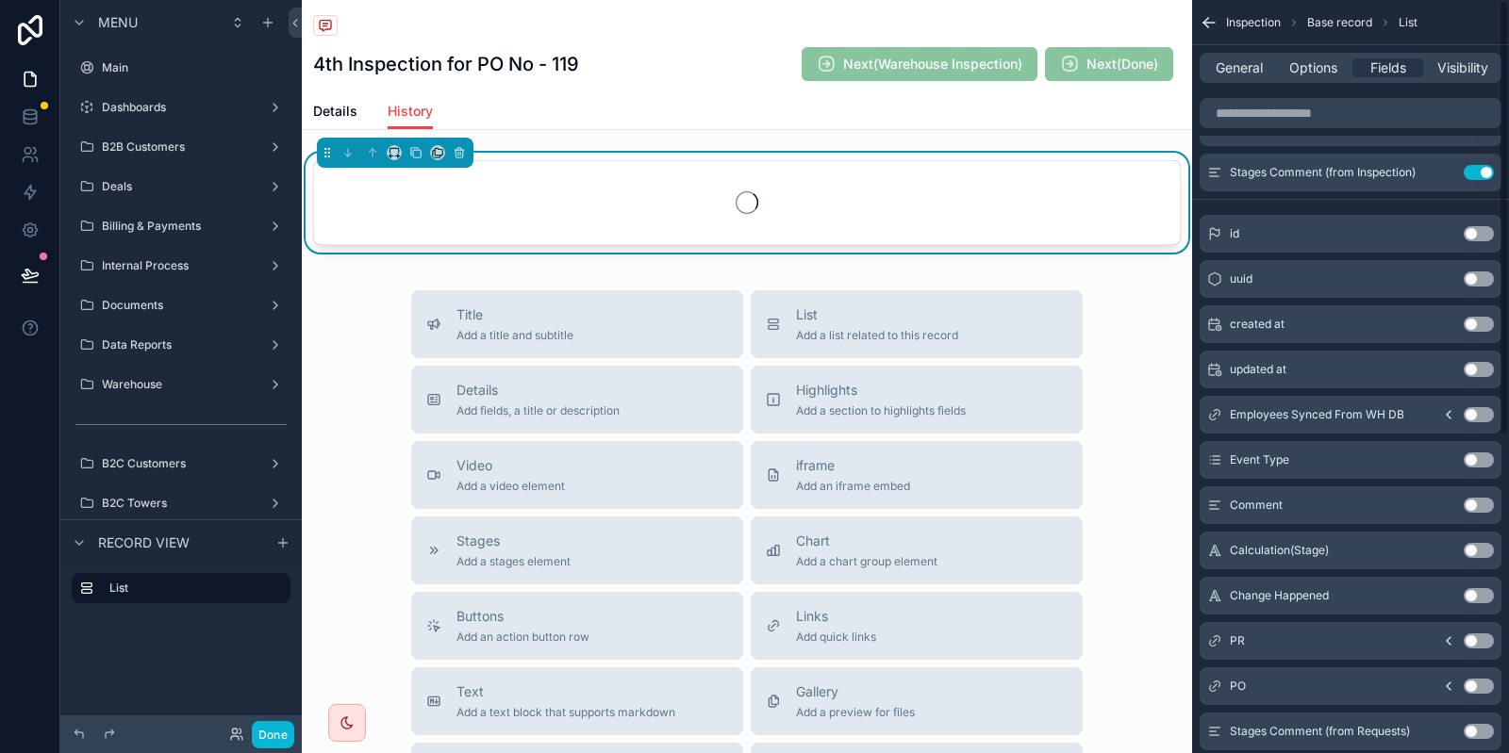
scroll to position [0, 0]
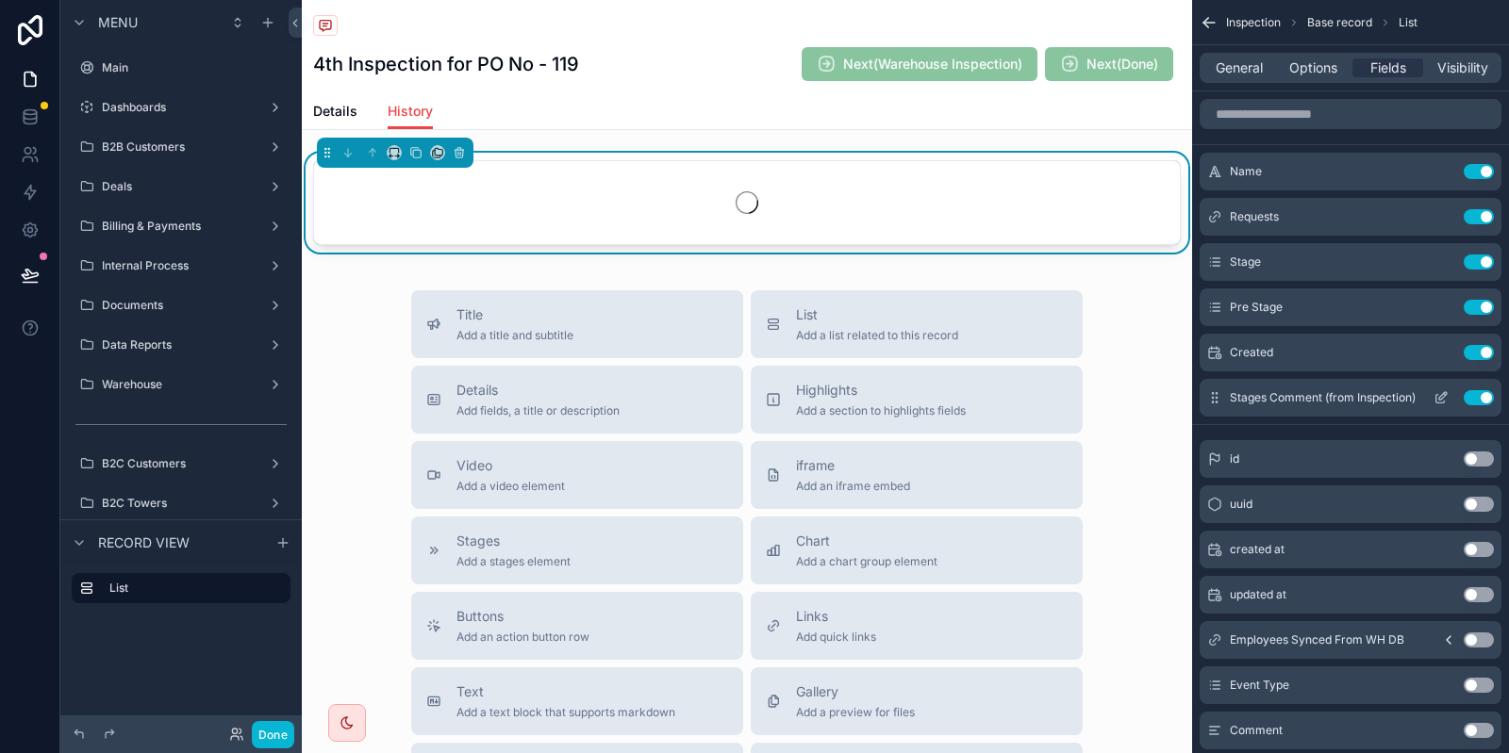
click at [1436, 396] on icon "scrollable content" at bounding box center [1440, 399] width 8 height 8
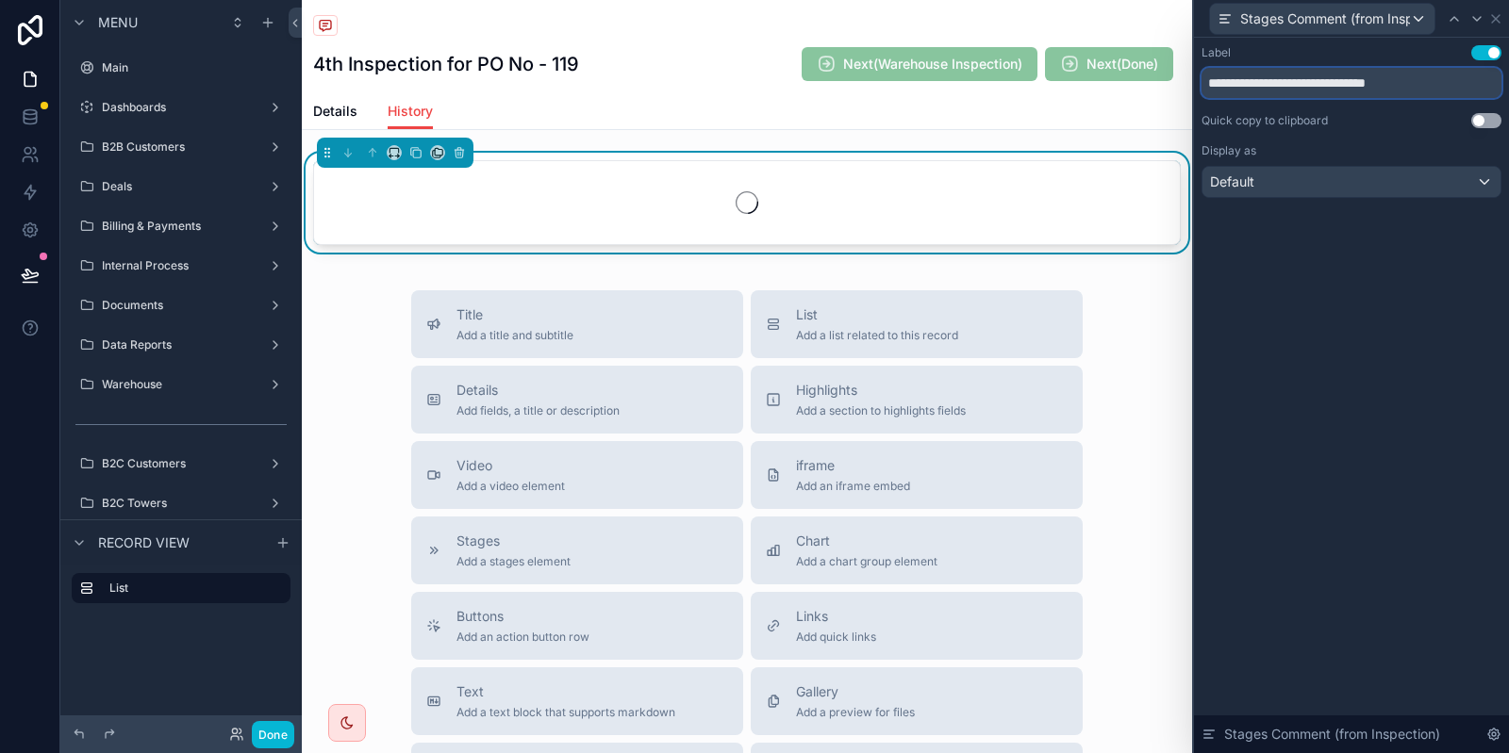
click at [1314, 88] on input "**********" at bounding box center [1351, 83] width 300 height 30
click at [1315, 88] on input "**********" at bounding box center [1351, 83] width 300 height 30
click at [1328, 88] on input "**********" at bounding box center [1351, 83] width 300 height 30
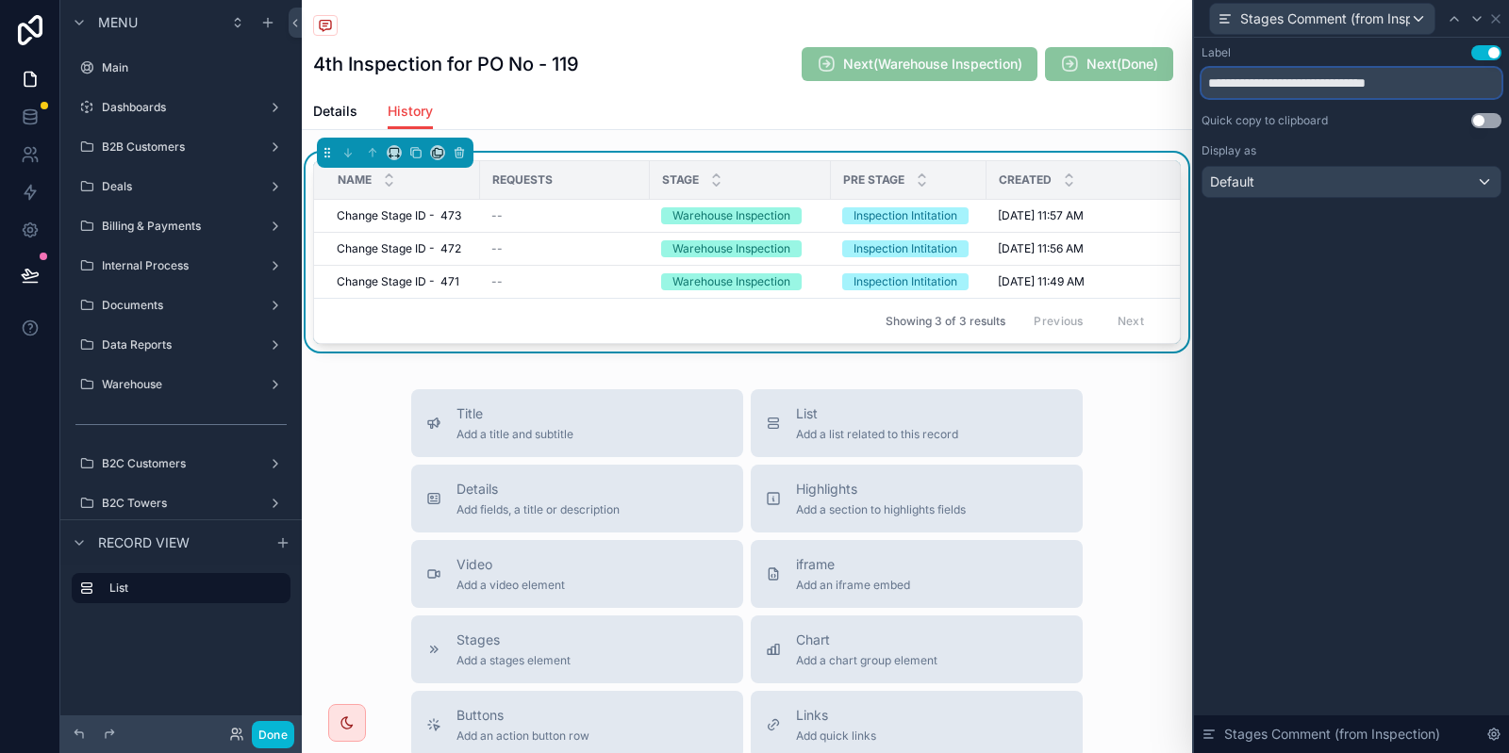
drag, startPoint x: 1450, startPoint y: 88, endPoint x: 1326, endPoint y: 82, distance: 124.6
click at [1326, 82] on input "**********" at bounding box center [1351, 83] width 300 height 30
click at [1201, 88] on input "**********" at bounding box center [1351, 83] width 300 height 30
type input "*******"
click at [1492, 21] on icon at bounding box center [1495, 18] width 15 height 15
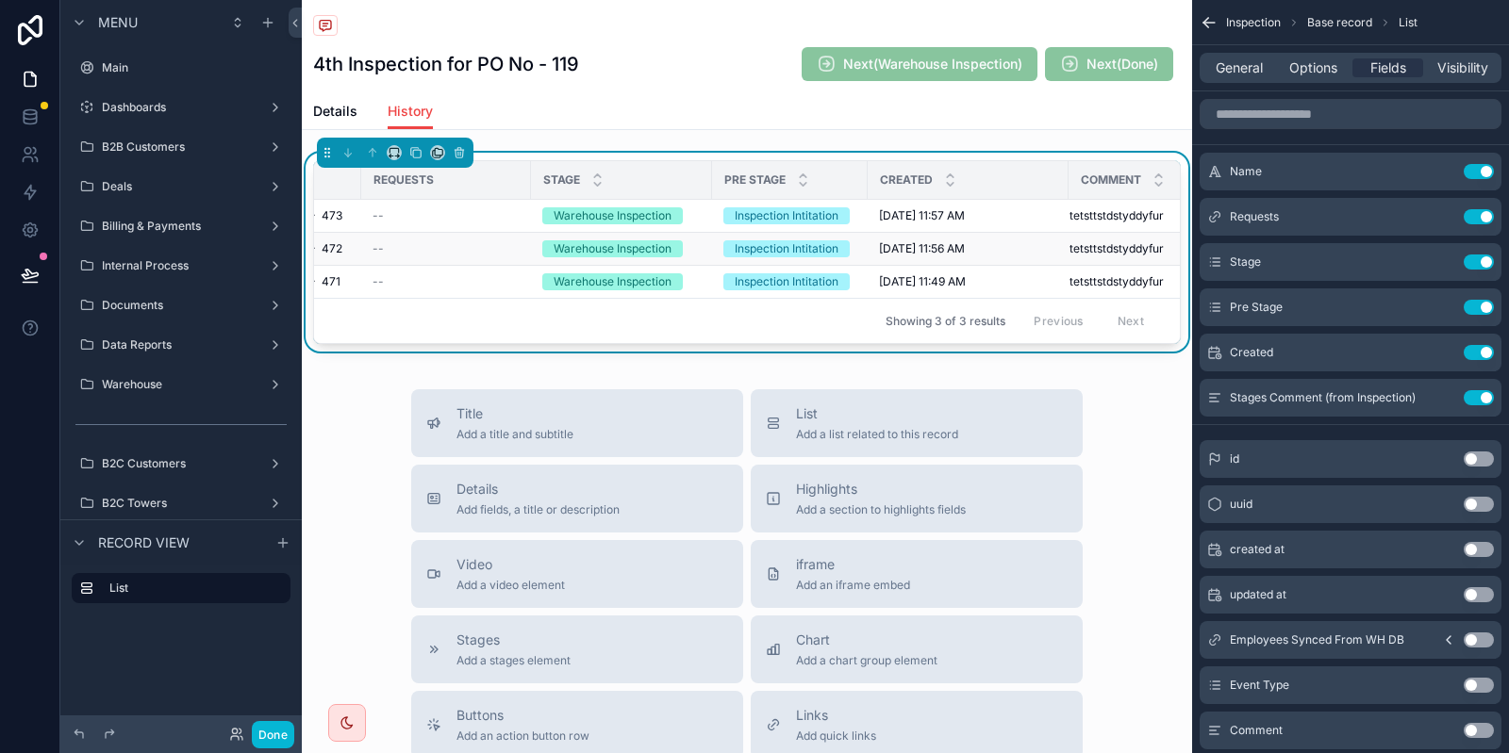
scroll to position [0, 151]
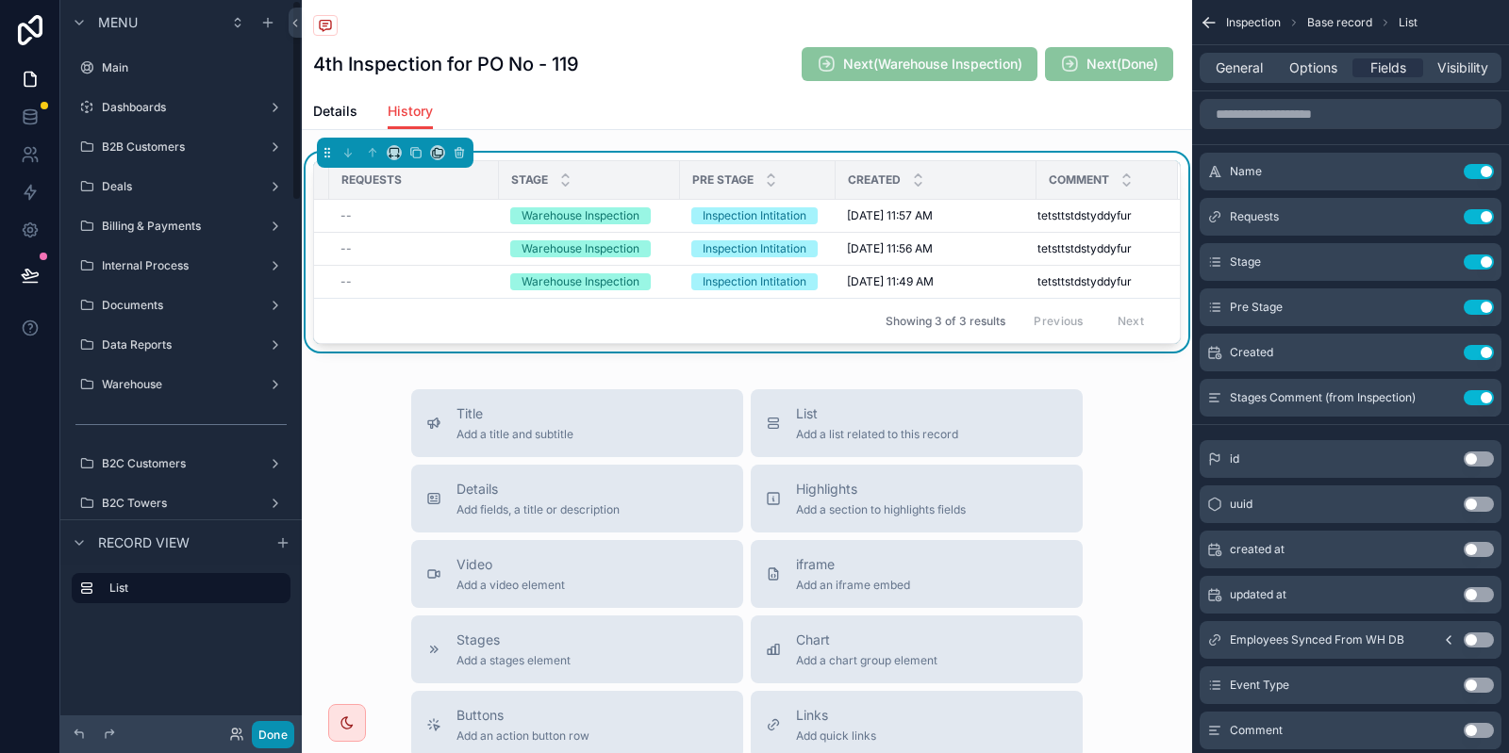
click at [273, 734] on button "Done" at bounding box center [273, 734] width 42 height 27
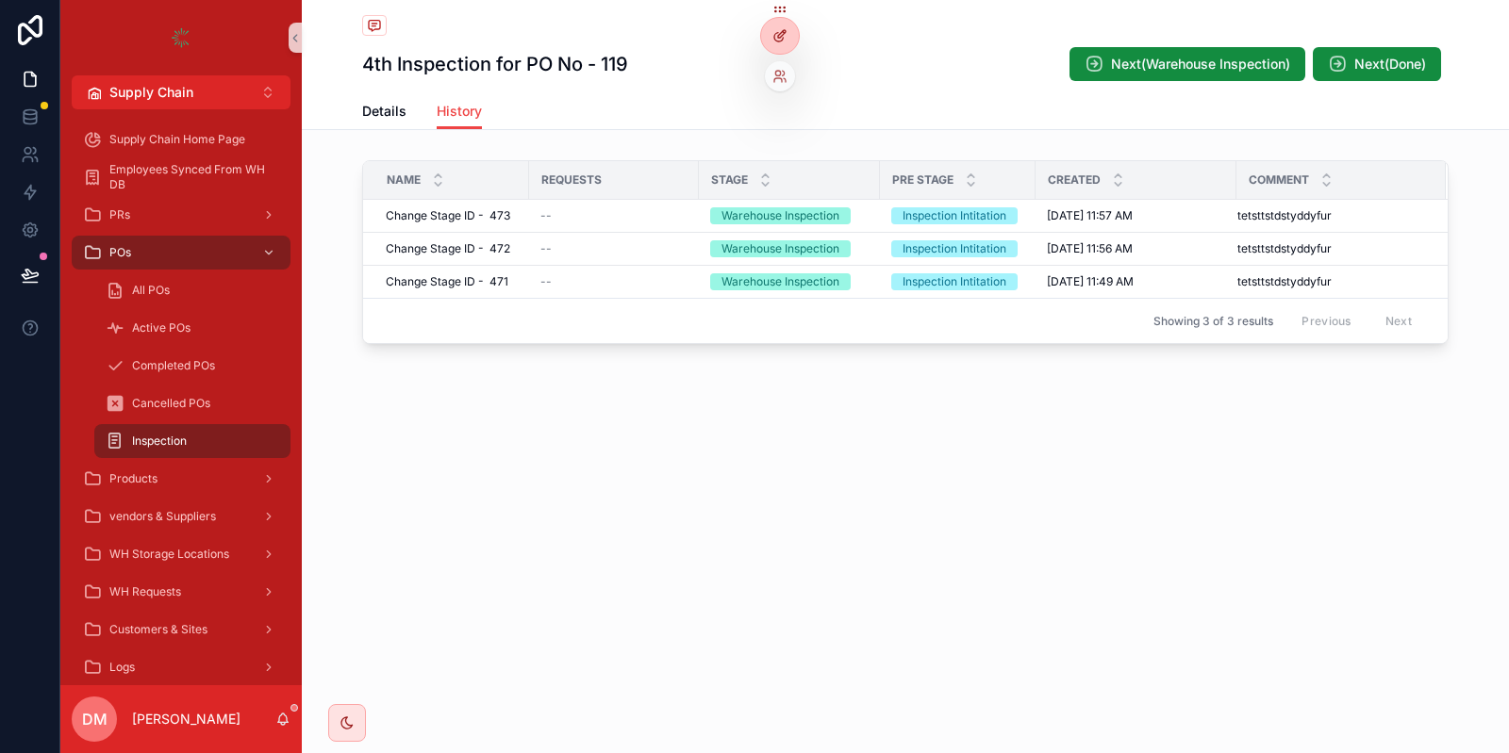
click at [777, 36] on icon at bounding box center [779, 35] width 15 height 15
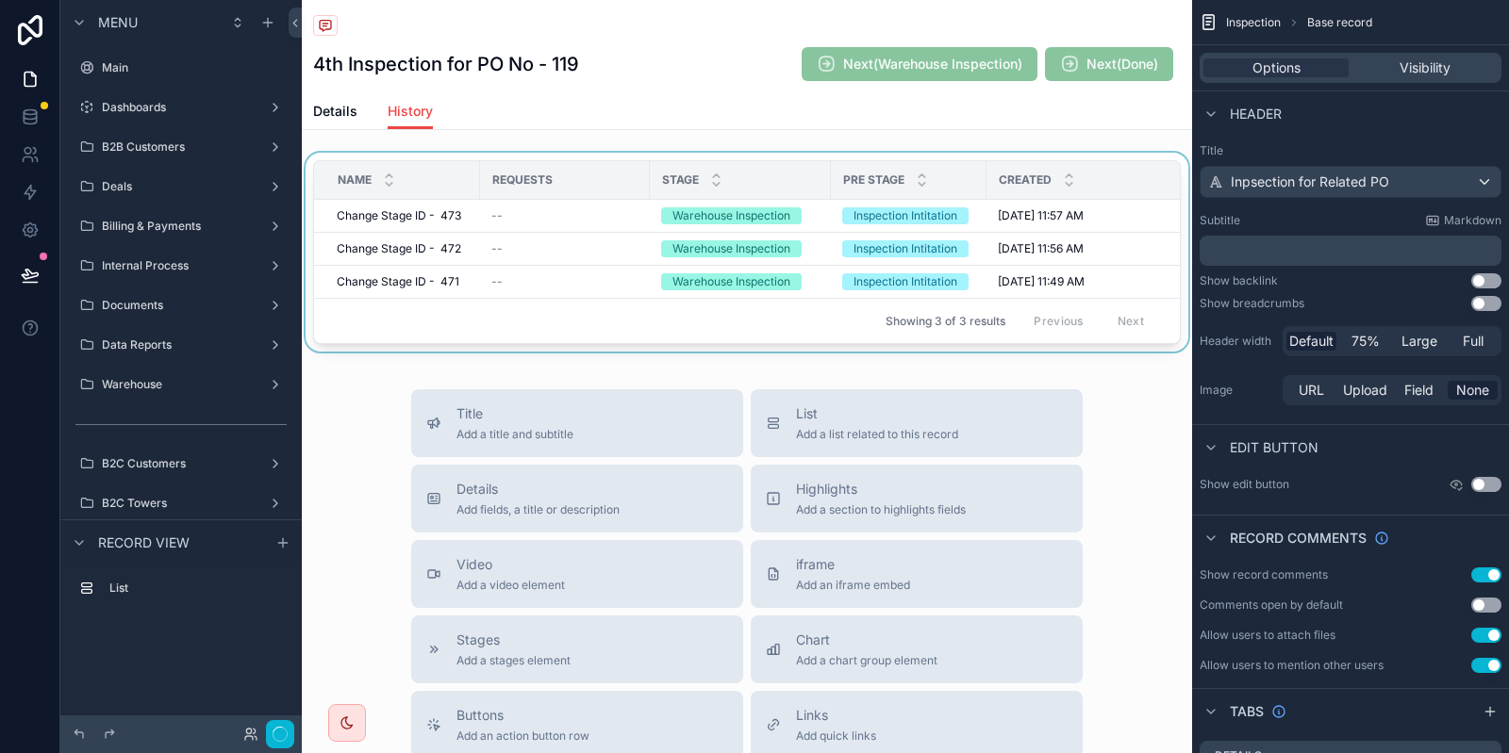
click at [1078, 185] on div "Created" at bounding box center [1086, 180] width 199 height 36
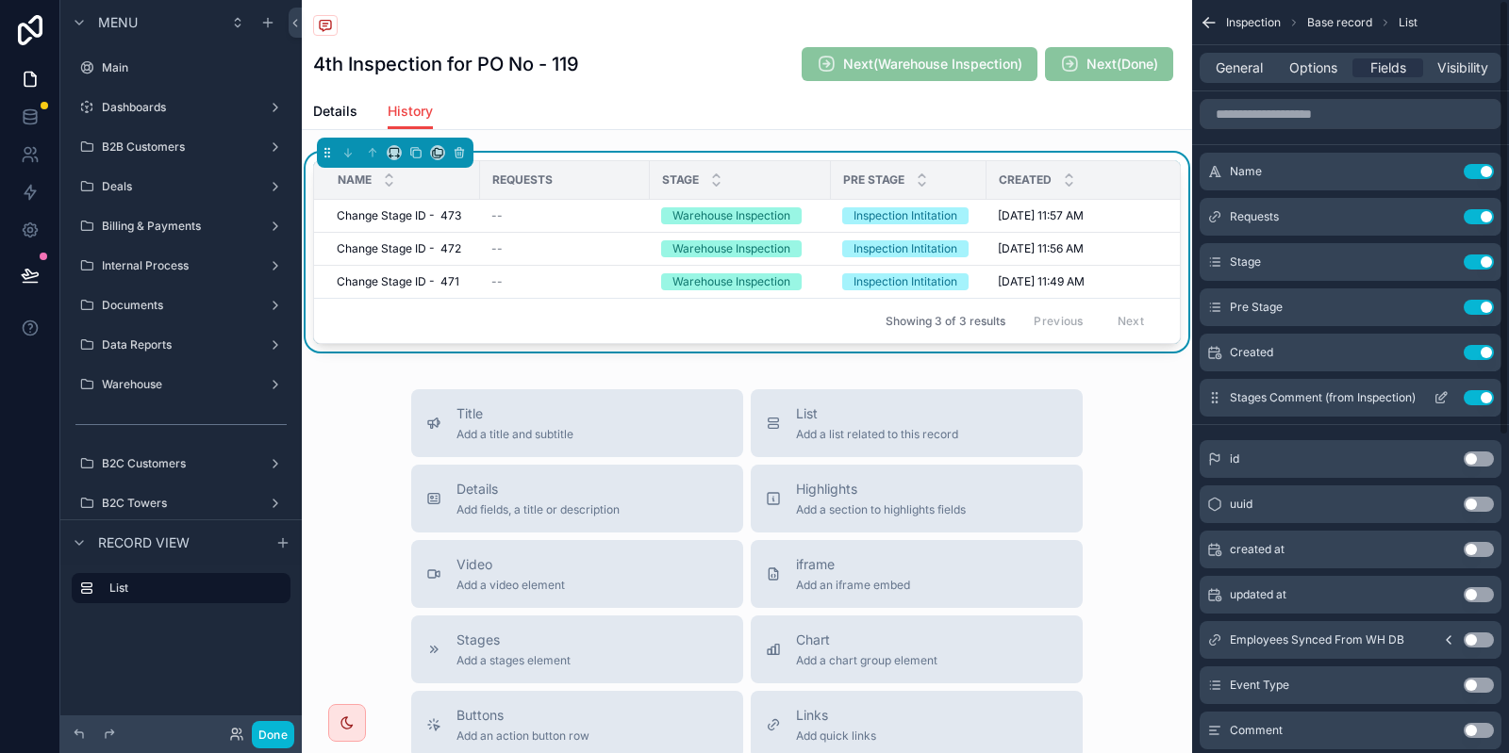
click at [1471, 389] on div "Stages Comment (from Inspection) Use setting" at bounding box center [1350, 398] width 302 height 38
click at [1476, 399] on button "Use setting" at bounding box center [1478, 397] width 30 height 15
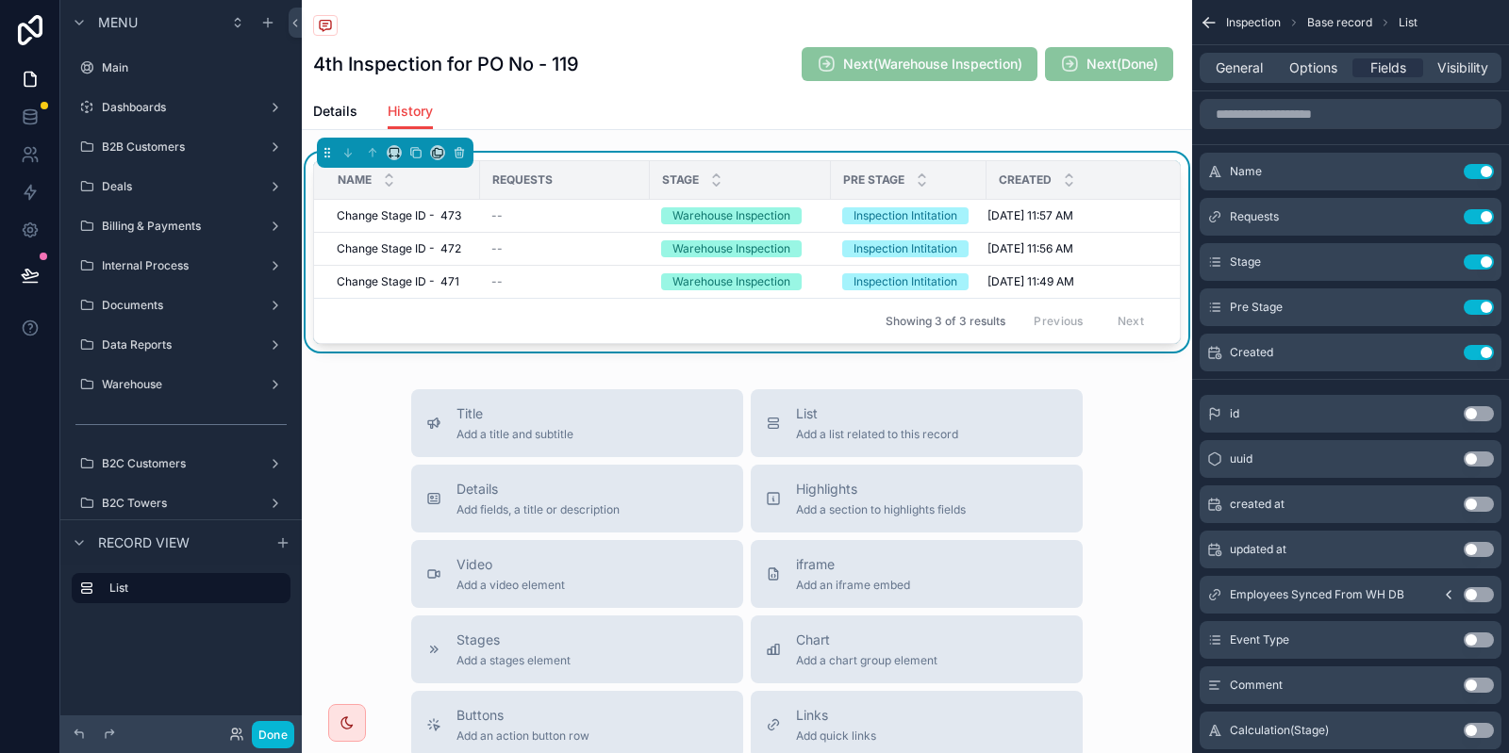
click at [1478, 685] on button "Use setting" at bounding box center [1478, 685] width 30 height 15
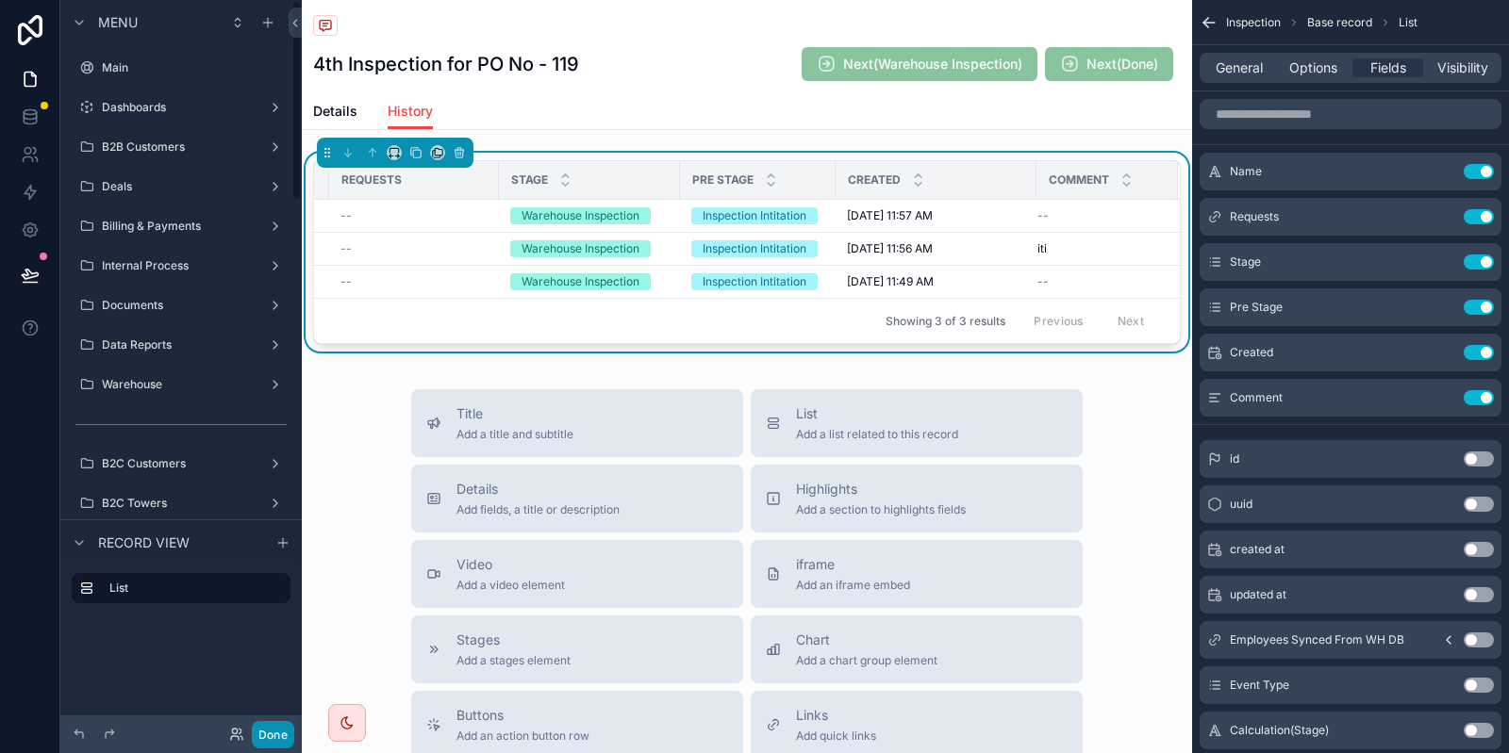
click at [262, 727] on button "Done" at bounding box center [273, 734] width 42 height 27
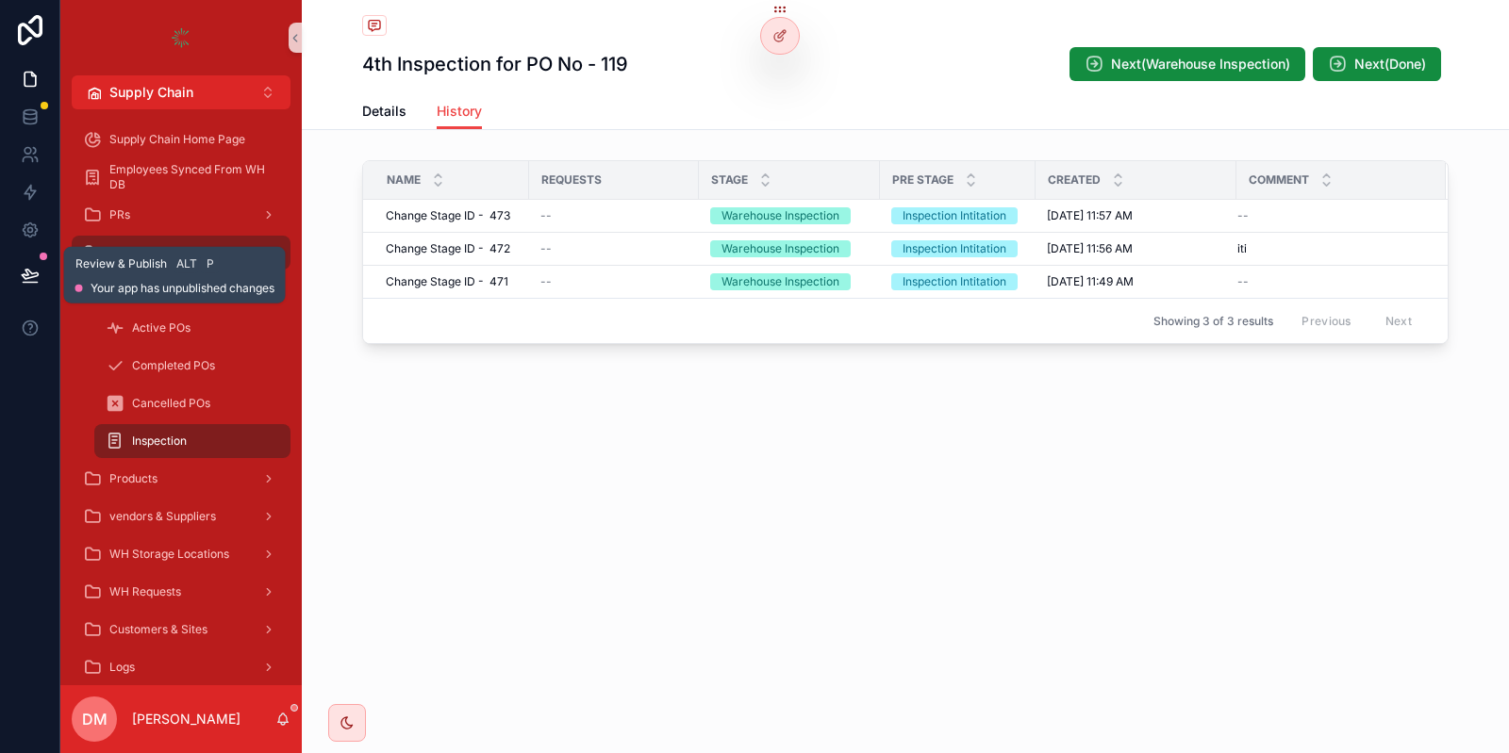
click at [21, 267] on icon at bounding box center [30, 275] width 19 height 19
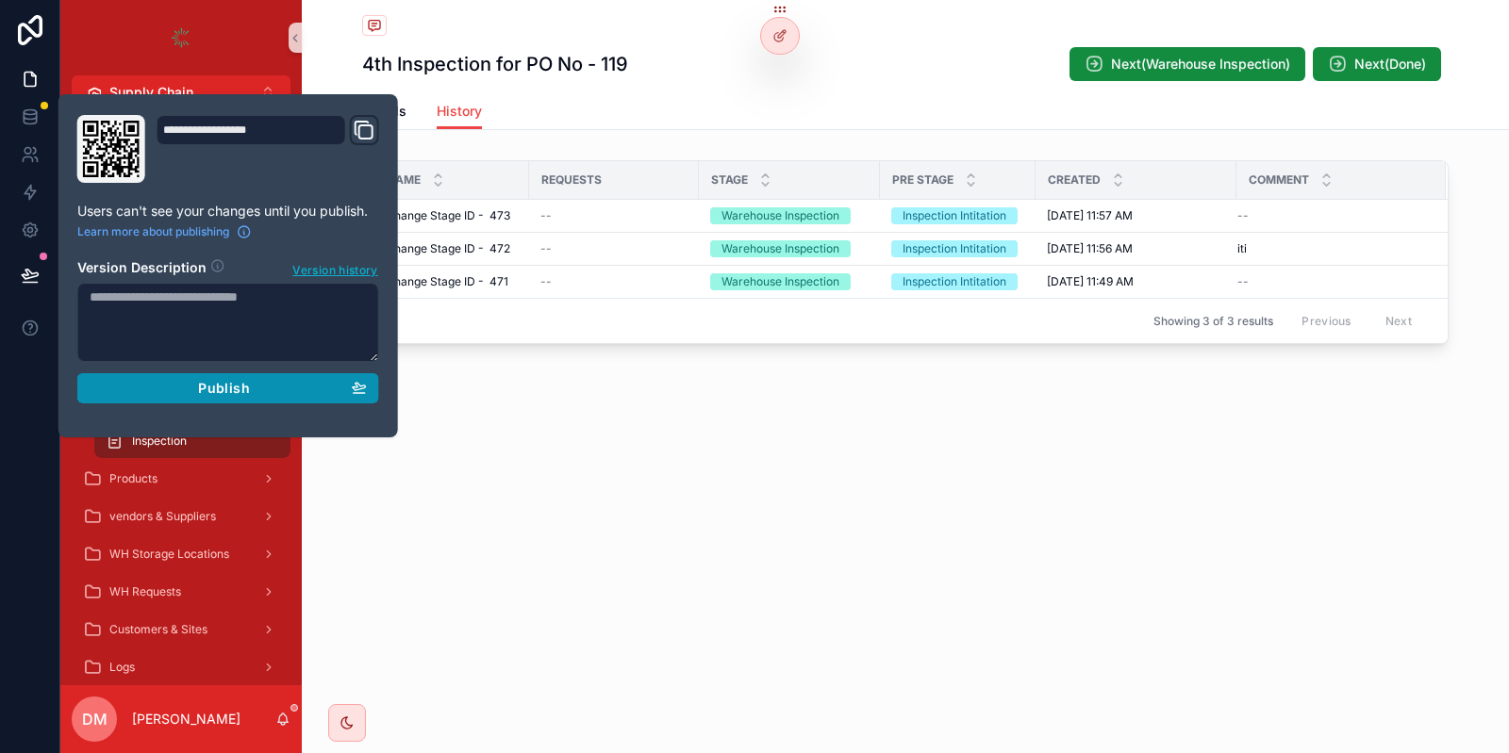
click at [208, 401] on button "Publish" at bounding box center [228, 388] width 302 height 30
click at [686, 22] on div "scrollable content" at bounding box center [905, 27] width 1086 height 24
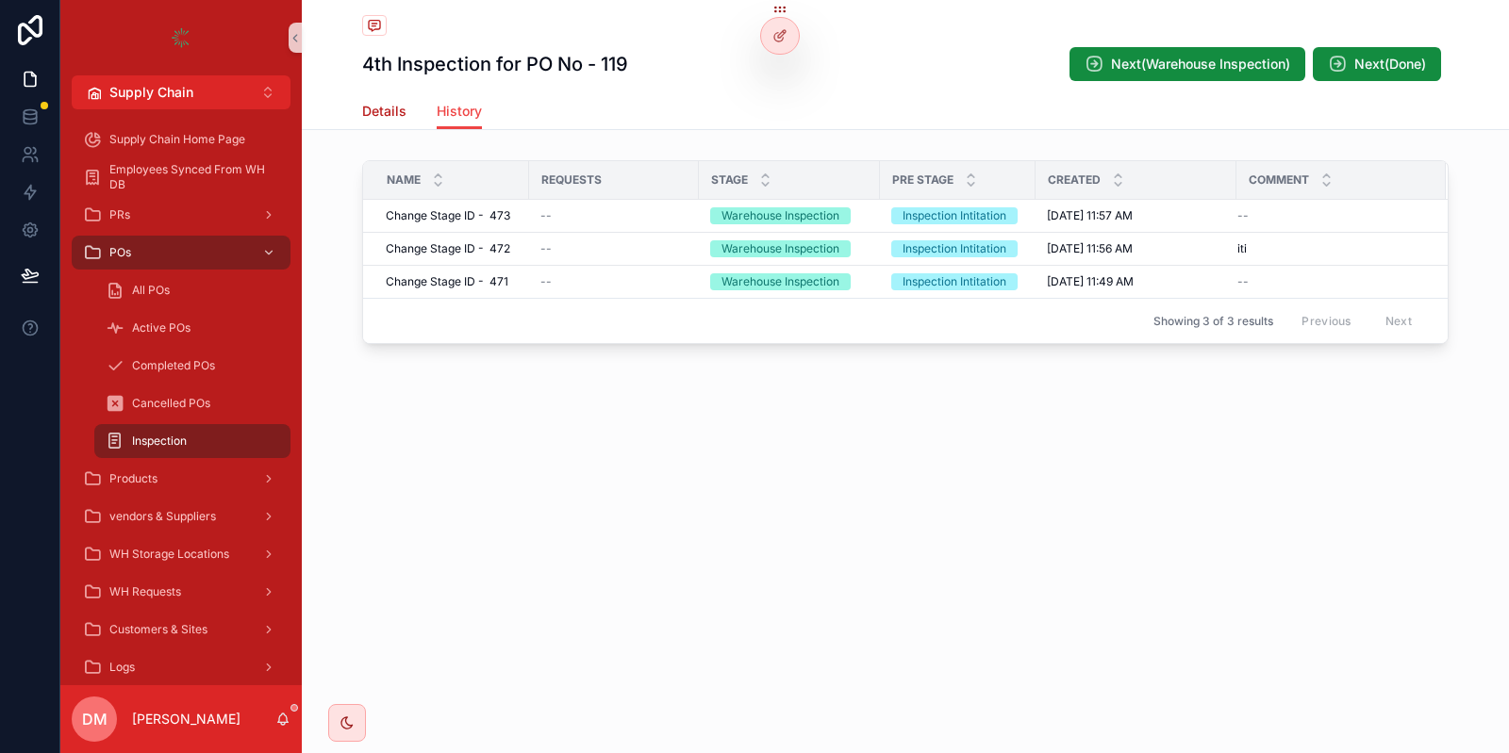
click at [401, 115] on span "Details" at bounding box center [384, 111] width 44 height 19
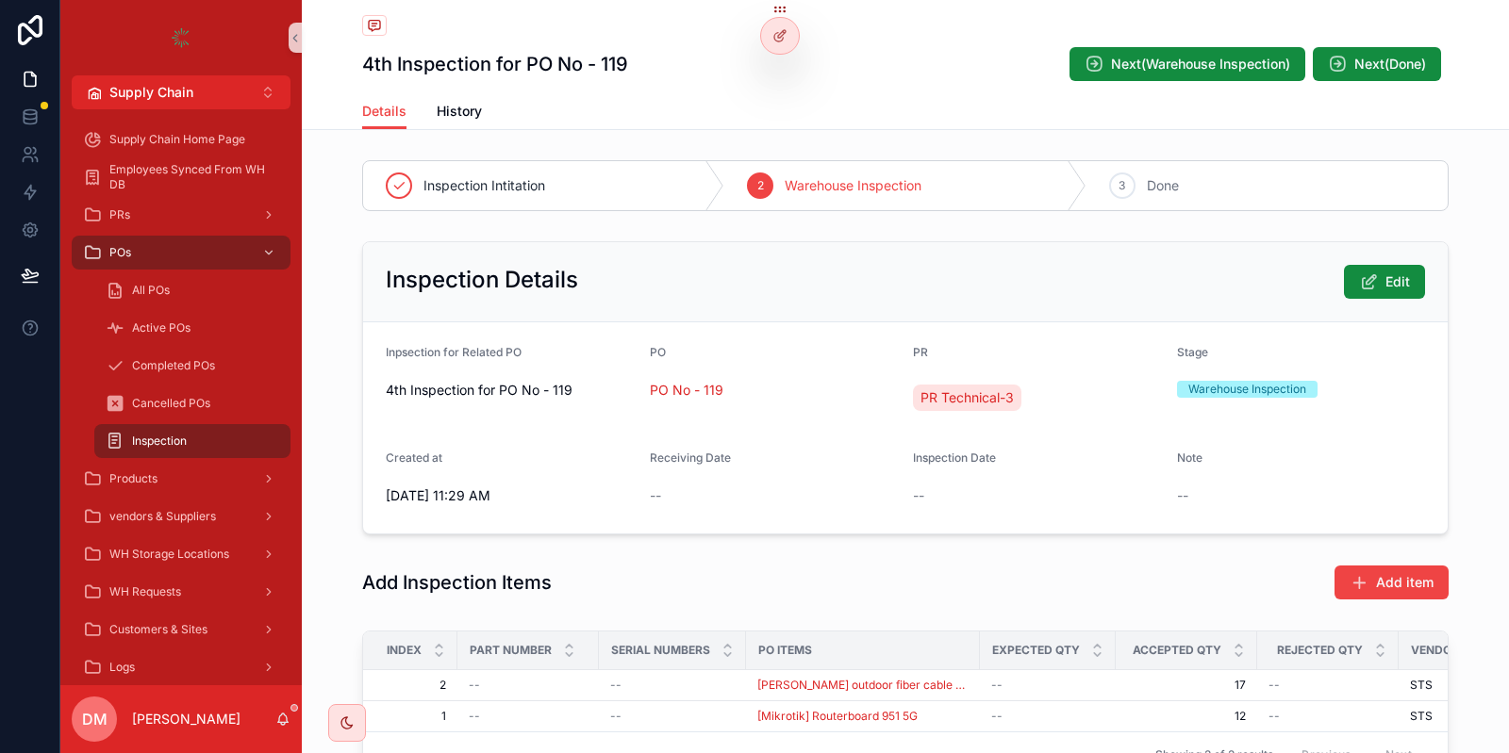
click at [1375, 256] on div "Inspection Details Edit" at bounding box center [905, 282] width 1084 height 80
click at [1389, 271] on button "Edit" at bounding box center [1384, 282] width 81 height 34
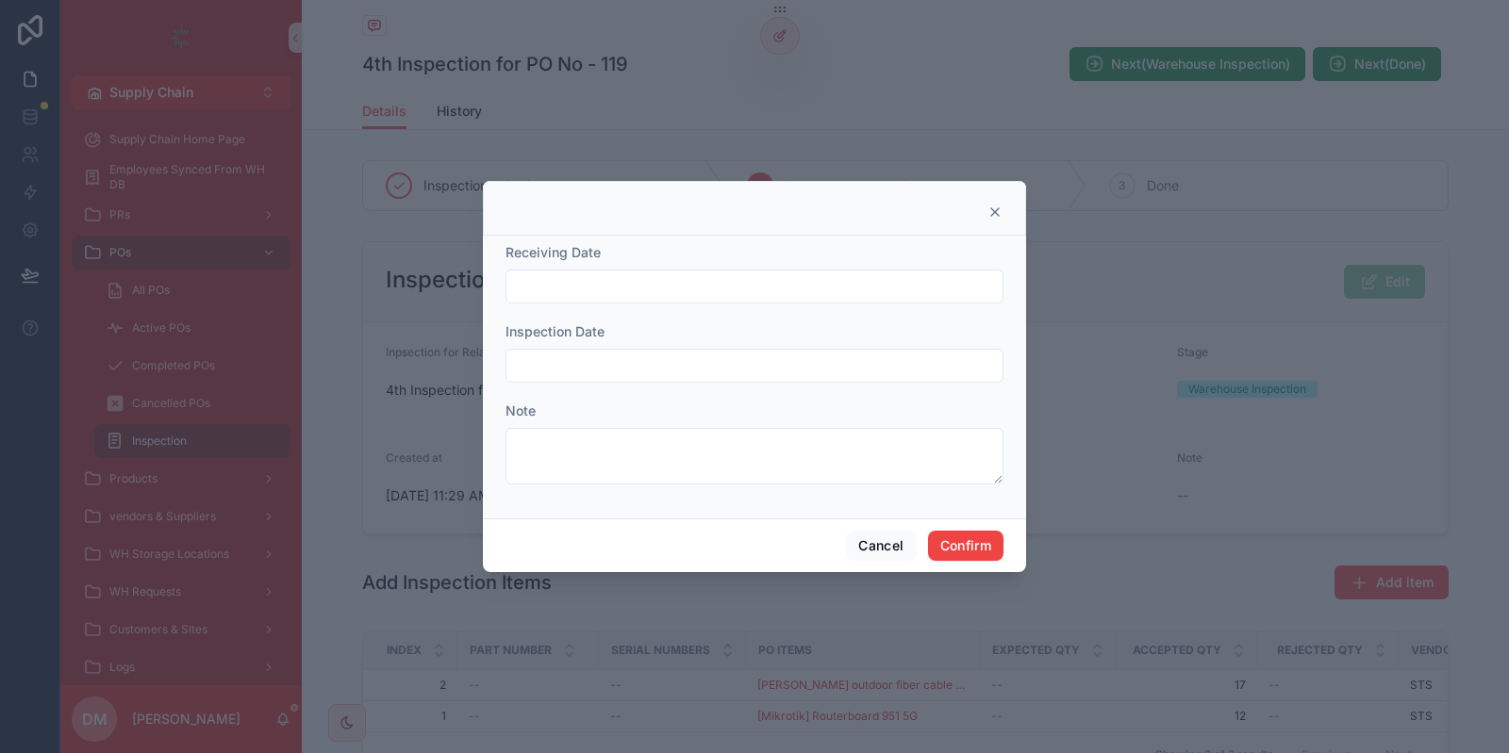
click at [624, 273] on div at bounding box center [754, 287] width 498 height 34
click at [903, 549] on button "Cancel" at bounding box center [881, 546] width 70 height 30
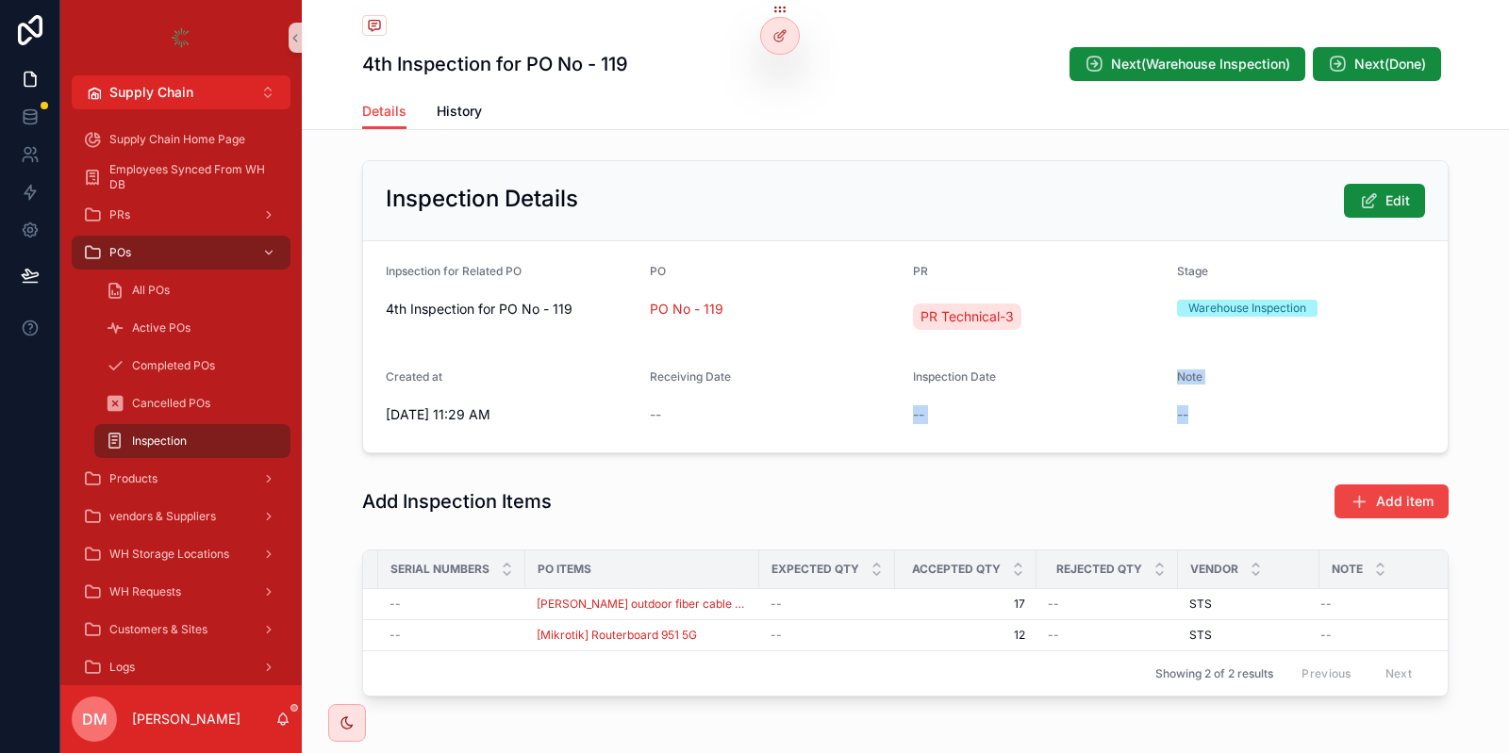
scroll to position [43, 0]
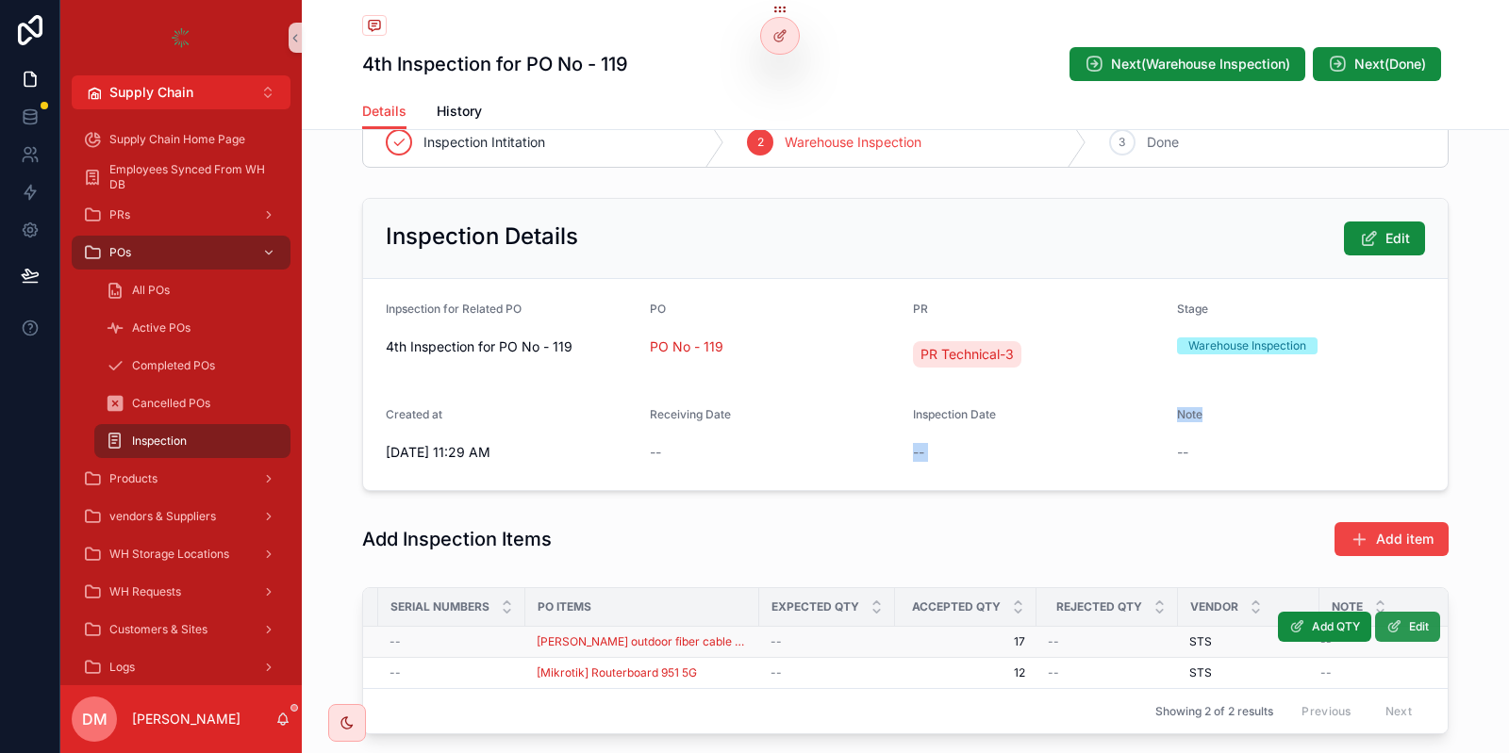
click at [1424, 626] on span "Edit" at bounding box center [1419, 627] width 20 height 15
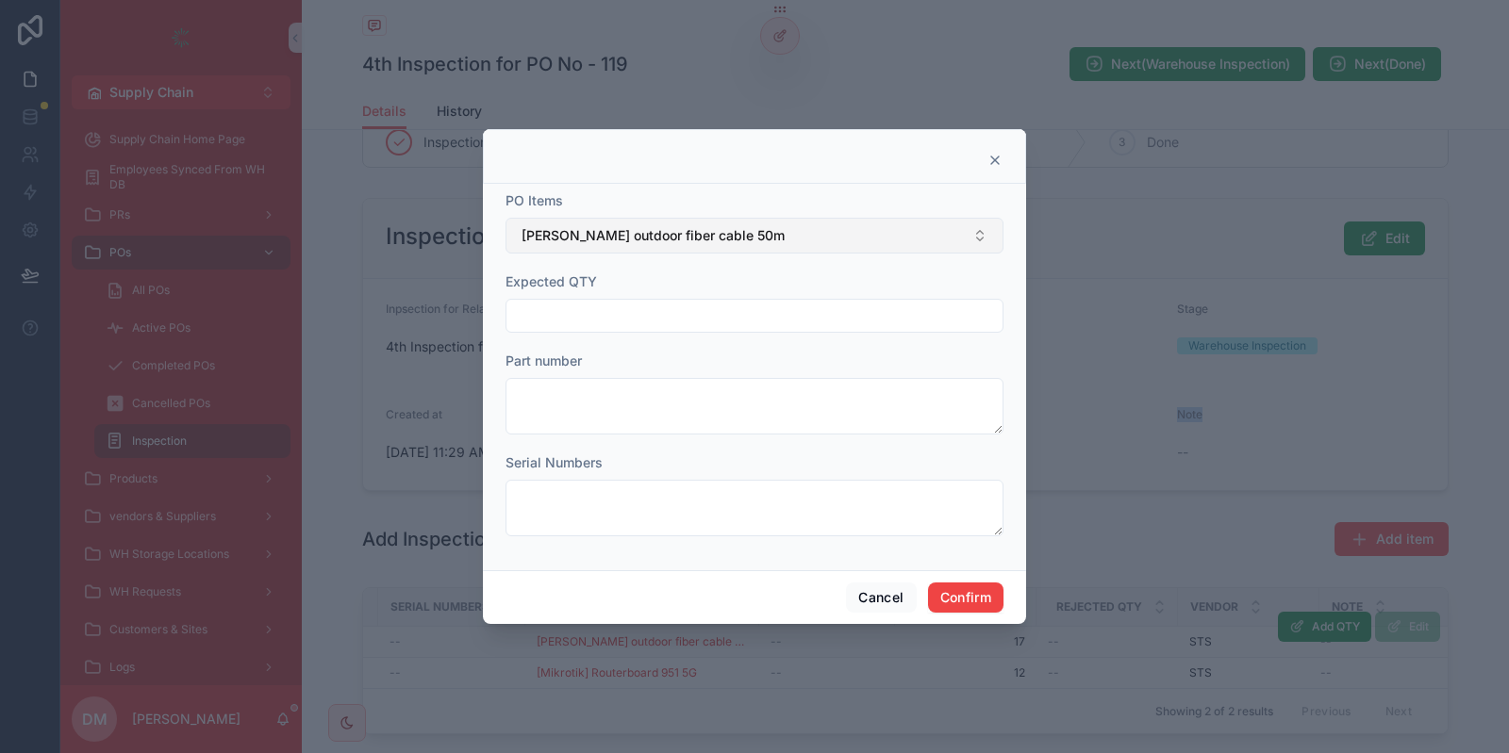
click at [721, 247] on button "[PERSON_NAME] outdoor fiber cable 50m" at bounding box center [754, 236] width 498 height 36
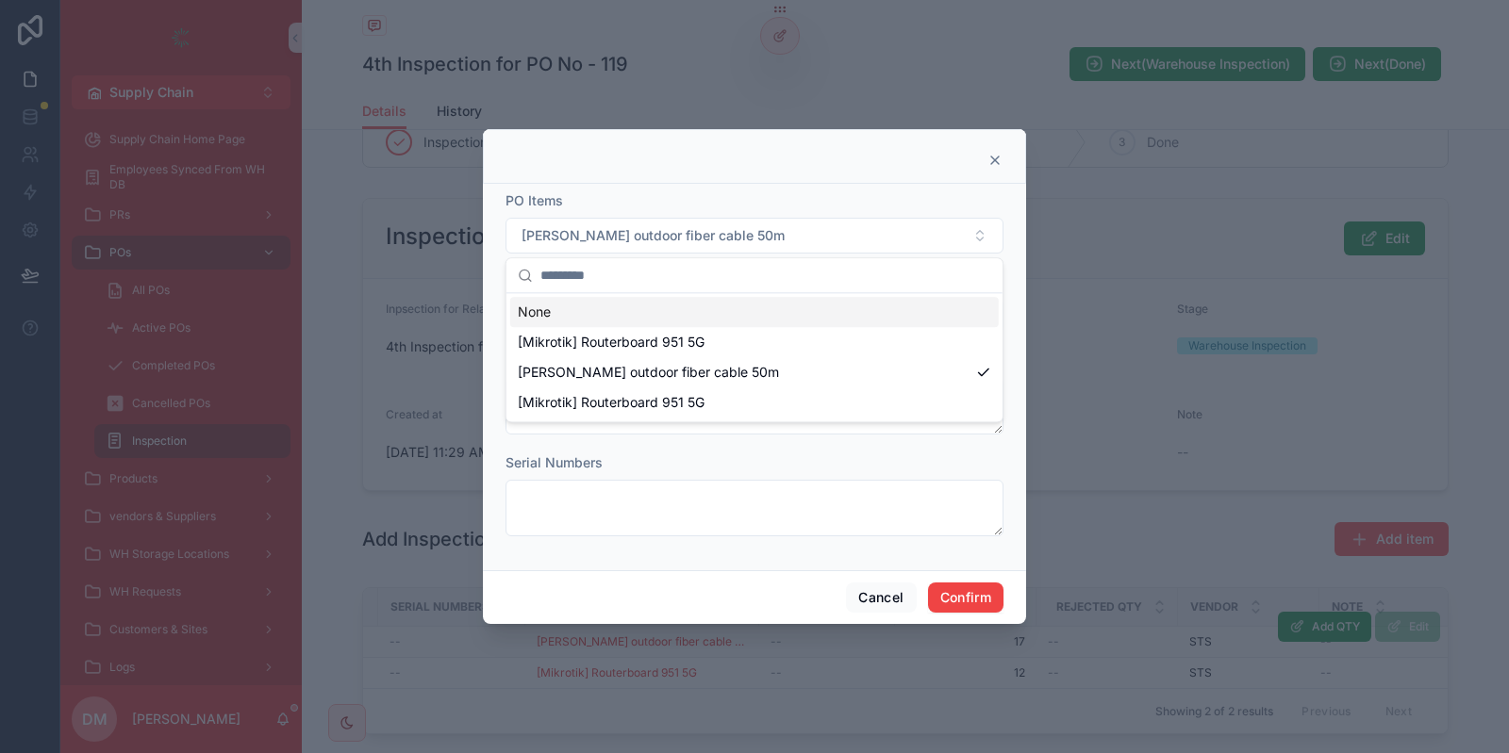
click at [749, 177] on div at bounding box center [754, 156] width 543 height 55
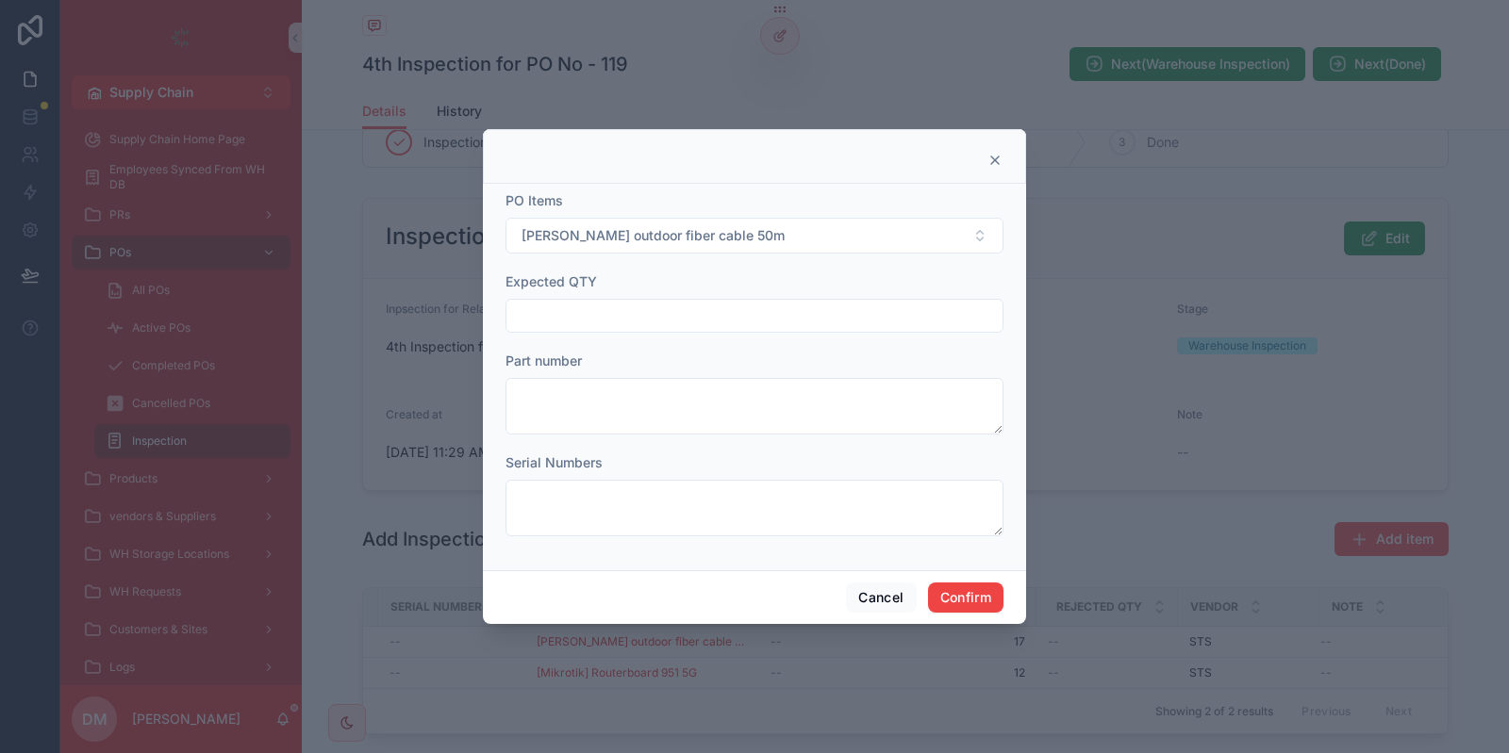
click at [998, 162] on icon at bounding box center [994, 160] width 15 height 15
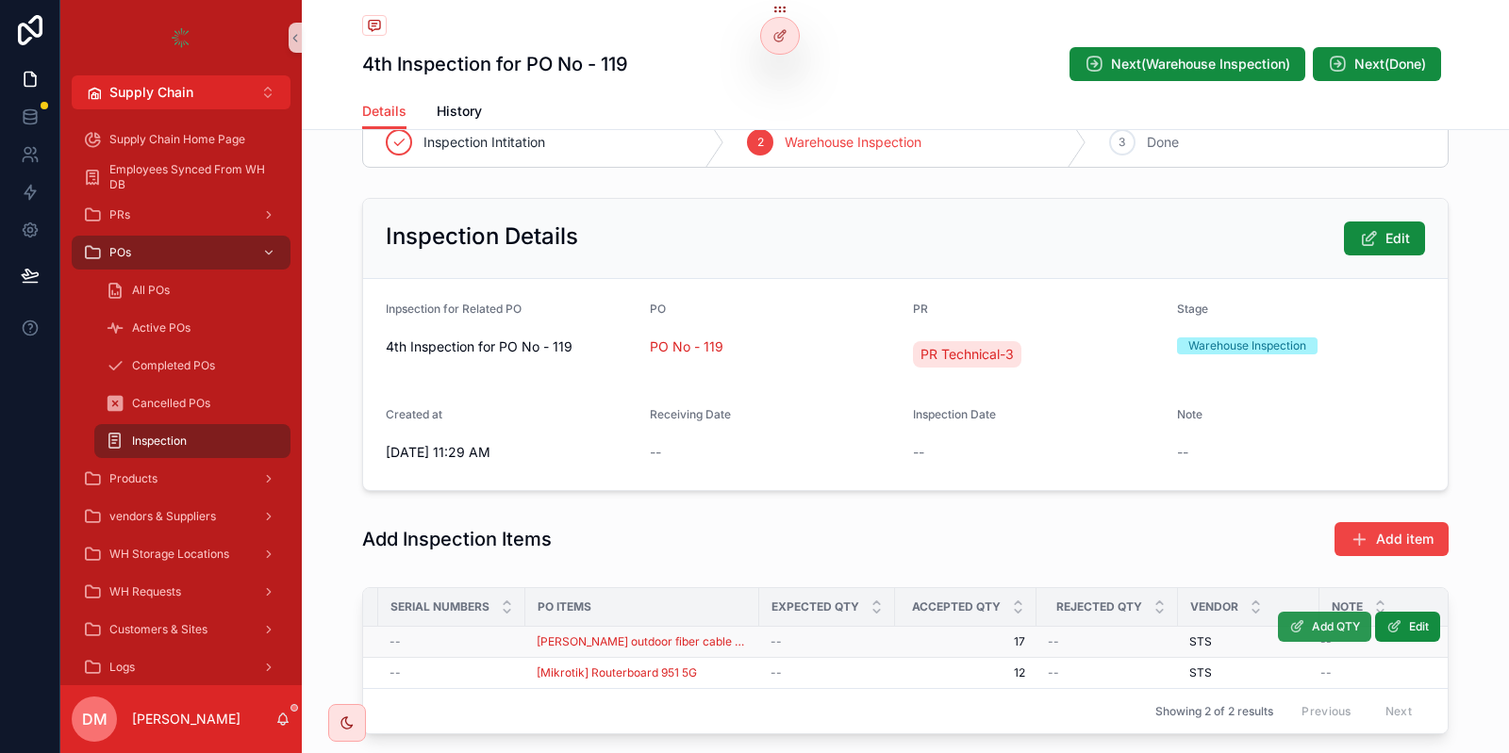
click at [1323, 625] on span "Add QTY" at bounding box center [1336, 627] width 48 height 15
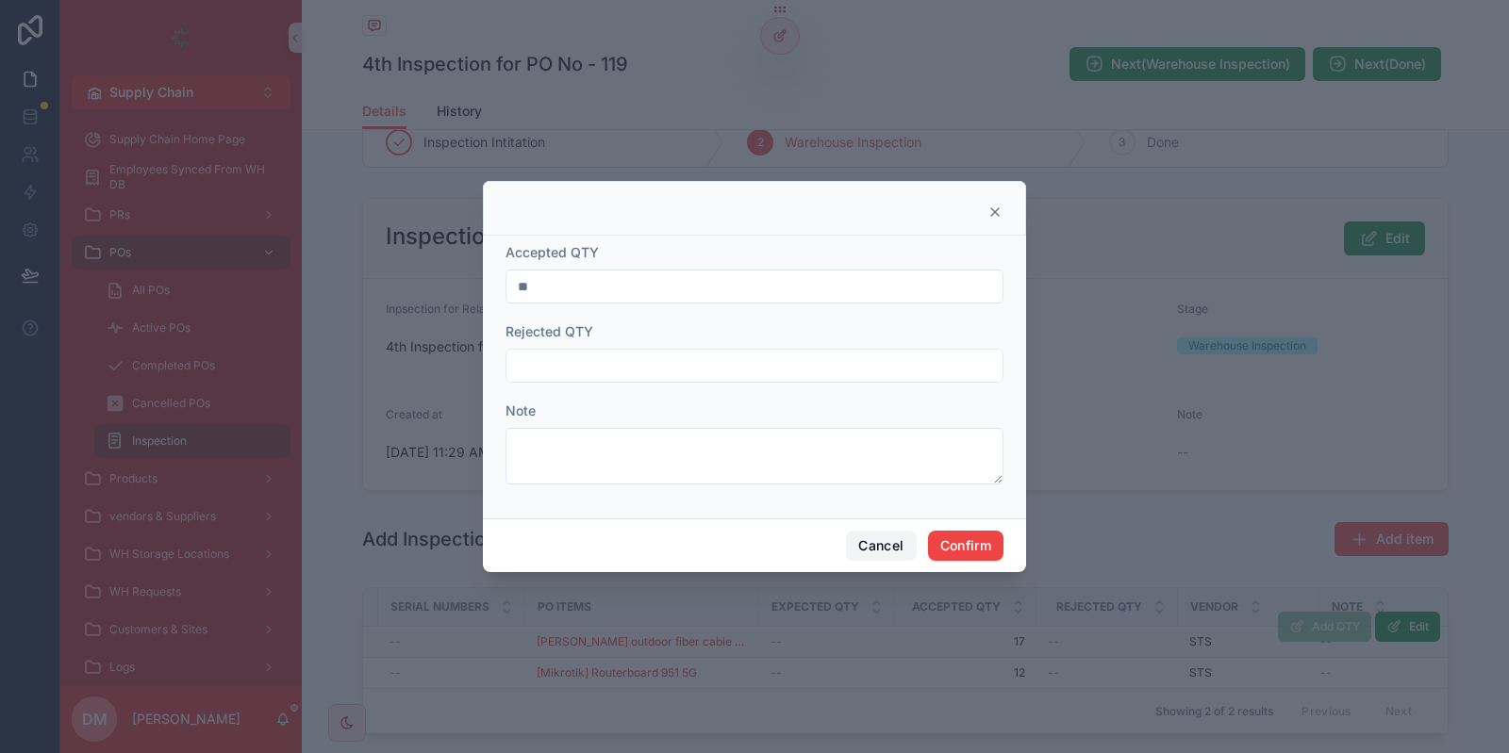
click at [896, 549] on button "Cancel" at bounding box center [881, 546] width 70 height 30
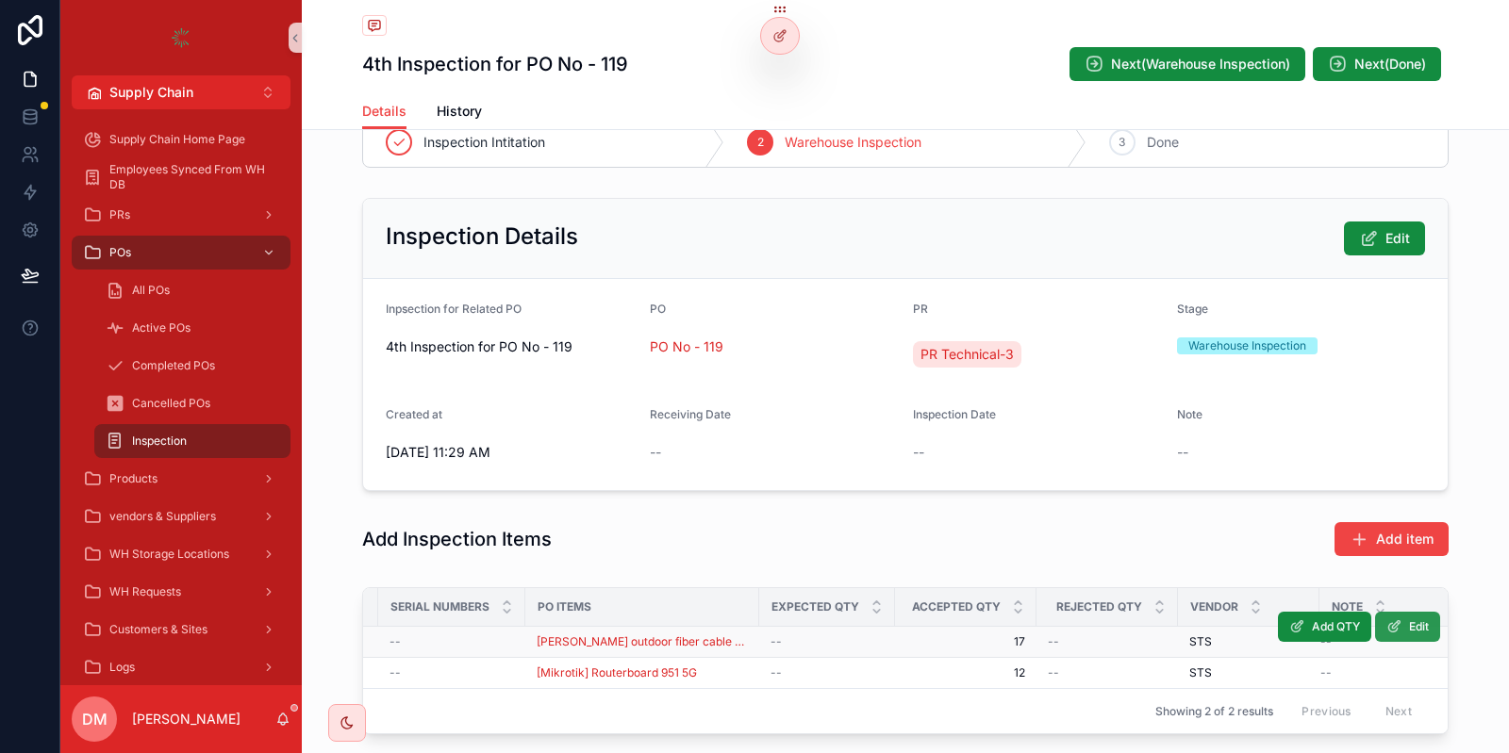
click at [1422, 634] on button "Edit" at bounding box center [1407, 627] width 65 height 30
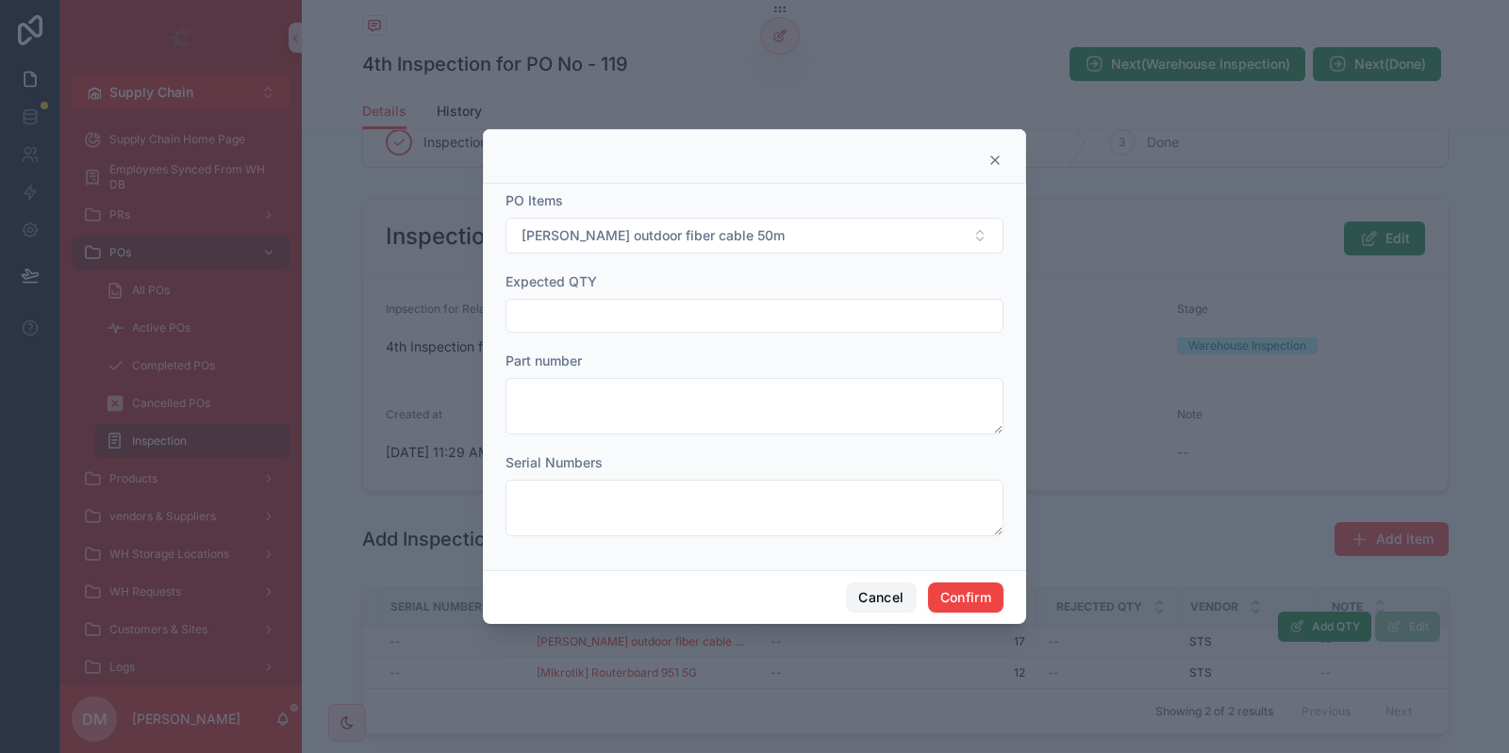
click at [887, 587] on button "Cancel" at bounding box center [881, 598] width 70 height 30
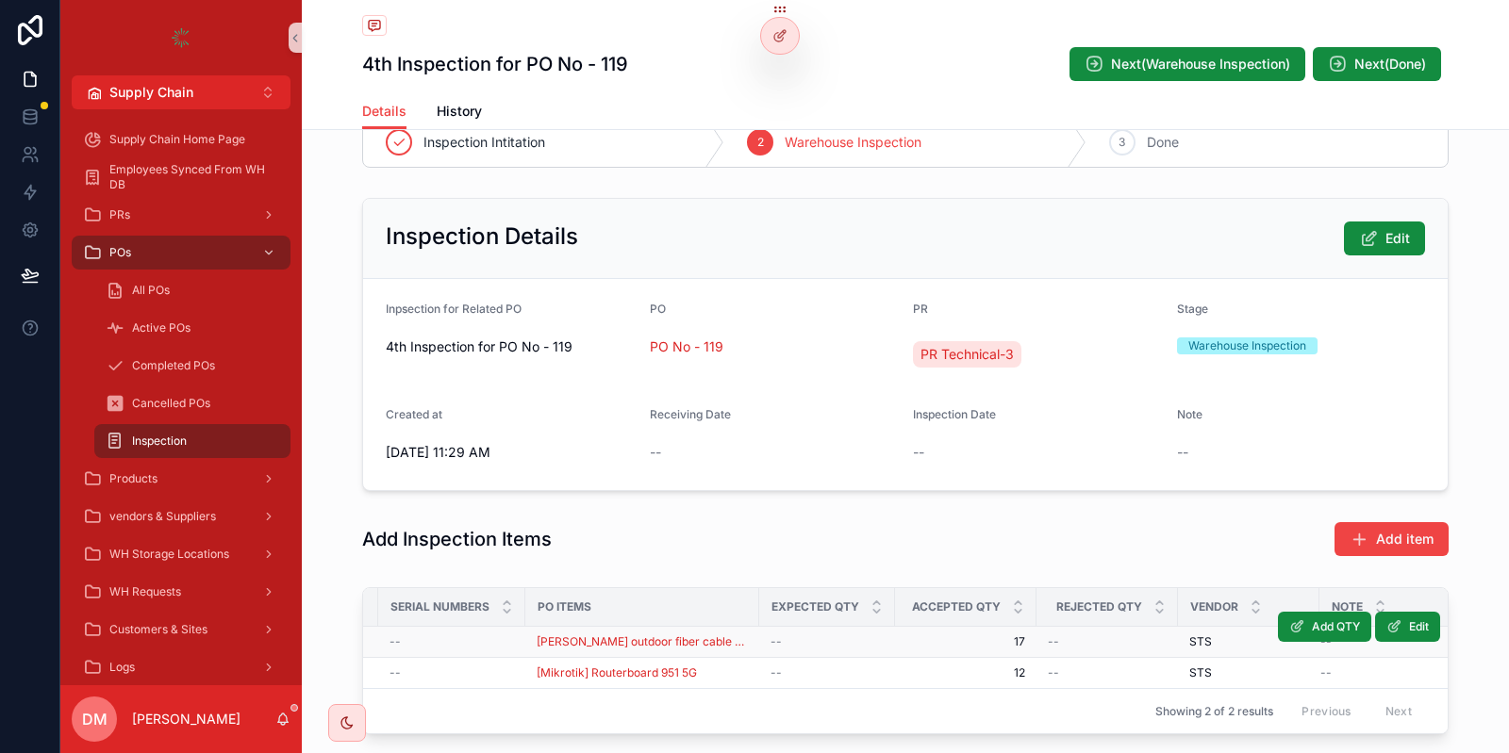
scroll to position [0, 0]
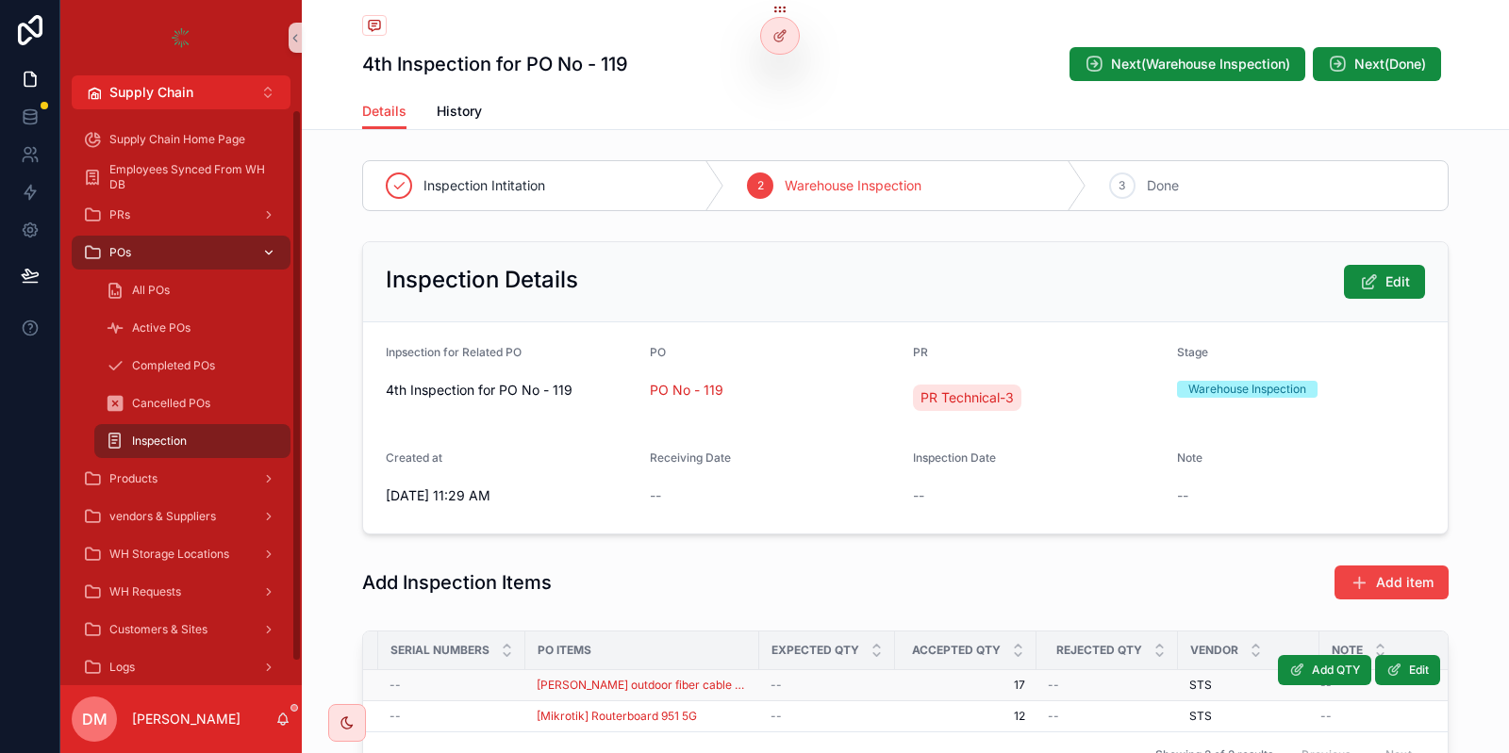
click at [231, 269] on link "POs" at bounding box center [181, 253] width 219 height 34
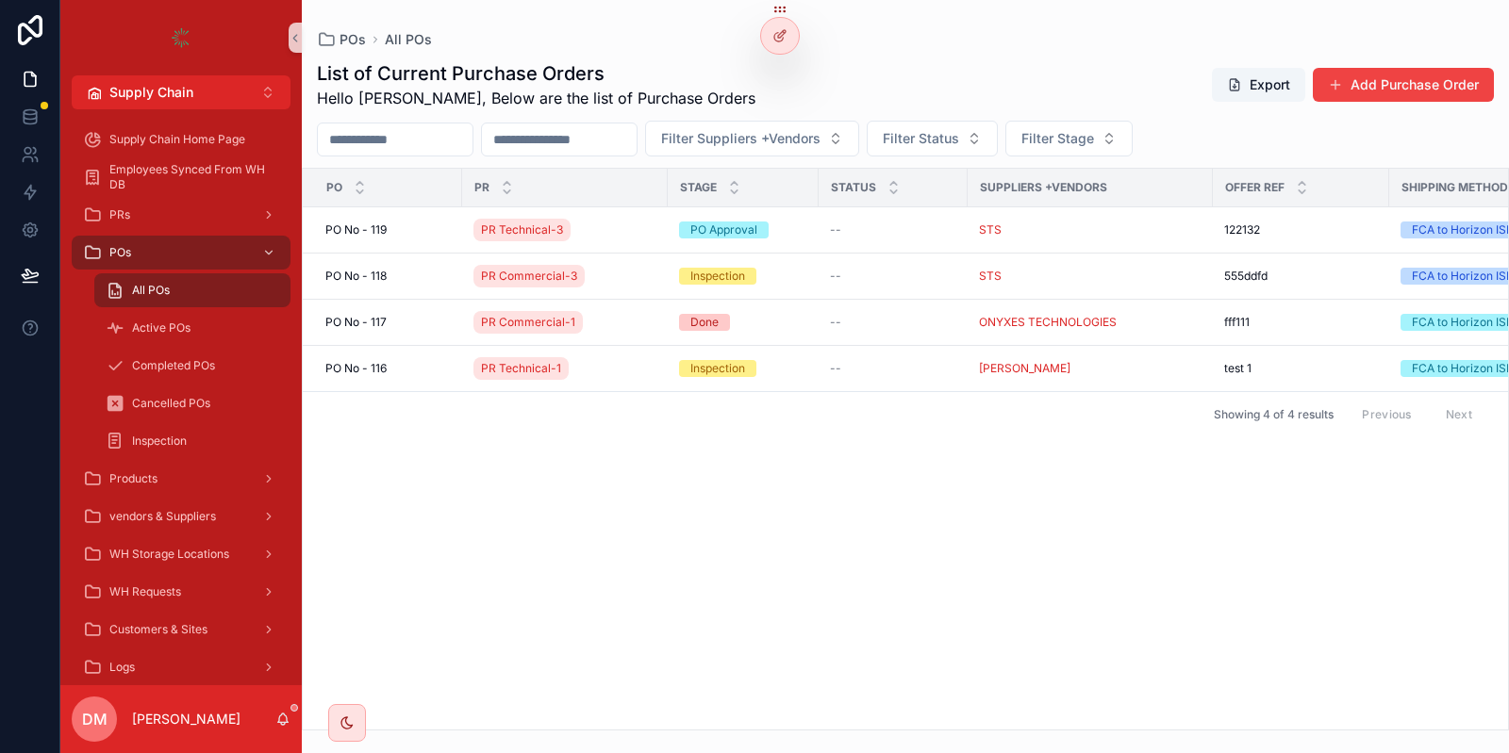
click at [208, 295] on div "All POs" at bounding box center [193, 290] width 174 height 30
click at [371, 223] on span "PO No - 119" at bounding box center [355, 230] width 61 height 15
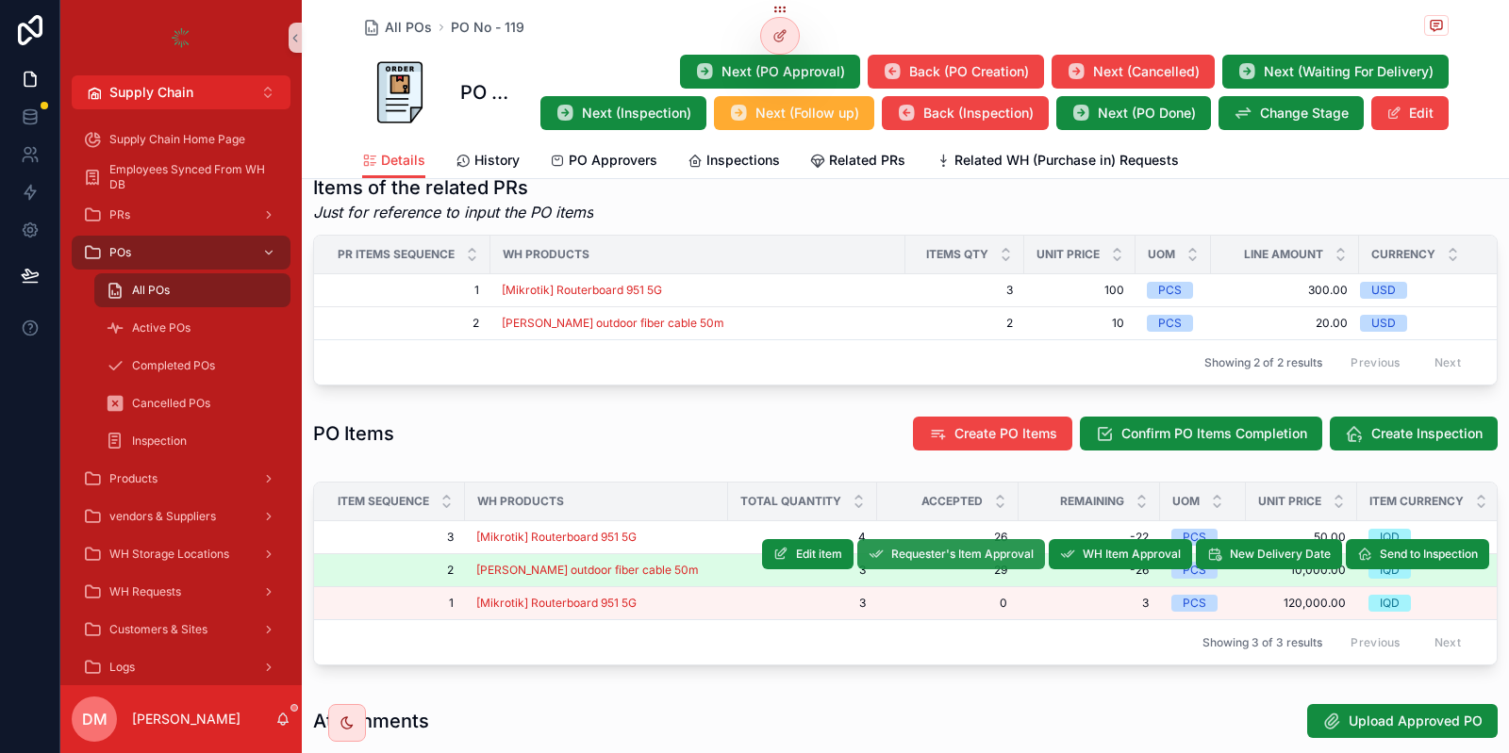
scroll to position [905, 0]
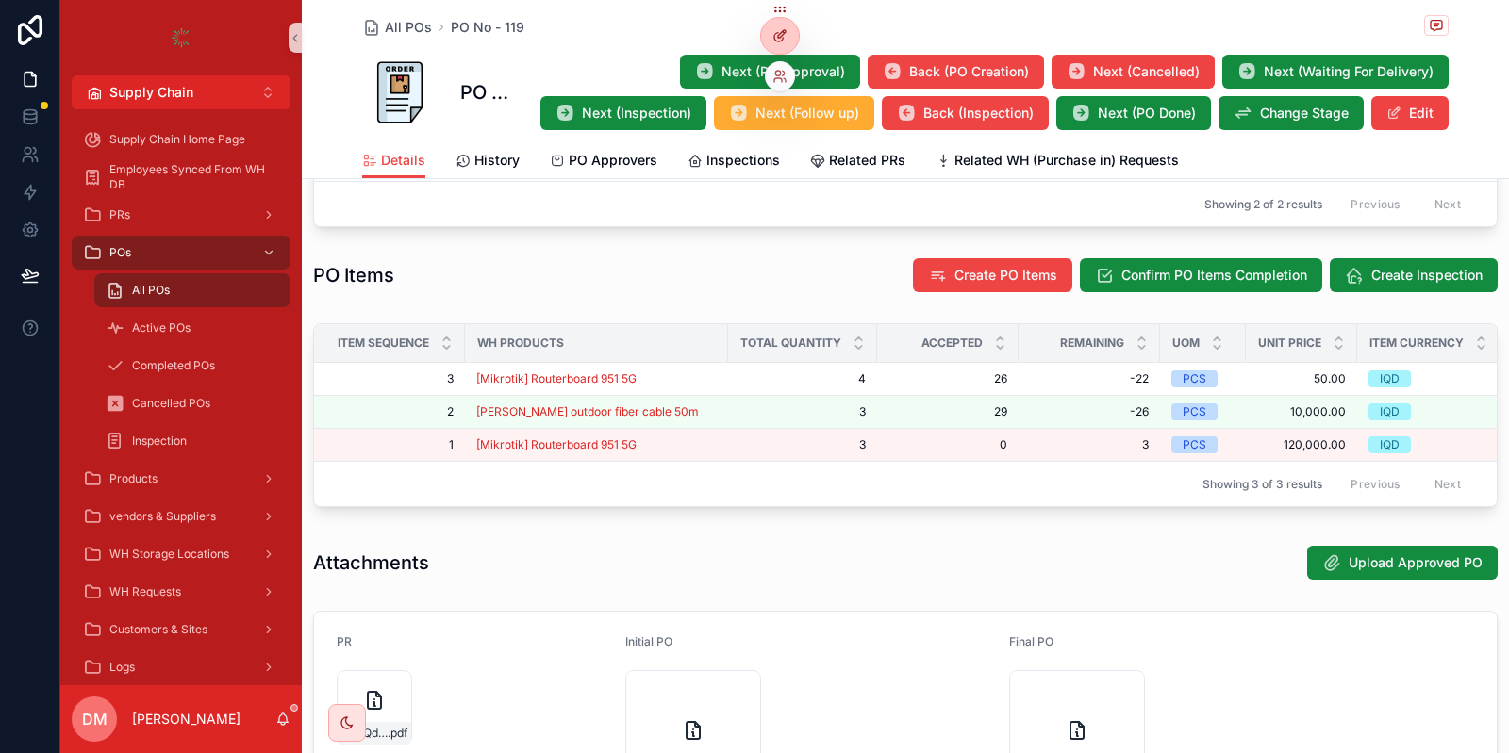
click at [784, 28] on div at bounding box center [780, 36] width 38 height 36
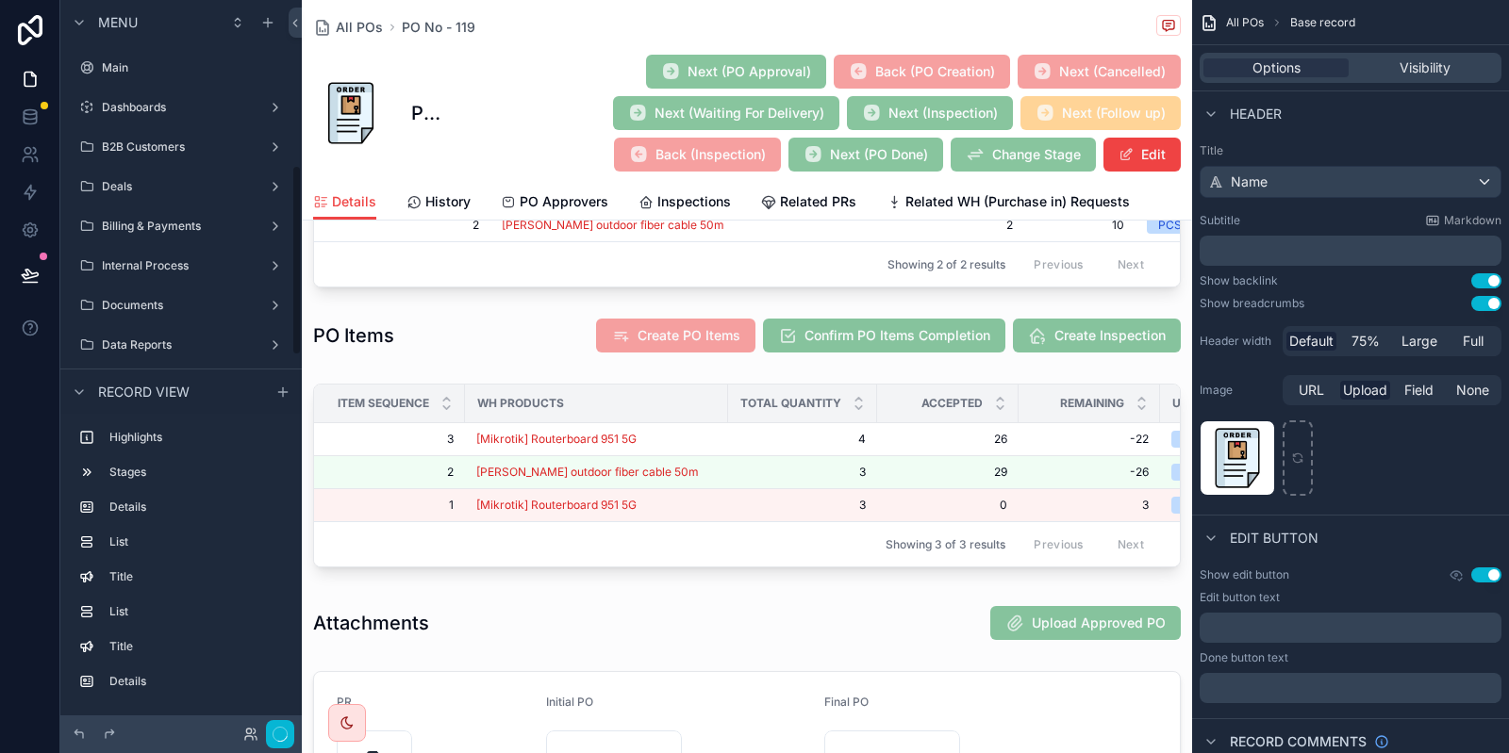
scroll to position [632, 0]
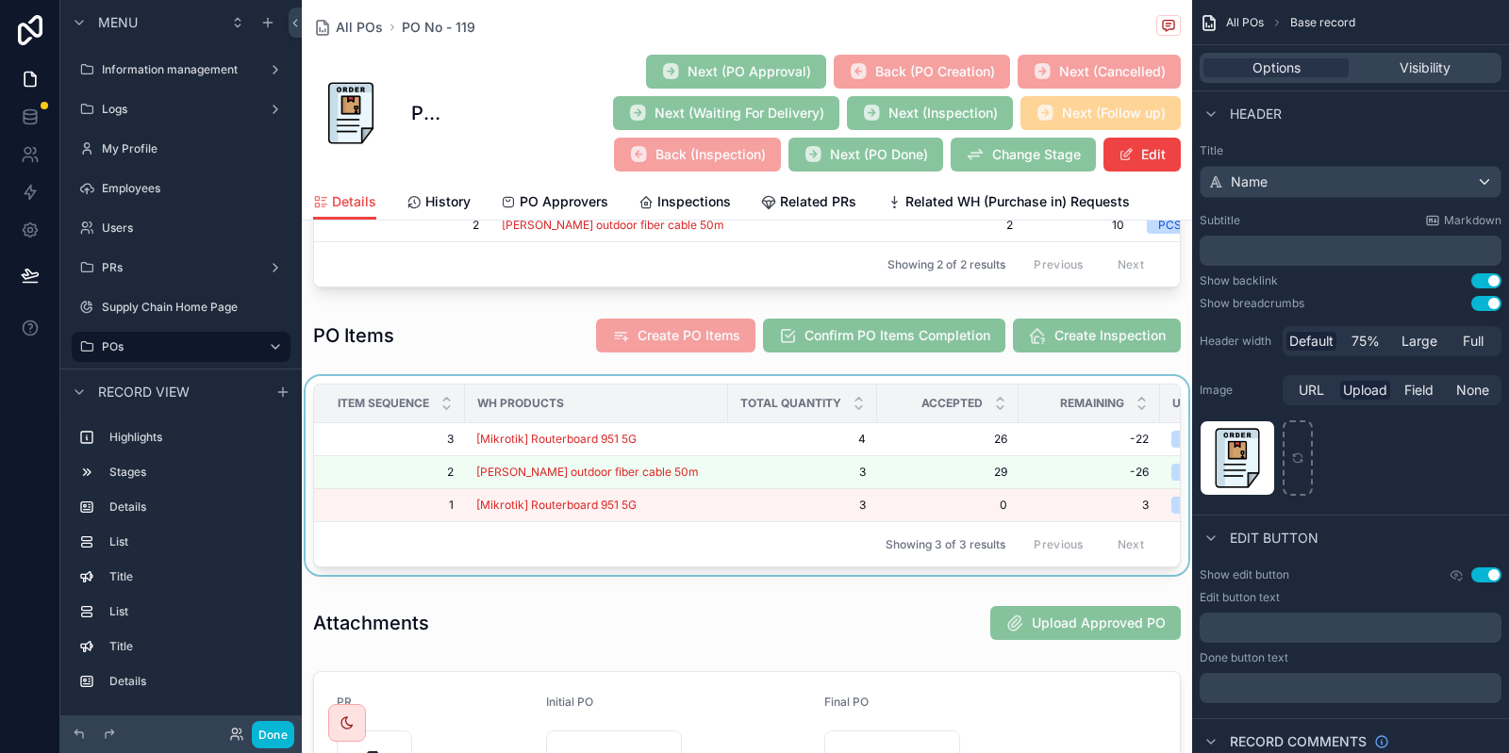
click at [674, 413] on div "WH Products" at bounding box center [596, 403] width 261 height 30
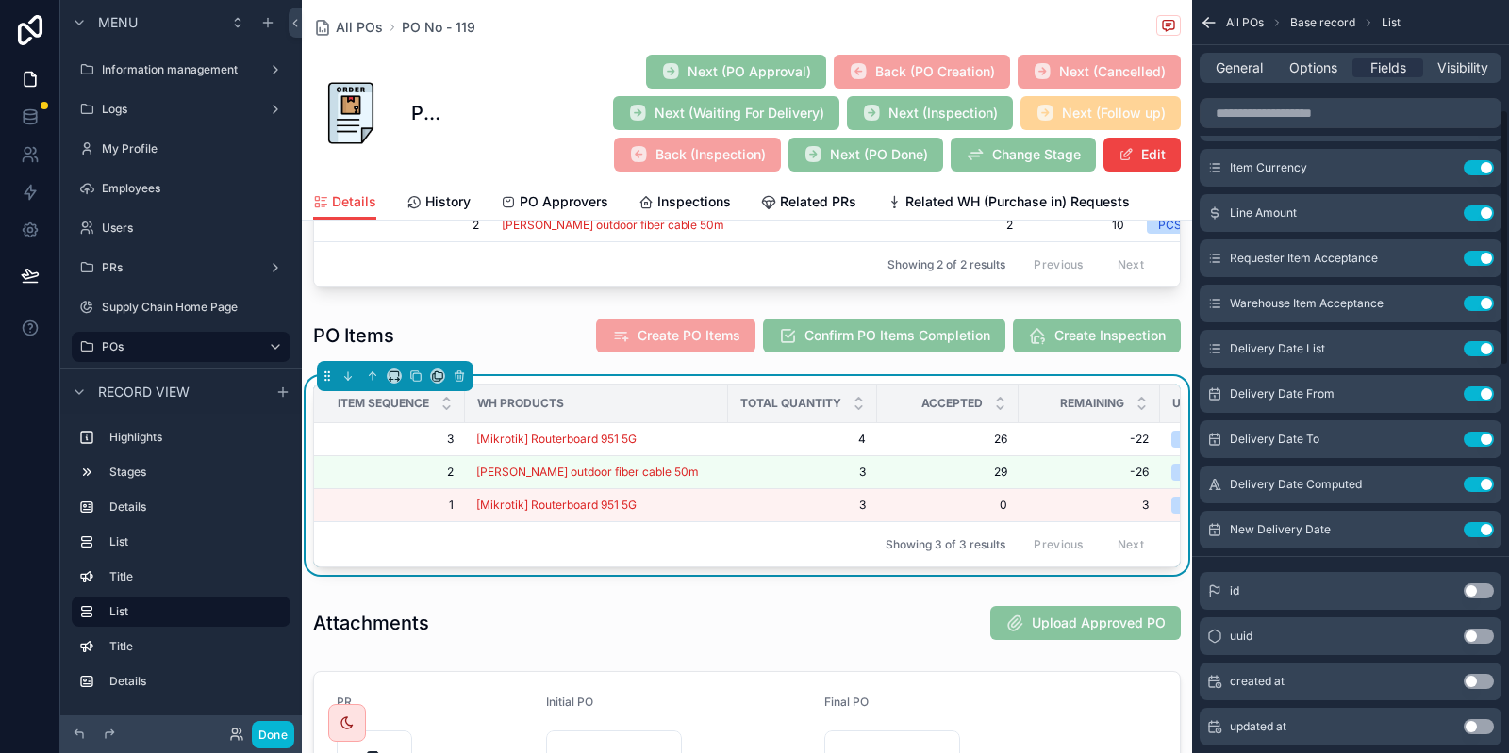
scroll to position [0, 0]
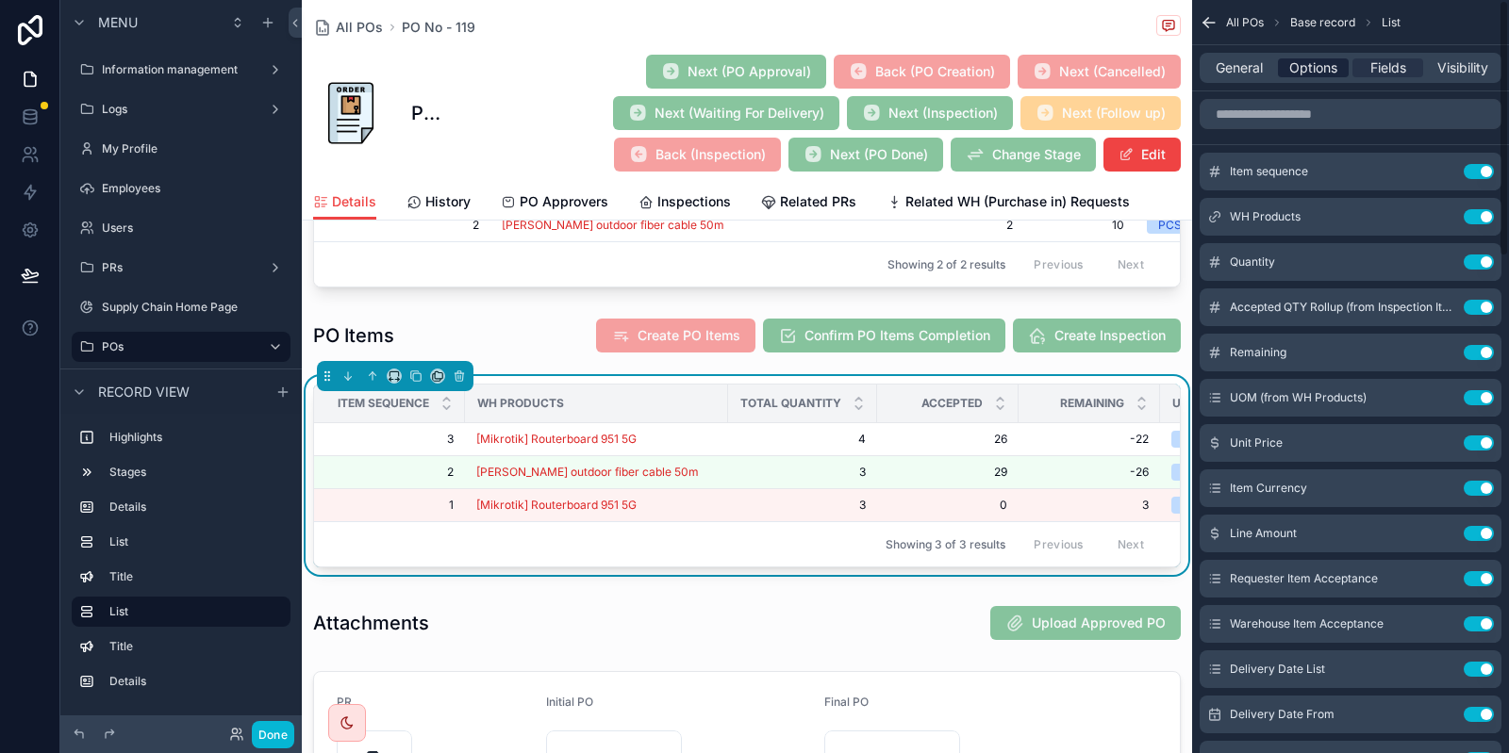
click at [1285, 73] on div "Options" at bounding box center [1313, 67] width 71 height 19
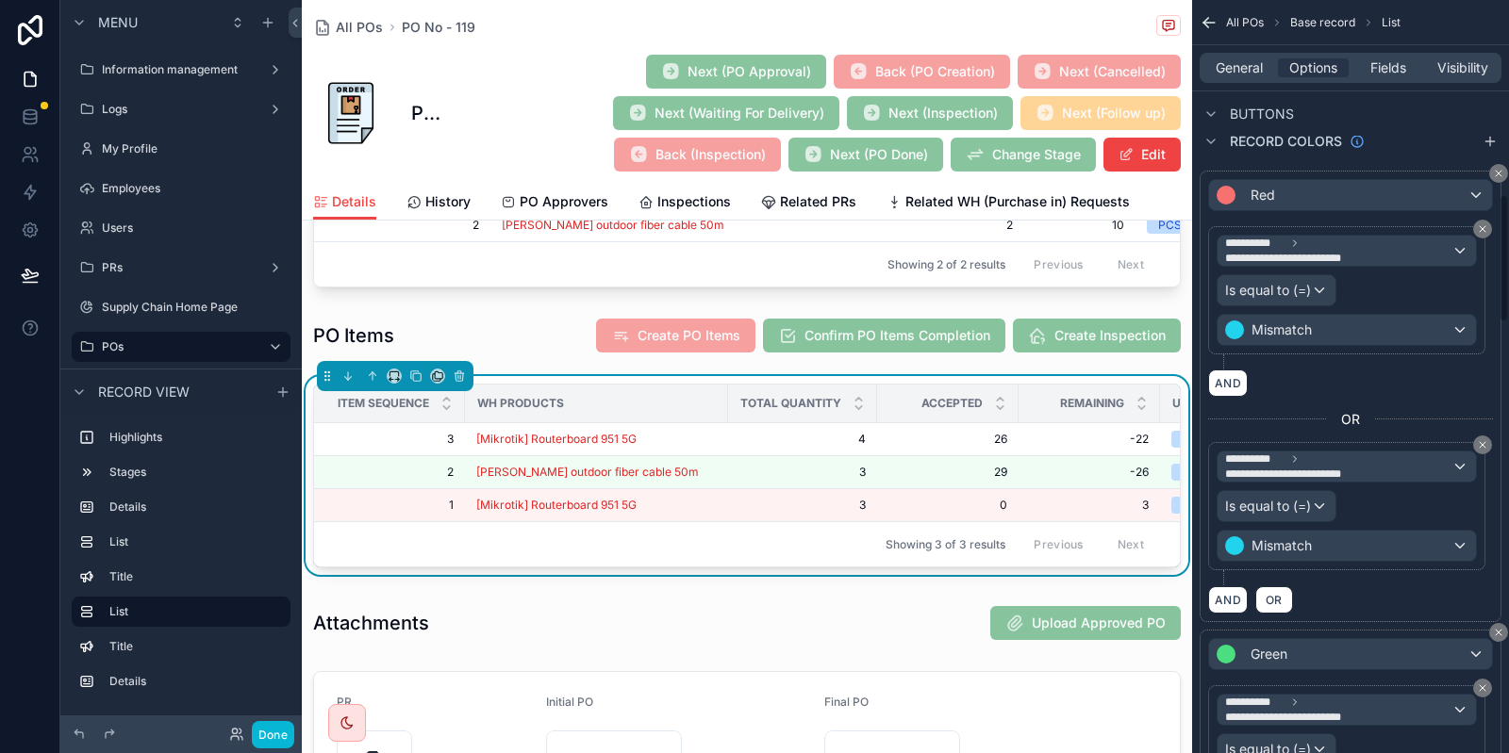
scroll to position [925, 0]
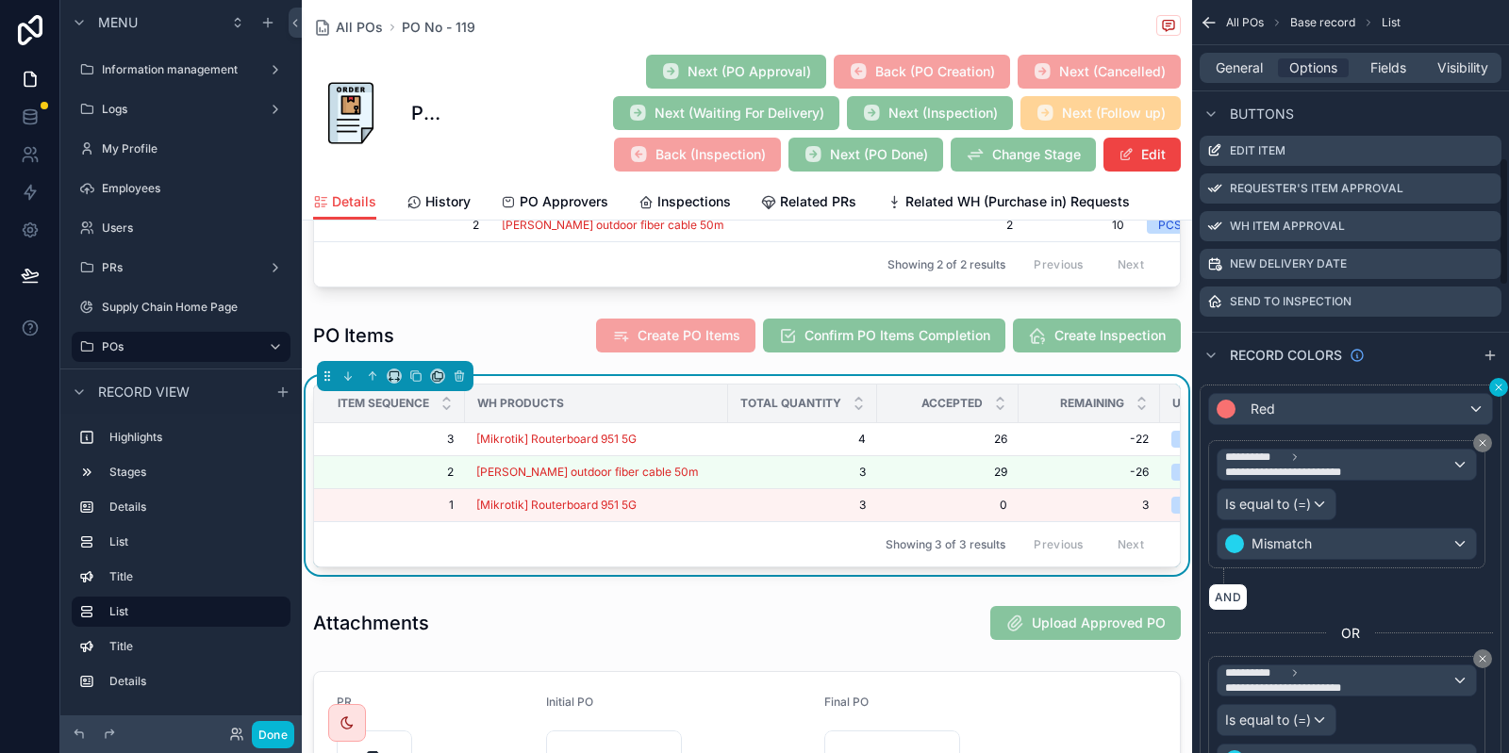
click at [1497, 389] on icon "scrollable content" at bounding box center [1498, 387] width 11 height 11
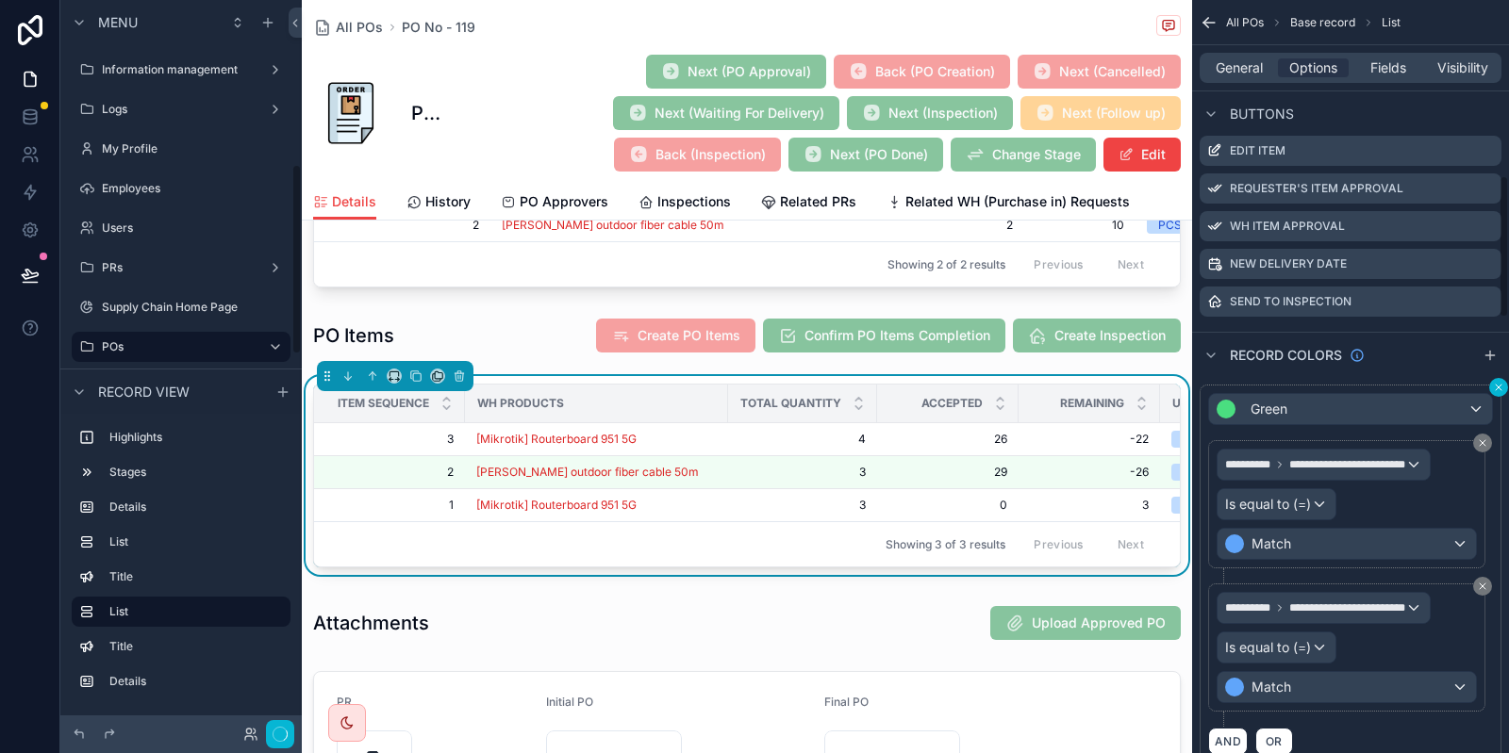
scroll to position [632, 0]
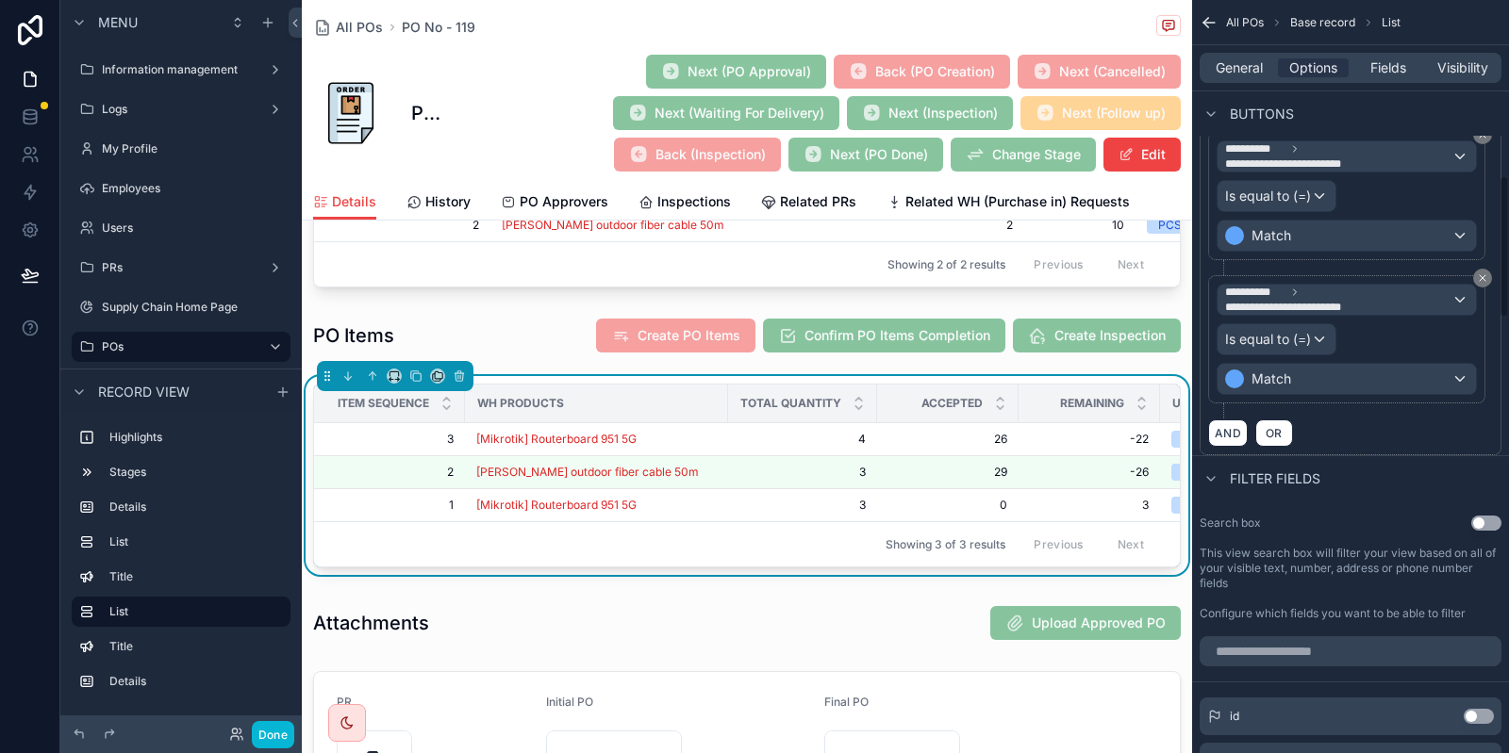
click at [1501, 382] on div "**********" at bounding box center [1350, 265] width 302 height 379
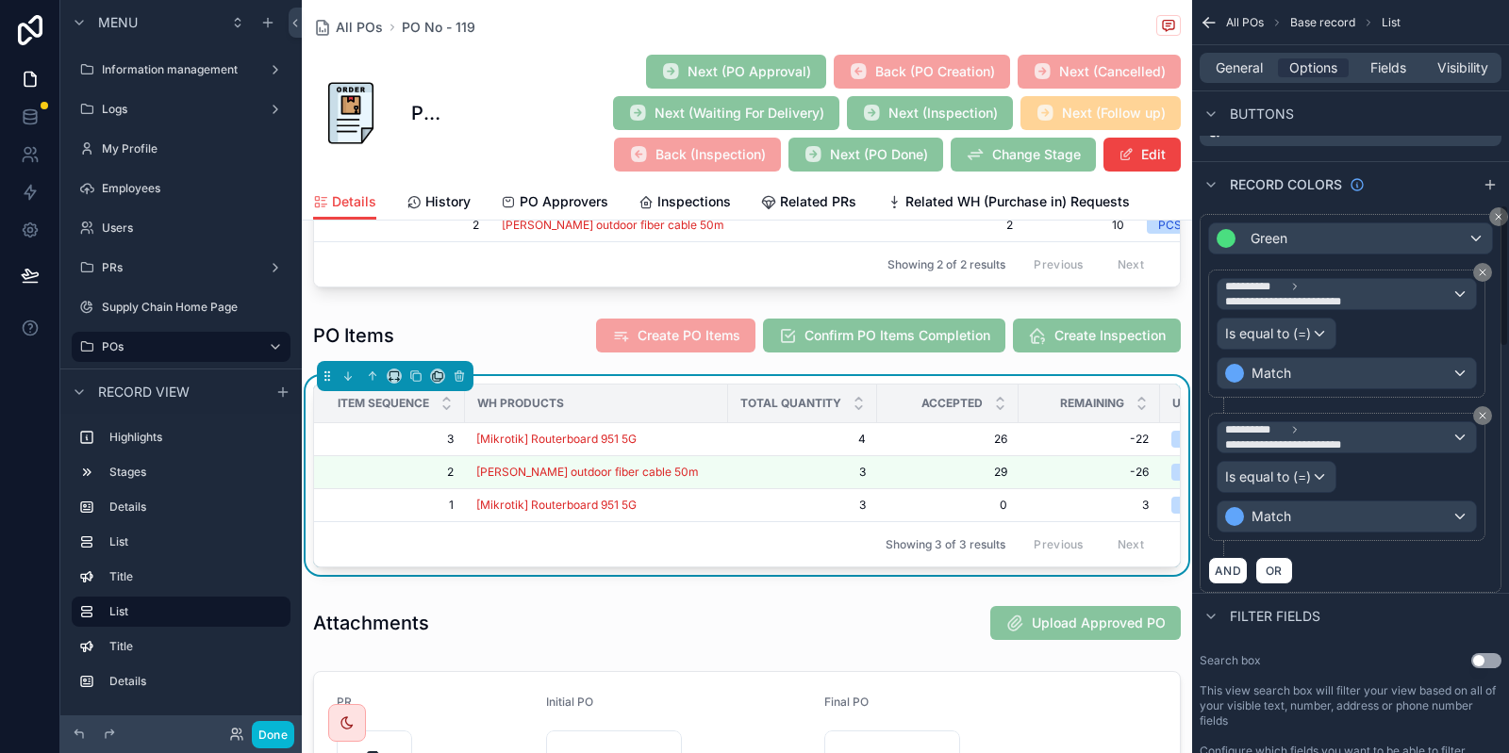
scroll to position [1076, 0]
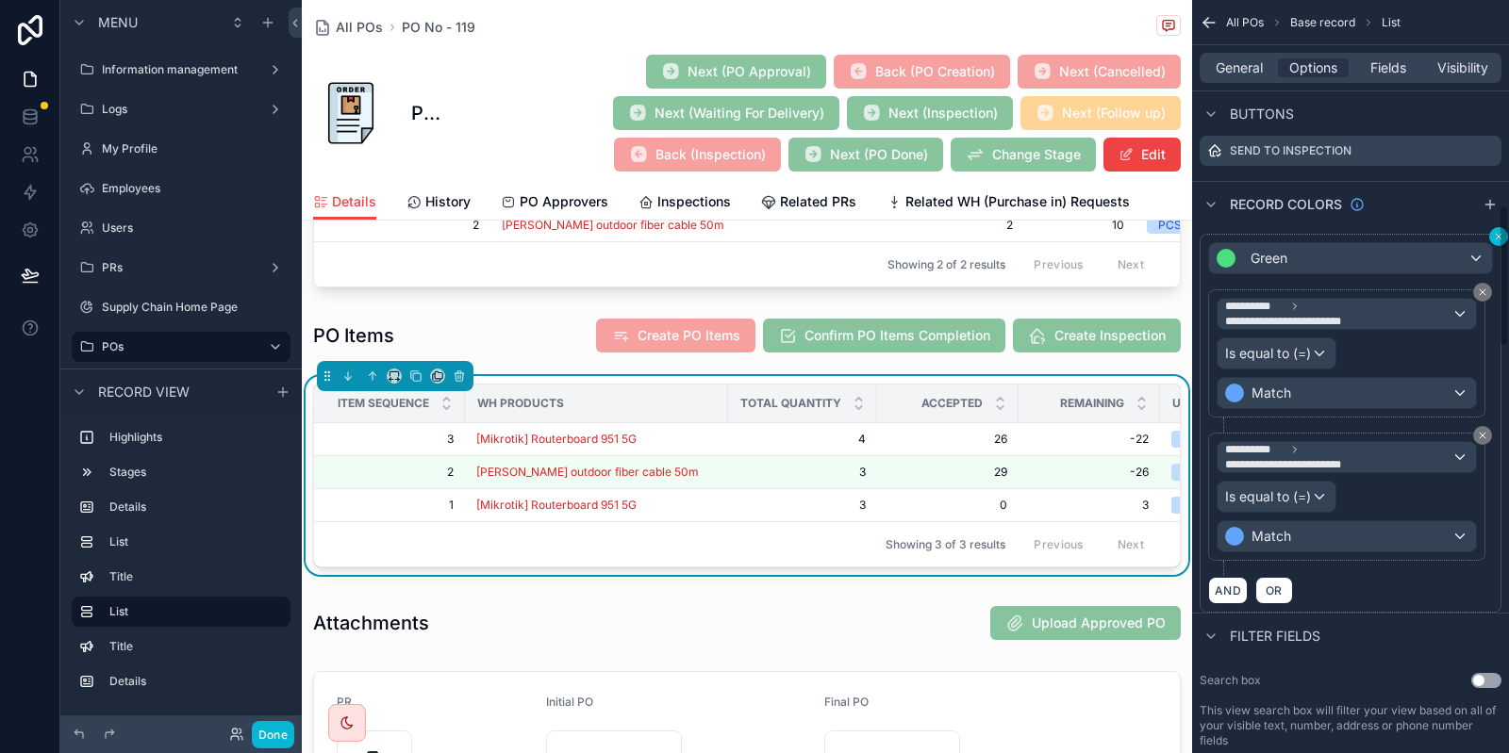
click at [1501, 231] on div "**********" at bounding box center [1350, 376] width 317 height 753
click at [1501, 240] on div "**********" at bounding box center [1350, 376] width 317 height 753
click at [1508, 234] on div "**********" at bounding box center [1350, 376] width 317 height 753
click at [1495, 235] on icon "scrollable content" at bounding box center [1498, 236] width 11 height 11
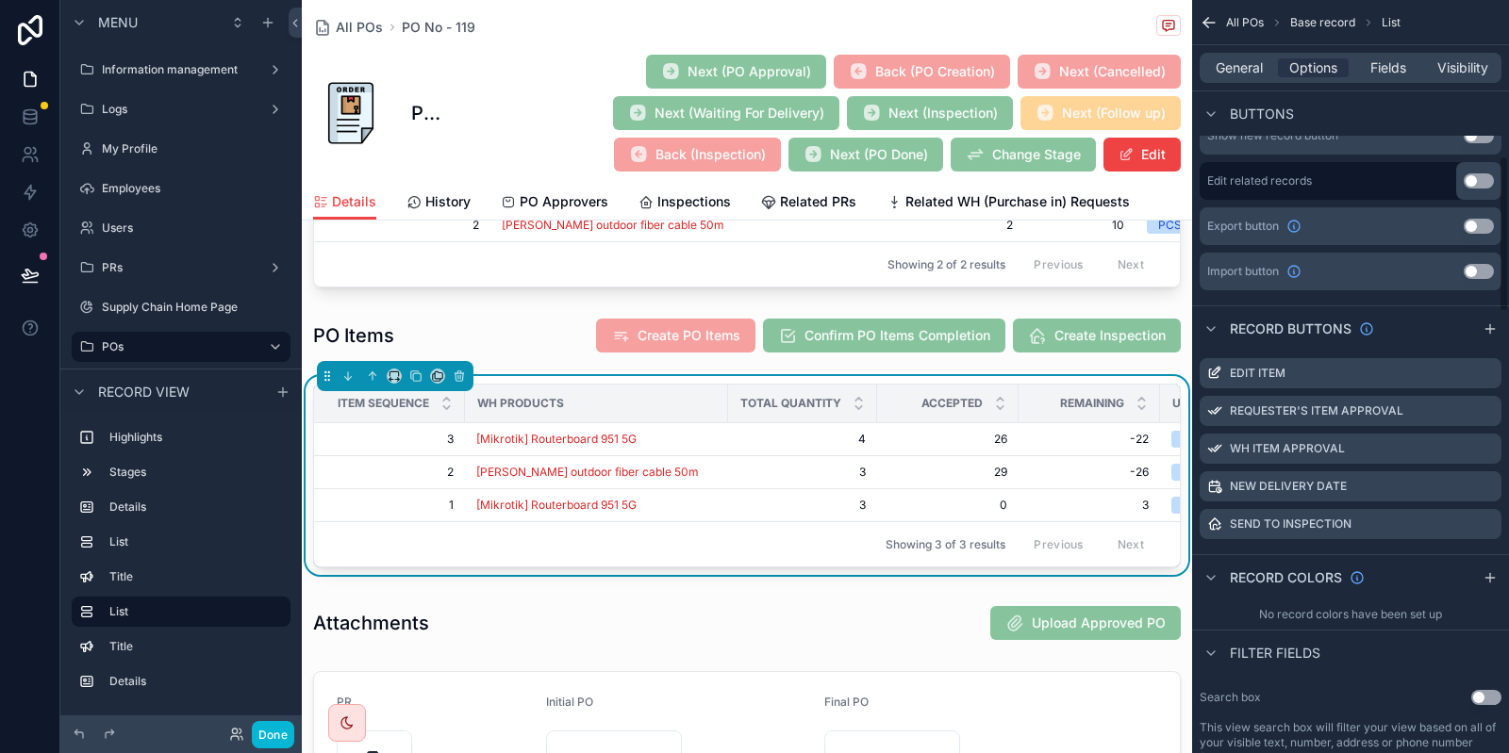
scroll to position [702, 0]
click at [1460, 415] on icon "scrollable content" at bounding box center [1463, 413] width 8 height 8
click at [1458, 372] on button at bounding box center [1456, 381] width 23 height 23
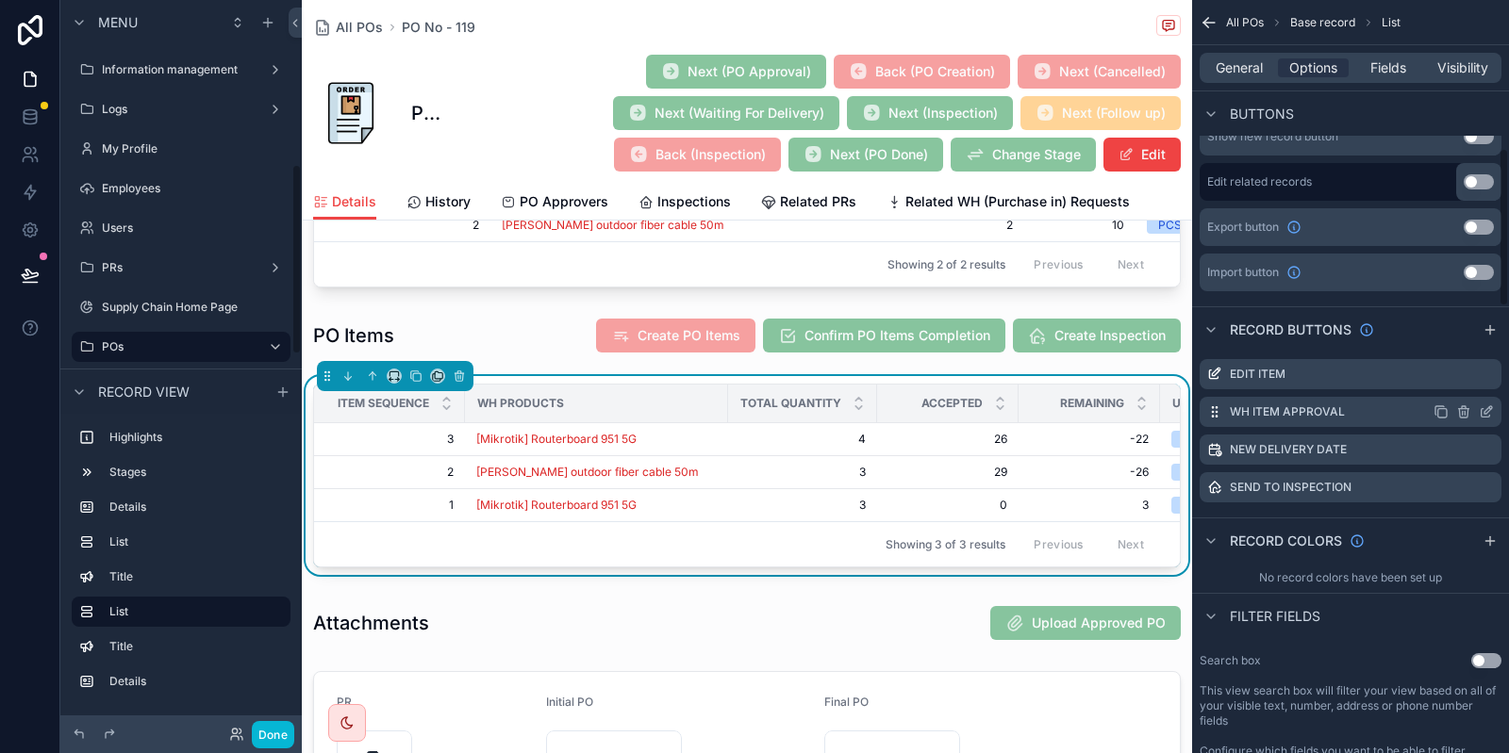
scroll to position [632, 0]
click at [1463, 411] on icon "scrollable content" at bounding box center [1463, 412] width 15 height 15
click at [1454, 378] on icon at bounding box center [1456, 378] width 10 height 0
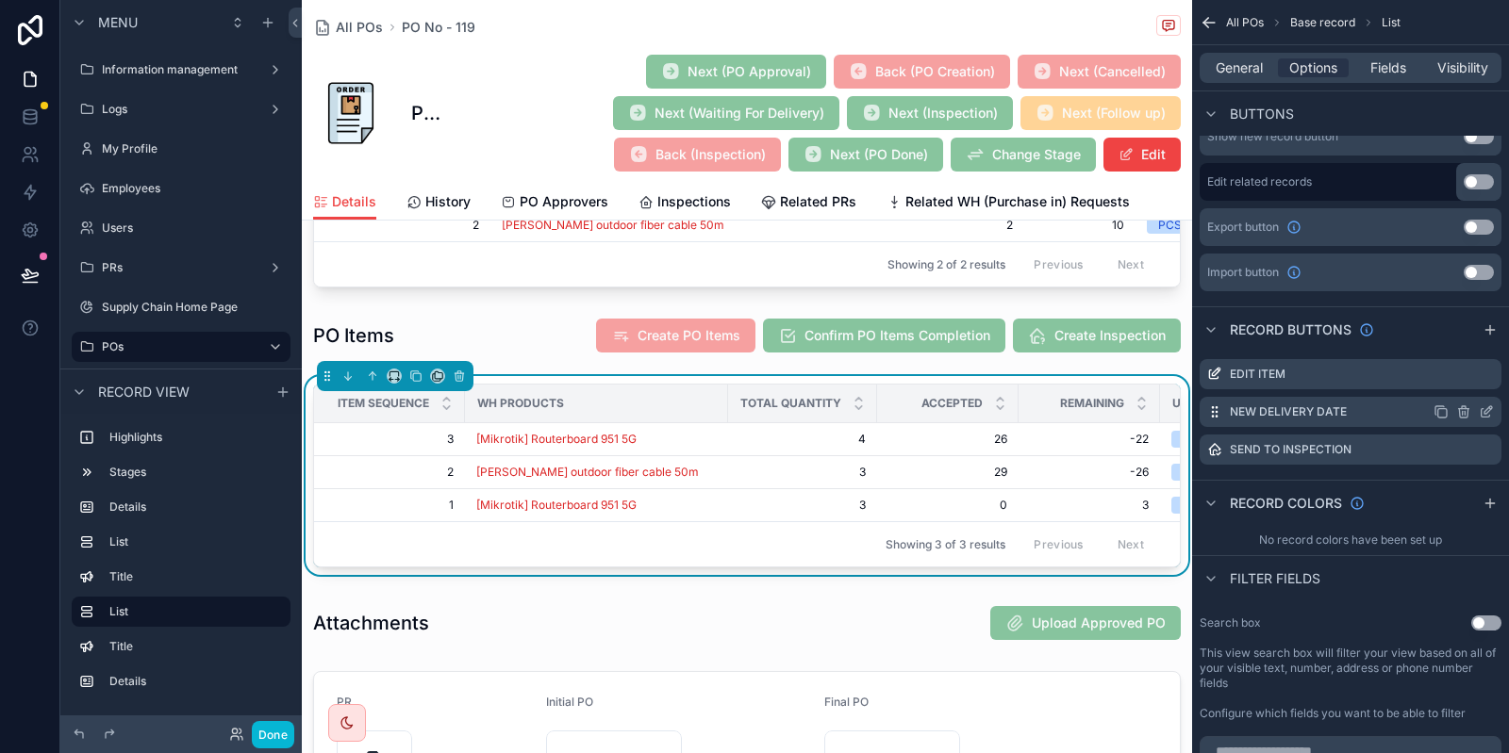
click at [1460, 405] on icon "scrollable content" at bounding box center [1463, 412] width 15 height 15
click at [1453, 375] on icon at bounding box center [1455, 380] width 15 height 15
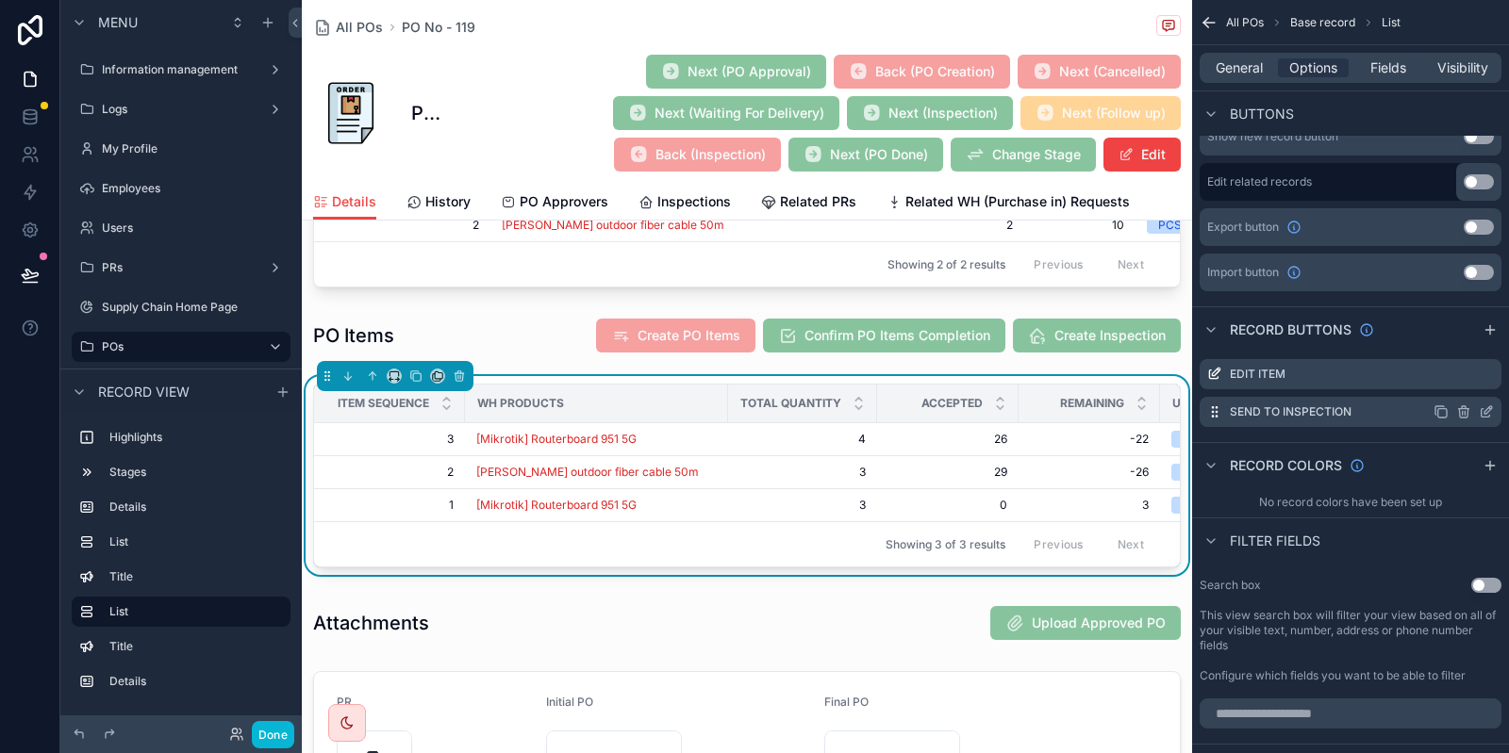
click at [1466, 411] on icon "scrollable content" at bounding box center [1463, 412] width 15 height 15
click at [1446, 385] on button at bounding box center [1456, 381] width 23 height 23
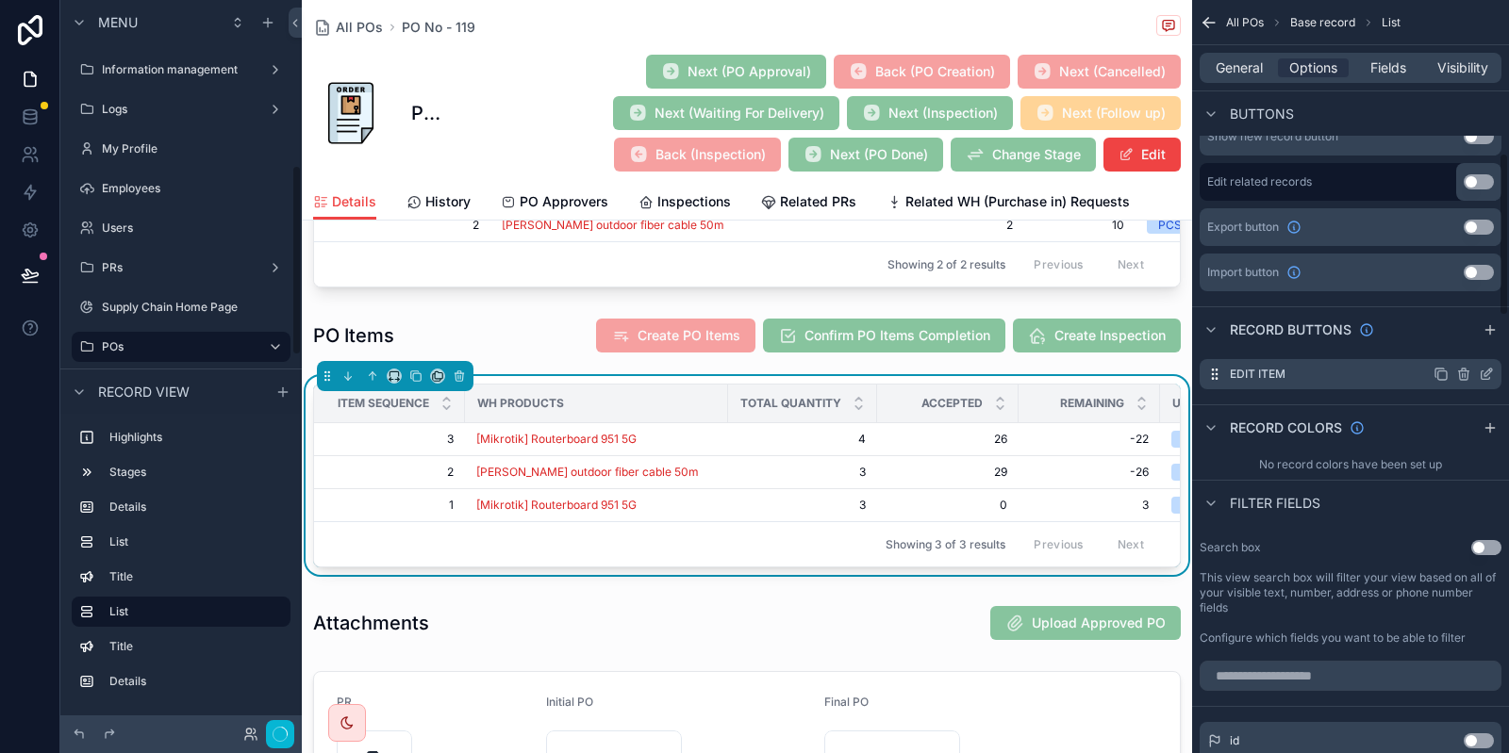
click at [1446, 378] on icon "scrollable content" at bounding box center [1440, 374] width 15 height 15
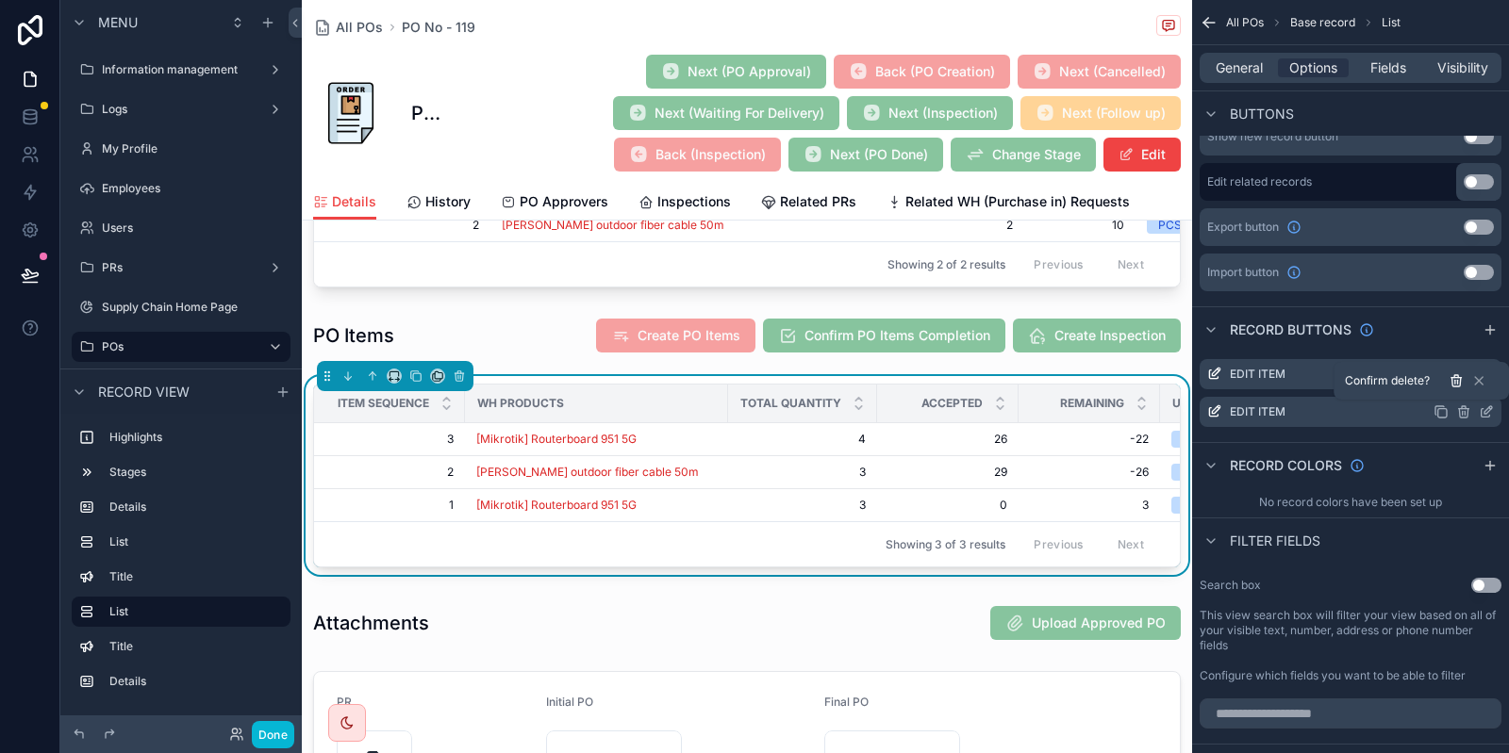
click at [1458, 378] on icon at bounding box center [1456, 378] width 10 height 0
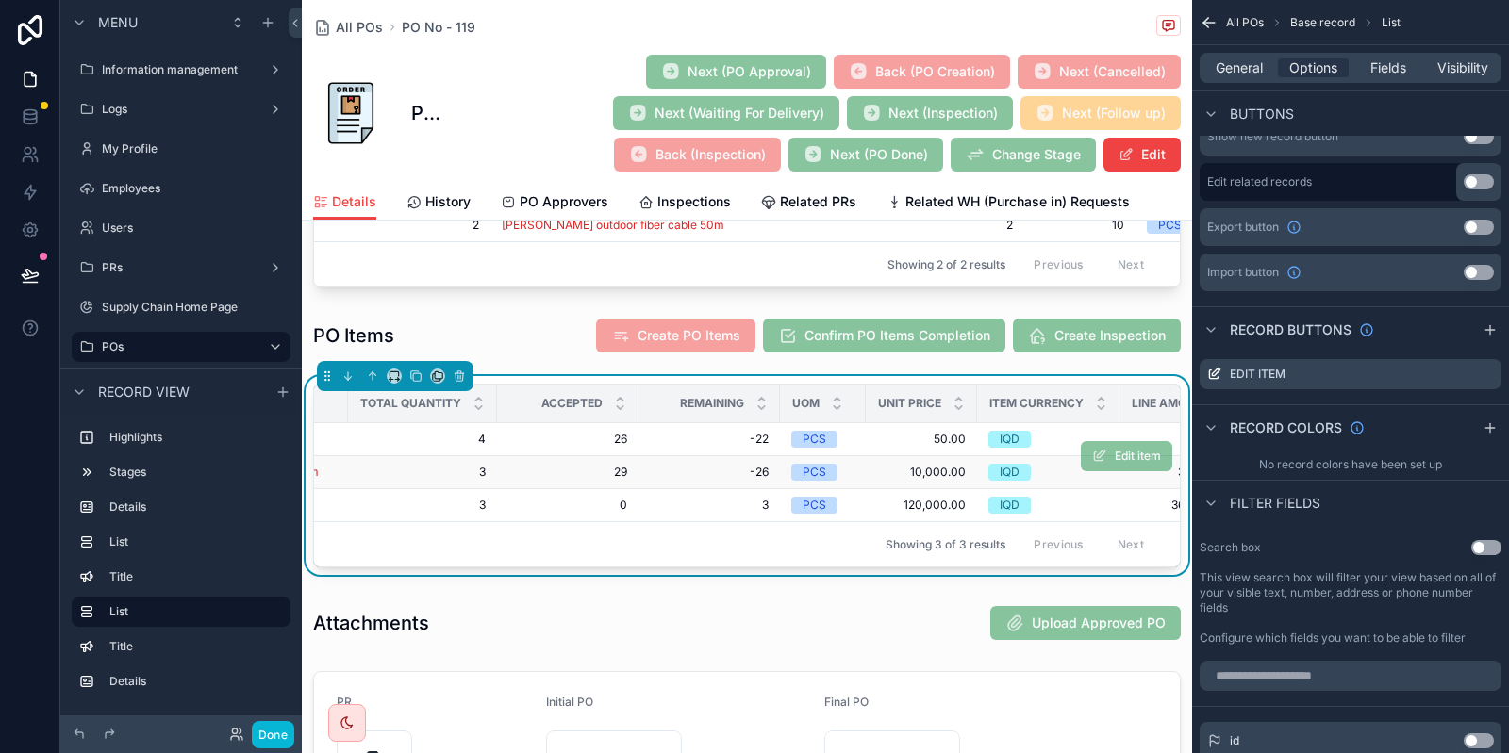
scroll to position [0, 402]
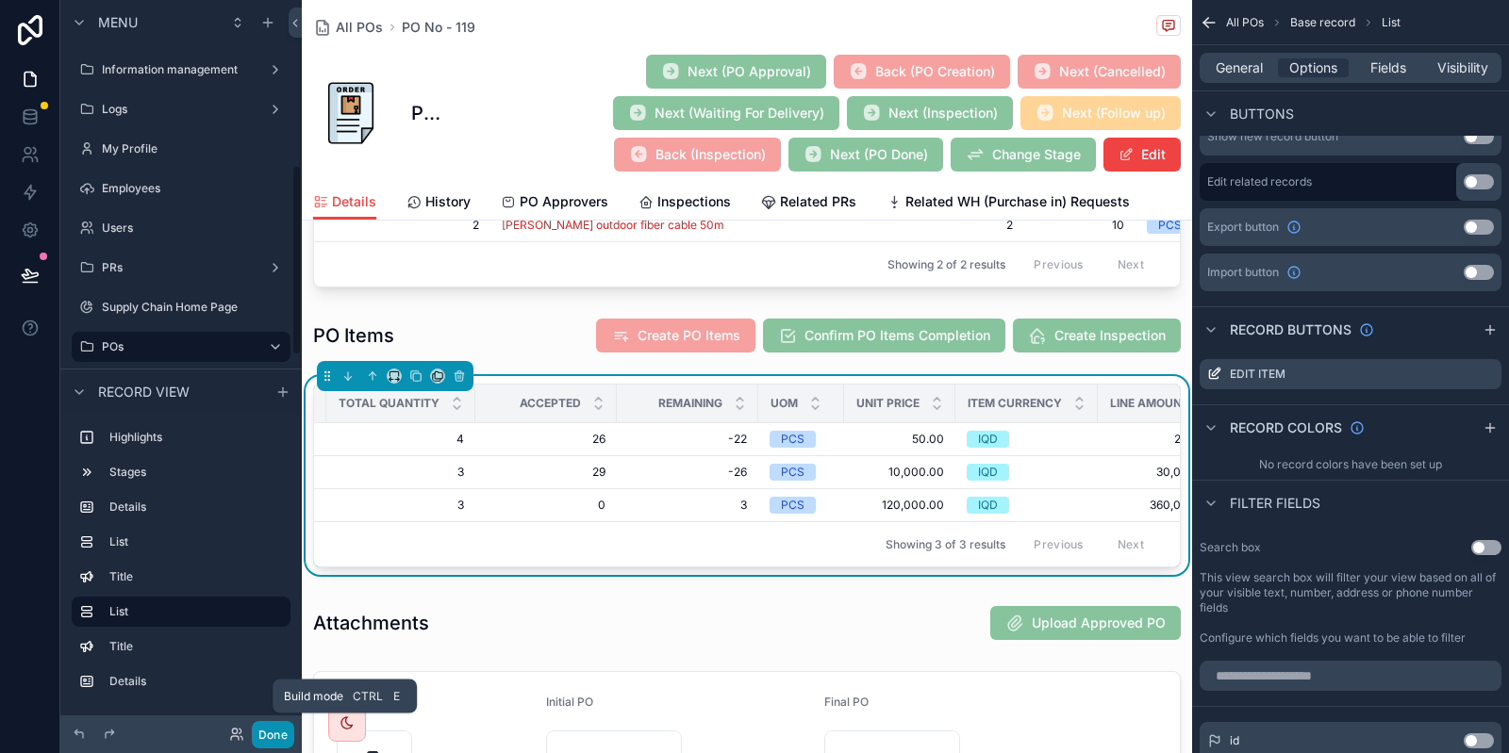
click at [284, 732] on button "Done" at bounding box center [273, 734] width 42 height 27
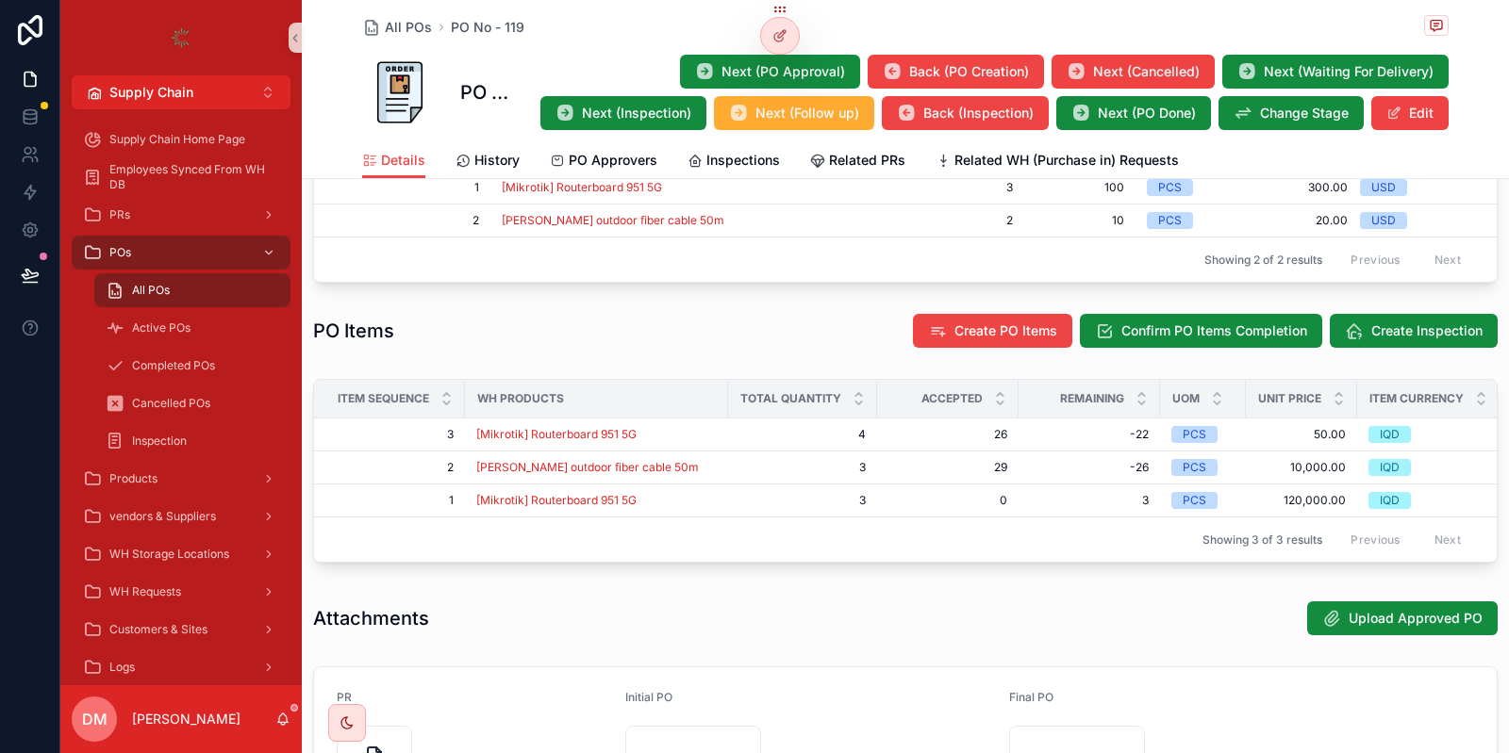
scroll to position [859, 0]
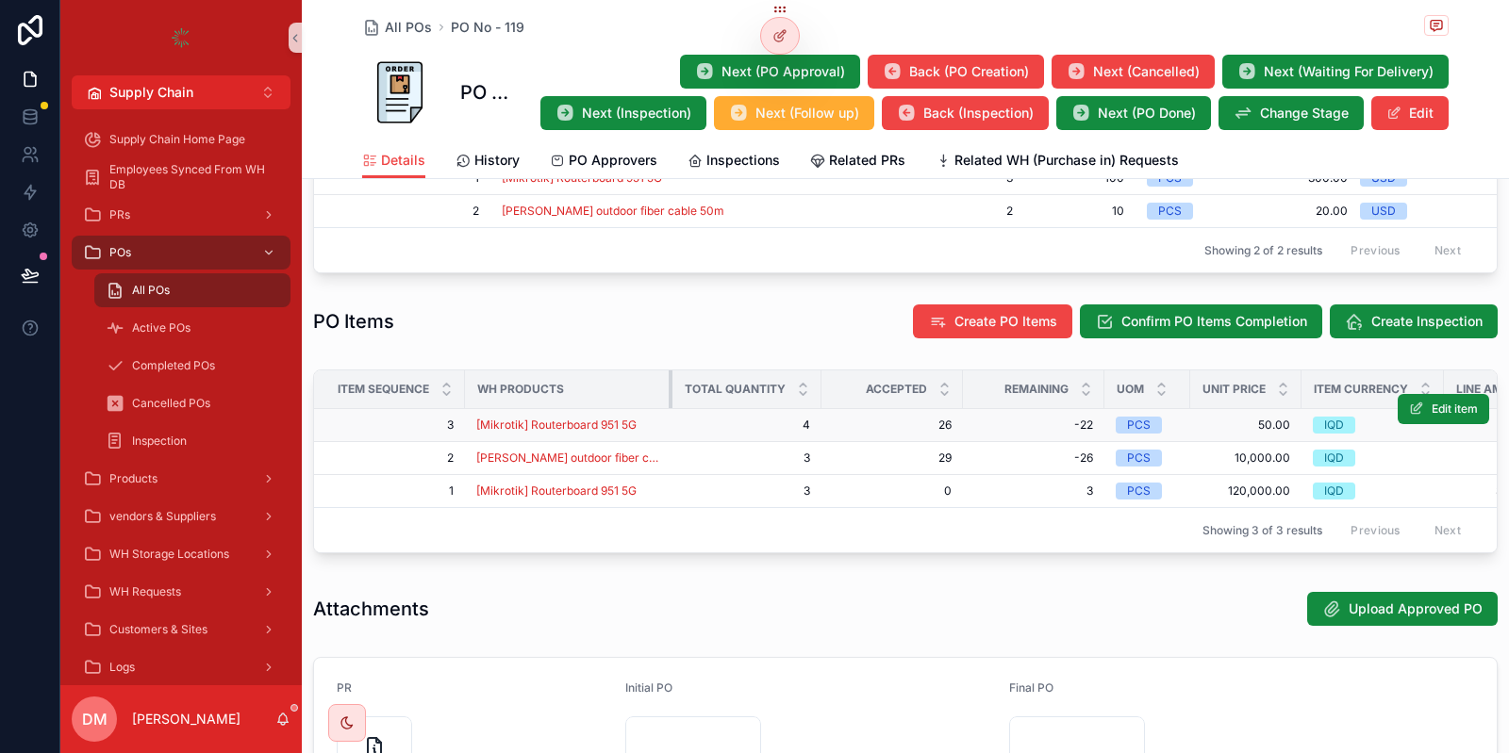
drag, startPoint x: 727, startPoint y: 390, endPoint x: 656, endPoint y: 412, distance: 74.0
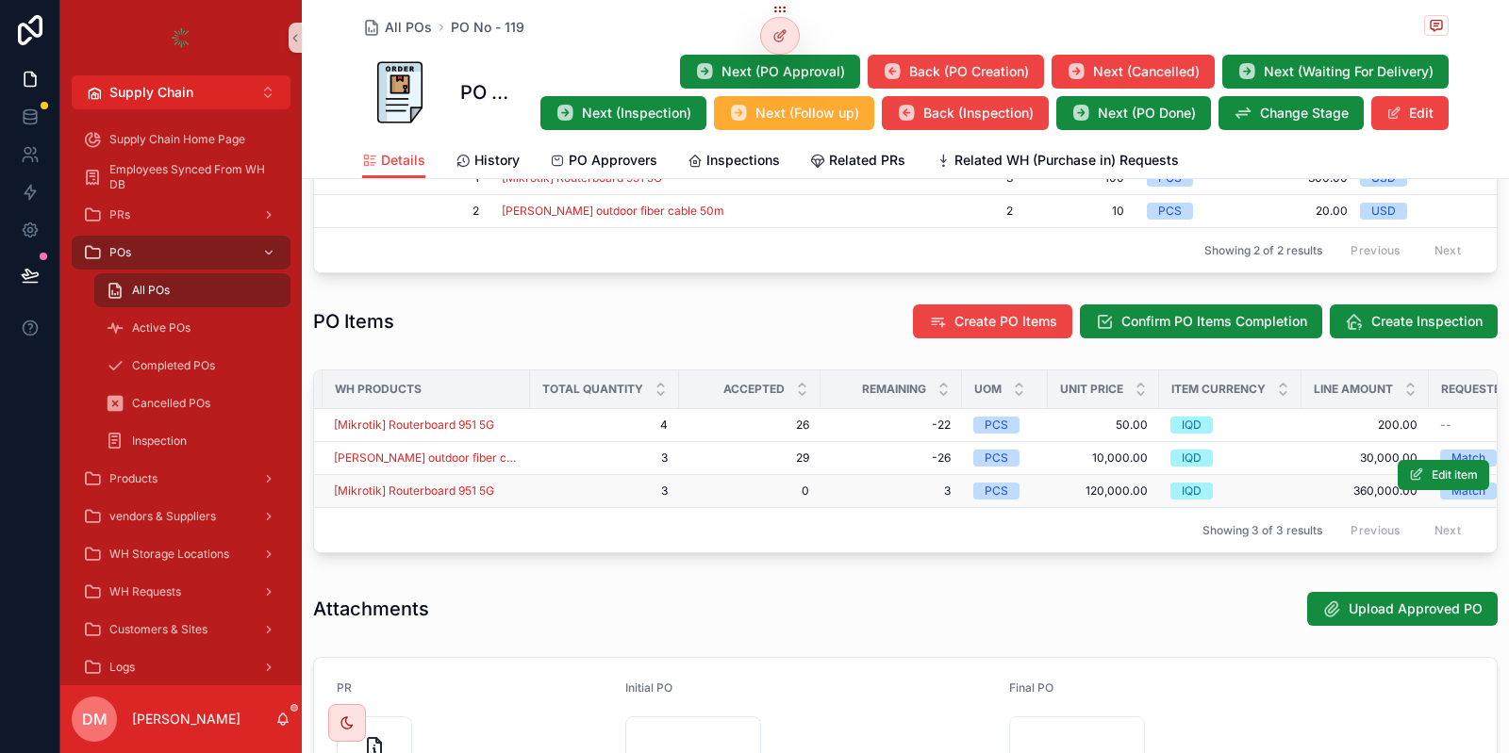
scroll to position [0, 0]
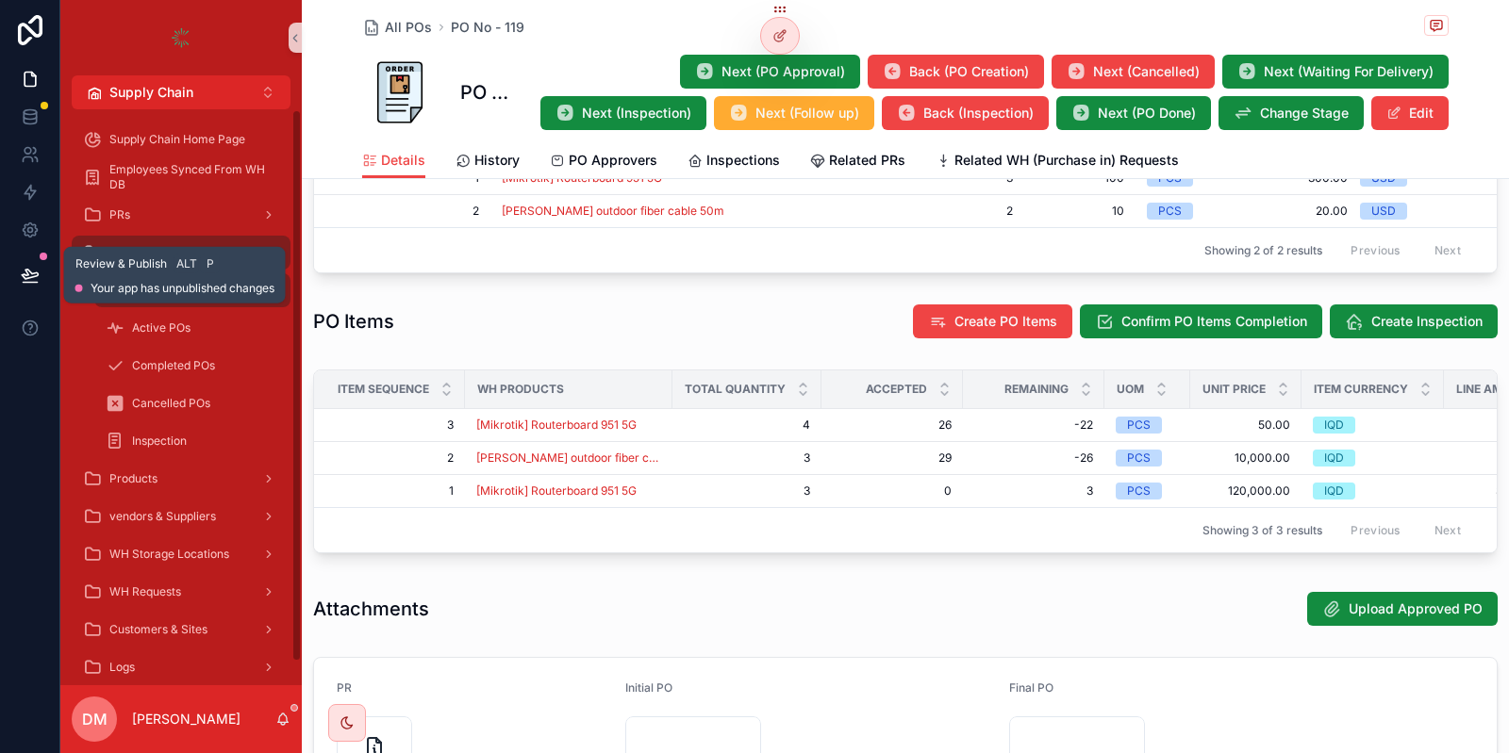
click at [35, 272] on icon at bounding box center [30, 275] width 19 height 19
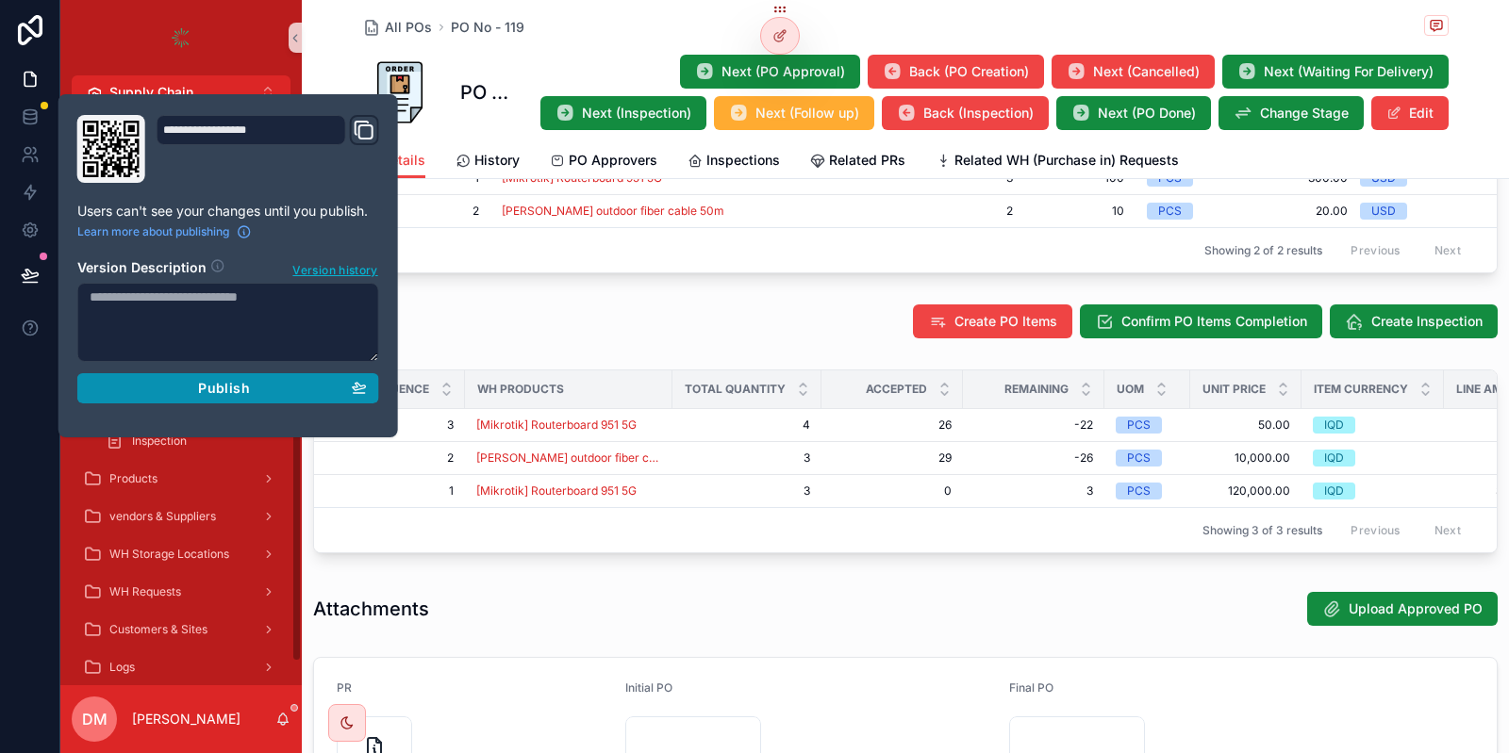
click at [256, 388] on div "Publish" at bounding box center [228, 388] width 277 height 17
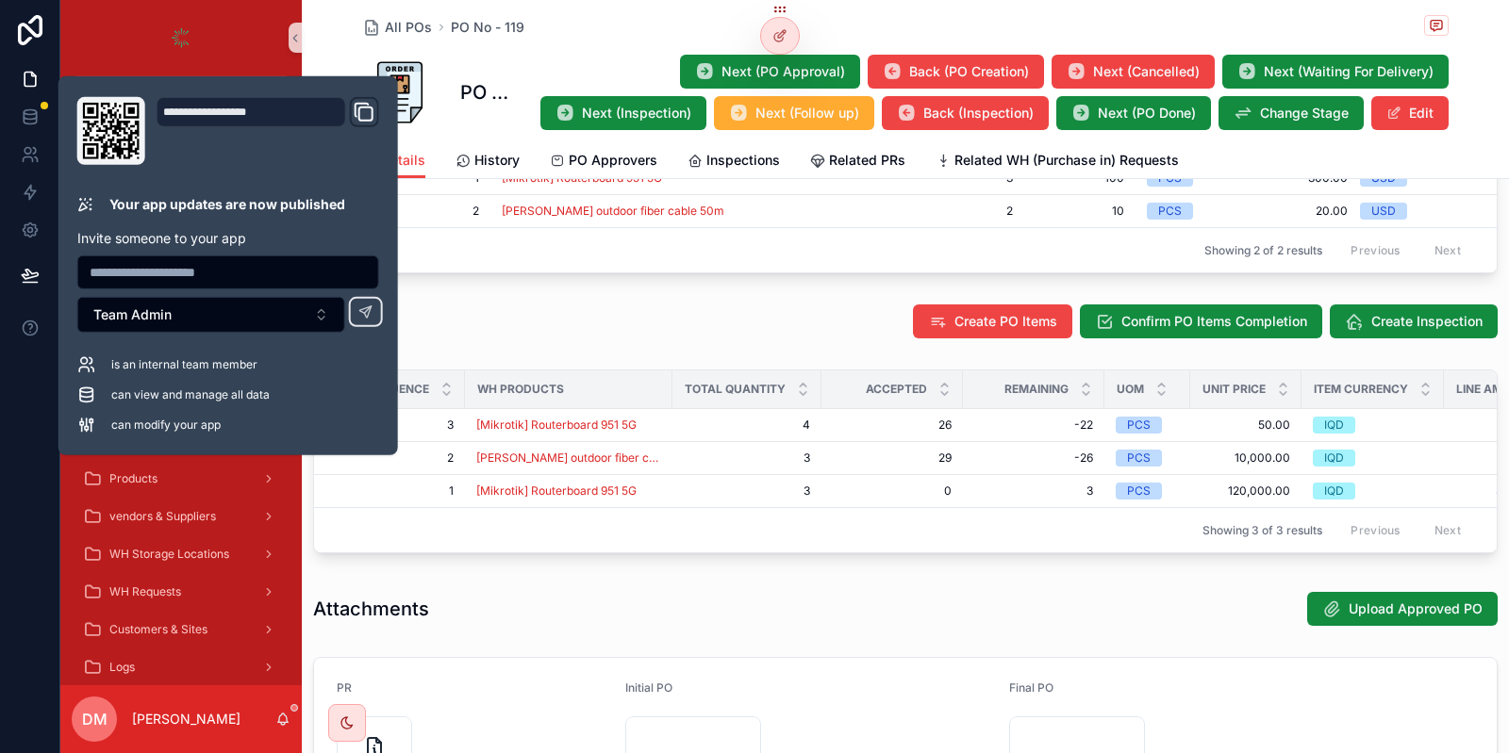
click at [653, 323] on div "PO Items Create PO Items Confirm PO Items Completion Create Inspection" at bounding box center [905, 322] width 1184 height 36
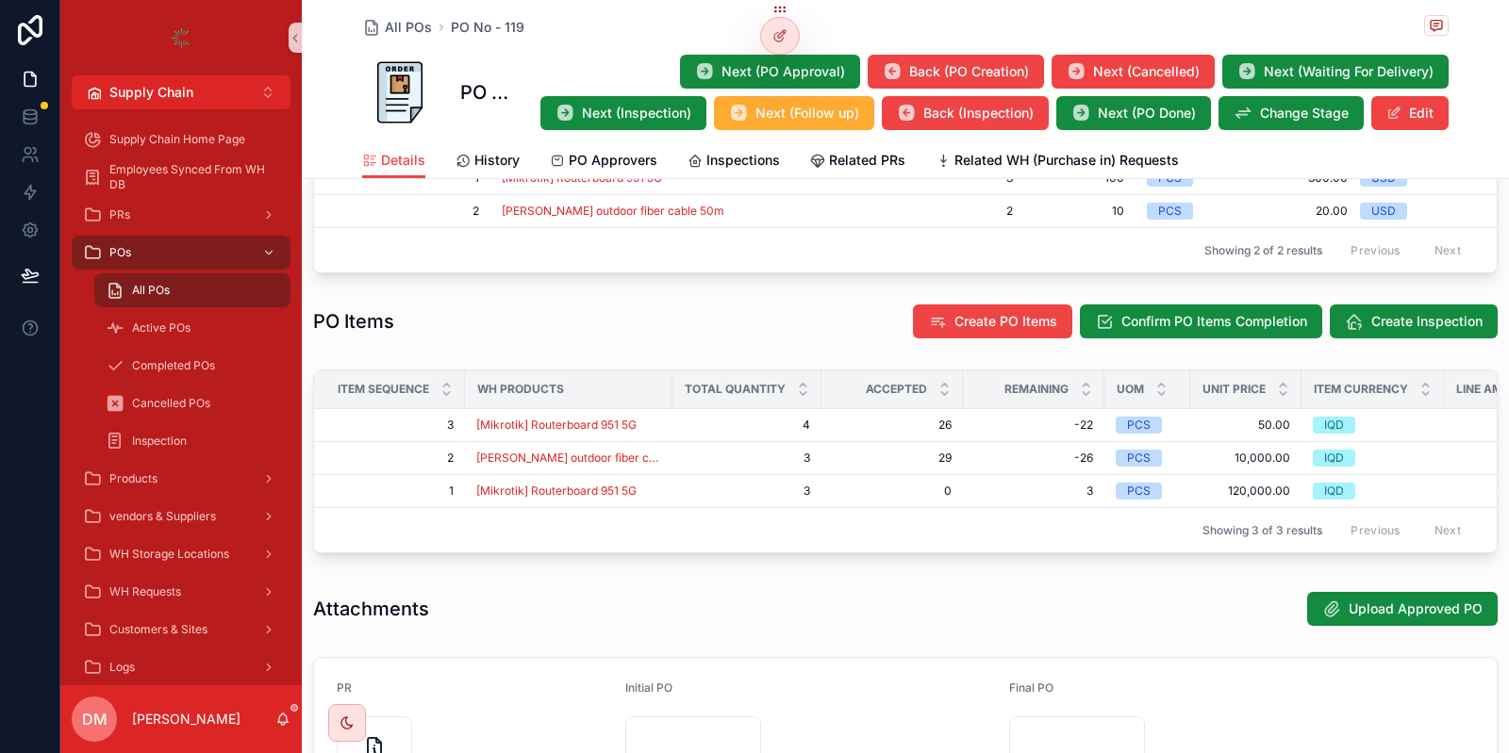
scroll to position [746, 0]
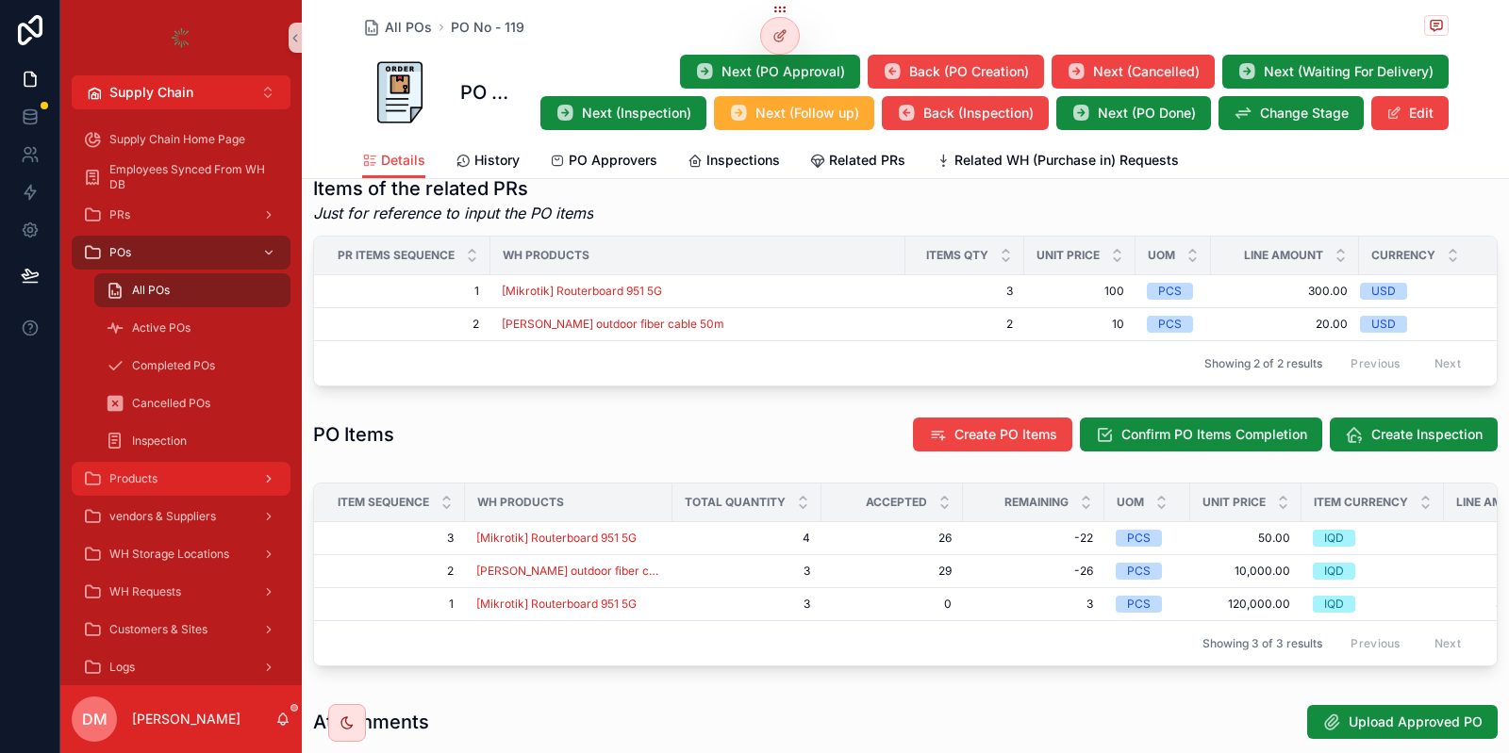
click at [224, 488] on div "Products" at bounding box center [181, 479] width 196 height 30
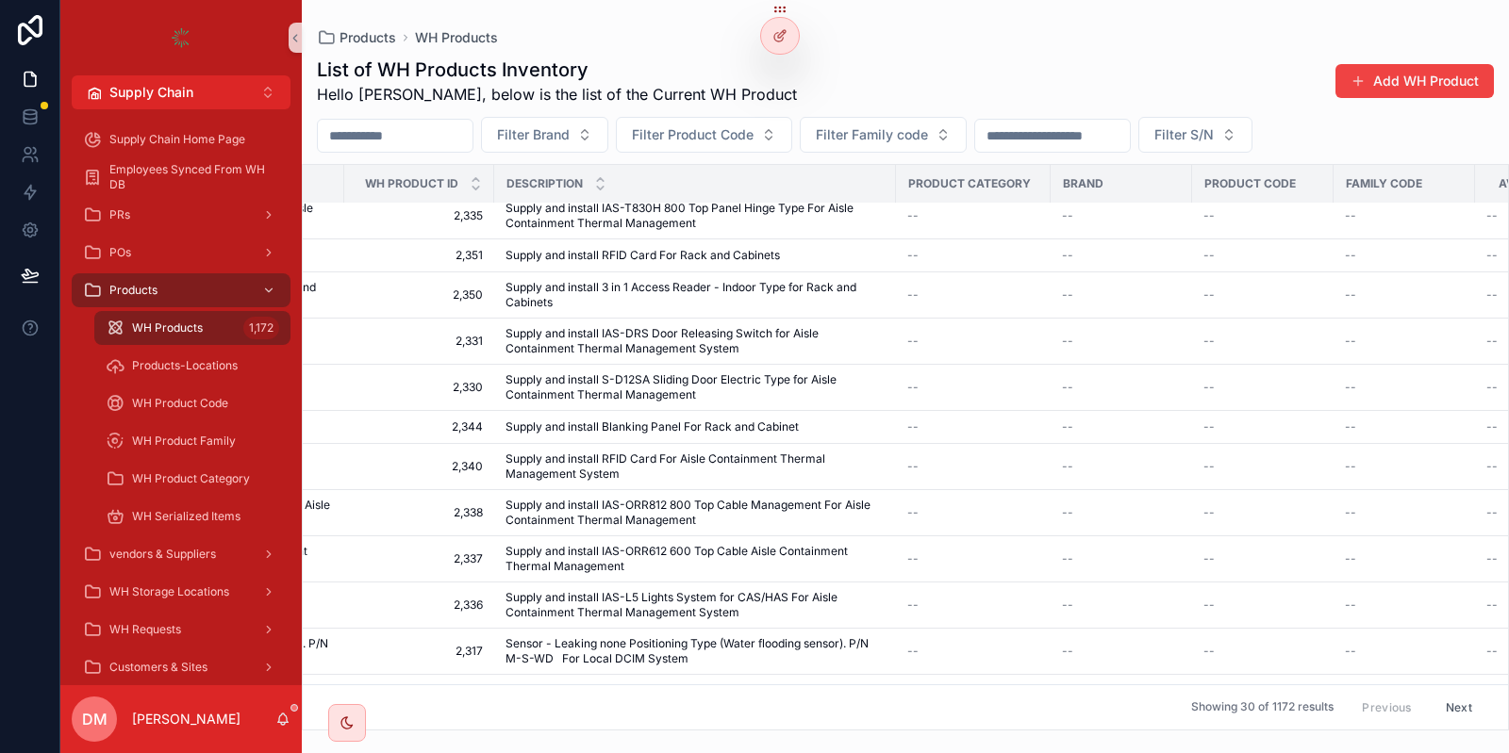
scroll to position [10, 326]
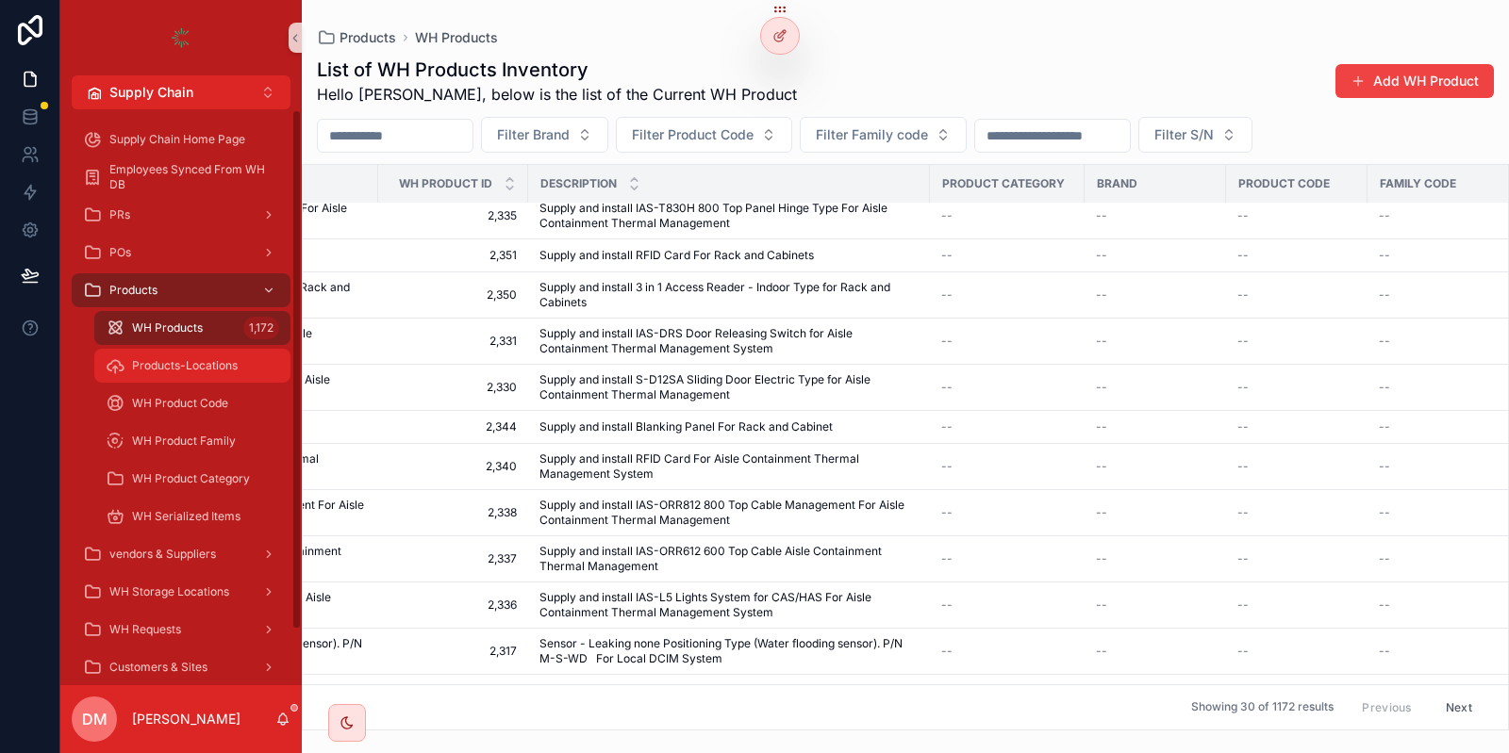
click at [168, 365] on span "Products-Locations" at bounding box center [185, 365] width 106 height 15
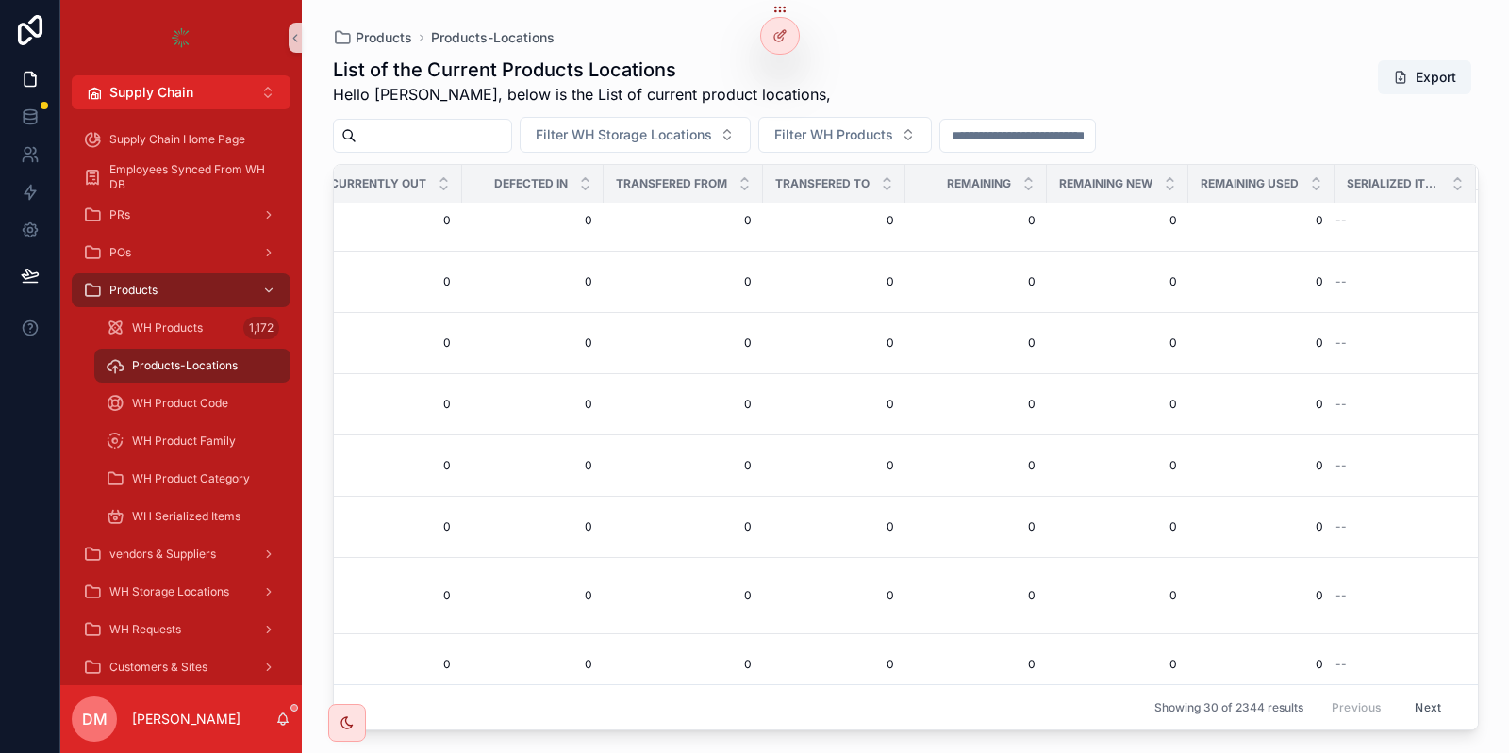
scroll to position [1355, 1141]
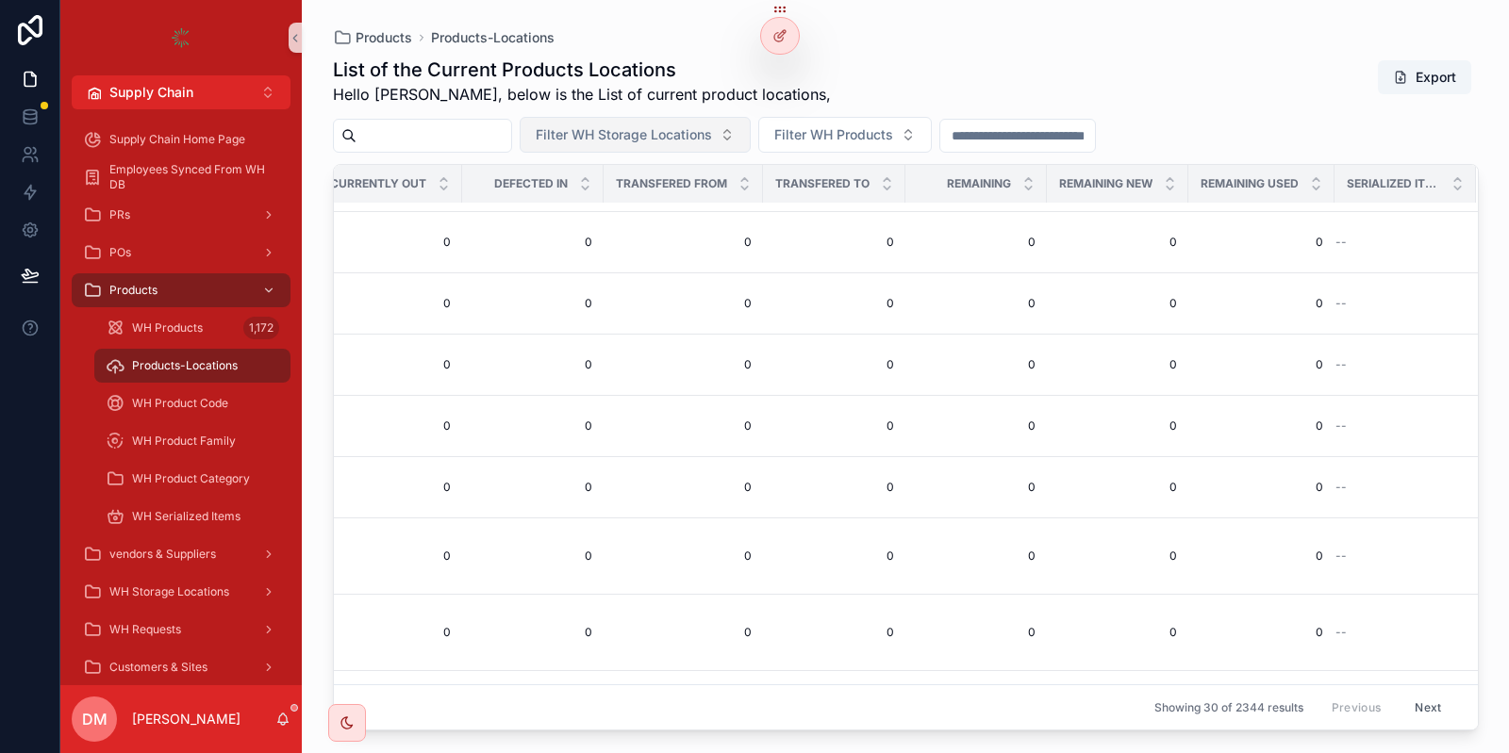
click at [674, 135] on span "Filter WH Storage Locations" at bounding box center [624, 134] width 176 height 19
drag, startPoint x: 422, startPoint y: 114, endPoint x: 399, endPoint y: 135, distance: 31.4
click at [399, 135] on div "List of the Current Products Locations Hello [PERSON_NAME], below is the List o…" at bounding box center [906, 388] width 1146 height 686
click at [399, 135] on input "scrollable content" at bounding box center [433, 136] width 155 height 26
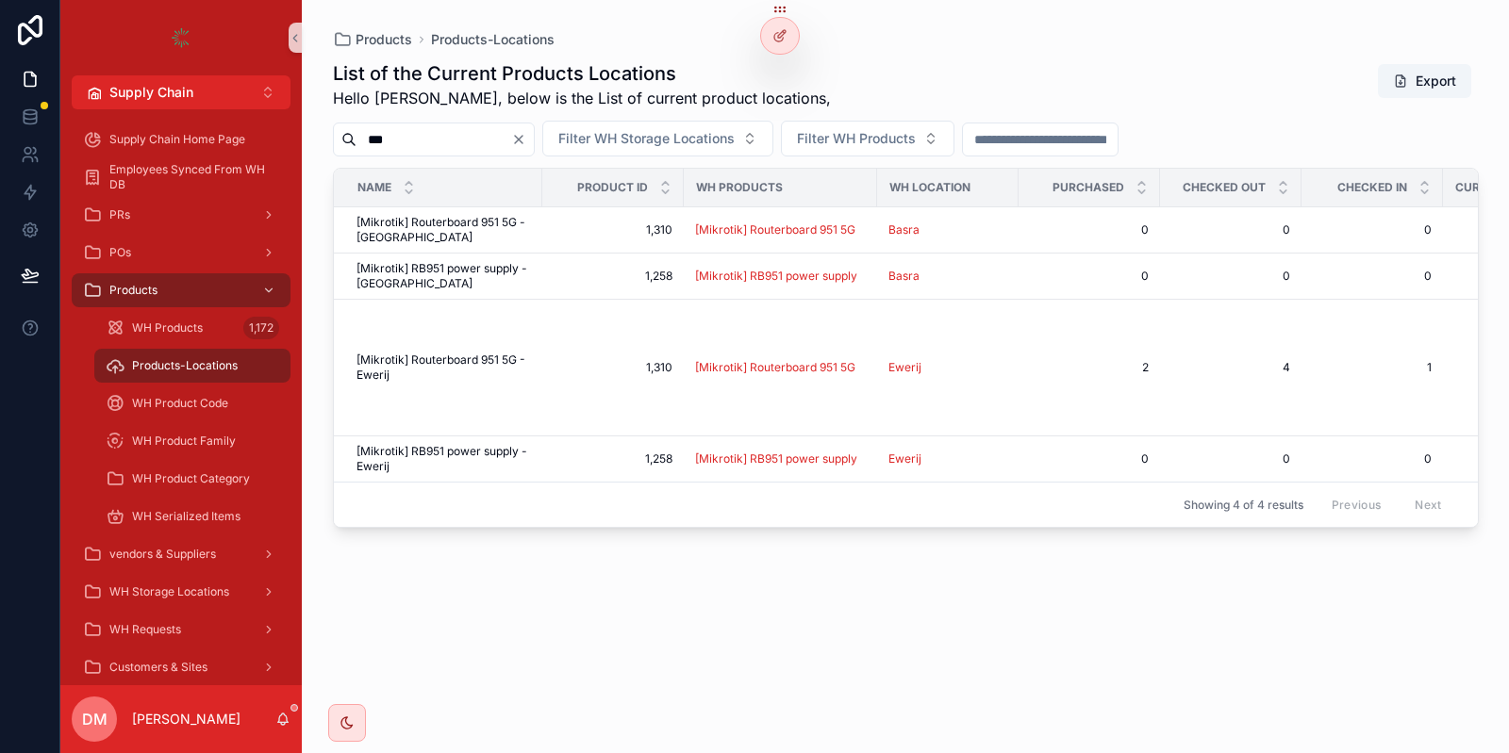
type input "***"
click at [180, 625] on span "WH Requests" at bounding box center [145, 629] width 72 height 15
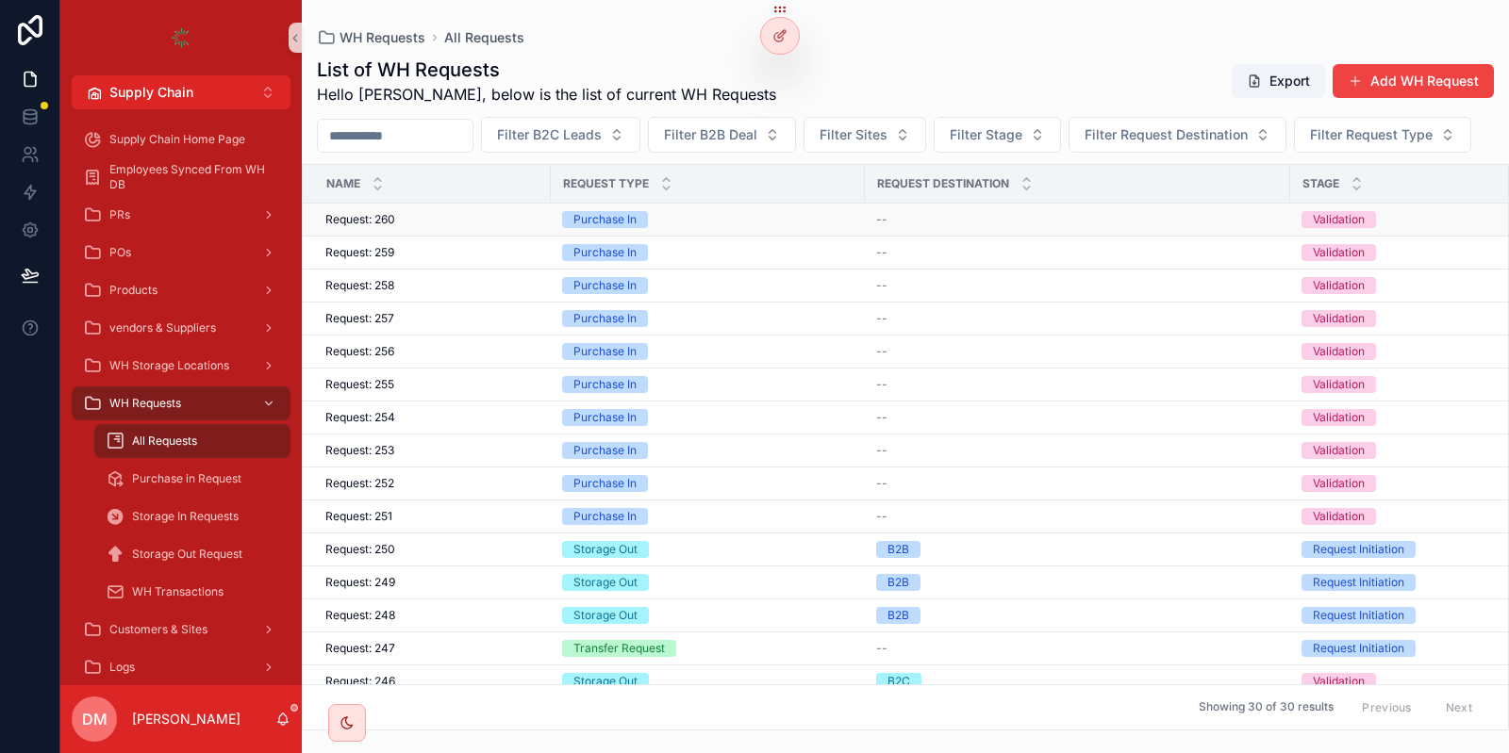
click at [413, 227] on div "Request: 260 Request: 260" at bounding box center [432, 219] width 214 height 15
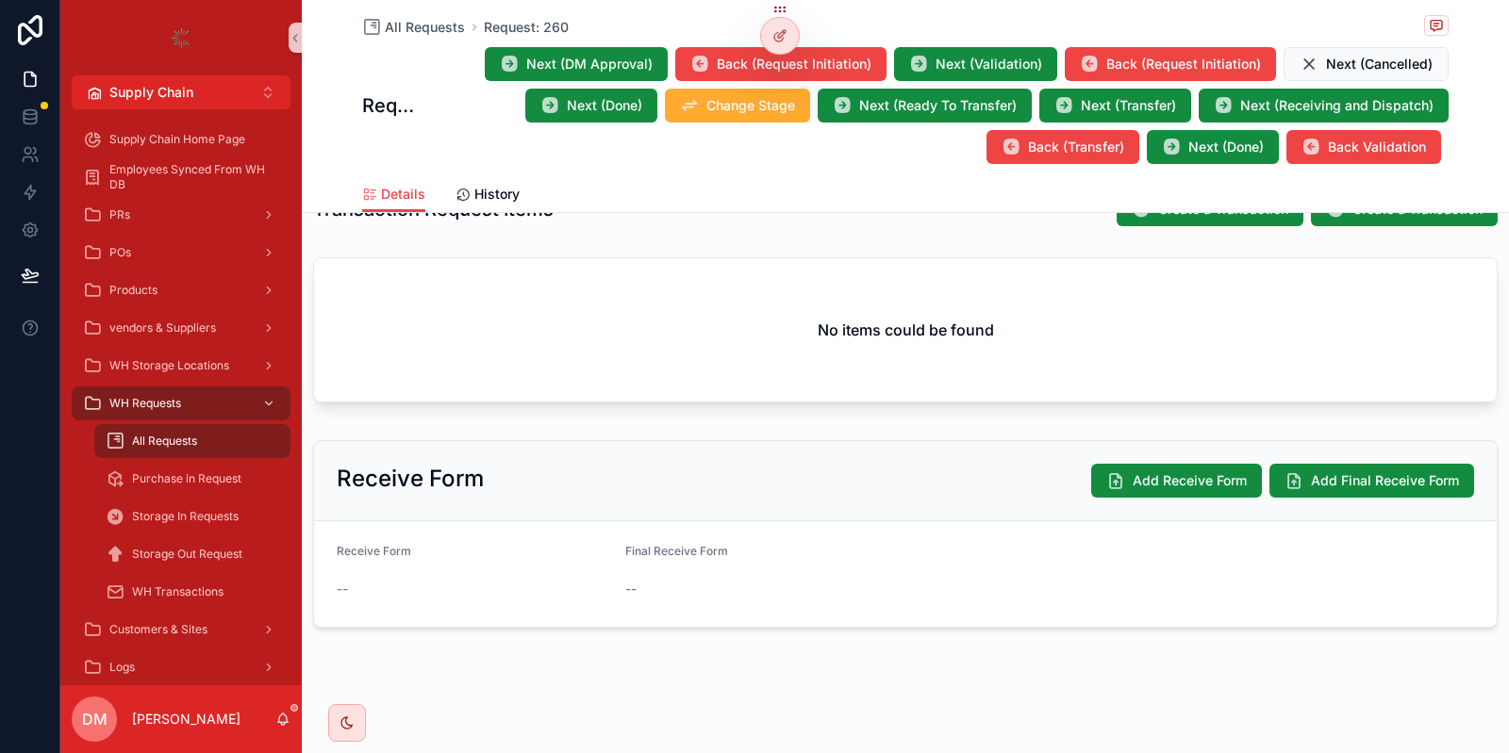
scroll to position [509, 0]
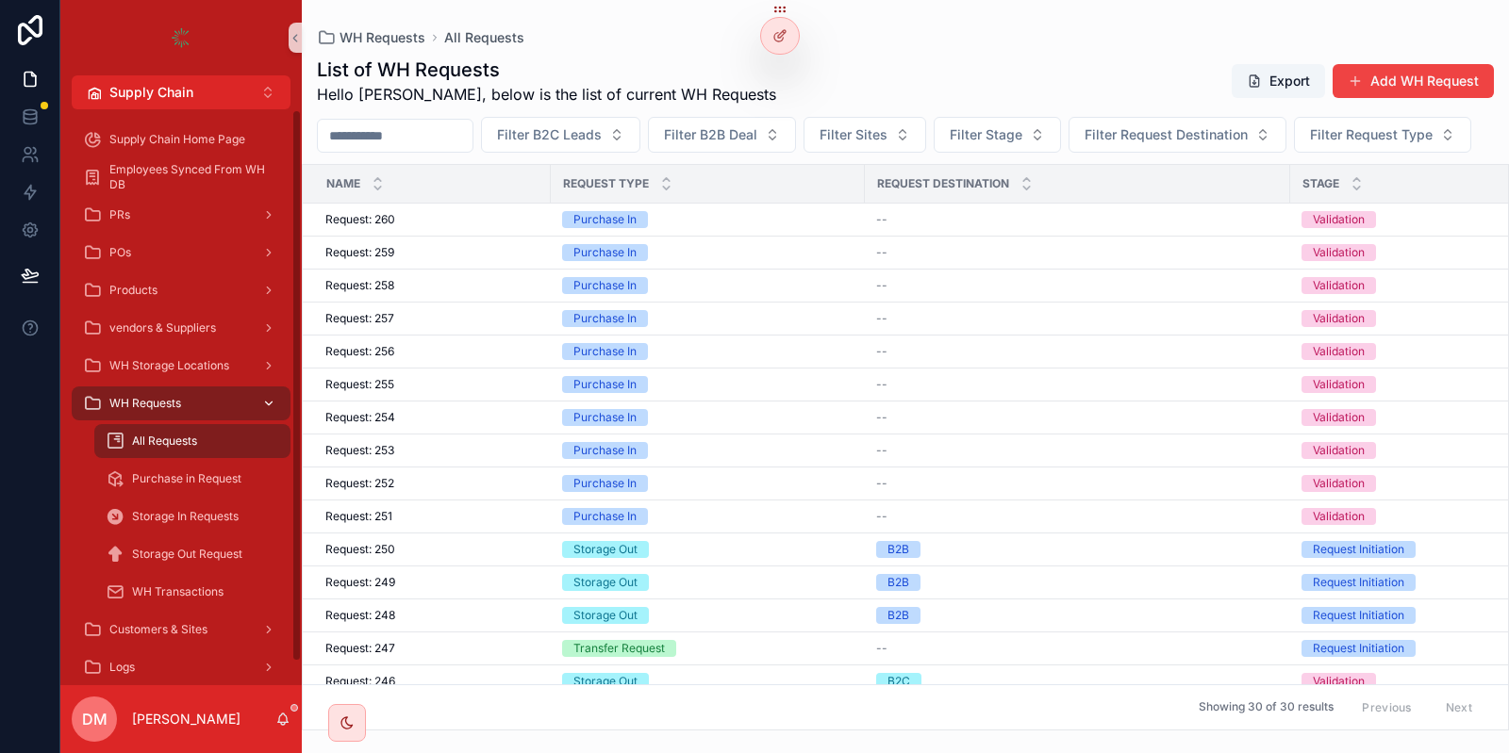
click at [231, 396] on div "WH Requests" at bounding box center [181, 403] width 196 height 30
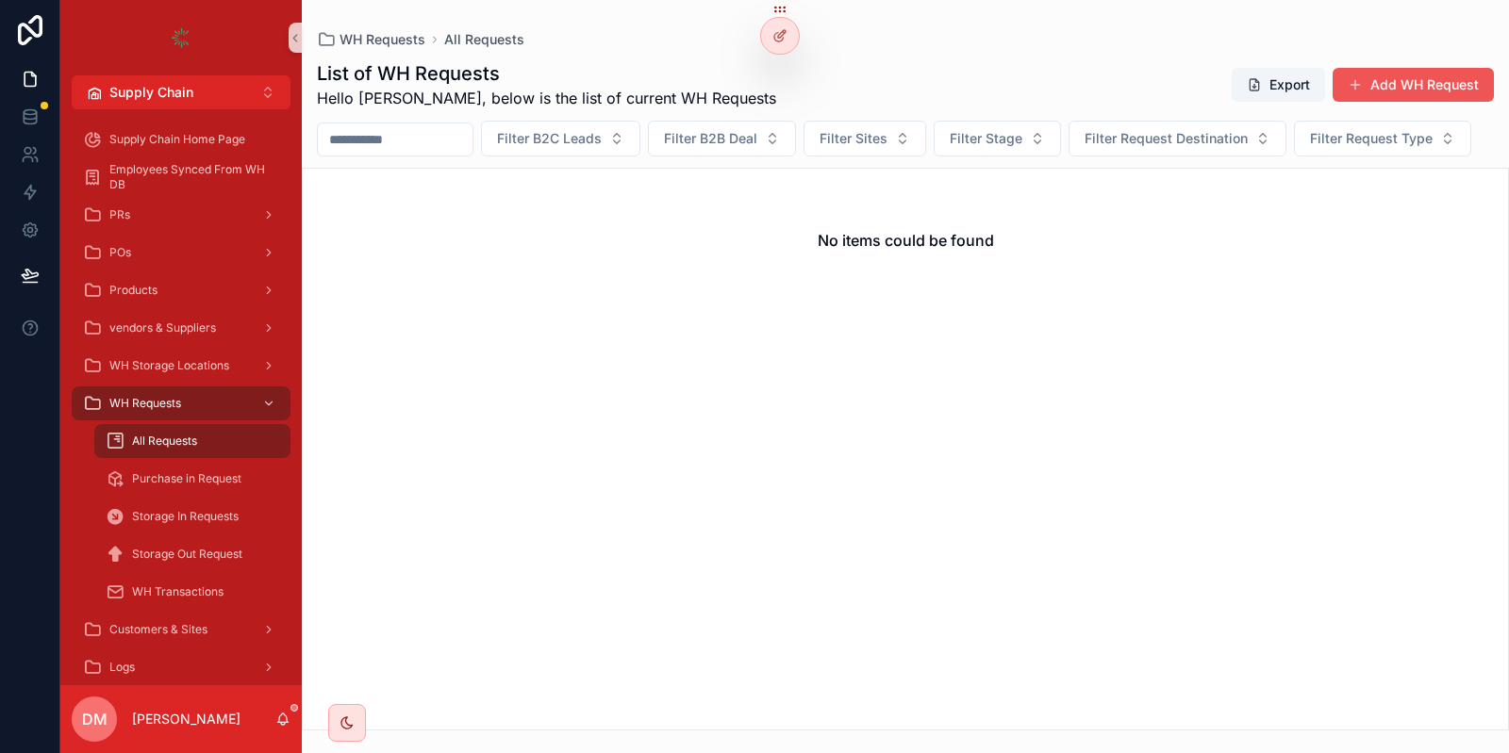
click at [1429, 77] on button "Add WH Request" at bounding box center [1412, 85] width 161 height 34
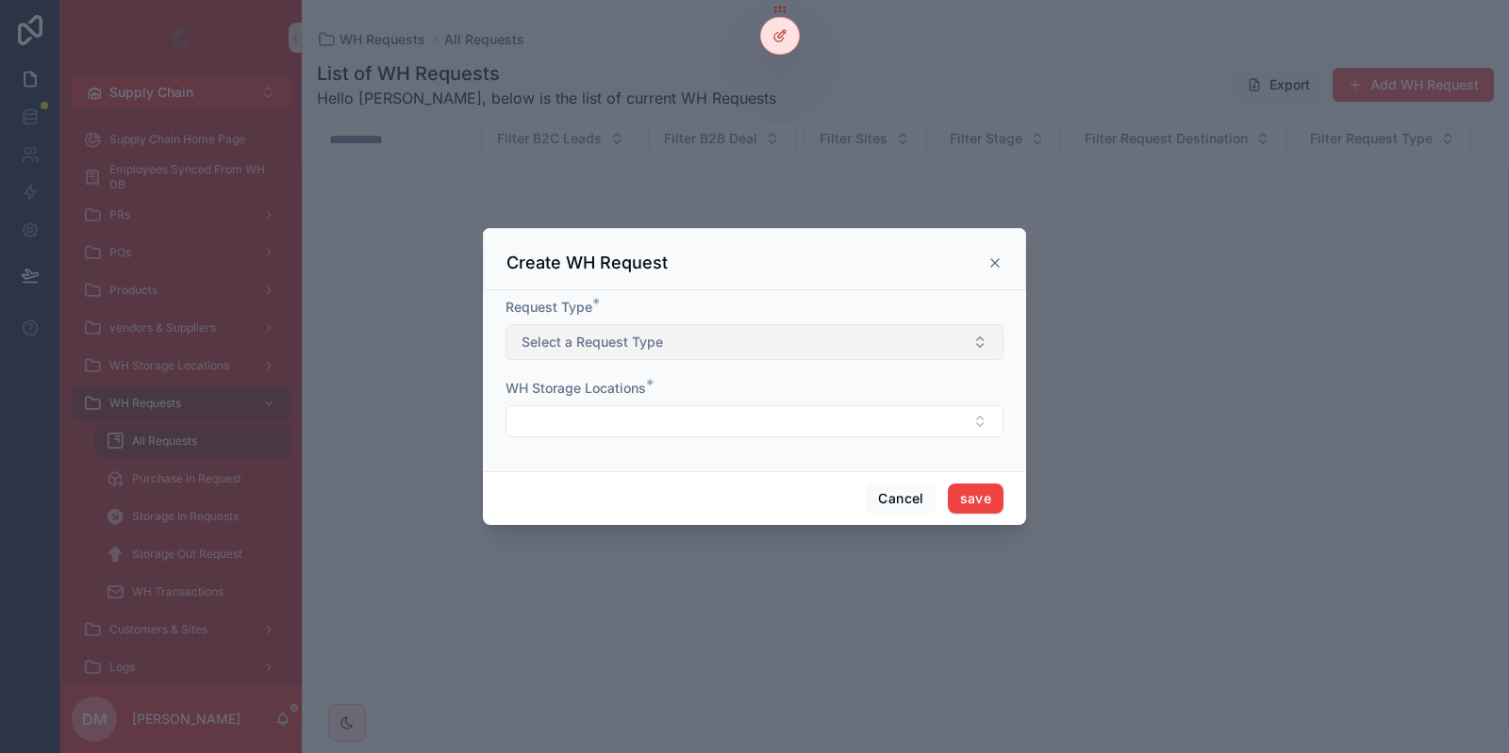
click at [577, 345] on span "Select a Request Type" at bounding box center [591, 342] width 141 height 19
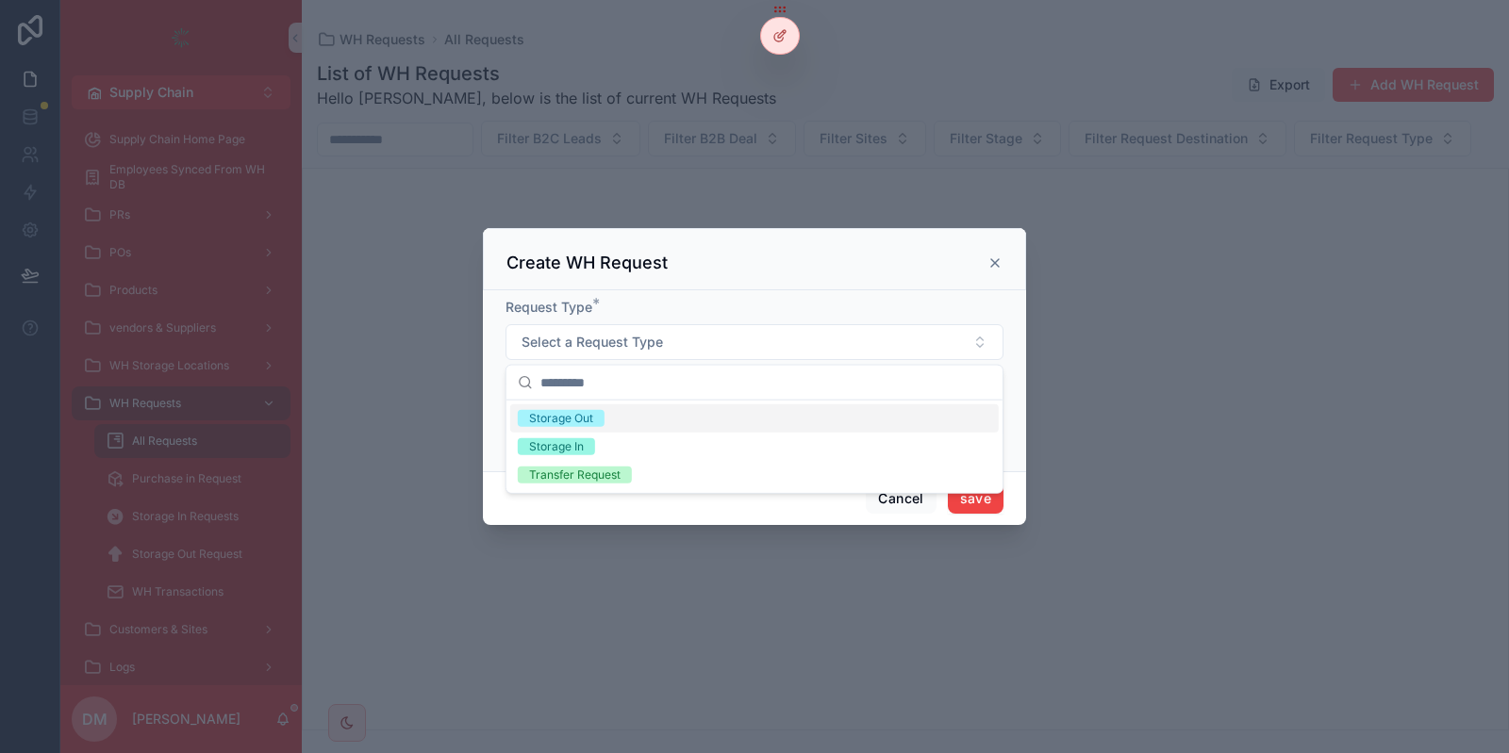
click at [686, 290] on div "Create WH Request" at bounding box center [754, 259] width 543 height 62
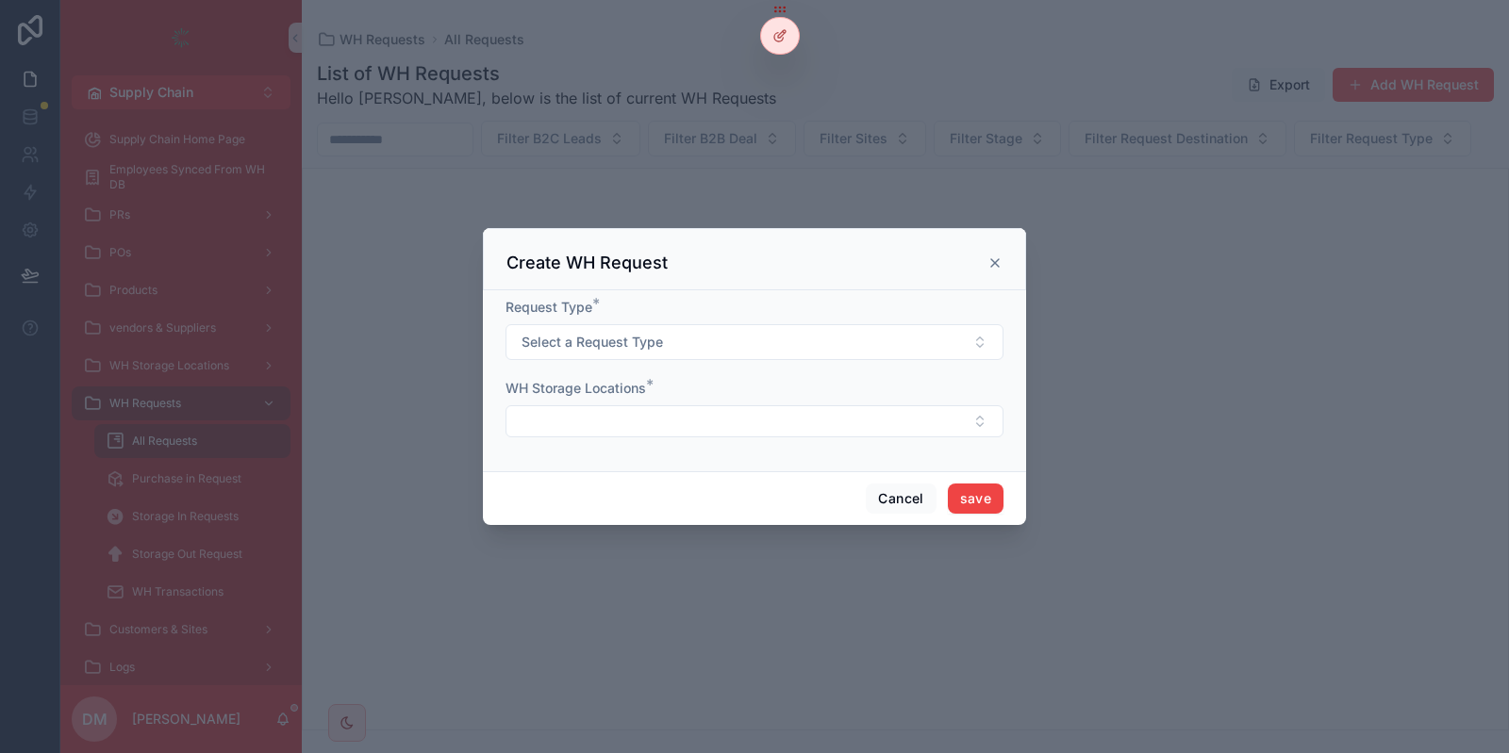
click at [997, 262] on icon "scrollable content" at bounding box center [994, 263] width 15 height 15
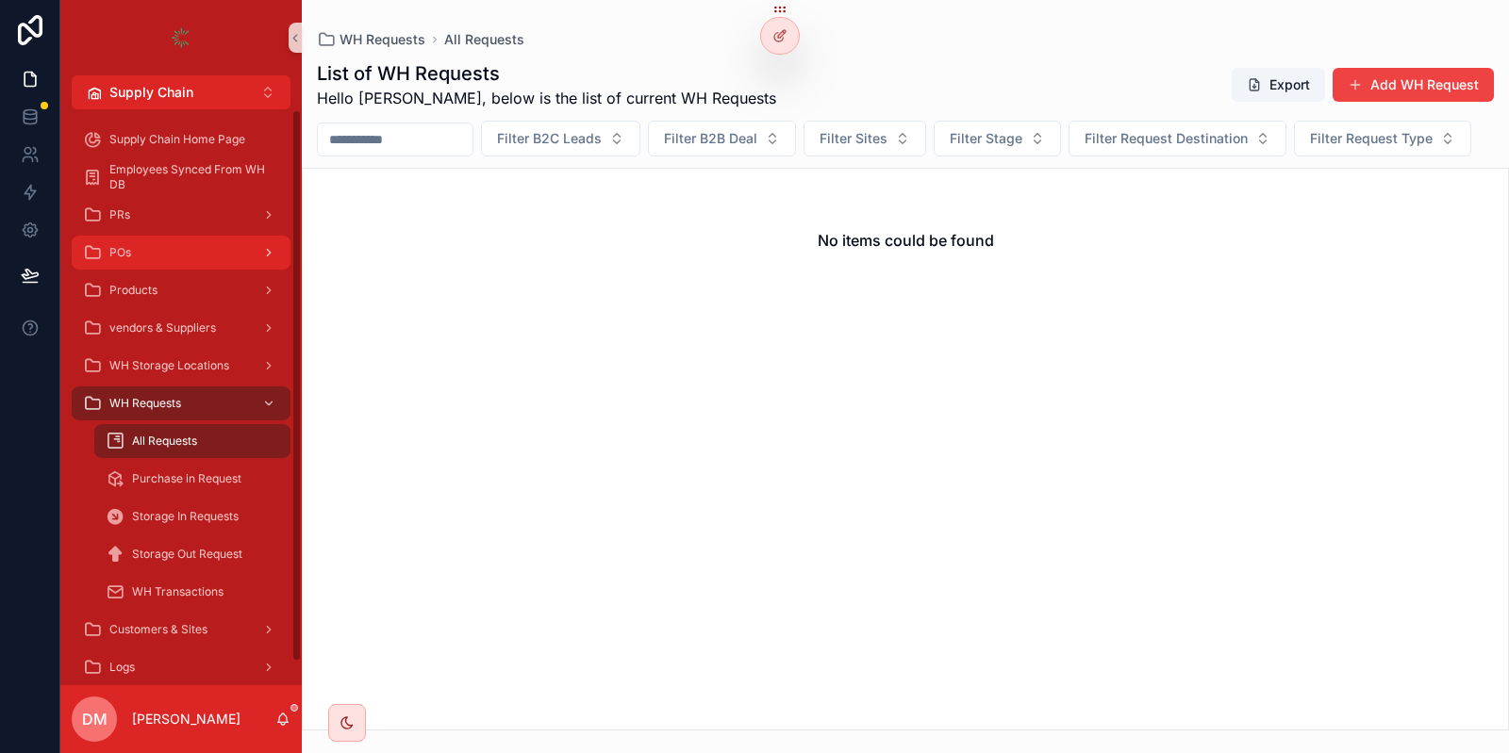
click at [173, 253] on div "POs" at bounding box center [181, 253] width 196 height 30
